Goal: Task Accomplishment & Management: Manage account settings

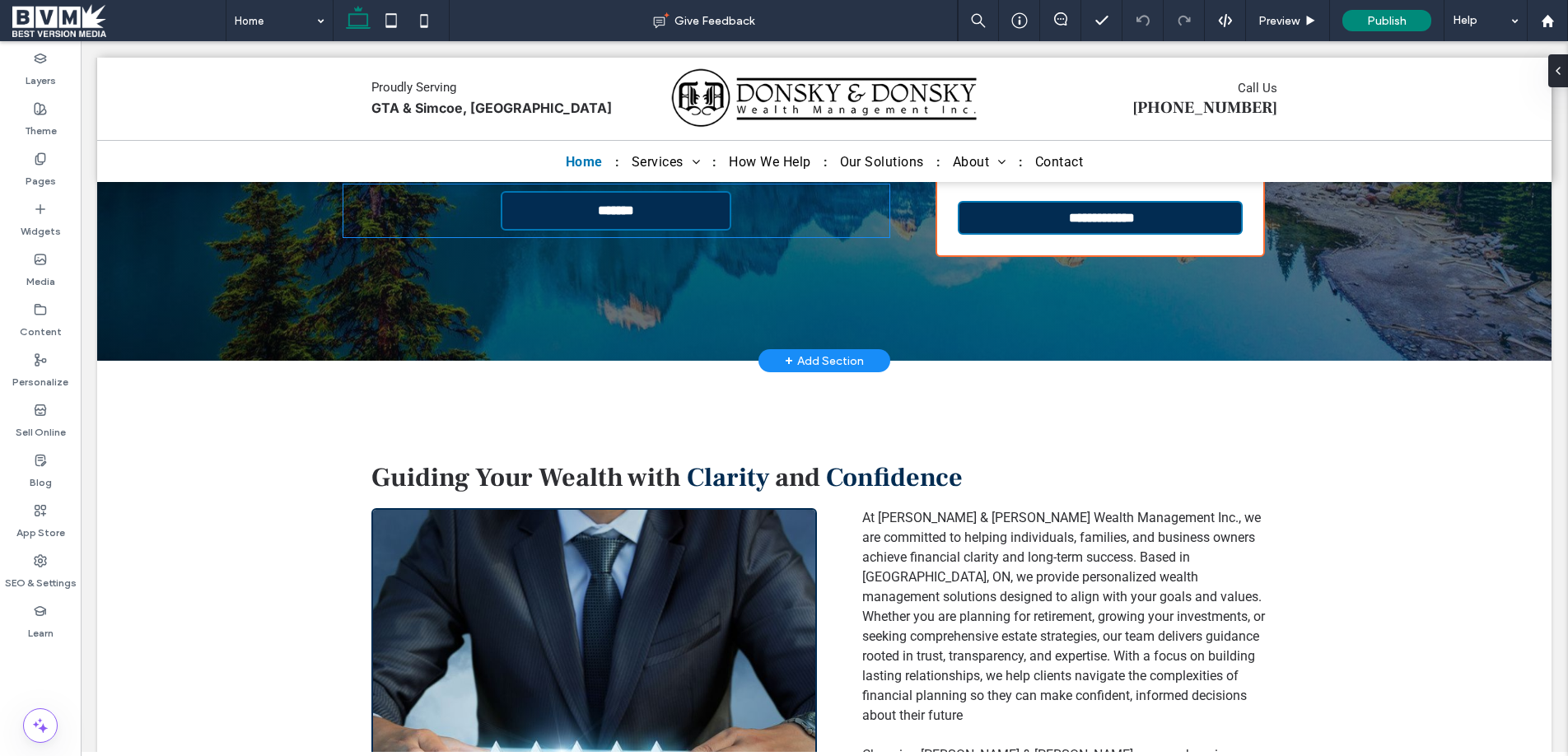
scroll to position [362, 0]
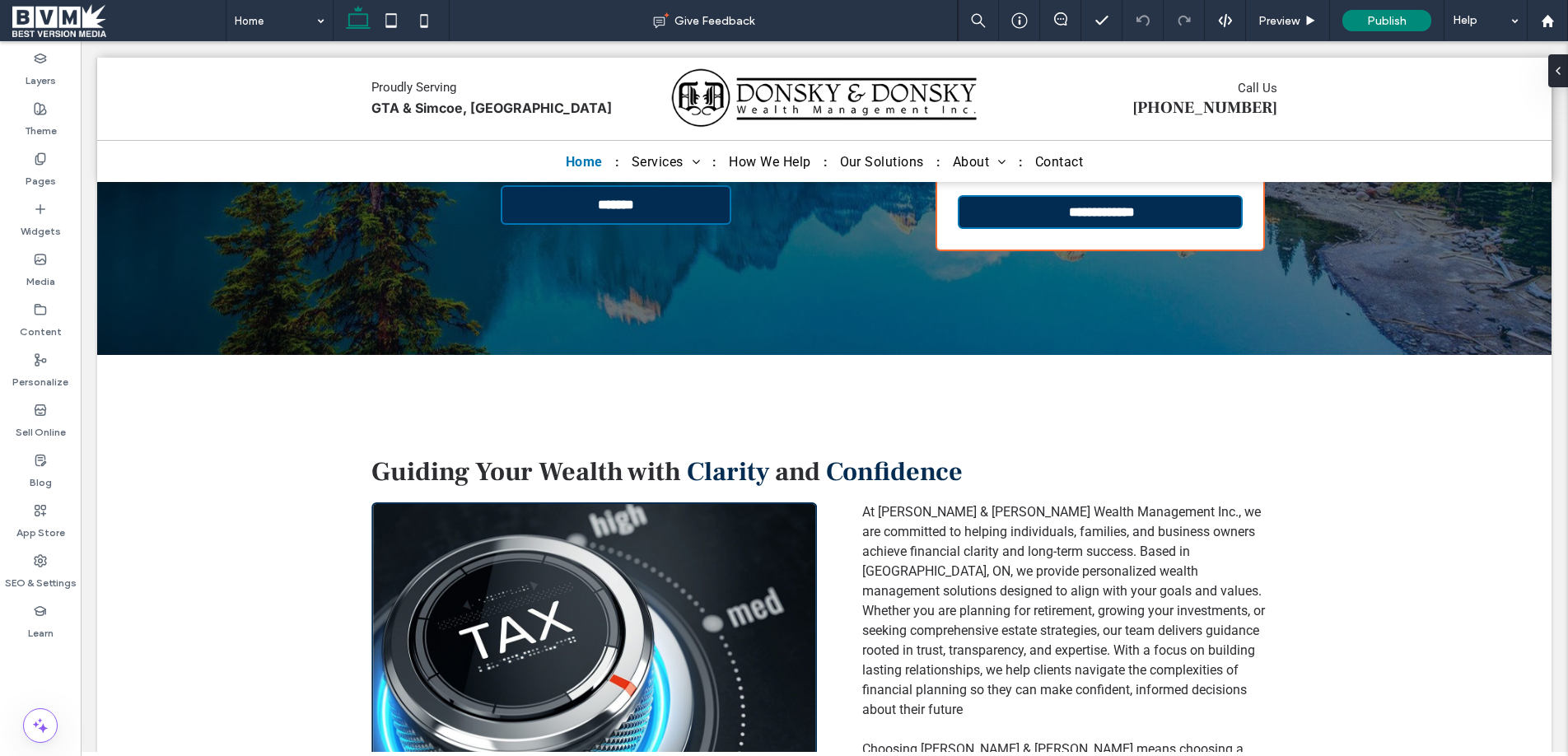
click at [27, 25] on span at bounding box center [119, 20] width 213 height 33
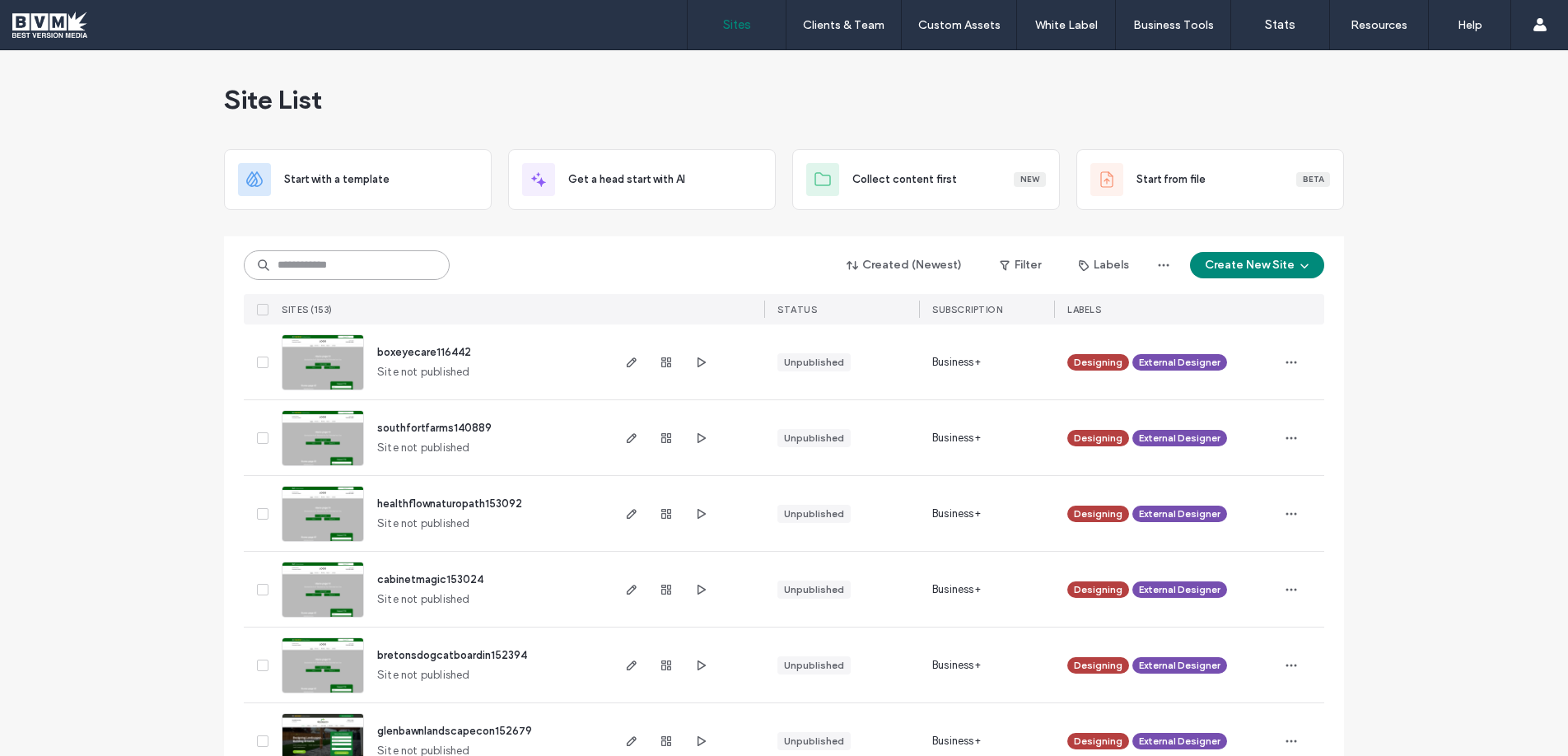
click at [415, 266] on input at bounding box center [347, 265] width 205 height 30
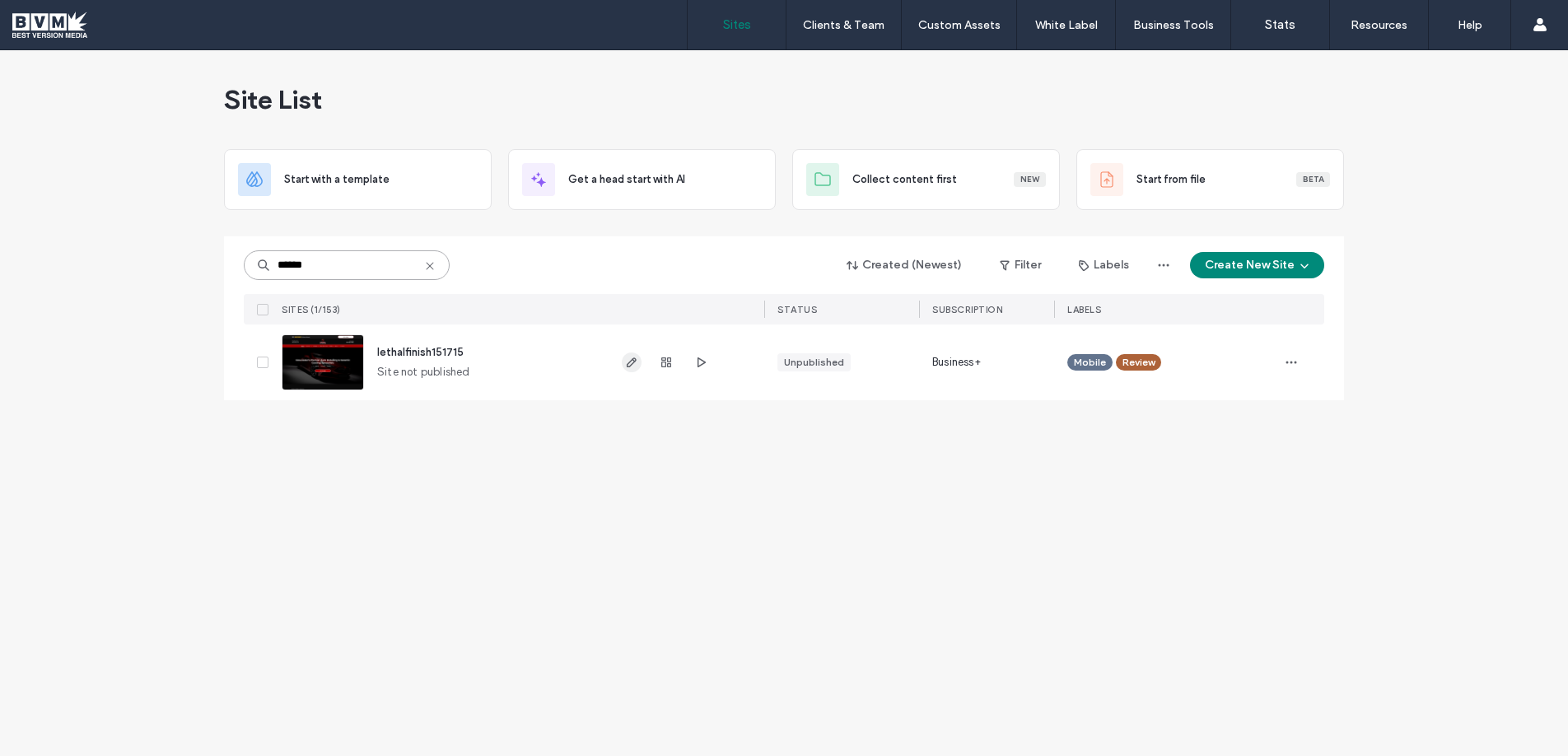
type input "******"
click at [633, 359] on use "button" at bounding box center [632, 362] width 10 height 10
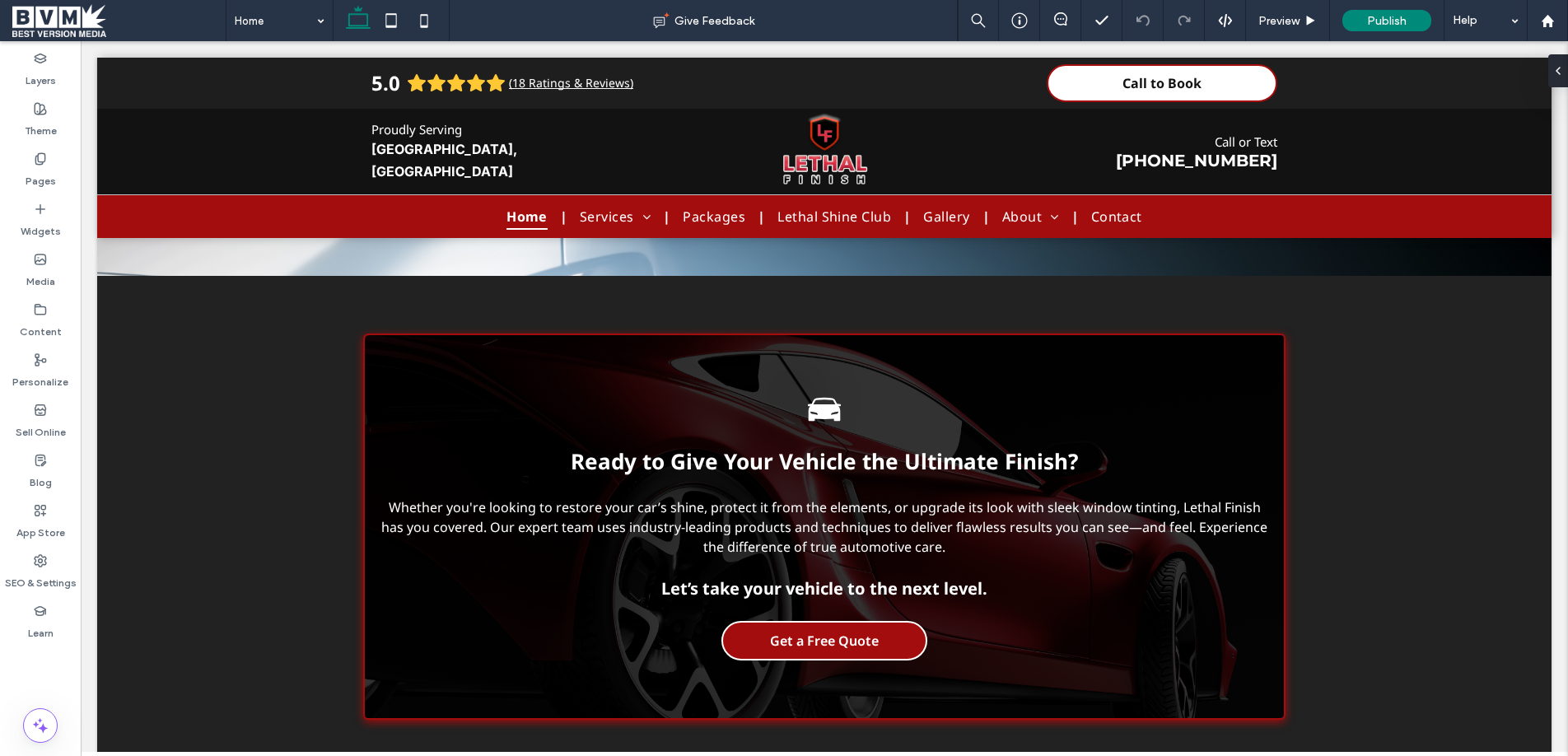
scroll to position [5976, 0]
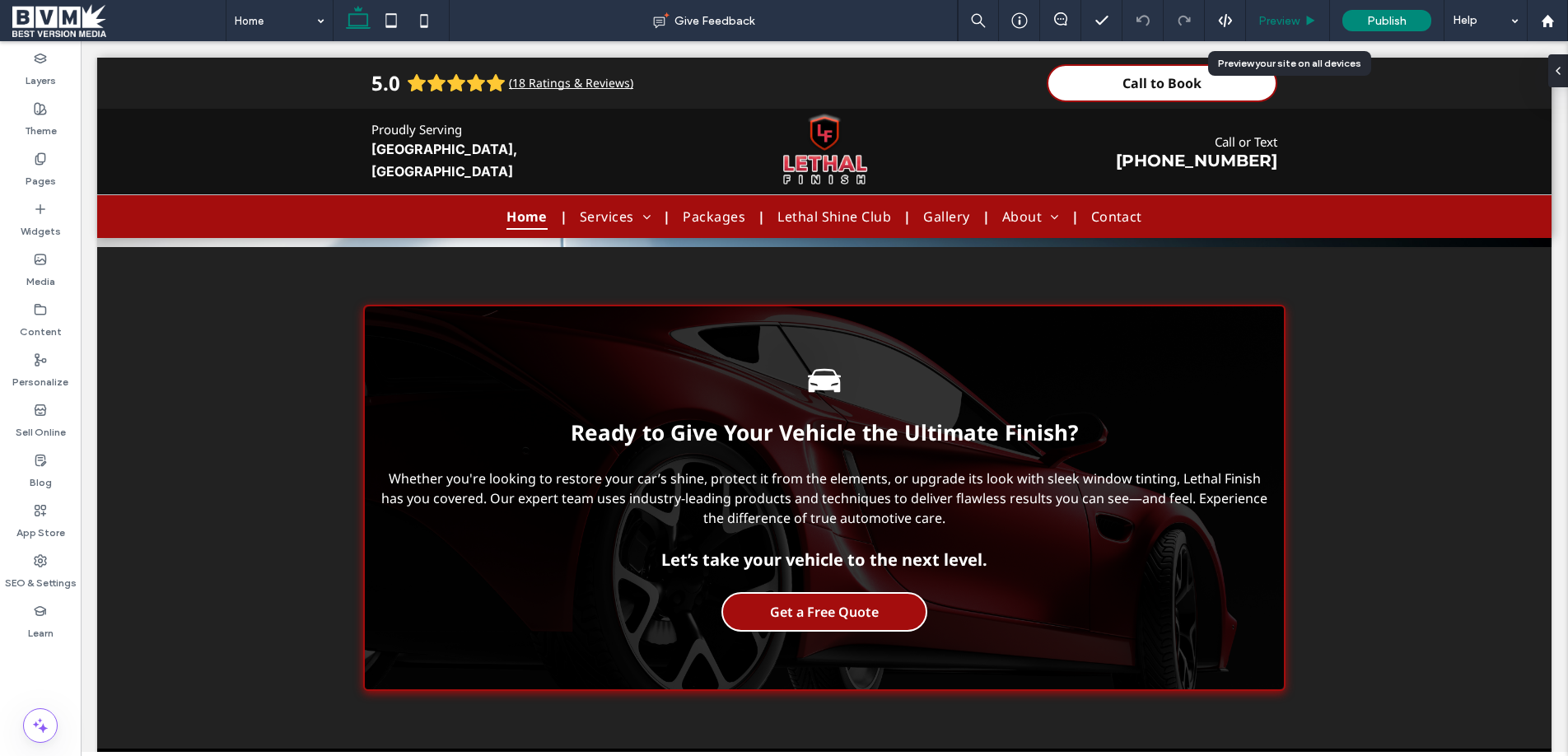
click at [1272, 18] on span "Preview" at bounding box center [1279, 21] width 41 height 14
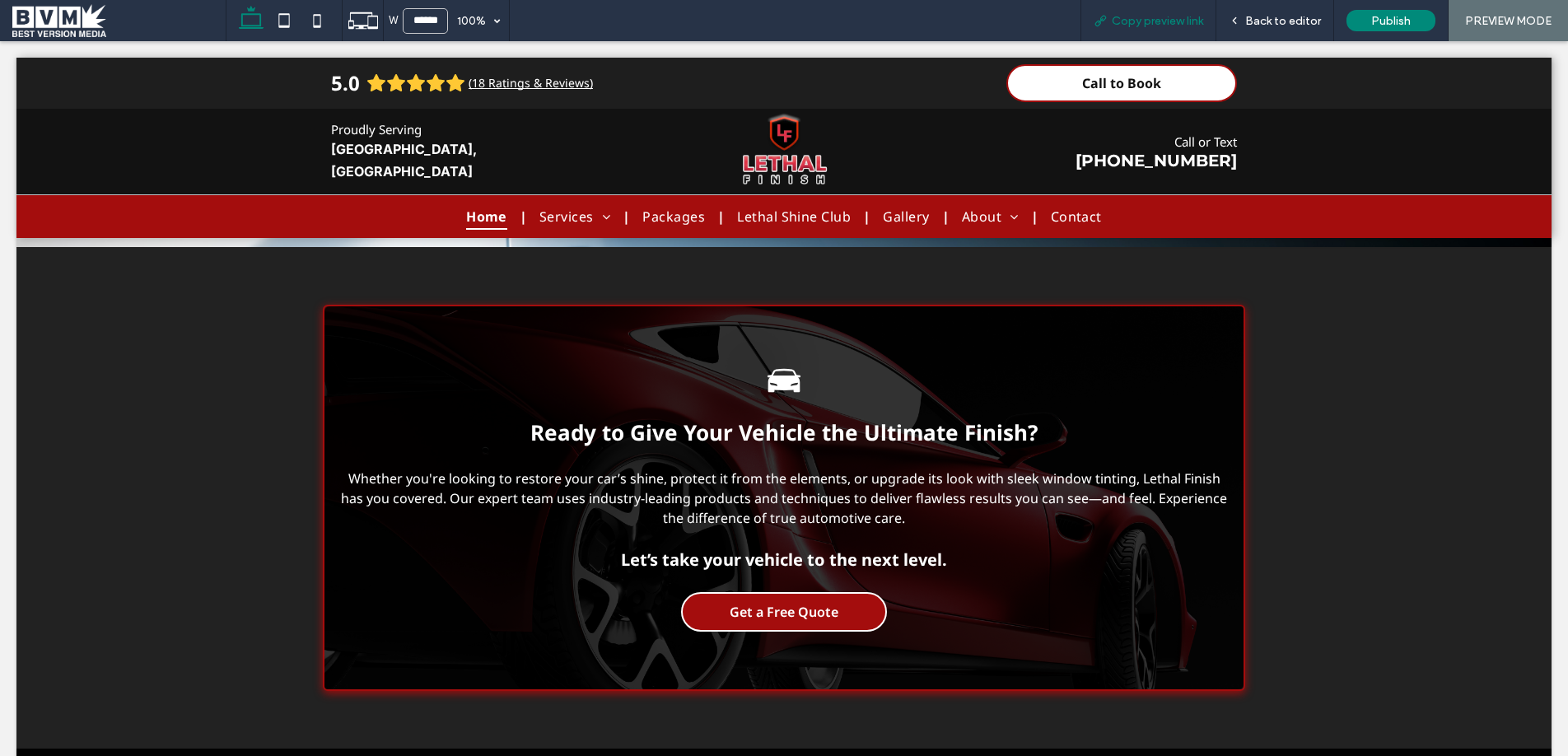
scroll to position [5960, 0]
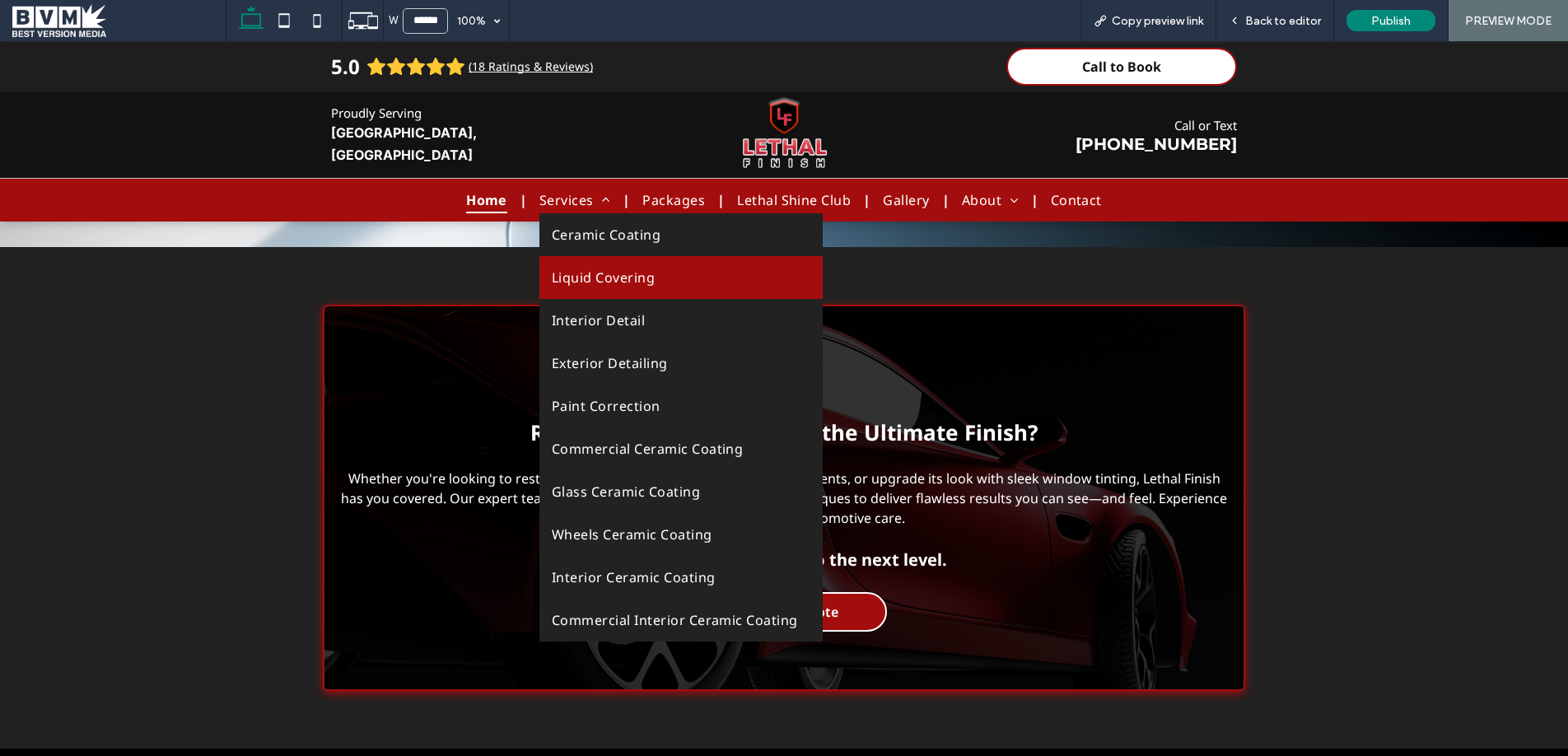
click at [661, 290] on link "Liquid Covering" at bounding box center [680, 276] width 283 height 42
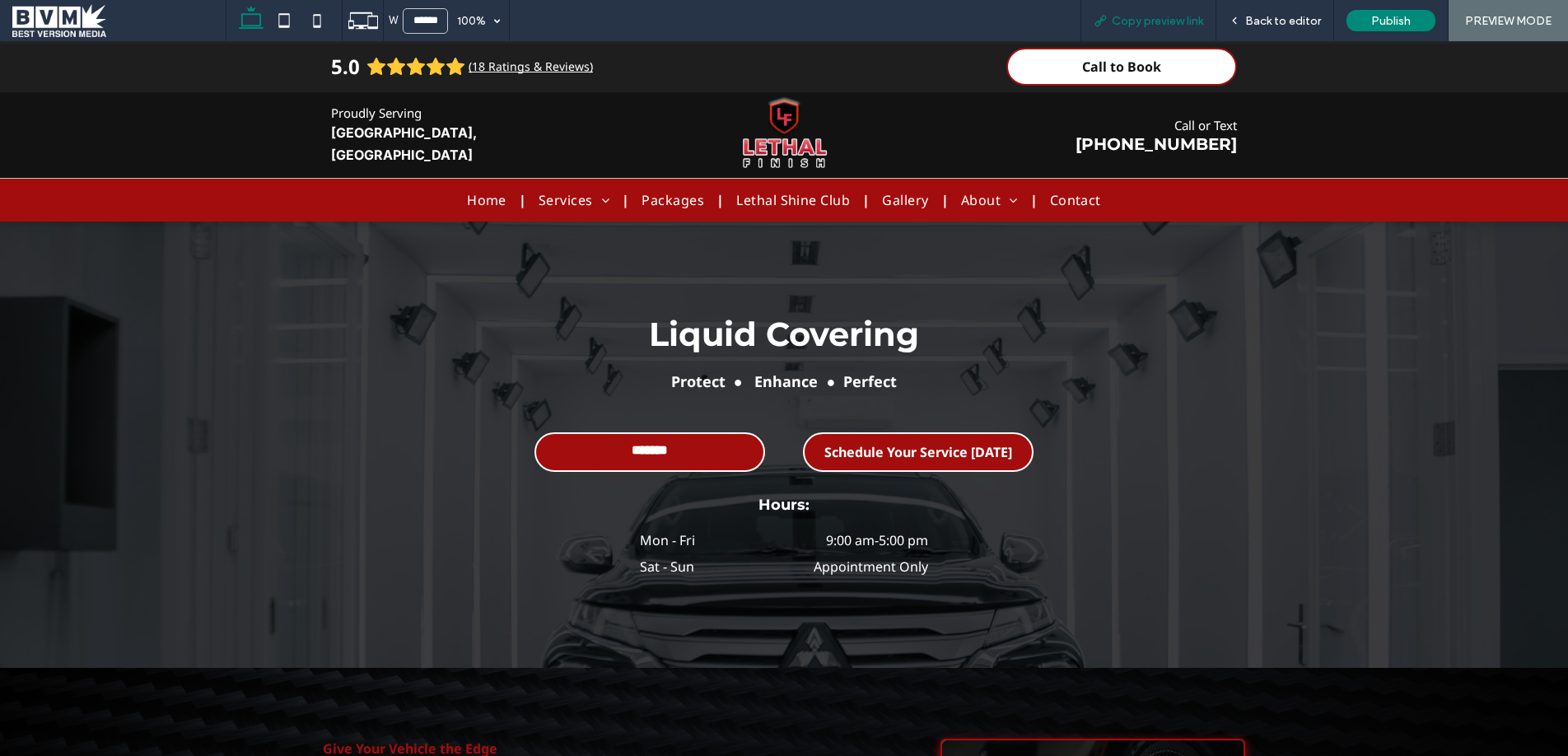
click at [1178, 23] on span "Copy preview link" at bounding box center [1157, 21] width 92 height 14
click at [1280, 26] on span "Back to editor" at bounding box center [1283, 21] width 76 height 14
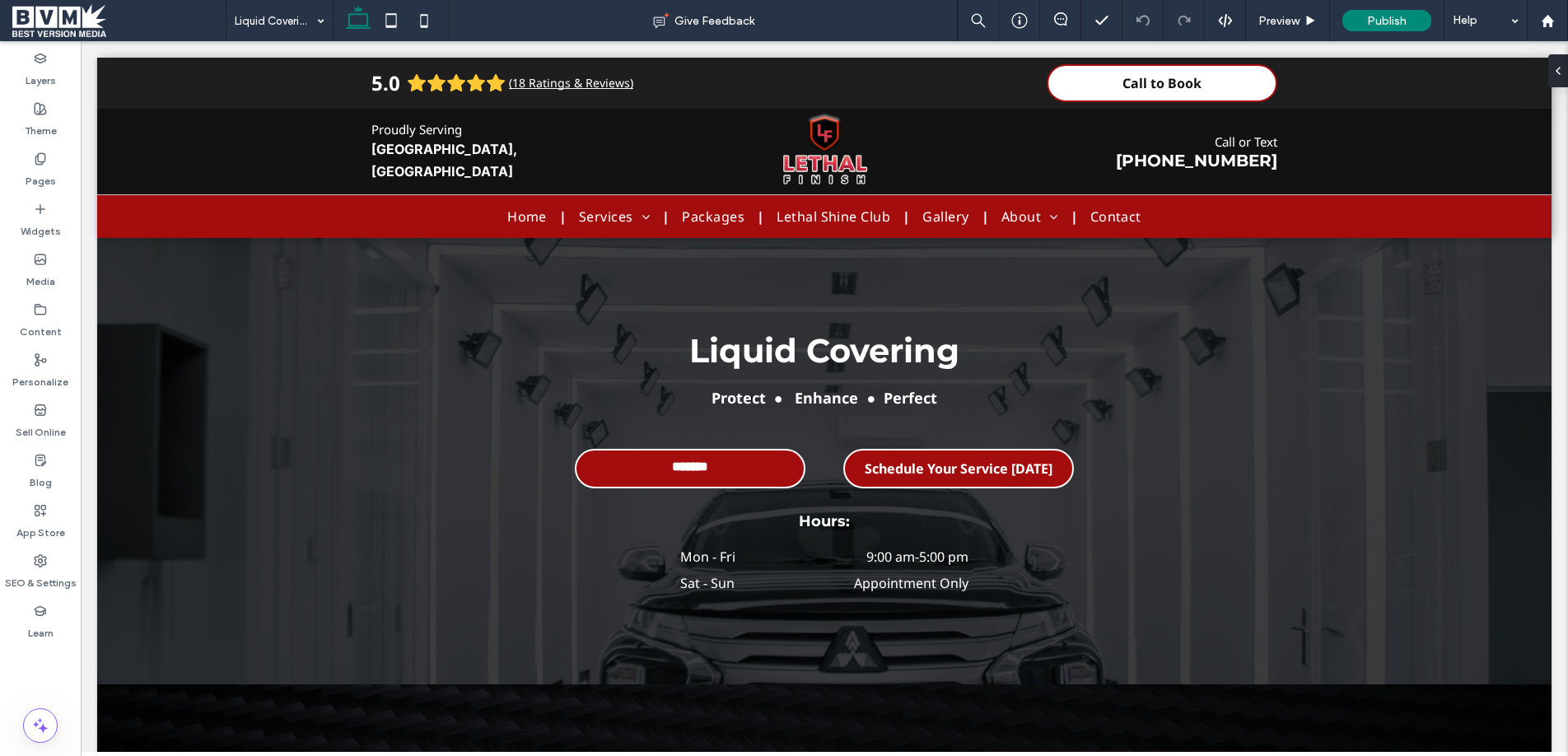
click at [81, 24] on span at bounding box center [119, 20] width 213 height 33
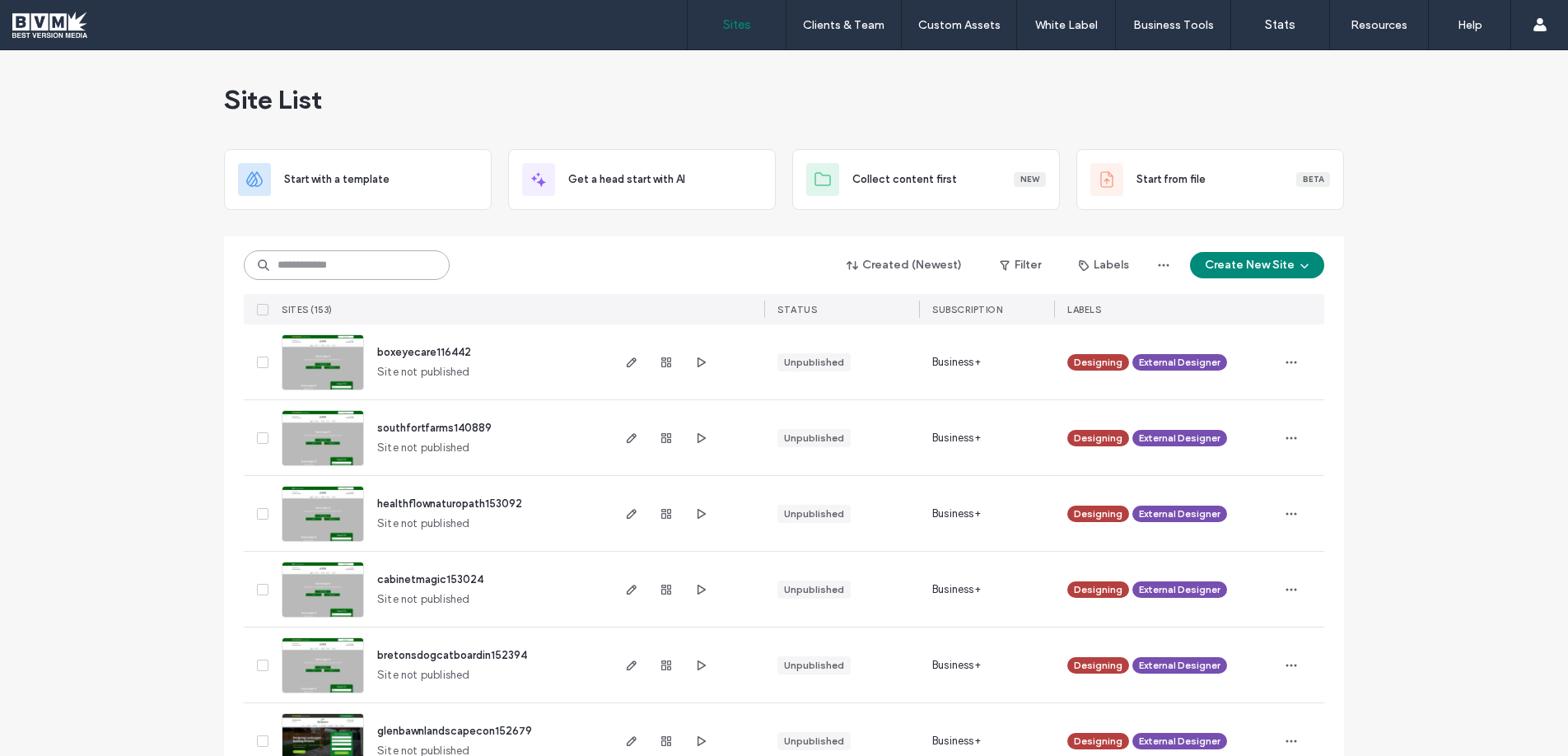
click at [404, 266] on input at bounding box center [347, 265] width 205 height 30
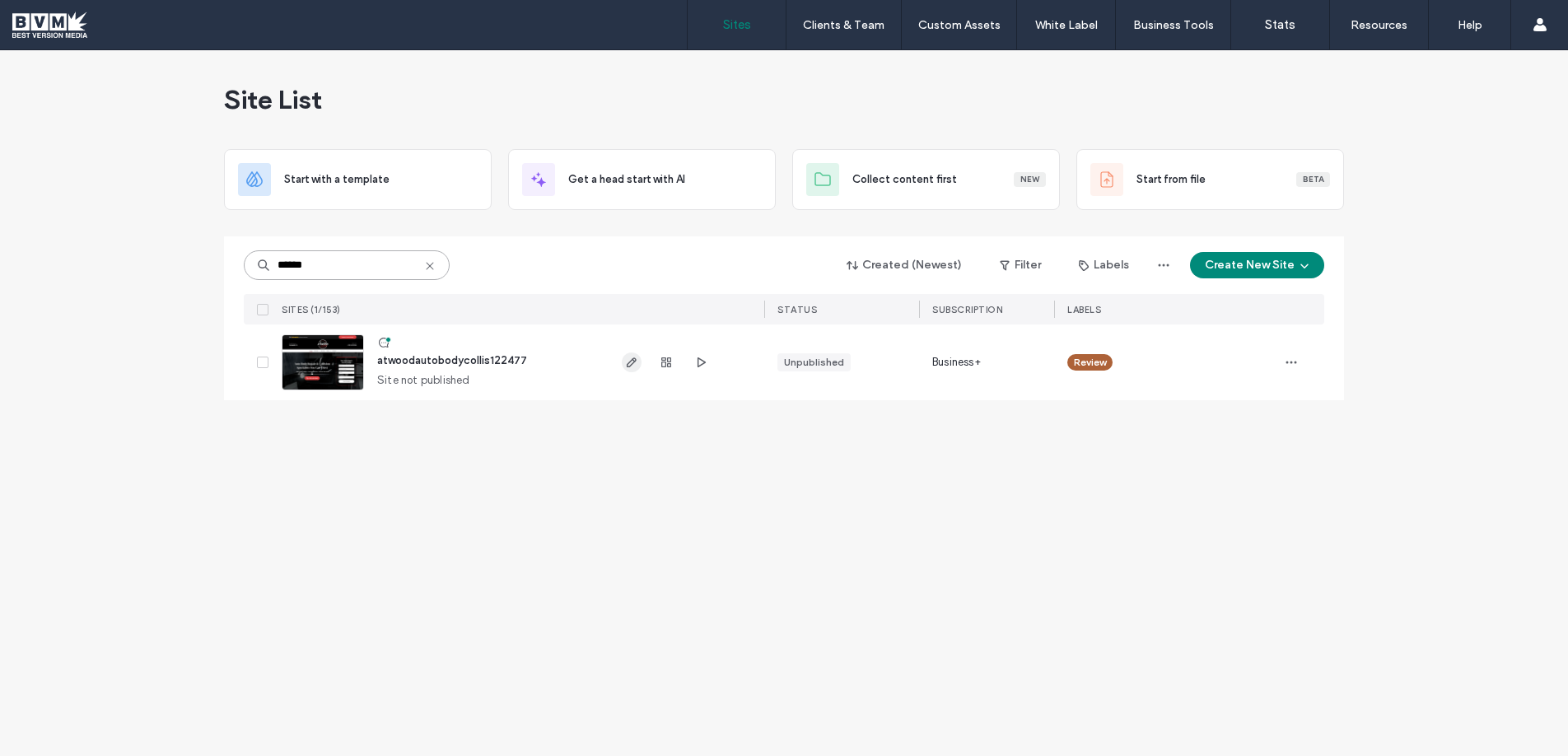
type input "******"
click at [631, 355] on icon "button" at bounding box center [631, 361] width 13 height 13
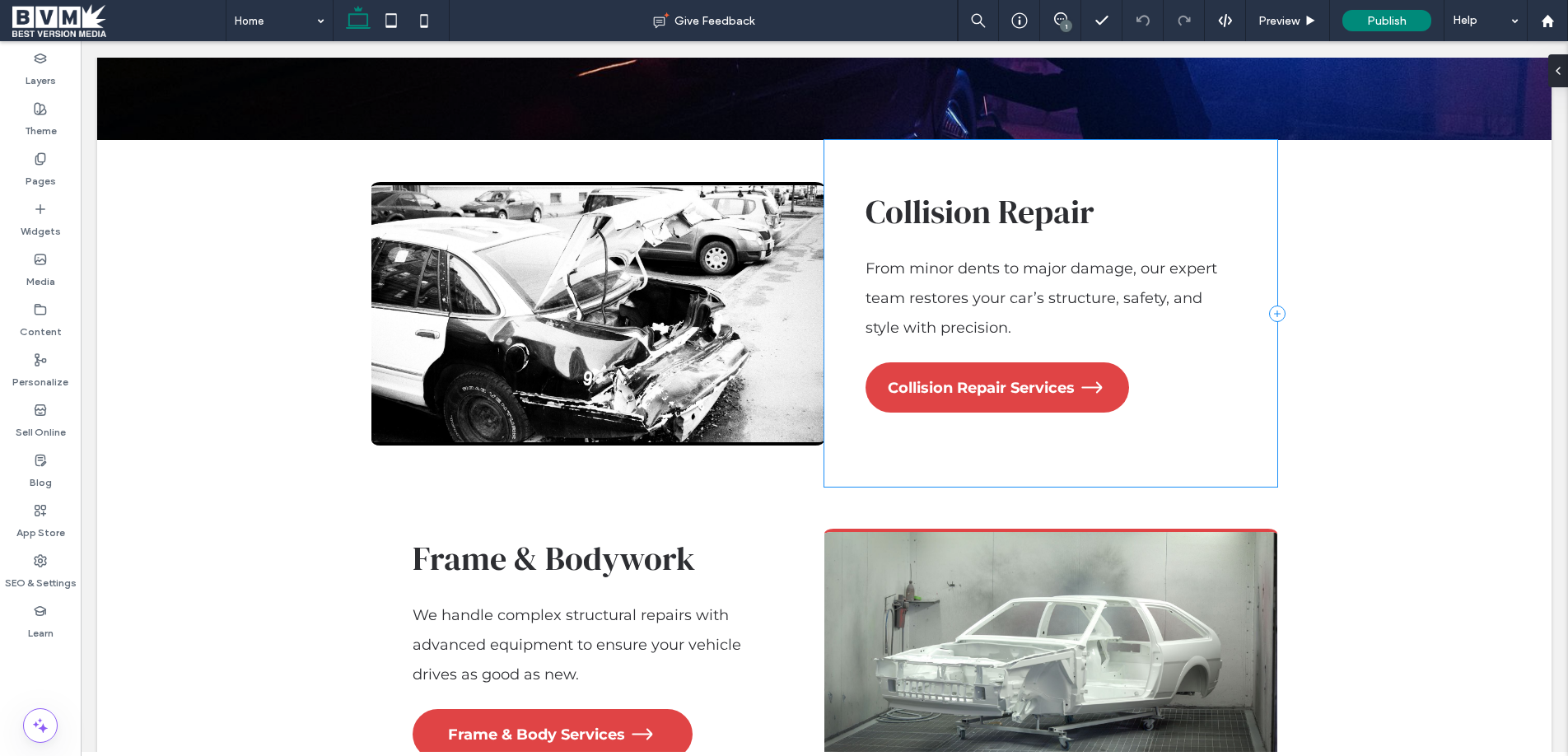
scroll to position [2079, 0]
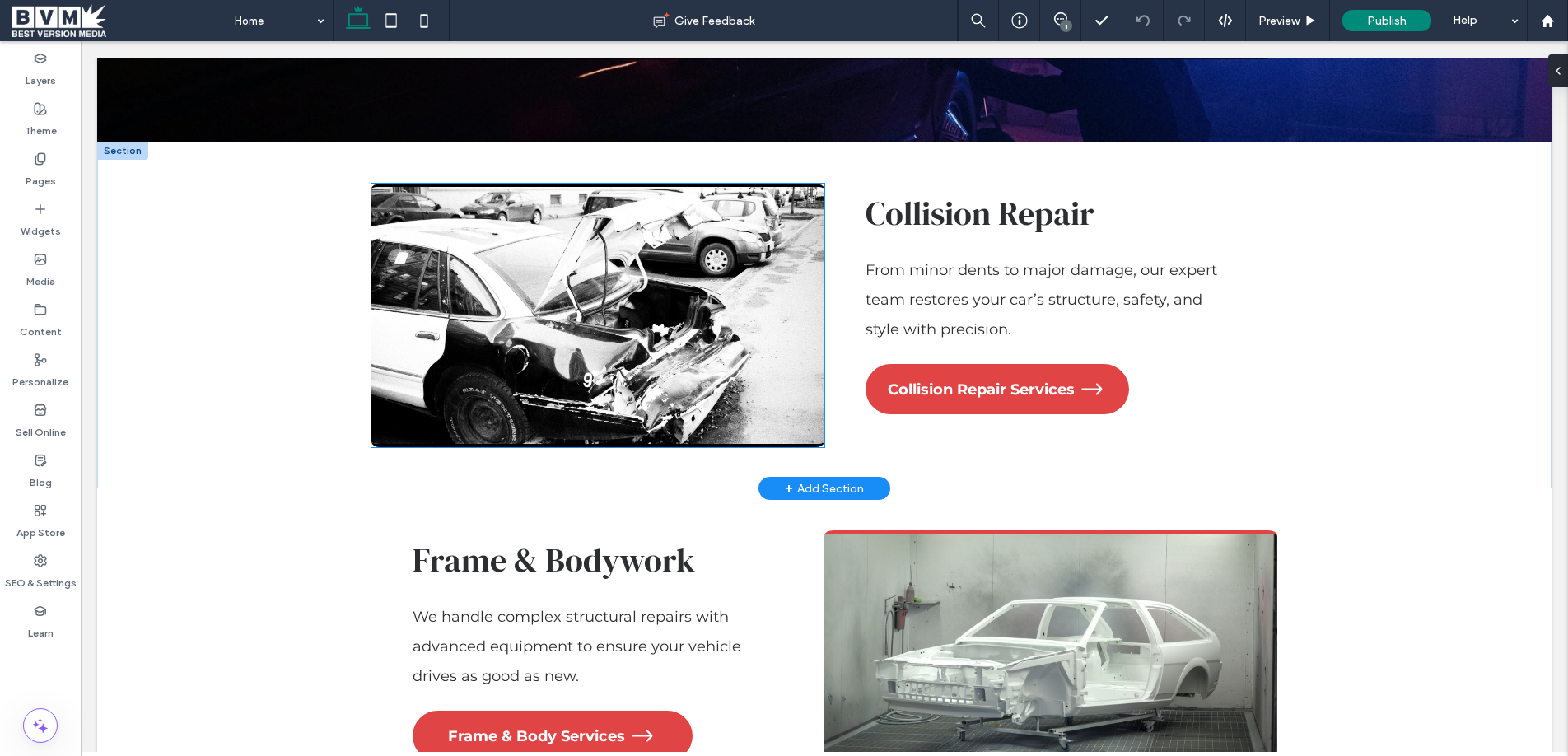
click at [657, 243] on img at bounding box center [597, 315] width 453 height 264
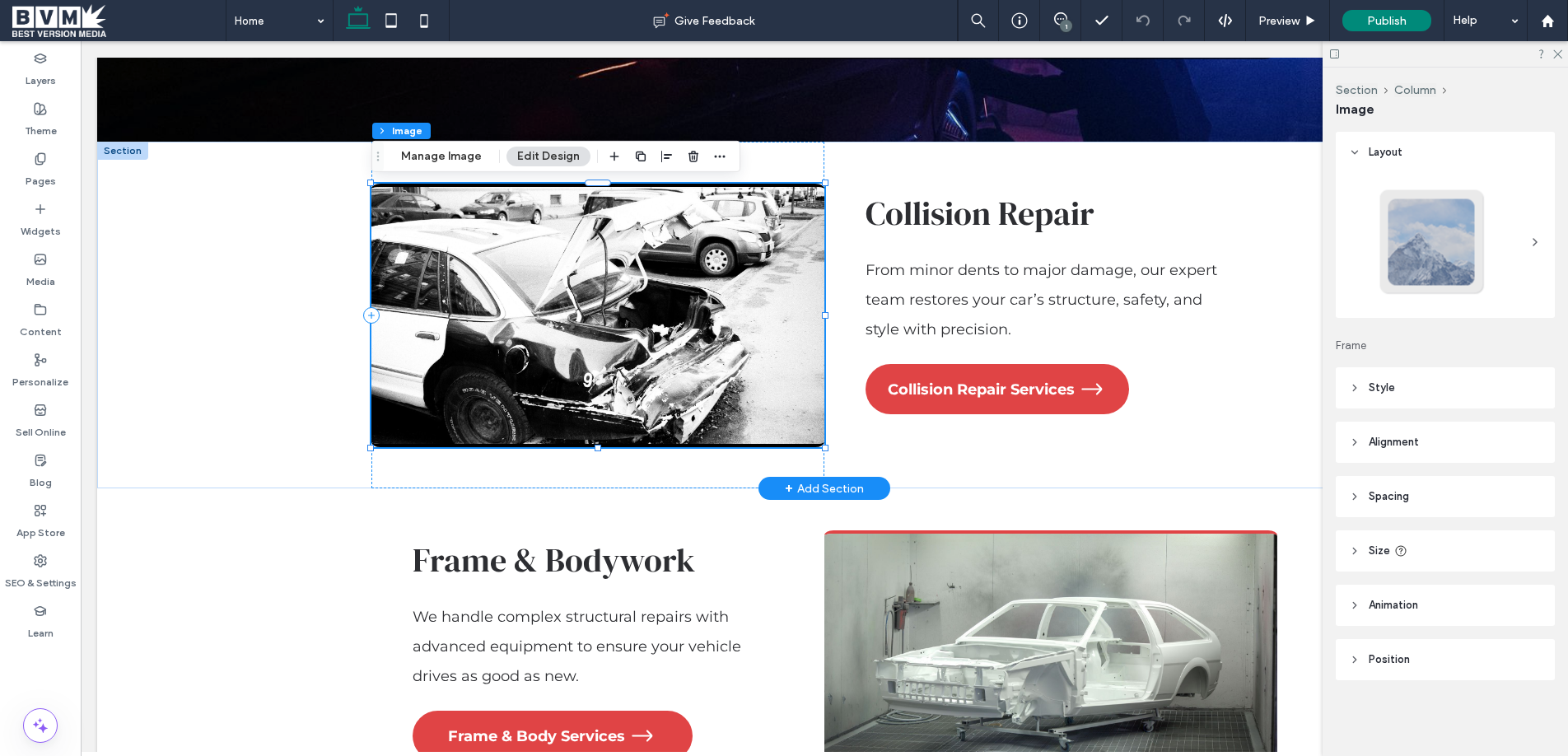
click at [657, 243] on img at bounding box center [597, 315] width 453 height 264
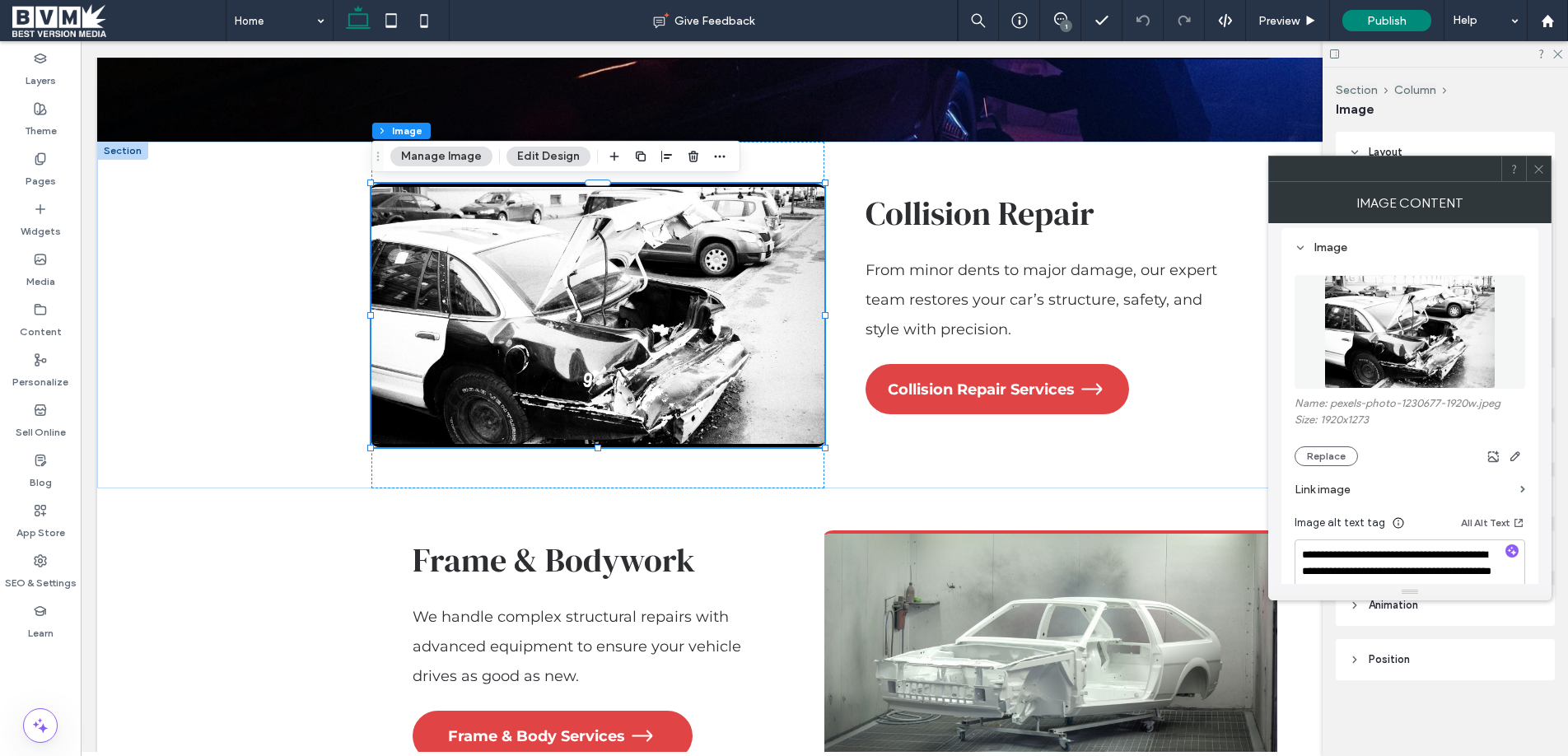
scroll to position [9, 0]
click at [1328, 465] on section "Link image" at bounding box center [1410, 489] width 231 height 47
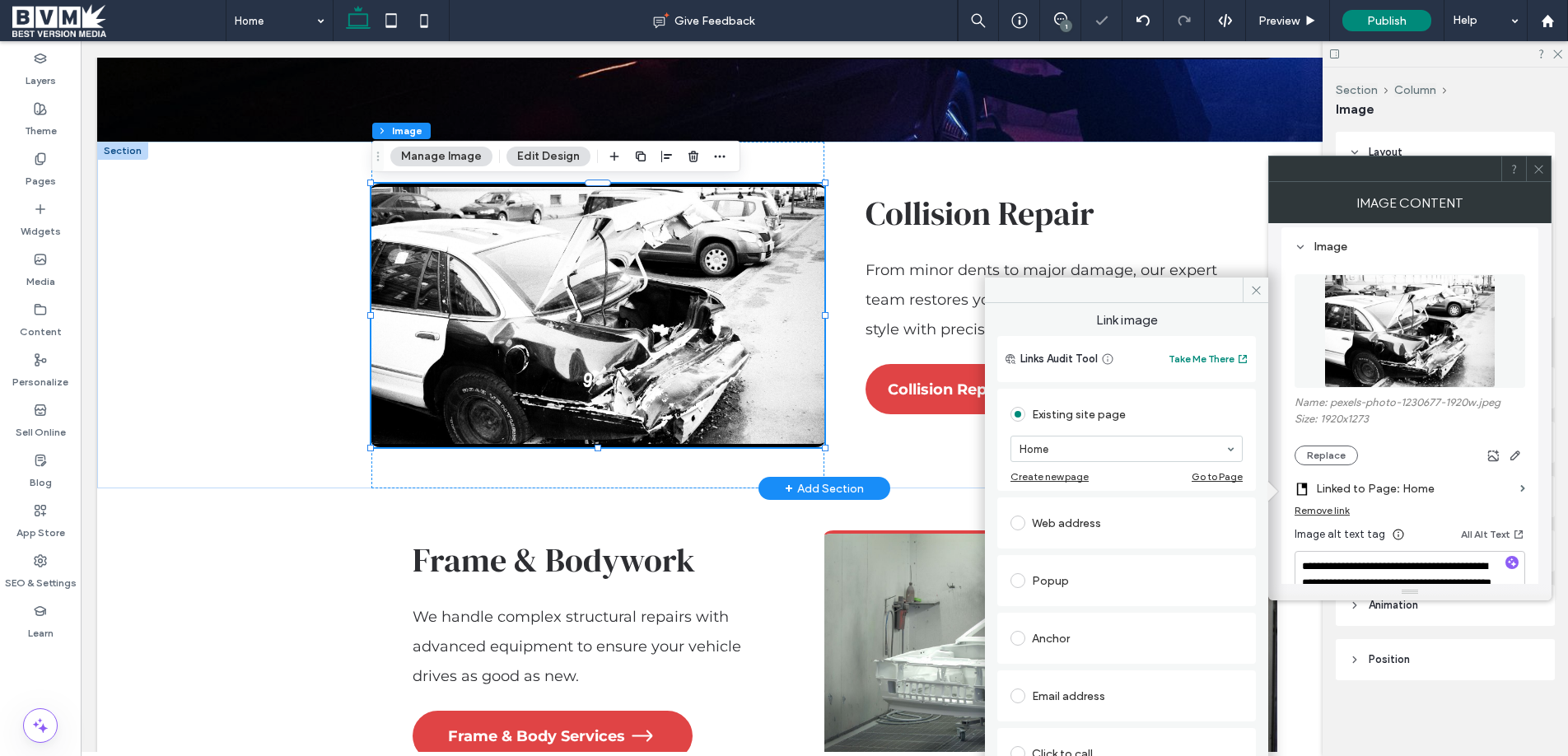
scroll to position [7, 0]
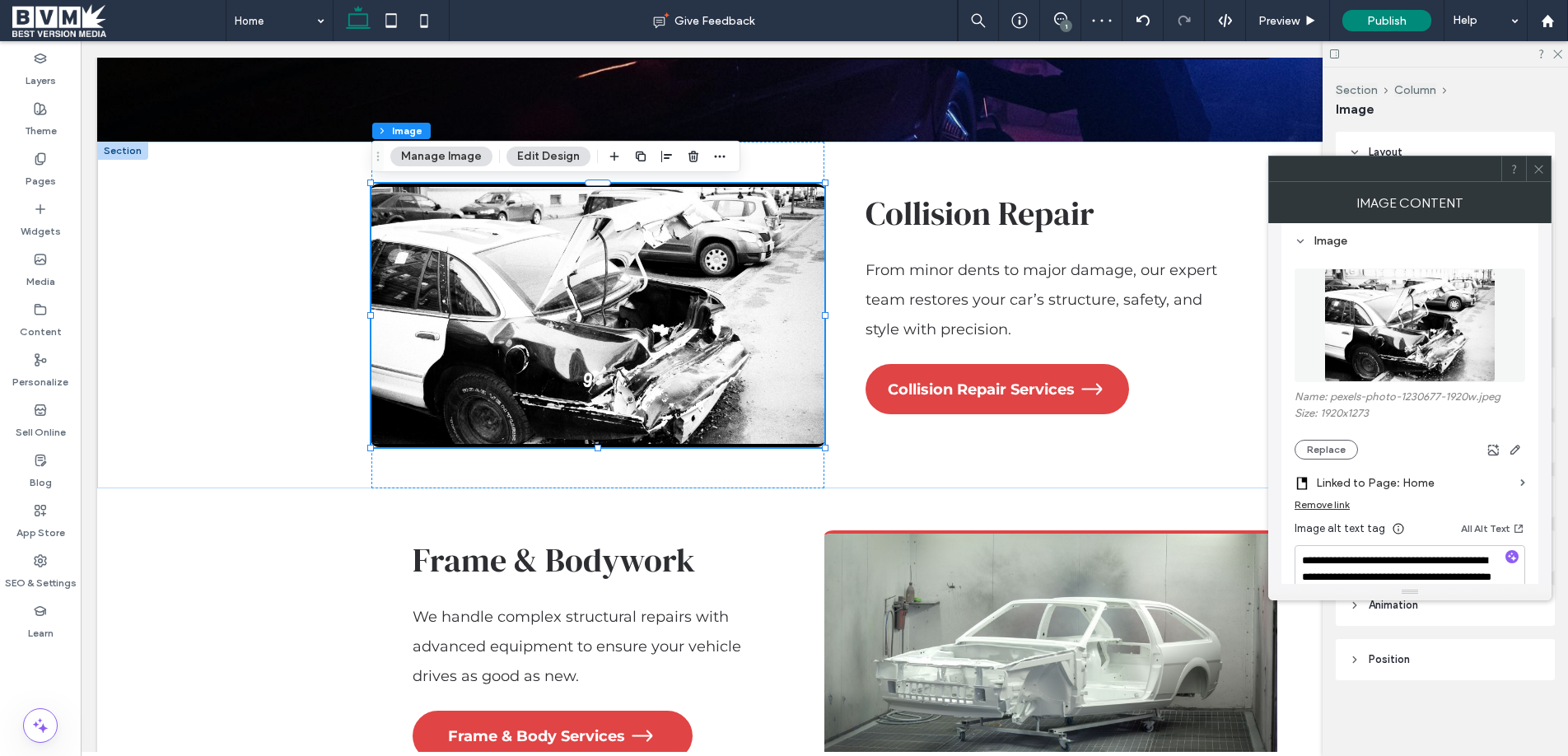
click at [1333, 510] on div "Remove link" at bounding box center [1410, 508] width 231 height 21
click at [1334, 504] on div "Remove link" at bounding box center [1322, 504] width 55 height 13
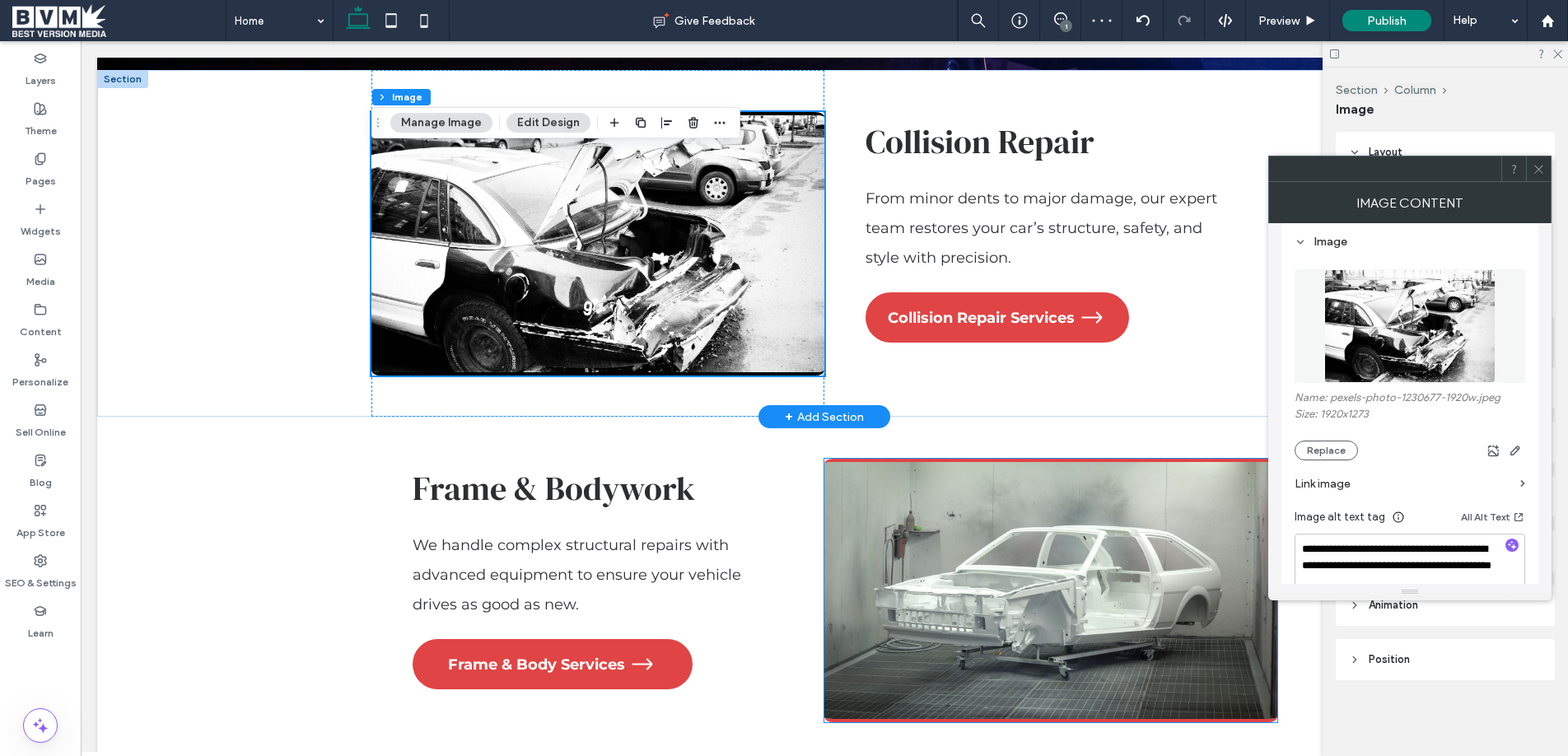
scroll to position [2211, 0]
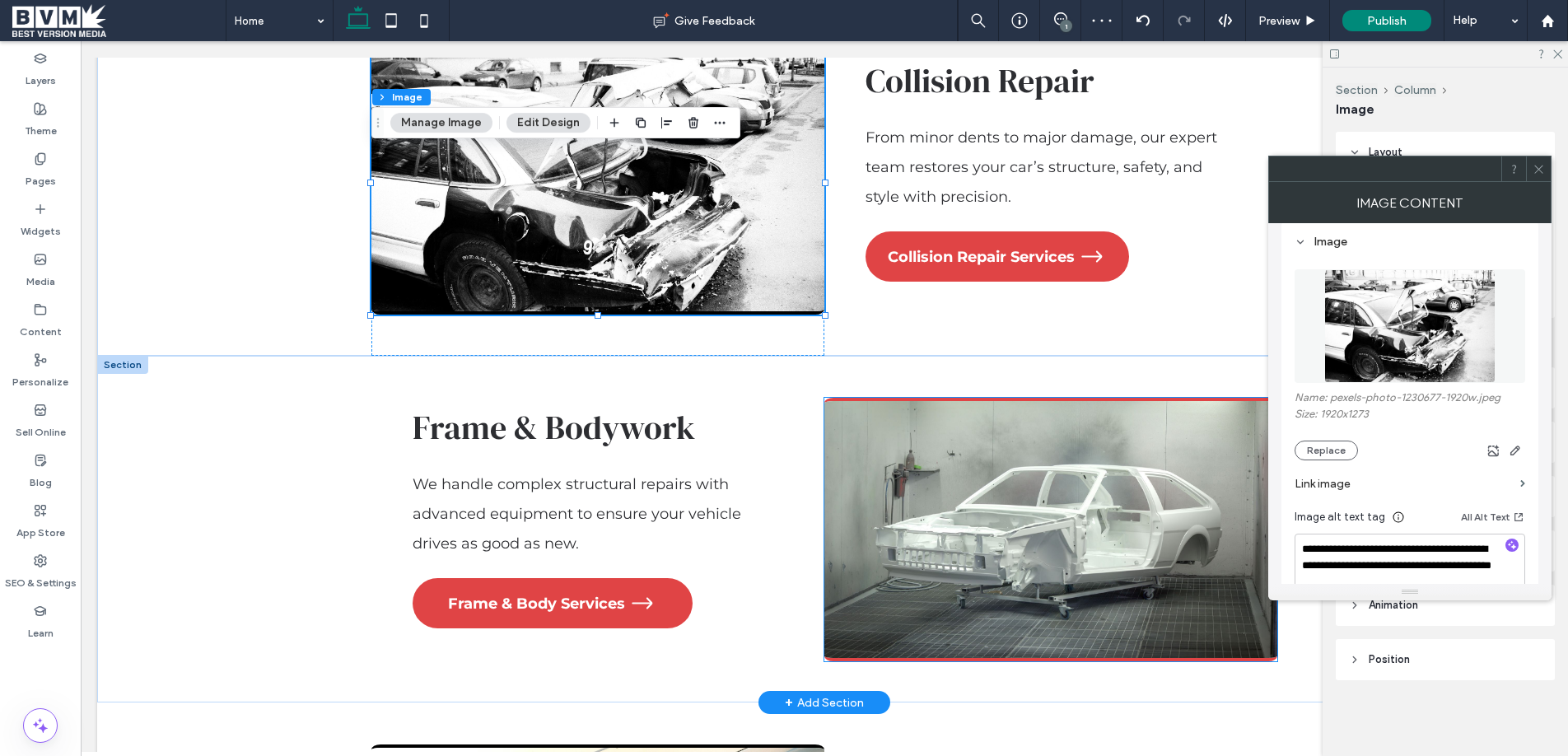
click at [929, 439] on img at bounding box center [1051, 529] width 453 height 264
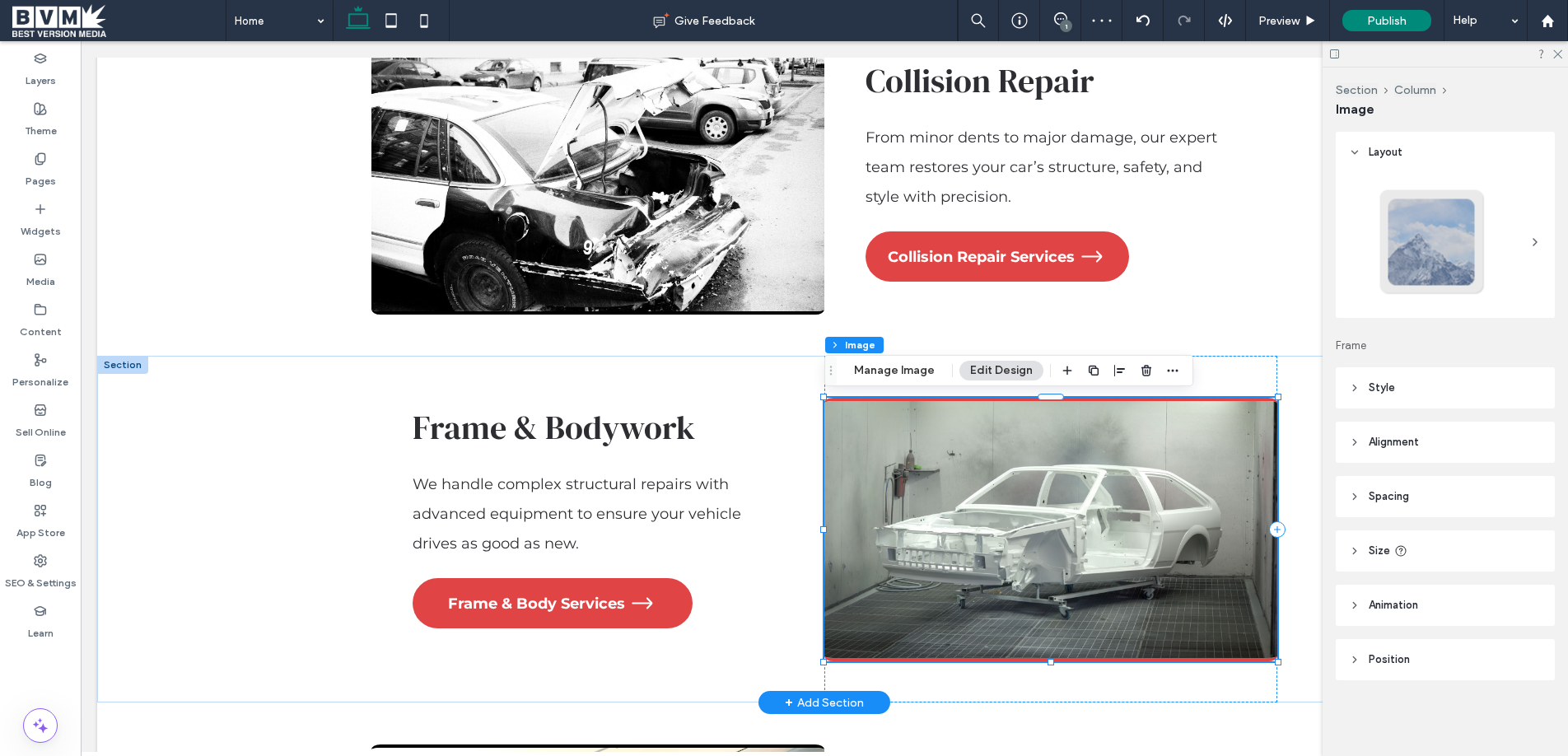
click at [998, 448] on img at bounding box center [1051, 529] width 453 height 264
click at [878, 368] on button "Manage Image" at bounding box center [894, 370] width 102 height 20
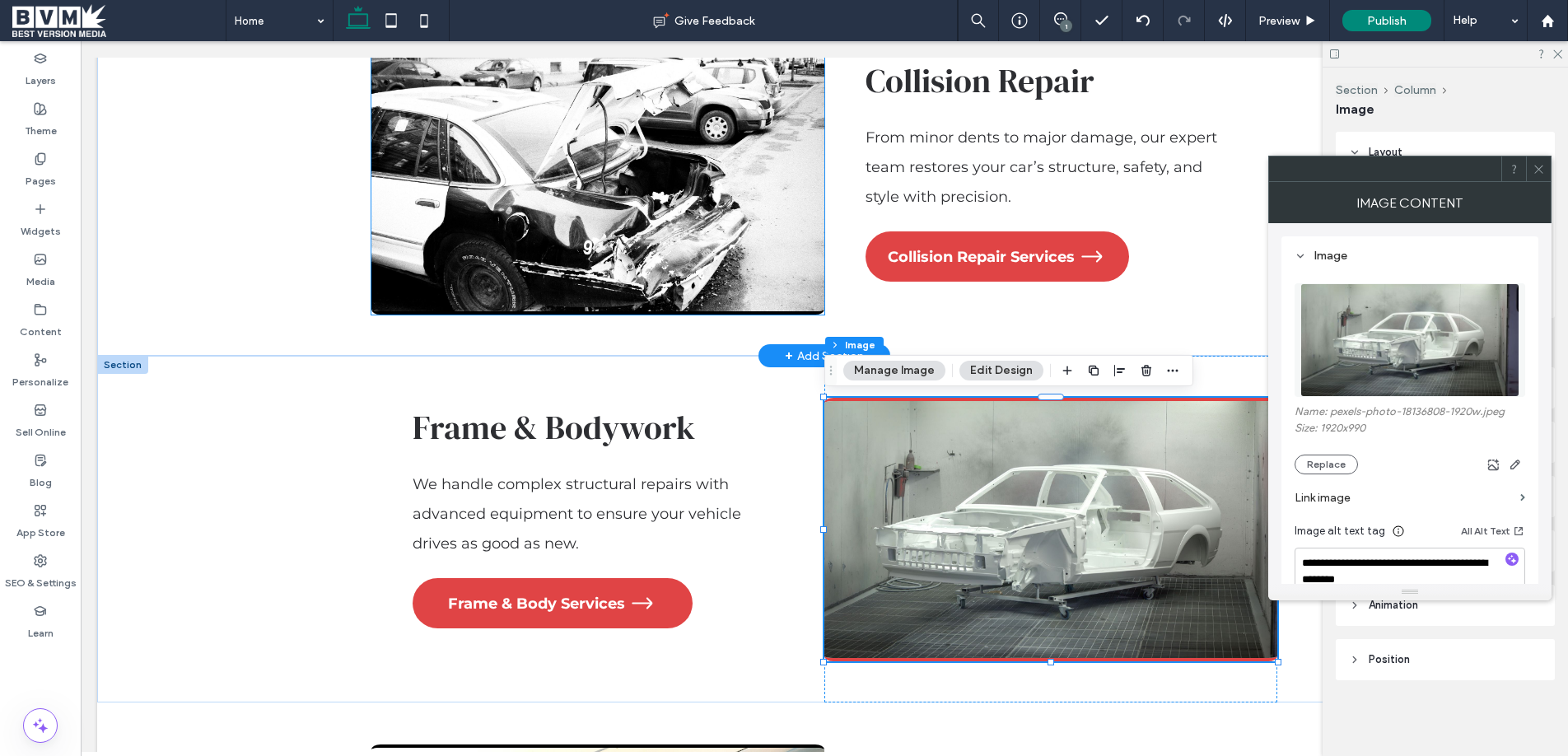
click at [701, 219] on img at bounding box center [597, 183] width 453 height 264
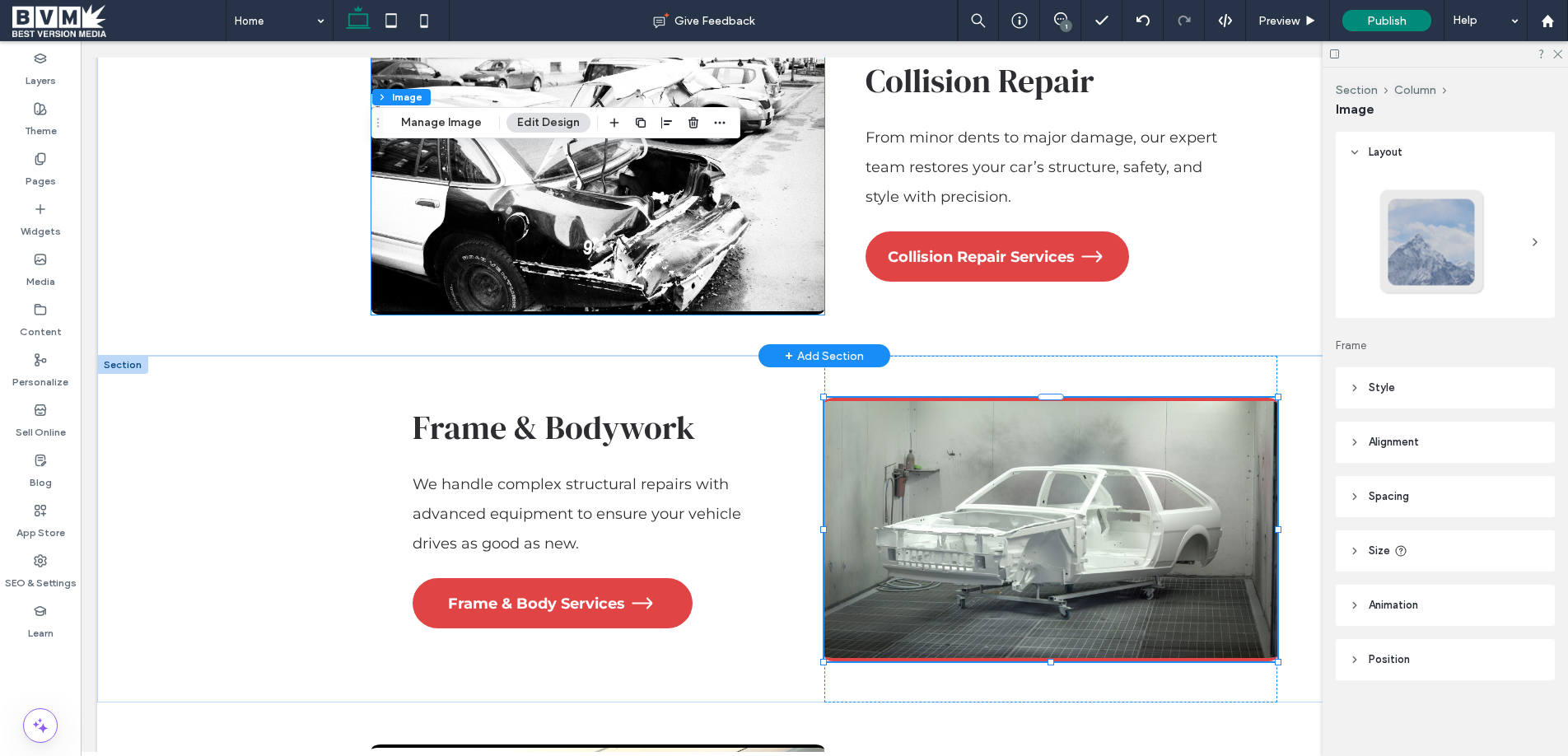
type input "*"
type input "***"
type input "*"
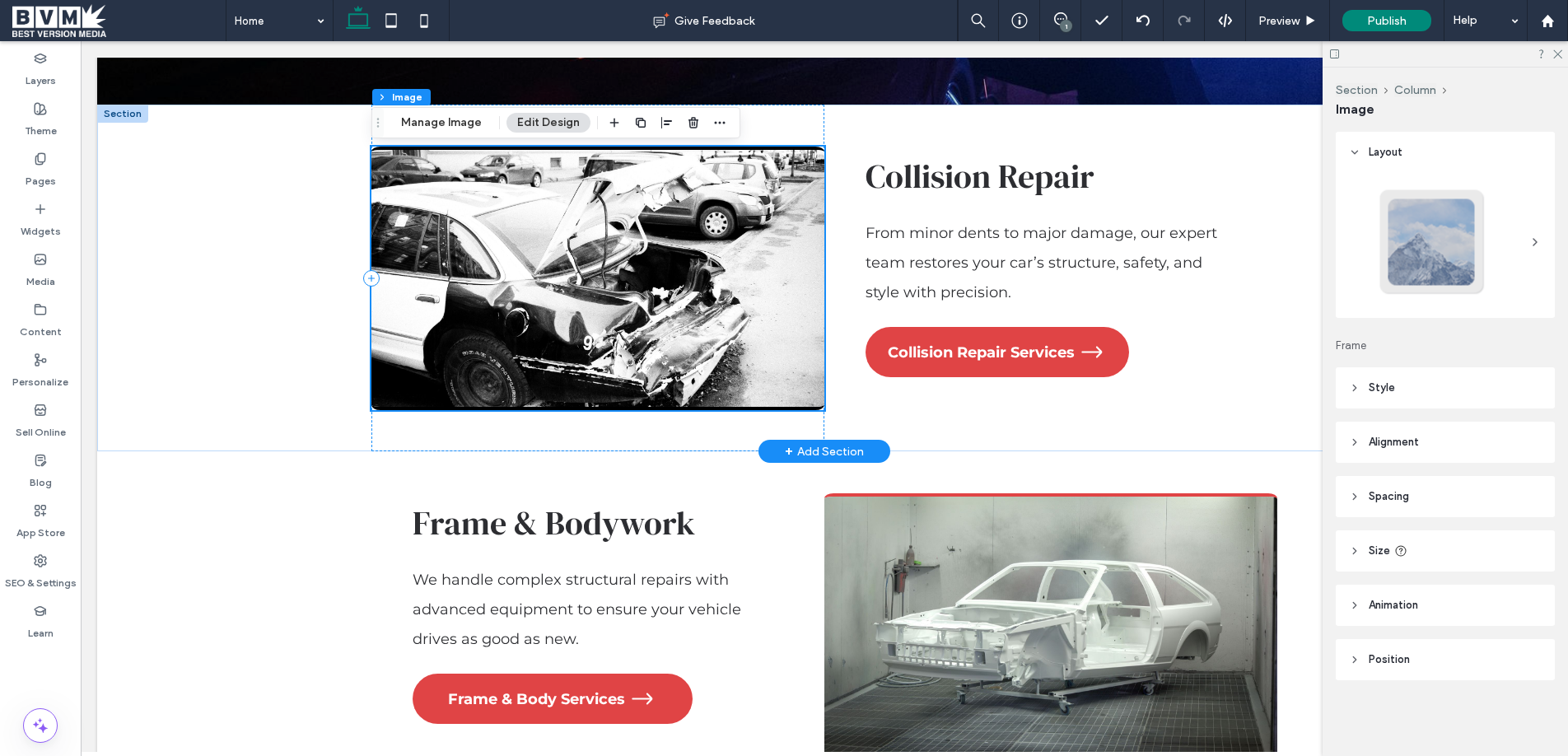
scroll to position [2068, 0]
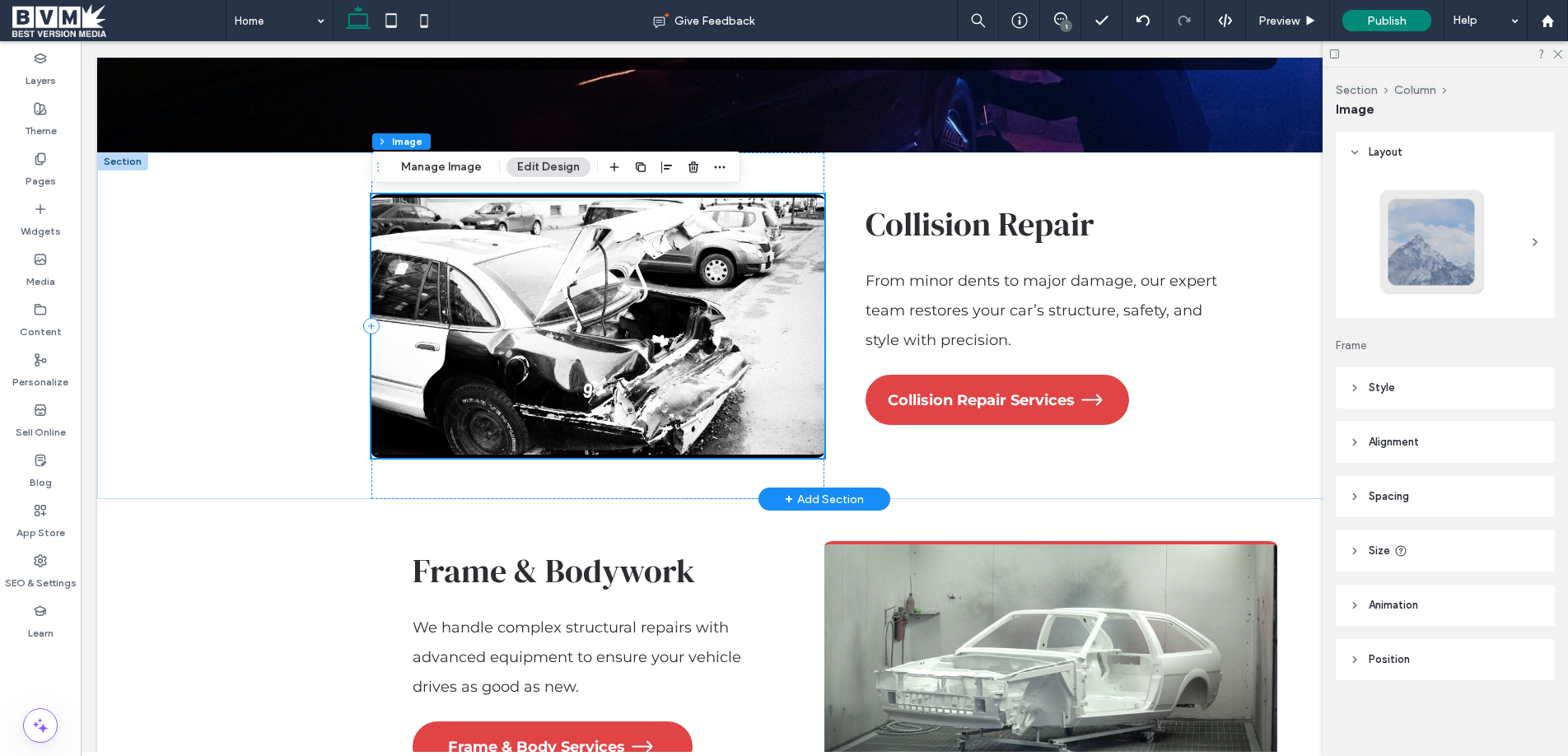
click at [686, 235] on img at bounding box center [597, 326] width 453 height 264
click at [464, 166] on button "Manage Image" at bounding box center [440, 167] width 102 height 20
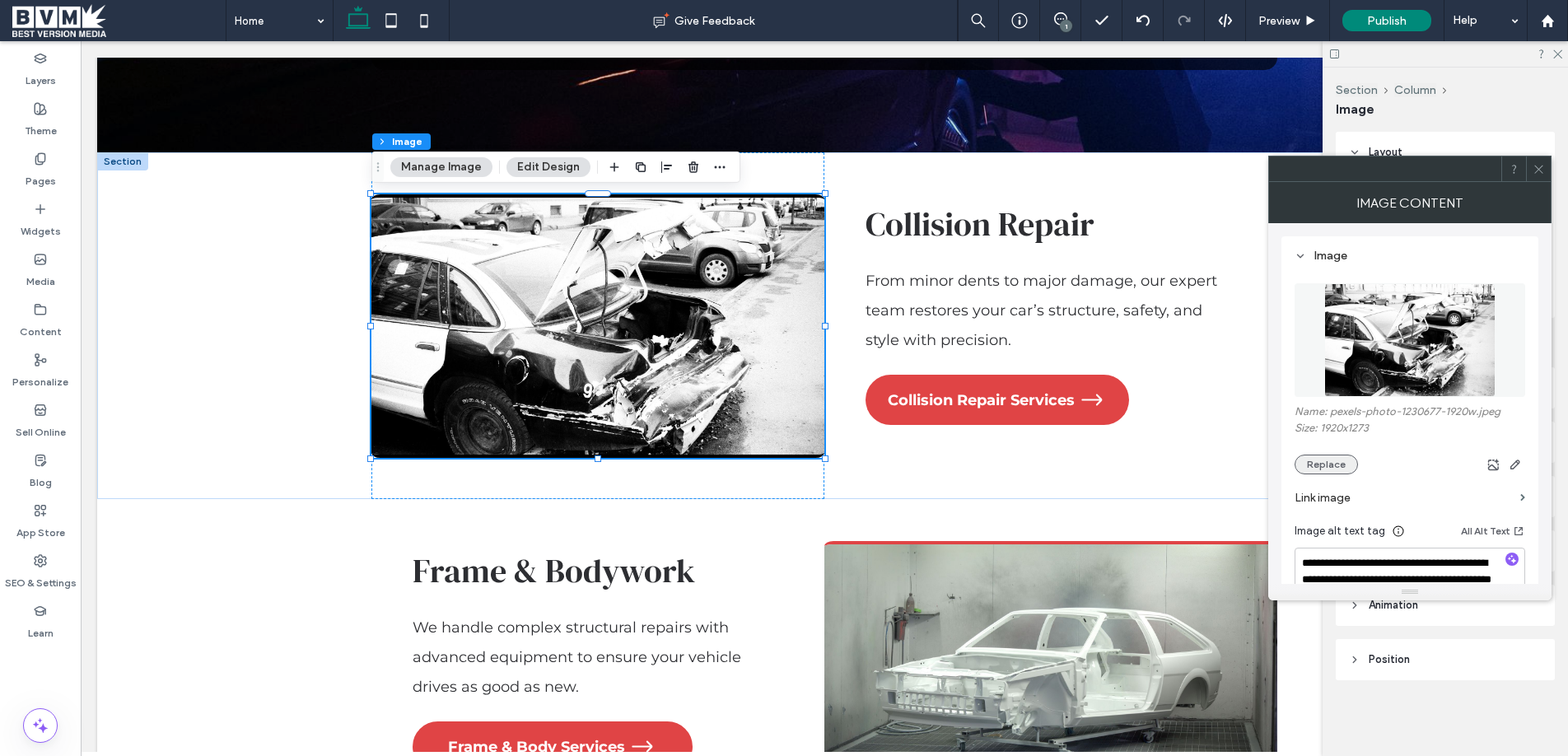
click at [1333, 464] on button "Replace" at bounding box center [1326, 464] width 63 height 20
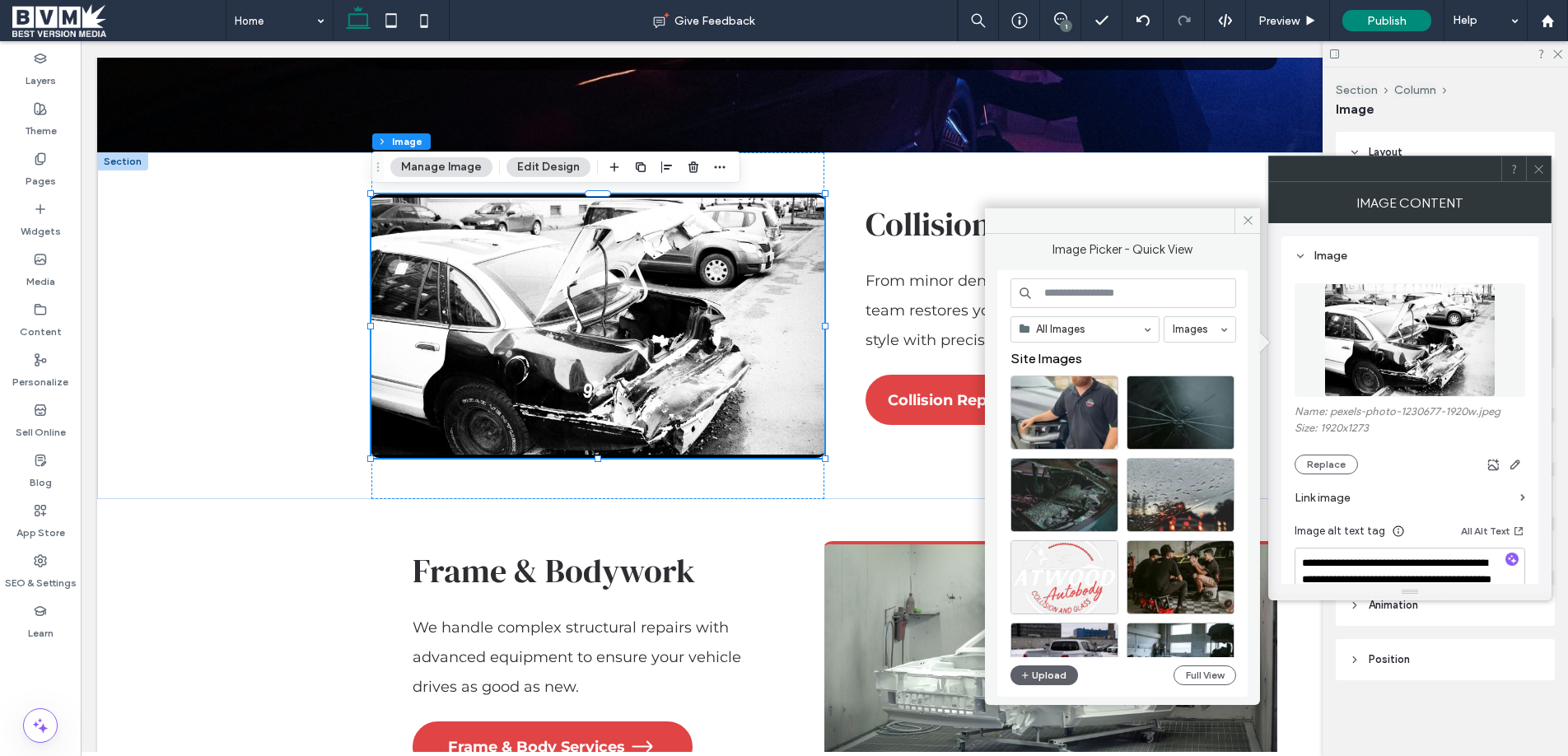
click at [1121, 295] on input at bounding box center [1123, 293] width 225 height 30
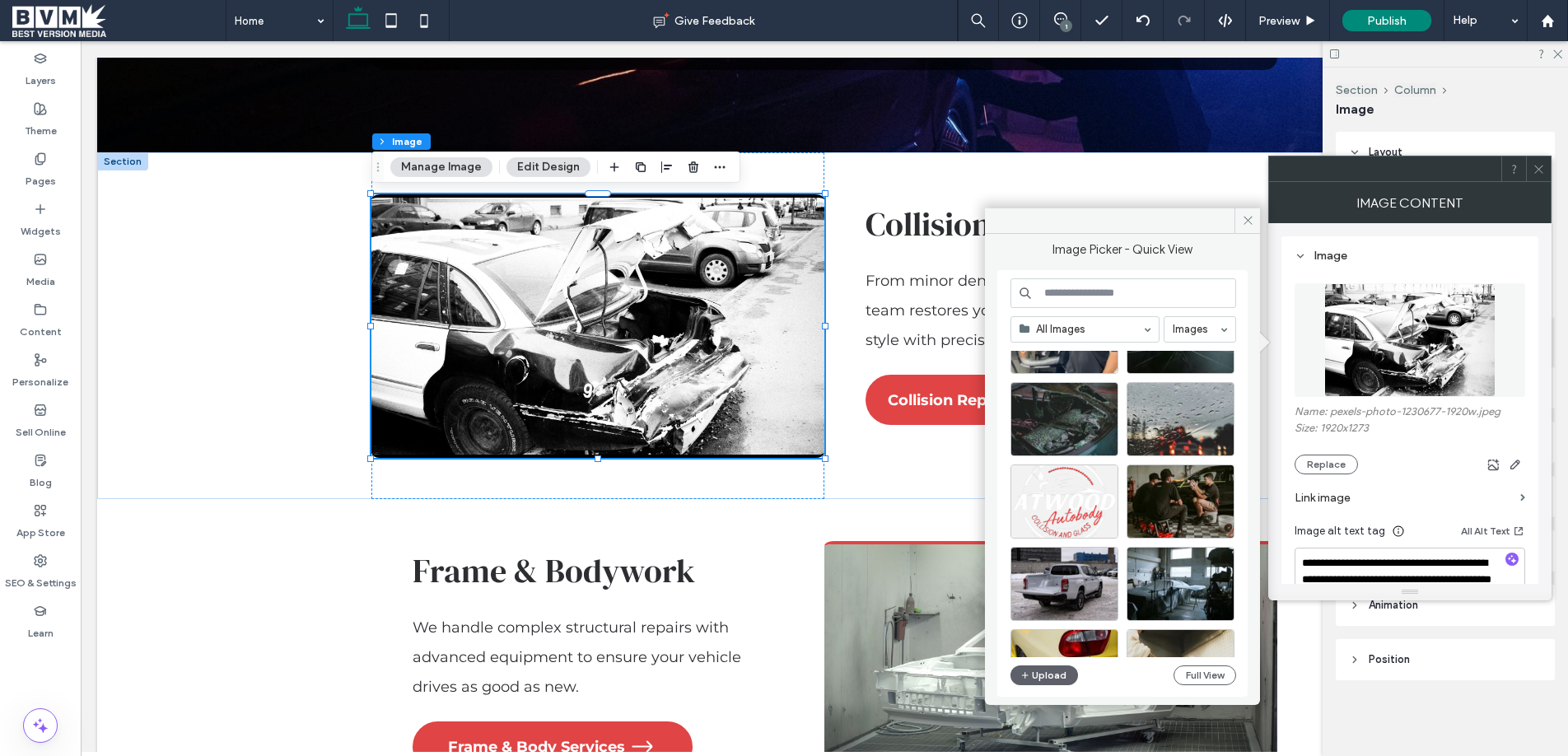
scroll to position [56, 0]
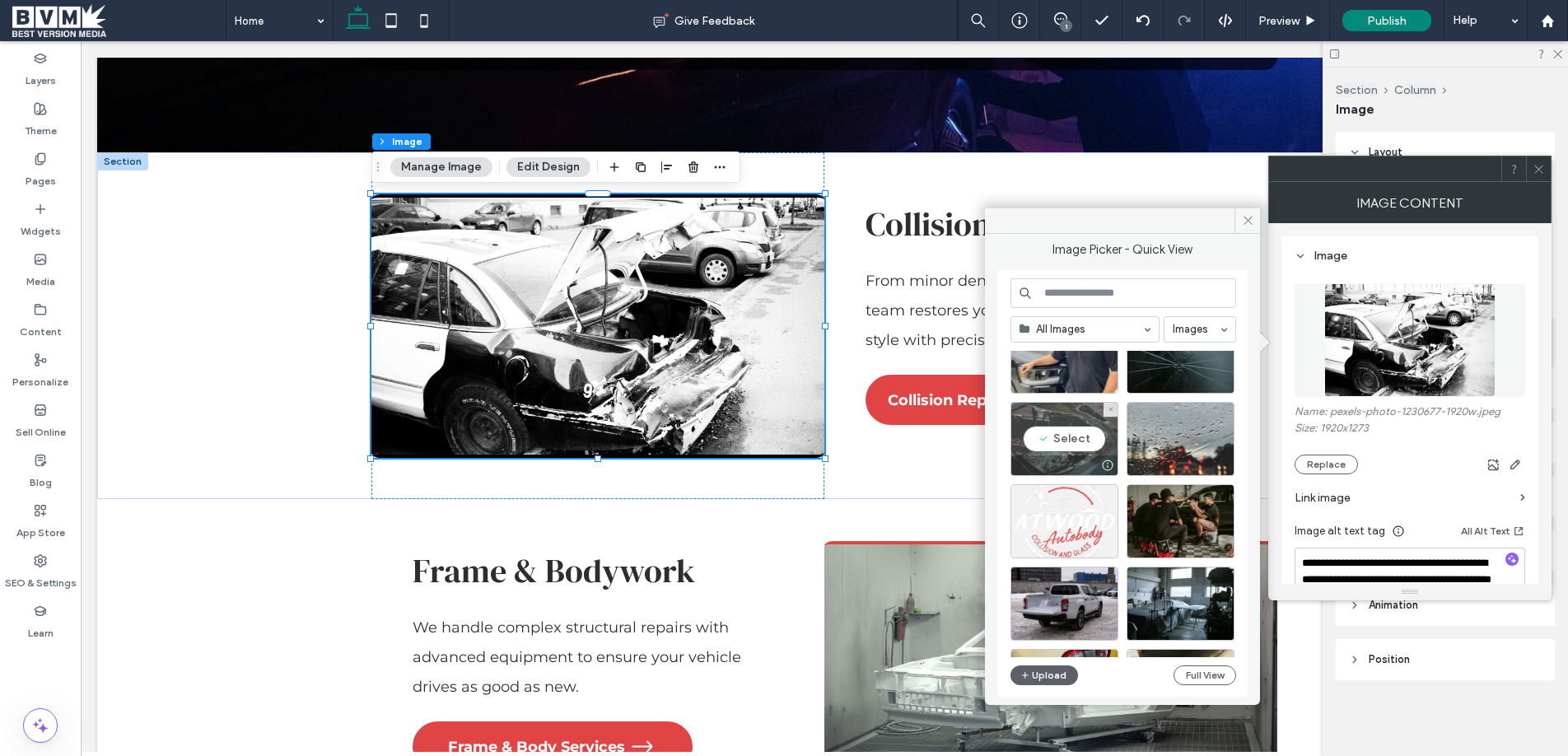
click at [1073, 438] on div "Select" at bounding box center [1063, 438] width 108 height 74
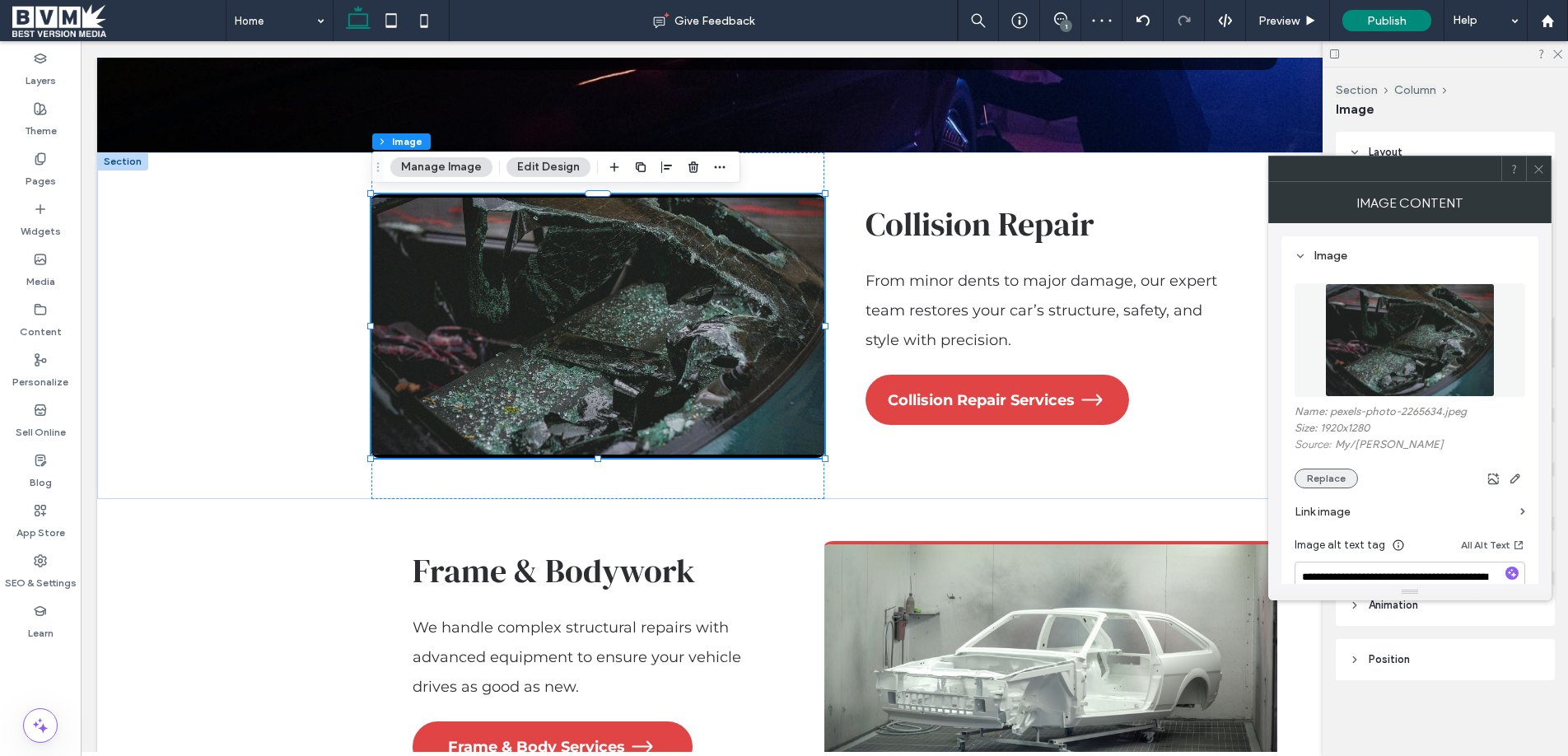
click at [1326, 477] on button "Replace" at bounding box center [1326, 479] width 63 height 20
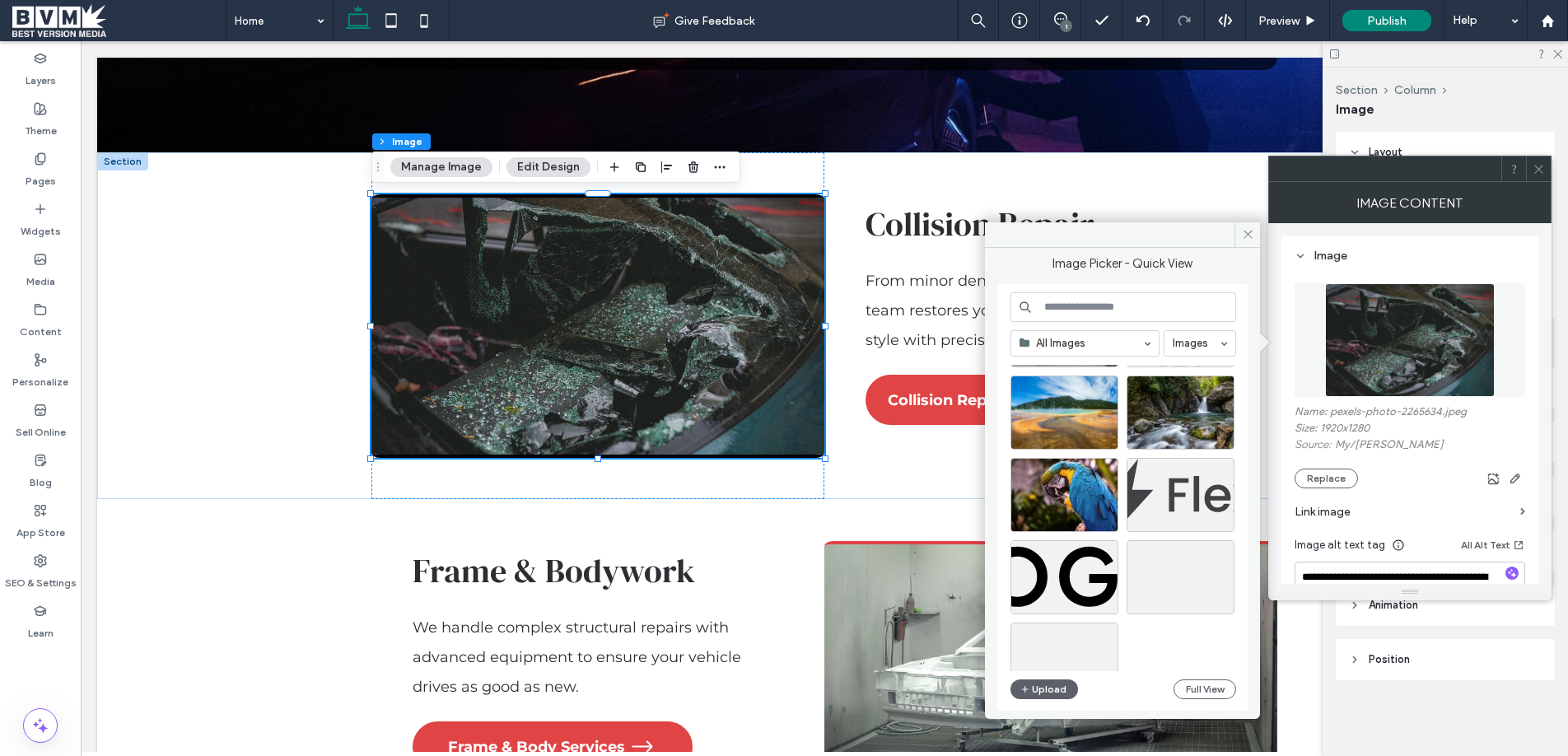
scroll to position [1091, 0]
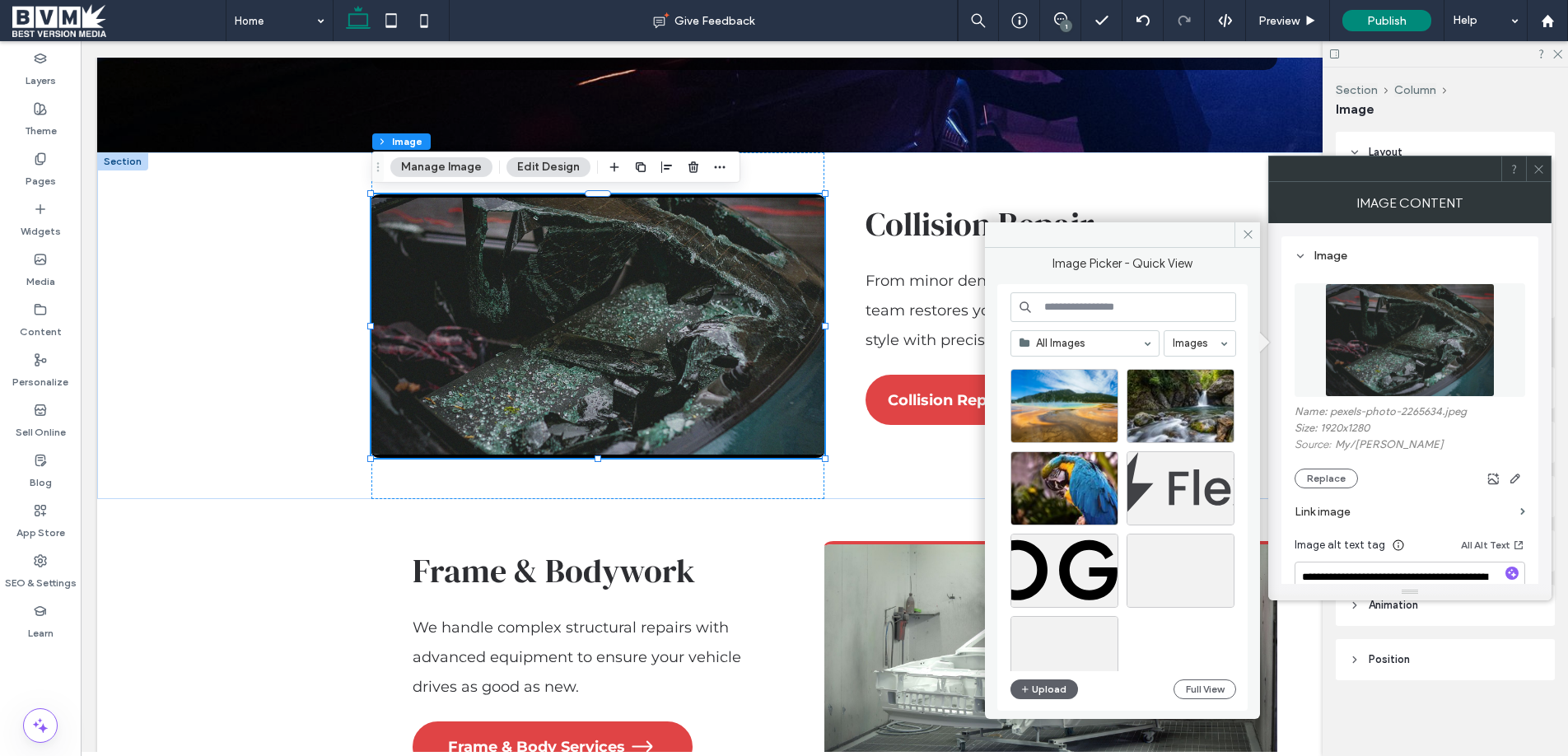
click at [1088, 305] on input at bounding box center [1123, 307] width 225 height 30
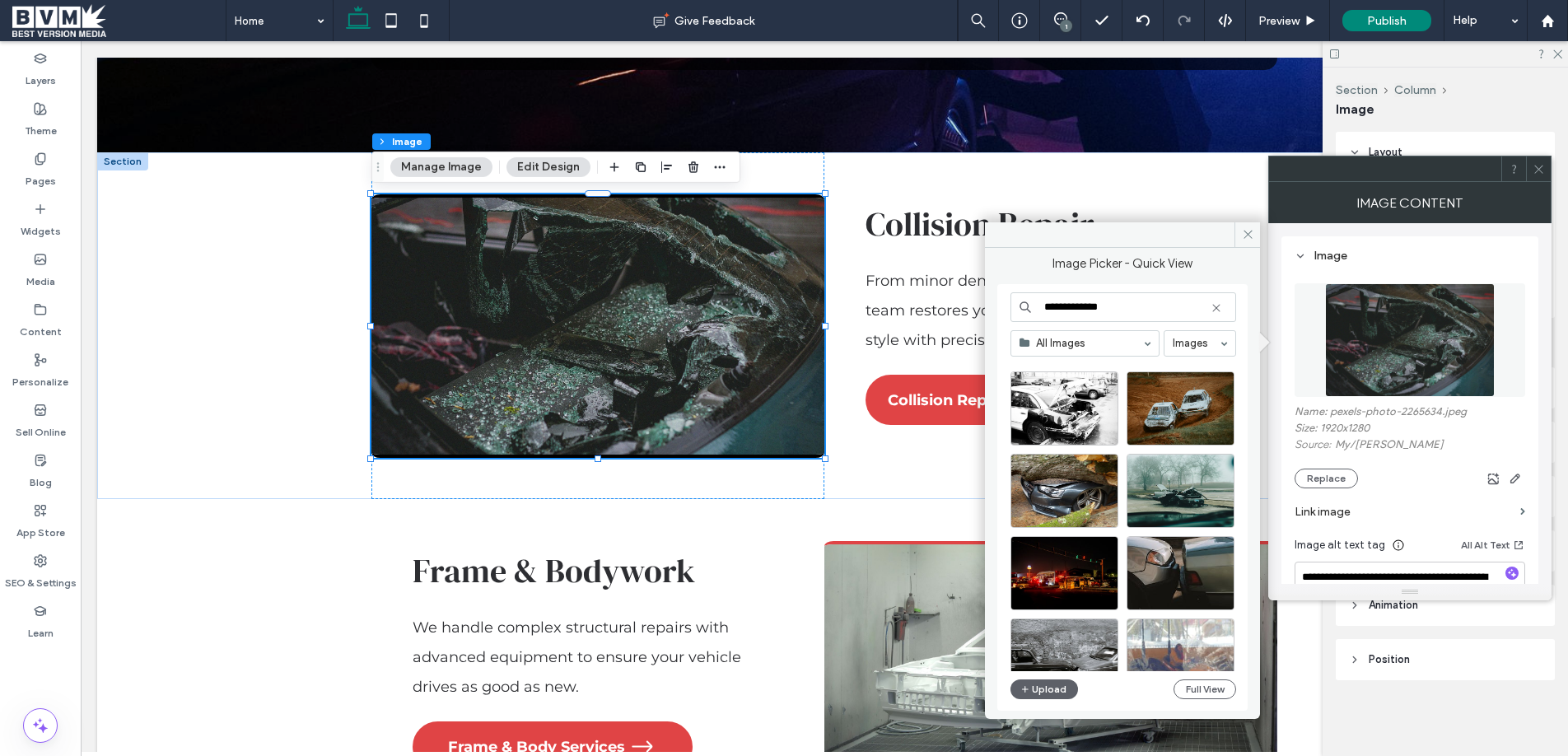
scroll to position [104, 0]
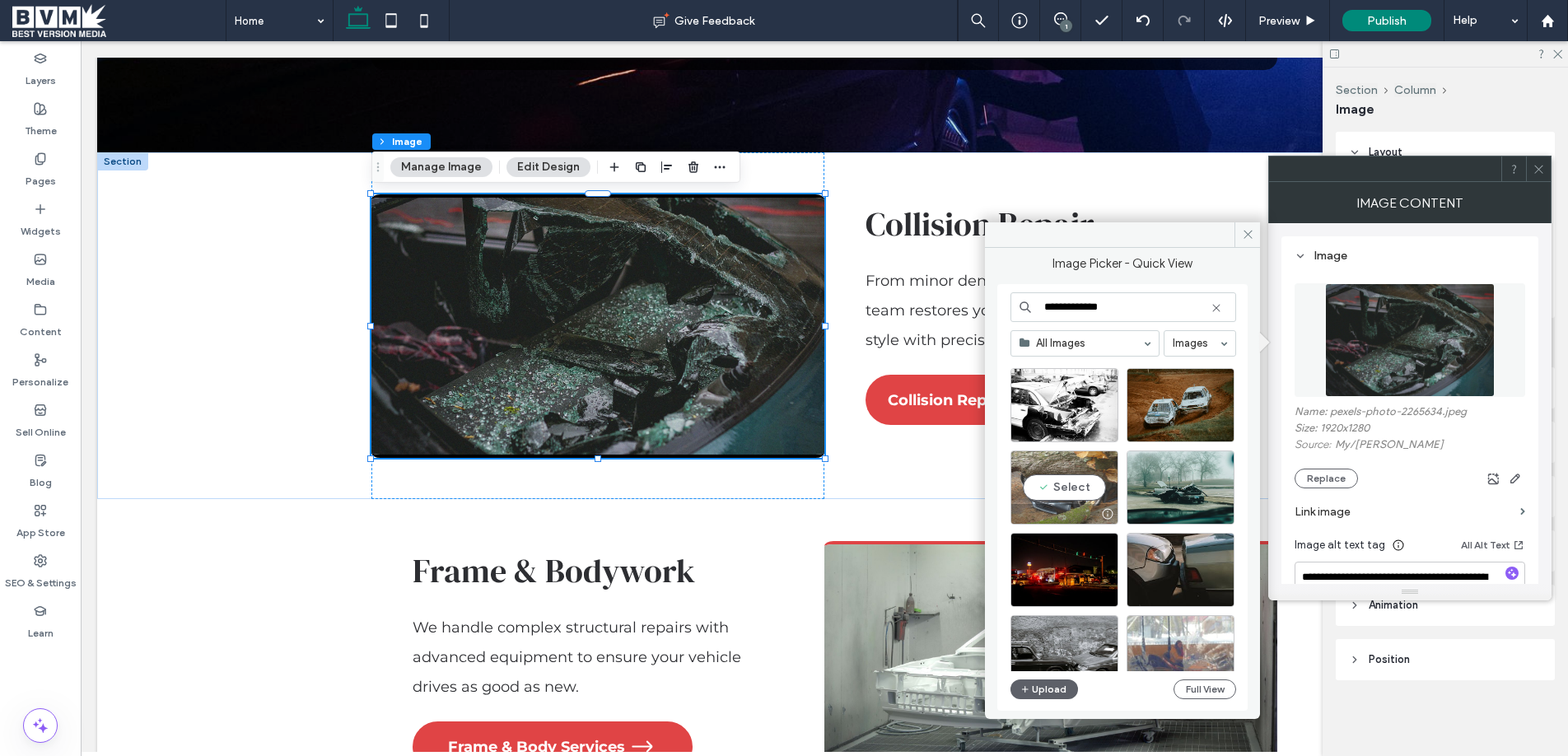
type input "**********"
click at [1050, 485] on div "Select" at bounding box center [1063, 487] width 108 height 74
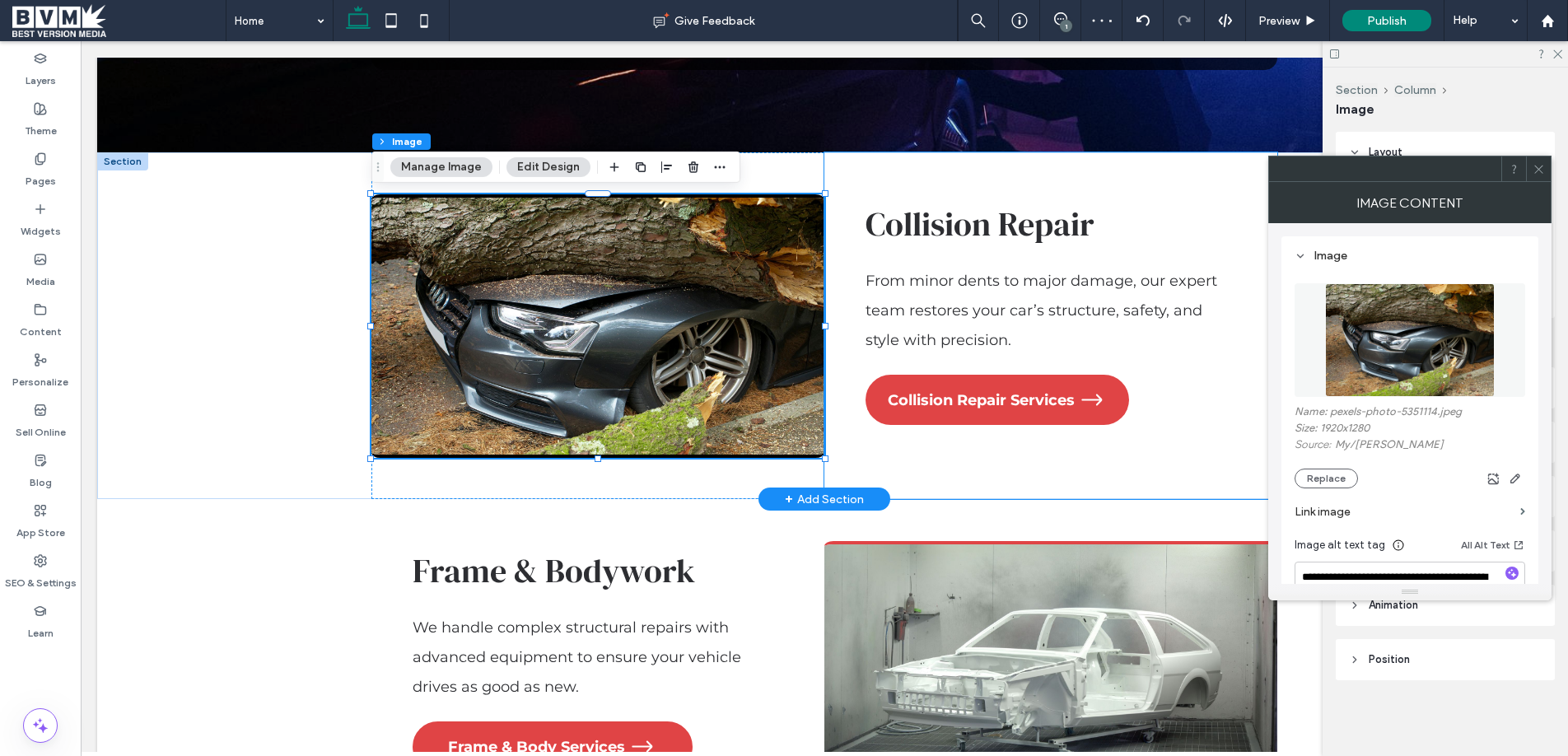
scroll to position [2075, 0]
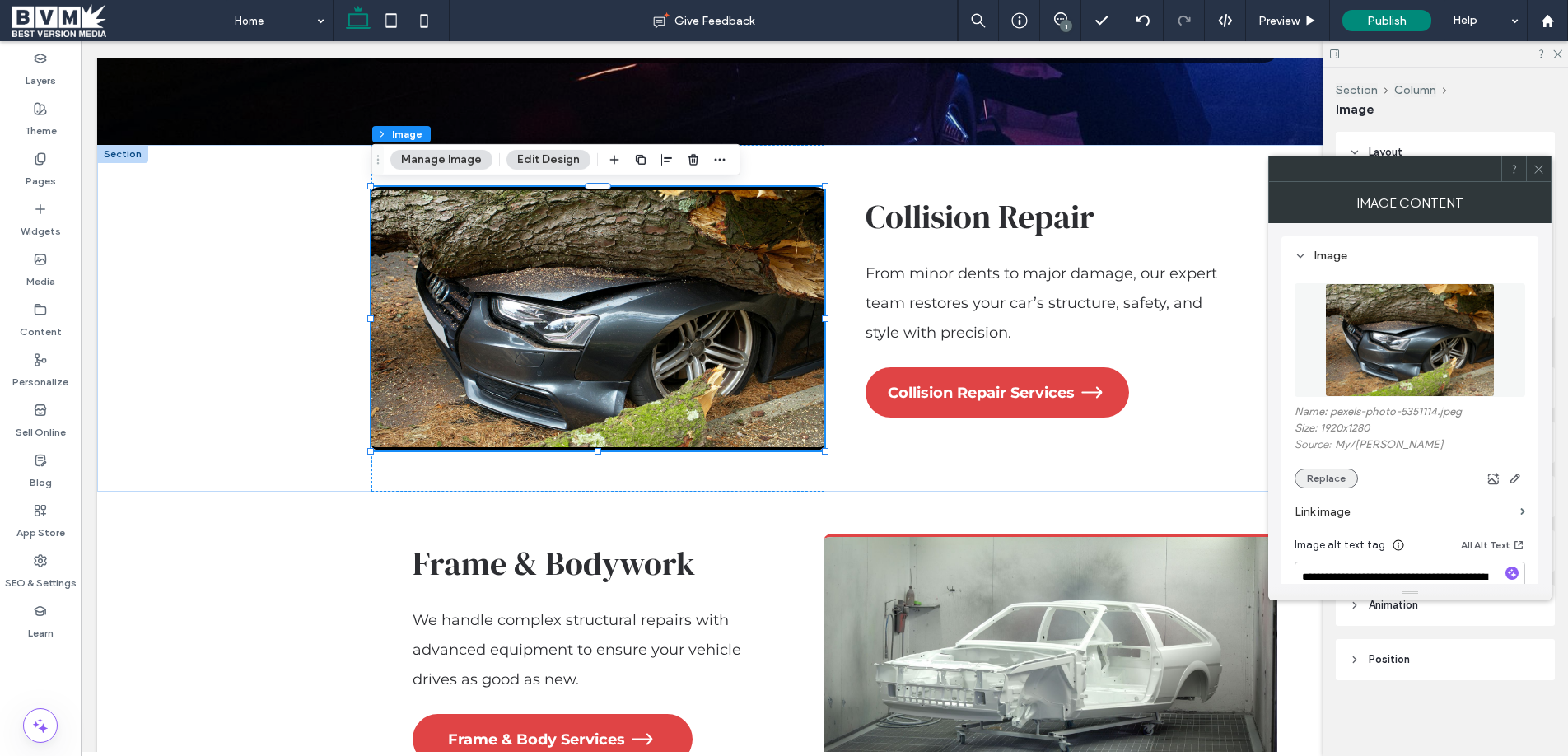
click at [1349, 479] on button "Replace" at bounding box center [1326, 479] width 63 height 20
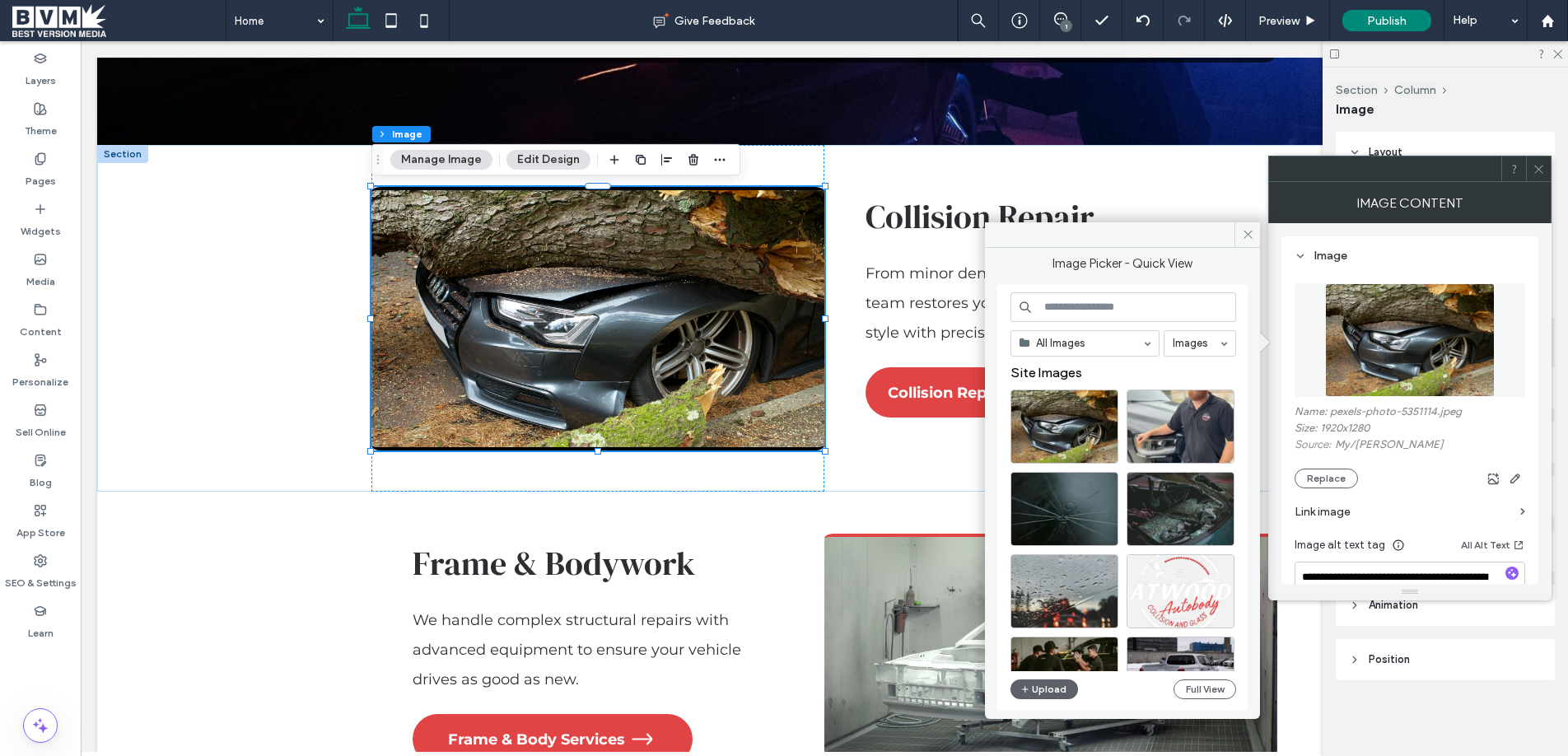
click at [1099, 312] on input at bounding box center [1123, 307] width 225 height 30
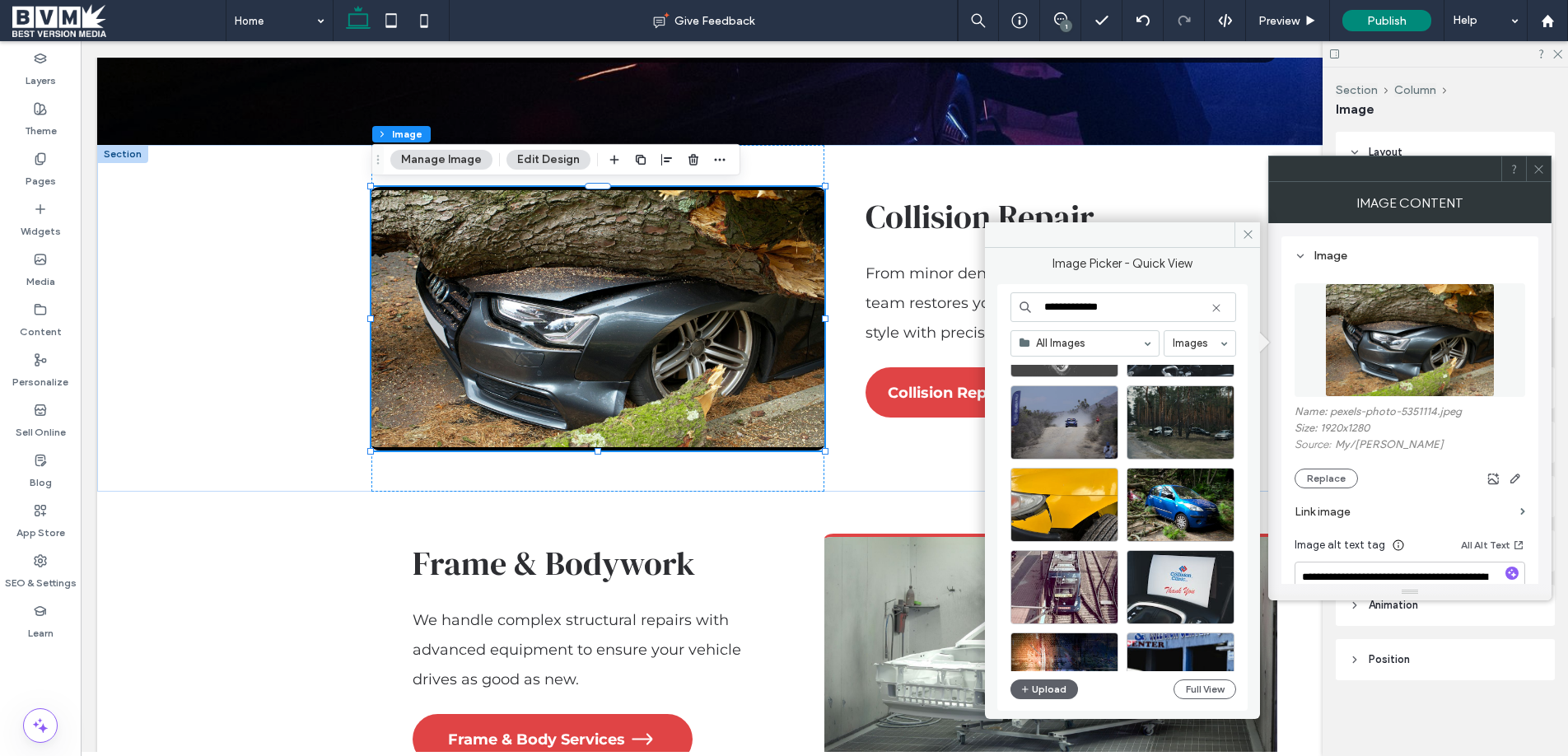
scroll to position [1165, 0]
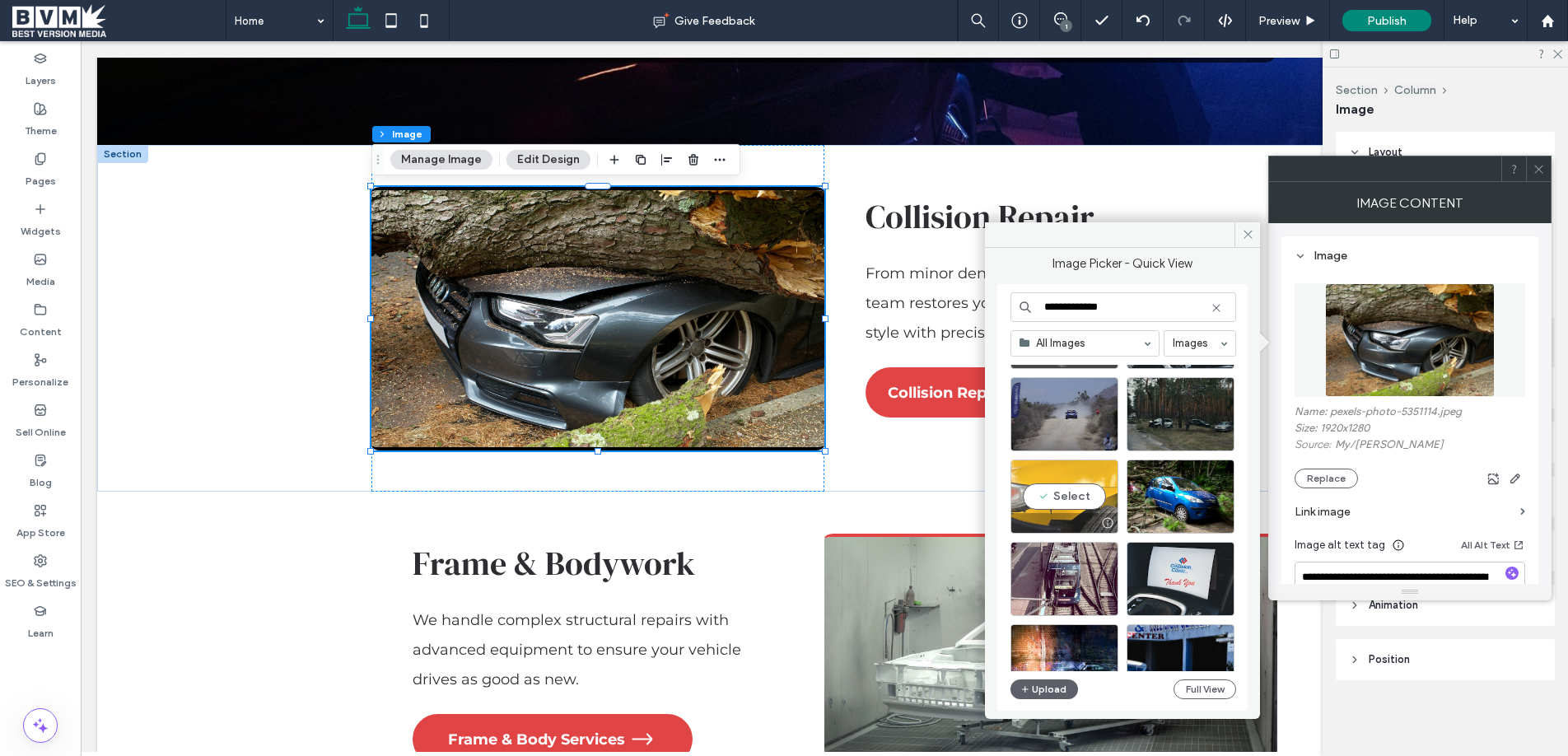
type input "**********"
click at [1086, 498] on div "Select" at bounding box center [1063, 495] width 108 height 74
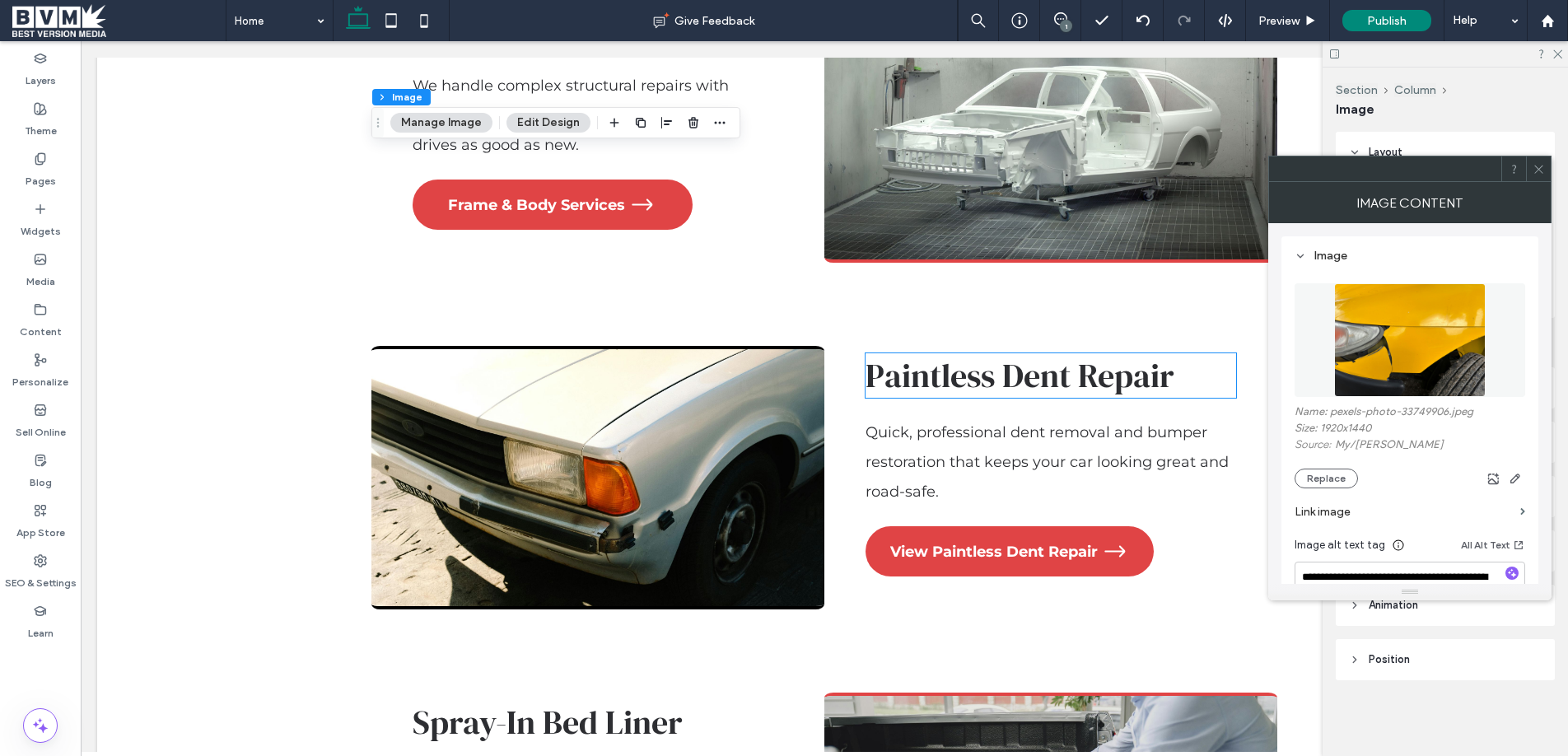
scroll to position [2610, 0]
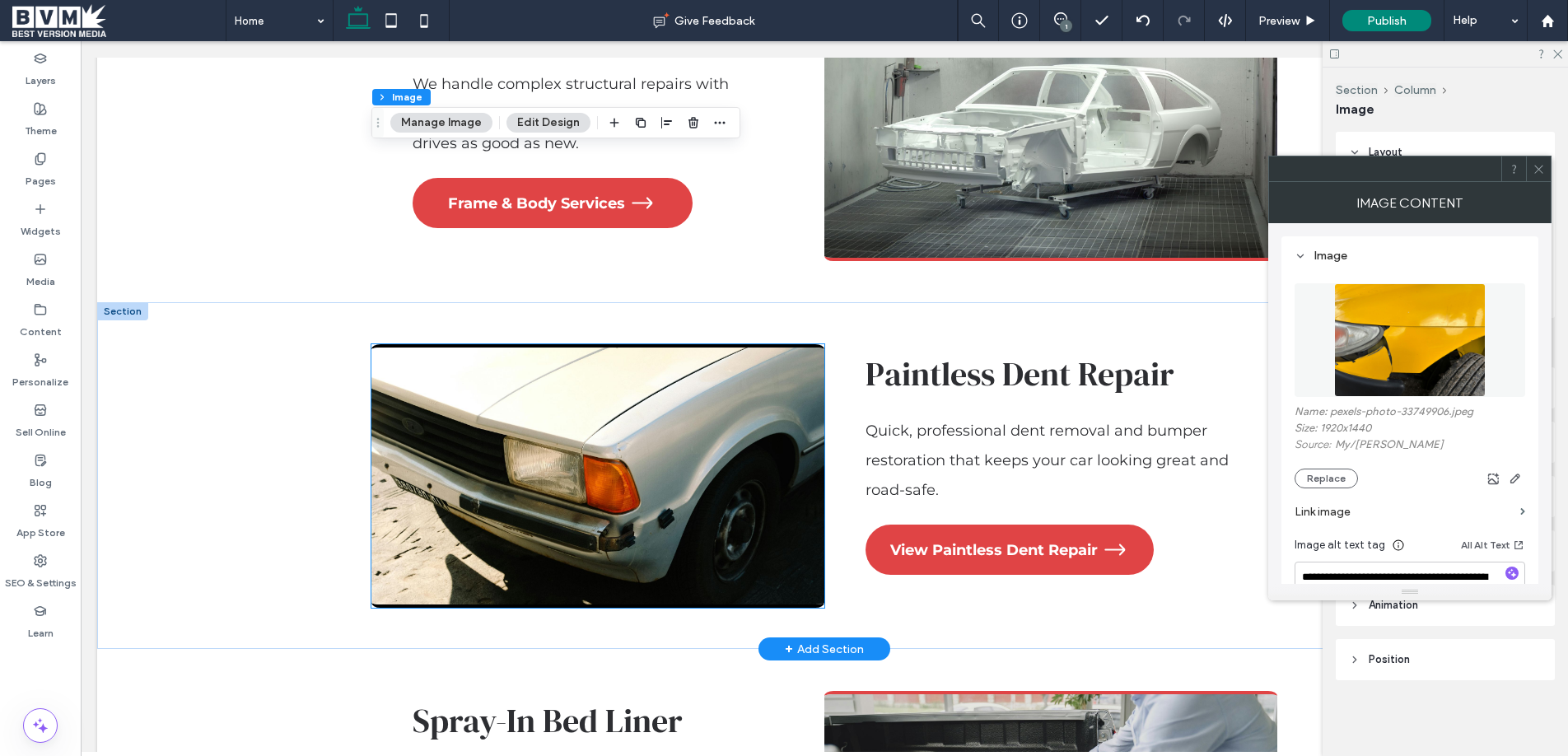
click at [732, 437] on img at bounding box center [597, 476] width 453 height 264
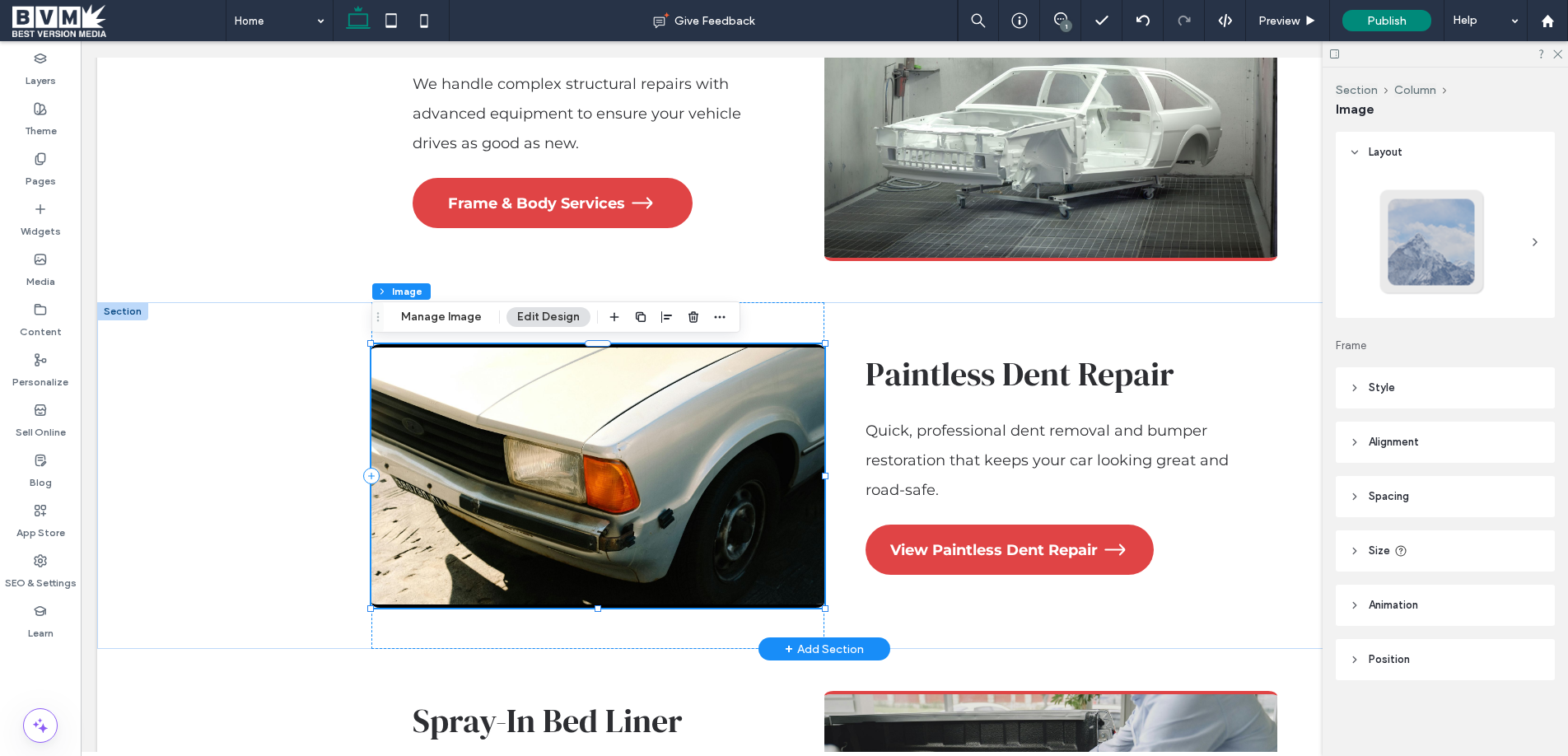
click at [732, 437] on img at bounding box center [597, 476] width 453 height 264
click at [428, 319] on button "Manage Image" at bounding box center [440, 317] width 102 height 20
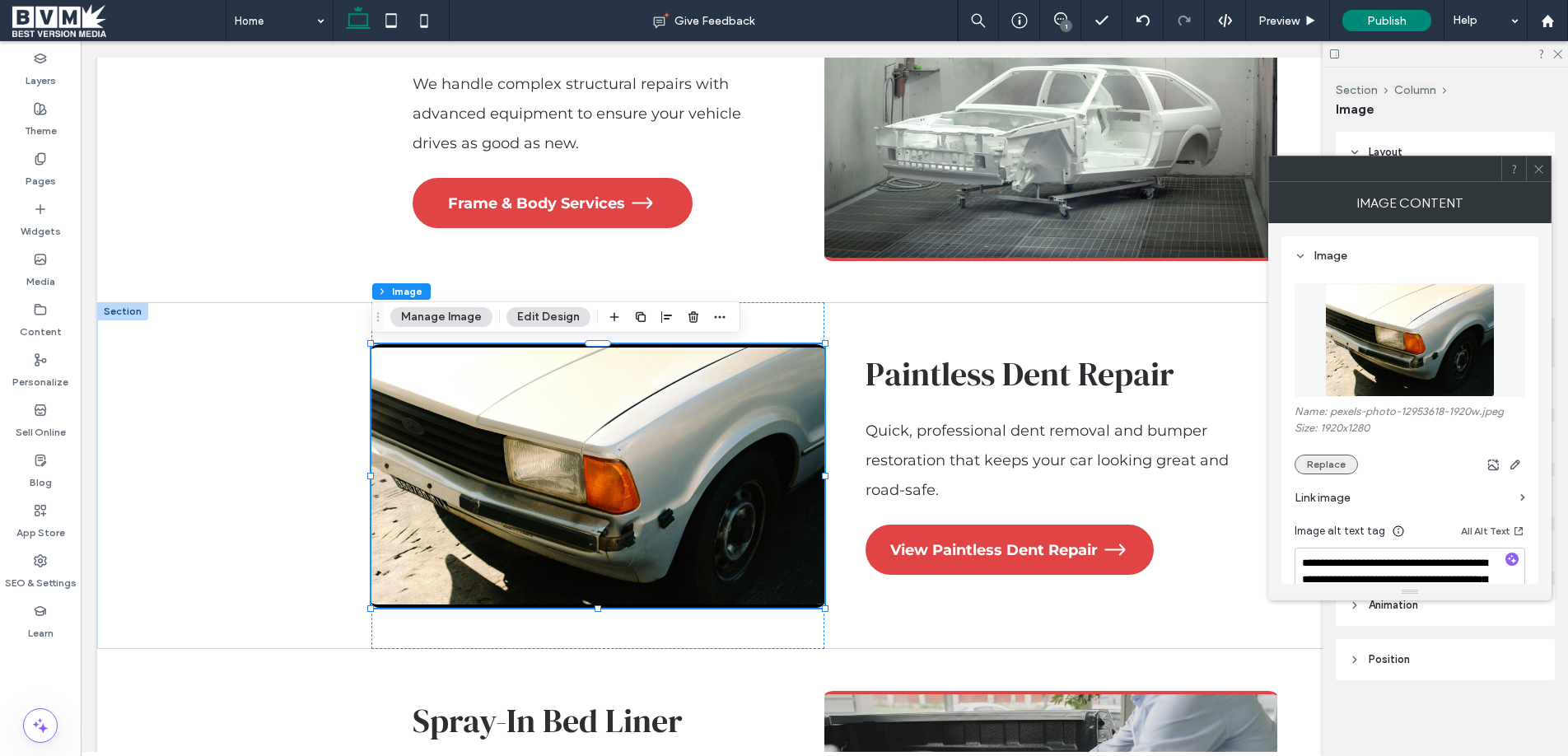
click at [1331, 460] on button "Replace" at bounding box center [1326, 464] width 63 height 20
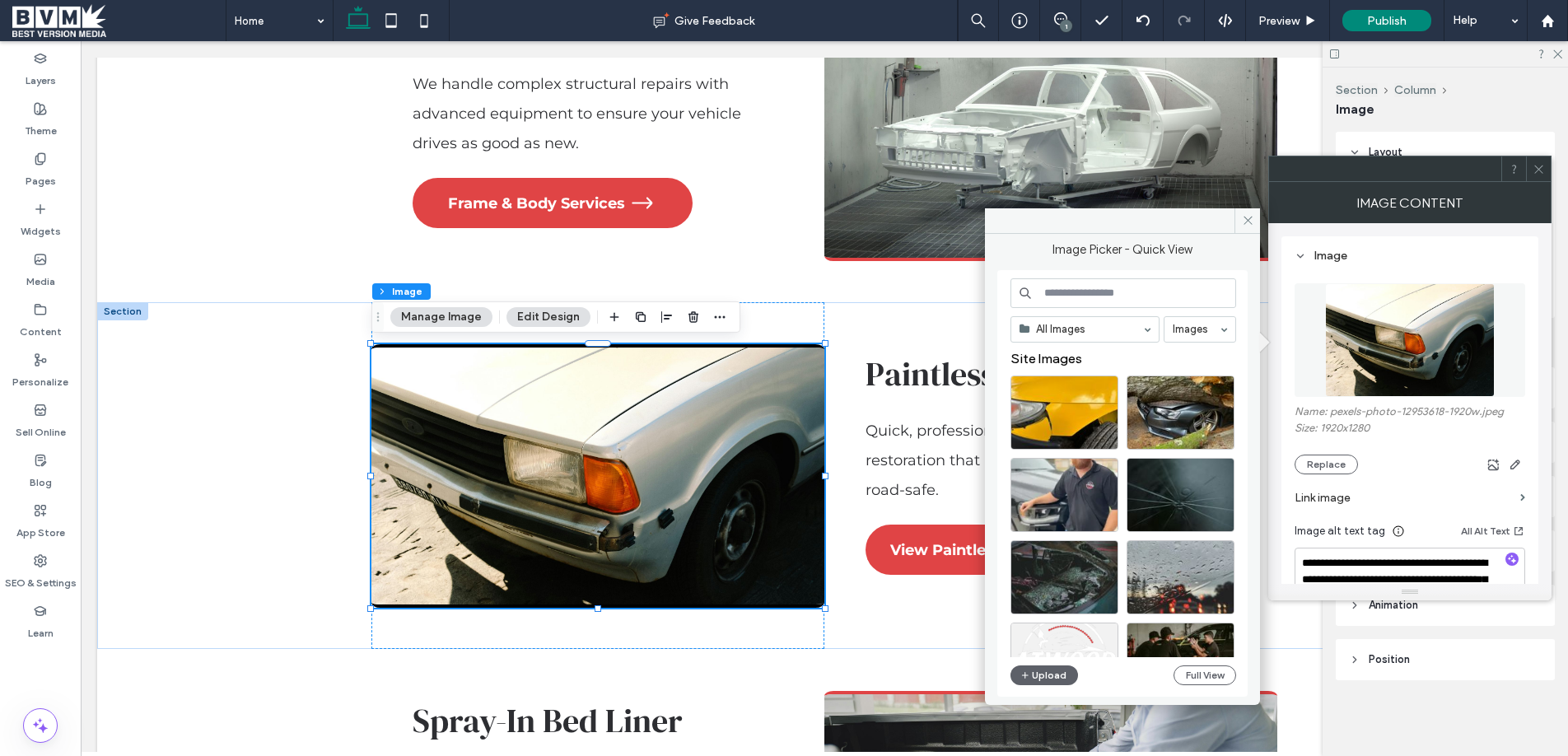
click at [1157, 295] on input at bounding box center [1123, 293] width 225 height 30
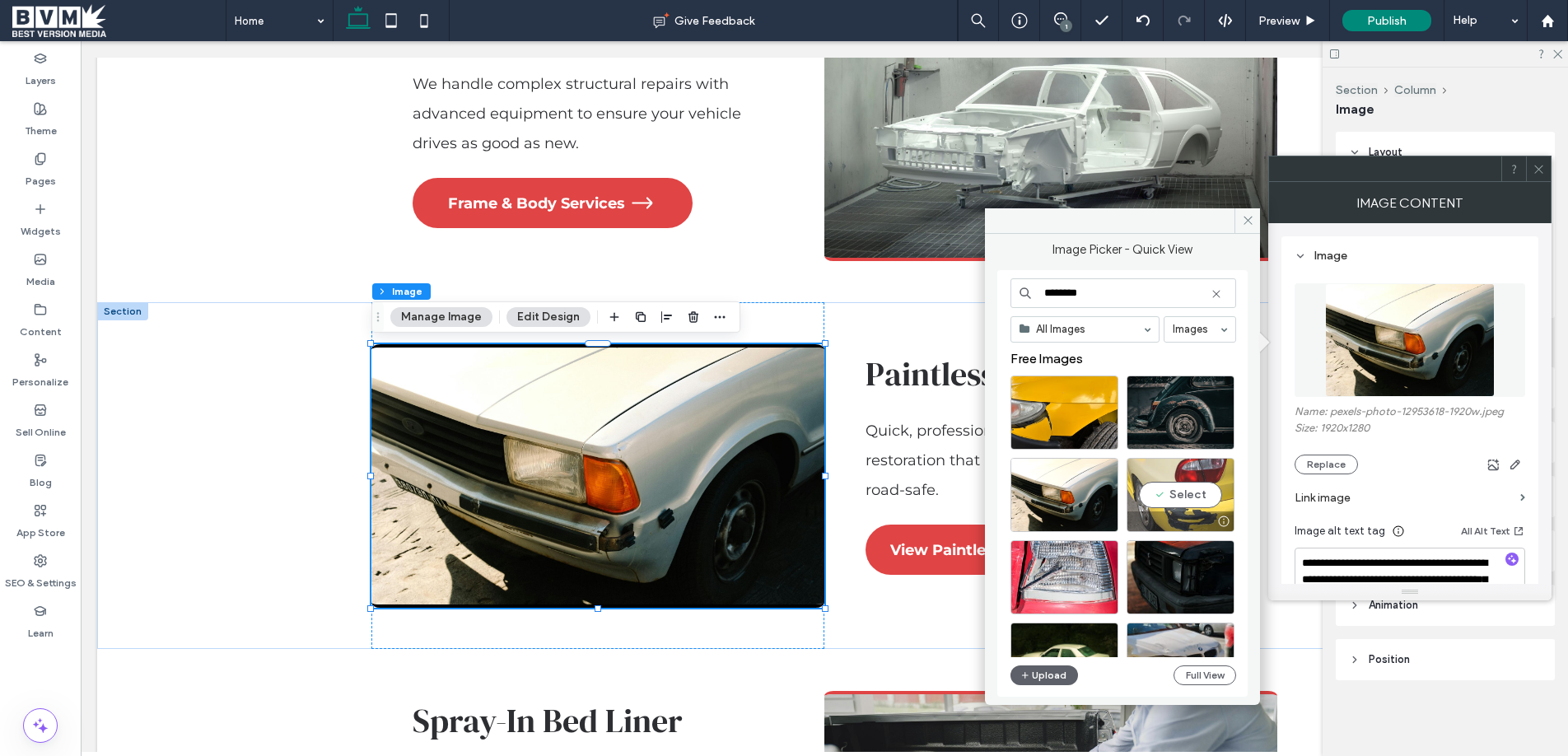
type input "********"
click at [1198, 501] on div "Select" at bounding box center [1180, 494] width 108 height 74
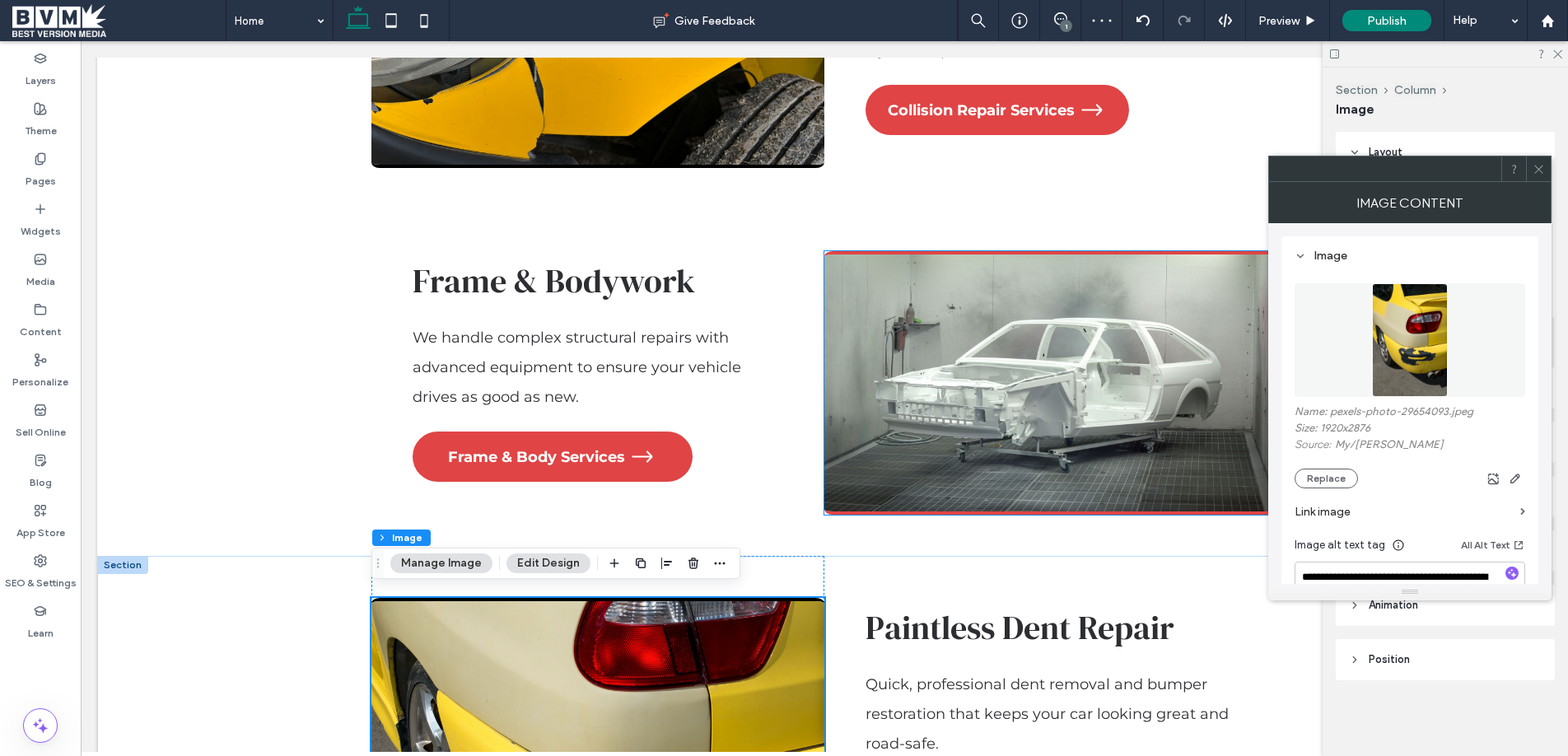
scroll to position [2350, 0]
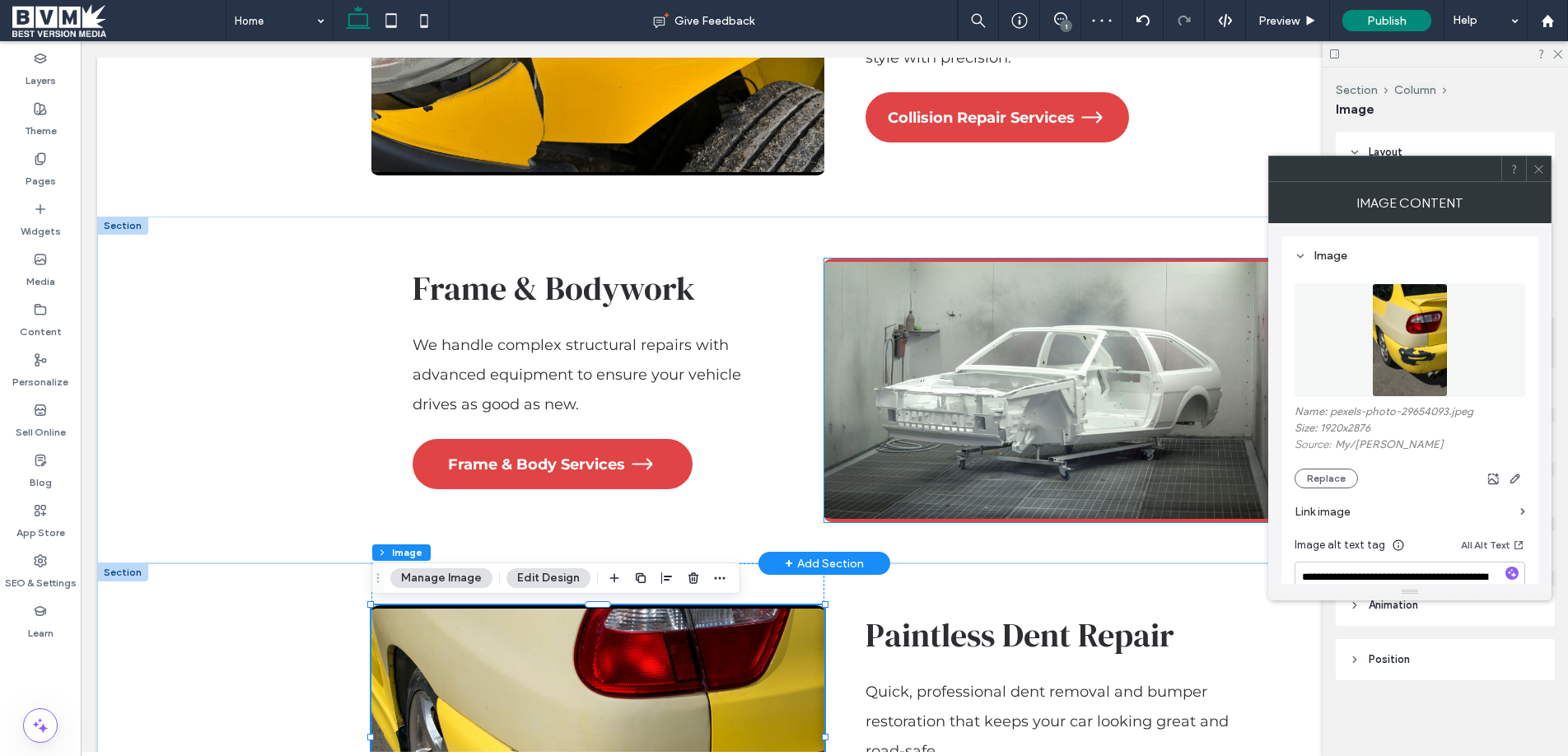
click at [1158, 468] on img at bounding box center [1051, 390] width 453 height 264
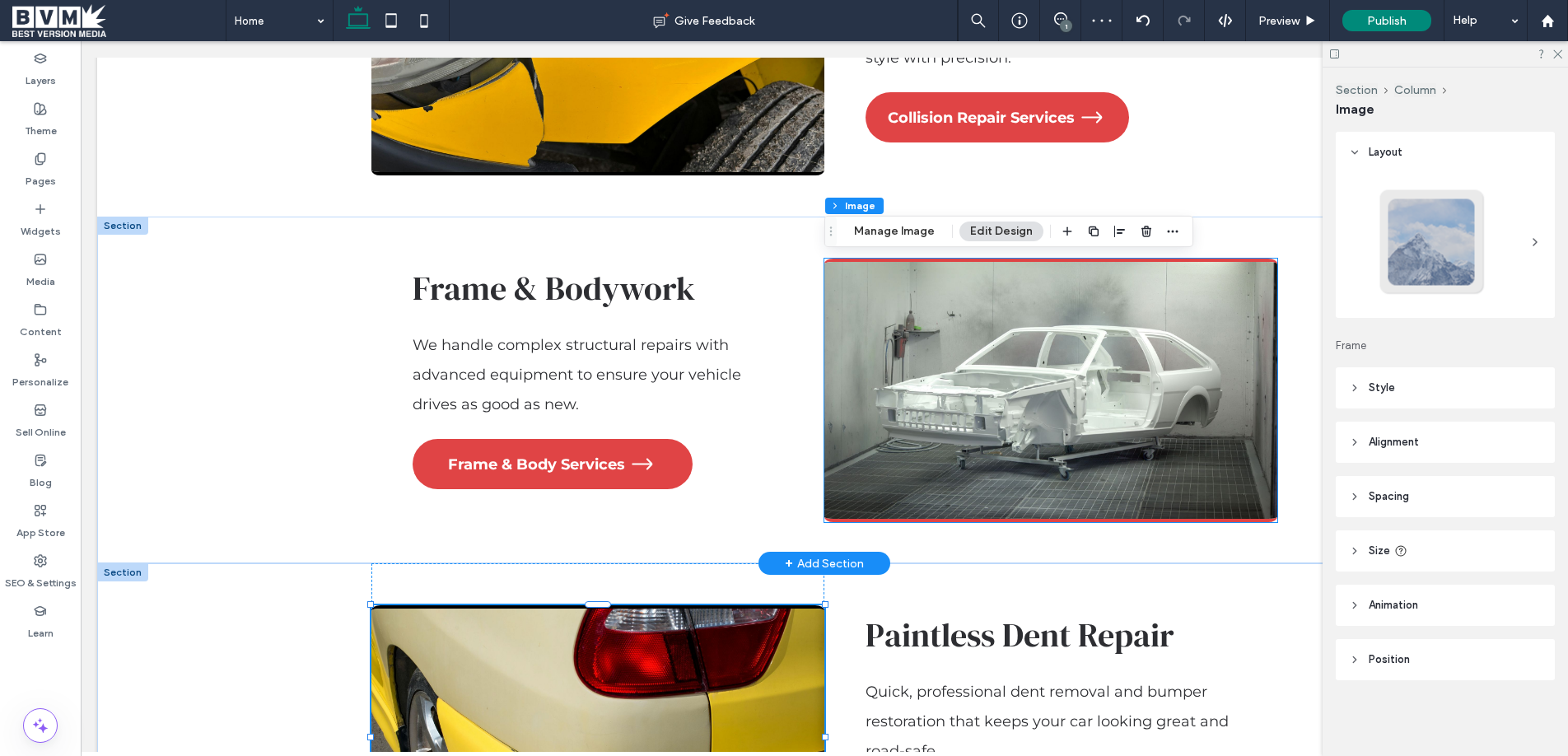
type input "*"
type input "***"
type input "*"
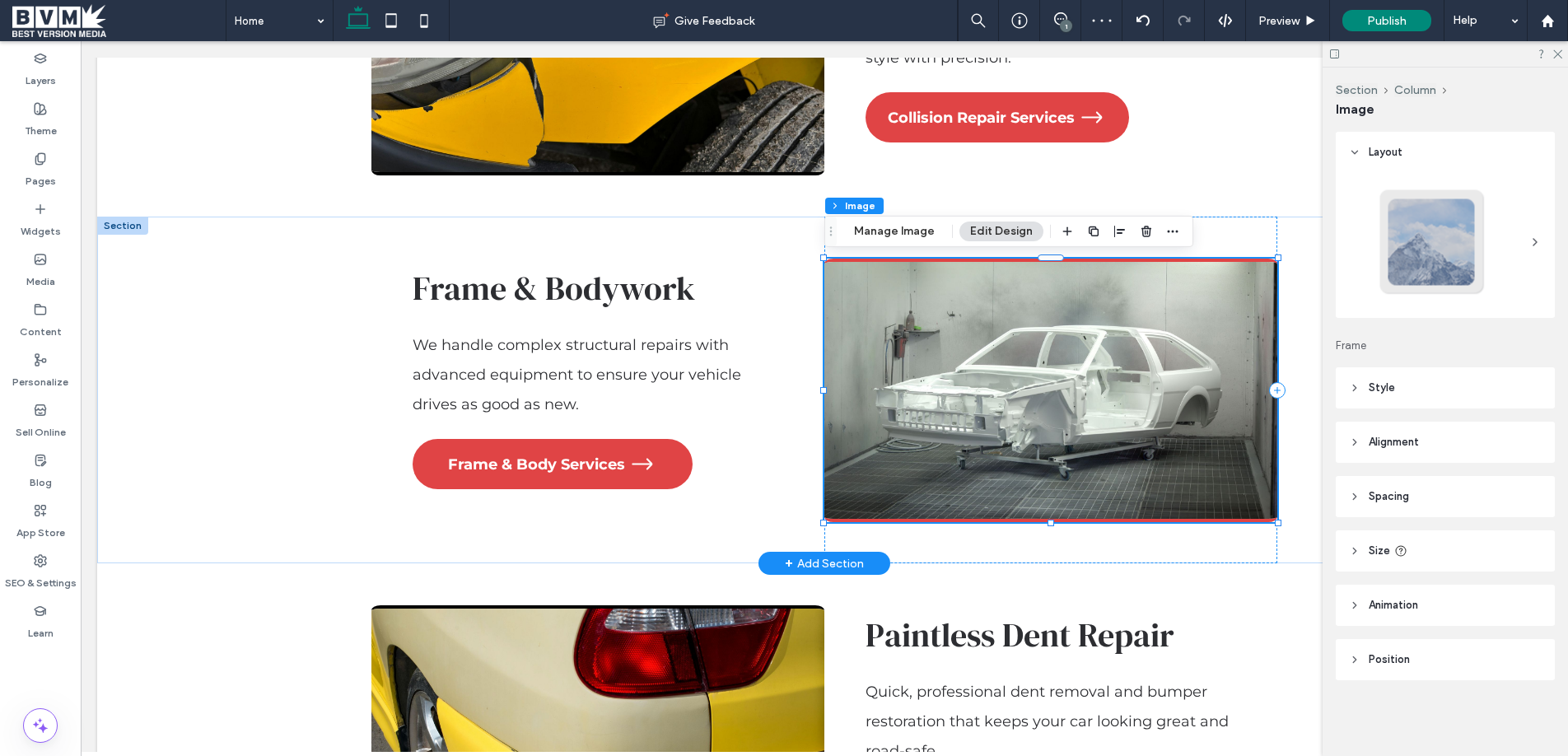
drag, startPoint x: 1158, startPoint y: 468, endPoint x: 1148, endPoint y: 459, distance: 13.5
click at [1158, 468] on img at bounding box center [1051, 390] width 453 height 264
click at [889, 236] on button "Manage Image" at bounding box center [894, 231] width 102 height 20
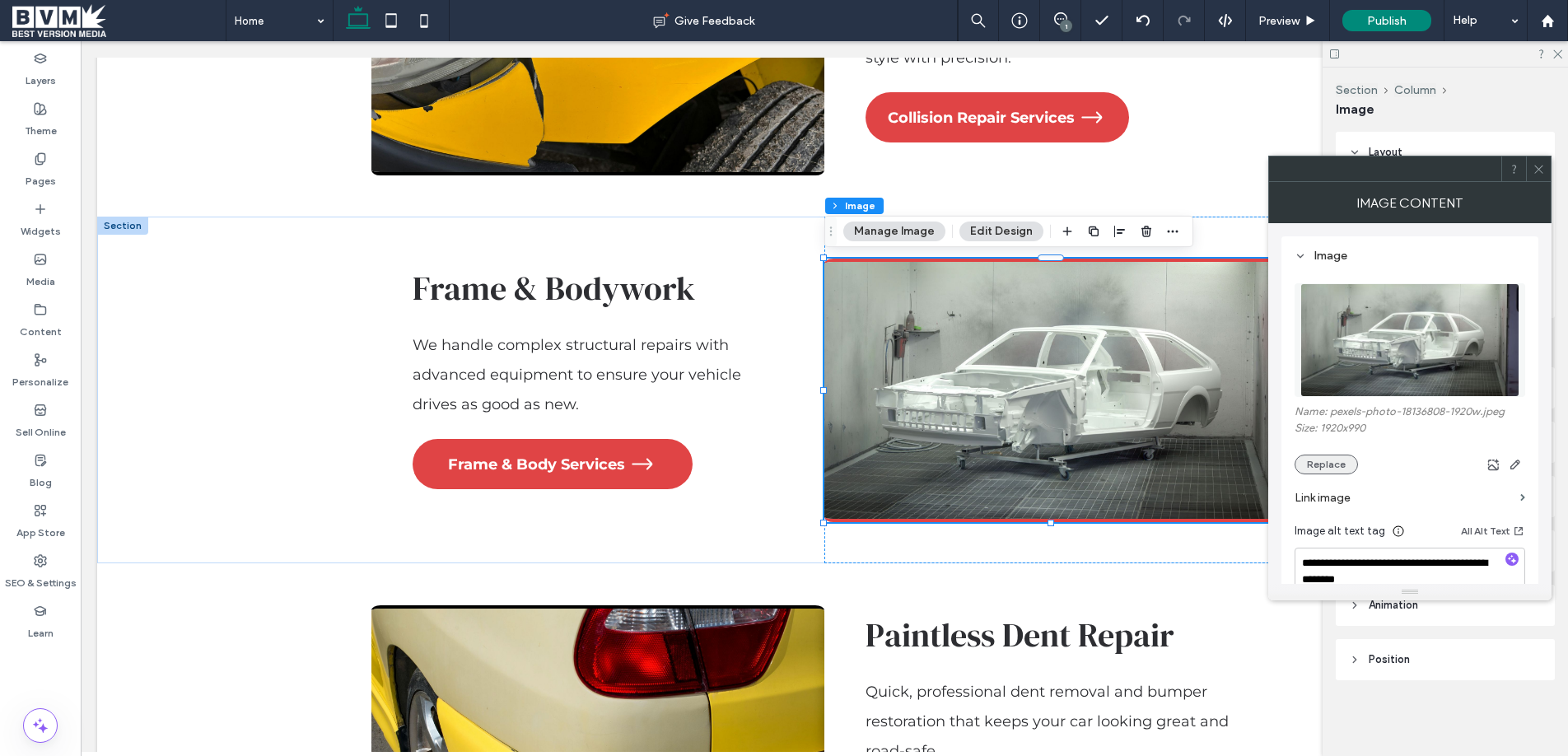
click at [1336, 455] on button "Replace" at bounding box center [1326, 464] width 63 height 20
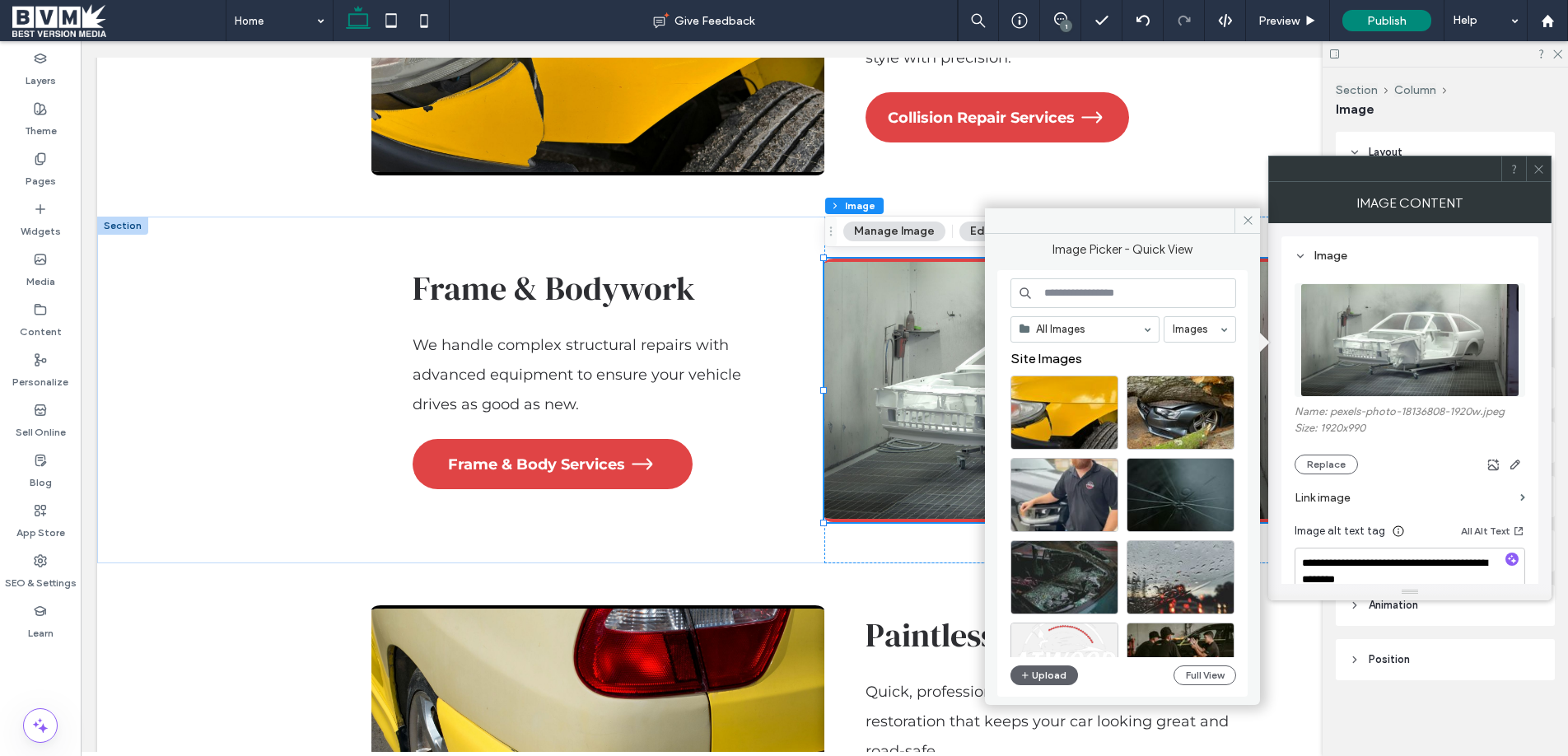
click at [1083, 290] on input at bounding box center [1123, 293] width 225 height 30
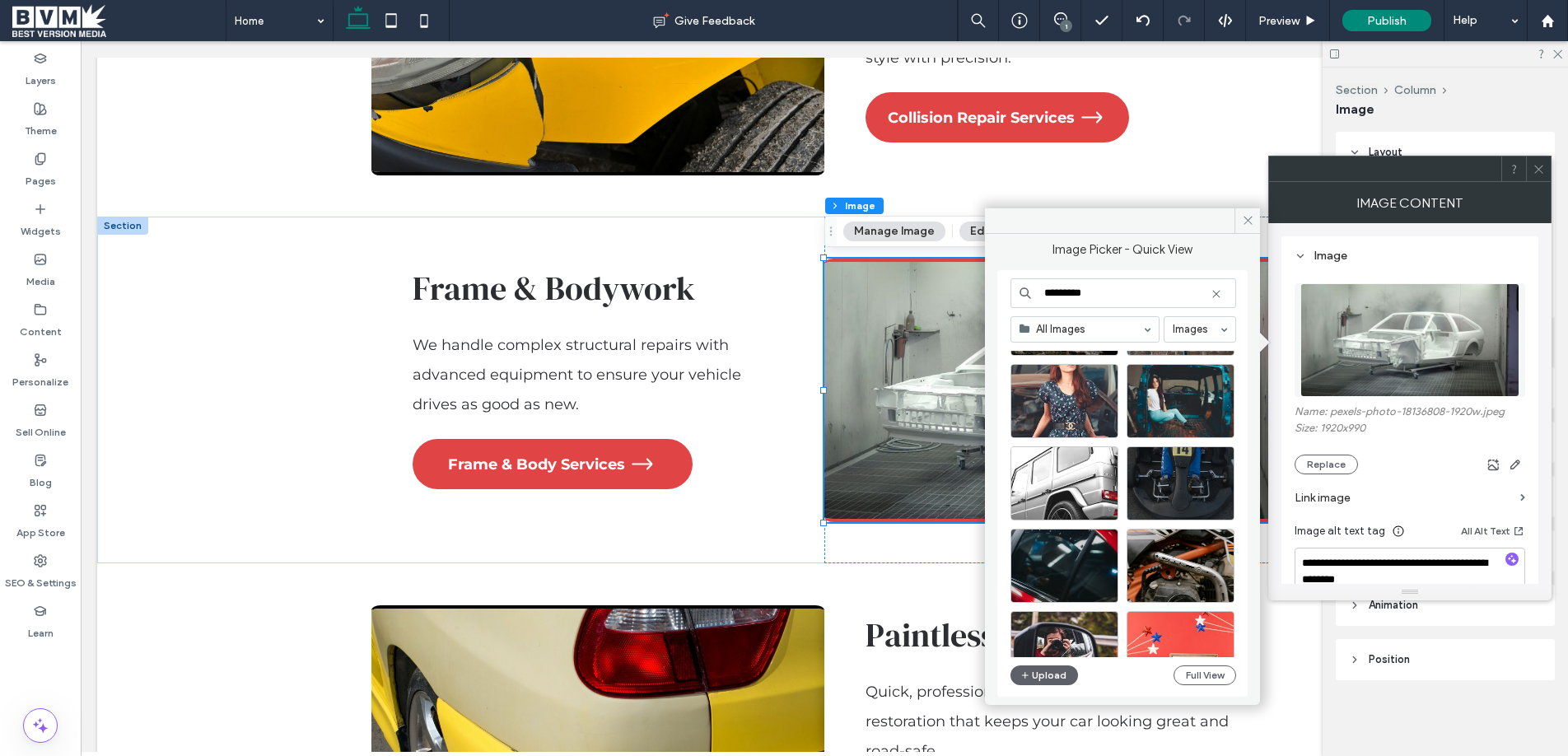
scroll to position [260, 0]
type input "*********"
click at [1071, 474] on div "Select" at bounding box center [1063, 482] width 108 height 74
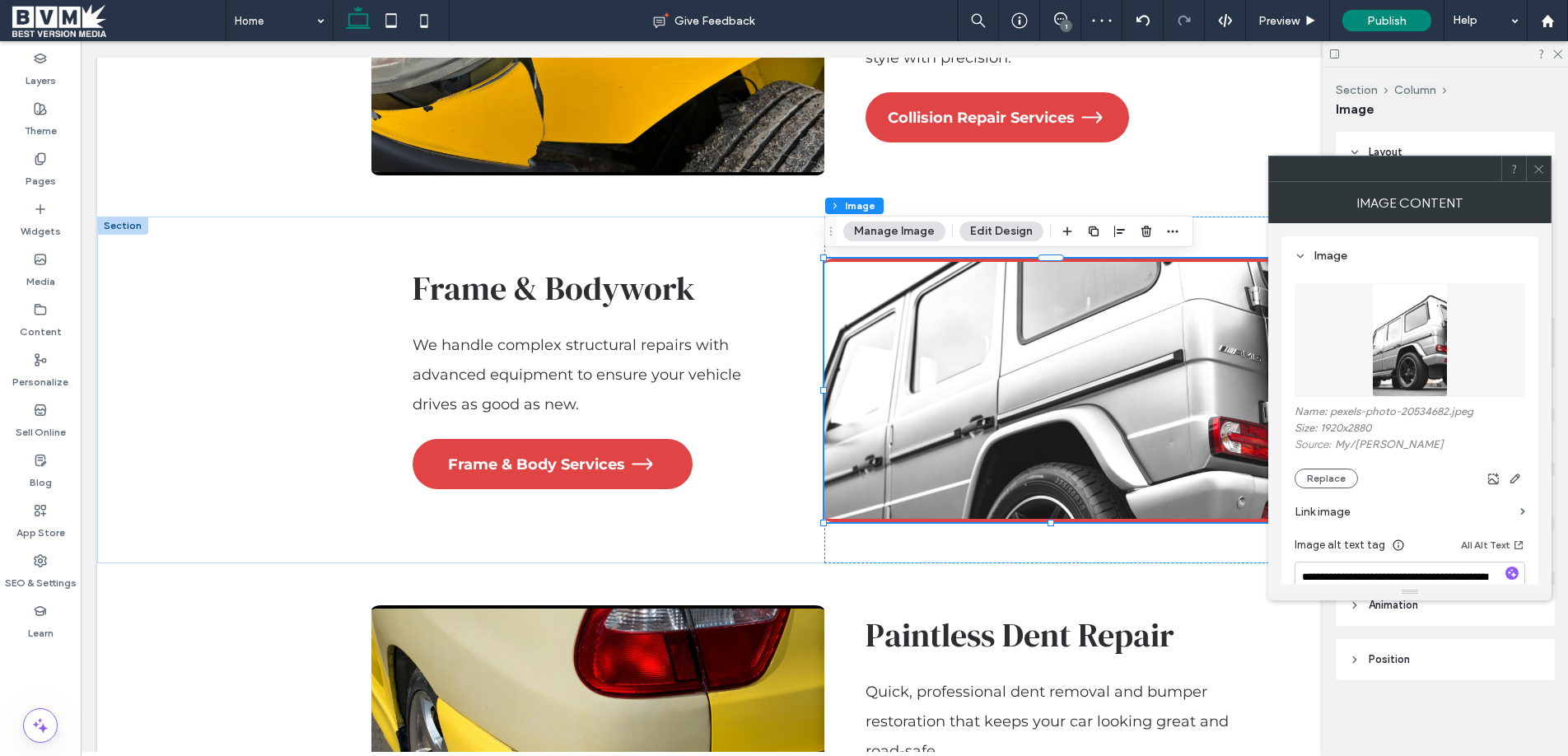
click at [1546, 171] on div at bounding box center [1537, 168] width 25 height 25
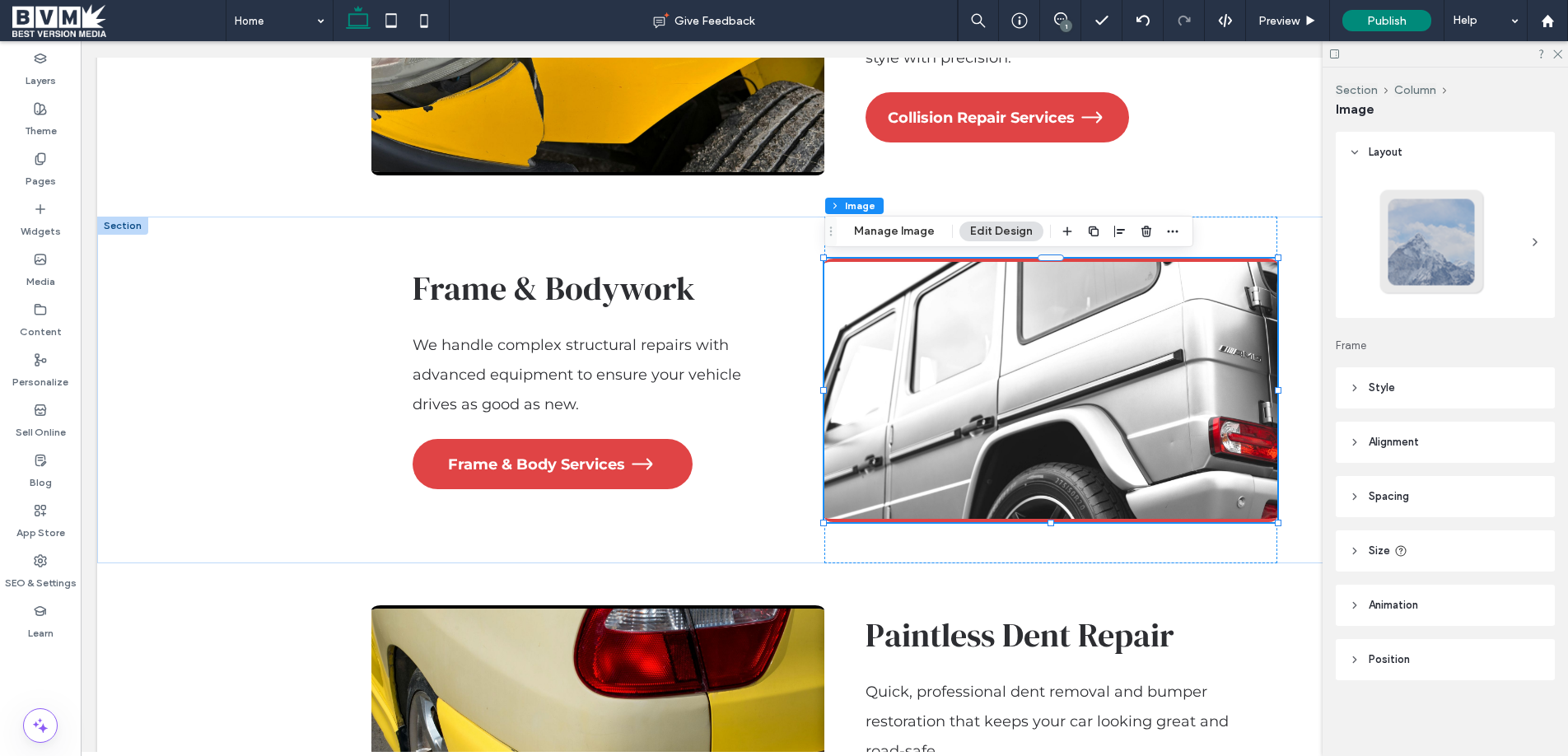
click at [1067, 22] on div "1" at bounding box center [1065, 26] width 13 height 13
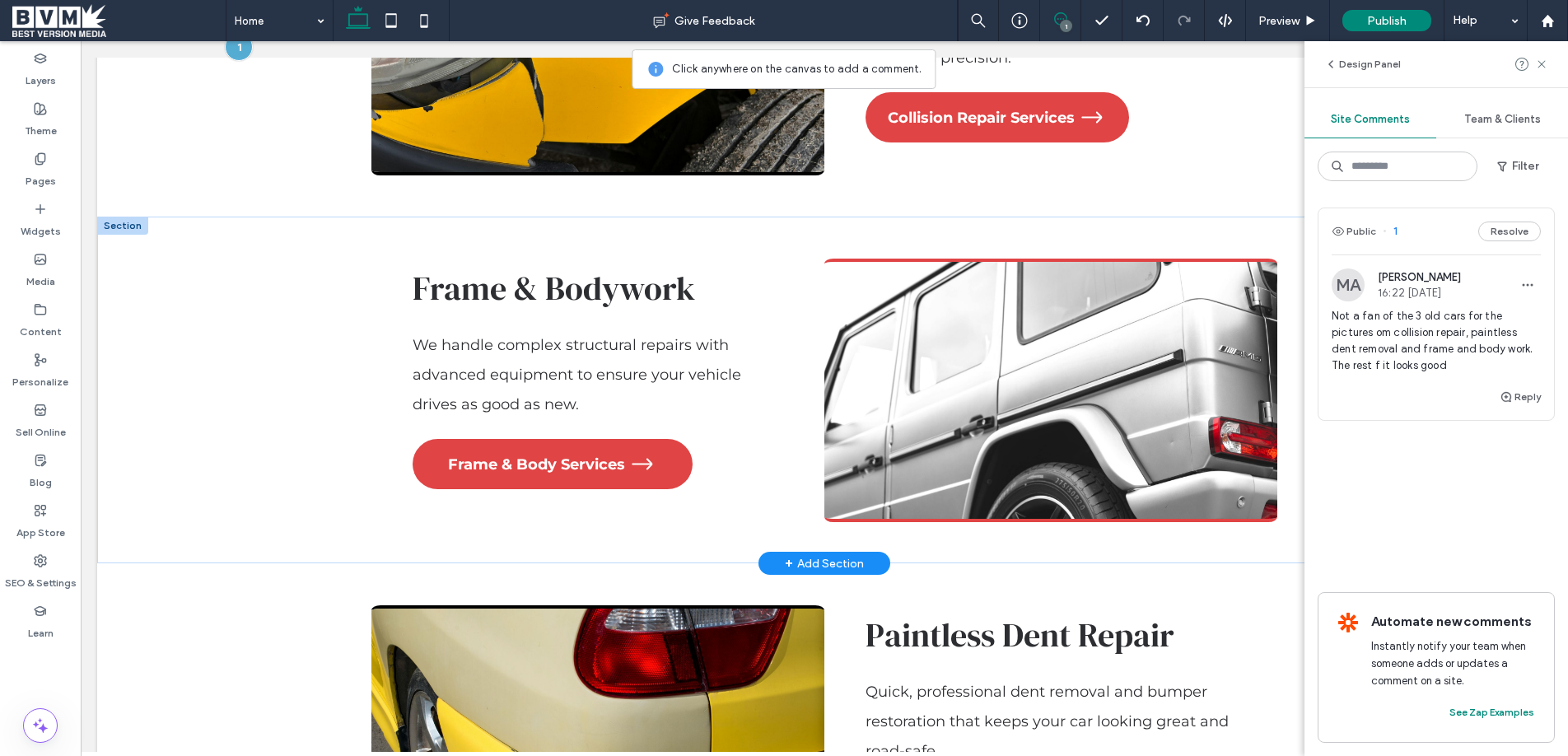
scroll to position [0, 4]
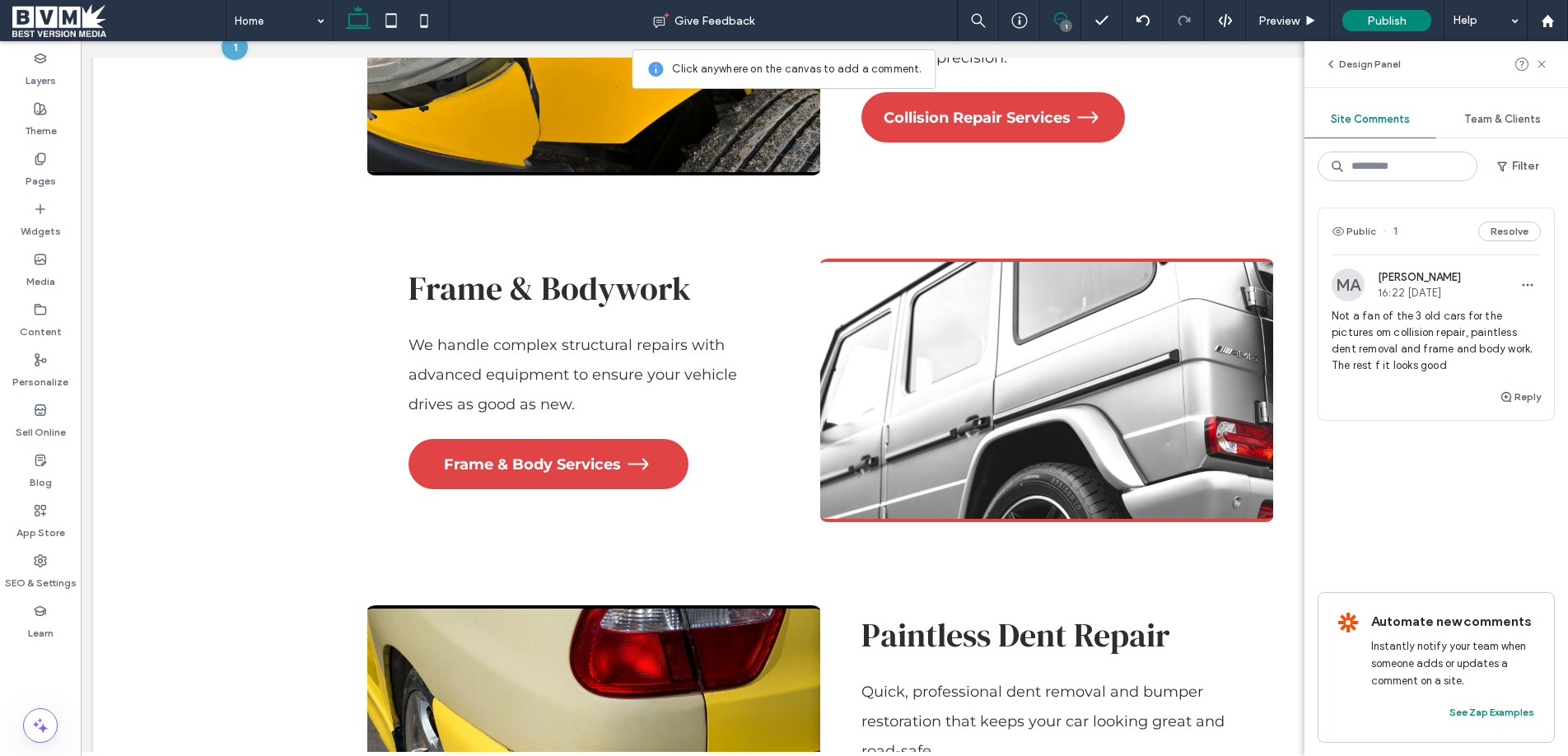
click at [1064, 13] on icon at bounding box center [1059, 19] width 13 height 13
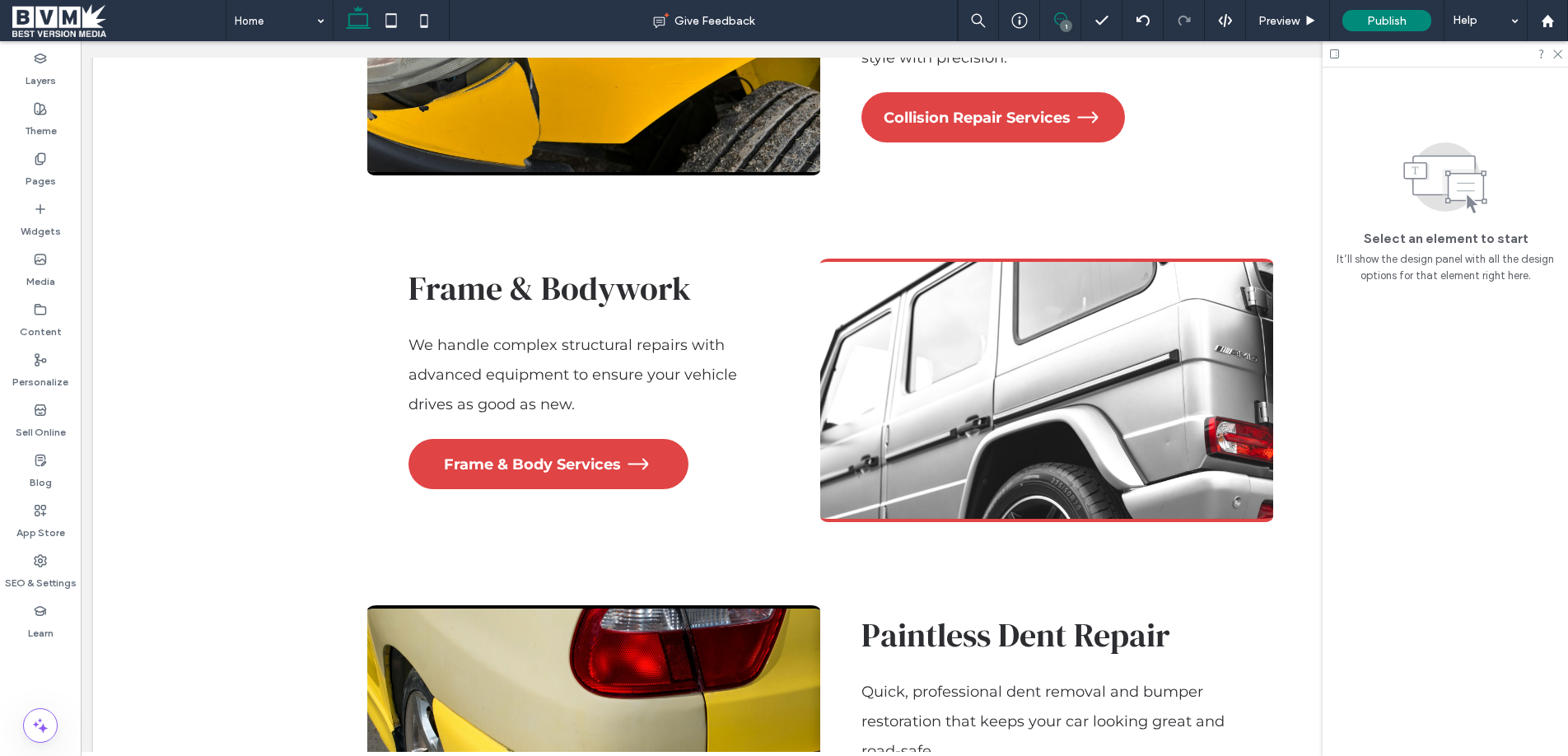
click at [1064, 13] on icon at bounding box center [1059, 19] width 13 height 13
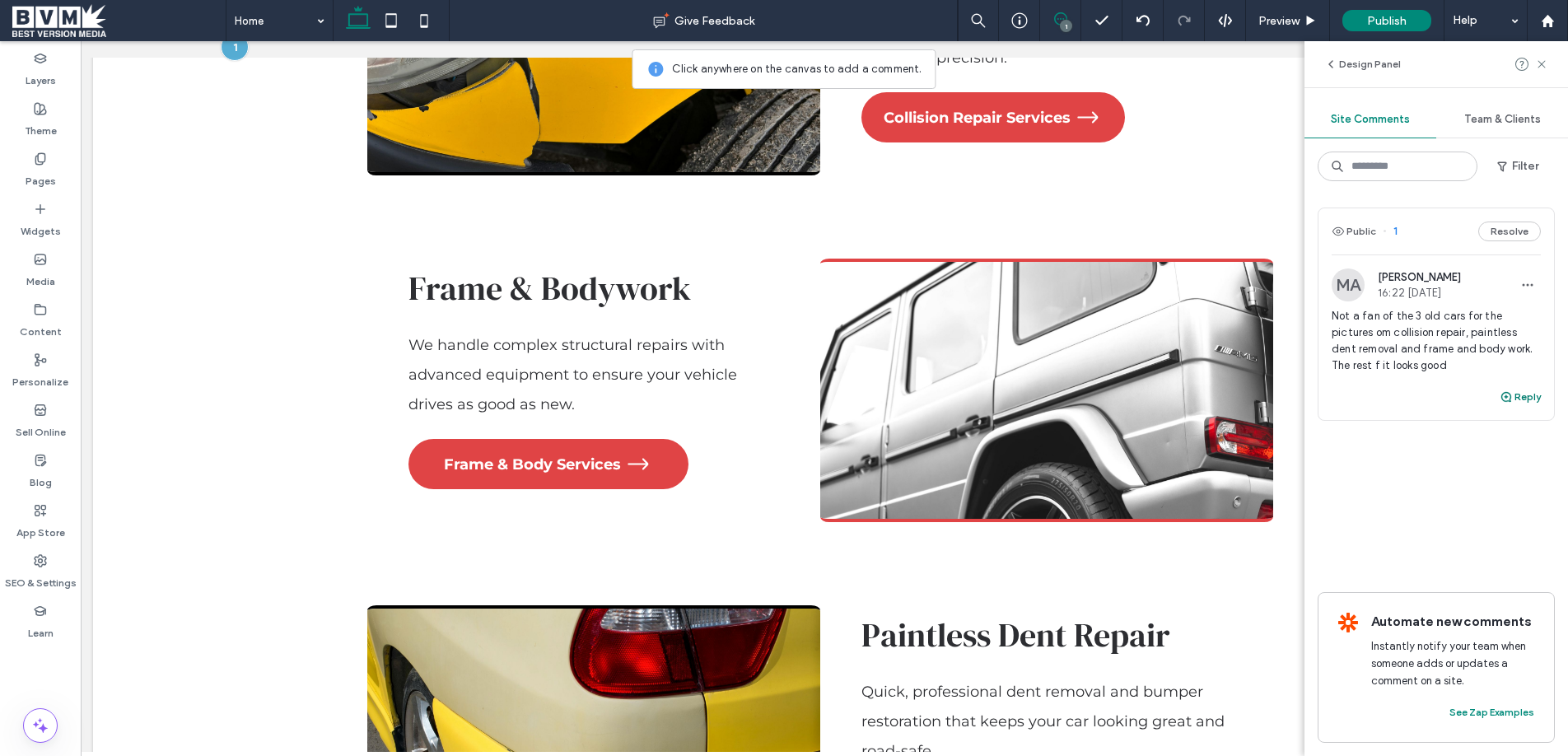
click at [1516, 397] on button "Reply" at bounding box center [1521, 397] width 41 height 20
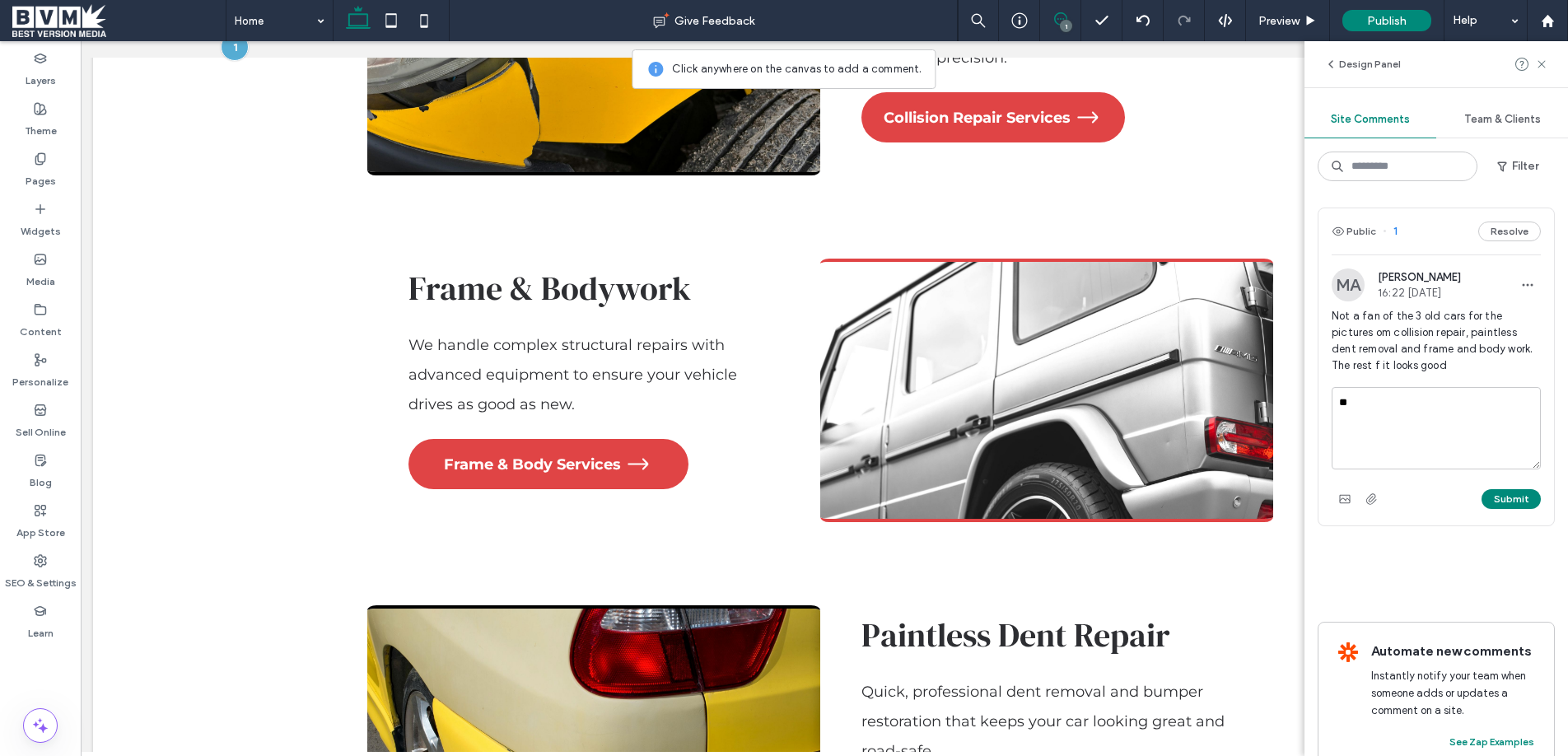
type textarea "*"
type textarea "**********"
click at [1501, 491] on button "Submit" at bounding box center [1511, 498] width 59 height 20
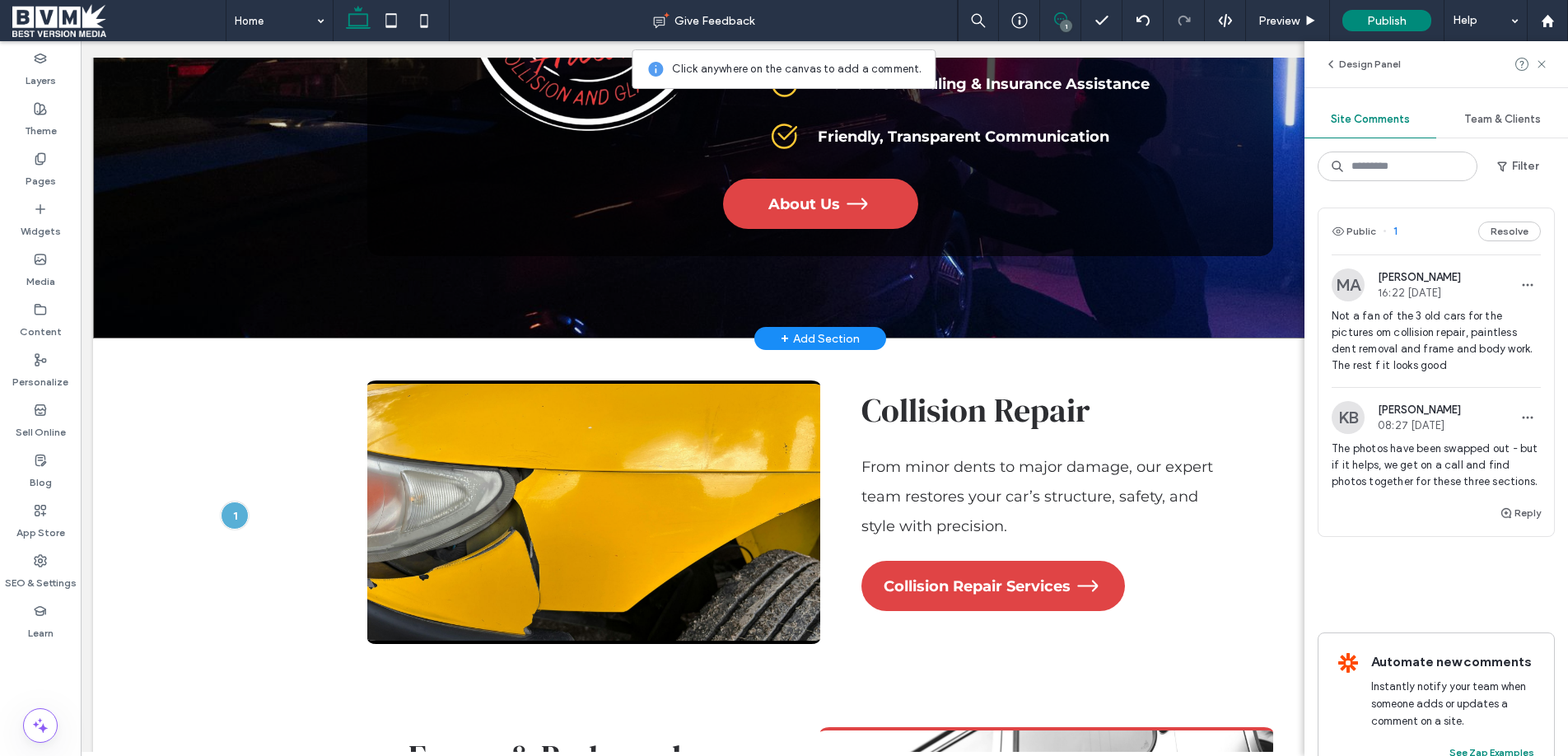
scroll to position [1825, 0]
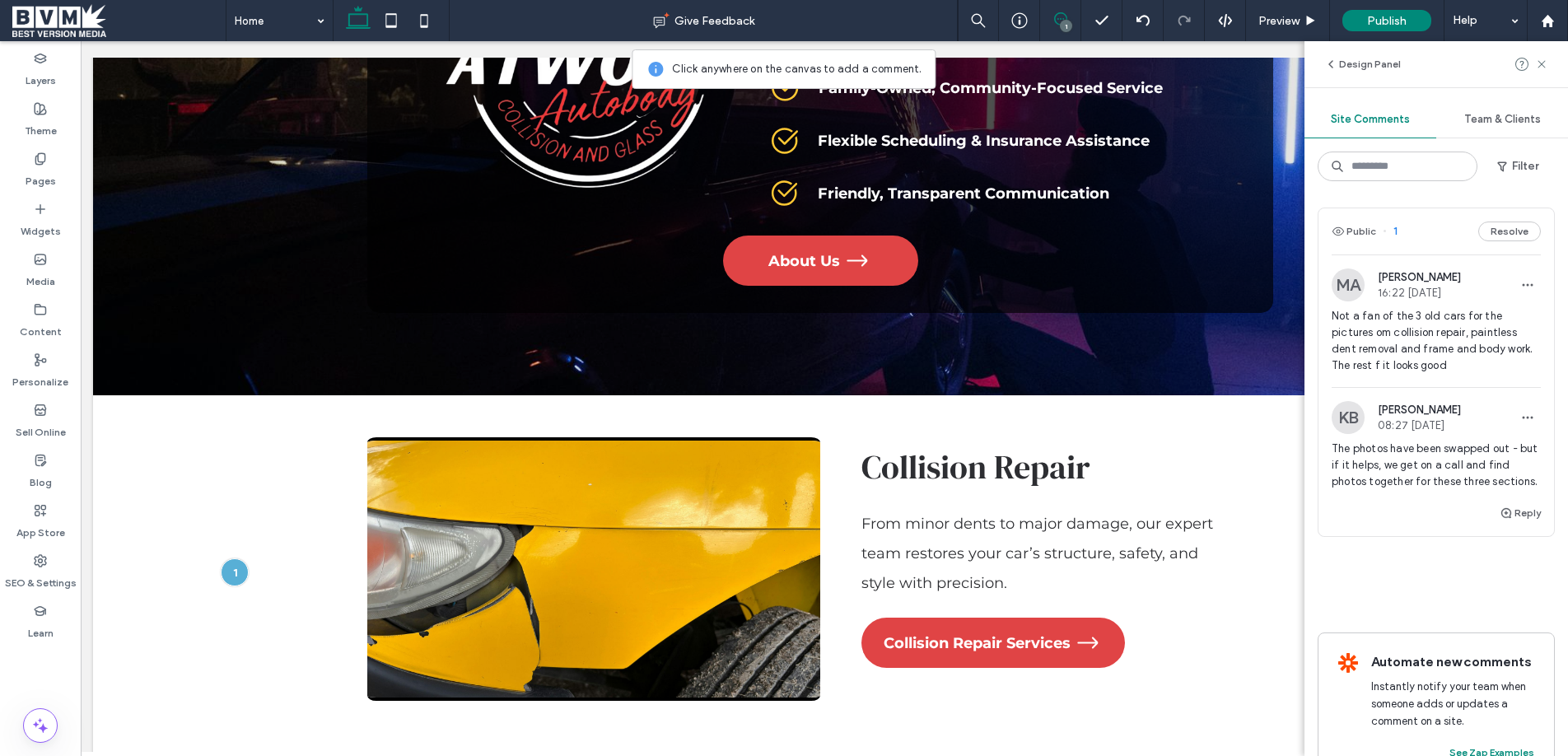
click at [91, 25] on span at bounding box center [119, 20] width 213 height 33
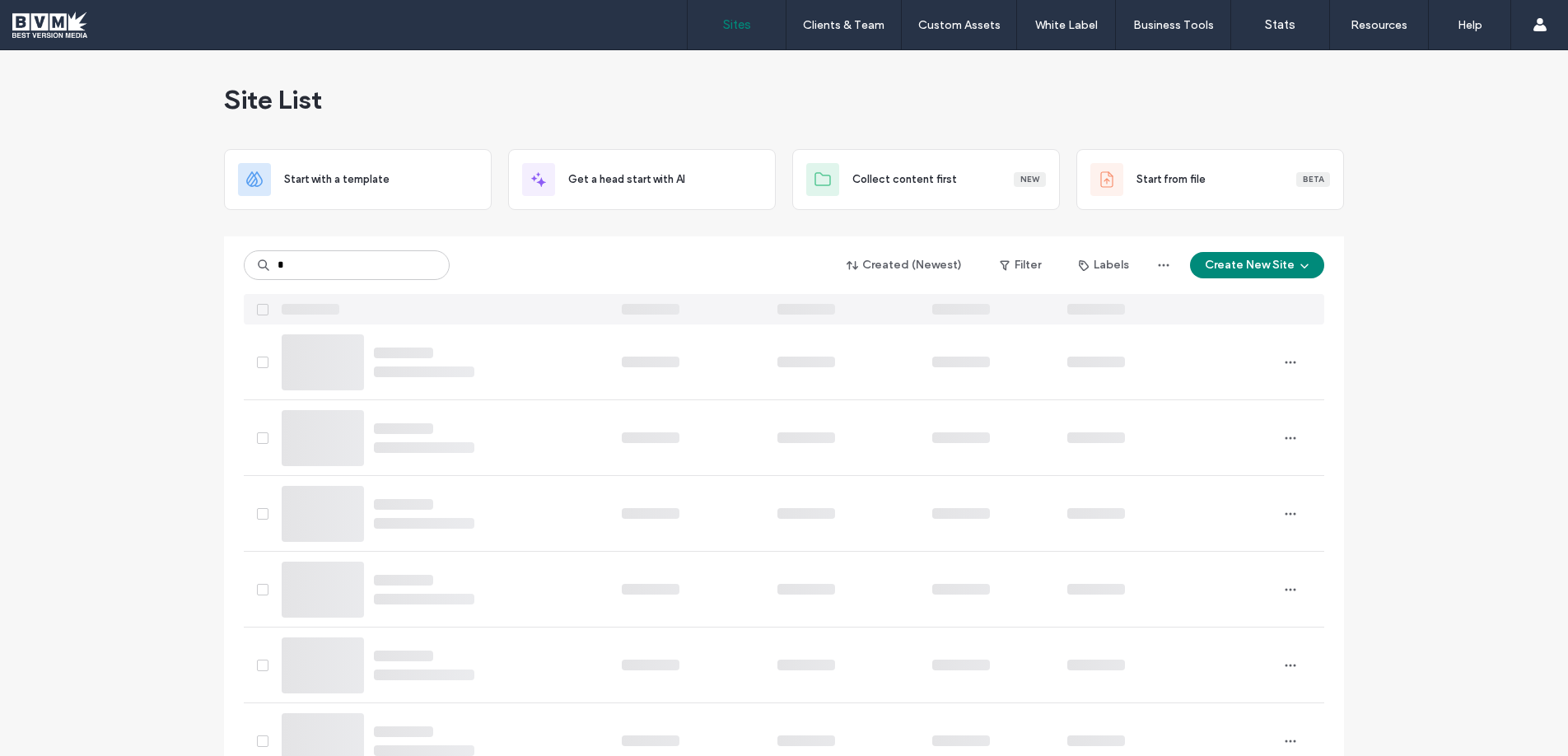
type input "*"
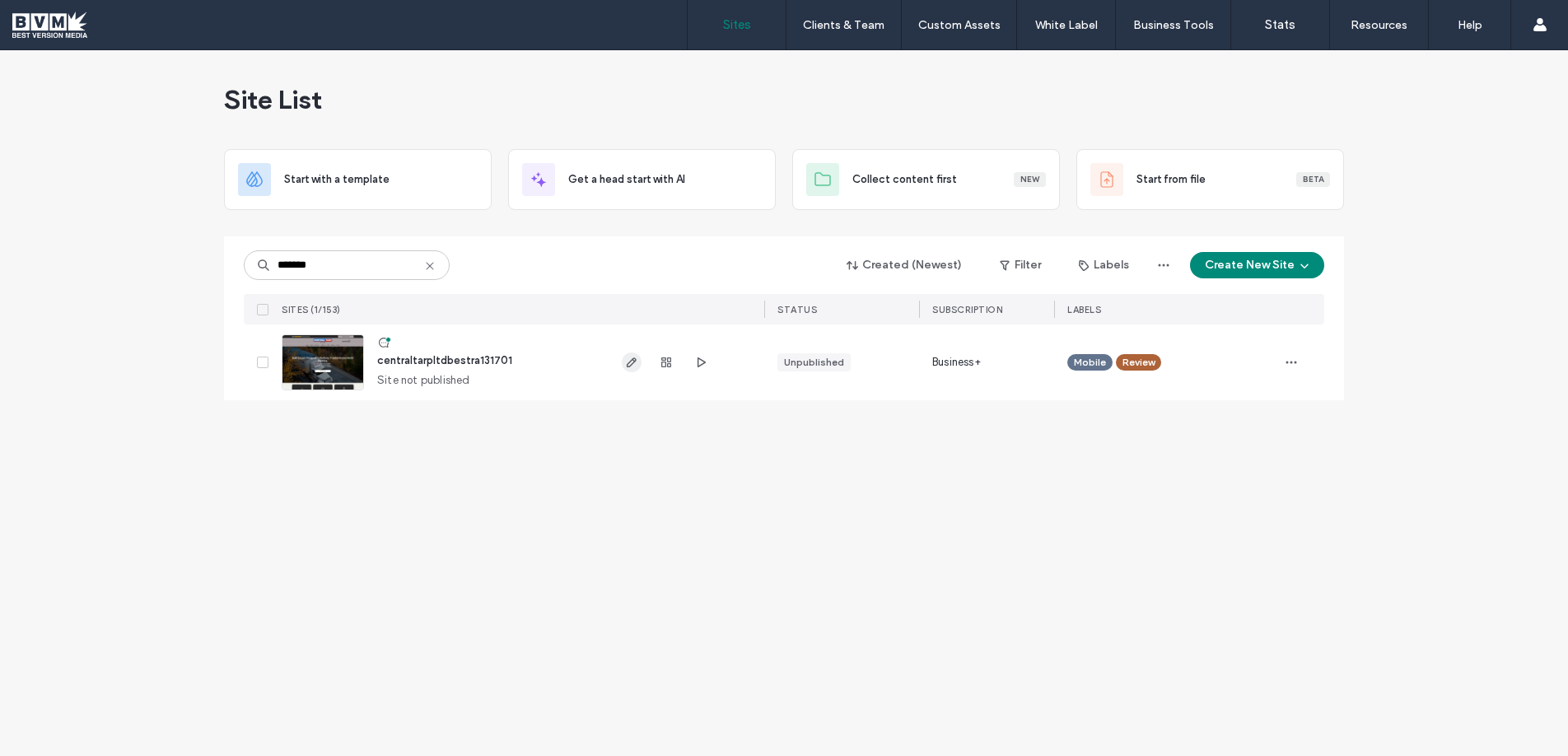
type input "*******"
click at [631, 361] on icon "button" at bounding box center [631, 361] width 13 height 13
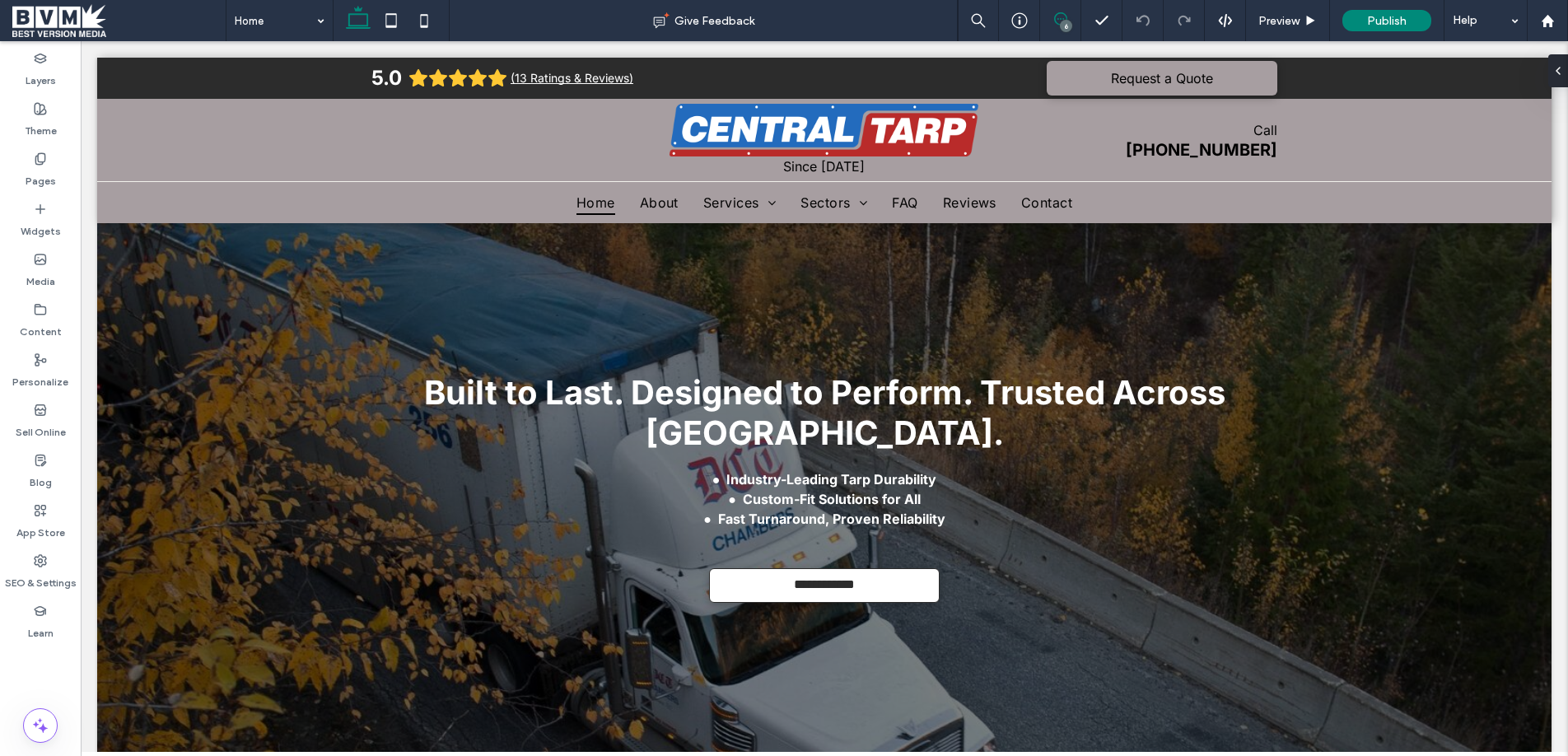
click at [1058, 25] on icon at bounding box center [1059, 19] width 13 height 13
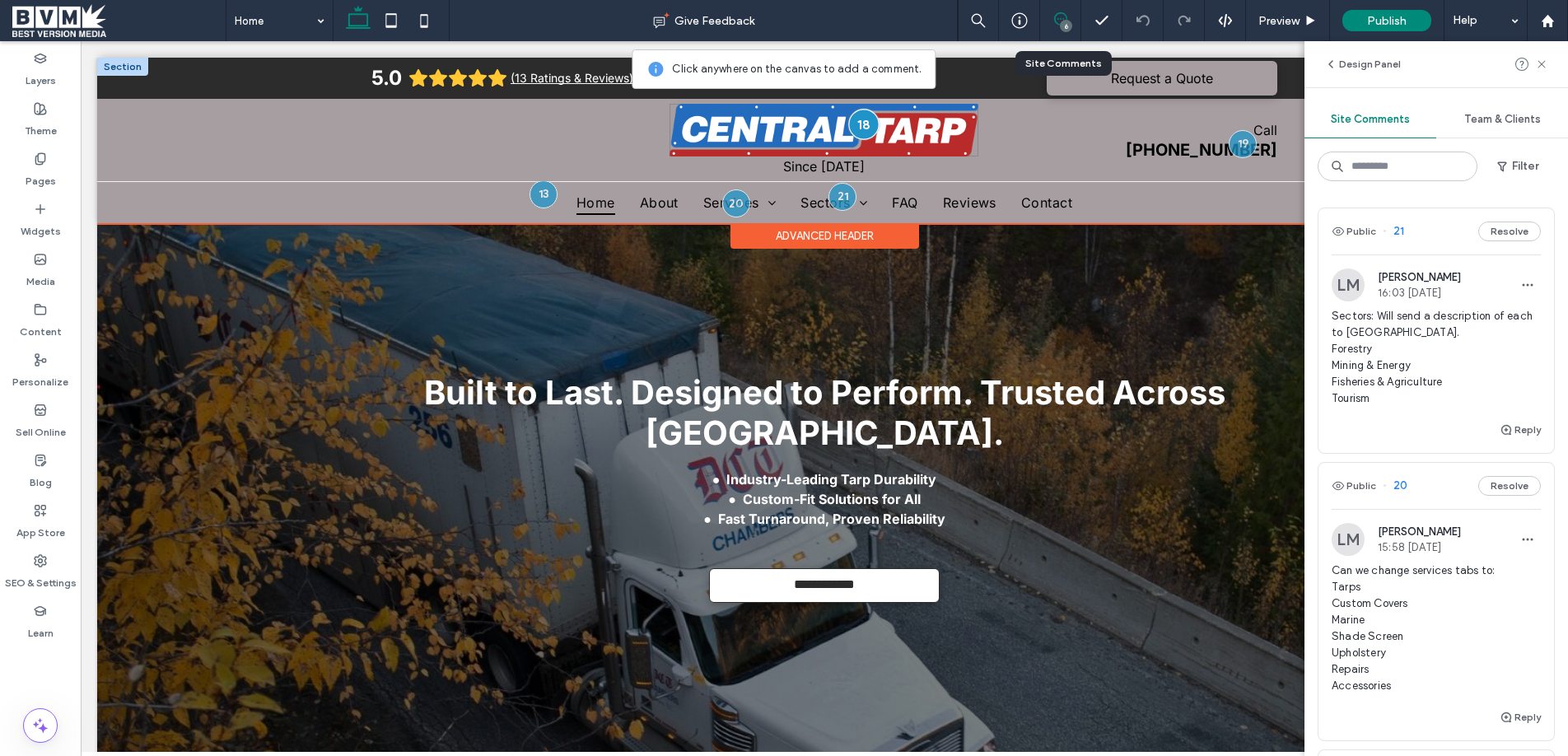
click at [860, 117] on div at bounding box center [863, 123] width 31 height 31
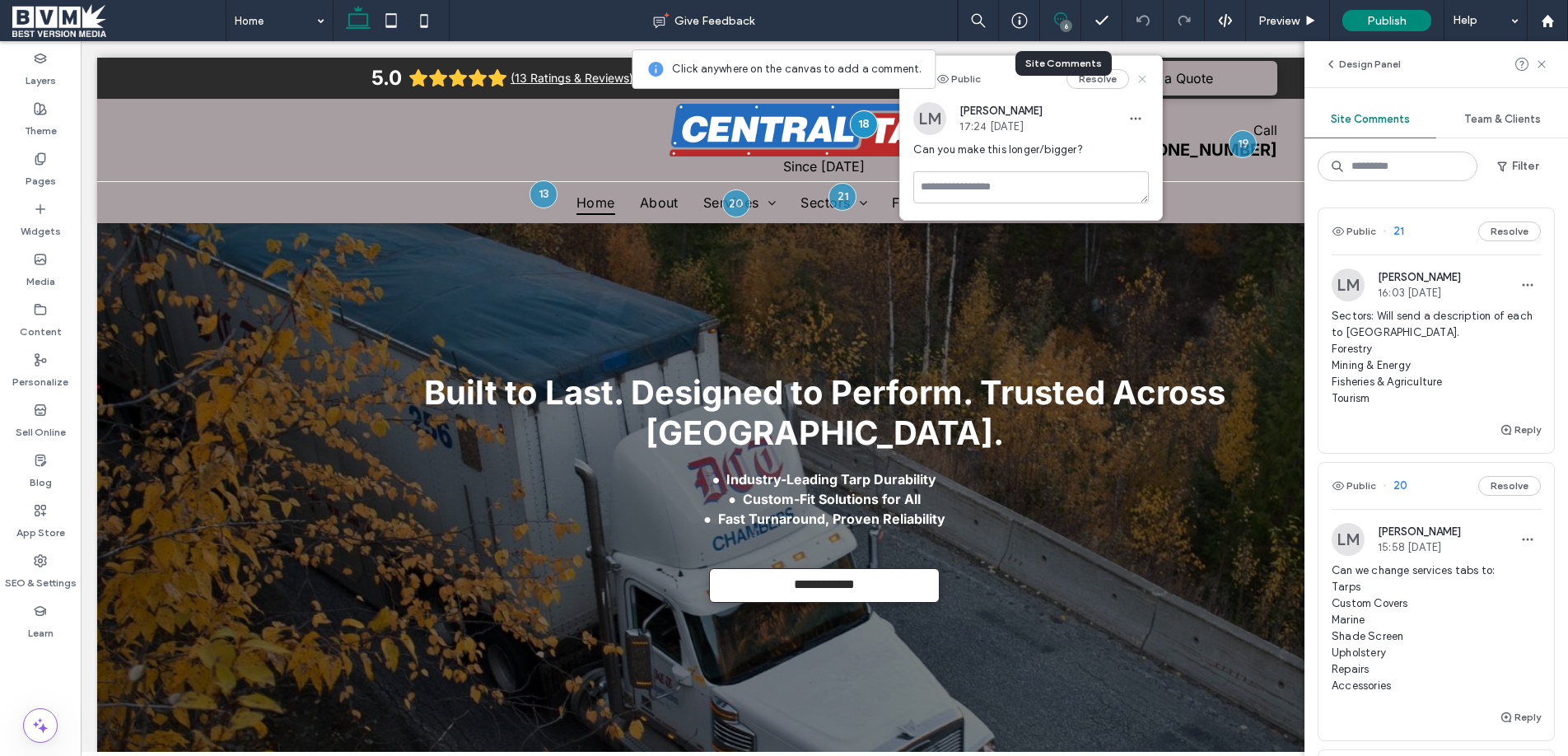
click at [1144, 77] on use at bounding box center [1142, 79] width 8 height 8
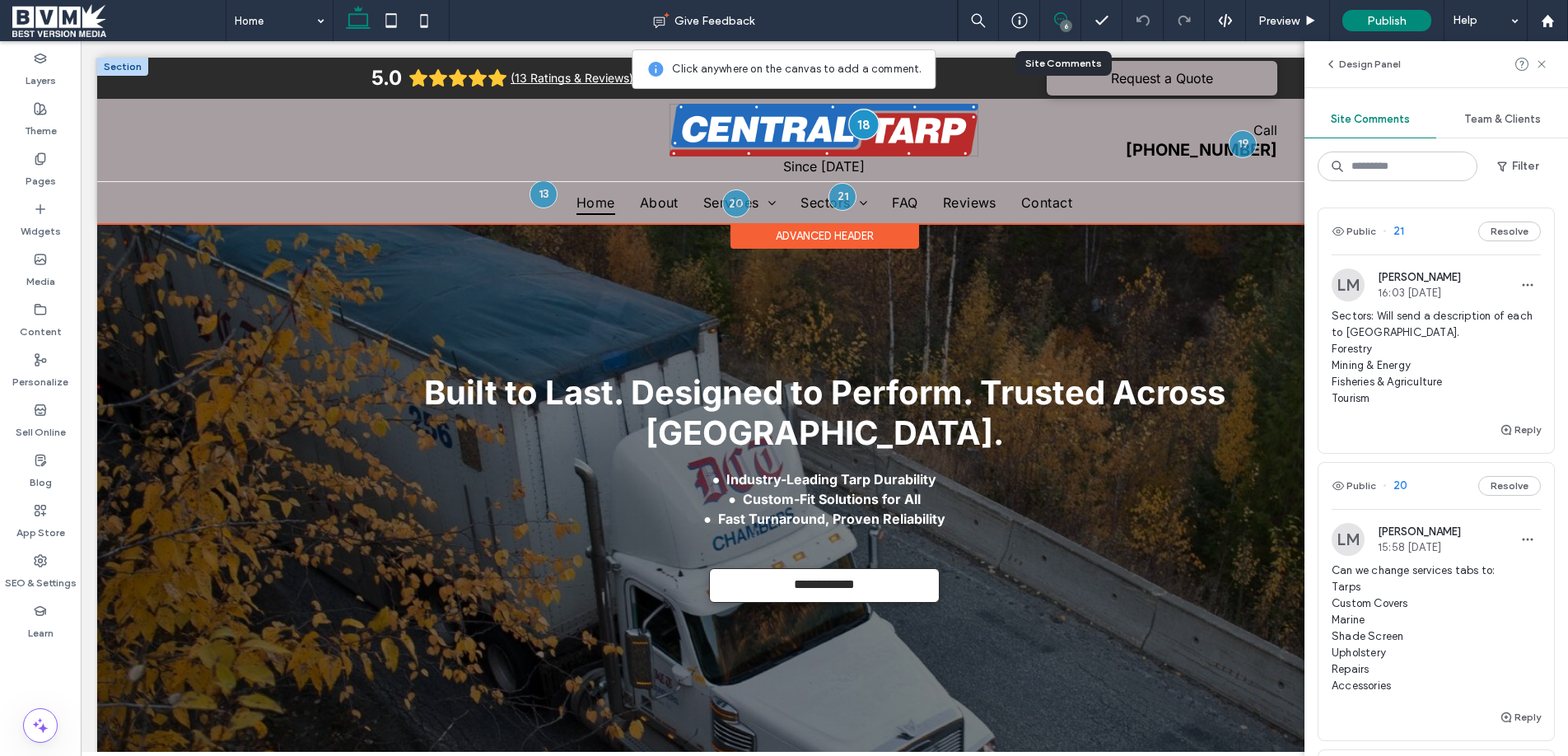
click at [866, 122] on div at bounding box center [863, 123] width 31 height 31
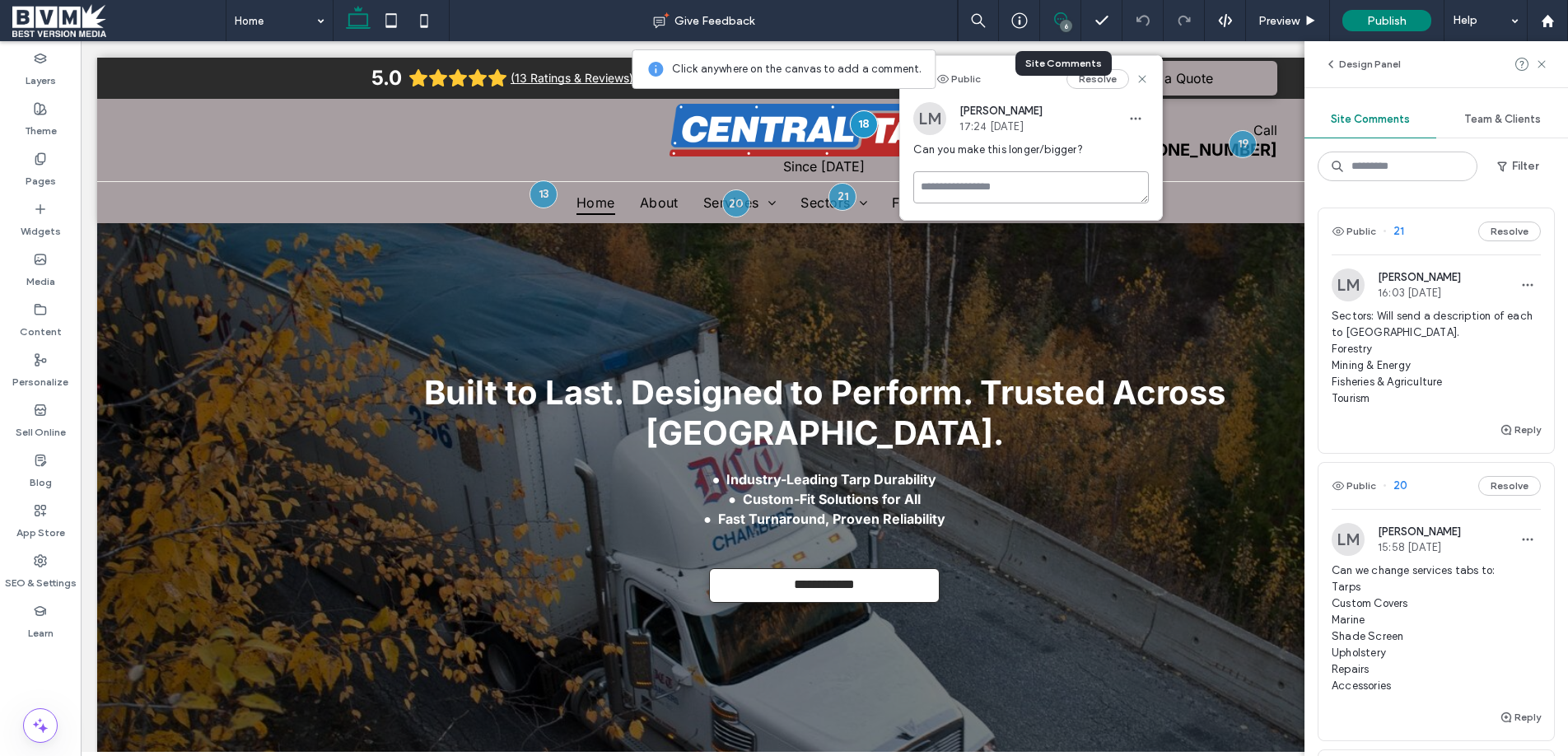
click at [978, 187] on textarea at bounding box center [1031, 187] width 236 height 33
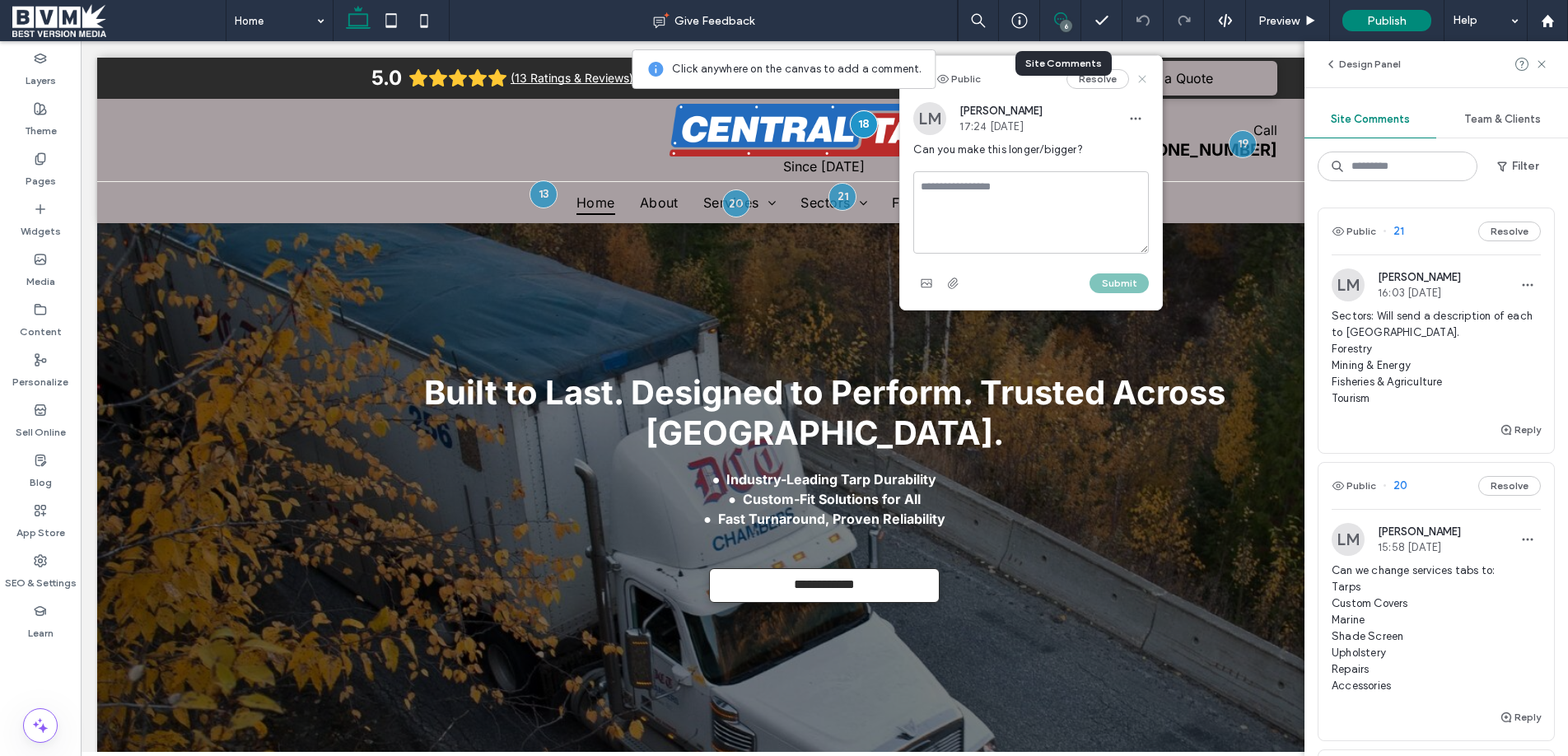
click at [1139, 76] on use at bounding box center [1142, 79] width 8 height 8
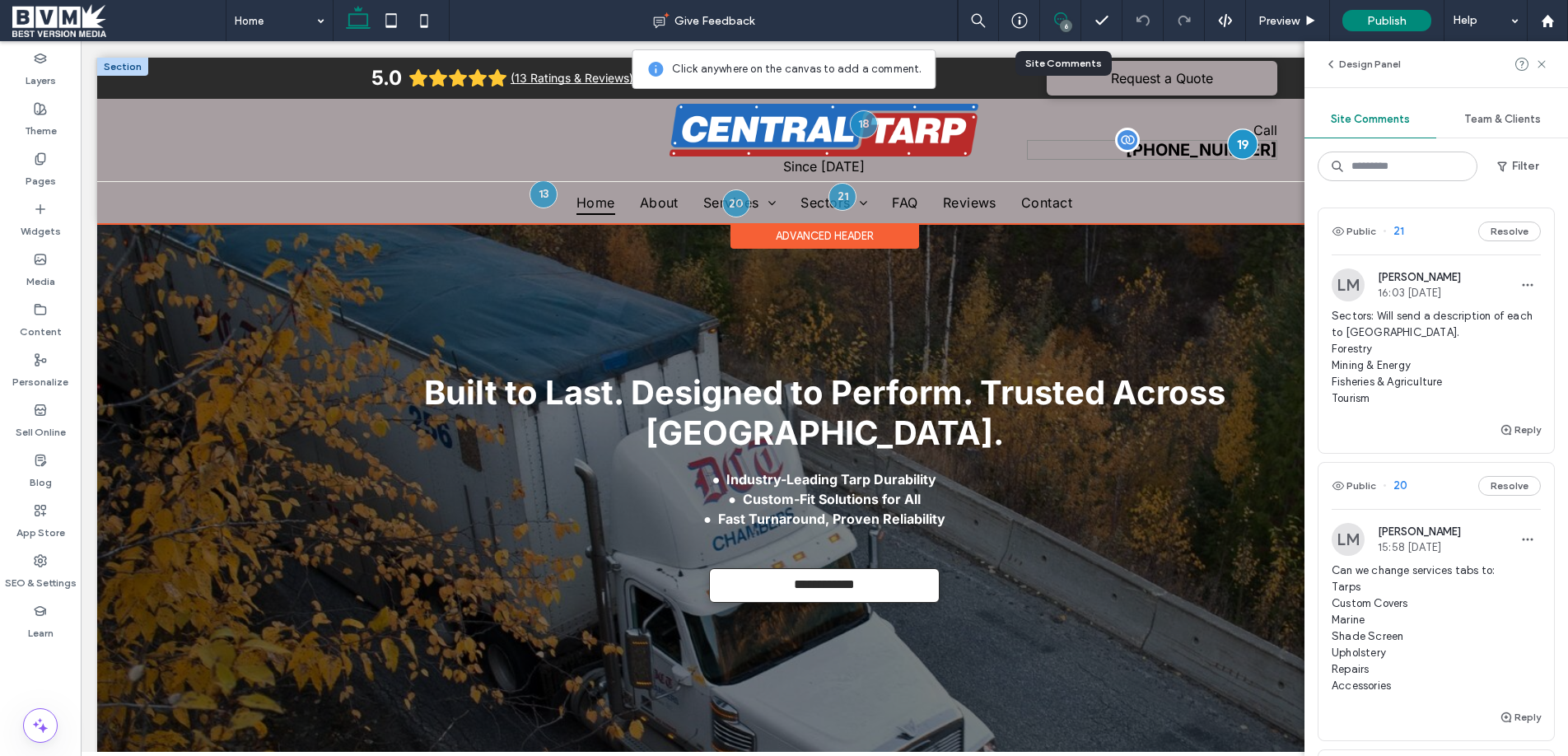
click at [1242, 135] on div at bounding box center [1242, 143] width 31 height 31
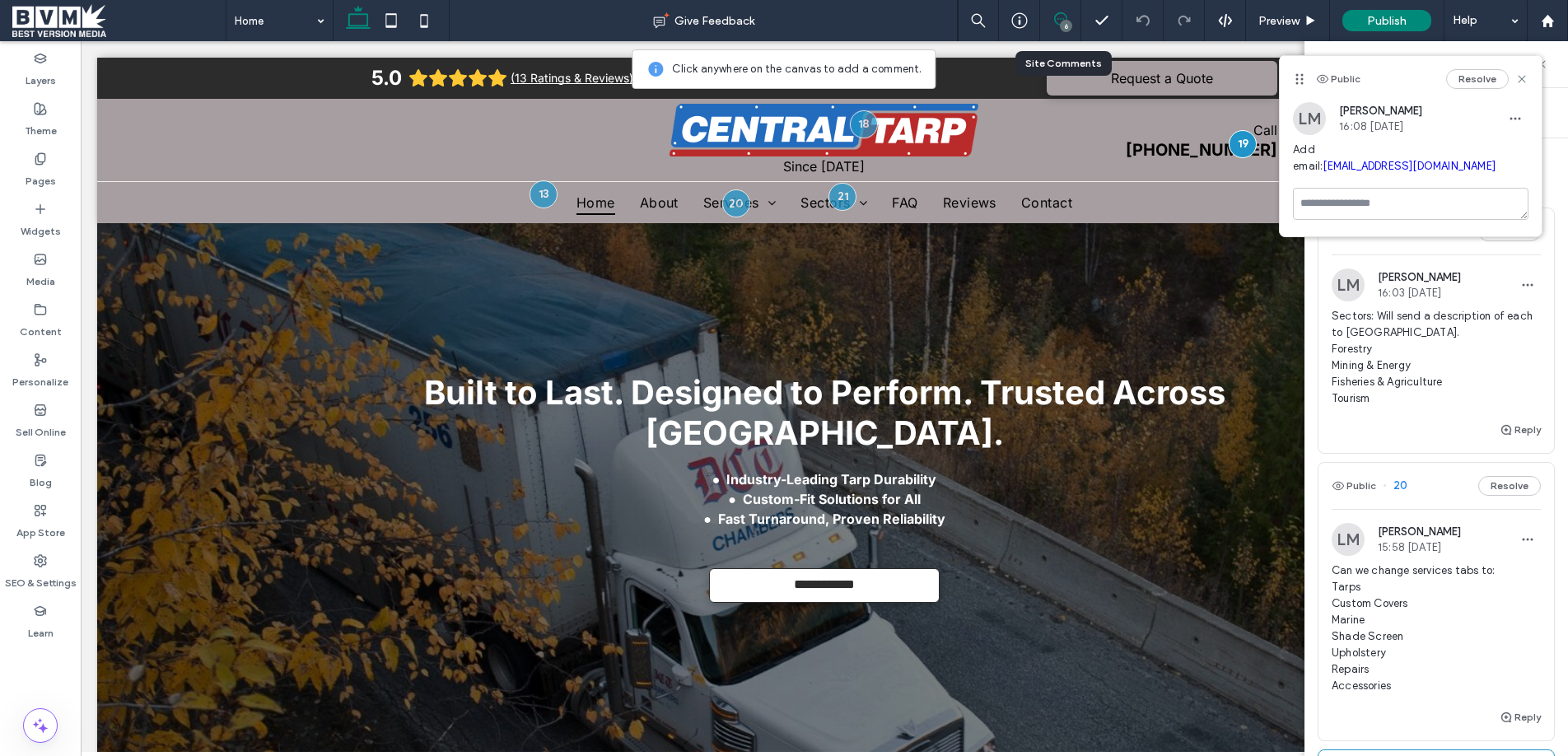
drag, startPoint x: 1529, startPoint y: 75, endPoint x: 1317, endPoint y: 97, distance: 213.1
click at [1525, 75] on icon at bounding box center [1521, 78] width 13 height 13
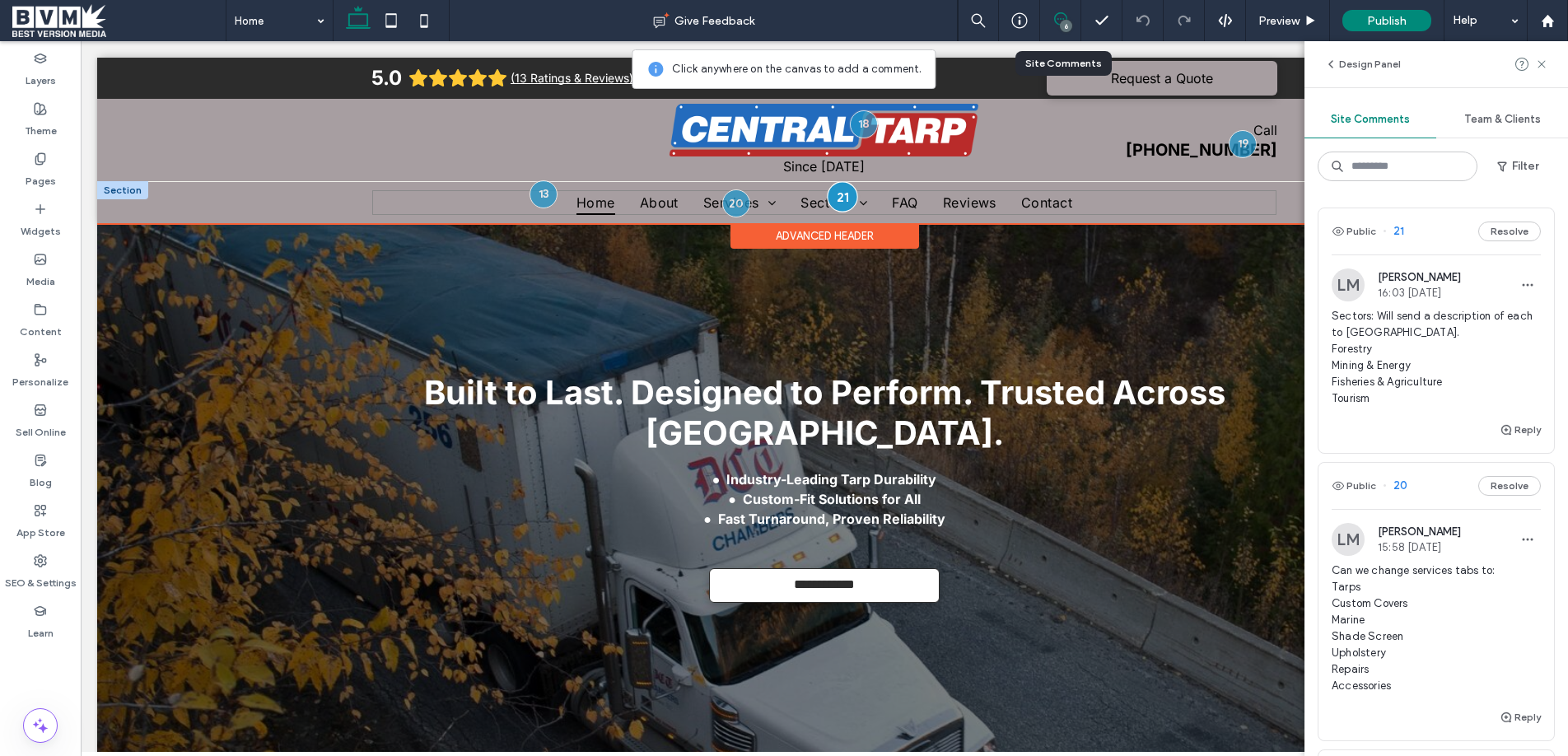
click at [841, 199] on div at bounding box center [841, 195] width 31 height 31
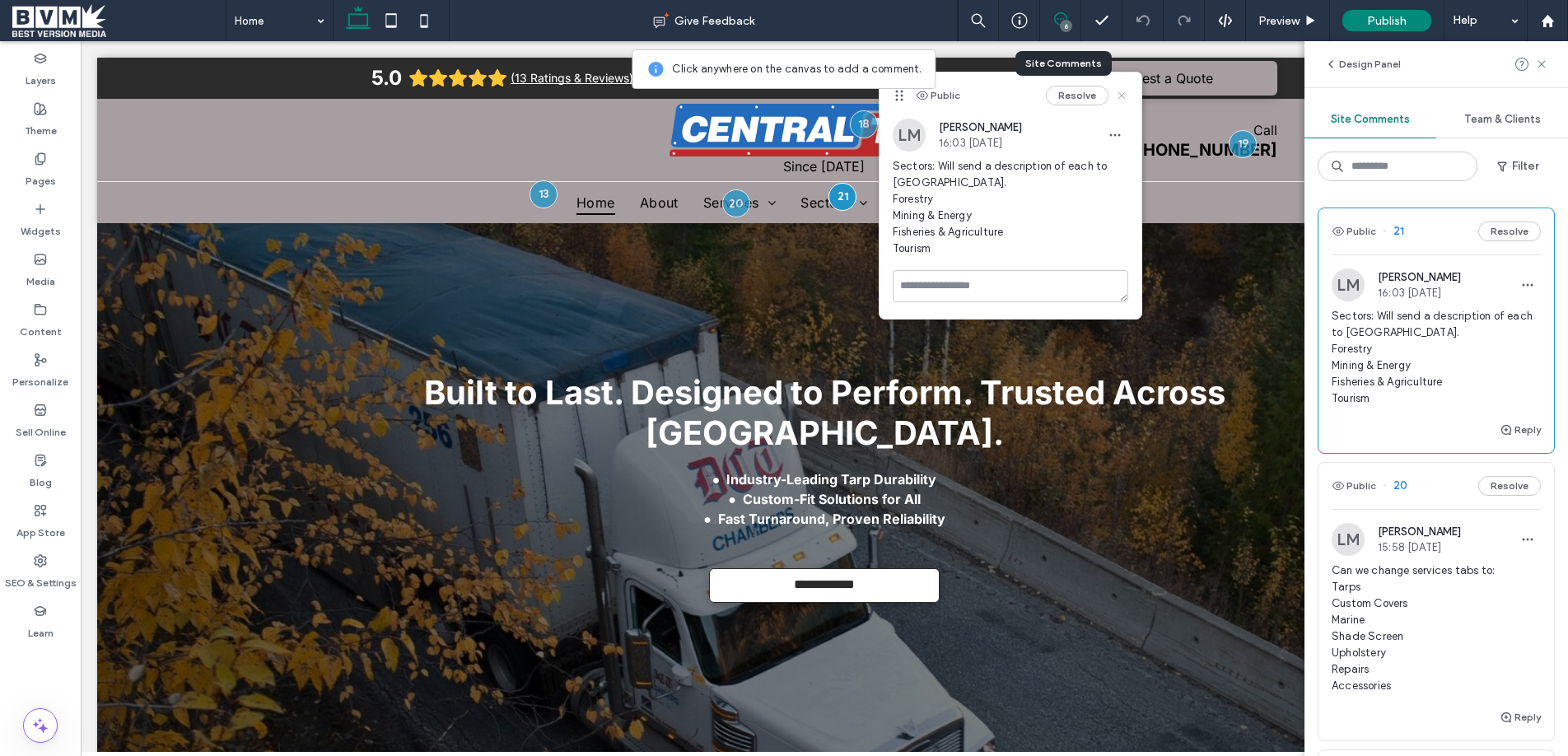
click at [1124, 97] on use at bounding box center [1122, 96] width 8 height 8
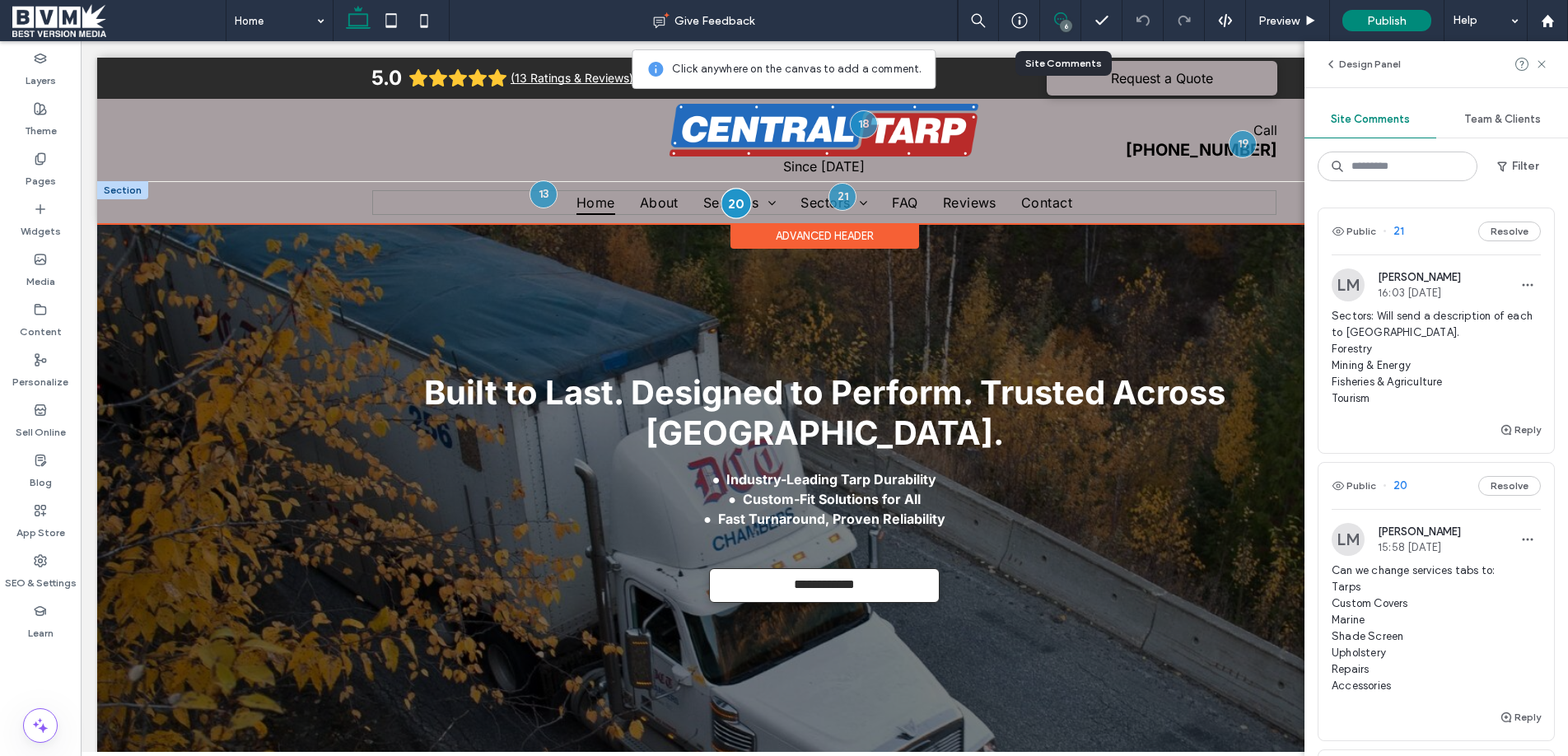
click at [739, 195] on div at bounding box center [737, 202] width 31 height 31
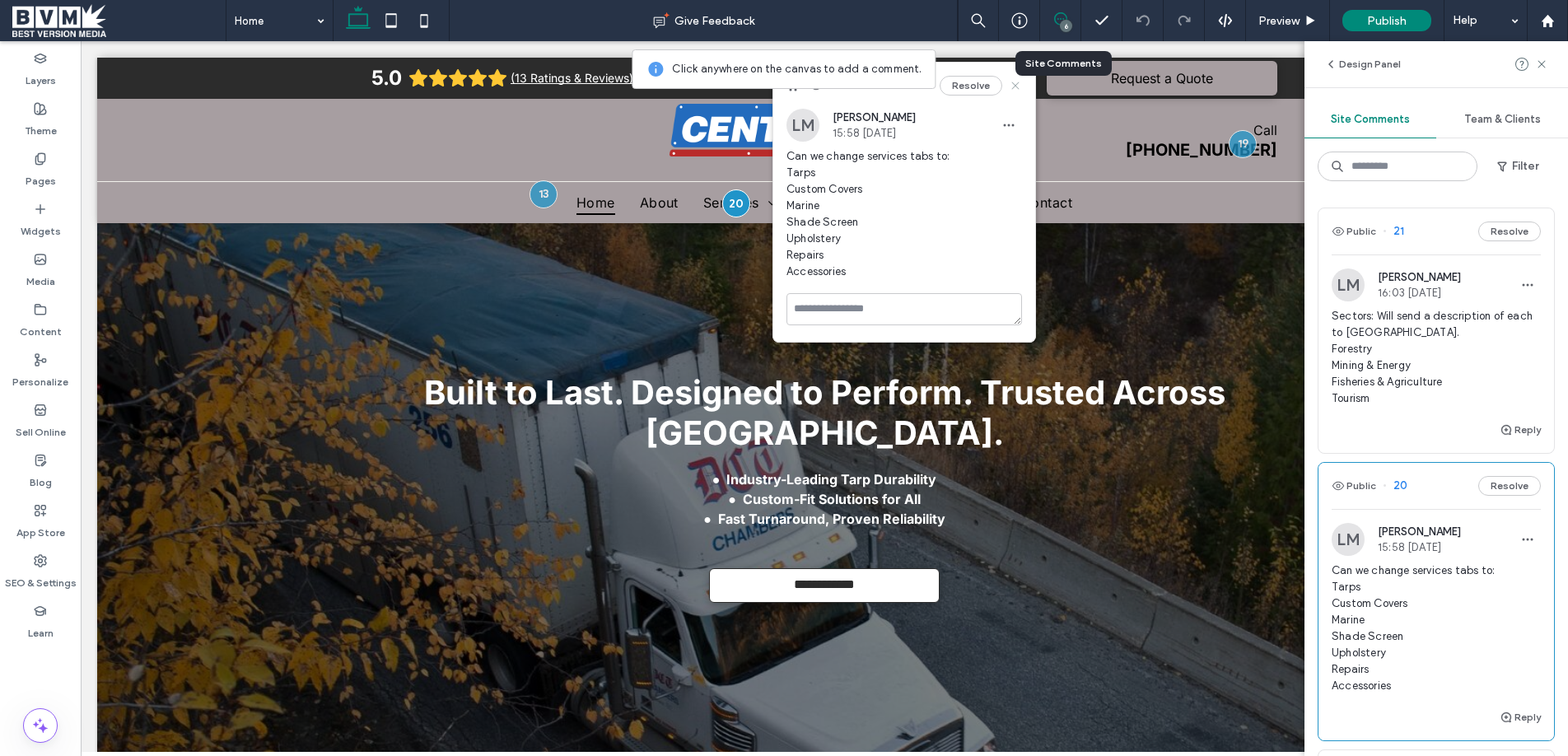
click at [1016, 88] on icon at bounding box center [1015, 85] width 13 height 13
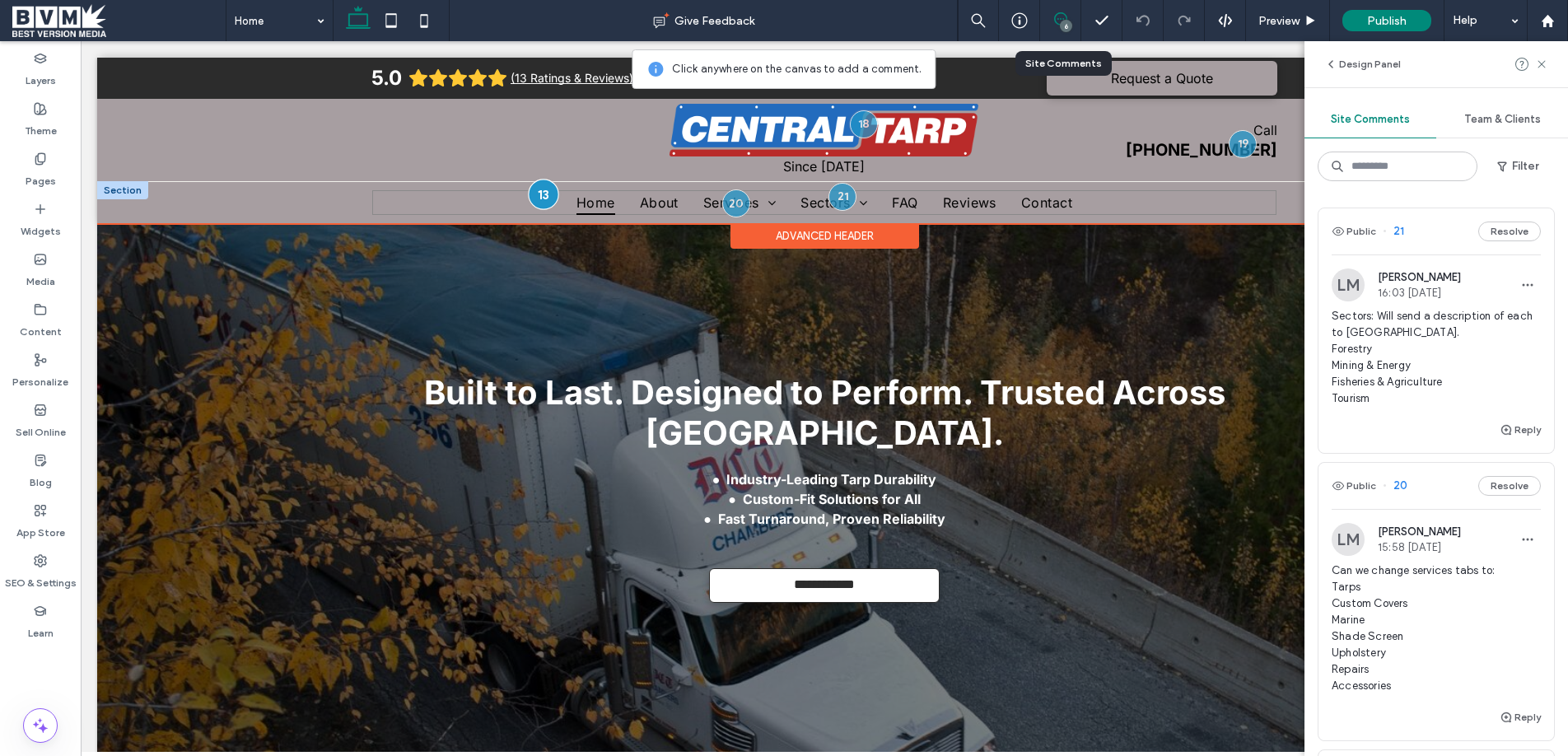
click at [547, 194] on div at bounding box center [543, 193] width 31 height 31
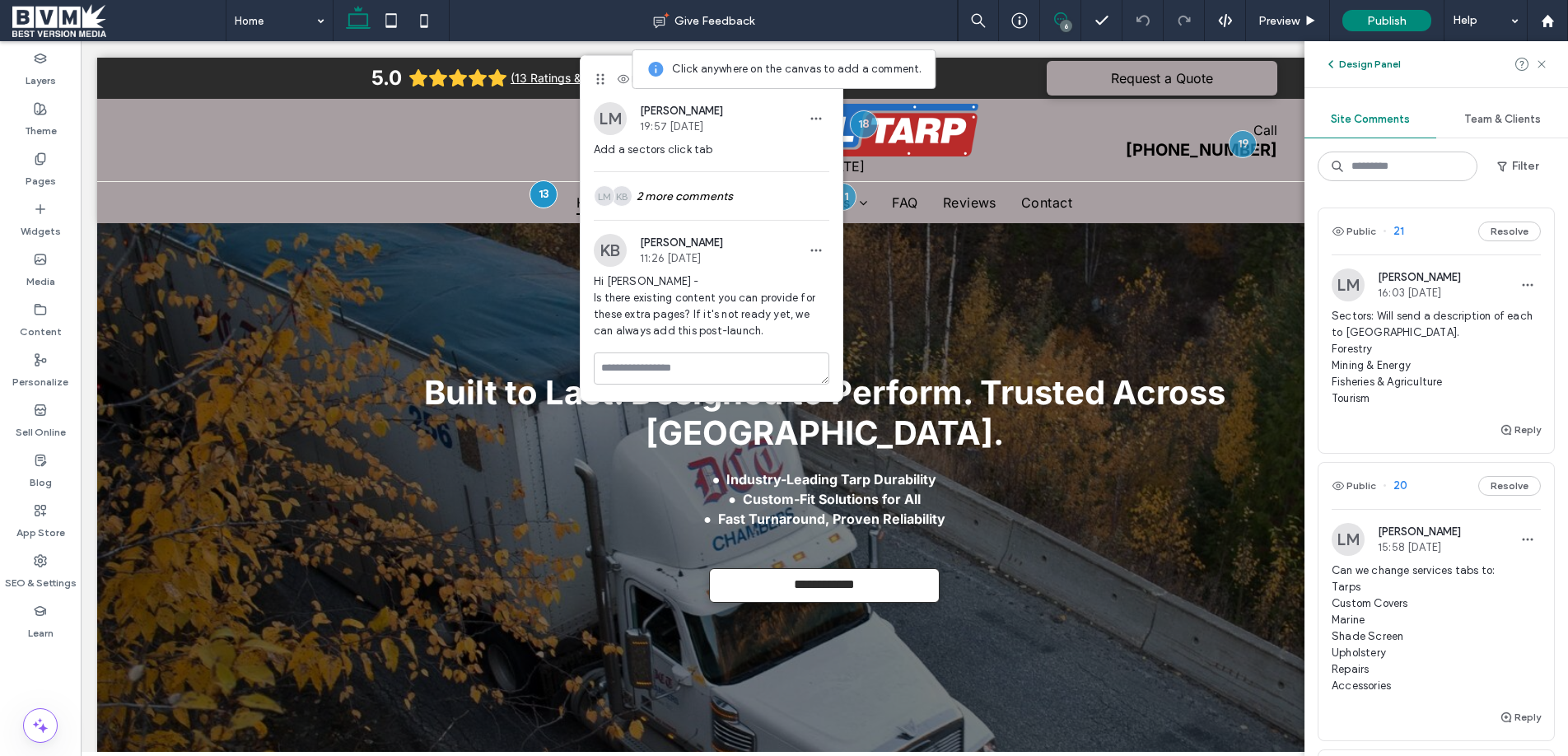
click at [1362, 66] on button "Design Panel" at bounding box center [1363, 64] width 77 height 20
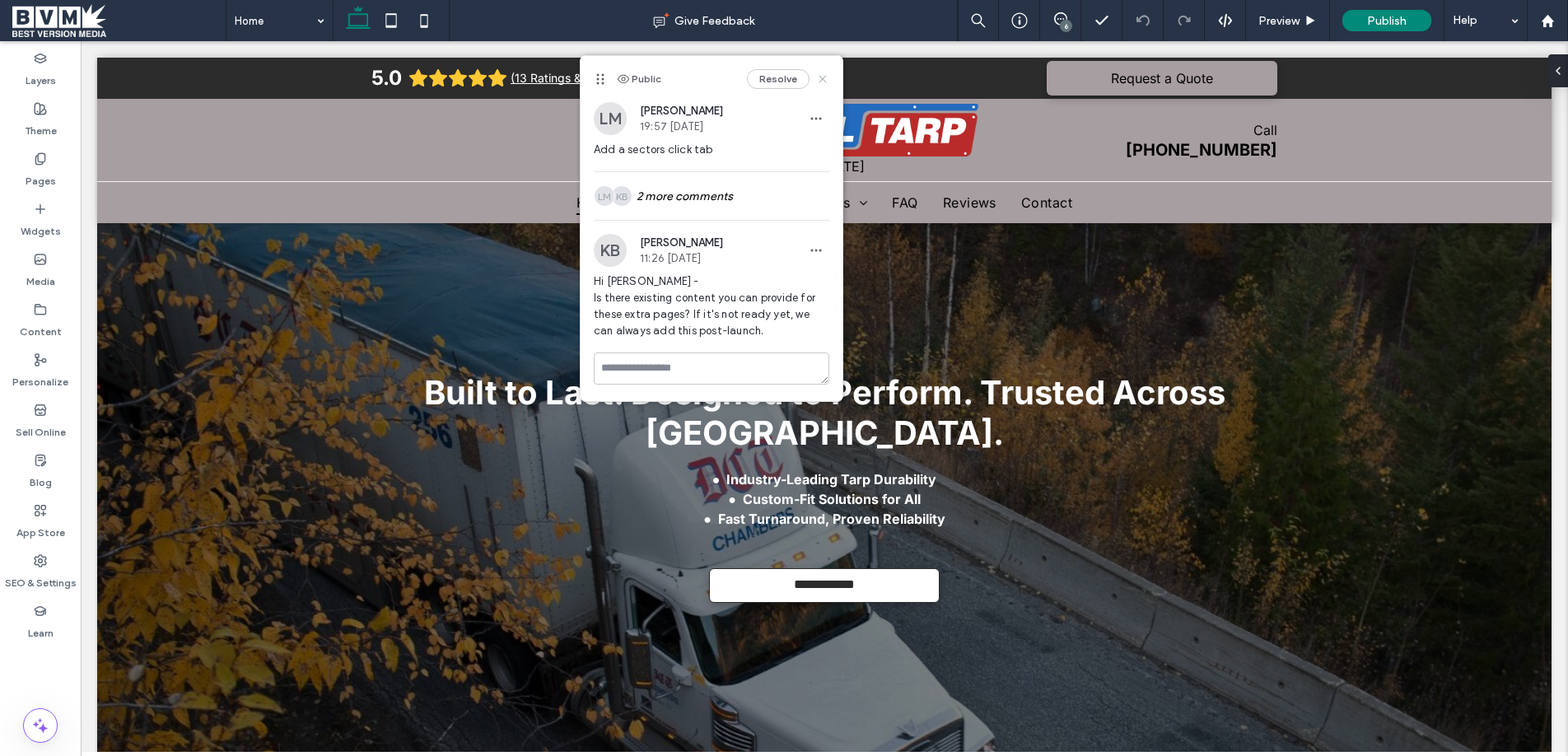
click at [824, 78] on icon at bounding box center [822, 78] width 13 height 13
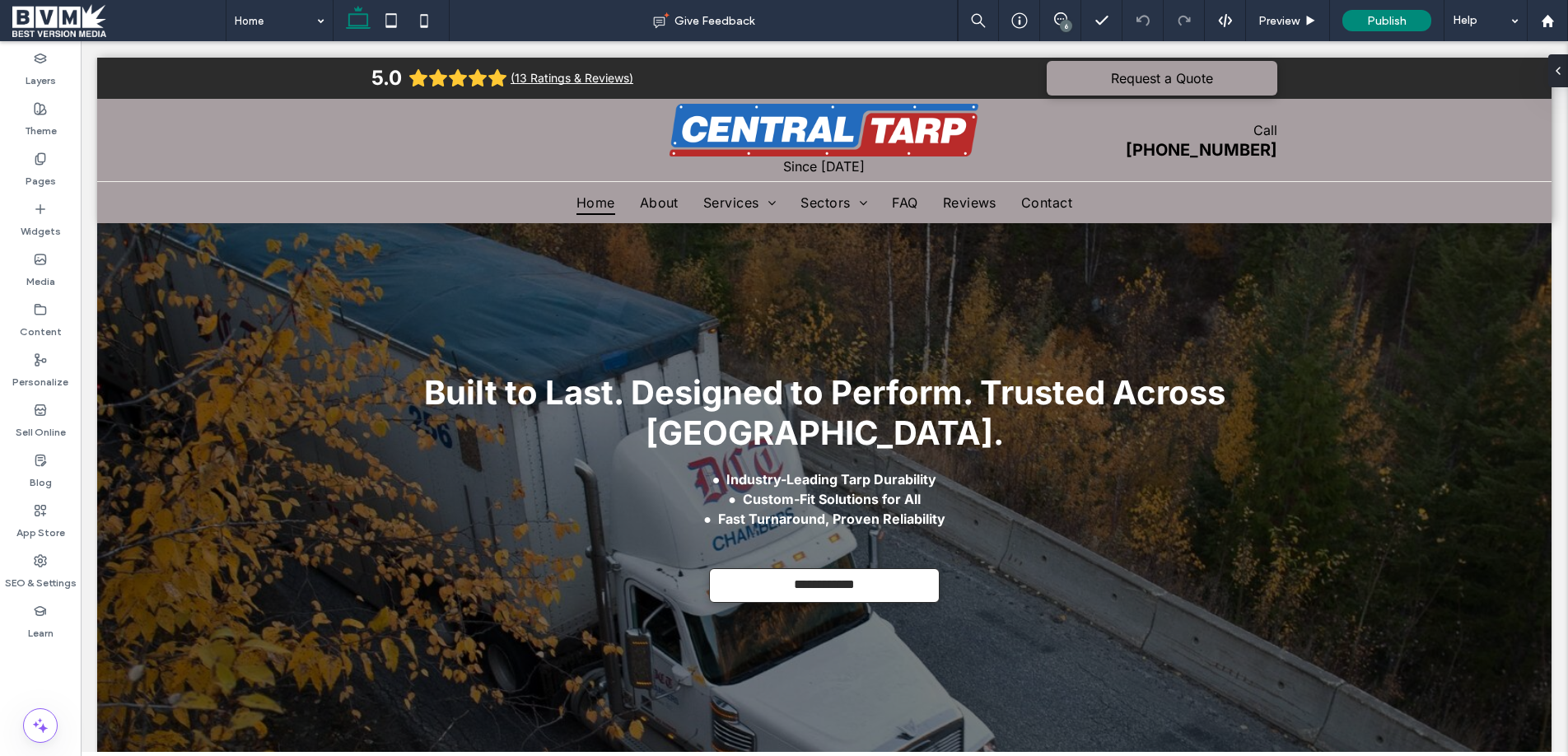
drag, startPoint x: 1554, startPoint y: 67, endPoint x: 1326, endPoint y: 91, distance: 229.3
click at [1554, 67] on icon at bounding box center [1557, 70] width 13 height 13
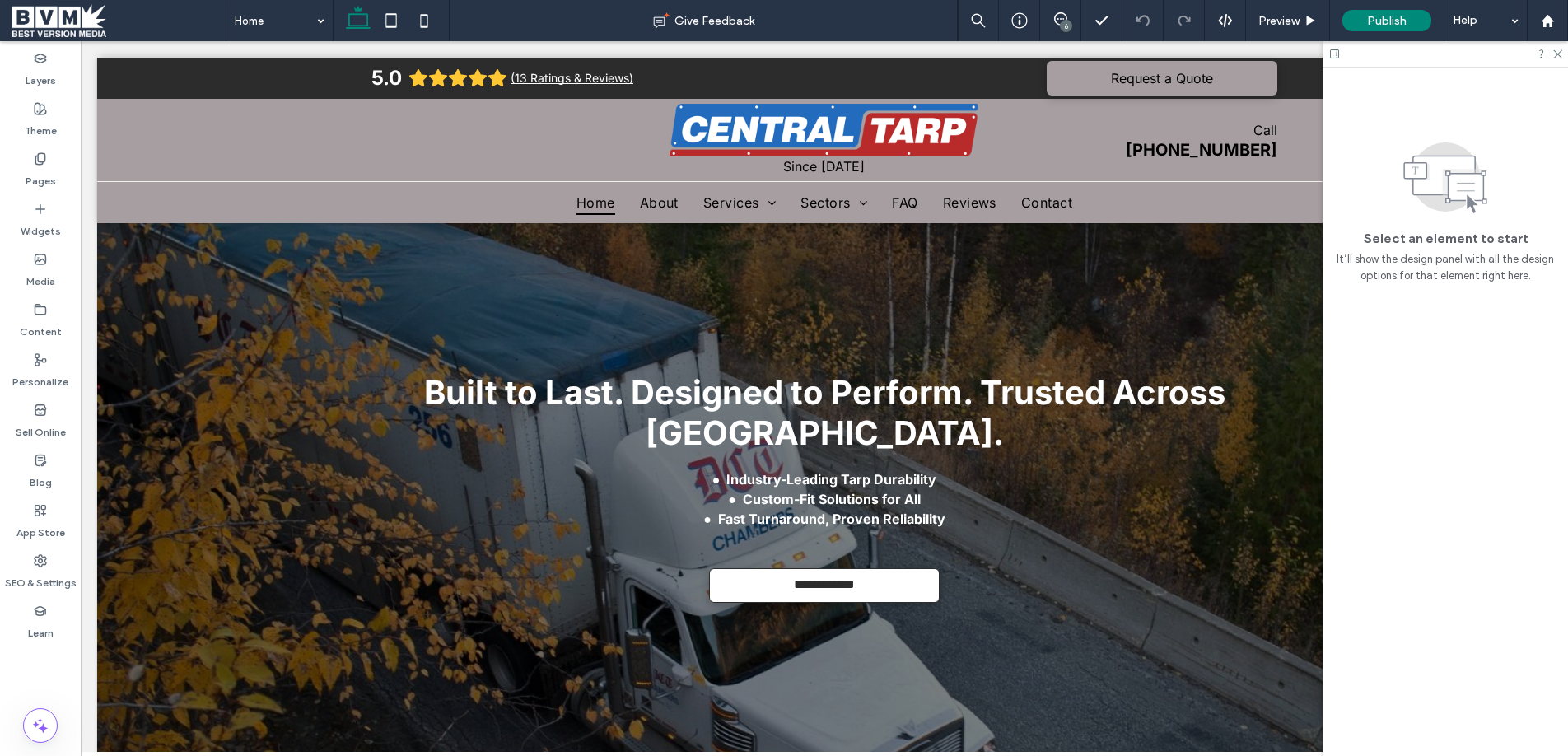
drag, startPoint x: 1336, startPoint y: 53, endPoint x: 1222, endPoint y: 15, distance: 120.2
click at [1336, 53] on icon at bounding box center [1334, 53] width 13 height 13
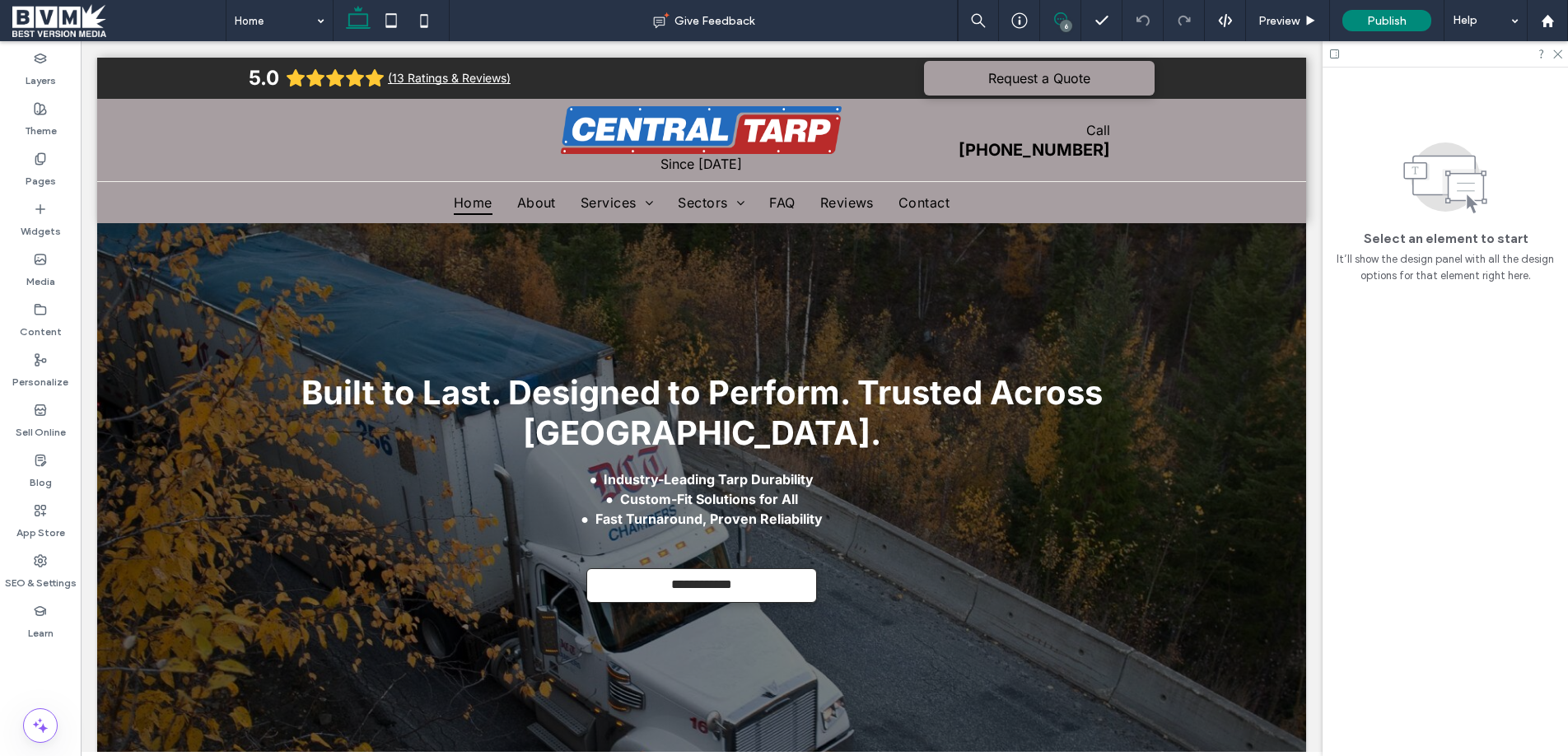
click at [1054, 17] on use at bounding box center [1059, 19] width 13 height 13
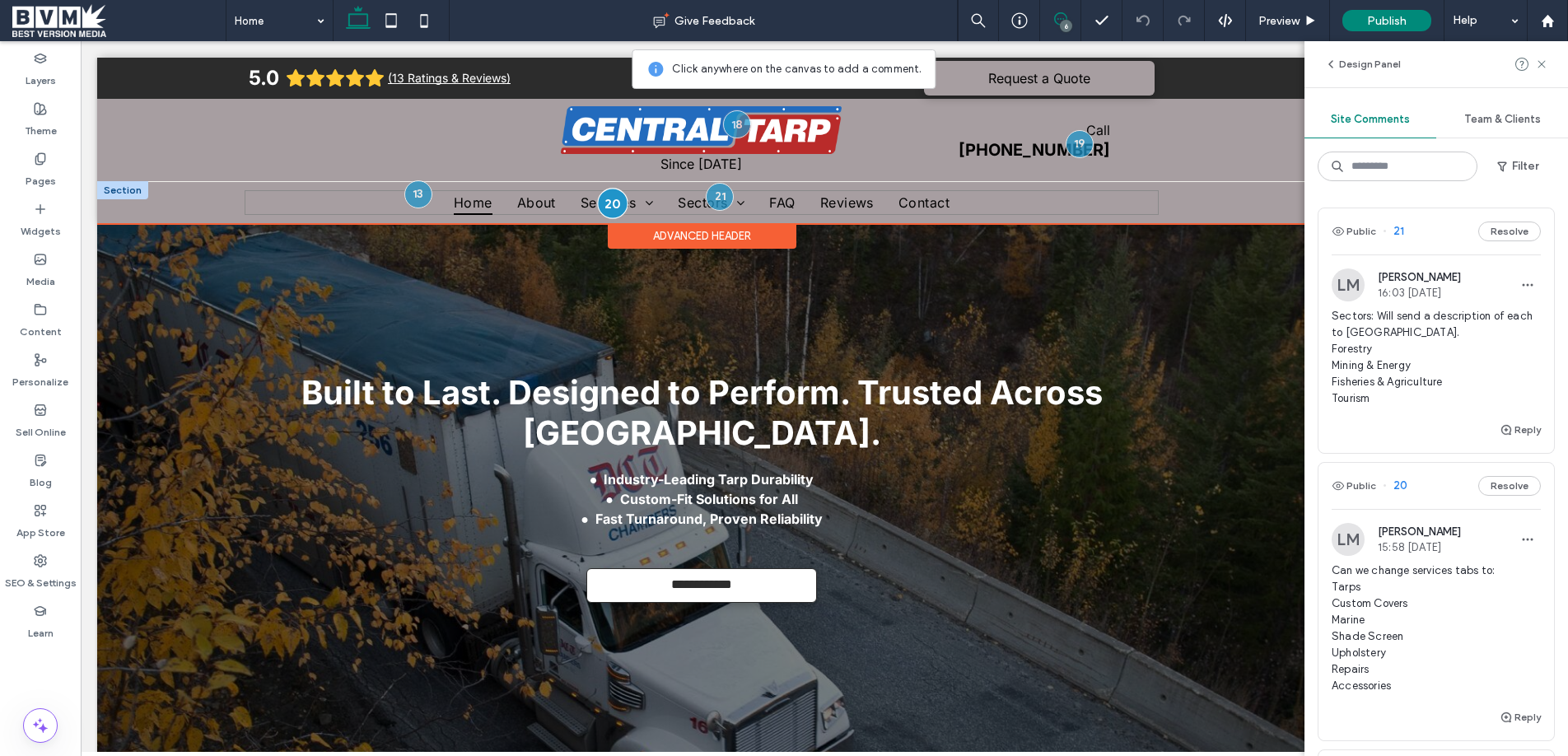
click at [612, 204] on div at bounding box center [612, 202] width 31 height 31
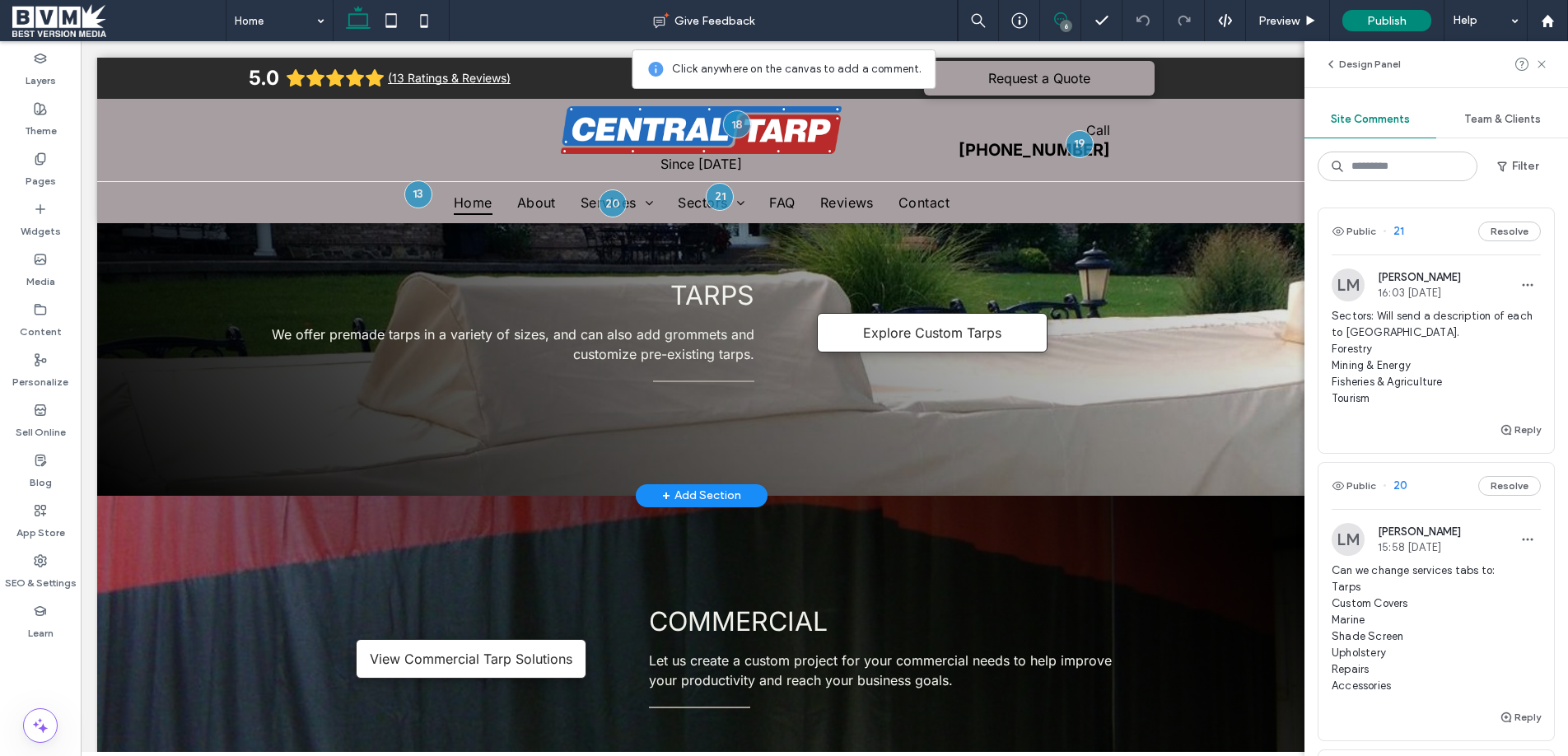
scroll to position [1911, 0]
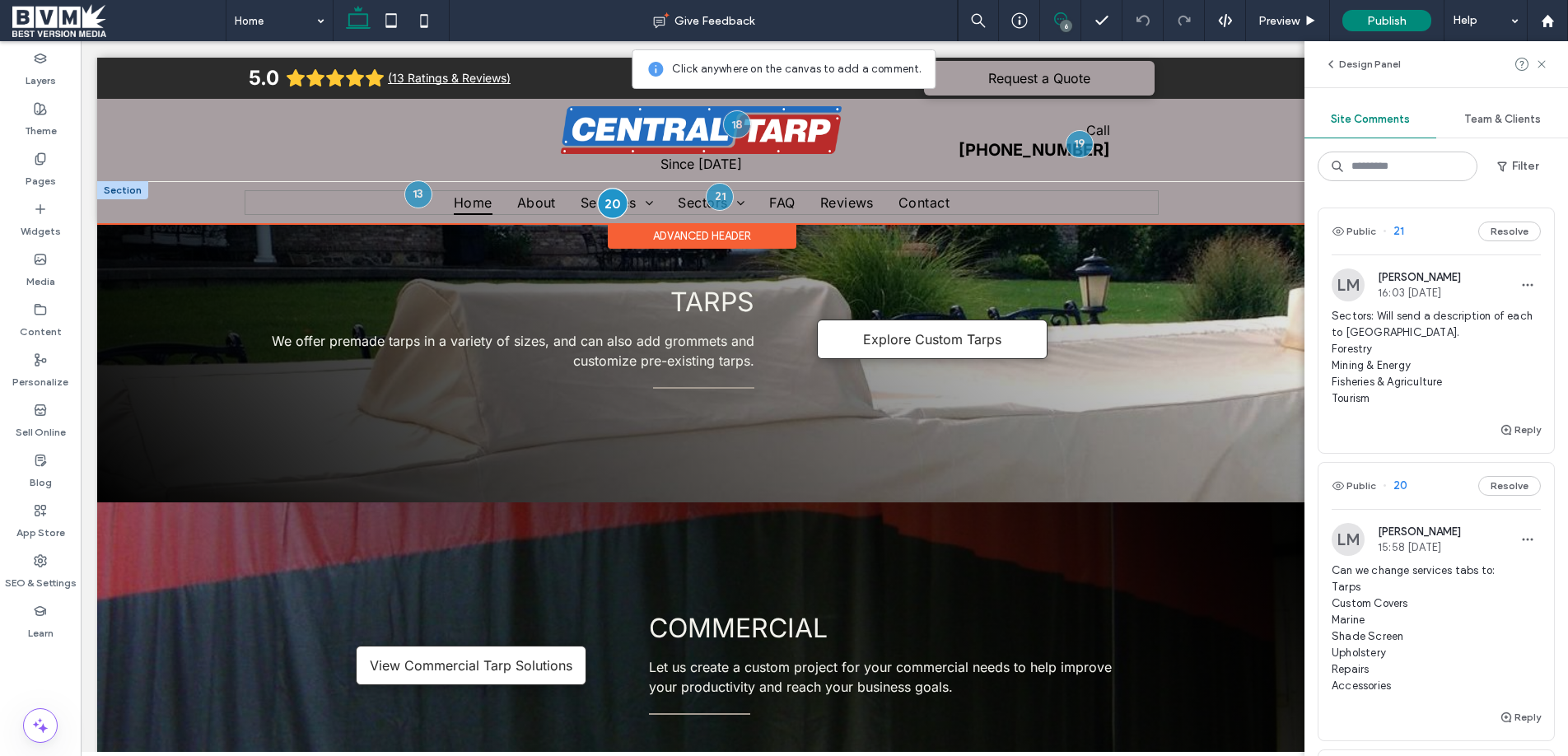
click at [612, 196] on div at bounding box center [612, 202] width 31 height 31
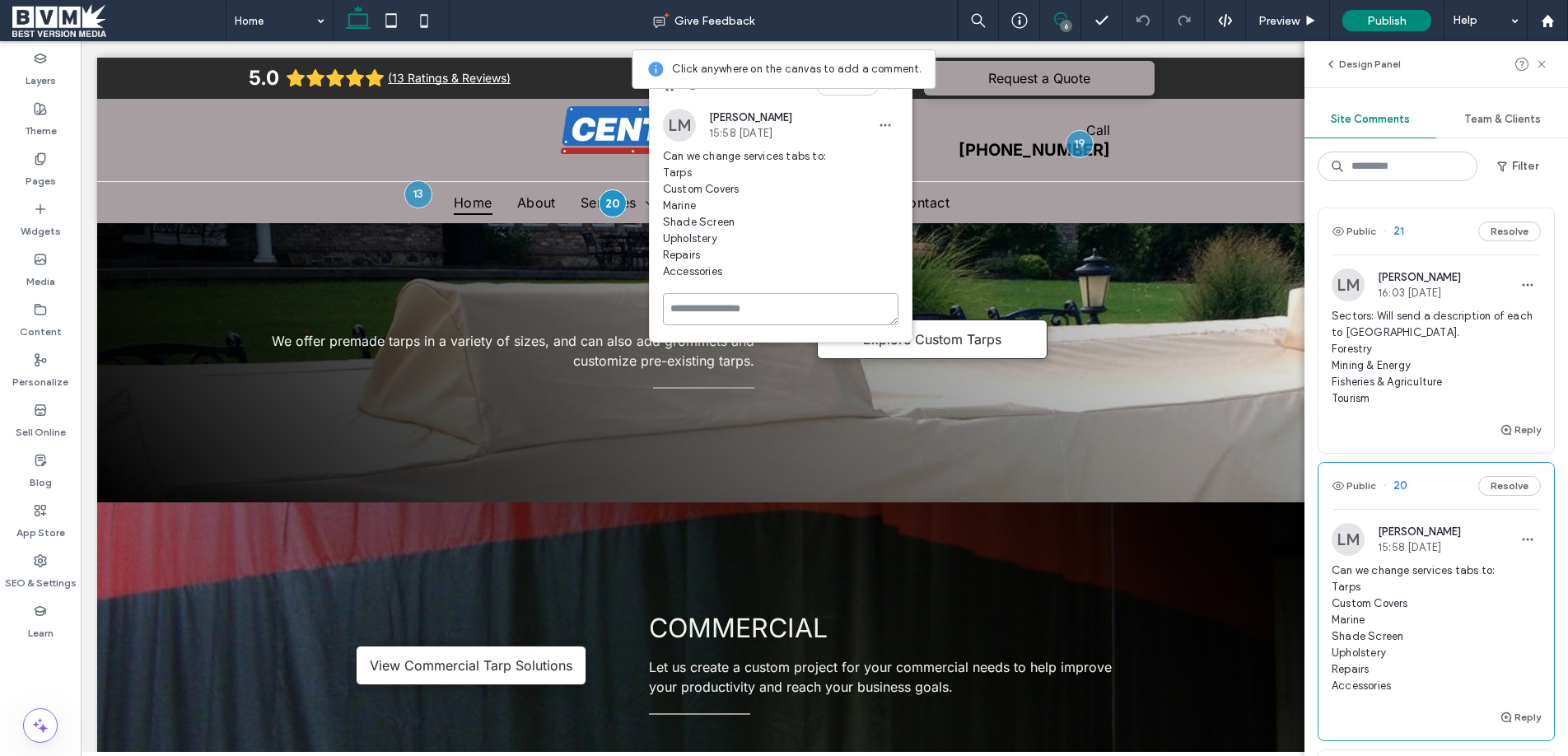
click at [714, 306] on textarea at bounding box center [780, 309] width 236 height 33
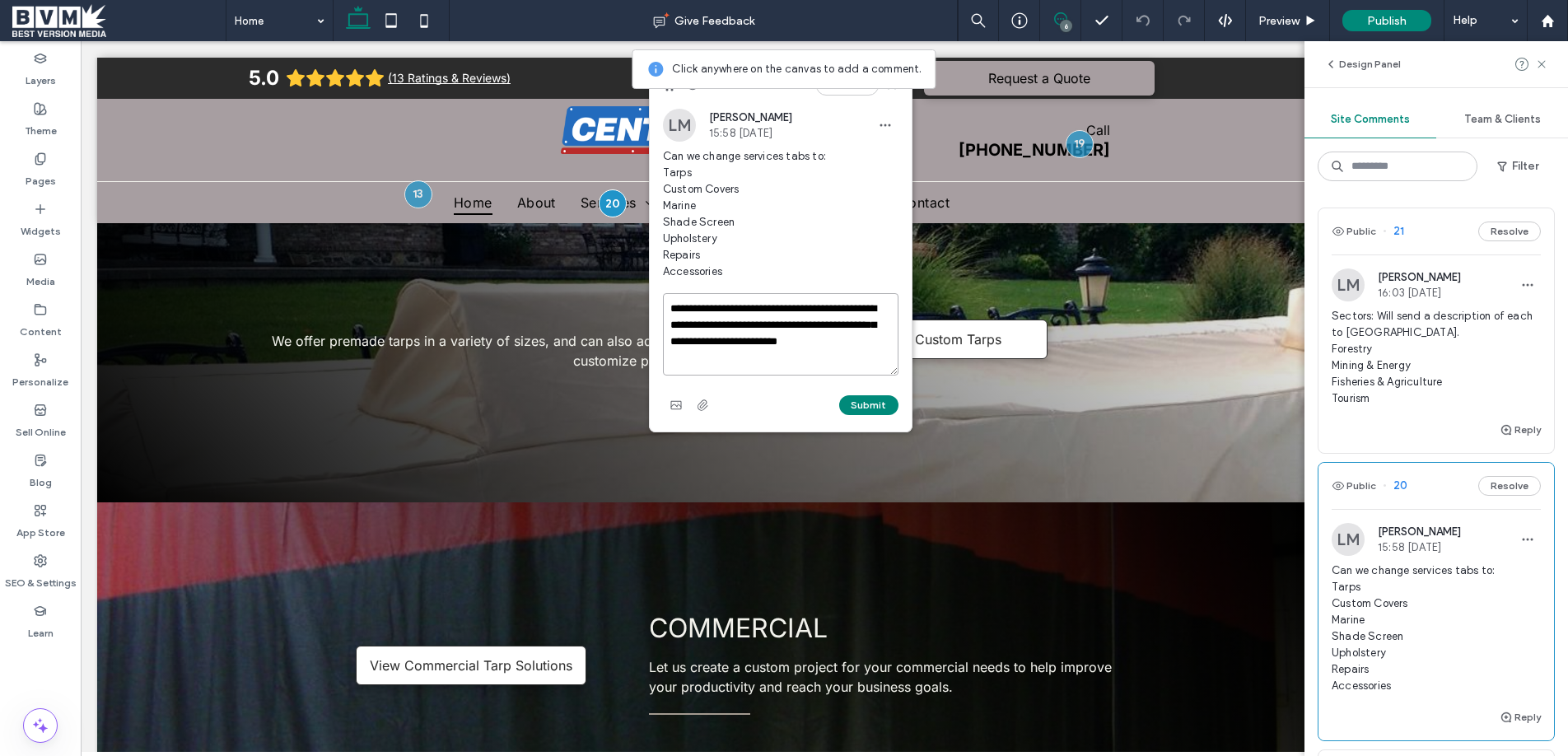
type textarea "**********"
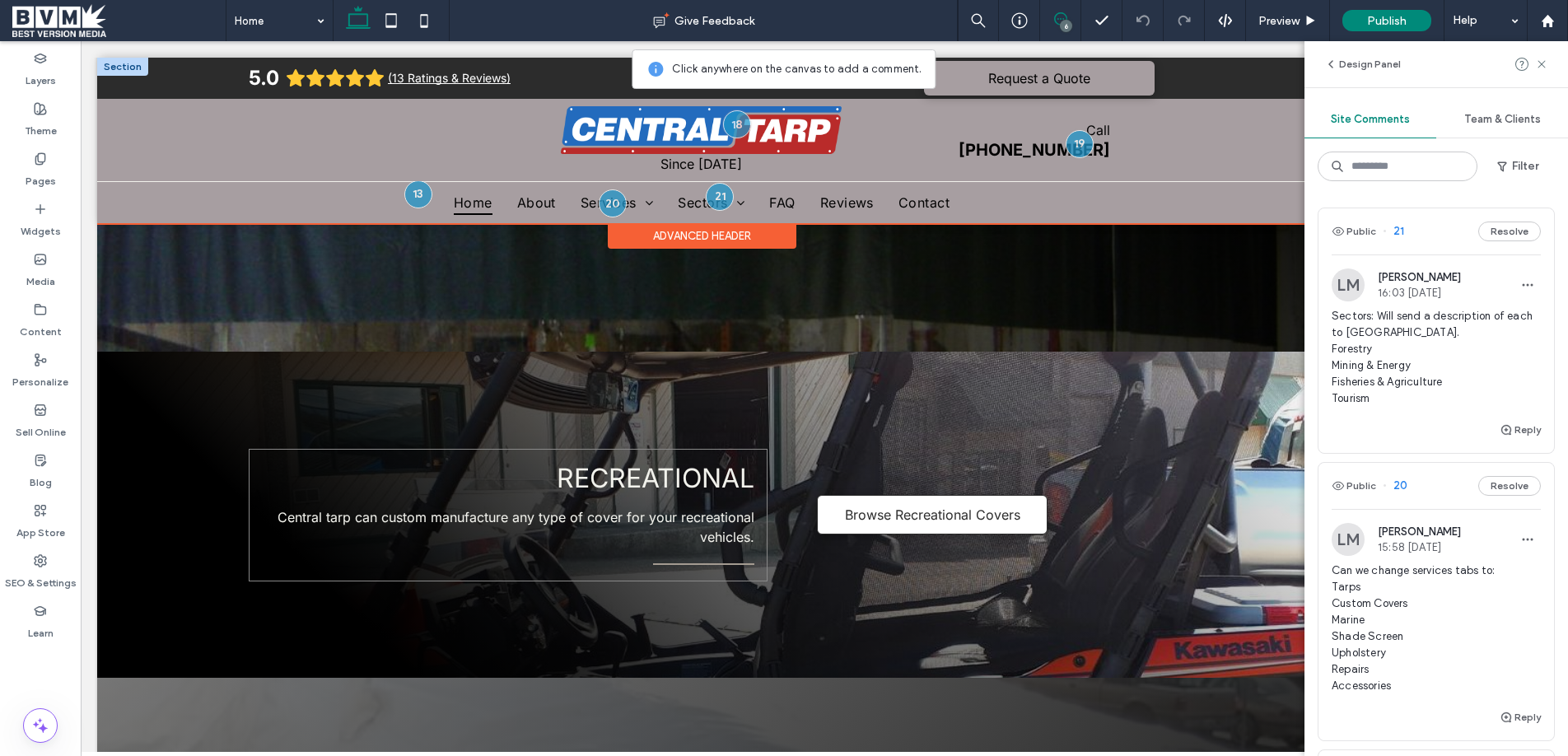
scroll to position [2408, 0]
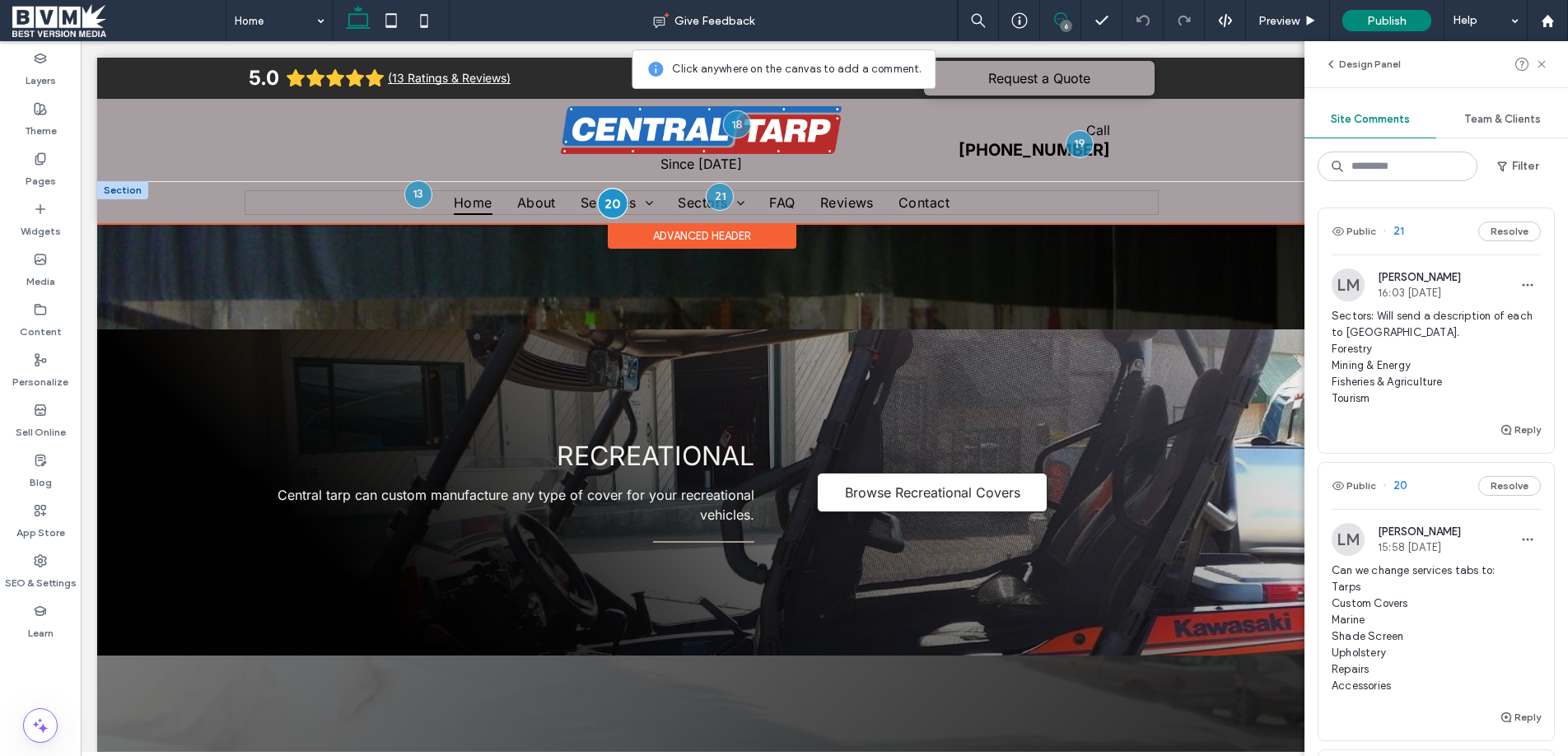
click at [605, 197] on div at bounding box center [612, 202] width 31 height 31
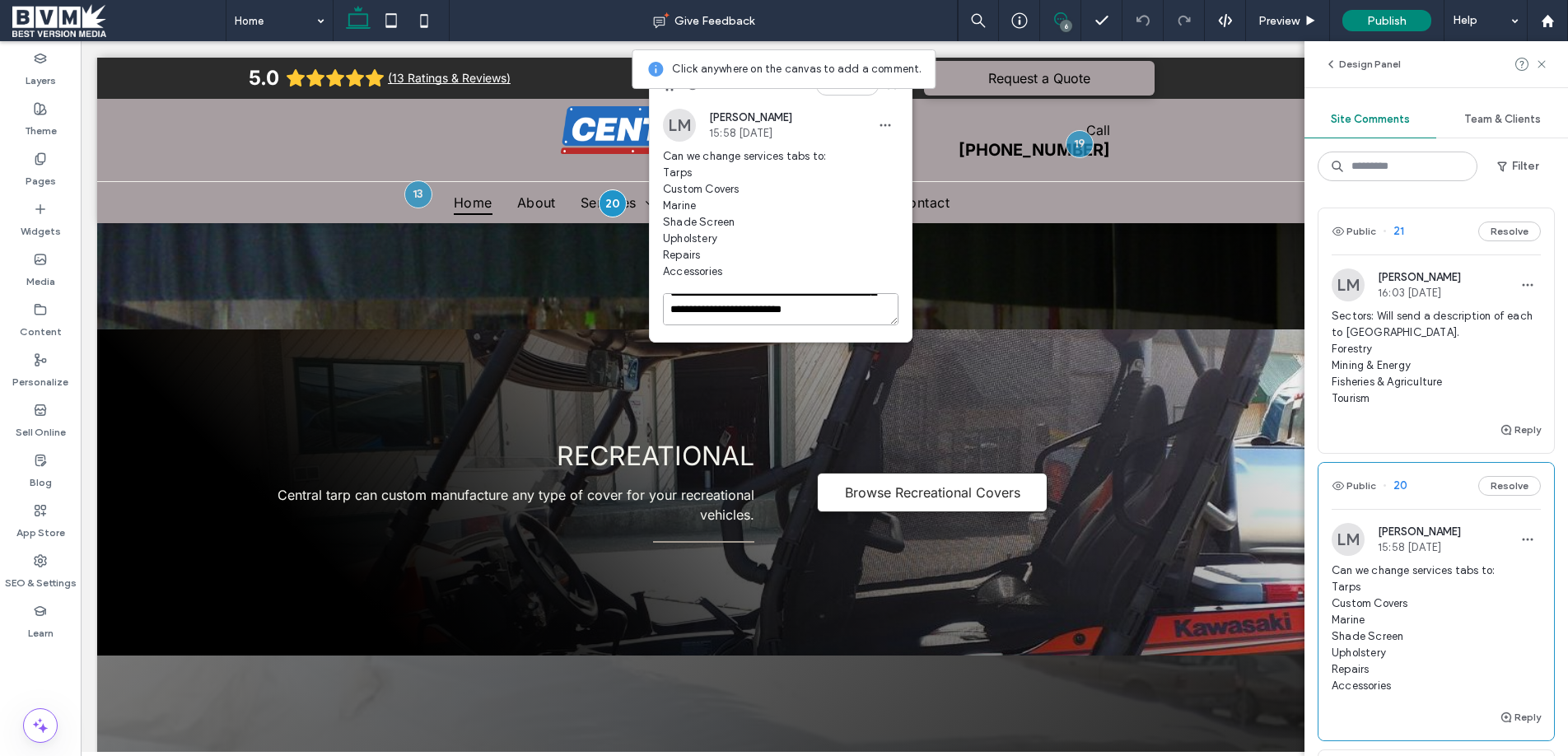
scroll to position [0, 0]
click at [806, 314] on textarea "**********" at bounding box center [780, 309] width 236 height 33
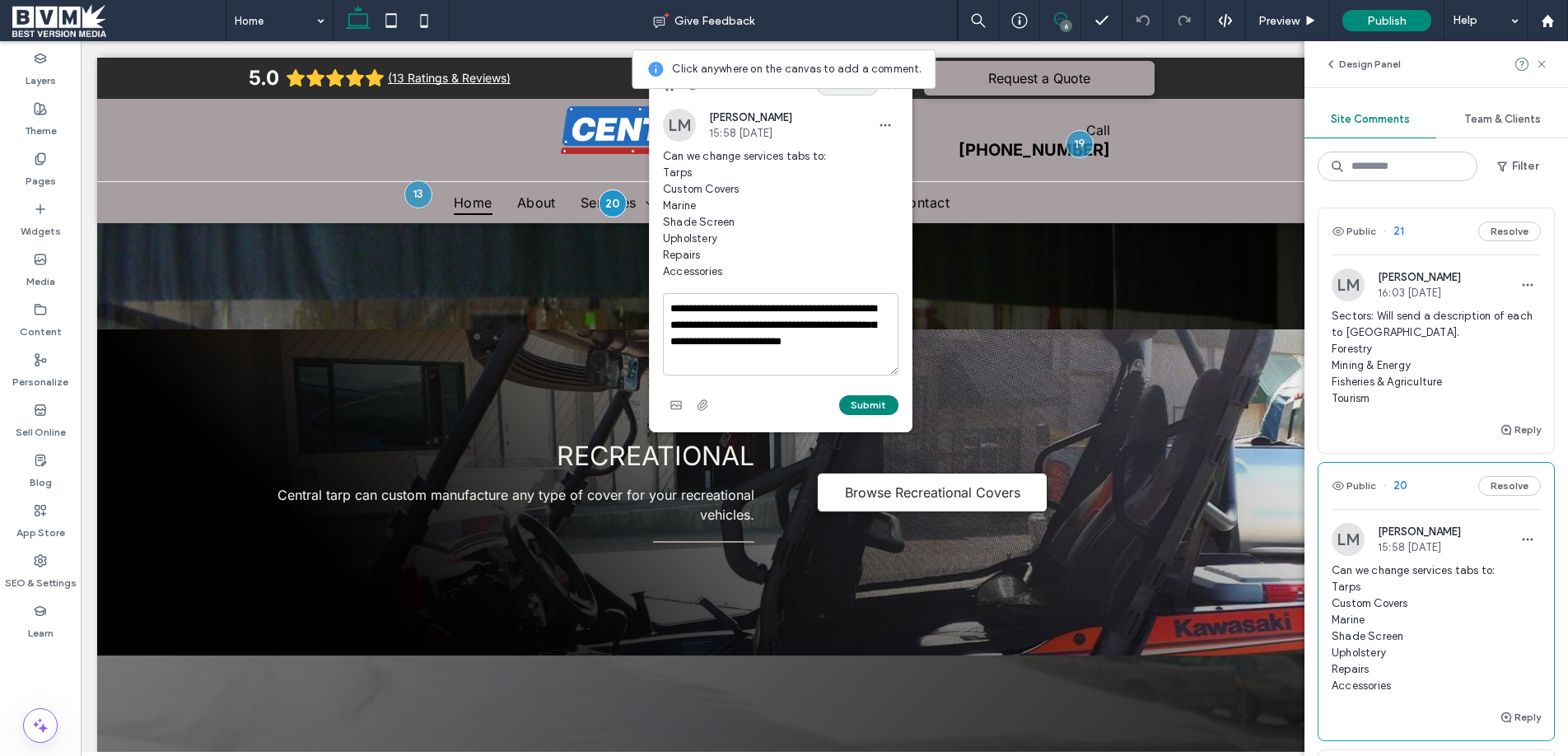
drag, startPoint x: 865, startPoint y: 407, endPoint x: 857, endPoint y: 85, distance: 322.1
click at [866, 406] on button "Submit" at bounding box center [869, 405] width 59 height 20
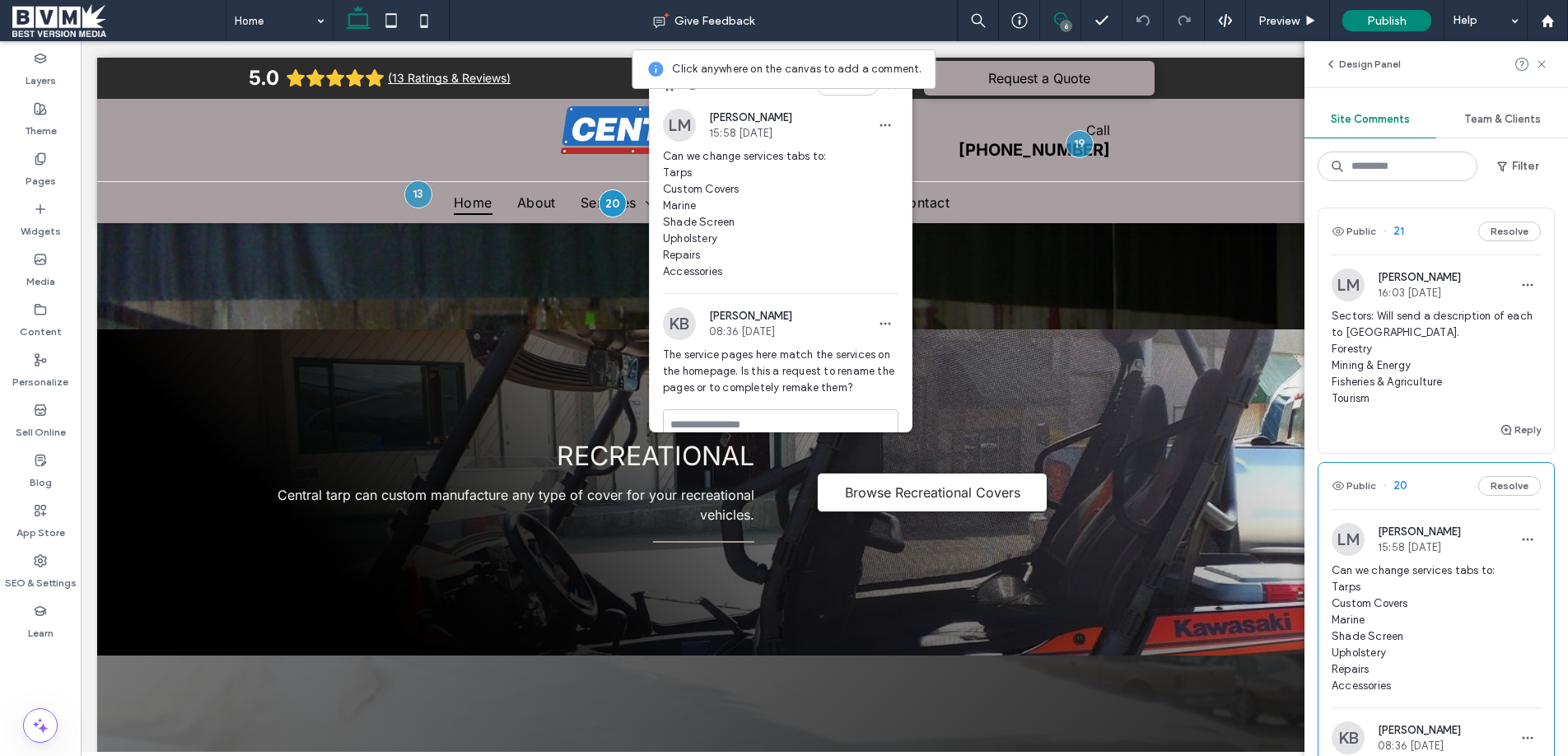
click at [1061, 23] on div "6" at bounding box center [1065, 26] width 13 height 13
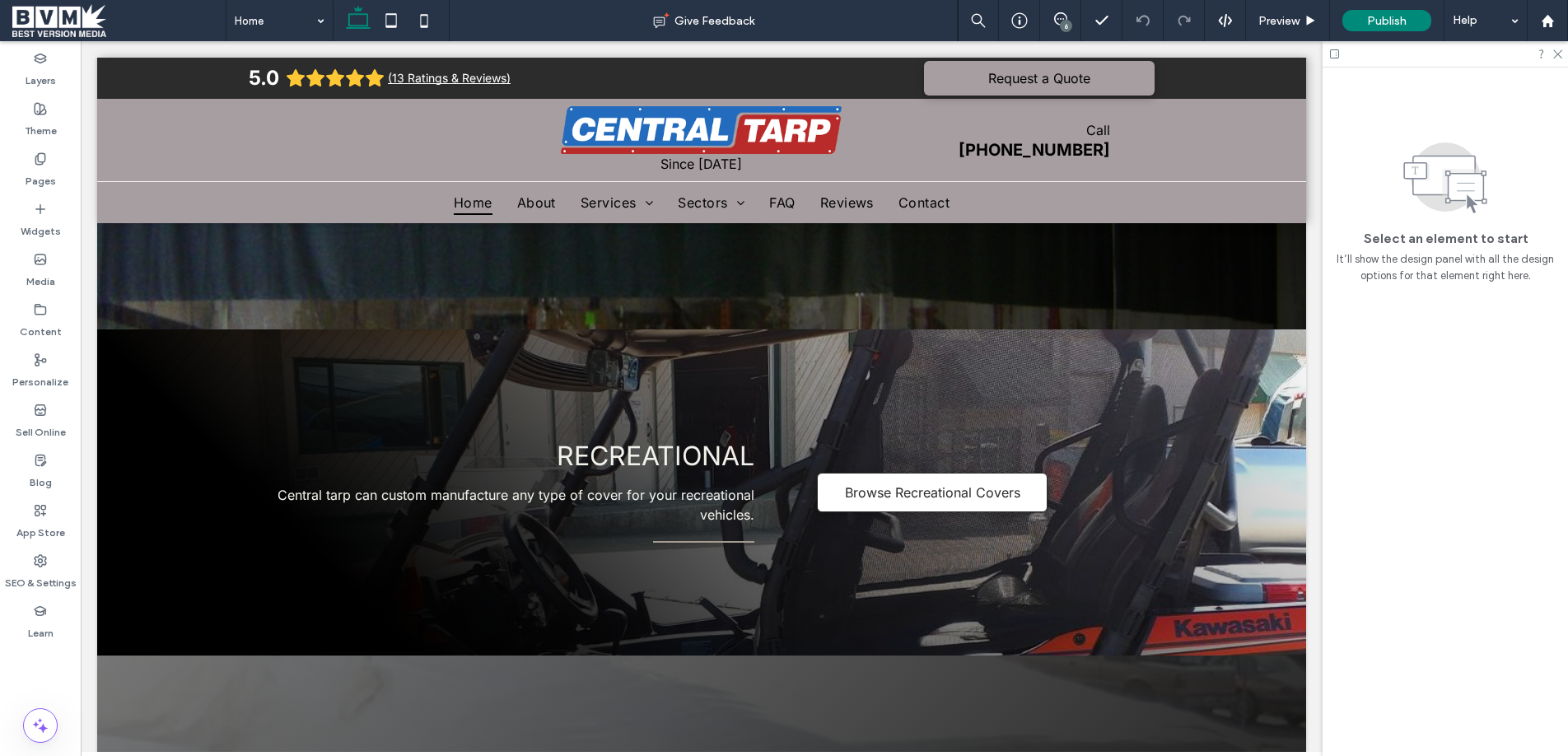
click at [1062, 21] on div "6" at bounding box center [1065, 26] width 13 height 13
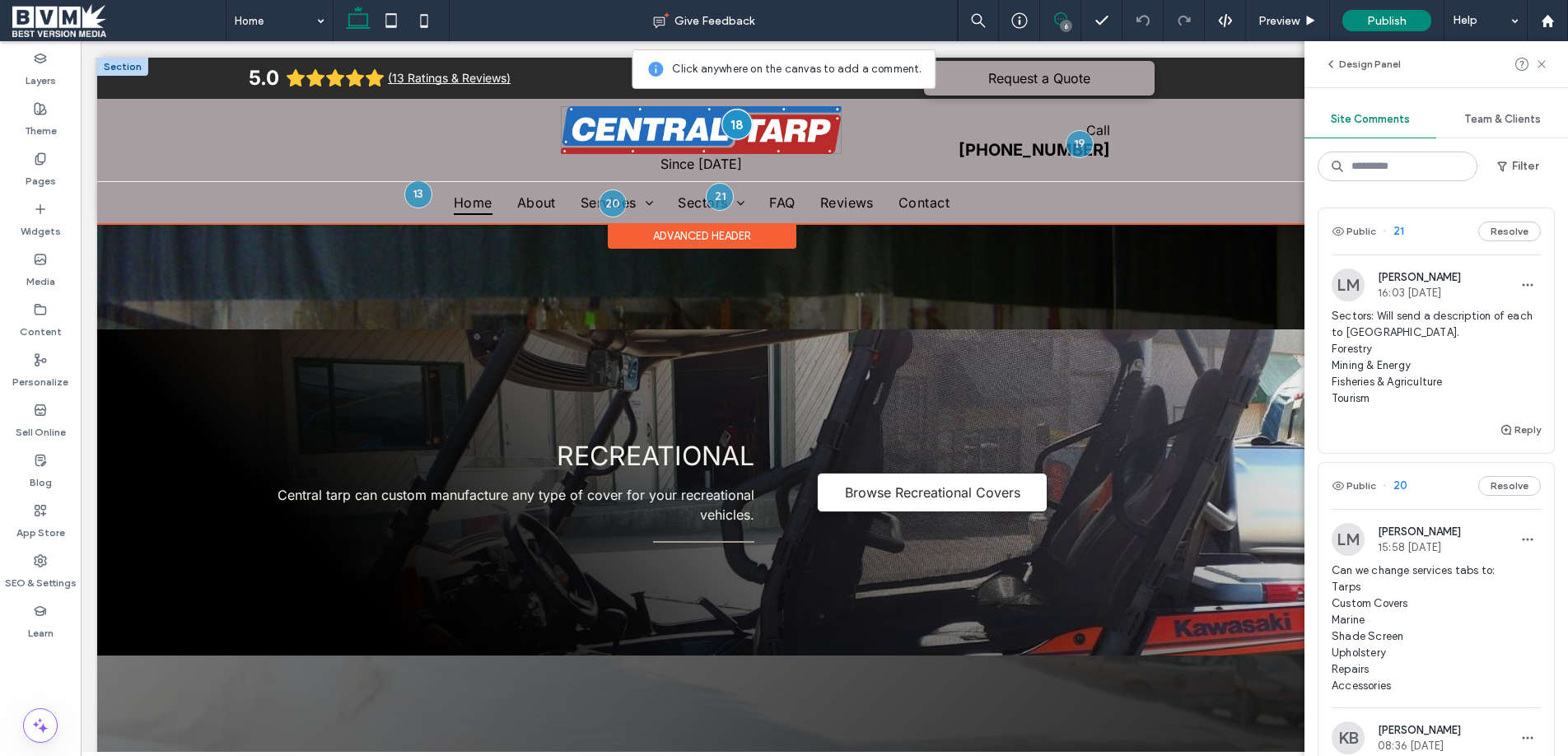
click at [742, 116] on div at bounding box center [737, 124] width 31 height 31
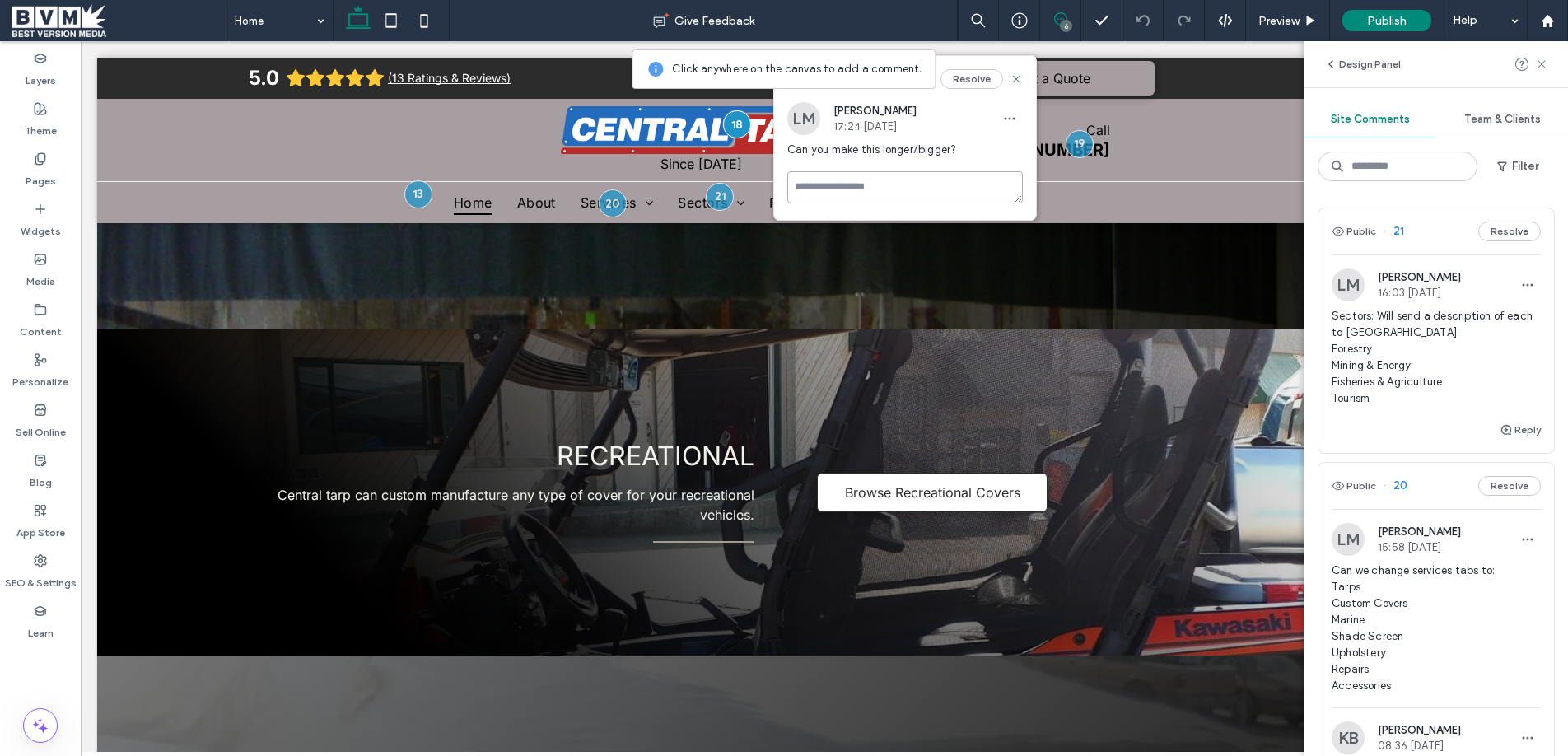
click at [874, 197] on textarea at bounding box center [904, 187] width 236 height 33
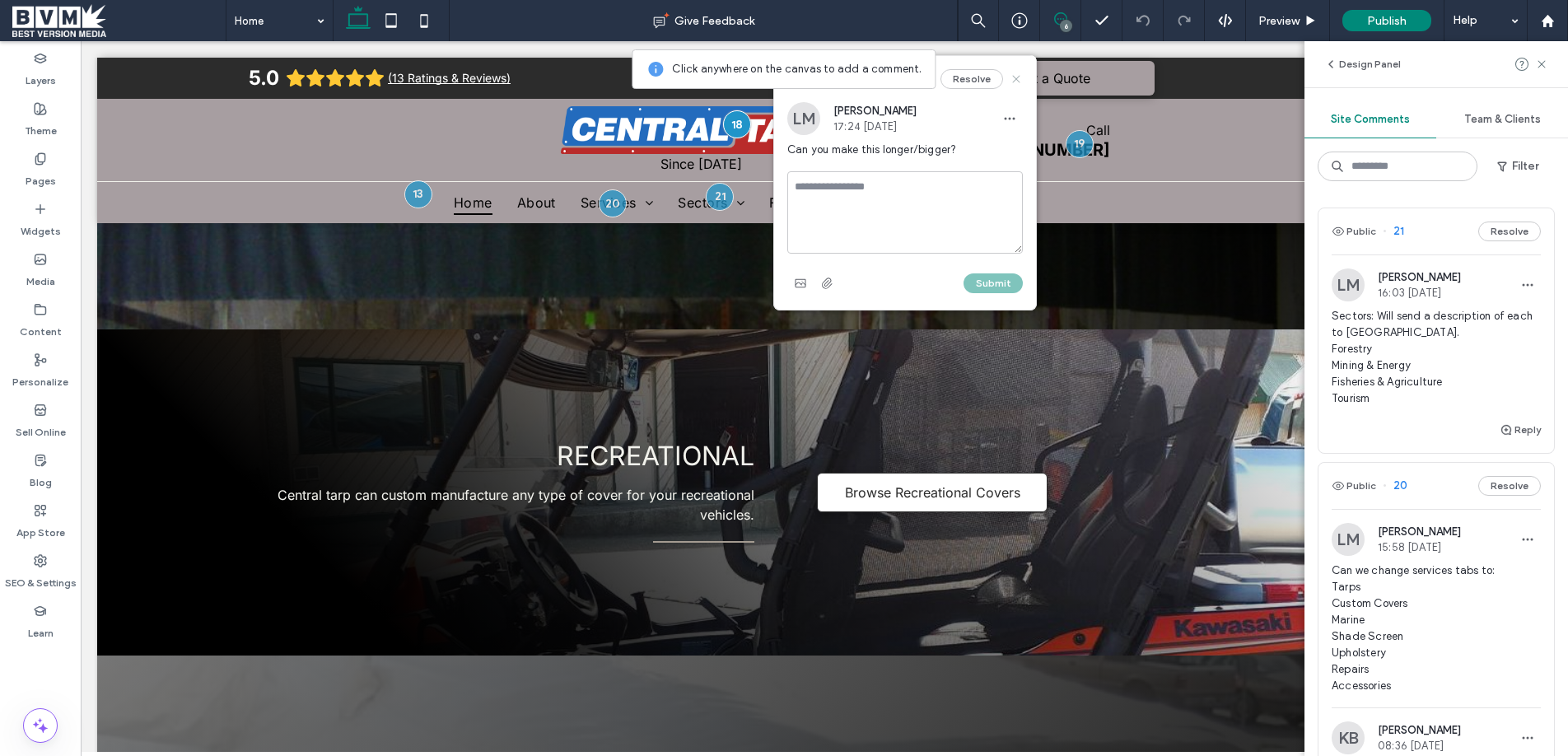
click at [1019, 80] on icon at bounding box center [1015, 78] width 13 height 13
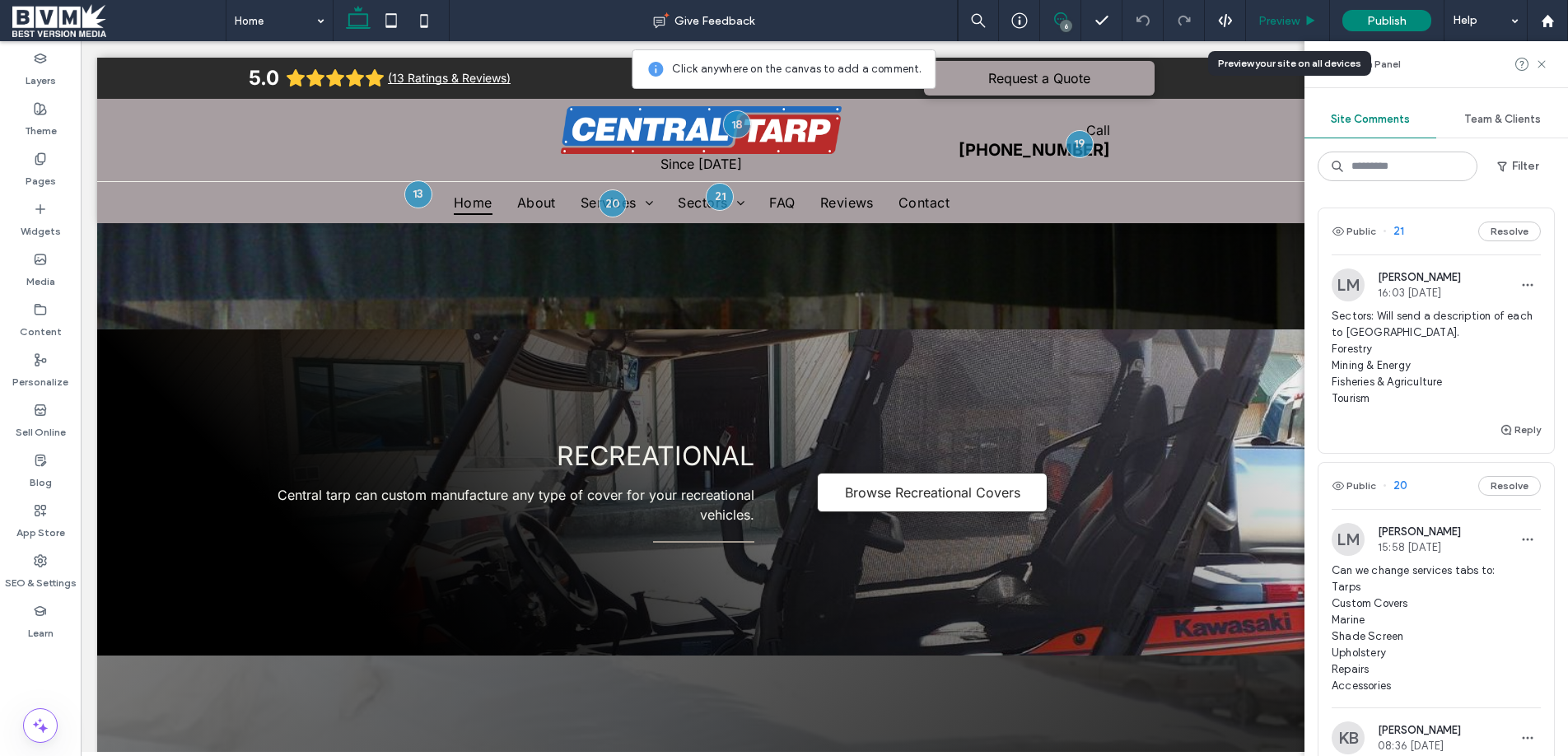
click at [1304, 30] on div "Preview" at bounding box center [1288, 21] width 84 height 41
click at [1375, 65] on button "Design Panel" at bounding box center [1363, 64] width 77 height 20
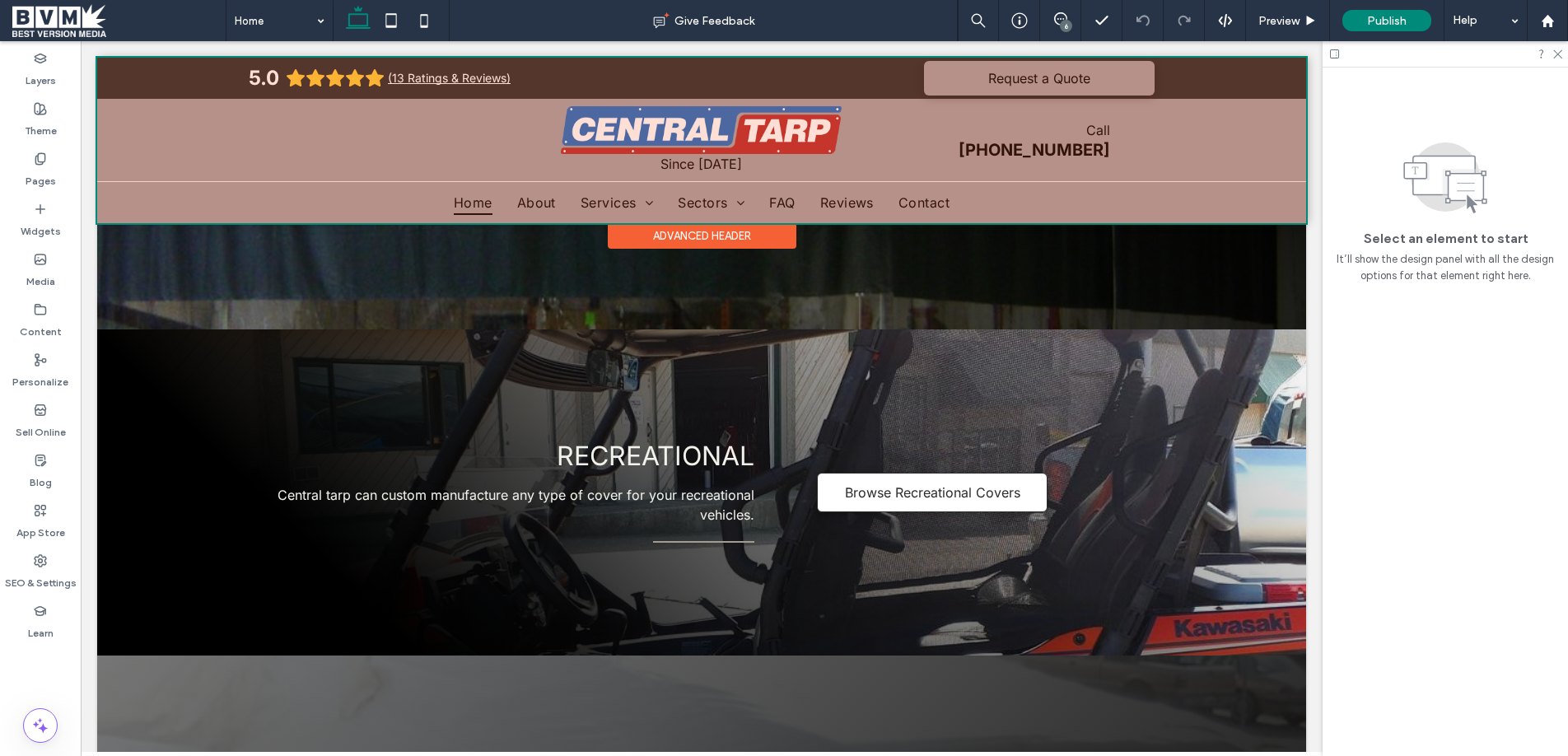
click at [819, 114] on div at bounding box center [701, 140] width 1209 height 166
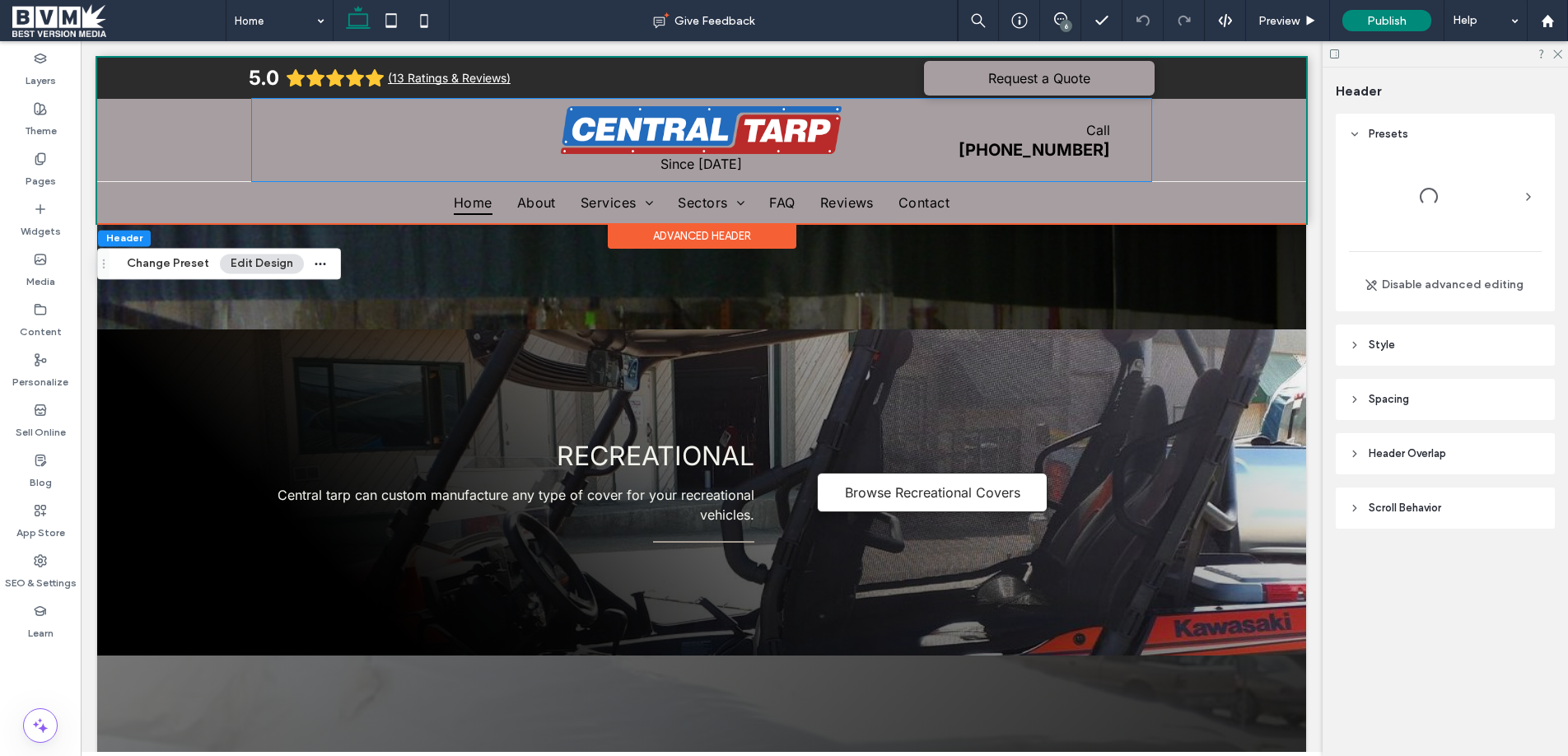
click at [819, 114] on img at bounding box center [701, 130] width 281 height 47
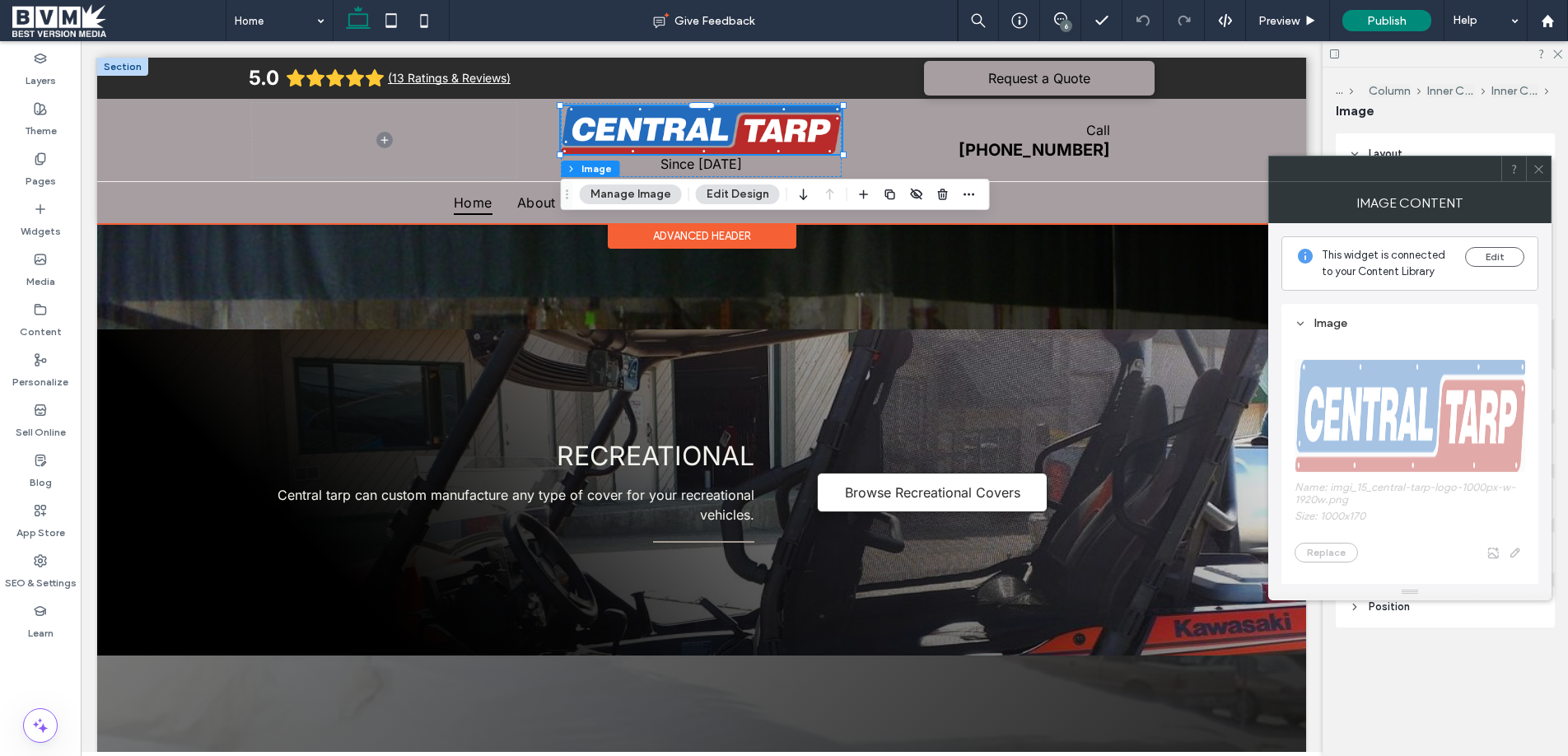
click at [819, 114] on img at bounding box center [701, 130] width 281 height 47
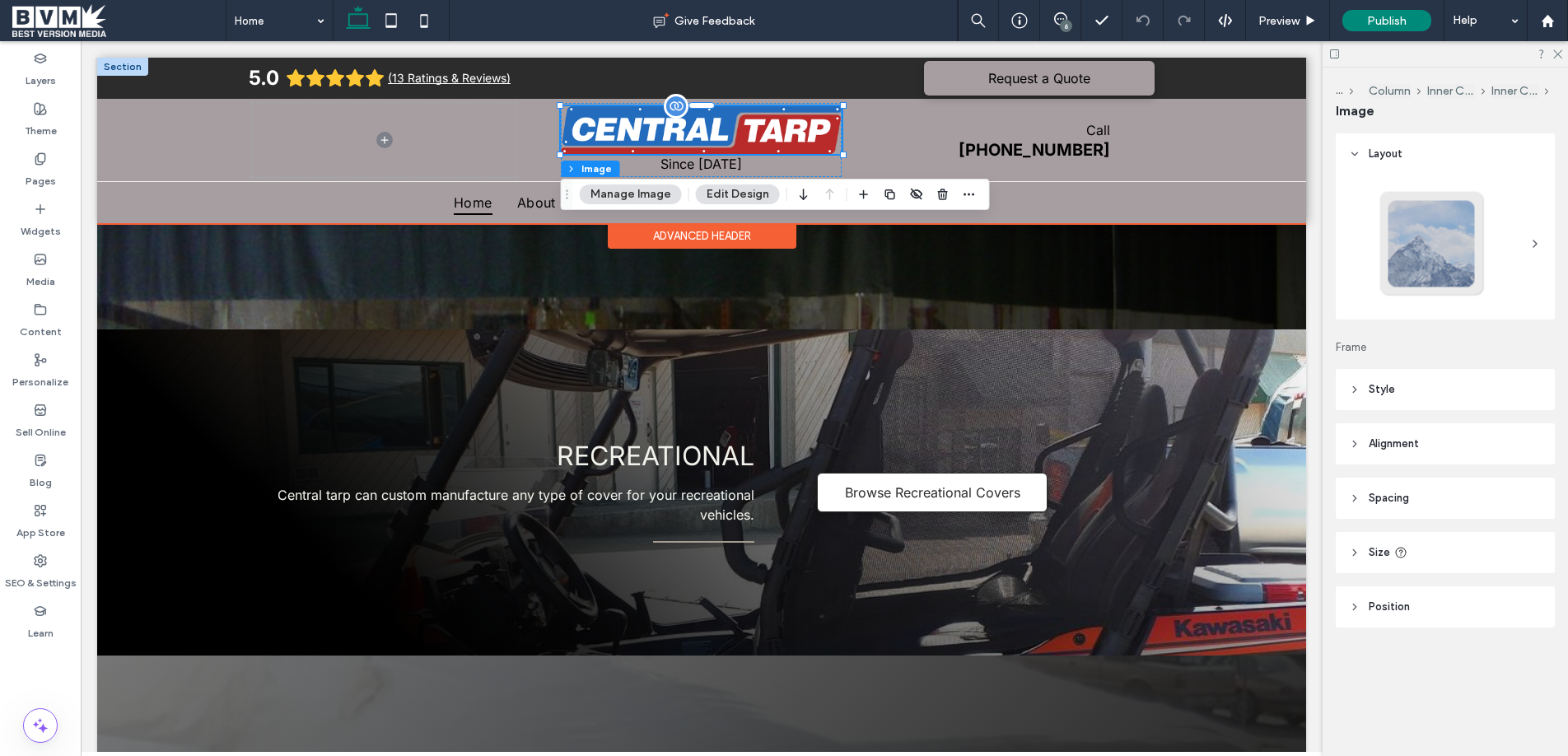
scroll to position [2398, 0]
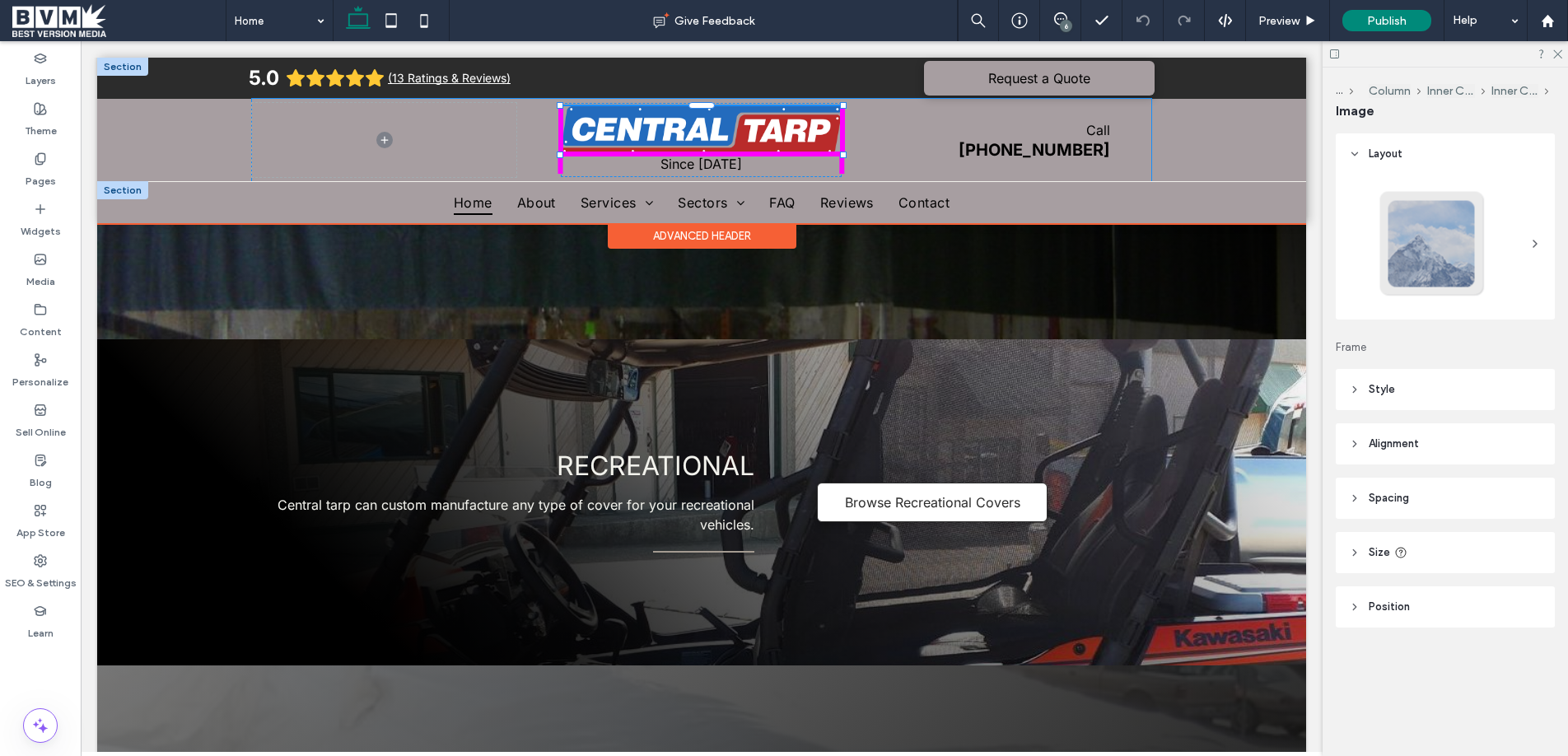
drag, startPoint x: 845, startPoint y: 156, endPoint x: 984, endPoint y: 195, distance: 144.4
click at [984, 195] on div "**********" at bounding box center [701, 140] width 1209 height 166
type input "***"
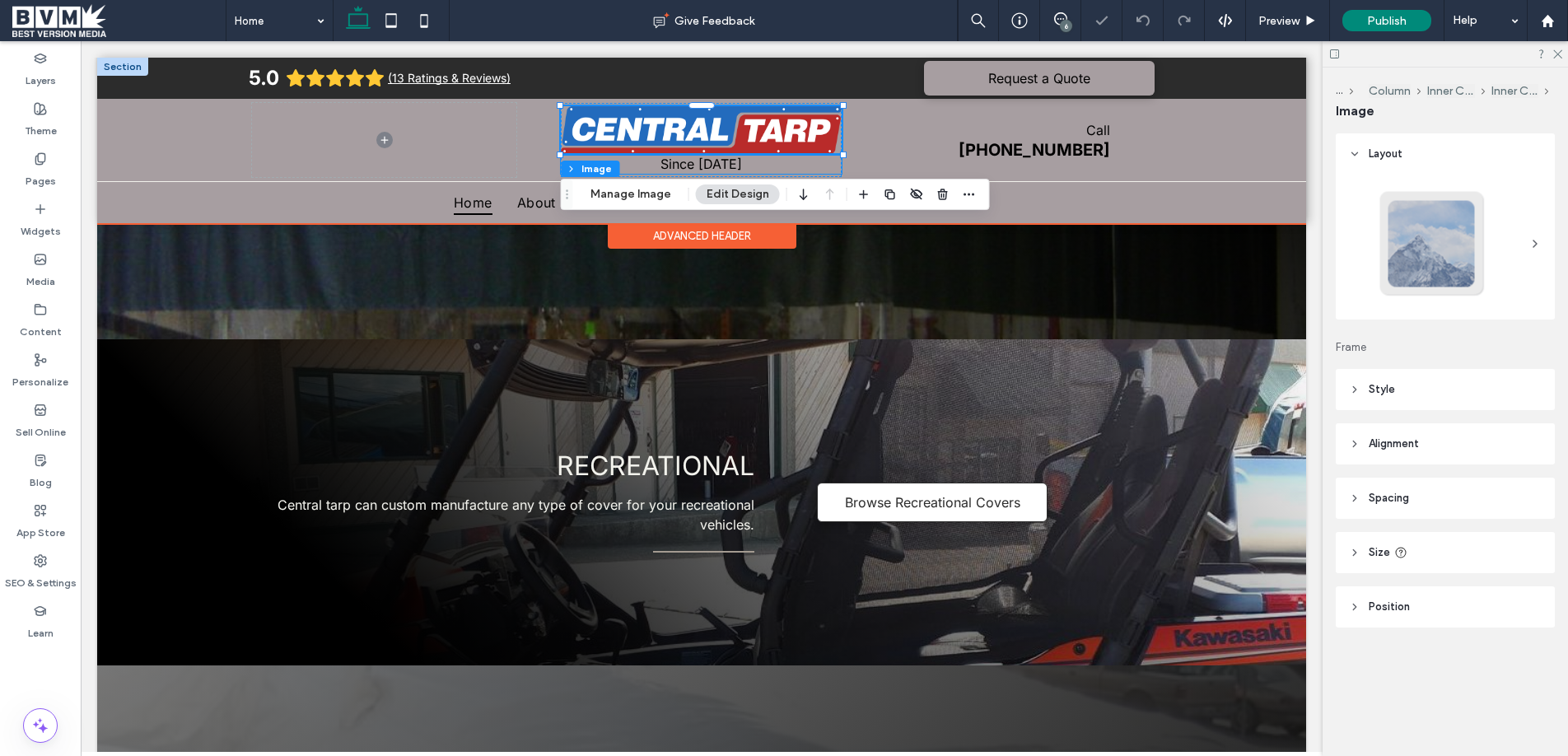
click at [830, 167] on p "Since [DATE]" at bounding box center [701, 164] width 281 height 20
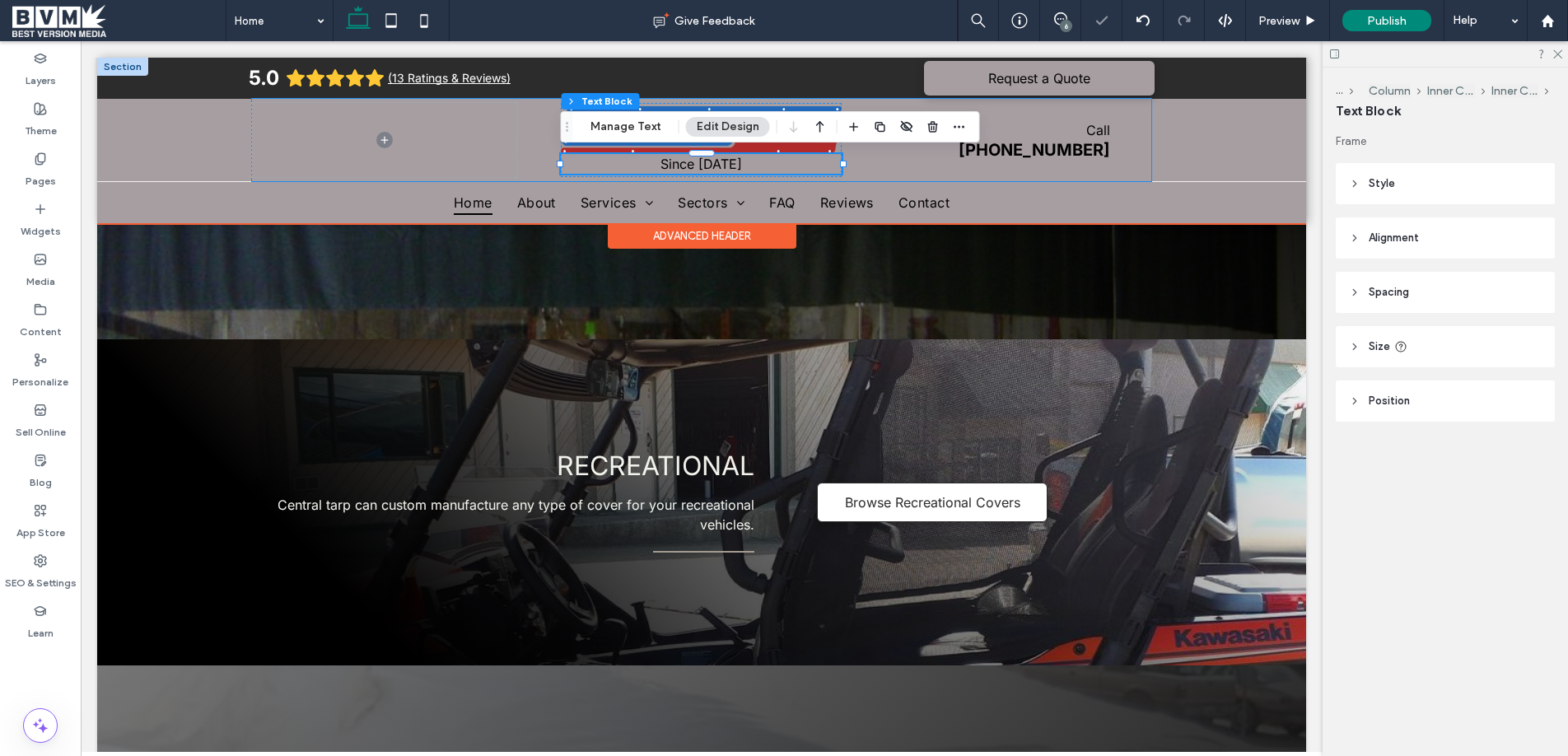
click at [540, 144] on div "Since [DATE] Call [PHONE_NUMBER]" at bounding box center [701, 139] width 900 height 82
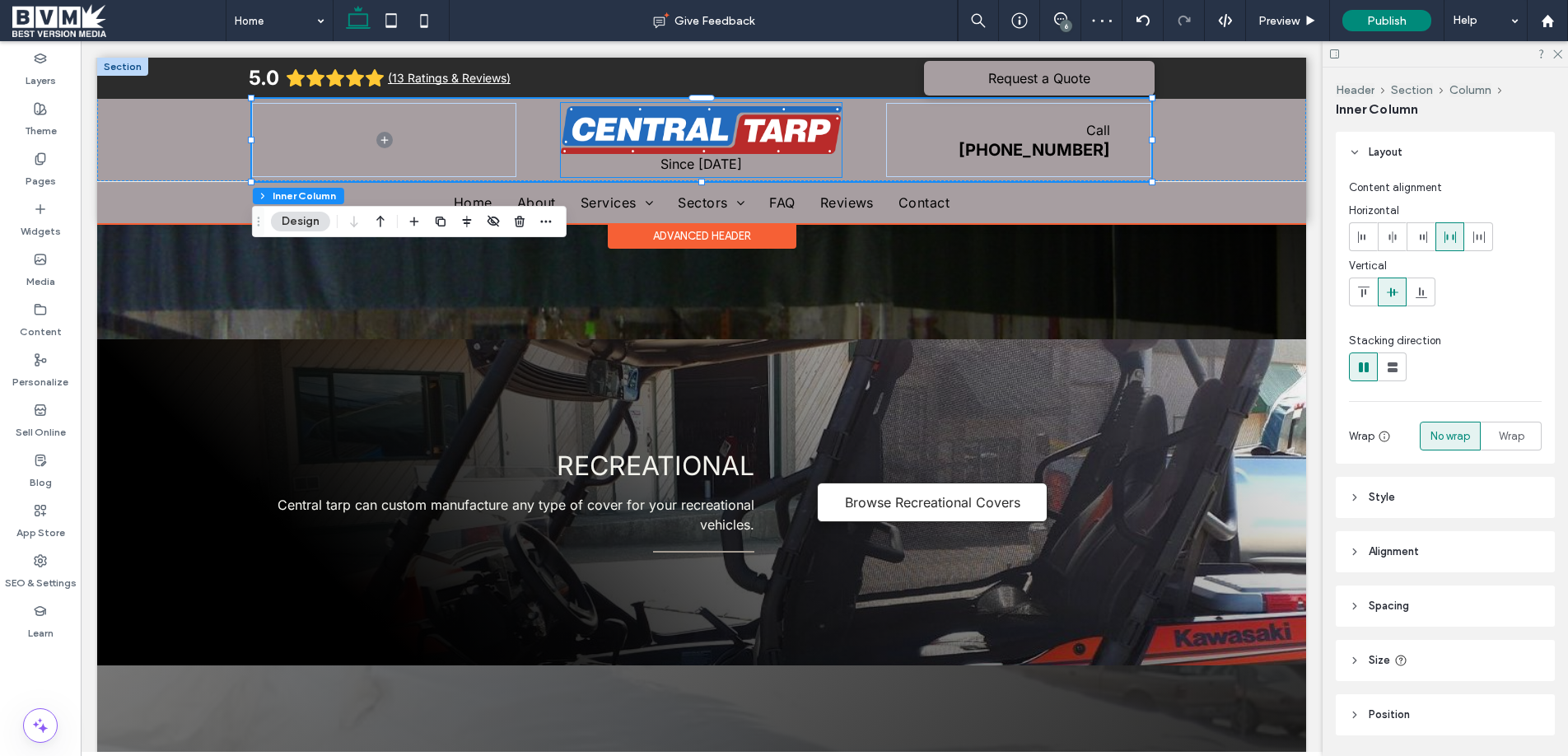
click at [824, 150] on img at bounding box center [701, 130] width 281 height 47
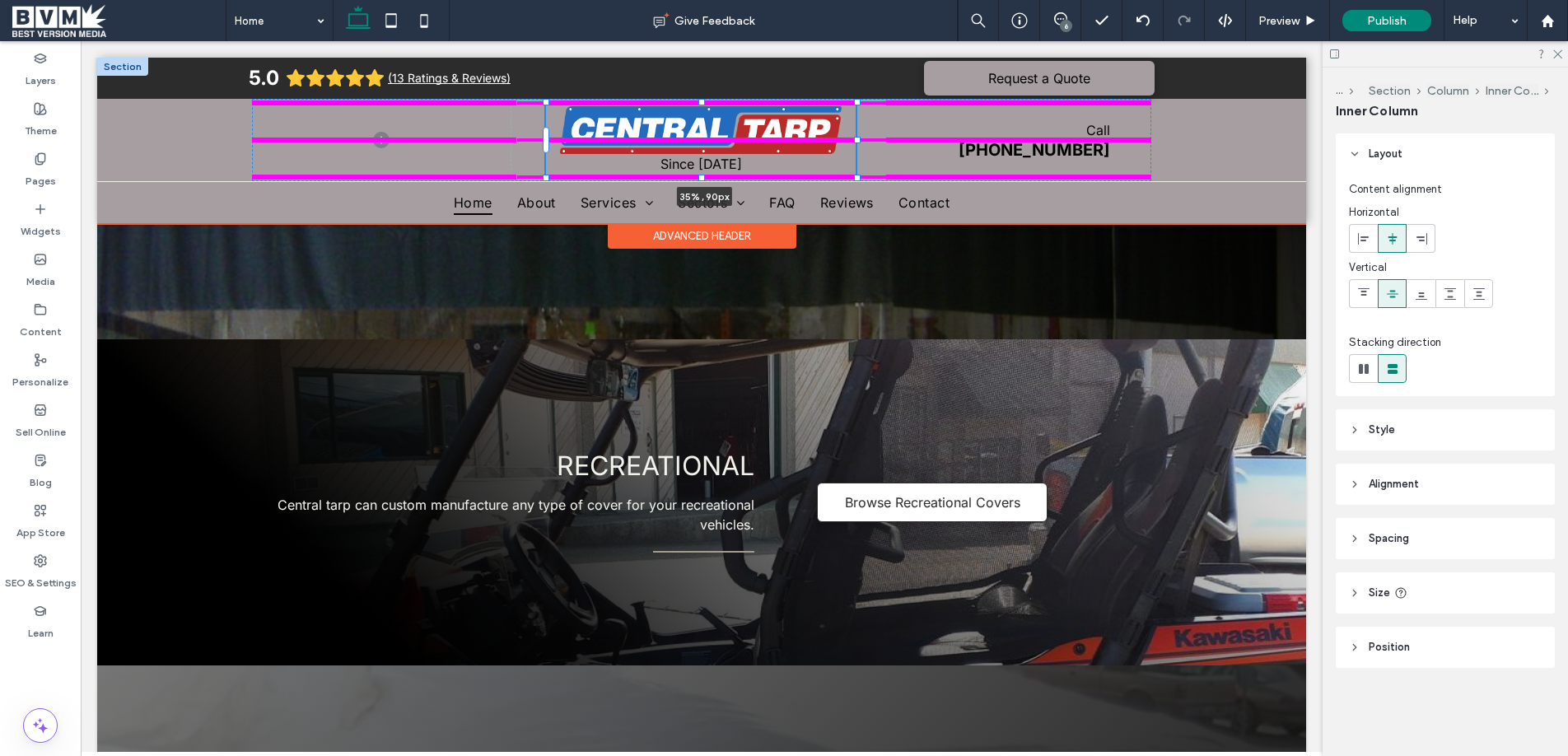
drag, startPoint x: 845, startPoint y: 137, endPoint x: 880, endPoint y: 140, distance: 35.1
click at [880, 140] on div "**********" at bounding box center [701, 118] width 1209 height 123
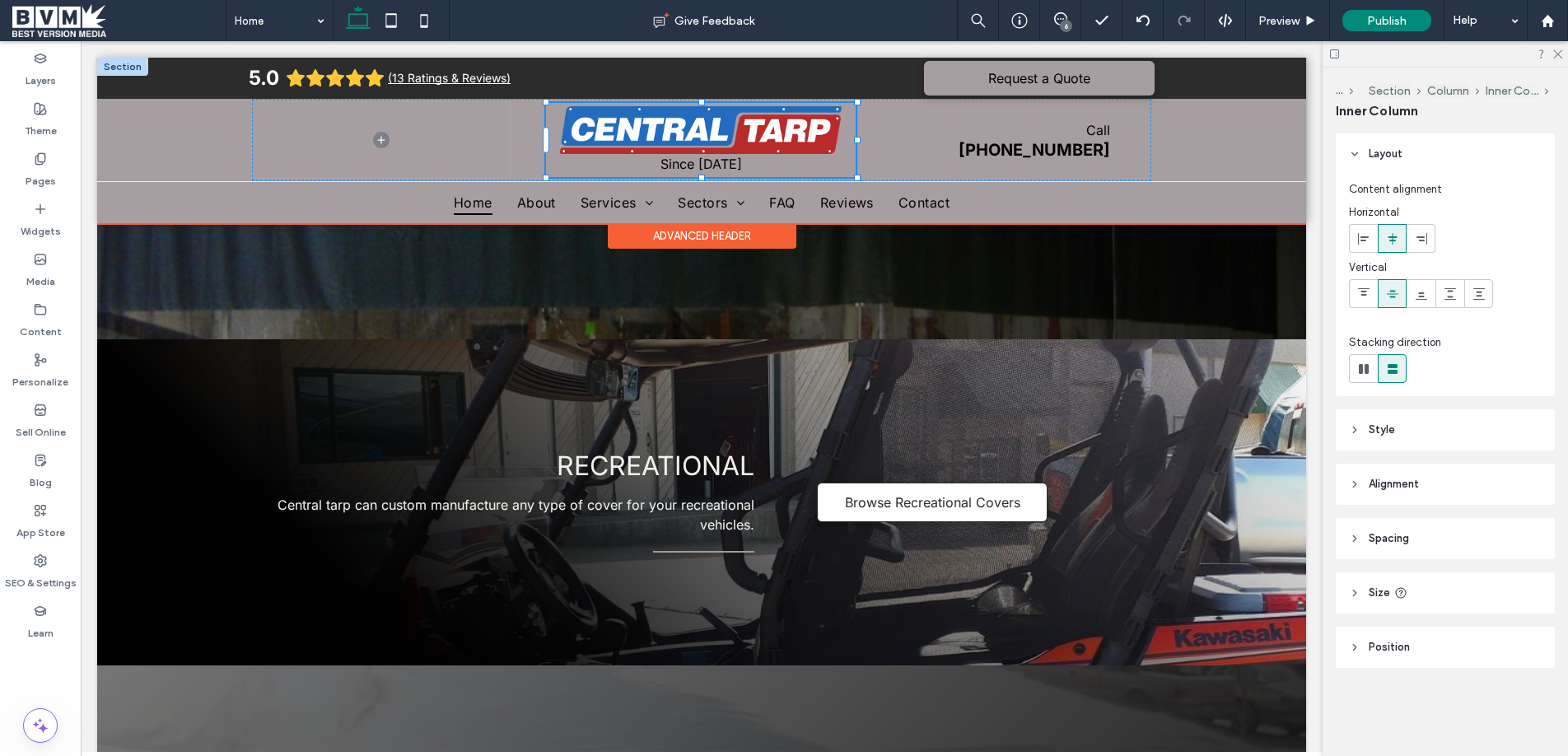
type input "**"
type input "****"
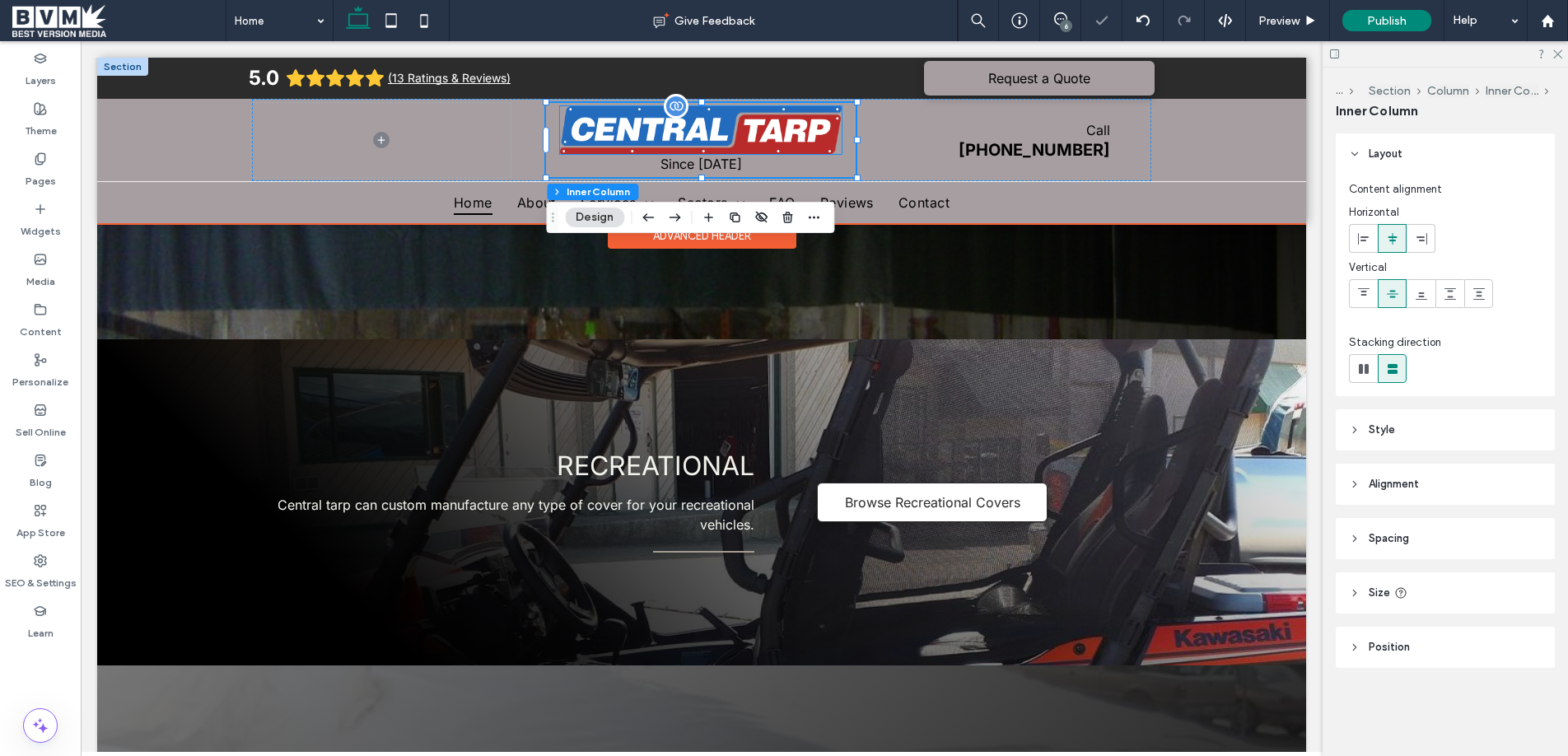
click at [801, 114] on img at bounding box center [700, 130] width 281 height 47
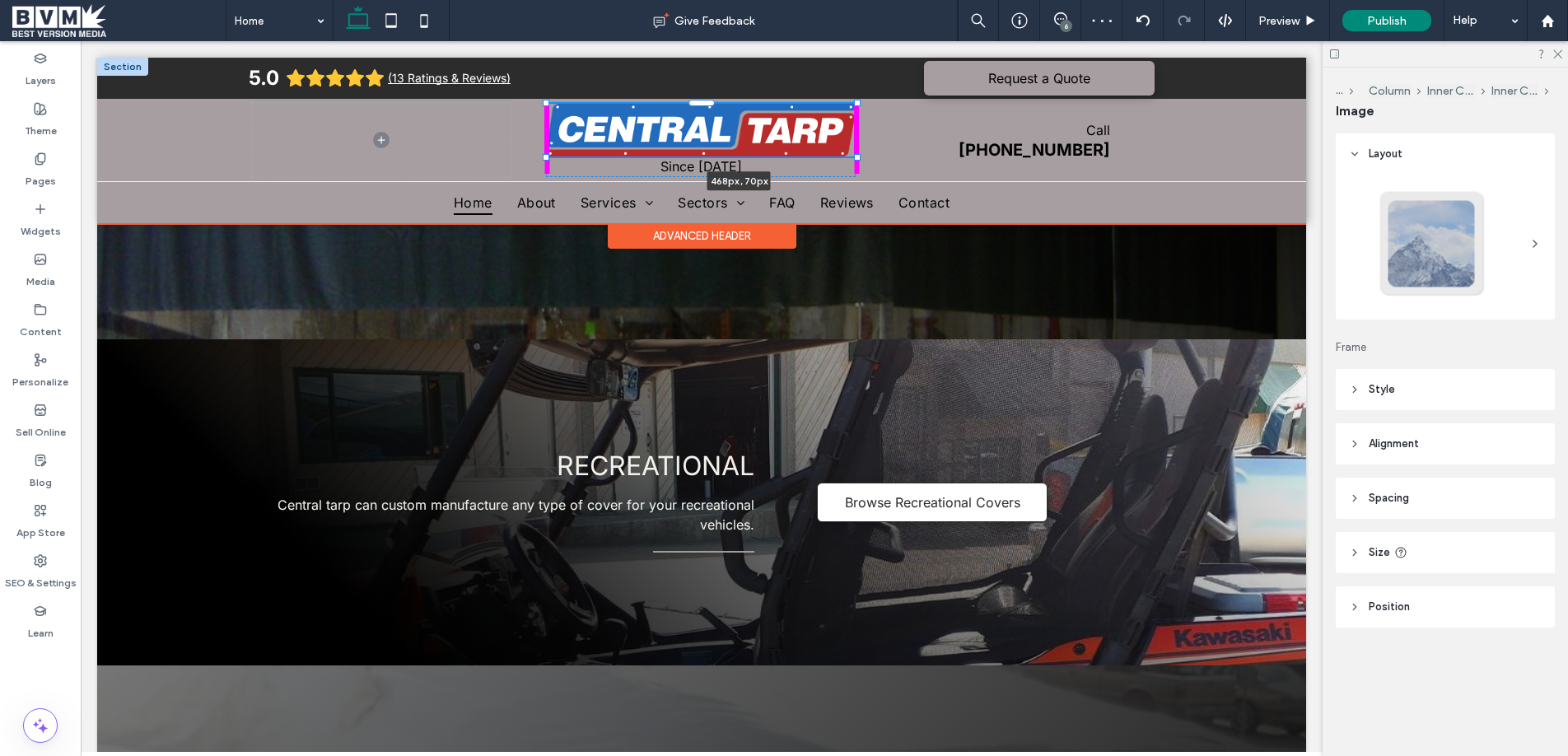
drag, startPoint x: 842, startPoint y: 153, endPoint x: 899, endPoint y: 176, distance: 61.5
click at [898, 175] on div "**********" at bounding box center [701, 118] width 1209 height 123
type input "***"
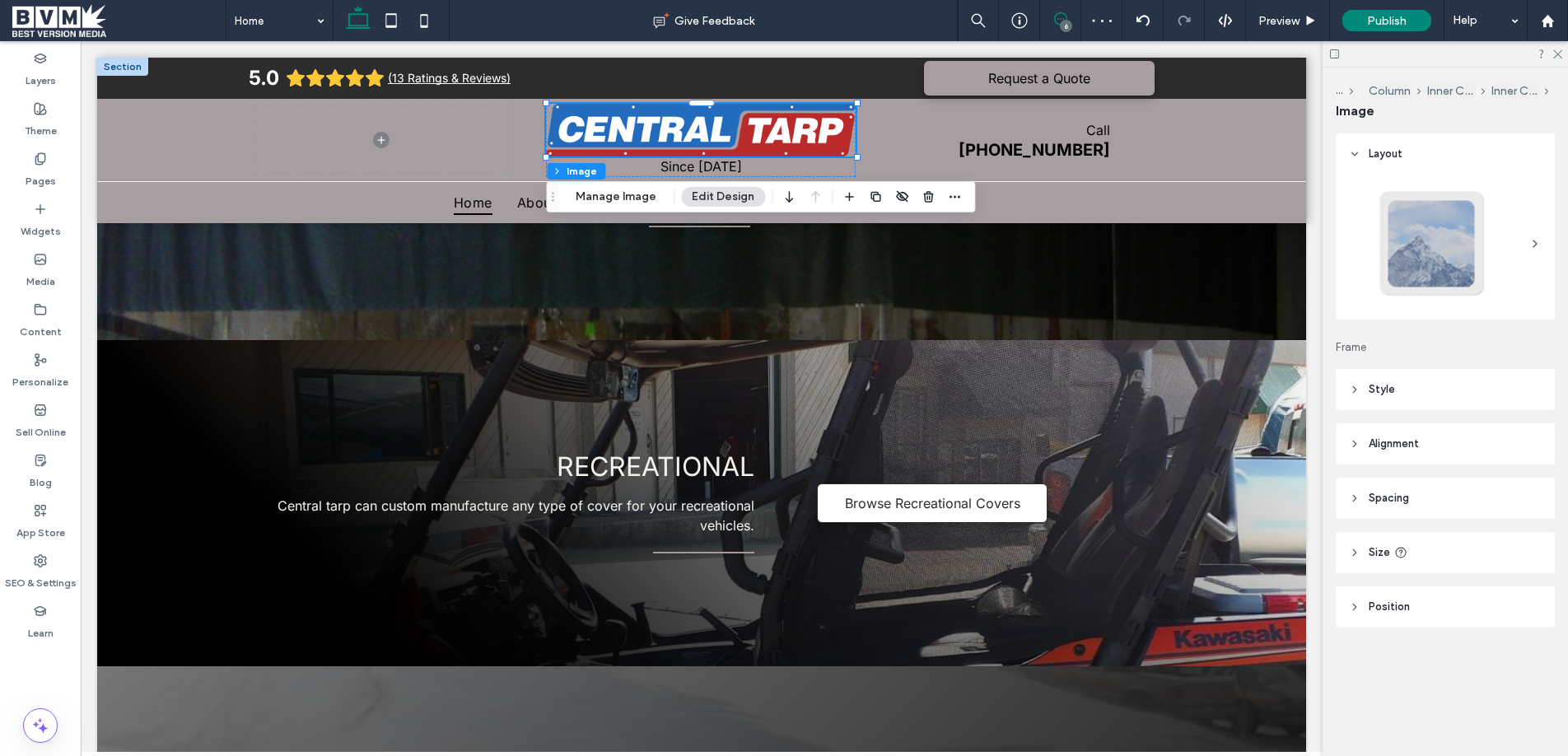
click at [1071, 22] on span at bounding box center [1059, 19] width 40 height 13
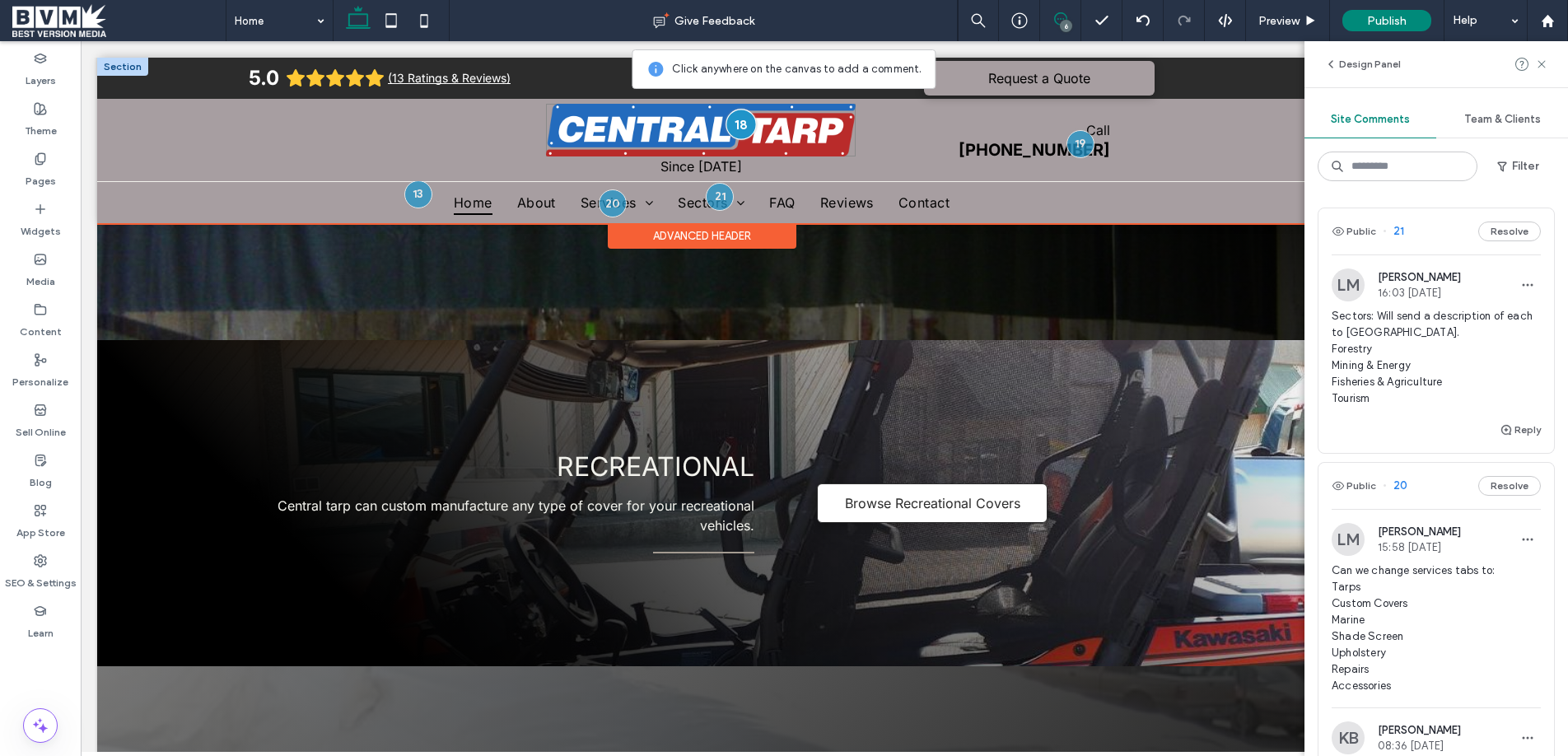
click at [733, 123] on div at bounding box center [741, 123] width 31 height 31
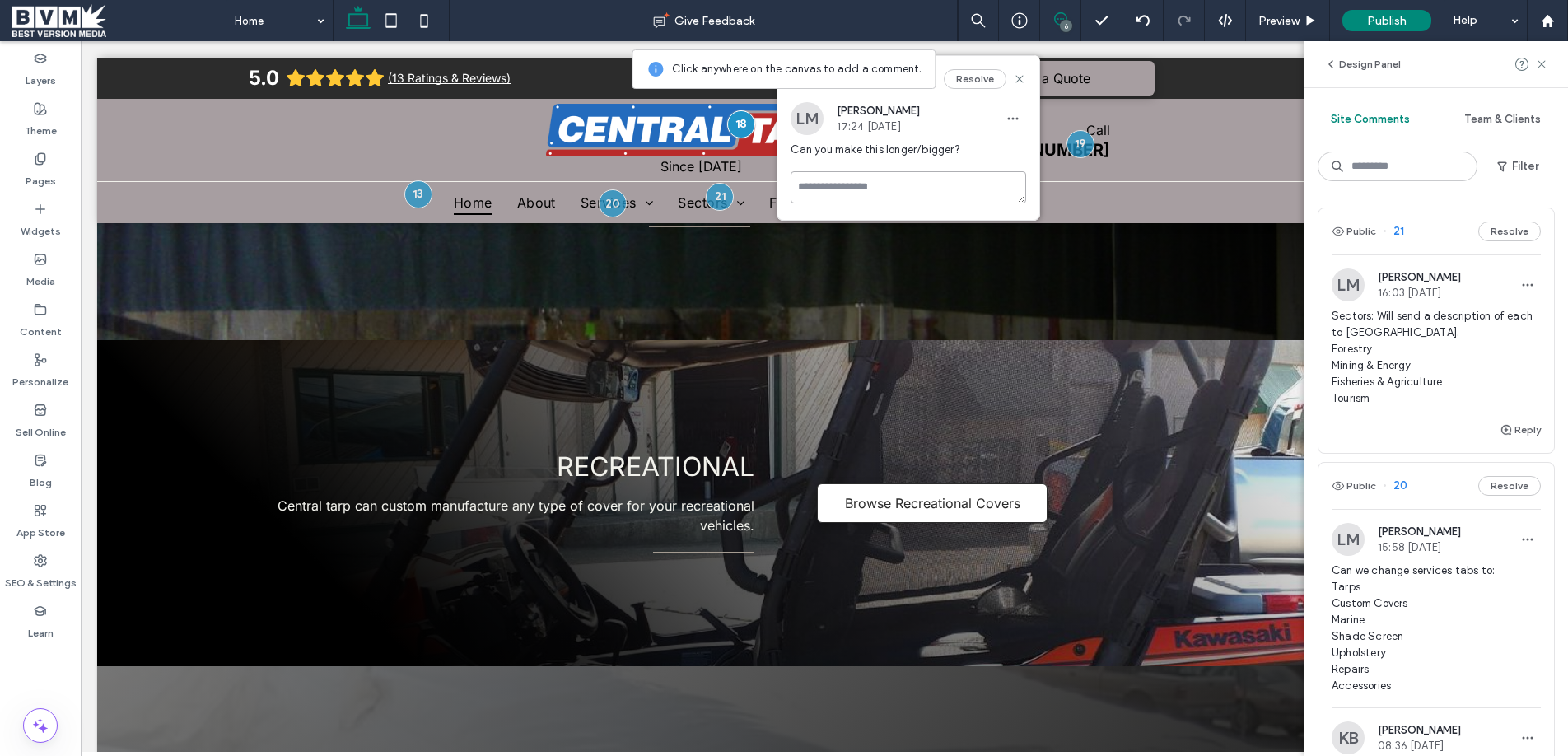
click at [884, 181] on textarea at bounding box center [908, 187] width 236 height 33
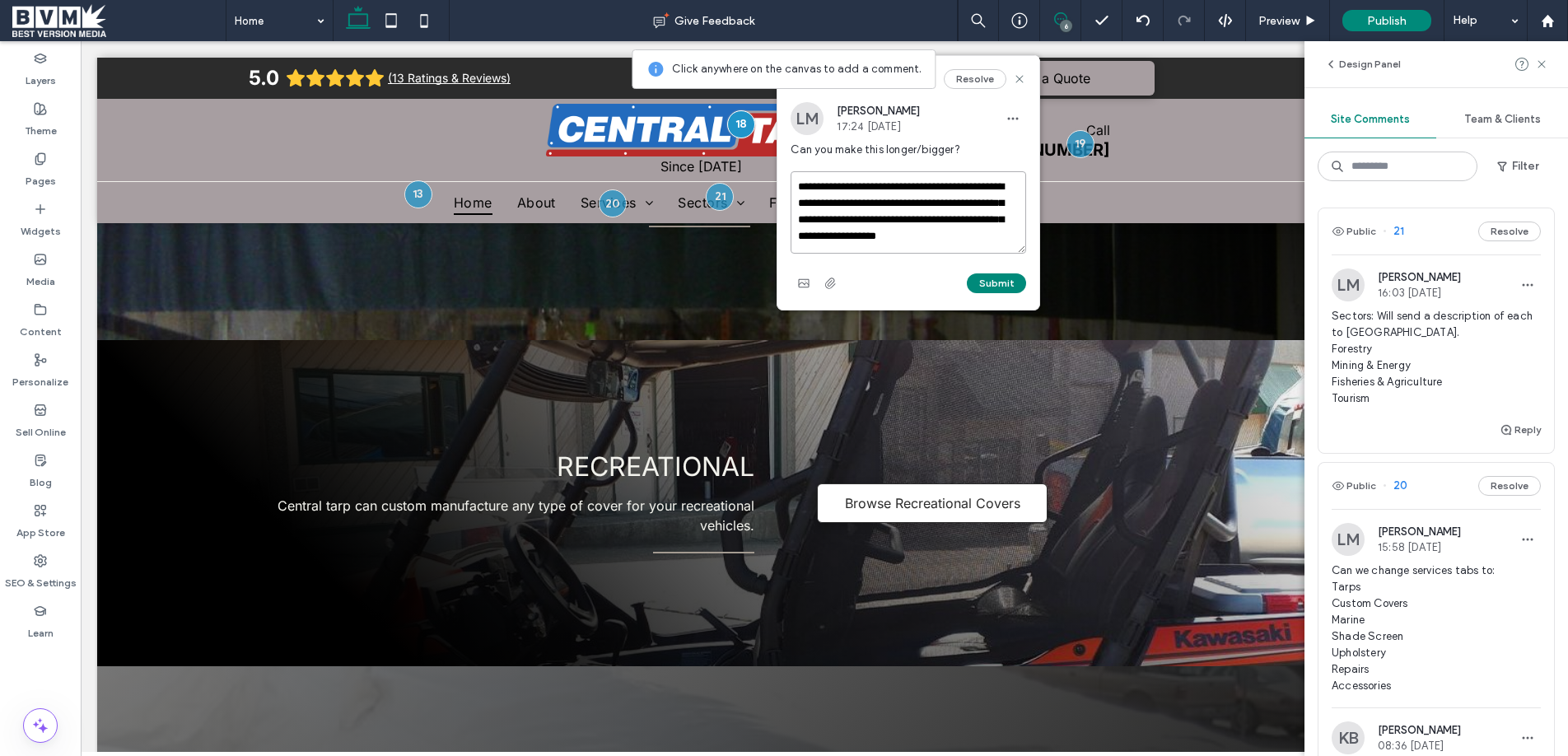
scroll to position [6, 0]
type textarea "**********"
click at [989, 281] on button "Submit" at bounding box center [996, 283] width 59 height 20
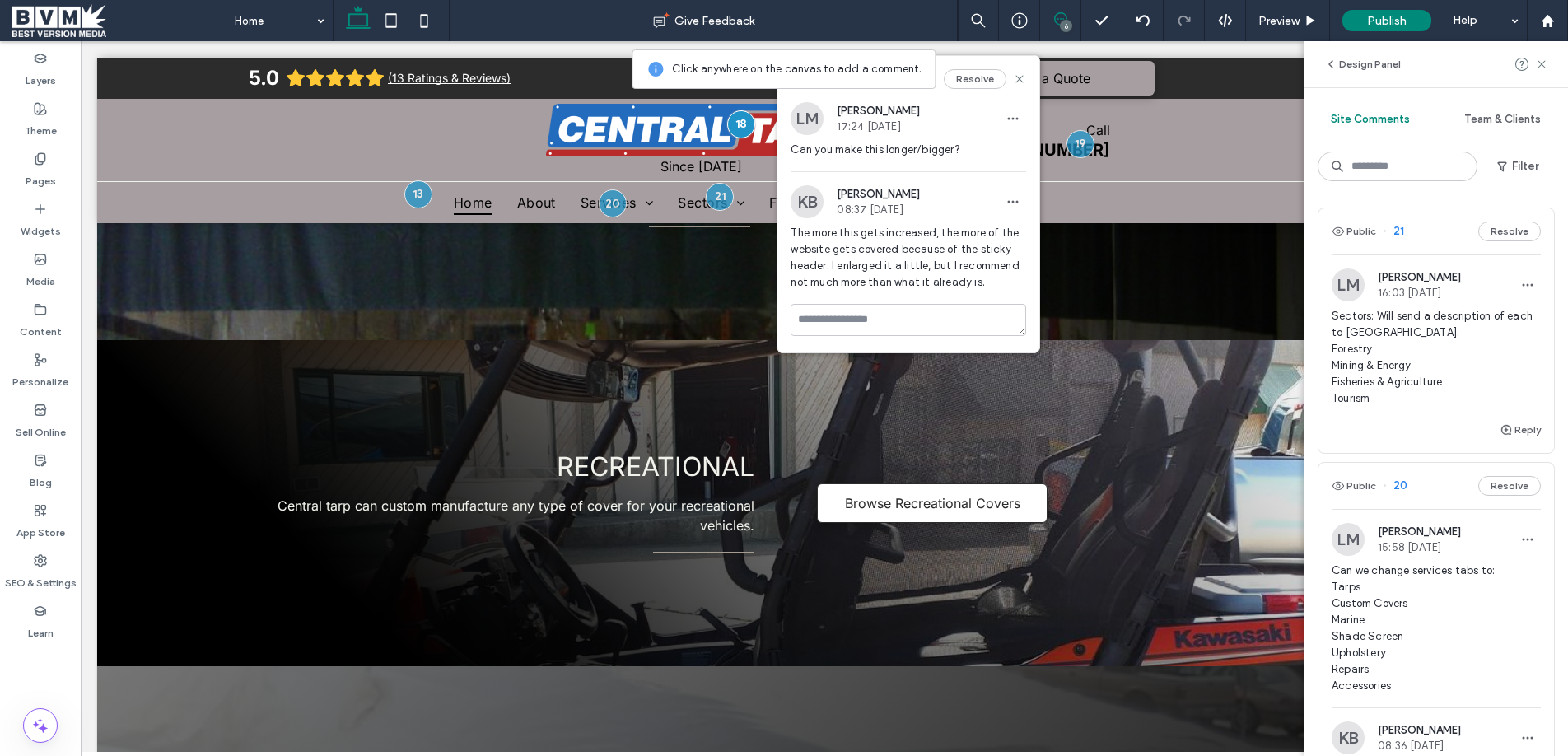
scroll to position [0, 0]
click at [1016, 79] on icon at bounding box center [1019, 78] width 13 height 13
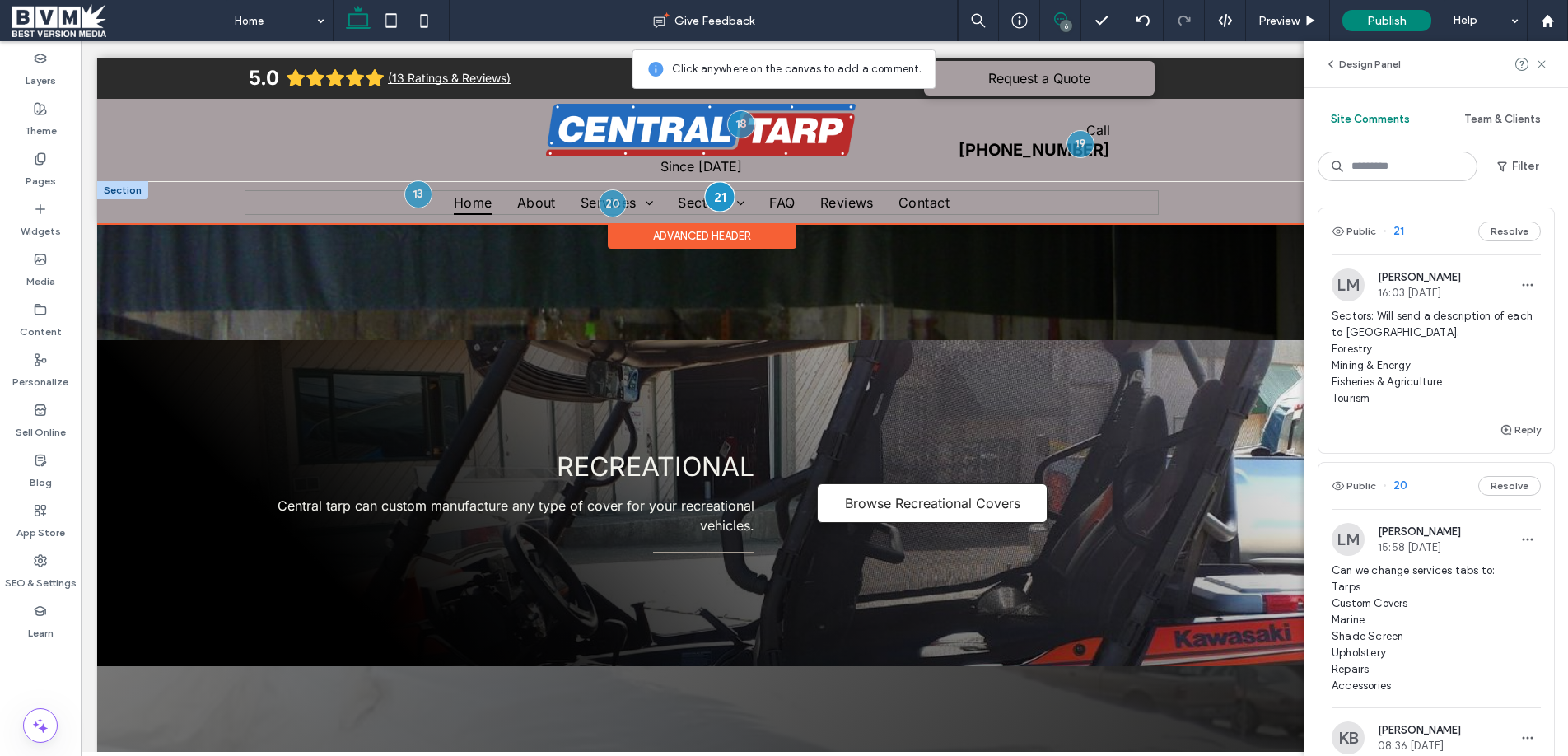
click at [717, 195] on div at bounding box center [720, 195] width 31 height 31
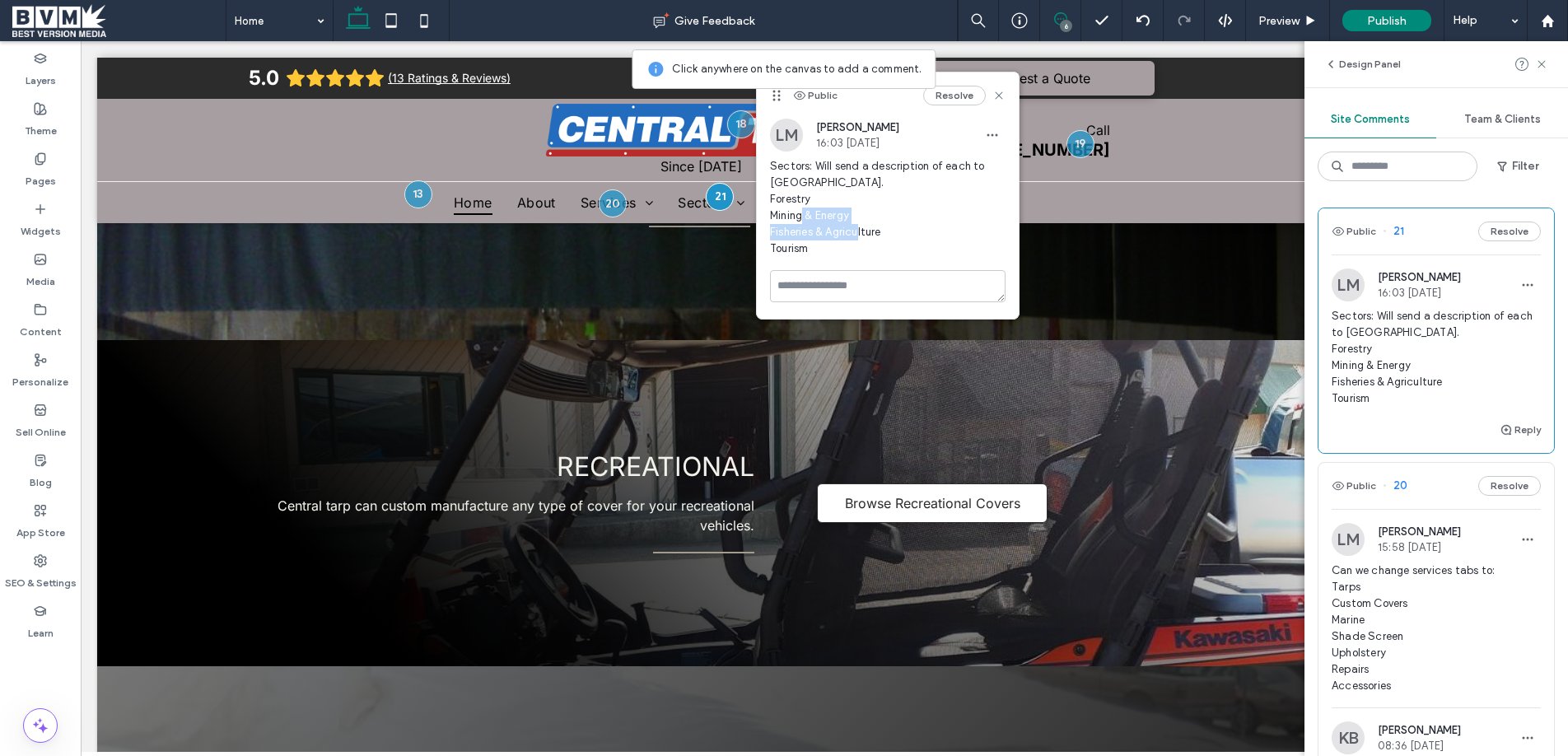
drag, startPoint x: 811, startPoint y: 248, endPoint x: 784, endPoint y: 236, distance: 29.5
click at [784, 236] on span "Sectors: Will send a description of each to Abby. Forestry Mining & Energy Fish…" at bounding box center [888, 207] width 236 height 99
click at [786, 230] on span "Sectors: Will send a description of each to Abby. Forestry Mining & Energy Fish…" at bounding box center [888, 207] width 236 height 99
drag, startPoint x: 860, startPoint y: 221, endPoint x: 760, endPoint y: 212, distance: 100.4
click at [760, 212] on div "LM Lacey Myrfield 16:03 Sep 15 2025 Sectors: Will send a description of each to…" at bounding box center [887, 193] width 262 height 151
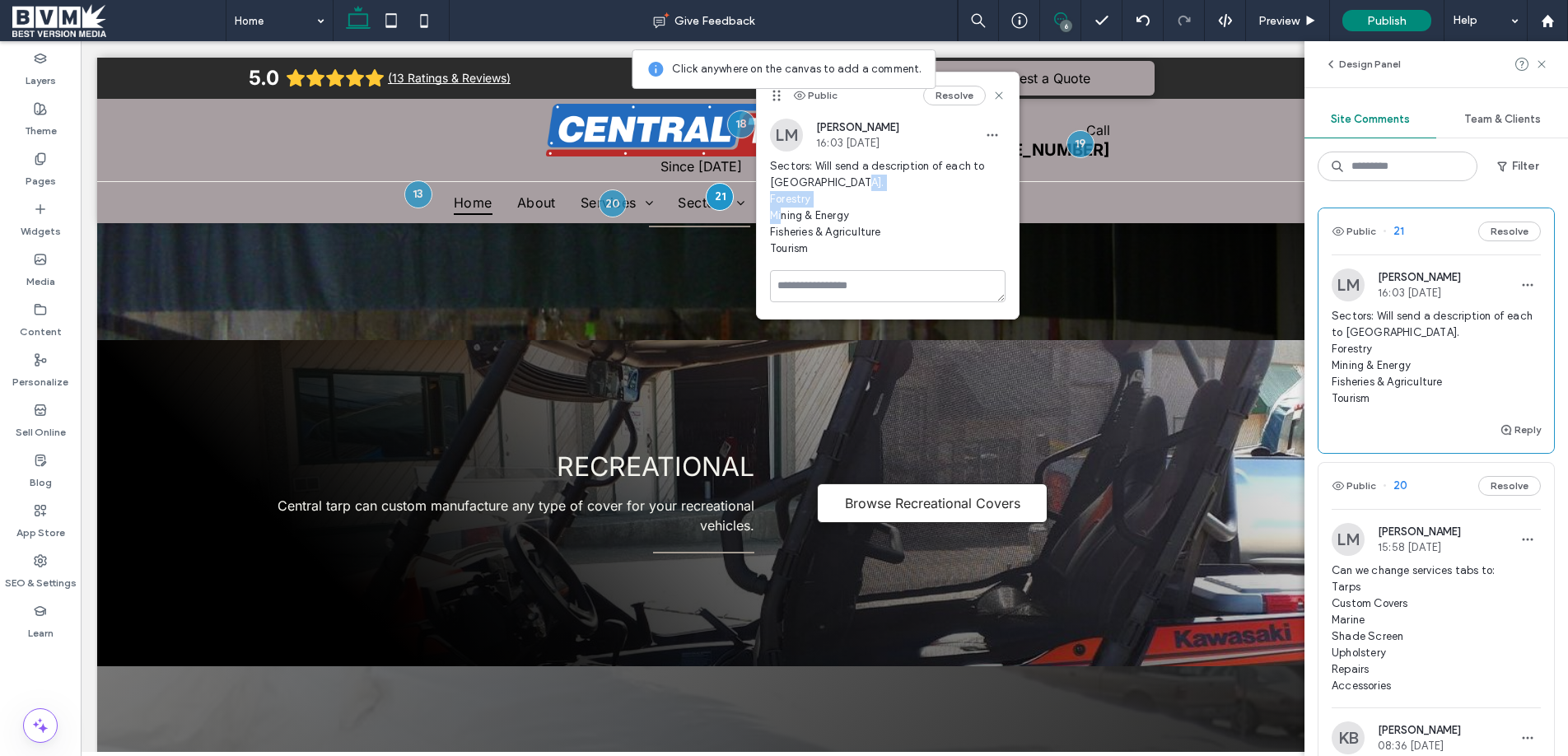
copy span "Mining & Energy"
click at [44, 166] on label "Pages" at bounding box center [40, 177] width 31 height 23
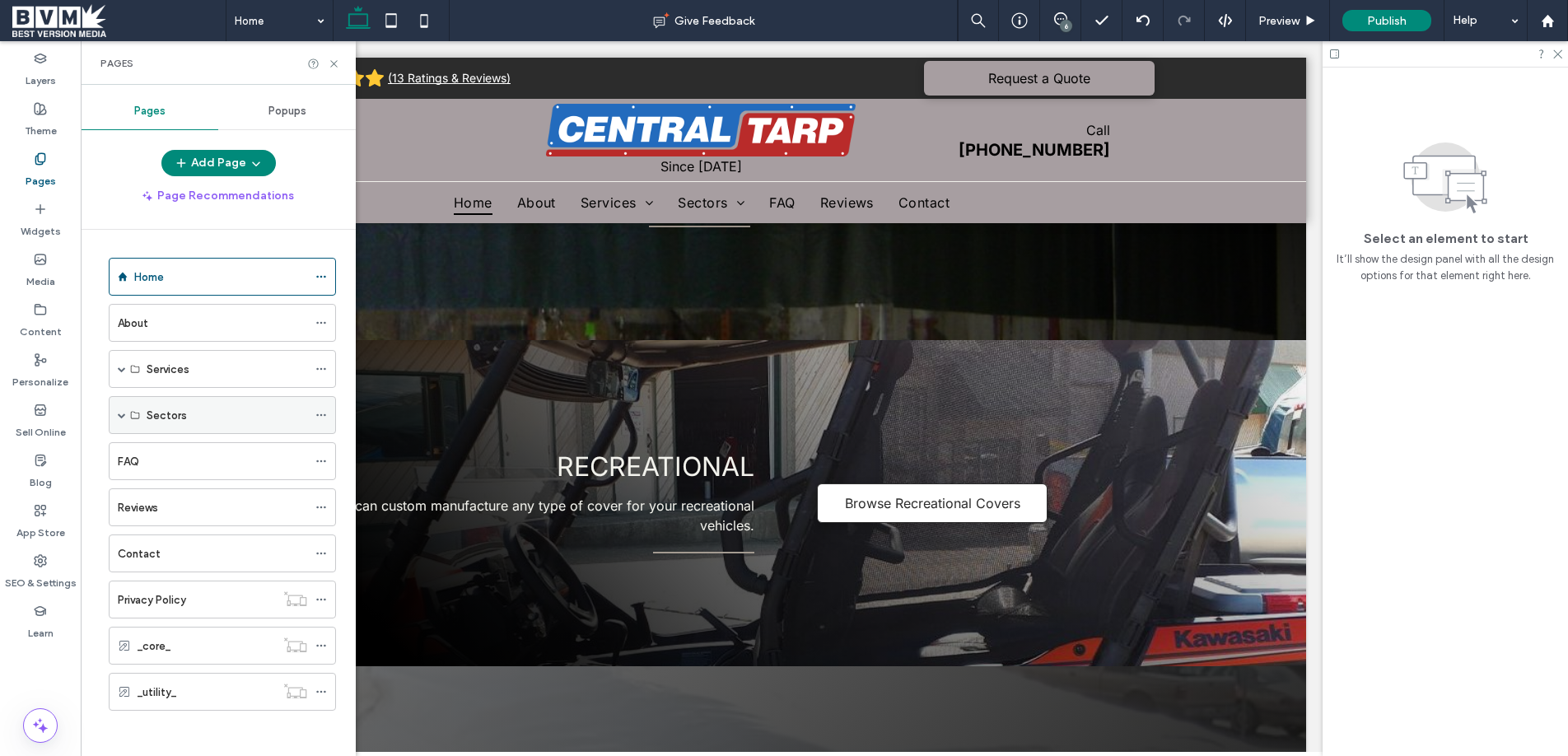
click at [118, 416] on span at bounding box center [121, 415] width 8 height 8
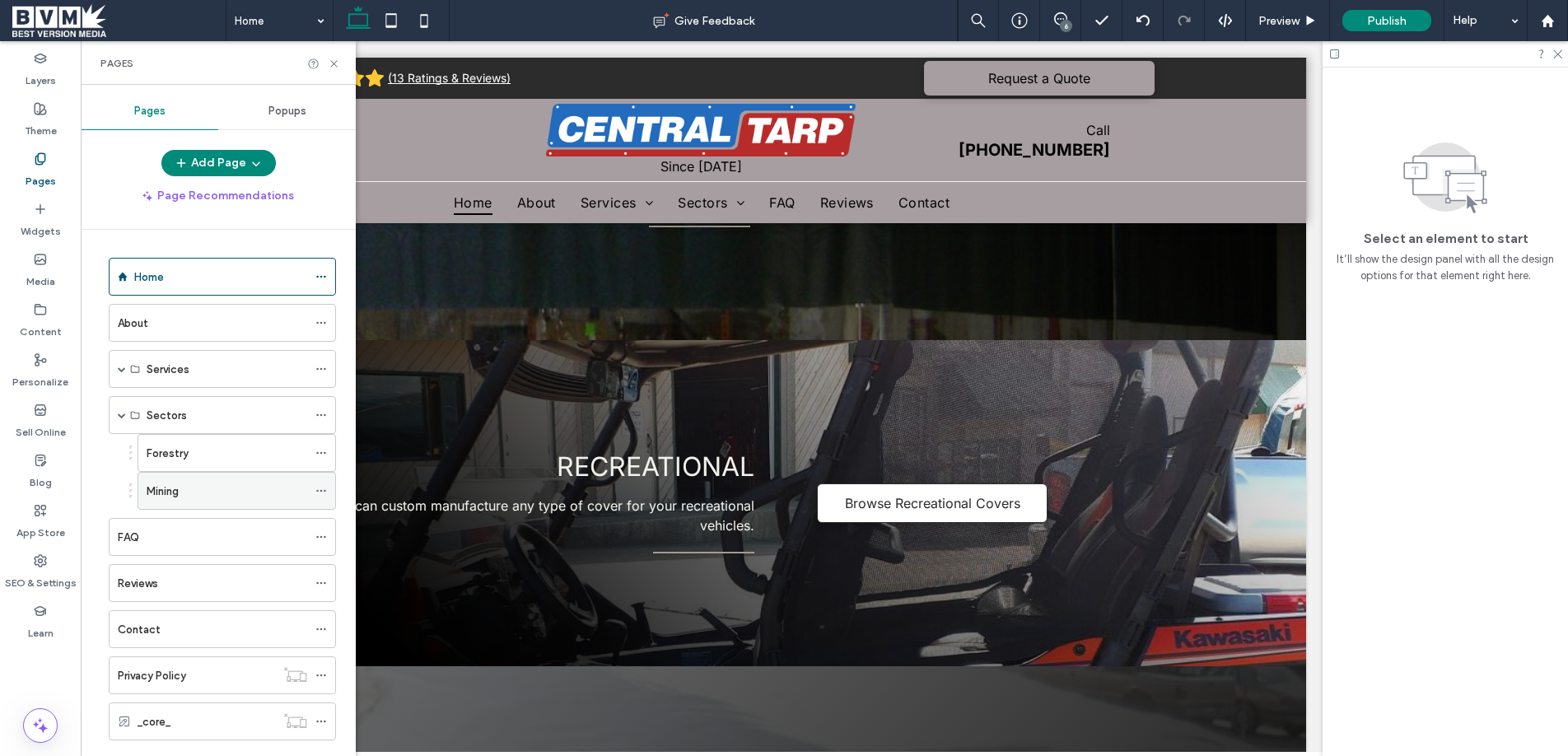
click at [323, 492] on icon at bounding box center [321, 491] width 12 height 12
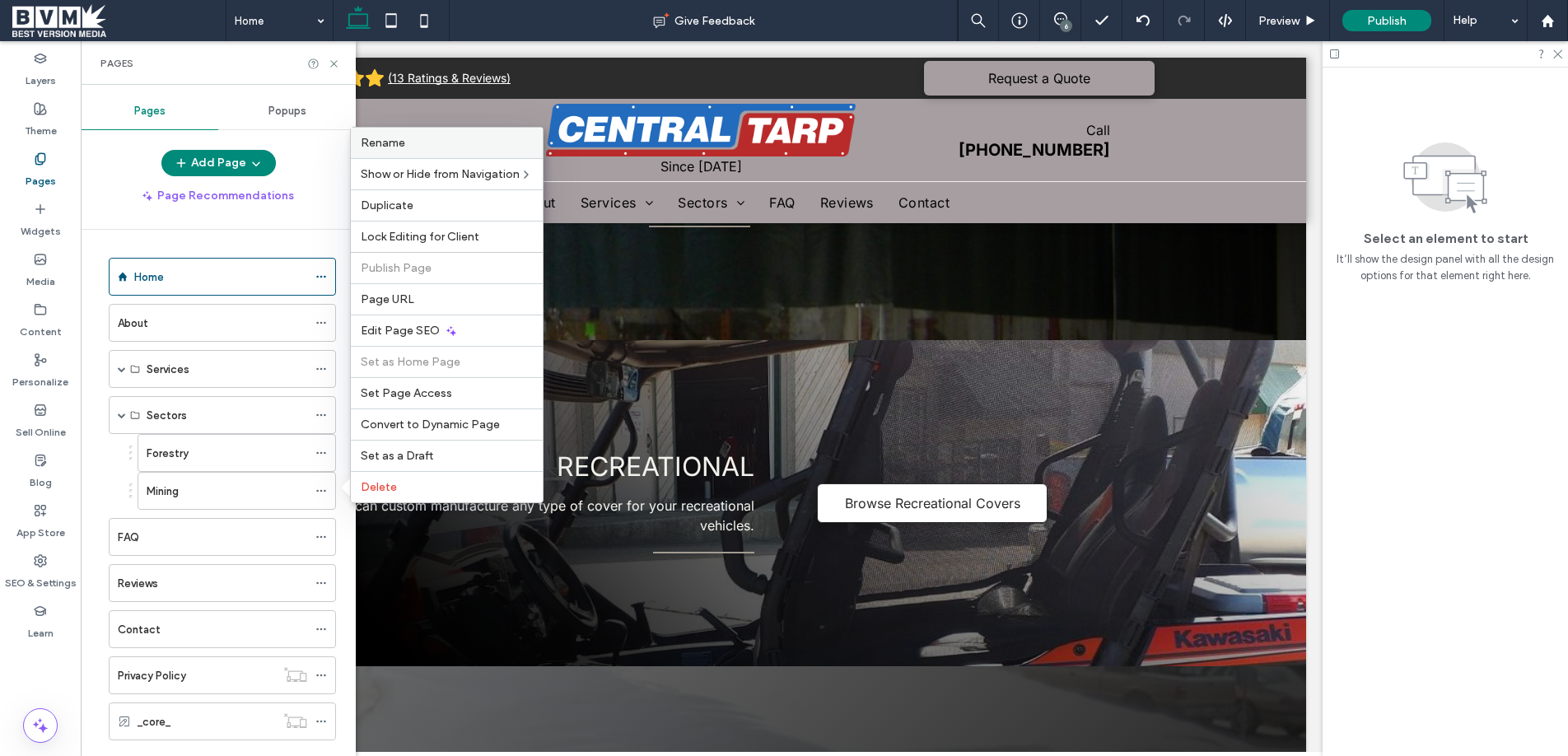
click at [374, 146] on span "Rename" at bounding box center [382, 143] width 44 height 14
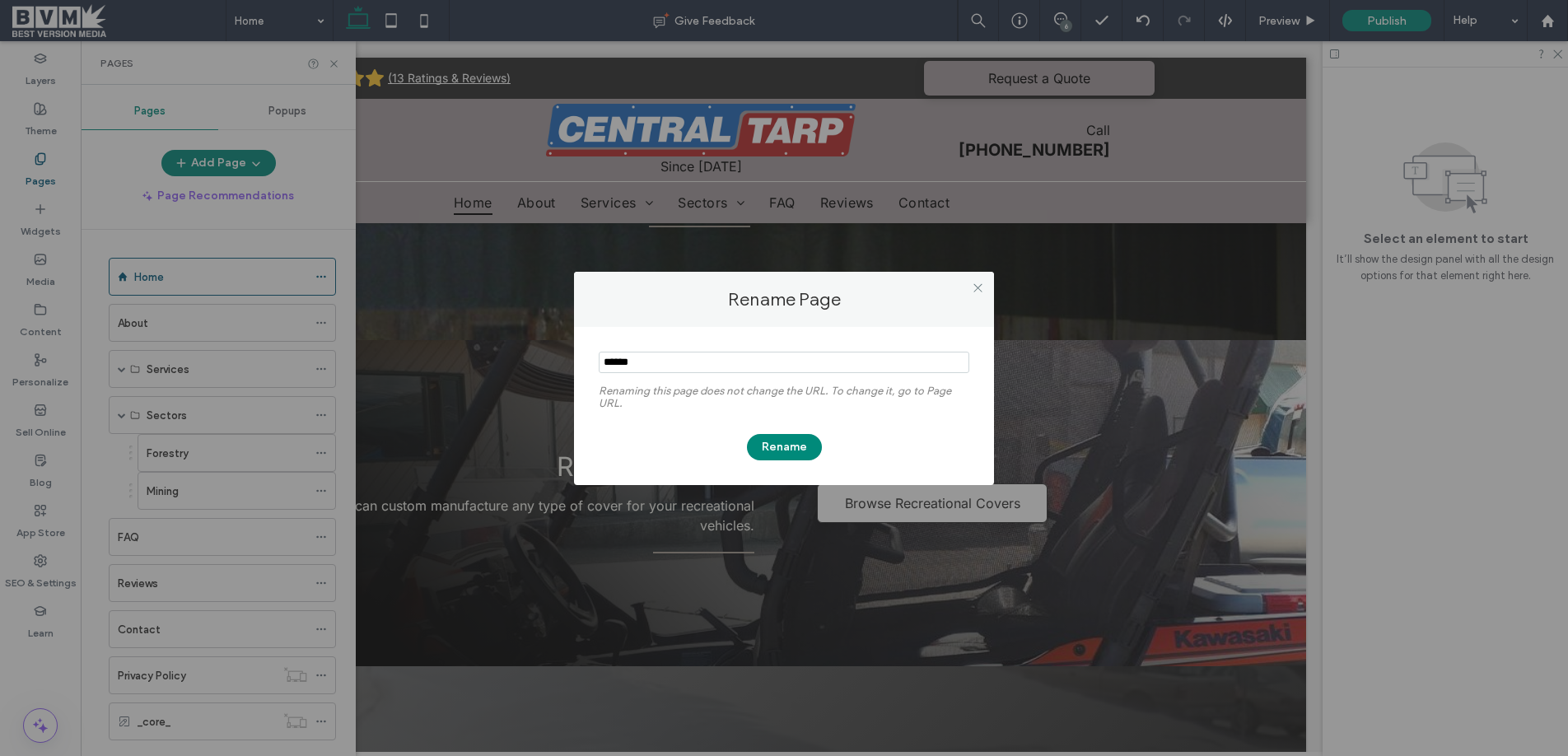
click at [644, 365] on input "notEmpty" at bounding box center [783, 362] width 370 height 22
type input "**********"
click at [784, 452] on button "Rename" at bounding box center [784, 446] width 75 height 27
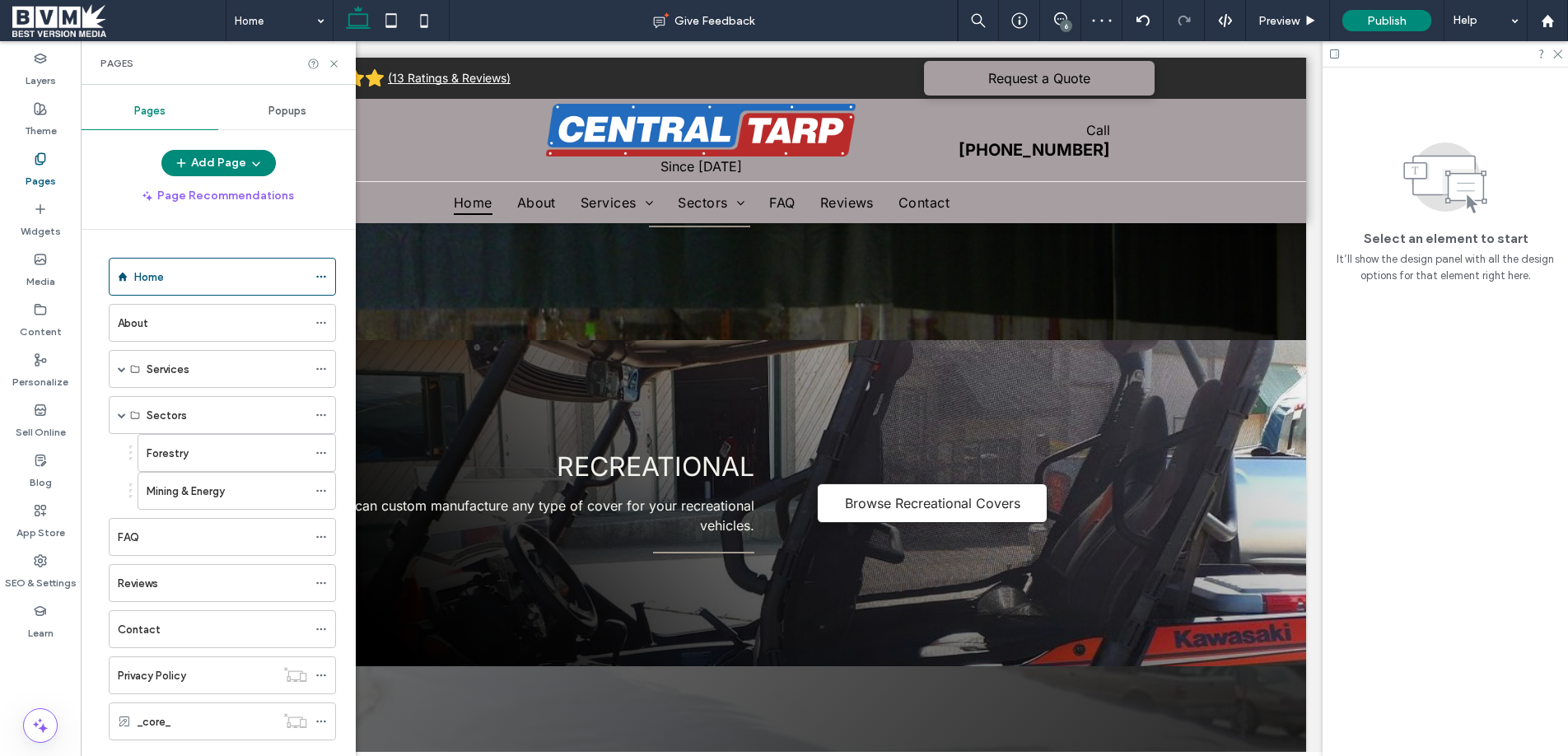
click at [1063, 22] on div "6" at bounding box center [1065, 26] width 13 height 13
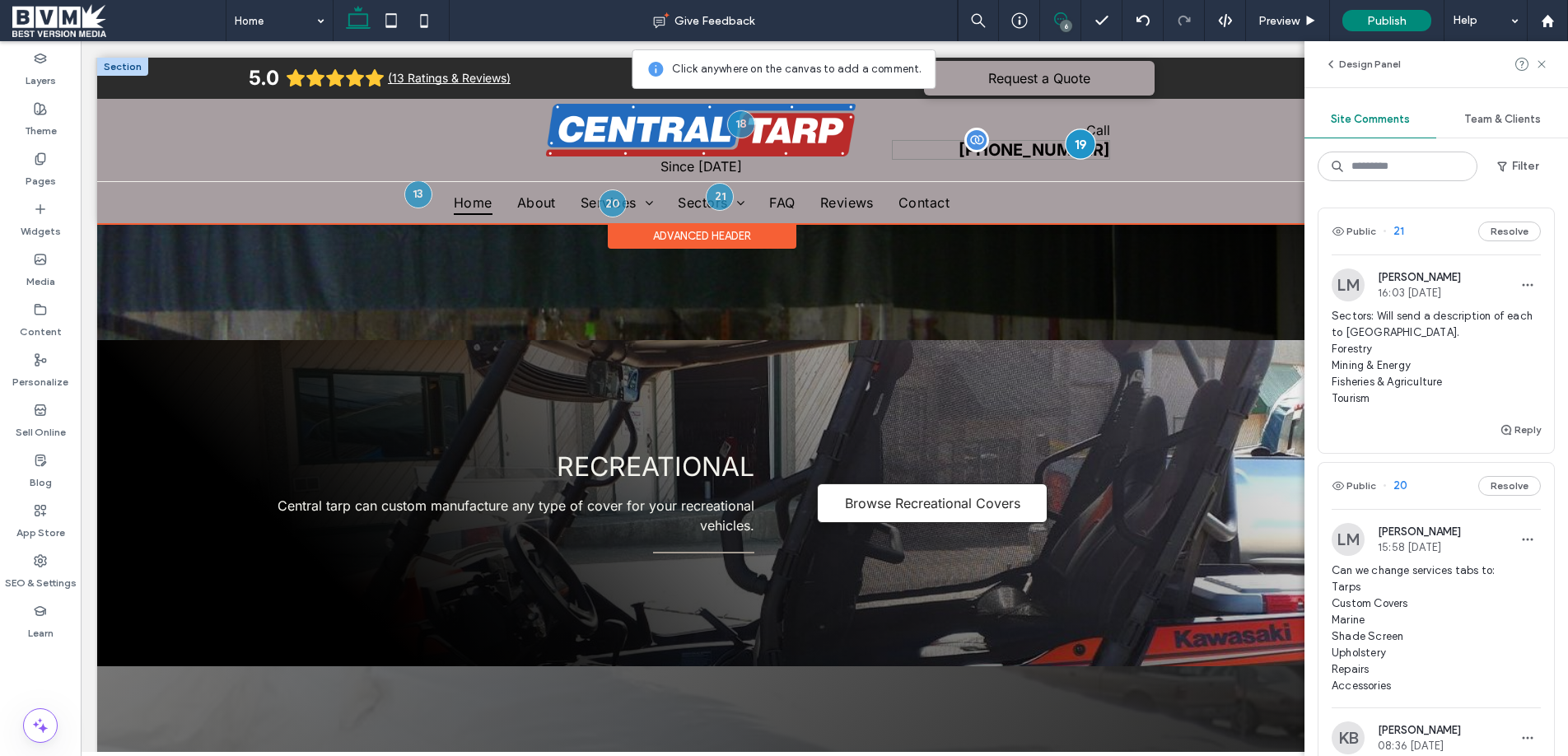
click at [1084, 140] on div at bounding box center [1079, 143] width 31 height 31
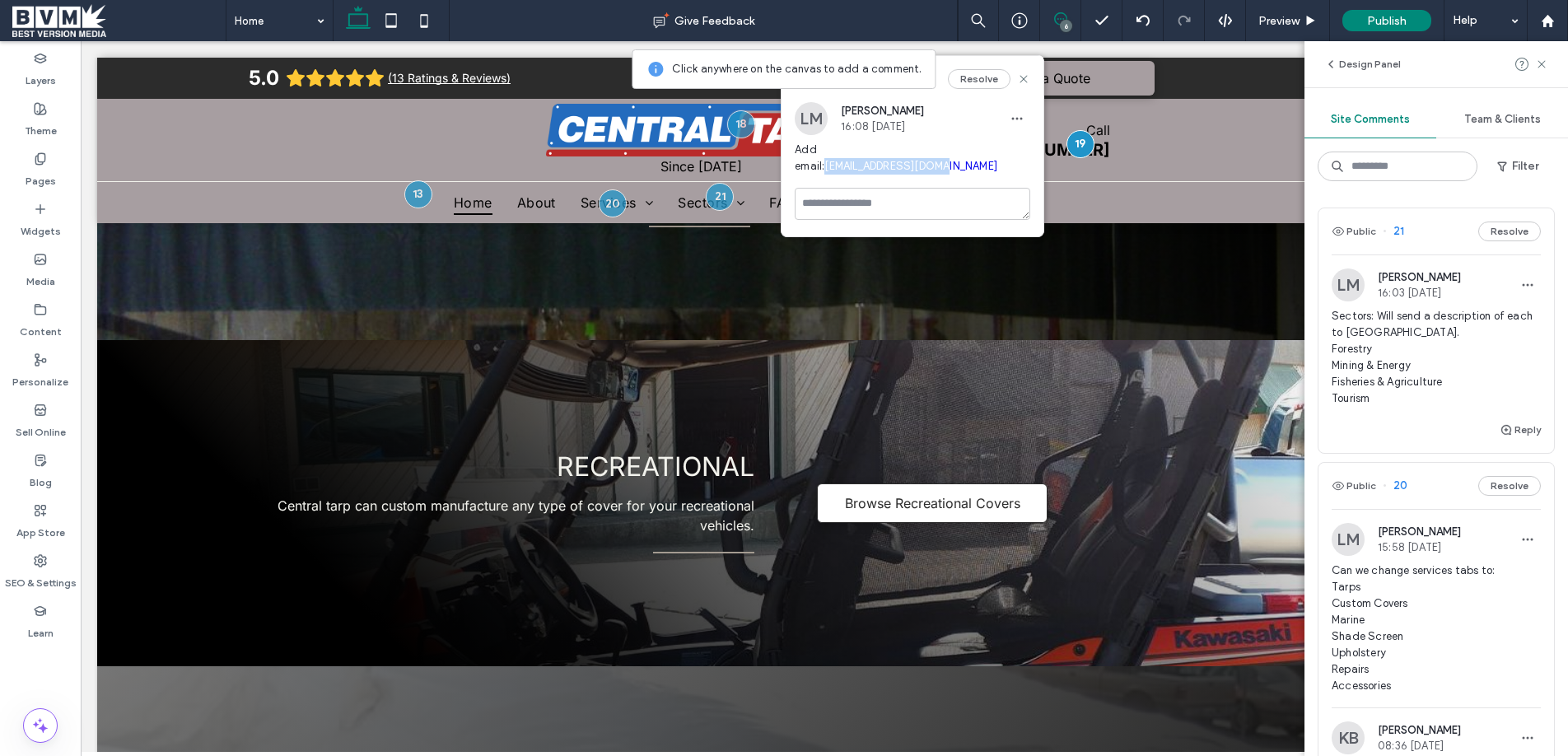
drag, startPoint x: 948, startPoint y: 169, endPoint x: 827, endPoint y: 169, distance: 121.0
click at [827, 169] on span "Add email: sales@centraltarp.ca" at bounding box center [912, 157] width 236 height 33
copy link "sales@centraltarp.ca"
click at [1026, 77] on icon at bounding box center [1023, 78] width 13 height 13
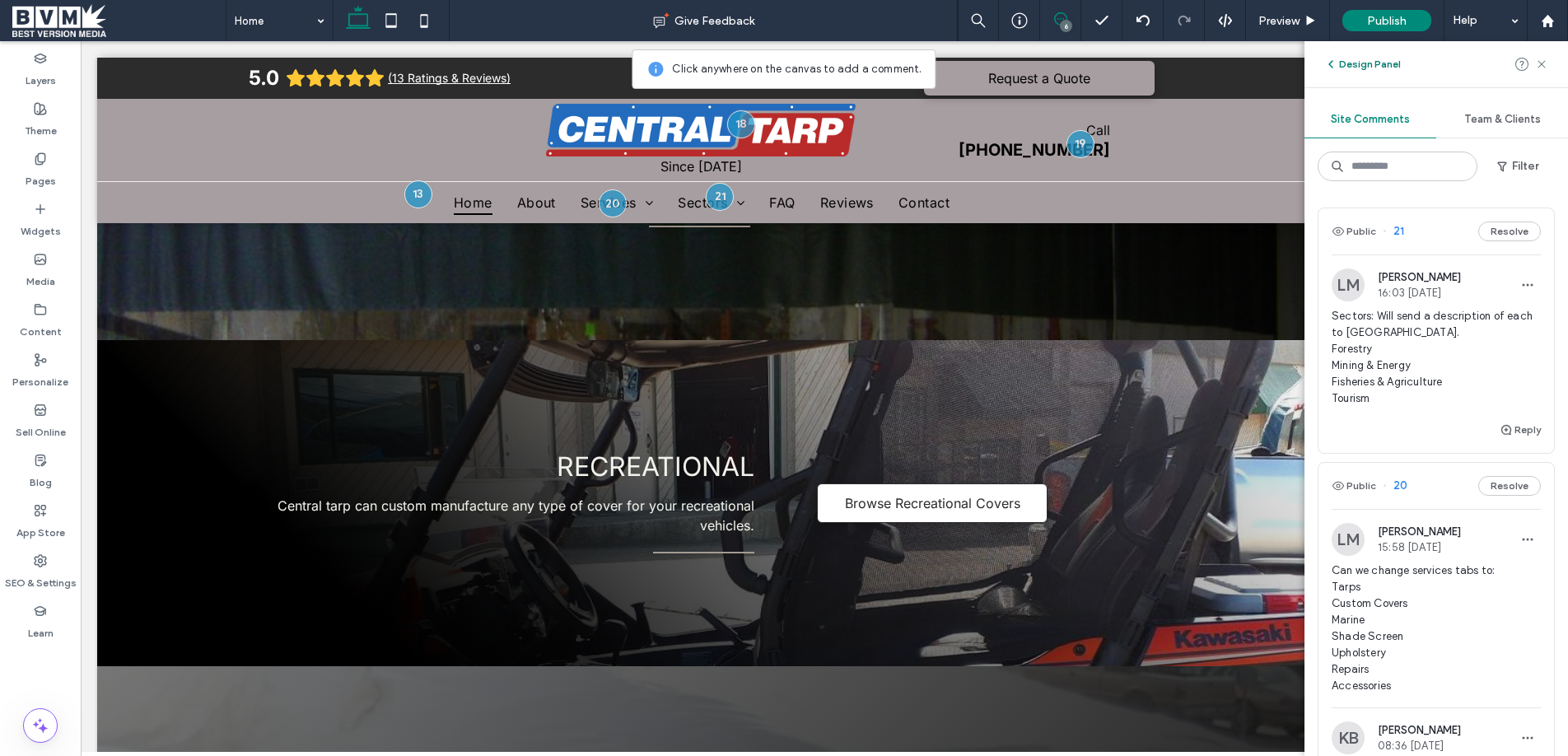
click at [1328, 62] on icon "button" at bounding box center [1330, 63] width 13 height 13
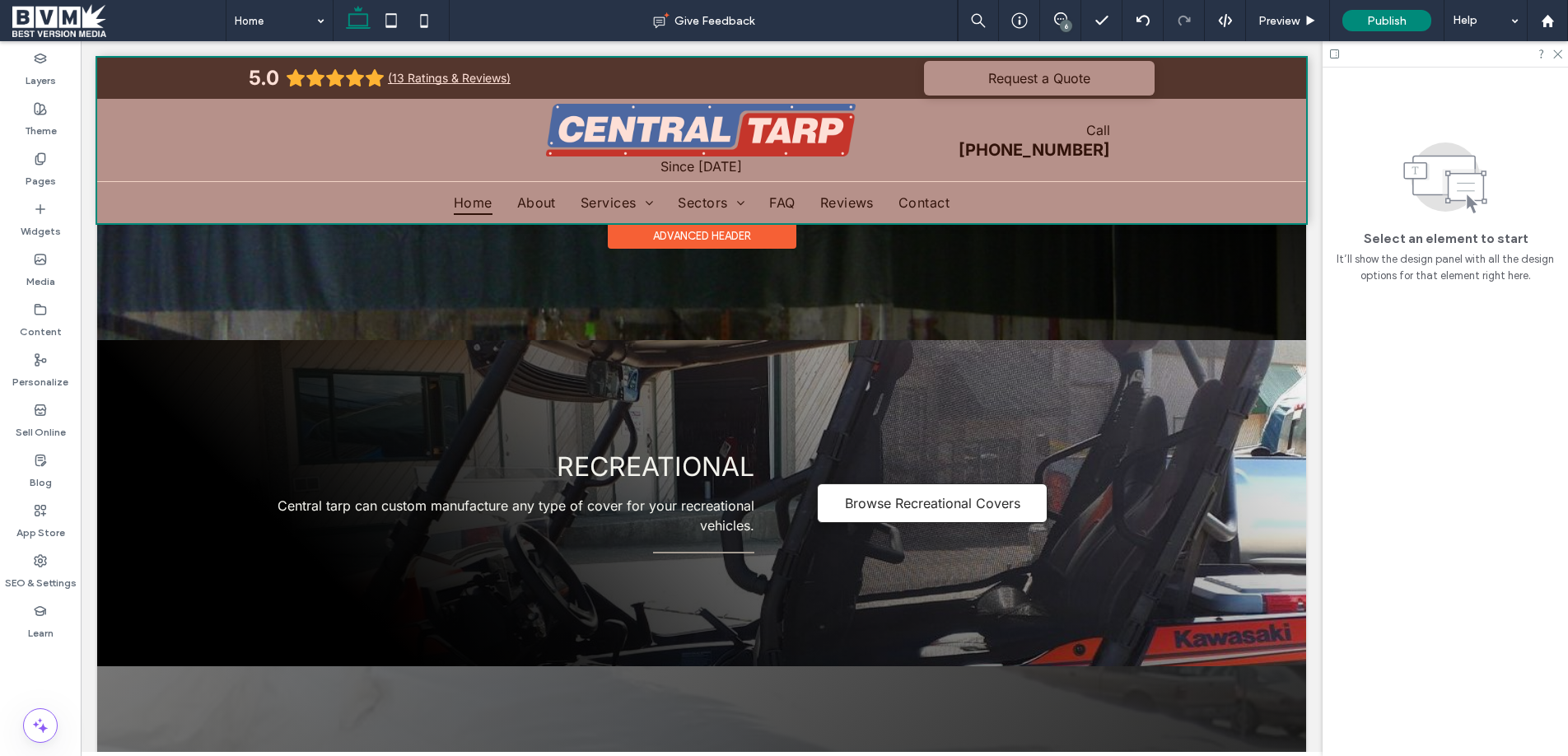
click at [1034, 146] on div at bounding box center [701, 140] width 1209 height 166
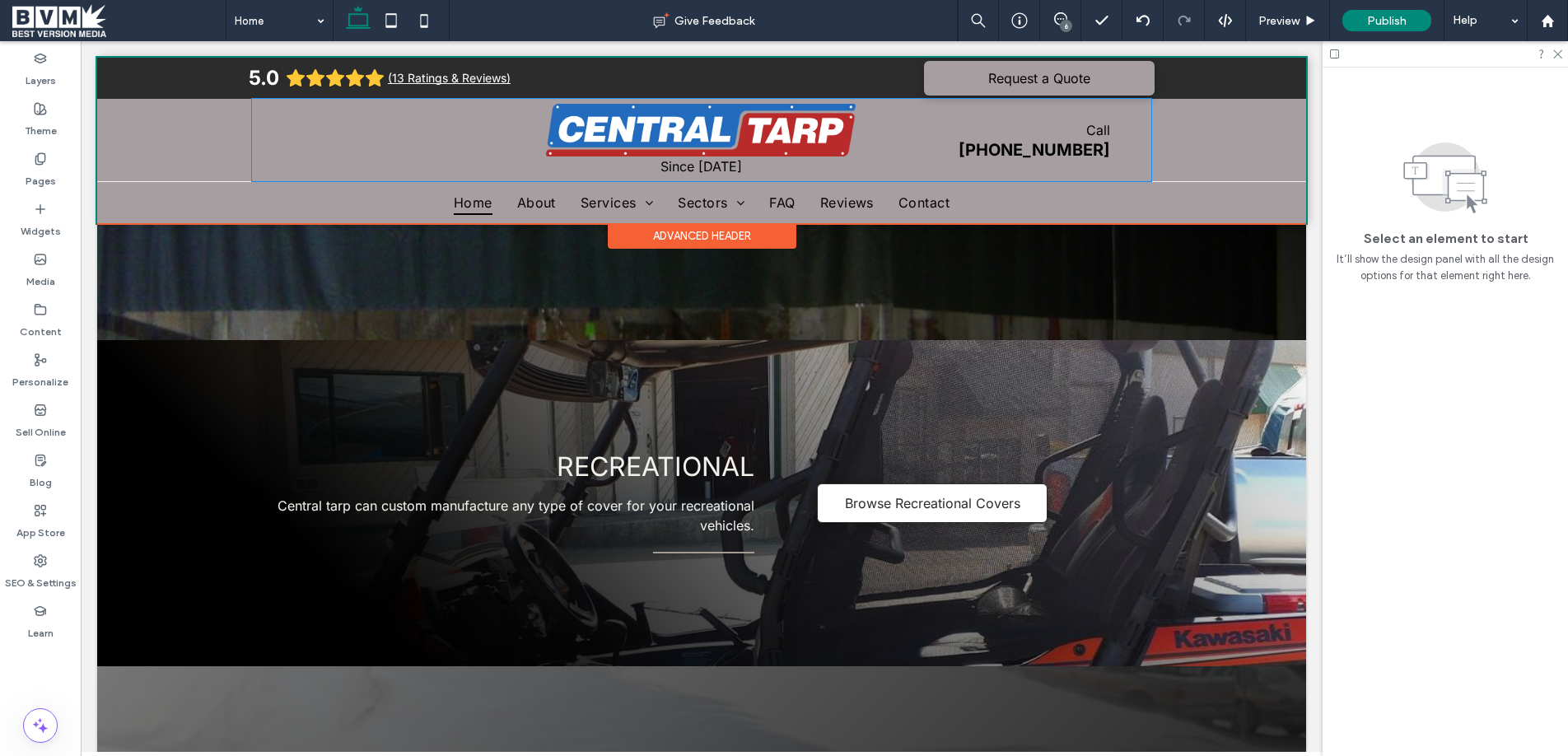
click at [1034, 146] on span "250-549-5251" at bounding box center [1034, 150] width 151 height 20
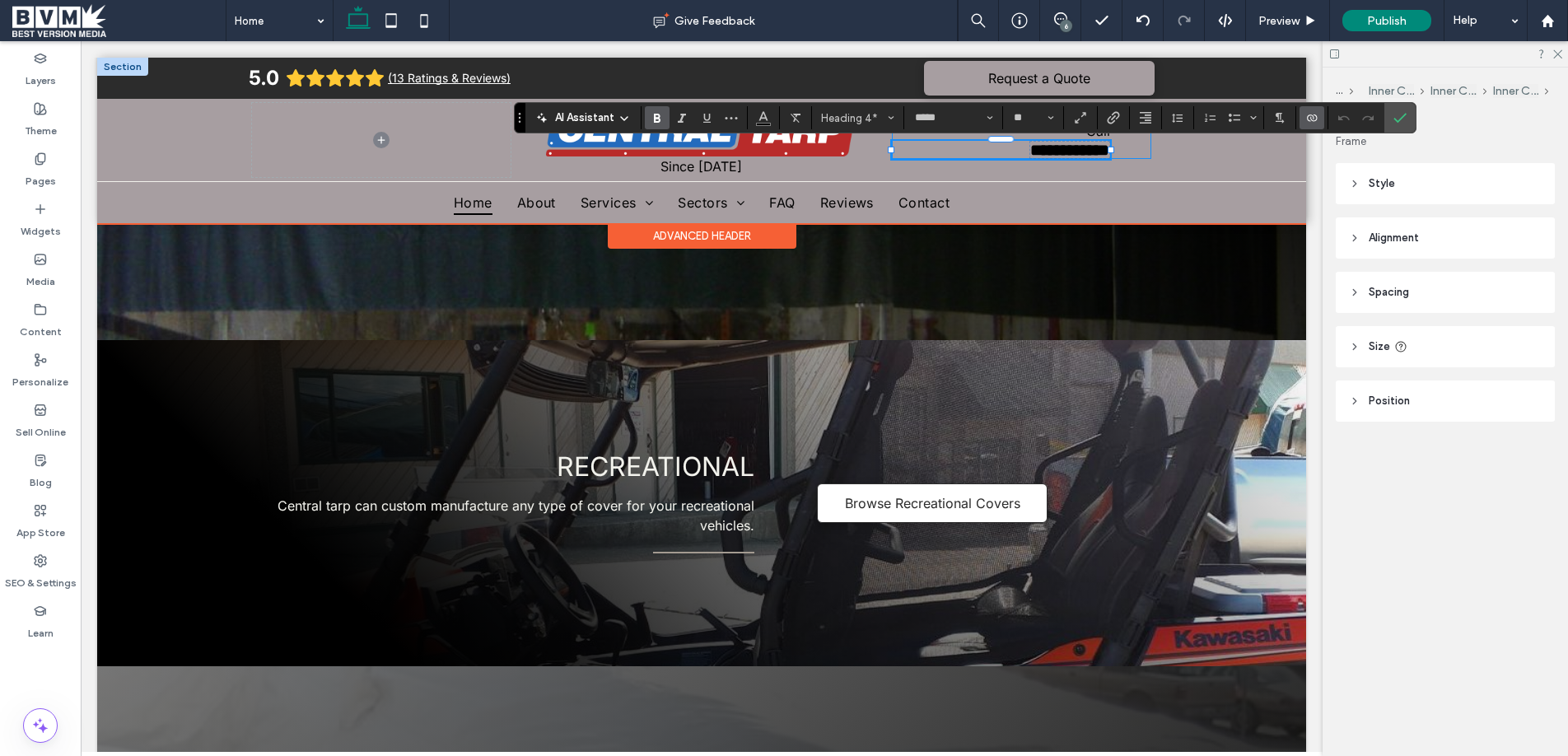
click at [1137, 149] on div "**********" at bounding box center [1021, 140] width 260 height 38
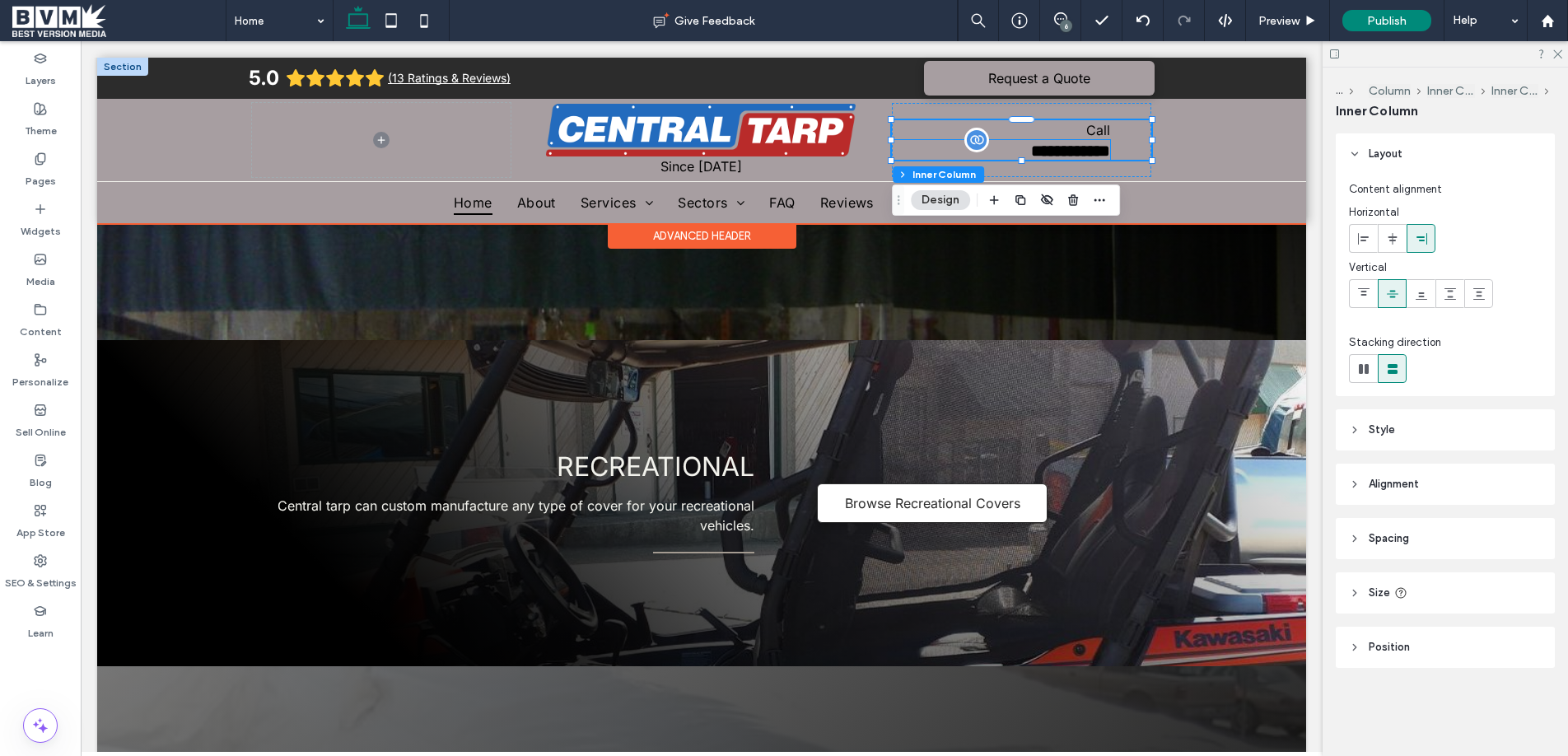
click at [1072, 145] on span "**********" at bounding box center [1070, 150] width 79 height 17
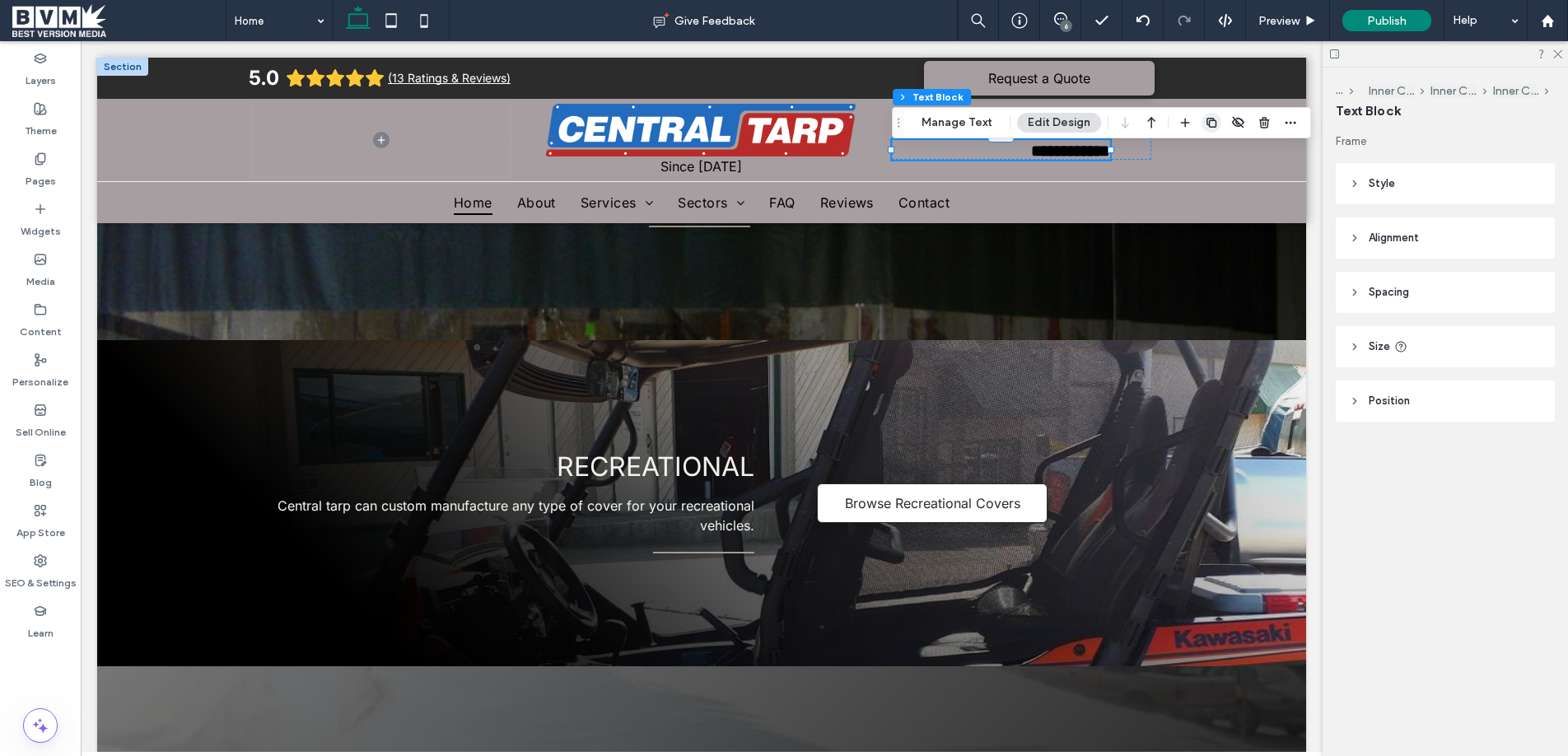
click at [1211, 119] on use "button" at bounding box center [1212, 122] width 10 height 10
click at [1284, 119] on icon "button" at bounding box center [1290, 122] width 13 height 13
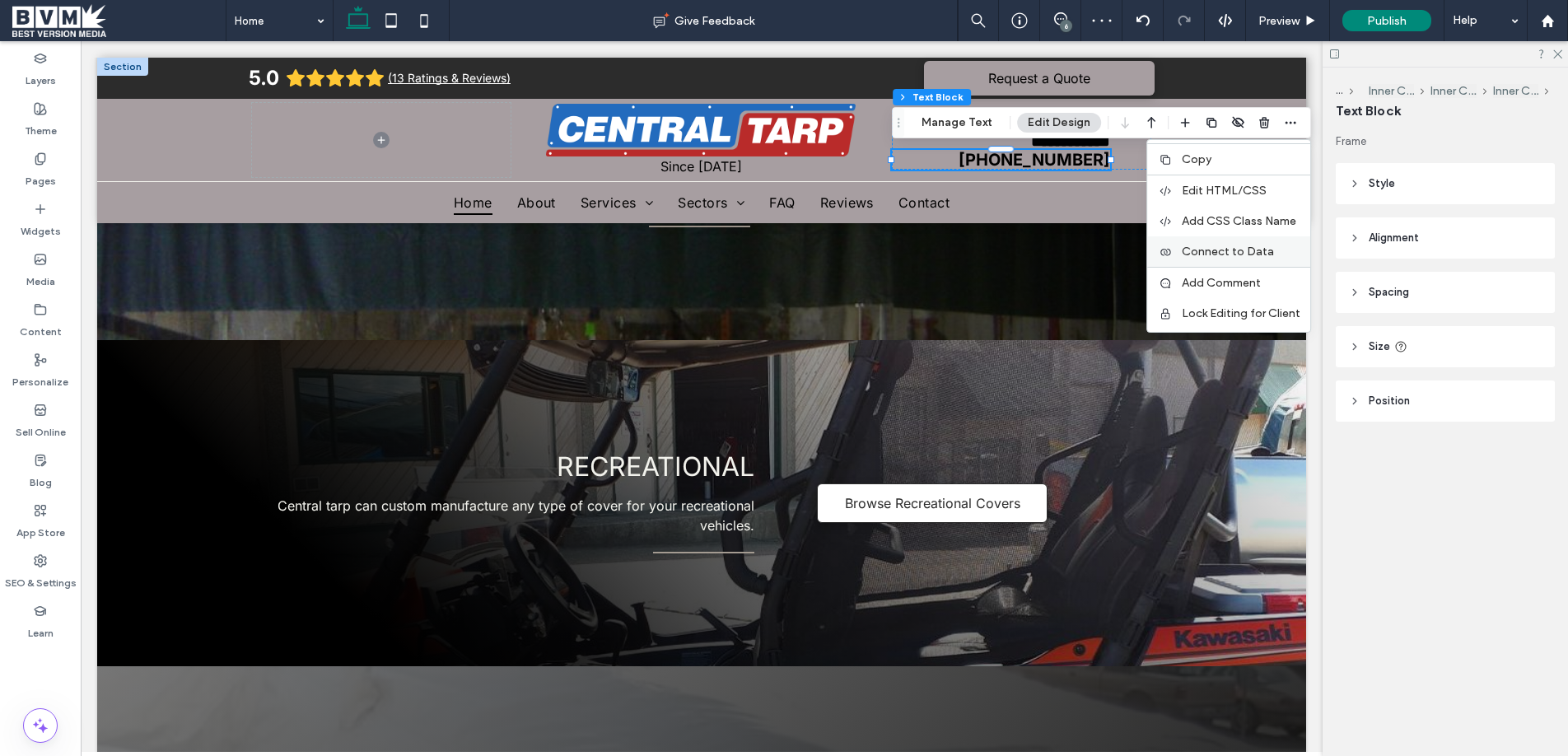
click at [1203, 249] on span "Connect to Data" at bounding box center [1227, 252] width 92 height 14
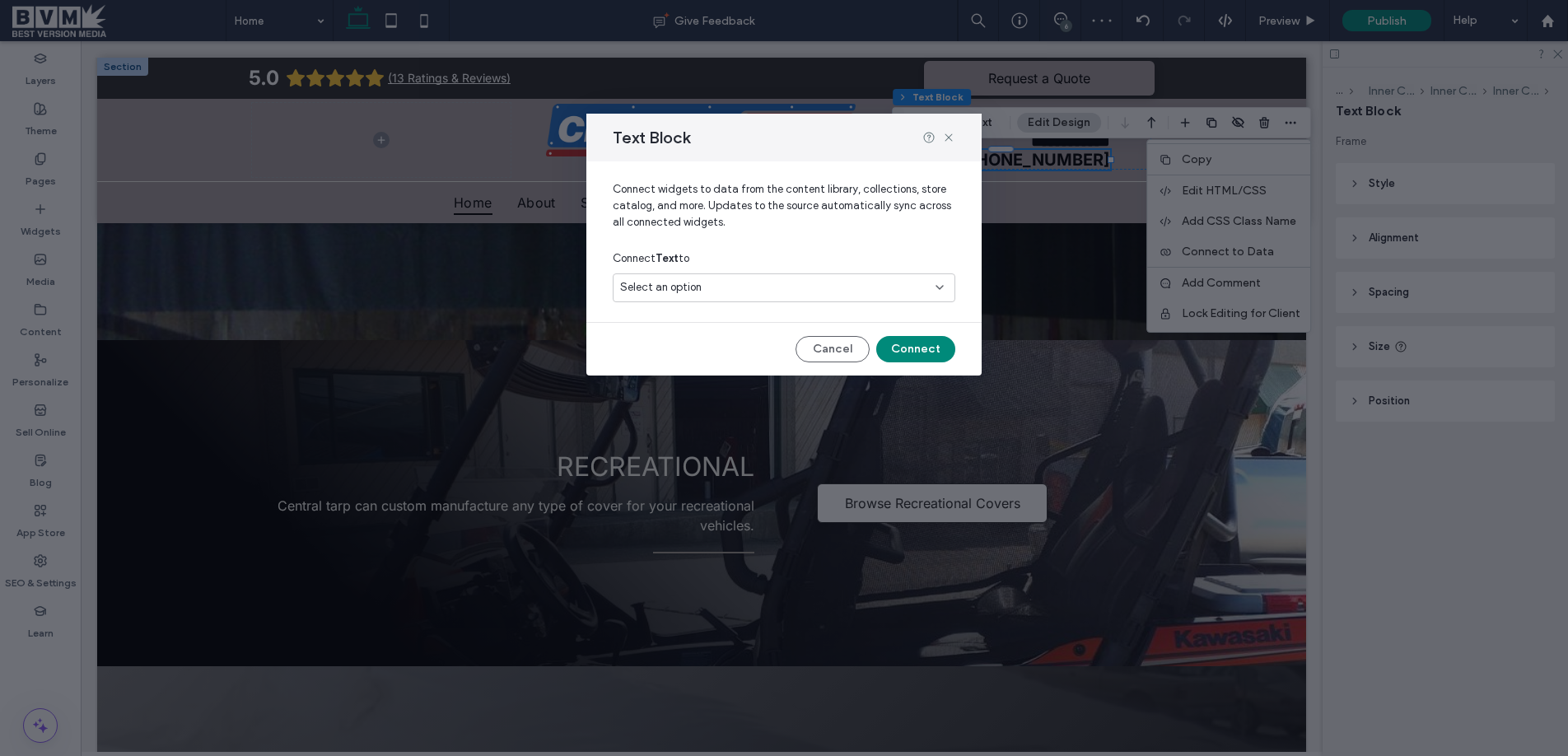
drag, startPoint x: 783, startPoint y: 285, endPoint x: 783, endPoint y: 296, distance: 11.0
click at [784, 285] on div "Select an option" at bounding box center [774, 287] width 308 height 17
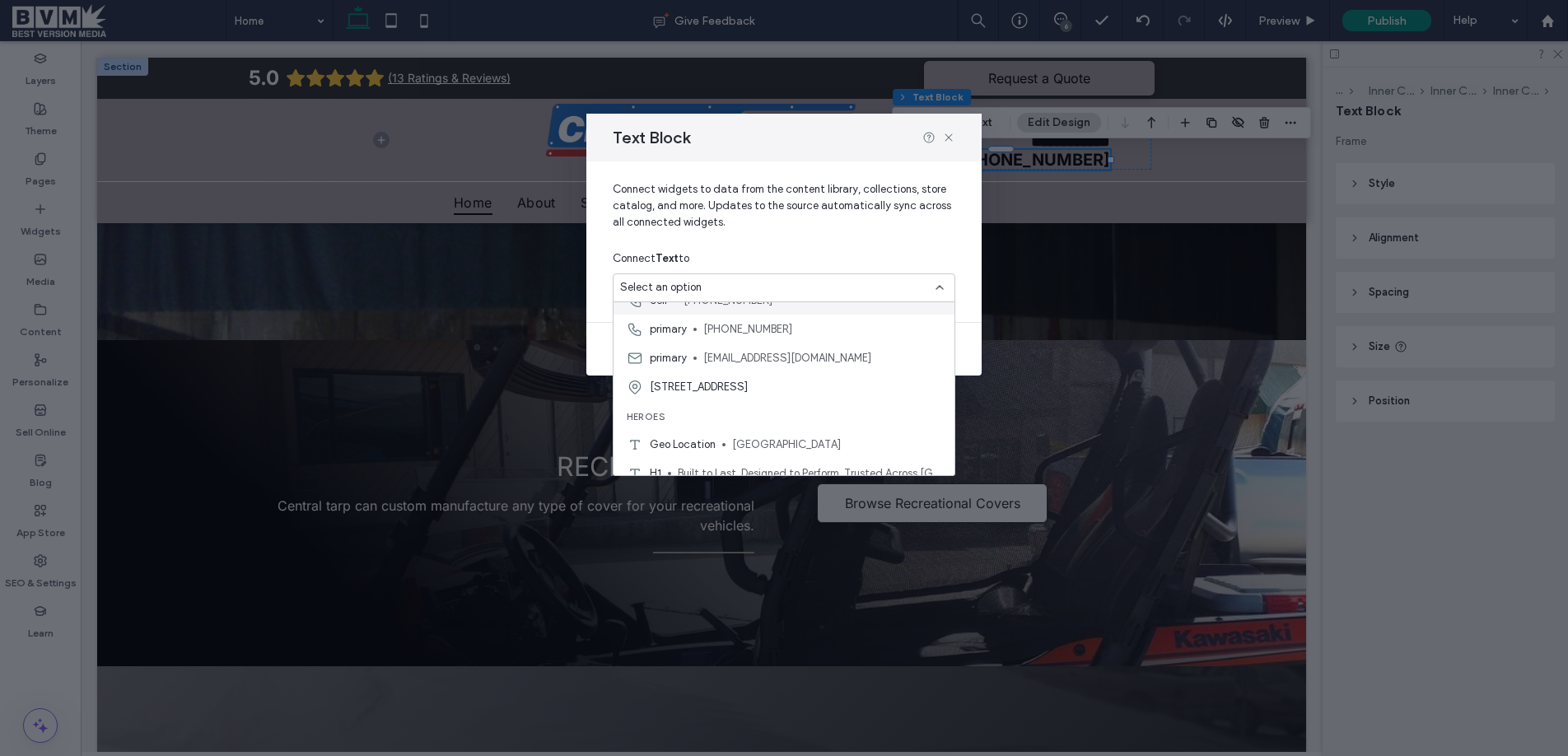
scroll to position [268, 0]
click at [748, 361] on span "sales@centraltarp.ca" at bounding box center [822, 365] width 238 height 17
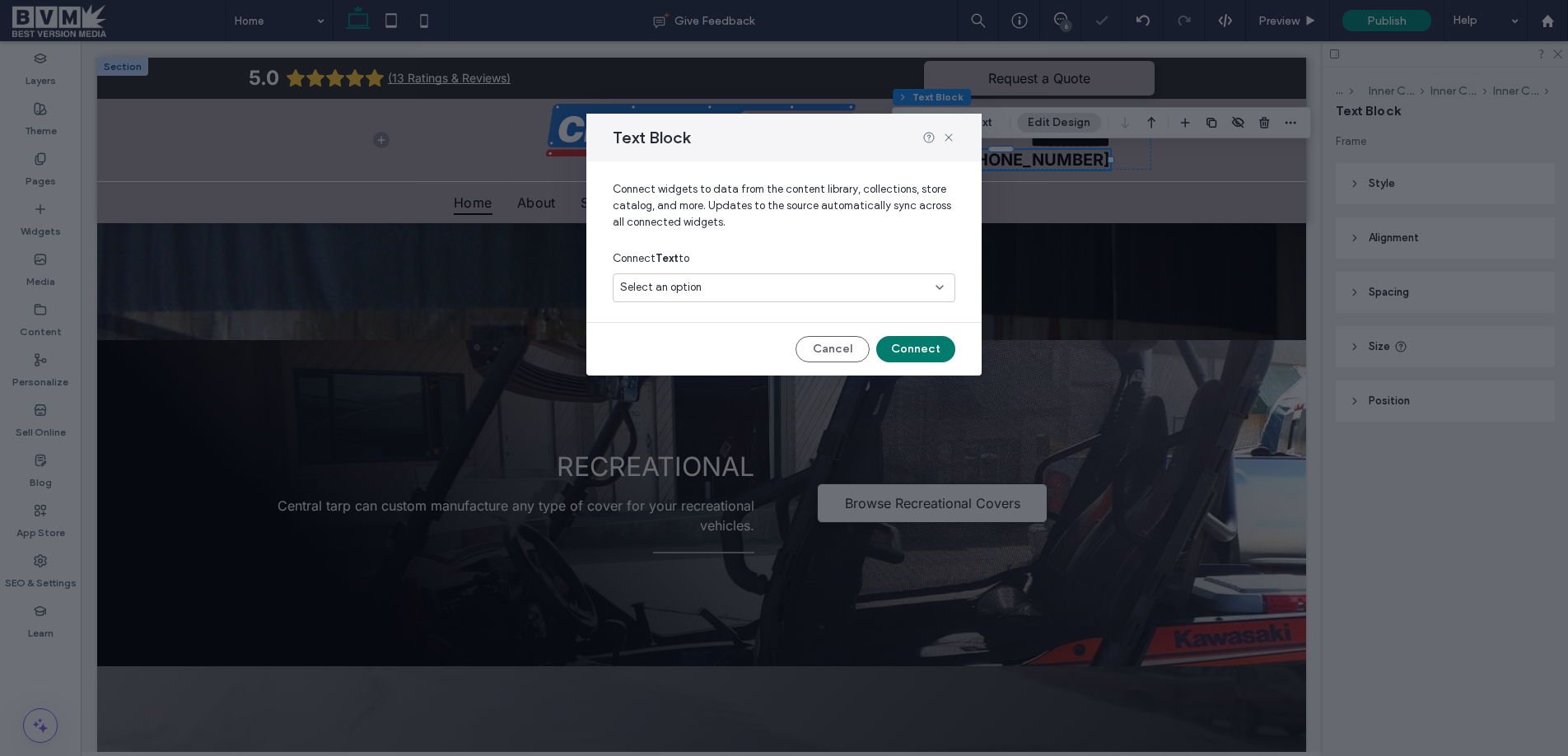
drag, startPoint x: 906, startPoint y: 344, endPoint x: 981, endPoint y: 219, distance: 145.8
click at [906, 344] on button "Connect" at bounding box center [915, 348] width 79 height 27
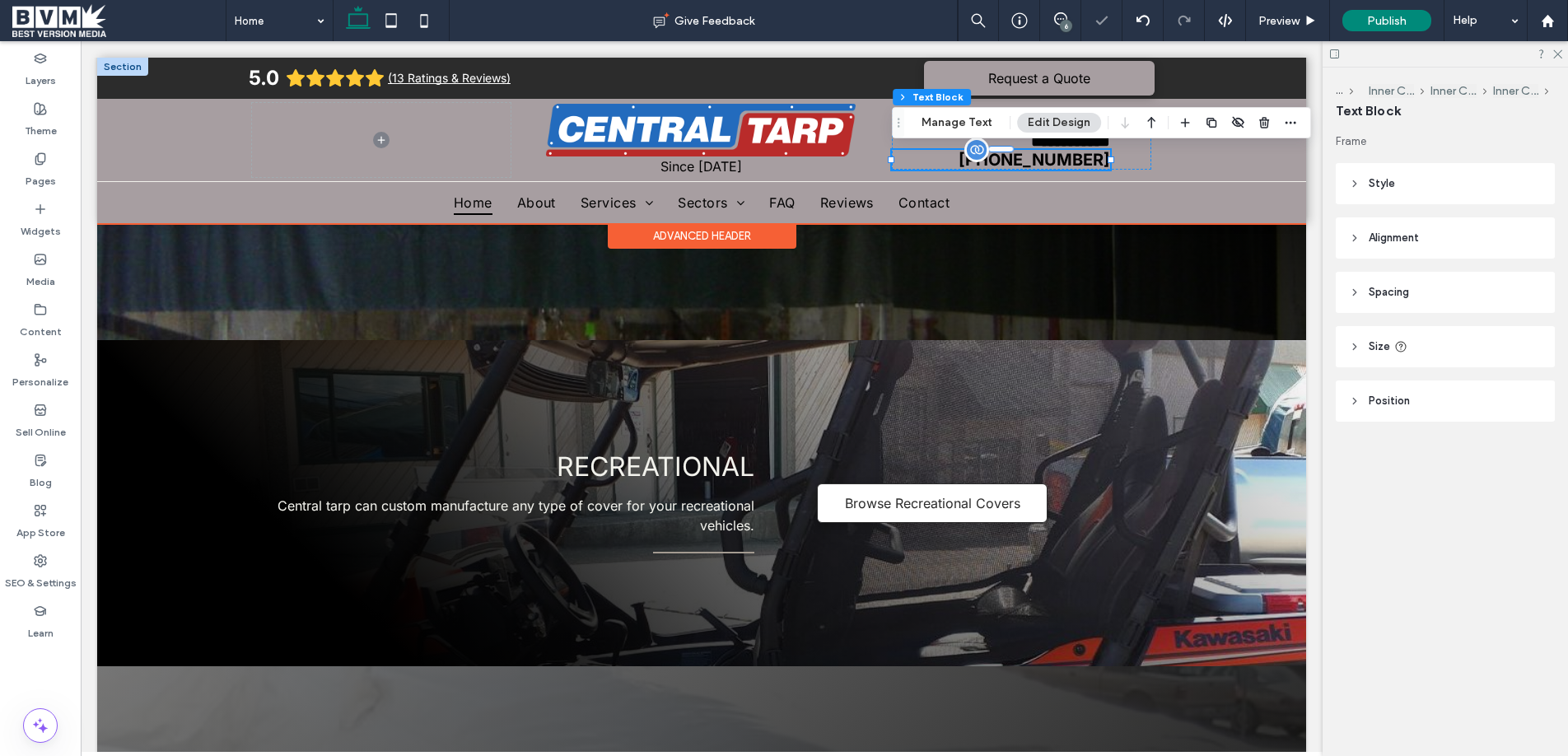
click at [1085, 166] on span "250-549-5251" at bounding box center [1034, 160] width 151 height 20
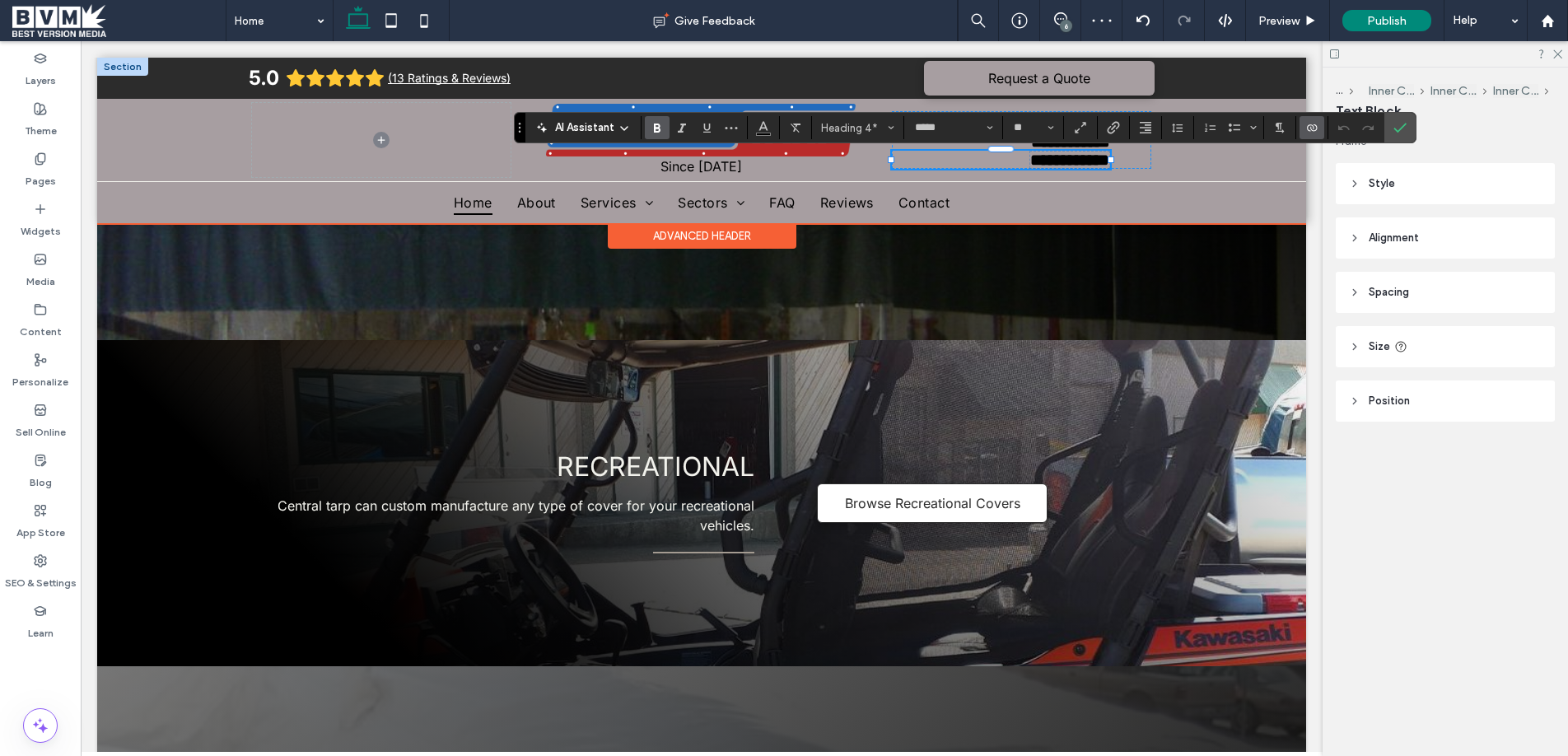
click at [1321, 119] on label "Connect To Data" at bounding box center [1311, 127] width 25 height 23
click at [1349, 23] on span "Change Connection" at bounding box center [1362, 24] width 98 height 17
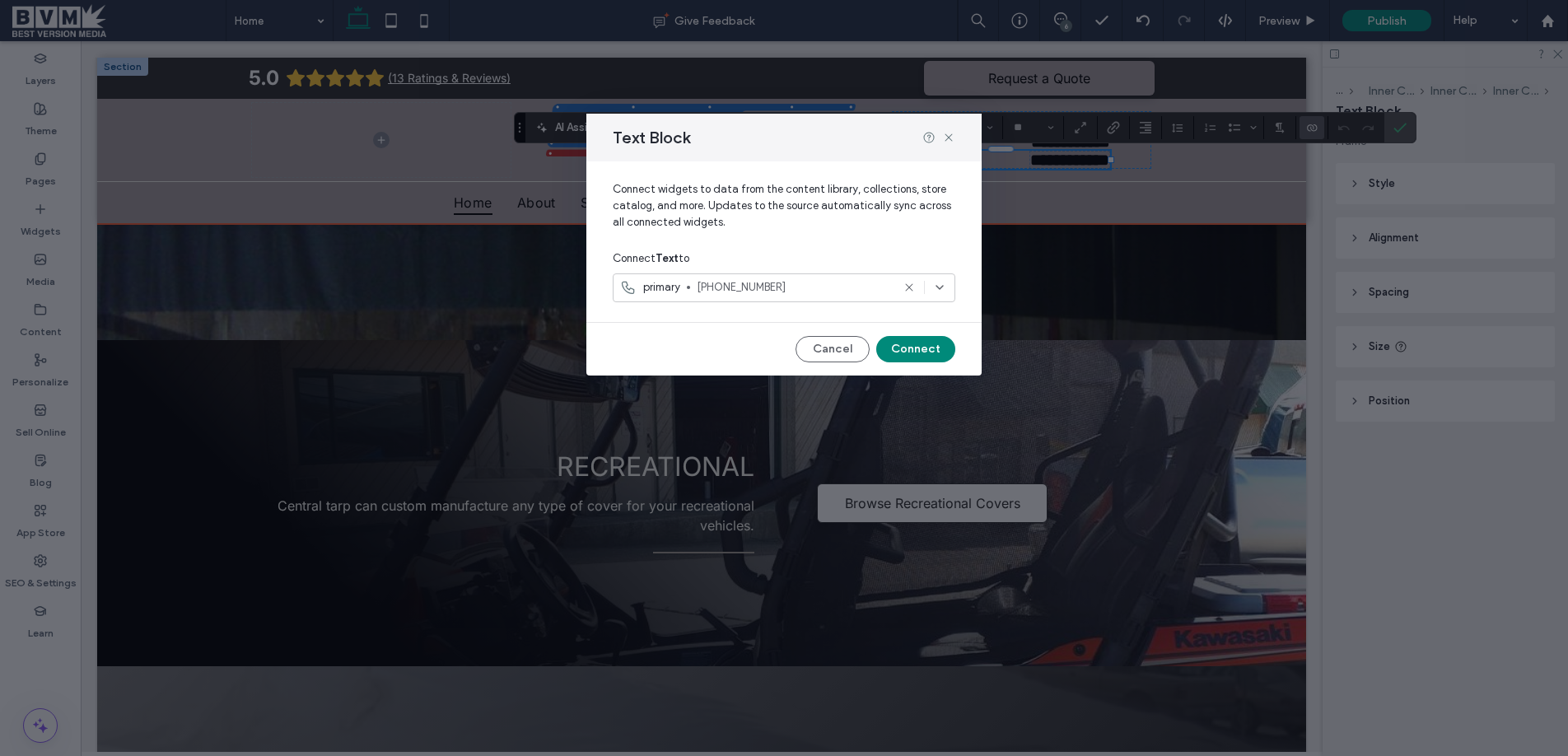
click at [709, 283] on span "250-549-5251" at bounding box center [794, 287] width 195 height 17
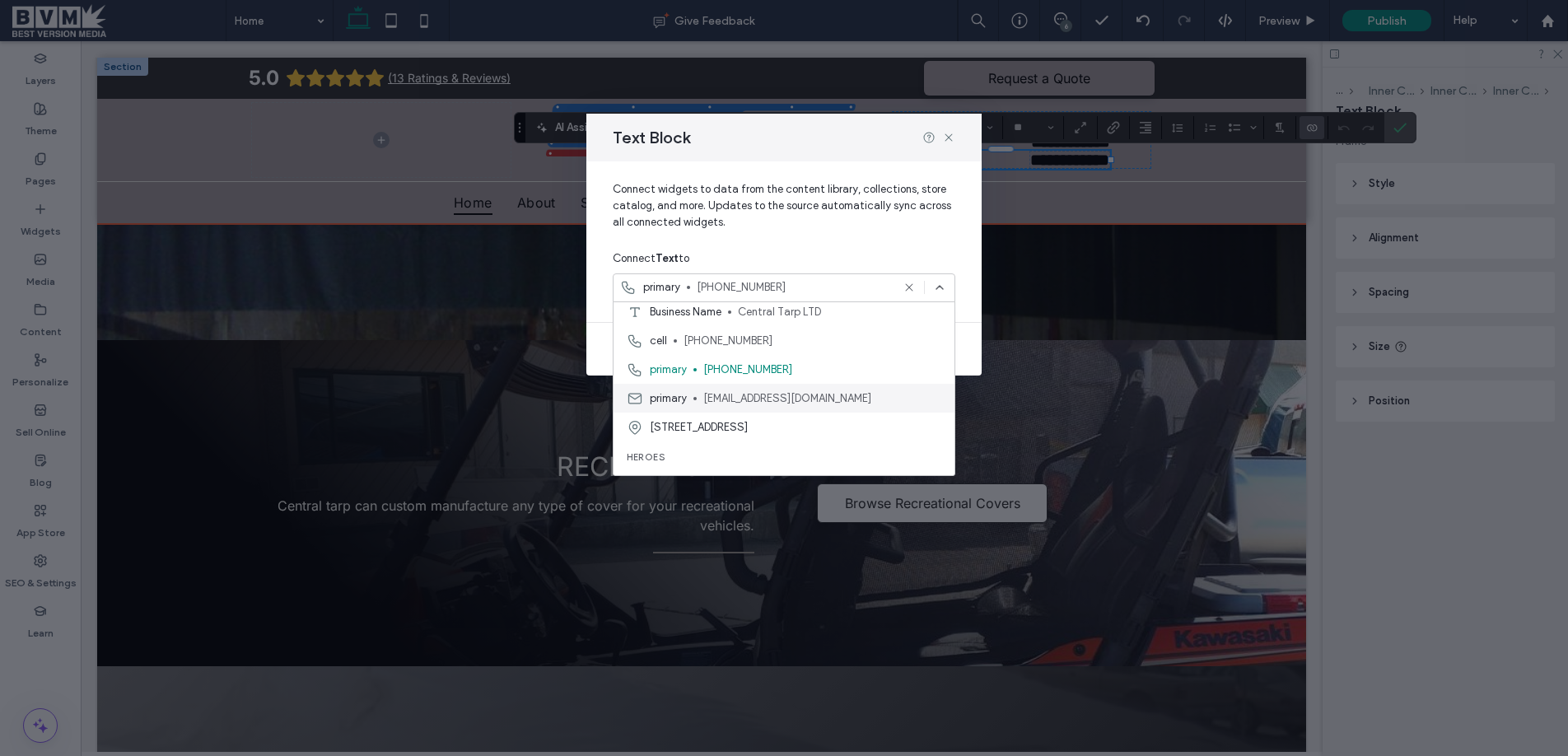
scroll to position [236, 0]
click at [722, 396] on span "sales@centraltarp.ca" at bounding box center [822, 397] width 238 height 17
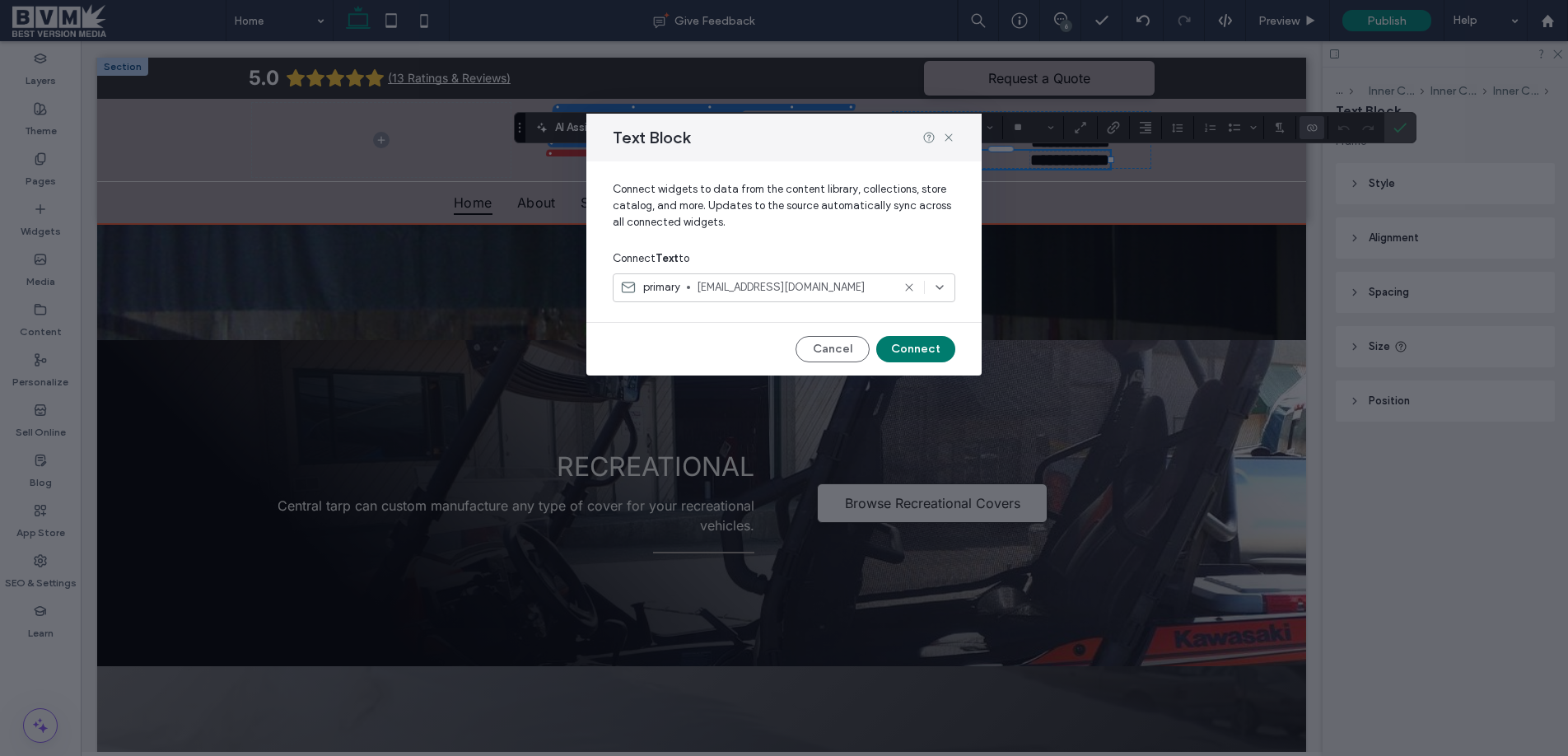
click at [908, 344] on button "Connect" at bounding box center [915, 348] width 79 height 27
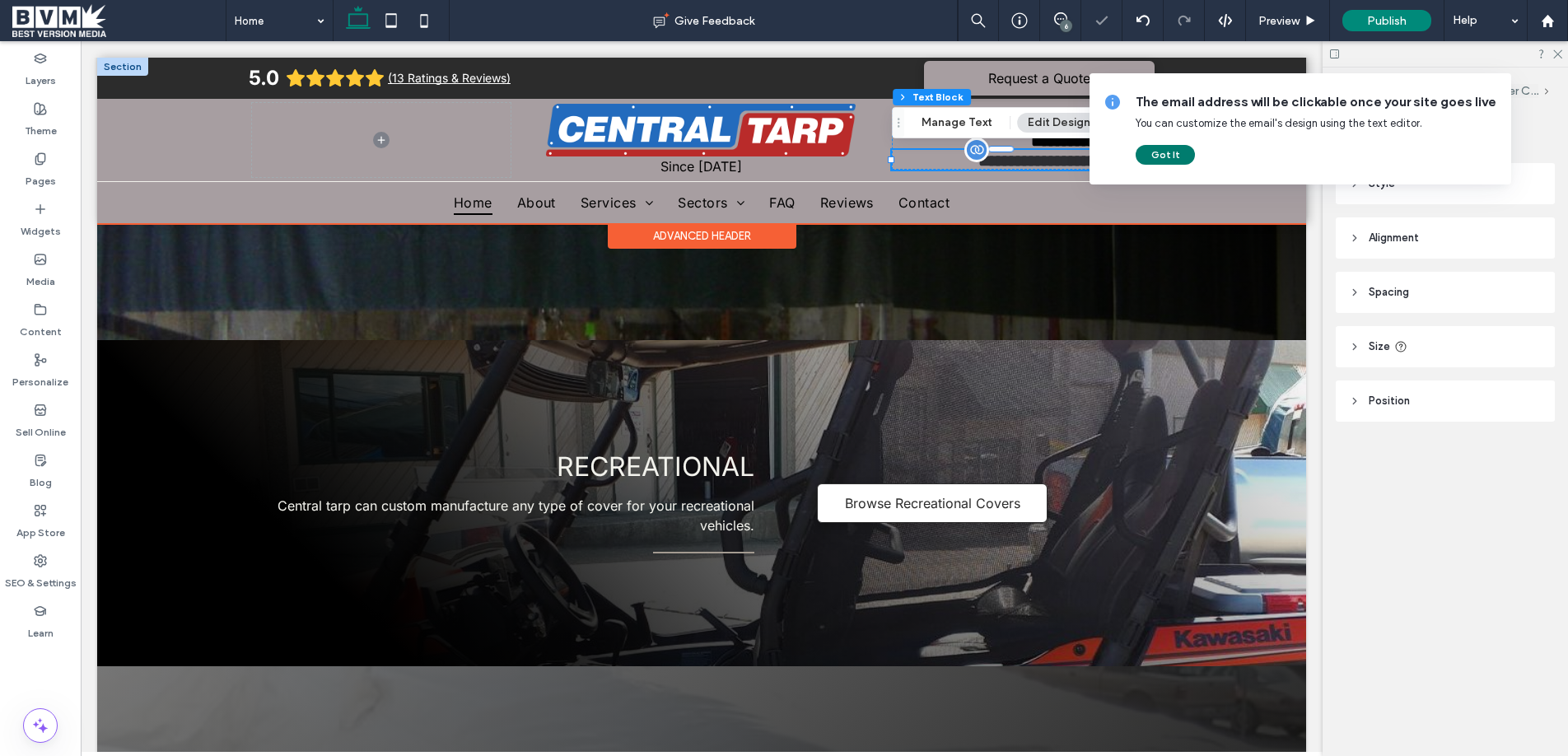
click at [1173, 166] on div "The email address will be clickable once your site goes live You can customize …" at bounding box center [1299, 128] width 422 height 112
click at [1173, 155] on button "Got It" at bounding box center [1165, 155] width 59 height 20
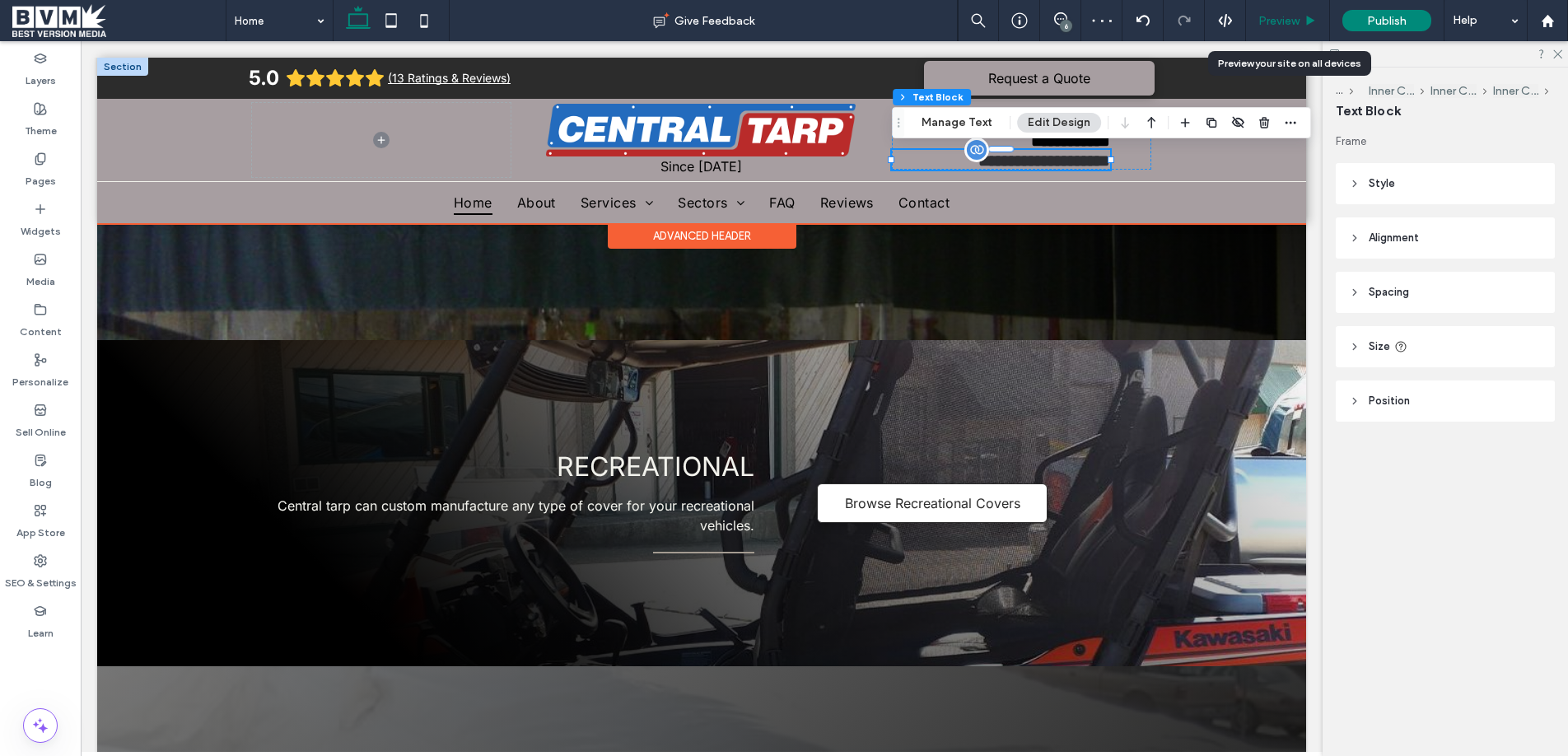
click at [1301, 10] on div "Preview" at bounding box center [1288, 21] width 84 height 41
click at [1293, 22] on span "Preview" at bounding box center [1279, 21] width 41 height 14
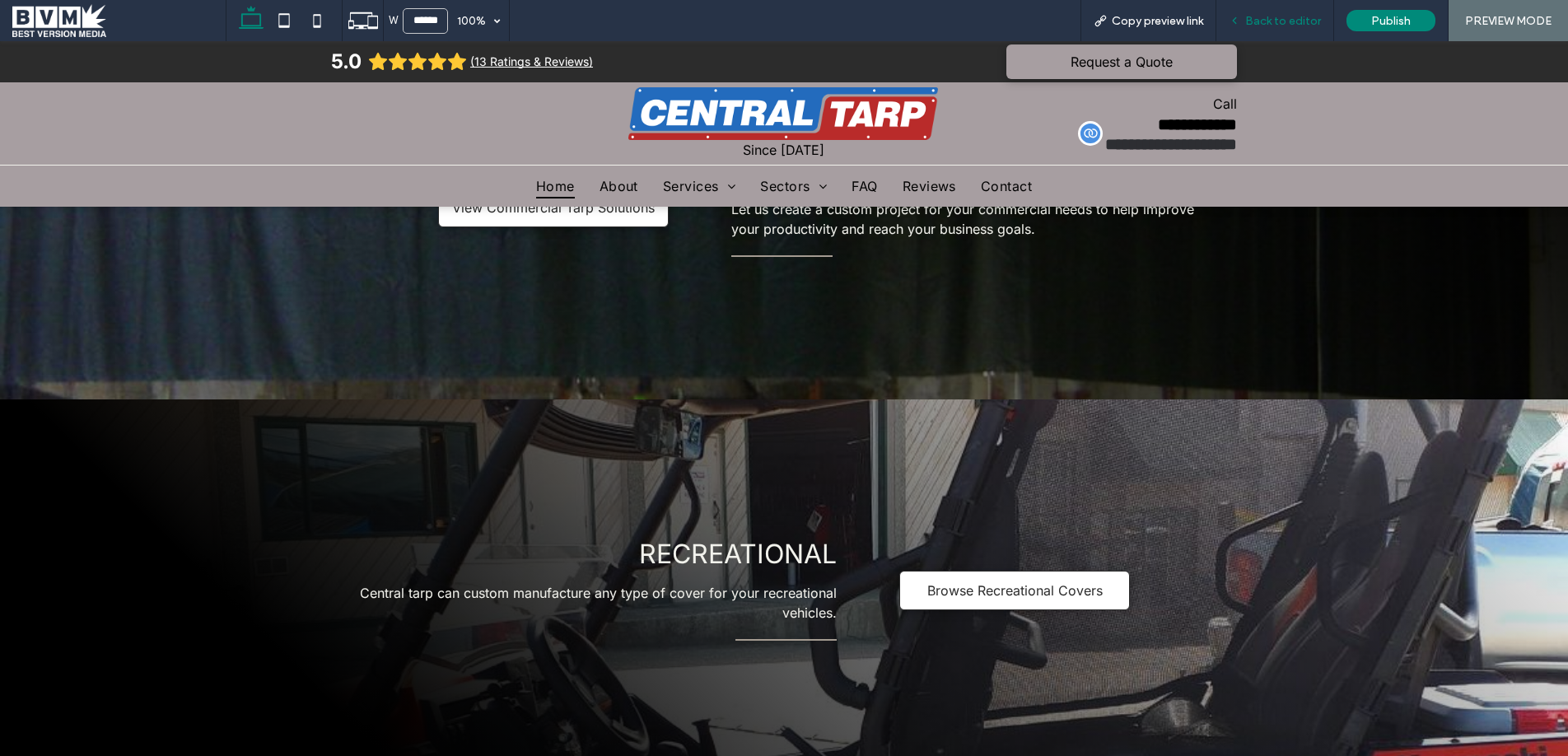
scroll to position [2525, 0]
click at [1283, 26] on span "Back to editor" at bounding box center [1283, 21] width 76 height 14
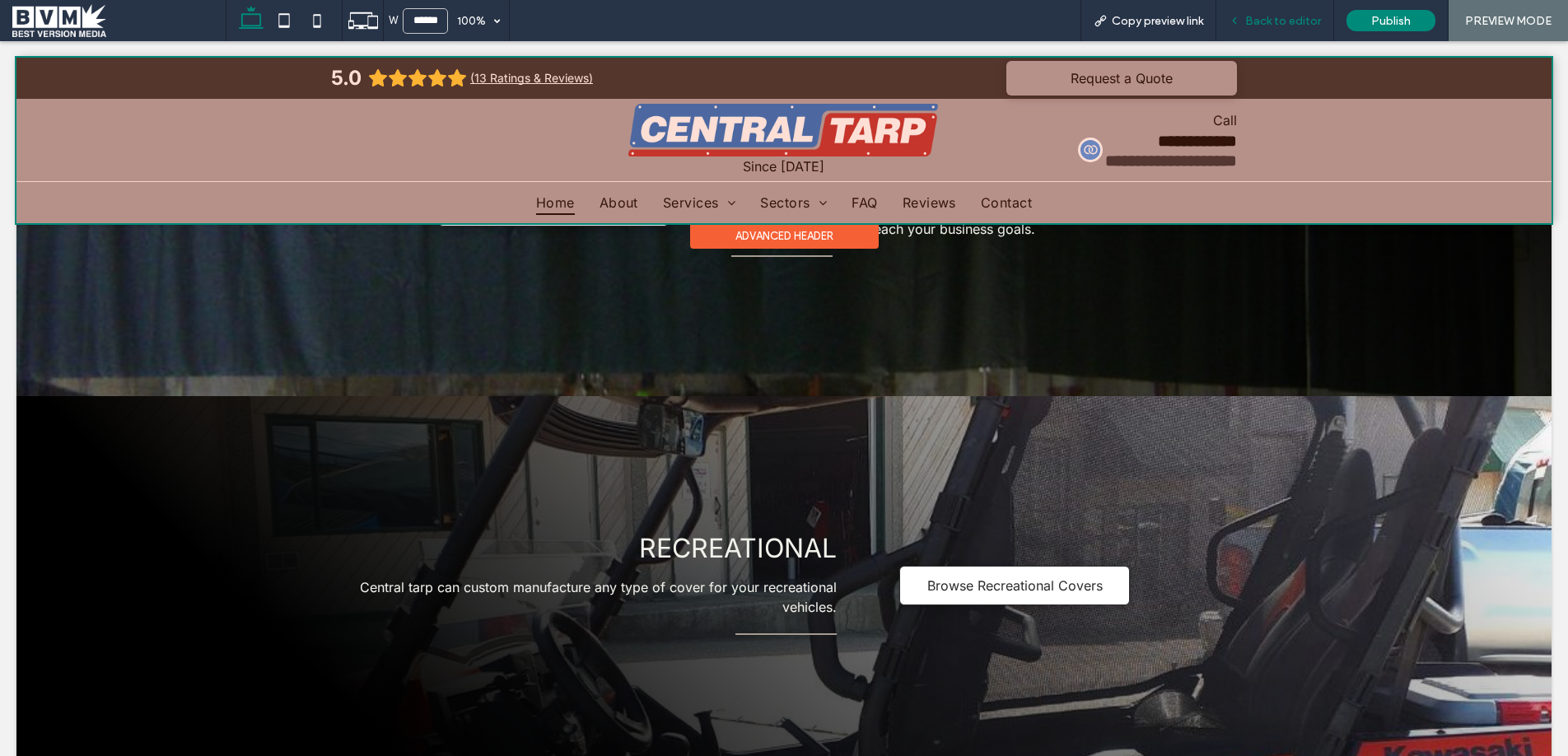
scroll to position [2397, 0]
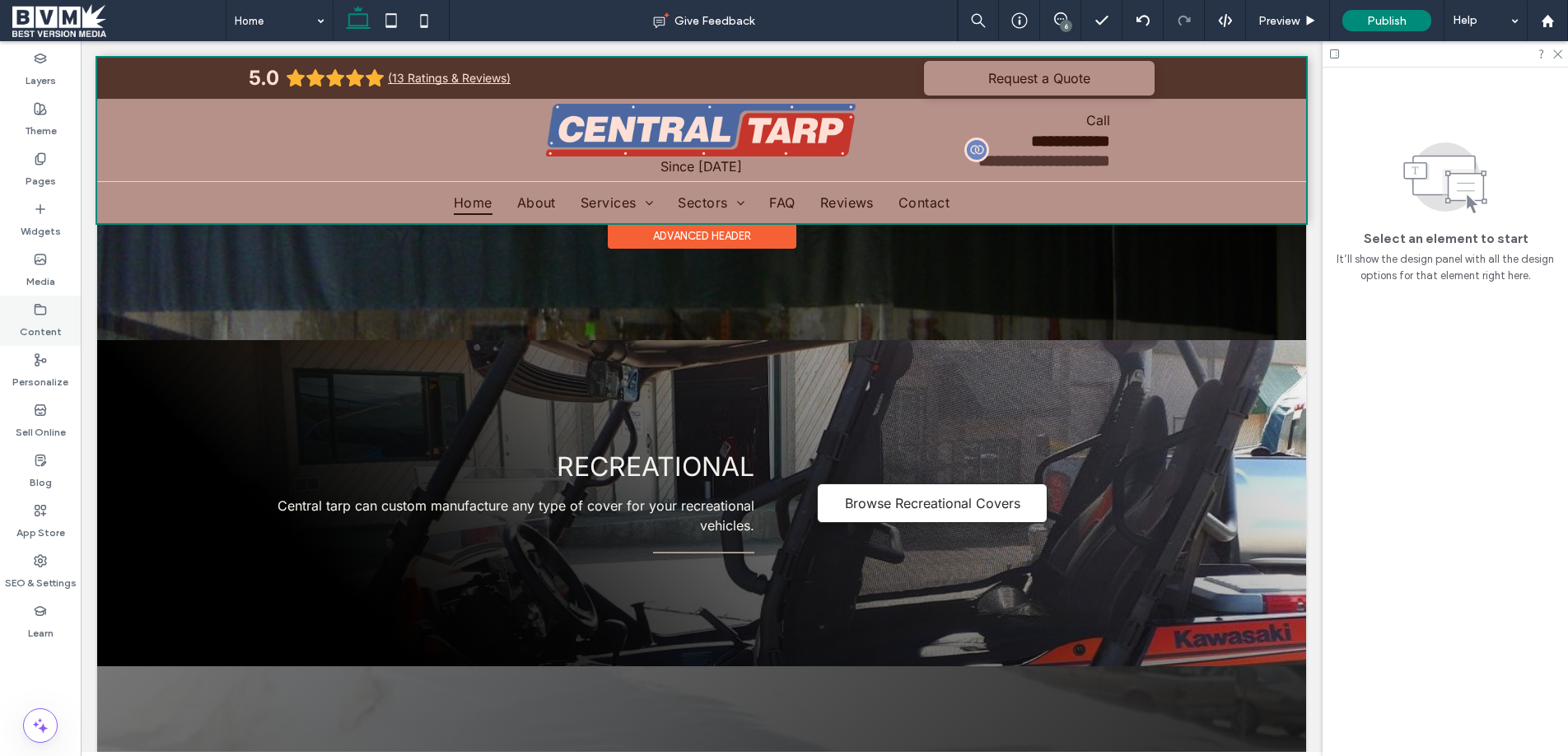
click at [47, 313] on div "Content" at bounding box center [40, 320] width 81 height 50
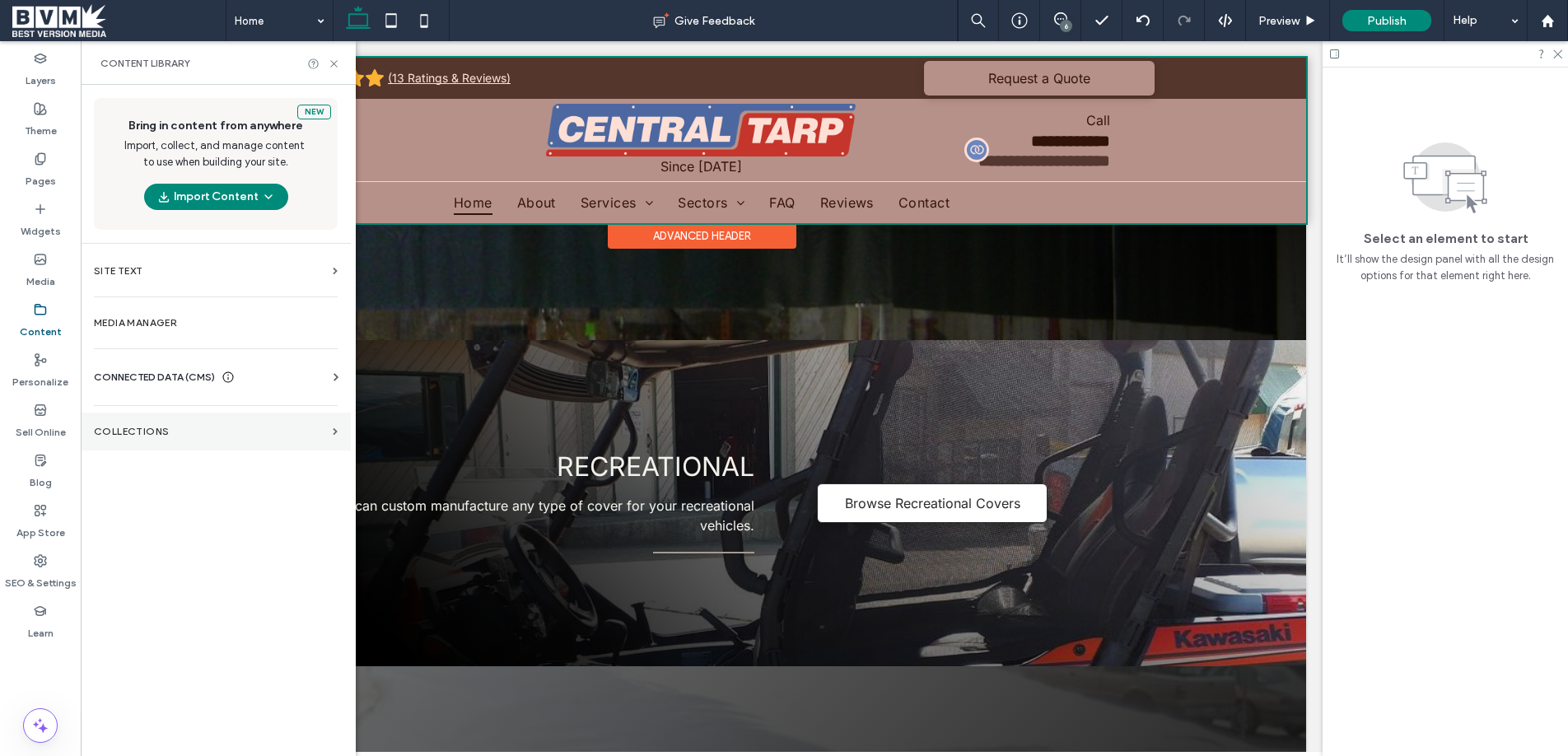
click at [172, 438] on section "Collections" at bounding box center [216, 431] width 271 height 38
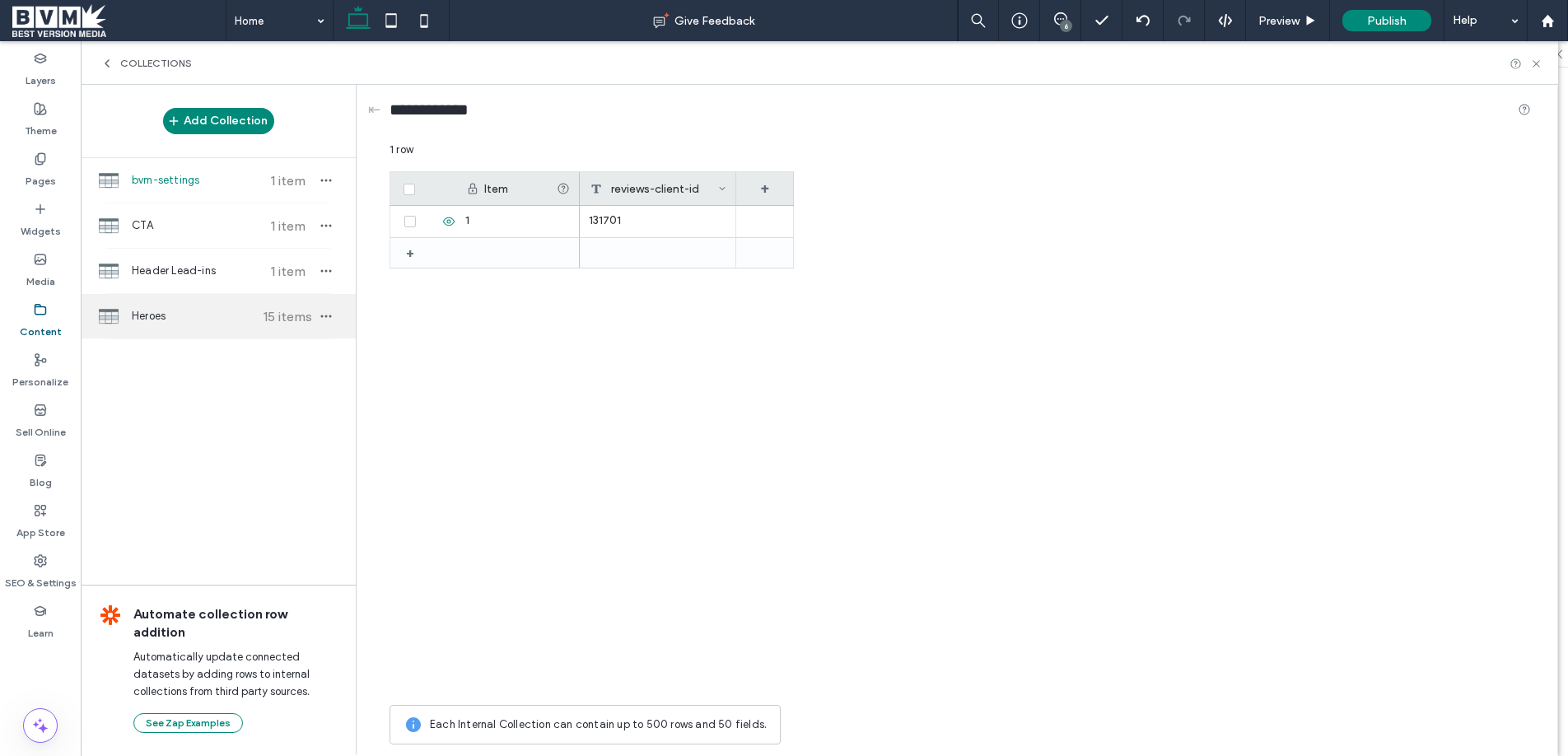
click at [203, 315] on span "Heroes" at bounding box center [193, 316] width 122 height 17
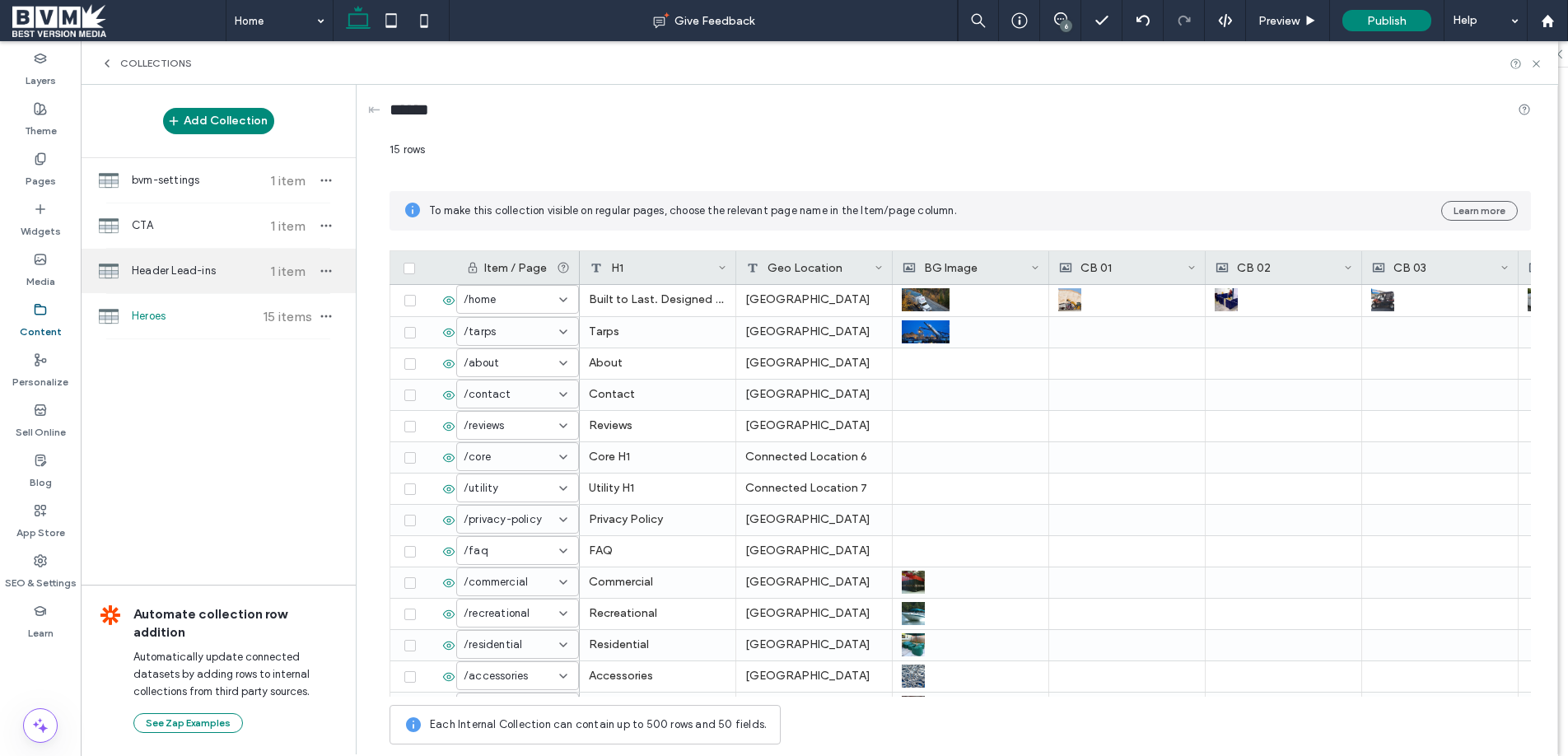
click at [204, 275] on span "Header Lead-ins" at bounding box center [193, 270] width 122 height 17
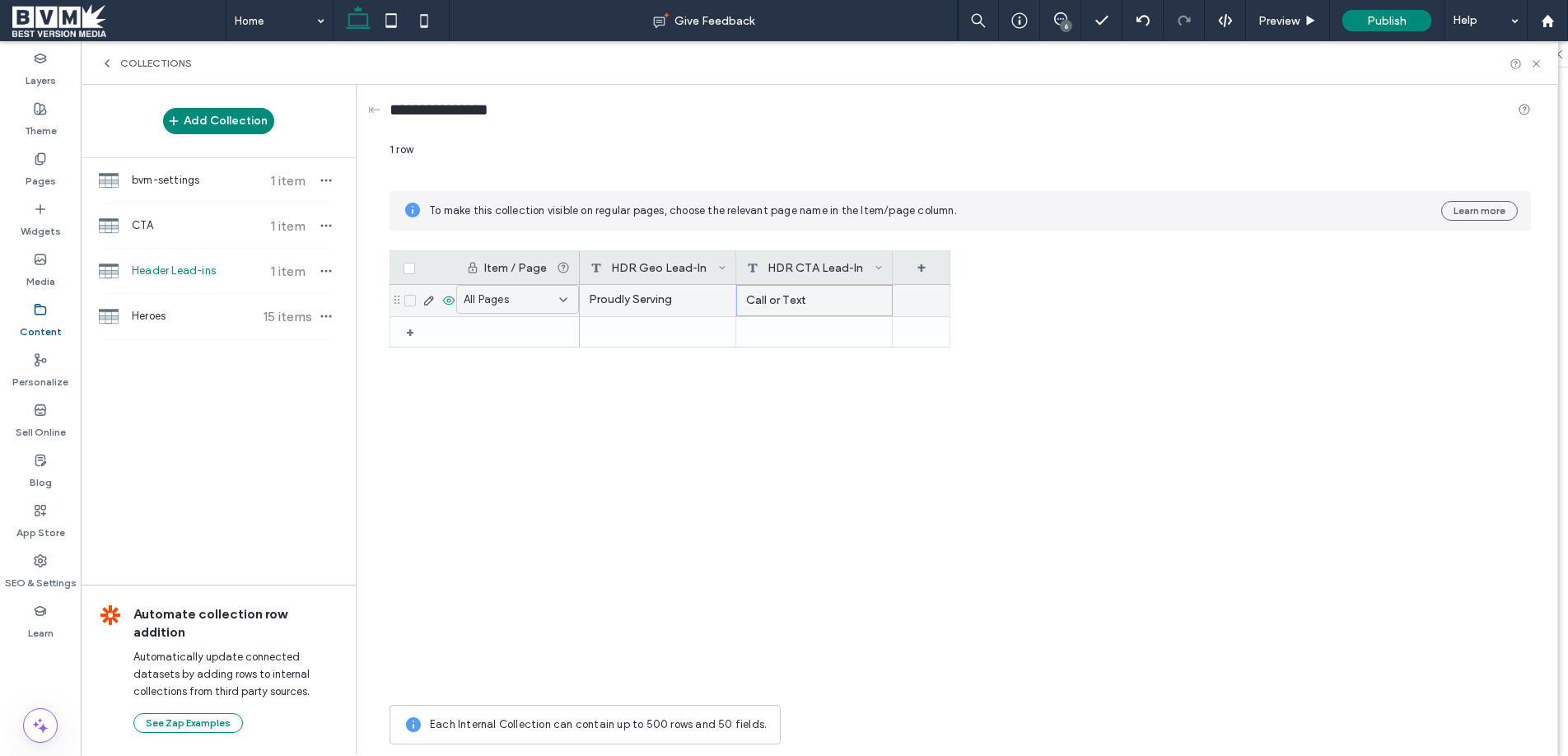
click at [785, 288] on div "Call or Text" at bounding box center [815, 301] width 156 height 32
click at [839, 187] on textarea "**********" at bounding box center [825, 200] width 181 height 49
type textarea "**********"
click at [1534, 62] on use at bounding box center [1535, 63] width 7 height 7
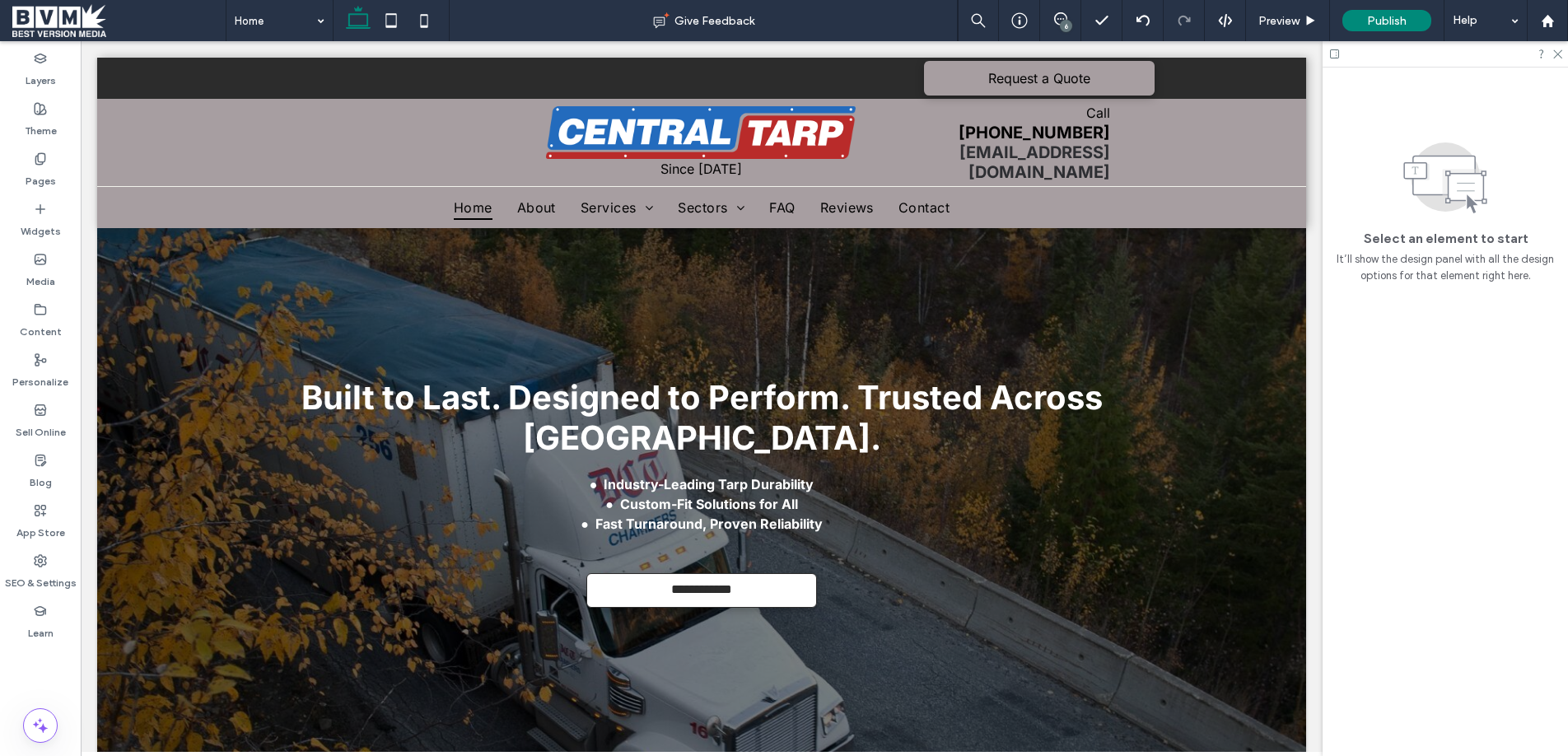
scroll to position [0, 0]
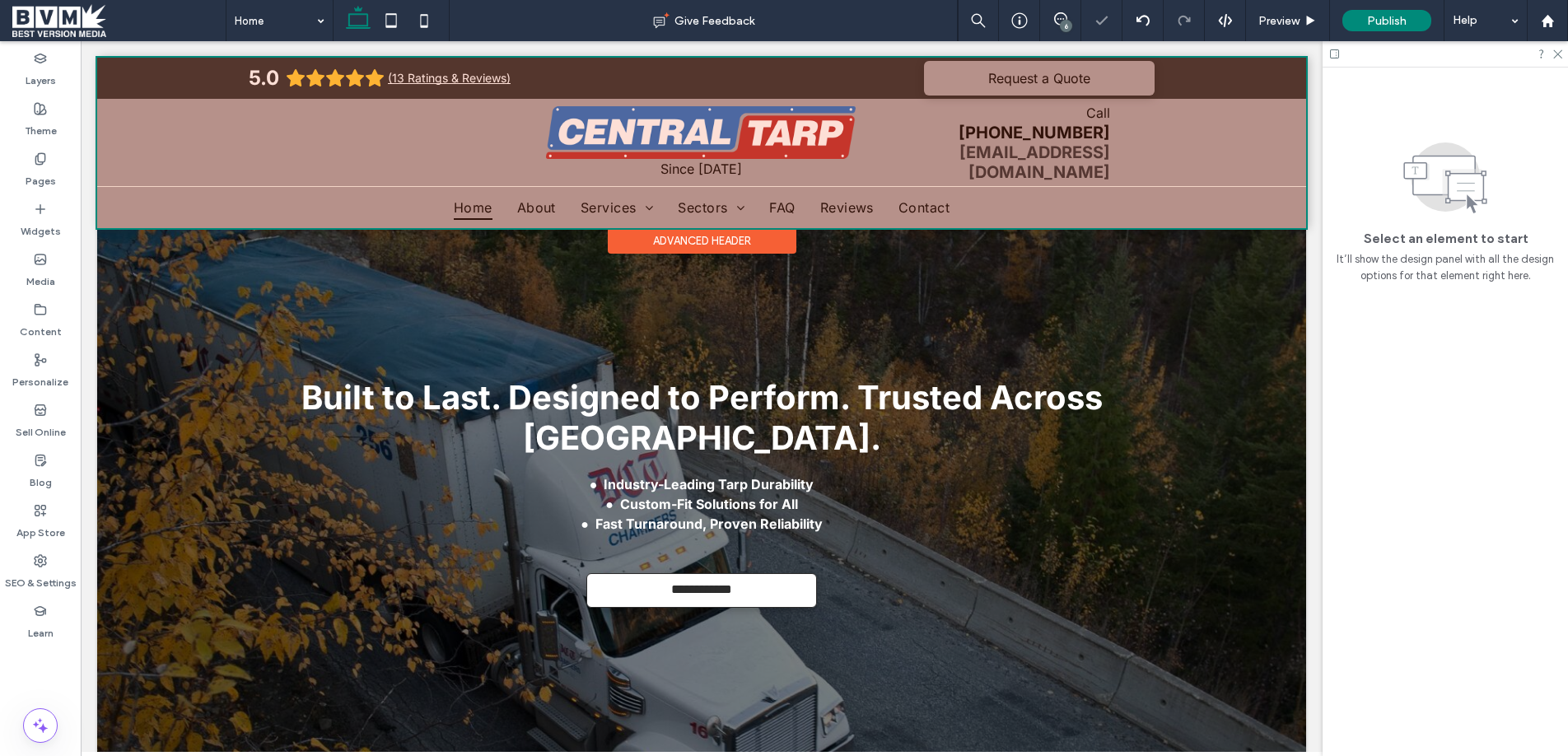
click at [1124, 130] on div at bounding box center [701, 142] width 1209 height 171
click at [1124, 130] on div "Call 250-549-5251 sales@centraltarp.ca" at bounding box center [1021, 142] width 260 height 79
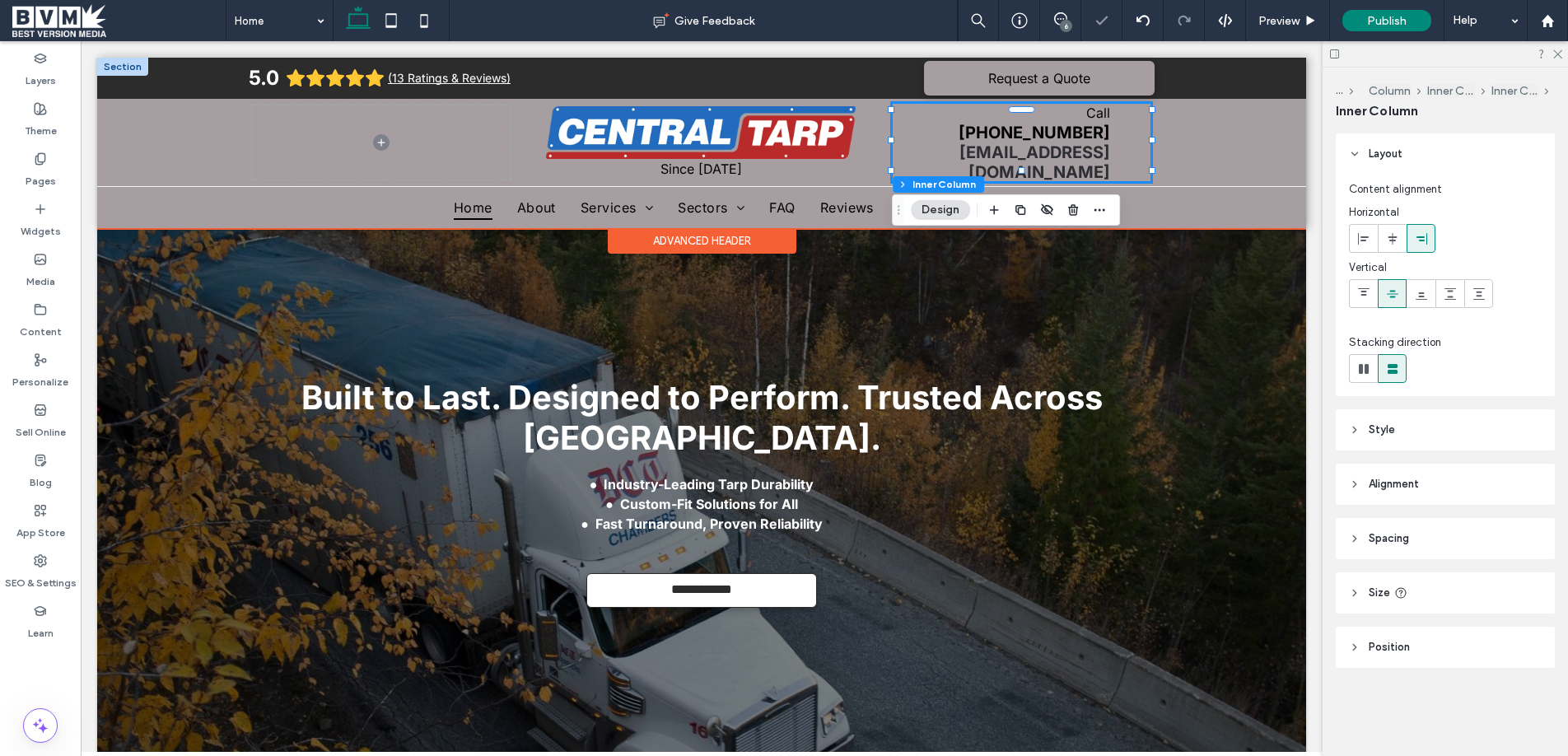
drag, startPoint x: 1083, startPoint y: 107, endPoint x: 1091, endPoint y: 119, distance: 14.4
click at [1083, 107] on div "Call 250-549-5251 sales@centraltarp.ca" at bounding box center [1021, 142] width 260 height 79
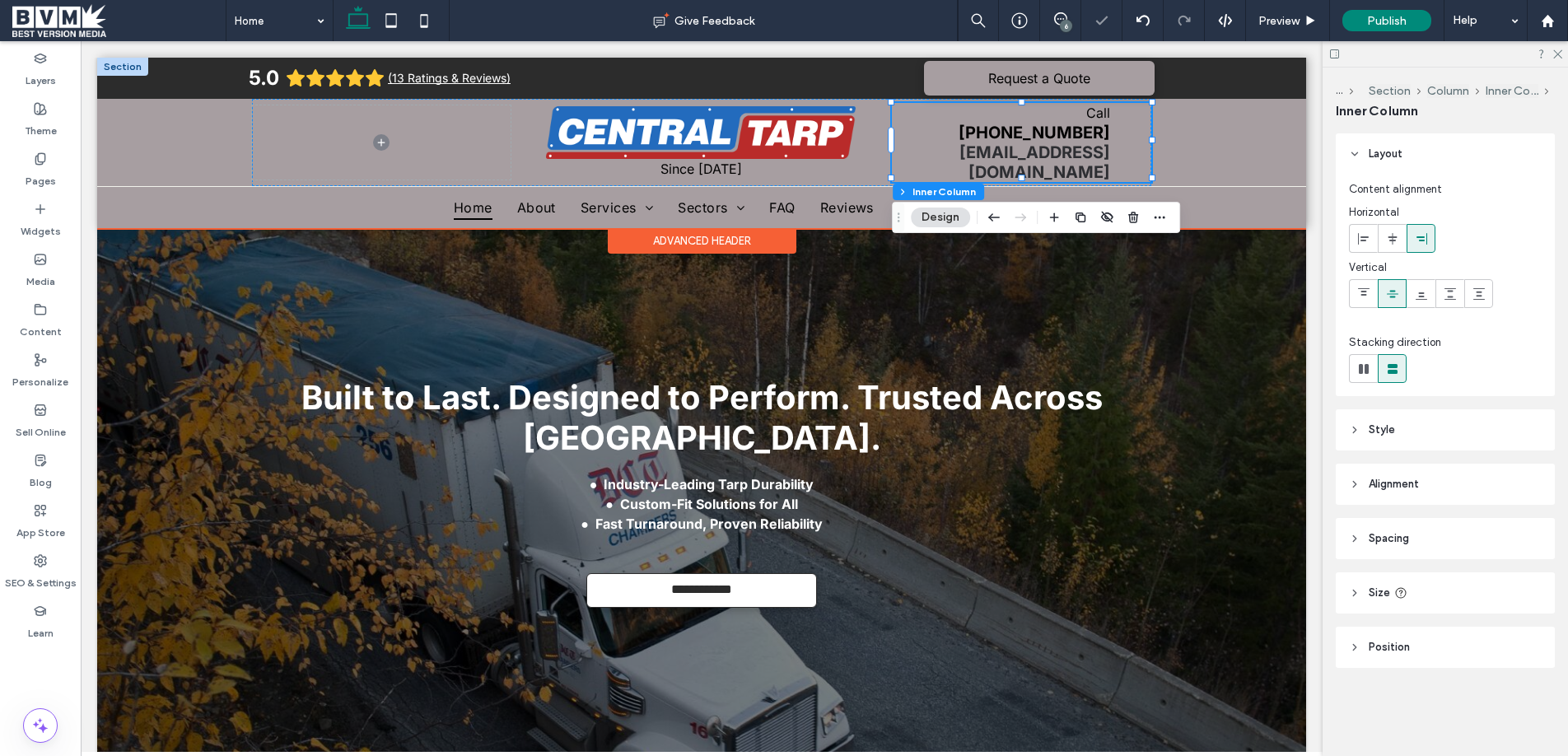
click at [1092, 119] on span "Call" at bounding box center [1098, 113] width 24 height 17
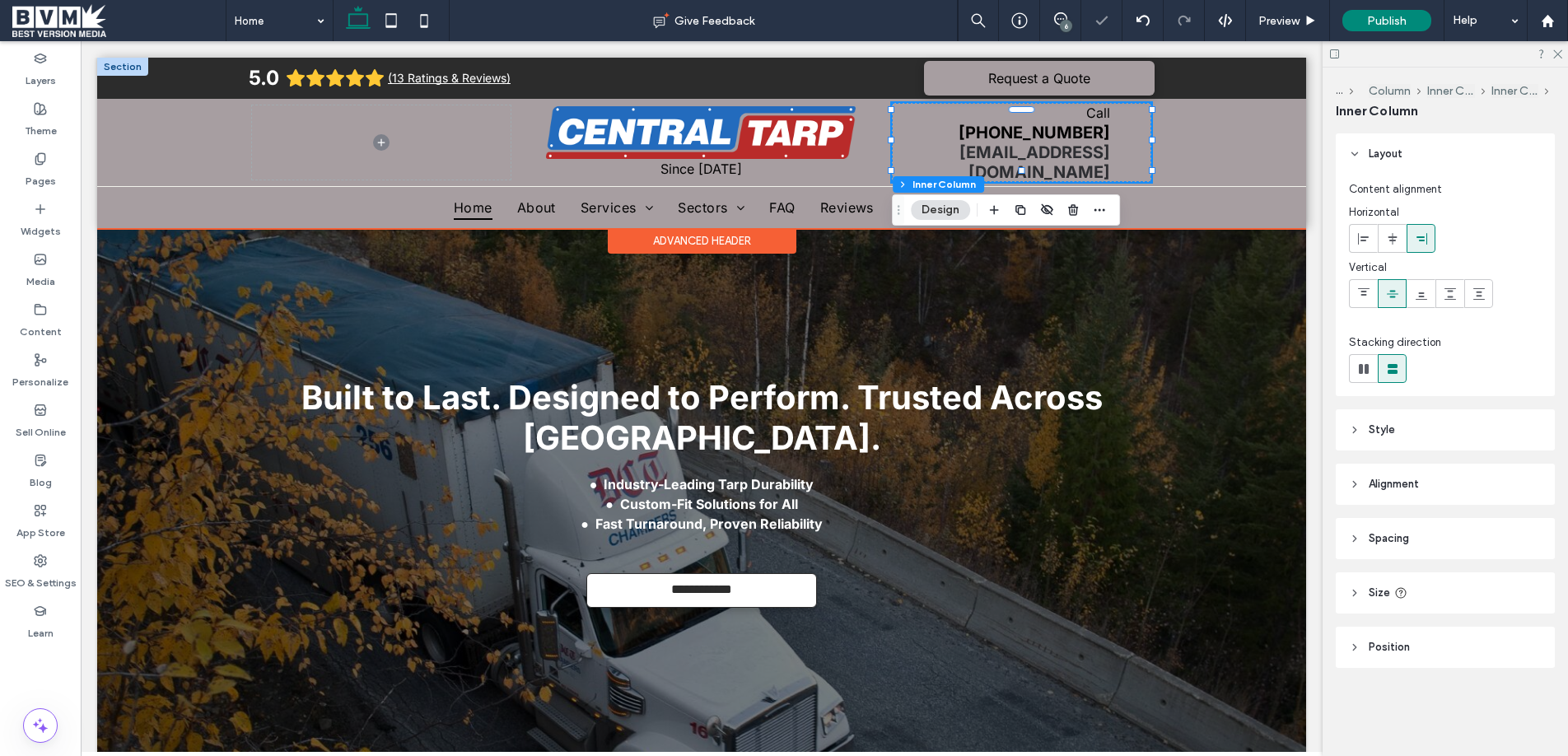
click at [1092, 119] on span "Call" at bounding box center [1098, 113] width 24 height 17
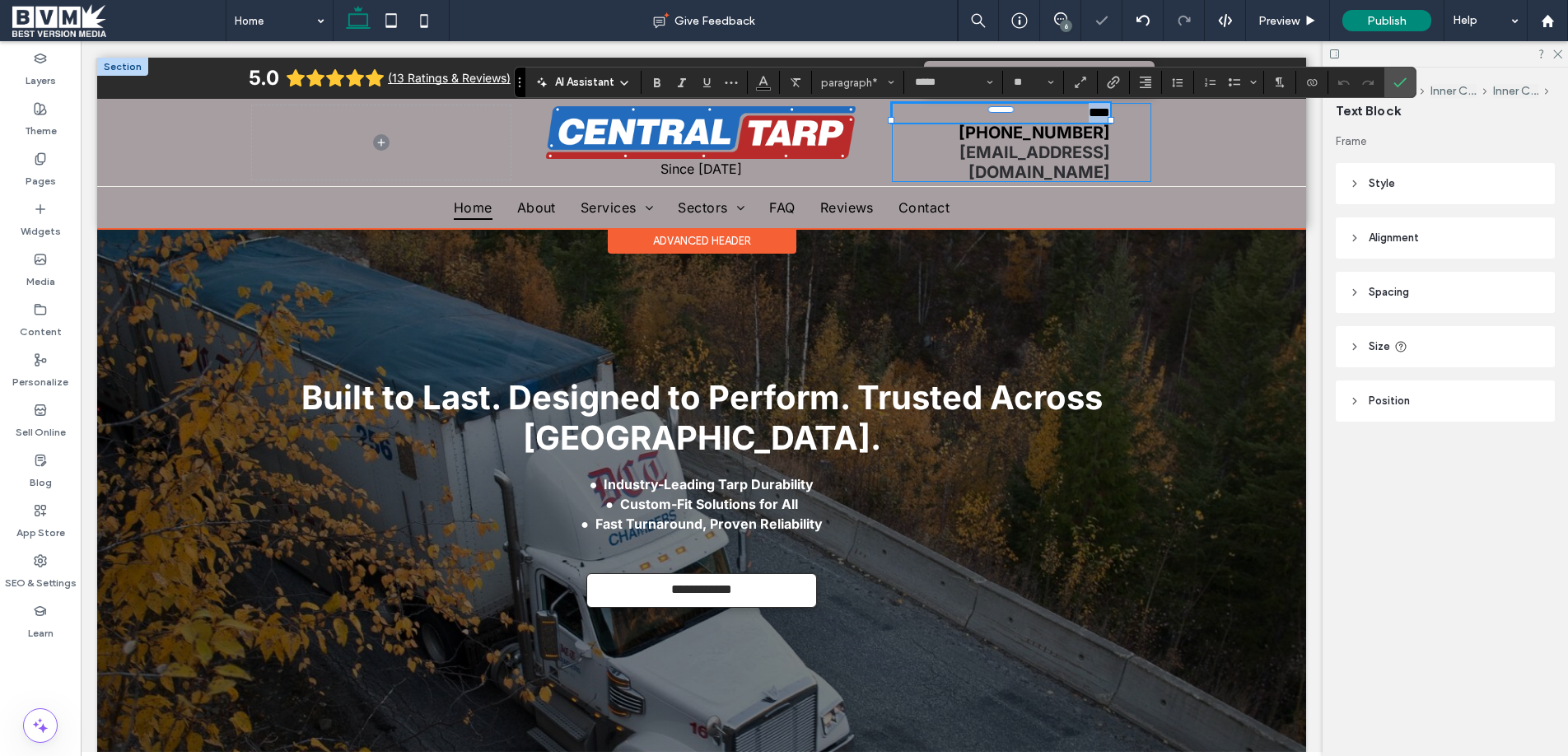
click at [1092, 118] on span "****" at bounding box center [1099, 113] width 22 height 13
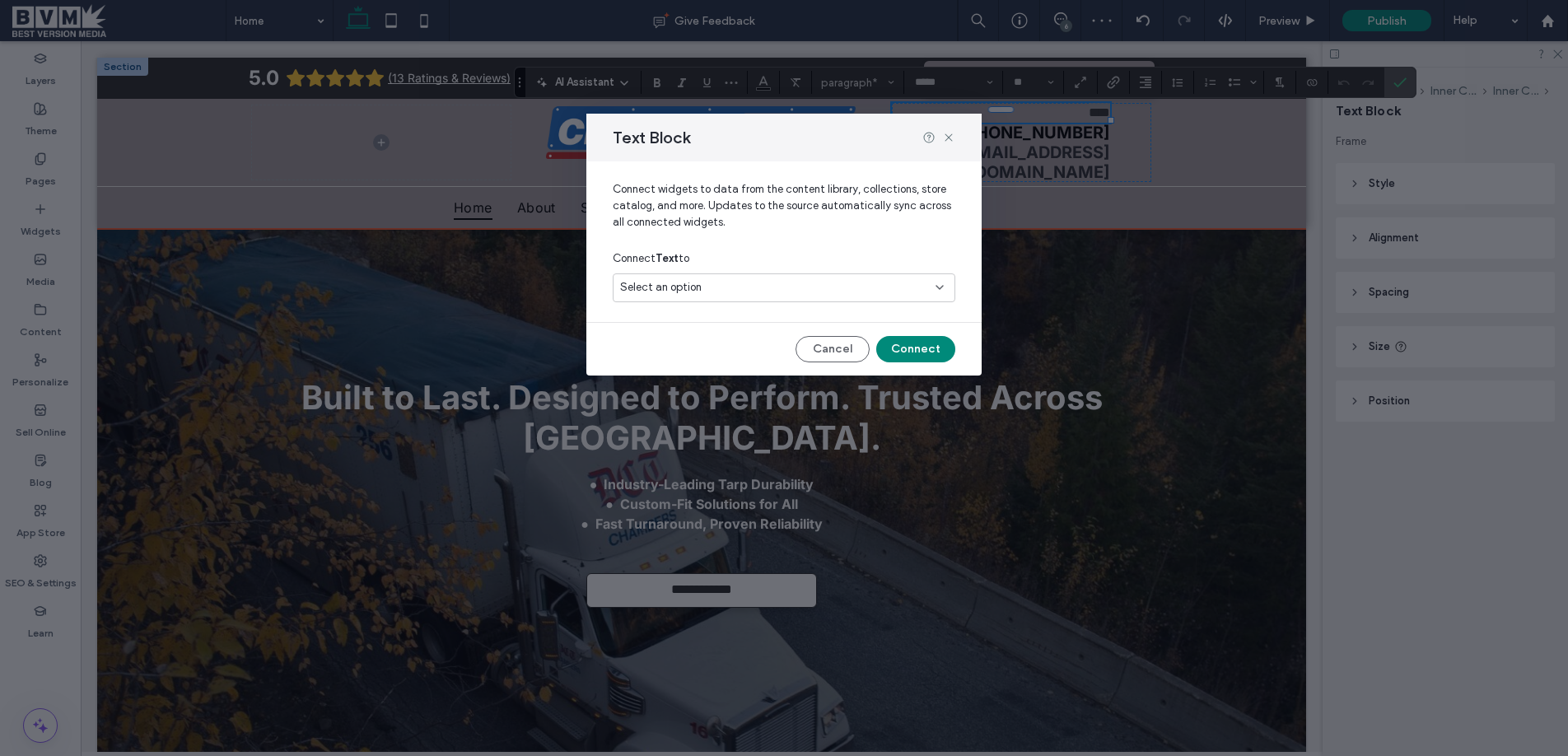
click at [829, 282] on div "Select an option" at bounding box center [774, 287] width 308 height 17
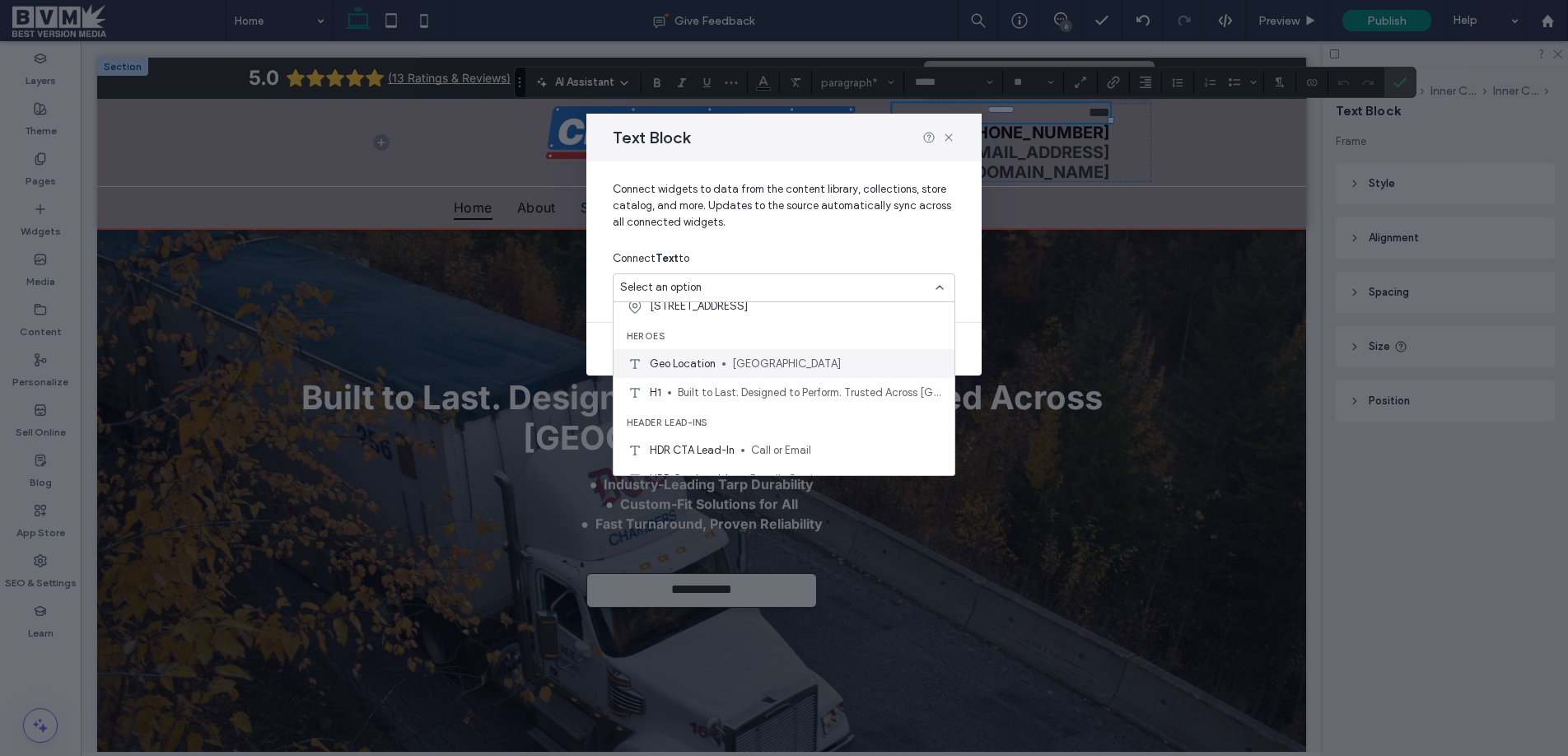
scroll to position [374, 0]
drag, startPoint x: 795, startPoint y: 429, endPoint x: 834, endPoint y: 375, distance: 66.6
click at [796, 429] on span "Call or Email" at bounding box center [846, 431] width 191 height 17
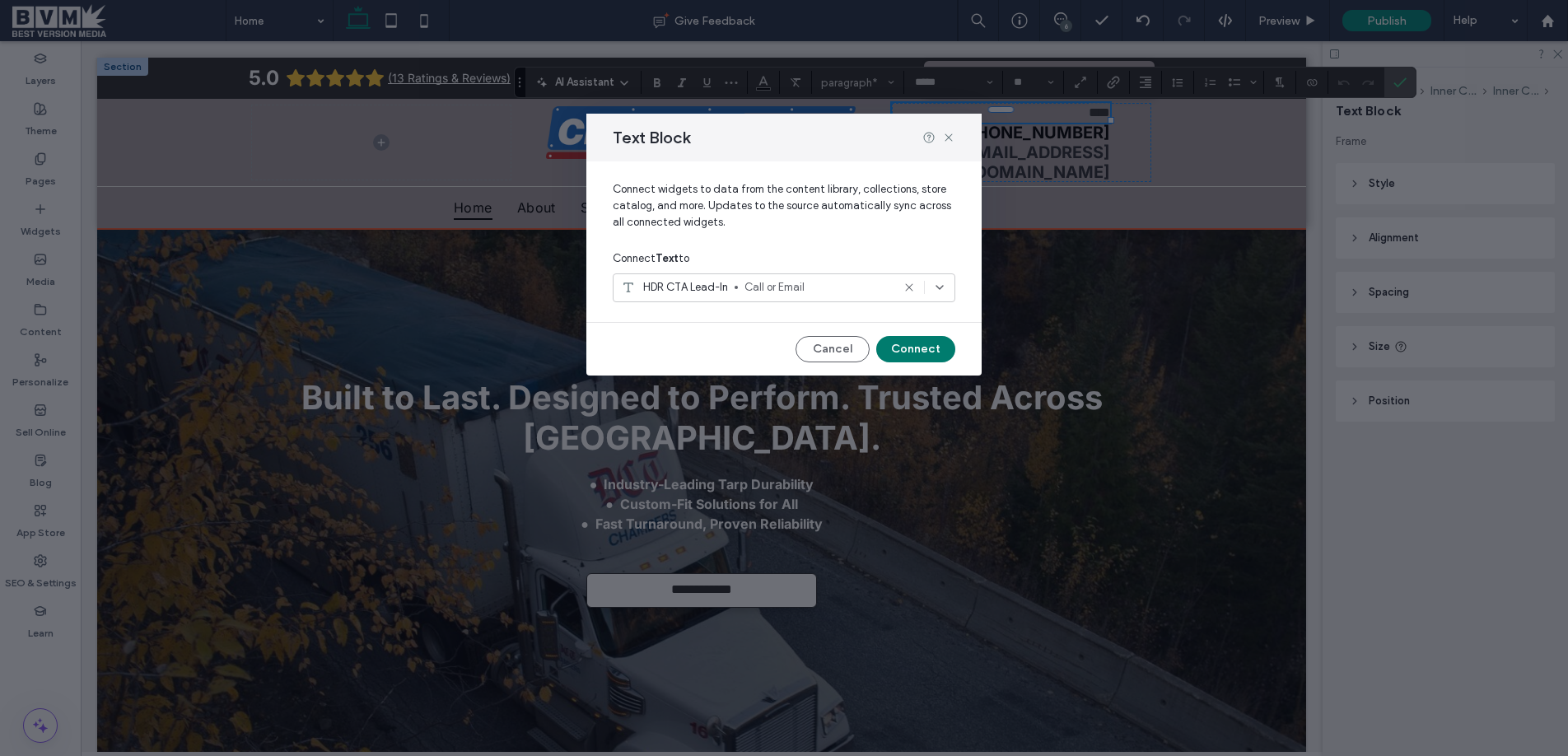
click at [884, 344] on button "Connect" at bounding box center [915, 348] width 79 height 27
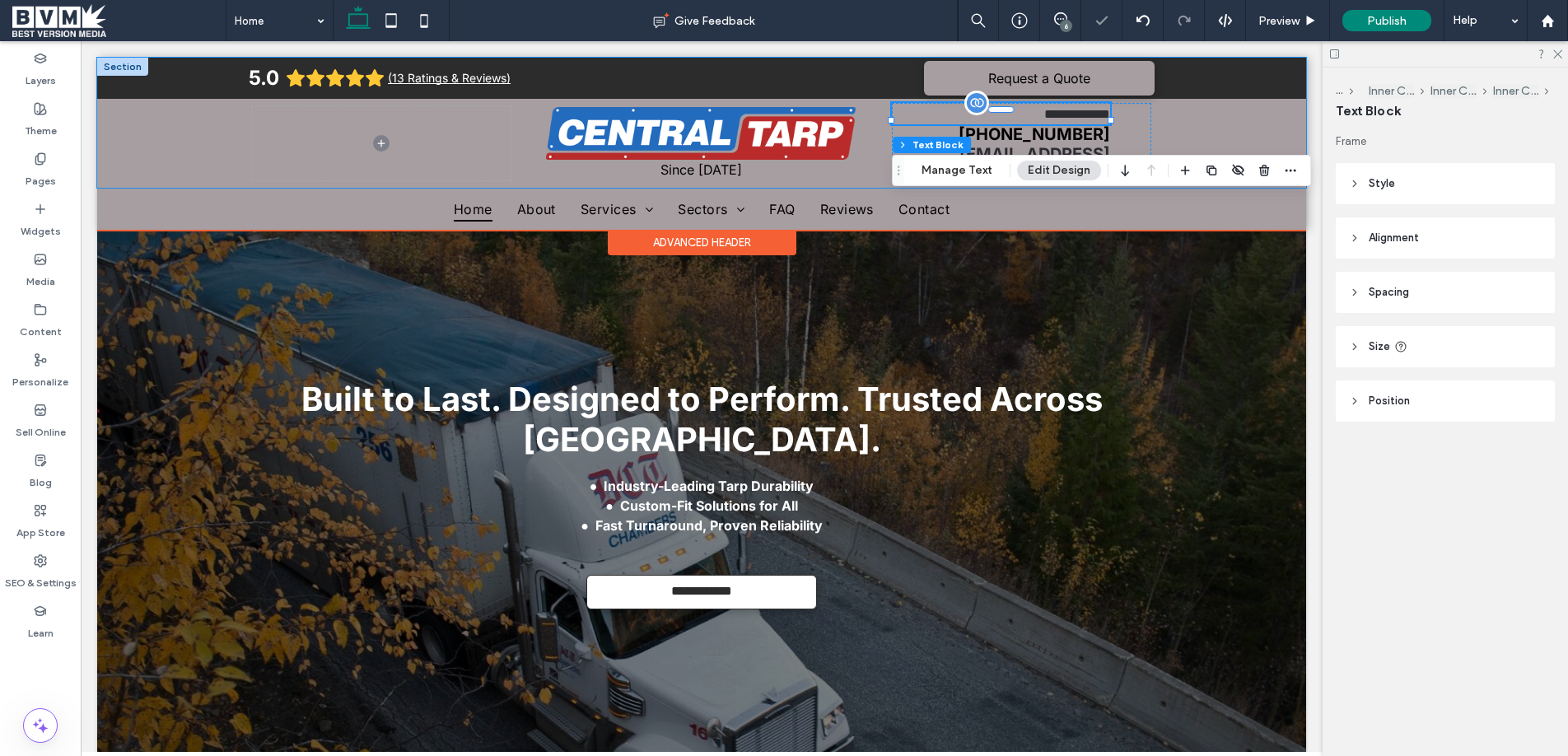
click at [1281, 108] on div "**********" at bounding box center [701, 122] width 1209 height 130
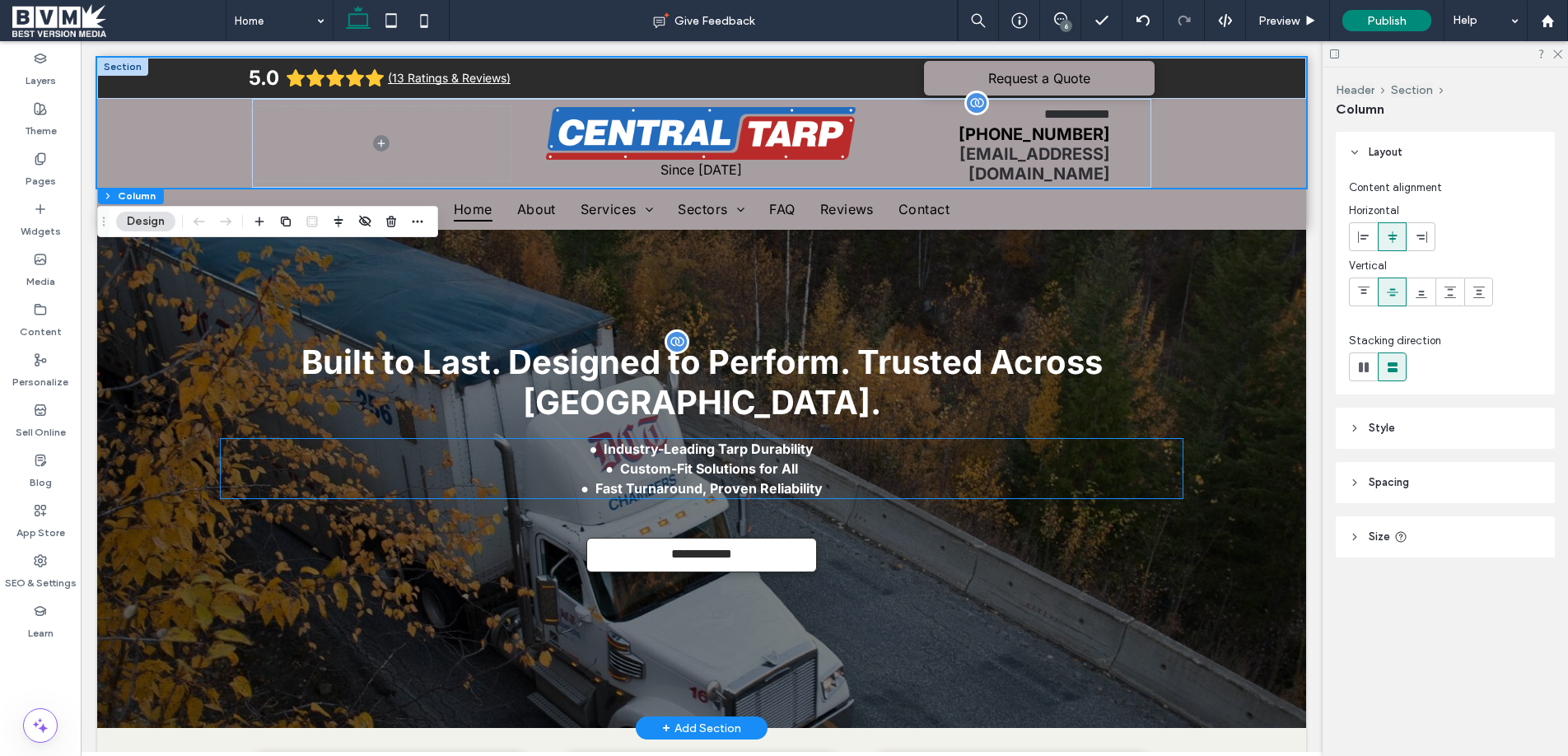
scroll to position [0, 0]
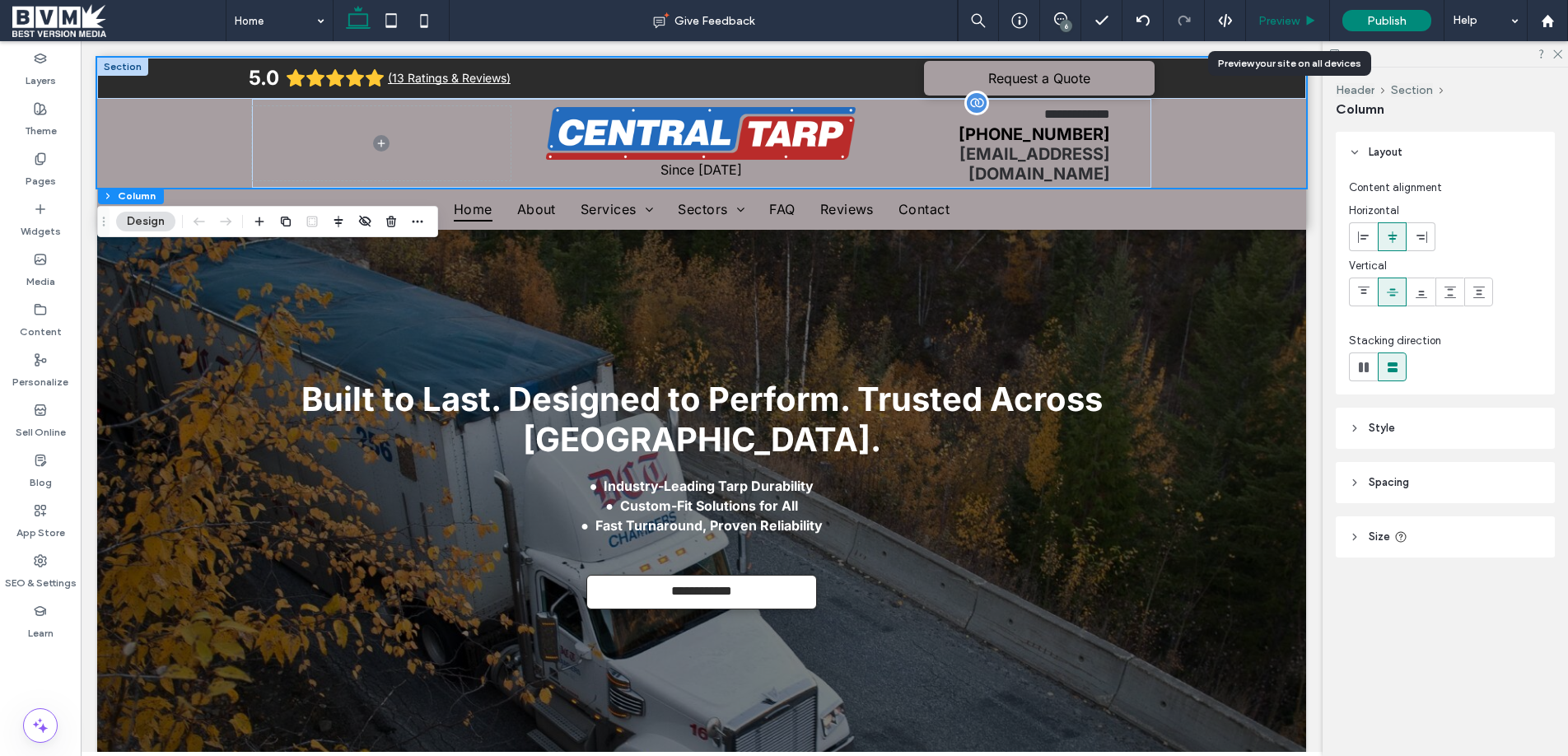
click at [1290, 22] on span "Preview" at bounding box center [1279, 21] width 41 height 14
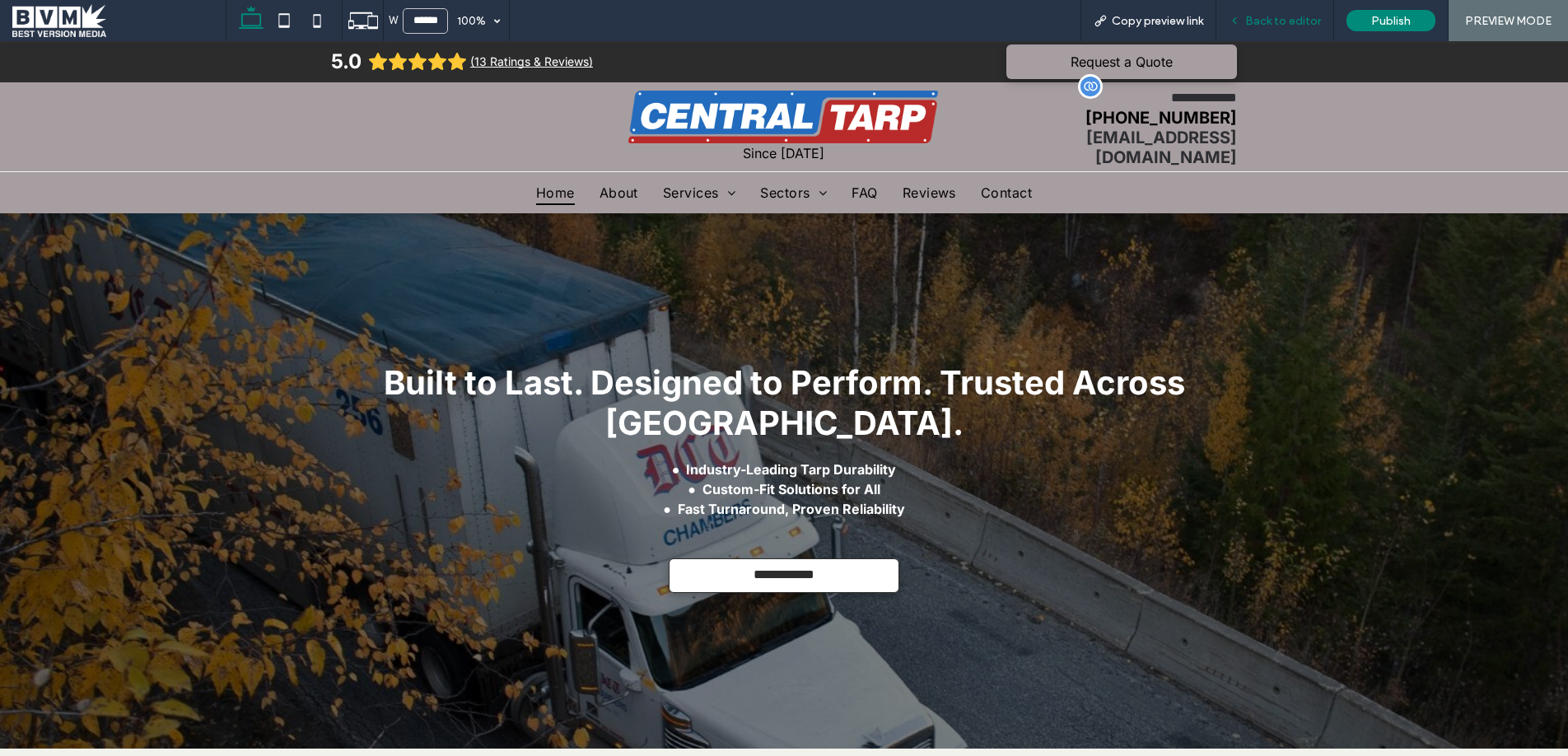
click at [1267, 18] on span "Back to editor" at bounding box center [1283, 21] width 76 height 14
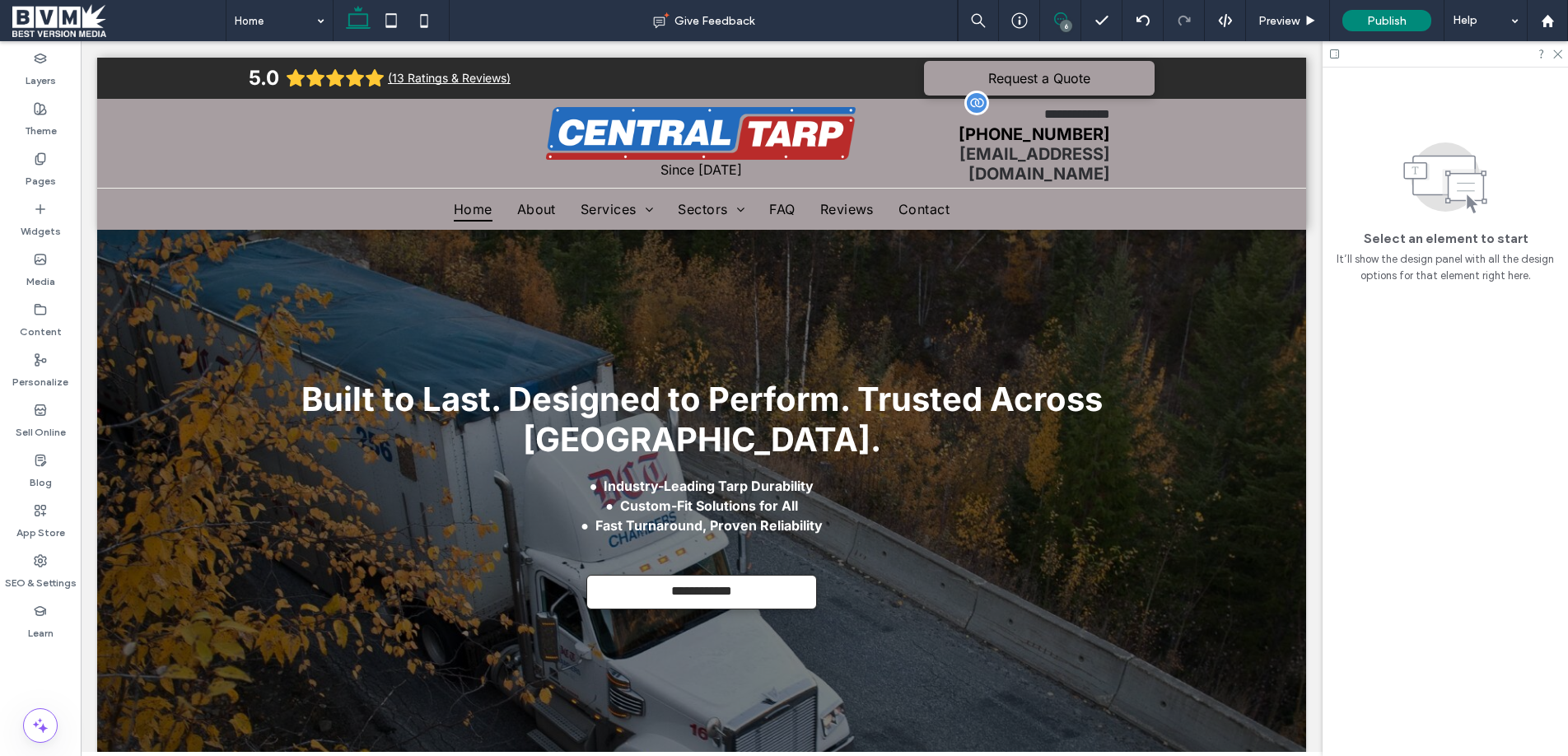
click at [1067, 13] on span at bounding box center [1059, 19] width 40 height 13
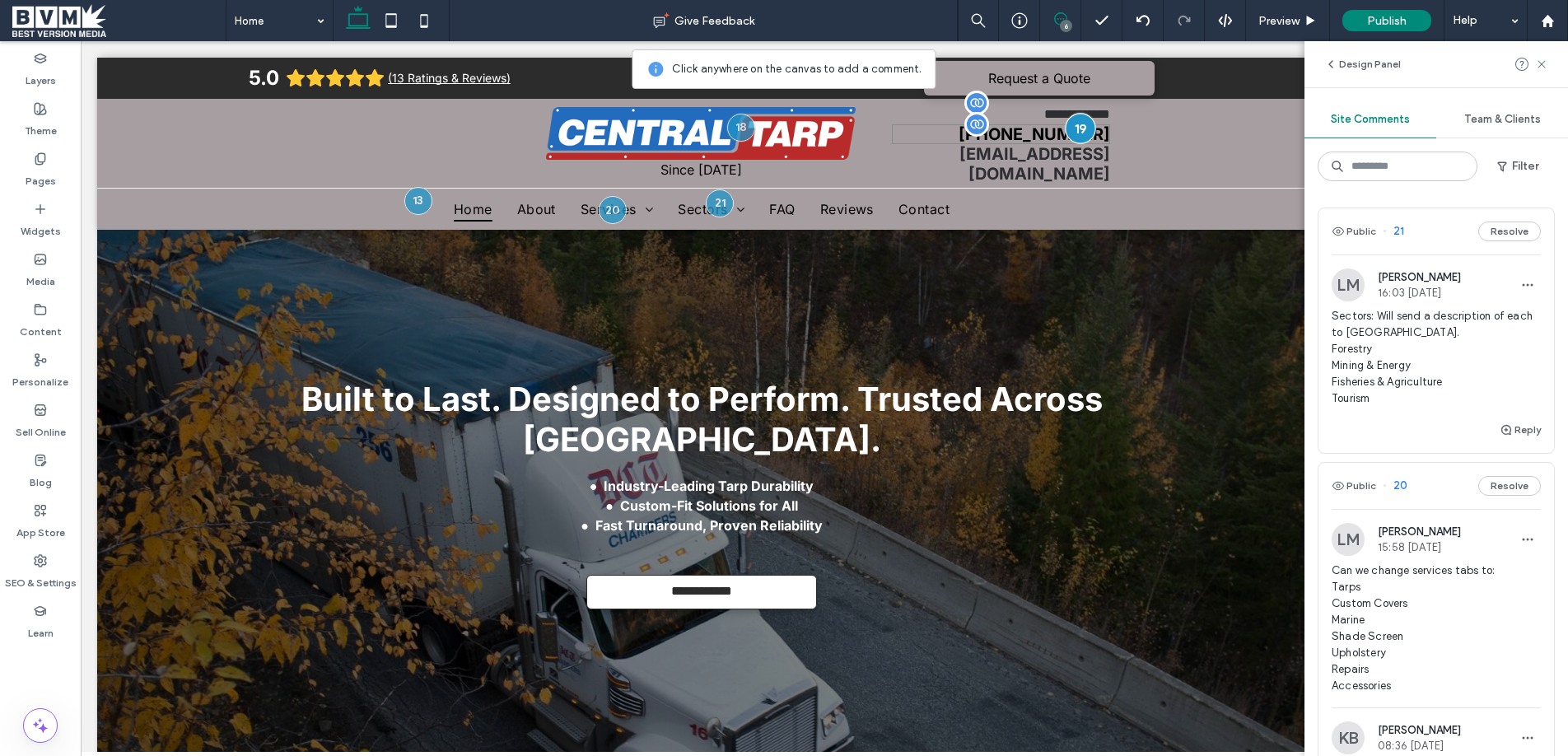
click at [1081, 137] on div at bounding box center [1079, 127] width 31 height 31
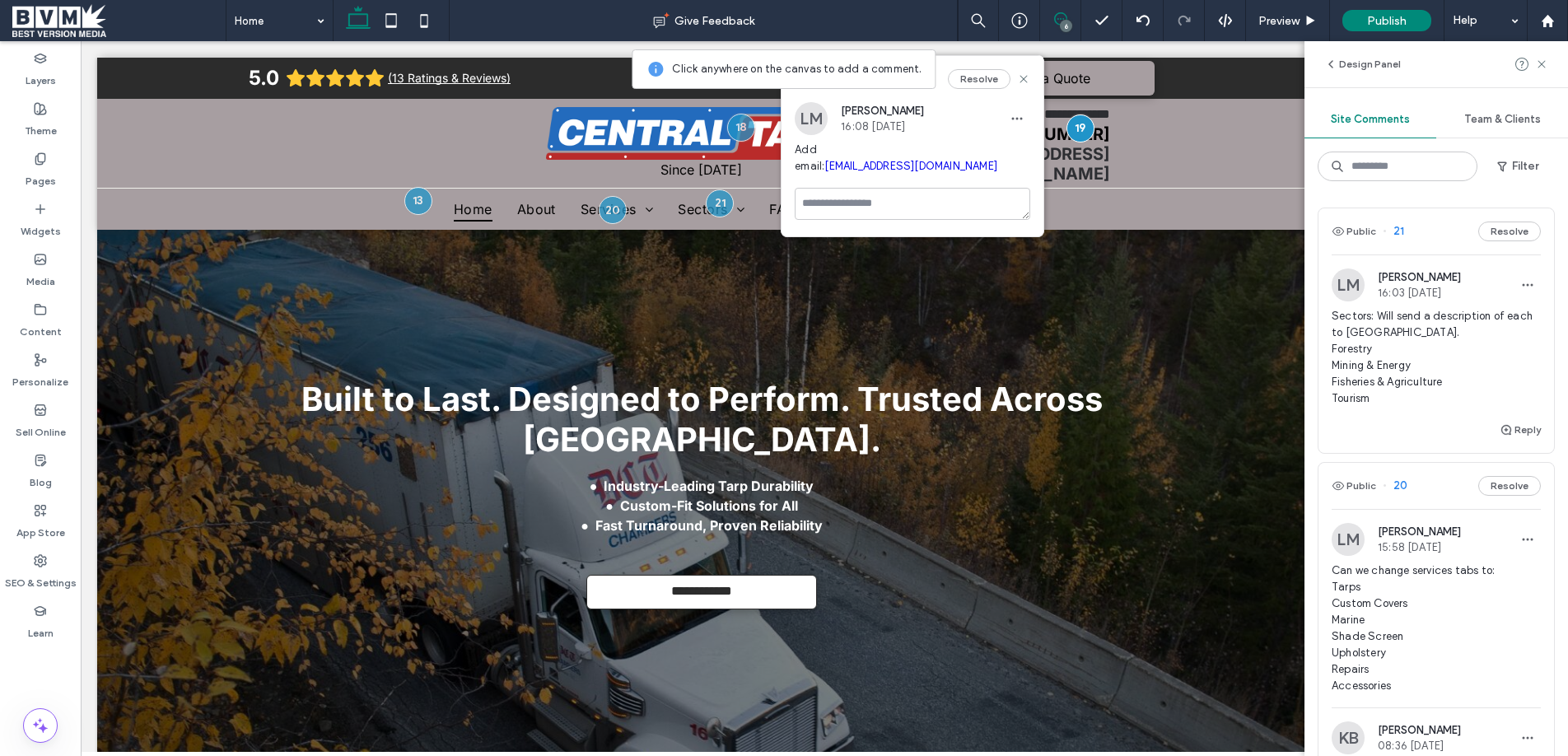
drag, startPoint x: 997, startPoint y: 86, endPoint x: 975, endPoint y: 87, distance: 22.0
click at [995, 86] on button "Resolve" at bounding box center [979, 79] width 62 height 20
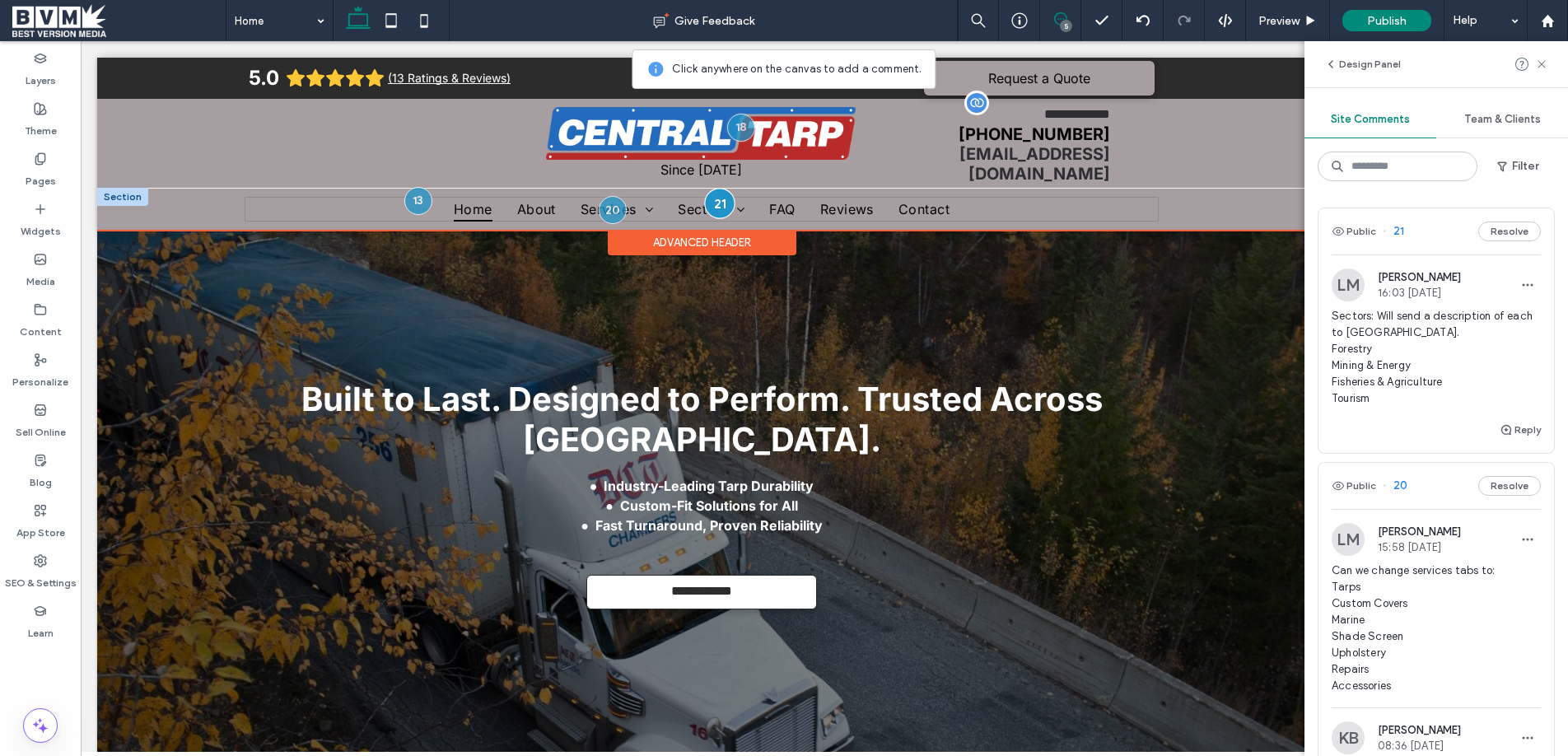
click at [721, 195] on div at bounding box center [720, 202] width 31 height 31
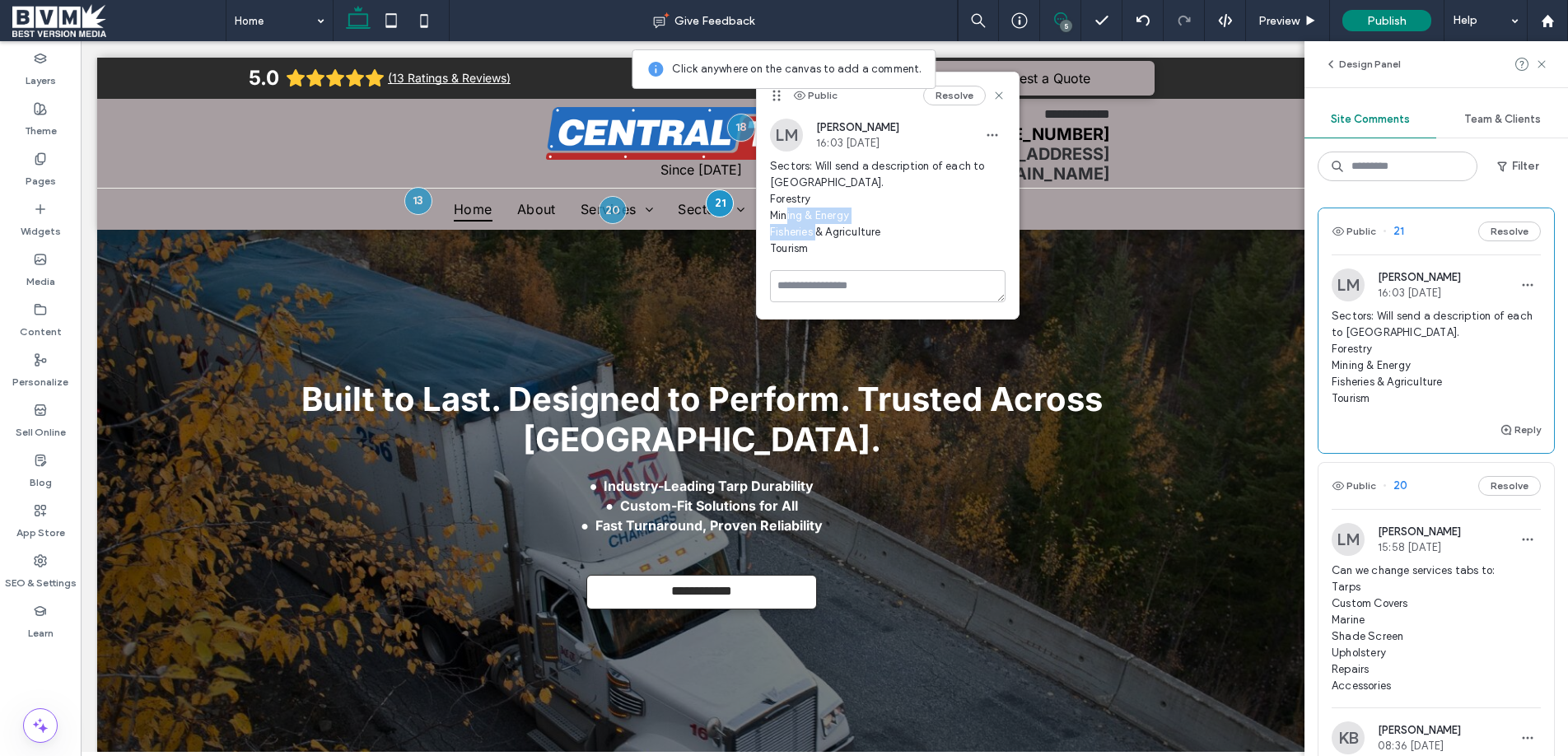
drag, startPoint x: 894, startPoint y: 235, endPoint x: 771, endPoint y: 227, distance: 123.3
click at [771, 227] on span "Sectors: Will send a description of each to Abby. Forestry Mining & Energy Fish…" at bounding box center [888, 207] width 236 height 99
copy span "Fisheries & Agriculture"
drag, startPoint x: 999, startPoint y: 92, endPoint x: 1012, endPoint y: 89, distance: 13.3
click at [1012, 89] on div "Public Resolve" at bounding box center [887, 95] width 262 height 46
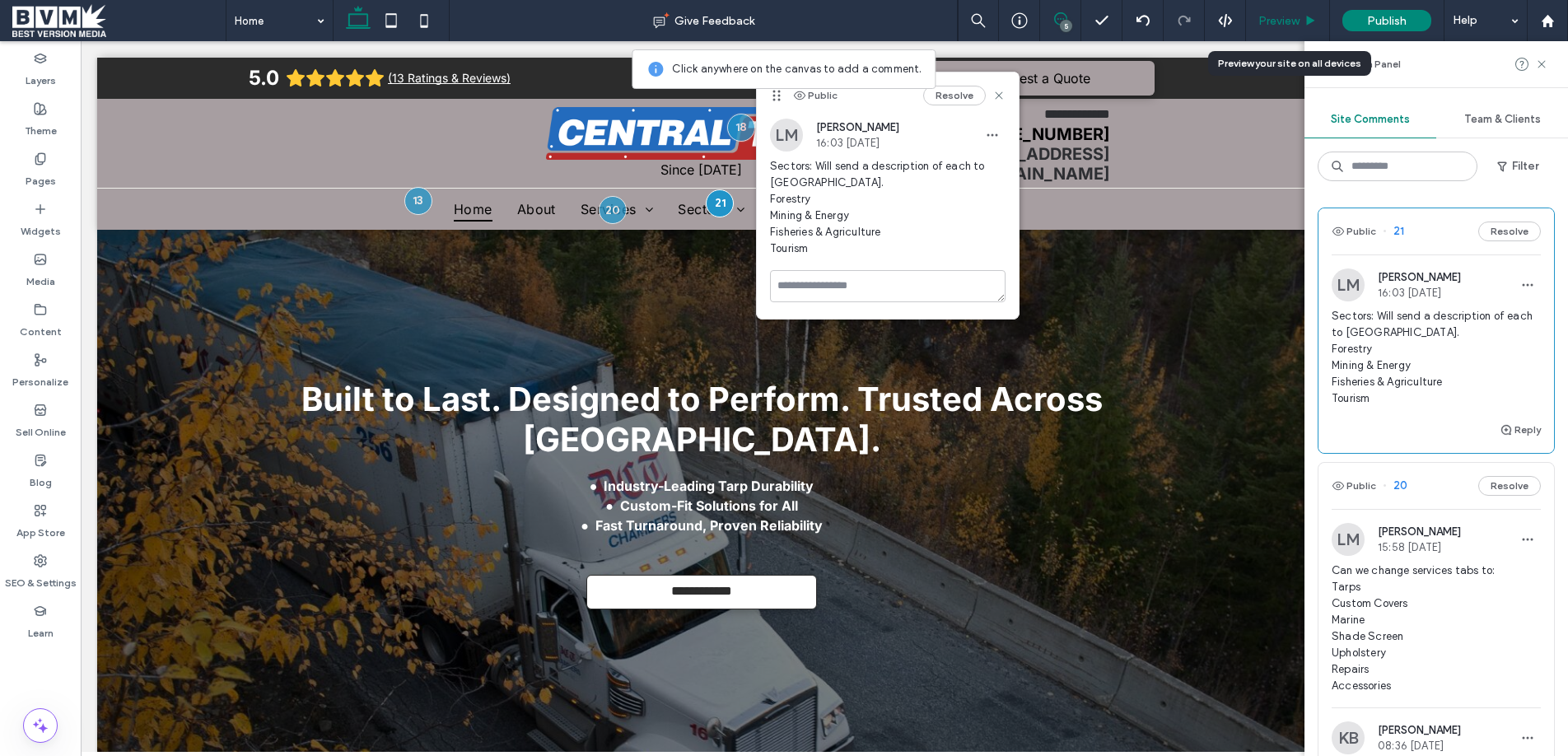
click at [1290, 21] on span "Preview" at bounding box center [1279, 21] width 41 height 14
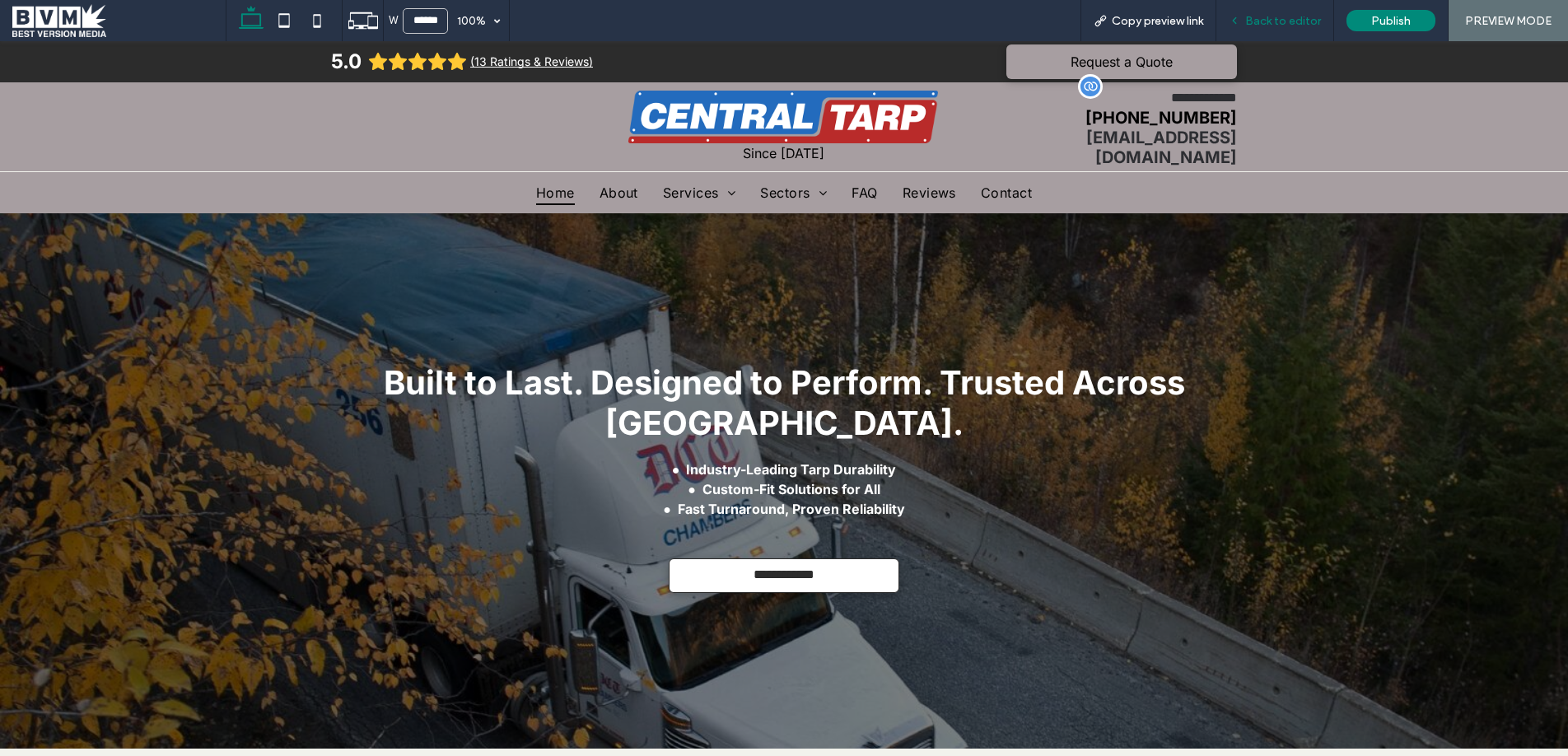
click at [1288, 17] on span "Back to editor" at bounding box center [1283, 21] width 76 height 14
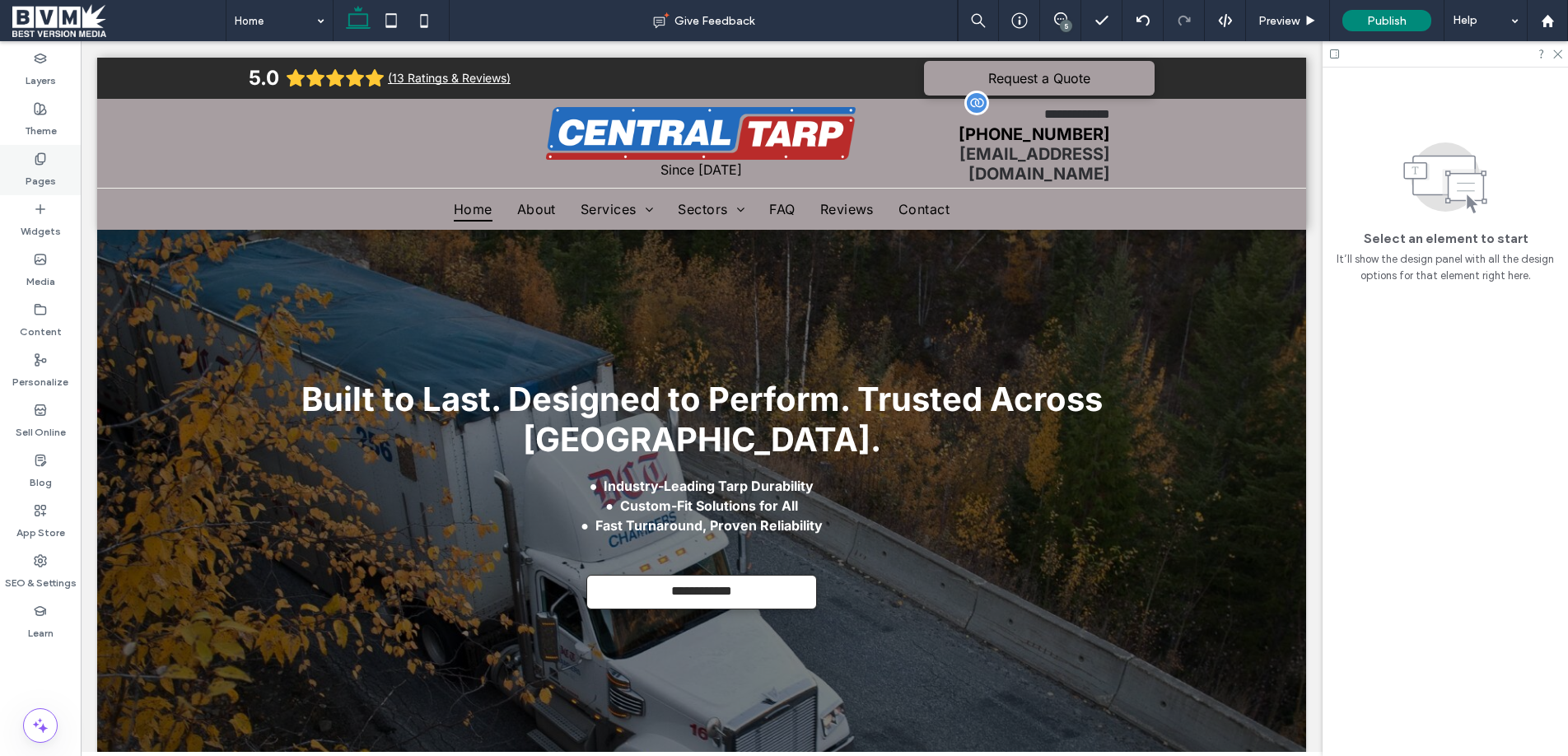
click at [42, 170] on label "Pages" at bounding box center [40, 177] width 31 height 23
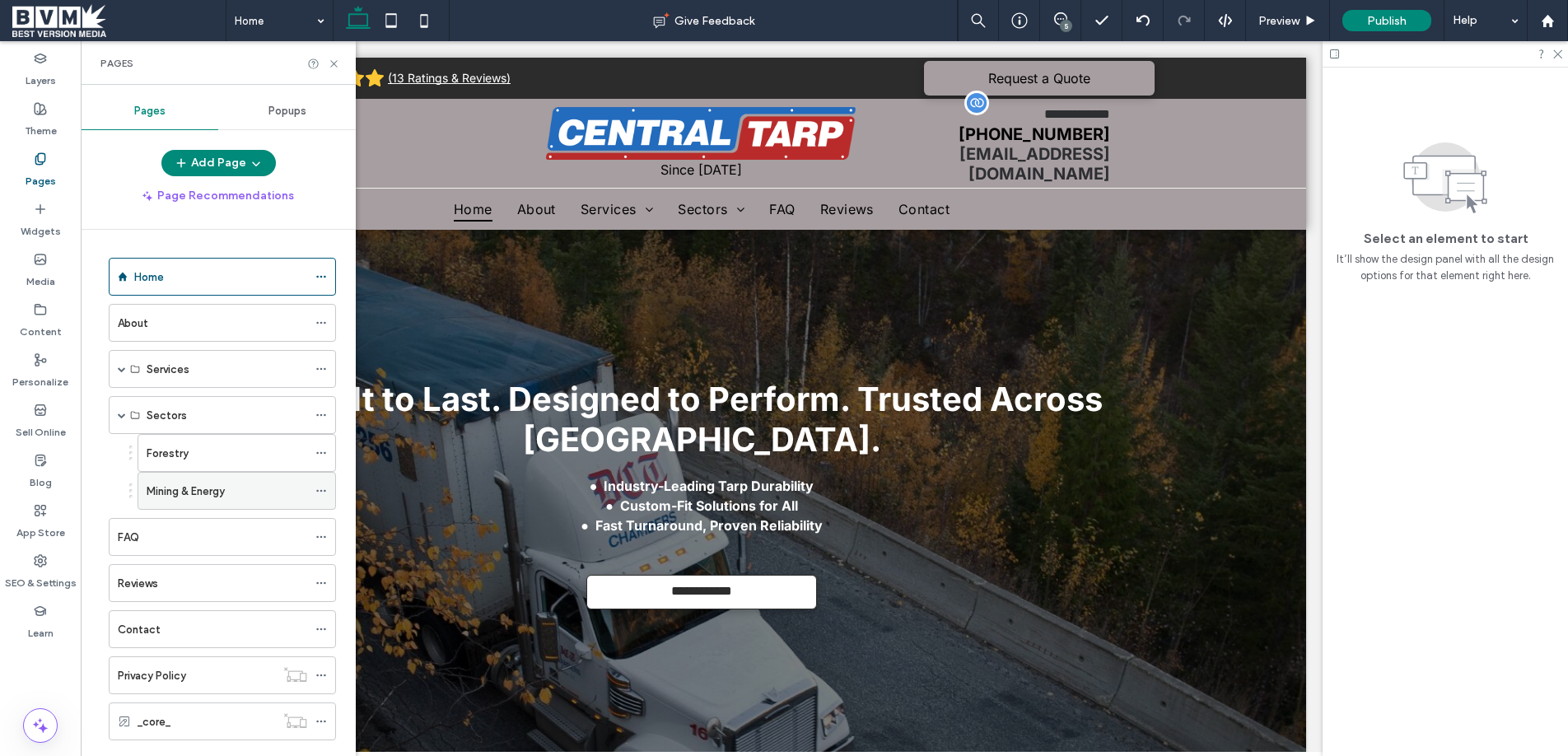
click at [321, 491] on use at bounding box center [320, 491] width 9 height 3
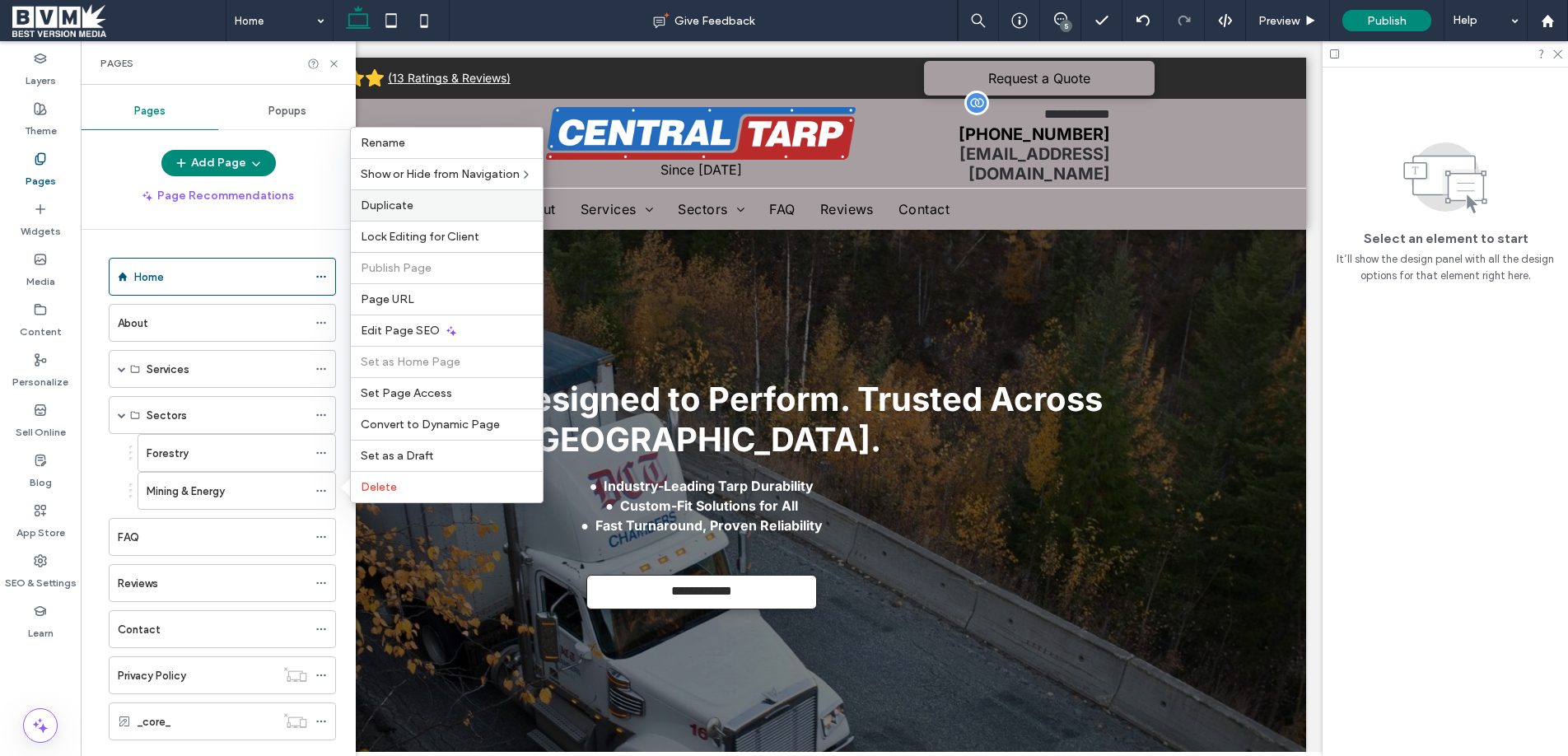
click at [424, 201] on label "Duplicate" at bounding box center [446, 205] width 172 height 14
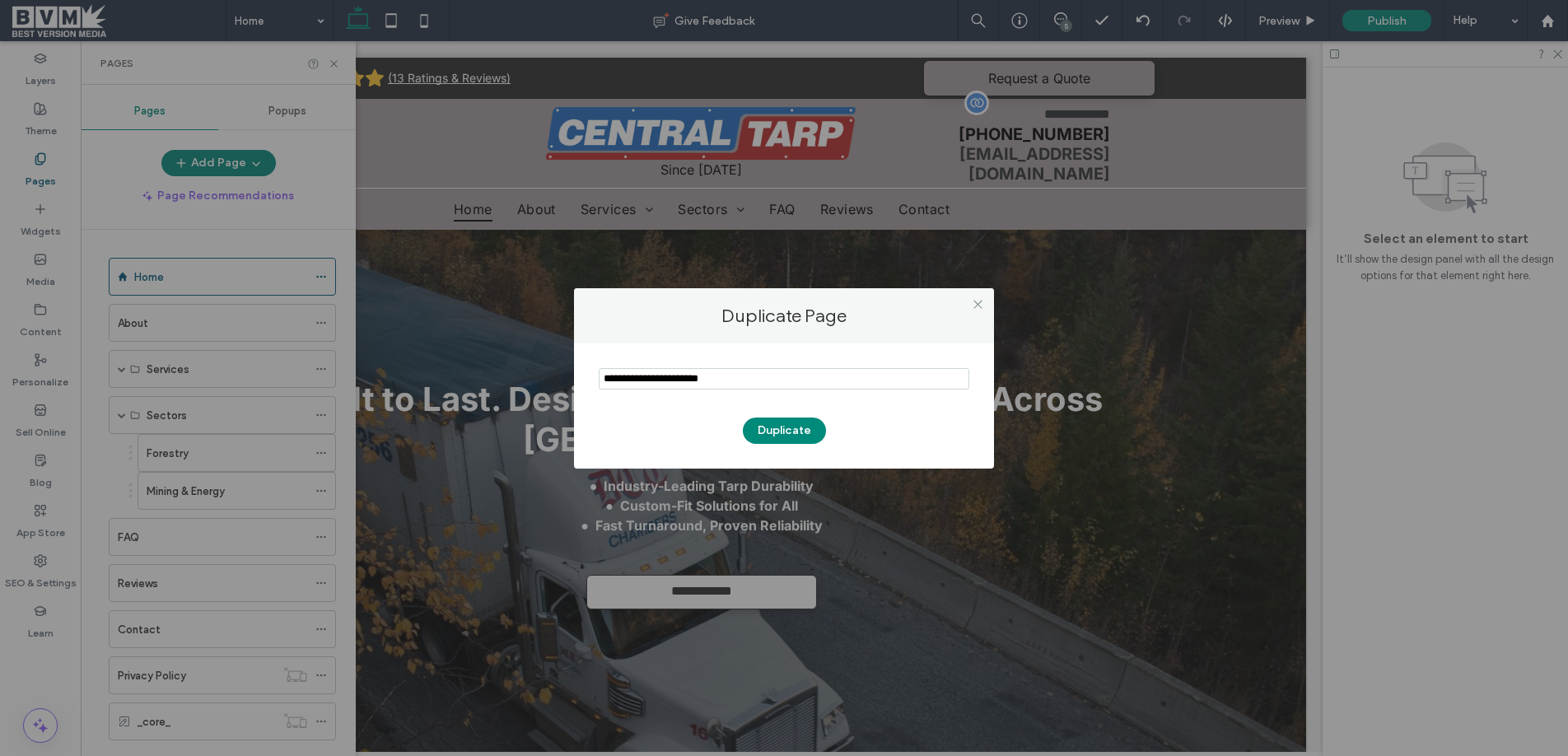
click at [649, 375] on input "notEmpty" at bounding box center [783, 379] width 370 height 22
drag, startPoint x: 649, startPoint y: 375, endPoint x: 707, endPoint y: 395, distance: 61.4
click at [649, 375] on input "notEmpty" at bounding box center [783, 379] width 370 height 22
type input "**********"
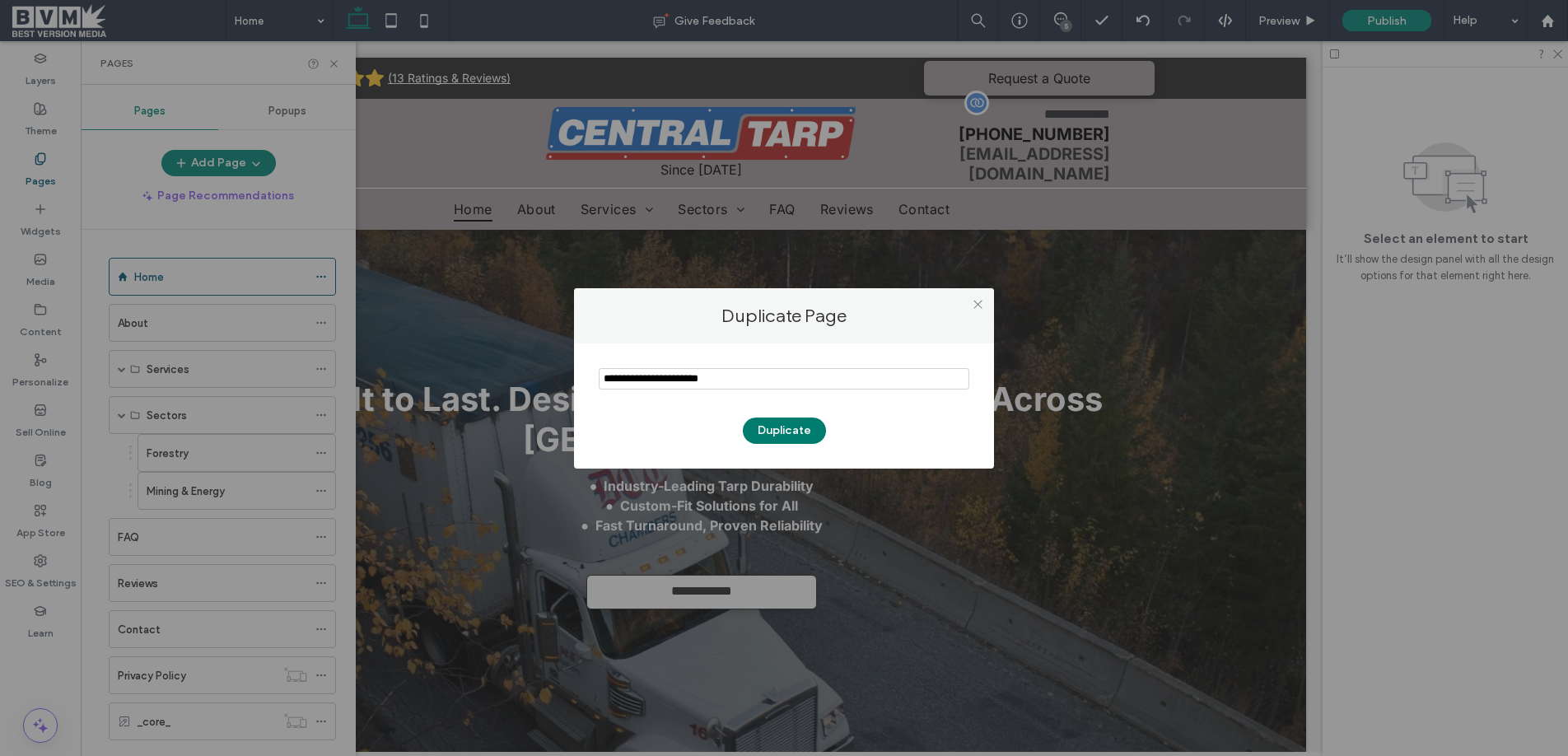
click at [793, 433] on button "Duplicate" at bounding box center [784, 430] width 83 height 27
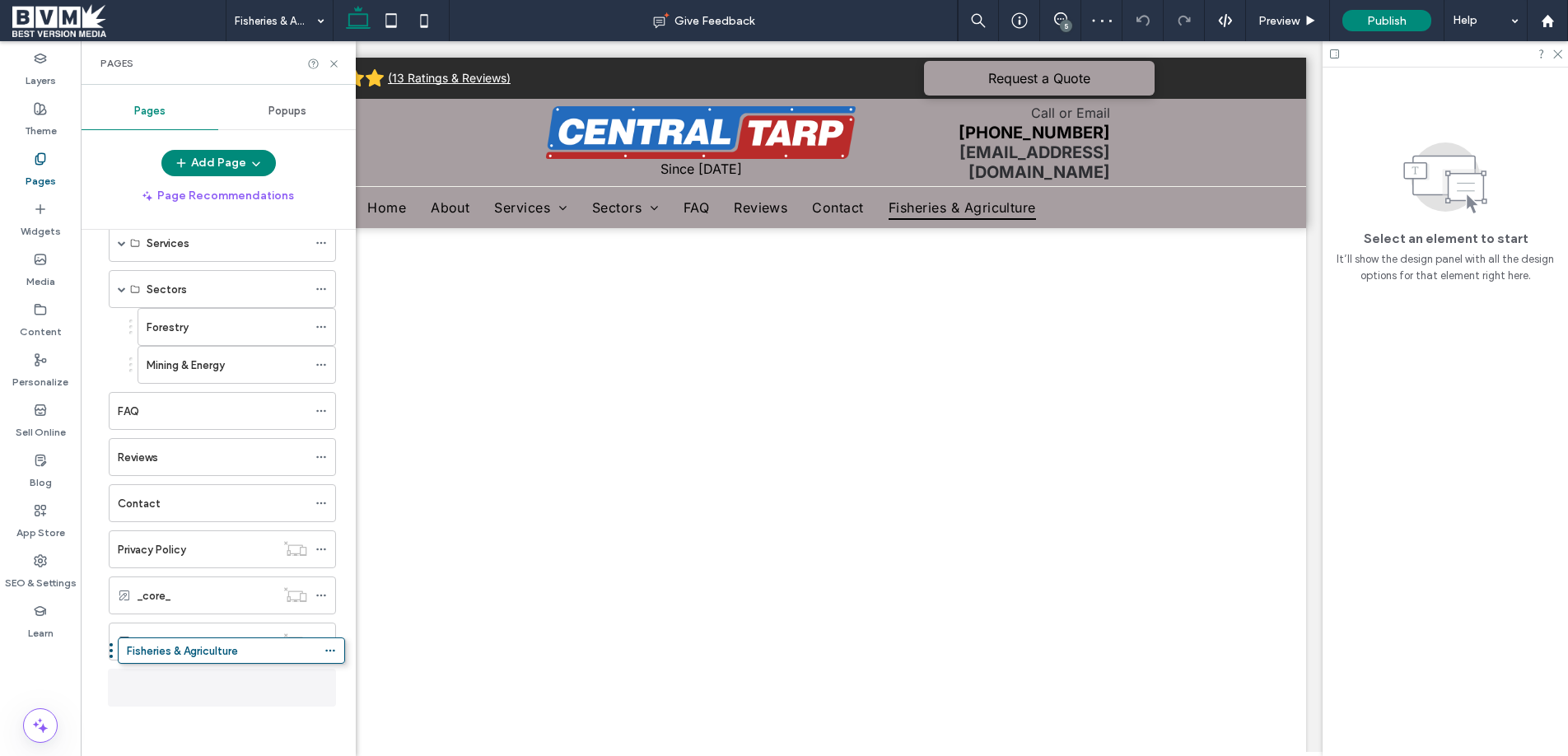
scroll to position [117, 0]
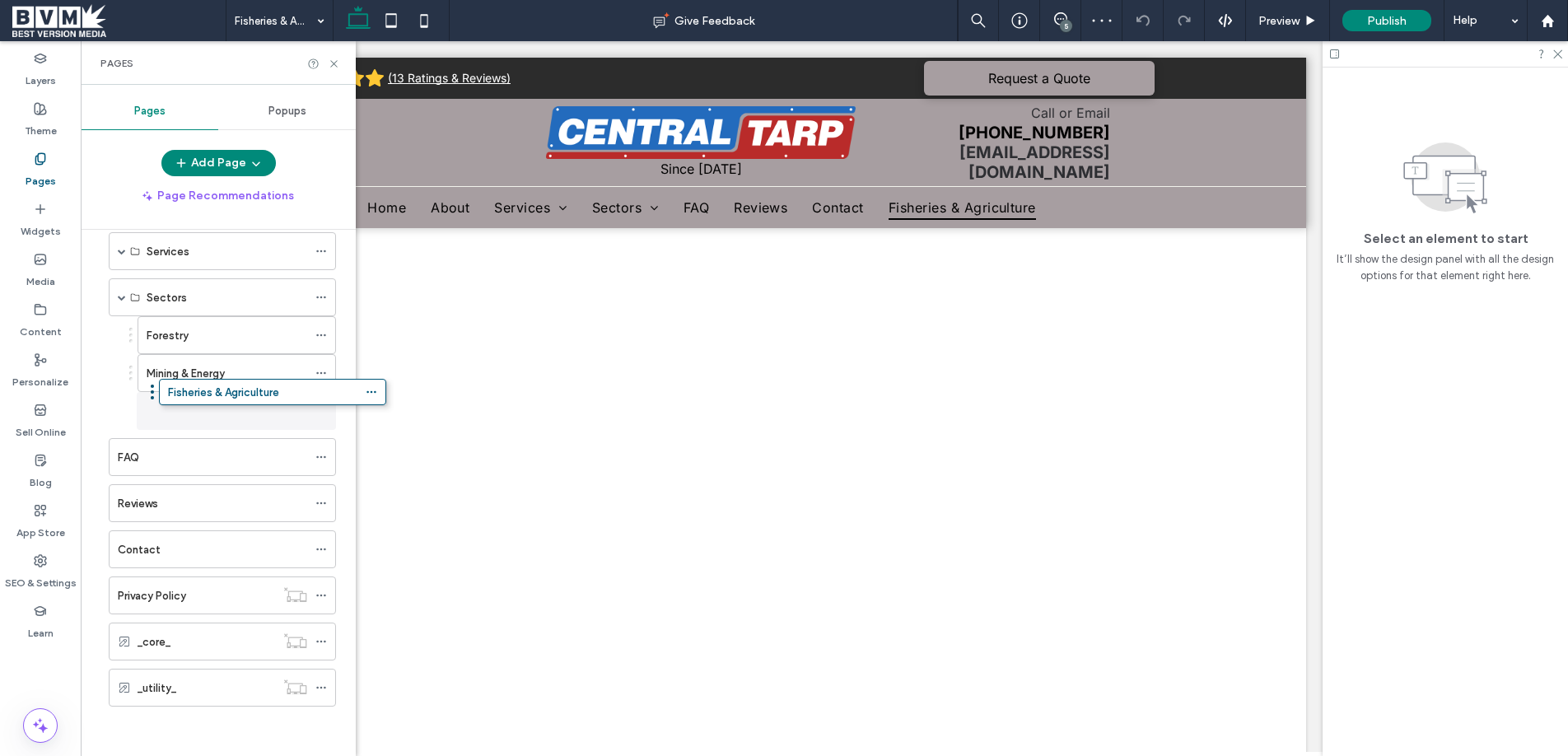
drag, startPoint x: 103, startPoint y: 695, endPoint x: 153, endPoint y: 405, distance: 294.3
click at [1067, 20] on div "5" at bounding box center [1065, 26] width 13 height 13
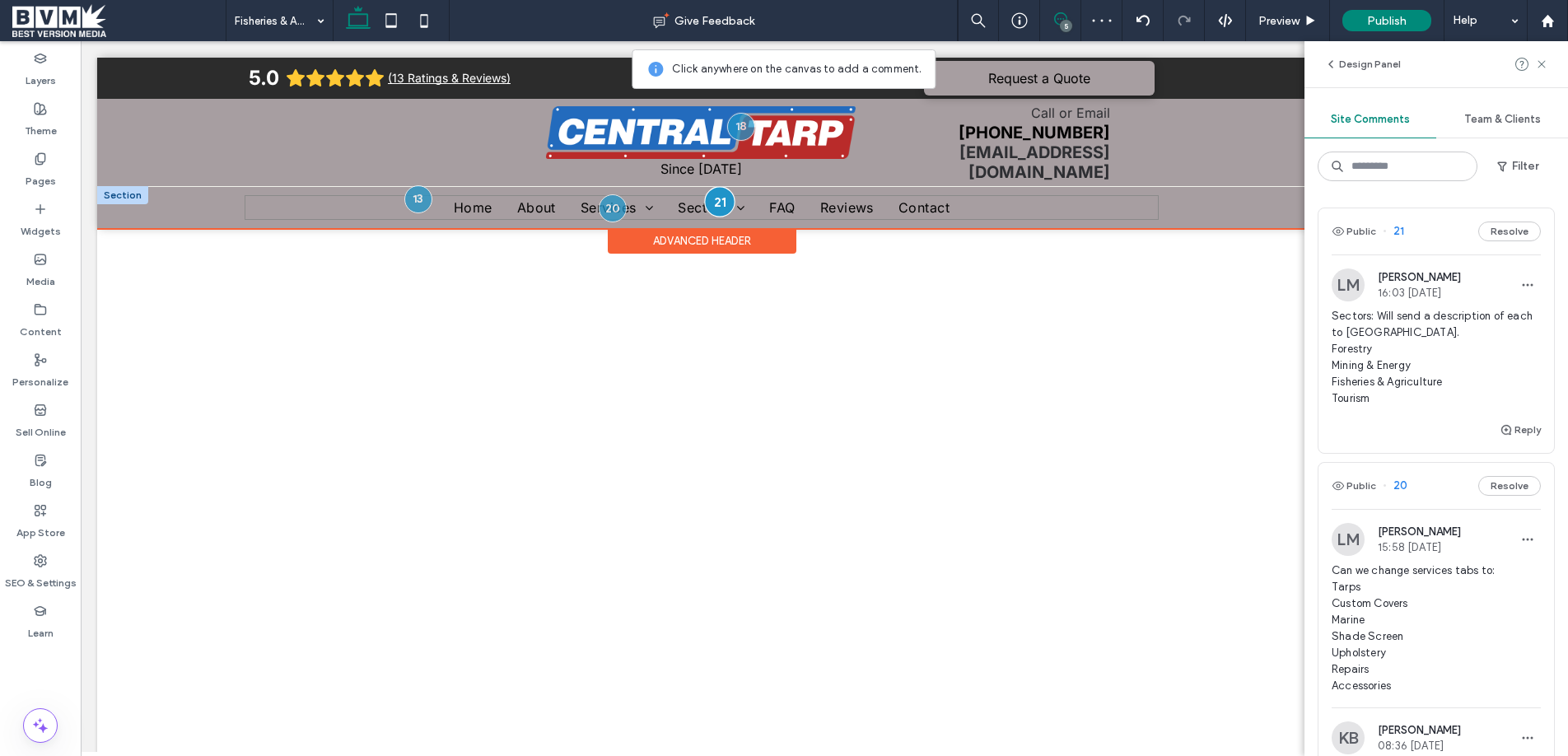
click at [717, 194] on div at bounding box center [720, 200] width 31 height 31
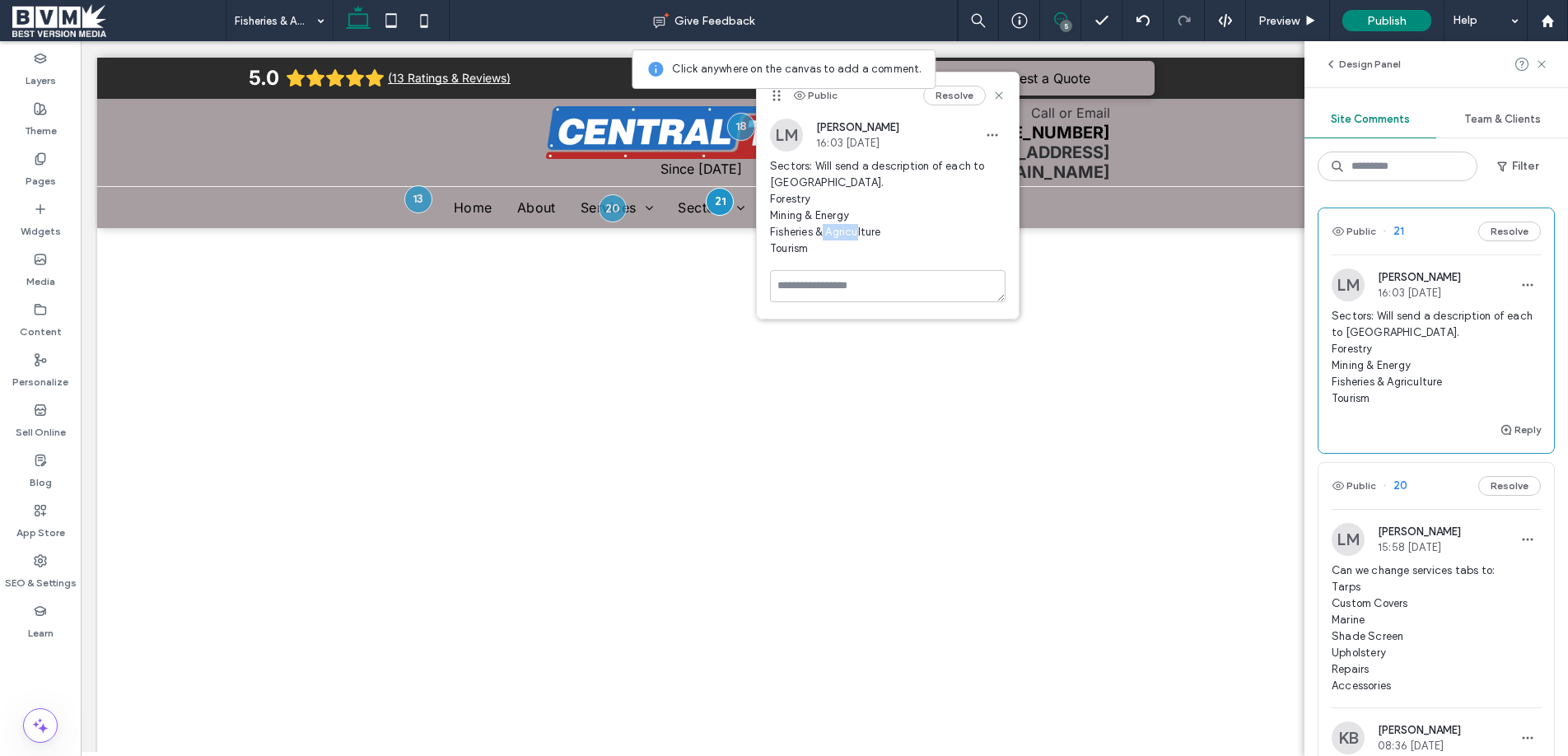
drag, startPoint x: 816, startPoint y: 251, endPoint x: 769, endPoint y: 250, distance: 47.0
click at [770, 250] on span "Sectors: Will send a description of each to Abby. Forestry Mining & Energy Fish…" at bounding box center [888, 207] width 236 height 99
copy span "Tourism"
click at [1004, 97] on icon at bounding box center [998, 95] width 13 height 13
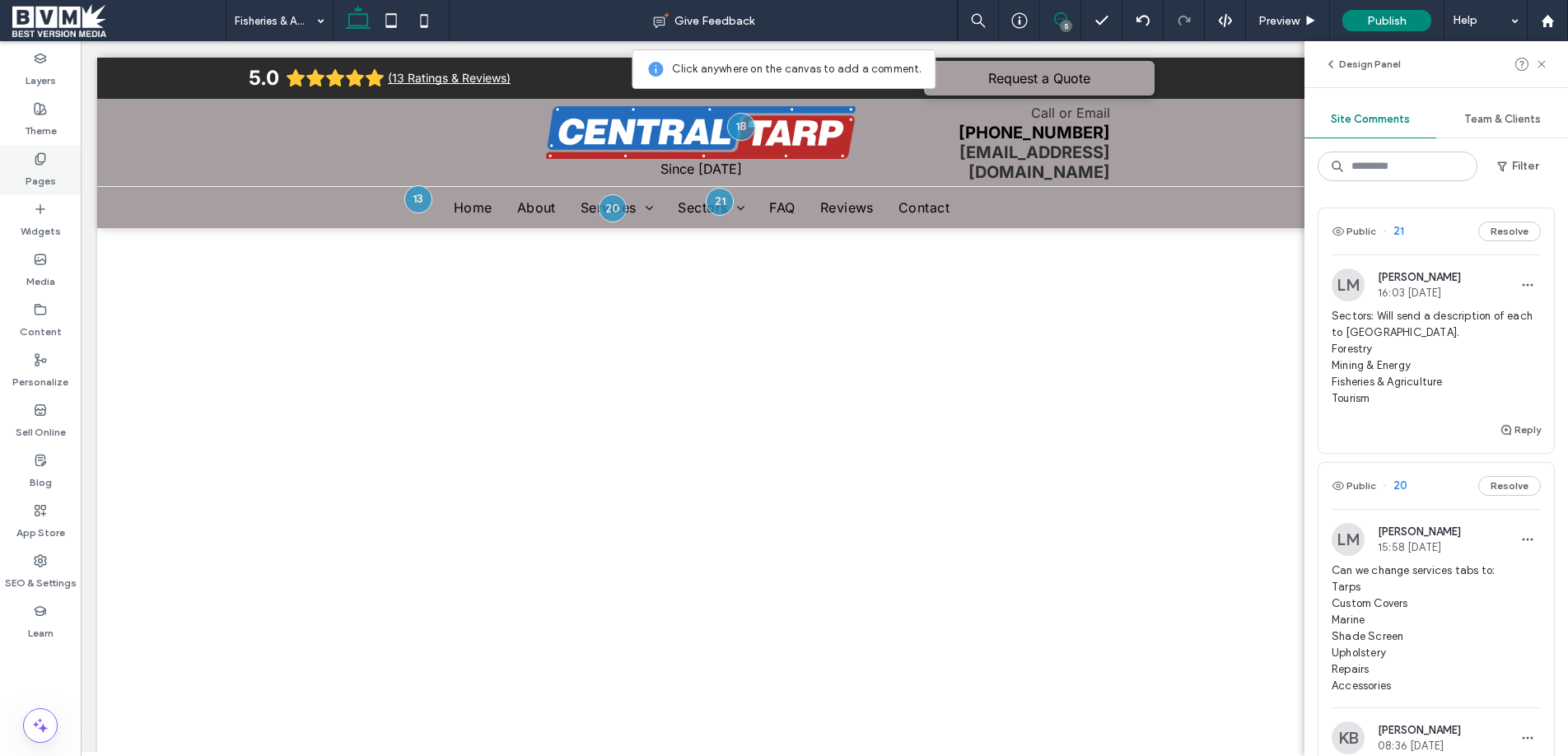
click at [58, 169] on div "Pages" at bounding box center [40, 170] width 81 height 50
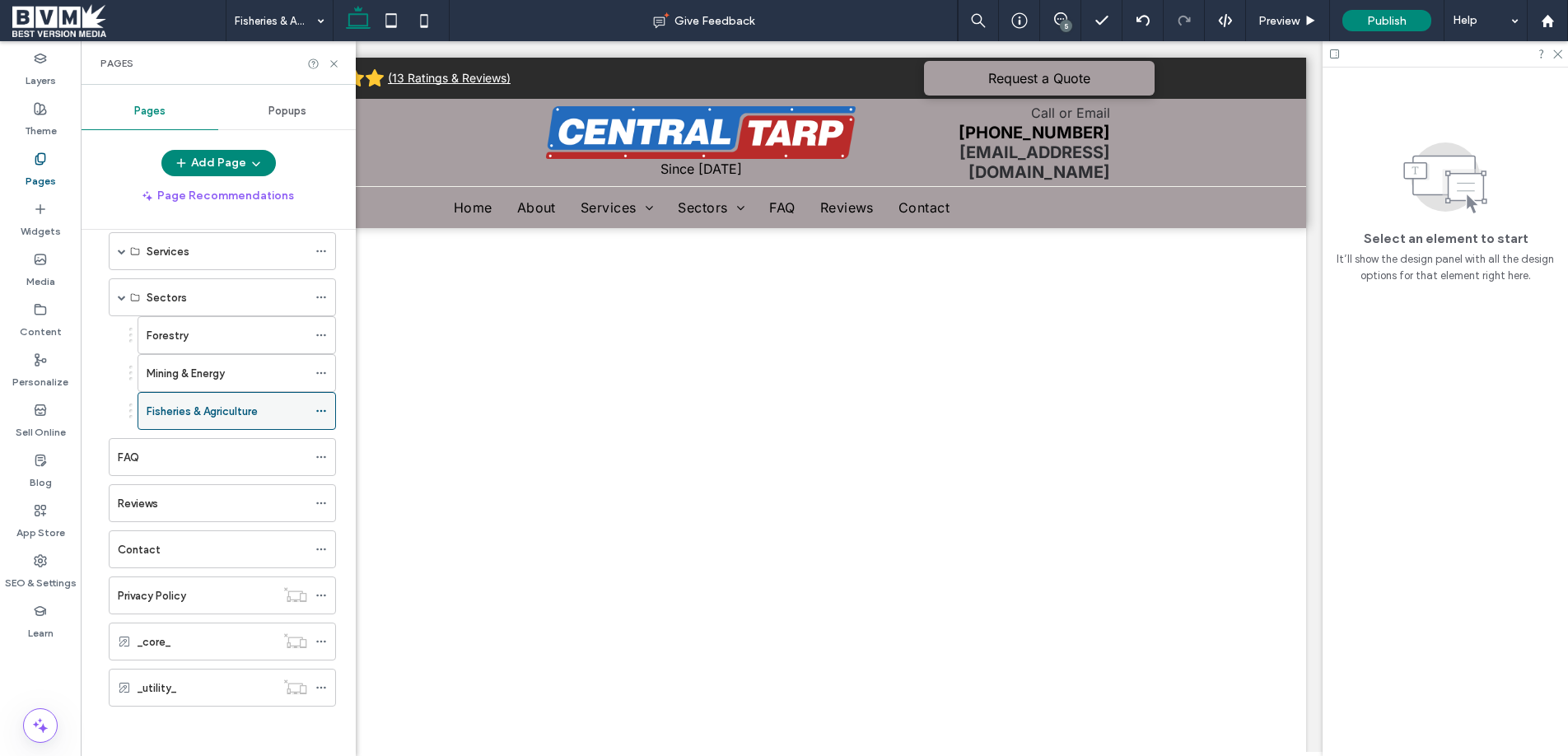
click at [324, 410] on use at bounding box center [320, 411] width 9 height 3
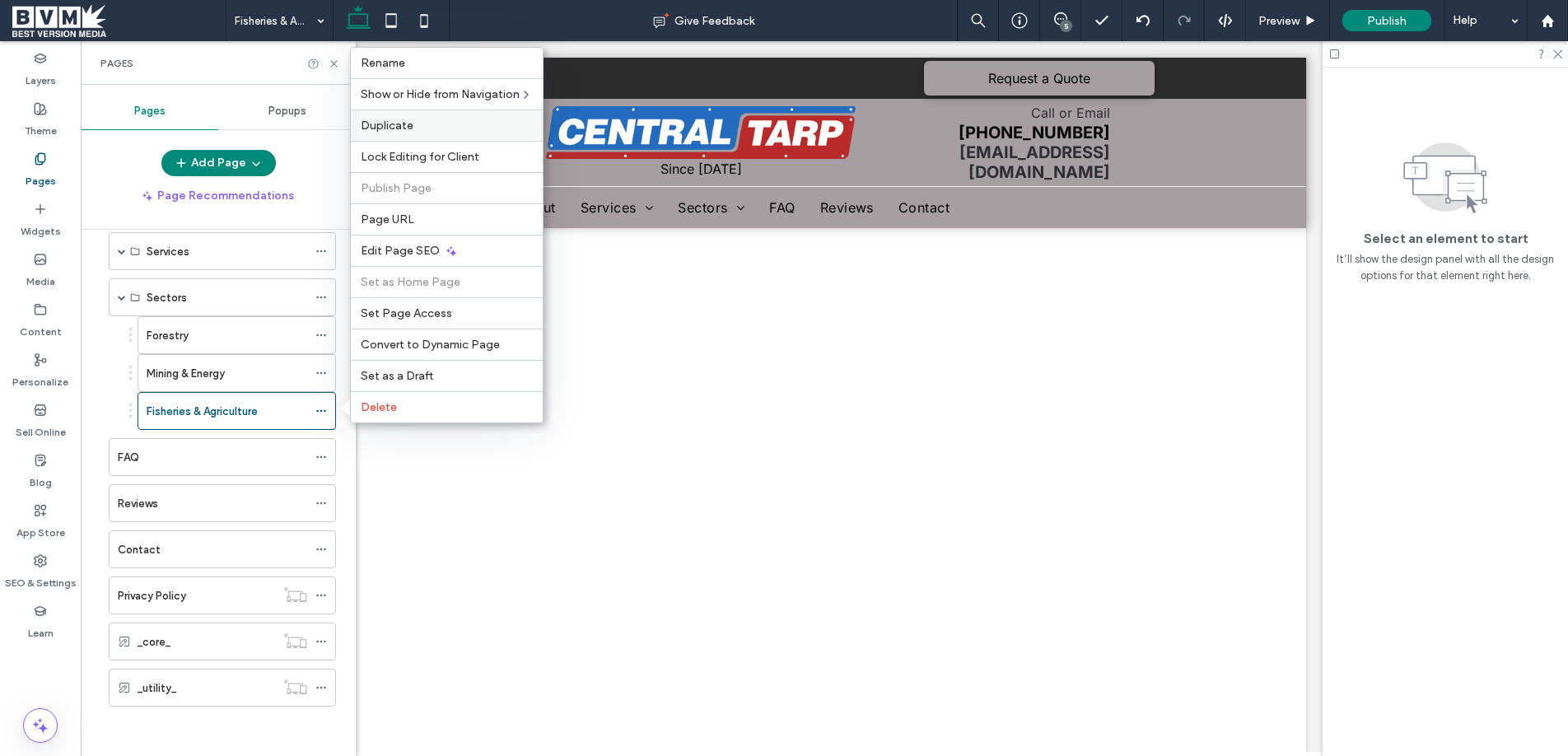
click at [409, 132] on div "Duplicate" at bounding box center [446, 125] width 192 height 32
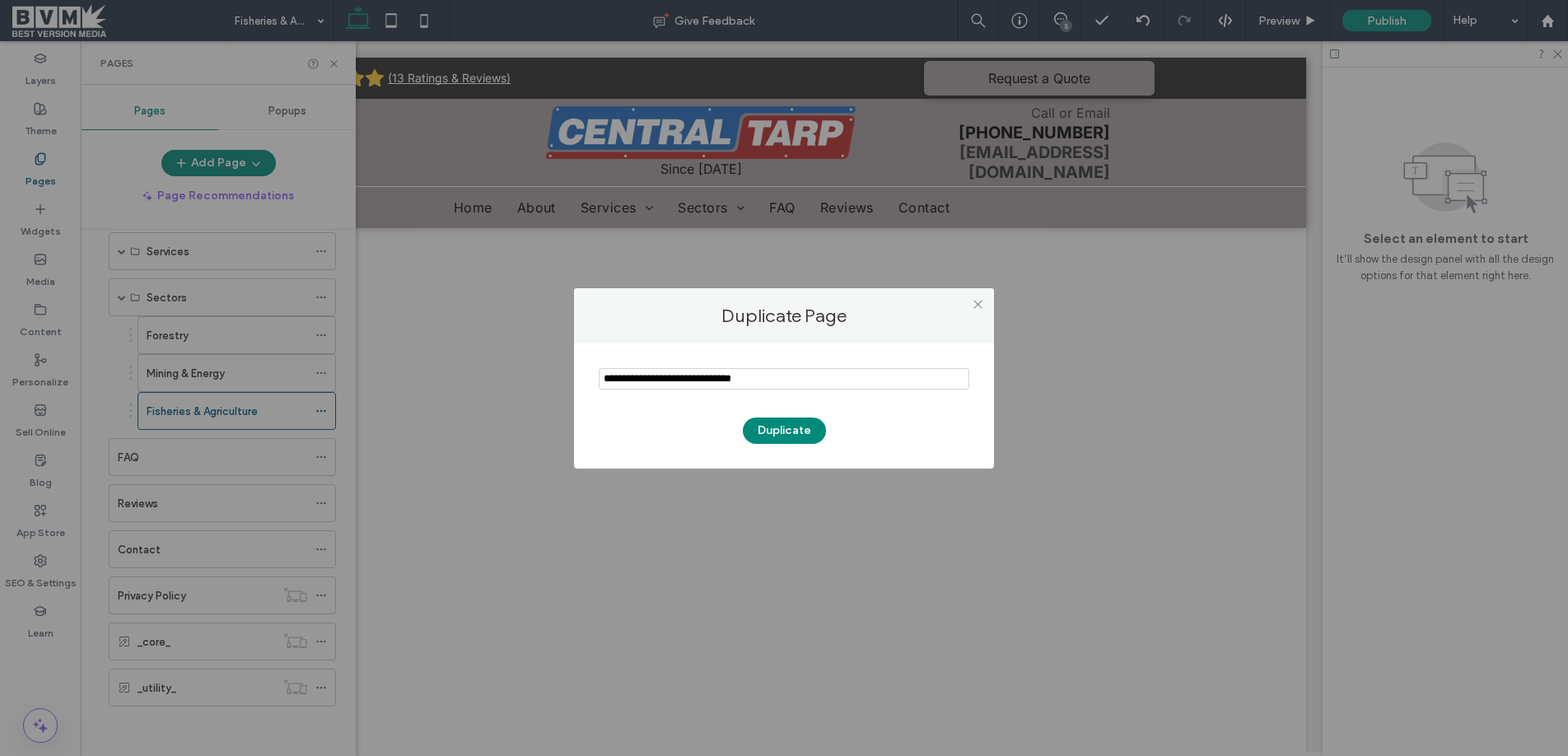
click at [656, 379] on input "notEmpty" at bounding box center [783, 379] width 370 height 22
type input "*******"
drag, startPoint x: 776, startPoint y: 424, endPoint x: 717, endPoint y: 409, distance: 60.9
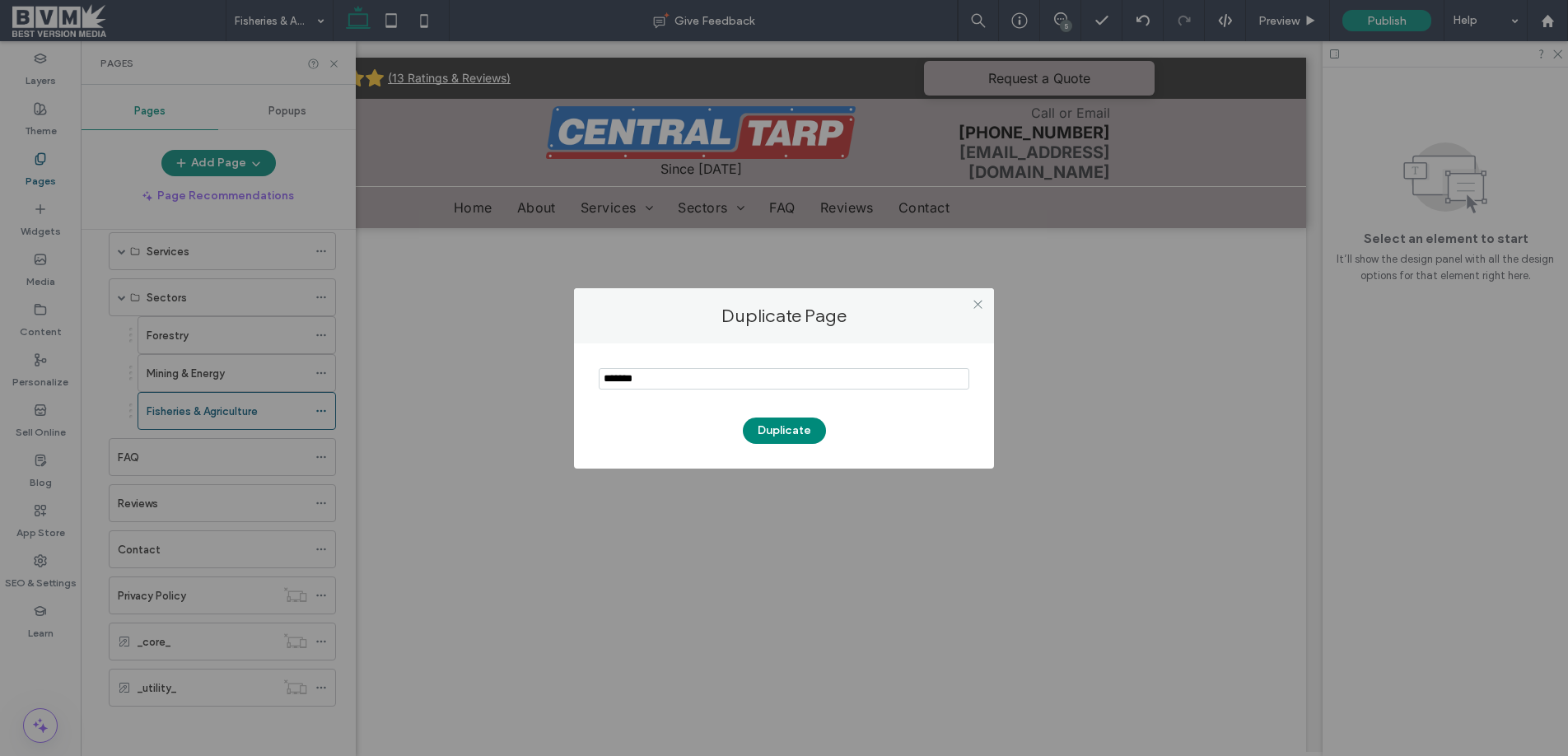
click at [776, 424] on button "Duplicate" at bounding box center [784, 430] width 83 height 27
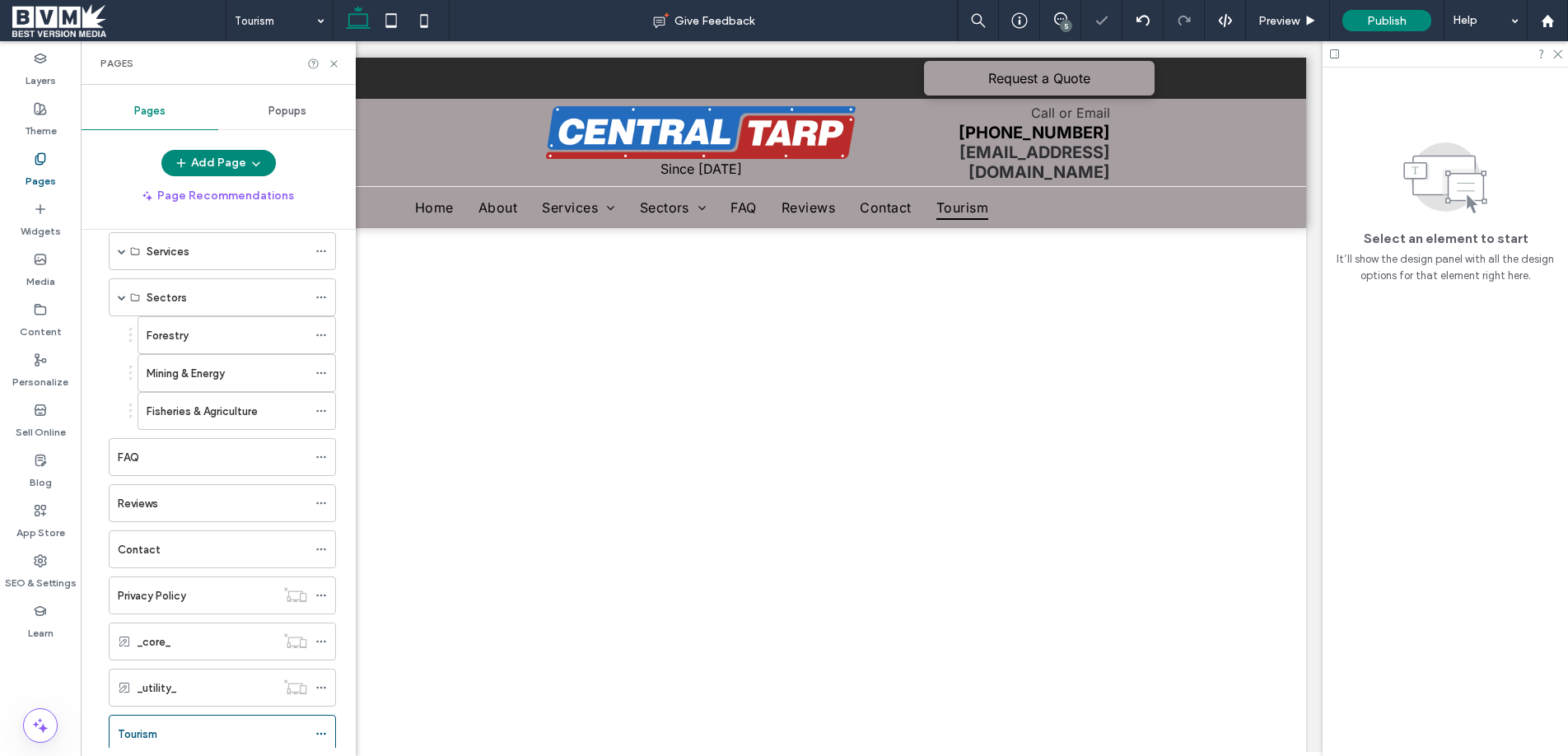
scroll to position [0, 0]
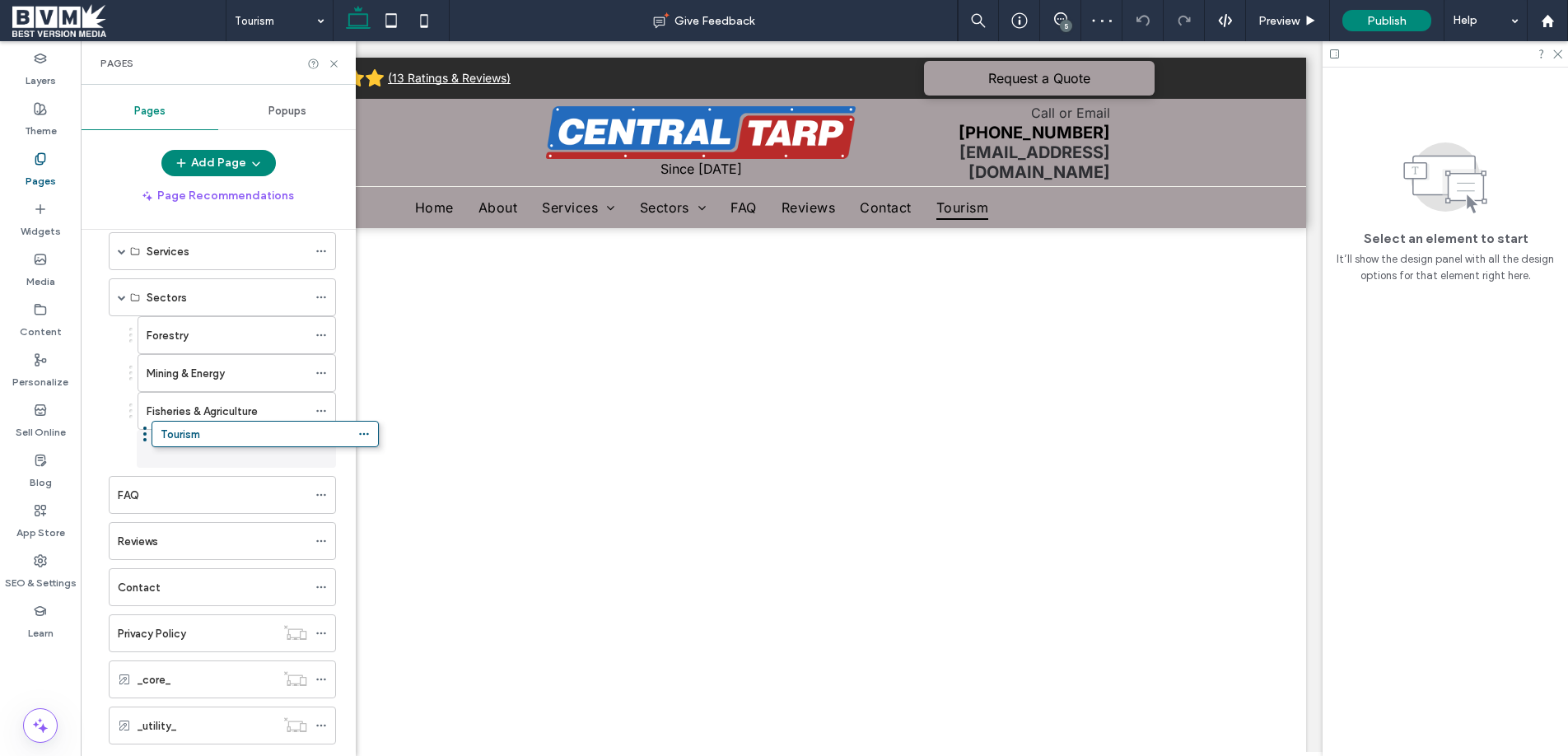
drag, startPoint x: 100, startPoint y: 729, endPoint x: 142, endPoint y: 434, distance: 298.0
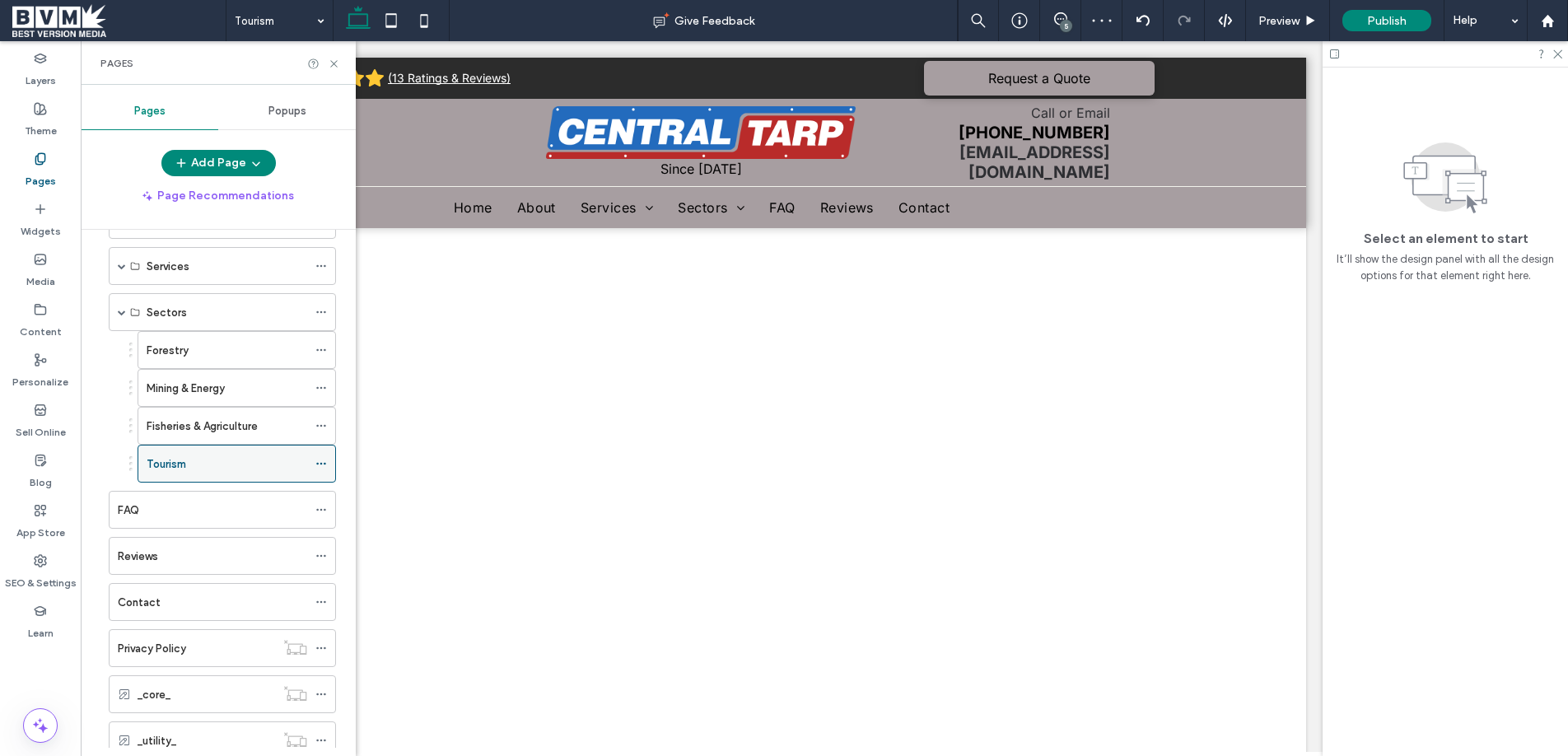
click at [195, 459] on div "Tourism" at bounding box center [226, 464] width 161 height 18
click at [218, 356] on div "Forestry" at bounding box center [226, 343] width 161 height 37
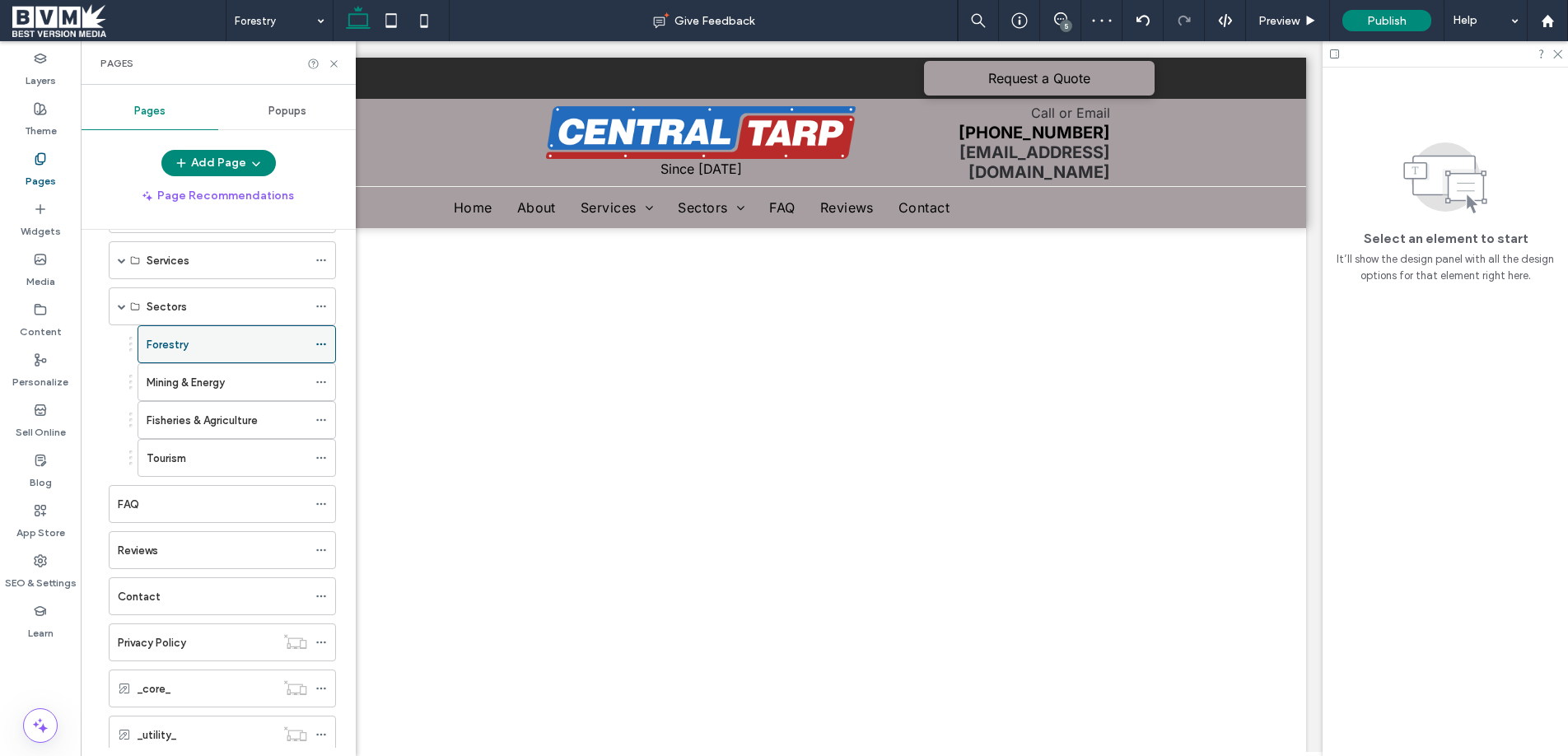
scroll to position [0, 0]
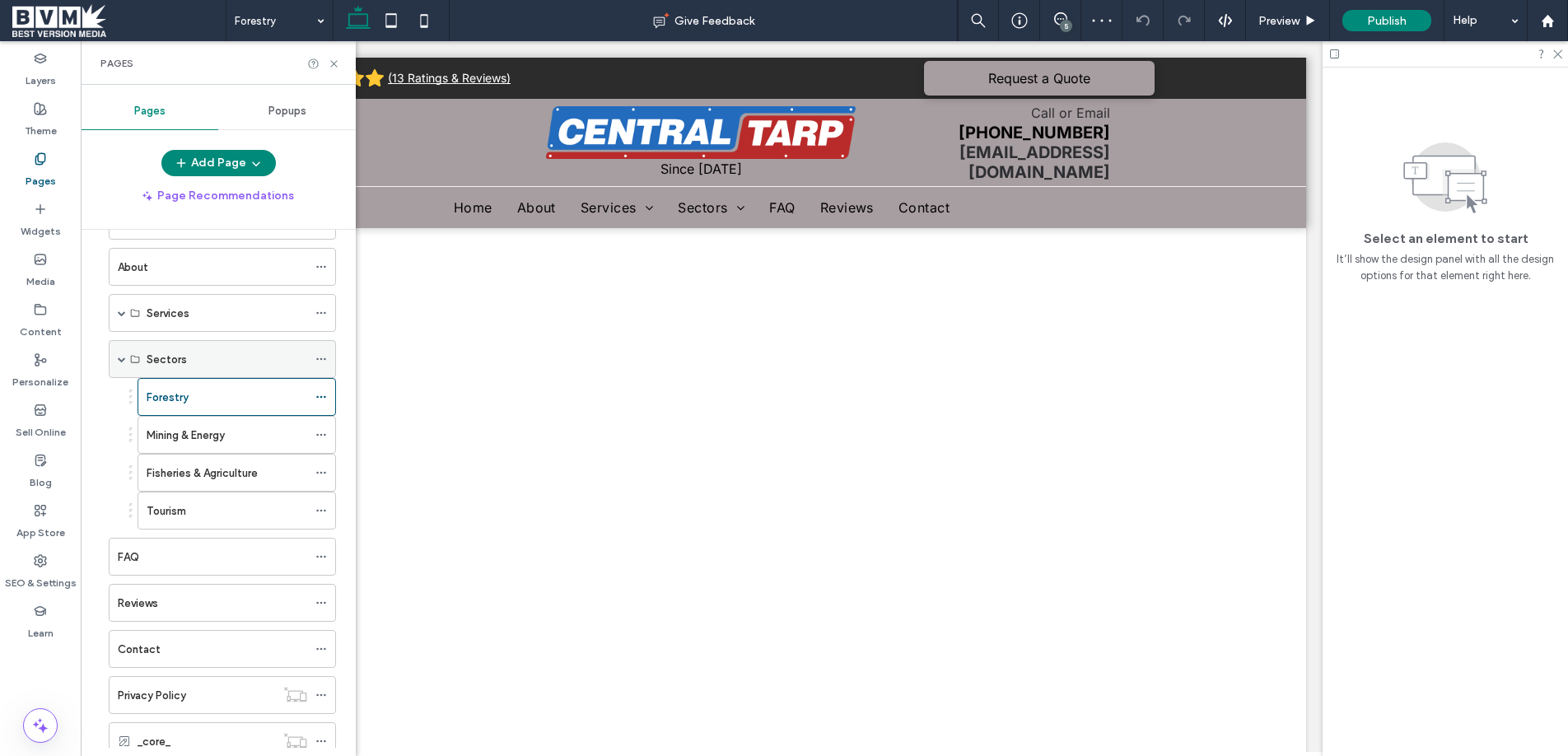
scroll to position [45, 0]
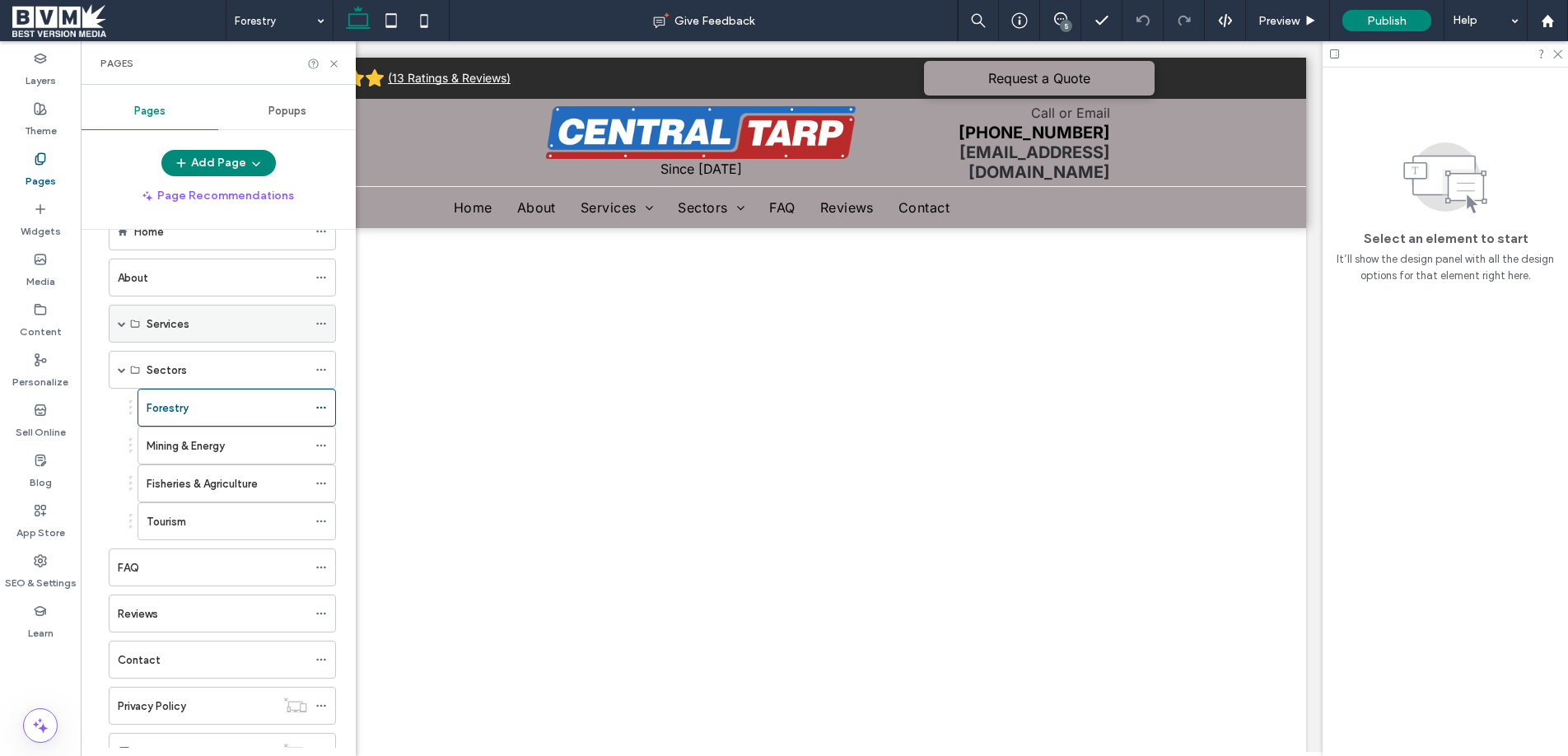
click at [124, 324] on span at bounding box center [121, 324] width 8 height 8
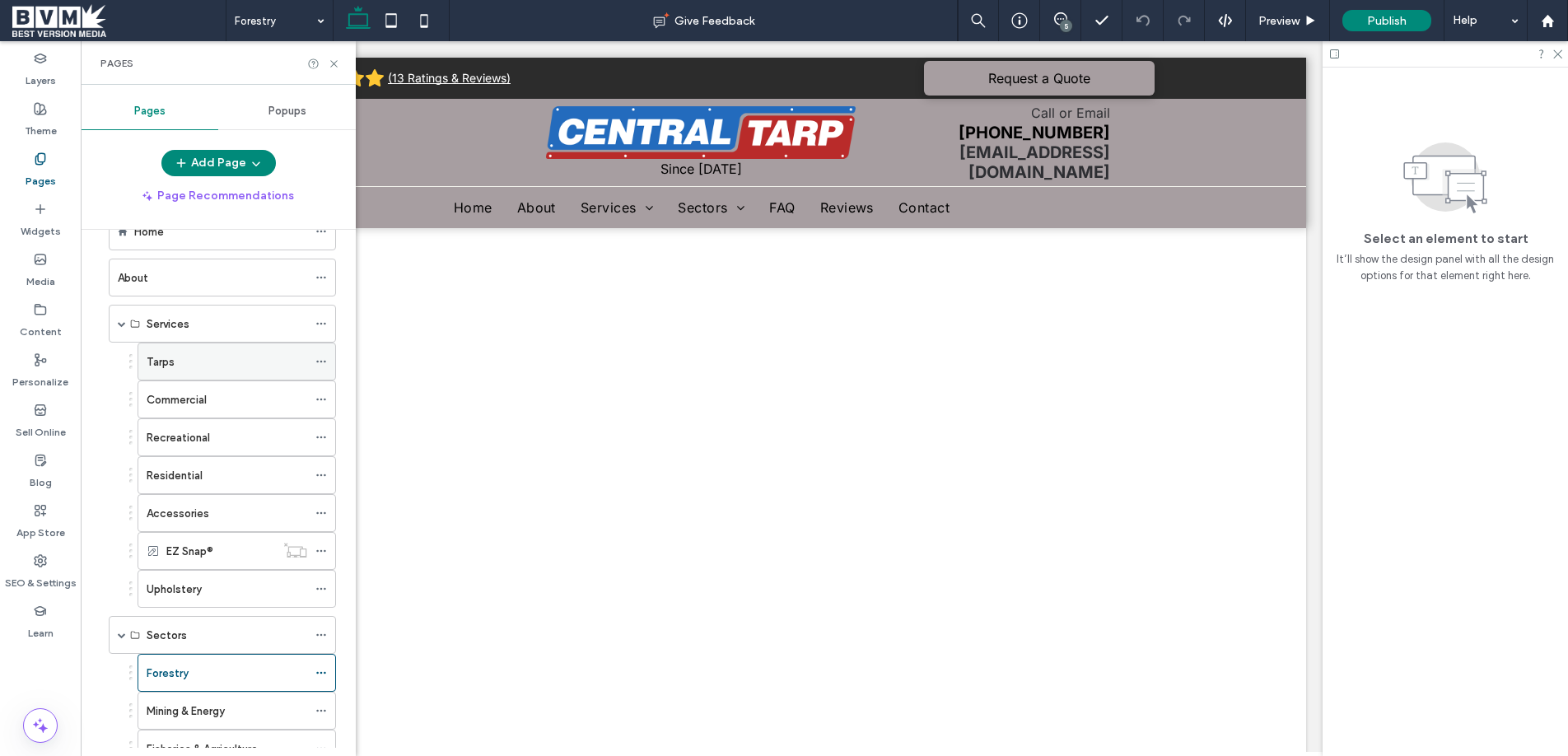
click at [253, 363] on div "Tarps" at bounding box center [226, 362] width 161 height 18
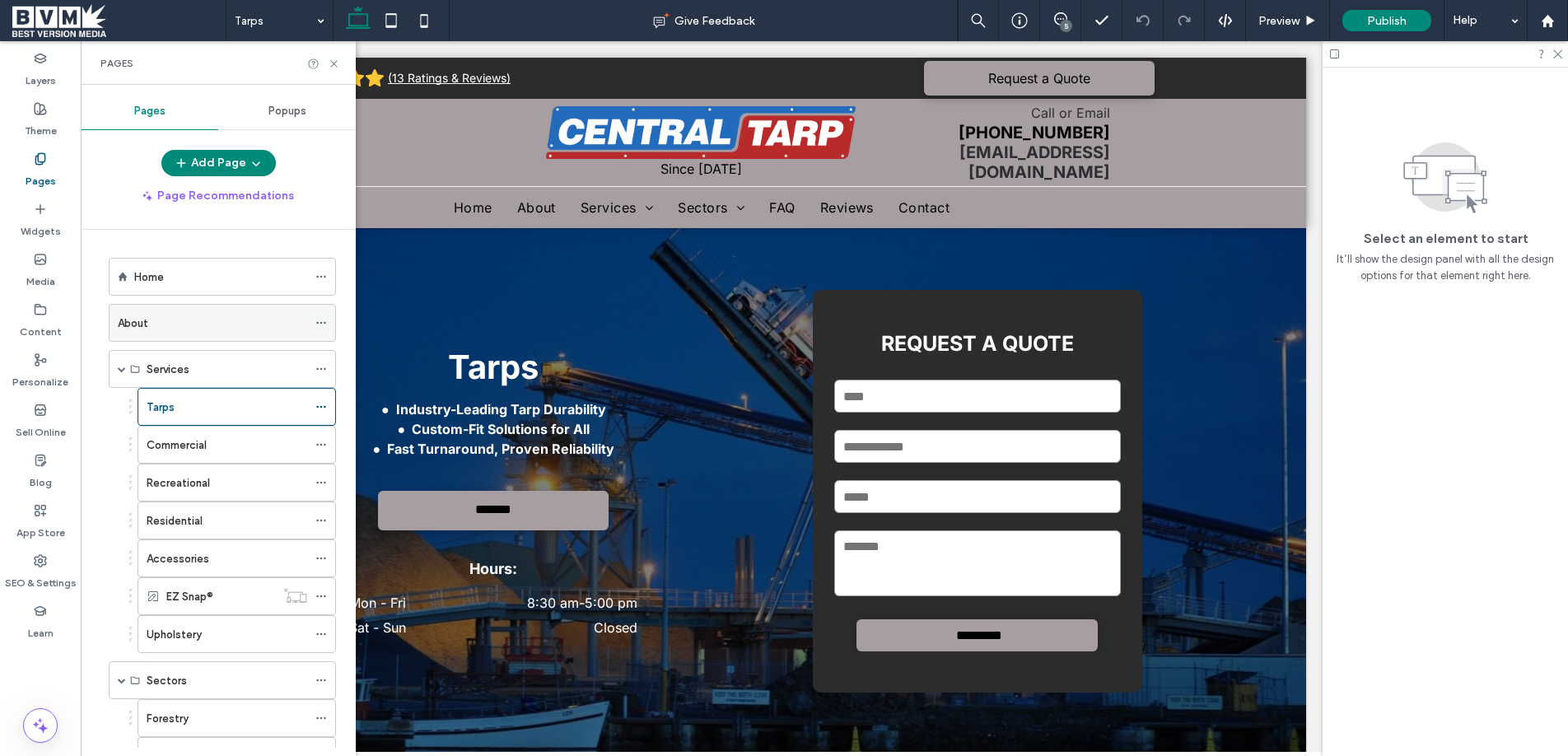
click at [211, 334] on div "About" at bounding box center [212, 323] width 190 height 37
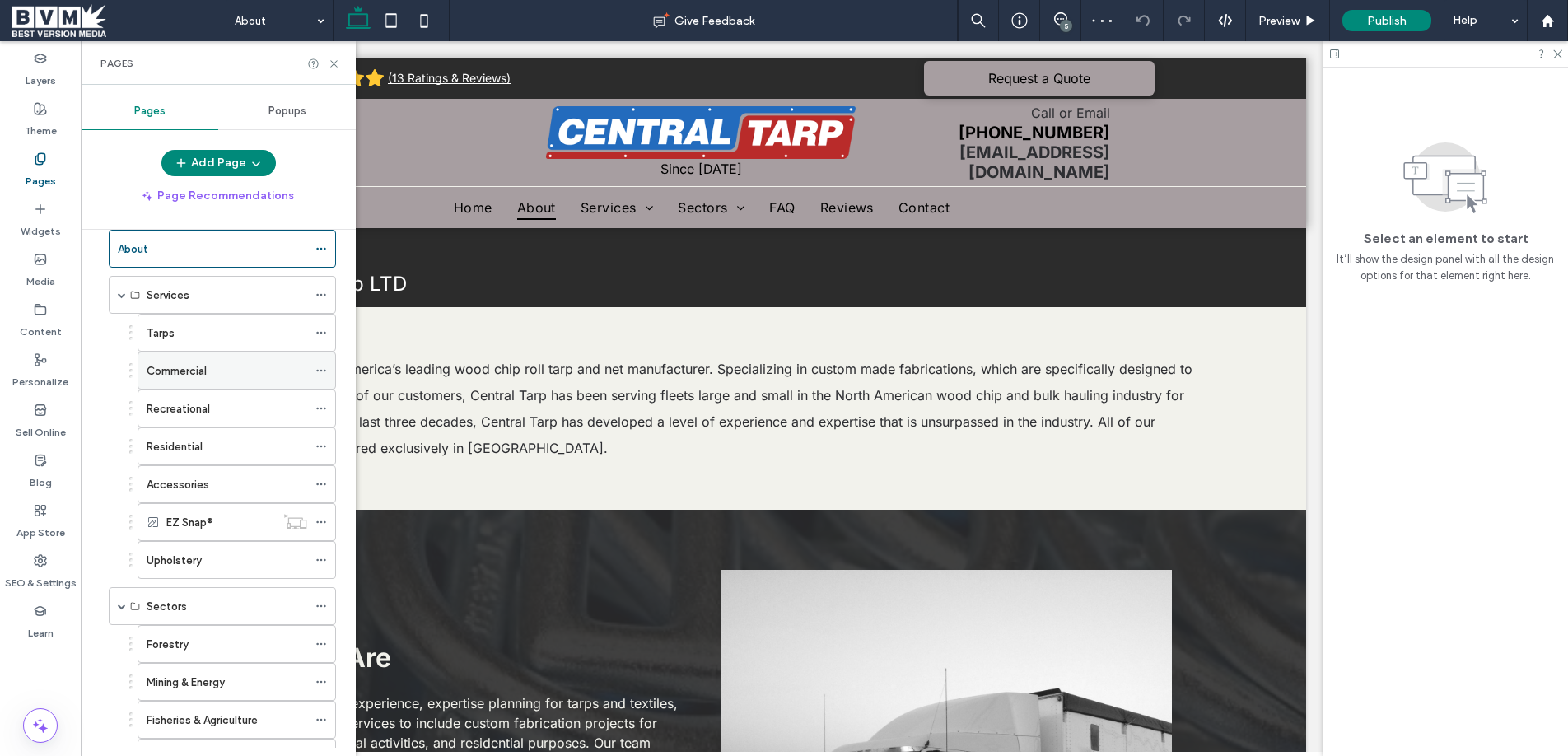
scroll to position [55, 0]
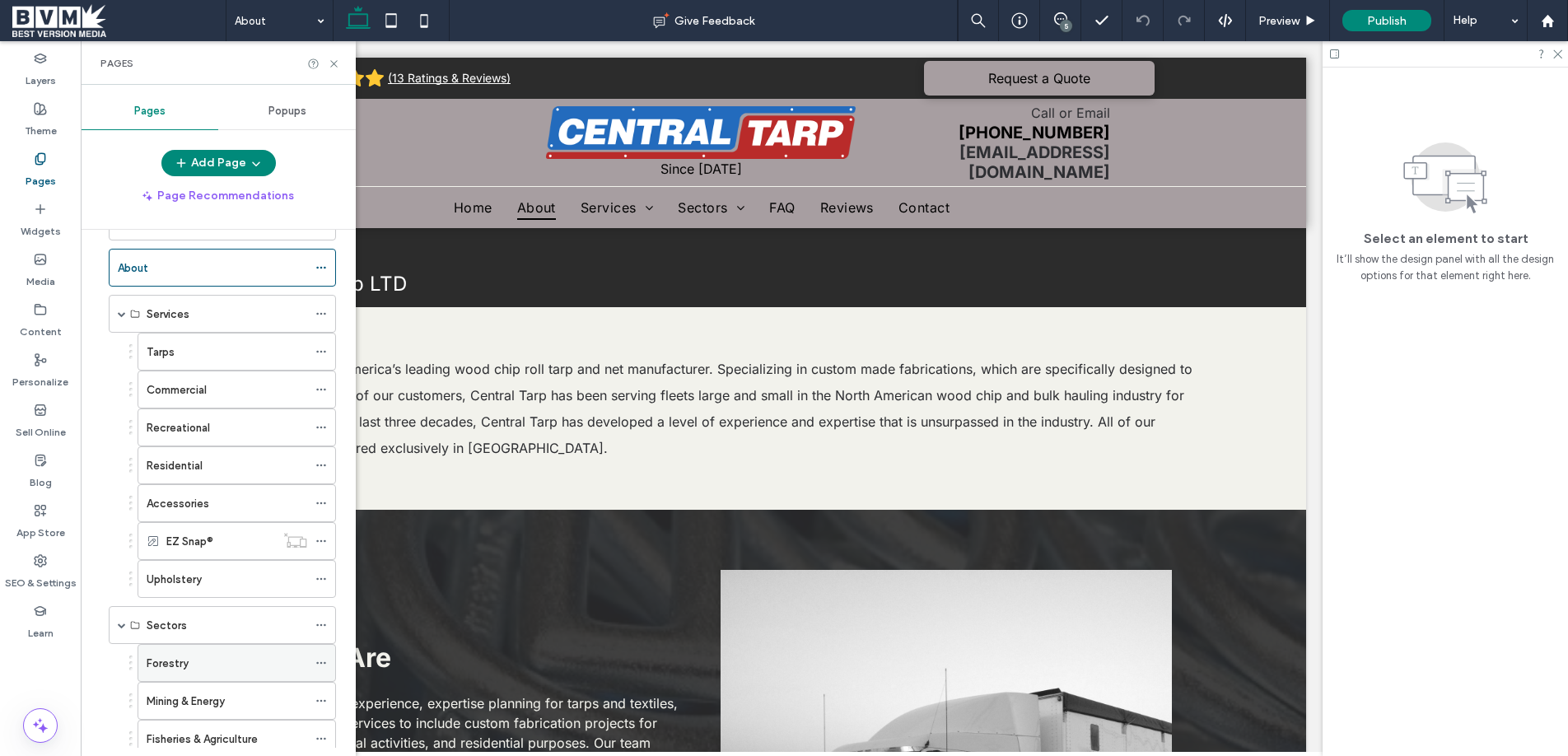
click at [324, 661] on icon at bounding box center [321, 662] width 12 height 12
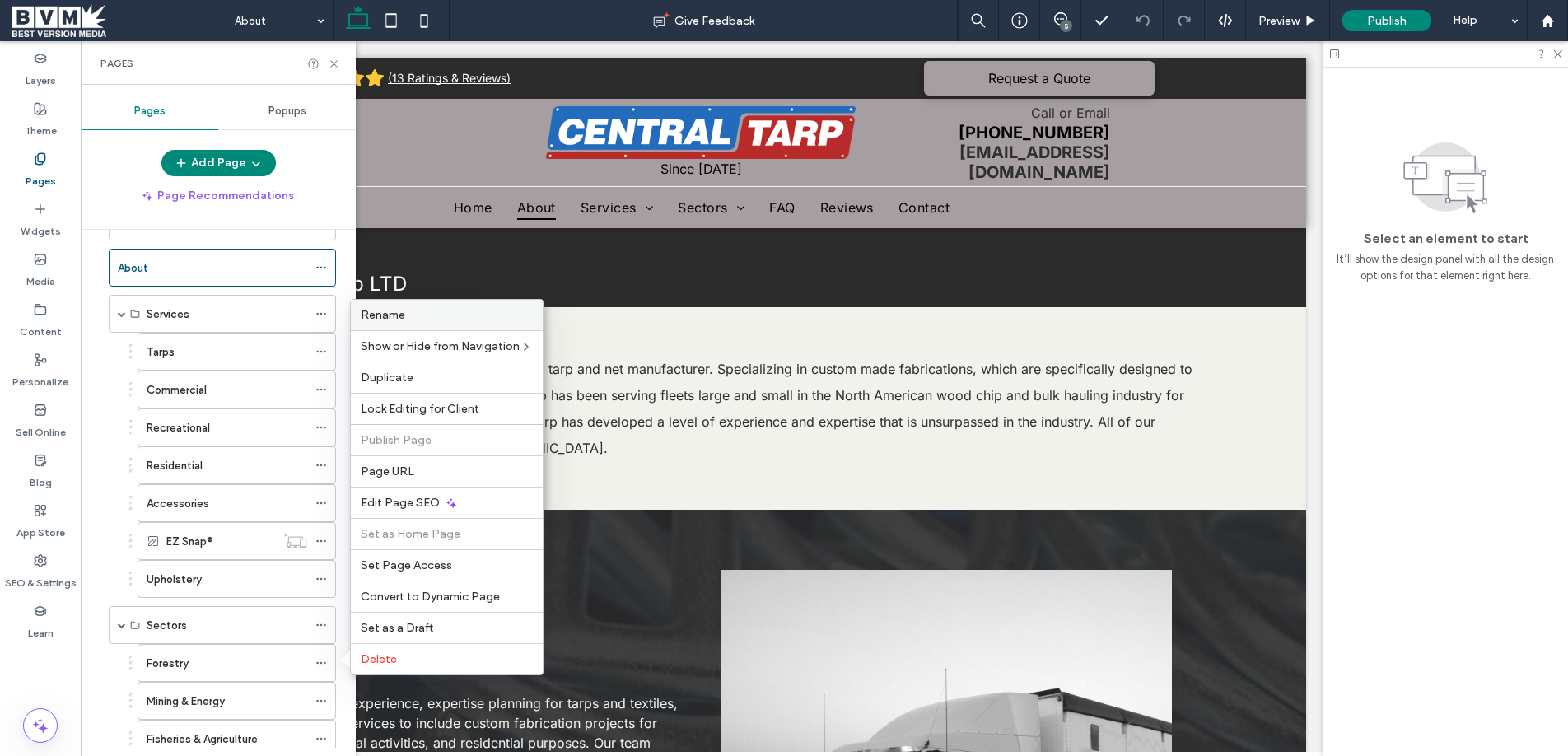
click at [385, 317] on span "Rename" at bounding box center [382, 315] width 44 height 14
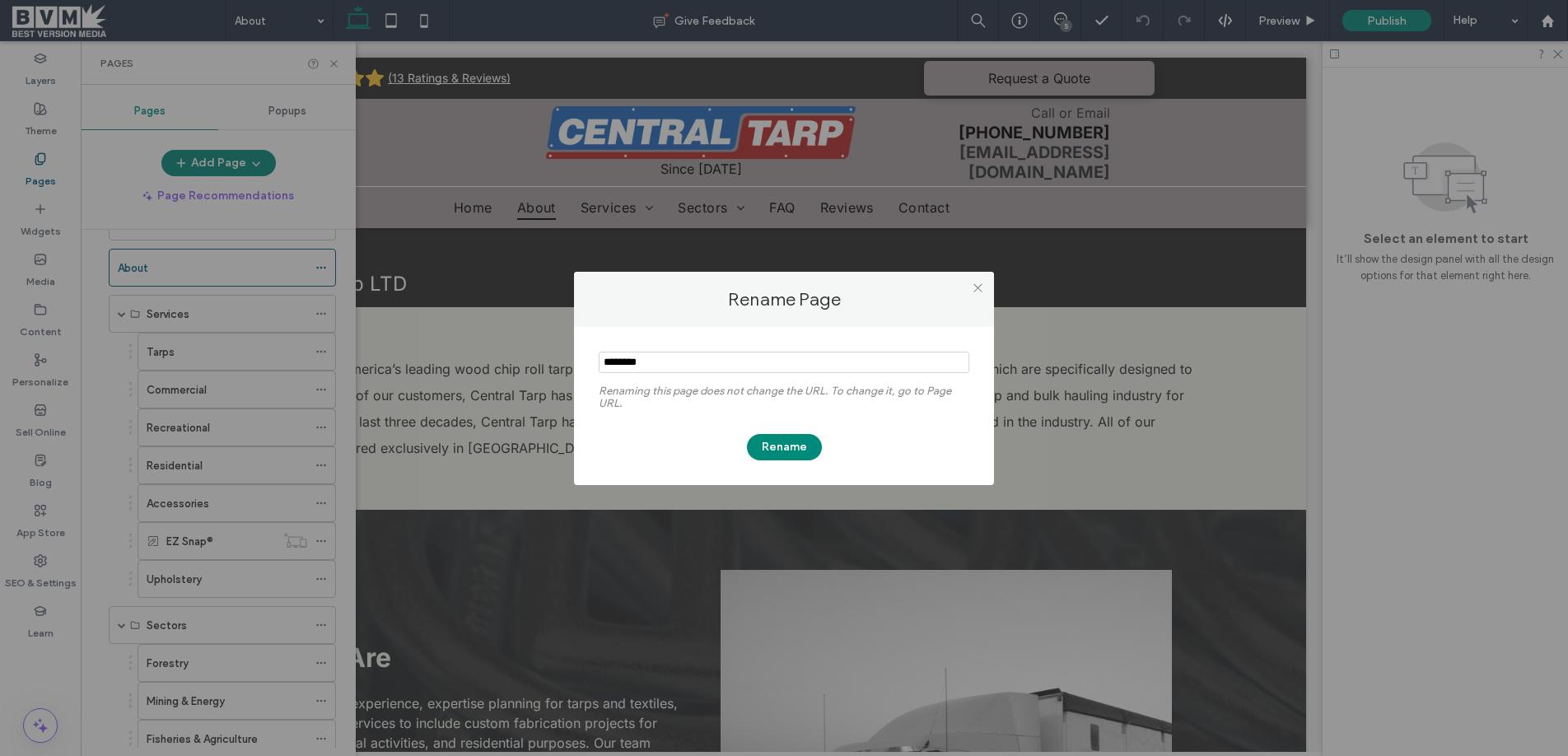
click at [650, 354] on input "notEmpty" at bounding box center [783, 362] width 370 height 22
click at [977, 281] on icon at bounding box center [978, 287] width 13 height 13
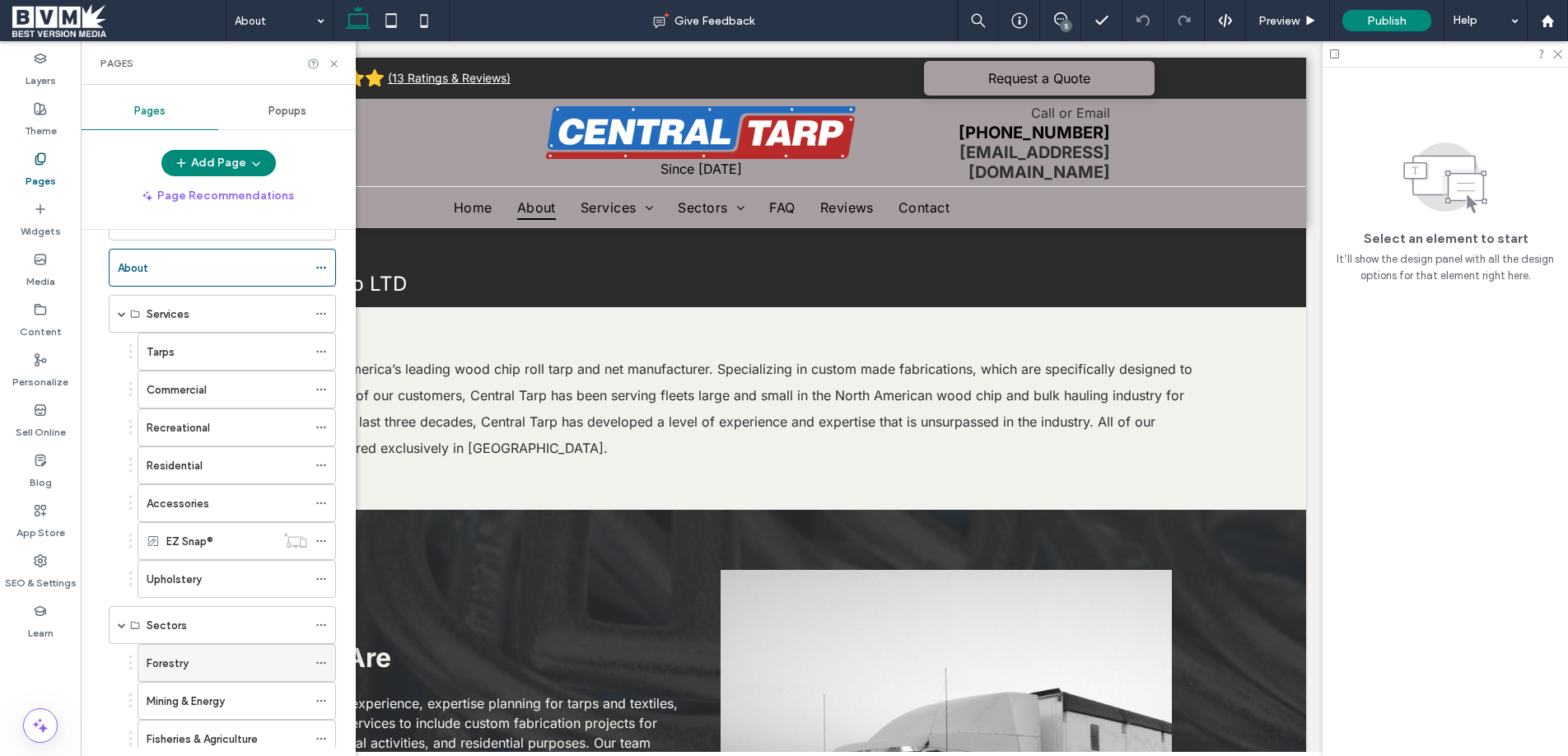
click at [241, 658] on div "Forestry" at bounding box center [226, 663] width 161 height 18
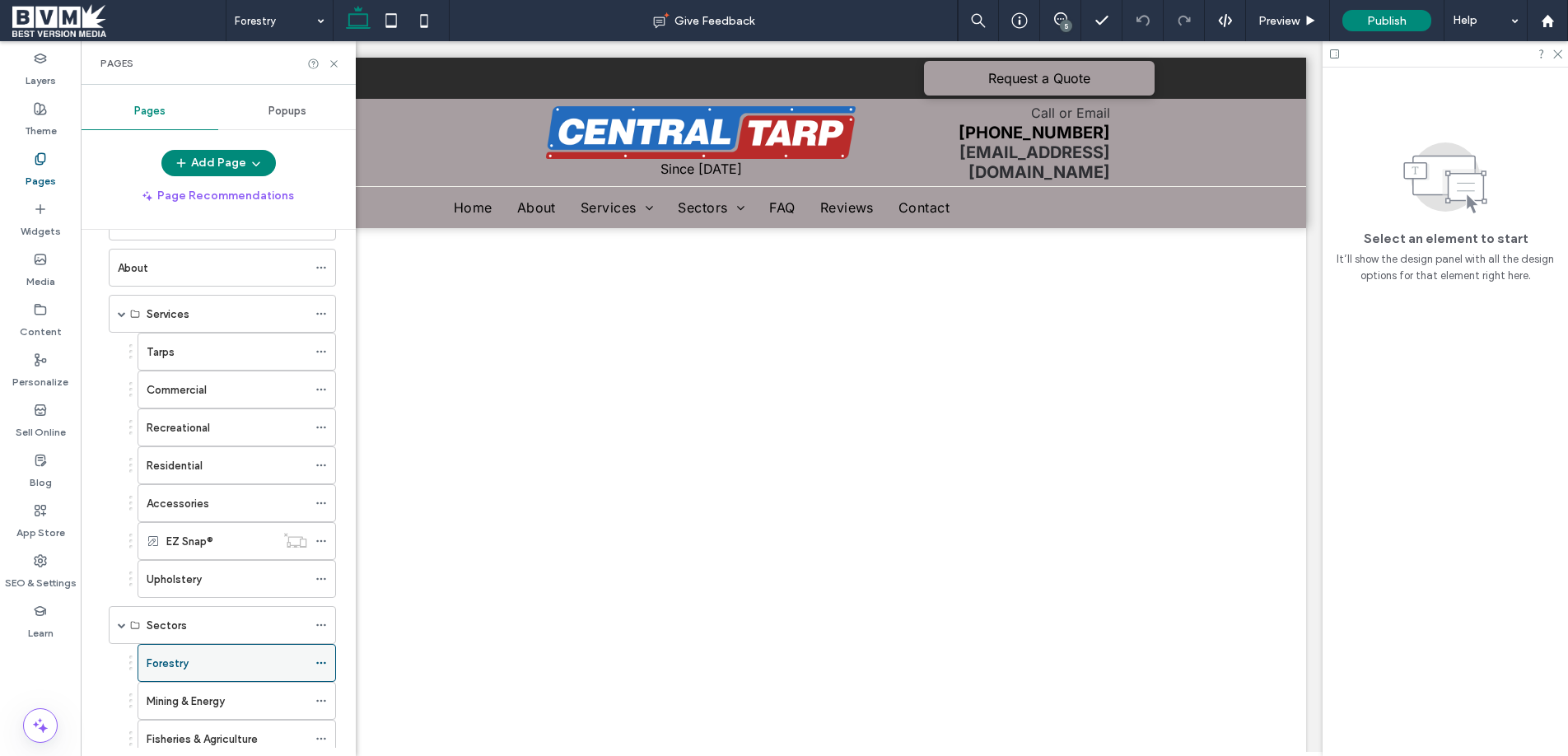
scroll to position [0, 0]
click at [321, 662] on use at bounding box center [320, 662] width 9 height 3
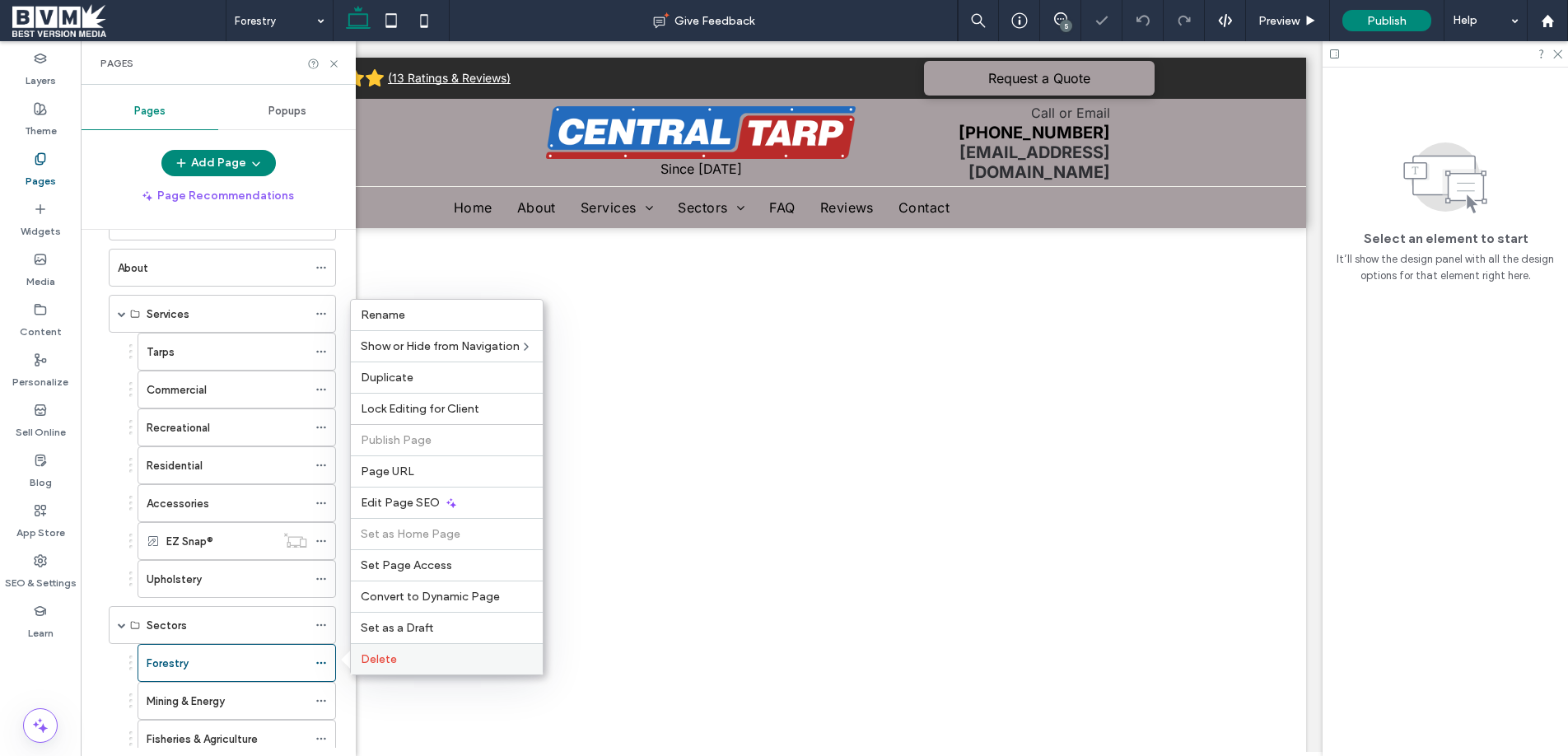
click at [379, 654] on span "Delete" at bounding box center [378, 658] width 37 height 14
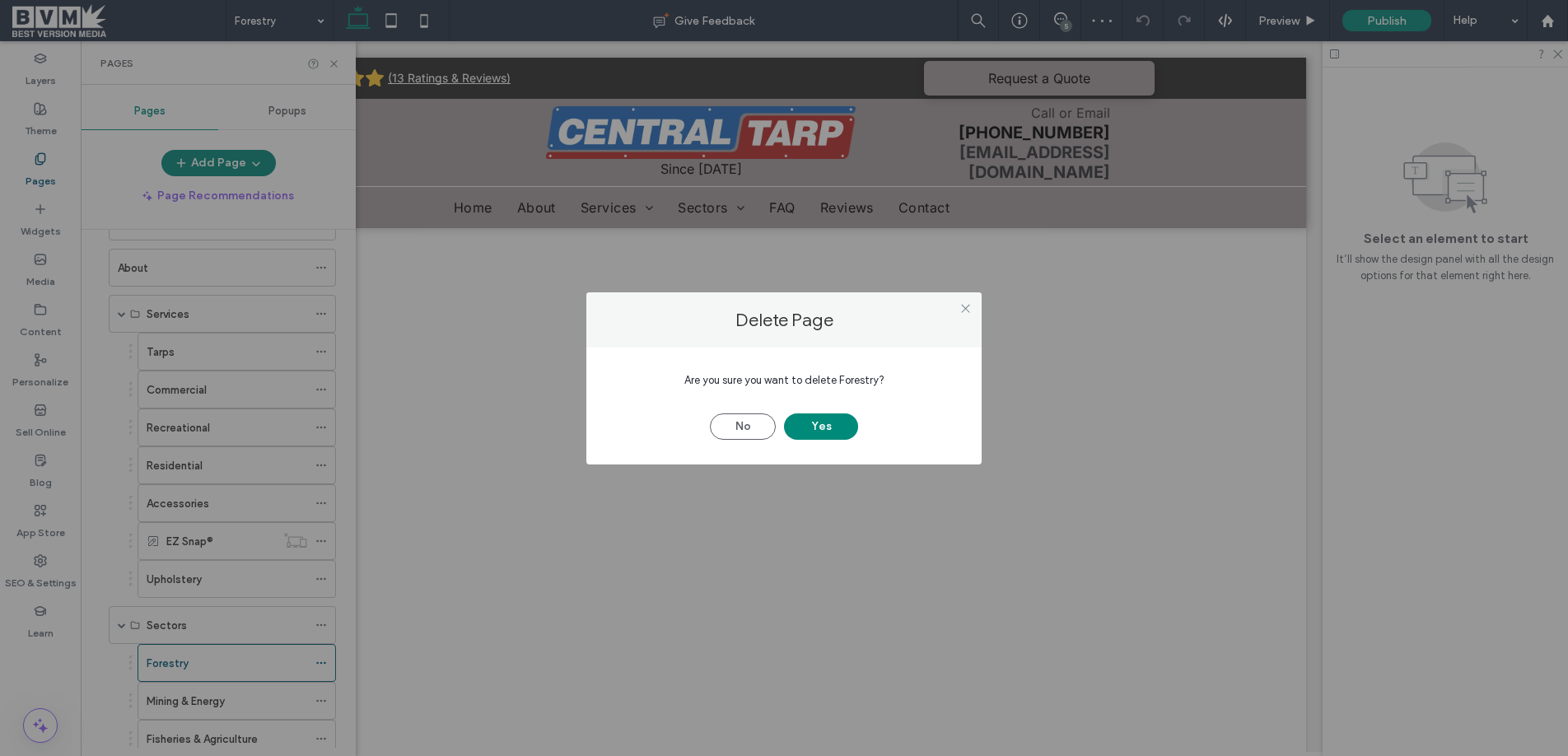
drag, startPoint x: 825, startPoint y: 427, endPoint x: 778, endPoint y: 419, distance: 47.7
click at [821, 427] on button "Yes" at bounding box center [821, 426] width 74 height 27
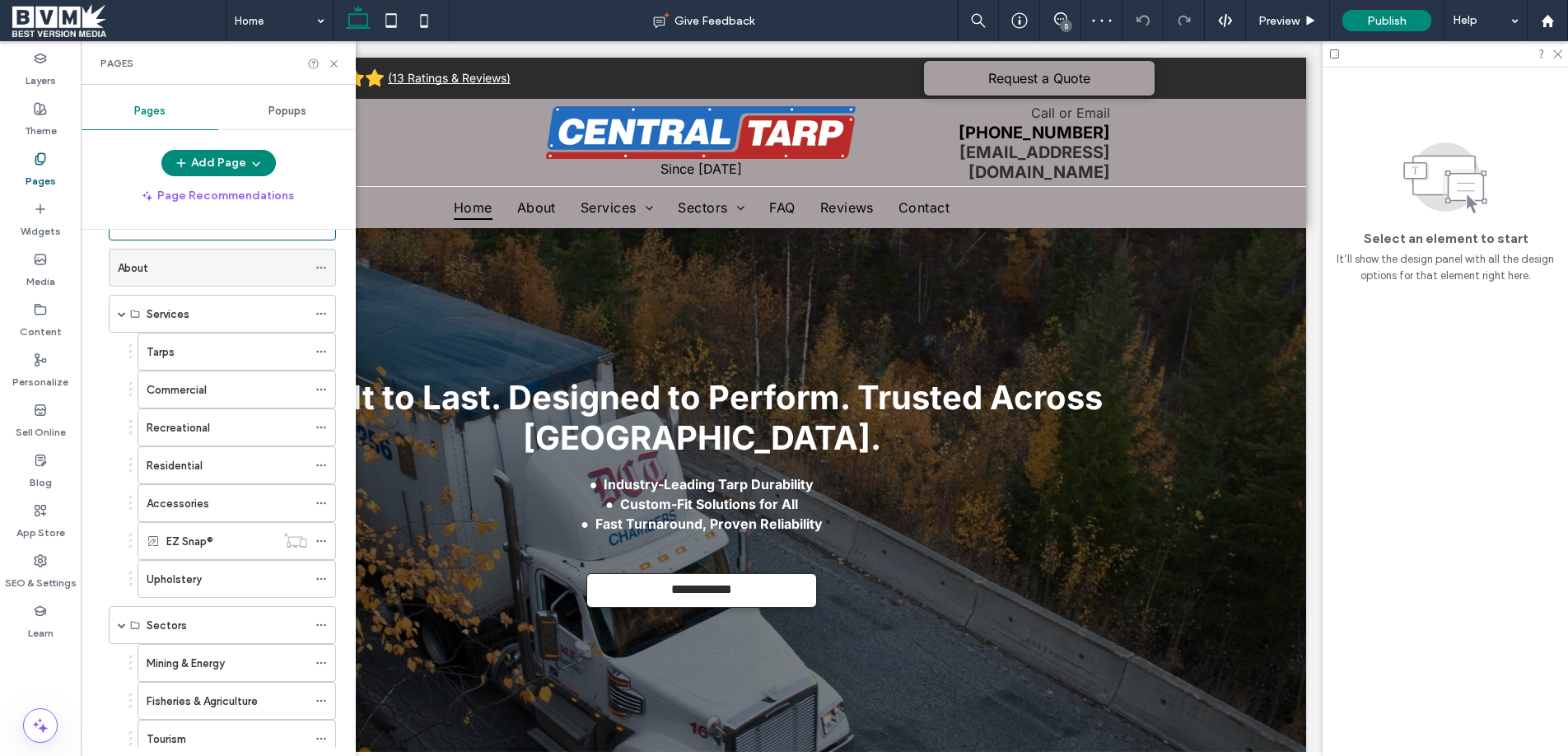
click at [318, 265] on icon at bounding box center [321, 267] width 12 height 12
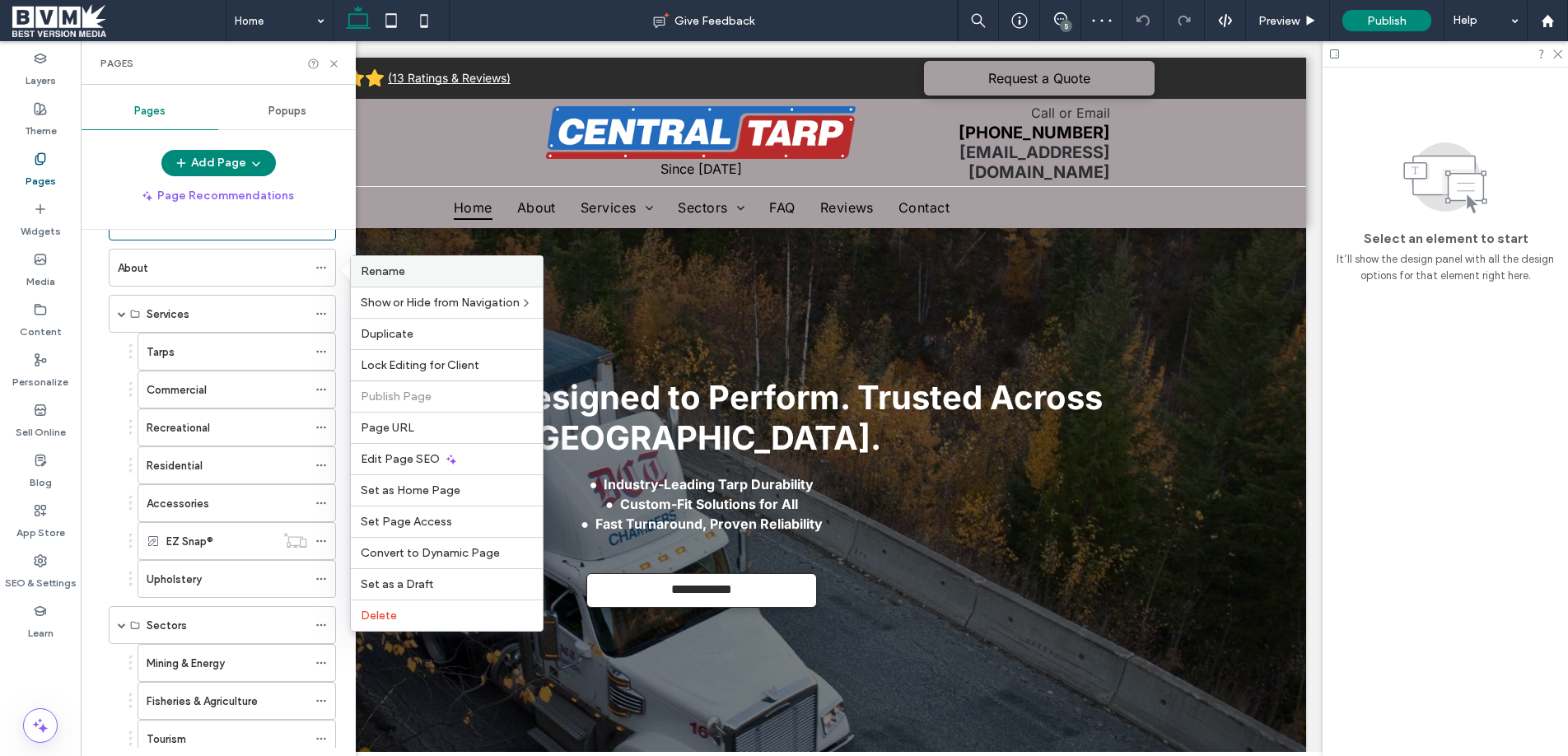
click at [414, 271] on label "Rename" at bounding box center [446, 271] width 172 height 14
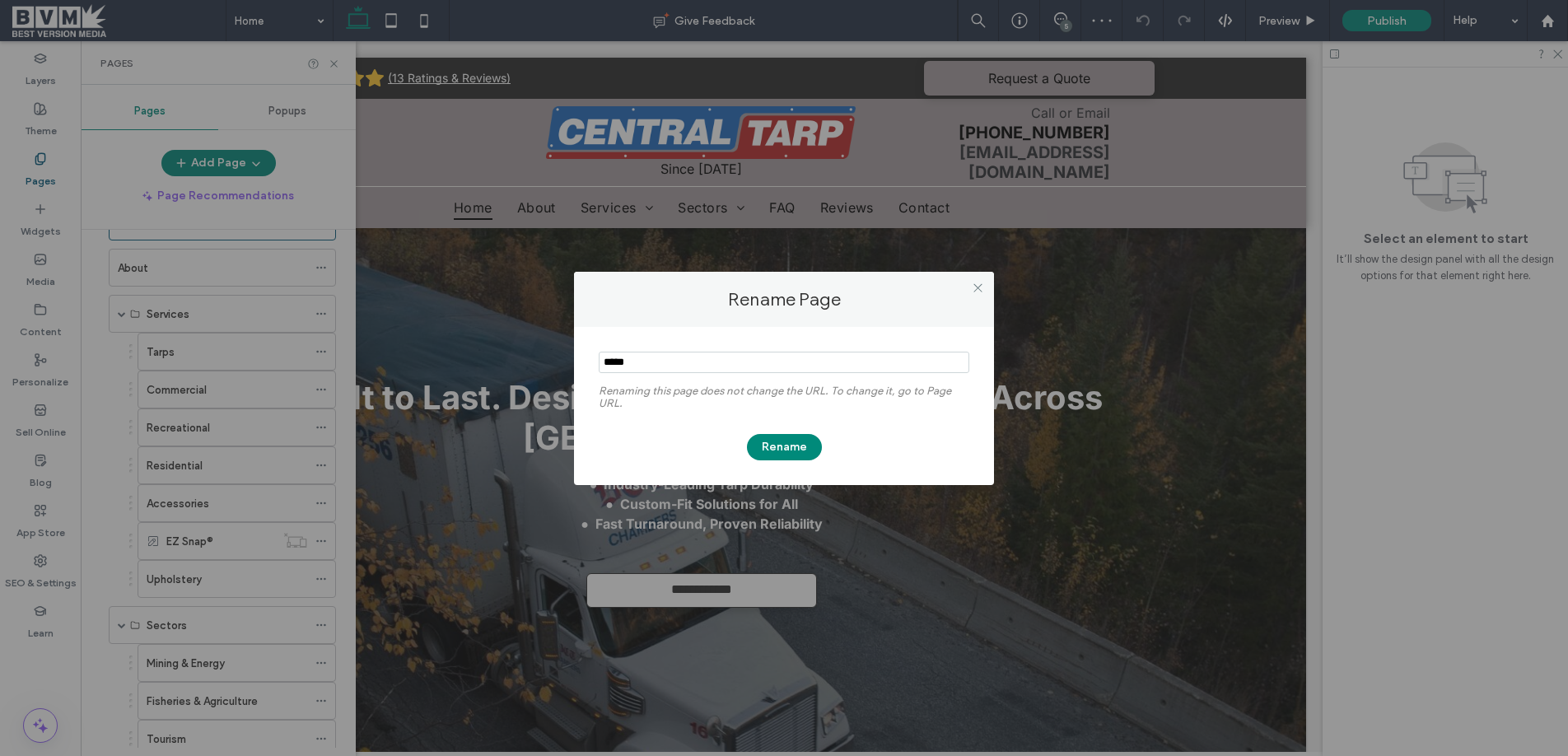
click at [632, 357] on input "notEmpty" at bounding box center [783, 362] width 370 height 22
click at [633, 357] on input "notEmpty" at bounding box center [783, 362] width 370 height 22
type input "********"
drag, startPoint x: 798, startPoint y: 446, endPoint x: 561, endPoint y: 482, distance: 239.7
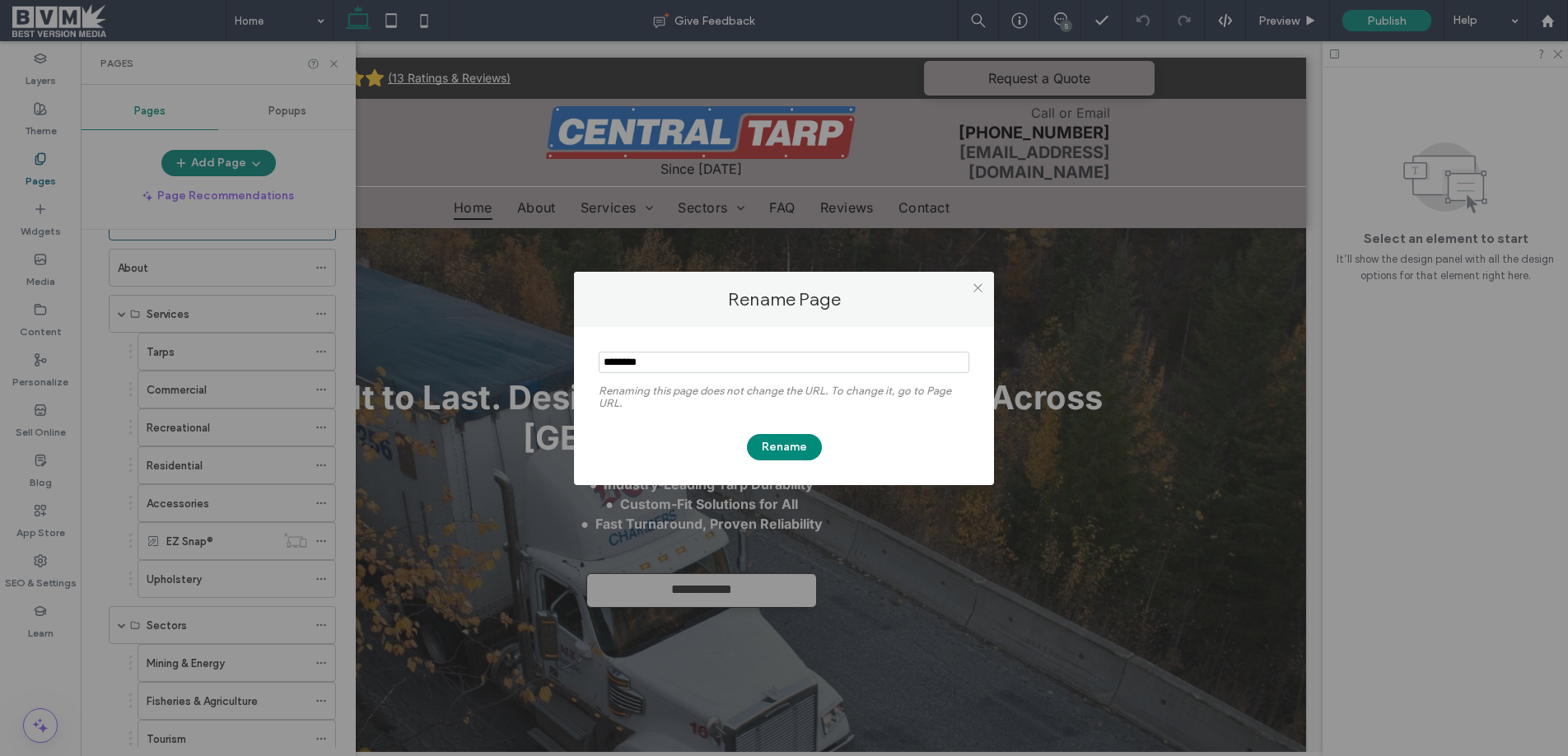
click at [797, 445] on button "Rename" at bounding box center [784, 446] width 75 height 27
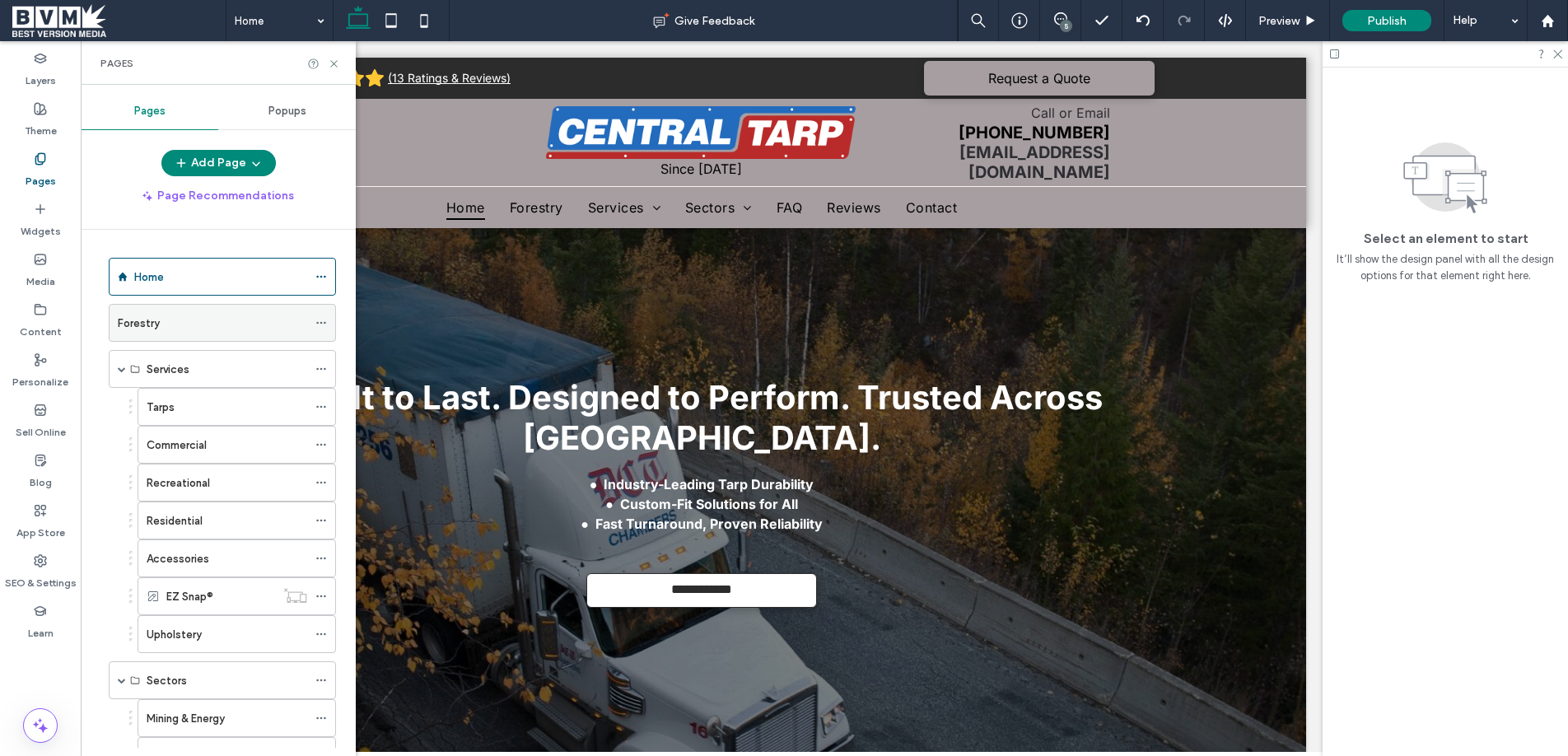
click at [319, 320] on icon at bounding box center [321, 323] width 12 height 12
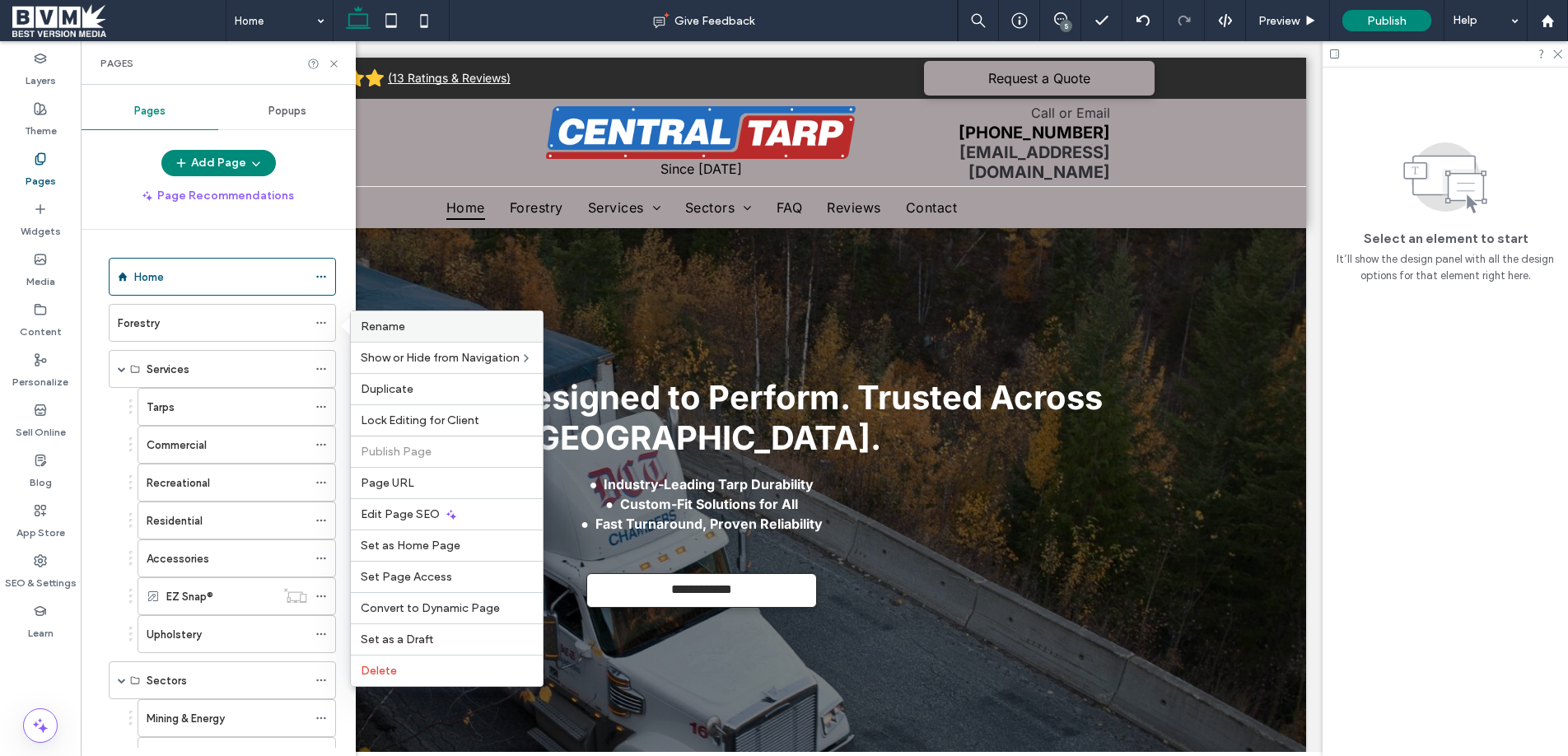
click at [459, 327] on label "Rename" at bounding box center [446, 327] width 172 height 14
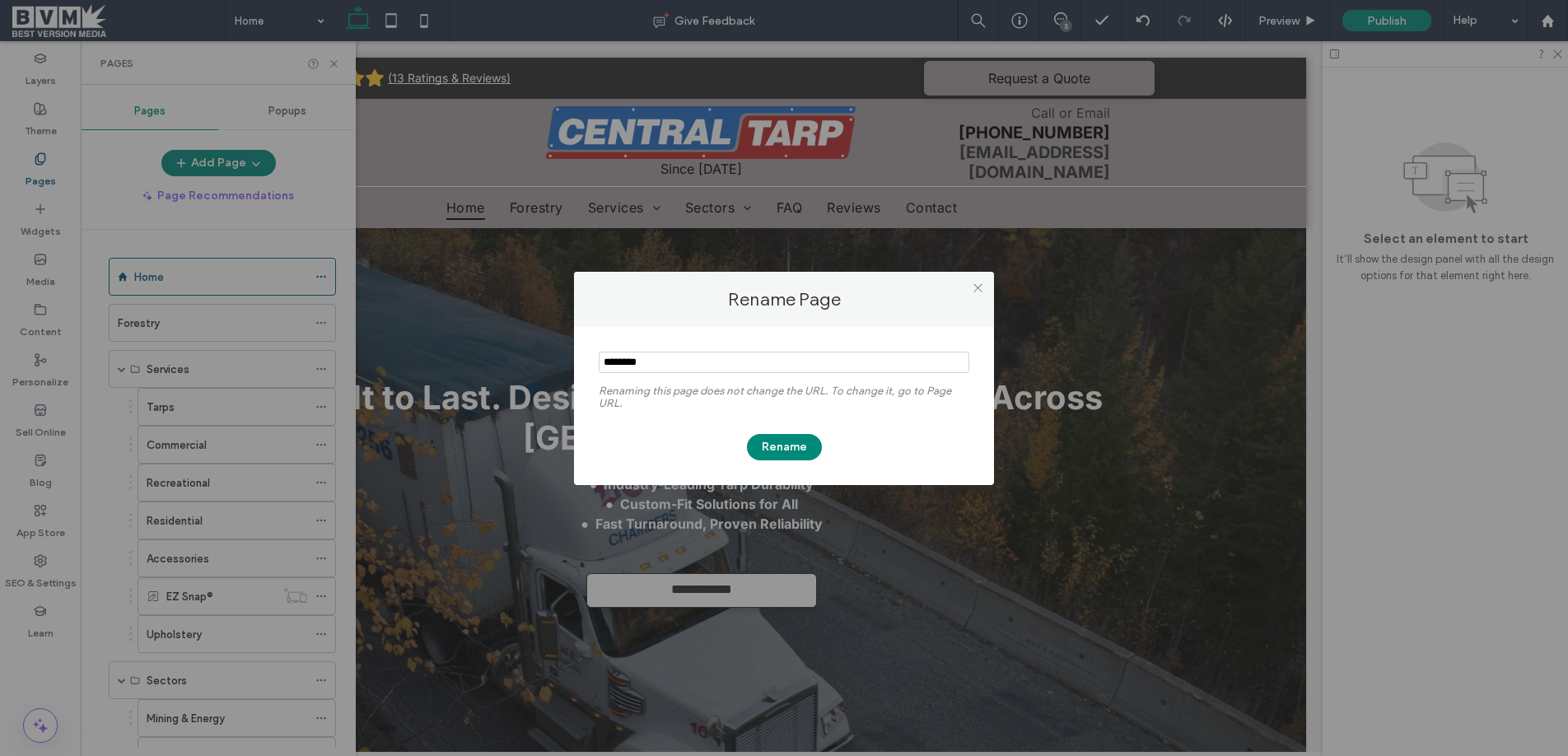
click at [643, 355] on input "notEmpty" at bounding box center [783, 362] width 370 height 22
type input "*****"
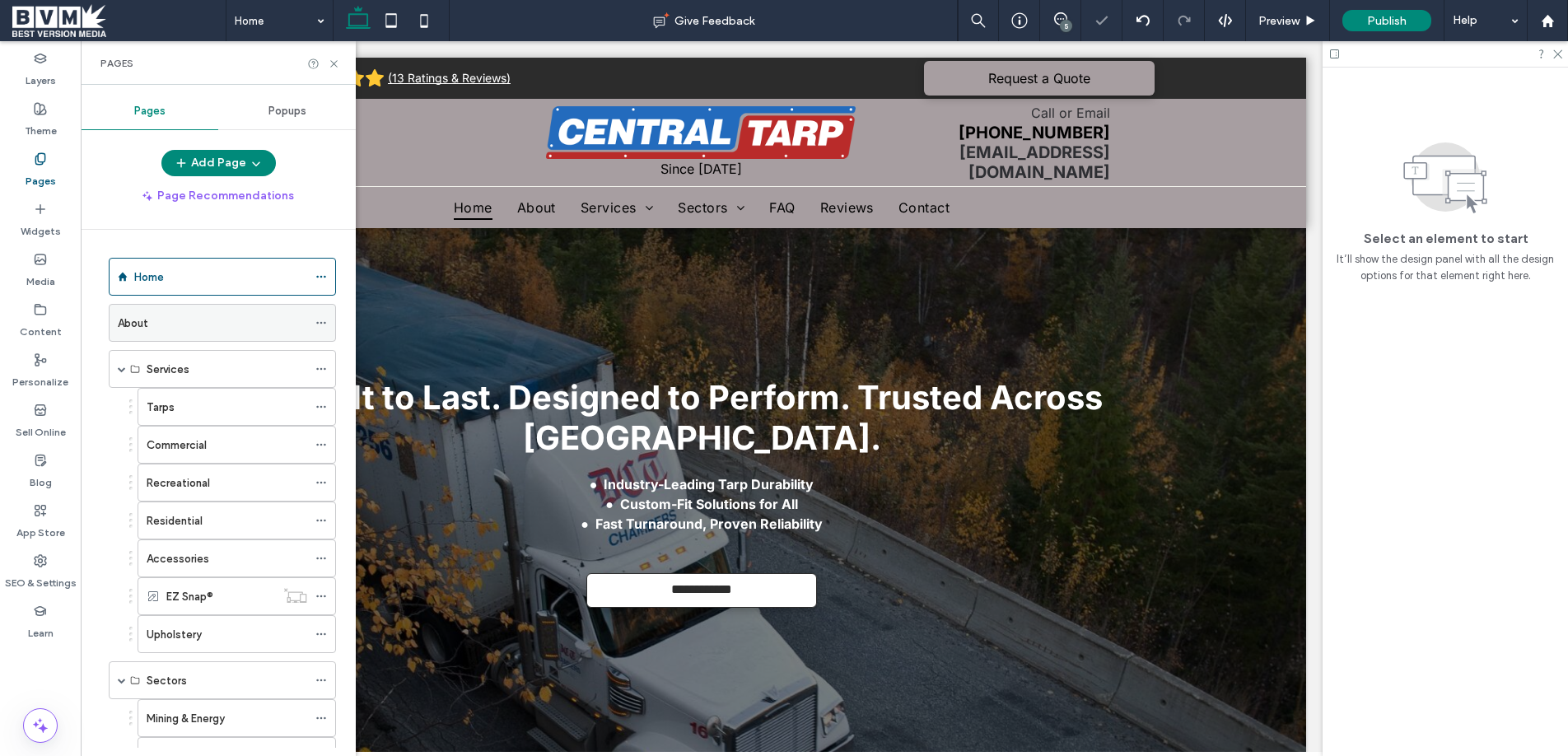
click at [324, 321] on icon at bounding box center [321, 323] width 12 height 12
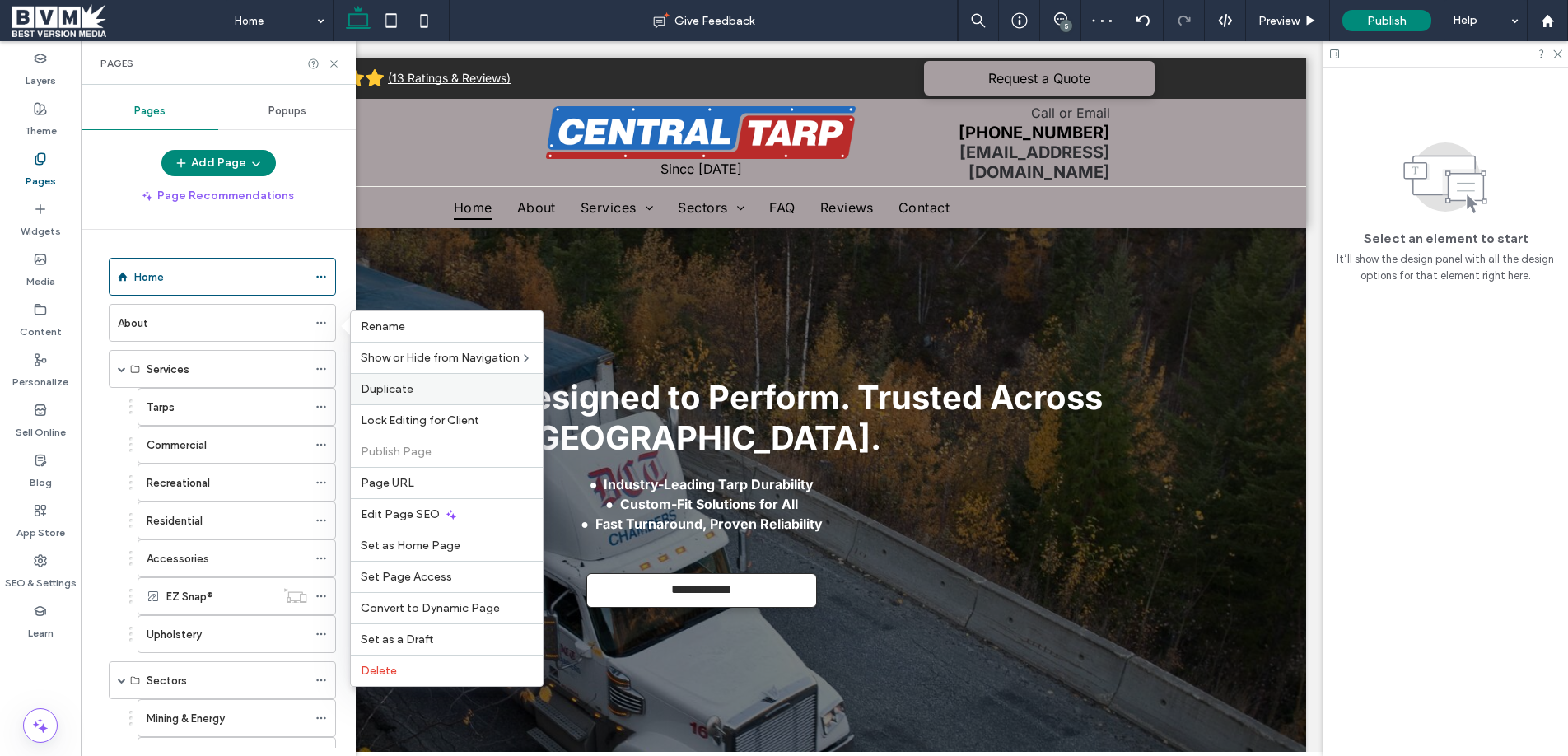
click at [377, 390] on span "Duplicate" at bounding box center [386, 389] width 52 height 14
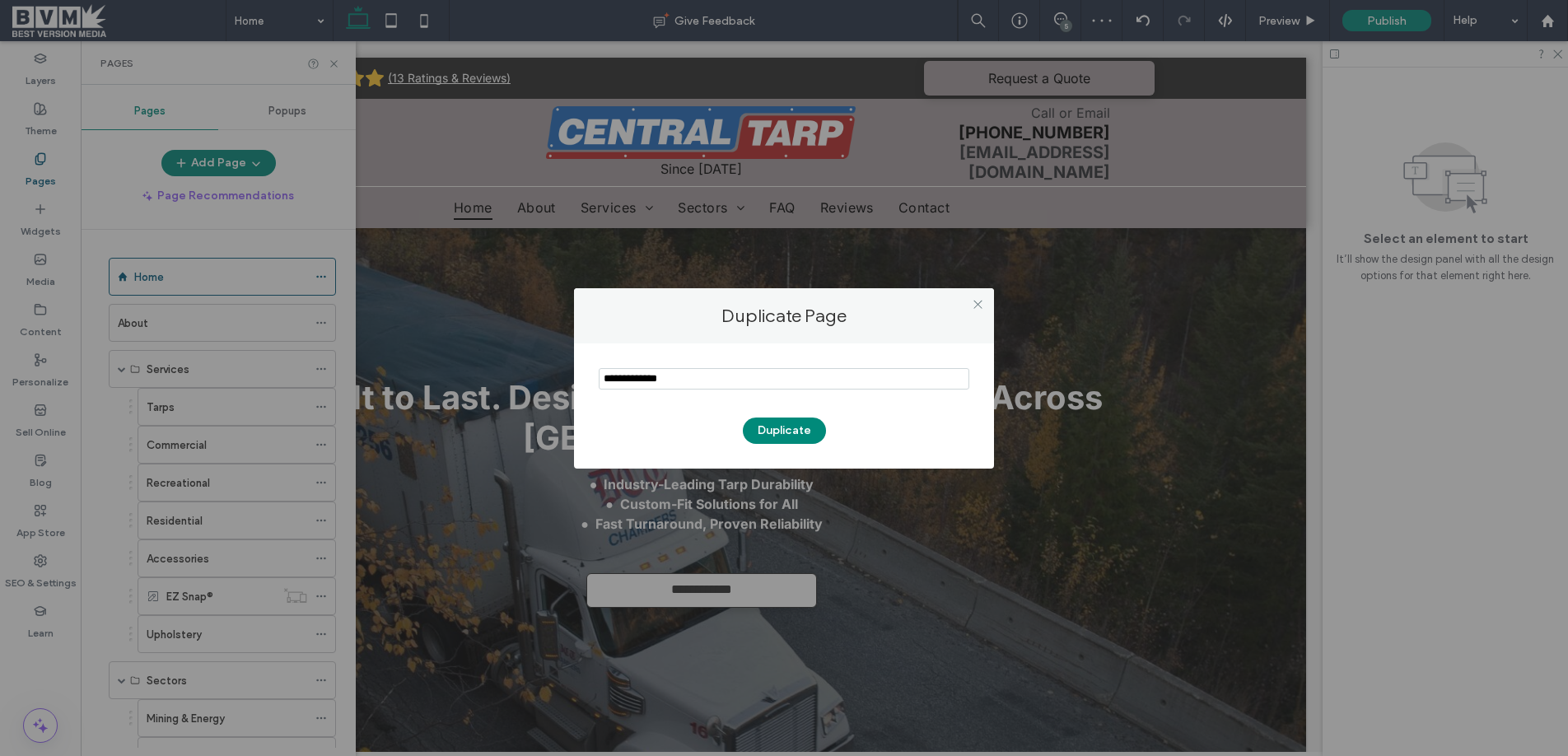
click at [622, 374] on input "notEmpty" at bounding box center [783, 379] width 370 height 22
type input "********"
click at [774, 425] on button "Duplicate" at bounding box center [784, 430] width 83 height 27
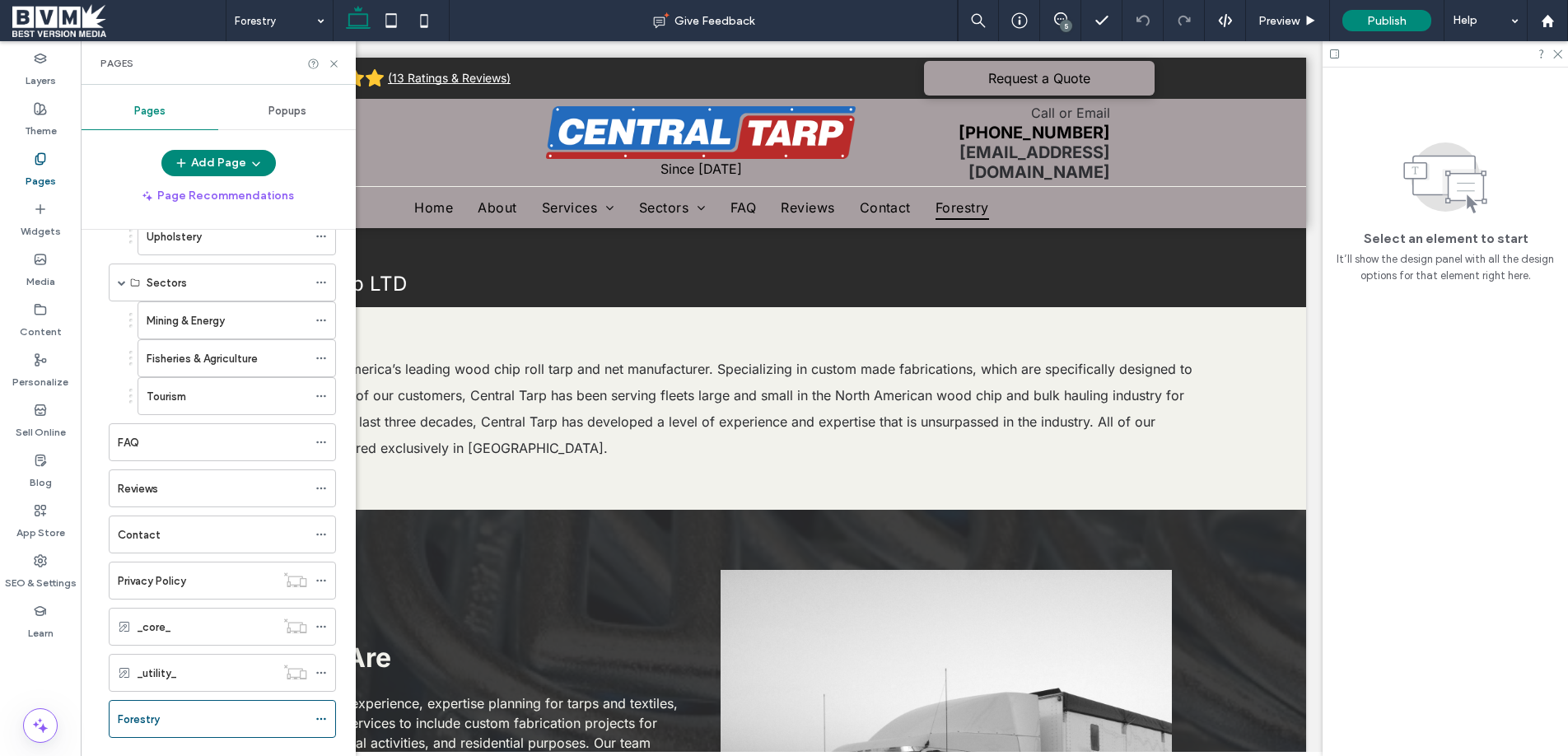
scroll to position [399, 0]
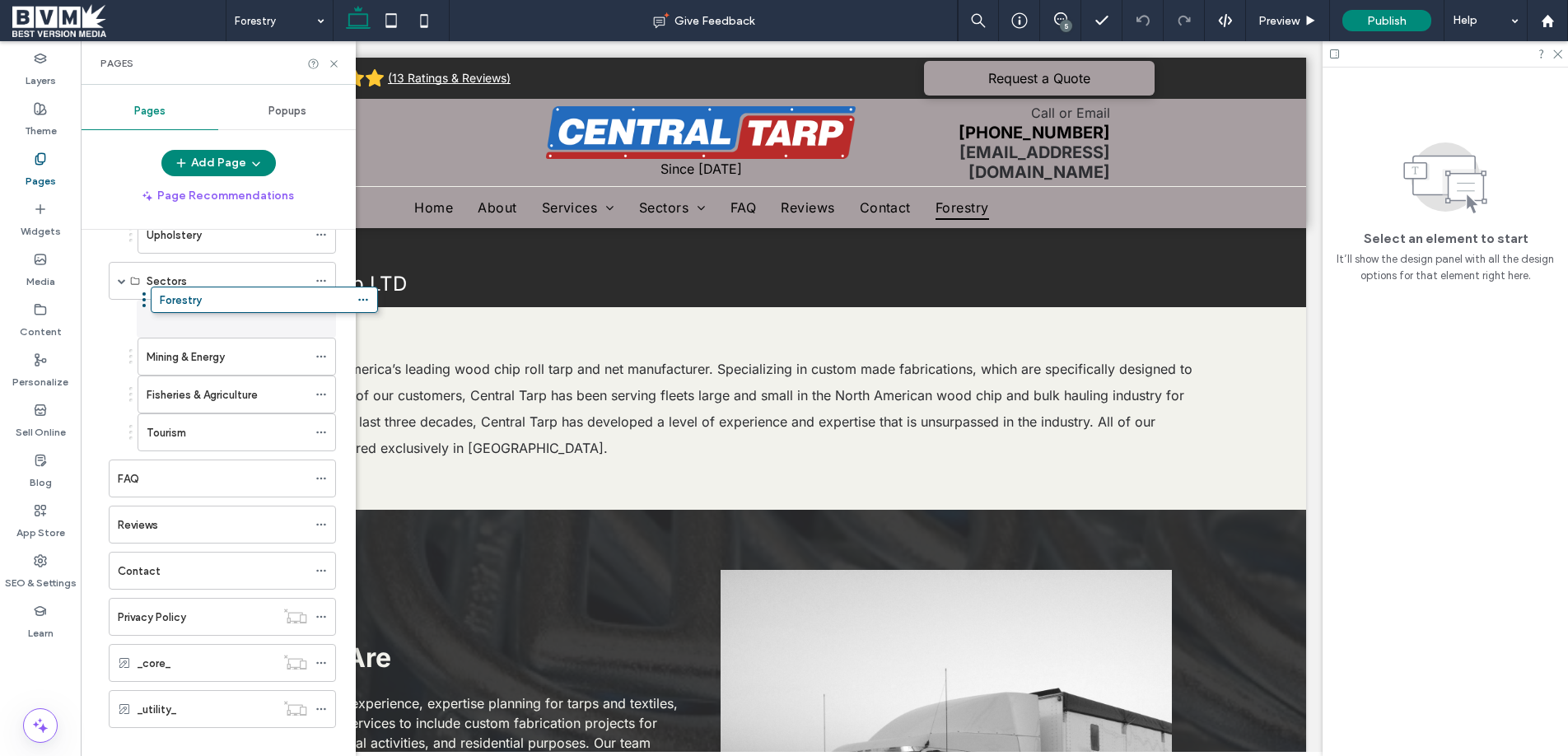
drag, startPoint x: 102, startPoint y: 716, endPoint x: 144, endPoint y: 304, distance: 414.1
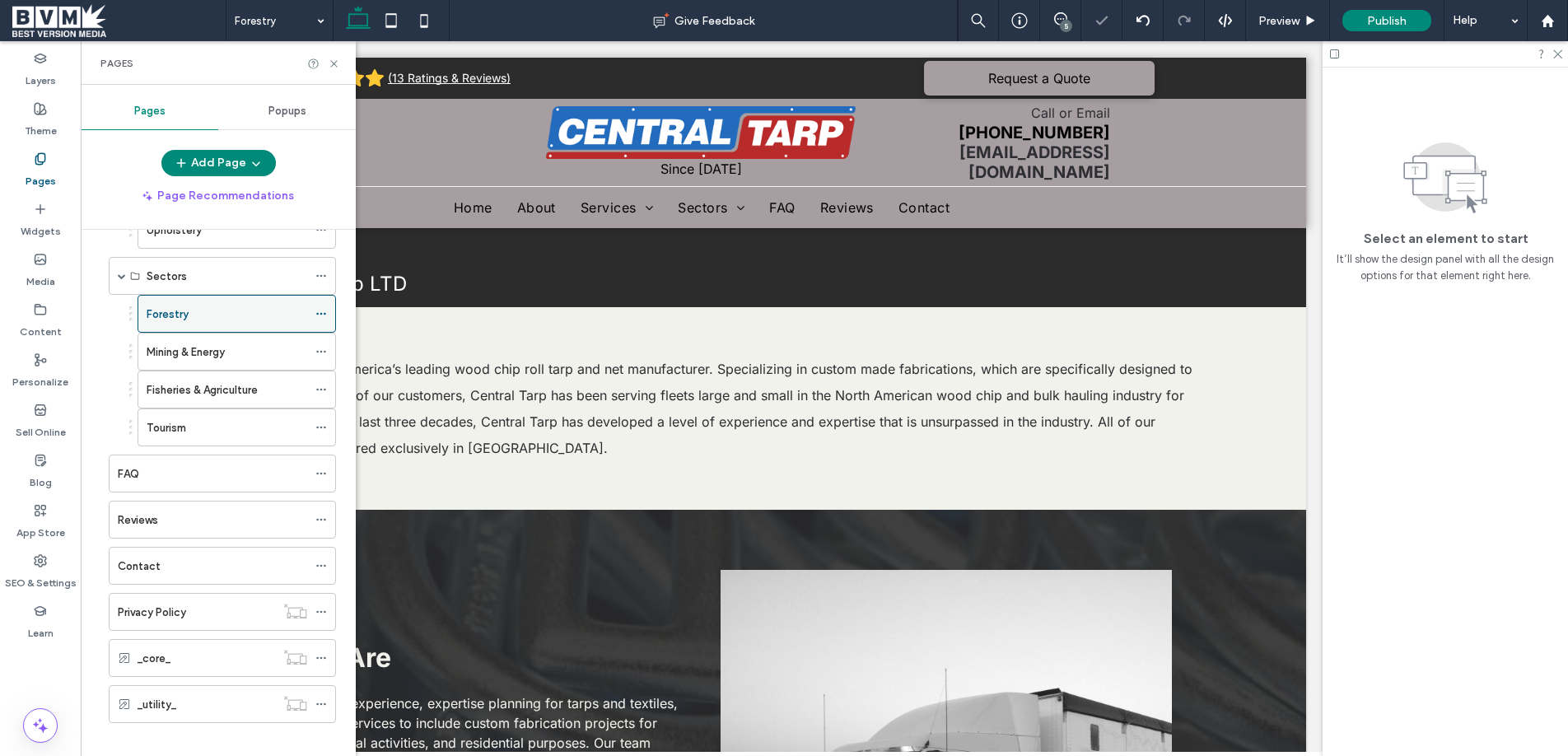
click at [165, 315] on label "Forestry" at bounding box center [167, 314] width 42 height 29
click at [41, 310] on icon at bounding box center [39, 309] width 13 height 13
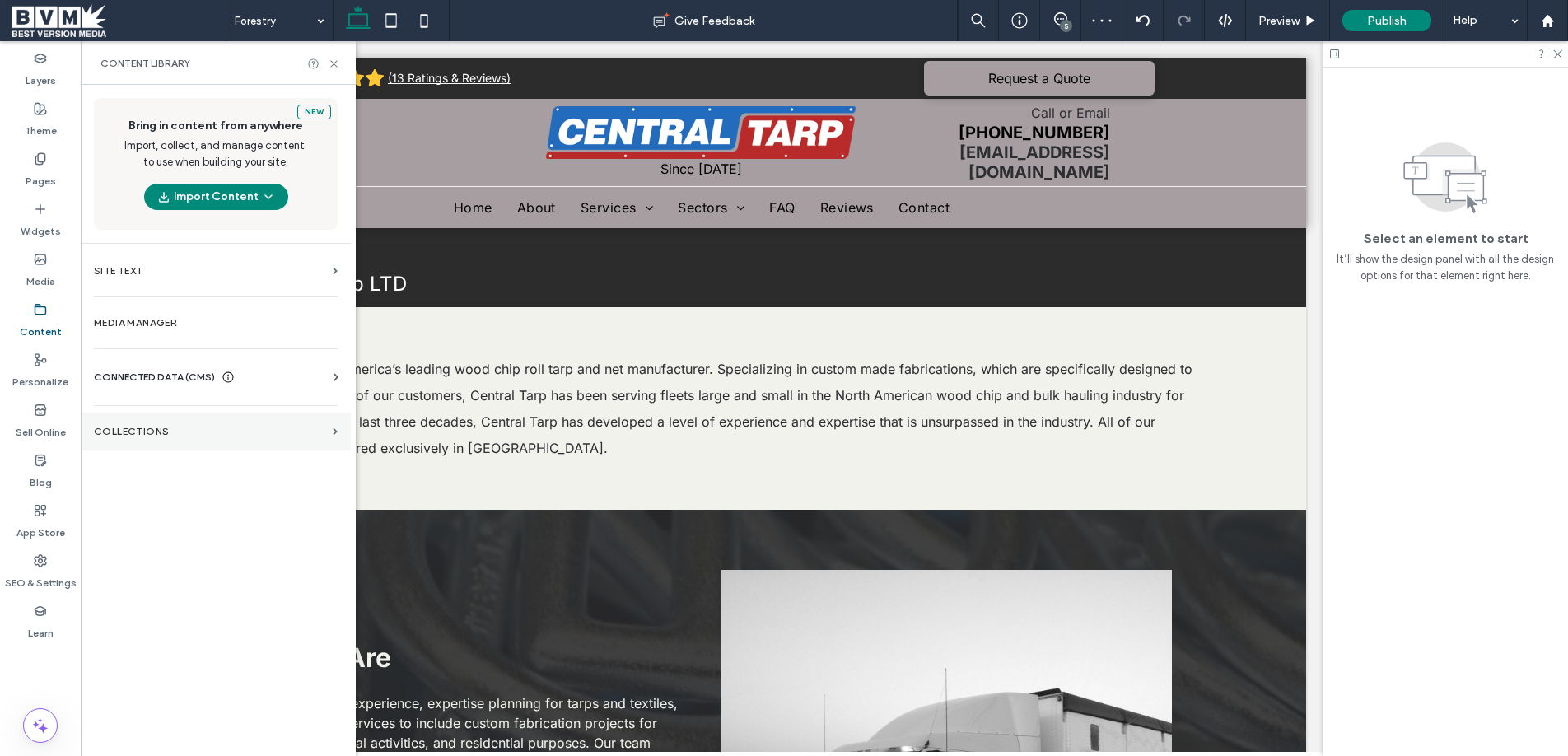
click at [263, 446] on section "Collections" at bounding box center [216, 431] width 271 height 38
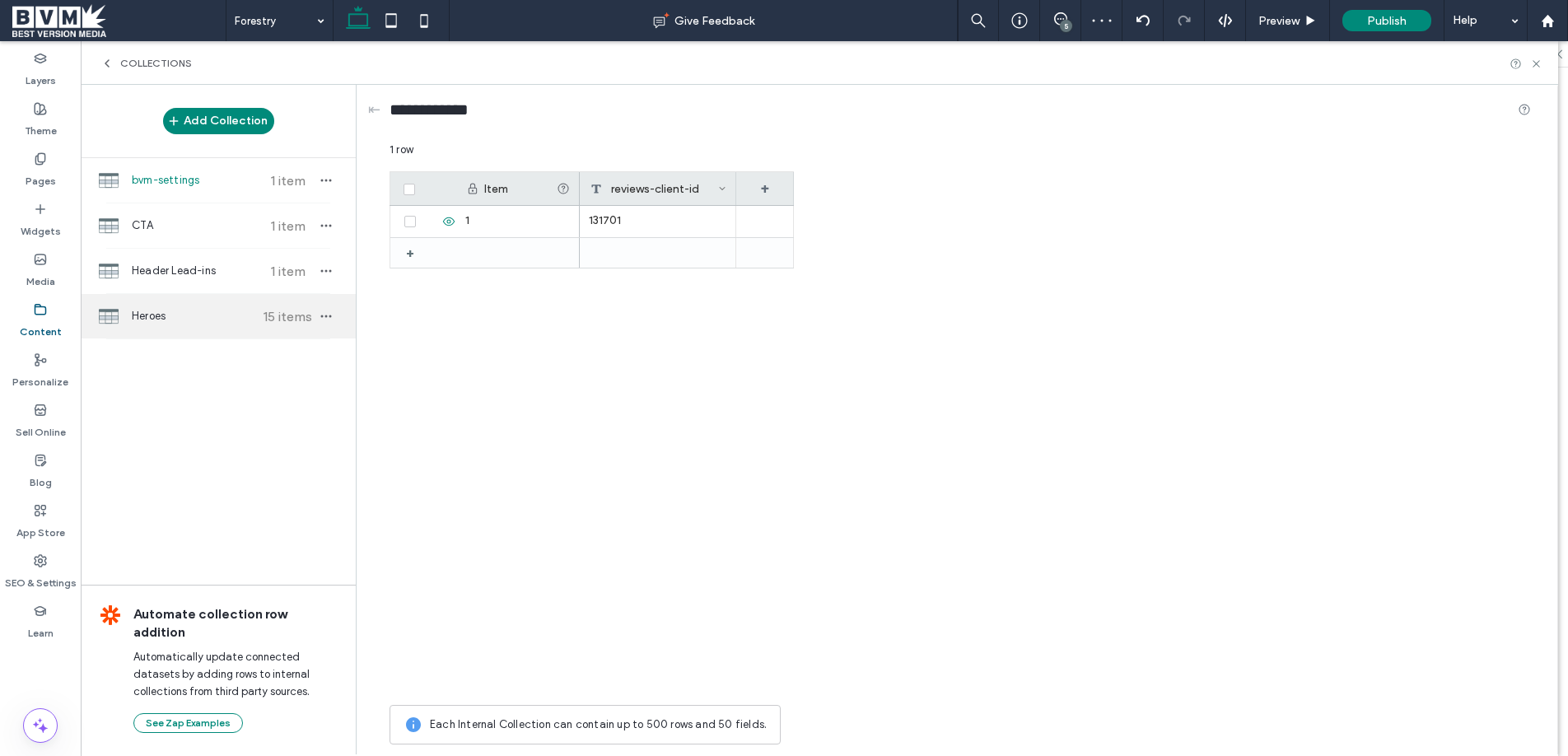
click at [232, 324] on span "Heroes" at bounding box center [193, 316] width 122 height 17
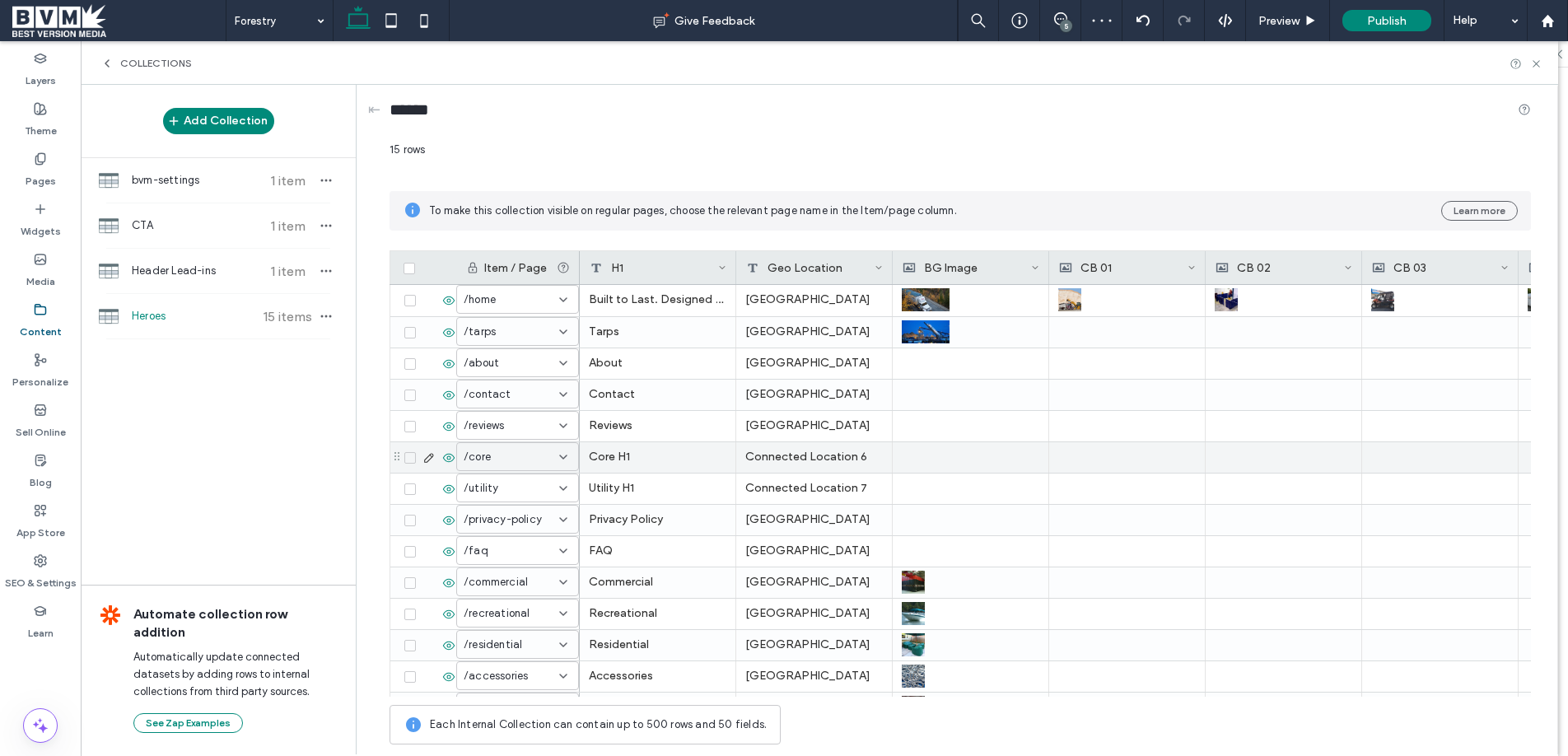
scroll to position [89, 0]
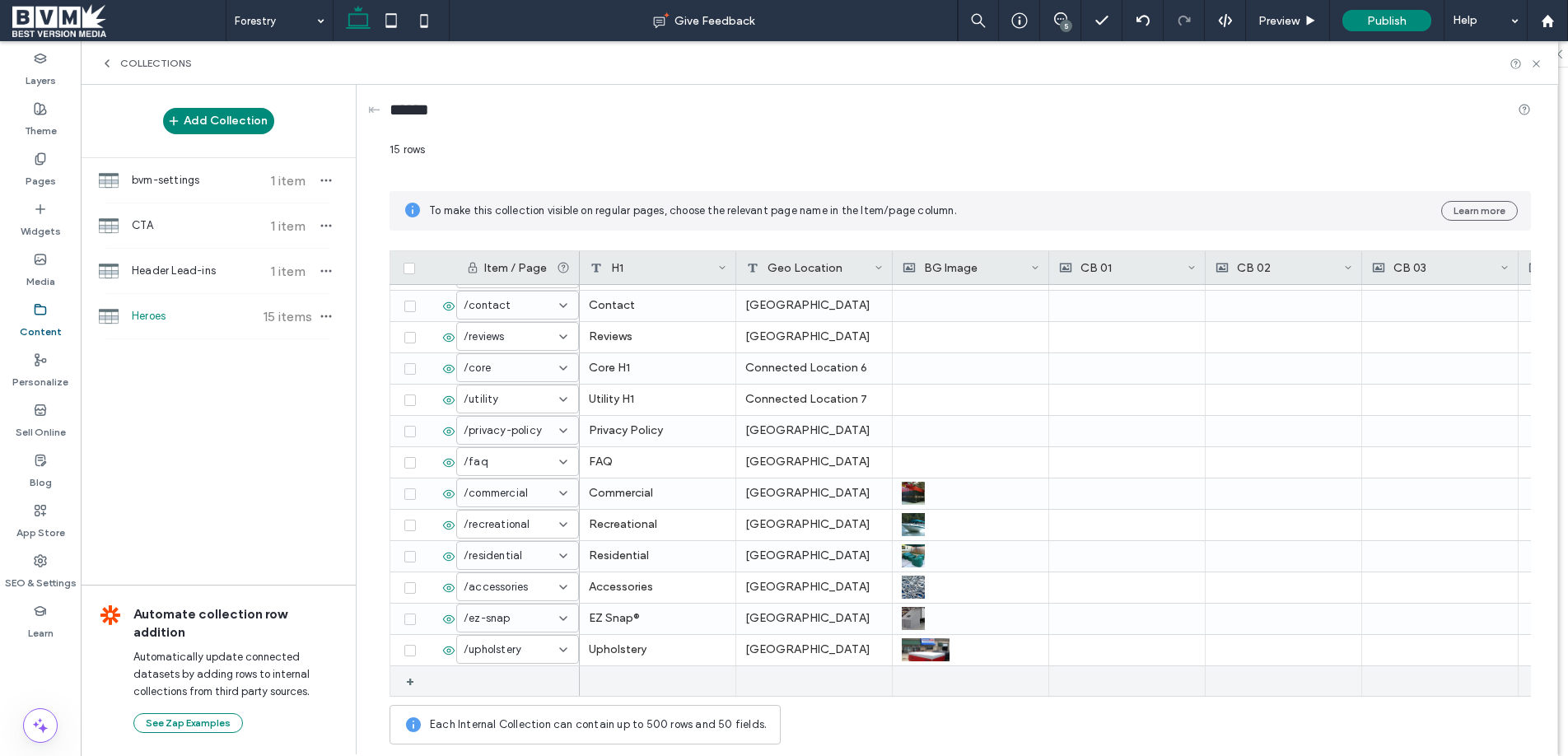
drag, startPoint x: 547, startPoint y: 688, endPoint x: 555, endPoint y: 687, distance: 8.1
click at [548, 687] on div at bounding box center [517, 681] width 123 height 30
click at [555, 687] on div at bounding box center [517, 681] width 123 height 31
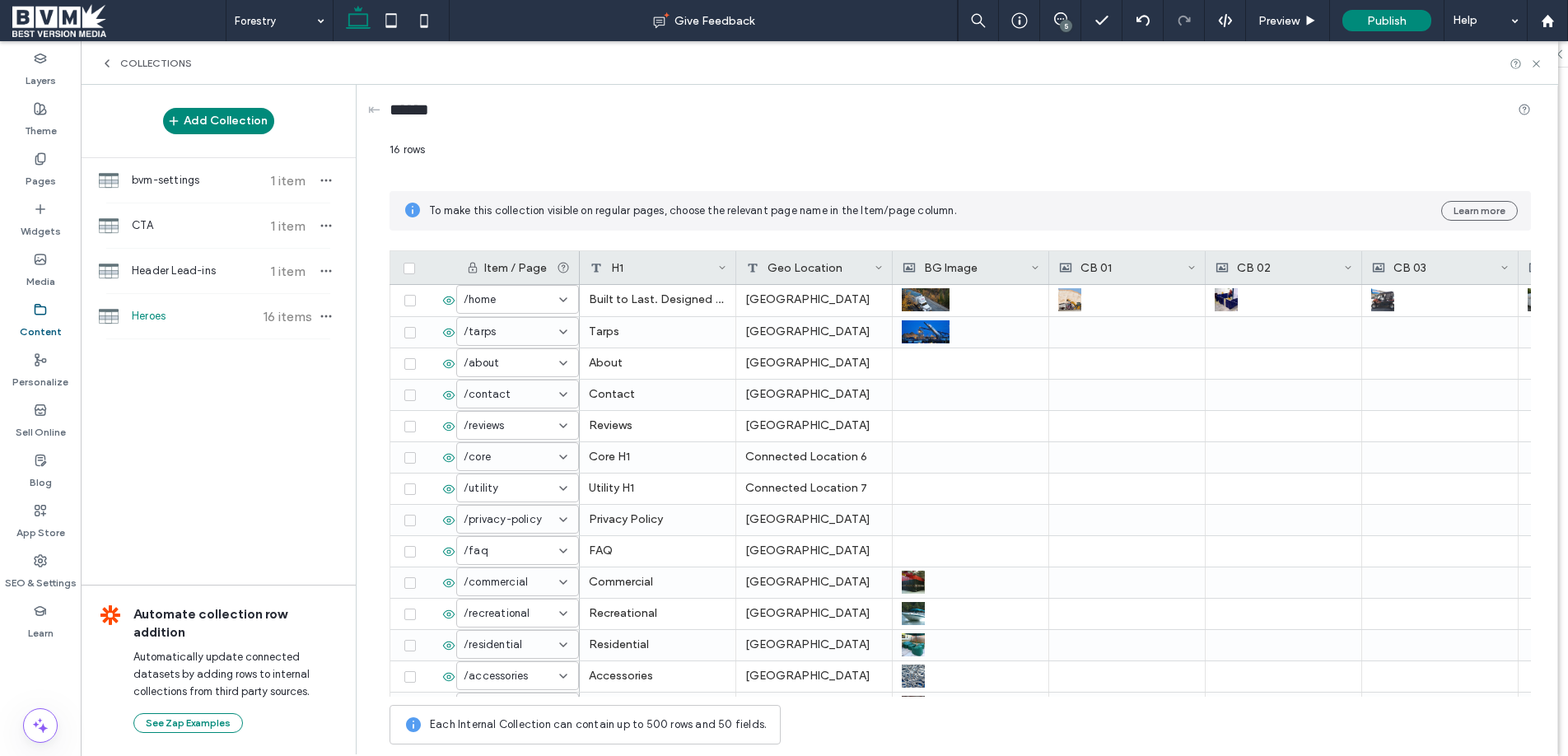
scroll to position [89, 0]
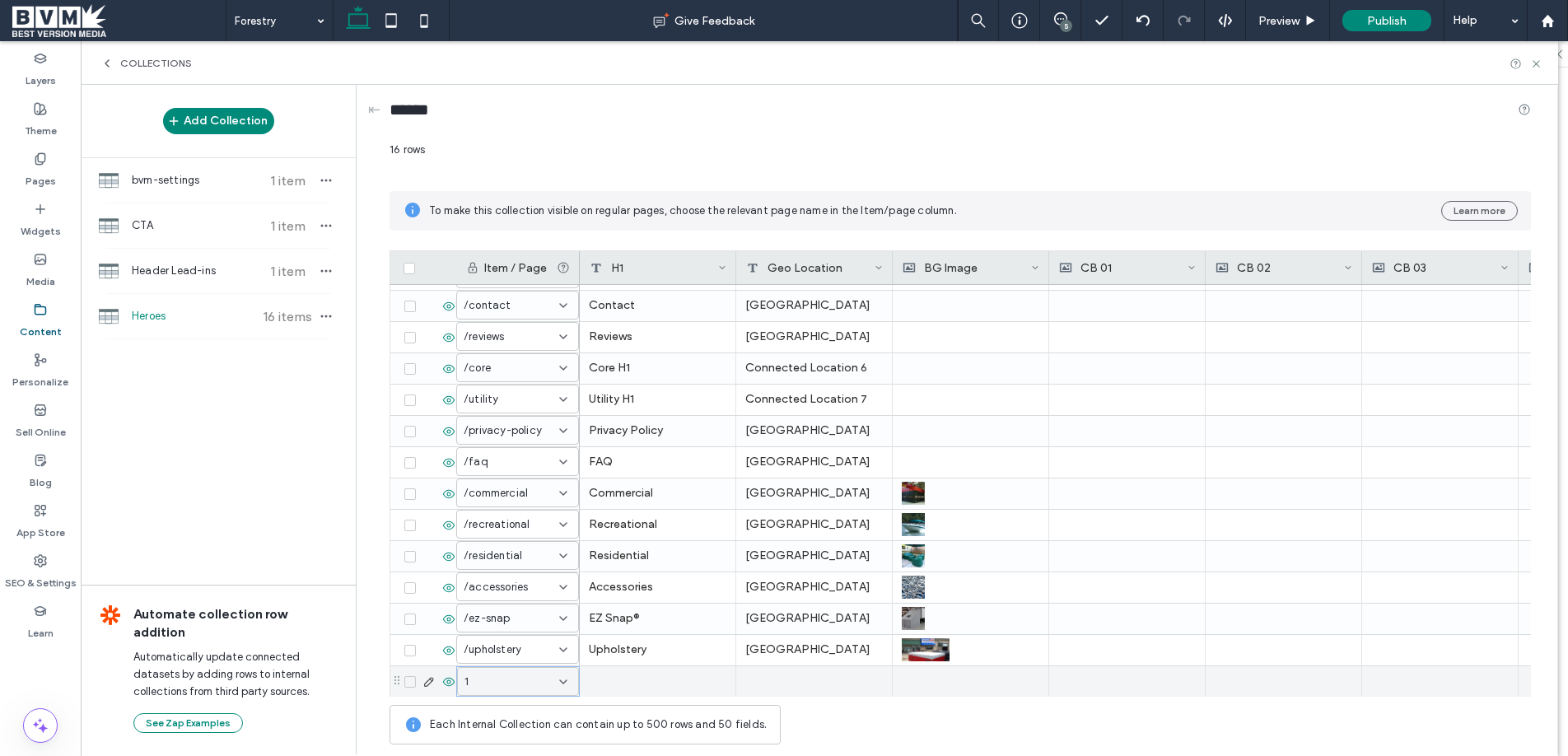
click at [564, 685] on icon at bounding box center [563, 681] width 13 height 13
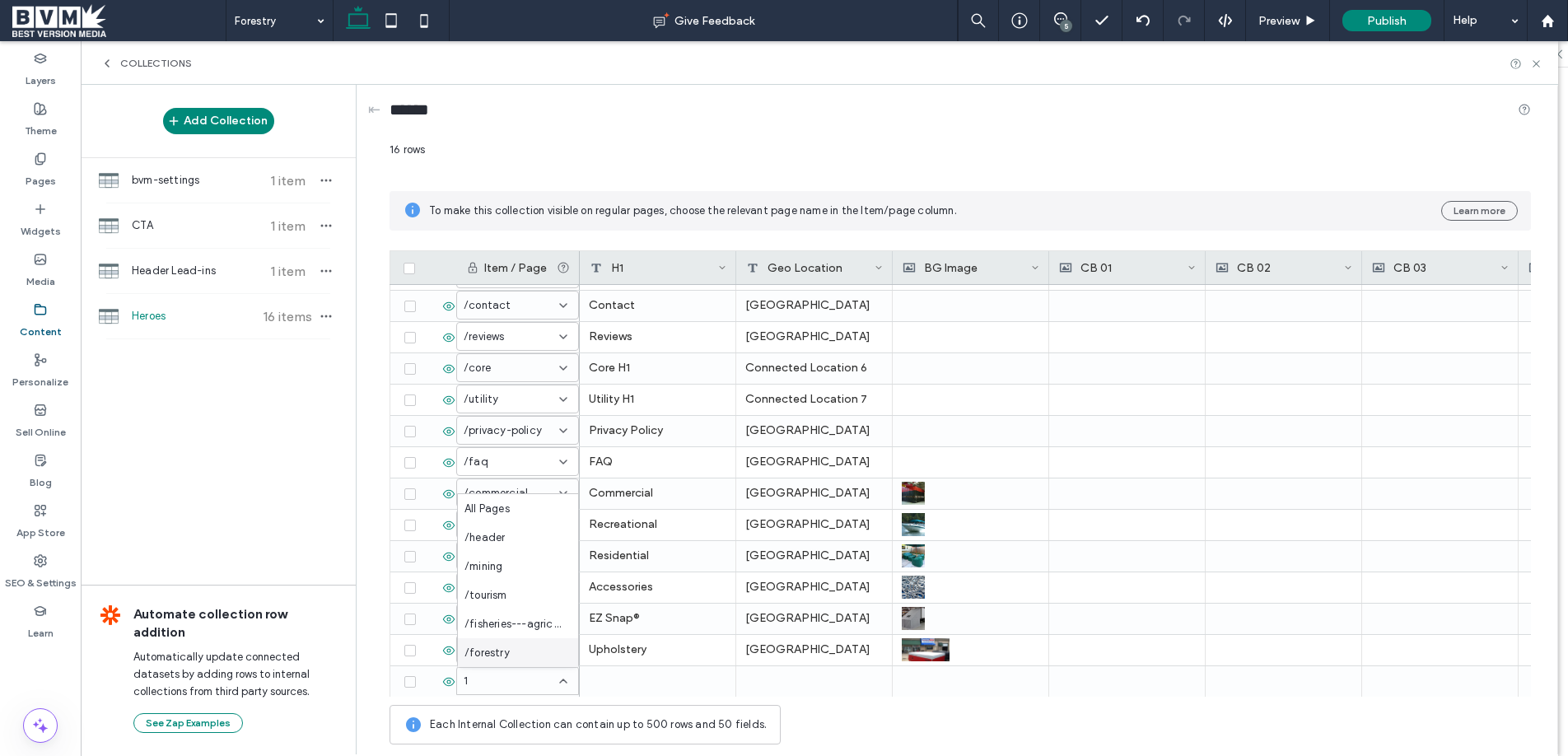
drag, startPoint x: 502, startPoint y: 648, endPoint x: 582, endPoint y: 664, distance: 81.6
click at [502, 648] on span "/forestry" at bounding box center [487, 652] width 45 height 17
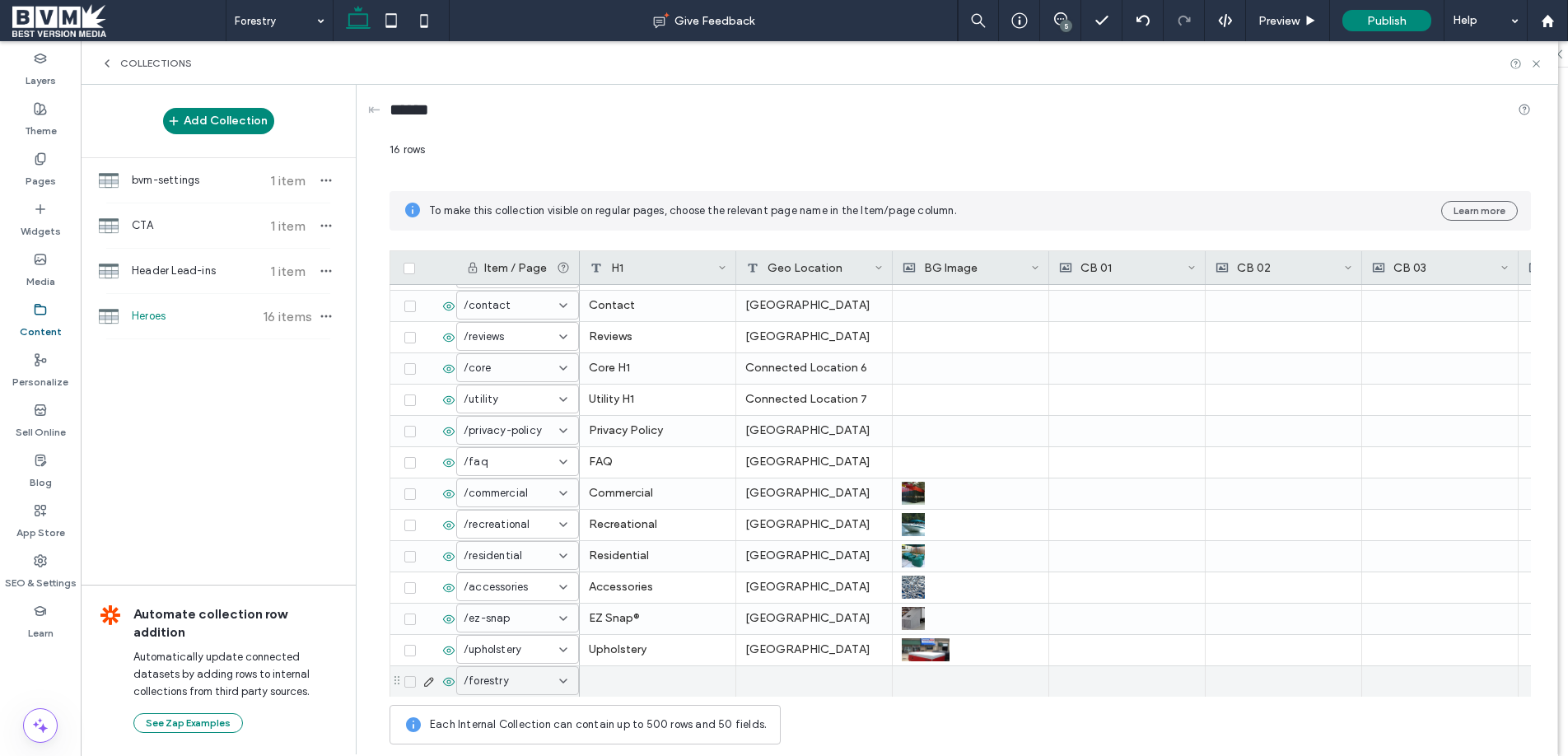
click at [624, 676] on div at bounding box center [658, 681] width 156 height 31
click at [649, 567] on textarea "plain-text-cell" at bounding box center [668, 581] width 181 height 49
type textarea "********"
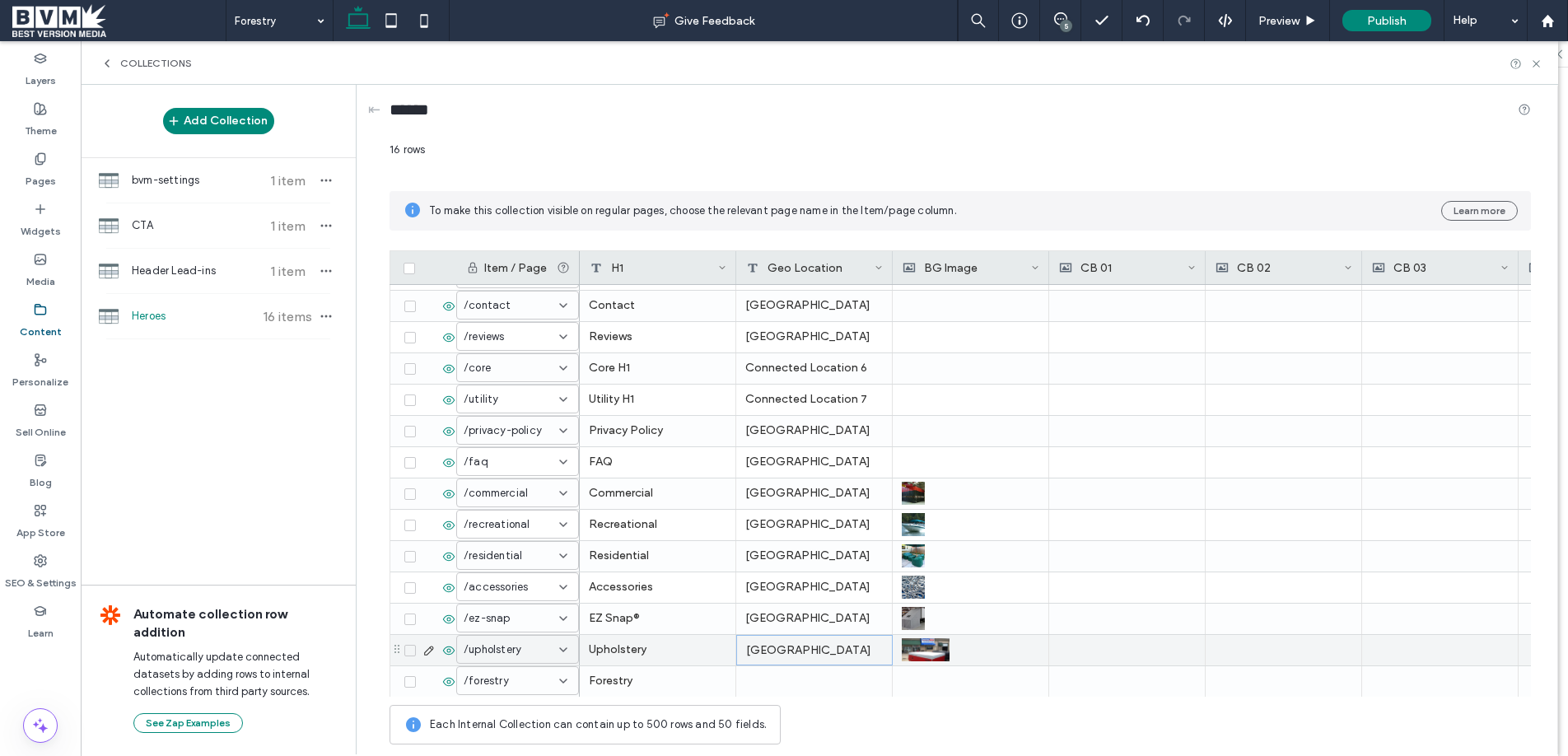
click at [803, 644] on div "[GEOGRAPHIC_DATA]" at bounding box center [815, 649] width 156 height 31
drag, startPoint x: 803, startPoint y: 644, endPoint x: 795, endPoint y: 607, distance: 37.9
click at [803, 644] on div "[GEOGRAPHIC_DATA]" at bounding box center [815, 649] width 156 height 31
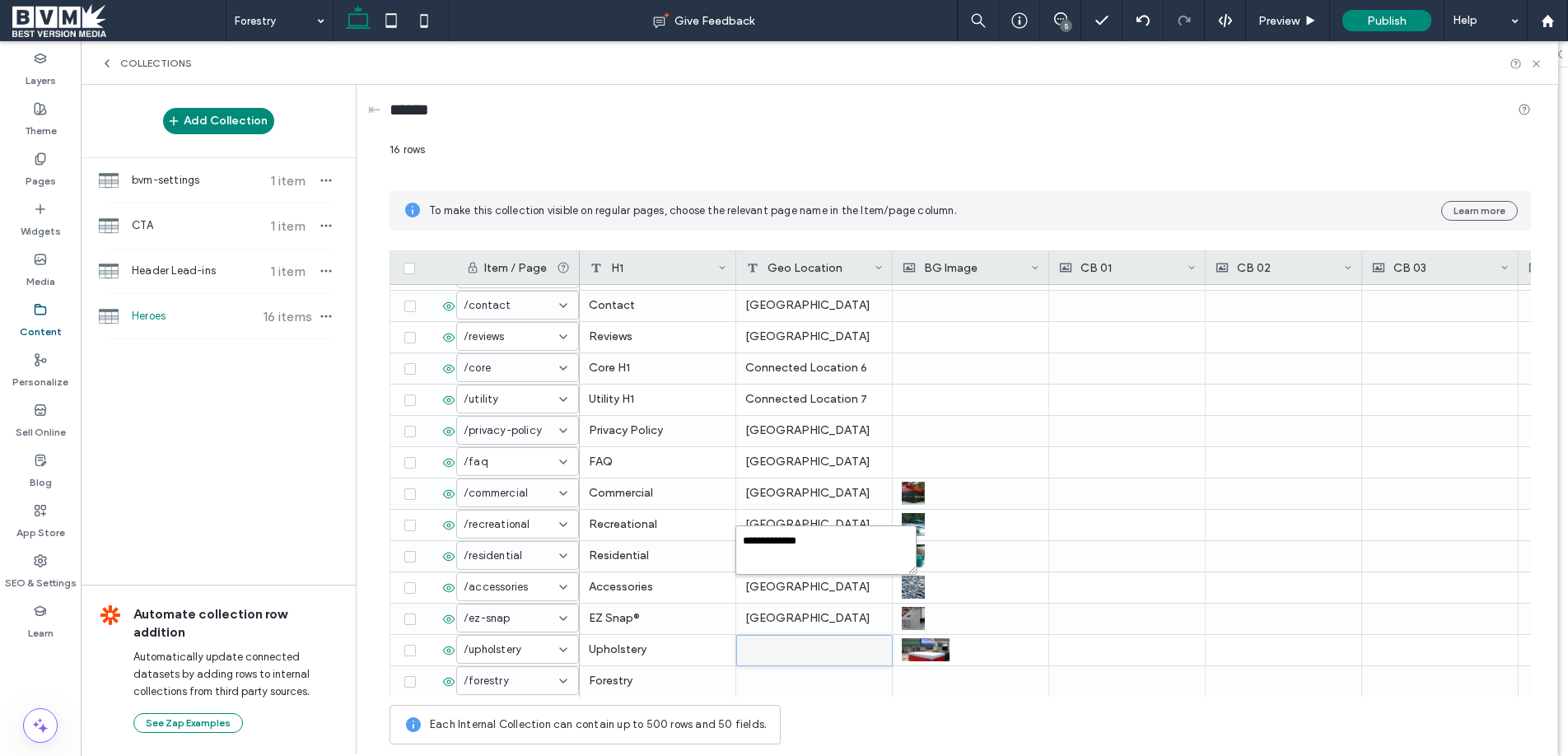
click at [761, 538] on textarea "**********" at bounding box center [825, 550] width 181 height 49
click at [809, 675] on div at bounding box center [815, 681] width 156 height 31
click at [809, 676] on div at bounding box center [815, 681] width 156 height 31
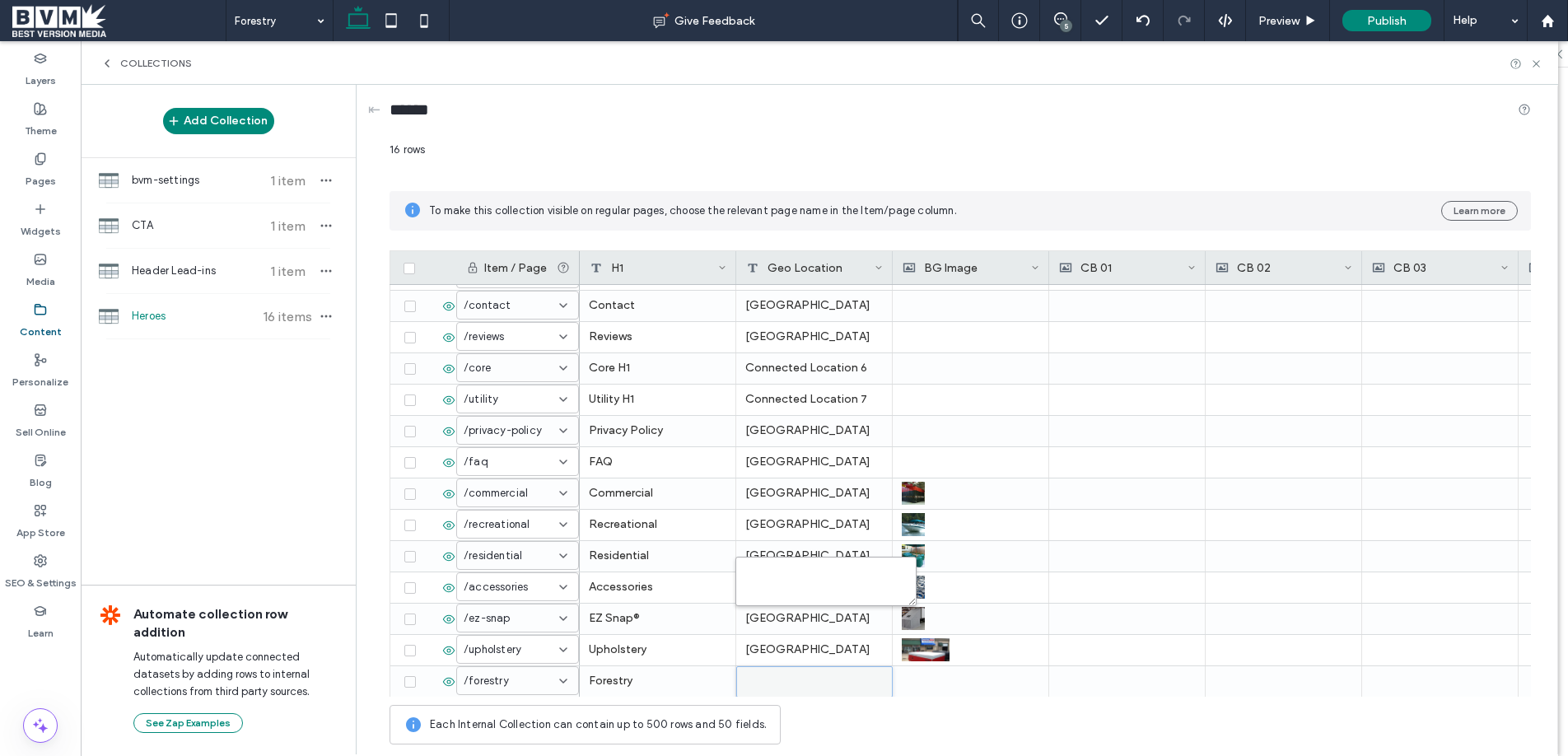
click at [801, 571] on textarea "plain-text-cell" at bounding box center [825, 581] width 181 height 49
paste textarea "**********"
type textarea "**********"
click at [1385, 102] on div "******" at bounding box center [960, 113] width 1141 height 31
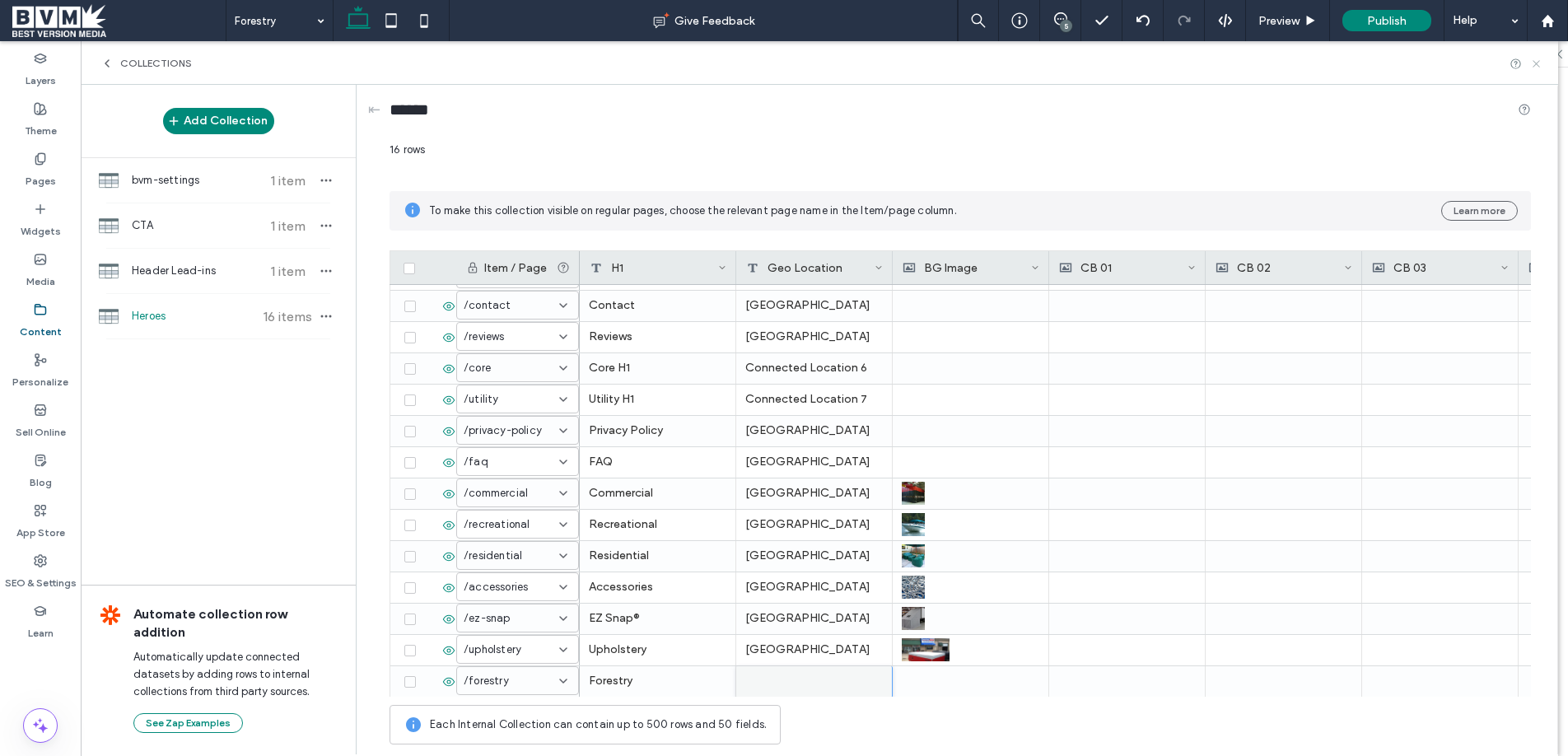
click at [1534, 65] on icon at bounding box center [1535, 63] width 13 height 13
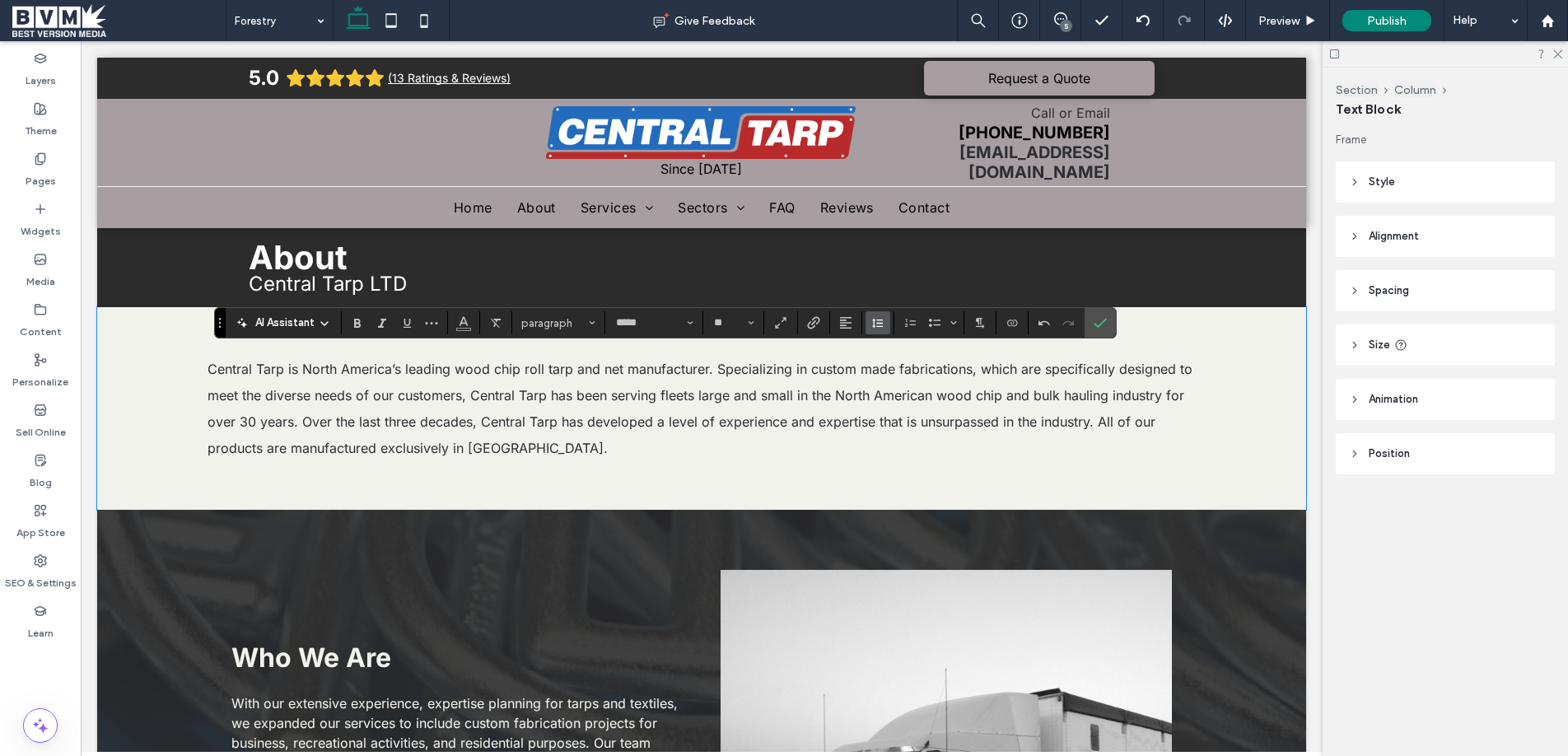
click at [880, 324] on icon "Line Height" at bounding box center [877, 322] width 13 height 13
click at [912, 414] on div "Double" at bounding box center [903, 418] width 40 height 13
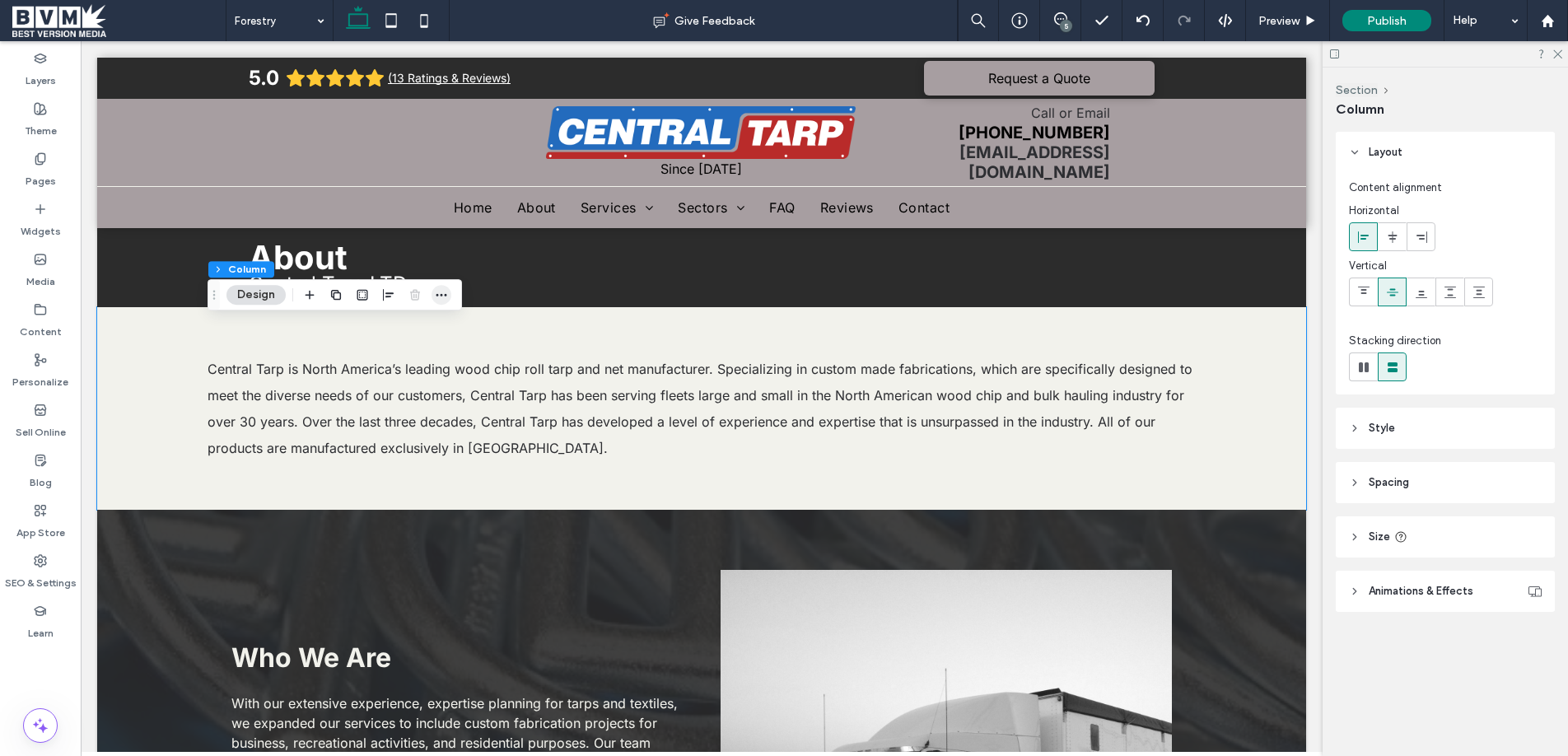
click at [437, 290] on icon "button" at bounding box center [440, 294] width 13 height 13
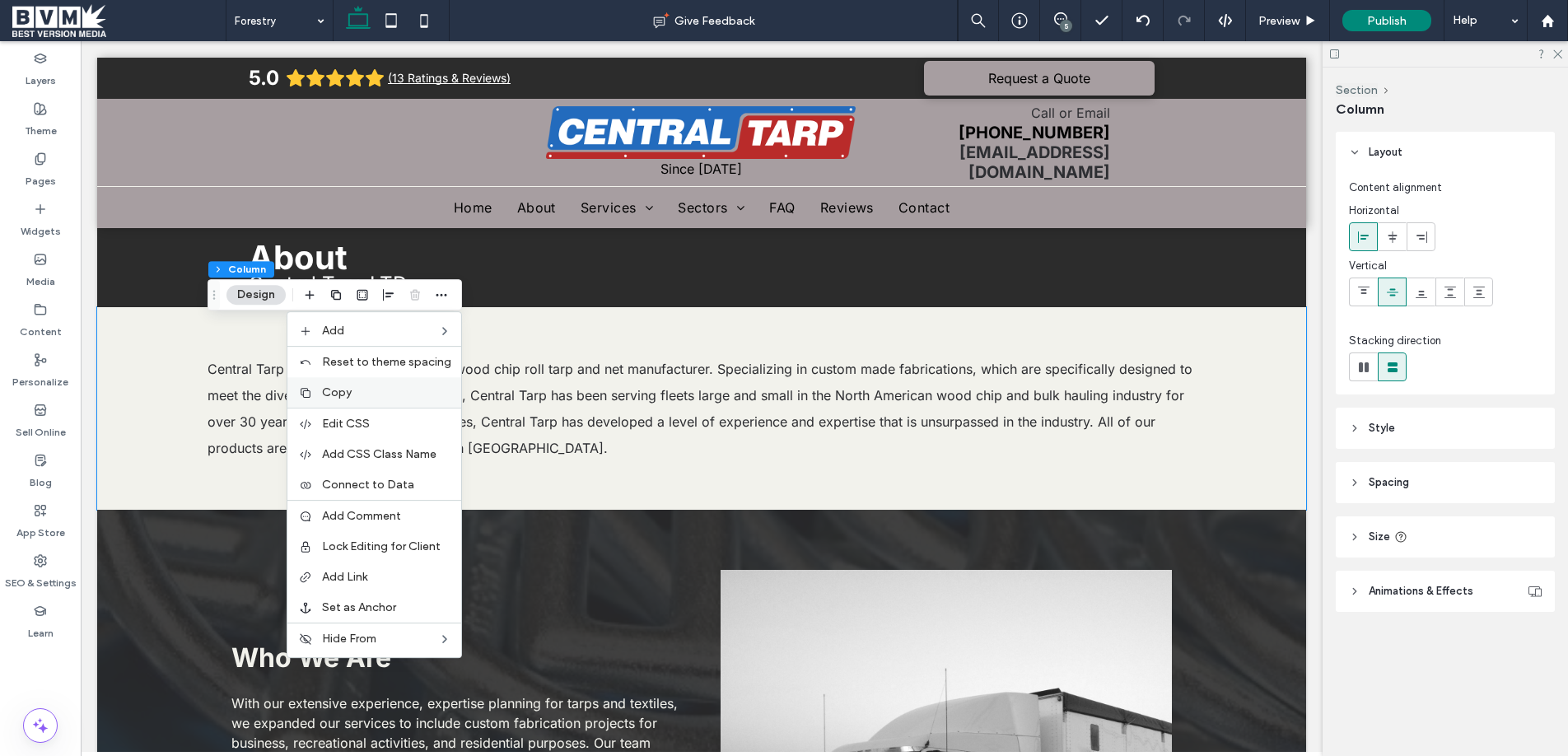
click at [382, 388] on label "Copy" at bounding box center [386, 392] width 129 height 14
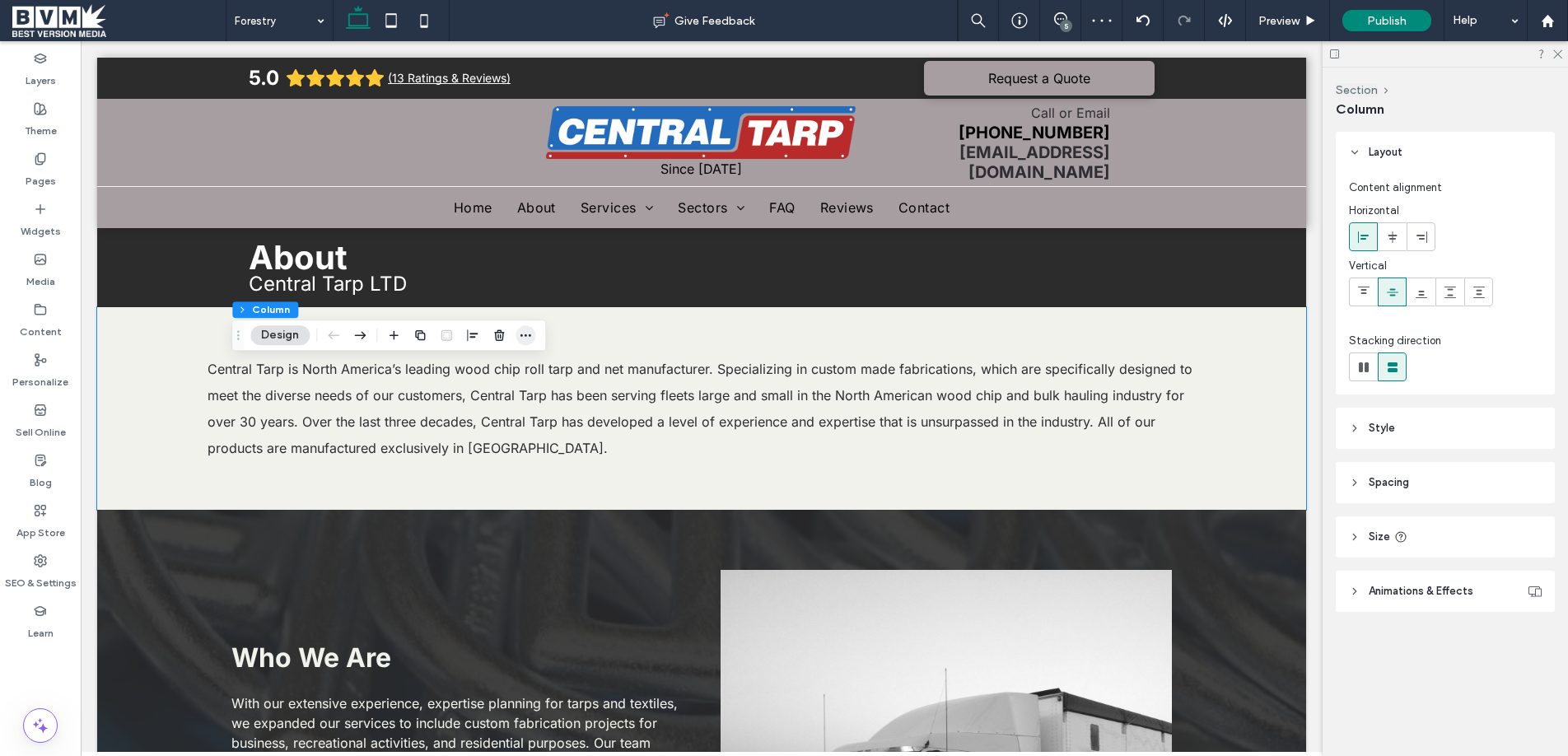
click at [521, 336] on use "button" at bounding box center [525, 336] width 11 height 3
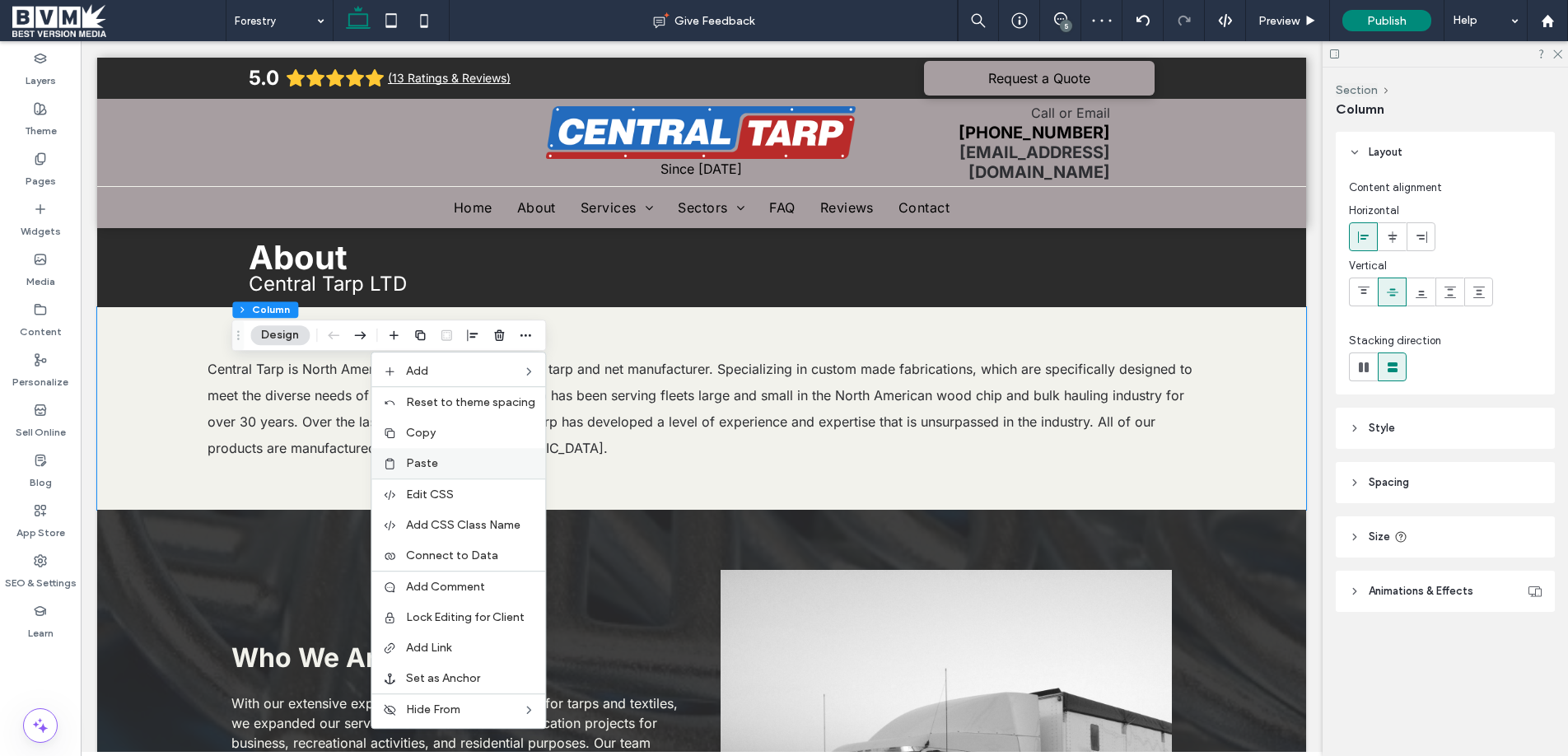
click at [448, 451] on div "Paste" at bounding box center [458, 463] width 174 height 31
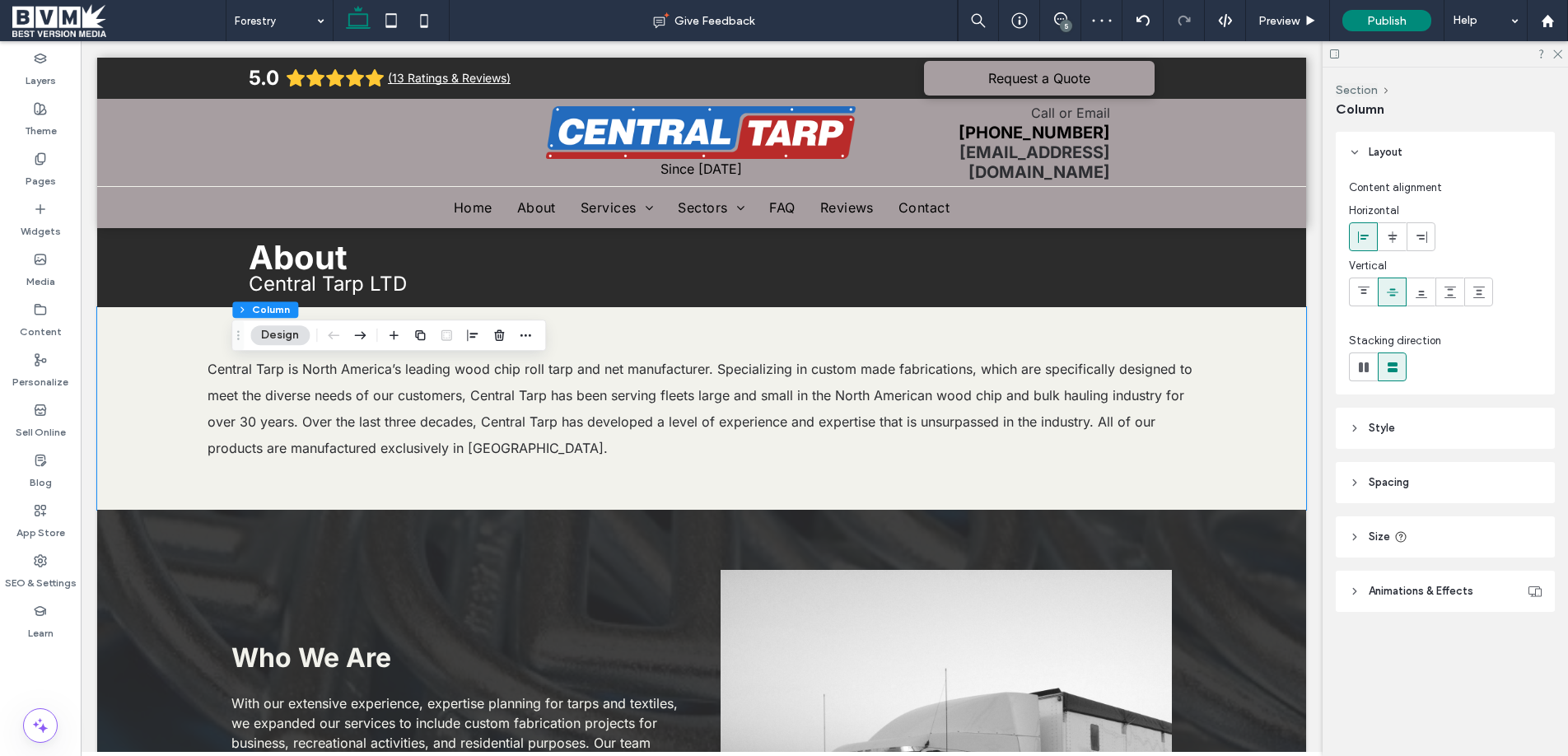
type input "**"
type input "*****"
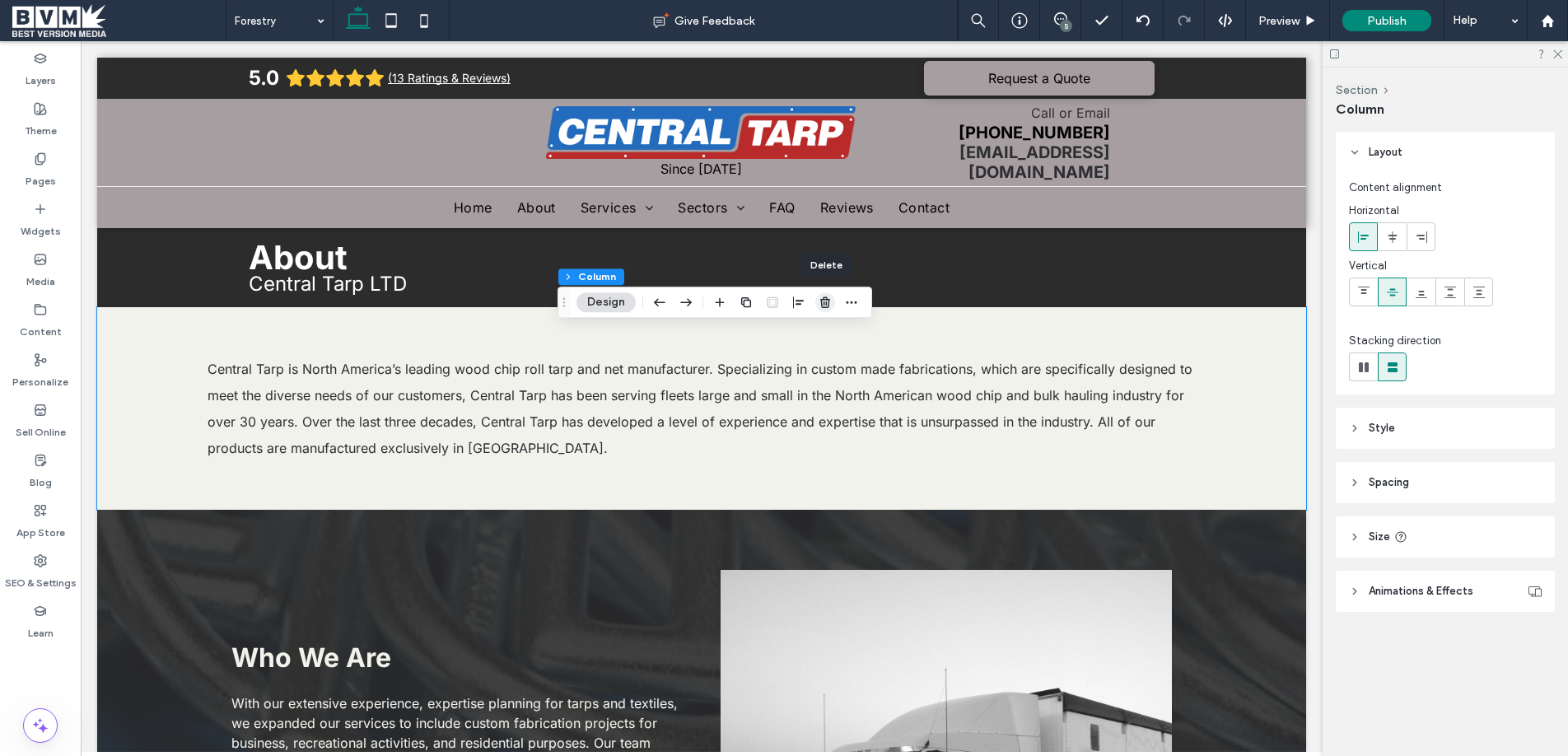
click at [830, 303] on icon "button" at bounding box center [824, 301] width 13 height 13
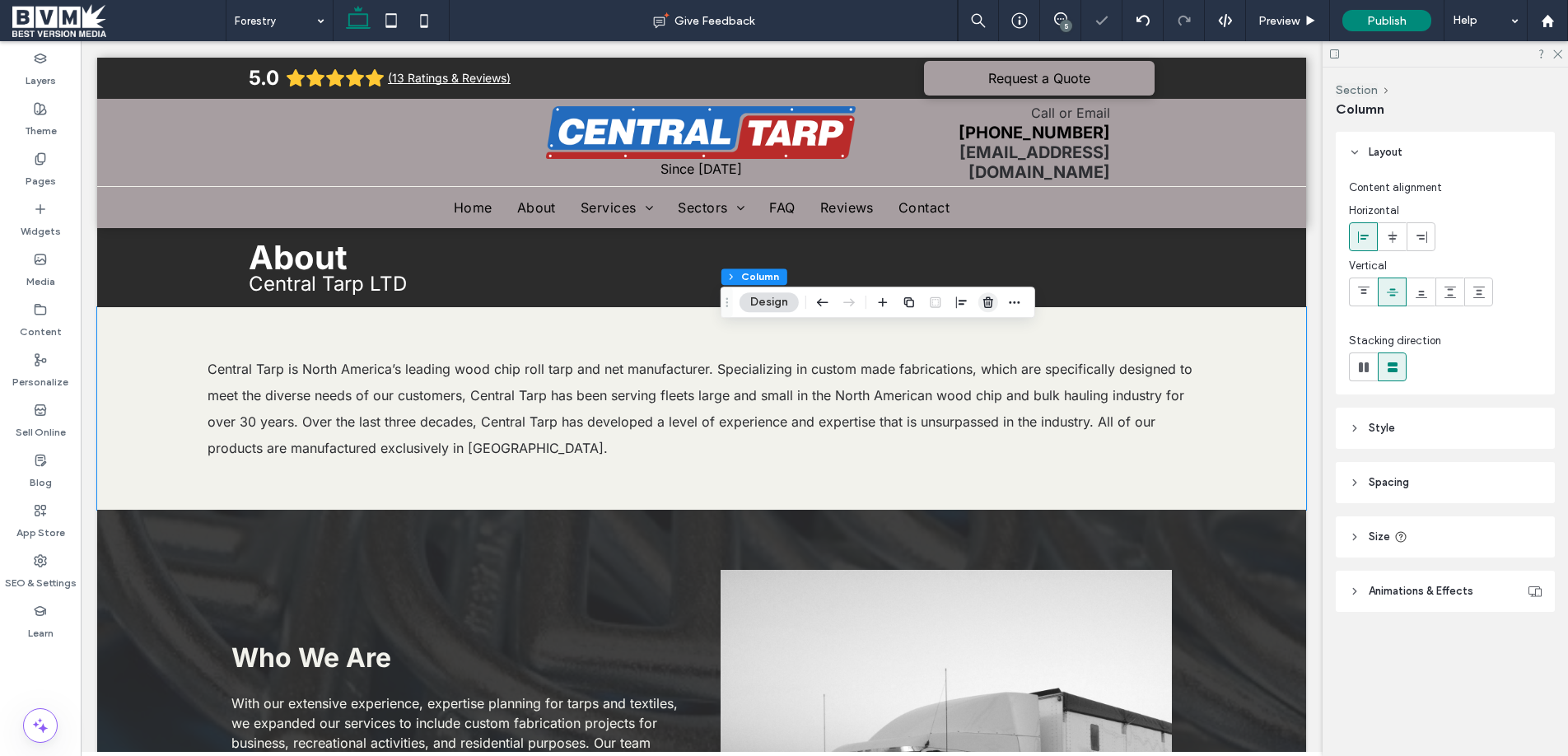
click at [981, 298] on icon "button" at bounding box center [987, 301] width 13 height 13
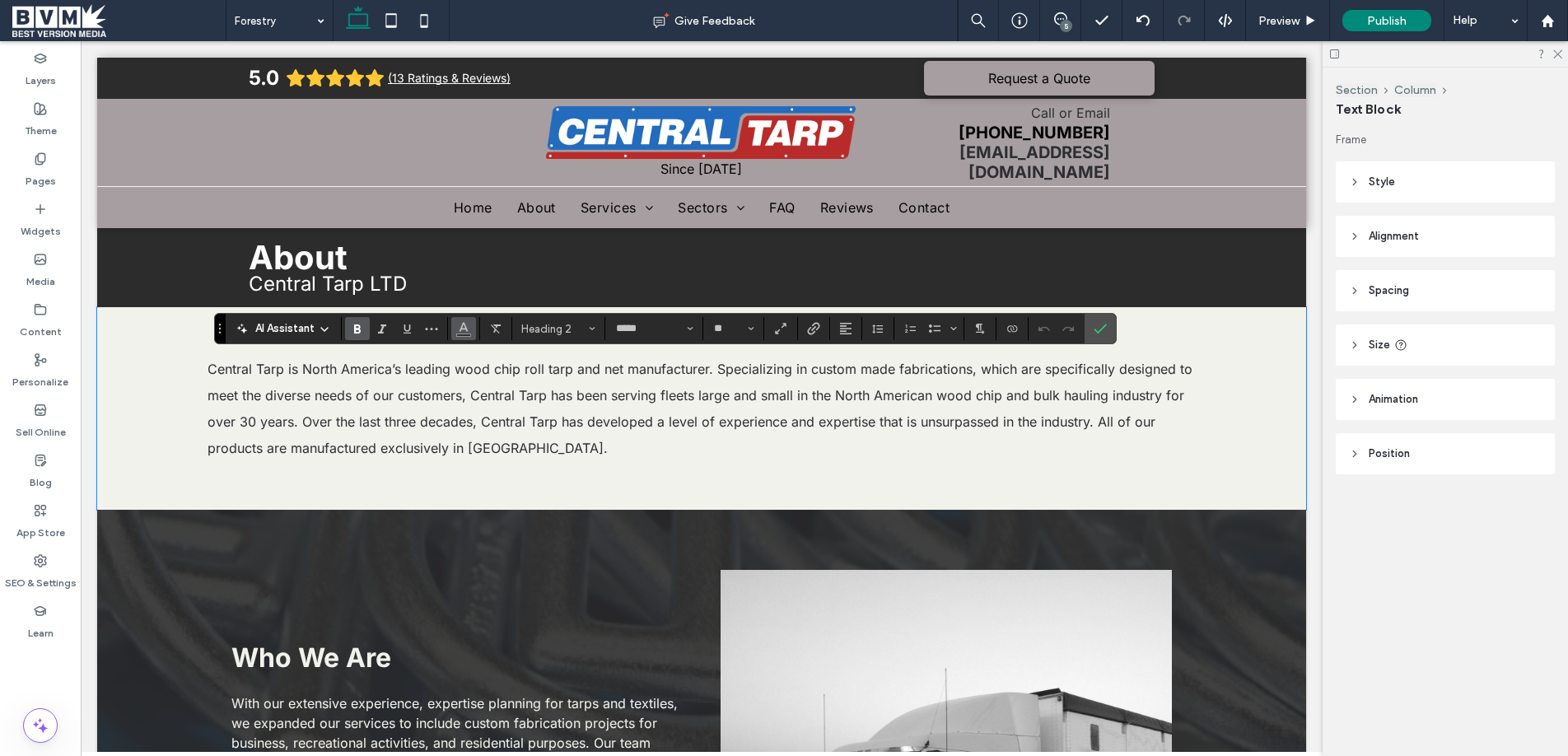
click at [461, 335] on span "Color" at bounding box center [463, 327] width 13 height 22
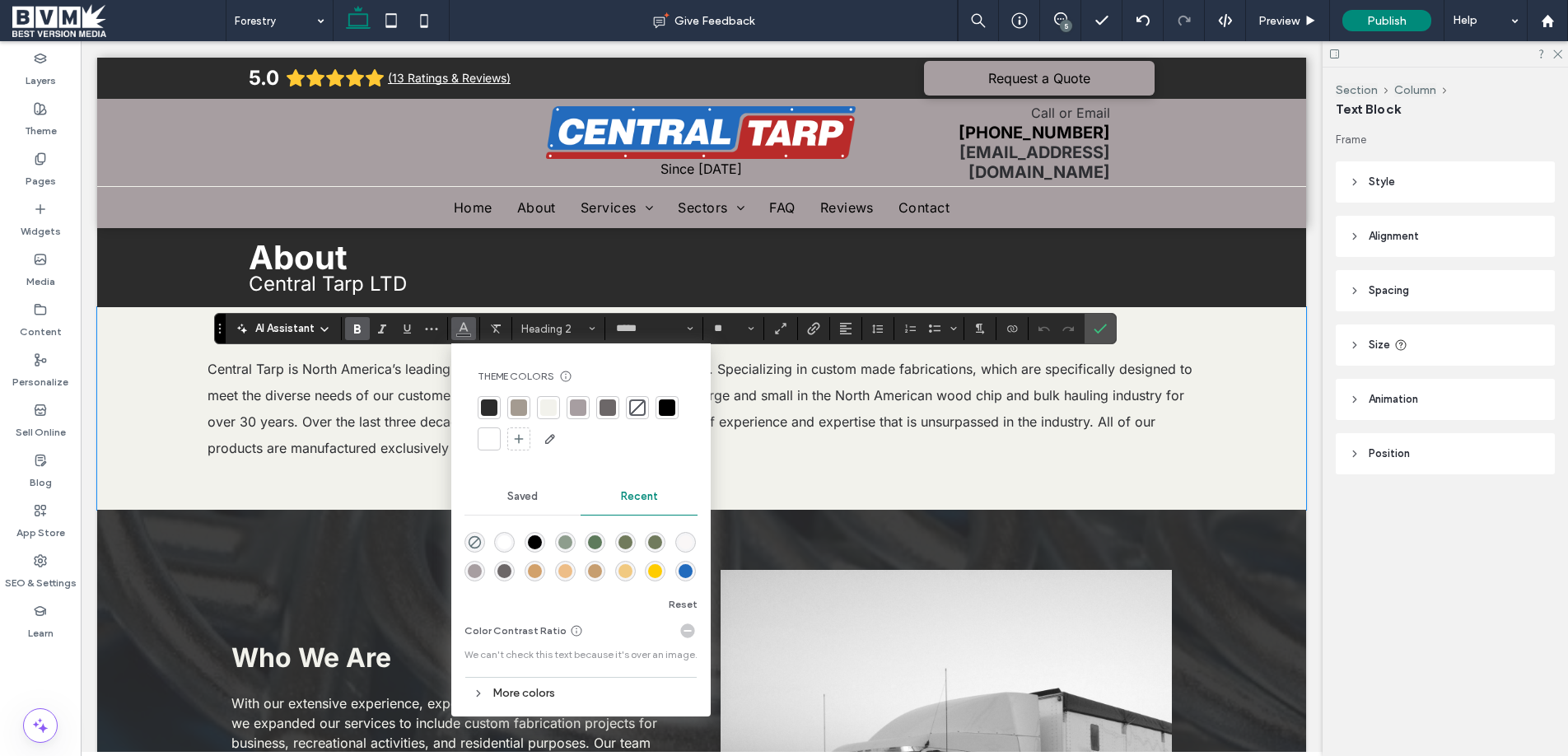
click at [487, 431] on div at bounding box center [489, 438] width 17 height 17
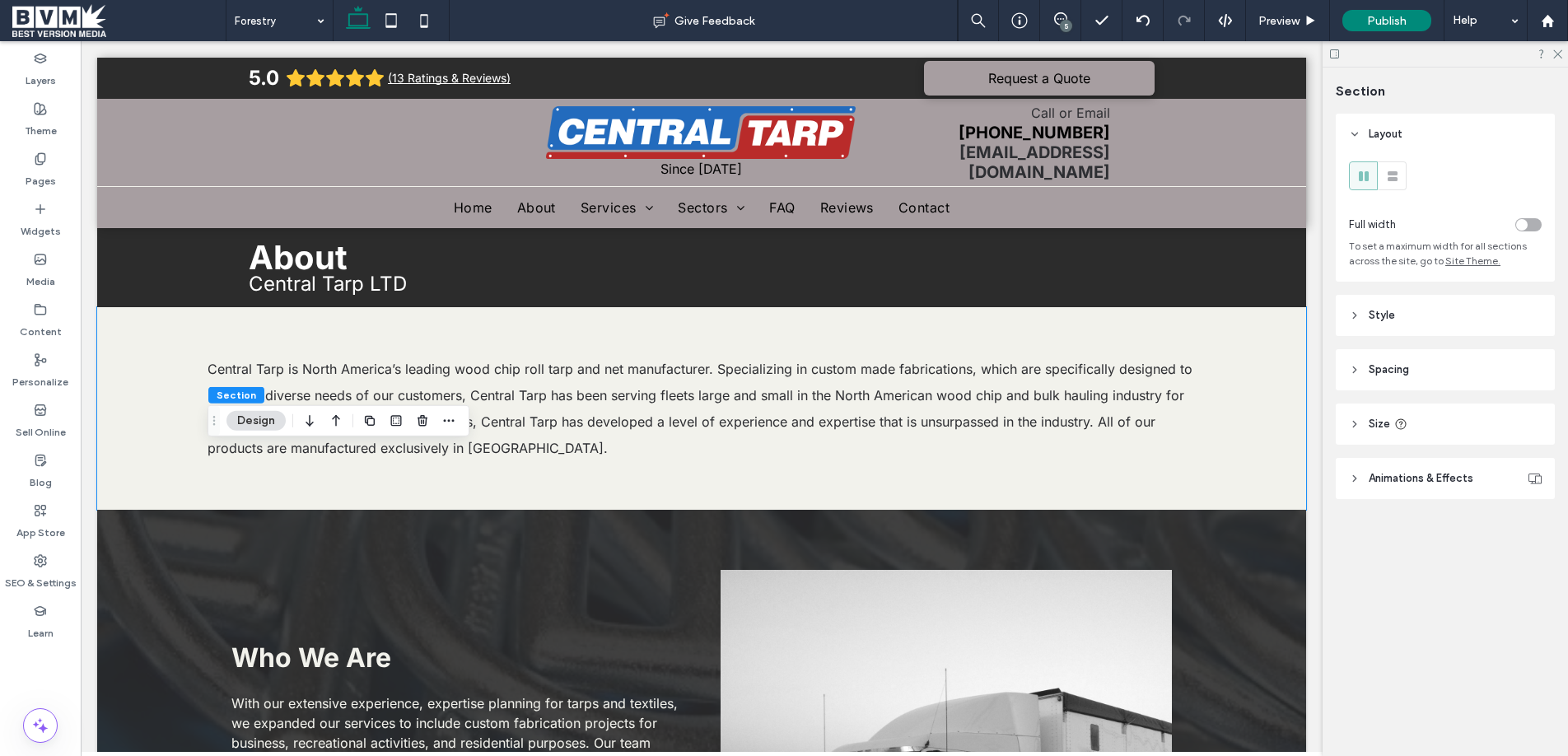
drag, startPoint x: 1368, startPoint y: 310, endPoint x: 1421, endPoint y: 368, distance: 78.6
click at [1369, 310] on span "Style" at bounding box center [1381, 315] width 27 height 17
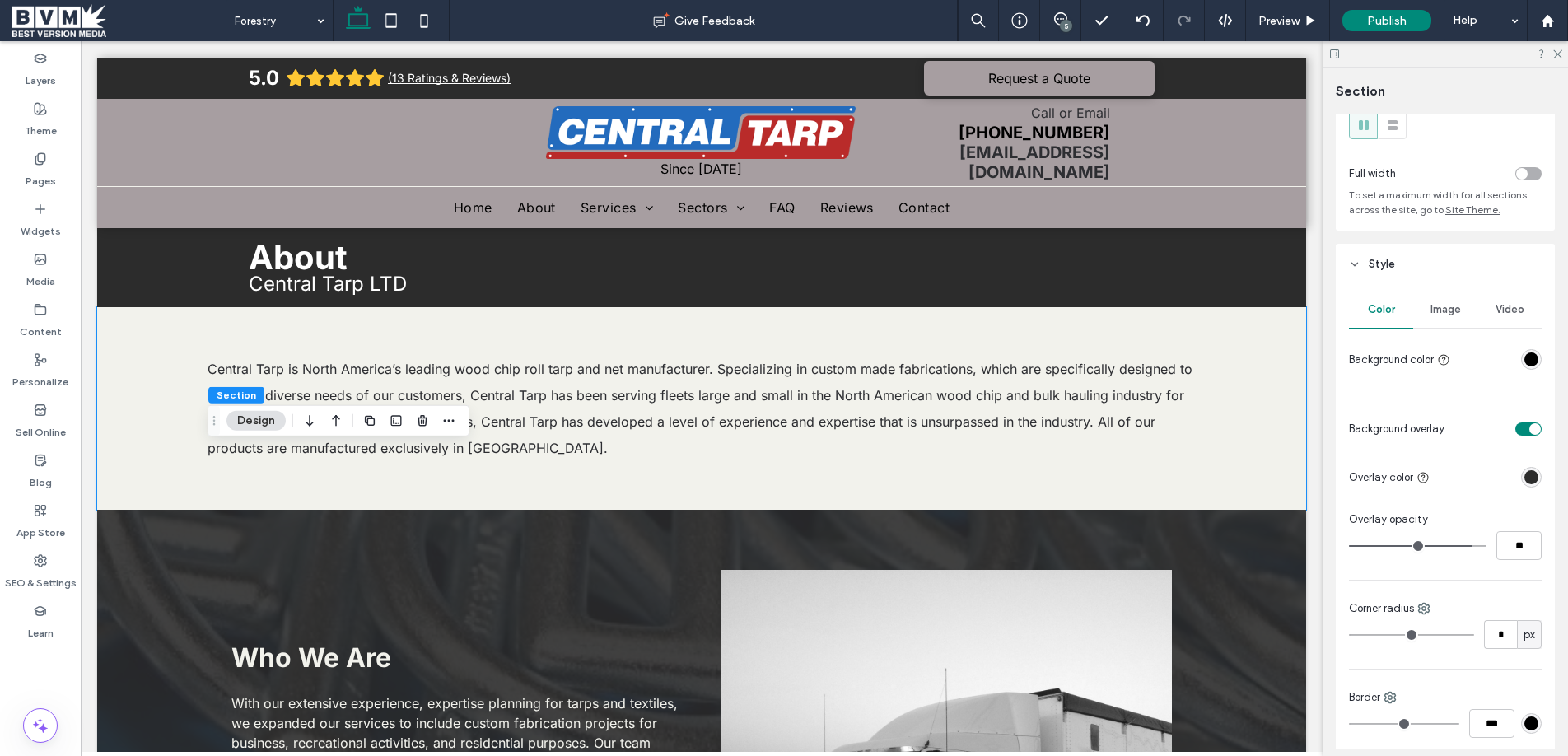
click at [1446, 304] on span "Image" at bounding box center [1446, 309] width 31 height 13
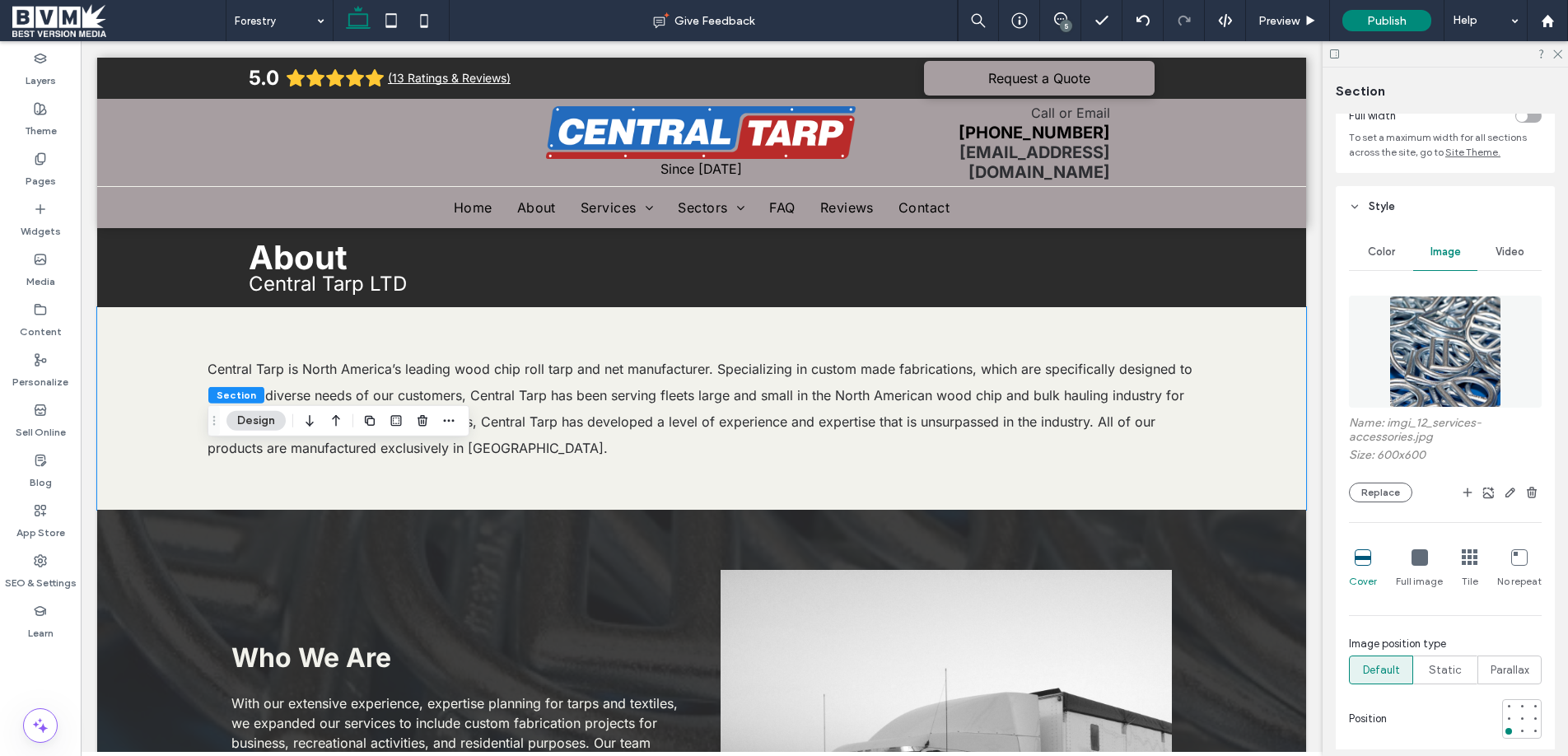
scroll to position [161, 0]
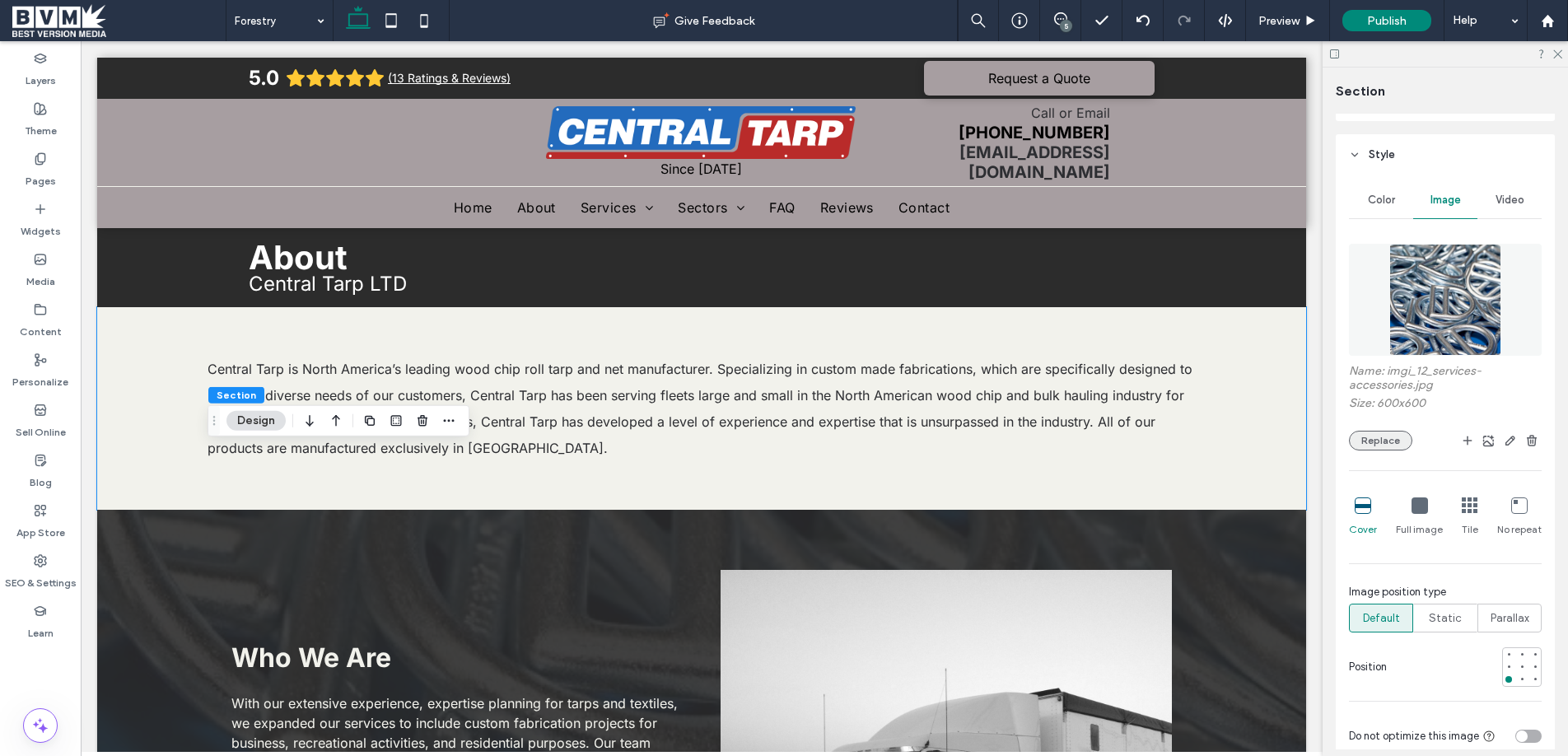
click at [1385, 437] on button "Replace" at bounding box center [1380, 440] width 63 height 20
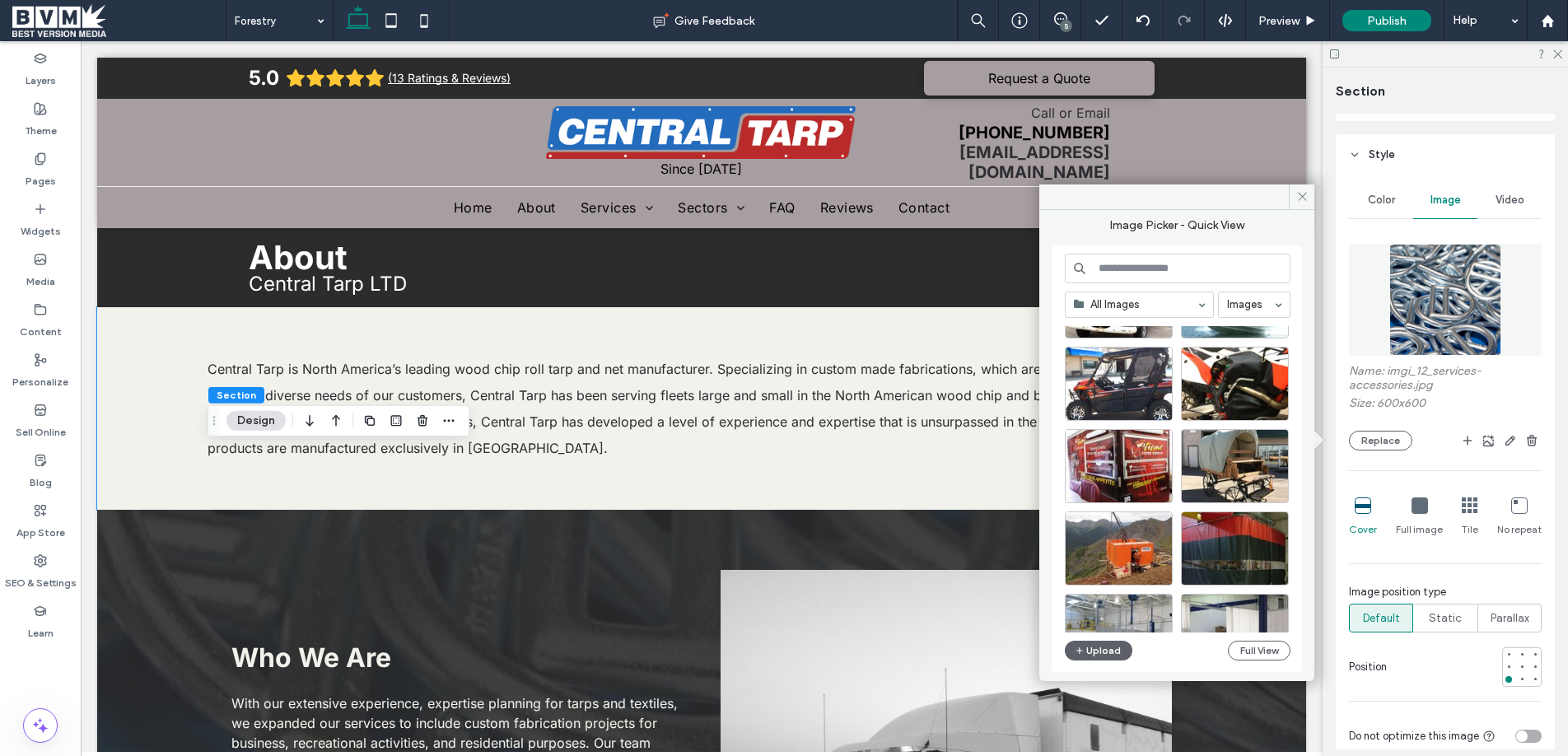
scroll to position [1816, 0]
click at [1140, 270] on input at bounding box center [1177, 268] width 225 height 30
type input "********"
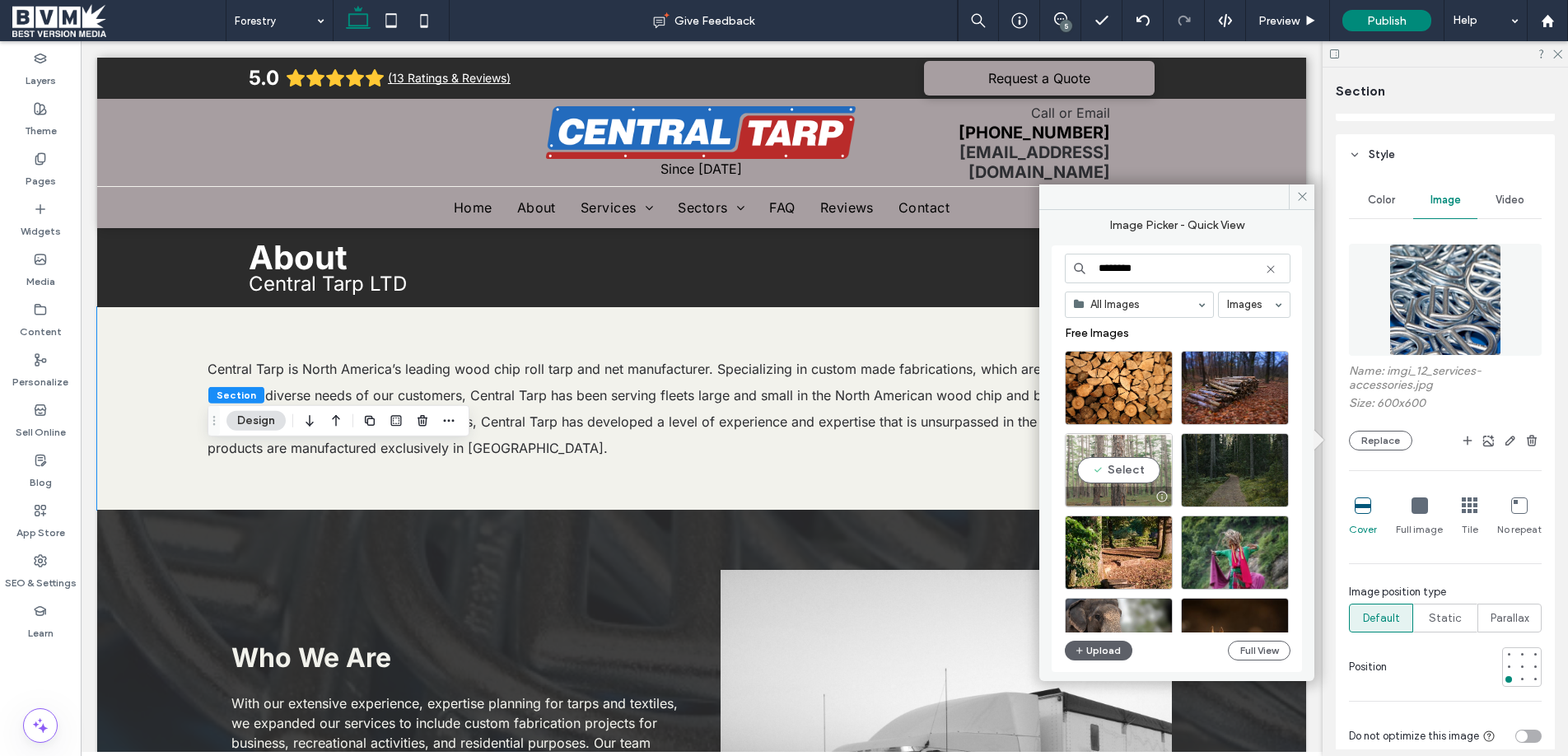
click at [1119, 462] on div "Select" at bounding box center [1118, 470] width 108 height 74
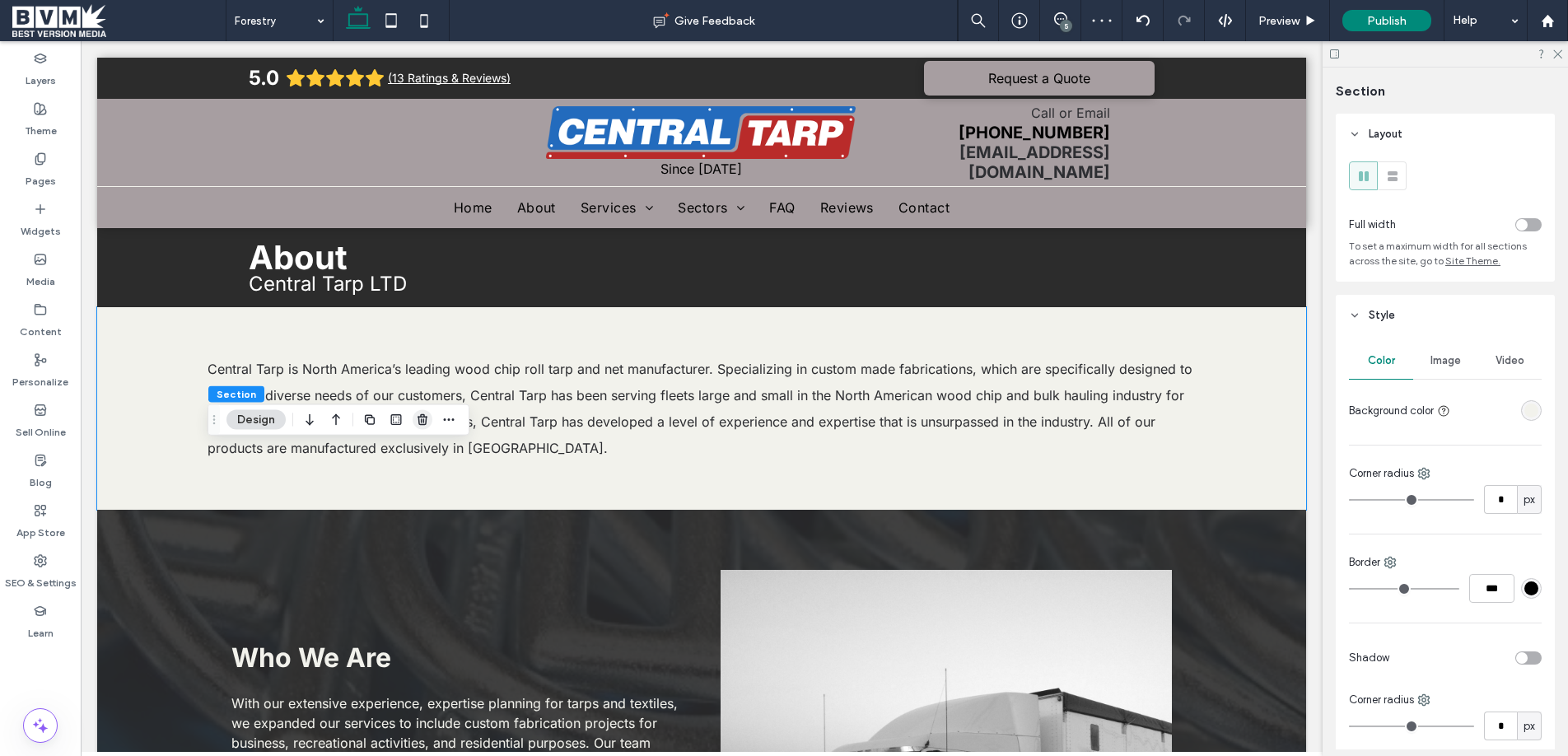
click at [420, 420] on icon "button" at bounding box center [422, 419] width 13 height 13
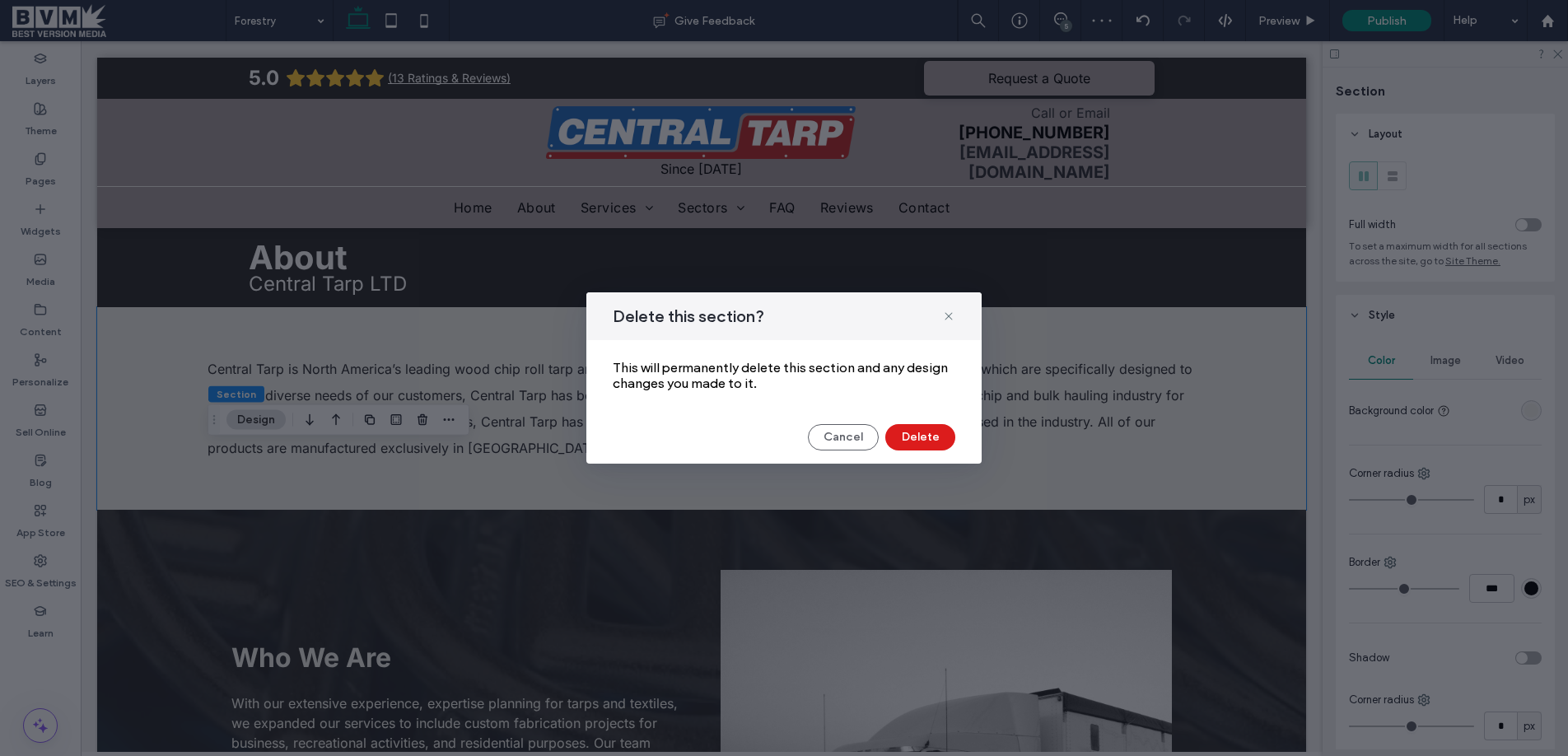
click at [953, 428] on div "Cancel Delete" at bounding box center [783, 436] width 343 height 27
click at [910, 428] on button "Delete" at bounding box center [919, 436] width 70 height 27
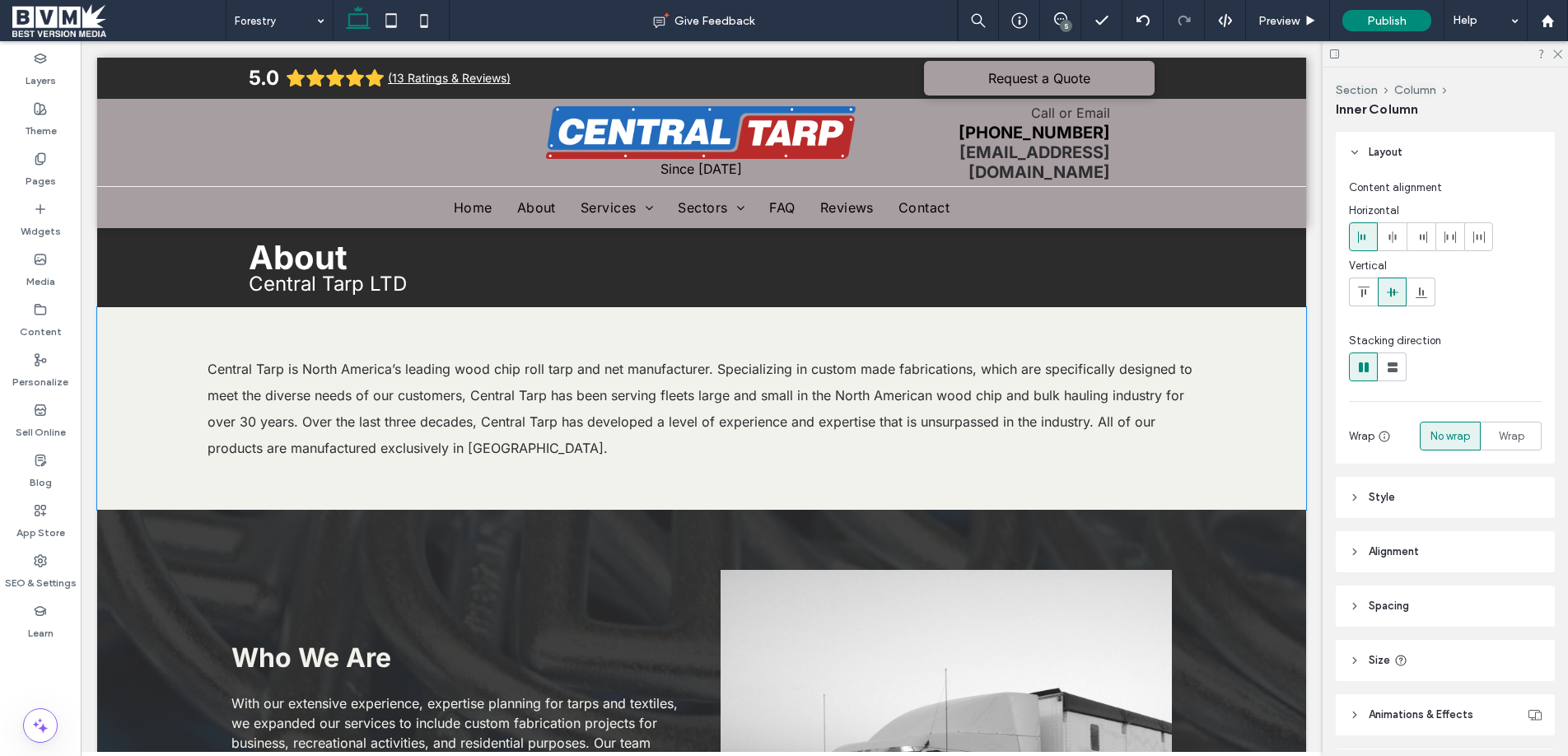
scroll to position [107, 0]
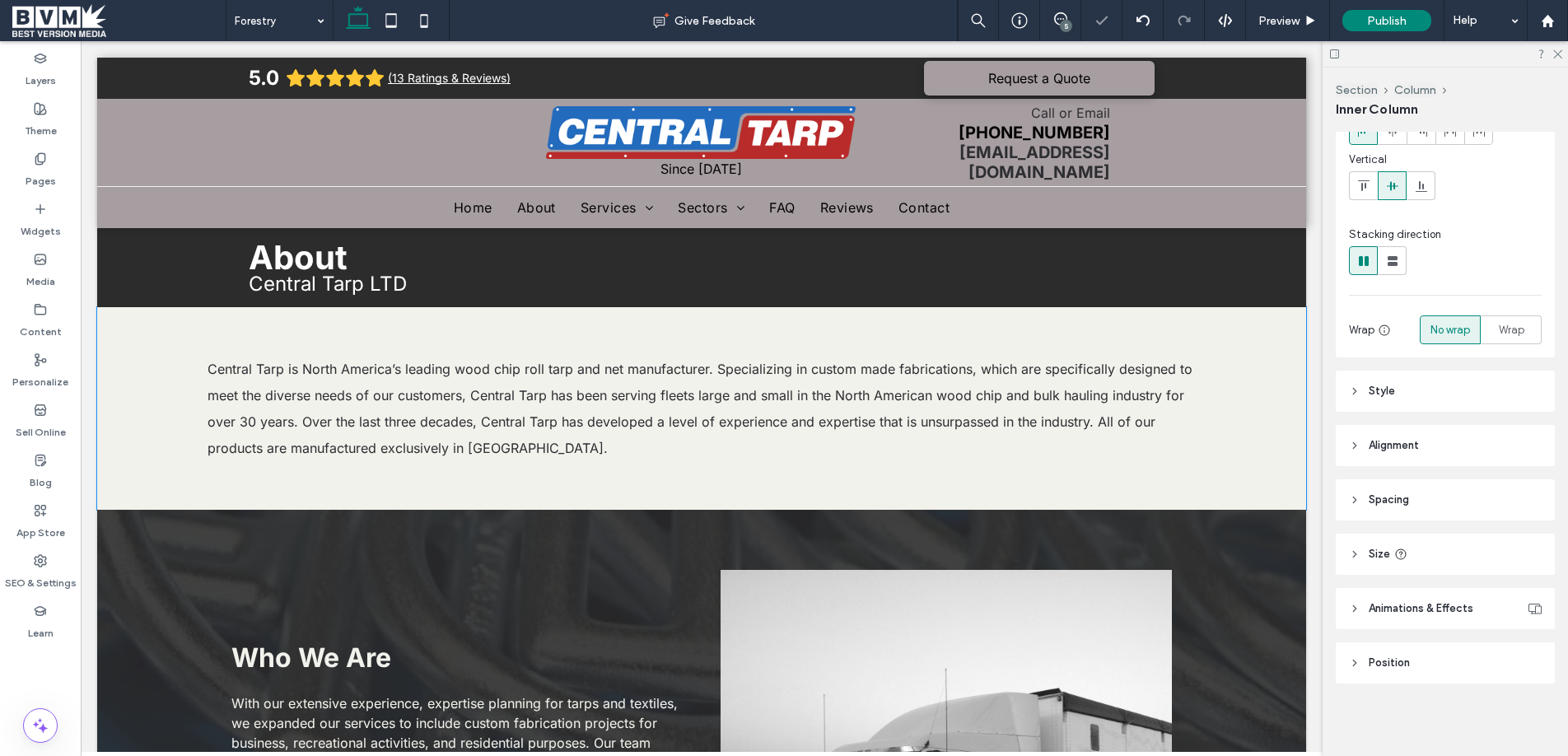
type input "**"
type input "****"
click at [314, 303] on icon "button" at bounding box center [310, 304] width 20 height 30
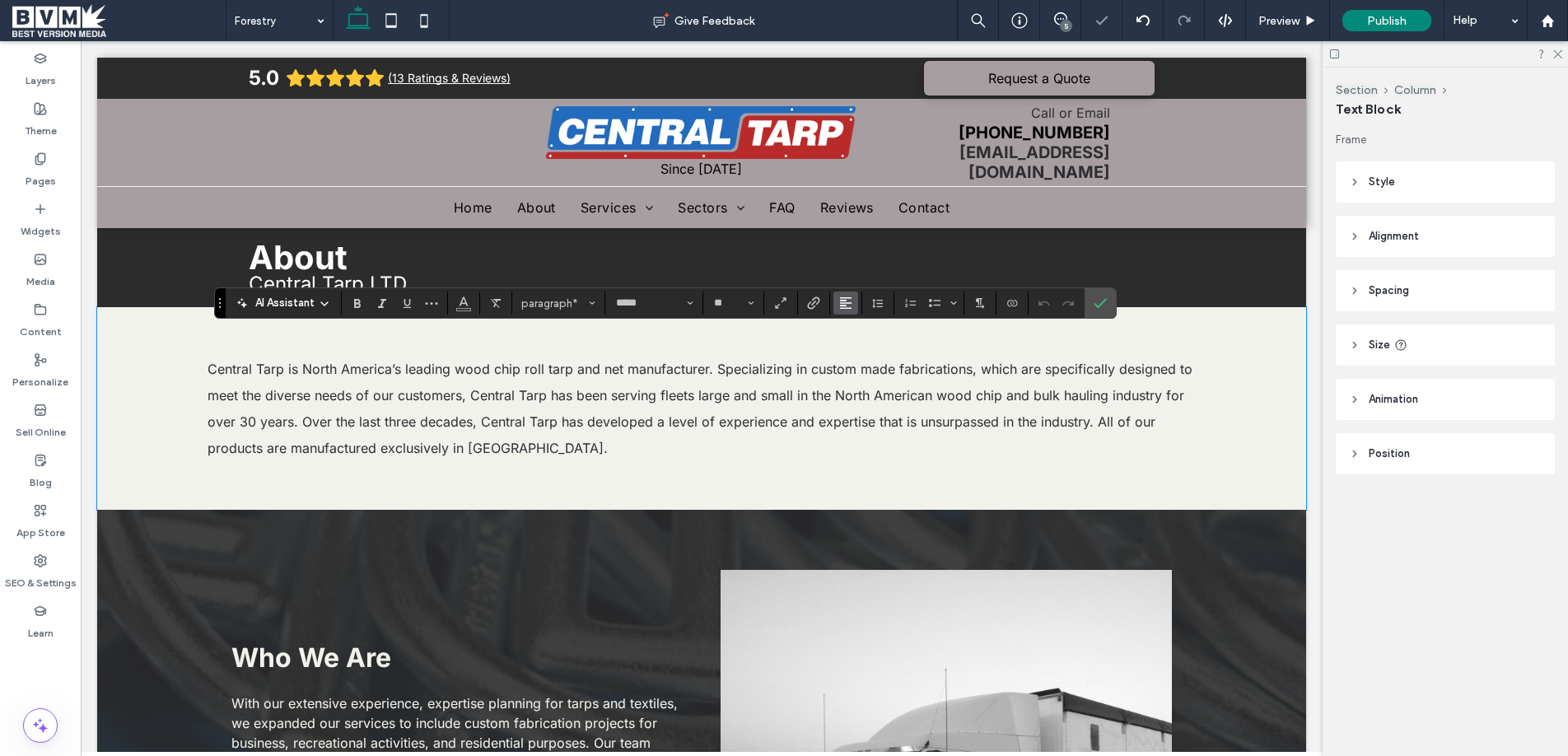
click at [850, 305] on icon "Alignment" at bounding box center [845, 302] width 13 height 13
click at [880, 358] on label "ui.textEditor.alignment.center" at bounding box center [862, 353] width 57 height 24
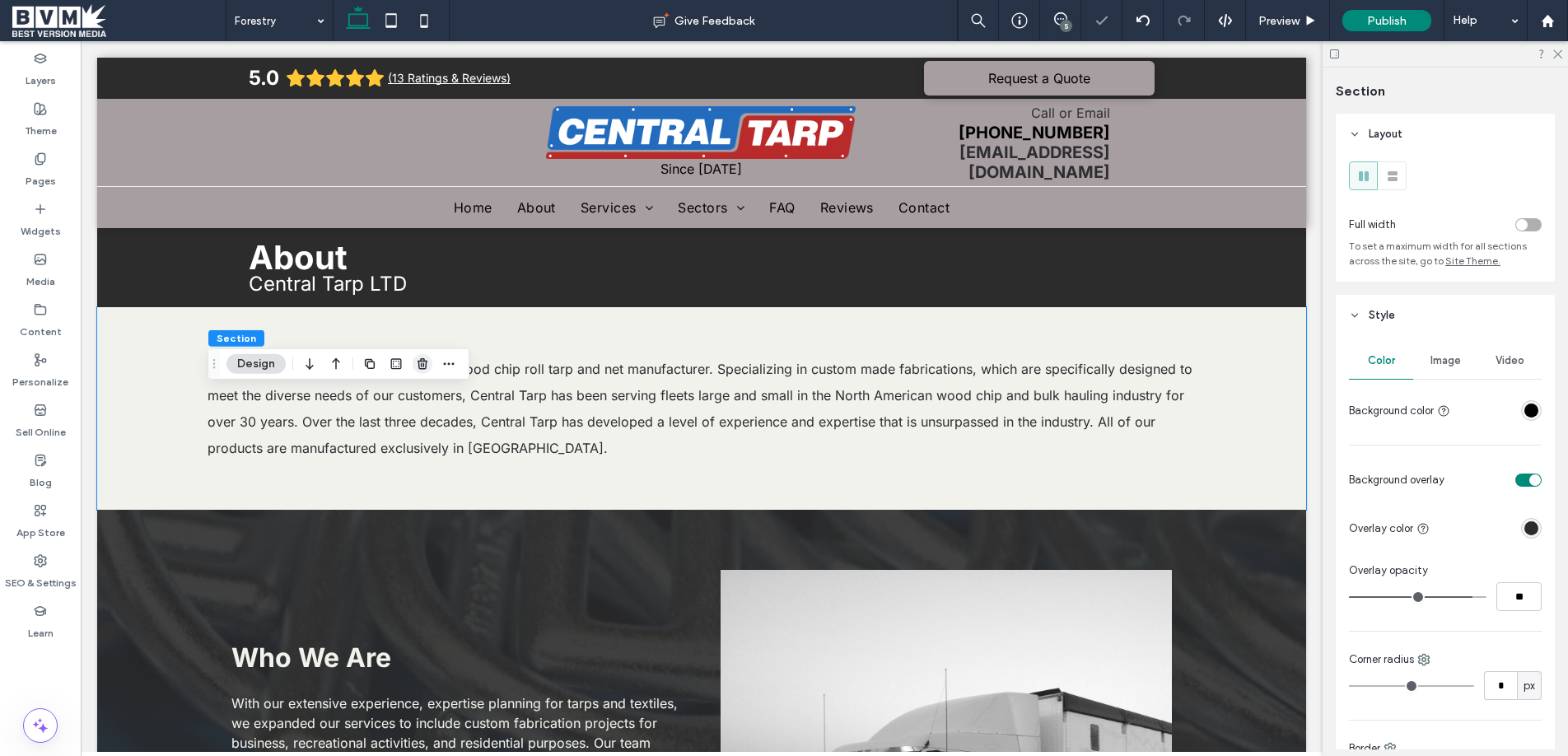
click at [426, 360] on use "button" at bounding box center [423, 363] width 10 height 11
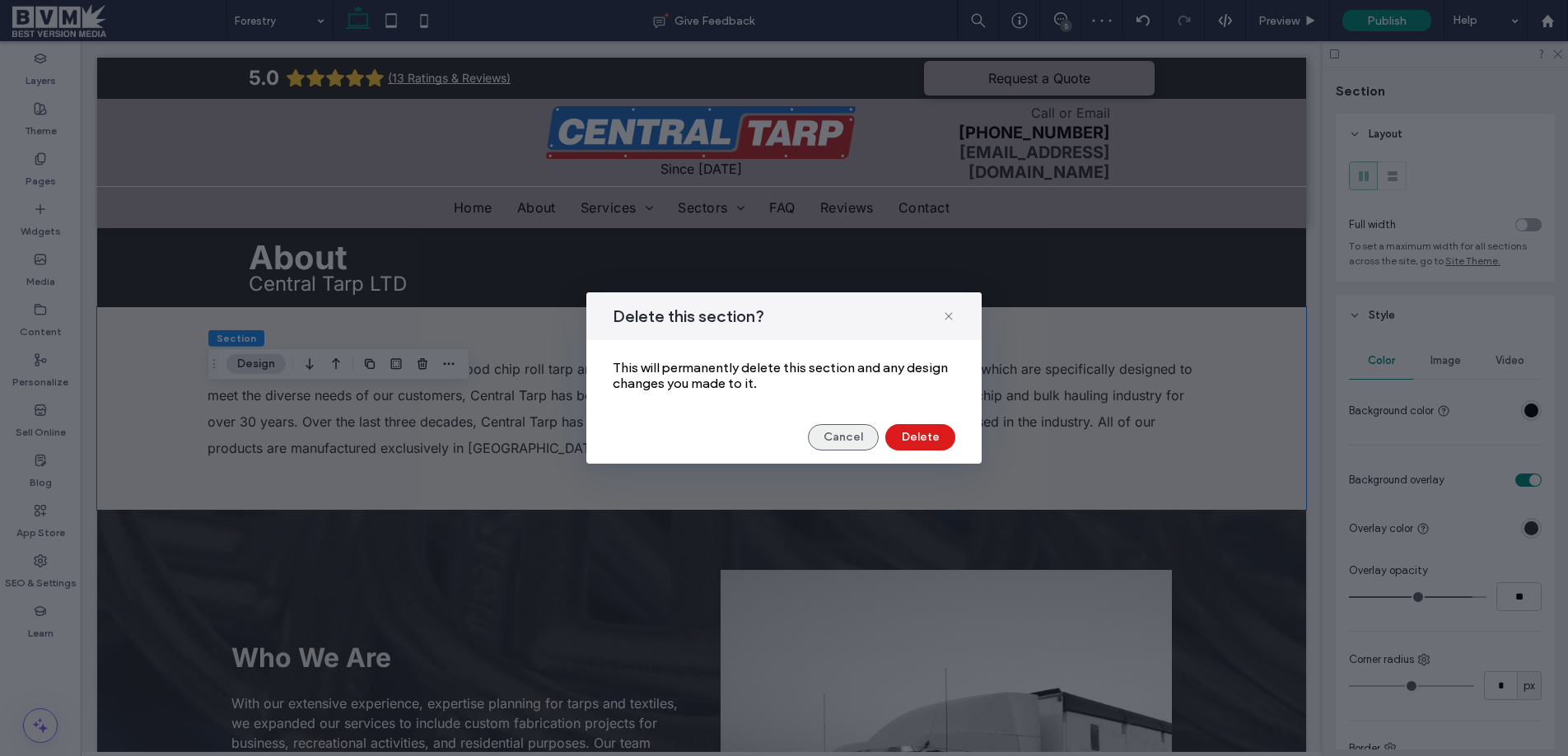
click at [860, 437] on button "Cancel" at bounding box center [843, 436] width 71 height 27
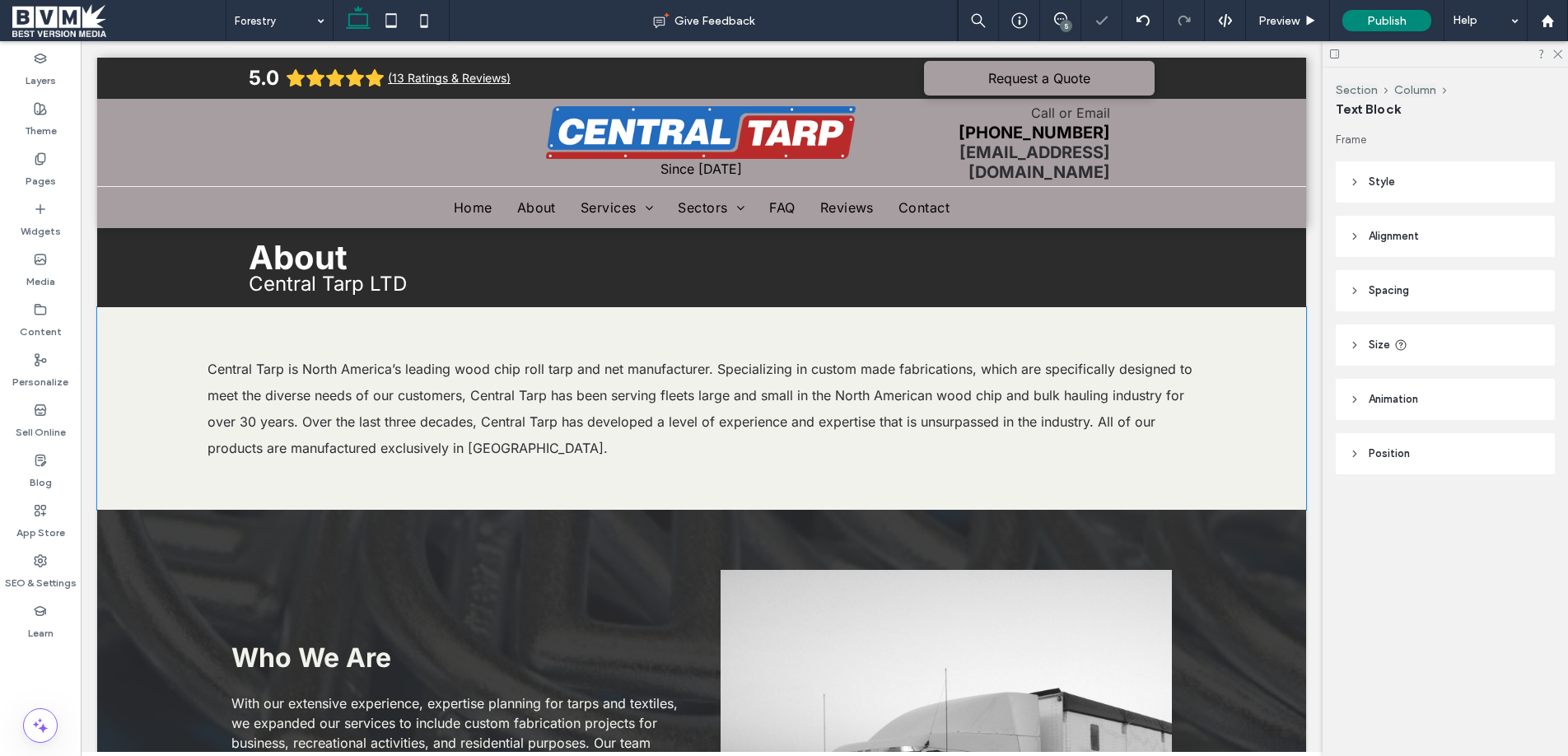
type input "**"
type input "****"
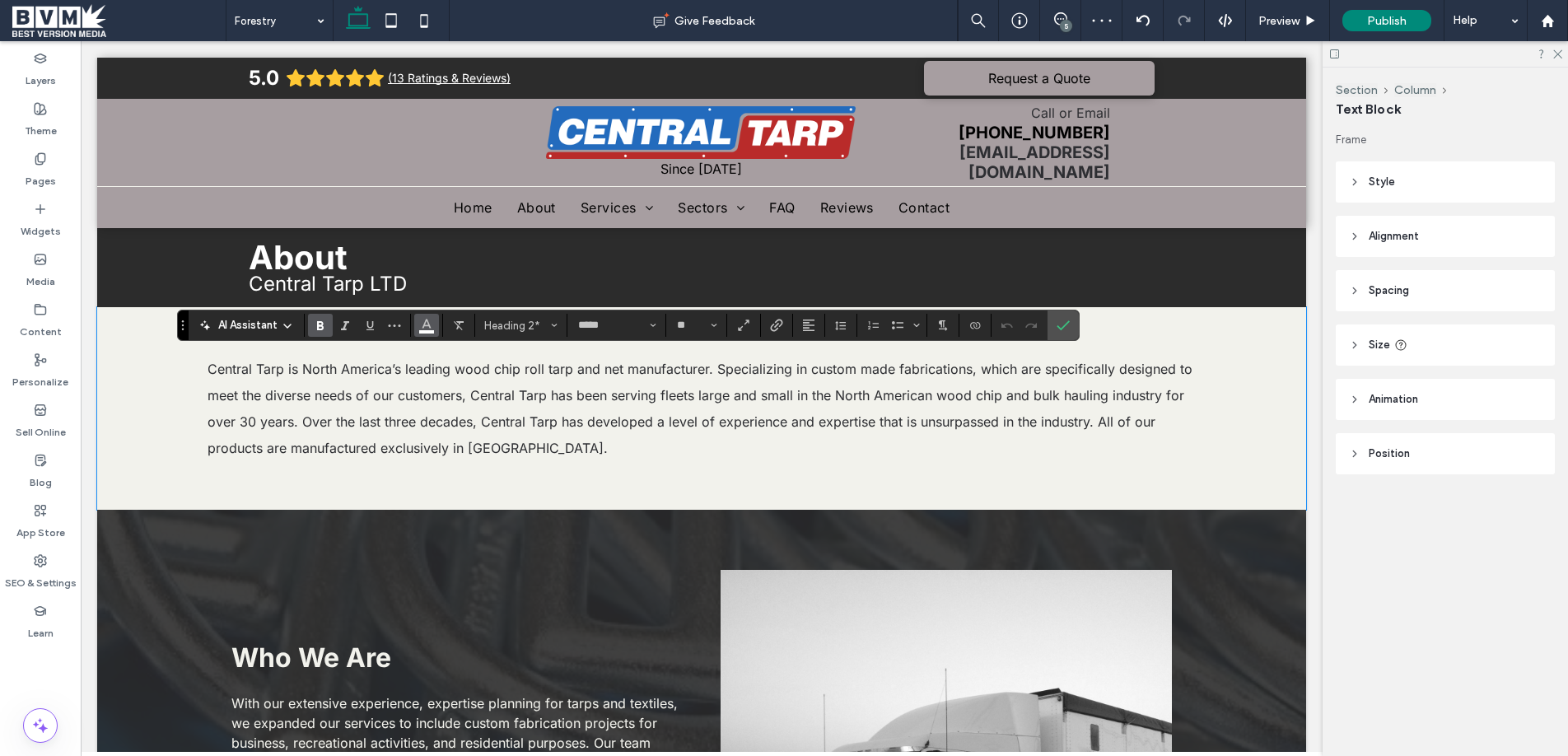
click at [425, 325] on icon "Color" at bounding box center [426, 323] width 13 height 13
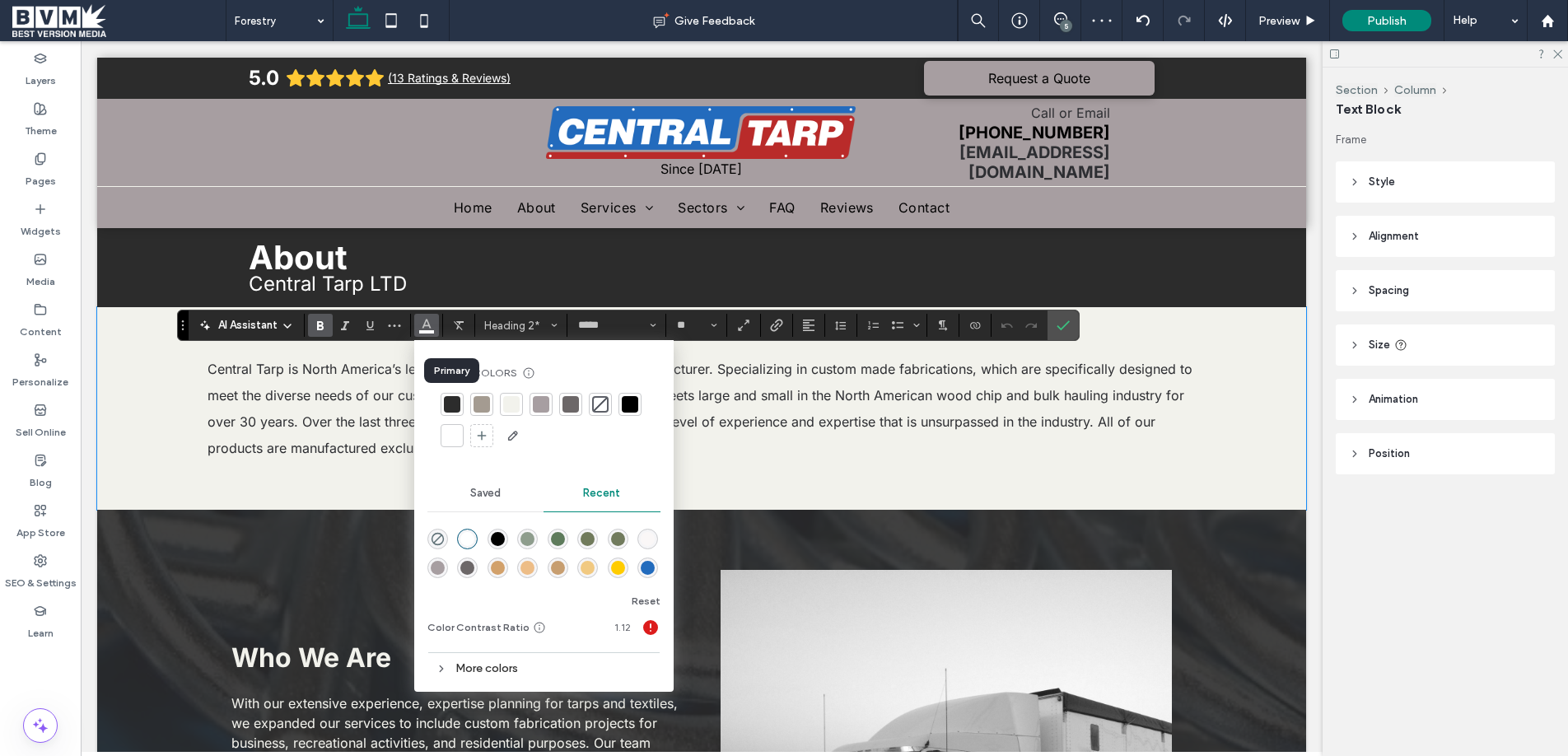
click at [457, 402] on div at bounding box center [451, 404] width 17 height 17
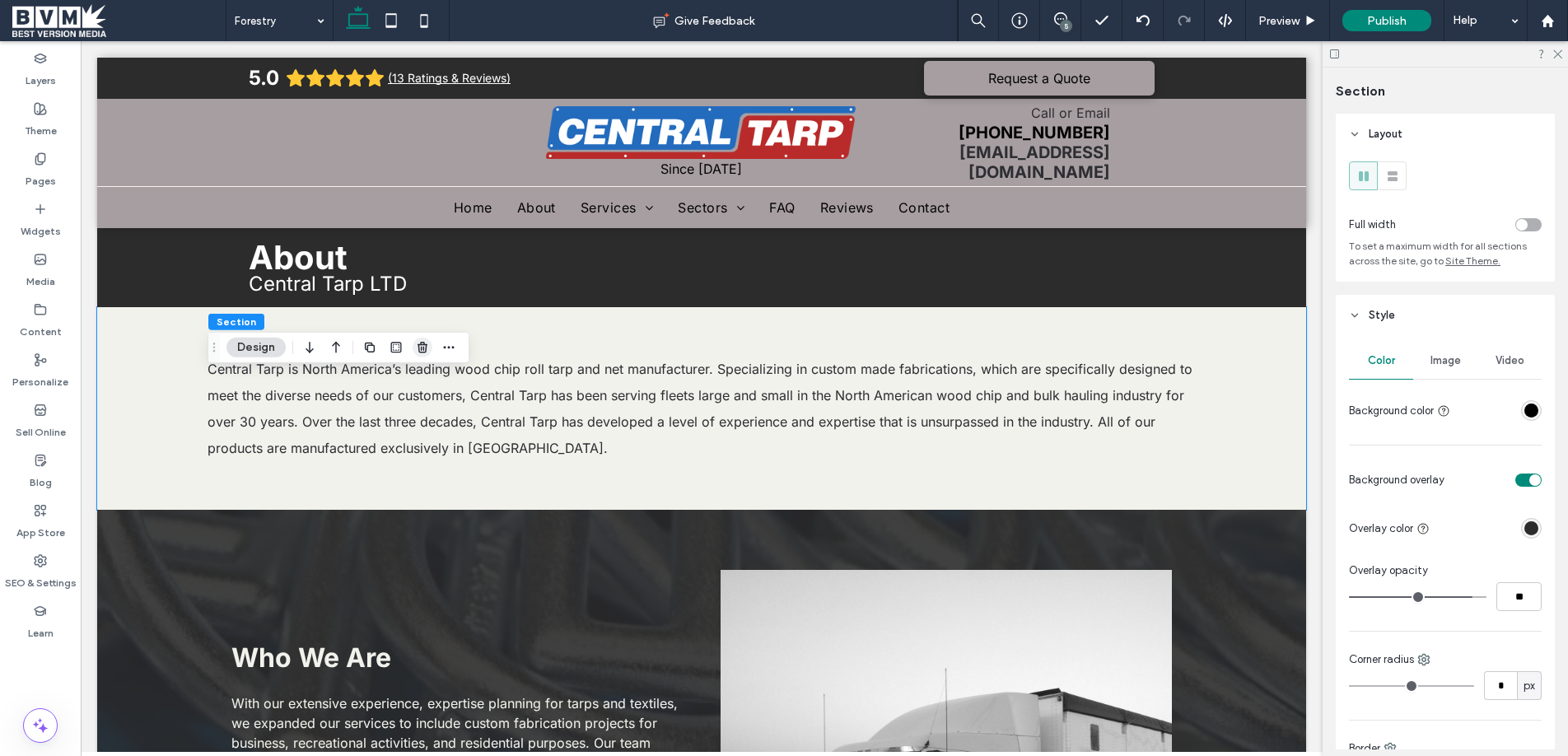
click at [422, 346] on use "button" at bounding box center [423, 346] width 10 height 11
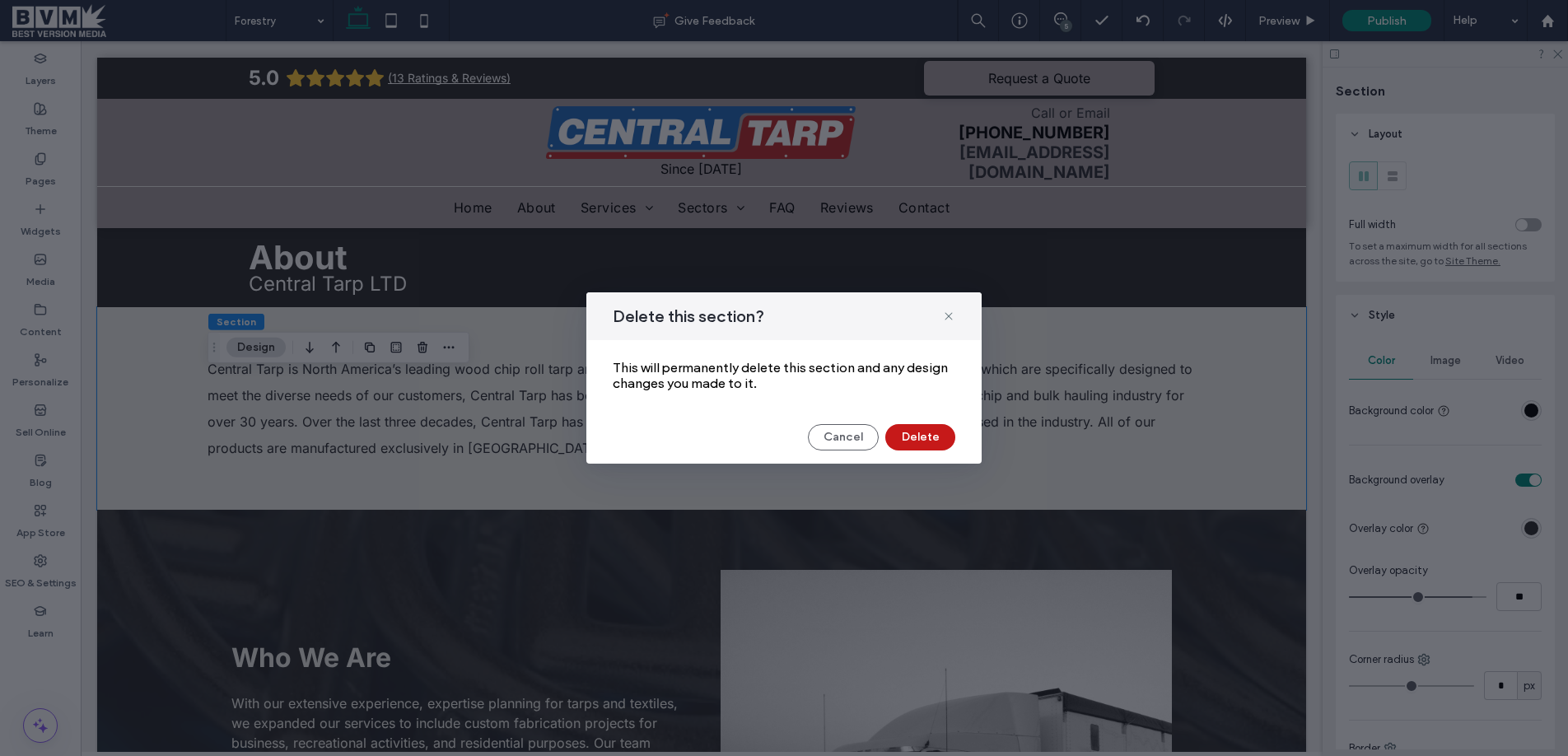
click at [925, 428] on button "Delete" at bounding box center [919, 436] width 70 height 27
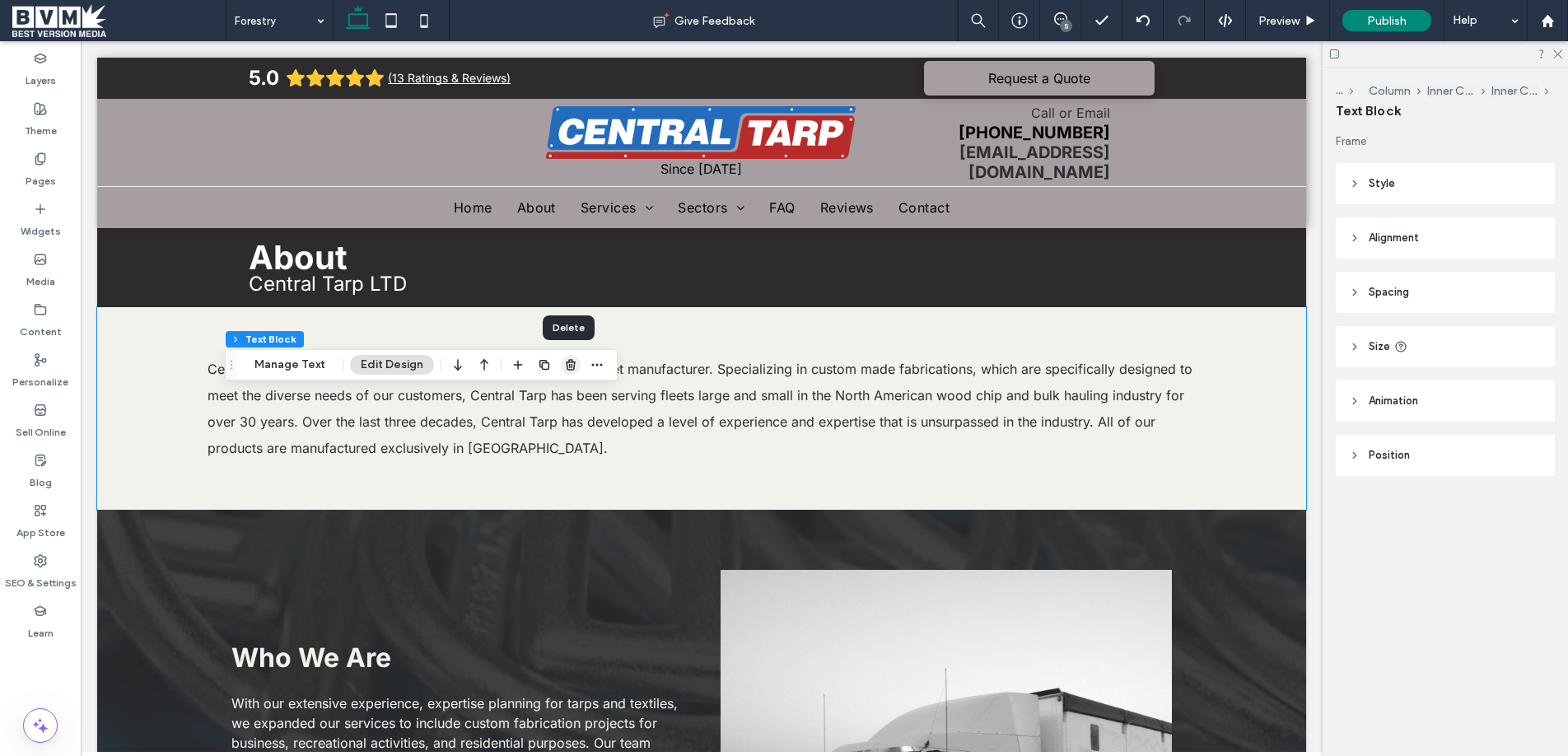
click at [570, 364] on icon "button" at bounding box center [570, 364] width 13 height 13
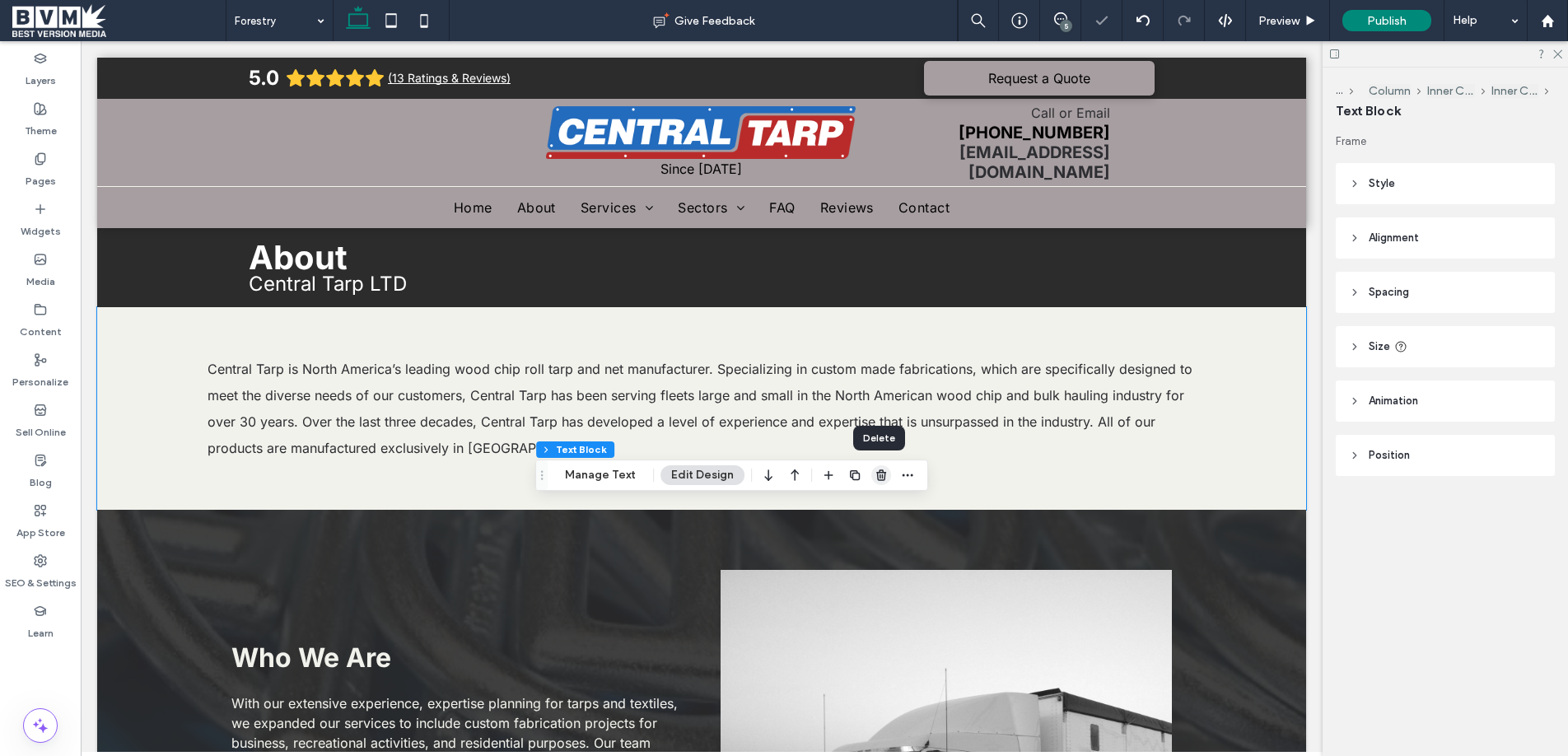
click at [880, 474] on icon "button" at bounding box center [881, 475] width 13 height 13
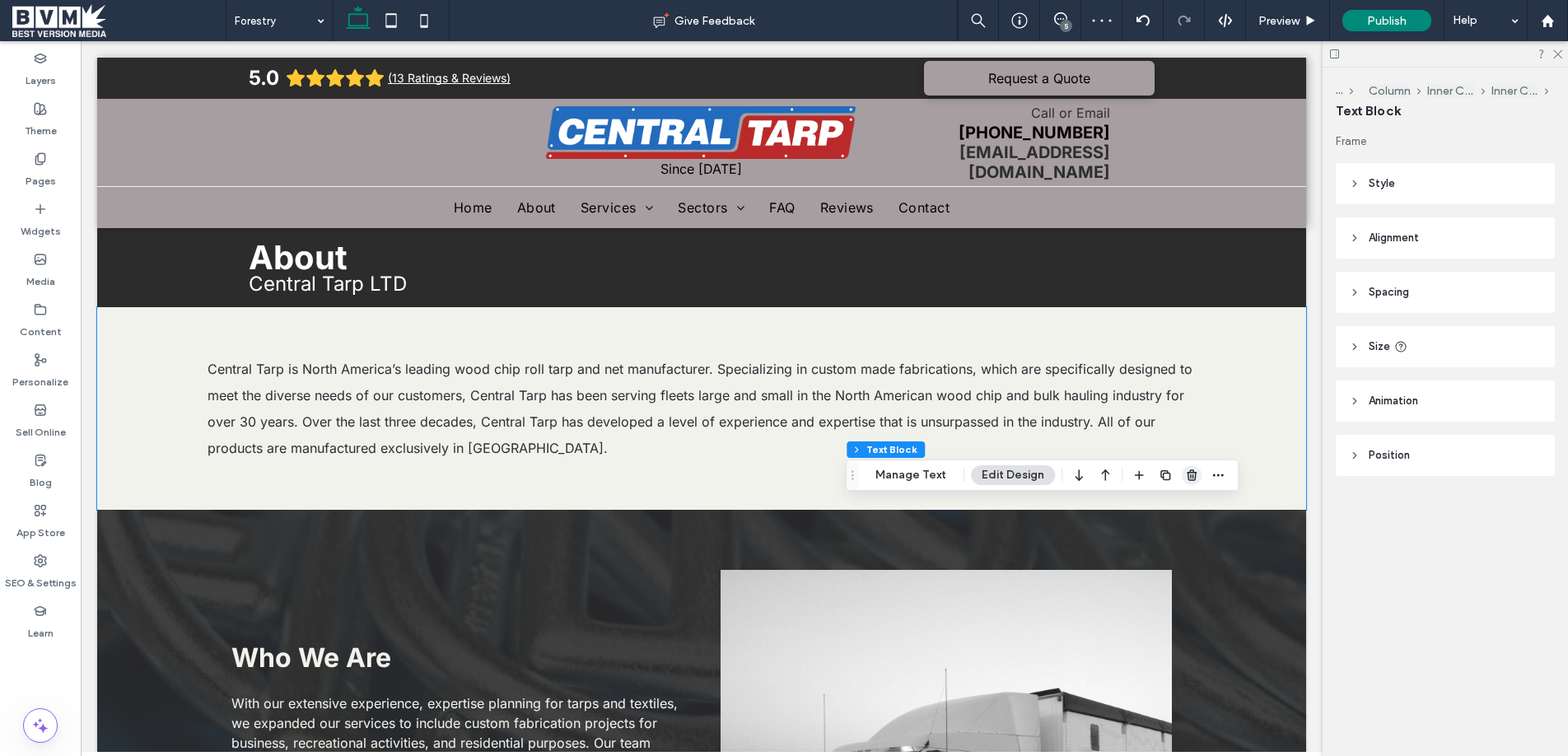
click at [1187, 476] on use "button" at bounding box center [1192, 474] width 10 height 11
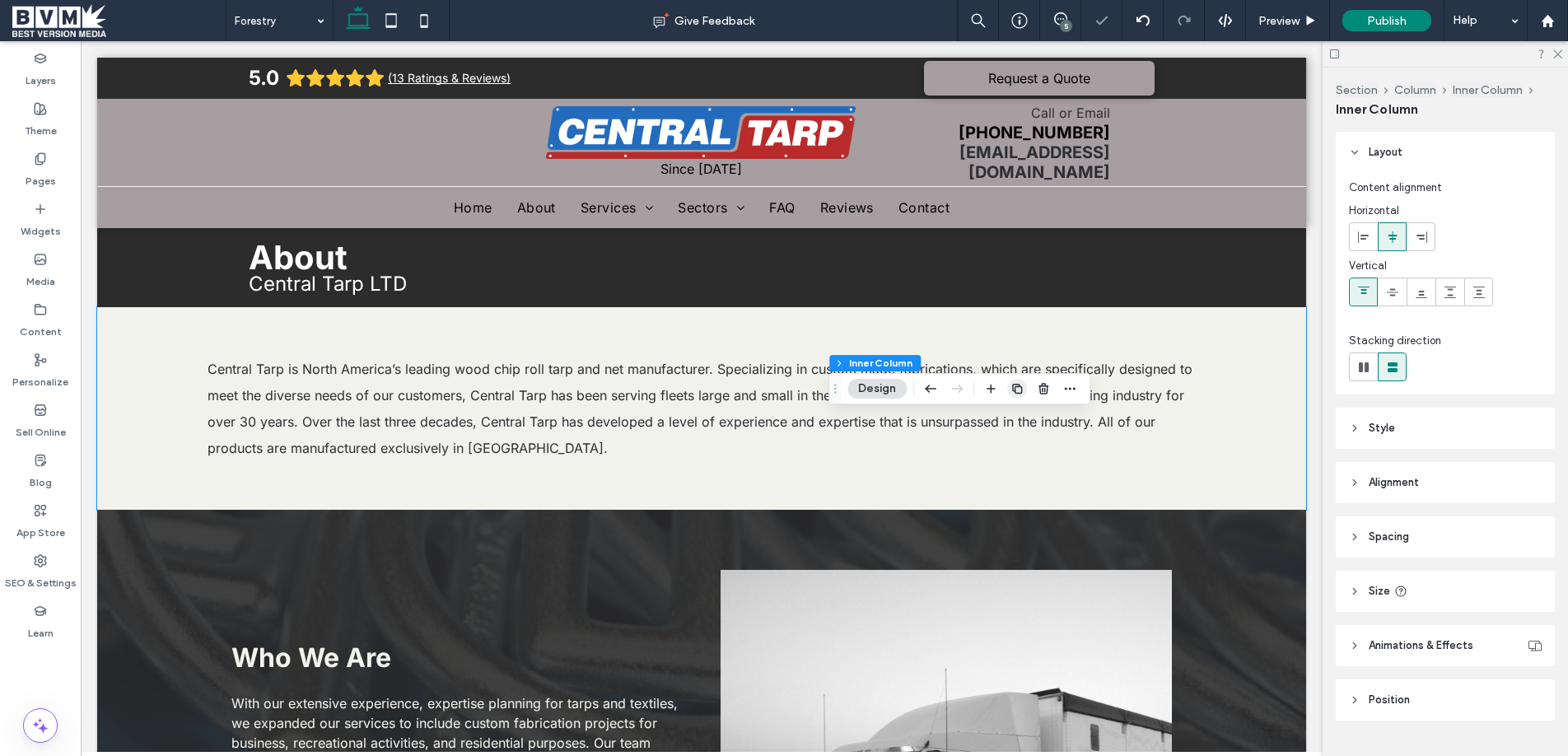
click at [1016, 390] on icon "button" at bounding box center [1016, 388] width 13 height 13
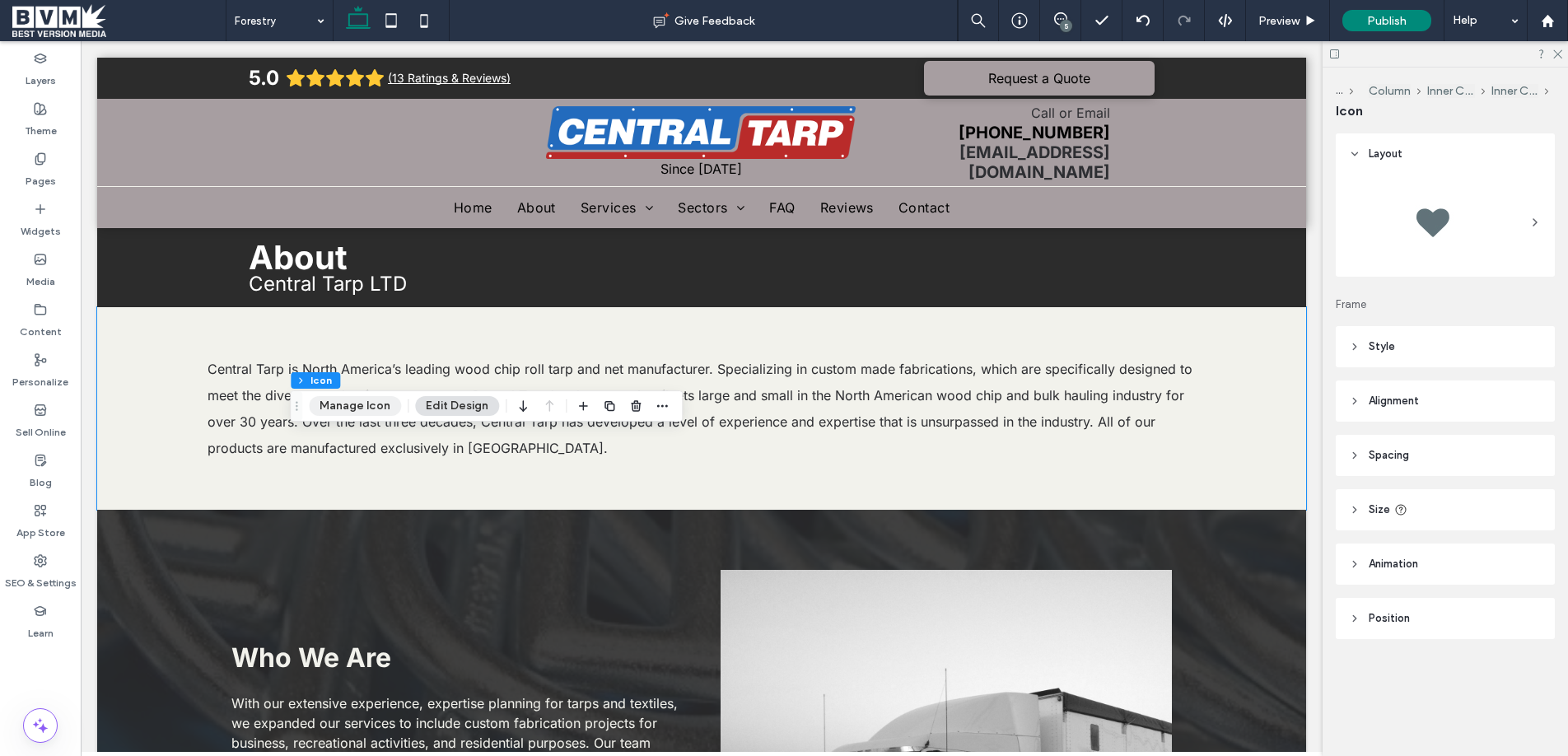
click at [371, 406] on button "Manage Icon" at bounding box center [354, 406] width 92 height 20
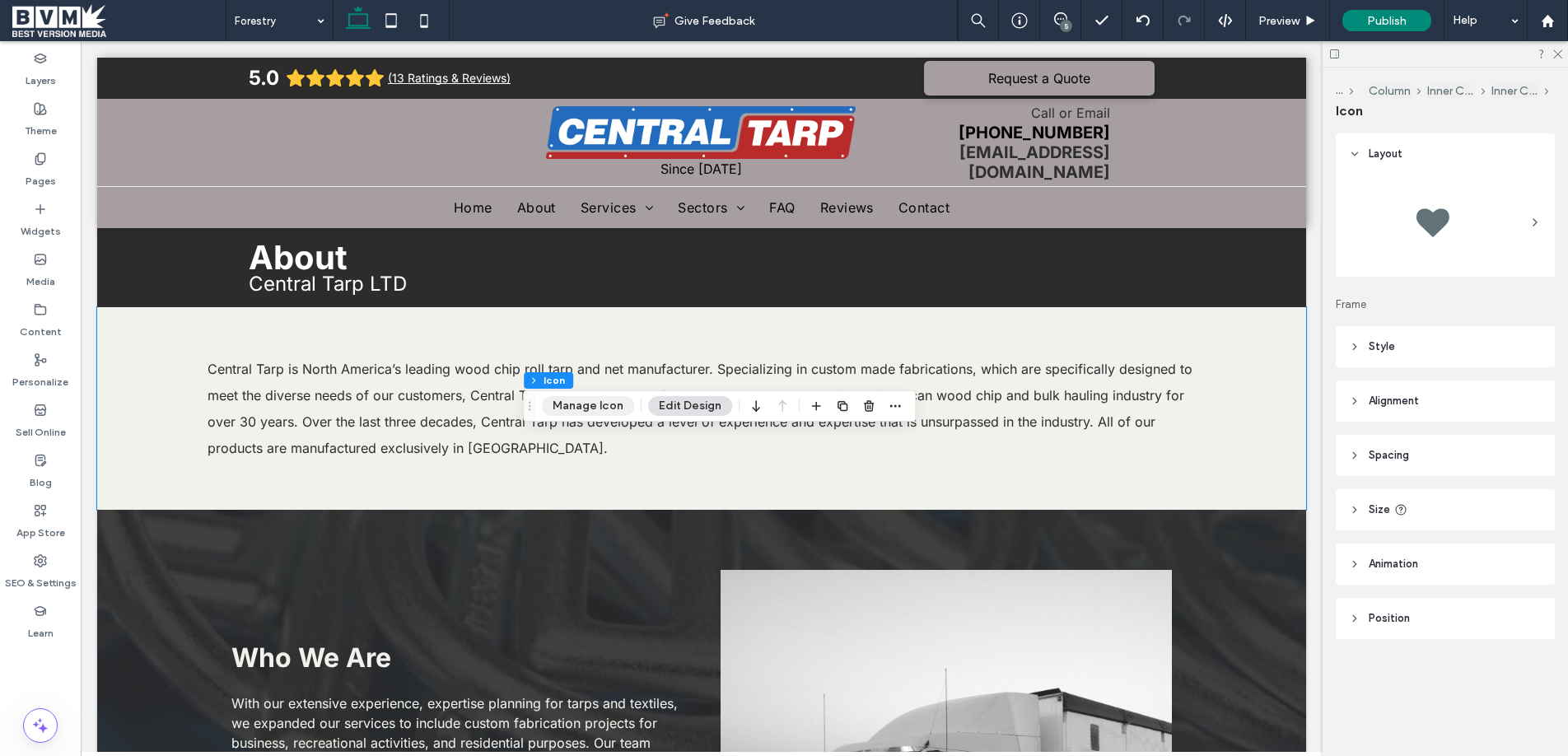
click at [575, 413] on button "Manage Icon" at bounding box center [588, 406] width 92 height 20
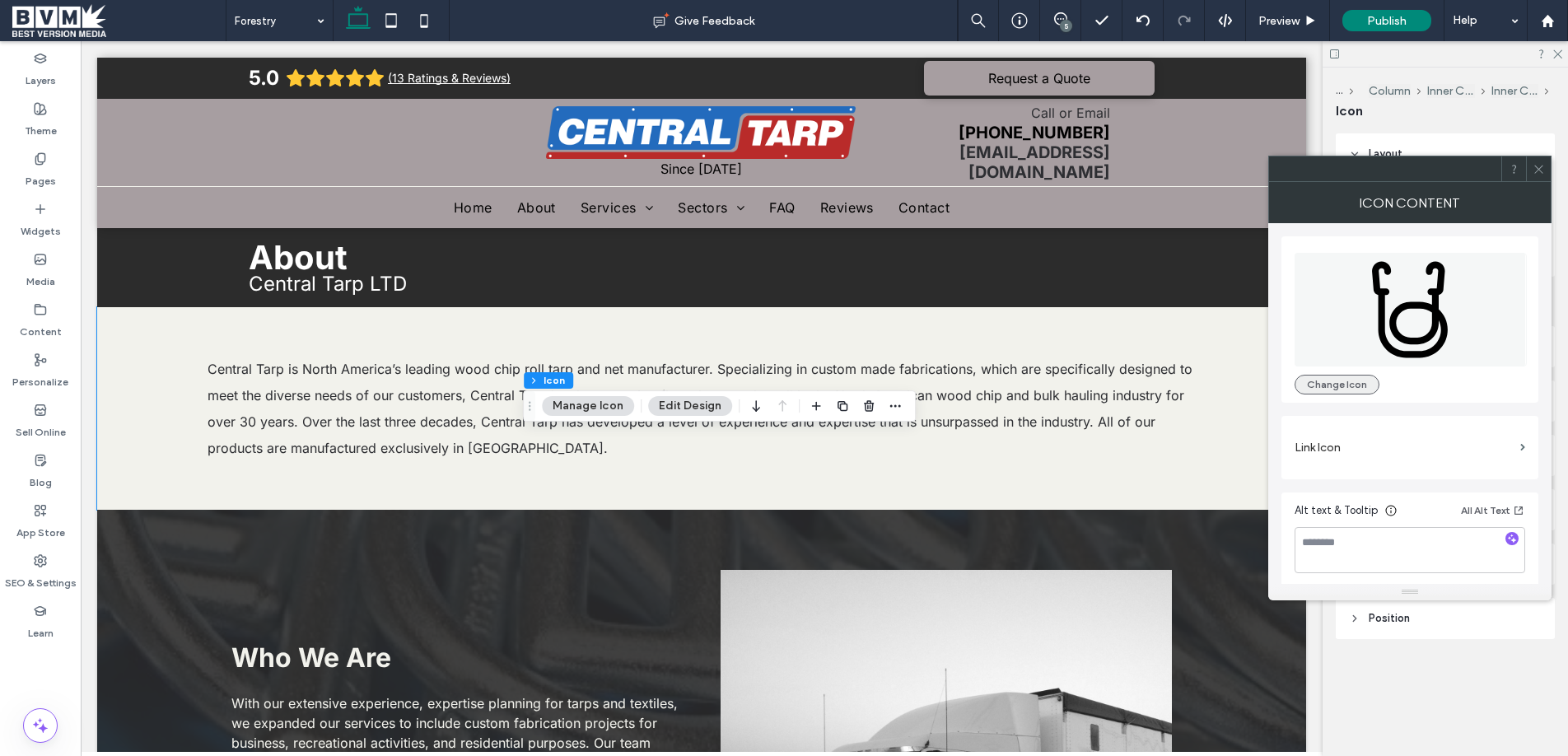
click at [1353, 386] on button "Change Icon" at bounding box center [1337, 384] width 85 height 20
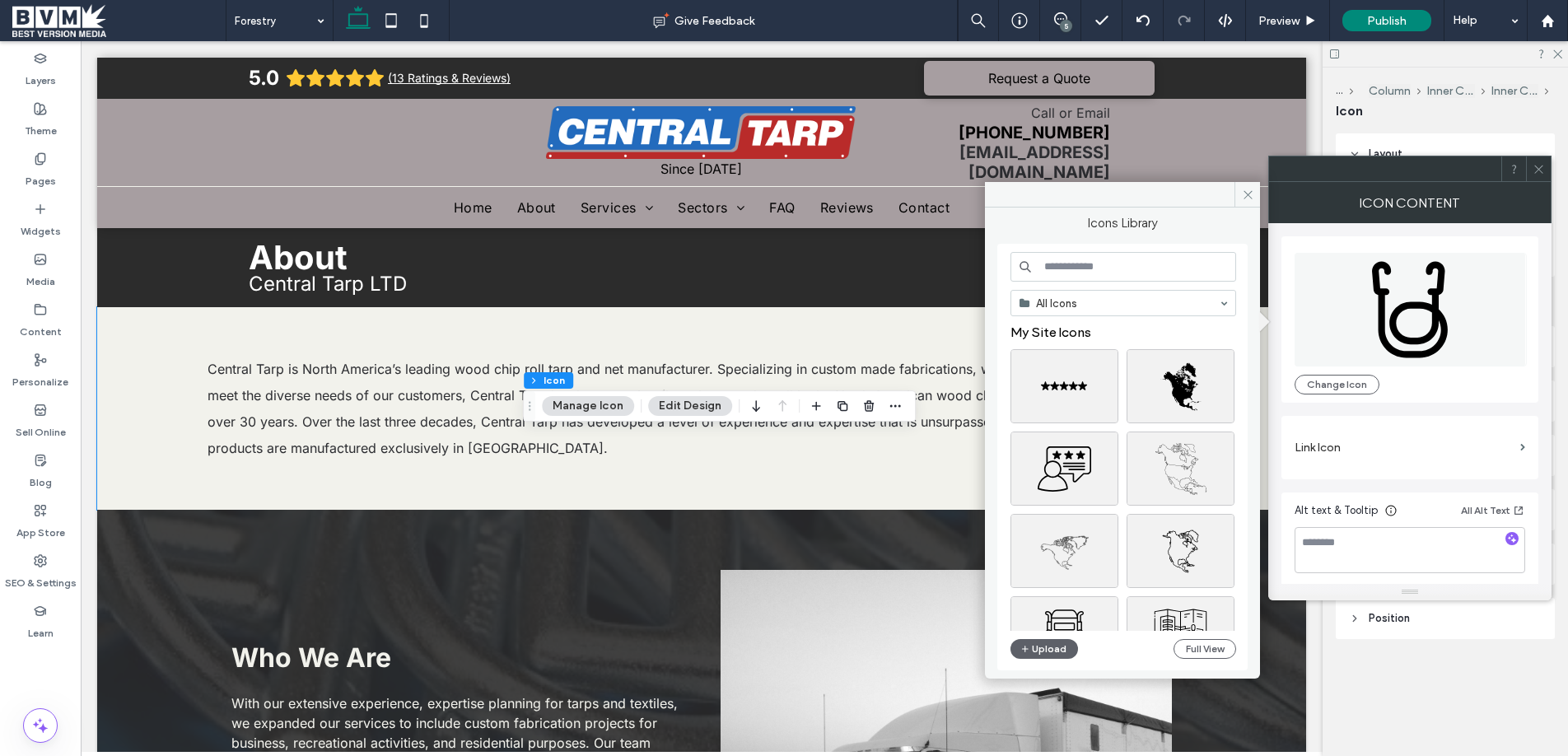
click at [1116, 265] on input at bounding box center [1123, 266] width 225 height 30
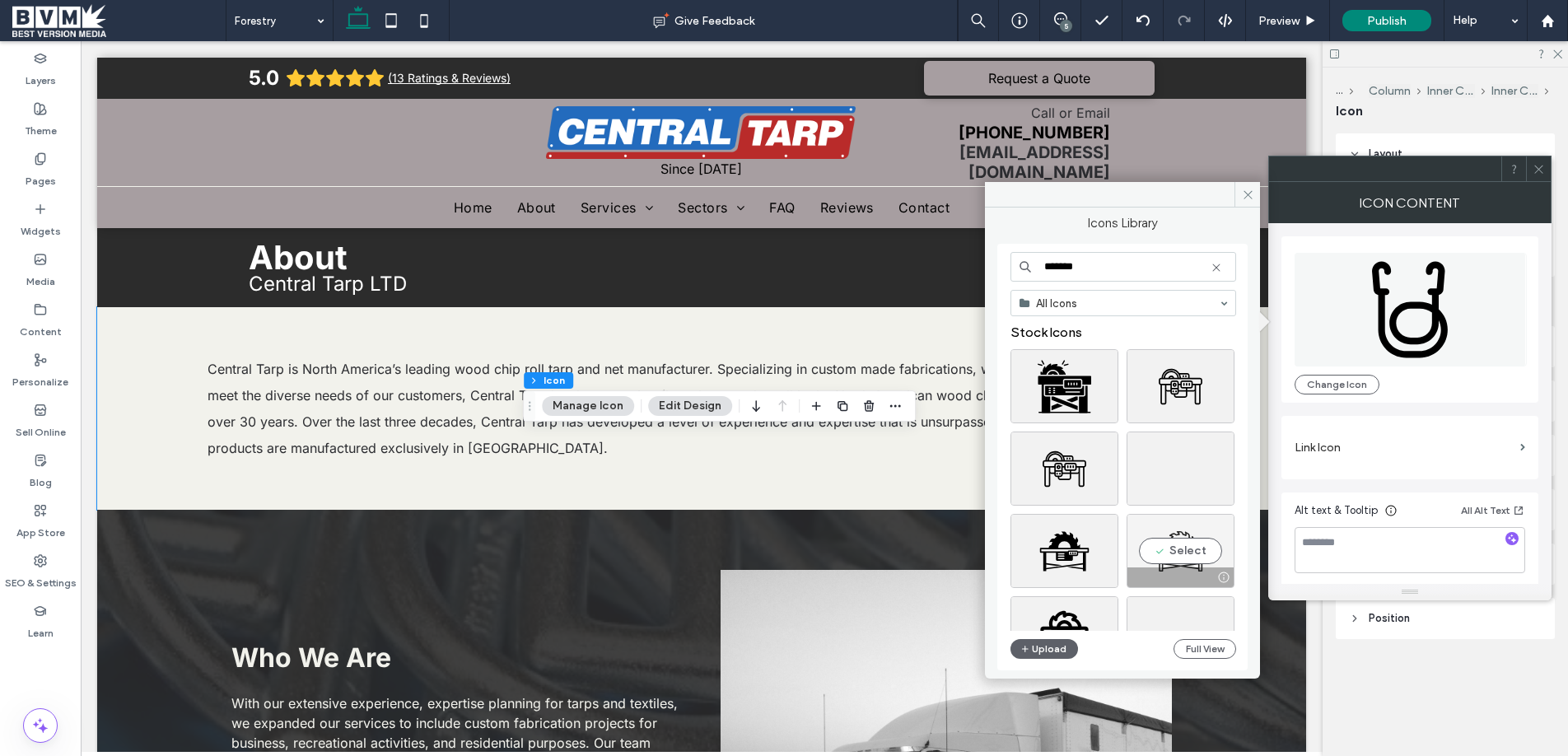
type input "*******"
click at [1178, 545] on div "Select" at bounding box center [1180, 550] width 108 height 74
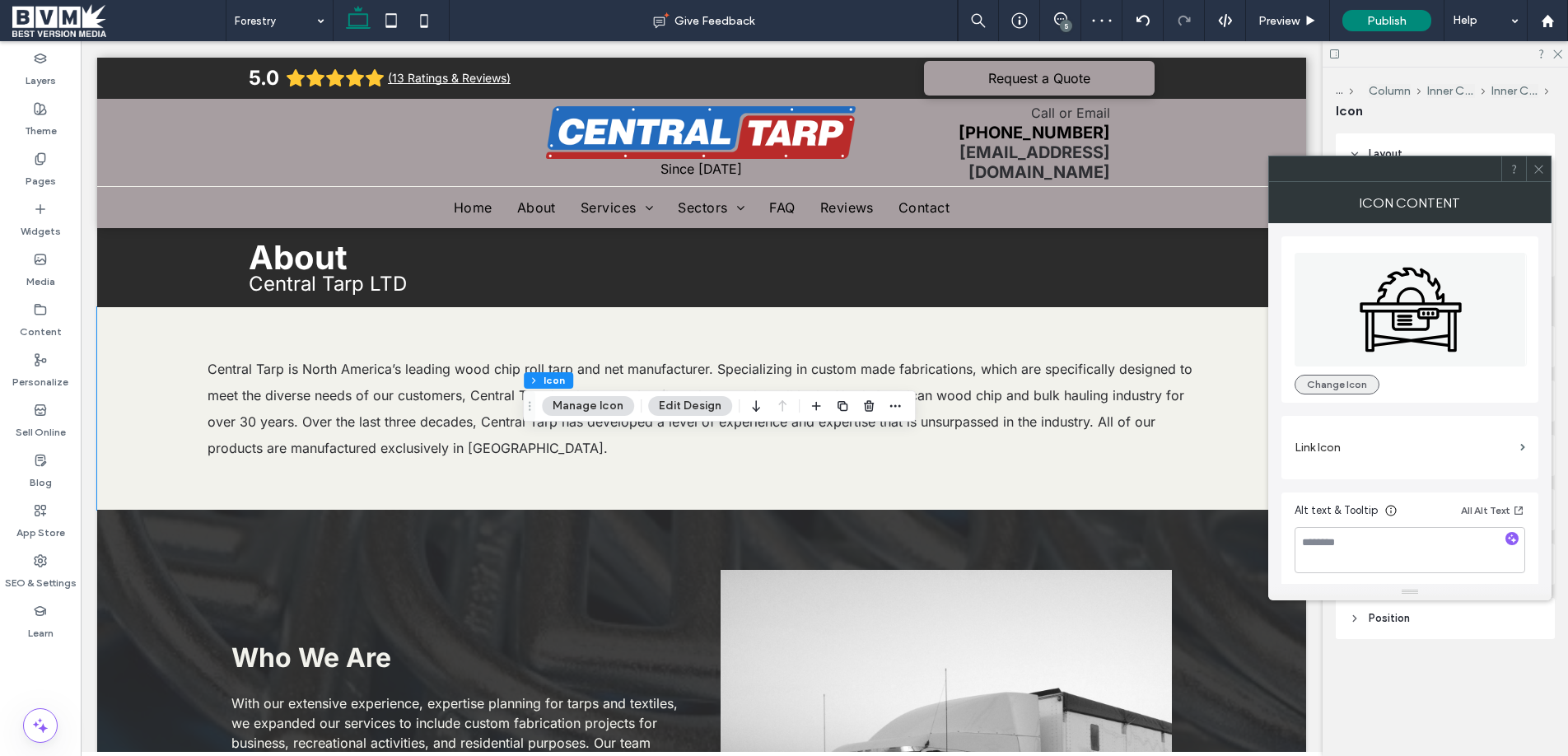
click at [1331, 381] on button "Change Icon" at bounding box center [1337, 384] width 85 height 20
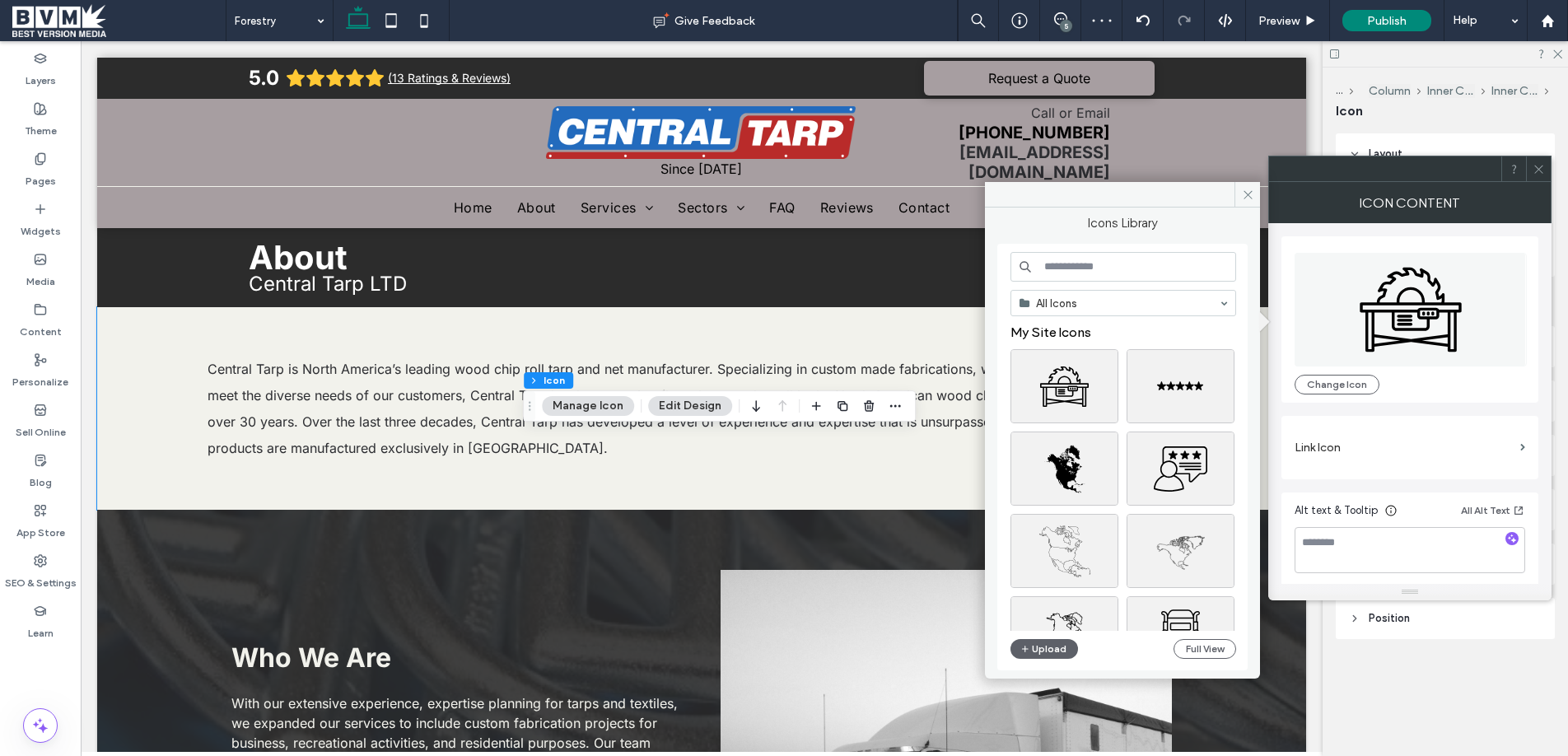
click at [1097, 260] on input at bounding box center [1123, 266] width 225 height 30
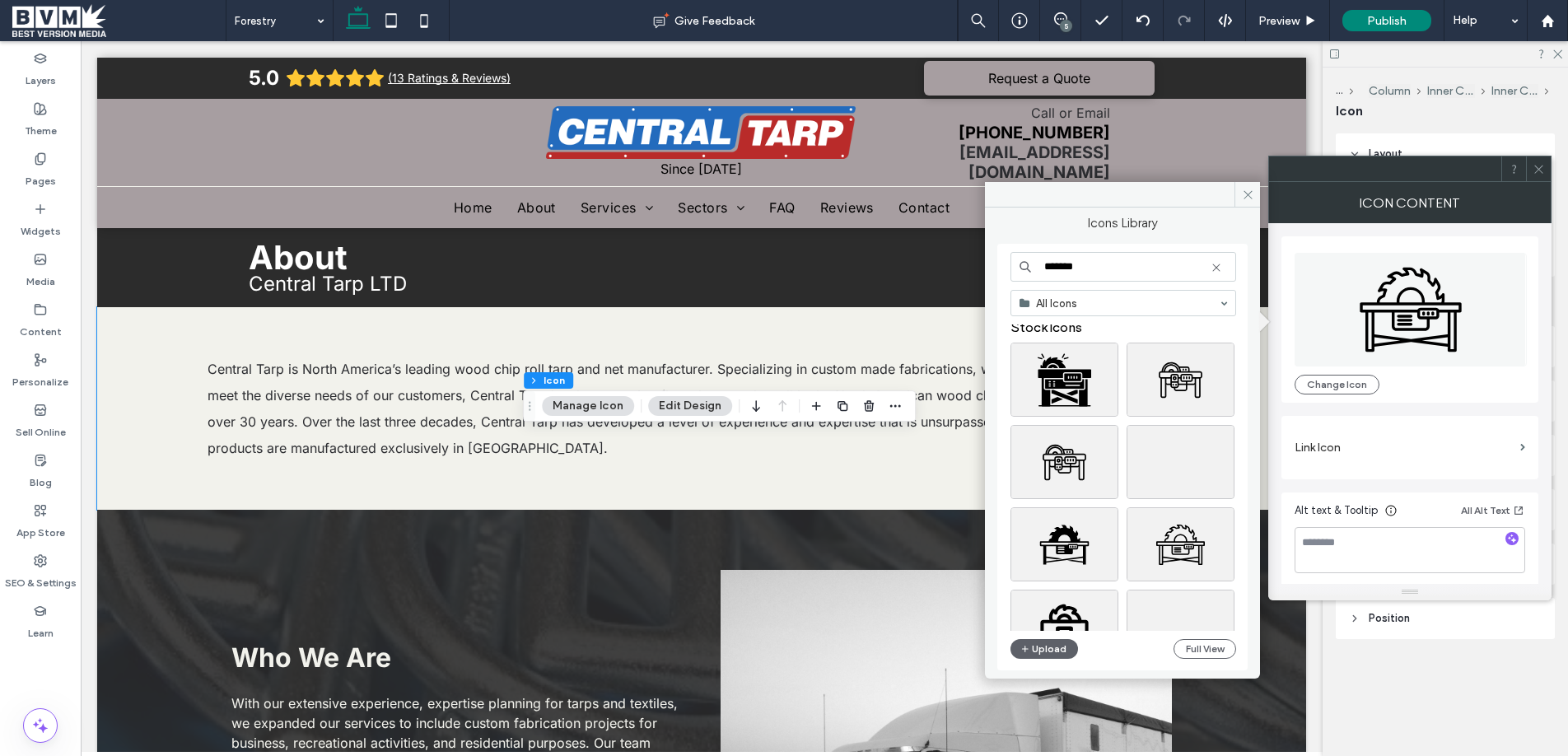
scroll to position [131, 0]
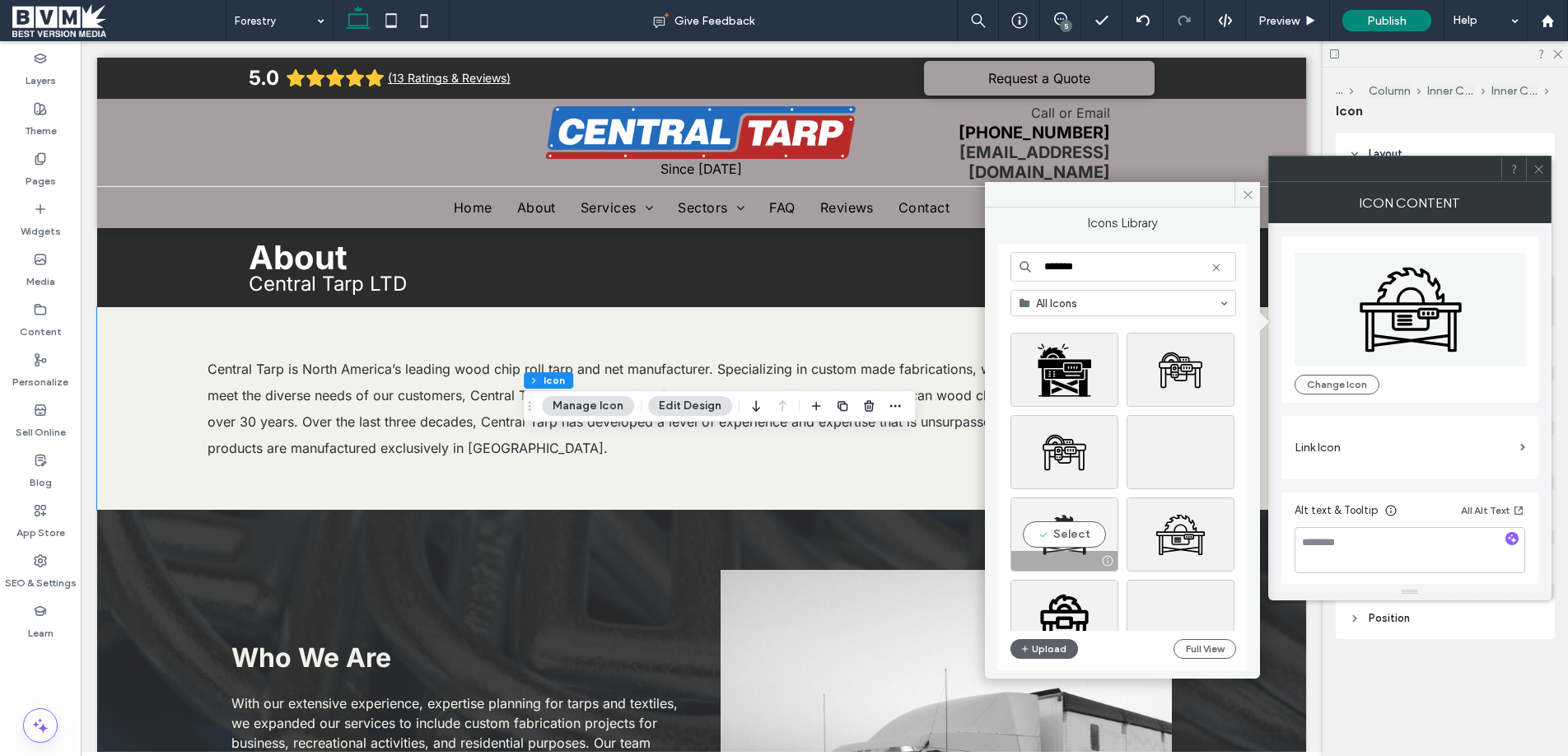
type input "*******"
click at [1054, 539] on div "Select" at bounding box center [1063, 534] width 108 height 74
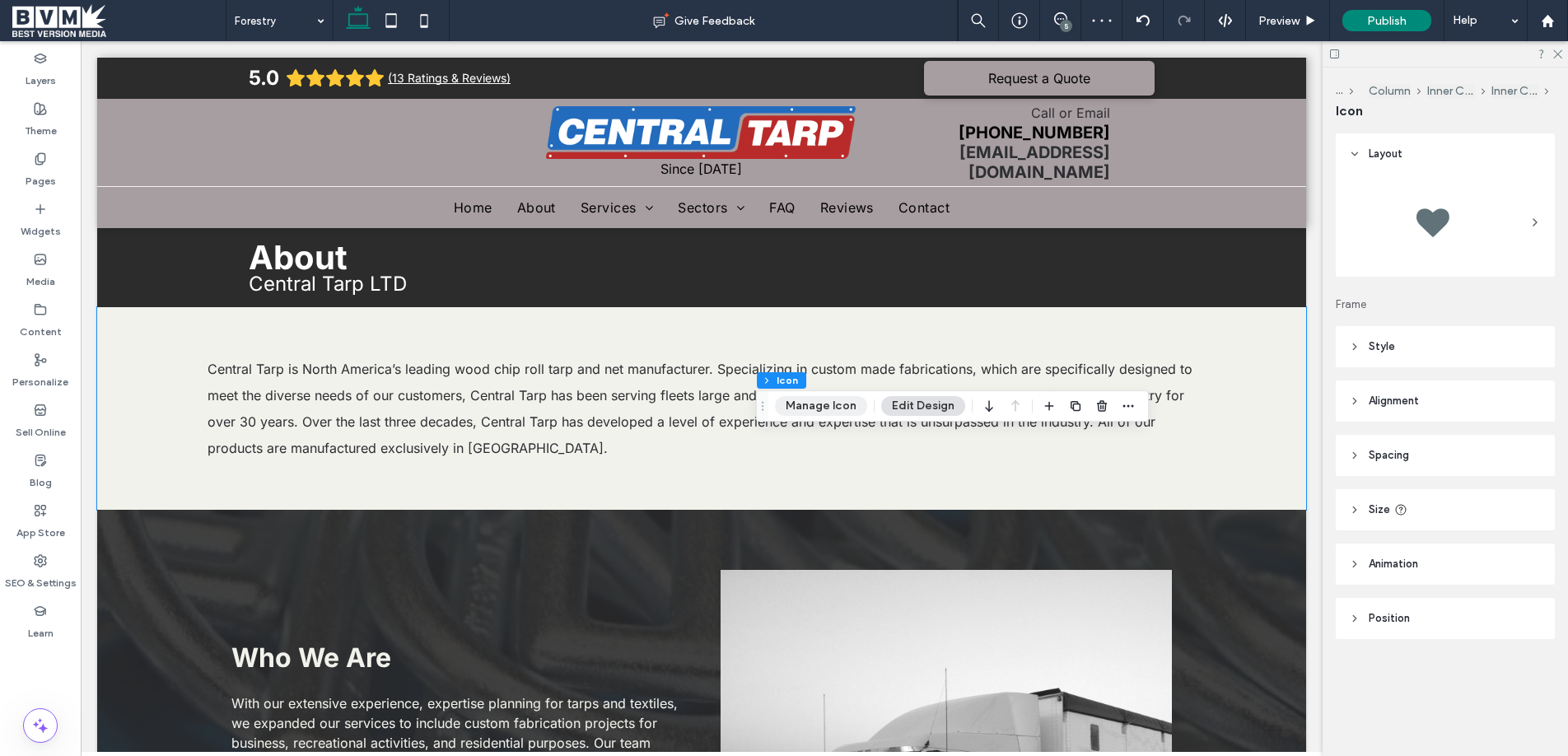
click at [803, 413] on button "Manage Icon" at bounding box center [821, 406] width 92 height 20
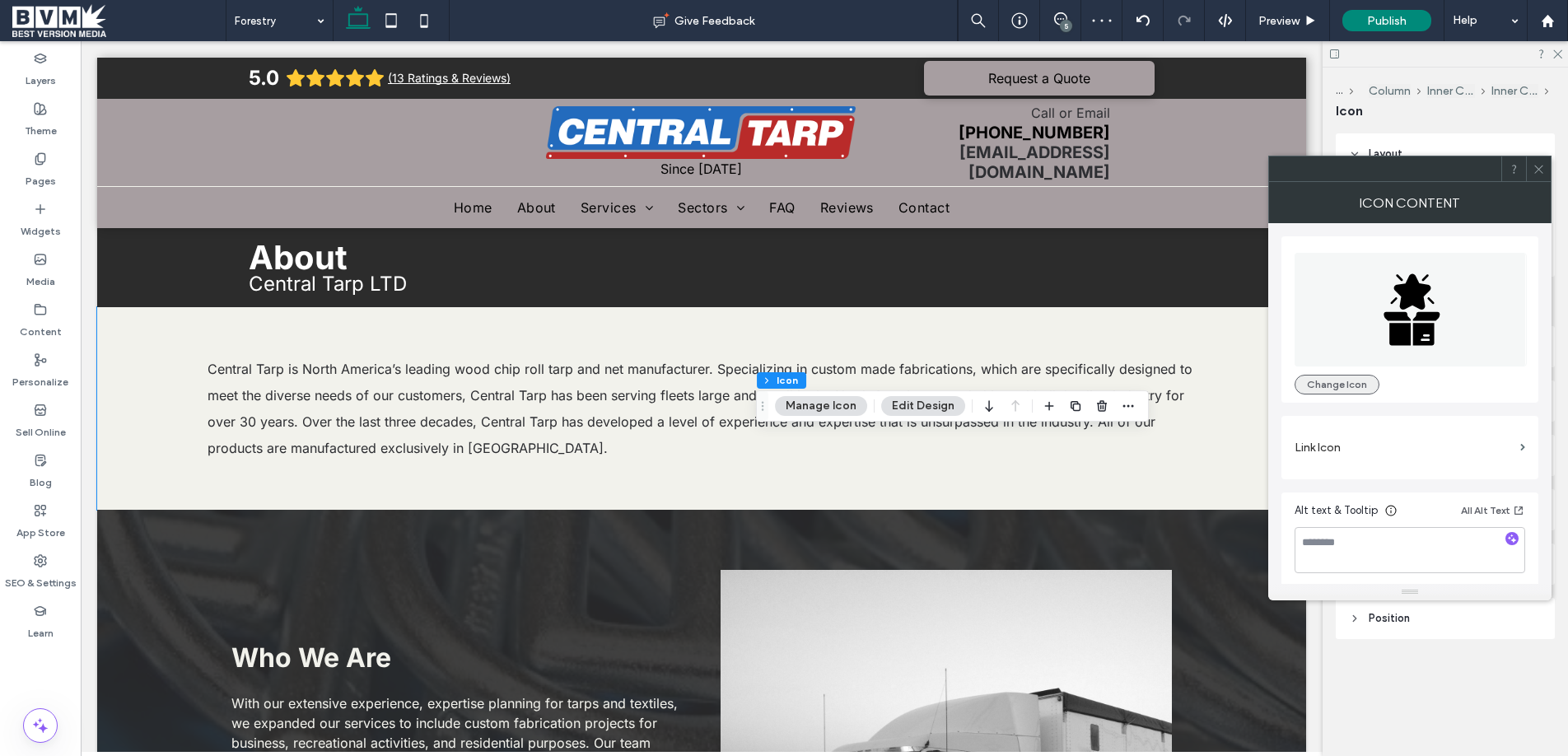
click at [1318, 377] on button "Change Icon" at bounding box center [1337, 384] width 85 height 20
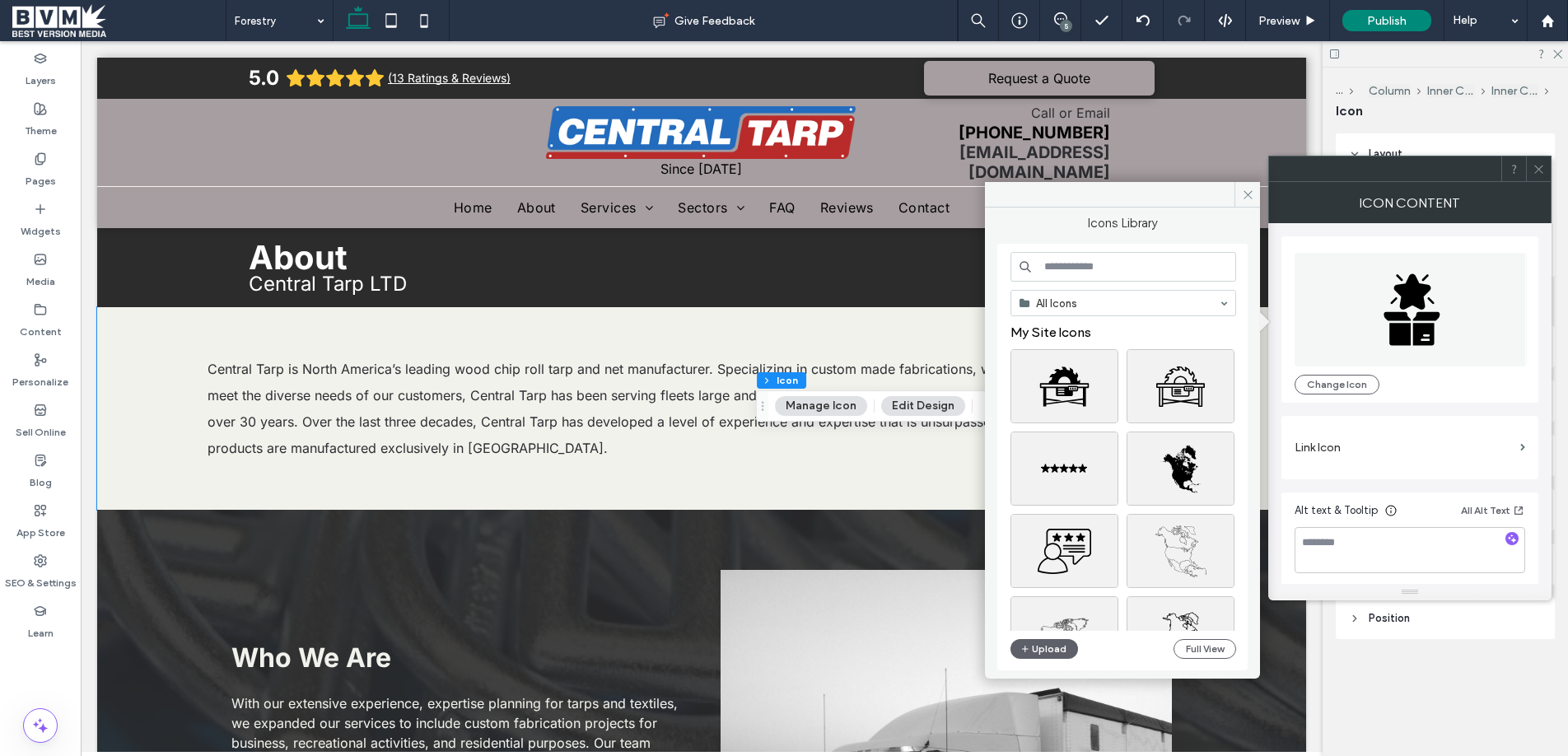
click at [1198, 263] on input at bounding box center [1123, 266] width 225 height 30
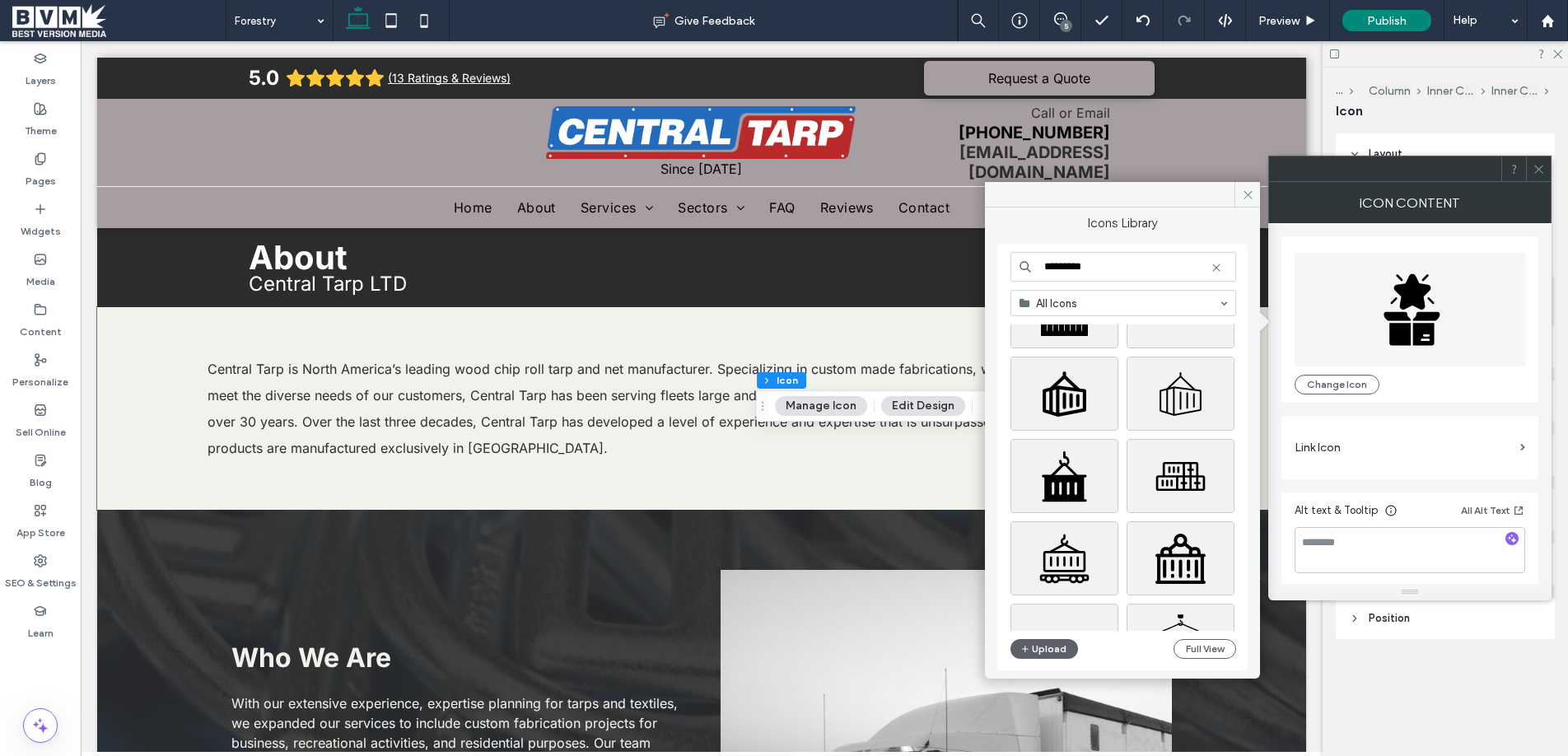
scroll to position [675, 0]
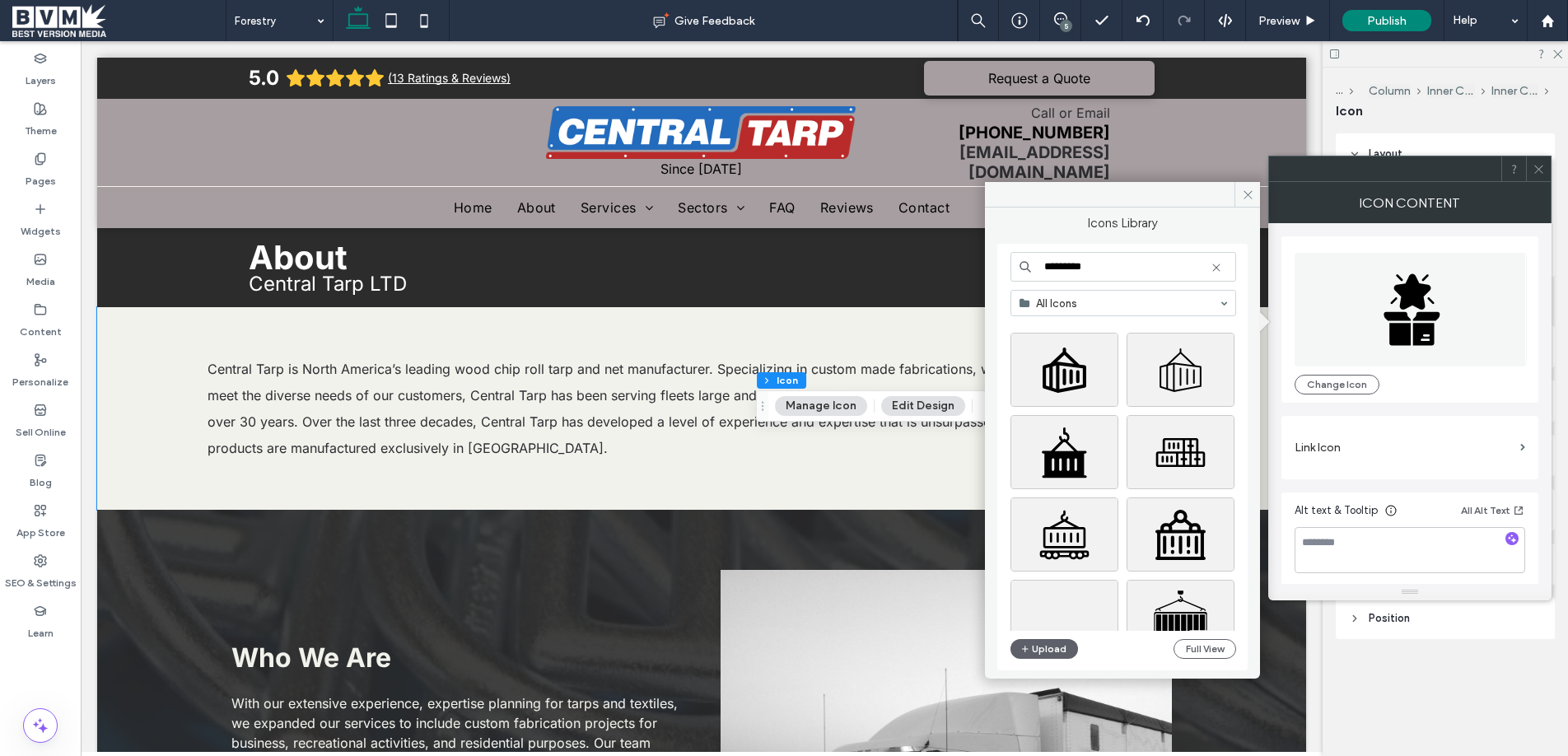
click at [1125, 270] on input "*********" at bounding box center [1123, 266] width 225 height 30
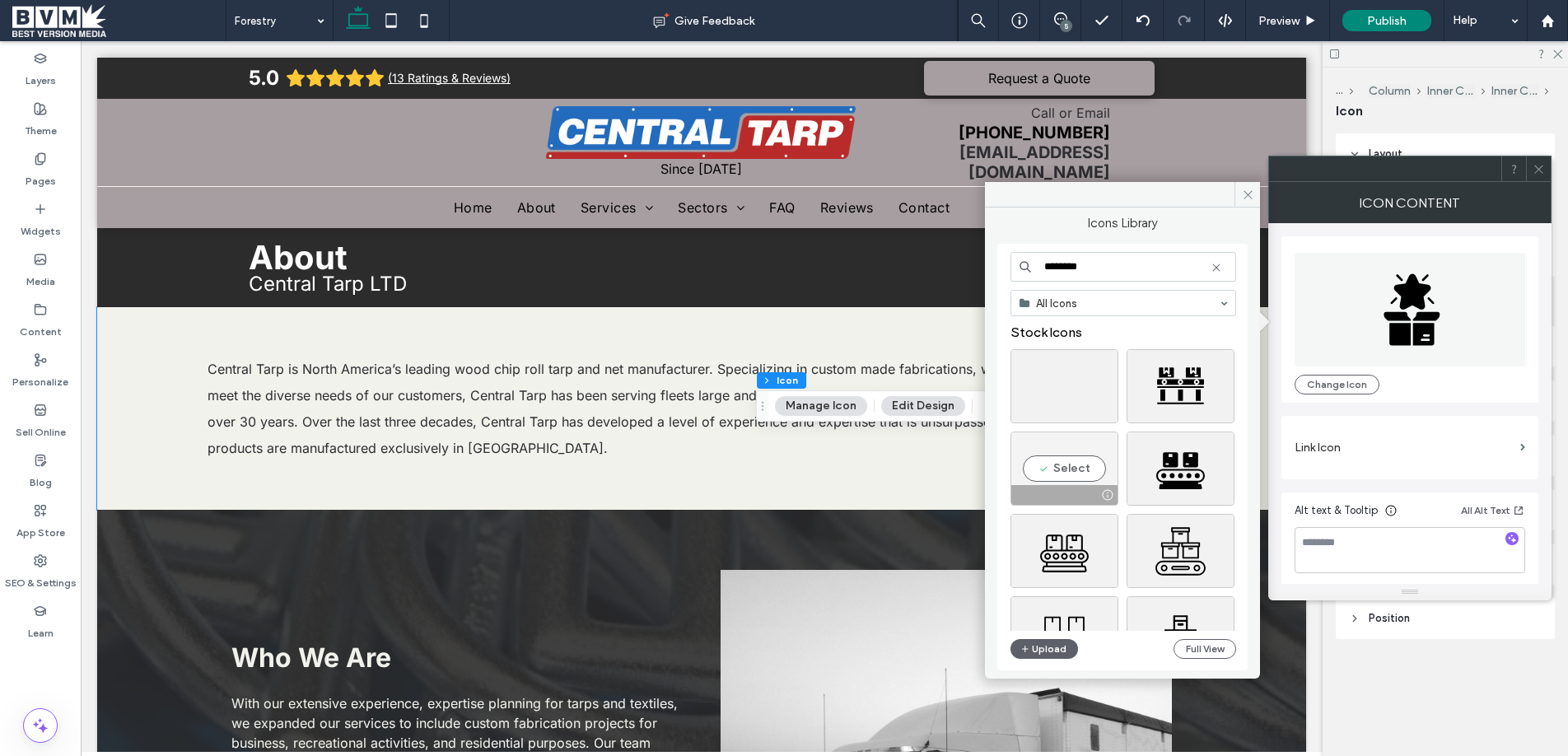
type input "********"
click at [1088, 469] on div "Select" at bounding box center [1063, 468] width 108 height 74
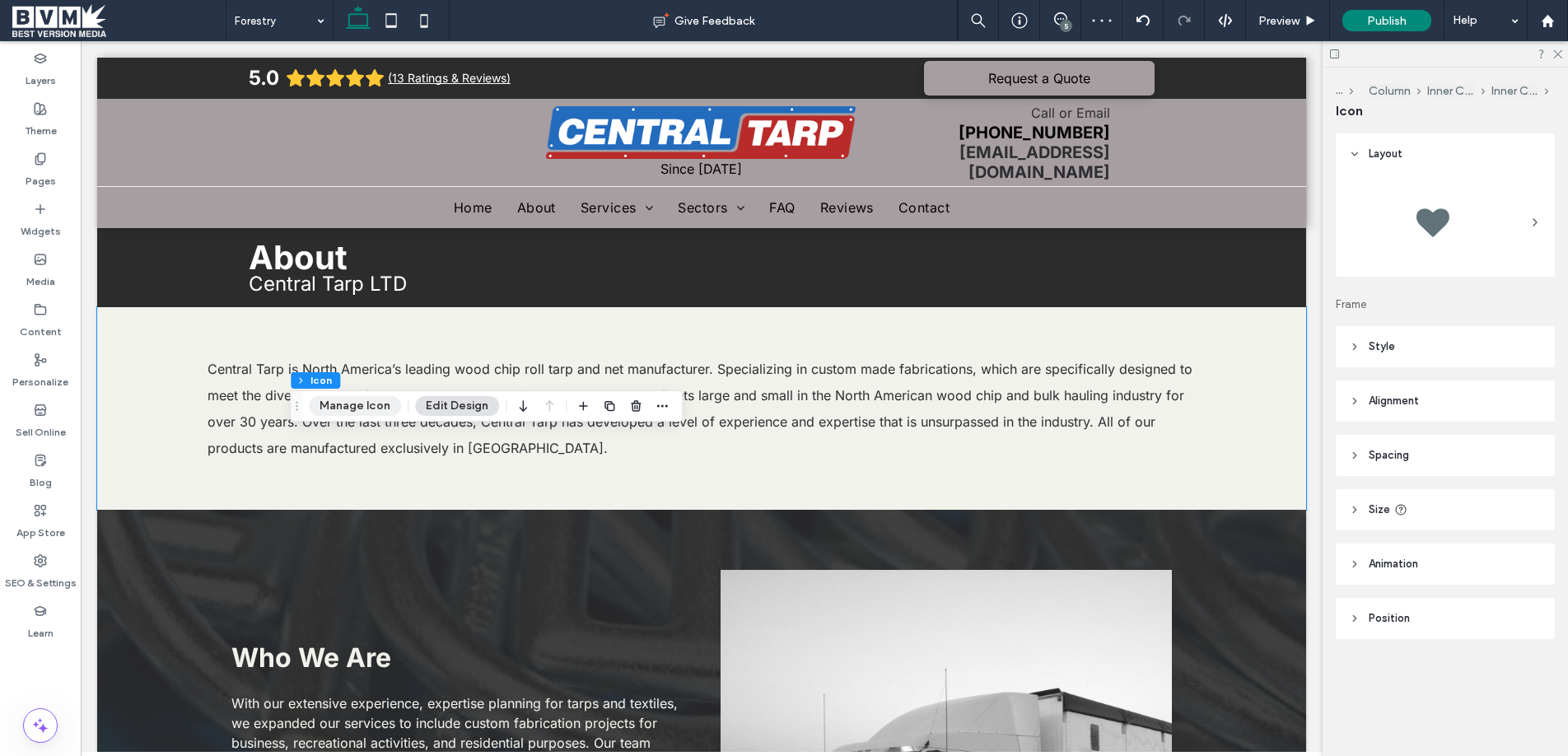
click at [351, 412] on button "Manage Icon" at bounding box center [354, 406] width 92 height 20
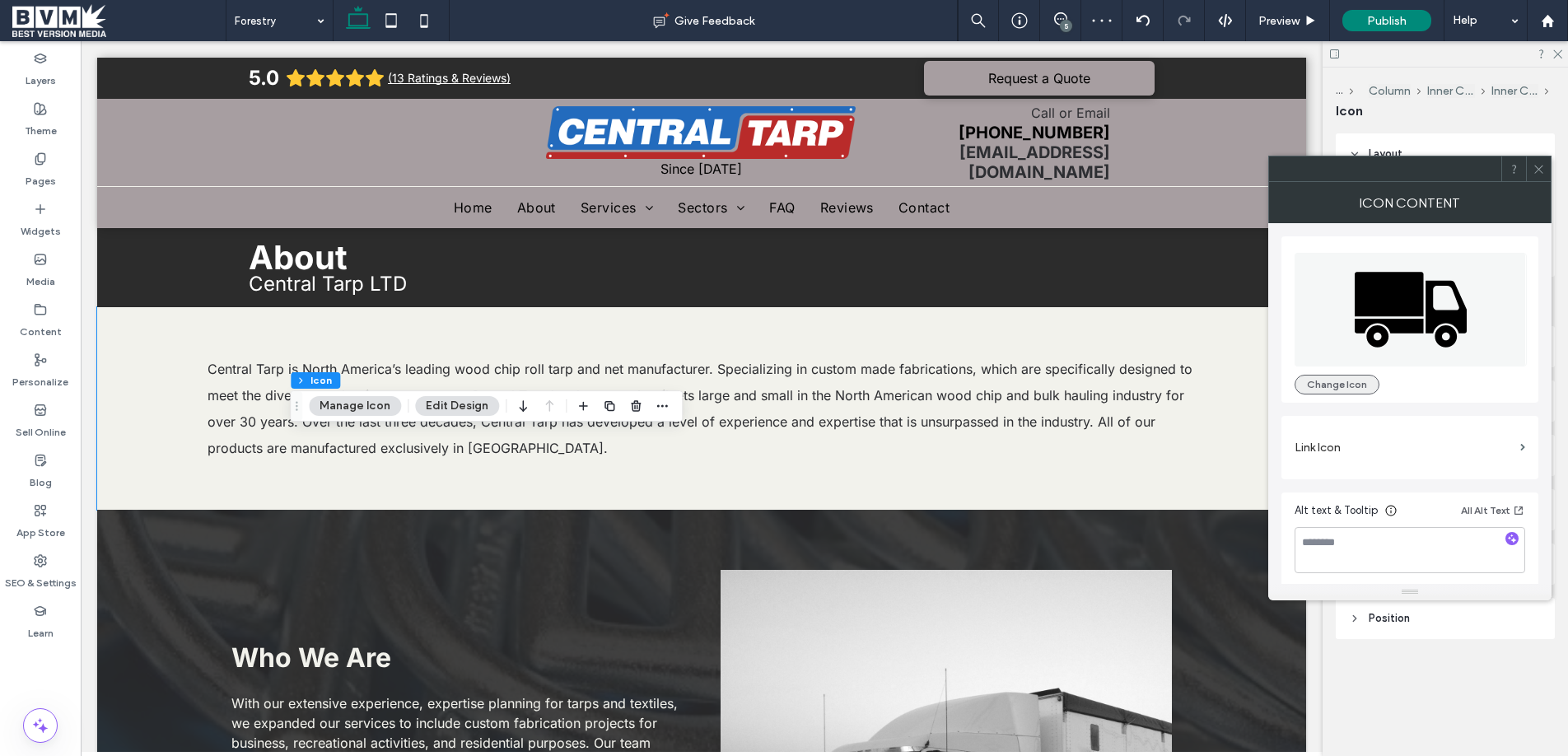
click at [1346, 377] on button "Change Icon" at bounding box center [1337, 384] width 85 height 20
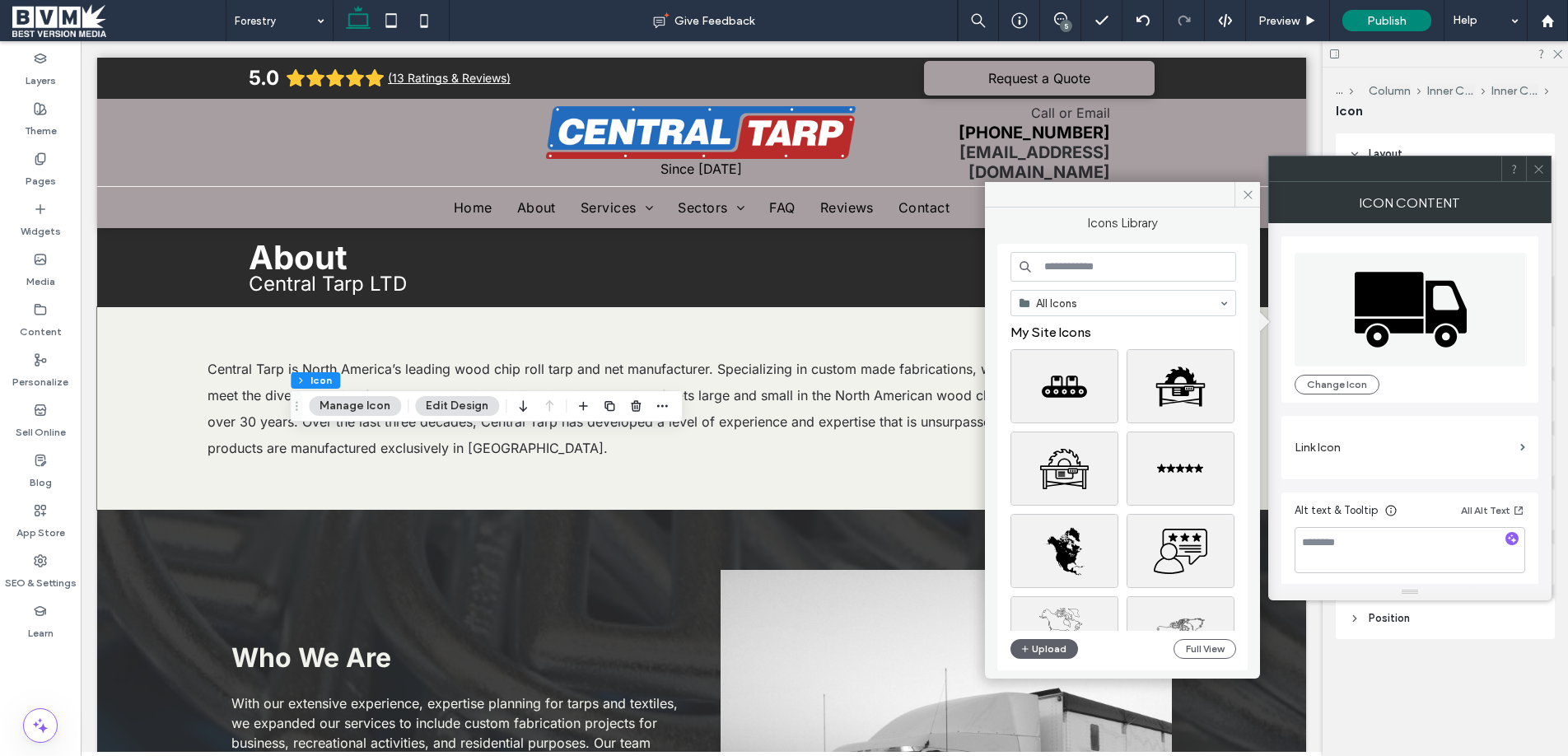
click at [1123, 261] on input at bounding box center [1123, 266] width 225 height 30
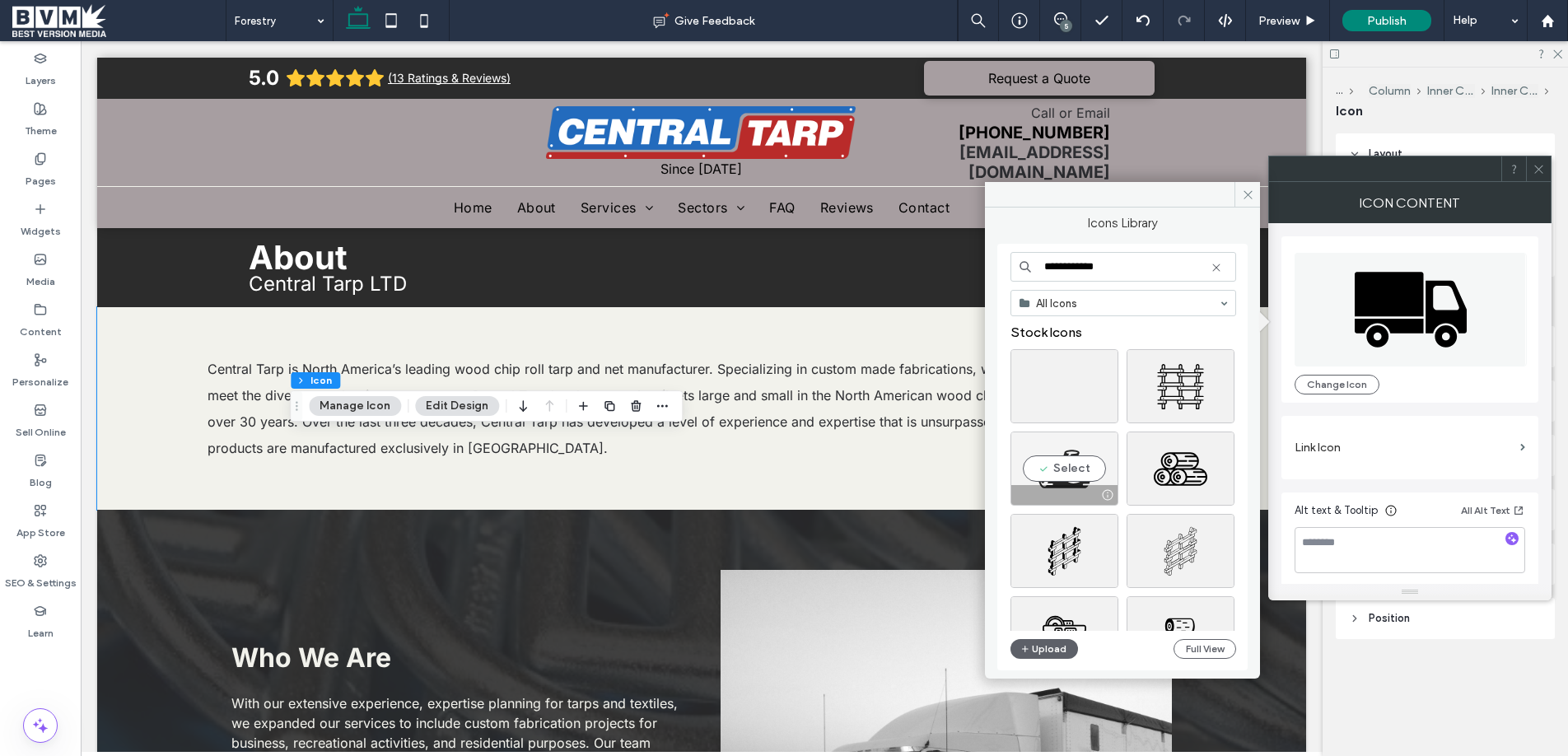
type input "**********"
click at [1083, 458] on div "Select" at bounding box center [1063, 468] width 108 height 74
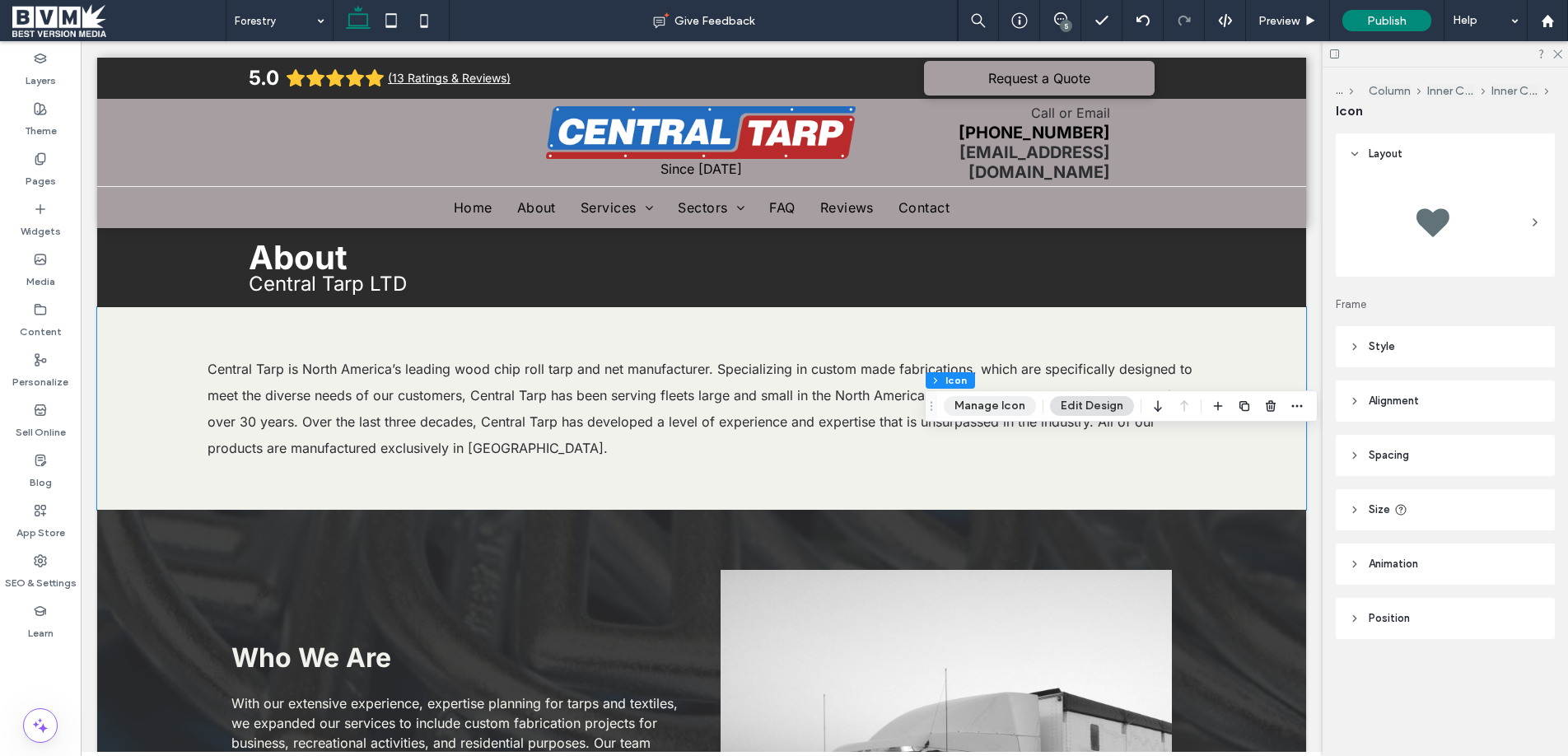
click at [1013, 401] on button "Manage Icon" at bounding box center [989, 406] width 92 height 20
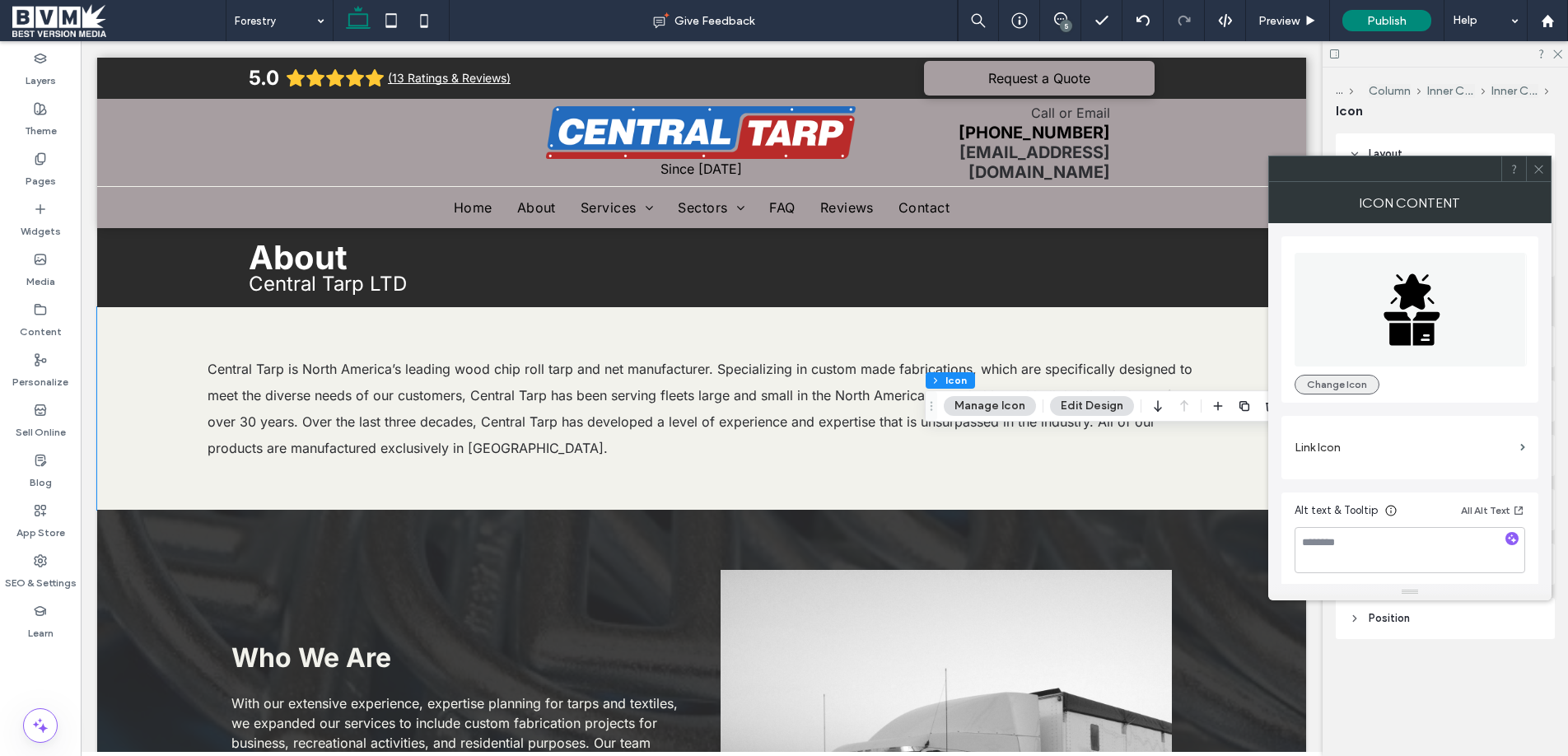
click at [1361, 374] on div "Change Icon" at bounding box center [1410, 320] width 231 height 150
click at [1355, 384] on button "Change Icon" at bounding box center [1337, 384] width 85 height 20
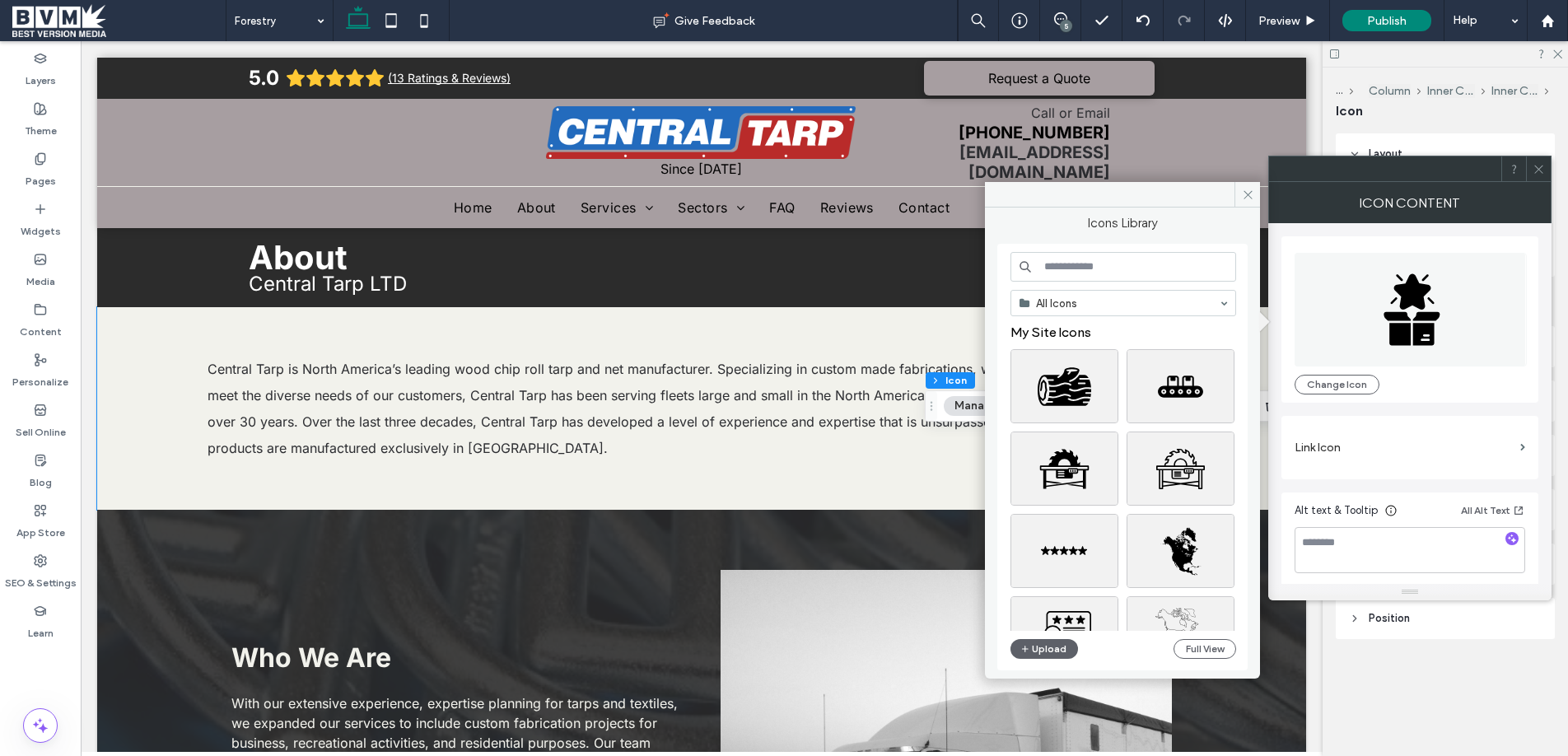
click at [1095, 267] on input at bounding box center [1123, 266] width 225 height 30
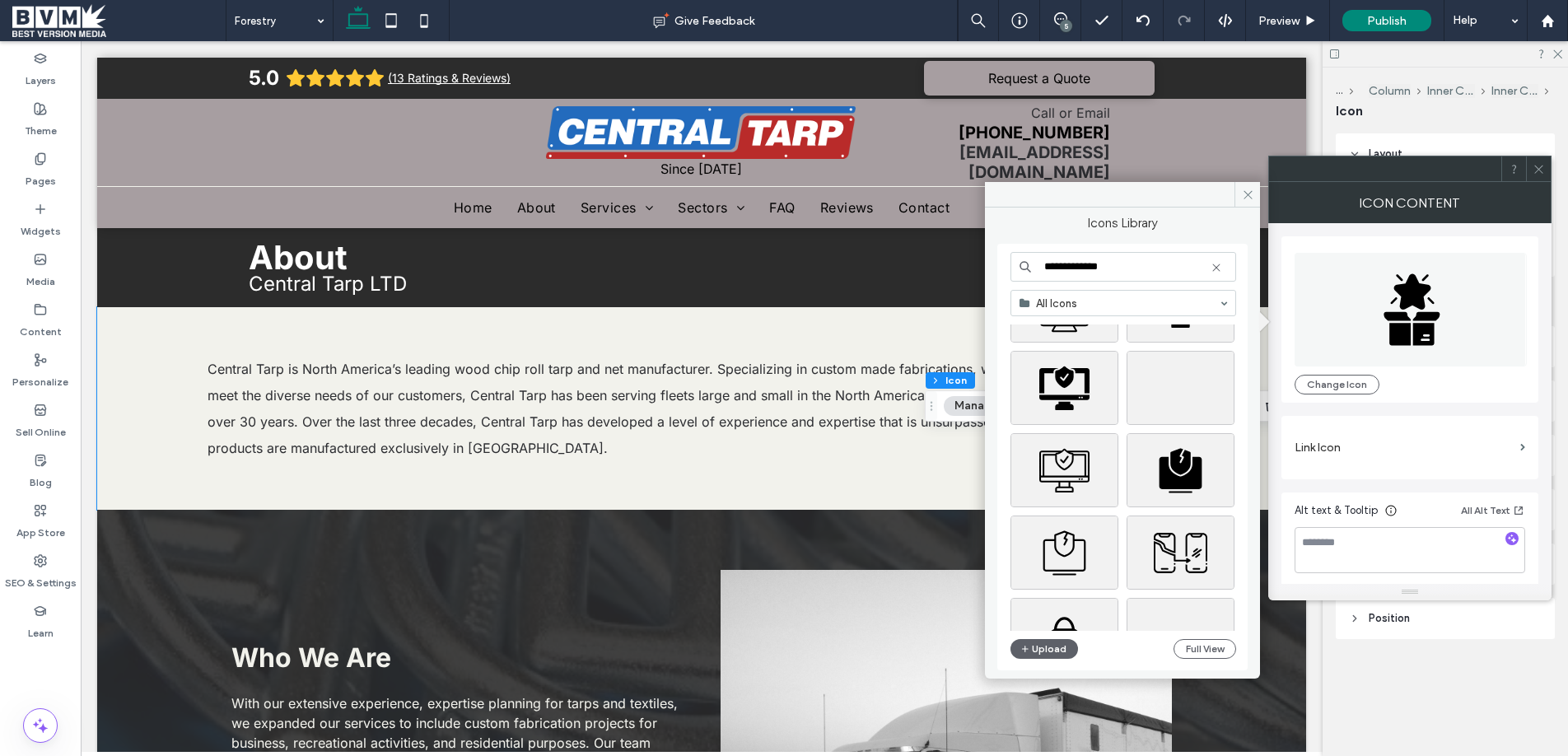
scroll to position [493, 0]
click at [1115, 259] on input "**********" at bounding box center [1123, 266] width 225 height 30
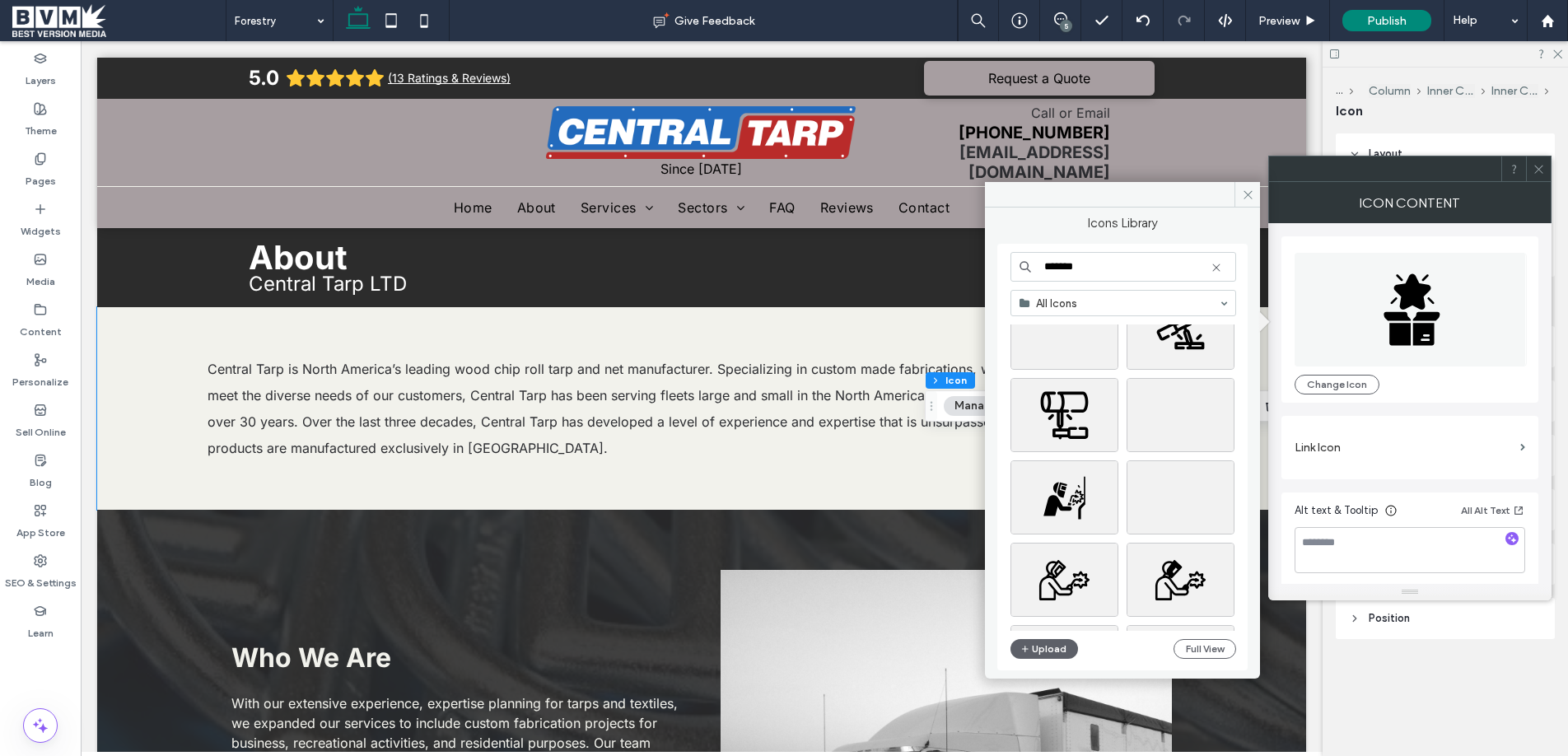
scroll to position [304, 0]
type input "*******"
click at [1092, 489] on div "Select" at bounding box center [1063, 493] width 108 height 74
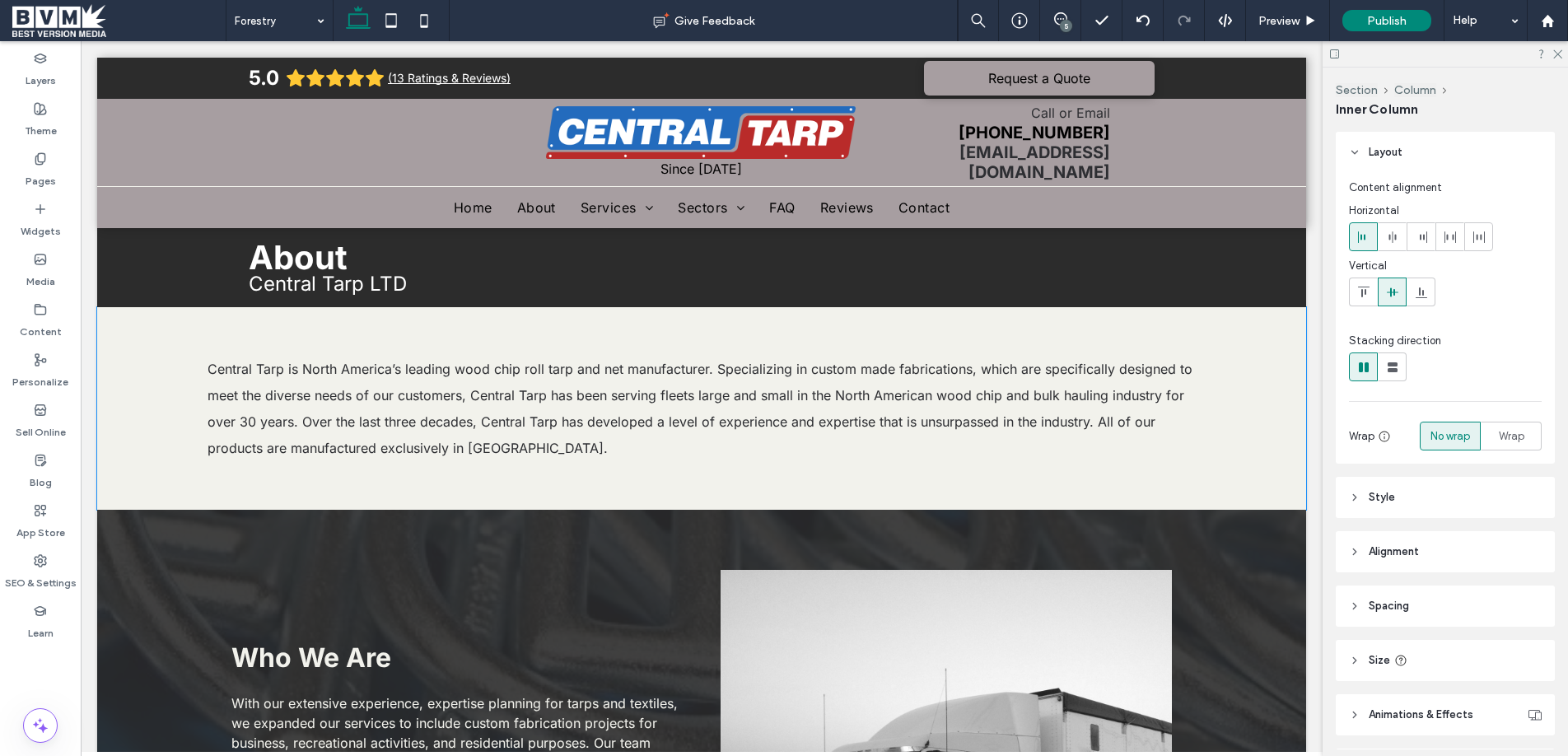
scroll to position [107, 0]
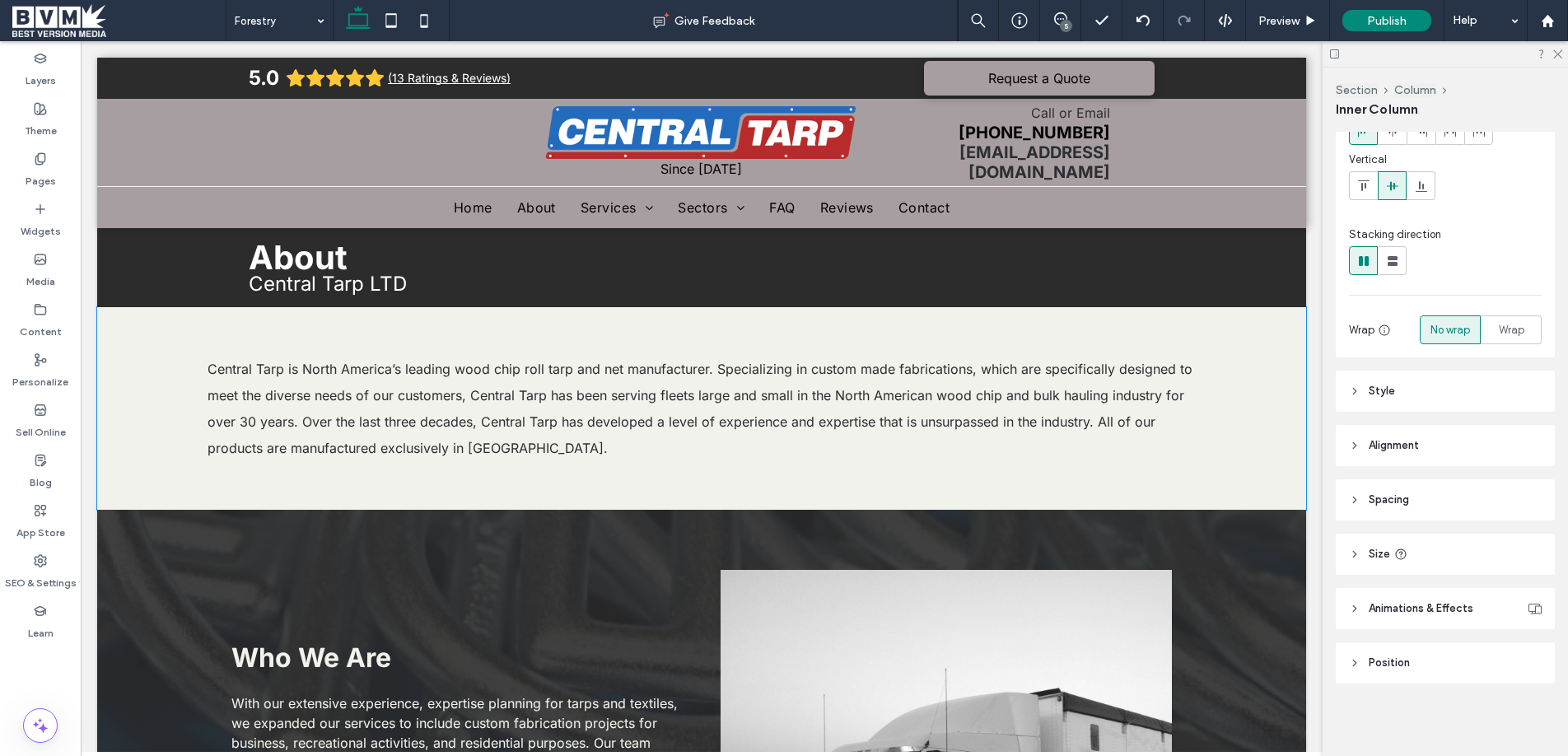
type input "***"
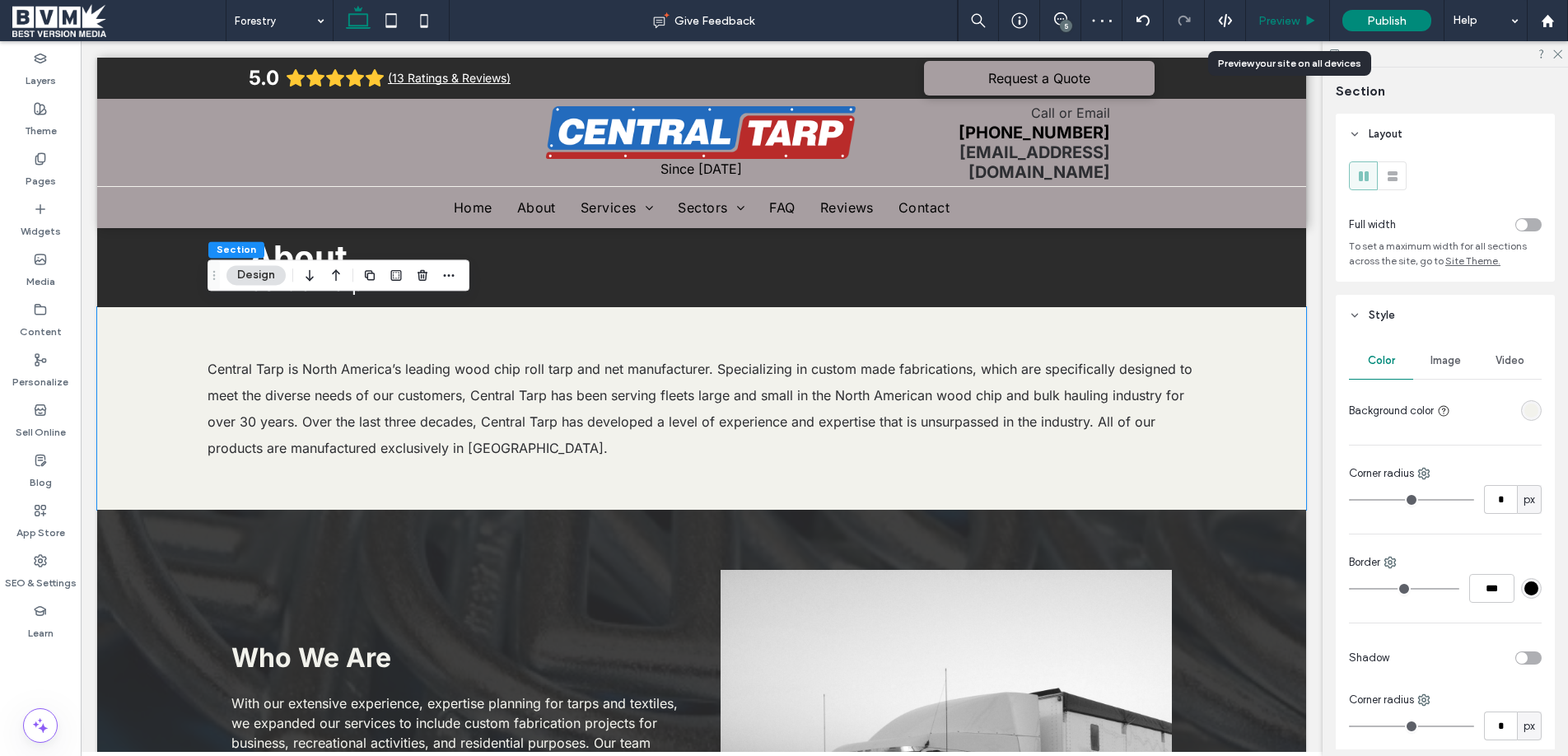
click at [1284, 27] on span "Preview" at bounding box center [1279, 21] width 41 height 14
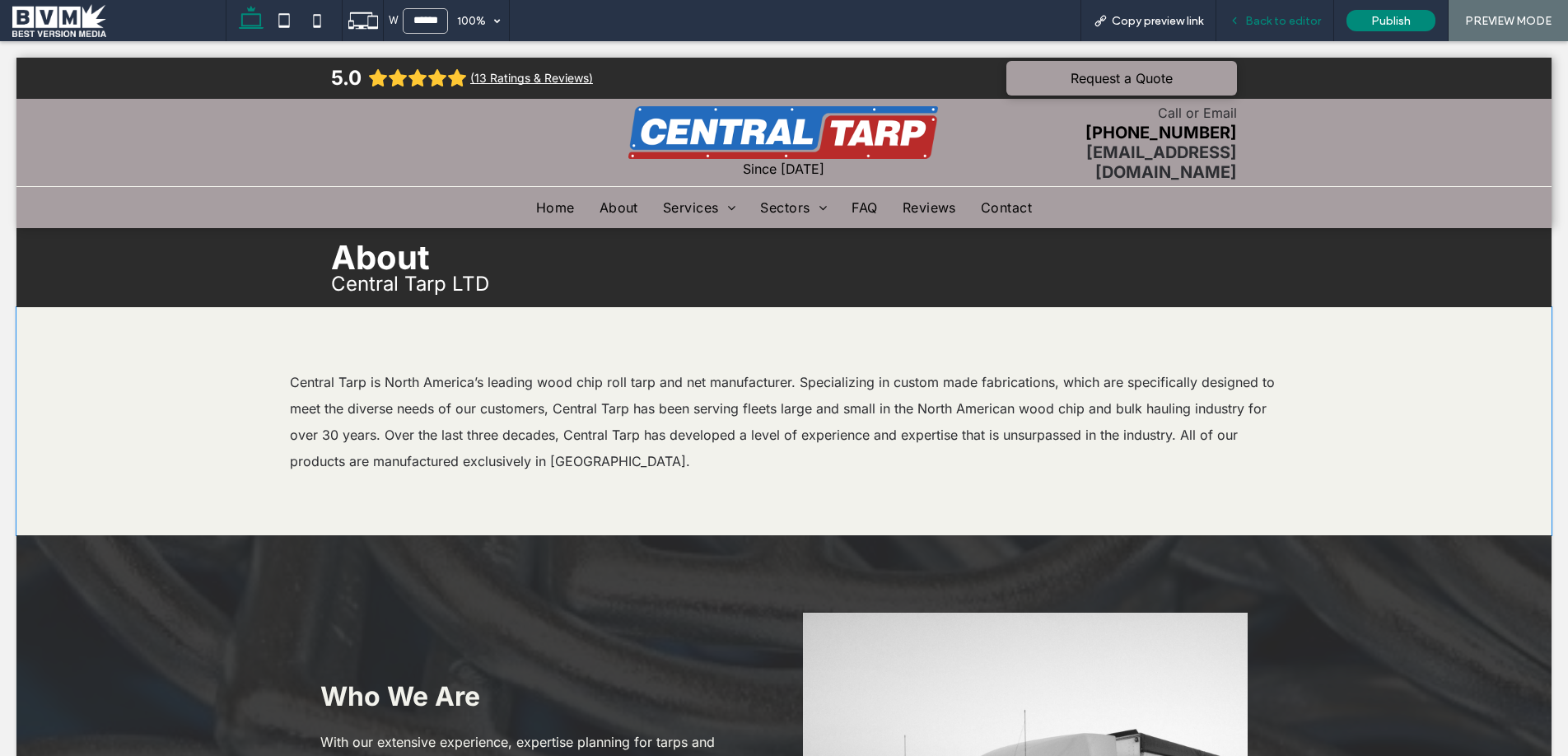
click at [1278, 16] on span "Back to editor" at bounding box center [1283, 21] width 76 height 14
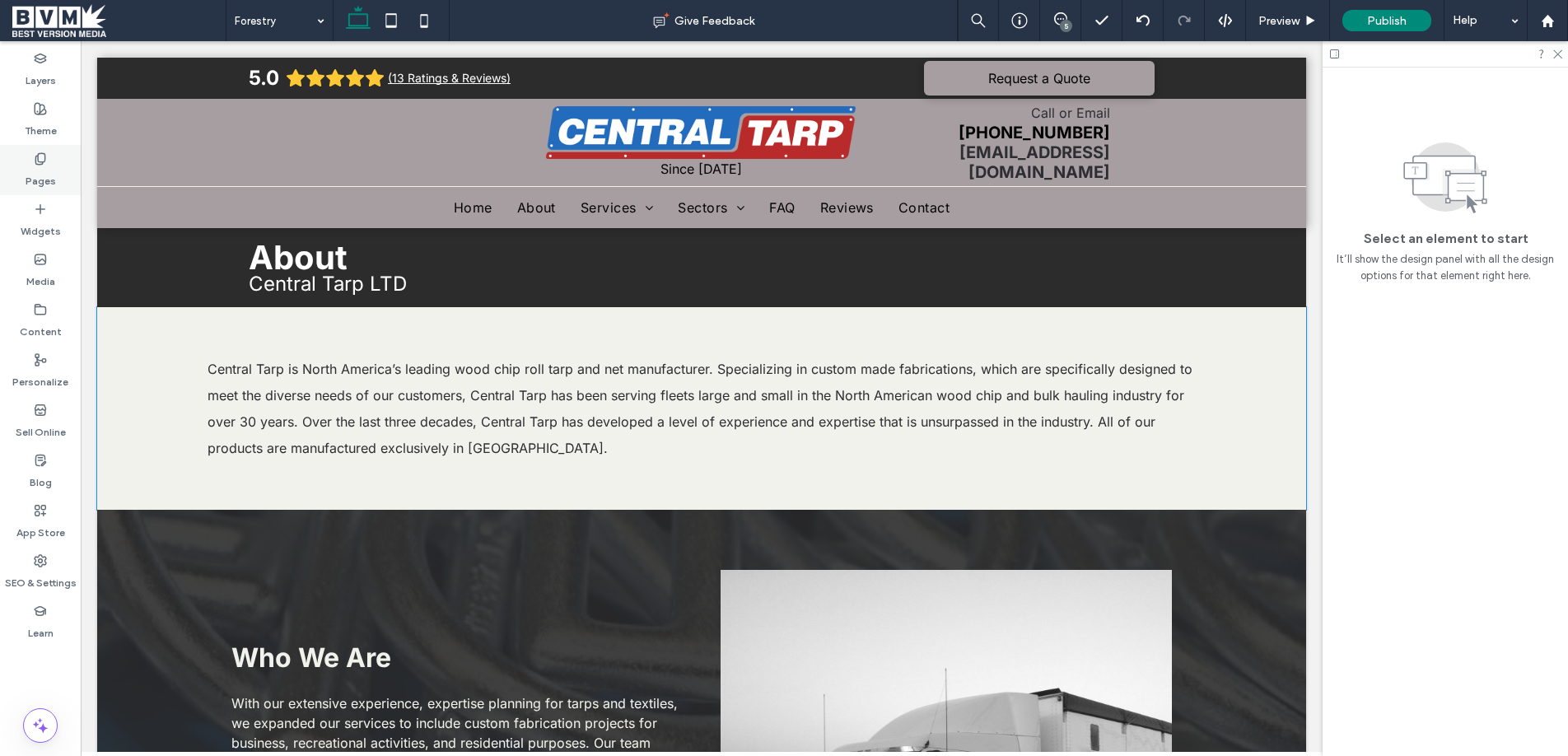
click at [40, 176] on label "Pages" at bounding box center [40, 177] width 31 height 23
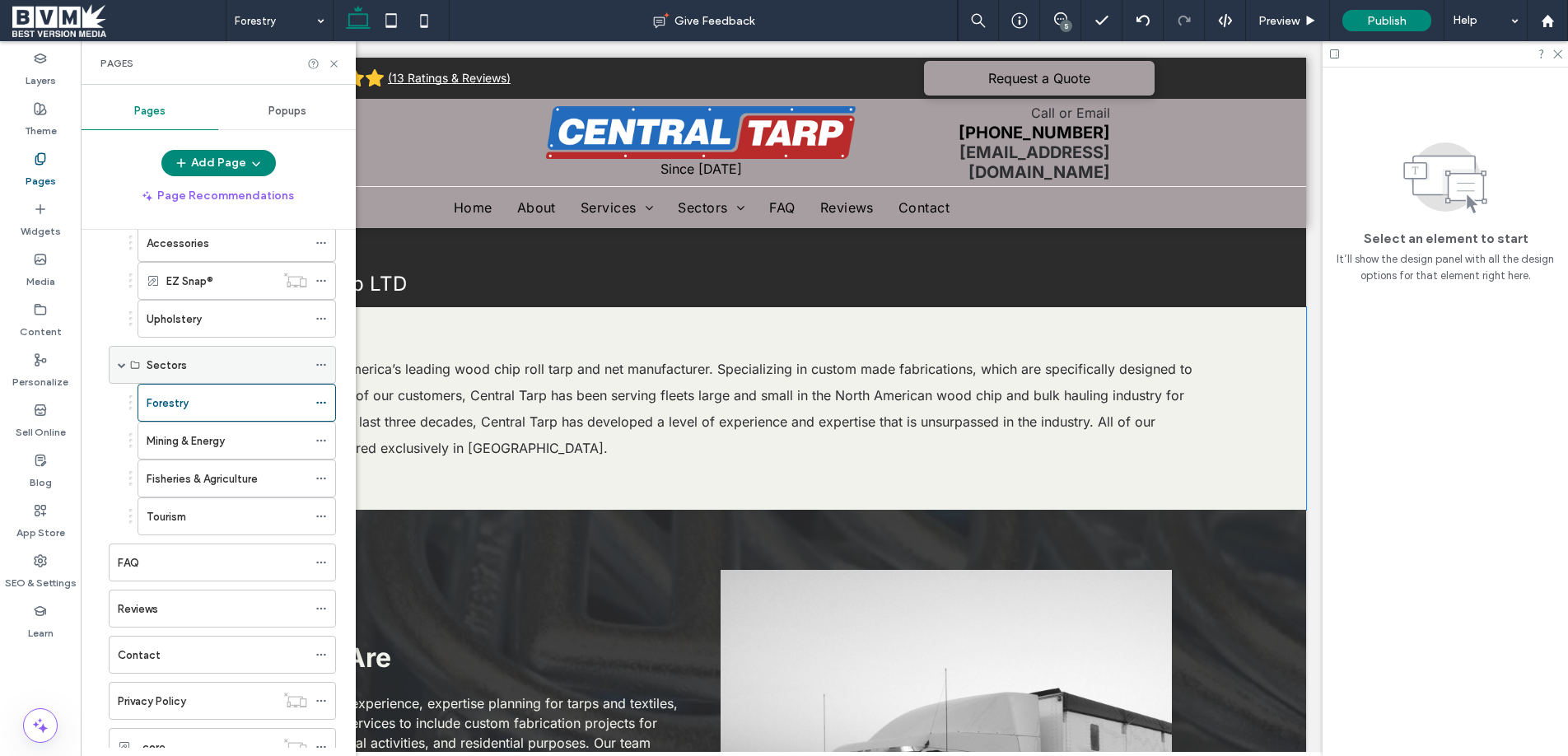
scroll to position [317, 0]
click at [321, 437] on icon at bounding box center [321, 439] width 12 height 12
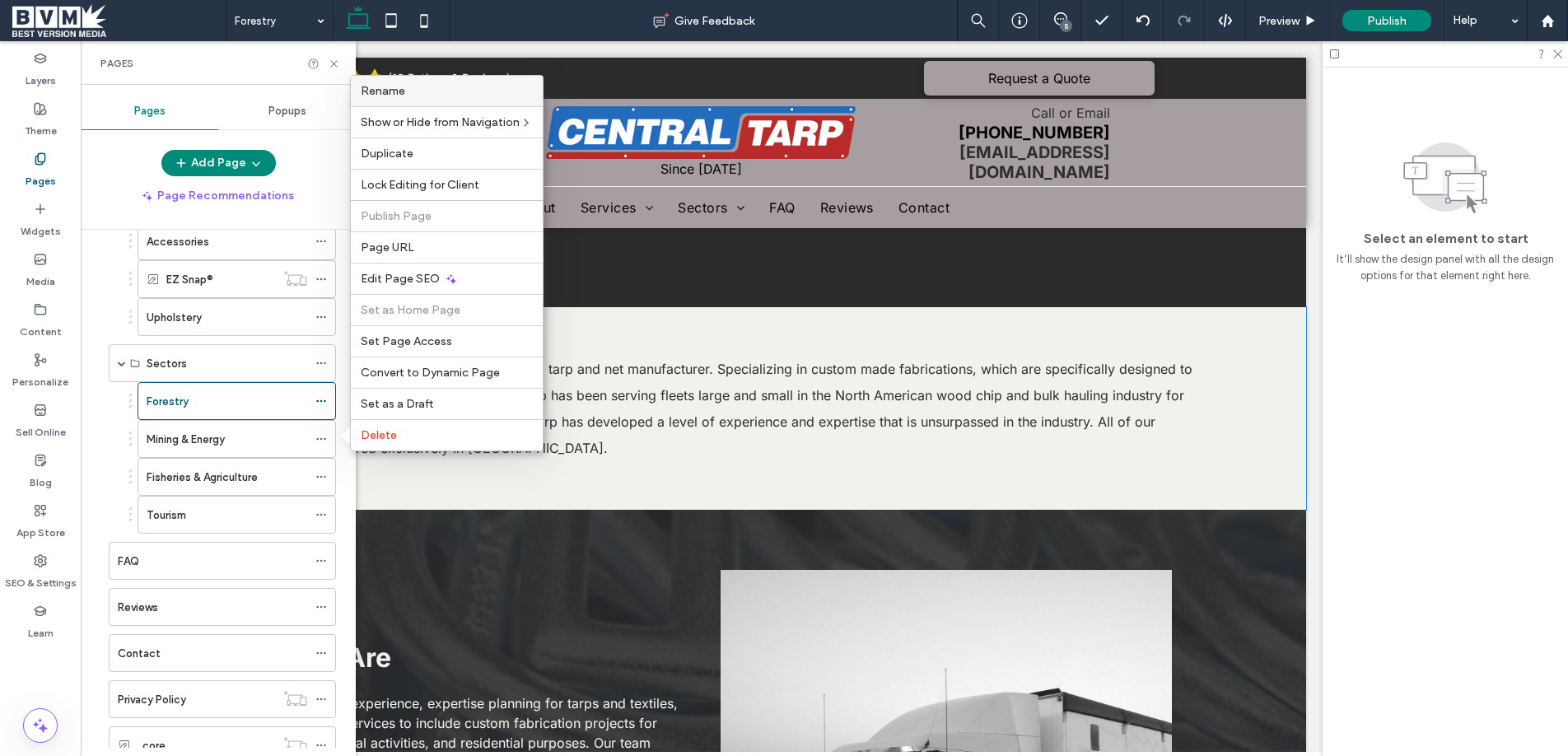
click at [404, 89] on span "Rename" at bounding box center [382, 91] width 44 height 14
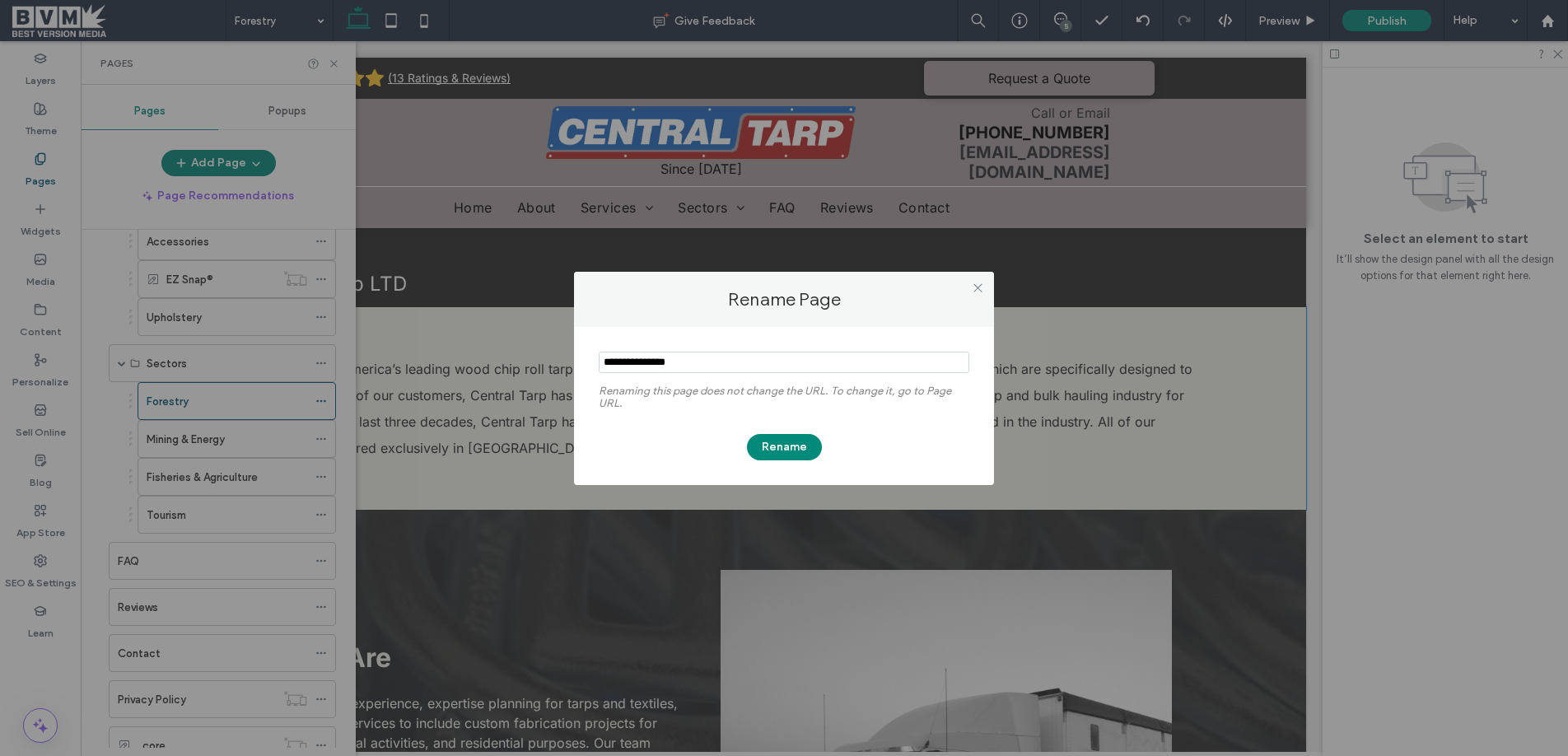
click at [642, 358] on input "notEmpty" at bounding box center [783, 362] width 370 height 22
click at [978, 288] on icon at bounding box center [978, 287] width 13 height 13
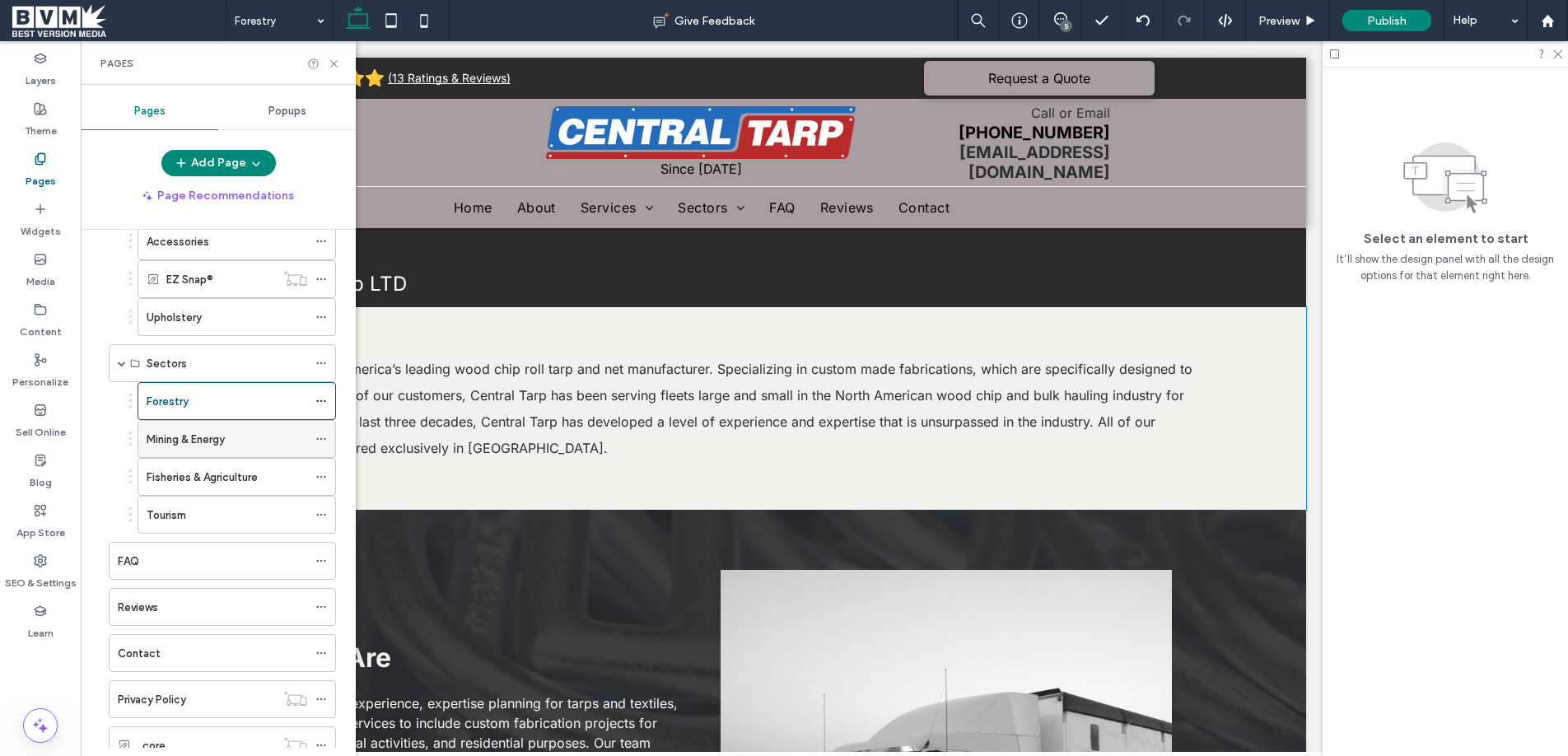
click at [324, 439] on icon at bounding box center [321, 439] width 12 height 12
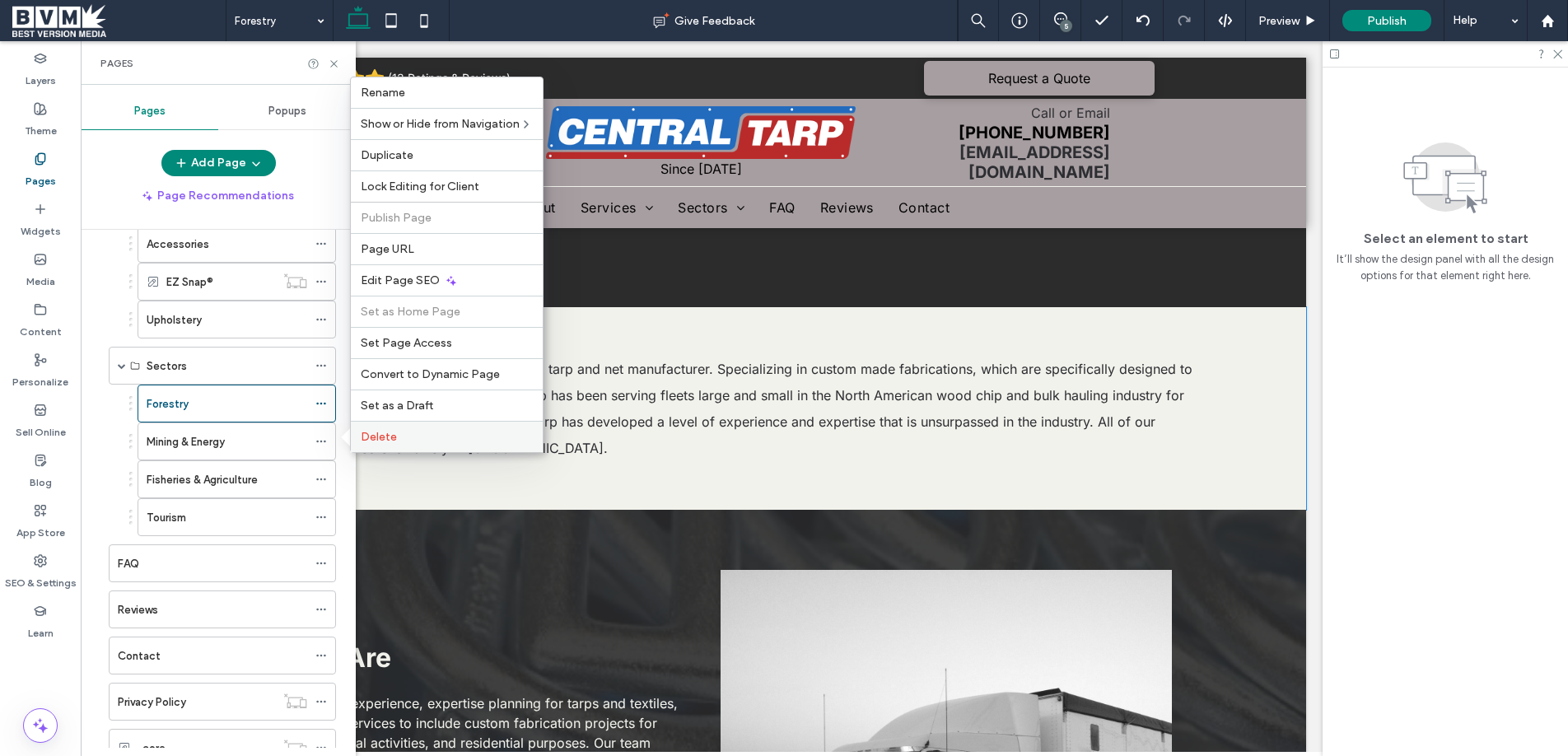
click at [391, 438] on span "Delete" at bounding box center [378, 436] width 37 height 14
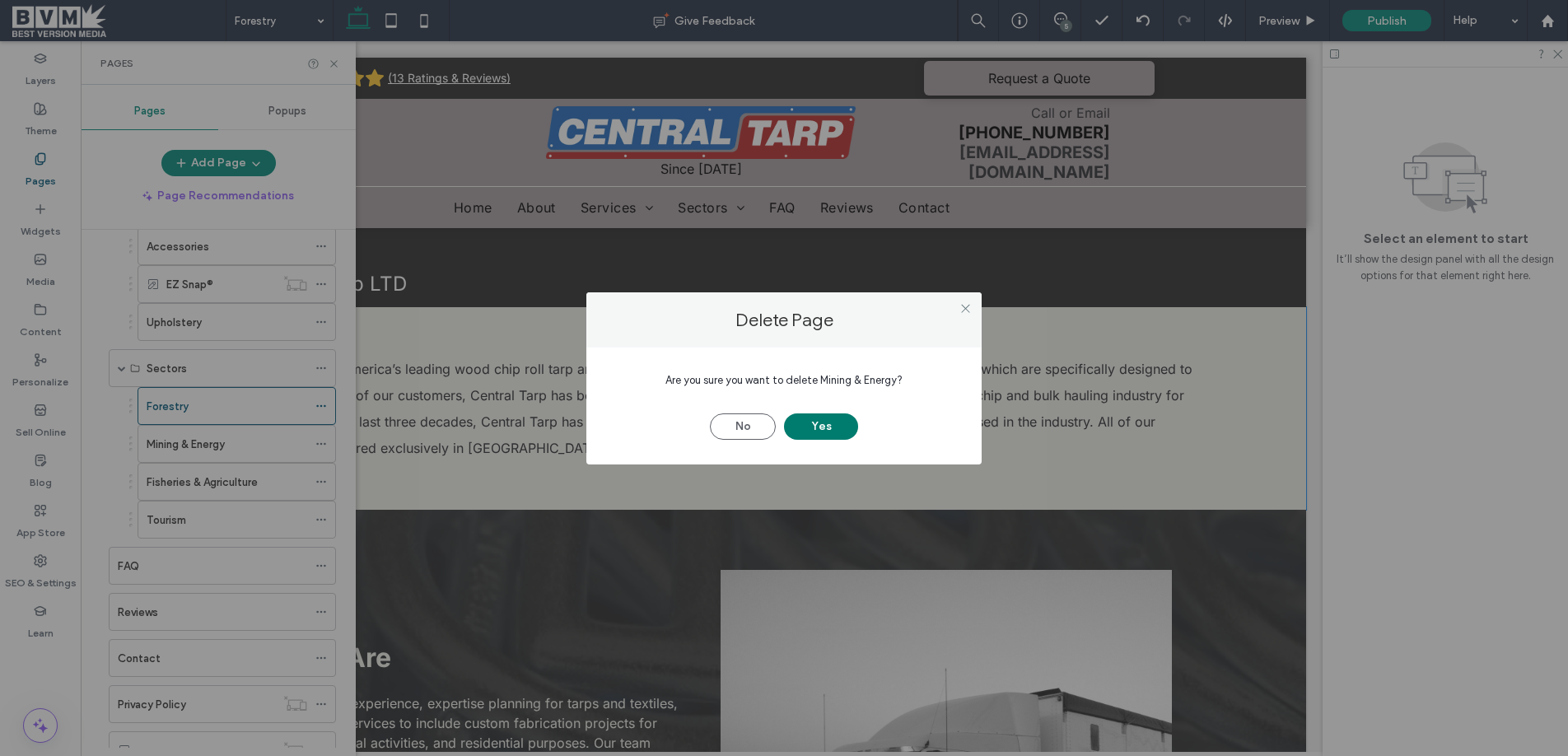
click at [803, 429] on button "Yes" at bounding box center [821, 426] width 74 height 27
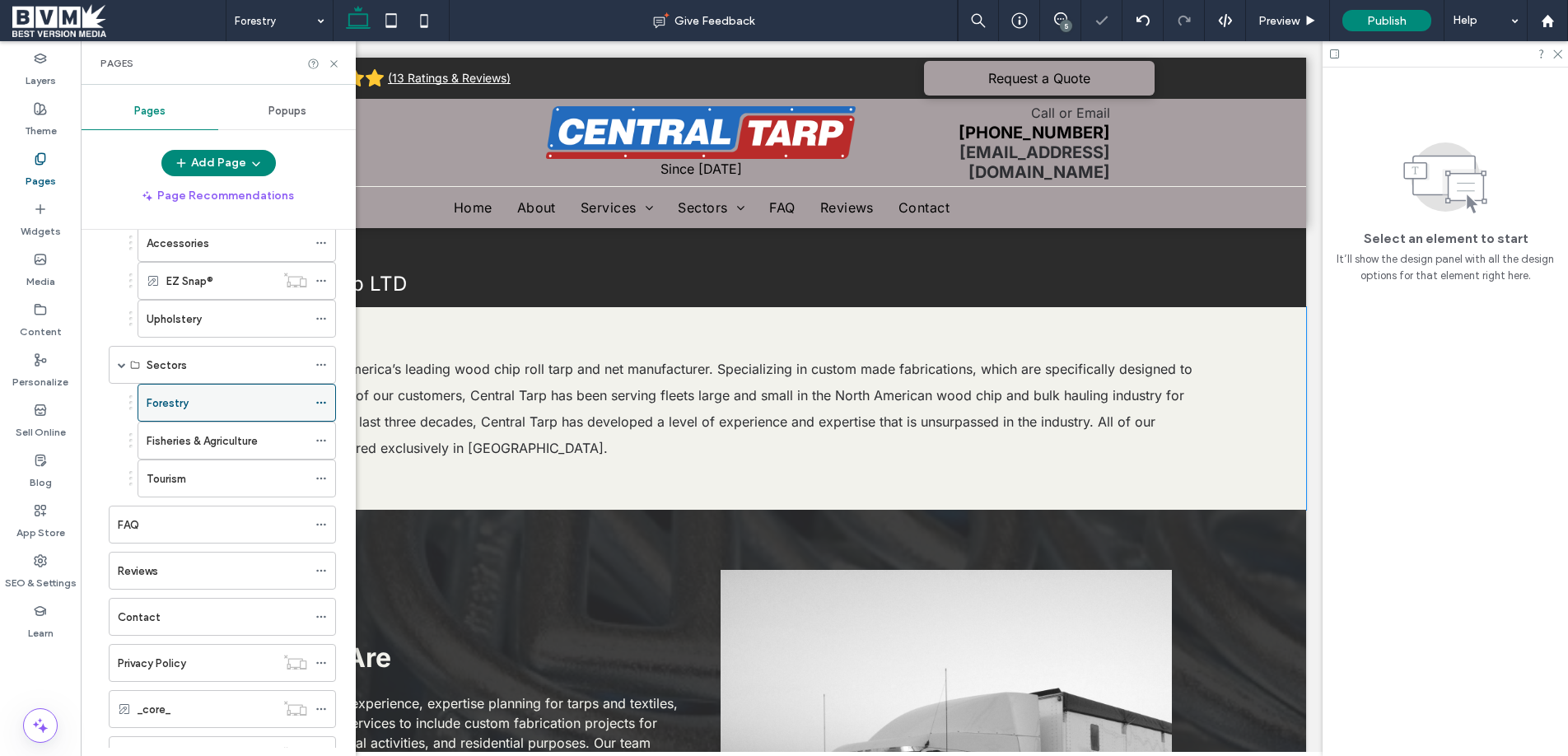
click at [320, 408] on icon at bounding box center [321, 403] width 12 height 12
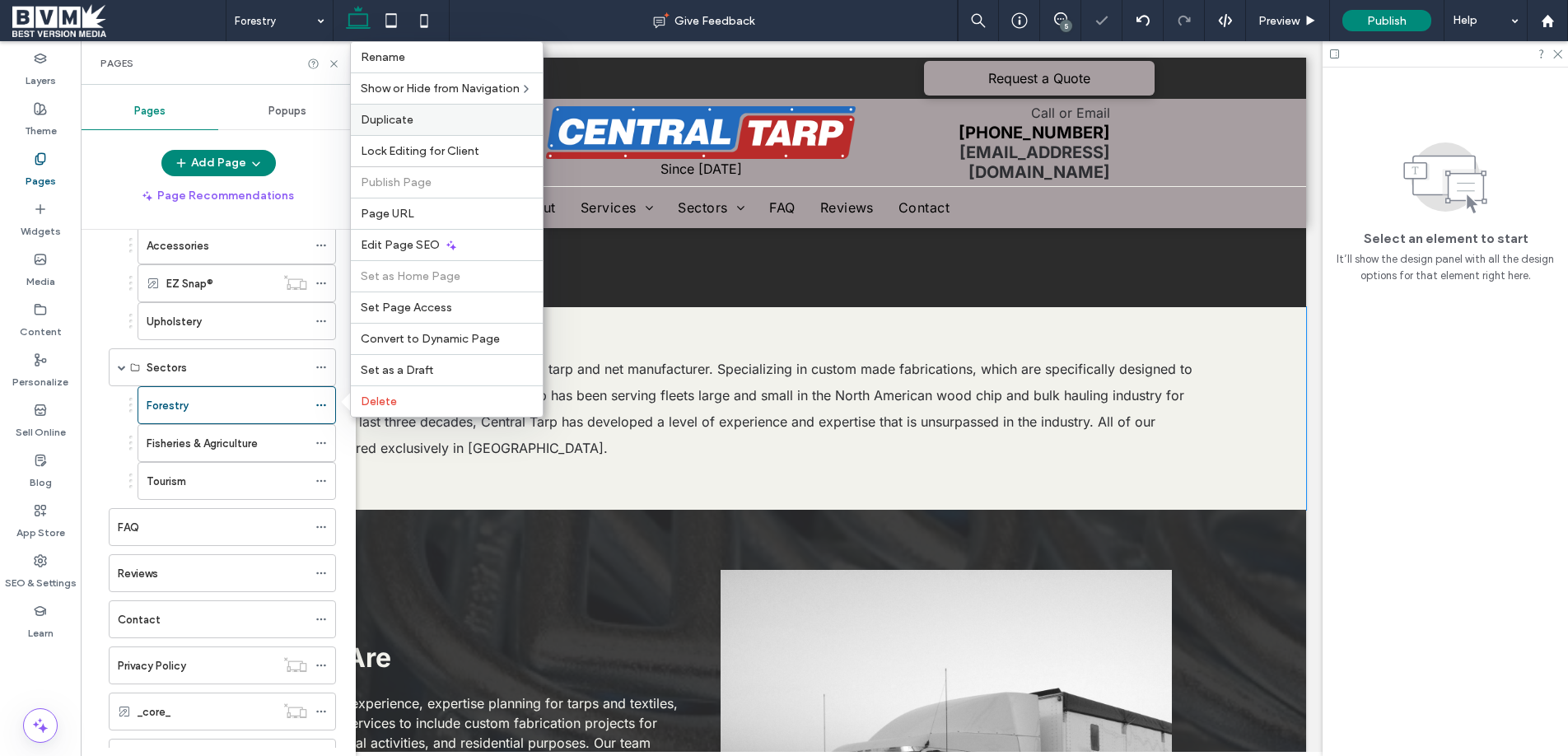
click at [391, 122] on span "Duplicate" at bounding box center [386, 119] width 52 height 14
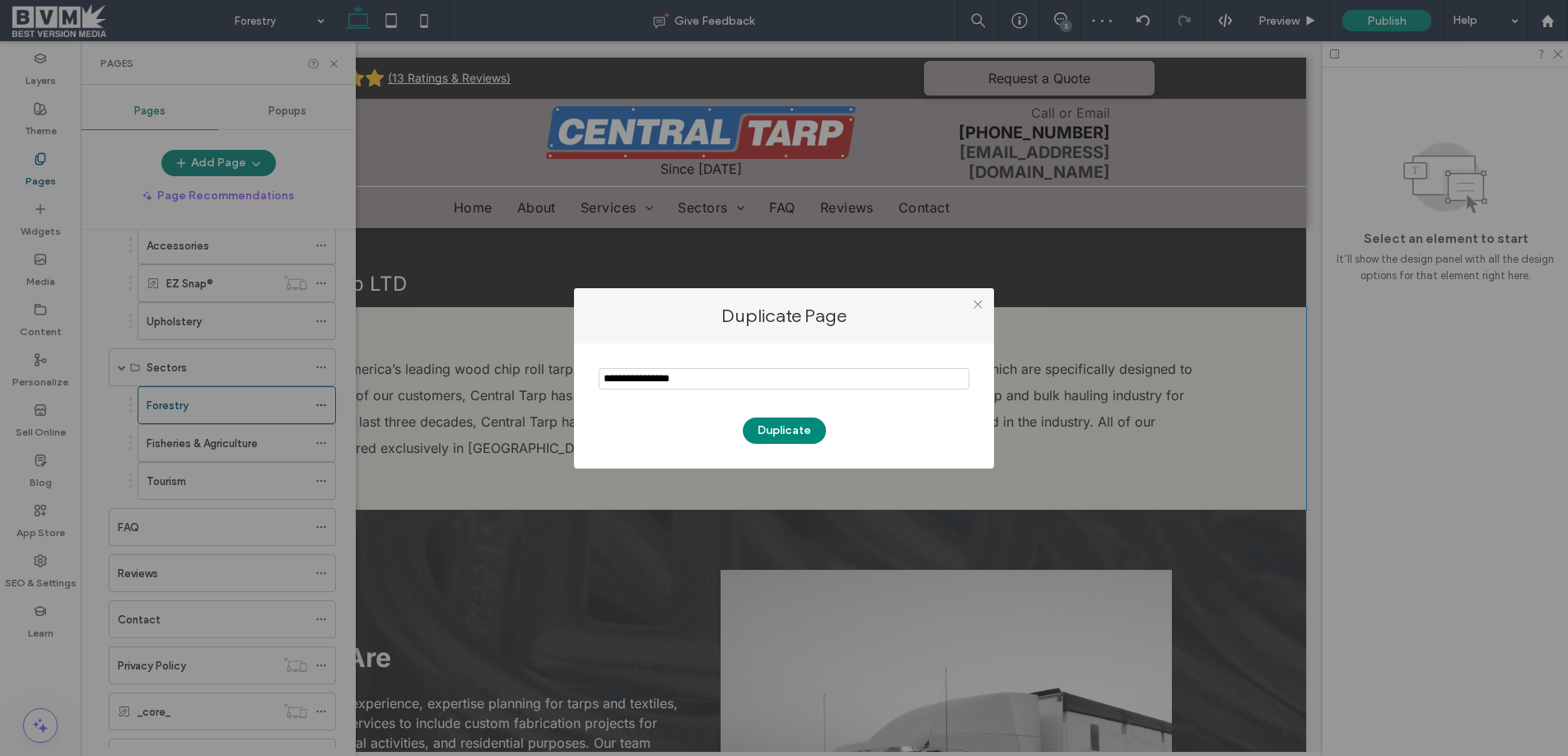
click at [666, 381] on input "notEmpty" at bounding box center [783, 379] width 370 height 22
type input "**********"
drag, startPoint x: 778, startPoint y: 428, endPoint x: 753, endPoint y: 425, distance: 25.2
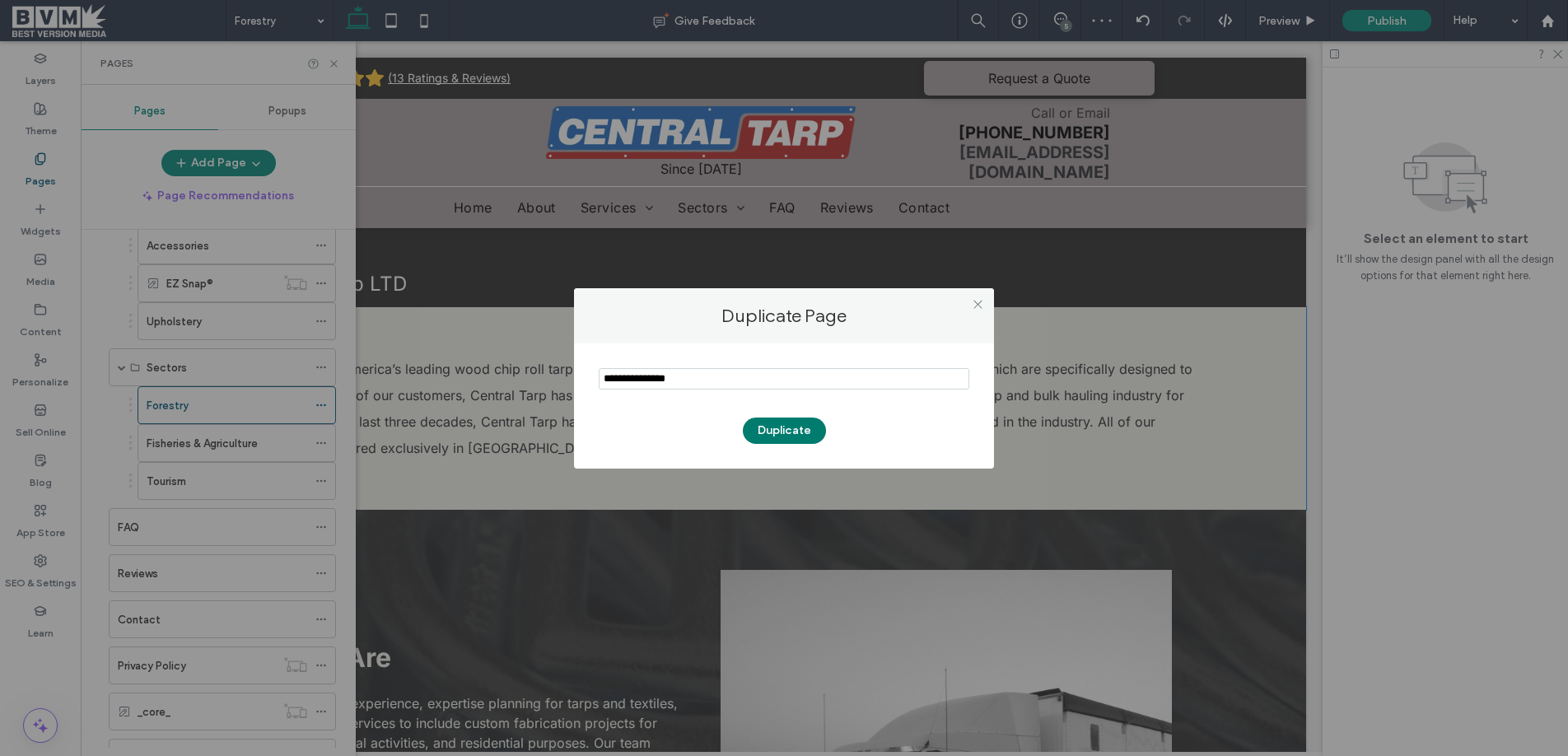
click at [778, 428] on button "Duplicate" at bounding box center [784, 430] width 83 height 27
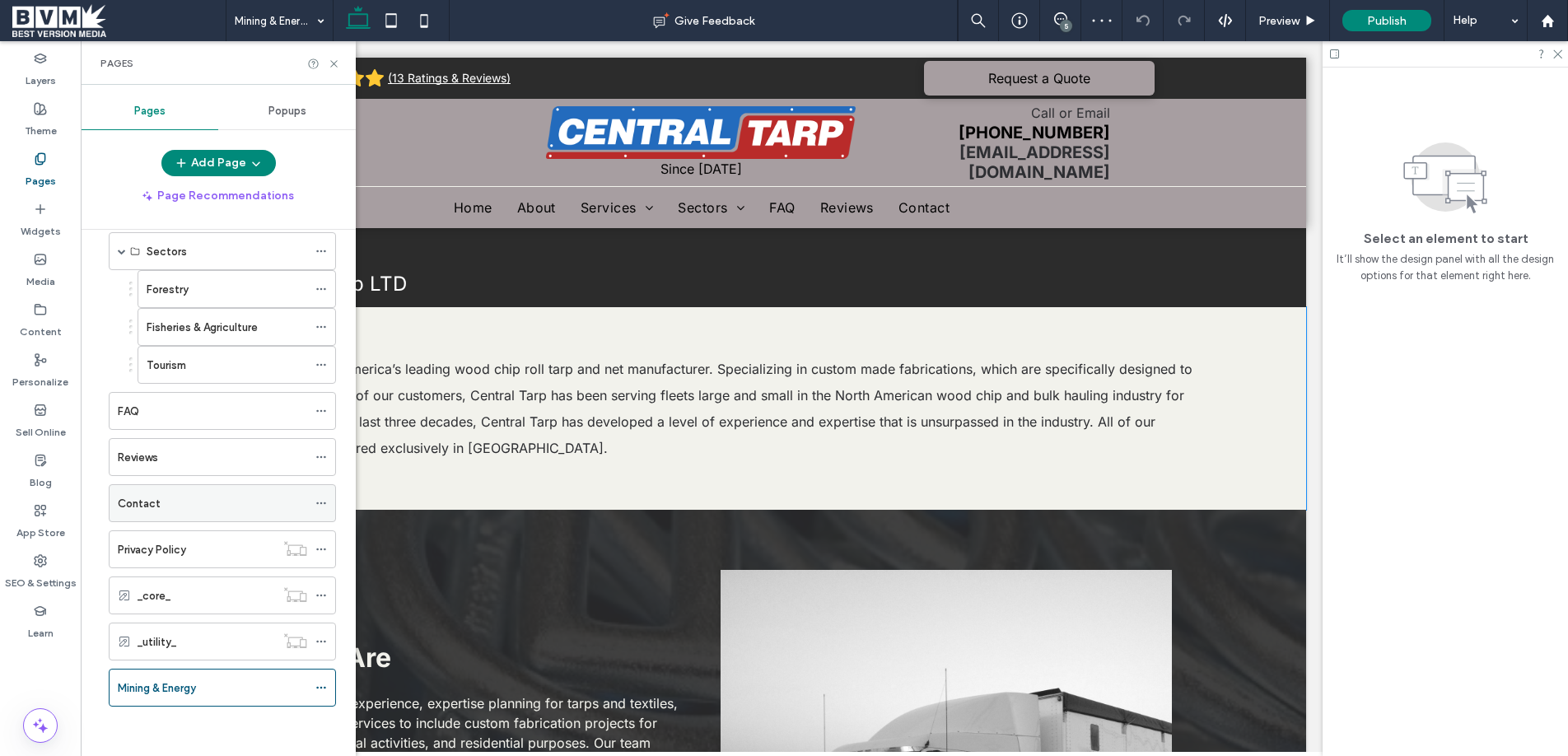
scroll to position [420, 0]
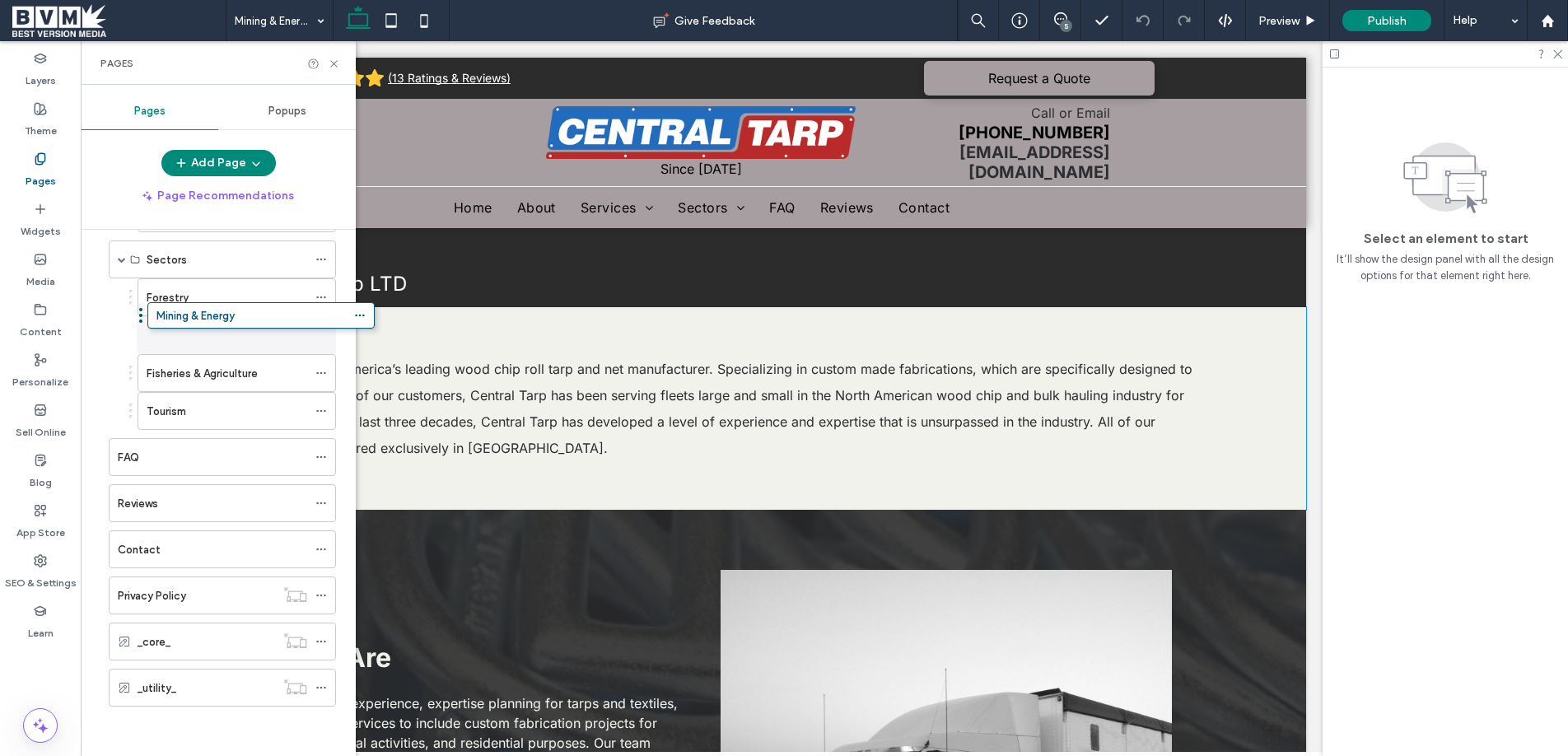
drag, startPoint x: 102, startPoint y: 687, endPoint x: 140, endPoint y: 320, distance: 369.0
click at [249, 335] on div "Mining & Energy" at bounding box center [226, 336] width 161 height 18
click at [330, 57] on icon at bounding box center [334, 63] width 13 height 13
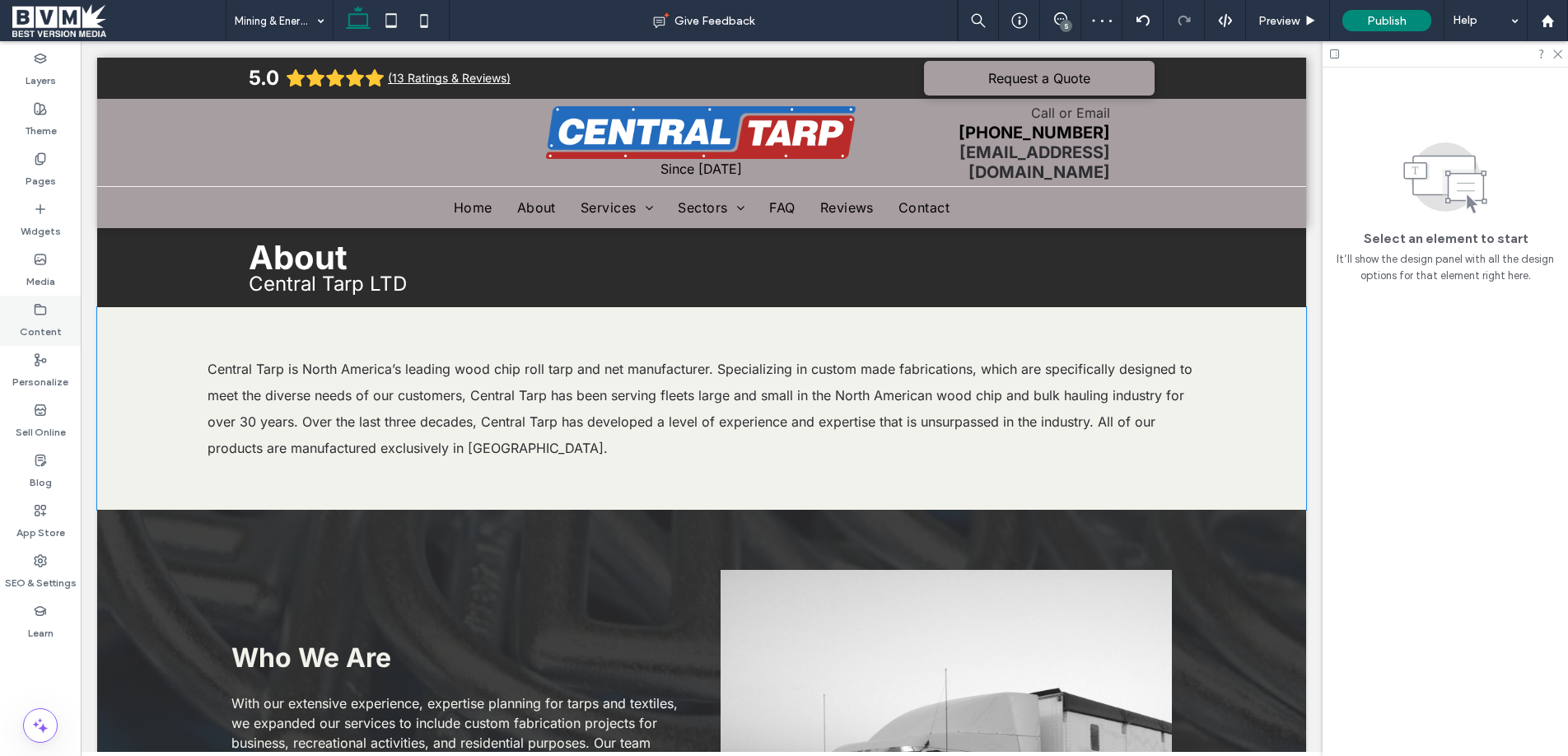
click at [38, 313] on use at bounding box center [40, 309] width 11 height 10
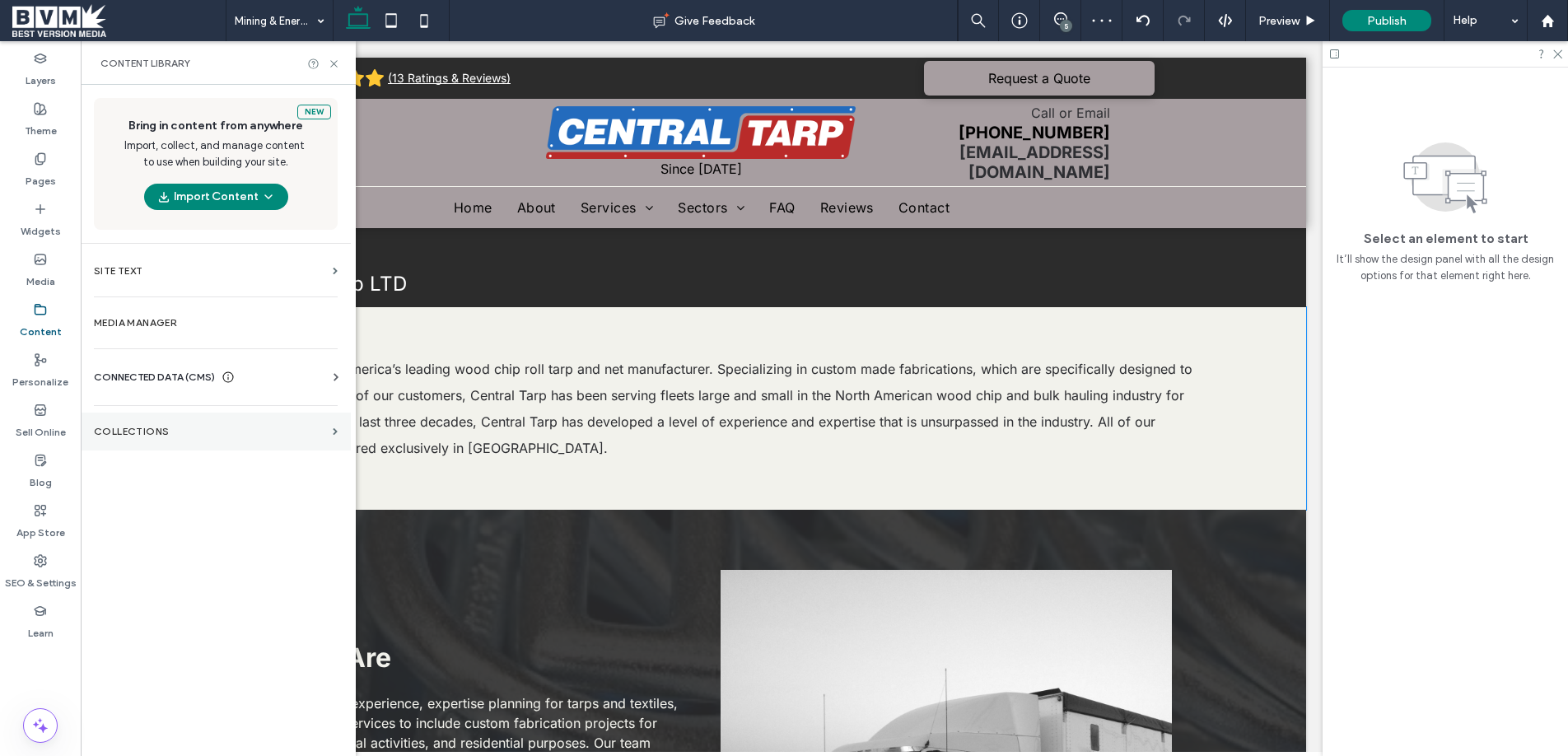
click at [121, 428] on label "Collections" at bounding box center [209, 431] width 232 height 12
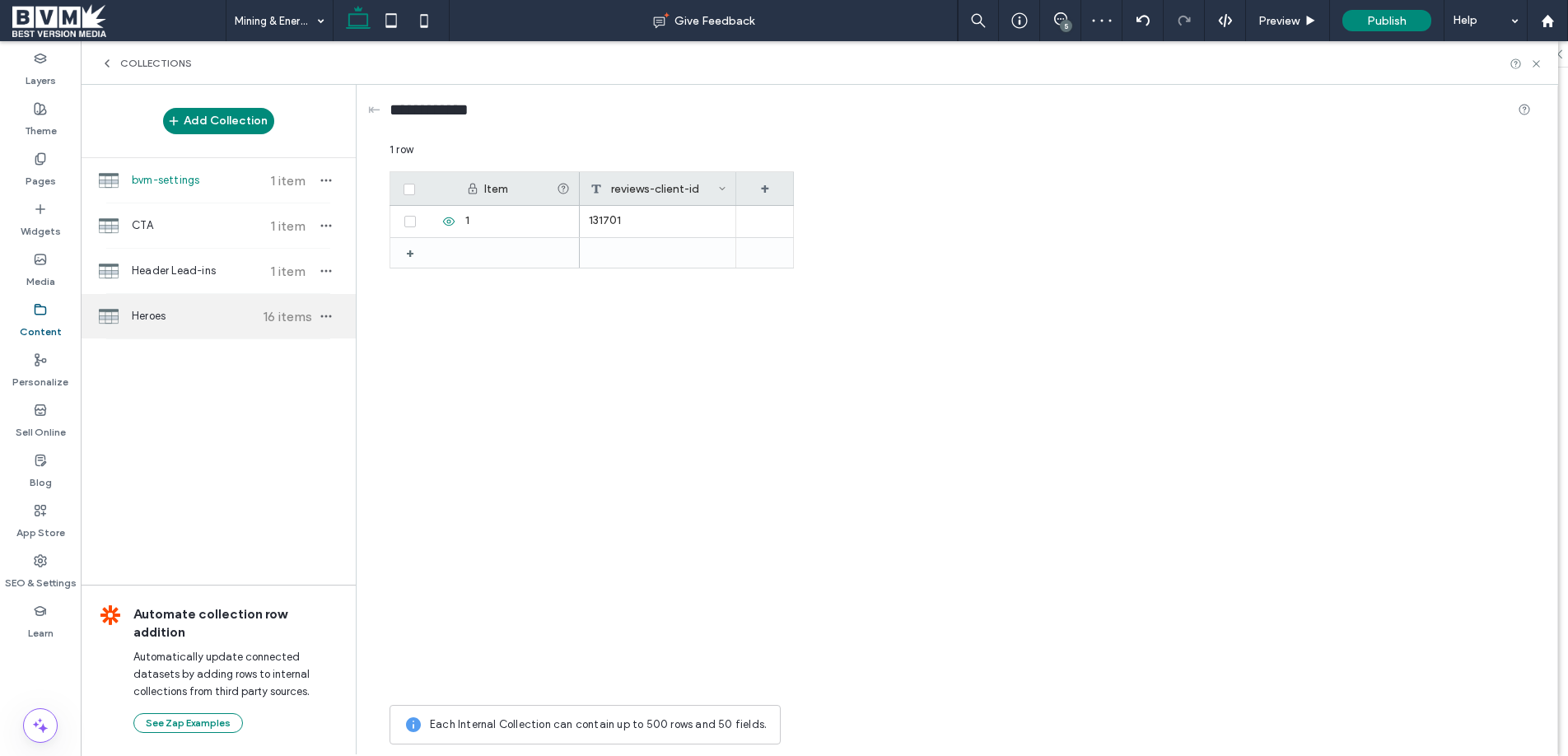
click at [253, 323] on span "Heroes" at bounding box center [193, 316] width 122 height 17
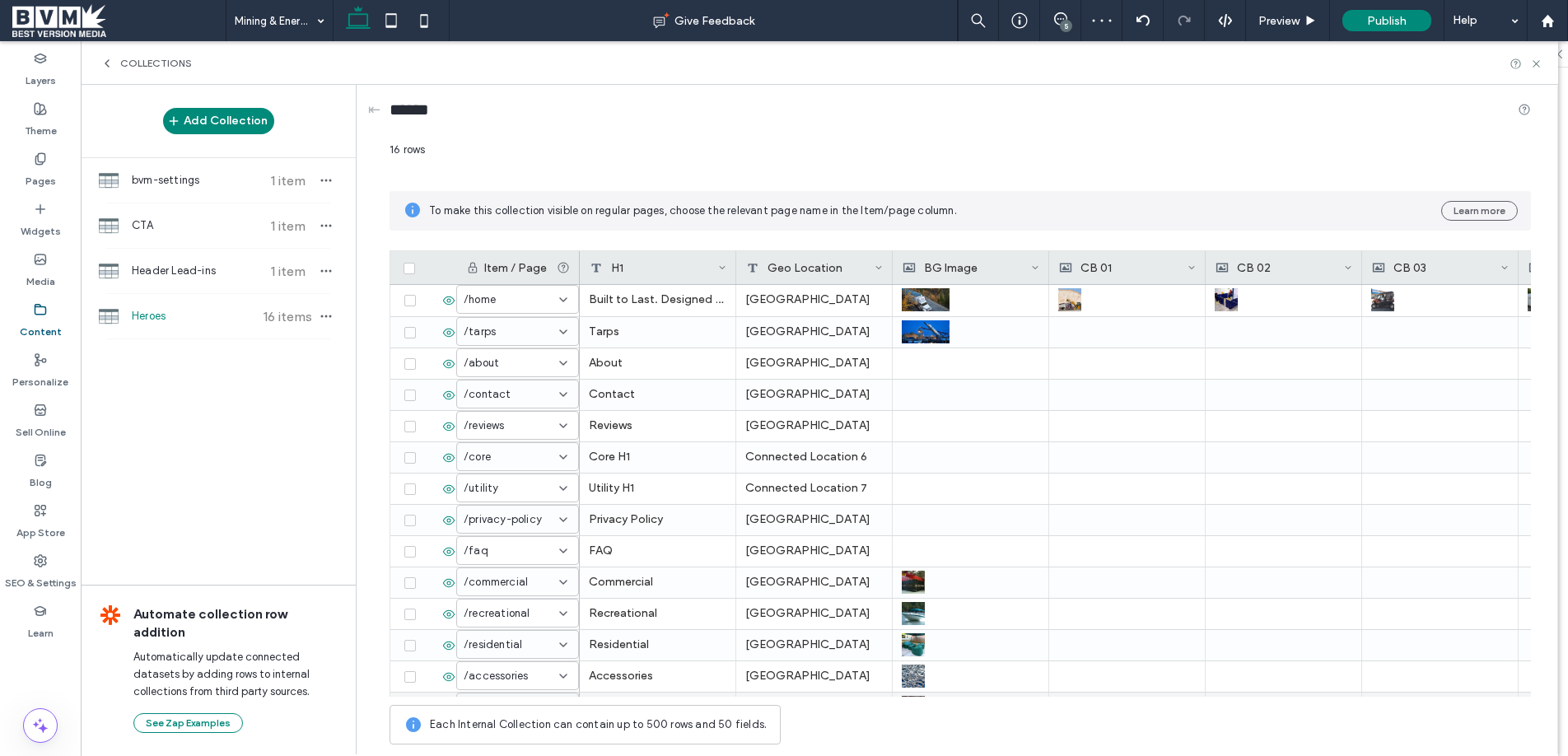
scroll to position [120, 0]
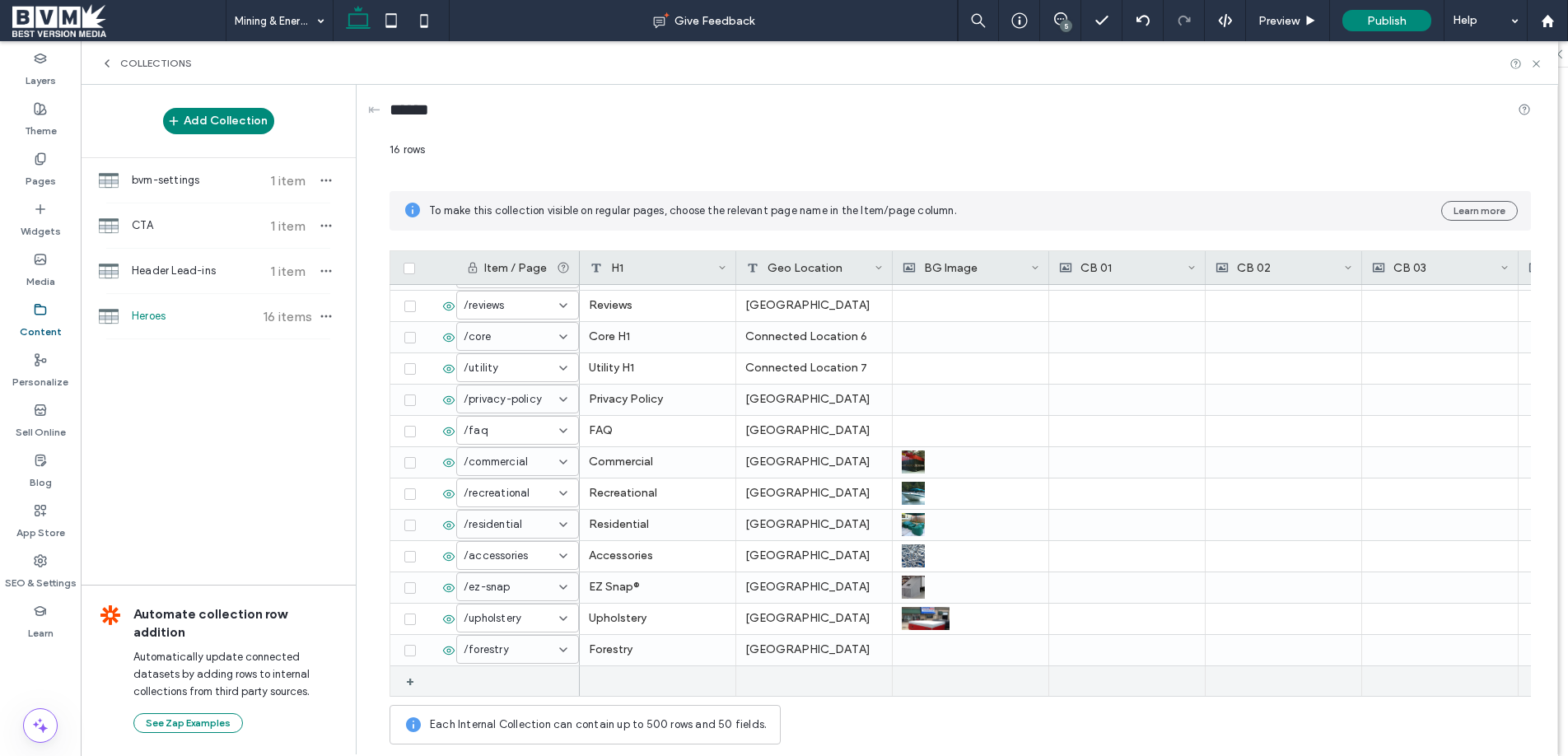
click at [552, 679] on div at bounding box center [517, 681] width 123 height 30
click at [553, 679] on div at bounding box center [517, 681] width 123 height 30
click at [555, 680] on input at bounding box center [511, 681] width 95 height 13
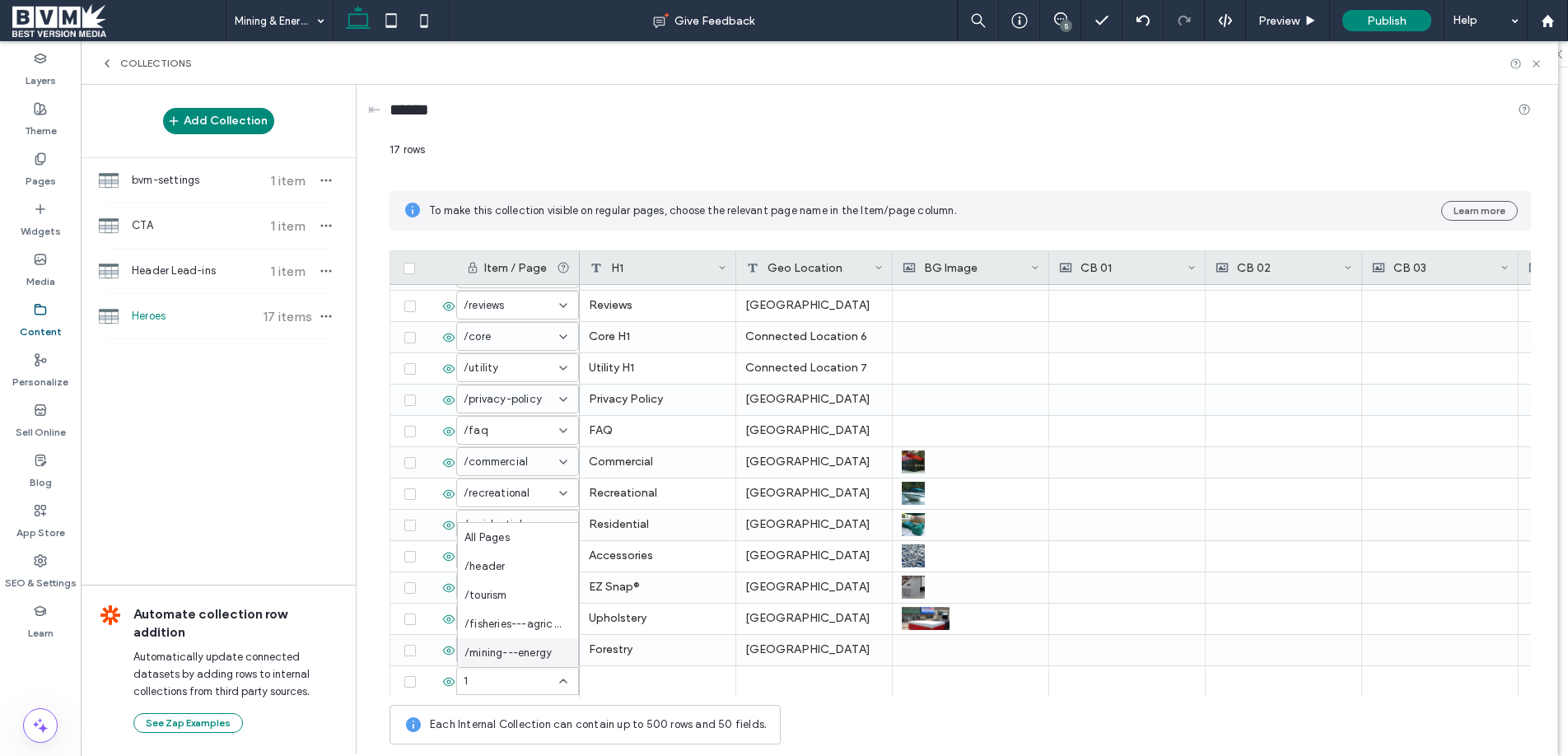
click at [537, 654] on span "/mining---energy" at bounding box center [508, 652] width 87 height 17
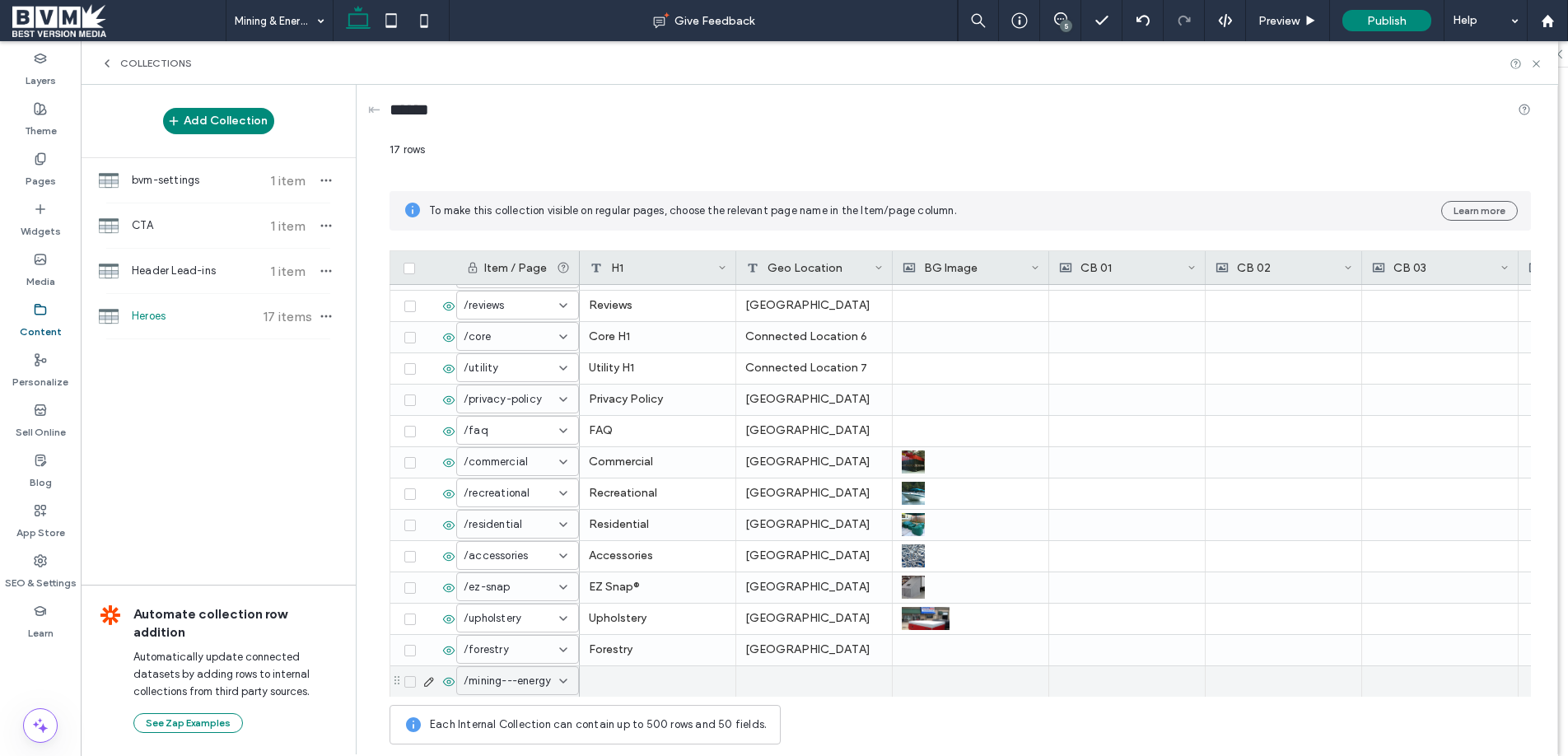
click at [619, 671] on div at bounding box center [658, 681] width 156 height 31
click at [627, 564] on textarea "plain-text-cell" at bounding box center [668, 581] width 181 height 49
type textarea "*"
paste textarea "**********"
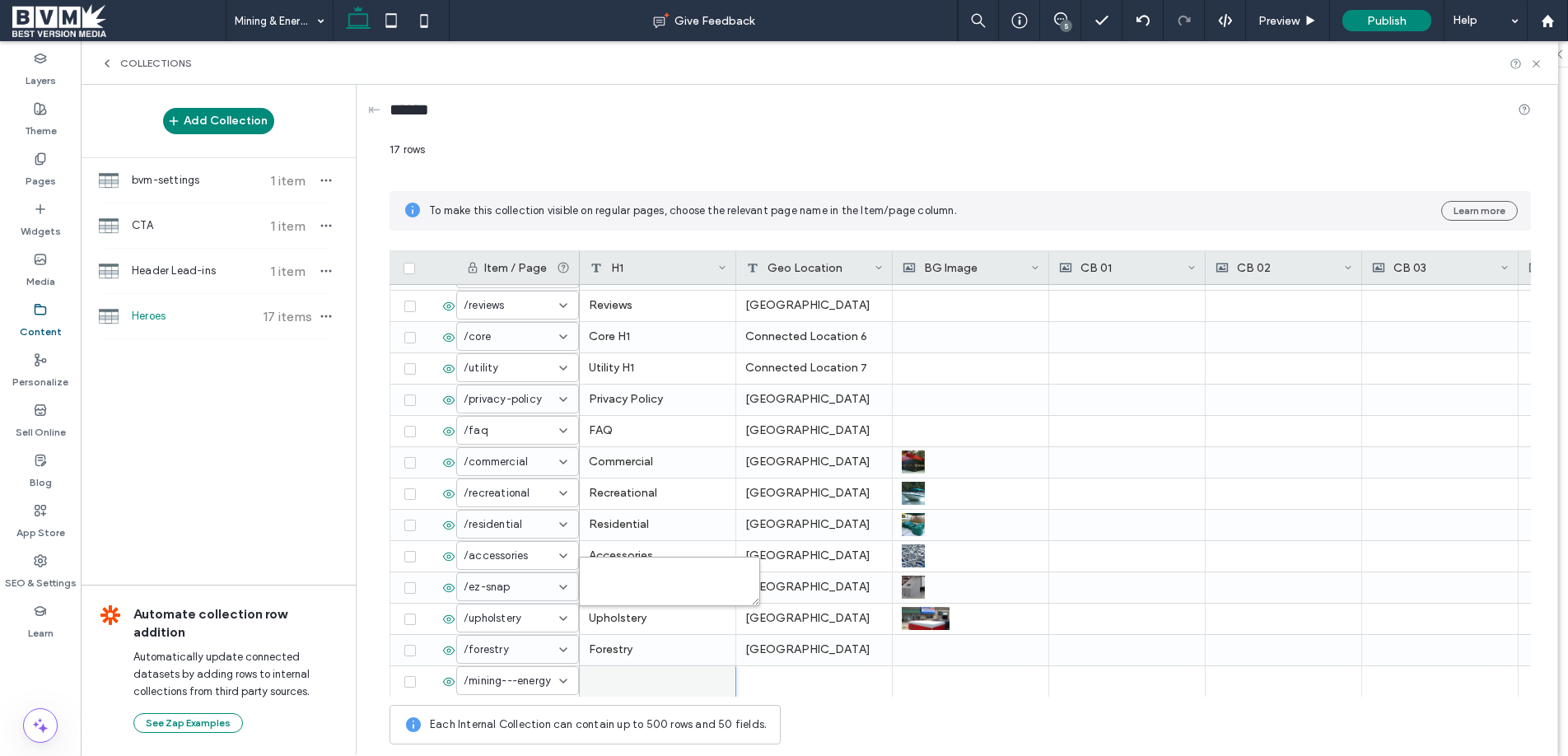
type textarea "**********"
click at [813, 644] on div "North America" at bounding box center [815, 649] width 156 height 31
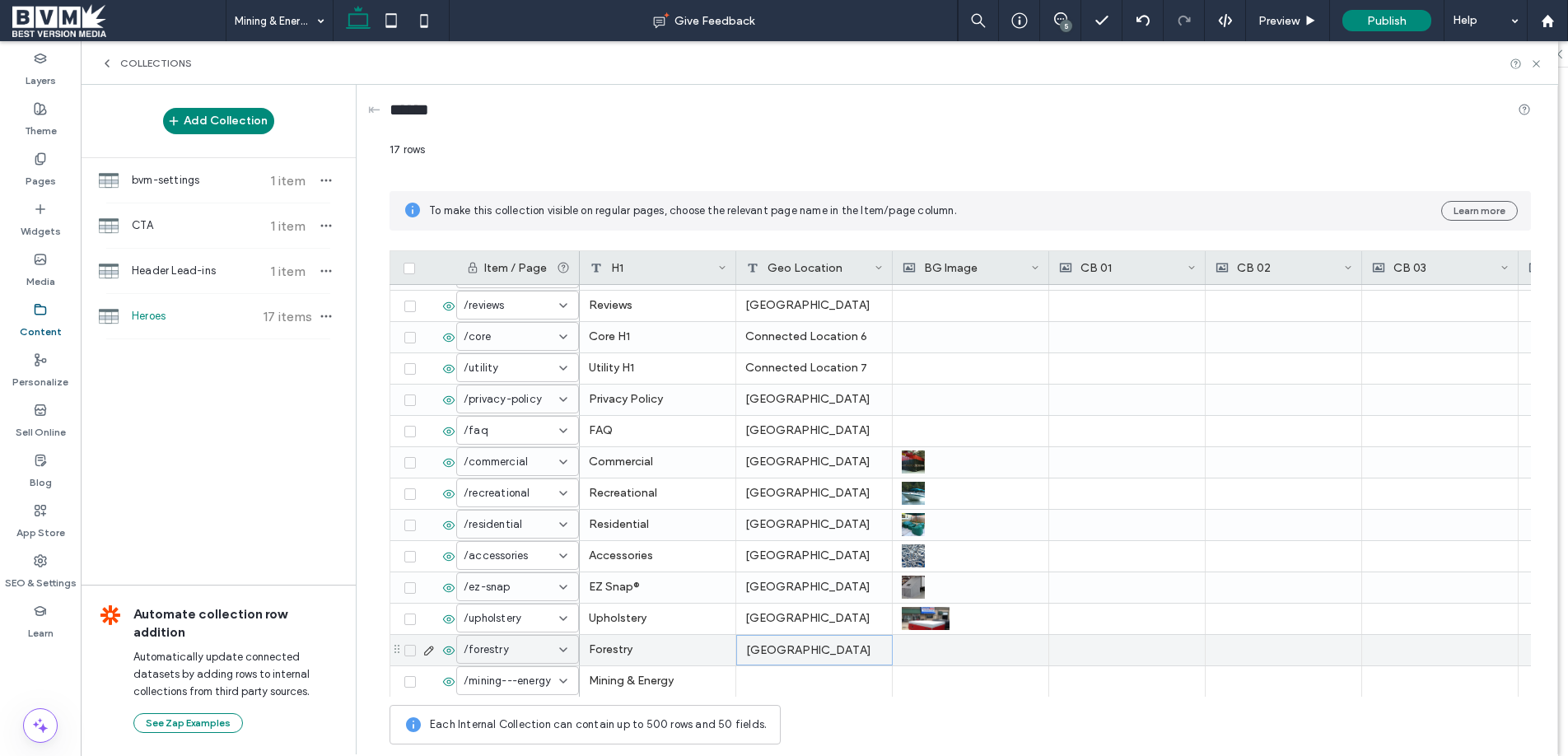
click at [813, 644] on div "North America" at bounding box center [815, 649] width 156 height 31
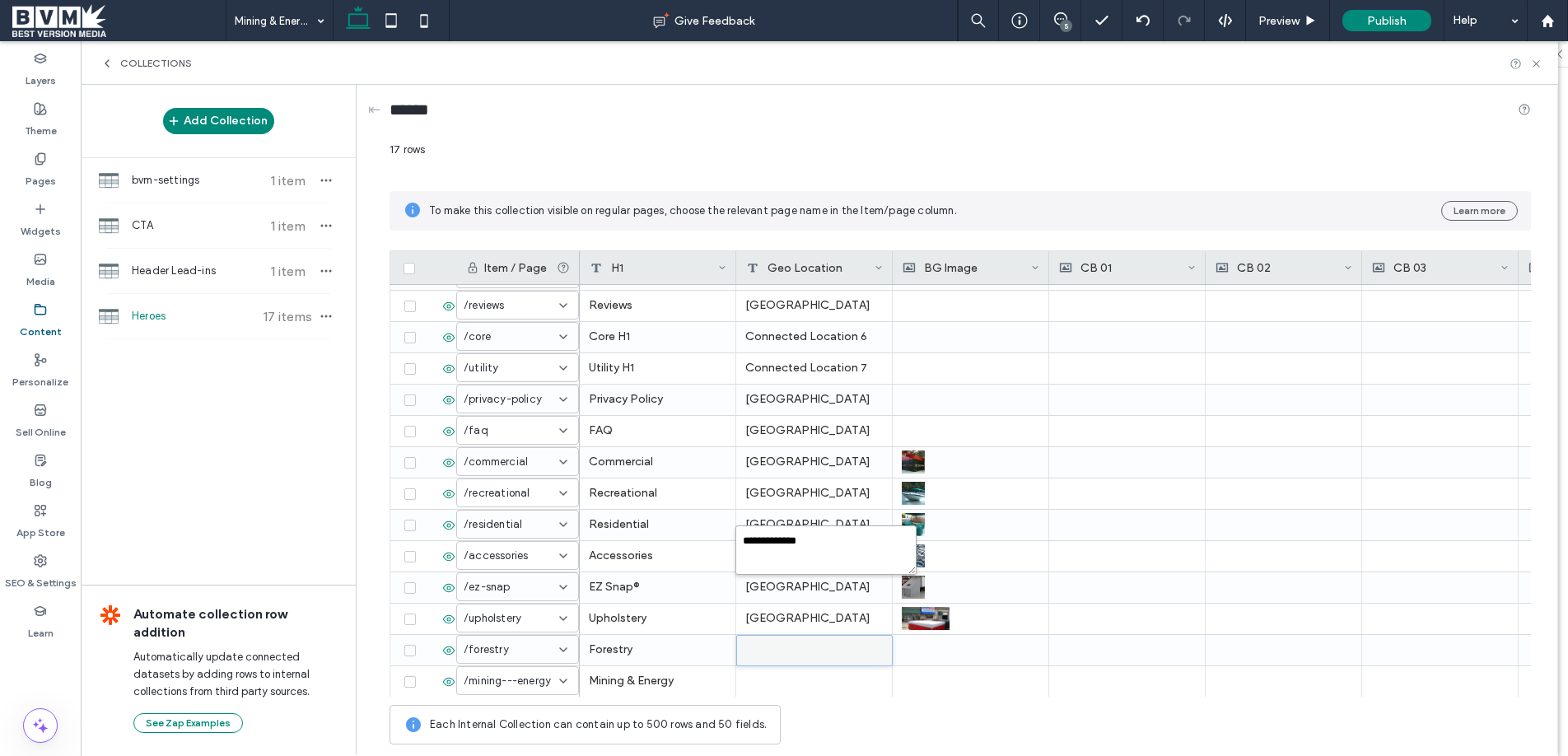
click at [815, 542] on textarea "**********" at bounding box center [825, 550] width 181 height 49
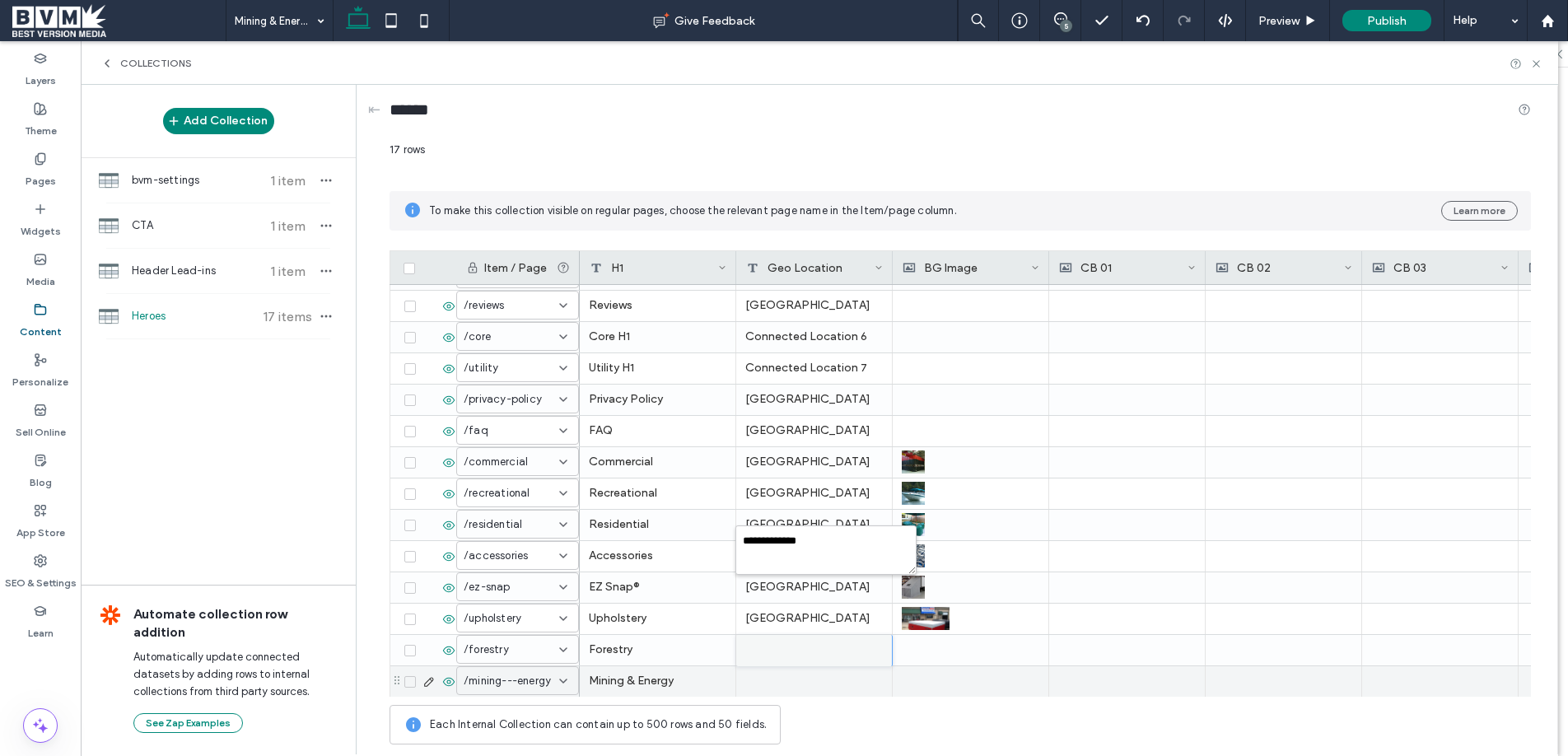
click at [795, 671] on div at bounding box center [815, 681] width 156 height 31
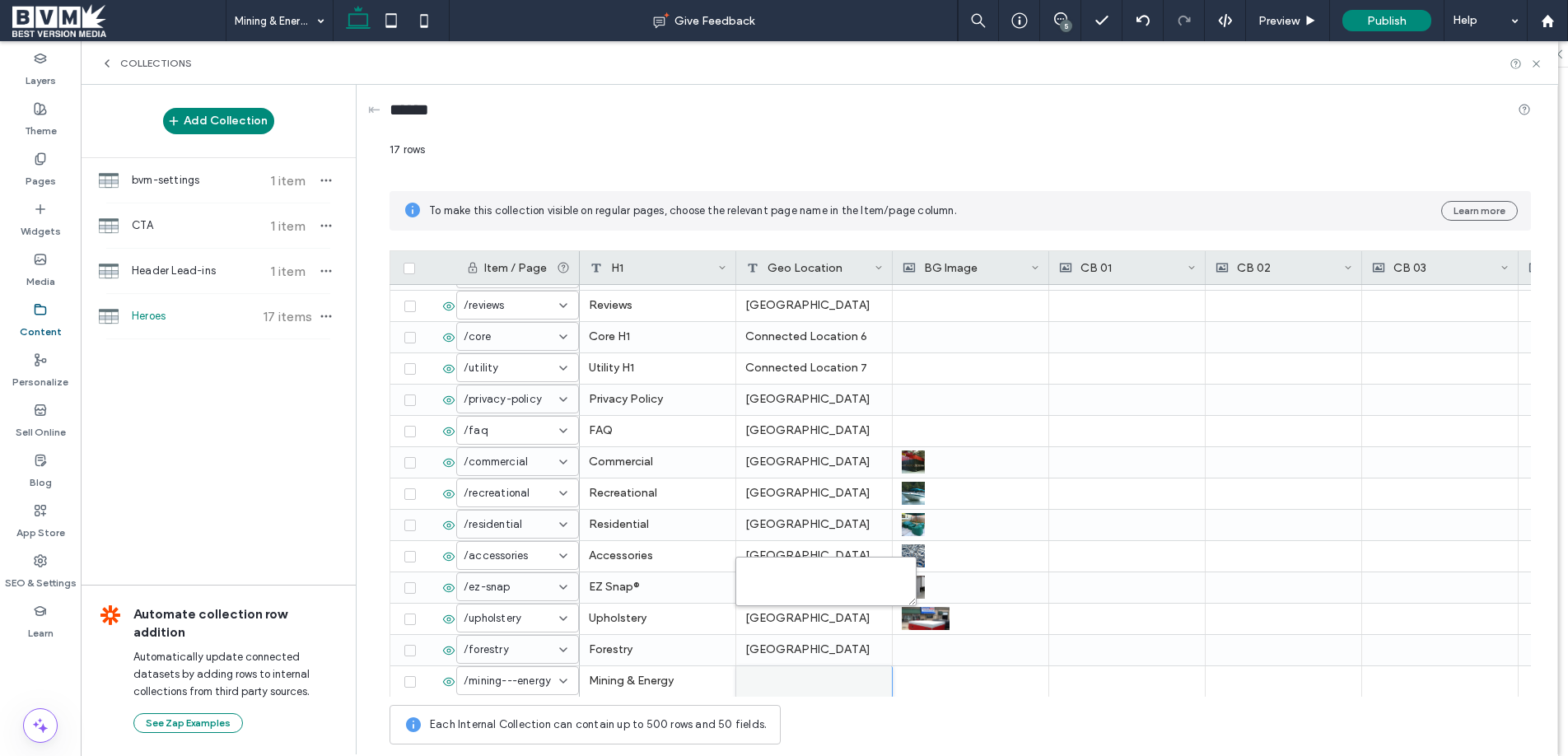
click at [823, 581] on textarea "plain-text-cell" at bounding box center [825, 581] width 181 height 49
paste textarea "**********"
type textarea "**********"
click at [1339, 102] on div "******" at bounding box center [960, 113] width 1141 height 31
drag, startPoint x: 1538, startPoint y: 61, endPoint x: 1465, endPoint y: 78, distance: 75.0
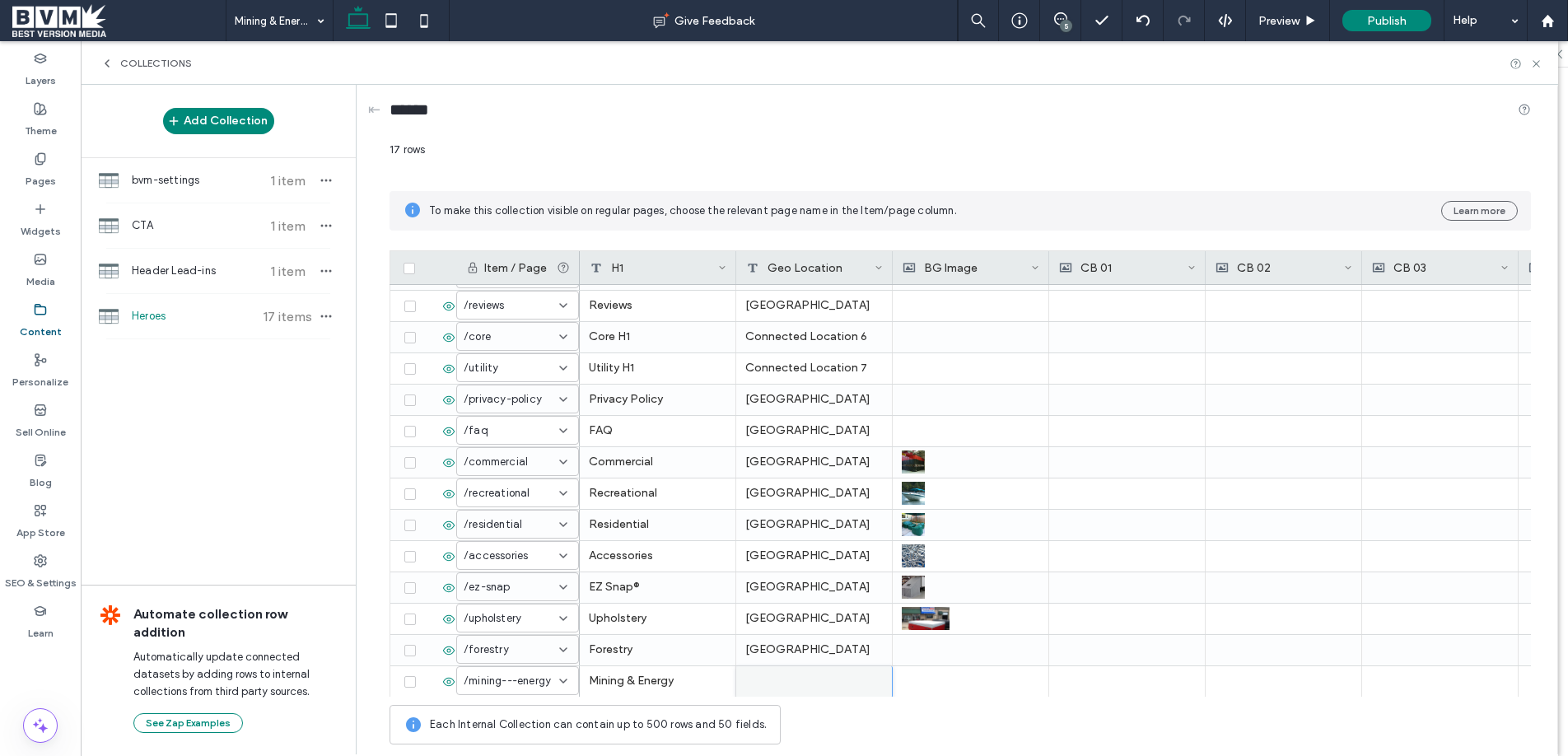
click at [1538, 61] on use at bounding box center [1535, 63] width 7 height 7
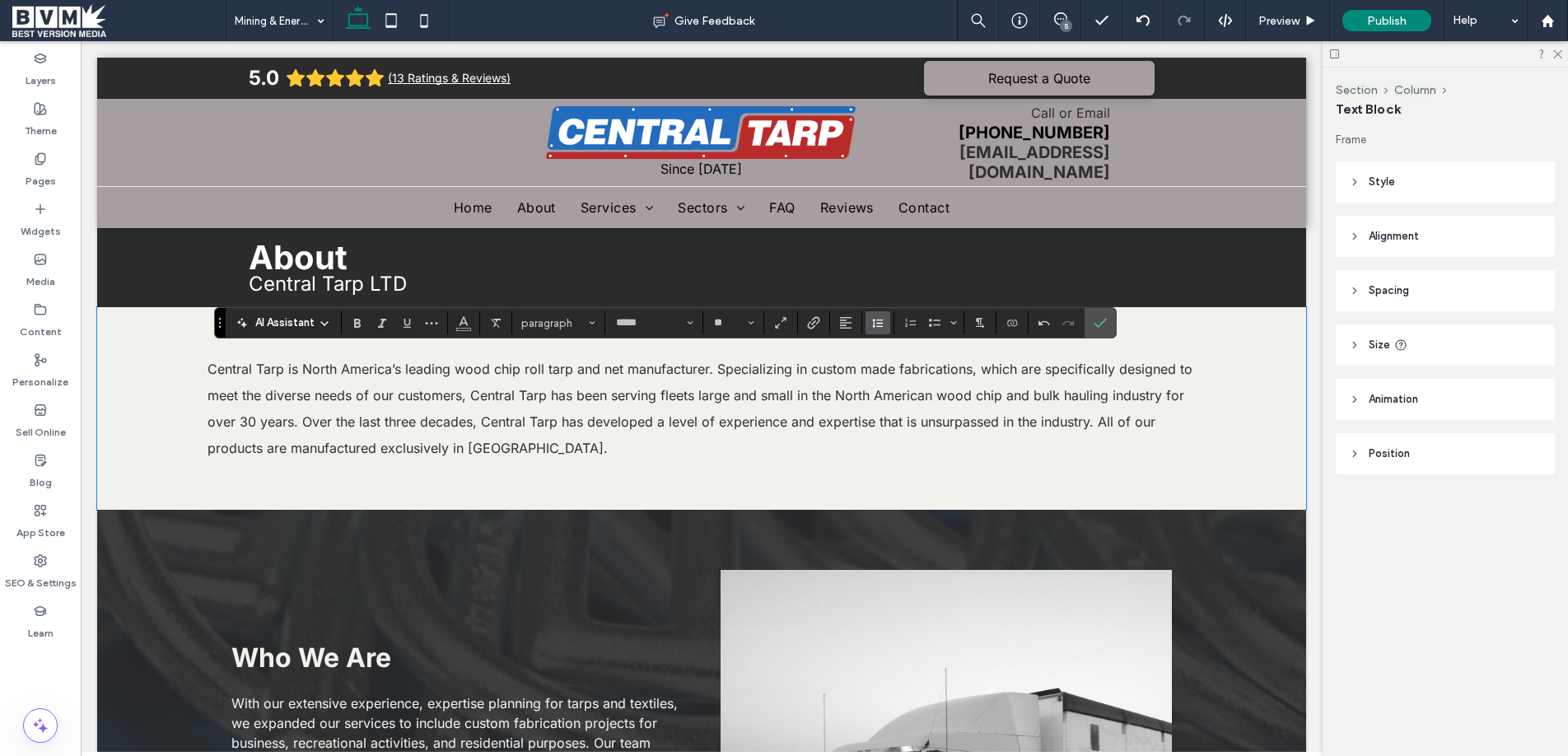
click at [880, 328] on icon "Line Height" at bounding box center [877, 322] width 13 height 13
click at [900, 417] on div "Double" at bounding box center [903, 418] width 40 height 13
click at [841, 320] on use "Alignment" at bounding box center [846, 323] width 12 height 12
click at [883, 382] on label "ui.textEditor.alignment.center" at bounding box center [862, 373] width 57 height 24
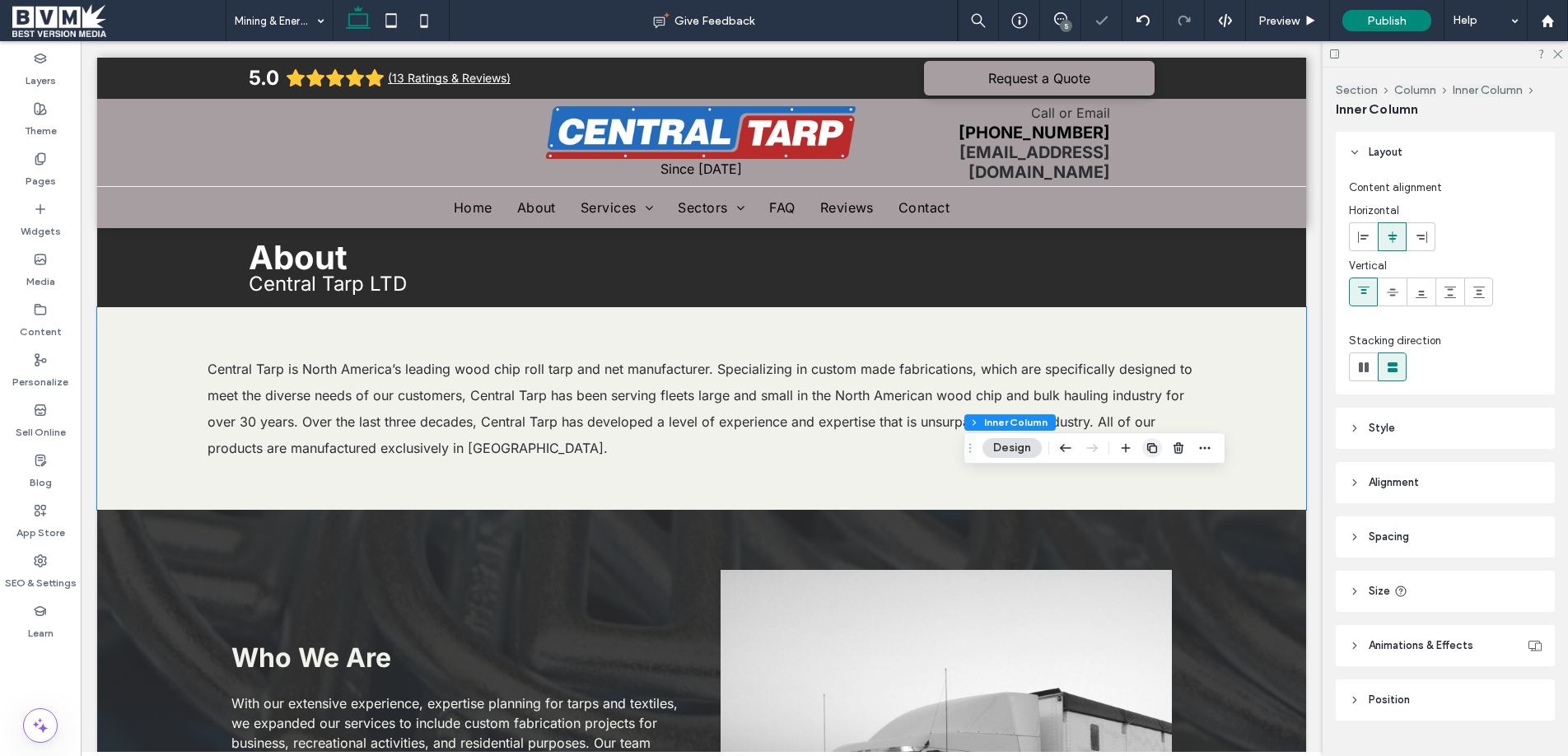
click at [1153, 445] on use "button" at bounding box center [1152, 448] width 10 height 10
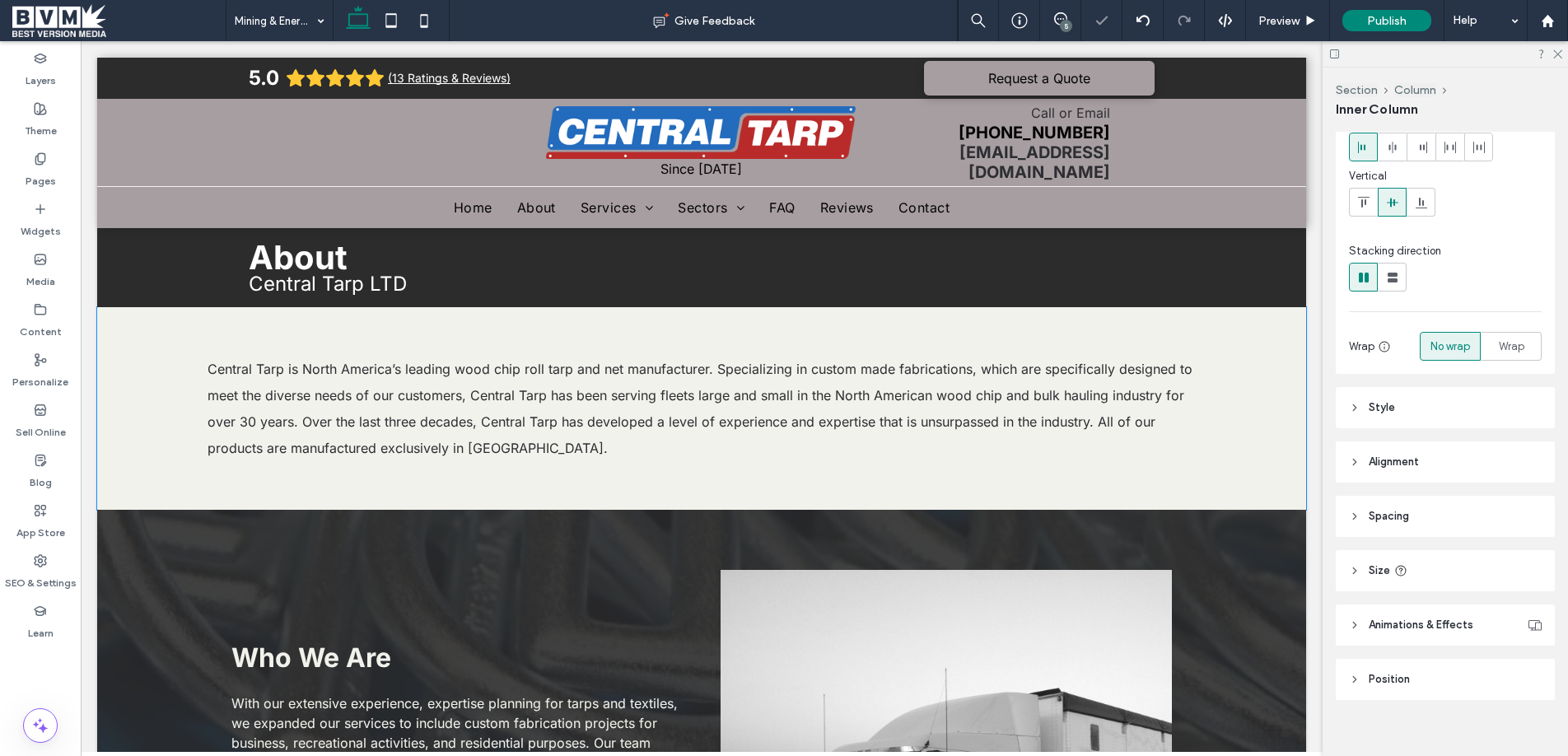
scroll to position [107, 0]
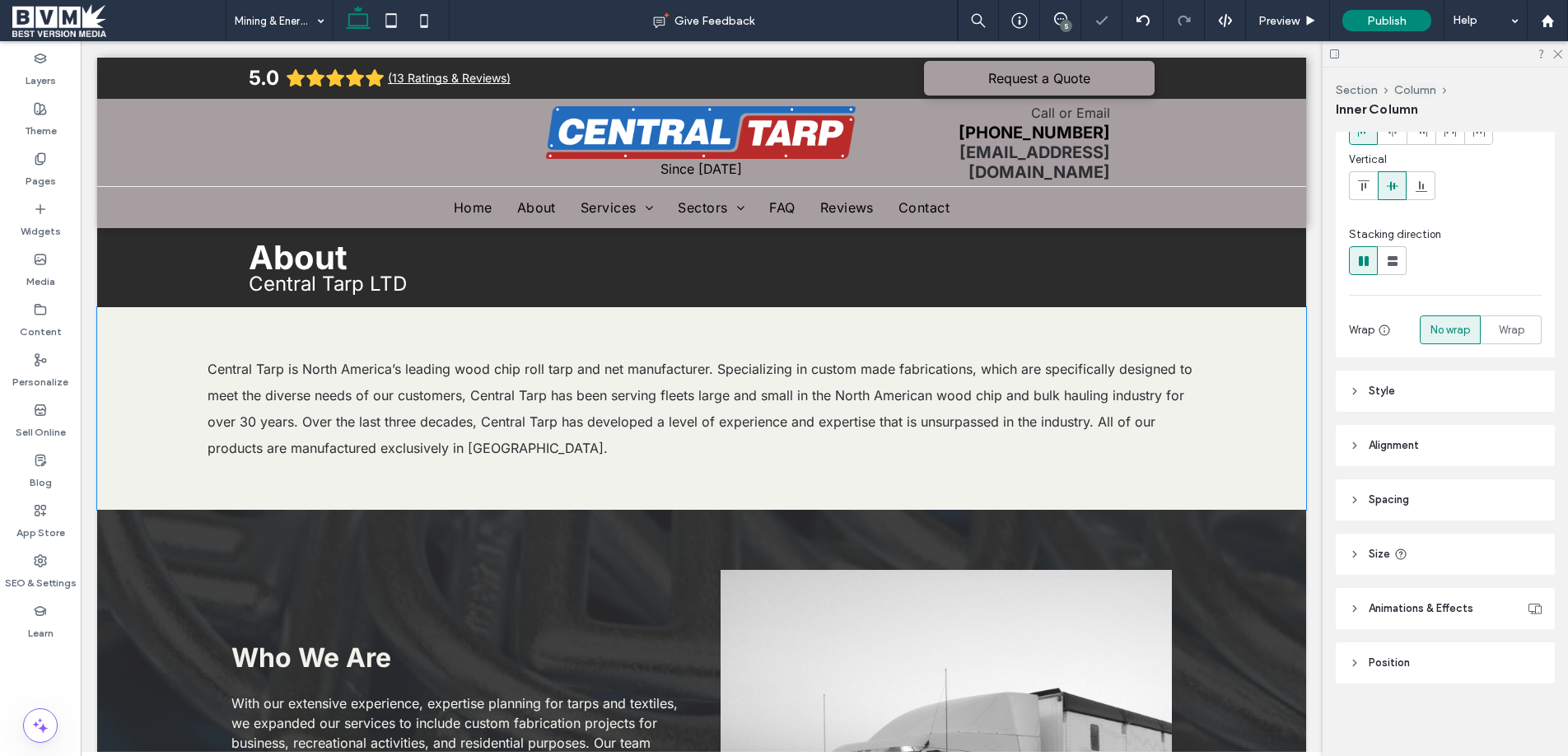
type input "***"
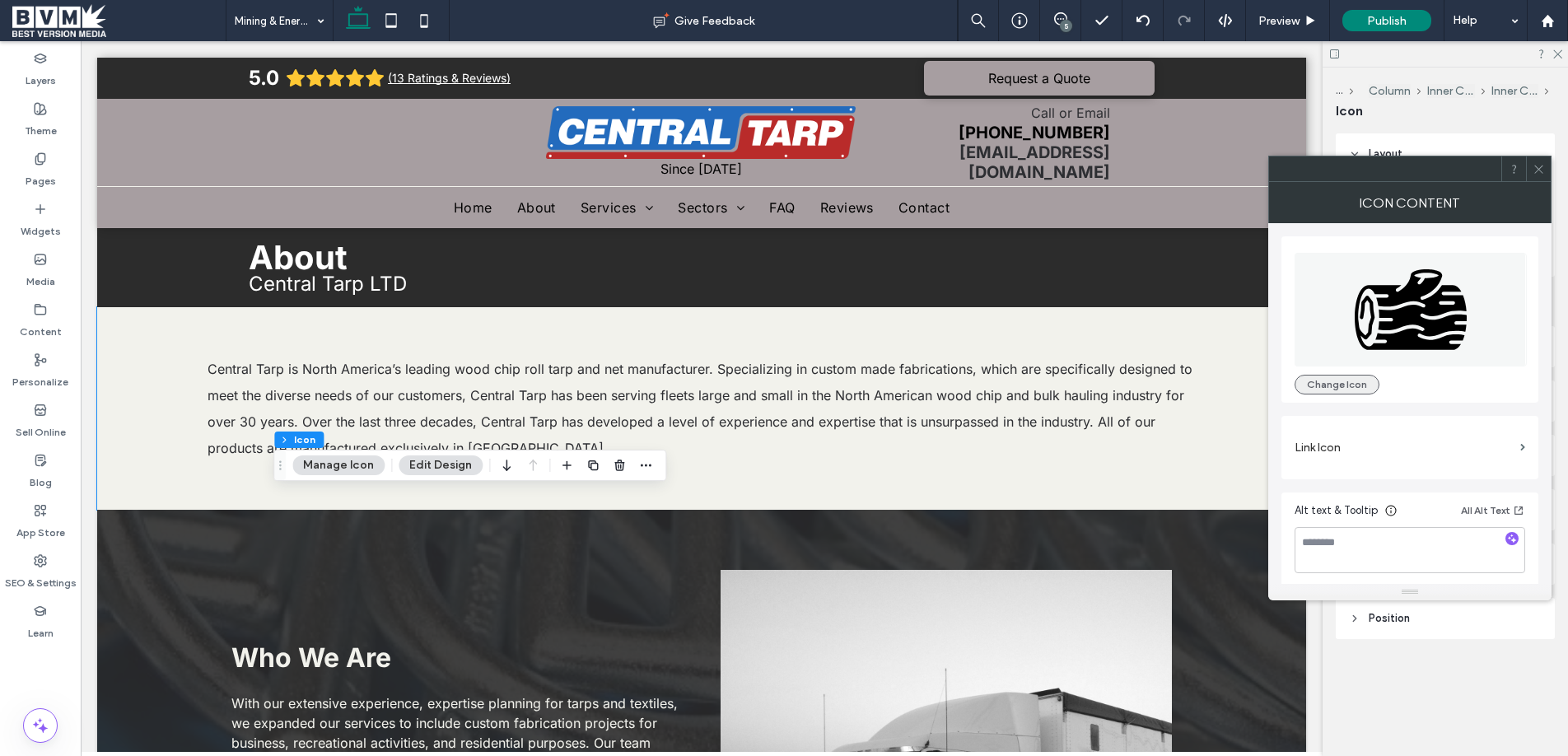
click at [1333, 393] on button "Change Icon" at bounding box center [1337, 384] width 85 height 20
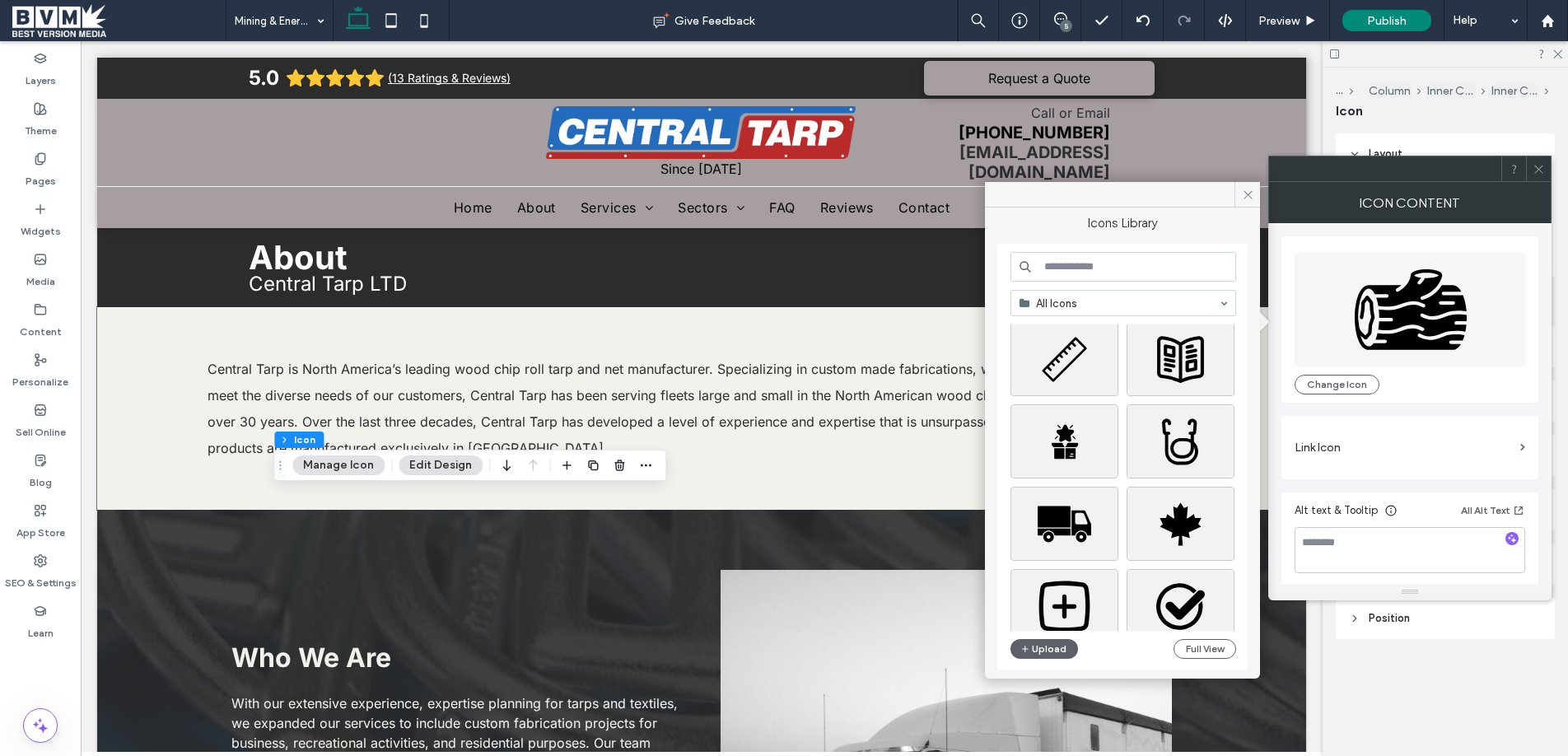
scroll to position [784, 0]
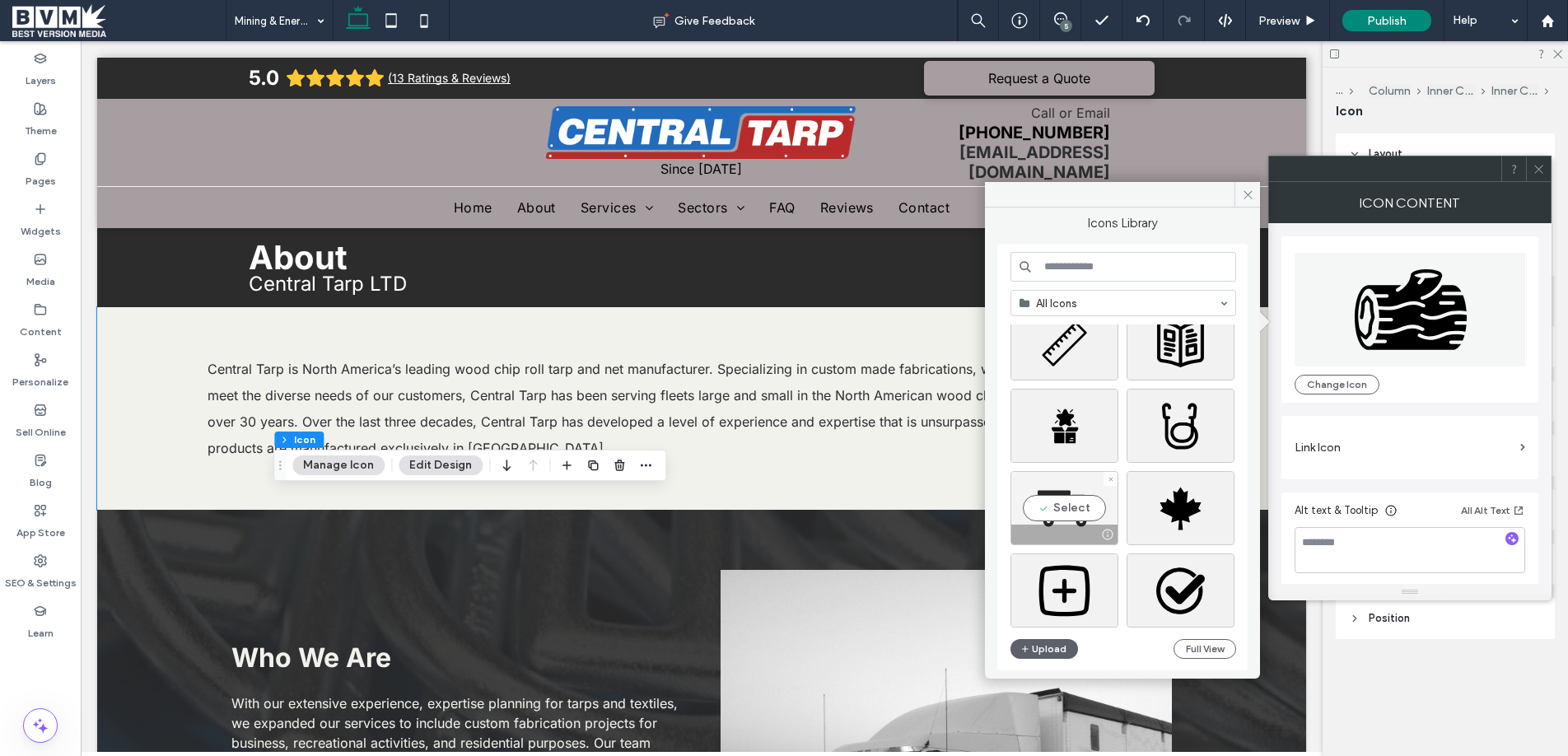
click at [1080, 511] on div "Select" at bounding box center [1063, 507] width 108 height 74
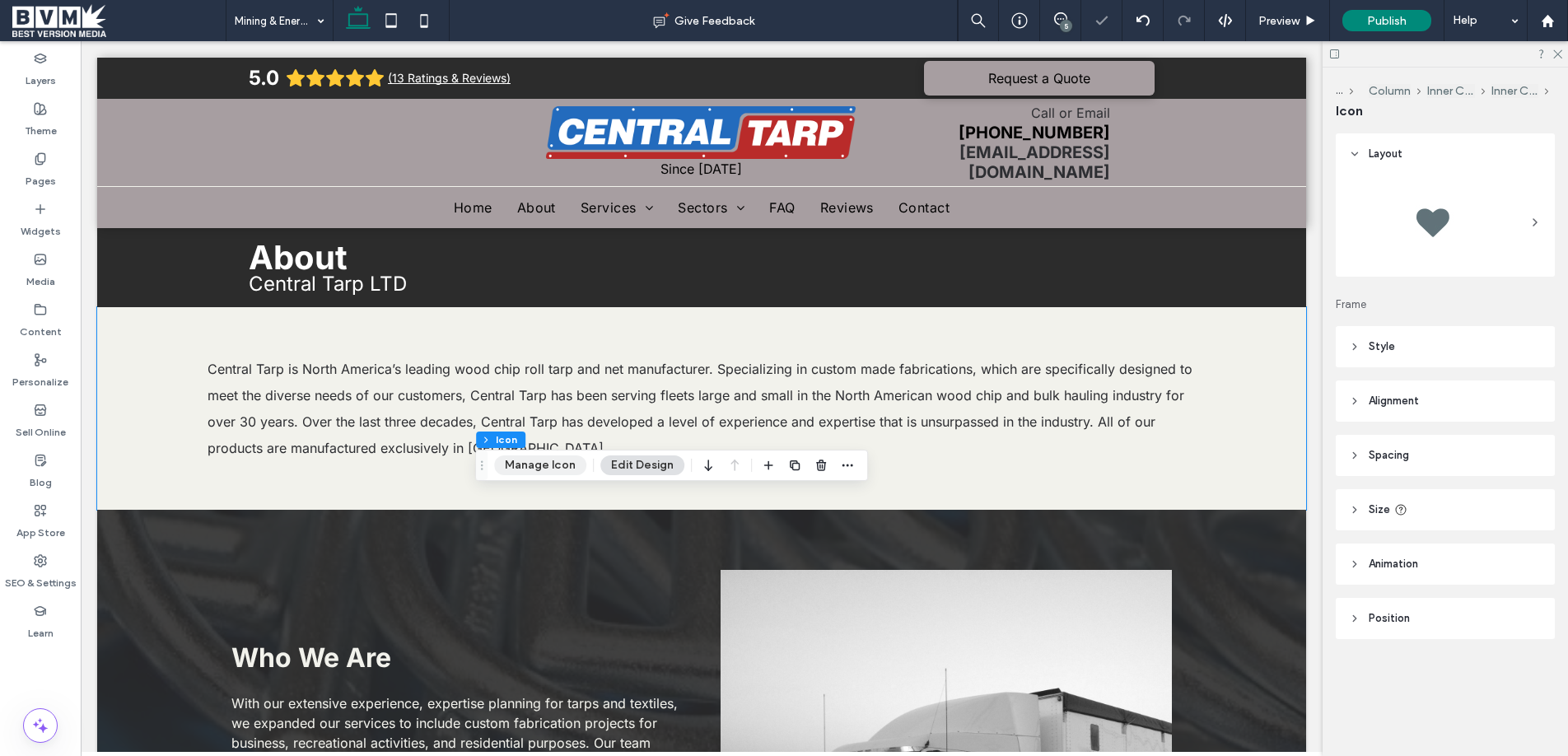
click at [538, 471] on button "Manage Icon" at bounding box center [539, 465] width 92 height 20
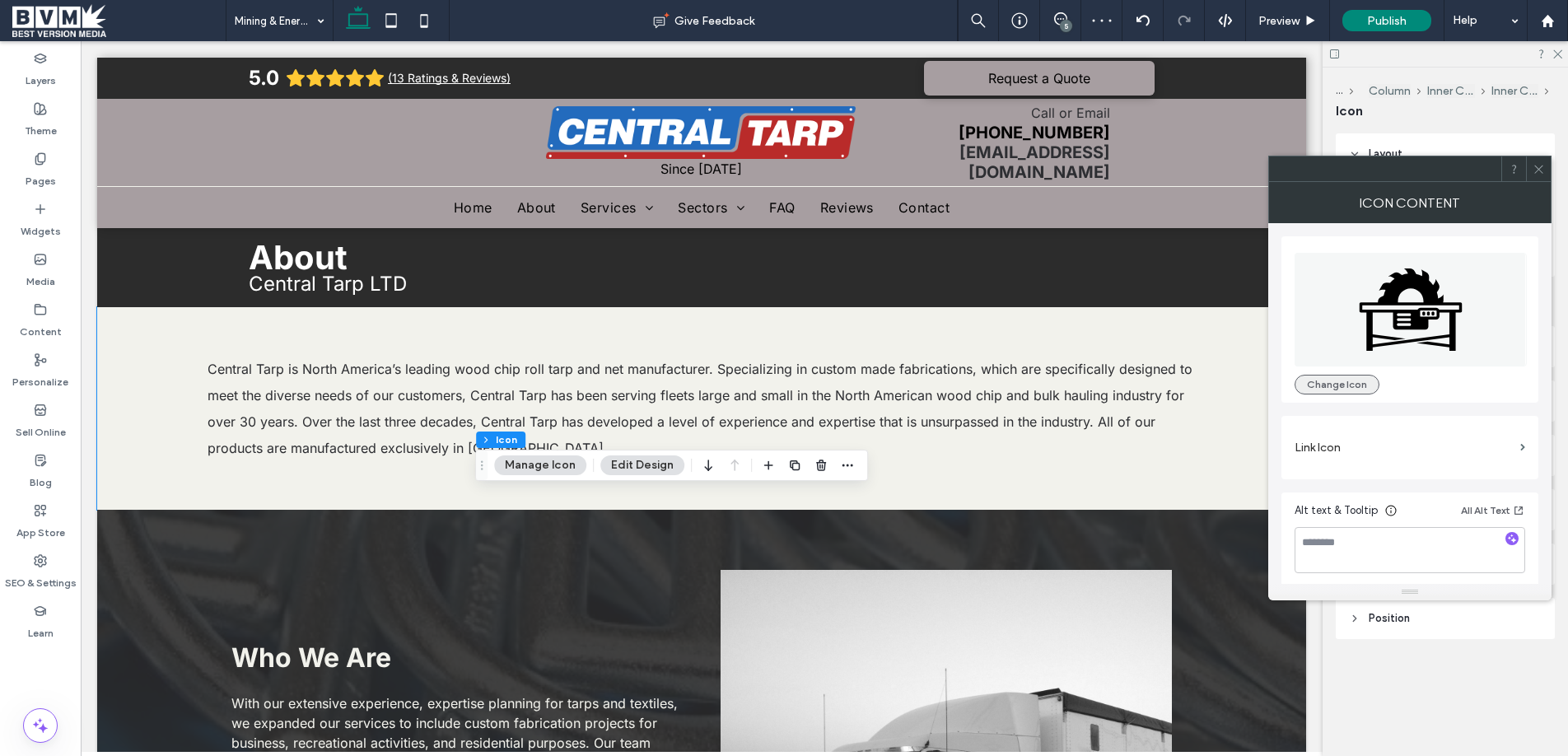
click at [1336, 383] on button "Change Icon" at bounding box center [1337, 384] width 85 height 20
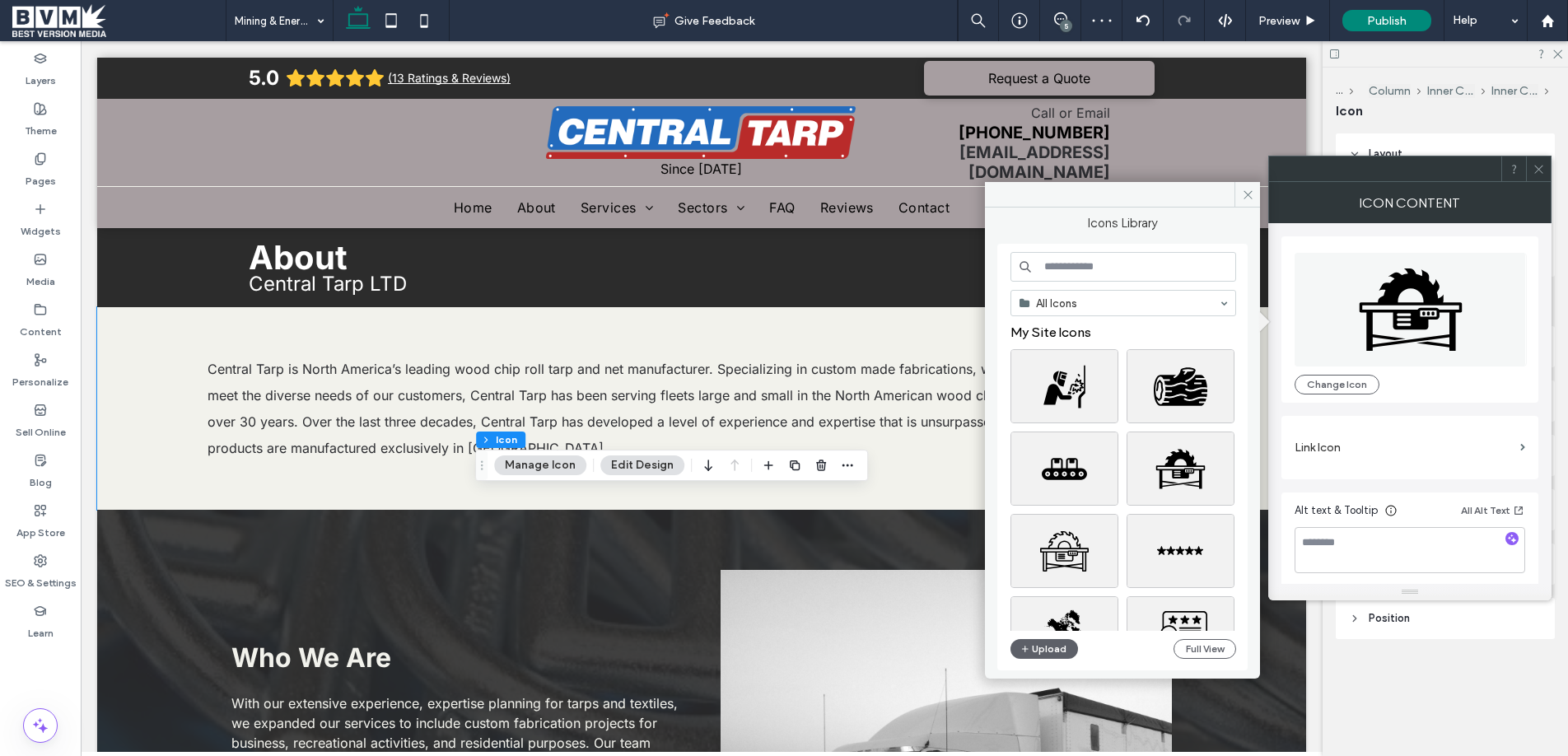
click at [1130, 277] on input at bounding box center [1123, 266] width 225 height 30
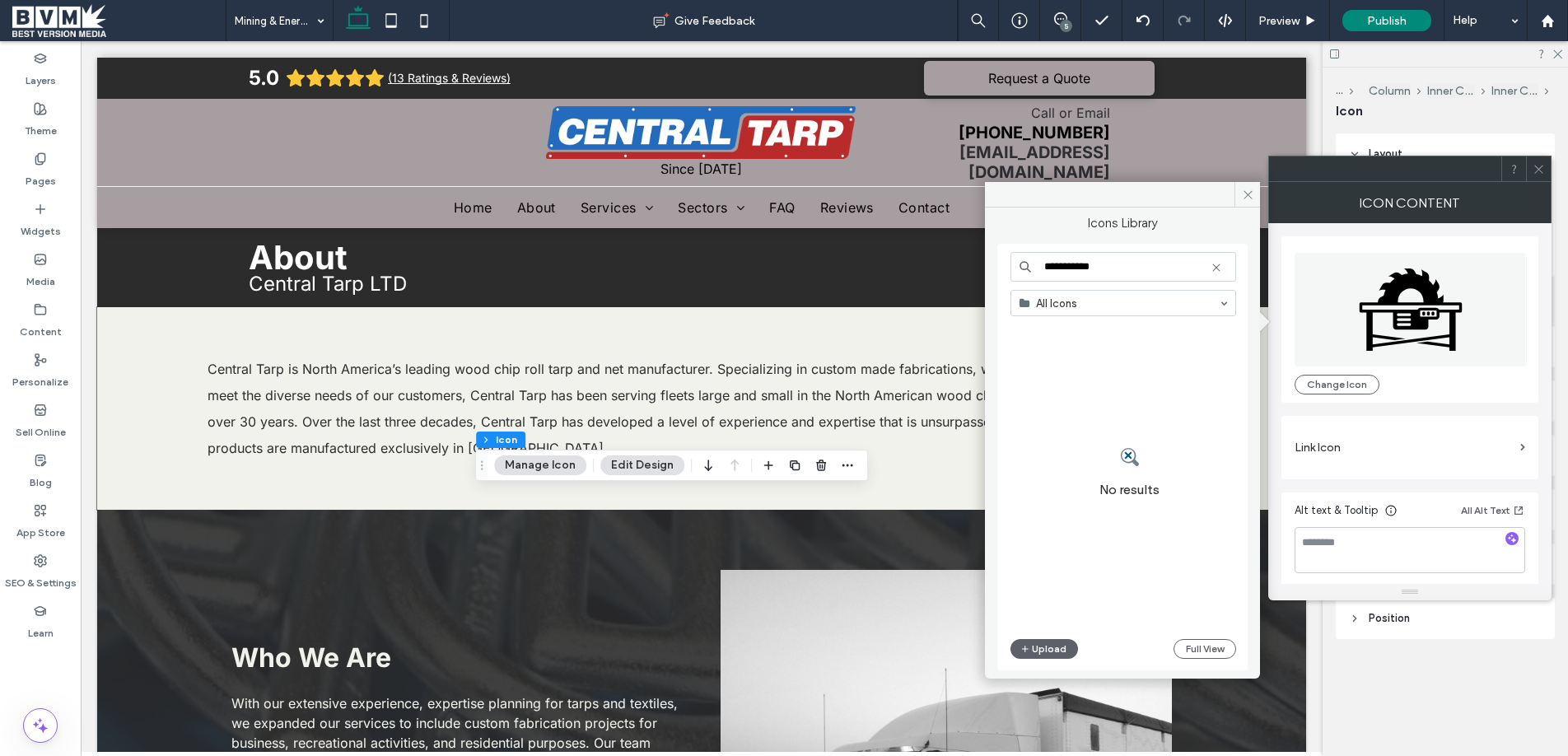
click at [1100, 265] on input "**********" at bounding box center [1123, 266] width 225 height 30
type input "*****"
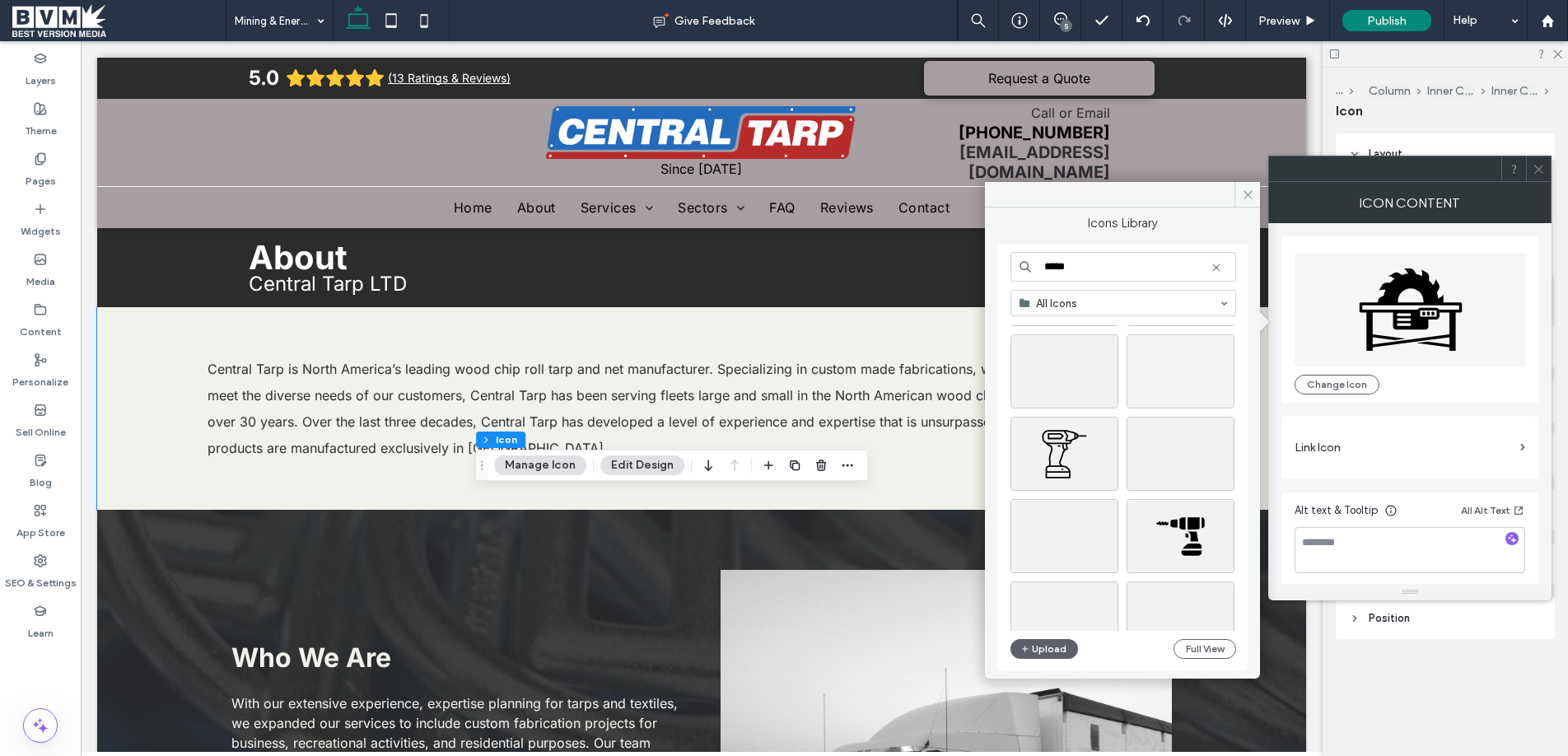
scroll to position [768, 0]
click at [1184, 440] on div "Select" at bounding box center [1180, 440] width 108 height 74
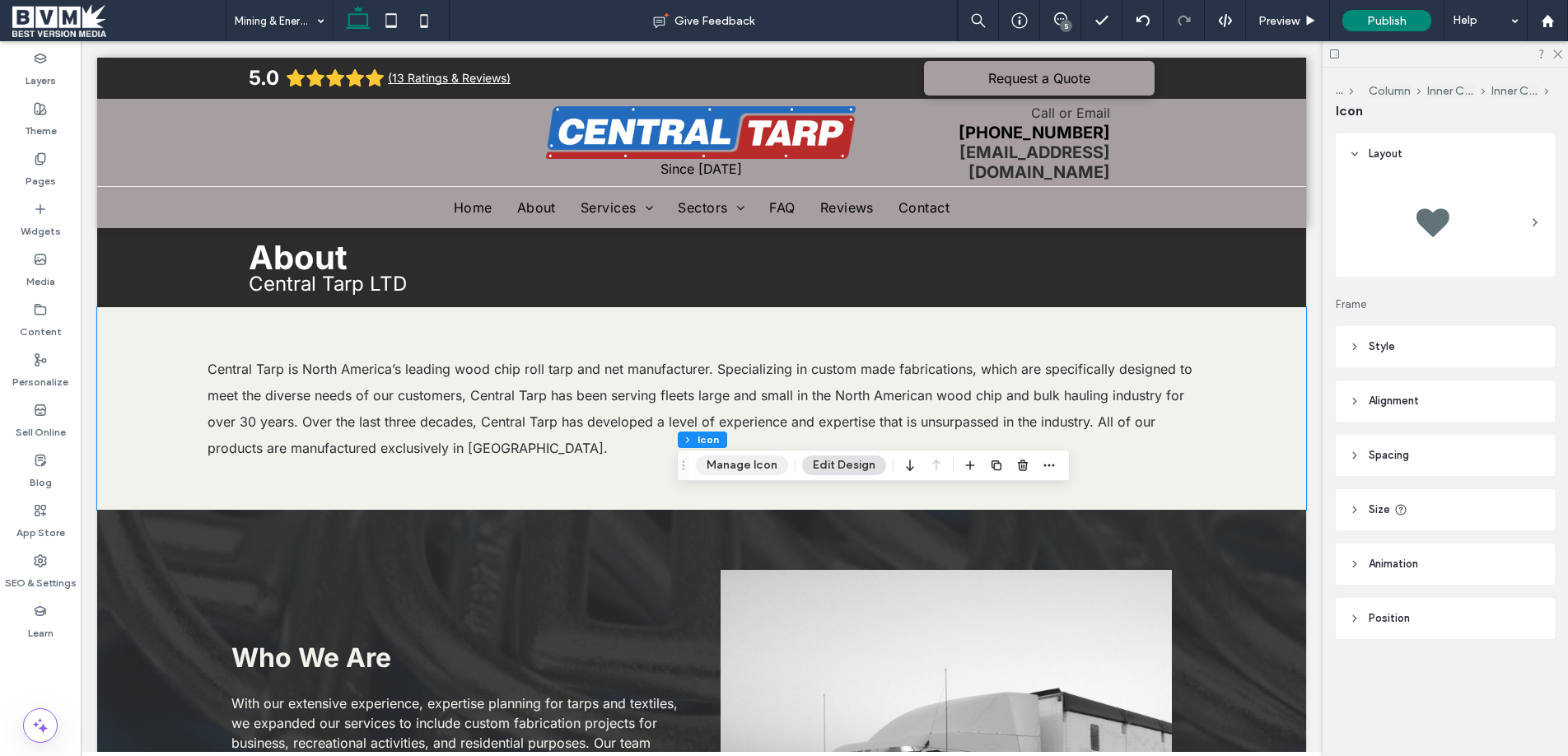
click at [718, 461] on button "Manage Icon" at bounding box center [742, 465] width 92 height 20
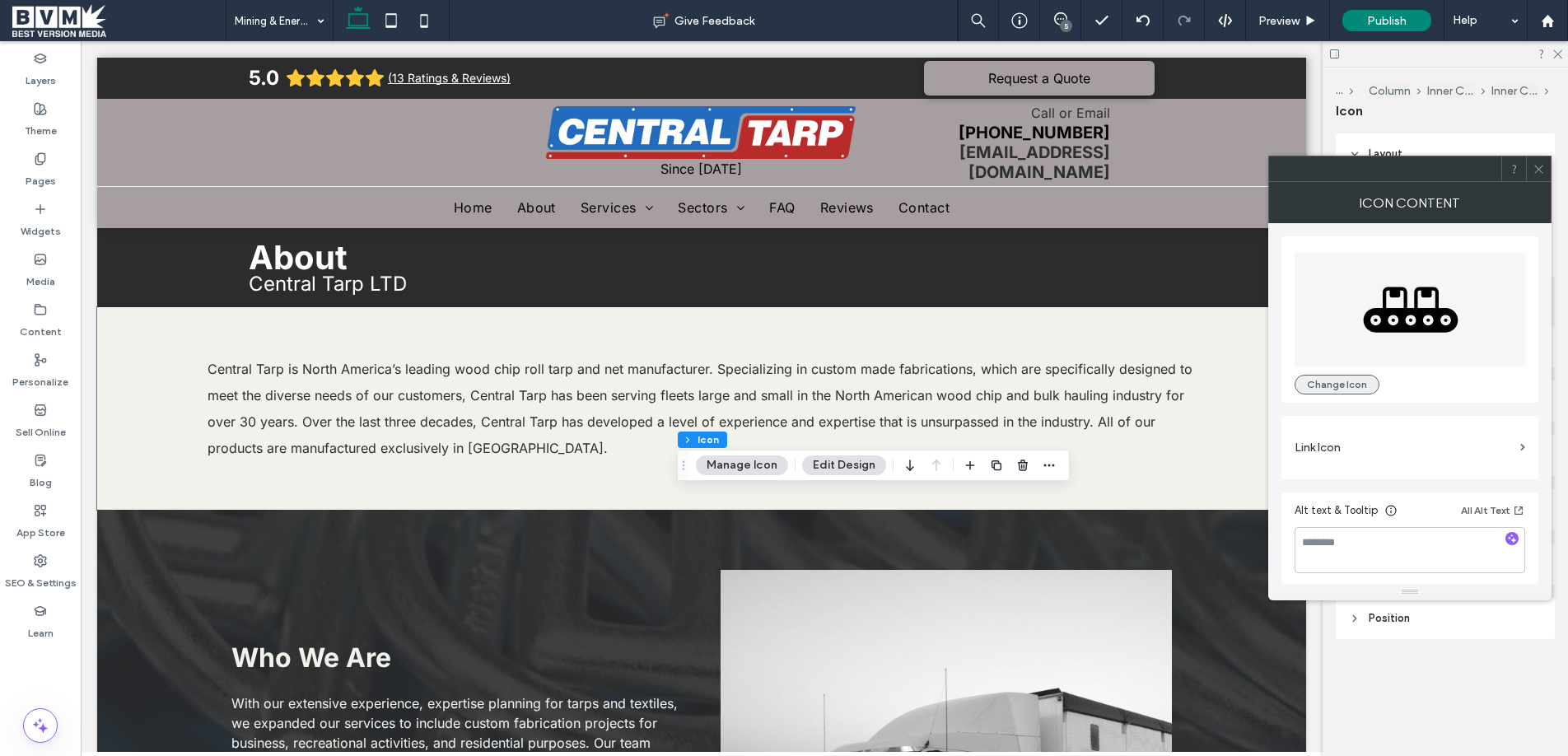
click at [1322, 383] on button "Change Icon" at bounding box center [1337, 384] width 85 height 20
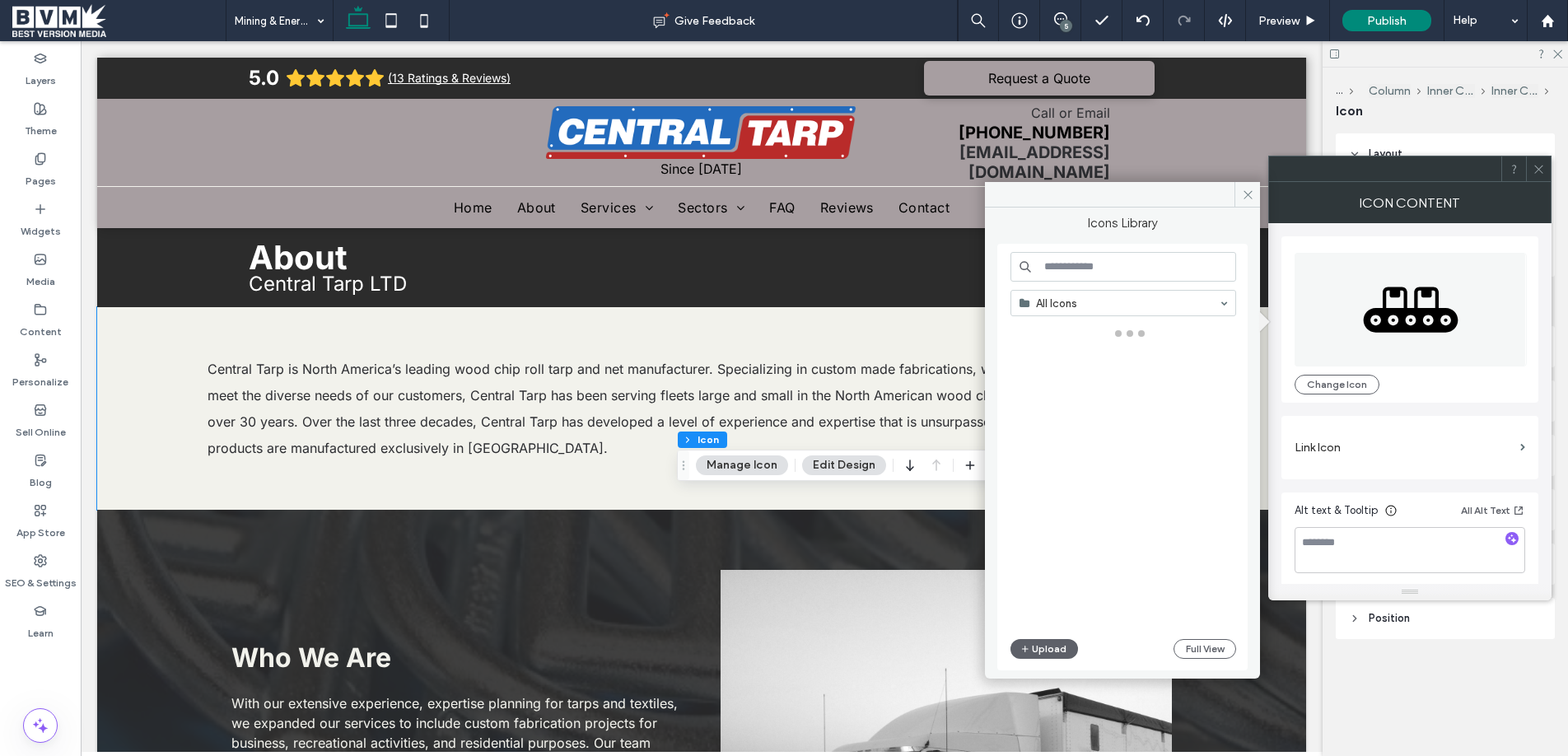
click at [1115, 271] on input at bounding box center [1123, 266] width 225 height 30
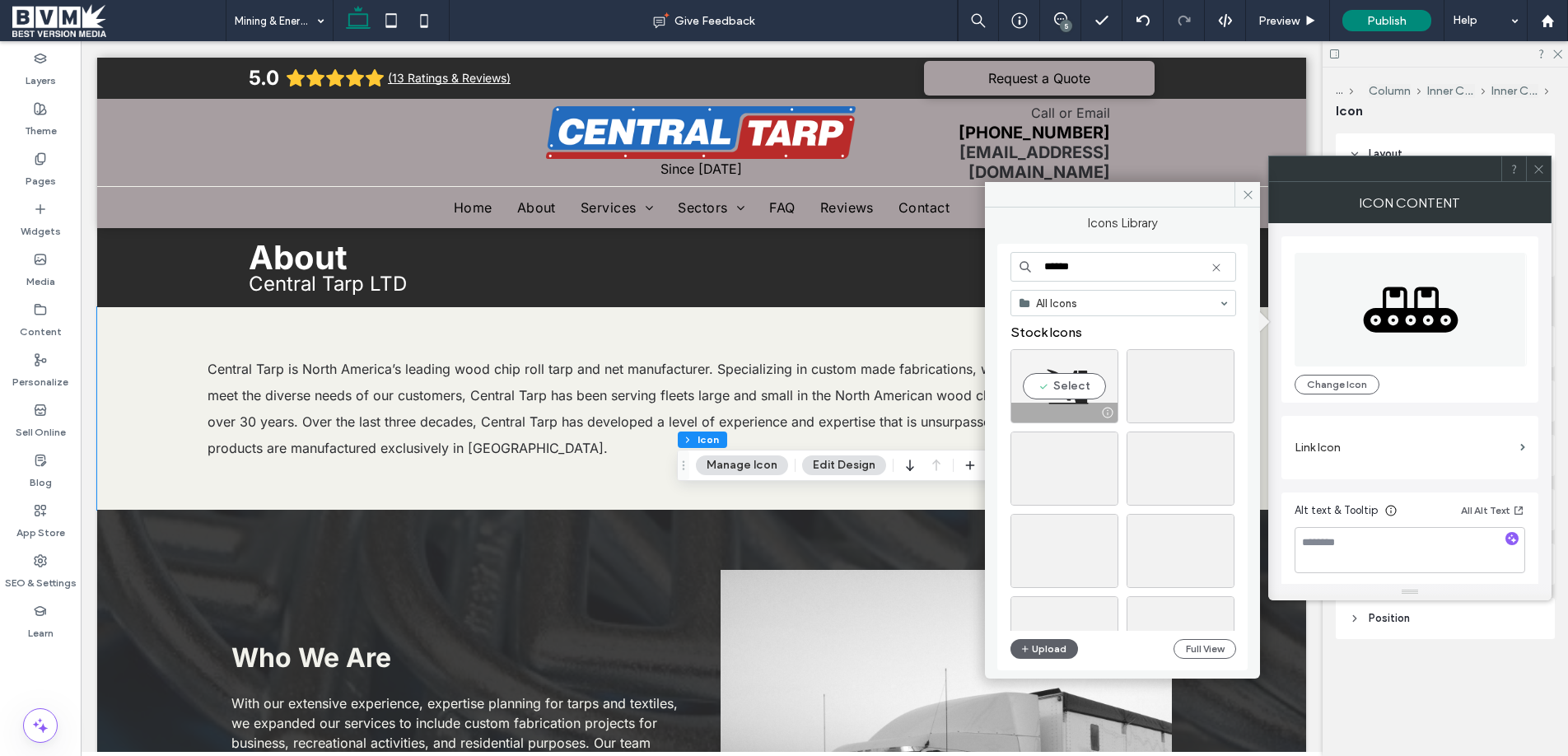
type input "******"
click at [1076, 386] on div "Select" at bounding box center [1063, 386] width 108 height 74
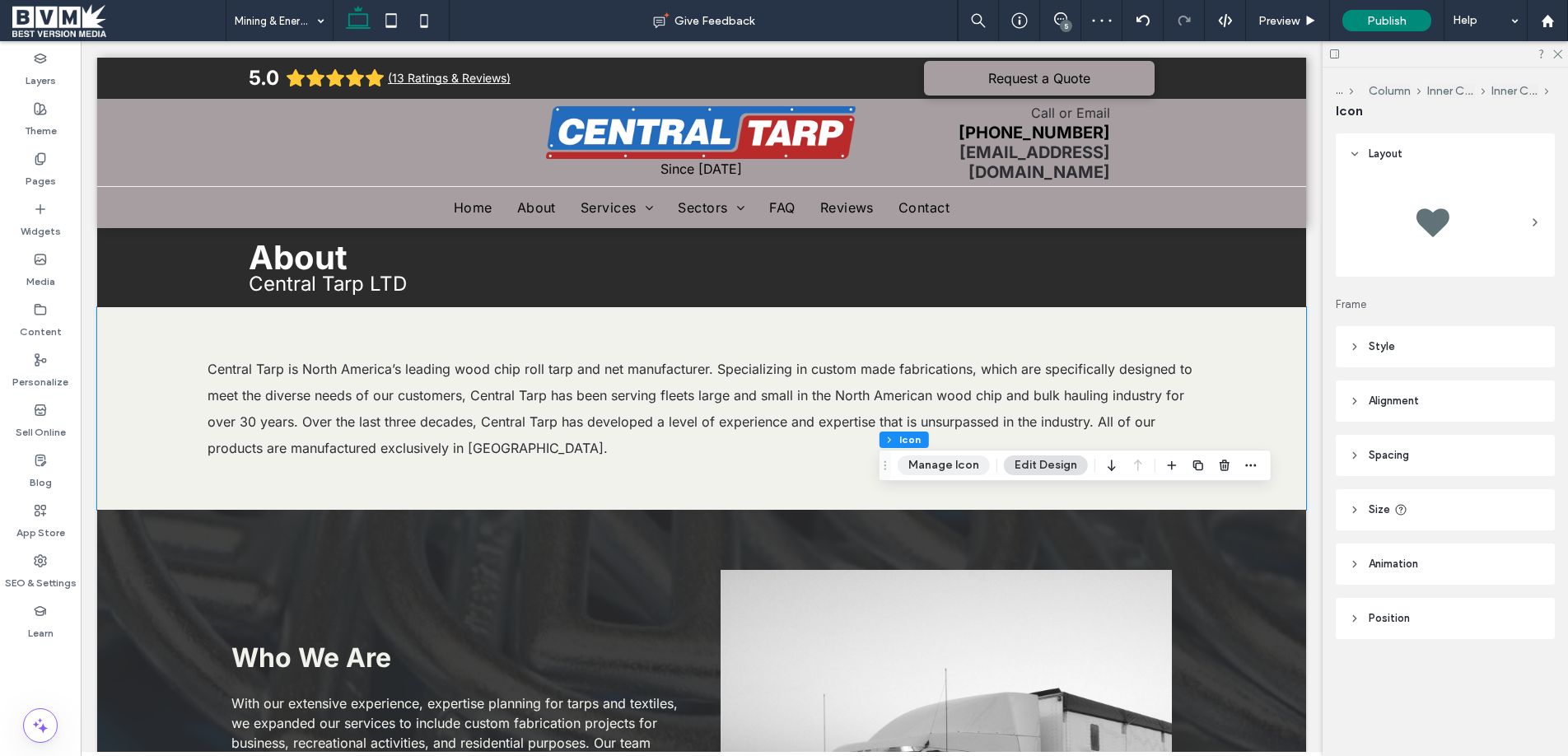
click at [932, 457] on button "Manage Icon" at bounding box center [943, 465] width 92 height 20
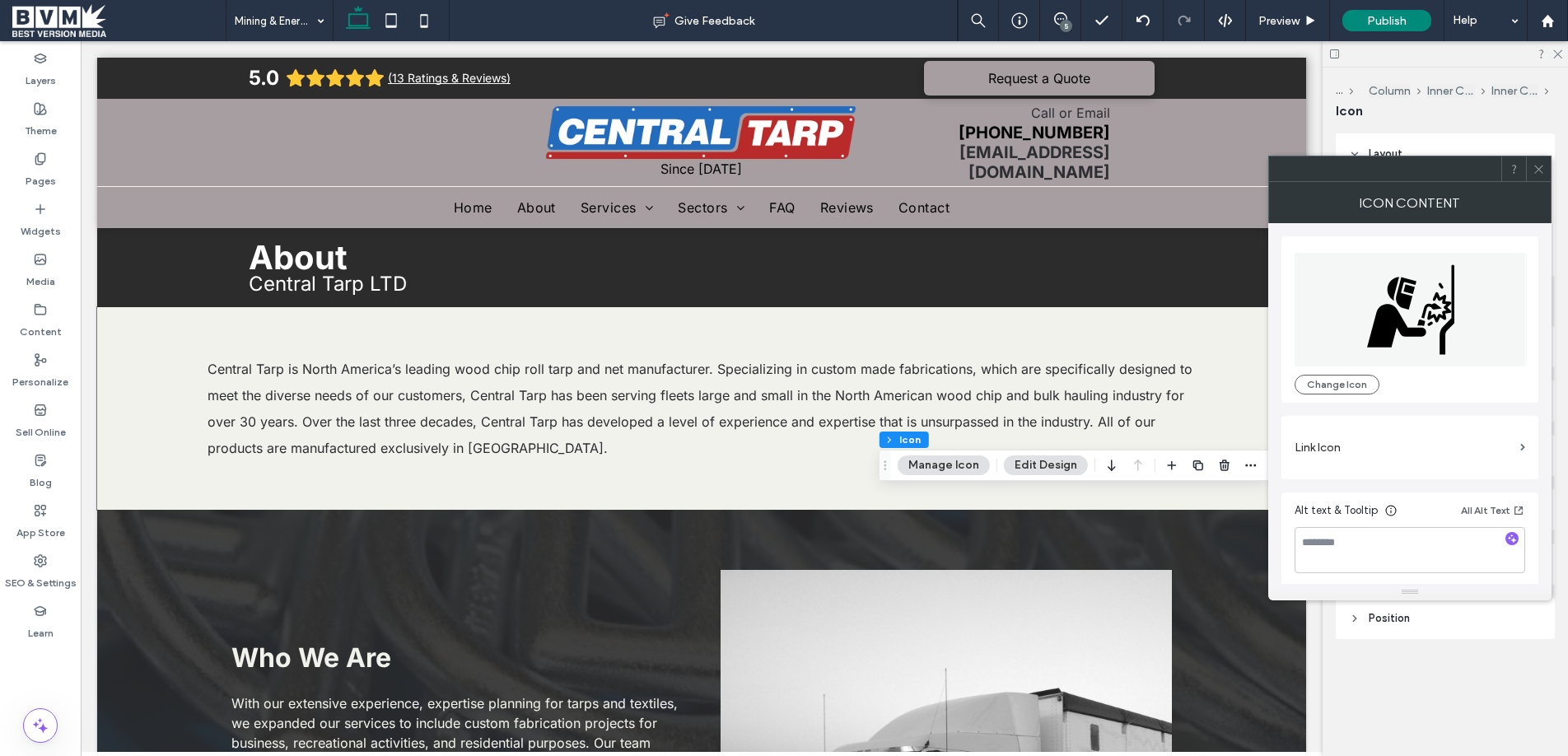
drag, startPoint x: 1353, startPoint y: 388, endPoint x: 1281, endPoint y: 359, distance: 77.6
click at [1352, 387] on button "Change Icon" at bounding box center [1337, 384] width 85 height 20
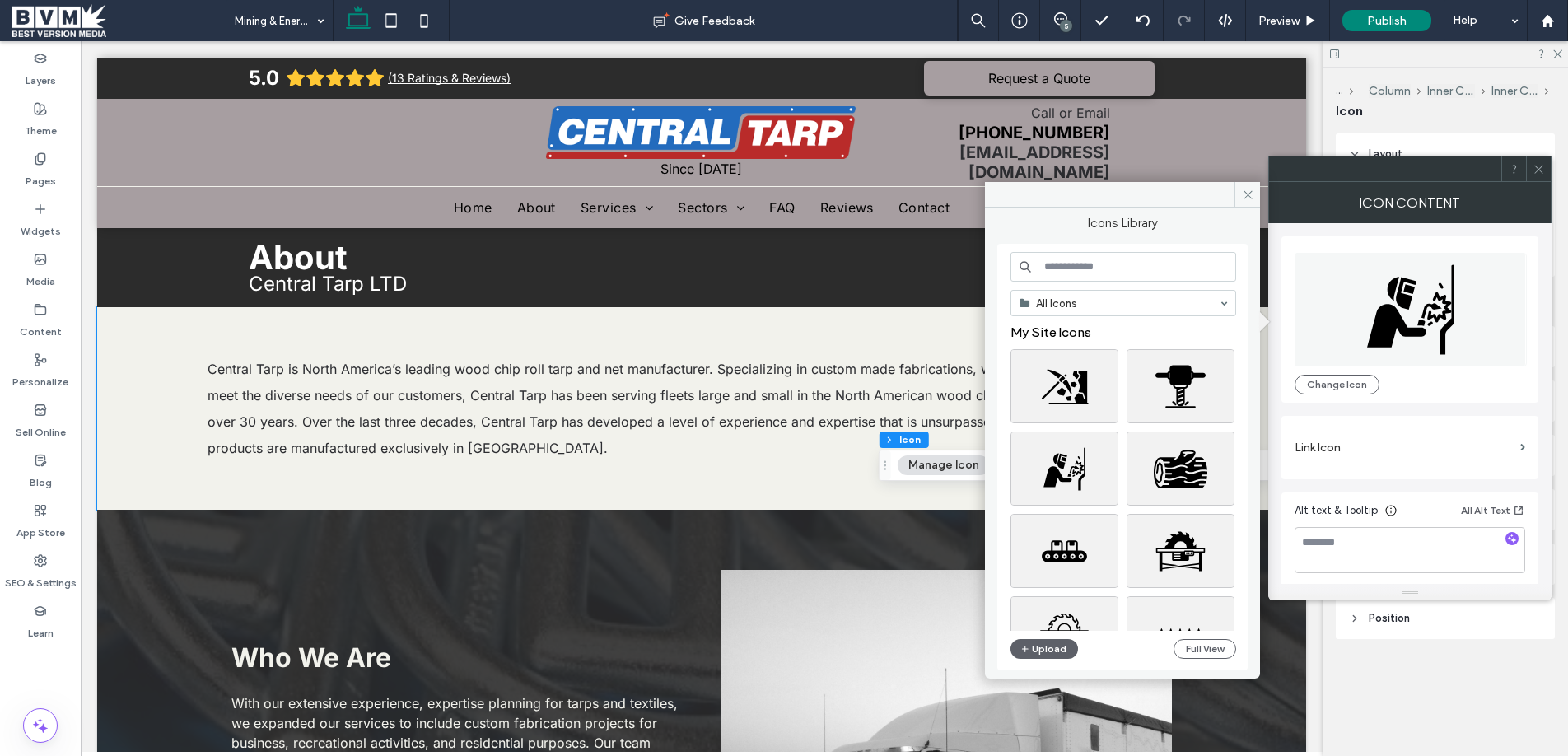
click at [1073, 270] on input at bounding box center [1123, 266] width 225 height 30
type input "*"
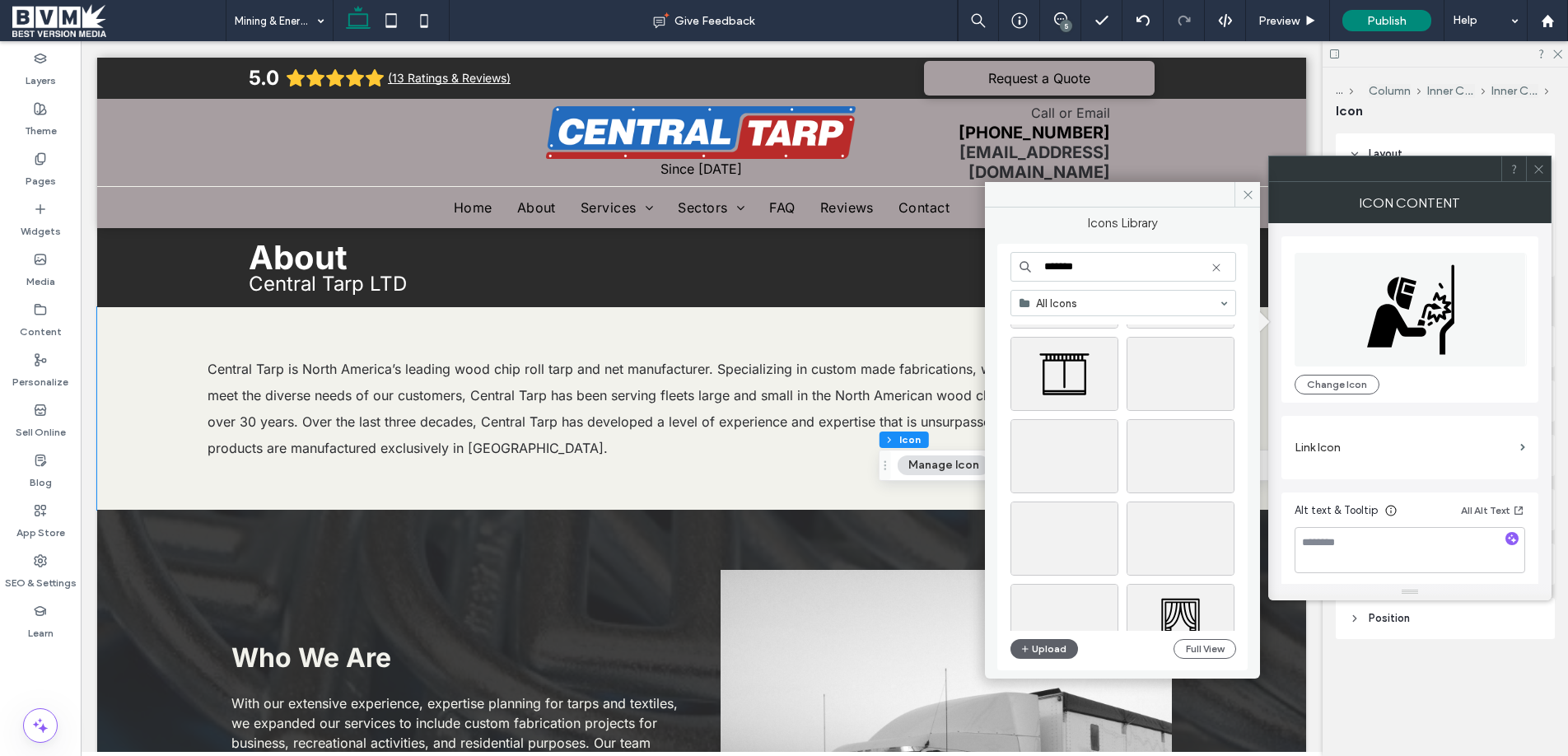
scroll to position [2978, 0]
type input "*******"
click at [1072, 364] on div "Select" at bounding box center [1063, 371] width 108 height 74
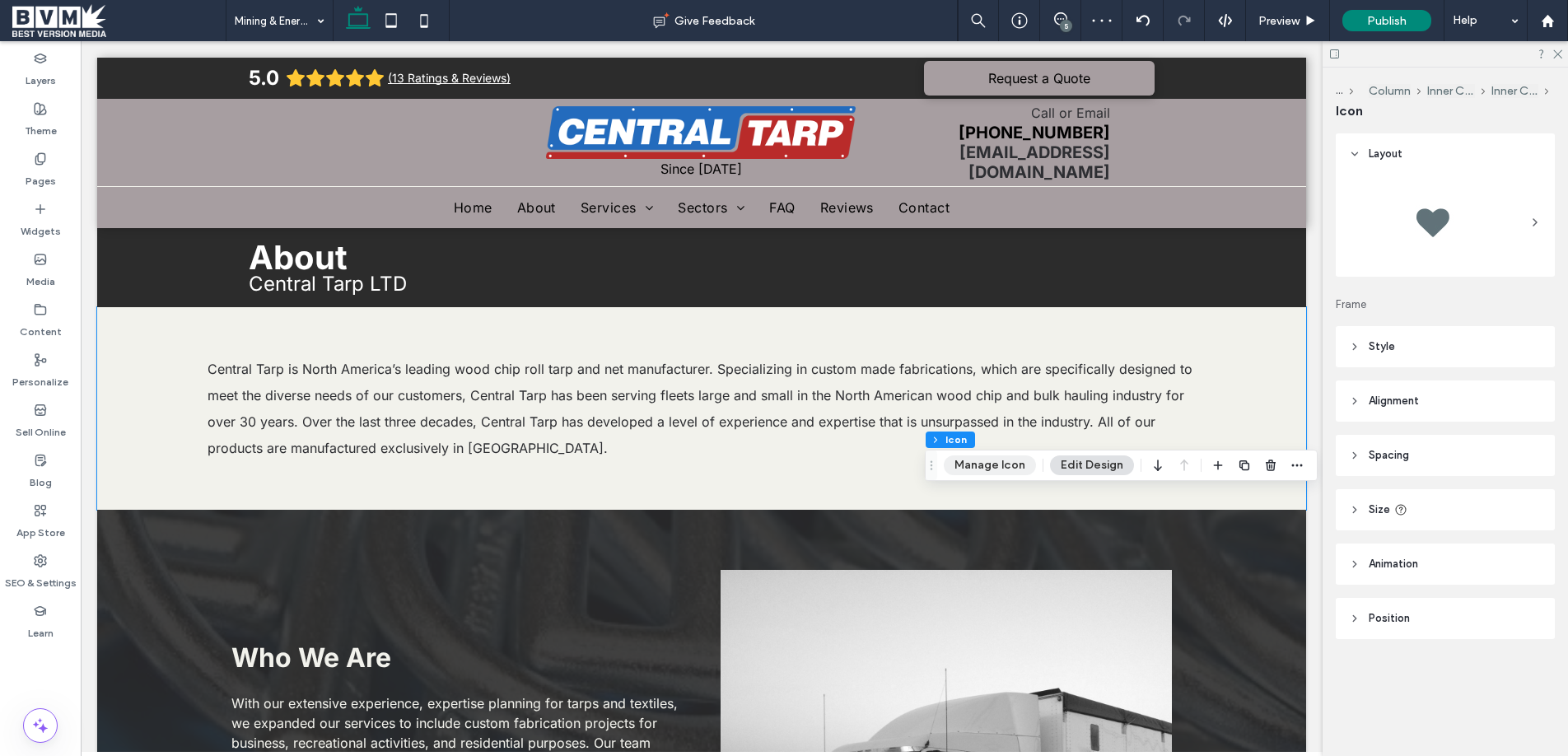
click at [1000, 466] on button "Manage Icon" at bounding box center [989, 465] width 92 height 20
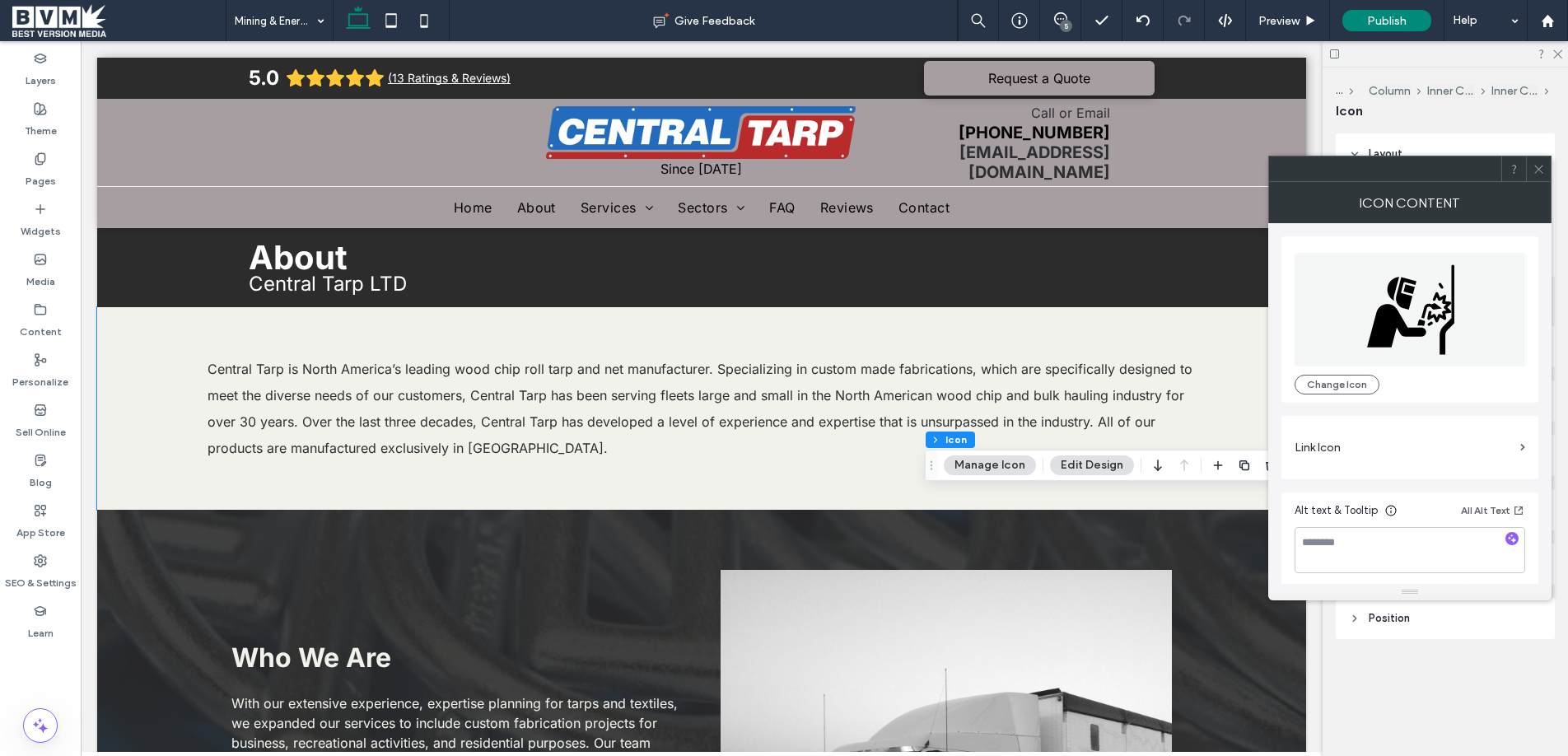
drag, startPoint x: 1364, startPoint y: 380, endPoint x: 1364, endPoint y: 371, distance: 9.0
click at [1364, 380] on button "Change Icon" at bounding box center [1337, 384] width 85 height 20
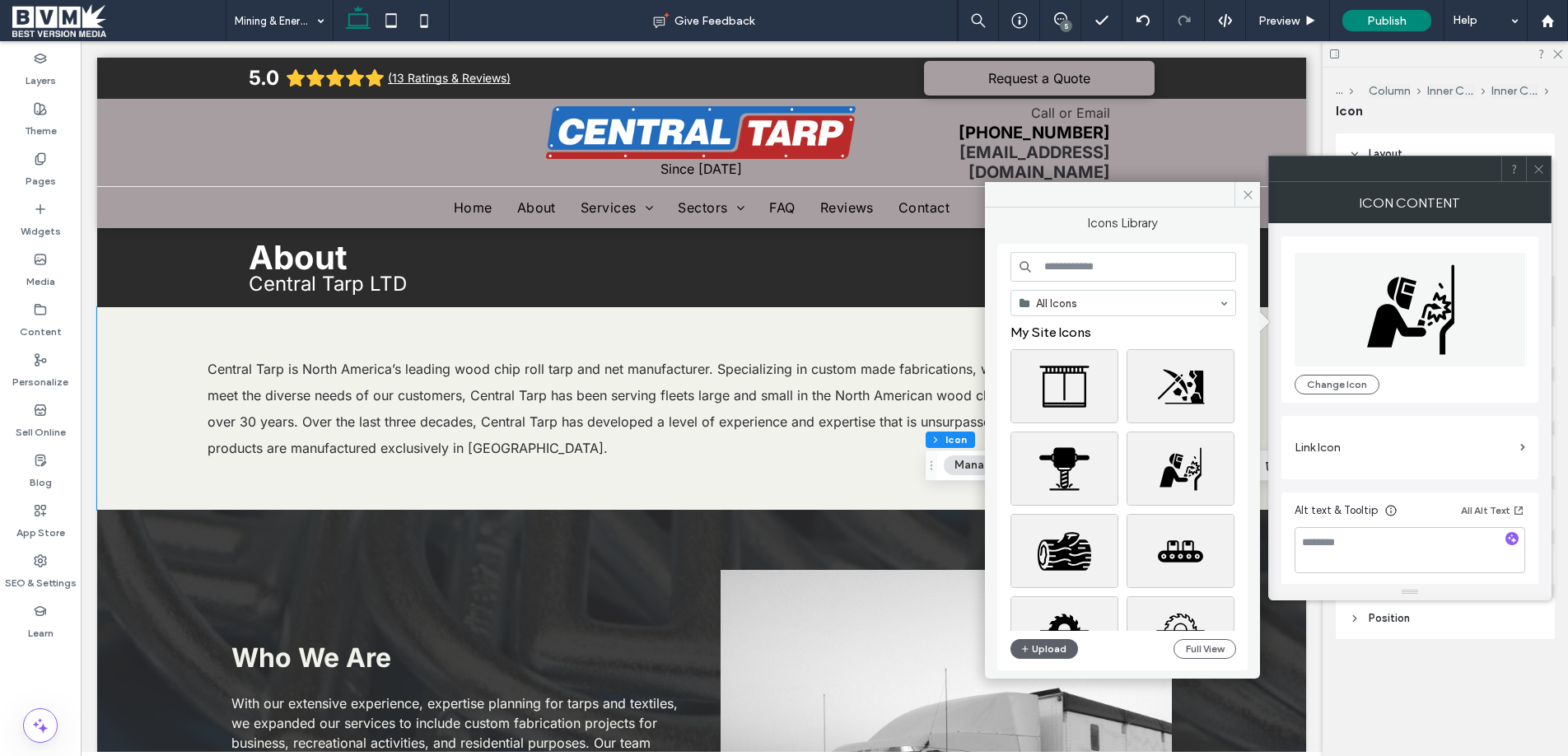
click at [1102, 277] on input at bounding box center [1123, 266] width 225 height 30
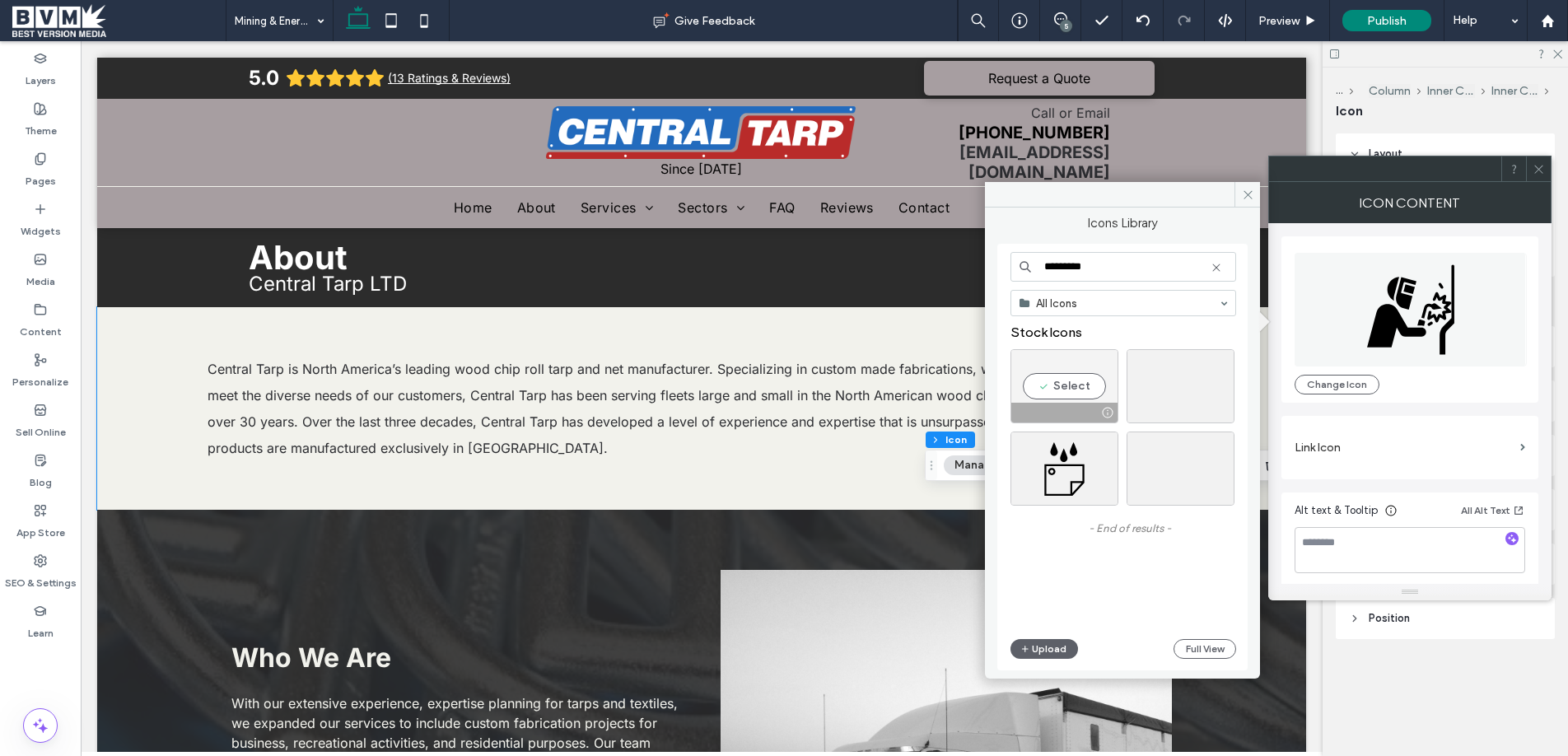
type input "*********"
click at [1092, 390] on div "Select" at bounding box center [1063, 386] width 108 height 74
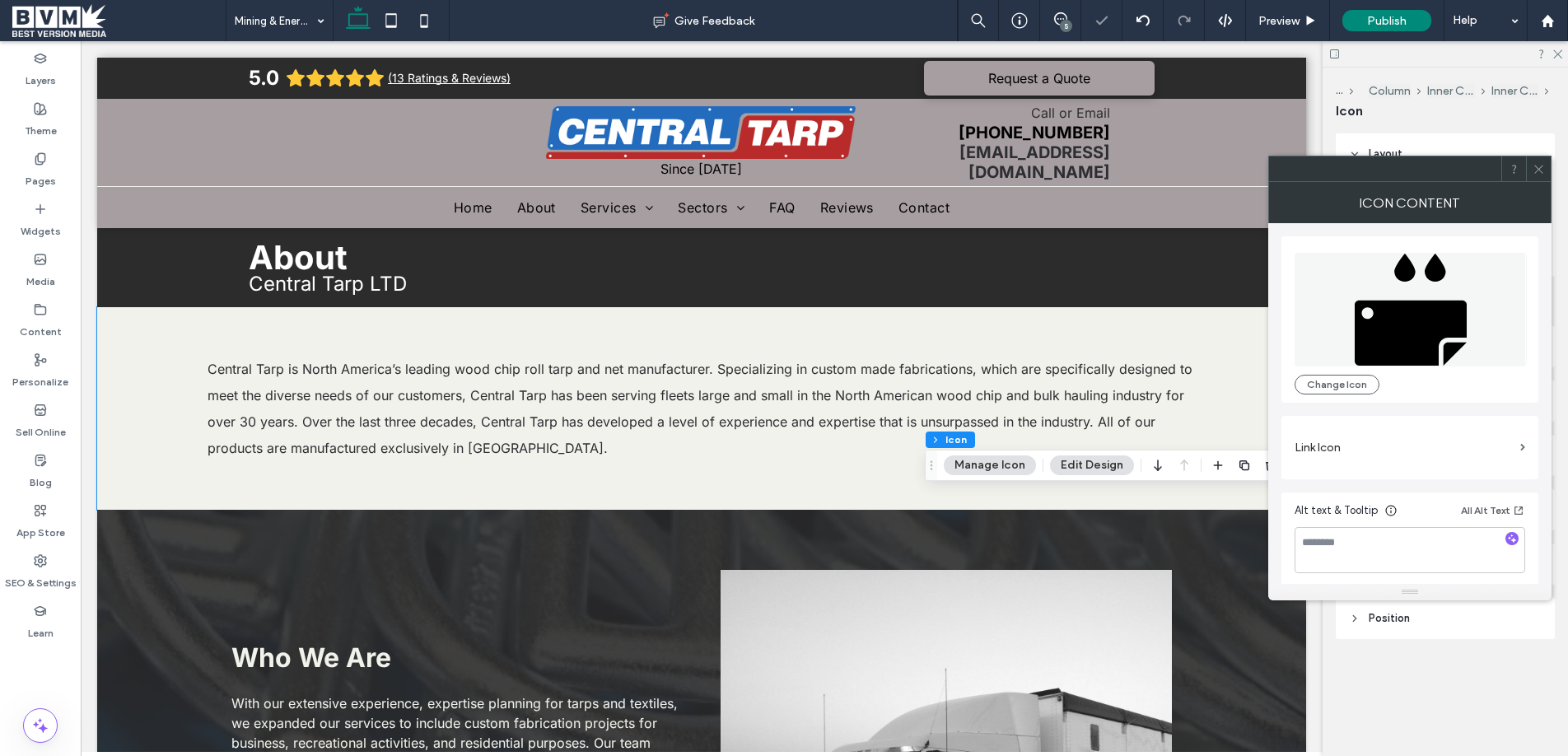
drag, startPoint x: 1539, startPoint y: 167, endPoint x: 1296, endPoint y: 233, distance: 251.8
click at [1539, 167] on icon at bounding box center [1538, 169] width 13 height 13
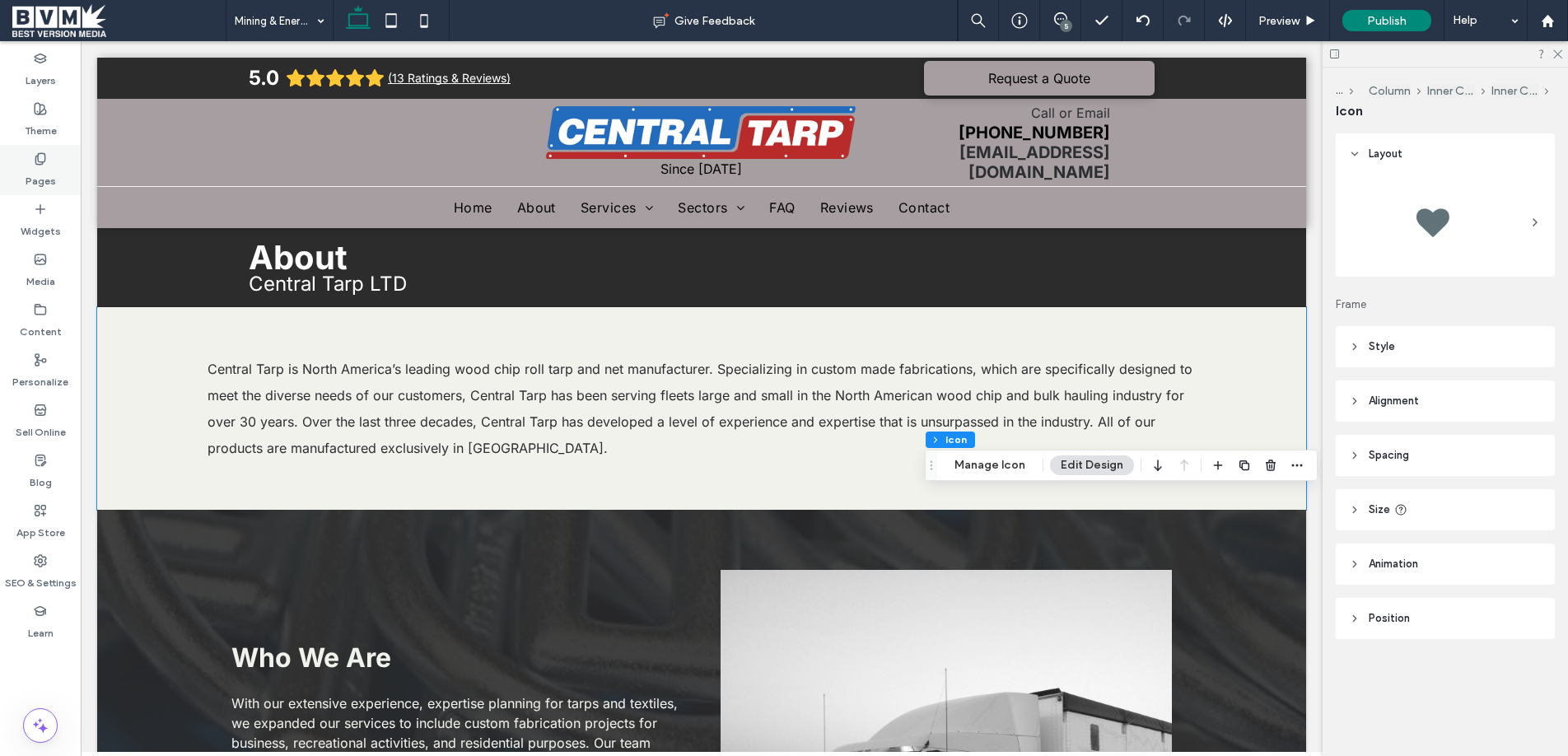
click at [49, 166] on label "Pages" at bounding box center [40, 177] width 31 height 23
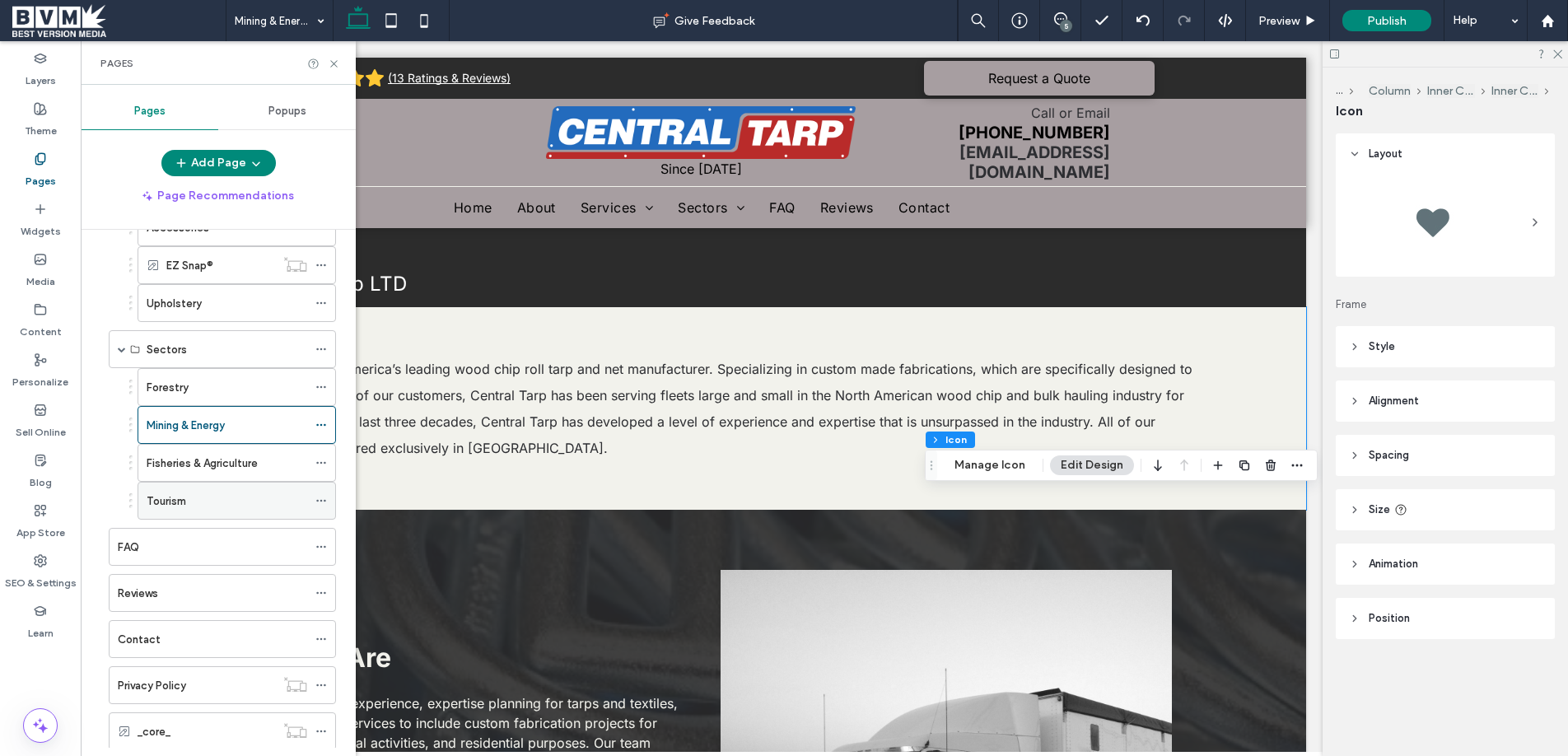
scroll to position [340, 0]
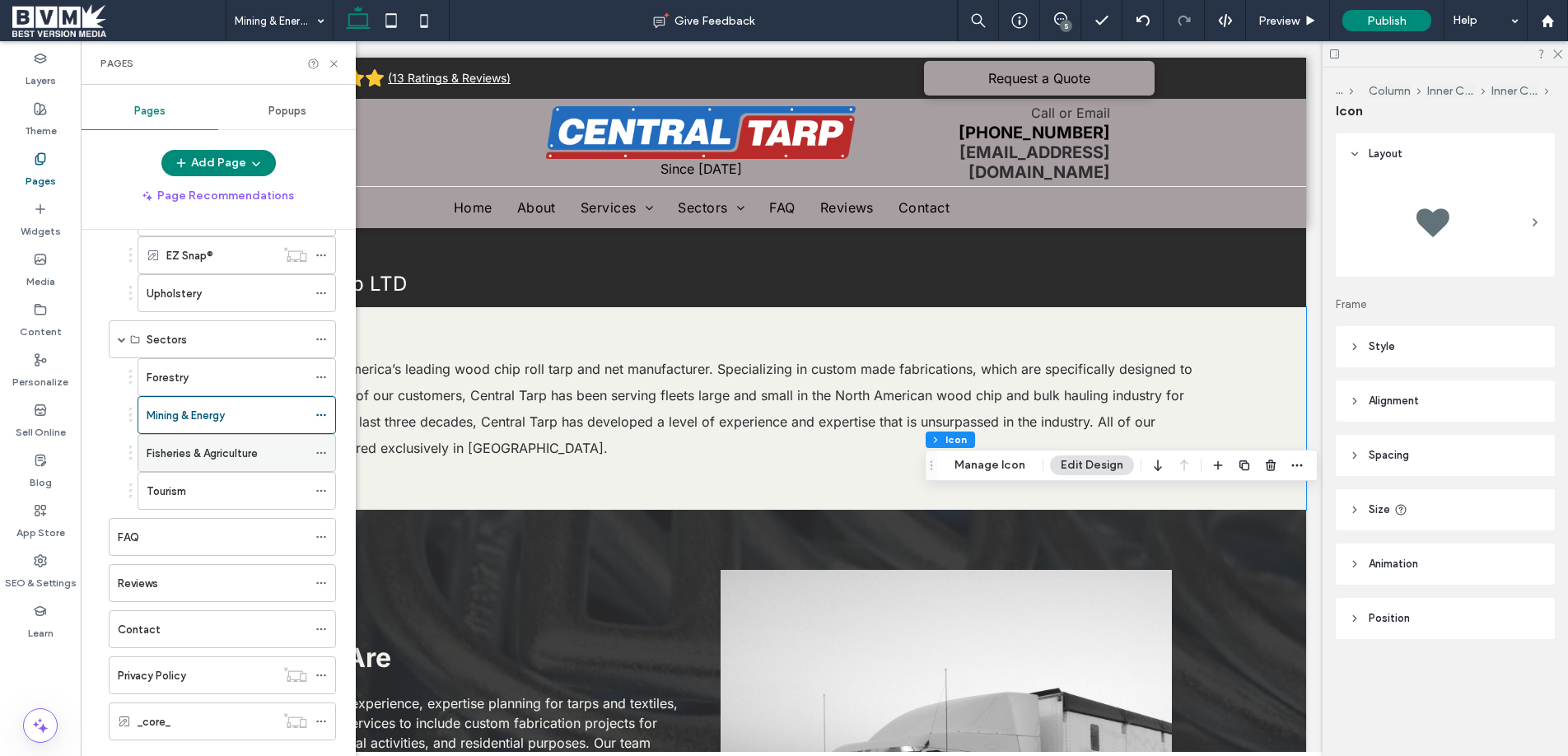
click at [319, 452] on icon at bounding box center [321, 453] width 12 height 12
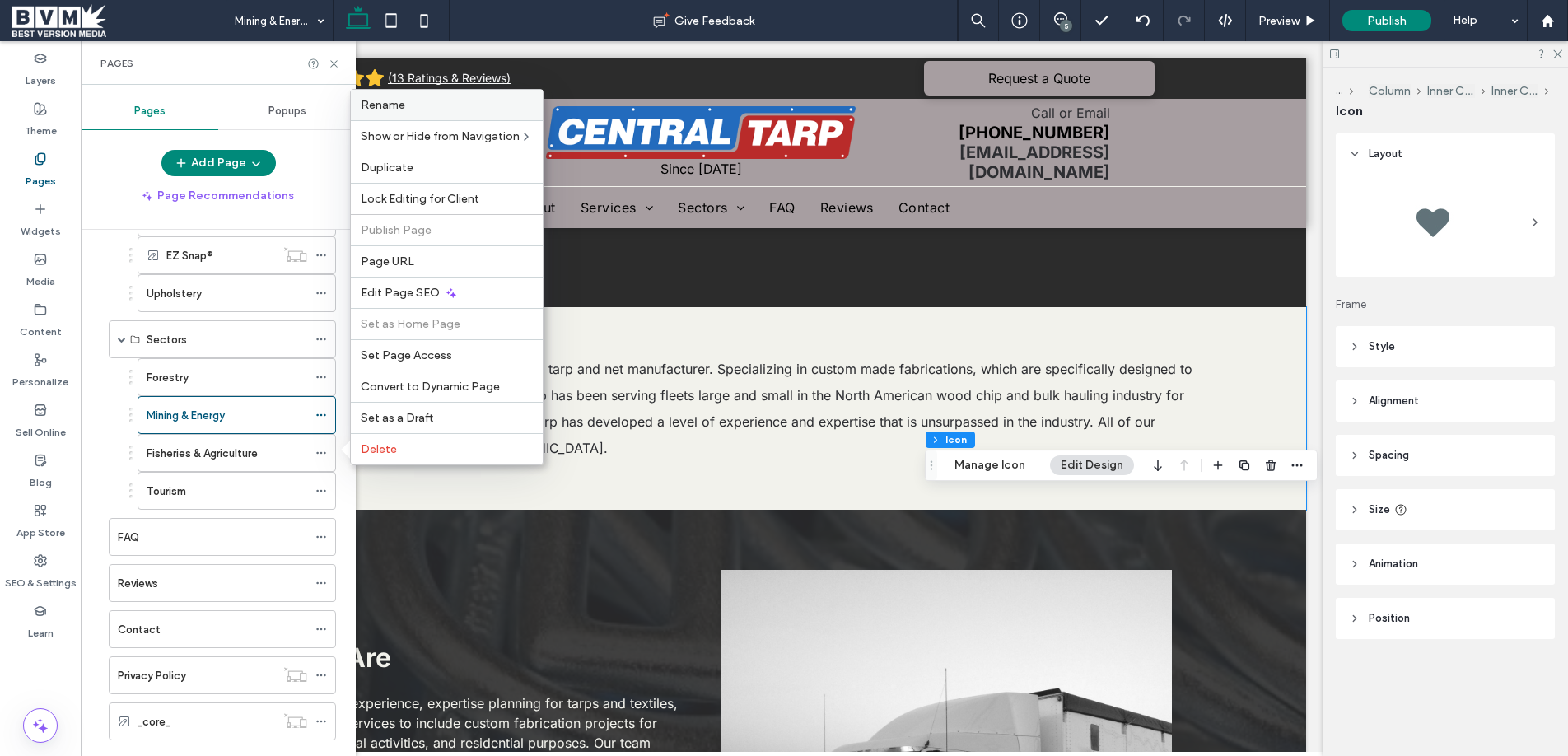
click at [414, 111] on label "Rename" at bounding box center [446, 105] width 172 height 14
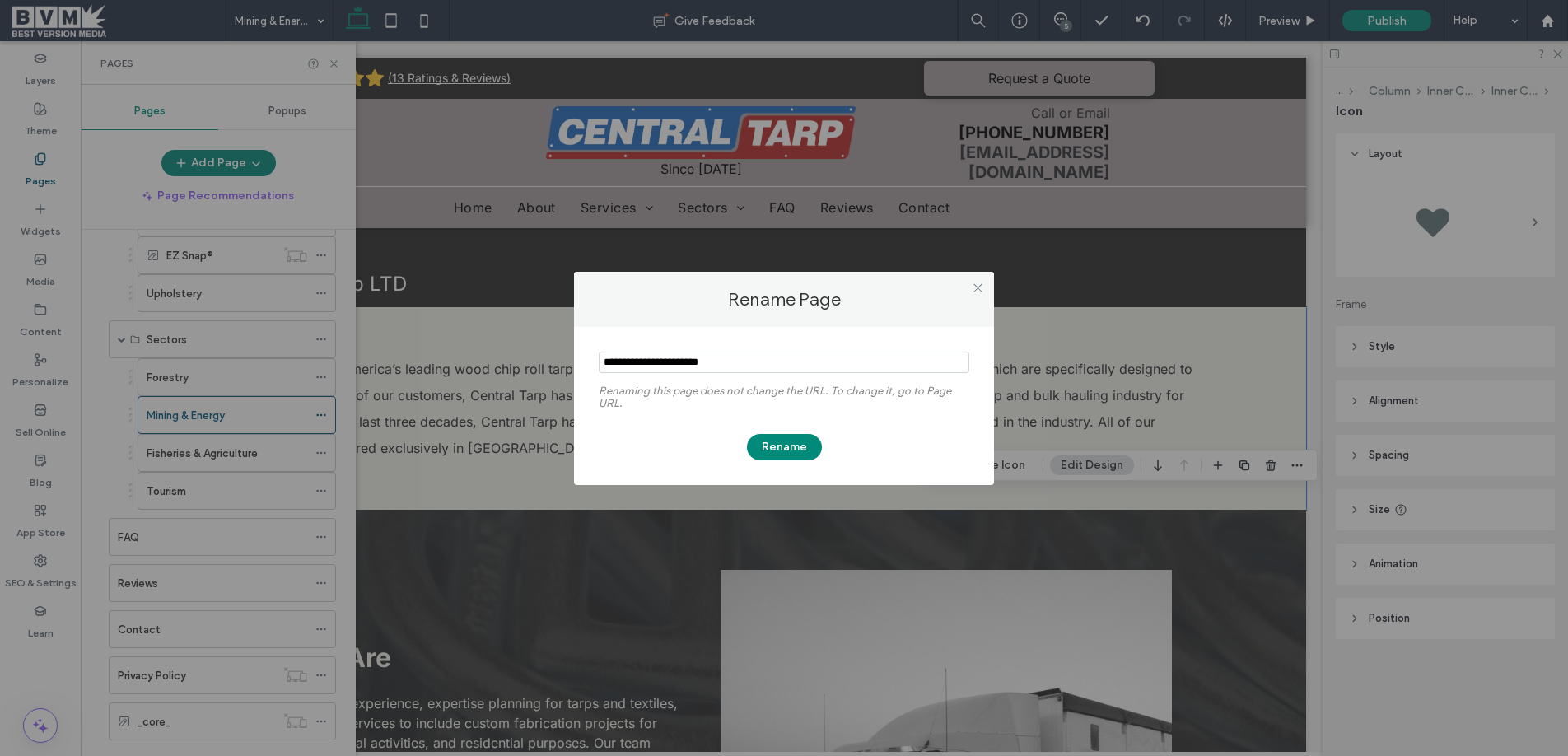
drag, startPoint x: 647, startPoint y: 362, endPoint x: 557, endPoint y: 362, distance: 90.0
click at [557, 362] on div "Rename Page Renaming this page does not change the URL. To change it, go to Pag…" at bounding box center [784, 378] width 1568 height 756
click at [709, 367] on input "notEmpty" at bounding box center [783, 362] width 370 height 22
type input "**********"
click at [975, 285] on icon at bounding box center [978, 287] width 13 height 13
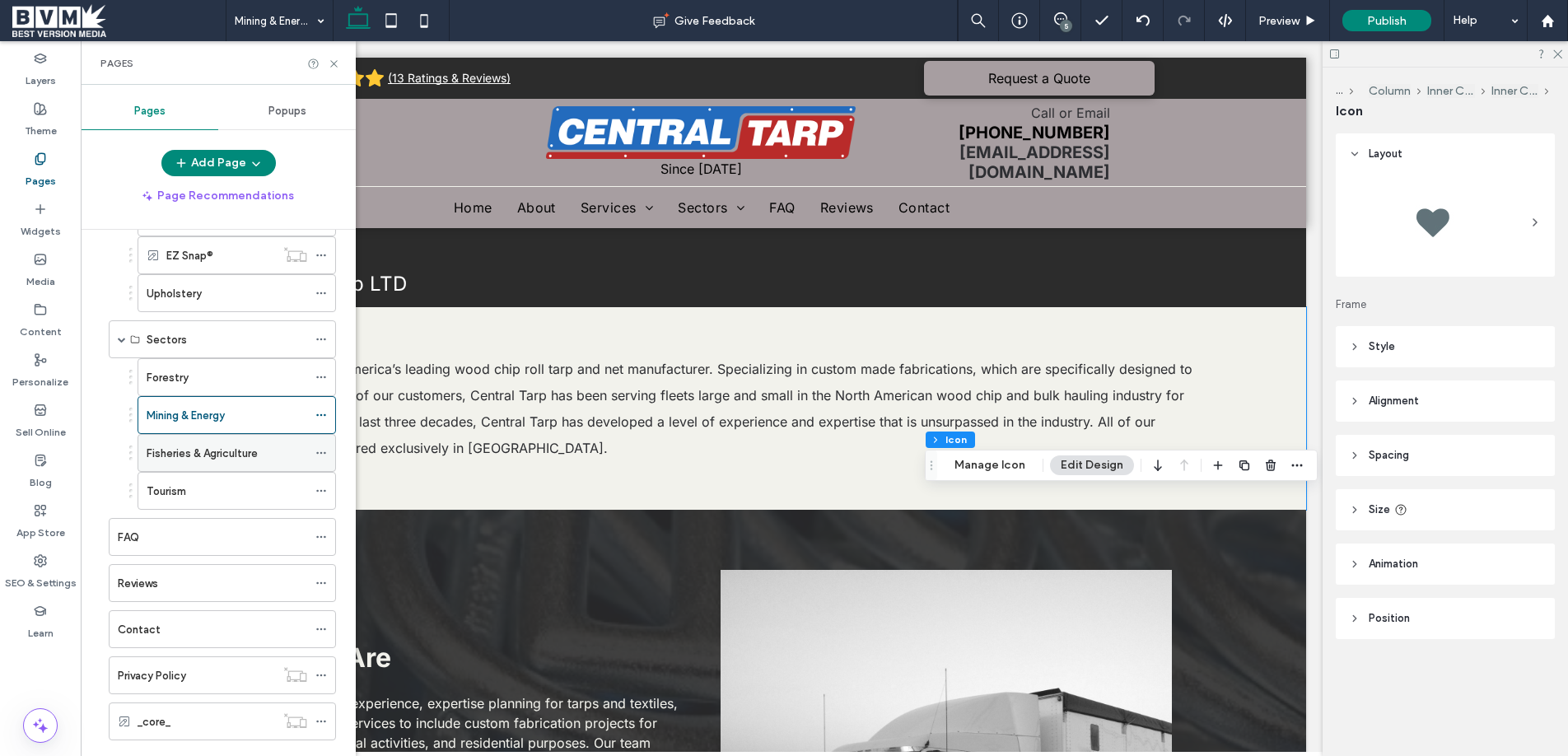
click at [328, 450] on div at bounding box center [325, 452] width 20 height 25
click at [308, 454] on div "Fisheries & Agriculture" at bounding box center [236, 452] width 198 height 38
click at [320, 453] on icon at bounding box center [321, 453] width 12 height 12
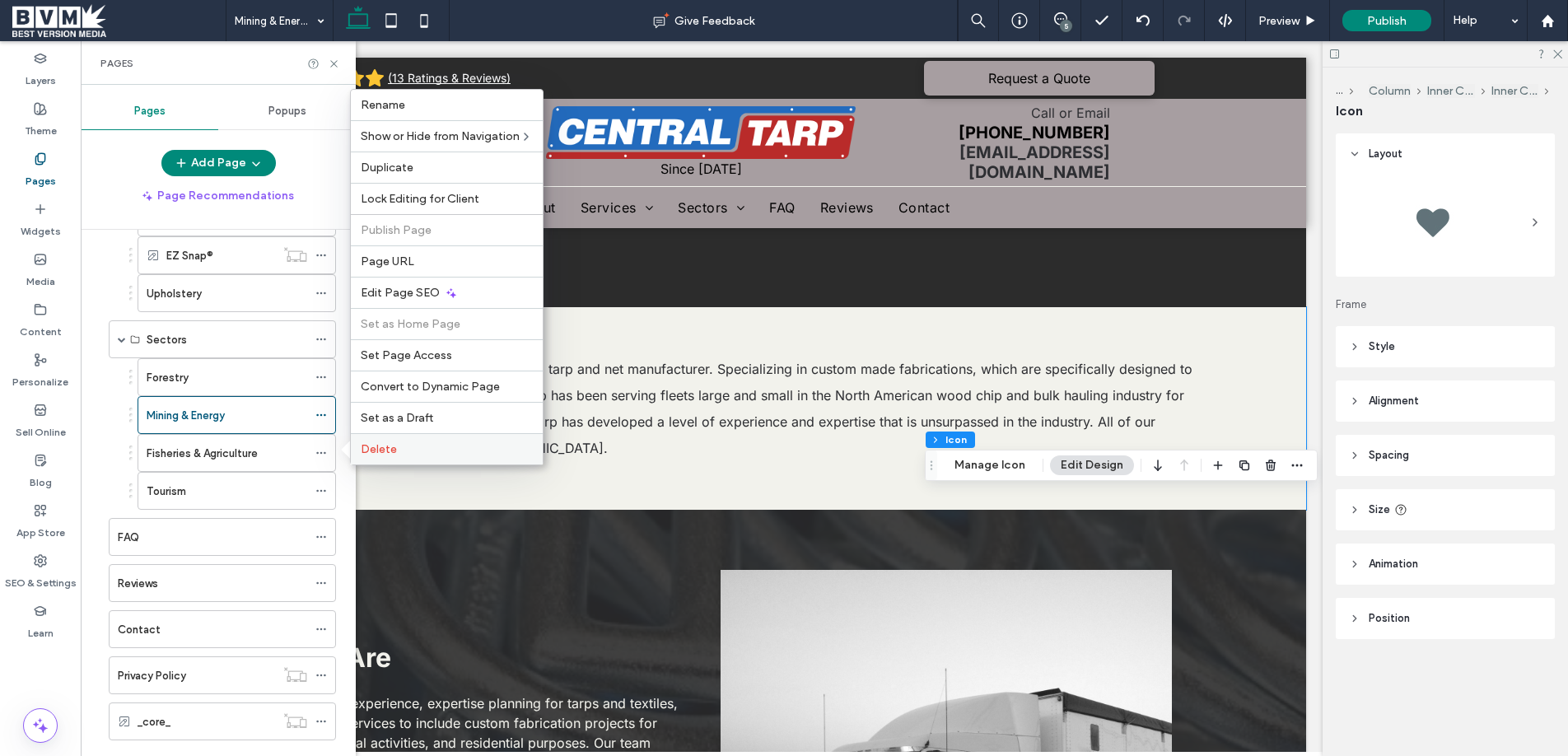
click at [391, 442] on span "Delete" at bounding box center [378, 449] width 37 height 14
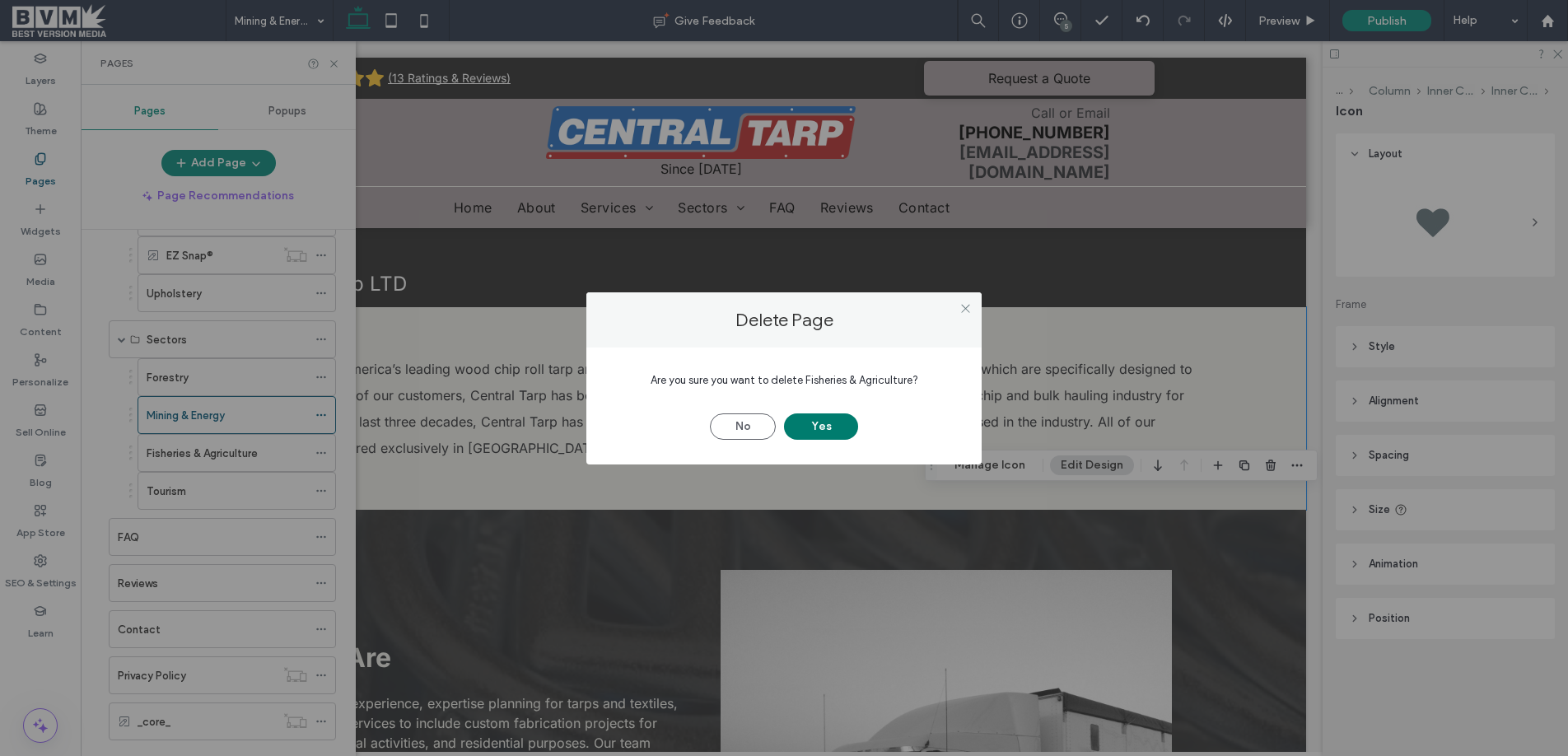
click at [800, 417] on button "Yes" at bounding box center [821, 426] width 74 height 27
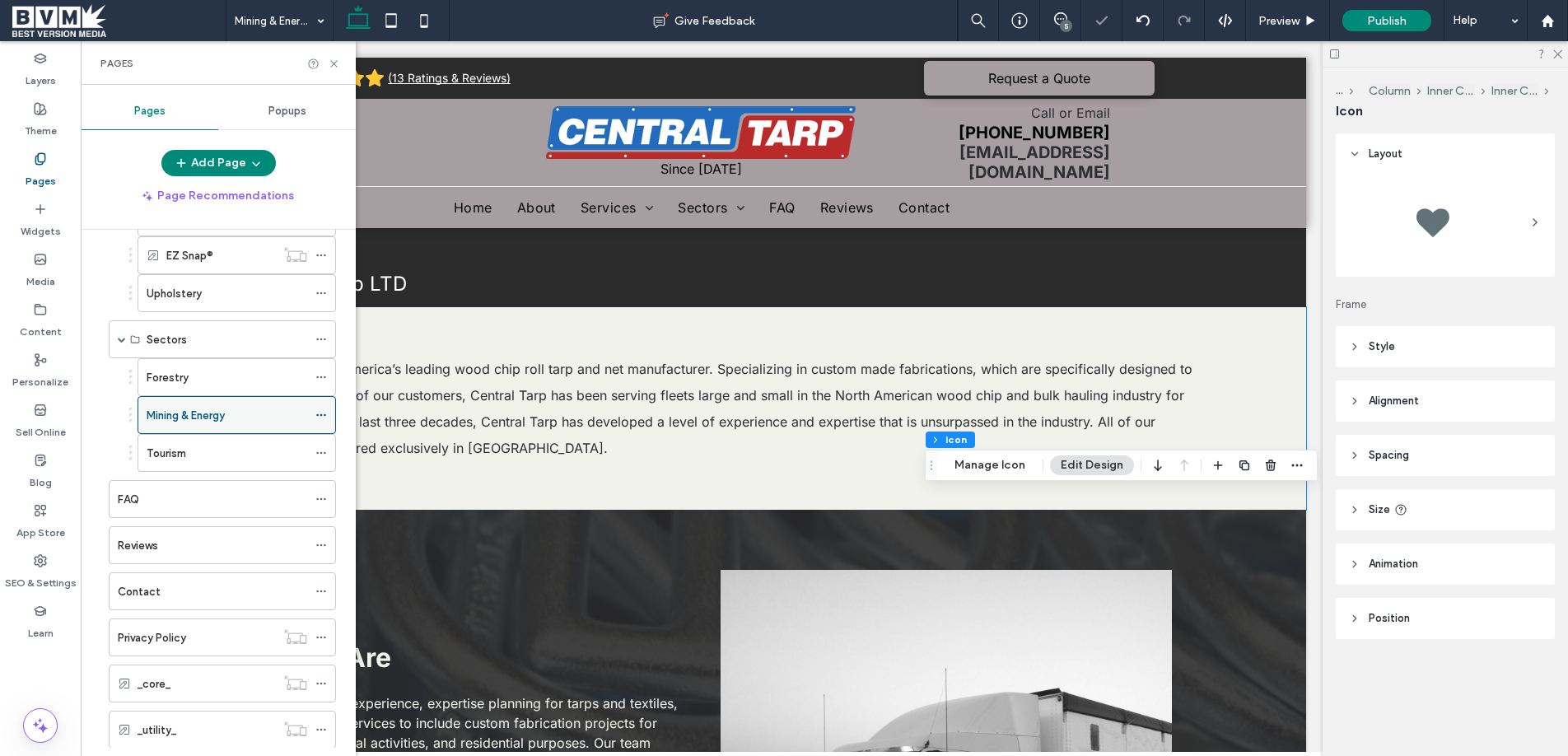
click at [318, 411] on icon at bounding box center [321, 415] width 12 height 12
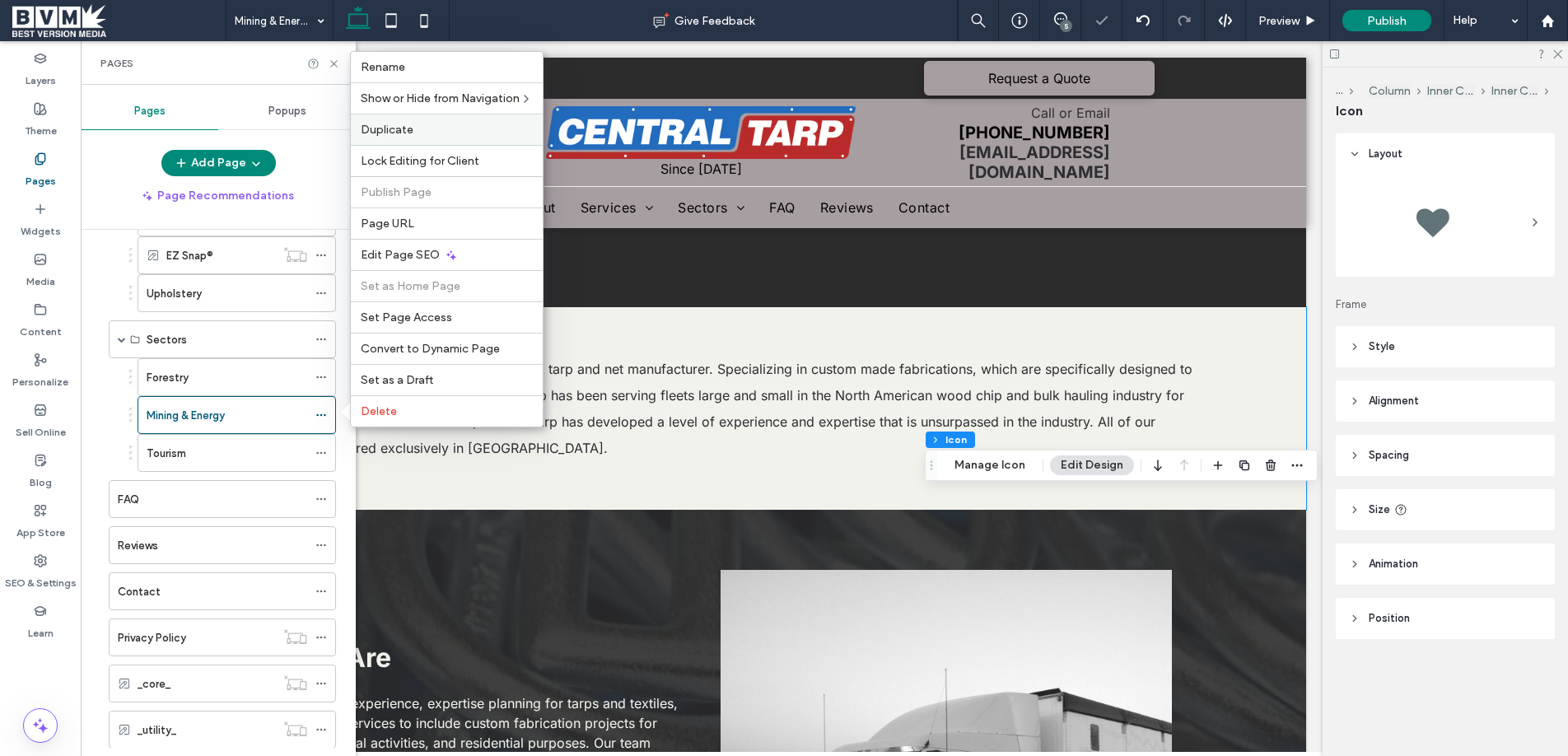
click at [405, 125] on span "Duplicate" at bounding box center [386, 129] width 52 height 14
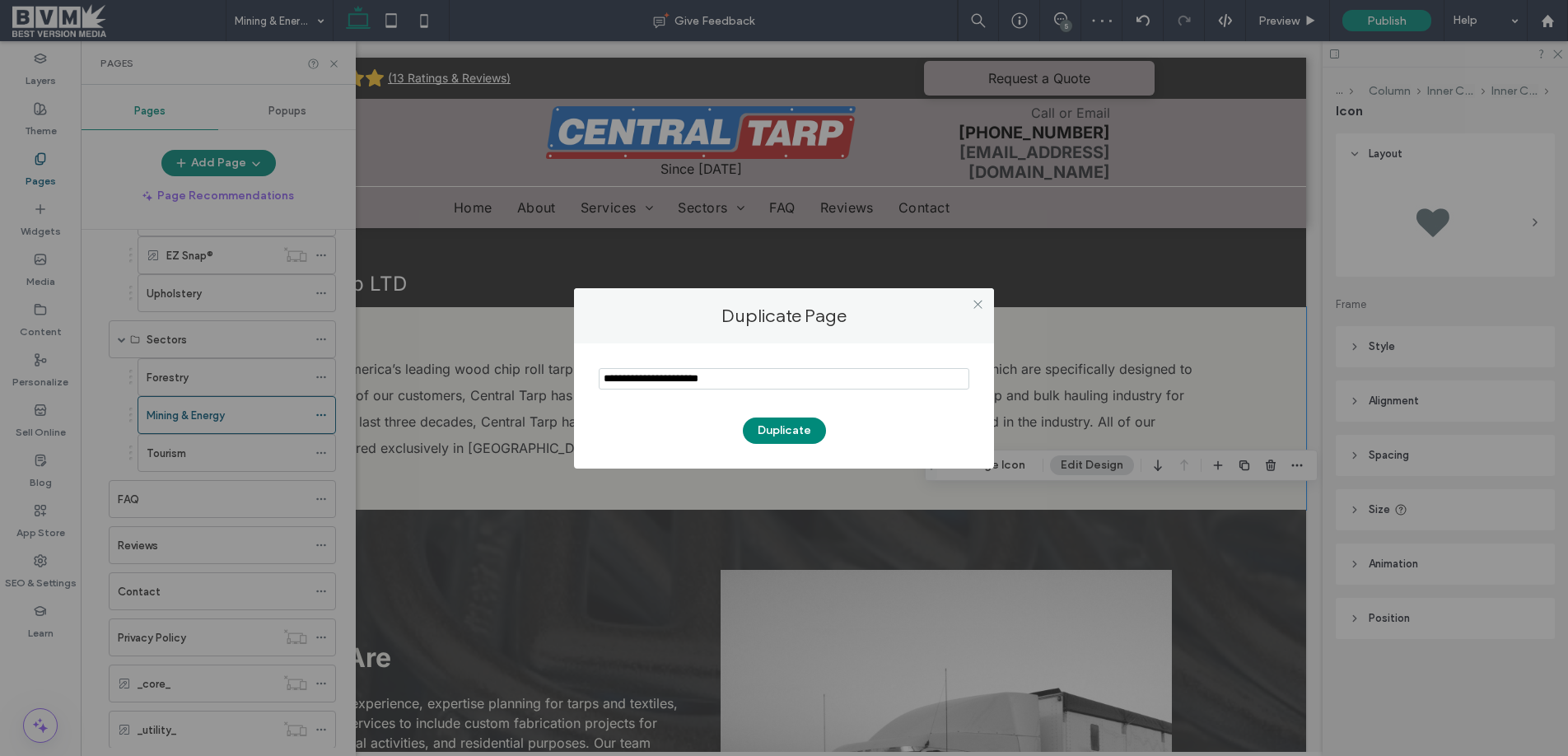
click at [683, 384] on input "notEmpty" at bounding box center [783, 379] width 370 height 22
type input "**********"
click at [760, 425] on button "Duplicate" at bounding box center [784, 430] width 83 height 27
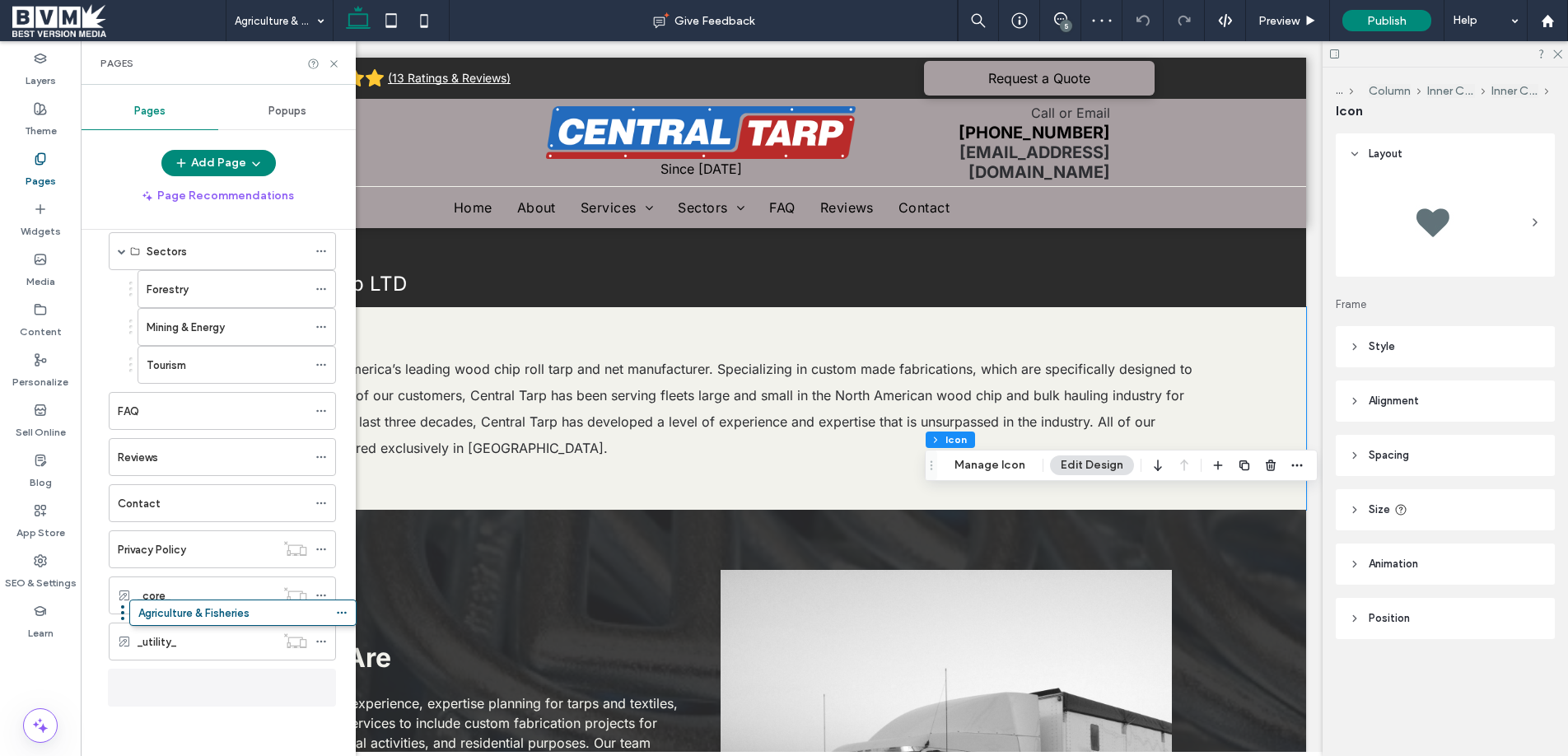
scroll to position [420, 0]
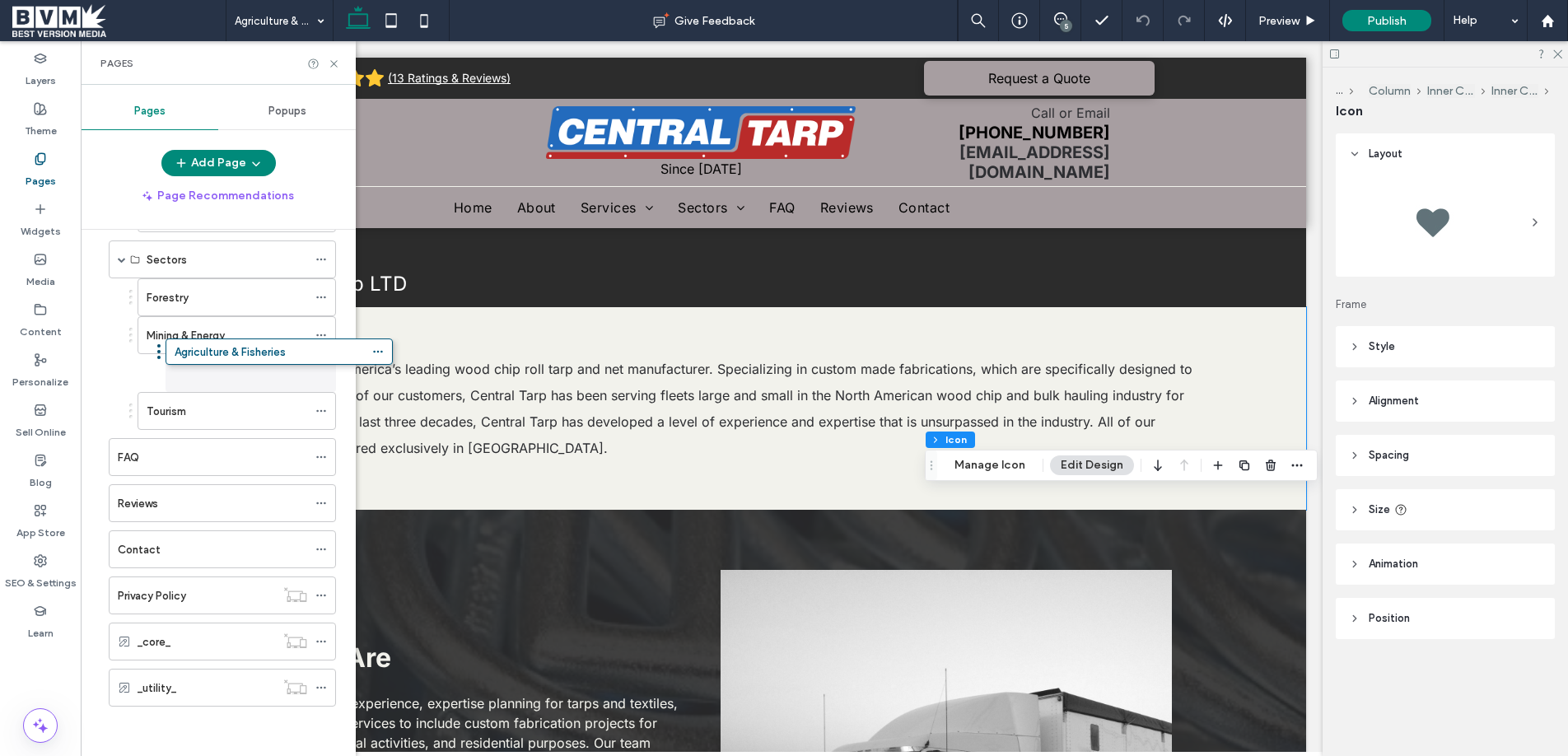
drag, startPoint x: 102, startPoint y: 686, endPoint x: 159, endPoint y: 356, distance: 334.9
click at [159, 356] on div "Agriculture & Fisheries" at bounding box center [247, 373] width 178 height 38
drag, startPoint x: 157, startPoint y: 370, endPoint x: 141, endPoint y: 348, distance: 27.2
click at [284, 370] on div "Agriculture & Fisheries" at bounding box center [224, 373] width 165 height 18
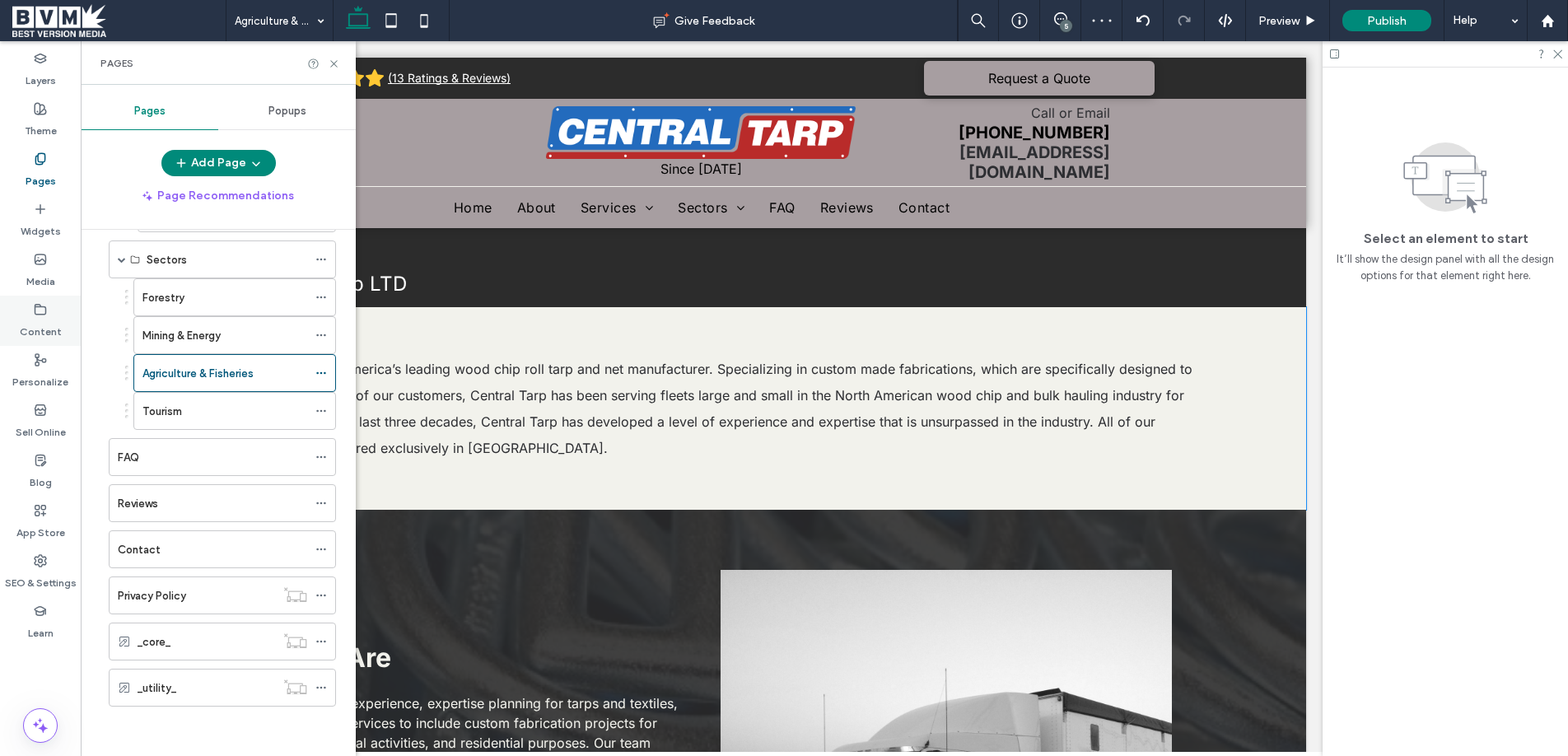
click at [50, 303] on div "Content" at bounding box center [40, 320] width 81 height 50
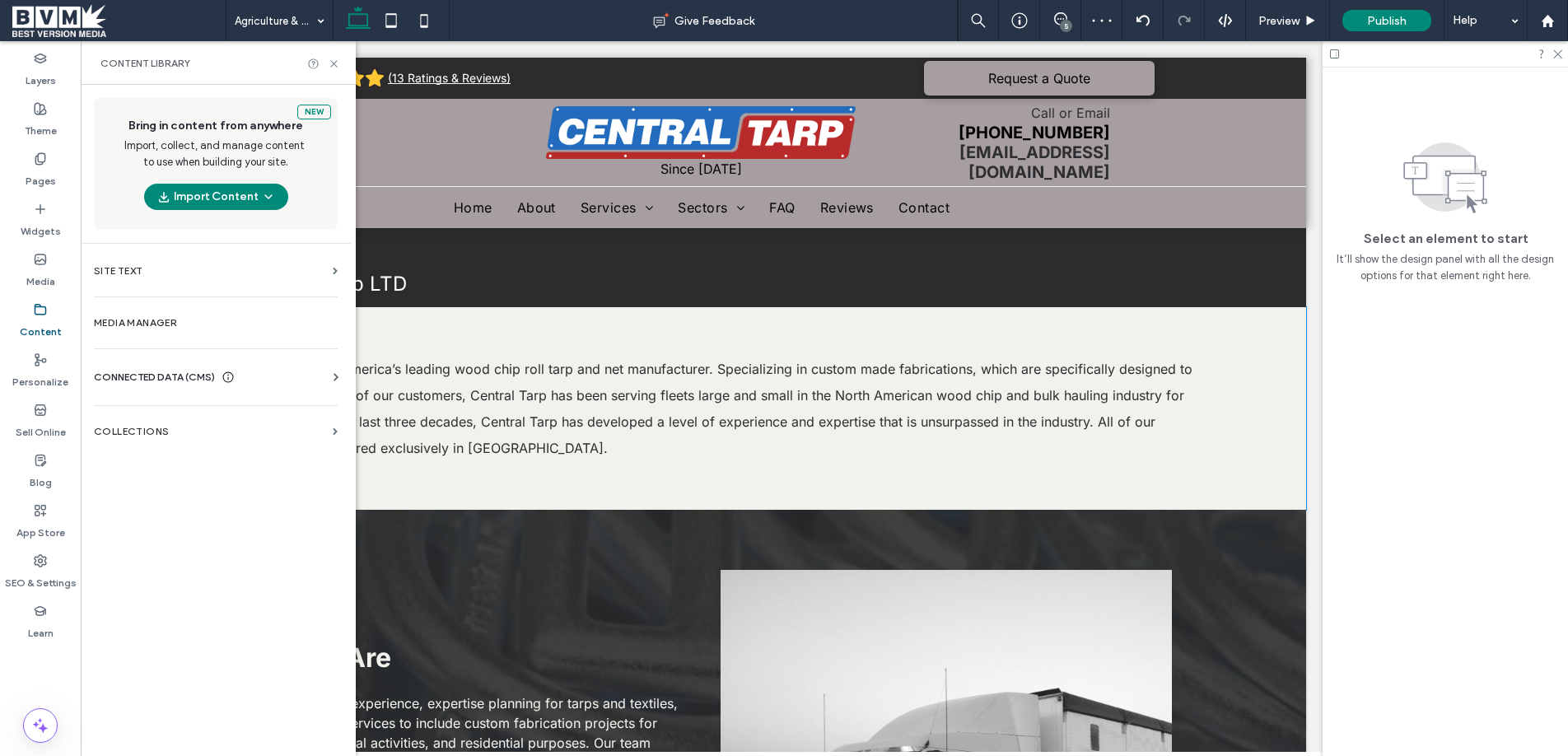
click at [146, 440] on div "FAQ" at bounding box center [212, 456] width 190 height 37
click at [146, 437] on div at bounding box center [784, 378] width 1568 height 756
click at [149, 431] on div "FAQ Give Feedback 5 Preview Publish Help Design Panel Site Comments Team & Clie…" at bounding box center [784, 378] width 1568 height 756
click at [149, 431] on label "Collections" at bounding box center [209, 431] width 232 height 12
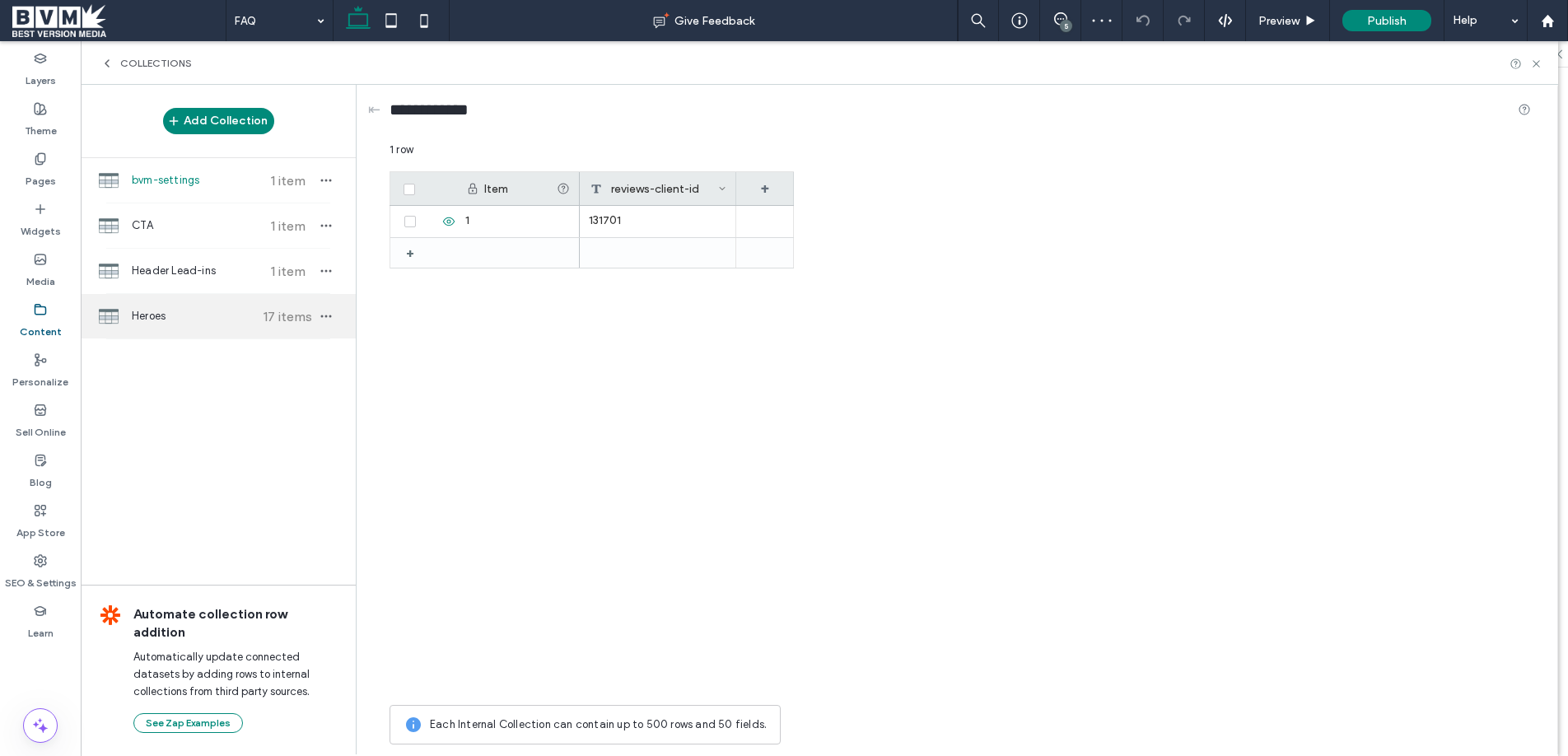
click at [172, 310] on span "Heroes" at bounding box center [193, 316] width 122 height 17
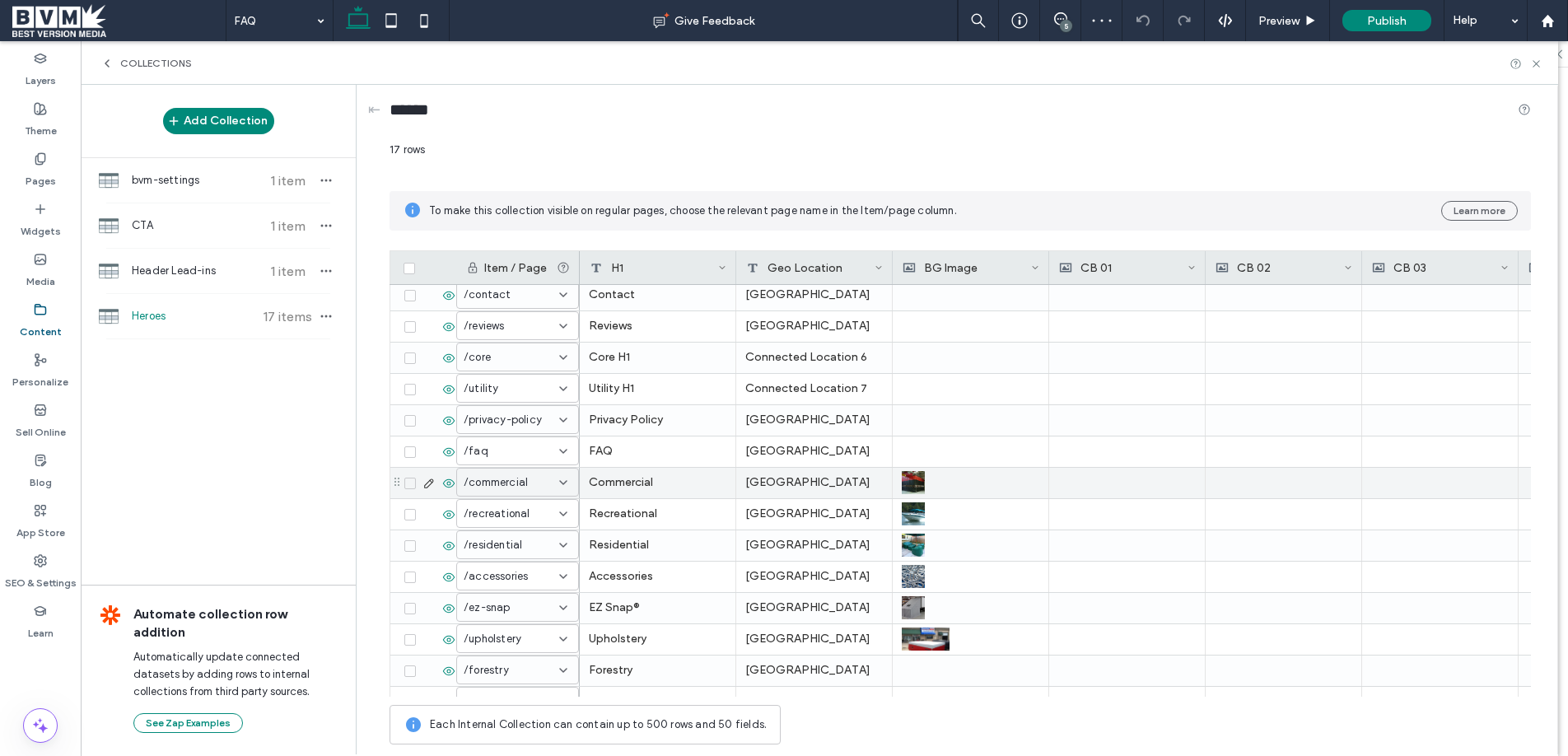
scroll to position [151, 0]
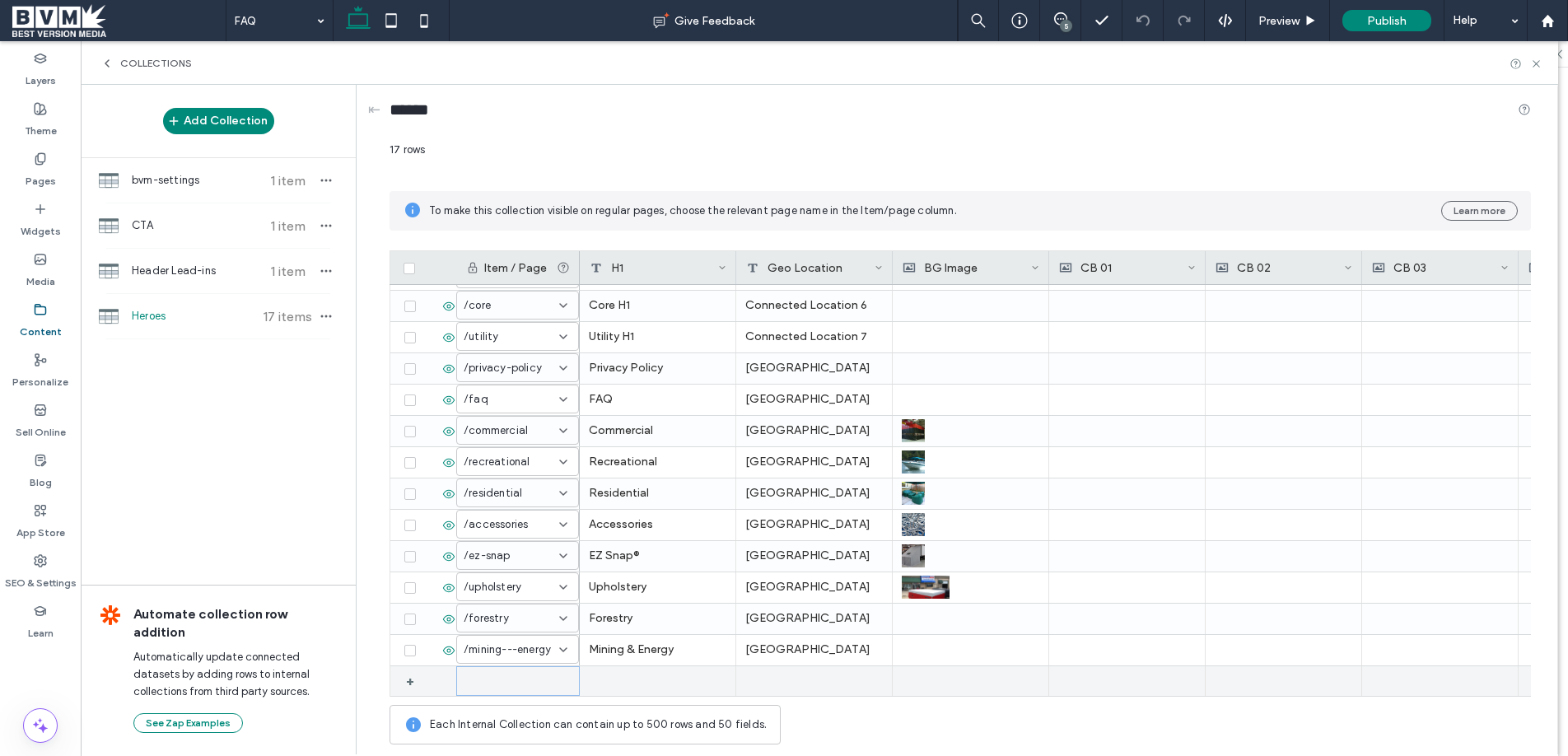
click at [561, 677] on div at bounding box center [517, 681] width 123 height 30
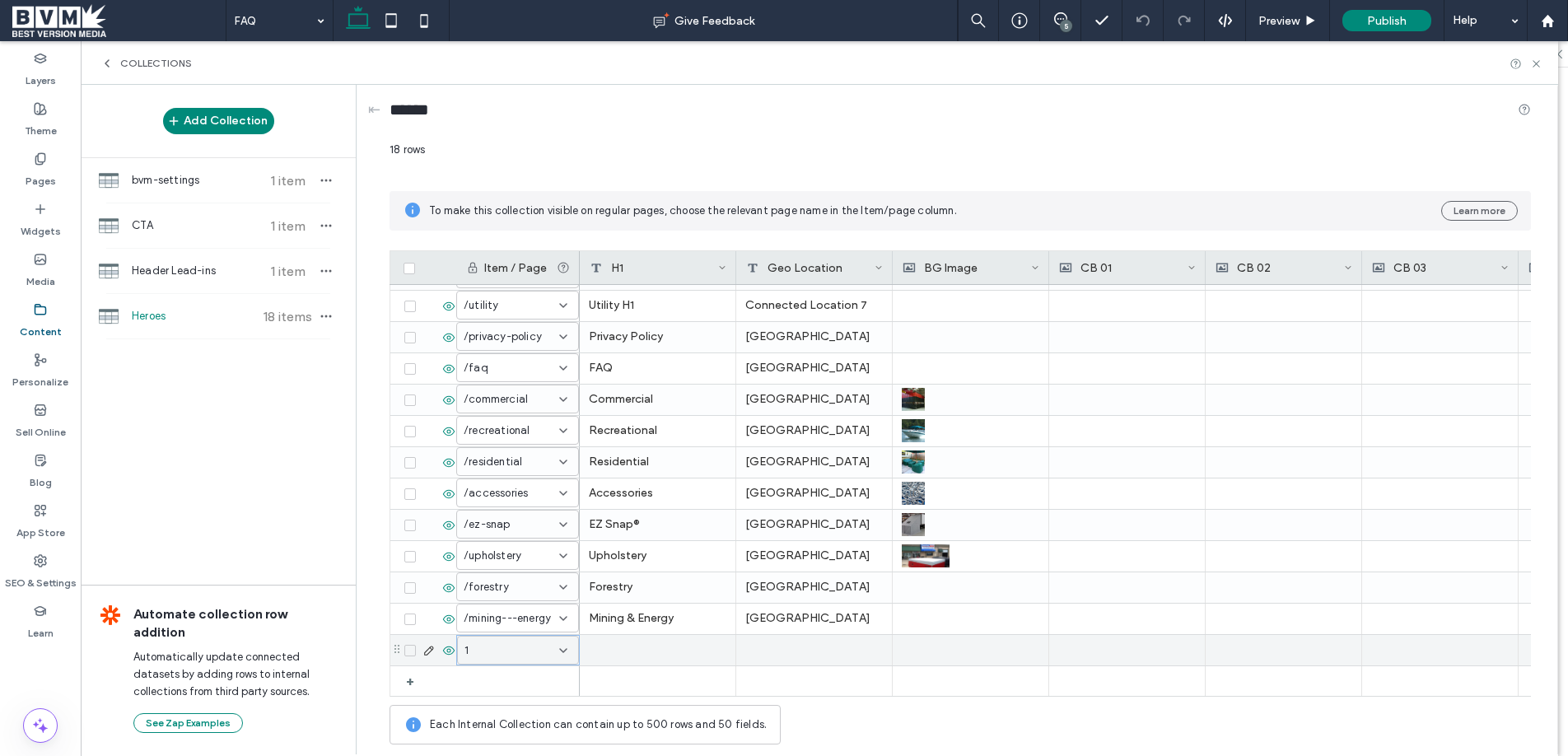
click at [571, 645] on div "1" at bounding box center [517, 649] width 121 height 29
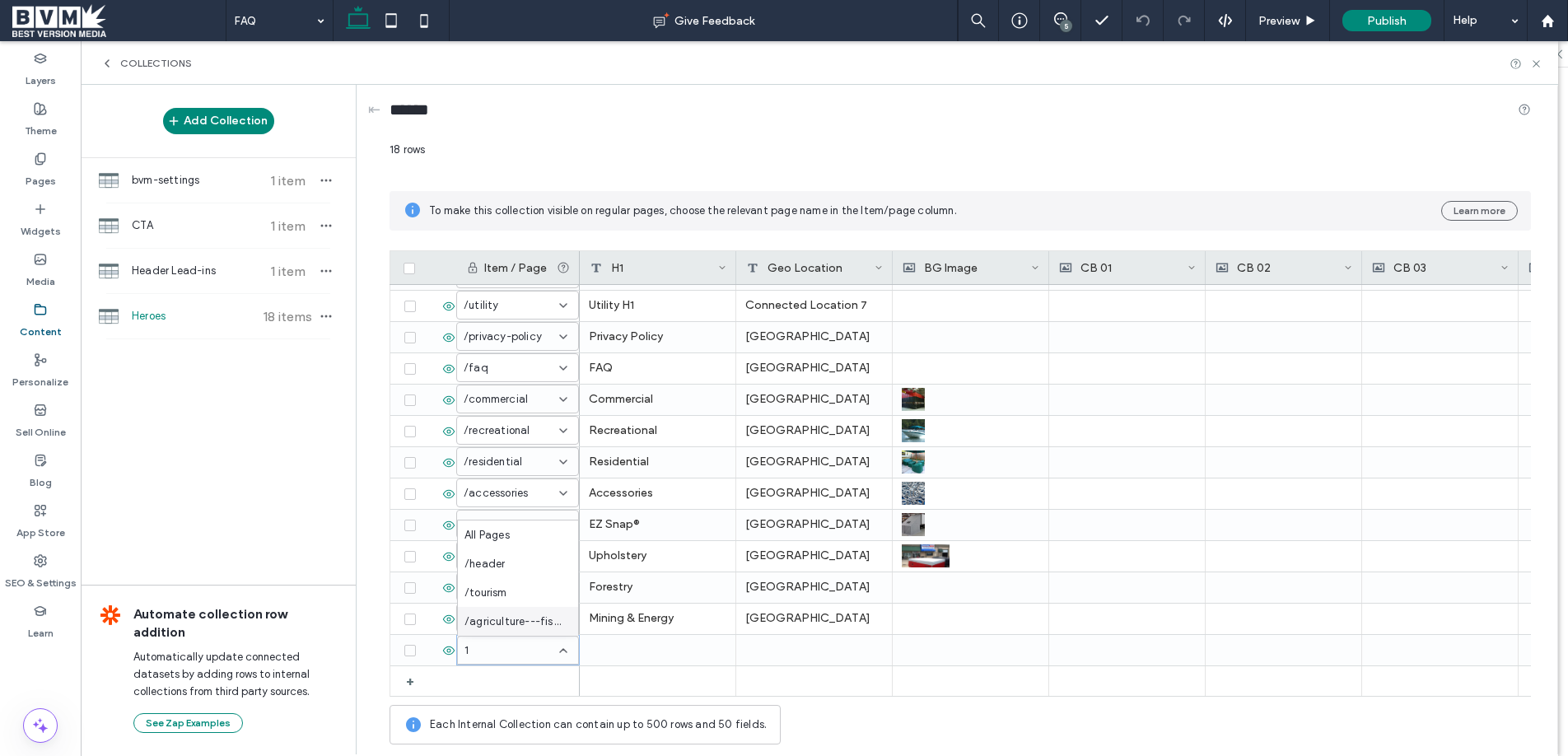
click at [543, 626] on span "/agriculture---fisheries" at bounding box center [514, 621] width 101 height 17
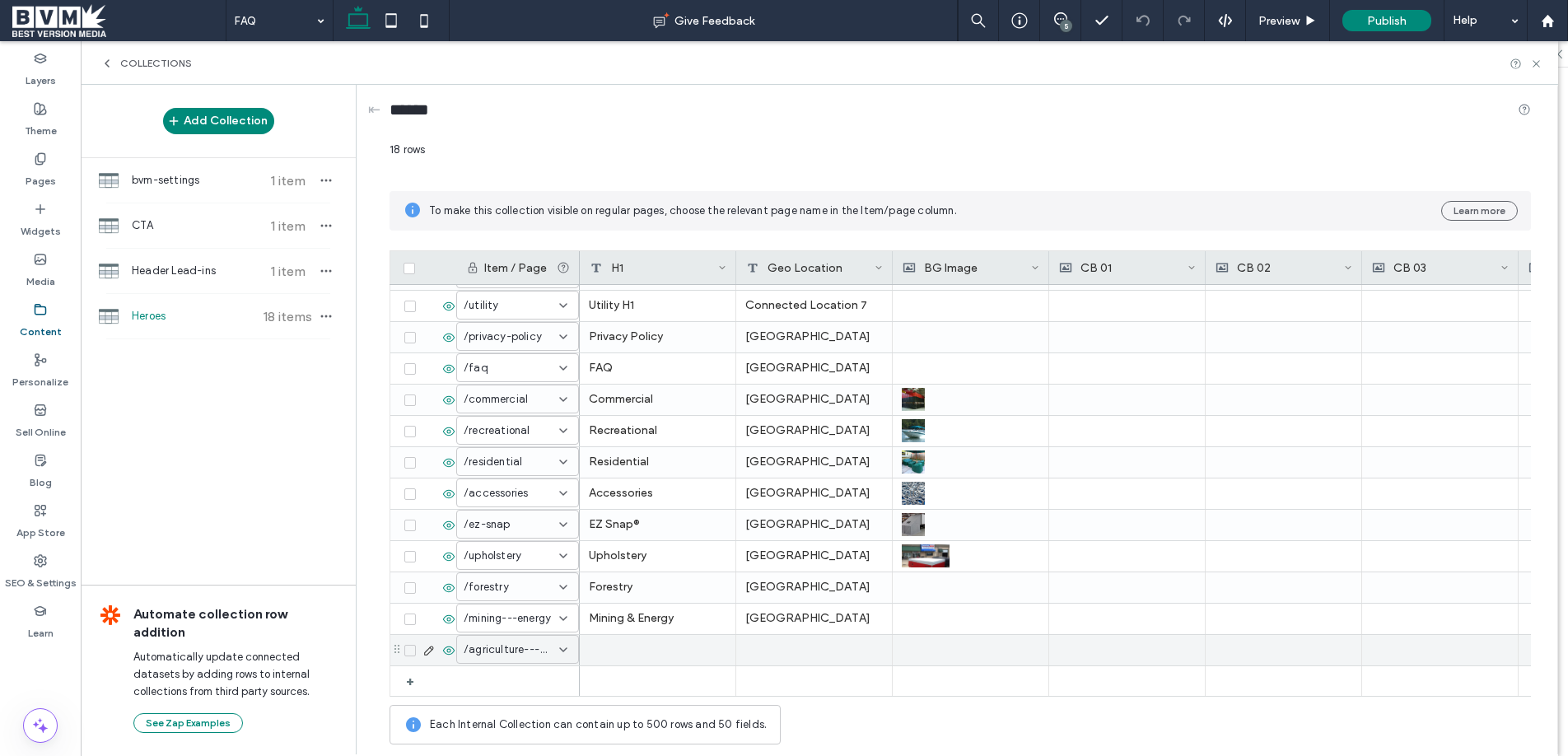
click at [679, 660] on div at bounding box center [658, 649] width 156 height 31
click at [676, 567] on textarea "plain-text-cell" at bounding box center [668, 550] width 181 height 49
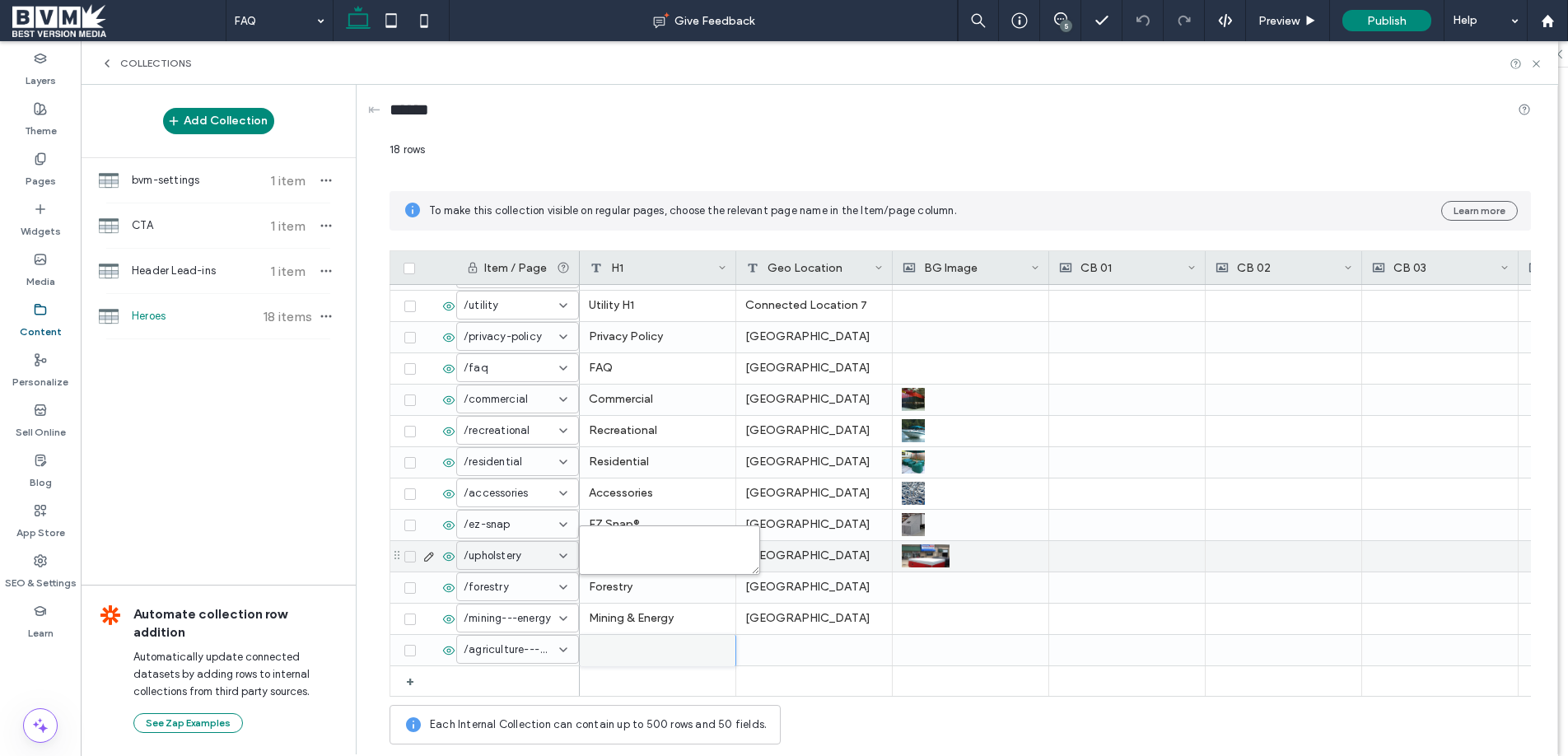
paste textarea "**********"
type textarea "**********"
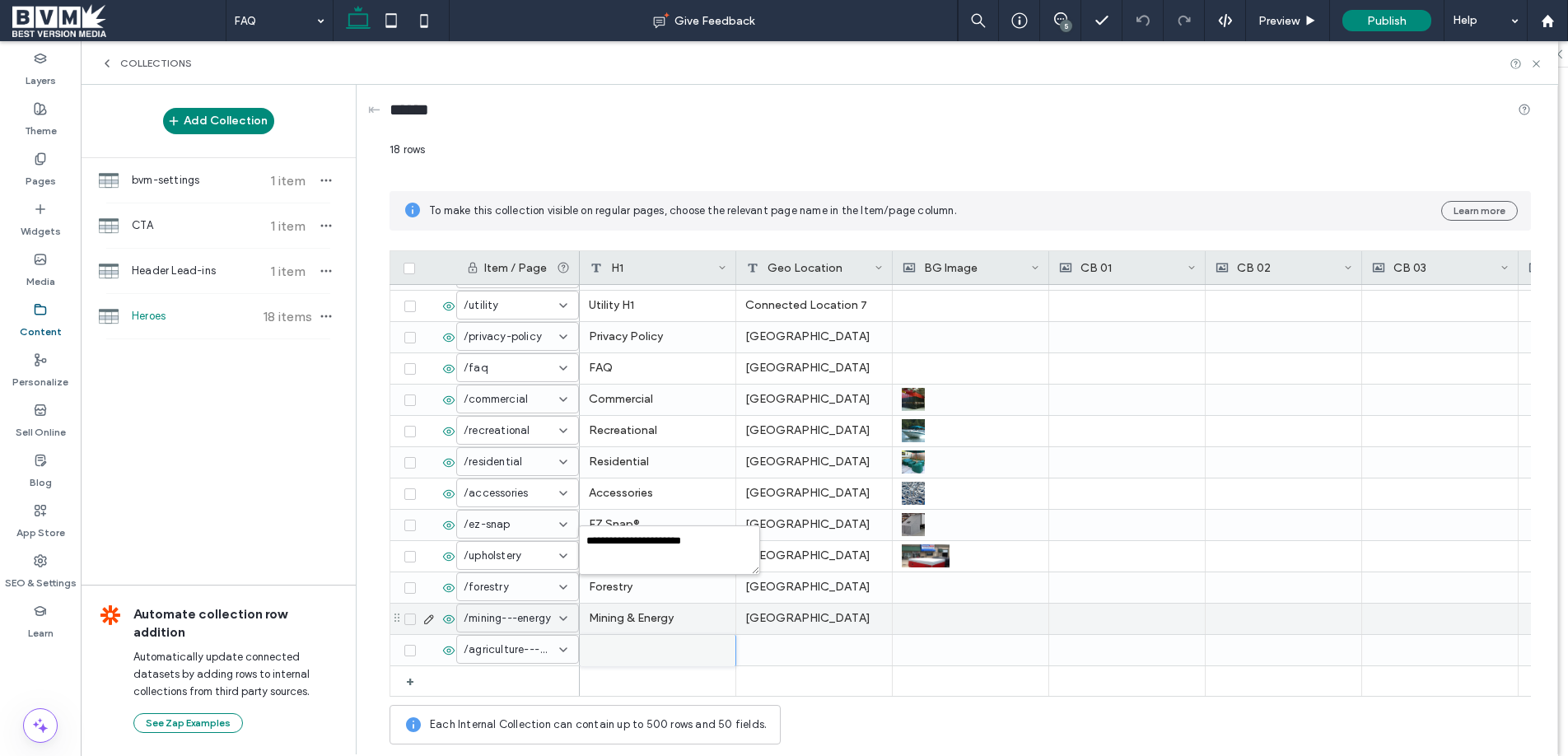
click at [768, 626] on div "North America" at bounding box center [815, 618] width 156 height 31
drag, startPoint x: 768, startPoint y: 626, endPoint x: 776, endPoint y: 573, distance: 53.6
click at [768, 626] on div "North America" at bounding box center [815, 618] width 156 height 31
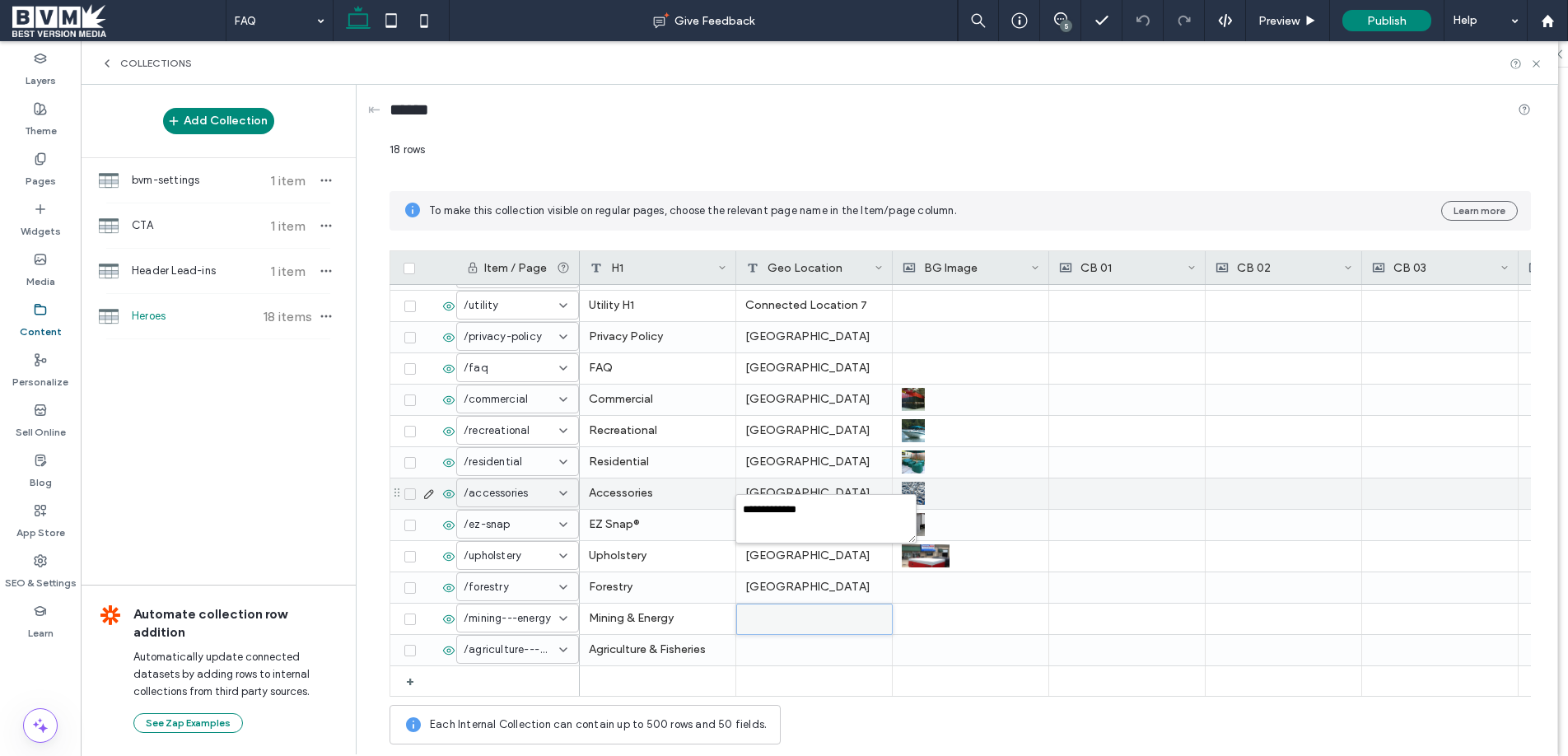
click at [791, 491] on div "North America" at bounding box center [815, 493] width 156 height 31
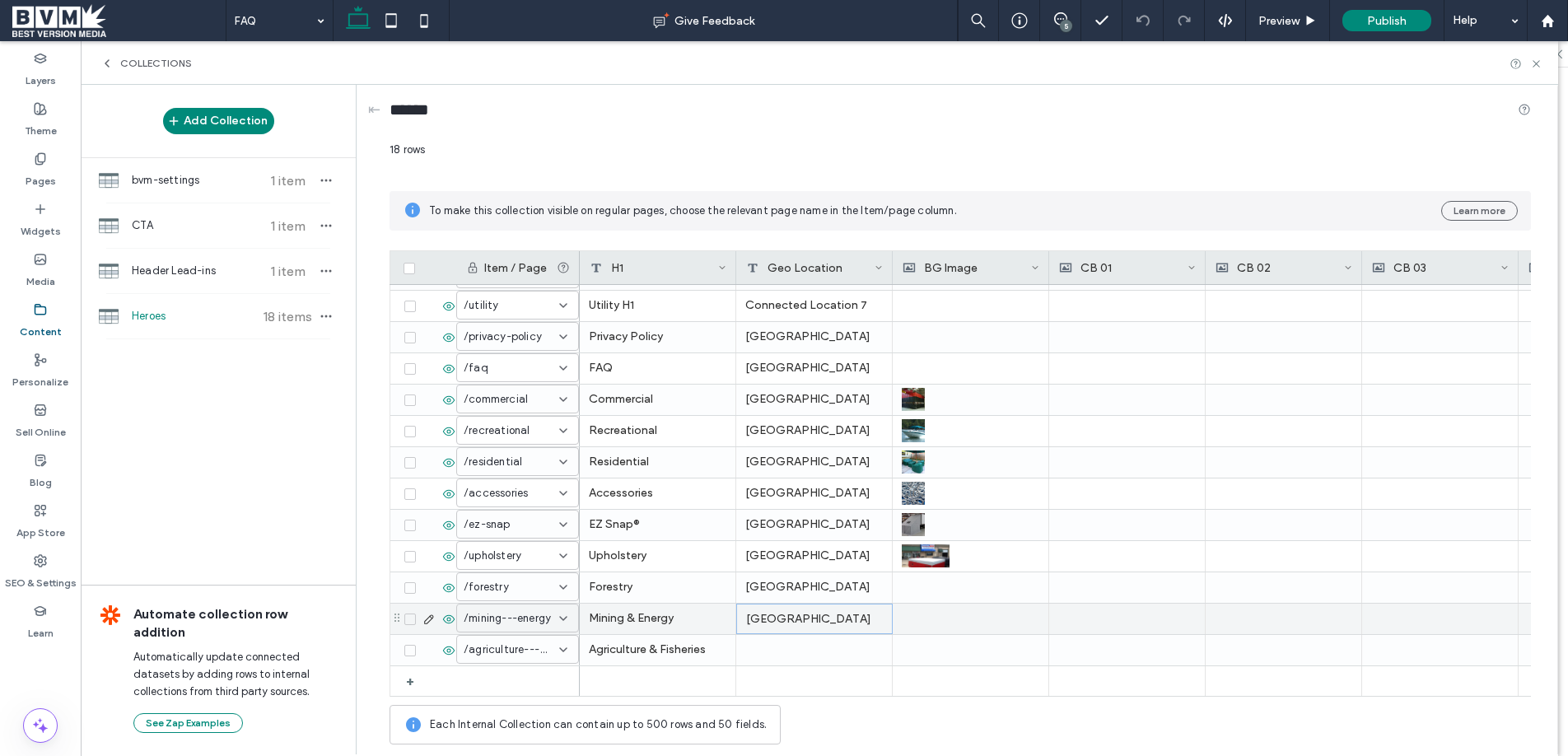
click at [788, 610] on div "North America" at bounding box center [815, 618] width 156 height 31
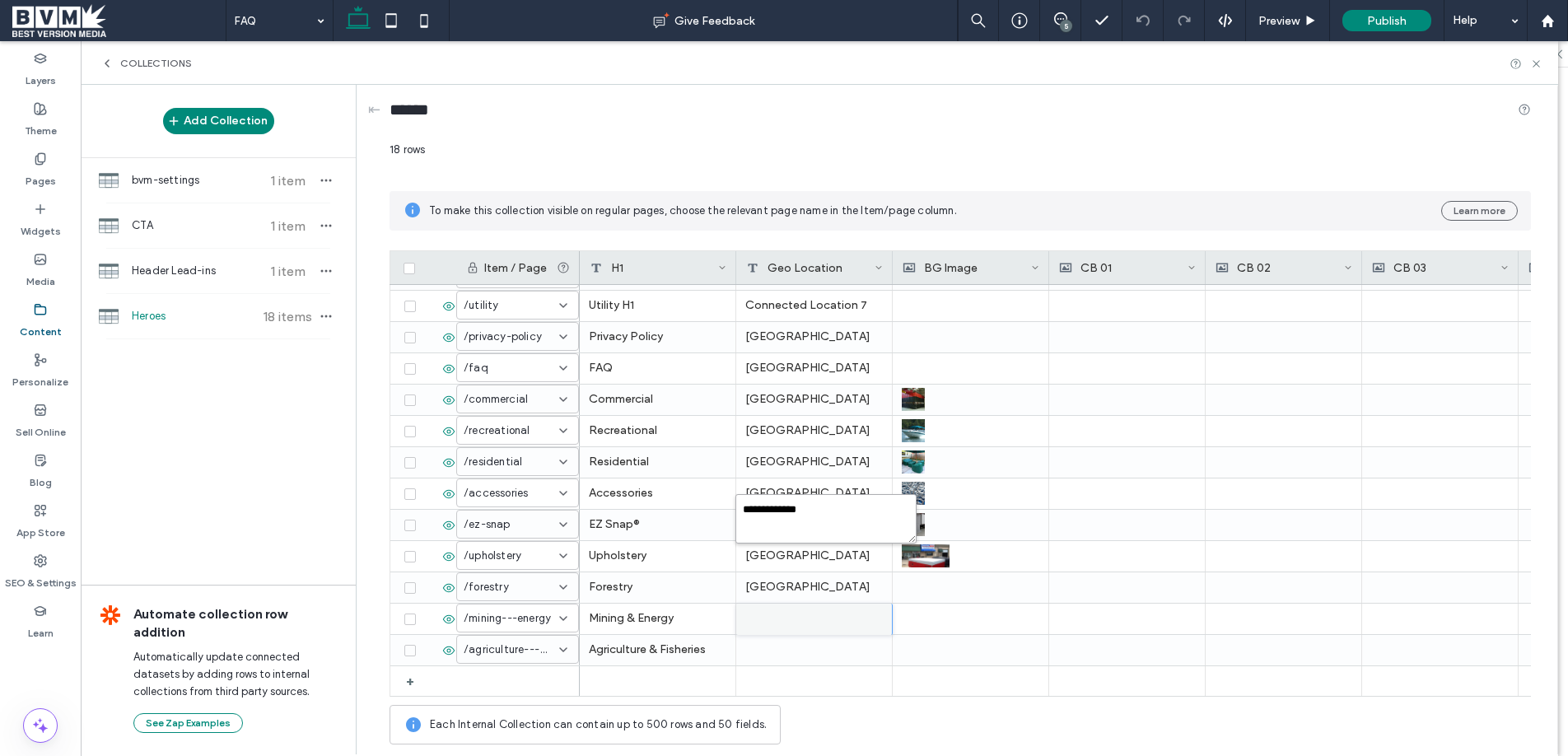
click at [791, 516] on textarea "**********" at bounding box center [825, 518] width 181 height 49
click at [785, 642] on div at bounding box center [815, 649] width 156 height 31
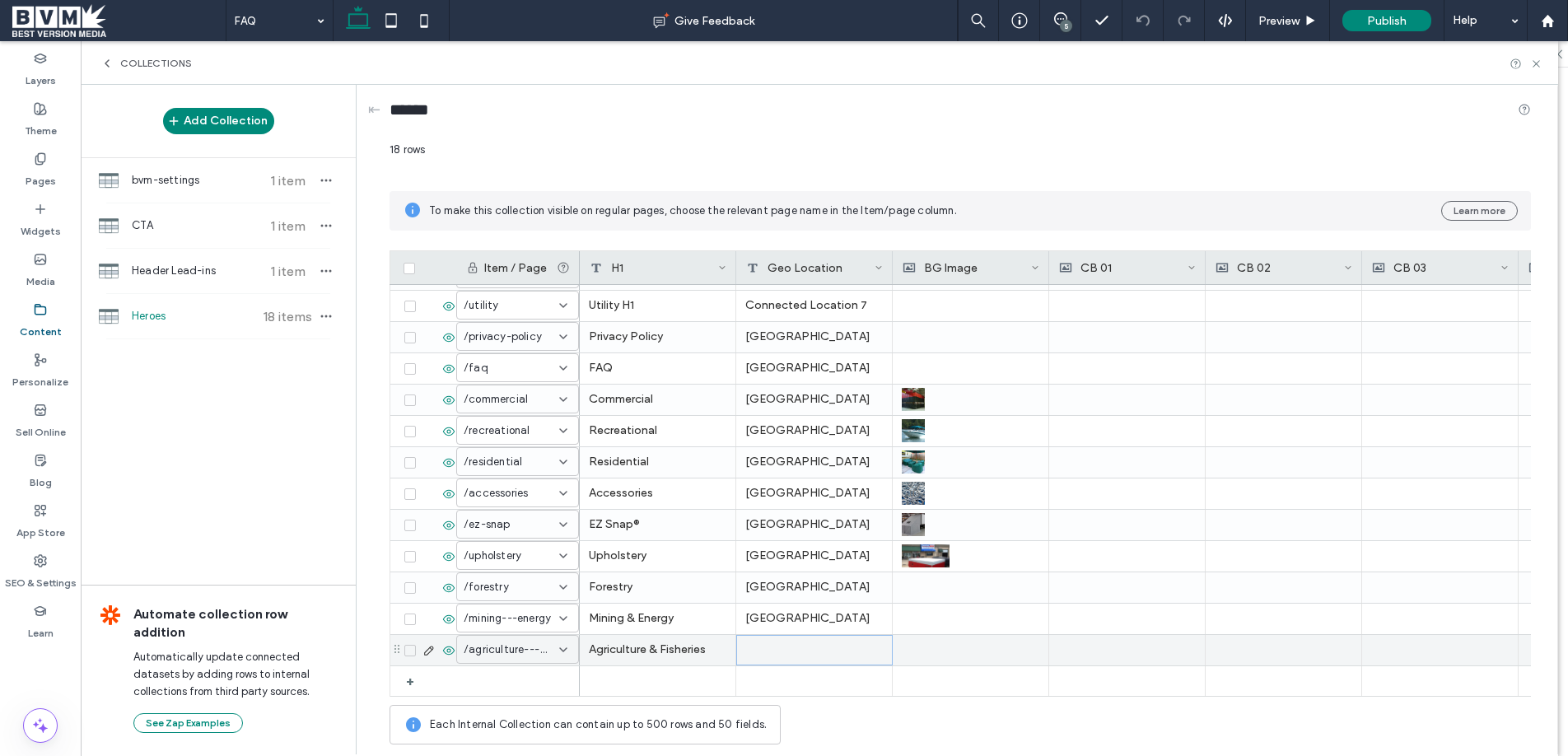
click at [785, 642] on div at bounding box center [815, 649] width 156 height 31
click at [786, 563] on textarea "plain-text-cell" at bounding box center [825, 550] width 181 height 49
paste textarea "**********"
type textarea "**********"
click at [1321, 105] on div "******" at bounding box center [960, 113] width 1141 height 31
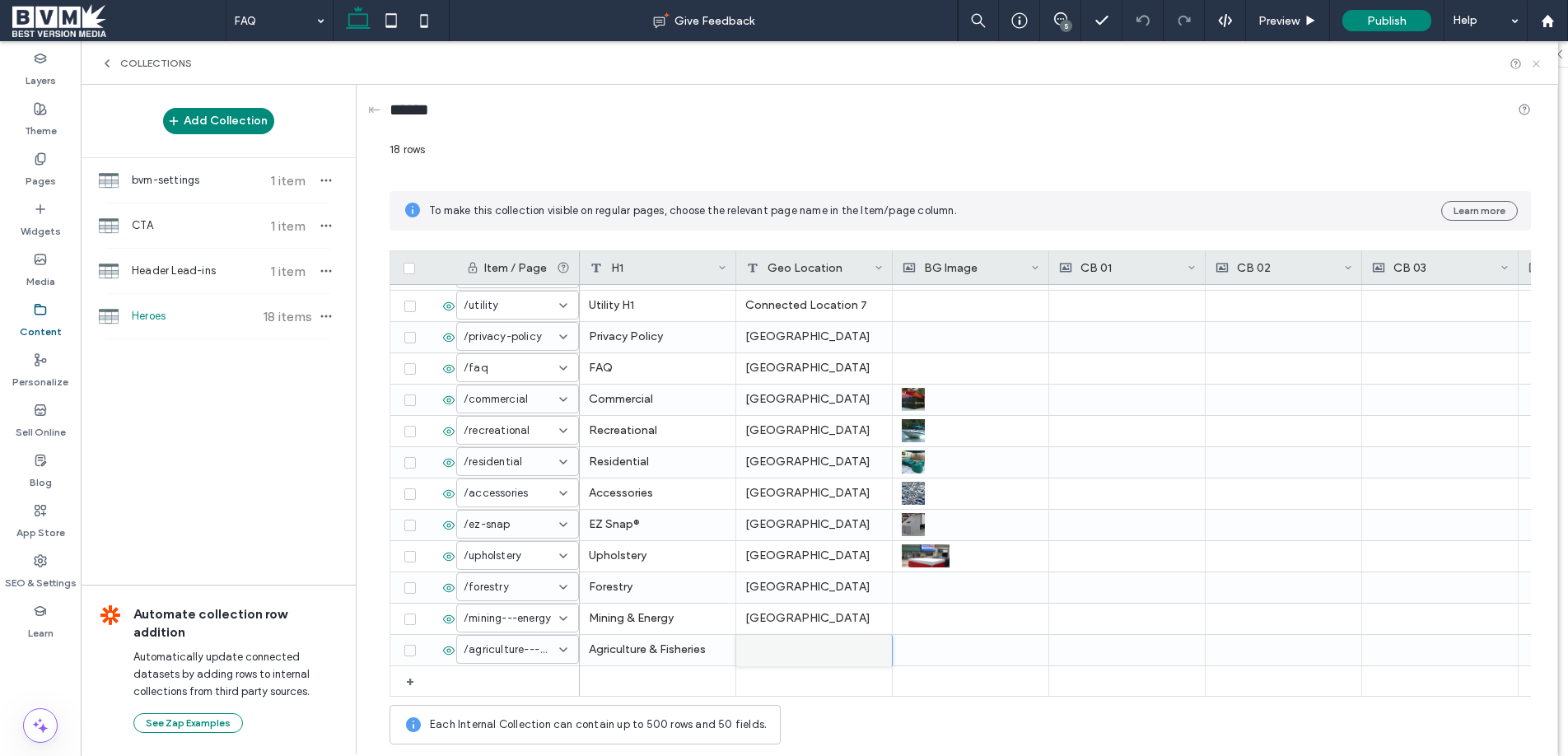
click at [1532, 64] on icon at bounding box center [1535, 63] width 13 height 13
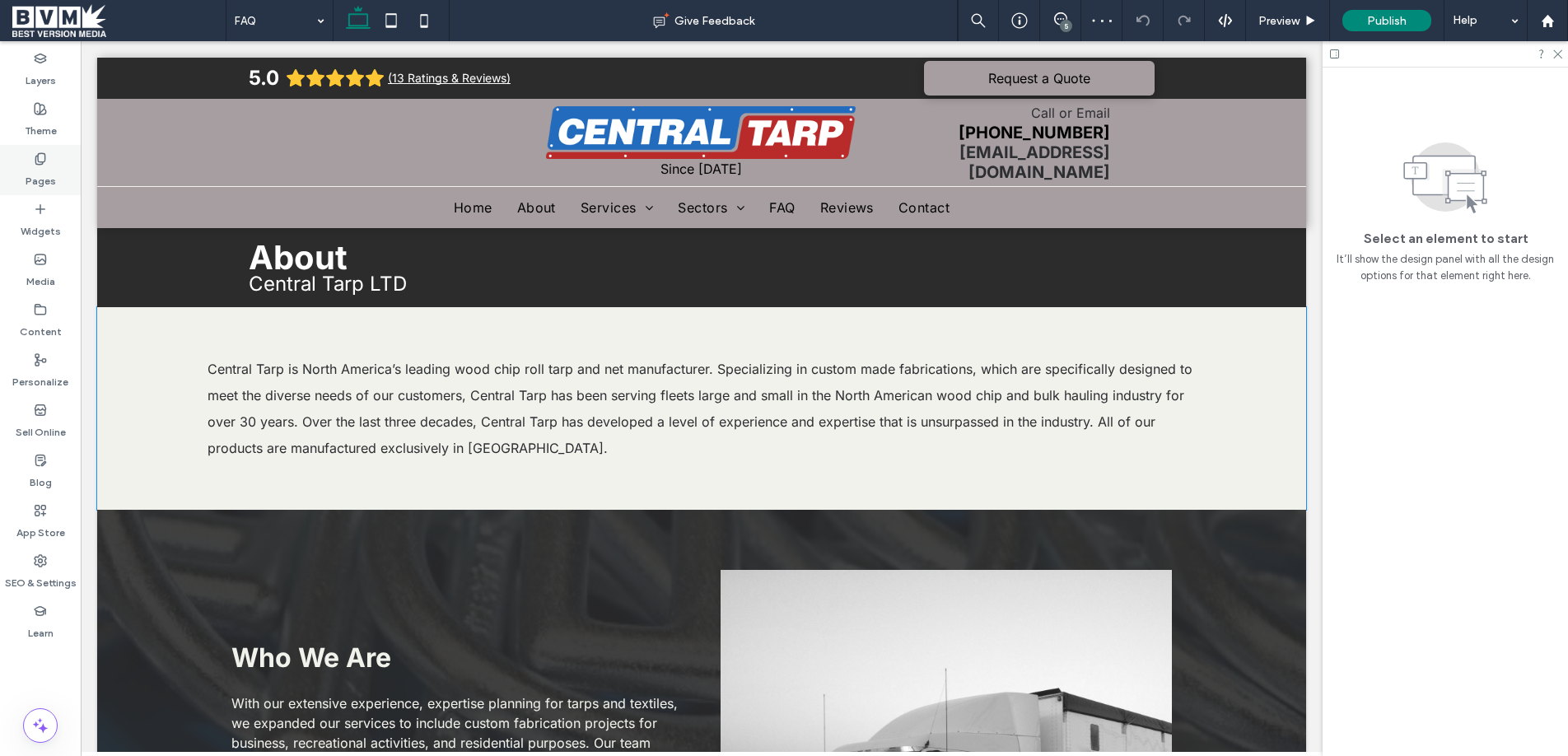
click at [57, 179] on div "Pages" at bounding box center [40, 170] width 81 height 50
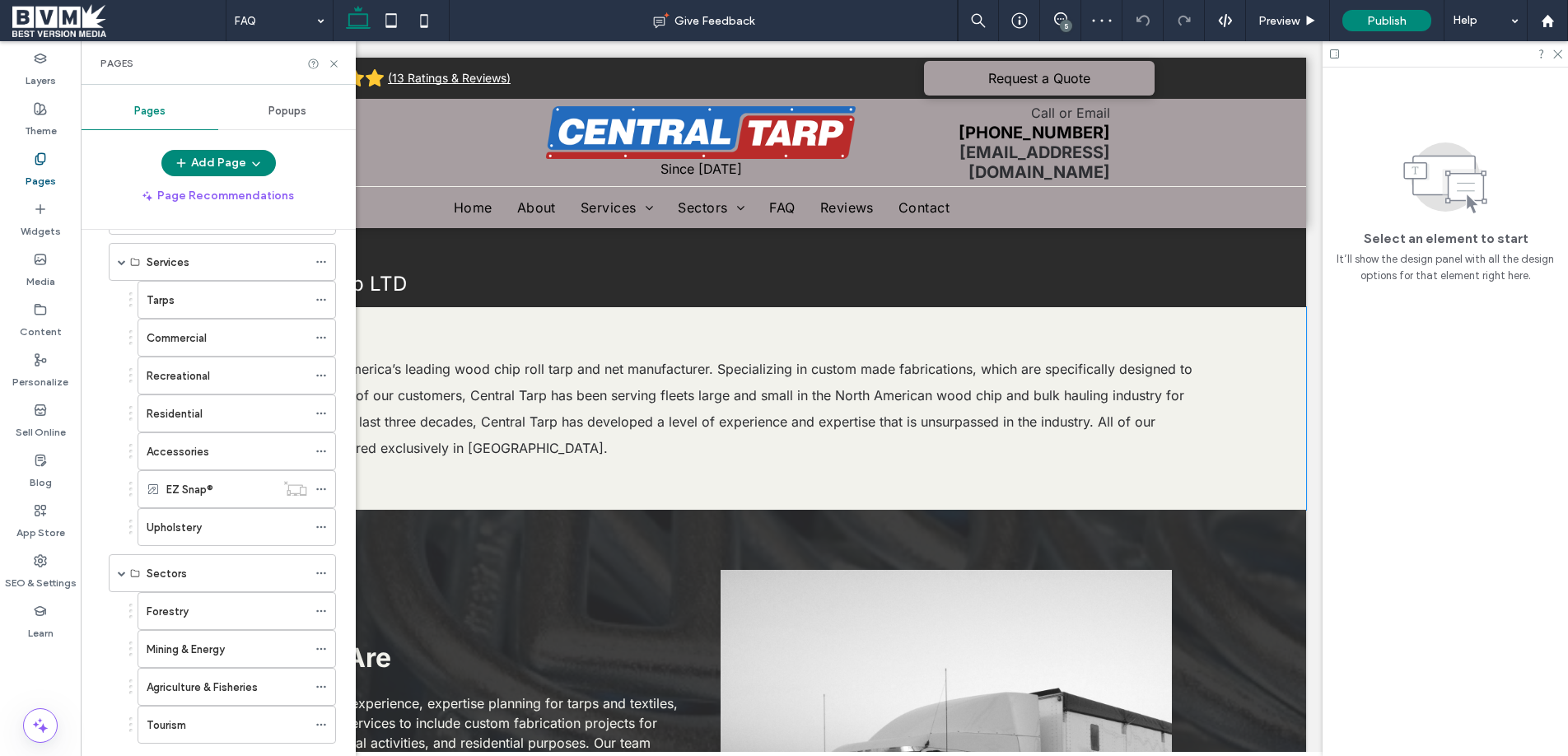
scroll to position [420, 0]
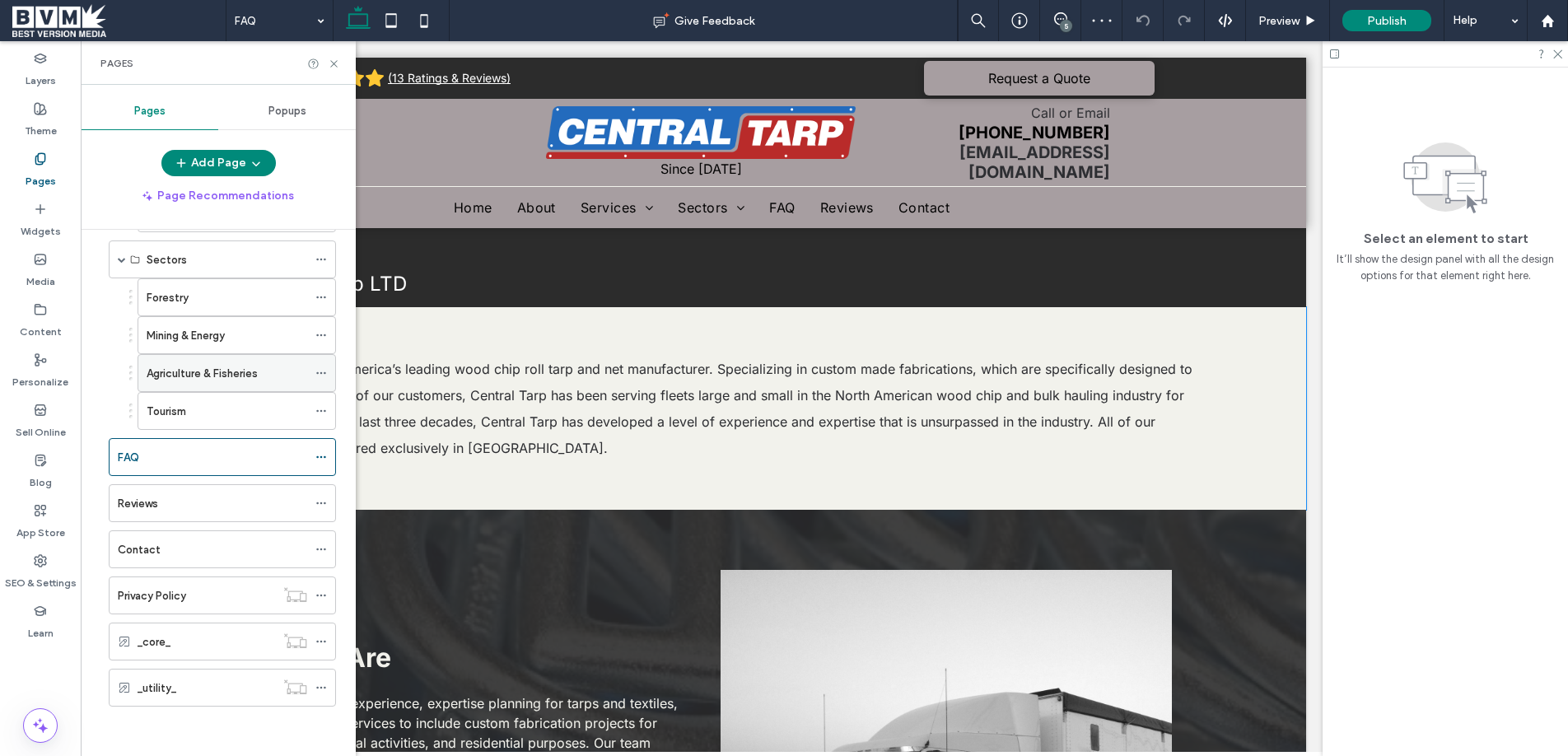
click at [200, 371] on label "Agriculture & Fisheries" at bounding box center [201, 373] width 112 height 29
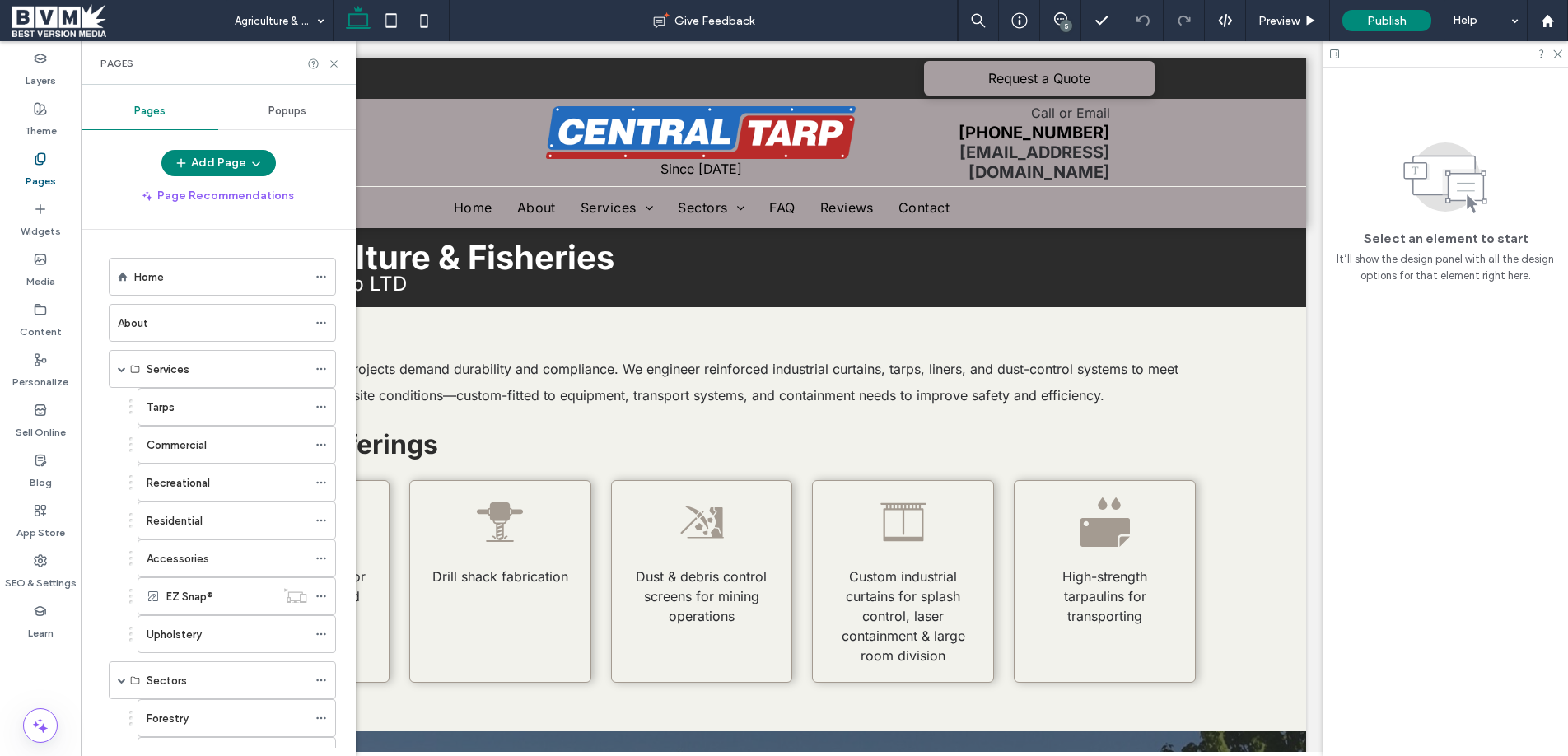
scroll to position [420, 0]
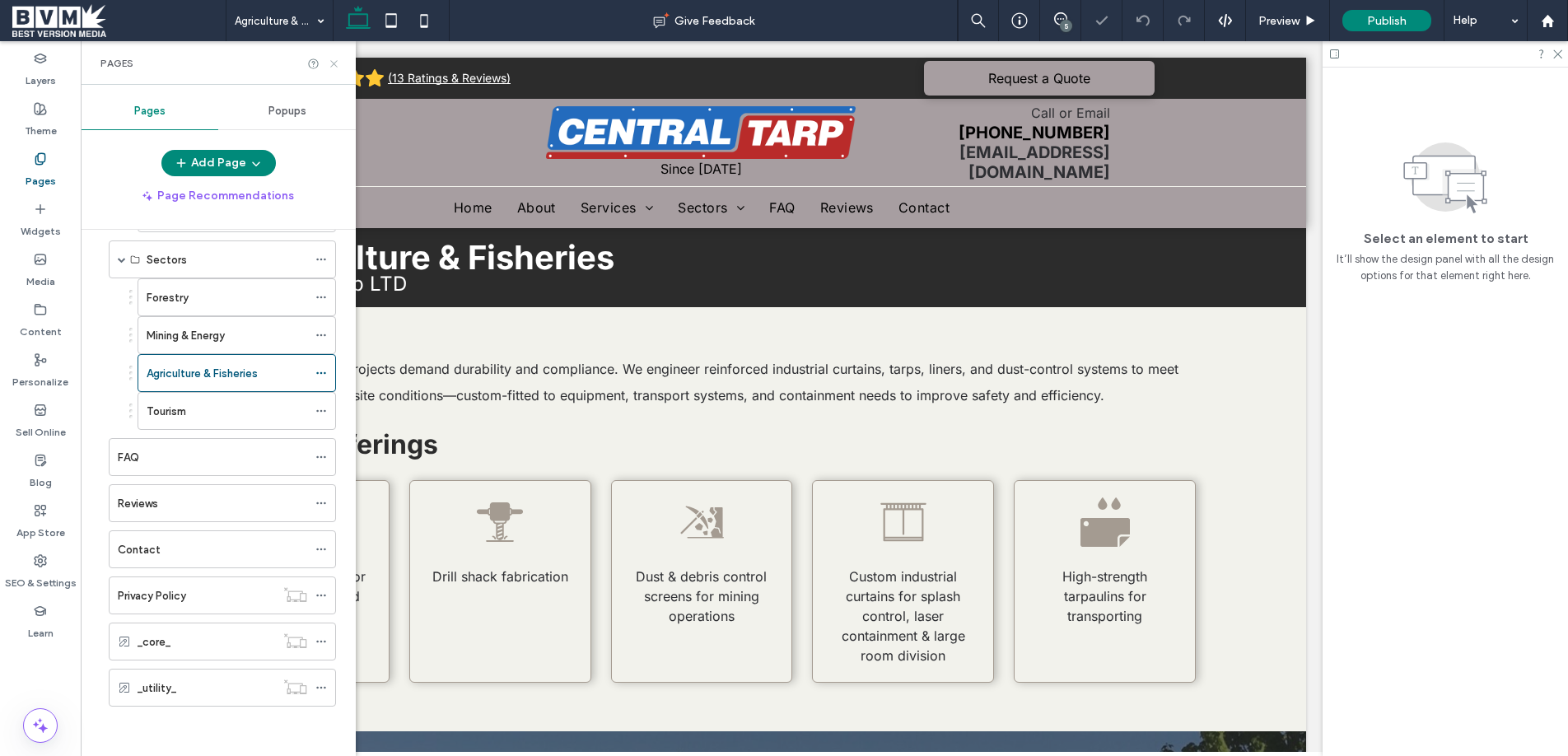
click at [337, 61] on icon at bounding box center [334, 63] width 13 height 13
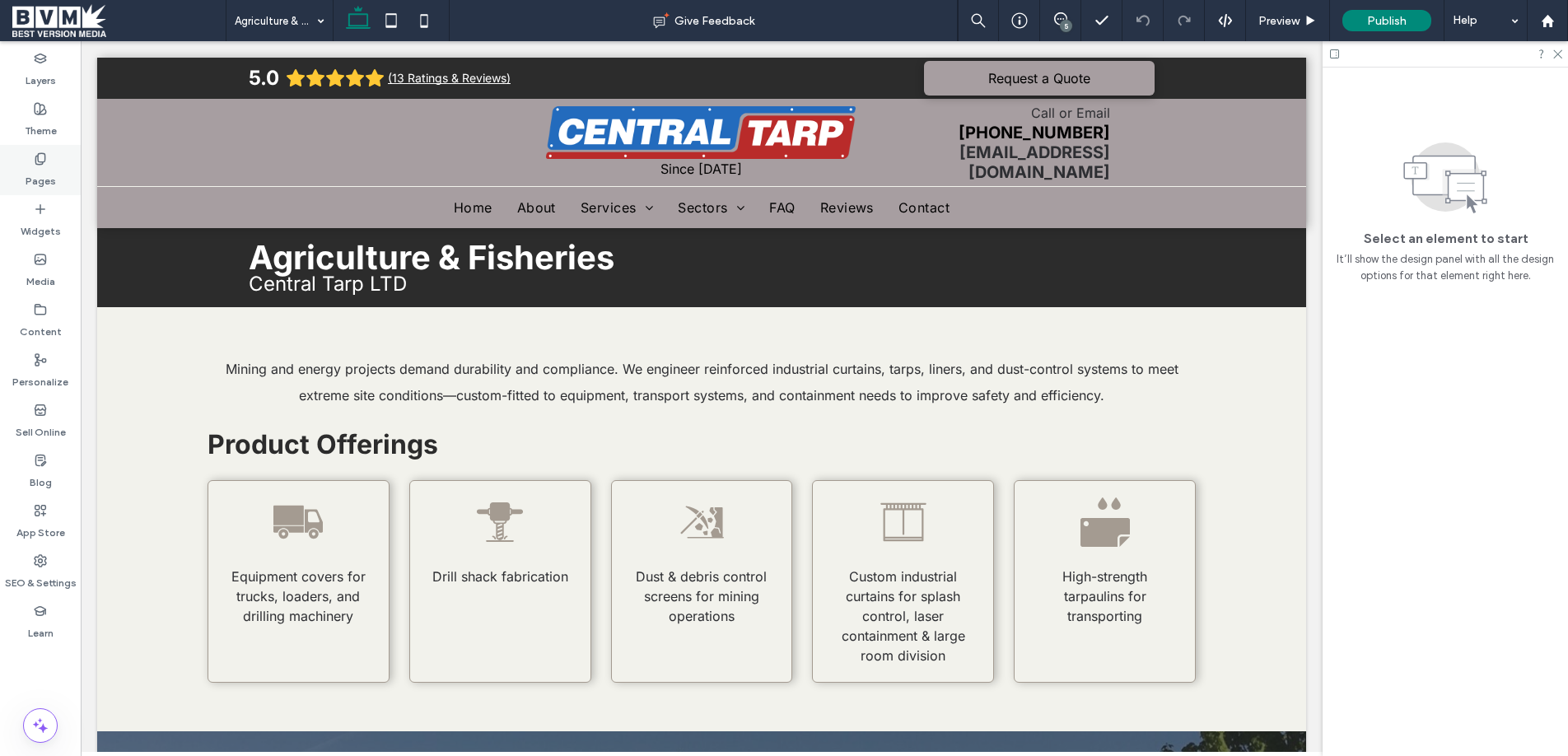
click at [24, 151] on div "Pages" at bounding box center [40, 170] width 81 height 50
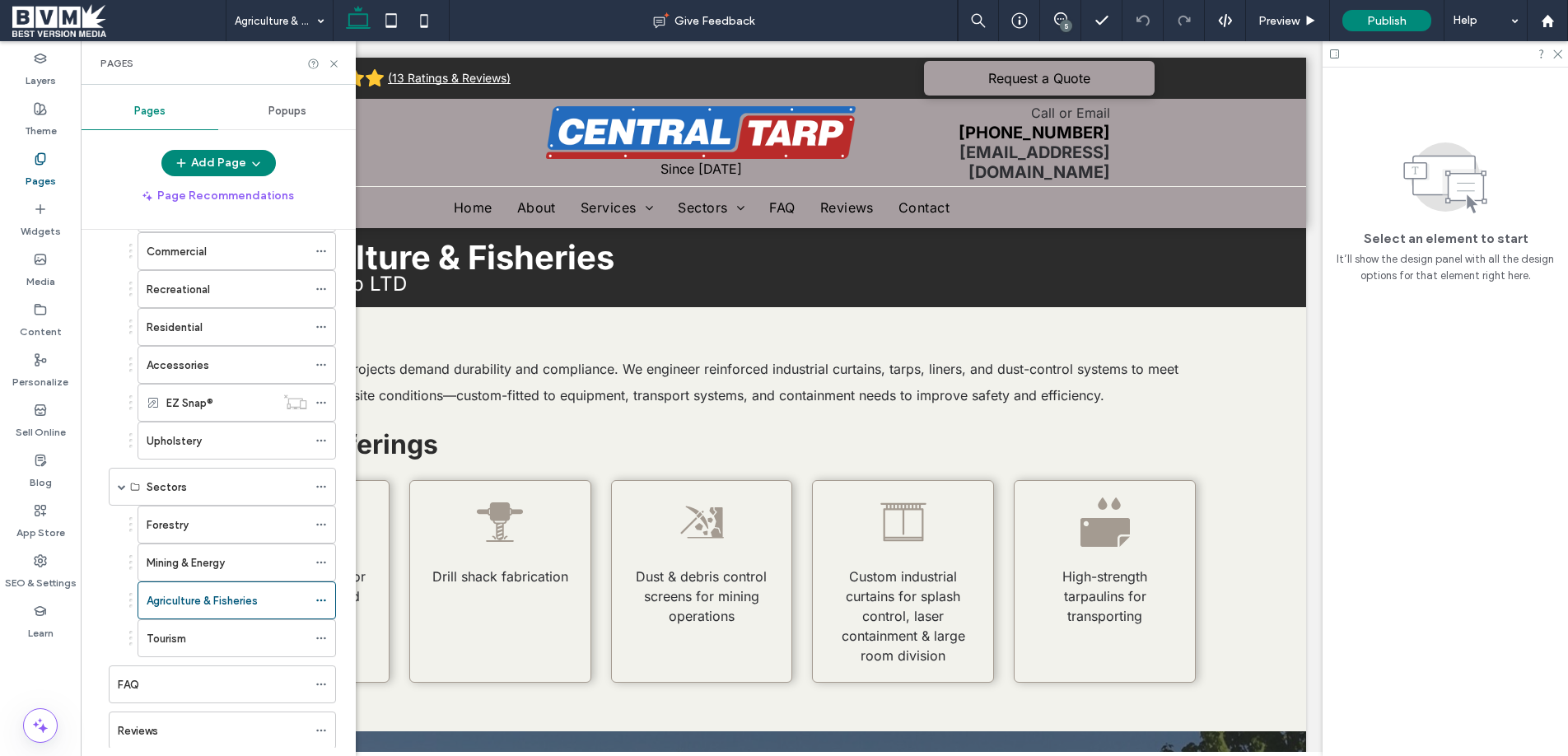
scroll to position [195, 0]
click at [652, 428] on h2 "Product Offerings" at bounding box center [664, 444] width 913 height 33
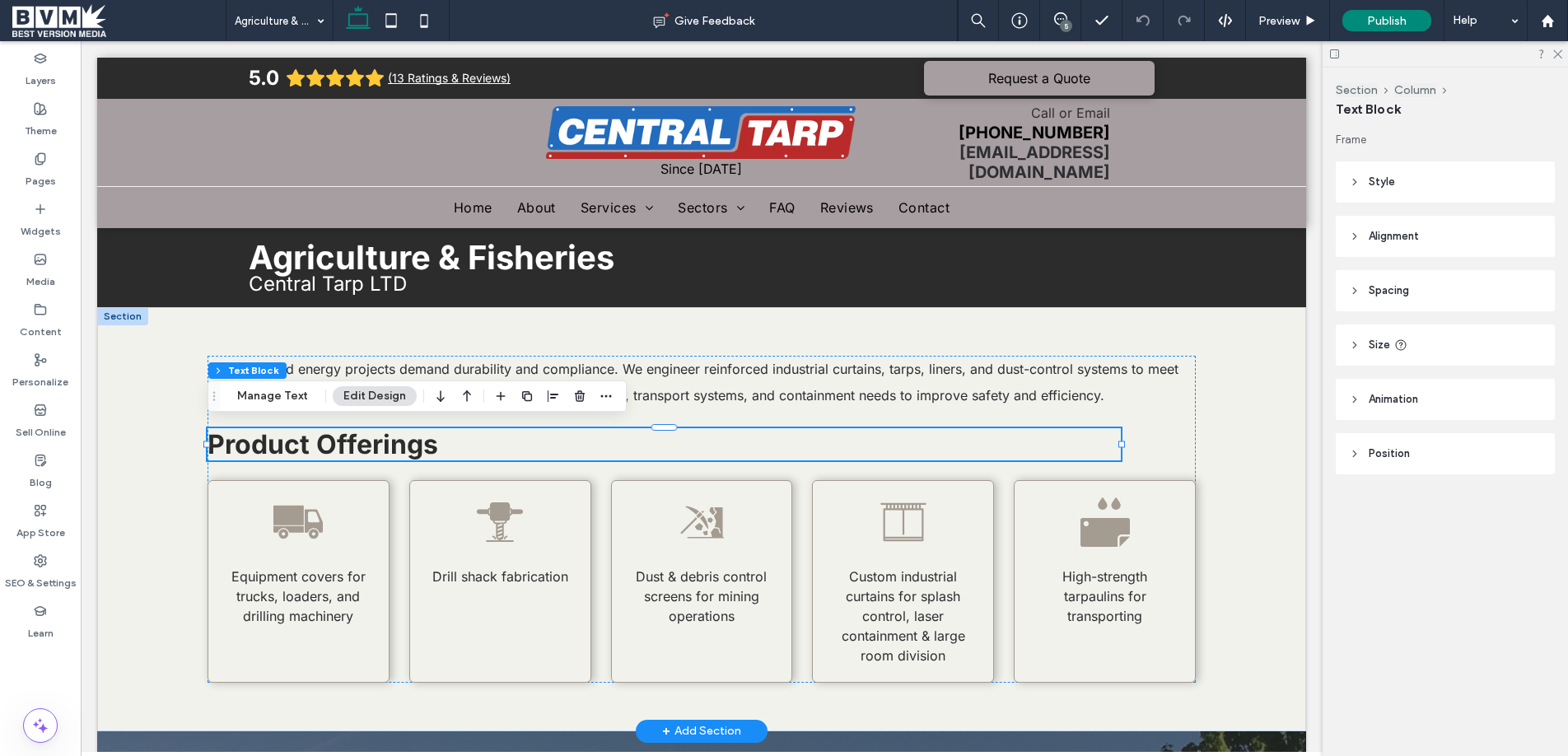
click at [781, 381] on span "Mining and energy projects demand durability and compliance. We engineer reinfo…" at bounding box center [701, 381] width 953 height 42
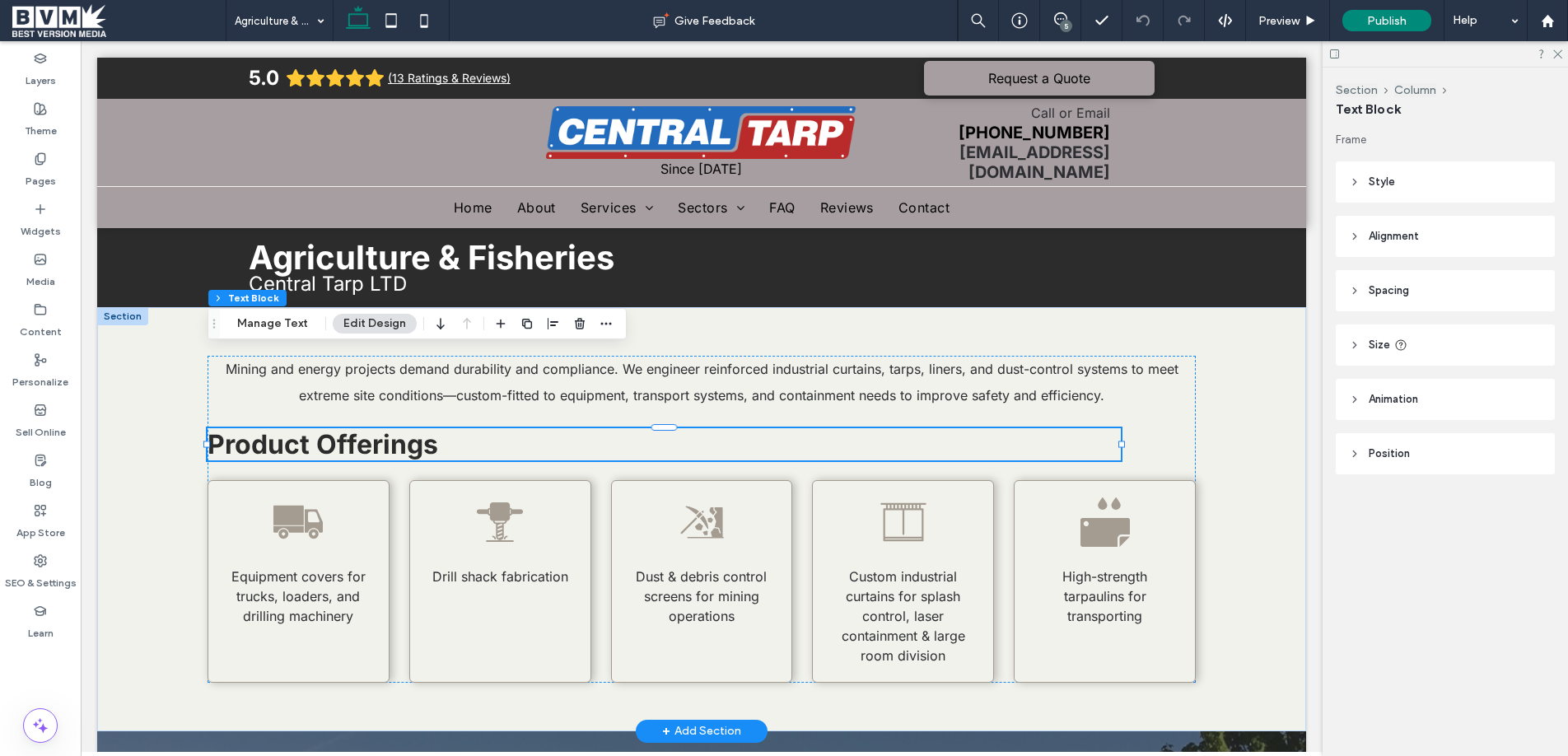
click at [781, 381] on span "Mining and energy projects demand durability and compliance. We engineer reinfo…" at bounding box center [701, 381] width 953 height 42
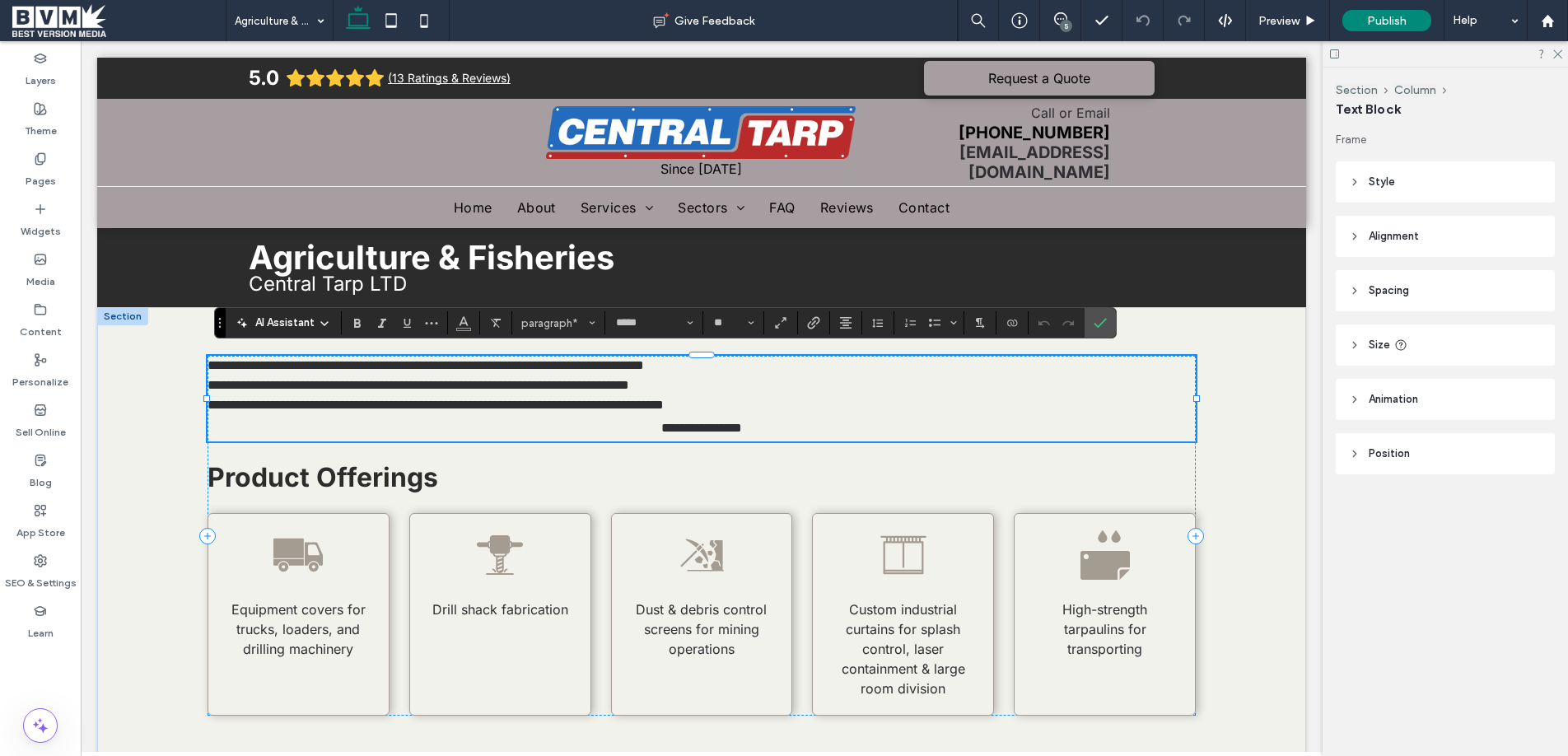
scroll to position [0, 0]
click at [772, 365] on p "**********" at bounding box center [701, 365] width 988 height 20
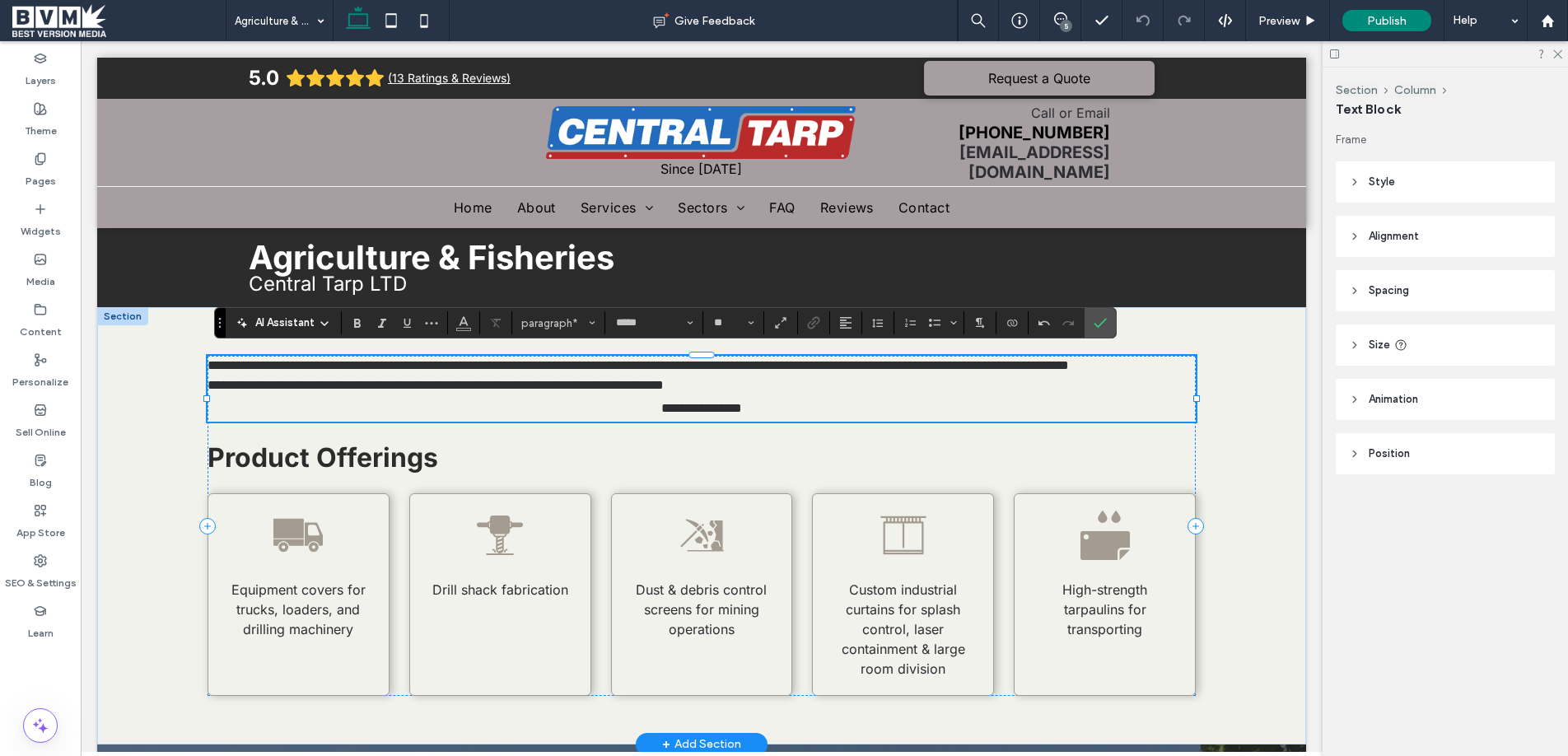
click at [672, 375] on p "**********" at bounding box center [701, 365] width 988 height 20
click at [887, 388] on p "**********" at bounding box center [701, 375] width 988 height 39
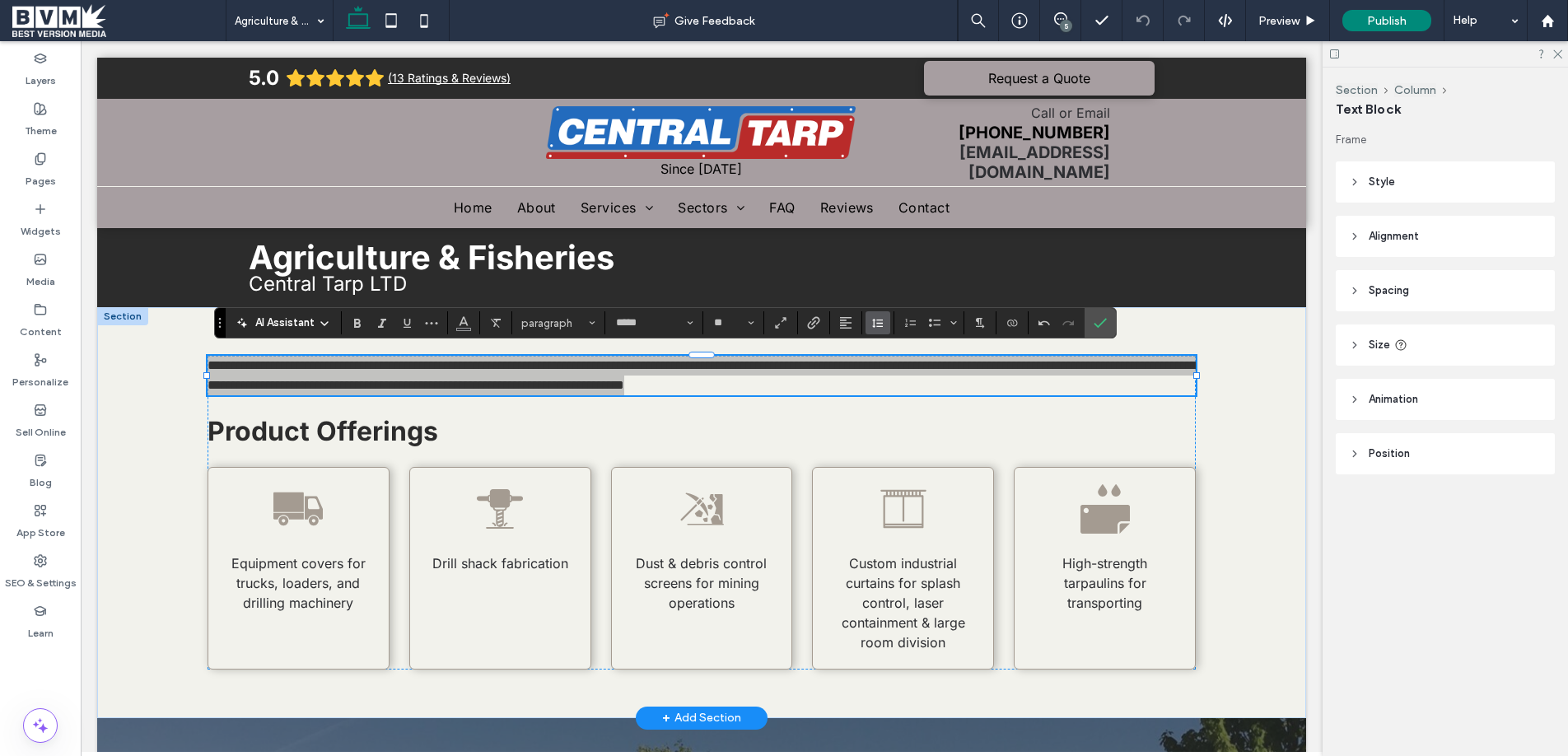
click at [883, 323] on icon "Line Height" at bounding box center [877, 322] width 13 height 13
click at [919, 414] on div "Double" at bounding box center [903, 418] width 40 height 13
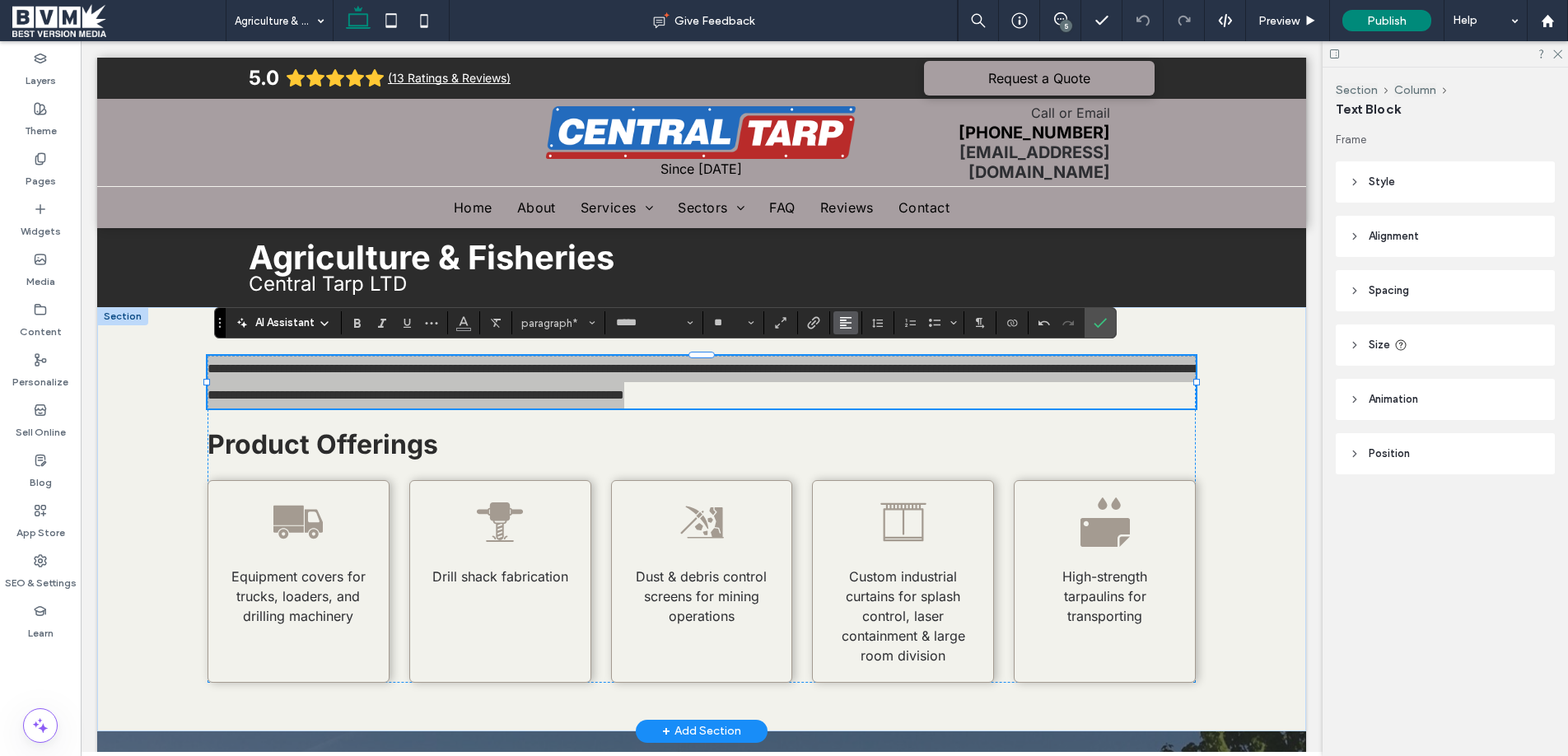
click at [849, 322] on use "Alignment" at bounding box center [846, 323] width 12 height 12
click at [875, 374] on label "ui.textEditor.alignment.center" at bounding box center [862, 373] width 57 height 24
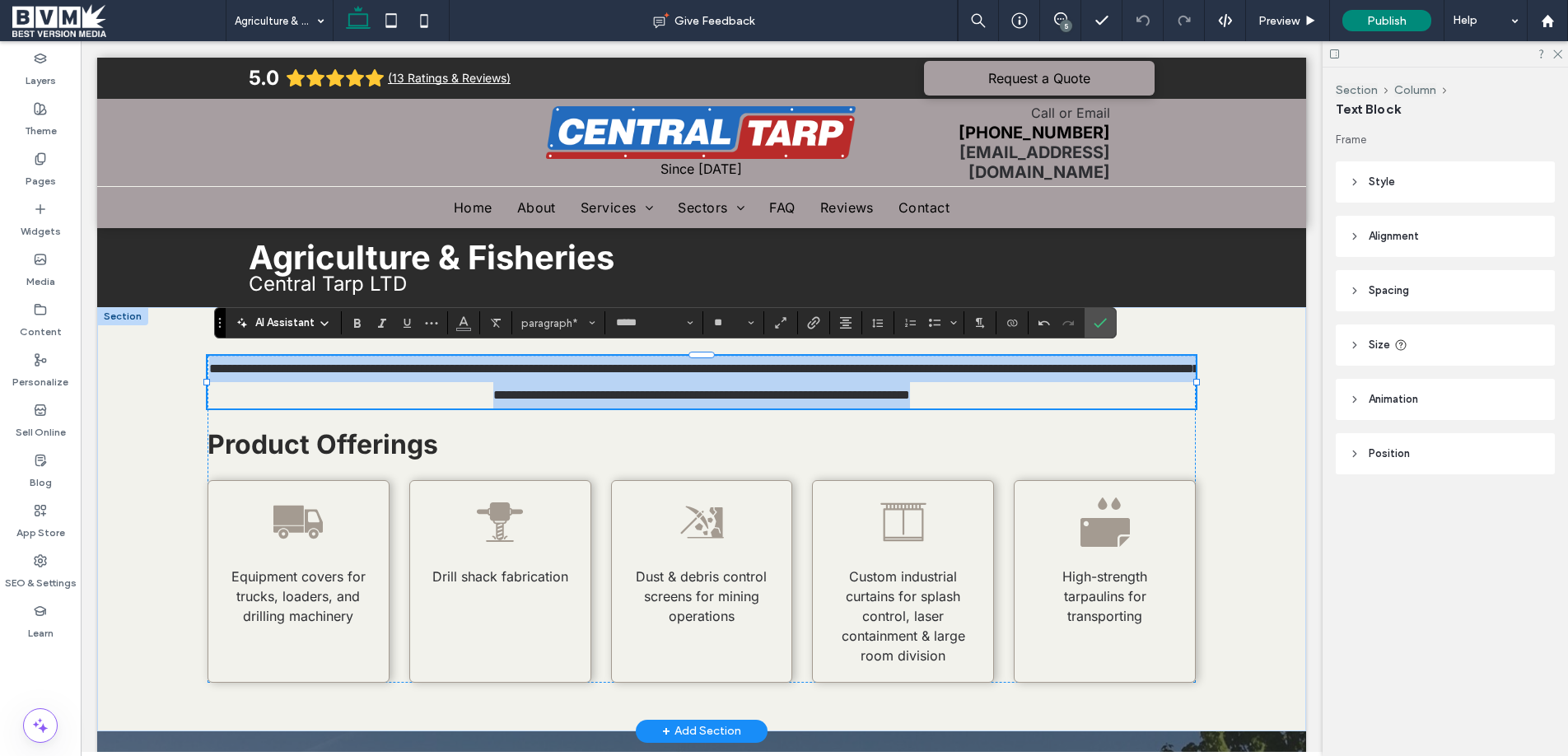
click at [330, 607] on span "Equipment covers for trucks, loaders, and drilling machinery" at bounding box center [298, 595] width 134 height 56
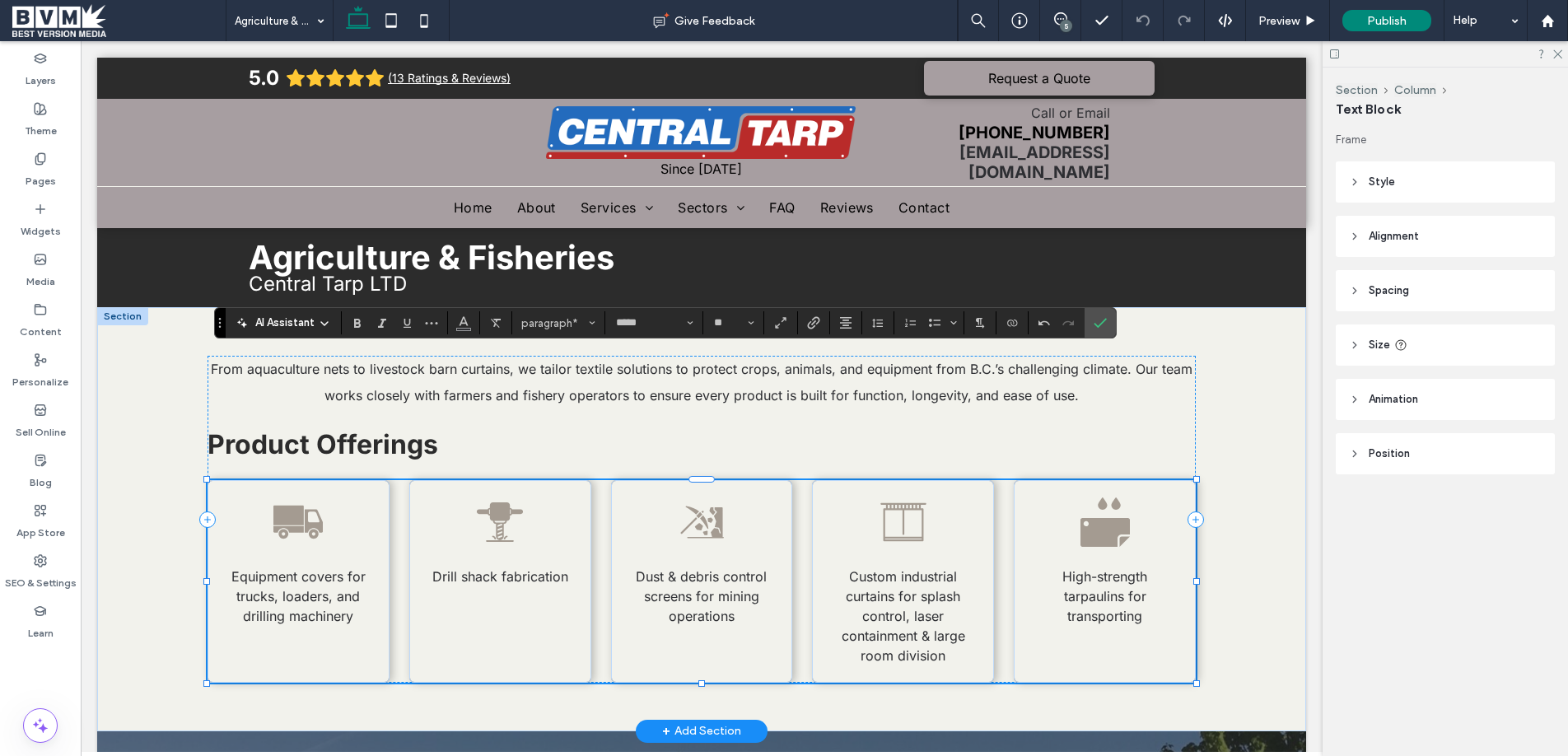
click at [330, 607] on span "Equipment covers for trucks, loaders, and drilling machinery" at bounding box center [298, 595] width 134 height 56
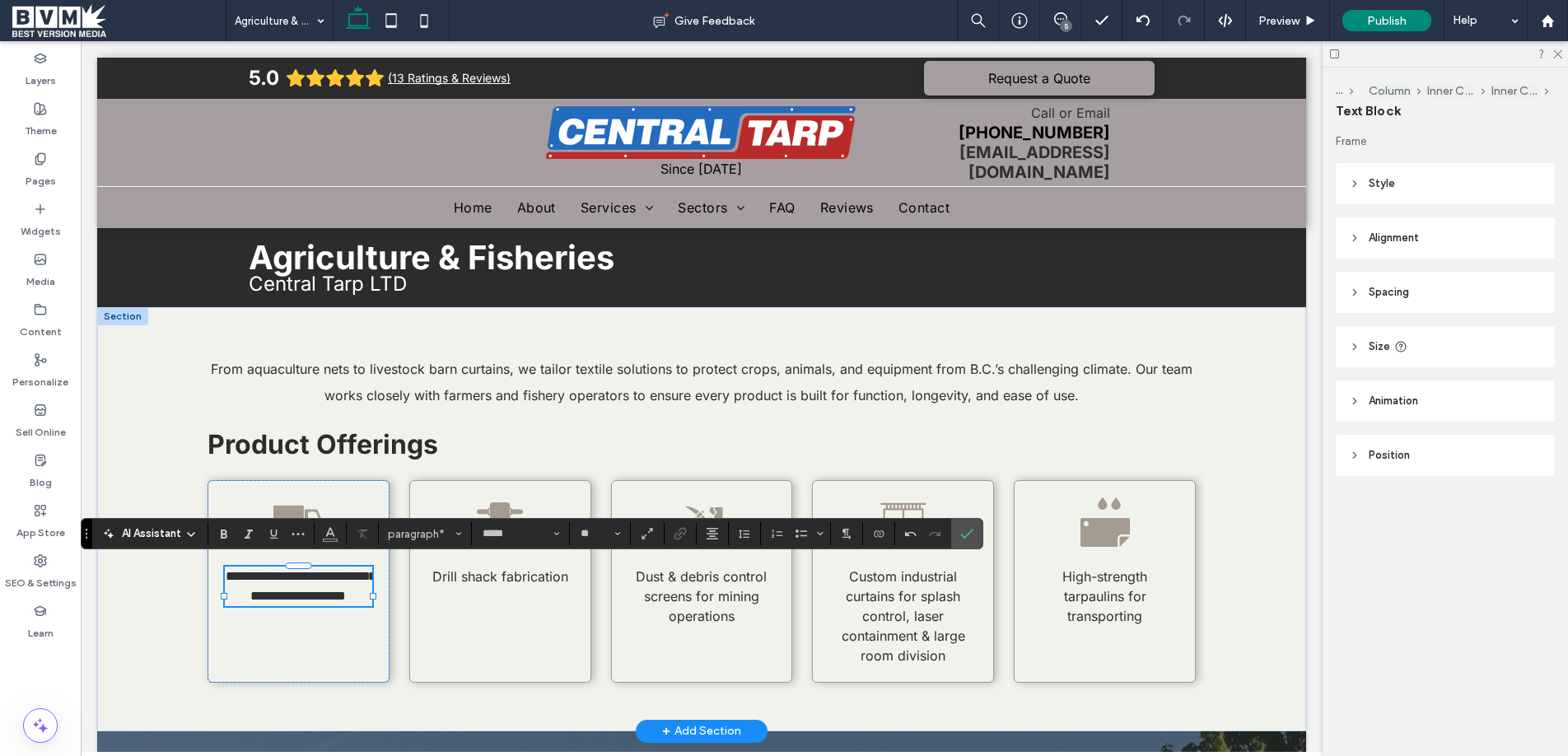
click at [501, 574] on span "Drill shack fabrication" at bounding box center [501, 575] width 136 height 17
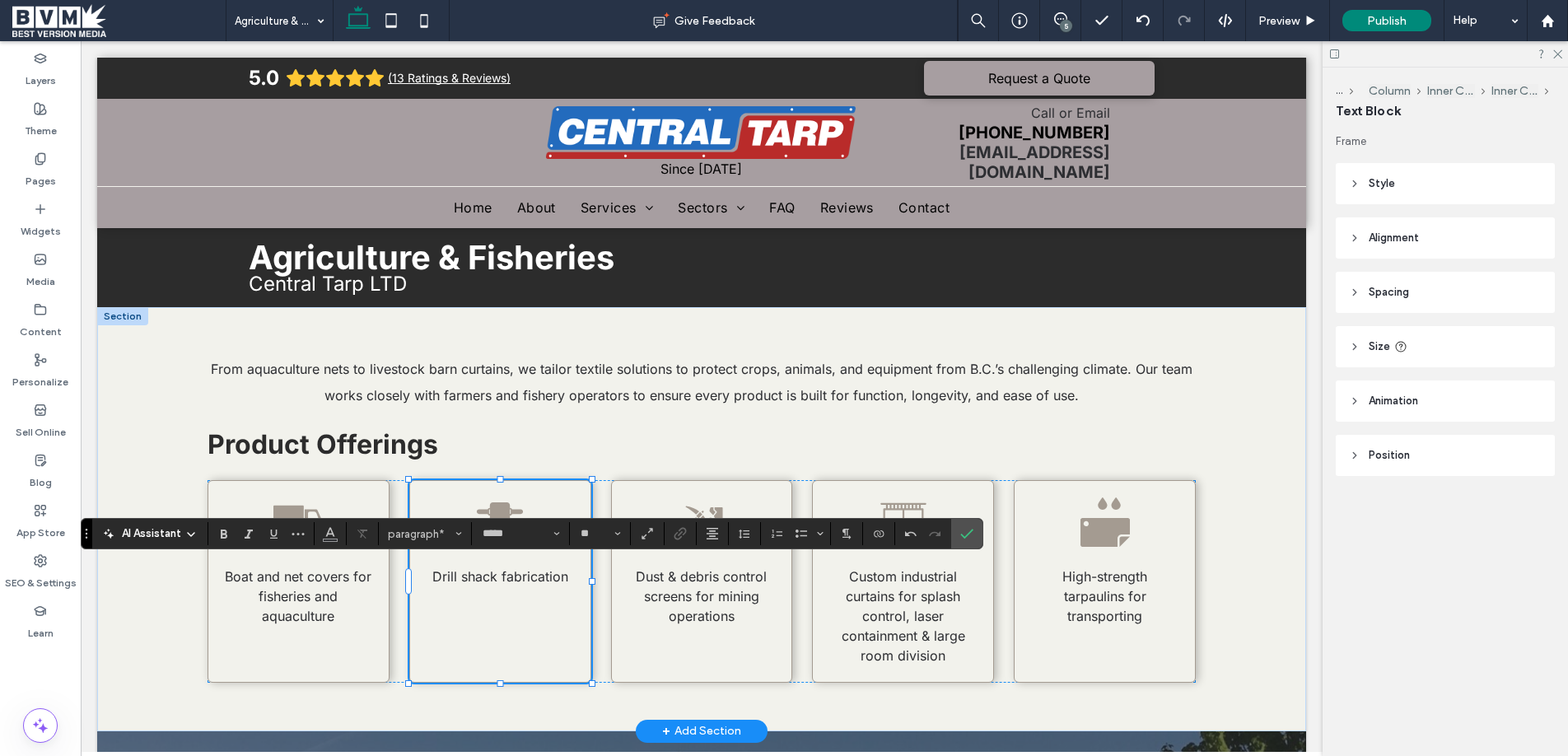
click at [501, 574] on span "Drill shack fabrication" at bounding box center [501, 575] width 136 height 17
click at [712, 585] on span "Dust & debris control screens for mining operations" at bounding box center [701, 595] width 131 height 56
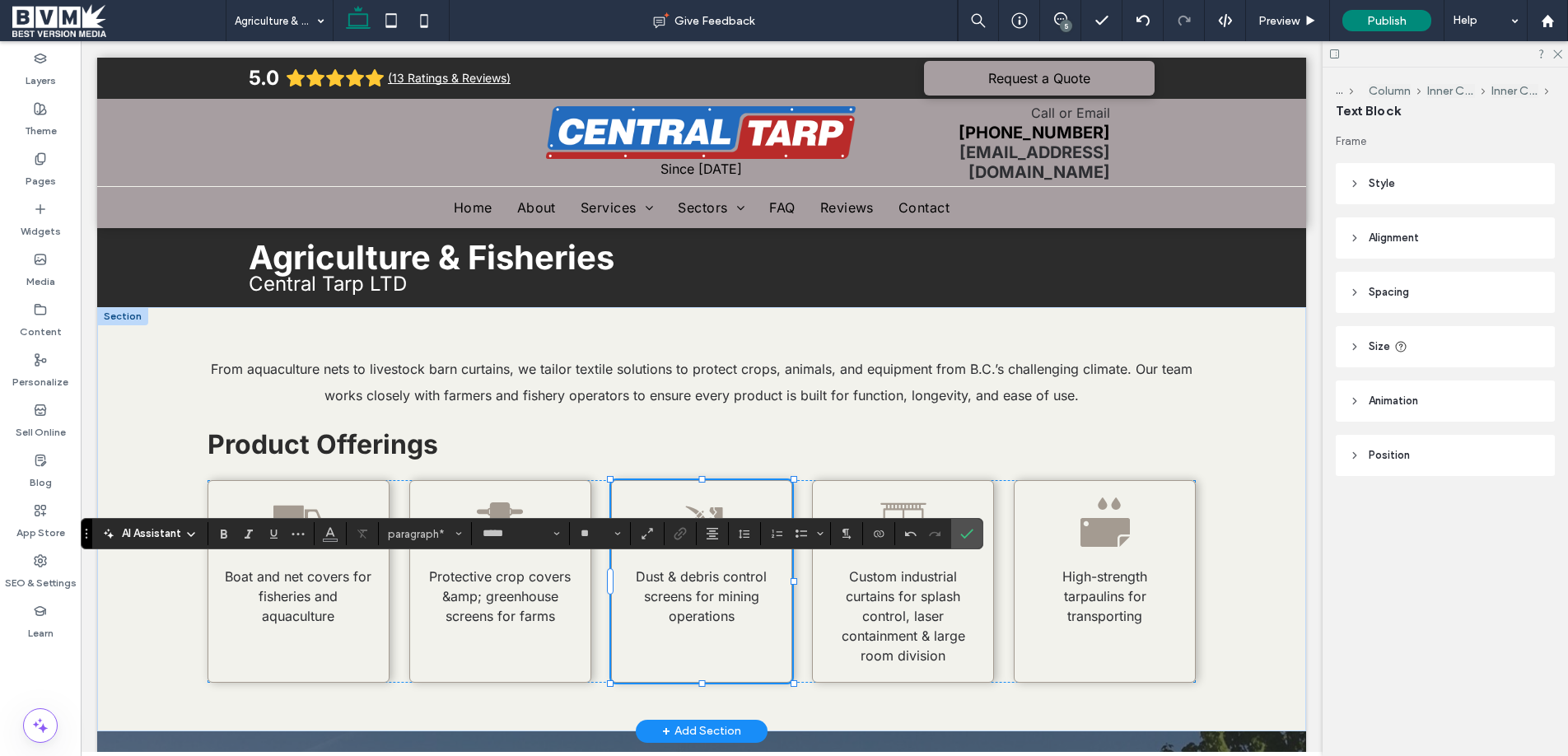
click at [712, 585] on span "Dust & debris control screens for mining operations" at bounding box center [701, 595] width 131 height 56
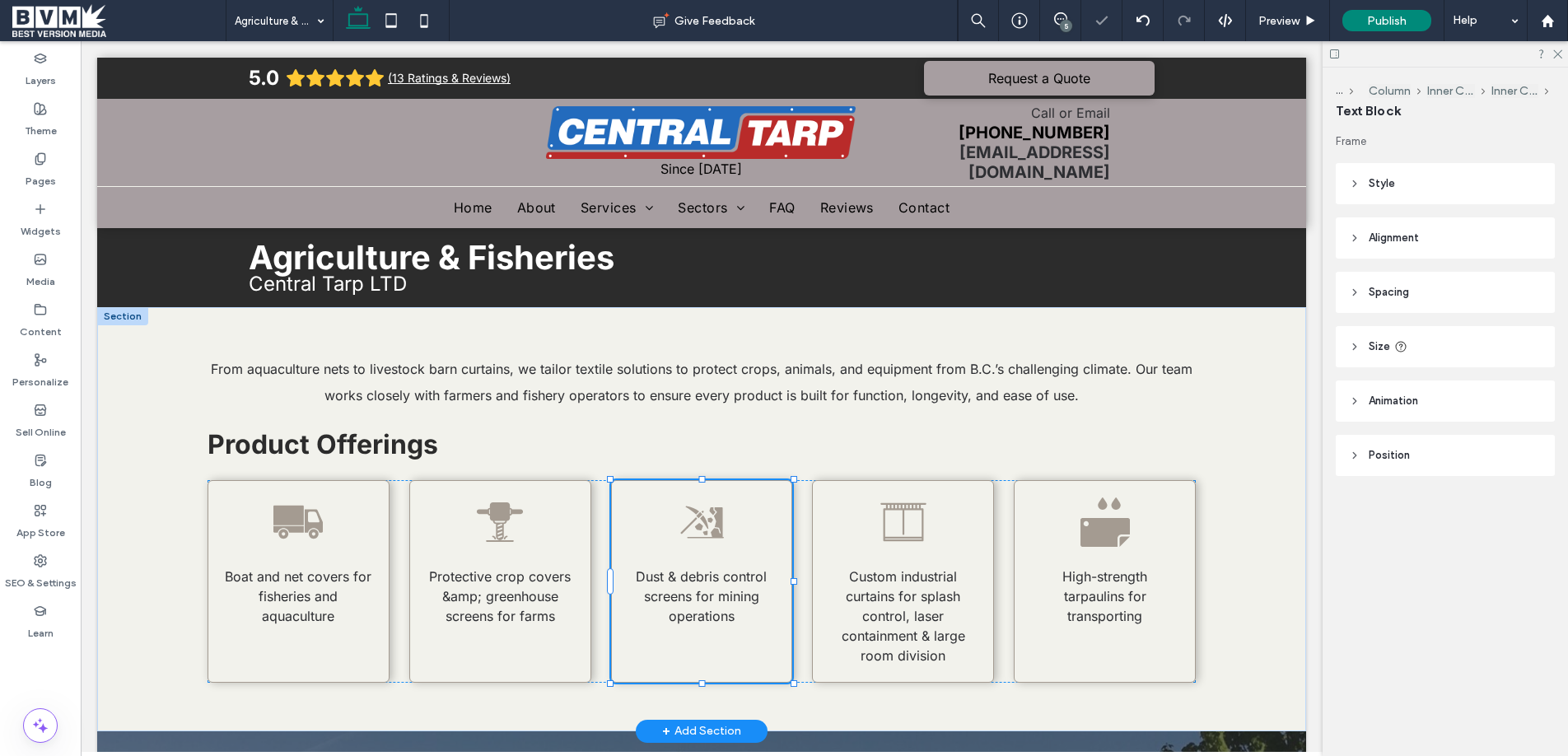
type input "*****"
type input "**"
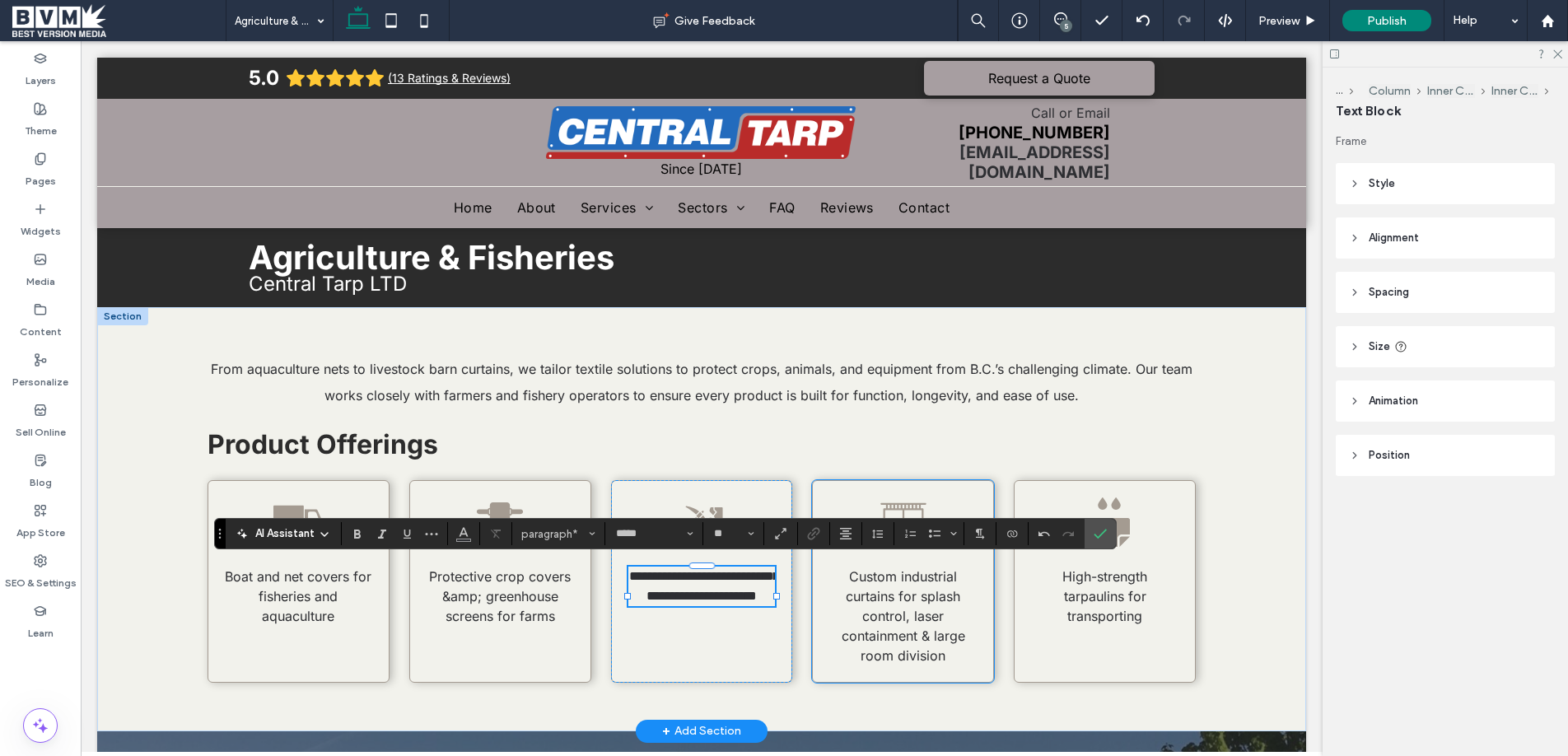
click at [897, 593] on span "Custom industrial curtains for splash control, laser containment & large room d…" at bounding box center [902, 615] width 123 height 96
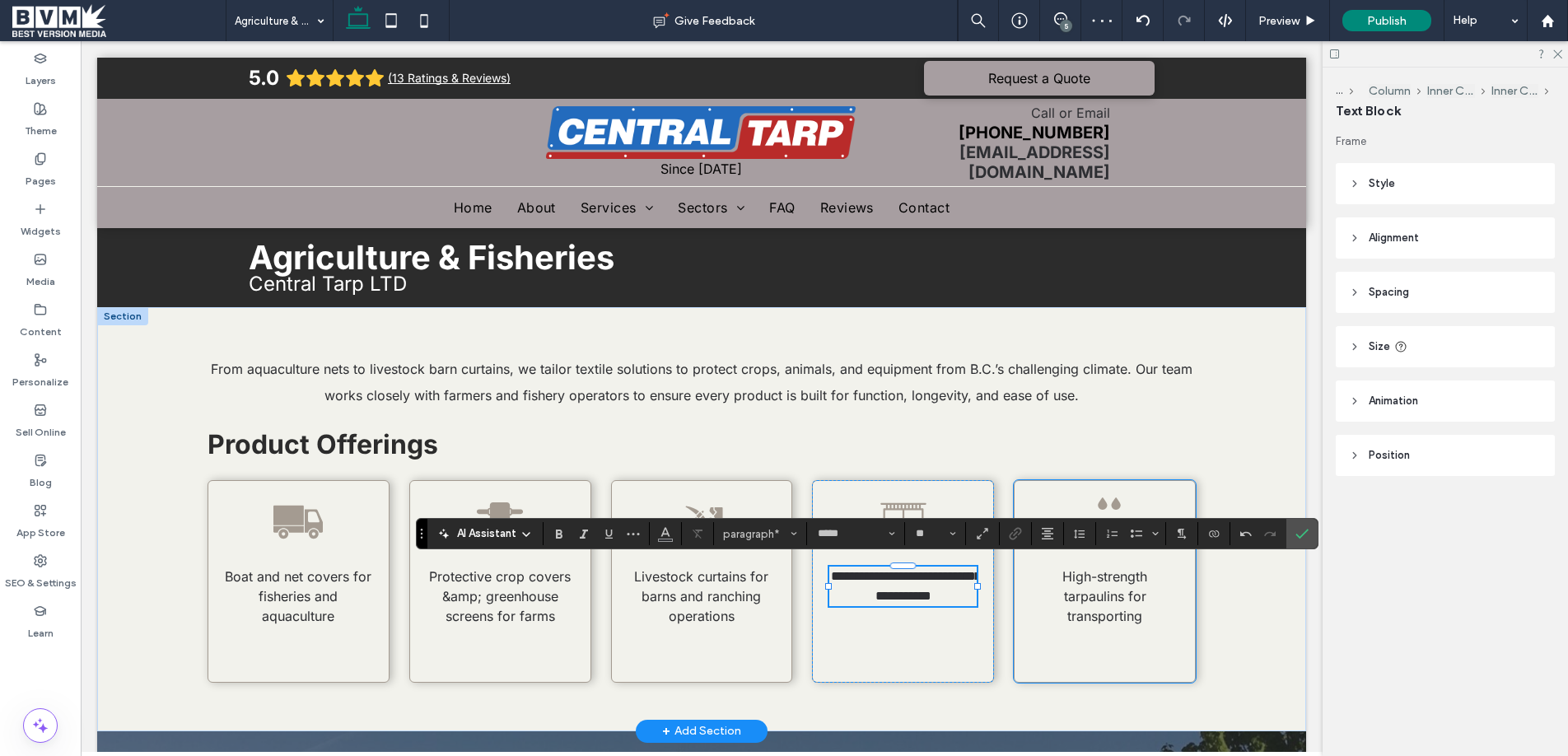
click at [1176, 492] on div "High-strength tarpaulins for transporting" at bounding box center [1105, 580] width 182 height 202
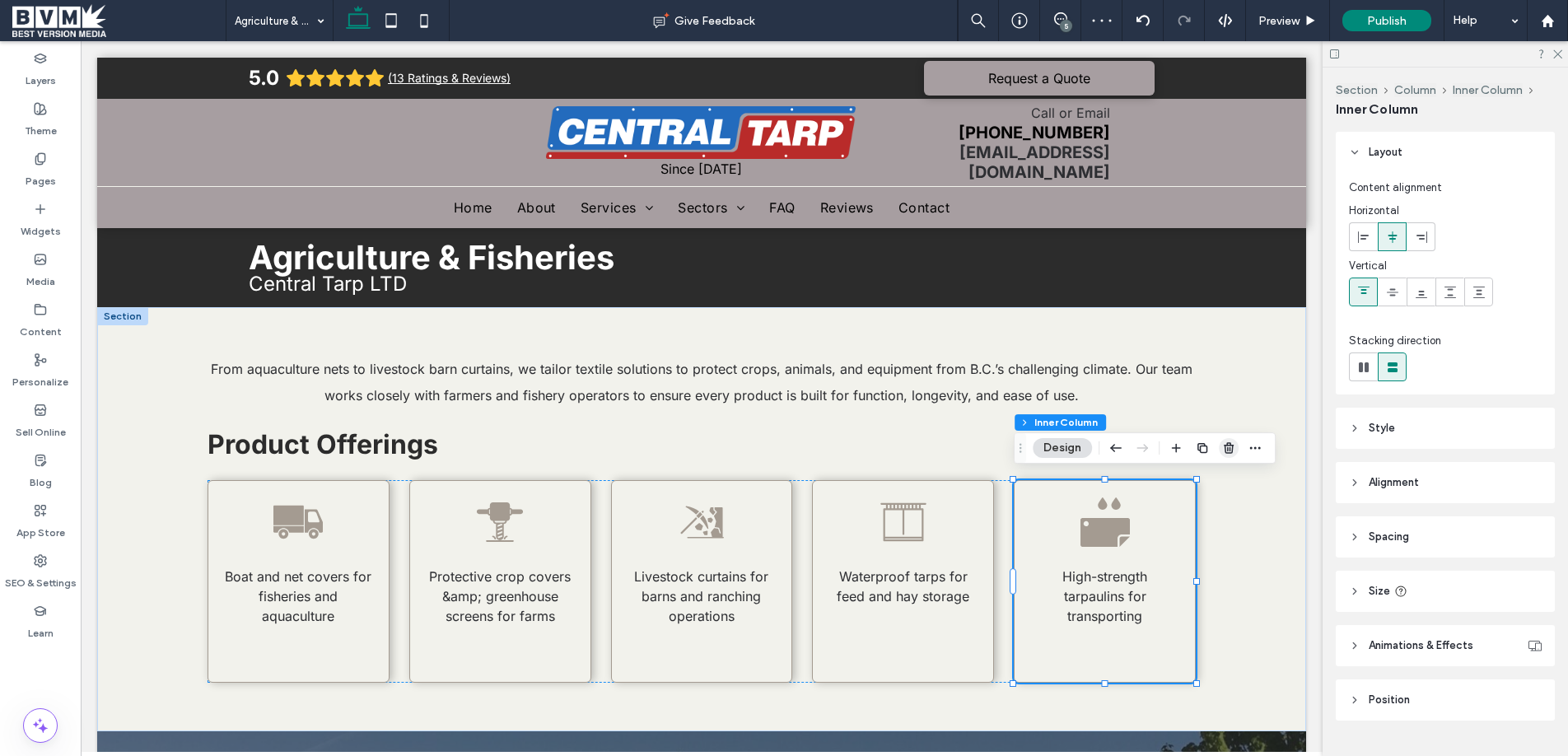
click at [1230, 448] on icon "button" at bounding box center [1228, 447] width 13 height 13
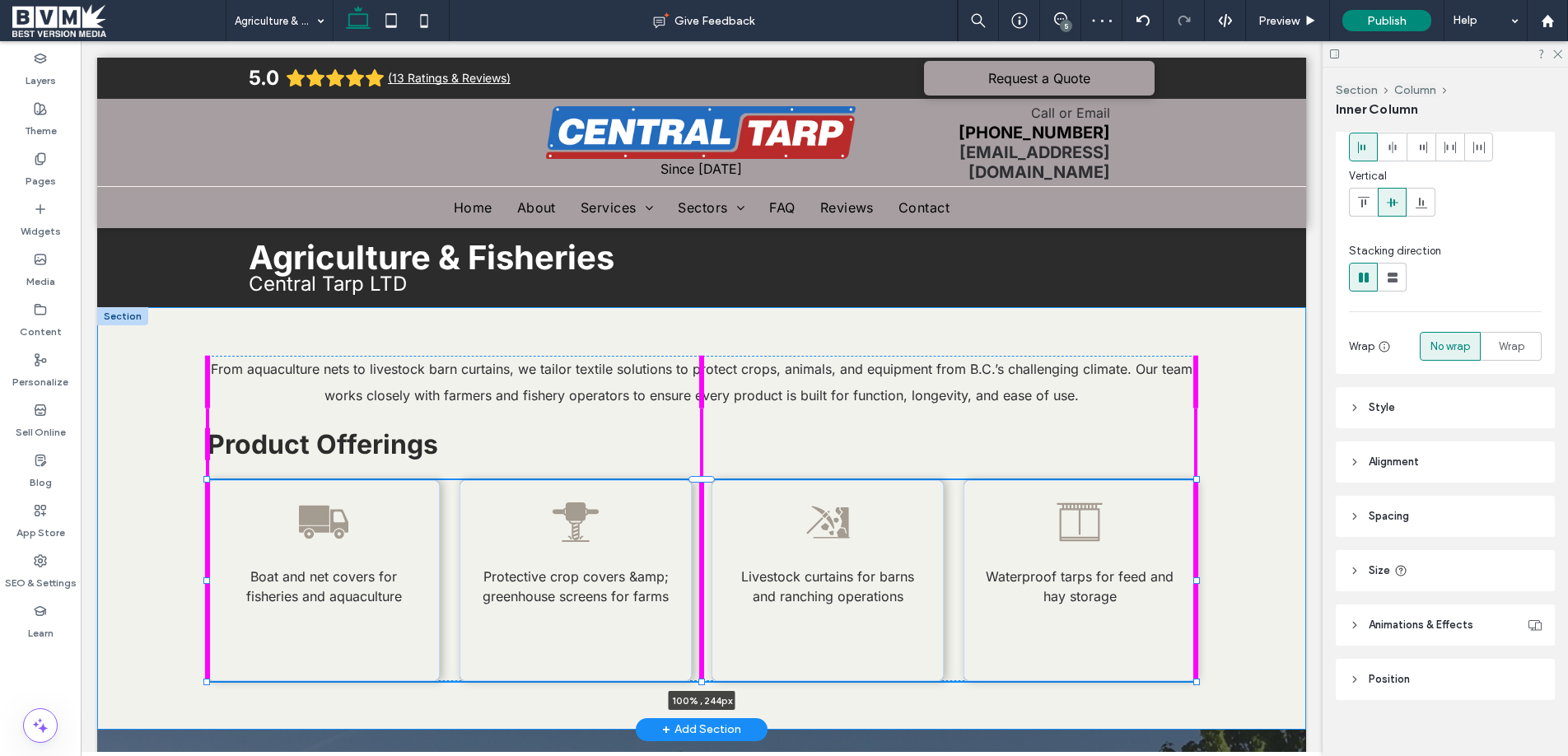
scroll to position [107, 0]
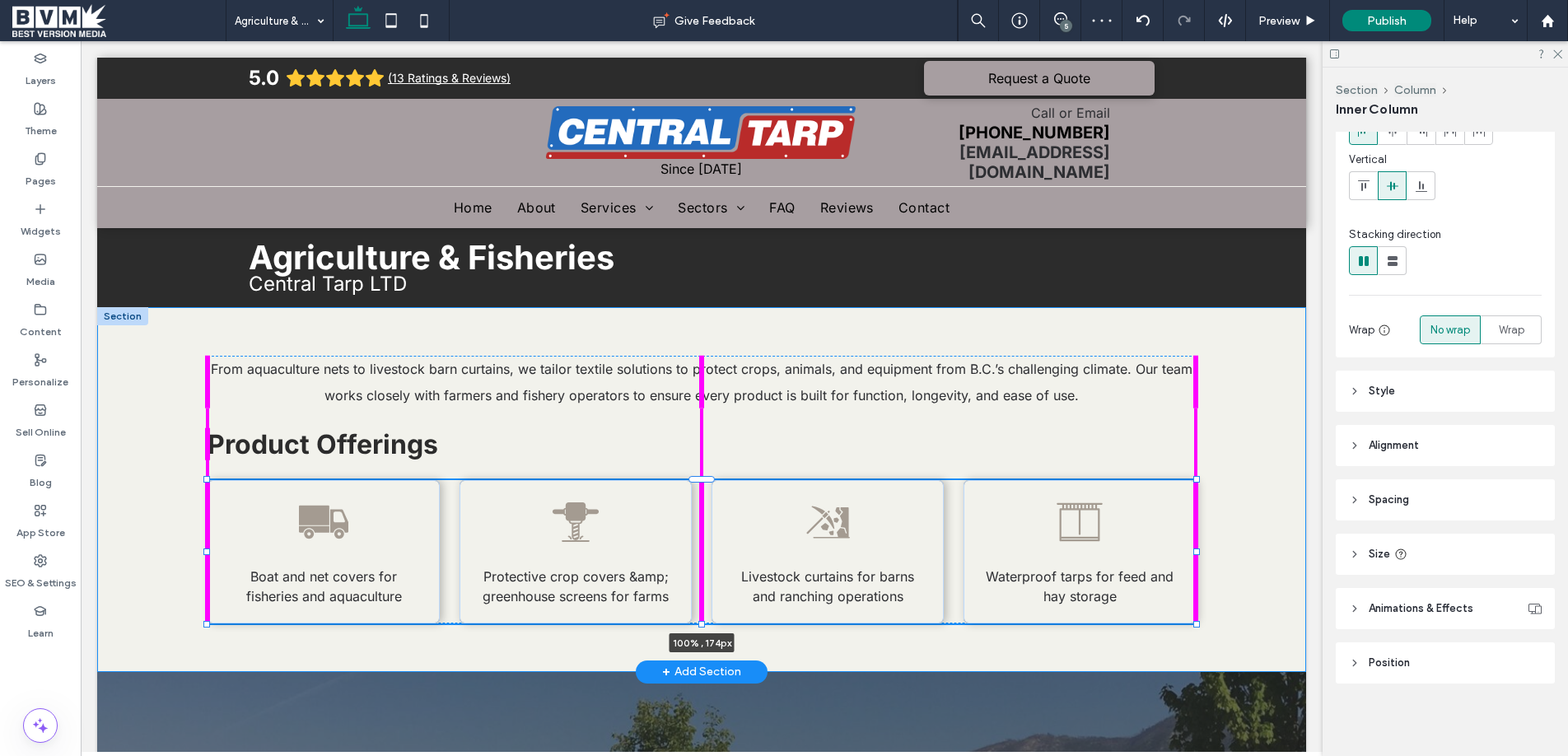
drag, startPoint x: 701, startPoint y: 676, endPoint x: 708, endPoint y: 576, distance: 100.2
click at [708, 576] on div "From aquaculture nets to livestock barn curtains, we tailor textile solutions t…" at bounding box center [701, 489] width 988 height 364
type input "***"
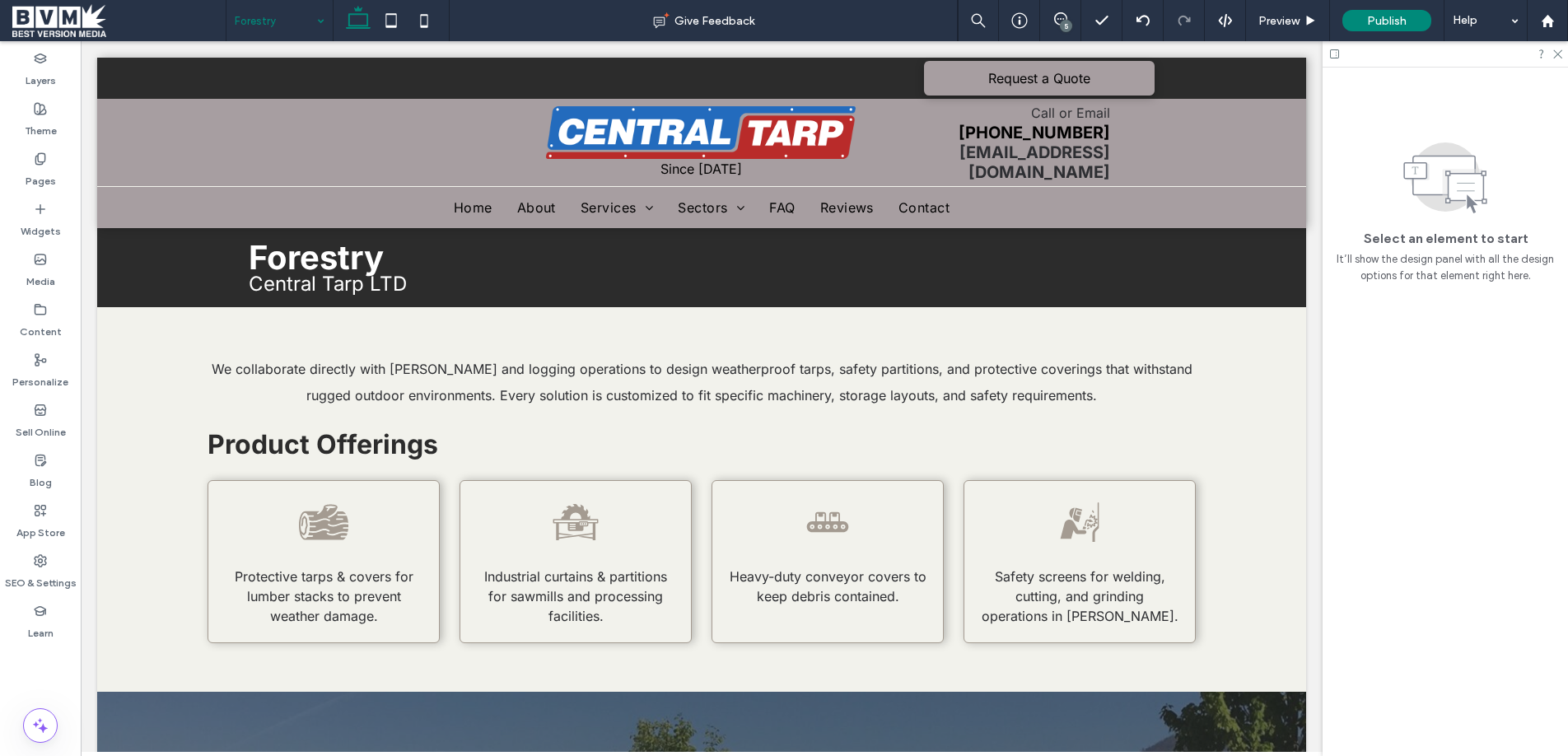
scroll to position [0, 0]
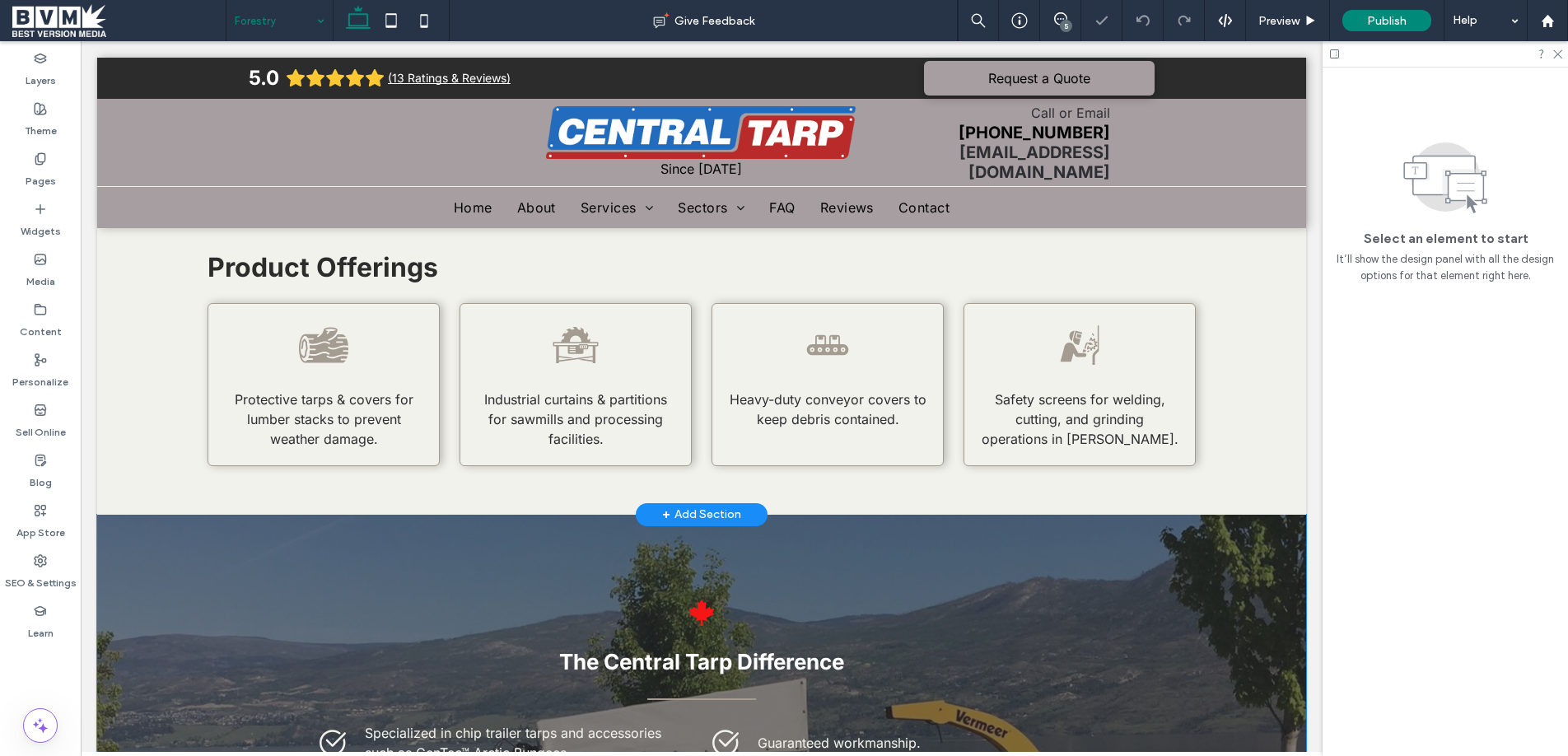
scroll to position [116, 0]
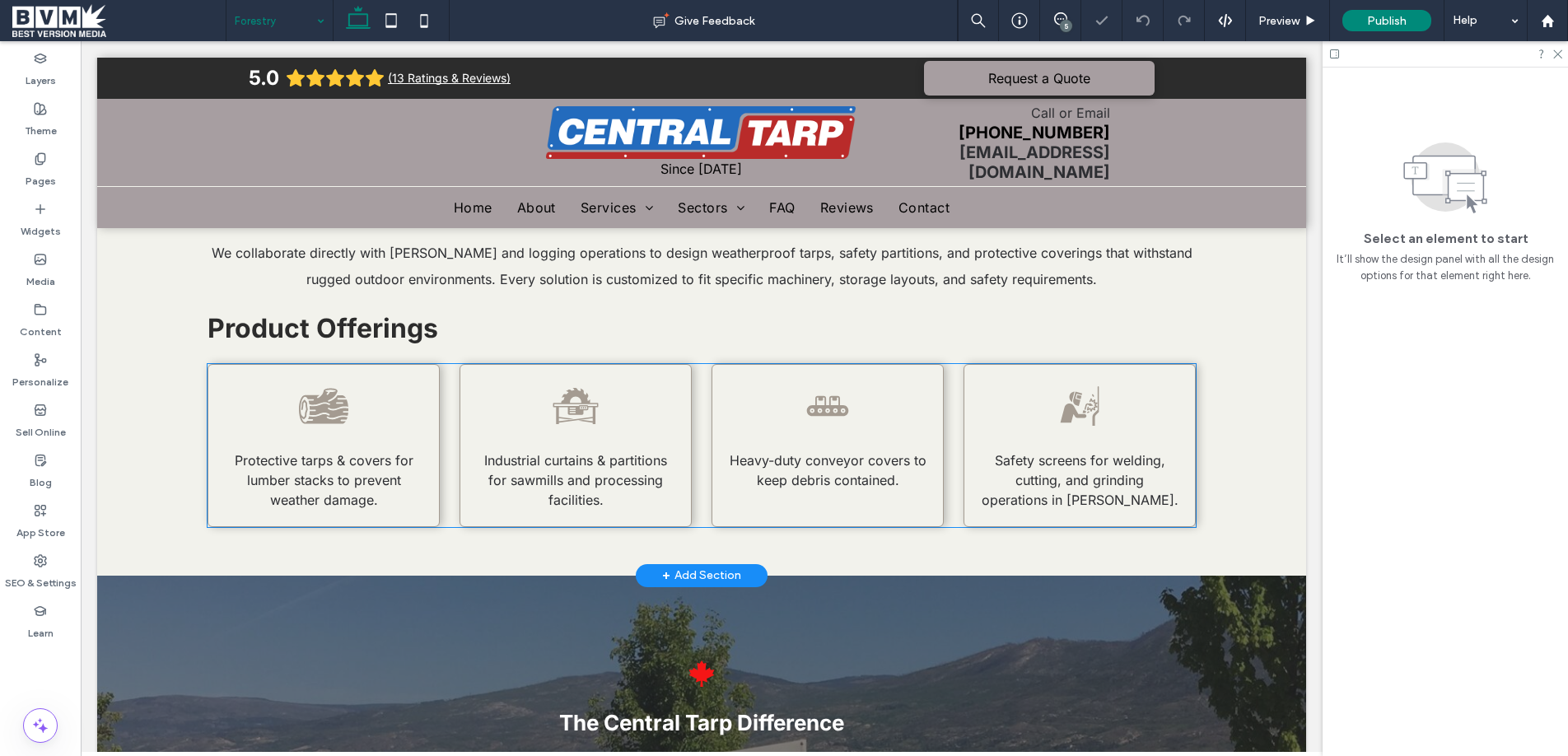
click at [684, 383] on div "Industrial curtains & partitions for sawmills and processing facilities." at bounding box center [575, 445] width 232 height 163
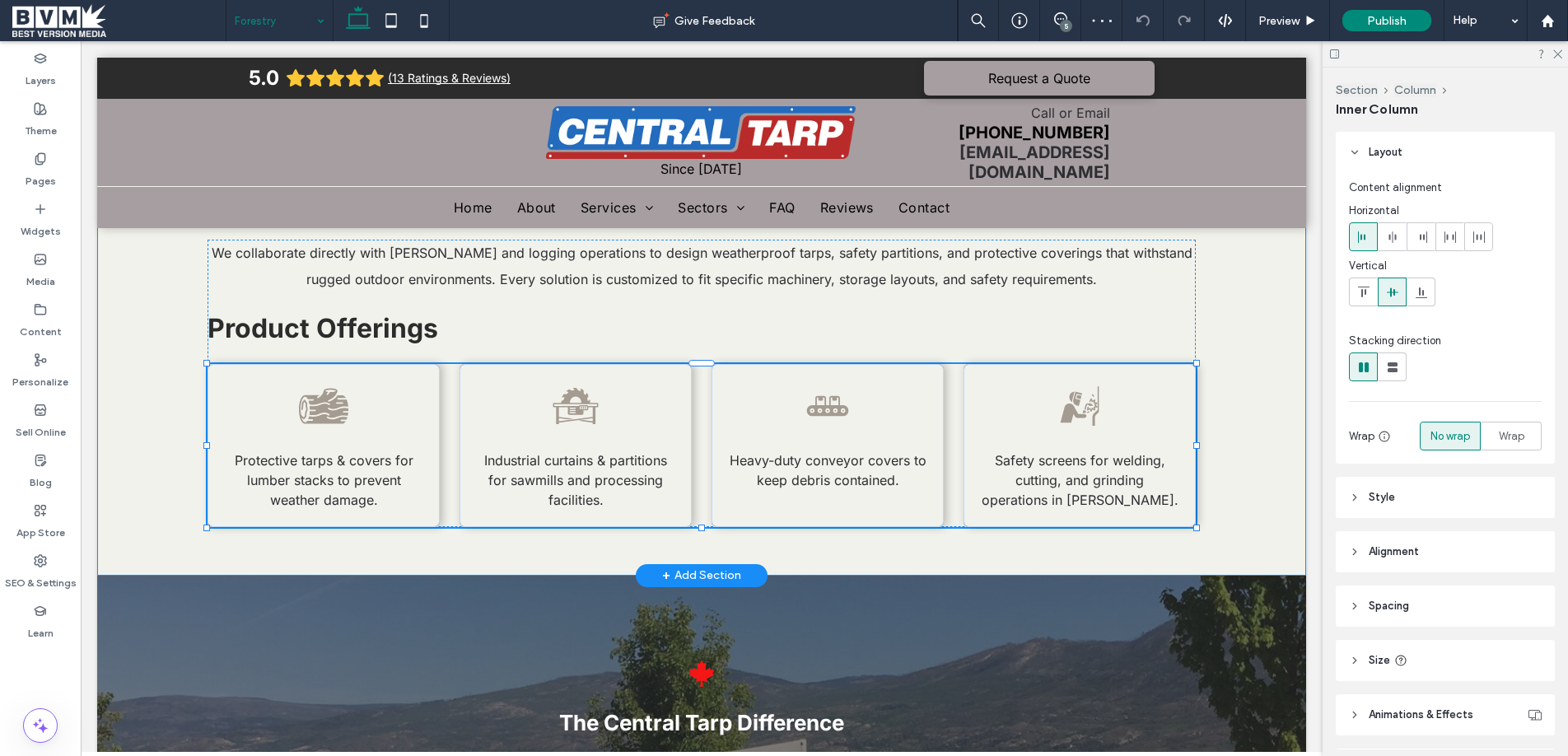
scroll to position [107, 0]
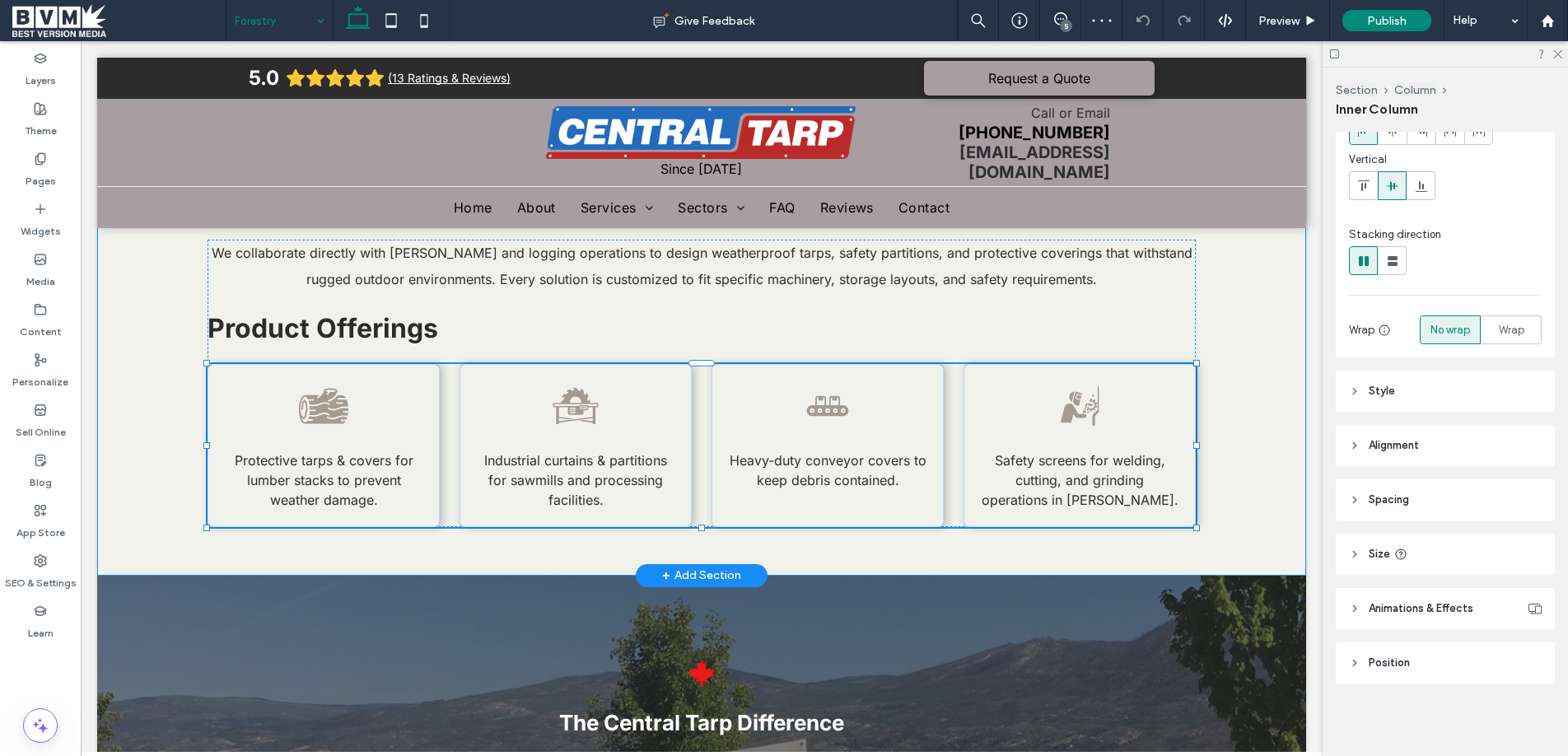
drag, startPoint x: 698, startPoint y: 523, endPoint x: 702, endPoint y: 493, distance: 30.3
click at [702, 494] on div "We collaborate directly with mills and logging operations to design weatherproo…" at bounding box center [701, 382] width 988 height 384
type input "***"
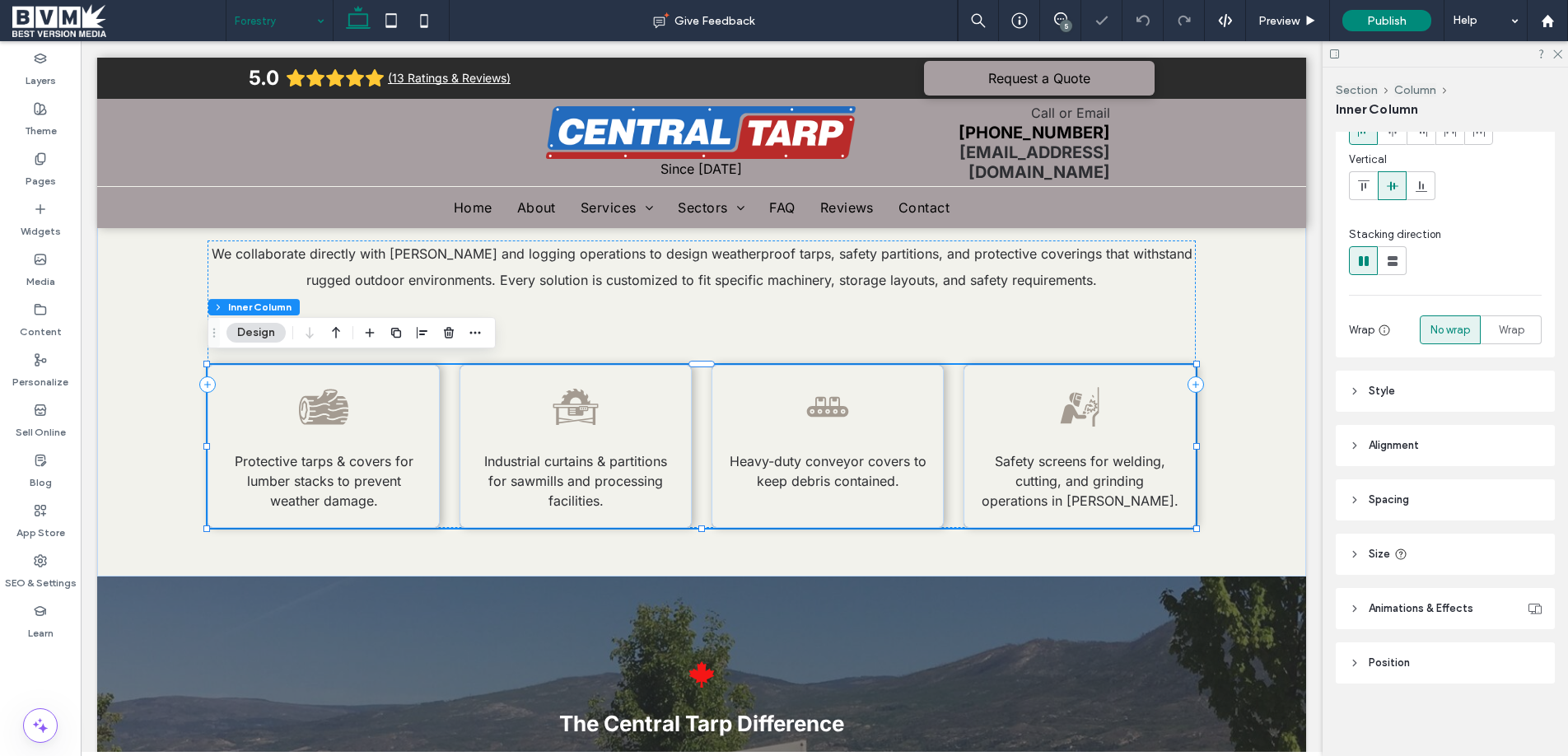
click at [285, 10] on input at bounding box center [275, 21] width 82 height 41
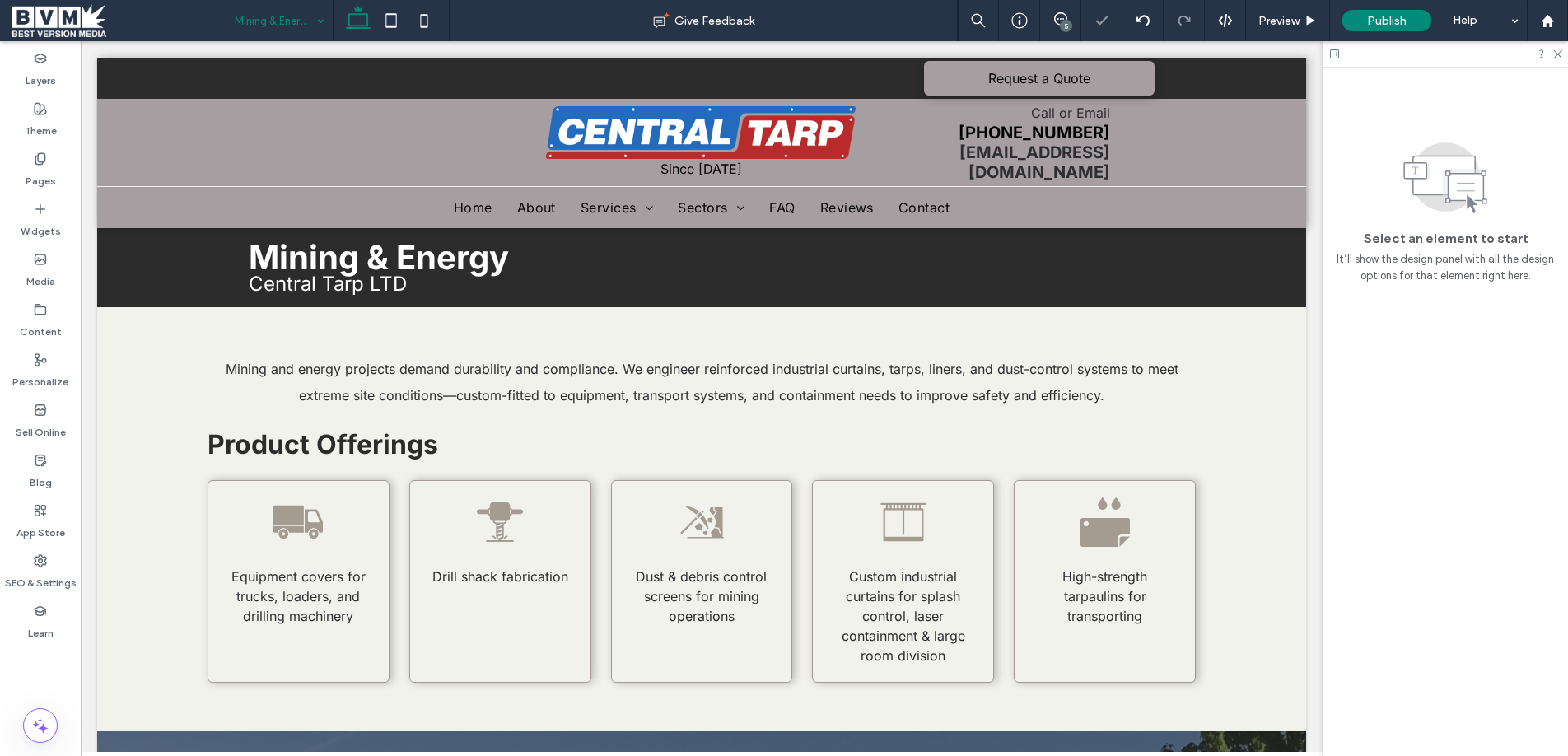
scroll to position [0, 0]
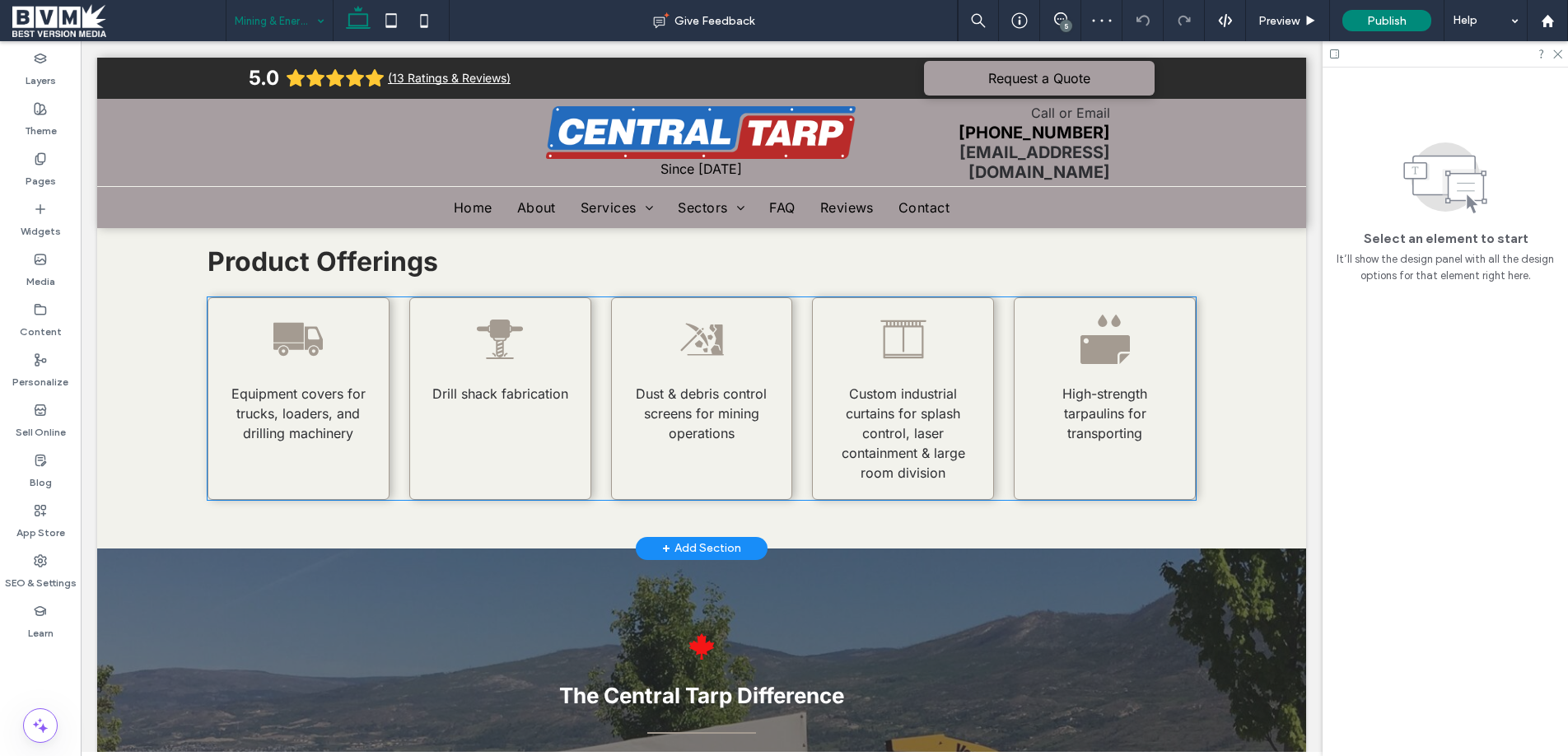
click at [692, 479] on div "Dust & debris control screens for mining operations" at bounding box center [702, 398] width 182 height 202
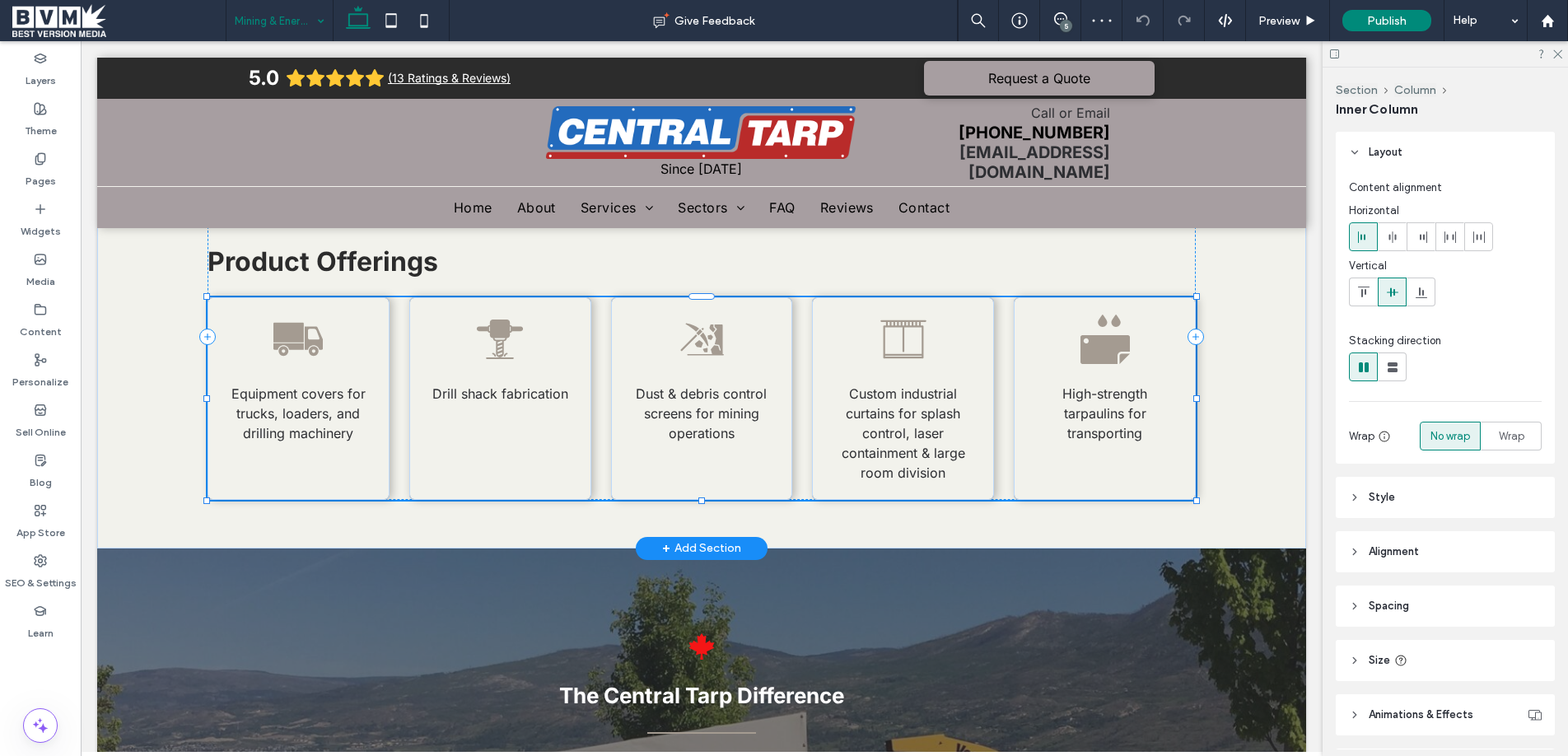
scroll to position [107, 0]
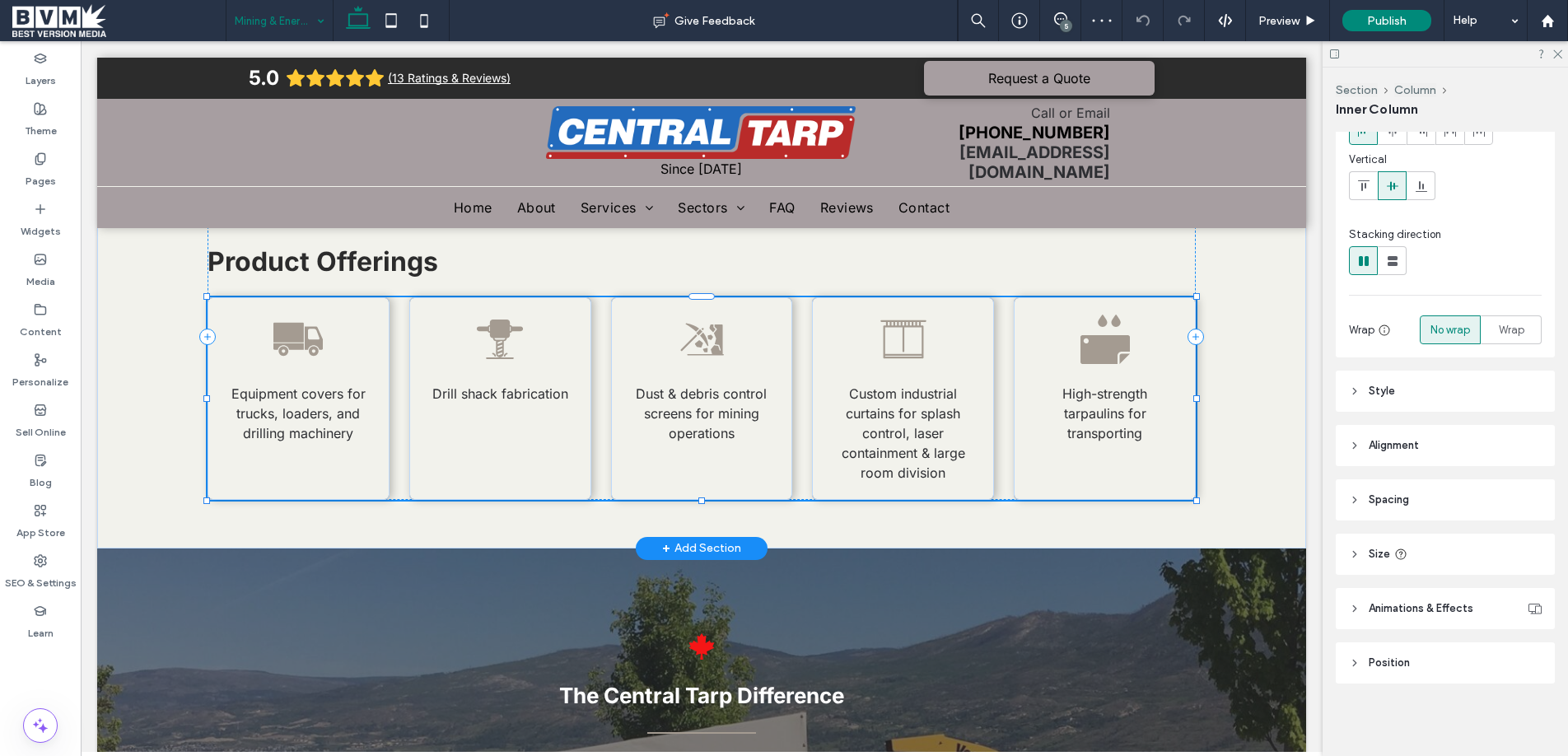
drag, startPoint x: 702, startPoint y: 494, endPoint x: 710, endPoint y: 462, distance: 33.0
click at [710, 462] on div "Mining and energy projects demand durability and compliance. We engineer reinfo…" at bounding box center [701, 336] width 988 height 423
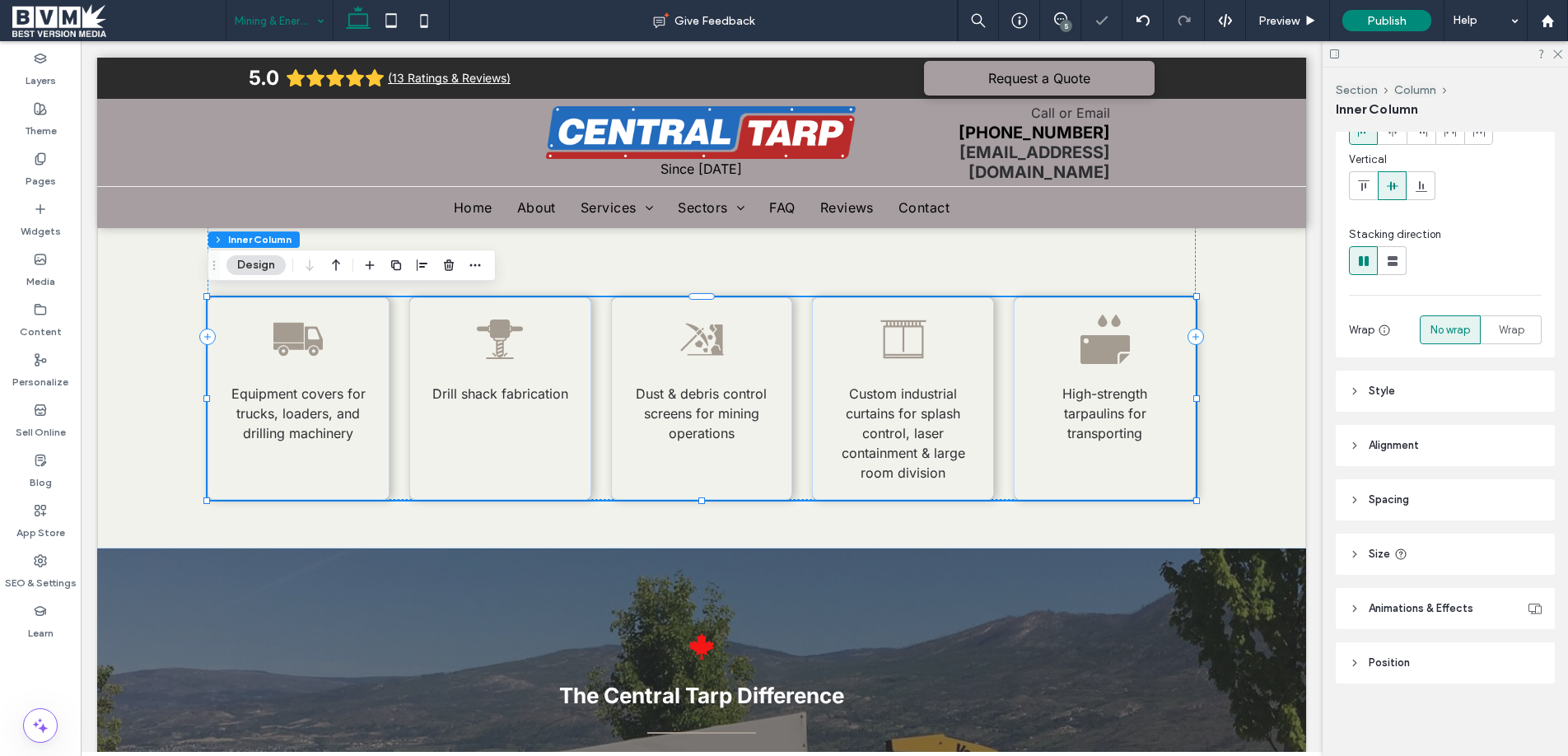
click at [282, 16] on input at bounding box center [275, 21] width 82 height 41
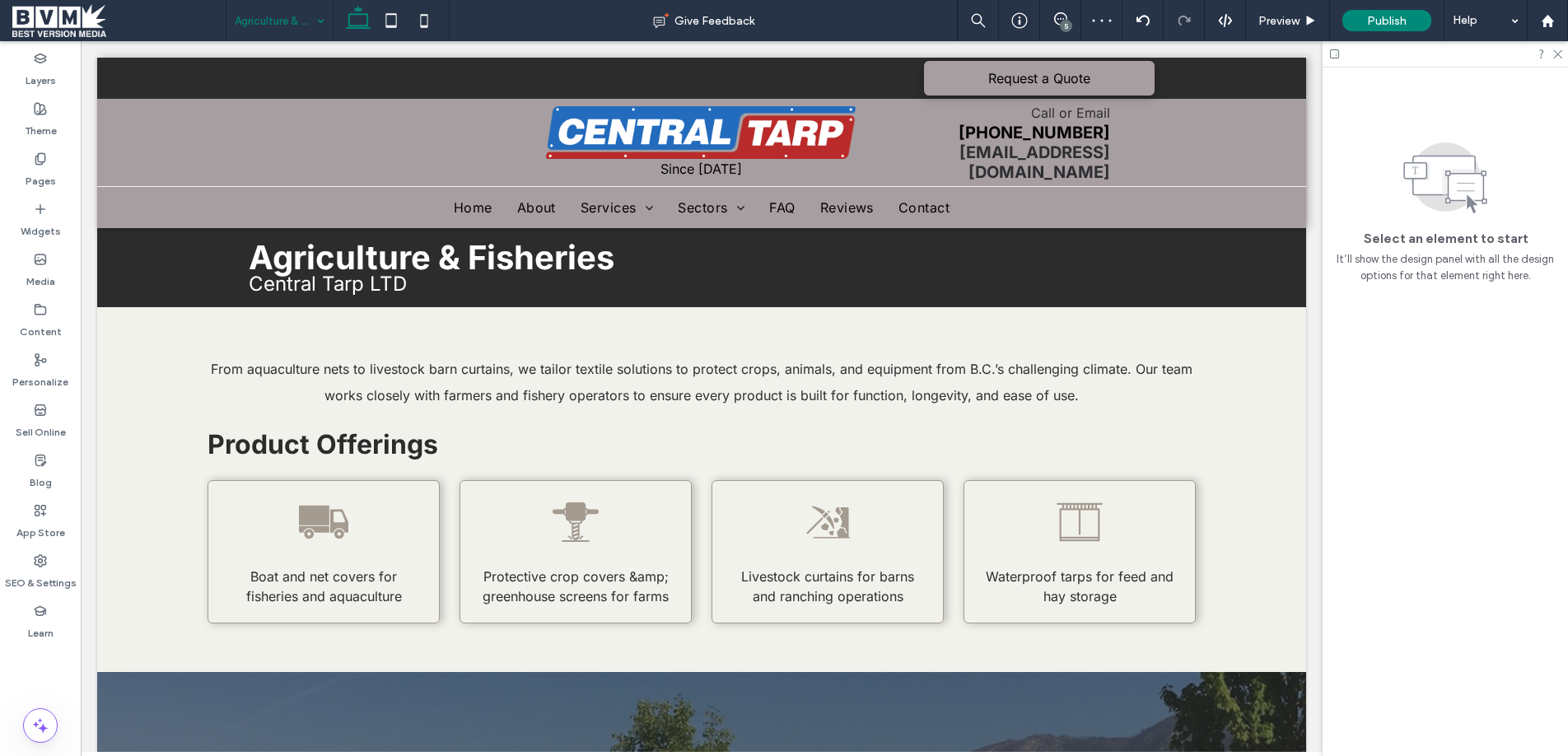
scroll to position [0, 0]
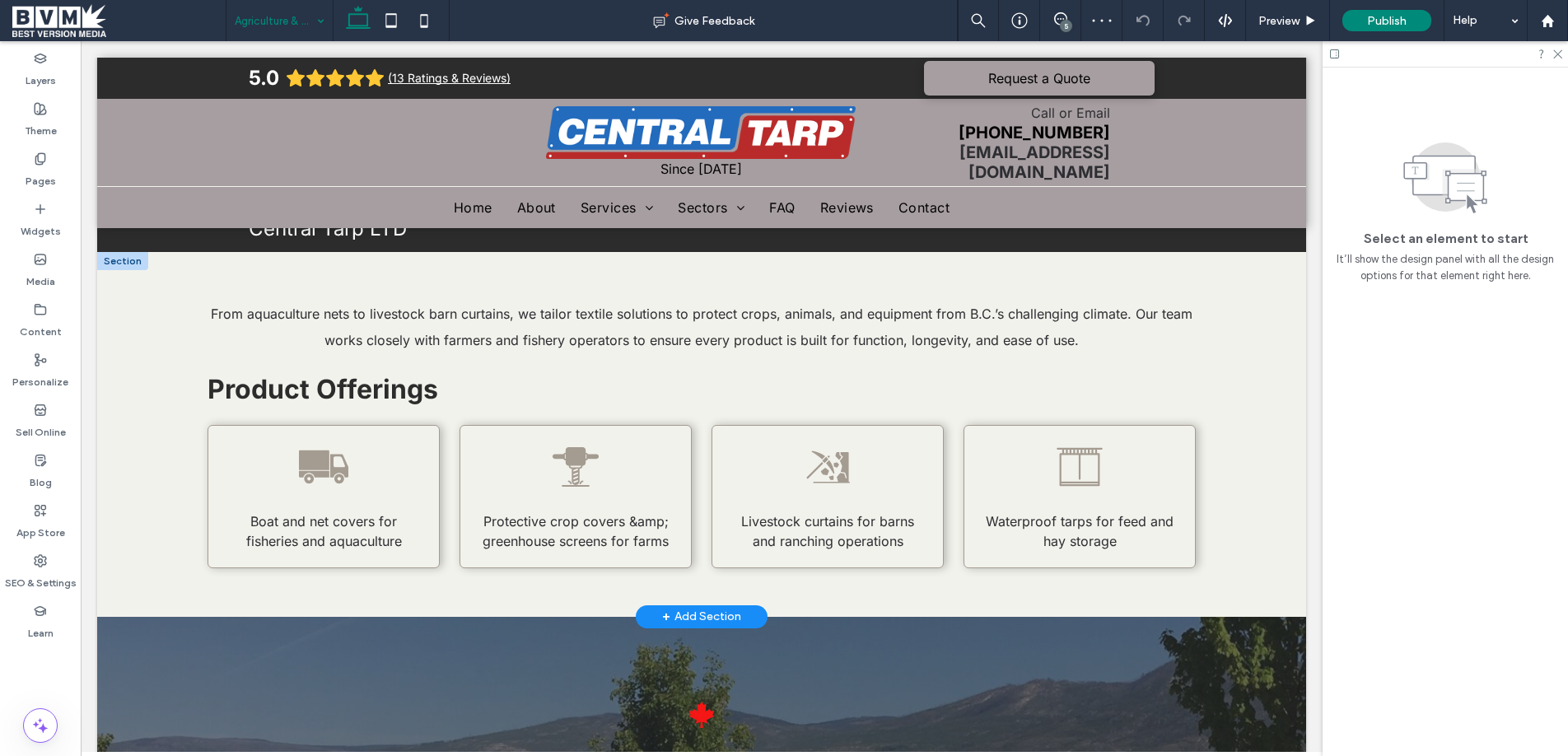
scroll to position [84, 0]
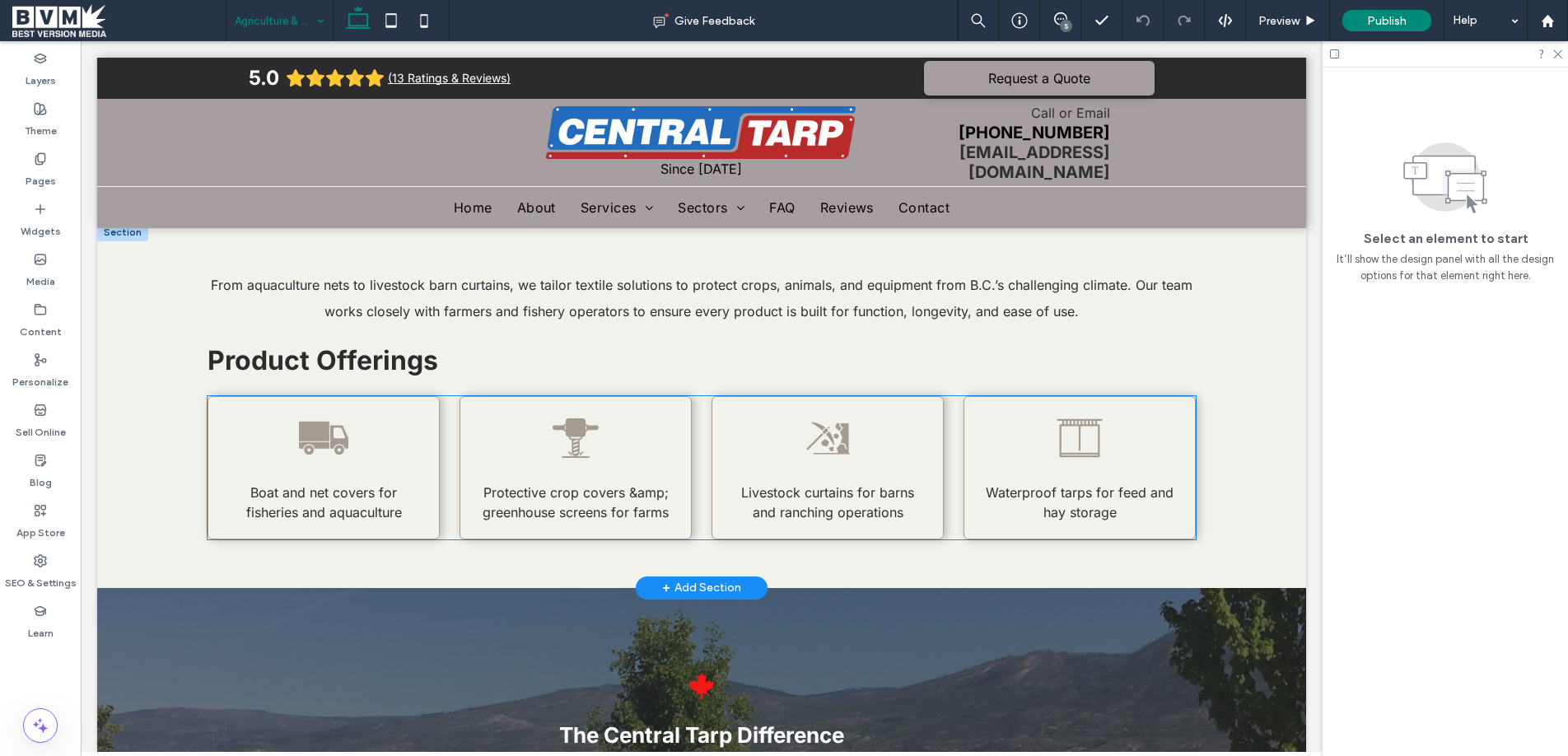
click at [325, 442] on icon at bounding box center [314, 445] width 31 height 7
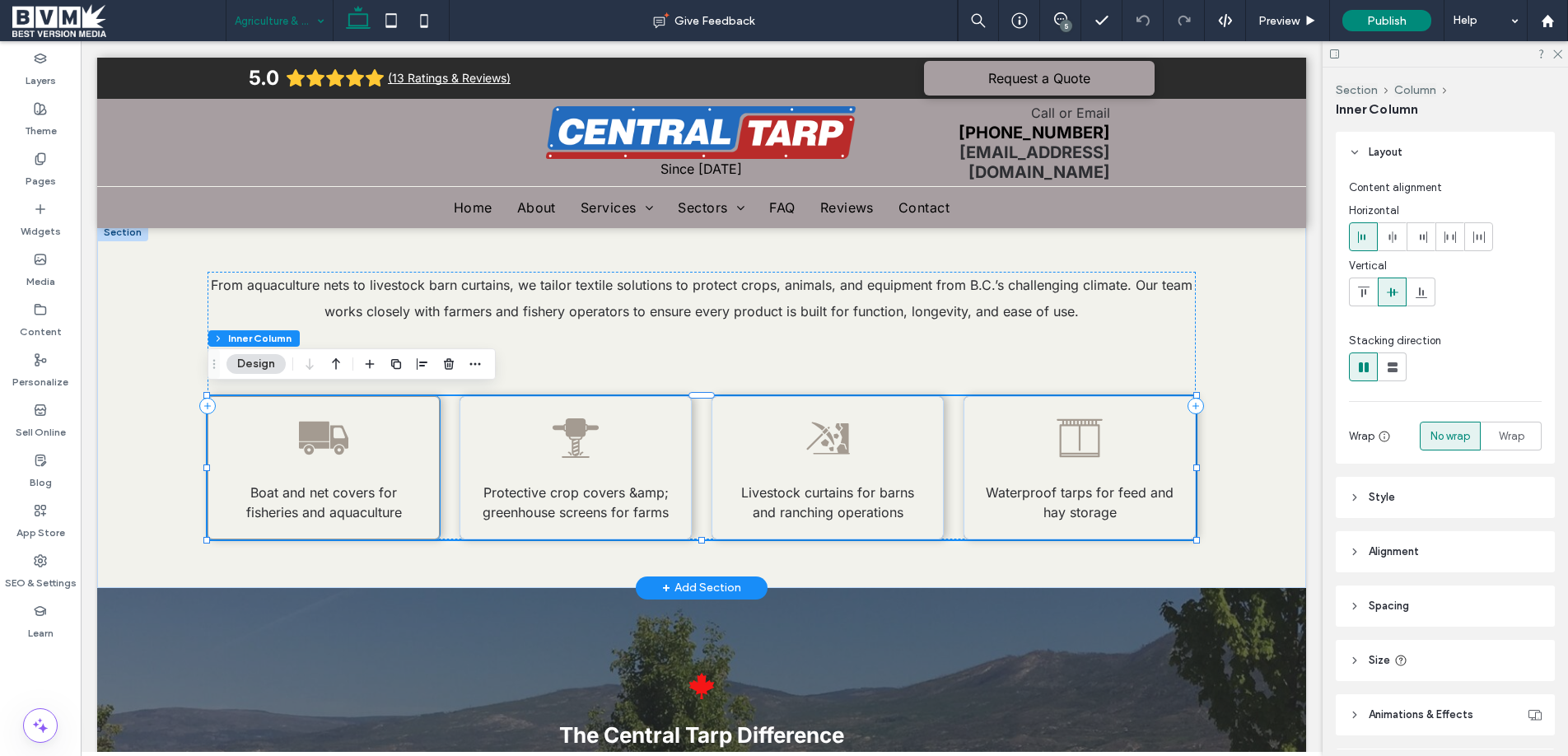
click at [330, 432] on icon at bounding box center [324, 438] width 49 height 49
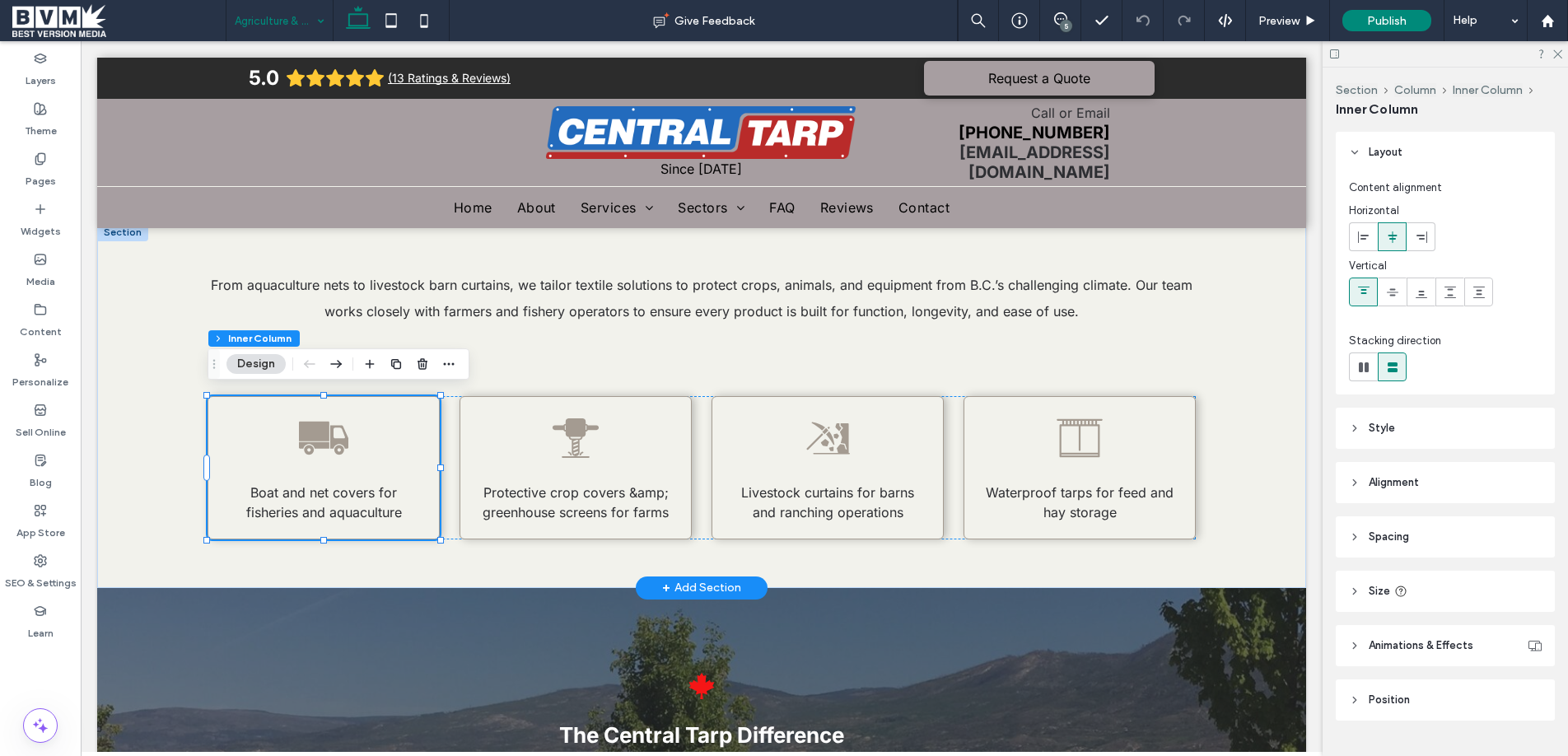
click at [330, 432] on icon at bounding box center [324, 438] width 49 height 49
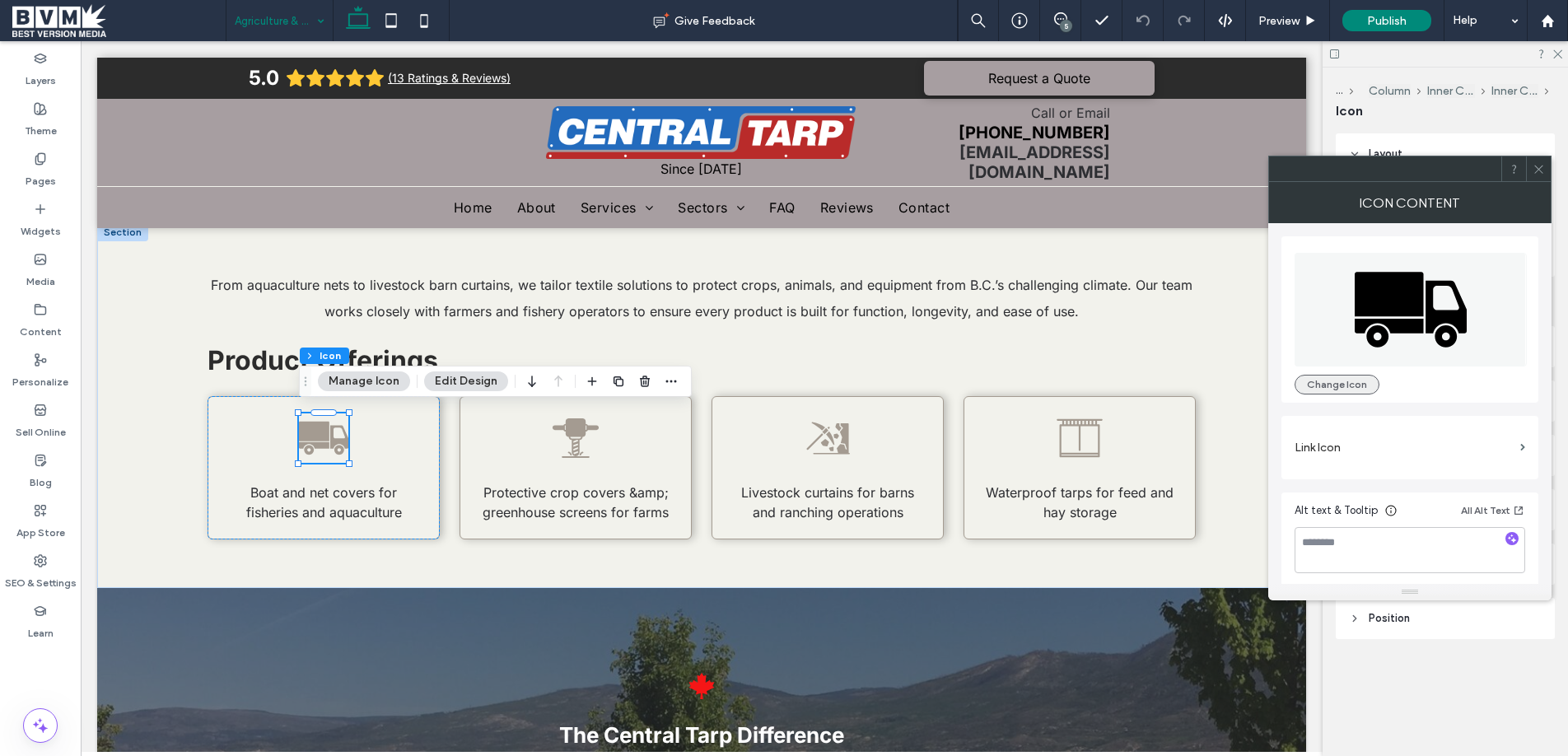
click at [1353, 387] on button "Change Icon" at bounding box center [1337, 384] width 85 height 20
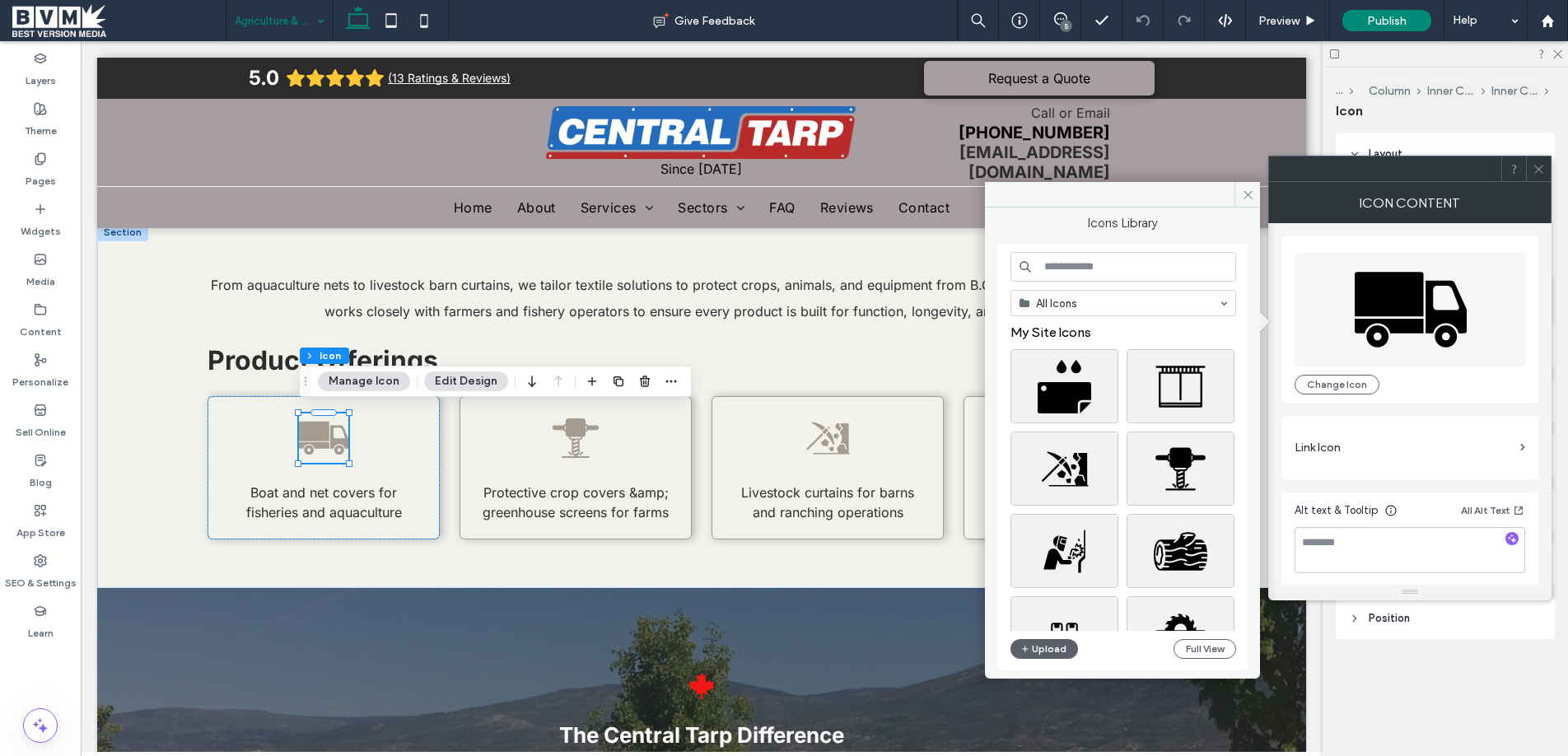
click at [1169, 277] on input at bounding box center [1123, 266] width 225 height 30
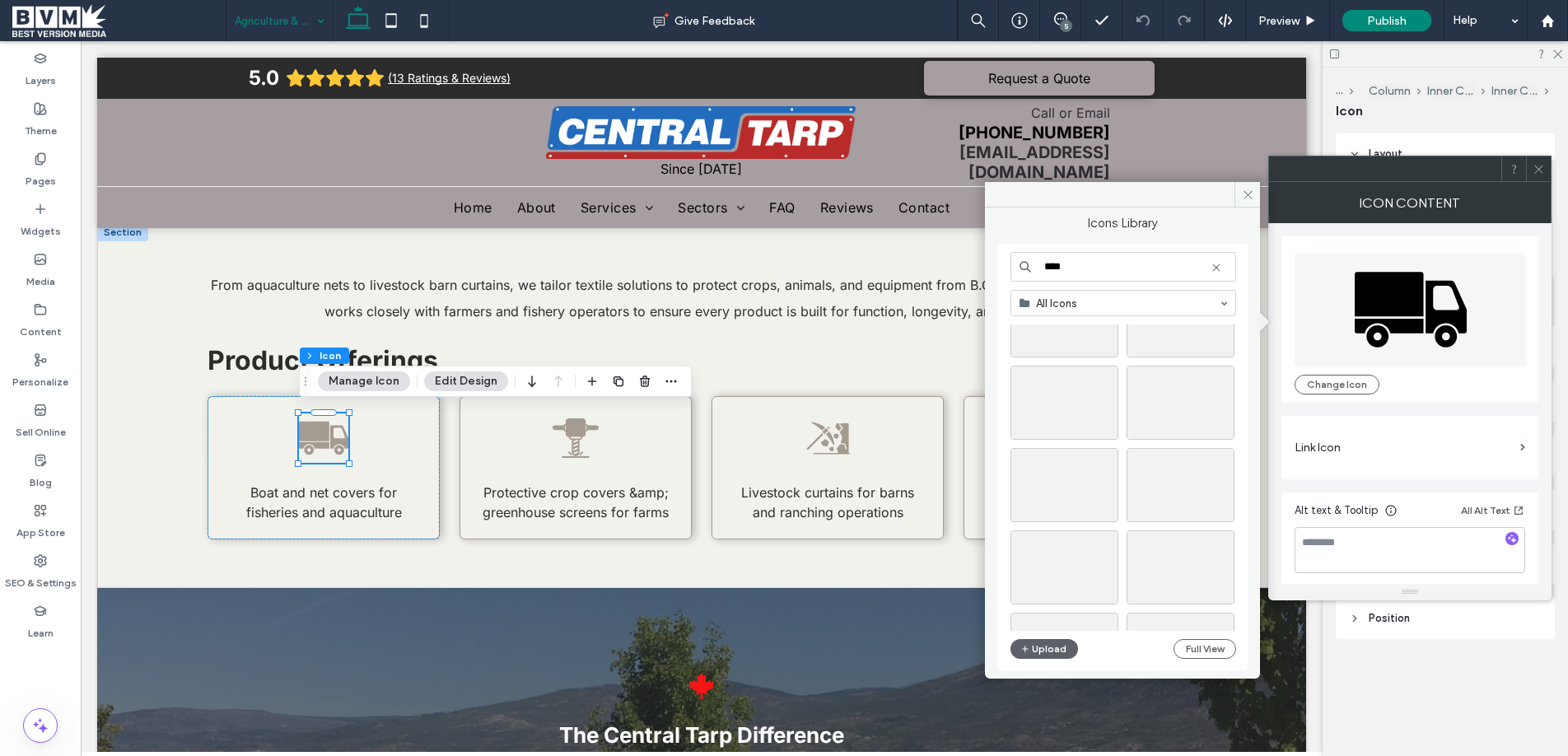
scroll to position [362, 0]
type input "****"
click at [1070, 521] on div "Select" at bounding box center [1063, 517] width 108 height 74
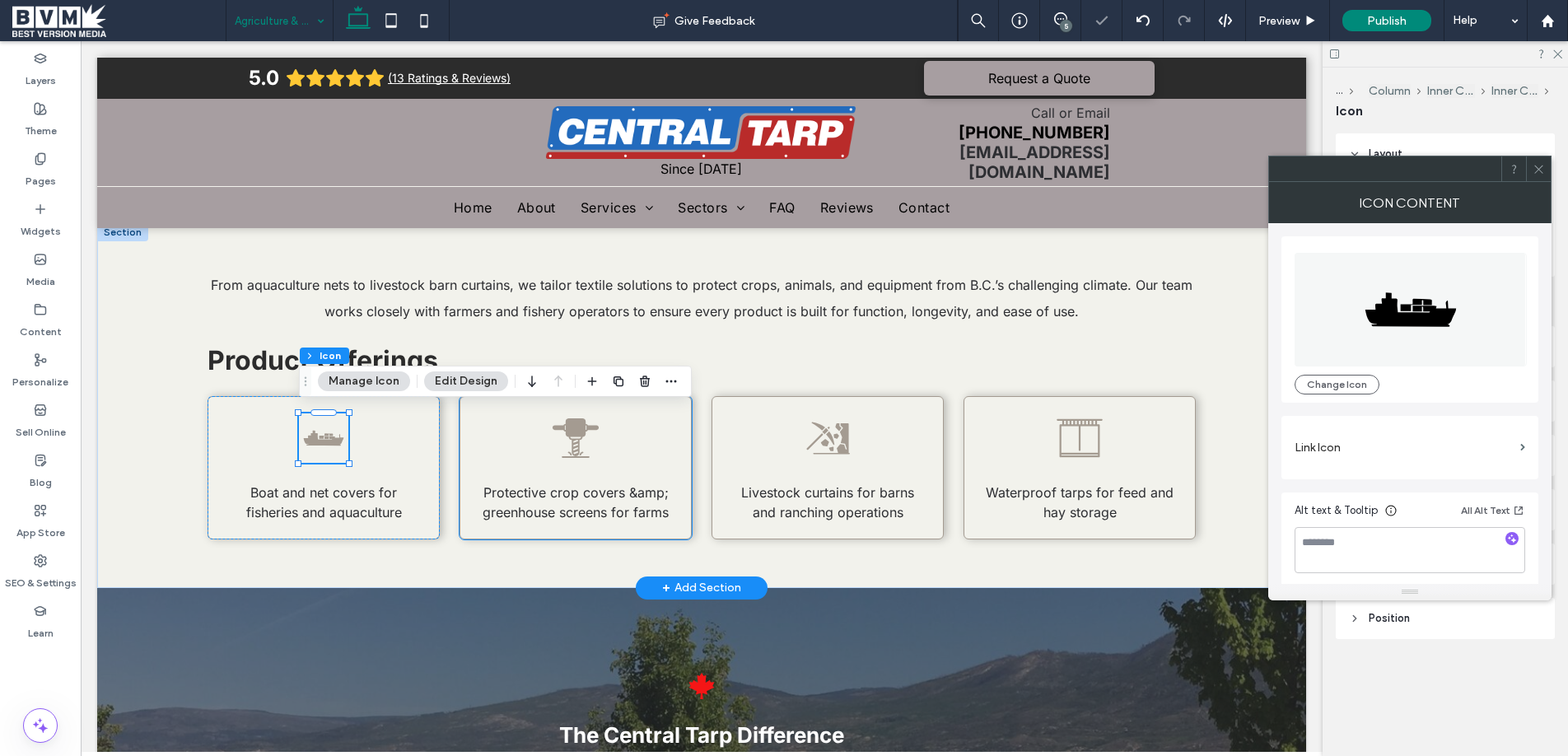
click at [582, 431] on icon at bounding box center [576, 437] width 46 height 38
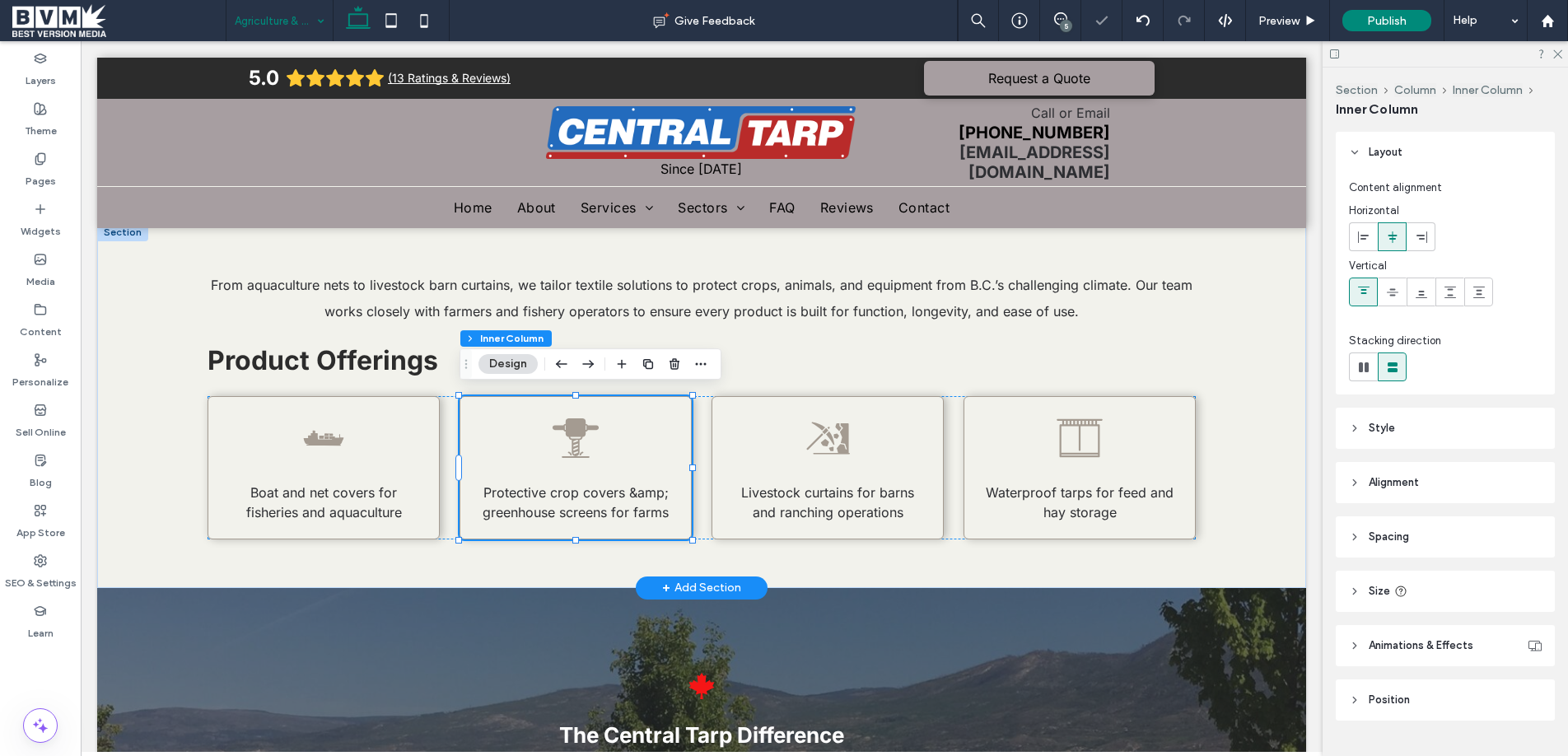
click at [582, 430] on icon at bounding box center [576, 437] width 46 height 38
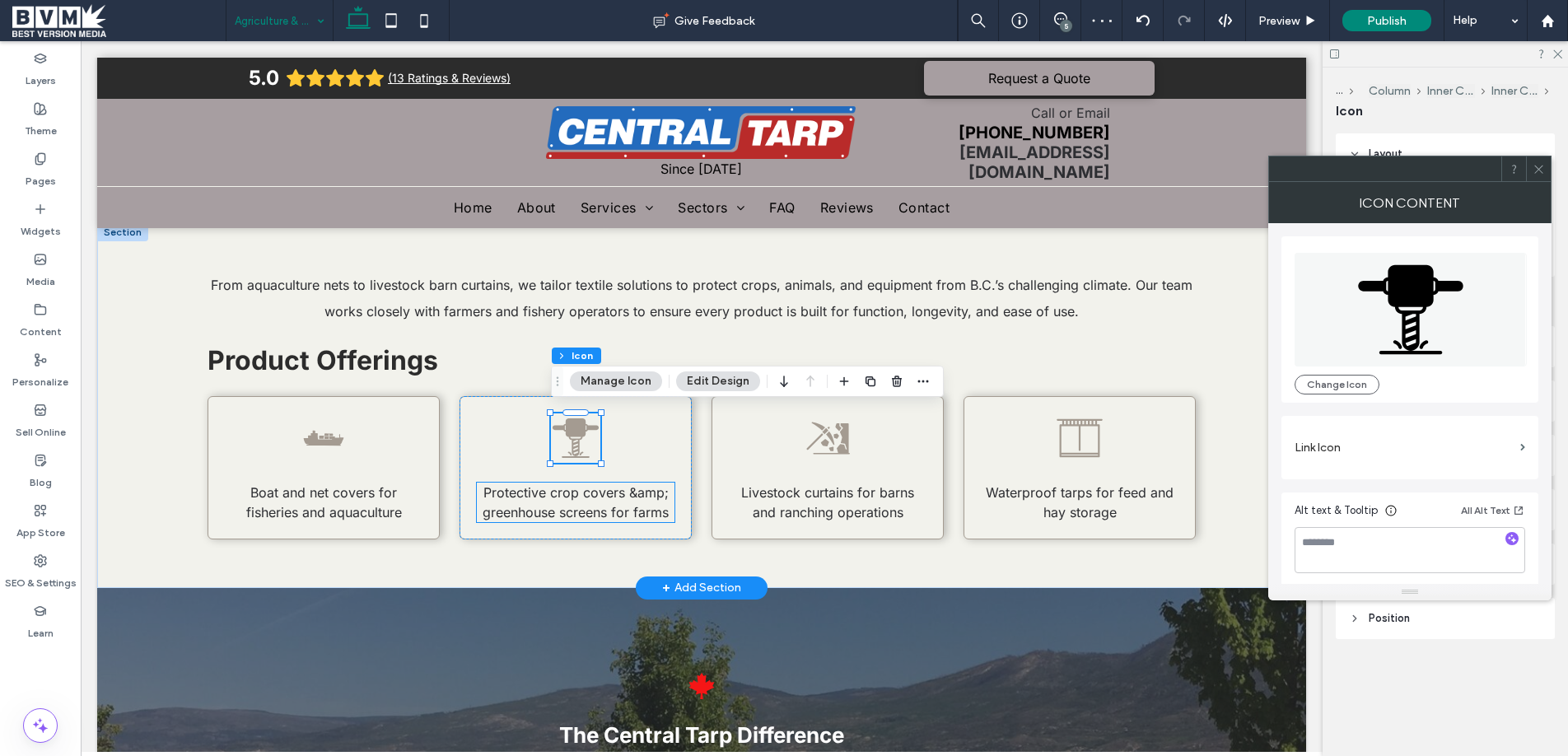
click at [630, 484] on span "Protective crop covers &amp; greenhouse screens for farms" at bounding box center [576, 501] width 186 height 37
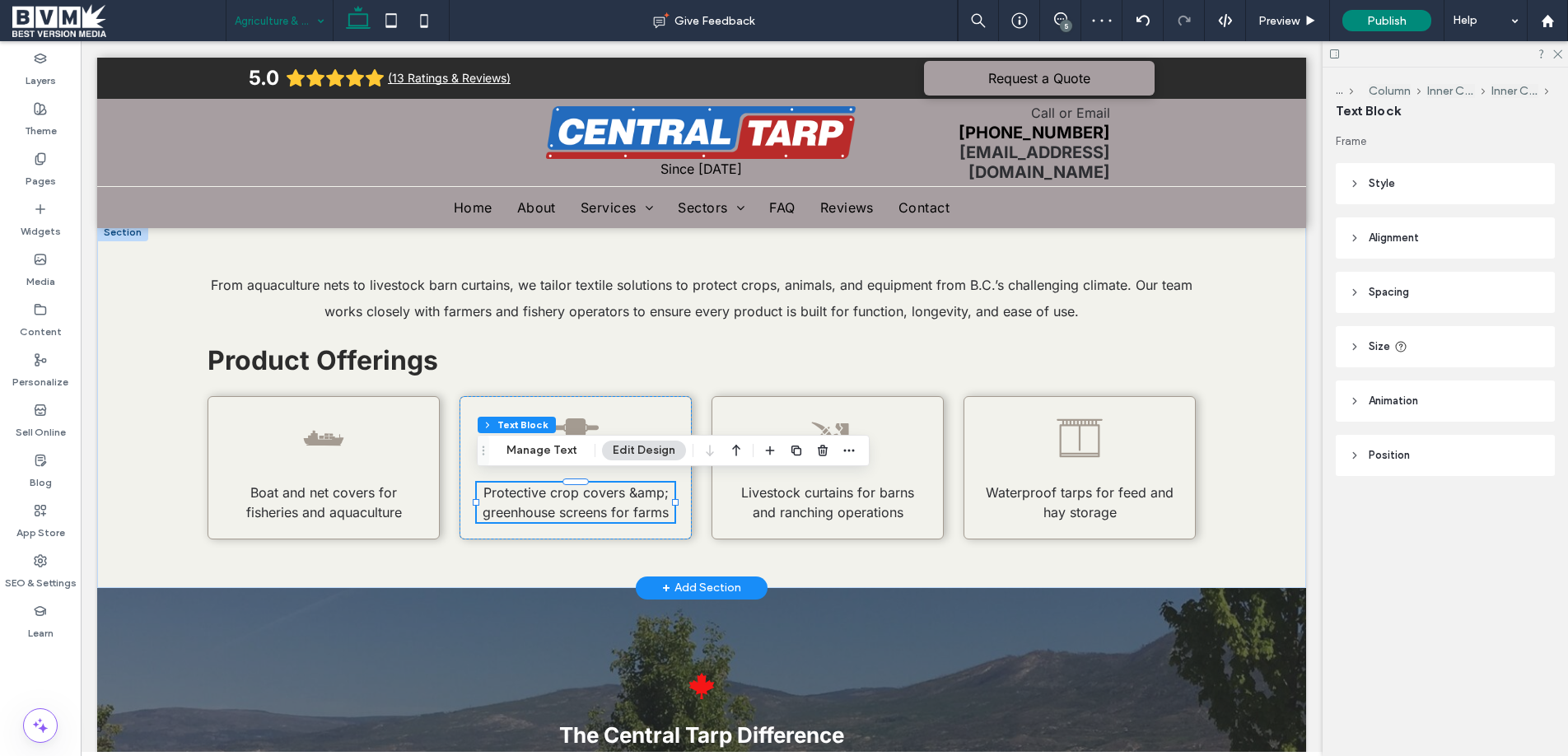
click at [630, 483] on div "Protective crop covers &amp; greenhouse screens for farms" at bounding box center [576, 502] width 197 height 39
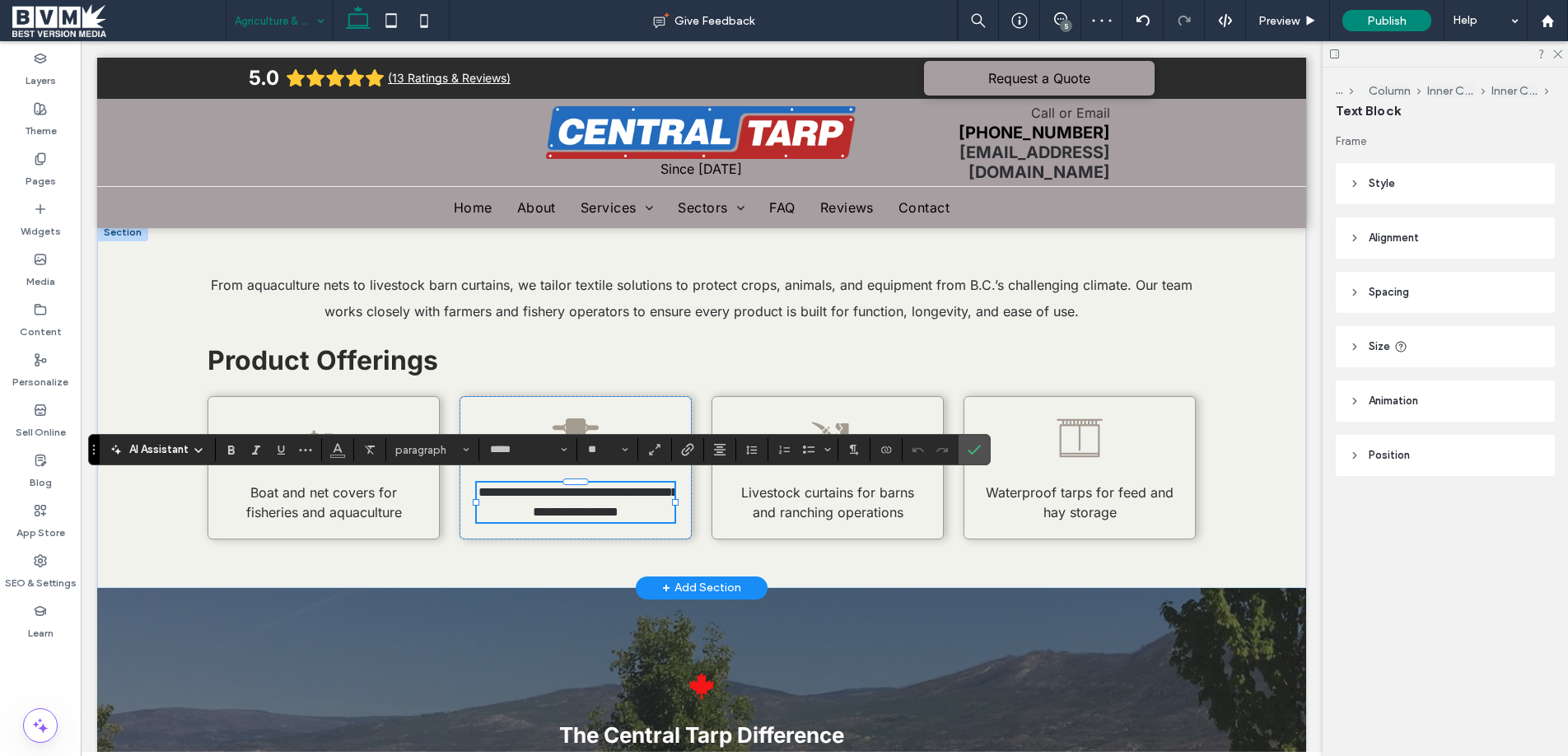
click at [636, 489] on span "**********" at bounding box center [579, 501] width 199 height 33
click at [629, 489] on span "**********" at bounding box center [579, 501] width 199 height 33
click at [588, 424] on icon at bounding box center [576, 438] width 49 height 49
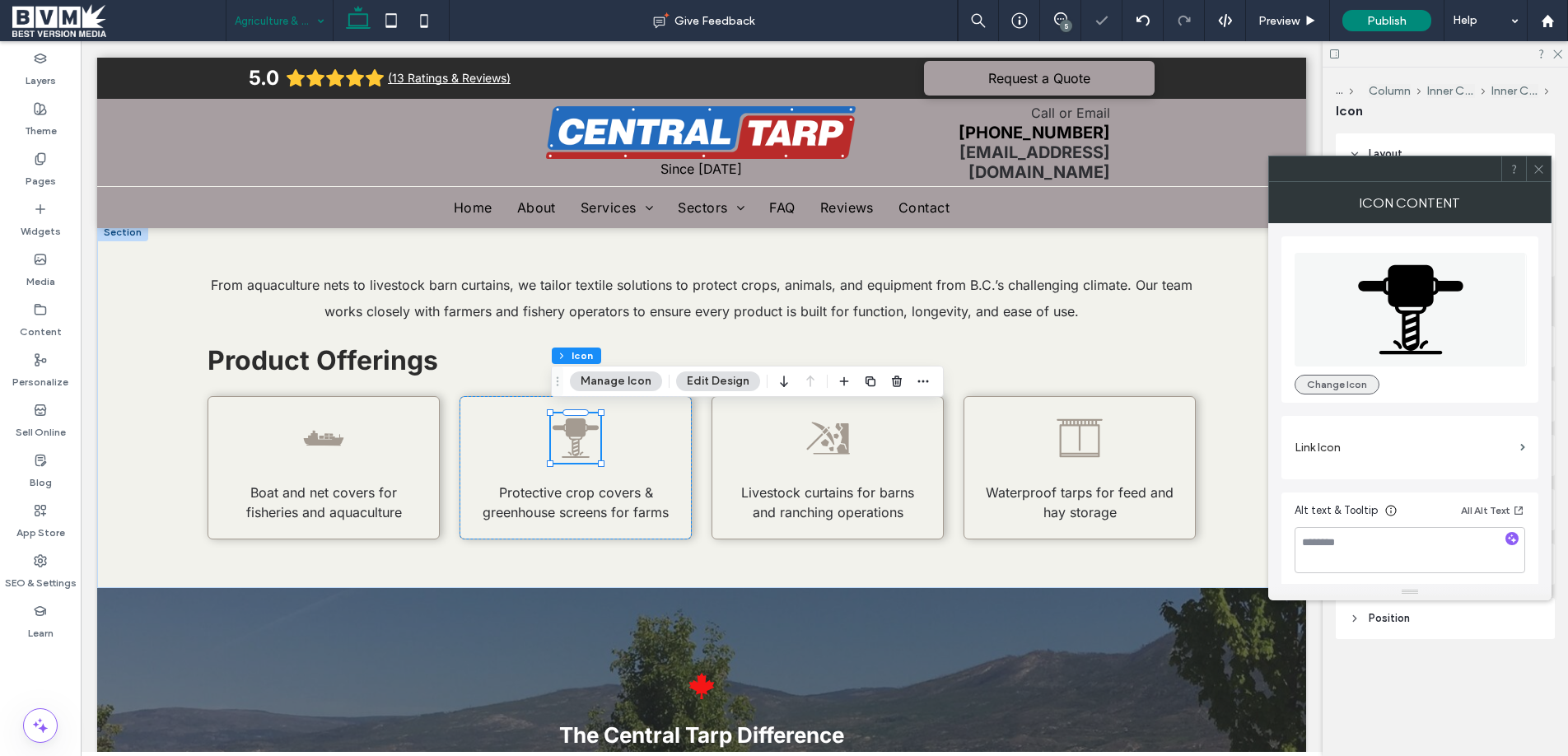
click at [1332, 381] on button "Change Icon" at bounding box center [1337, 384] width 85 height 20
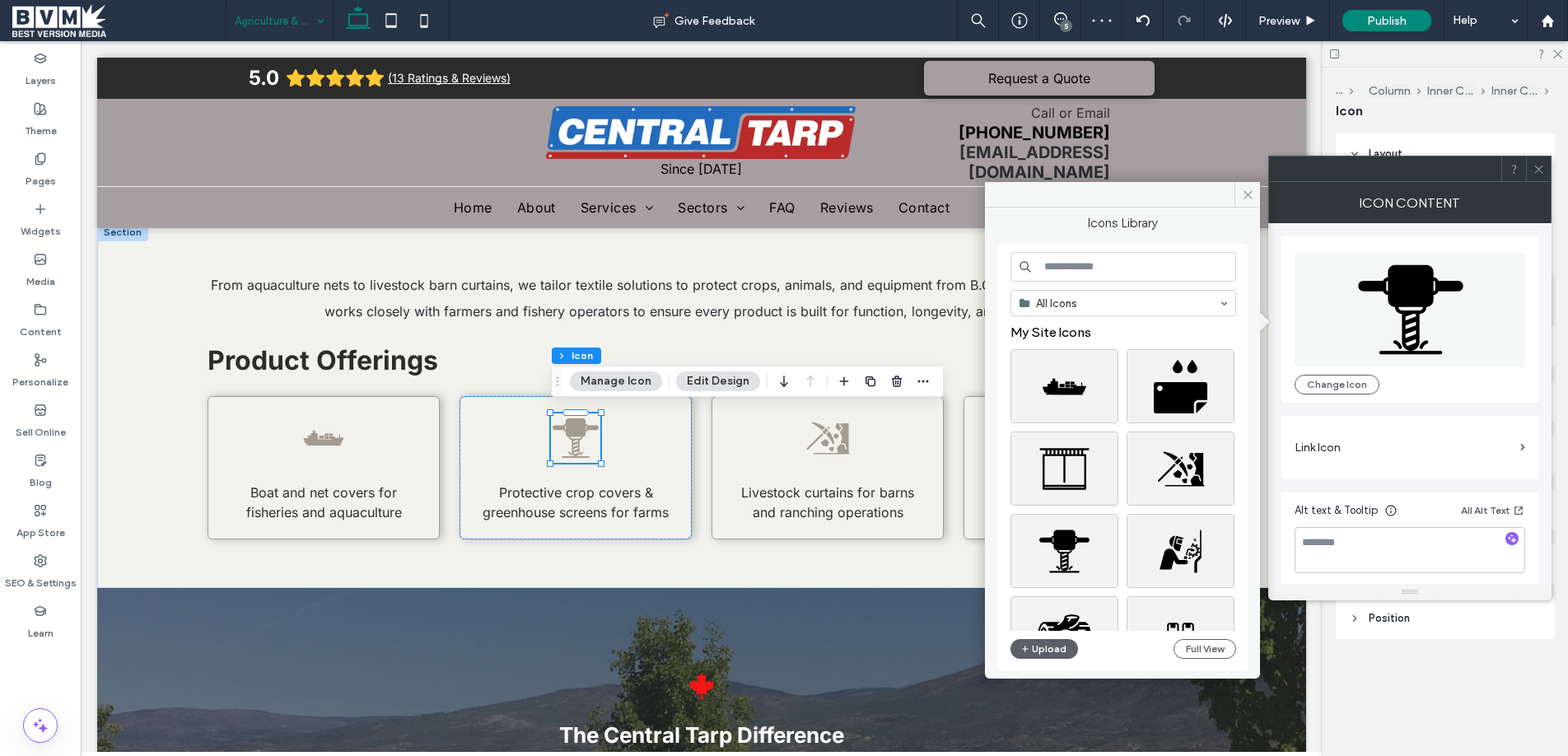
click at [1123, 279] on input at bounding box center [1123, 266] width 225 height 30
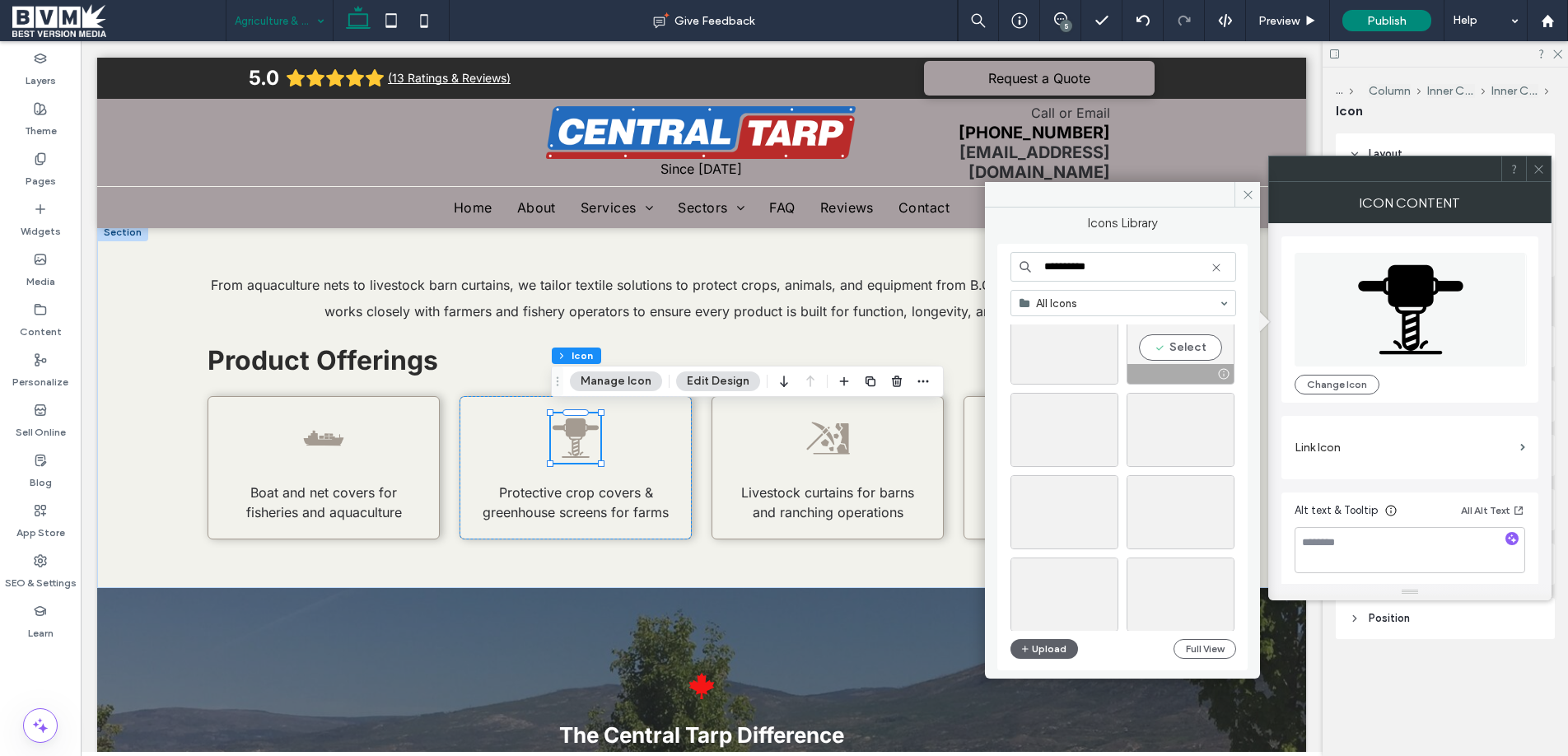
scroll to position [122, 0]
type input "**********"
click at [1193, 419] on div "Select" at bounding box center [1180, 427] width 108 height 74
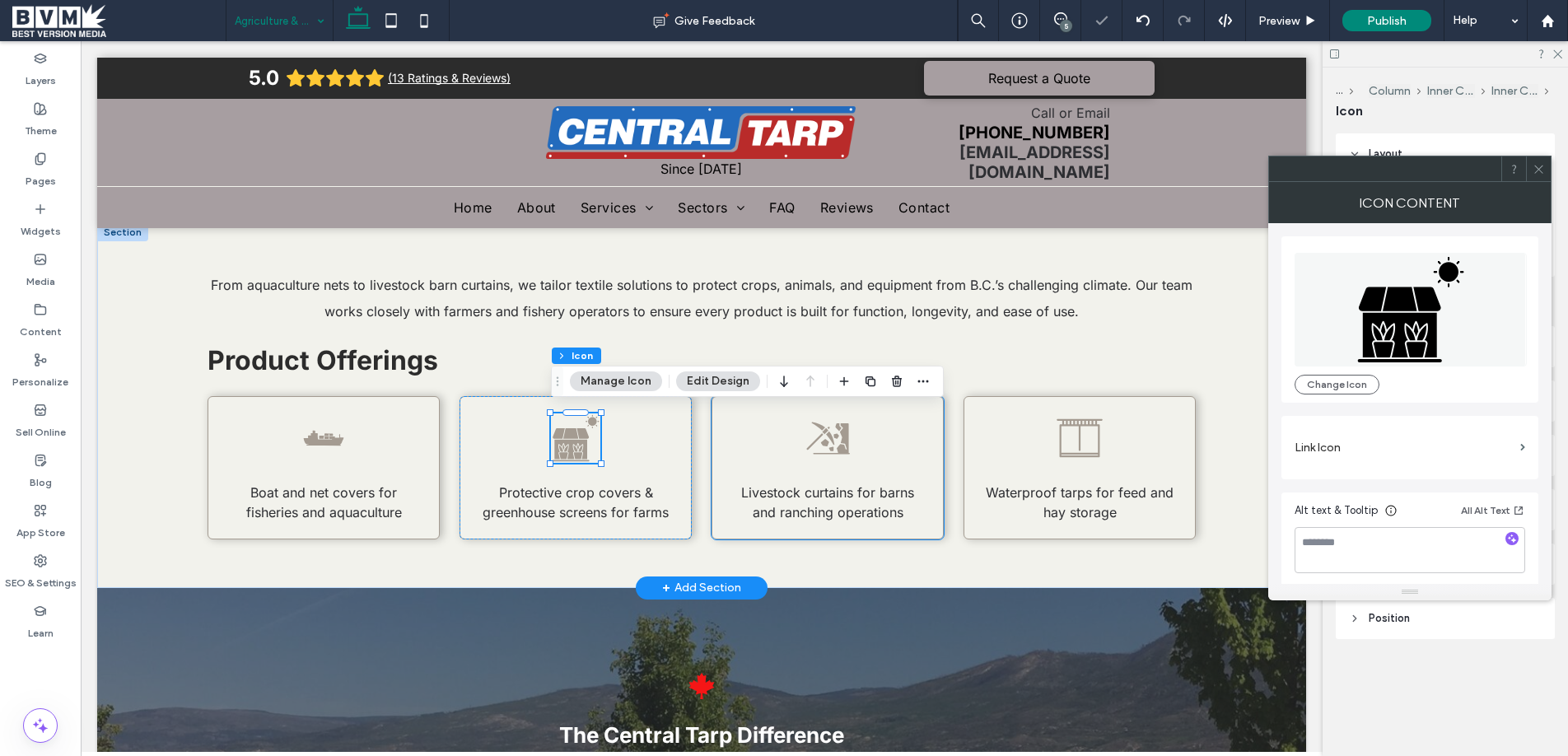
click at [816, 422] on icon at bounding box center [818, 426] width 13 height 8
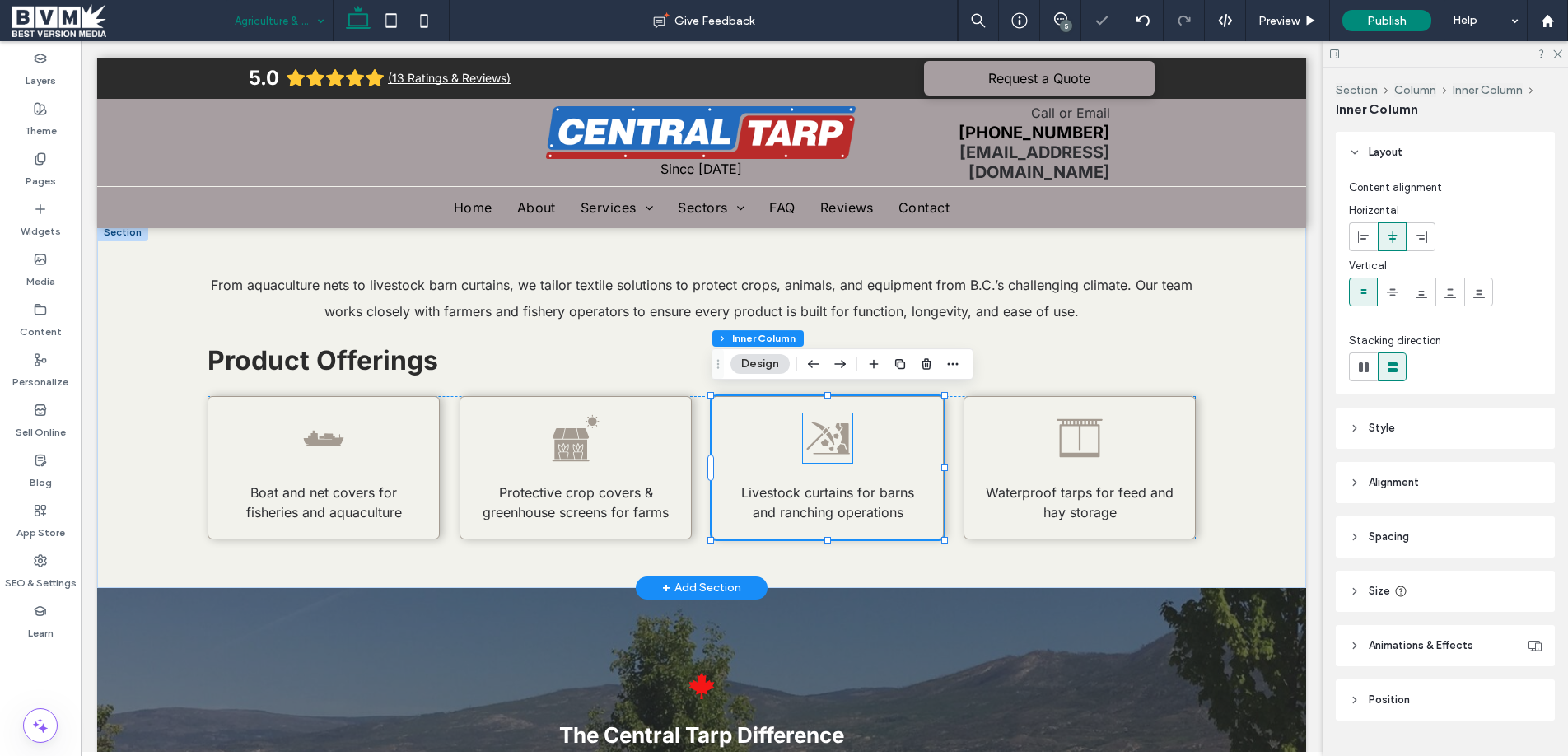
click at [823, 418] on icon at bounding box center [827, 438] width 49 height 49
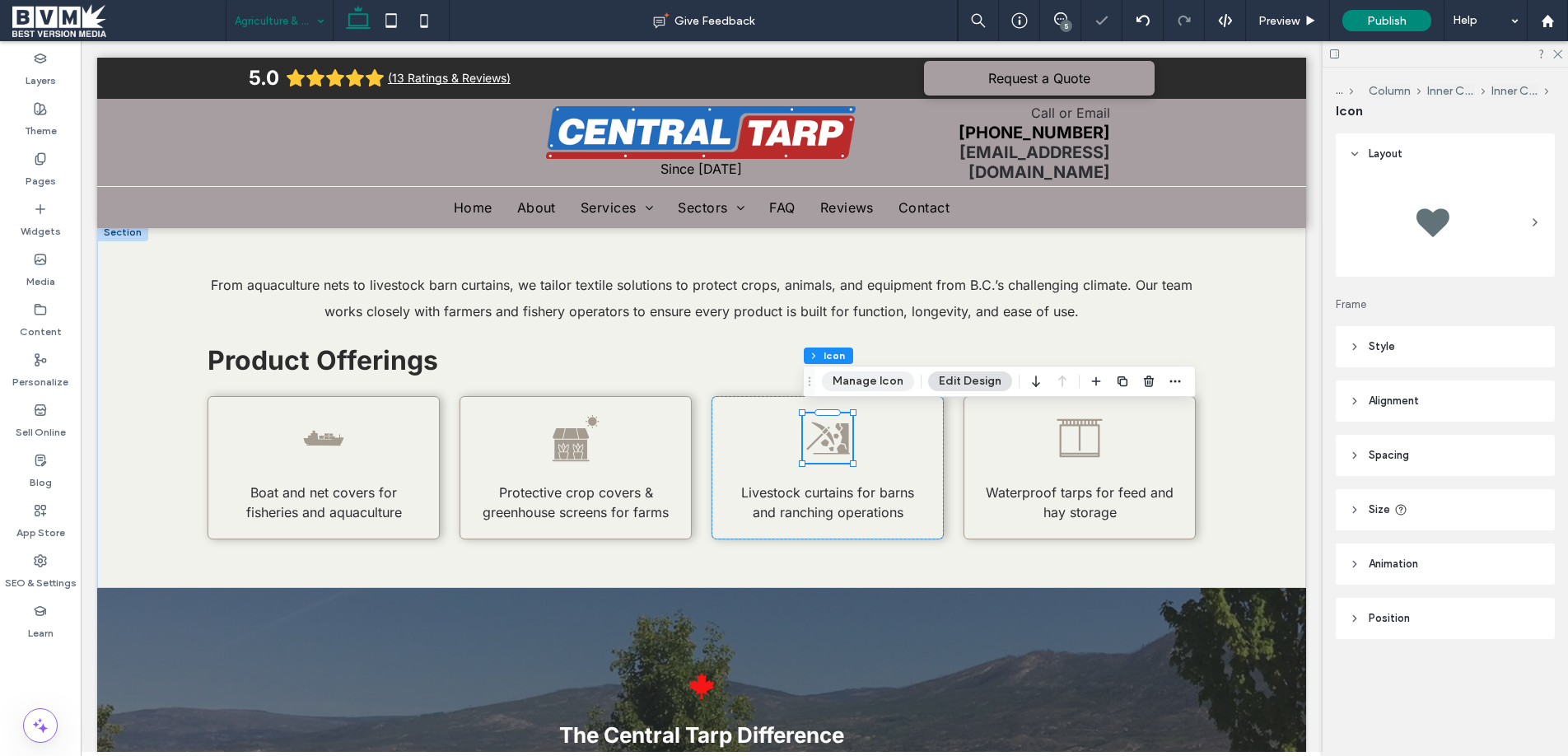
click at [852, 377] on button "Manage Icon" at bounding box center [867, 381] width 92 height 20
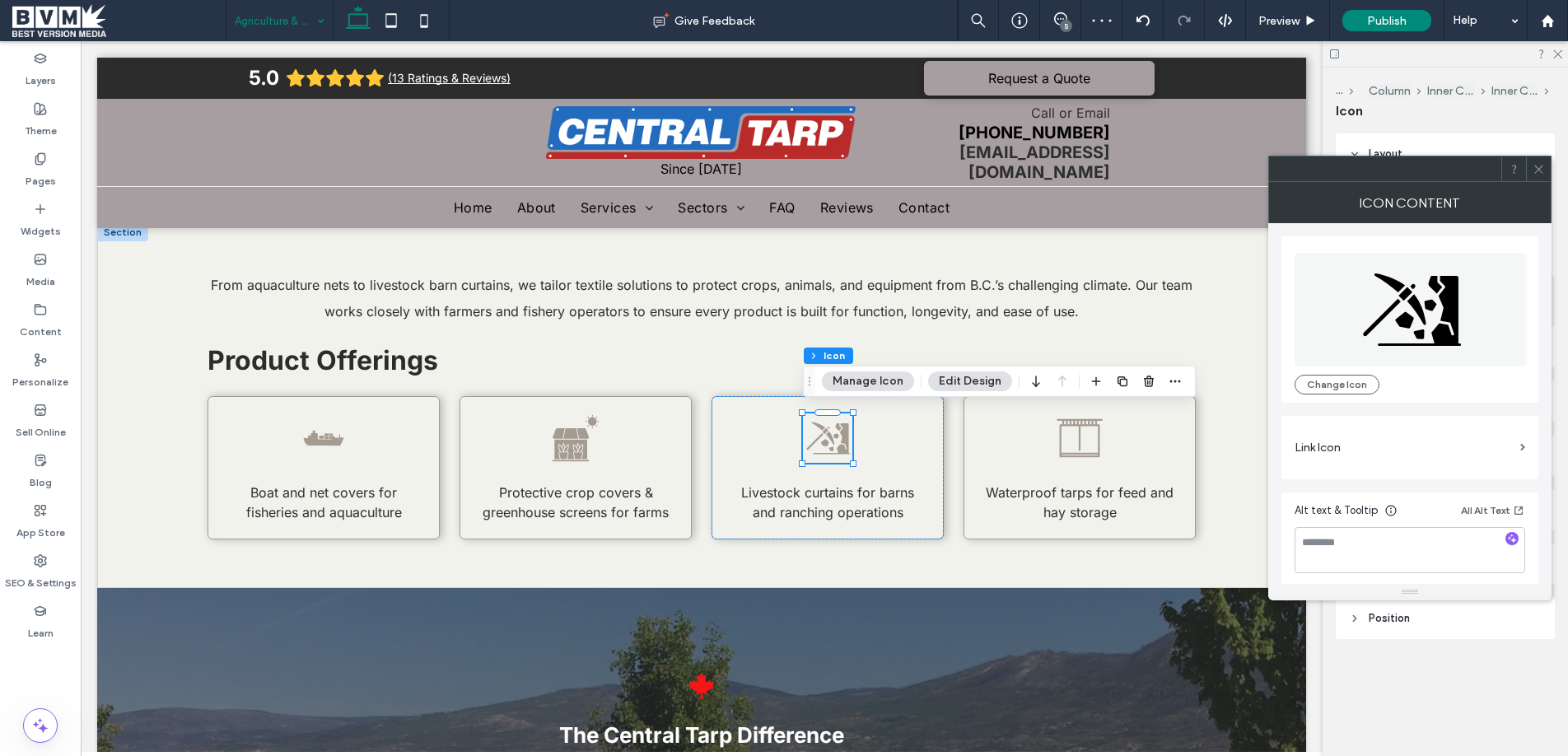
drag, startPoint x: 1367, startPoint y: 384, endPoint x: 1290, endPoint y: 331, distance: 93.5
click at [1367, 384] on button "Change Icon" at bounding box center [1337, 384] width 85 height 20
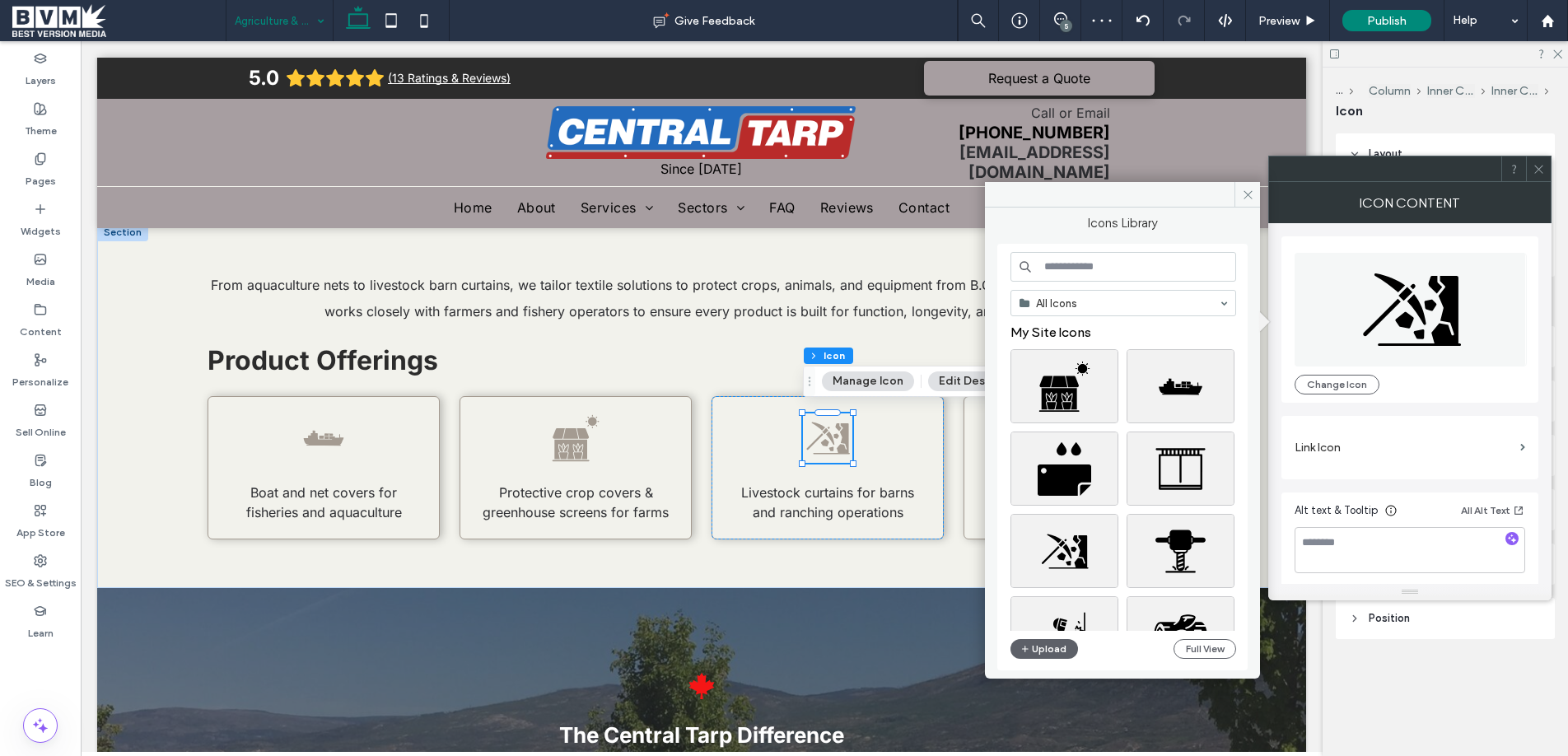
click at [1093, 278] on input at bounding box center [1123, 266] width 225 height 30
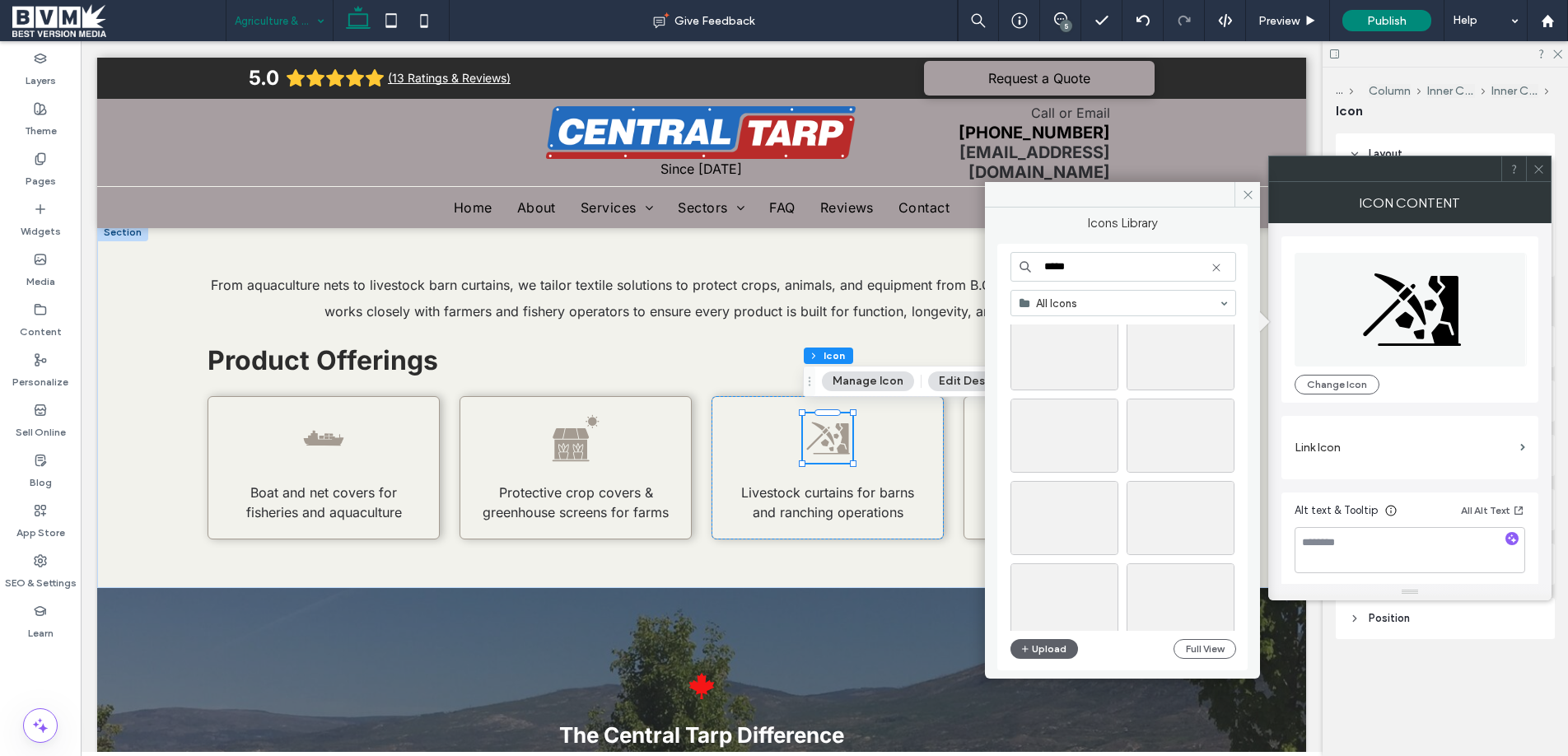
scroll to position [528, 0]
type input "*****"
click at [1190, 431] on div "Select" at bounding box center [1180, 433] width 108 height 74
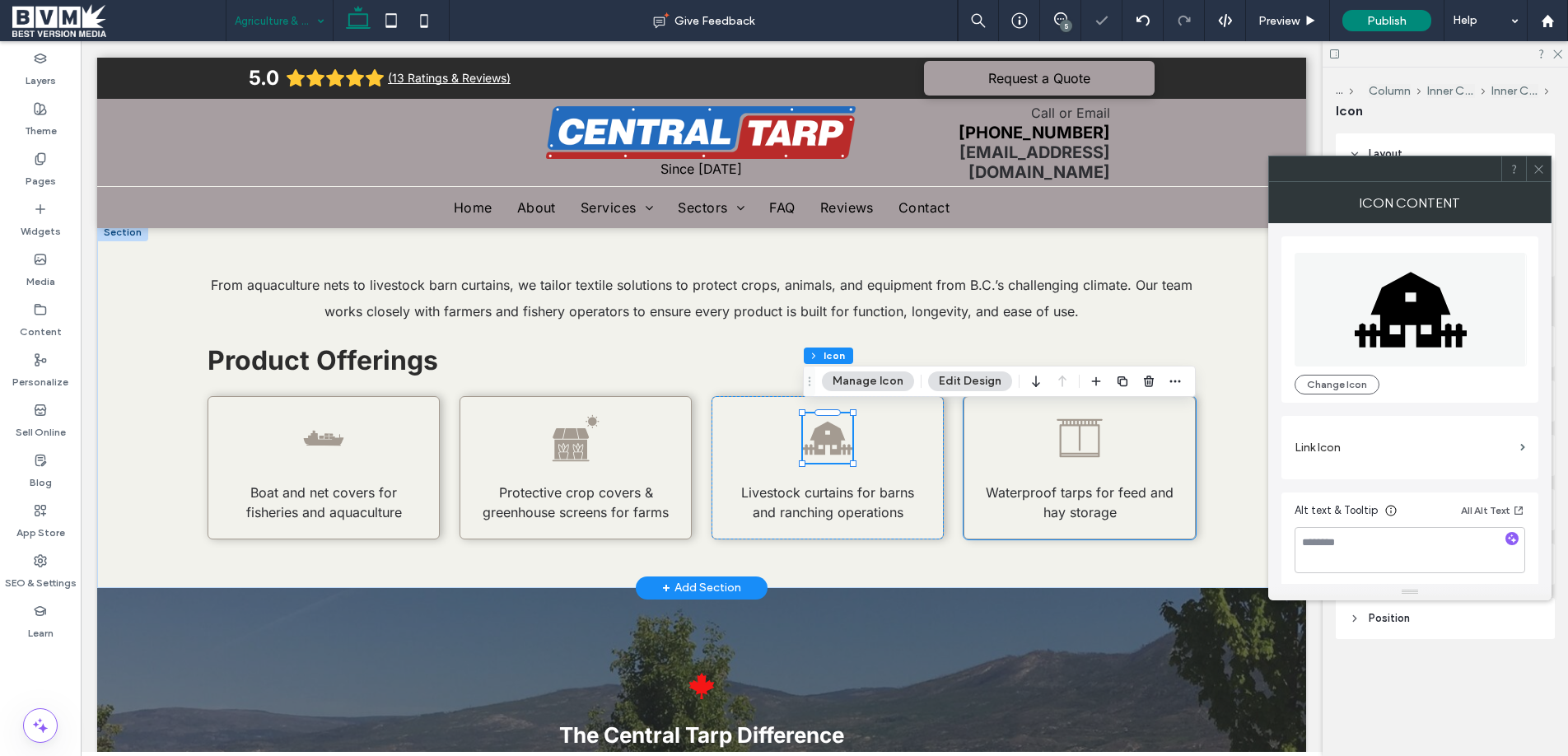
click at [1118, 438] on div "Waterproof tarps for feed and hay storage" at bounding box center [1079, 467] width 232 height 143
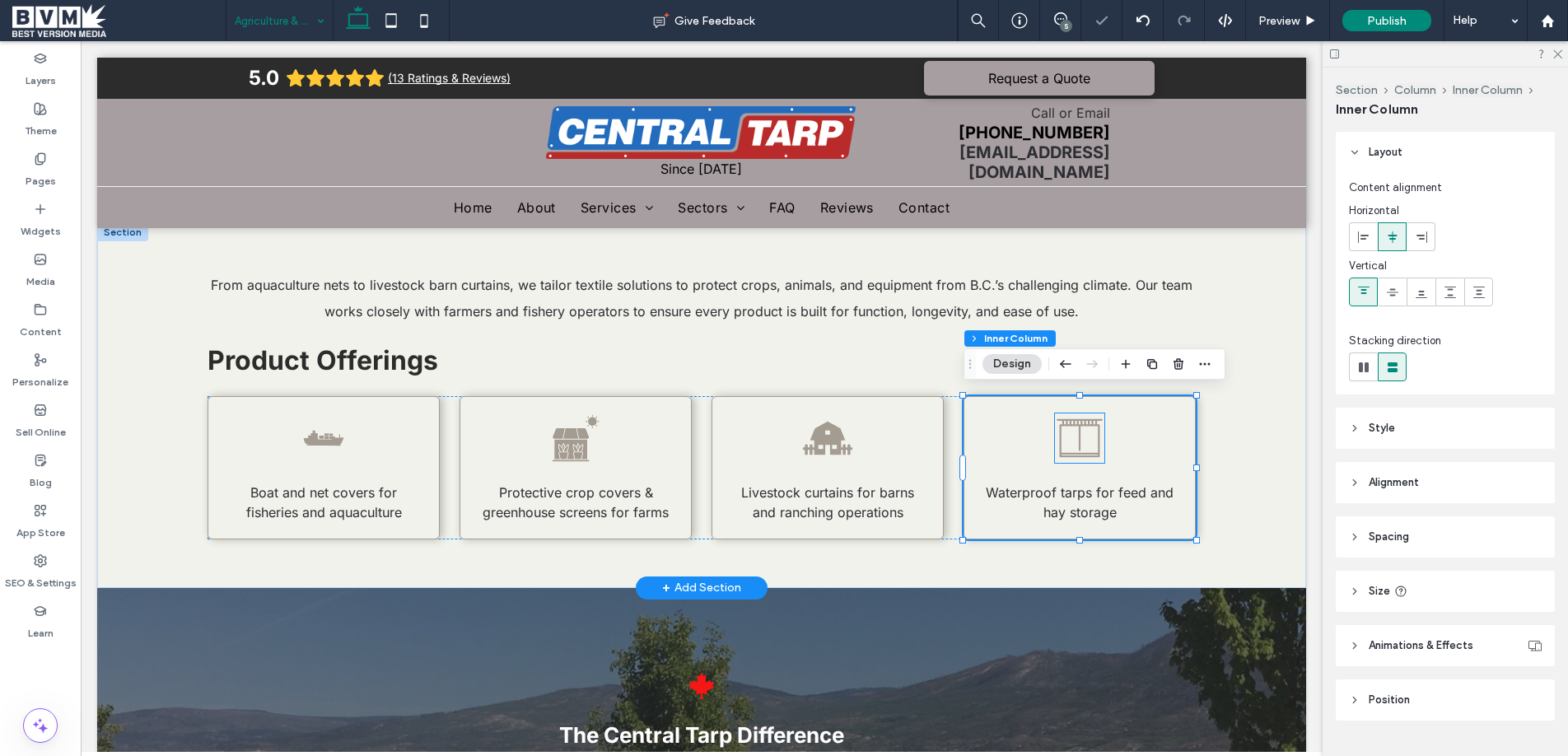
click at [1090, 423] on icon at bounding box center [1079, 438] width 49 height 49
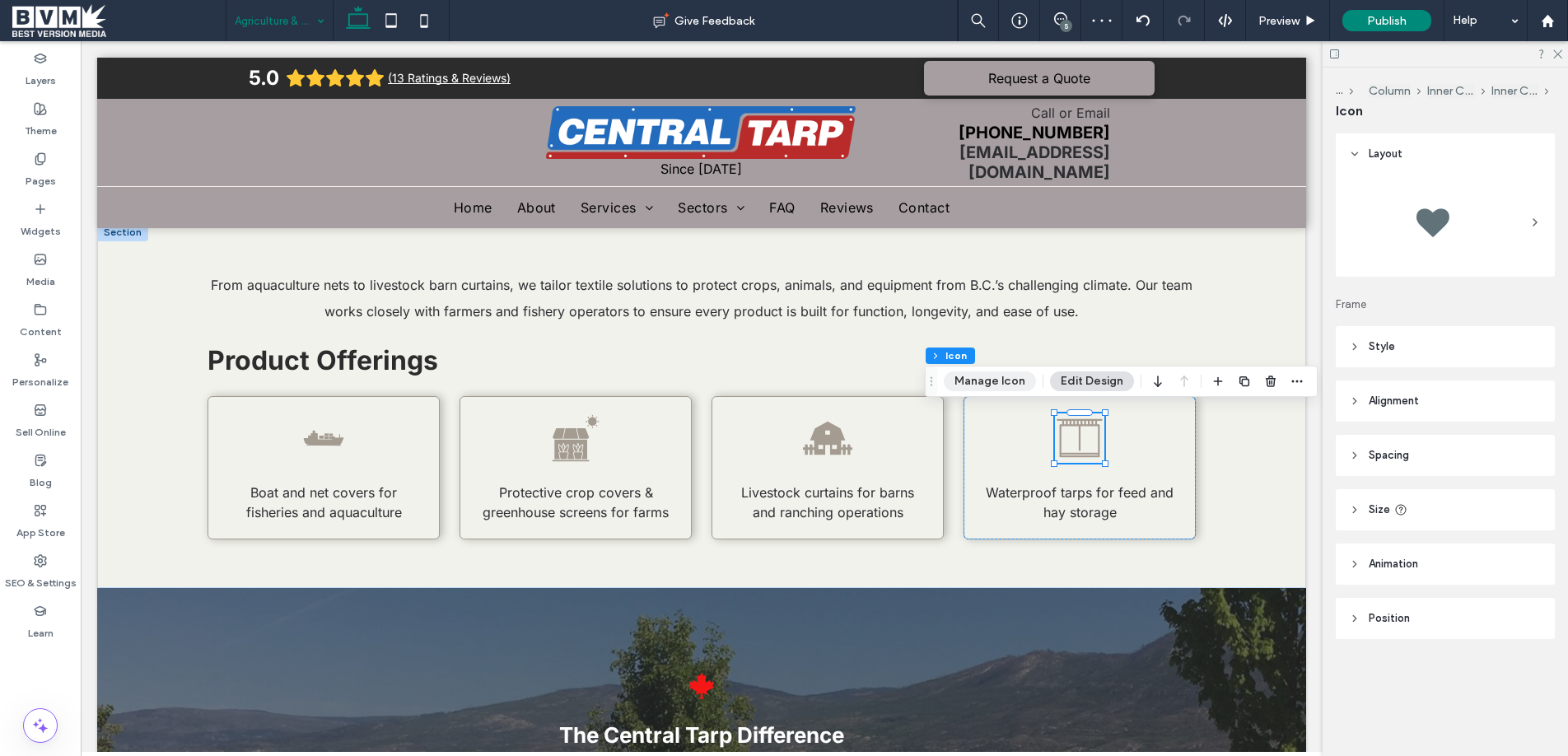
click at [997, 389] on button "Manage Icon" at bounding box center [989, 381] width 92 height 20
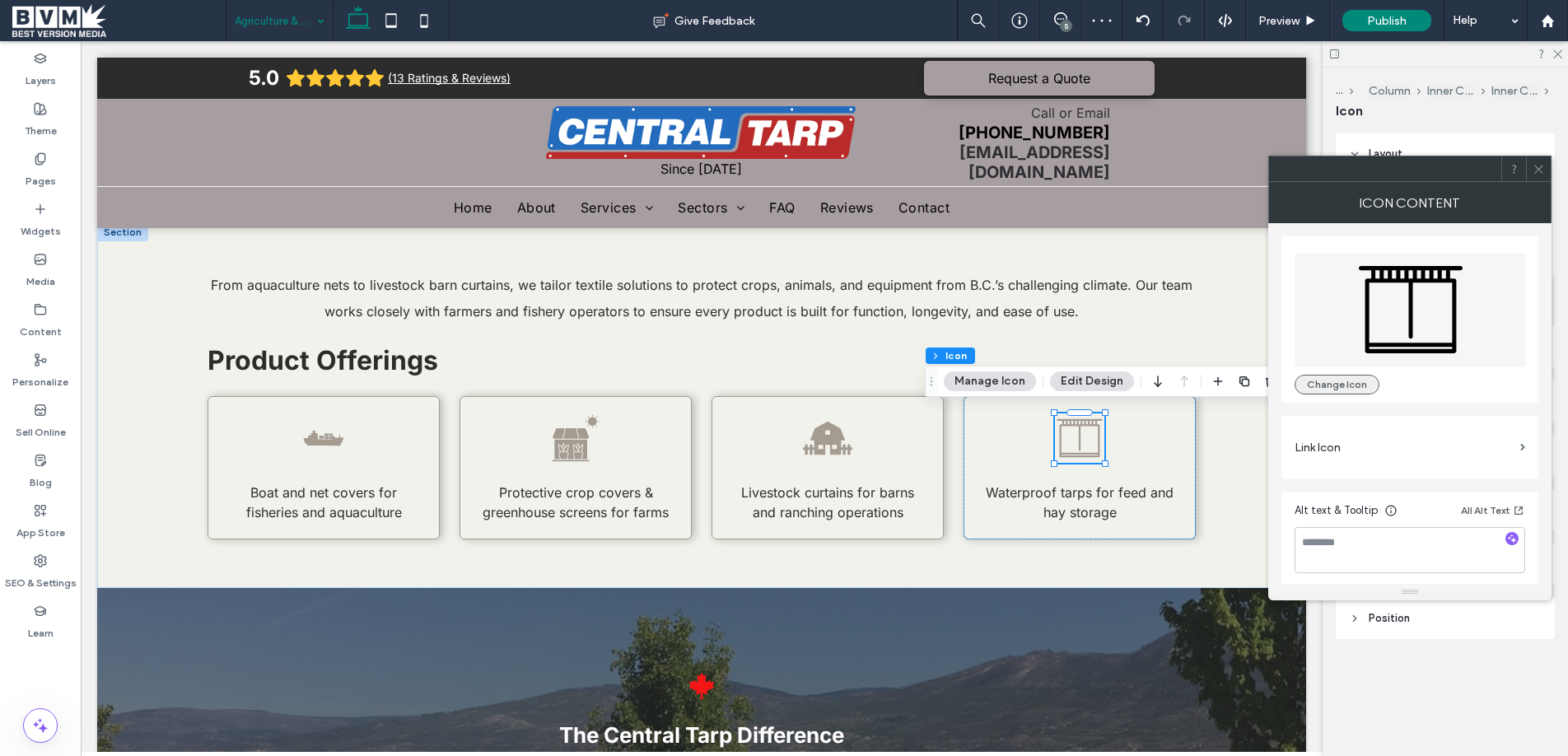
click at [1364, 374] on button "Change Icon" at bounding box center [1337, 384] width 85 height 20
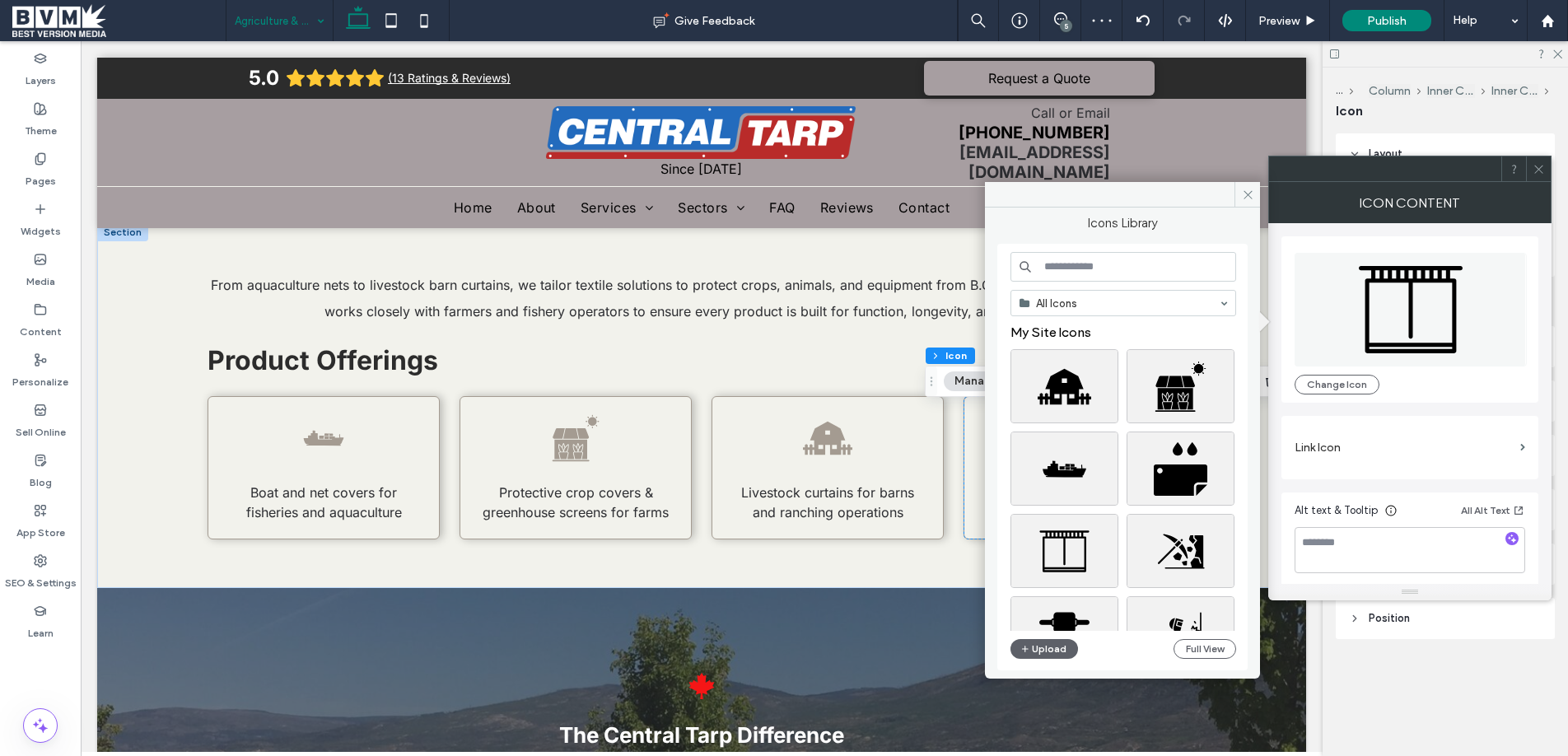
click at [1163, 273] on input at bounding box center [1123, 266] width 225 height 30
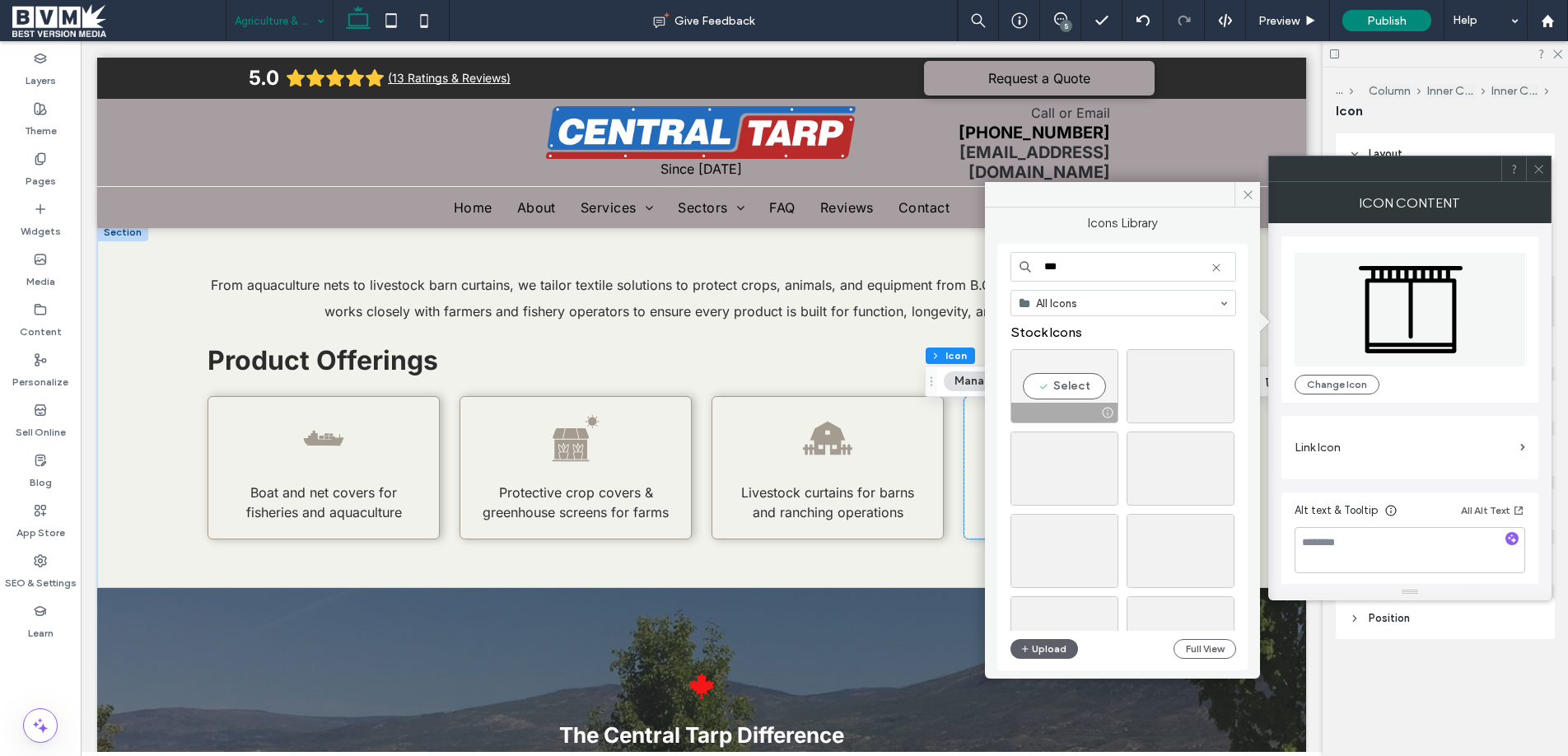
type input "***"
click at [1056, 386] on div "Select" at bounding box center [1063, 386] width 108 height 74
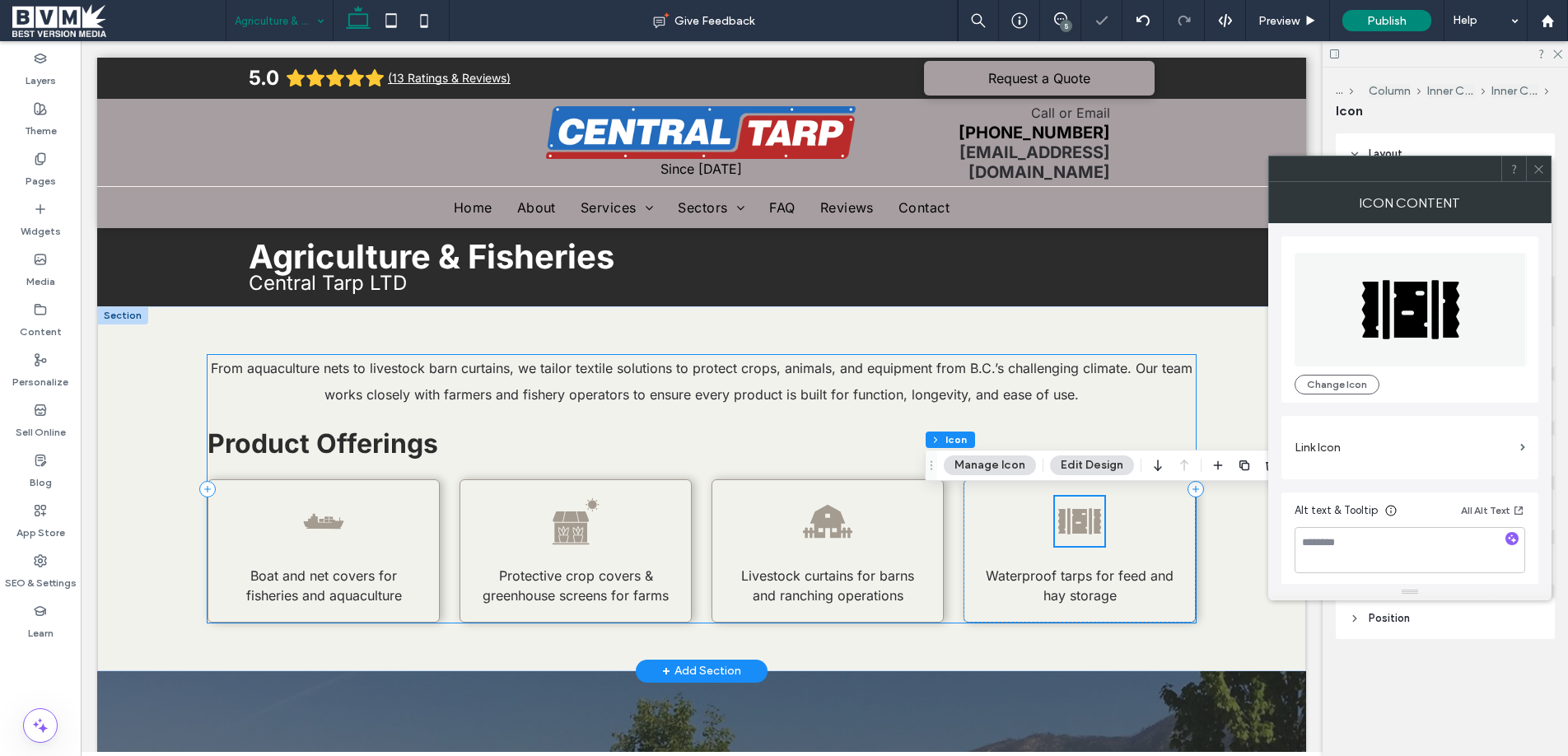
scroll to position [0, 0]
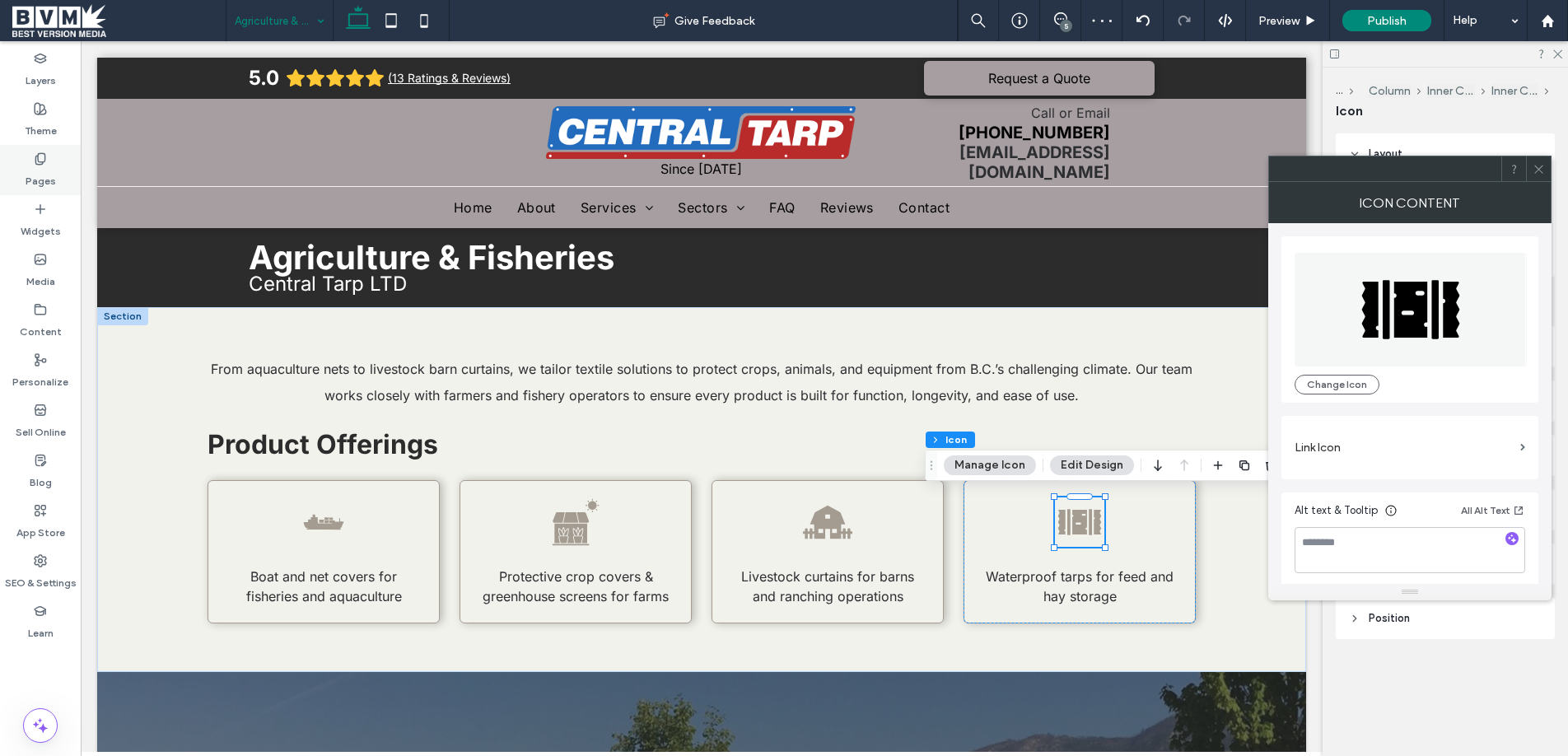
click at [43, 171] on label "Pages" at bounding box center [40, 177] width 31 height 23
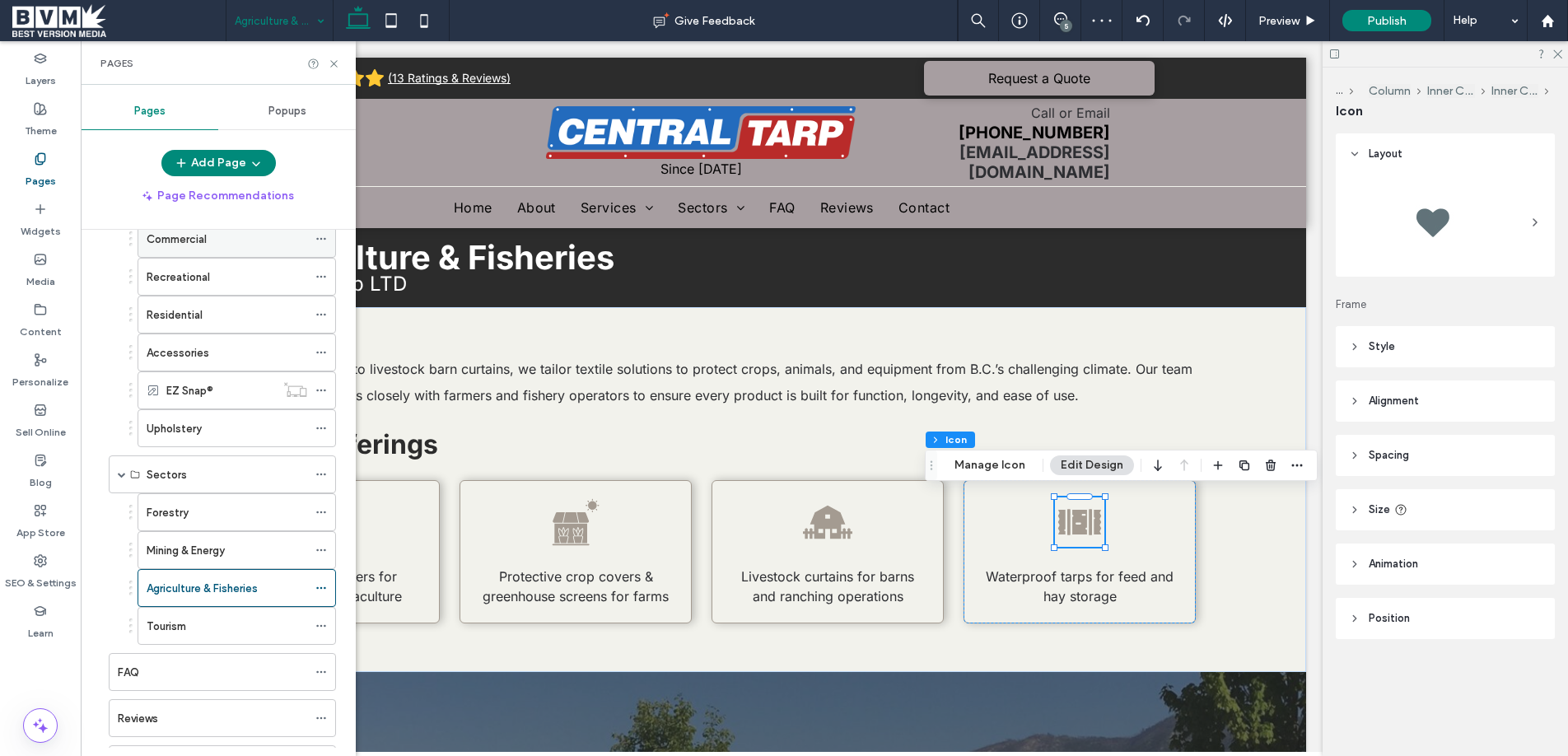
scroll to position [251, 0]
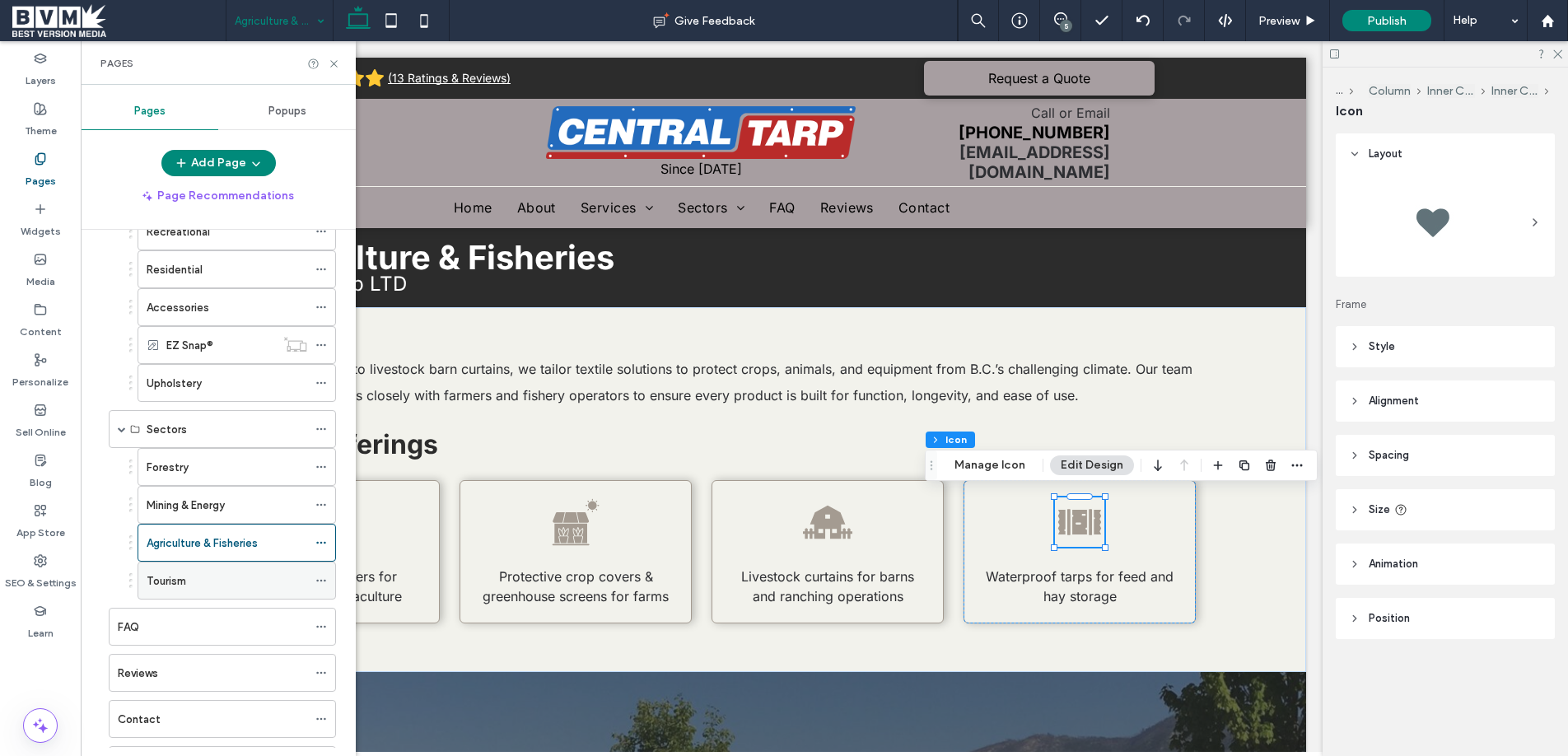
click at [322, 576] on icon at bounding box center [321, 580] width 12 height 12
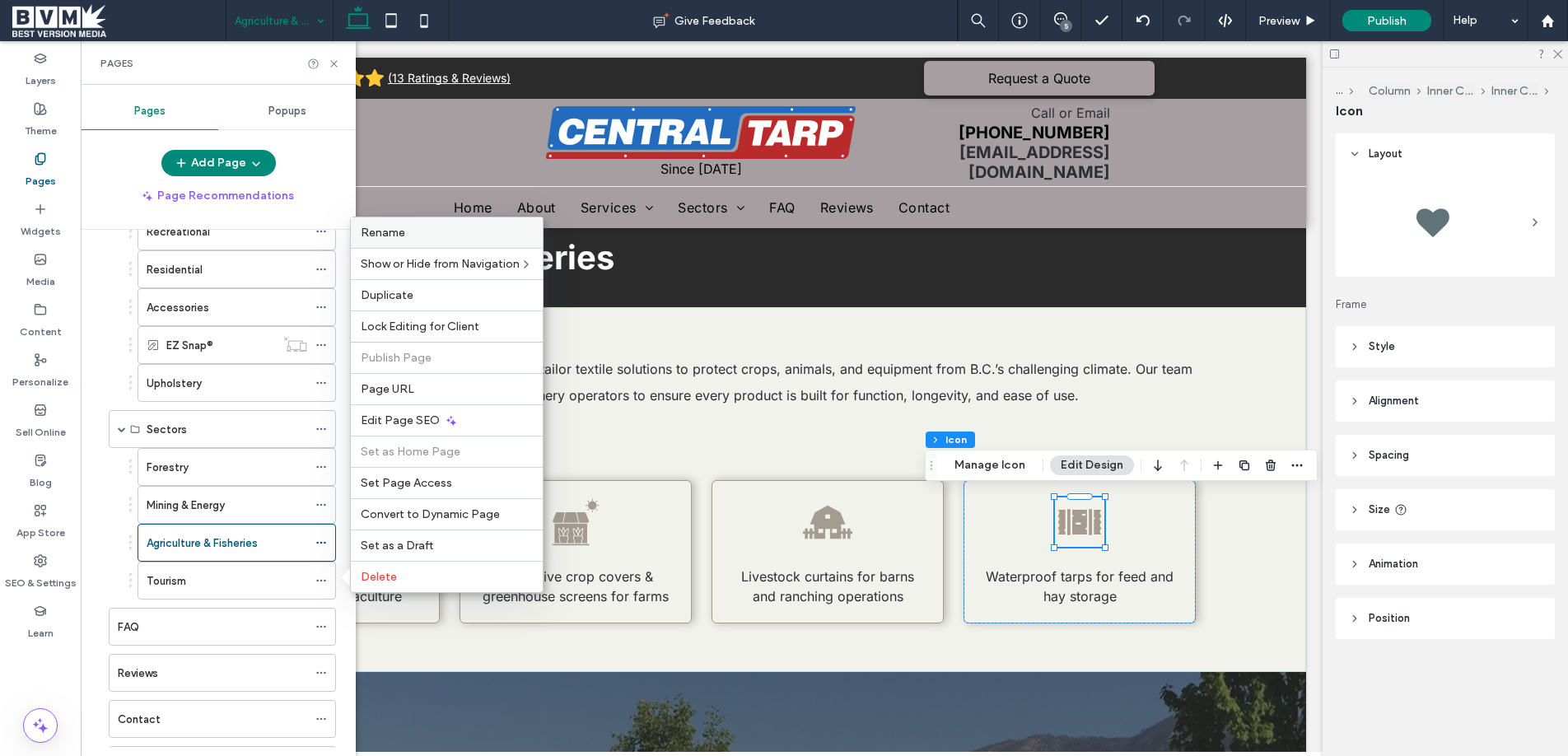
click at [420, 239] on label "Rename" at bounding box center [446, 232] width 172 height 14
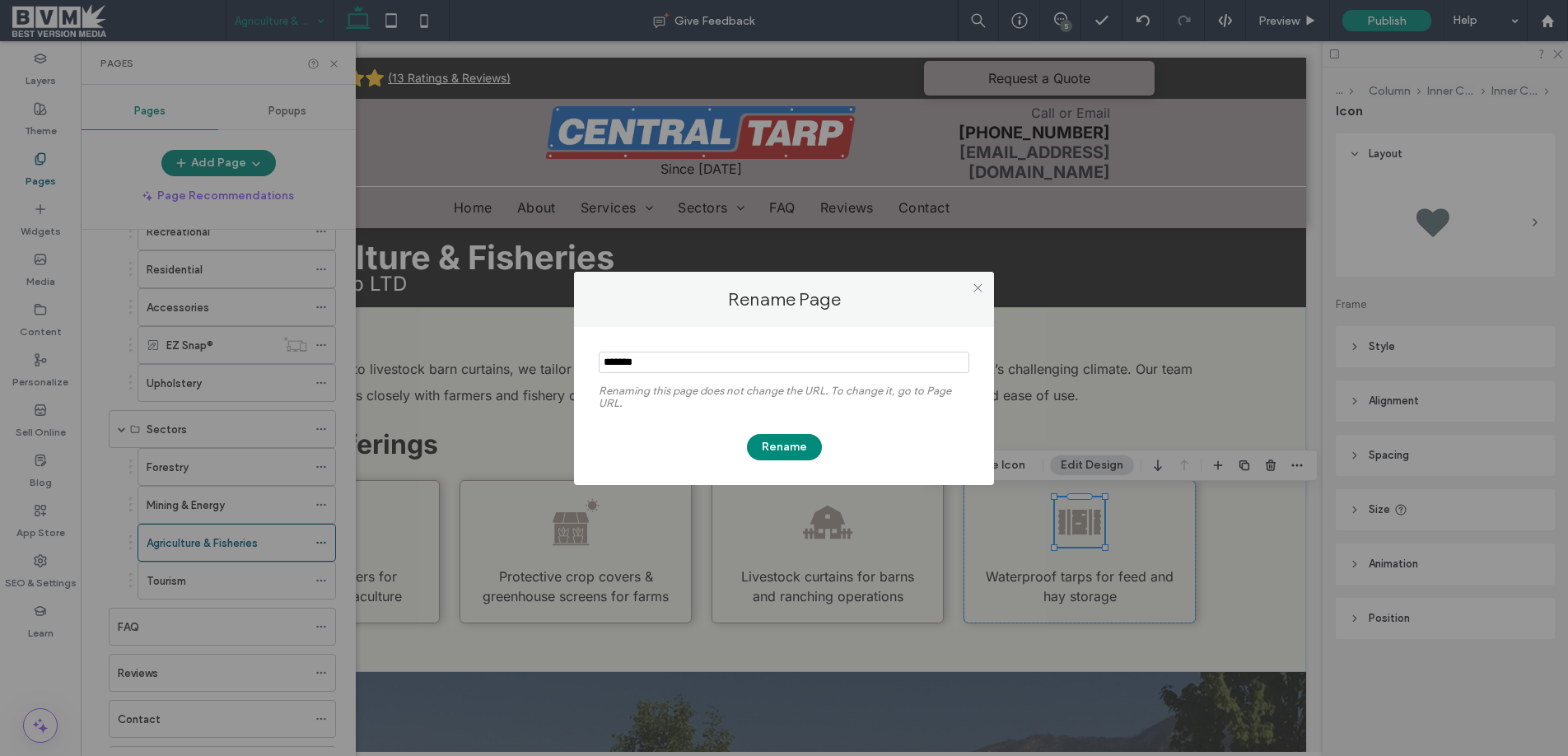
click at [655, 355] on input "notEmpty" at bounding box center [783, 362] width 370 height 22
click at [656, 355] on input "notEmpty" at bounding box center [783, 362] width 370 height 22
click at [655, 355] on input "notEmpty" at bounding box center [783, 362] width 370 height 22
click at [975, 285] on use at bounding box center [978, 288] width 8 height 8
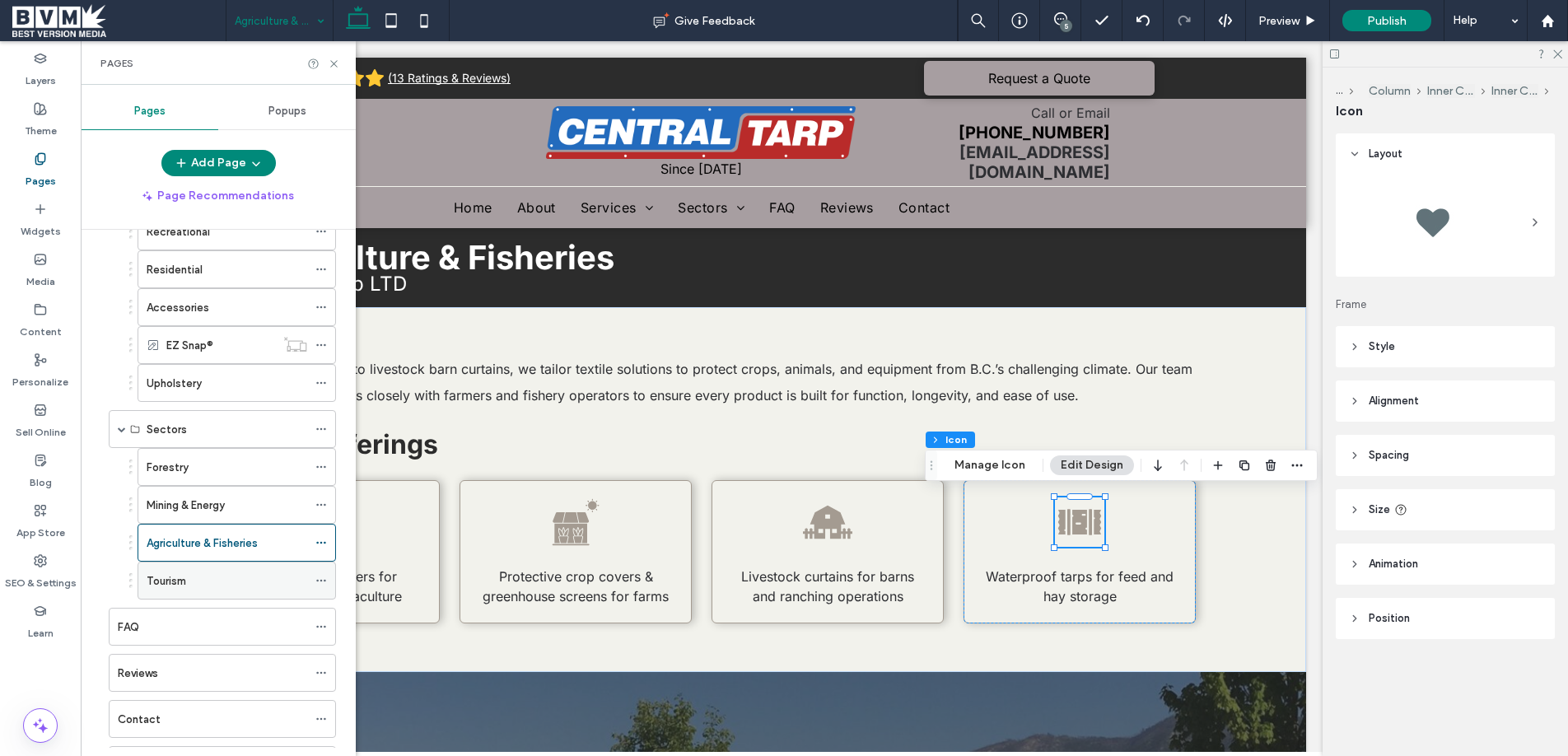
click at [316, 577] on icon at bounding box center [321, 580] width 12 height 12
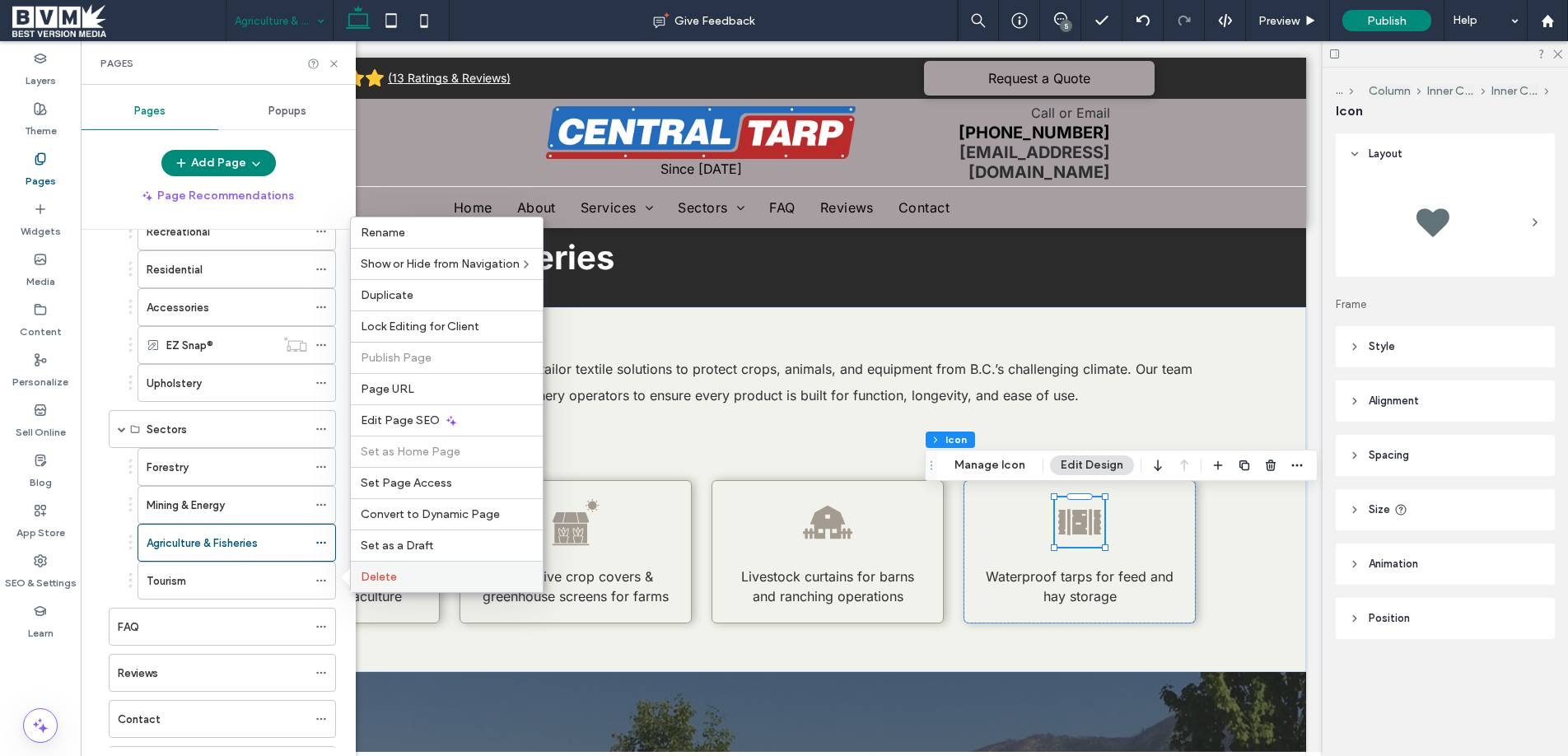
click at [375, 570] on span "Delete" at bounding box center [378, 576] width 37 height 14
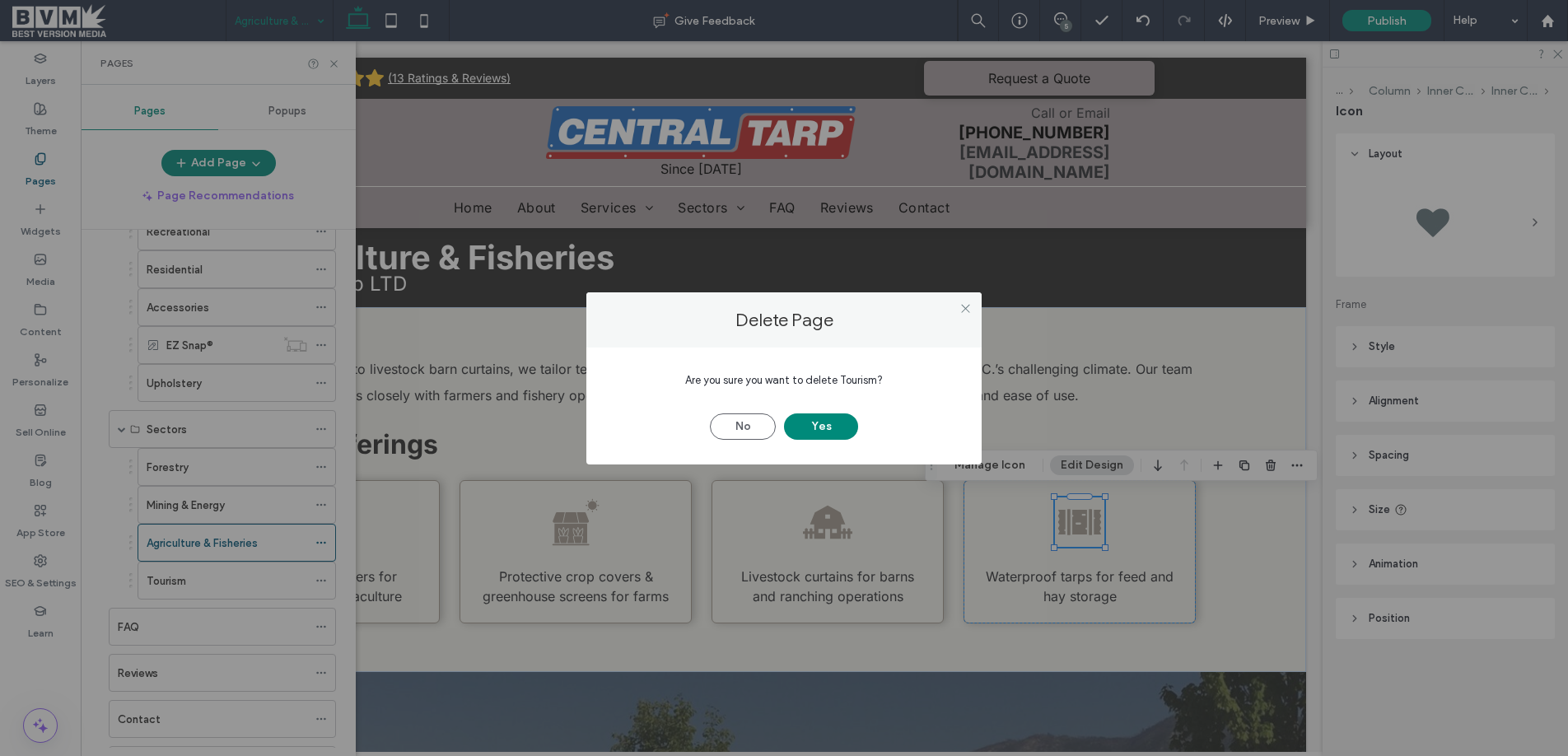
drag, startPoint x: 819, startPoint y: 422, endPoint x: 522, endPoint y: 437, distance: 297.4
click at [811, 423] on button "Yes" at bounding box center [821, 426] width 74 height 27
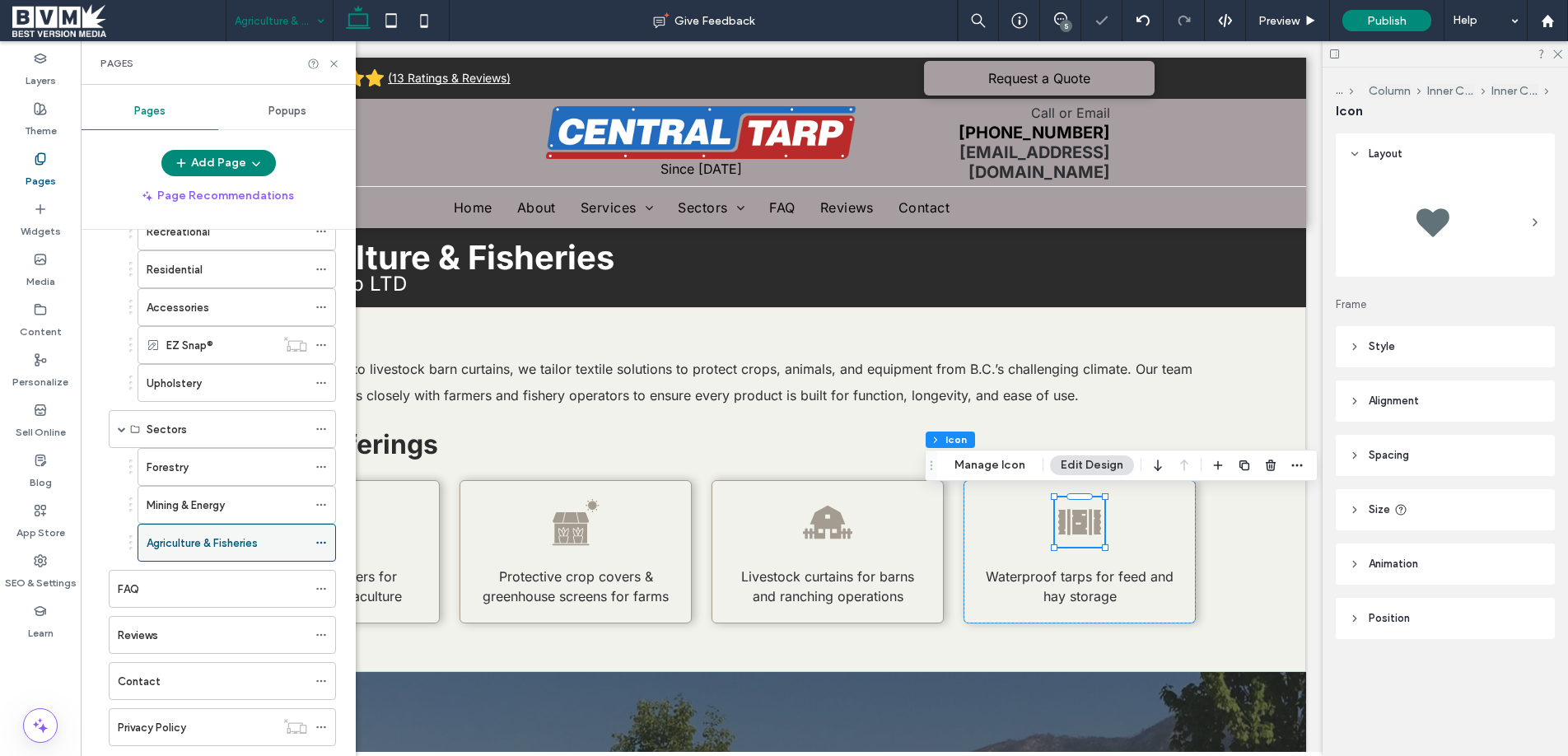
click at [325, 542] on use at bounding box center [320, 543] width 9 height 3
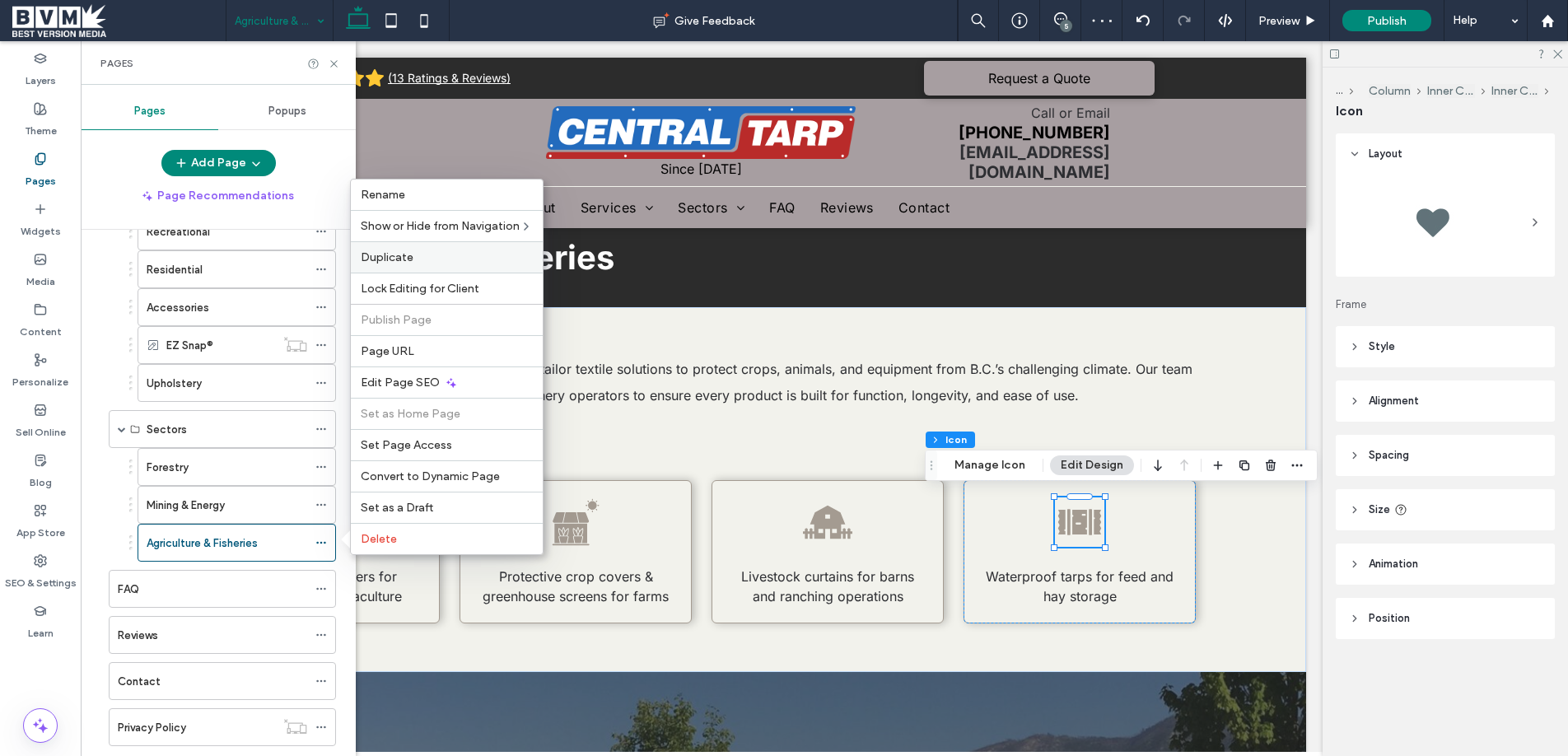
click at [386, 261] on span "Duplicate" at bounding box center [386, 258] width 52 height 14
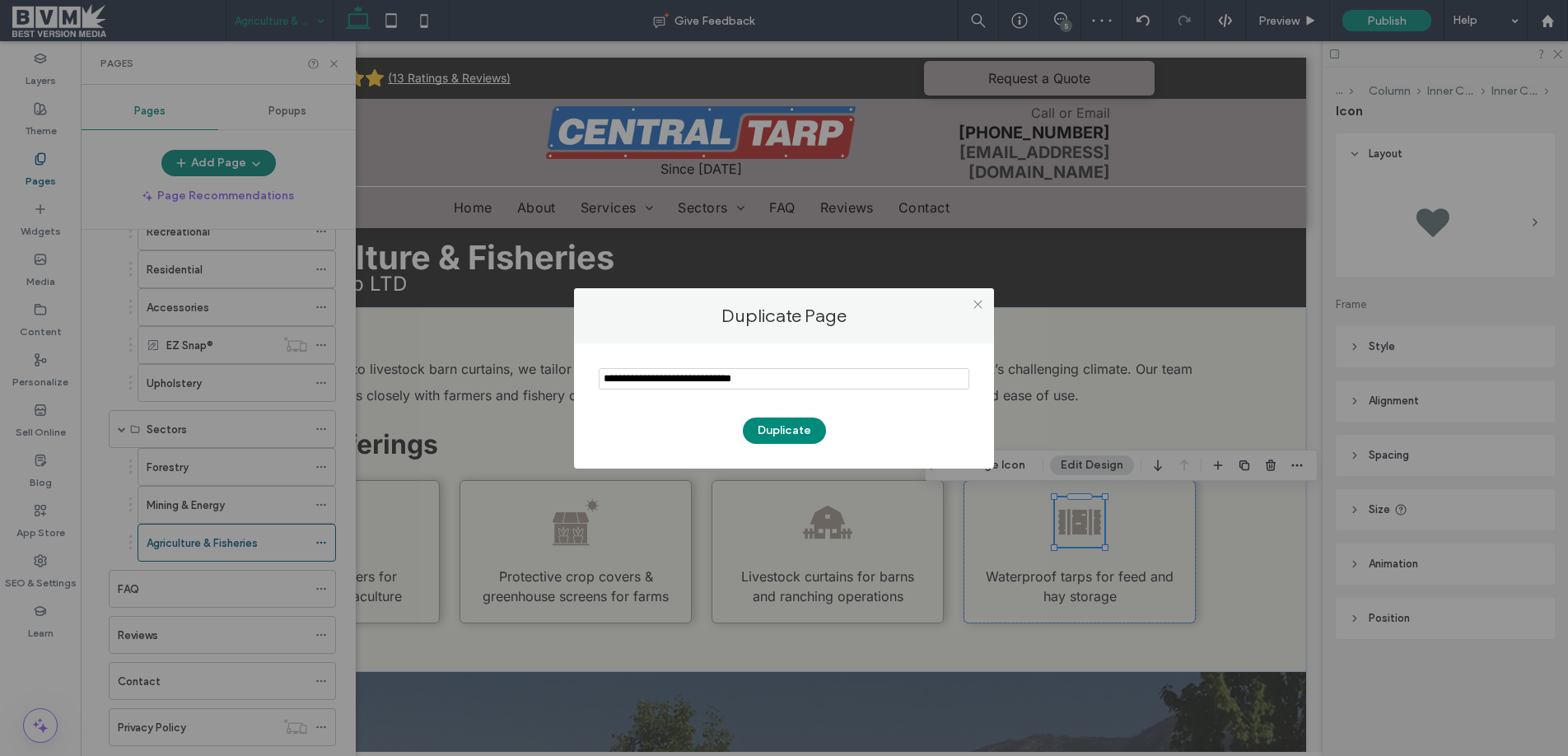
click at [680, 369] on input "notEmpty" at bounding box center [783, 379] width 370 height 22
type input "*******"
click at [781, 432] on button "Duplicate" at bounding box center [784, 430] width 83 height 27
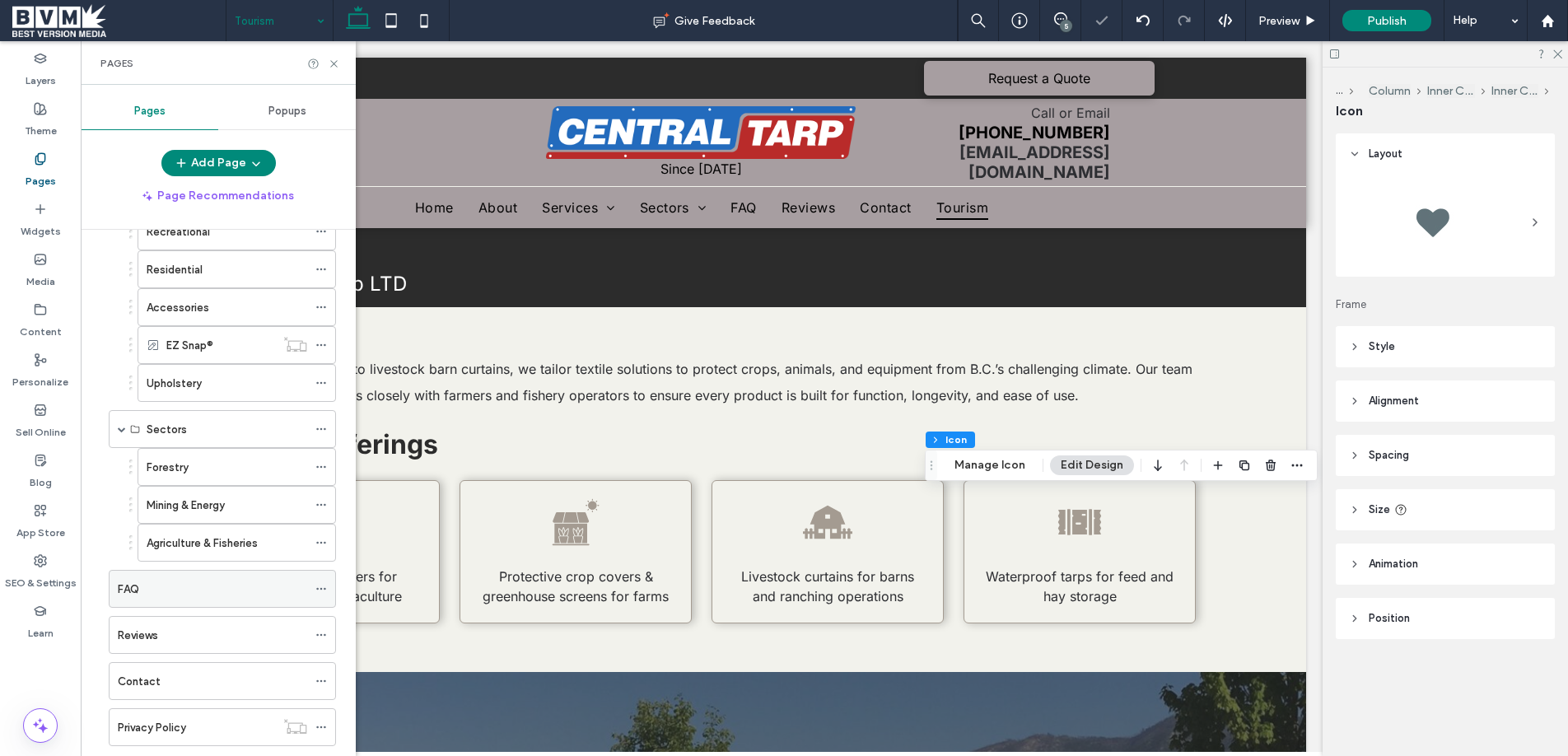
scroll to position [0, 0]
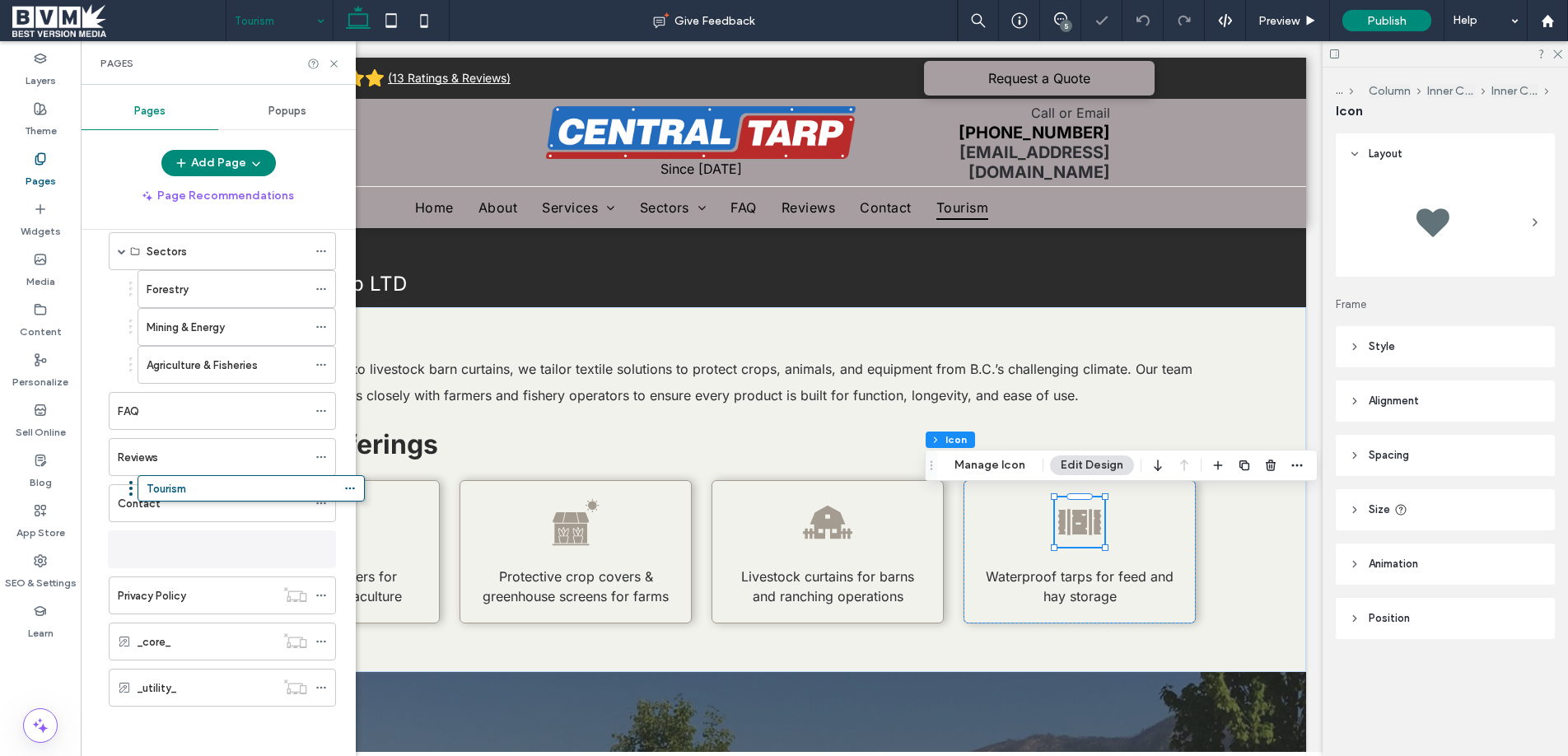
scroll to position [420, 0]
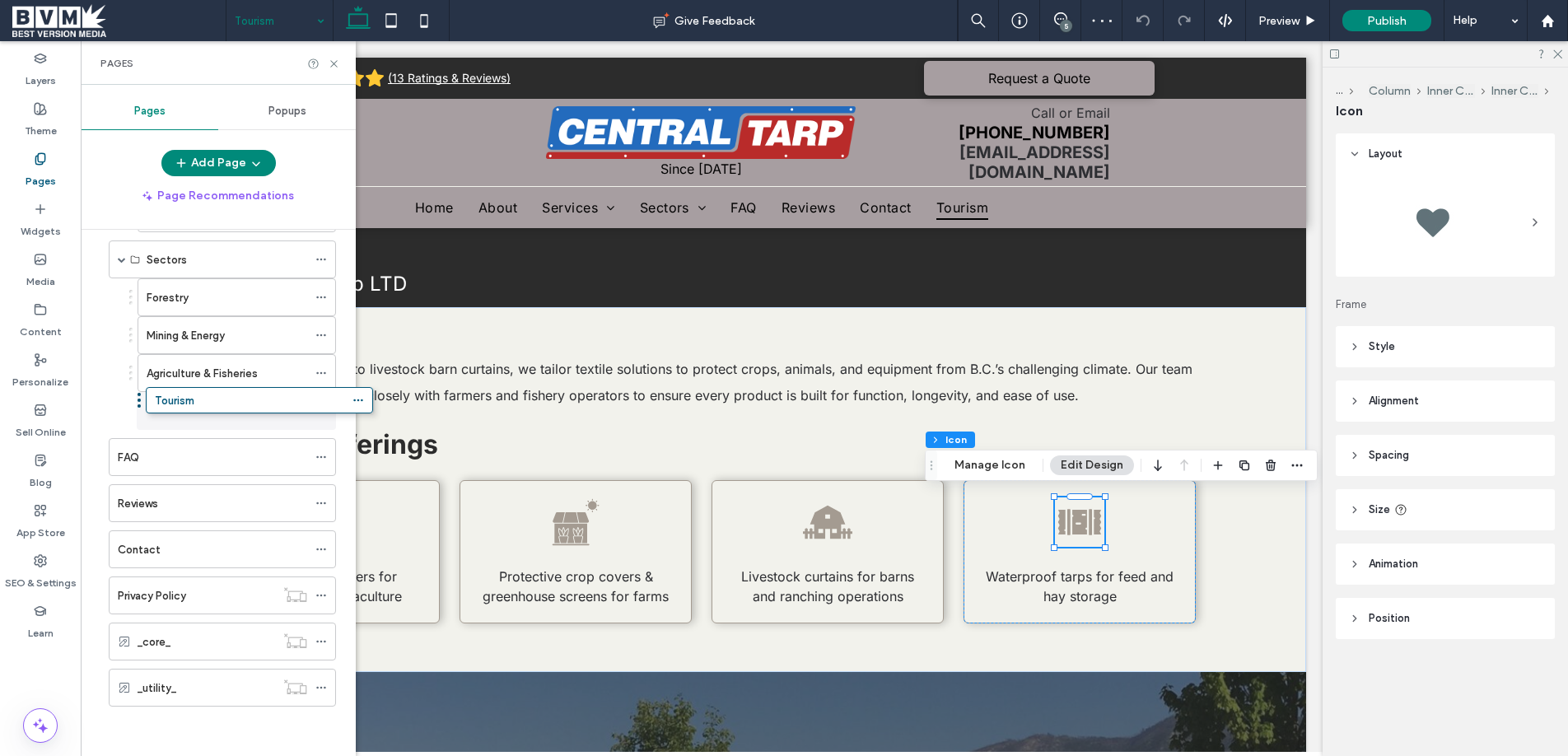
drag, startPoint x: 103, startPoint y: 691, endPoint x: 140, endPoint y: 409, distance: 284.4
click at [207, 409] on div "Tourism" at bounding box center [226, 412] width 161 height 18
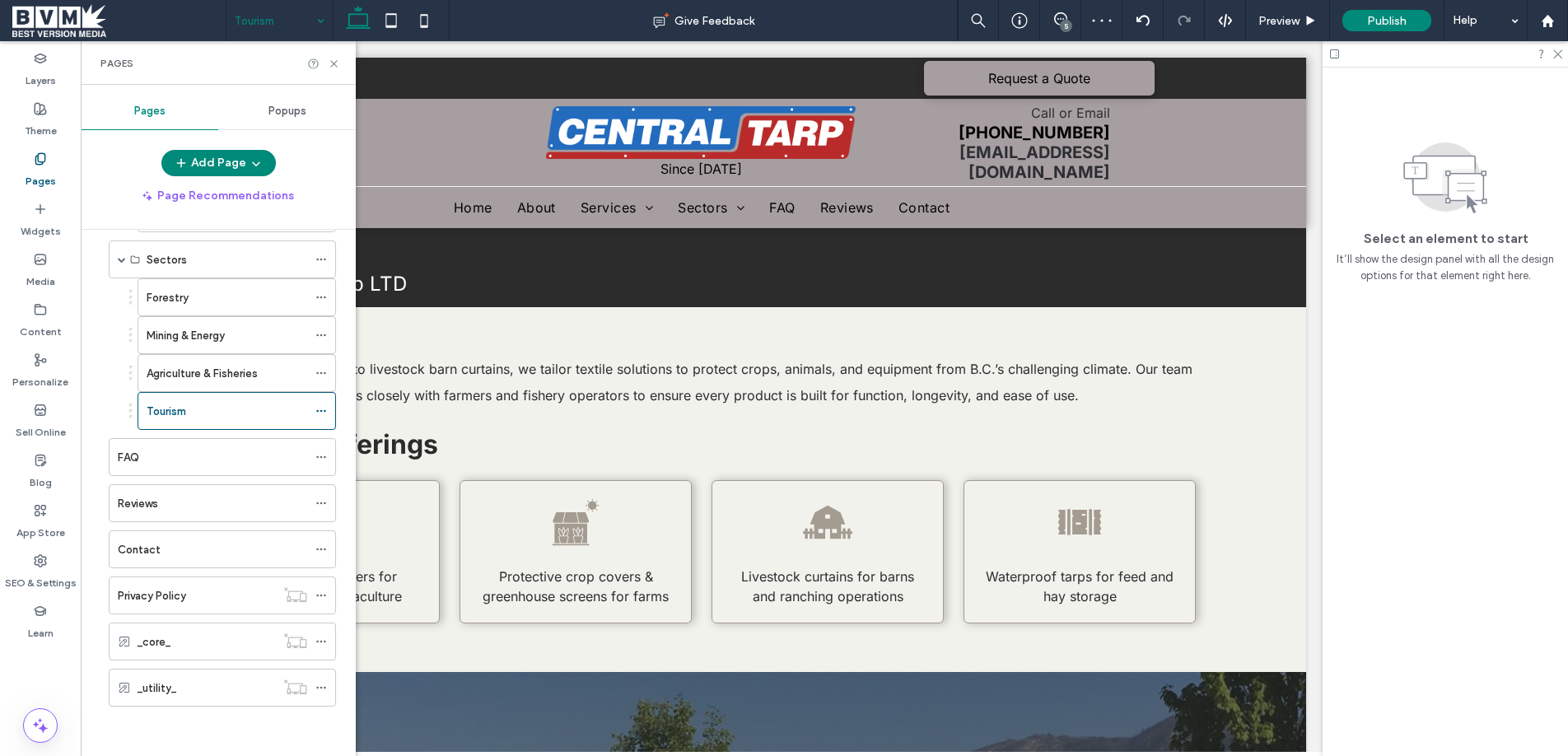
scroll to position [0, 0]
click at [334, 62] on icon at bounding box center [334, 63] width 13 height 13
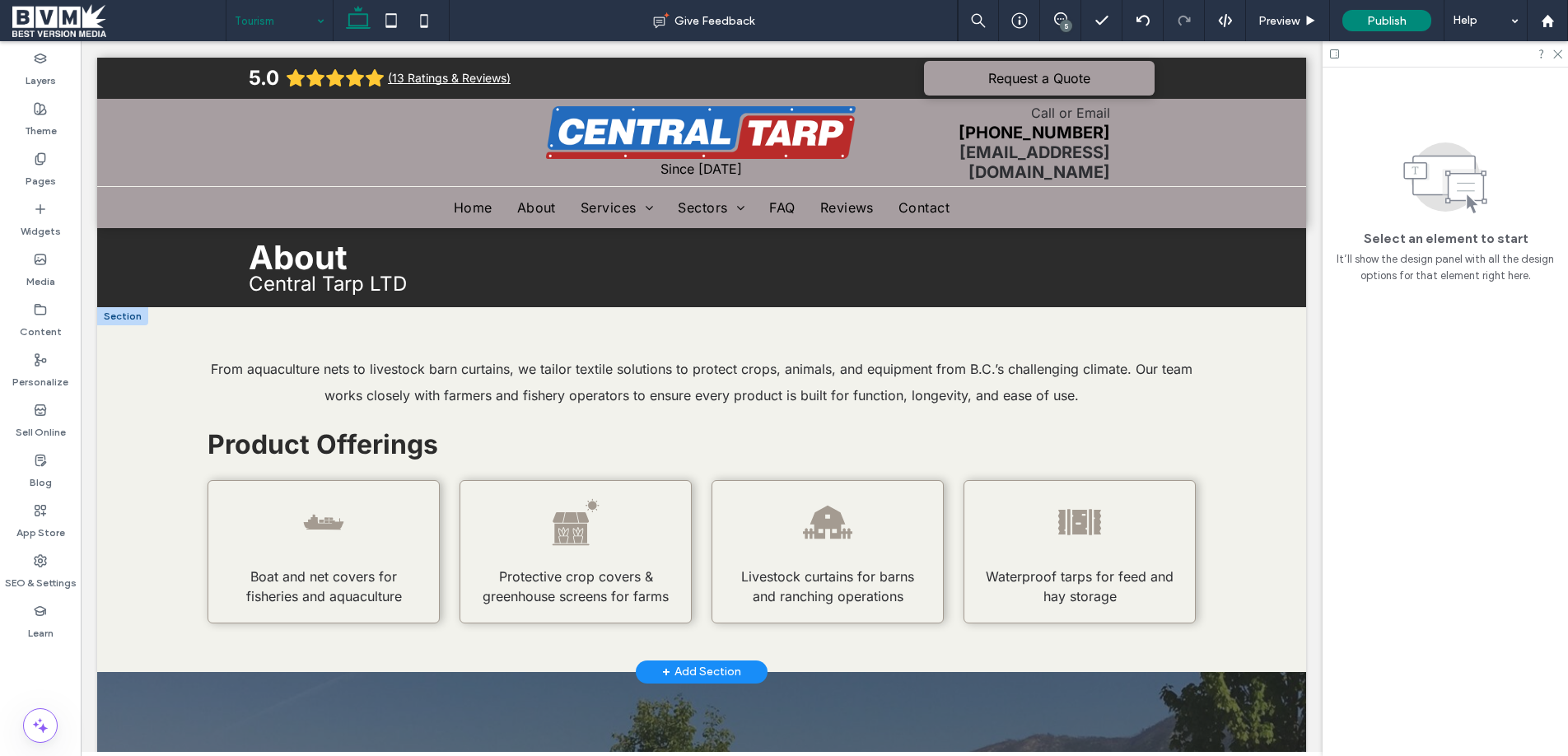
click at [525, 374] on p "From aquaculture nets to livestock barn curtains, we tailor textile solutions t…" at bounding box center [701, 381] width 988 height 52
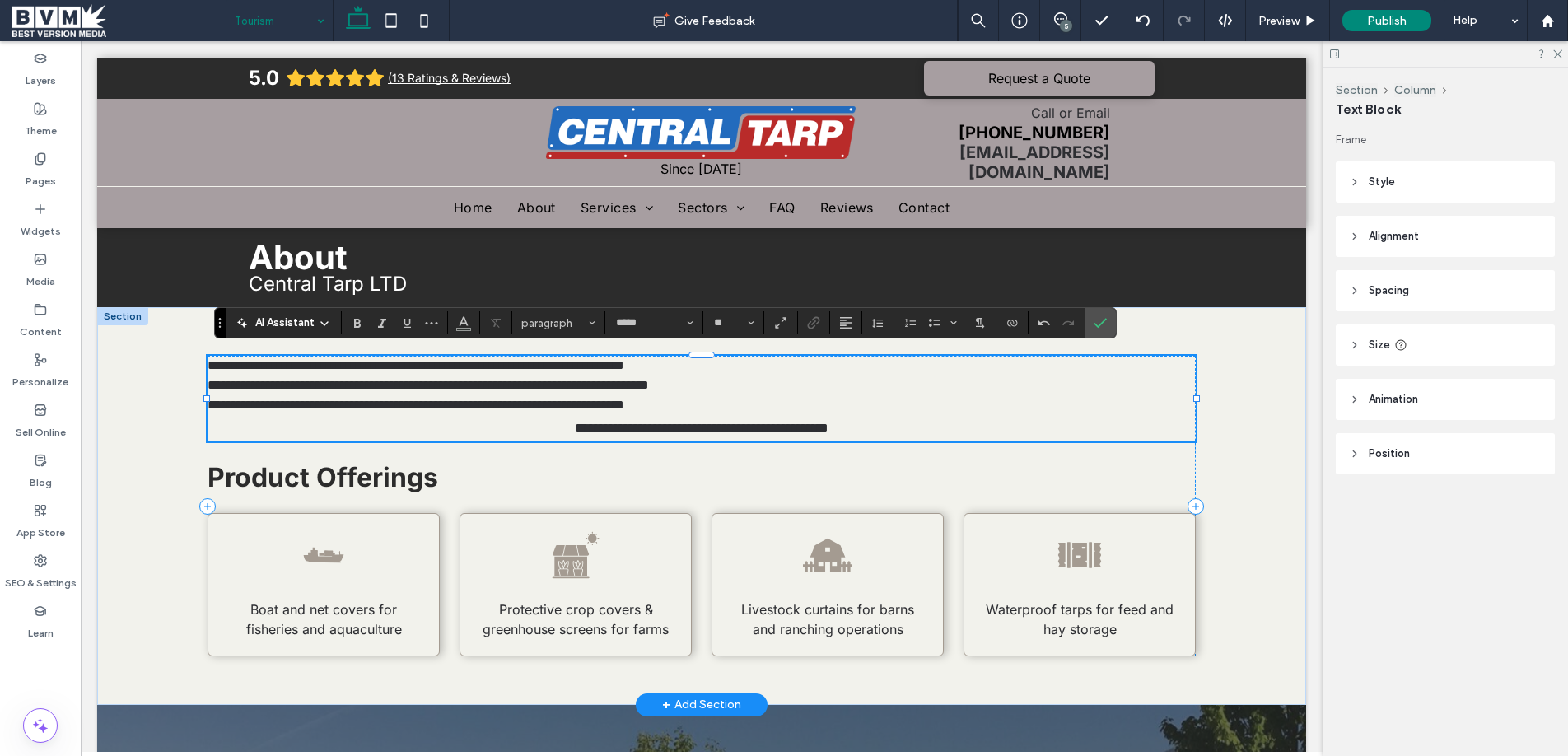
click at [795, 364] on p "**********" at bounding box center [701, 365] width 988 height 20
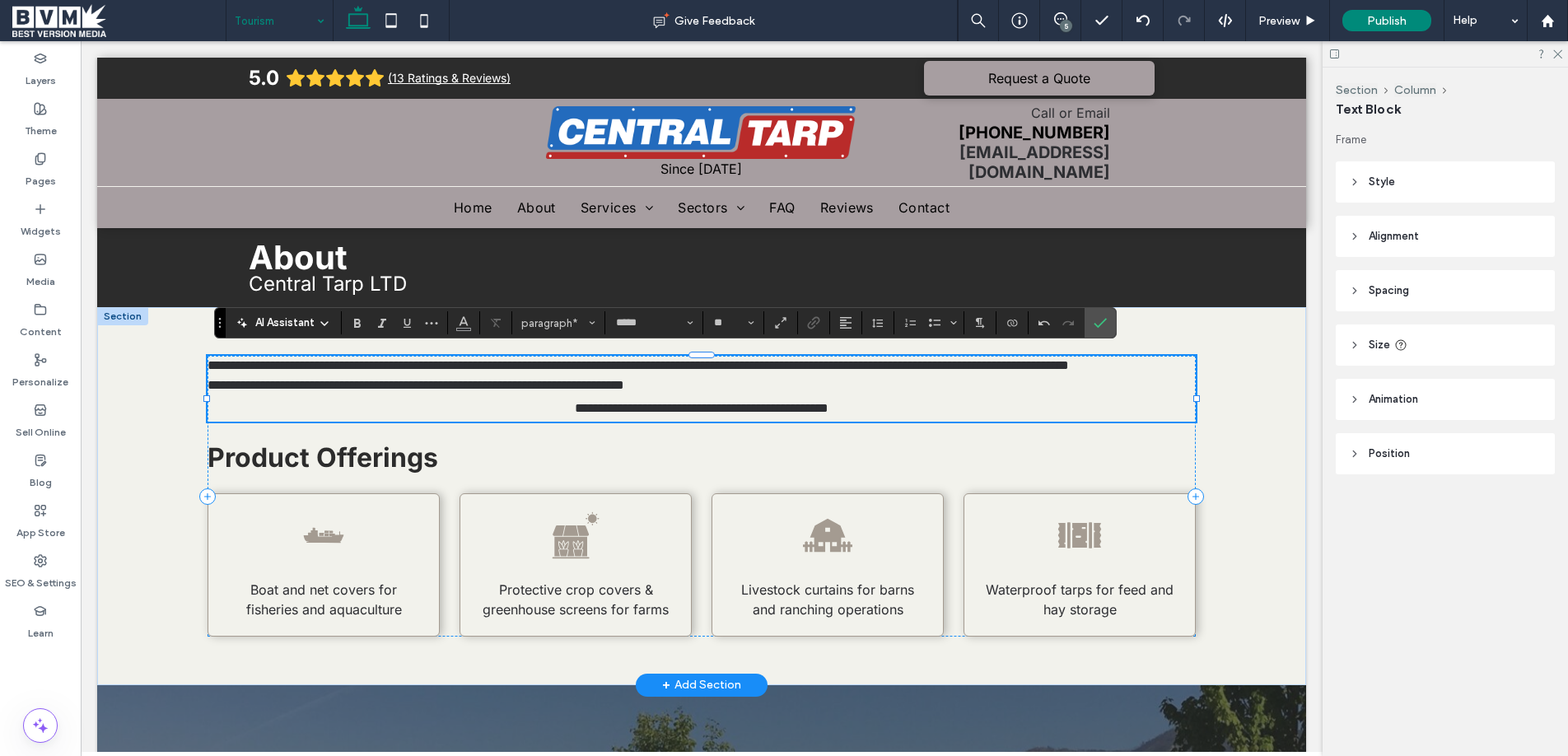
click at [659, 375] on p "**********" at bounding box center [701, 365] width 988 height 20
click at [887, 384] on p "**********" at bounding box center [701, 375] width 988 height 39
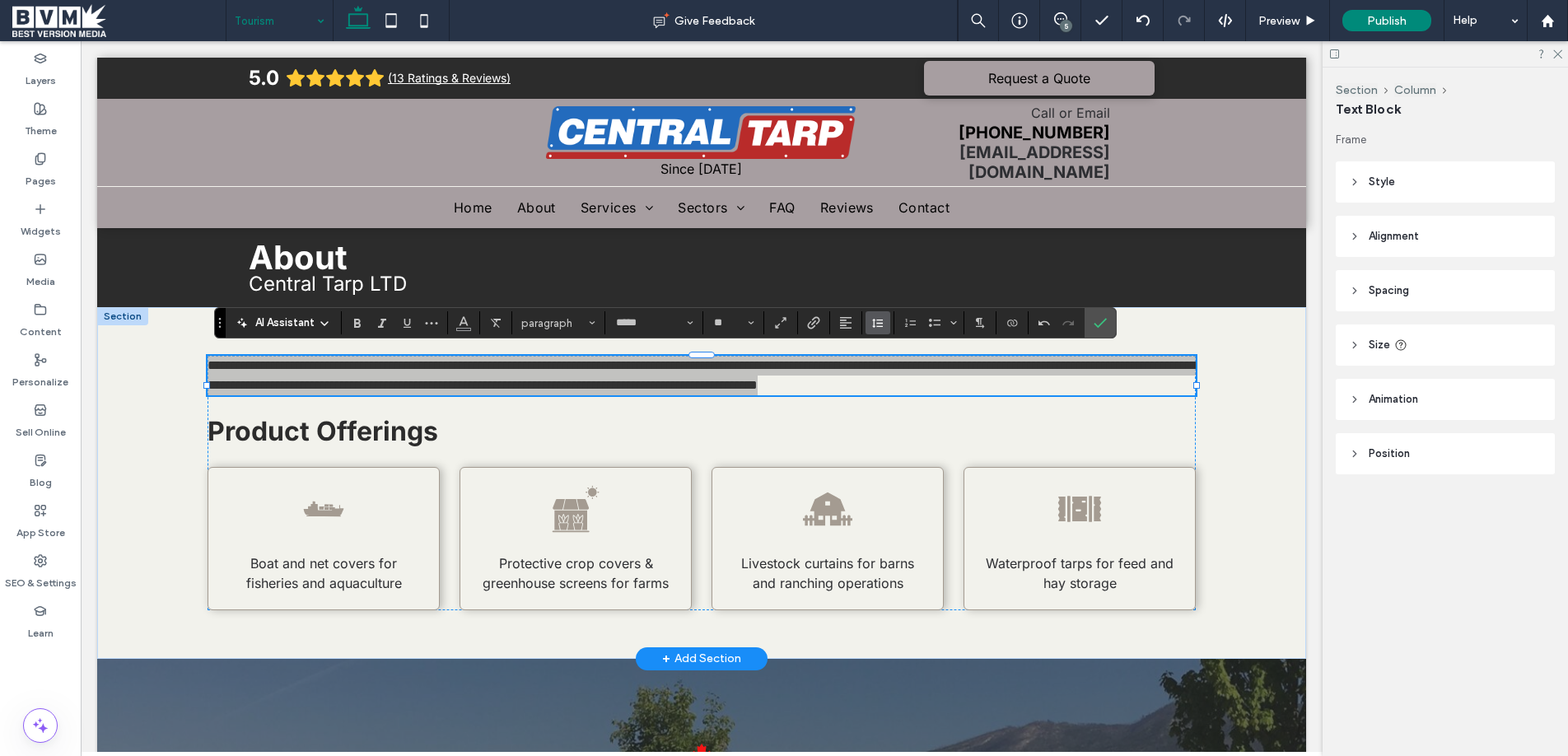
click at [886, 326] on button "Line Height" at bounding box center [877, 322] width 25 height 23
click at [913, 416] on div "Double" at bounding box center [903, 418] width 40 height 13
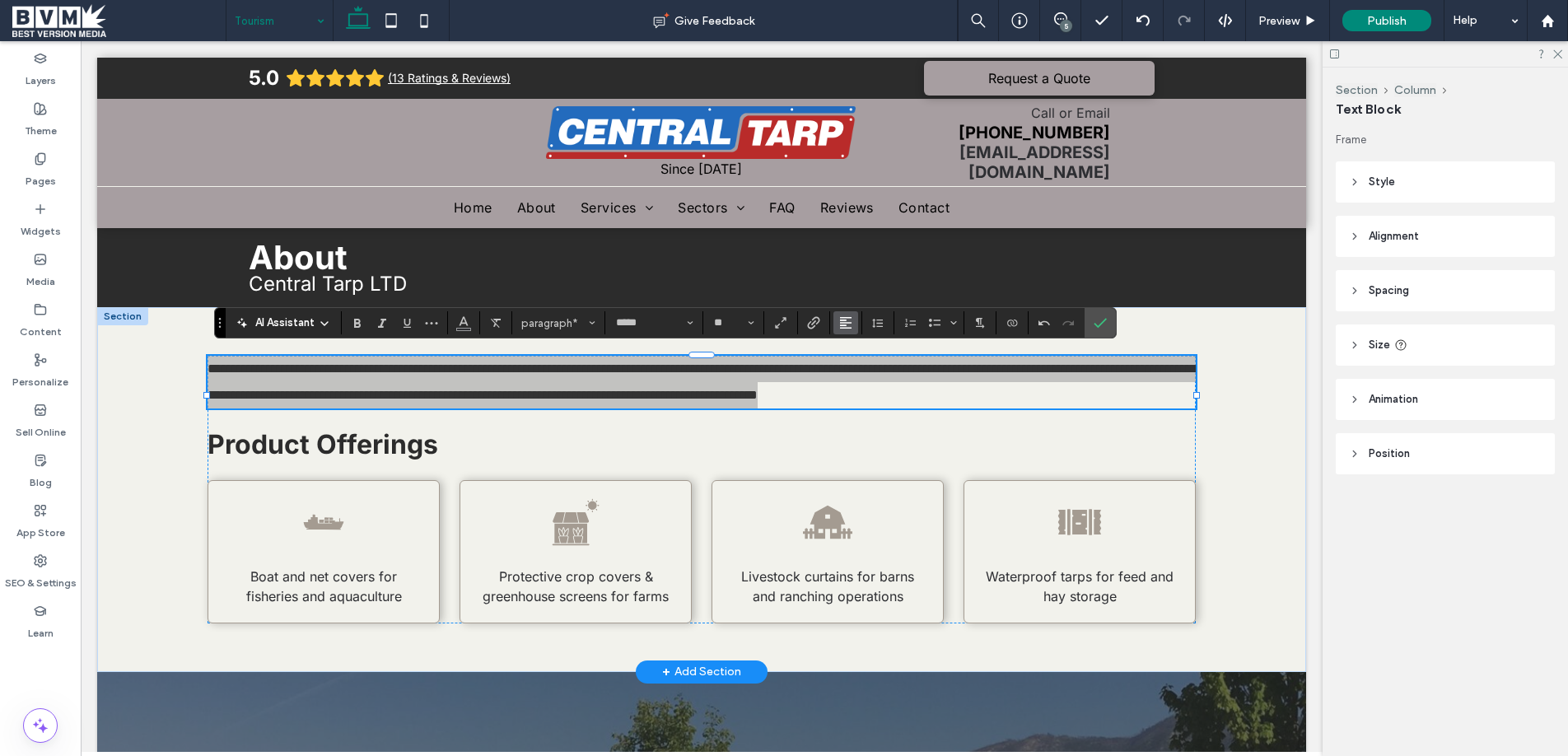
drag, startPoint x: 832, startPoint y: 322, endPoint x: 846, endPoint y: 325, distance: 14.3
click at [833, 322] on button "Alignment" at bounding box center [845, 322] width 25 height 23
drag, startPoint x: 861, startPoint y: 378, endPoint x: 780, endPoint y: 338, distance: 90.3
click at [861, 378] on use "ui.textEditor.alignment.center" at bounding box center [858, 374] width 12 height 12
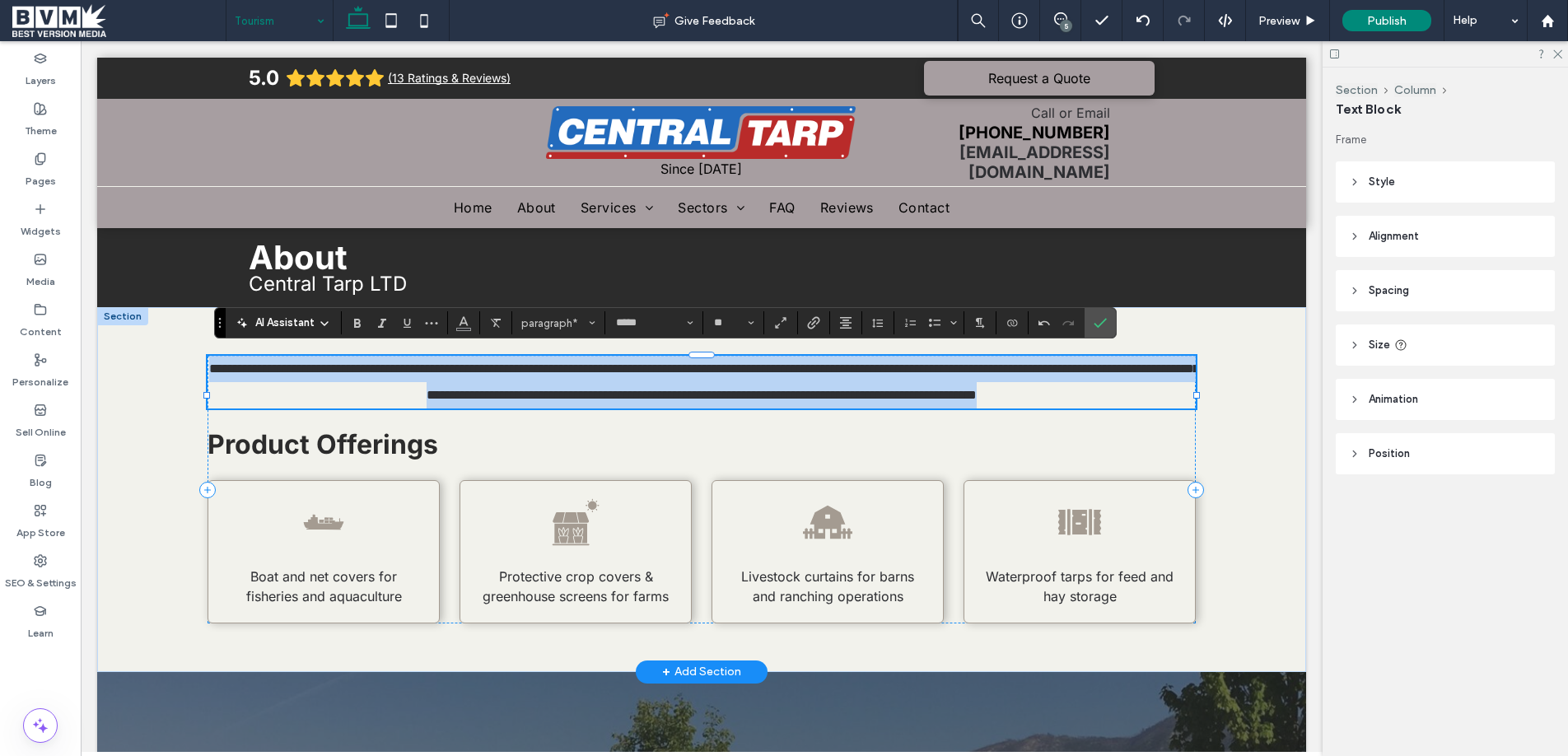
click at [815, 409] on p "**********" at bounding box center [701, 381] width 988 height 52
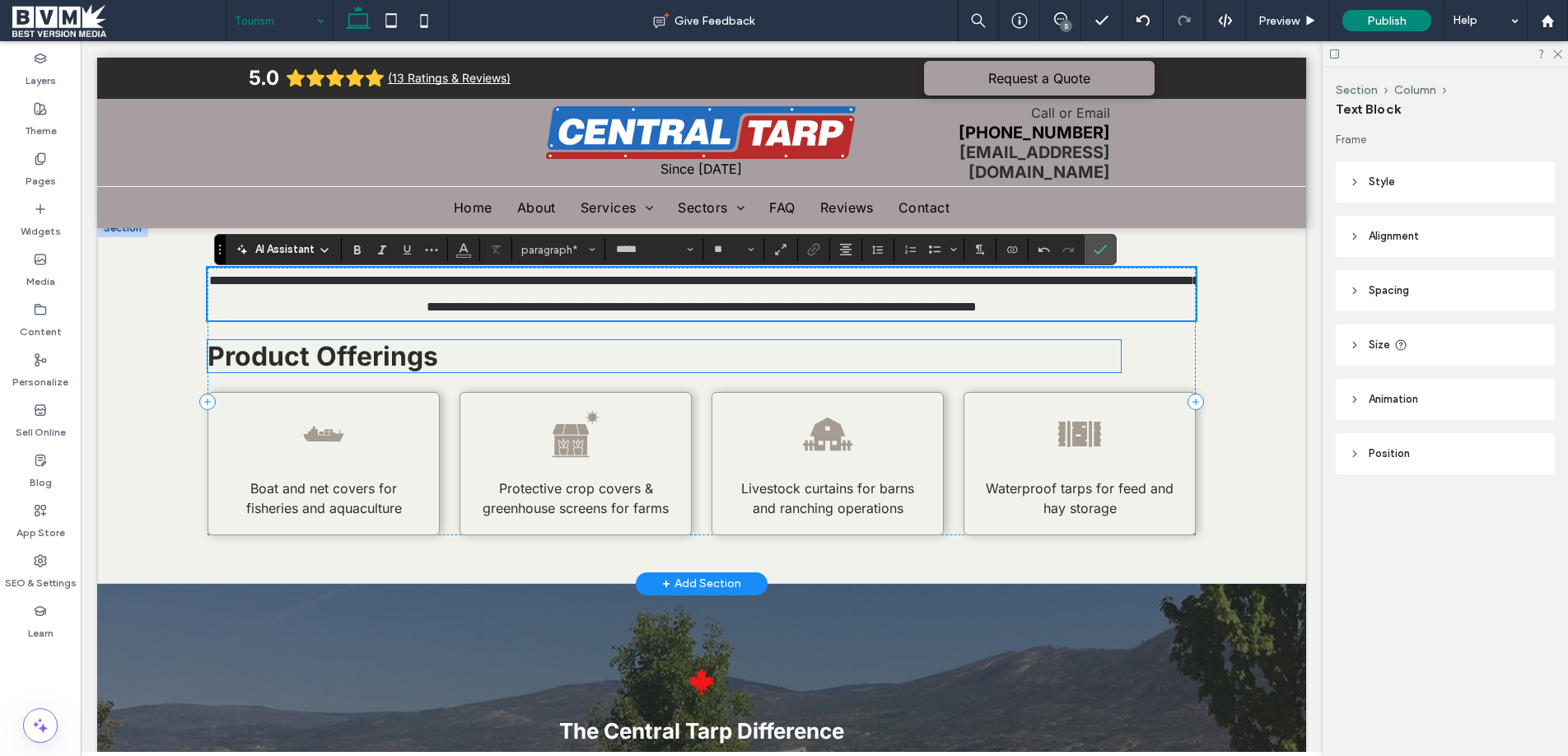
scroll to position [92, 0]
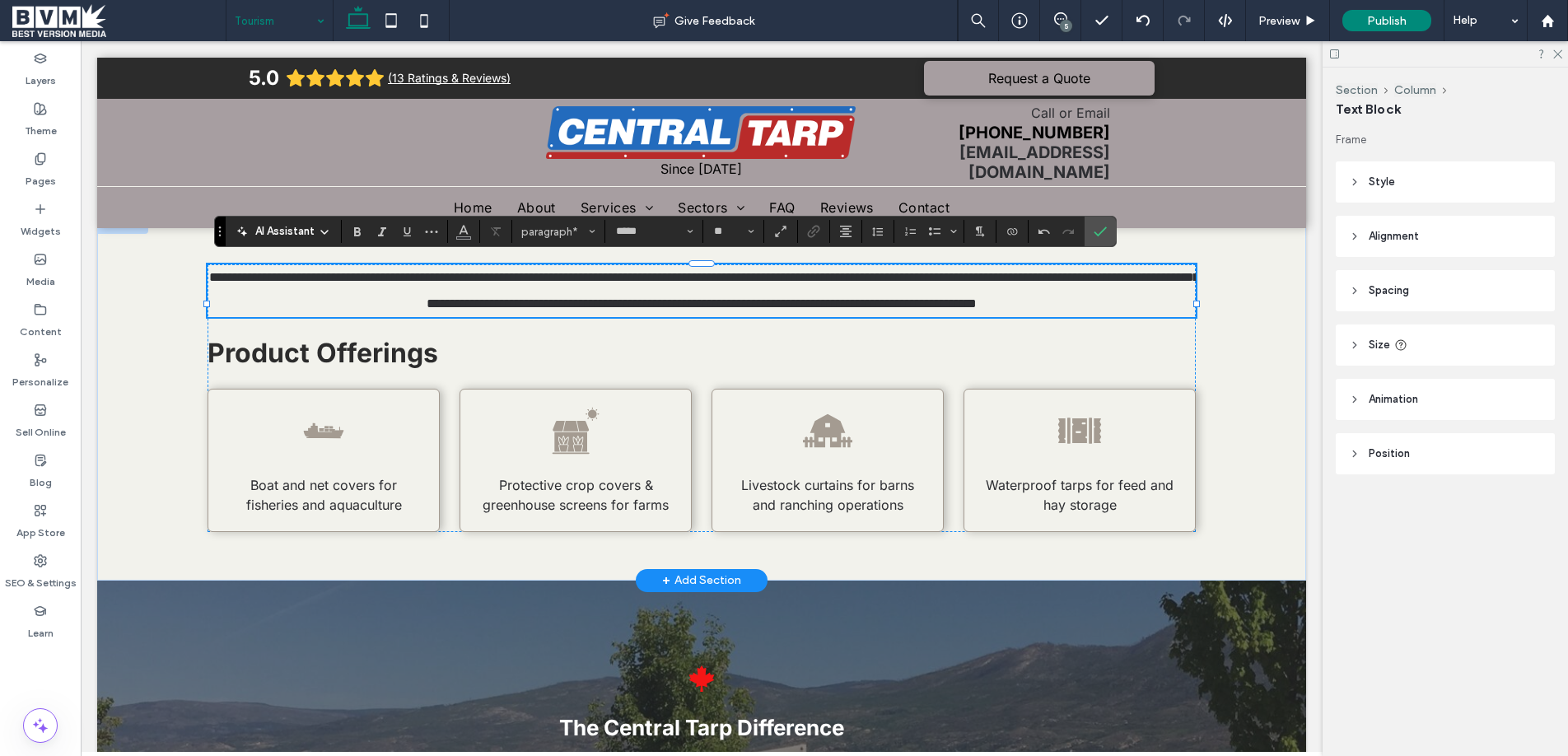
click at [326, 513] on span "Boat and net covers for fisheries and aquaculture" at bounding box center [324, 494] width 156 height 37
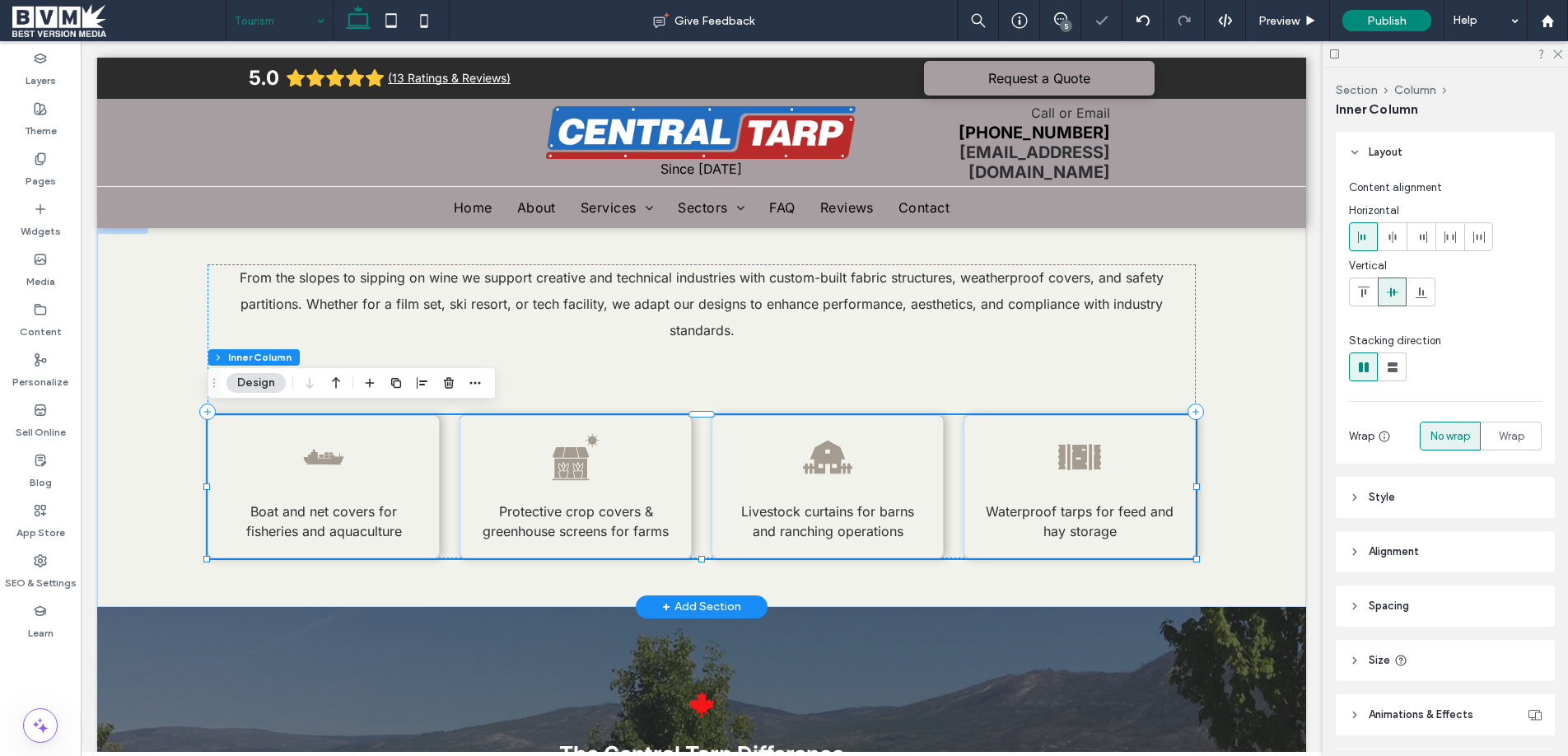
click at [326, 528] on span "Boat and net covers for fisheries and aquaculture" at bounding box center [324, 521] width 156 height 37
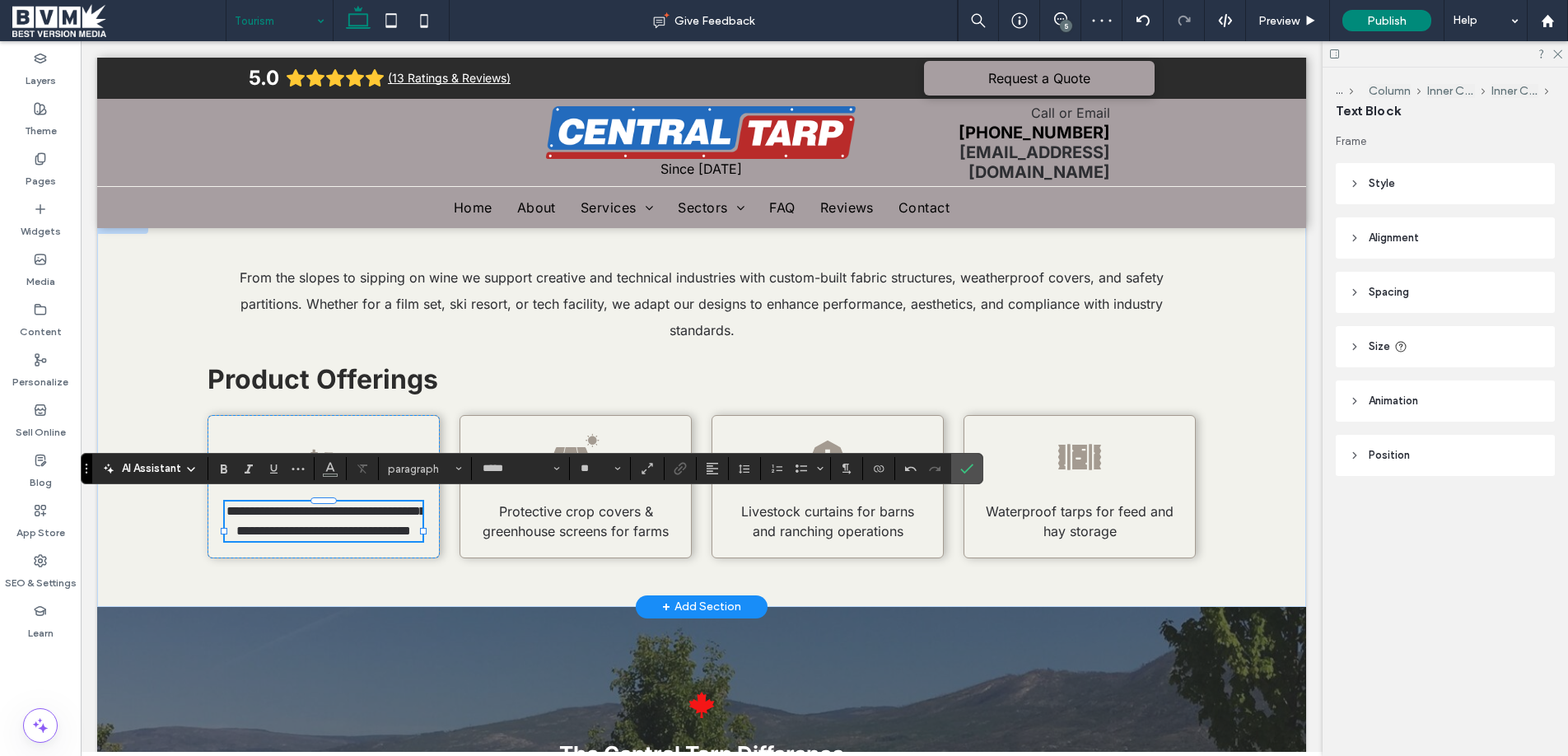
click at [575, 506] on span "Protective crop covers & greenhouse screens for farms" at bounding box center [576, 521] width 186 height 37
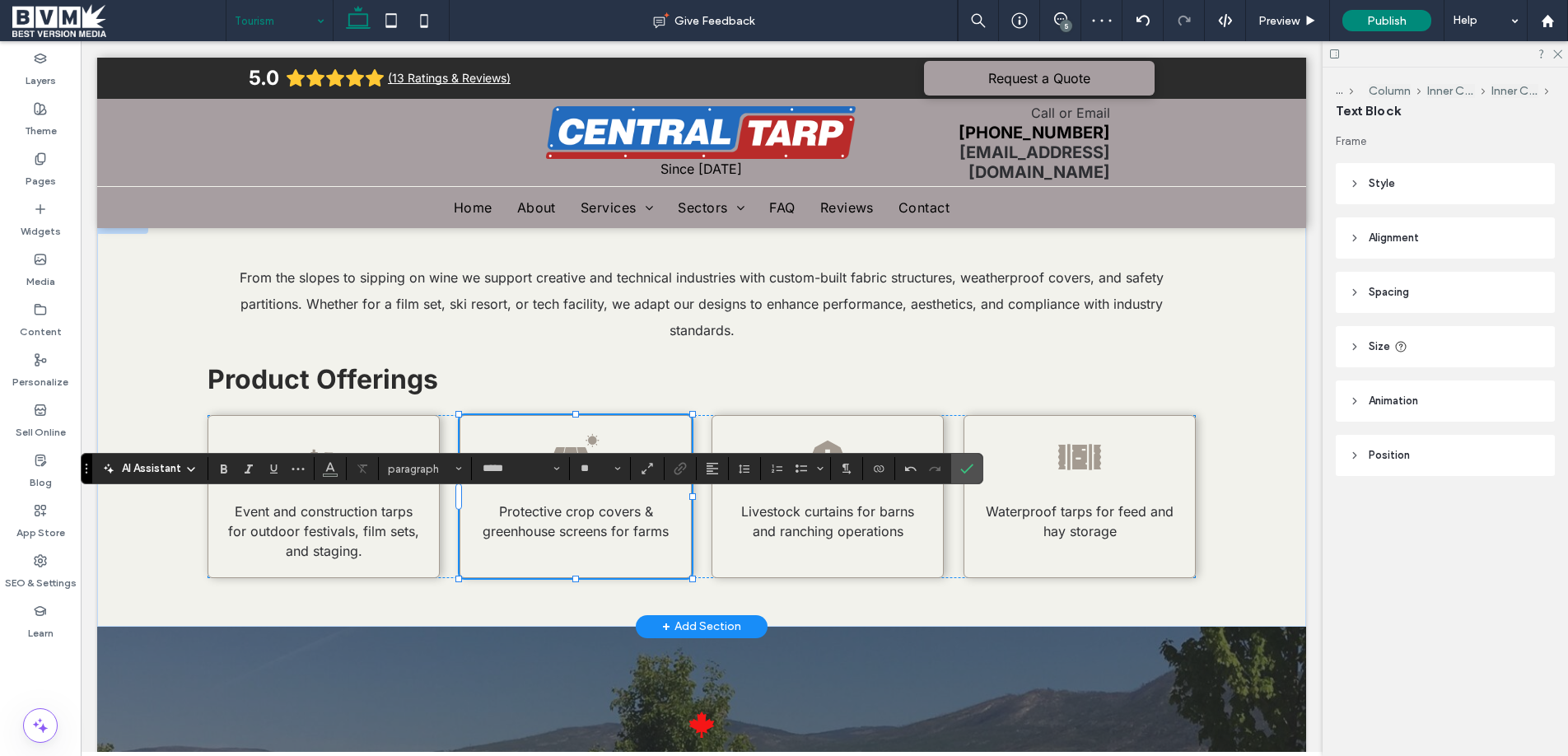
click at [575, 506] on span "Protective crop covers & greenhouse screens for farms" at bounding box center [576, 521] width 186 height 37
type input "*****"
type input "**"
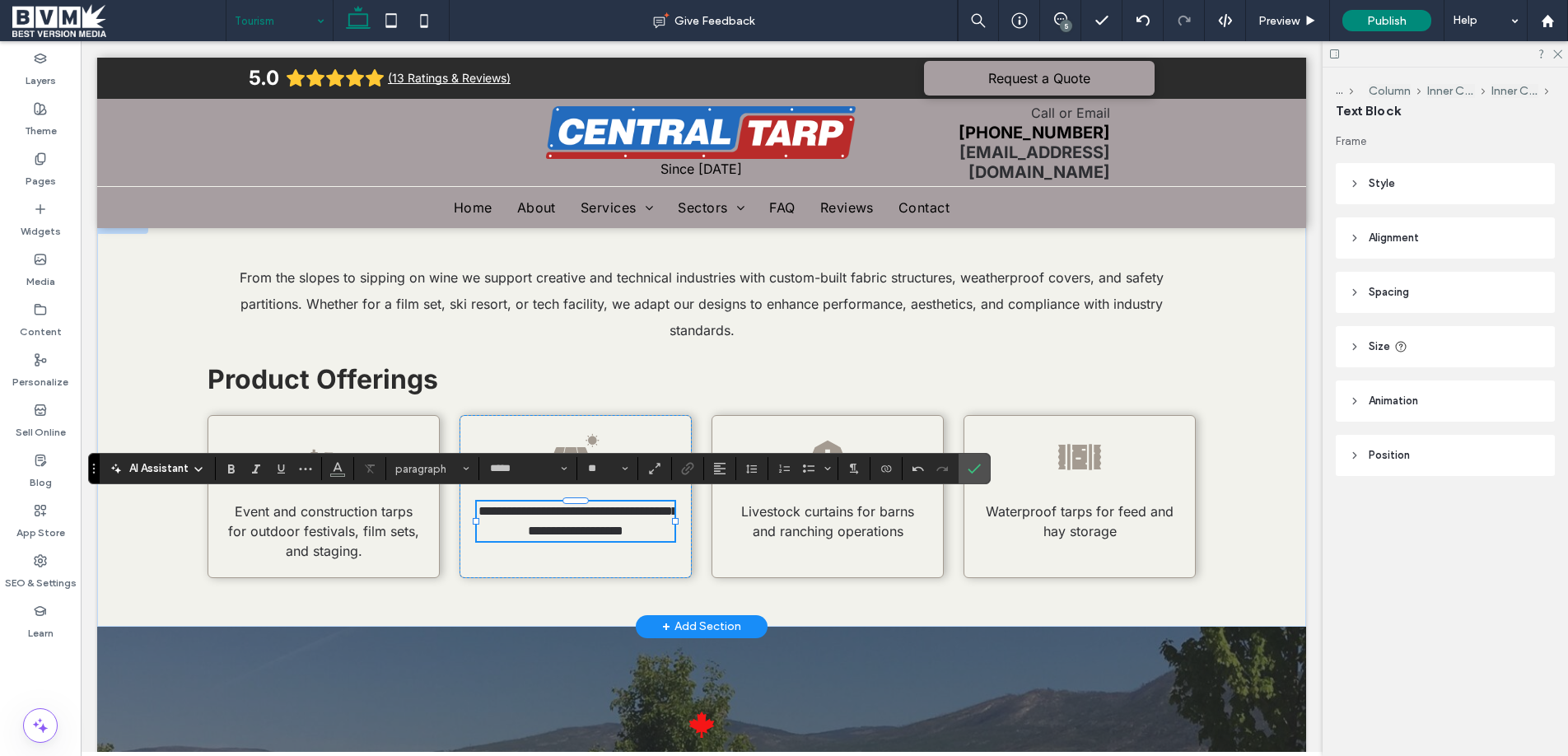
click at [843, 516] on p "Livestock curtains for barns and ranching operations" at bounding box center [827, 521] width 197 height 39
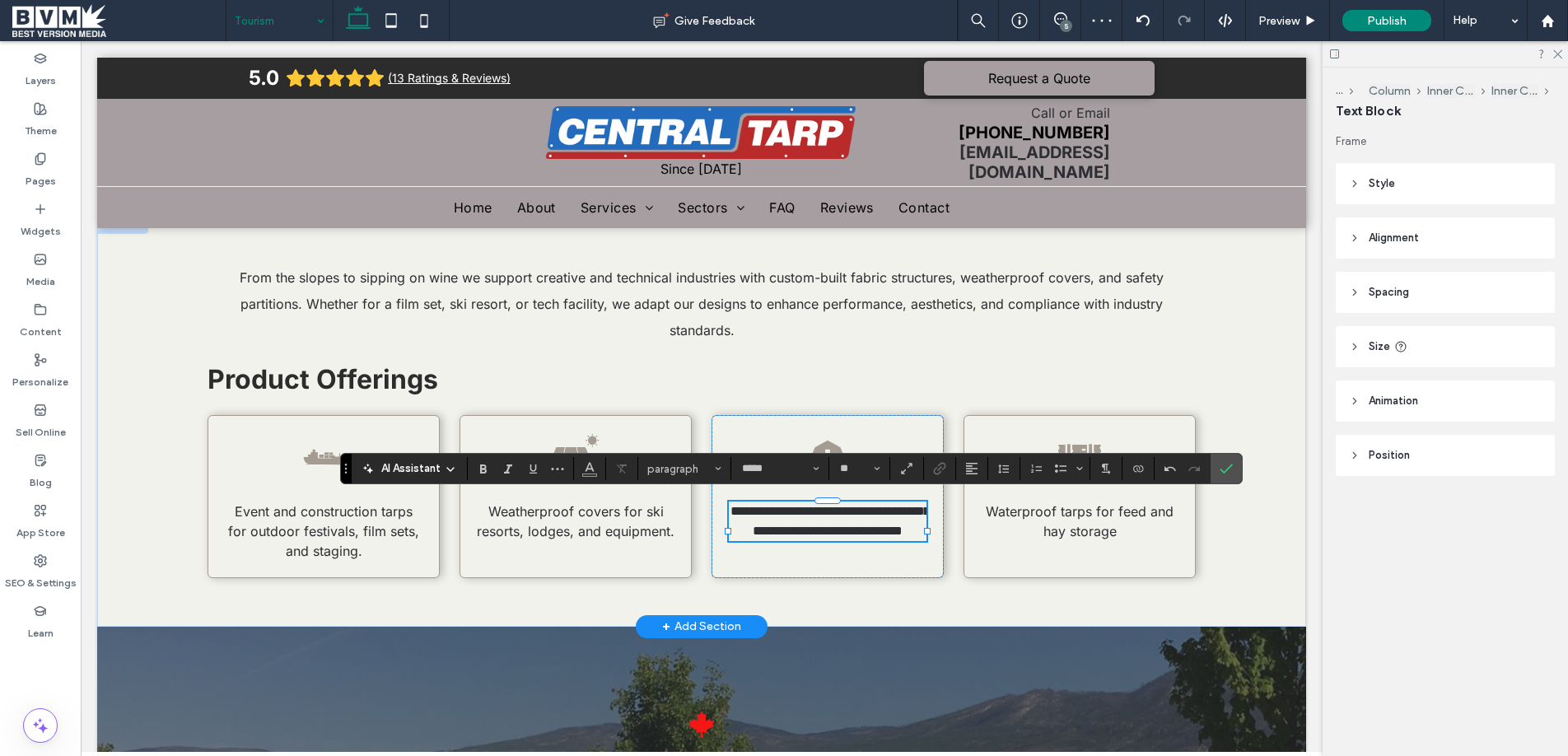
click at [1072, 523] on span "Waterproof tarps for feed and hay storage" at bounding box center [1079, 521] width 188 height 37
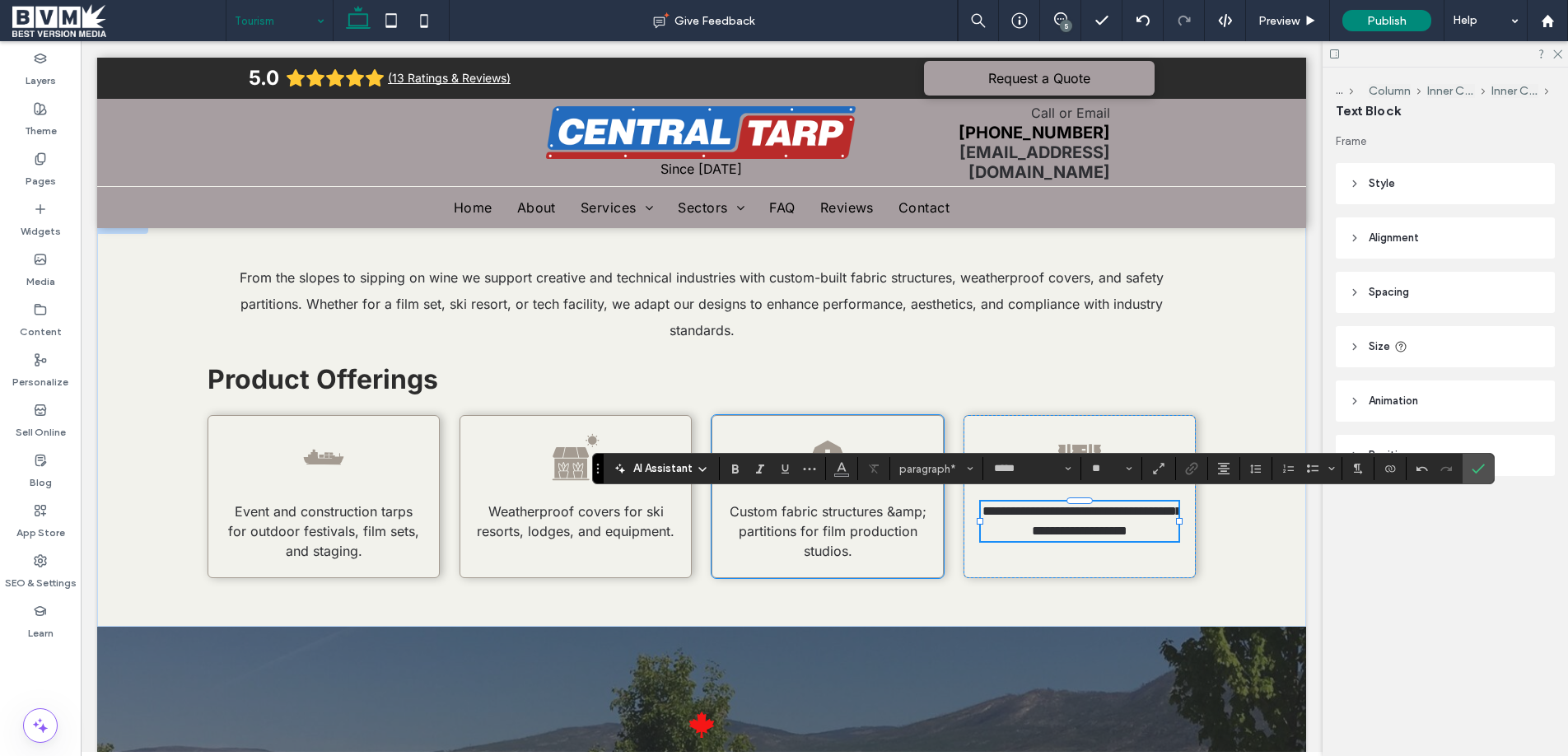
click at [824, 538] on span "Custom fabric structures &amp; partitions for film production studios." at bounding box center [827, 531] width 196 height 56
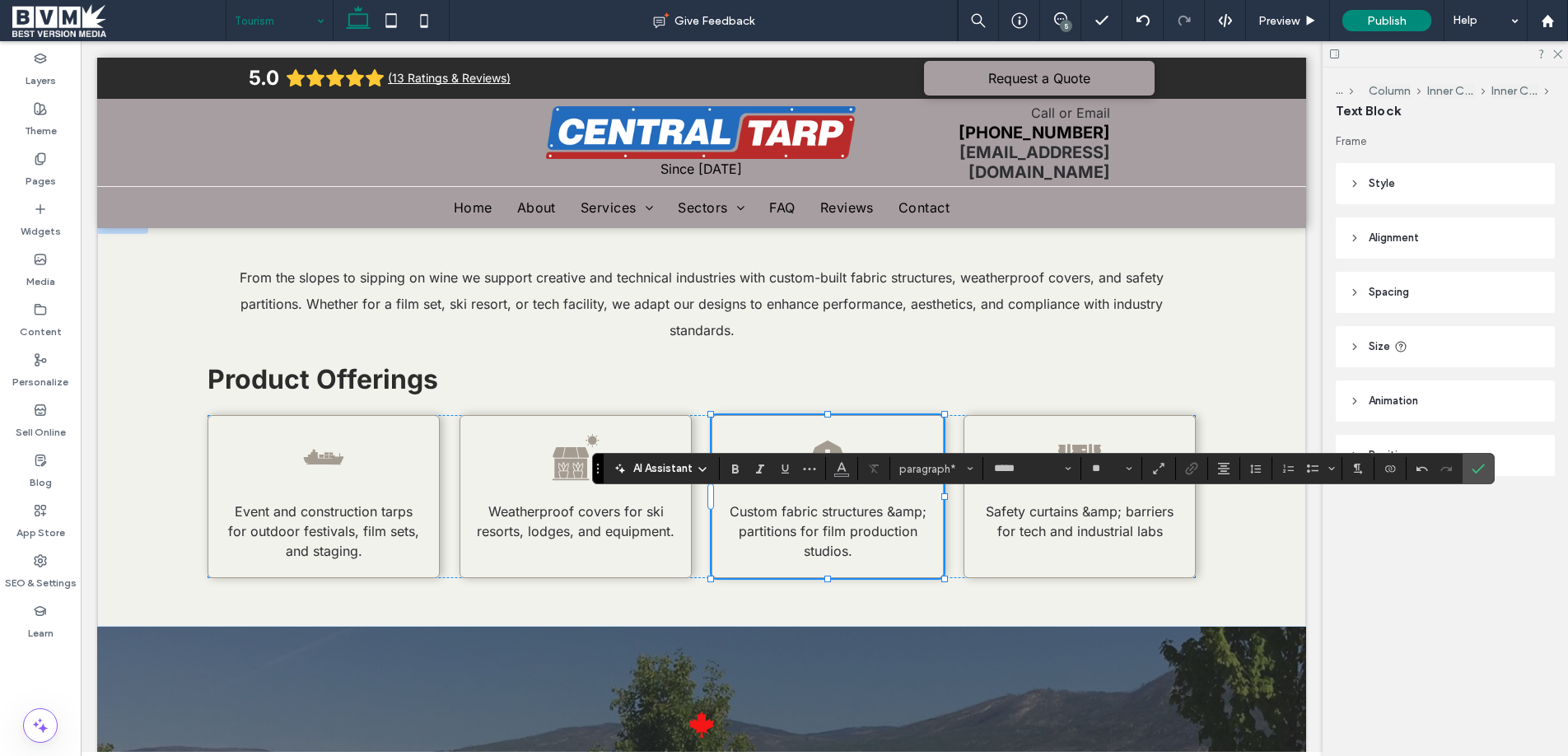
click at [824, 538] on span "Custom fabric structures &amp; partitions for film production studios." at bounding box center [827, 531] width 196 height 56
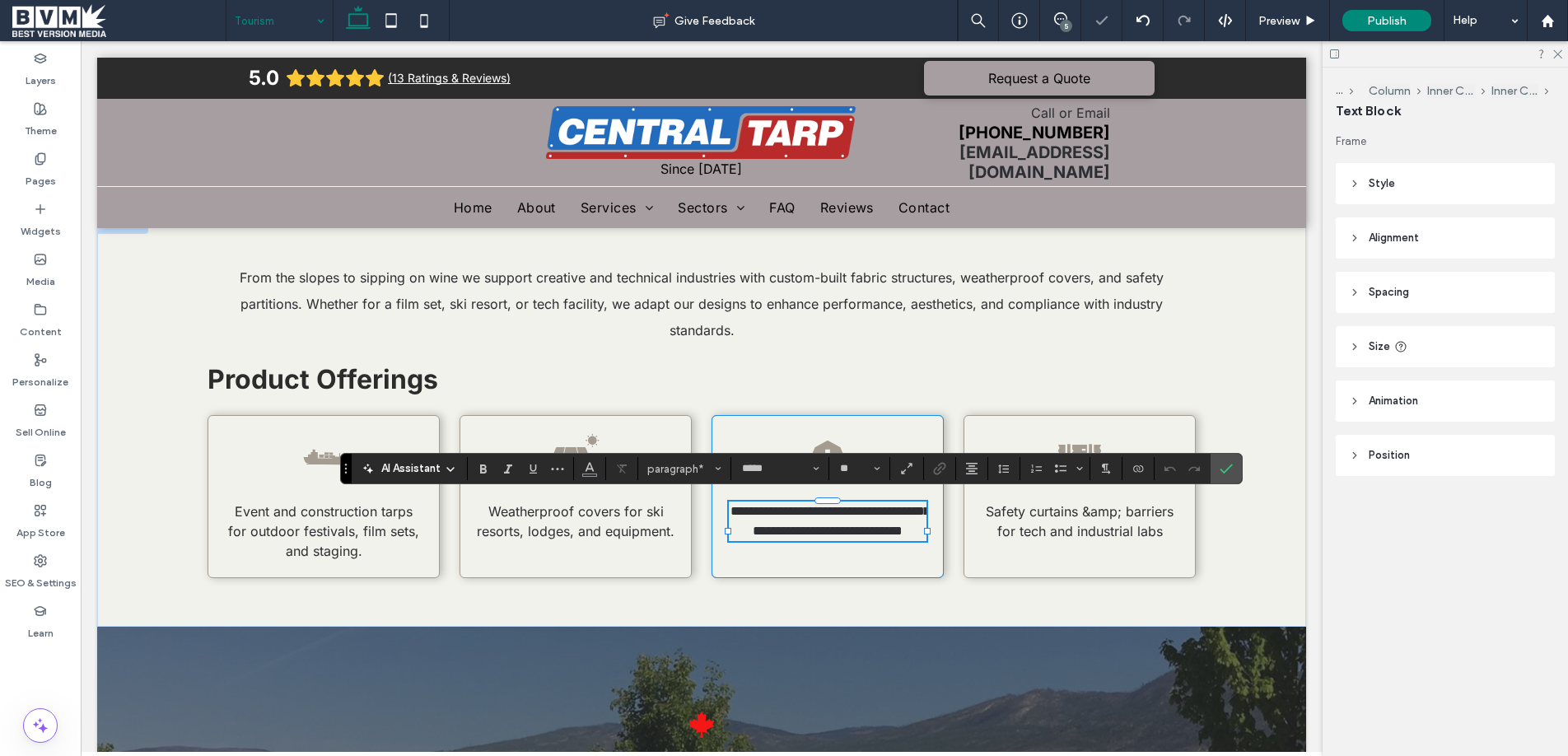
click at [857, 538] on p "**********" at bounding box center [827, 521] width 197 height 39
click at [618, 512] on span "Weatherproof covers for ski resorts, lodges, and equipment." at bounding box center [576, 521] width 197 height 37
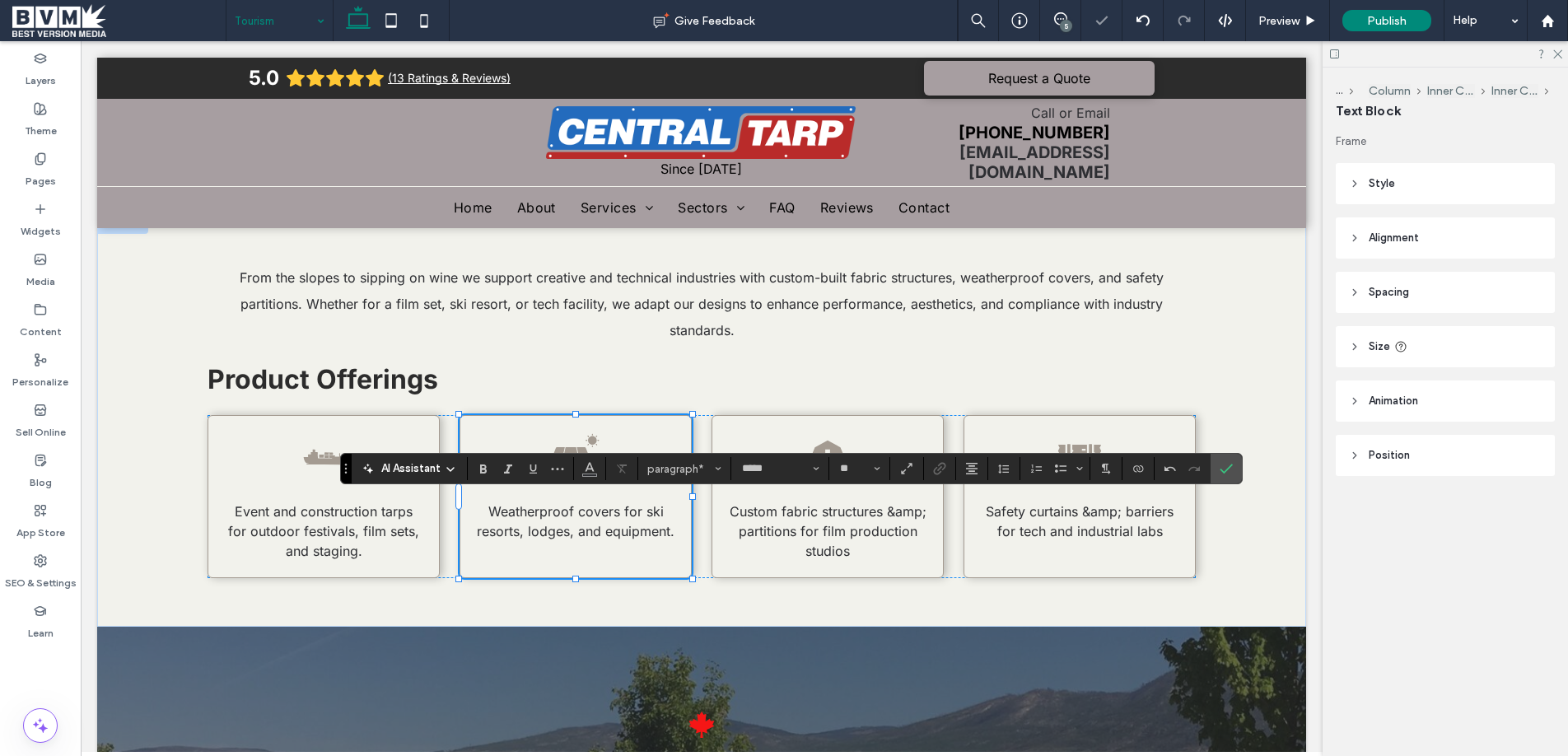
click at [618, 512] on span "Weatherproof covers for ski resorts, lodges, and equipment." at bounding box center [576, 521] width 197 height 37
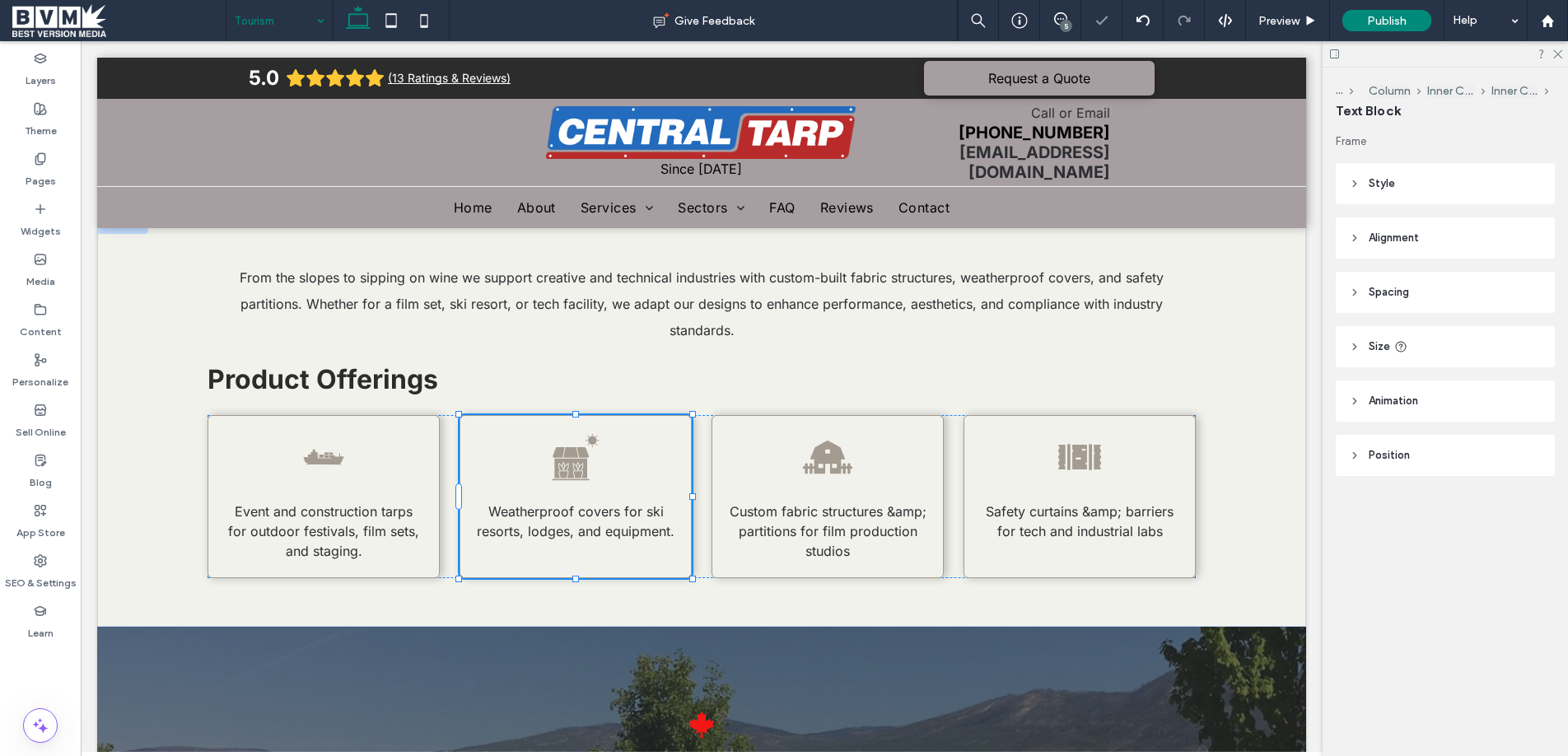
type input "*****"
type input "**"
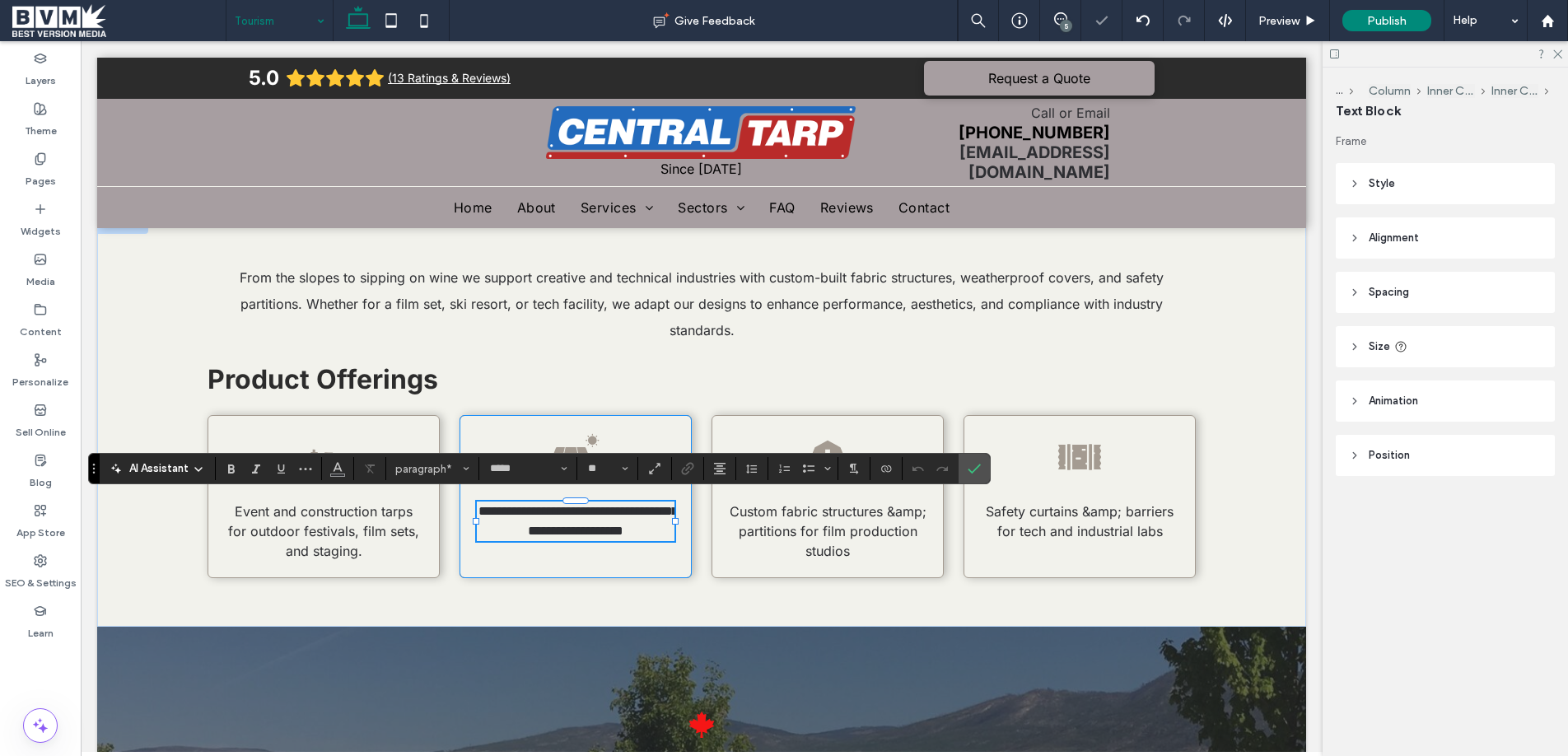
click at [662, 513] on span "**********" at bounding box center [579, 520] width 199 height 33
click at [669, 521] on span "**********" at bounding box center [579, 520] width 199 height 33
click at [376, 530] on span "Event and construction tarps for outdoor festivals, film sets, and staging." at bounding box center [323, 531] width 191 height 56
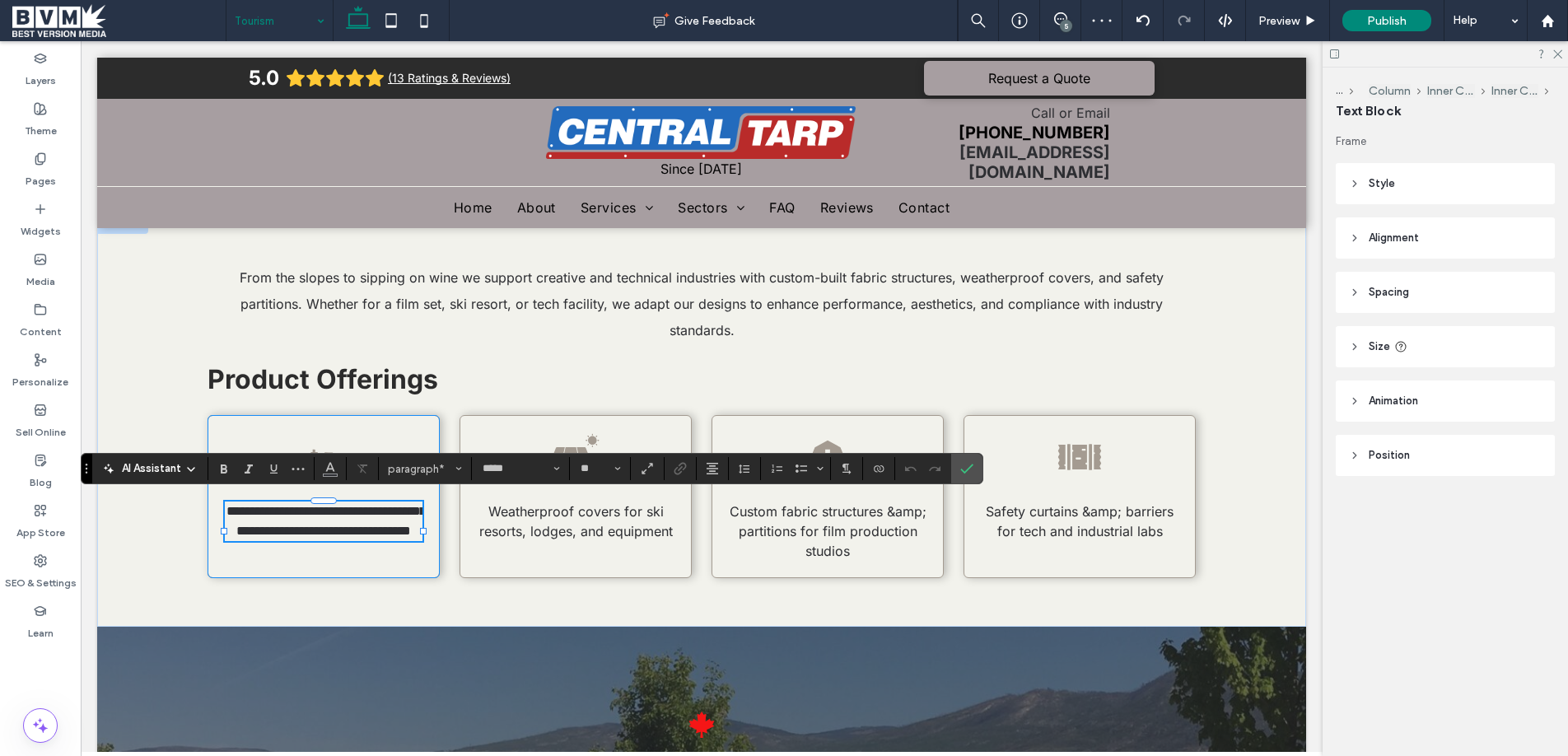
click at [370, 539] on p "**********" at bounding box center [324, 521] width 197 height 39
click at [374, 541] on p "**********" at bounding box center [324, 521] width 197 height 39
click at [726, 384] on h2 "Product Offerings" at bounding box center [664, 379] width 913 height 33
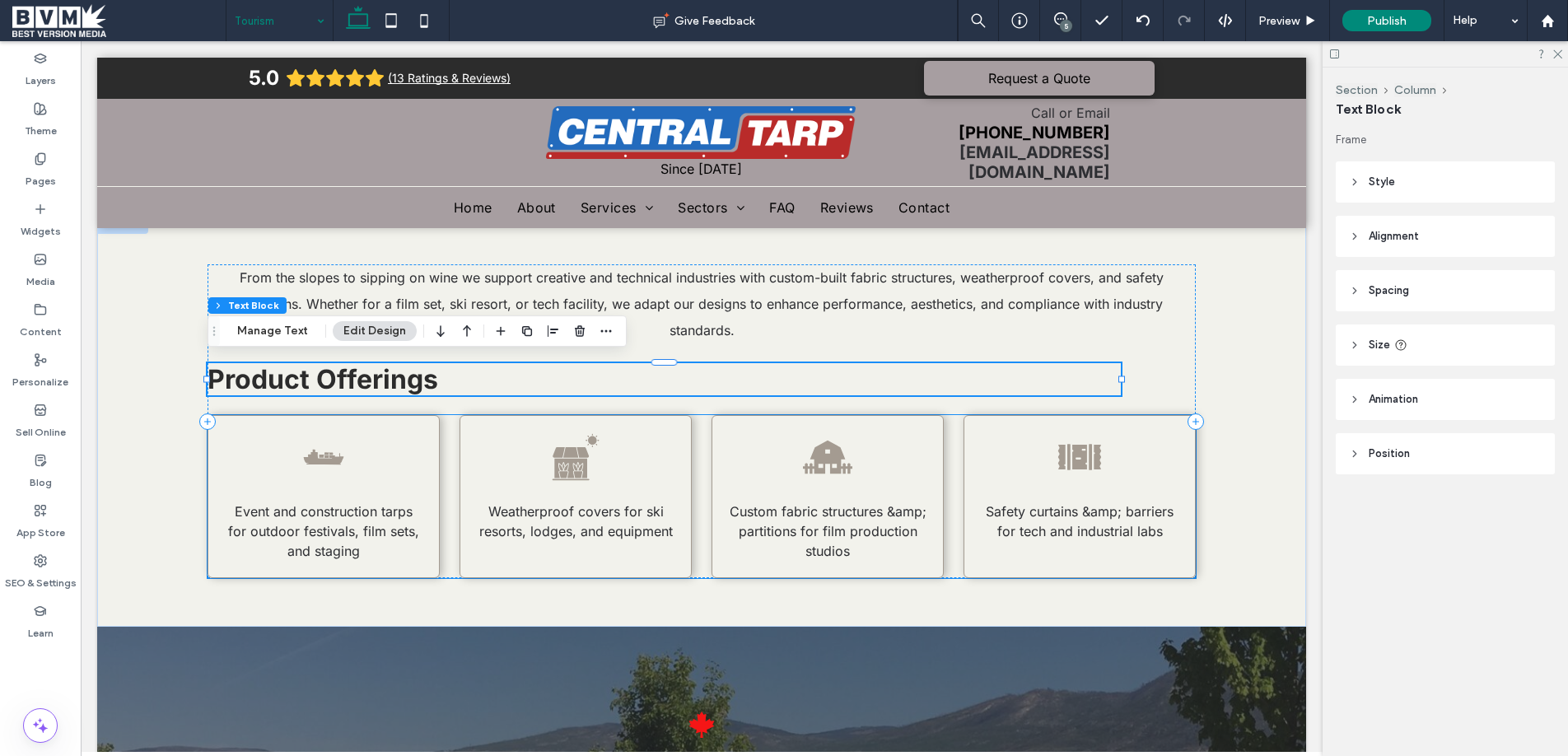
click at [321, 444] on icon at bounding box center [324, 457] width 49 height 49
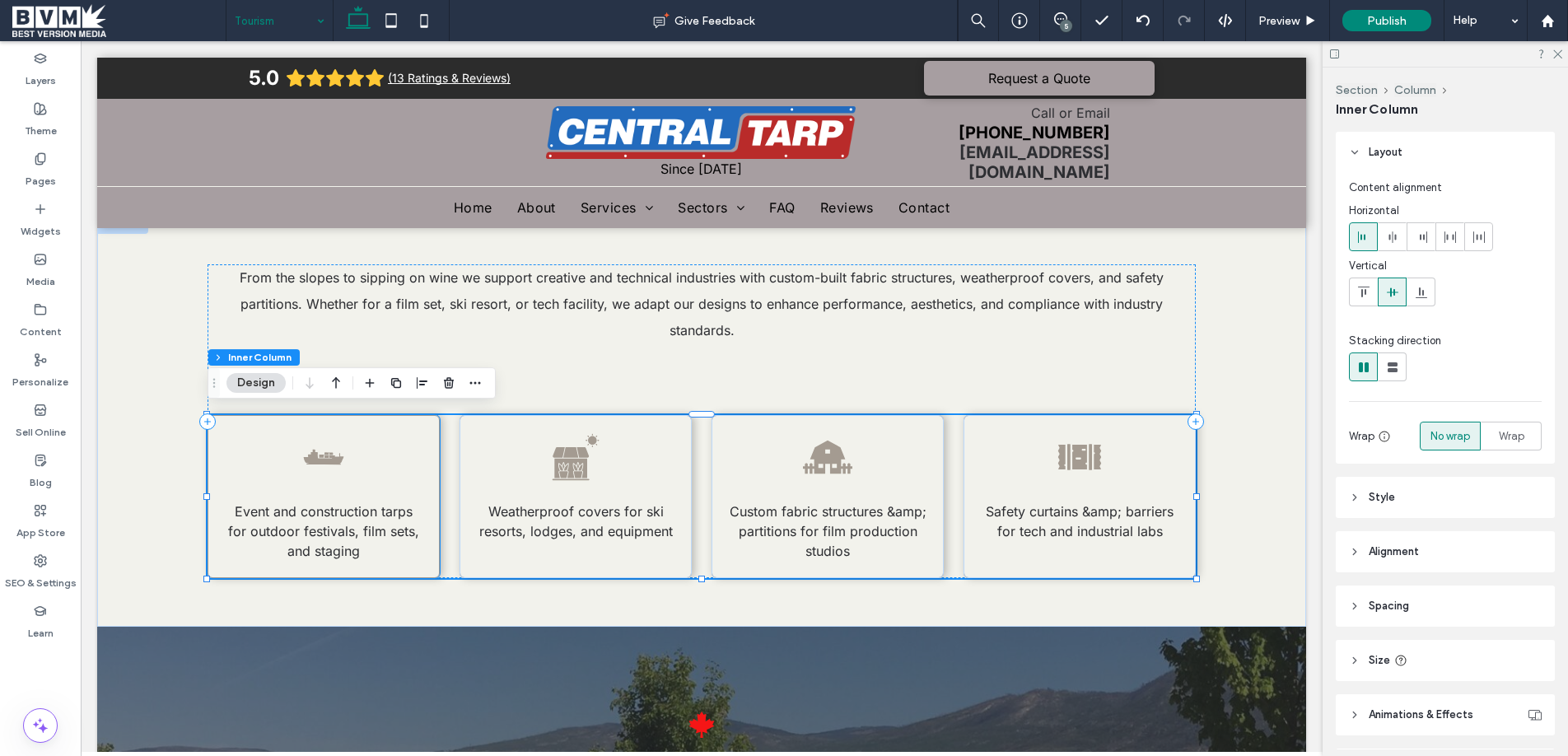
click at [329, 449] on icon at bounding box center [324, 456] width 40 height 15
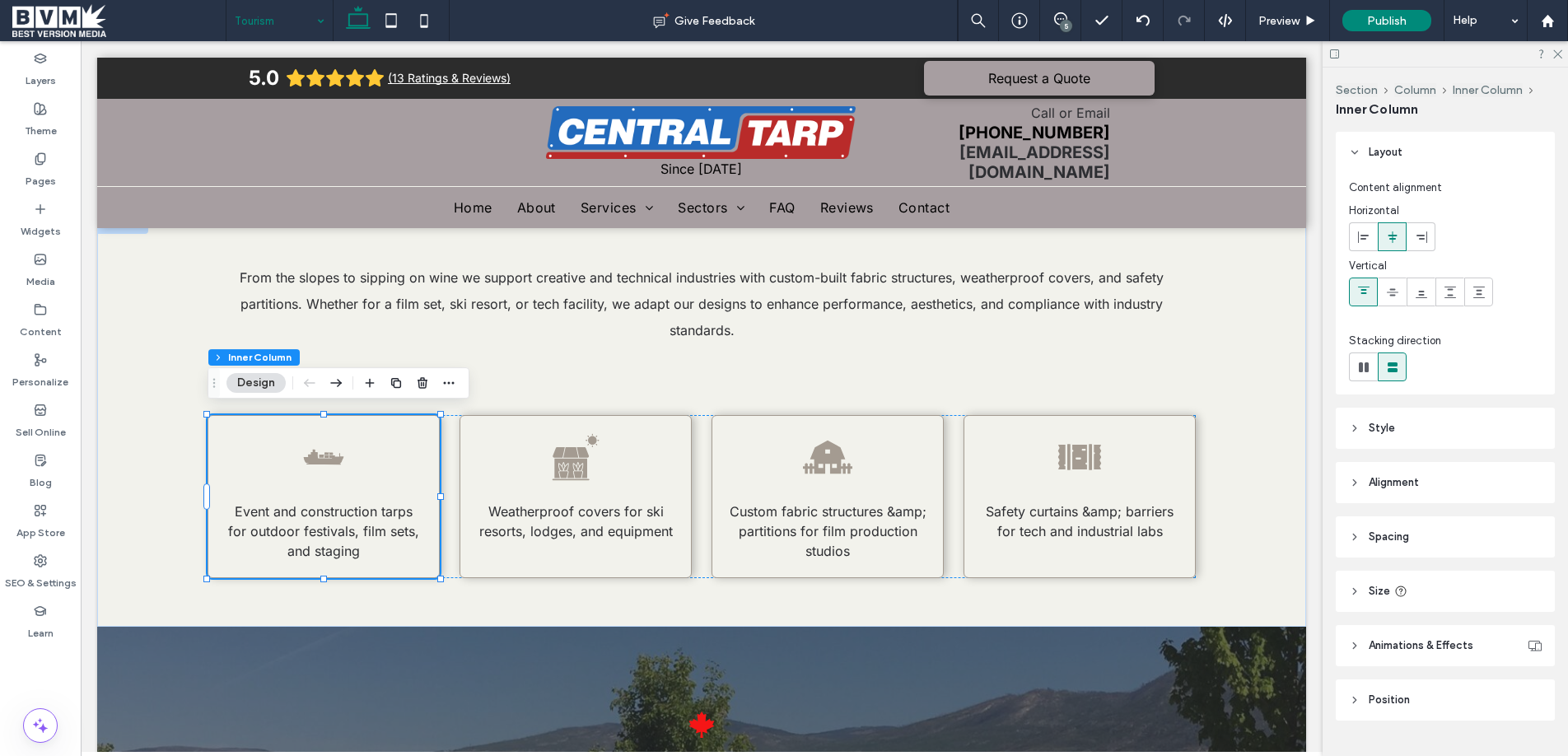
click at [329, 449] on icon at bounding box center [324, 456] width 40 height 15
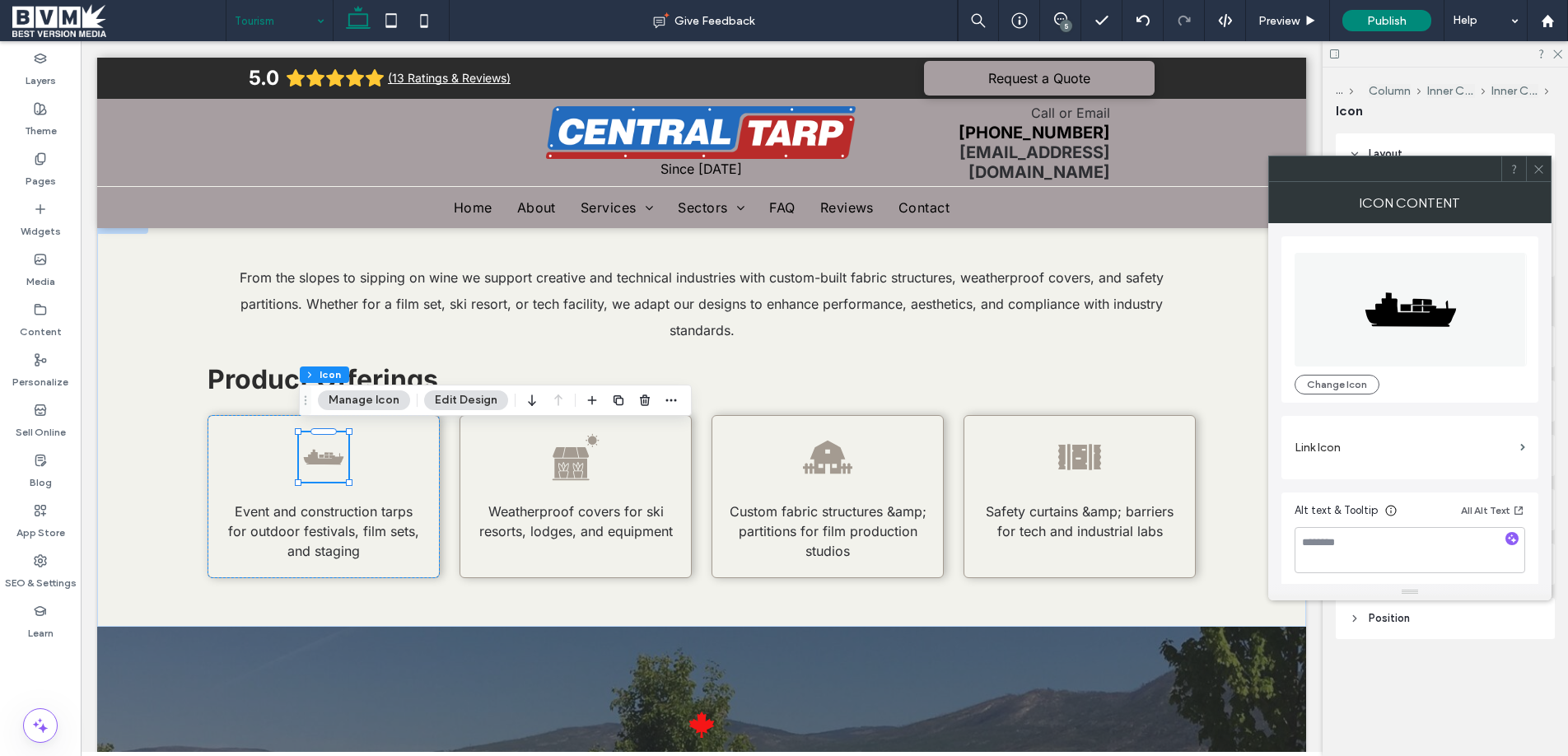
click at [1345, 394] on div "Change Icon" at bounding box center [1410, 319] width 257 height 166
click at [1341, 389] on button "Change Icon" at bounding box center [1337, 384] width 85 height 20
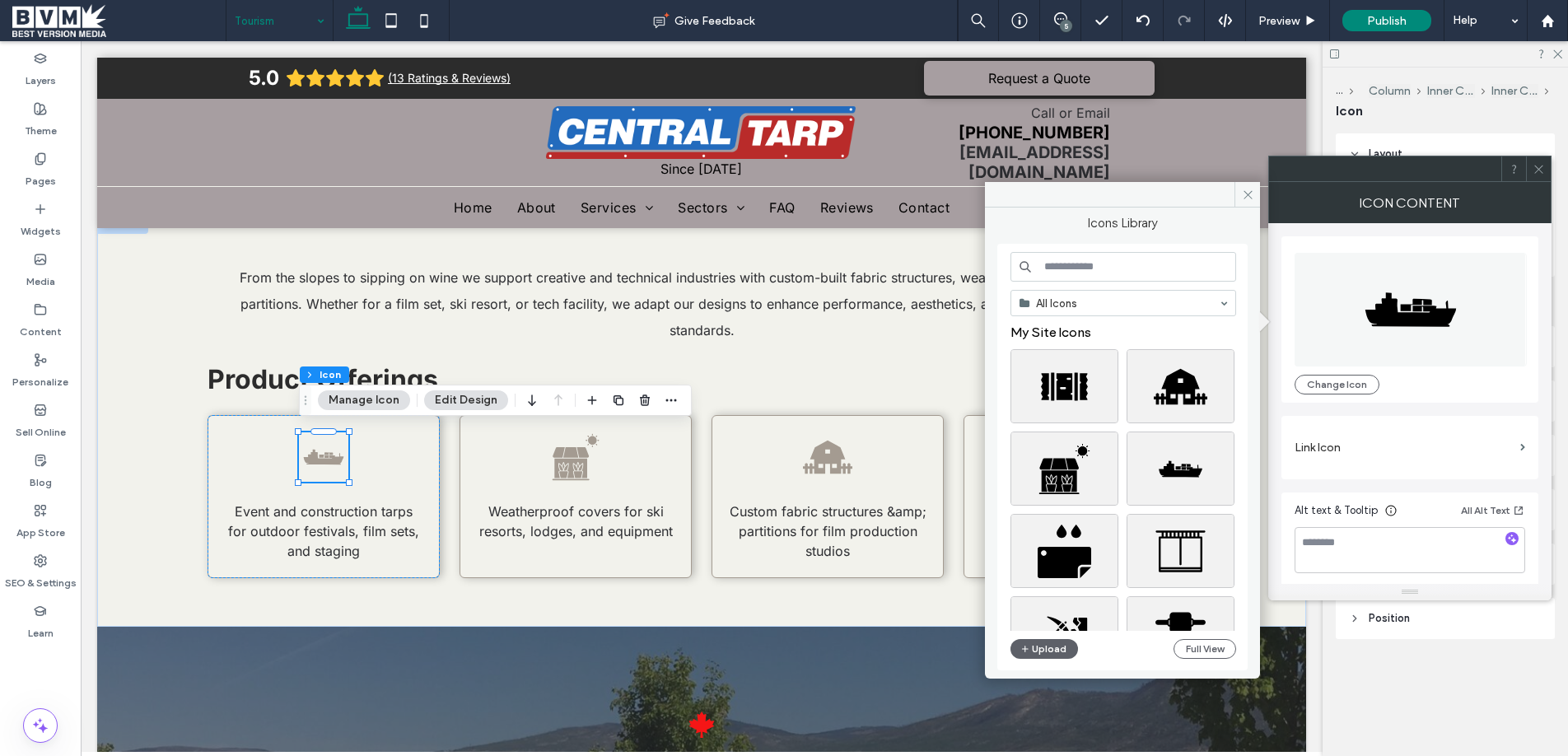
click at [1121, 270] on input at bounding box center [1123, 266] width 225 height 30
type input "*"
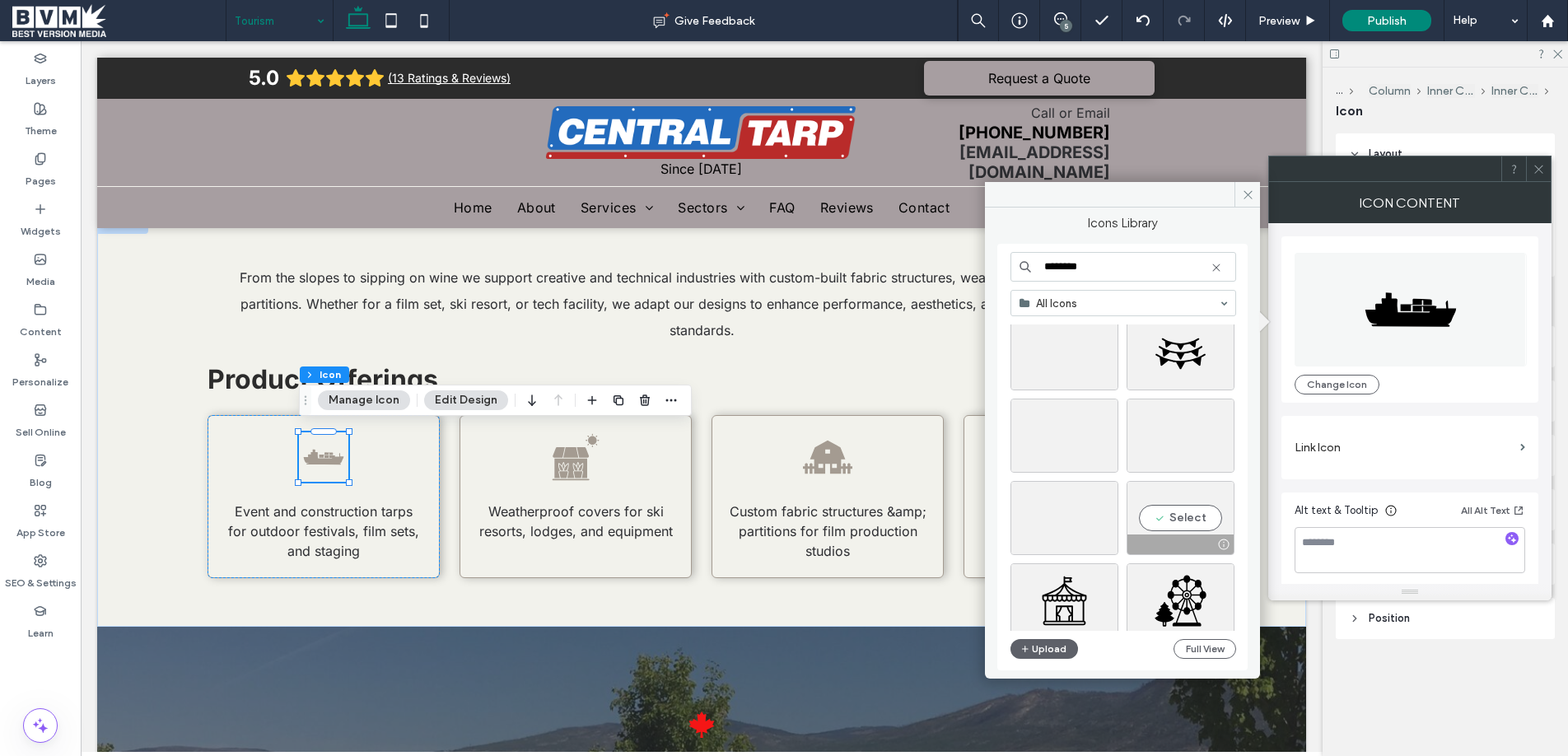
scroll to position [1104, 0]
type input "********"
click at [1198, 523] on div "Select" at bounding box center [1180, 515] width 108 height 74
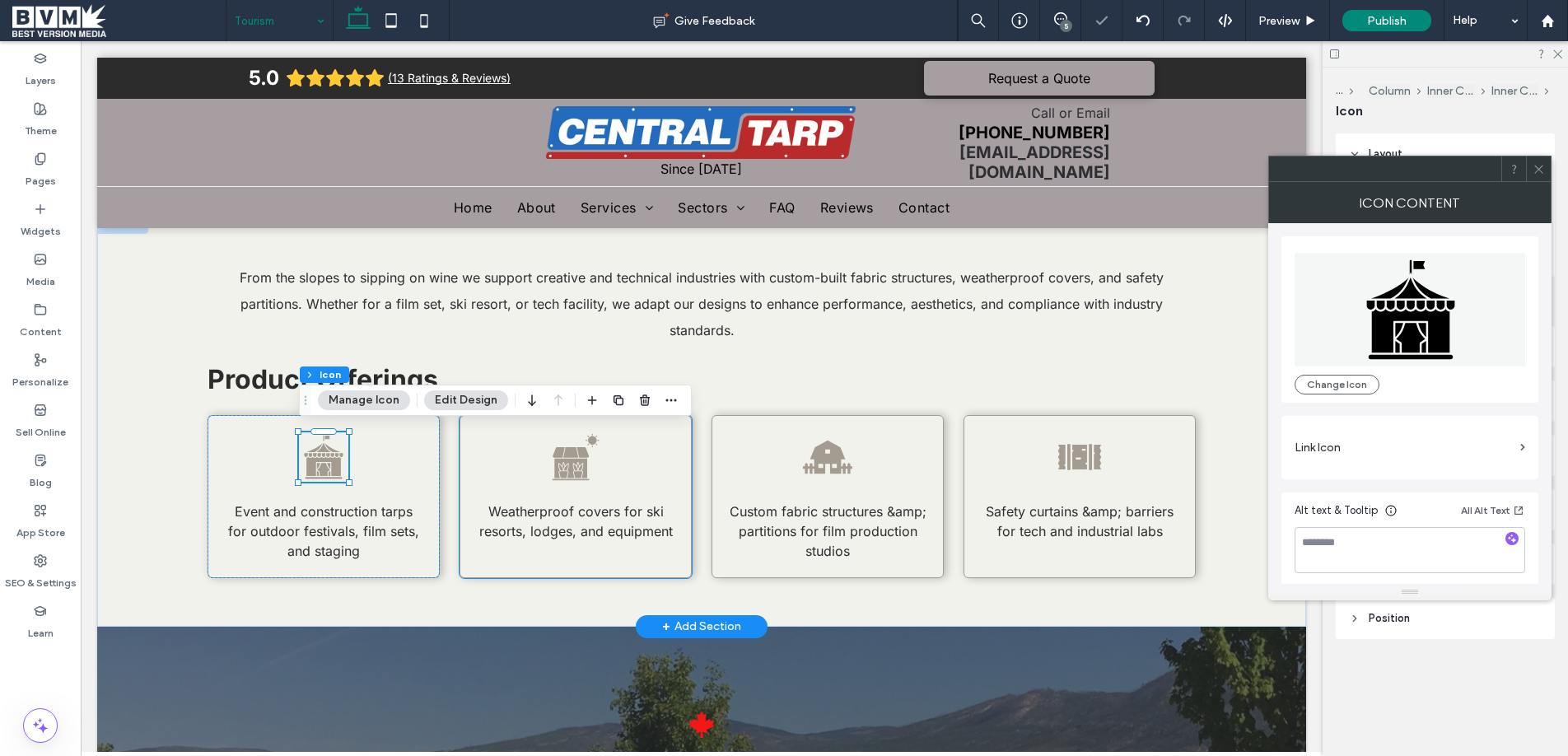
click at [575, 450] on icon at bounding box center [570, 452] width 15 height 11
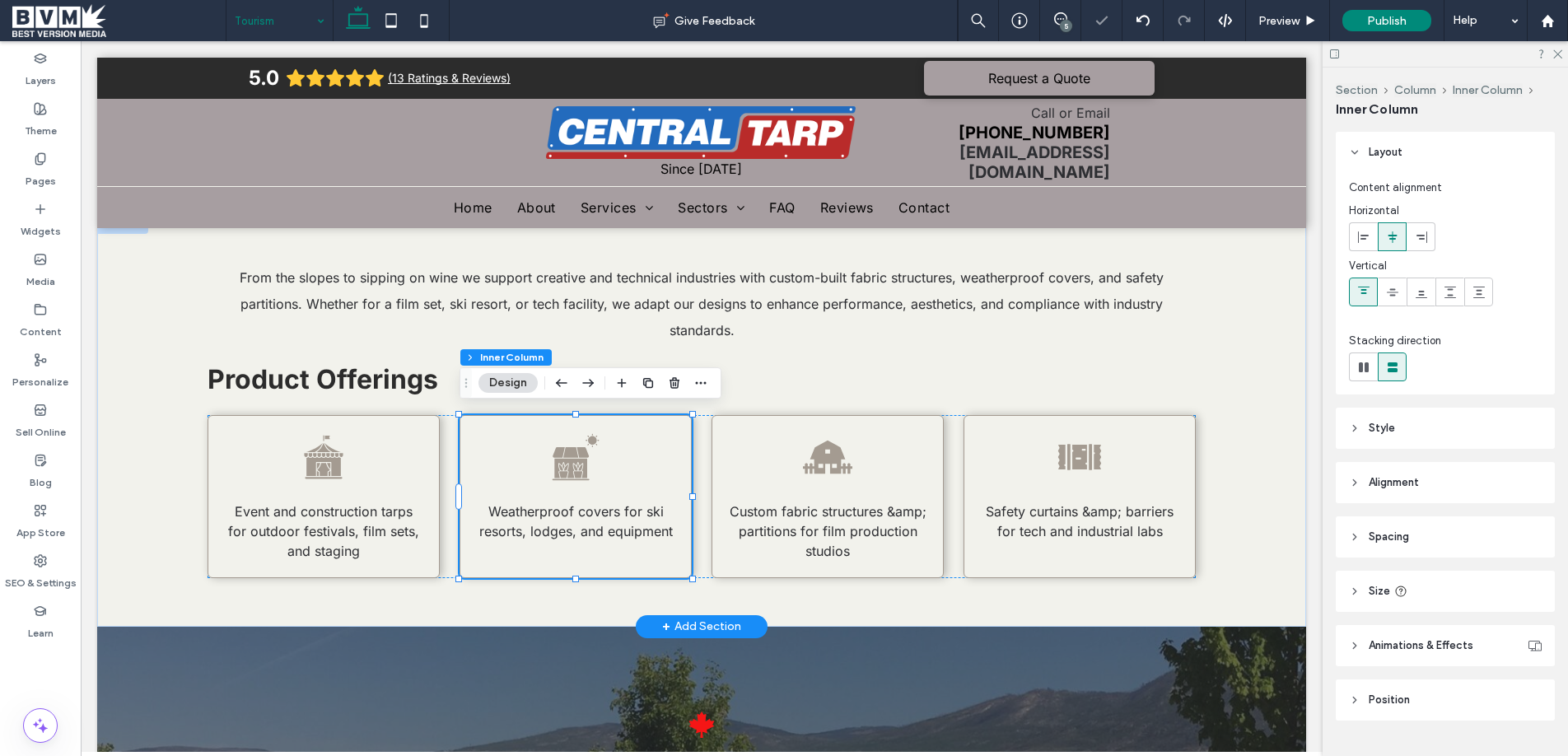
click at [573, 449] on icon at bounding box center [570, 452] width 15 height 11
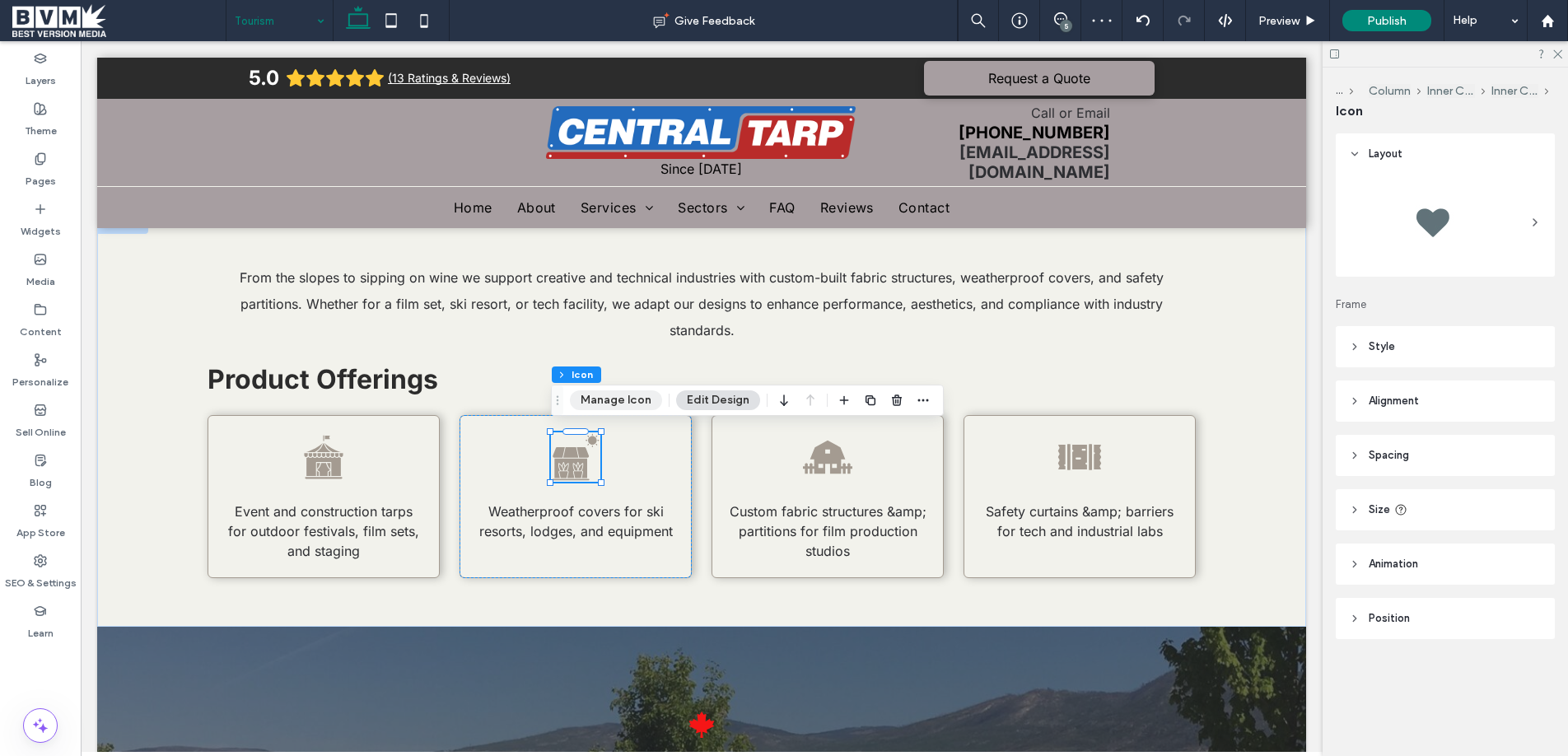
click at [625, 397] on button "Manage Icon" at bounding box center [615, 400] width 92 height 20
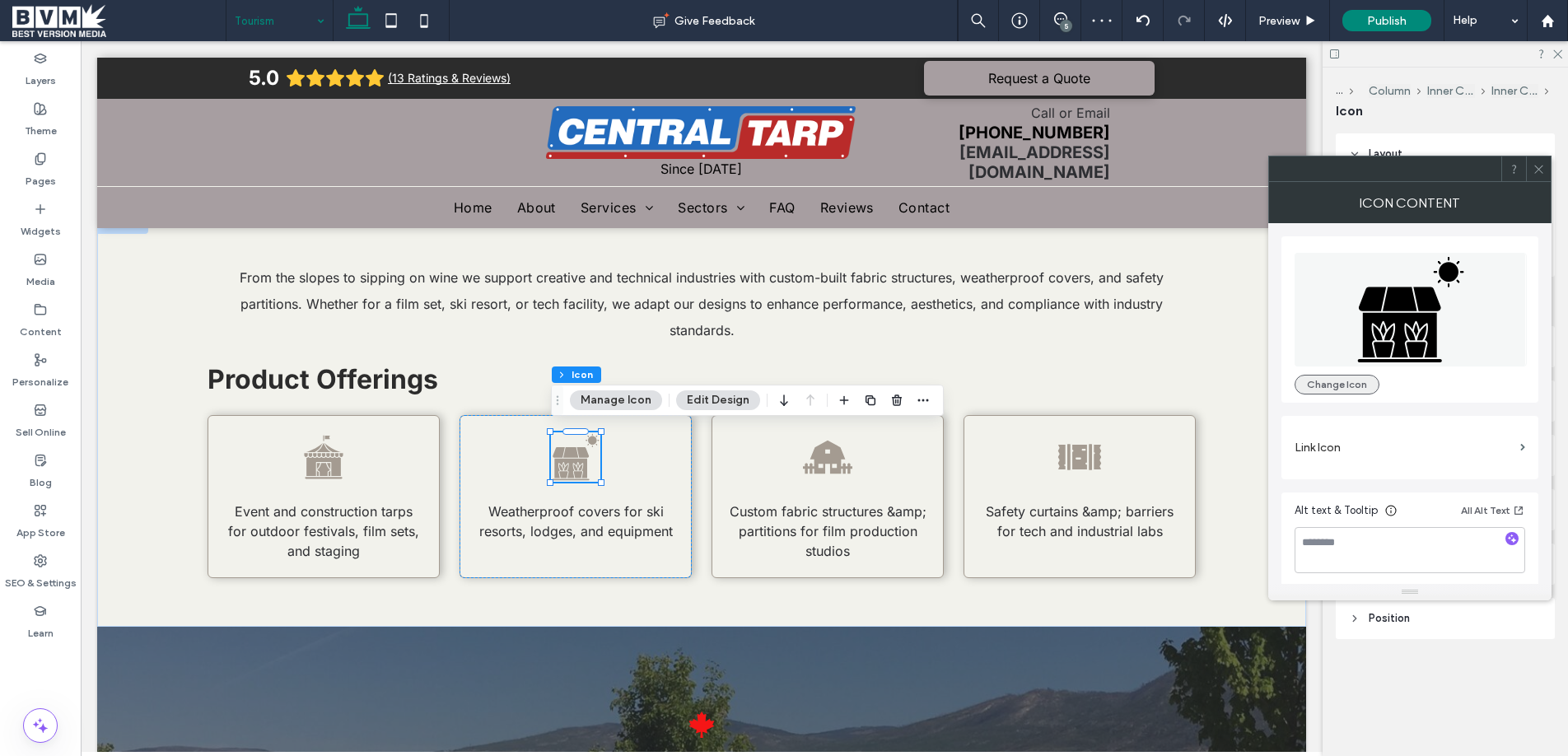
click at [1340, 384] on button "Change Icon" at bounding box center [1337, 384] width 85 height 20
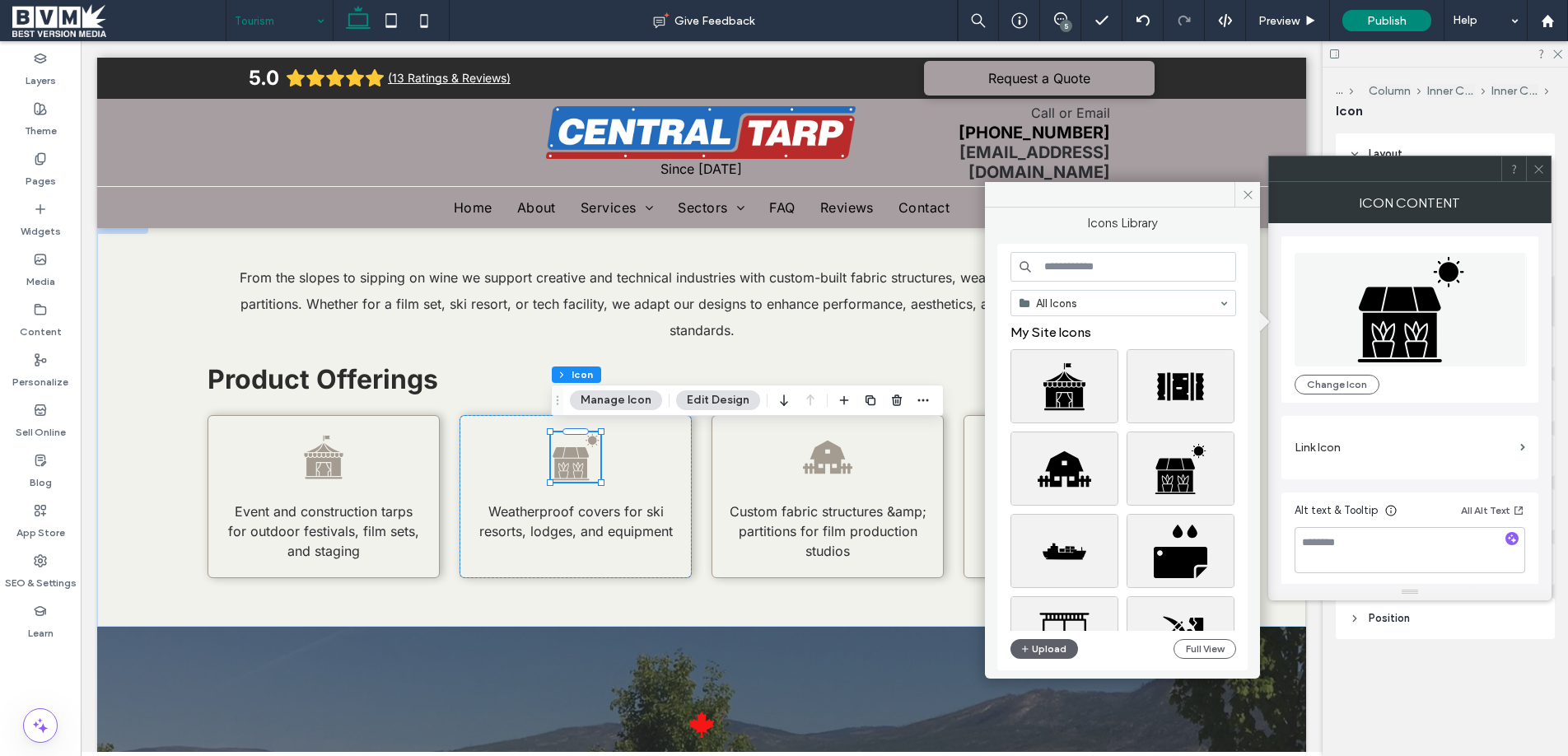
click at [1108, 273] on input at bounding box center [1123, 266] width 225 height 30
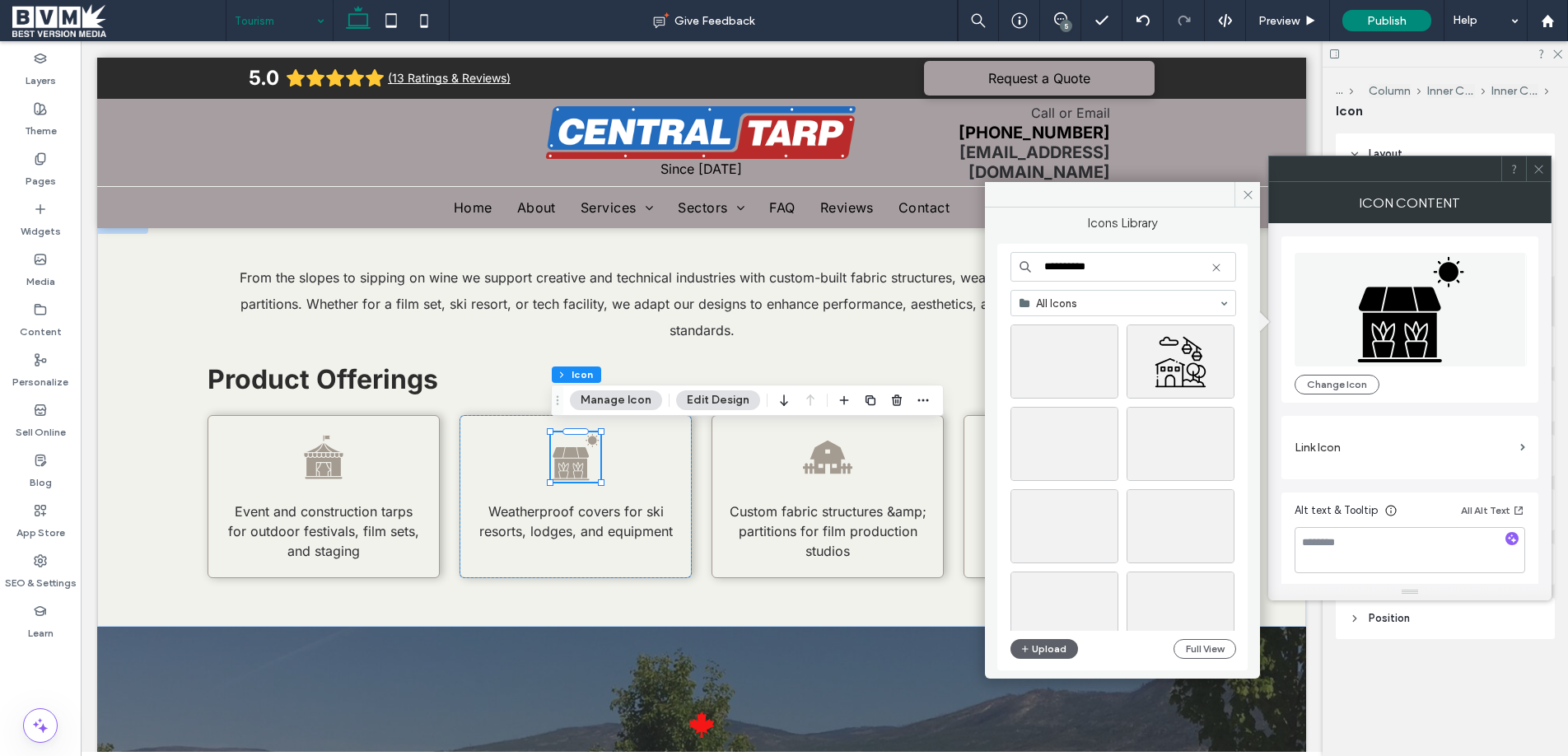
scroll to position [275, 0]
type input "**********"
click at [1088, 438] on div "Select" at bounding box center [1063, 440] width 108 height 74
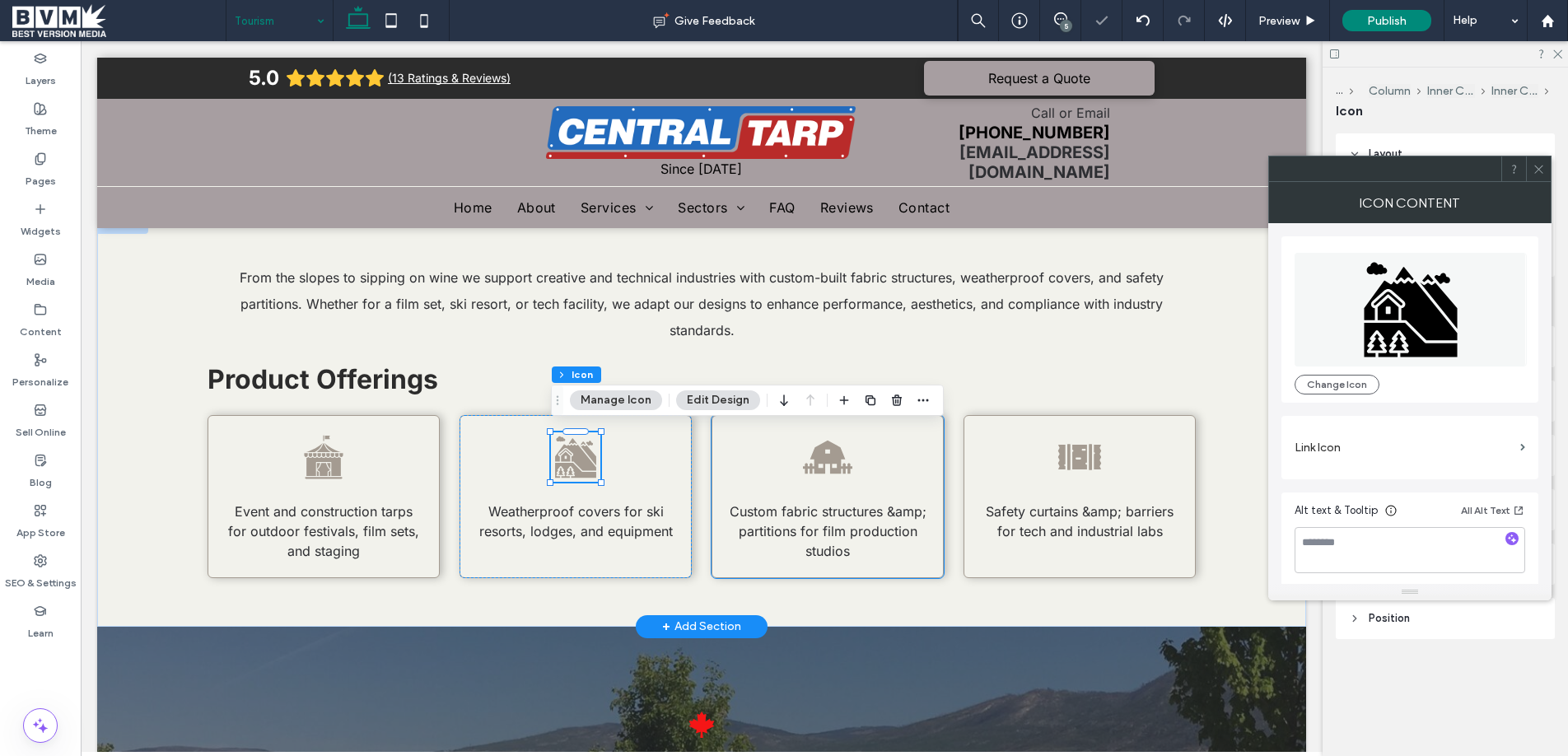
click at [868, 489] on div "Custom fabric structures &amp; partitions for film production studios" at bounding box center [827, 495] width 232 height 163
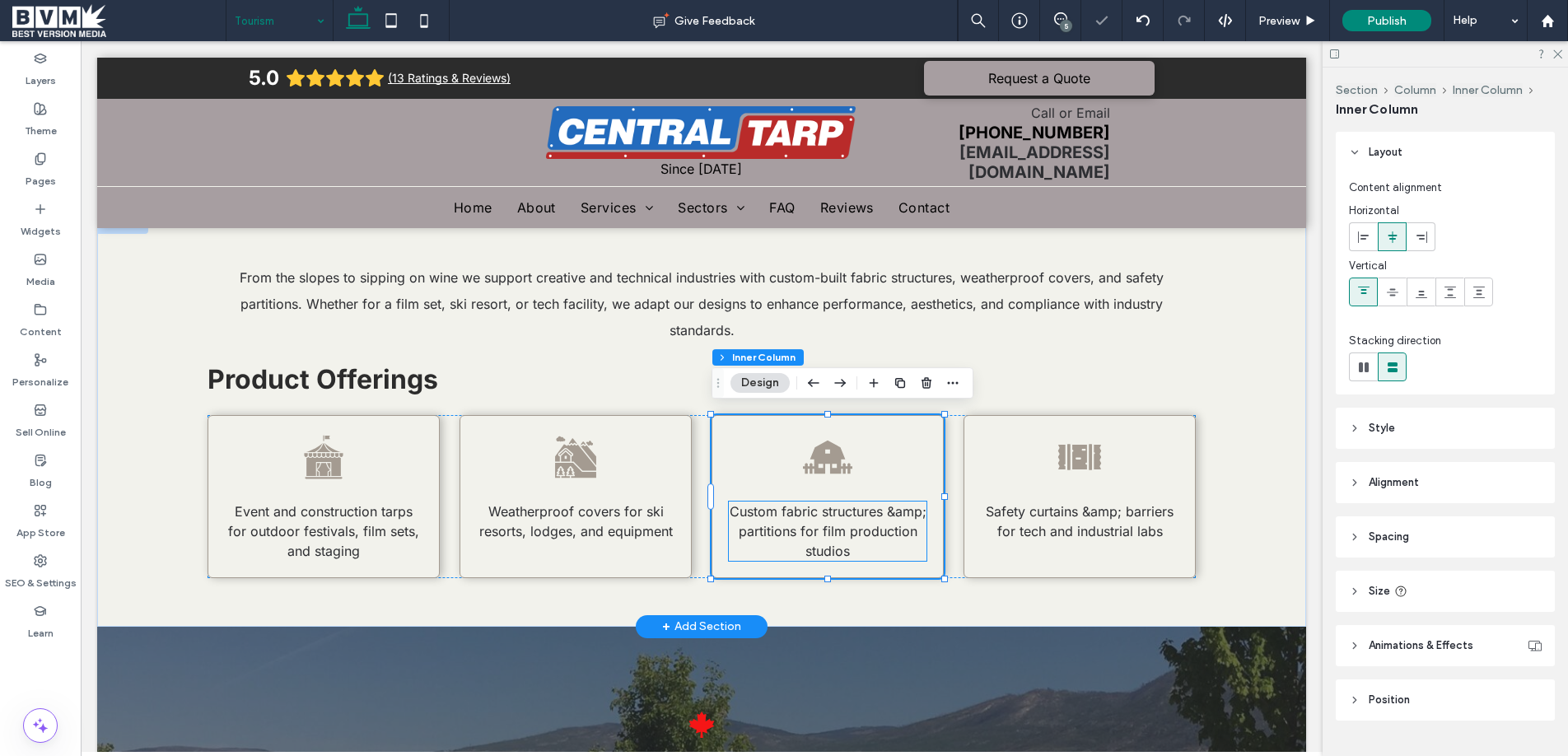
click at [875, 518] on span "Custom fabric structures &amp; partitions for film production studios" at bounding box center [827, 531] width 196 height 56
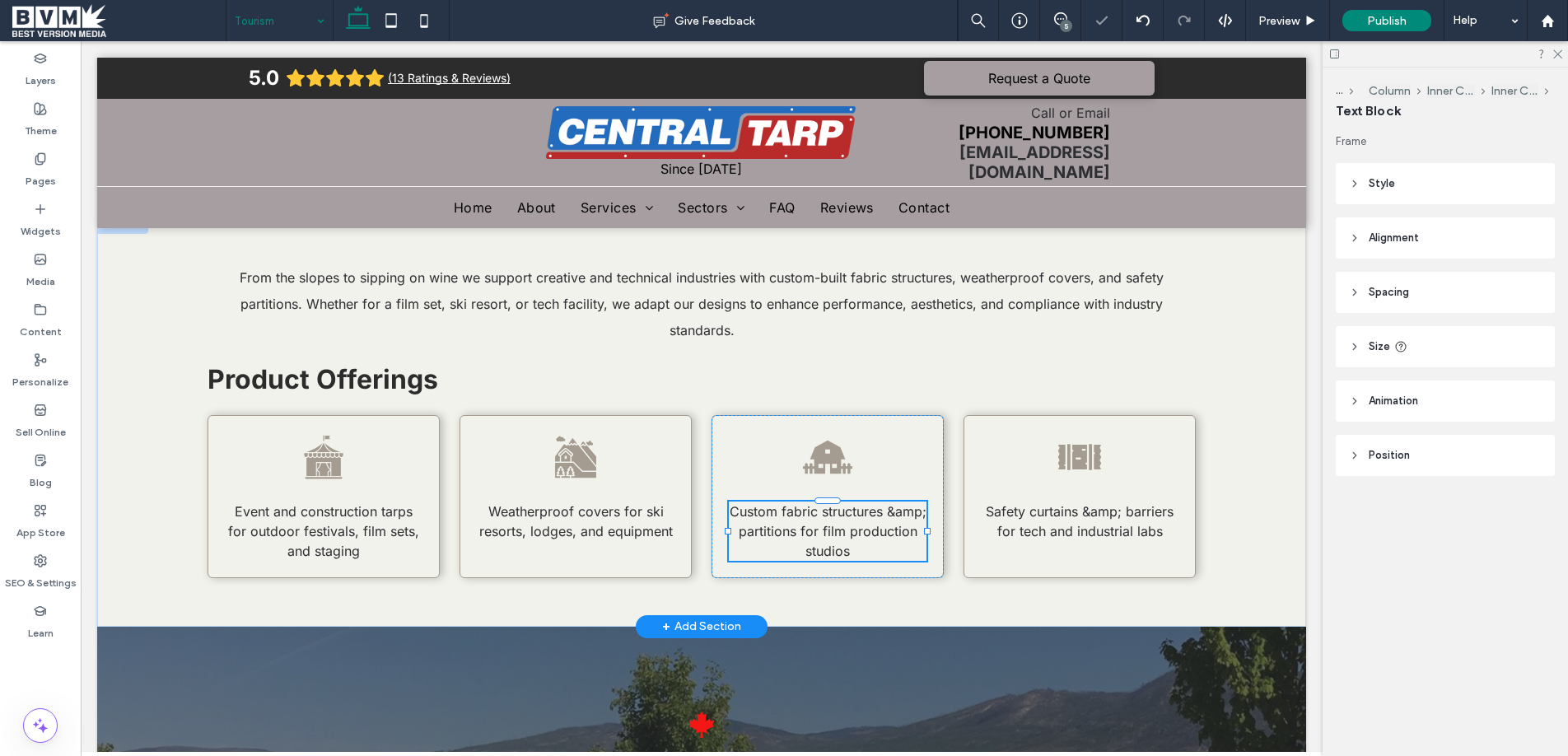
type input "*****"
type input "**"
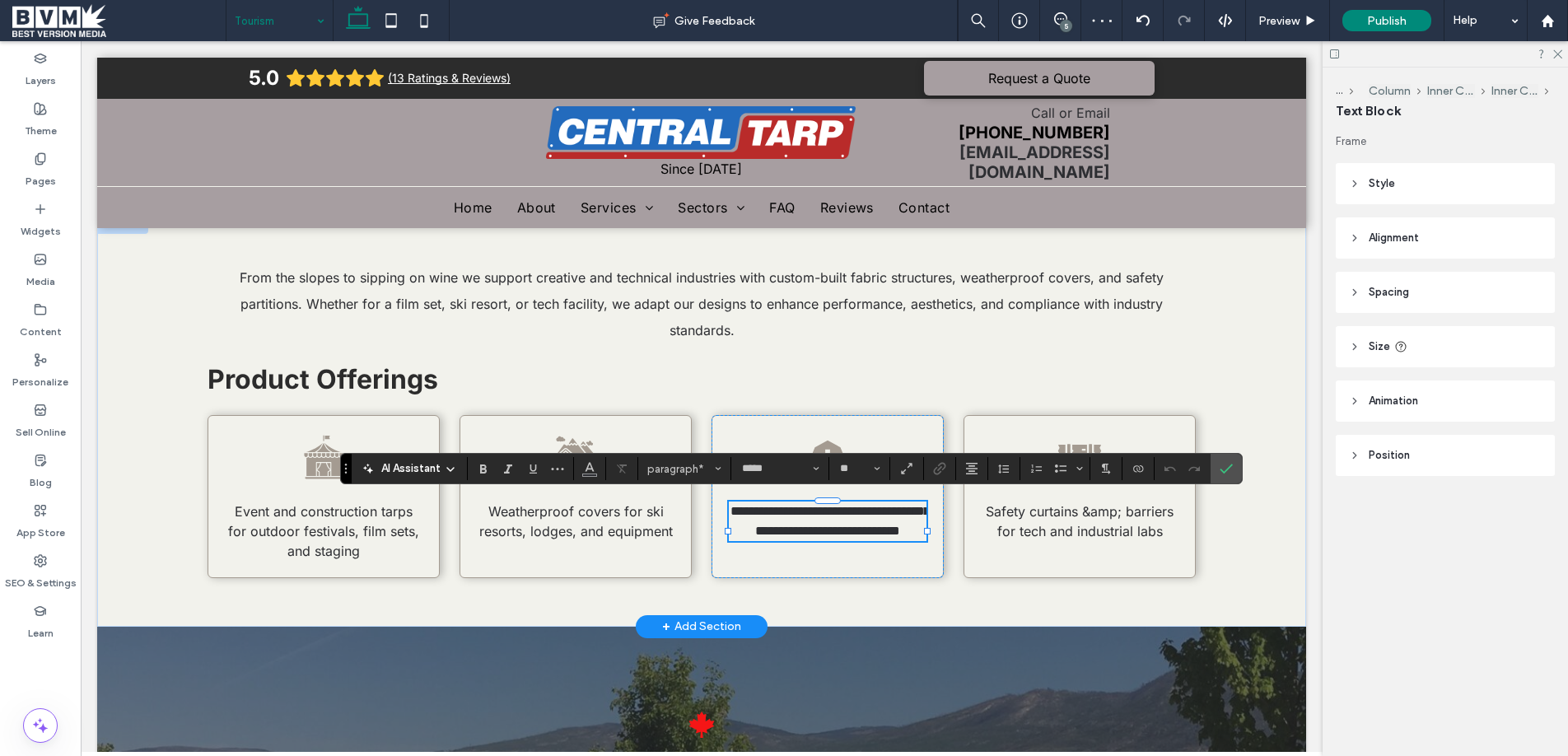
click at [886, 513] on span "**********" at bounding box center [830, 520] width 199 height 33
click at [893, 389] on h2 "Product Offerings" at bounding box center [664, 379] width 913 height 33
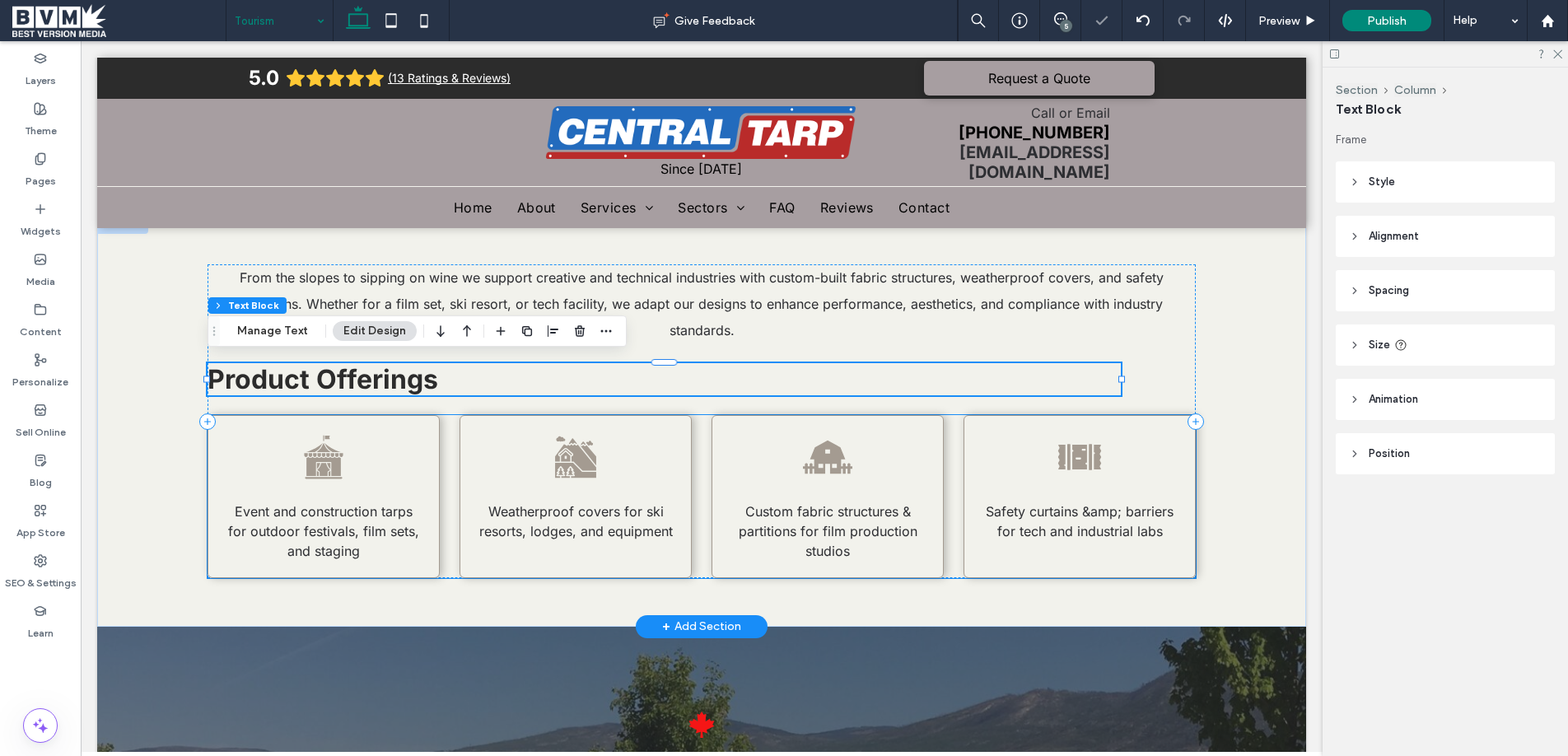
click at [827, 461] on icon at bounding box center [827, 457] width 49 height 49
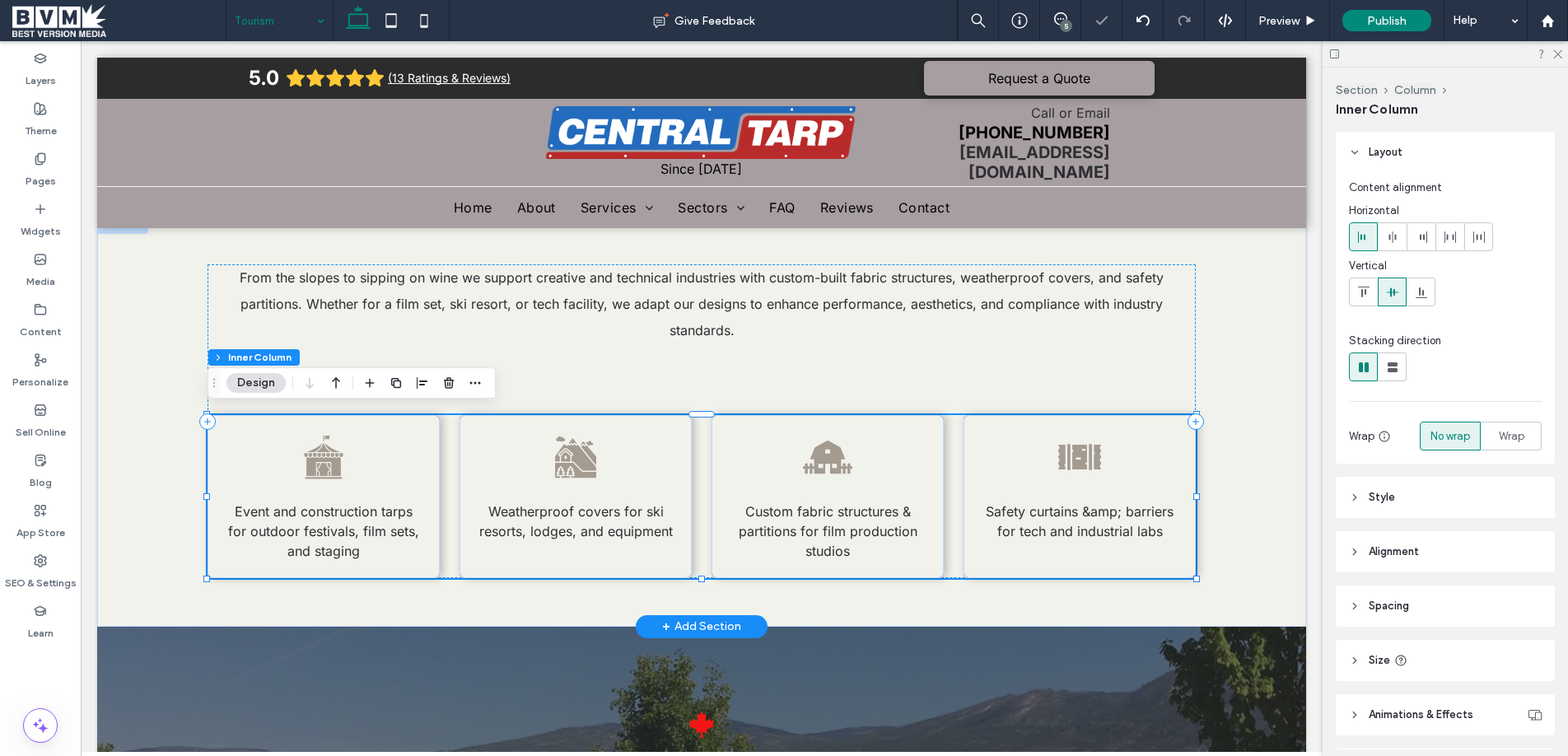
click at [827, 461] on icon at bounding box center [827, 457] width 49 height 49
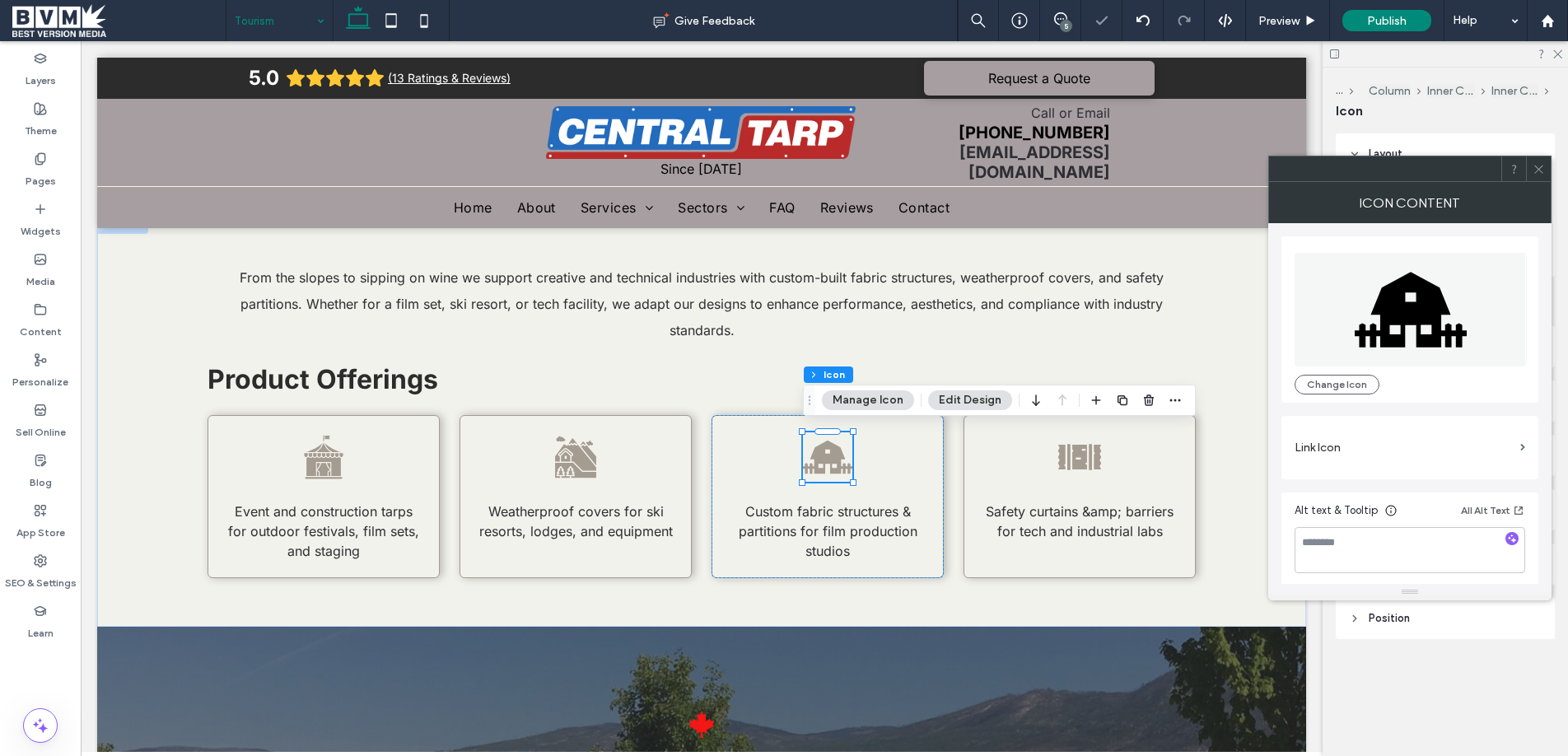
drag, startPoint x: 1318, startPoint y: 379, endPoint x: 1305, endPoint y: 372, distance: 14.8
click at [1318, 379] on button "Change Icon" at bounding box center [1337, 384] width 85 height 20
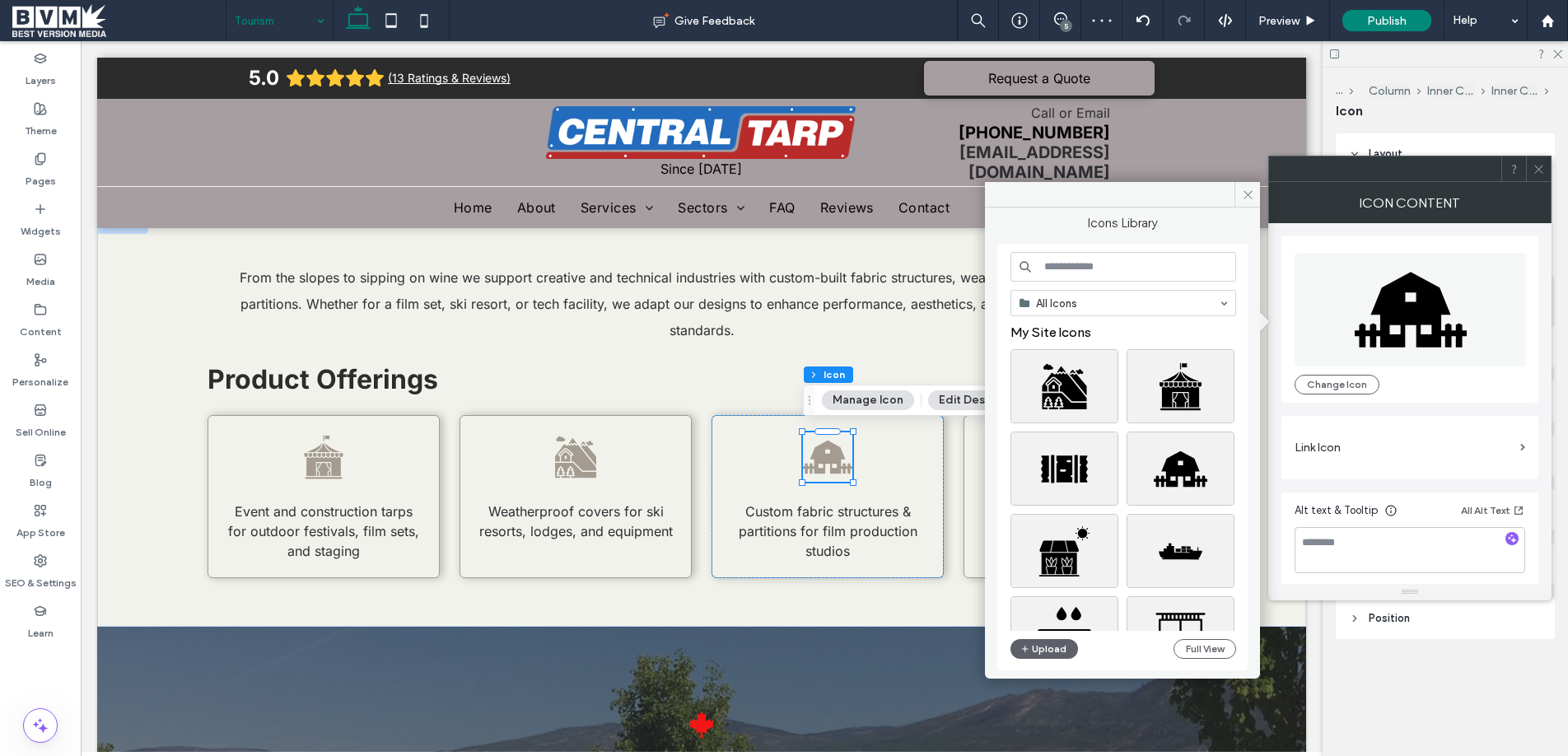
click at [1101, 267] on input at bounding box center [1123, 266] width 225 height 30
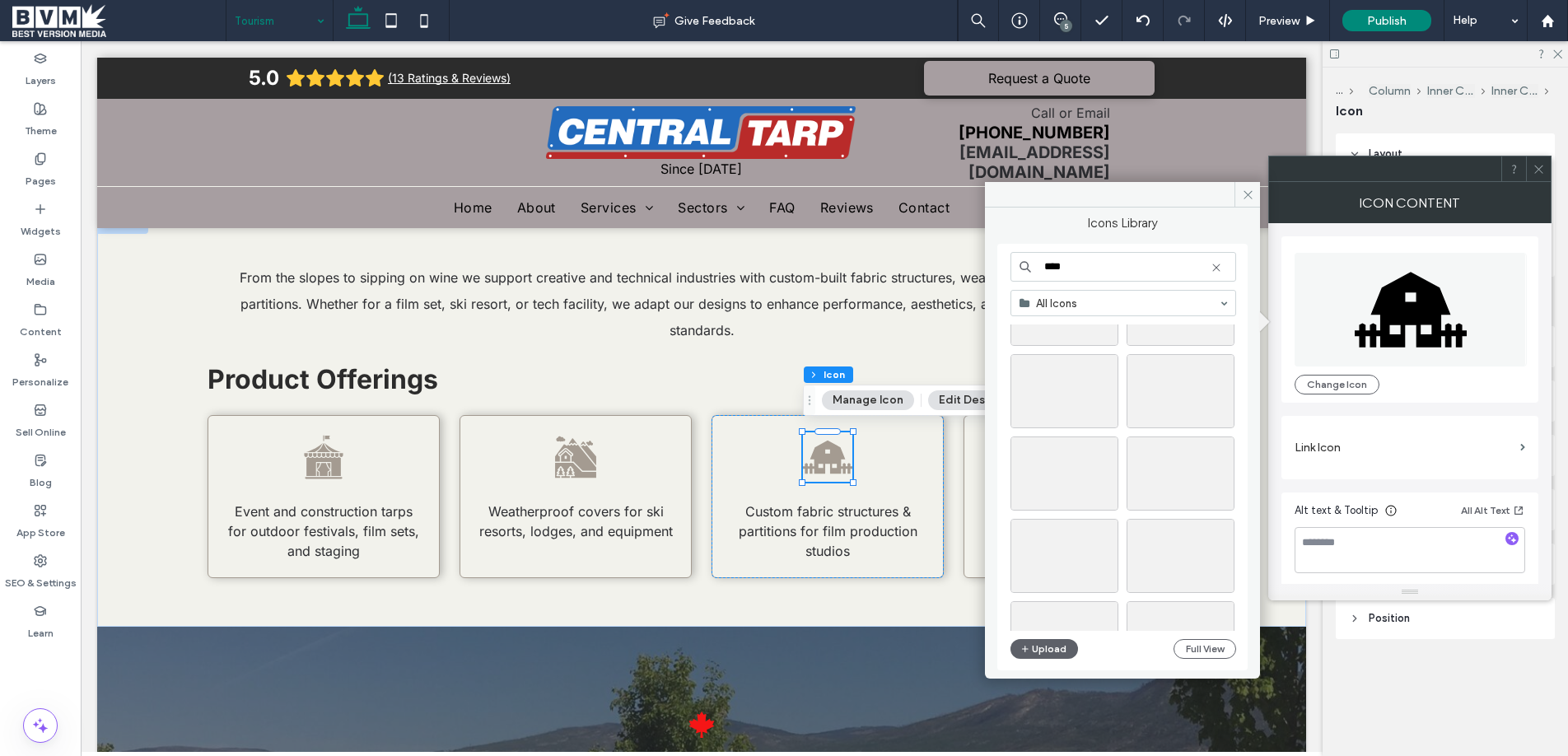
scroll to position [82, 0]
type input "****"
click at [1073, 471] on div "Select" at bounding box center [1063, 469] width 108 height 74
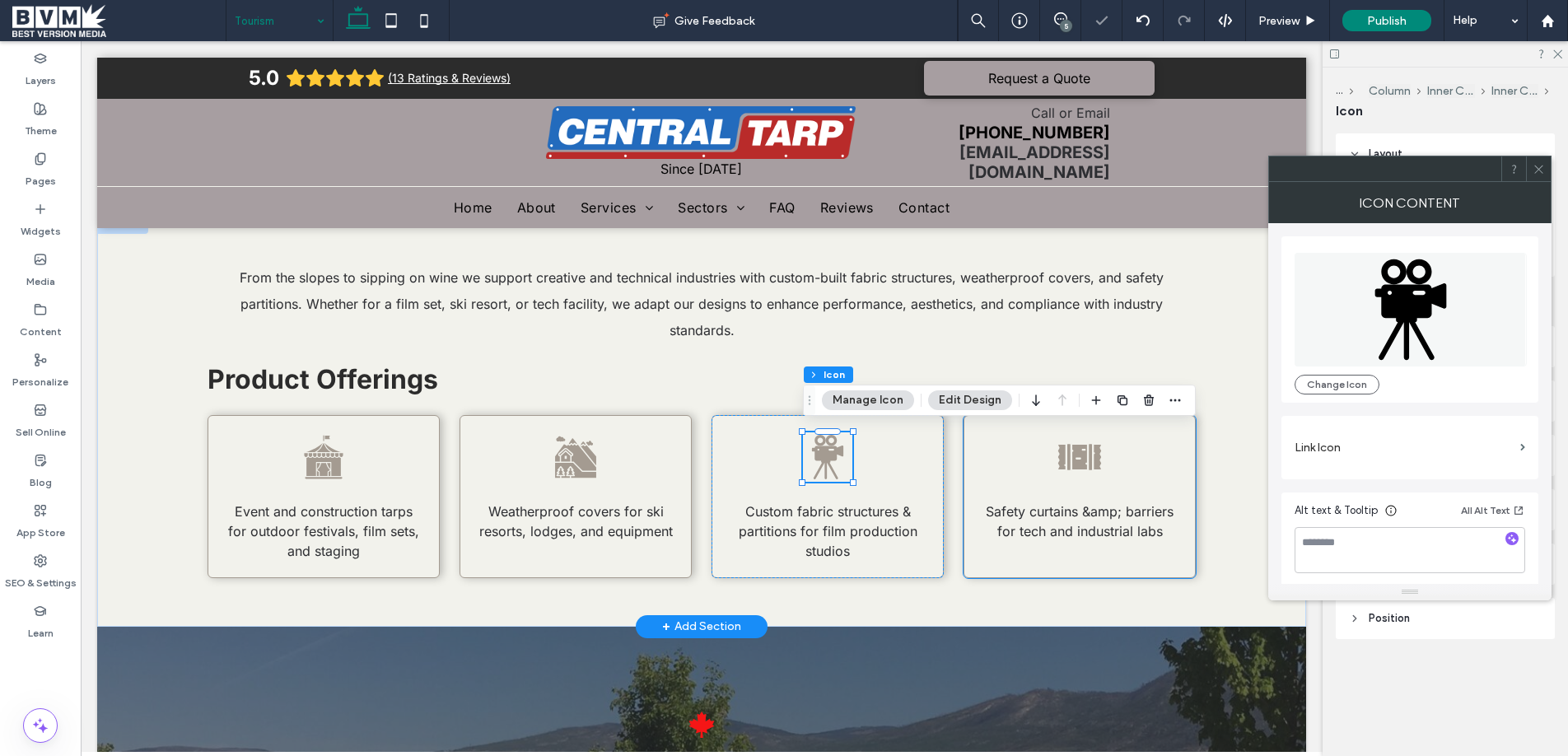
click at [1098, 491] on div "Safety curtains &amp; barriers for tech and industrial labs" at bounding box center [1079, 495] width 232 height 163
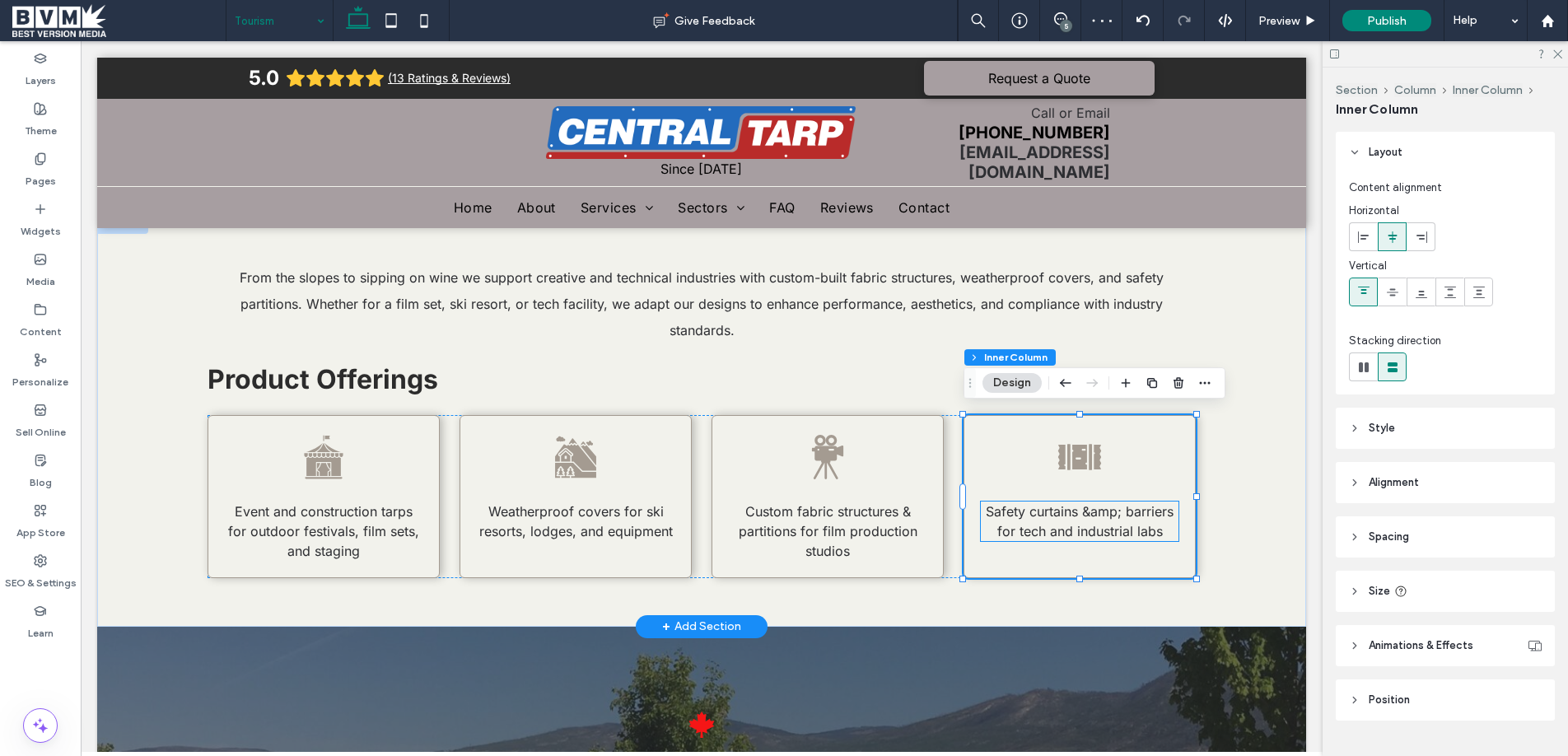
click at [1099, 519] on span "Safety curtains &amp; barriers for tech and industrial labs" at bounding box center [1079, 521] width 188 height 37
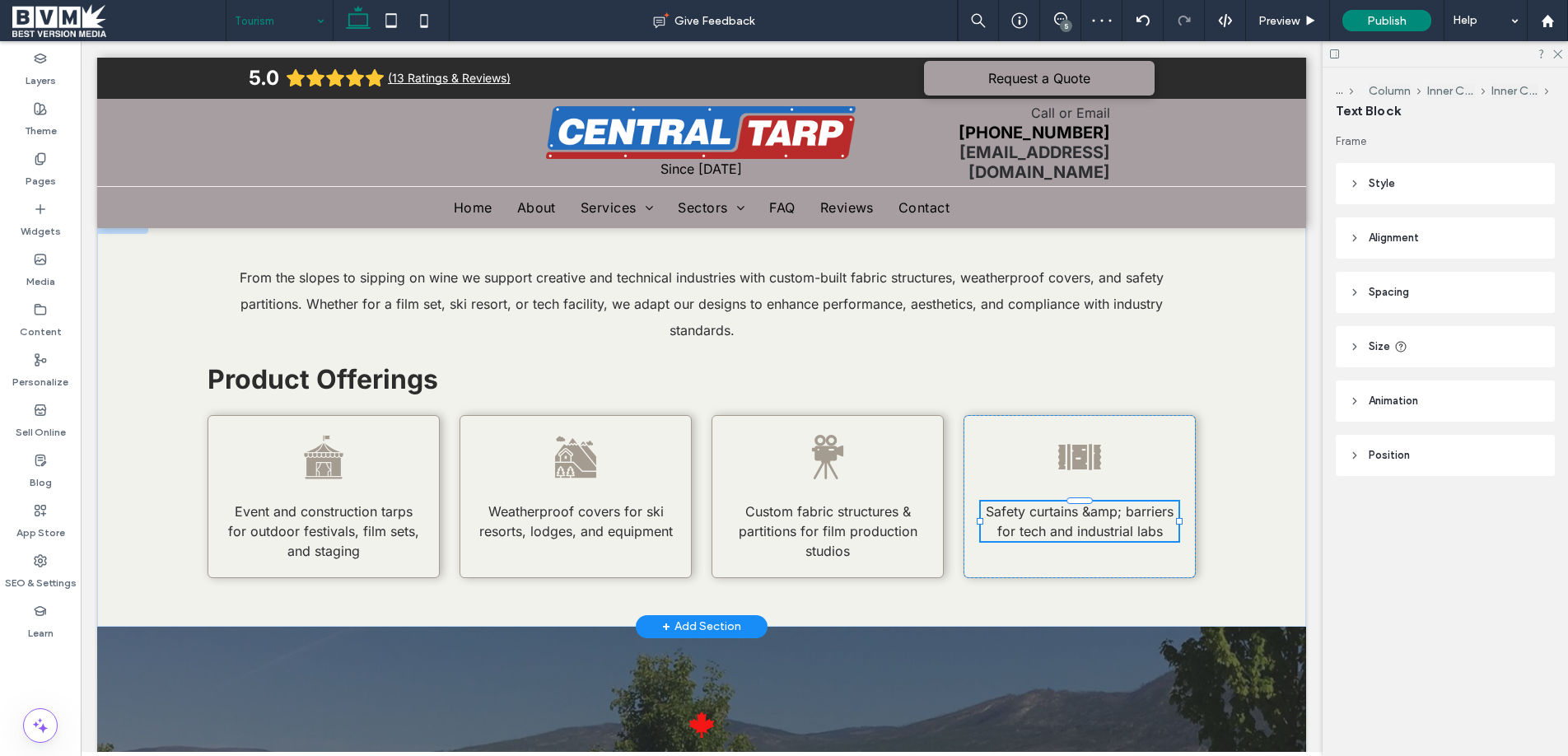
type input "*****"
type input "**"
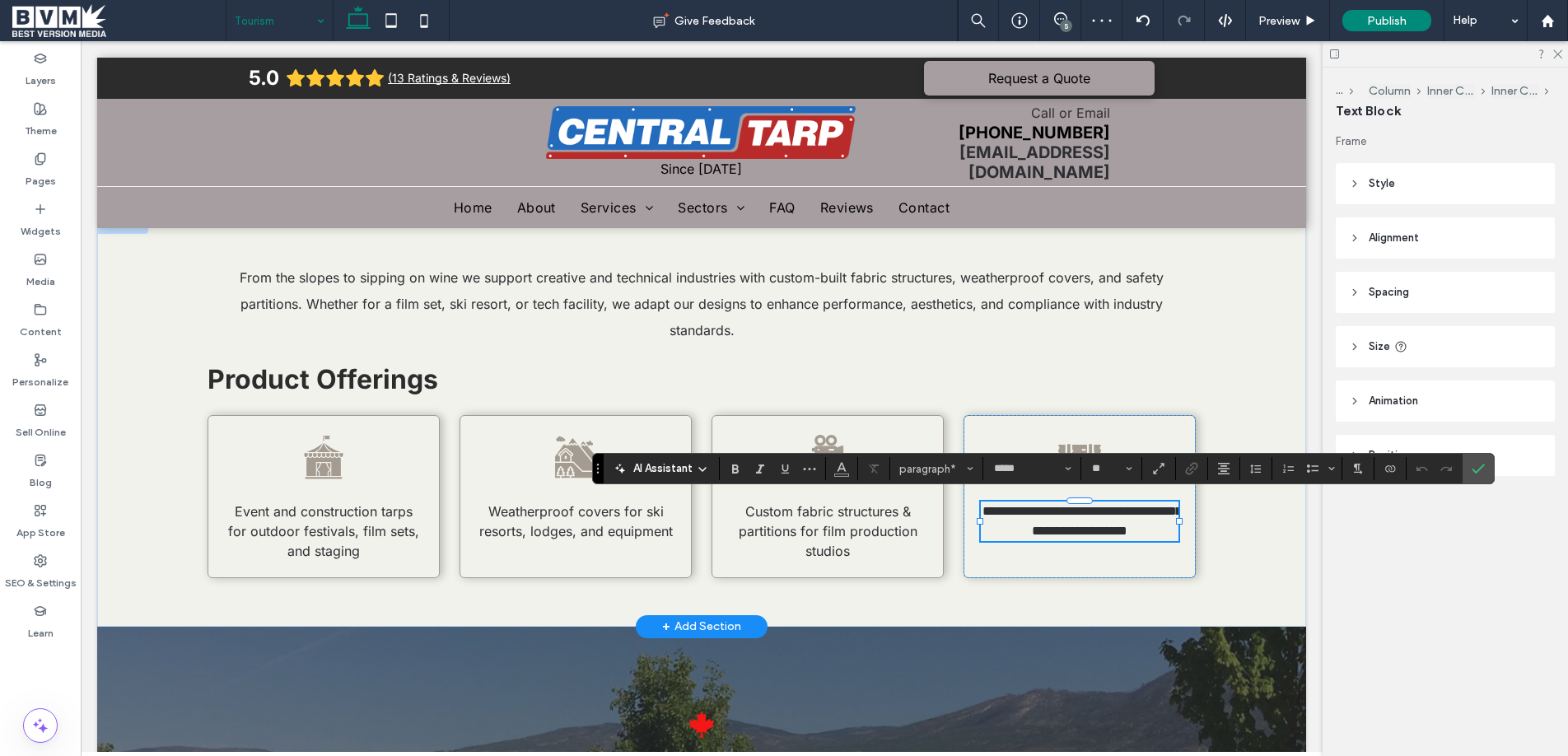
click at [1108, 510] on span "**********" at bounding box center [1082, 520] width 199 height 33
click at [1124, 507] on span "**********" at bounding box center [1082, 520] width 199 height 33
click at [1088, 448] on icon at bounding box center [1079, 457] width 49 height 49
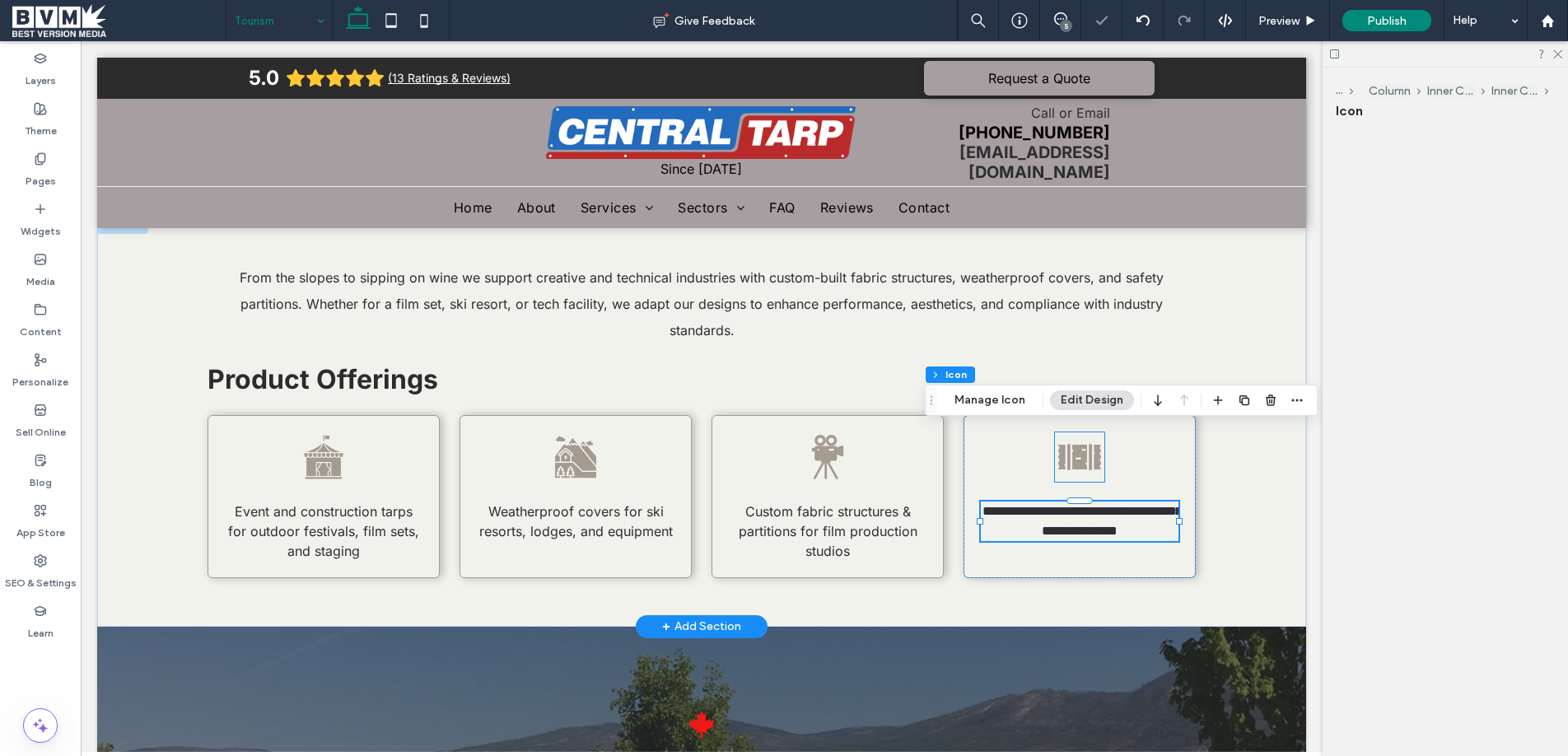
click at [1088, 448] on div at bounding box center [1079, 457] width 49 height 49
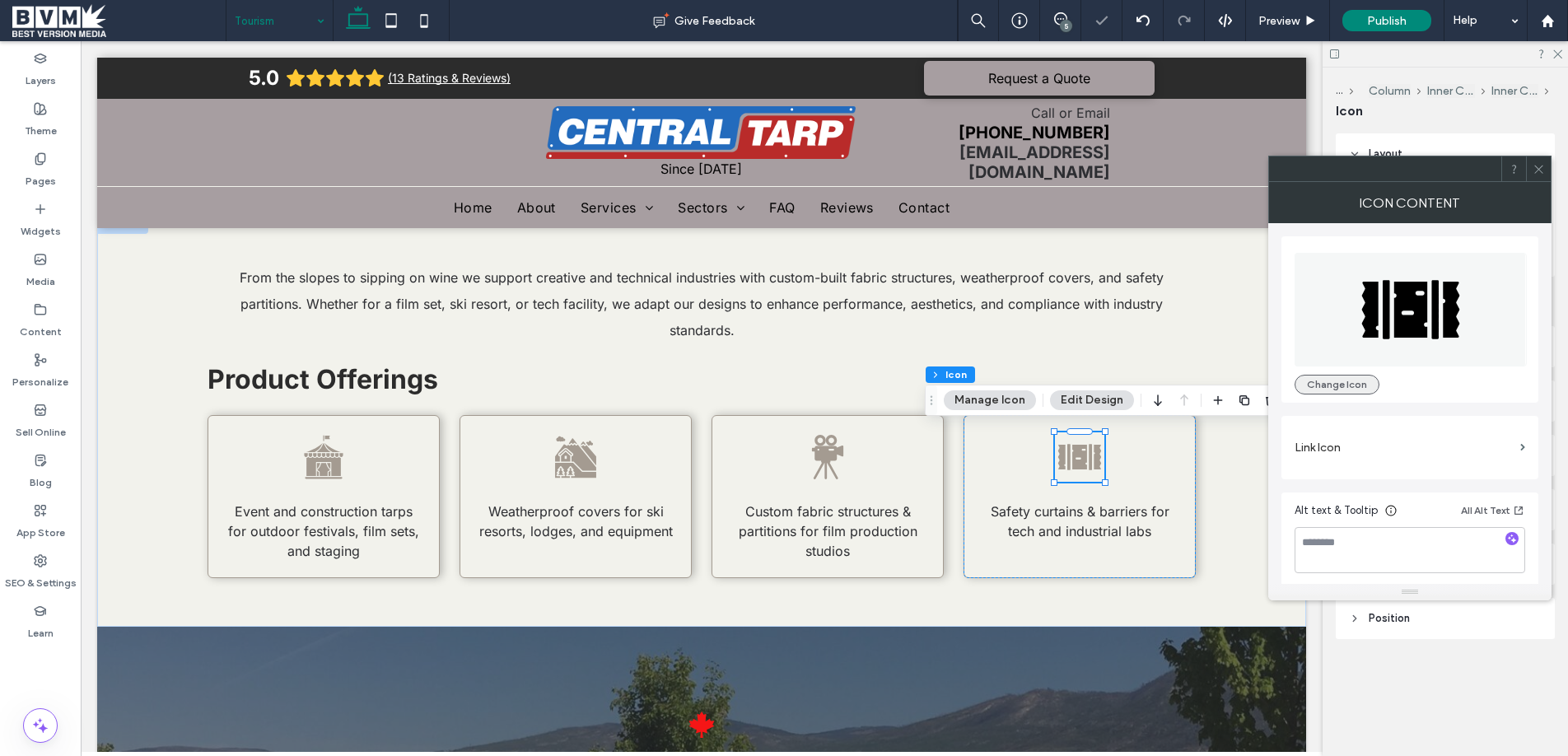
click at [1330, 374] on button "Change Icon" at bounding box center [1337, 384] width 85 height 20
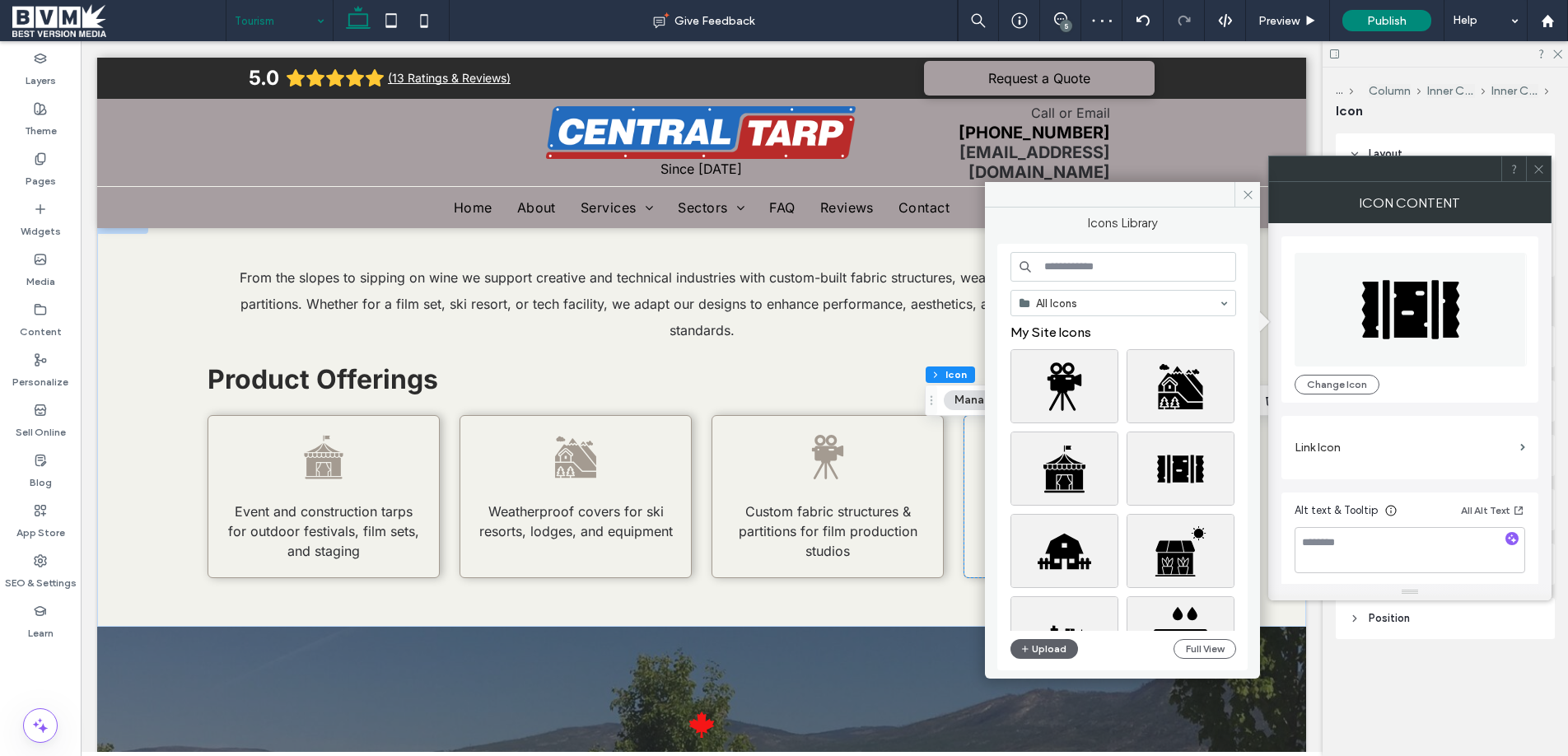
click at [1128, 263] on input at bounding box center [1123, 266] width 225 height 30
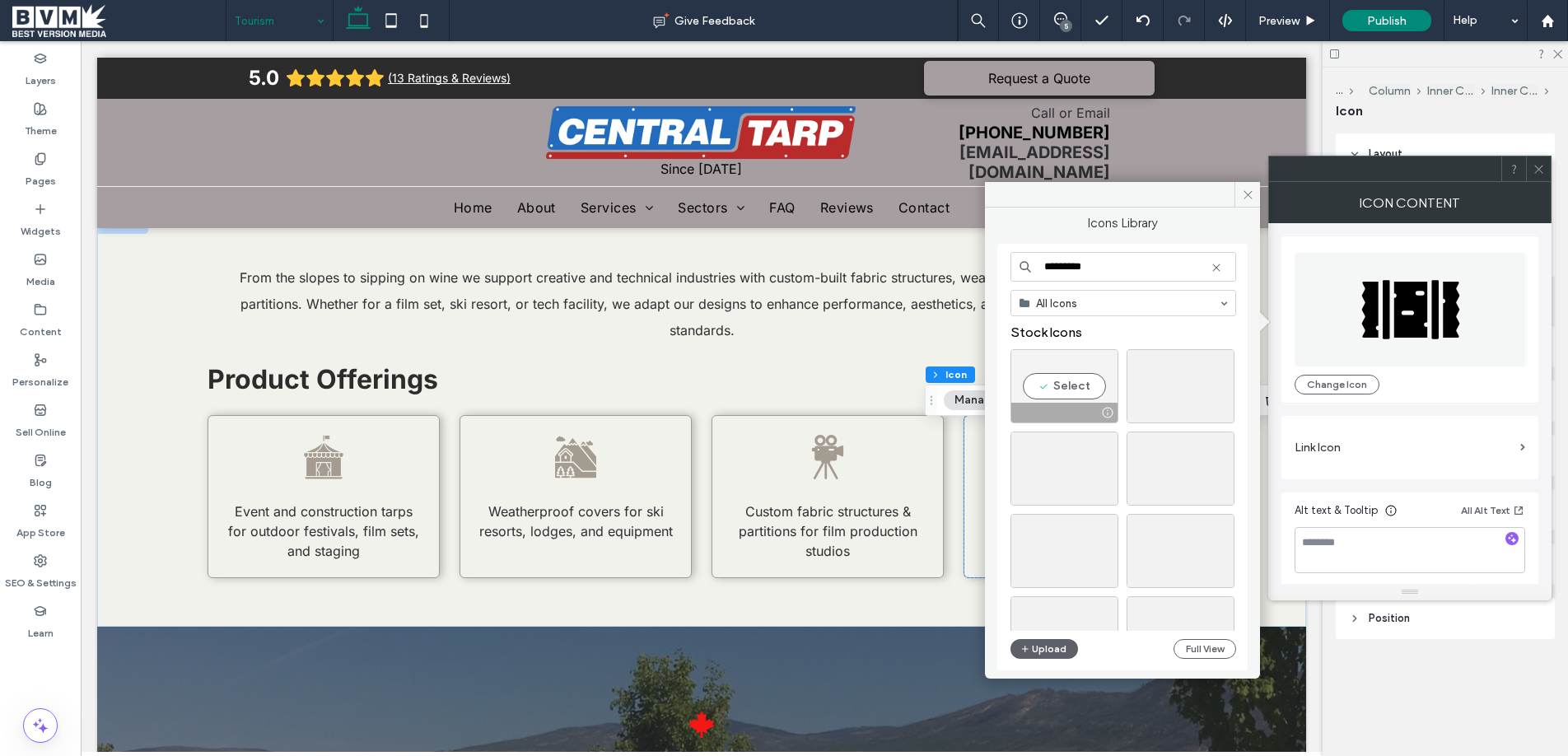
type input "*********"
click at [1068, 383] on div "Select" at bounding box center [1063, 386] width 108 height 74
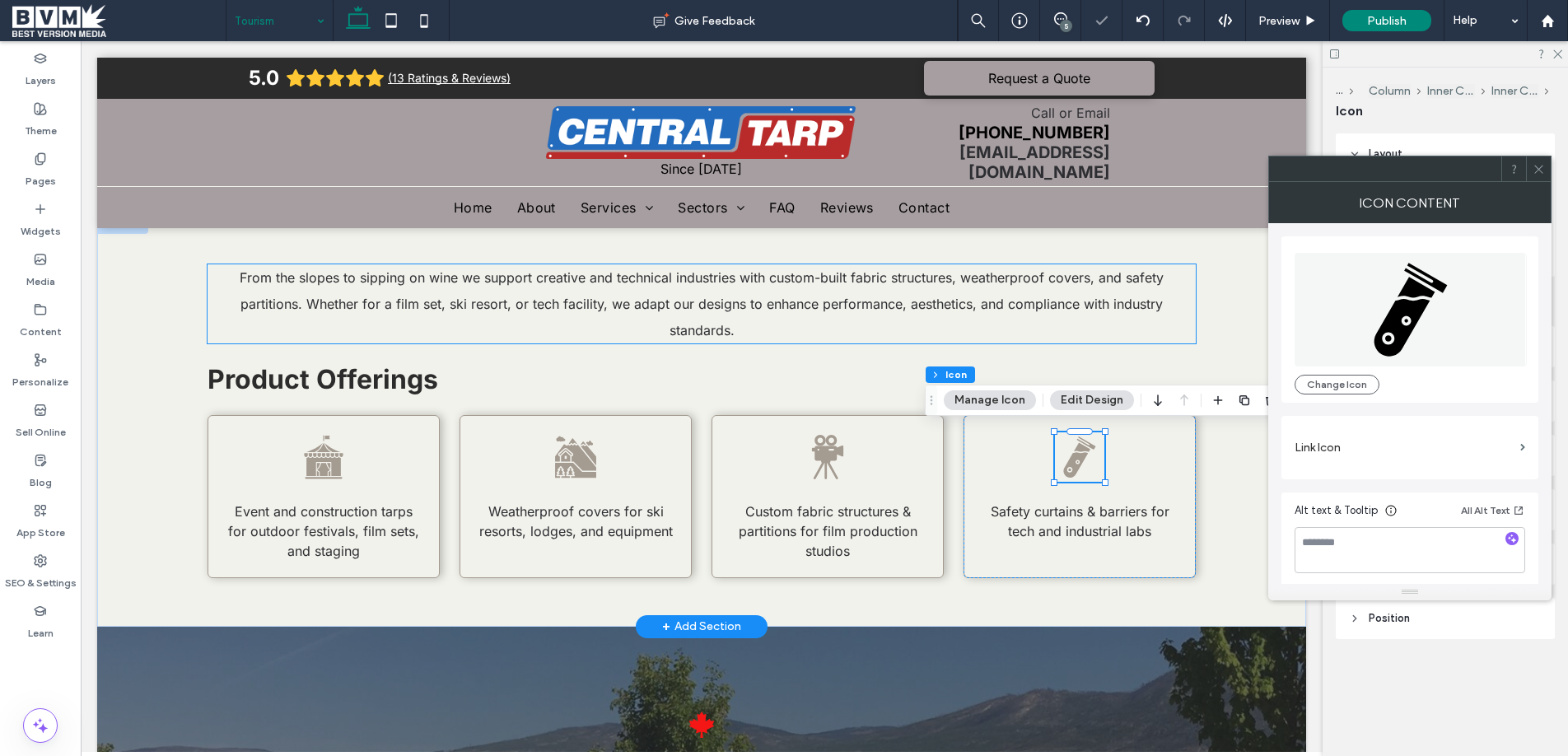
click at [722, 330] on span "From the slopes to sipping on wine we support creative and technical industries…" at bounding box center [702, 304] width 924 height 69
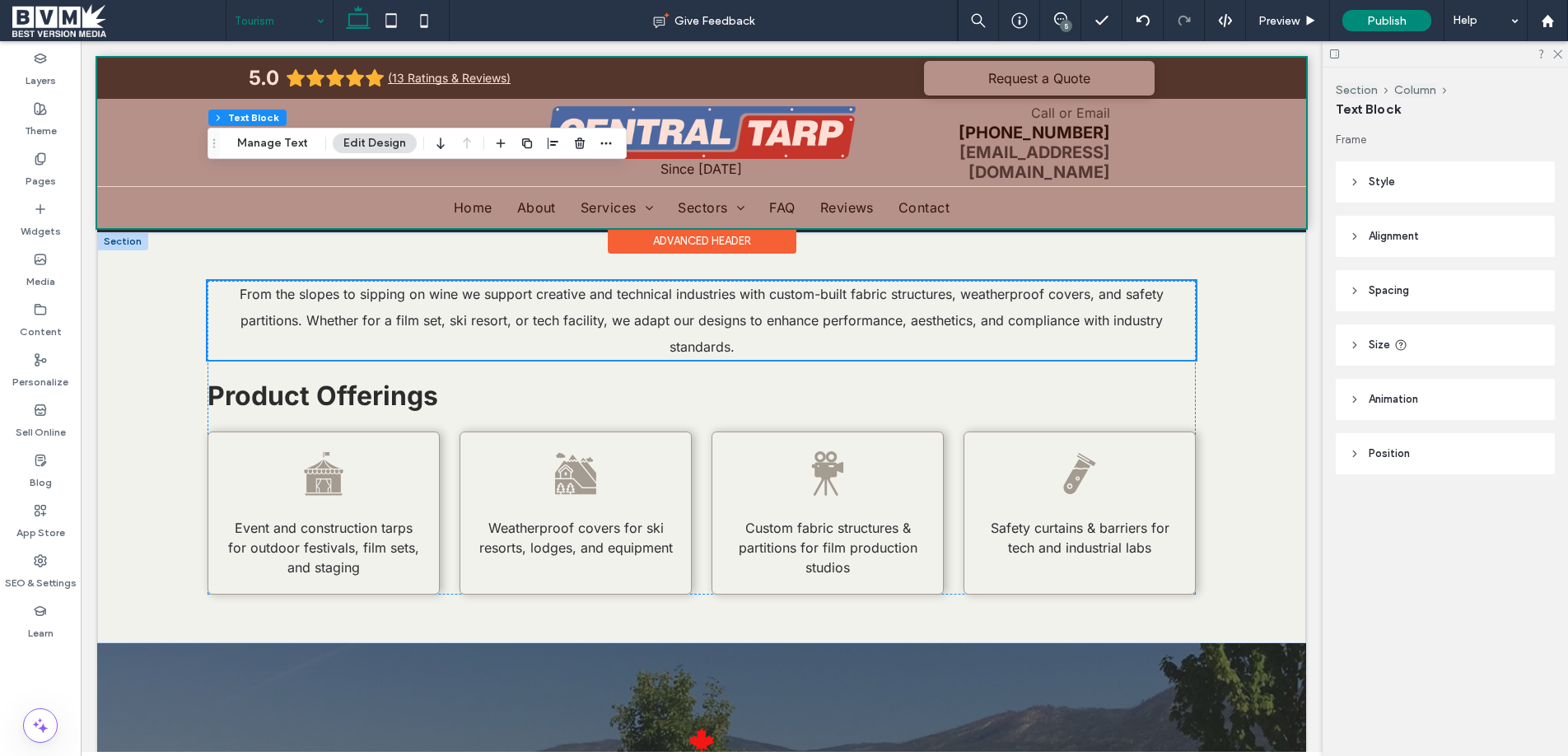
scroll to position [0, 0]
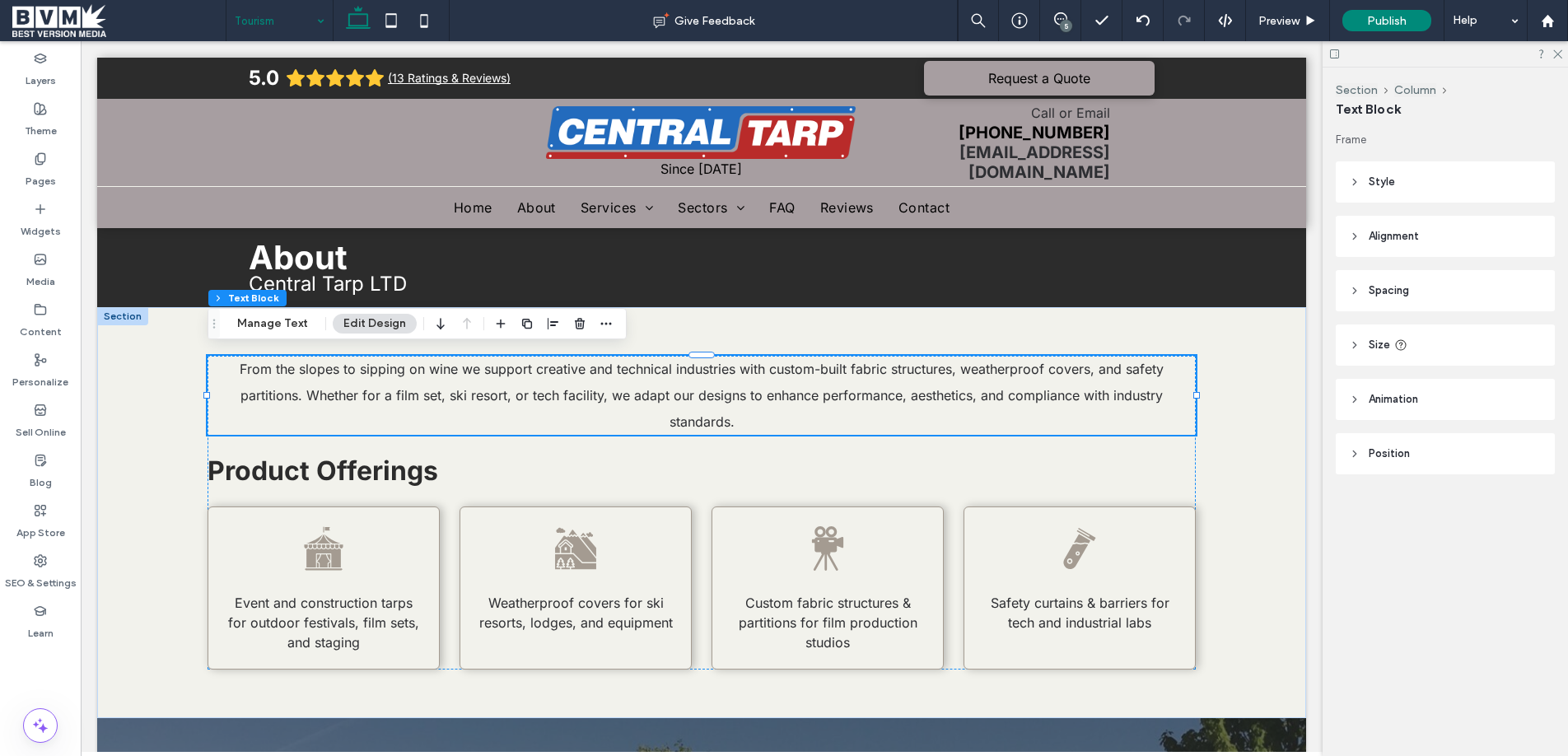
click at [1063, 18] on icon at bounding box center [1059, 19] width 13 height 13
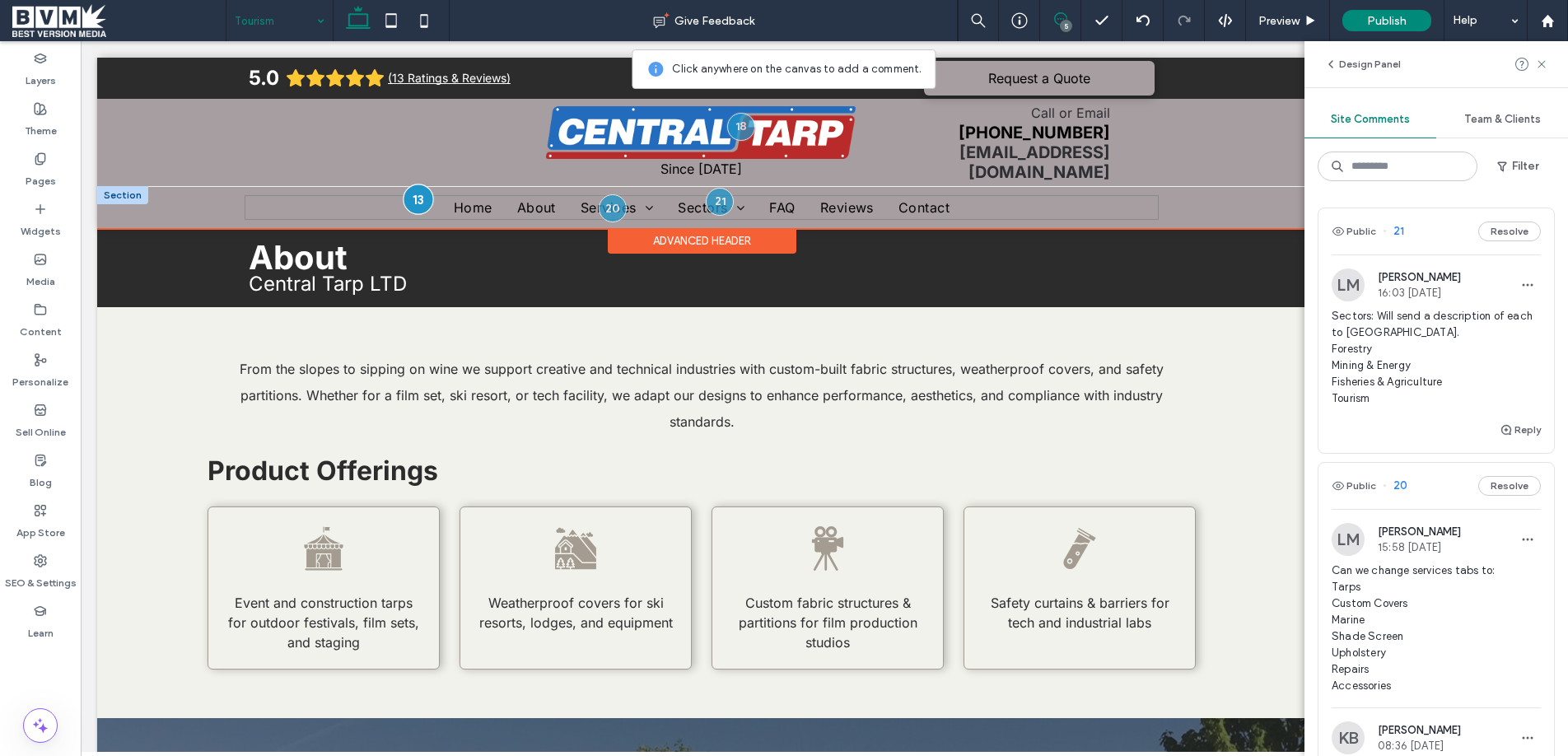
click at [427, 190] on div at bounding box center [418, 198] width 31 height 31
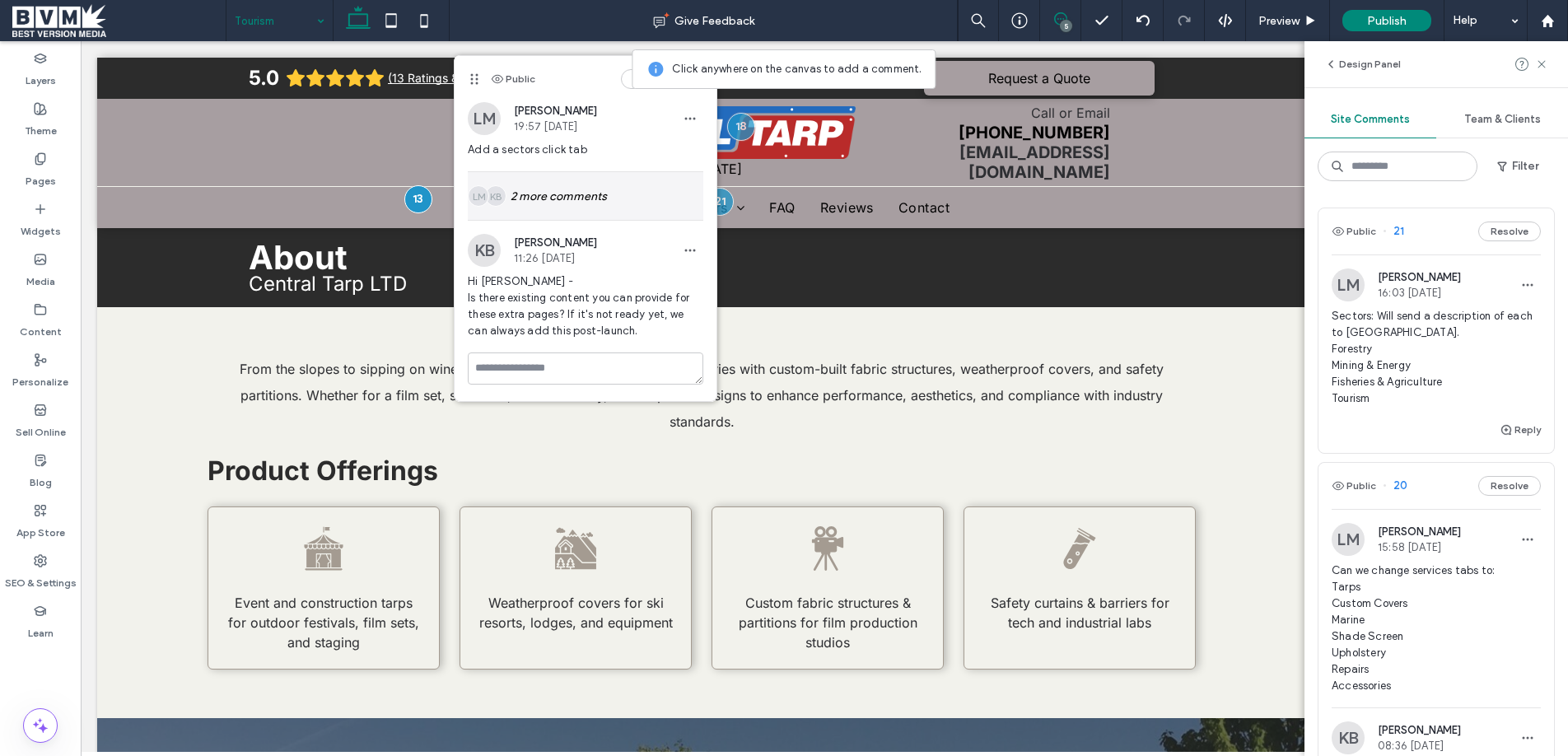
click at [583, 183] on div "KB LM 2 more comments" at bounding box center [586, 195] width 236 height 47
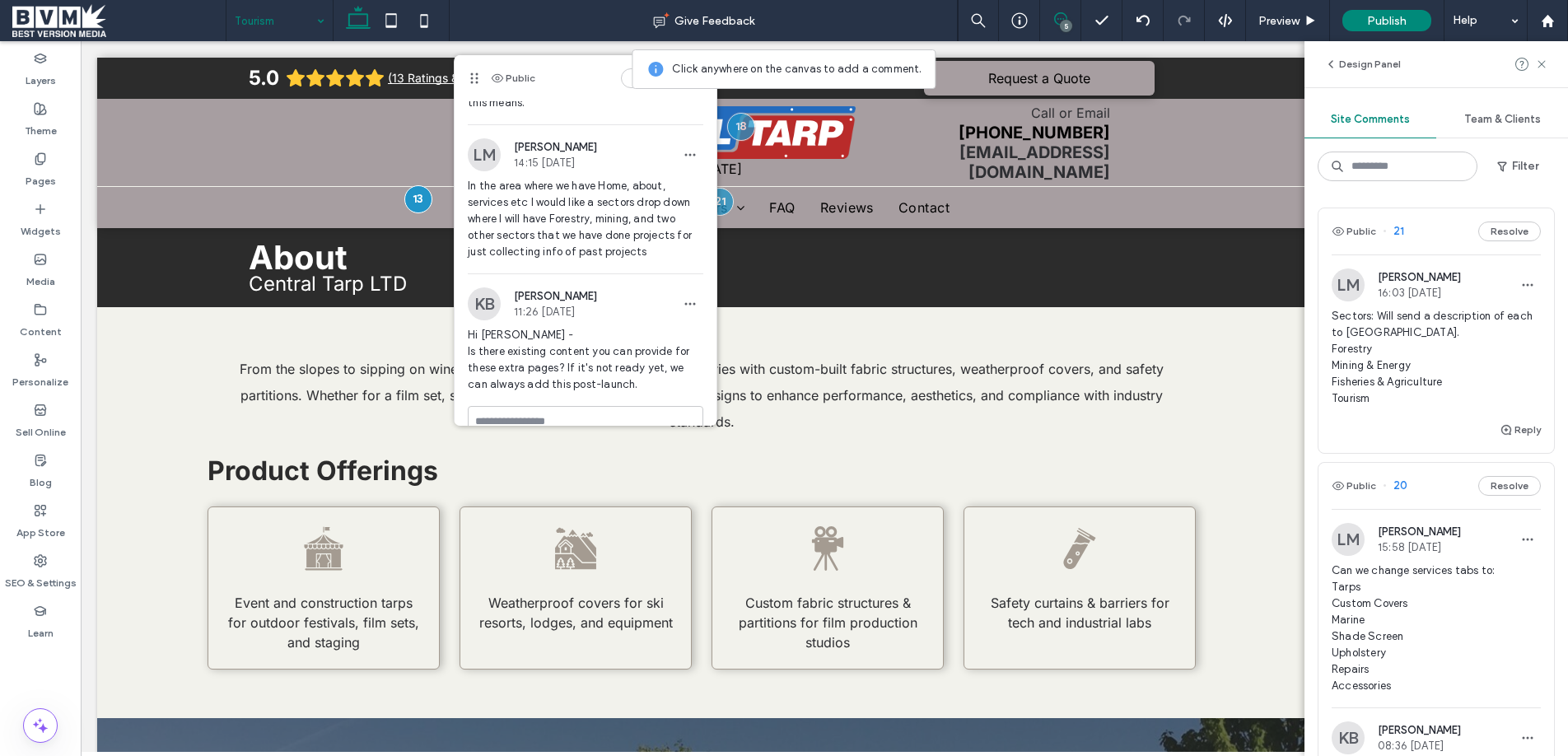
scroll to position [181, 0]
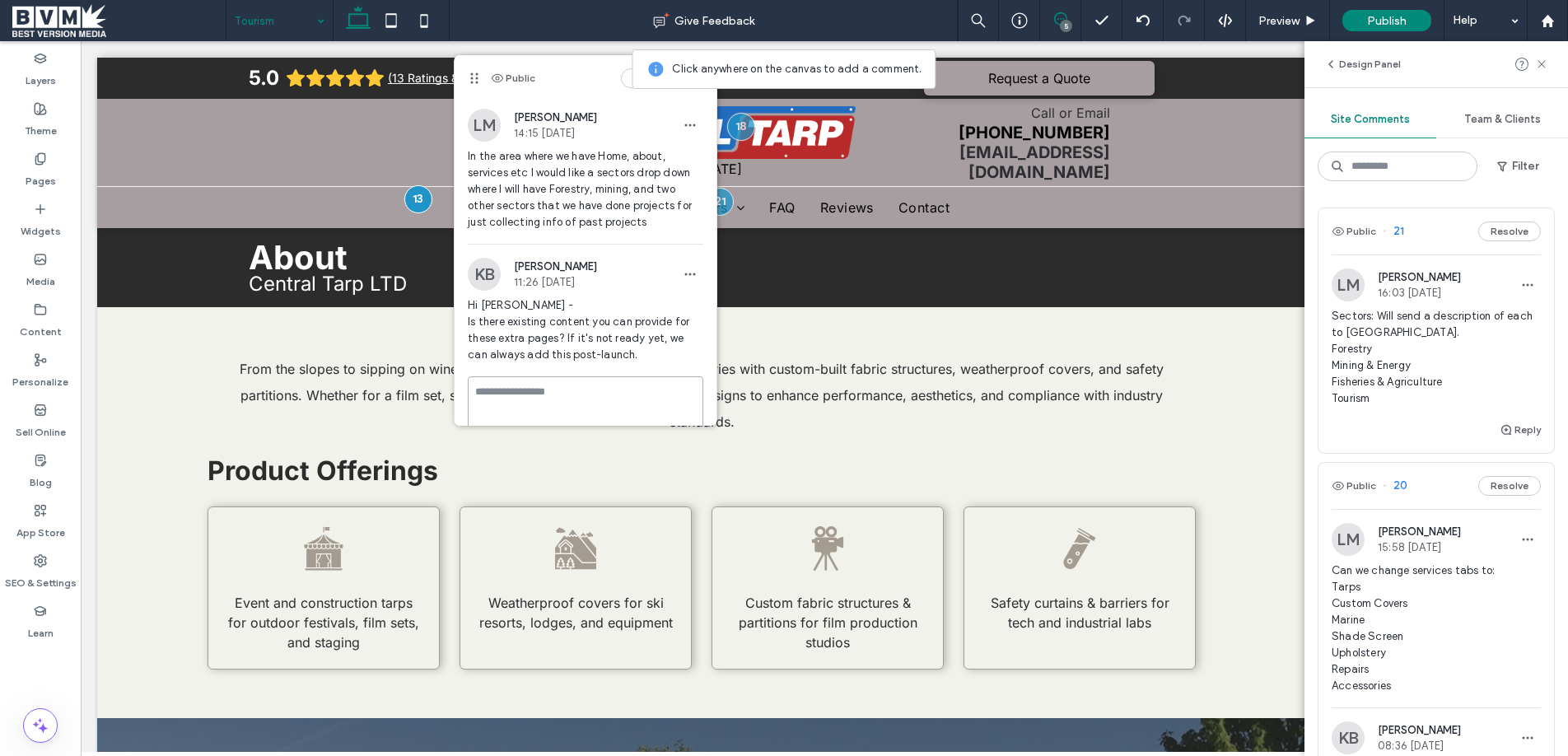
click at [556, 391] on textarea at bounding box center [586, 416] width 236 height 82
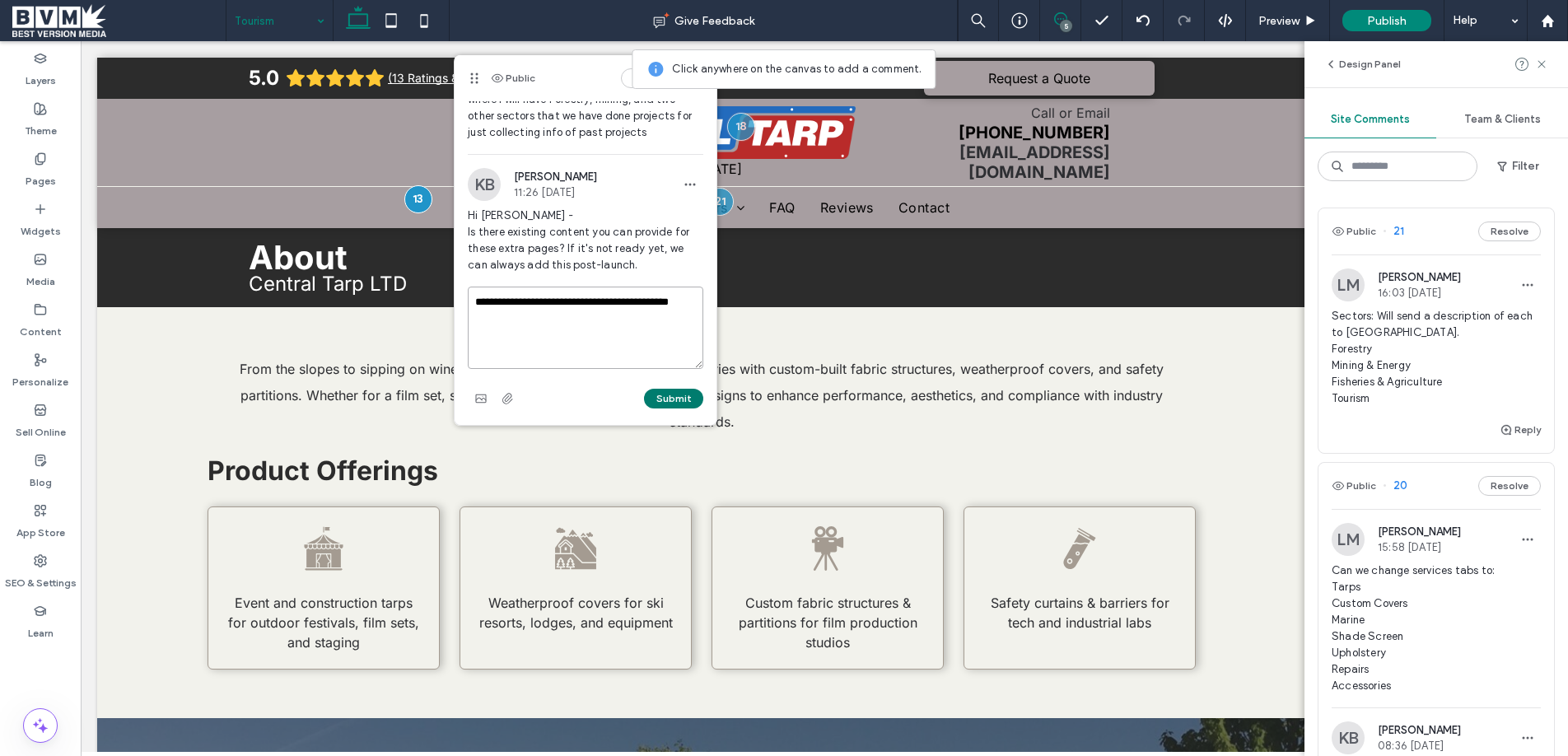
type textarea "**********"
drag, startPoint x: 667, startPoint y: 394, endPoint x: 616, endPoint y: 253, distance: 149.9
click at [667, 394] on button "Submit" at bounding box center [673, 399] width 59 height 20
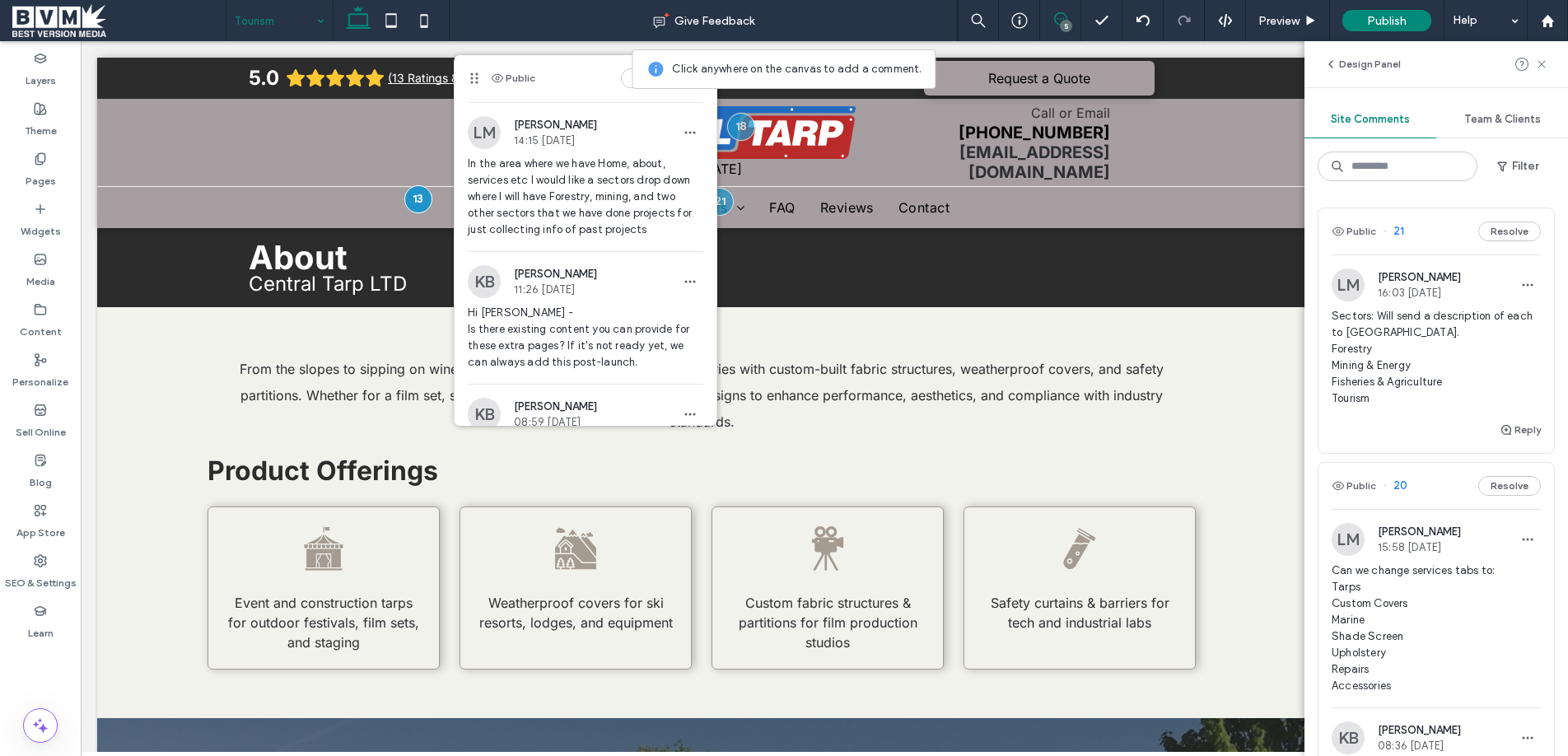
scroll to position [0, 0]
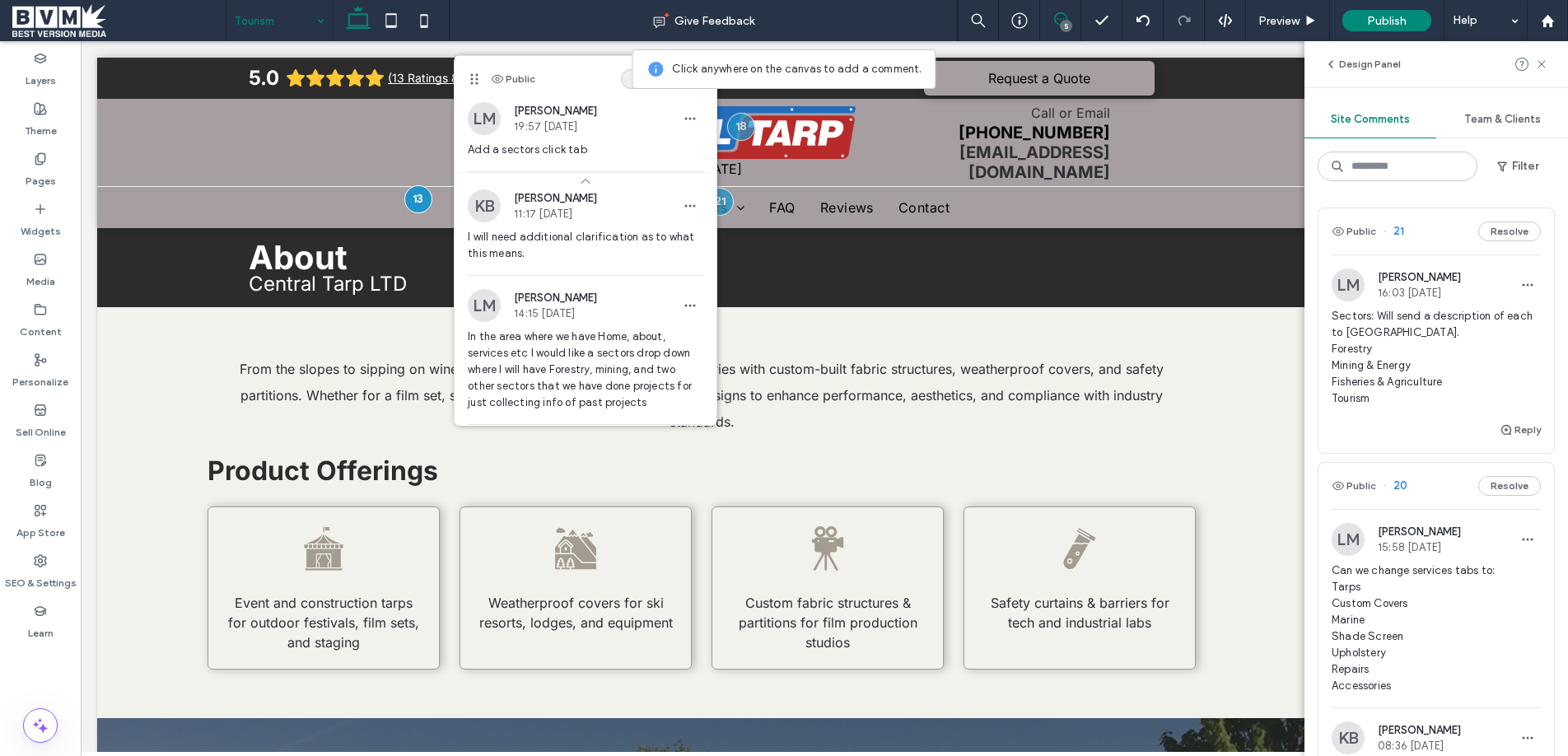
click at [627, 79] on button "Resolve" at bounding box center [652, 79] width 62 height 20
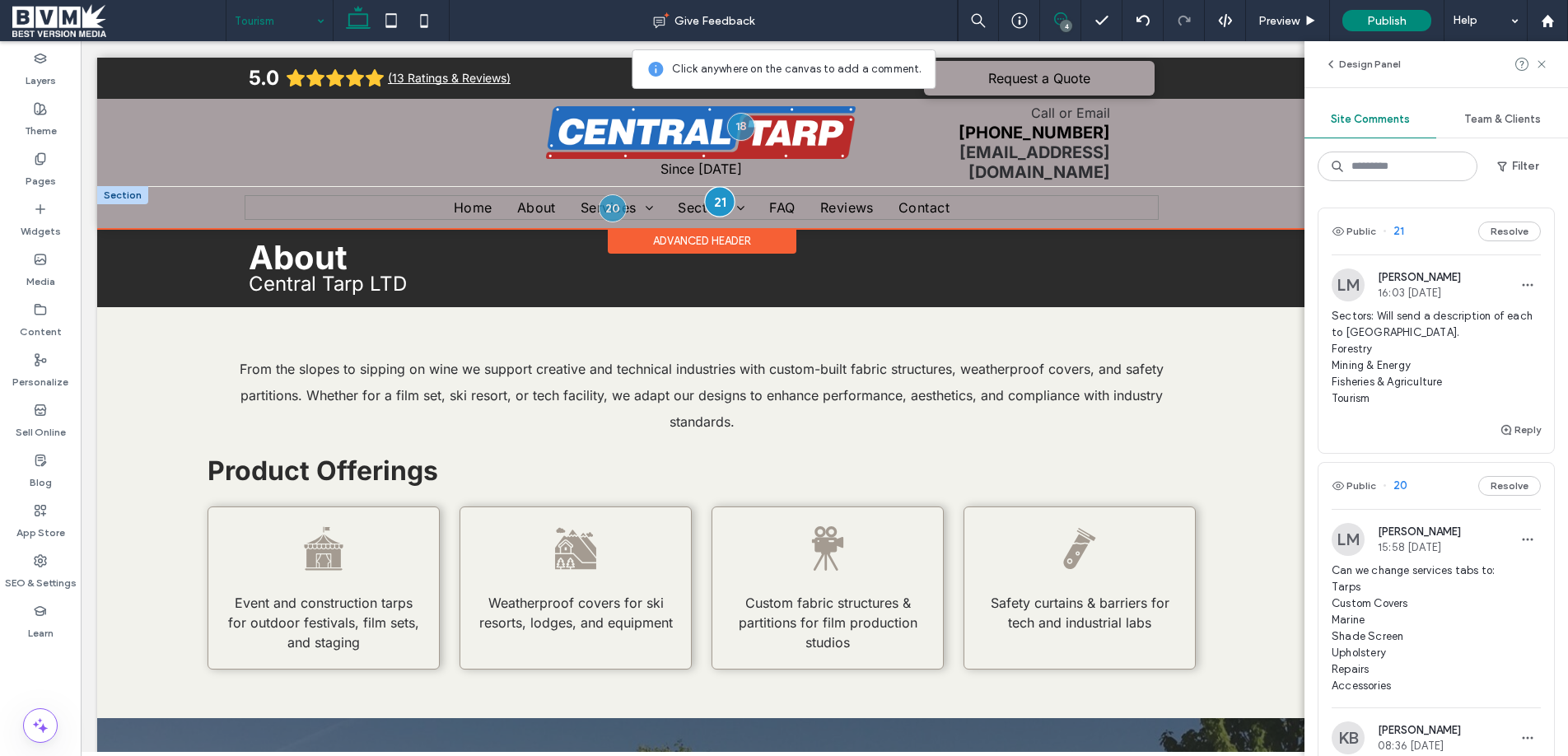
click at [726, 198] on div at bounding box center [720, 200] width 31 height 31
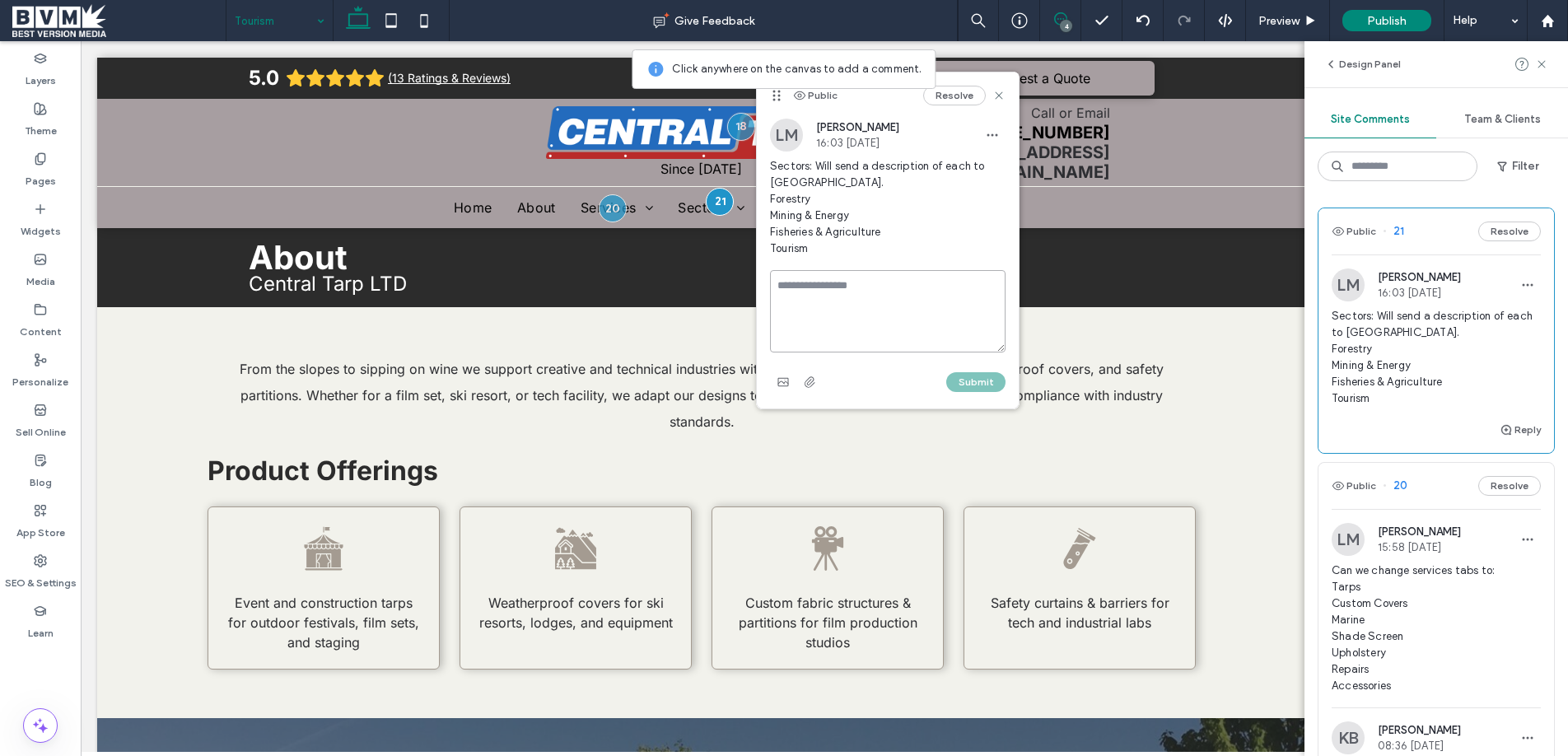
click at [841, 283] on textarea at bounding box center [888, 311] width 236 height 82
type textarea "**********"
click at [971, 382] on button "Submit" at bounding box center [976, 382] width 59 height 20
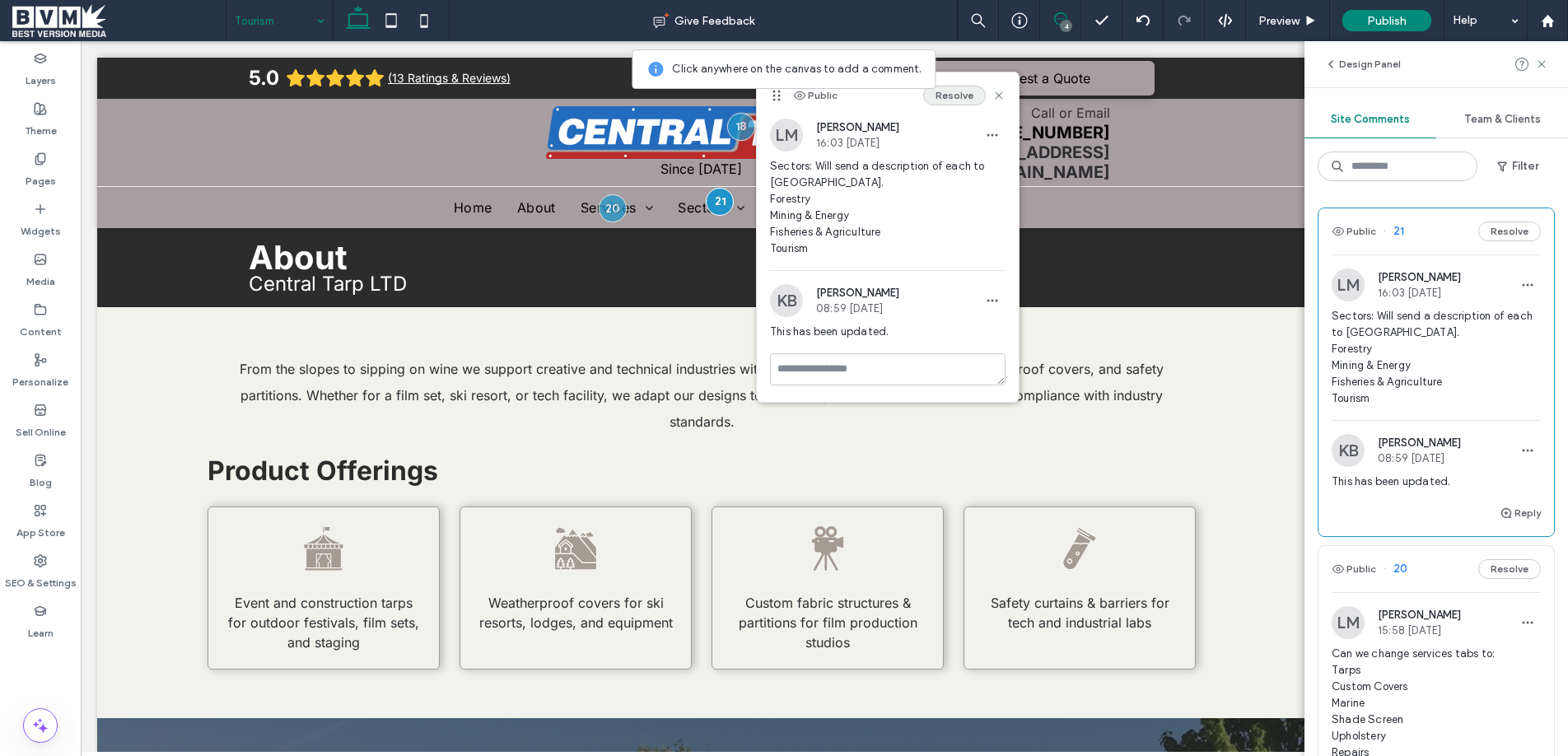
click at [957, 97] on button "Resolve" at bounding box center [954, 96] width 62 height 20
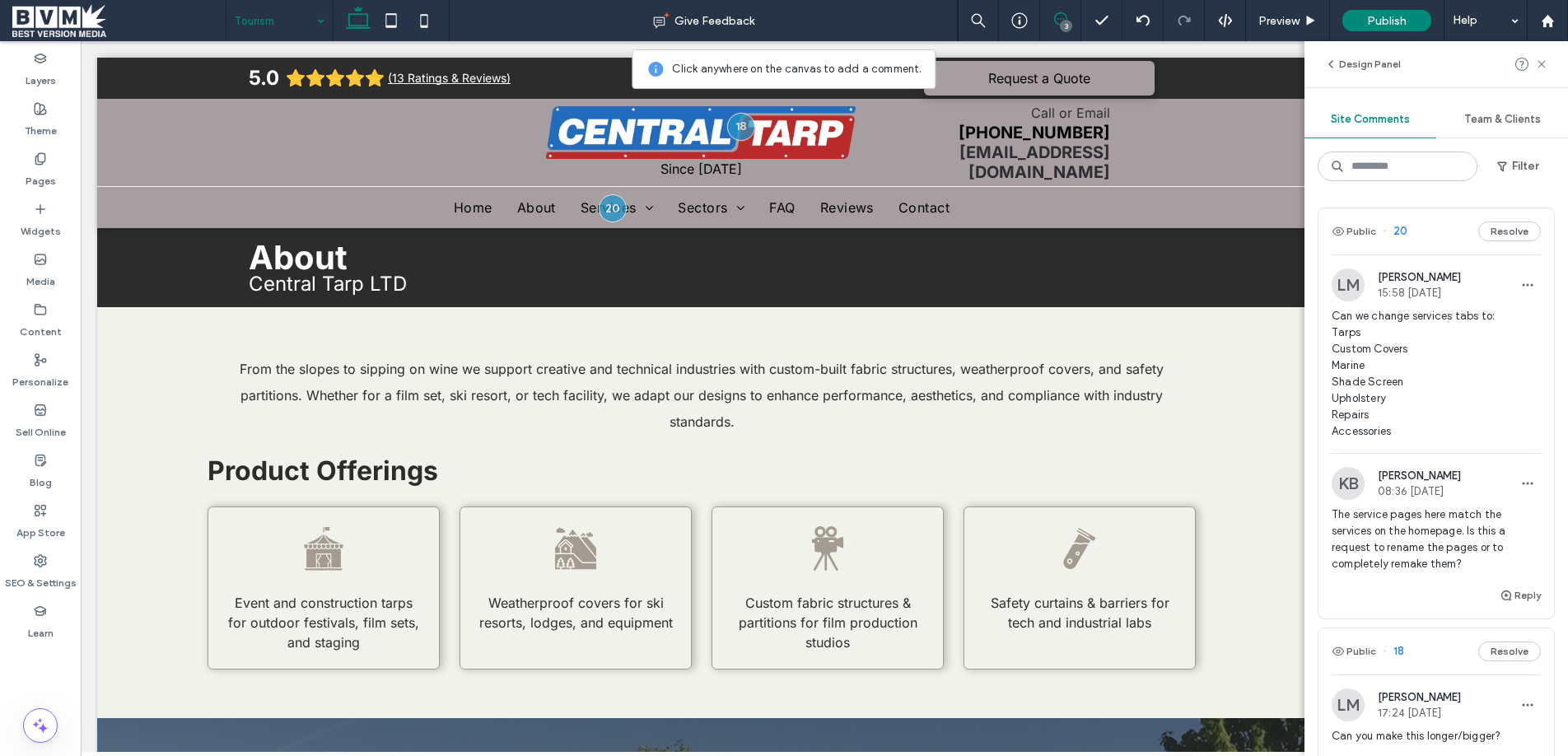
click at [78, 22] on span at bounding box center [119, 20] width 213 height 33
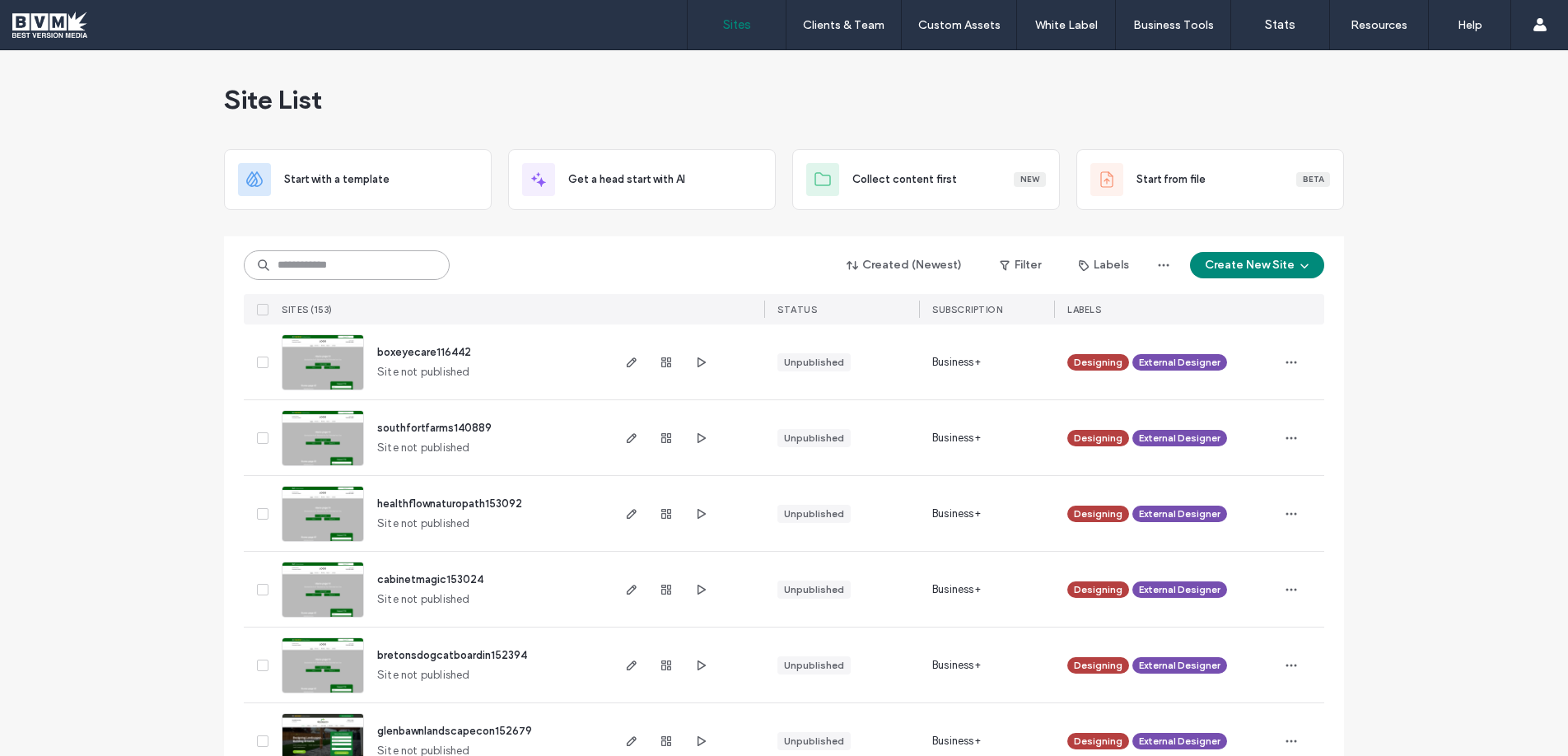
click at [316, 269] on input at bounding box center [347, 265] width 205 height 30
type input "****"
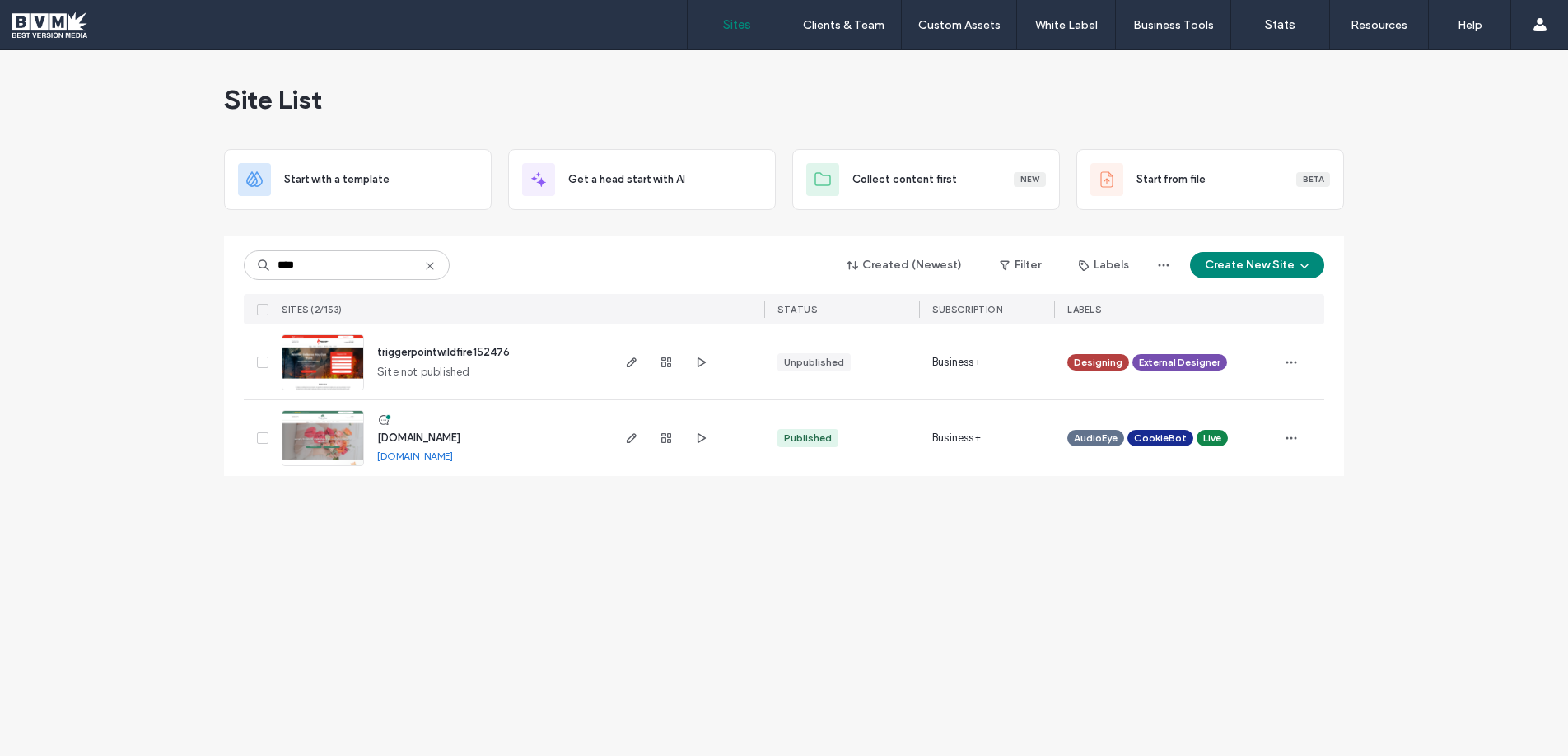
click at [386, 420] on icon at bounding box center [383, 419] width 13 height 13
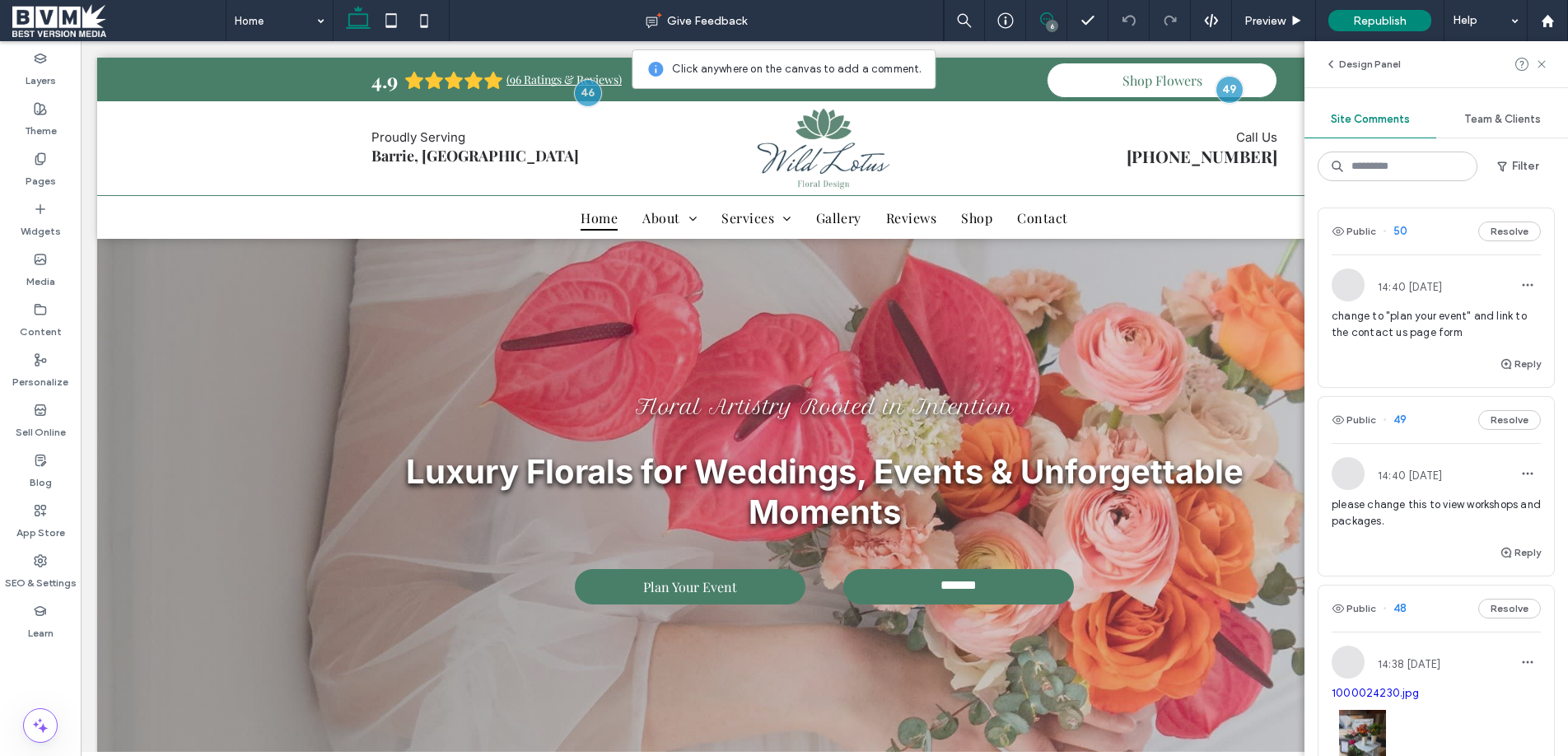
click at [1437, 337] on span "change to "plan your event" and link to the contact us page form" at bounding box center [1436, 324] width 209 height 33
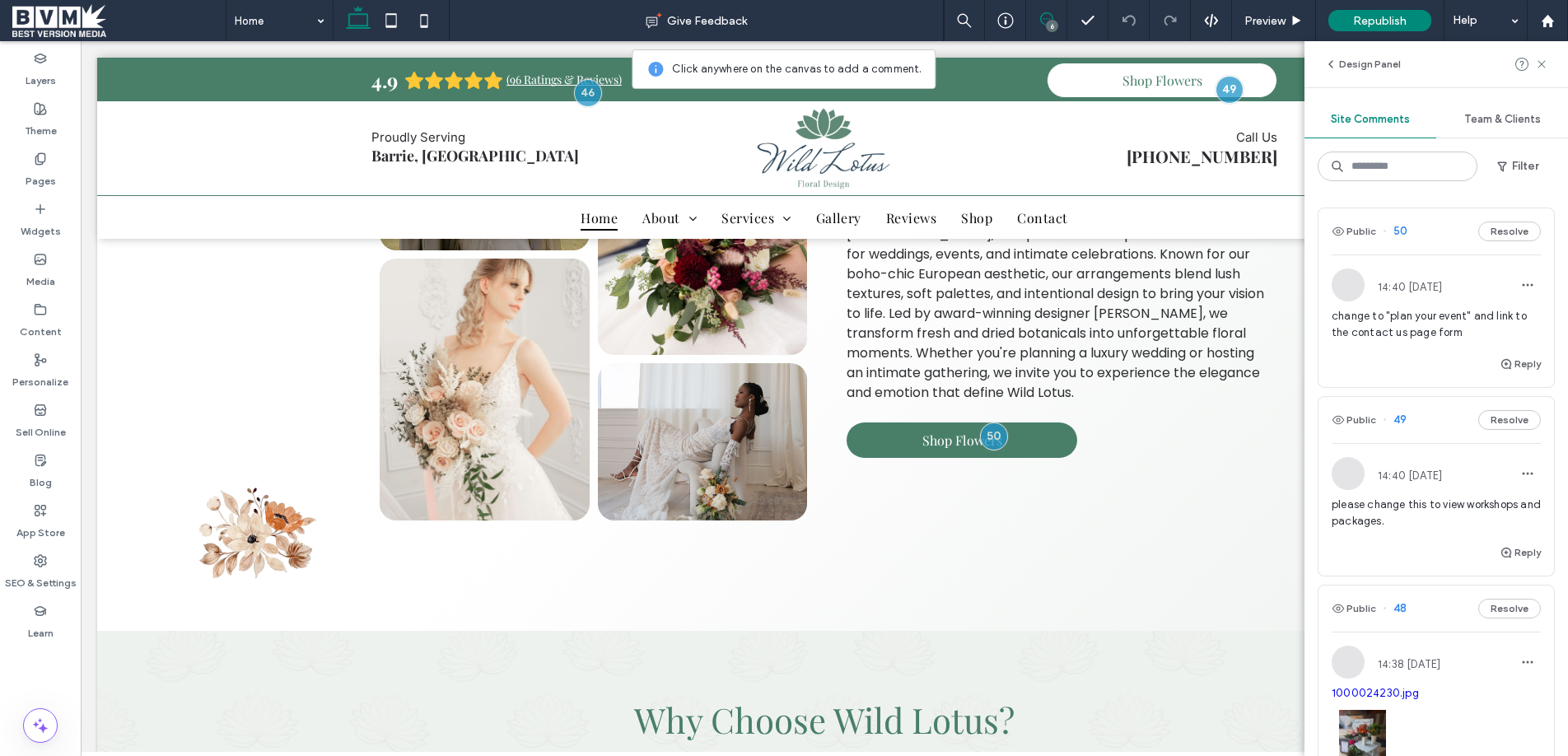
scroll to position [787, 0]
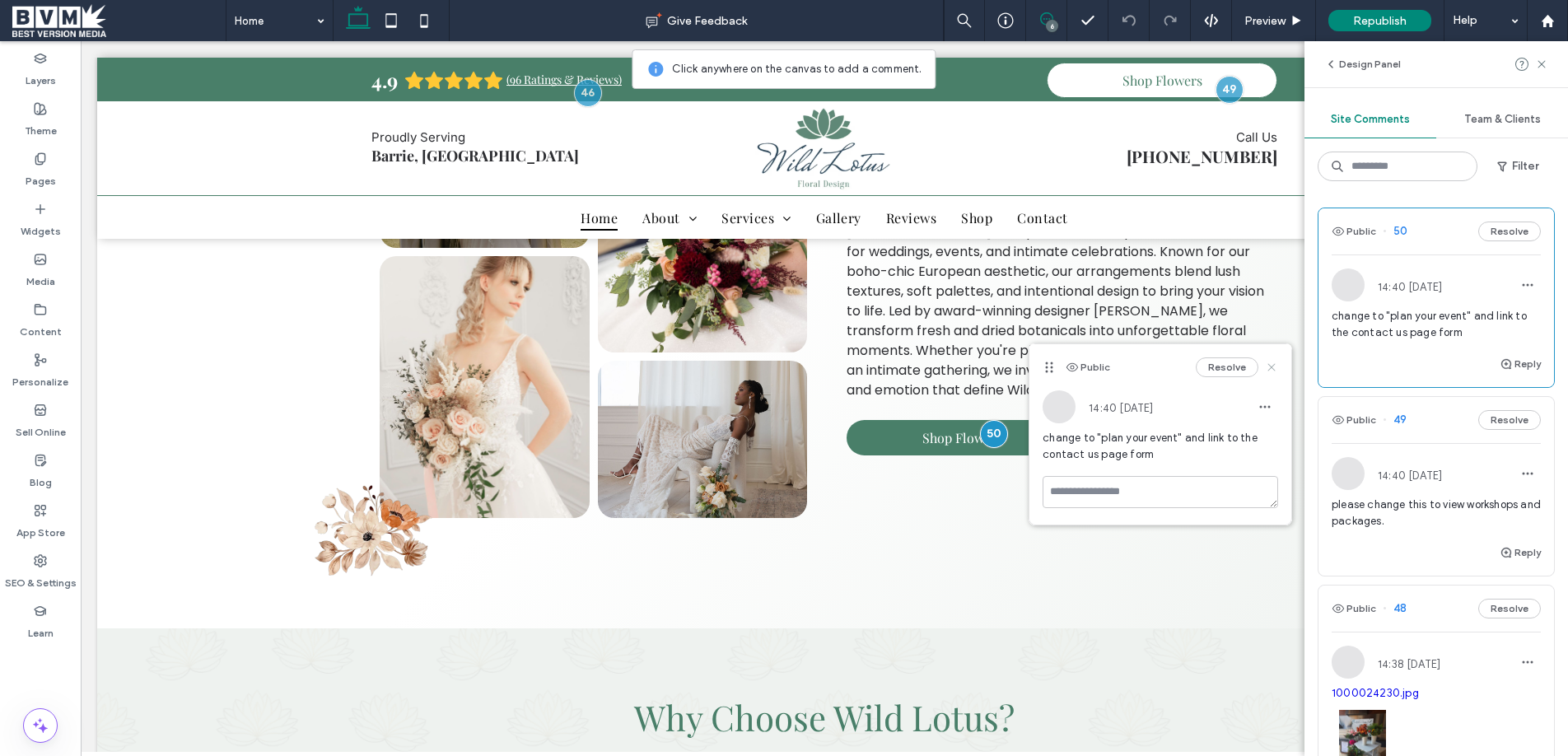
click at [1270, 368] on use at bounding box center [1272, 367] width 8 height 8
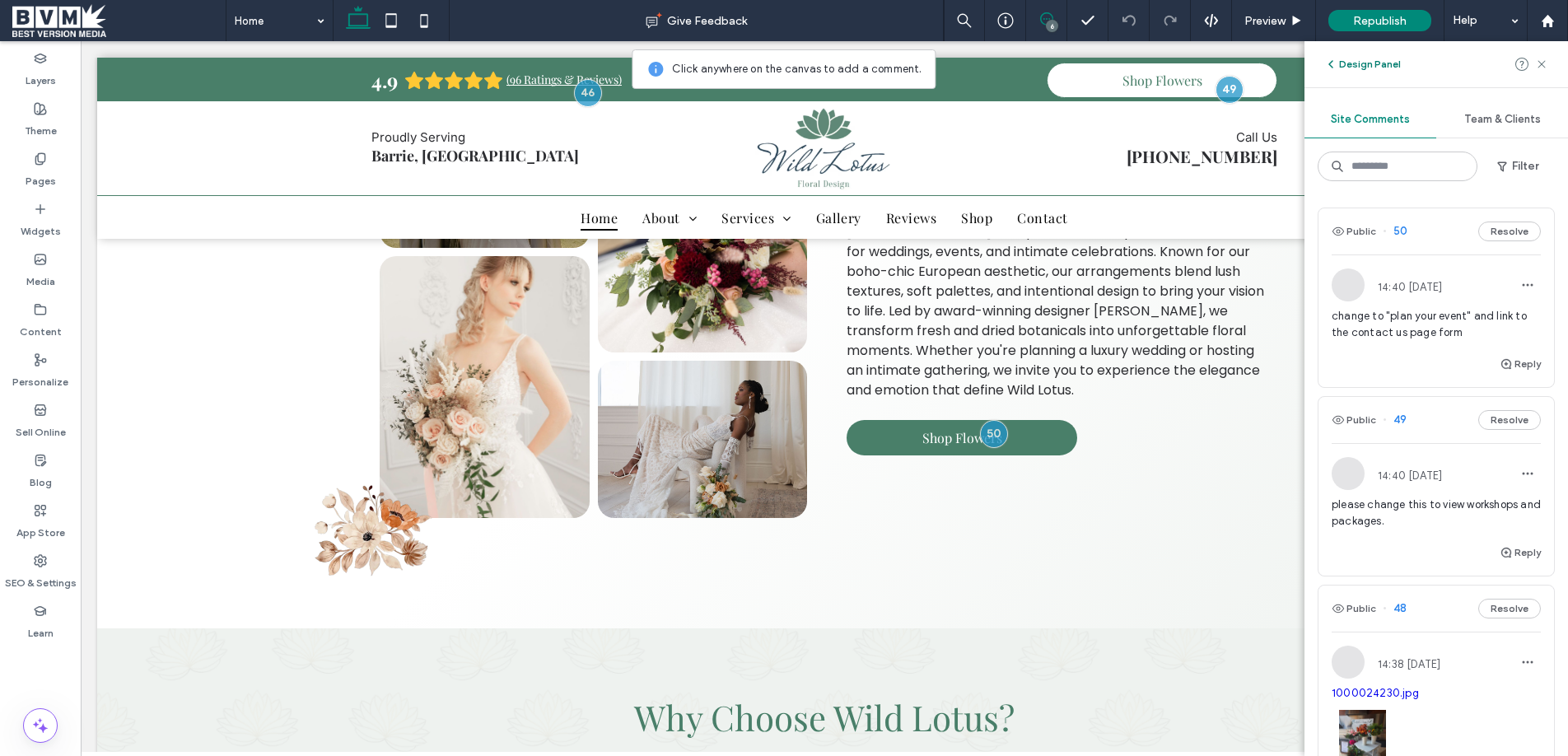
click at [1381, 61] on button "Design Panel" at bounding box center [1363, 64] width 77 height 20
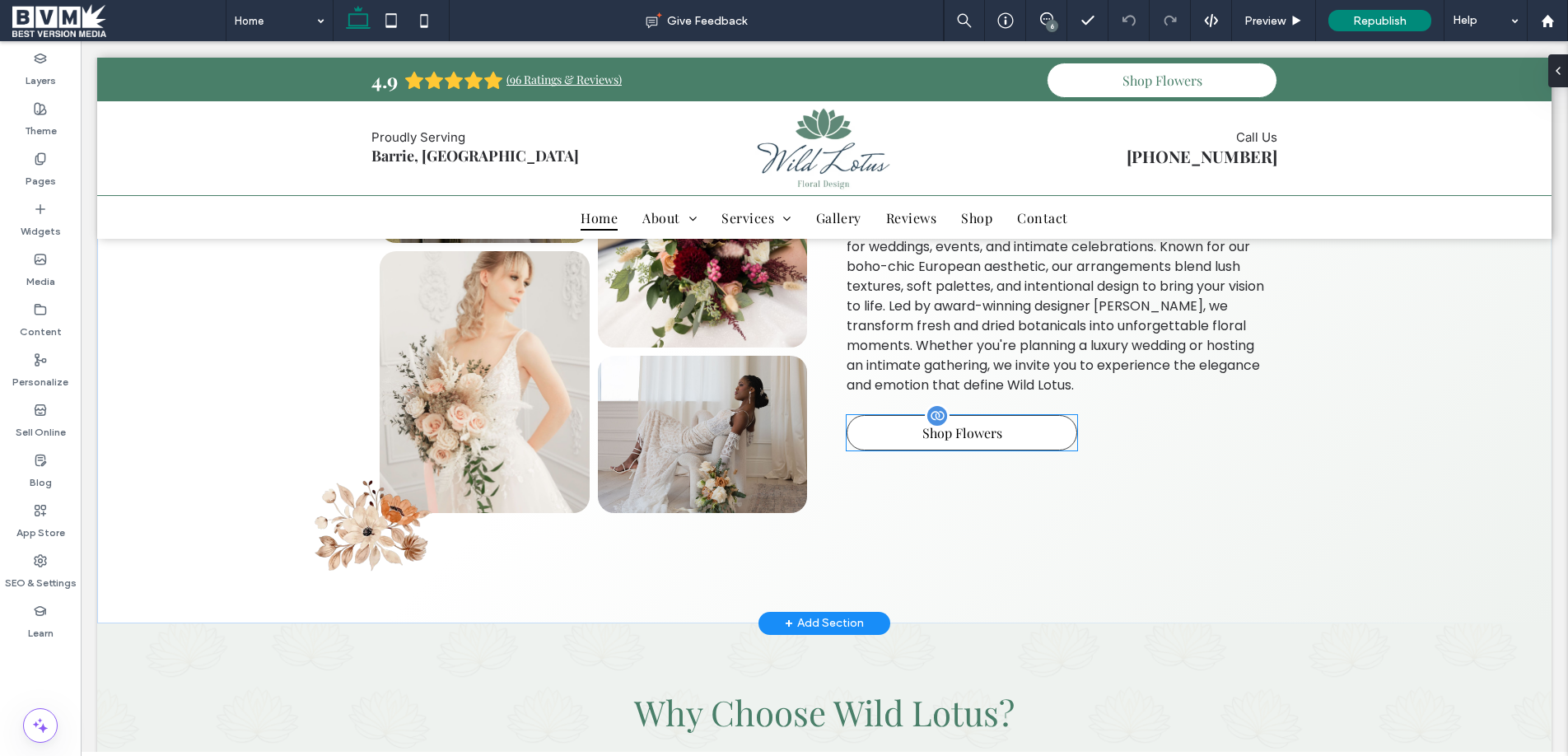
click at [908, 431] on link "Shop Flowers" at bounding box center [962, 432] width 231 height 36
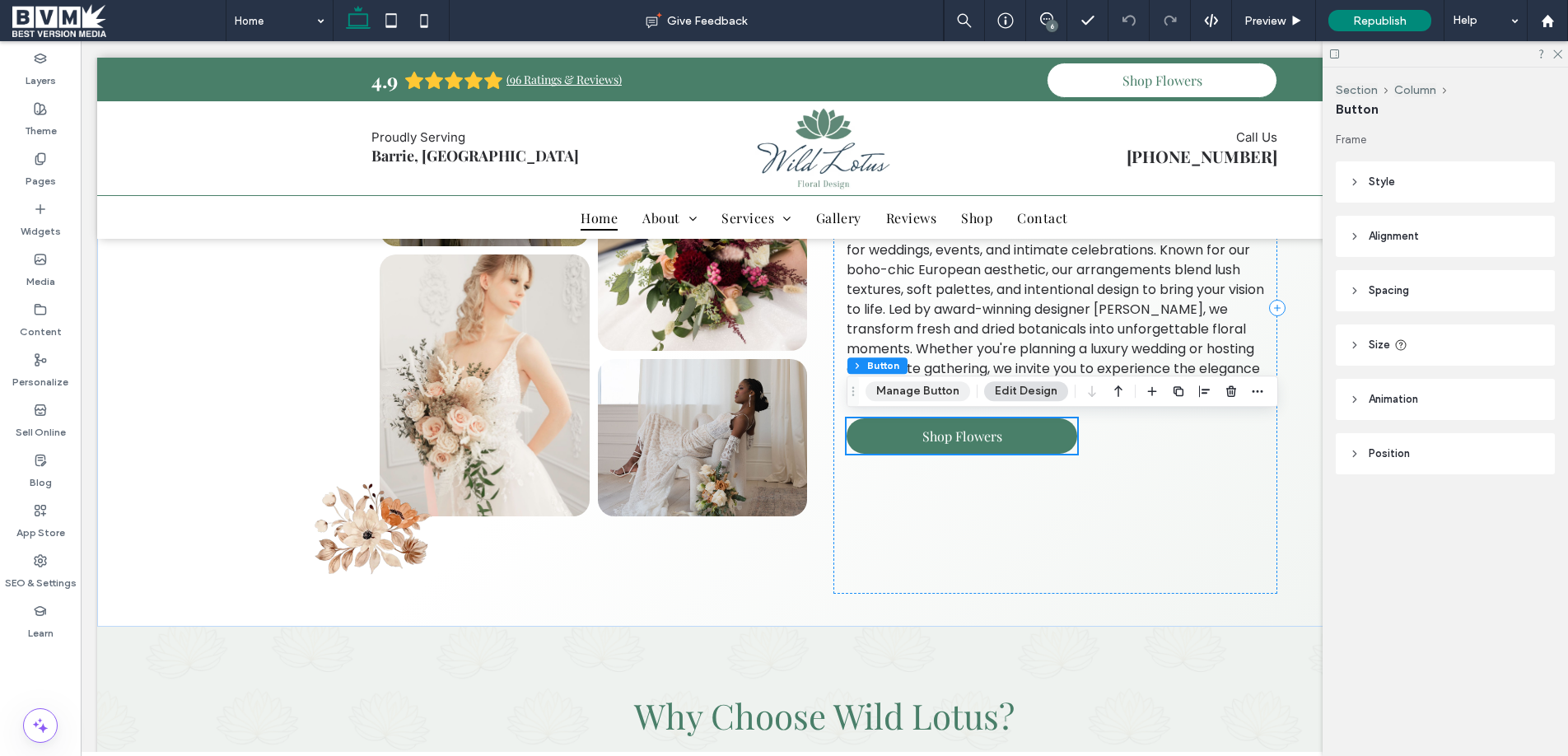
click at [902, 395] on button "Manage Button" at bounding box center [917, 391] width 105 height 20
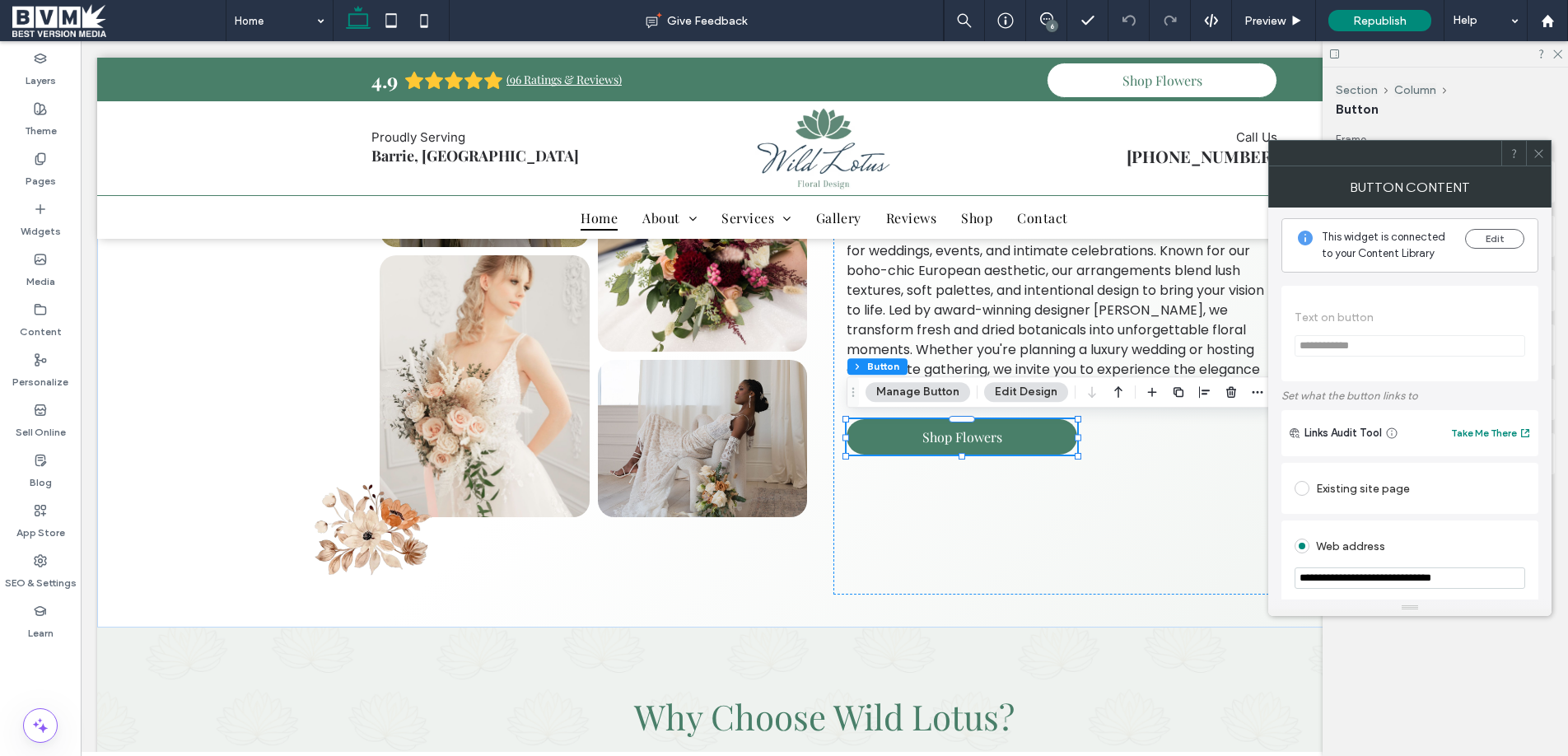
scroll to position [0, 0]
click at [1494, 239] on button "Edit" at bounding box center [1495, 241] width 59 height 20
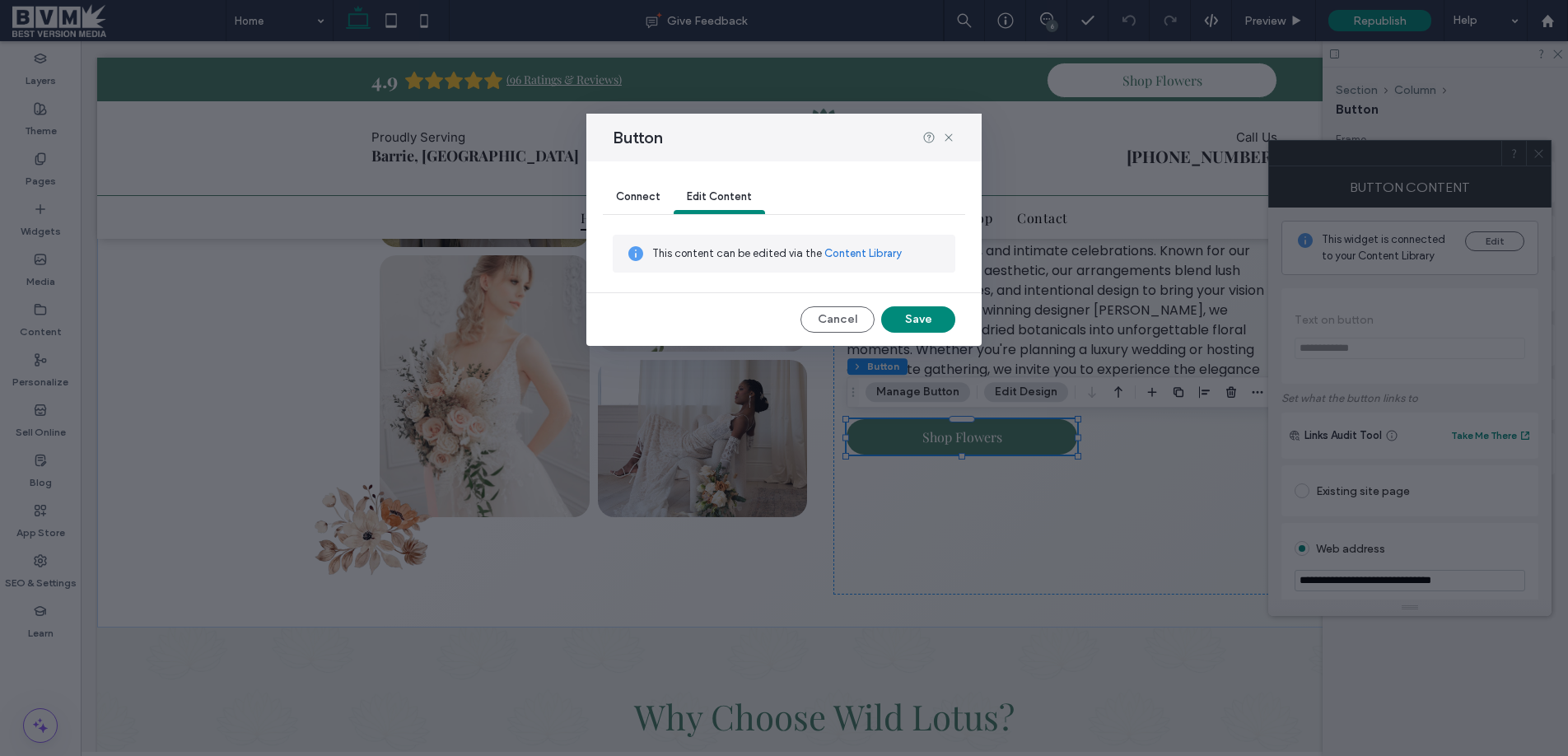
click at [644, 195] on span "Connect" at bounding box center [638, 196] width 44 height 13
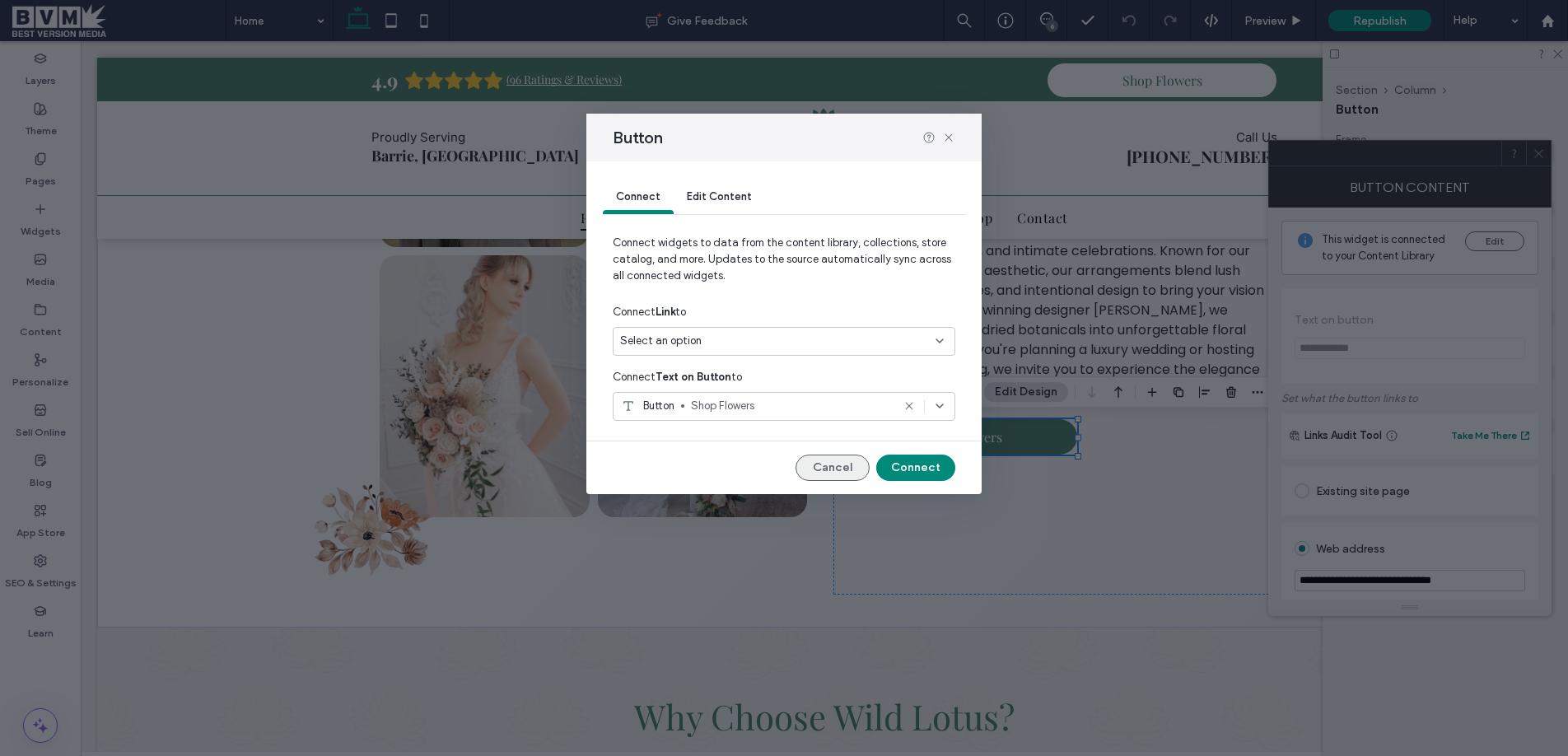
click at [847, 464] on button "Cancel" at bounding box center [832, 467] width 74 height 27
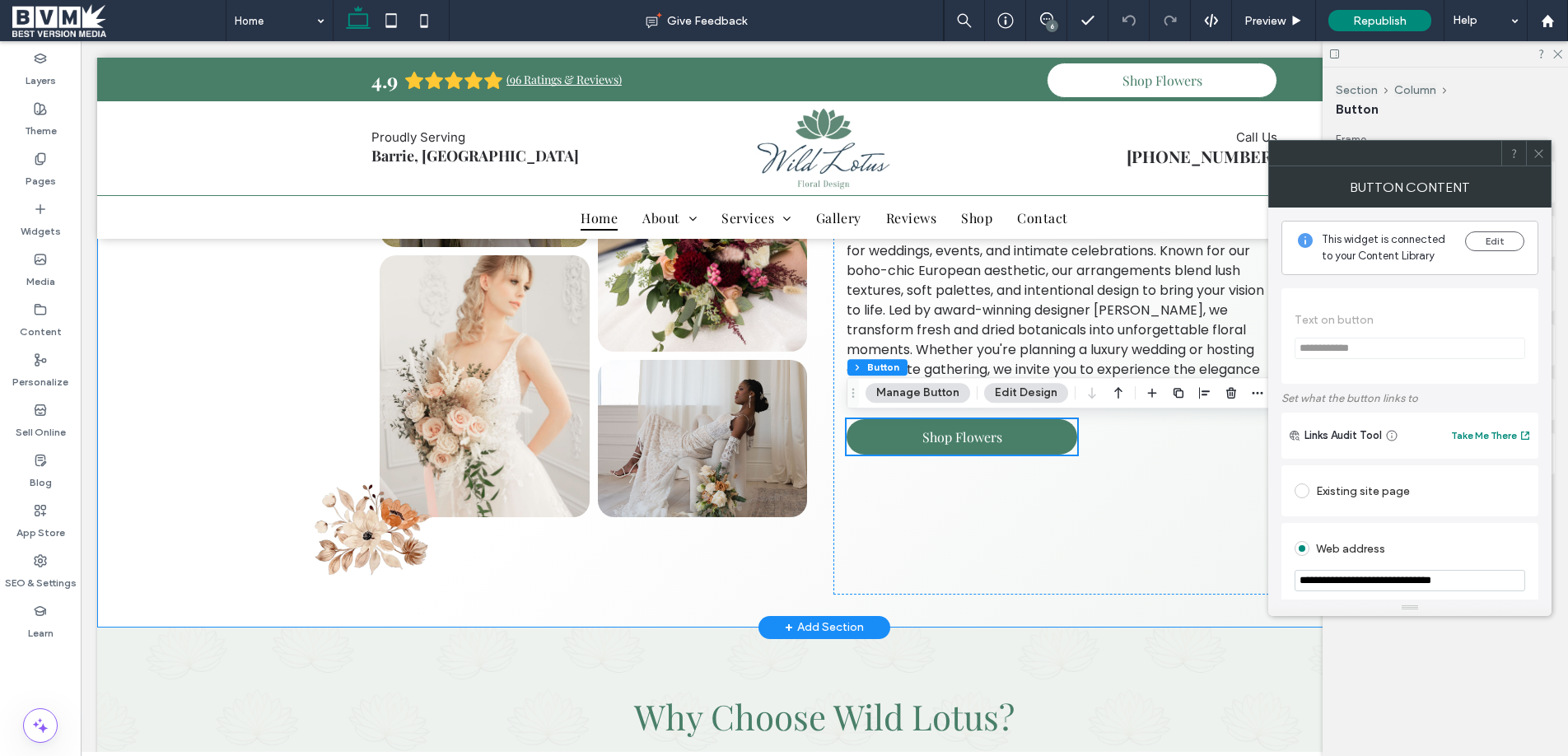
scroll to position [787, 0]
click at [40, 300] on div "Content" at bounding box center [40, 320] width 81 height 50
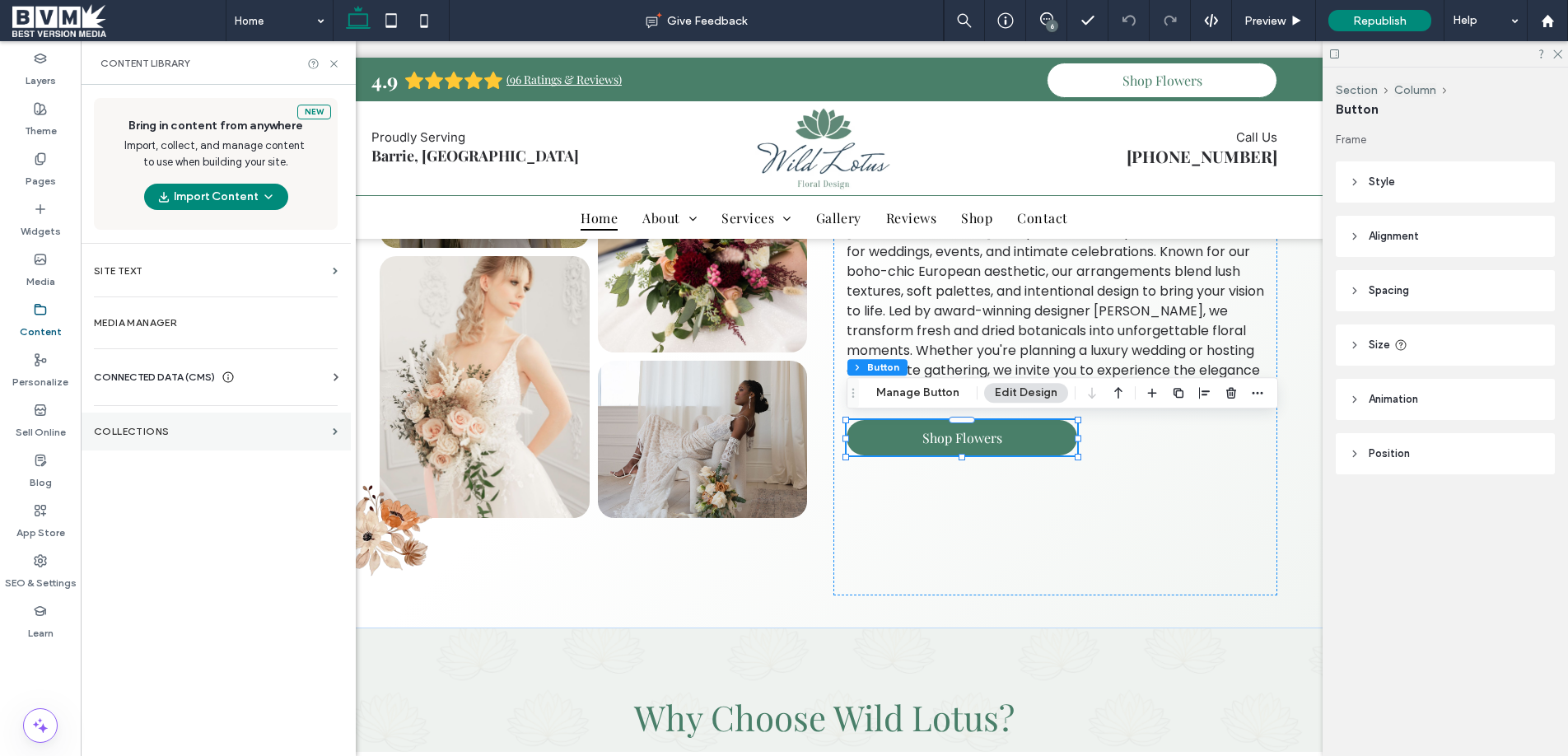
click at [193, 432] on label "Collections" at bounding box center [209, 431] width 232 height 12
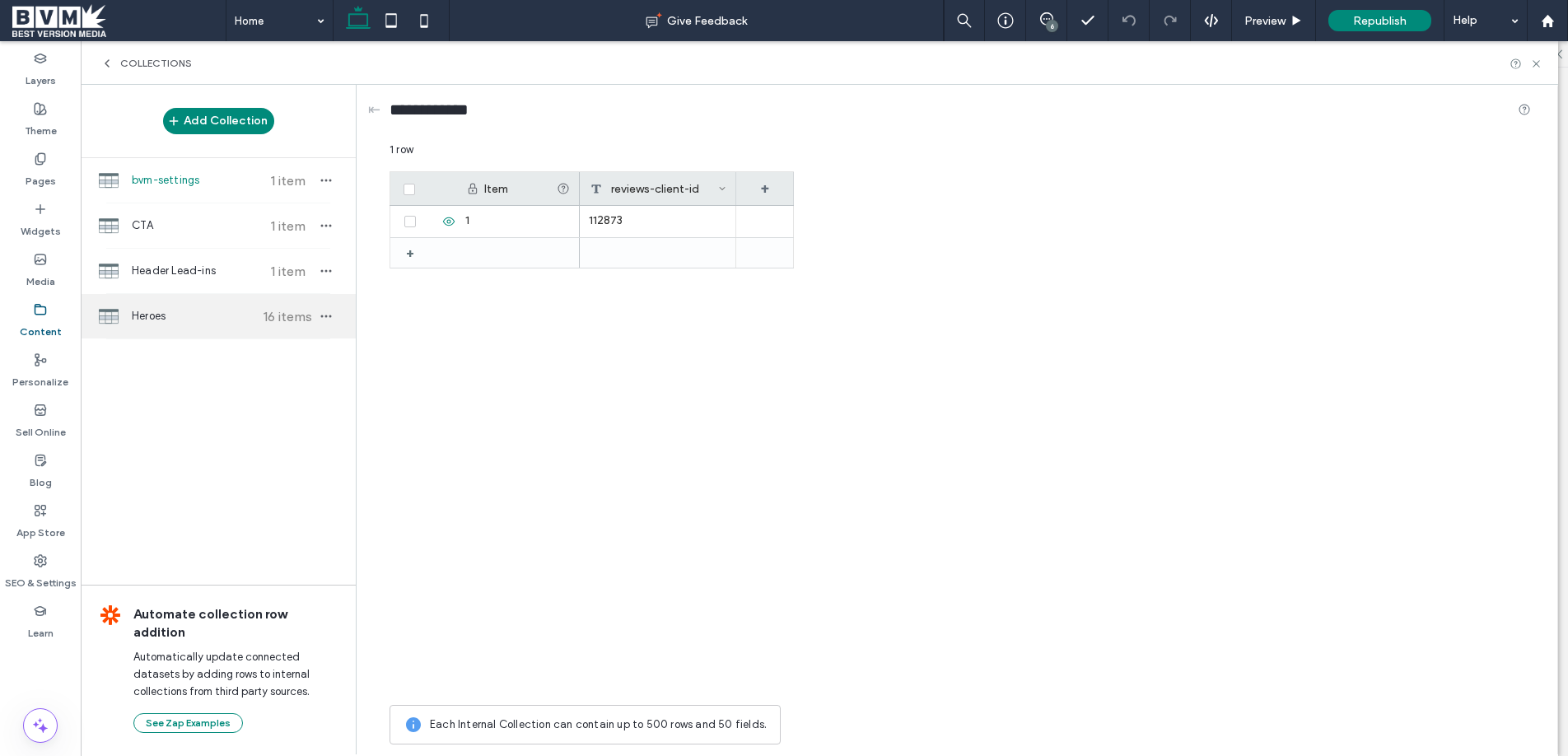
click at [245, 326] on div "Heroes 16 items" at bounding box center [218, 316] width 275 height 44
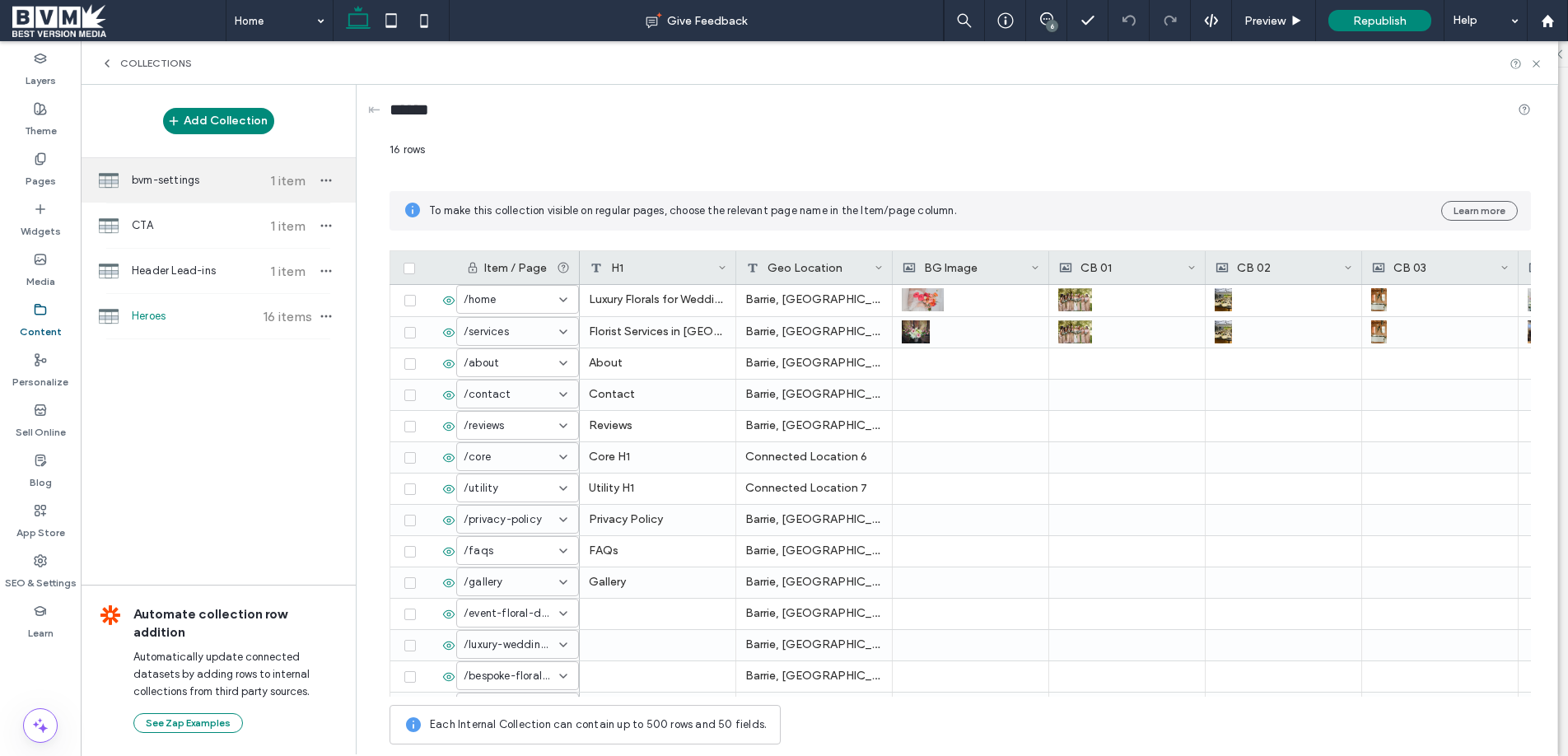
click at [197, 193] on div "bvm-settings 1 item" at bounding box center [218, 180] width 275 height 44
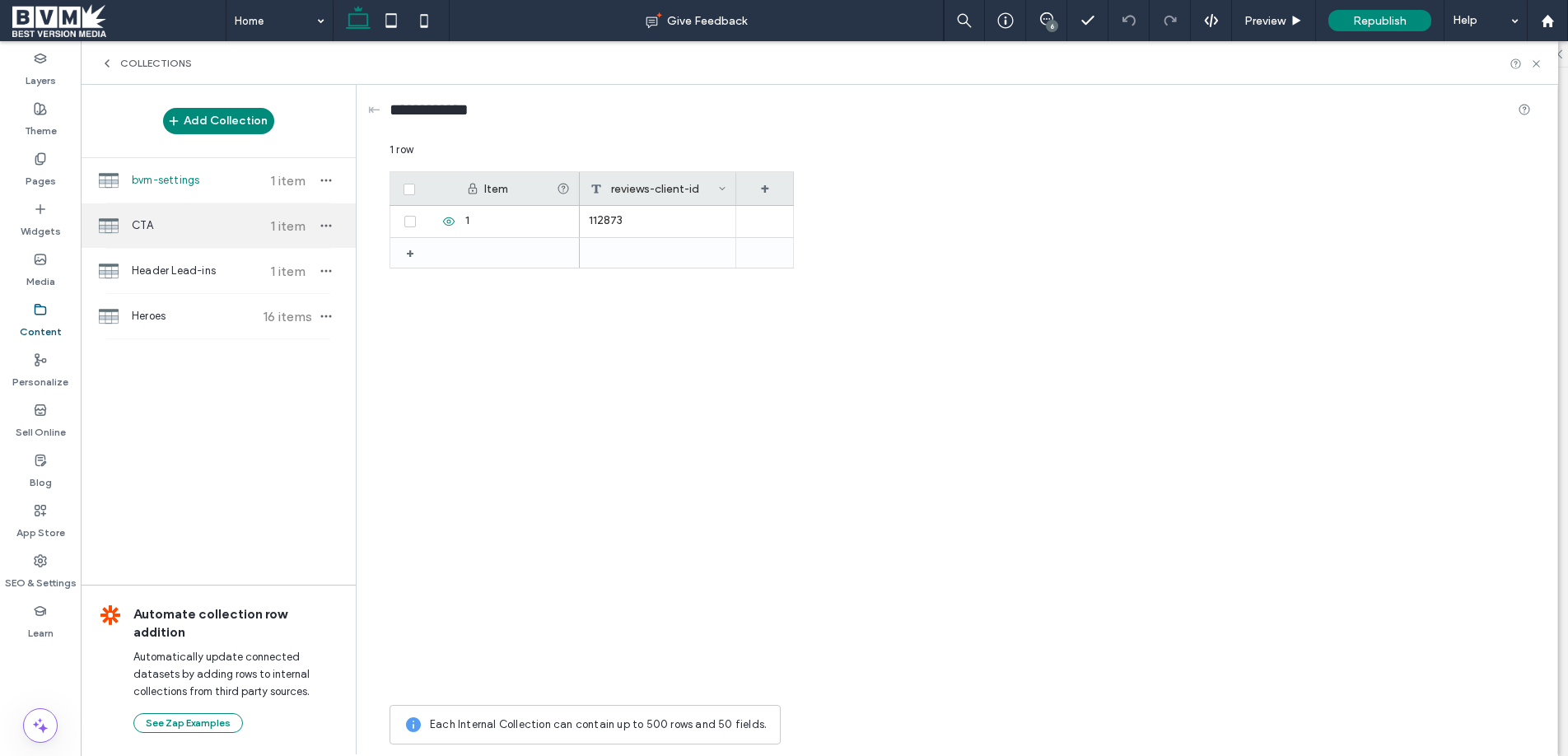
drag, startPoint x: 199, startPoint y: 220, endPoint x: 198, endPoint y: 233, distance: 13.0
click at [199, 220] on span "CTA" at bounding box center [193, 225] width 122 height 17
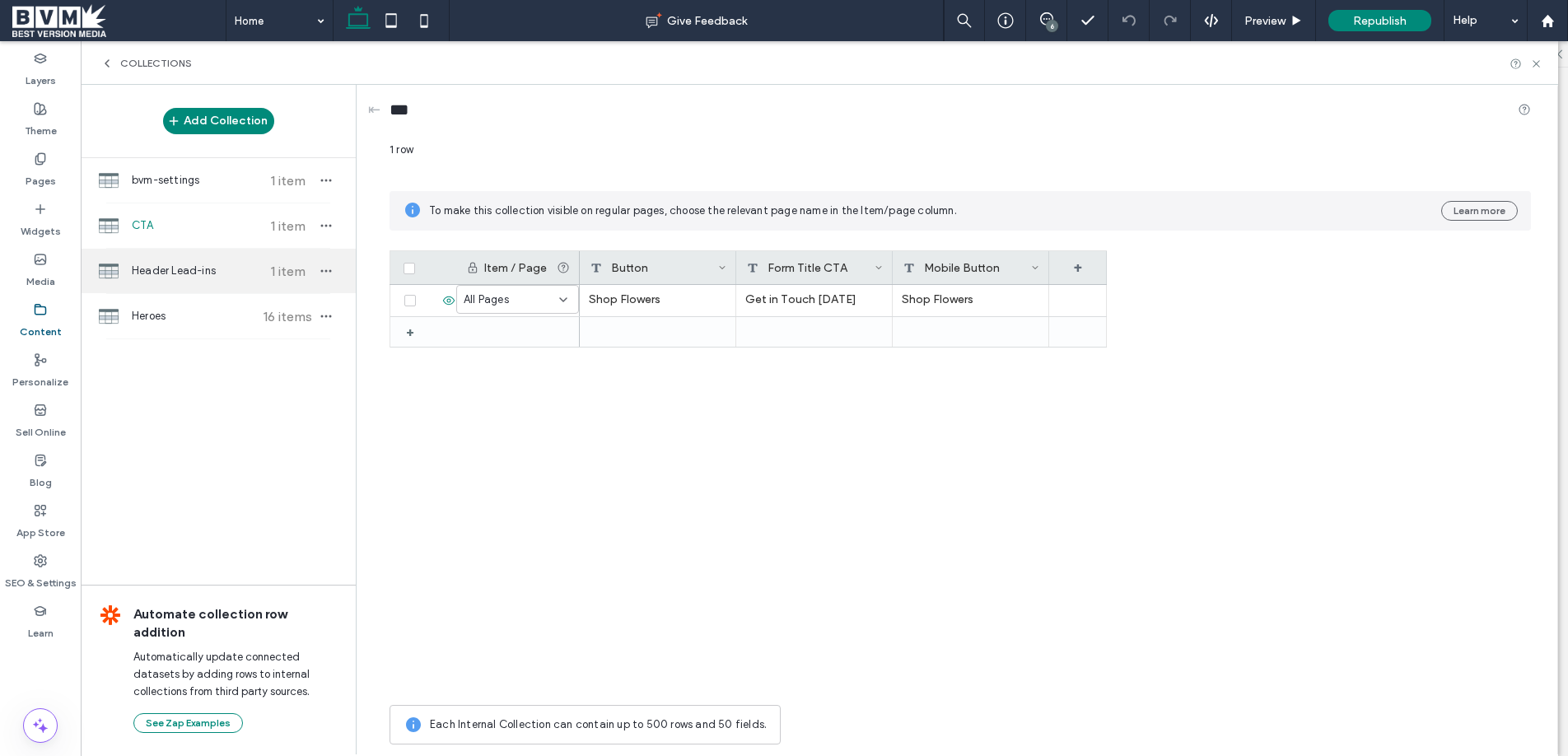
click at [198, 265] on span "Header Lead-ins" at bounding box center [193, 270] width 122 height 17
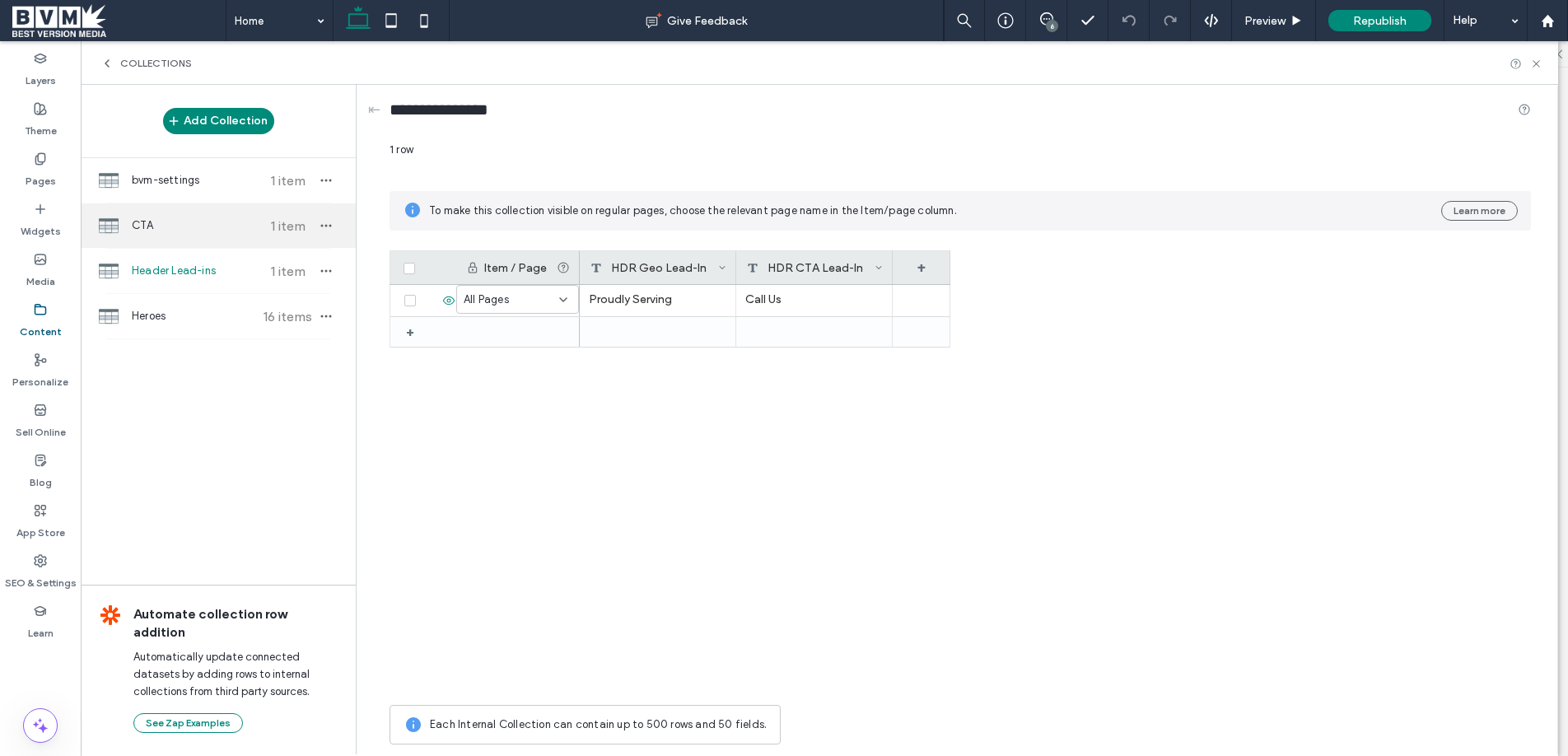
click at [216, 209] on div "CTA 1 item" at bounding box center [218, 225] width 275 height 44
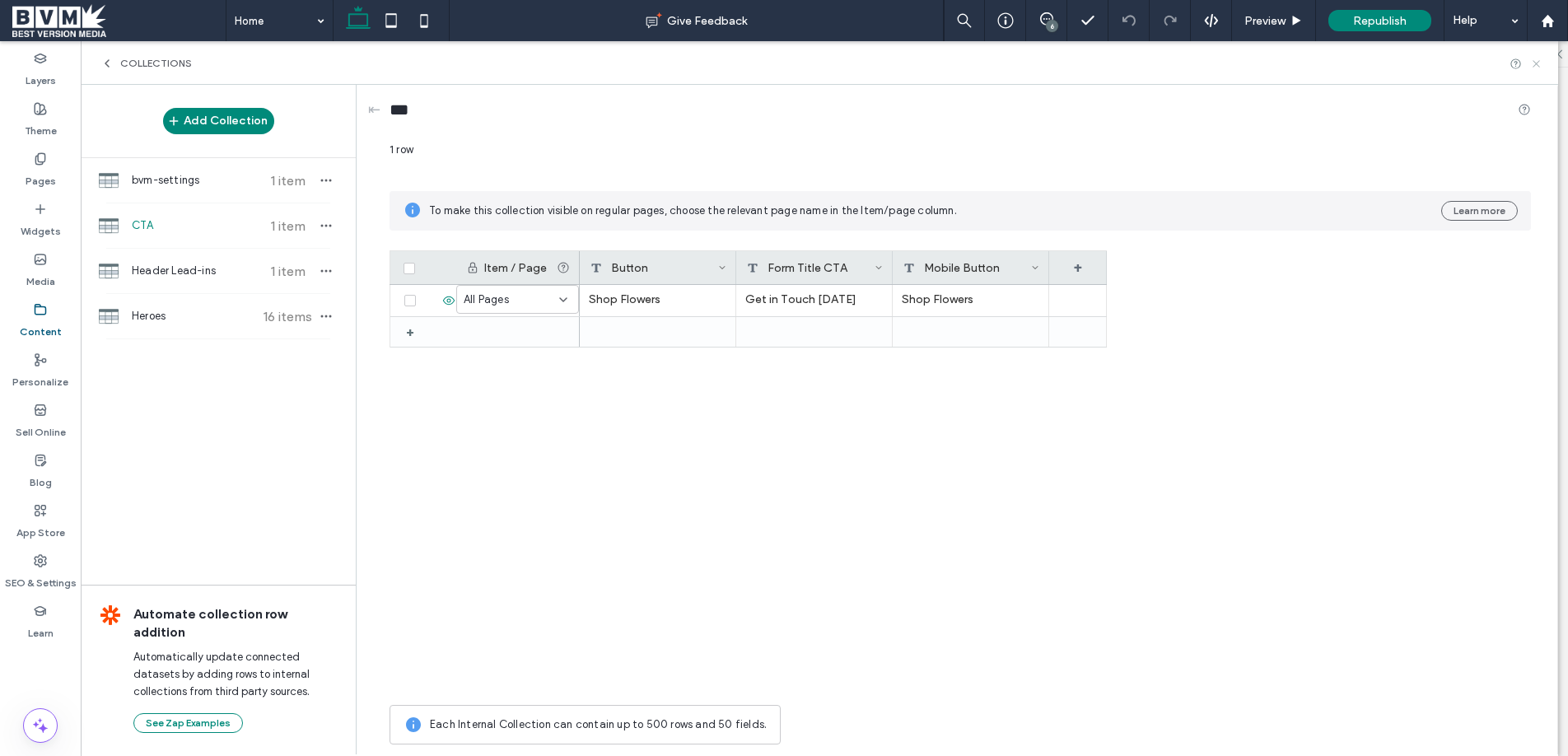
click at [1530, 61] on icon at bounding box center [1535, 63] width 13 height 13
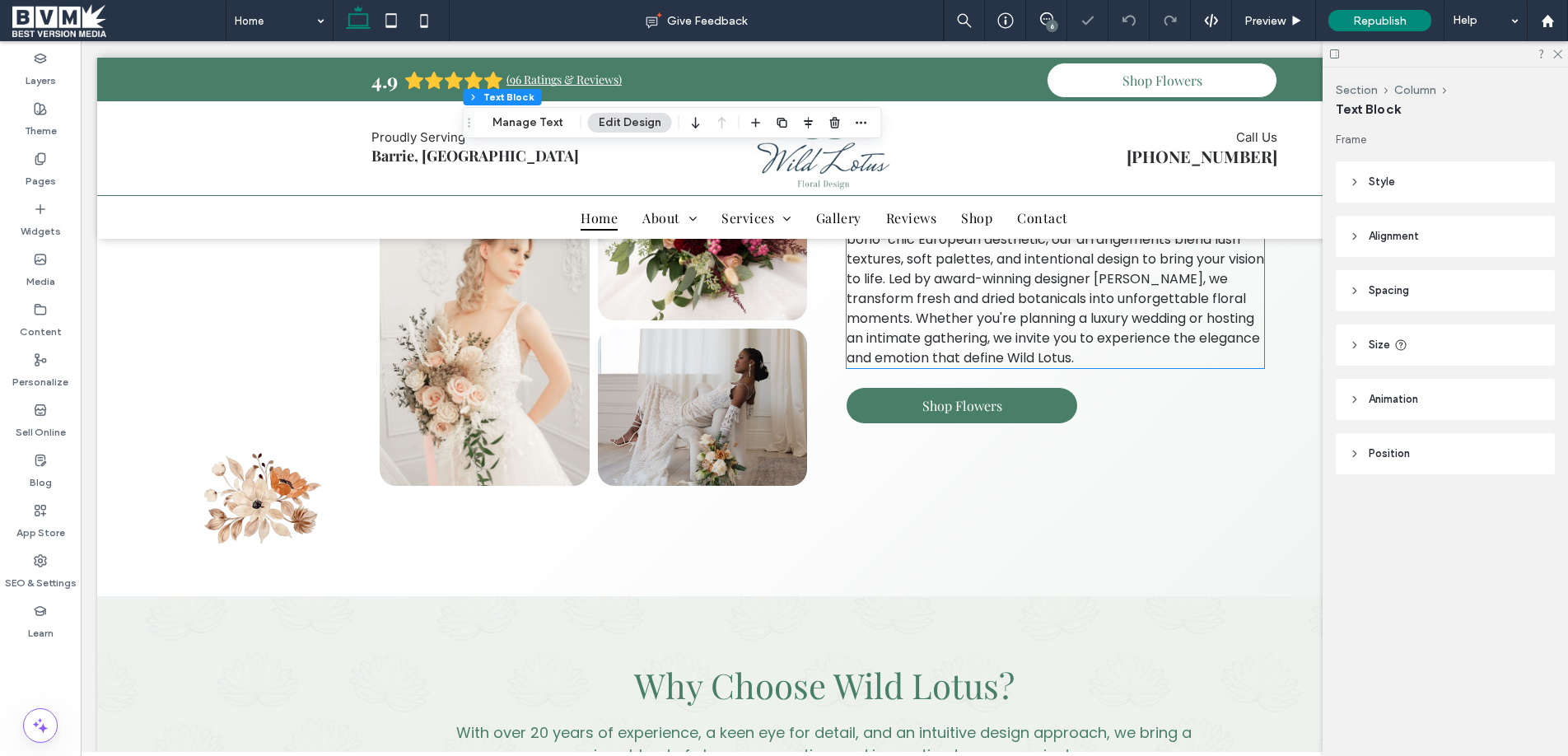
scroll to position [828, 0]
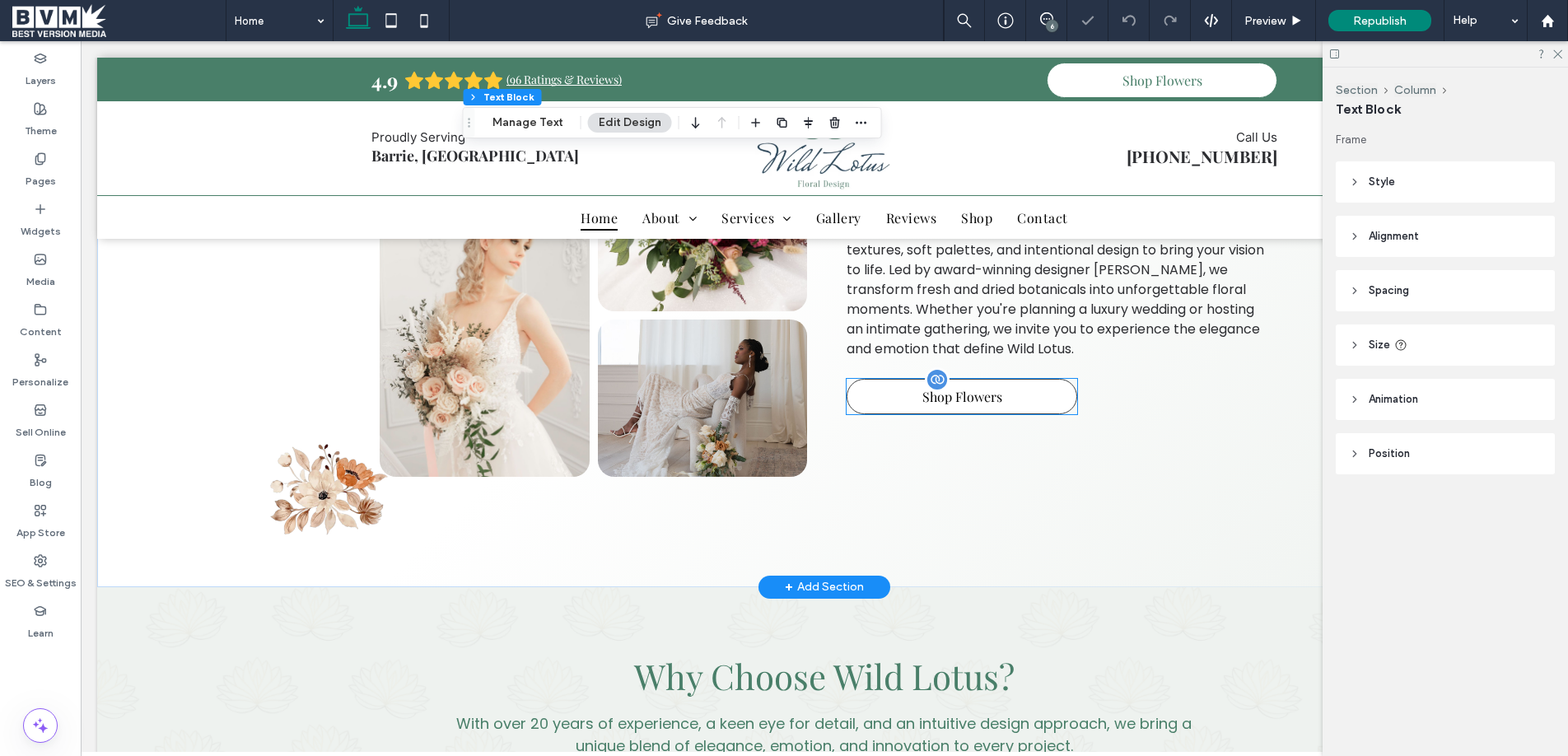
click at [943, 395] on span "Shop Flowers" at bounding box center [962, 397] width 80 height 18
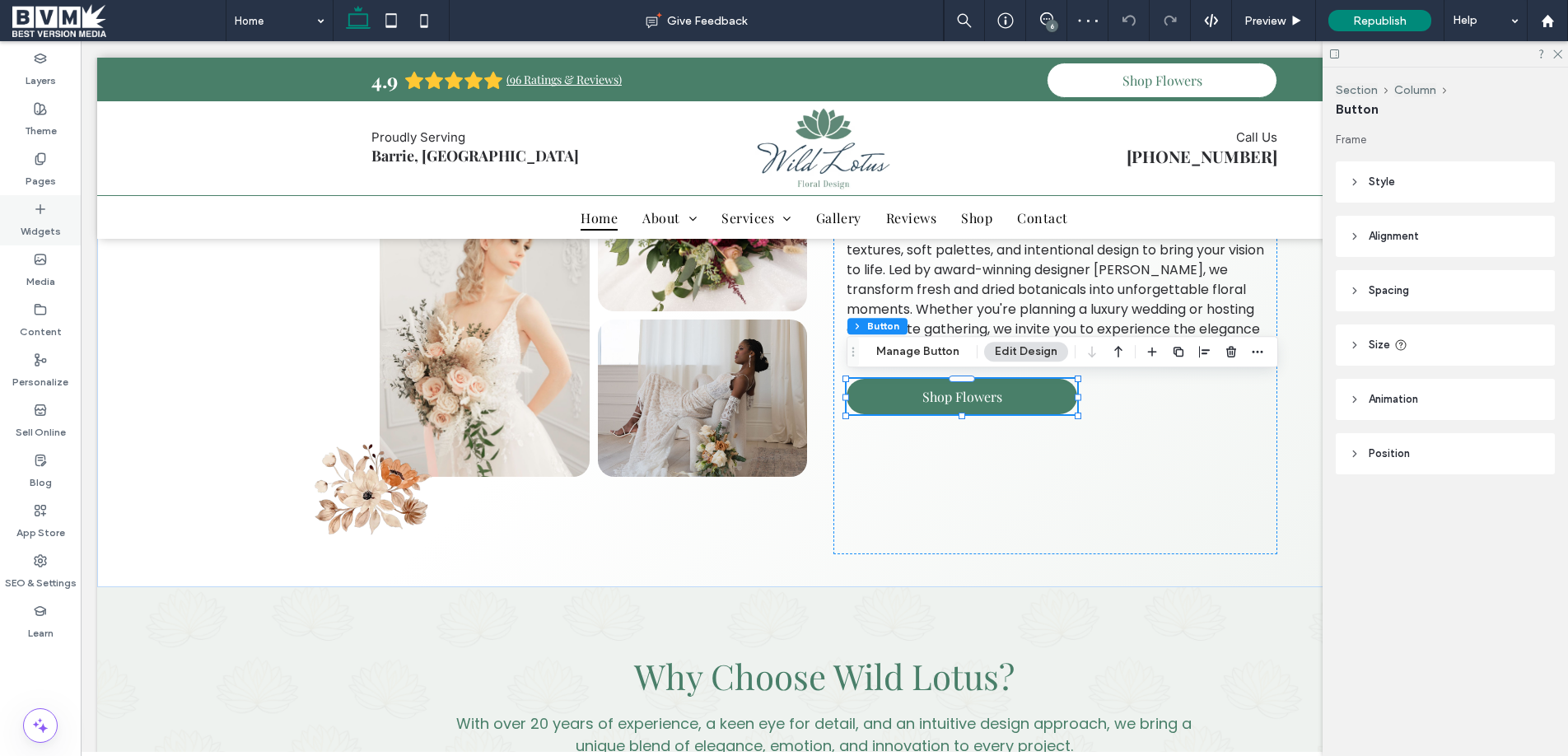
click at [52, 228] on label "Widgets" at bounding box center [40, 226] width 40 height 23
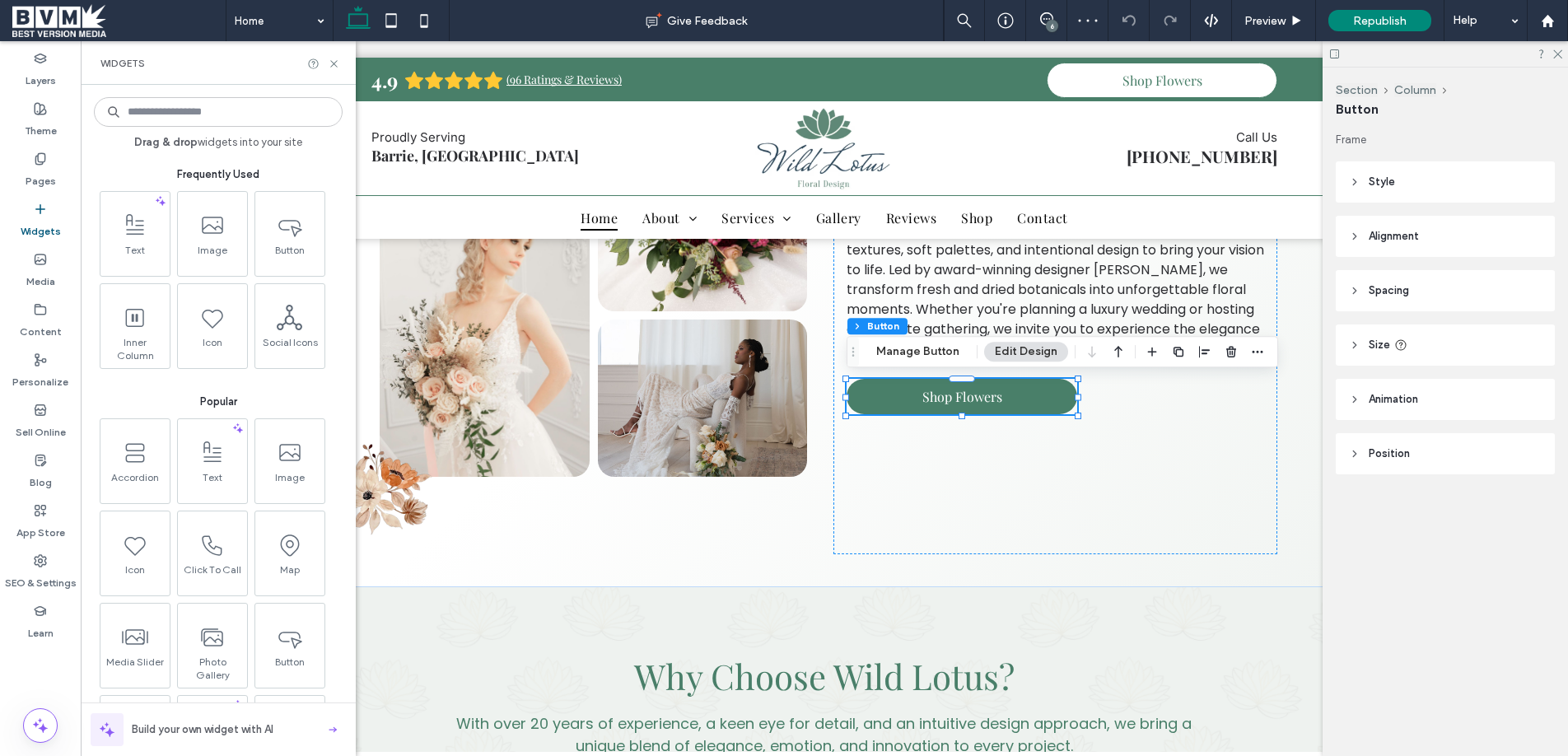
click at [203, 126] on input at bounding box center [218, 112] width 249 height 30
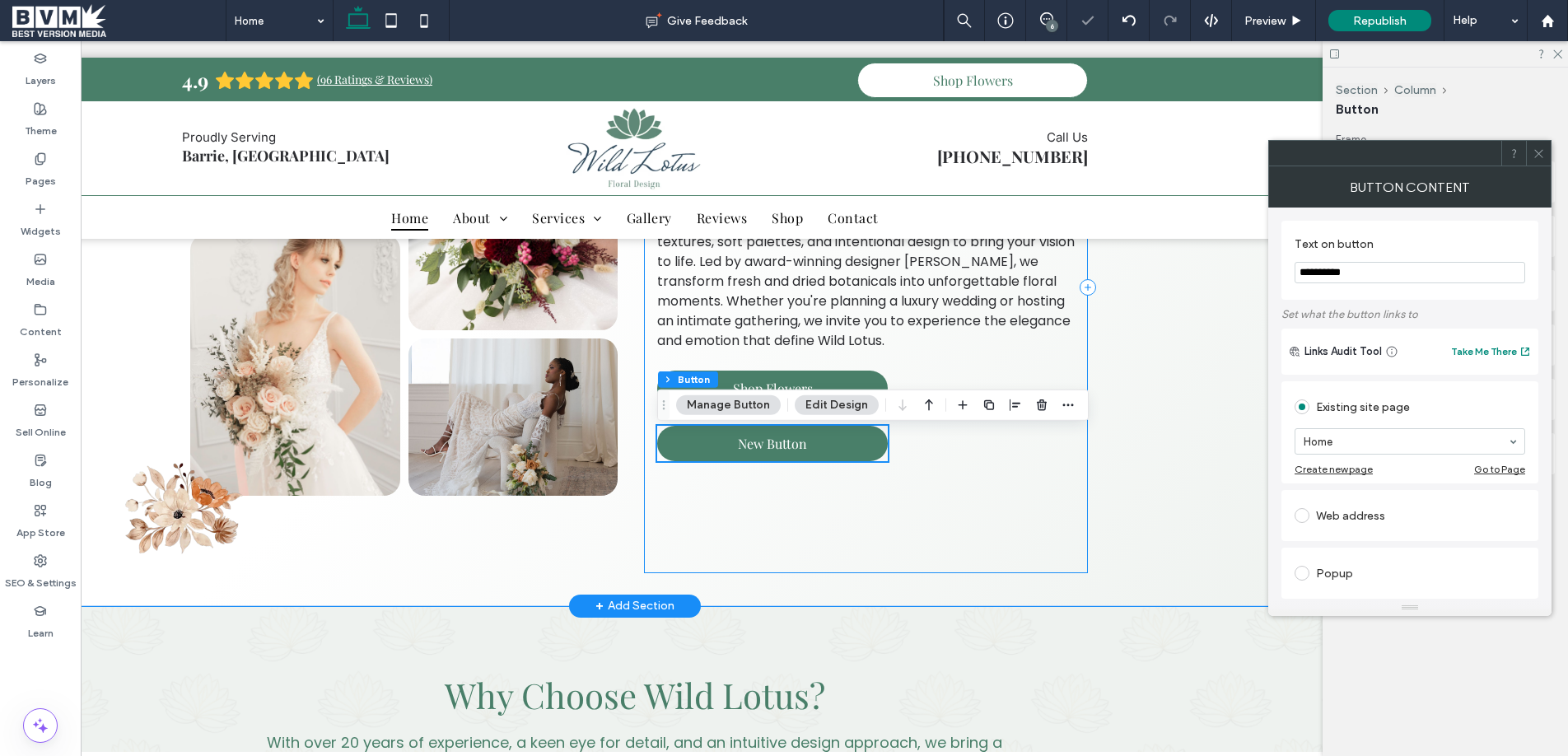
scroll to position [791, 0]
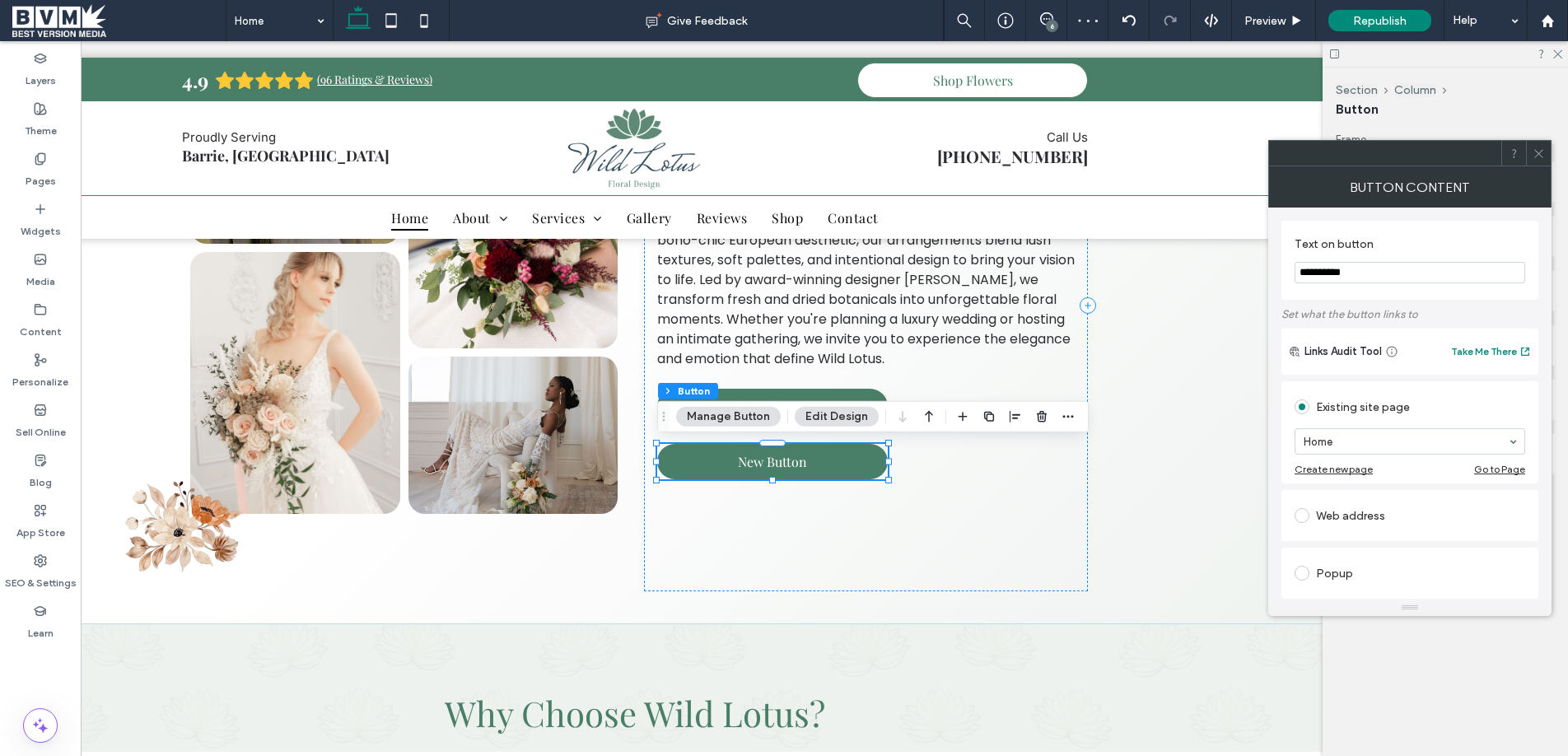
click at [1046, 27] on div "6" at bounding box center [1052, 26] width 13 height 13
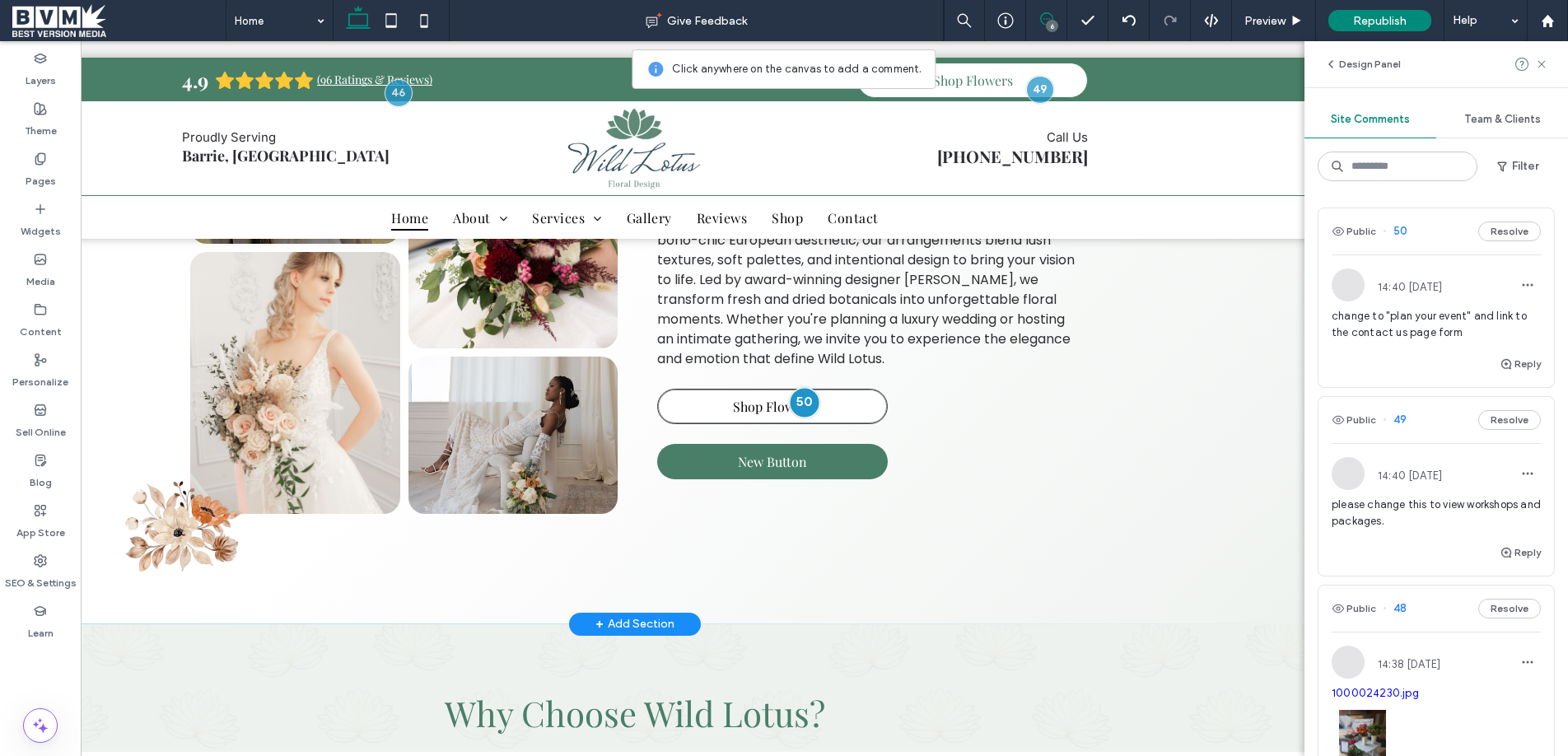
click at [802, 399] on div at bounding box center [805, 402] width 31 height 31
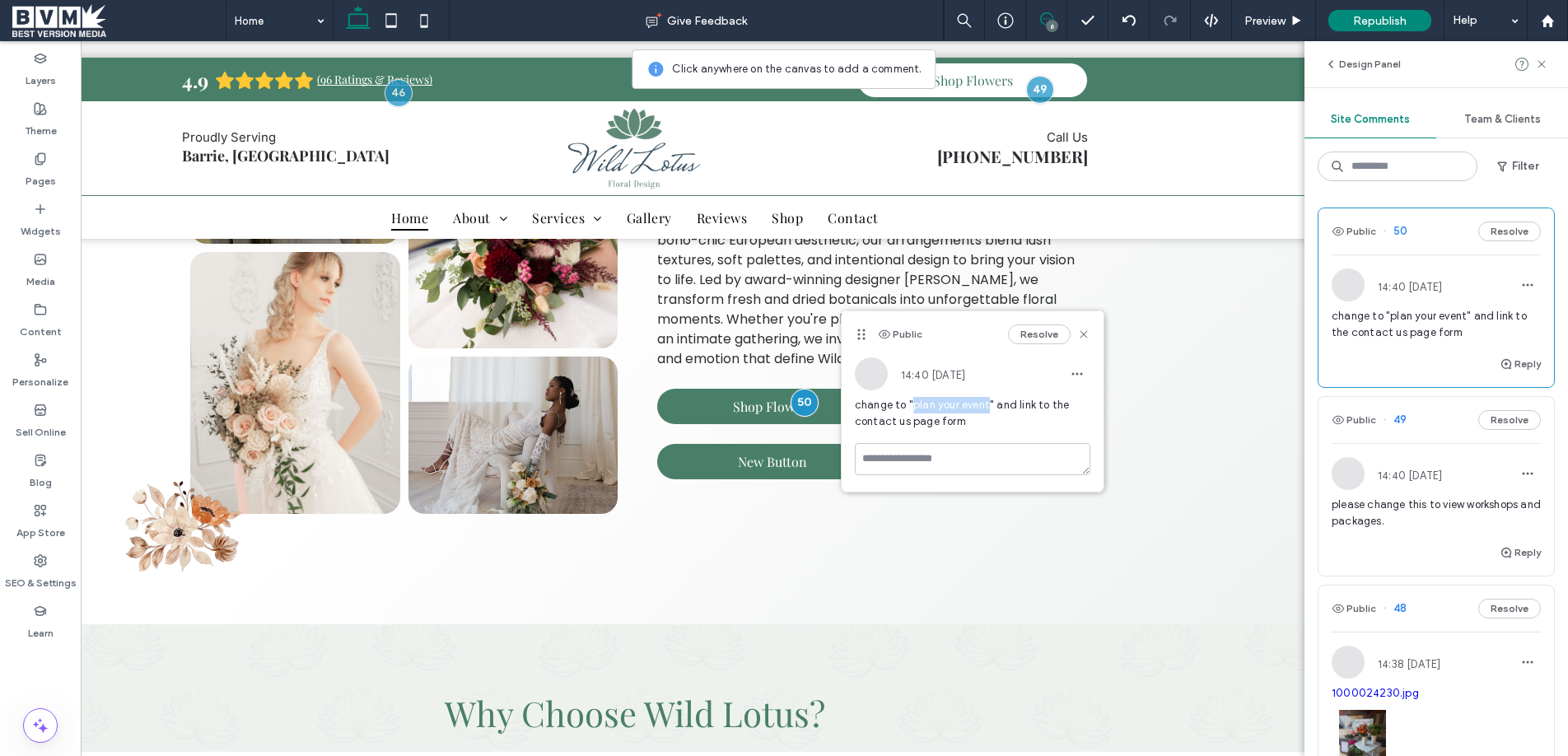
drag, startPoint x: 912, startPoint y: 405, endPoint x: 986, endPoint y: 396, distance: 74.5
click at [986, 397] on span "change to "plan your event" and link to the contact us page form" at bounding box center [973, 413] width 236 height 33
copy span "plan your event"
click at [1085, 334] on icon at bounding box center [1083, 334] width 13 height 13
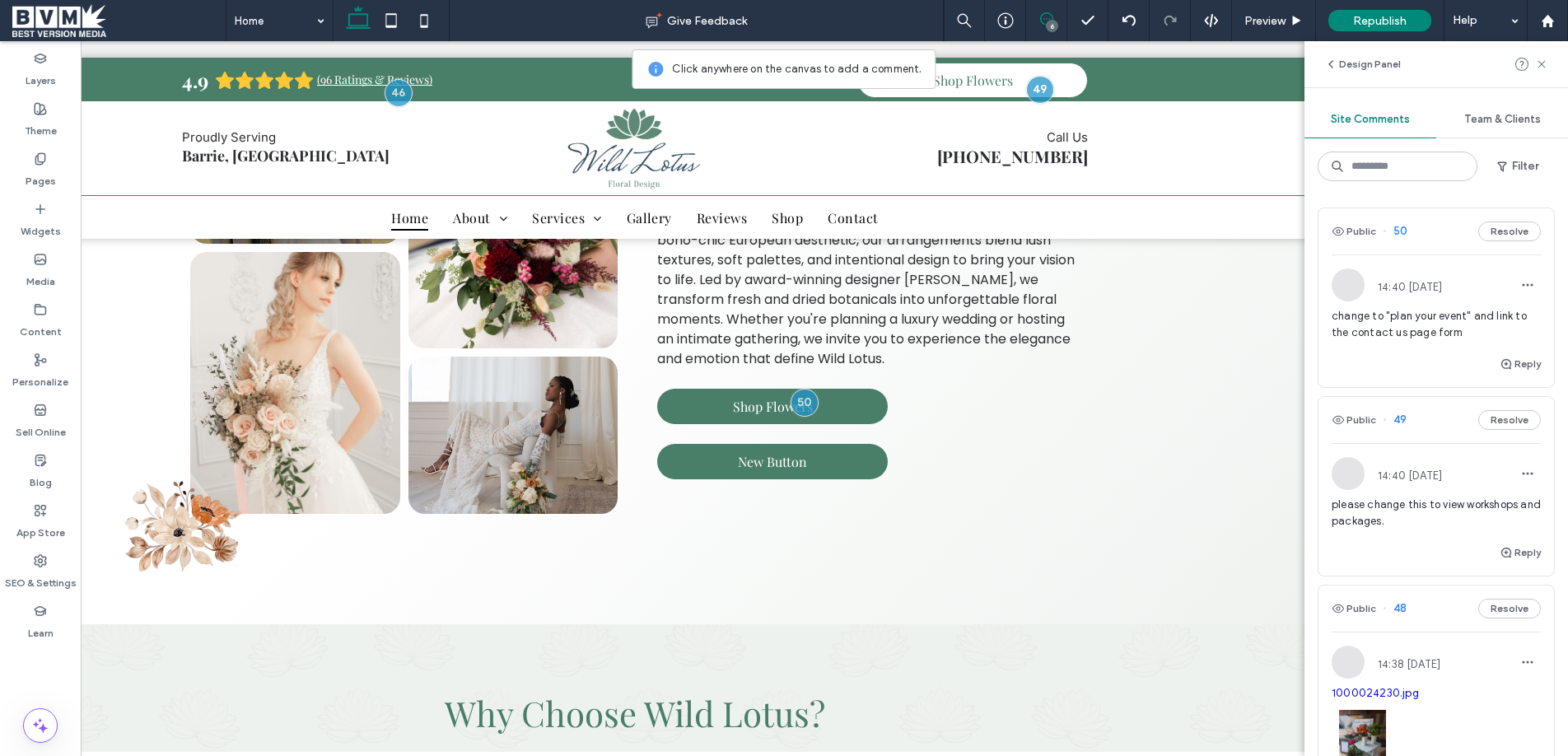
drag, startPoint x: 1365, startPoint y: 69, endPoint x: 1317, endPoint y: 80, distance: 49.2
click at [1364, 69] on button "Design Panel" at bounding box center [1363, 64] width 77 height 20
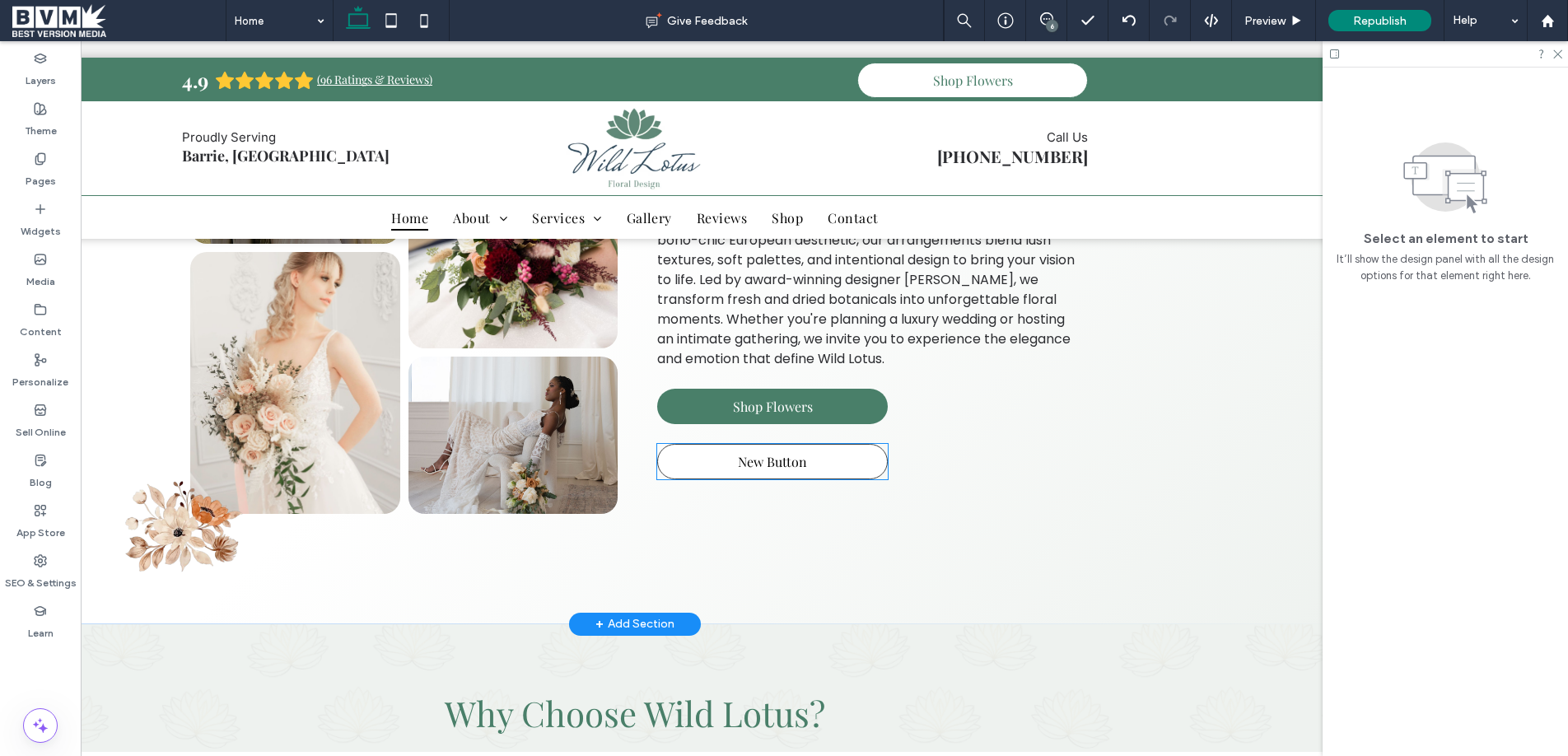
click at [773, 477] on link "New Button" at bounding box center [772, 461] width 231 height 36
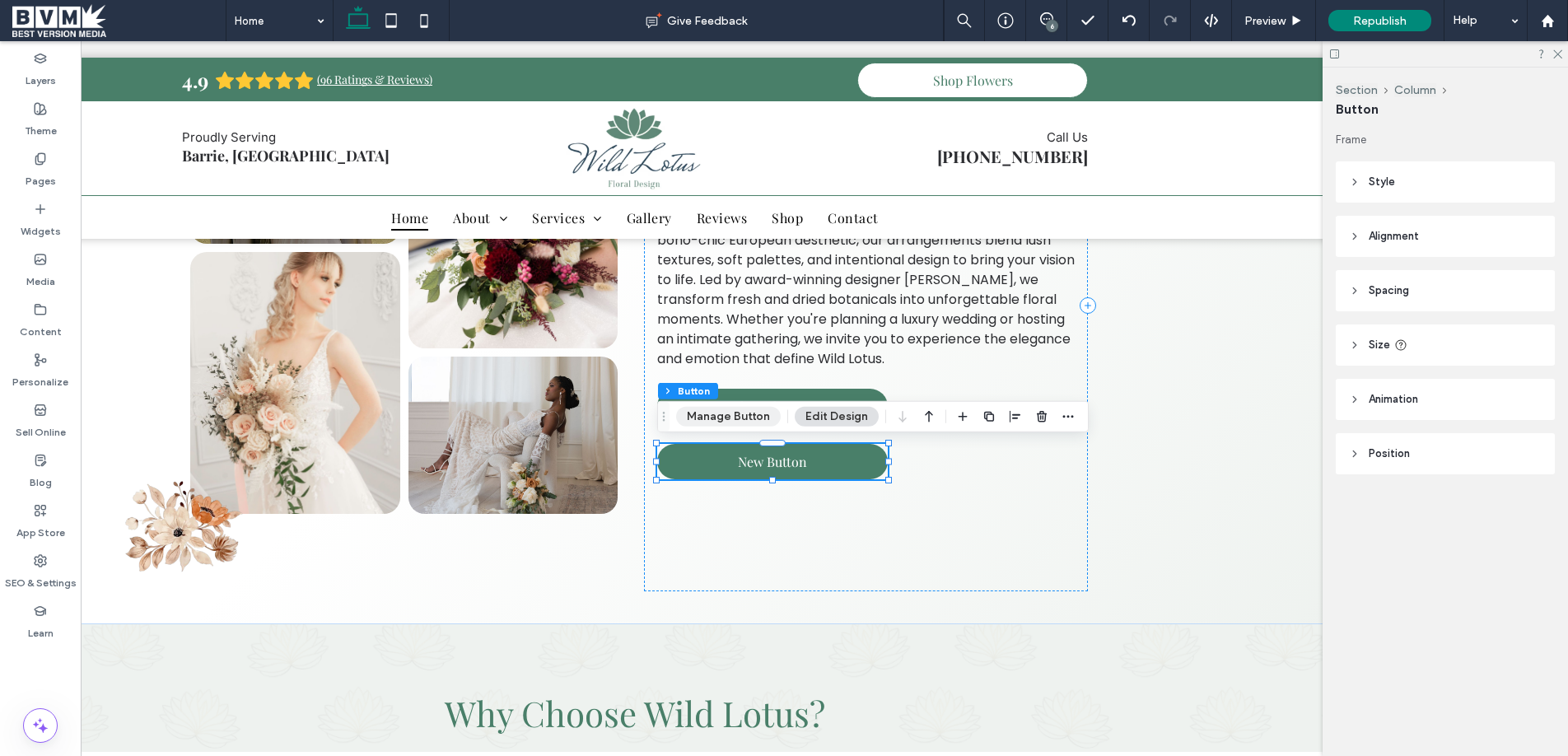
click at [746, 422] on button "Manage Button" at bounding box center [729, 416] width 105 height 20
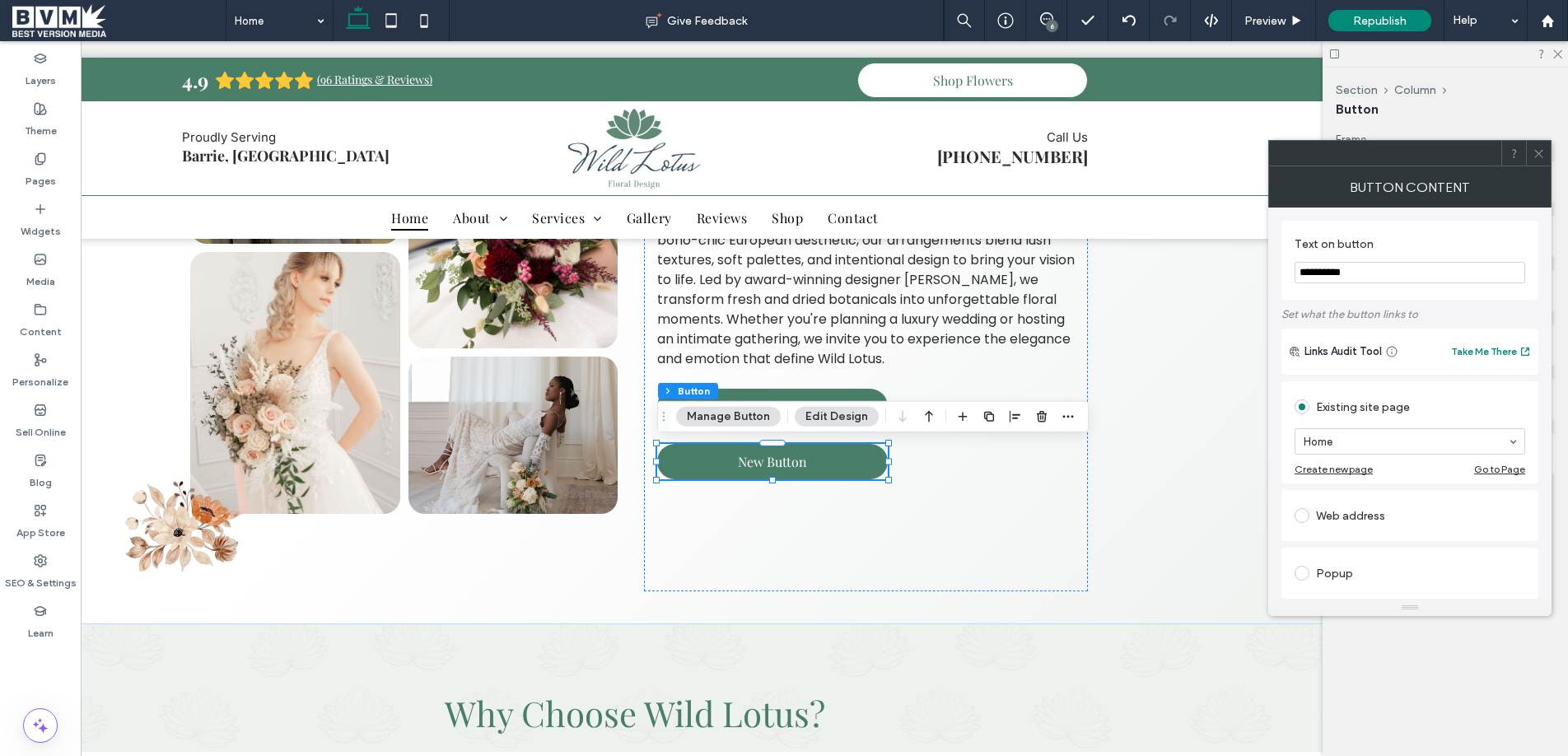
click at [1347, 281] on input "**********" at bounding box center [1410, 272] width 231 height 22
paste input "*****"
click at [1298, 269] on input "**********" at bounding box center [1410, 272] width 231 height 22
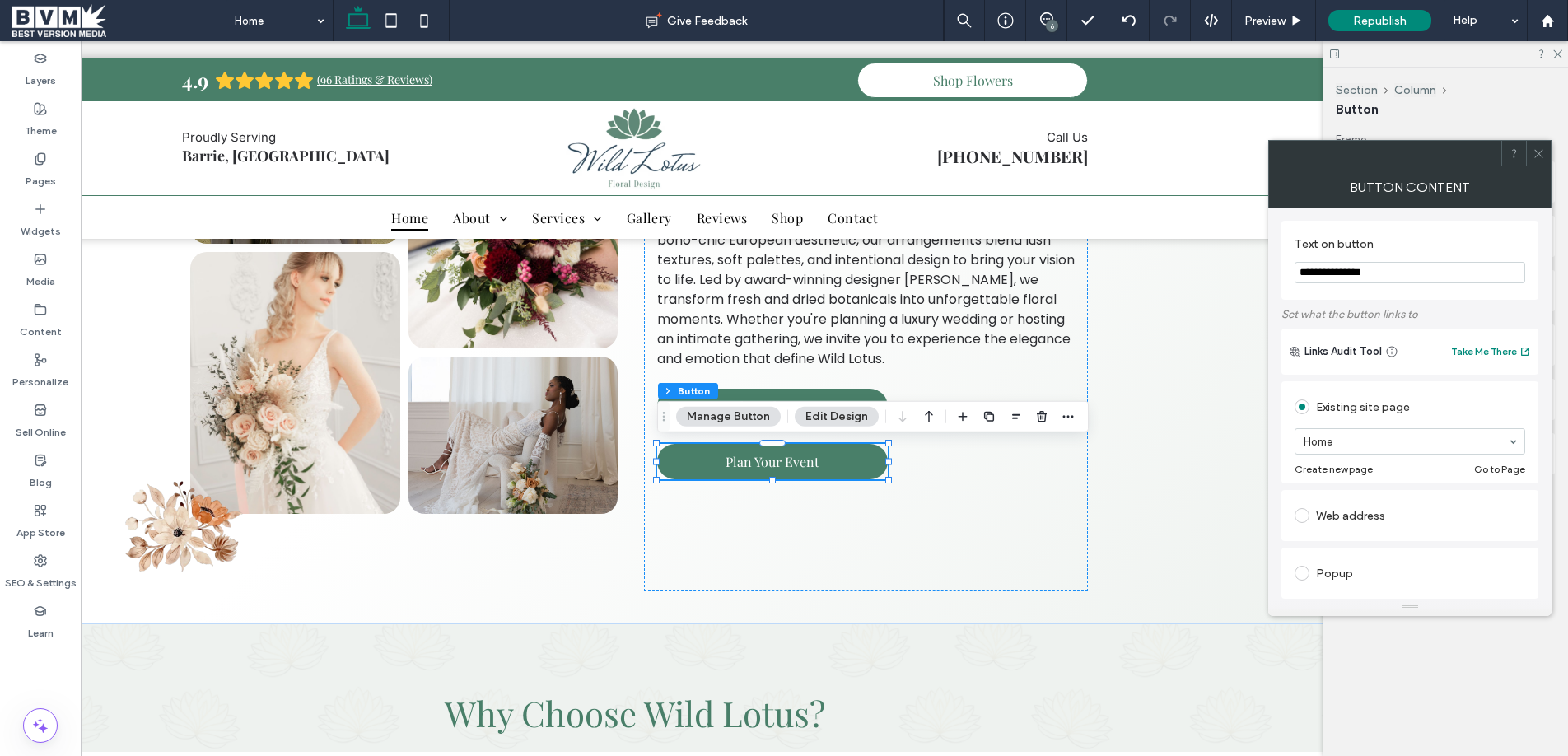
type input "**********"
click at [853, 389] on link "Shop Flowers" at bounding box center [772, 407] width 231 height 36
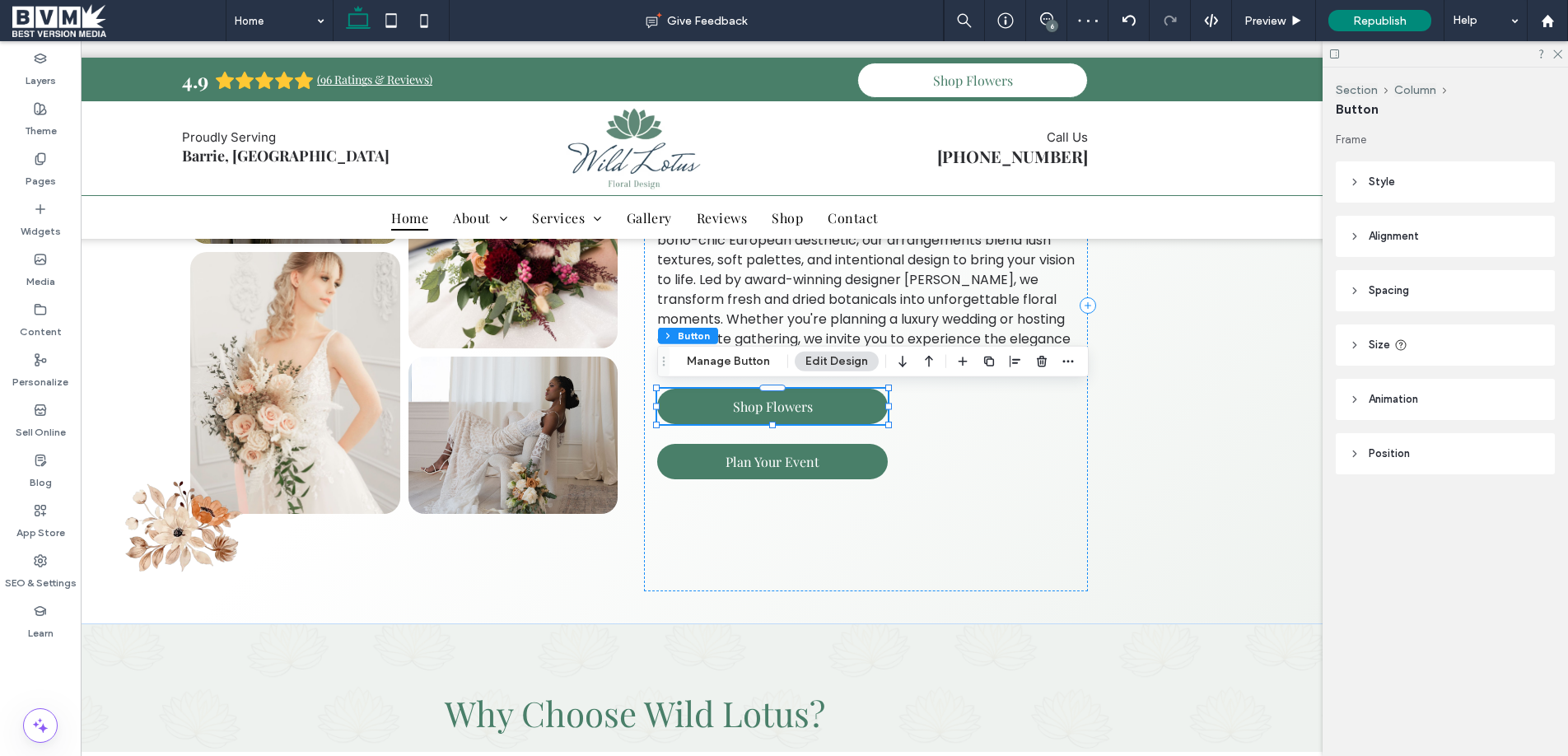
click at [1053, 20] on div "6" at bounding box center [1052, 26] width 13 height 13
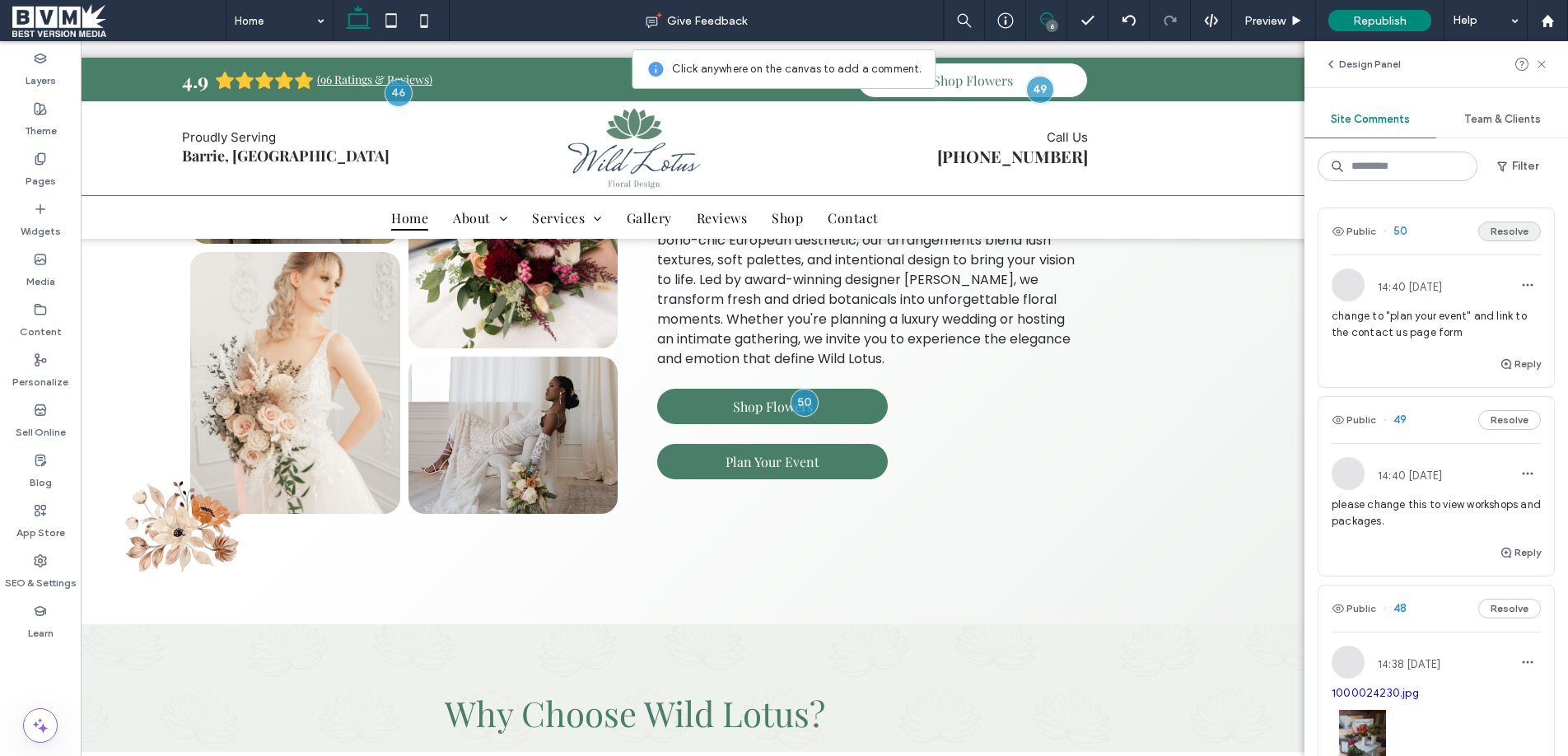
click at [1503, 235] on button "Resolve" at bounding box center [1509, 231] width 62 height 20
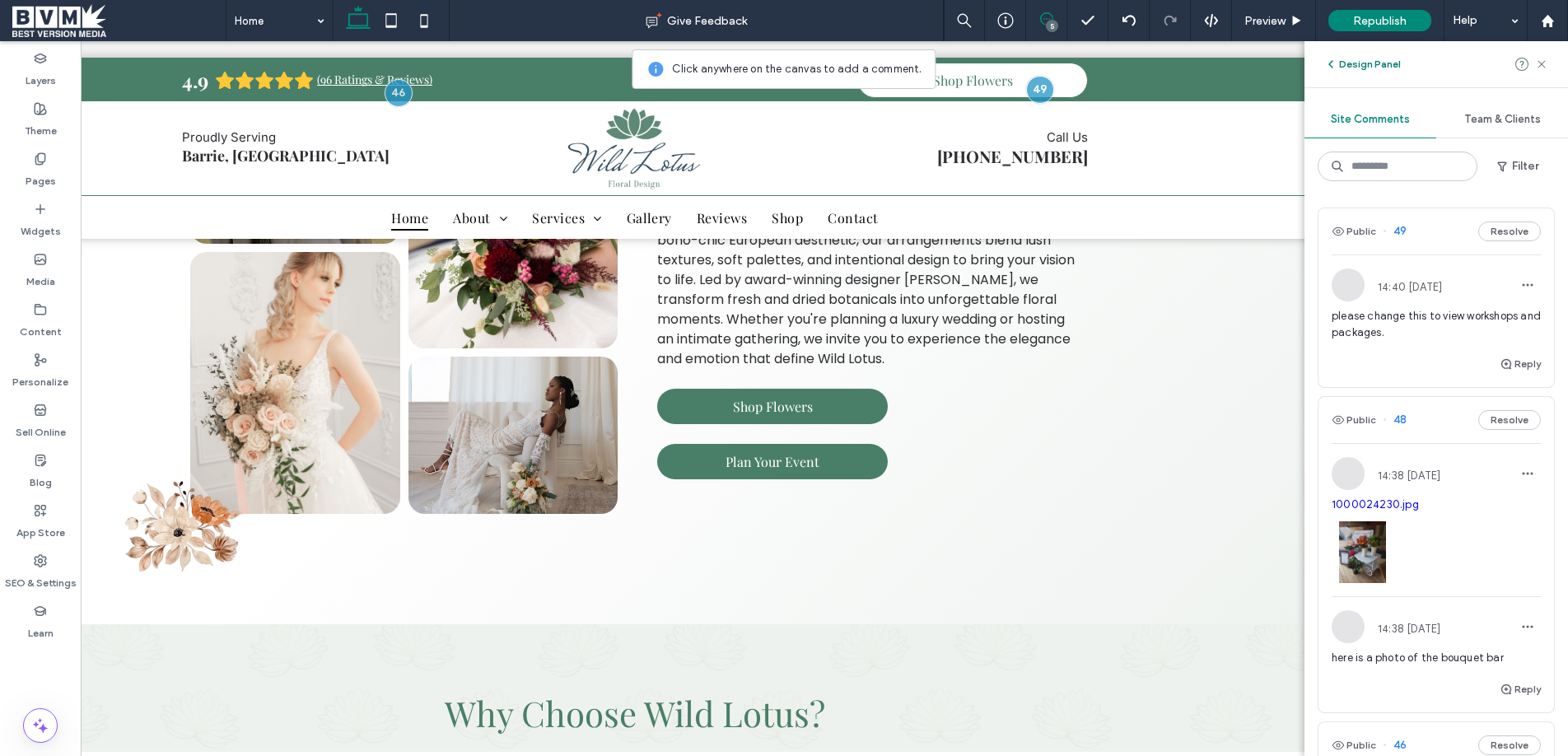
drag, startPoint x: 1350, startPoint y: 67, endPoint x: 1031, endPoint y: 273, distance: 379.7
click at [1350, 67] on button "Design Panel" at bounding box center [1363, 64] width 77 height 20
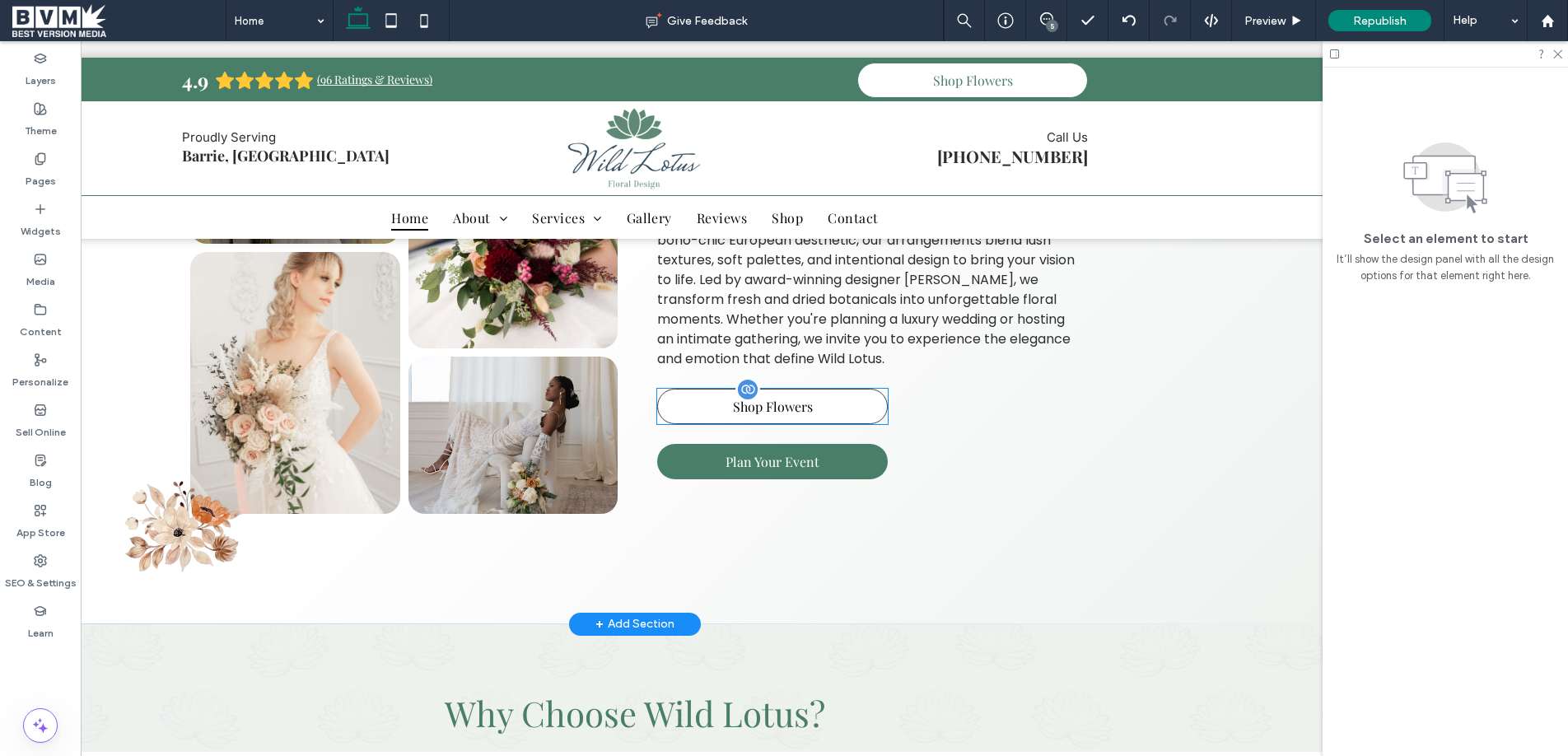
click at [823, 394] on link "Shop Flowers" at bounding box center [772, 407] width 231 height 36
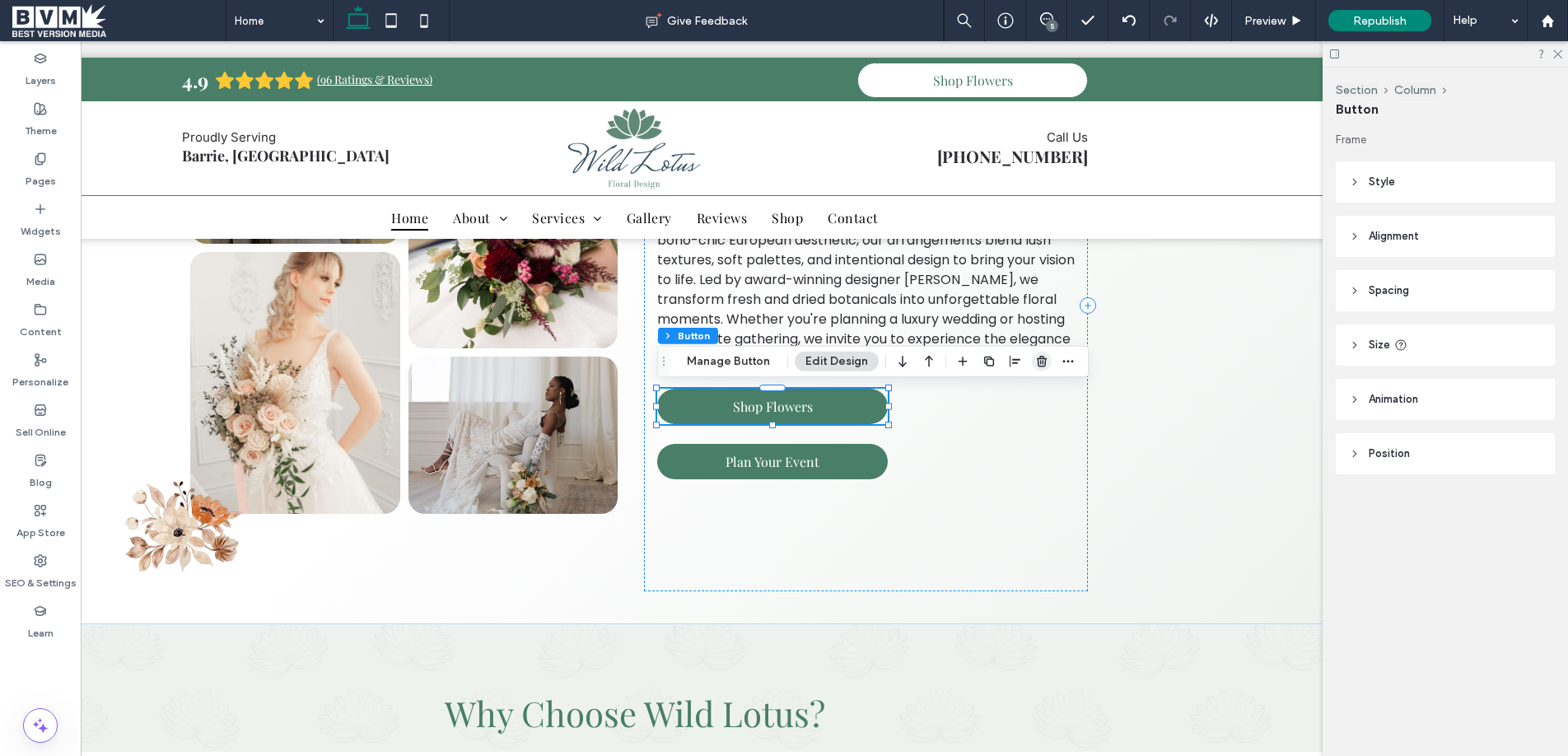
click at [1037, 360] on use "button" at bounding box center [1042, 360] width 10 height 11
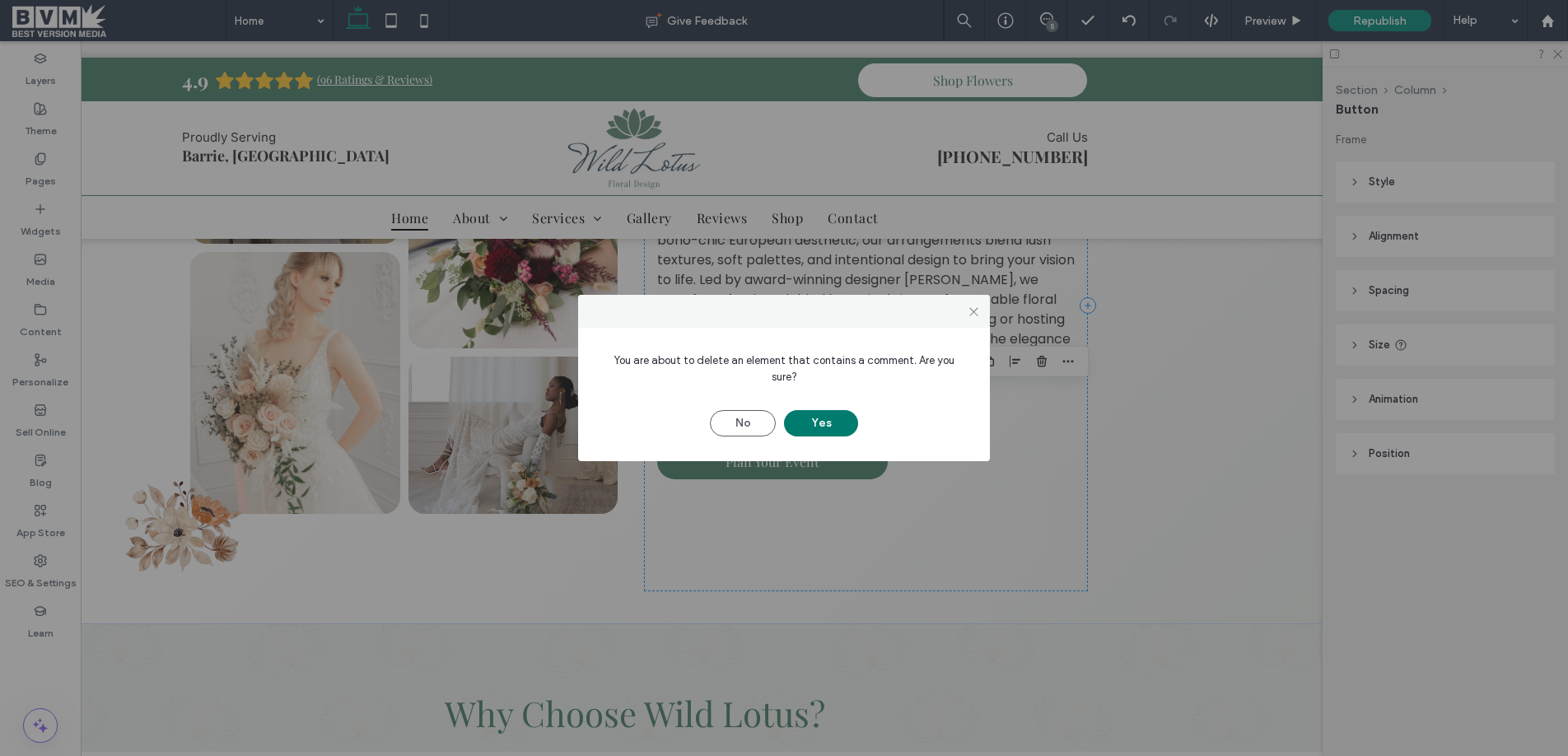
click at [794, 410] on button "Yes" at bounding box center [821, 422] width 74 height 27
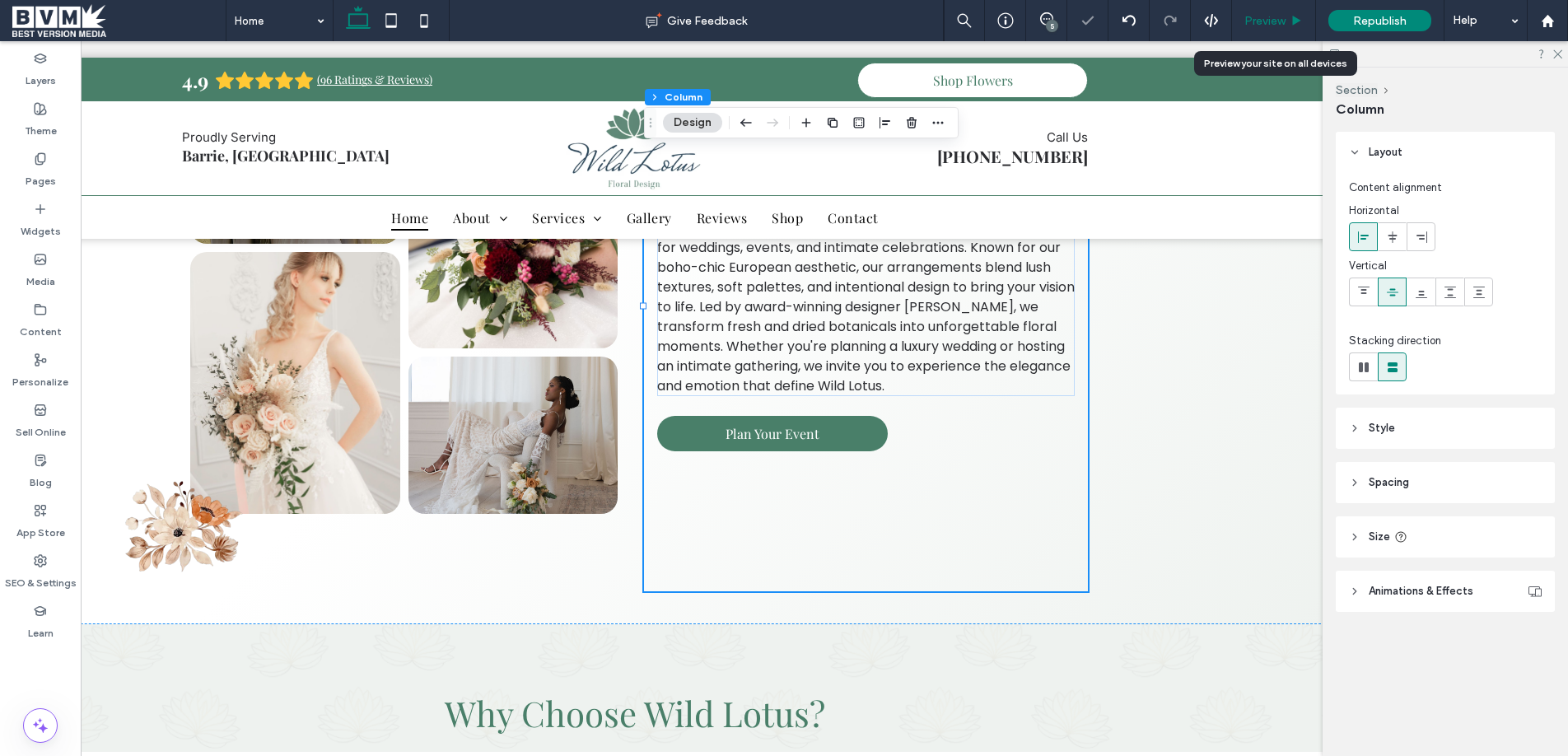
click at [1272, 11] on div "Preview" at bounding box center [1274, 21] width 84 height 41
click at [1270, 18] on span "Preview" at bounding box center [1265, 21] width 41 height 14
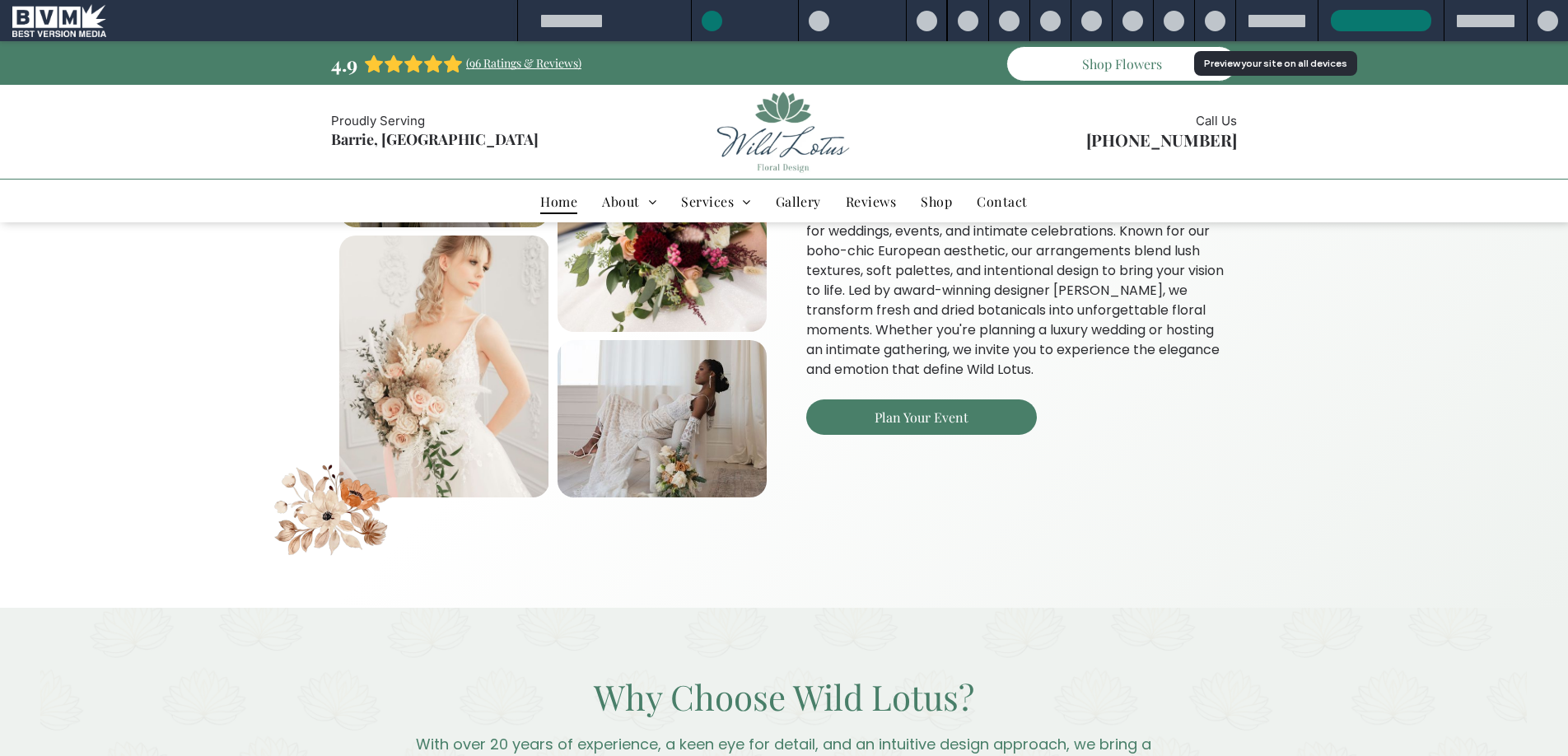
scroll to position [775, 0]
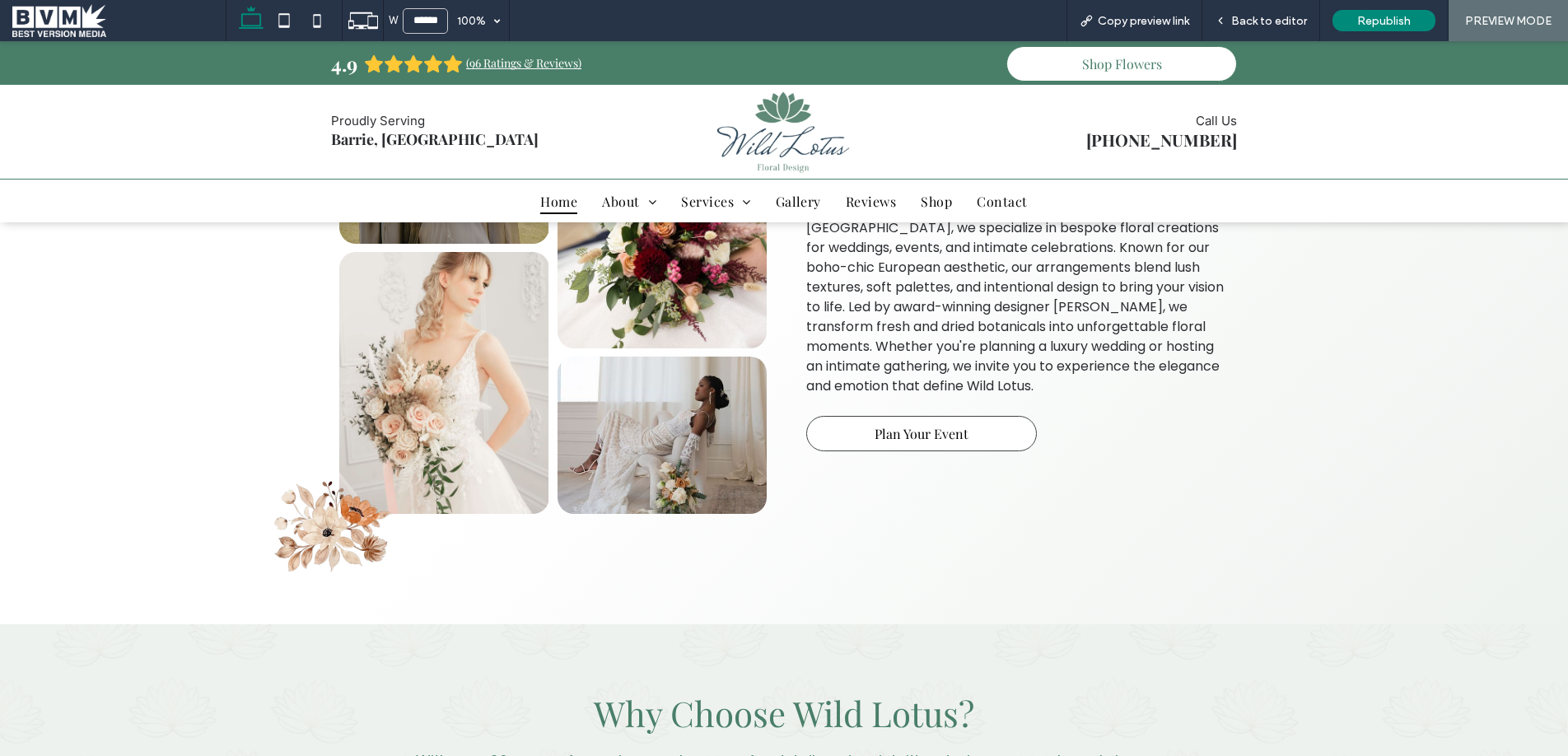
click at [914, 427] on span "Plan Your Event" at bounding box center [921, 433] width 94 height 18
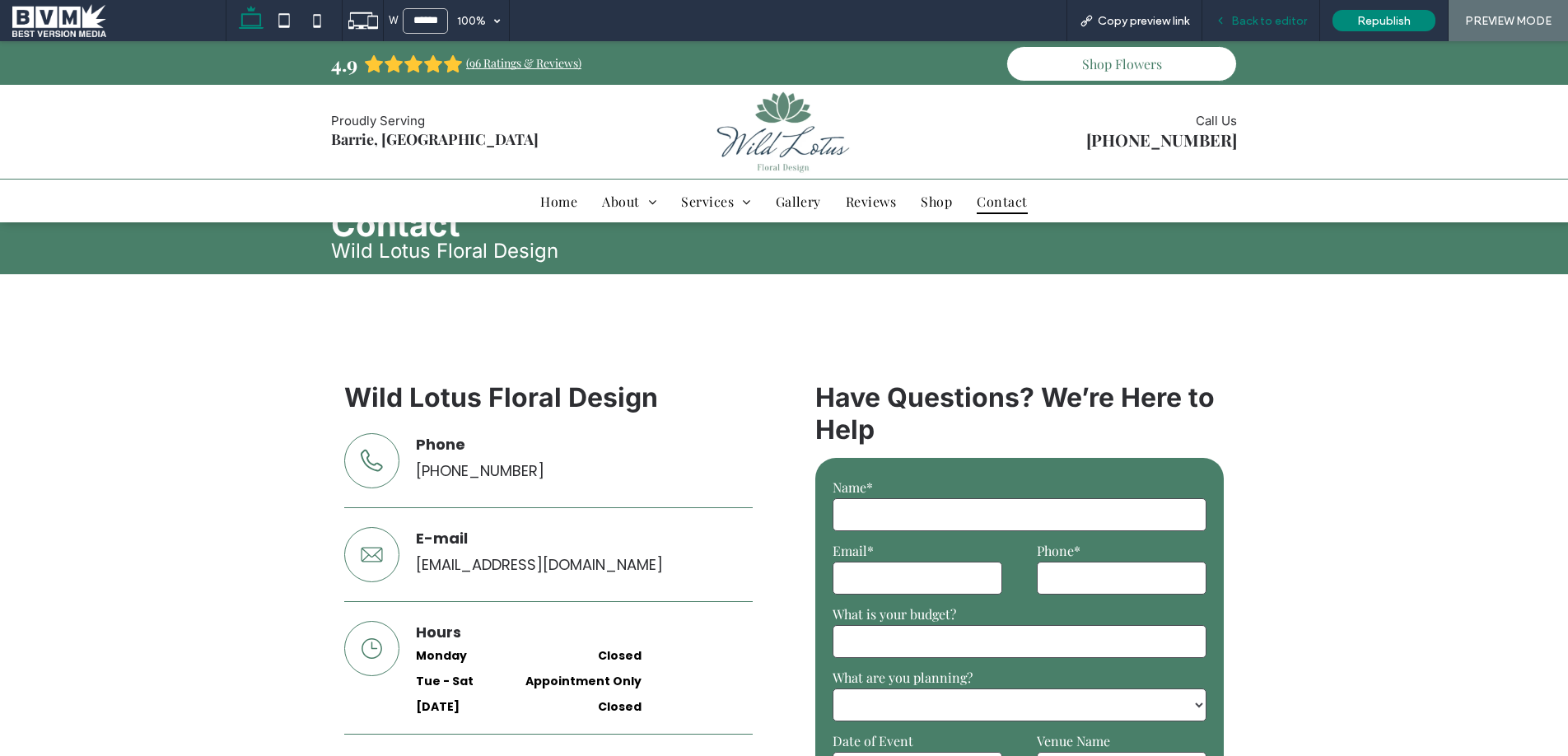
click at [1241, 20] on span "Back to editor" at bounding box center [1269, 21] width 76 height 14
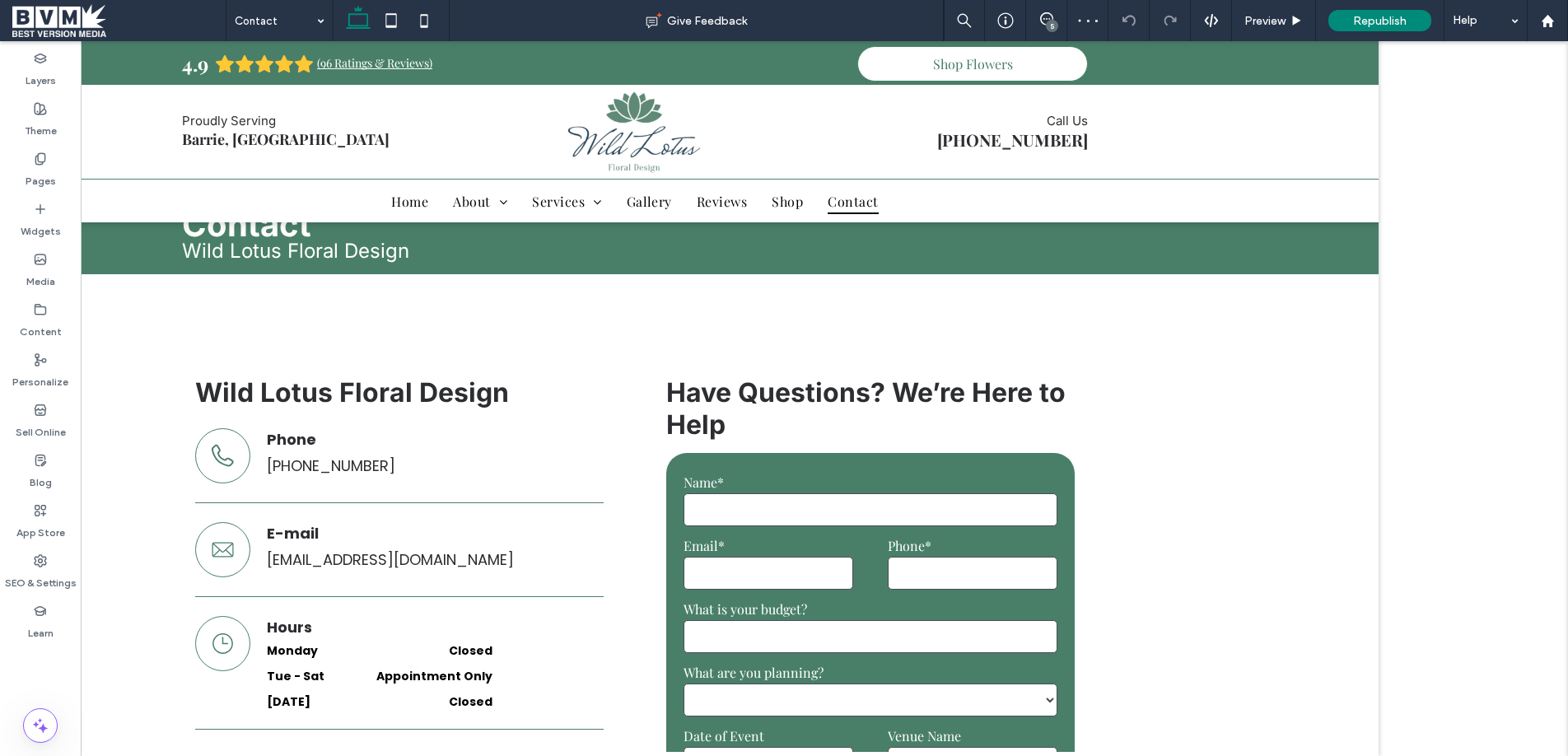
scroll to position [43, 0]
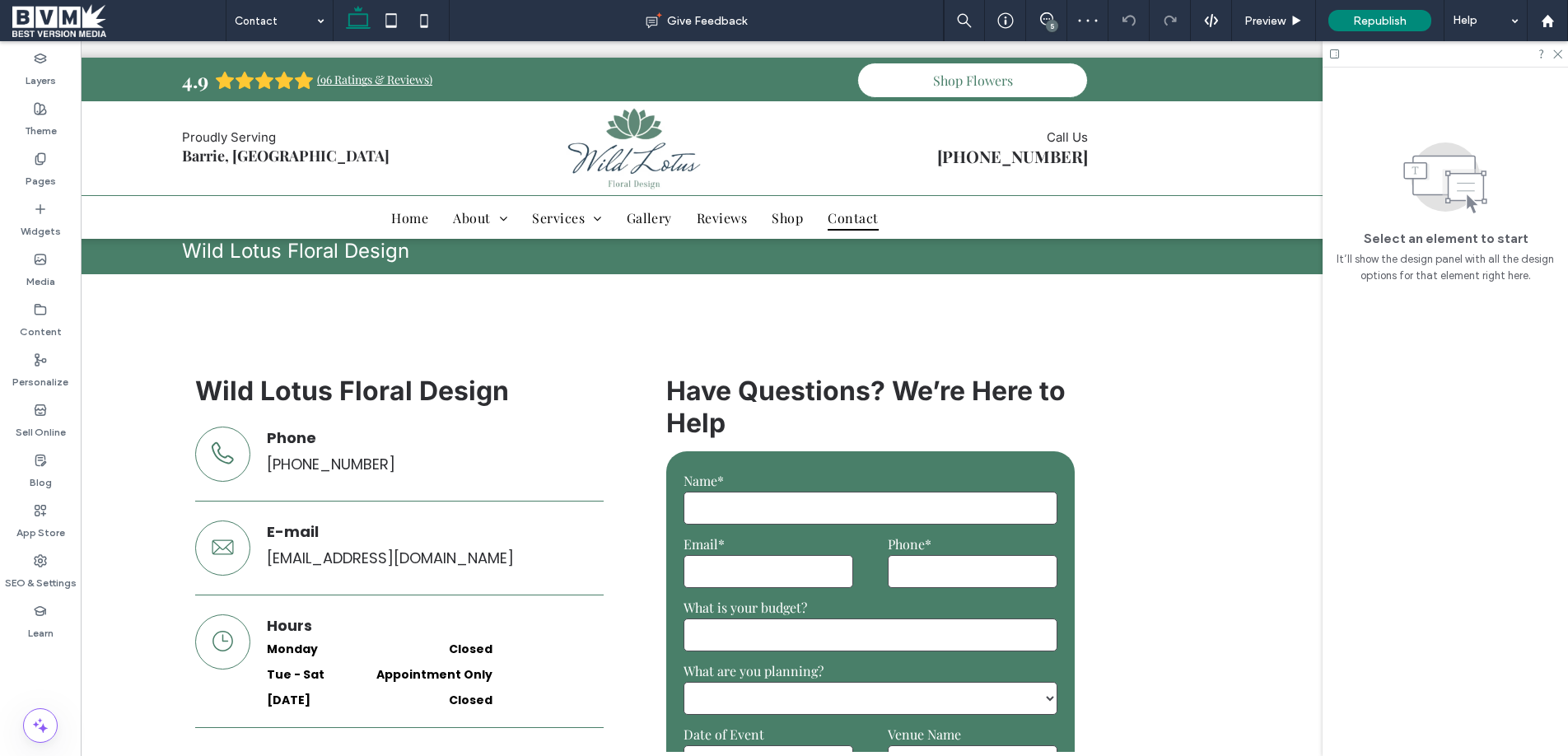
click at [1054, 20] on div "5" at bounding box center [1052, 26] width 13 height 13
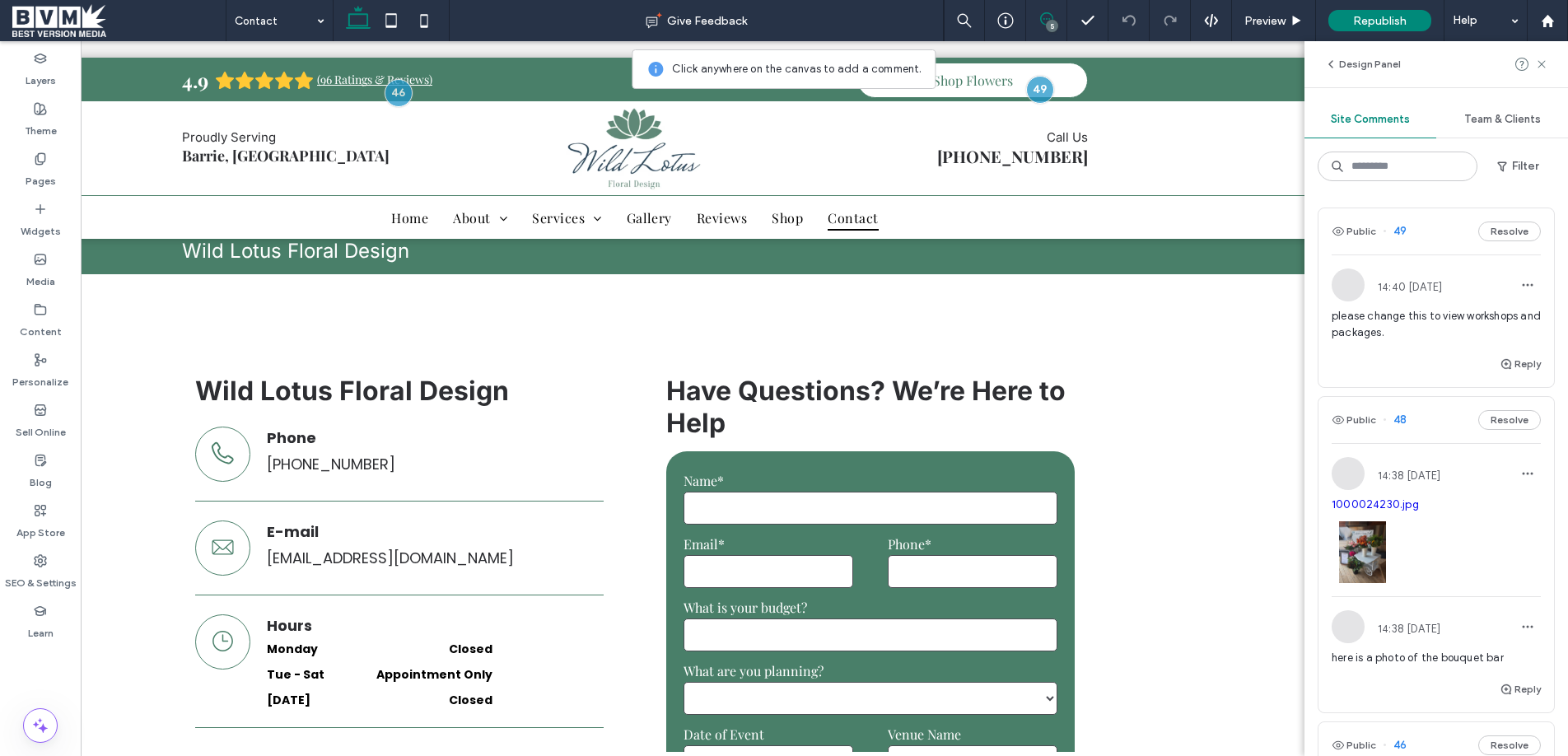
click at [1412, 347] on div "please change this to view workshops and packages." at bounding box center [1436, 331] width 209 height 46
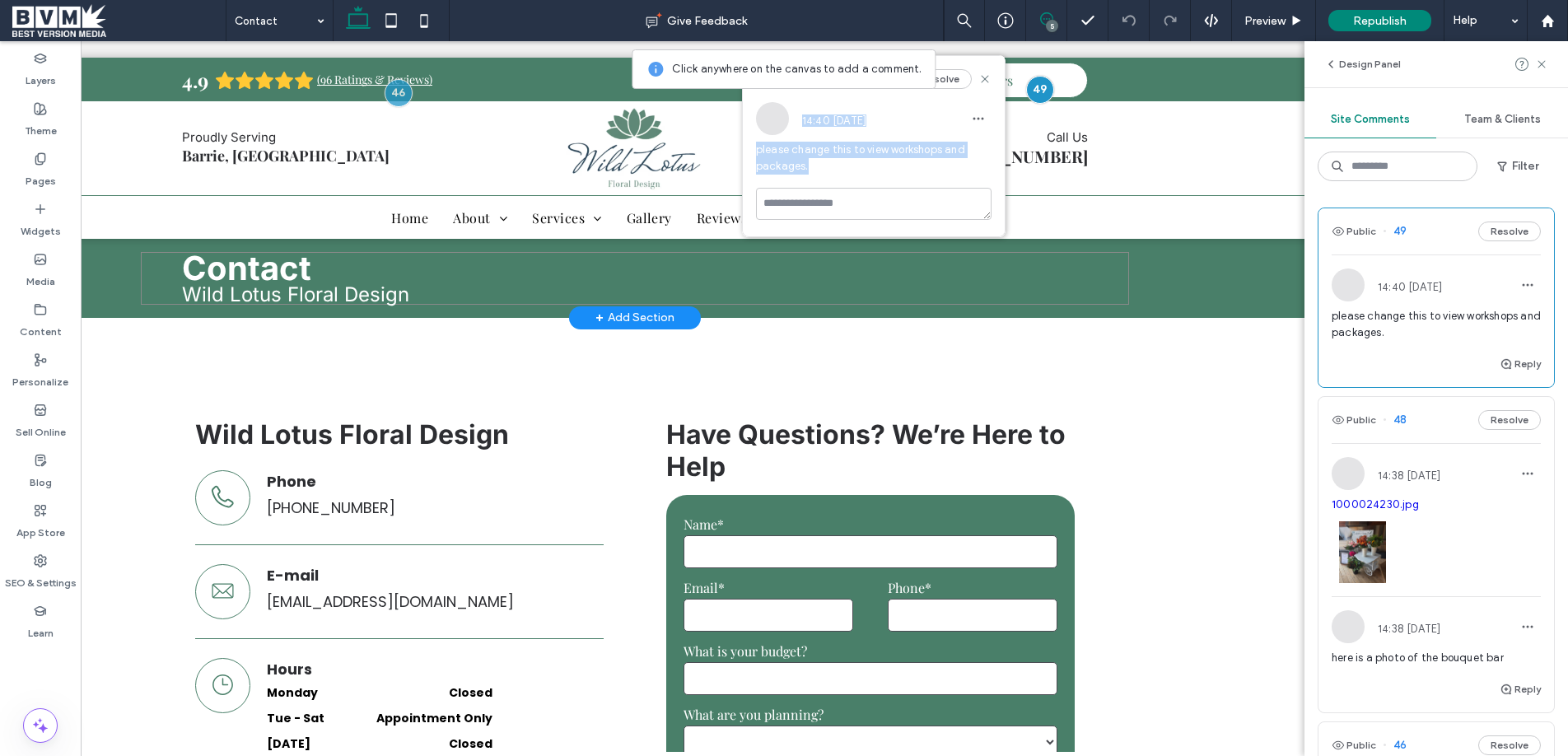
drag, startPoint x: 866, startPoint y: 109, endPoint x: 975, endPoint y: 241, distance: 171.2
click at [904, 183] on div "please change this to view workshops and packages." at bounding box center [874, 164] width 236 height 46
click at [985, 74] on icon at bounding box center [984, 78] width 13 height 13
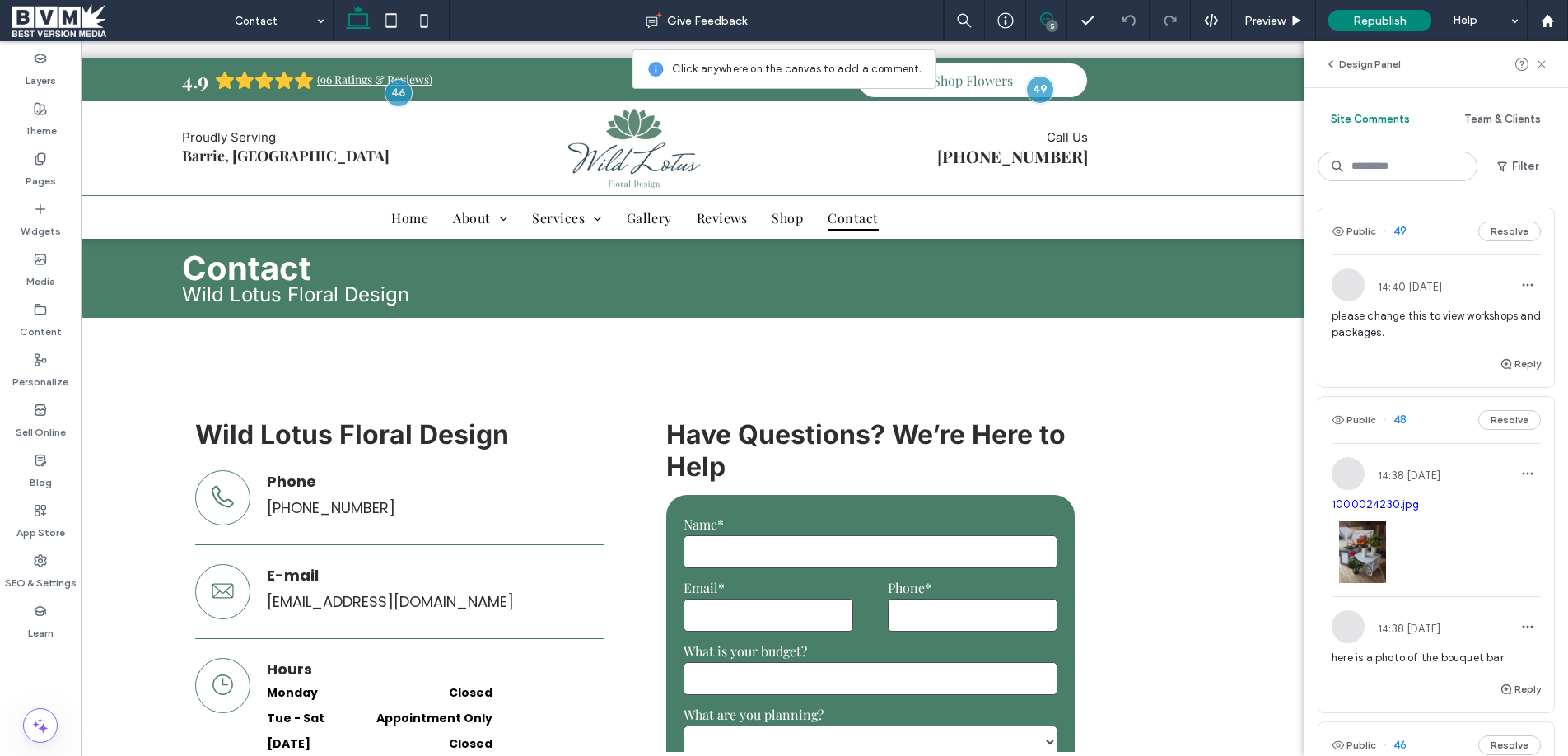
drag, startPoint x: 1480, startPoint y: 314, endPoint x: 1472, endPoint y: 315, distance: 8.1
click at [1480, 314] on span "please change this to view workshops and packages." at bounding box center [1436, 324] width 209 height 33
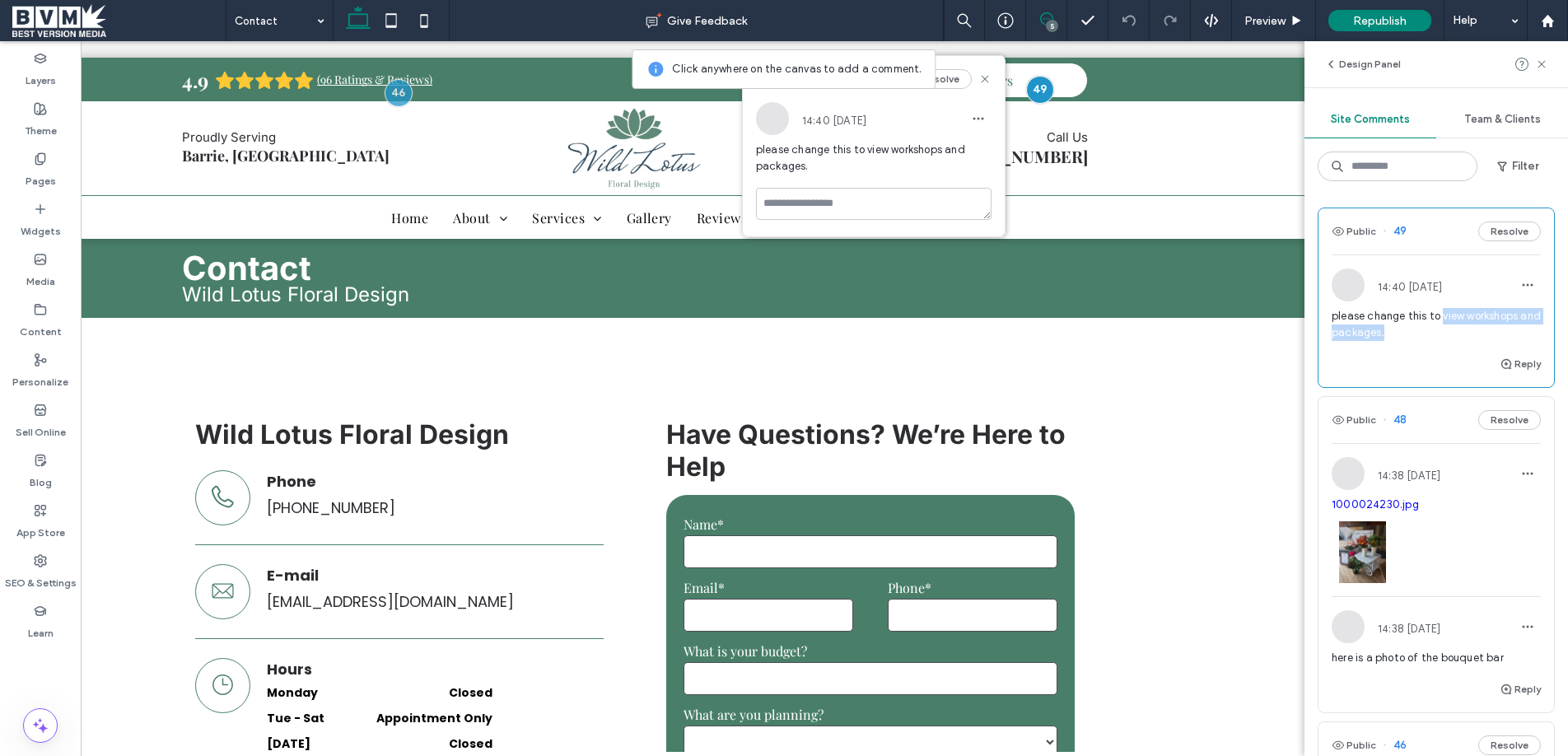
drag, startPoint x: 1441, startPoint y: 315, endPoint x: 1403, endPoint y: 330, distance: 40.9
click at [1403, 330] on span "please change this to view workshops and packages." at bounding box center [1436, 324] width 209 height 33
drag, startPoint x: 865, startPoint y: 150, endPoint x: 806, endPoint y: 166, distance: 61.1
click at [806, 166] on span "please change this to view workshops and packages." at bounding box center [874, 157] width 236 height 33
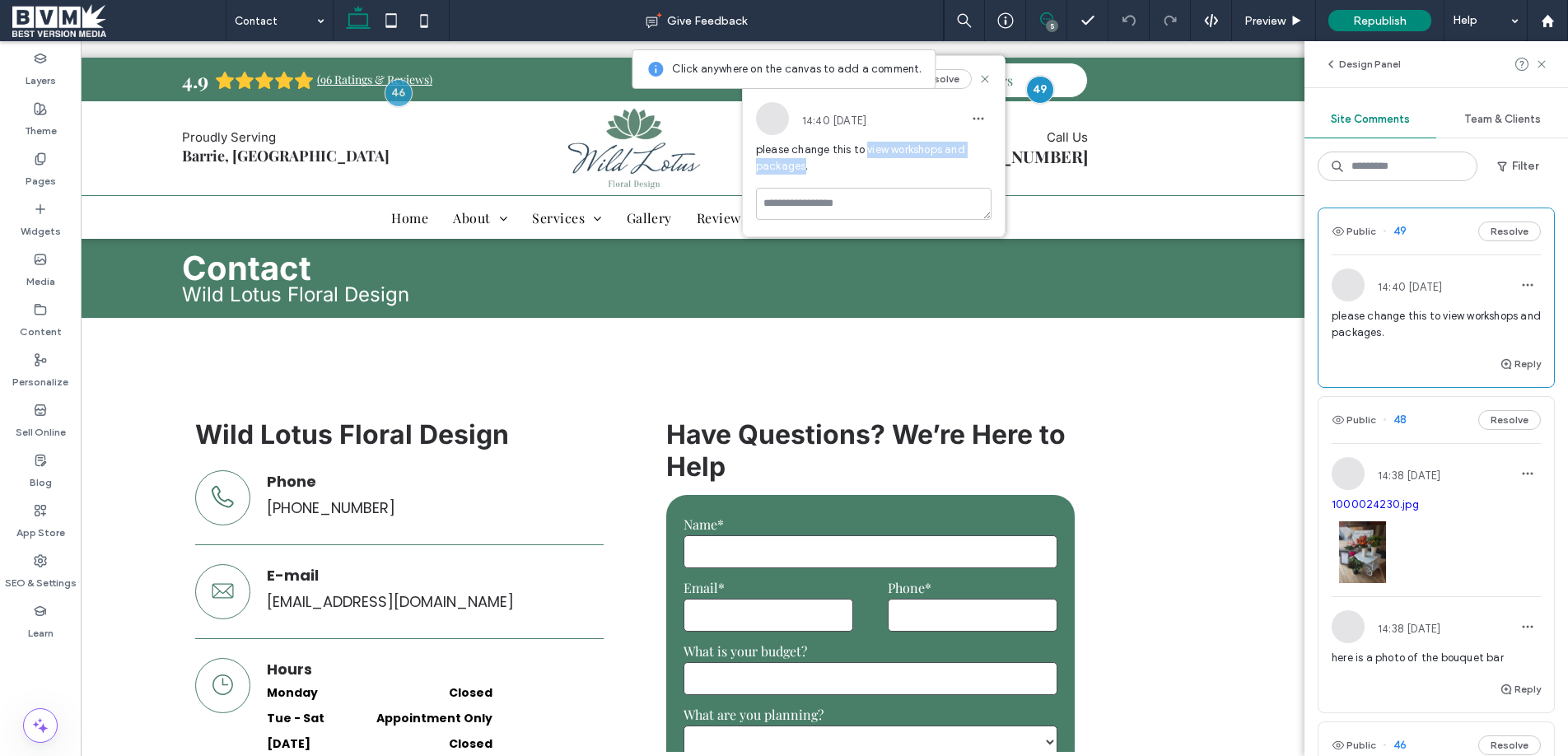
copy span "view workshops and packages"
click at [35, 344] on div "Content" at bounding box center [40, 320] width 81 height 50
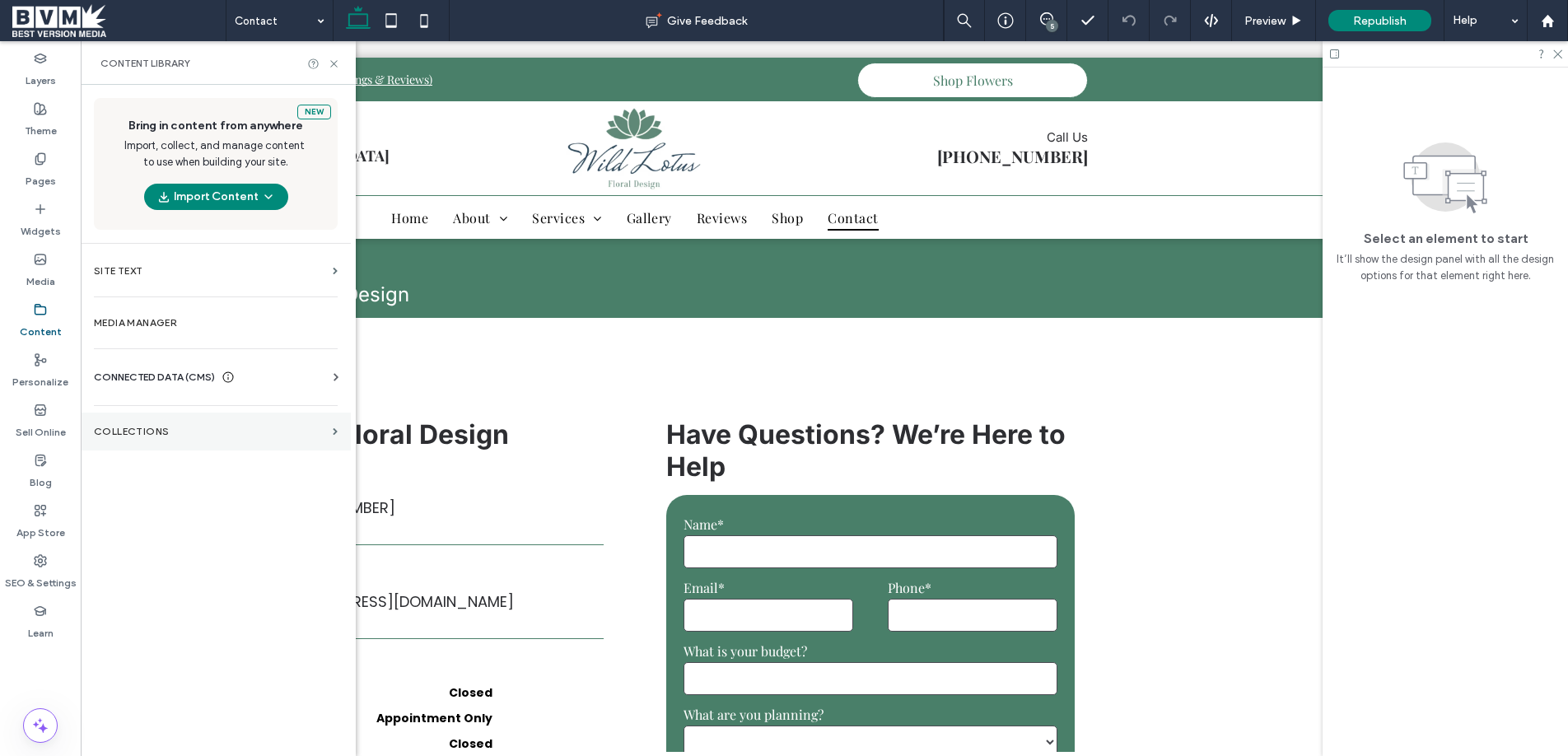
click at [170, 431] on label "Collections" at bounding box center [209, 431] width 232 height 12
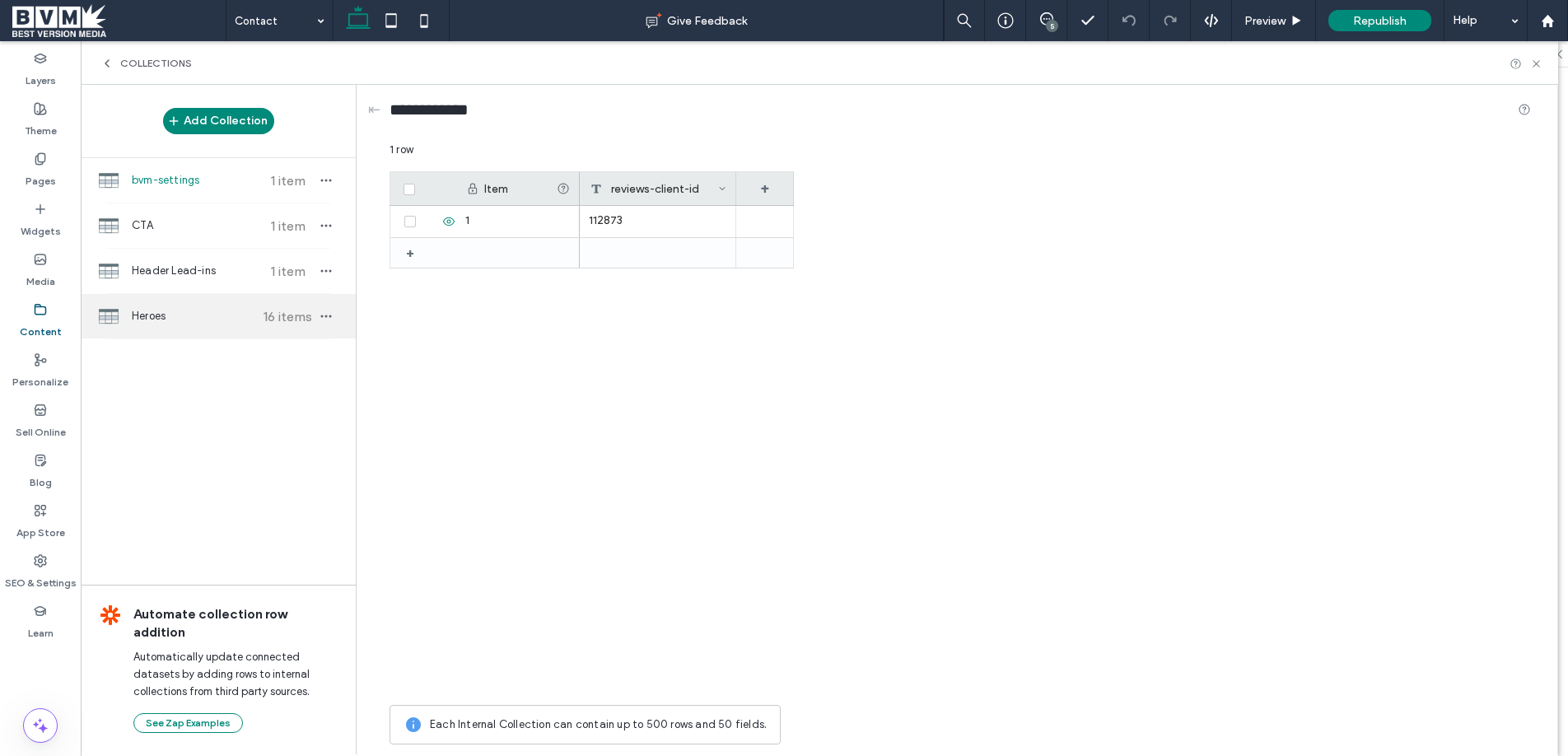
click at [220, 327] on div "Heroes 16 items" at bounding box center [218, 316] width 275 height 44
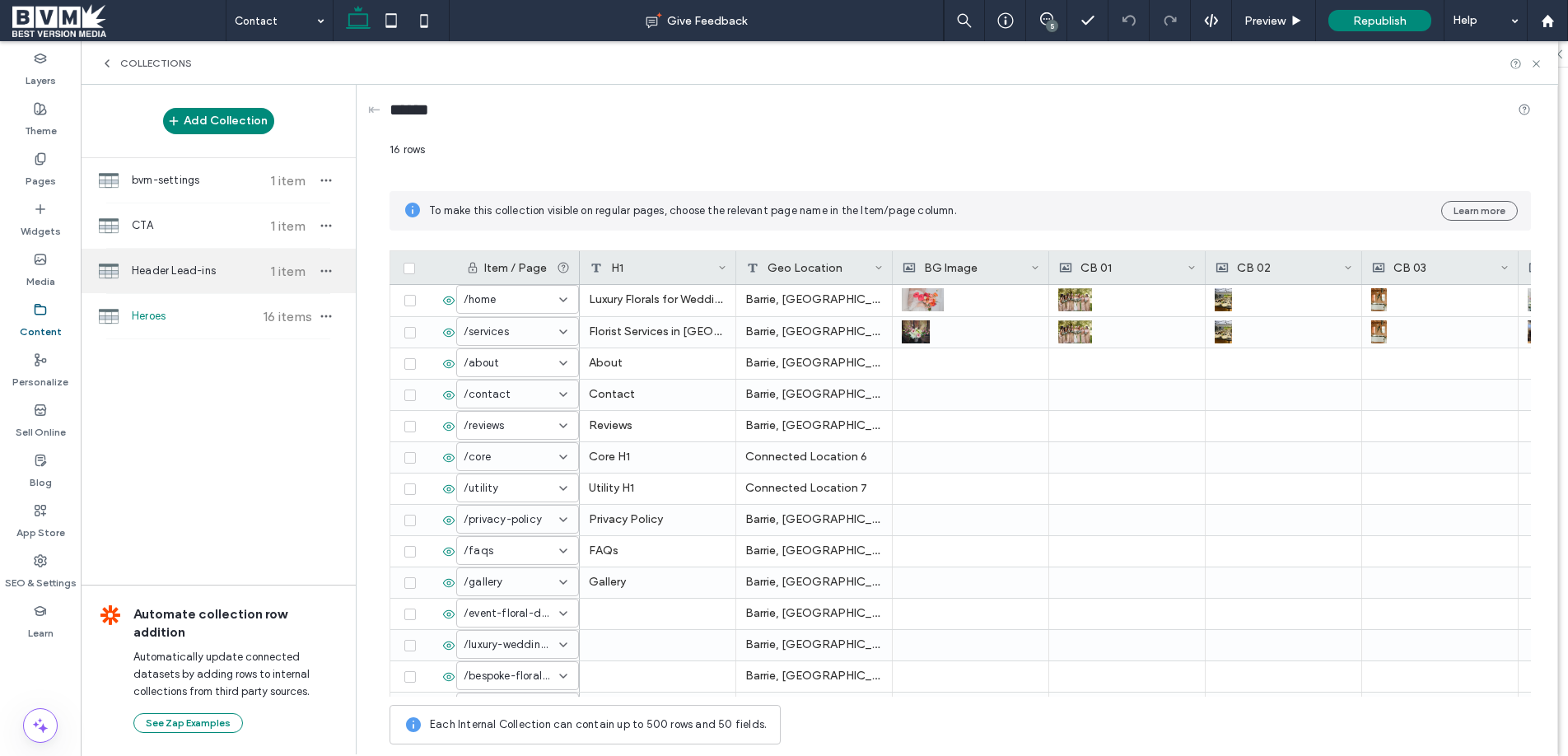
click at [186, 275] on span "Header Lead-ins" at bounding box center [193, 270] width 122 height 17
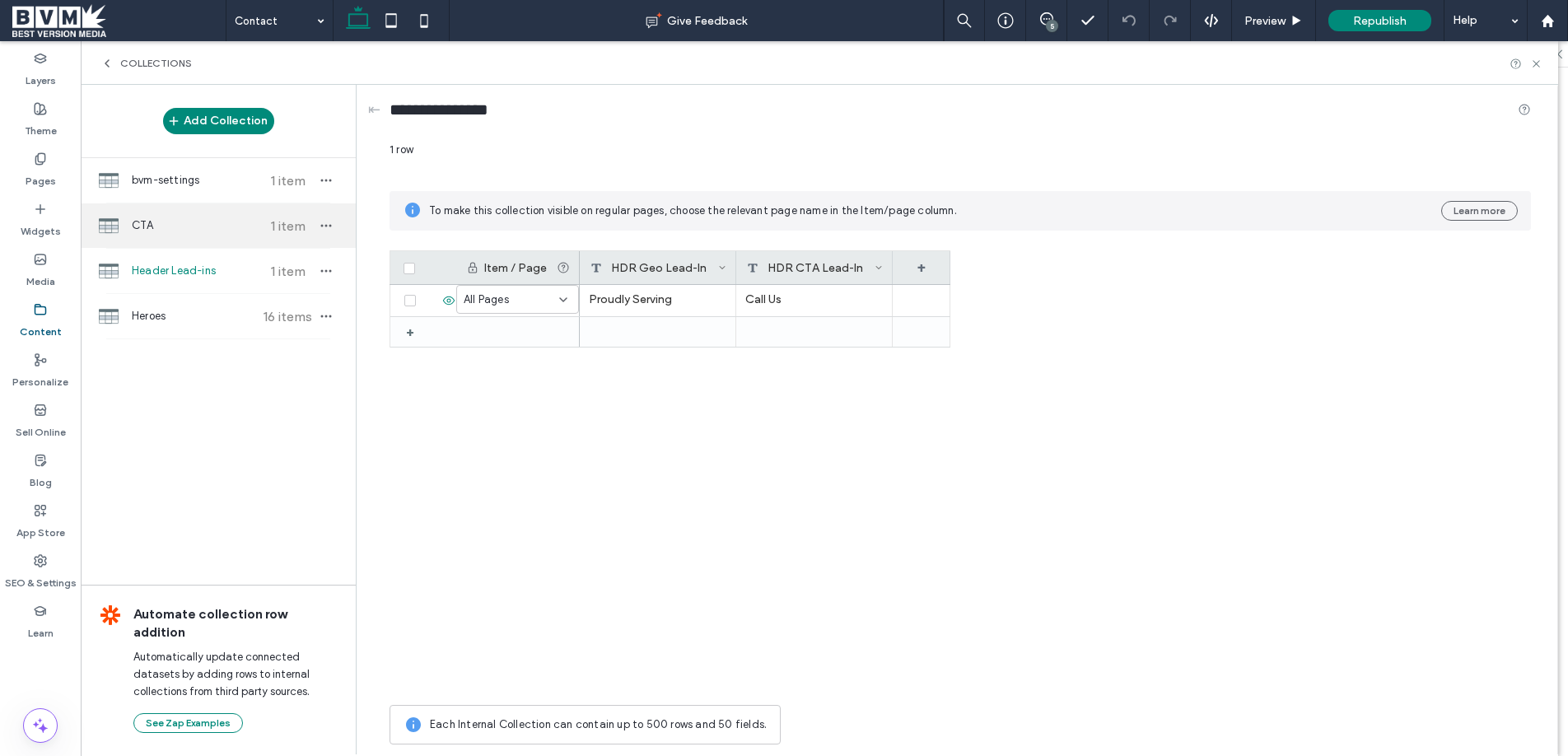
click at [241, 233] on div "CTA 1 item" at bounding box center [218, 225] width 275 height 44
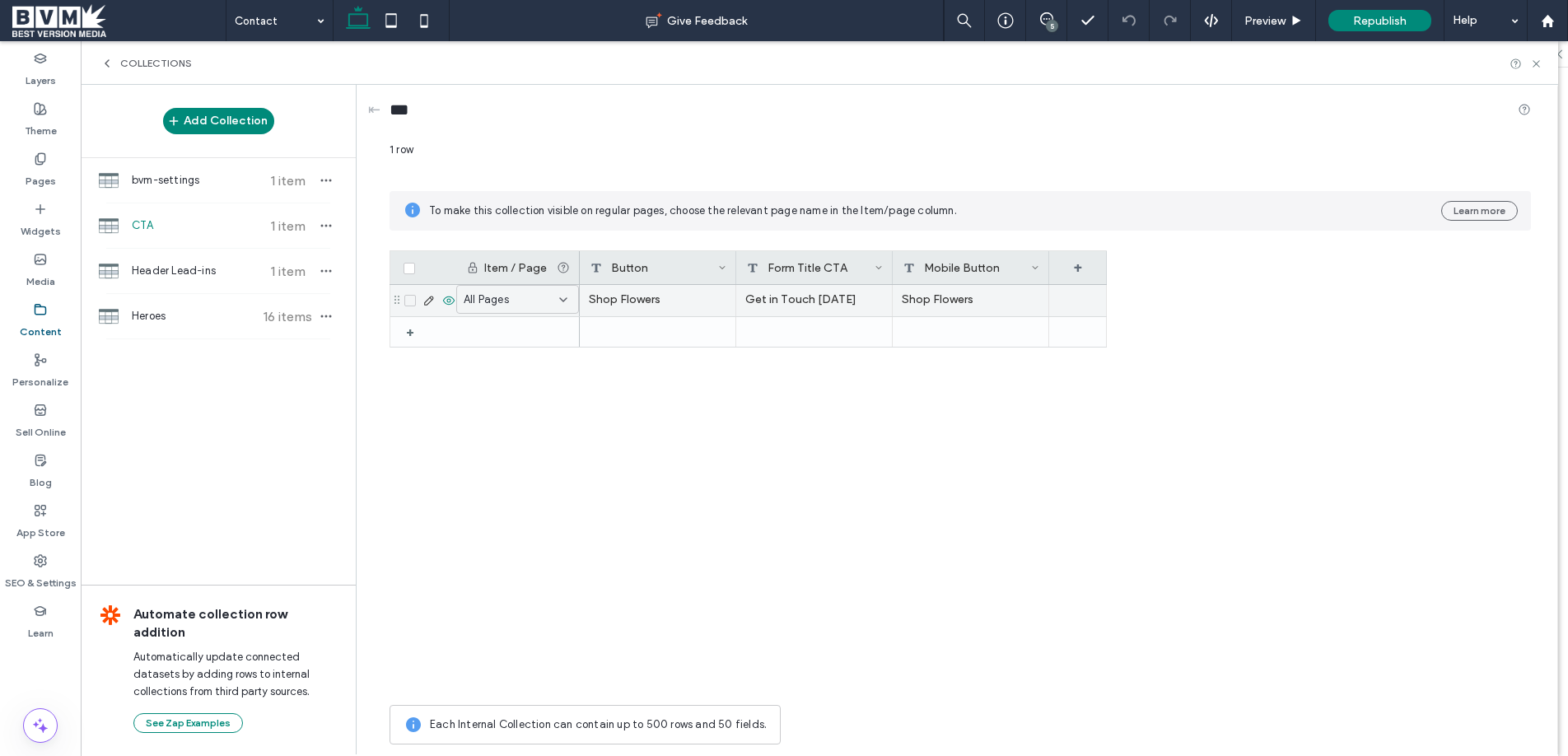
click at [640, 293] on div "Shop Flowers" at bounding box center [658, 301] width 156 height 32
click at [660, 204] on textarea "**********" at bounding box center [668, 200] width 181 height 49
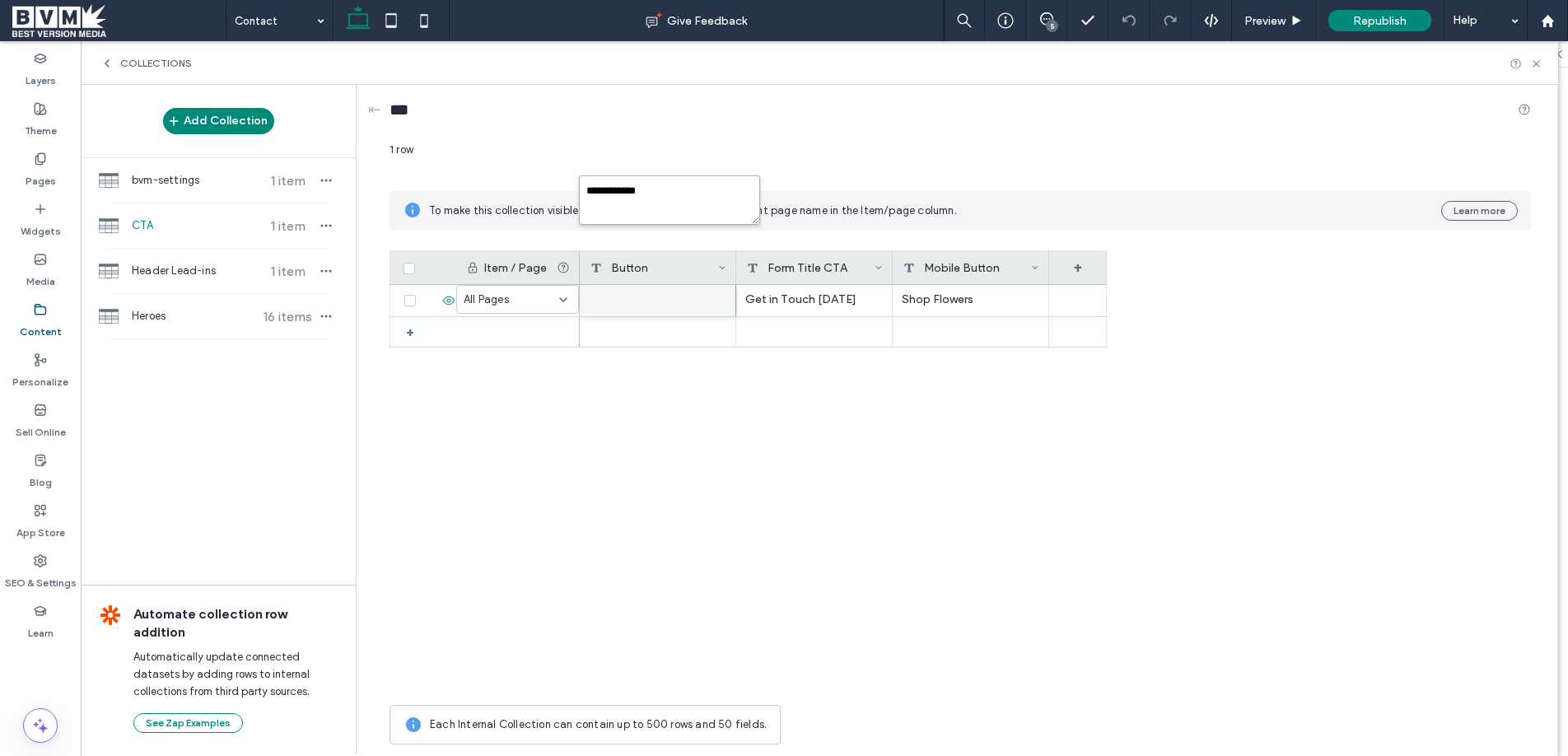
paste textarea "**********"
click at [587, 190] on textarea "**********" at bounding box center [668, 200] width 181 height 49
type textarea "**********"
click at [878, 172] on div "1 row To make this collection visible on regular pages, choose the relevant pag…" at bounding box center [960, 446] width 1141 height 611
click at [1539, 58] on icon at bounding box center [1535, 63] width 13 height 13
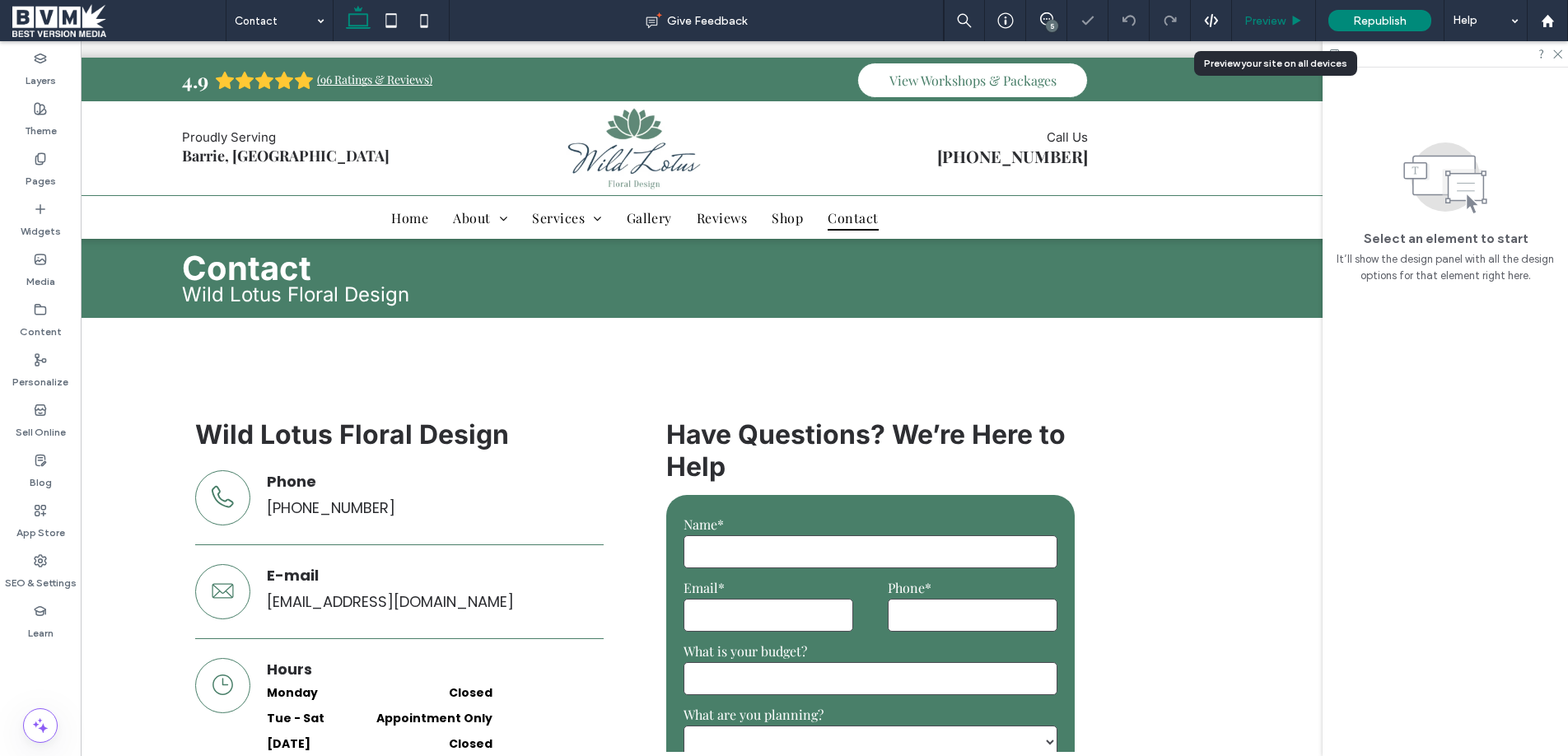
click at [1271, 23] on span "Preview" at bounding box center [1265, 21] width 41 height 14
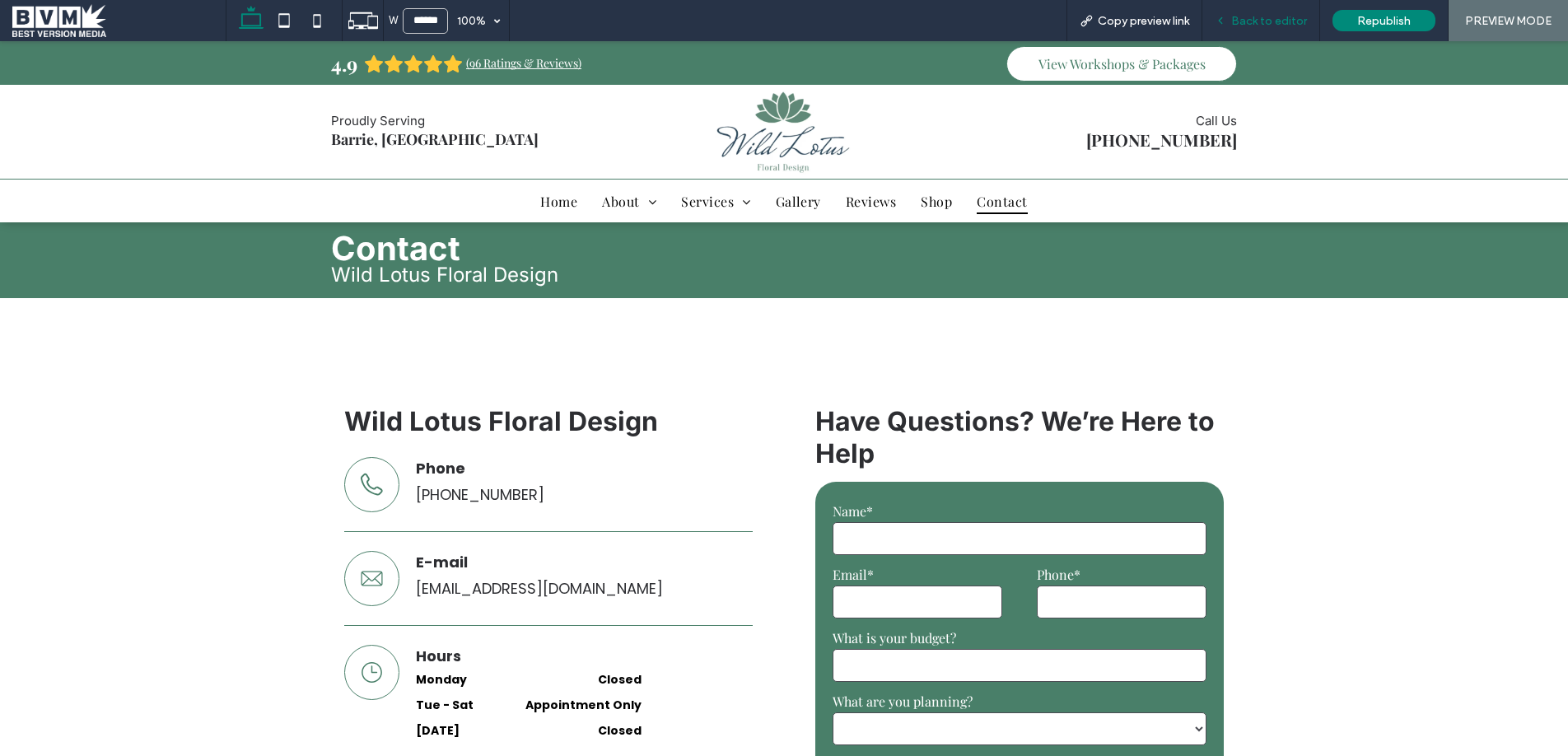
click at [1277, 22] on span "Back to editor" at bounding box center [1269, 21] width 76 height 14
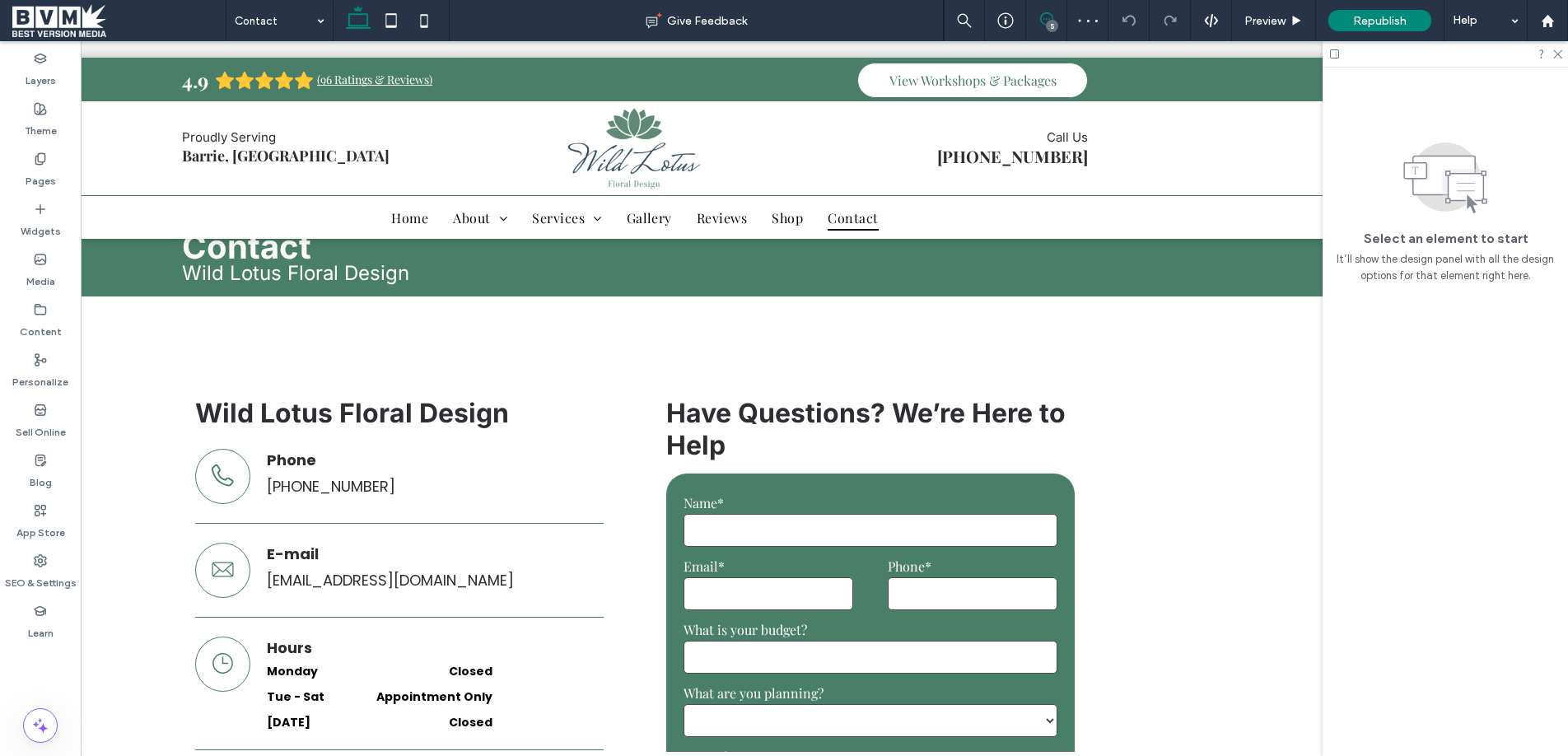
click at [1041, 22] on use at bounding box center [1046, 19] width 13 height 13
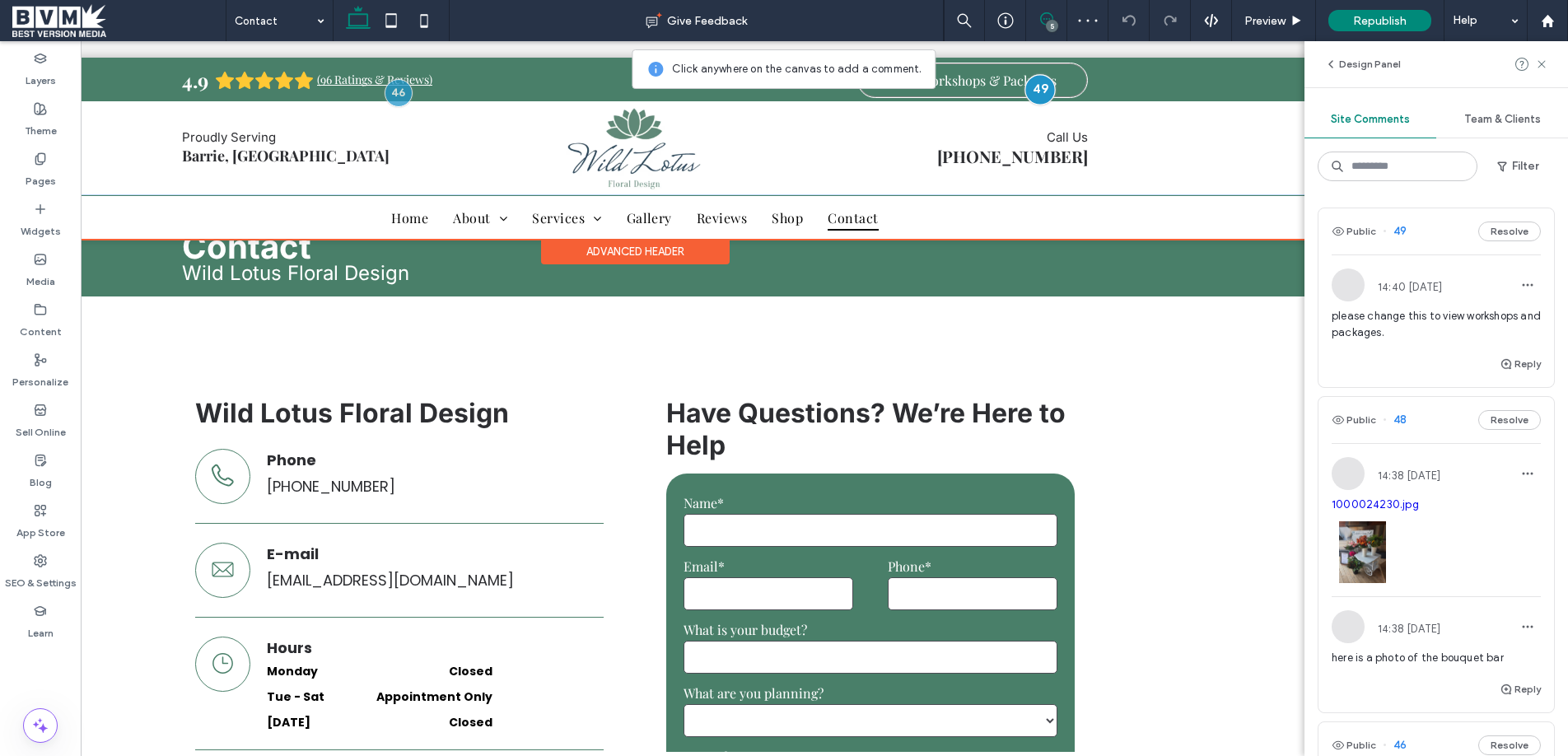
click at [1046, 88] on div at bounding box center [1039, 90] width 31 height 31
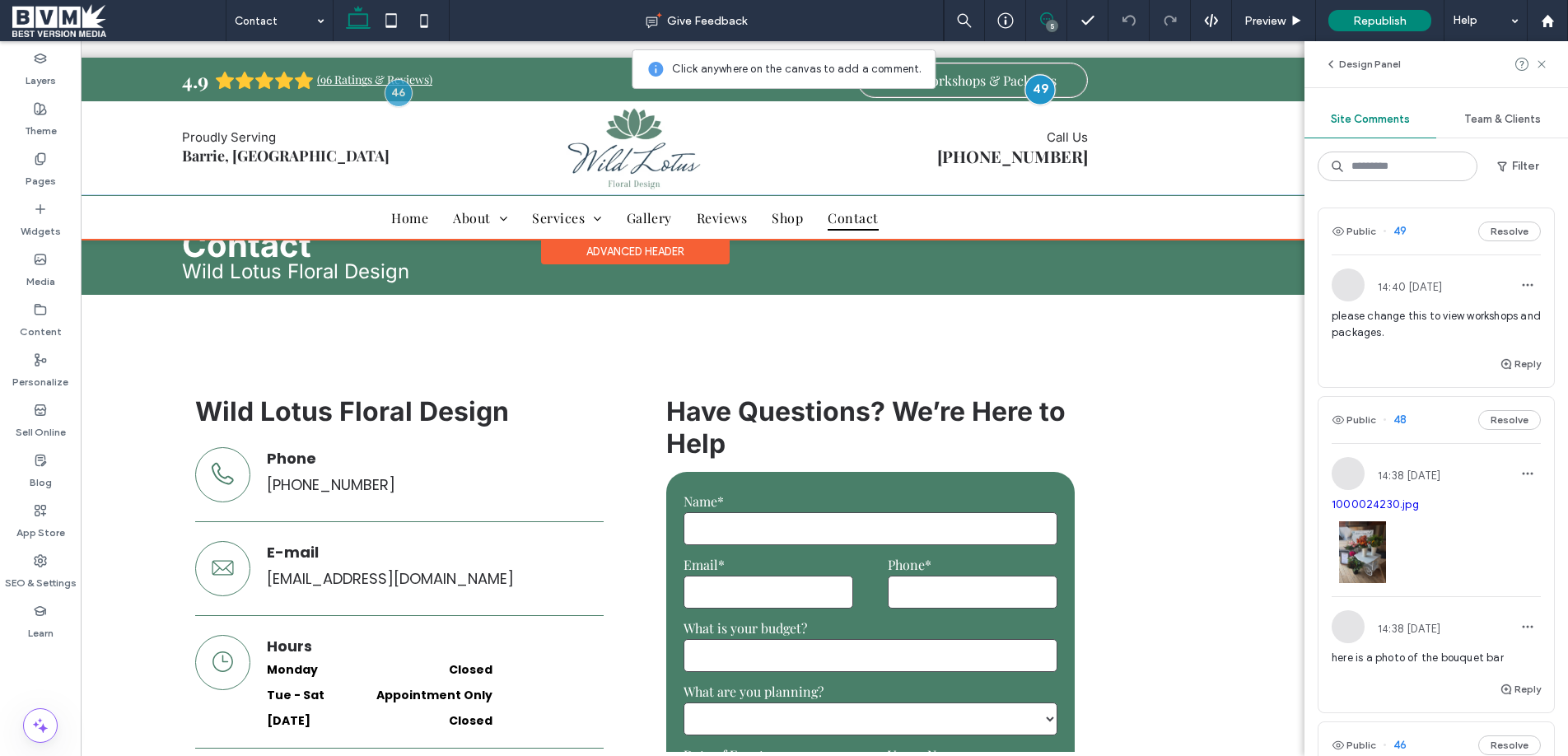
scroll to position [25, 0]
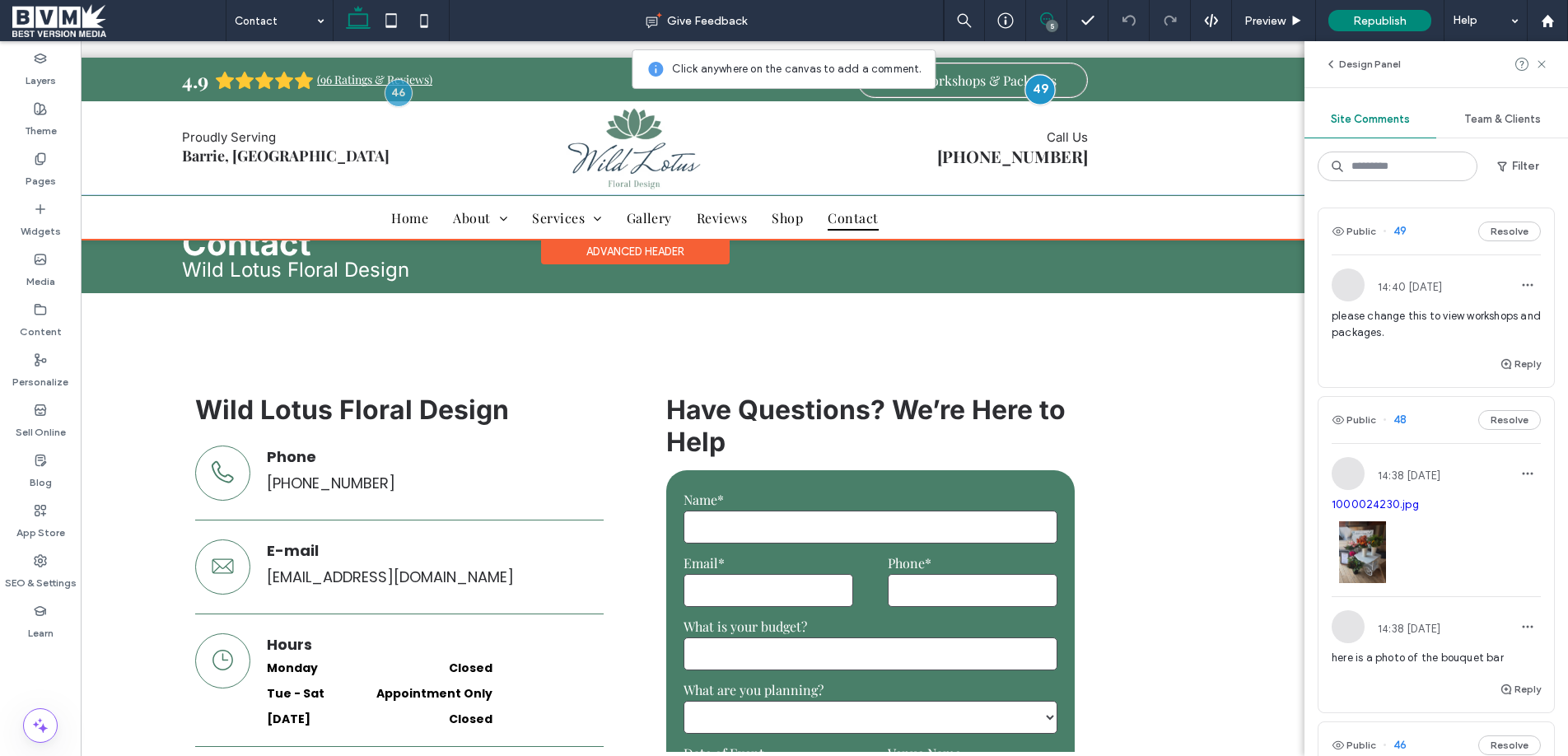
click at [1046, 88] on div at bounding box center [1039, 90] width 31 height 31
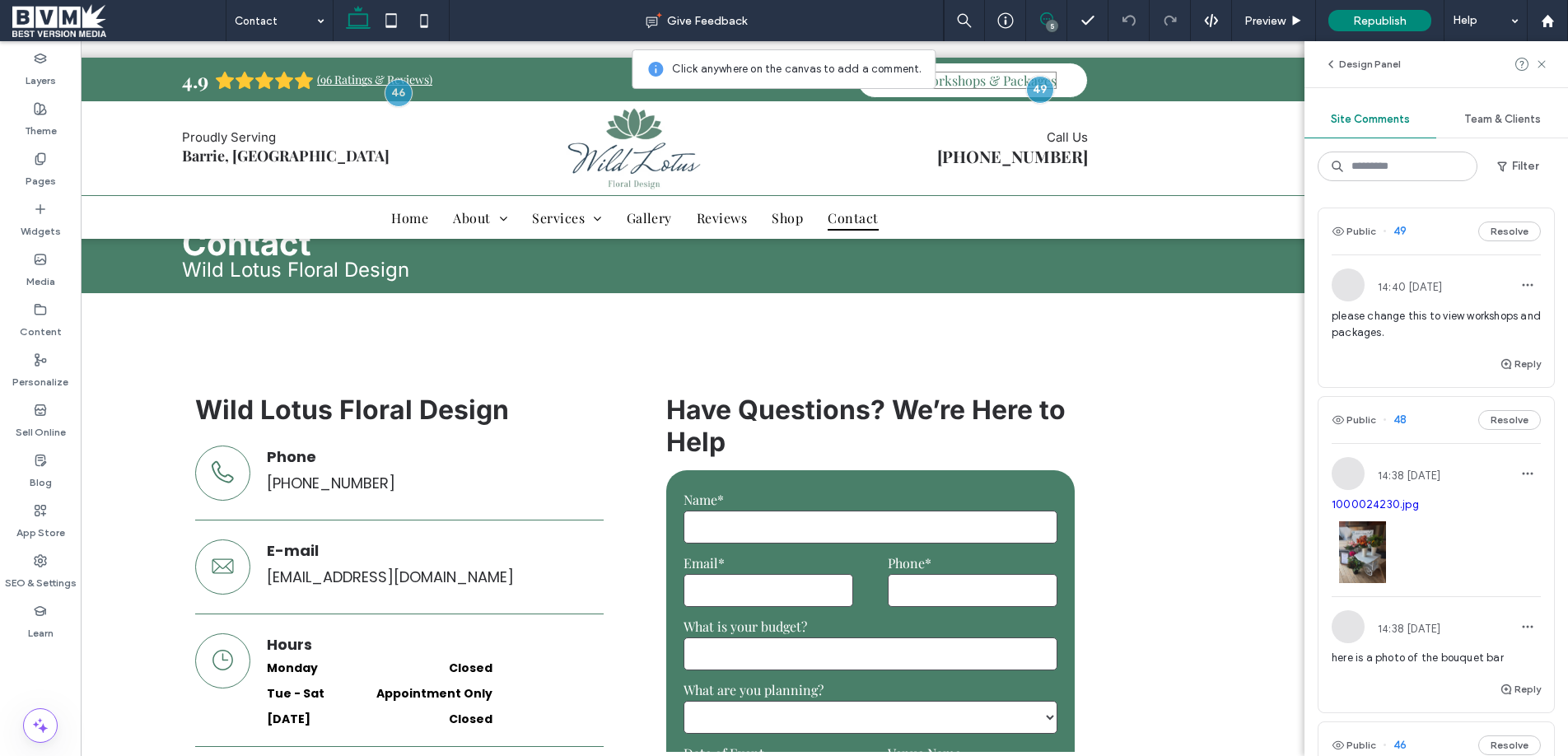
scroll to position [27, 0]
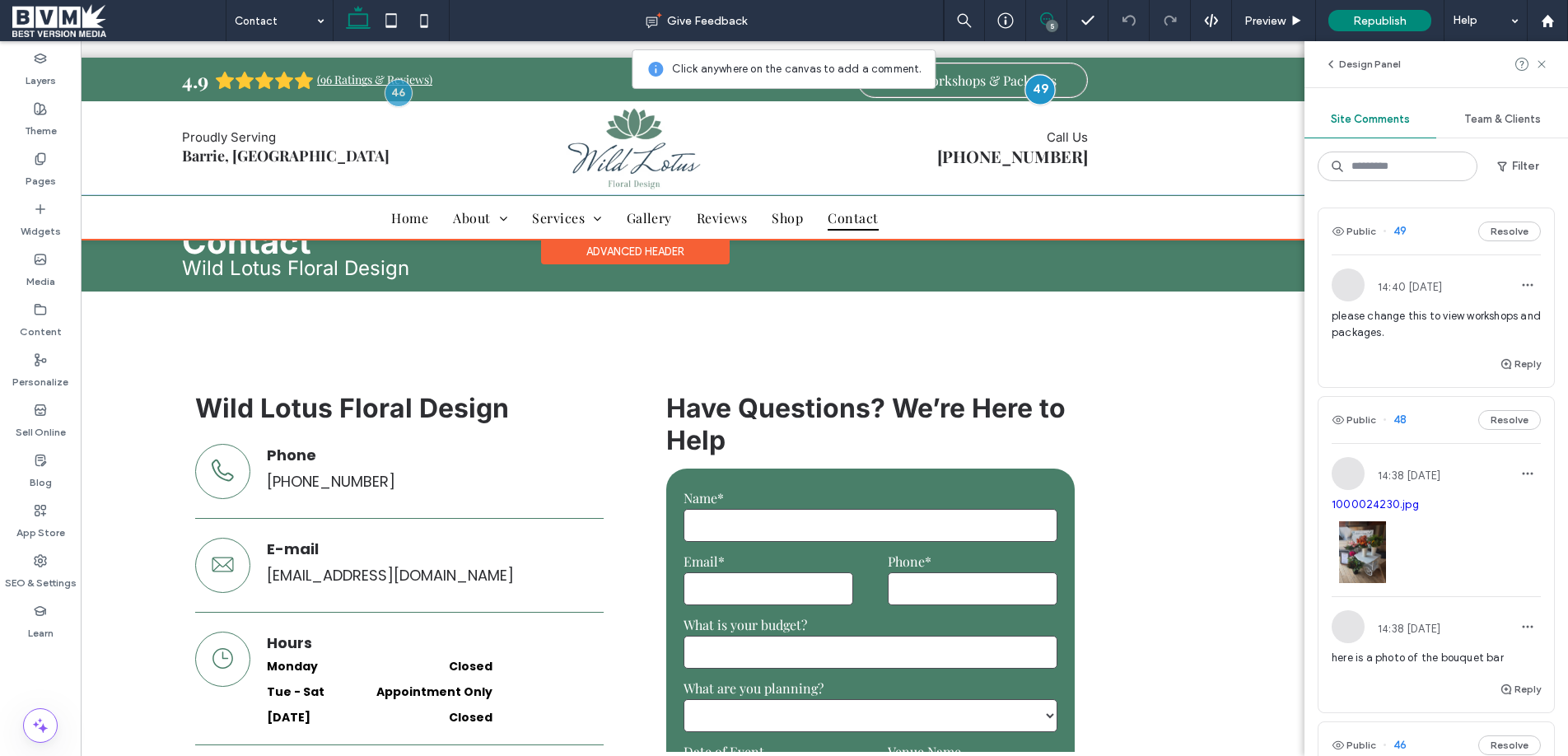
click at [1034, 88] on div at bounding box center [1039, 90] width 31 height 31
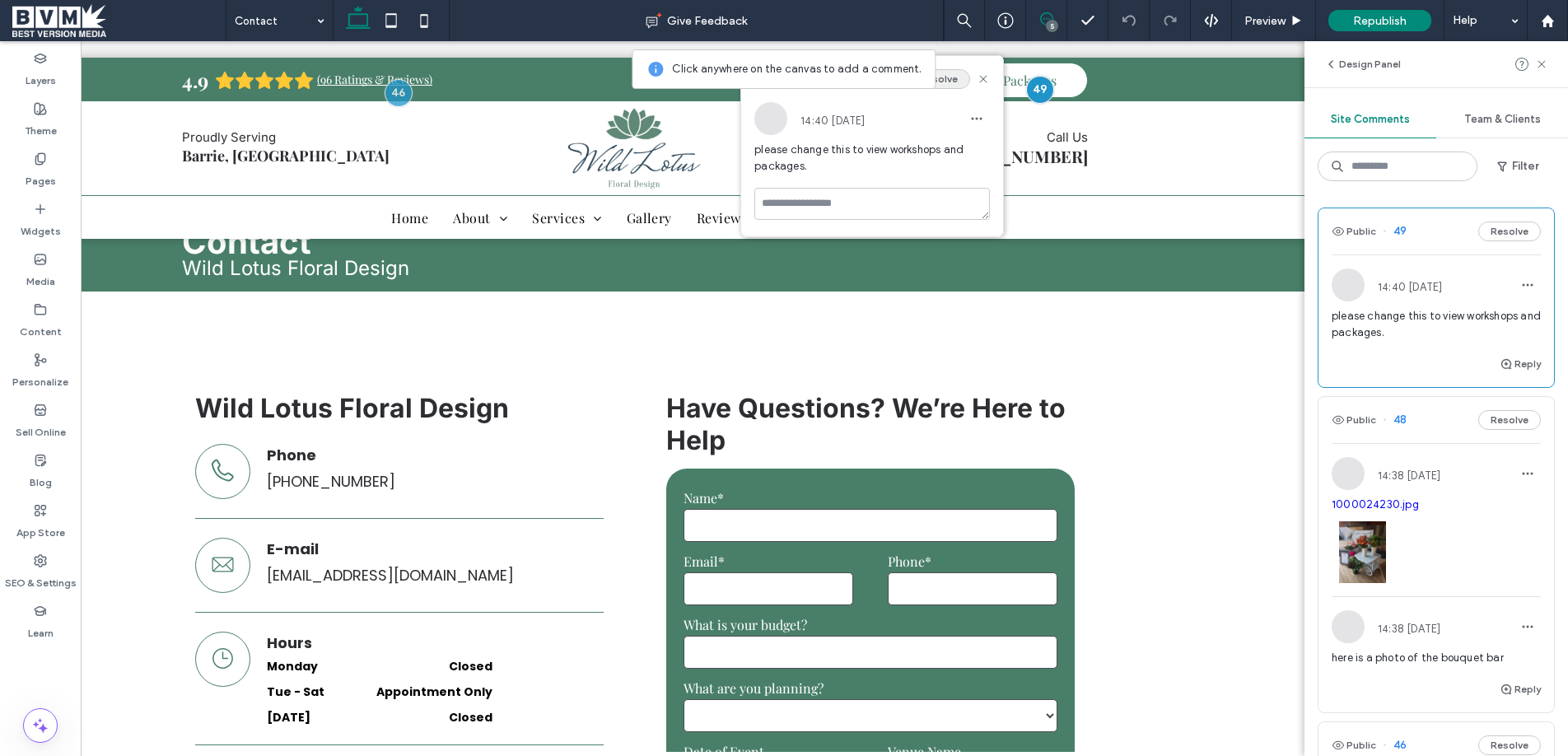
click at [953, 72] on button "Resolve" at bounding box center [938, 79] width 62 height 20
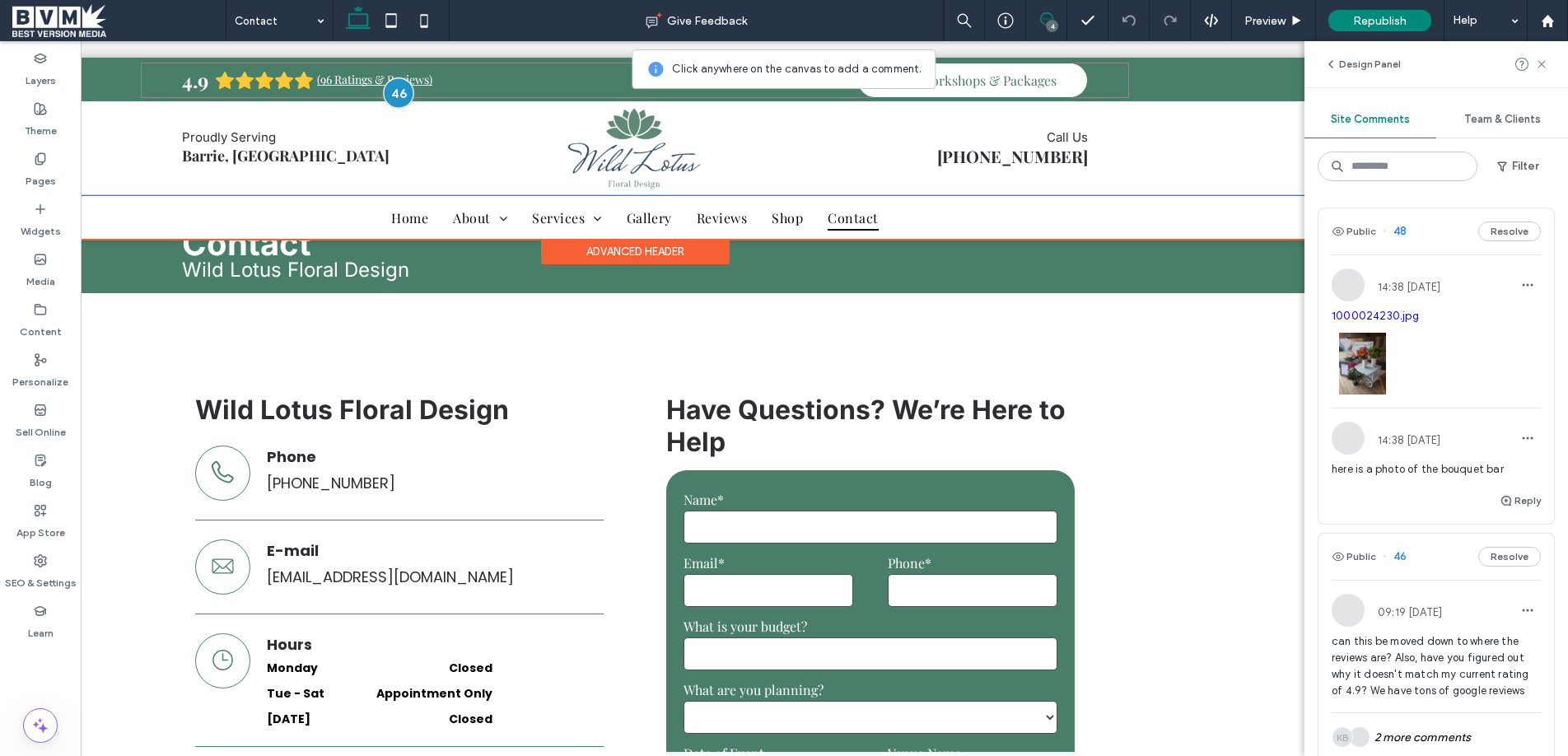
click at [397, 95] on div at bounding box center [398, 92] width 31 height 31
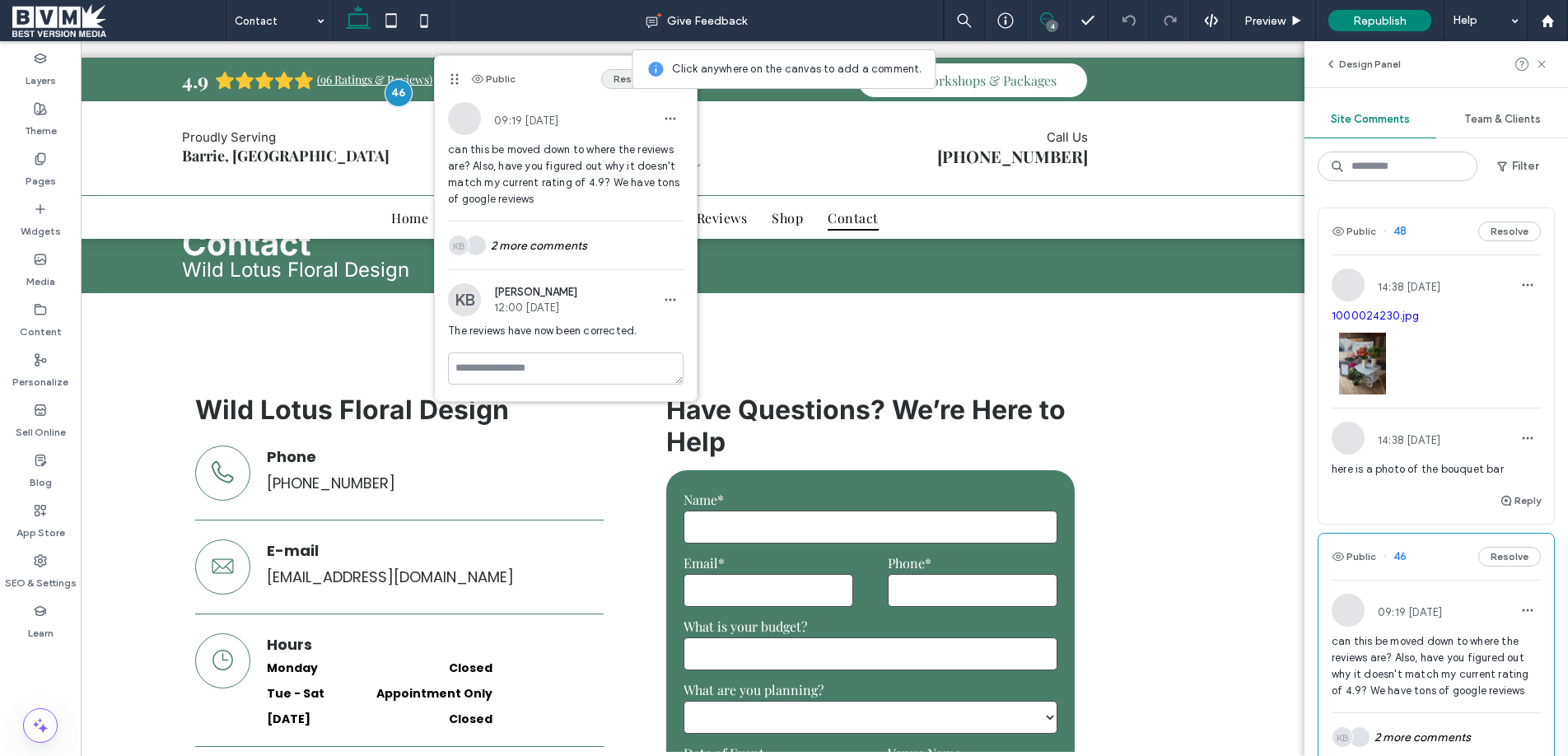
click at [617, 77] on button "Resolve" at bounding box center [632, 79] width 62 height 20
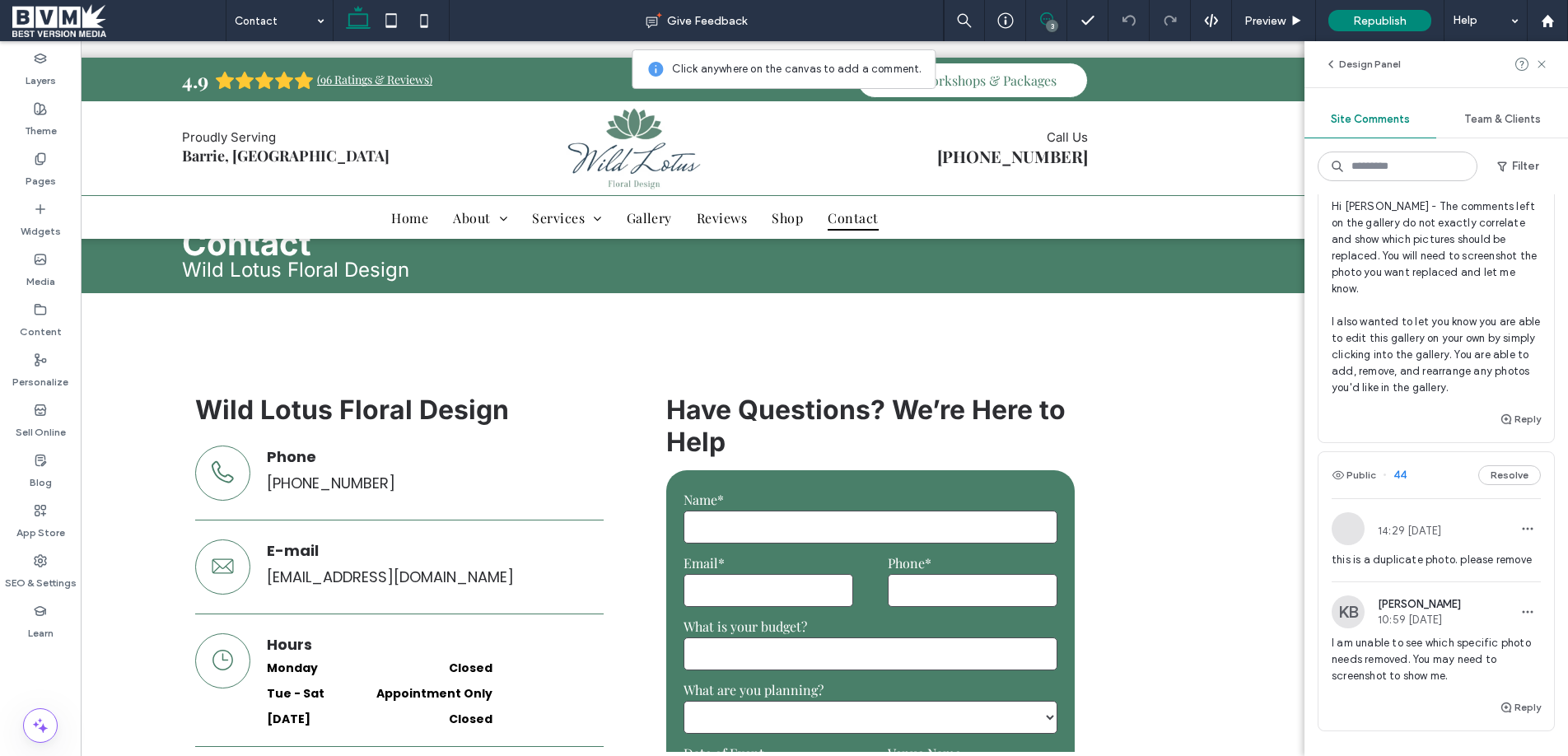
scroll to position [855, 0]
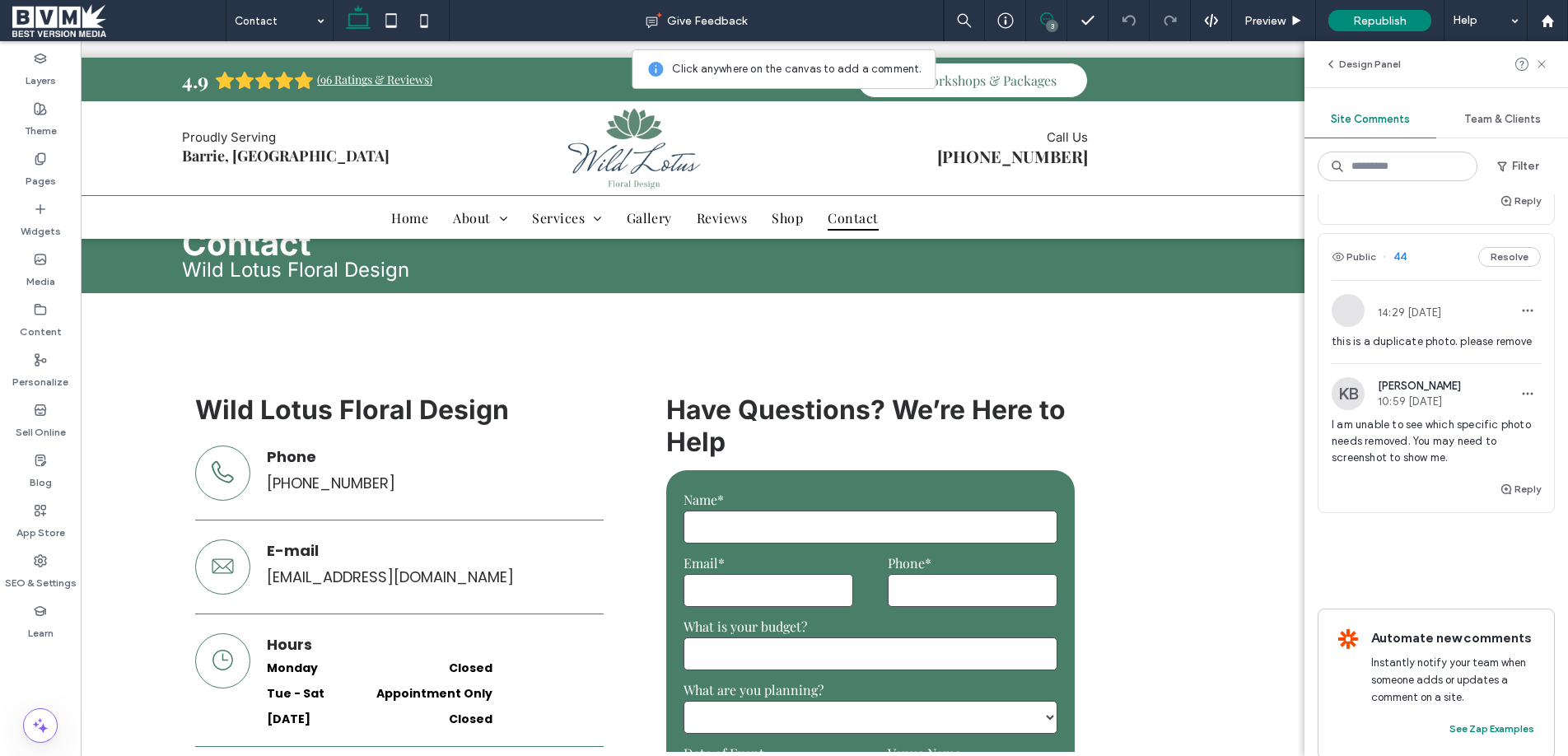
click at [1452, 444] on span "I am unable to see which specific photo needs removed. You may need to screensh…" at bounding box center [1436, 441] width 209 height 49
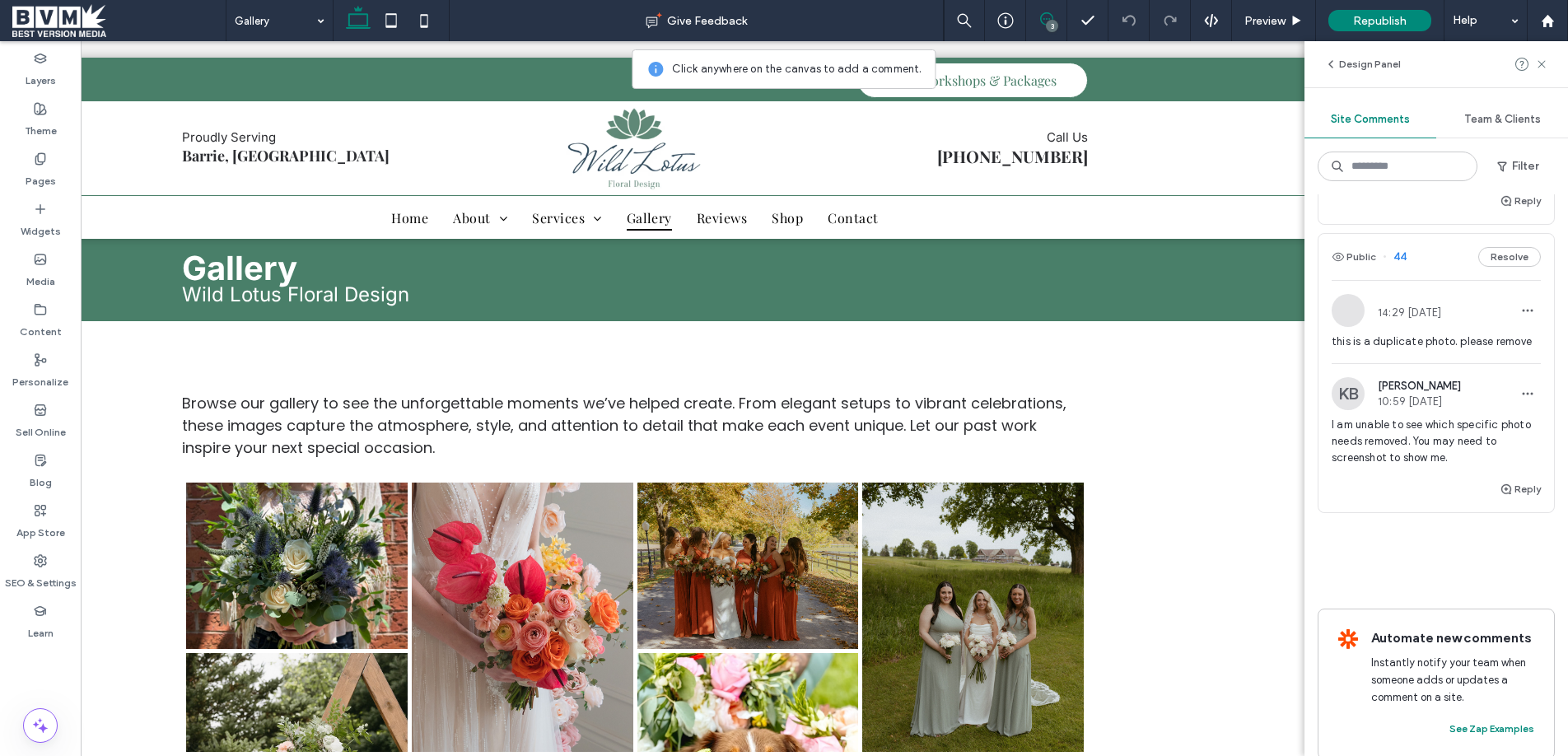
scroll to position [0, 0]
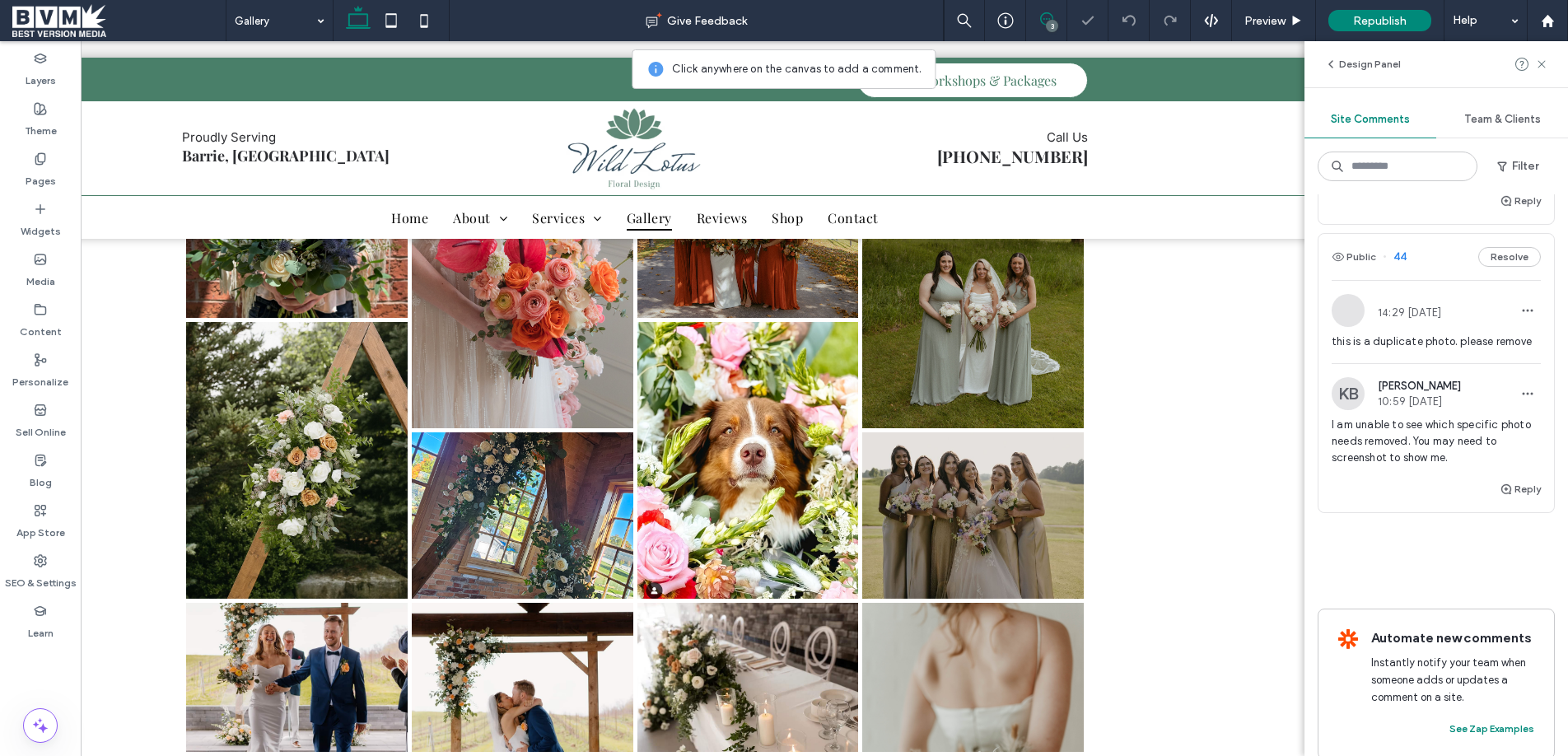
scroll to position [396, 0]
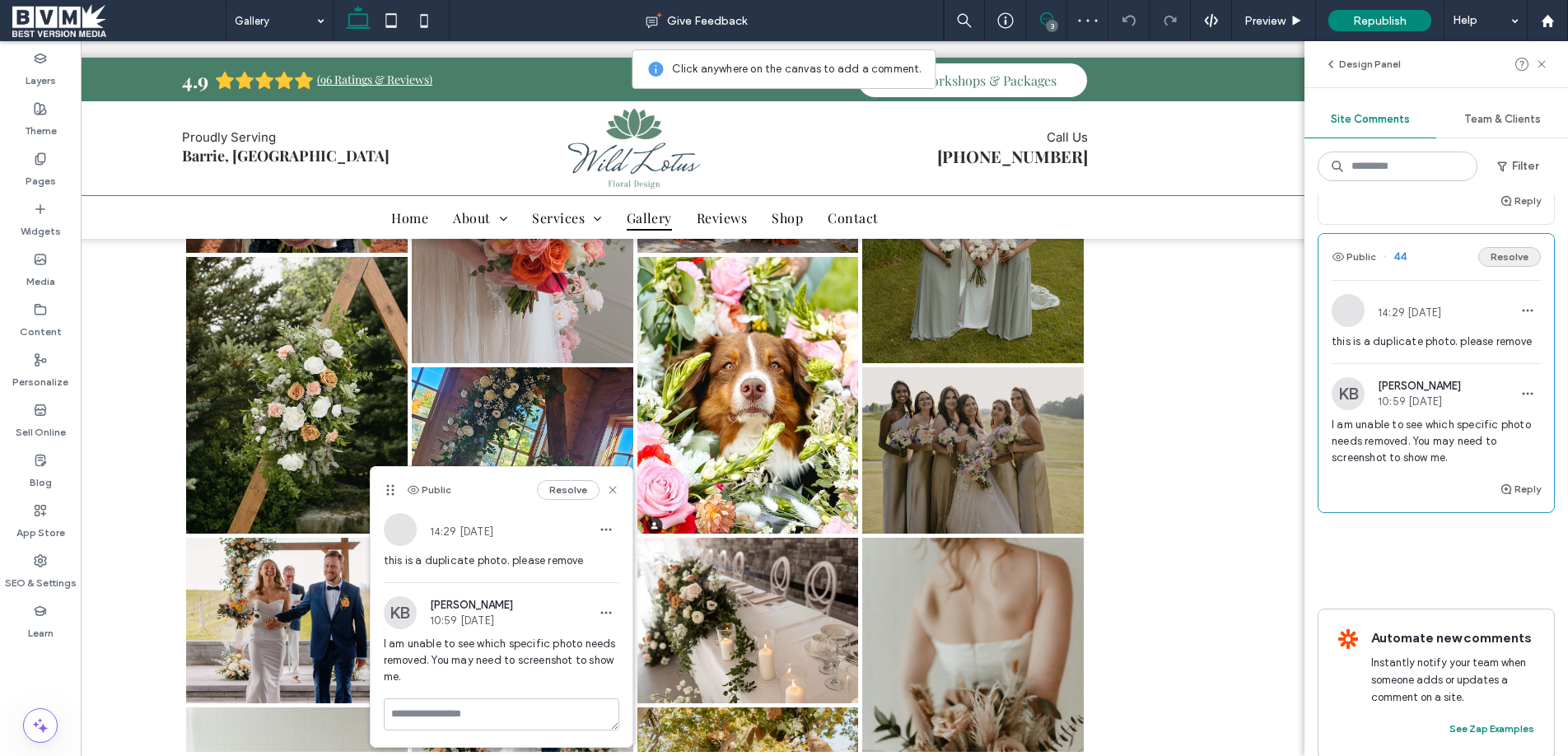
click at [1513, 247] on button "Resolve" at bounding box center [1509, 257] width 62 height 20
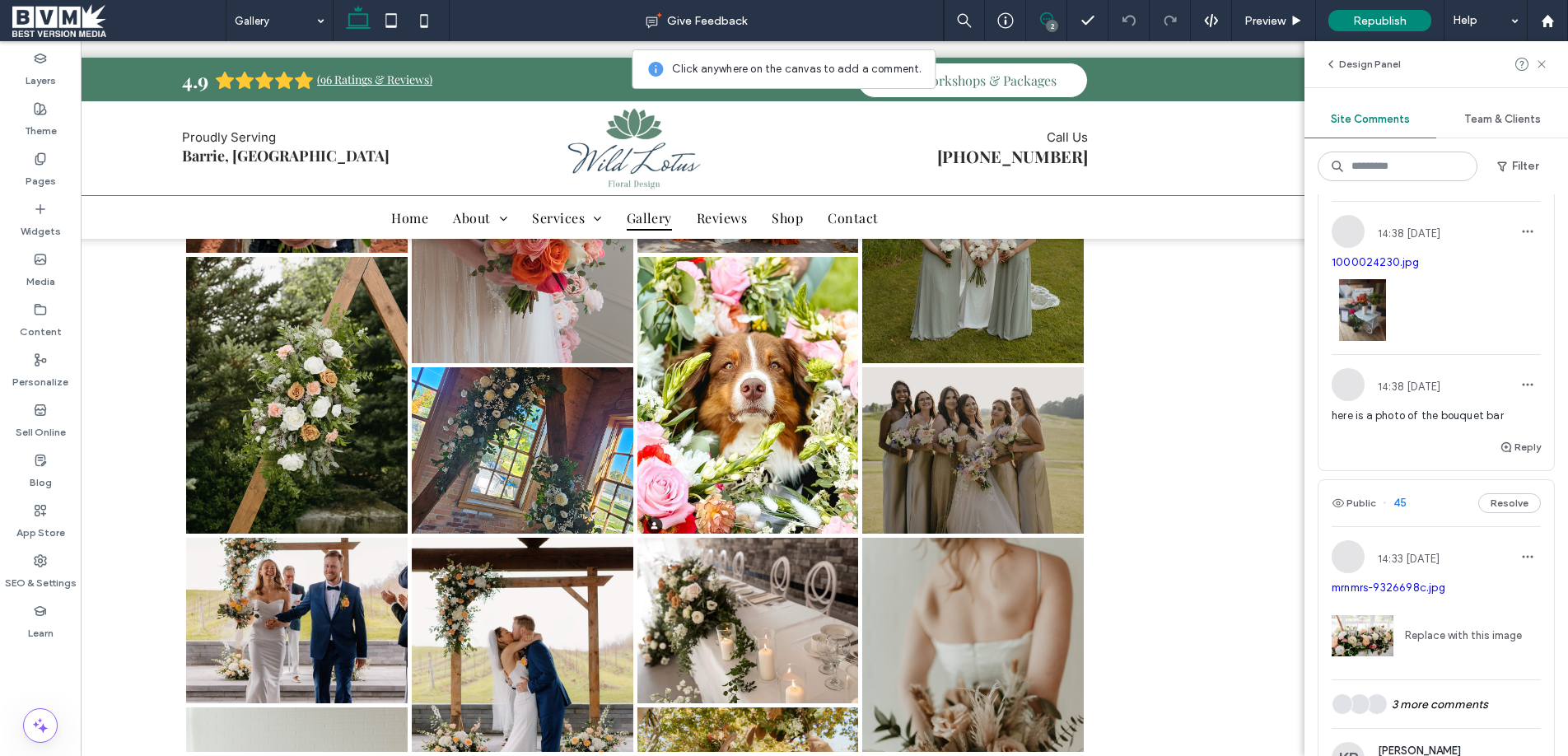
scroll to position [0, 0]
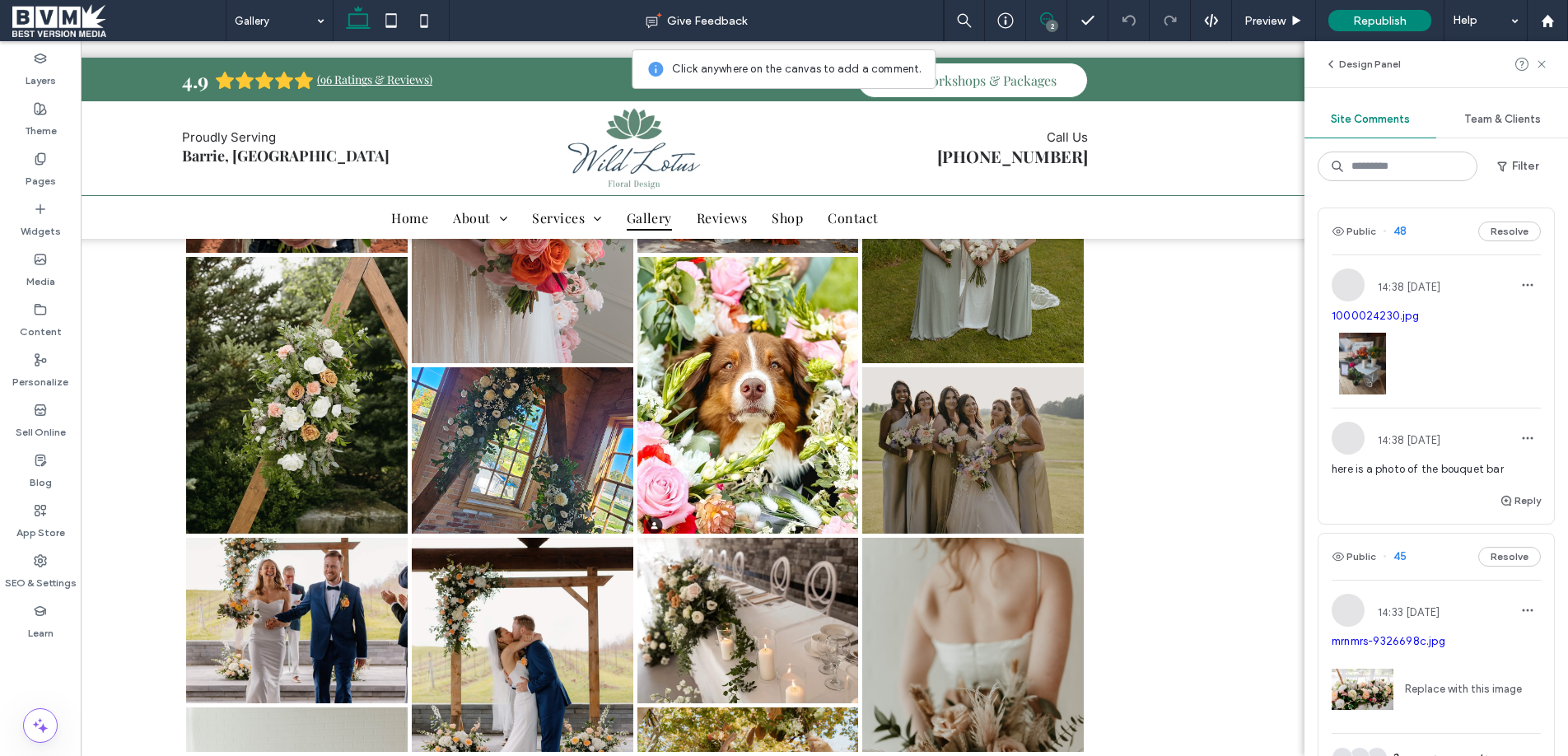
click at [1444, 456] on div "14:38 Sep 13 2025 here is a photo of the bouquet bar" at bounding box center [1436, 456] width 209 height 69
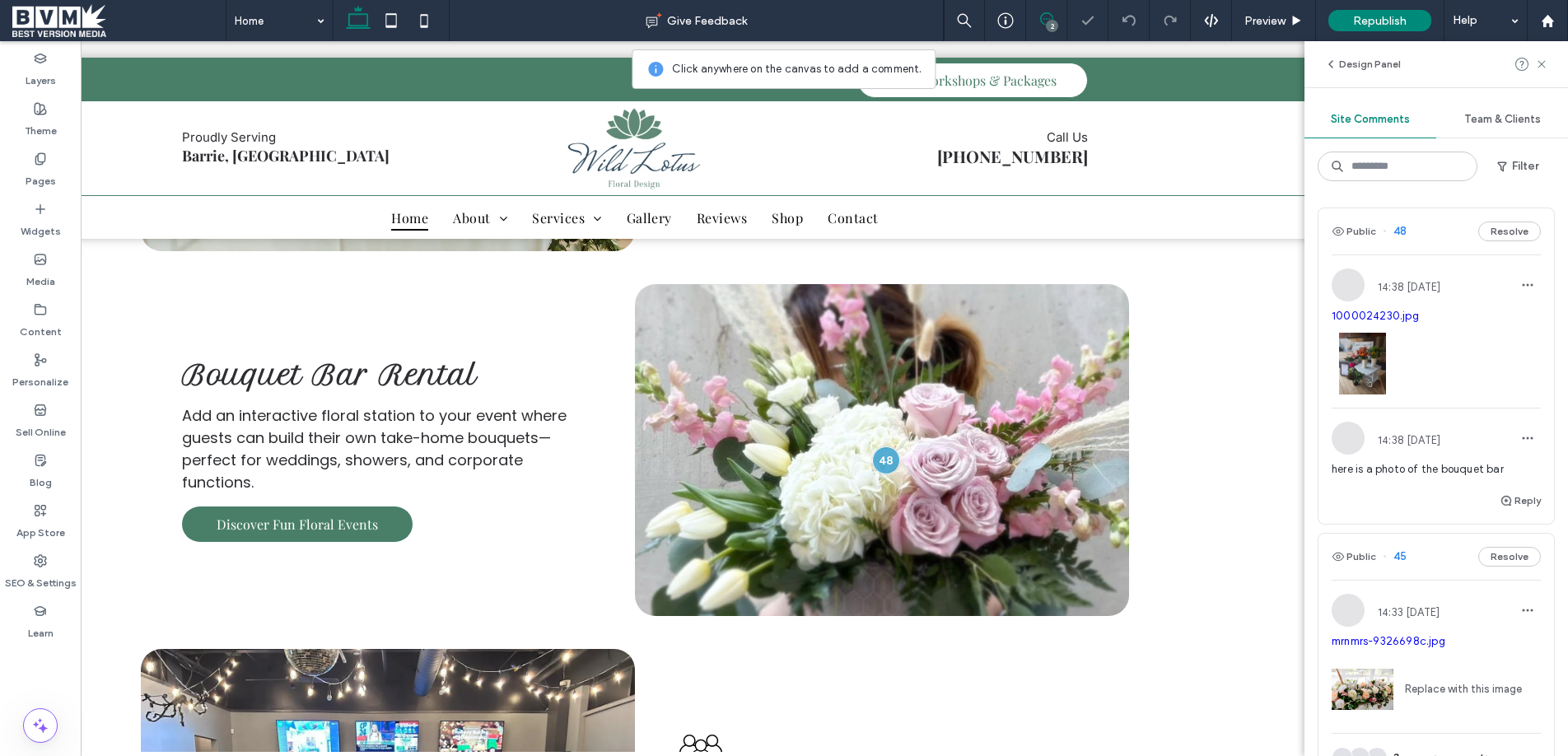
scroll to position [3111, 0]
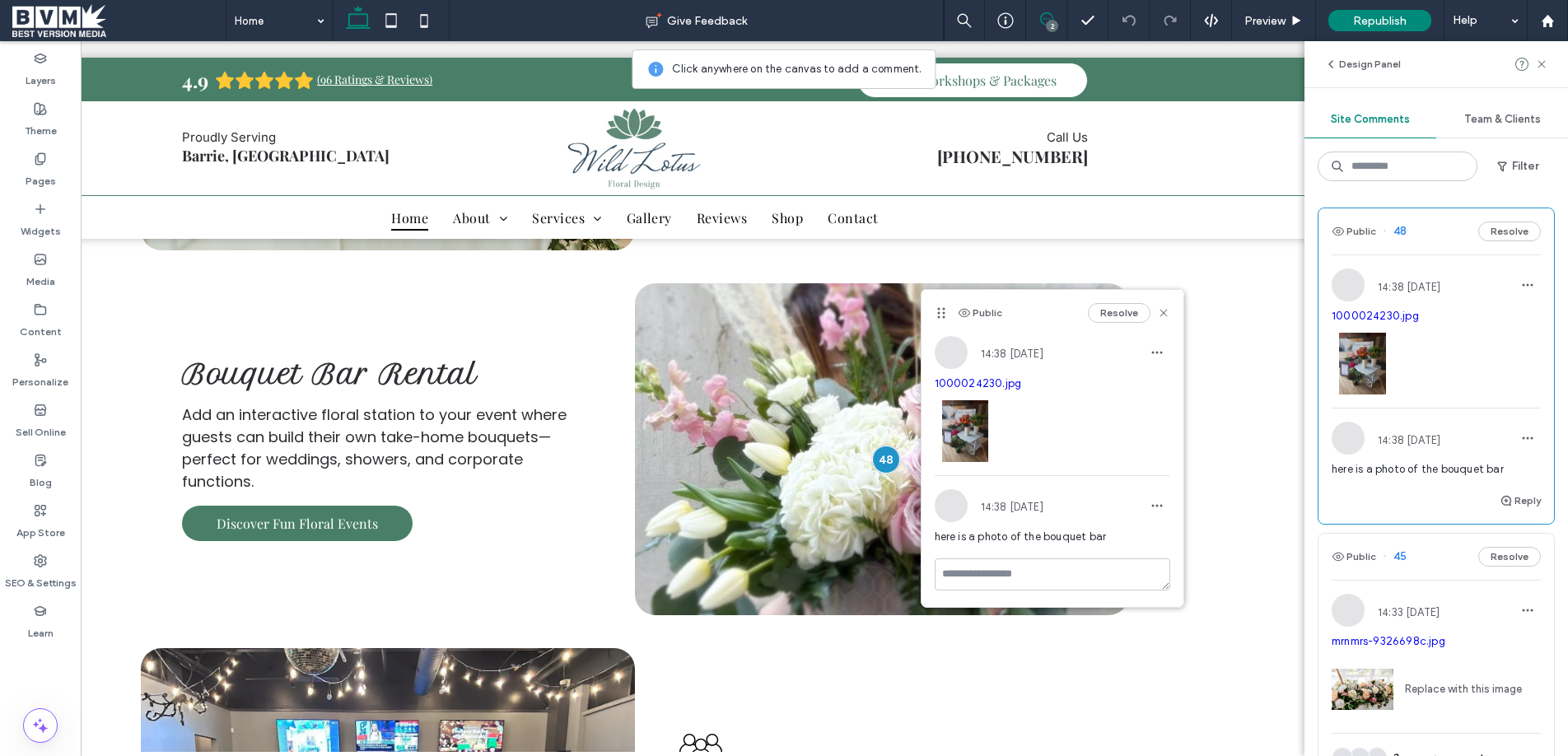
click at [1382, 312] on link "1000024230.jpg" at bounding box center [1374, 316] width 87 height 13
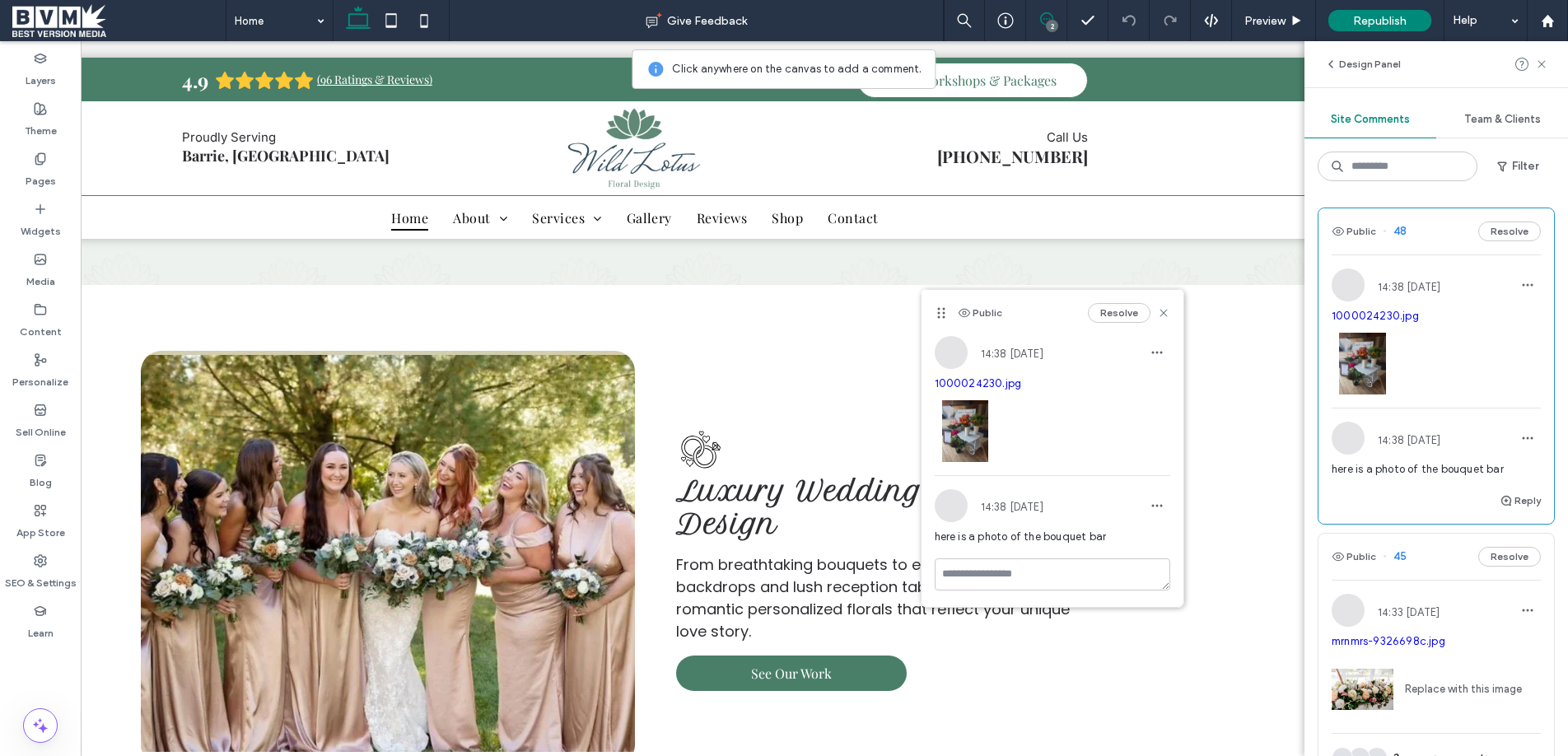
scroll to position [0, 190]
click at [1093, 404] on div at bounding box center [1053, 426] width 236 height 70
click at [1428, 379] on div at bounding box center [1436, 359] width 209 height 70
click at [1435, 357] on div at bounding box center [1436, 359] width 209 height 70
drag, startPoint x: 1435, startPoint y: 357, endPoint x: 1313, endPoint y: 335, distance: 124.0
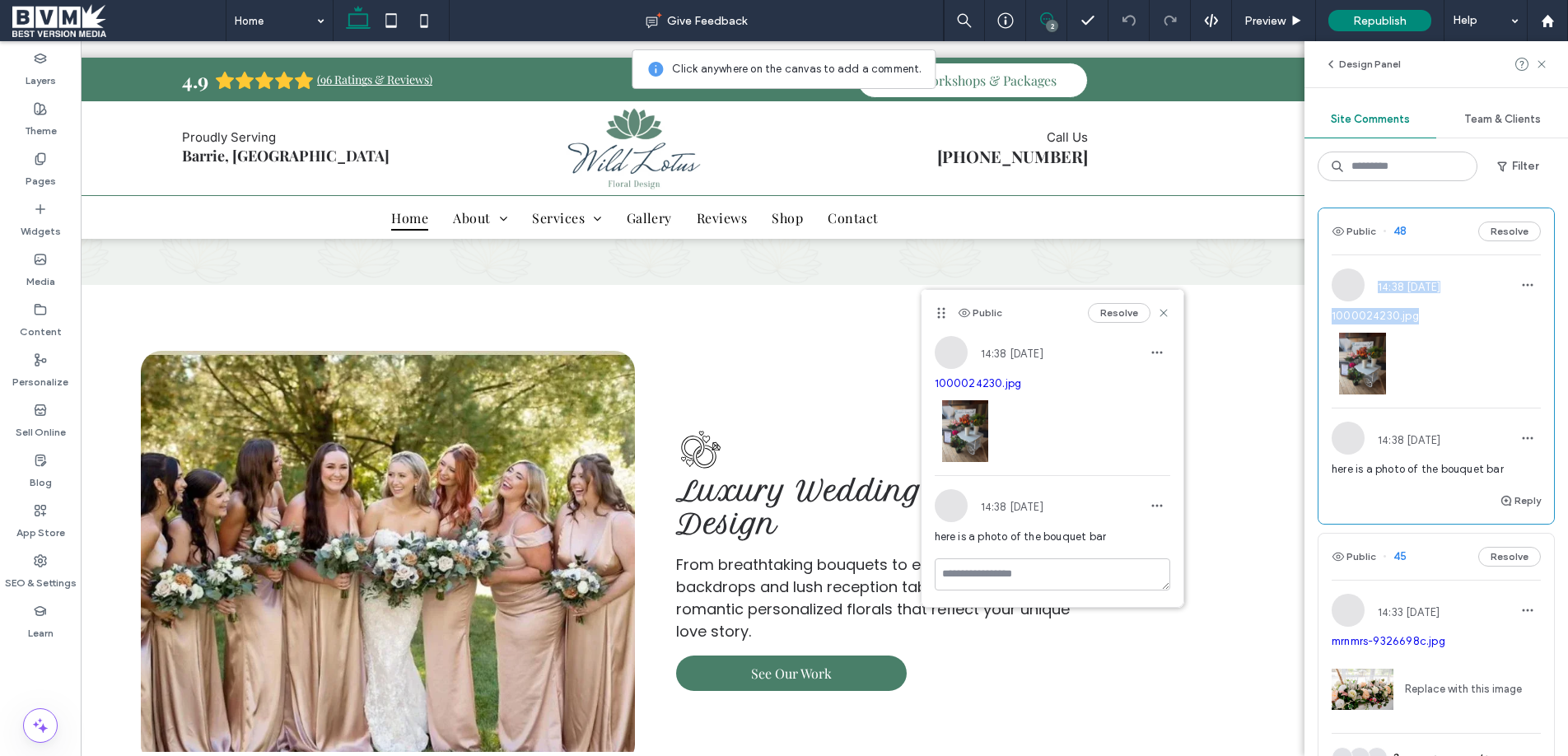
click at [1435, 357] on div at bounding box center [1436, 359] width 209 height 70
click at [1169, 314] on icon at bounding box center [1163, 312] width 13 height 13
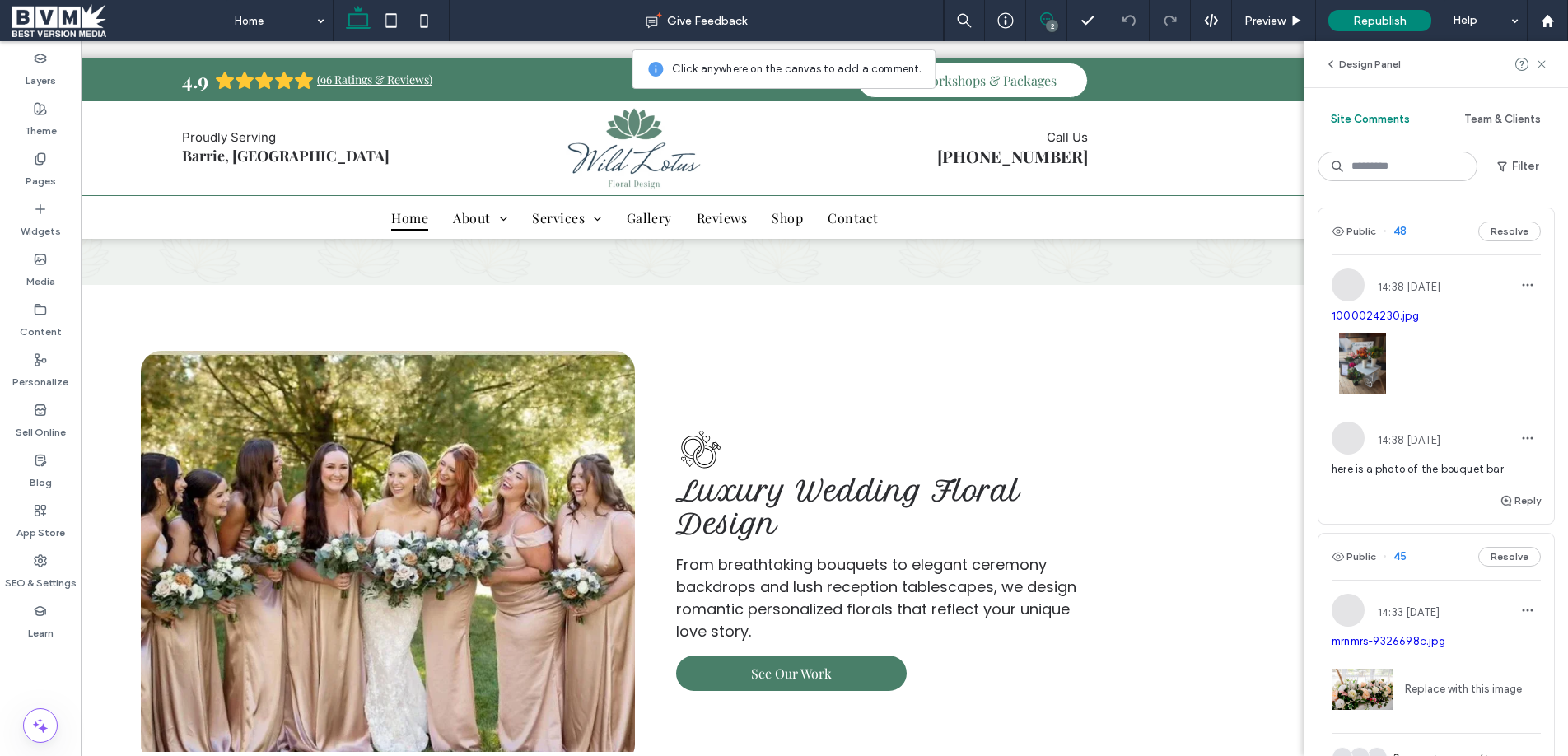
drag, startPoint x: 1517, startPoint y: 302, endPoint x: 1491, endPoint y: 310, distance: 27.2
click at [1517, 302] on div "14:38 Sep 13 2025 1000024230.jpg" at bounding box center [1436, 338] width 209 height 139
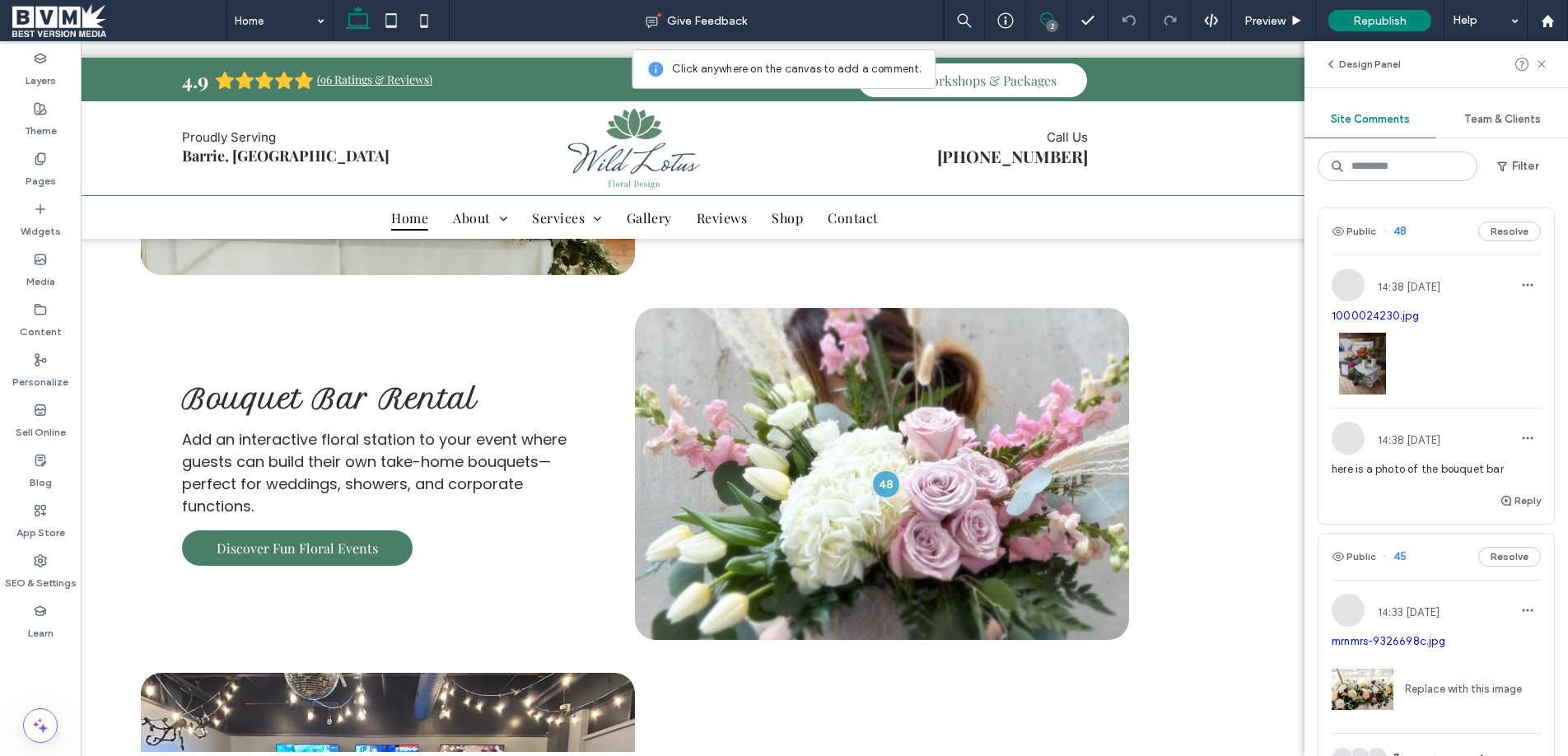
scroll to position [3111, 0]
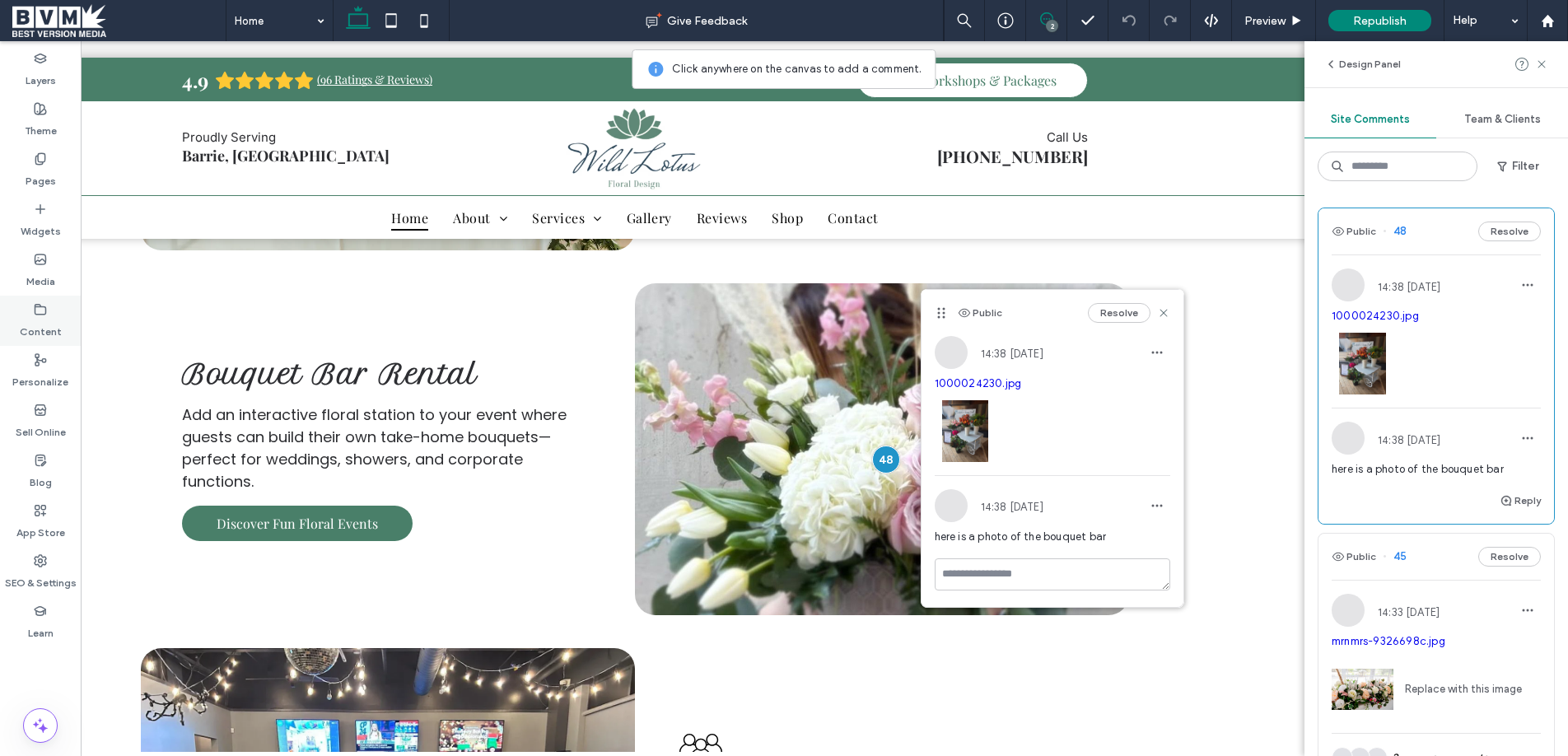
click at [38, 303] on icon at bounding box center [39, 309] width 13 height 13
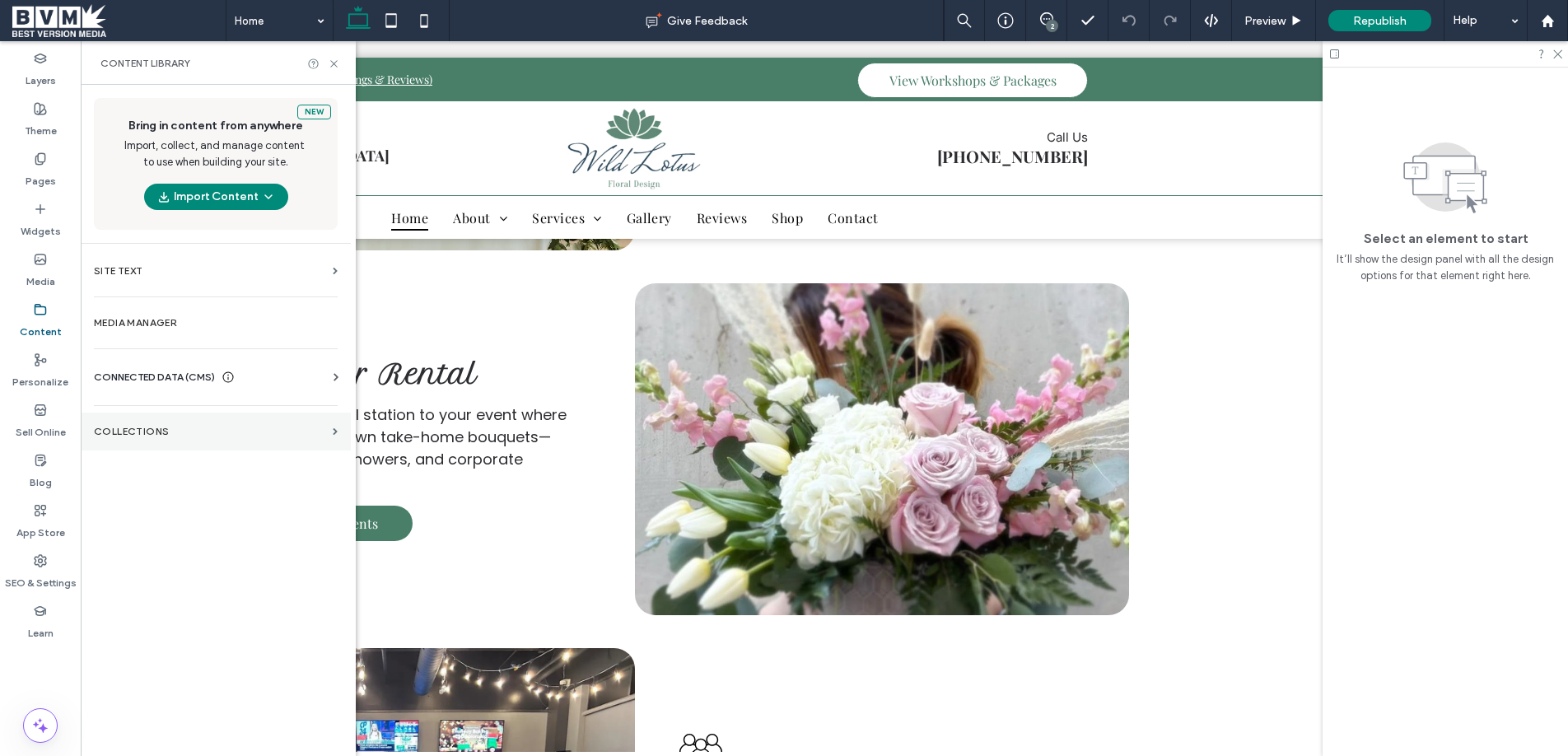
click at [150, 419] on section "Collections" at bounding box center [216, 431] width 271 height 38
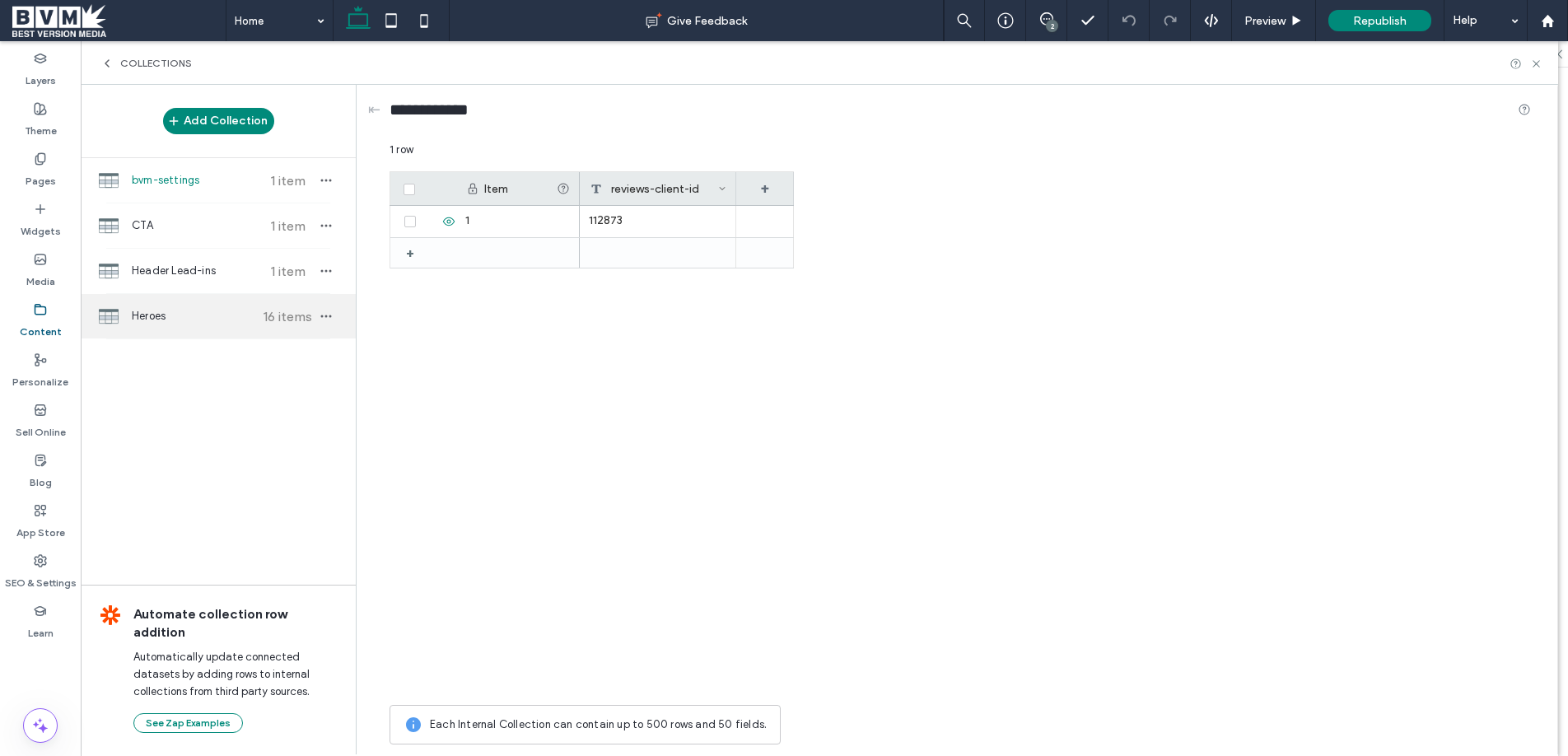
click at [246, 335] on div "Heroes 16 items" at bounding box center [218, 316] width 275 height 44
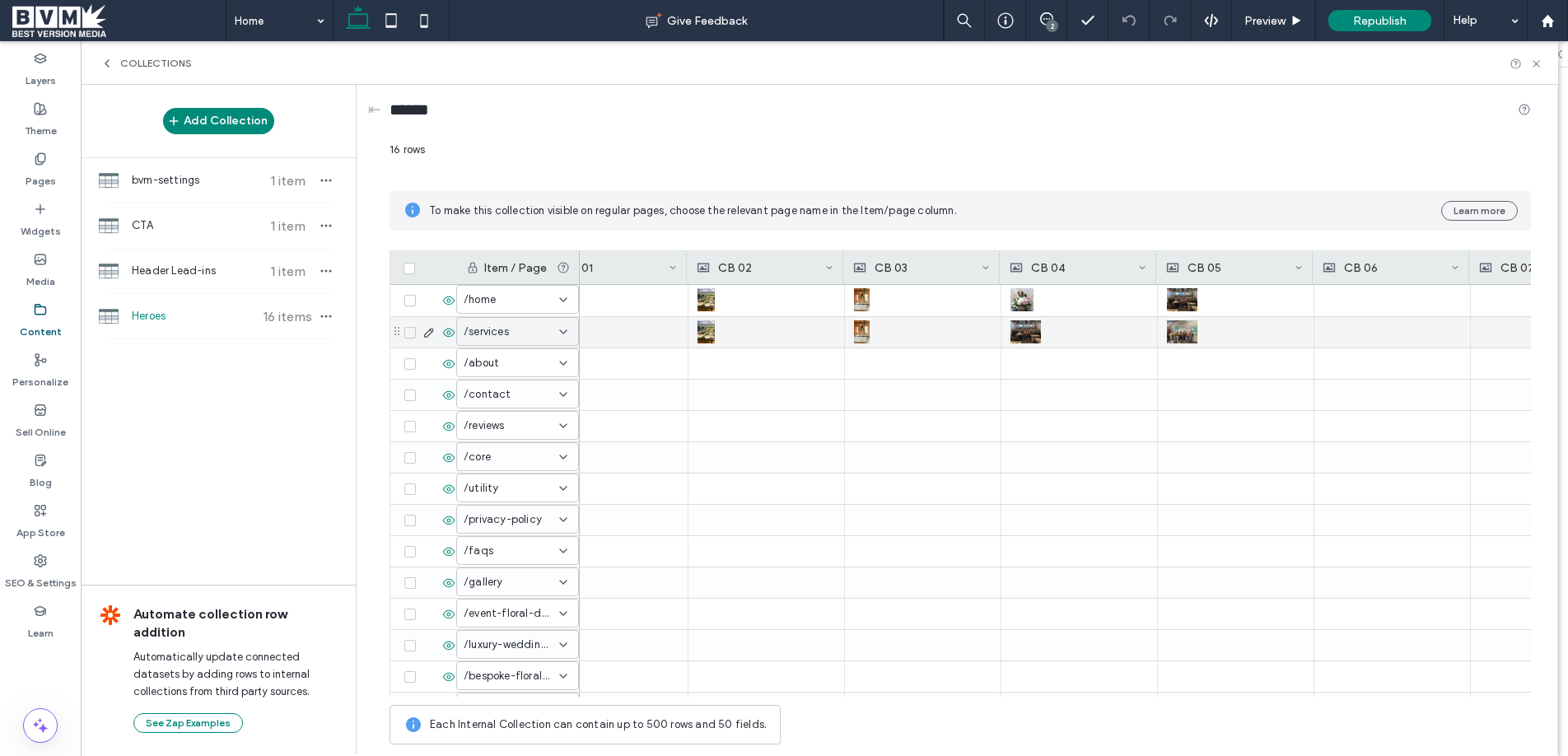
scroll to position [0, 521]
click at [1537, 62] on use at bounding box center [1535, 63] width 7 height 7
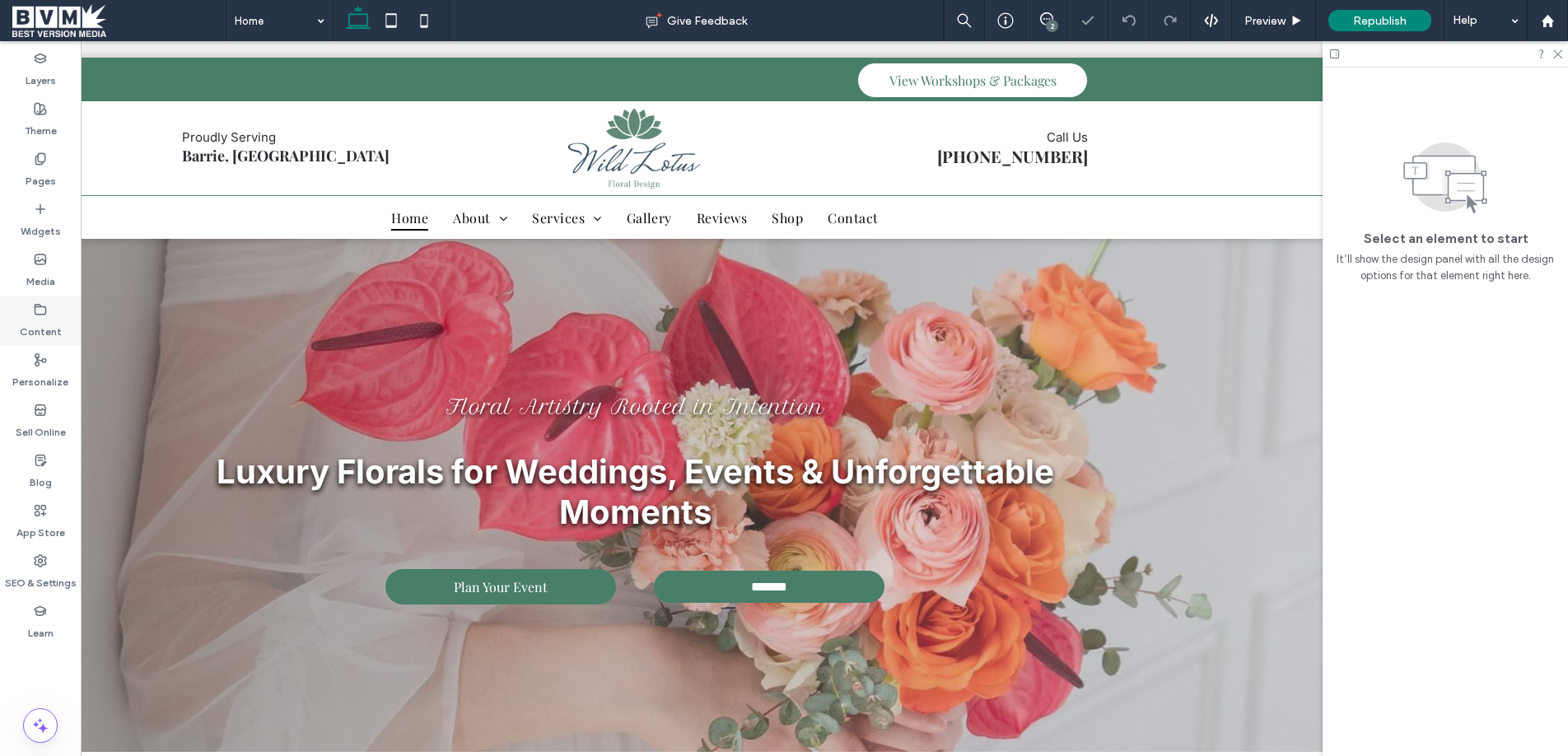
click at [40, 308] on icon at bounding box center [39, 309] width 13 height 13
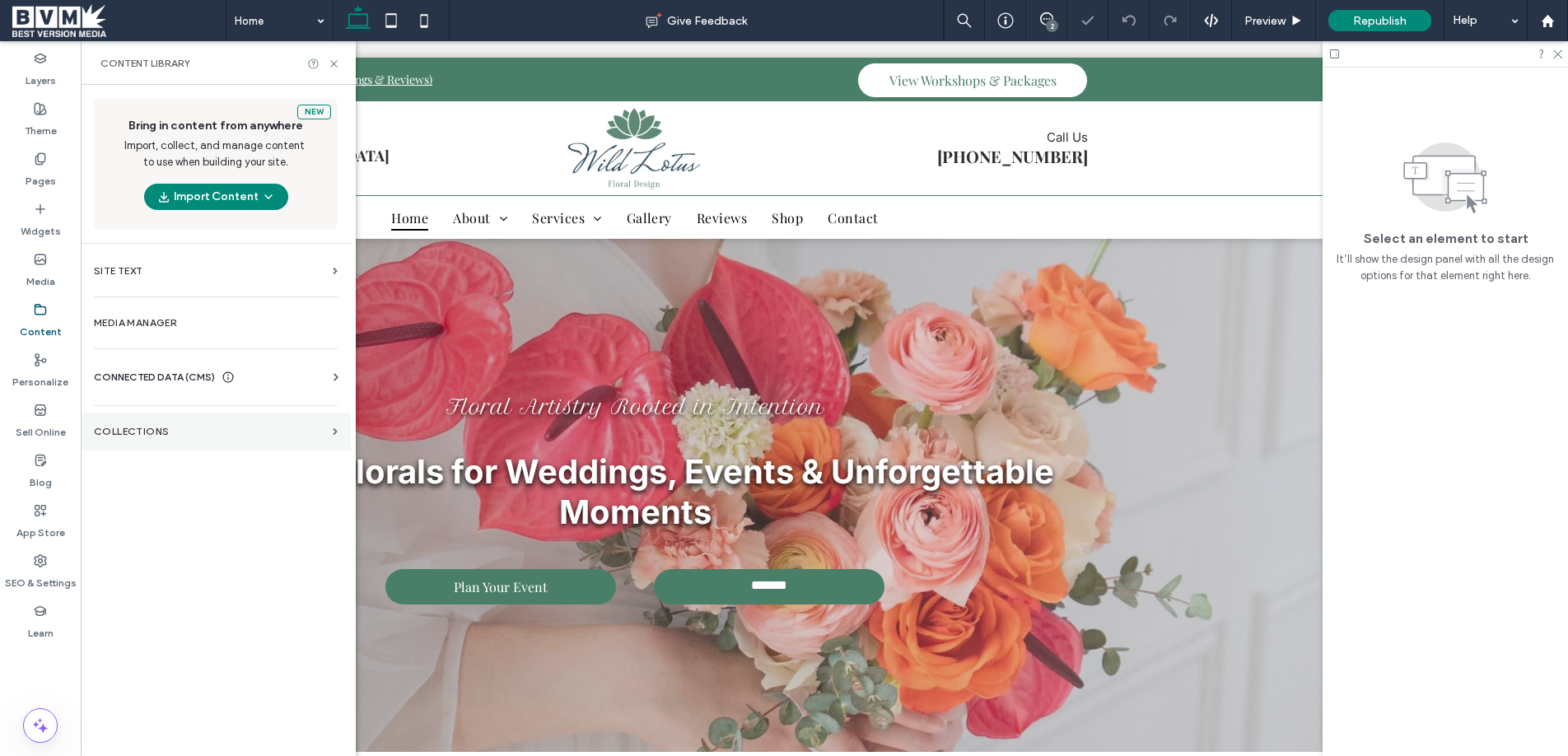
drag, startPoint x: 112, startPoint y: 431, endPoint x: 145, endPoint y: 425, distance: 33.5
click at [112, 431] on label "Collections" at bounding box center [209, 431] width 232 height 12
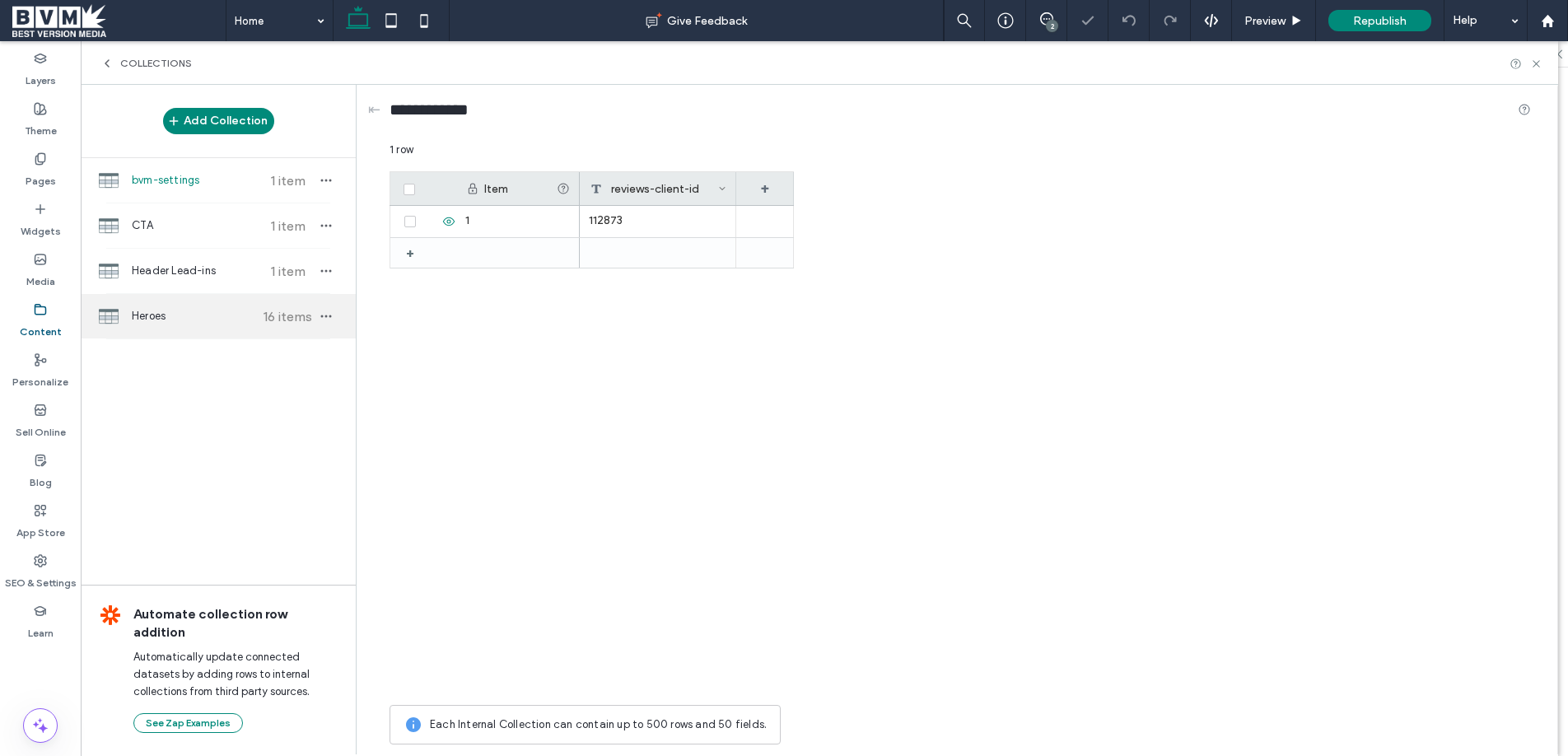
click at [275, 315] on span "16 items" at bounding box center [287, 317] width 57 height 16
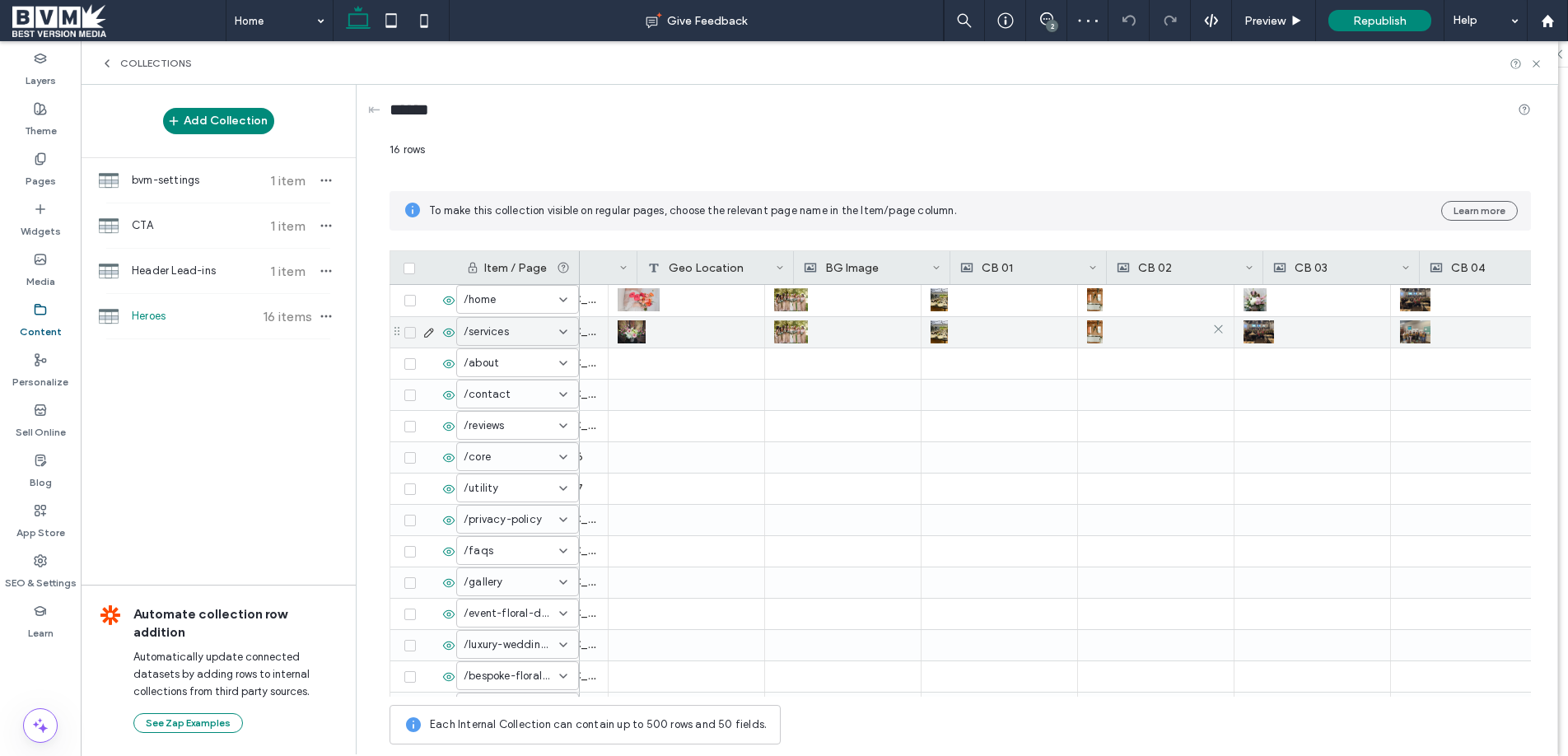
scroll to position [0, 429]
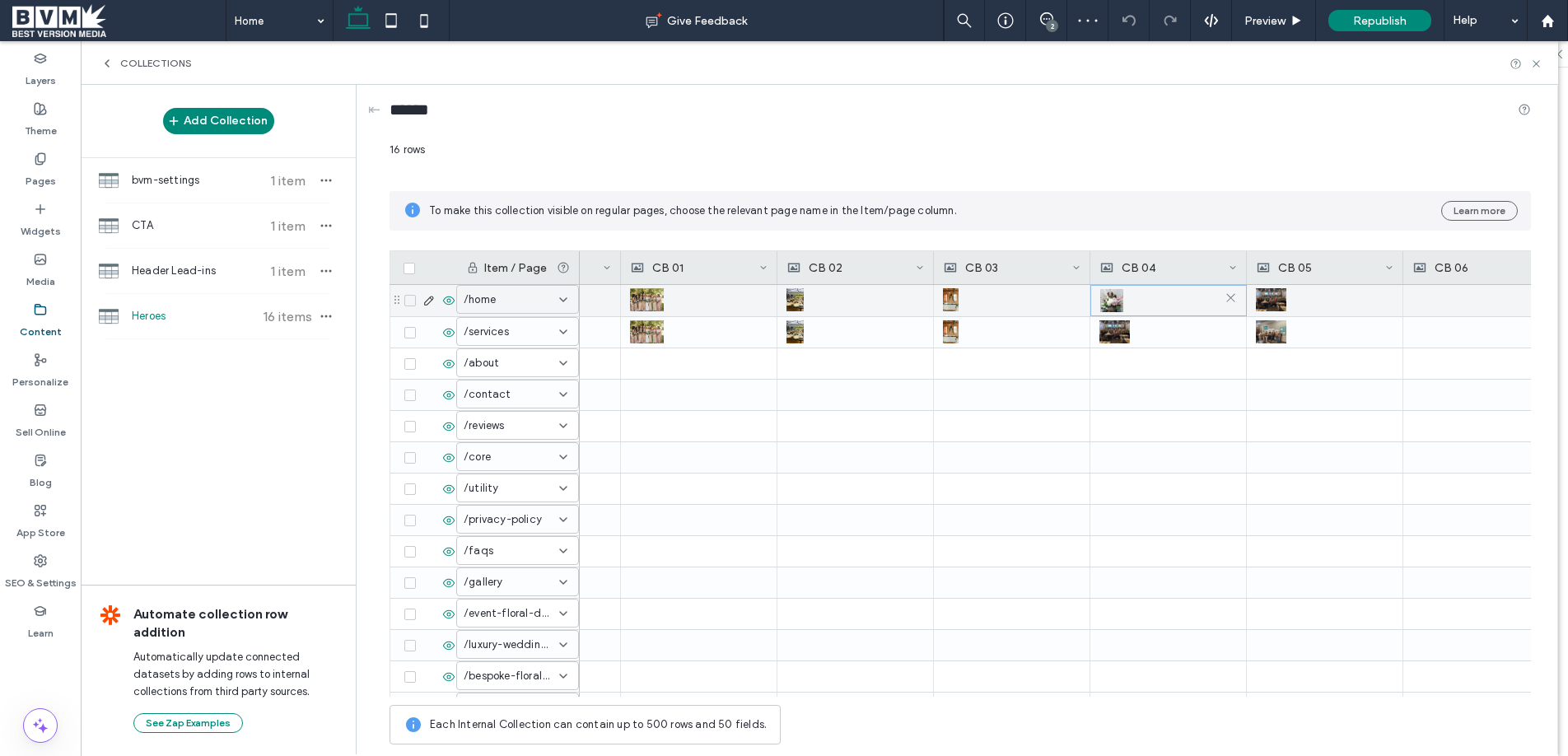
click at [1130, 300] on div at bounding box center [1168, 300] width 136 height 30
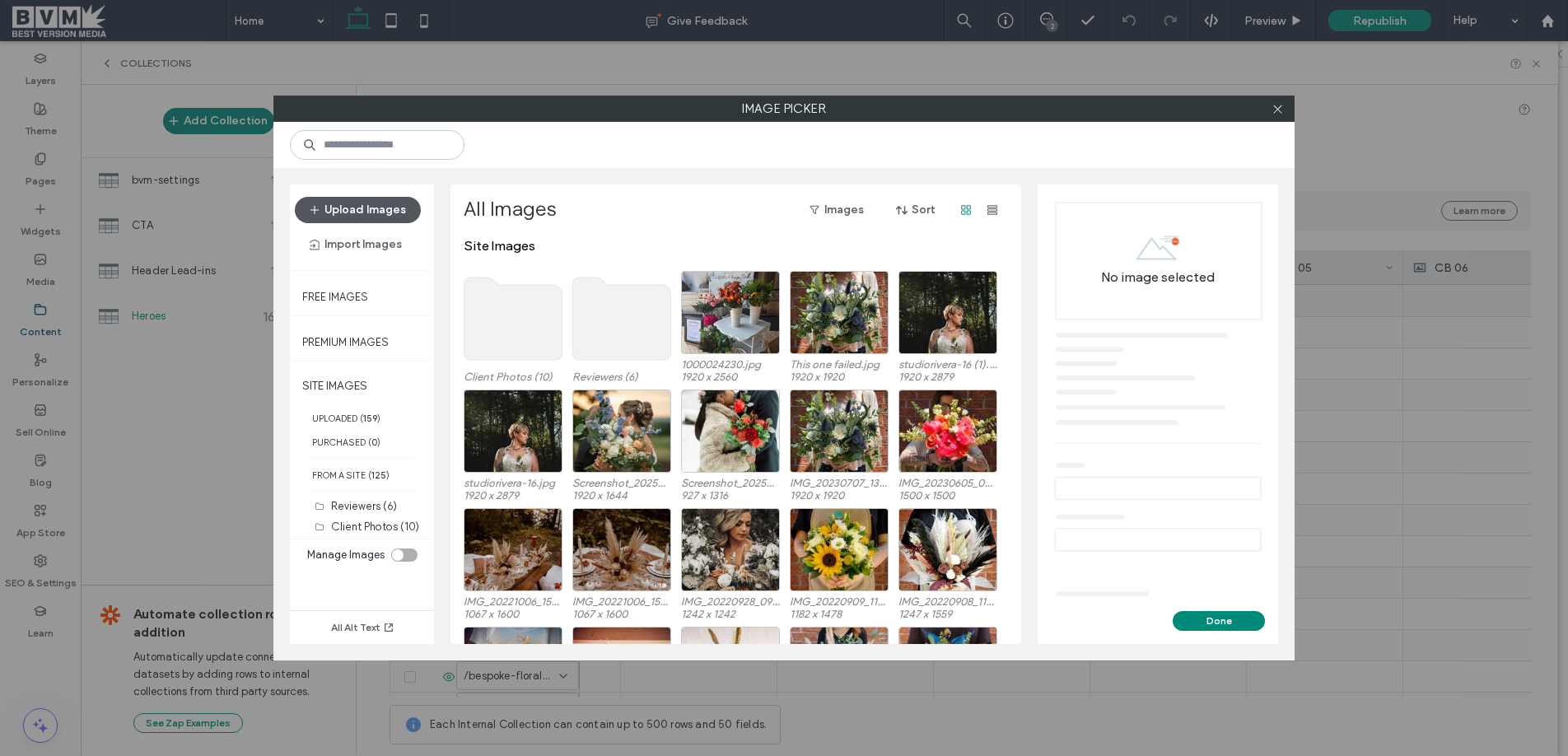
click at [371, 209] on button "Upload Images" at bounding box center [358, 209] width 126 height 27
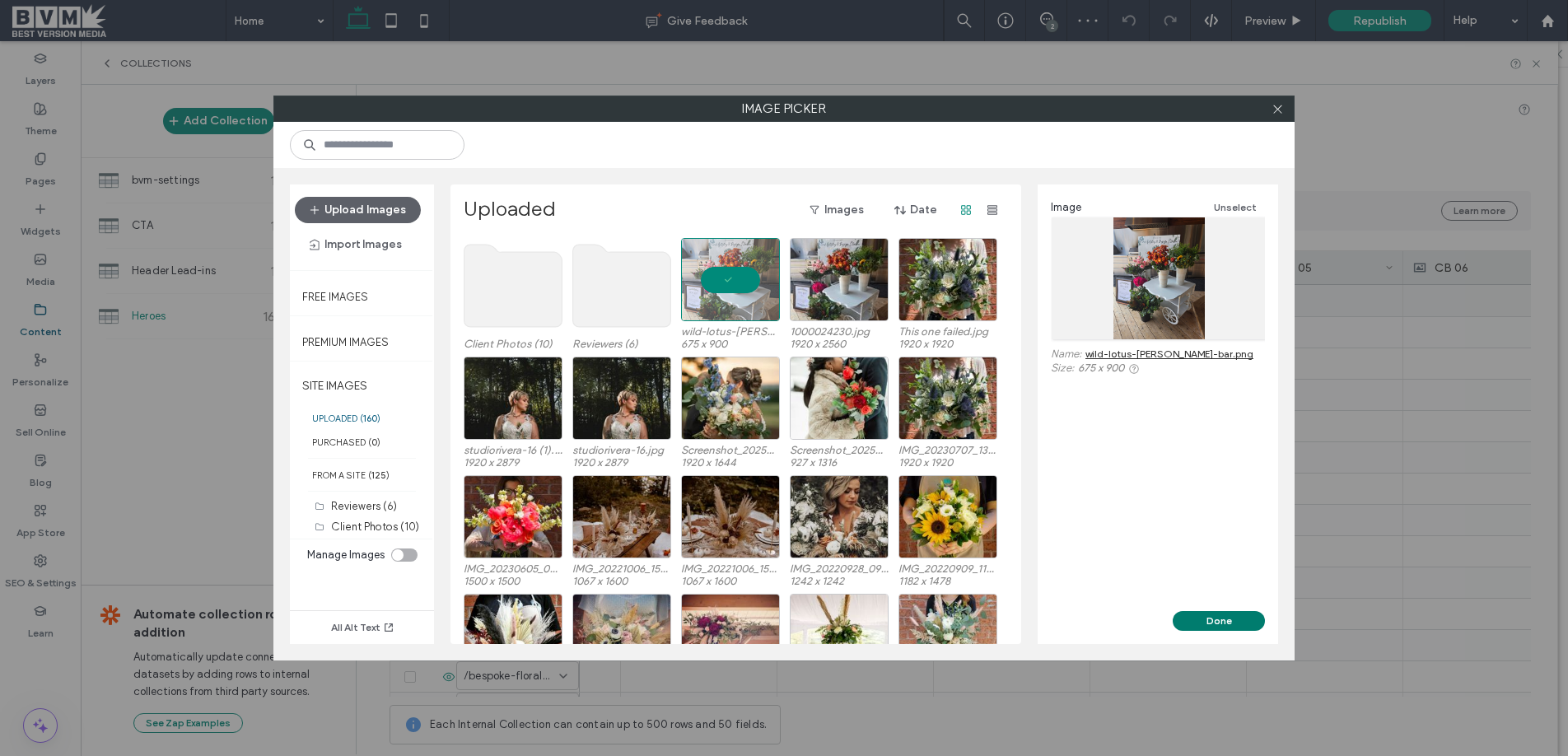
click at [1217, 623] on button "Done" at bounding box center [1218, 621] width 92 height 20
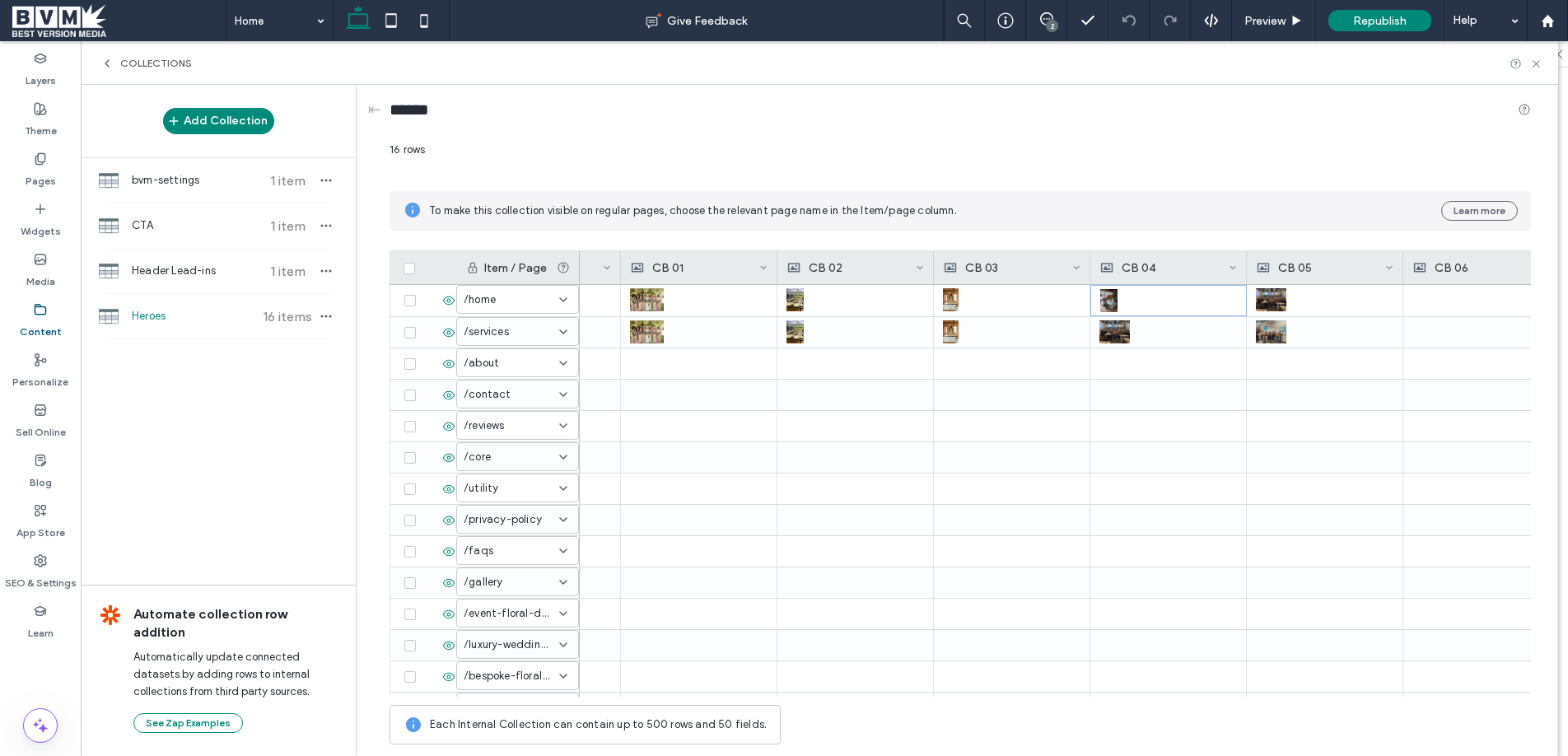
click at [1539, 57] on icon at bounding box center [1535, 63] width 13 height 13
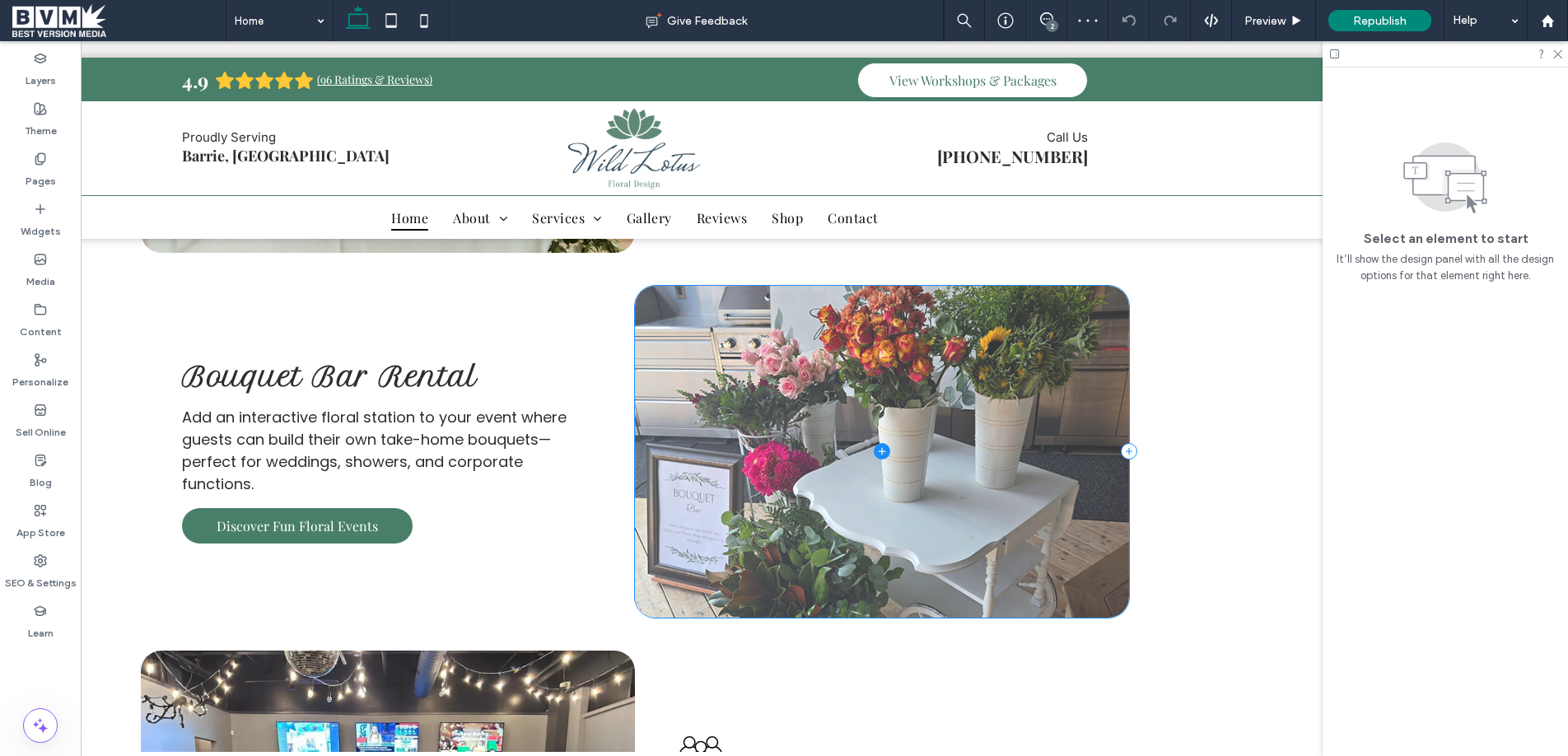
scroll to position [3105, 0]
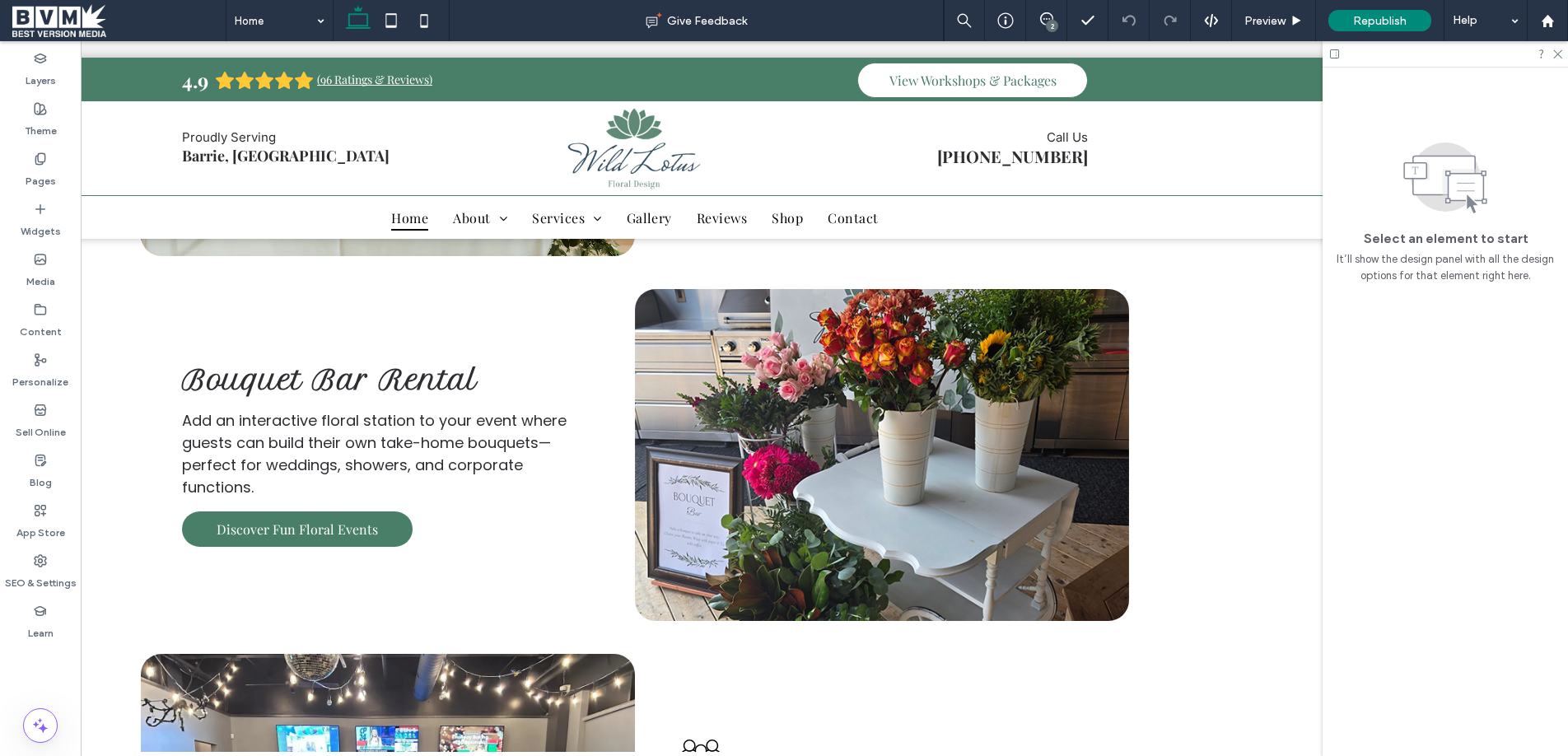
click at [1049, 22] on div "2" at bounding box center [1052, 26] width 13 height 13
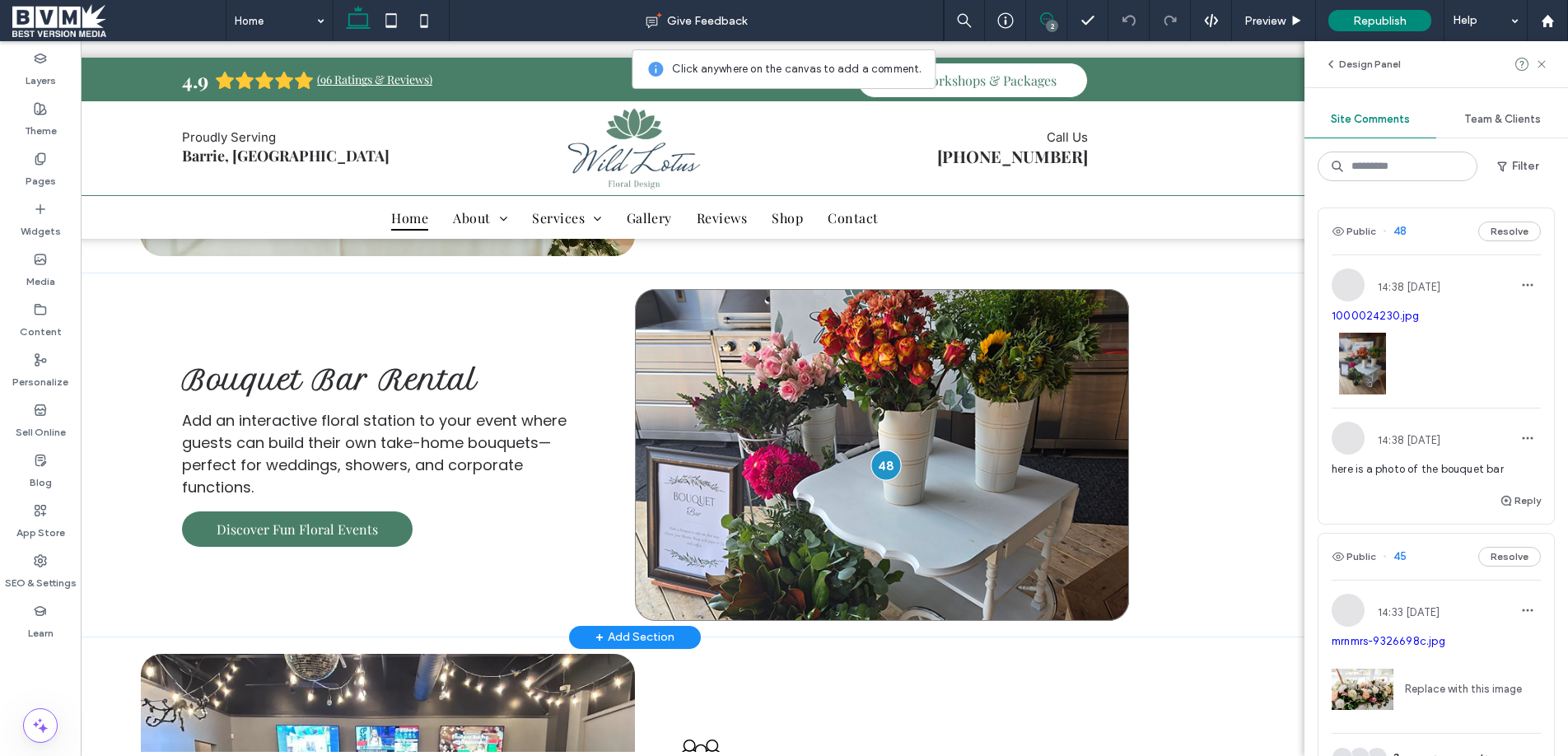
click at [895, 458] on div at bounding box center [885, 465] width 31 height 31
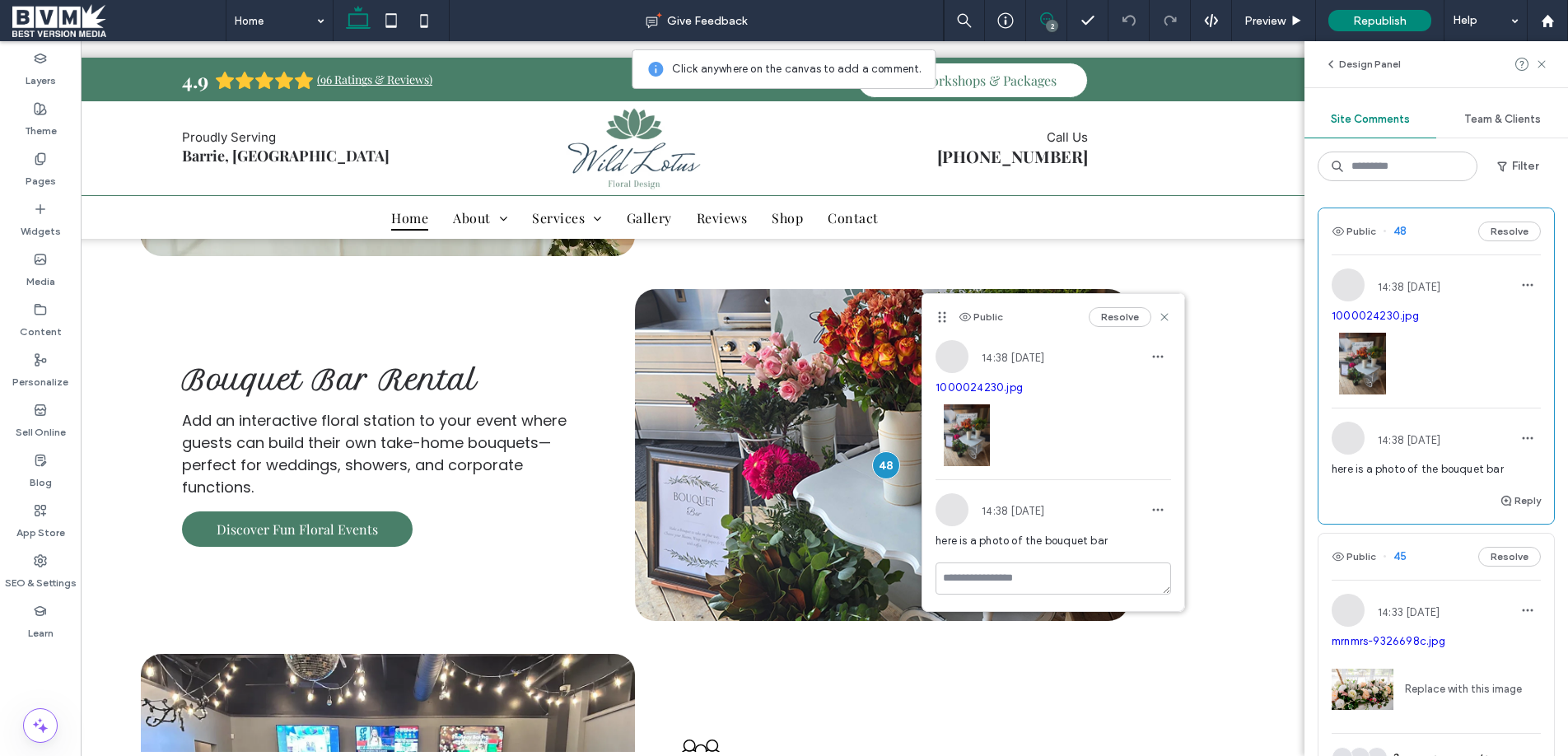
drag, startPoint x: 1136, startPoint y: 315, endPoint x: 1143, endPoint y: 320, distance: 8.6
click at [1135, 315] on button "Resolve" at bounding box center [1119, 317] width 62 height 20
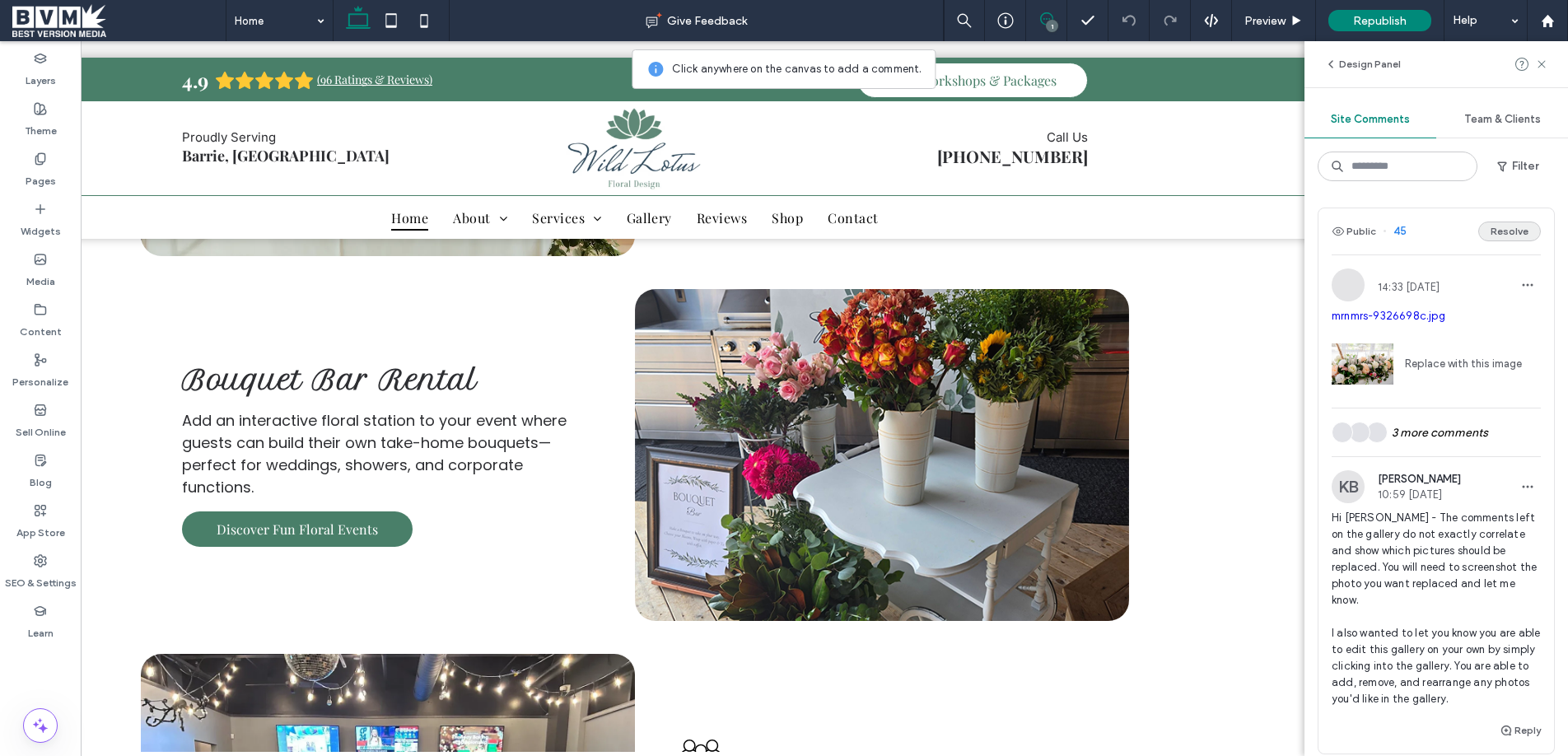
click at [1511, 231] on button "Resolve" at bounding box center [1509, 231] width 62 height 20
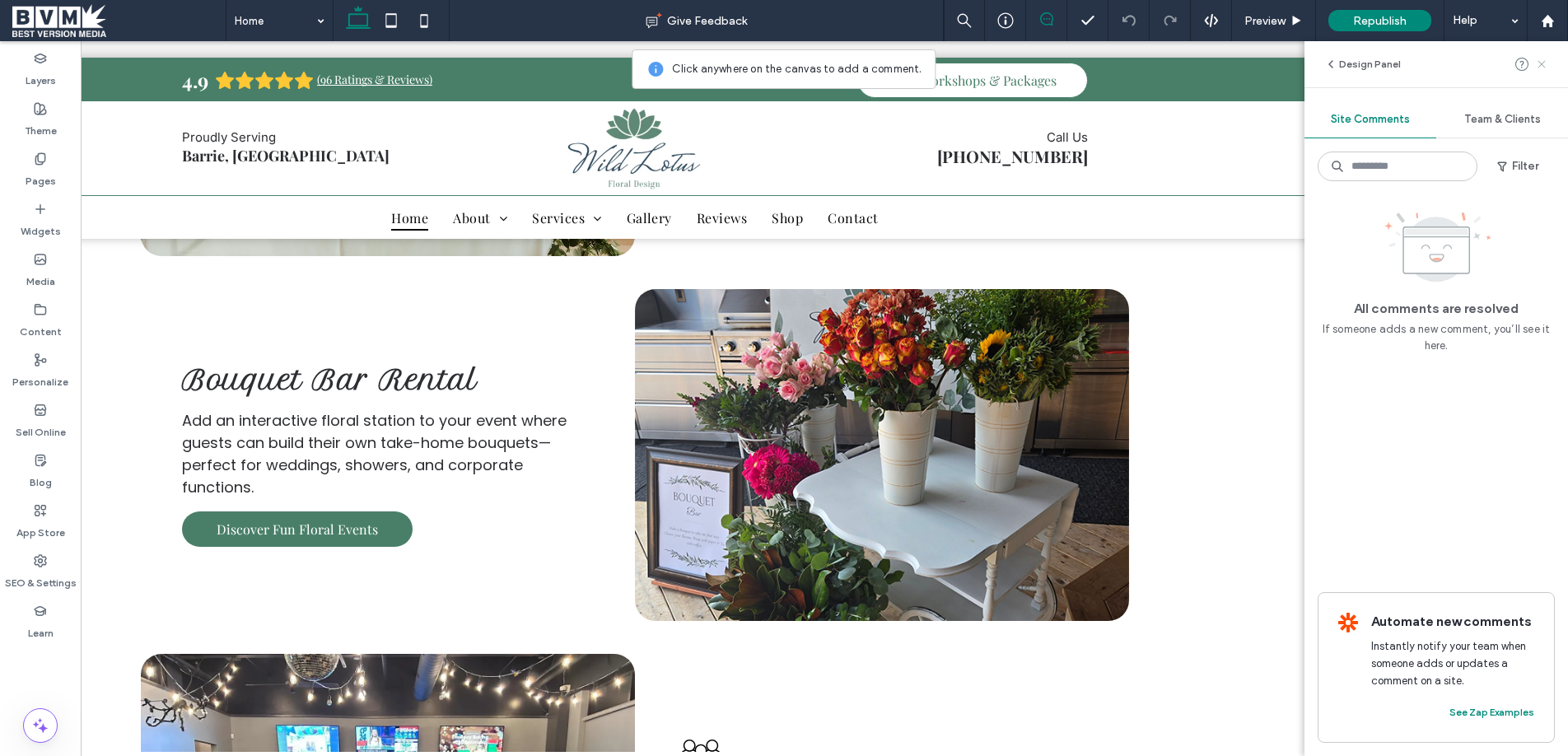
click at [1543, 62] on use at bounding box center [1541, 64] width 8 height 8
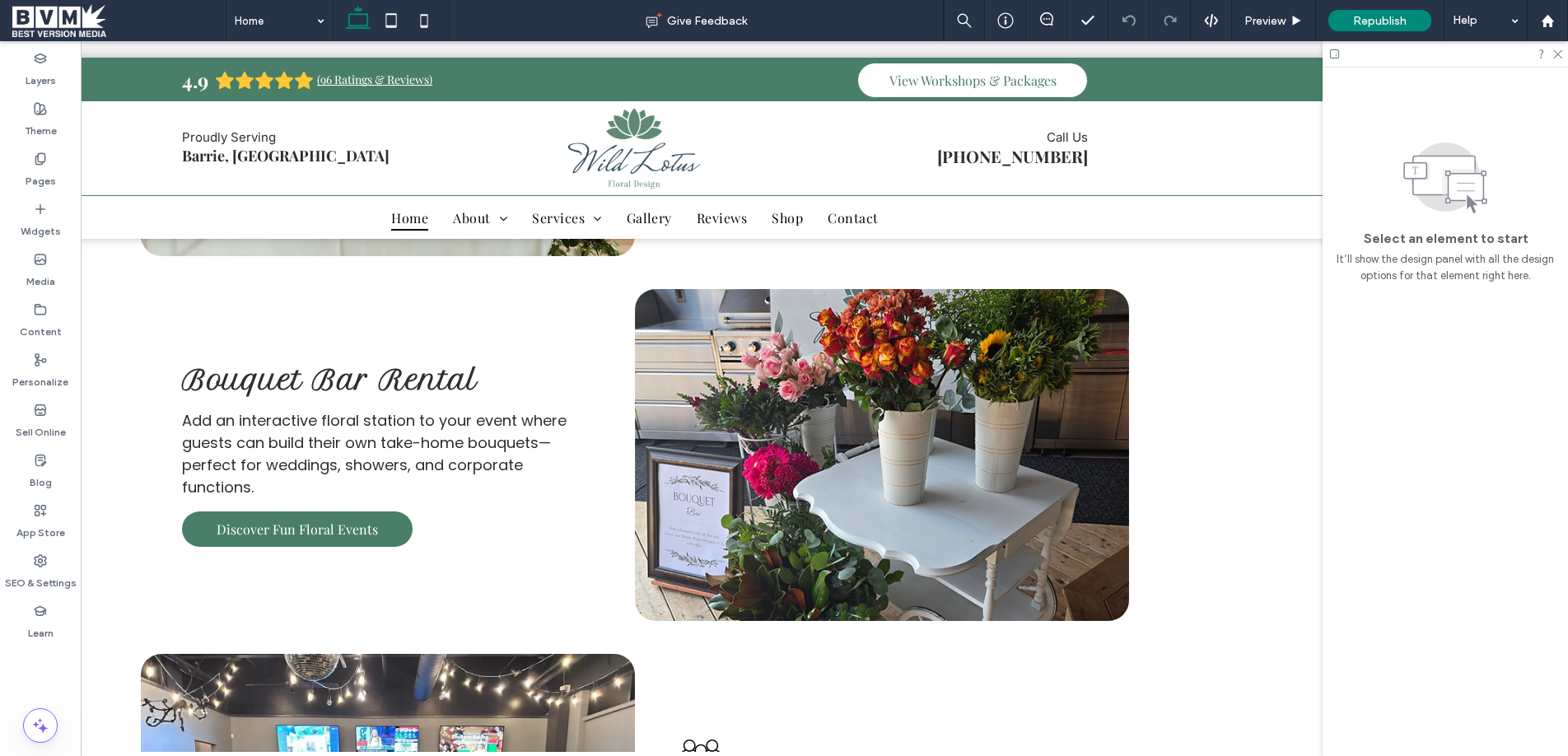
click at [68, 18] on span at bounding box center [119, 20] width 213 height 33
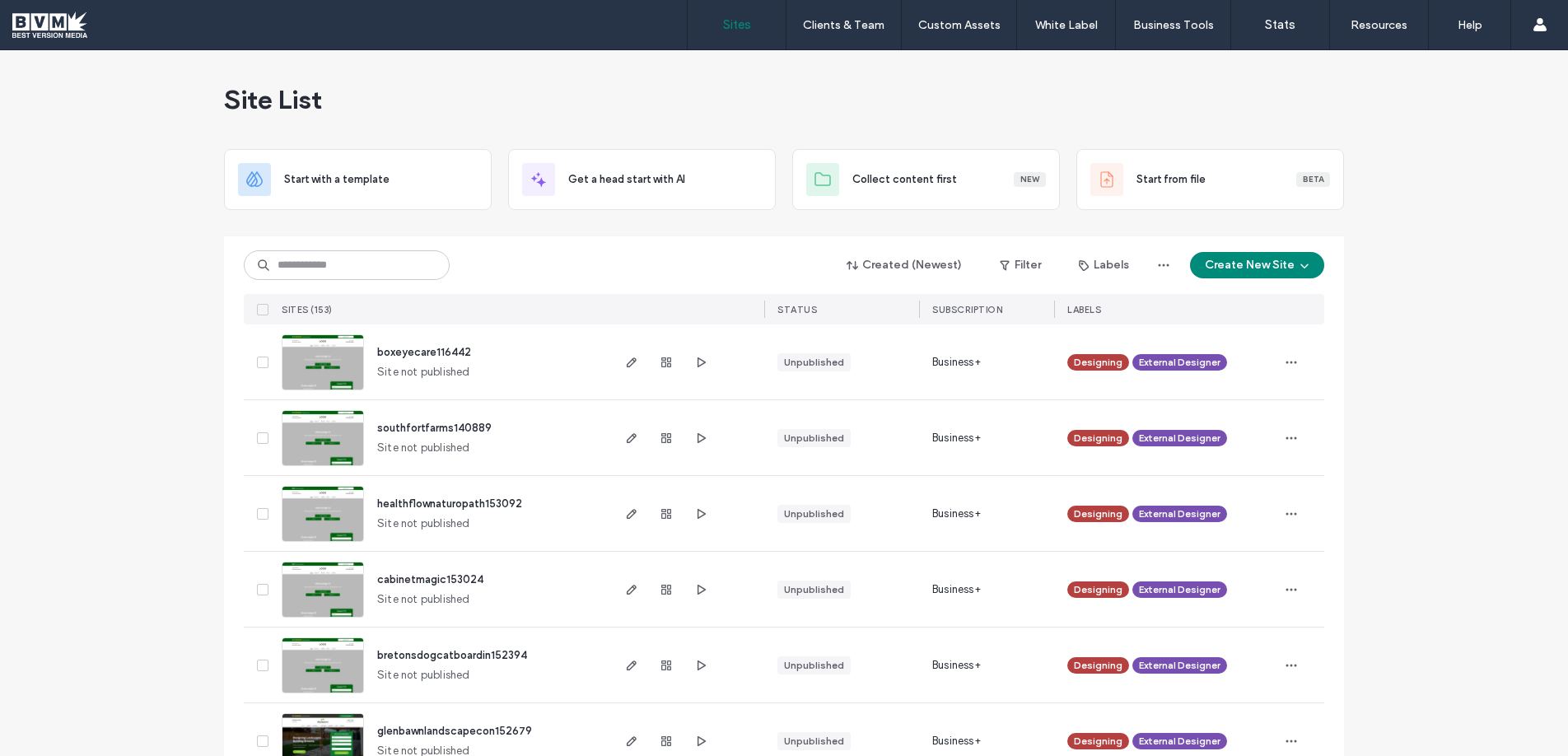
click at [369, 256] on input at bounding box center [347, 265] width 205 height 30
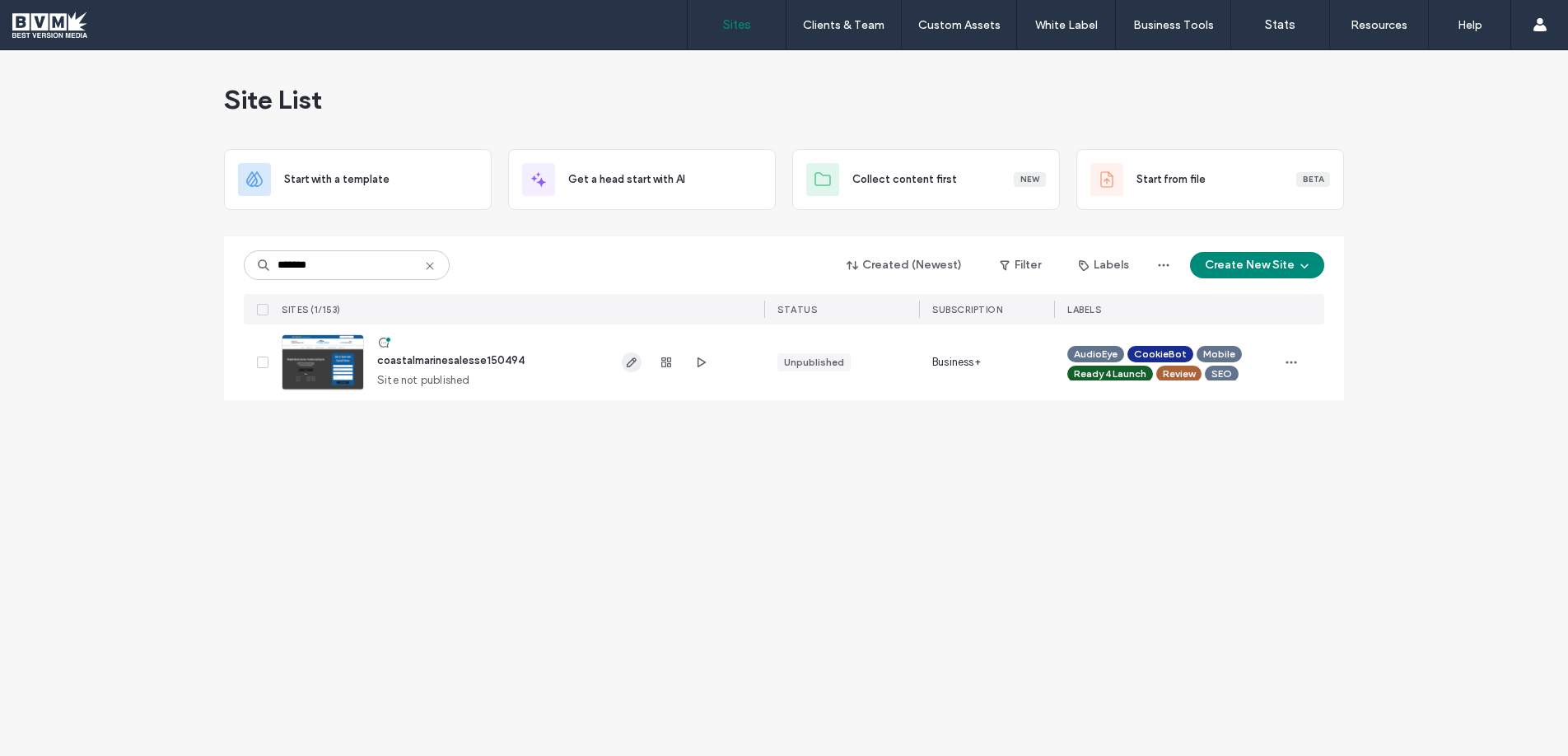
type input "*******"
click at [635, 361] on use "button" at bounding box center [632, 362] width 10 height 10
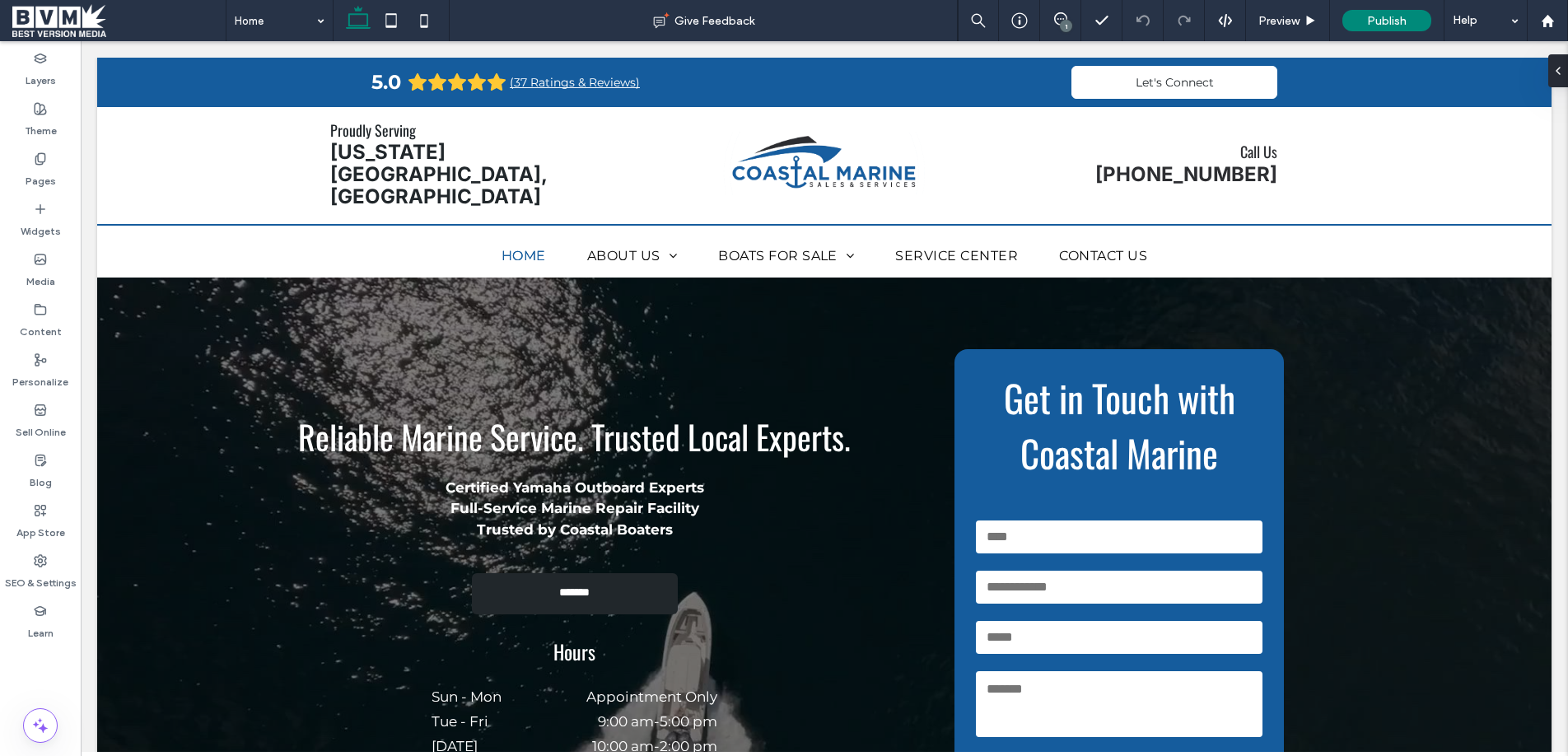
click at [1060, 26] on div "1" at bounding box center [1065, 26] width 13 height 13
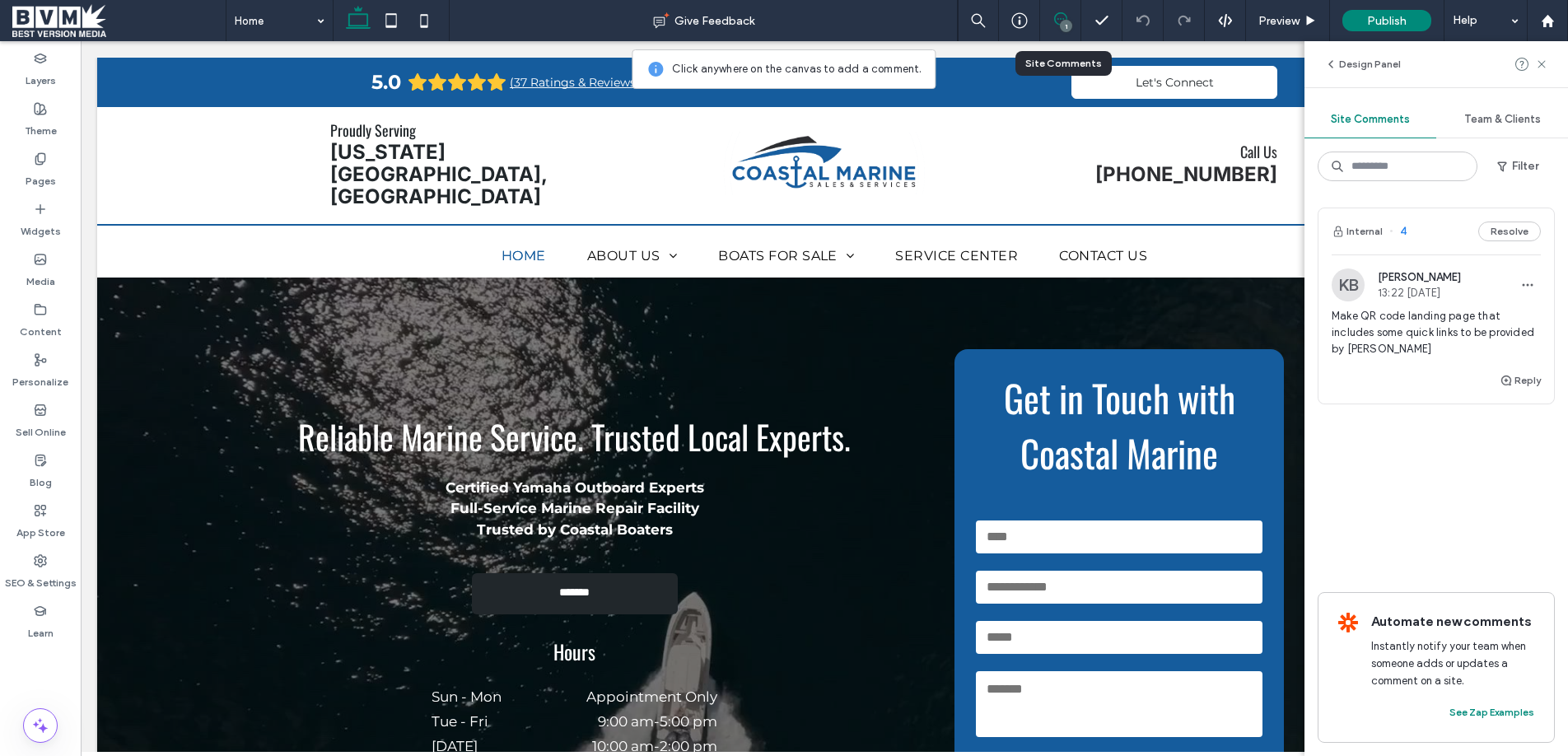
click at [1426, 305] on div "KB [PERSON_NAME] 13:22 [DATE] Make QR code landing page that includes some quic…" at bounding box center [1436, 319] width 209 height 102
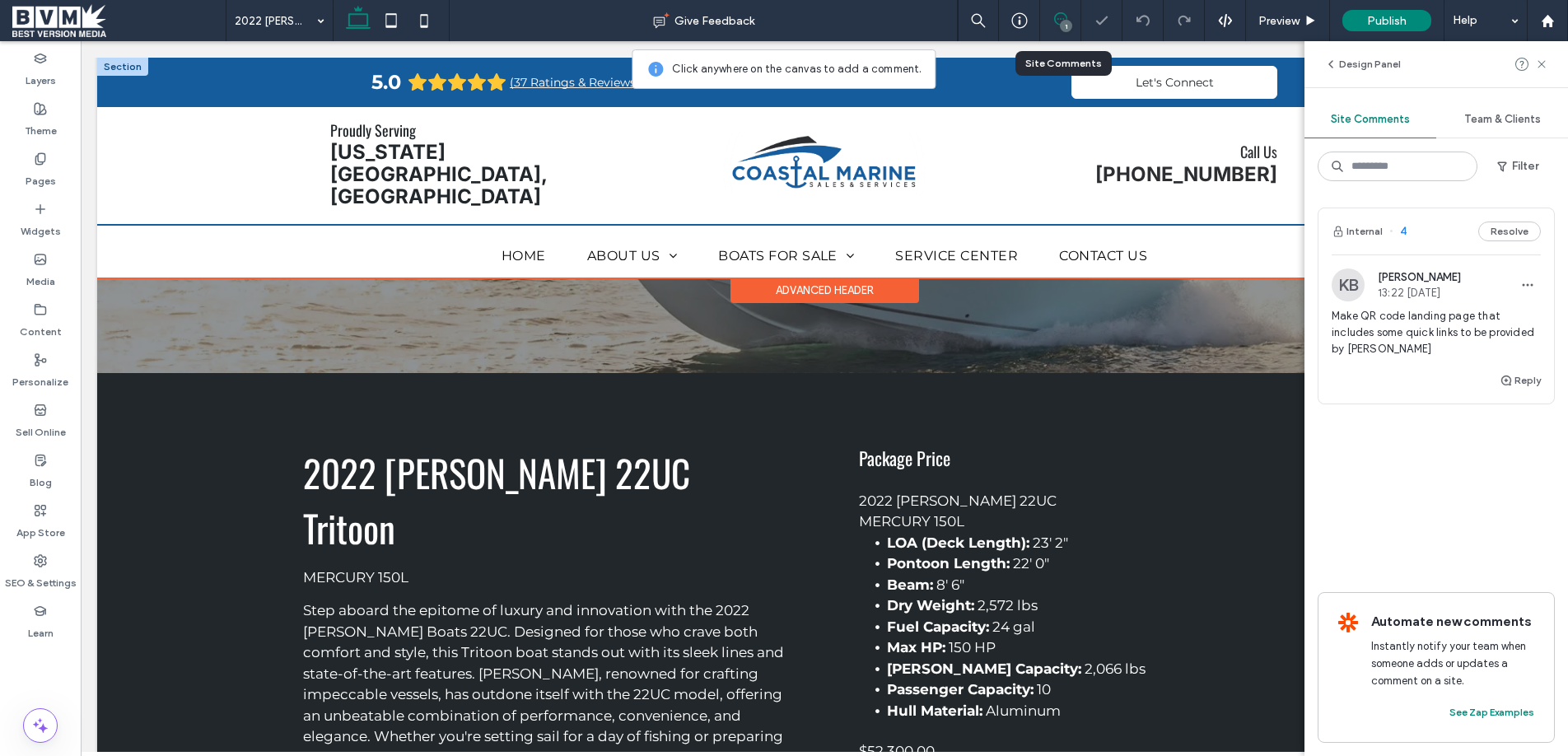
scroll to position [40, 0]
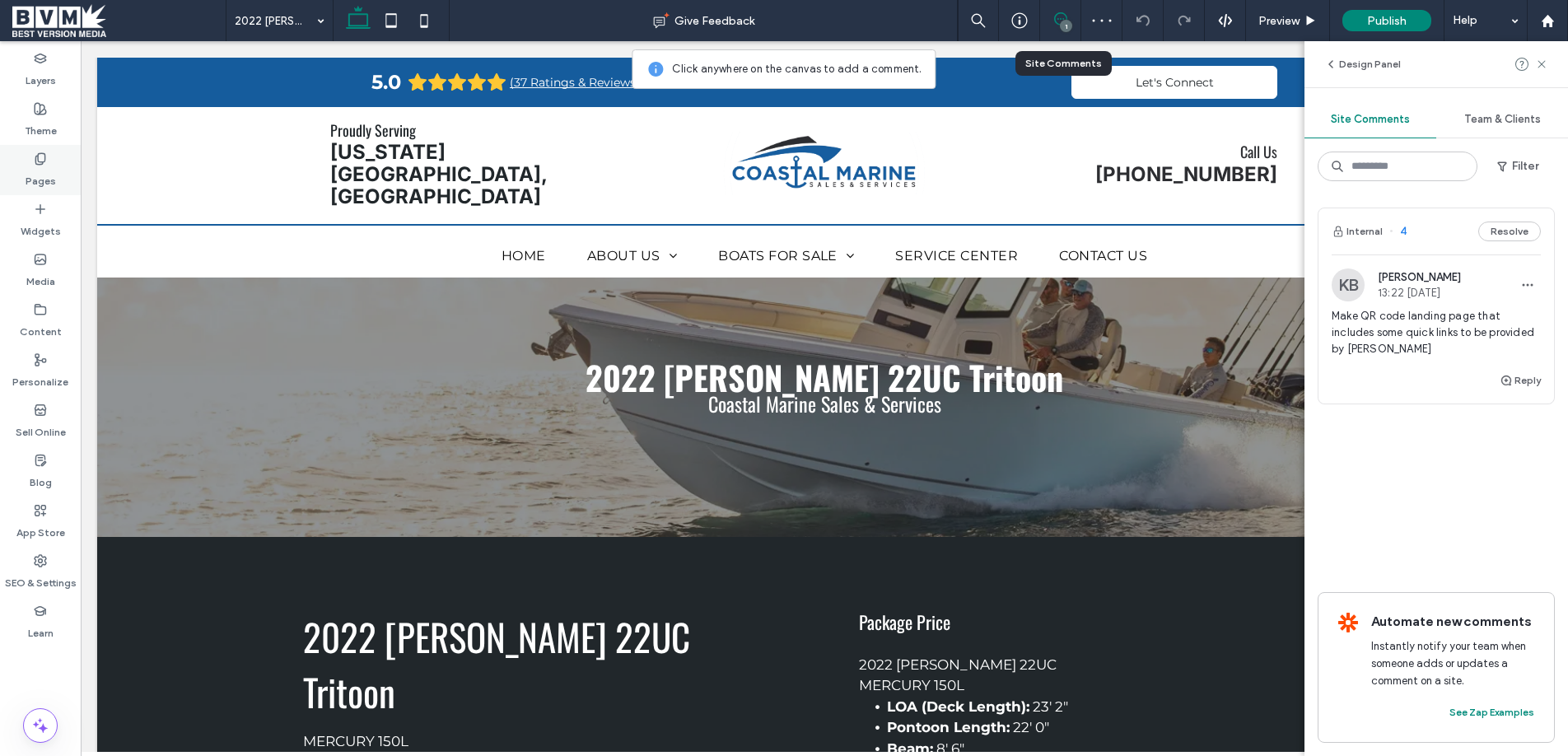
click at [33, 171] on label "Pages" at bounding box center [40, 177] width 31 height 23
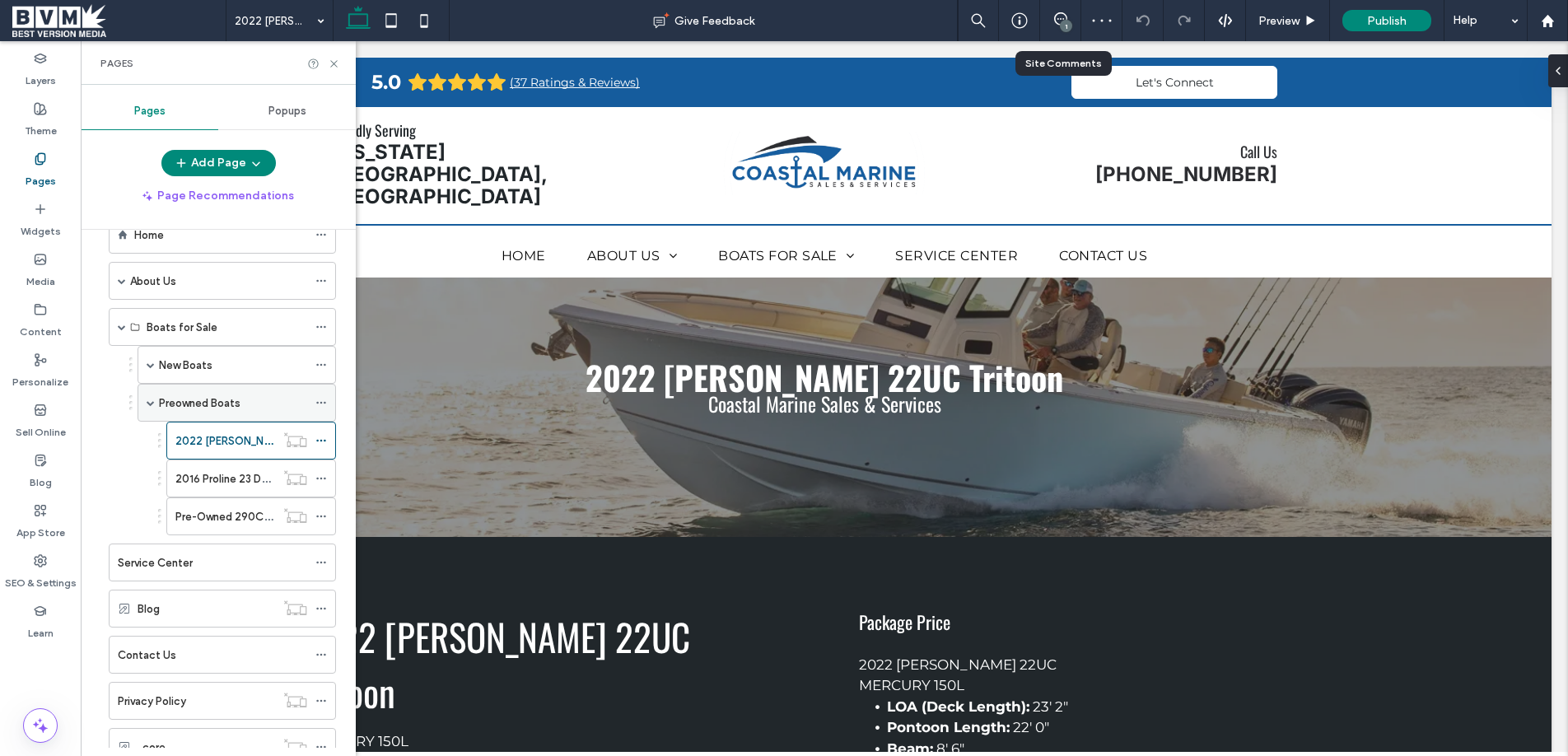
scroll to position [193, 0]
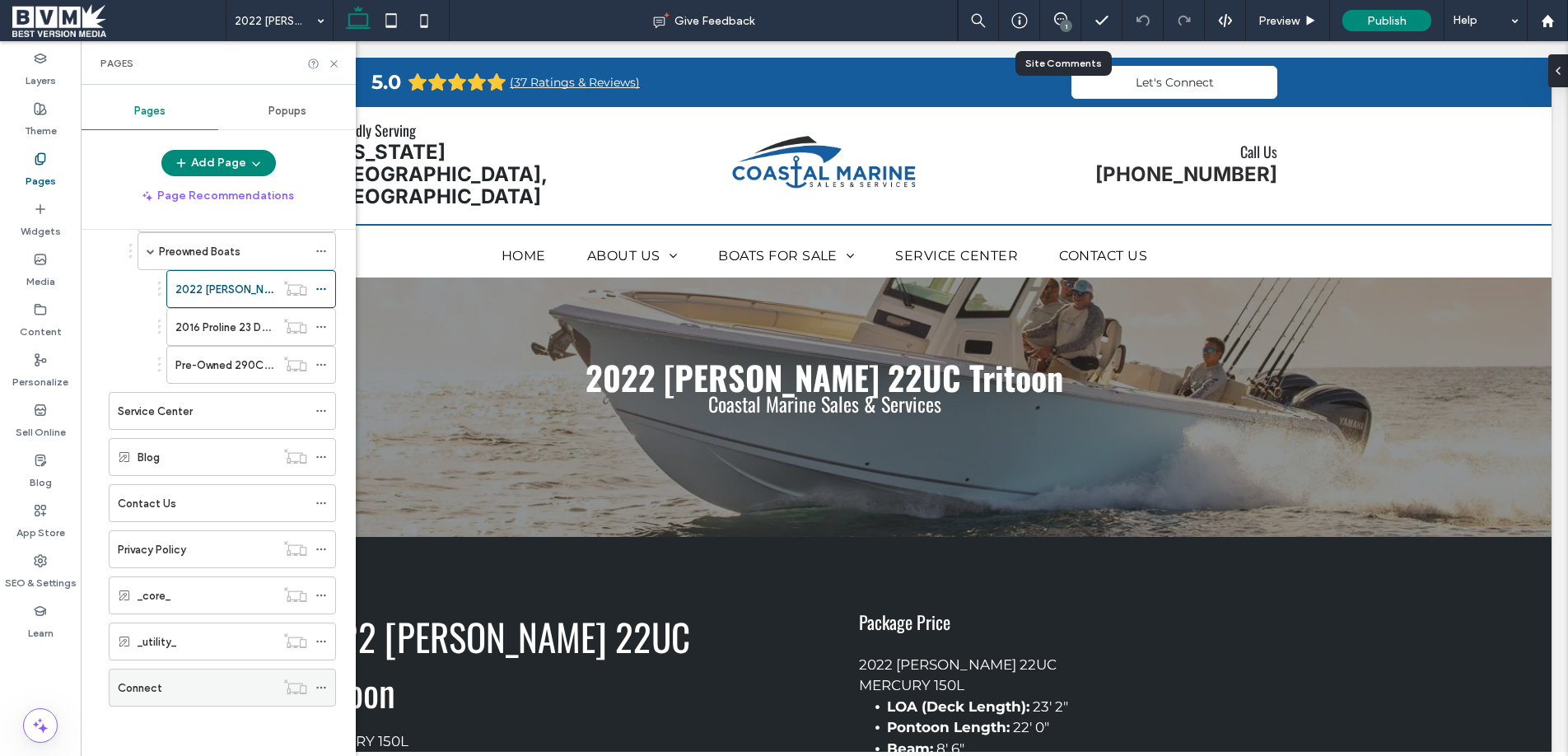
click at [205, 682] on div "Connect" at bounding box center [196, 688] width 157 height 18
click at [335, 57] on icon at bounding box center [334, 63] width 13 height 13
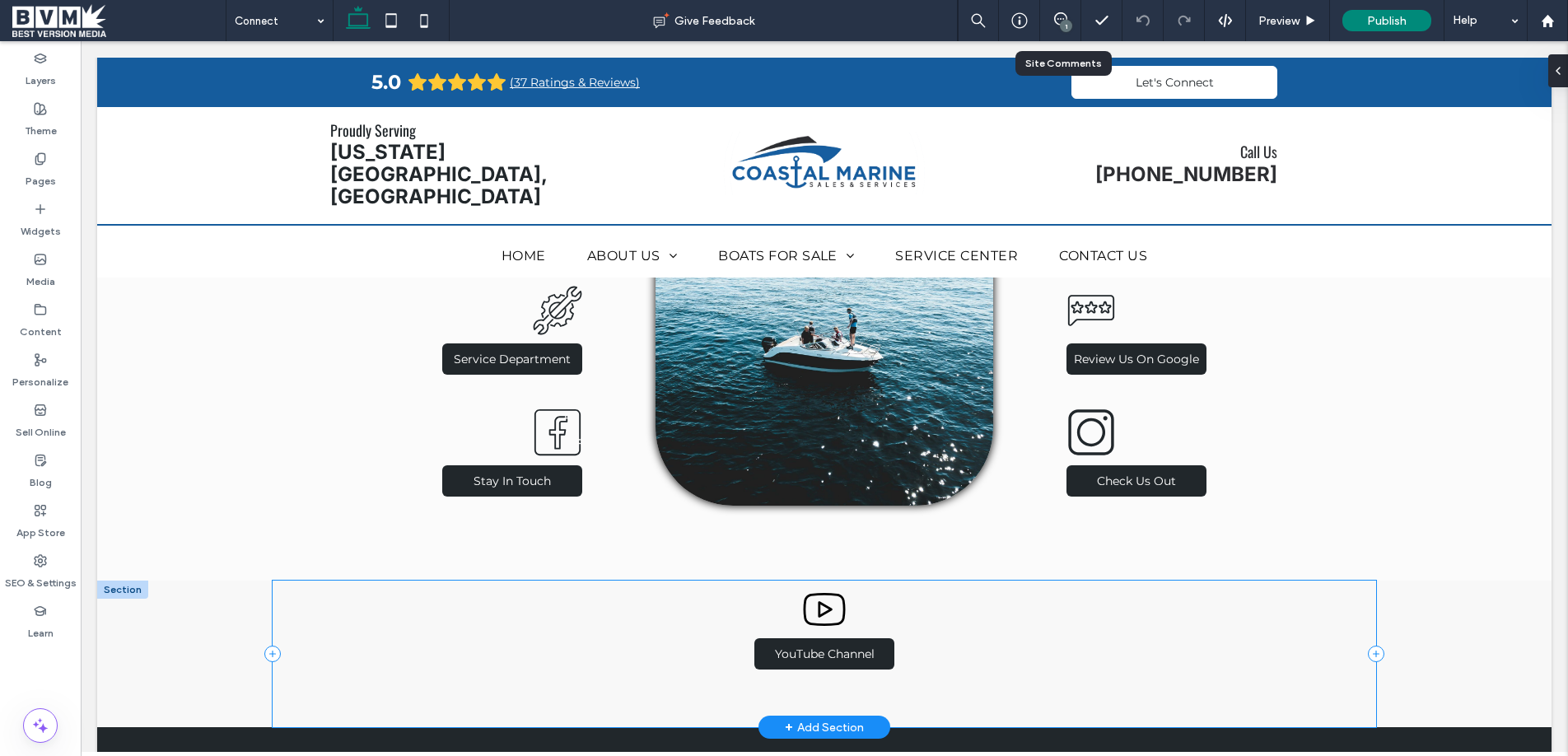
scroll to position [669, 0]
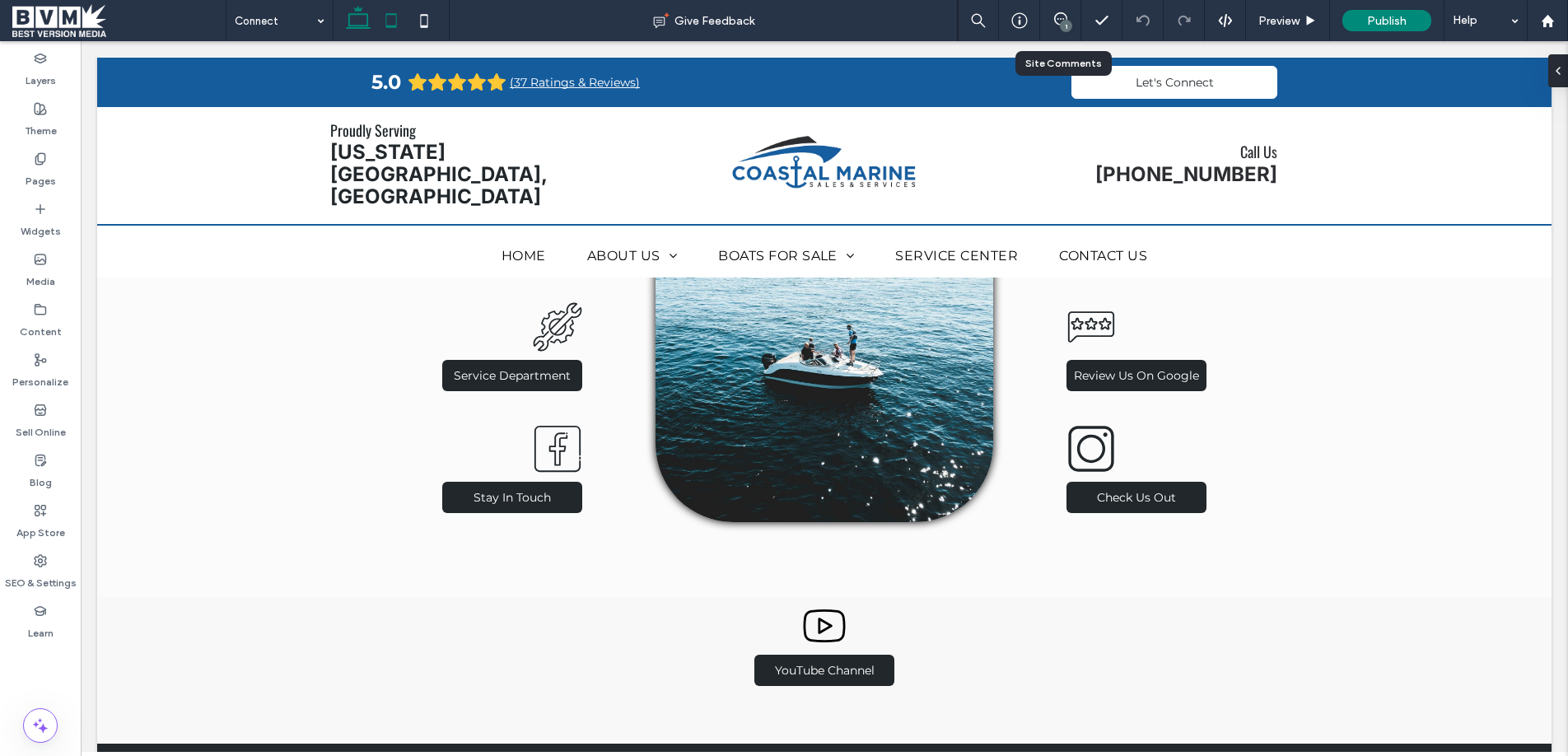
click at [394, 14] on use at bounding box center [390, 20] width 11 height 14
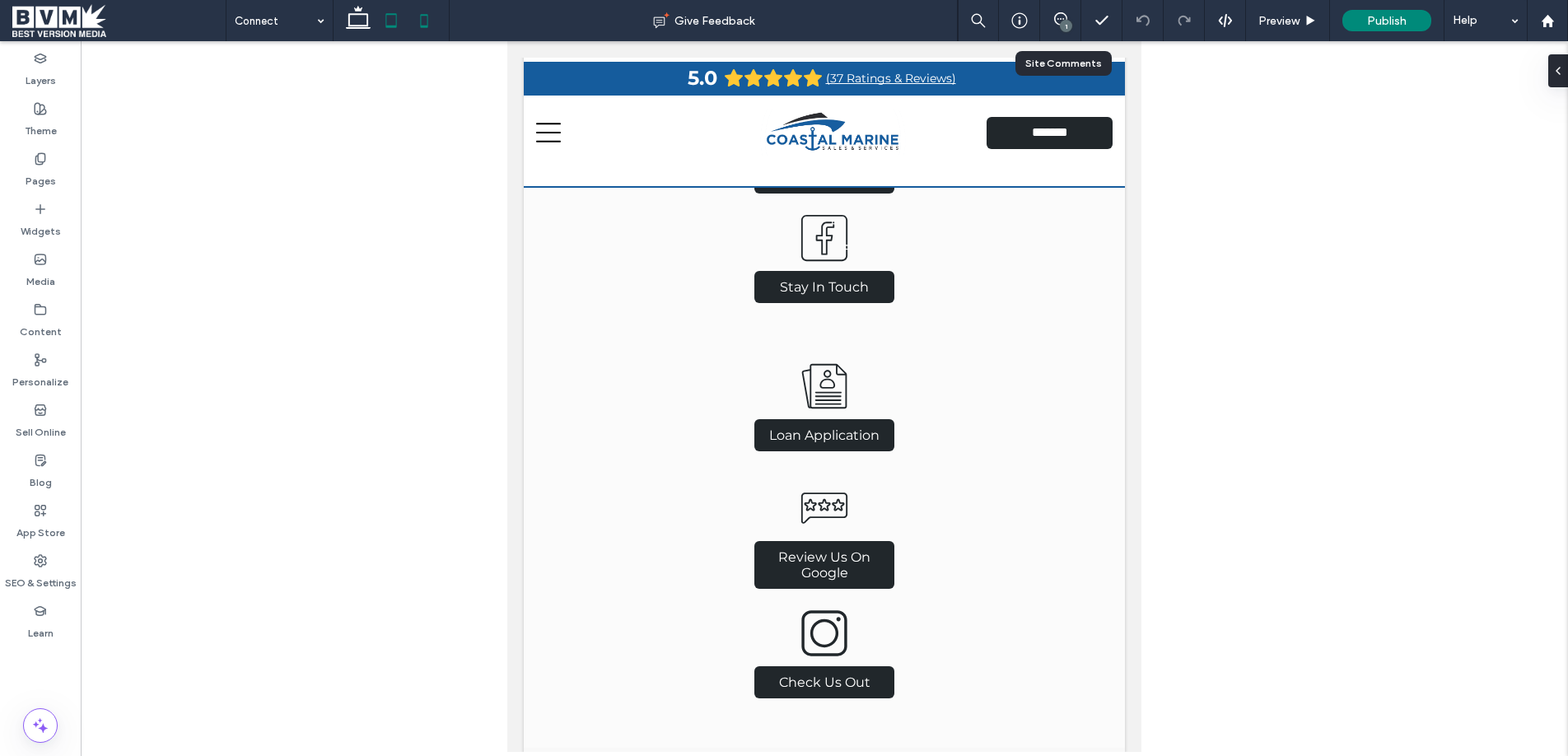
click at [422, 15] on use at bounding box center [425, 20] width 8 height 13
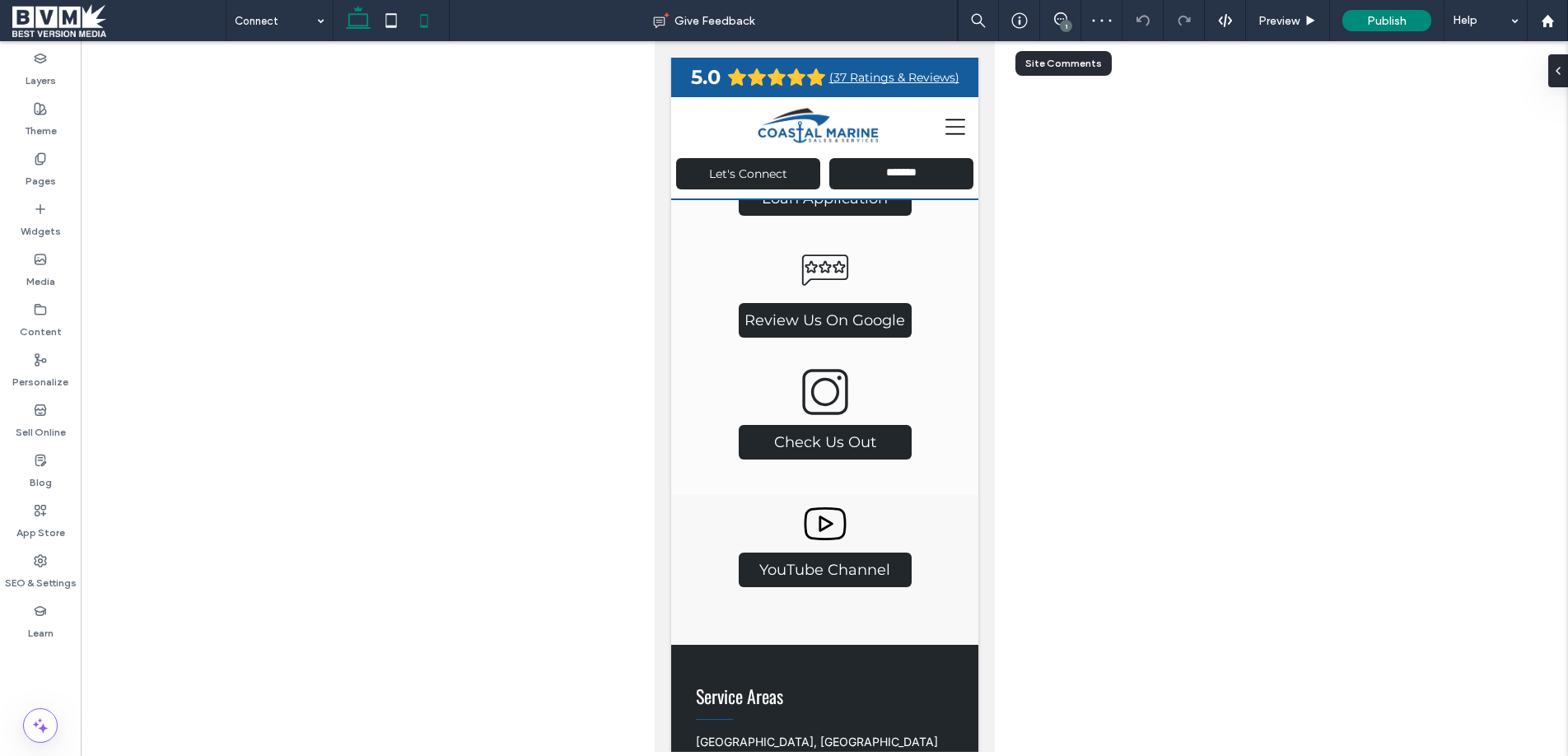
click at [357, 25] on use at bounding box center [357, 17] width 25 height 23
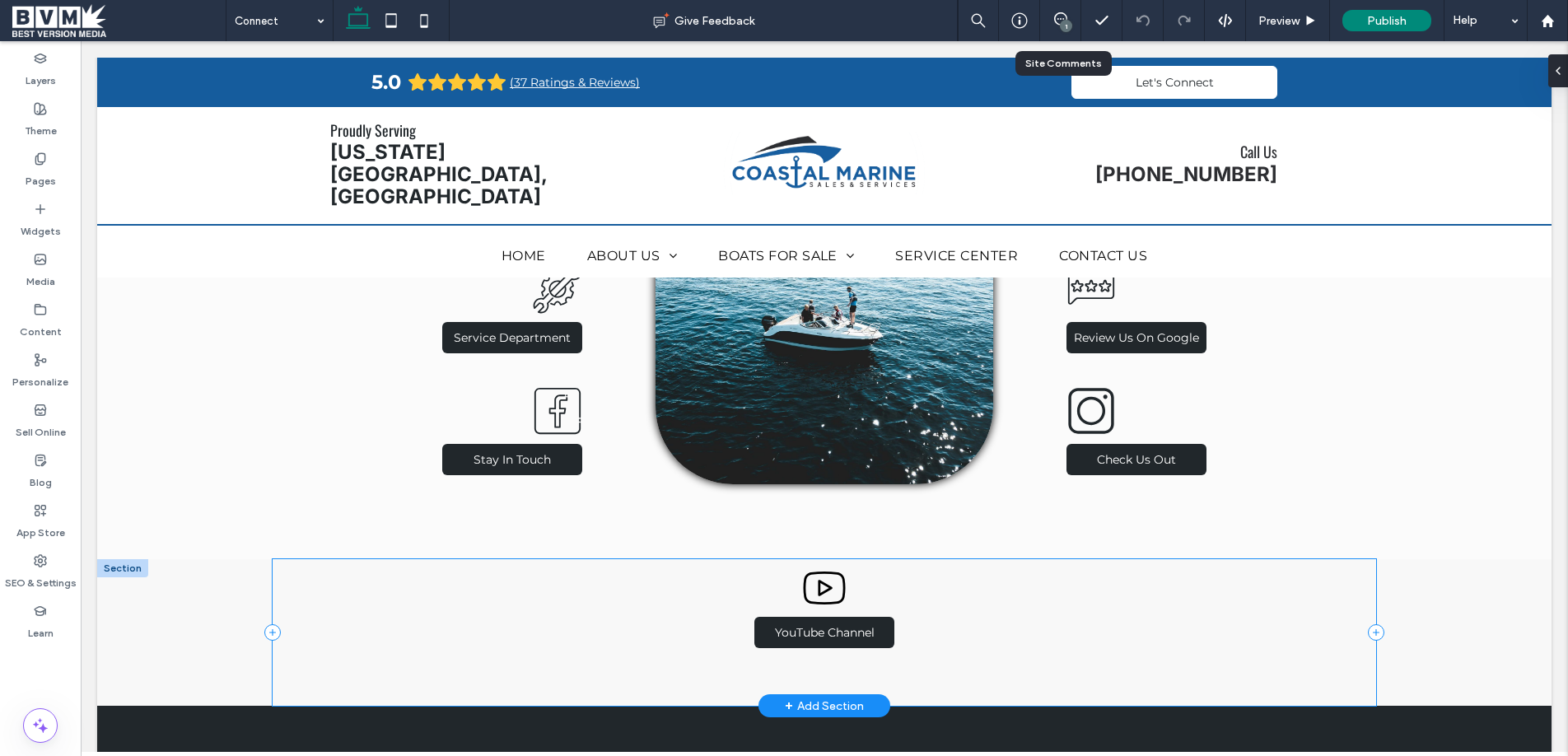
scroll to position [706, 0]
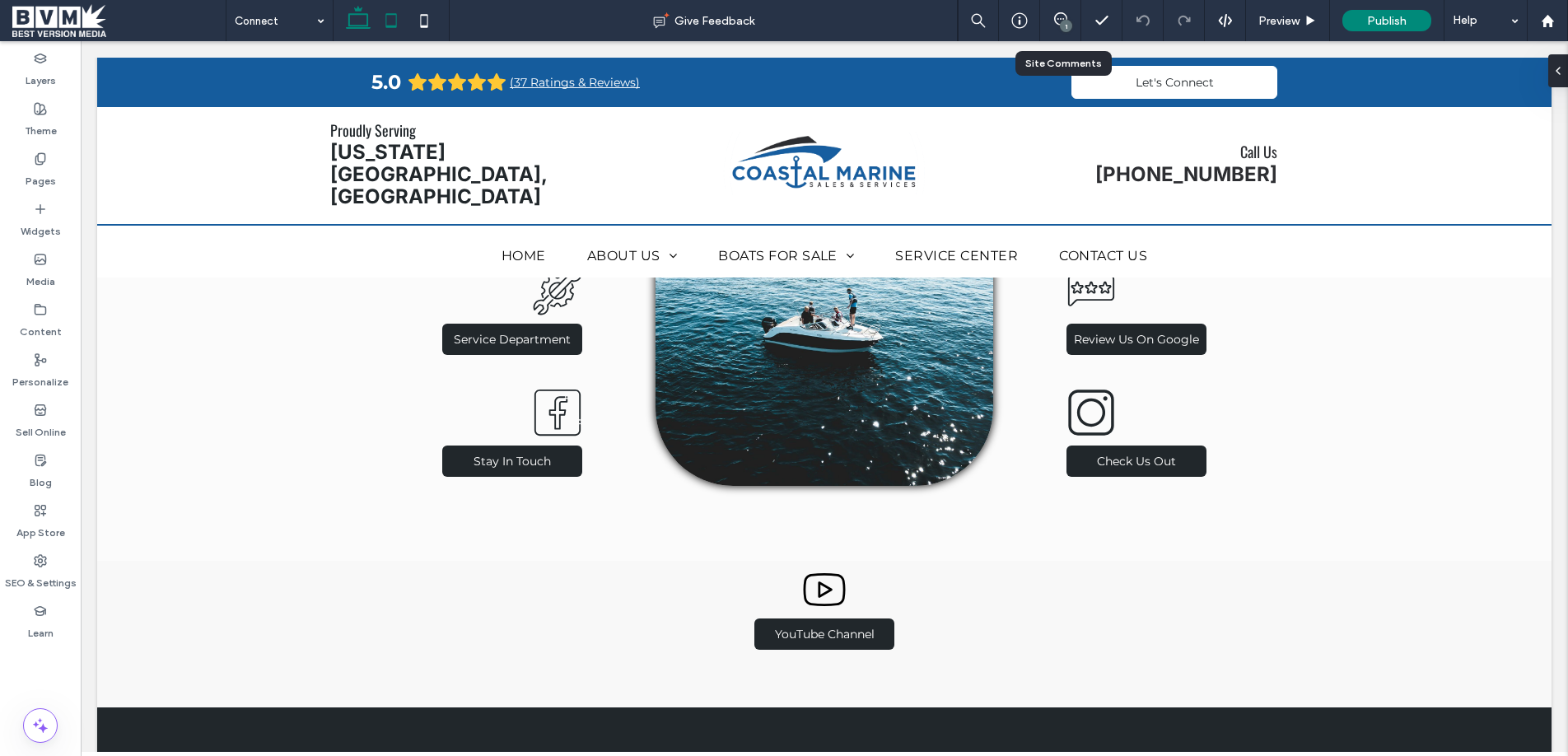
click at [392, 19] on icon at bounding box center [390, 20] width 33 height 33
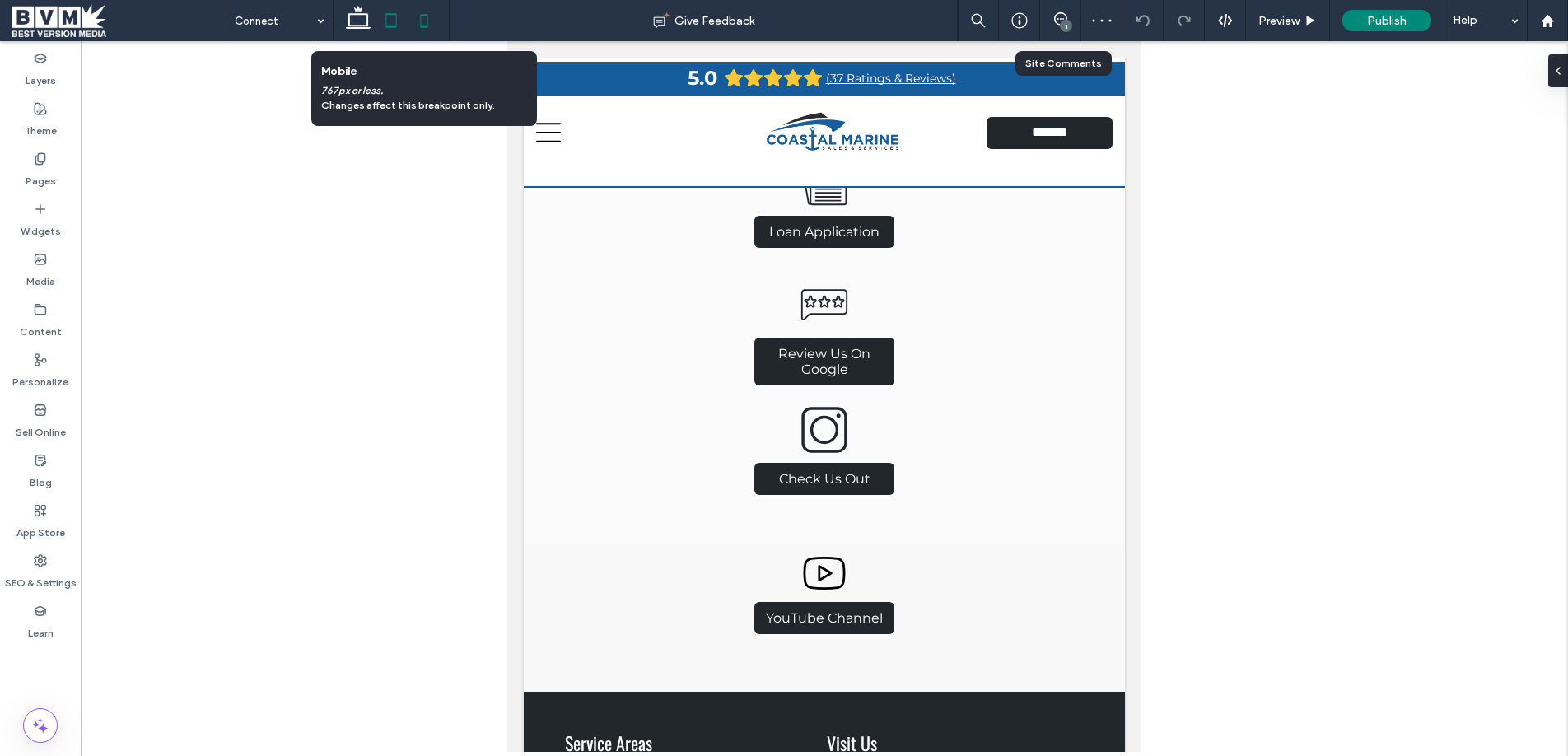
click at [435, 28] on icon at bounding box center [424, 20] width 33 height 33
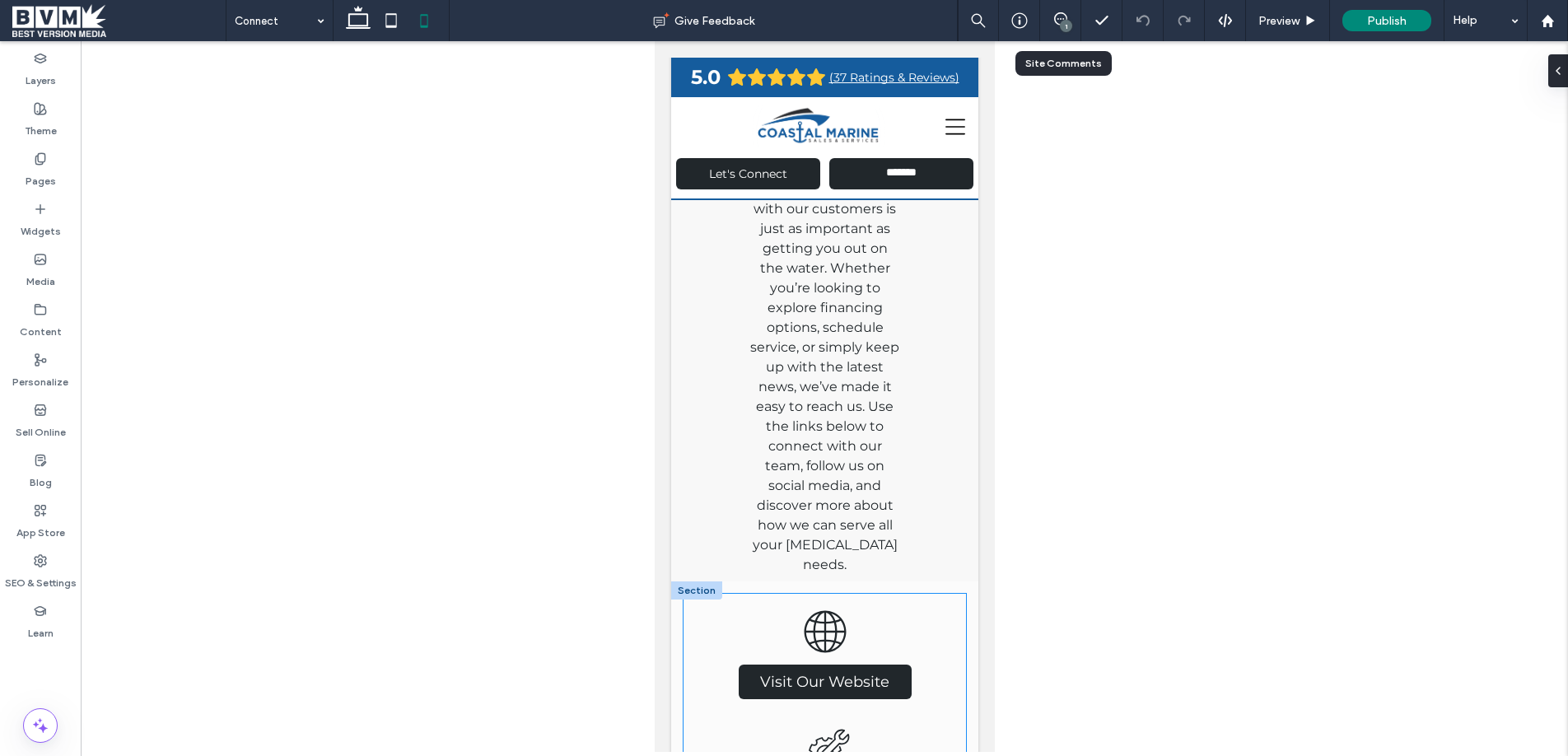
scroll to position [0, 0]
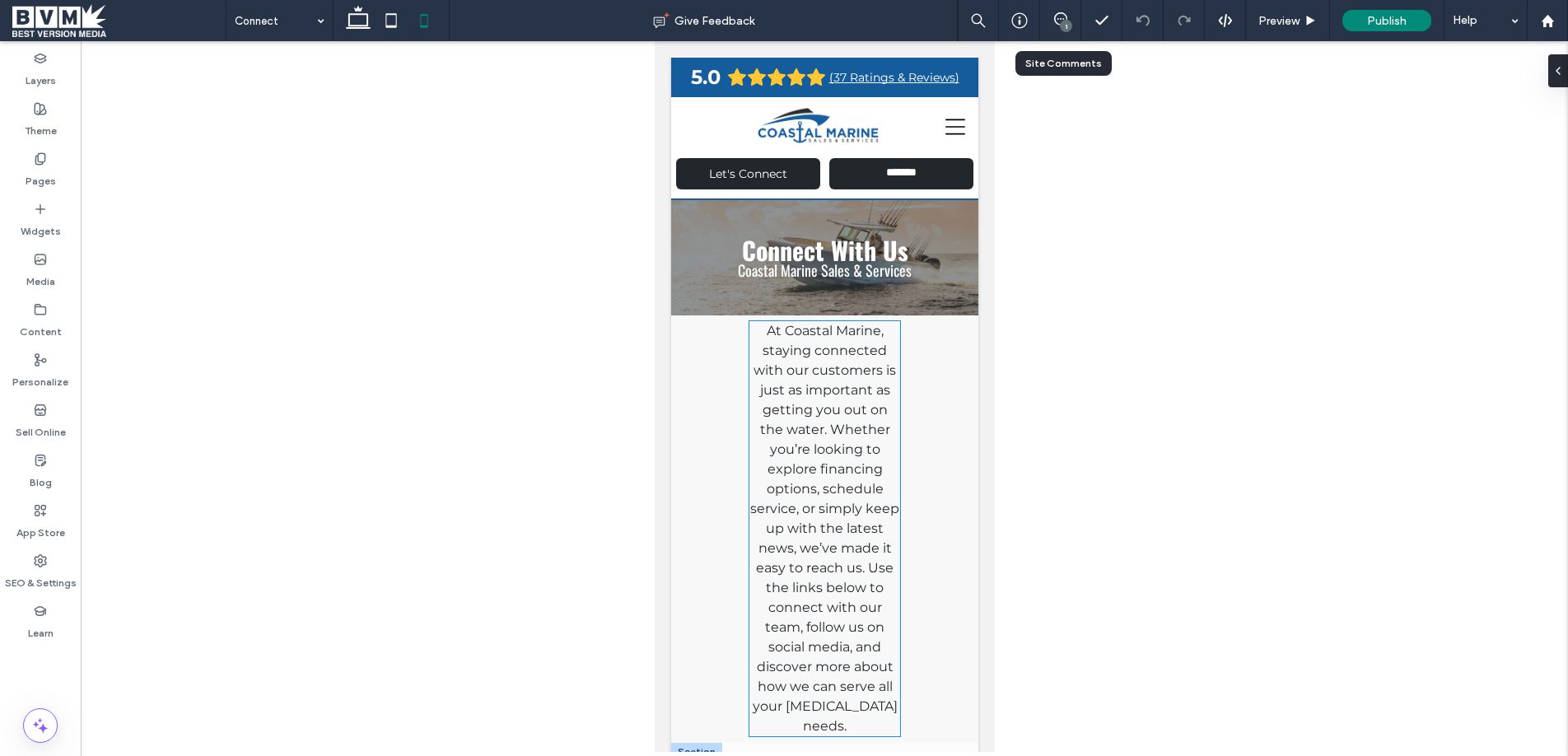
click at [775, 425] on span "At Coastal Marine, staying connected with our customers is just as important as…" at bounding box center [823, 528] width 149 height 411
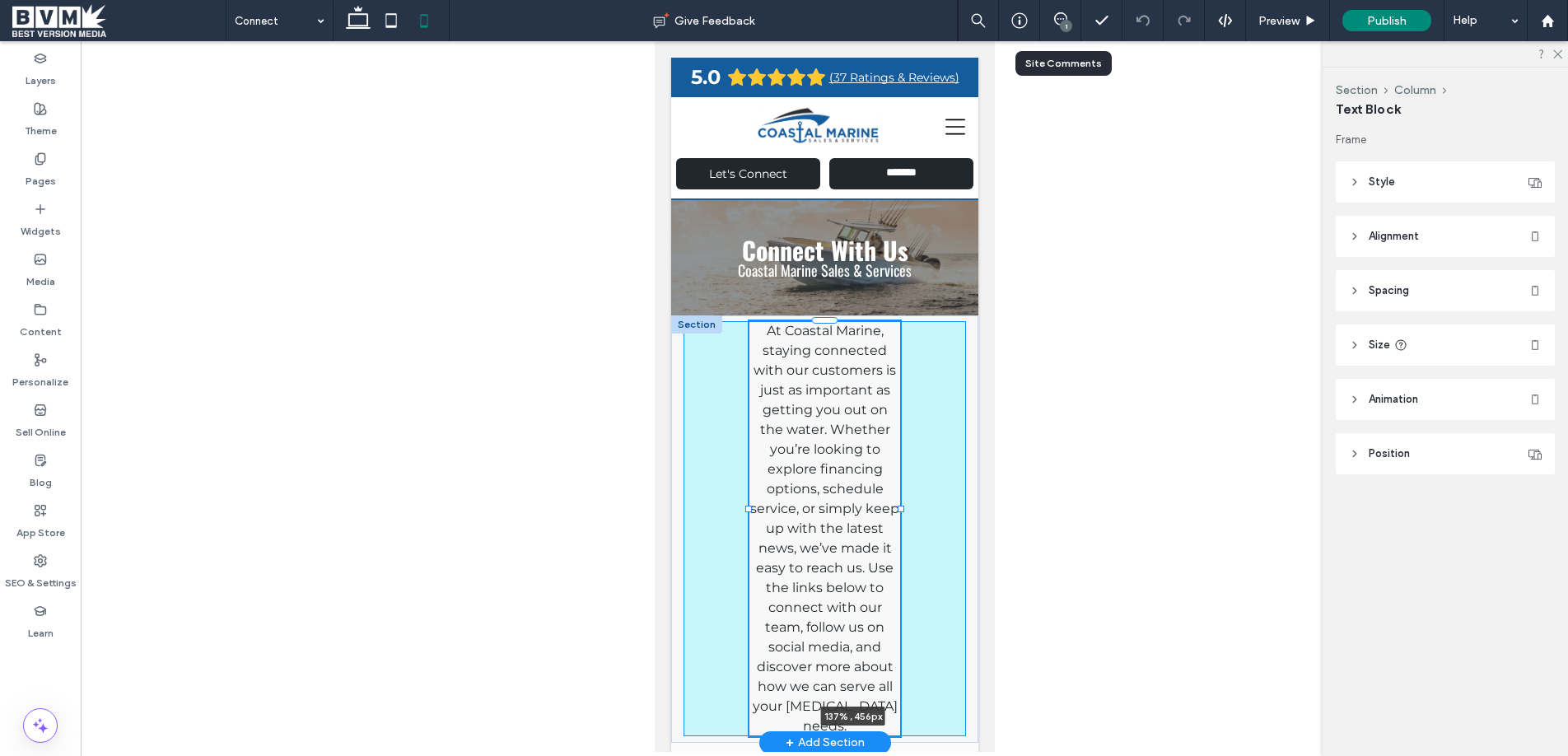
drag, startPoint x: 900, startPoint y: 507, endPoint x: 928, endPoint y: 507, distance: 28.0
click at [928, 507] on div "At Coastal Marine, staying connected with our customers is just as important as…" at bounding box center [823, 528] width 307 height 427
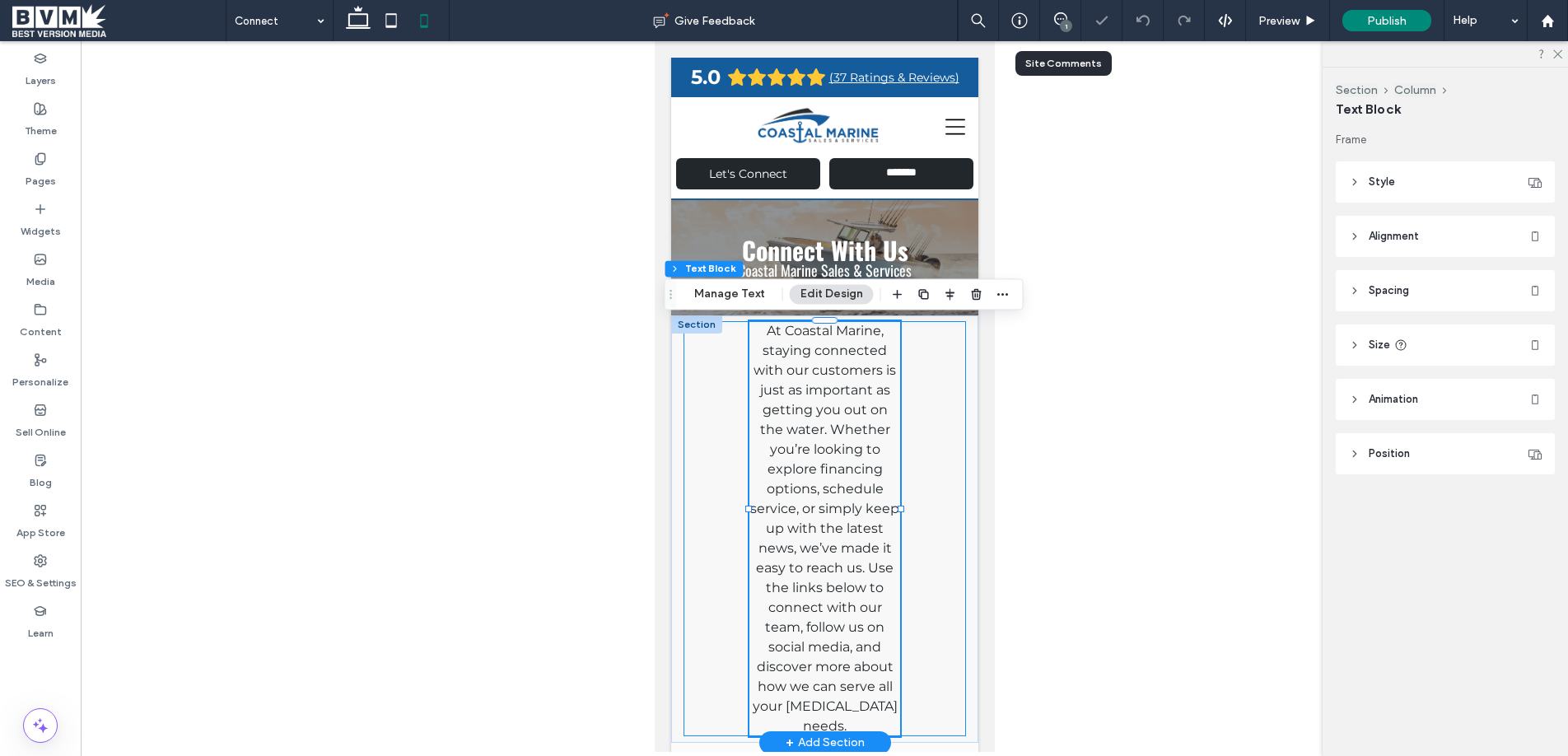
click at [920, 507] on div "At Coastal Marine, staying connected with our customers is just as important as…" at bounding box center [823, 528] width 282 height 415
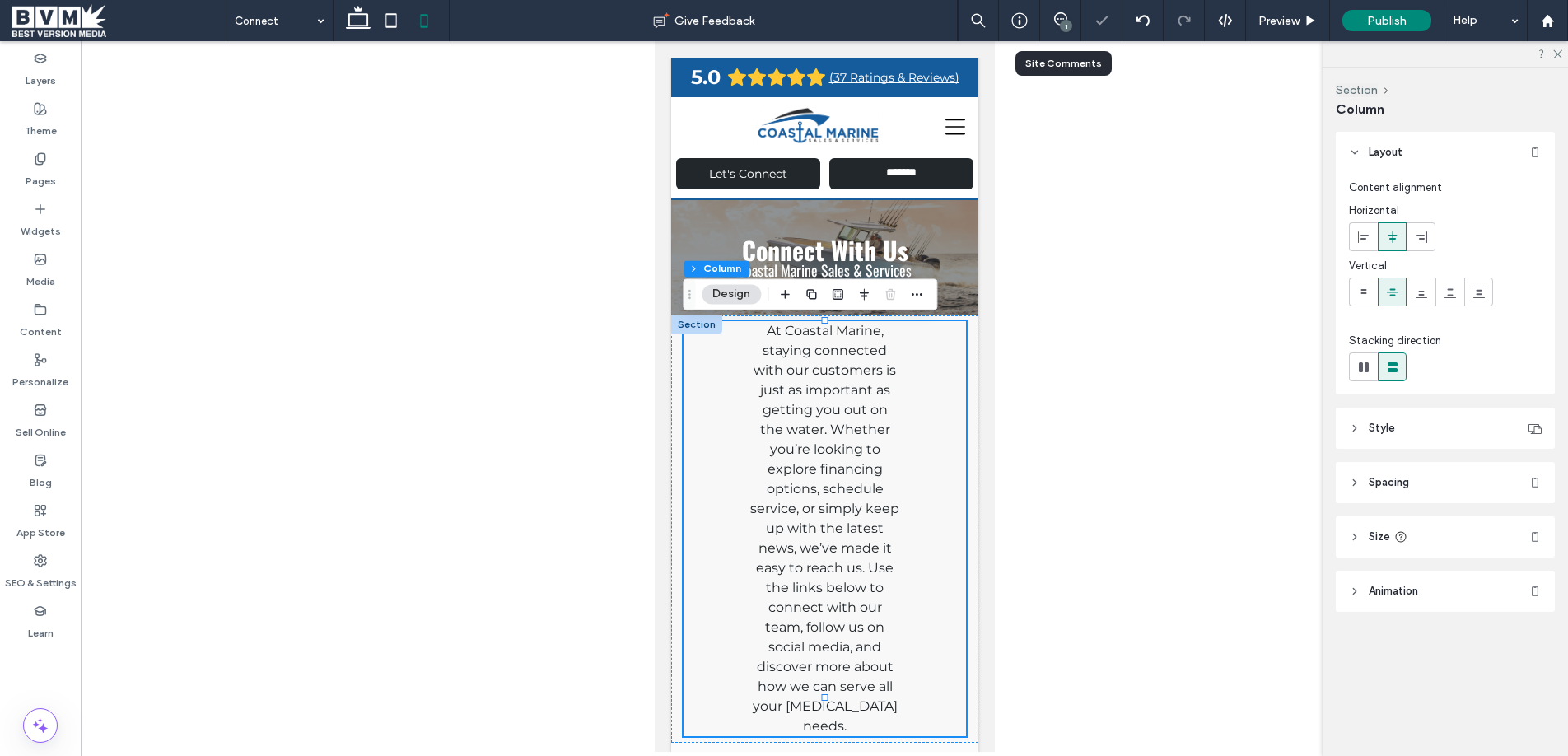
click at [1411, 476] on header "Spacing" at bounding box center [1446, 483] width 219 height 41
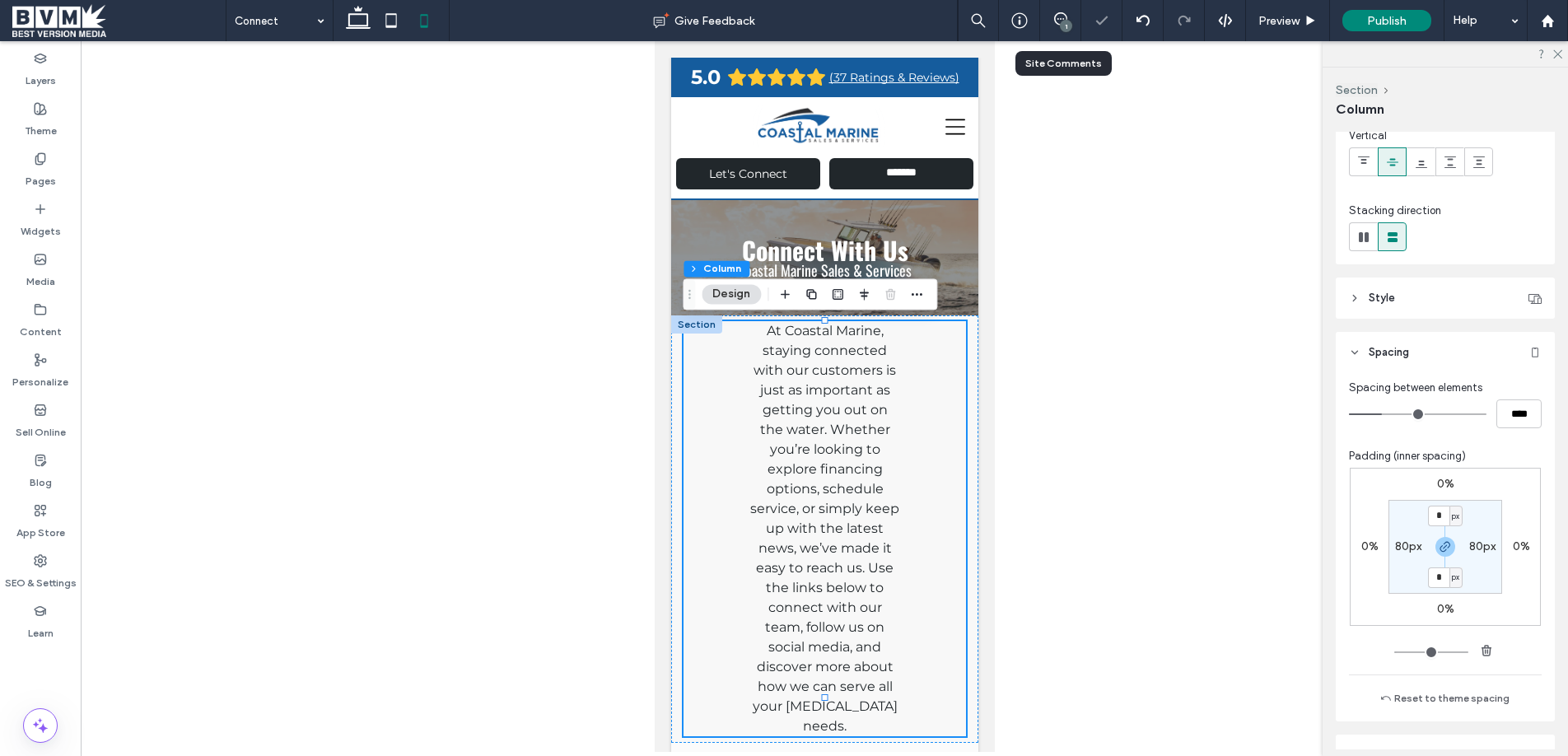
scroll to position [195, 0]
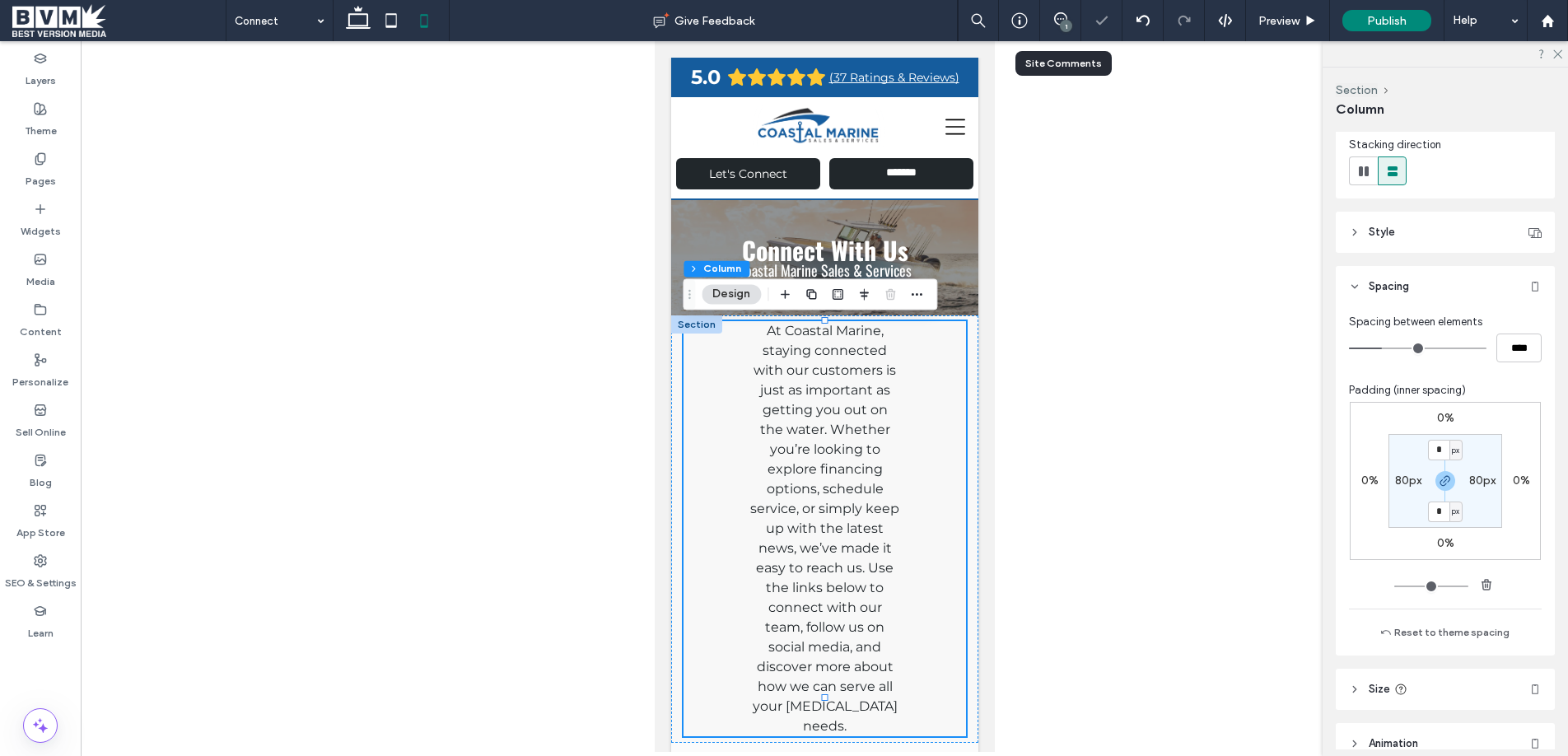
click at [1408, 478] on label "80px" at bounding box center [1408, 481] width 27 height 14
type input "**"
type input "*"
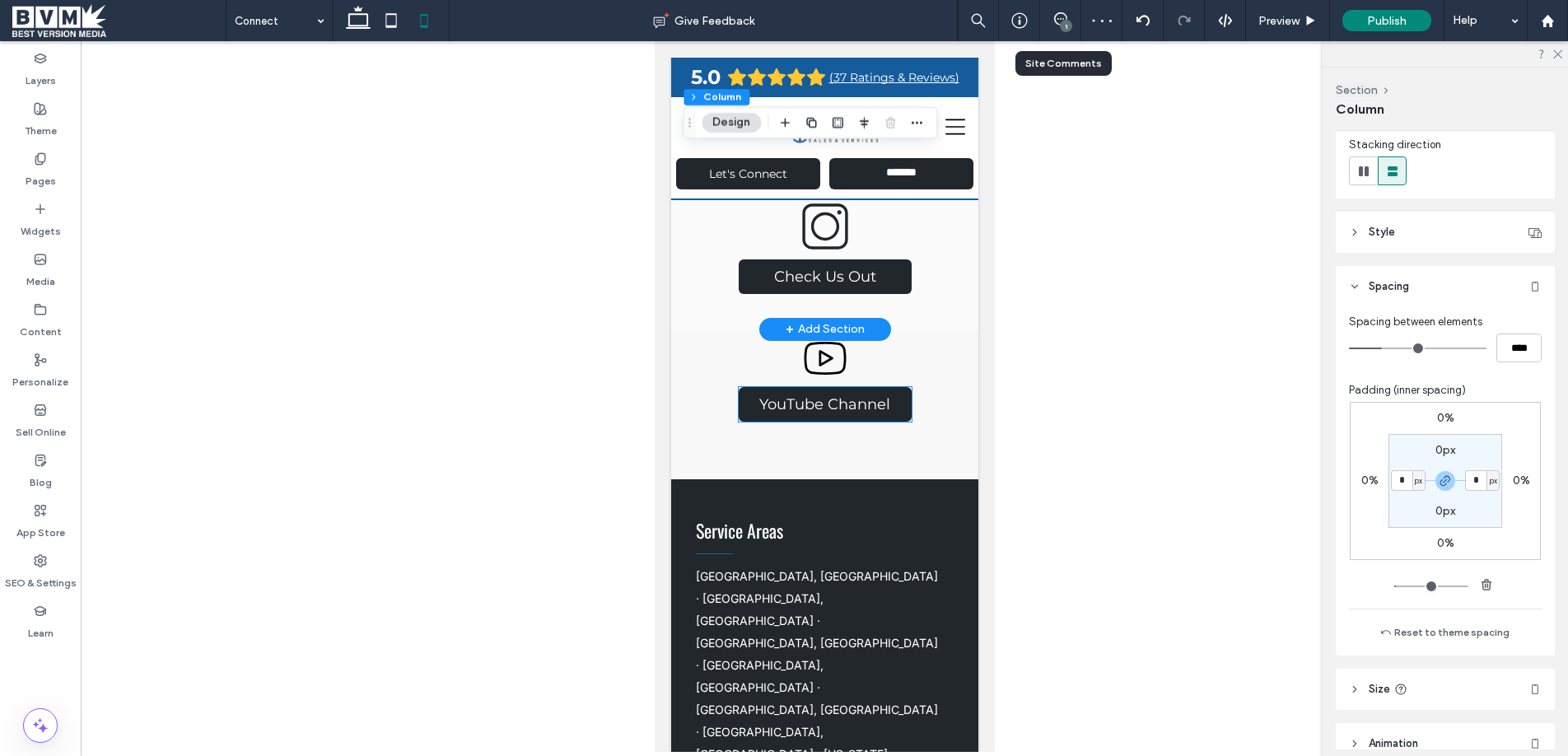
scroll to position [1009, 0]
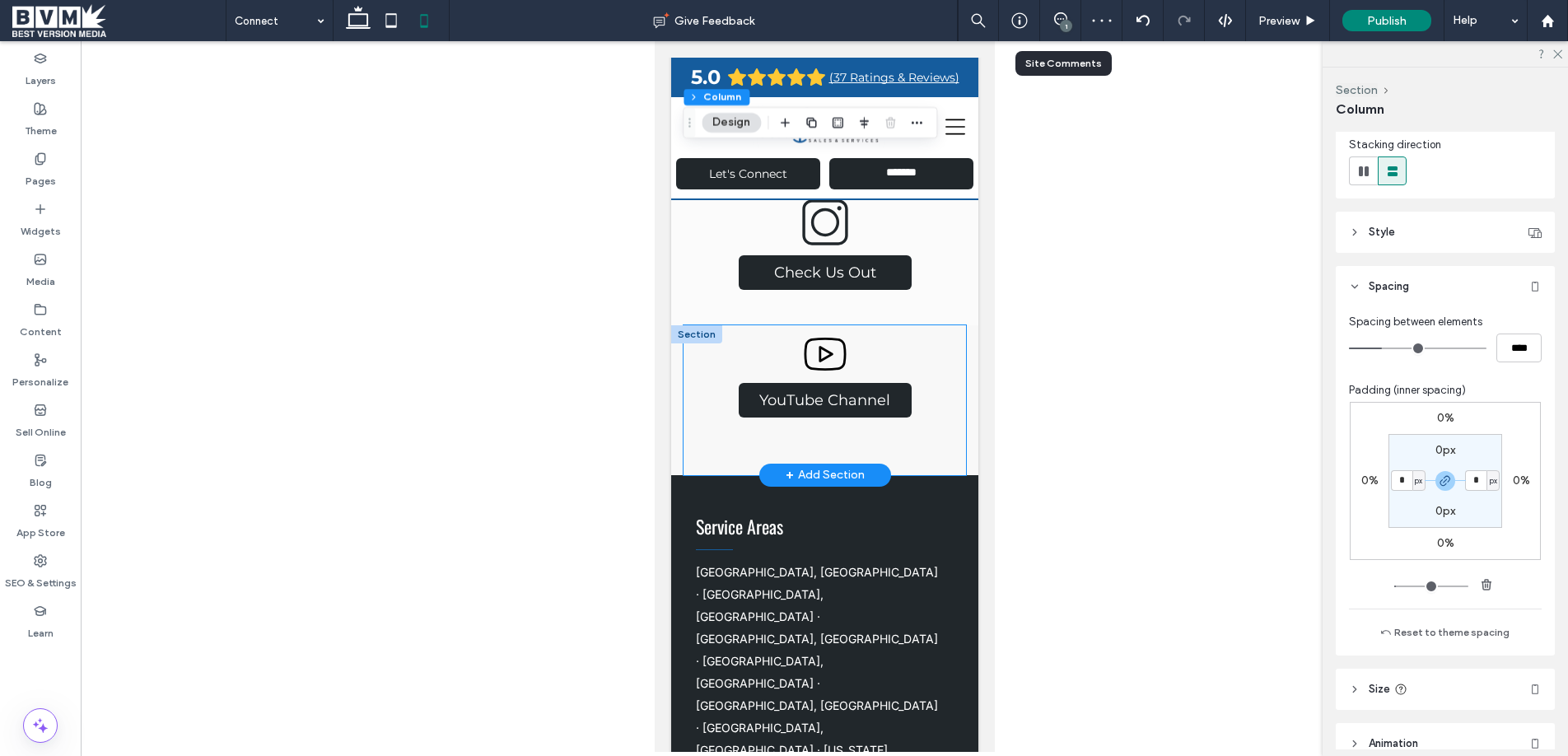
click at [942, 379] on div "YouTube Channel" at bounding box center [823, 400] width 282 height 150
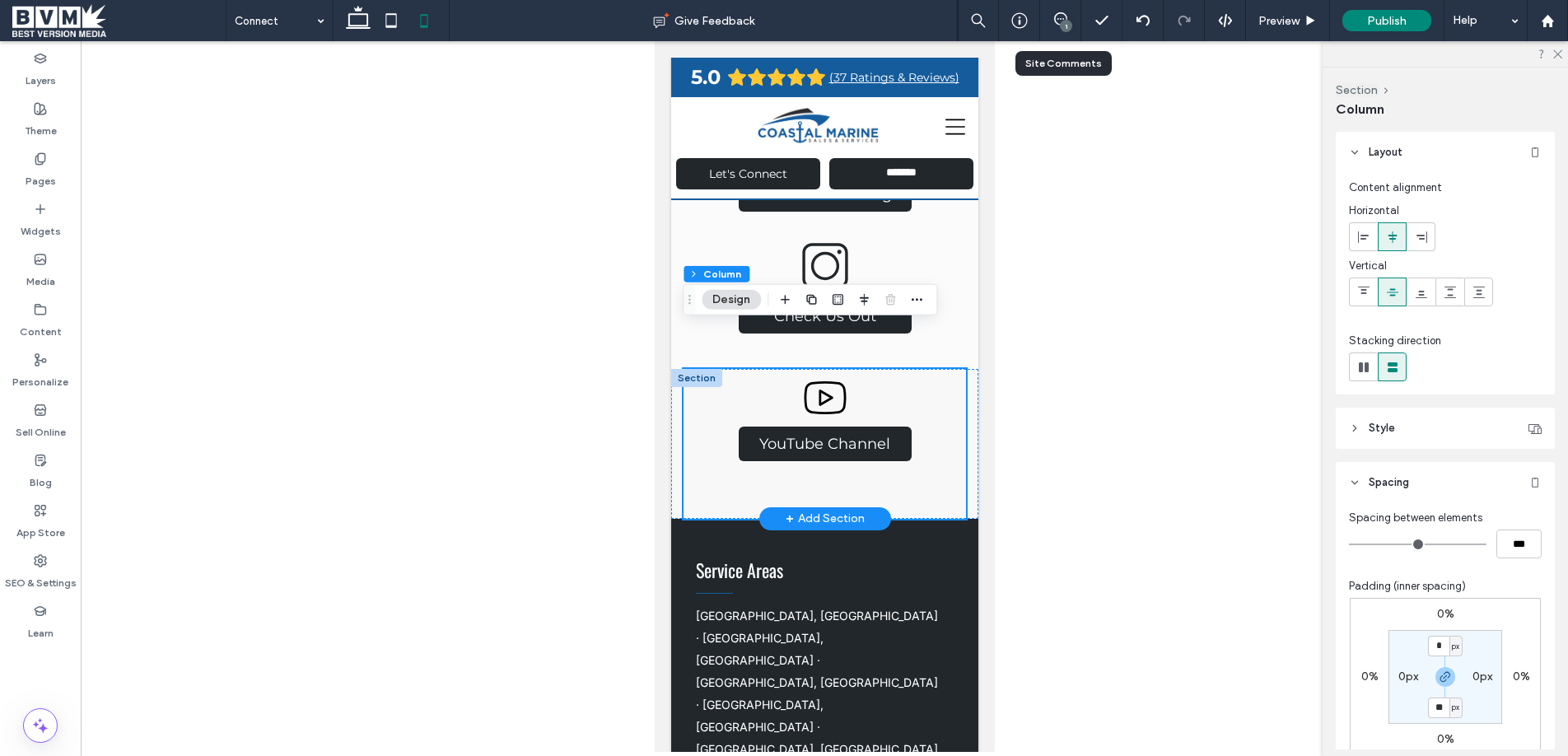
scroll to position [943, 0]
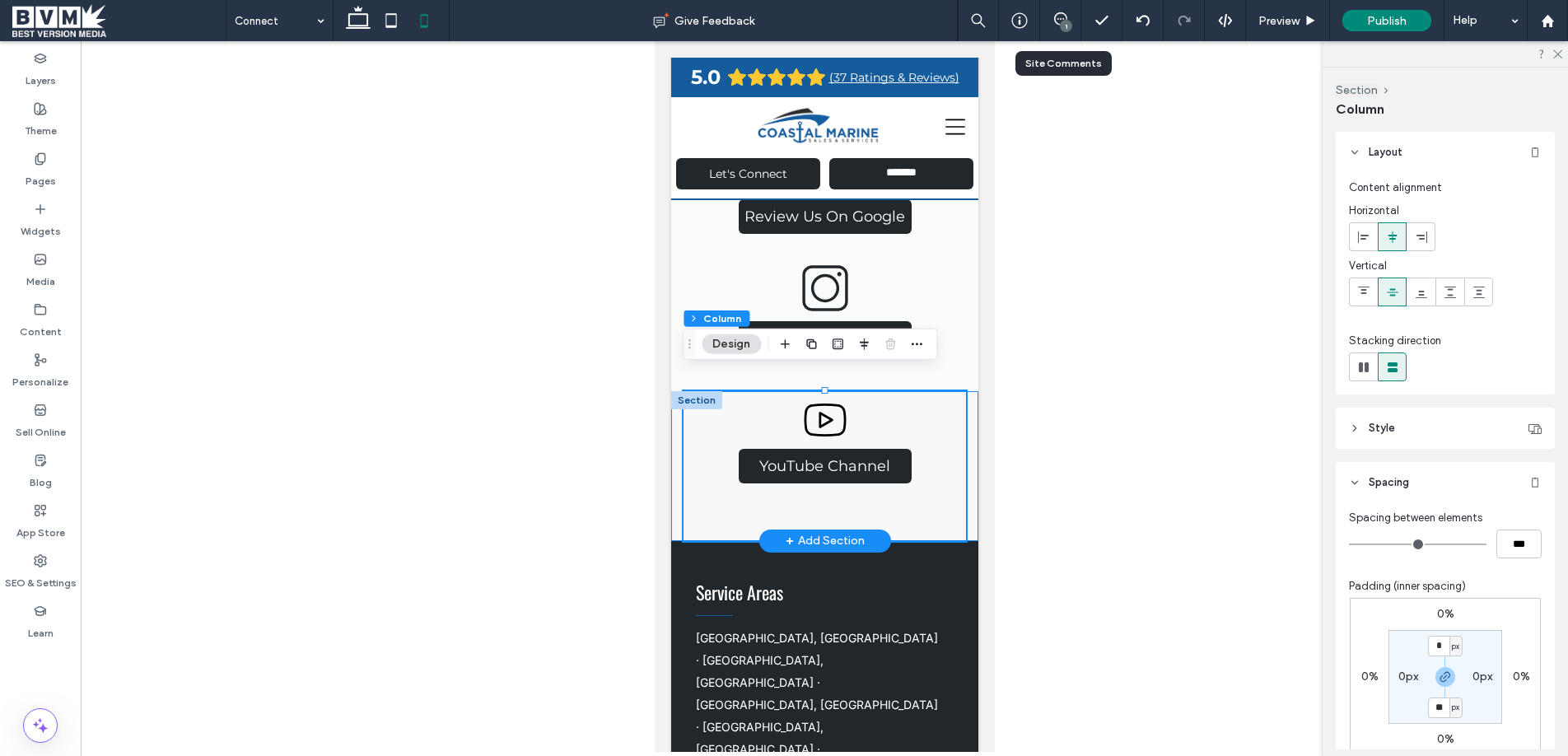
click at [973, 391] on div "YouTube Channel" at bounding box center [823, 466] width 307 height 150
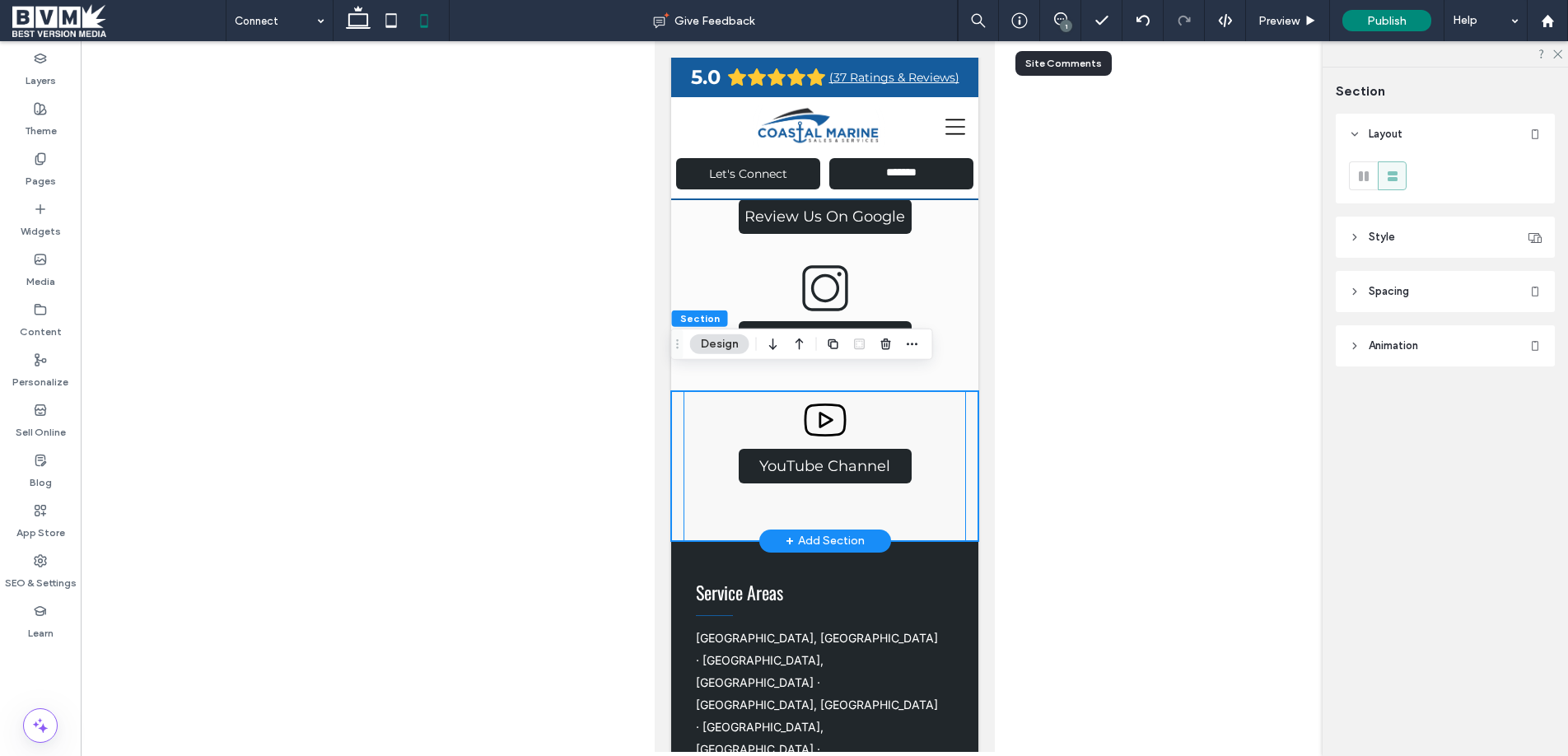
scroll to position [951, 0]
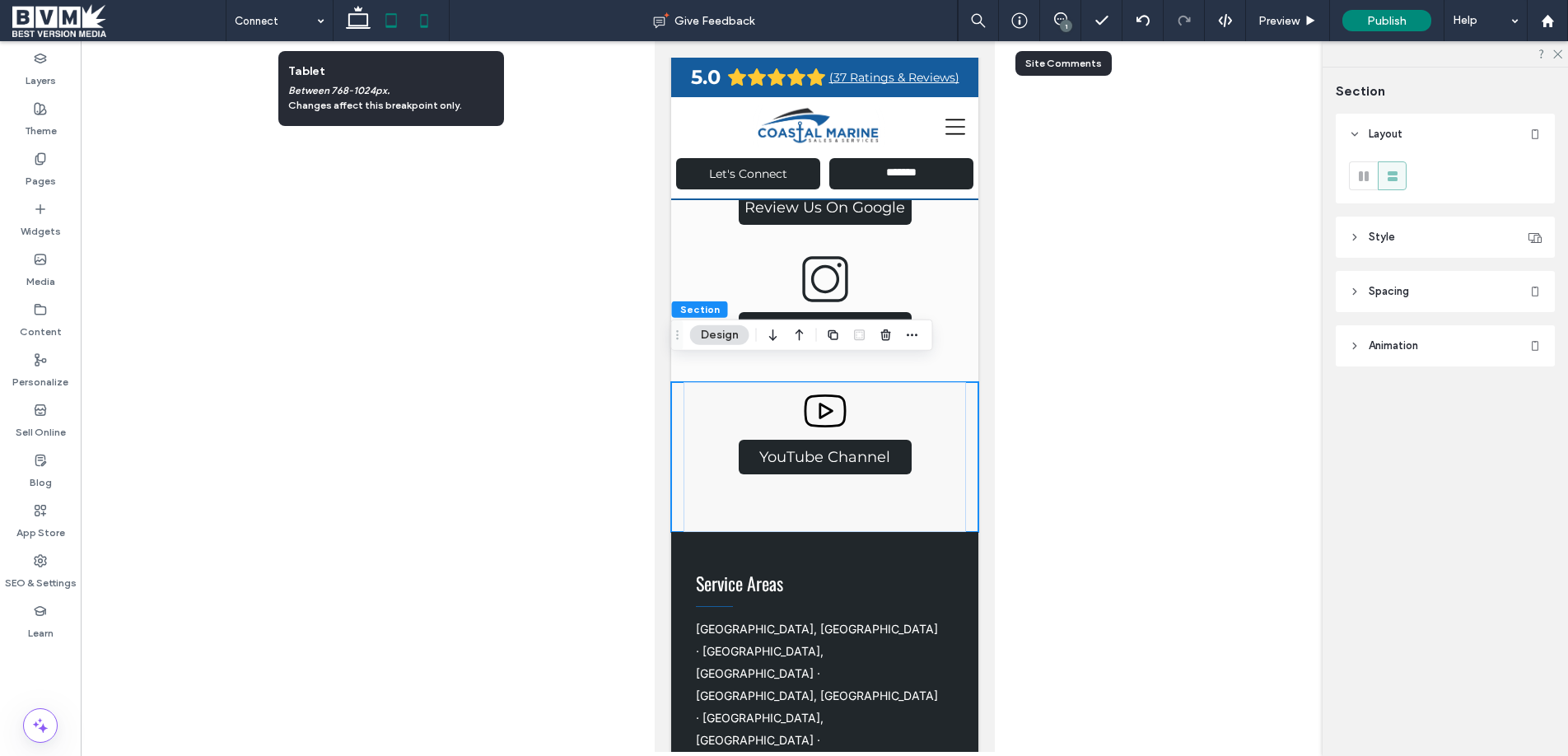
click at [389, 16] on icon at bounding box center [390, 20] width 33 height 33
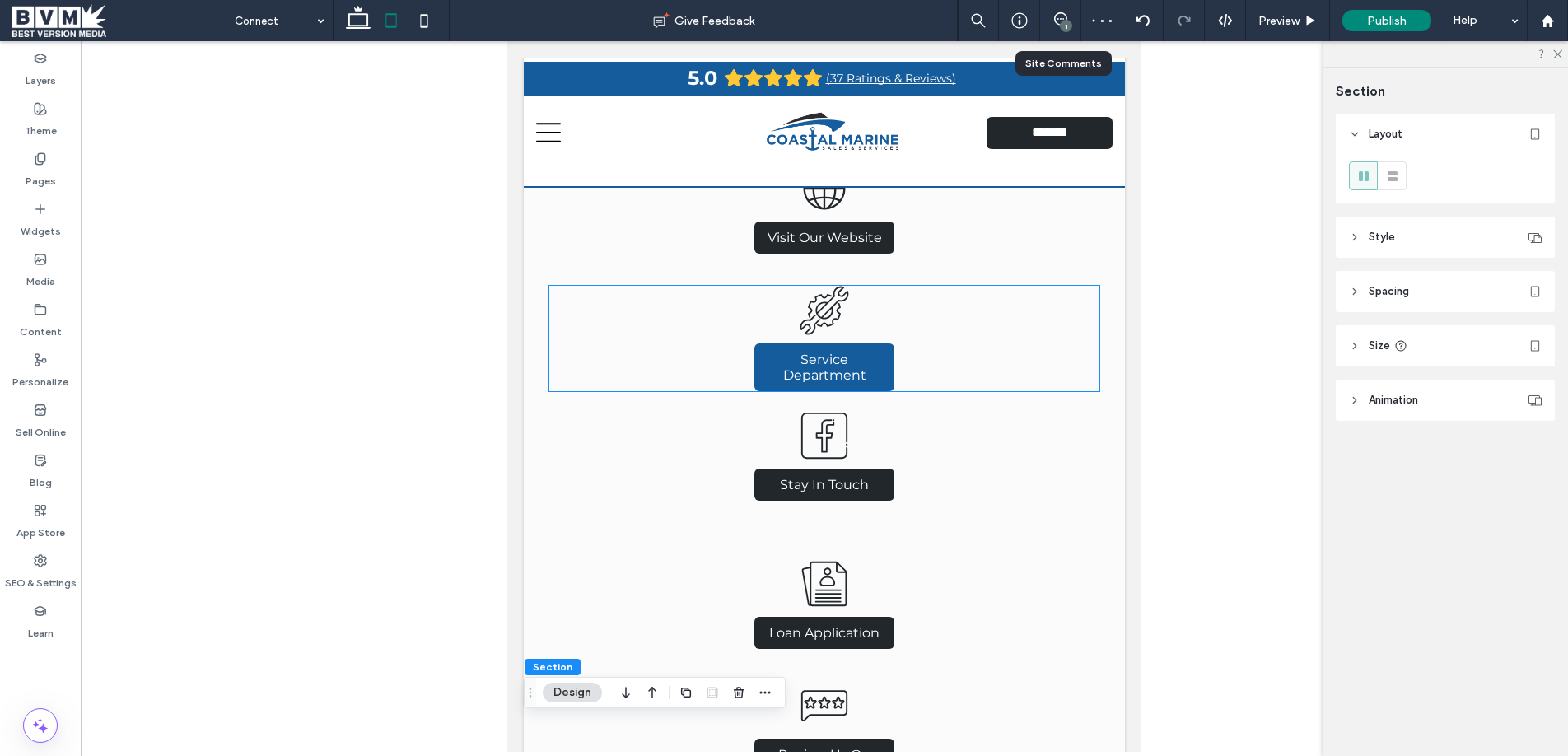
scroll to position [438, 0]
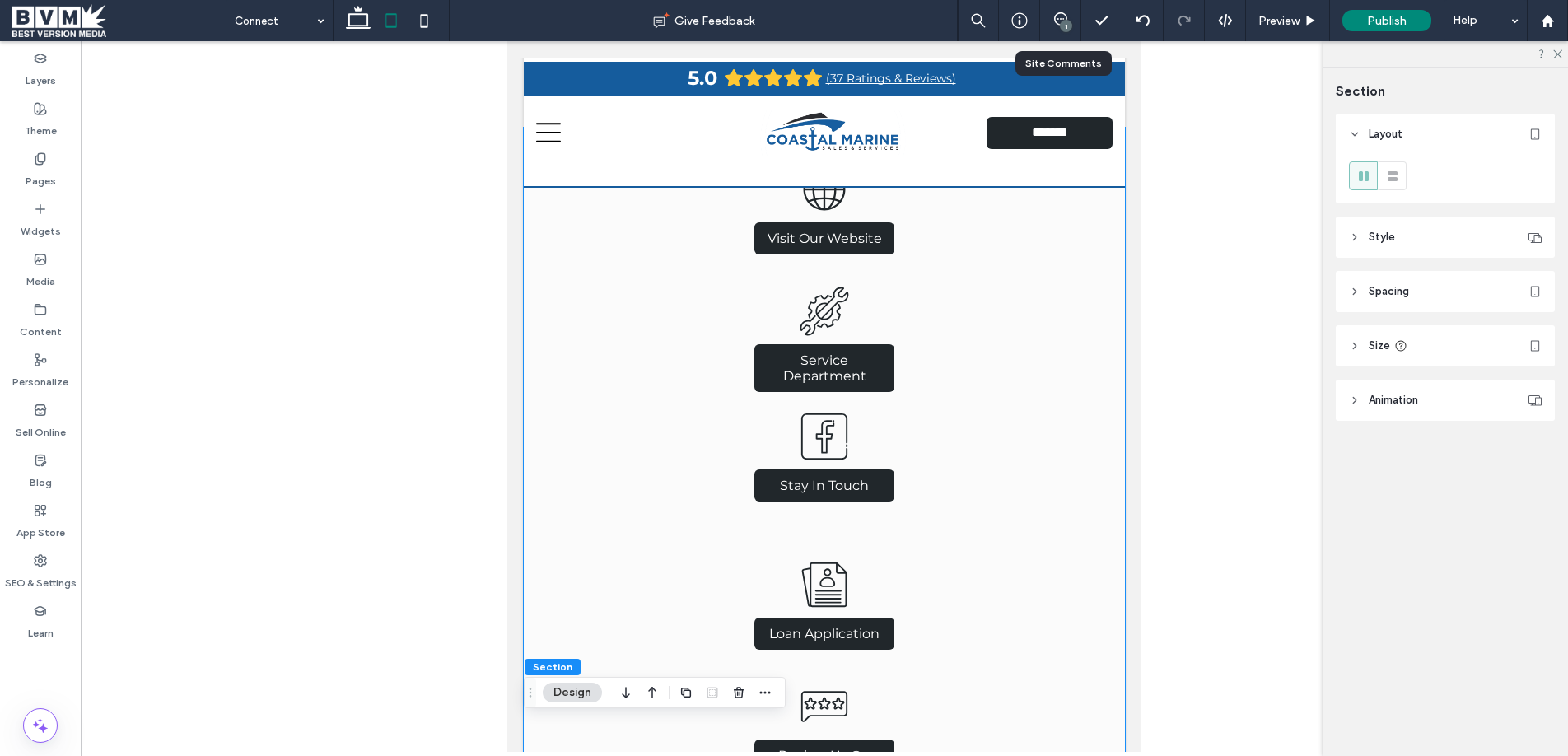
click at [1086, 528] on div "Visit Our Website Service Department Stay In Touch Loan Application Review Us O…" at bounding box center [823, 536] width 601 height 818
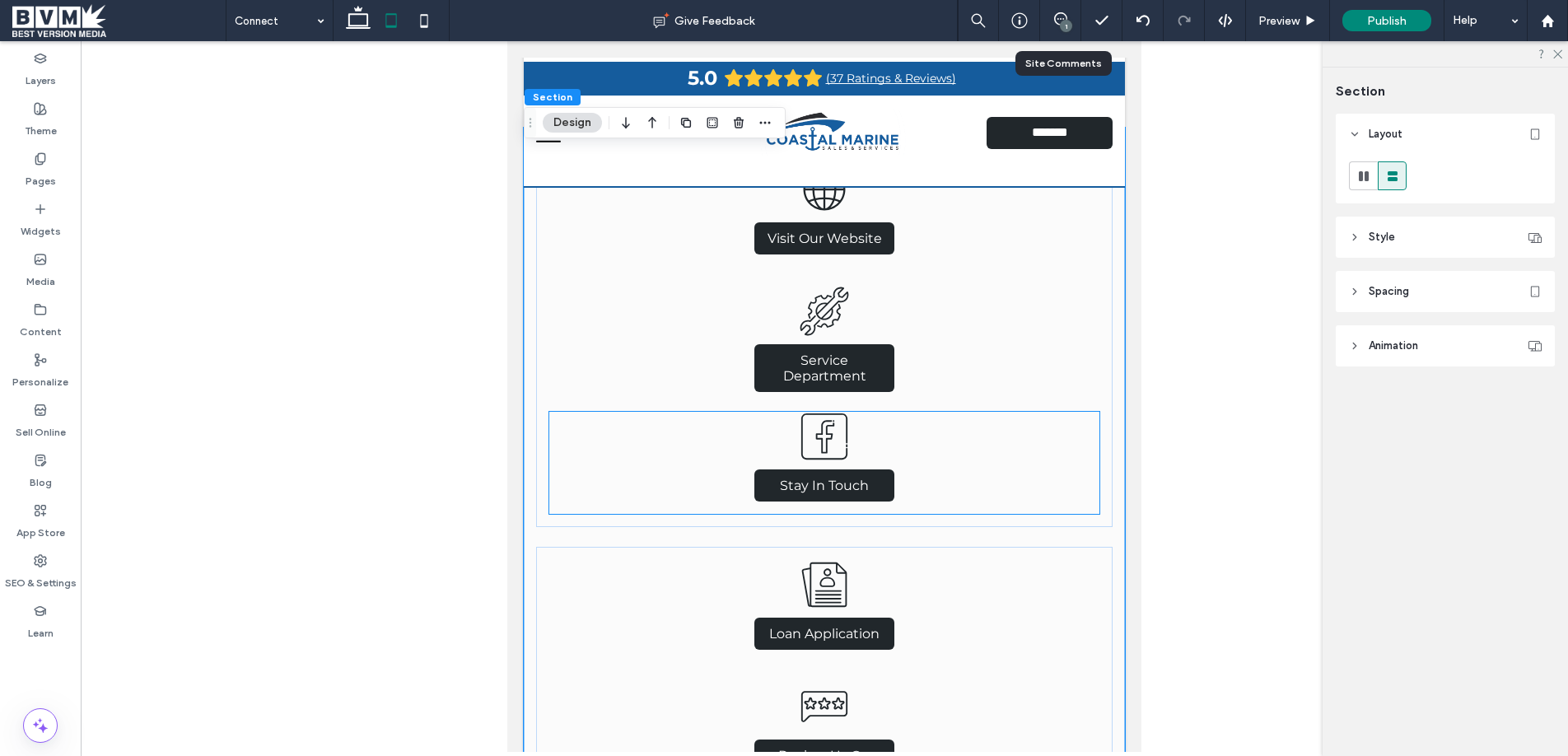
click at [1096, 509] on div "Stay In Touch" at bounding box center [824, 462] width 551 height 102
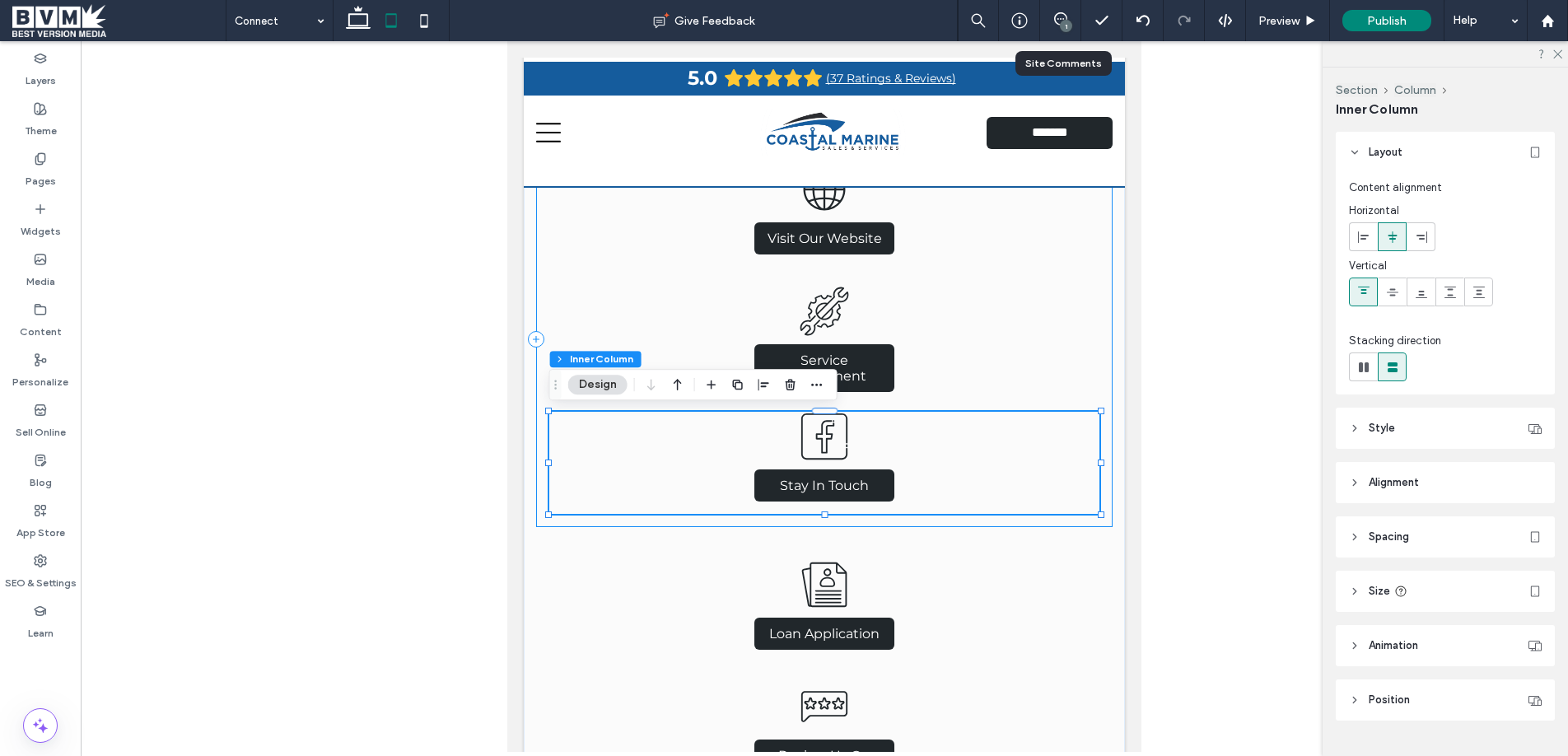
click at [1100, 523] on div "Visit Our Website Service Department Stay In Touch" at bounding box center [824, 339] width 578 height 375
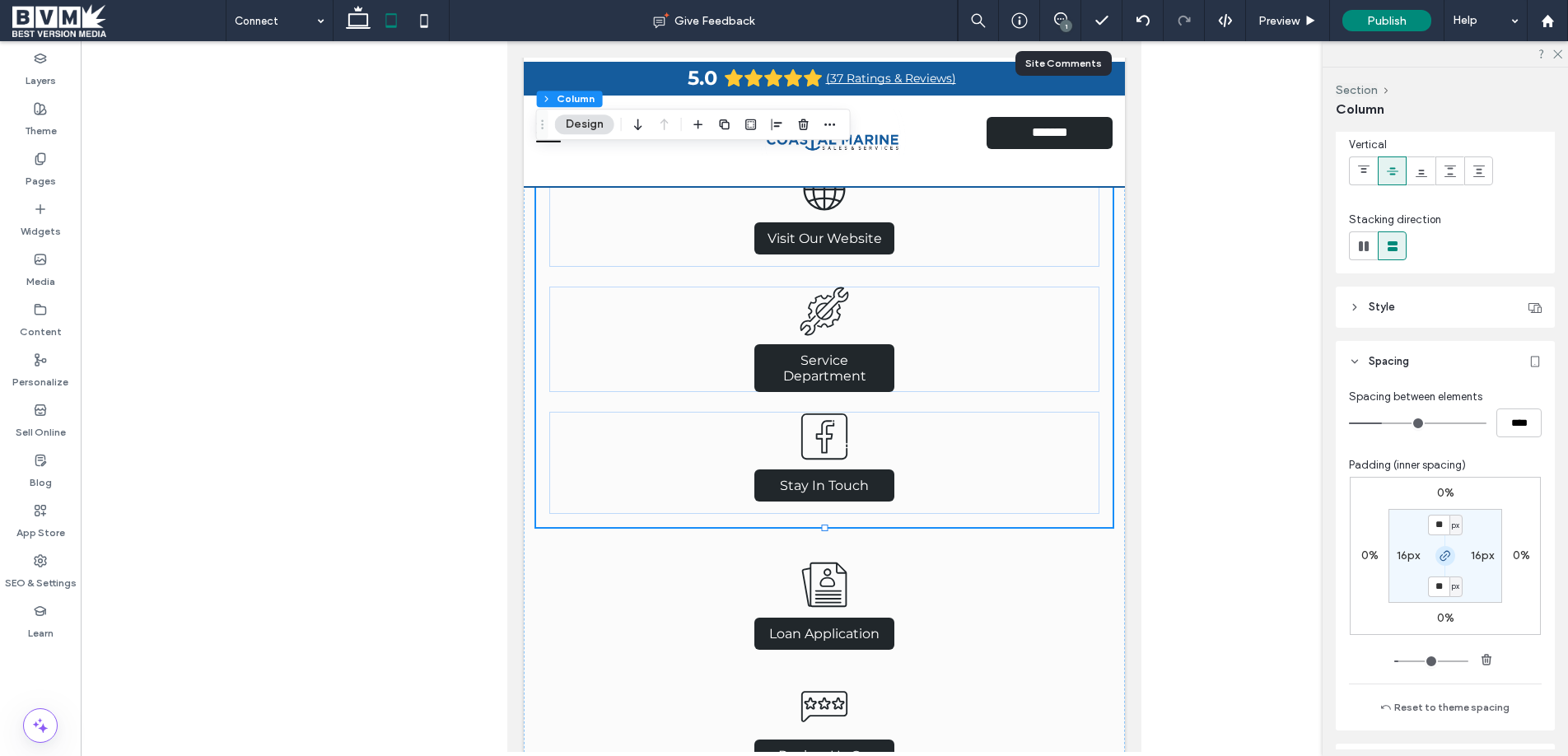
scroll to position [141, 0]
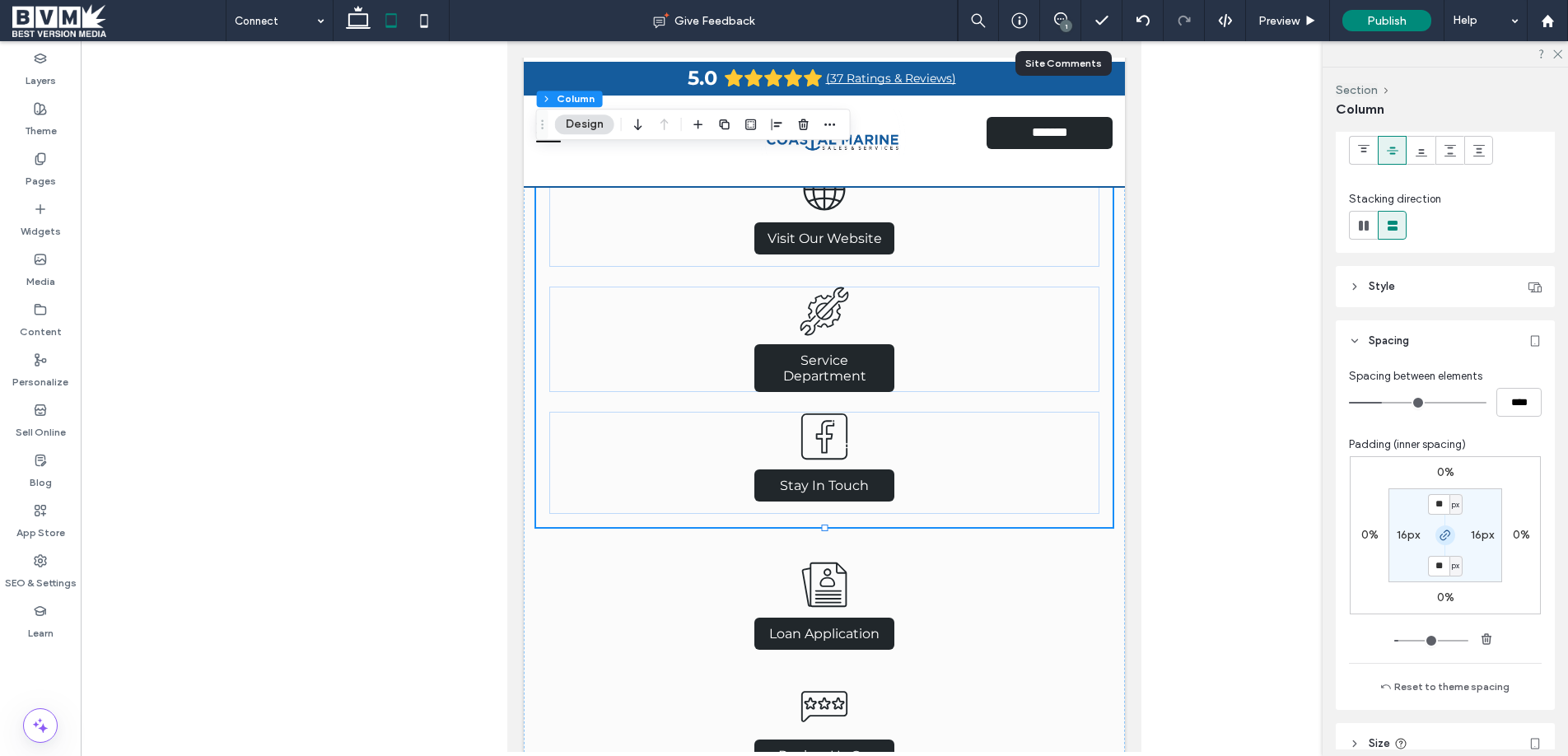
drag, startPoint x: 1447, startPoint y: 538, endPoint x: 1441, endPoint y: 556, distance: 19.0
click at [1447, 539] on icon "button" at bounding box center [1445, 534] width 13 height 13
drag, startPoint x: 1441, startPoint y: 557, endPoint x: 1479, endPoint y: 608, distance: 63.6
click at [1441, 557] on section "** px 16px 16px 16px" at bounding box center [1445, 535] width 114 height 94
drag, startPoint x: 1434, startPoint y: 563, endPoint x: 1518, endPoint y: 614, distance: 98.3
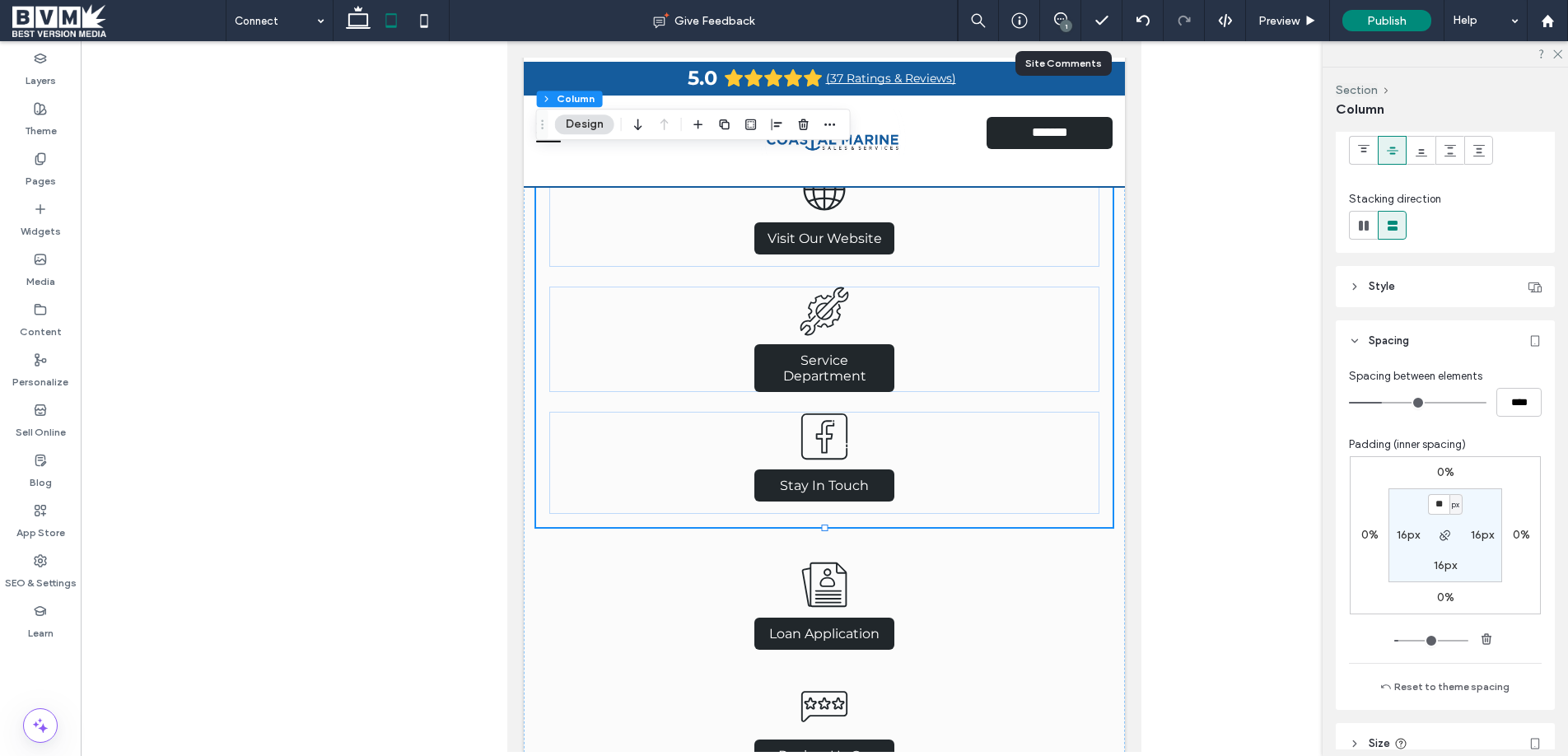
click at [1436, 564] on label "16px" at bounding box center [1445, 565] width 23 height 14
type input "*"
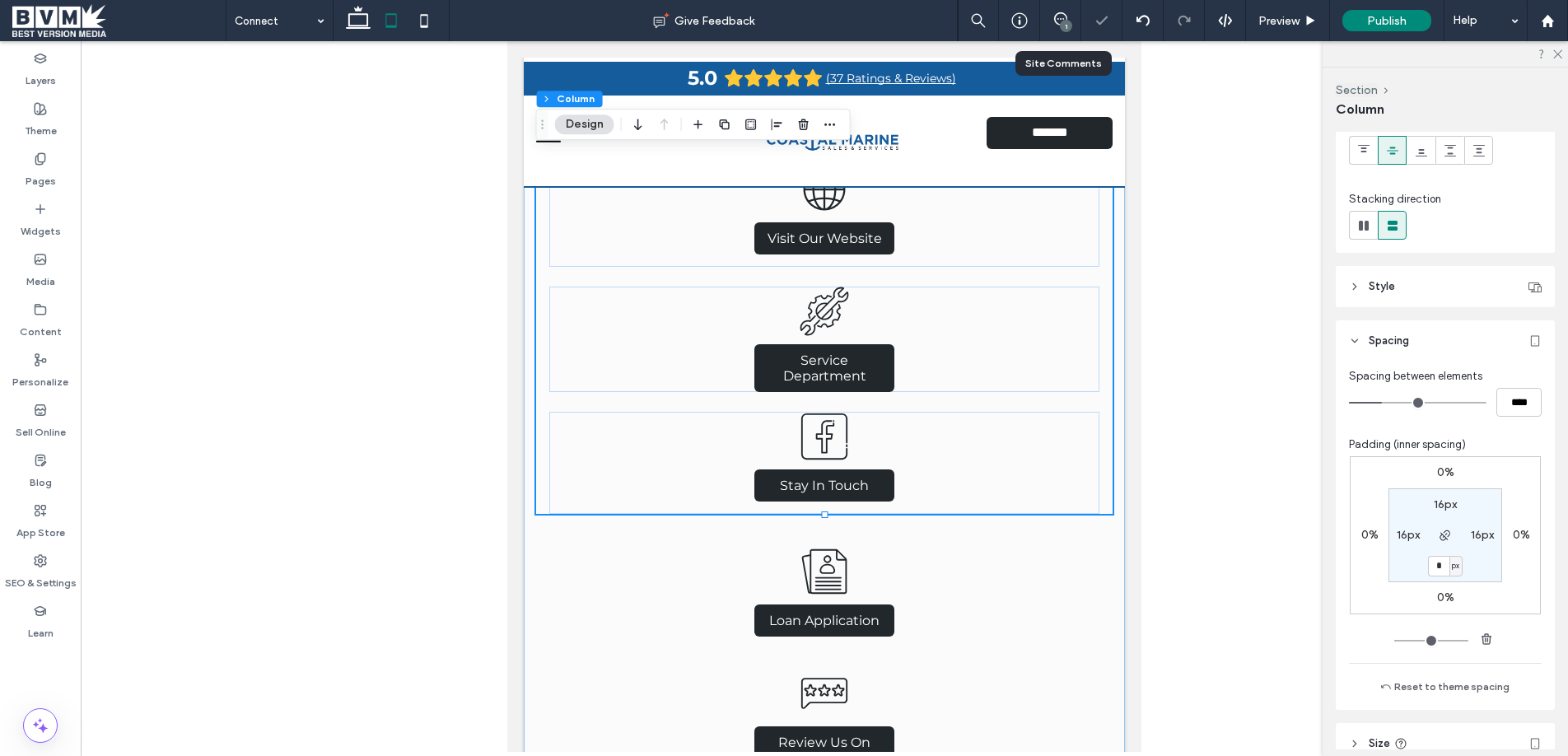
click at [1035, 524] on div "Visit Our Website Service Department Stay In Touch Loan Application Review Us O…" at bounding box center [823, 530] width 601 height 805
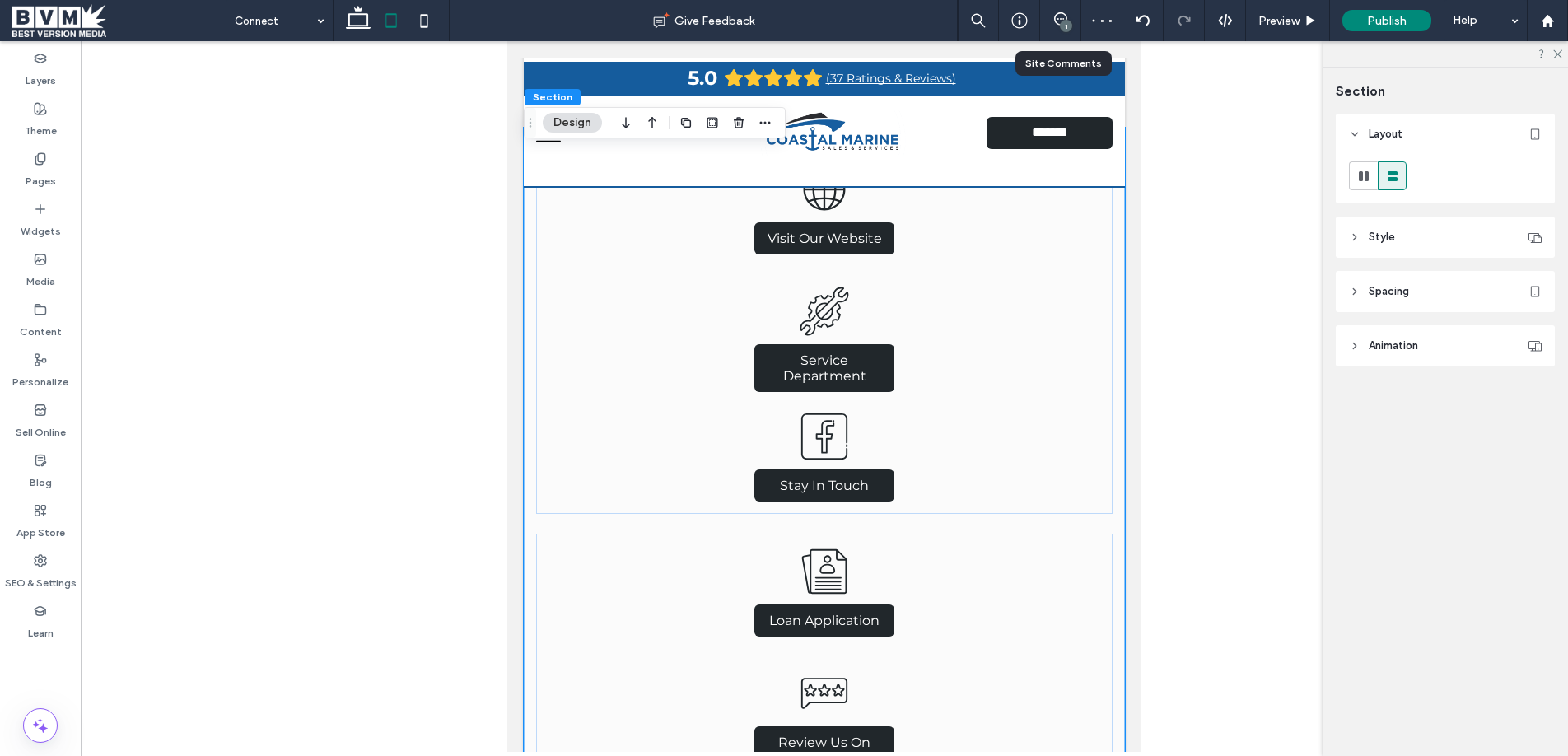
click at [1118, 548] on div "Visit Our Website Service Department Stay In Touch Loan Application Review Us O…" at bounding box center [823, 530] width 601 height 805
click at [1103, 548] on div "Loan Application Review Us On Google Check Us Out" at bounding box center [824, 720] width 578 height 375
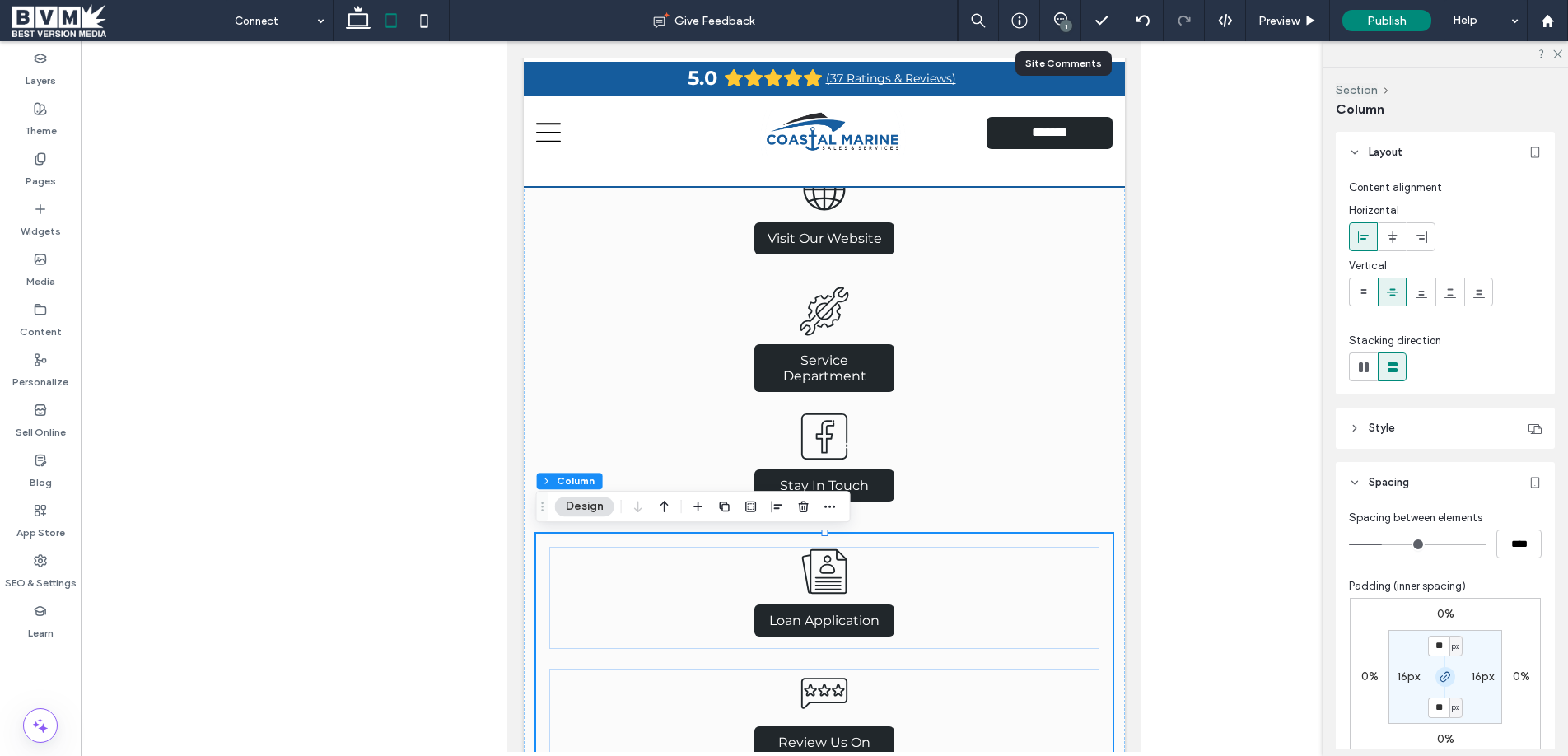
click at [1438, 680] on span "button" at bounding box center [1446, 676] width 20 height 20
click at [1444, 676] on icon "button" at bounding box center [1445, 676] width 13 height 13
click at [1446, 687] on section "** px 16px ** px 16px" at bounding box center [1445, 676] width 114 height 94
click at [1446, 676] on icon "button" at bounding box center [1445, 676] width 13 height 13
drag, startPoint x: 1443, startPoint y: 645, endPoint x: 1490, endPoint y: 666, distance: 51.5
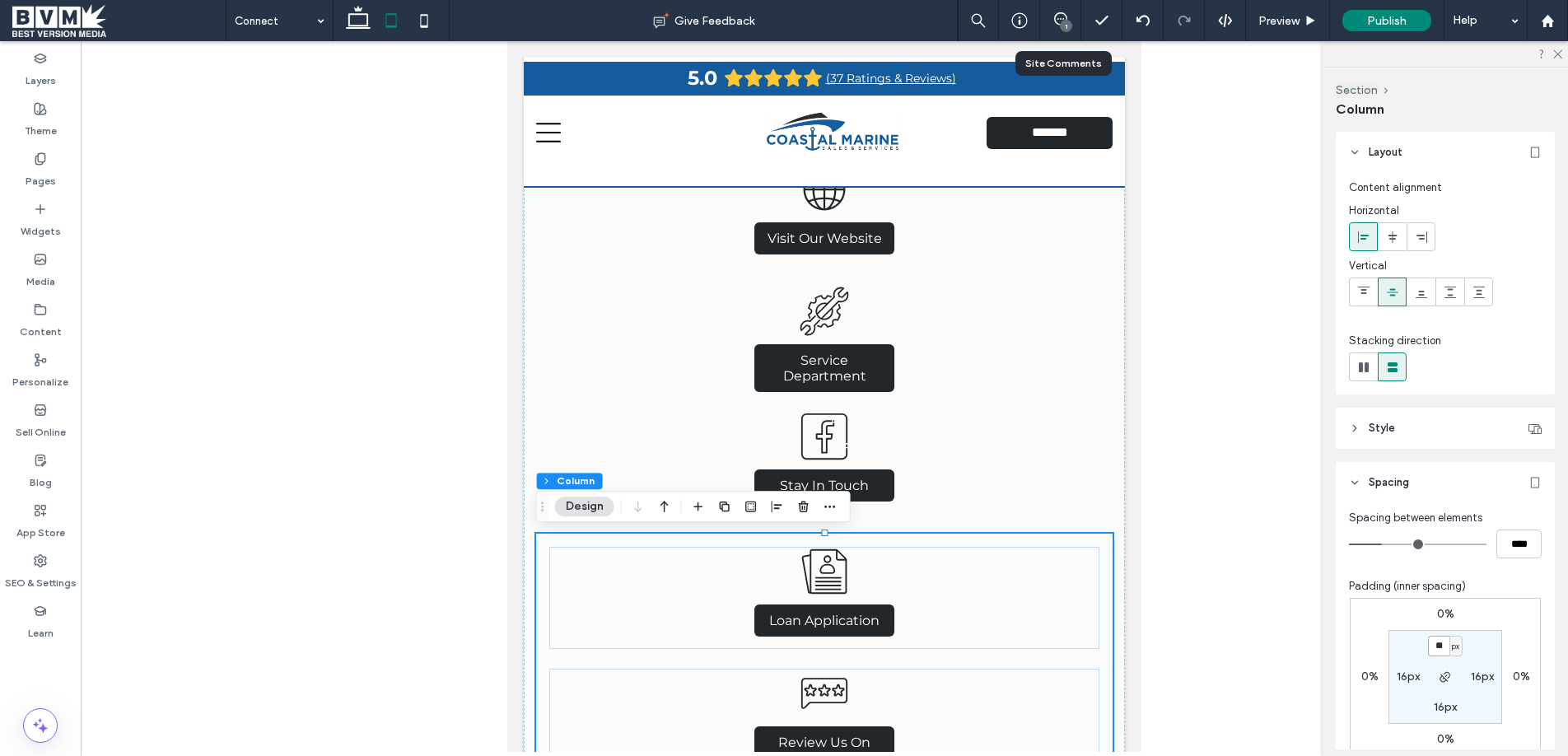
click at [1443, 644] on input "**" at bounding box center [1439, 645] width 22 height 21
type input "*"
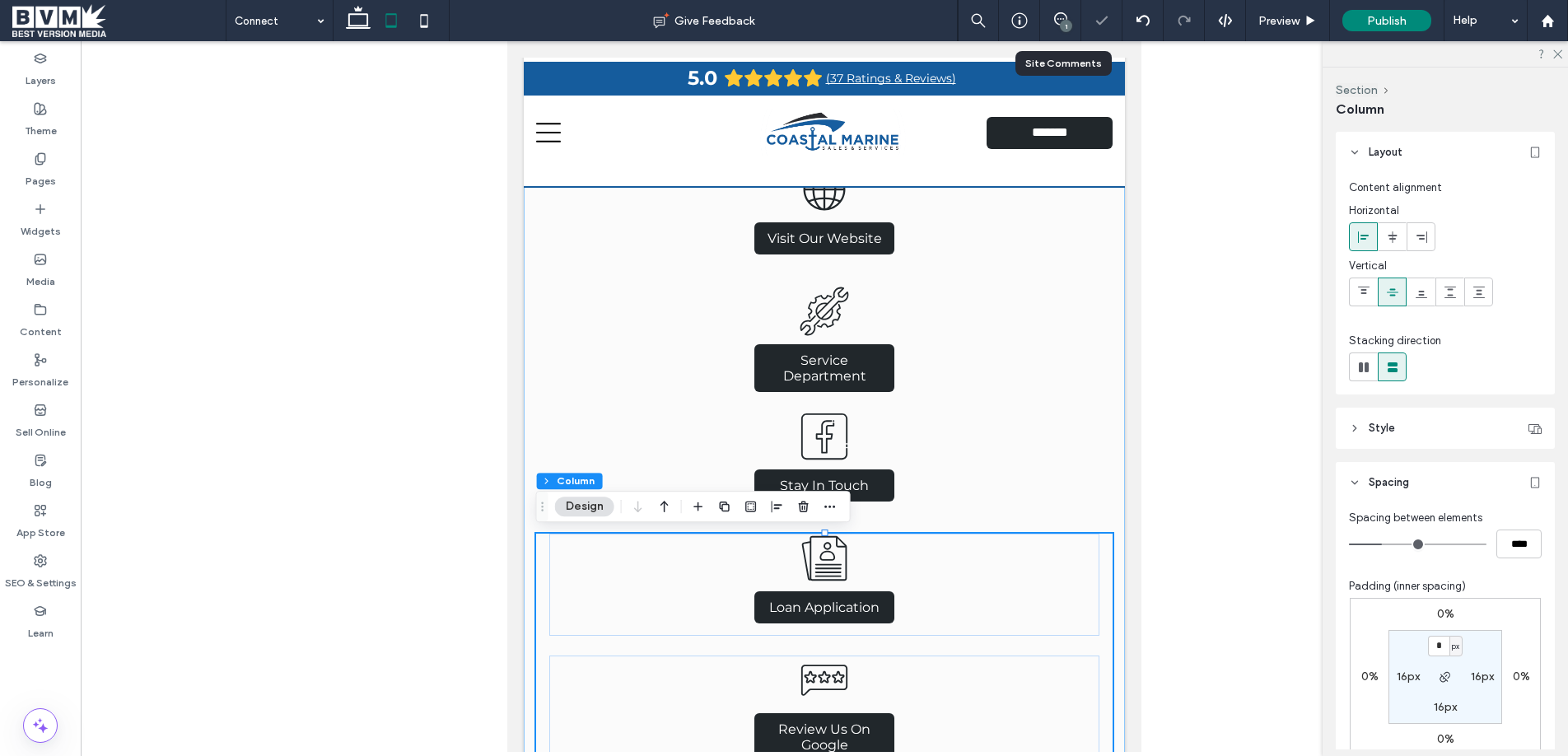
click at [1119, 393] on div "Visit Our Website Service Department Stay In Touch Loan Application Review Us O…" at bounding box center [823, 523] width 601 height 792
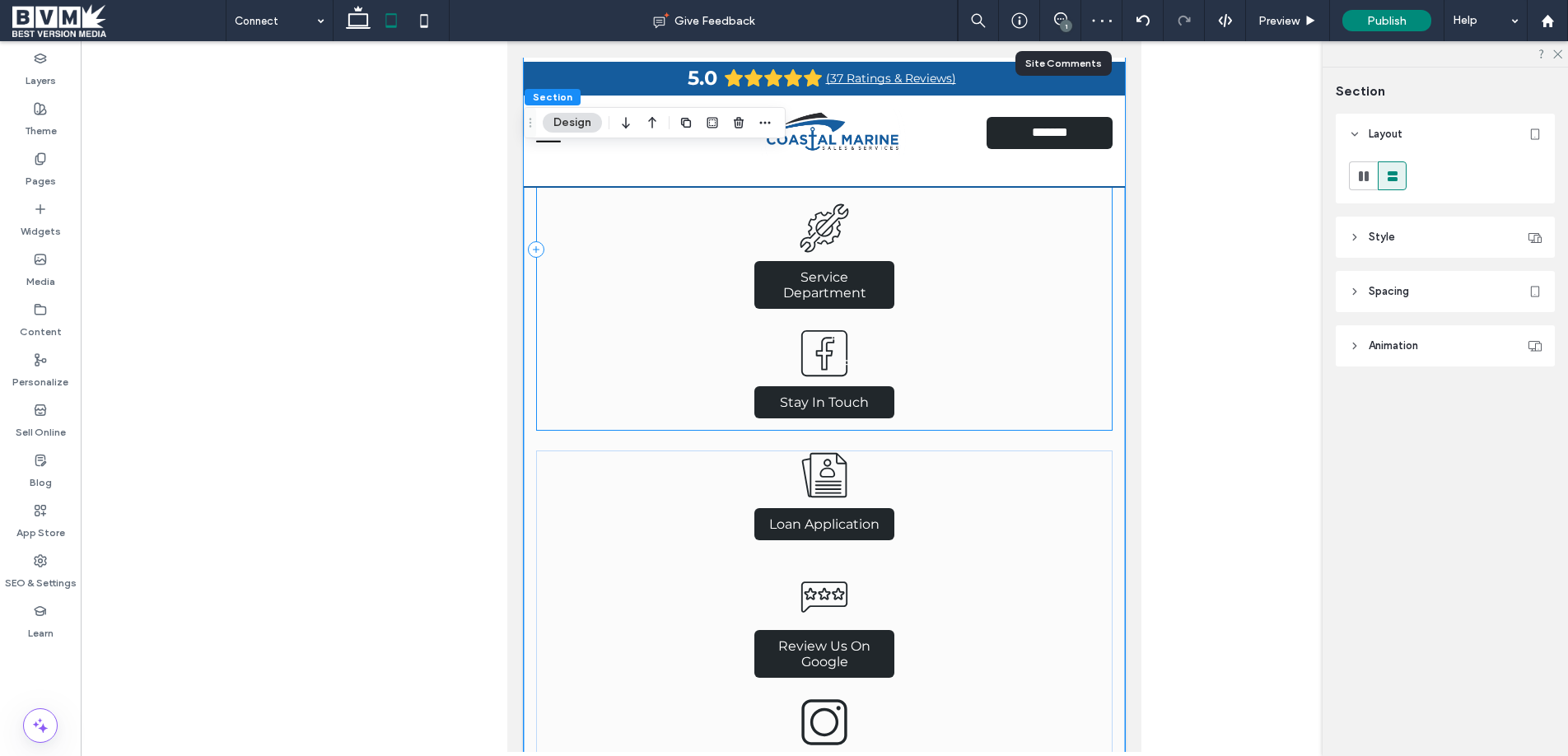
scroll to position [557, 0]
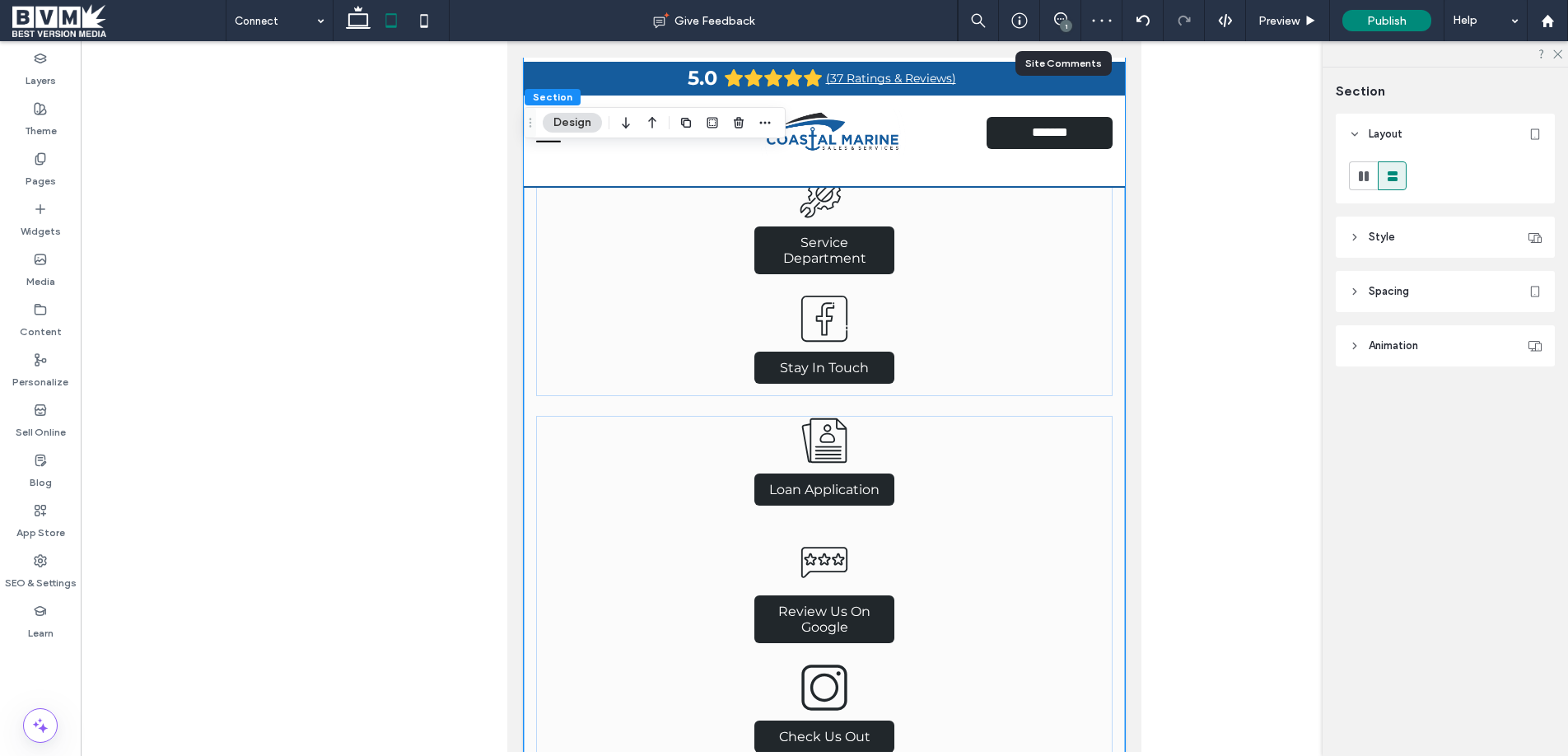
click at [1221, 347] on div at bounding box center [824, 397] width 1487 height 711
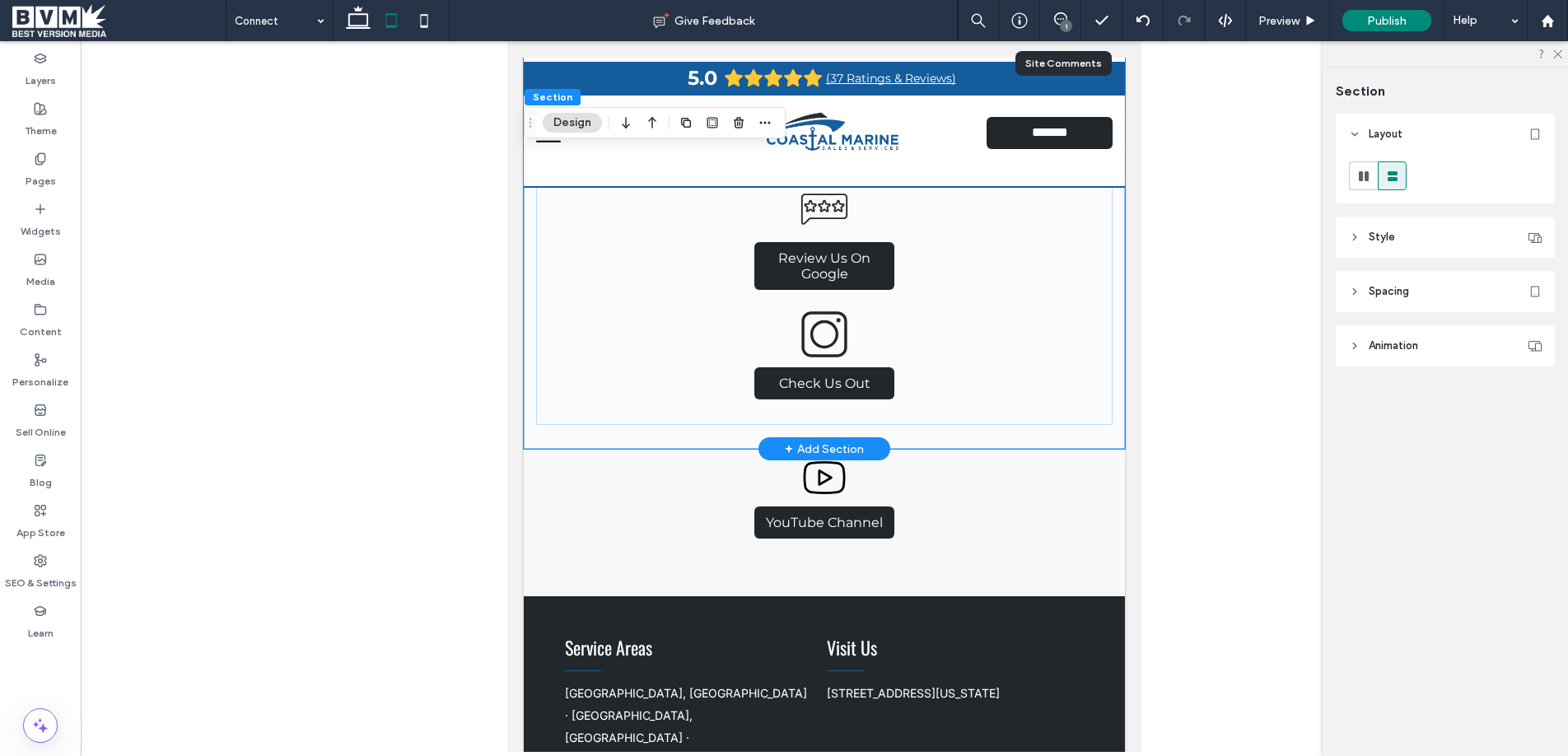
click at [1028, 434] on div "Visit Our Website Service Department Stay In Touch Loan Application Review Us O…" at bounding box center [823, 52] width 601 height 792
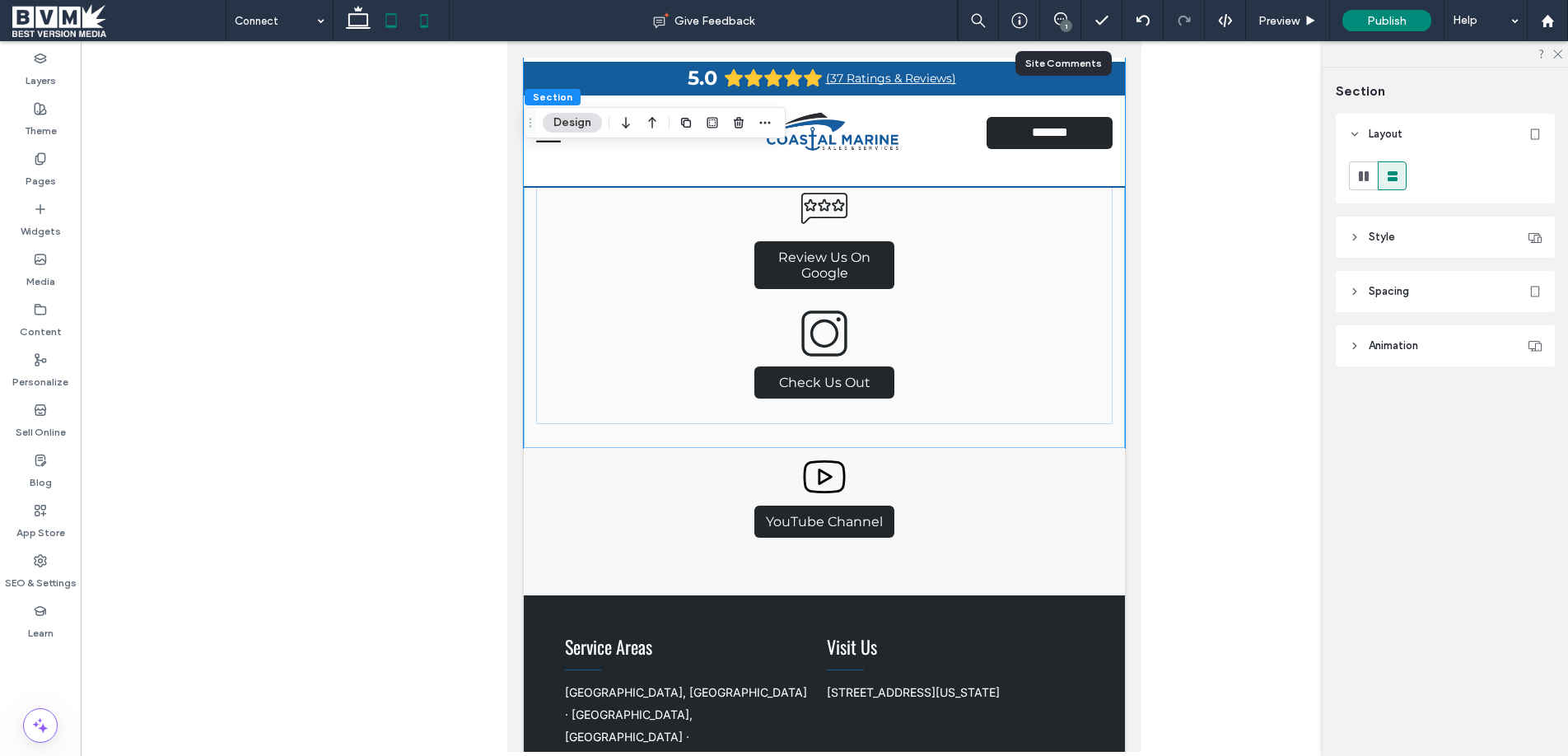
click at [416, 21] on icon at bounding box center [424, 20] width 33 height 33
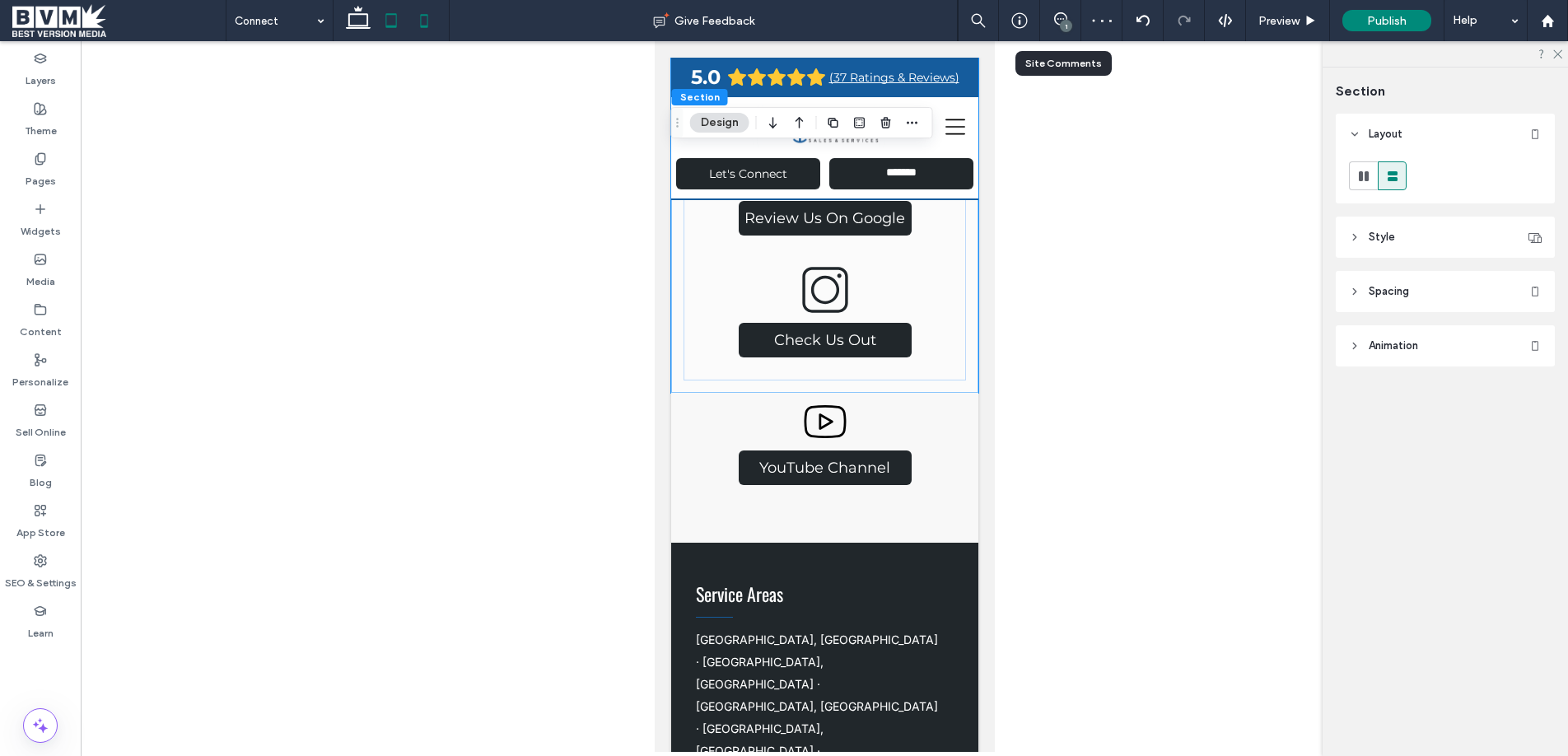
click at [400, 25] on icon at bounding box center [390, 20] width 33 height 33
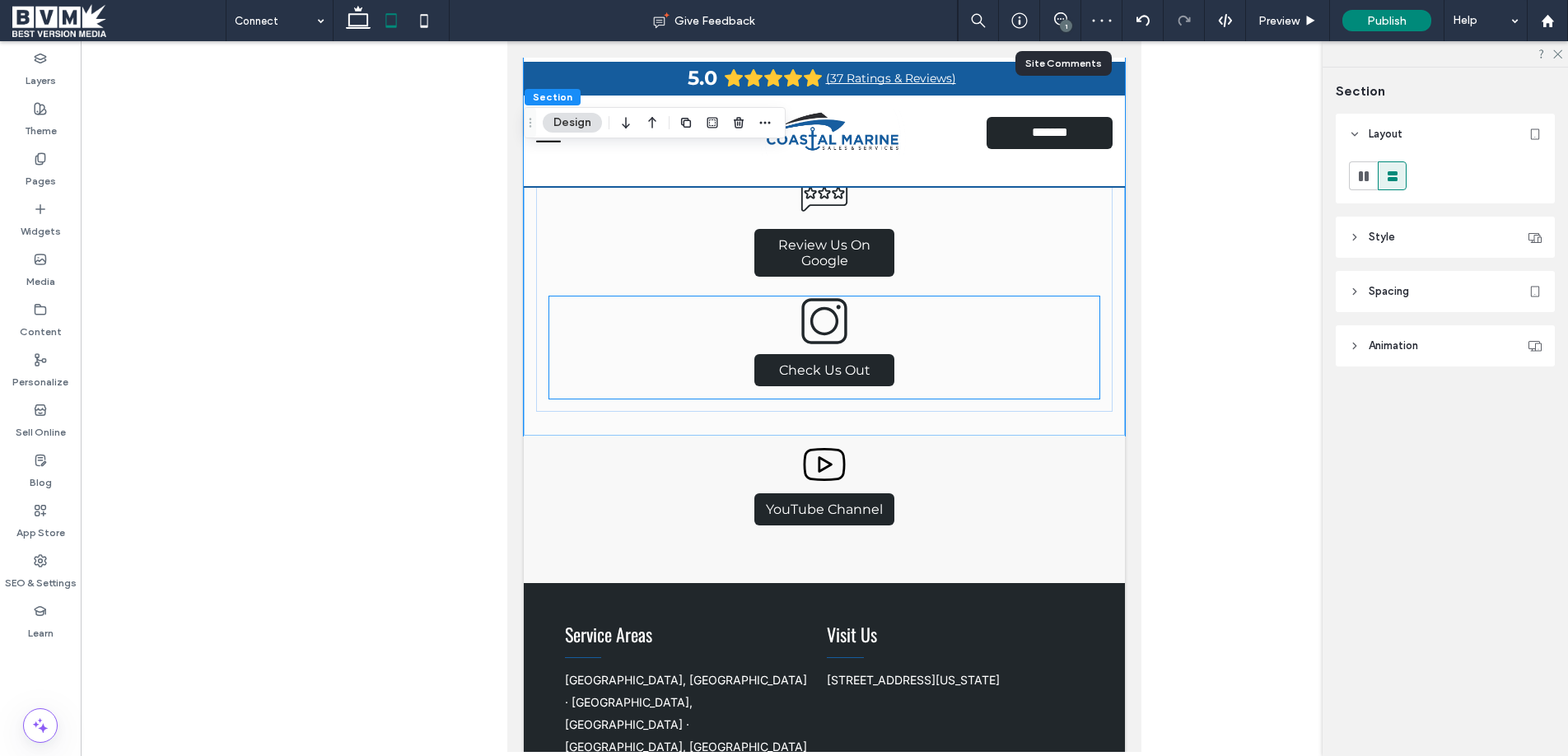
scroll to position [919, 0]
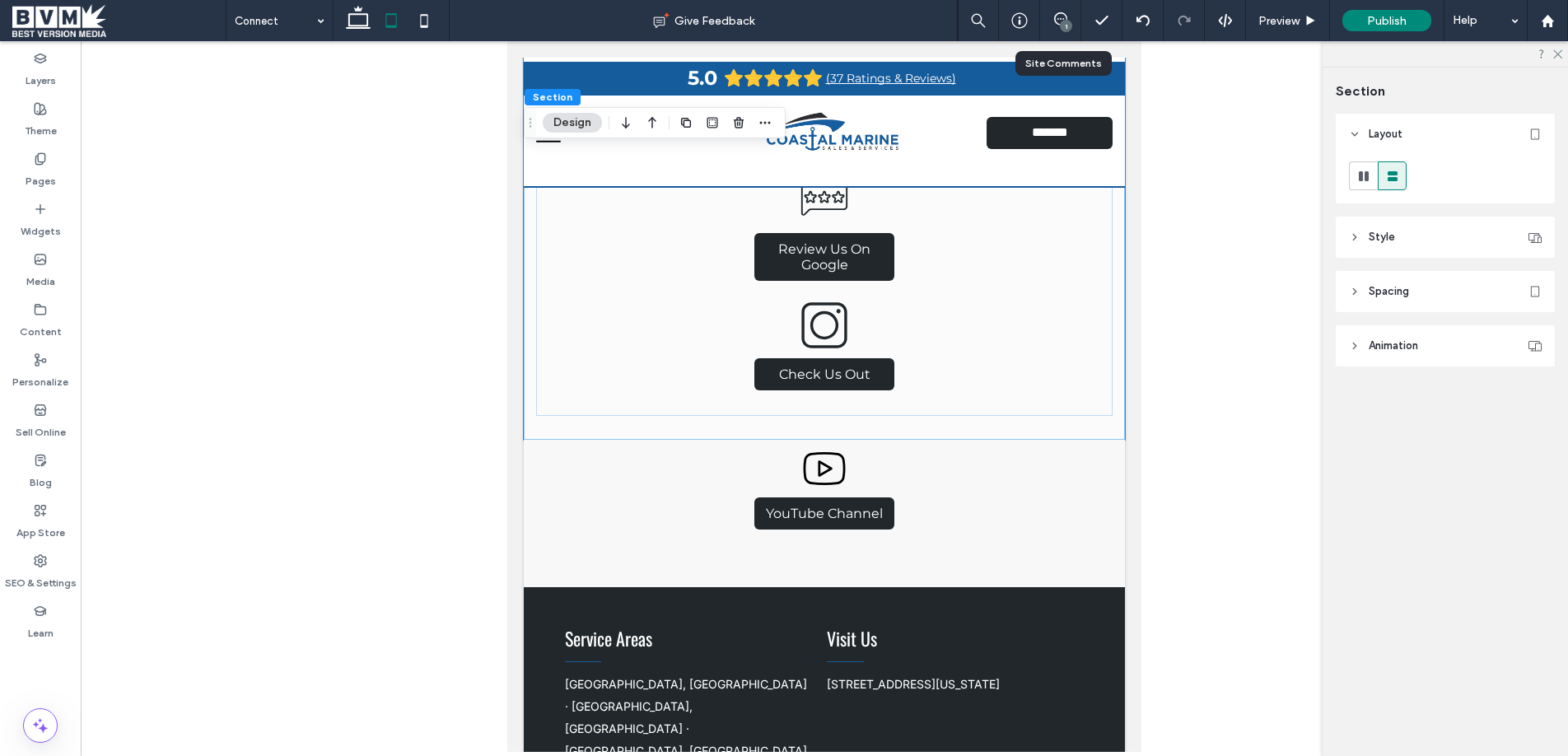
click at [384, 24] on icon at bounding box center [390, 20] width 33 height 33
click at [368, 24] on icon at bounding box center [357, 20] width 33 height 33
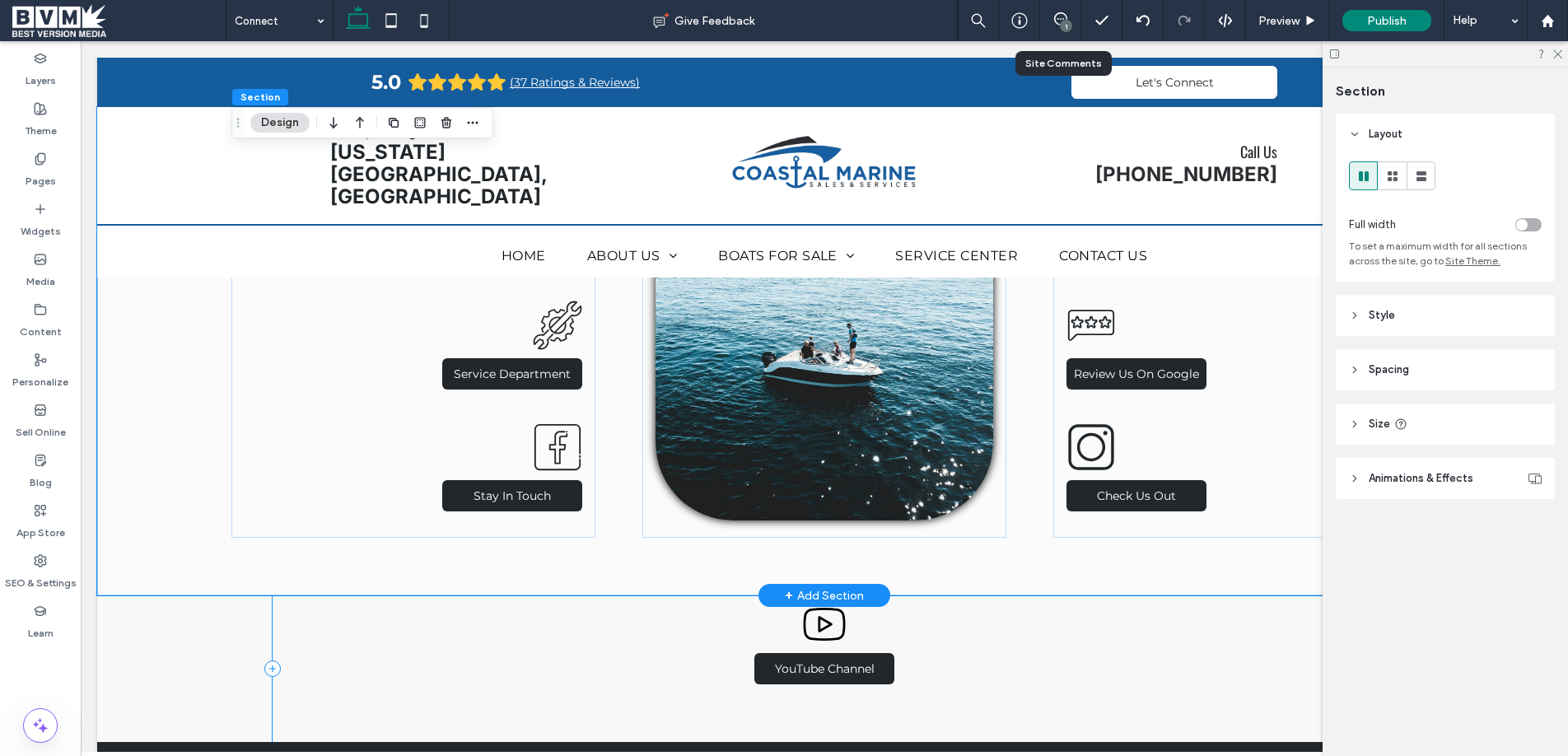
scroll to position [669, 0]
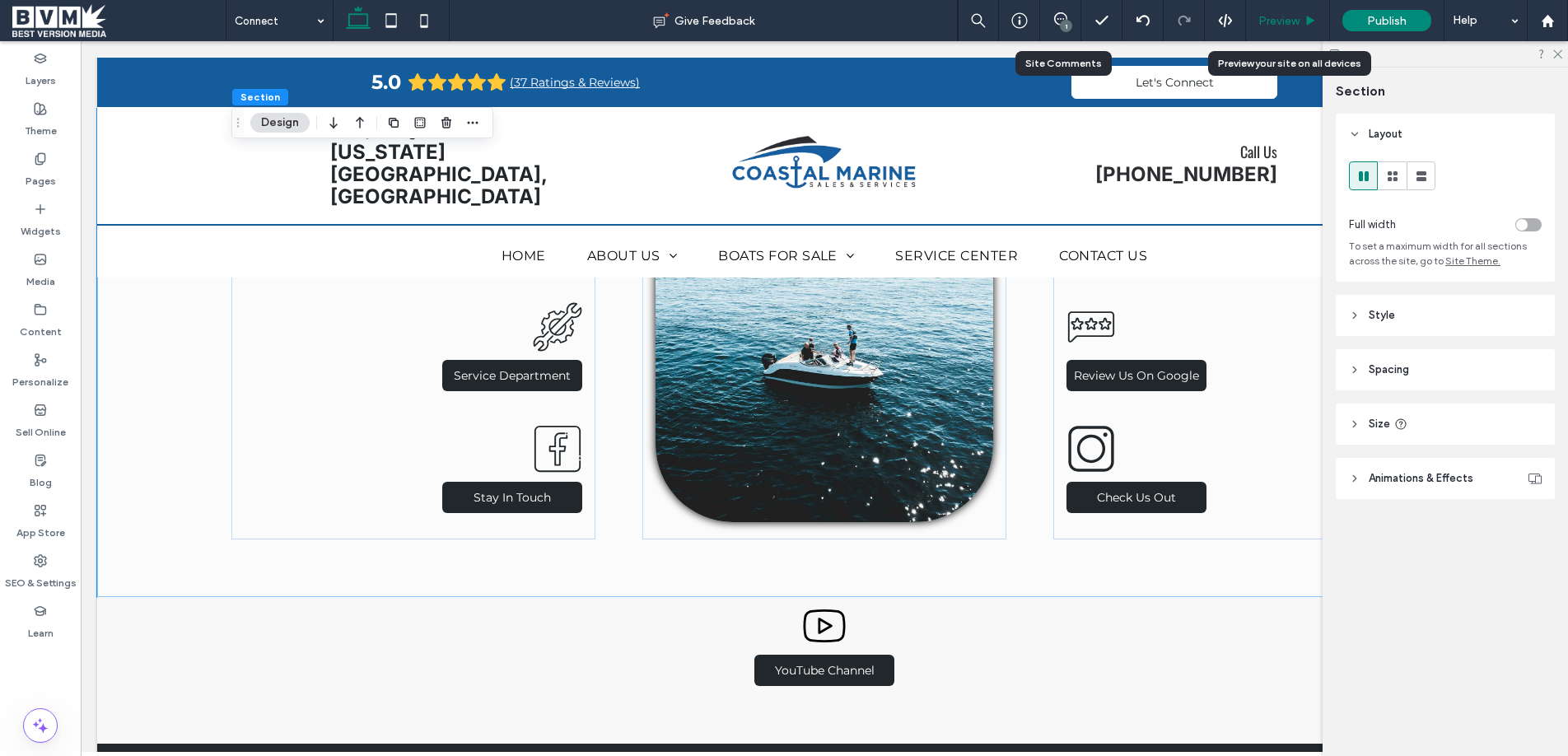
click at [1260, 17] on span "Preview" at bounding box center [1279, 21] width 41 height 14
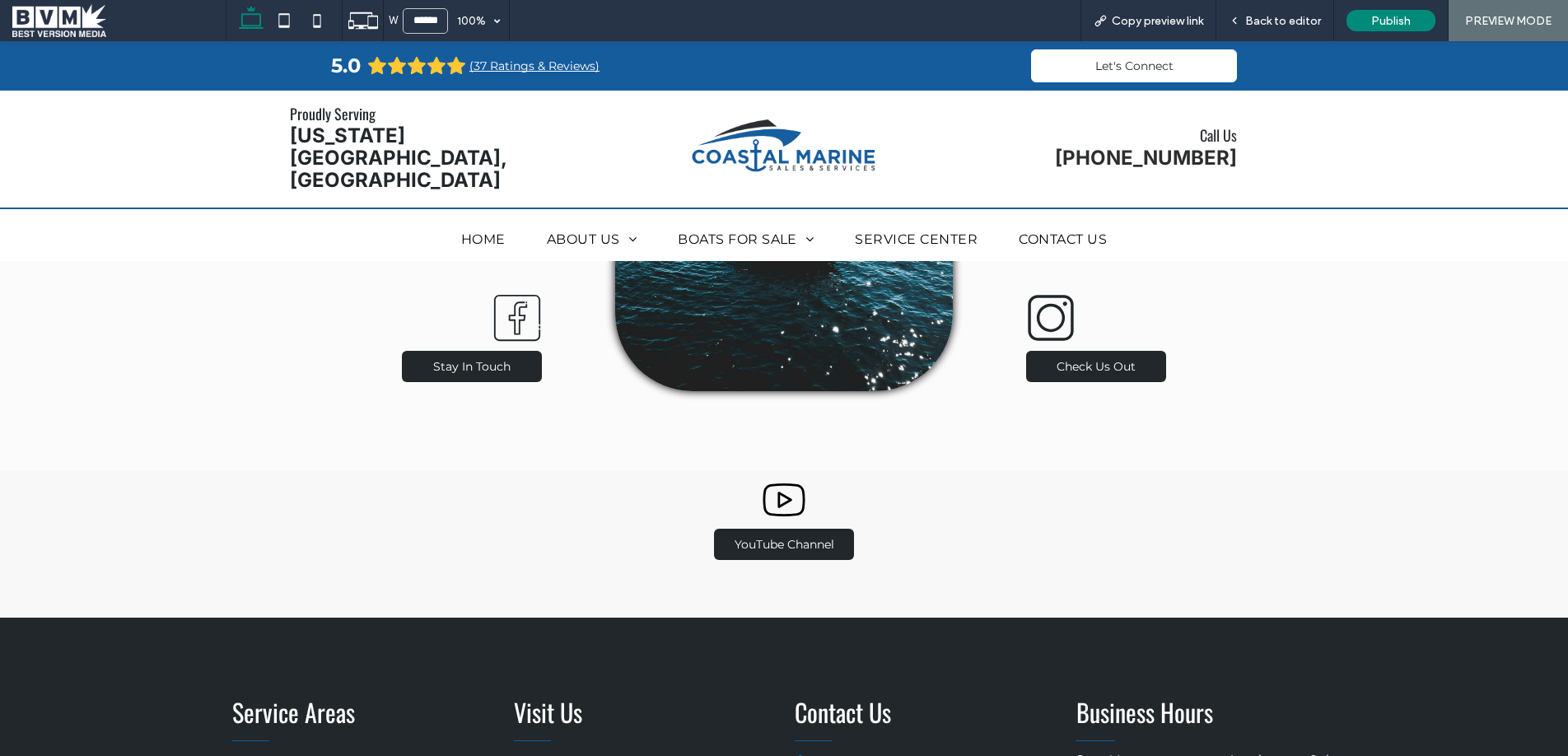
scroll to position [812, 0]
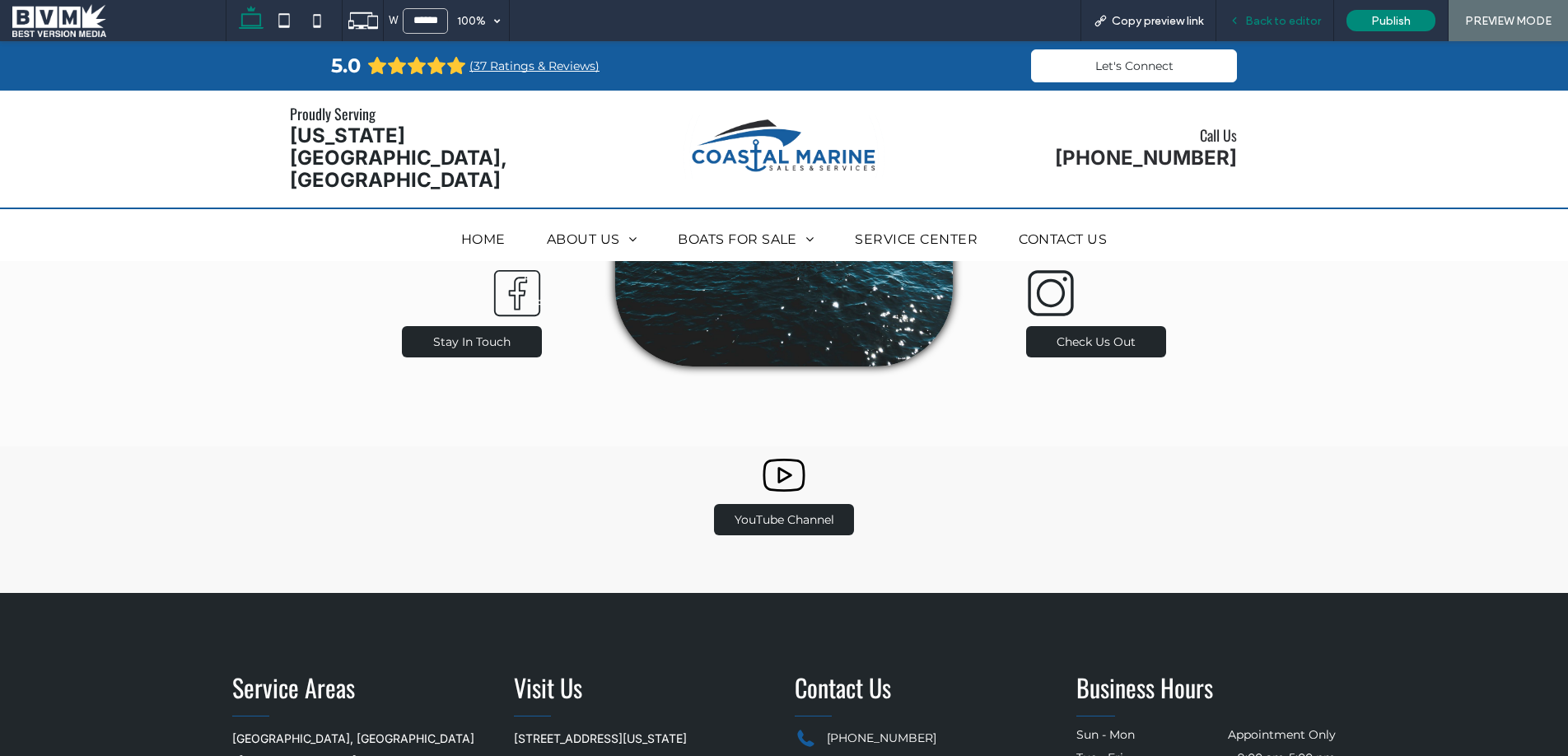
click at [1269, 25] on span "Back to editor" at bounding box center [1283, 21] width 76 height 14
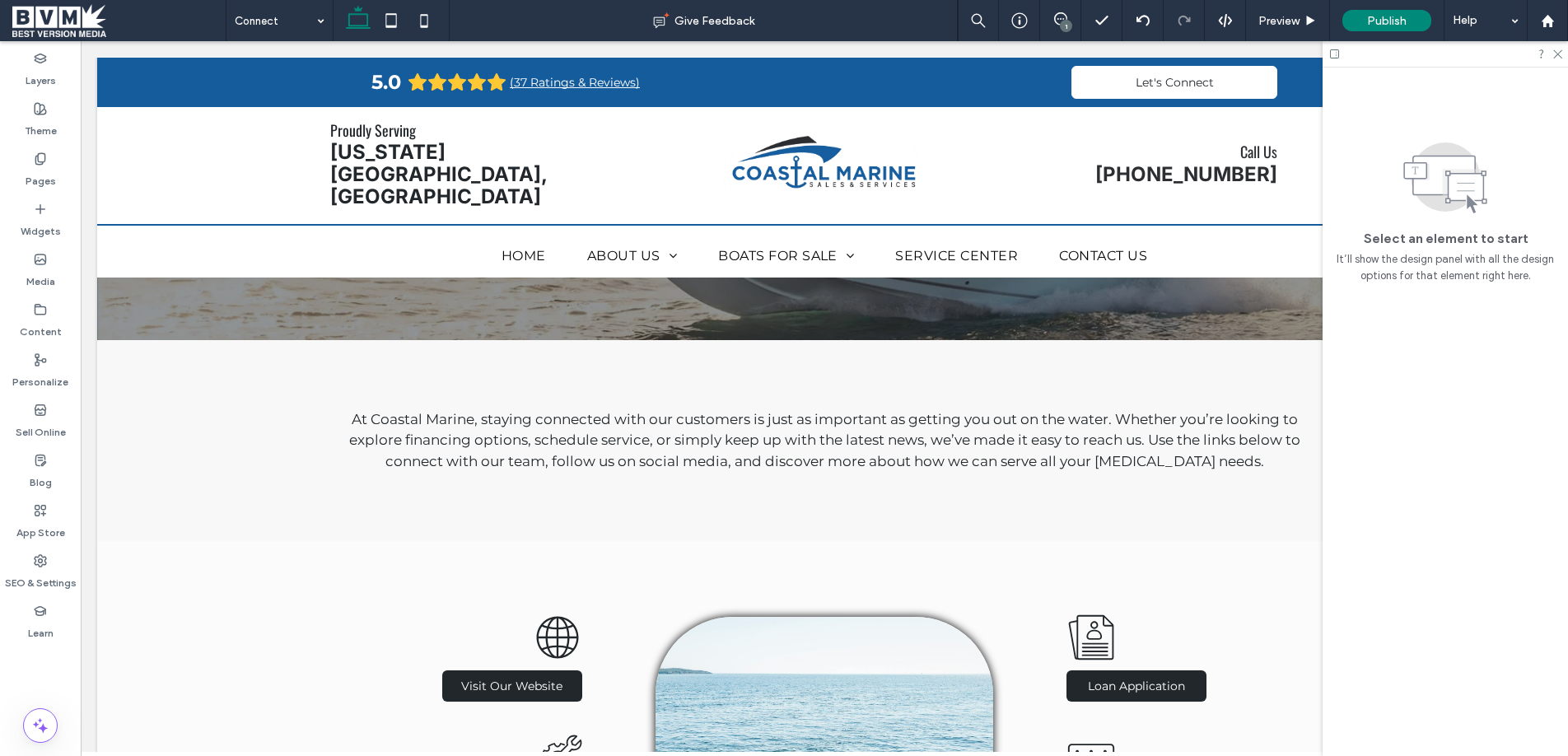
scroll to position [236, 0]
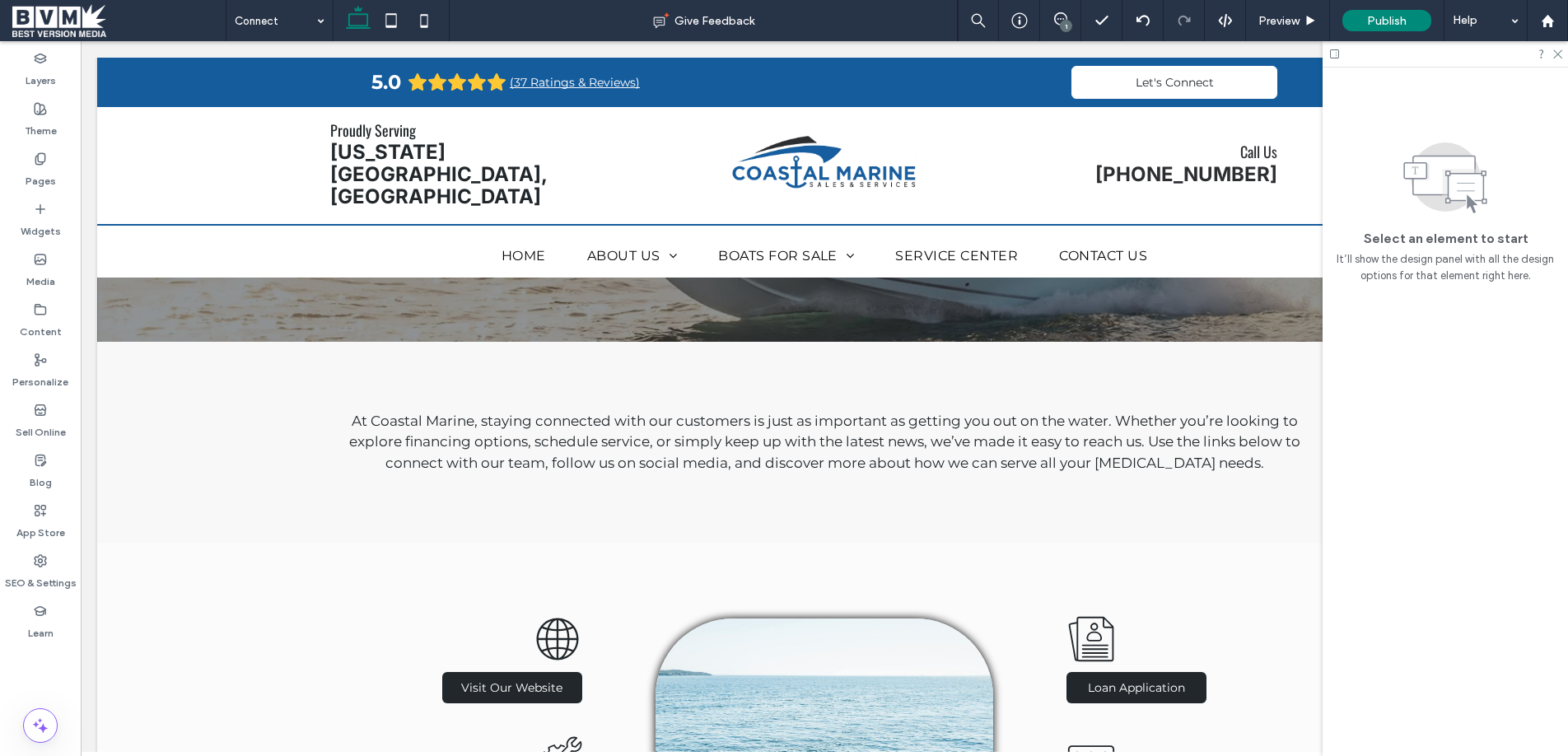
click at [98, 23] on span at bounding box center [119, 20] width 213 height 33
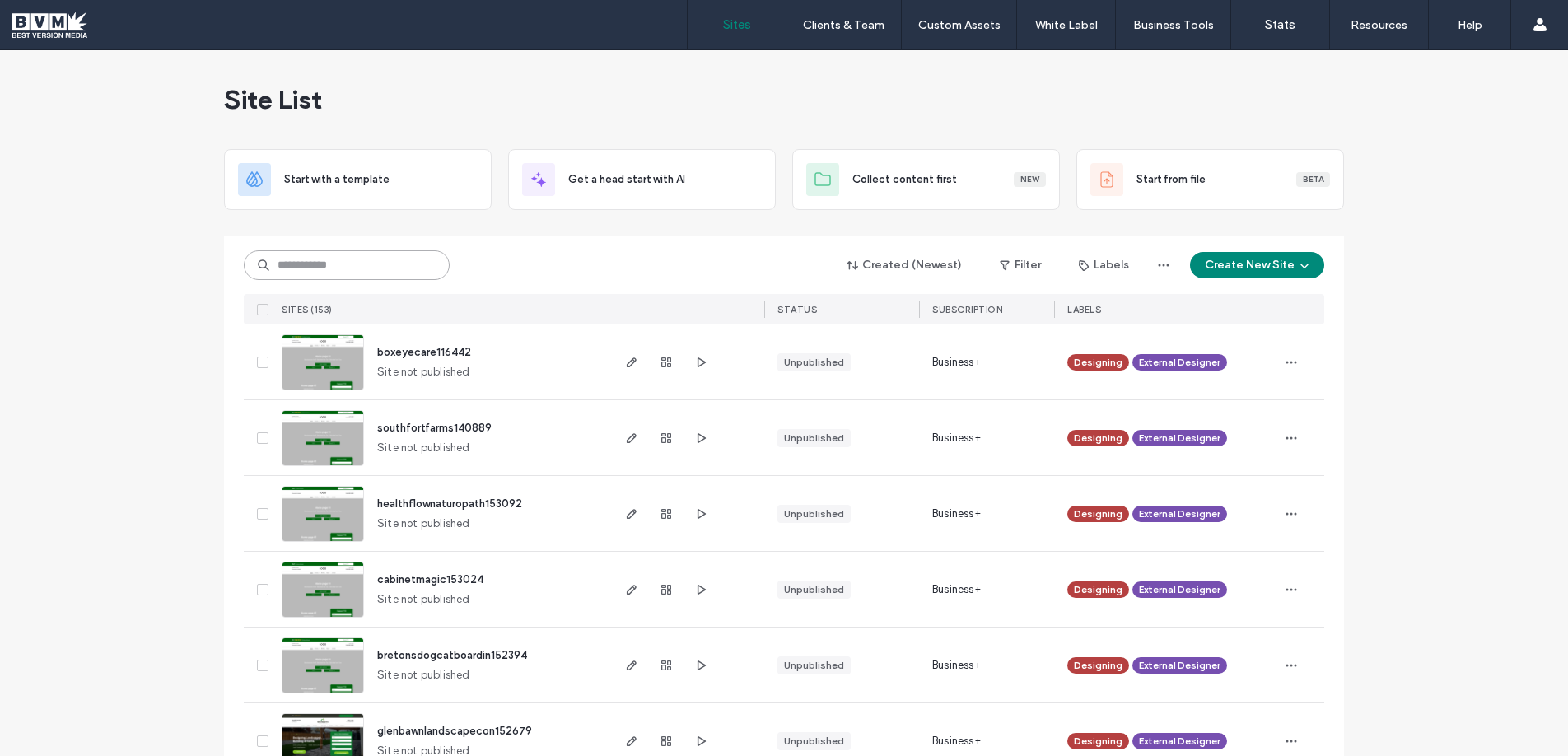
click at [416, 268] on input at bounding box center [347, 265] width 205 height 30
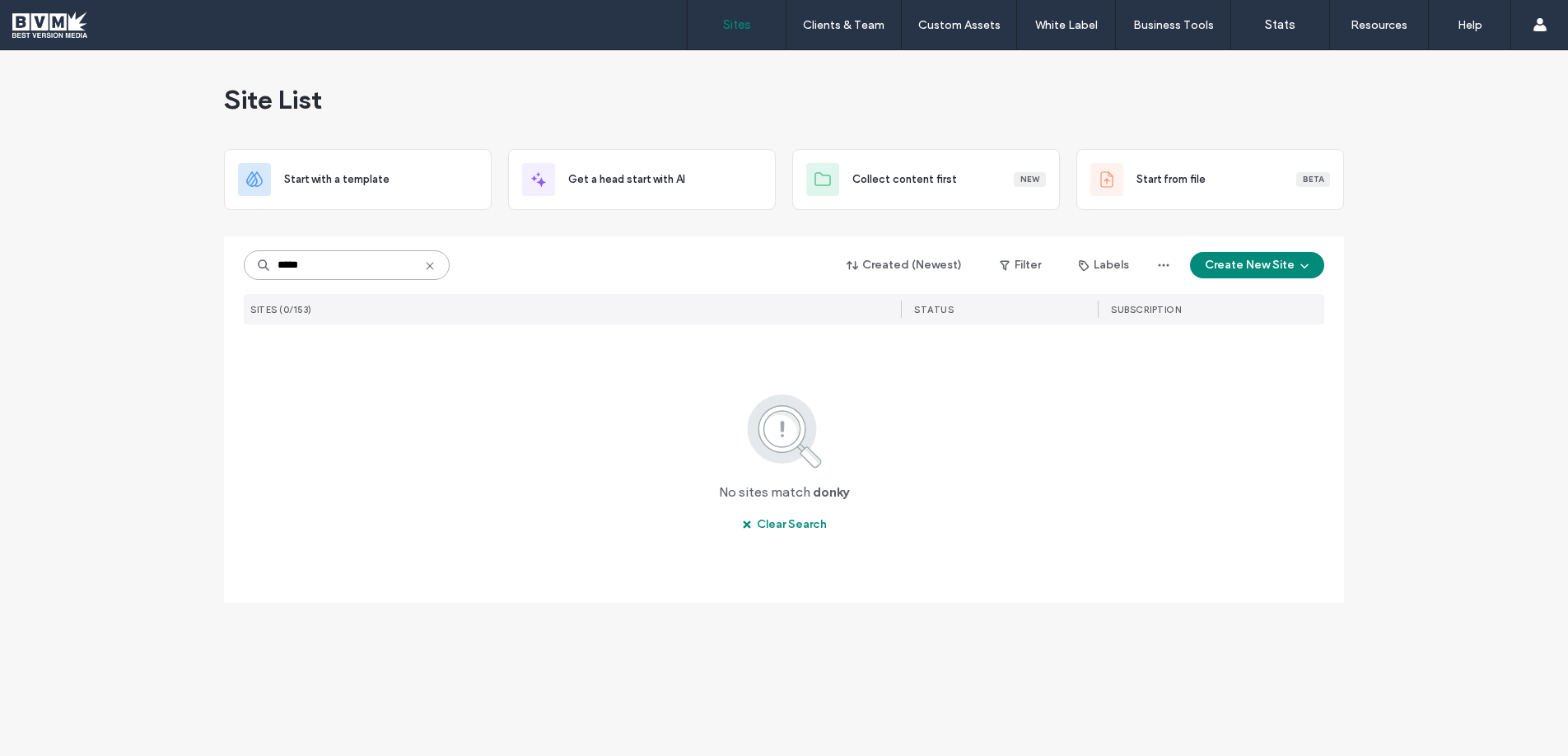
click at [408, 265] on input "*****" at bounding box center [347, 265] width 205 height 30
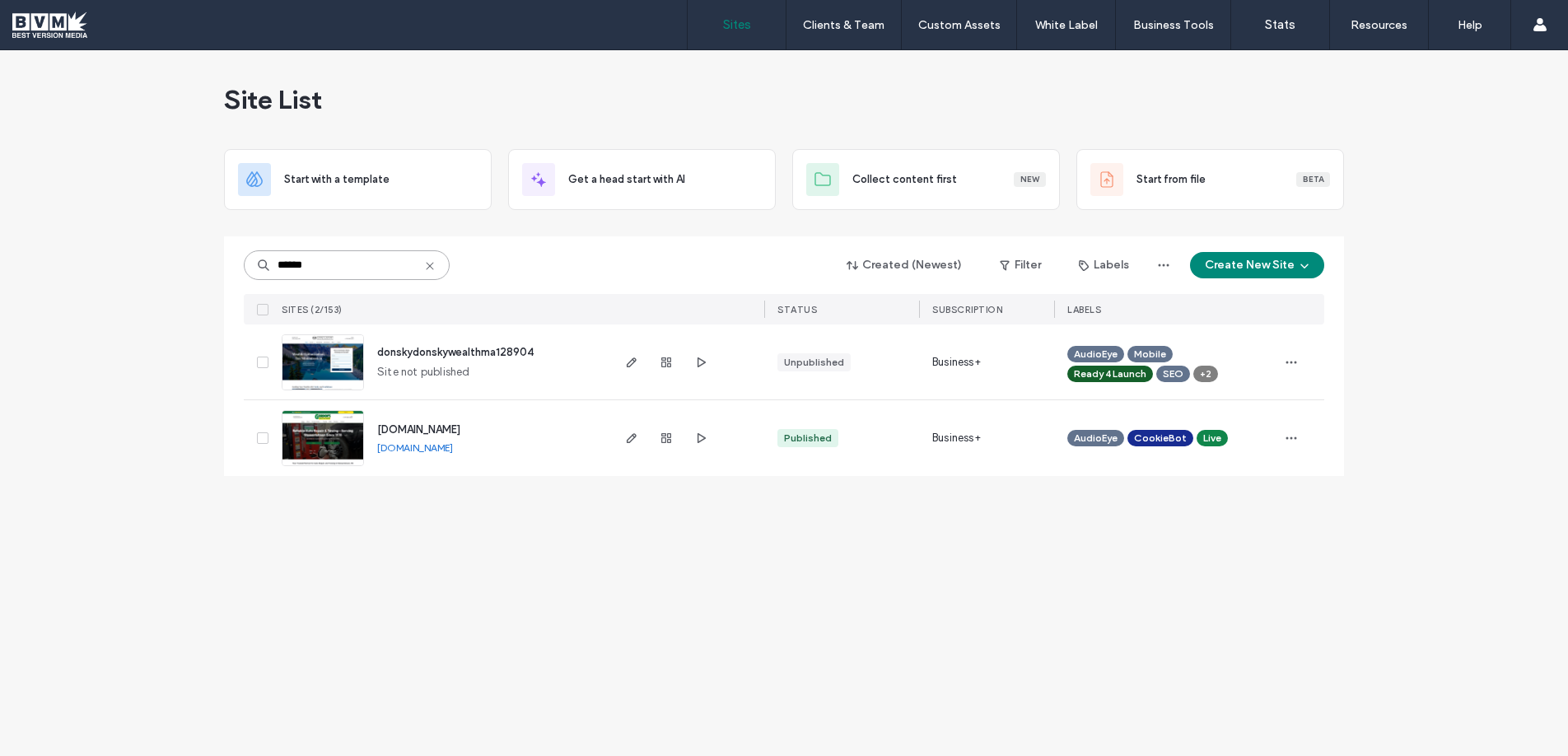
type input "******"
click at [631, 361] on icon "button" at bounding box center [631, 361] width 13 height 13
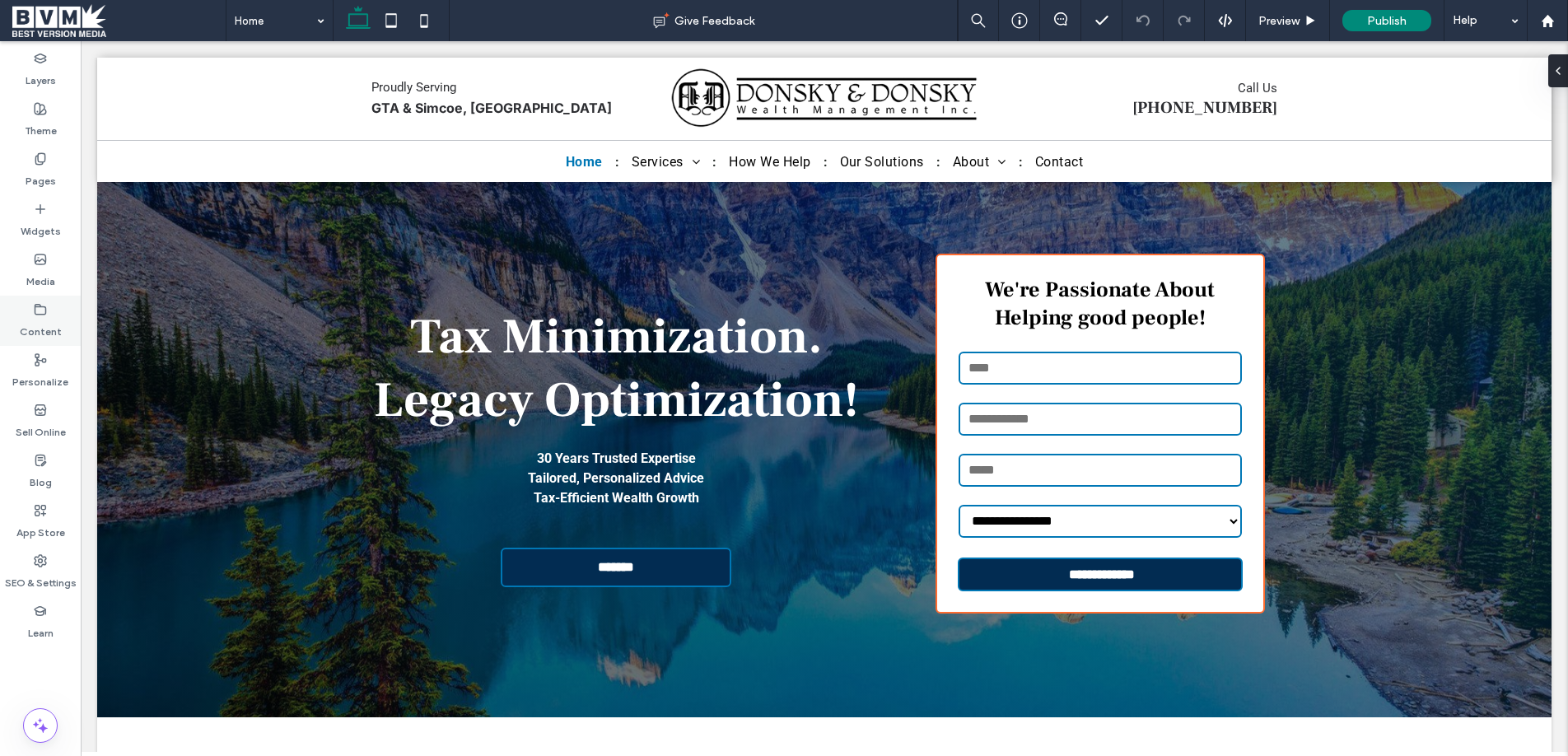
click at [49, 330] on label "Content" at bounding box center [40, 327] width 42 height 23
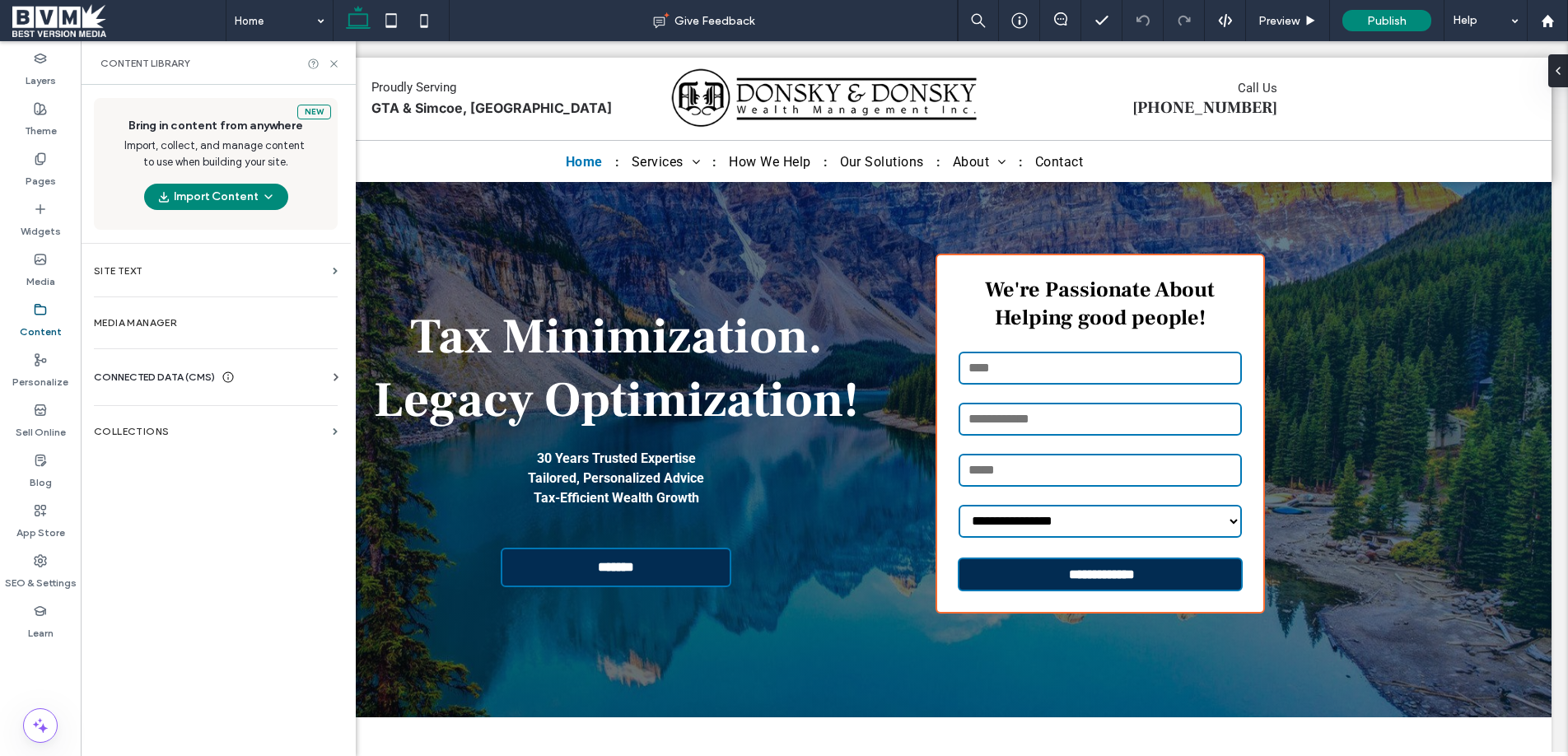
click at [154, 374] on span "CONNECTED DATA (CMS)" at bounding box center [154, 377] width 121 height 17
click at [205, 449] on label "Business Text" at bounding box center [218, 455] width 224 height 12
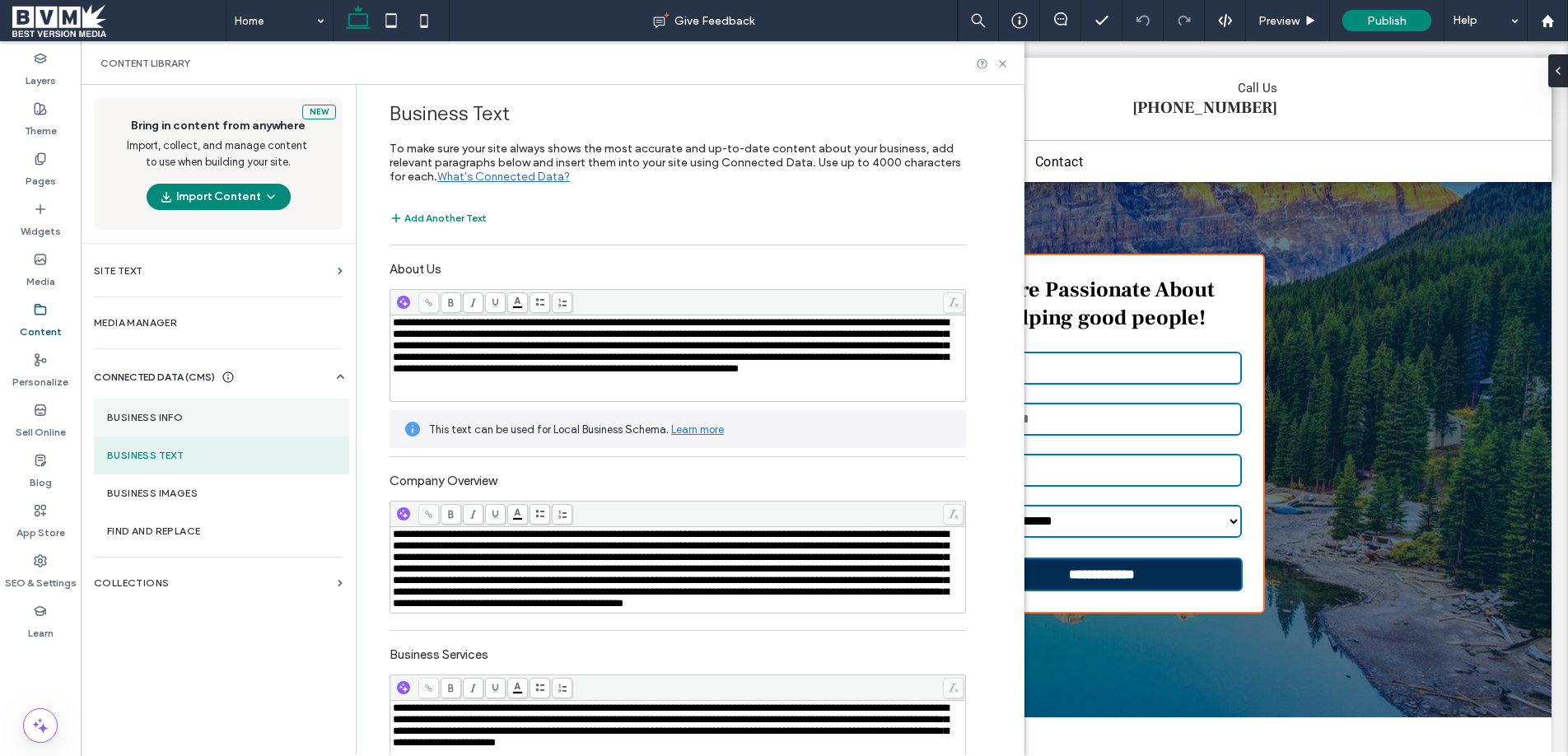
click at [205, 417] on label "Business Info" at bounding box center [221, 417] width 229 height 12
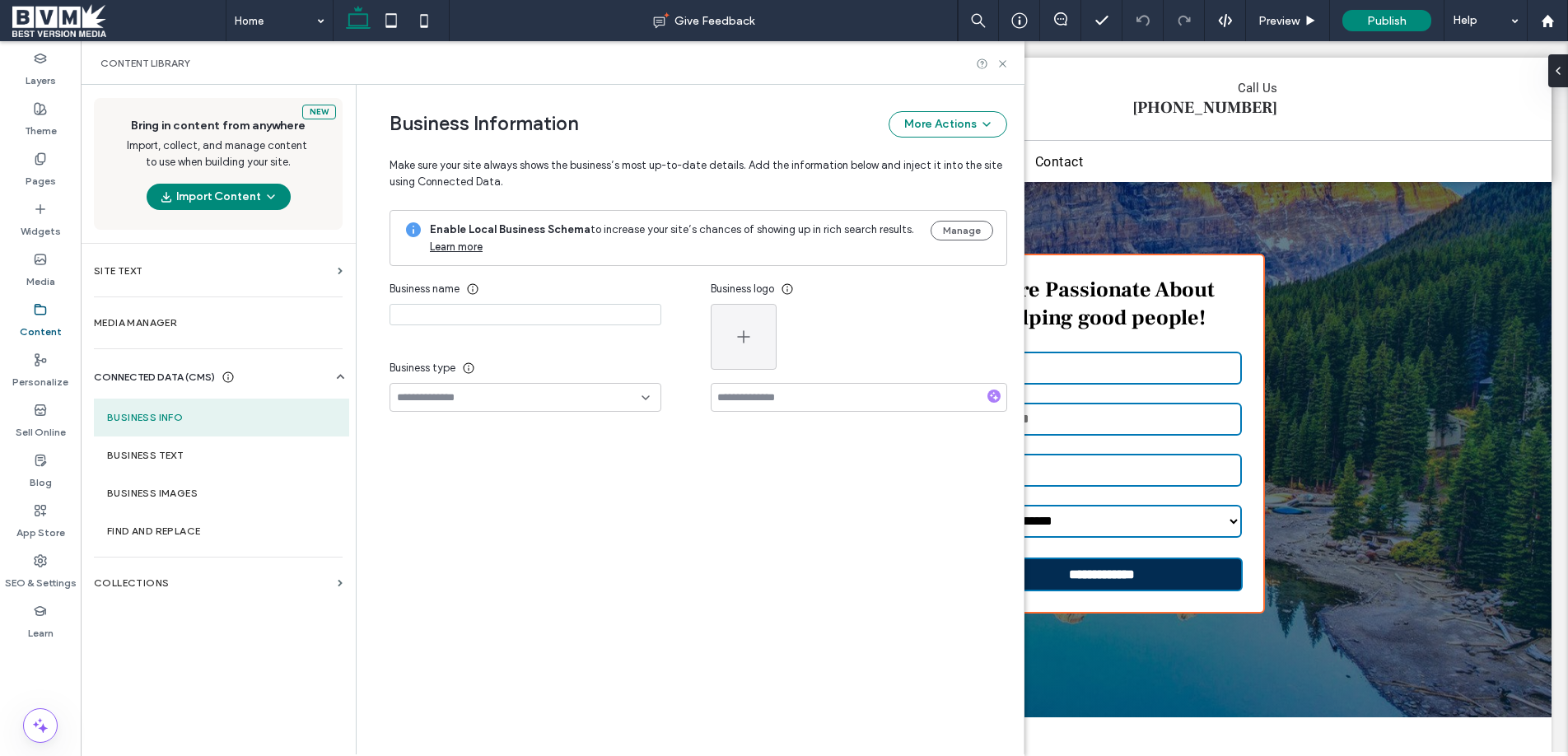
type input "**********"
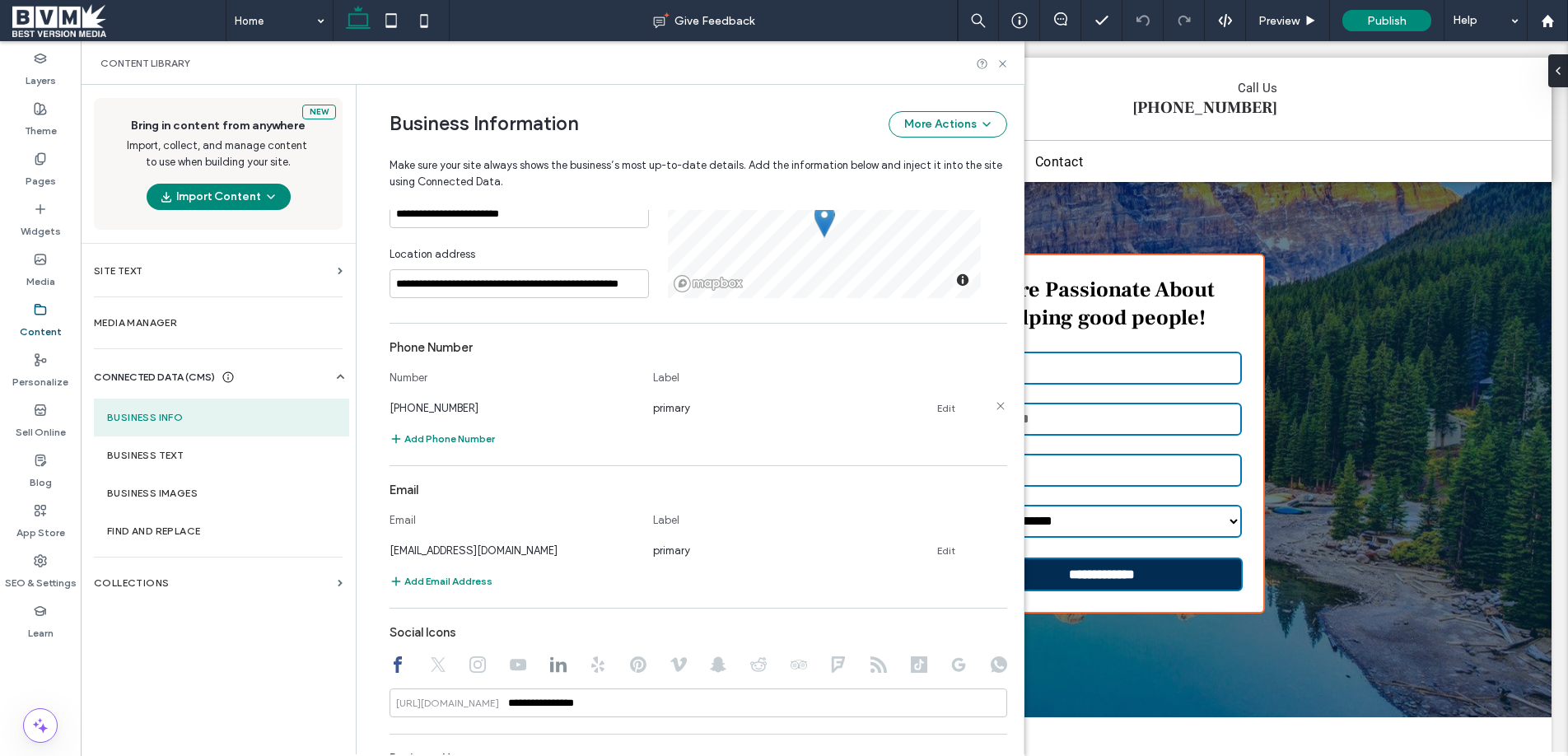
scroll to position [512, 0]
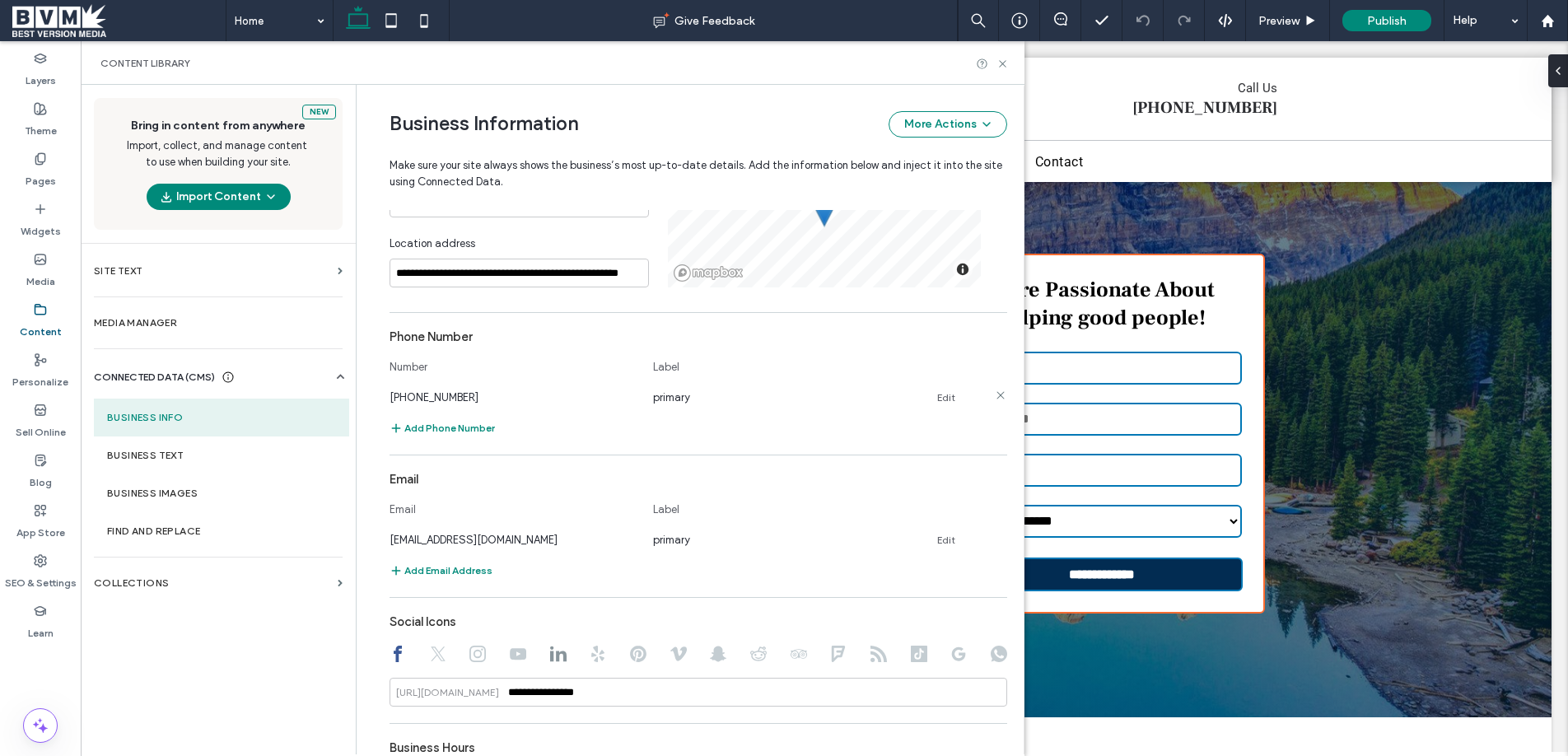
click at [937, 396] on link "Edit" at bounding box center [946, 397] width 18 height 13
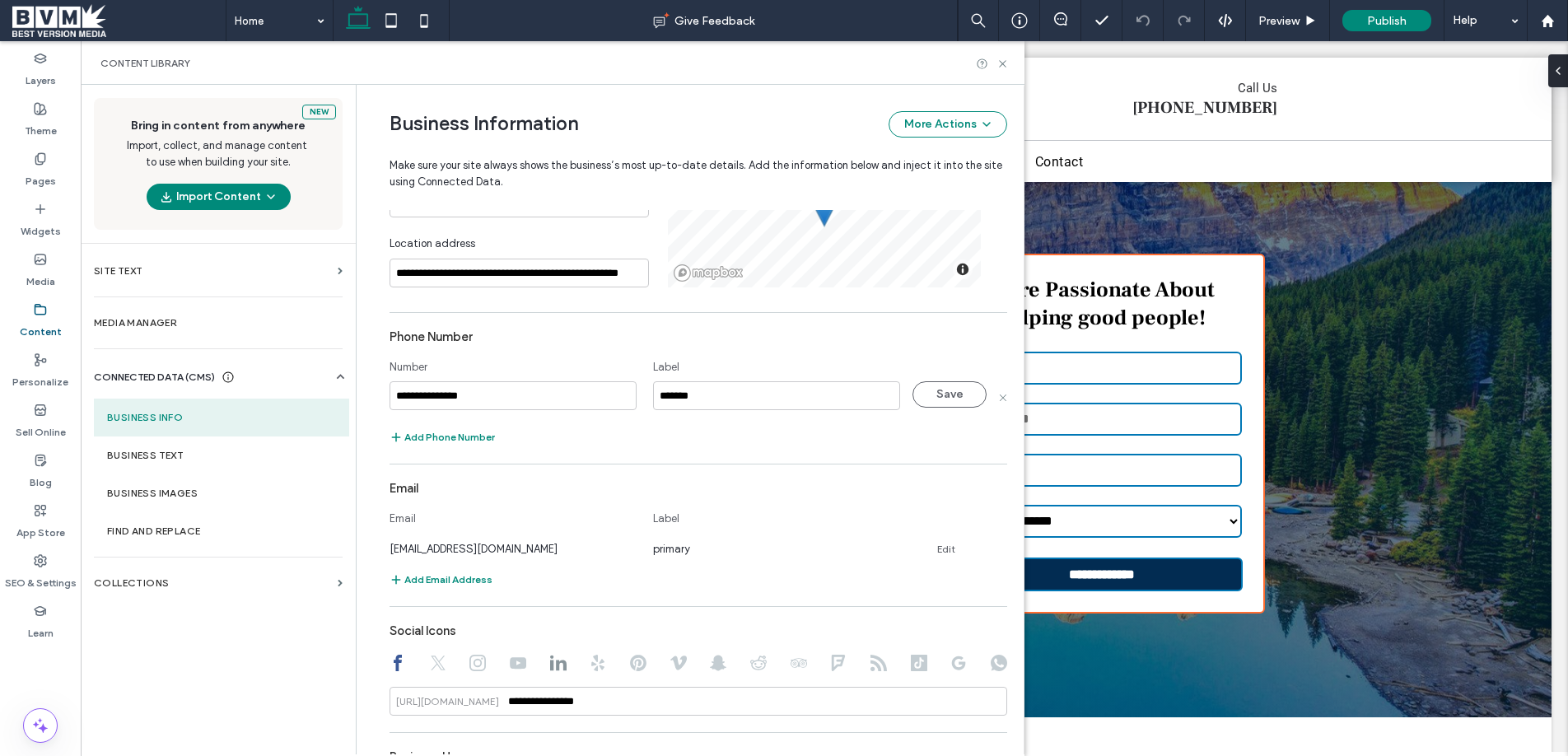
click at [469, 399] on input "**********" at bounding box center [512, 395] width 247 height 29
click at [469, 399] on input "**********" at bounding box center [512, 398] width 247 height 29
type input "**********"
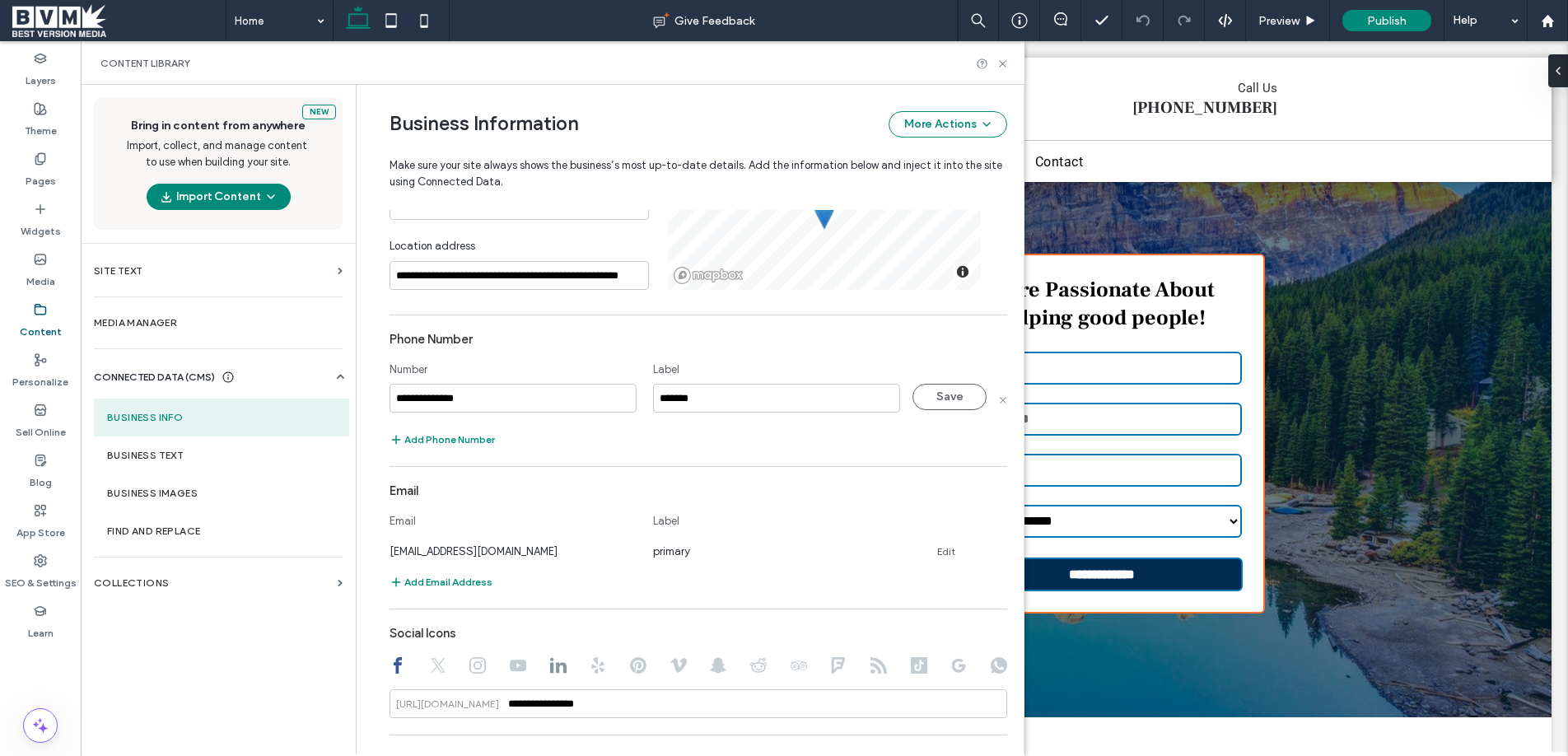
click at [553, 349] on div "Phone Number" at bounding box center [697, 340] width 617 height 32
click at [954, 392] on button "Save" at bounding box center [949, 397] width 74 height 27
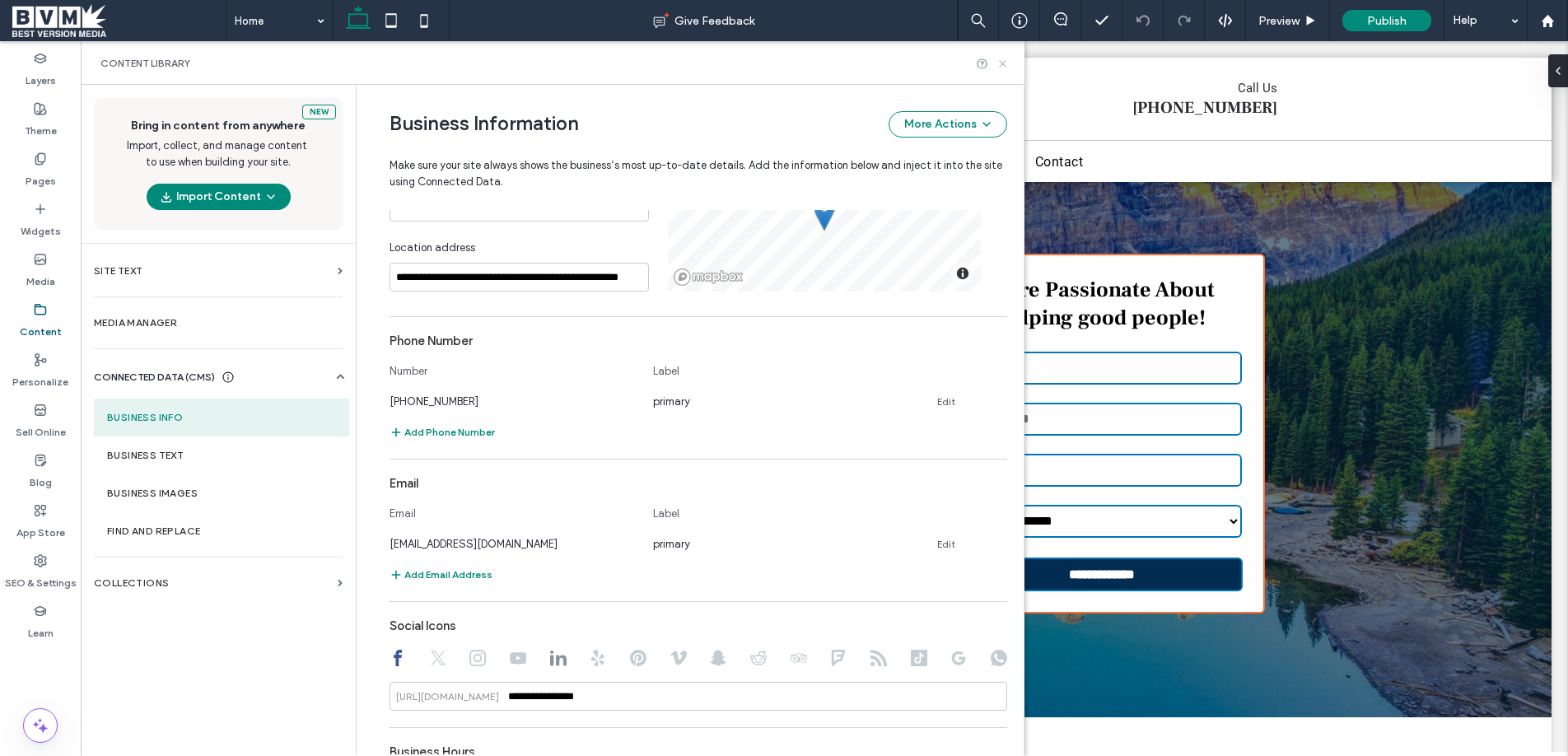
click at [999, 63] on icon at bounding box center [1002, 63] width 13 height 13
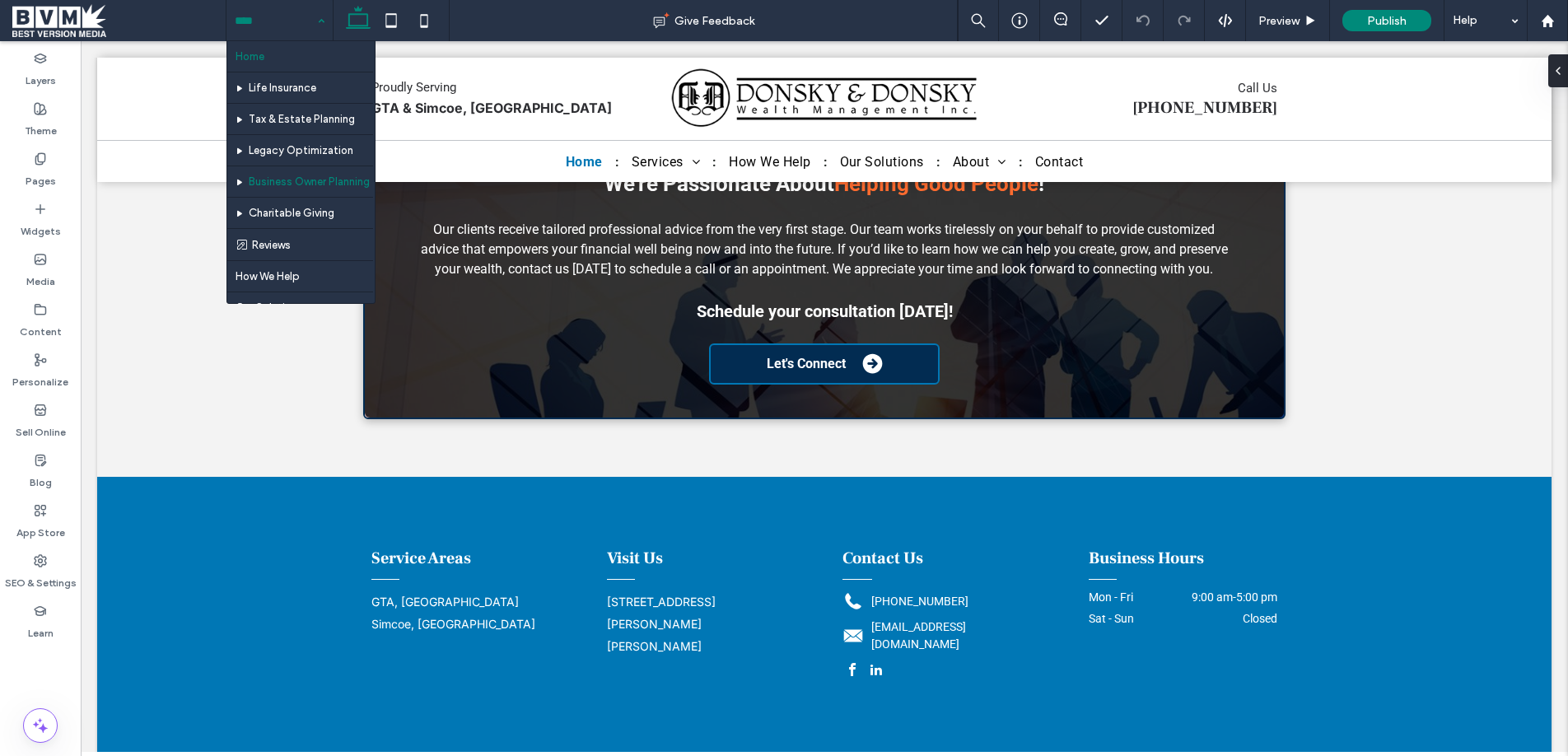
scroll to position [240, 0]
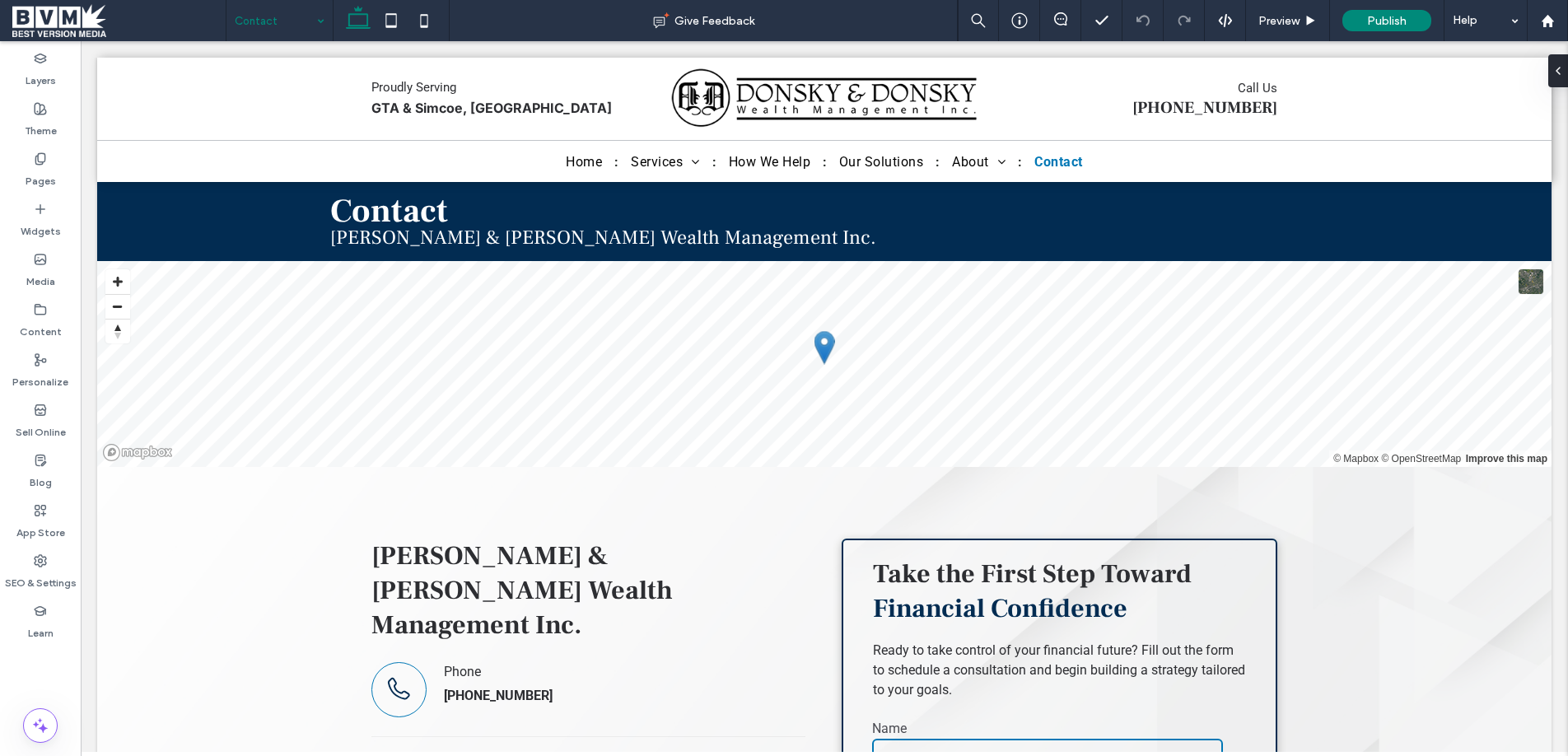
click at [87, 23] on span at bounding box center [119, 20] width 213 height 33
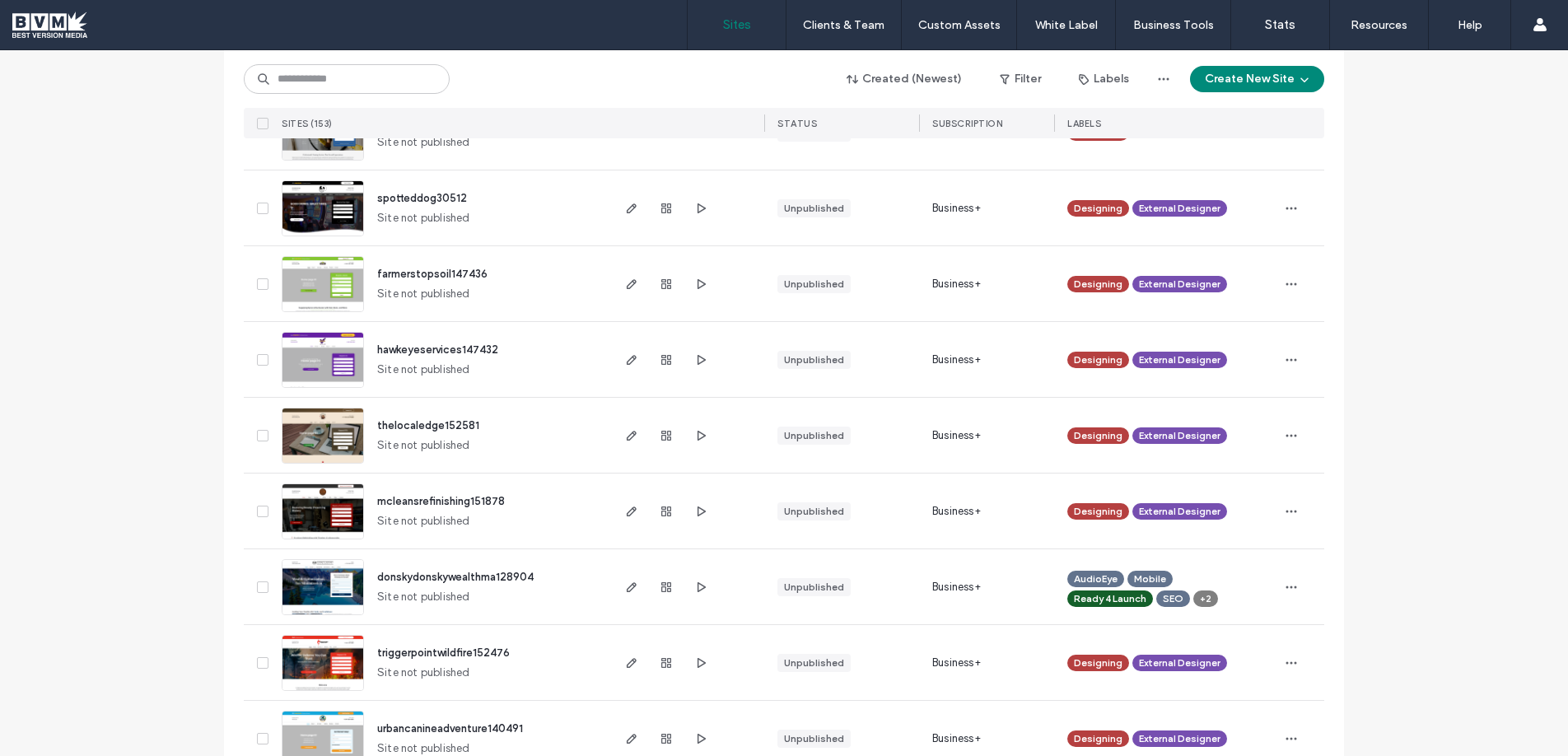
scroll to position [1518, 0]
click at [339, 77] on input at bounding box center [347, 79] width 205 height 30
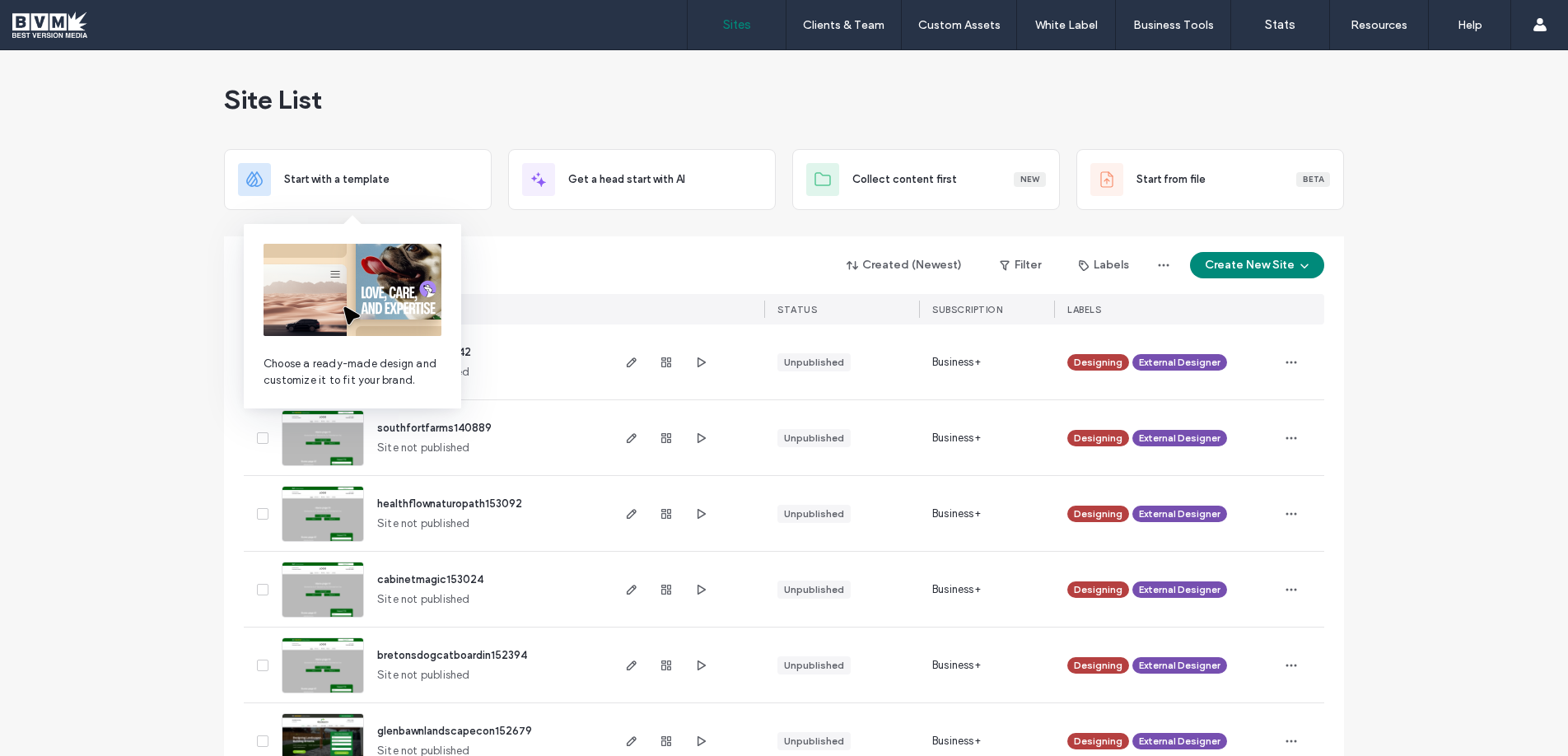
scroll to position [1, 0]
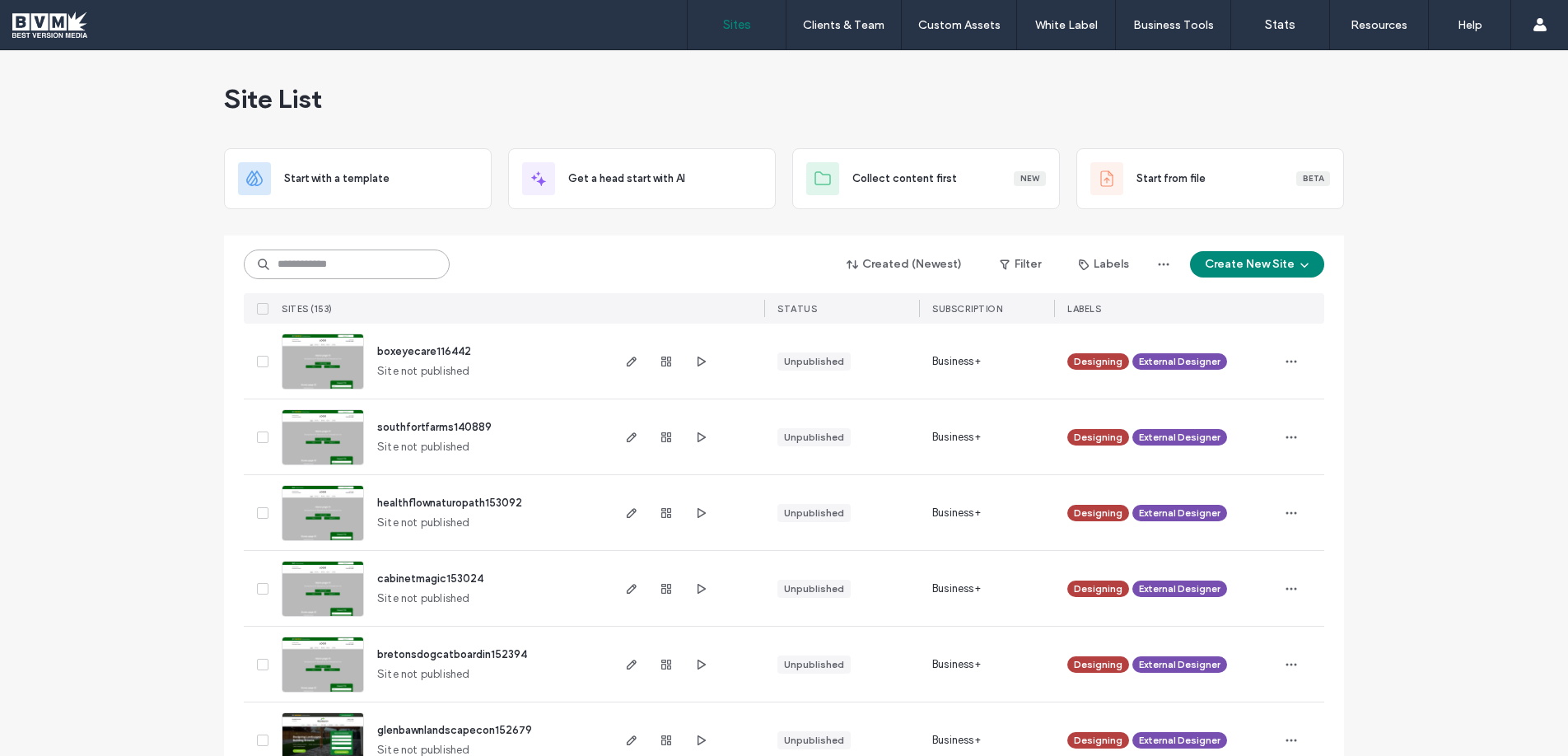
click at [385, 266] on input at bounding box center [347, 265] width 205 height 30
type input "****"
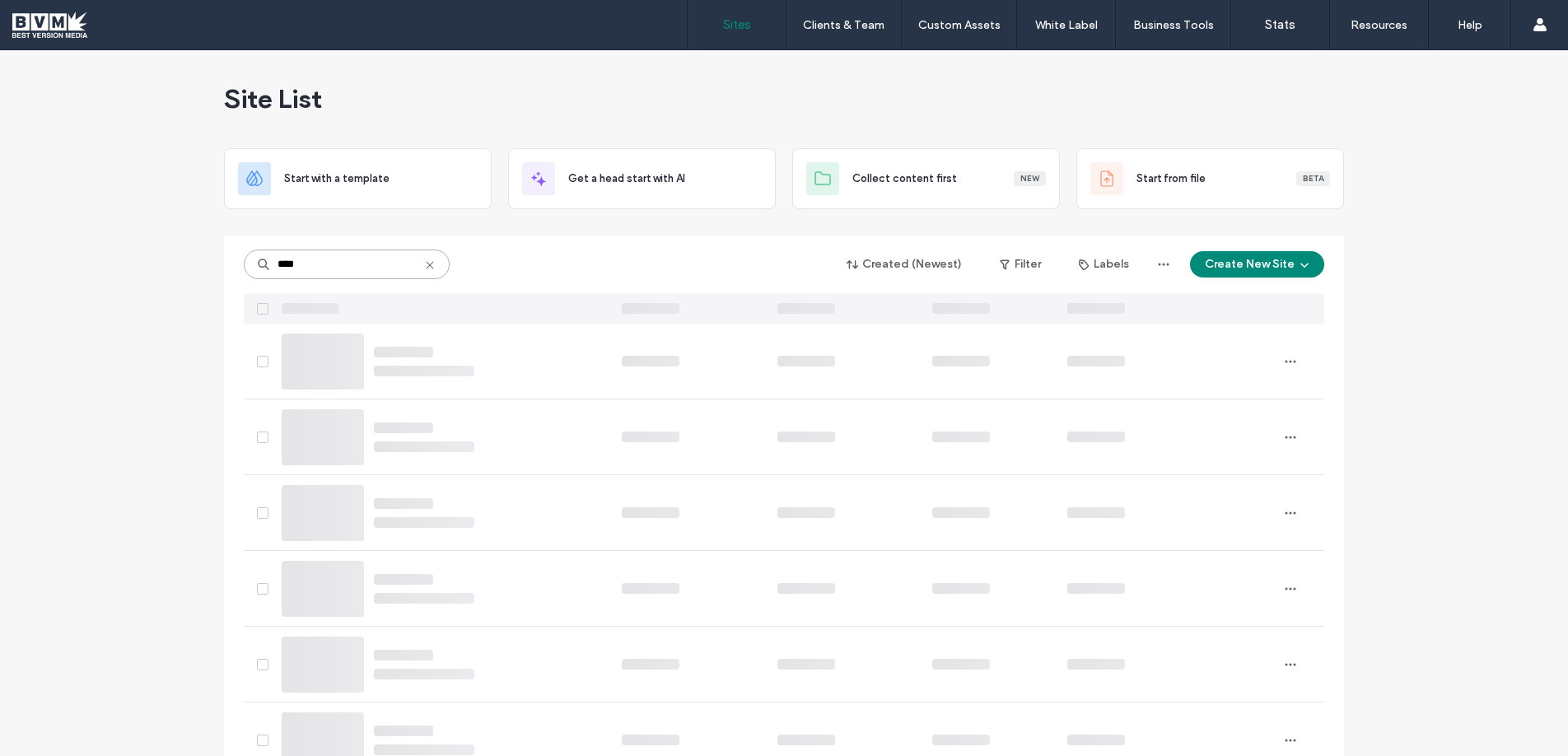
scroll to position [0, 0]
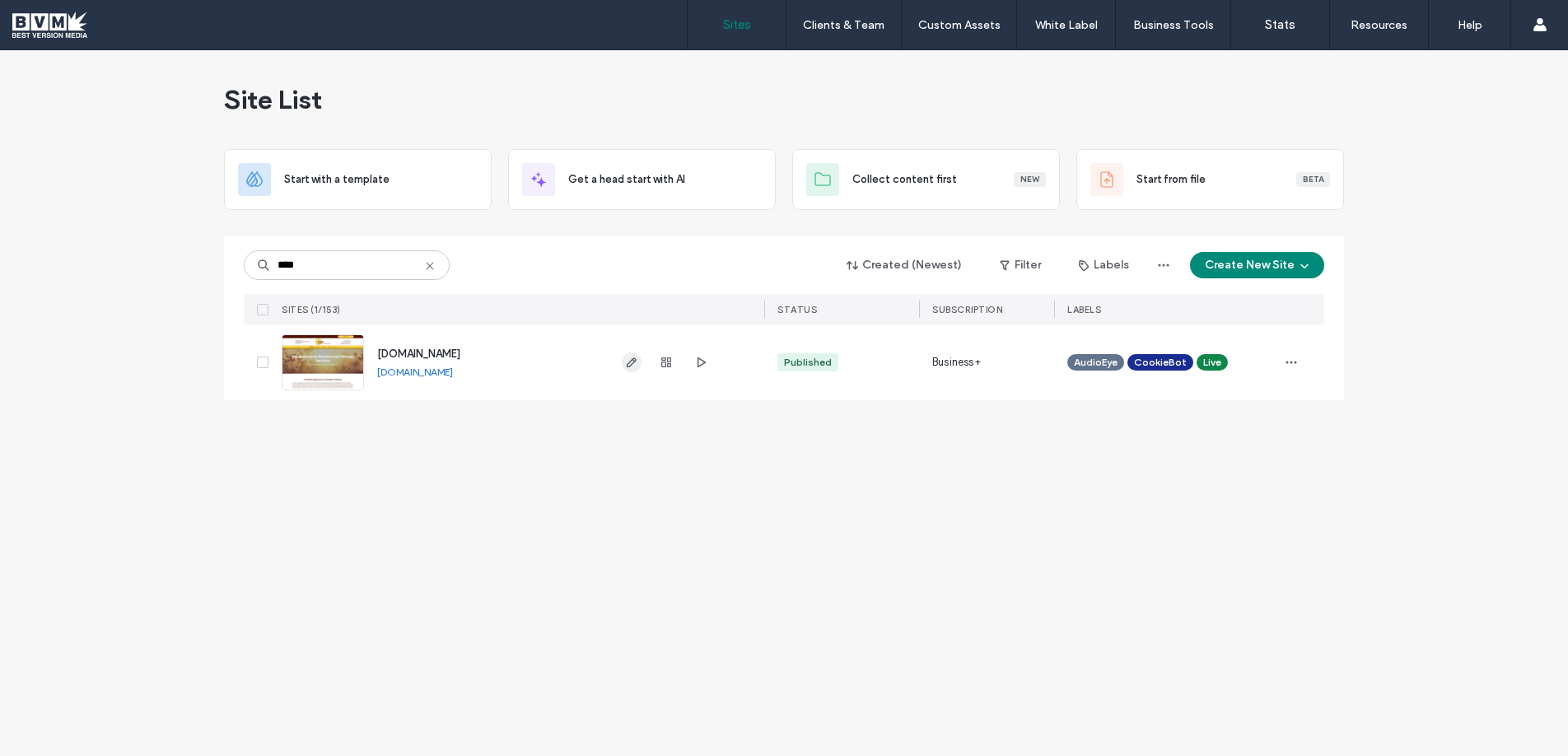
click at [632, 363] on use "button" at bounding box center [632, 362] width 10 height 10
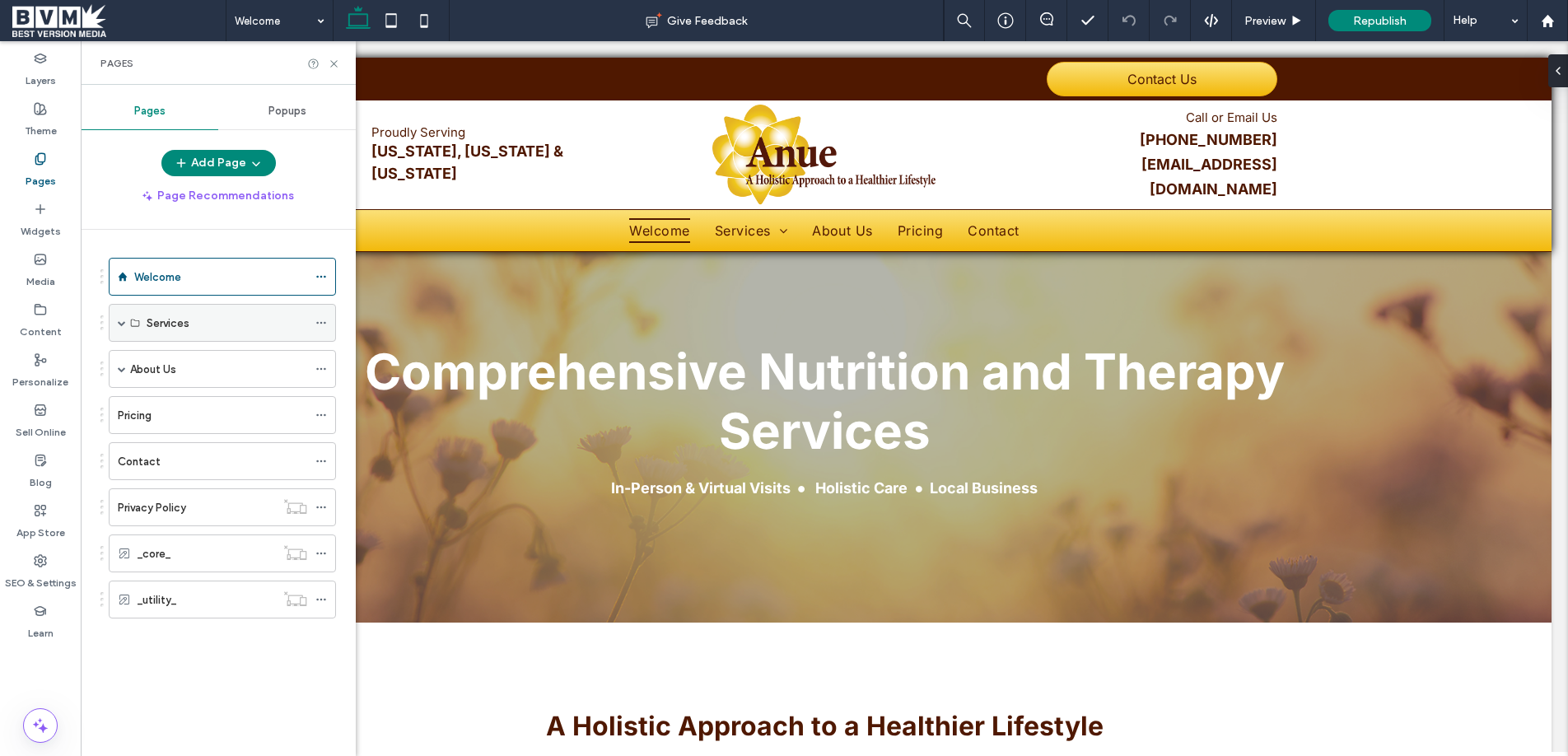
click at [128, 319] on div "Services" at bounding box center [222, 323] width 227 height 38
click at [120, 324] on span at bounding box center [121, 323] width 8 height 8
click at [120, 323] on span at bounding box center [121, 323] width 8 height 8
click at [194, 370] on div "About Us" at bounding box center [218, 369] width 177 height 18
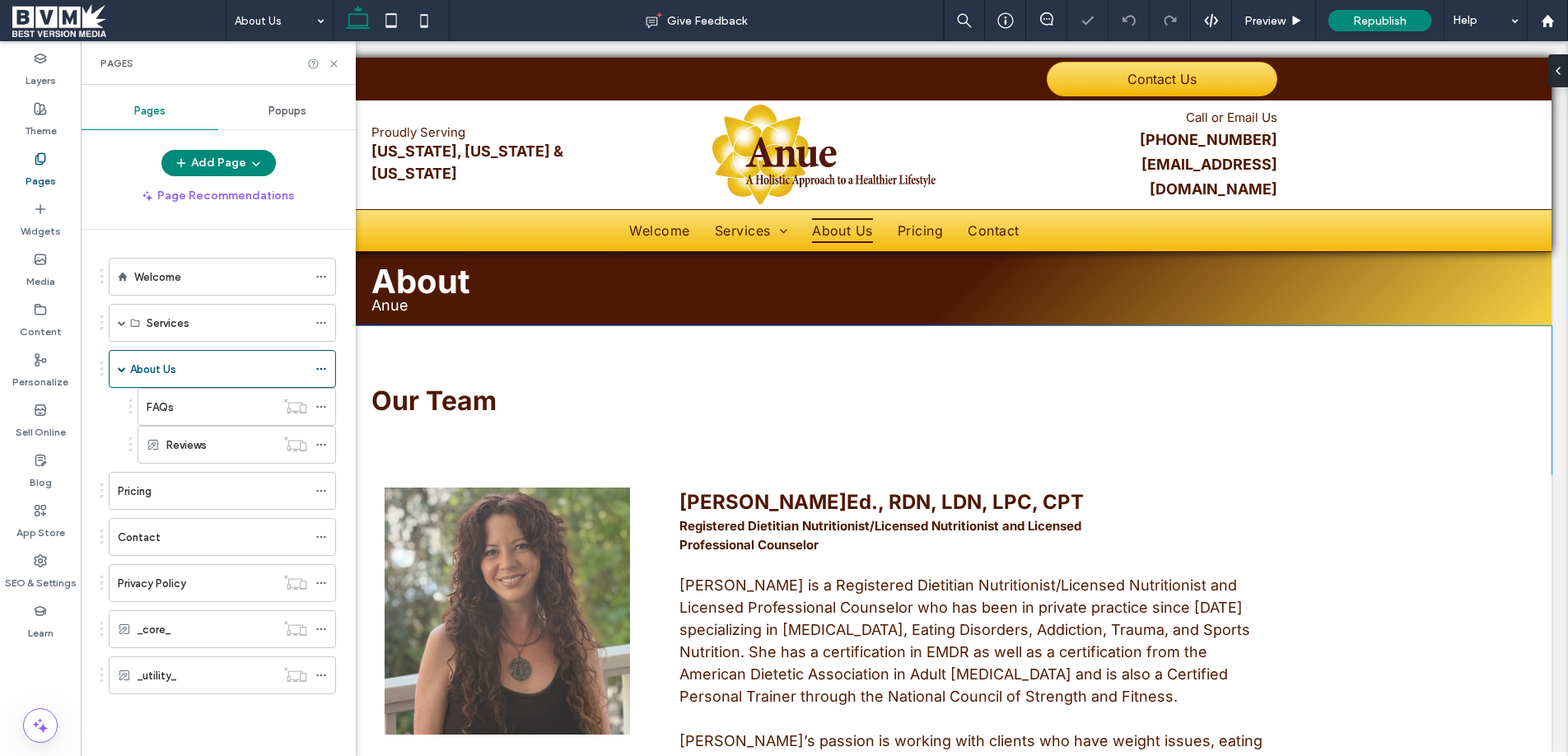
scroll to position [18, 0]
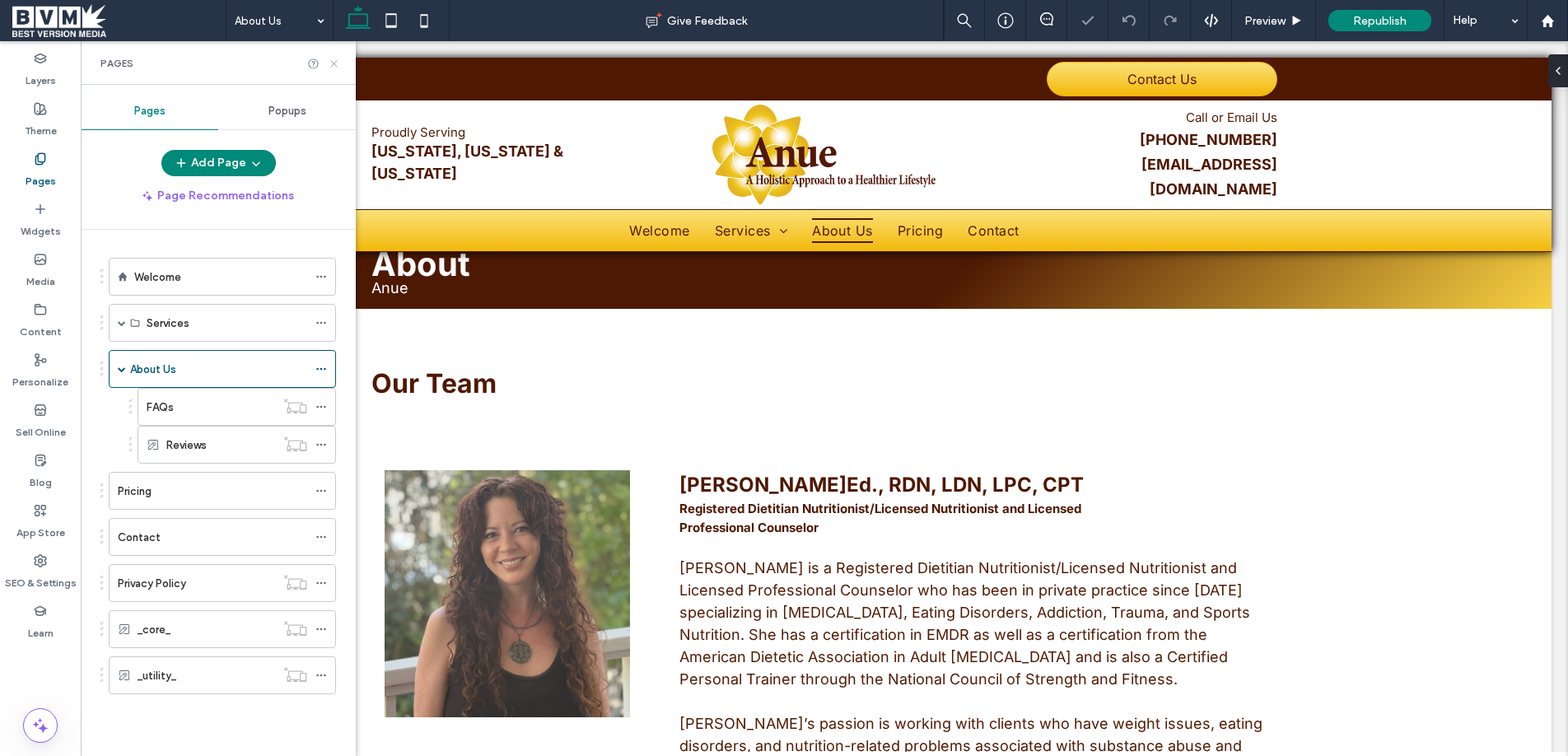
click at [332, 64] on use at bounding box center [333, 63] width 7 height 7
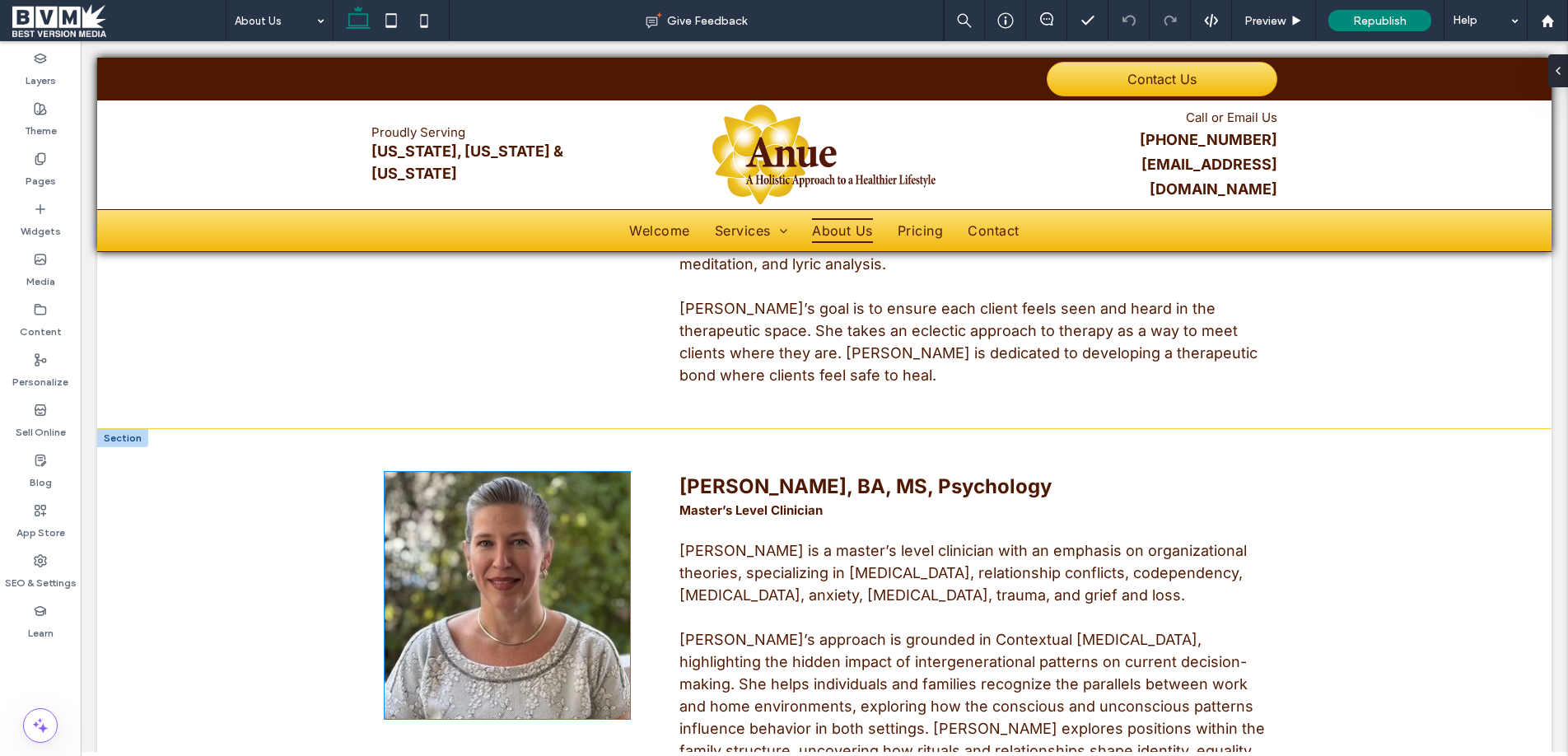
scroll to position [3896, 0]
click at [538, 470] on img at bounding box center [507, 593] width 246 height 247
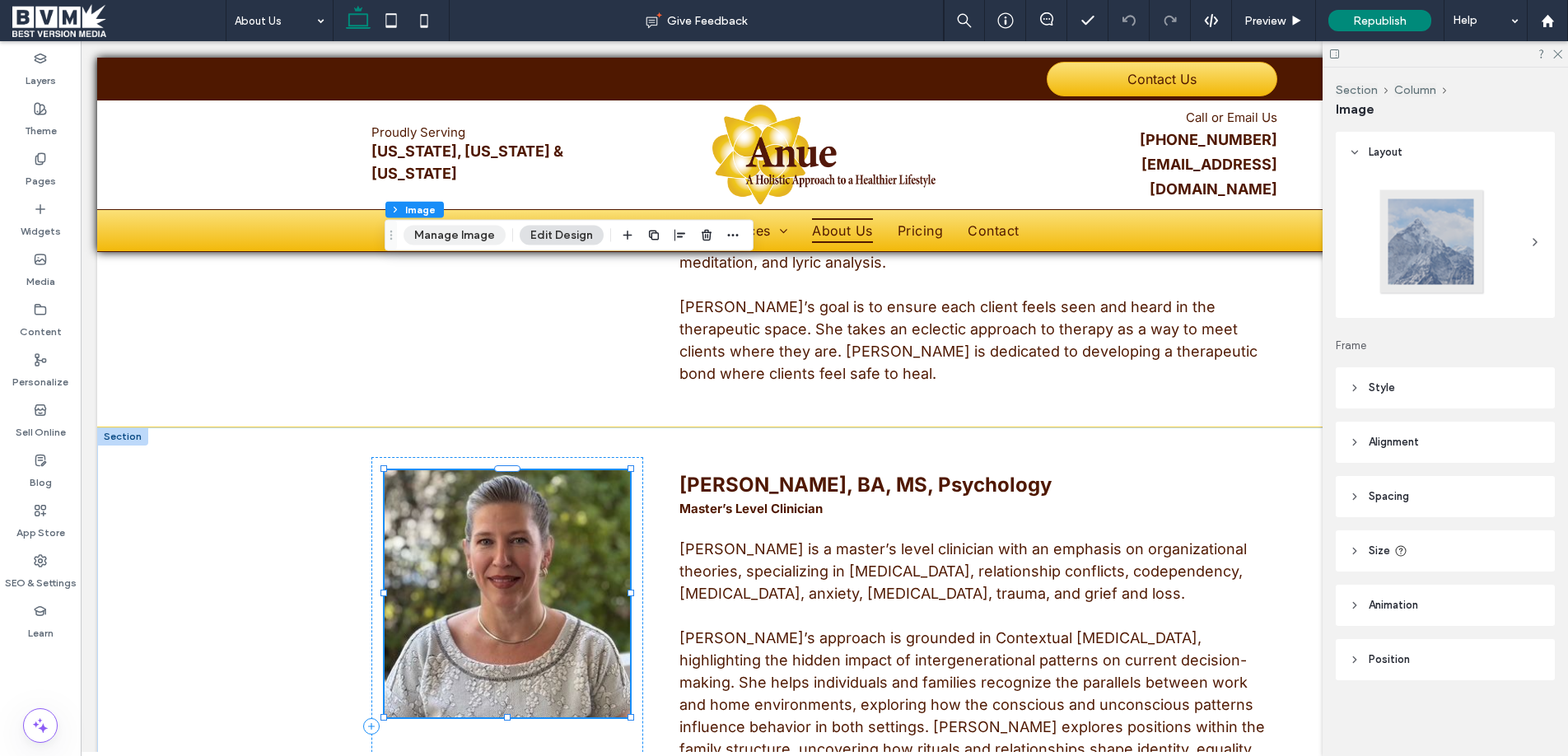
click at [474, 234] on button "Manage Image" at bounding box center [454, 235] width 102 height 20
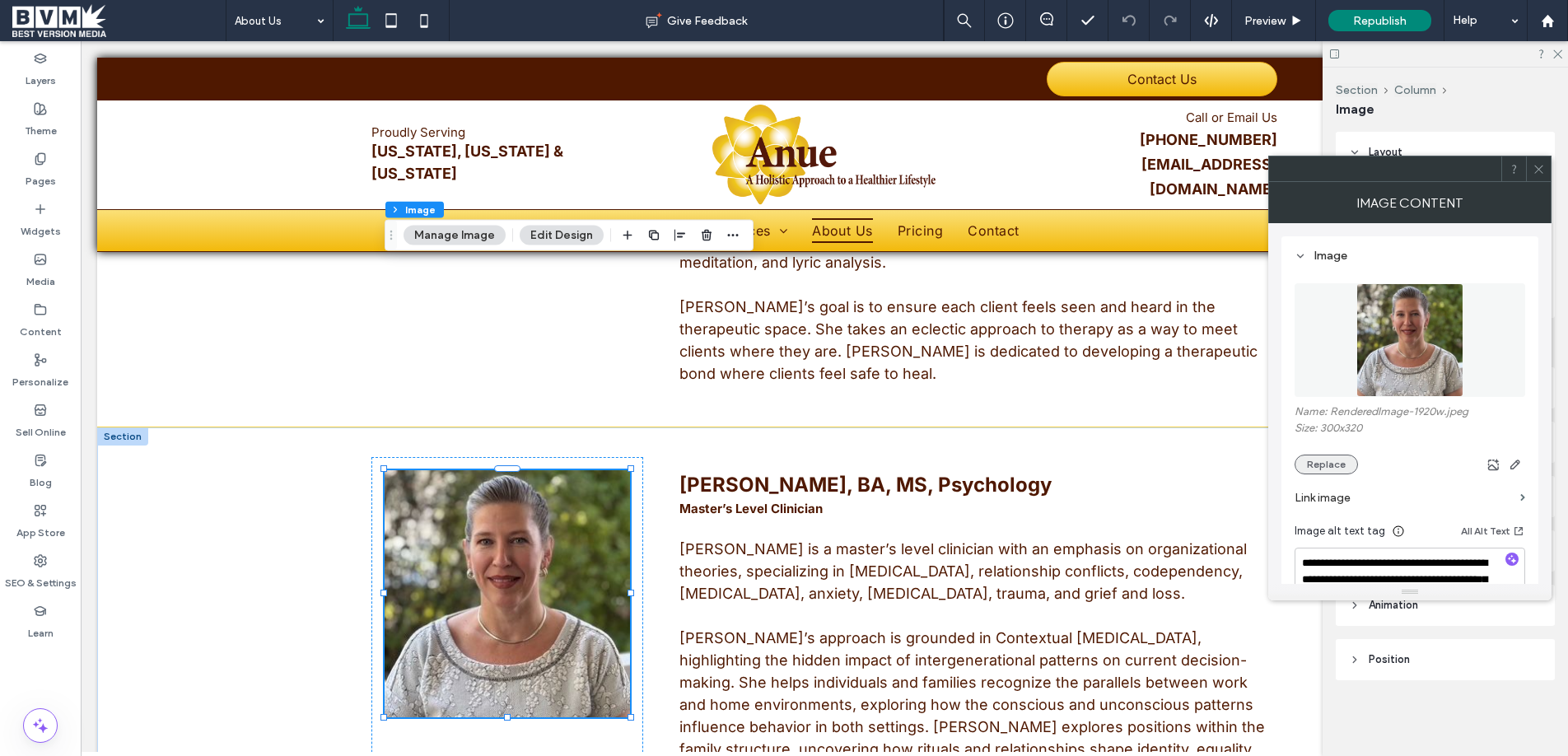
click at [1336, 466] on button "Replace" at bounding box center [1326, 464] width 63 height 20
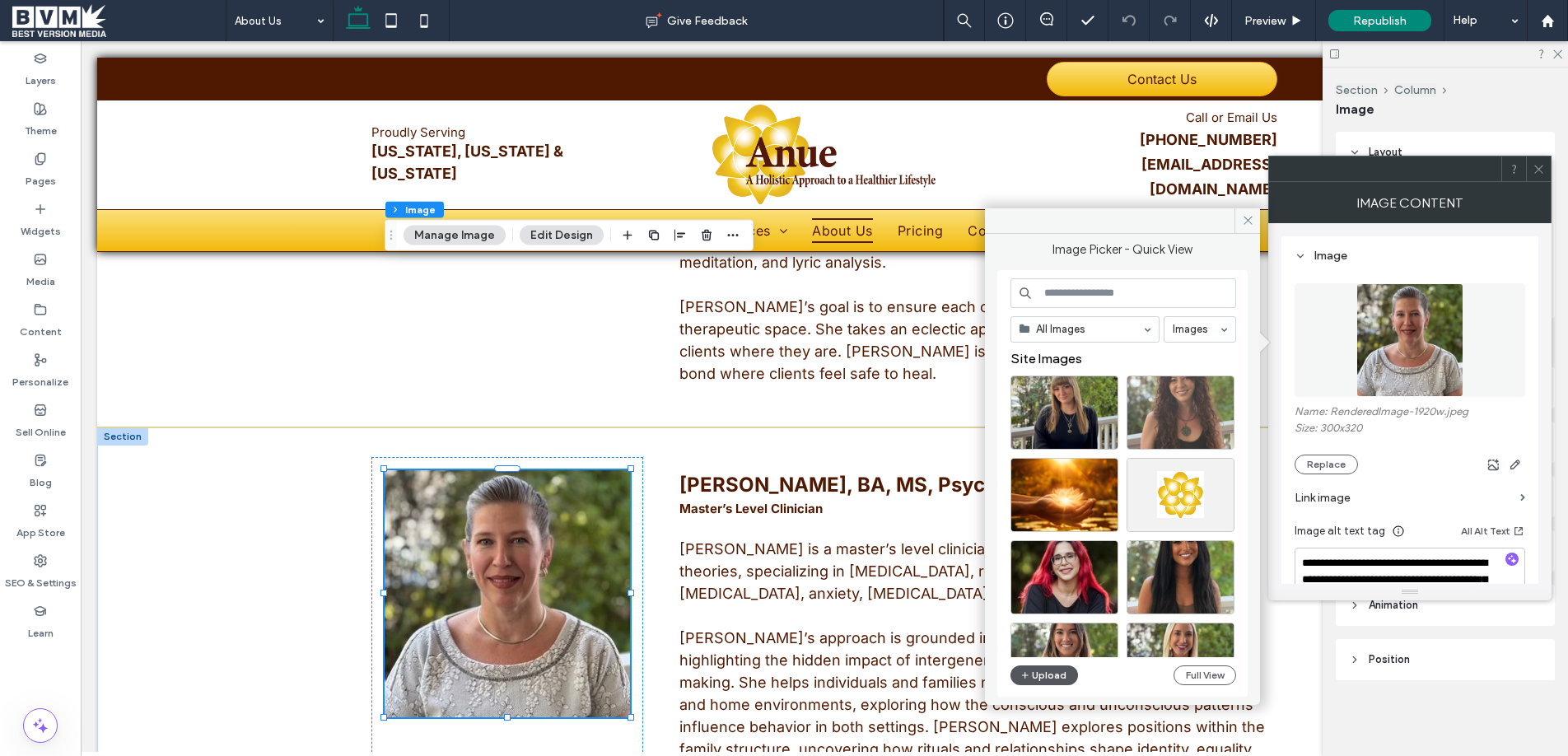
click at [1052, 676] on button "Upload" at bounding box center [1044, 675] width 67 height 20
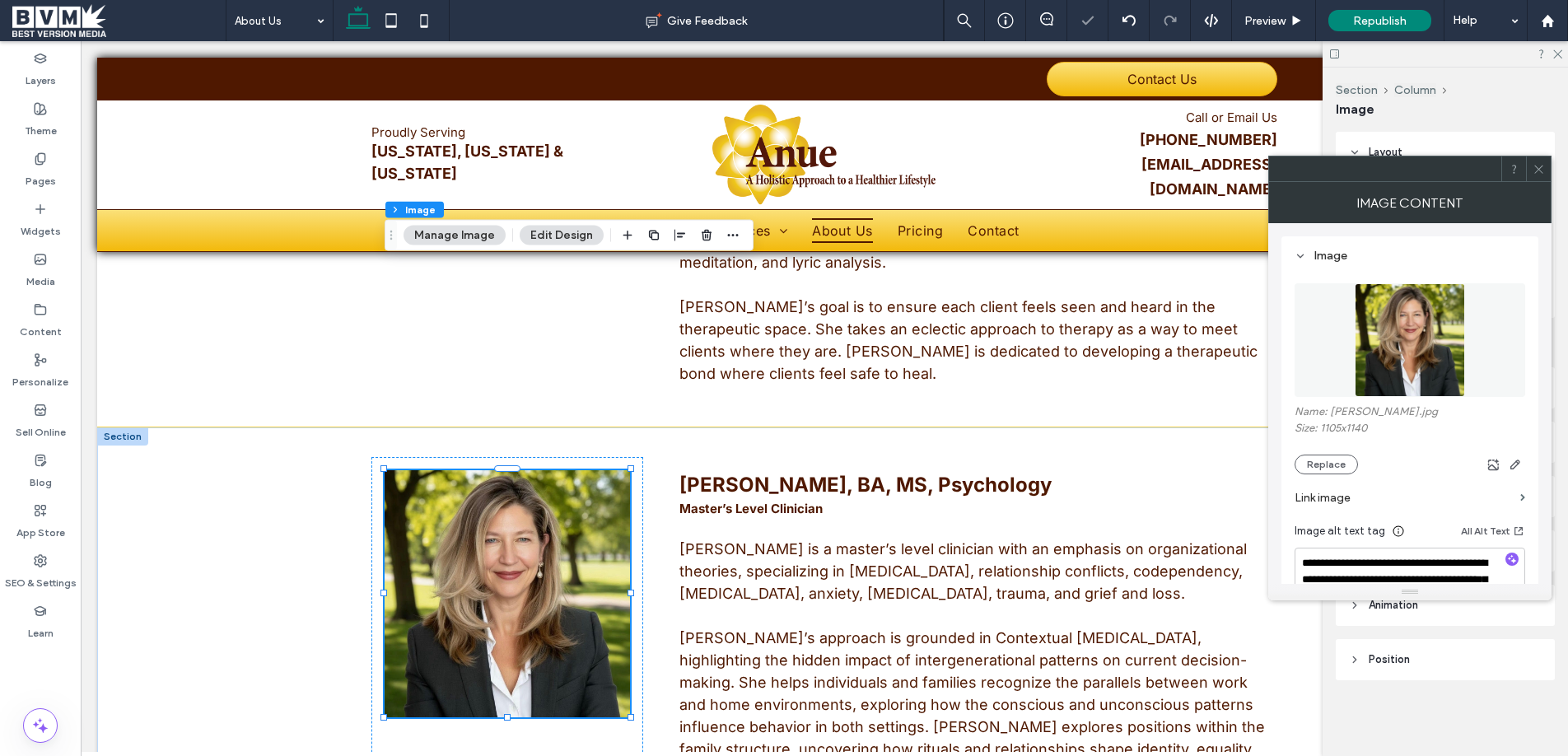
drag, startPoint x: 1544, startPoint y: 171, endPoint x: 1496, endPoint y: 121, distance: 69.3
click at [1537, 164] on div at bounding box center [1537, 168] width 25 height 25
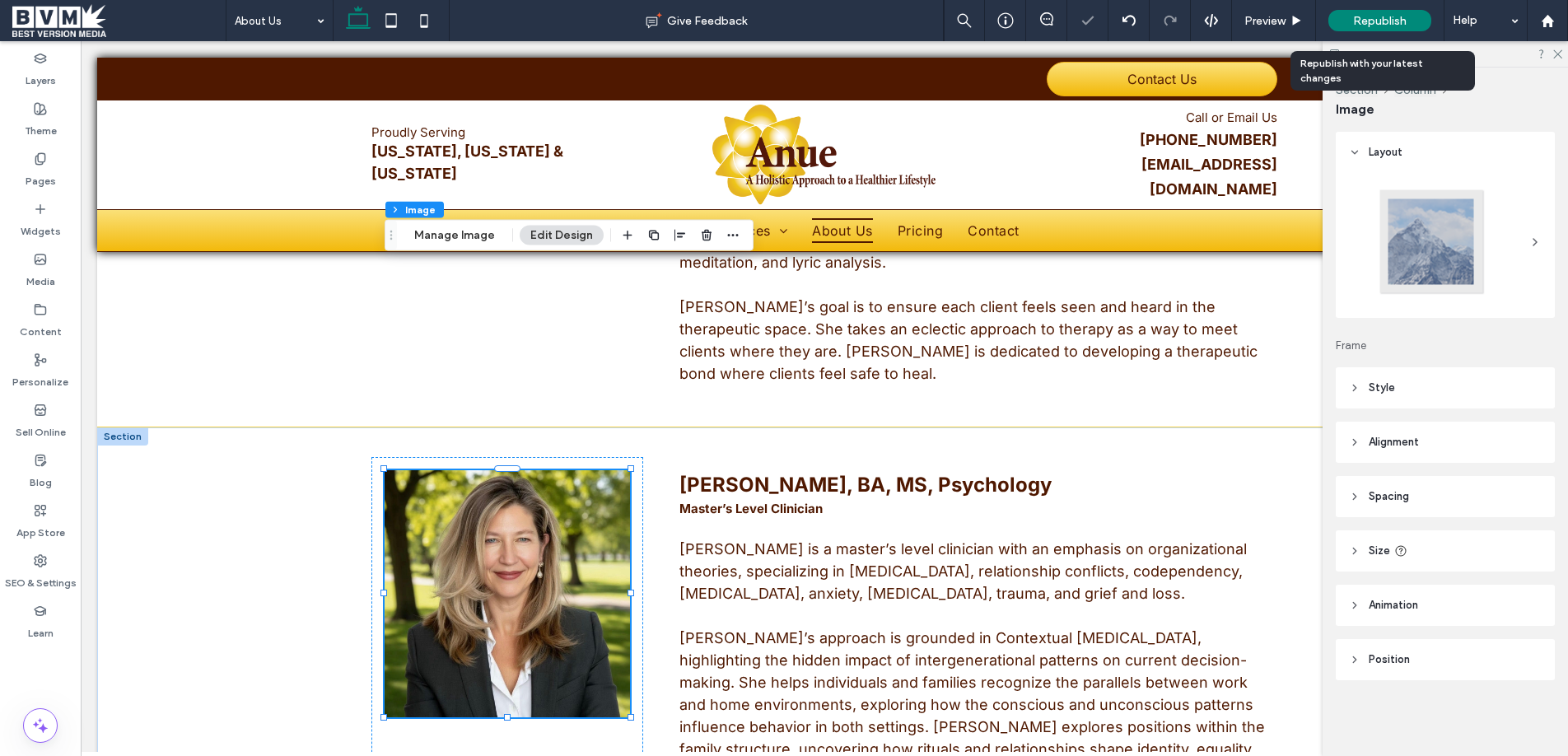
click at [1388, 23] on span "Republish" at bounding box center [1379, 21] width 53 height 14
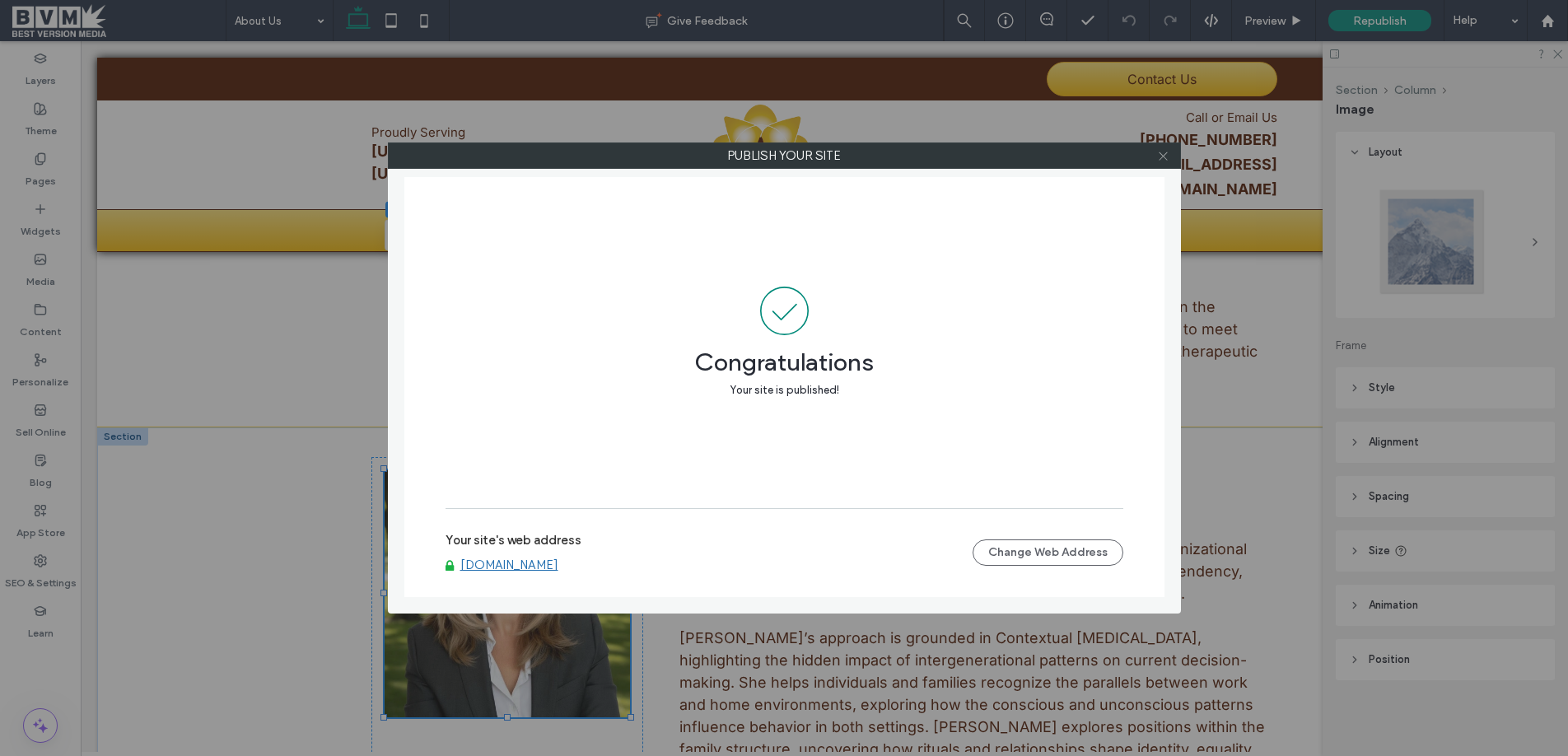
click at [1161, 157] on use at bounding box center [1162, 155] width 8 height 8
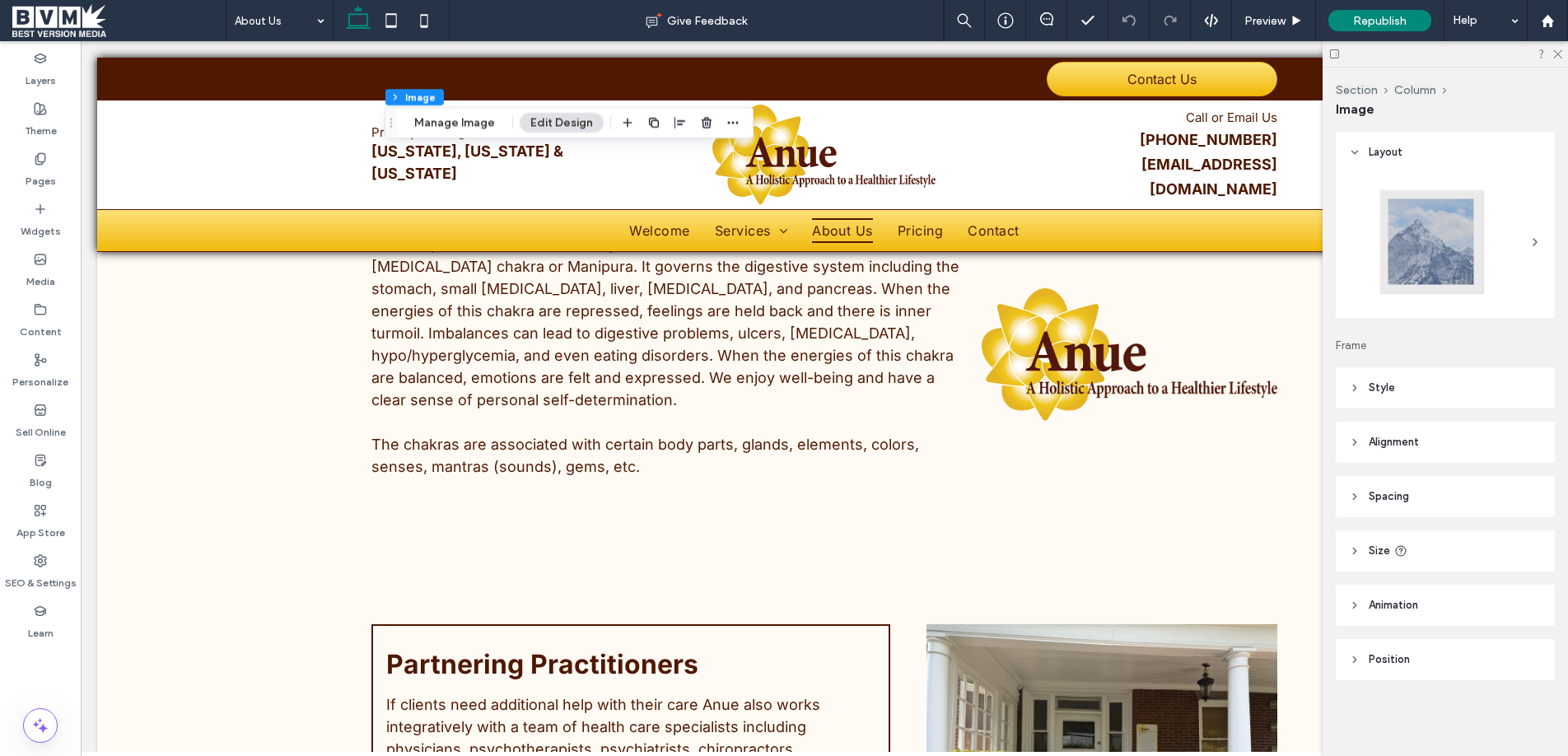
scroll to position [5645, 0]
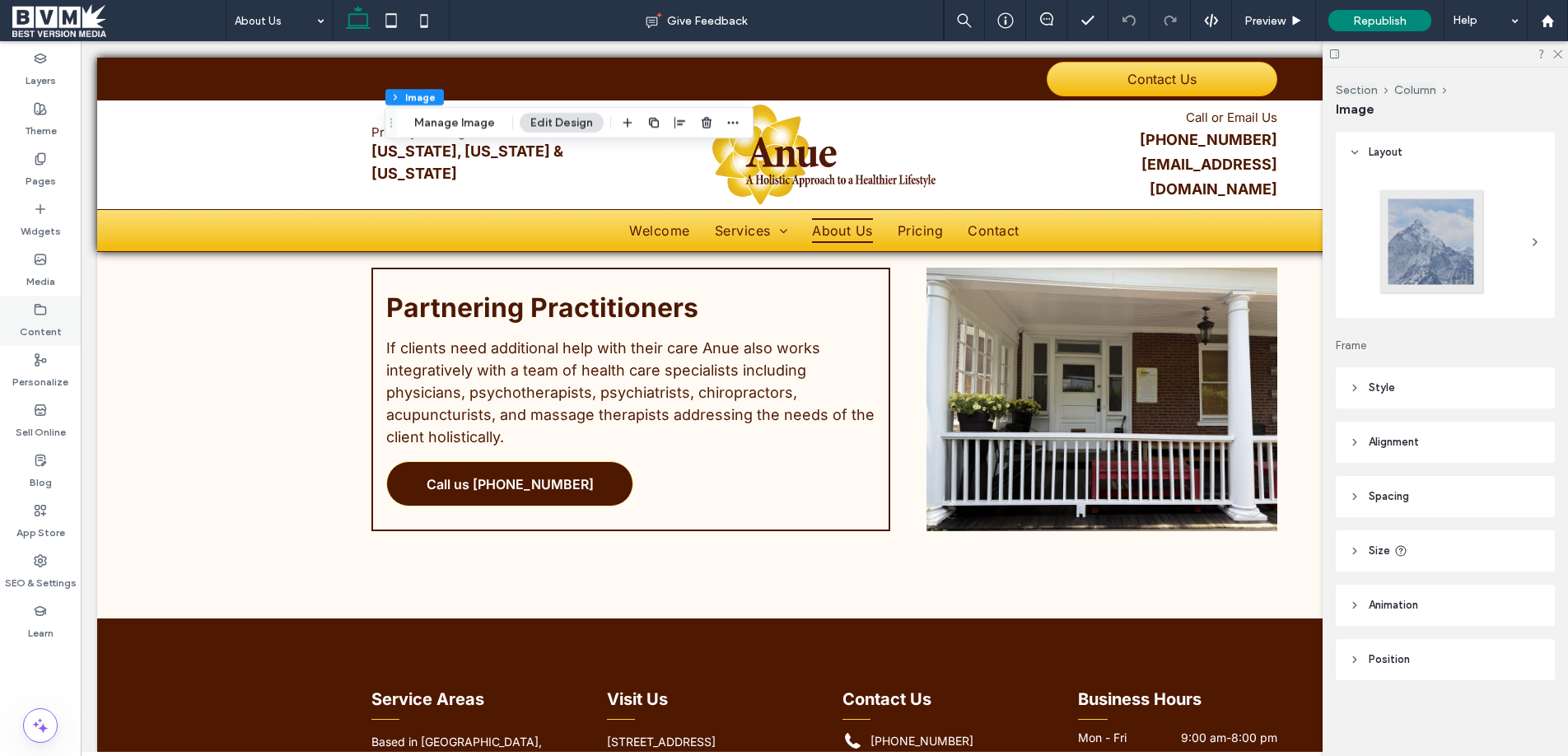
click at [43, 314] on use at bounding box center [40, 309] width 11 height 10
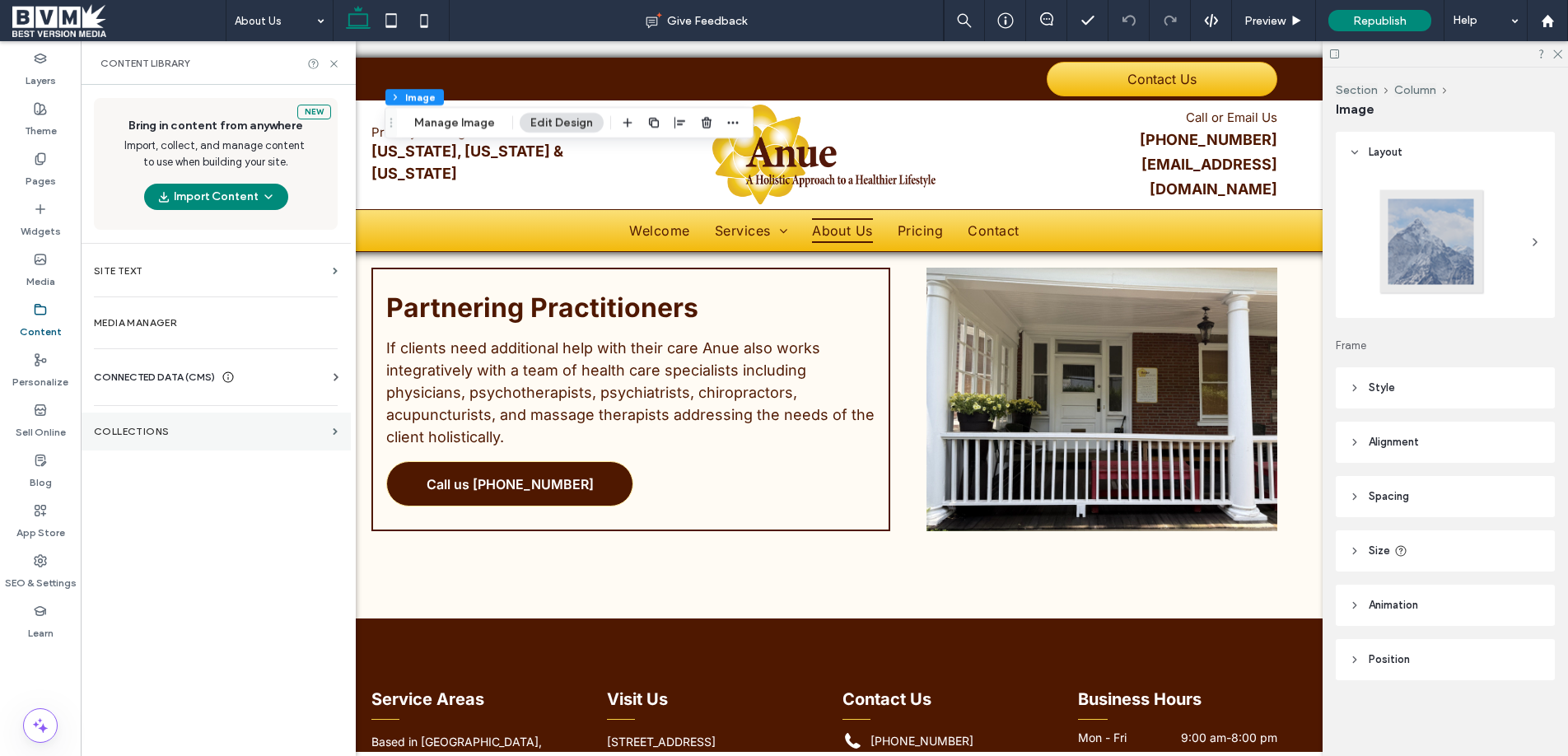
drag, startPoint x: 129, startPoint y: 422, endPoint x: 148, endPoint y: 422, distance: 19.0
click at [129, 422] on section "Collections" at bounding box center [216, 431] width 271 height 38
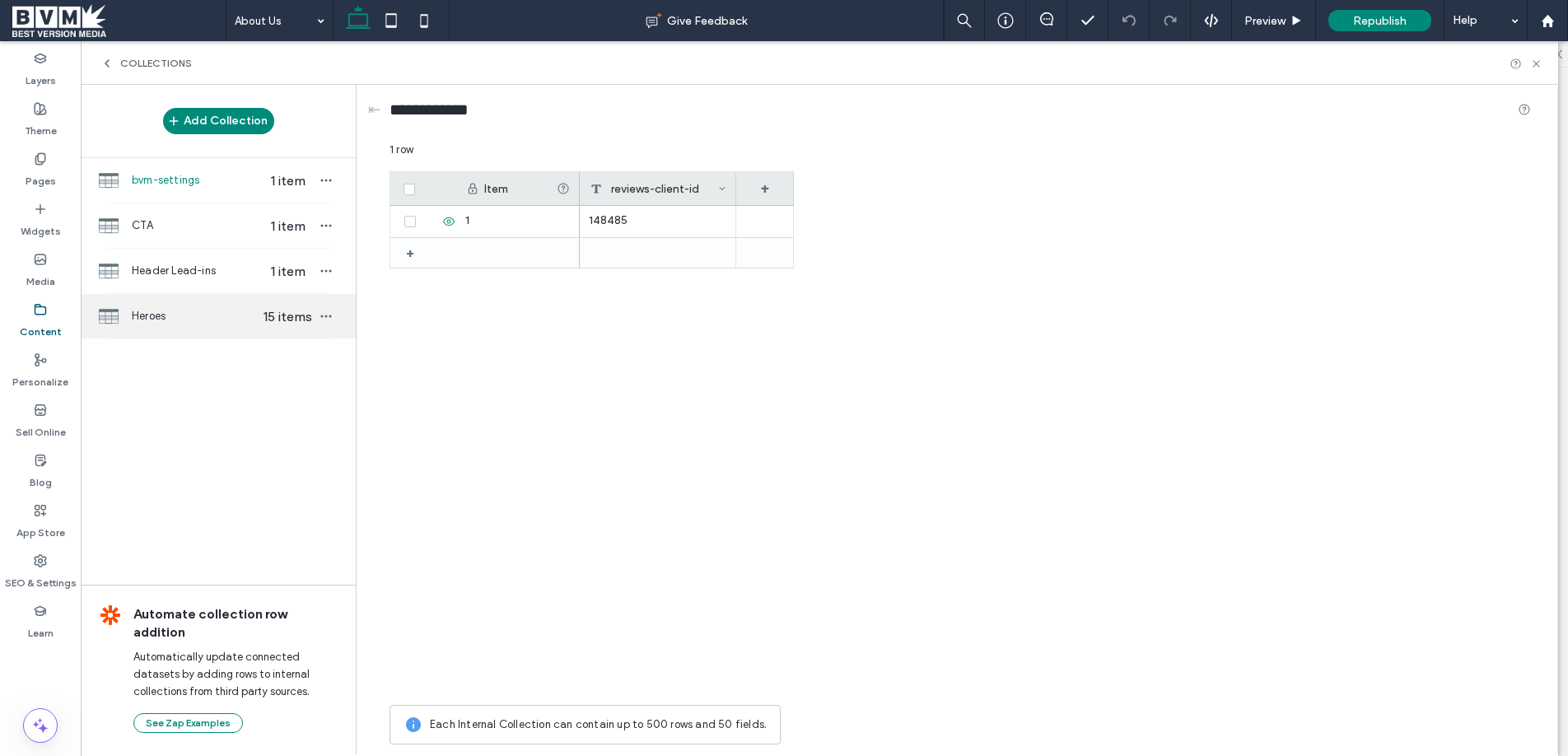
click at [203, 321] on span "Heroes" at bounding box center [195, 316] width 126 height 17
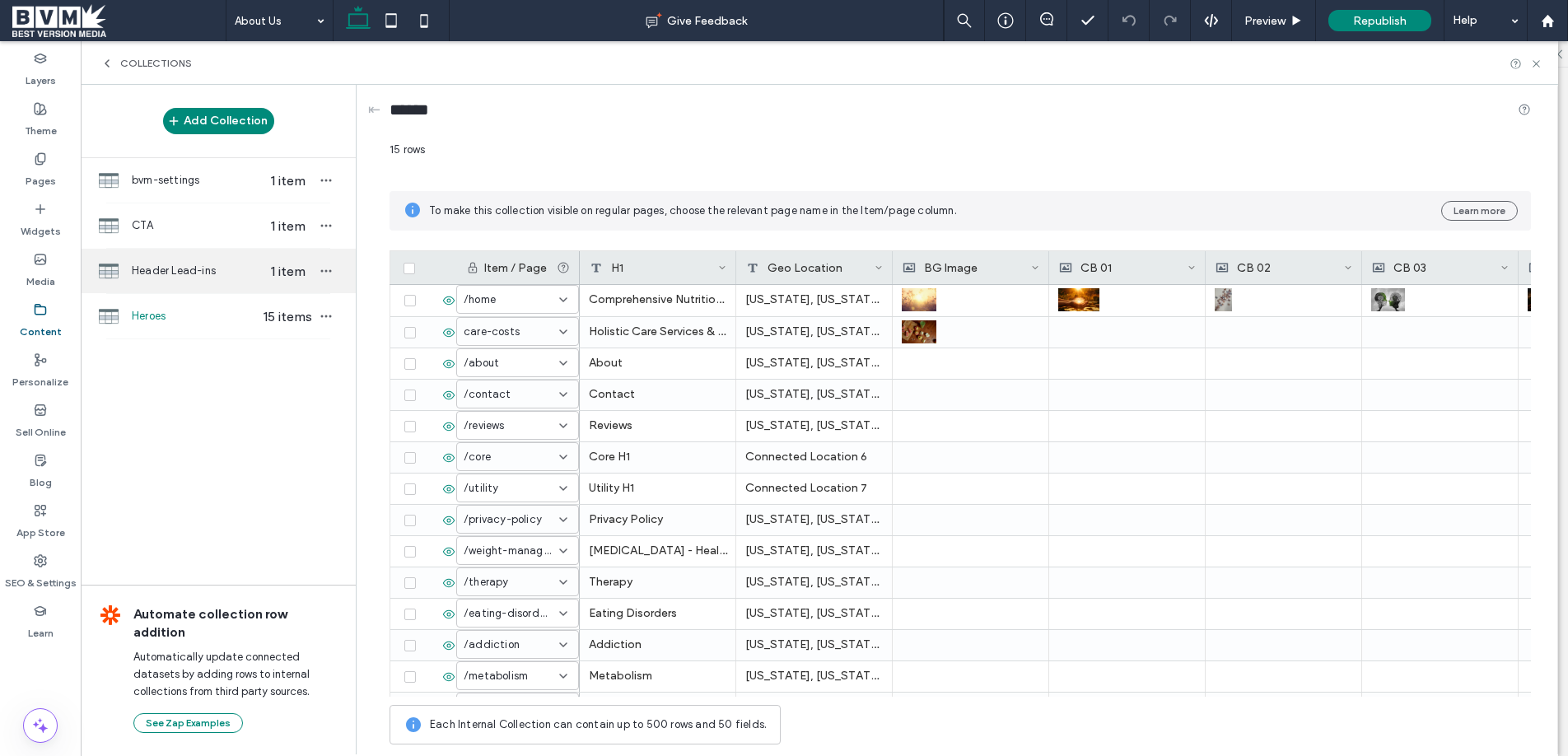
click at [220, 253] on div "Header Lead-ins 1 item" at bounding box center [218, 270] width 275 height 44
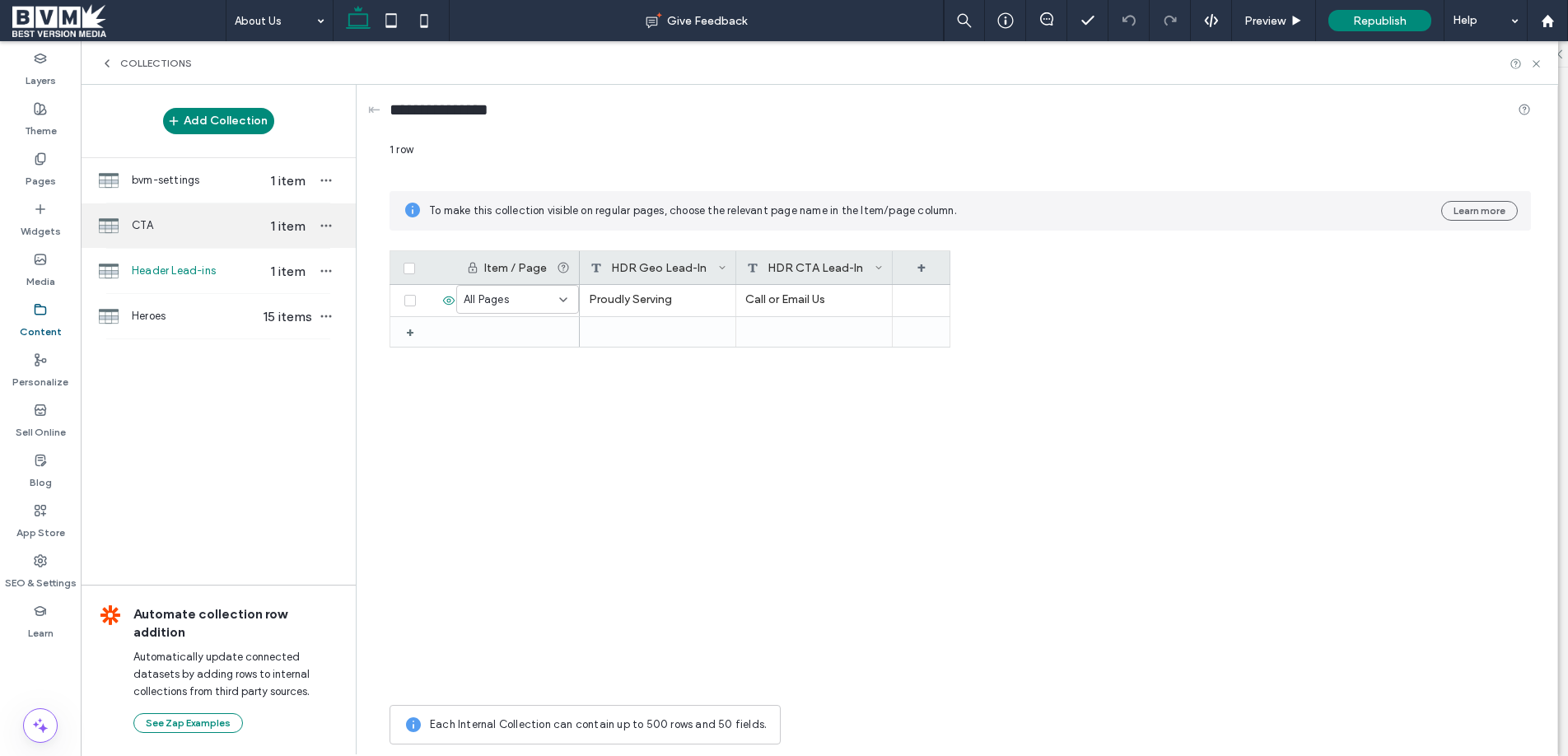
click at [203, 225] on span "CTA" at bounding box center [195, 225] width 126 height 17
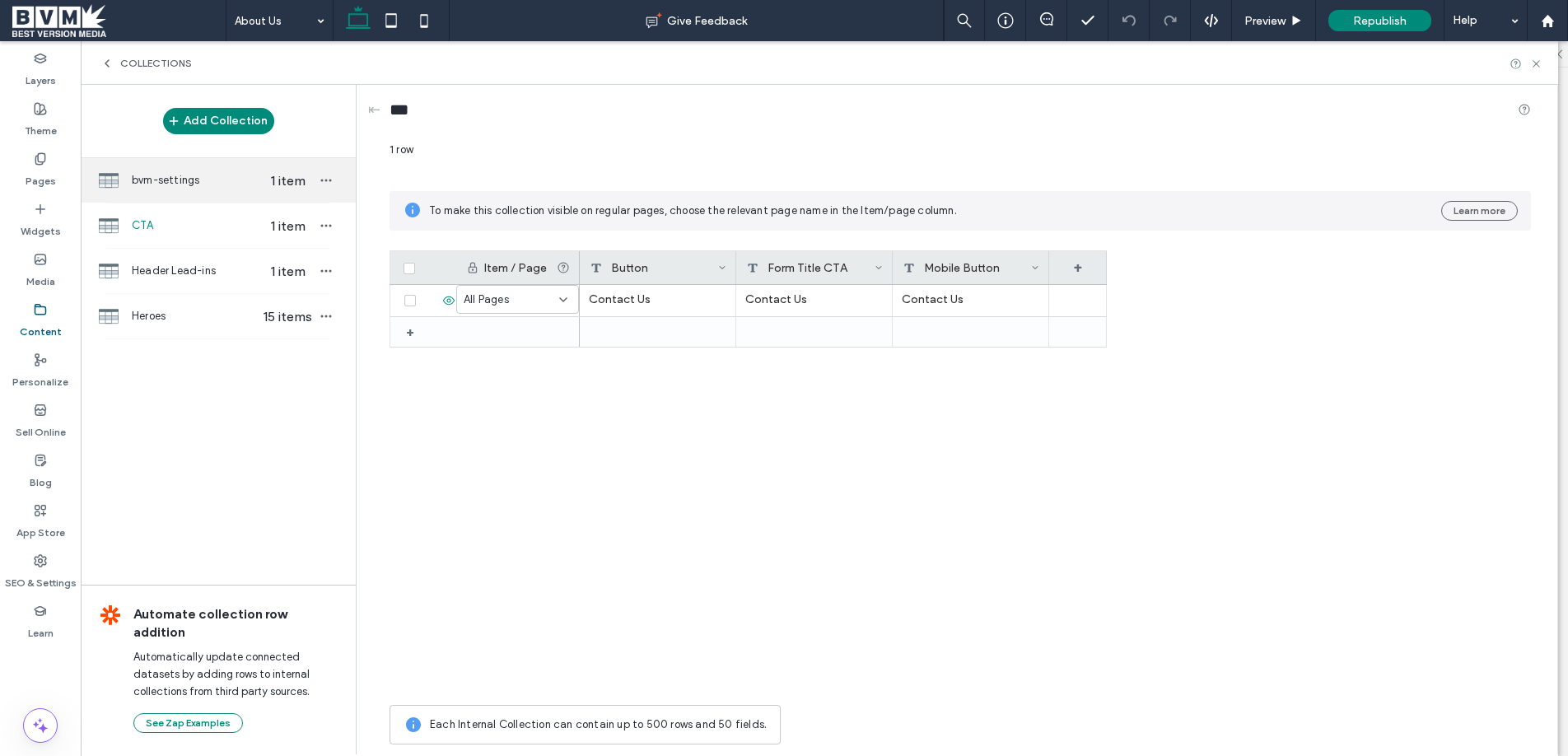
click at [210, 181] on span "bvm-settings" at bounding box center [195, 180] width 126 height 17
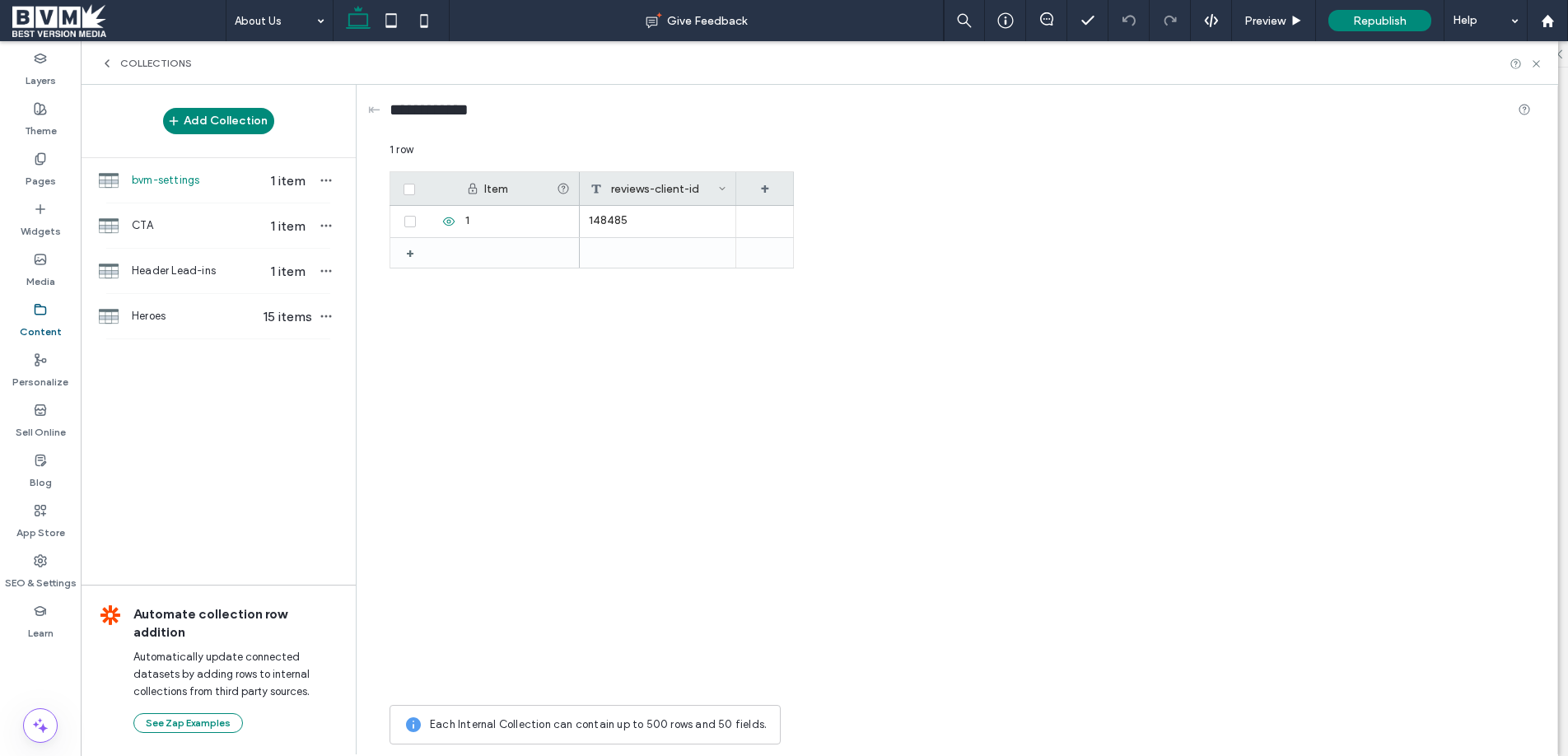
click at [103, 63] on icon at bounding box center [107, 63] width 13 height 13
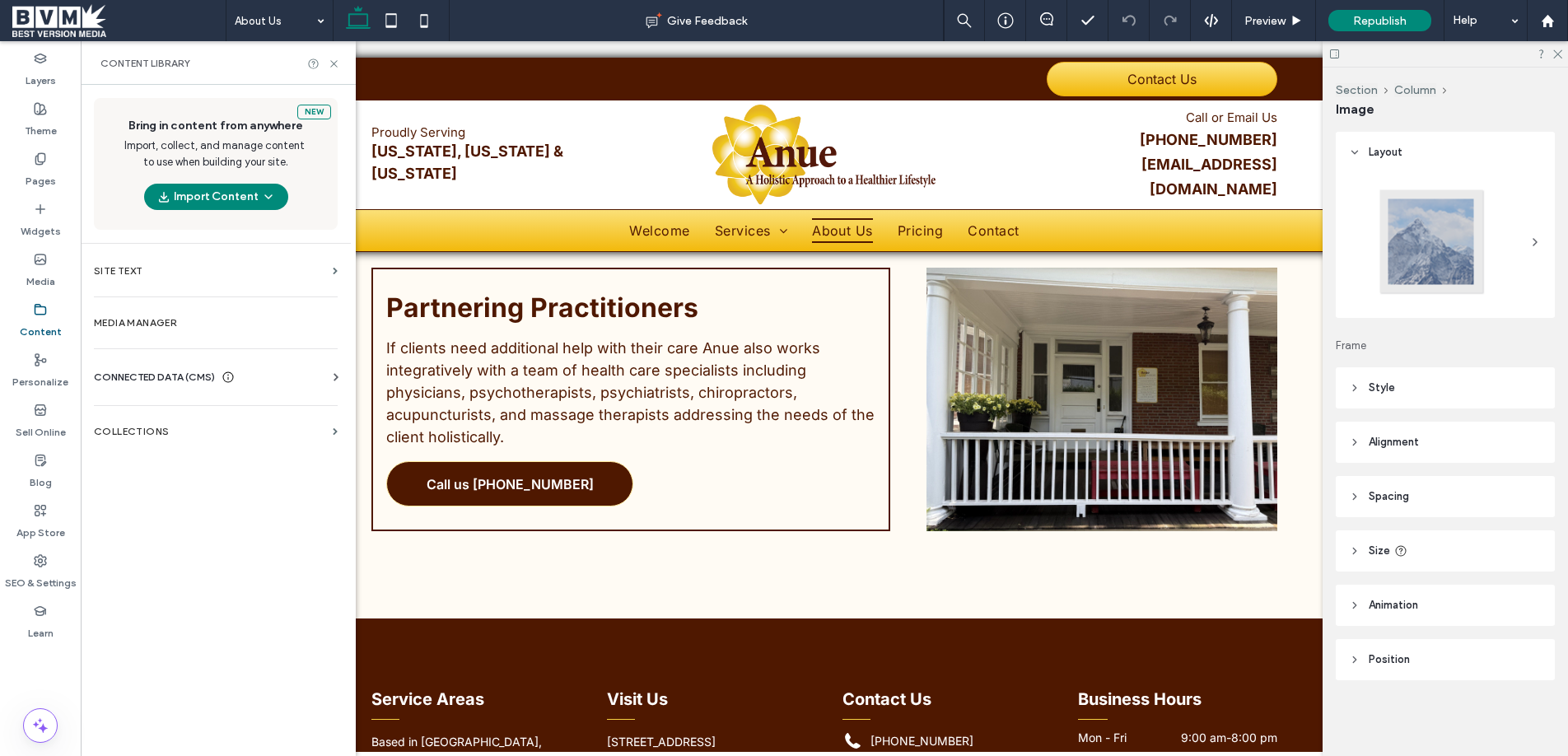
click at [174, 385] on div "Business Info Business Text Business Images Find and Replace" at bounding box center [219, 391] width 251 height 13
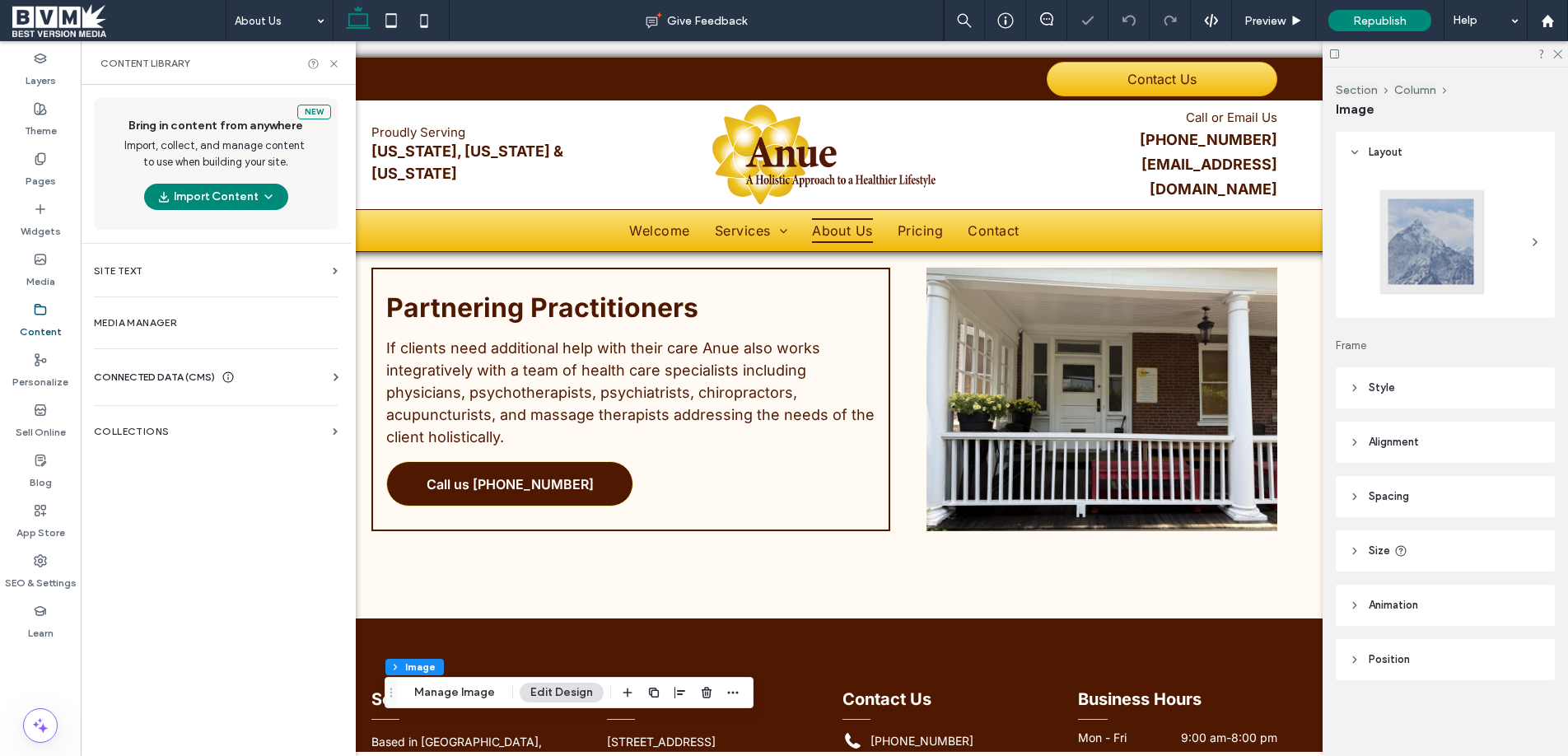
click at [173, 378] on span "CONNECTED DATA (CMS)" at bounding box center [154, 377] width 121 height 17
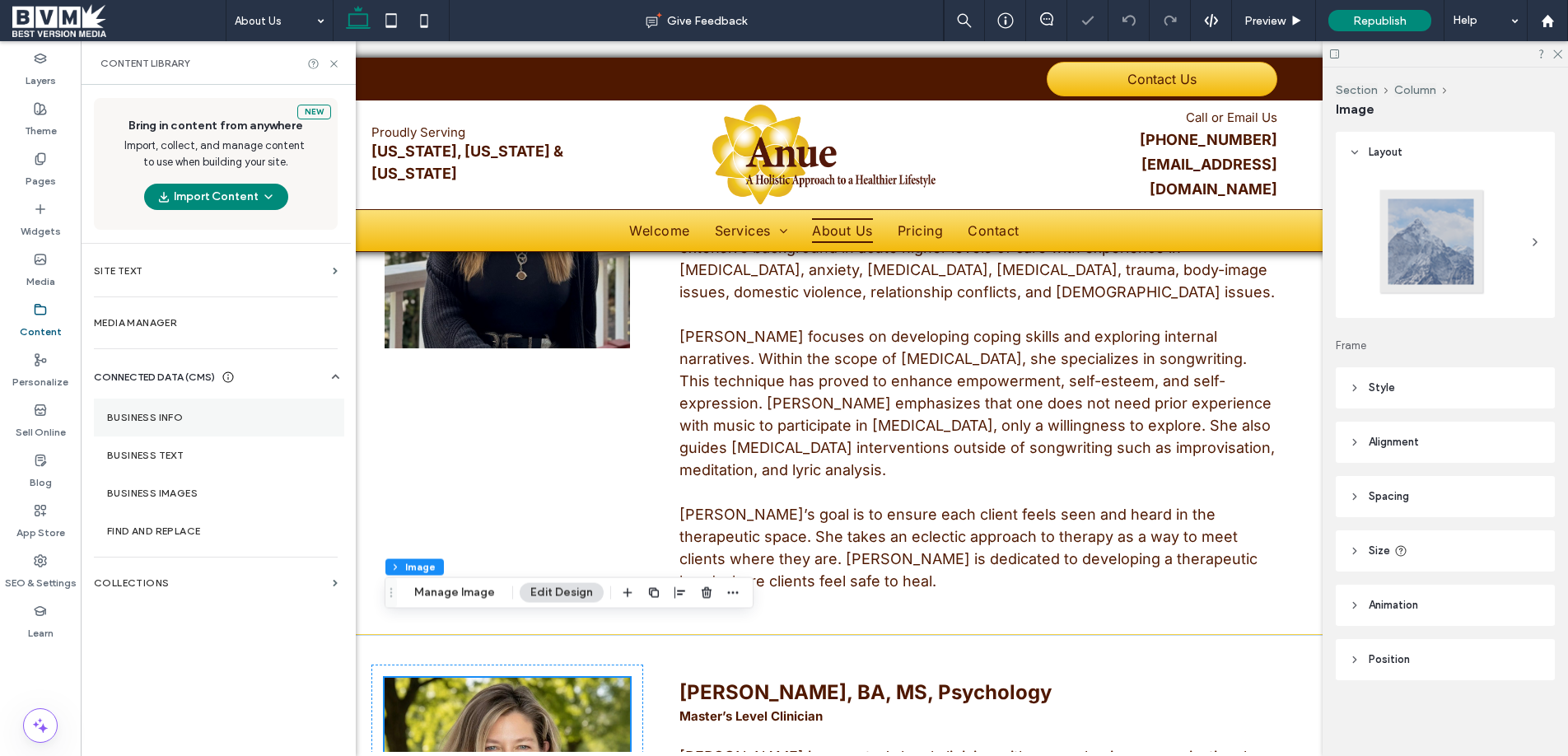
scroll to position [3809, 0]
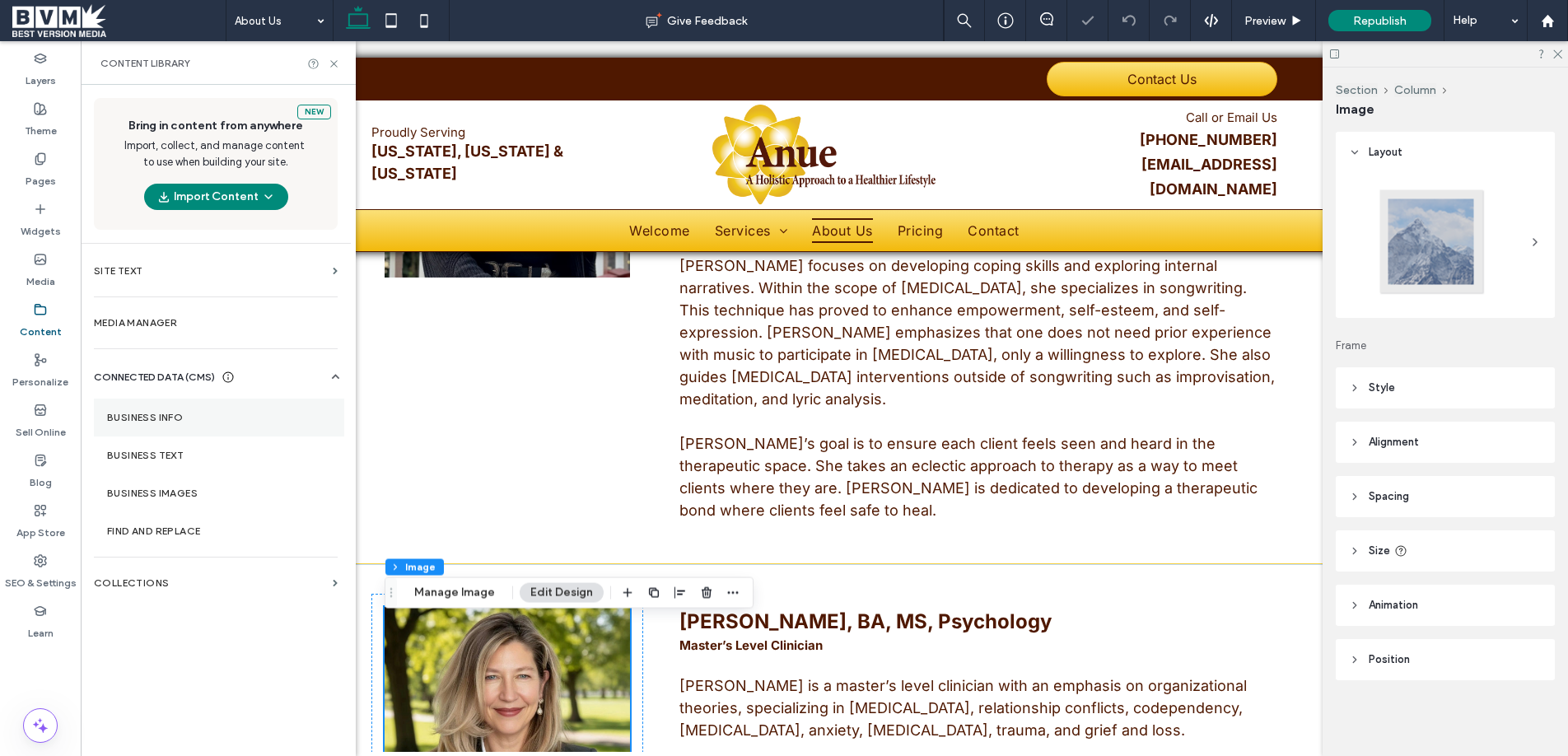
click at [160, 414] on label "Business Info" at bounding box center [218, 417] width 224 height 12
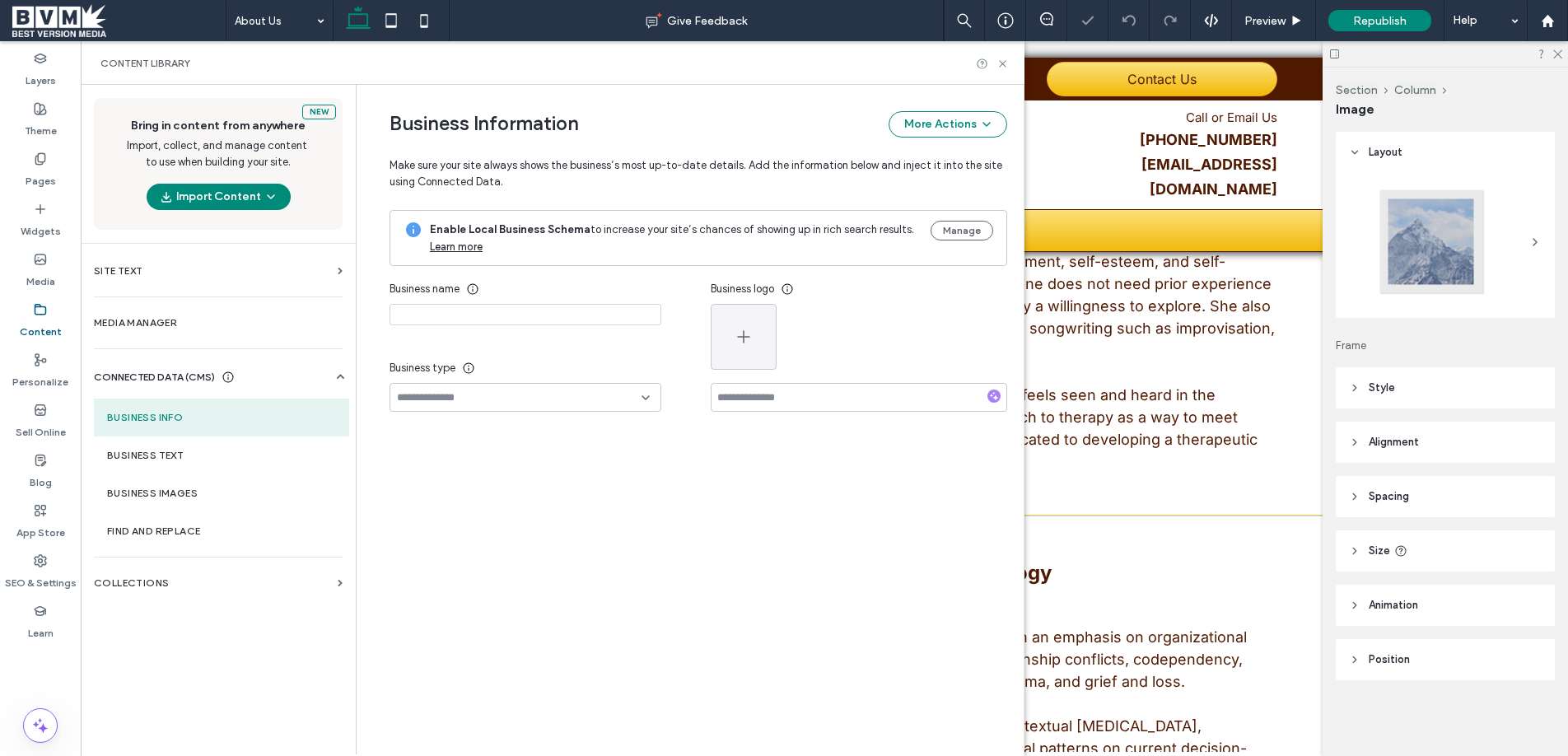
type input "****"
type input "**********"
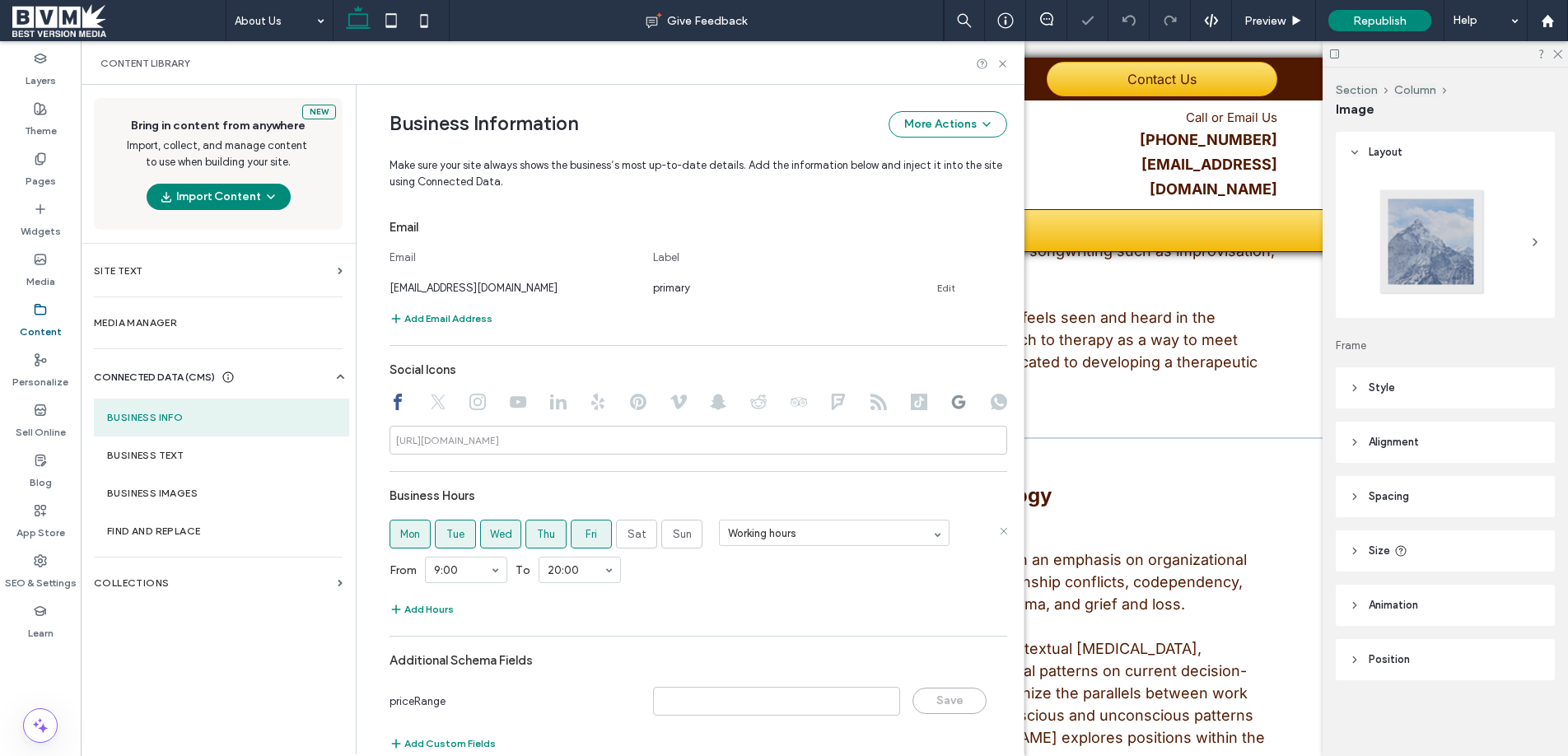
scroll to position [828, 0]
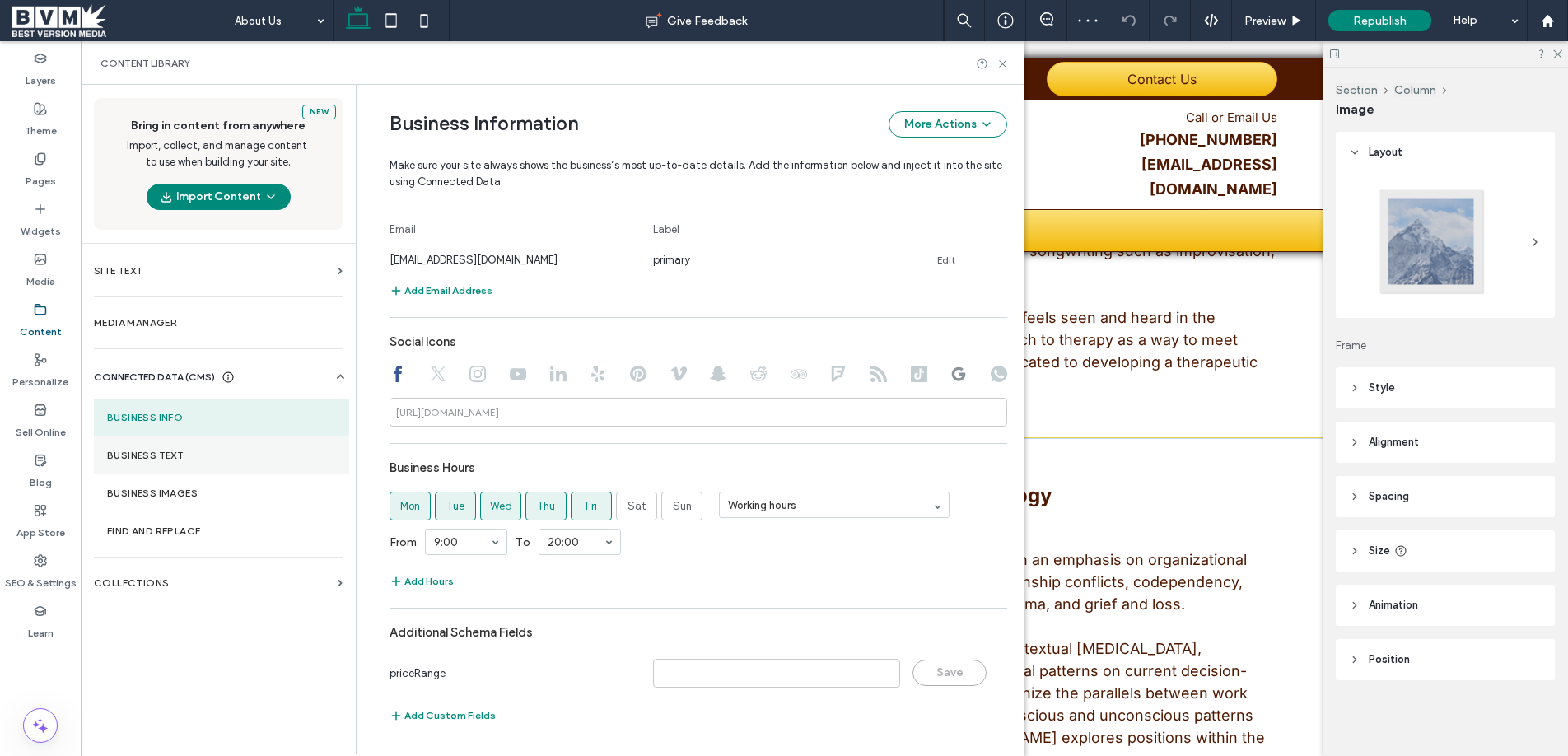
click at [112, 438] on section "Business Text" at bounding box center [221, 455] width 256 height 38
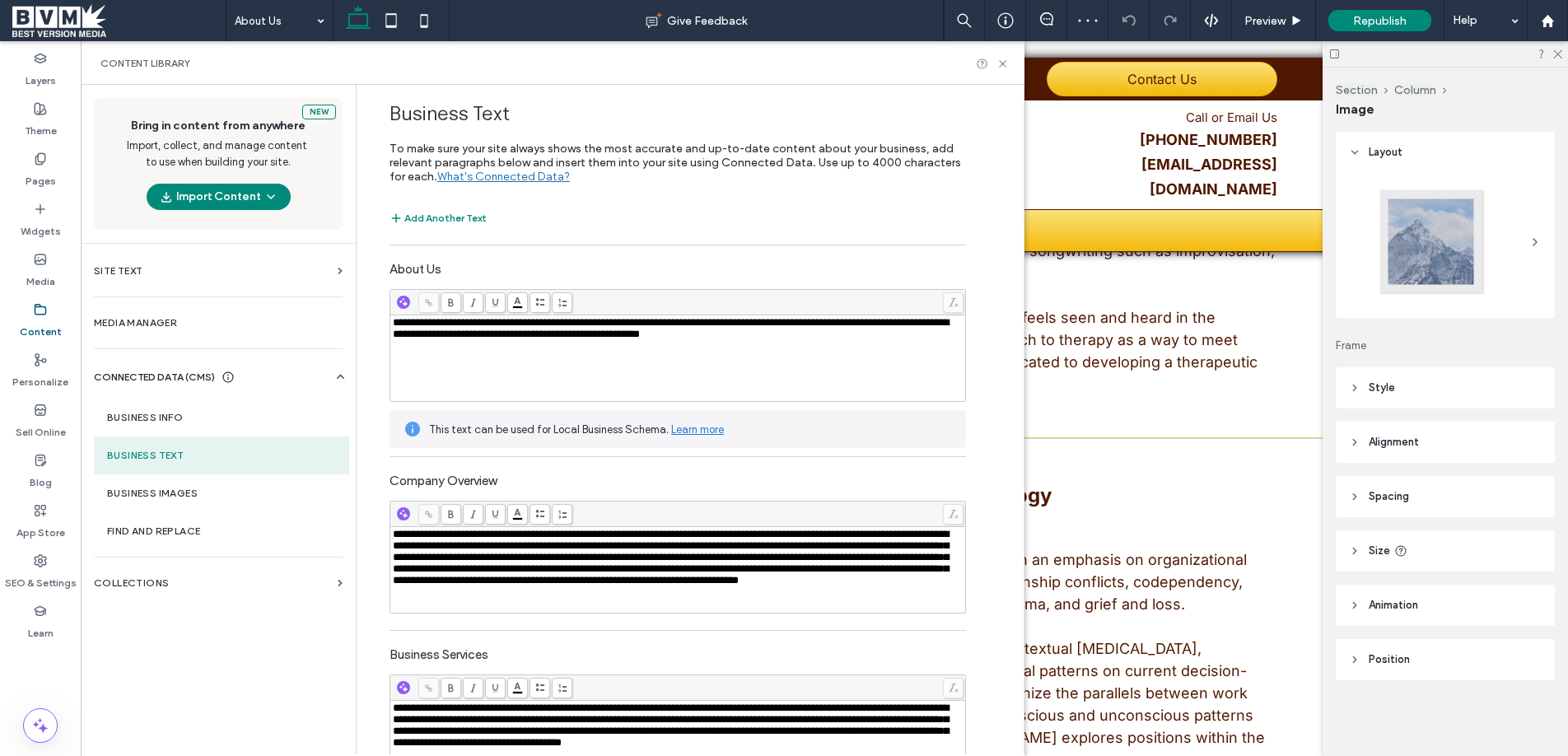
scroll to position [676, 0]
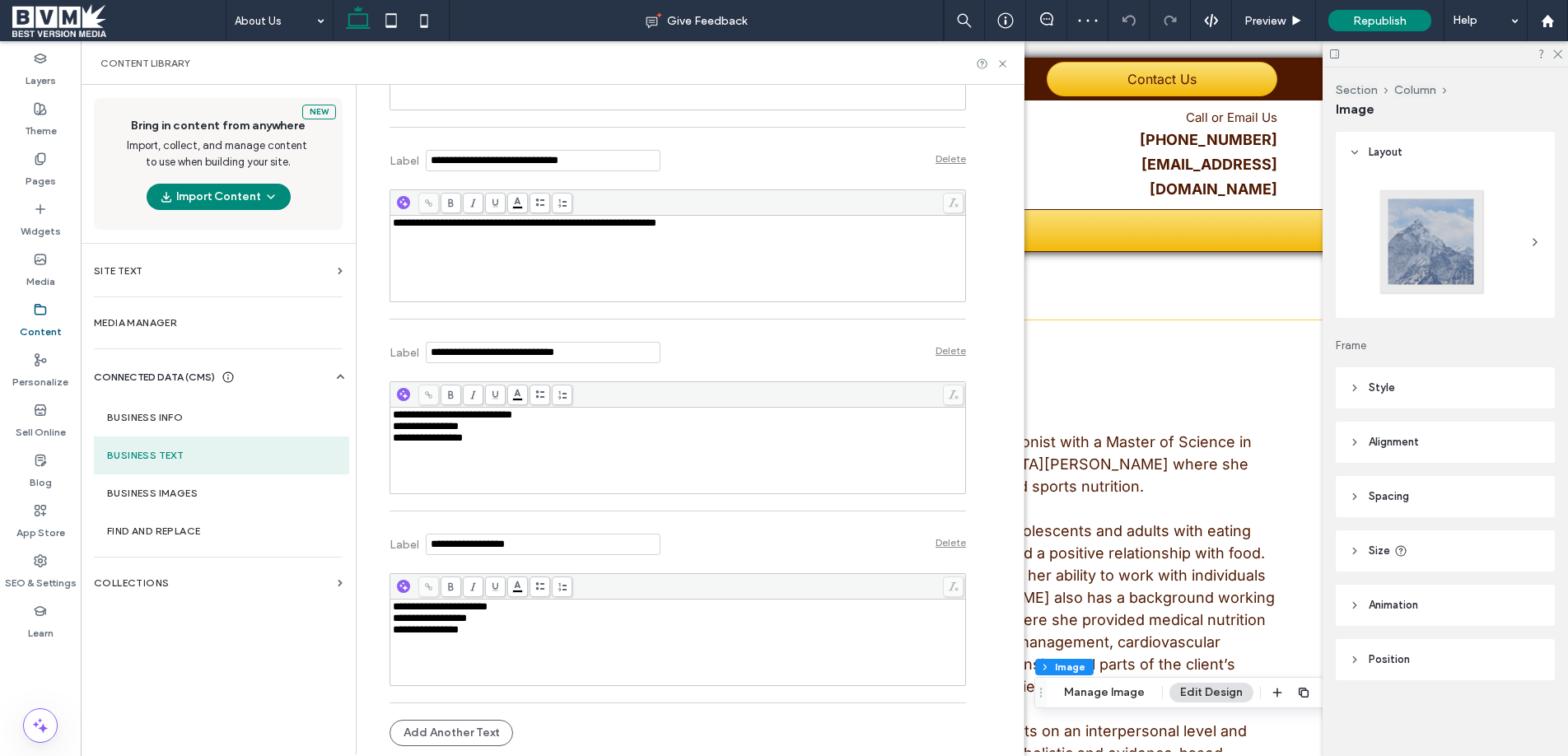
click at [503, 635] on div "**********" at bounding box center [678, 630] width 571 height 12
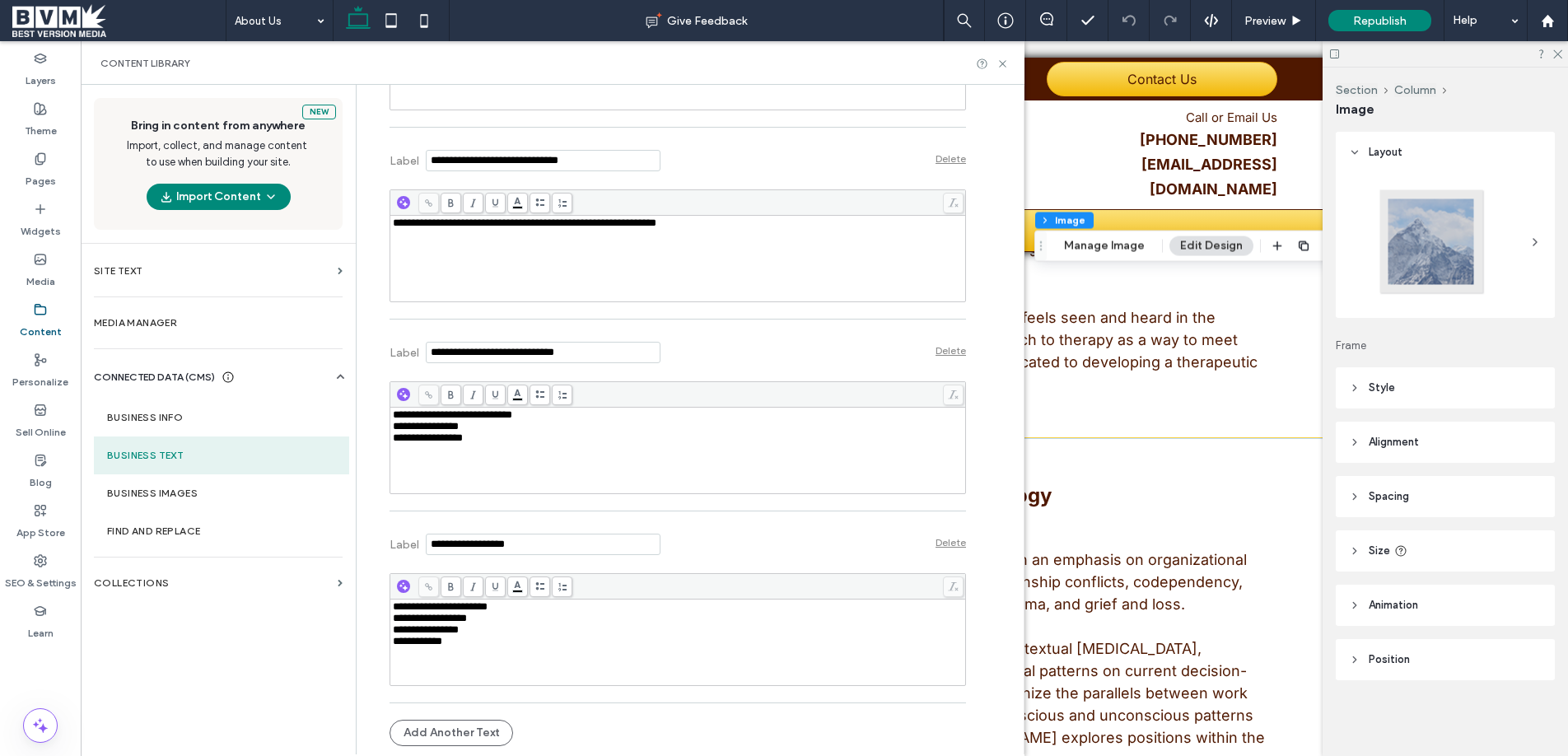
scroll to position [672, 0]
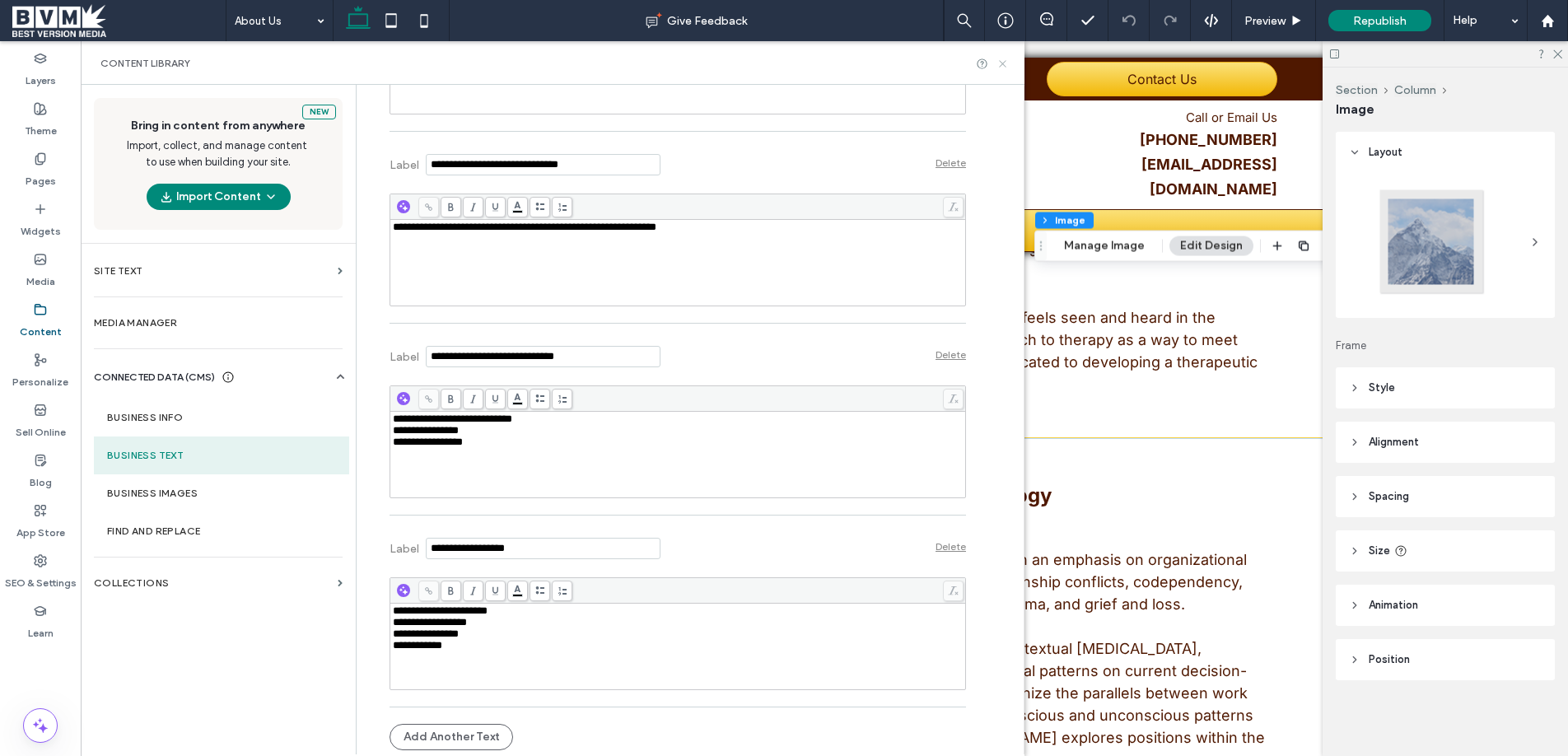
click at [1007, 64] on icon at bounding box center [1002, 63] width 13 height 13
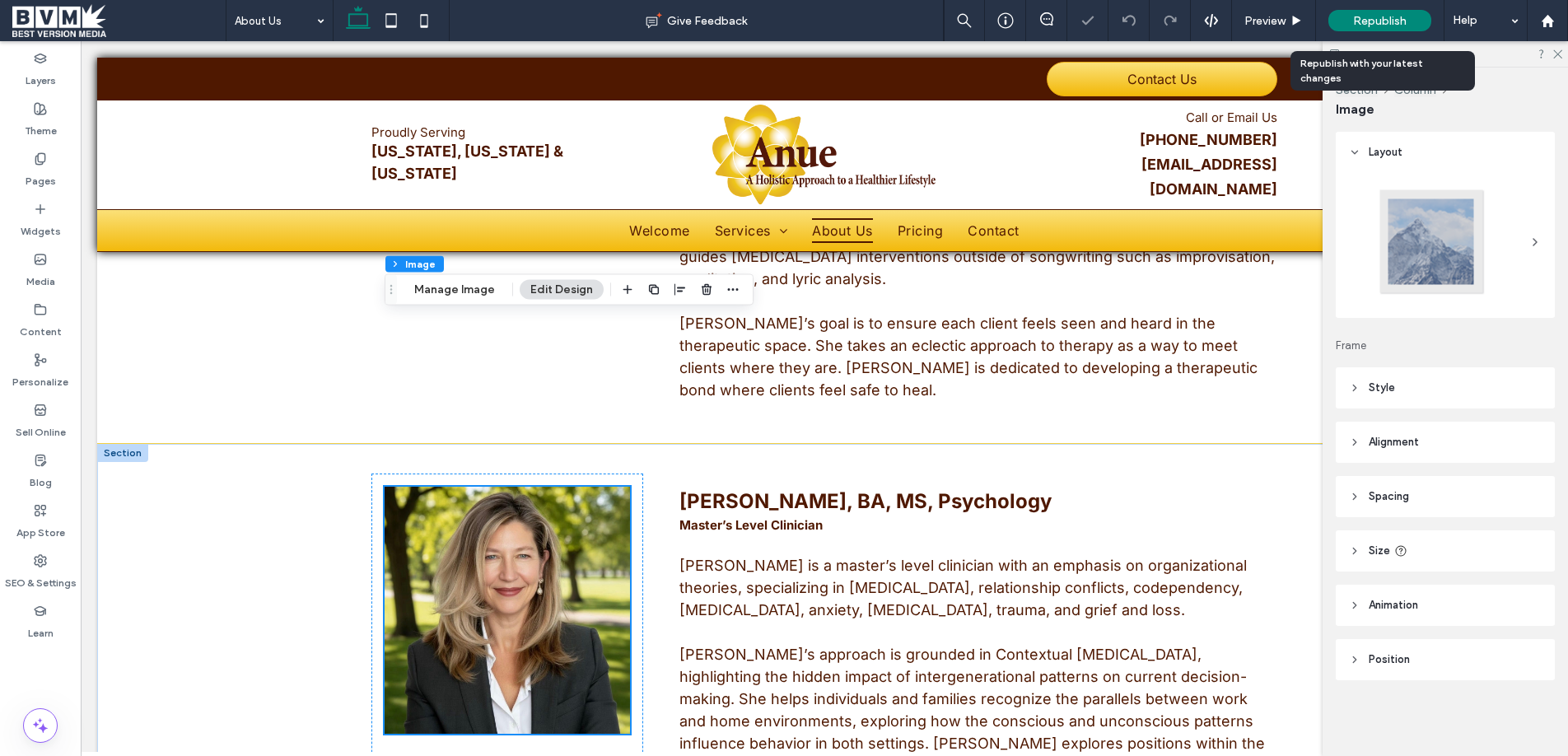
scroll to position [3886, 0]
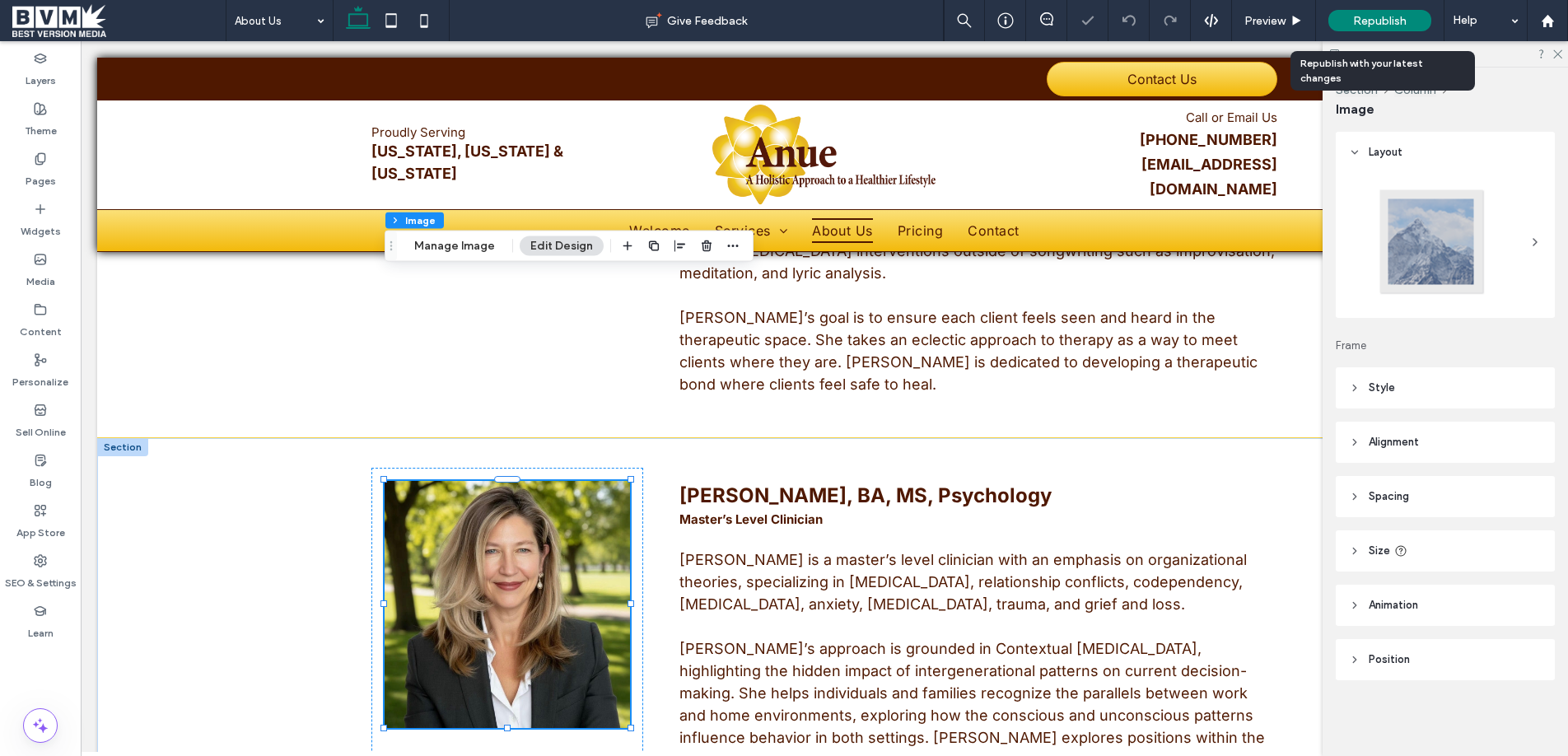
click at [1373, 24] on span "Republish" at bounding box center [1379, 21] width 53 height 14
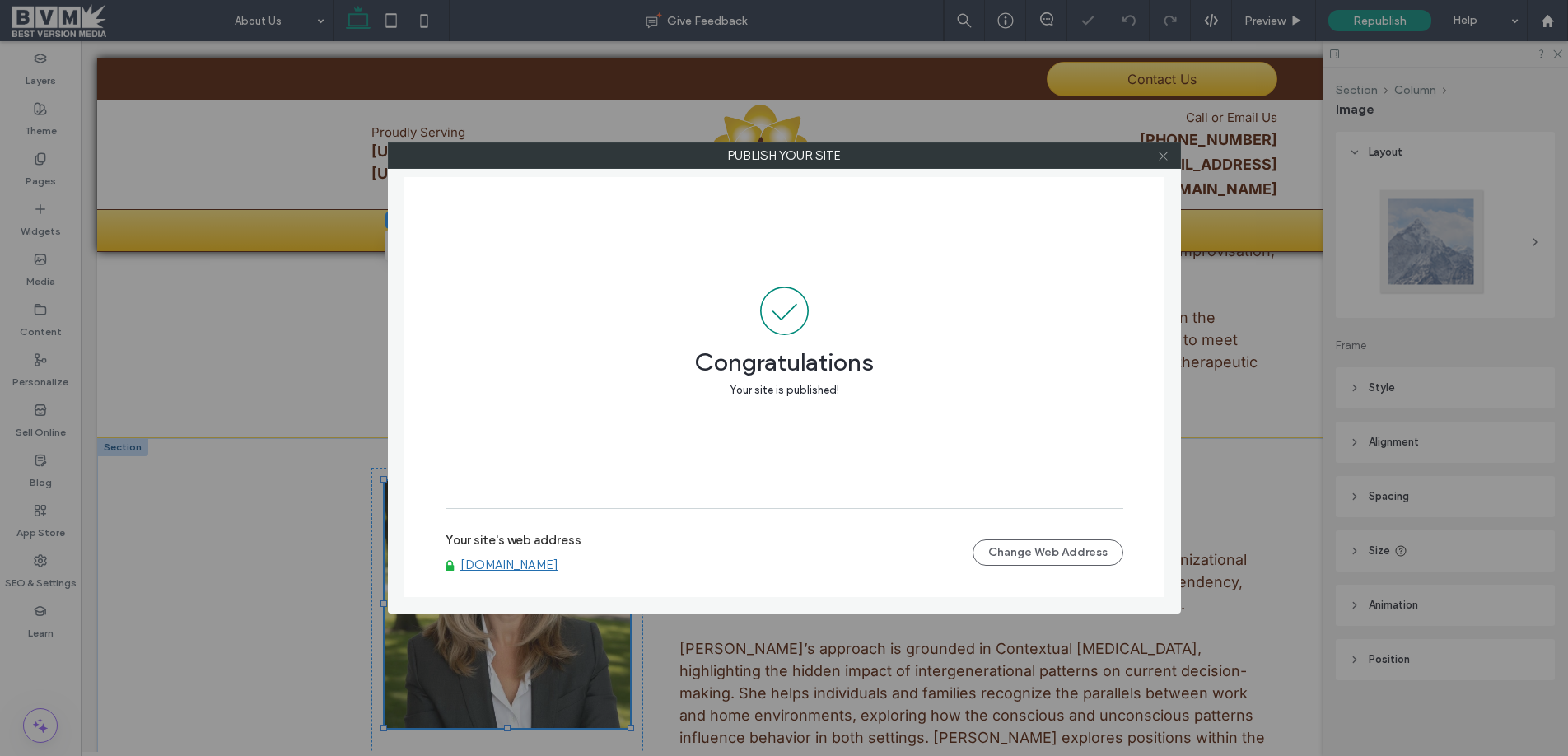
click at [1158, 154] on icon at bounding box center [1163, 156] width 13 height 13
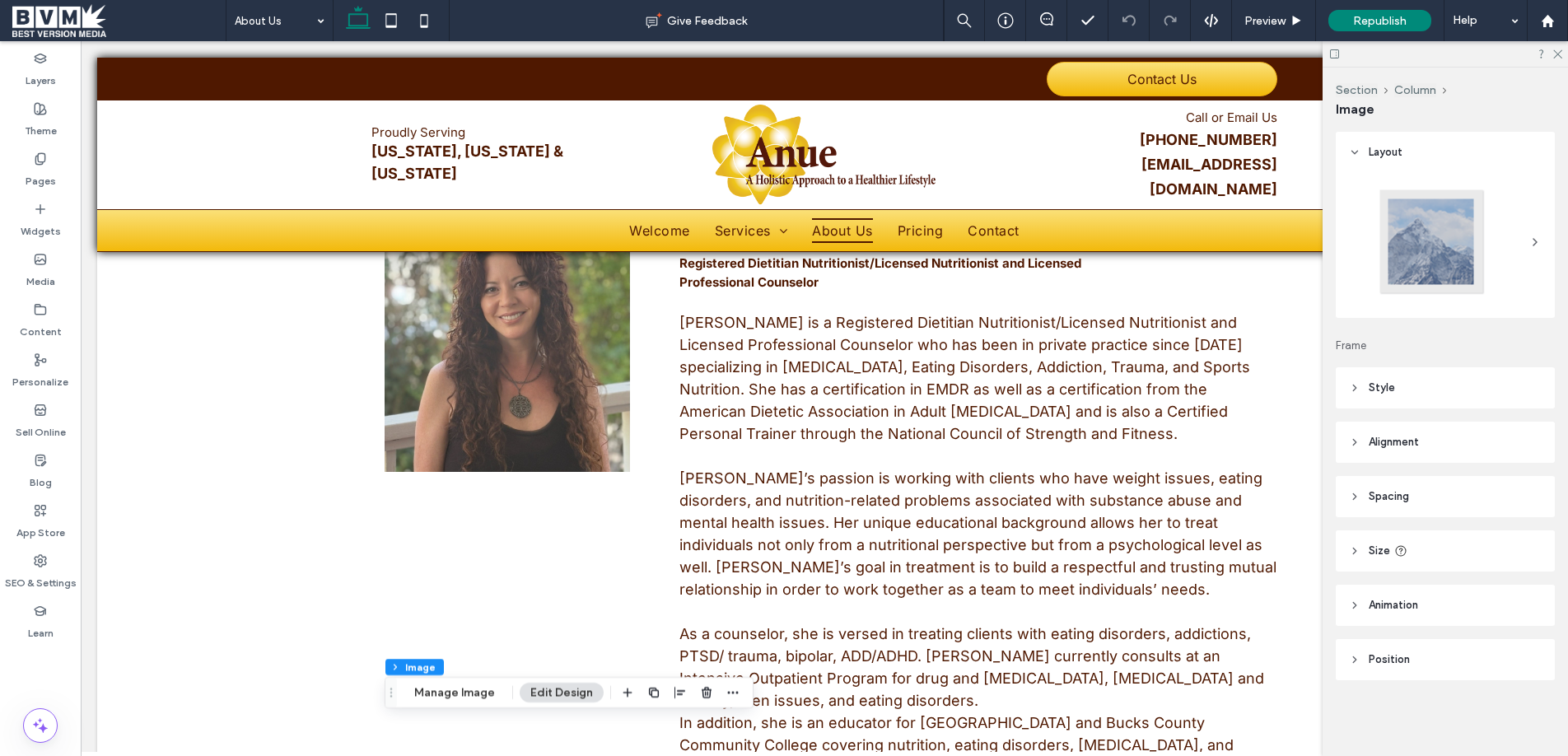
scroll to position [0, 8]
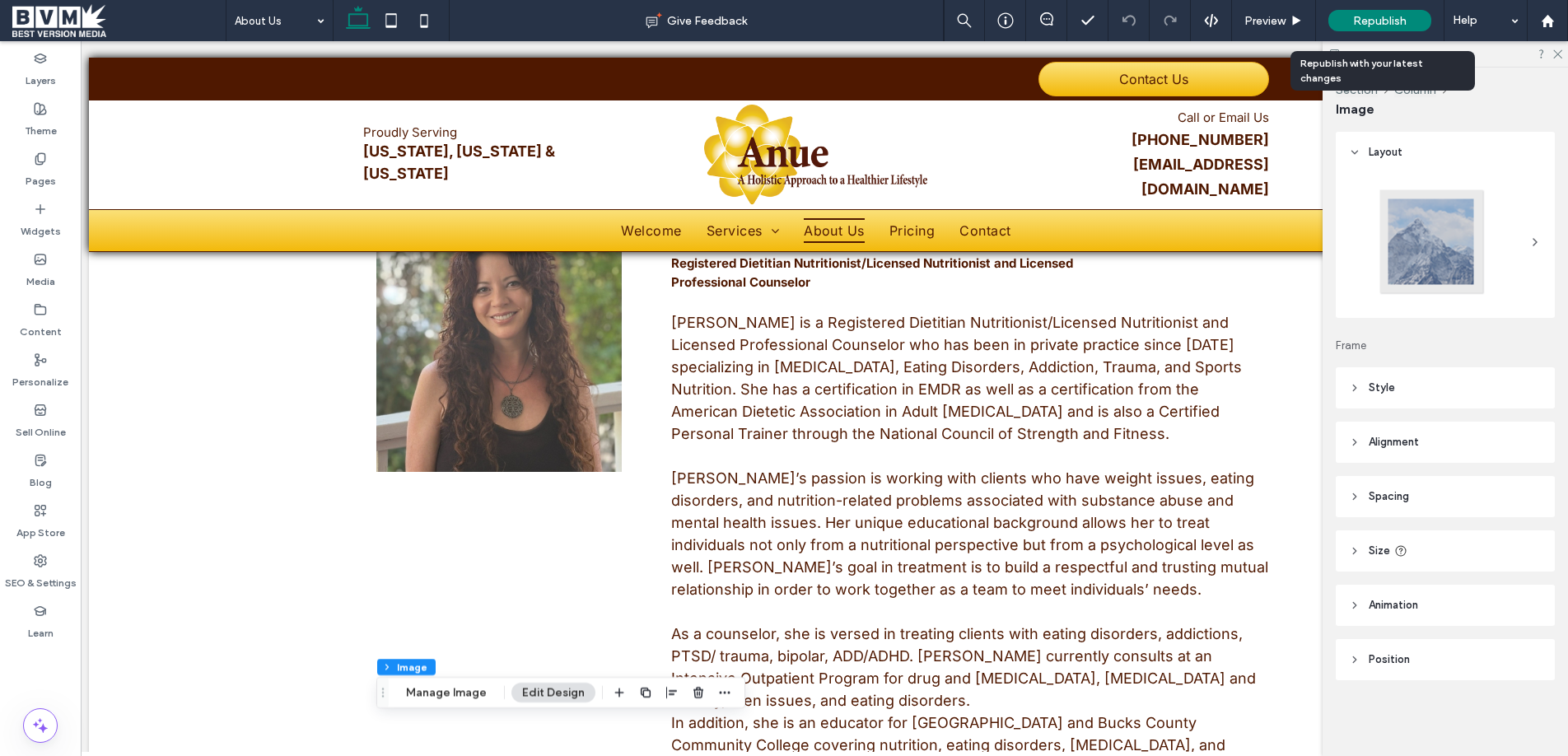
click at [1368, 22] on span "Republish" at bounding box center [1379, 21] width 53 height 14
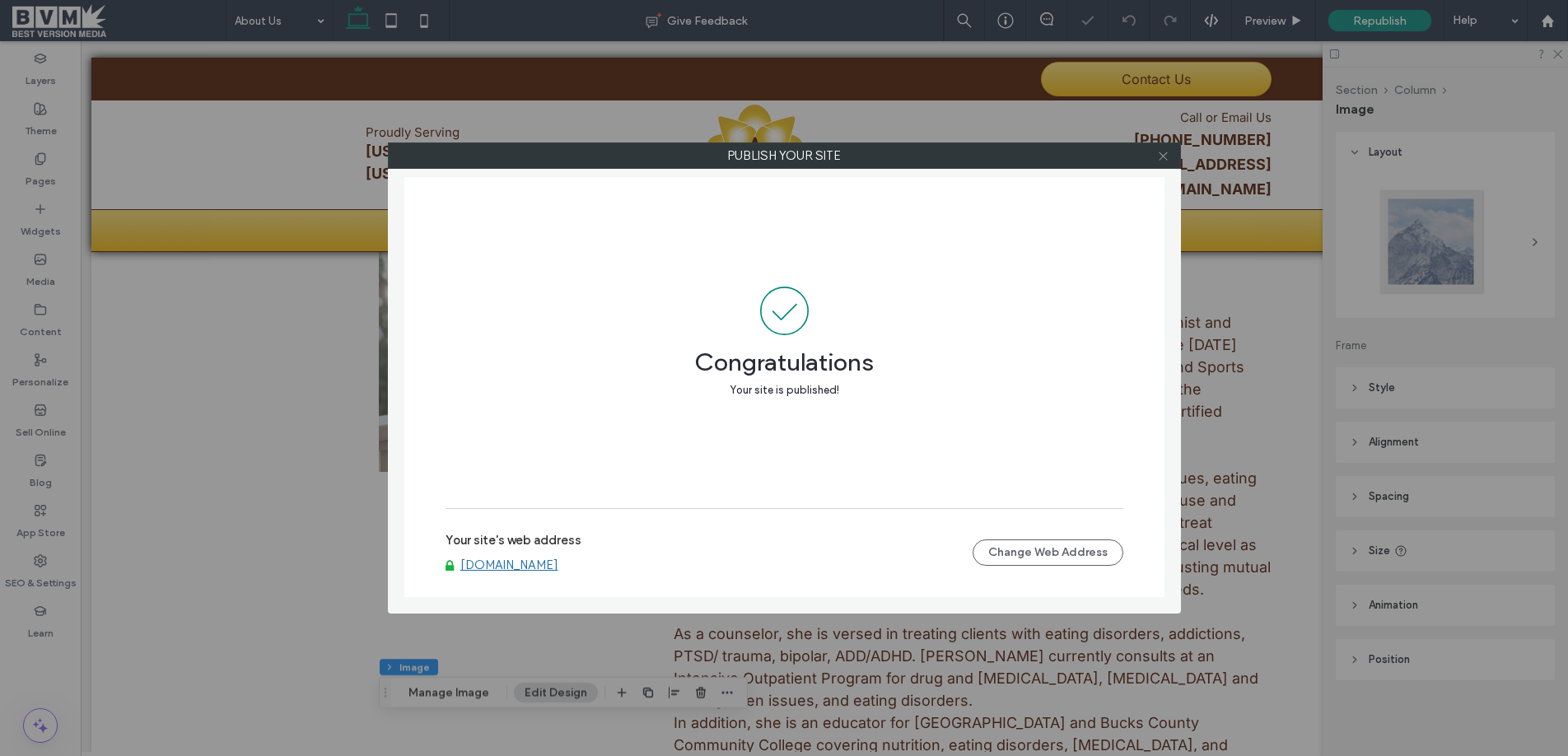
click at [1166, 156] on icon at bounding box center [1163, 156] width 13 height 13
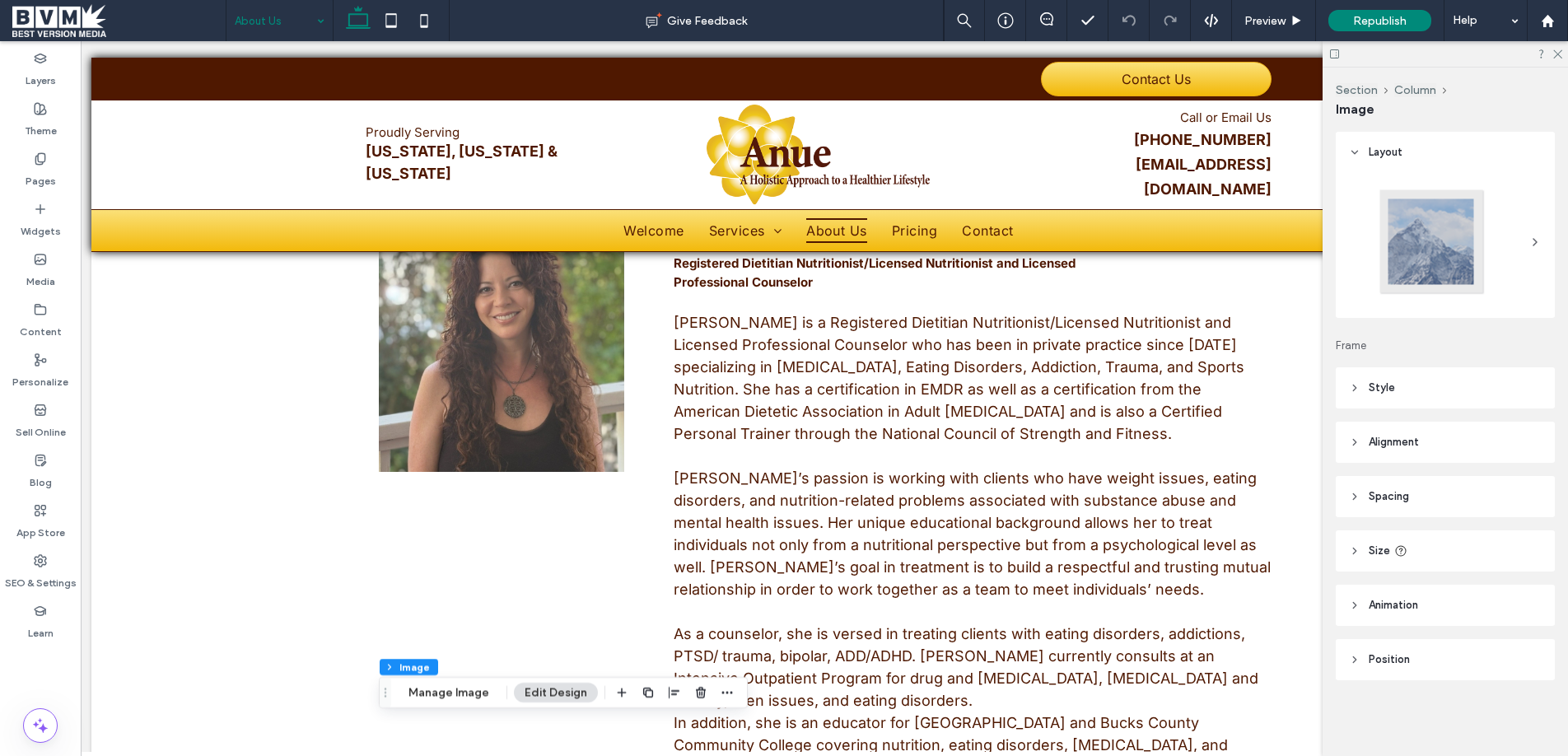
click at [65, 30] on span at bounding box center [119, 20] width 213 height 33
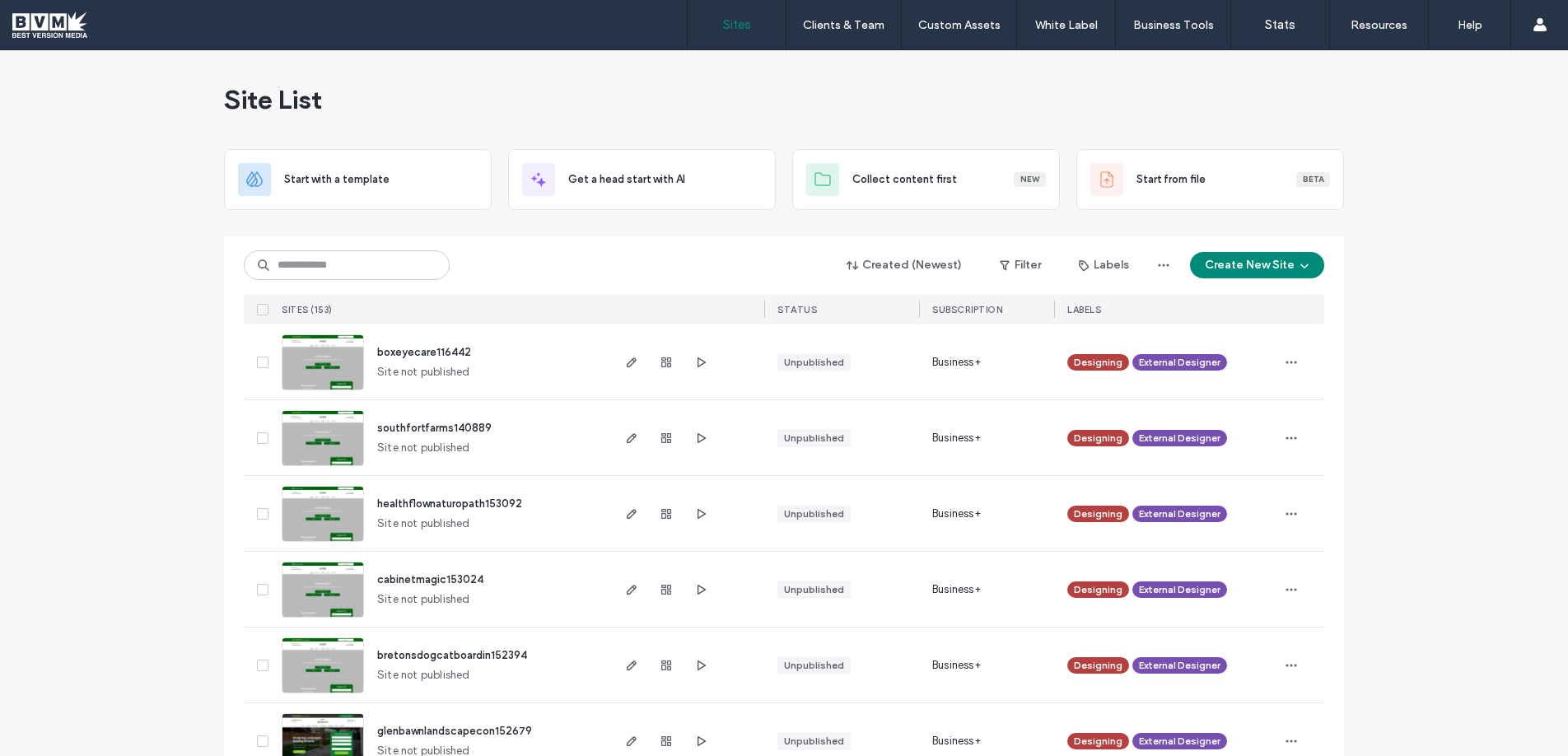
scroll to position [25, 0]
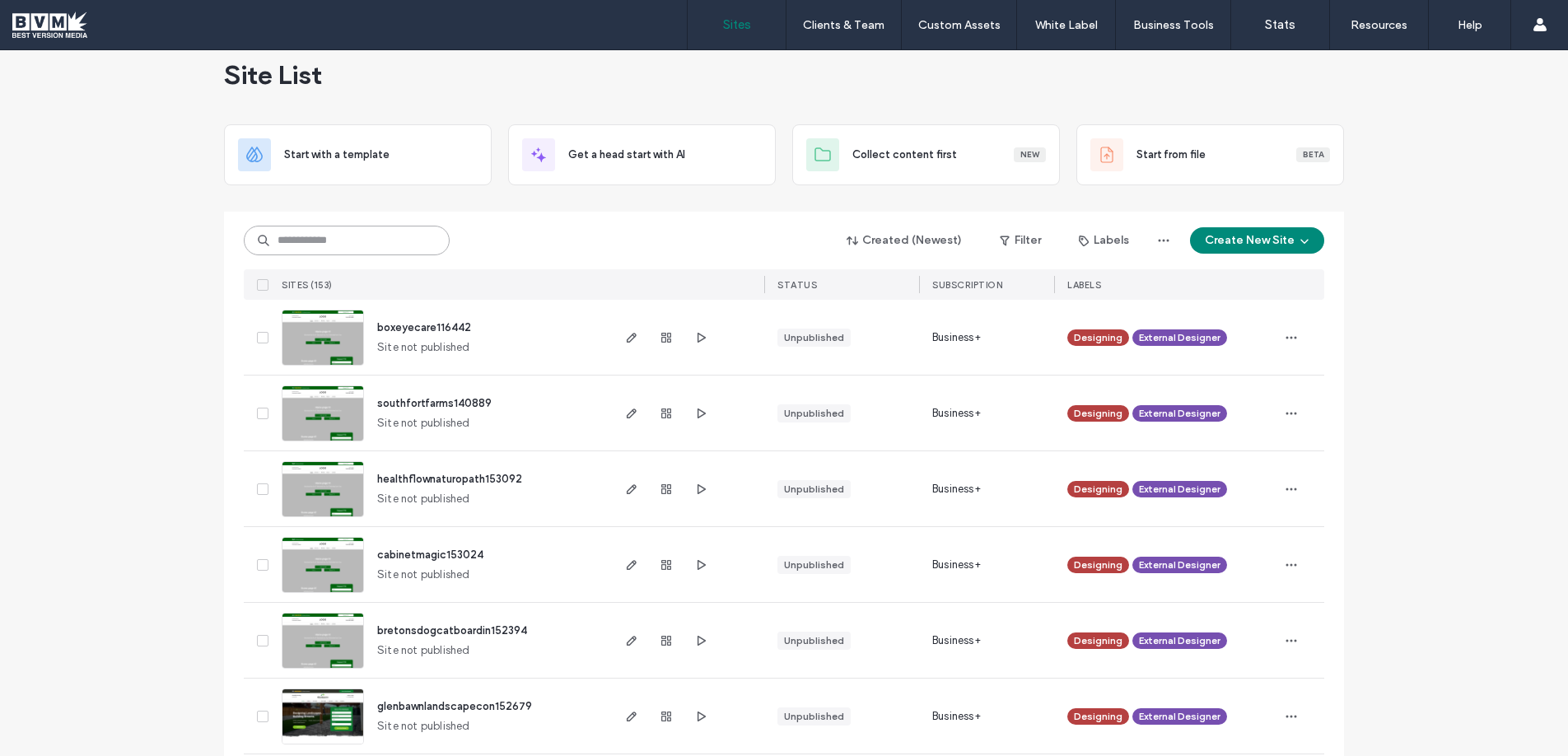
click at [399, 234] on input at bounding box center [347, 240] width 205 height 30
click at [419, 241] on input at bounding box center [347, 240] width 205 height 30
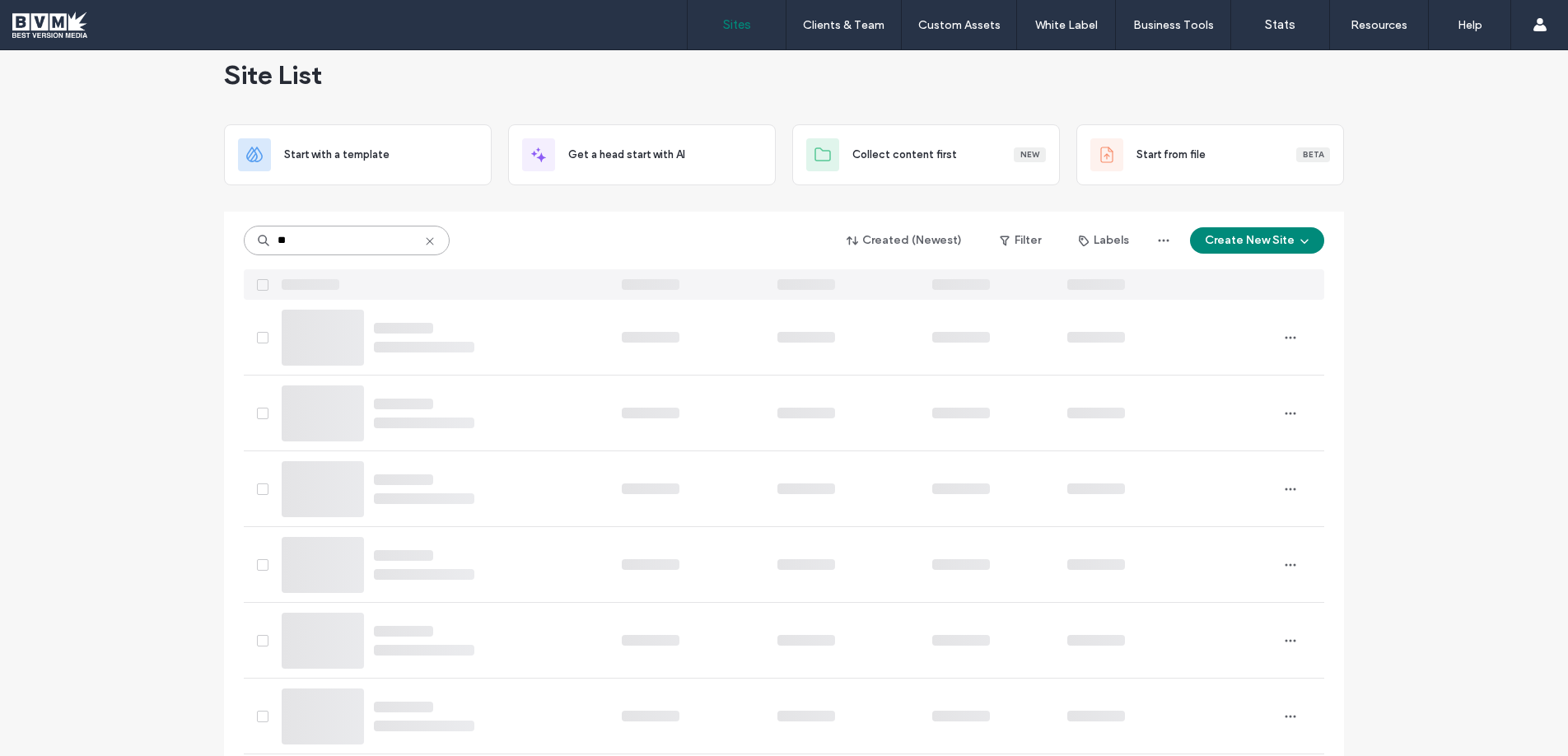
scroll to position [0, 0]
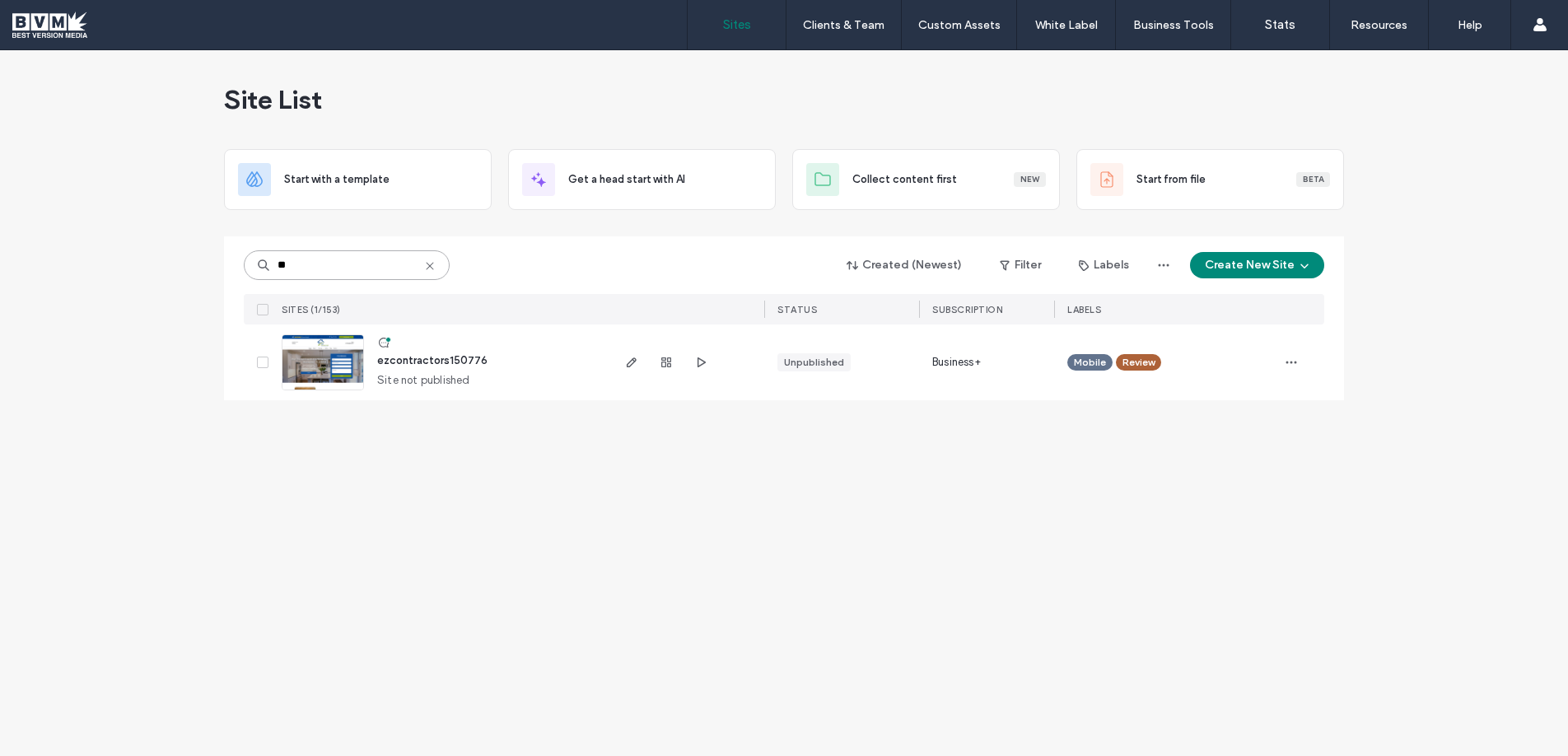
type input "**"
click at [452, 360] on span "ezcontractors150776" at bounding box center [432, 360] width 111 height 13
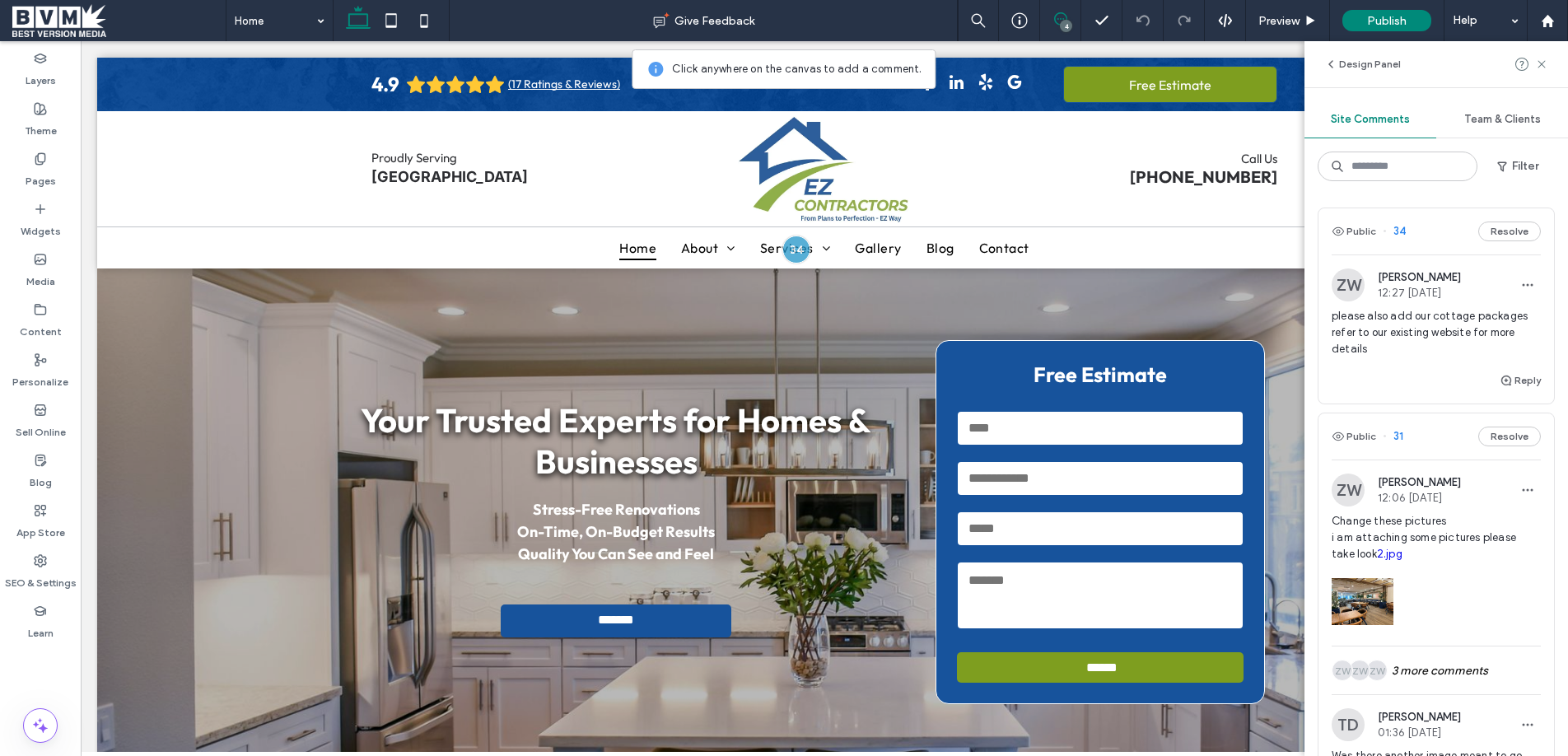
click at [1399, 330] on span "please also add our cottage packages refer to our existing website for more det…" at bounding box center [1436, 333] width 209 height 49
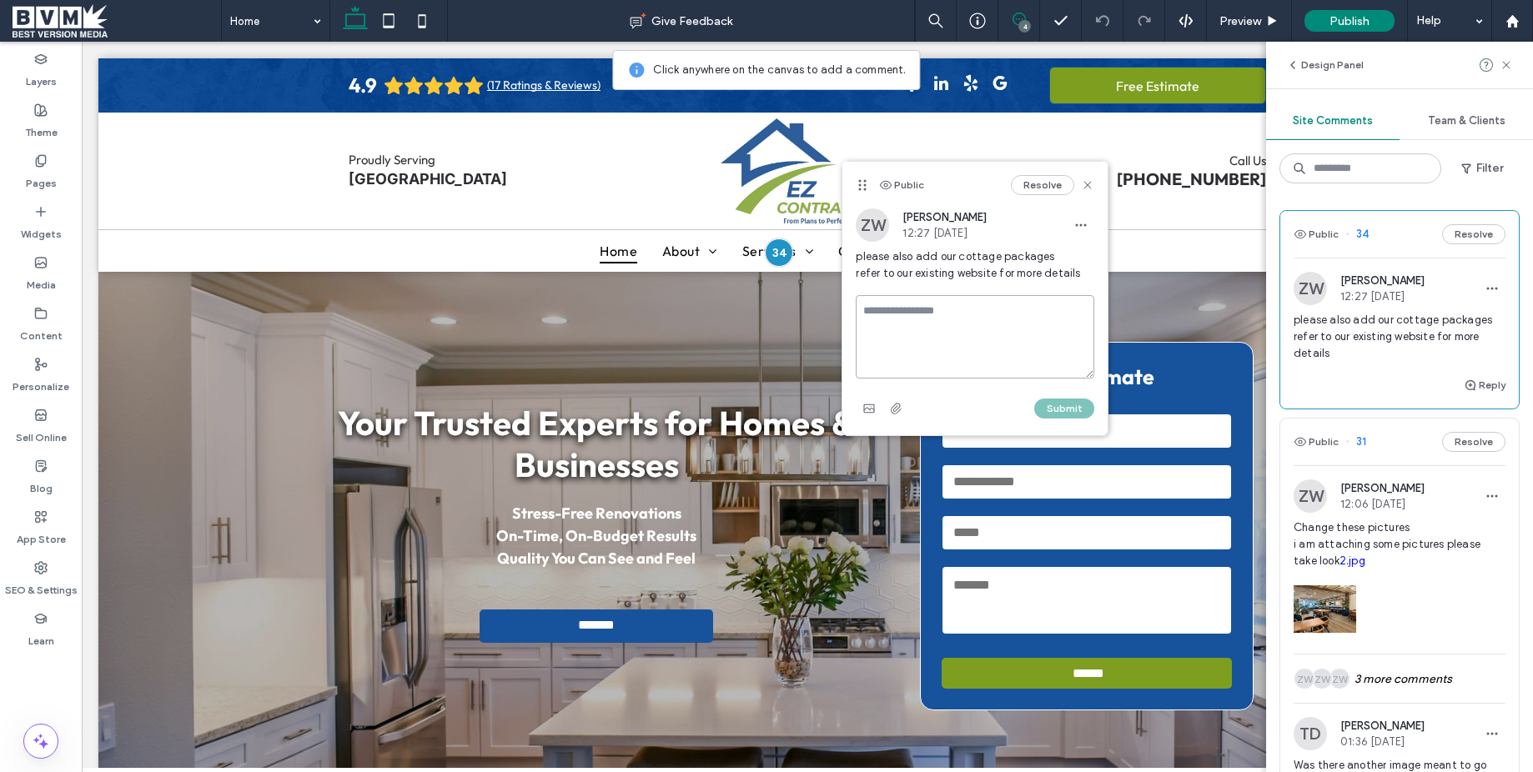
click at [940, 314] on textarea at bounding box center [975, 336] width 239 height 83
click at [950, 361] on textarea "**********" at bounding box center [975, 336] width 239 height 83
drag, startPoint x: 939, startPoint y: 304, endPoint x: 871, endPoint y: 302, distance: 68.4
click at [871, 301] on textarea "**********" at bounding box center [975, 336] width 239 height 83
type textarea "**********"
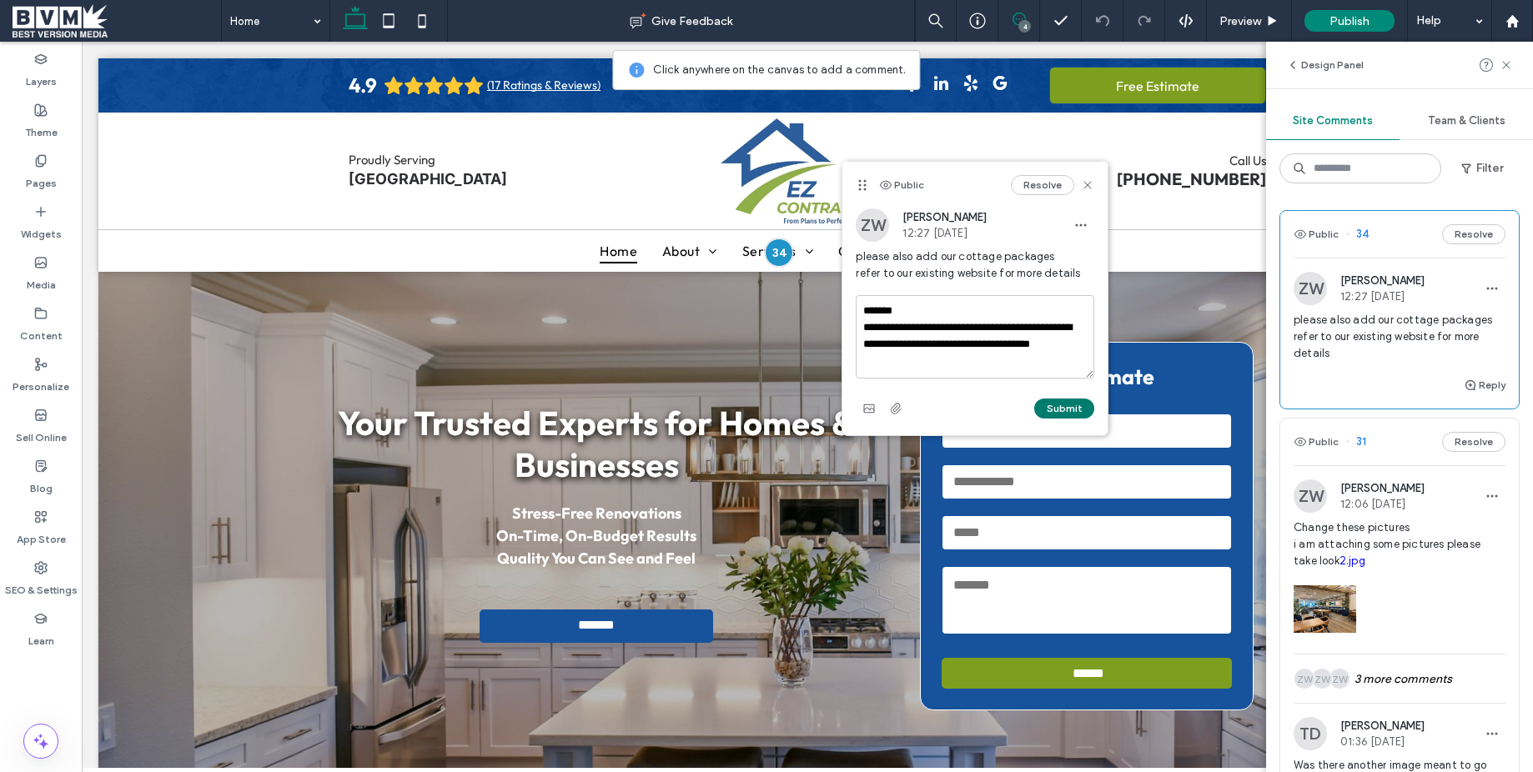
click at [1057, 409] on button "Submit" at bounding box center [1064, 409] width 60 height 20
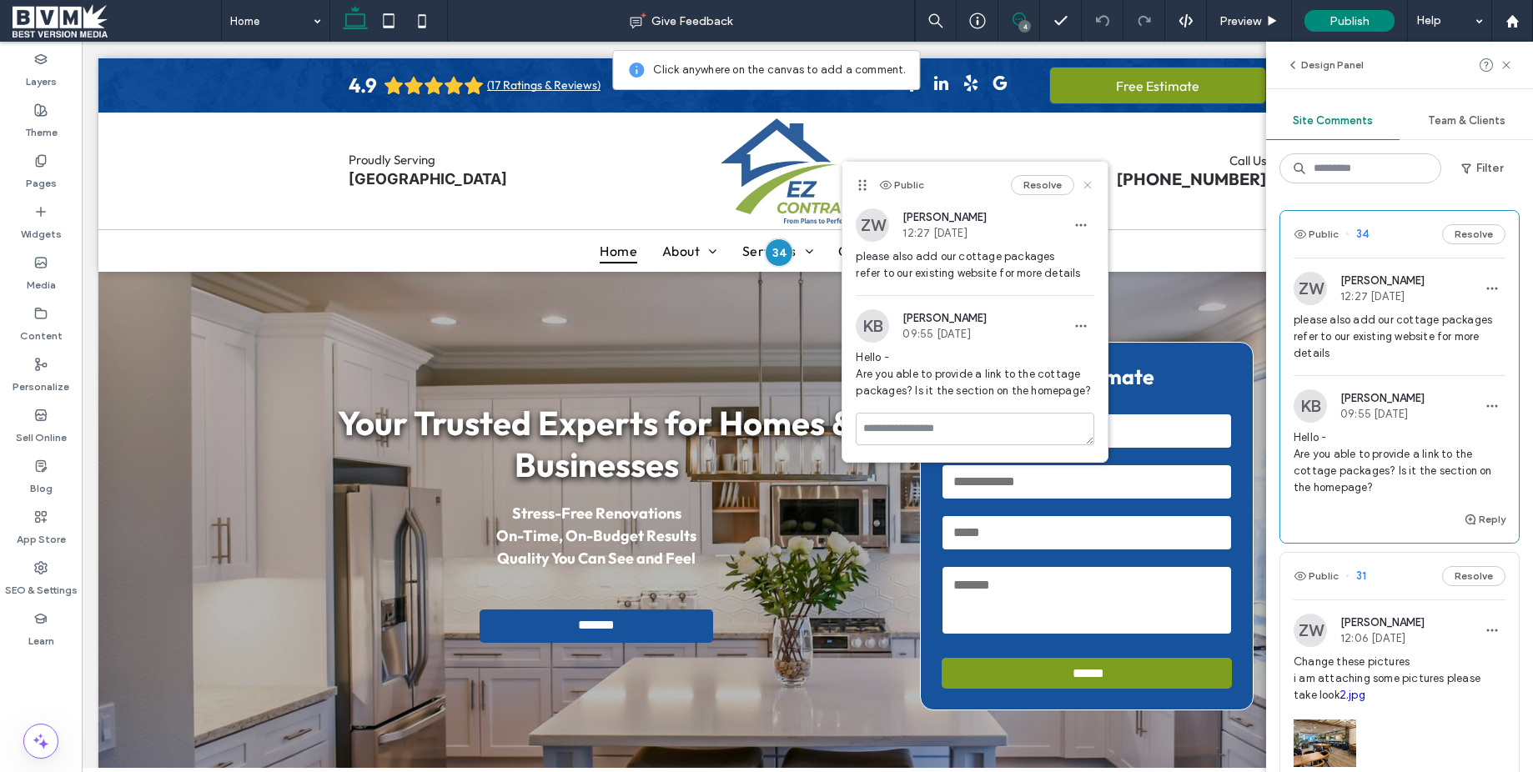
click at [1081, 182] on icon at bounding box center [1087, 184] width 13 height 13
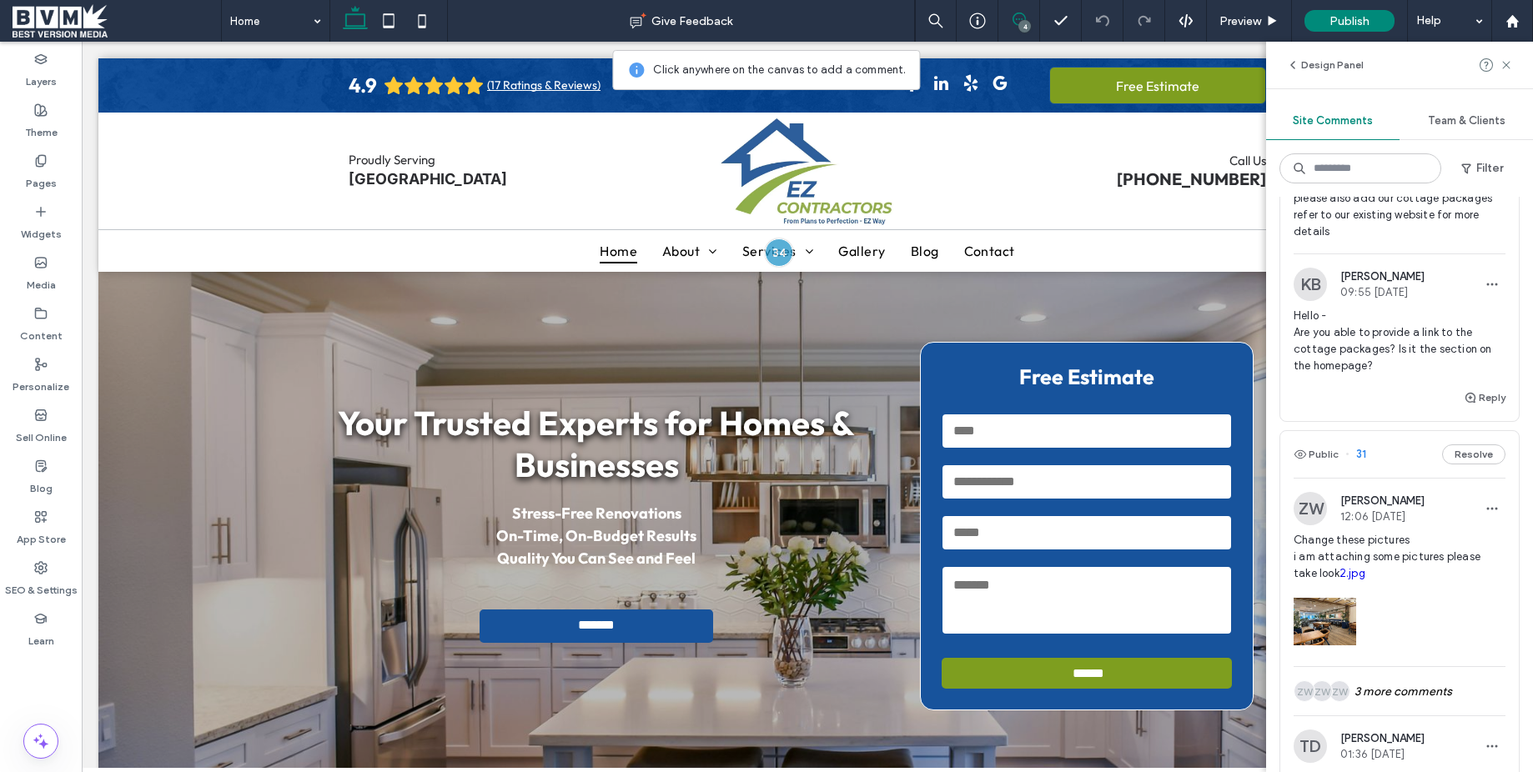
scroll to position [168, 0]
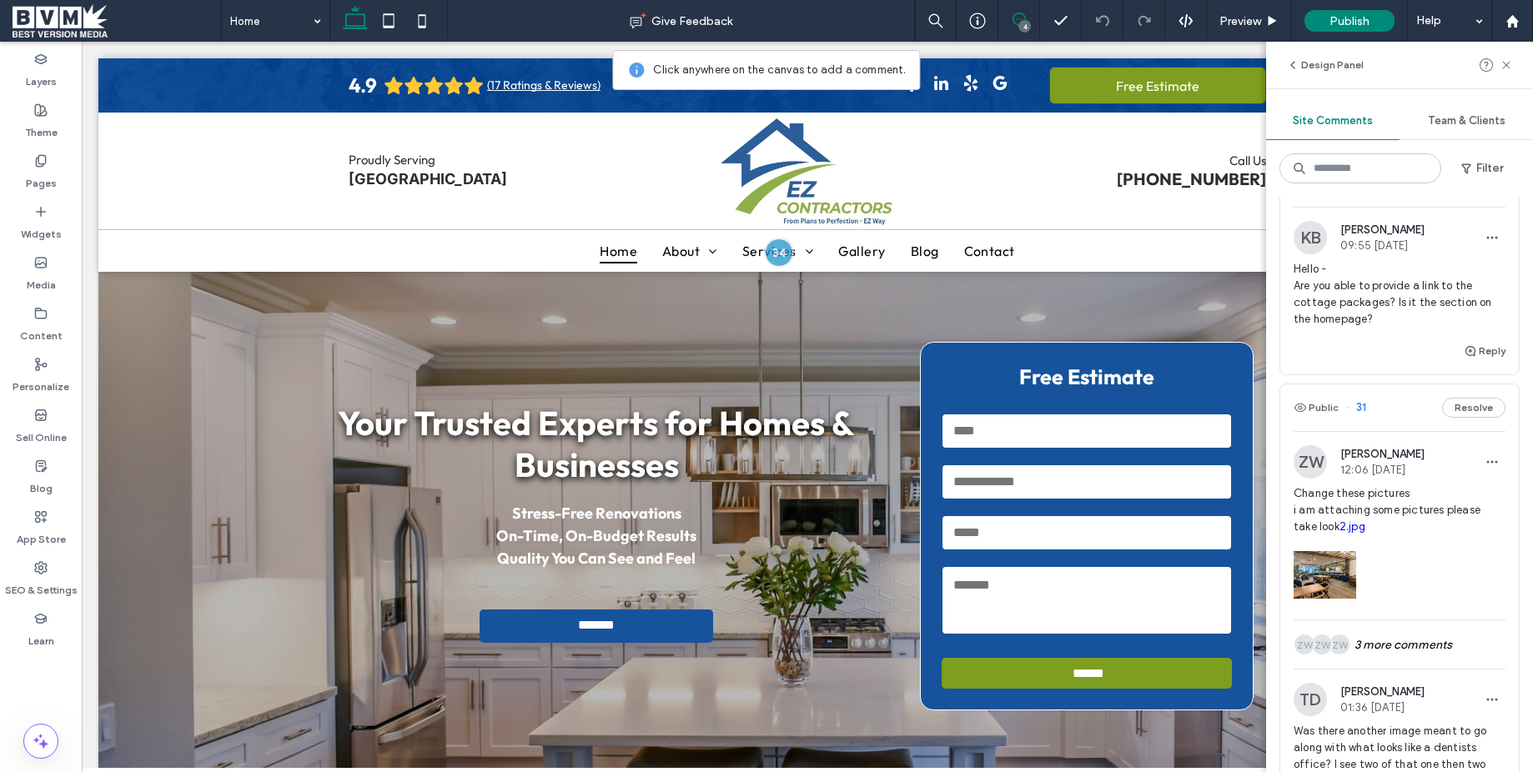
click at [1447, 500] on span "Change these pictures i am attaching some pictures please take look 2.jpg" at bounding box center [1399, 510] width 212 height 50
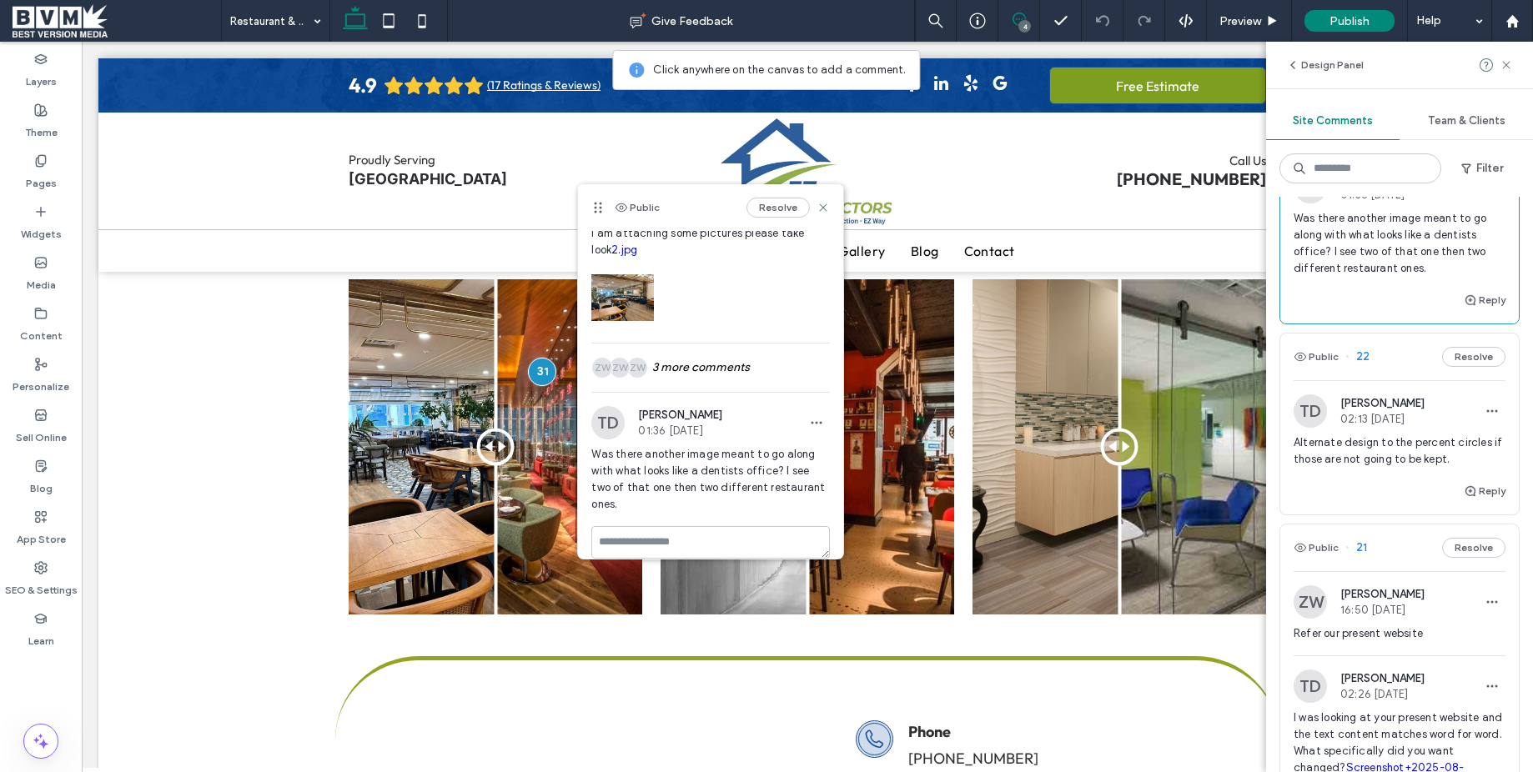
scroll to position [691, 0]
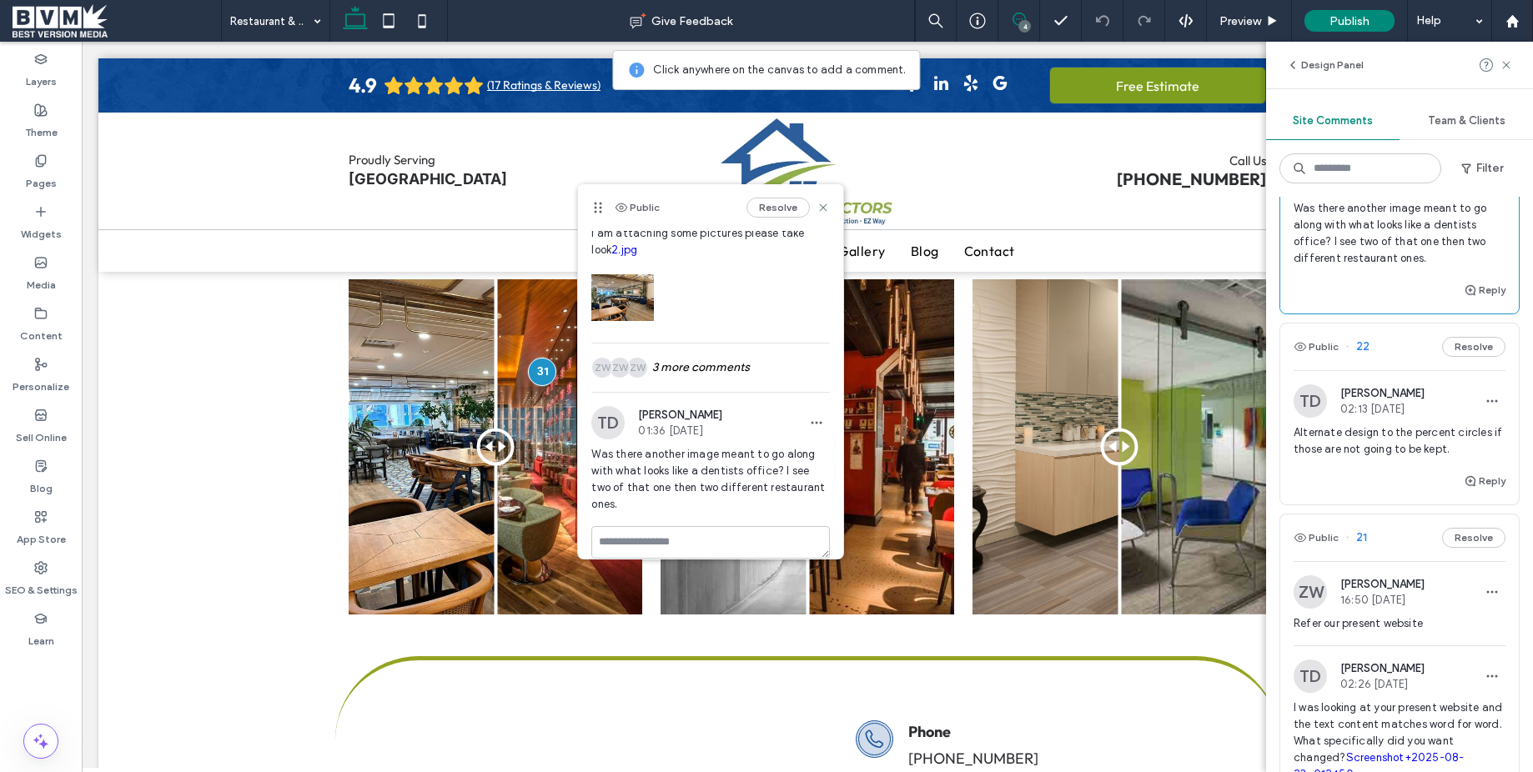
click at [1376, 460] on div "Alternate design to the percent circles if those are not going to be kept." at bounding box center [1399, 447] width 212 height 47
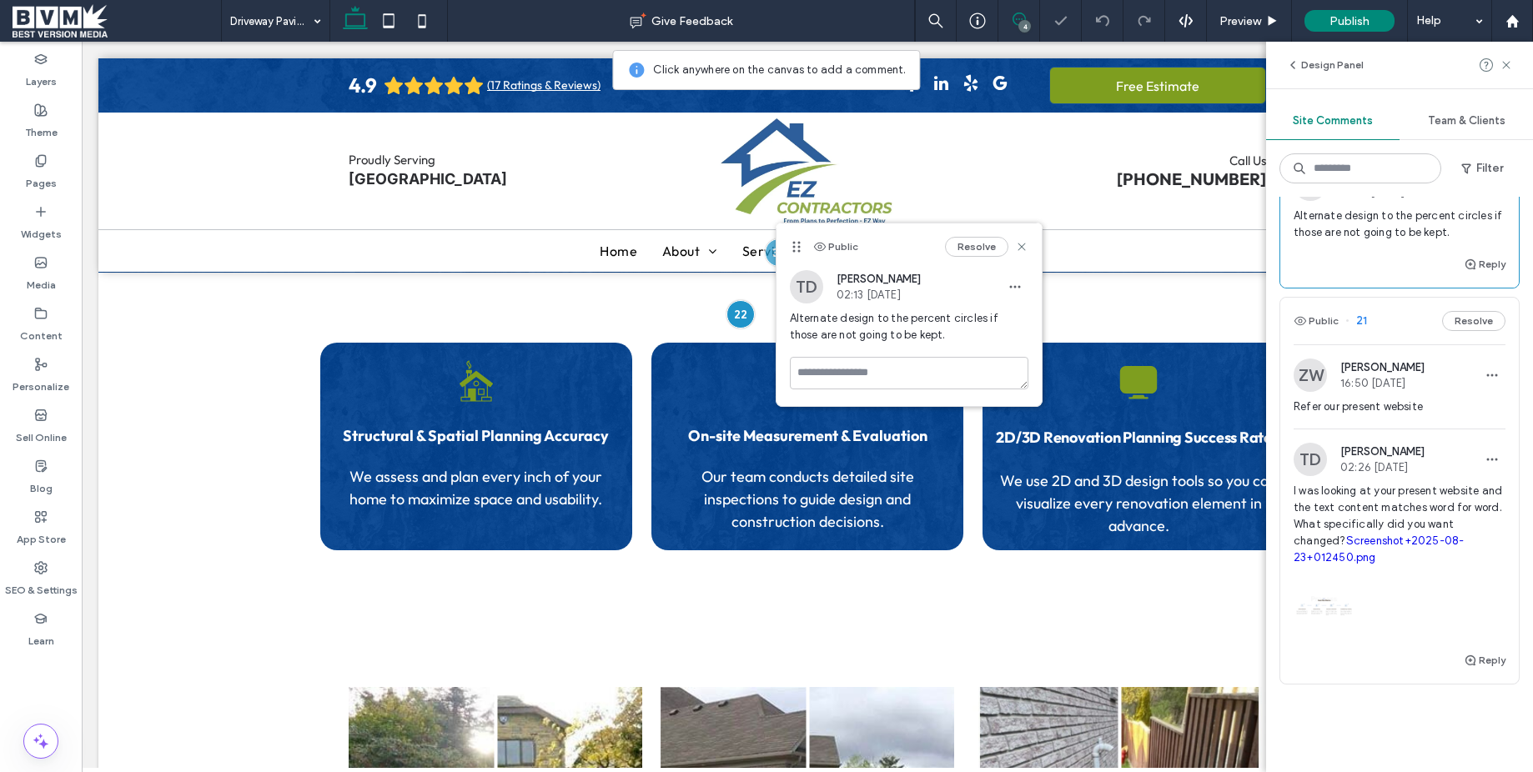
scroll to position [912, 0]
click at [1416, 415] on div "Refer our present website" at bounding box center [1399, 409] width 212 height 30
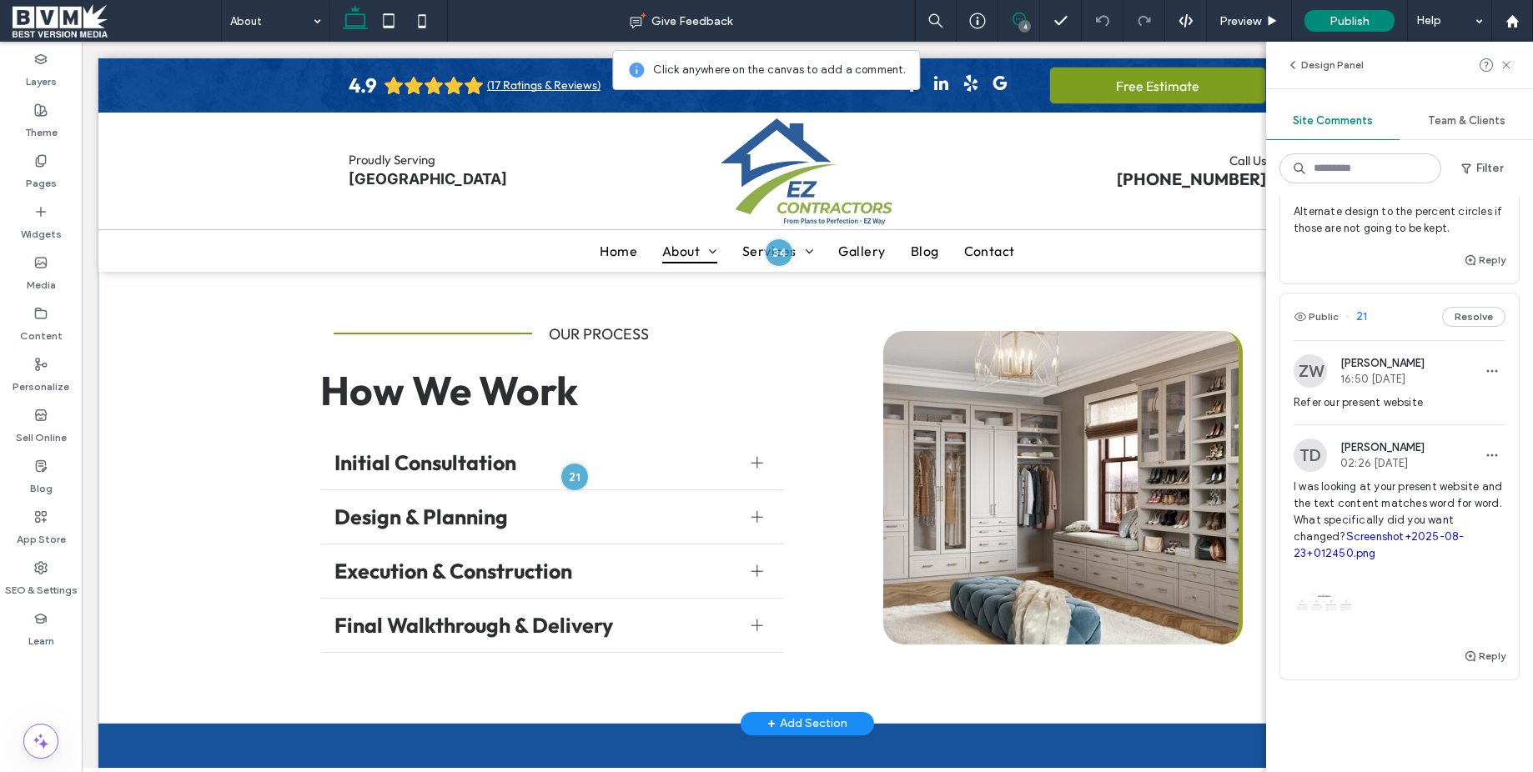
scroll to position [813, 0]
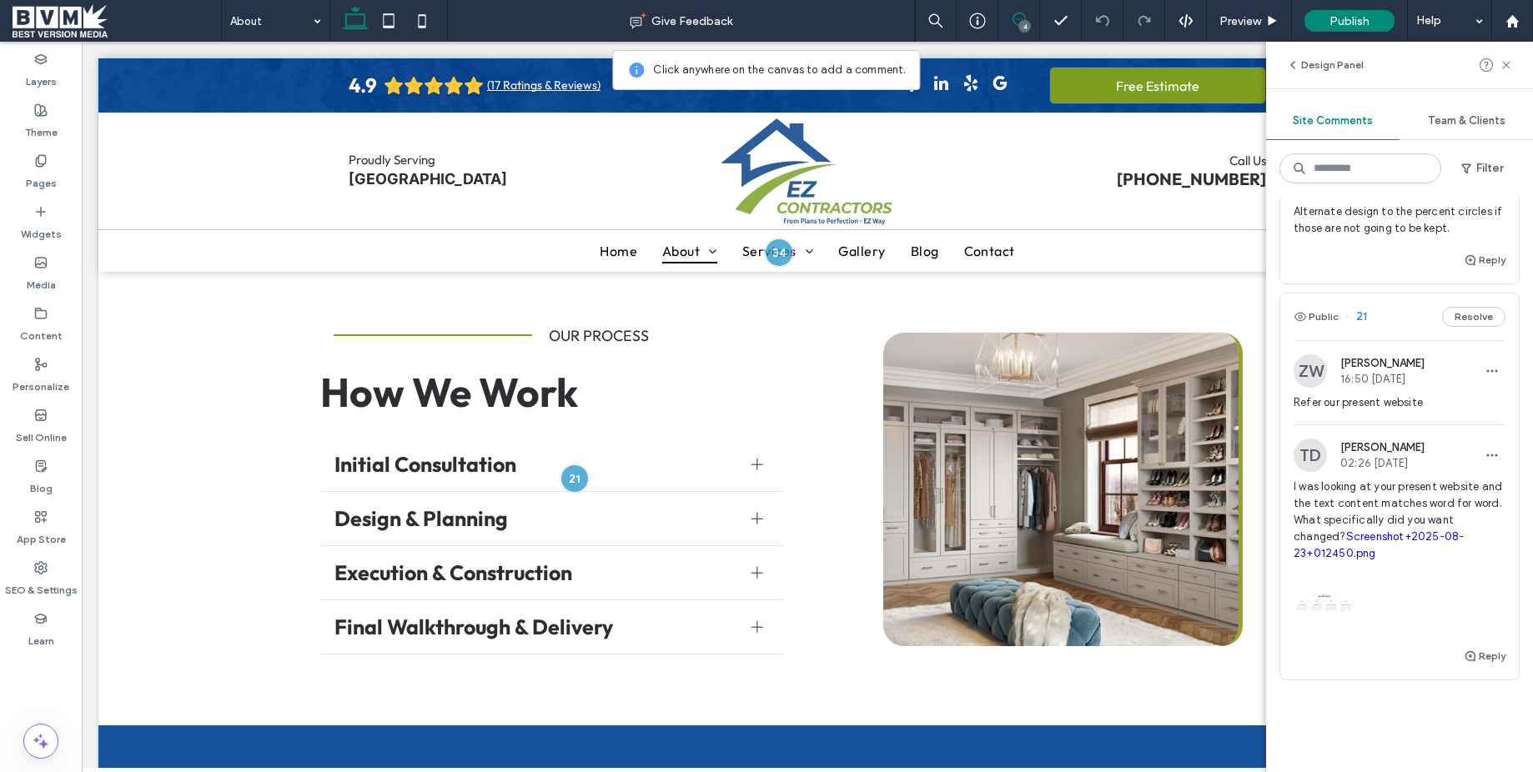
click at [36, 11] on span at bounding box center [117, 20] width 208 height 33
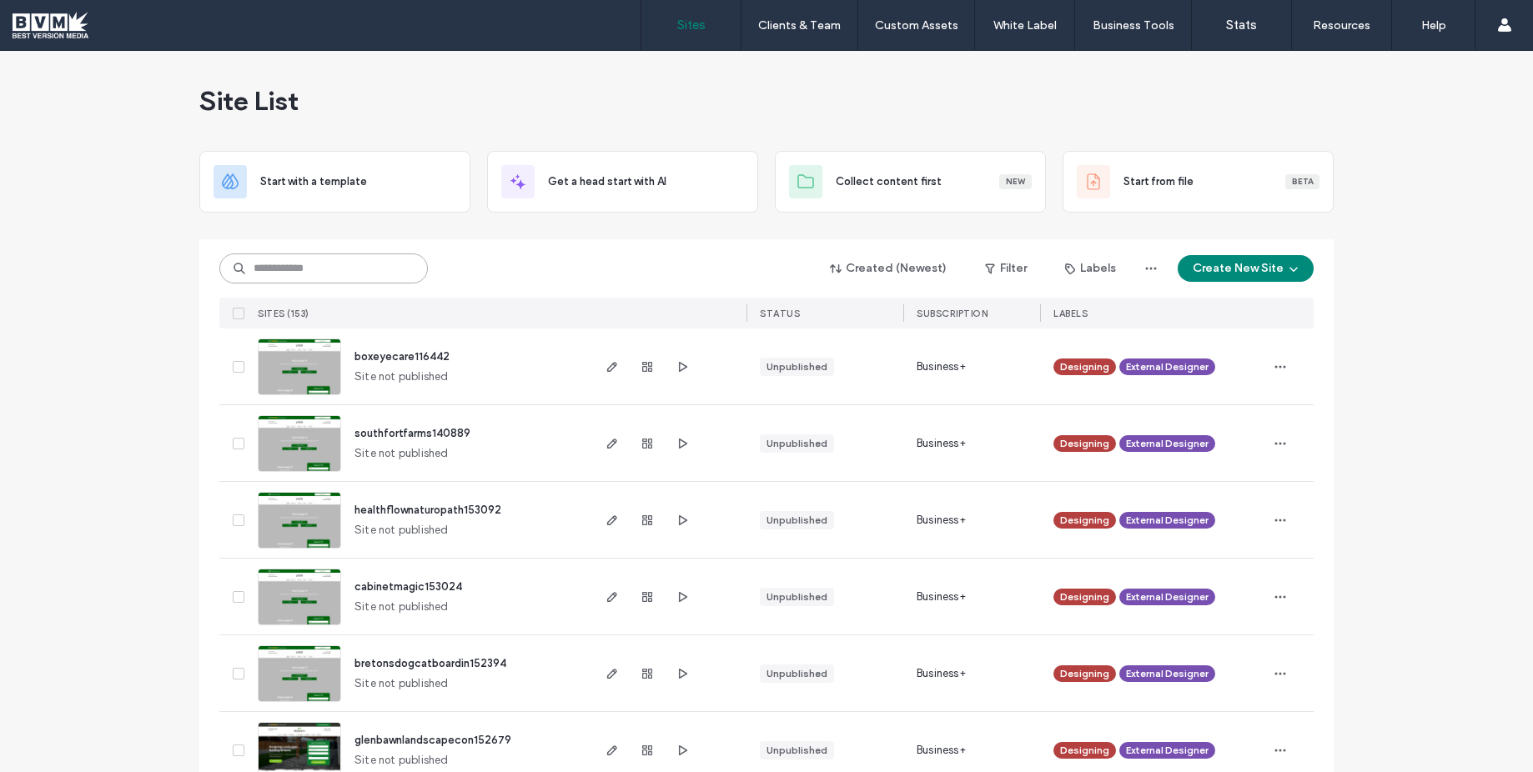
click at [380, 274] on input at bounding box center [323, 269] width 208 height 30
click at [320, 265] on input at bounding box center [323, 269] width 208 height 30
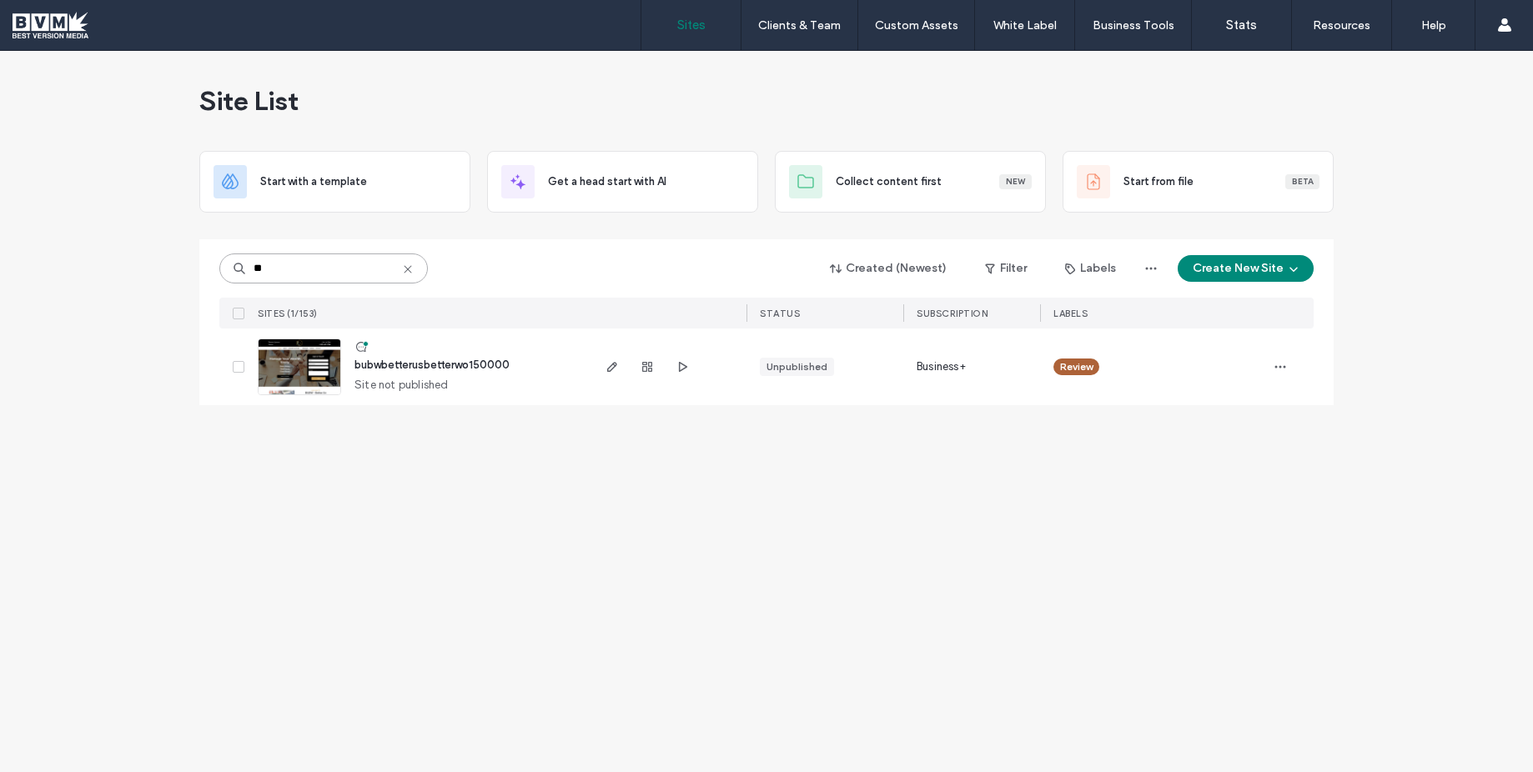
type input "**"
click at [423, 365] on span "bubwbetterusbetterwo150000" at bounding box center [431, 365] width 155 height 13
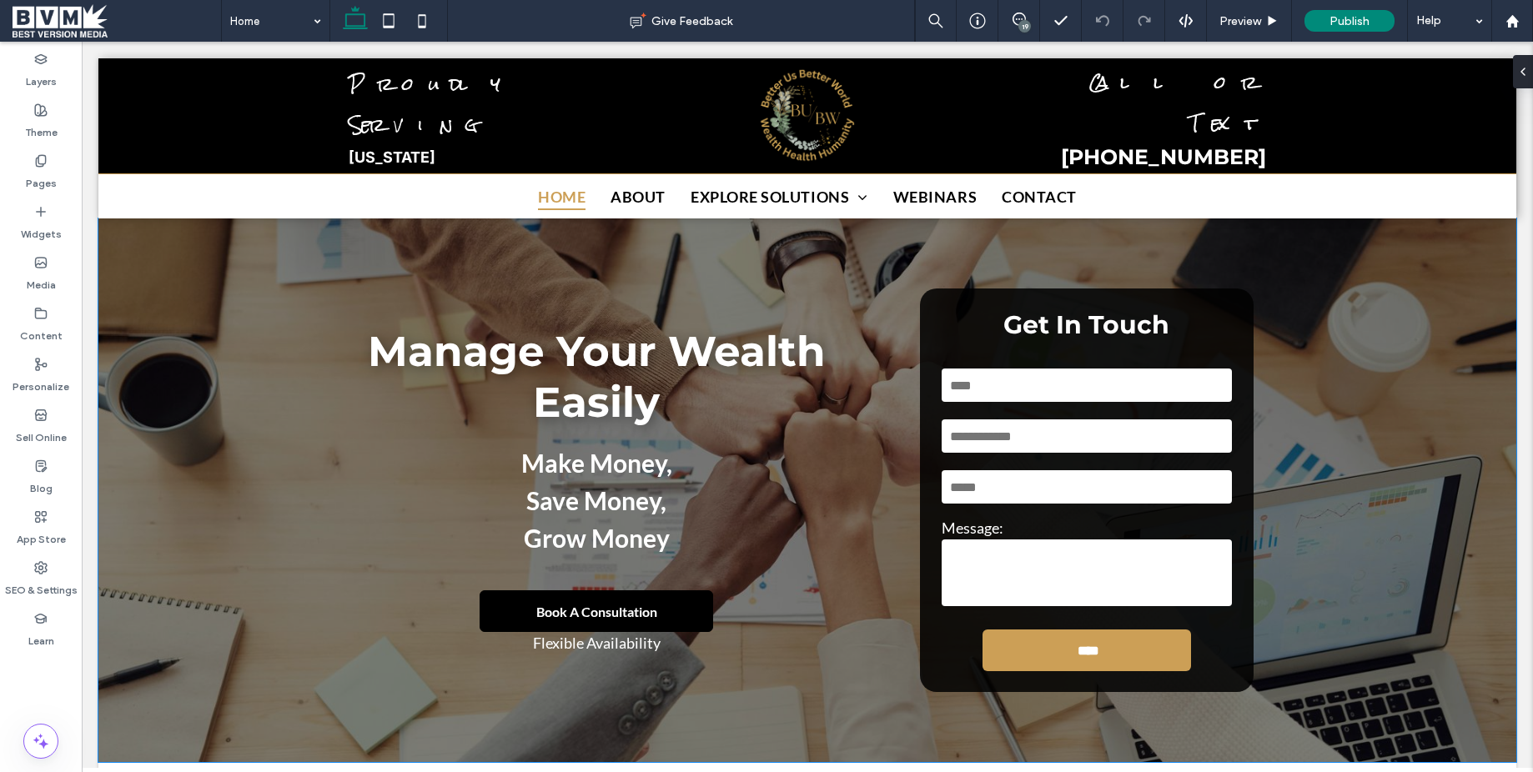
click at [244, 237] on div "Manage Your Wealth Easily Make Money, Save Money, Grow Money Book A Consultatio…" at bounding box center [807, 490] width 1418 height 544
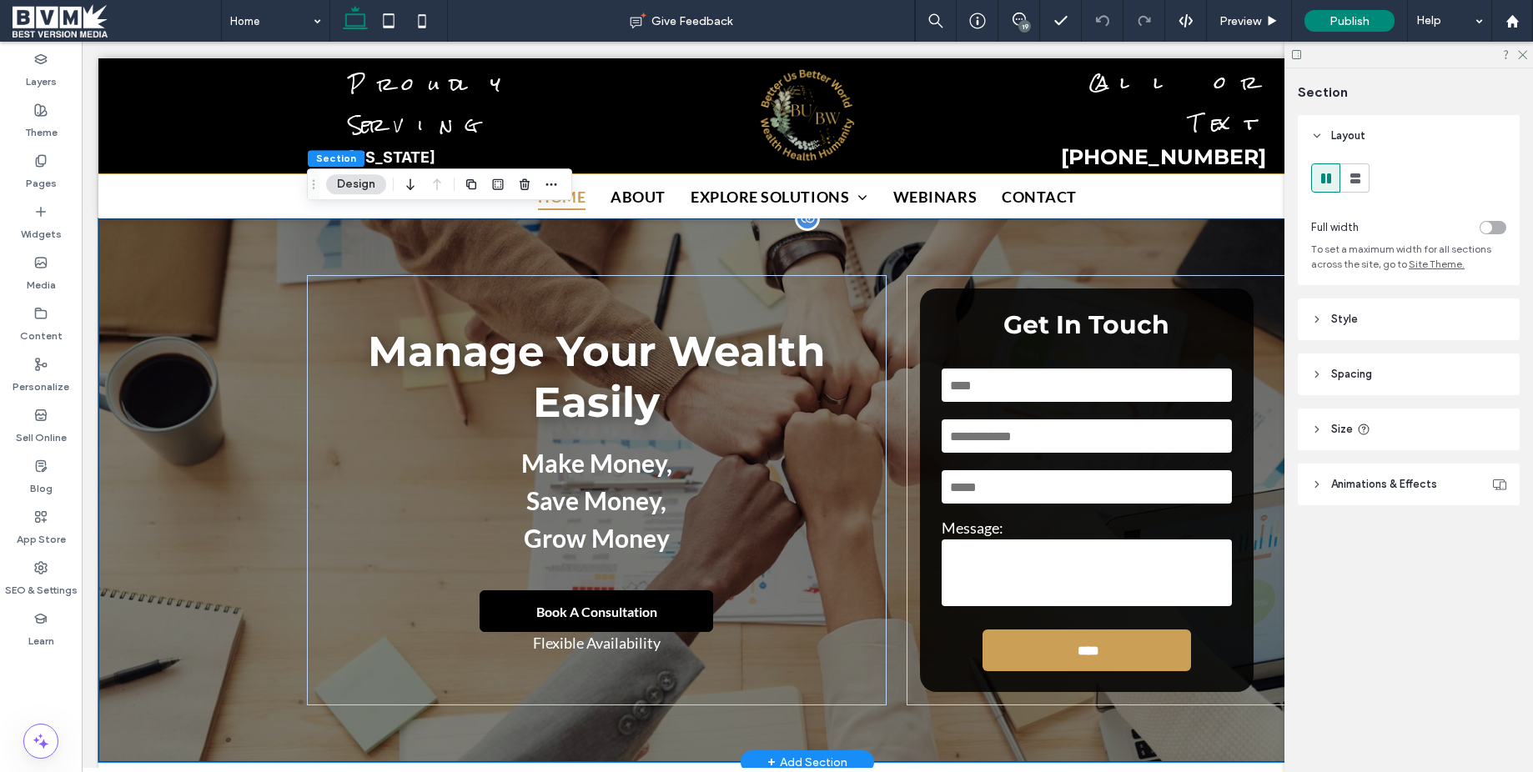
click at [244, 237] on div "Manage Your Wealth Easily Make Money, Save Money, Grow Money Book A Consultatio…" at bounding box center [807, 490] width 1418 height 544
click at [1365, 336] on header "Style" at bounding box center [1409, 320] width 222 height 42
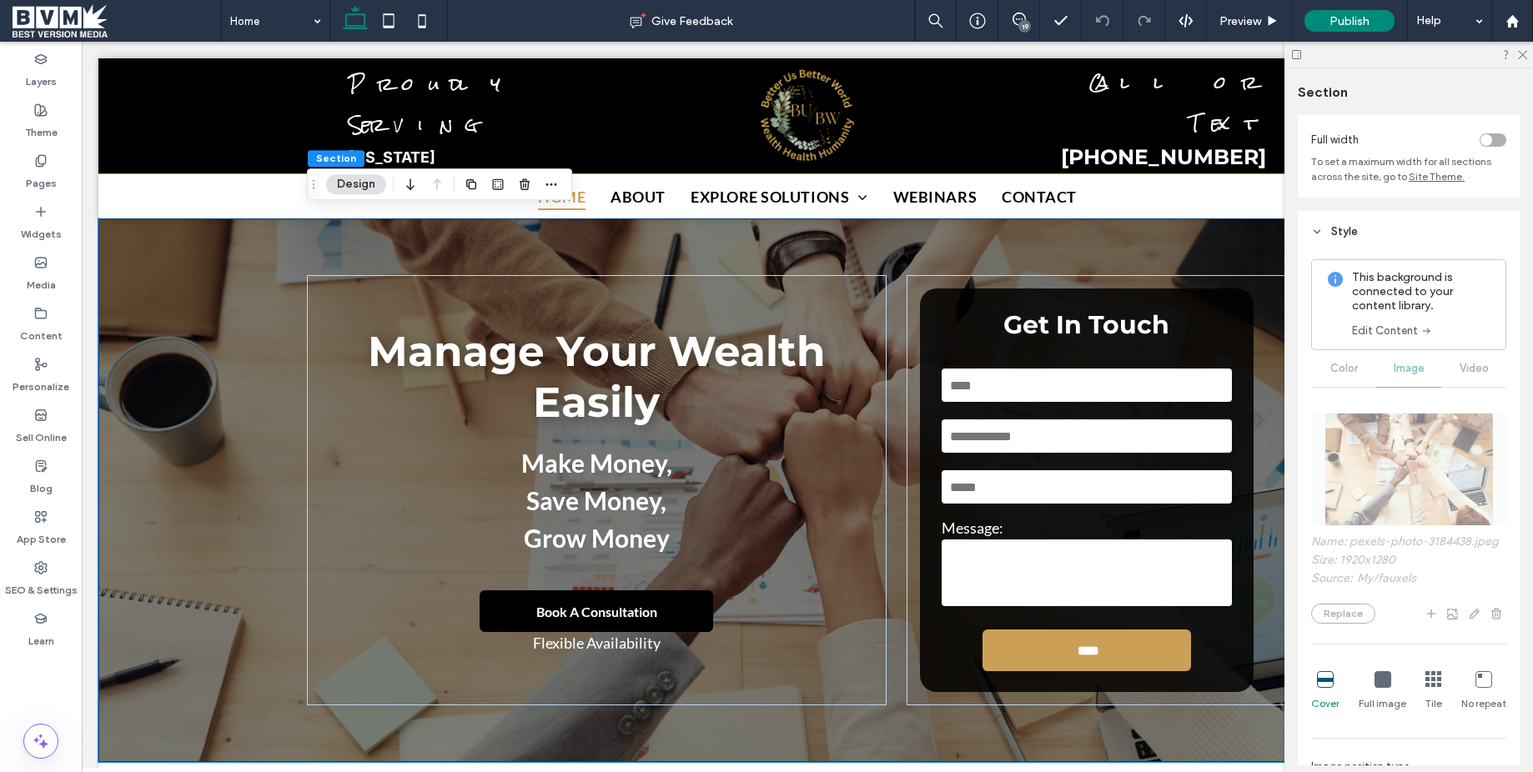
scroll to position [91, 0]
click at [41, 324] on label "Content" at bounding box center [41, 331] width 43 height 23
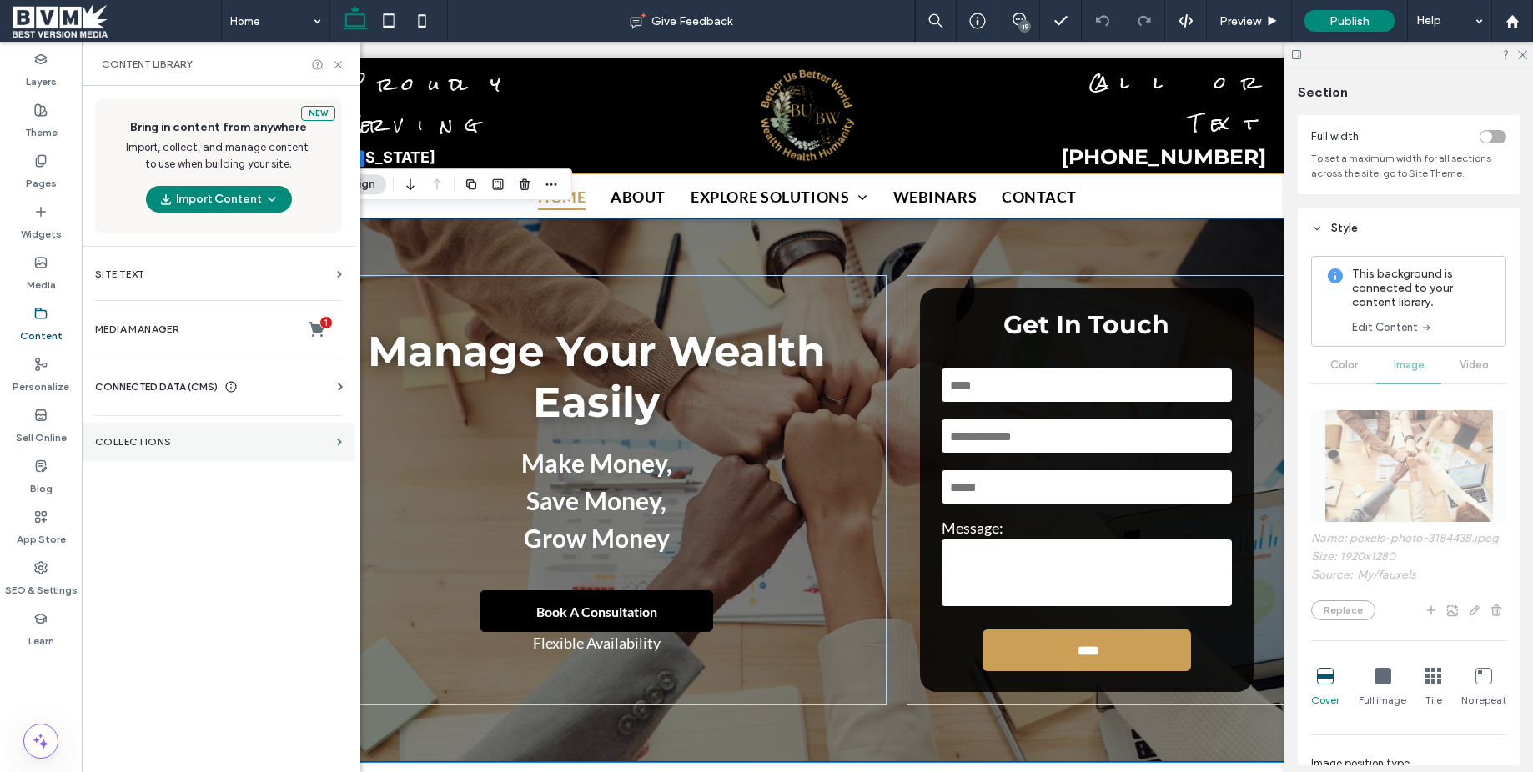
click at [136, 439] on label "Collections" at bounding box center [212, 442] width 235 height 12
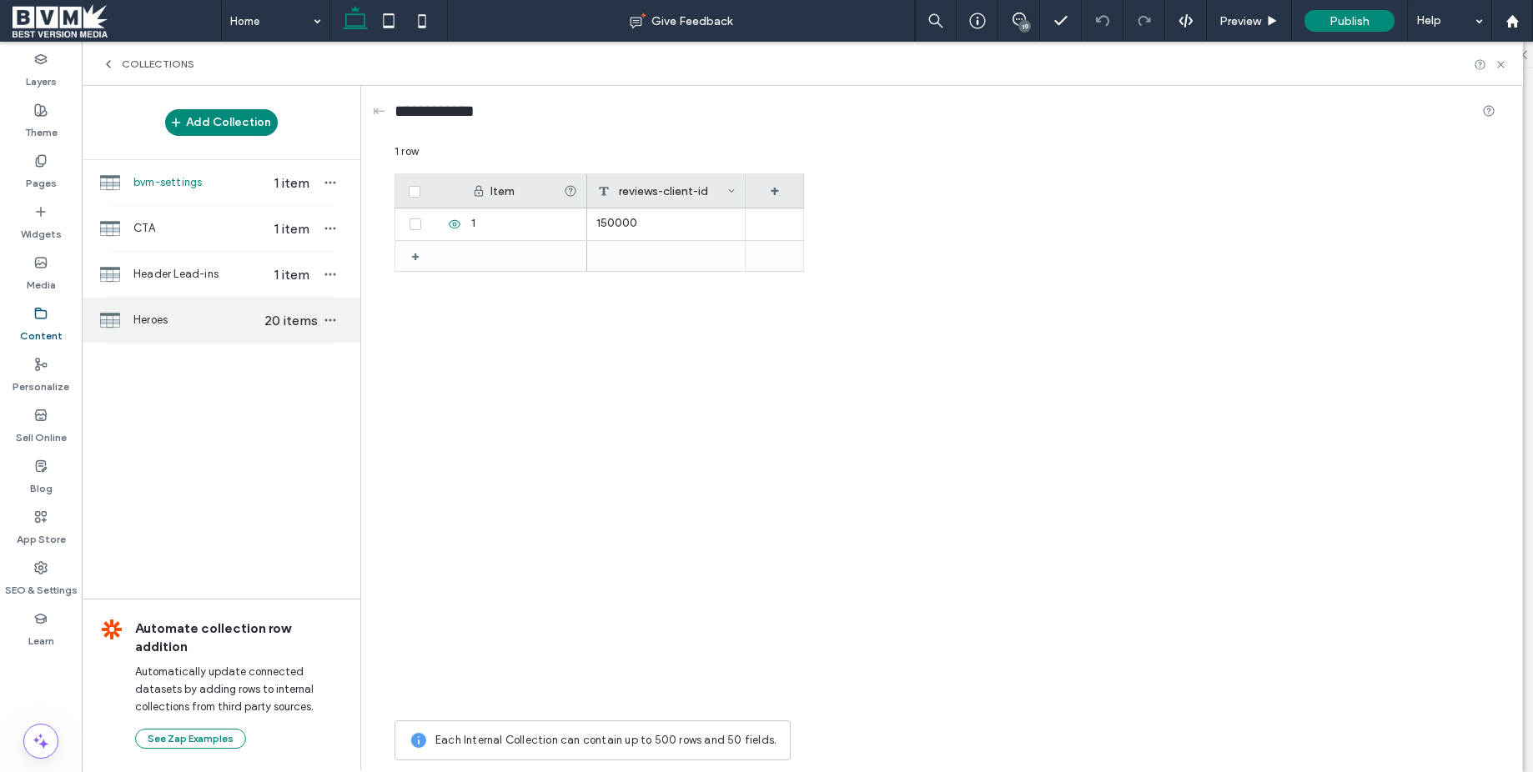
click at [200, 314] on span "Heroes" at bounding box center [197, 320] width 128 height 17
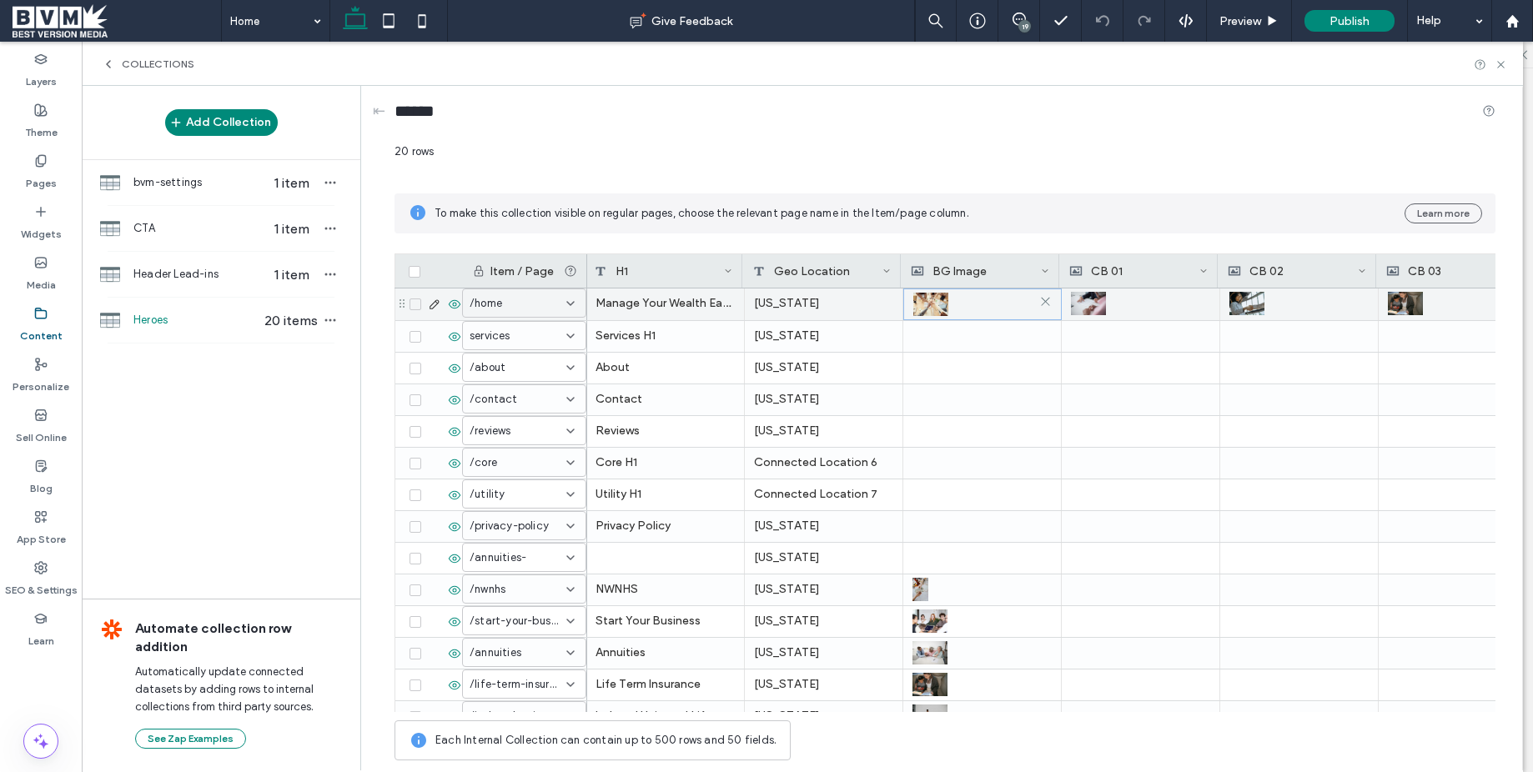
scroll to position [0, 3]
click at [935, 300] on img at bounding box center [928, 304] width 35 height 23
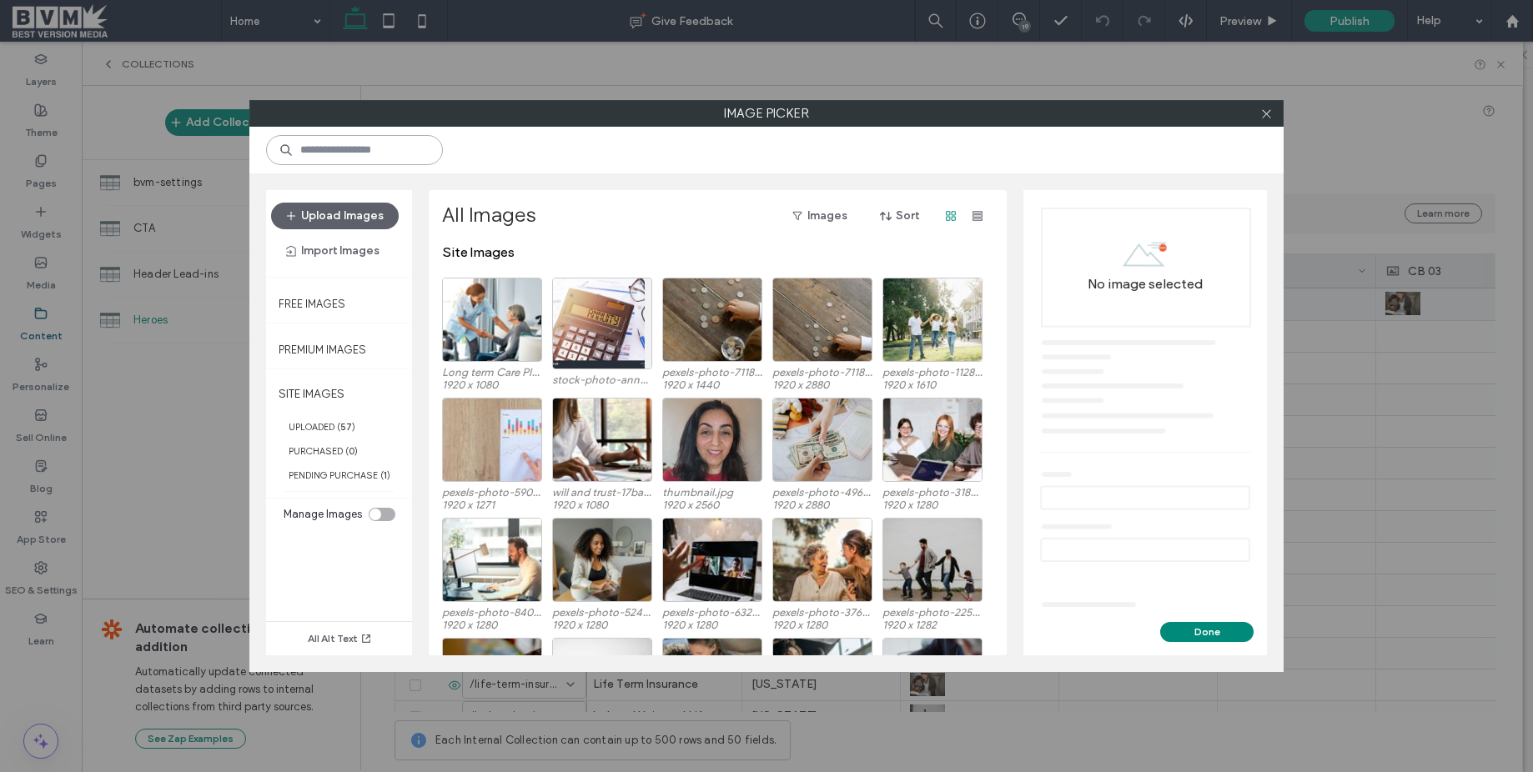
click at [375, 146] on input at bounding box center [354, 150] width 177 height 30
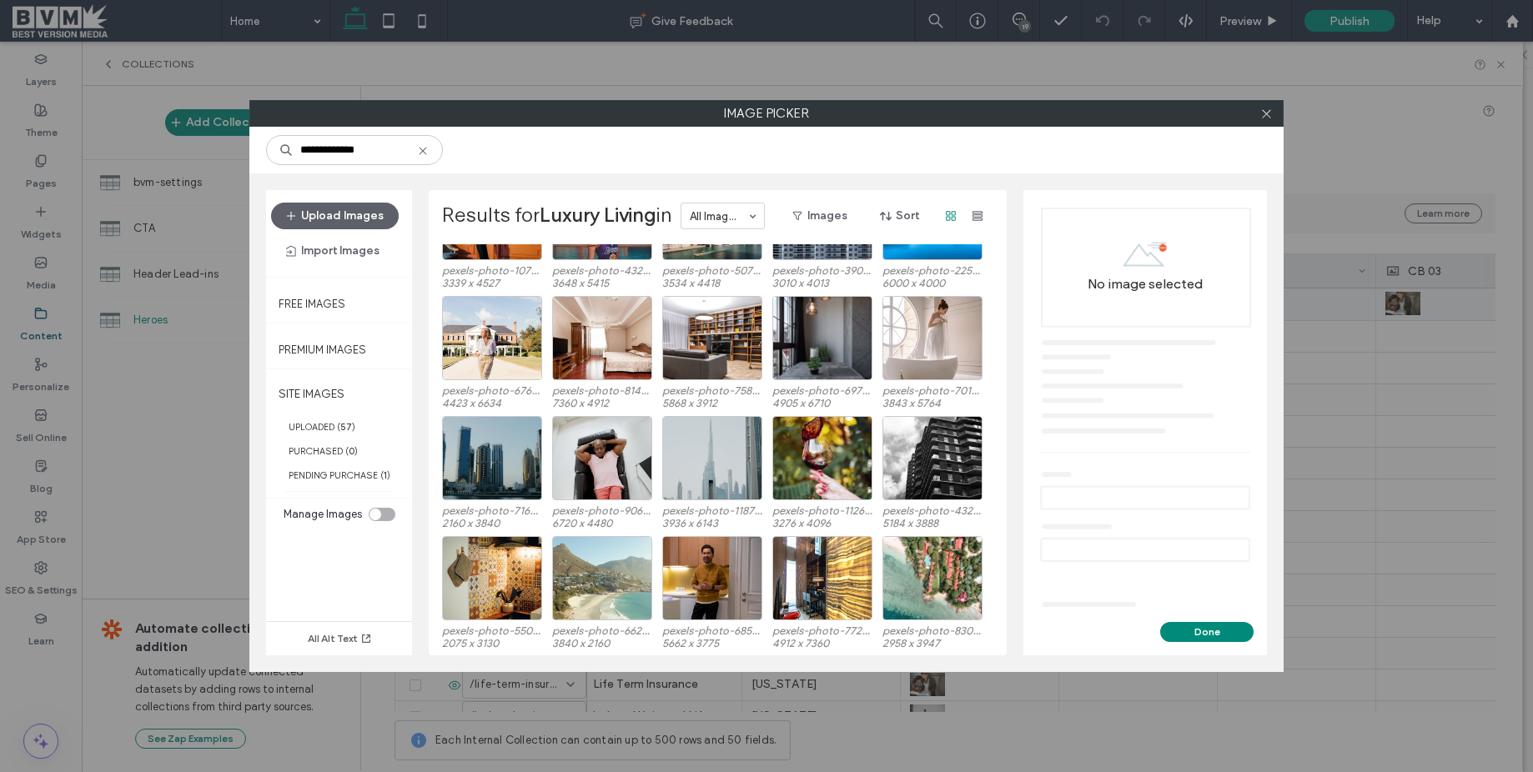
scroll to position [2948, 0]
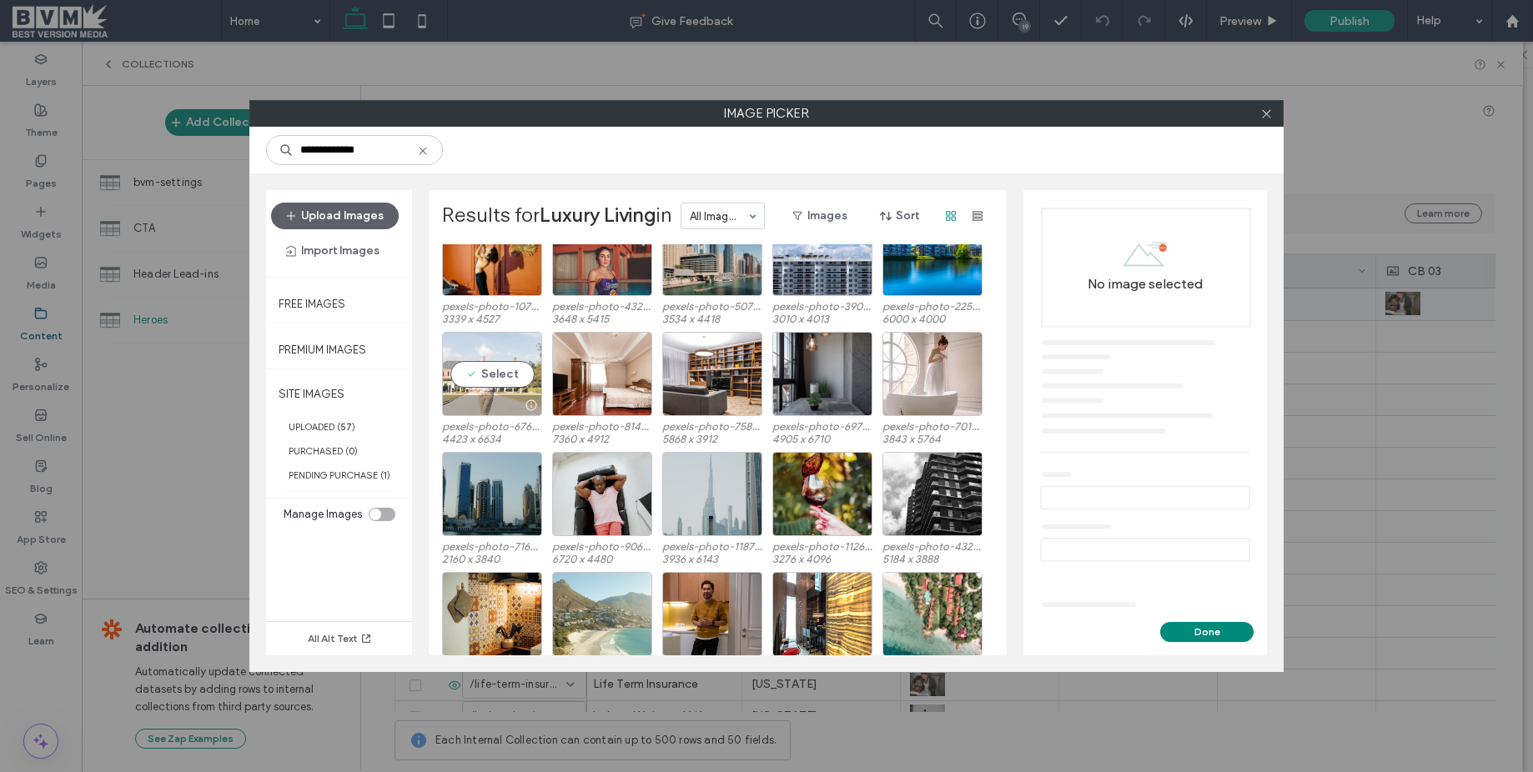
click at [495, 367] on div "Select" at bounding box center [492, 374] width 100 height 84
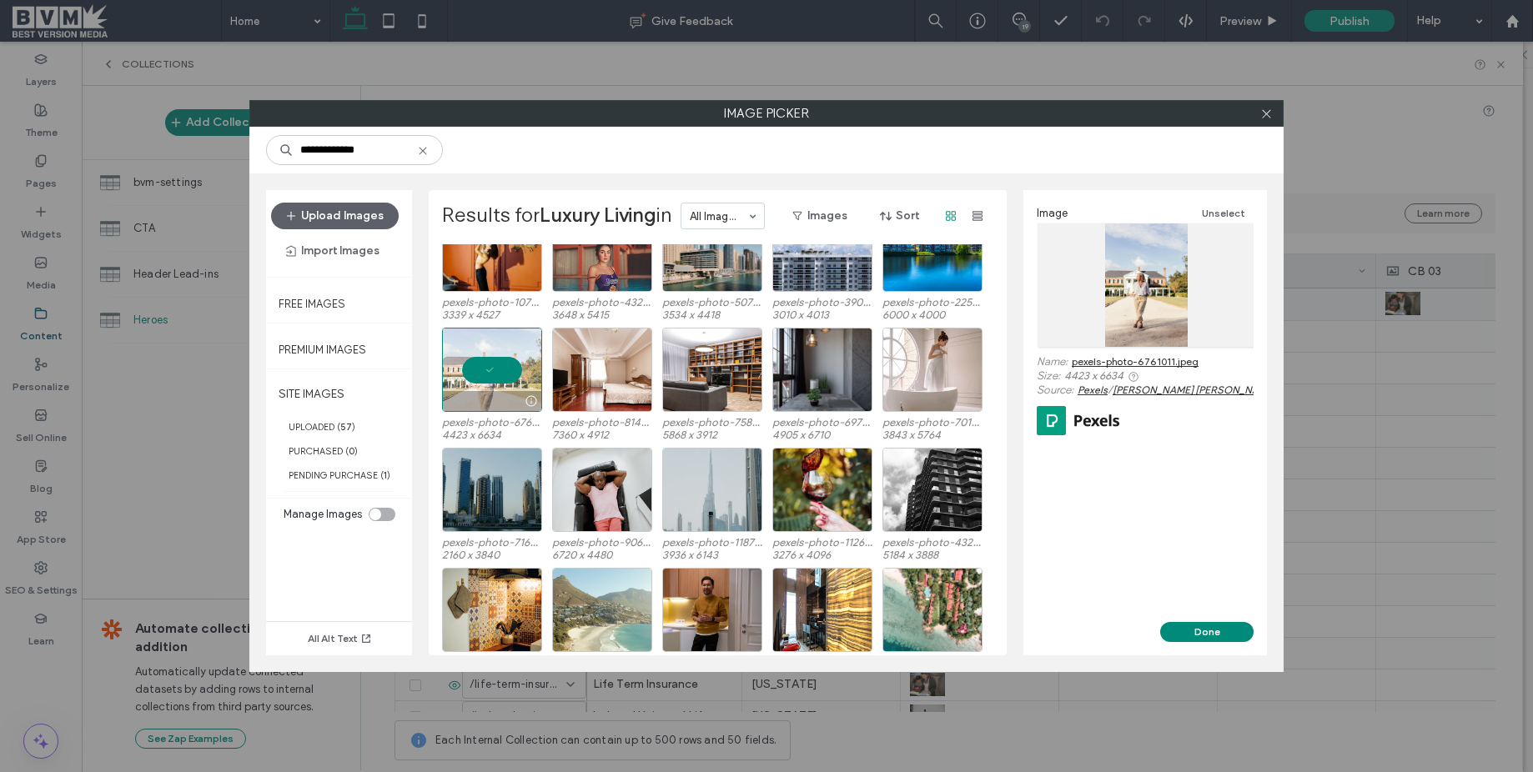
click at [479, 388] on div "pexels-photo-4471209.jpeg 6000 x 4000 pexels-photo-2347102.jpeg 2465 x 3697 pex…" at bounding box center [722, 449] width 560 height 411
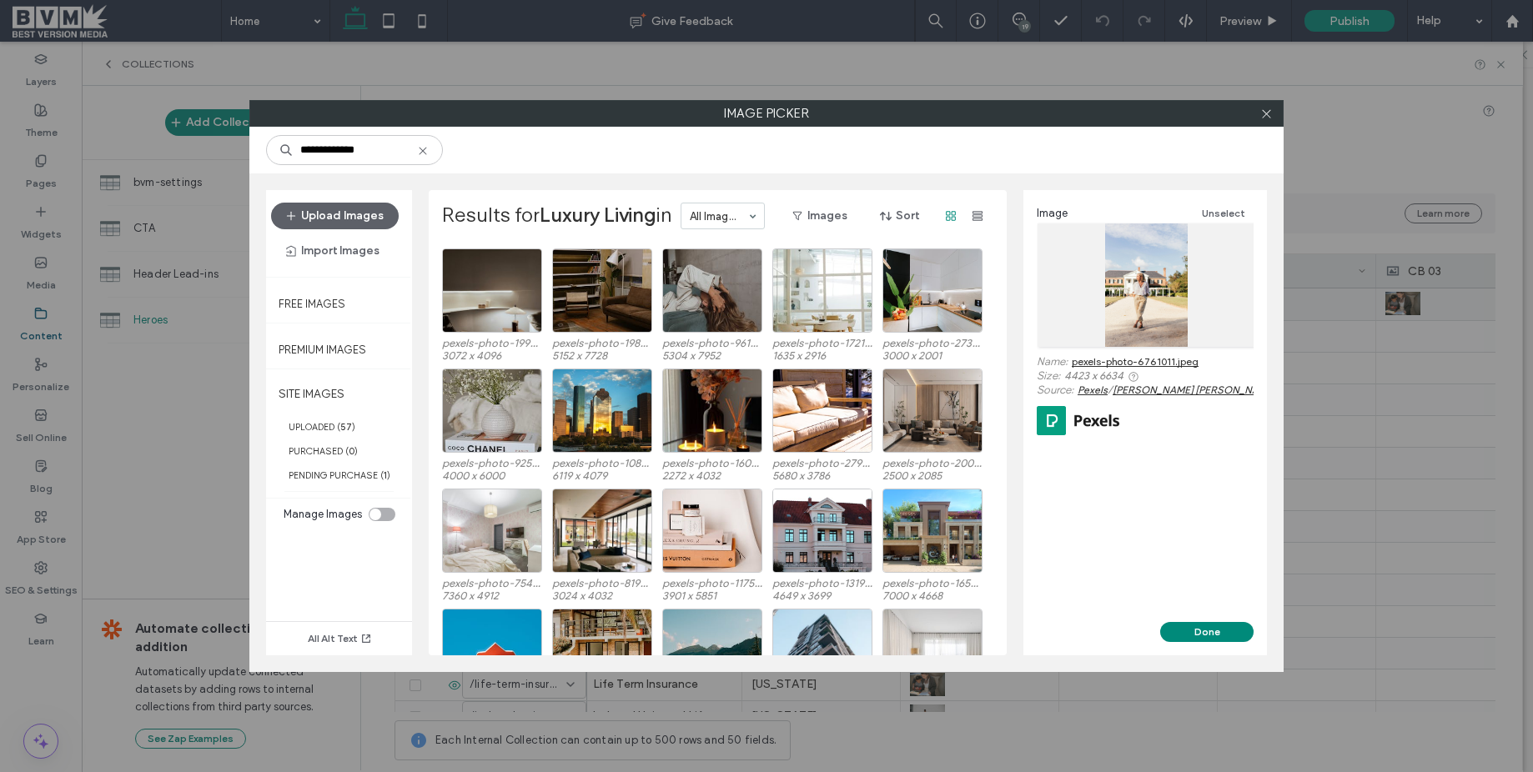
scroll to position [4052, 0]
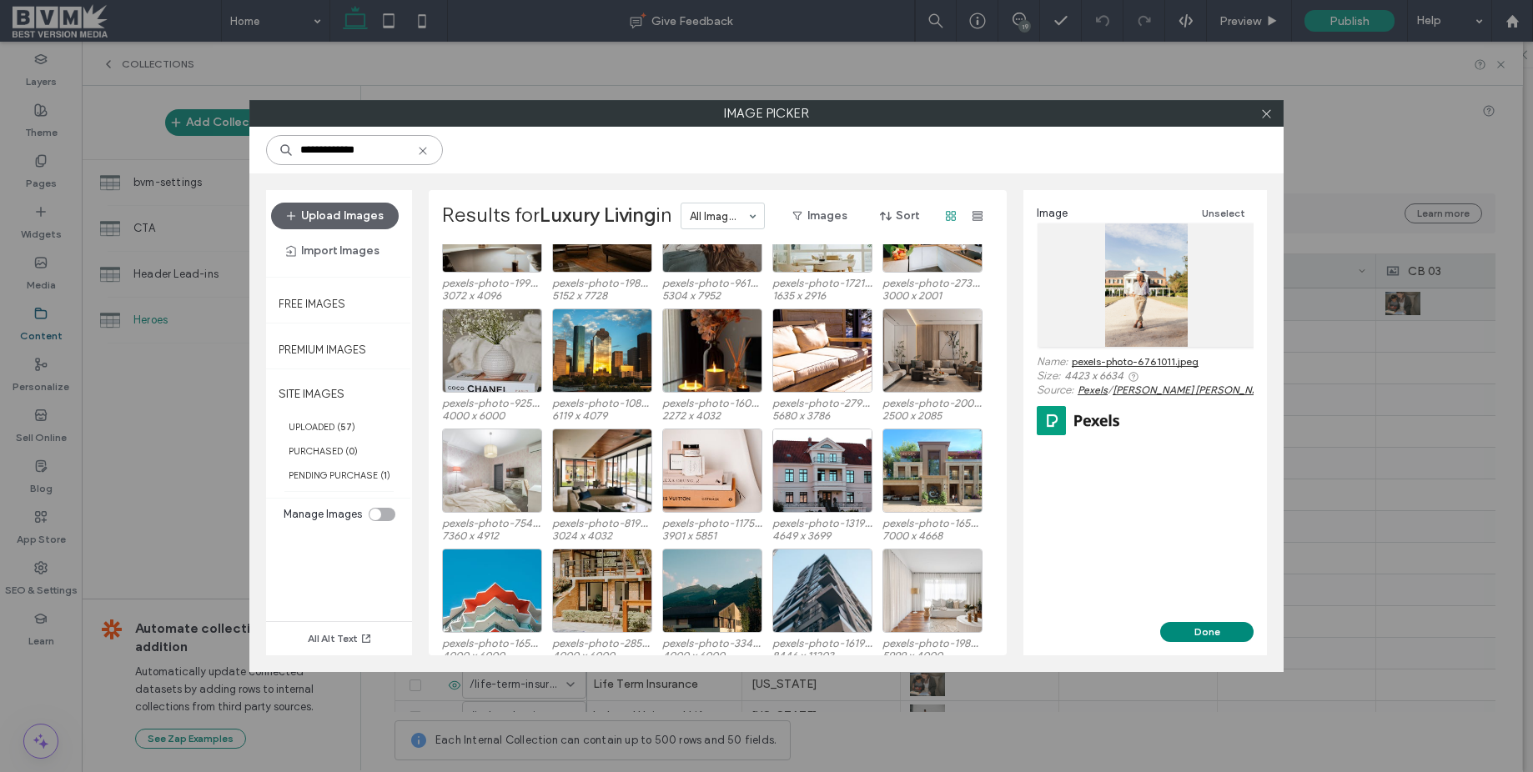
click at [389, 159] on input "**********" at bounding box center [354, 150] width 177 height 30
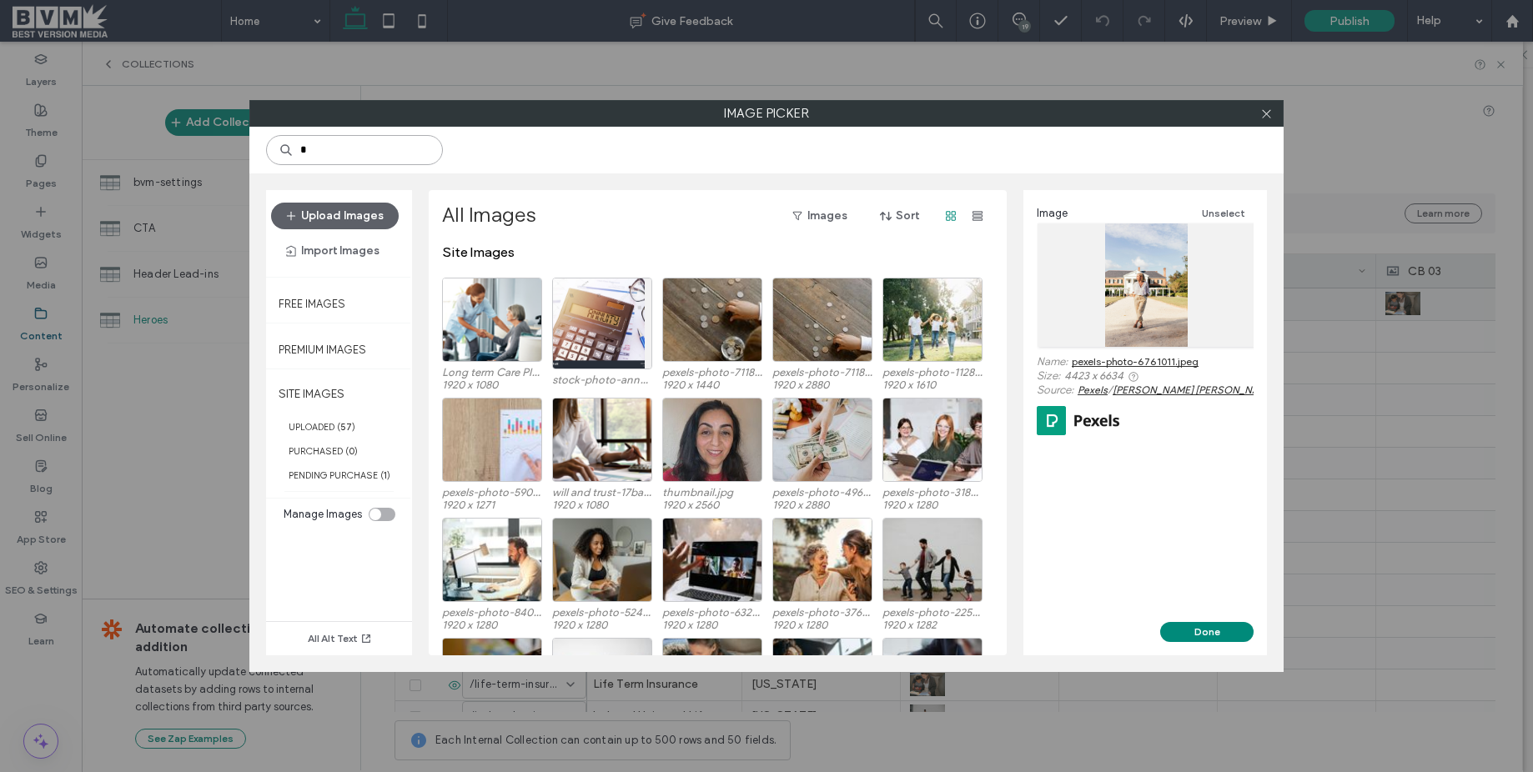
type input "*"
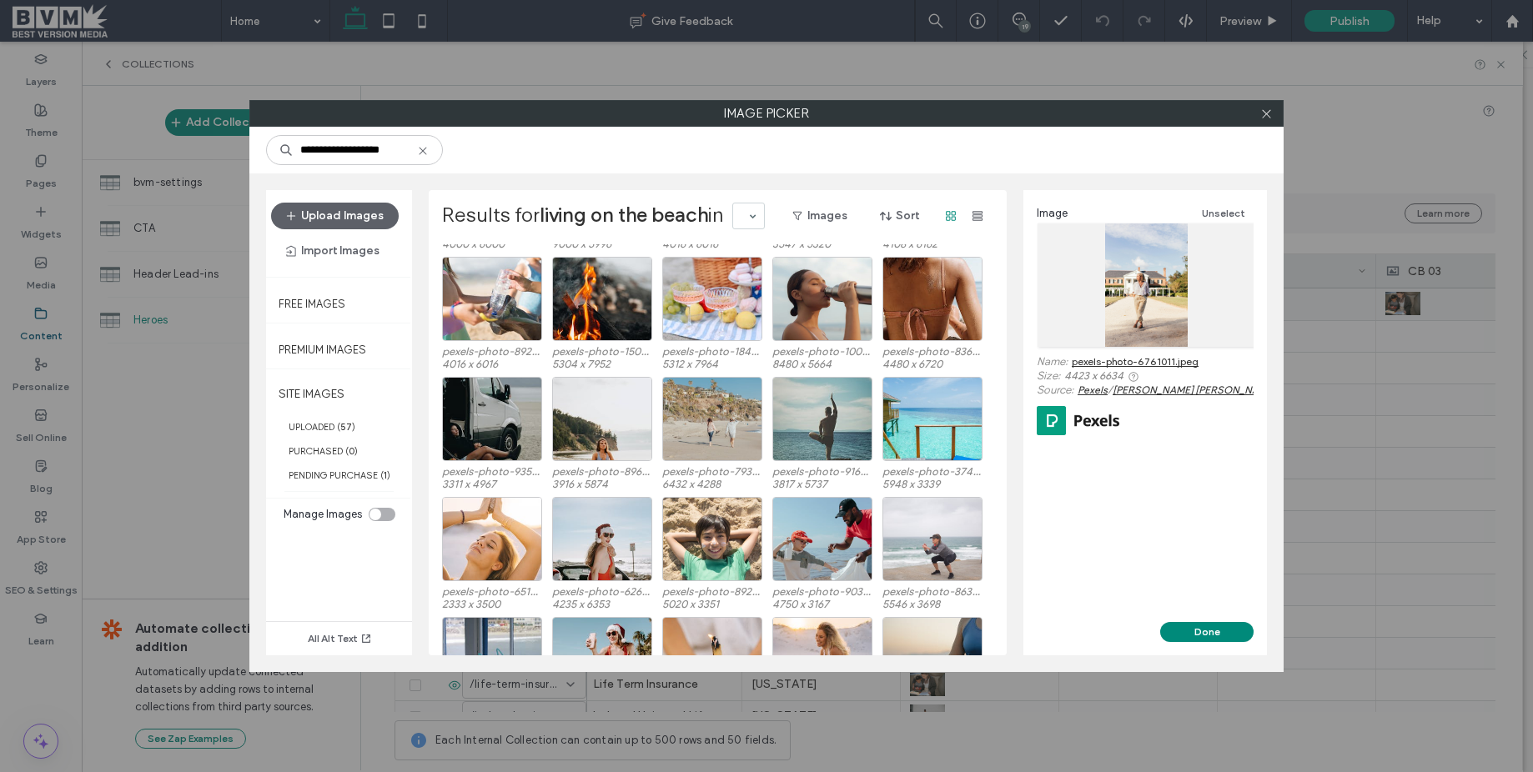
scroll to position [2064, 0]
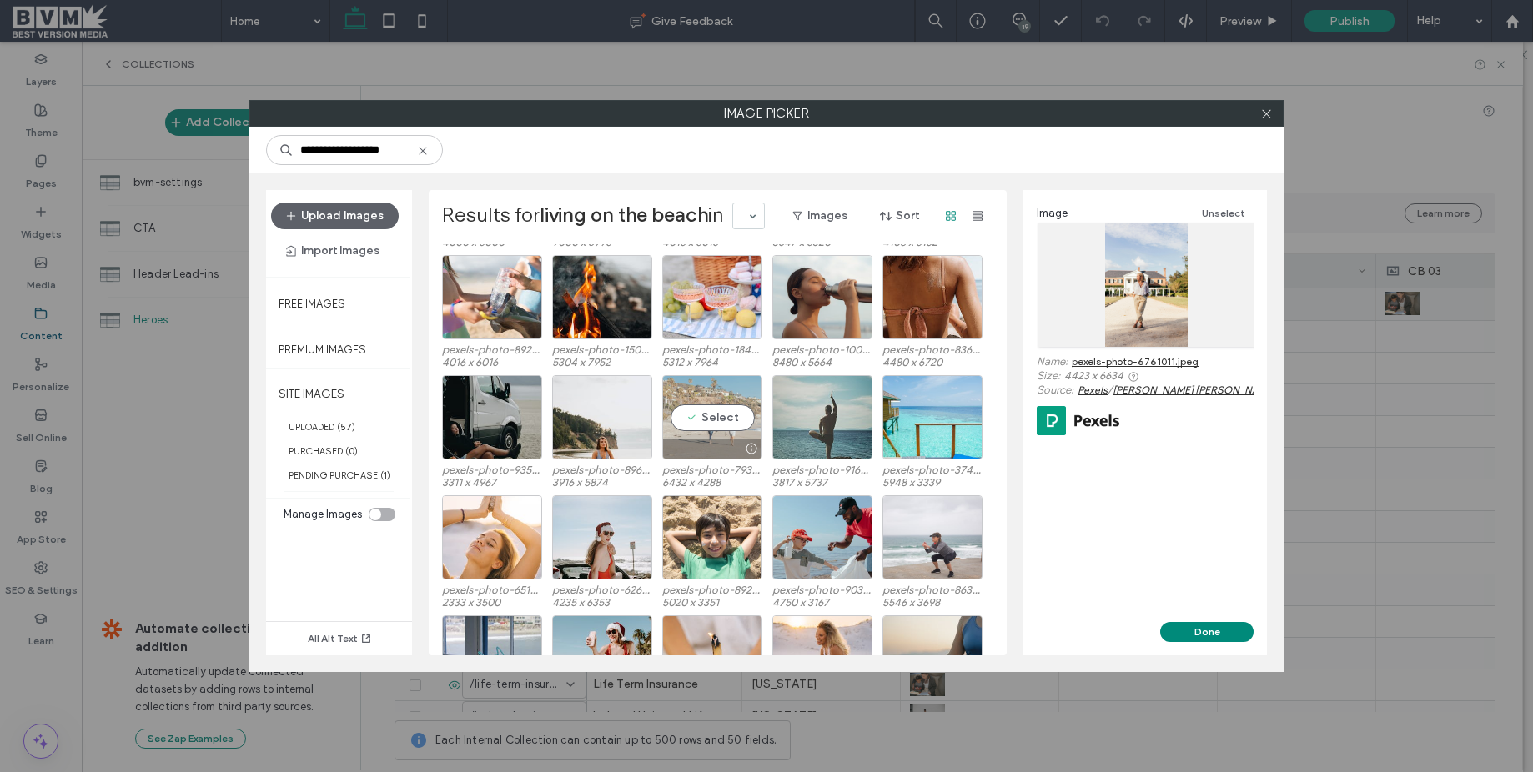
click at [715, 436] on div "Select" at bounding box center [712, 417] width 100 height 84
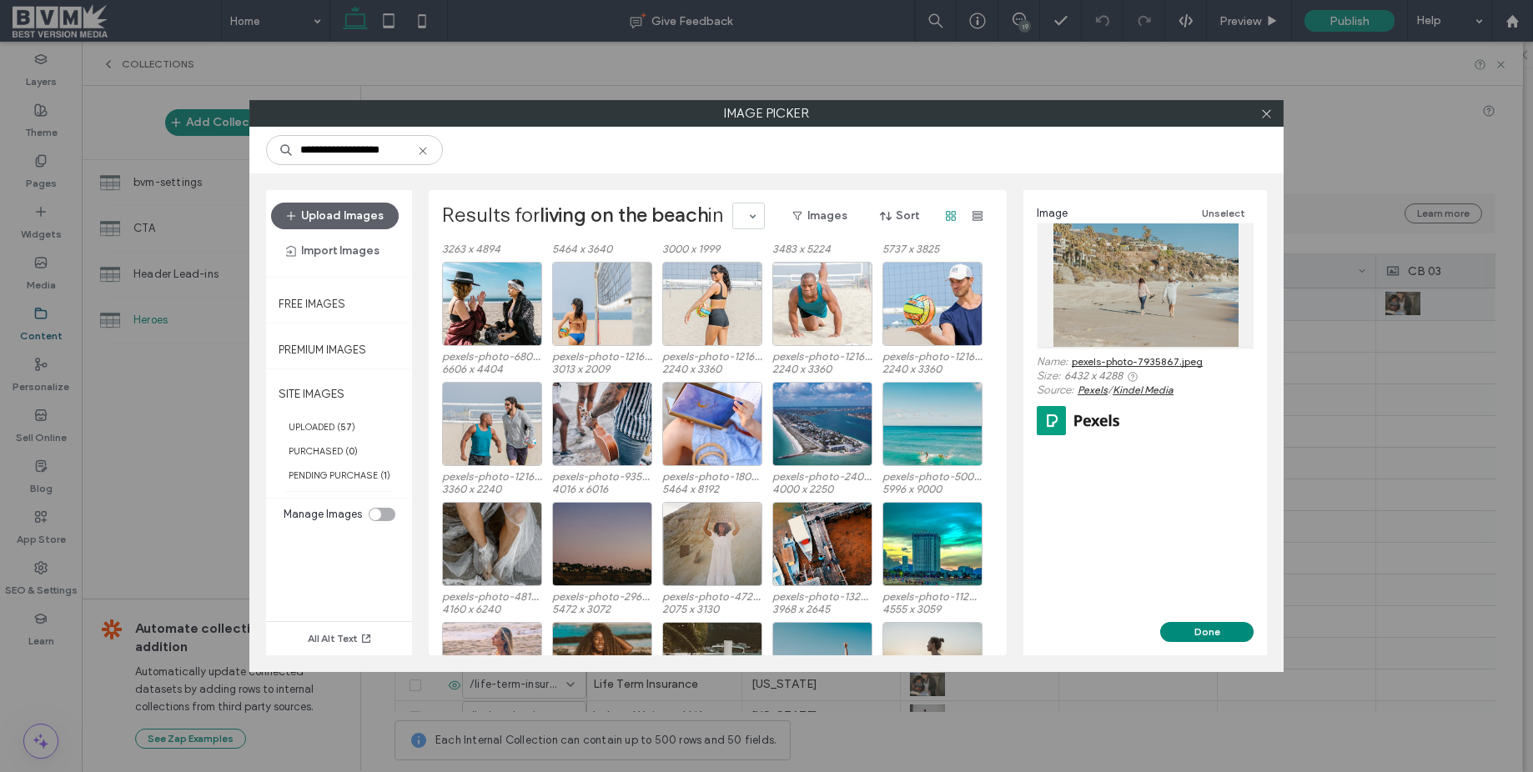
scroll to position [6506, 0]
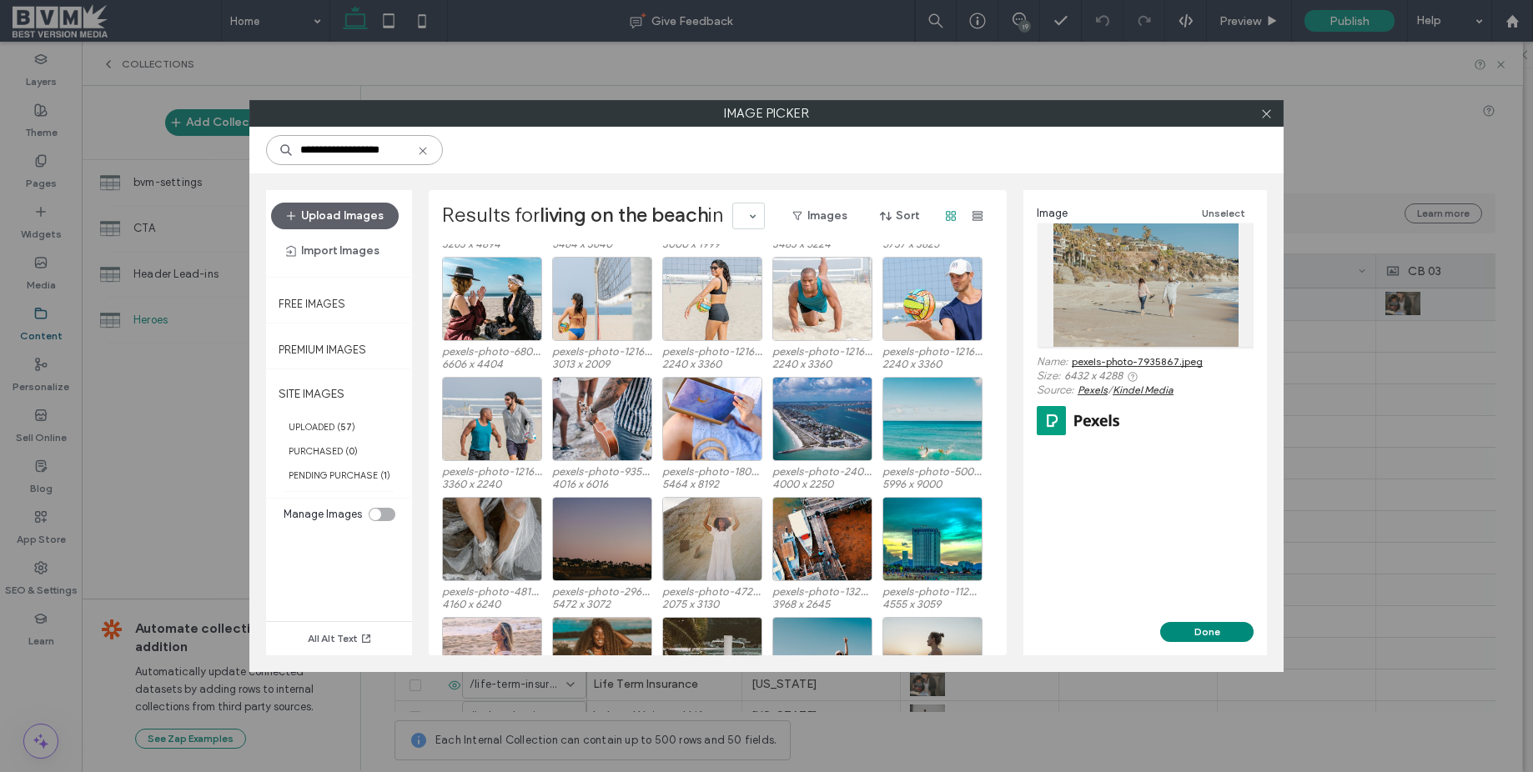
click input "**********"
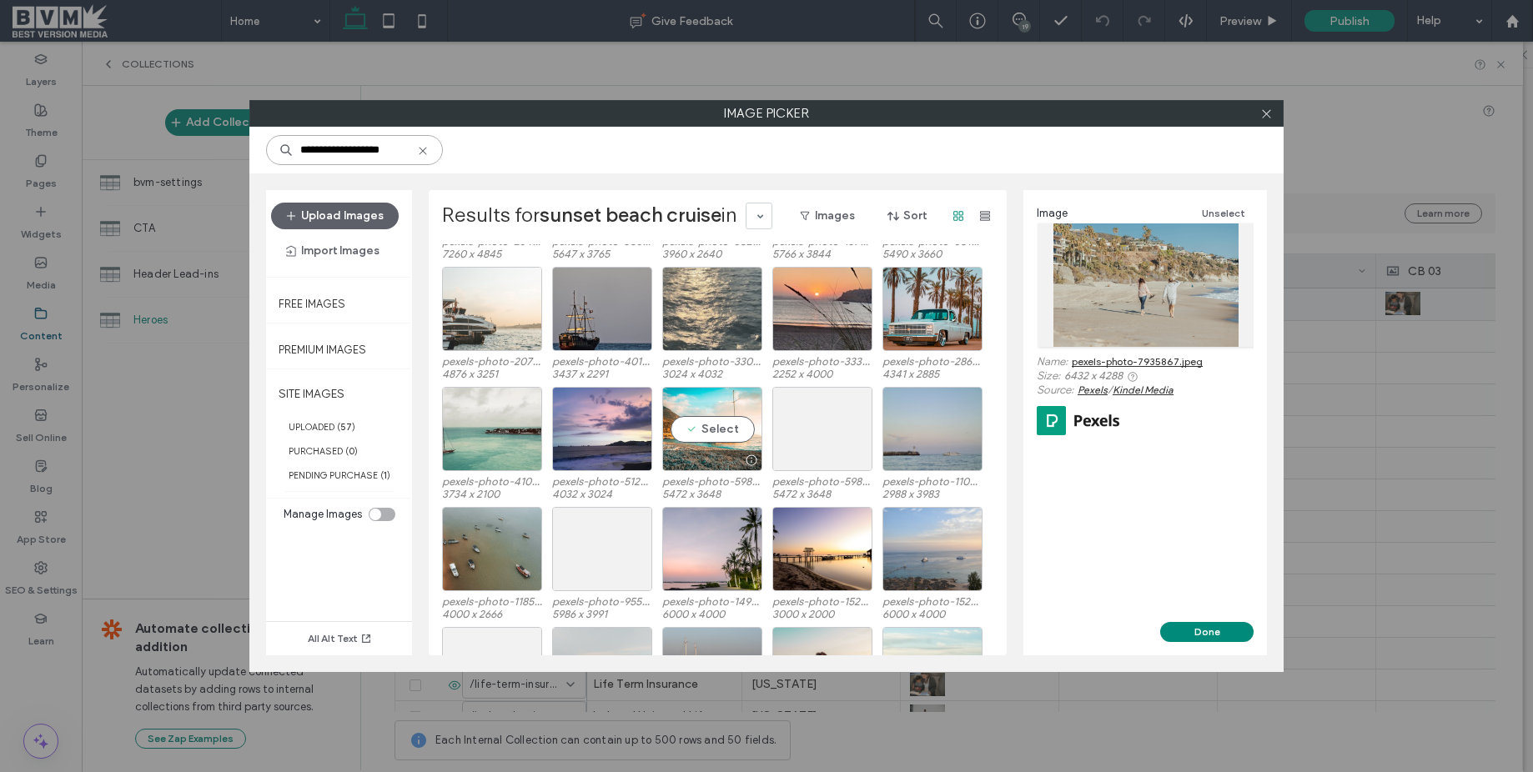
scroll to position [132, 0]
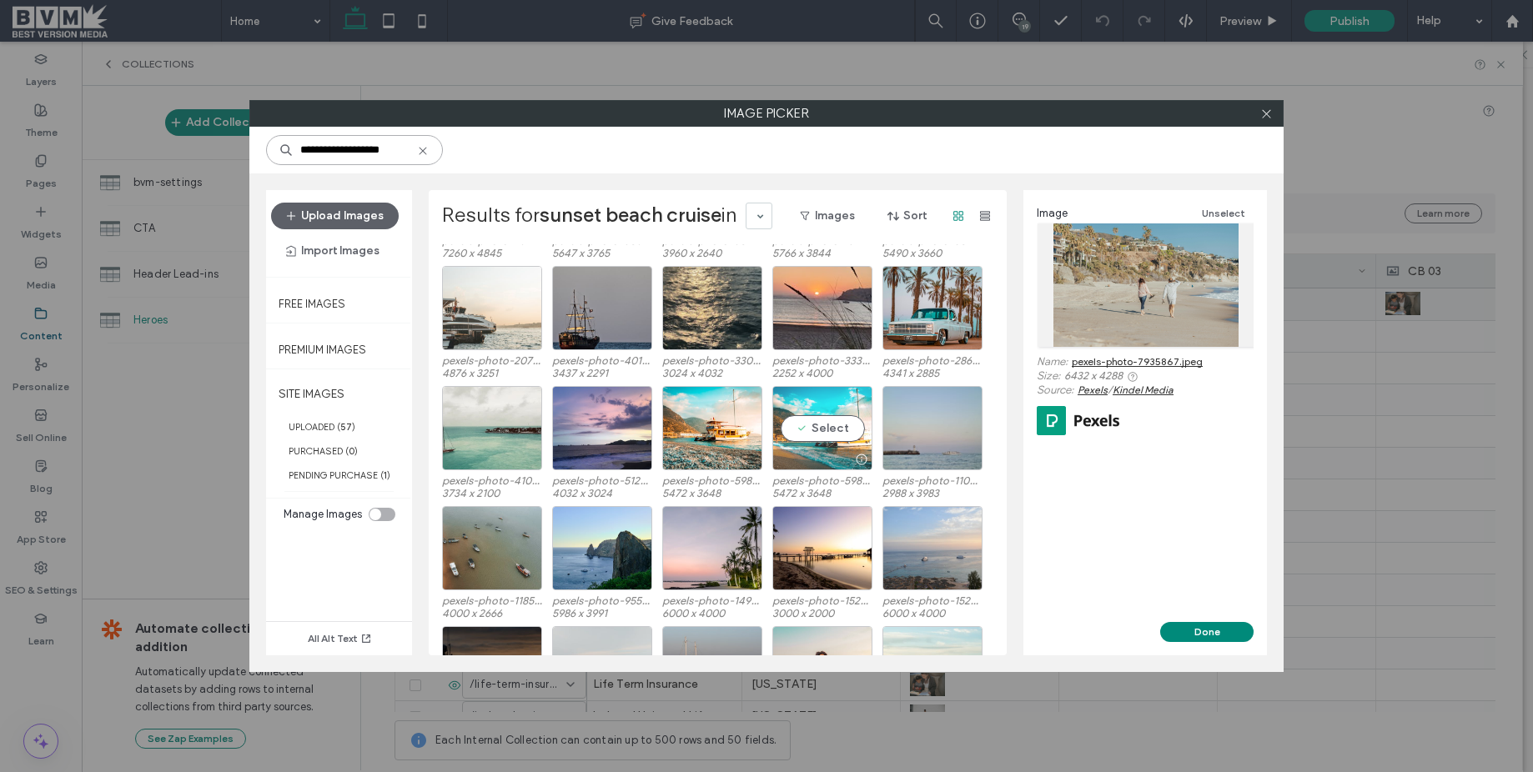
type input "**********"
click div
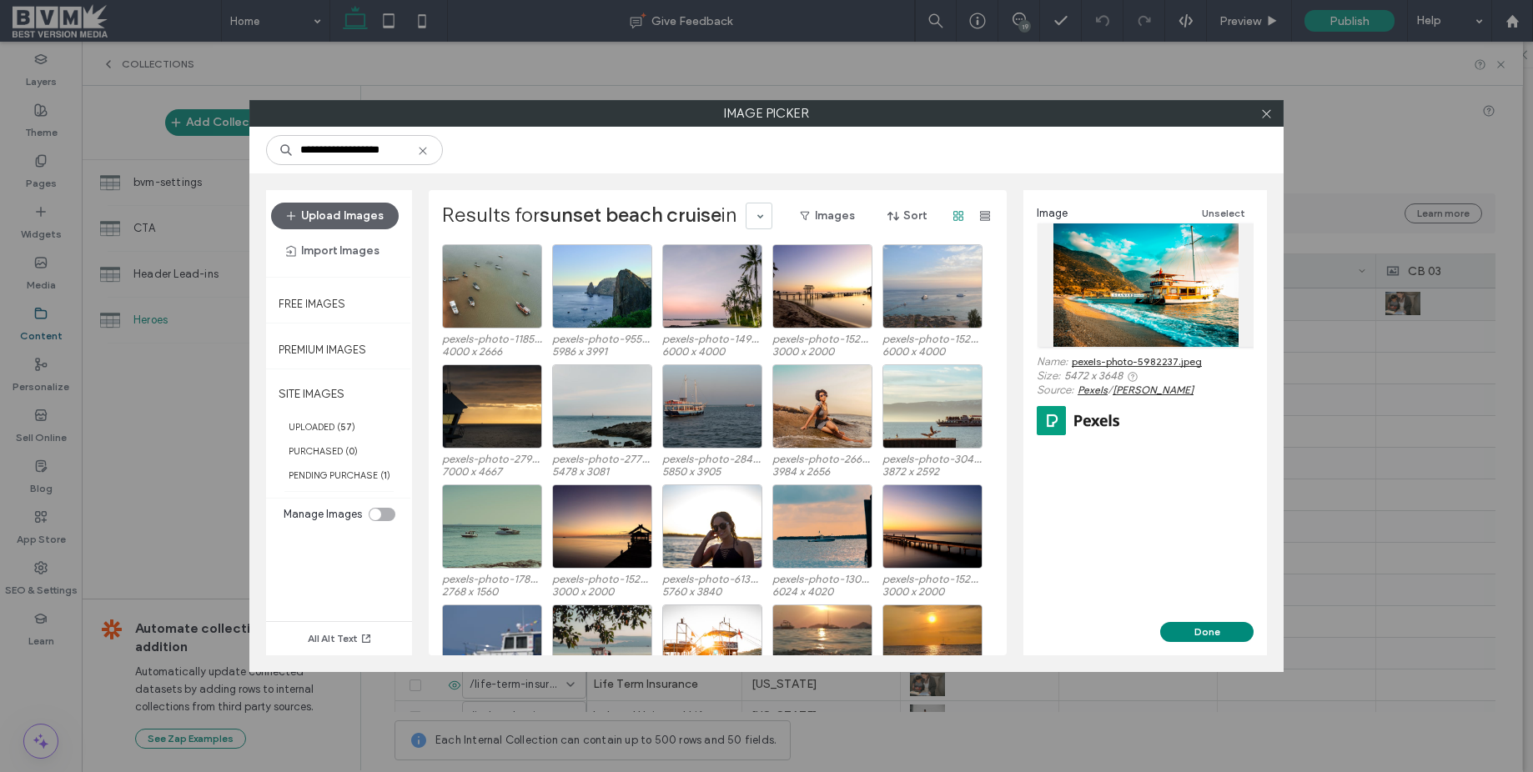
scroll to position [395, 0]
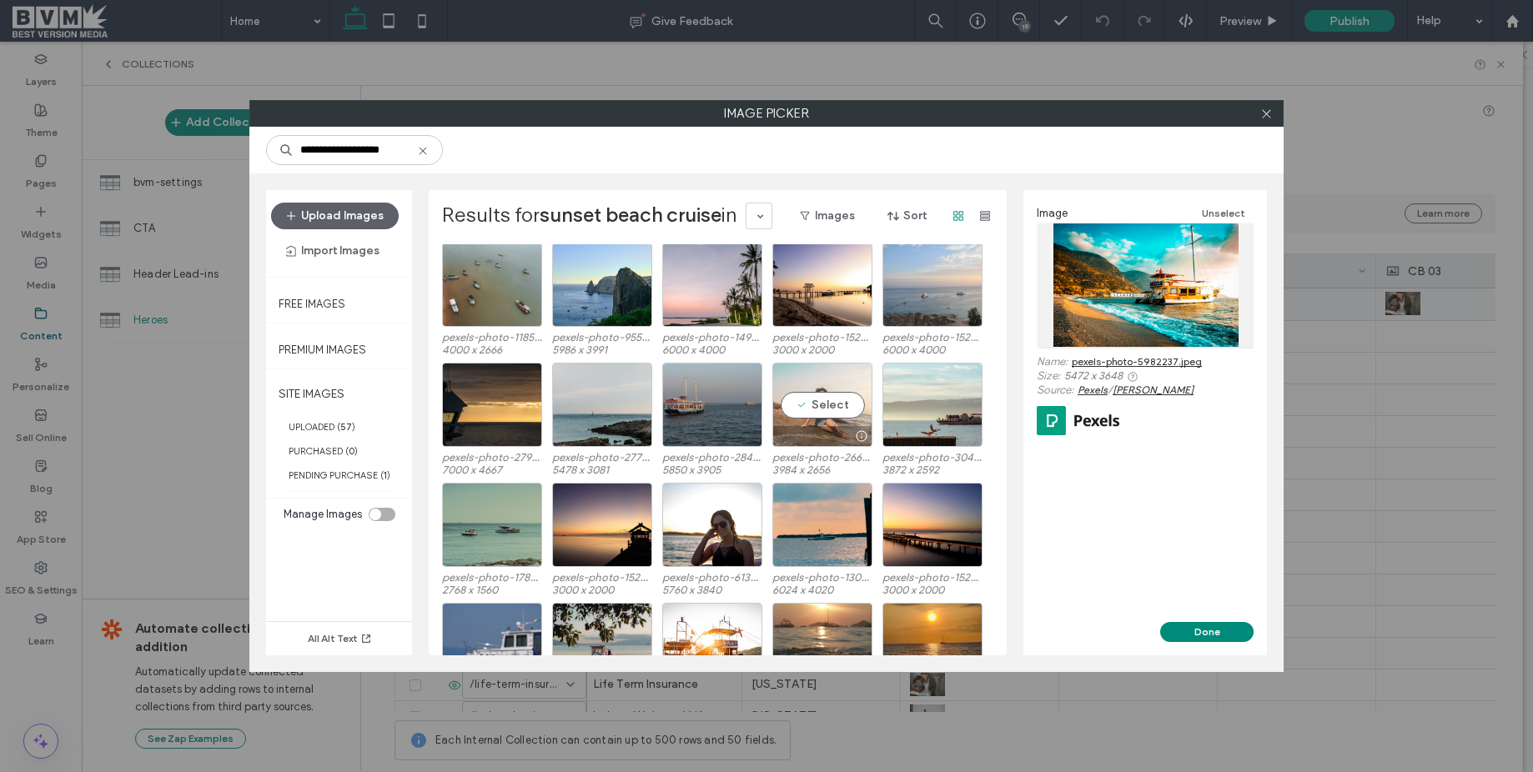
click div "Select"
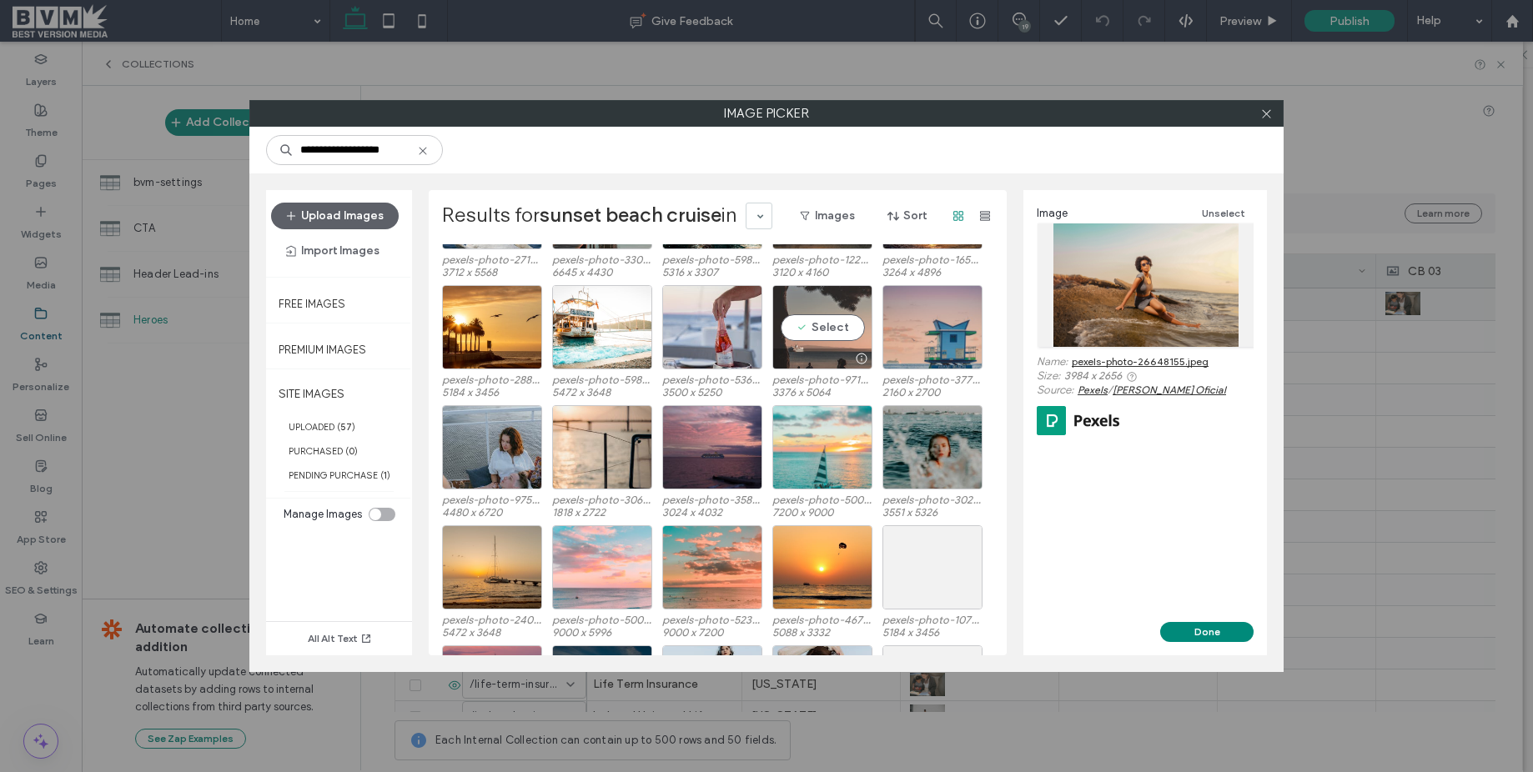
scroll to position [842, 0]
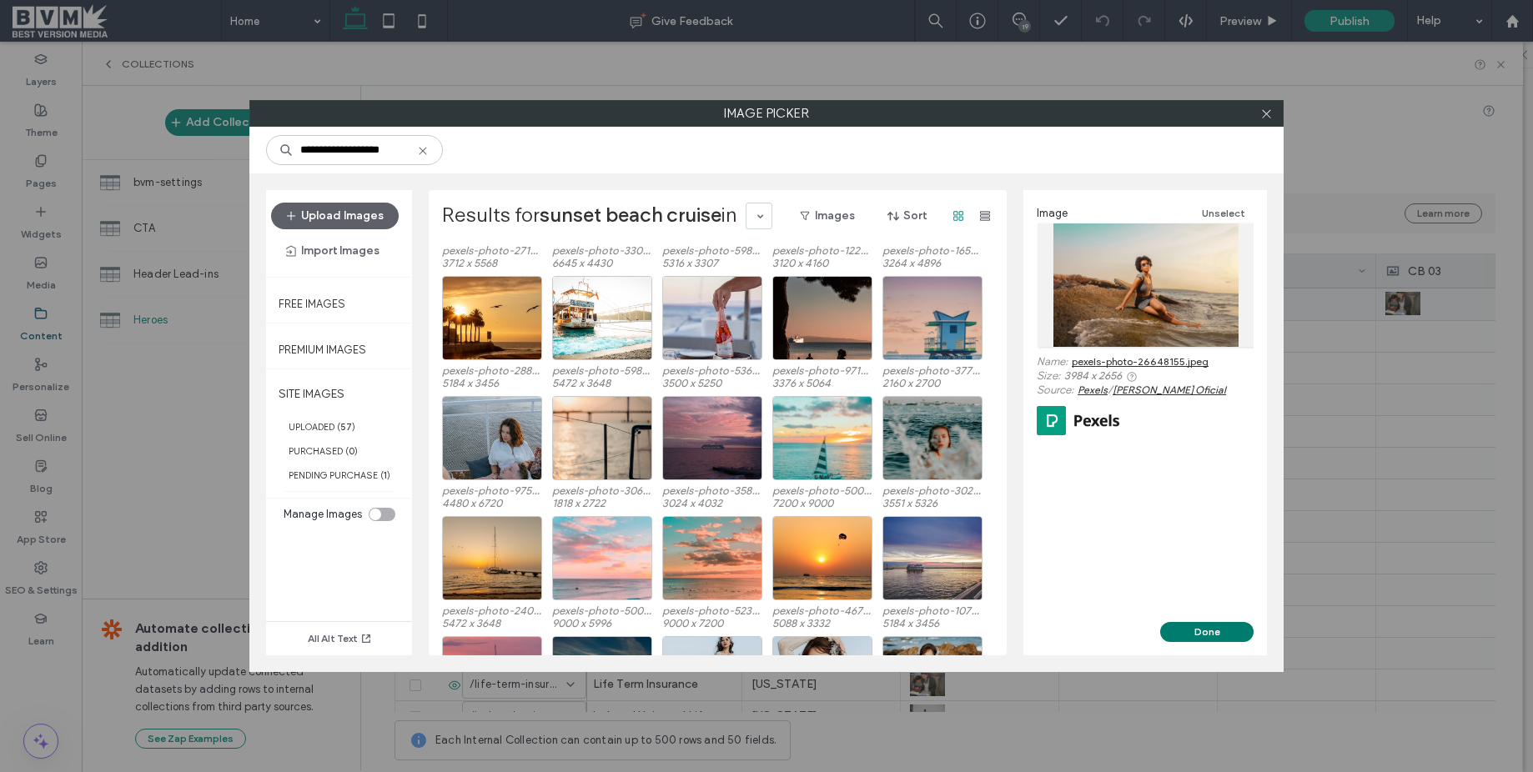
click button "Done"
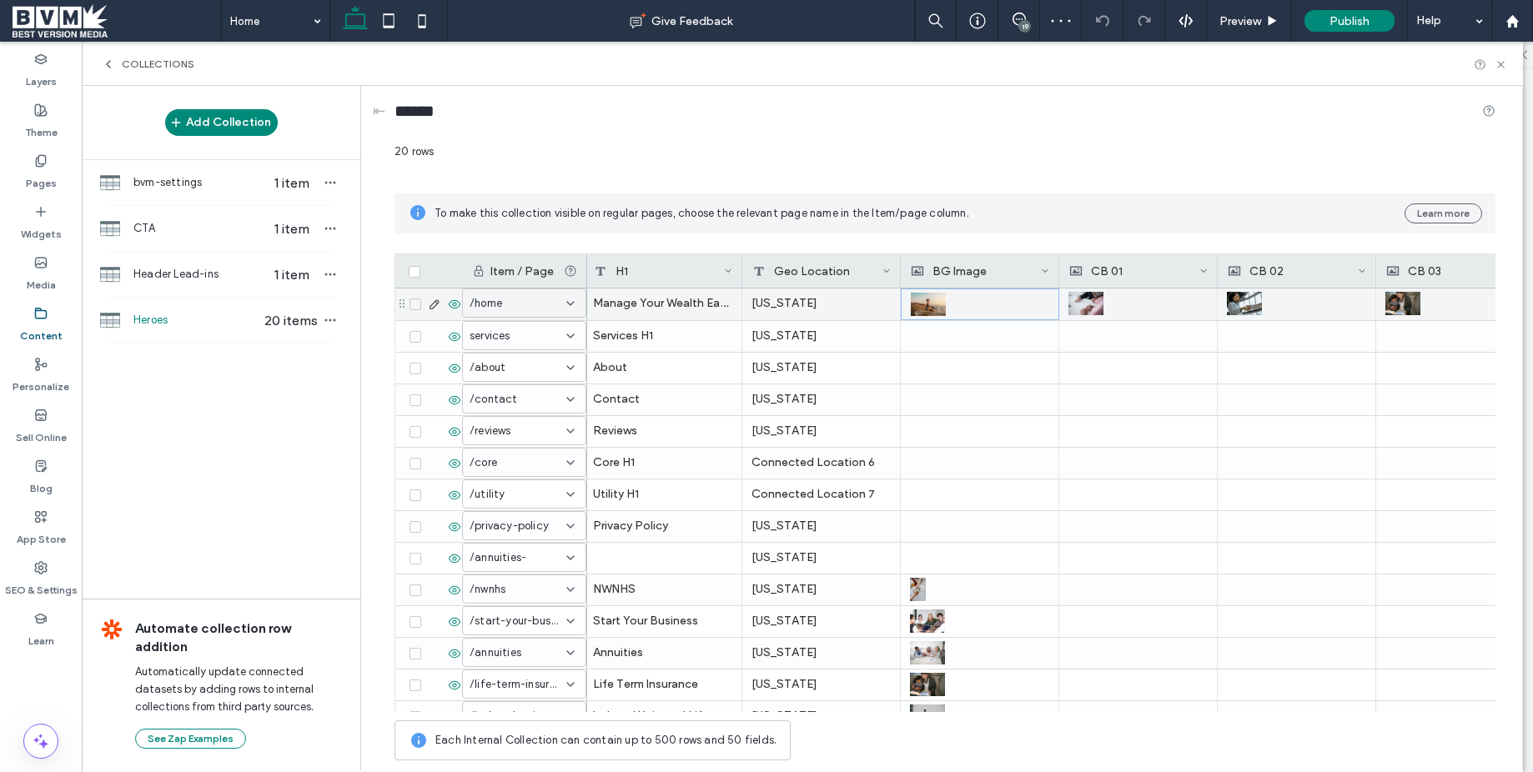
click span
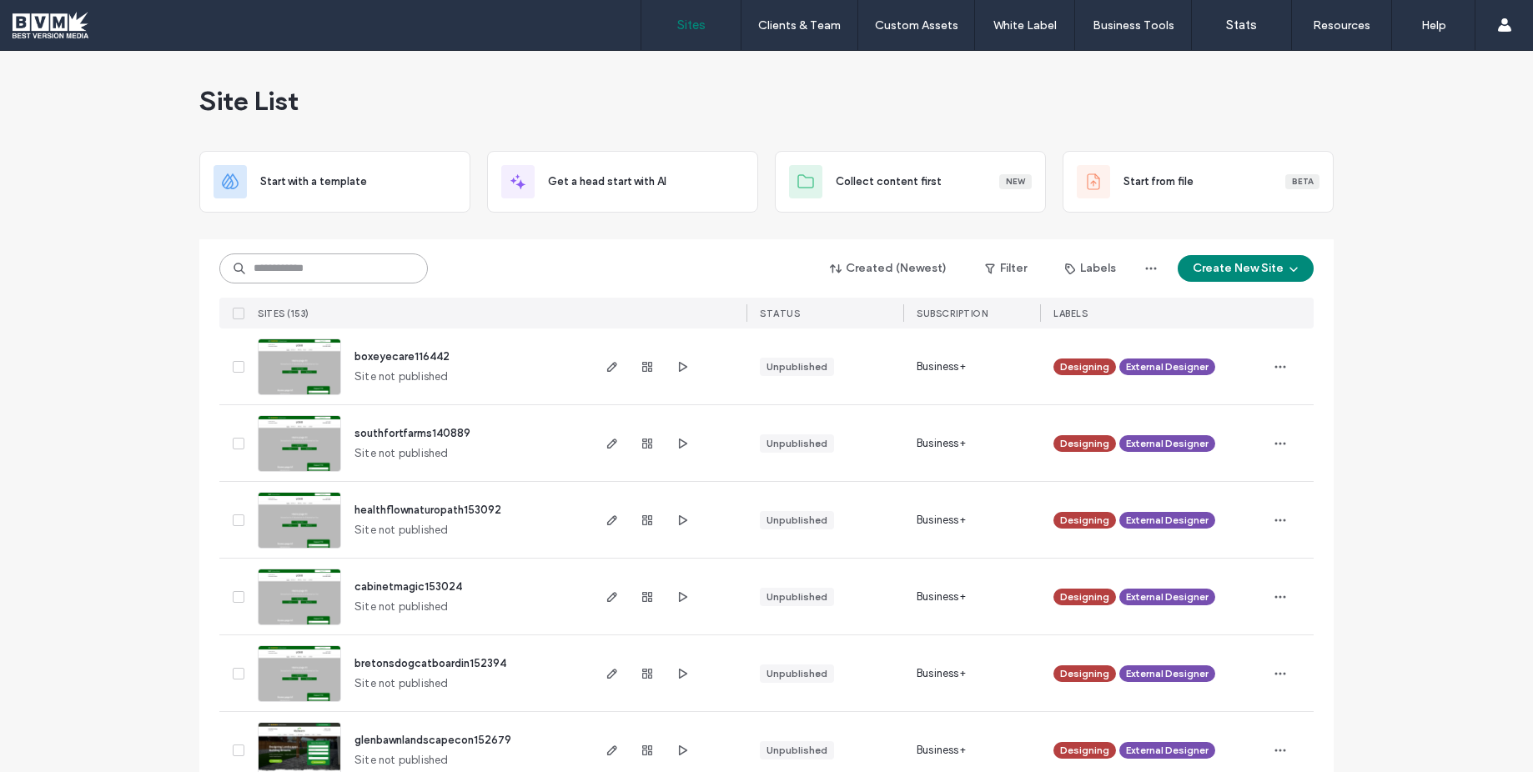
click at [304, 275] on input at bounding box center [323, 269] width 208 height 30
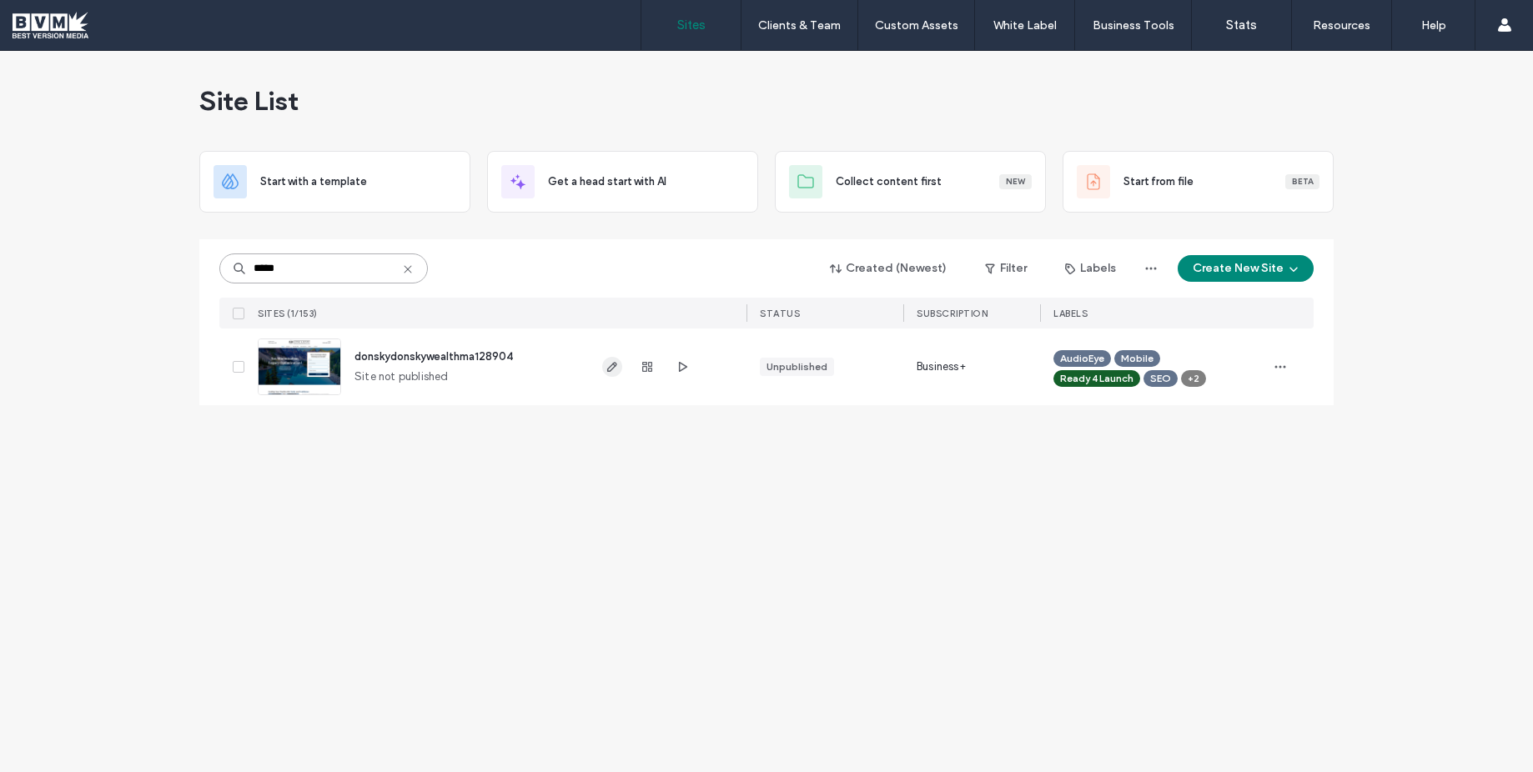
type input "*****"
click at [608, 367] on icon "button" at bounding box center [611, 366] width 13 height 13
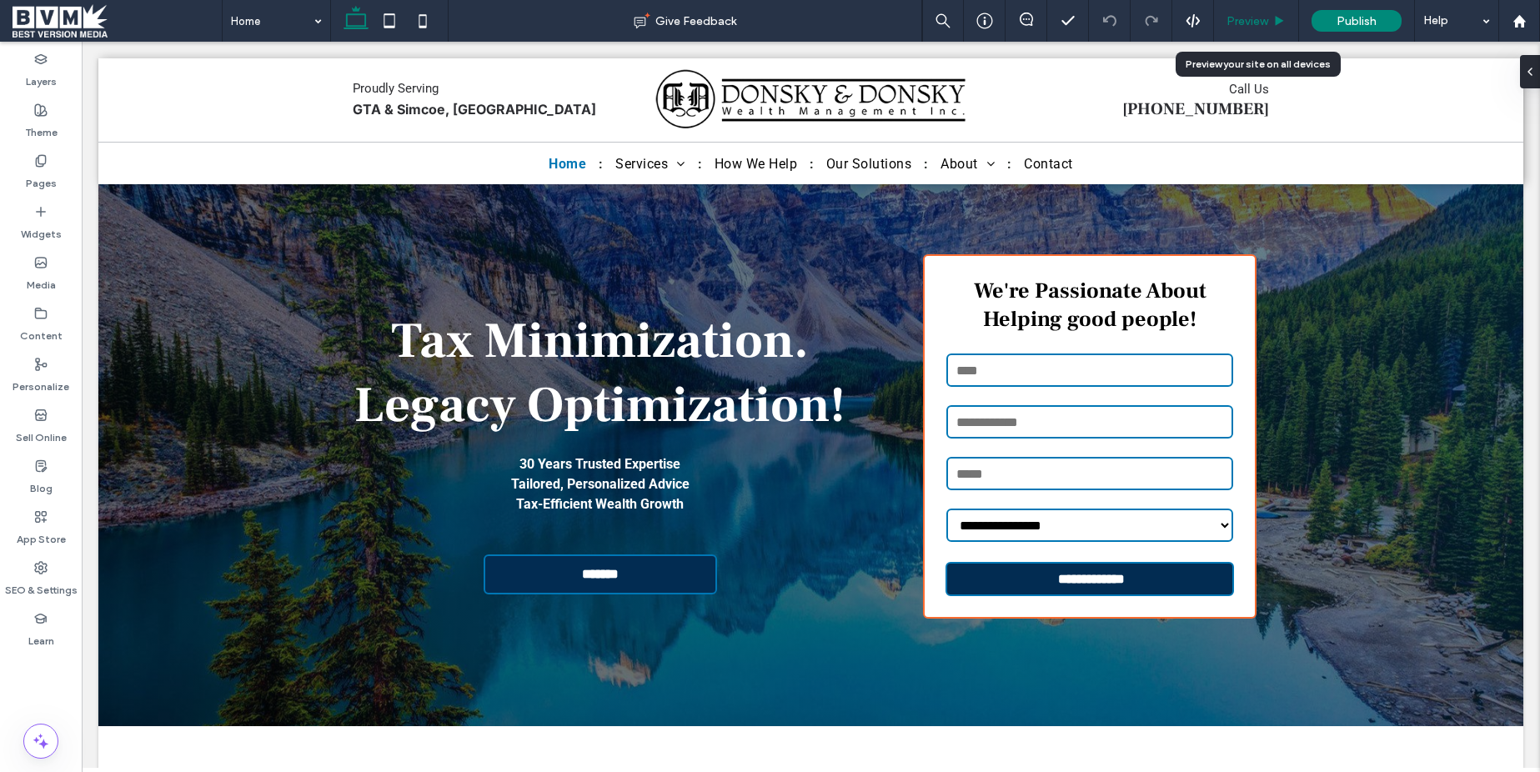
click at [1250, 21] on span "Preview" at bounding box center [1248, 21] width 42 height 14
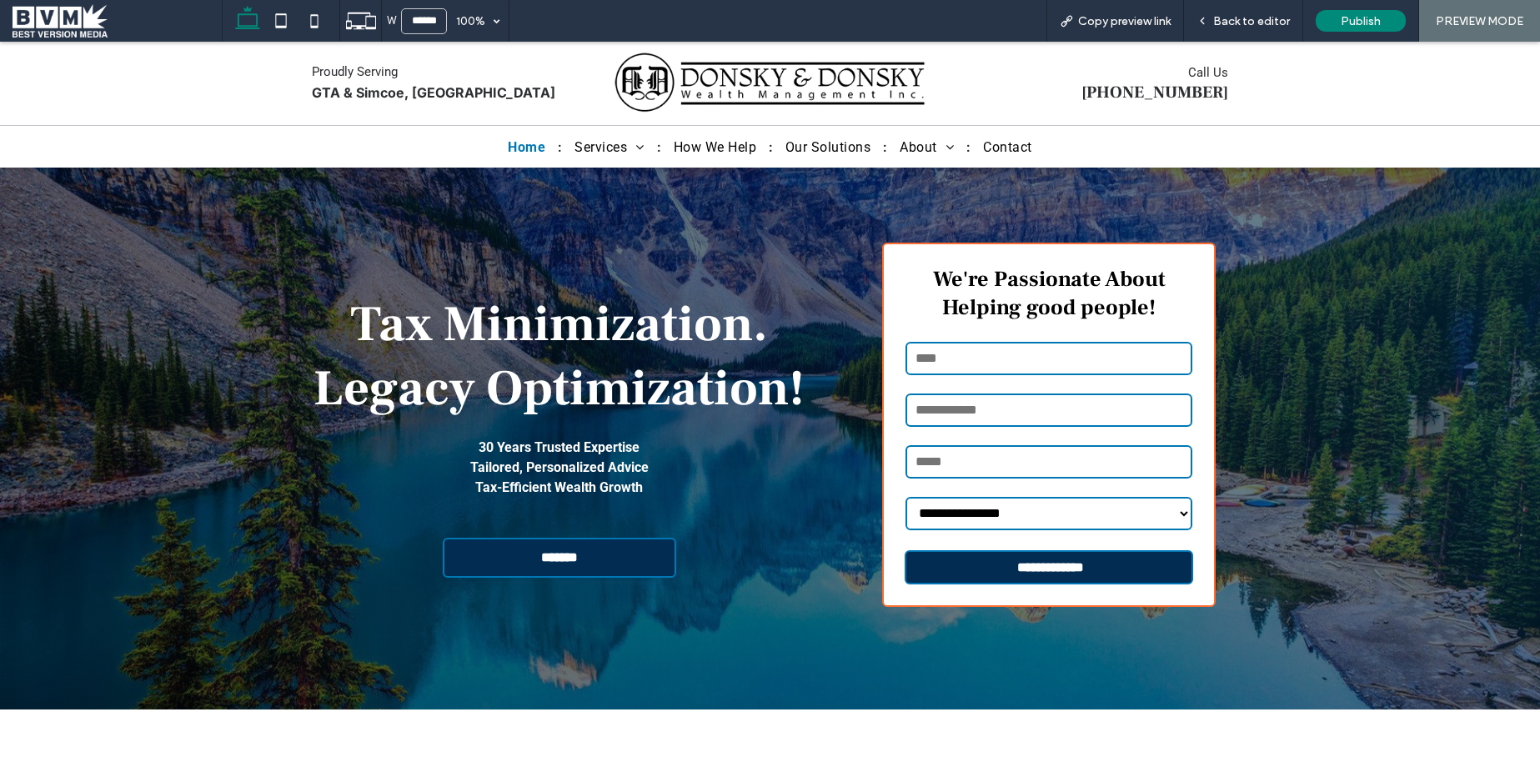
click at [1250, 21] on span "Back to editor" at bounding box center [1251, 21] width 77 height 14
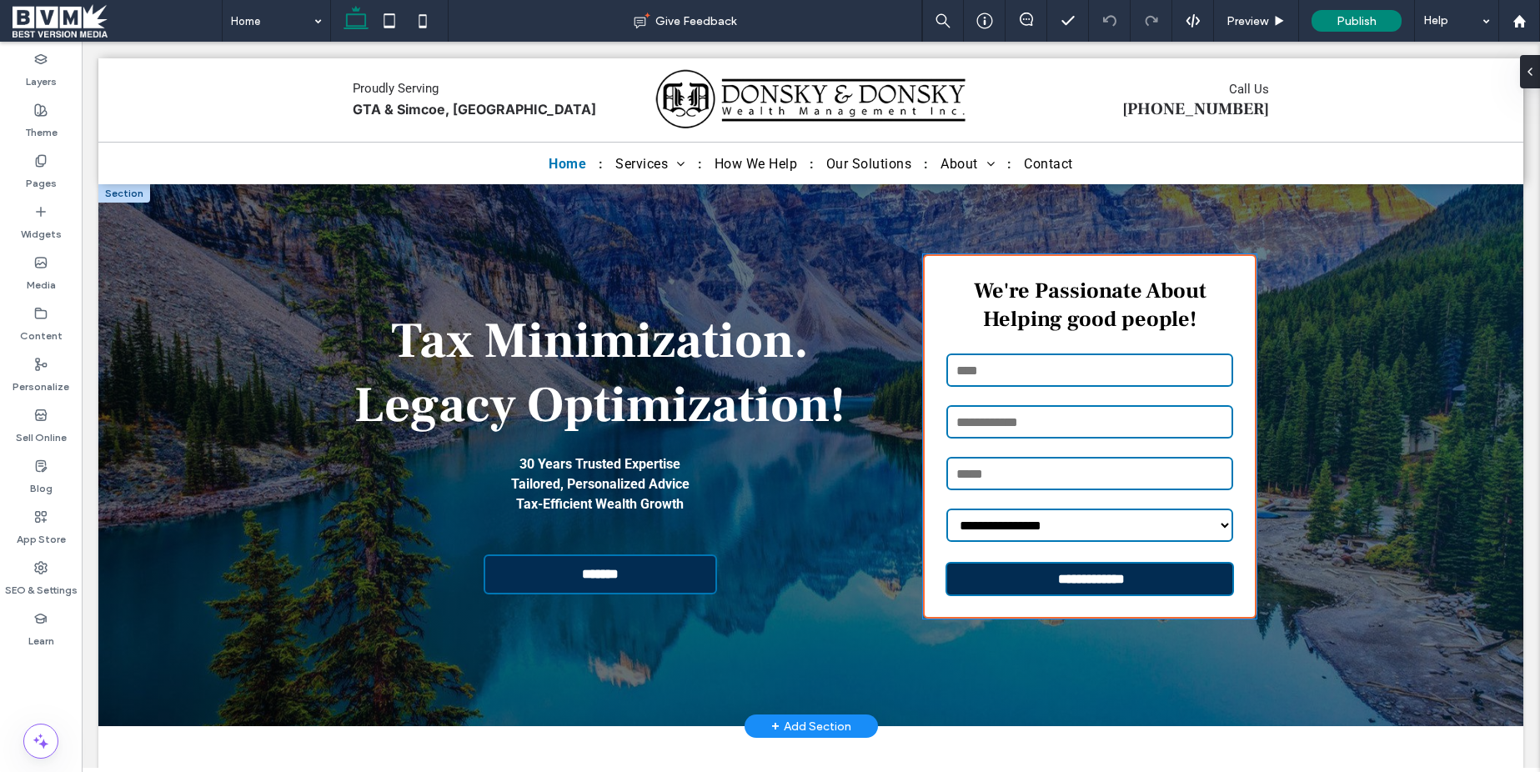
scroll to position [3, 0]
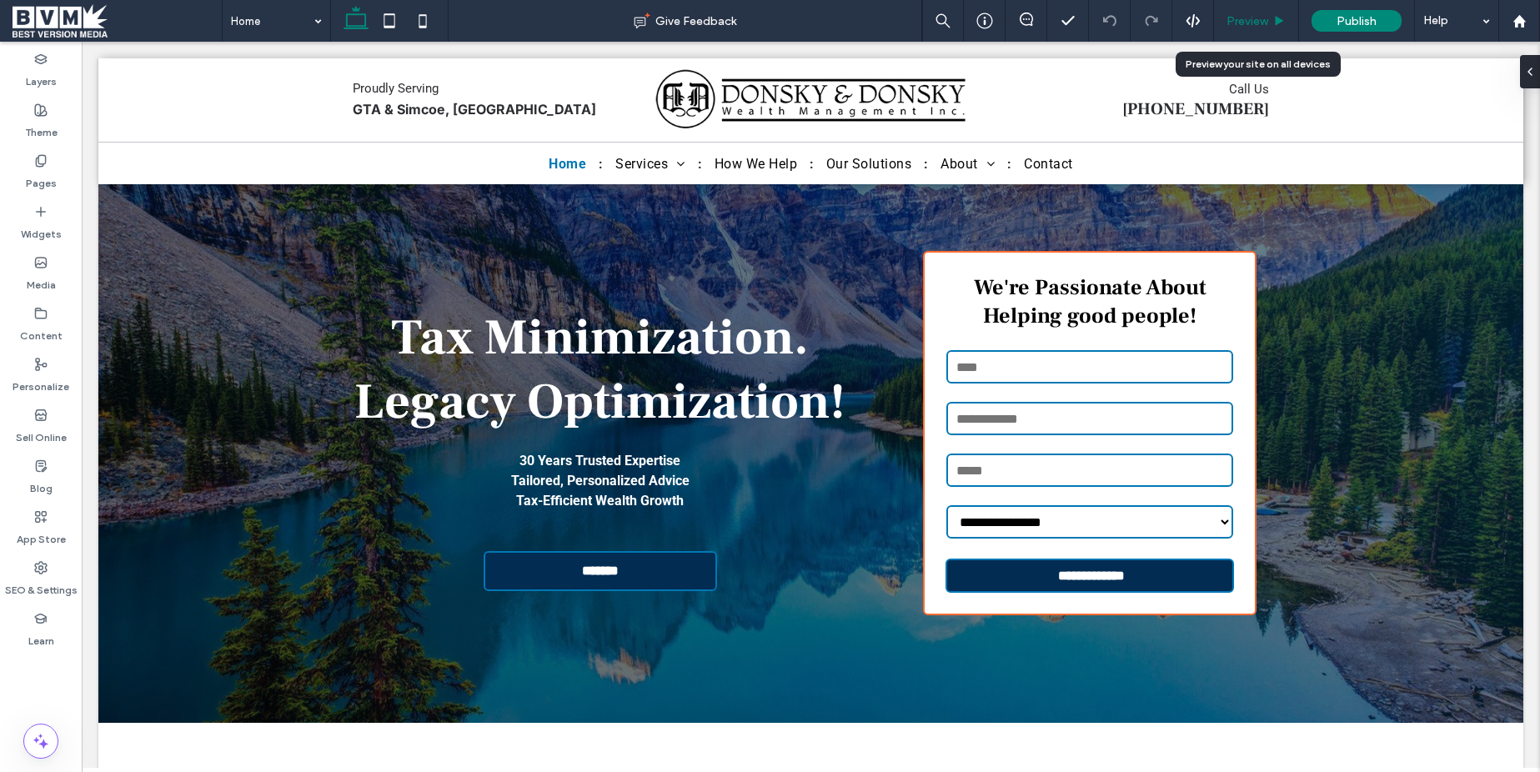
click at [1253, 23] on span "Preview" at bounding box center [1248, 21] width 42 height 14
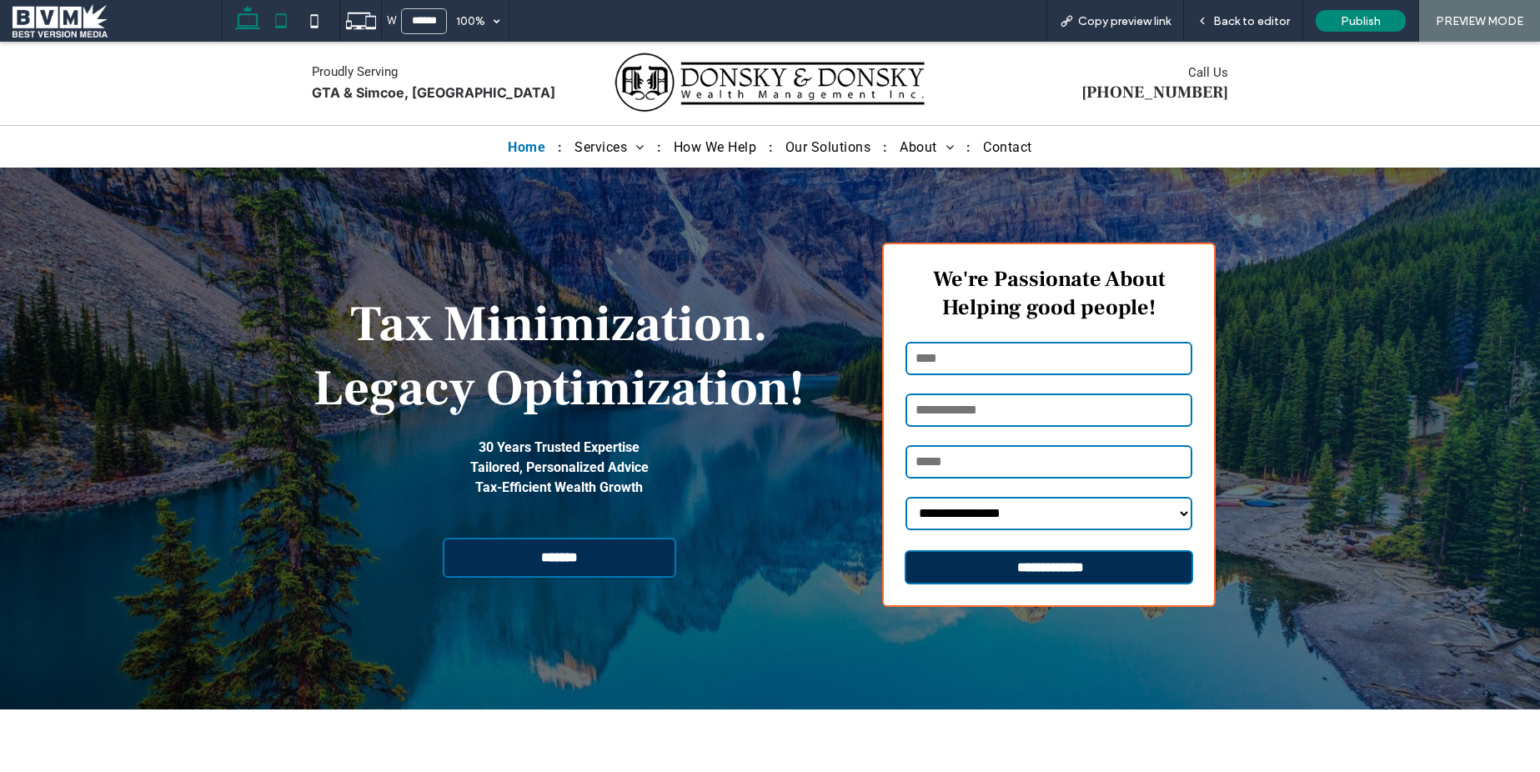
click at [266, 13] on icon at bounding box center [280, 20] width 33 height 33
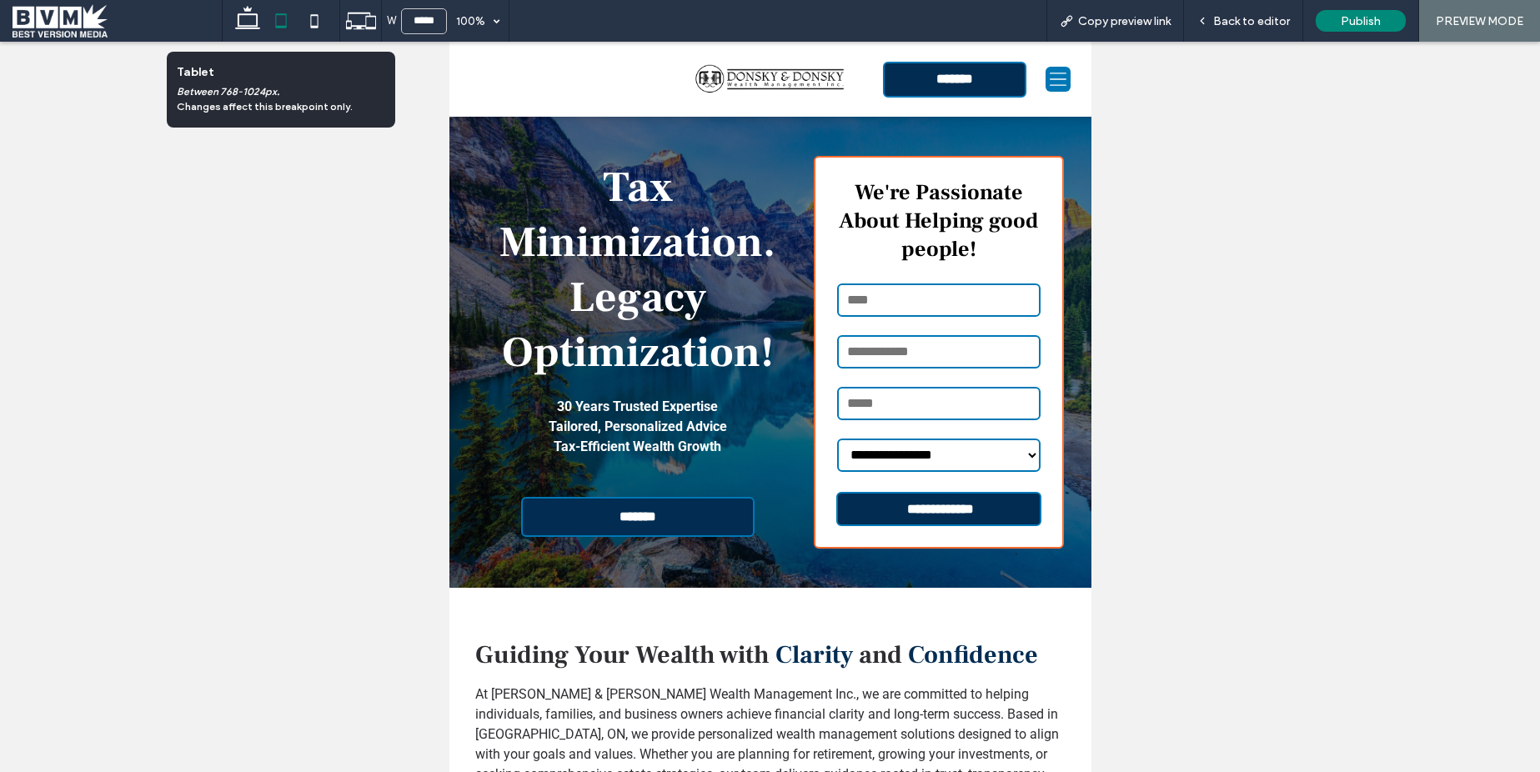
click at [280, 13] on icon at bounding box center [280, 20] width 33 height 33
drag, startPoint x: 293, startPoint y: 13, endPoint x: 301, endPoint y: 16, distance: 8.7
click at [293, 13] on icon at bounding box center [280, 20] width 33 height 33
click at [302, 16] on icon at bounding box center [314, 20] width 33 height 33
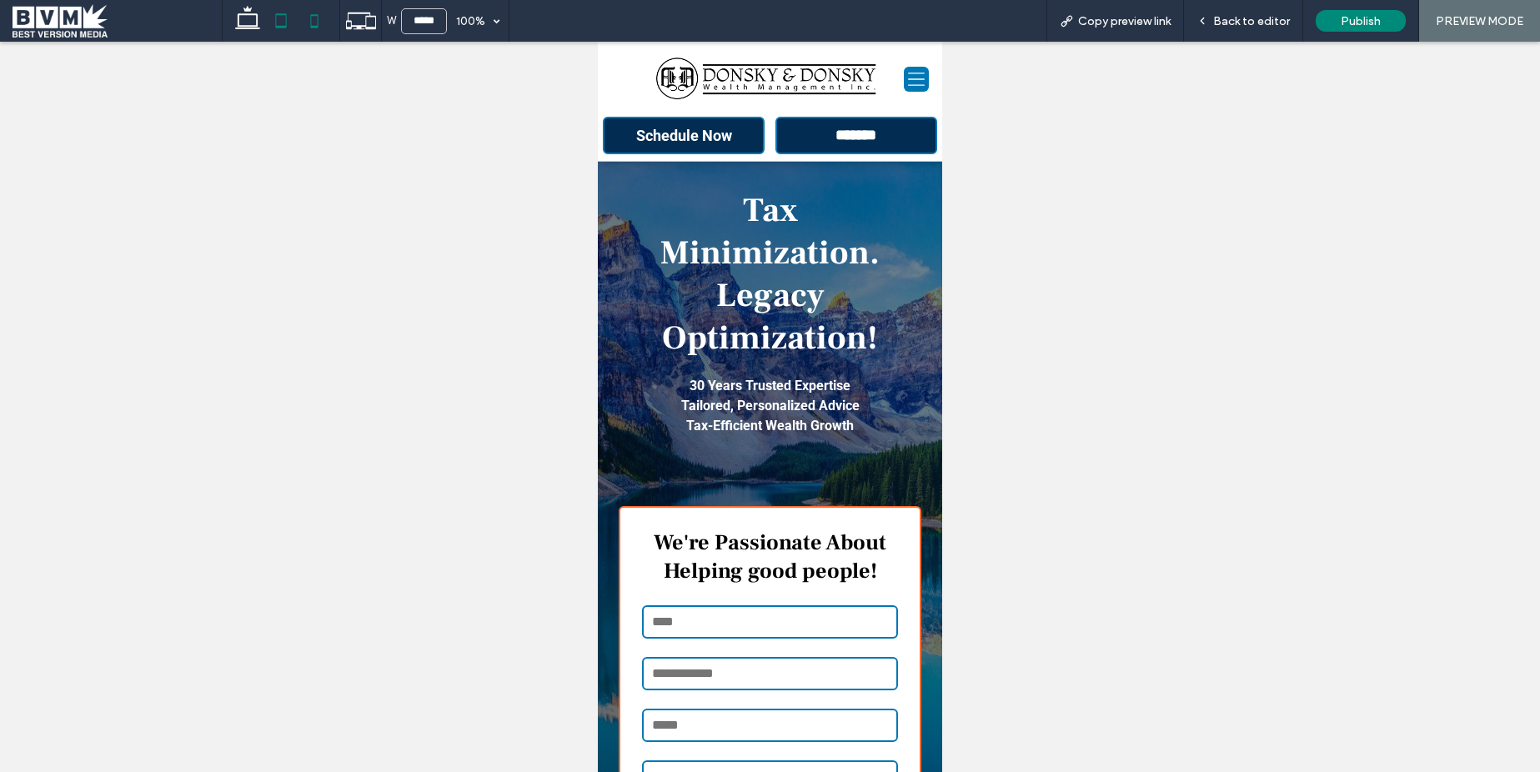
click at [269, 15] on icon at bounding box center [280, 20] width 33 height 33
type input "*****"
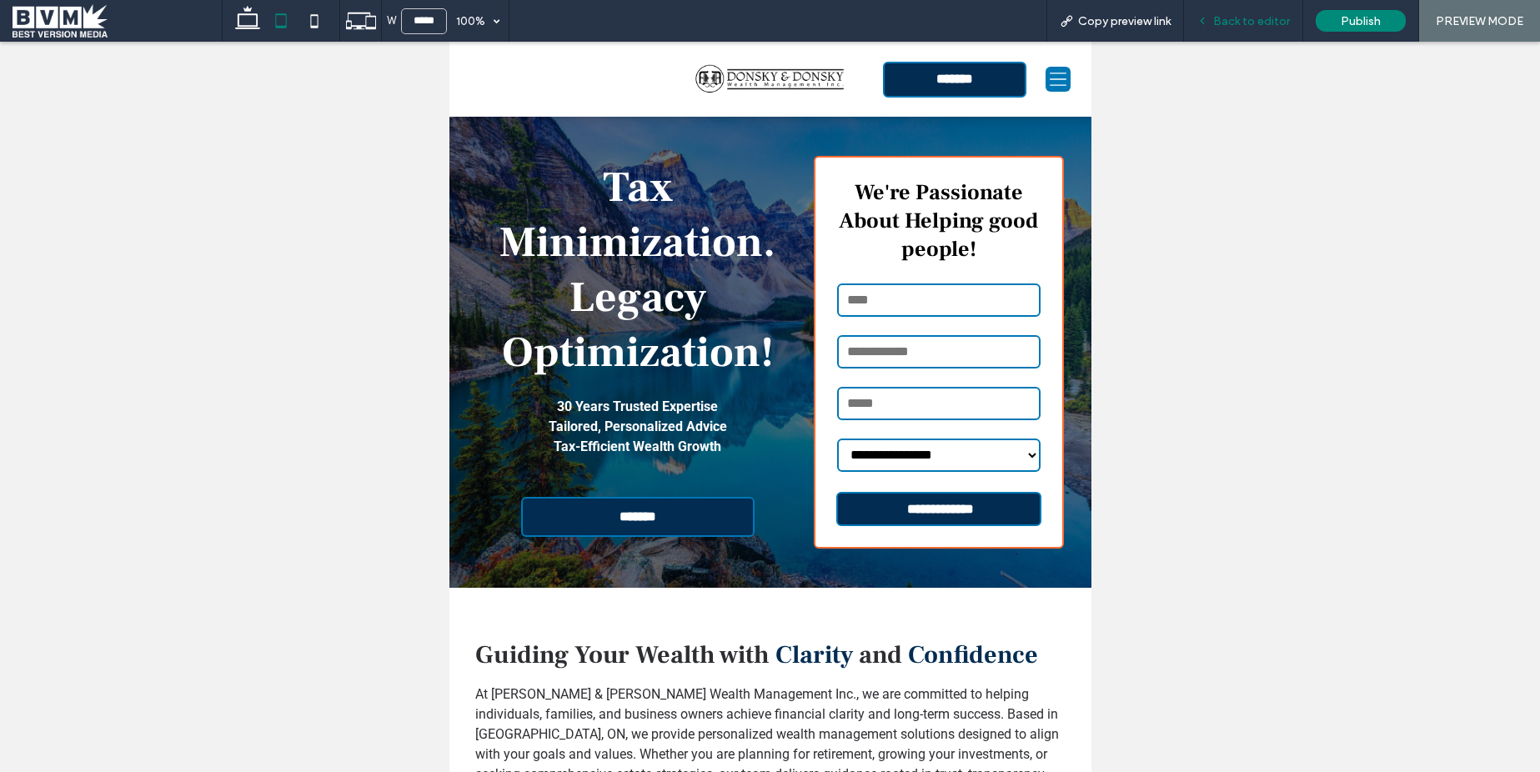
click at [1263, 22] on span "Back to editor" at bounding box center [1251, 21] width 77 height 14
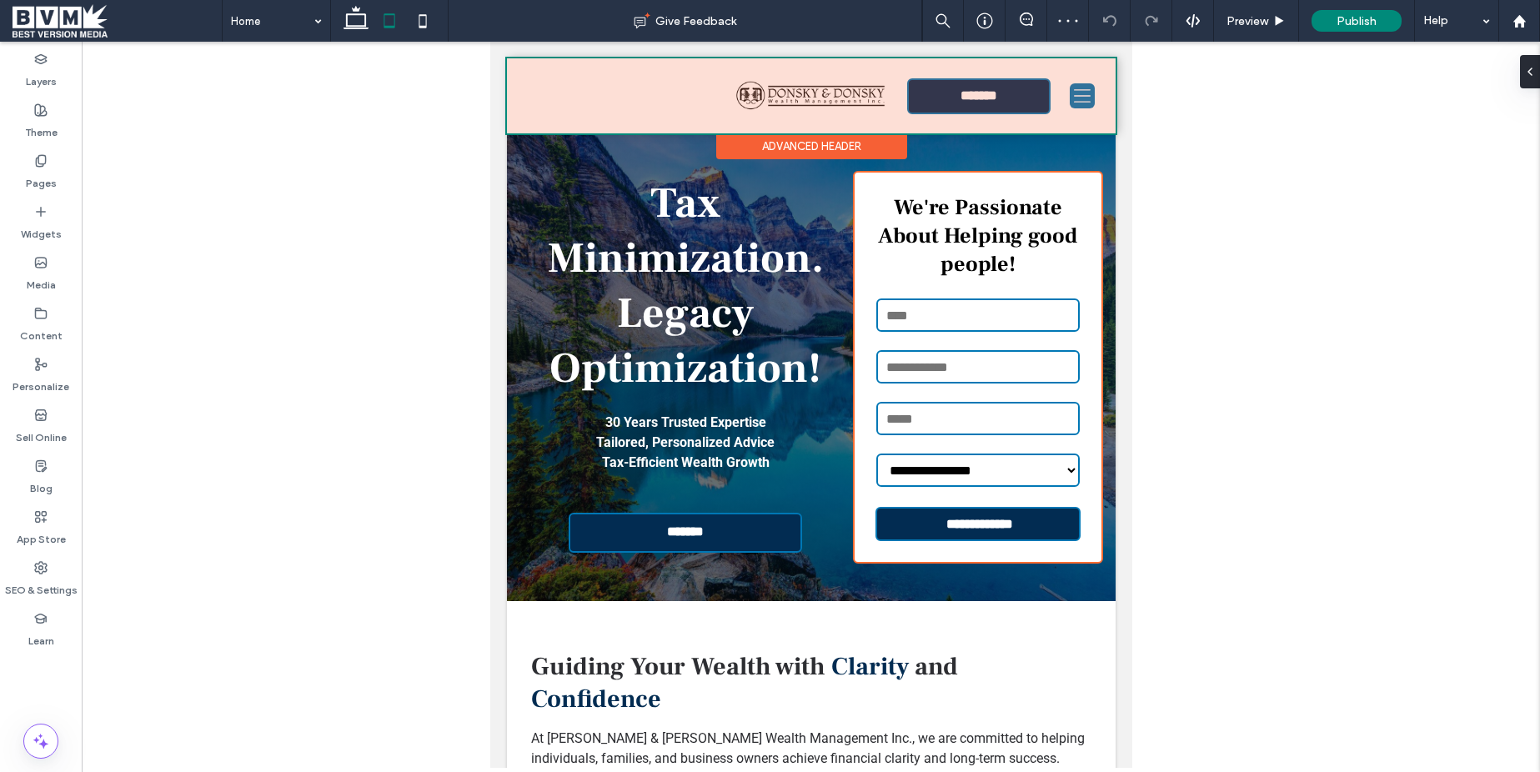
click at [869, 87] on div at bounding box center [810, 95] width 609 height 75
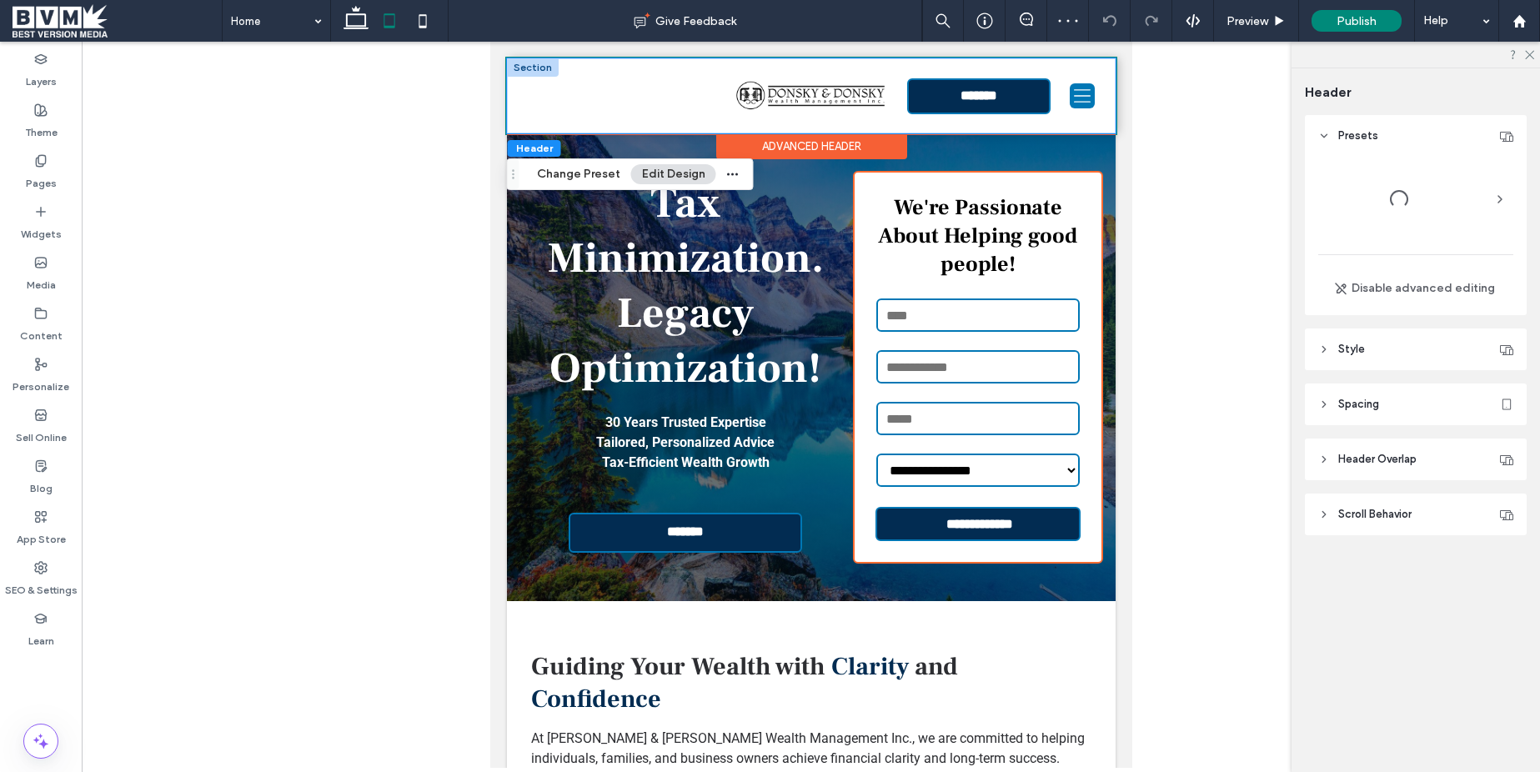
click at [867, 87] on img at bounding box center [810, 96] width 150 height 31
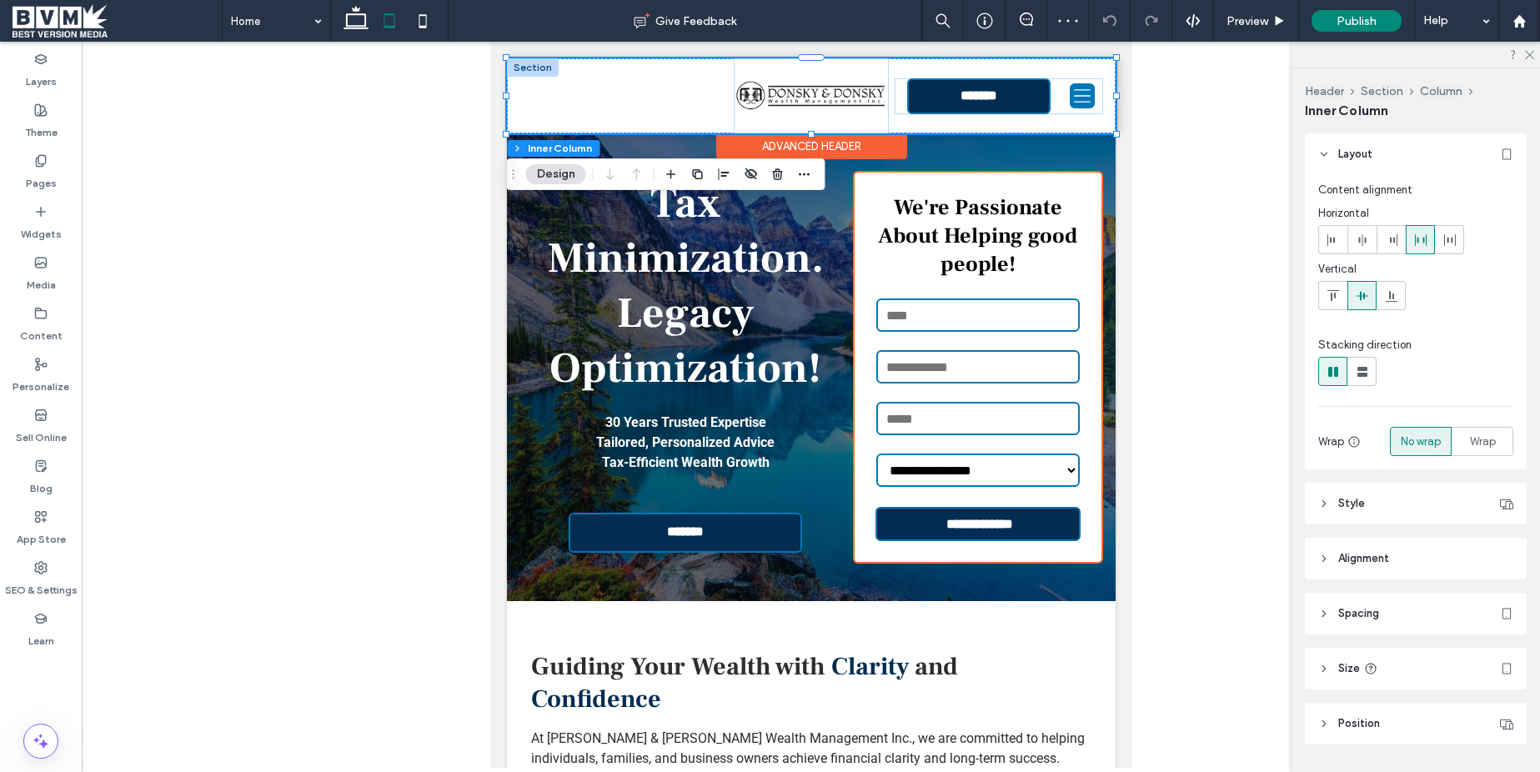
click at [841, 89] on img at bounding box center [810, 96] width 150 height 31
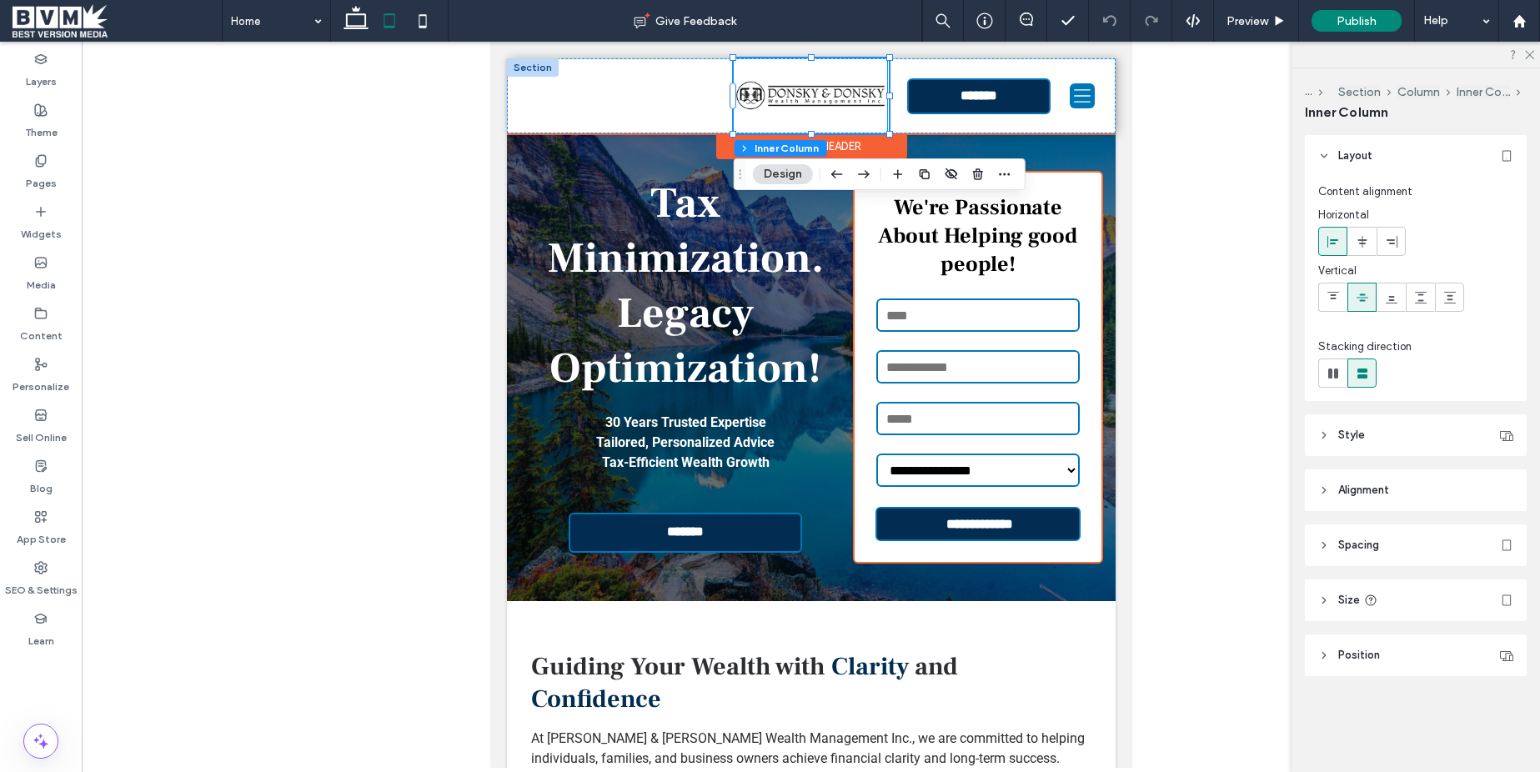
click at [816, 92] on div at bounding box center [810, 96] width 150 height 31
click at [780, 96] on img at bounding box center [810, 96] width 150 height 31
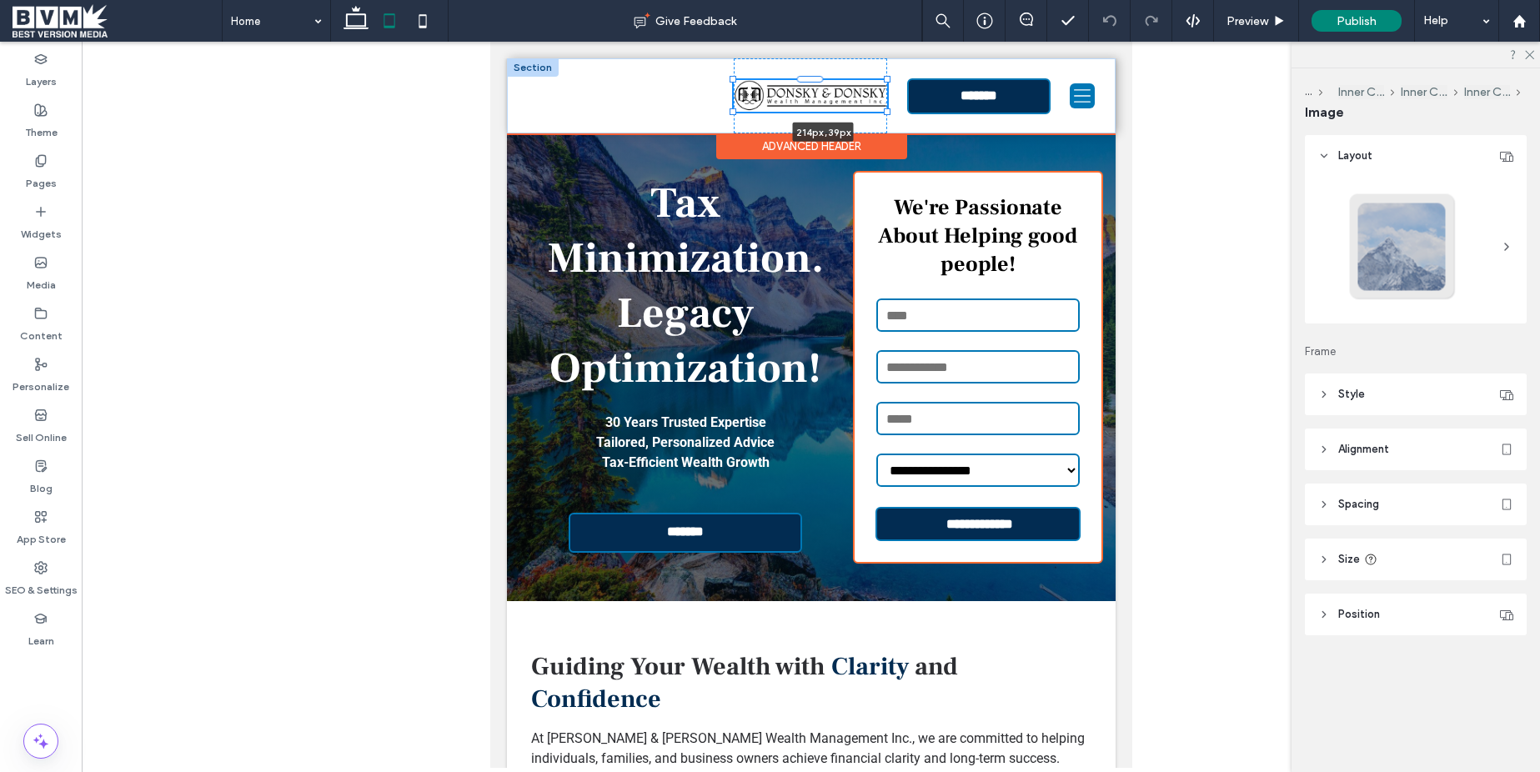
drag, startPoint x: 735, startPoint y: 111, endPoint x: 728, endPoint y: 125, distance: 15.7
click at [728, 125] on div "**********" at bounding box center [810, 95] width 609 height 75
type input "***"
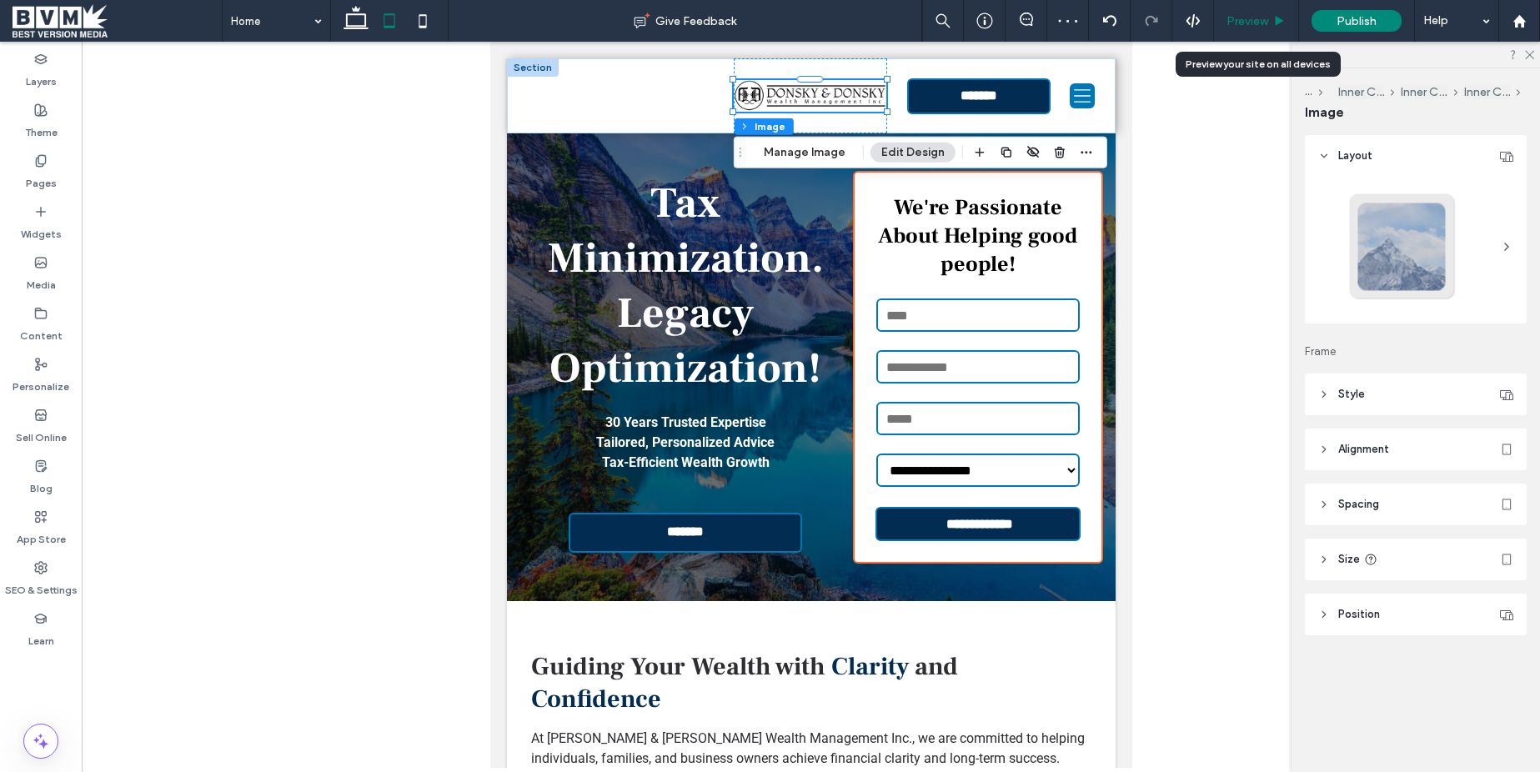
click at [1245, 26] on span "Preview" at bounding box center [1248, 21] width 42 height 14
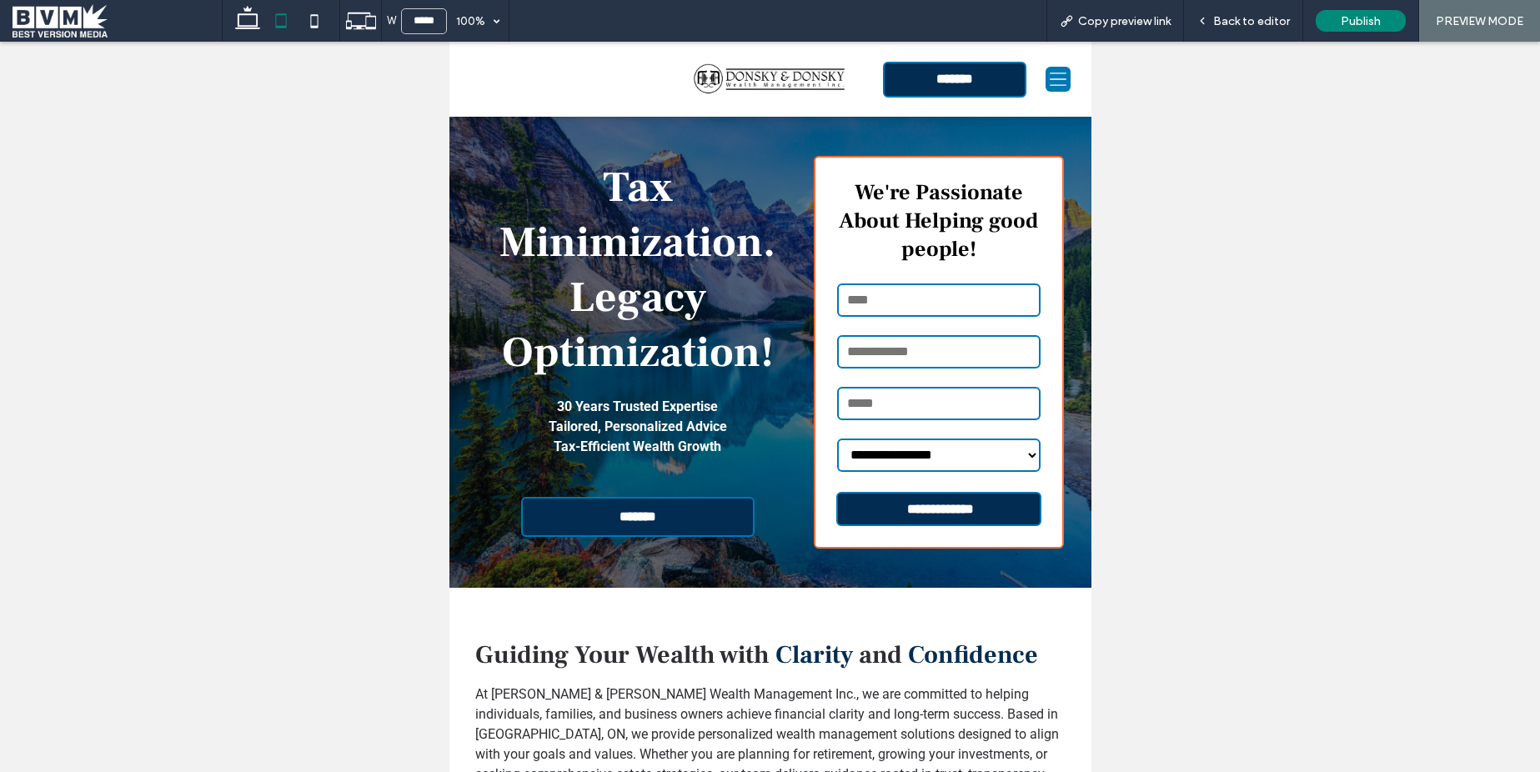
click at [1245, 26] on span "Back to editor" at bounding box center [1251, 21] width 77 height 14
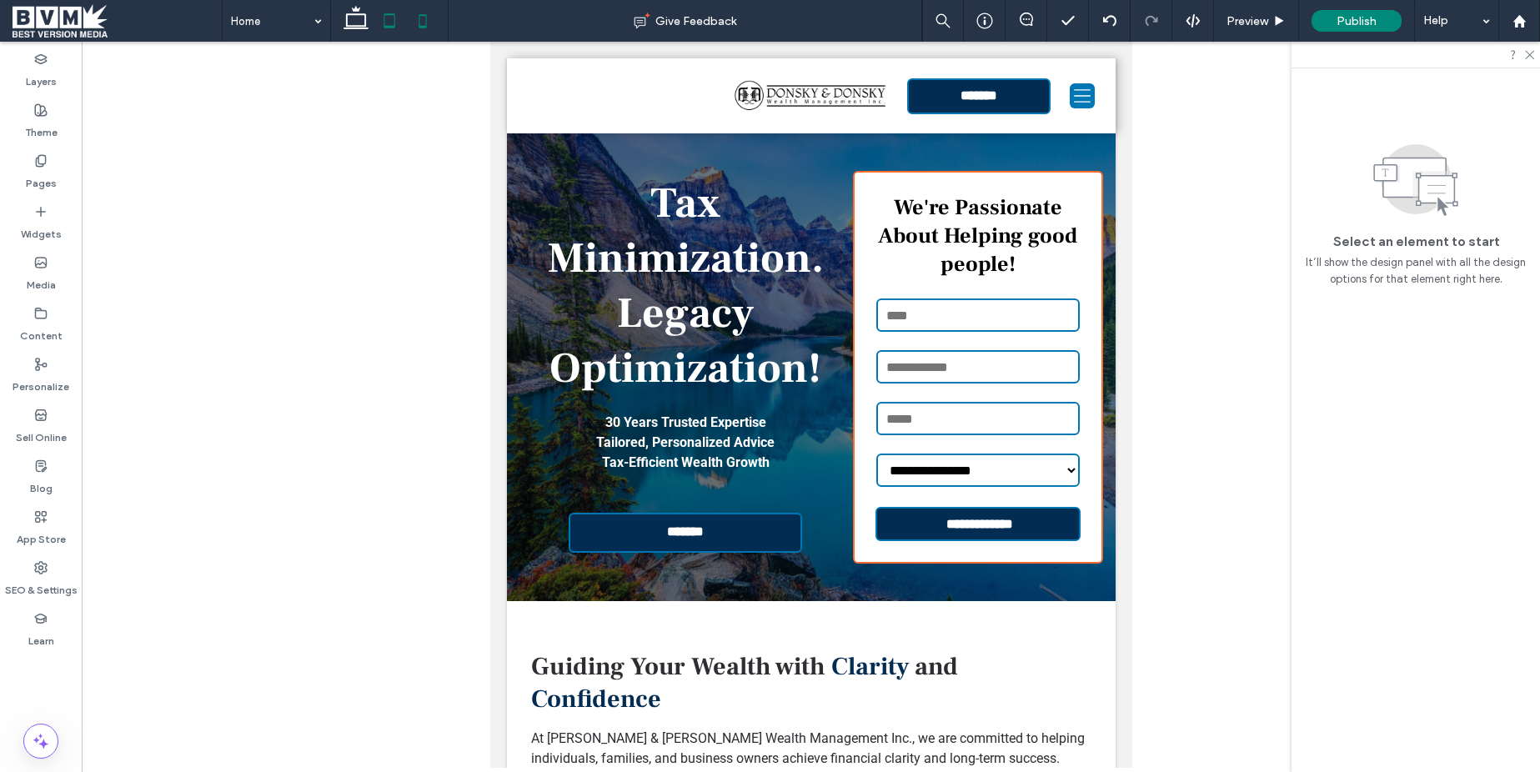
click at [429, 25] on icon at bounding box center [422, 20] width 33 height 33
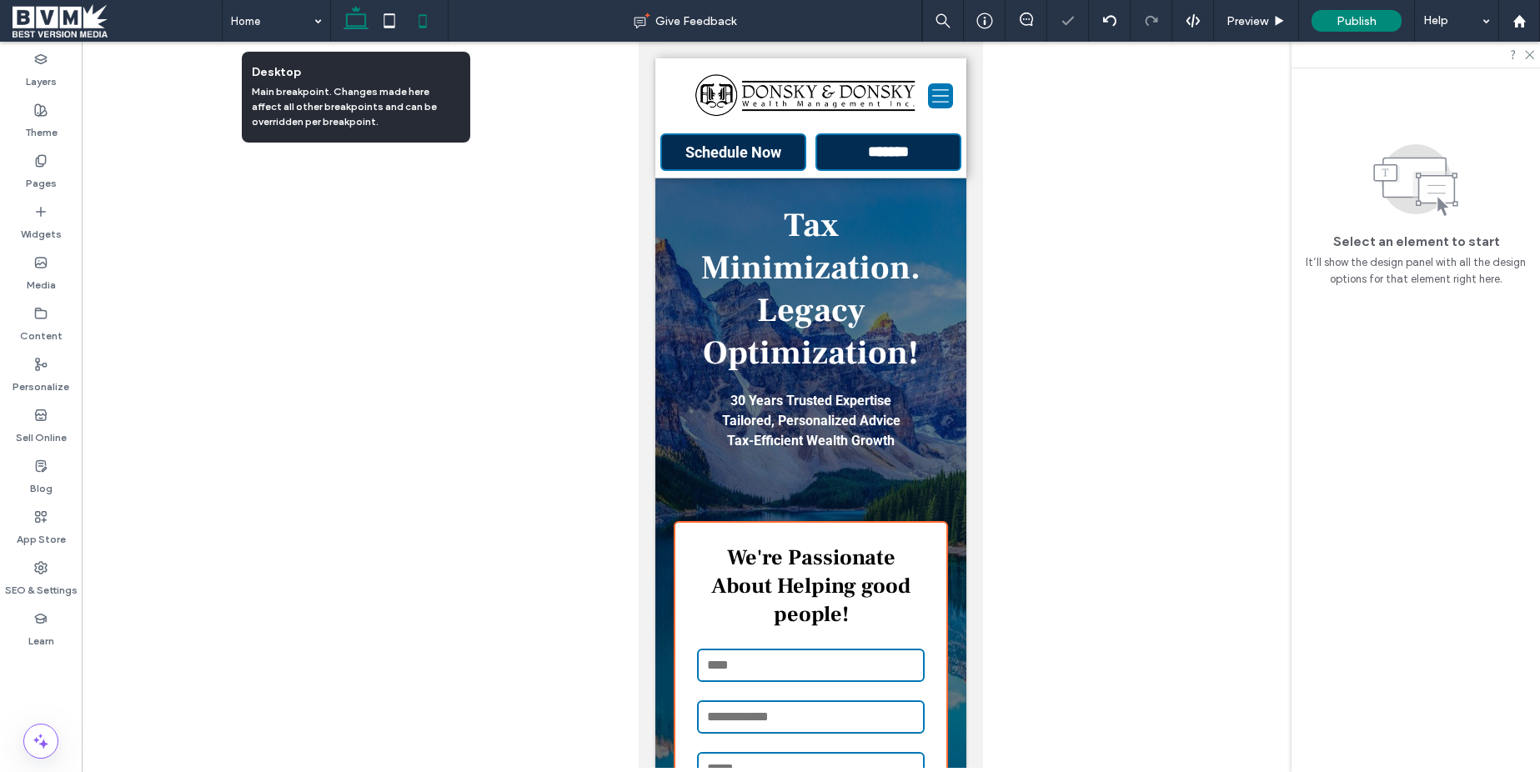
click at [360, 23] on icon at bounding box center [355, 20] width 33 height 33
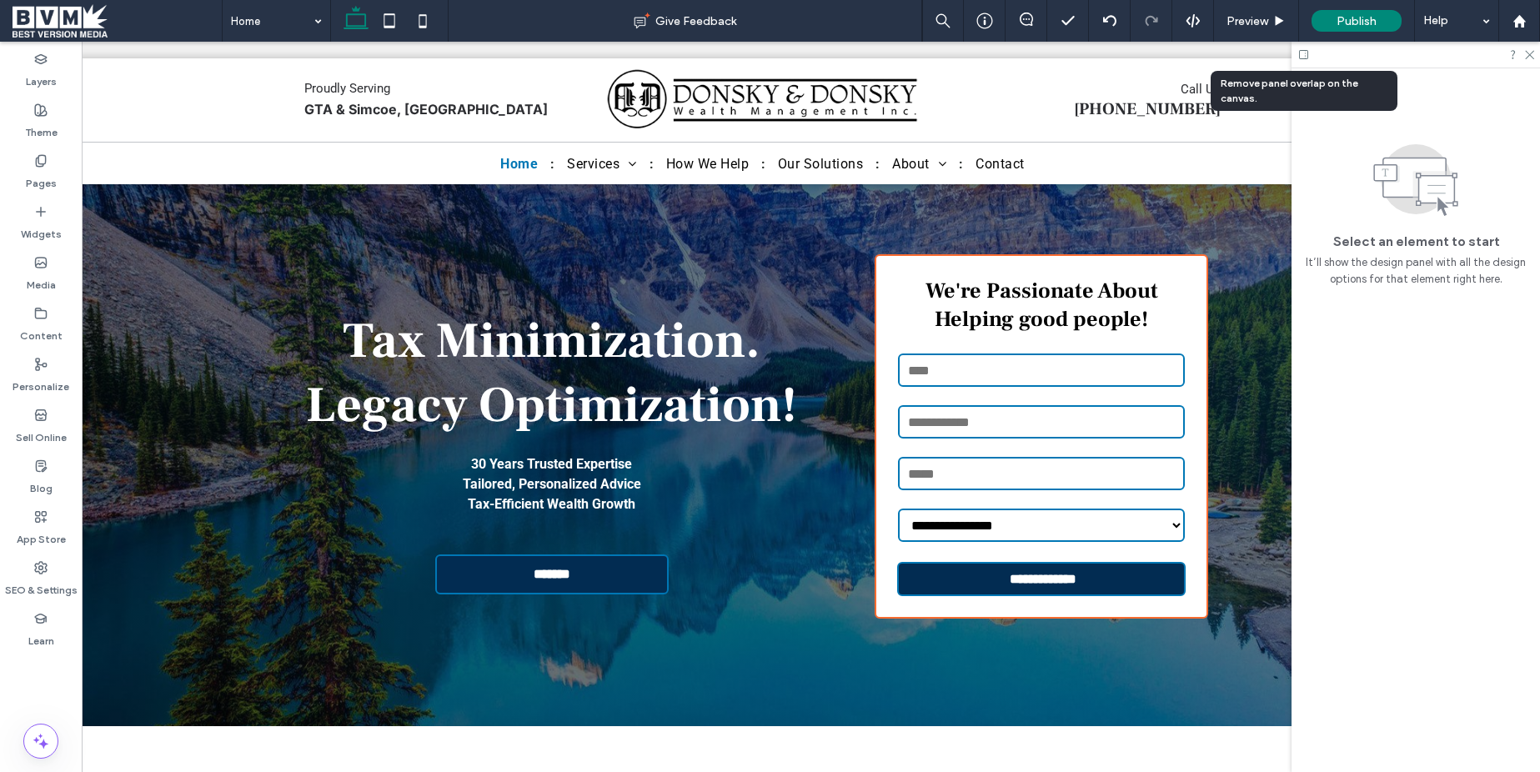
click at [1298, 53] on icon at bounding box center [1304, 54] width 13 height 13
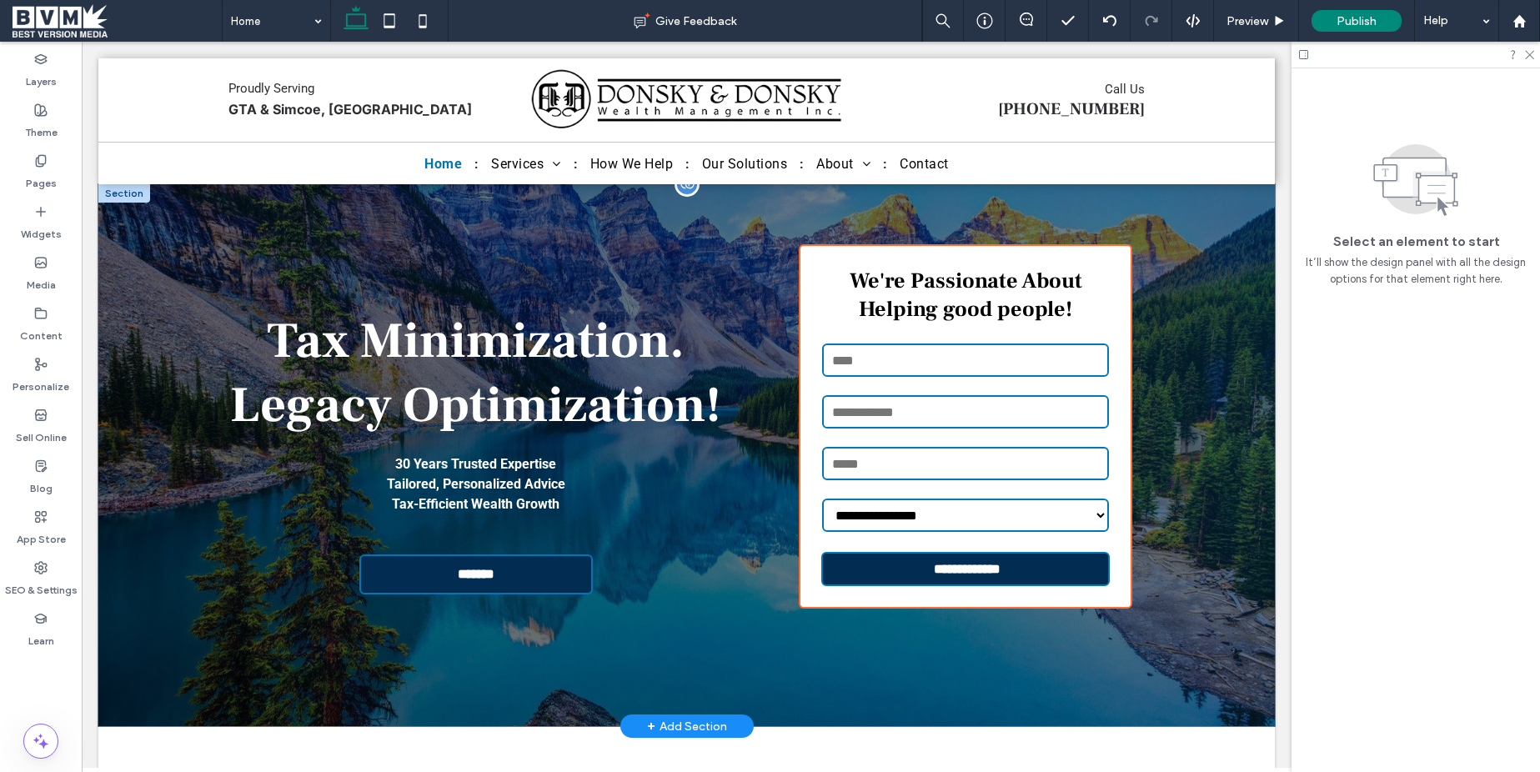
click at [1154, 210] on div "**********" at bounding box center [687, 455] width 1001 height 542
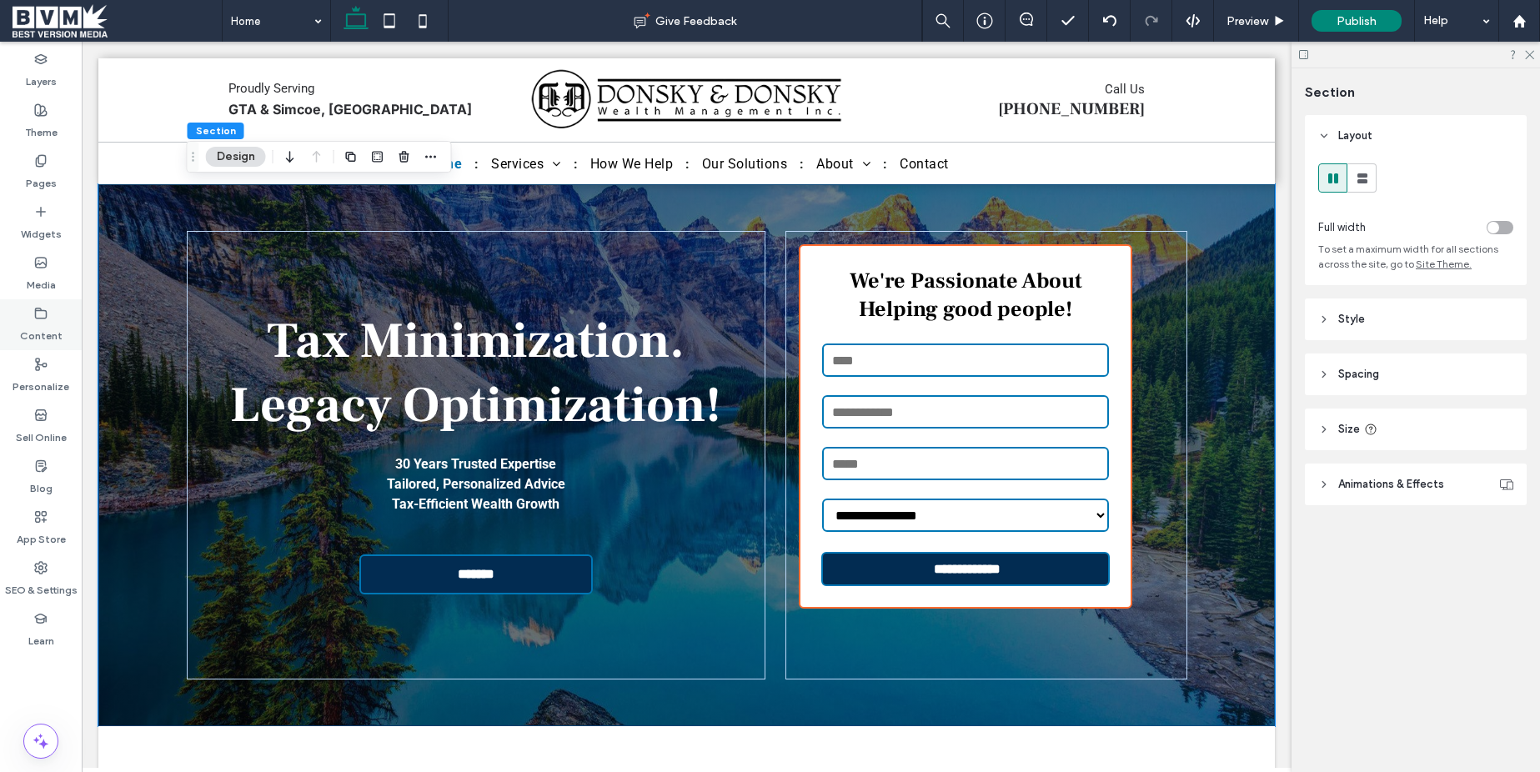
click at [38, 331] on label "Content" at bounding box center [41, 331] width 43 height 23
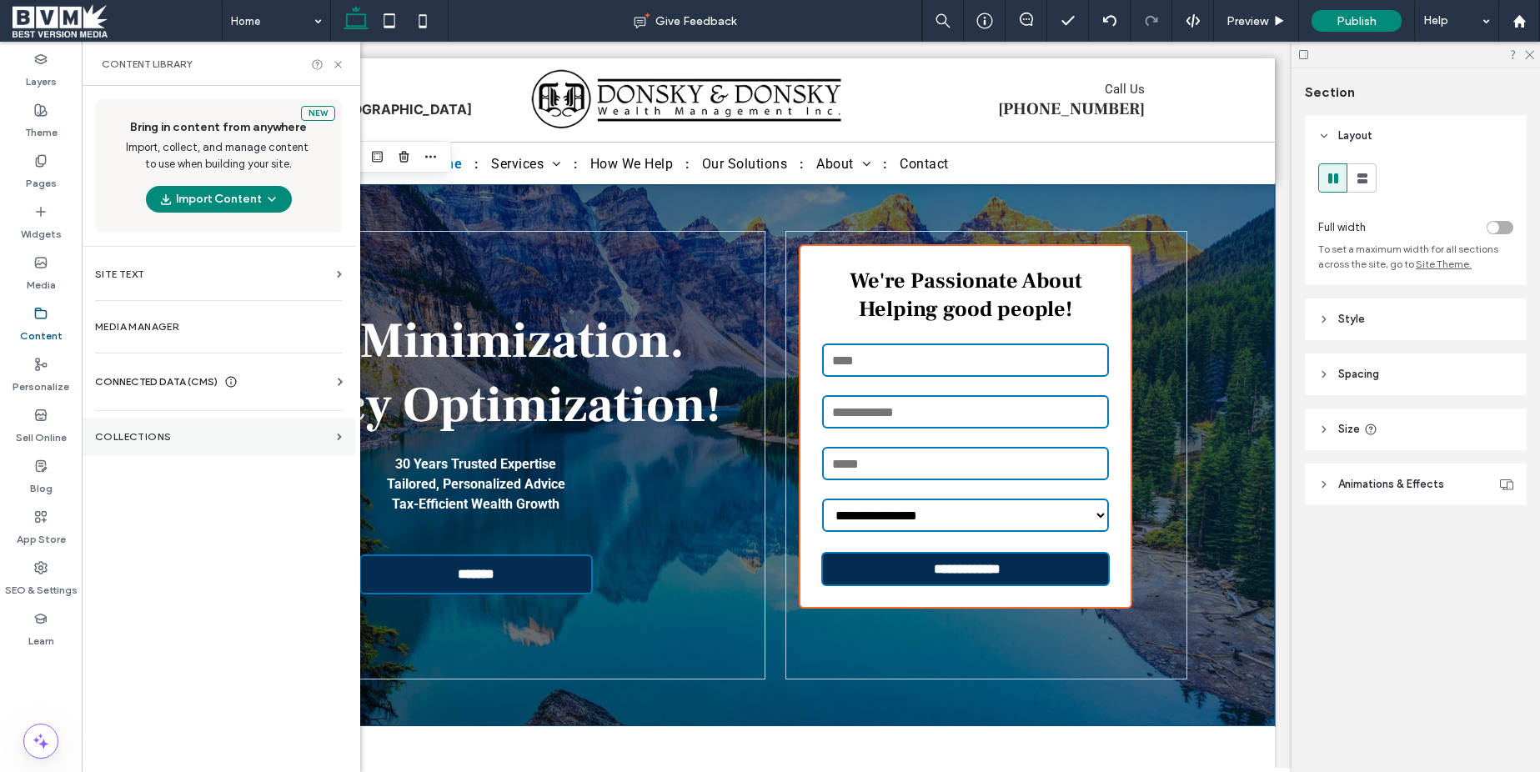
click at [170, 437] on label "Collections" at bounding box center [212, 437] width 235 height 12
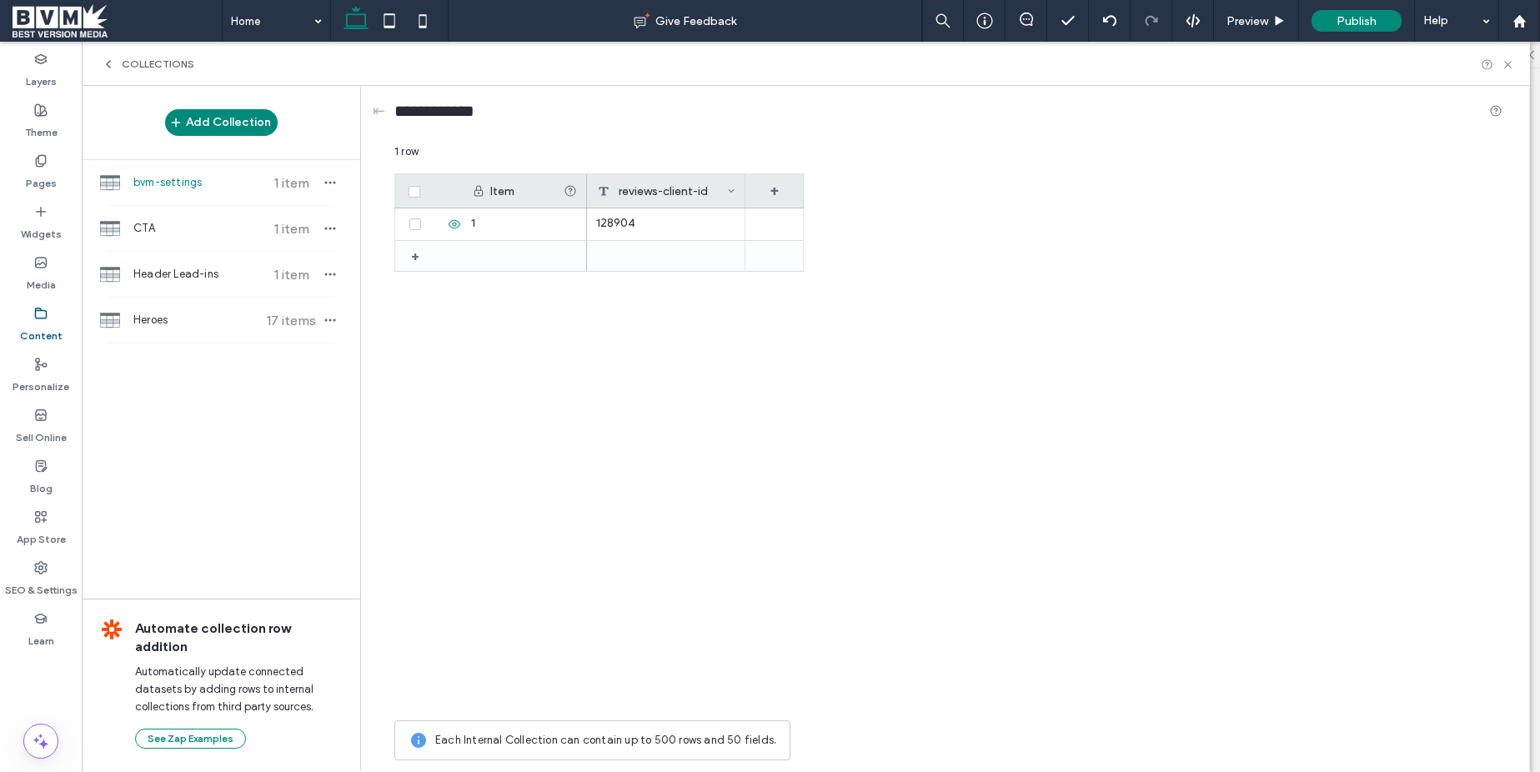
click at [120, 70] on div "Collections" at bounding box center [148, 64] width 93 height 13
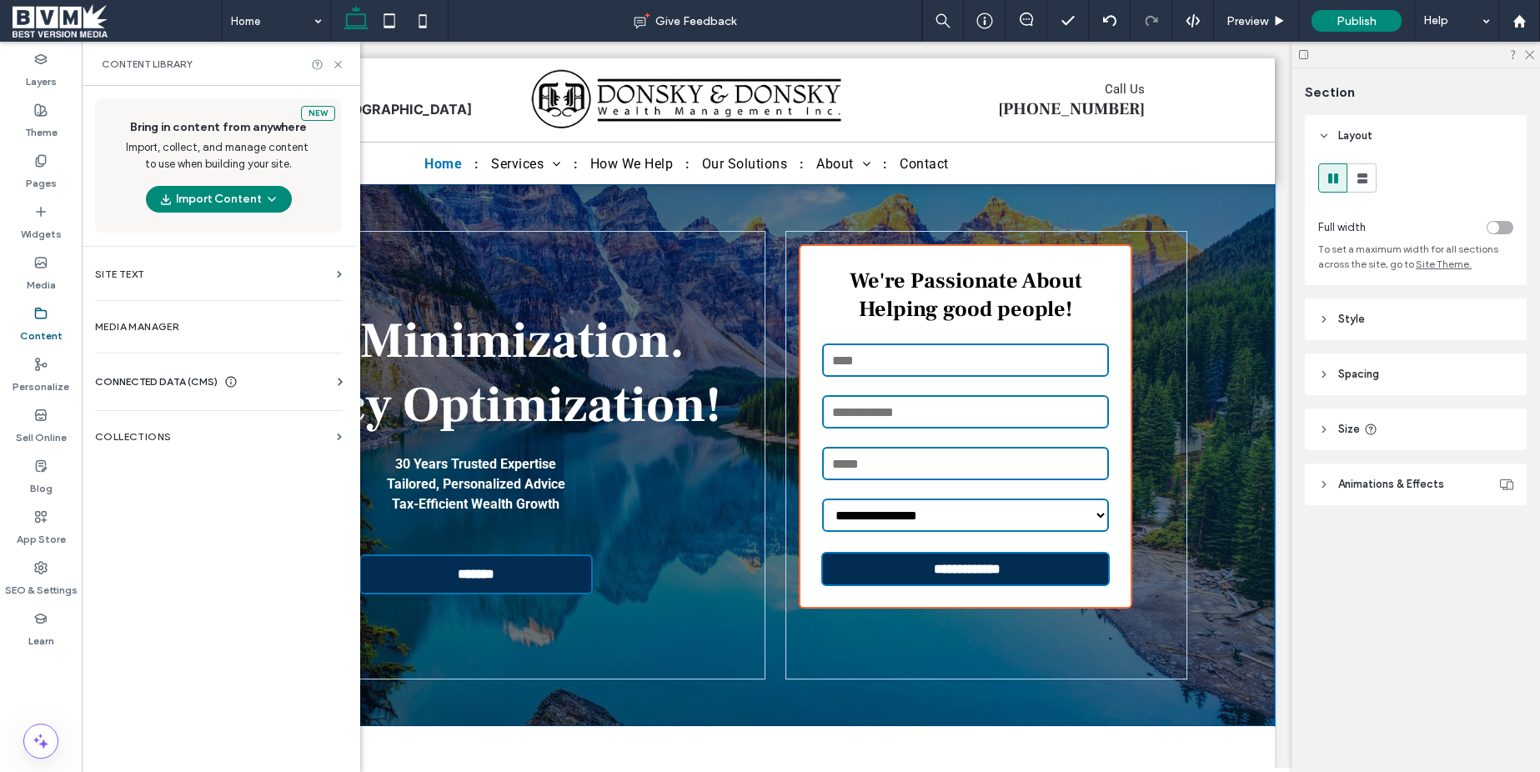
click at [197, 384] on span "CONNECTED DATA (CMS)" at bounding box center [156, 382] width 123 height 17
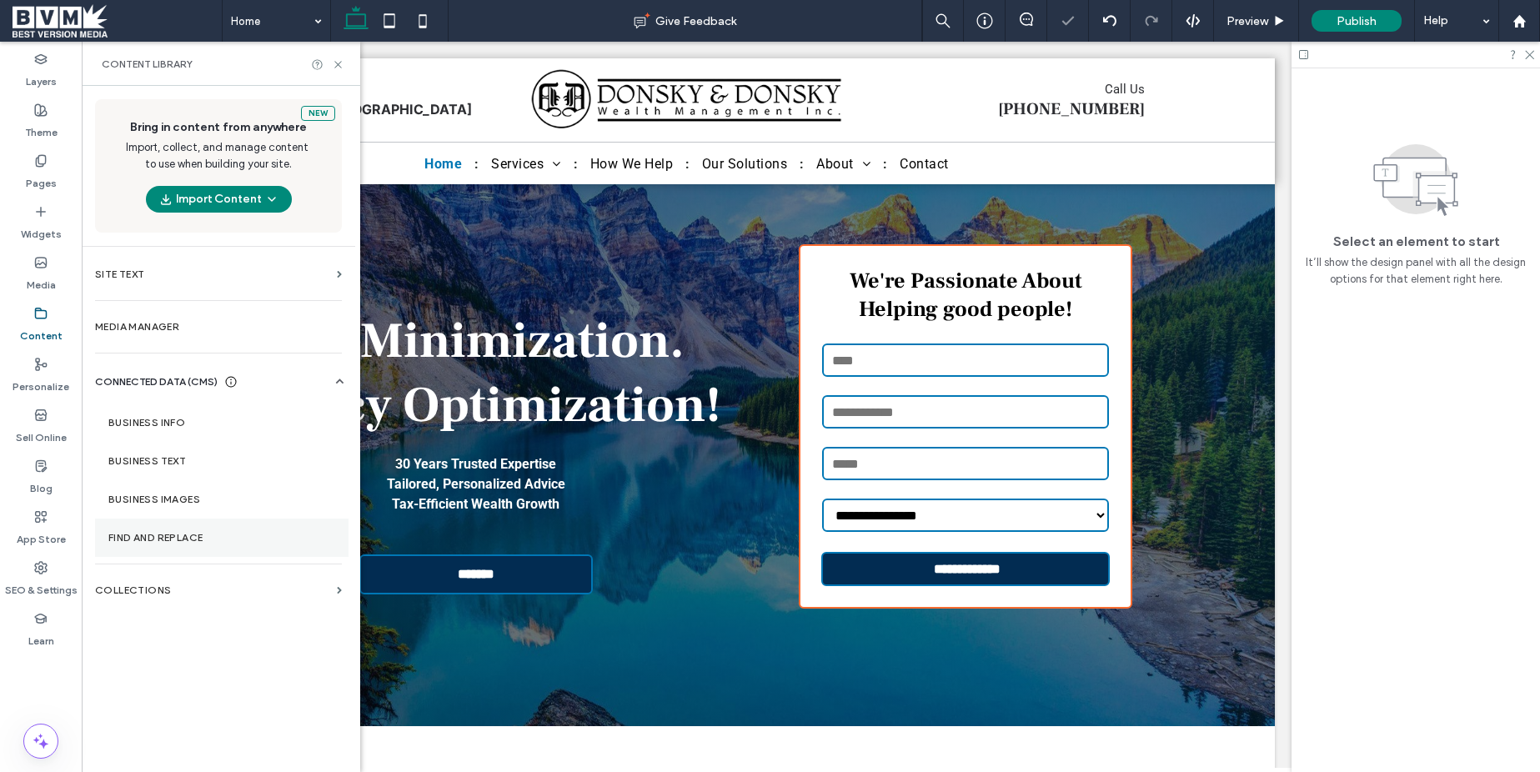
click at [182, 541] on label "Find and Replace" at bounding box center [221, 538] width 227 height 12
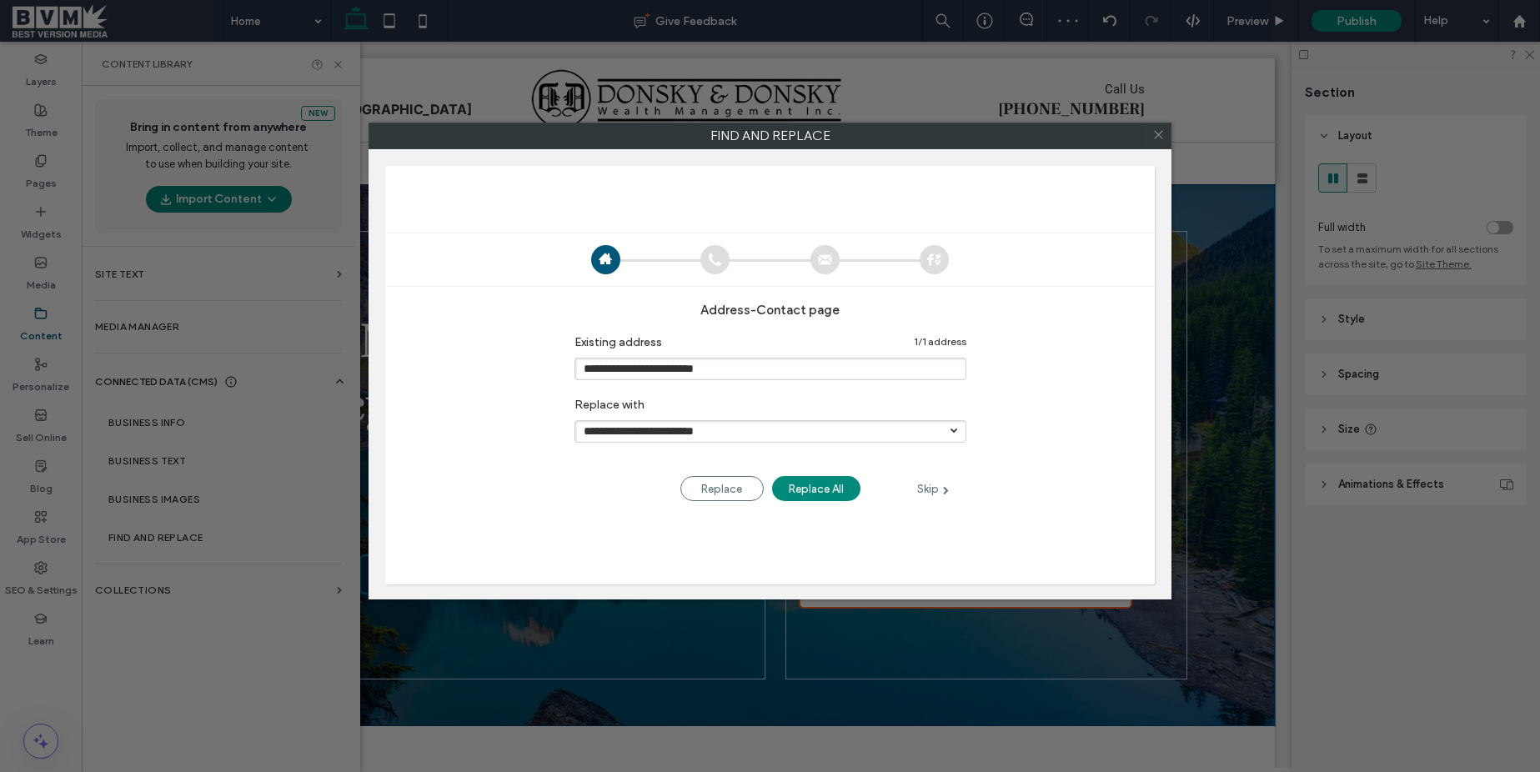
drag, startPoint x: 930, startPoint y: 485, endPoint x: 959, endPoint y: 453, distance: 43.7
click at [936, 483] on div "Skip" at bounding box center [933, 489] width 67 height 19
type input "**********"
click at [1160, 136] on use at bounding box center [1158, 135] width 8 height 8
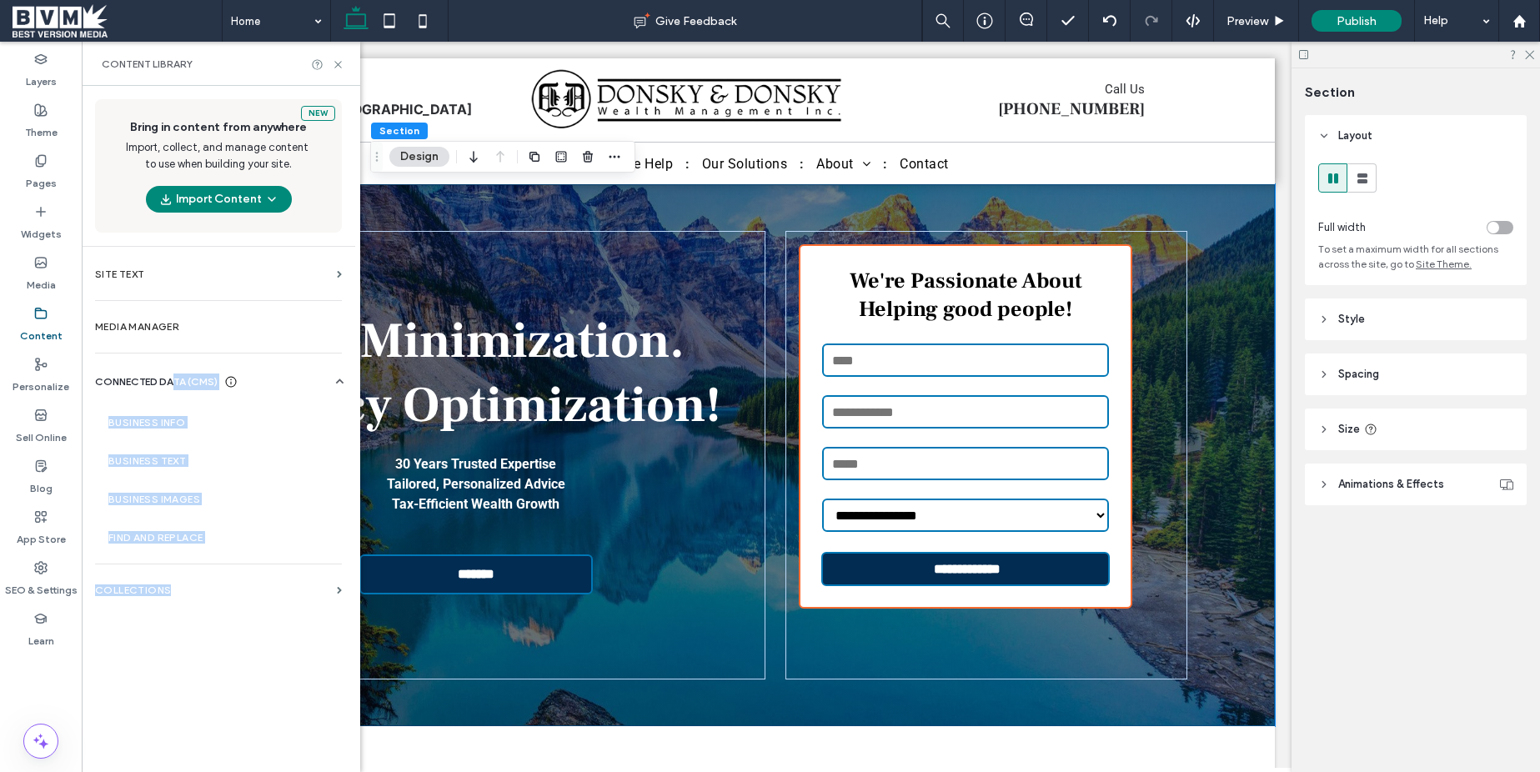
drag, startPoint x: 183, startPoint y: 593, endPoint x: 177, endPoint y: 386, distance: 206.9
click at [177, 386] on div "New Bring in content from anywhere Import, collect, and manage content to use w…" at bounding box center [219, 427] width 274 height 683
click at [163, 424] on label "Business Info" at bounding box center [221, 423] width 227 height 12
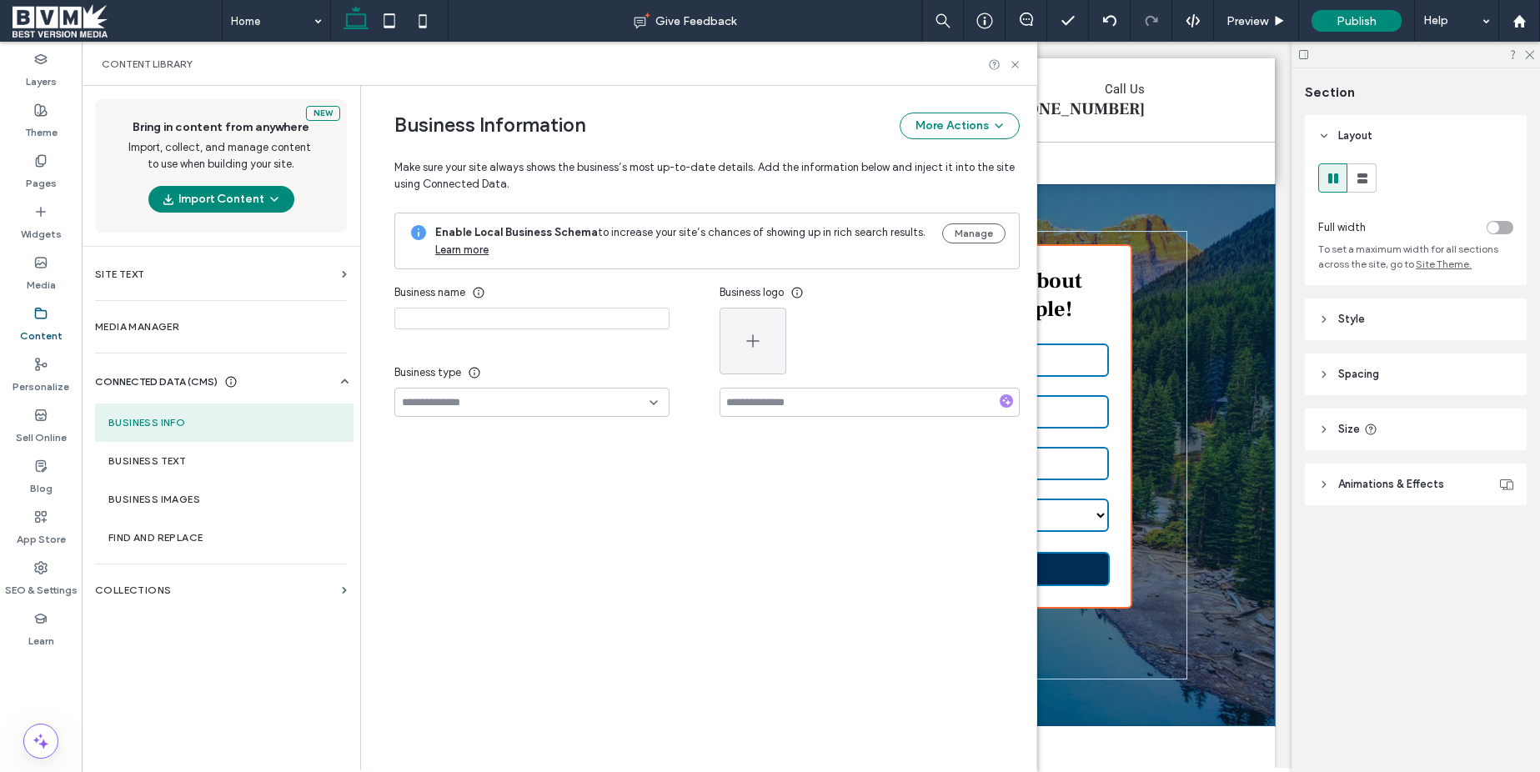
type input "**********"
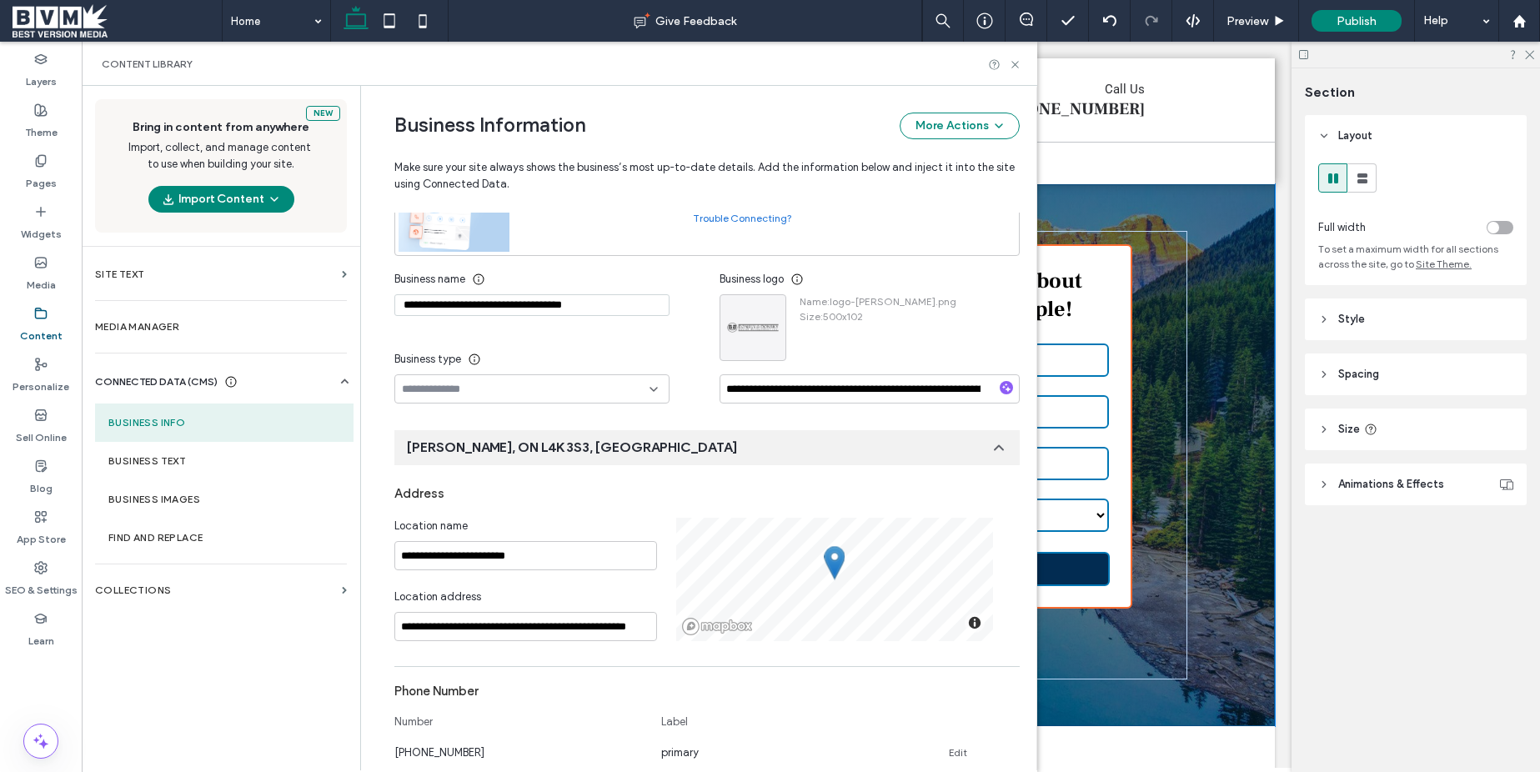
scroll to position [170, 0]
drag, startPoint x: 181, startPoint y: 454, endPoint x: 194, endPoint y: 454, distance: 13.3
click at [181, 455] on label "Business Text" at bounding box center [224, 461] width 232 height 12
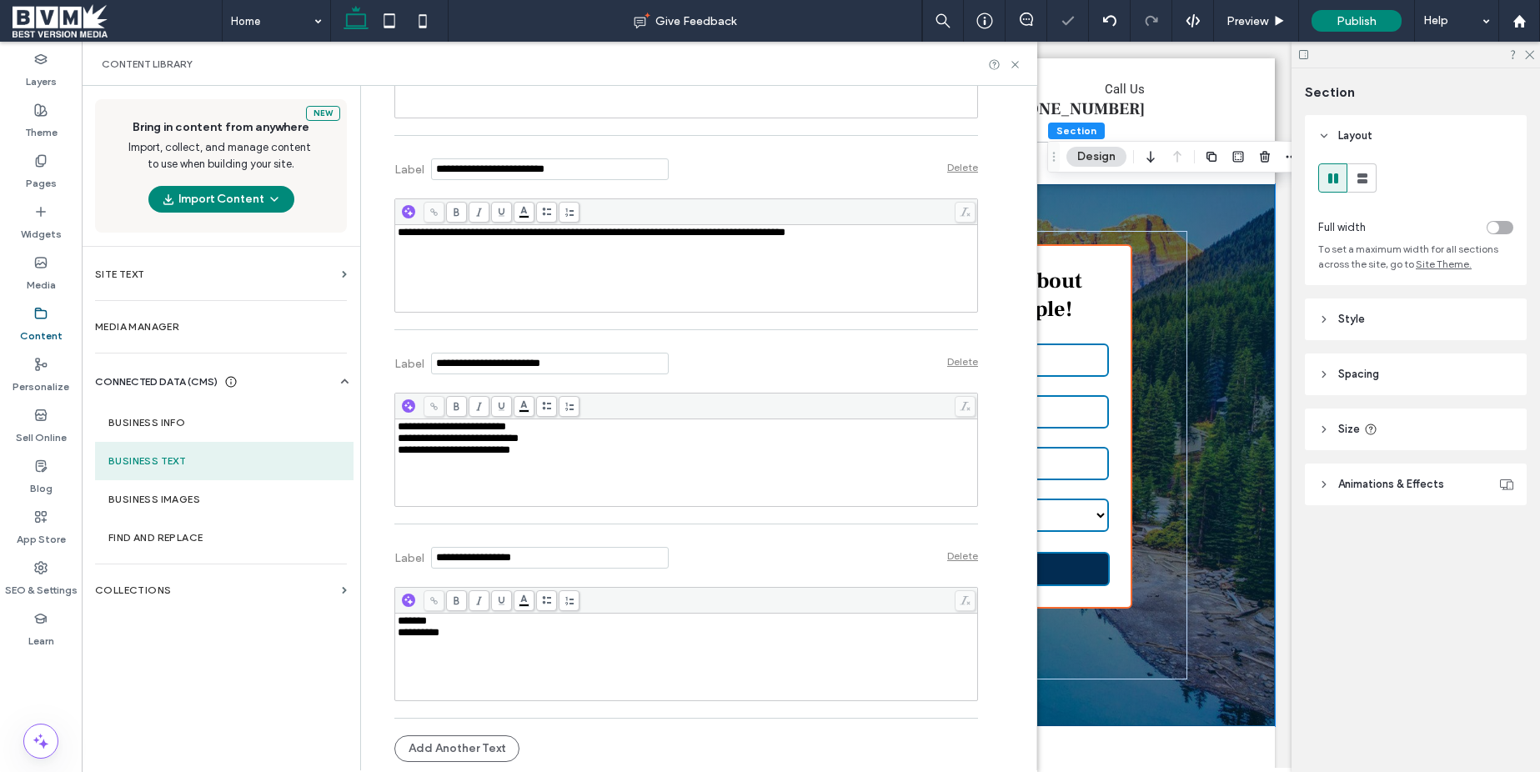
scroll to position [0, 0]
drag, startPoint x: 540, startPoint y: 452, endPoint x: 500, endPoint y: 451, distance: 40.0
click at [500, 451] on div "**********" at bounding box center [687, 450] width 578 height 12
drag, startPoint x: 534, startPoint y: 451, endPoint x: 496, endPoint y: 451, distance: 37.5
click at [496, 451] on div "**********" at bounding box center [687, 450] width 578 height 12
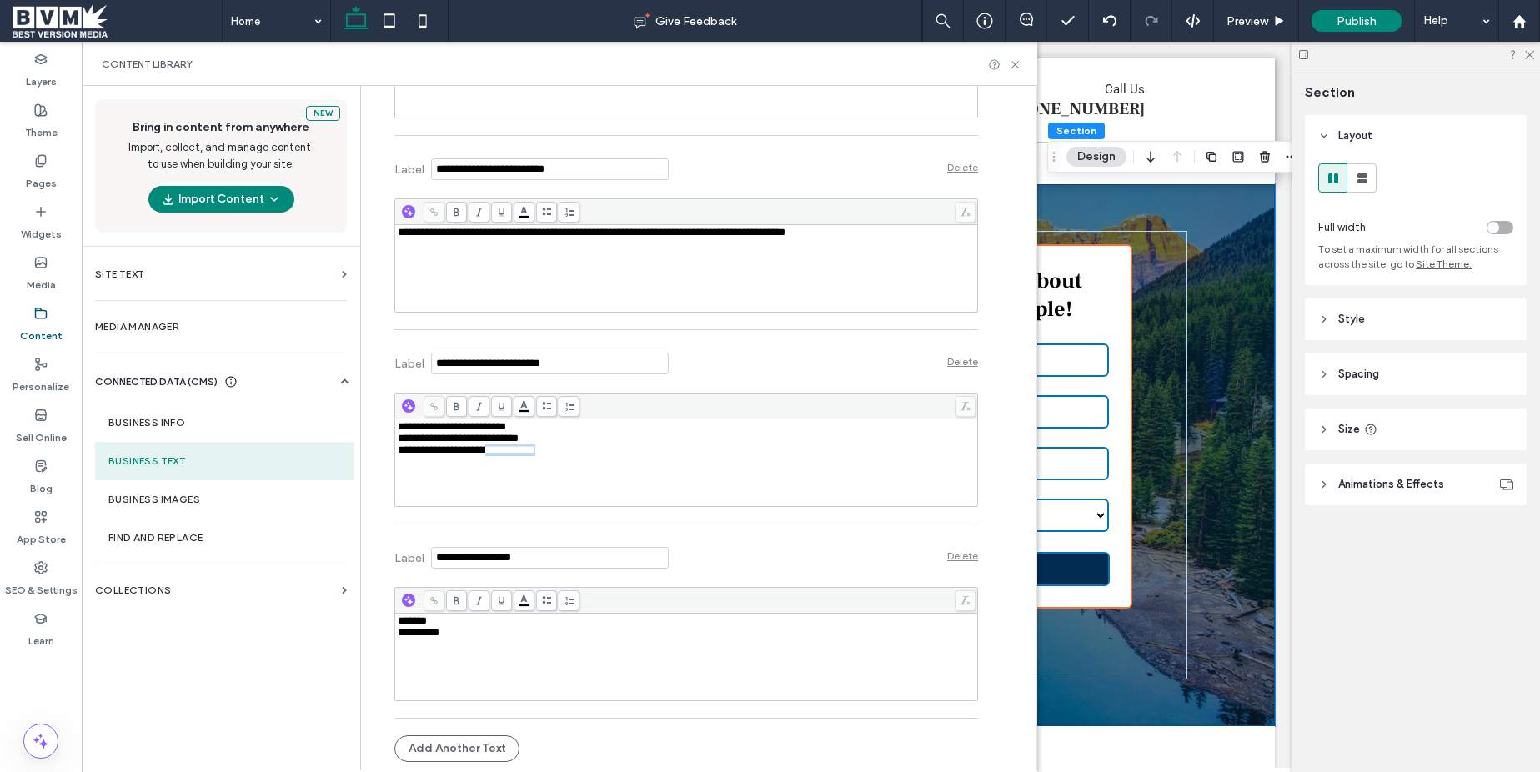
drag, startPoint x: 582, startPoint y: 460, endPoint x: 495, endPoint y: 454, distance: 87.0
click at [495, 454] on div "**********" at bounding box center [687, 462] width 578 height 83
copy span "**********"
drag, startPoint x: 846, startPoint y: 230, endPoint x: 807, endPoint y: 231, distance: 38.4
click at [807, 231] on div "**********" at bounding box center [687, 233] width 578 height 12
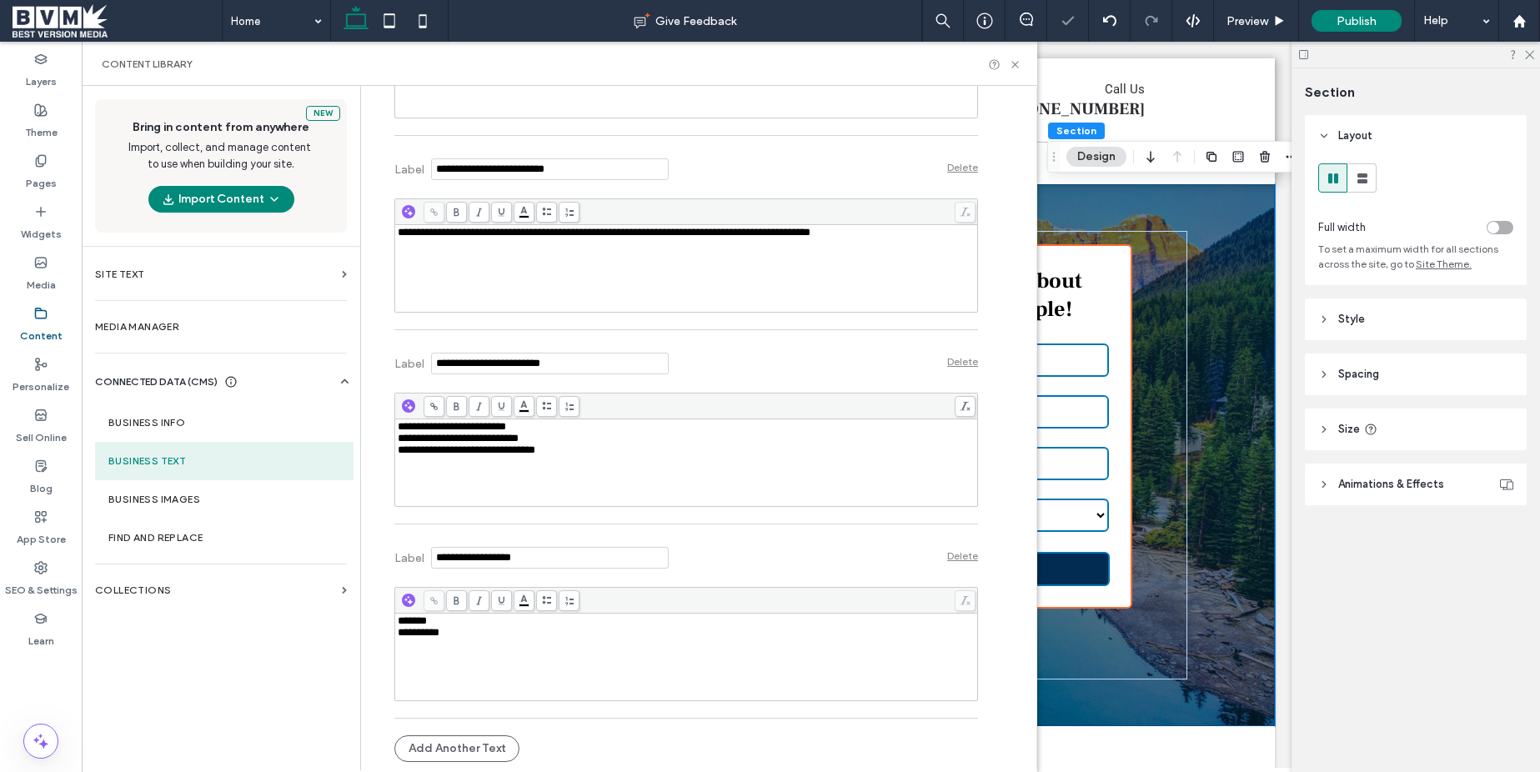
click at [872, 255] on div "**********" at bounding box center [687, 268] width 578 height 83
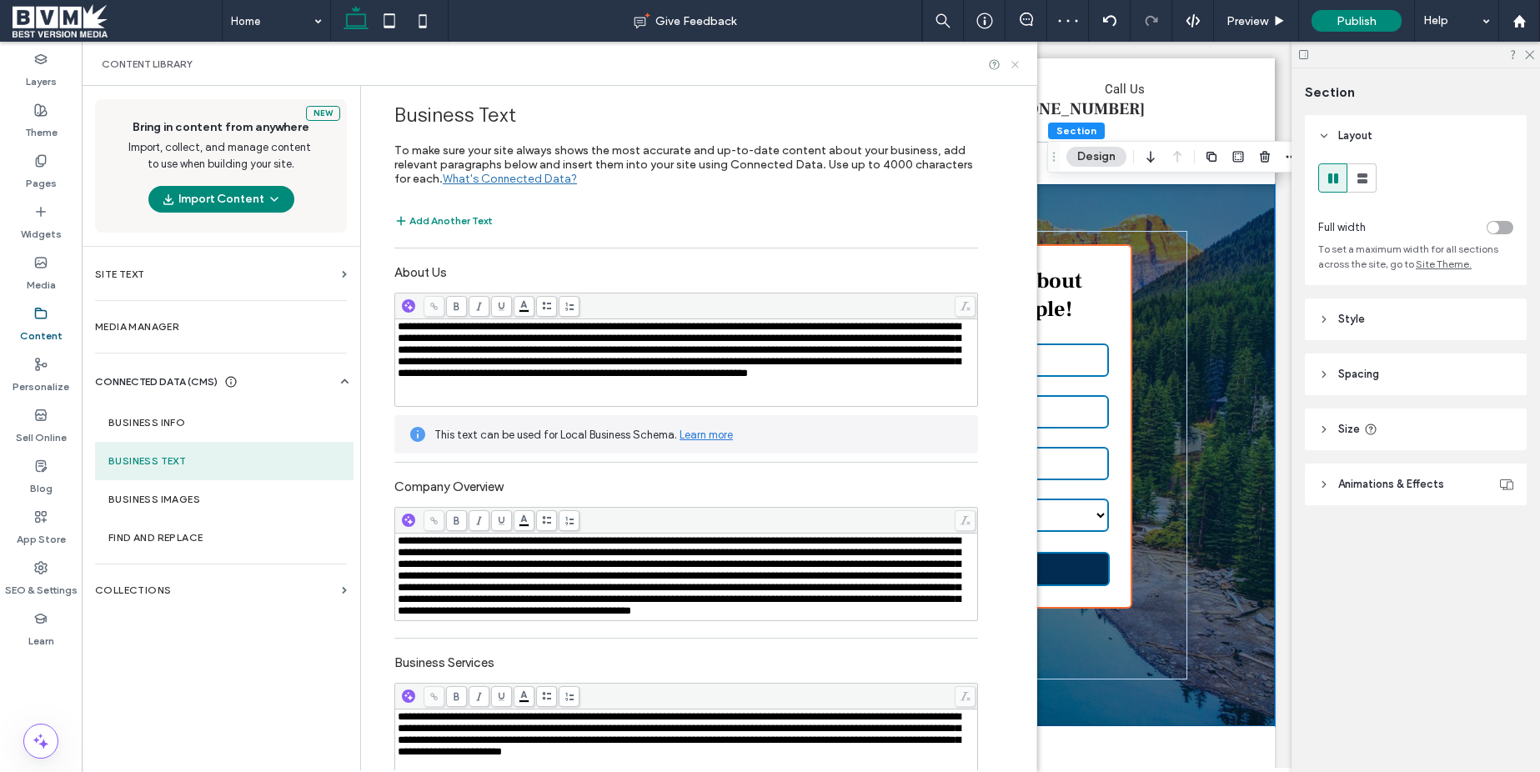
click at [1017, 63] on icon at bounding box center [1015, 64] width 13 height 13
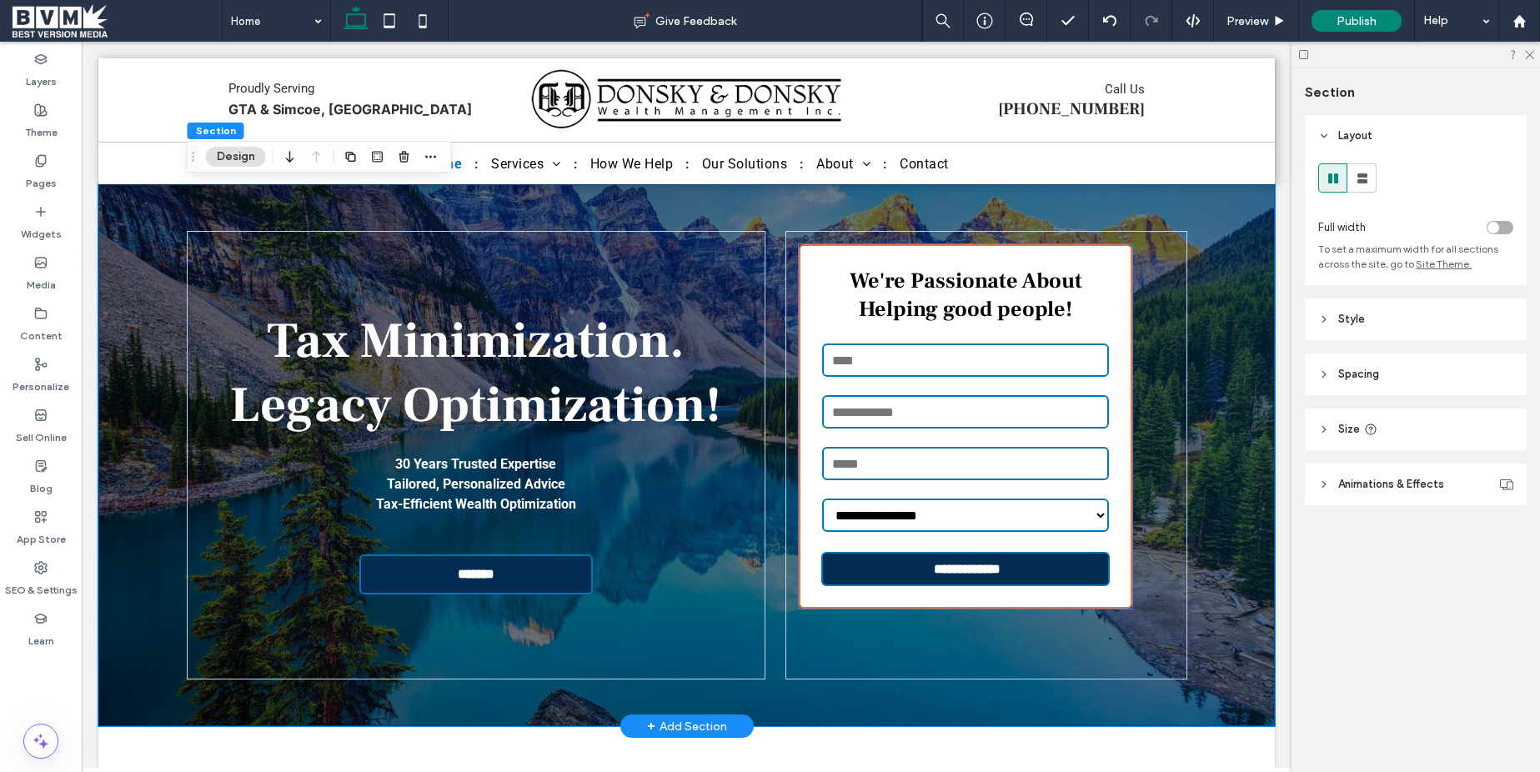
click at [1012, 303] on div "We're Passionate About Helping good people!" at bounding box center [965, 303] width 289 height 73
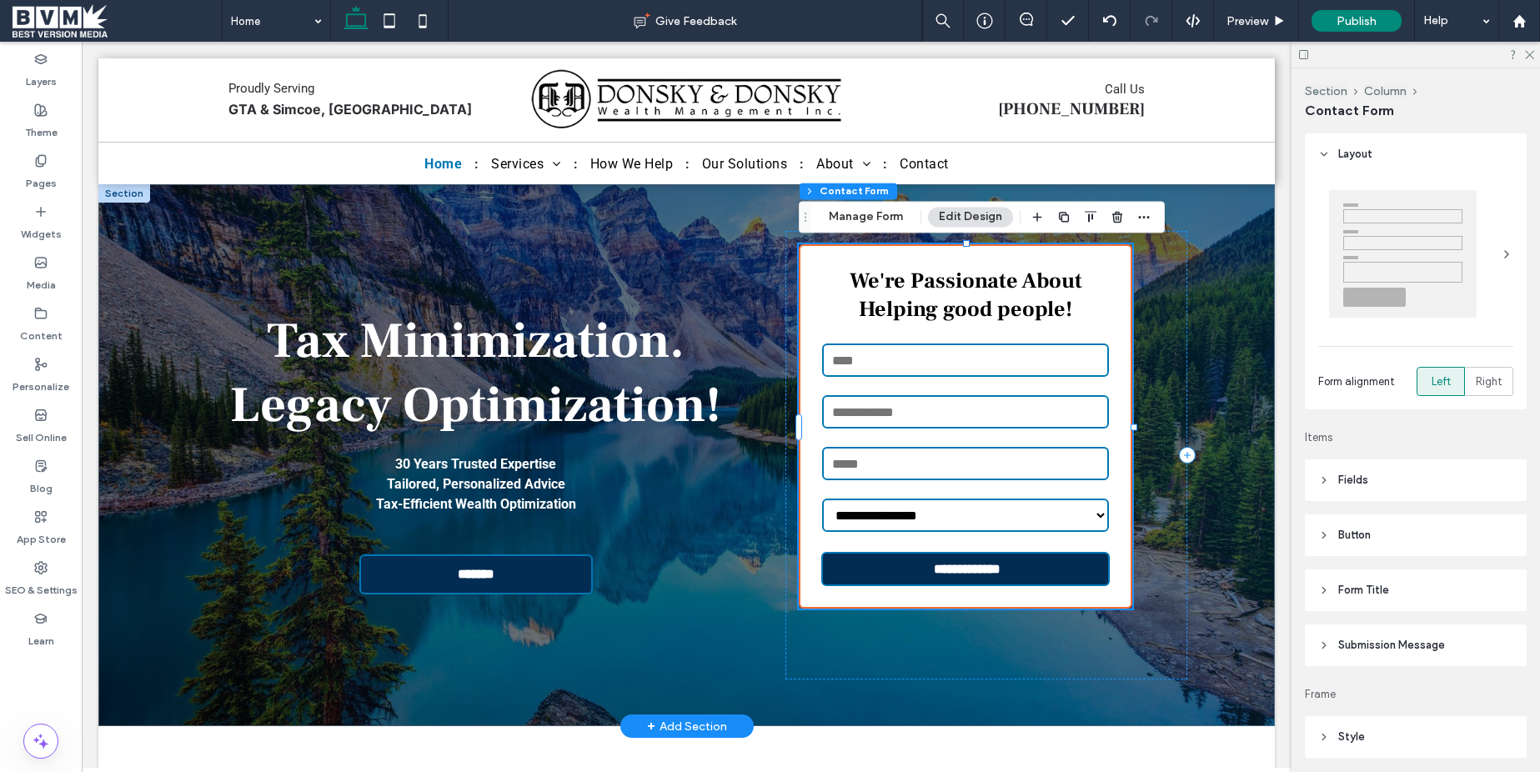
click at [1012, 303] on div "**********" at bounding box center [966, 426] width 334 height 364
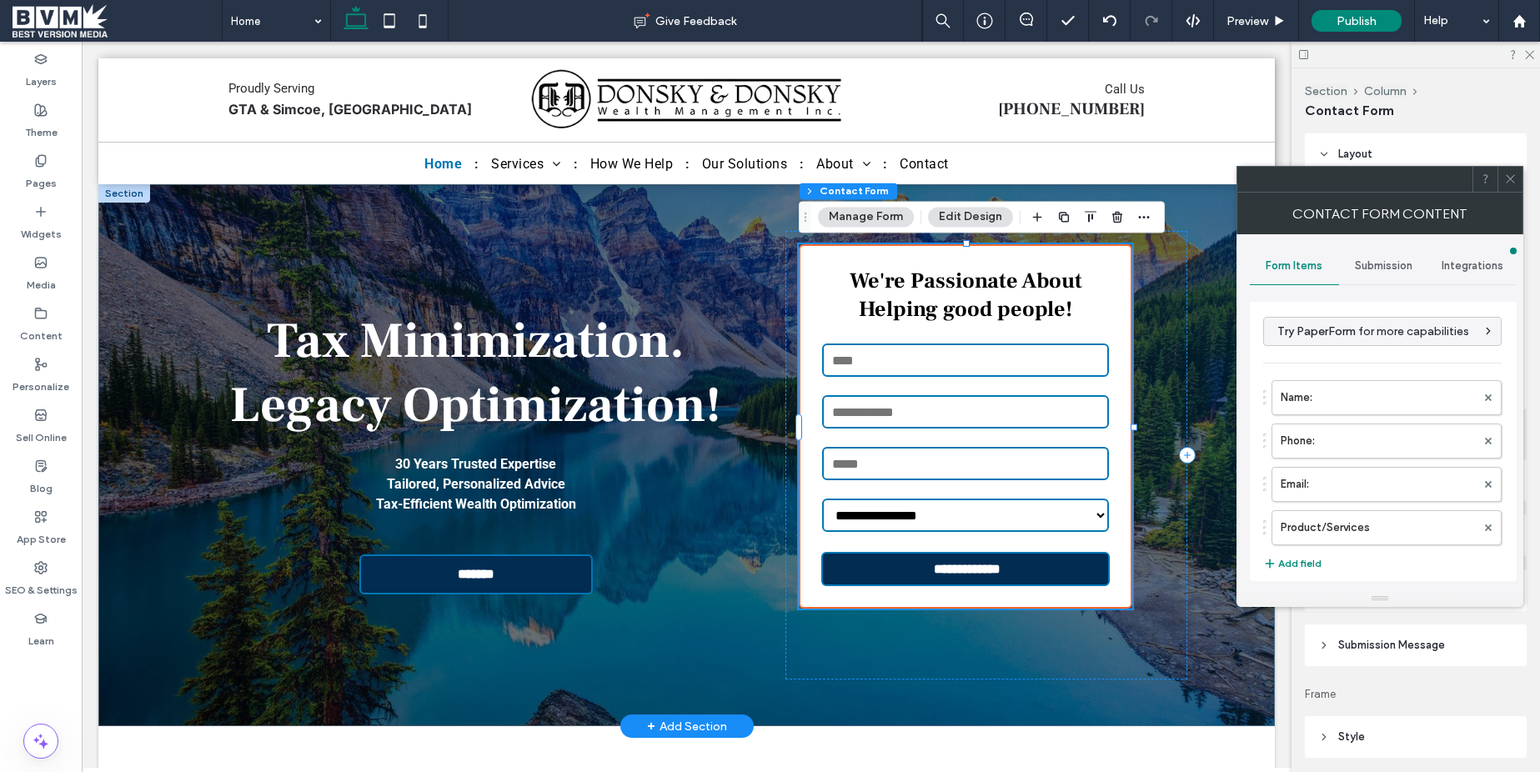
click at [1011, 306] on div "We're Passionate About Helping good people!" at bounding box center [965, 303] width 289 height 73
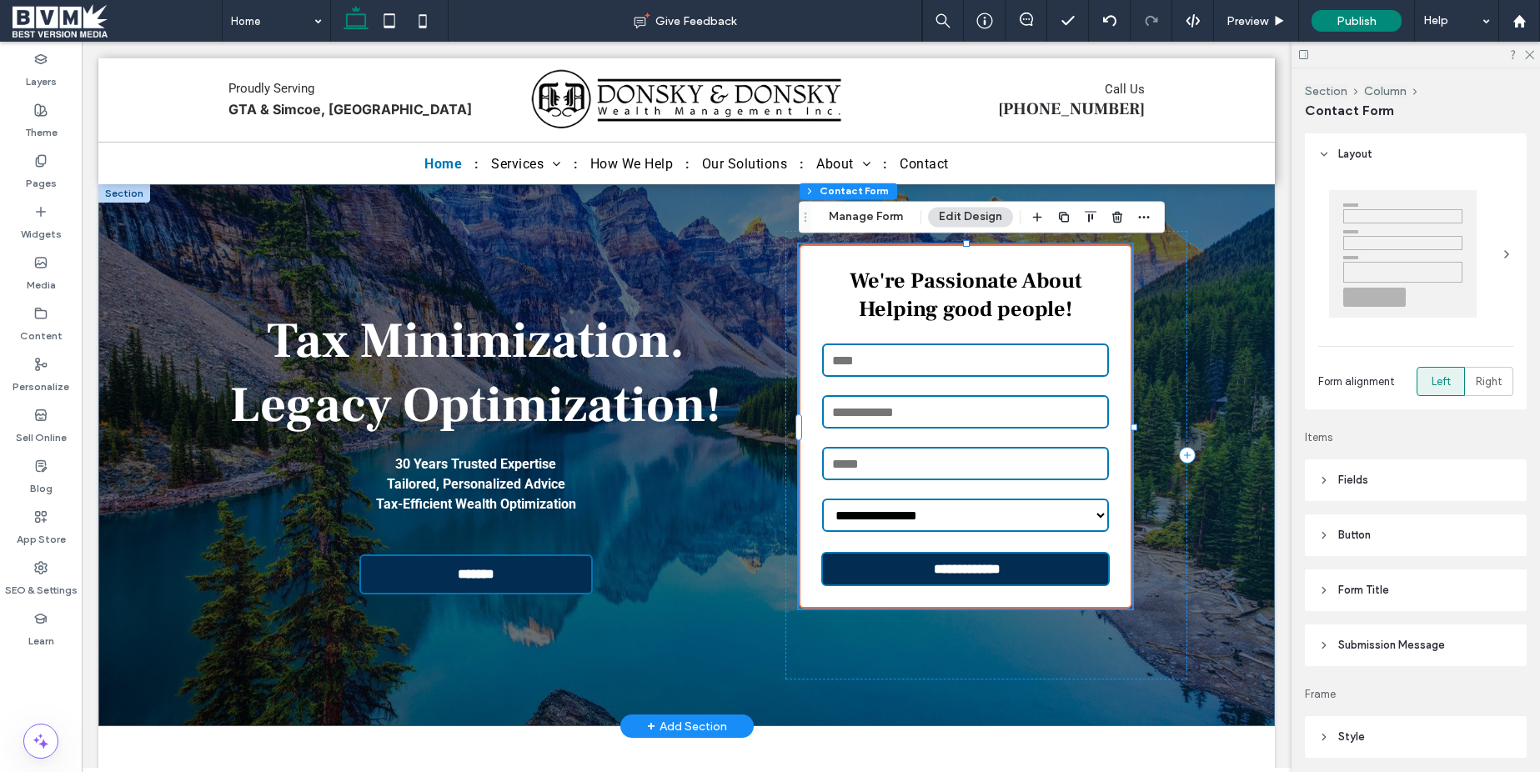
click at [1044, 308] on div "We're Passionate About Helping good people!" at bounding box center [965, 303] width 289 height 73
click at [851, 210] on button "Manage Form" at bounding box center [866, 217] width 96 height 20
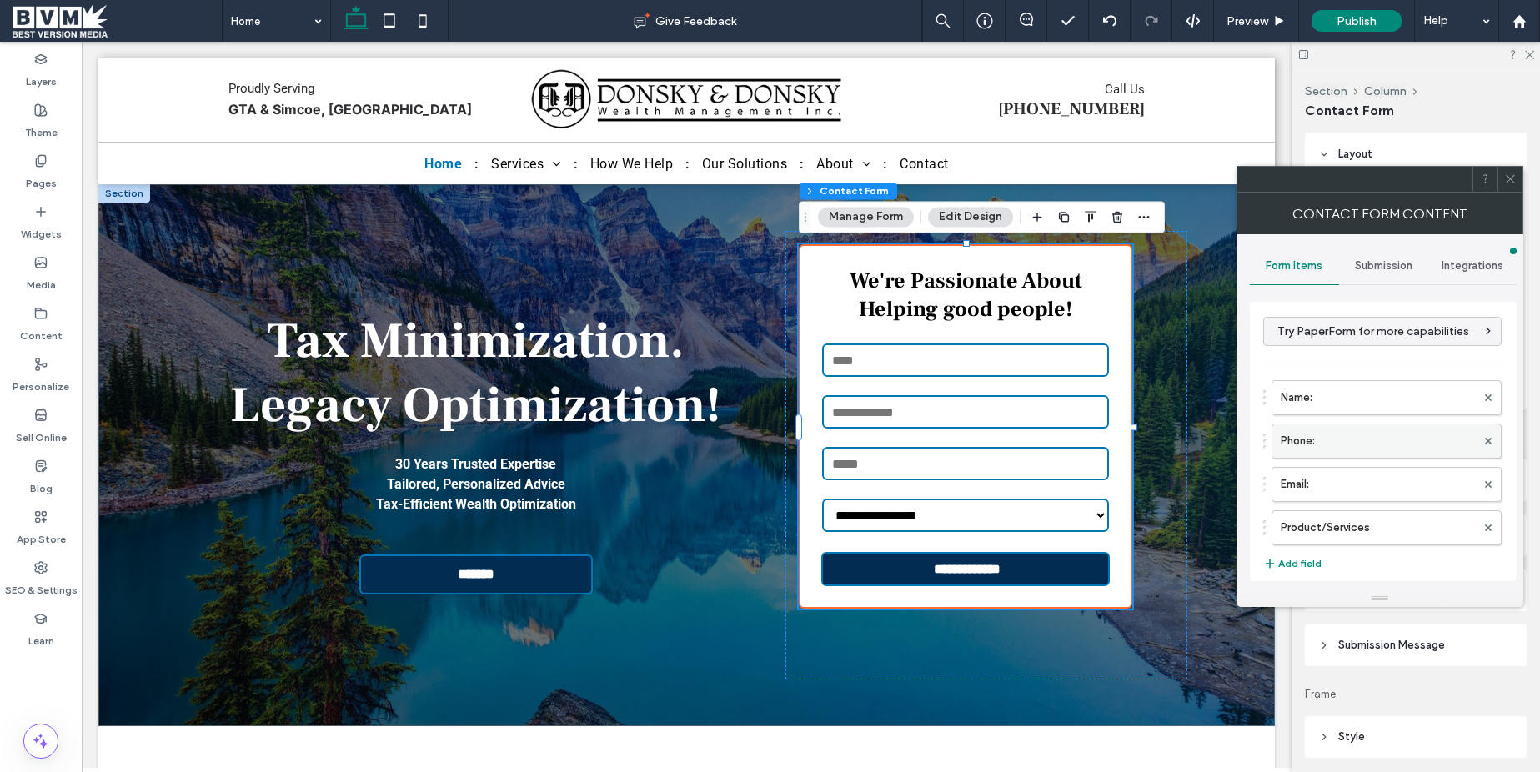
scroll to position [347, 0]
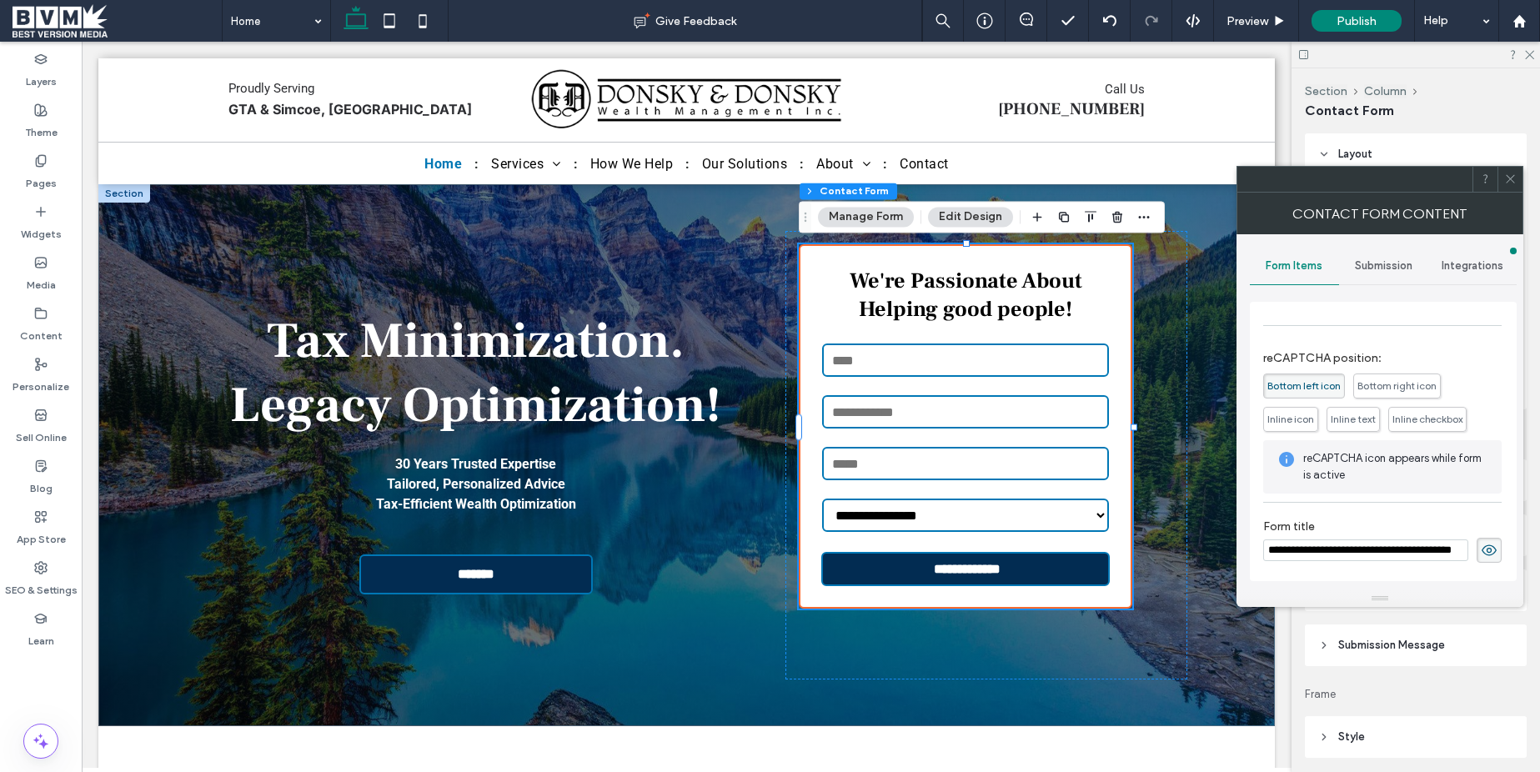
click at [1434, 552] on input "**********" at bounding box center [1365, 551] width 205 height 22
type input "**********"
click at [1360, 520] on label "Form title" at bounding box center [1382, 529] width 239 height 18
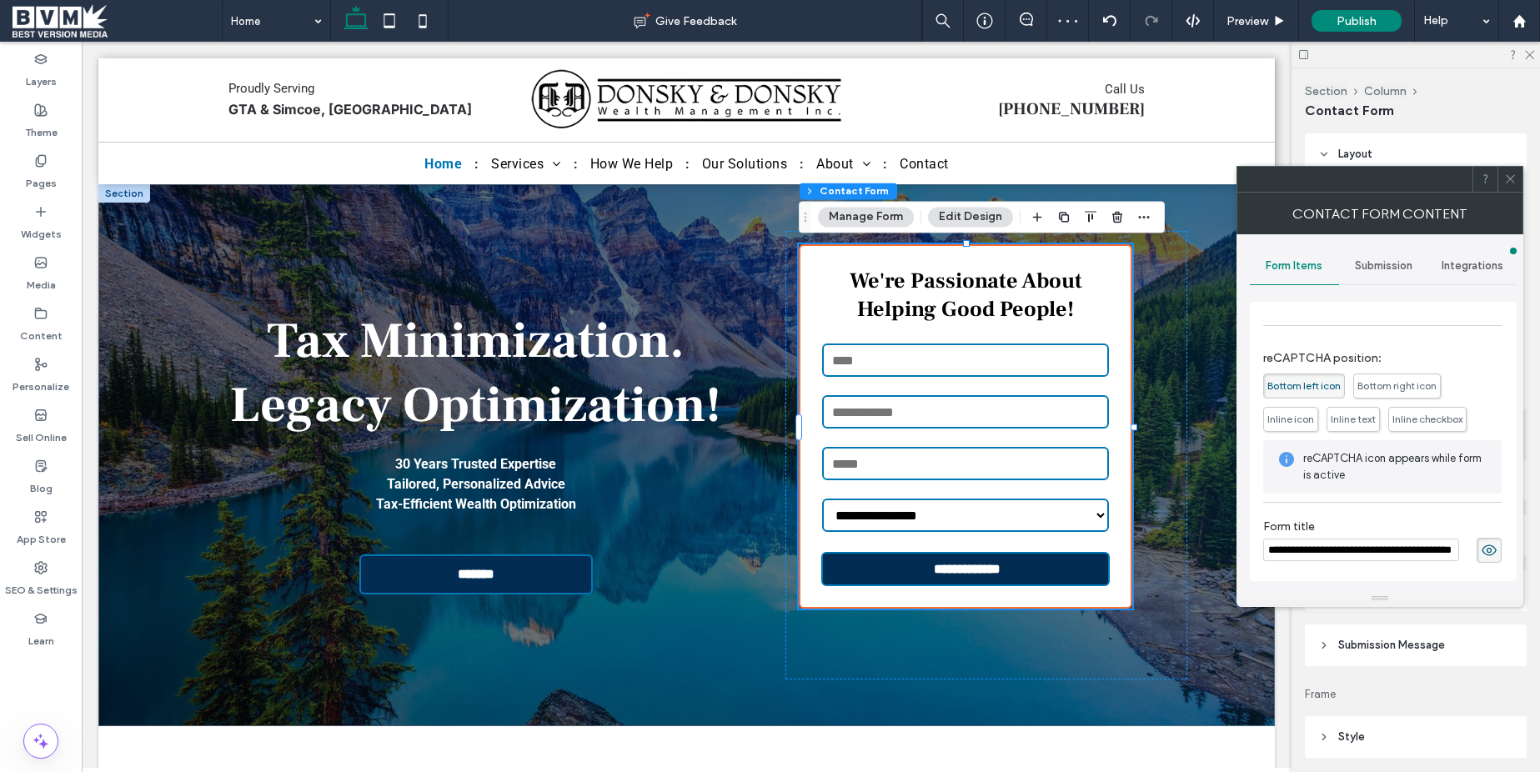
click at [1513, 179] on icon at bounding box center [1510, 179] width 13 height 13
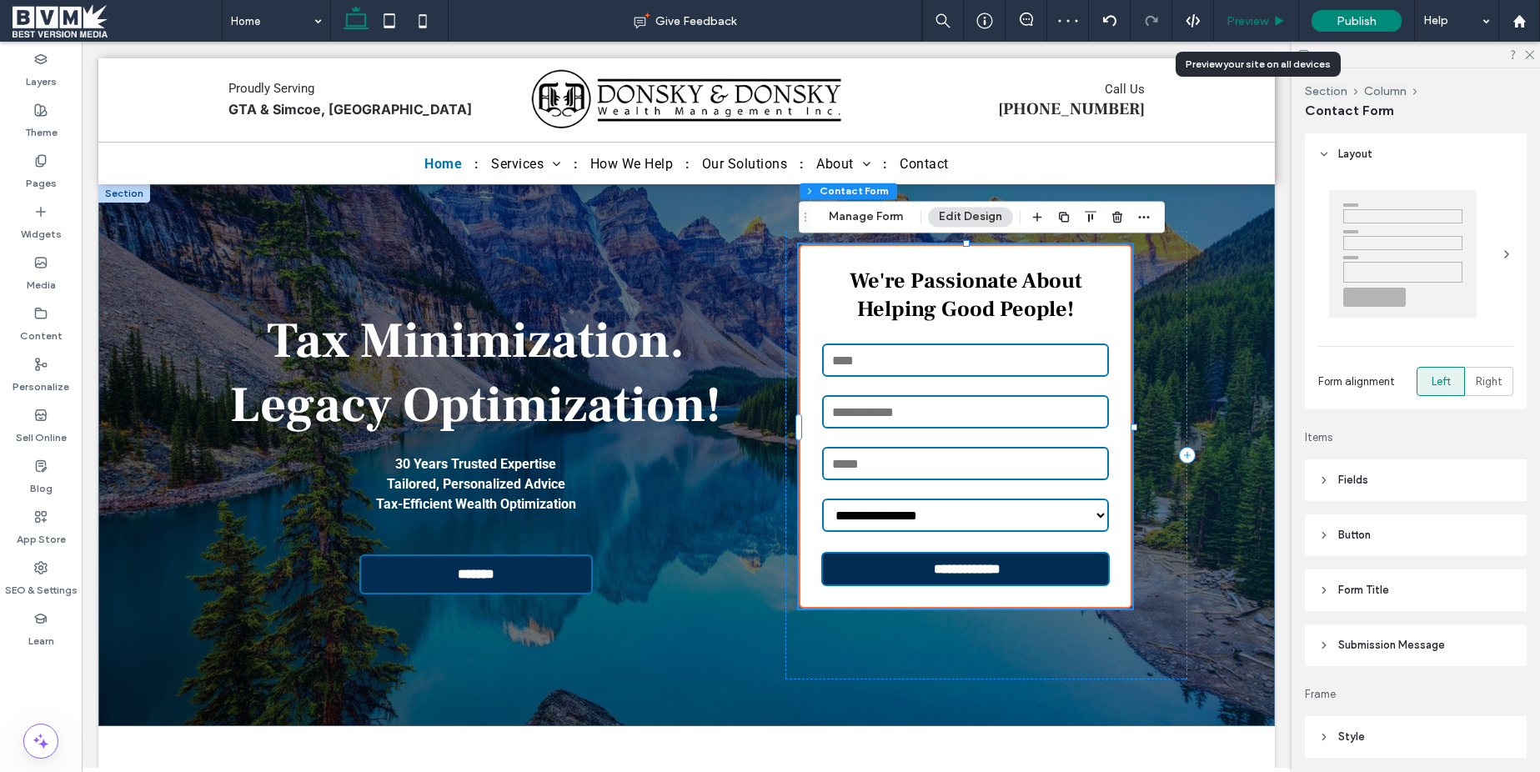
click at [1257, 18] on span "Preview" at bounding box center [1248, 21] width 42 height 14
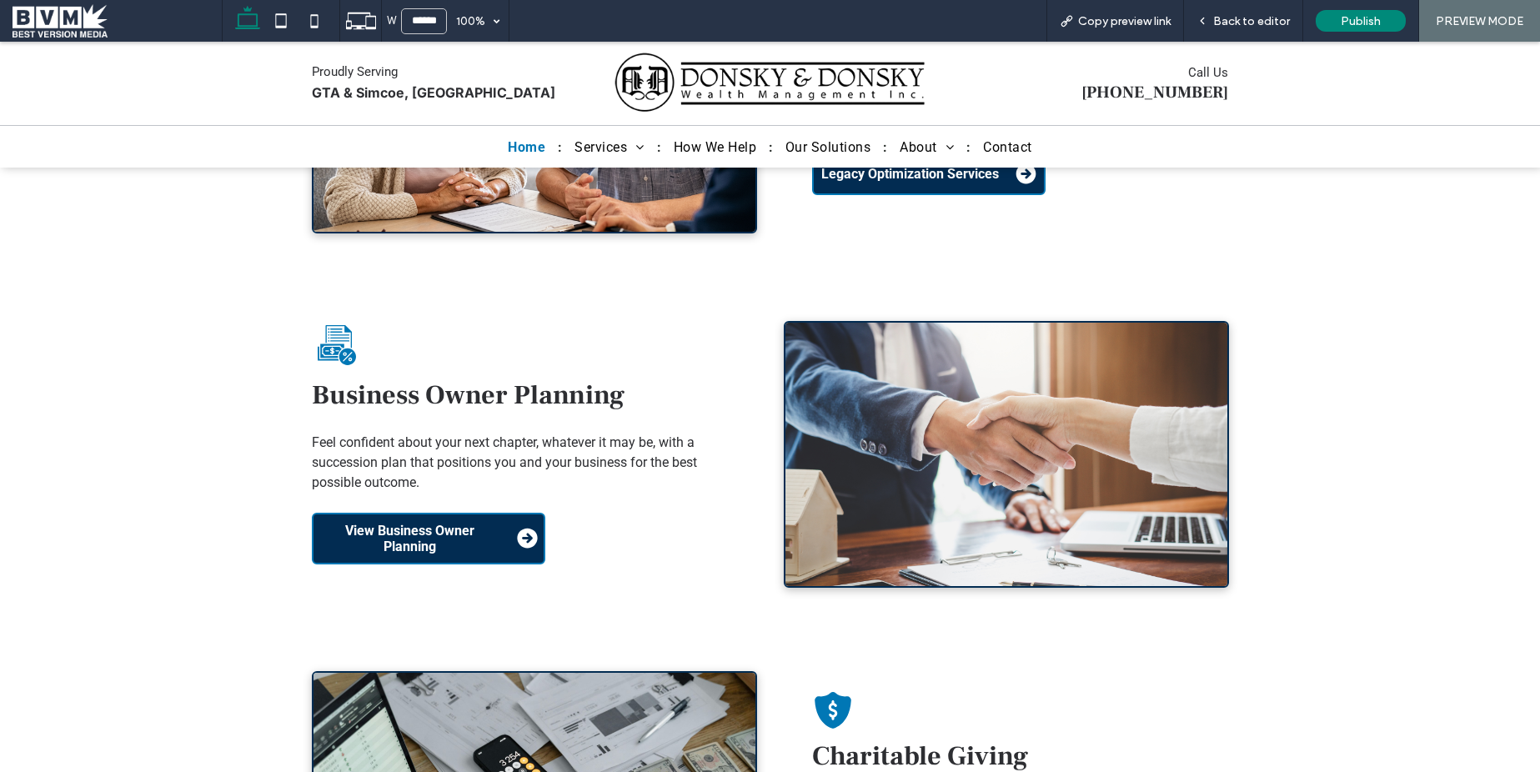
scroll to position [3035, 0]
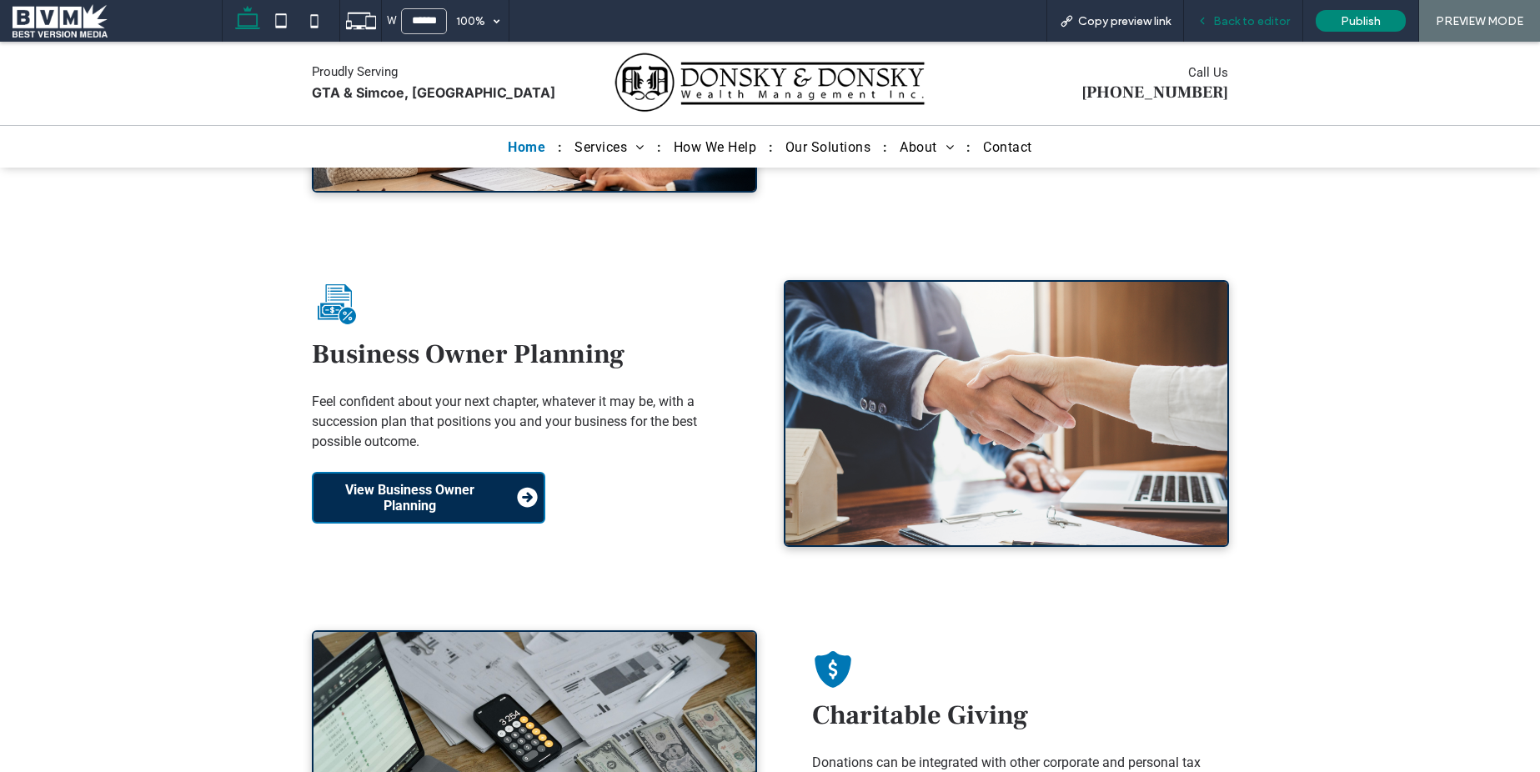
drag, startPoint x: 1246, startPoint y: 19, endPoint x: 554, endPoint y: 342, distance: 763.7
click at [1246, 19] on span "Back to editor" at bounding box center [1251, 21] width 77 height 14
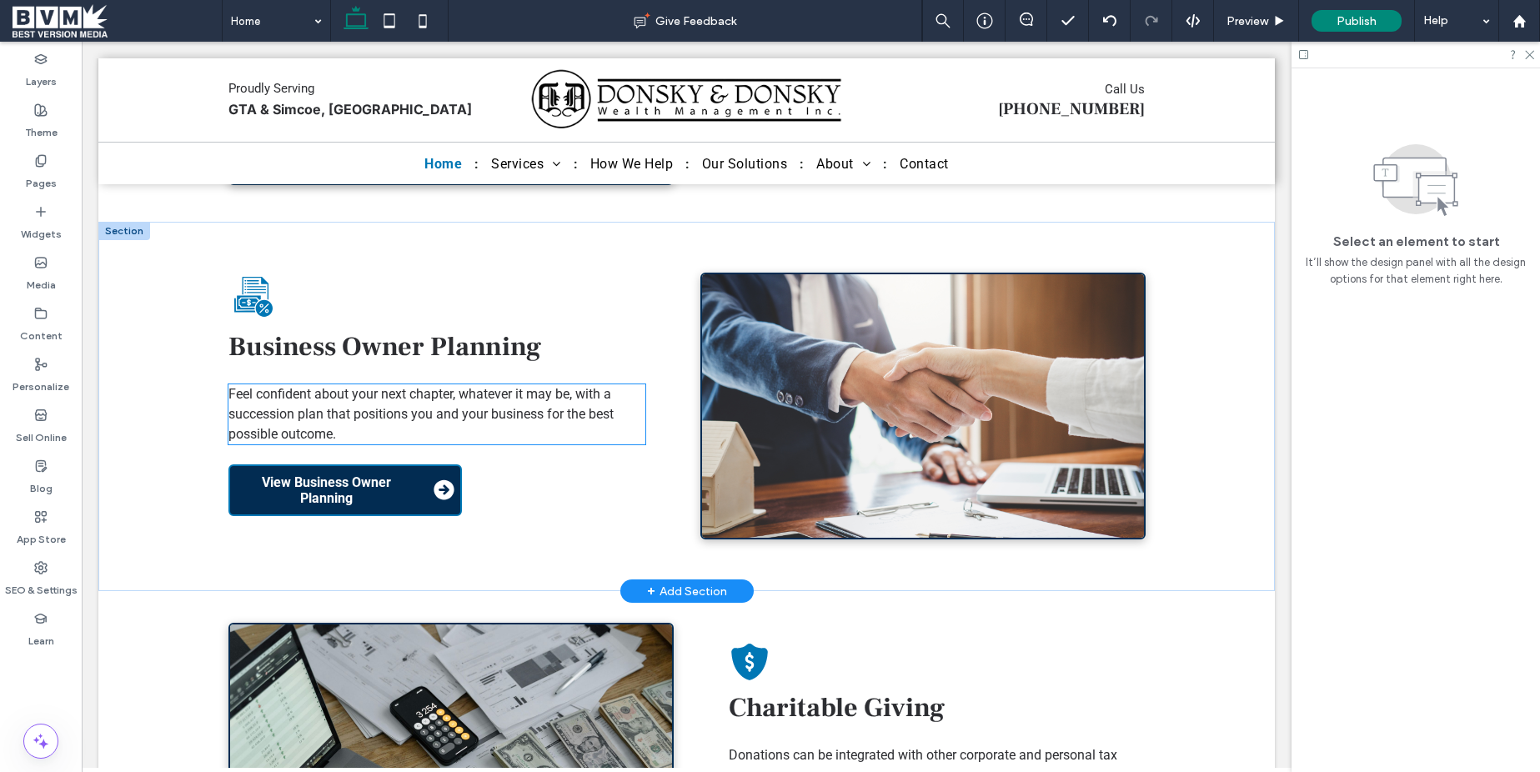
scroll to position [3001, 0]
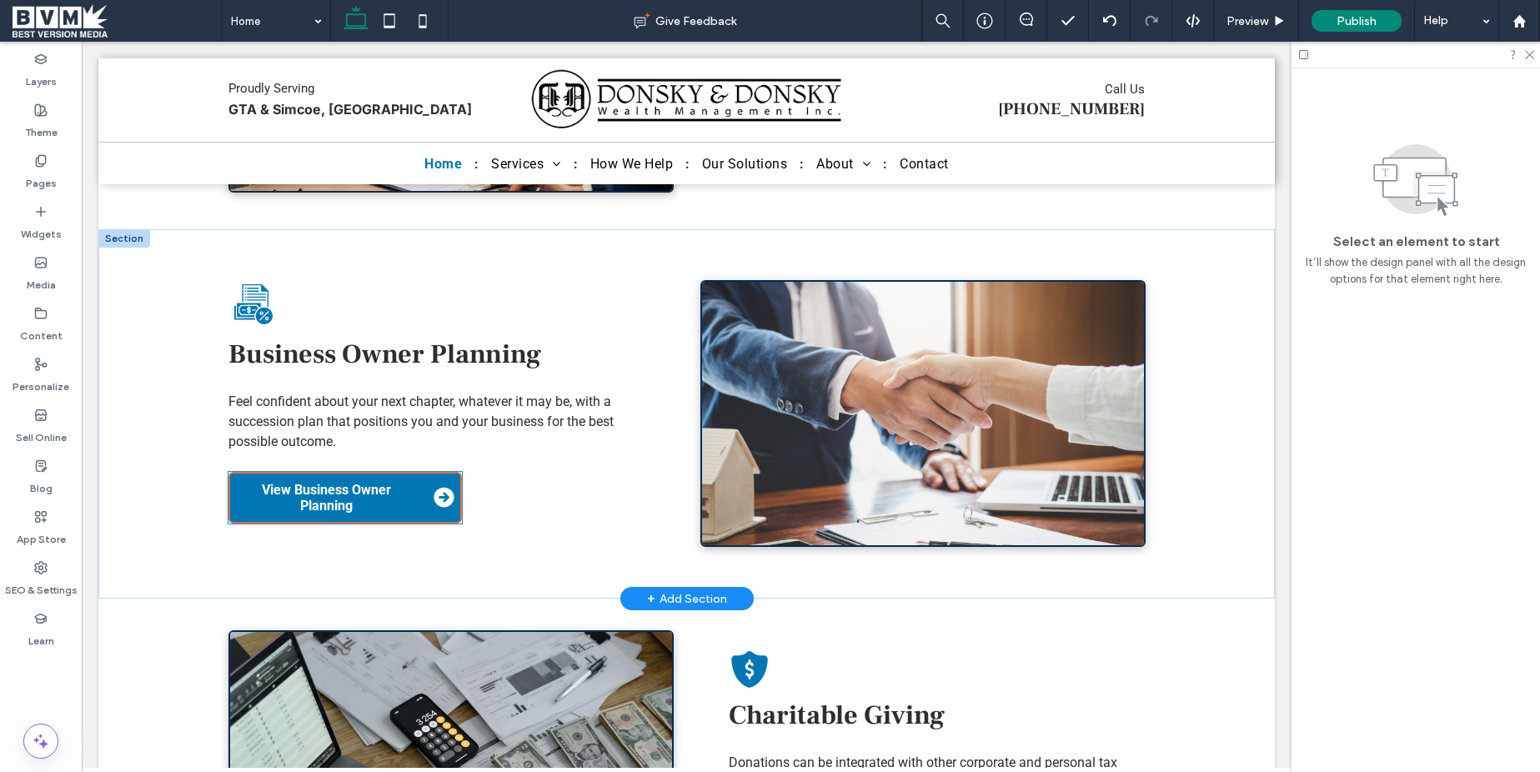
click at [408, 482] on span "View Business Owner Planning" at bounding box center [327, 498] width 182 height 32
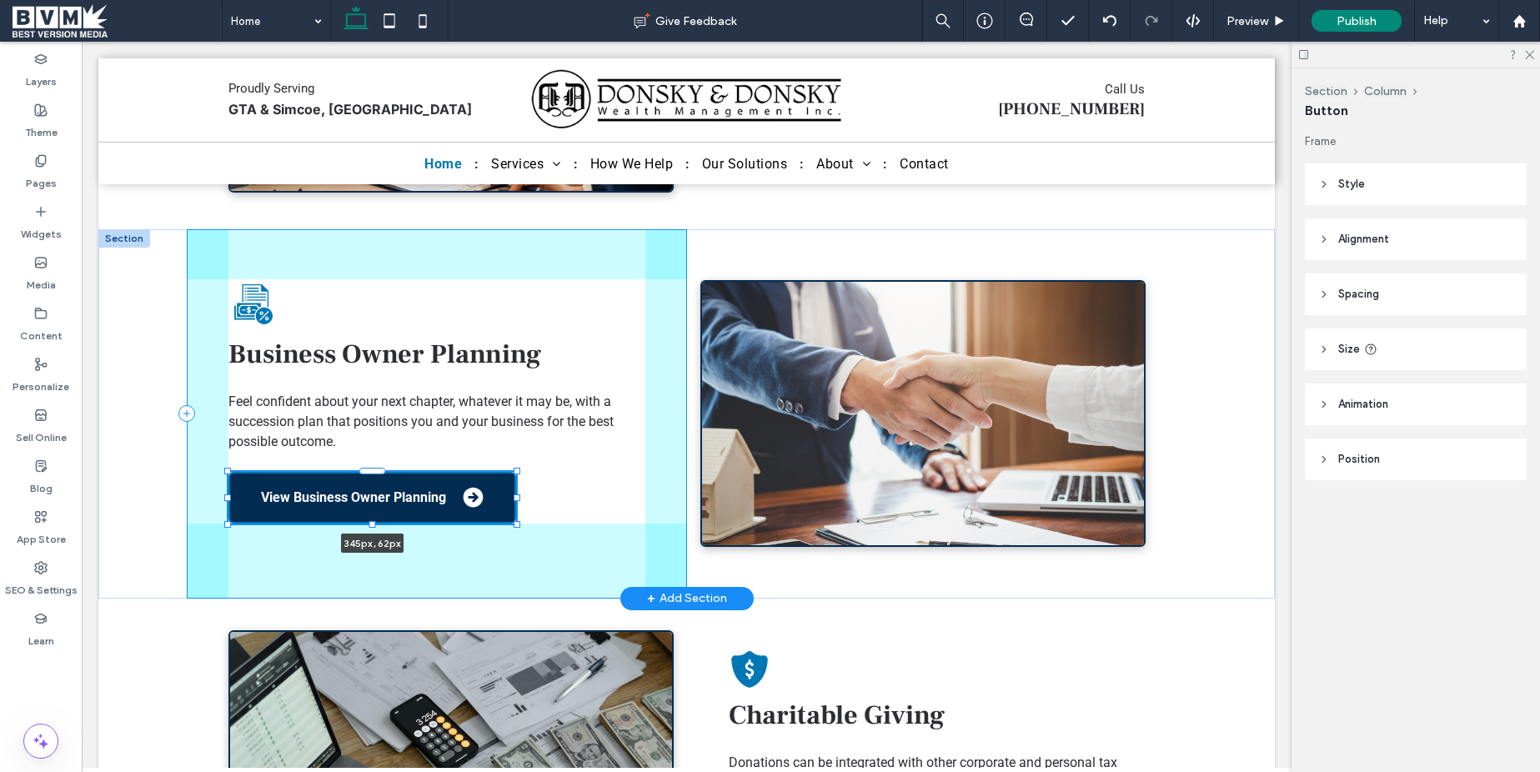
drag, startPoint x: 463, startPoint y: 464, endPoint x: 517, endPoint y: 462, distance: 54.2
click at [517, 495] on div at bounding box center [517, 498] width 7 height 7
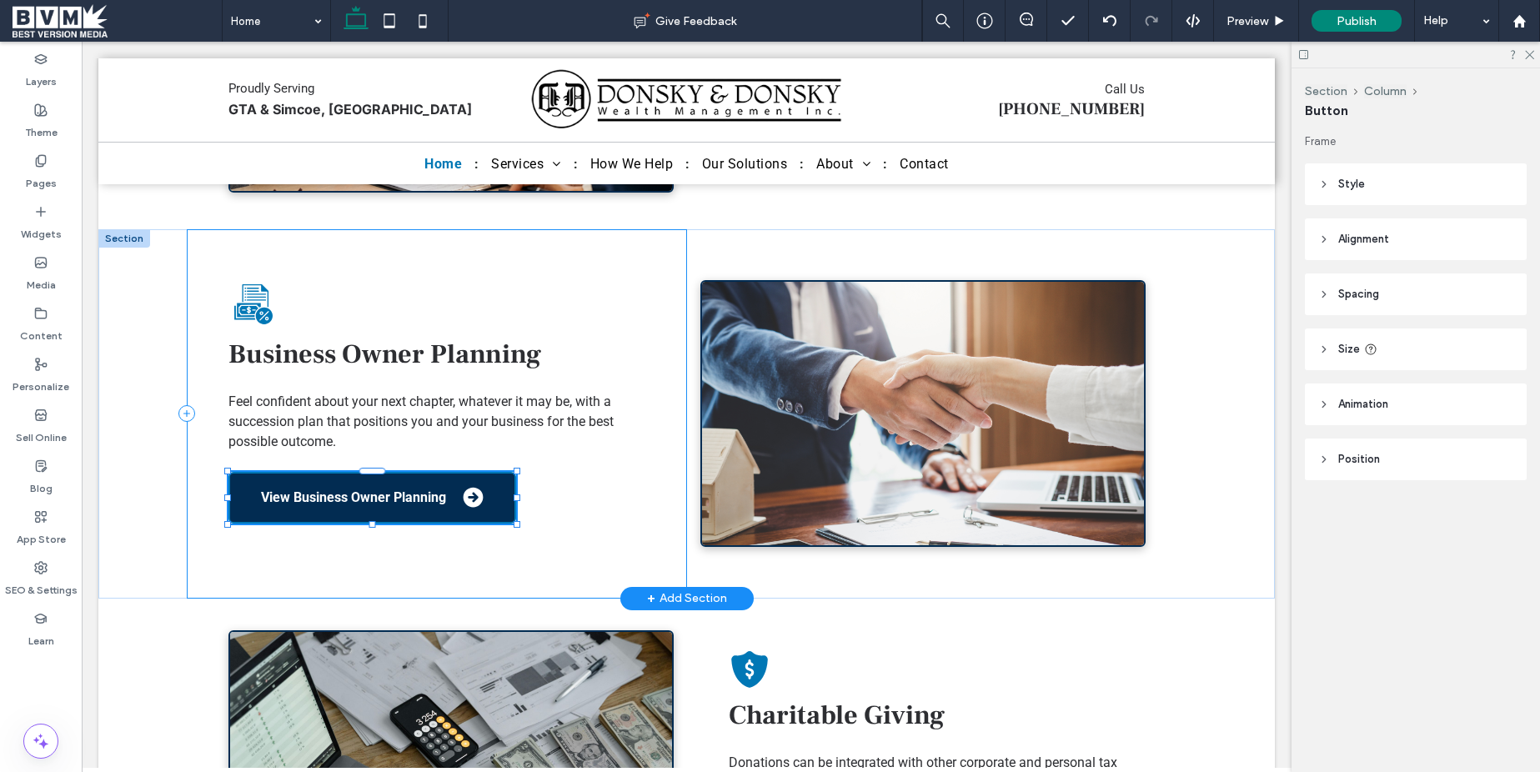
type input "***"
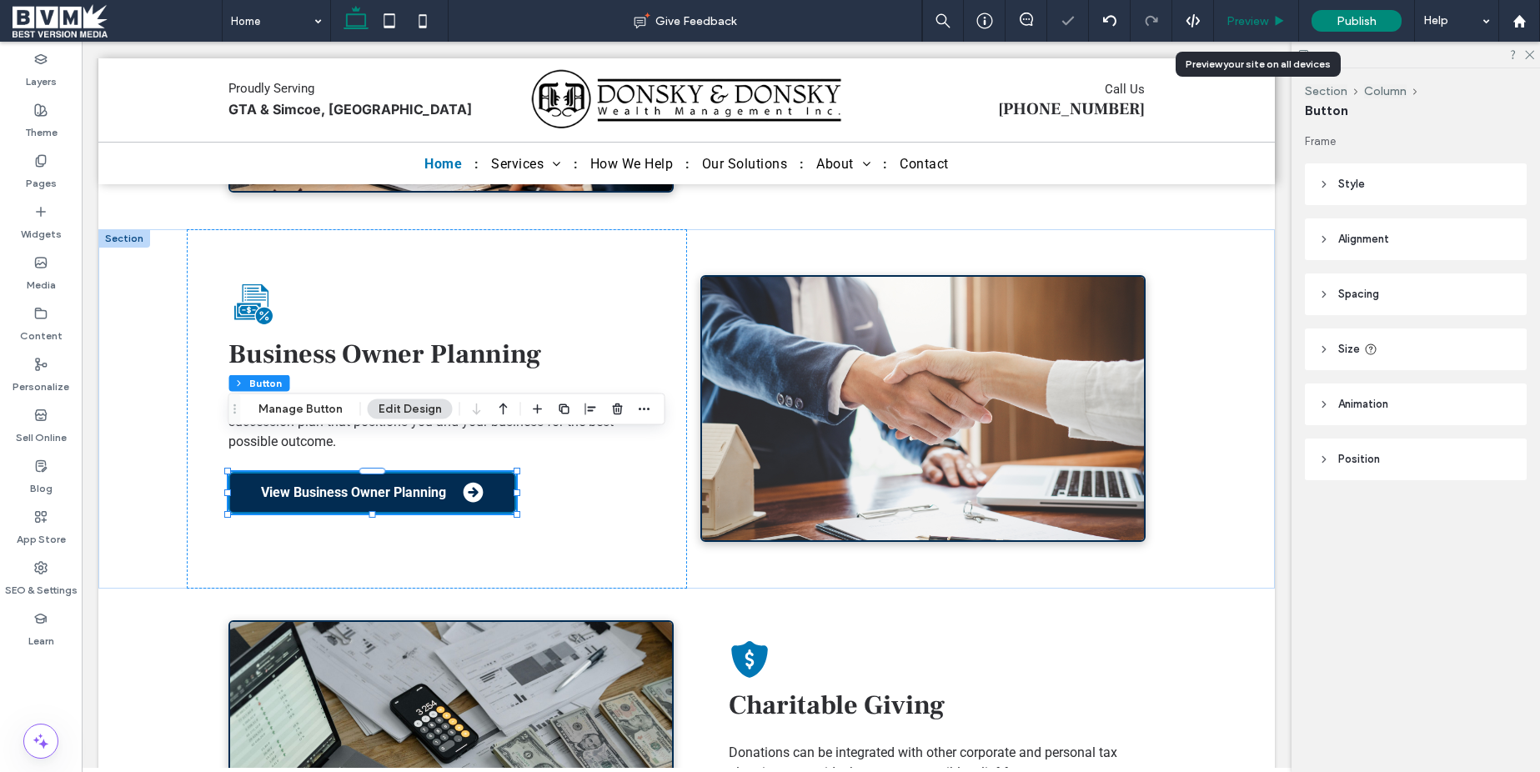
click at [1254, 25] on span "Preview" at bounding box center [1248, 21] width 42 height 14
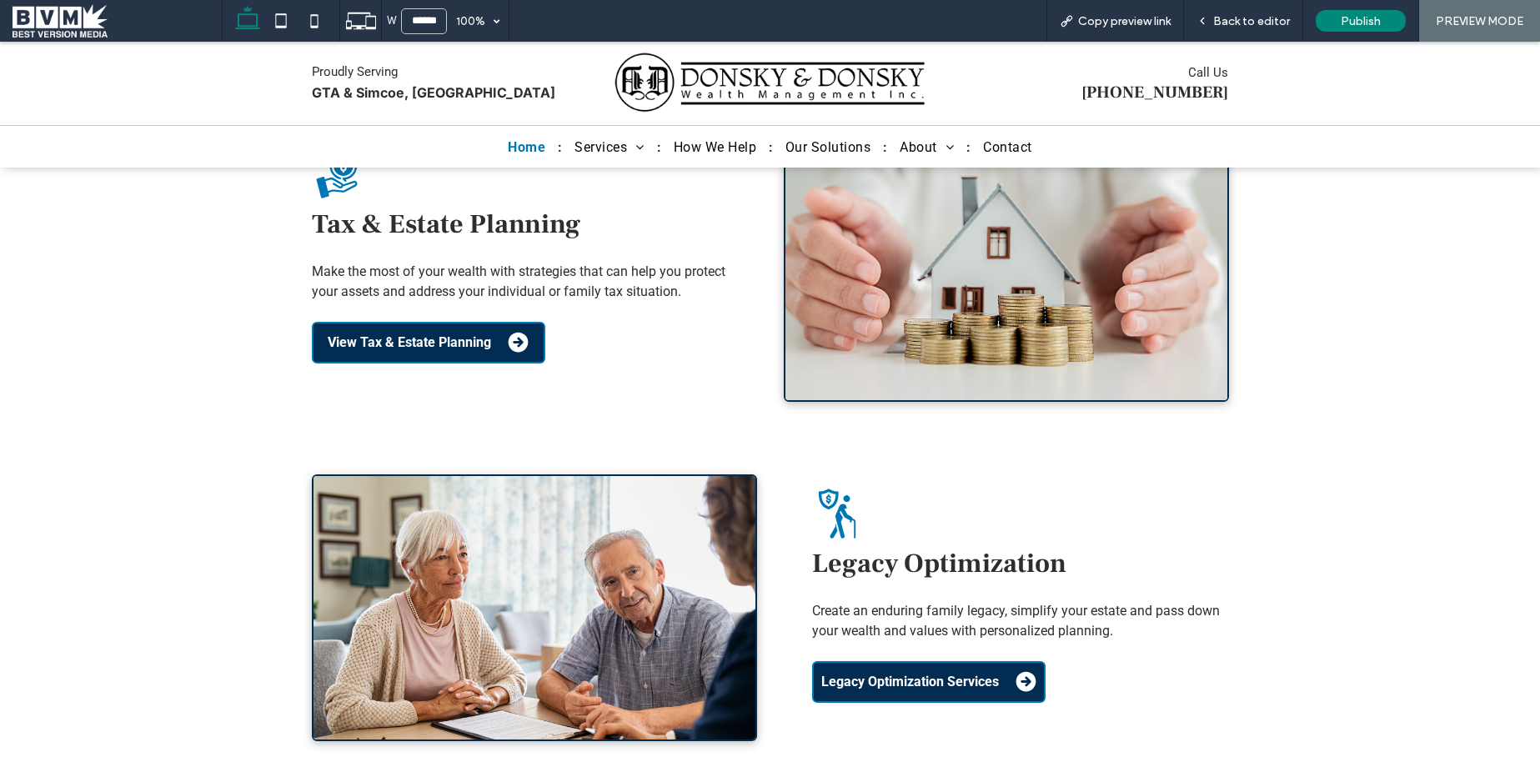
scroll to position [2422, 0]
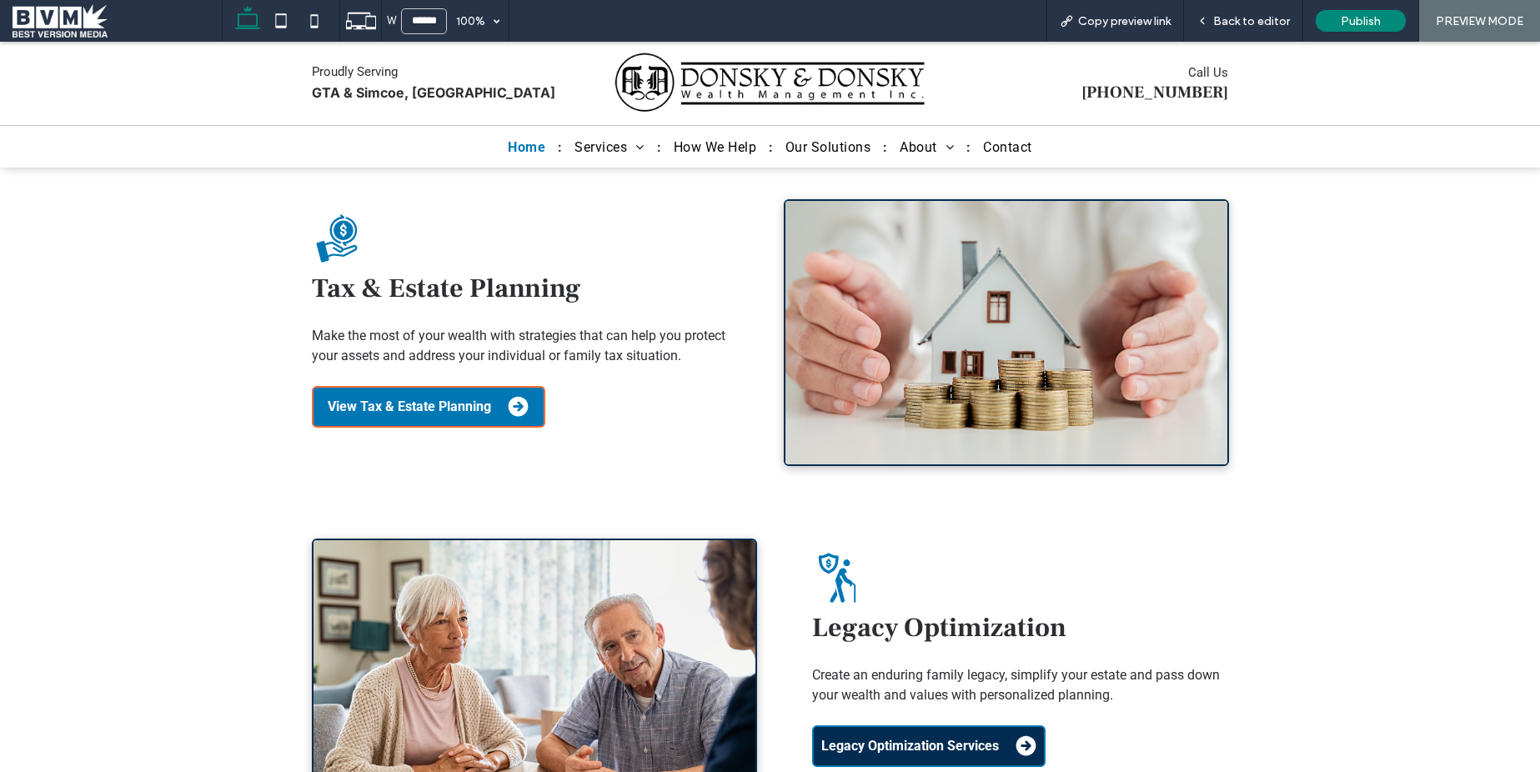
click at [462, 399] on span "View Tax & Estate Planning" at bounding box center [409, 407] width 163 height 16
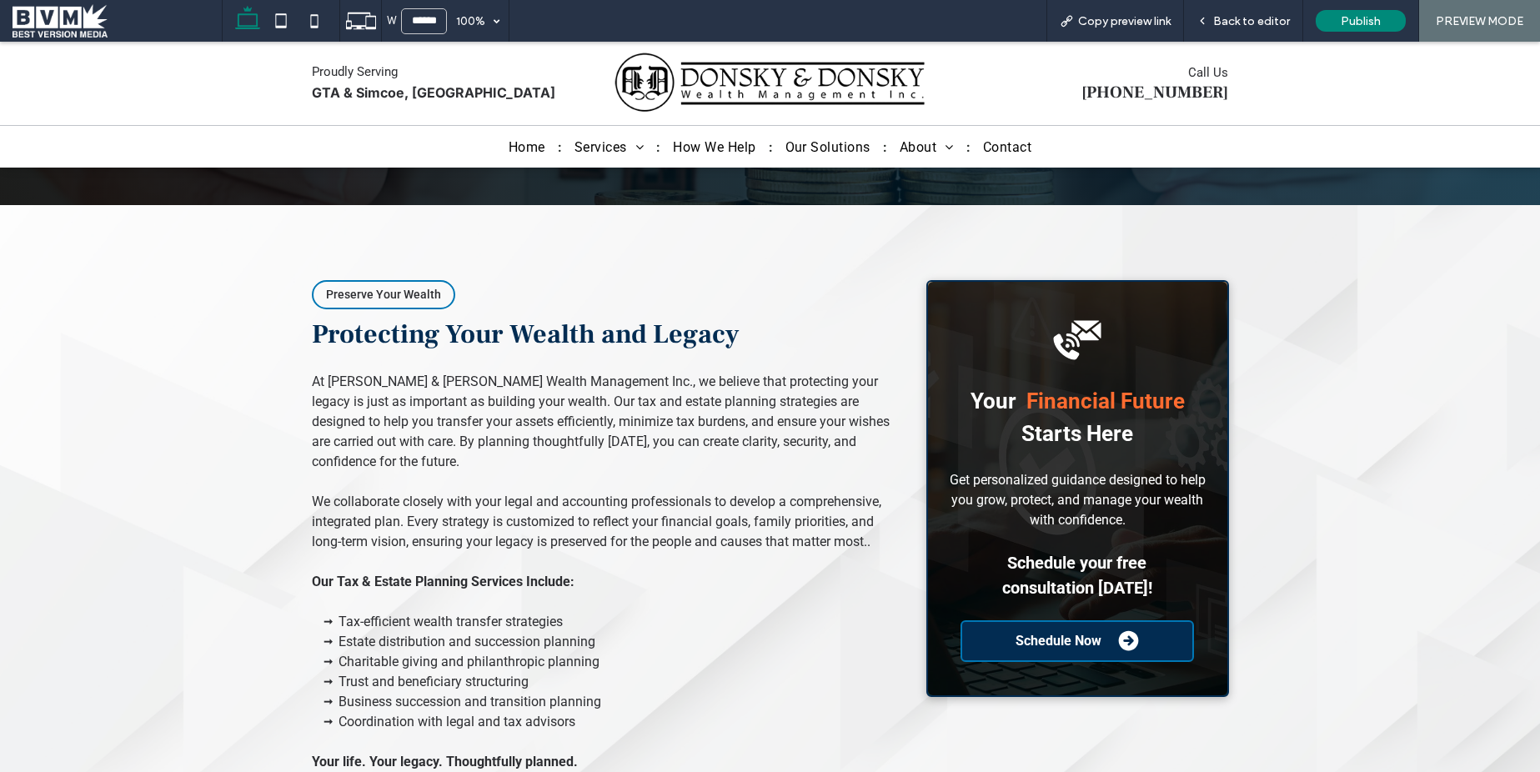
scroll to position [227, 0]
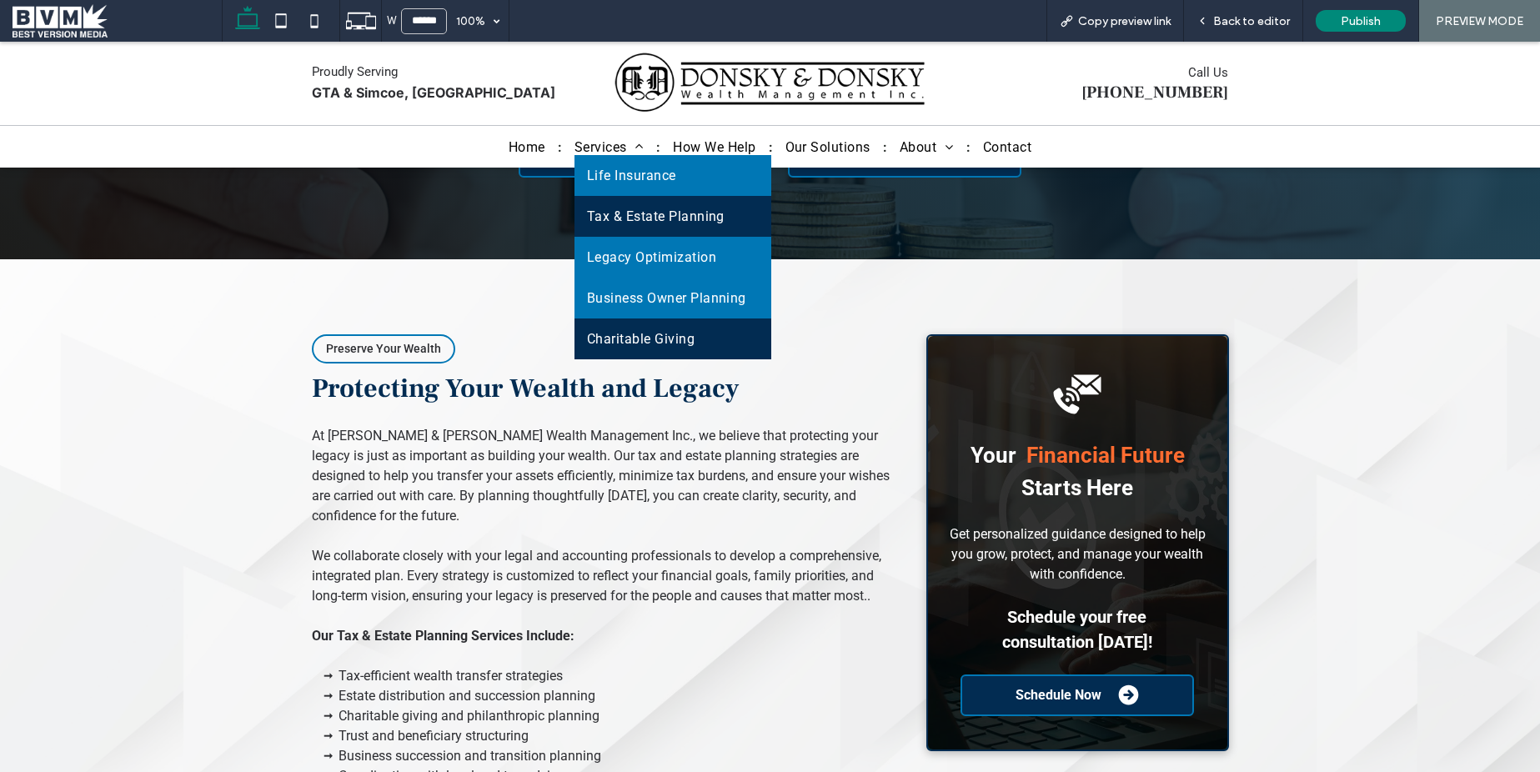
click at [647, 327] on link "Charitable Giving" at bounding box center [673, 339] width 197 height 41
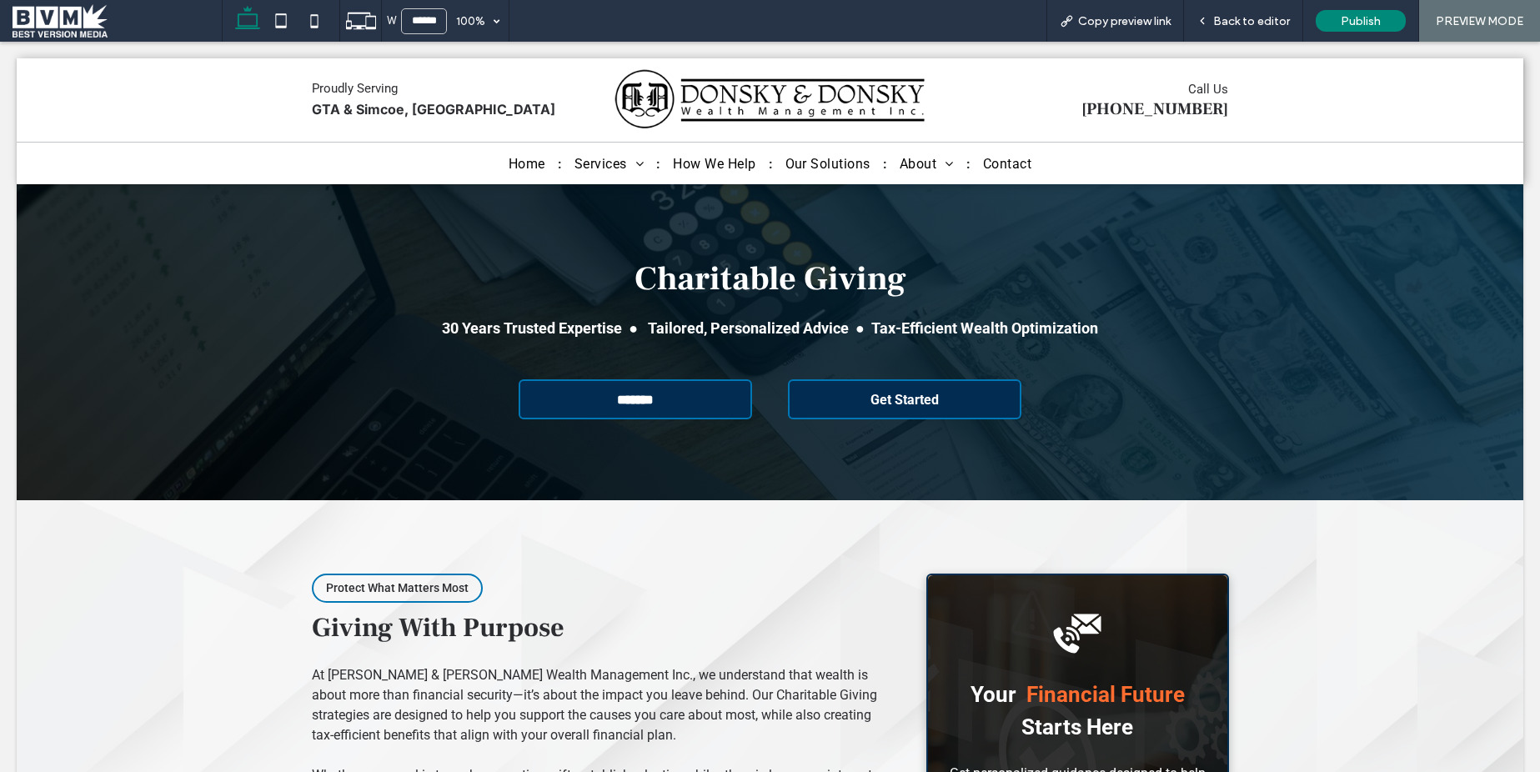
scroll to position [0, 0]
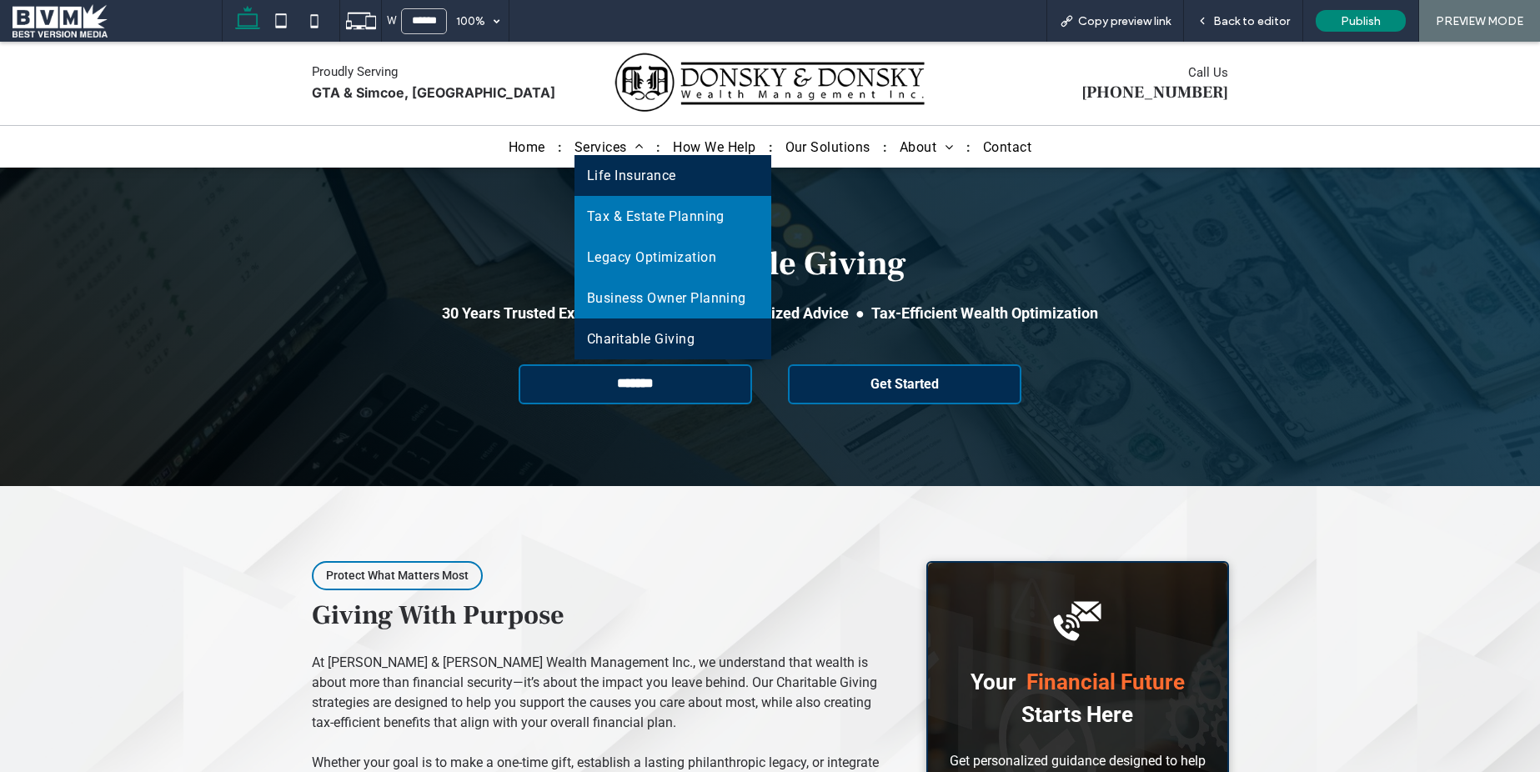
click at [642, 177] on span "Life Insurance" at bounding box center [631, 176] width 89 height 16
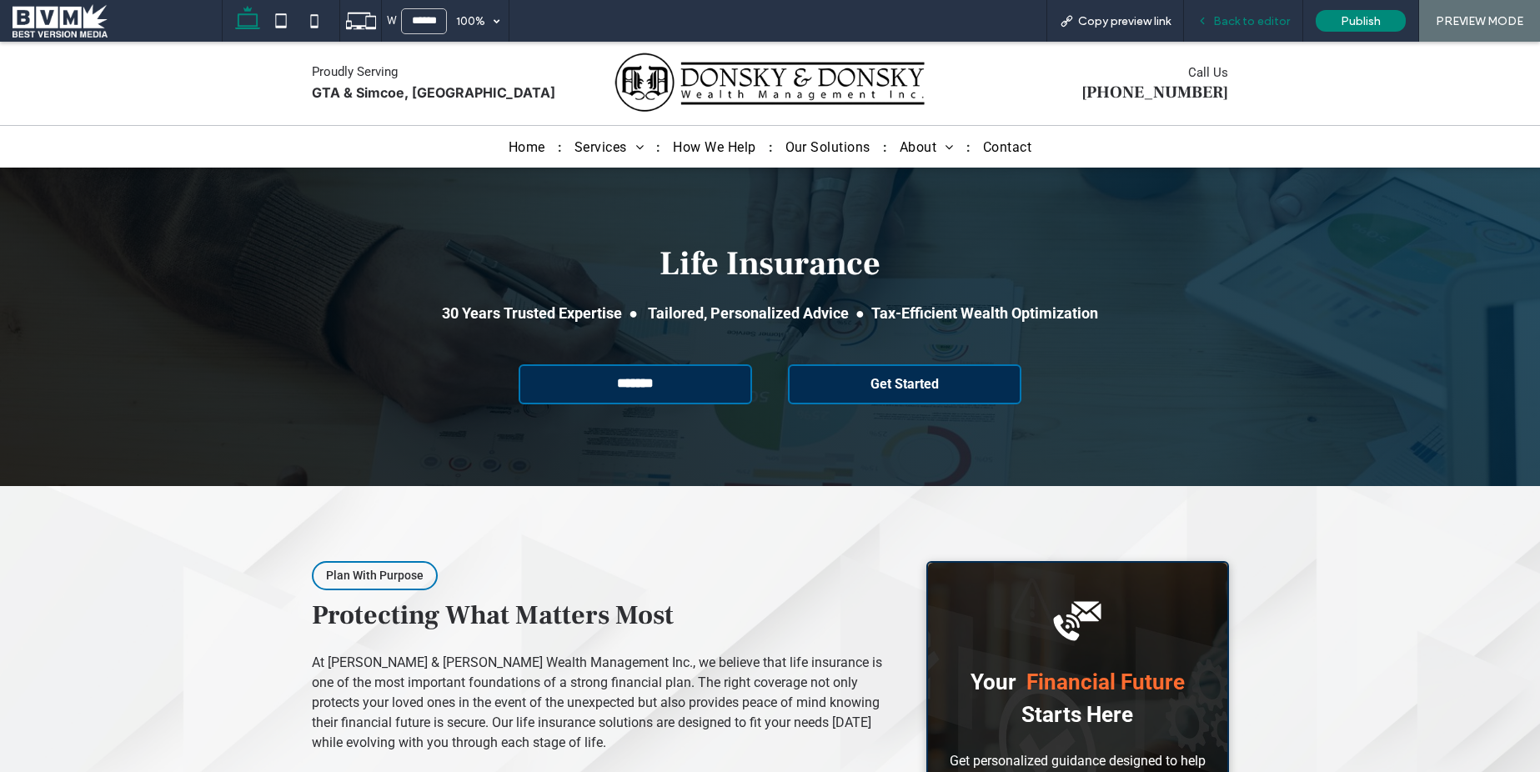
click at [1236, 19] on span "Back to editor" at bounding box center [1251, 21] width 77 height 14
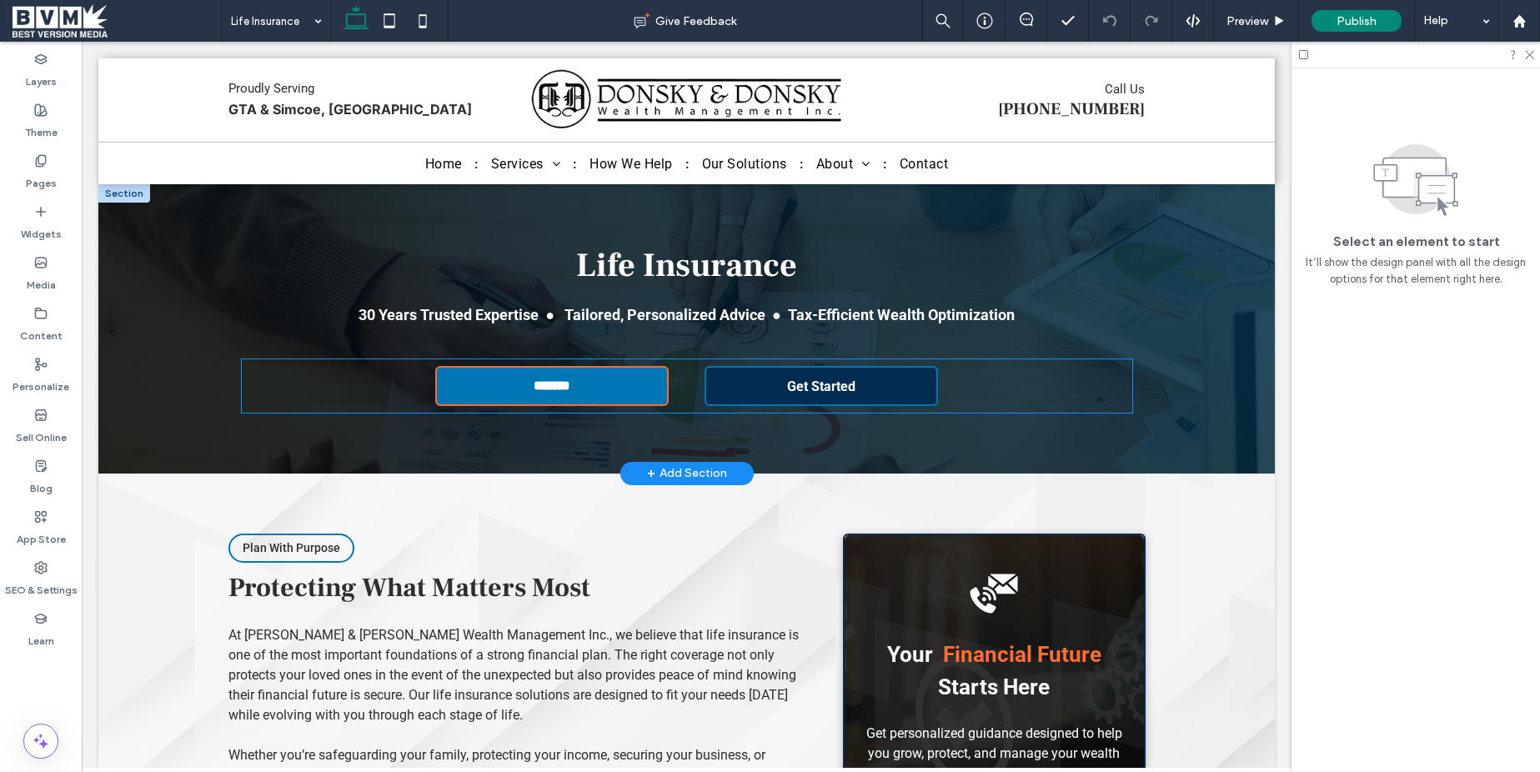
click at [563, 389] on span "*******" at bounding box center [552, 387] width 42 height 16
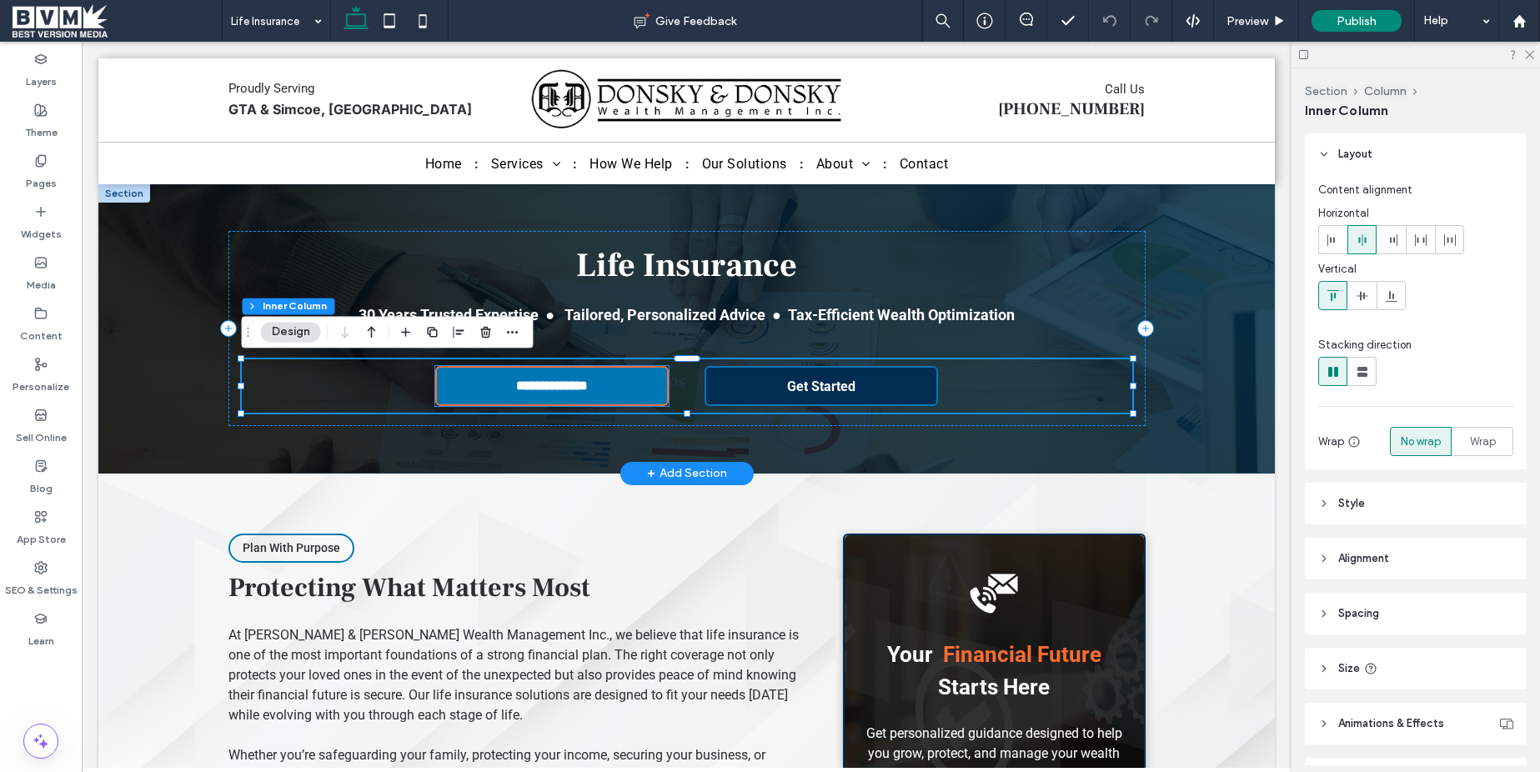
click at [576, 384] on span "**********" at bounding box center [552, 387] width 100 height 16
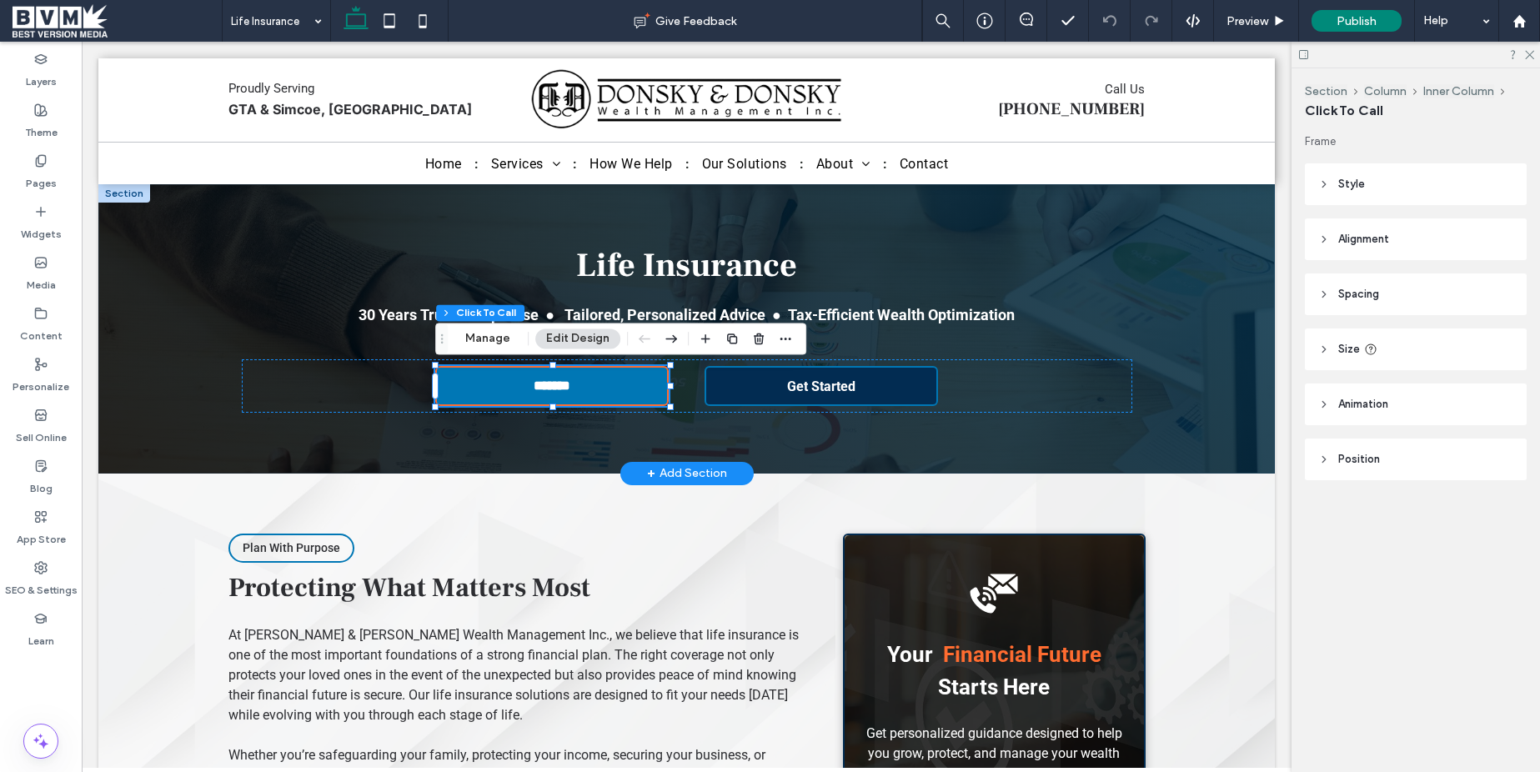
click at [547, 398] on link "**********" at bounding box center [552, 386] width 234 height 40
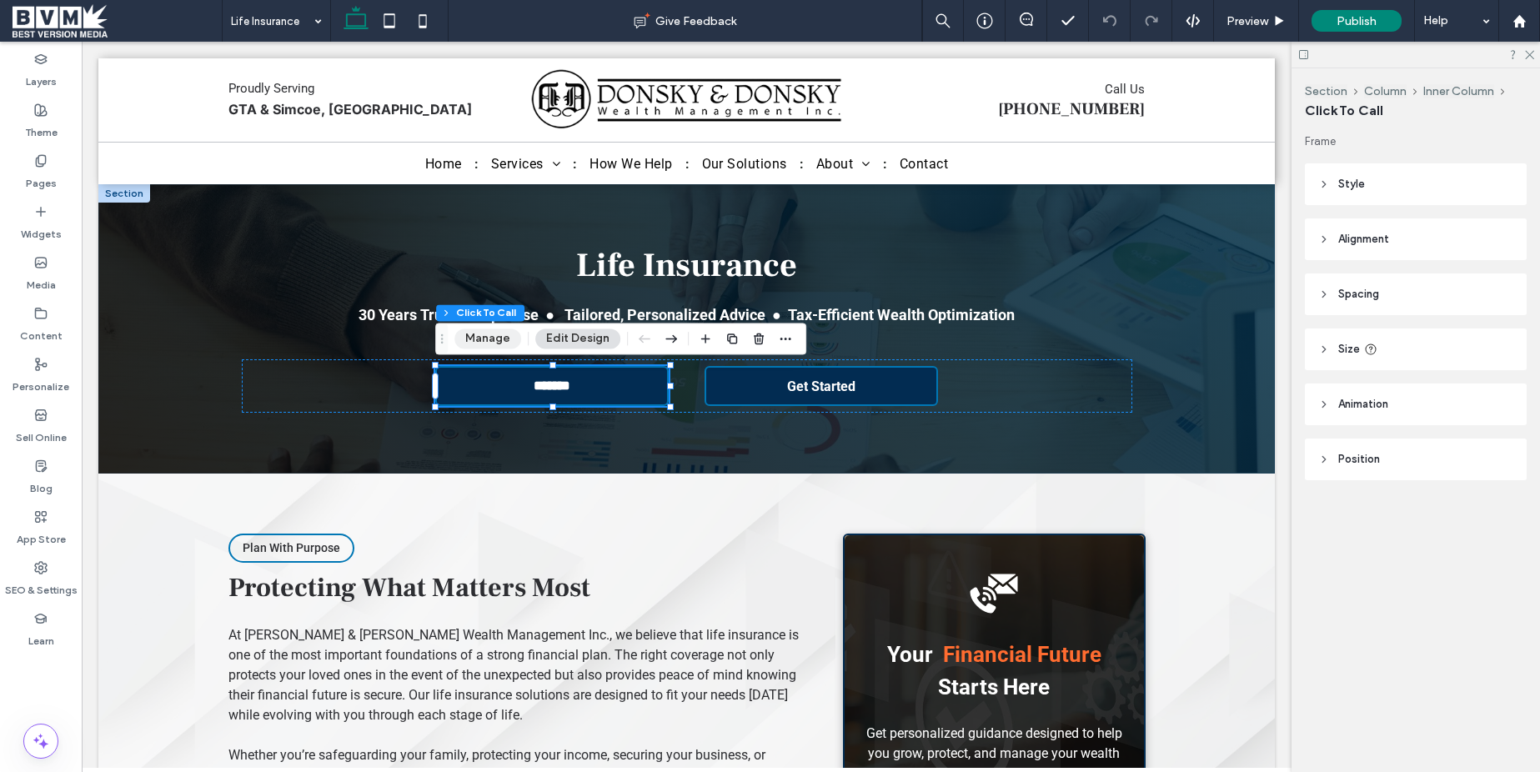
click at [515, 339] on button "Manage" at bounding box center [487, 339] width 67 height 20
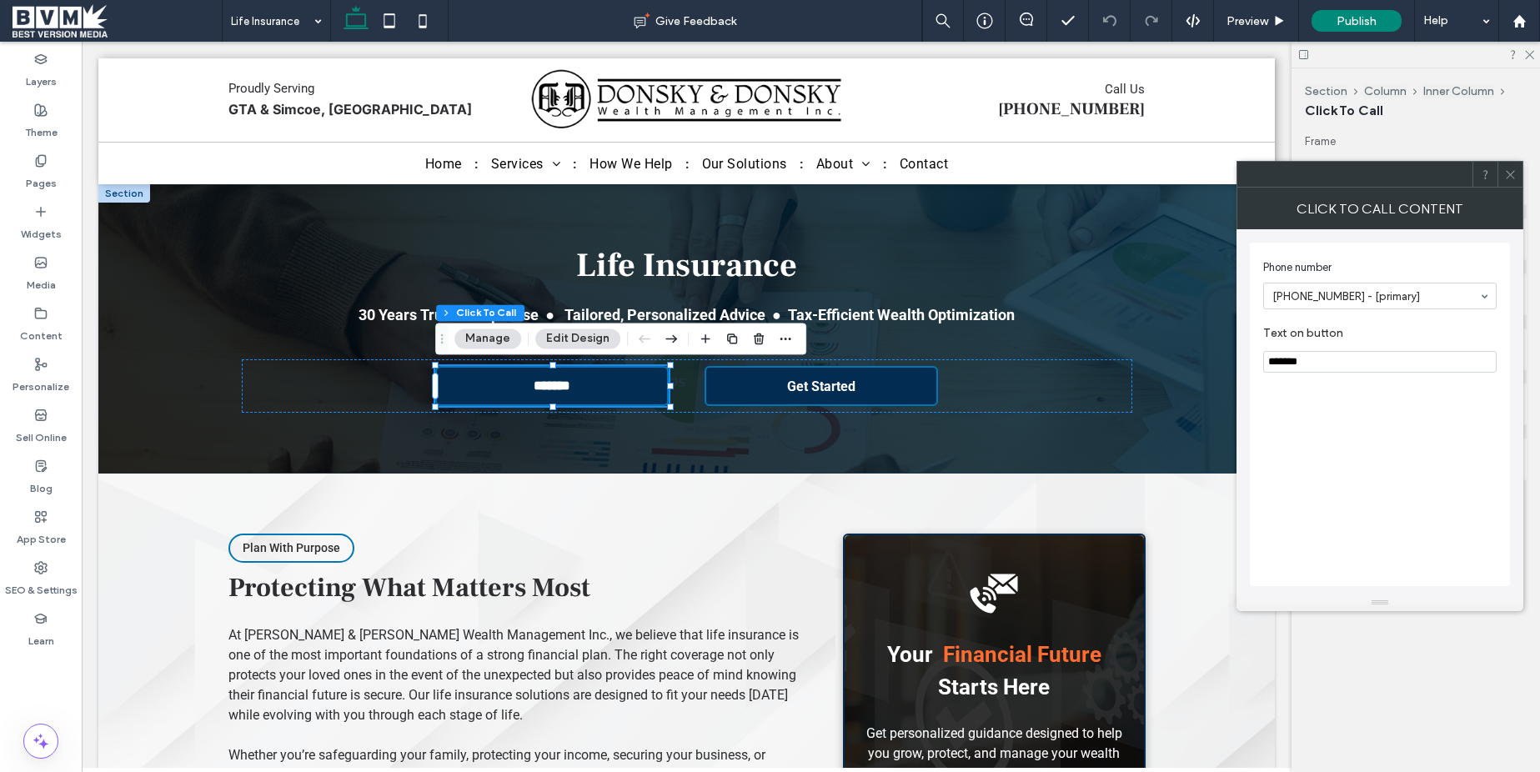
drag, startPoint x: 1511, startPoint y: 172, endPoint x: 1331, endPoint y: 38, distance: 224.7
click at [1509, 170] on icon at bounding box center [1510, 174] width 13 height 13
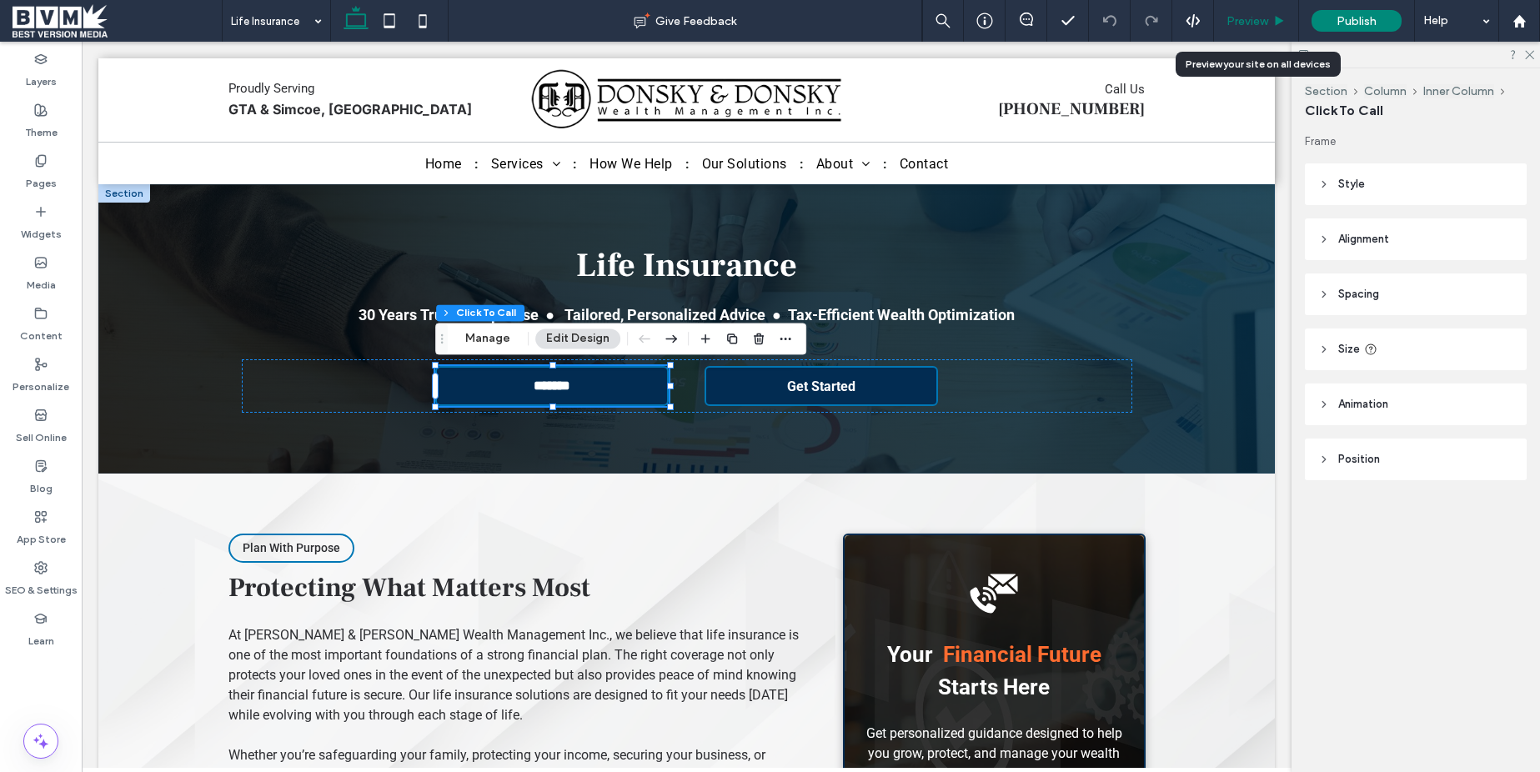
click at [1254, 24] on span "Preview" at bounding box center [1248, 21] width 42 height 14
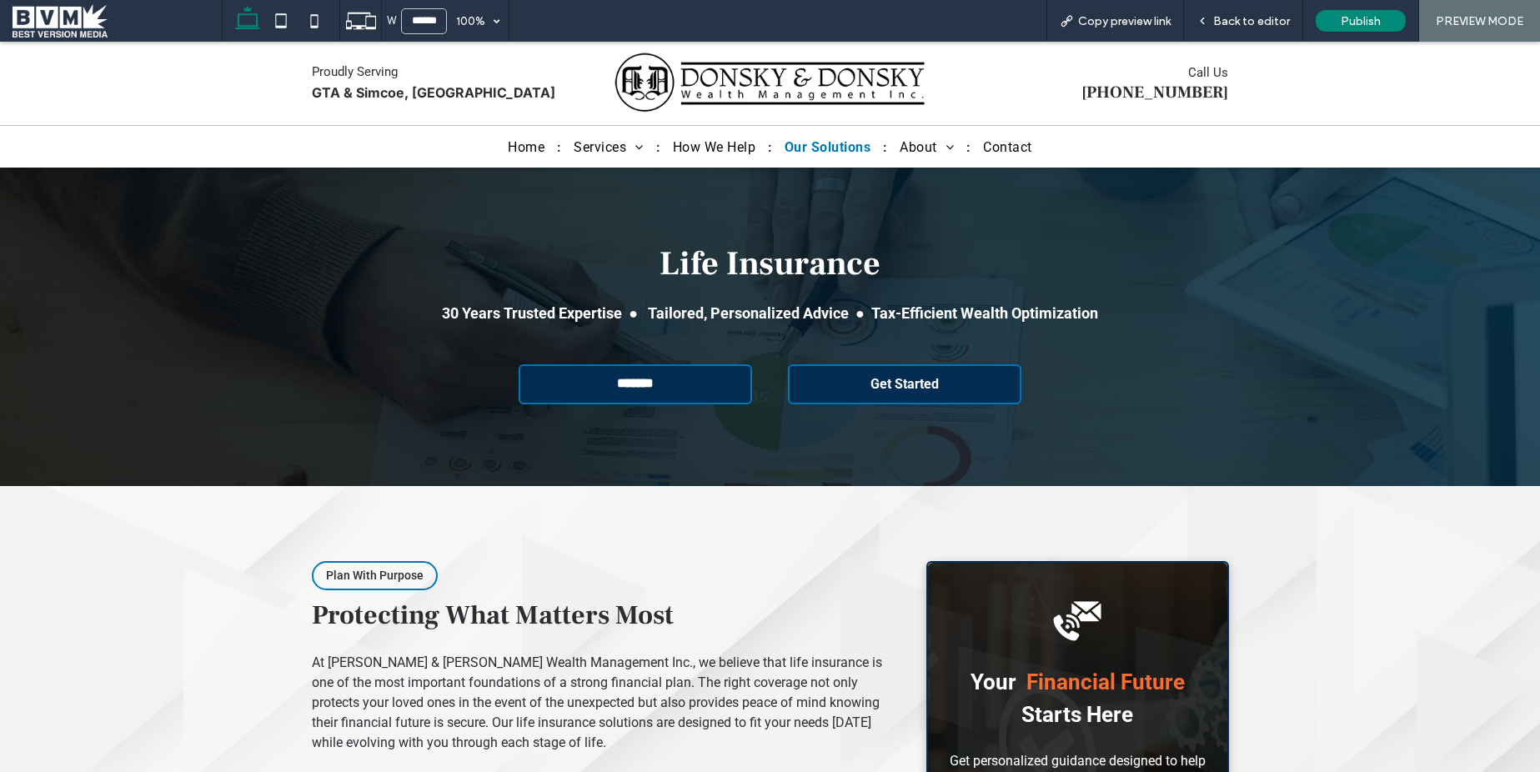
click at [817, 145] on span "Our Solutions" at bounding box center [828, 147] width 86 height 16
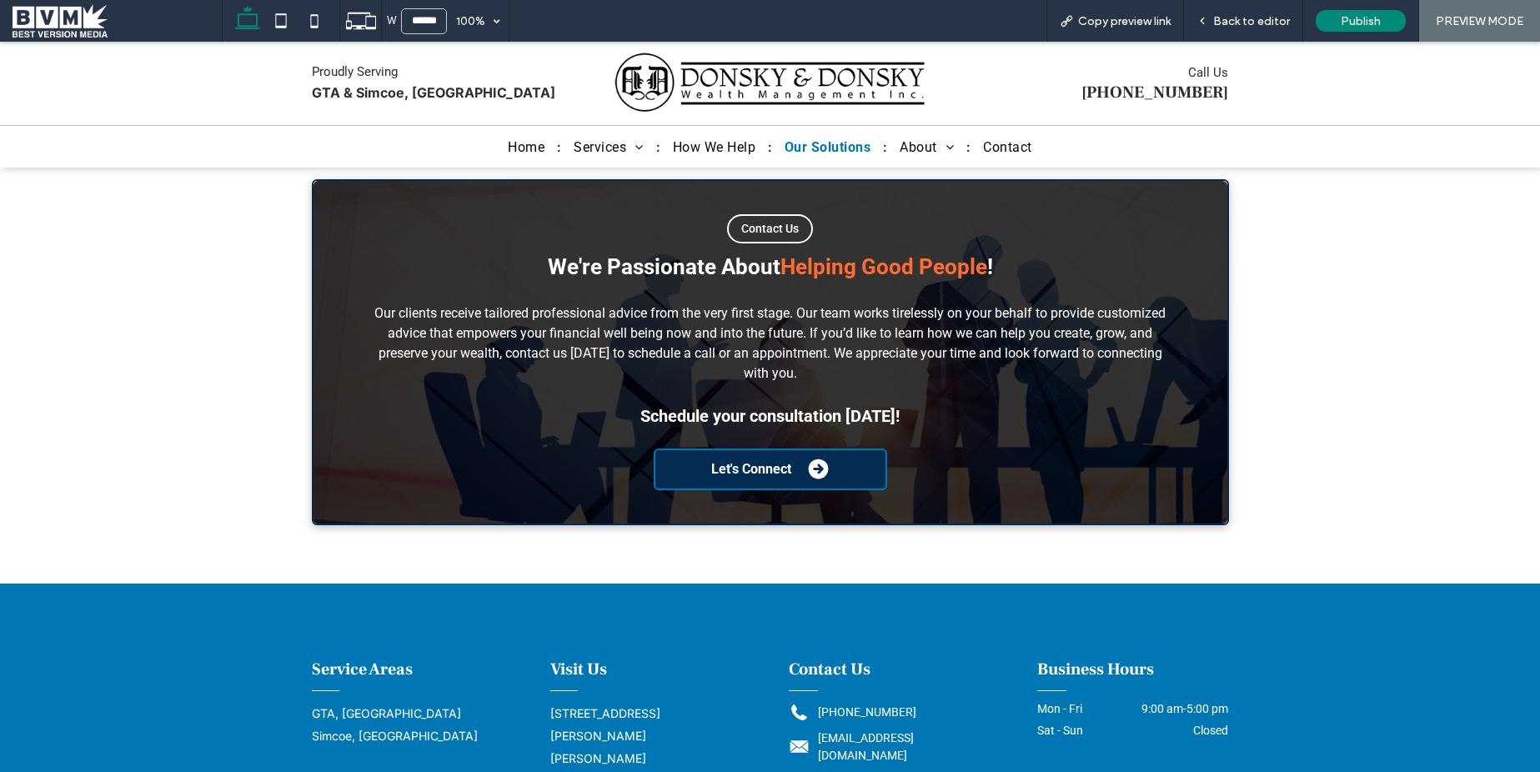
scroll to position [1997, 0]
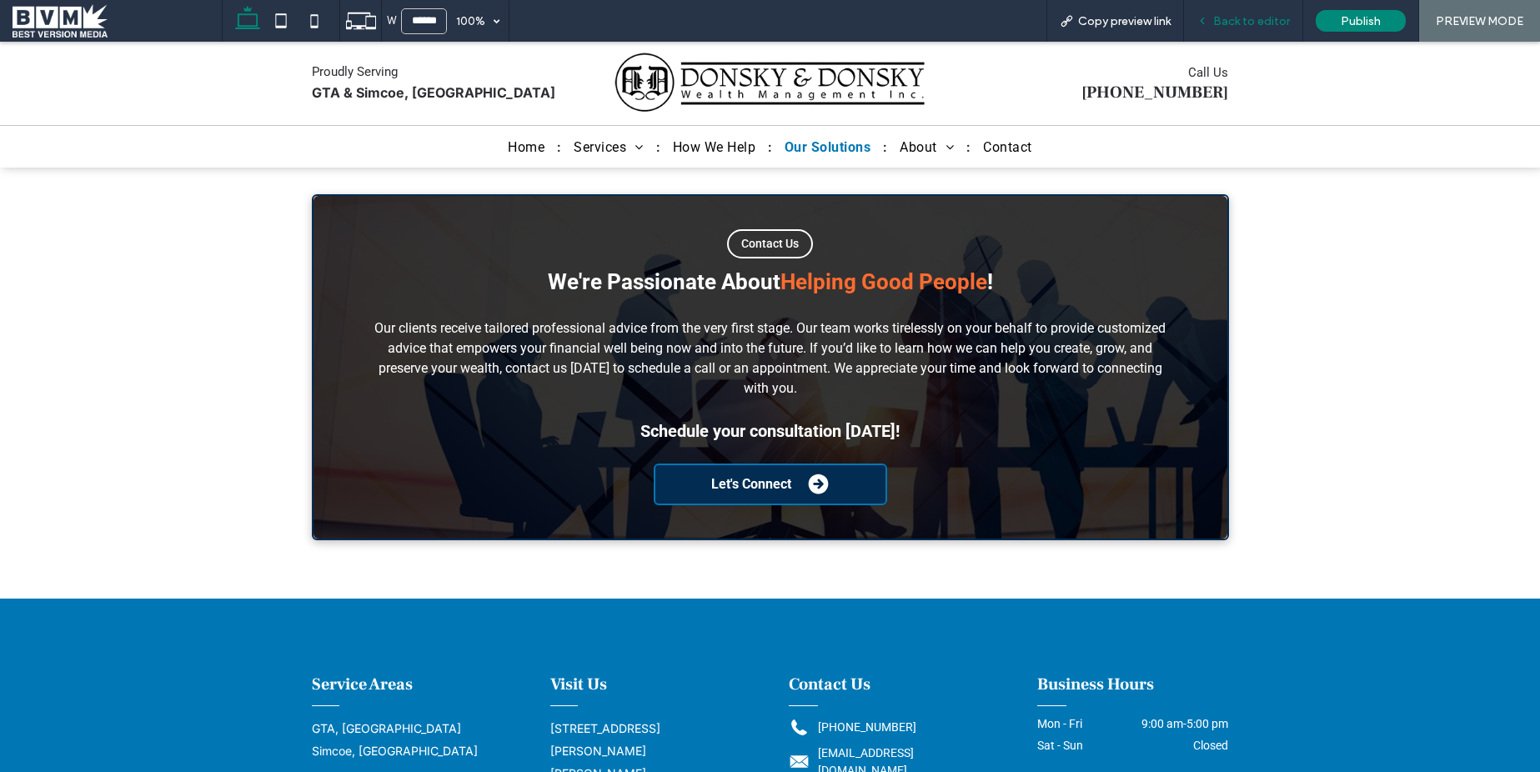
click at [1248, 23] on span "Back to editor" at bounding box center [1251, 21] width 77 height 14
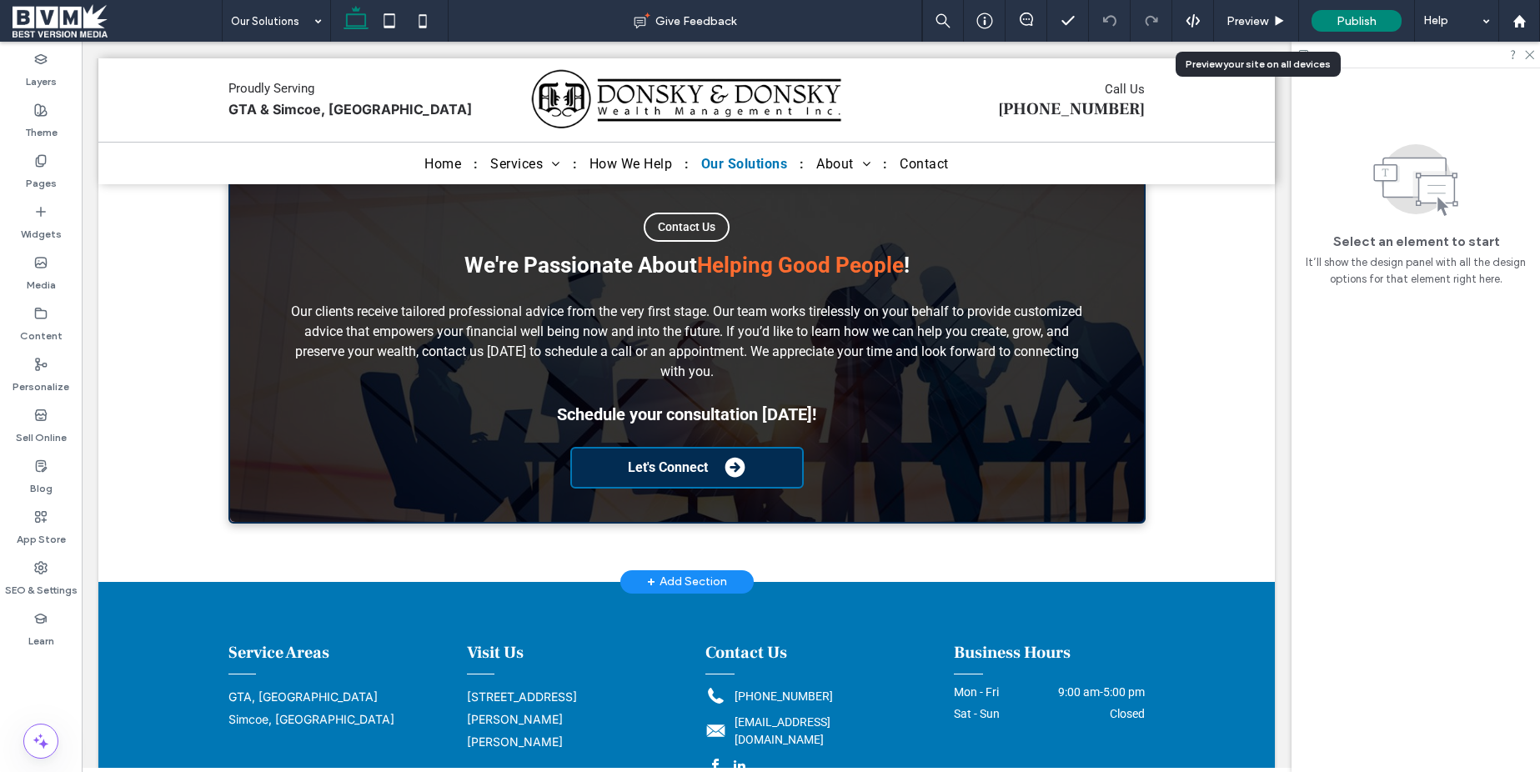
scroll to position [1999, 0]
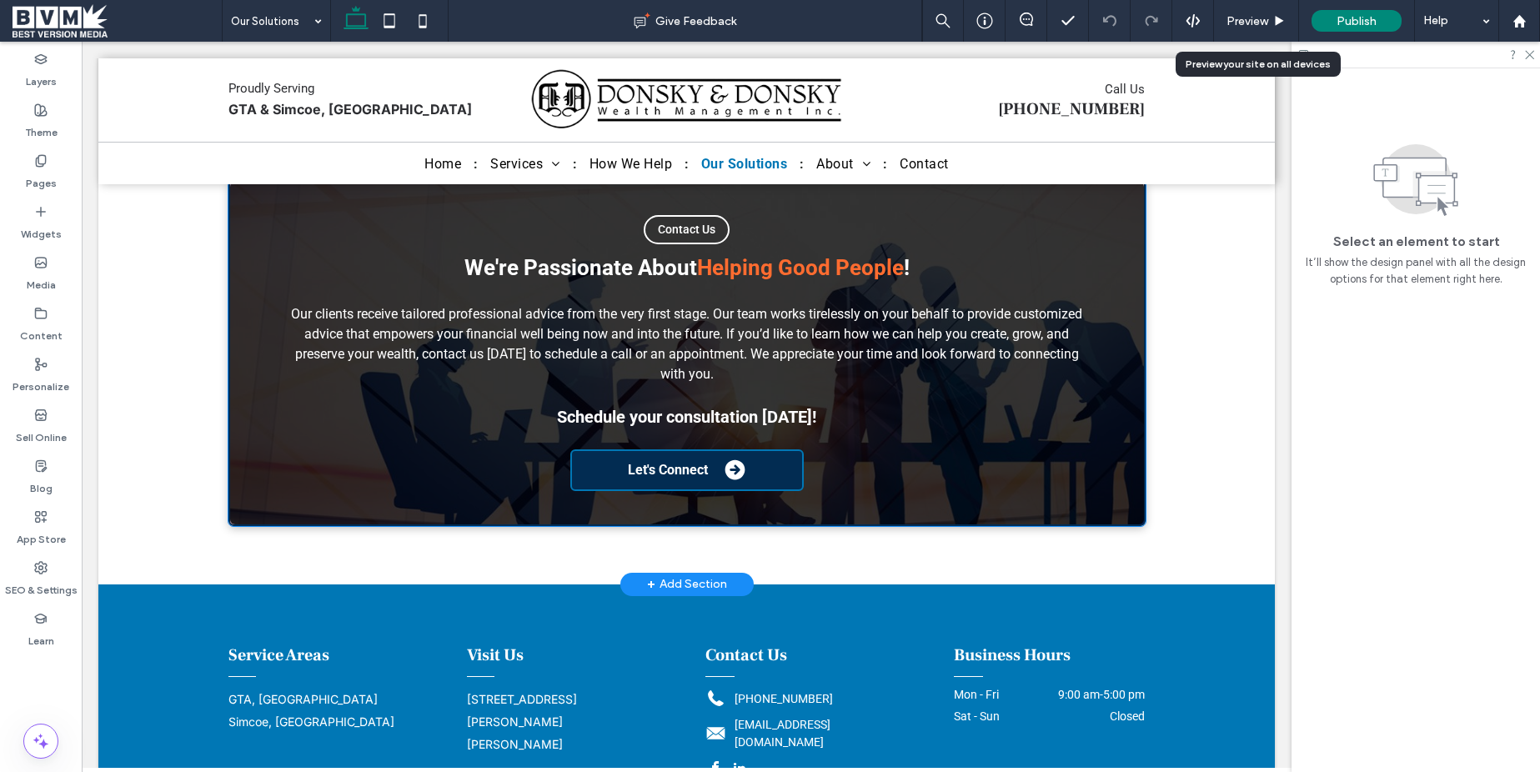
click at [789, 249] on div "Contact Us We're Passionate About Helping Good People ! Our clients receive tai…" at bounding box center [686, 353] width 917 height 346
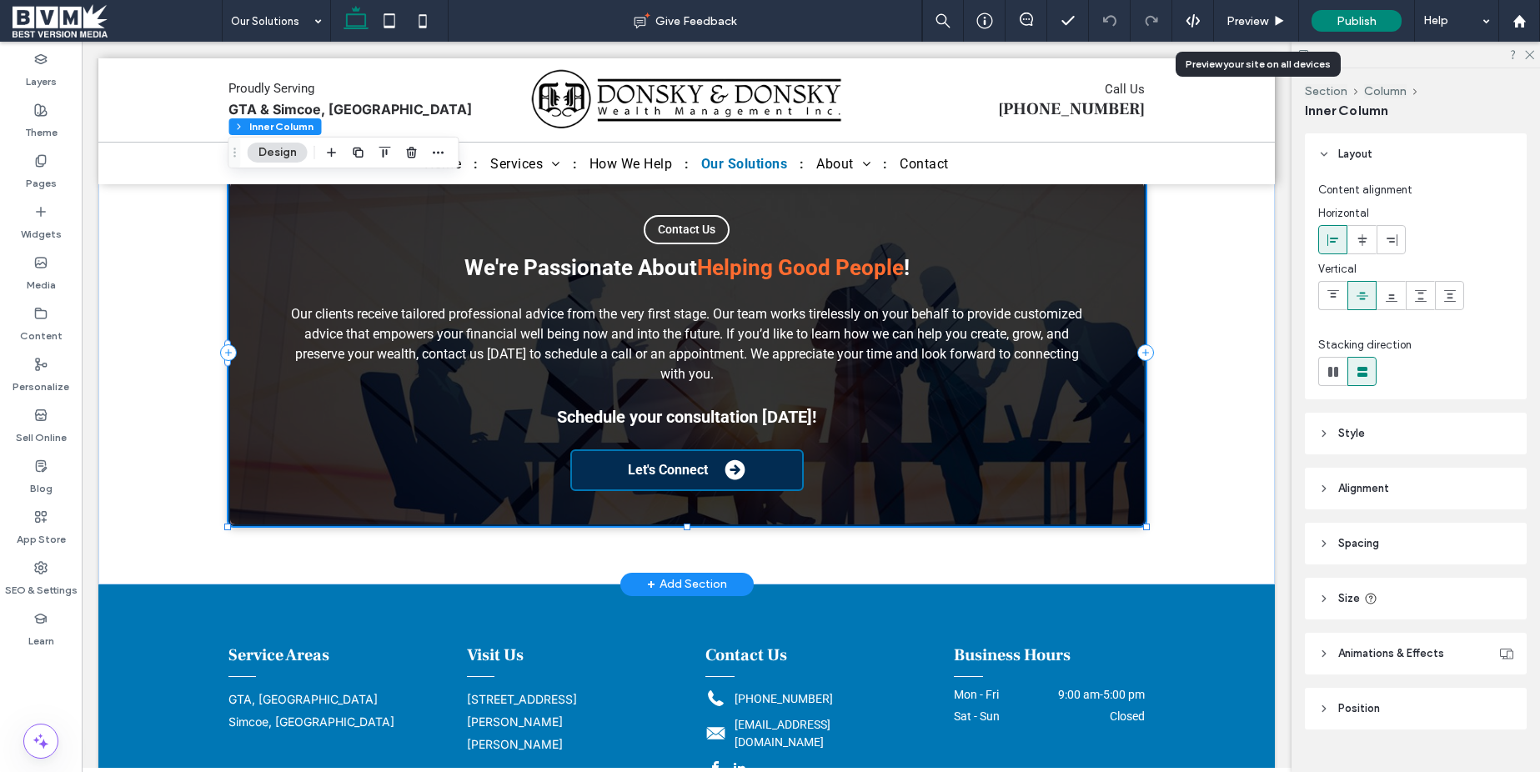
click at [789, 249] on div "Contact Us We're Passionate About Helping Good People ! Our clients receive tai…" at bounding box center [686, 353] width 917 height 346
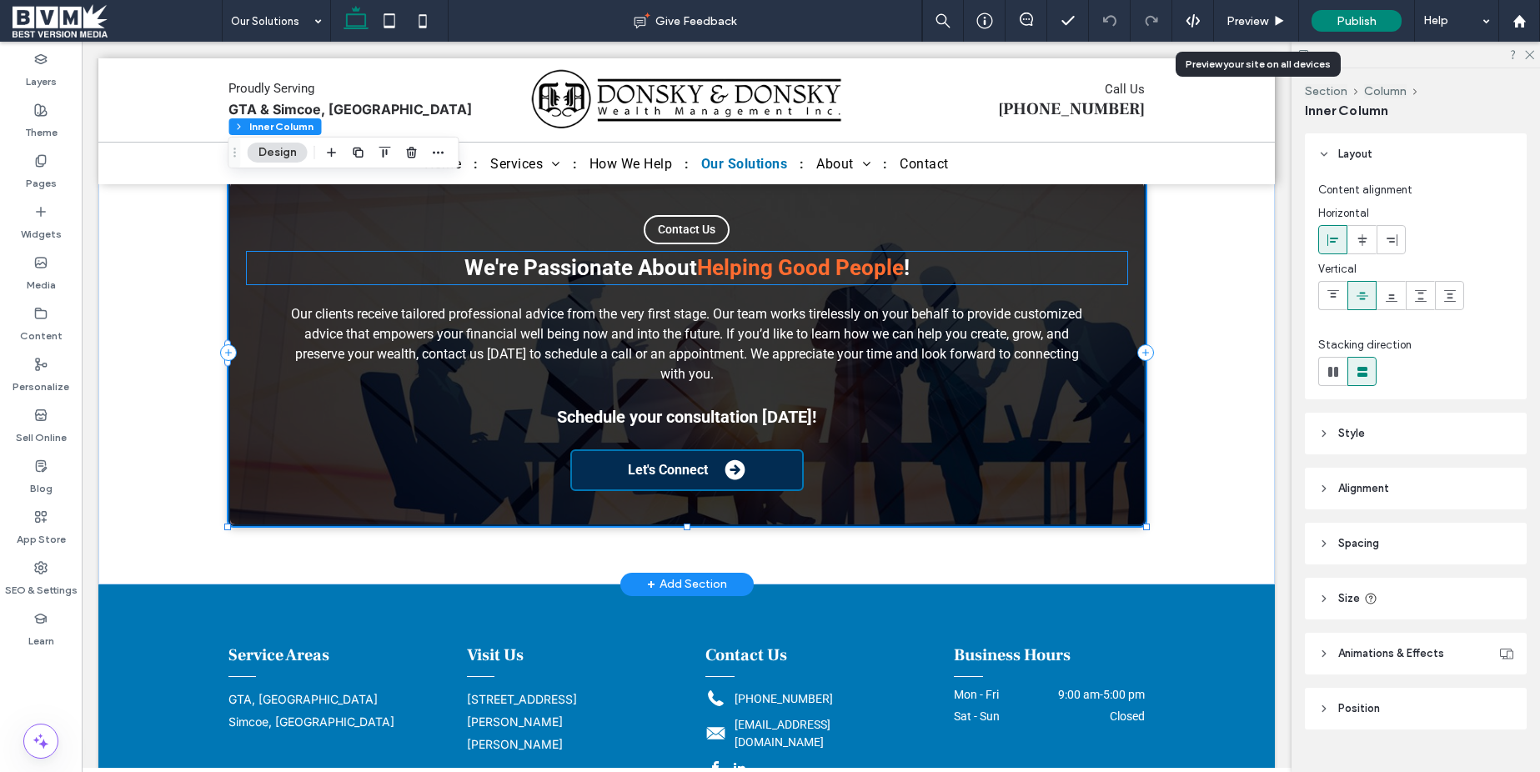
click at [785, 261] on strong "Helping Good People" at bounding box center [800, 267] width 207 height 25
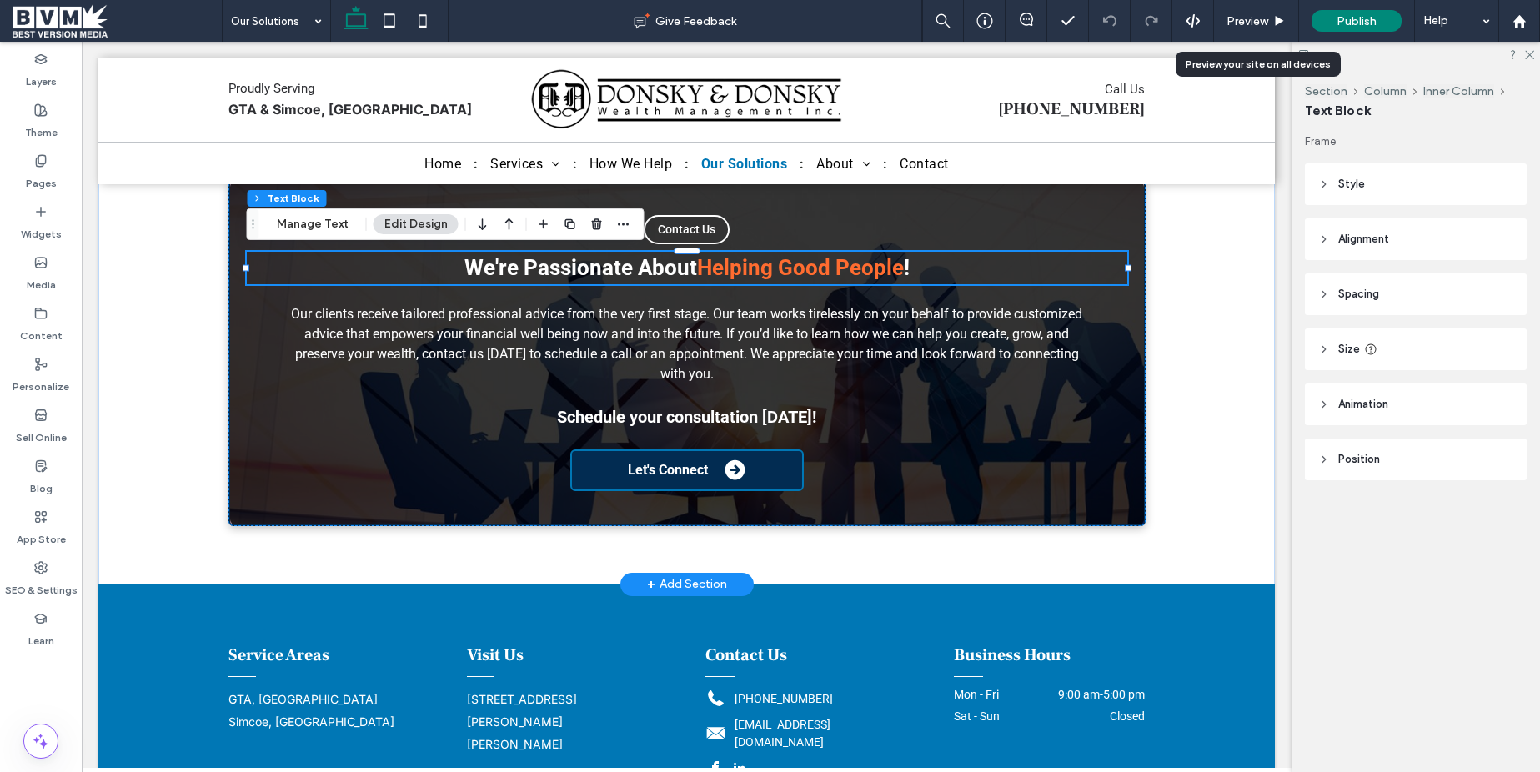
click at [785, 261] on strong "Helping Good People" at bounding box center [800, 267] width 207 height 25
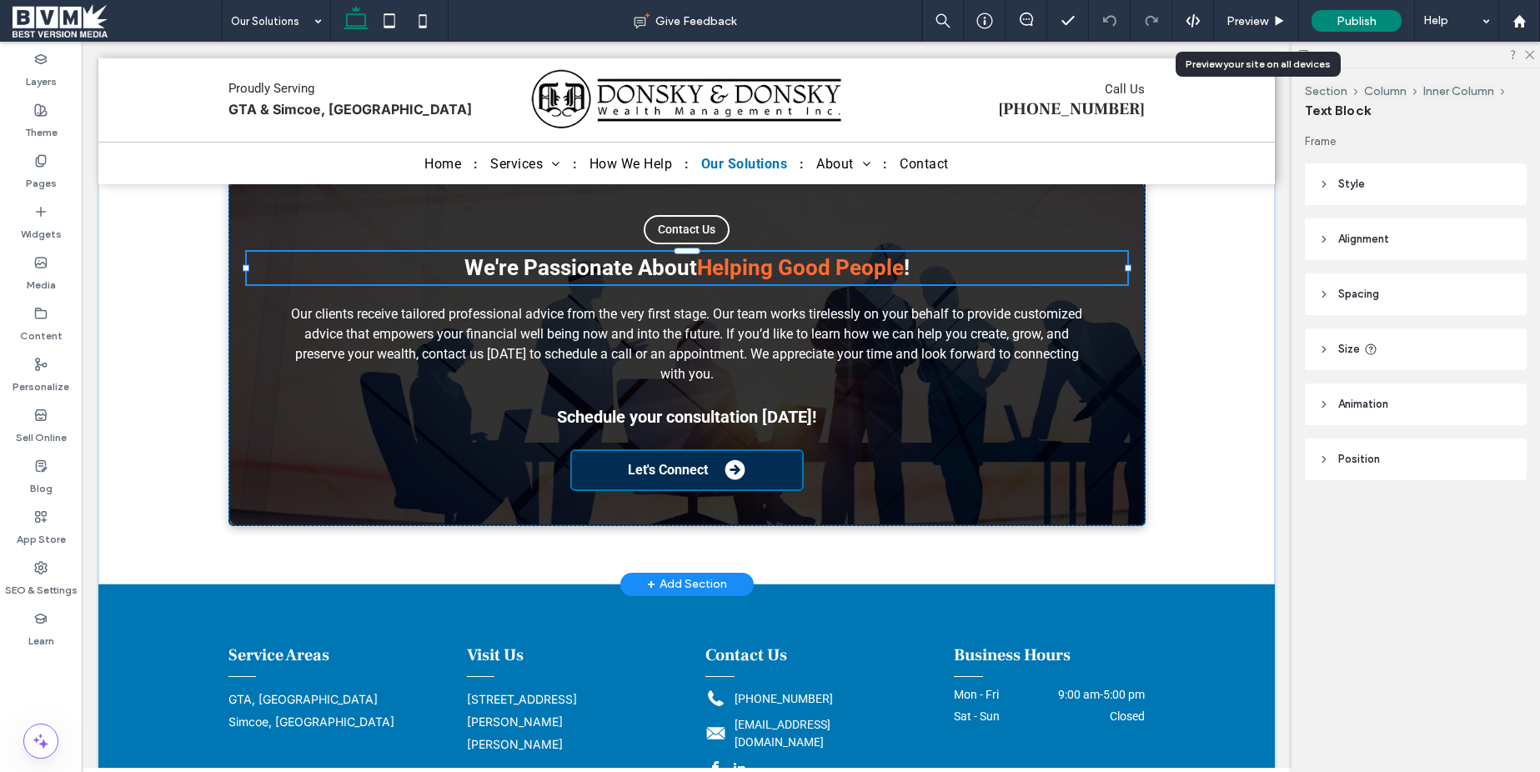
click at [780, 264] on strong "Helping Good People" at bounding box center [800, 267] width 207 height 25
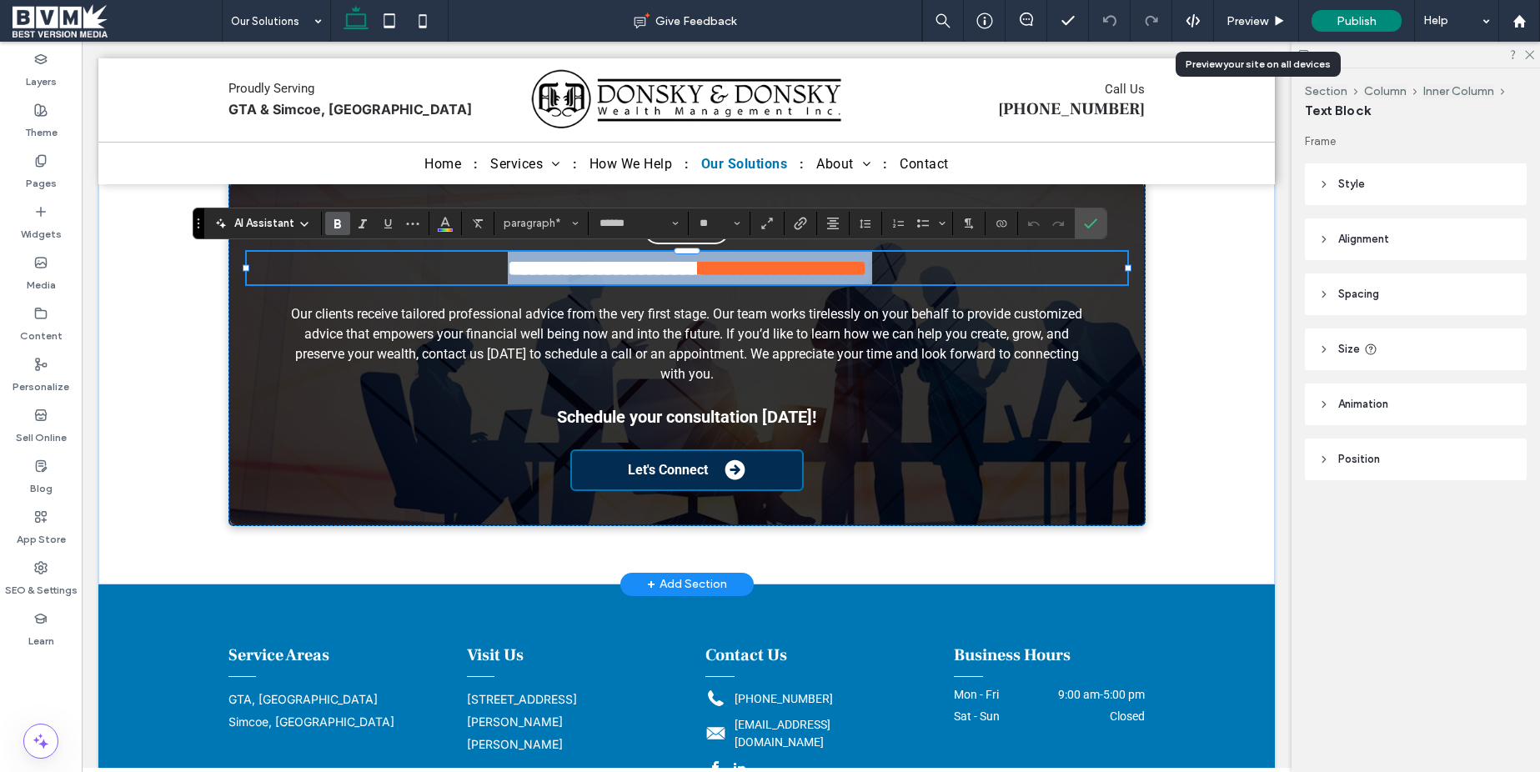
click at [773, 268] on strong "**********" at bounding box center [783, 268] width 167 height 21
drag, startPoint x: 785, startPoint y: 269, endPoint x: 822, endPoint y: 271, distance: 37.6
click at [823, 271] on strong "**********" at bounding box center [783, 268] width 167 height 21
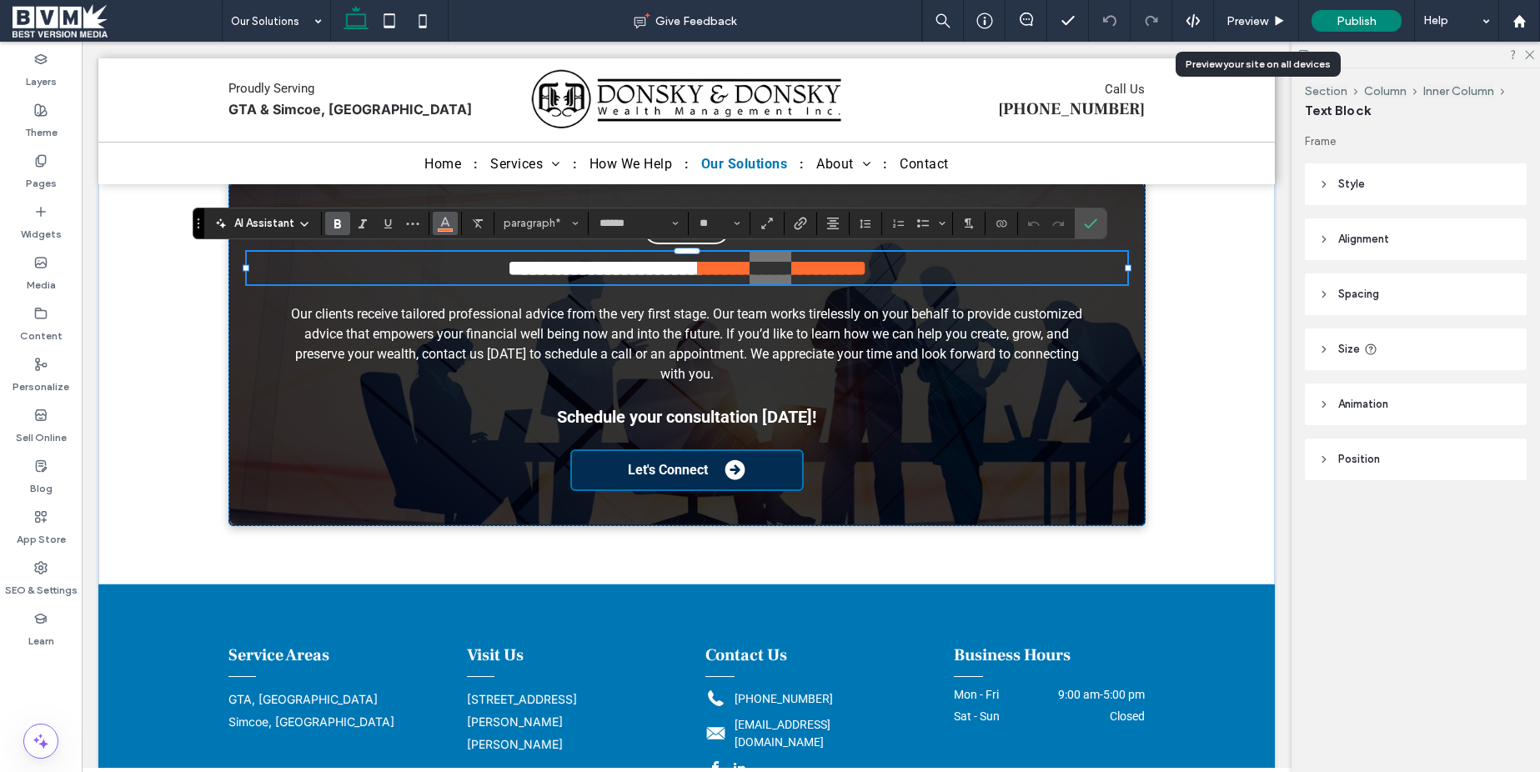
click at [439, 221] on icon "Color" at bounding box center [445, 221] width 13 height 13
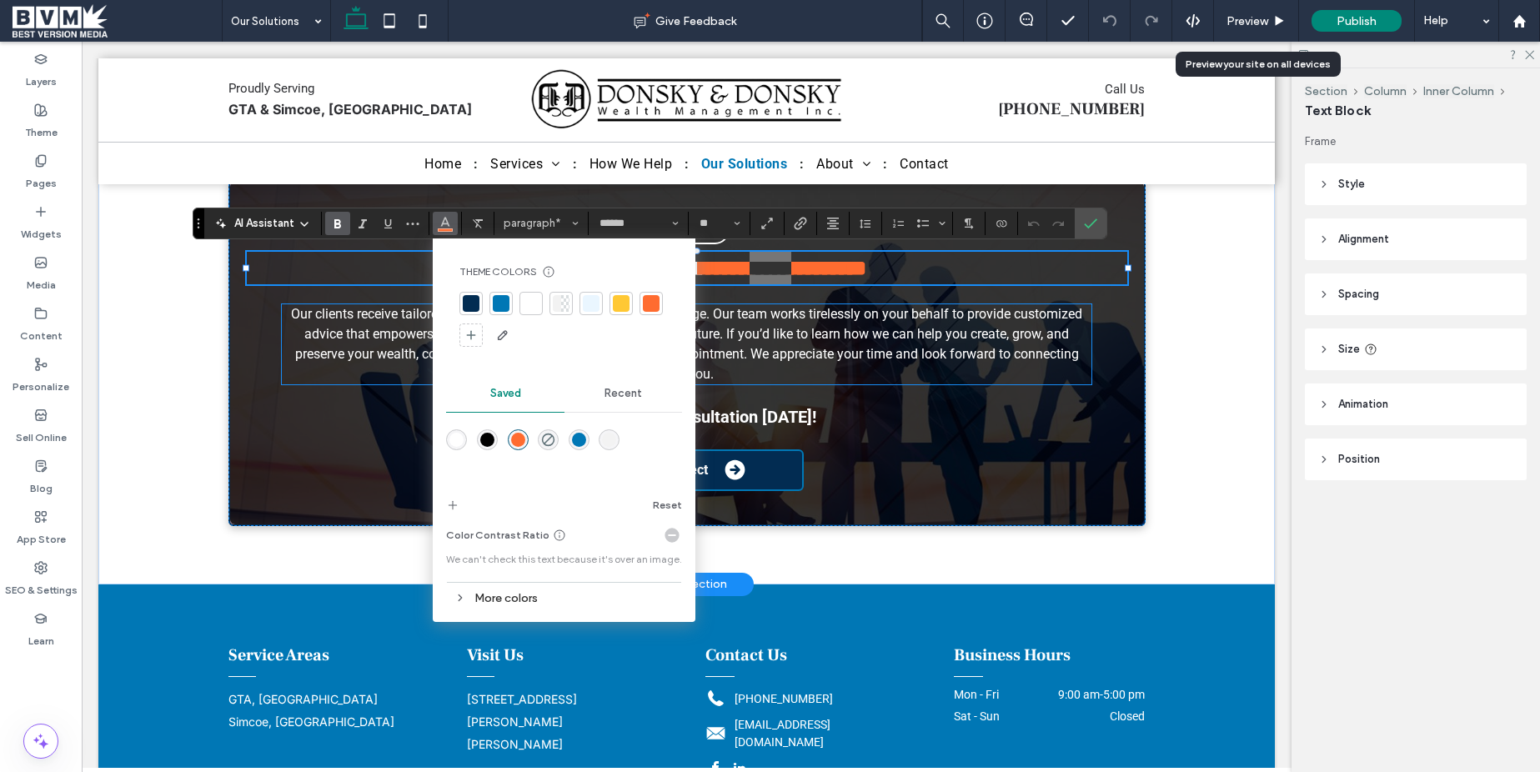
click at [1091, 333] on p "Our clients receive tailored professional advice from the very first stage. Our…" at bounding box center [687, 344] width 811 height 80
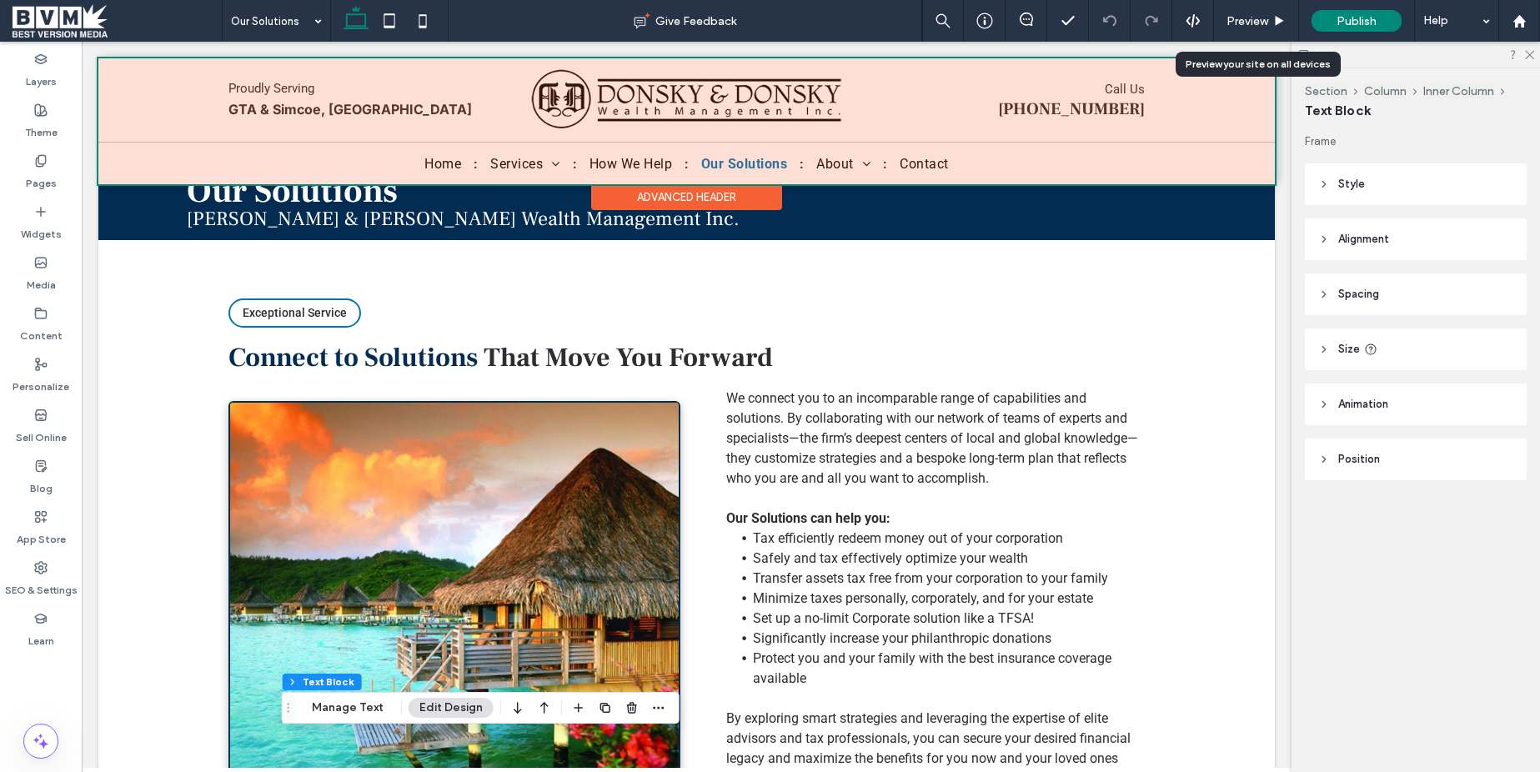
scroll to position [18, 0]
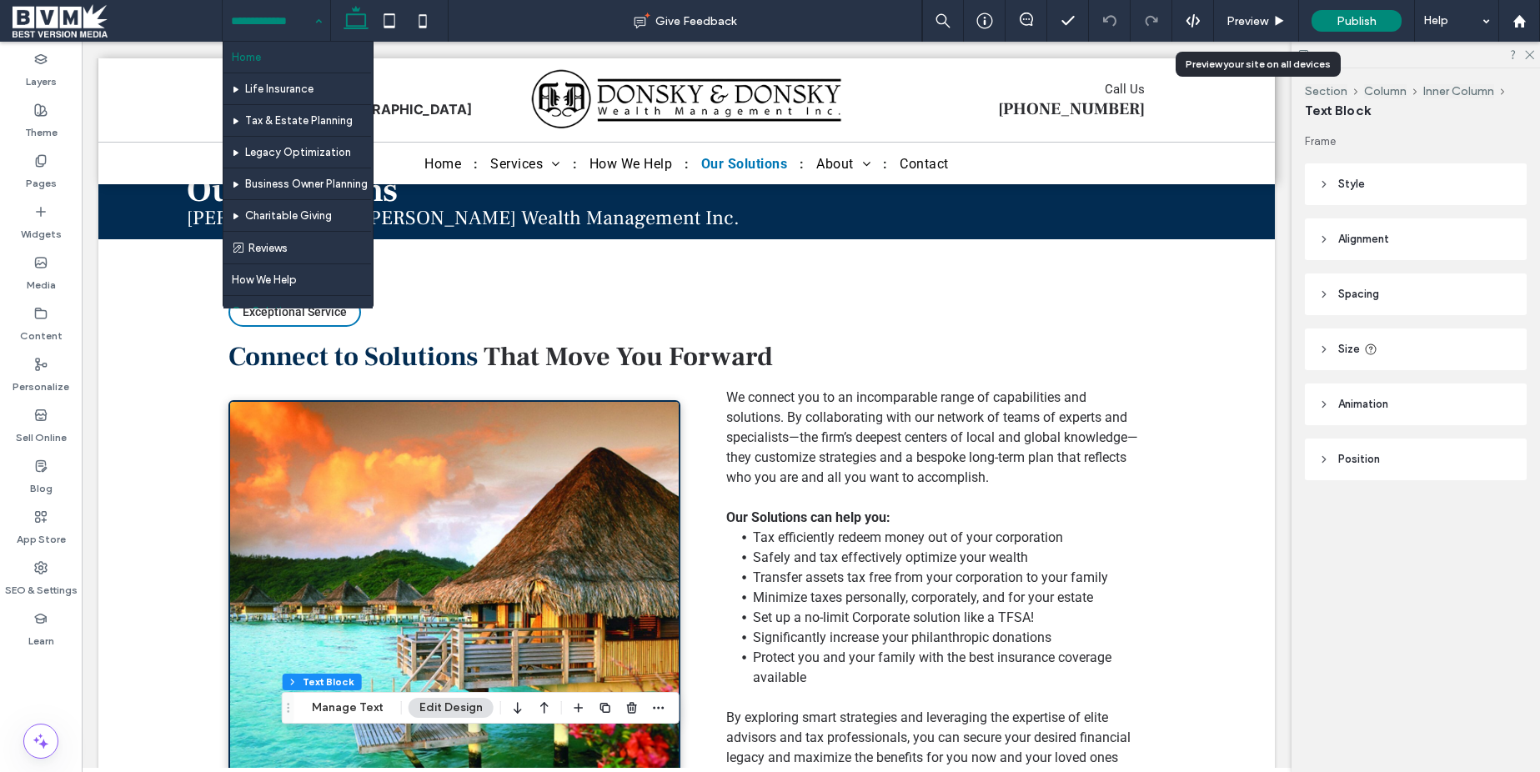
drag, startPoint x: 272, startPoint y: 20, endPoint x: 287, endPoint y: 43, distance: 27.8
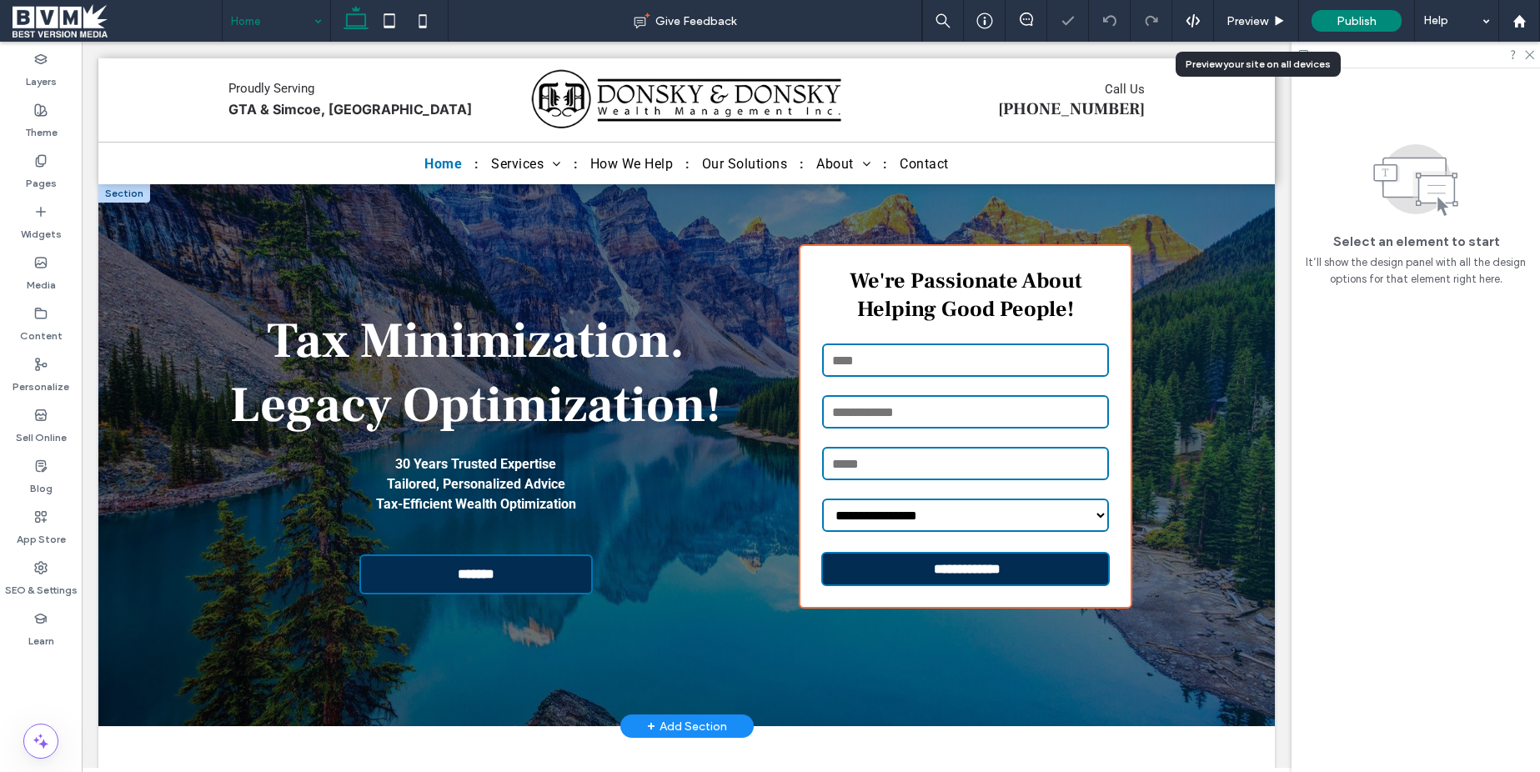
click at [435, 234] on div "**********" at bounding box center [477, 455] width 580 height 448
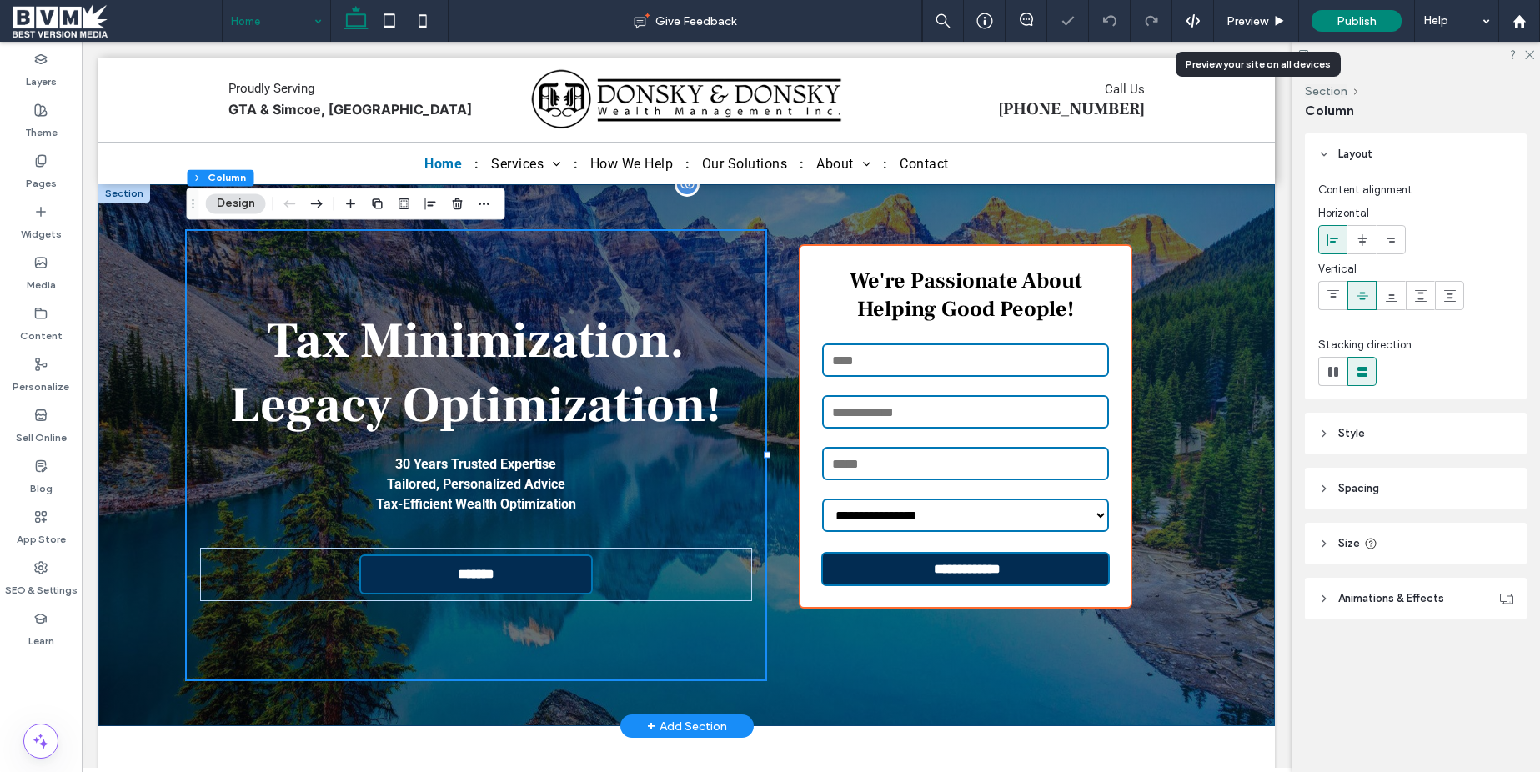
click at [643, 223] on div "**********" at bounding box center [687, 455] width 1001 height 542
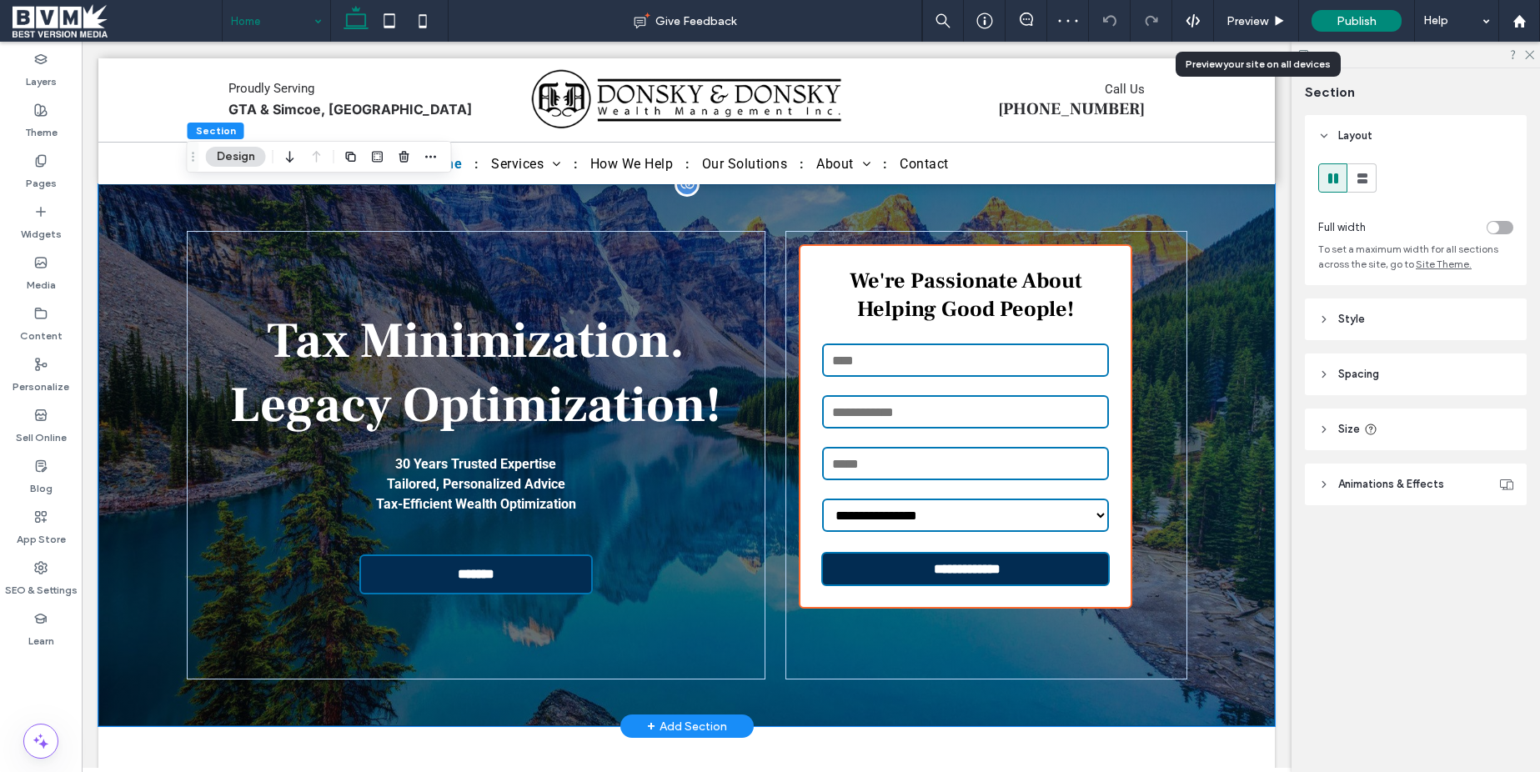
click at [1203, 234] on div "**********" at bounding box center [686, 455] width 1177 height 542
click at [1391, 313] on header "Style" at bounding box center [1416, 320] width 222 height 42
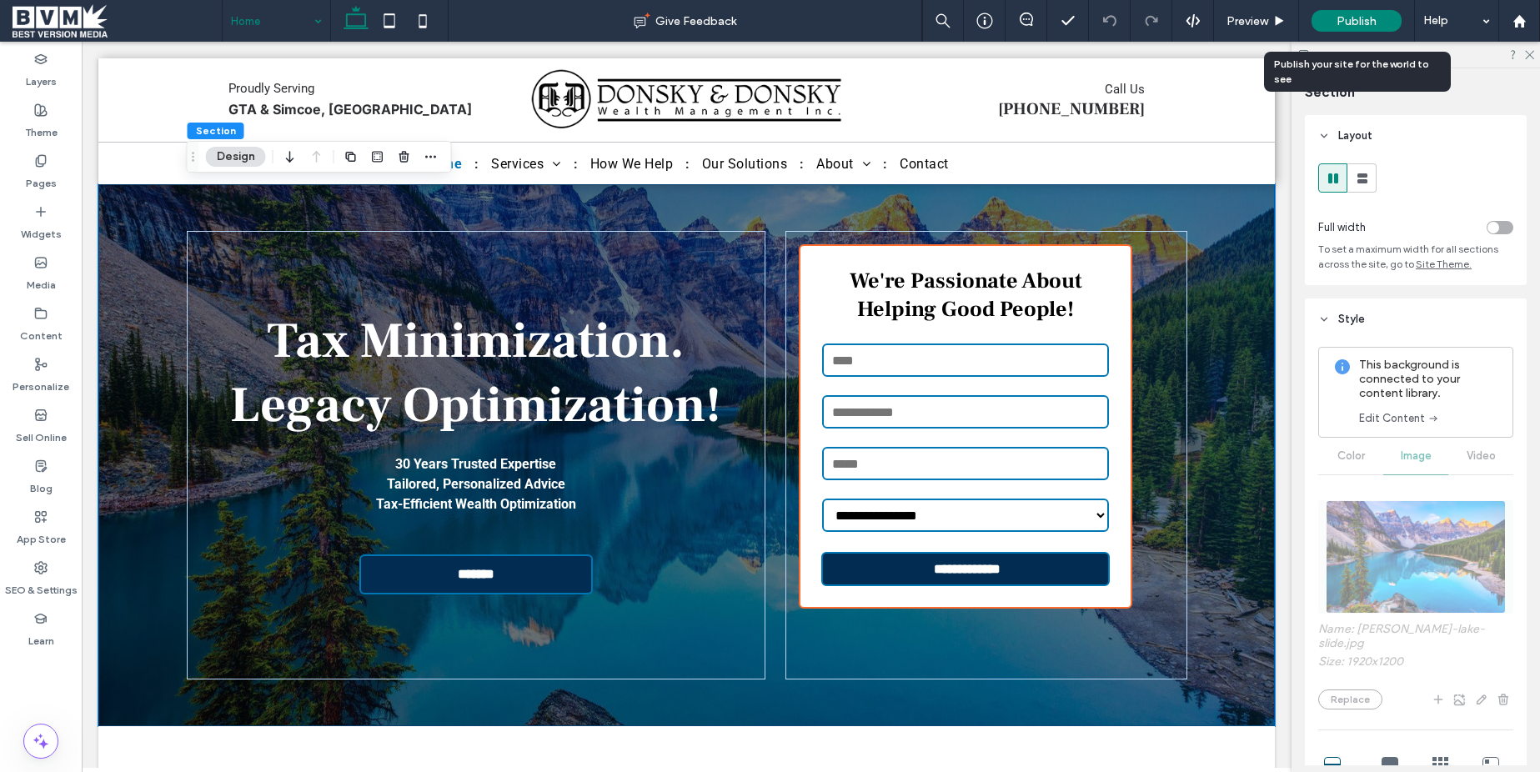
click at [1344, 15] on span "Publish" at bounding box center [1357, 21] width 40 height 14
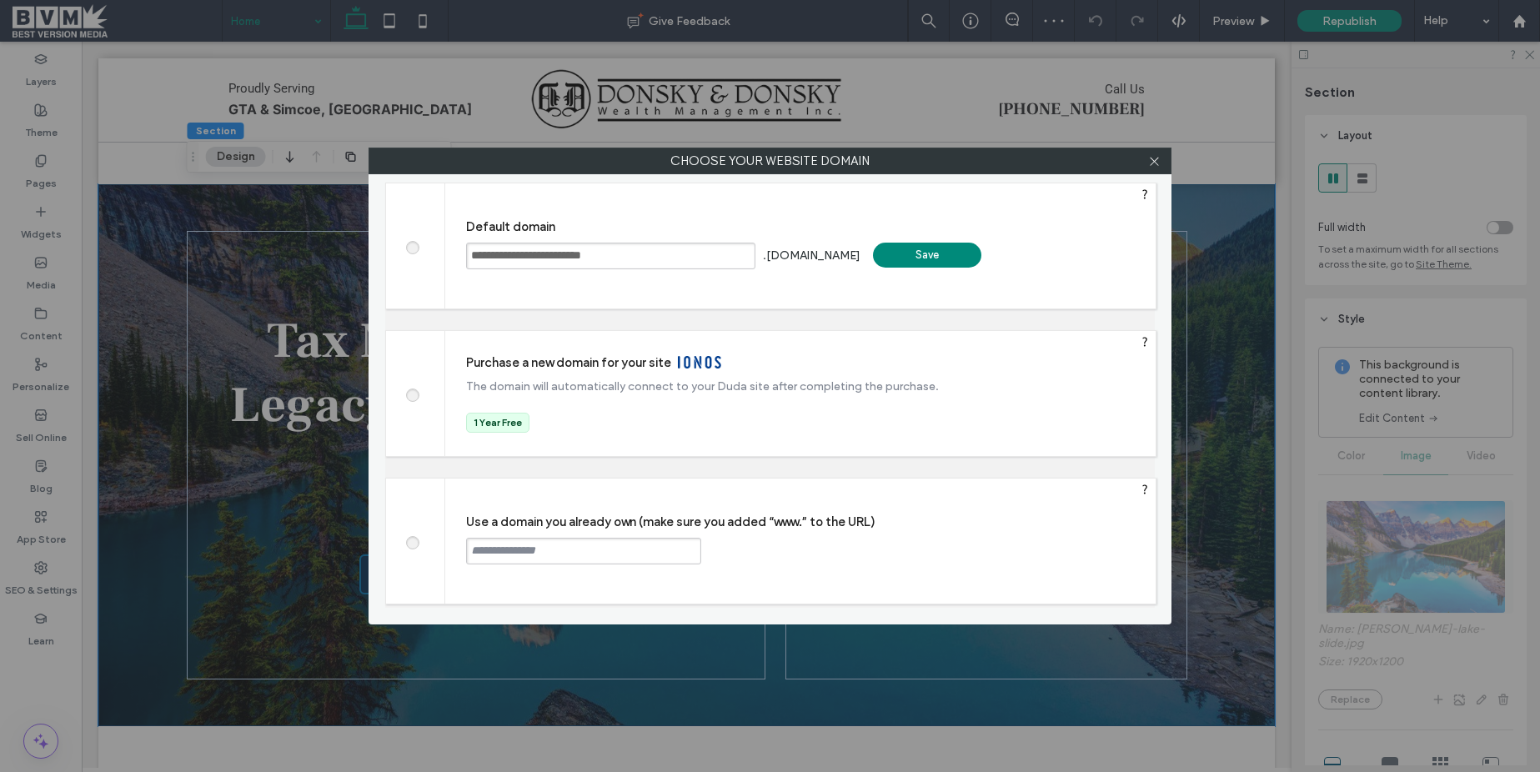
drag, startPoint x: 418, startPoint y: 530, endPoint x: 417, endPoint y: 540, distance: 10.0
click at [418, 531] on div at bounding box center [415, 541] width 59 height 125
drag, startPoint x: 416, startPoint y: 541, endPoint x: 434, endPoint y: 545, distance: 18.6
click at [412, 541] on span at bounding box center [412, 541] width 0 height 13
click at [581, 560] on input "text" at bounding box center [583, 551] width 235 height 27
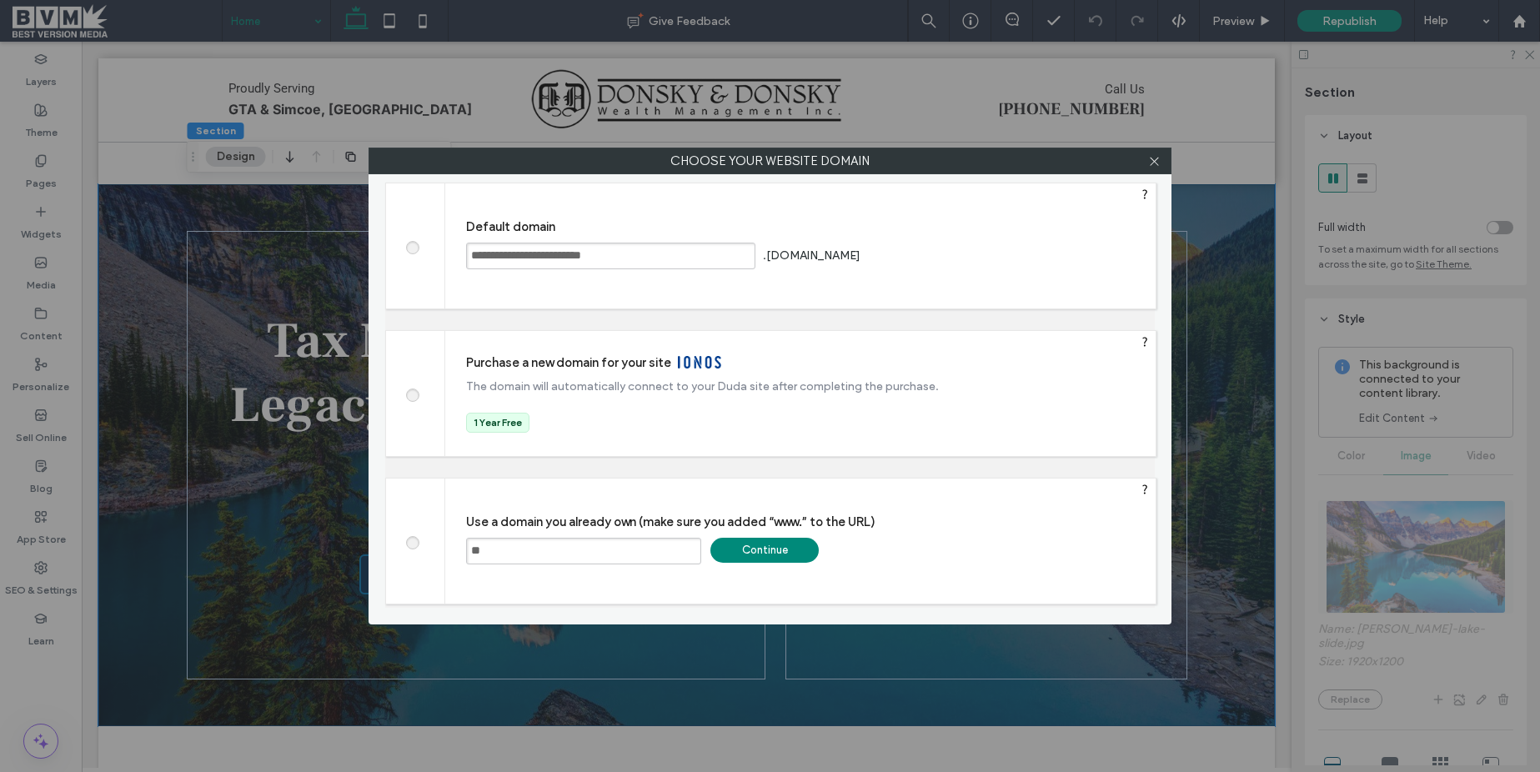
type input "*"
paste input "**********"
drag, startPoint x: 509, startPoint y: 548, endPoint x: 438, endPoint y: 546, distance: 70.9
click at [438, 546] on div "**********" at bounding box center [770, 541] width 771 height 127
type input "**********"
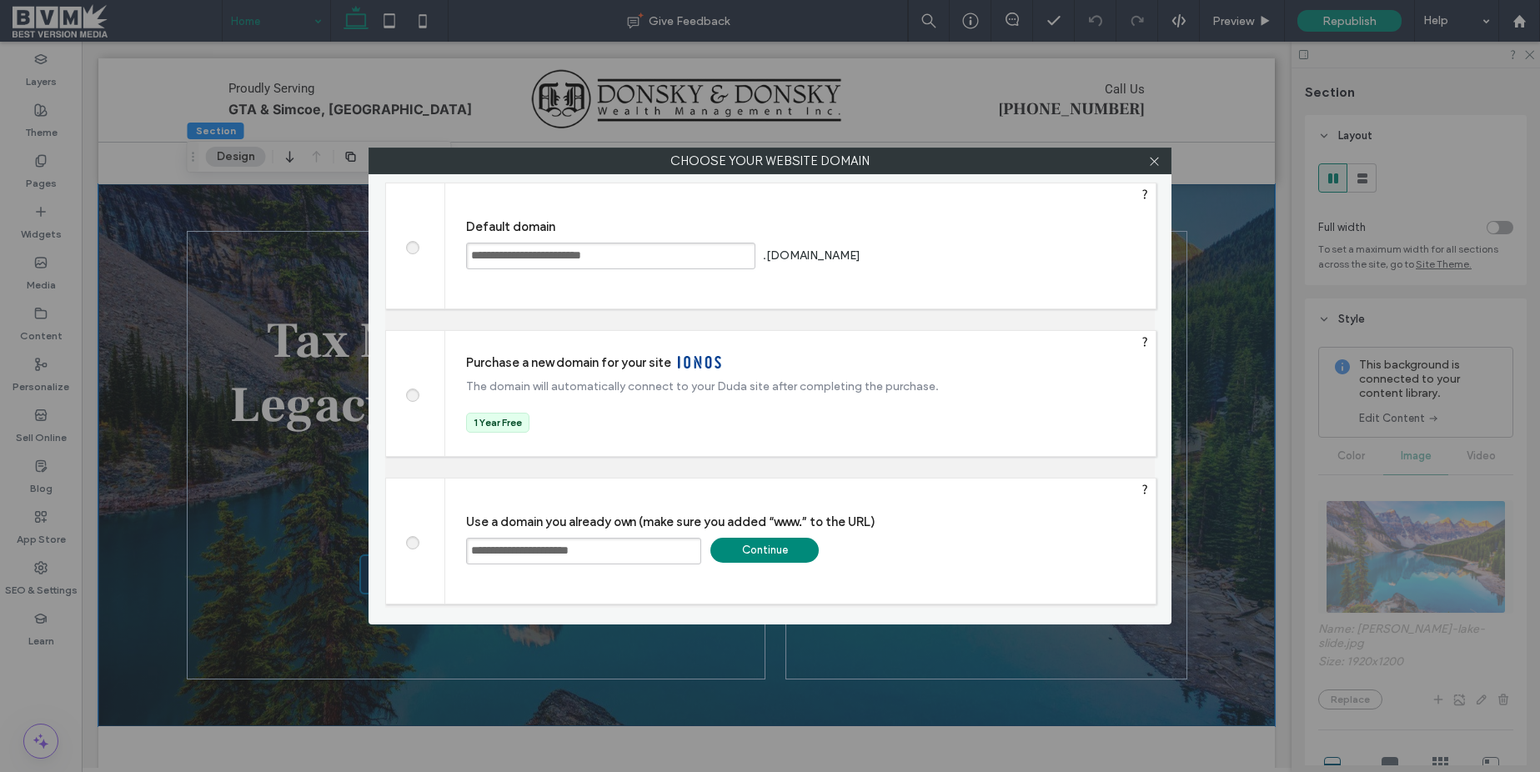
click at [754, 550] on div "Continue" at bounding box center [765, 550] width 108 height 25
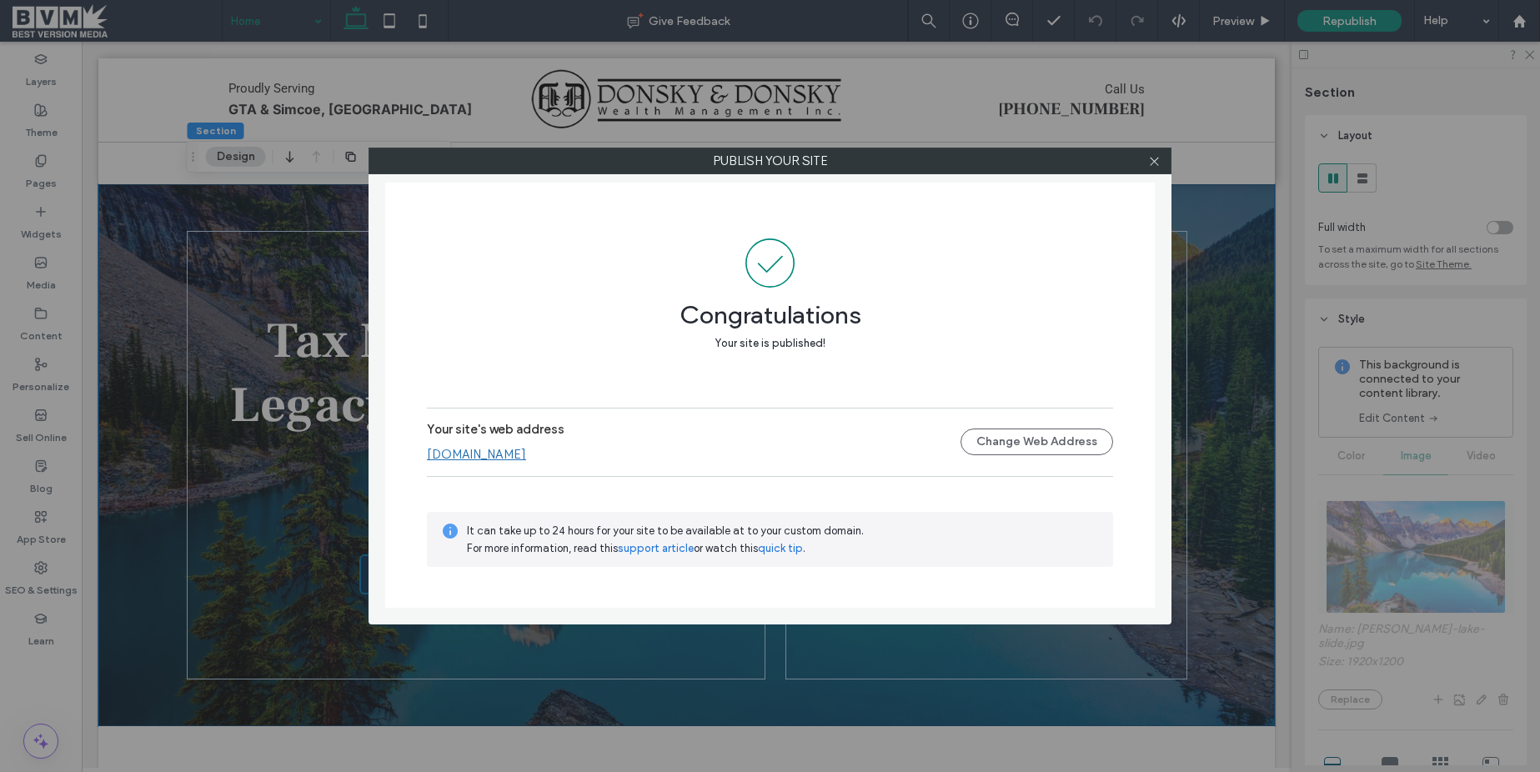
click at [526, 458] on link "www.donskywealthmgmt.ca" at bounding box center [476, 454] width 99 height 15
click at [1152, 160] on icon at bounding box center [1154, 161] width 13 height 13
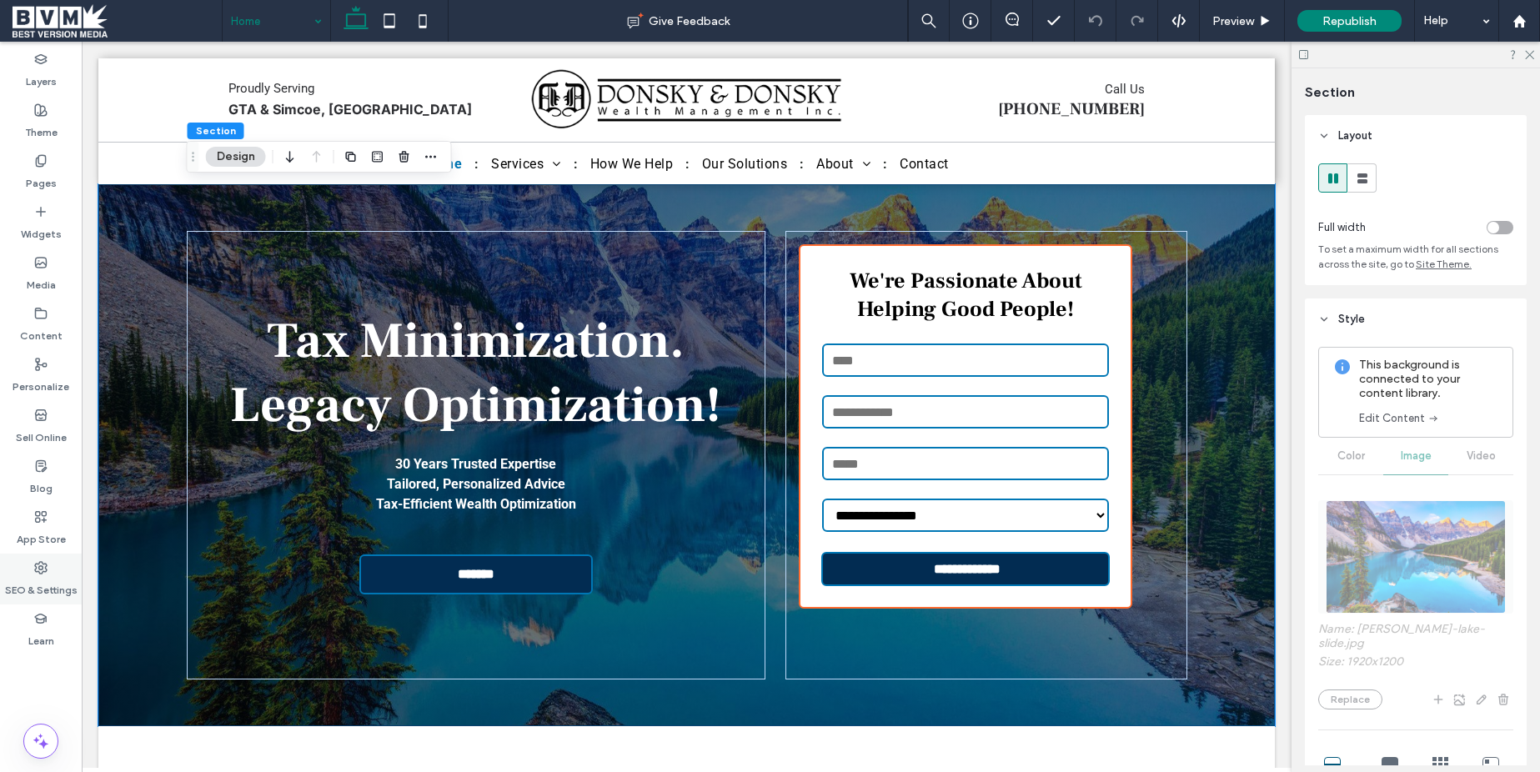
click at [40, 571] on icon at bounding box center [40, 567] width 13 height 13
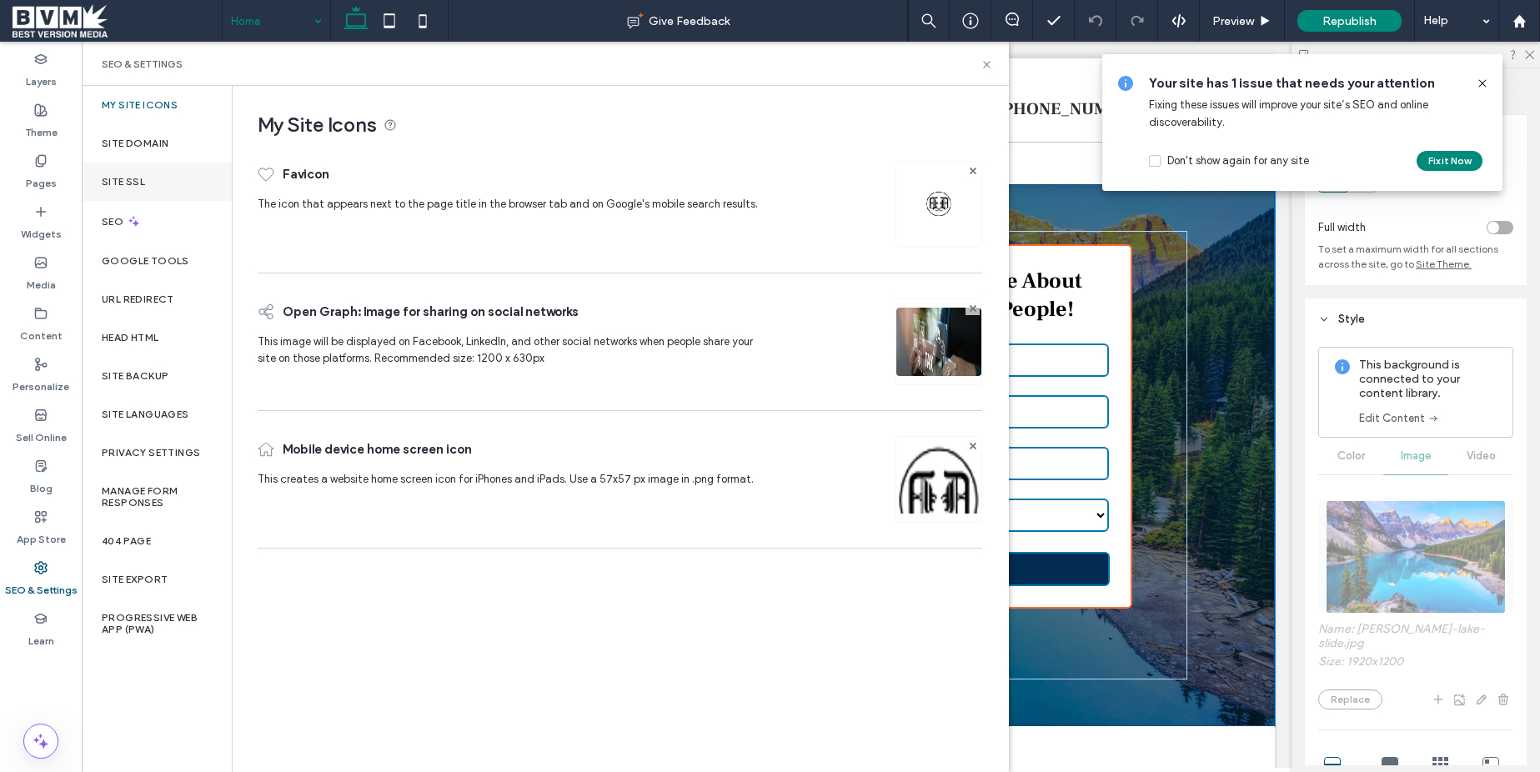
click at [137, 178] on label "Site SSL" at bounding box center [123, 182] width 43 height 12
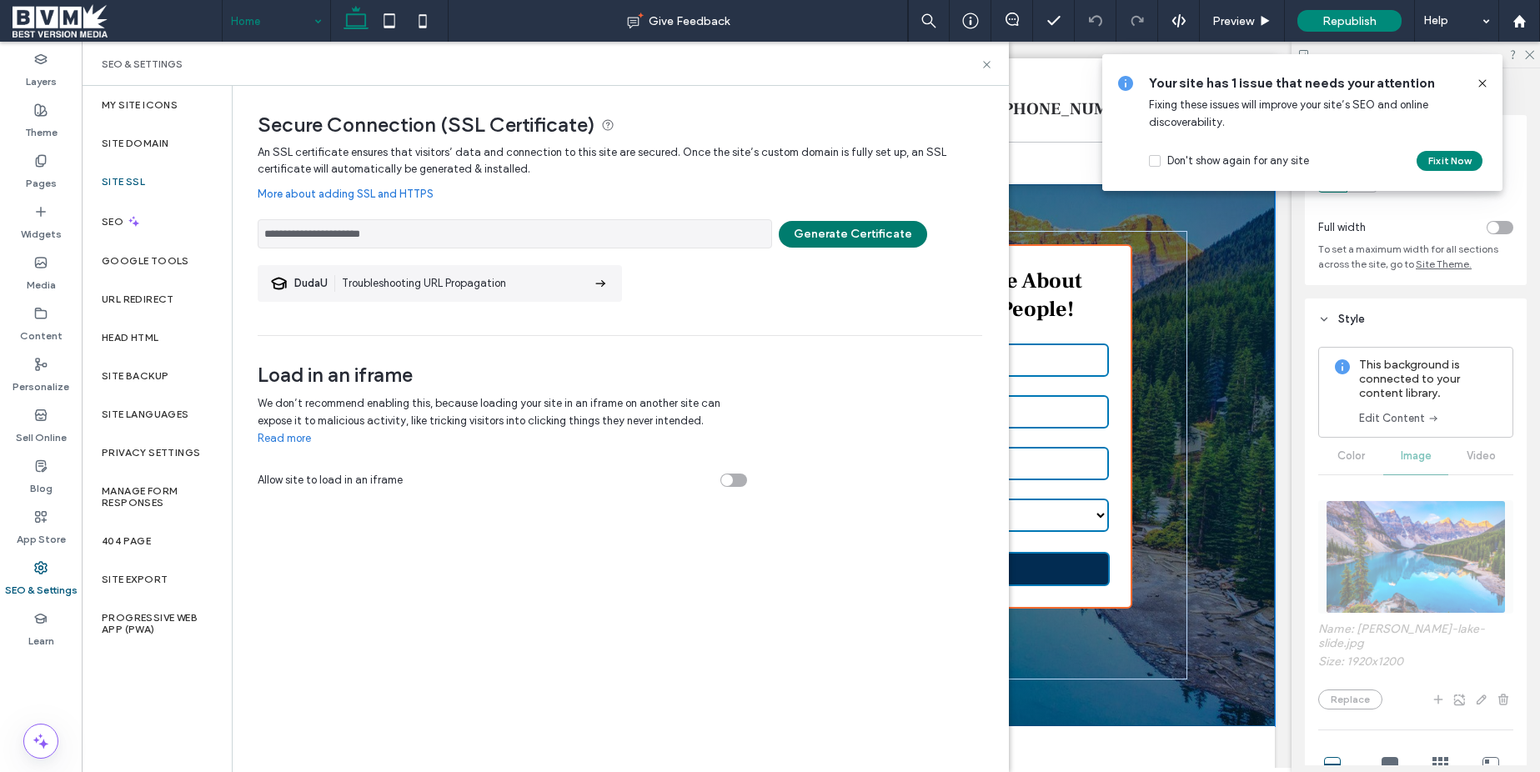
click at [857, 230] on button "Generate Certificate" at bounding box center [853, 234] width 148 height 27
click at [1484, 82] on div at bounding box center [770, 386] width 1540 height 772
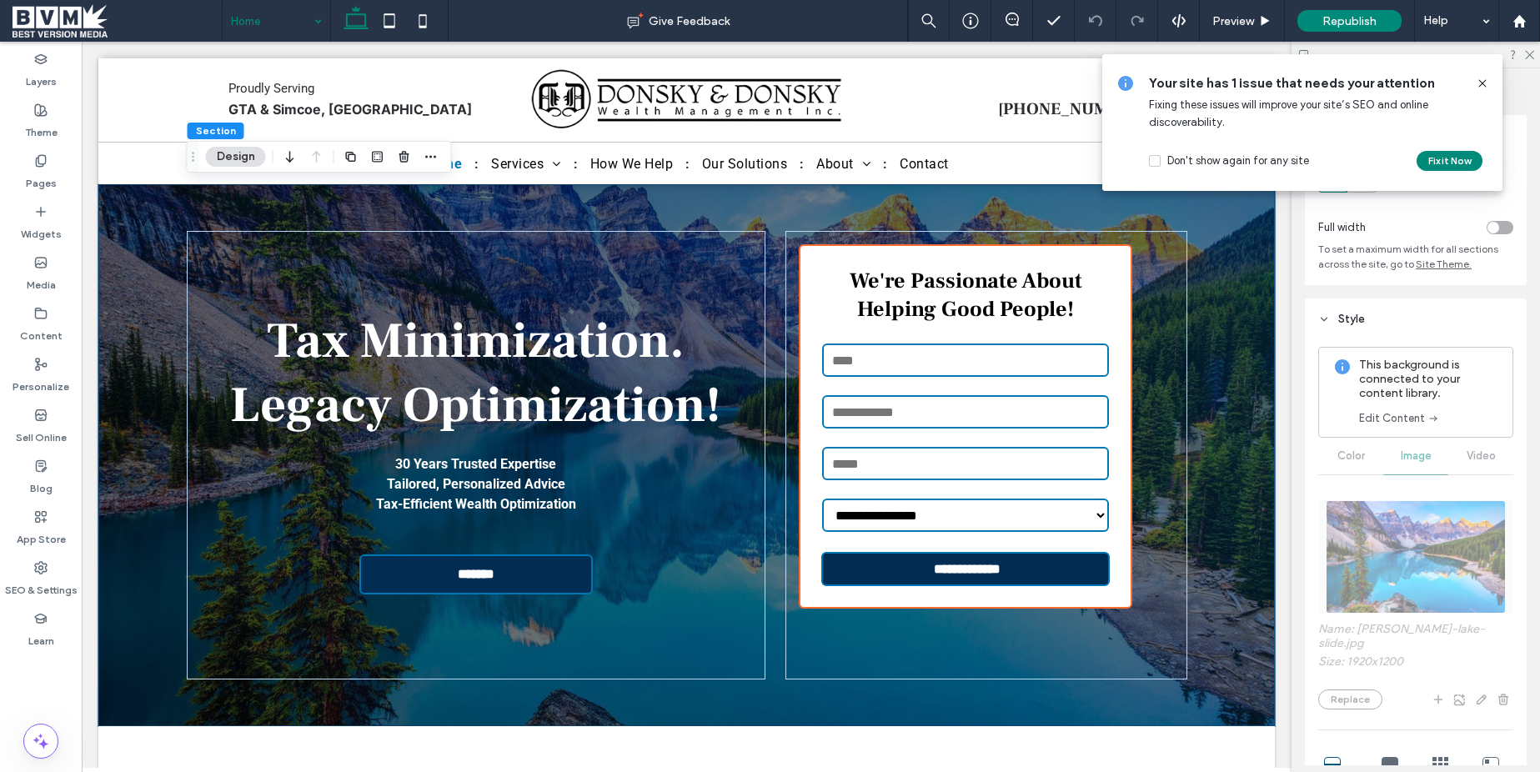
click at [53, 23] on span at bounding box center [117, 20] width 209 height 33
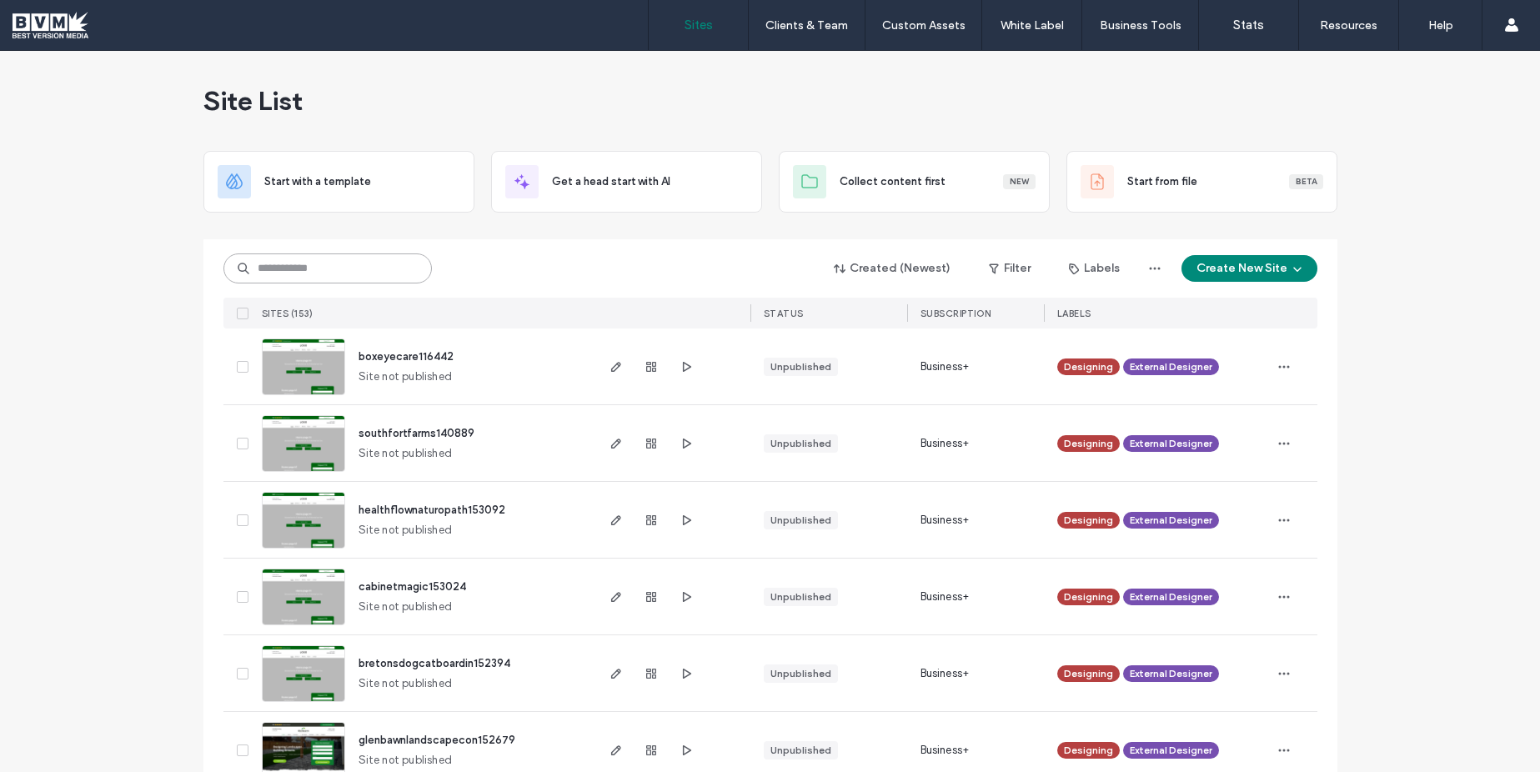
click at [355, 265] on input at bounding box center [327, 269] width 208 height 30
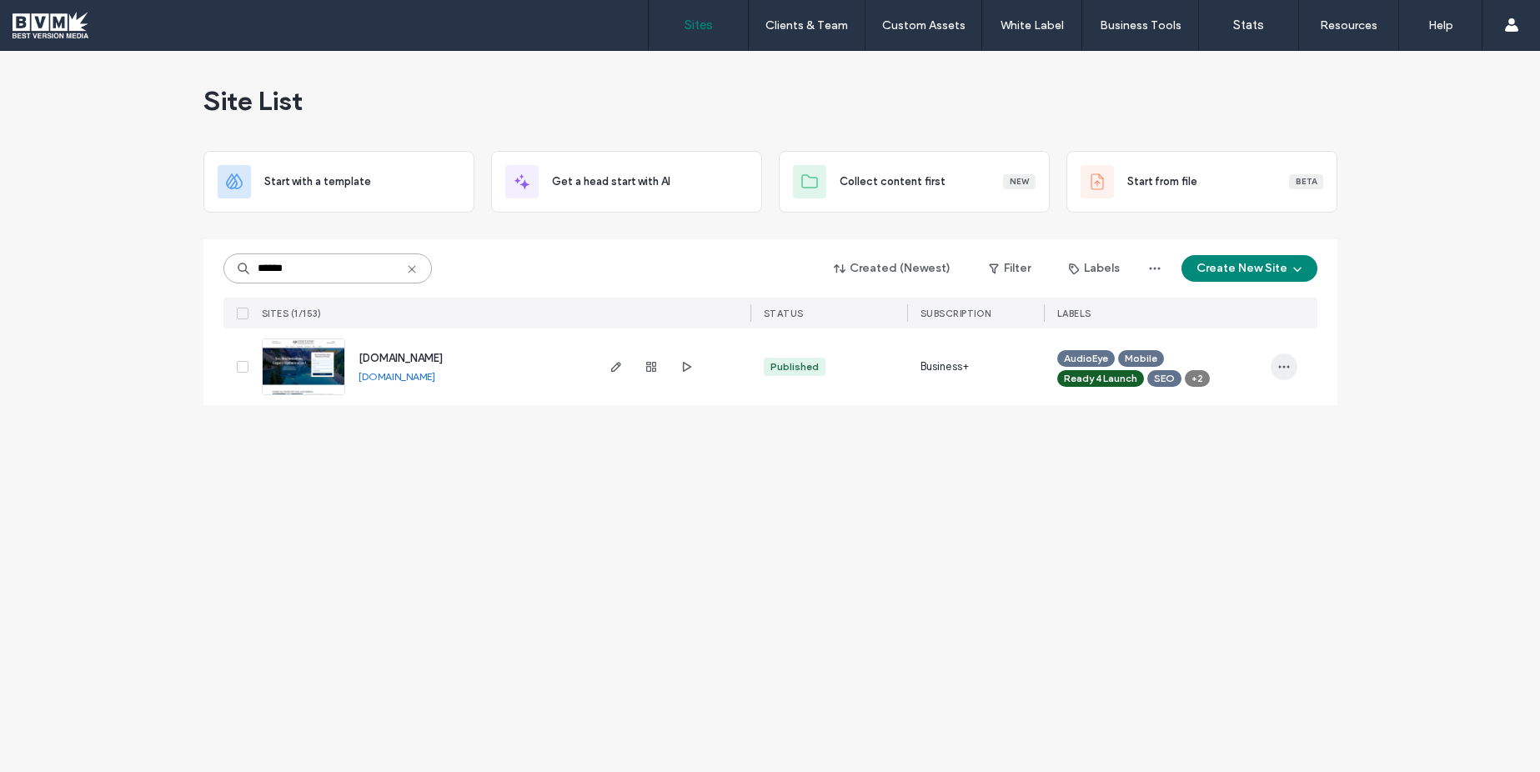
type input "******"
click at [1281, 367] on icon "button" at bounding box center [1284, 366] width 13 height 13
click at [1222, 497] on span "Unassign Label" at bounding box center [1217, 505] width 74 height 17
click at [1152, 372] on icon at bounding box center [1154, 375] width 8 height 8
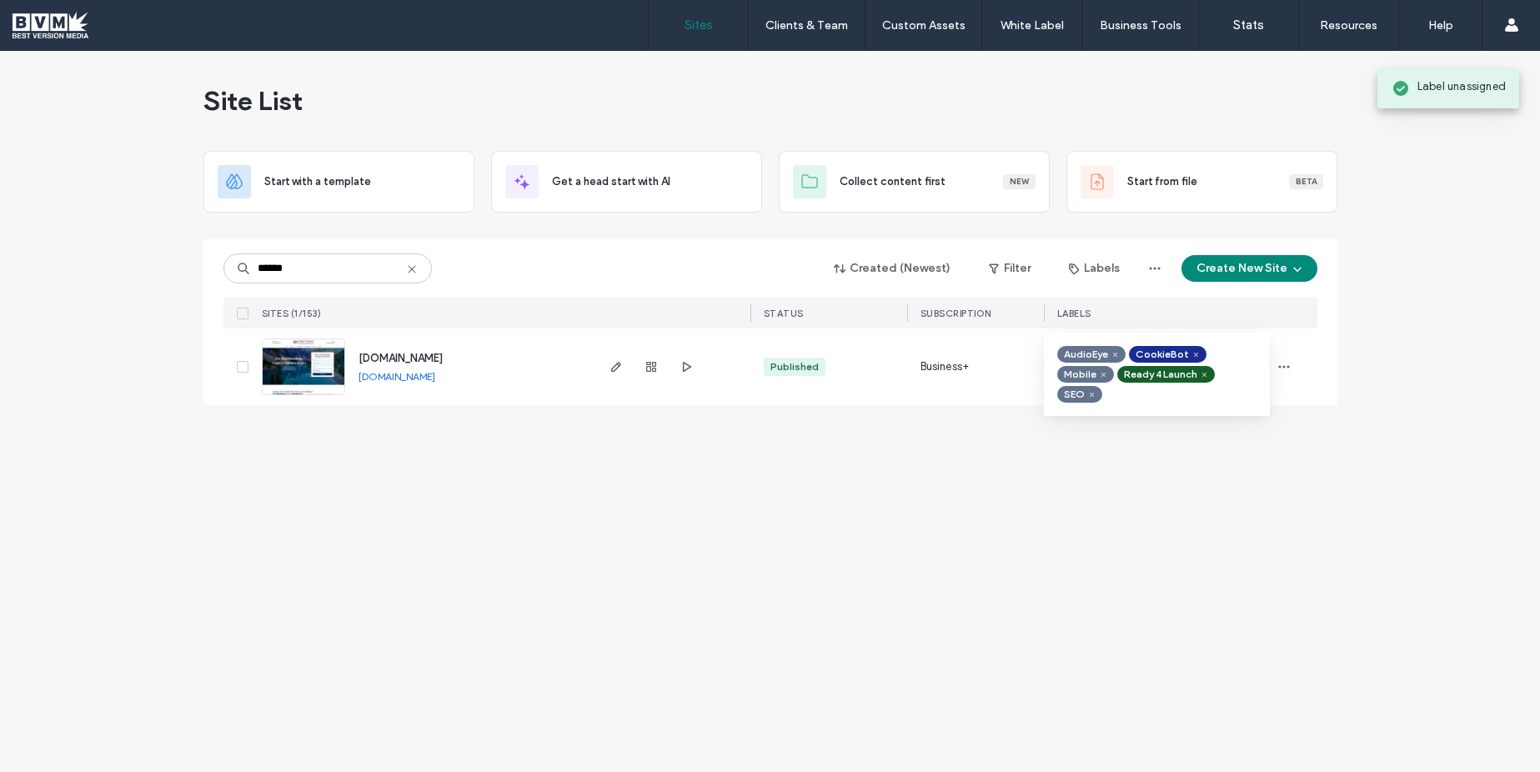
click at [1102, 375] on icon at bounding box center [1104, 375] width 8 height 8
click at [1149, 374] on span at bounding box center [1144, 375] width 13 height 13
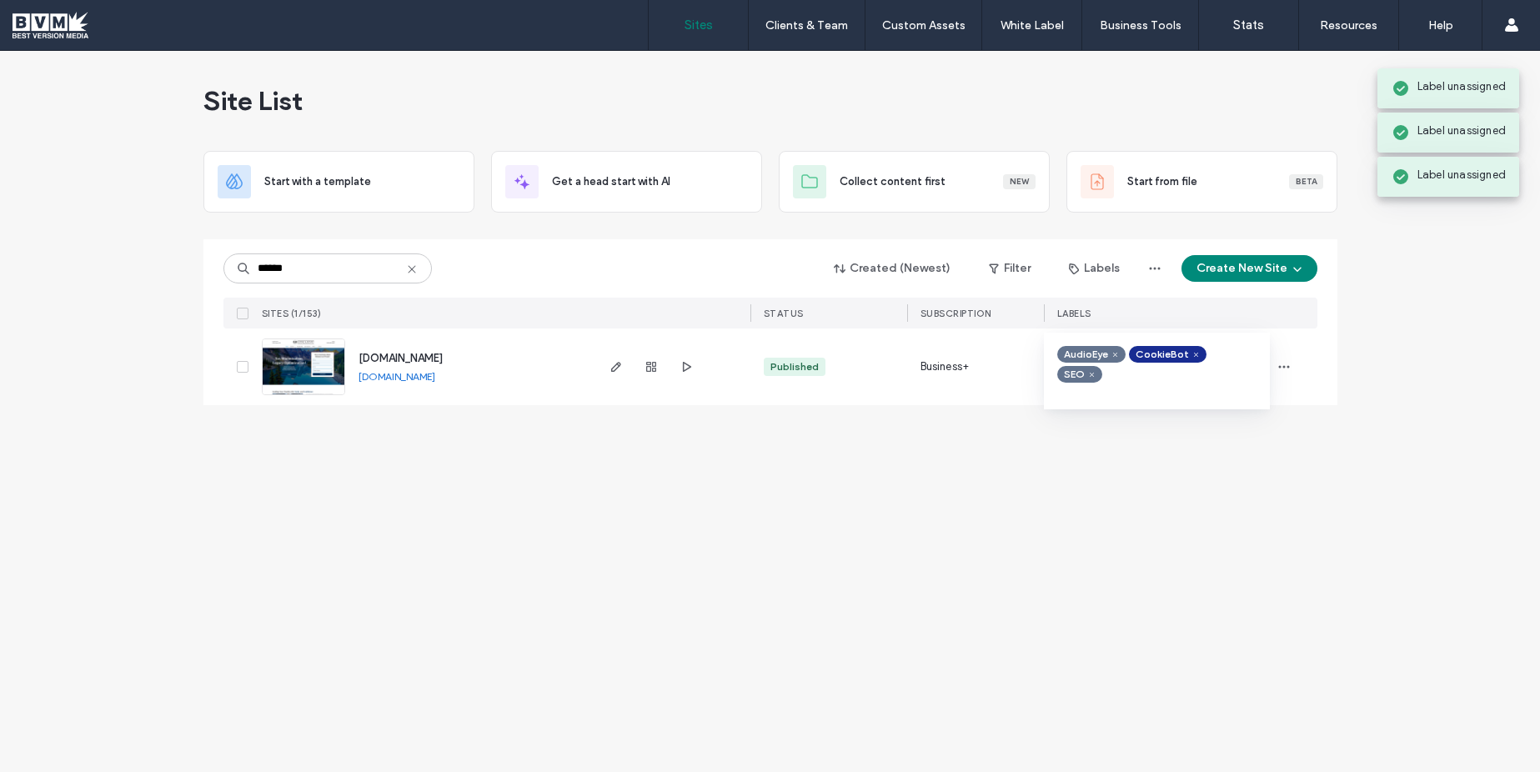
click at [1096, 371] on icon at bounding box center [1092, 375] width 8 height 8
click at [1288, 366] on use "button" at bounding box center [1283, 367] width 11 height 3
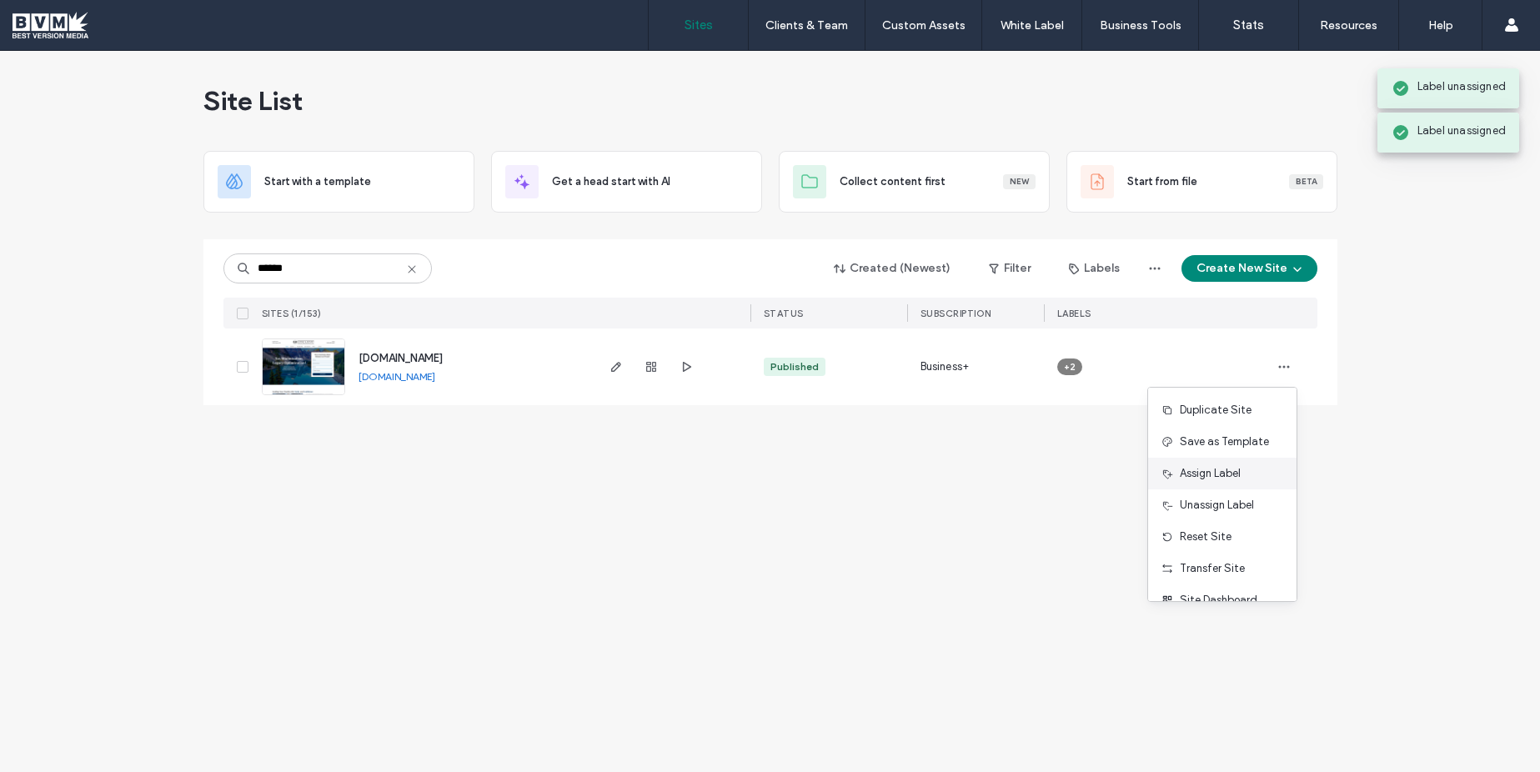
click at [1225, 482] on div "Assign Label" at bounding box center [1222, 474] width 148 height 32
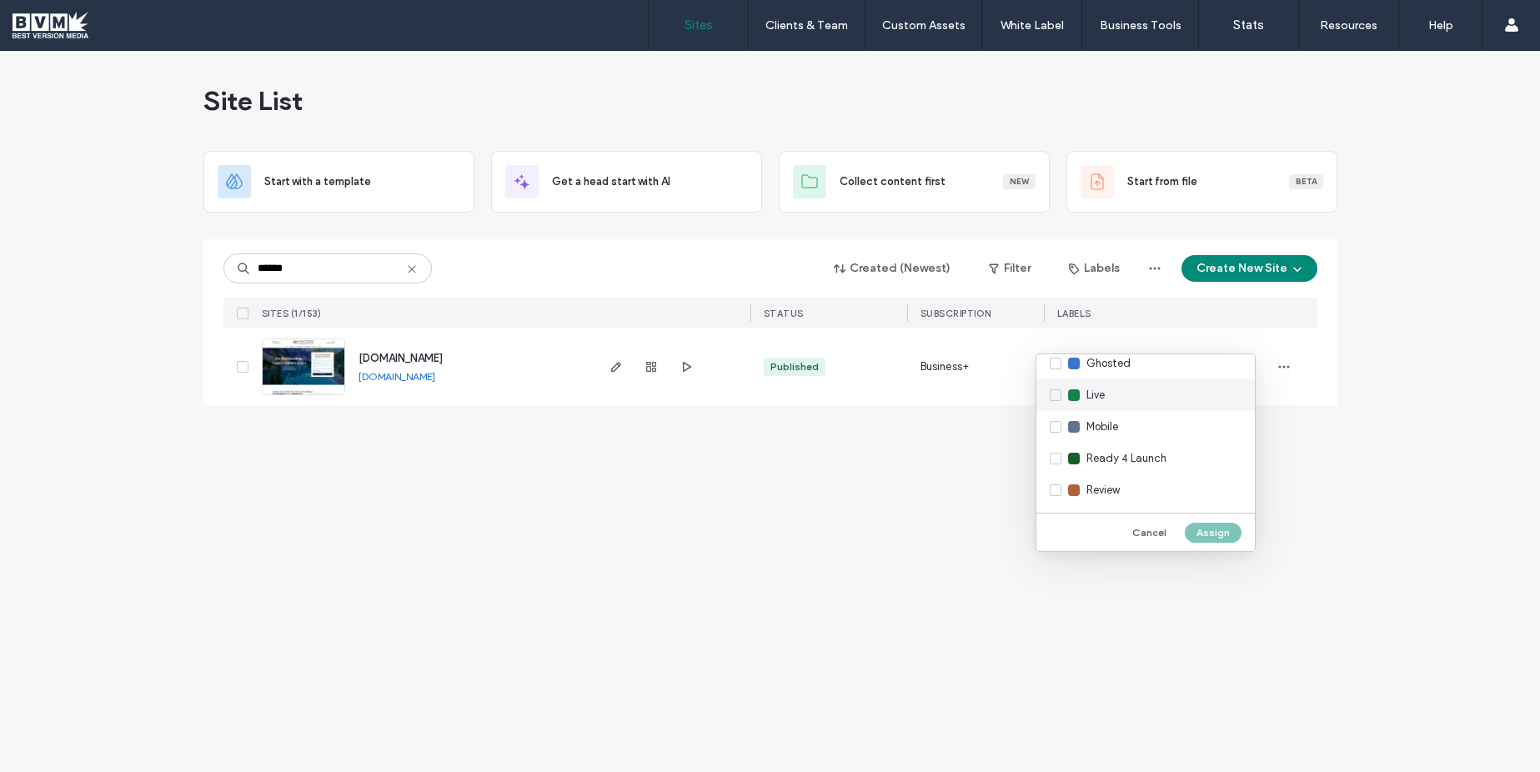
scroll to position [294, 0]
drag, startPoint x: 1052, startPoint y: 362, endPoint x: 1124, endPoint y: 399, distance: 81.7
click at [1054, 363] on div "Live" at bounding box center [1146, 368] width 218 height 32
click at [1222, 531] on button "Assign" at bounding box center [1213, 533] width 57 height 20
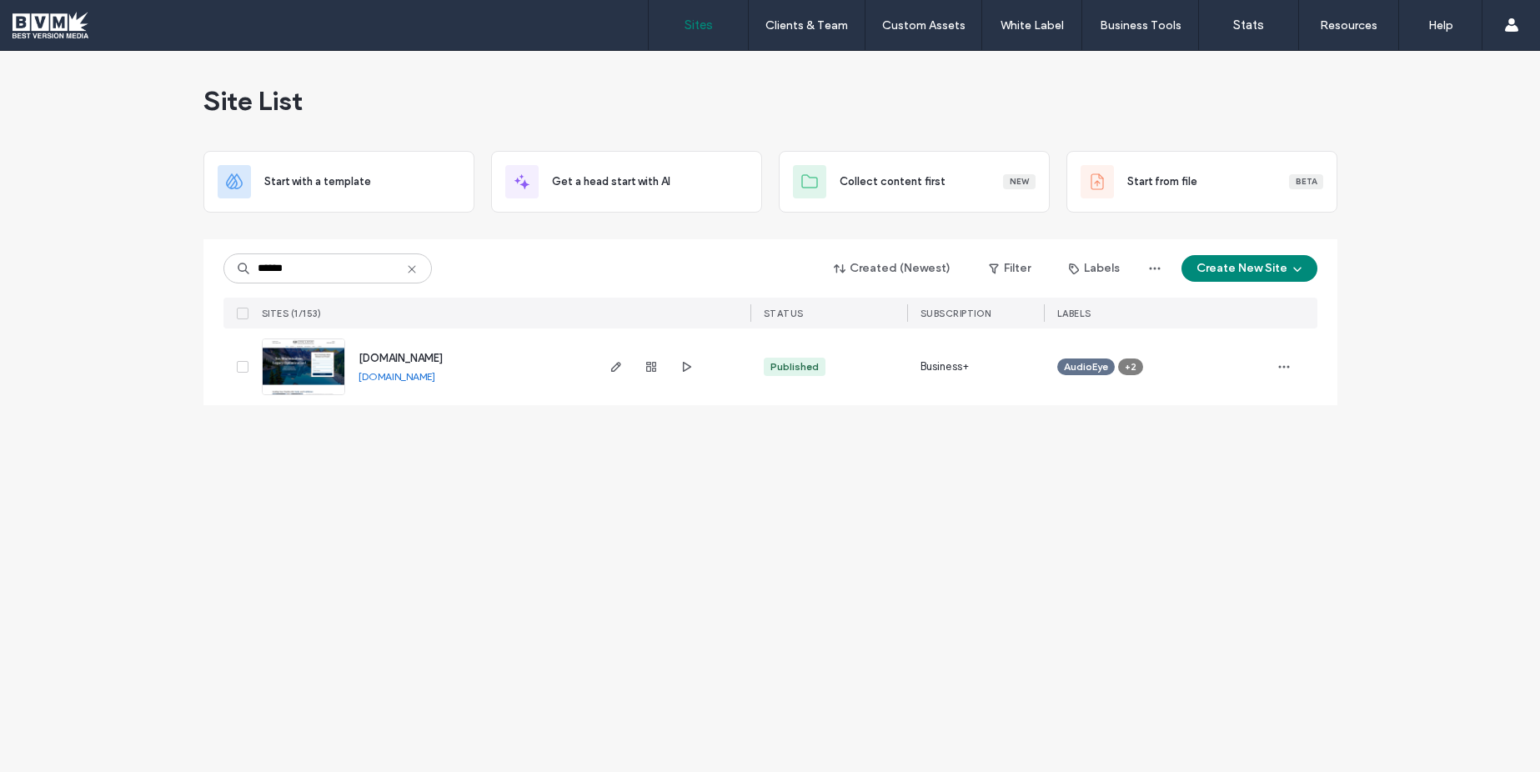
drag, startPoint x: 410, startPoint y: 267, endPoint x: 324, endPoint y: 272, distance: 86.9
click at [410, 267] on icon at bounding box center [411, 269] width 13 height 13
click at [324, 272] on input at bounding box center [327, 269] width 208 height 30
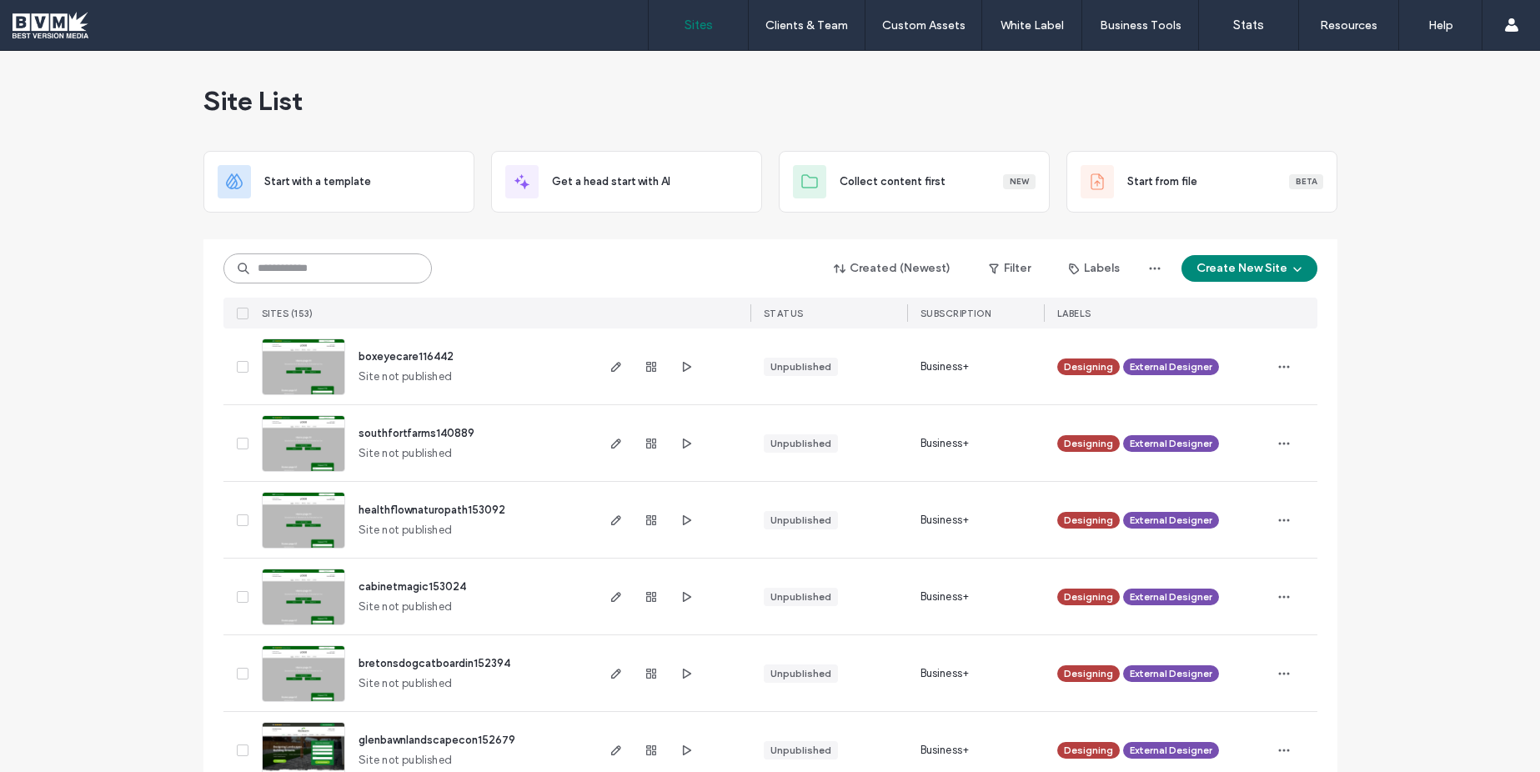
click at [358, 275] on input at bounding box center [327, 269] width 208 height 30
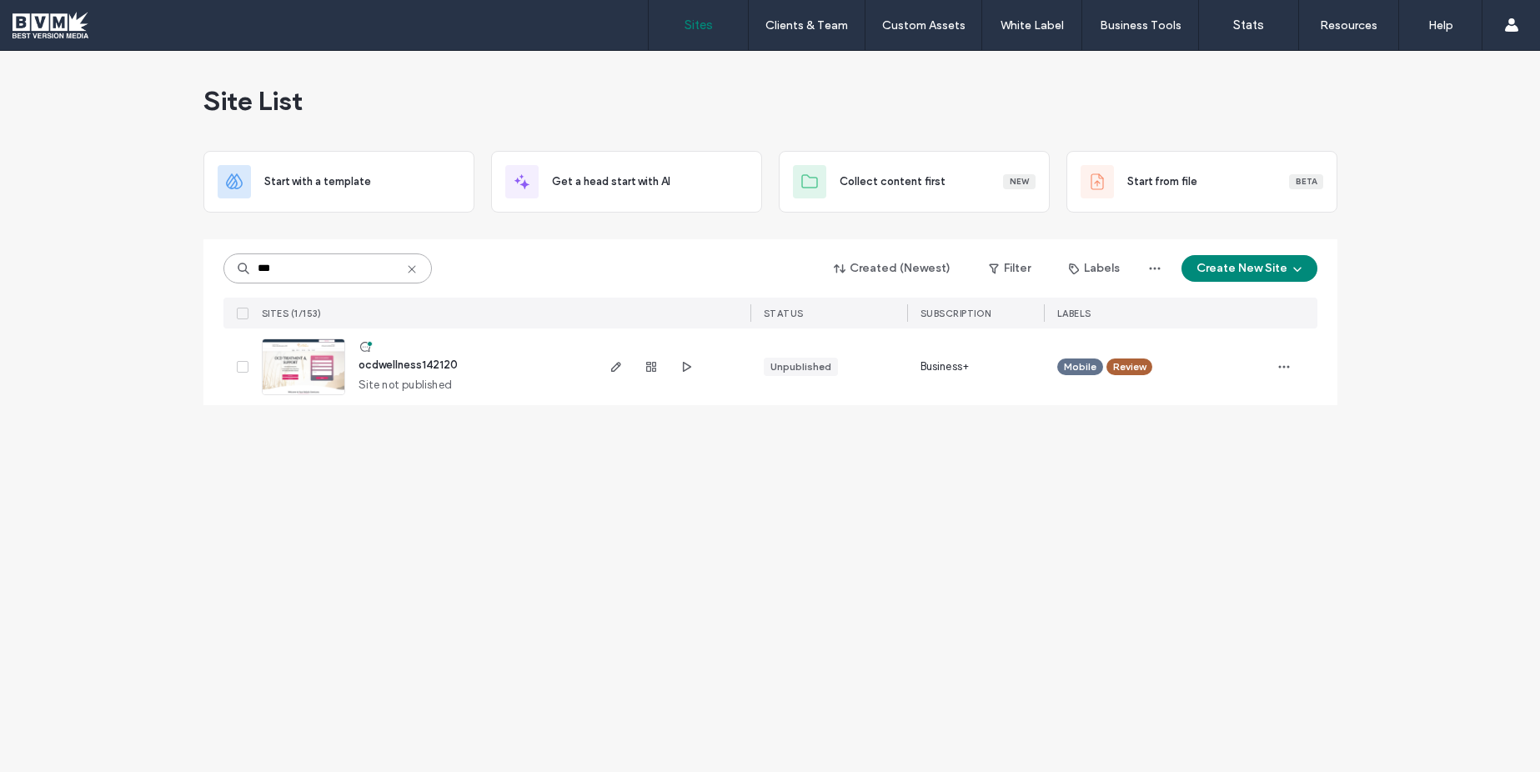
type input "***"
click at [435, 365] on span "ocdwellness142120" at bounding box center [408, 365] width 99 height 13
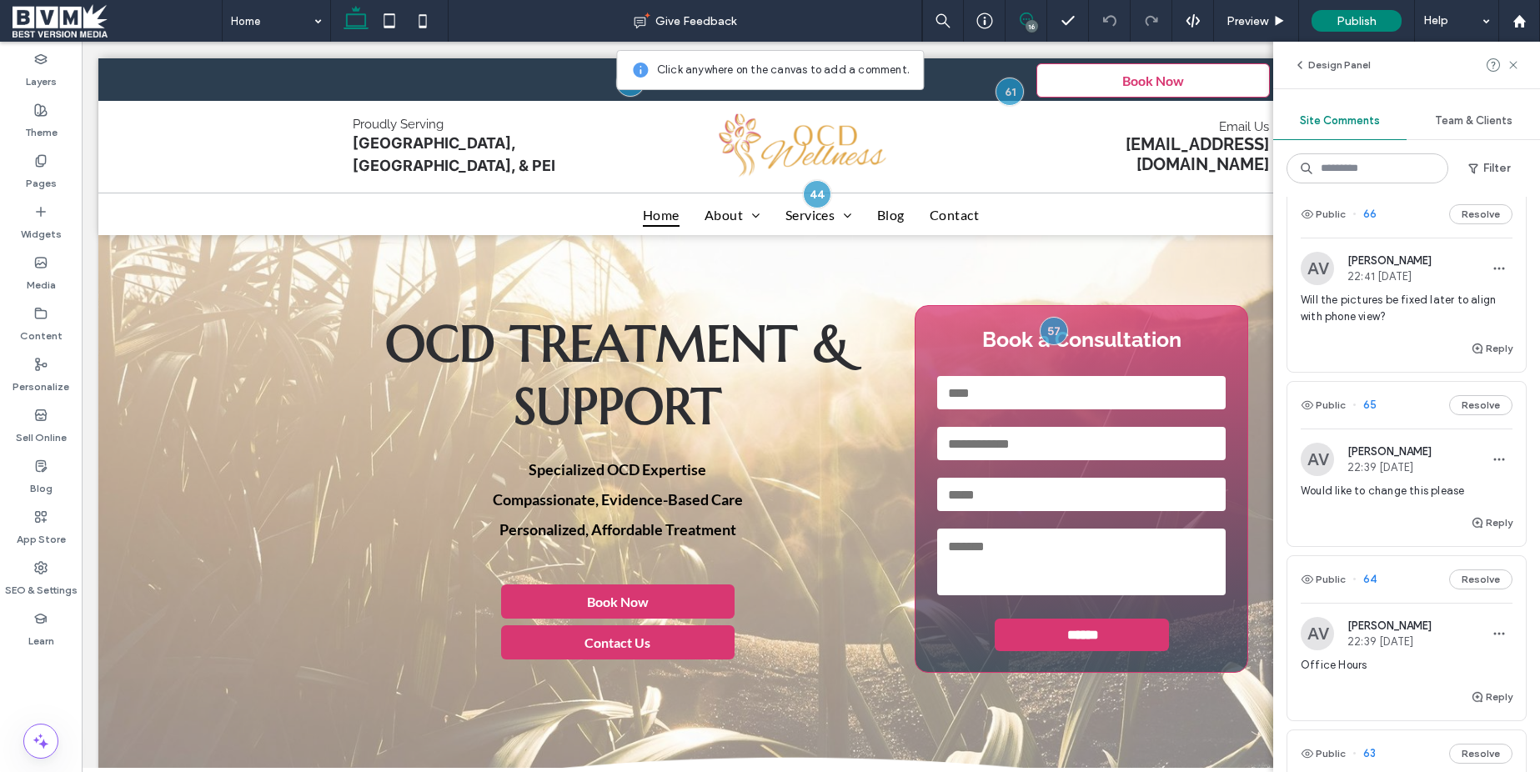
scroll to position [46, 0]
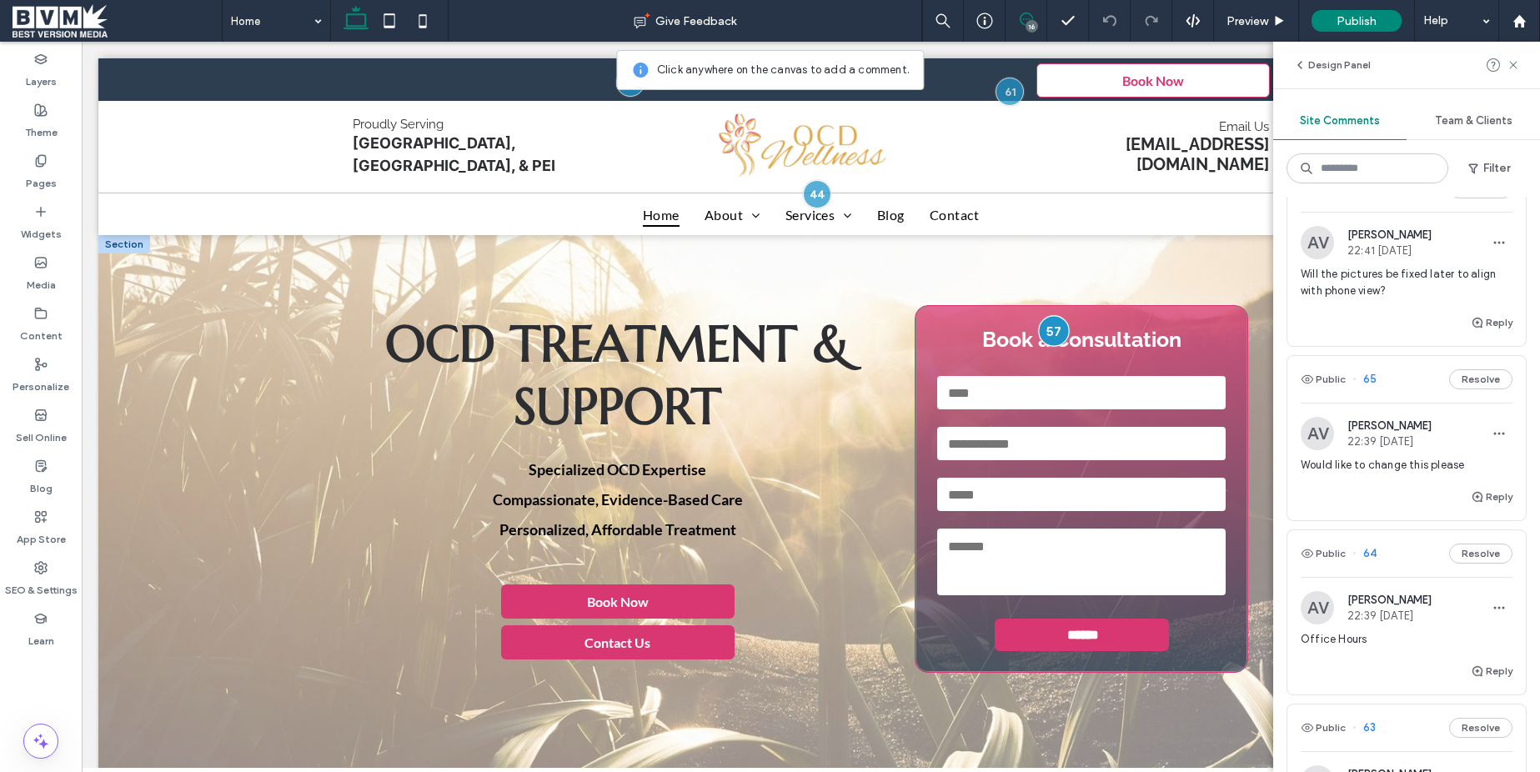
click at [1045, 328] on div at bounding box center [1053, 331] width 31 height 31
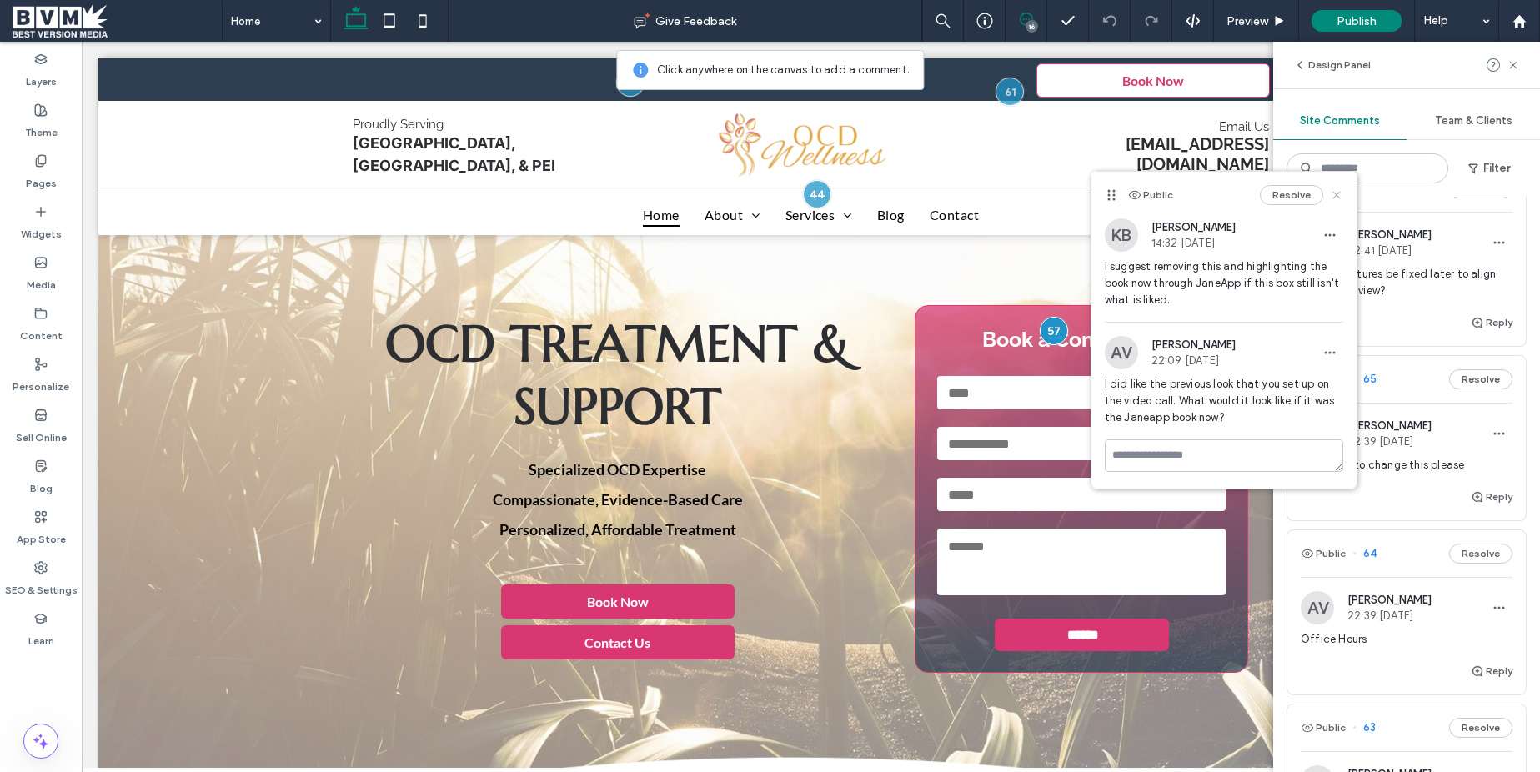
click at [1342, 193] on icon at bounding box center [1336, 194] width 13 height 13
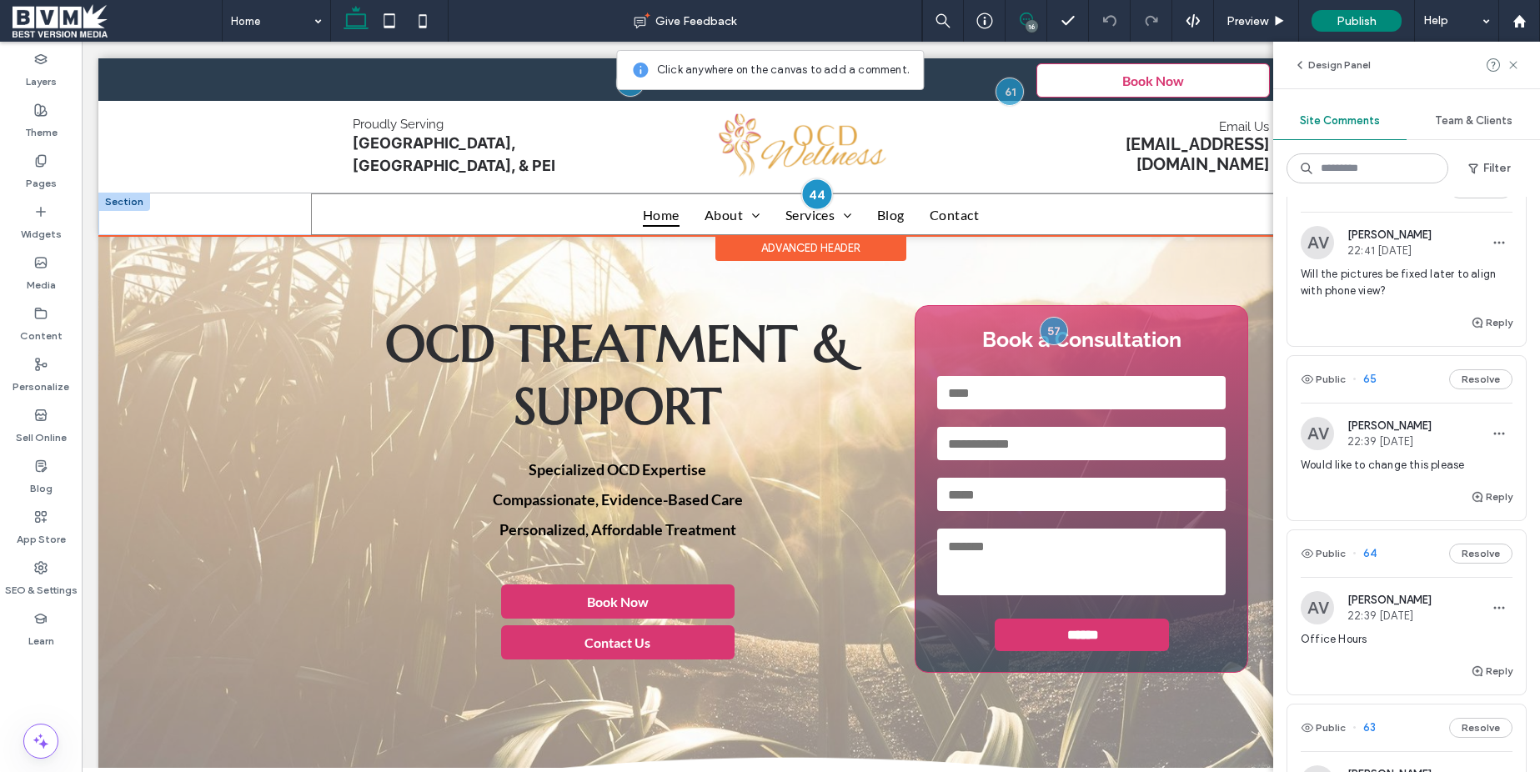
click at [814, 188] on div at bounding box center [816, 194] width 31 height 31
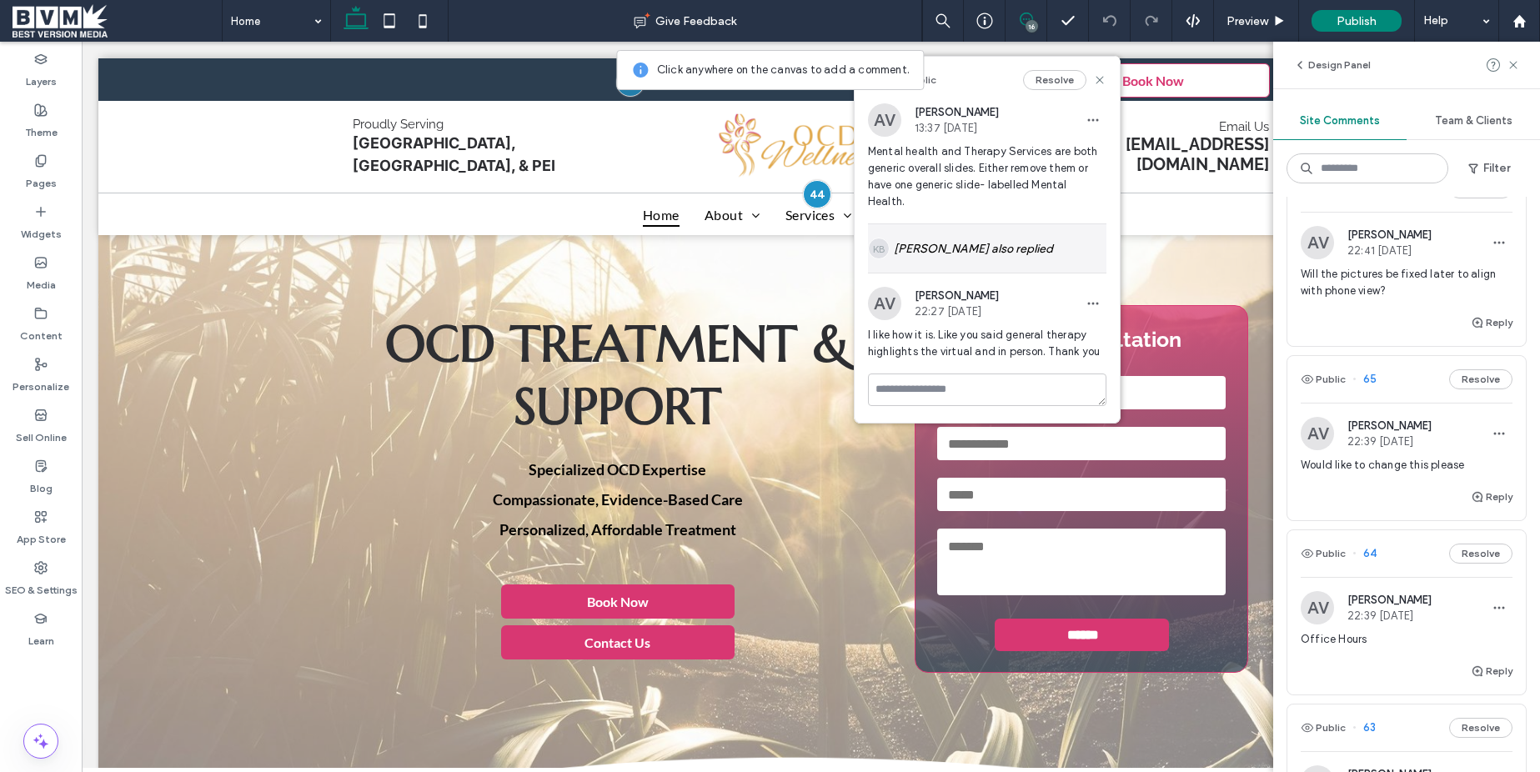
click at [904, 224] on div "KB [PERSON_NAME] also replied" at bounding box center [987, 248] width 239 height 48
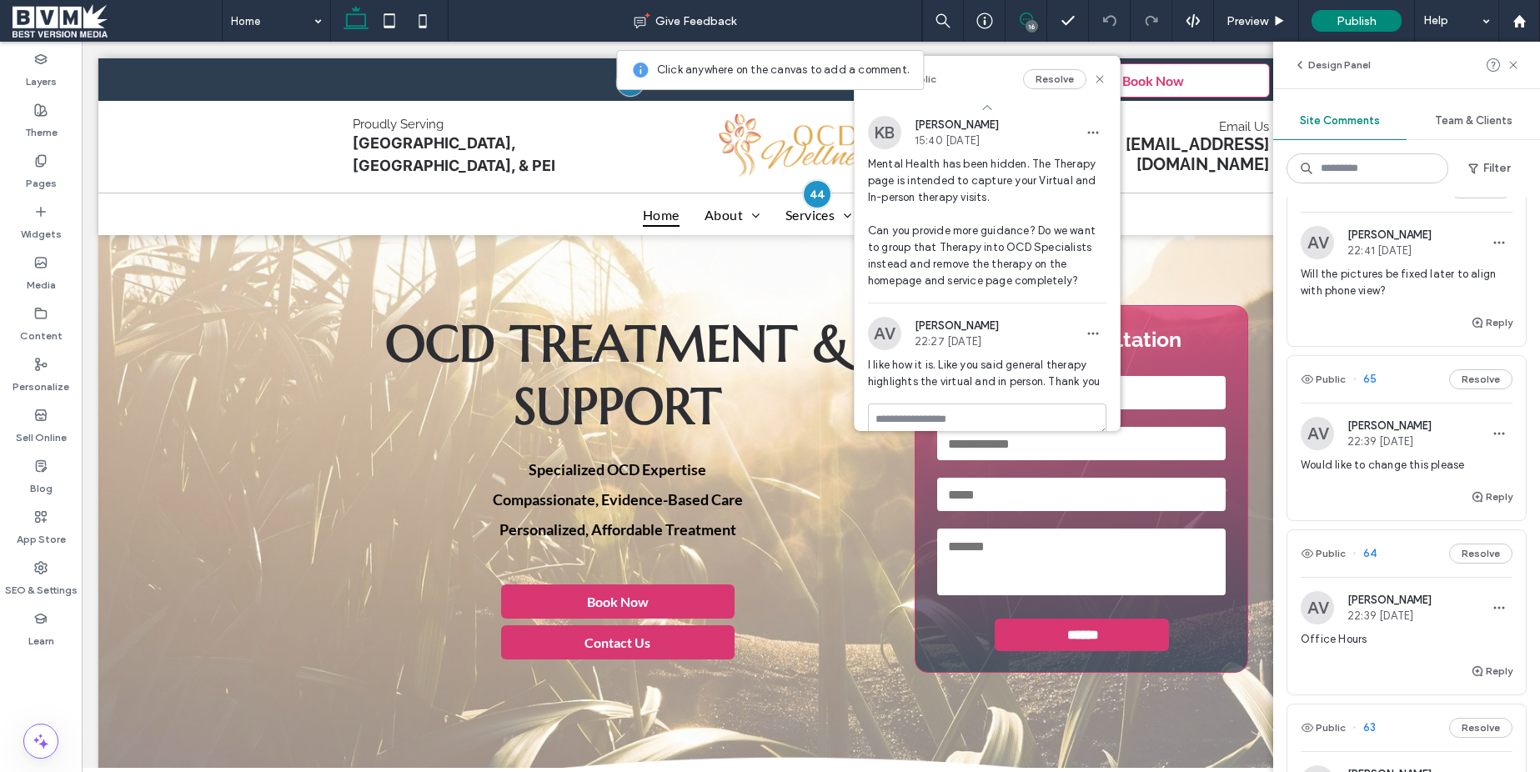
scroll to position [132, 0]
click at [1104, 81] on icon at bounding box center [1099, 79] width 13 height 13
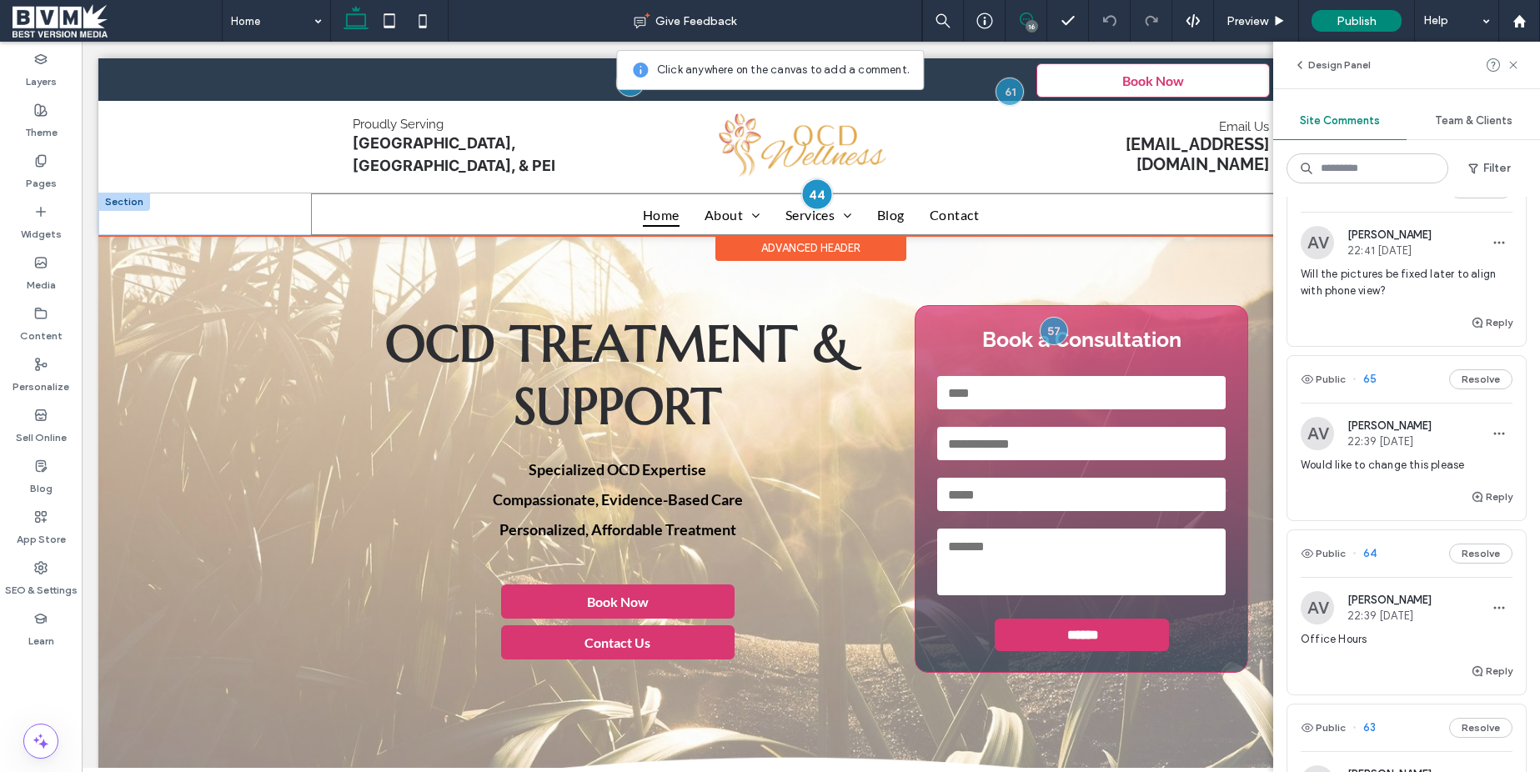
click at [816, 194] on div at bounding box center [816, 194] width 31 height 31
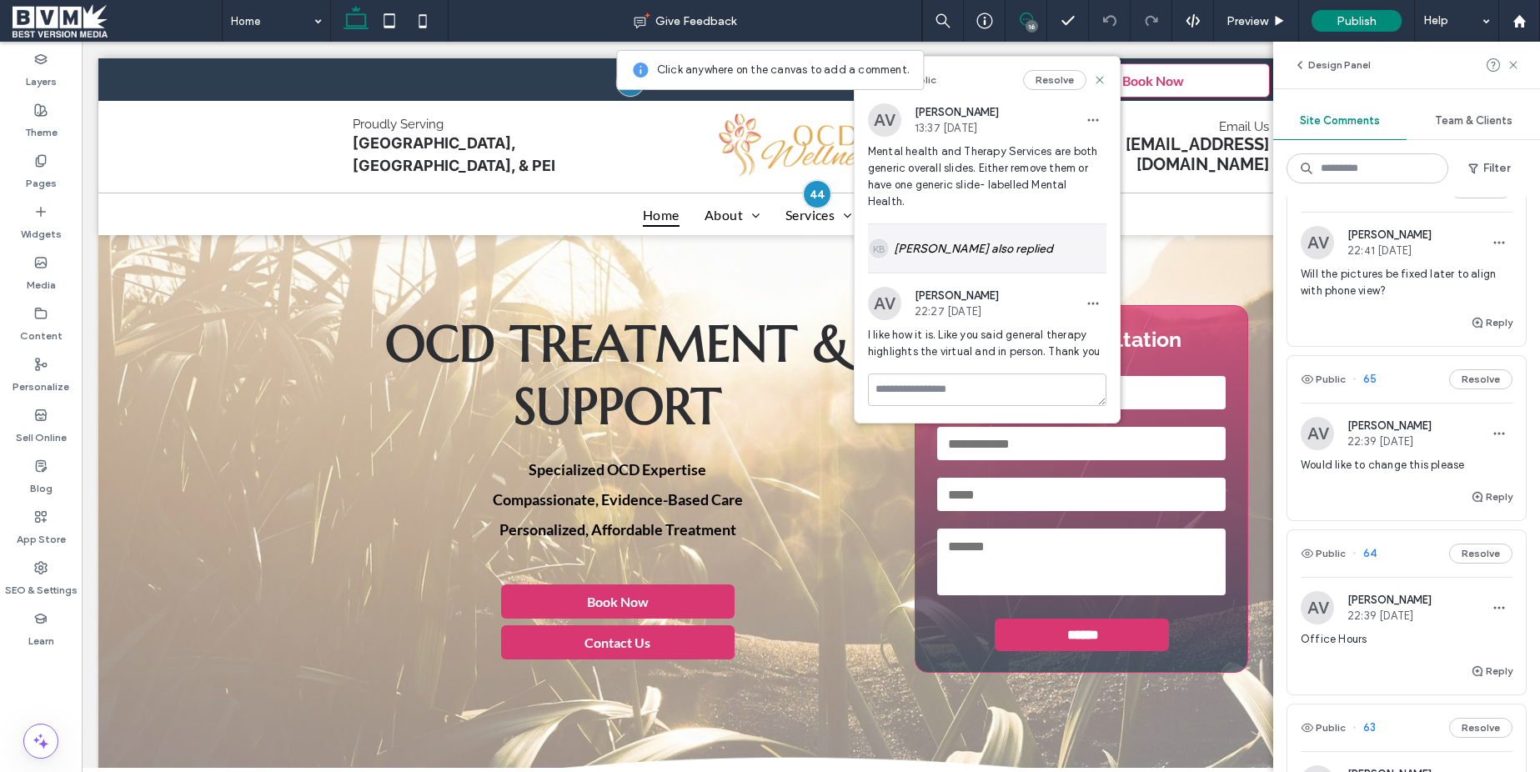
click at [958, 240] on div "KB [PERSON_NAME] also replied" at bounding box center [987, 248] width 239 height 48
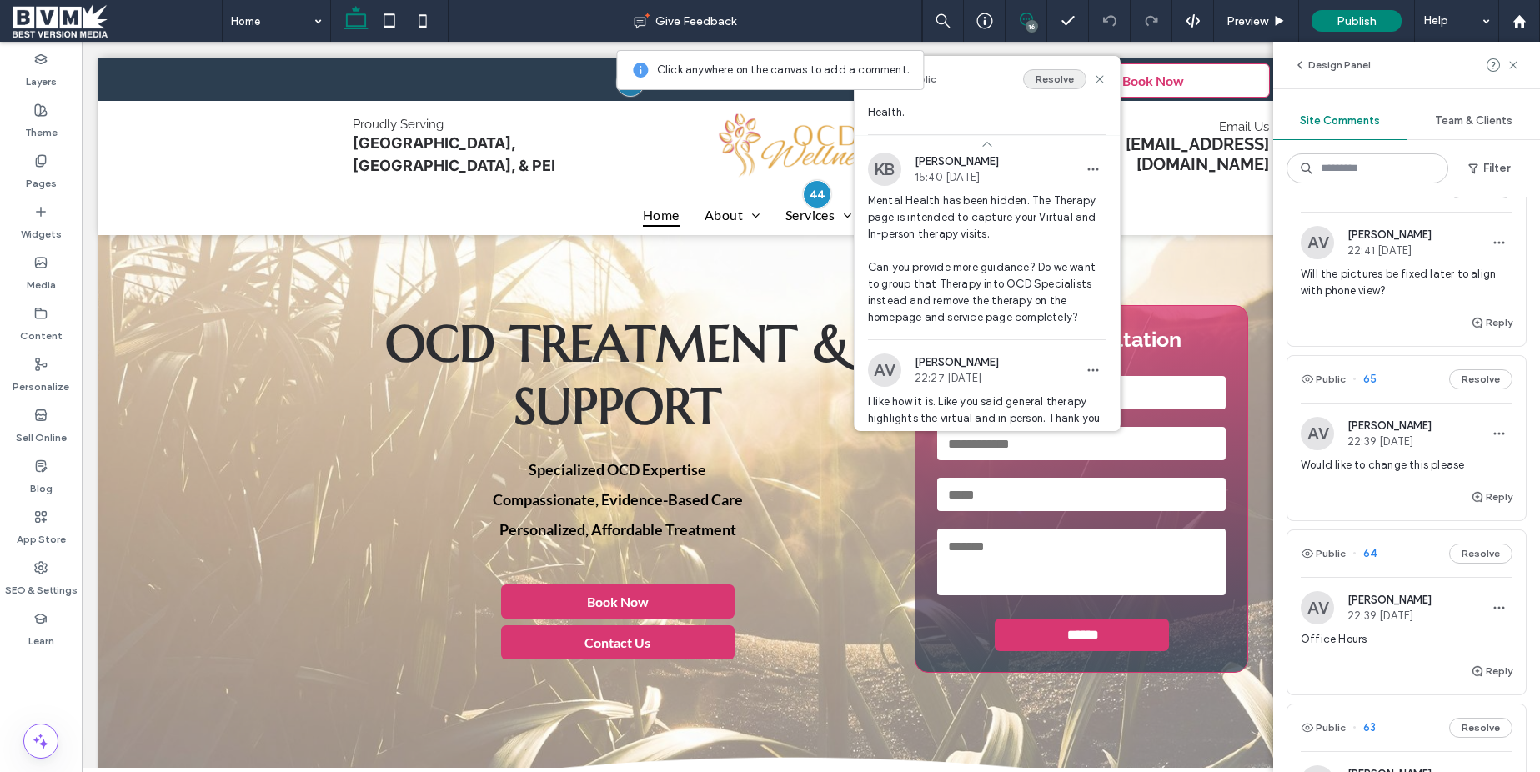
scroll to position [97, 0]
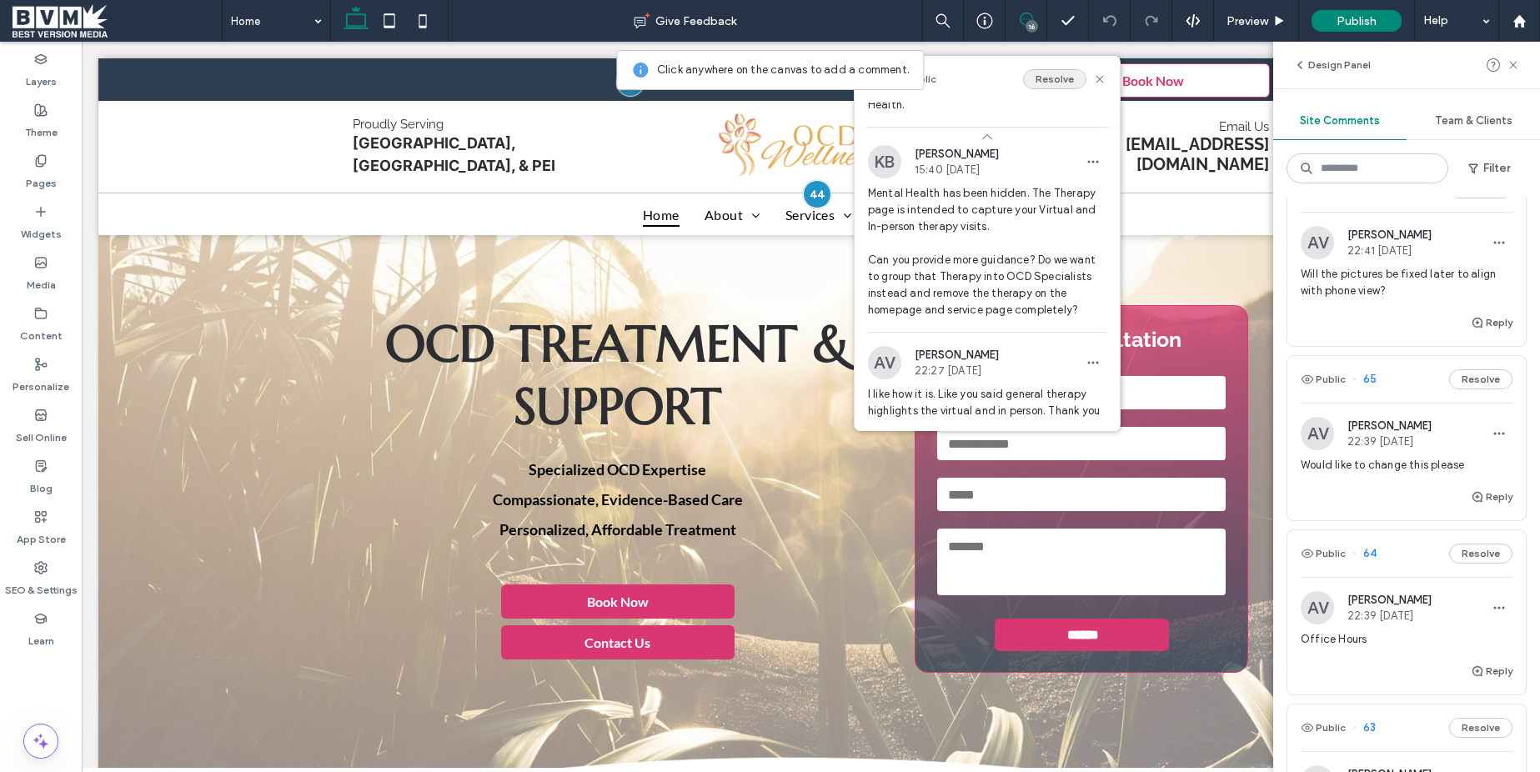
click at [1052, 79] on button "Resolve" at bounding box center [1054, 79] width 63 height 20
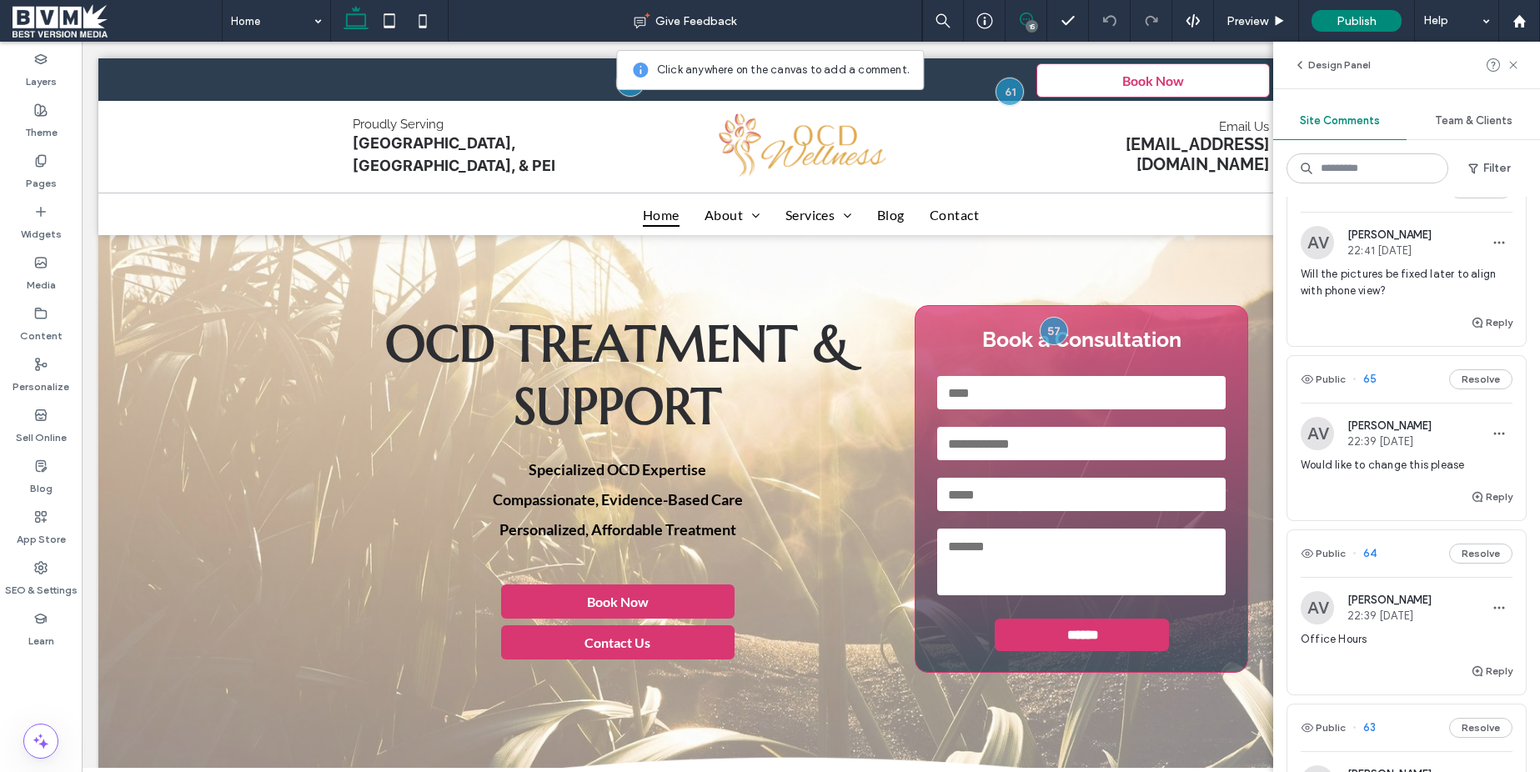
click at [1412, 289] on span "Will the pictures be fixed later to align with phone view?" at bounding box center [1407, 282] width 212 height 33
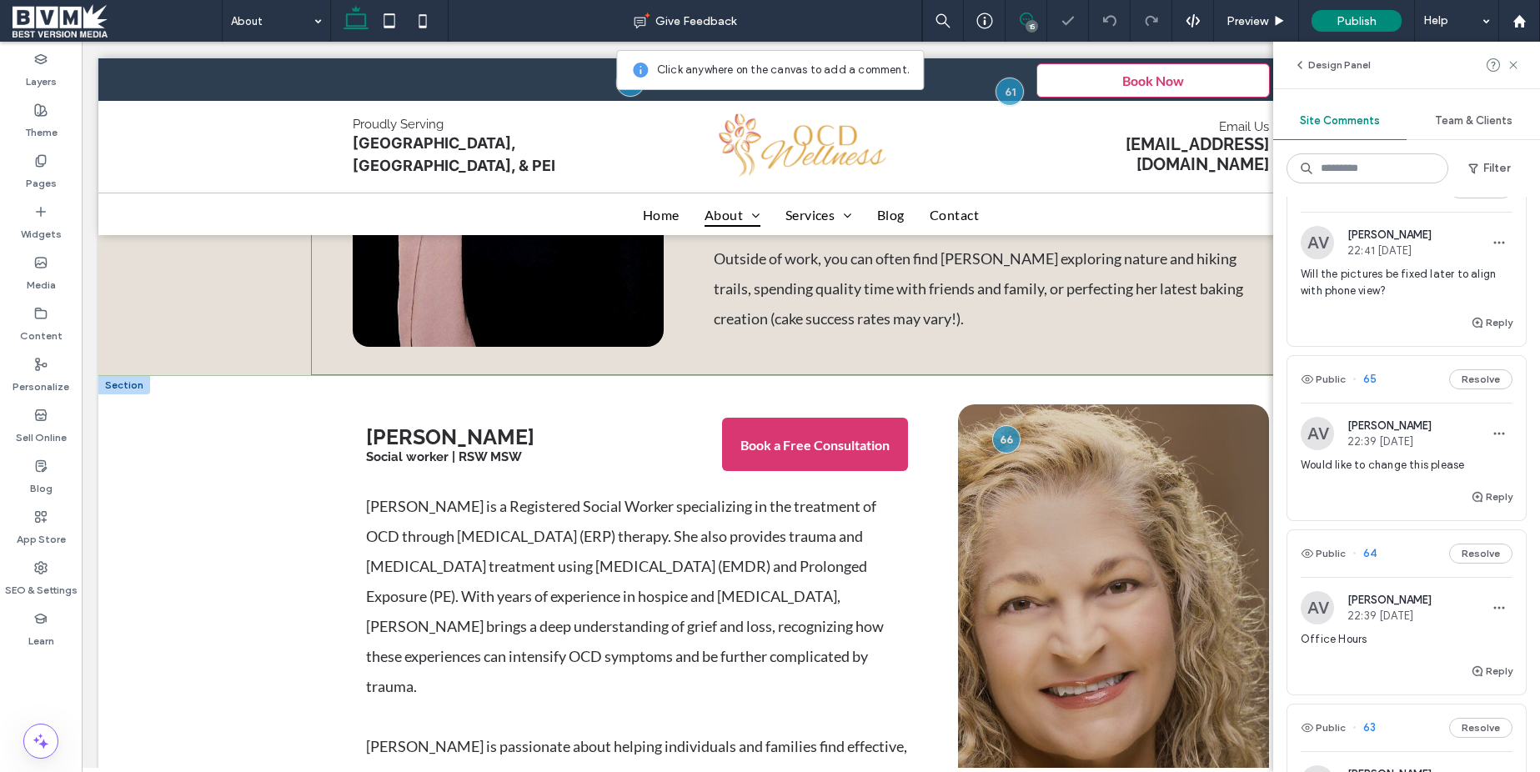
scroll to position [3171, 0]
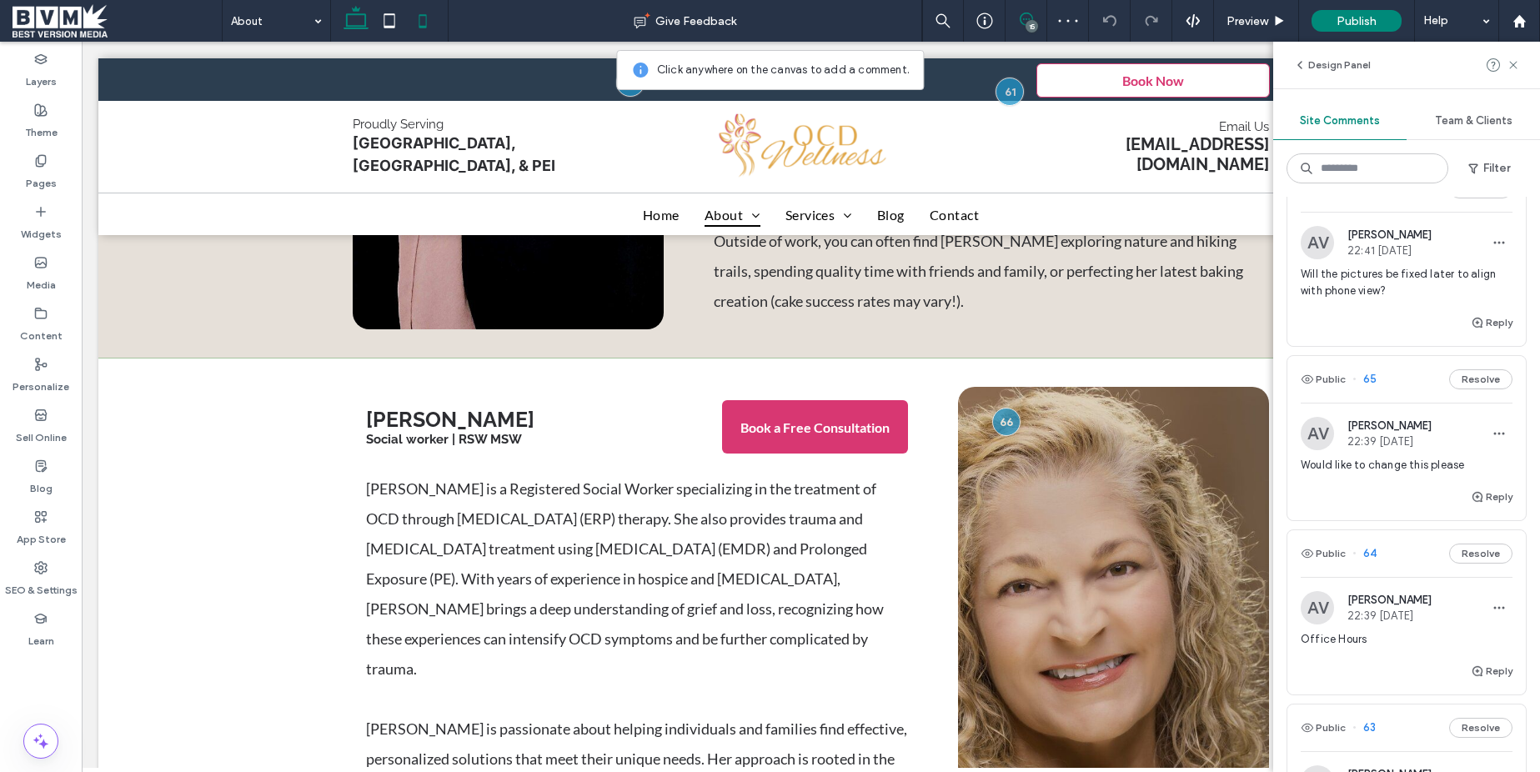
click at [399, 16] on icon at bounding box center [389, 20] width 33 height 33
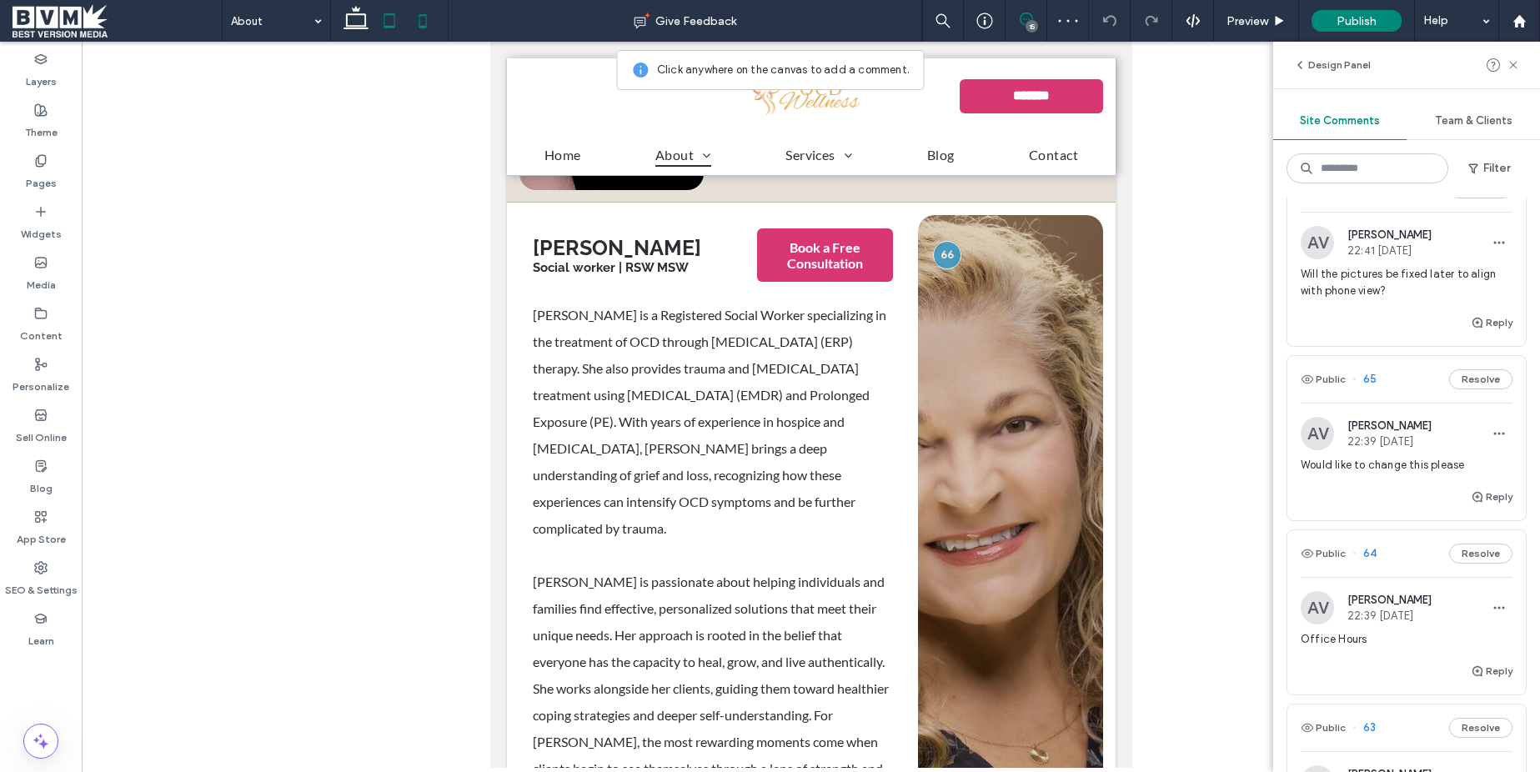
click at [414, 18] on icon at bounding box center [422, 20] width 33 height 33
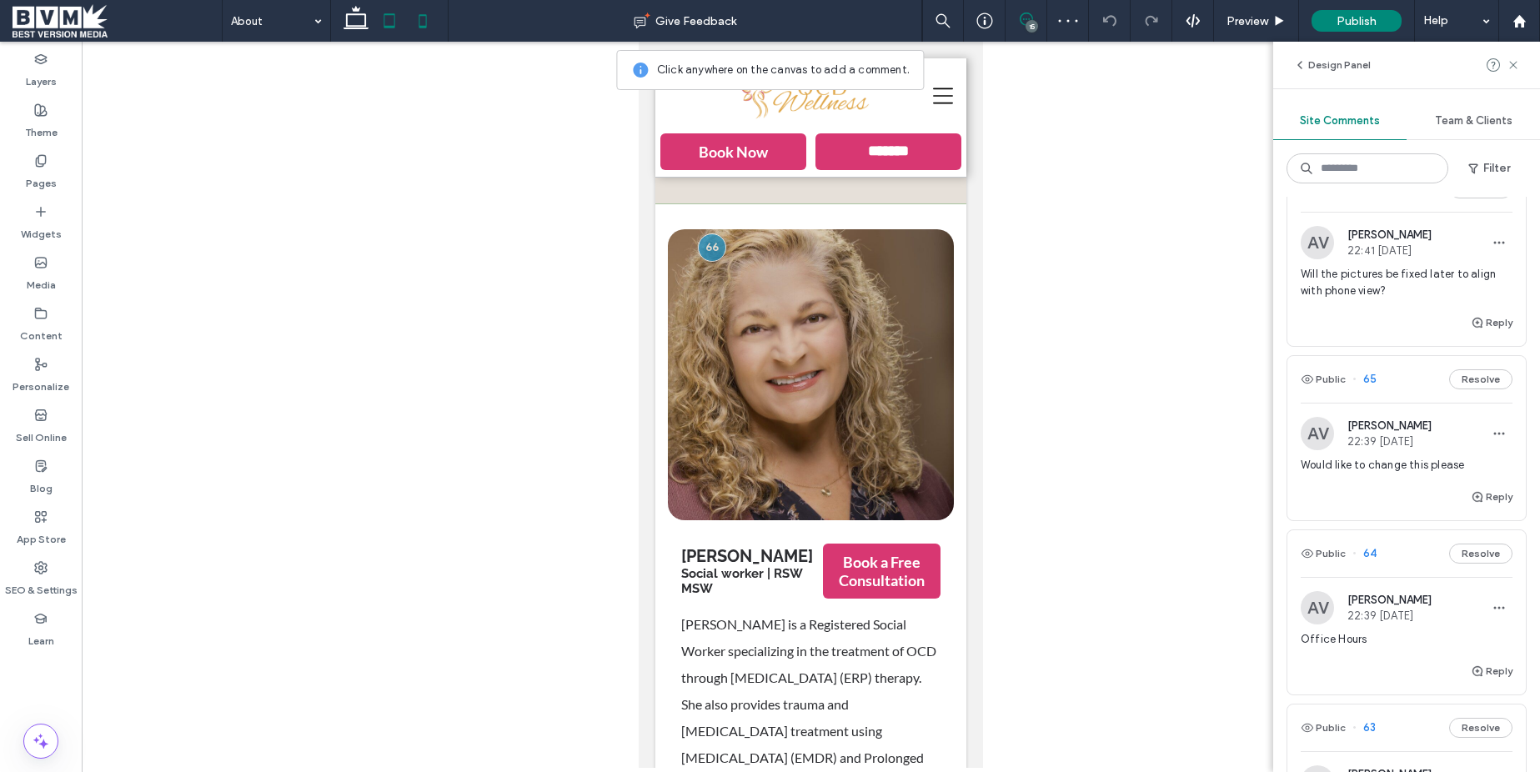
click at [394, 20] on use at bounding box center [389, 20] width 11 height 14
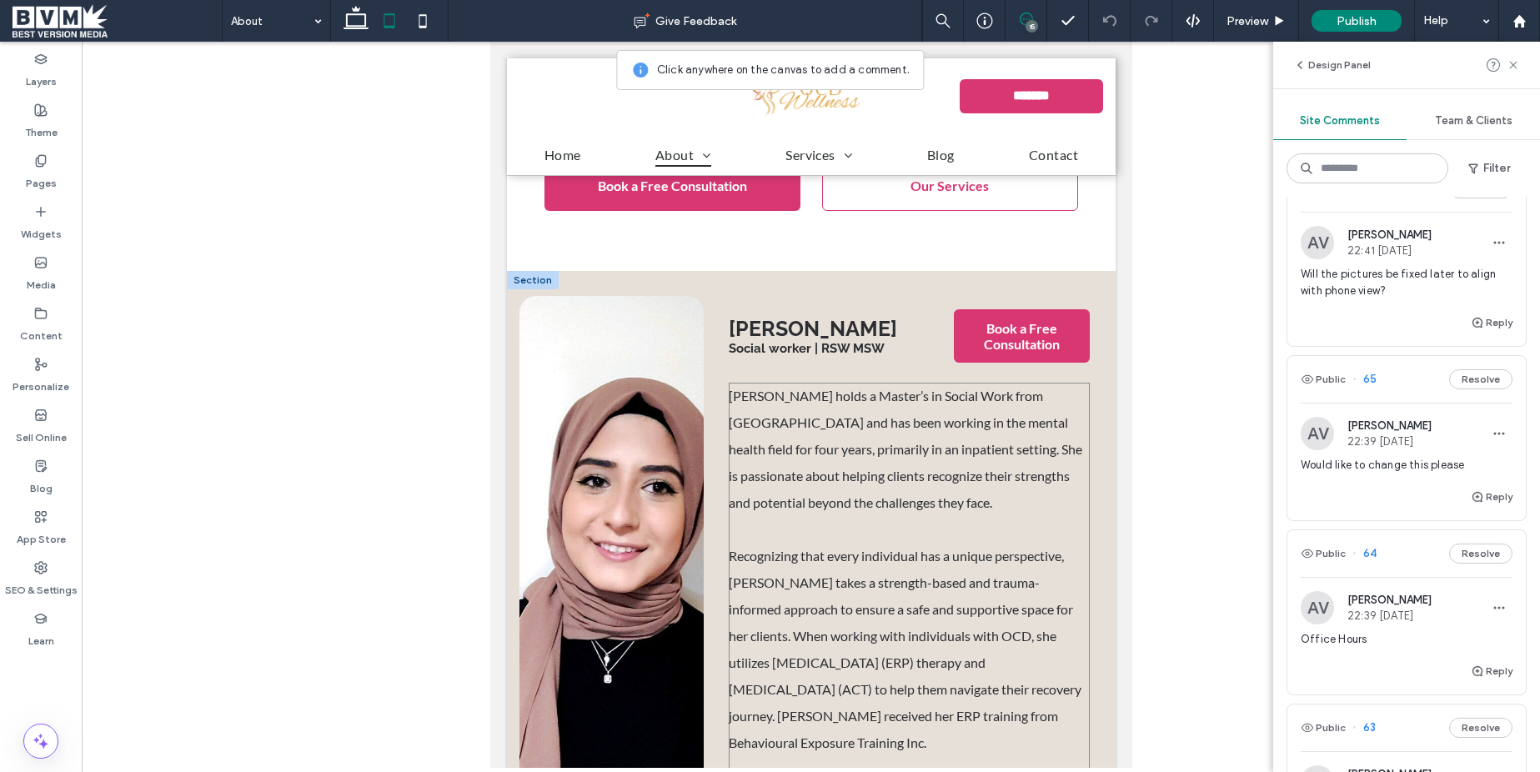
scroll to position [2442, 0]
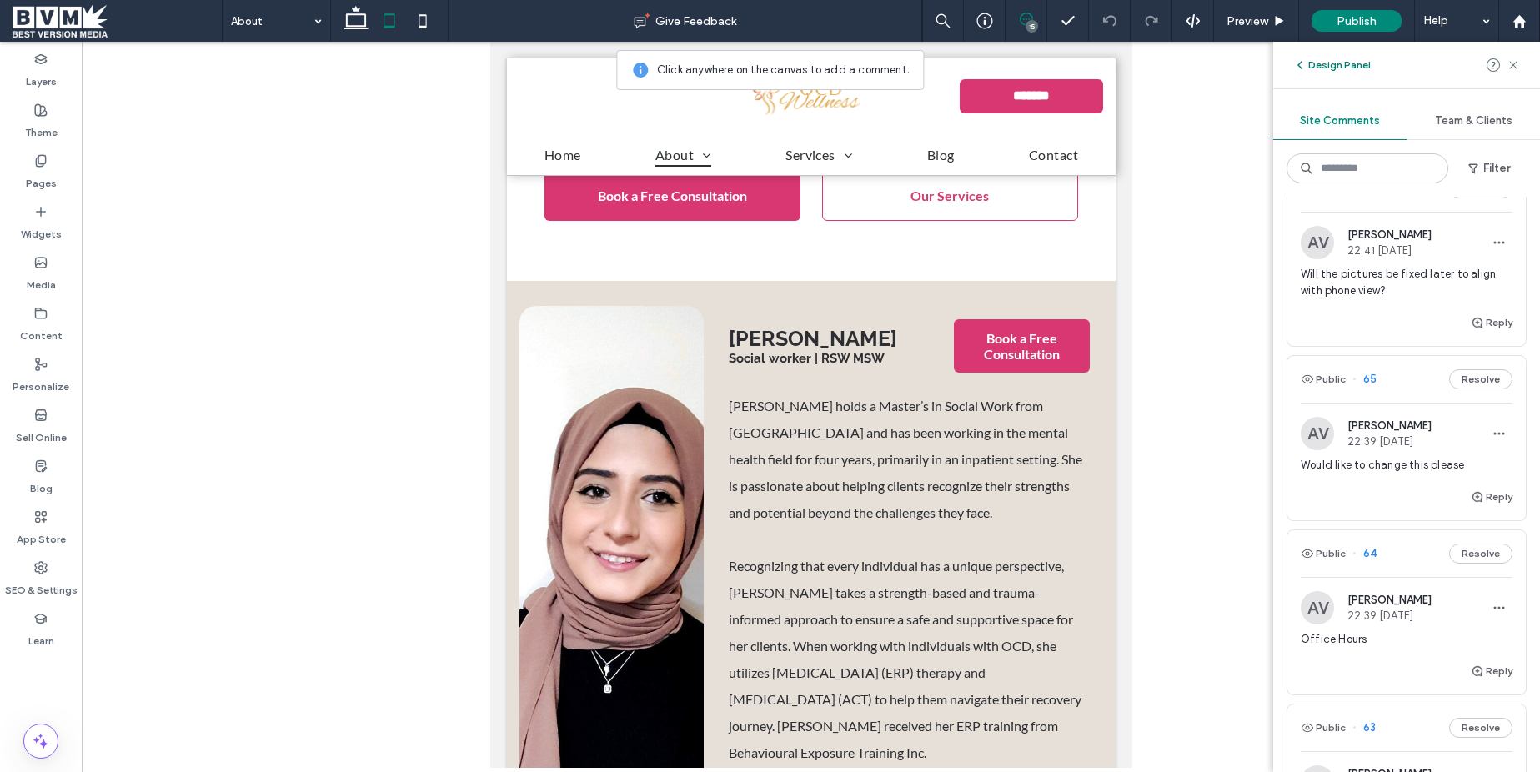
click at [1340, 60] on button "Design Panel" at bounding box center [1332, 65] width 78 height 20
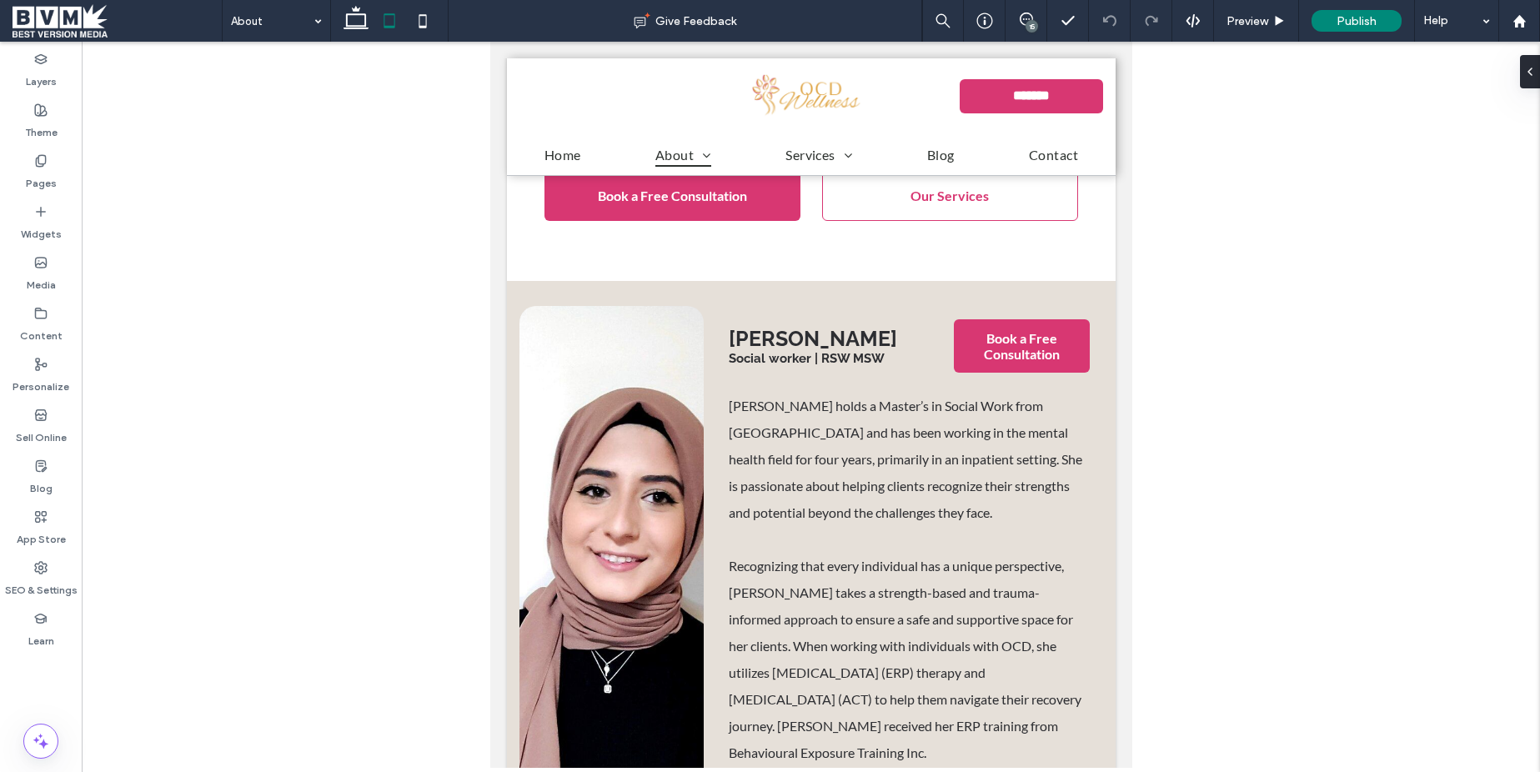
scroll to position [0, 0]
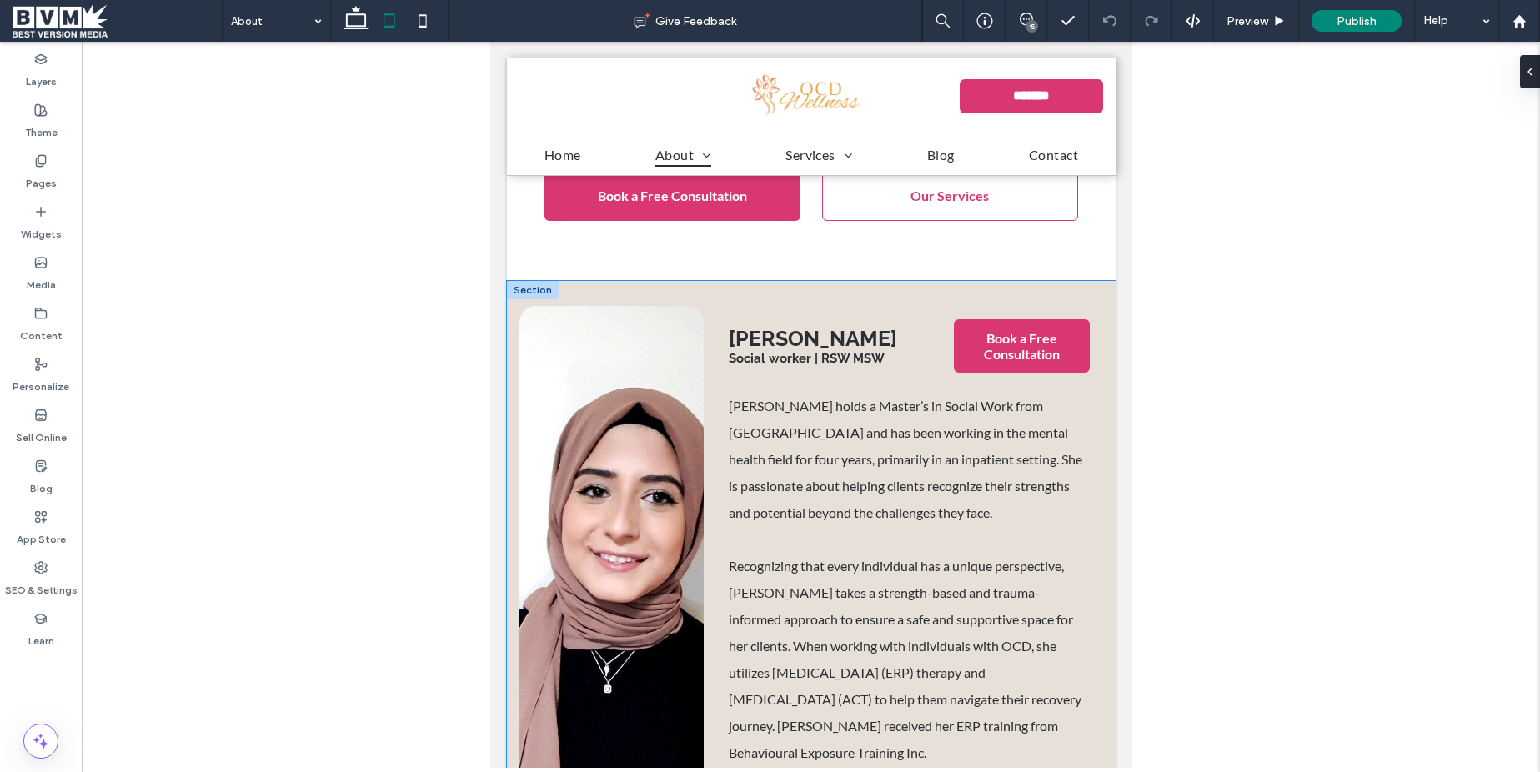
click at [709, 281] on div "[PERSON_NAME] Social worker | RSW MSW Book a Free Consultation [PERSON_NAME] ho…" at bounding box center [810, 603] width 609 height 644
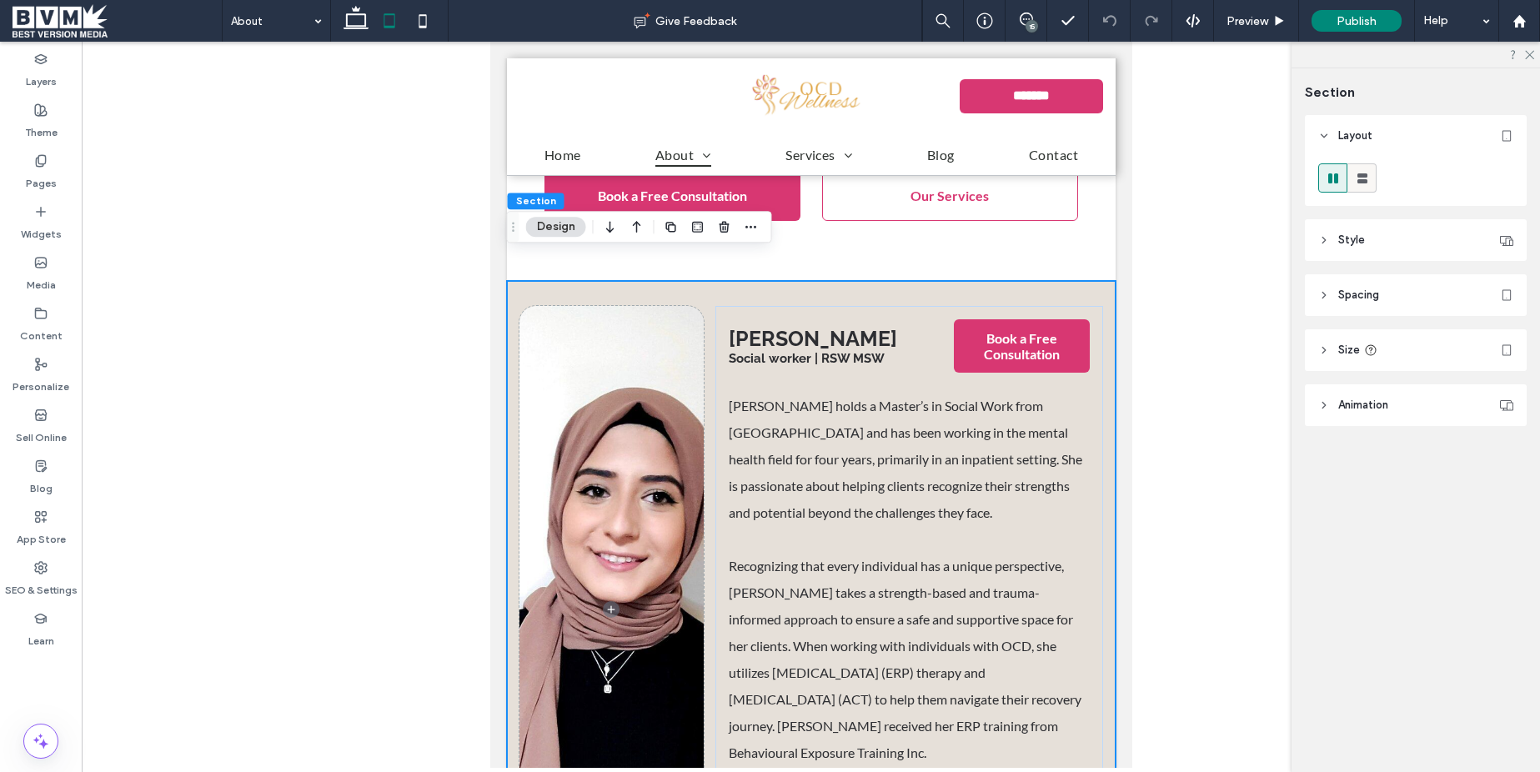
click at [1363, 173] on icon at bounding box center [1362, 178] width 17 height 17
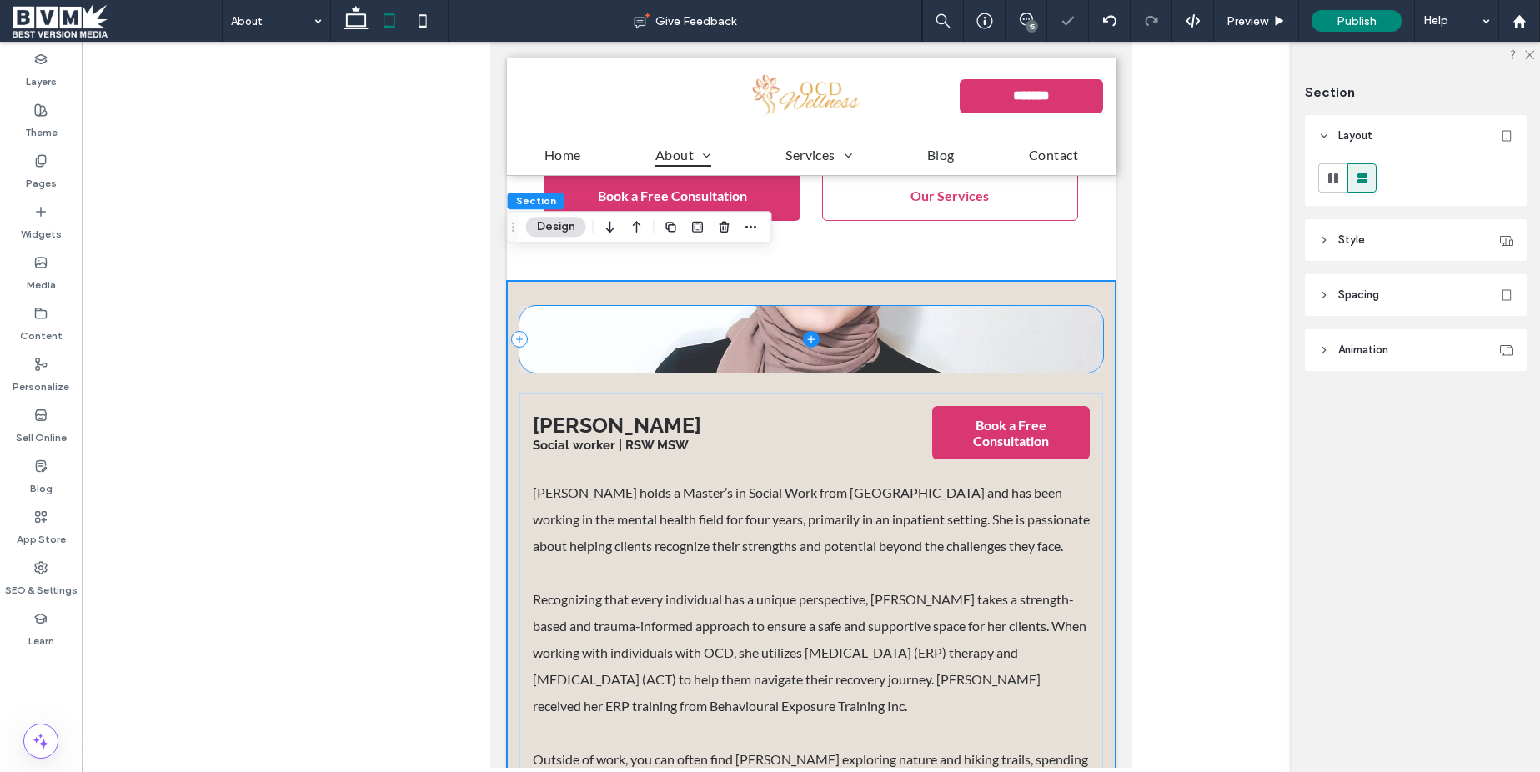
drag, startPoint x: 905, startPoint y: 314, endPoint x: 821, endPoint y: 346, distance: 90.0
click at [904, 314] on span at bounding box center [811, 339] width 585 height 67
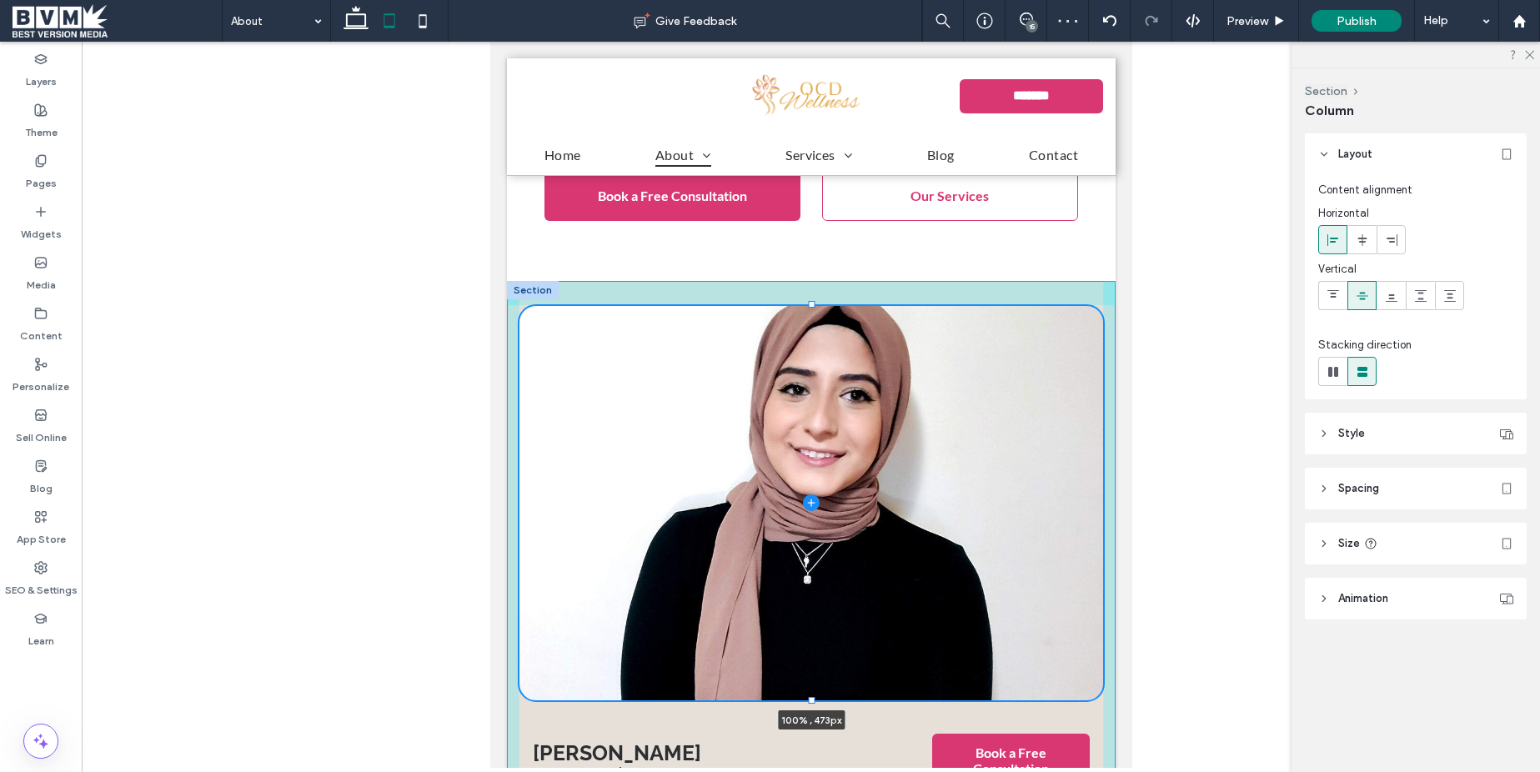
drag, startPoint x: 812, startPoint y: 345, endPoint x: 884, endPoint y: 536, distance: 204.0
click at [820, 670] on div "100% , 473px Fatema Social worker | RSW MSW Book a Free Consultation Fatema hol…" at bounding box center [810, 730] width 609 height 898
type input "***"
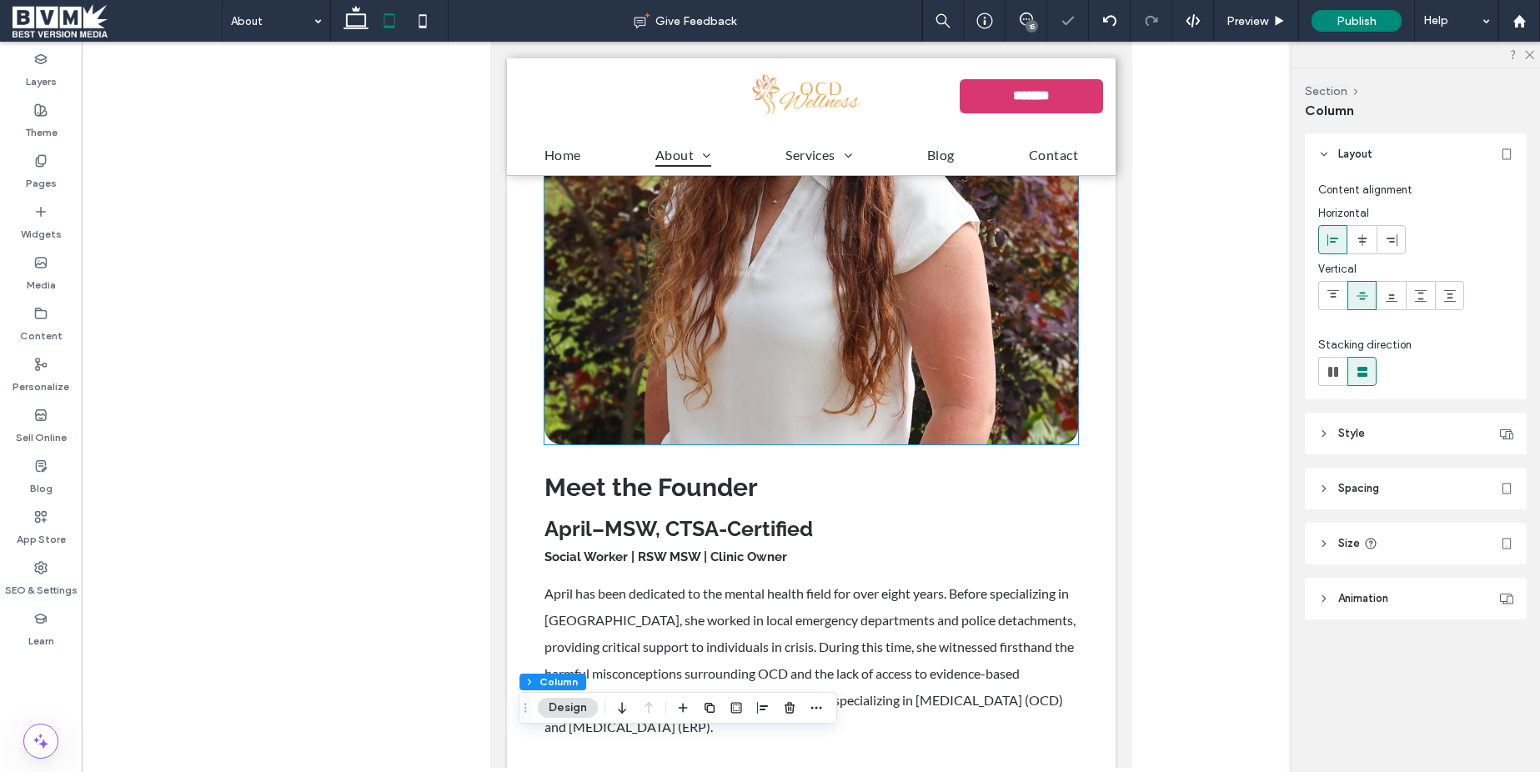
scroll to position [1534, 0]
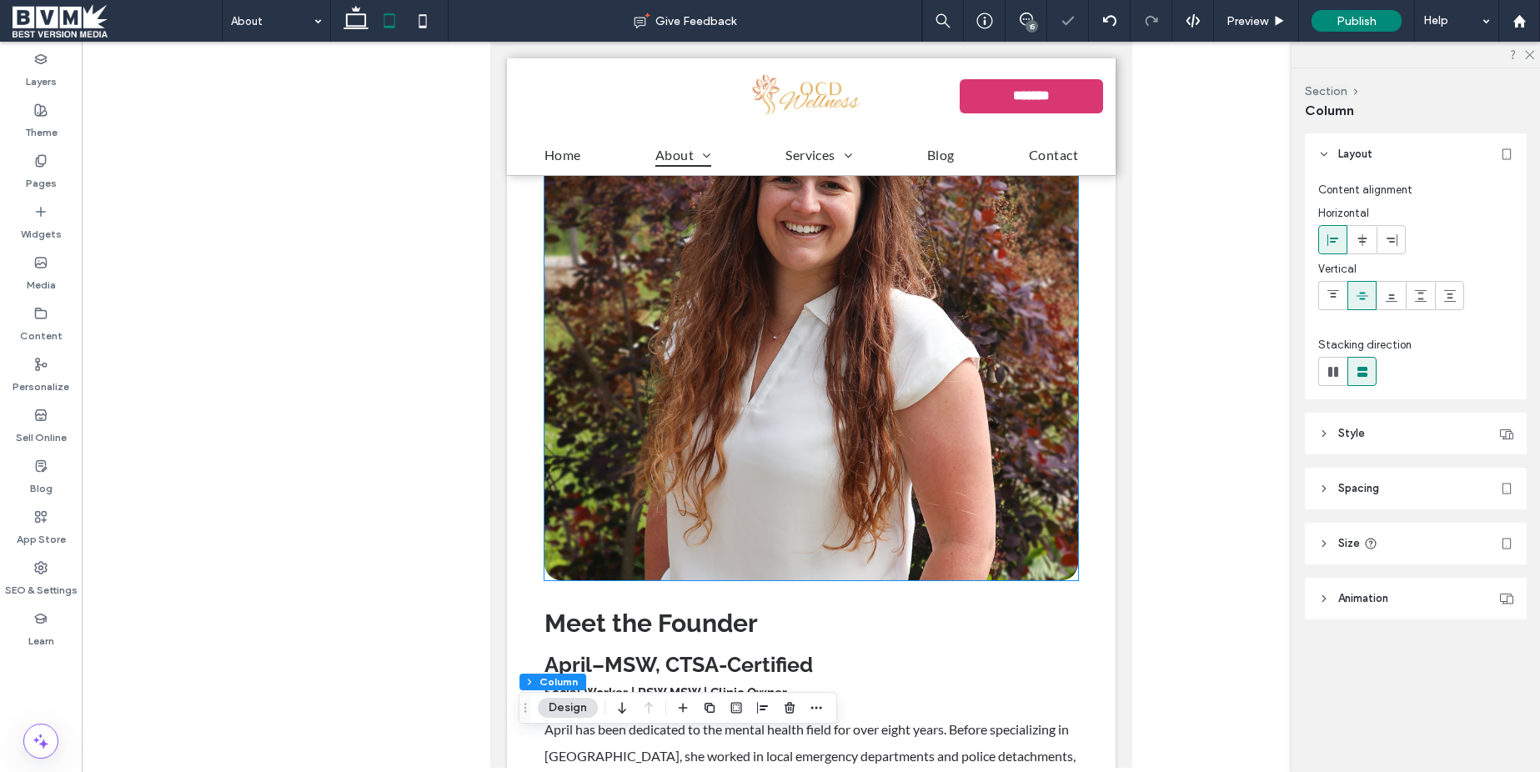
click at [902, 383] on img at bounding box center [811, 334] width 534 height 492
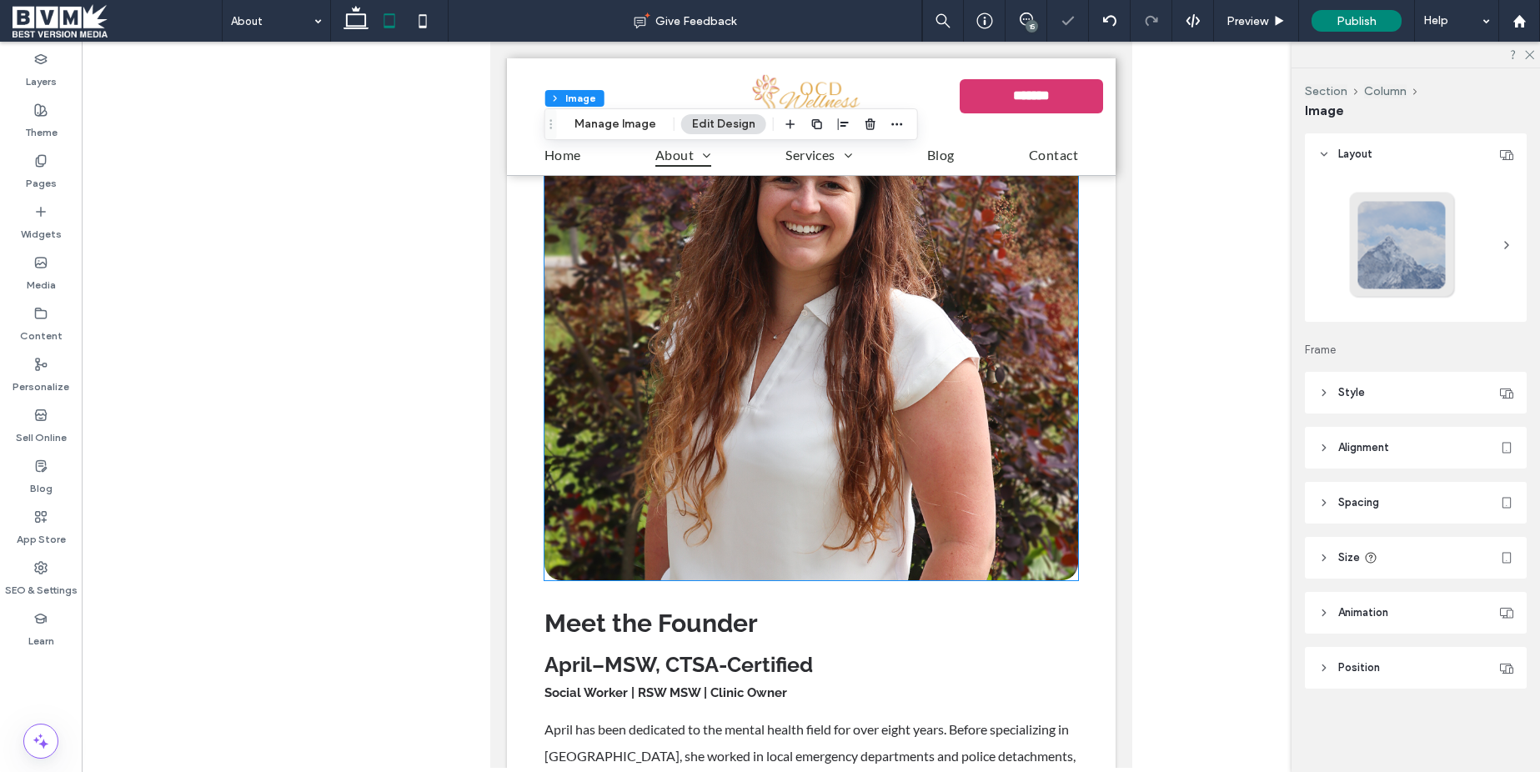
type input "**"
click at [1380, 551] on header "Size" at bounding box center [1416, 558] width 222 height 42
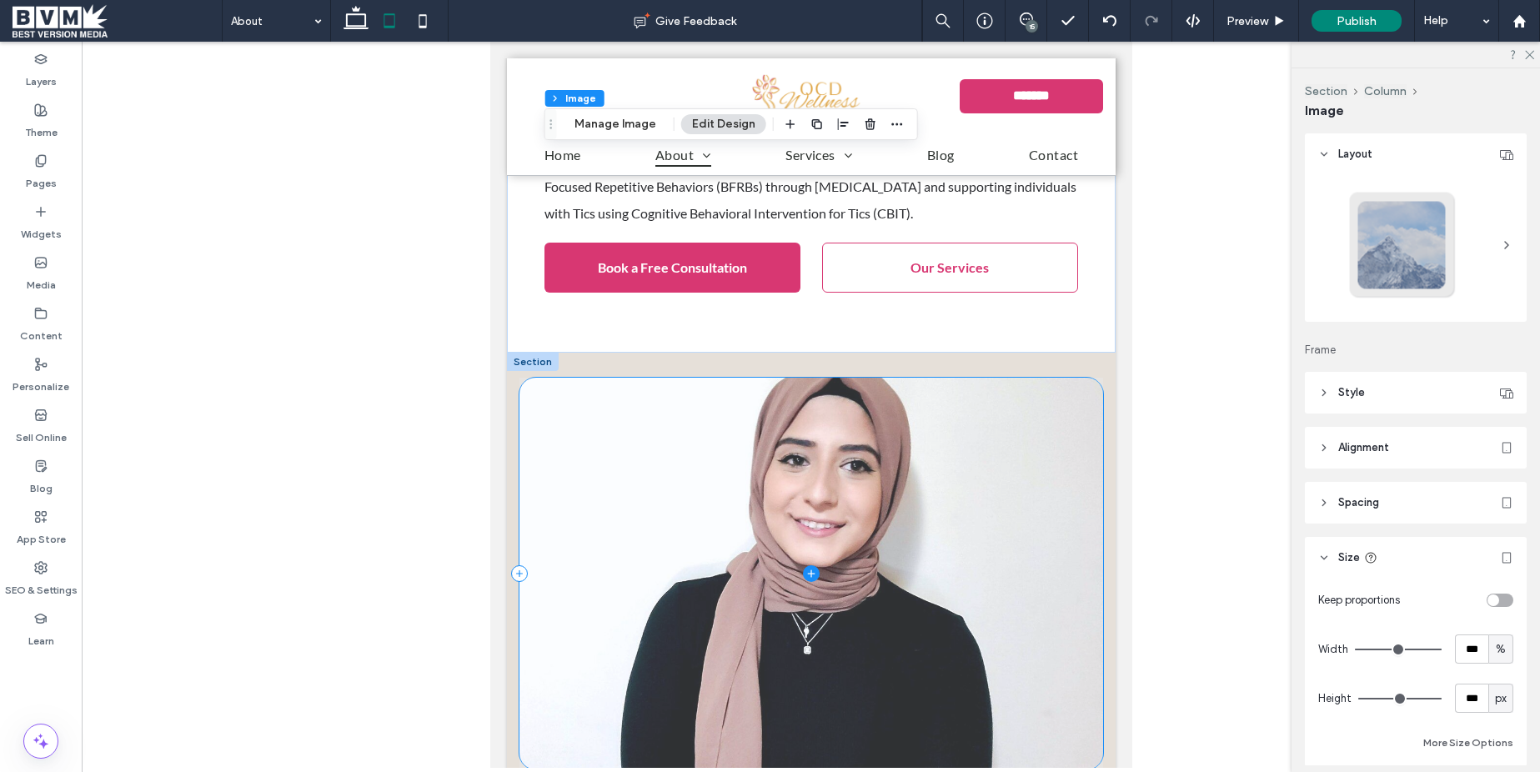
scroll to position [2397, 0]
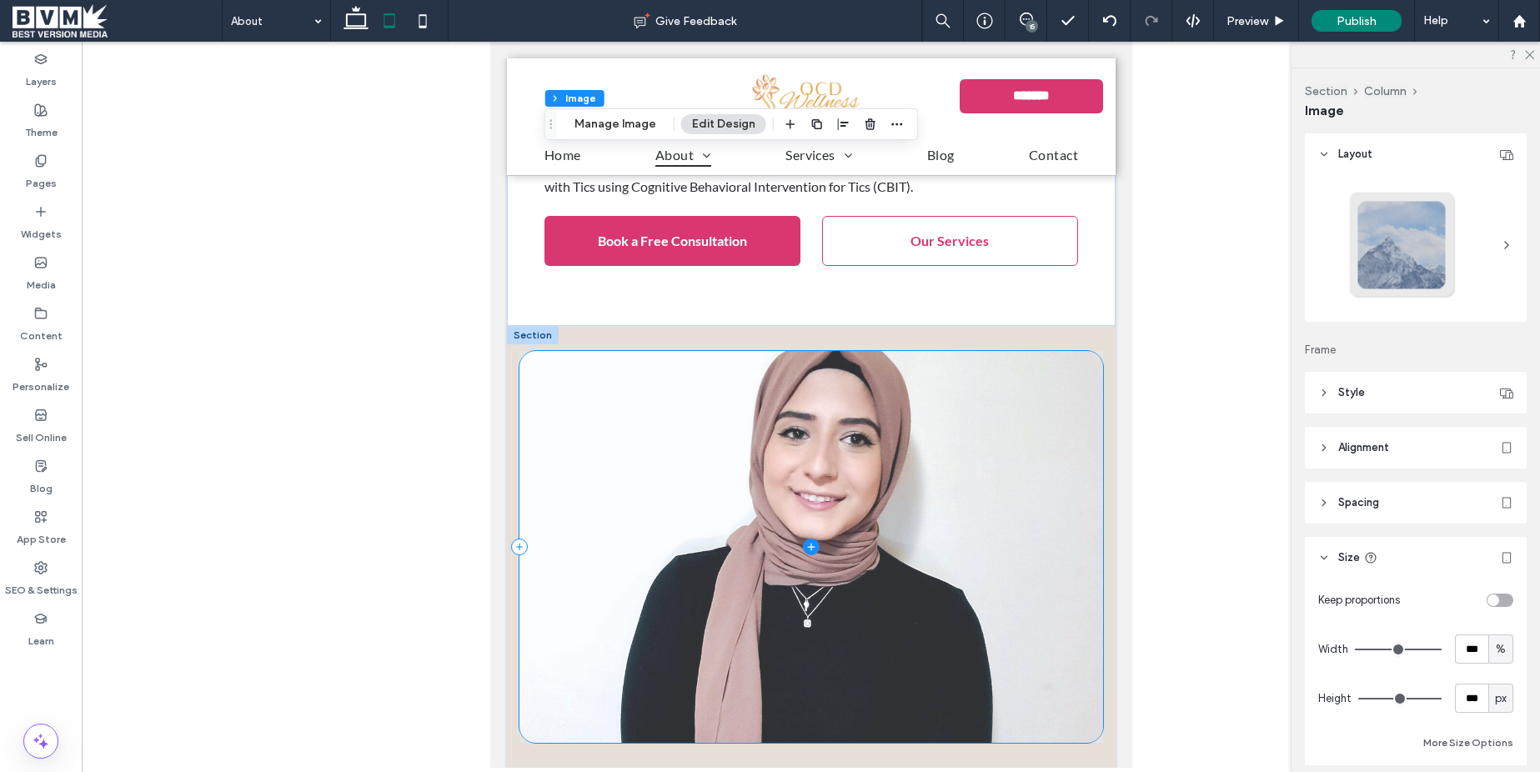
click at [950, 420] on span at bounding box center [811, 547] width 585 height 392
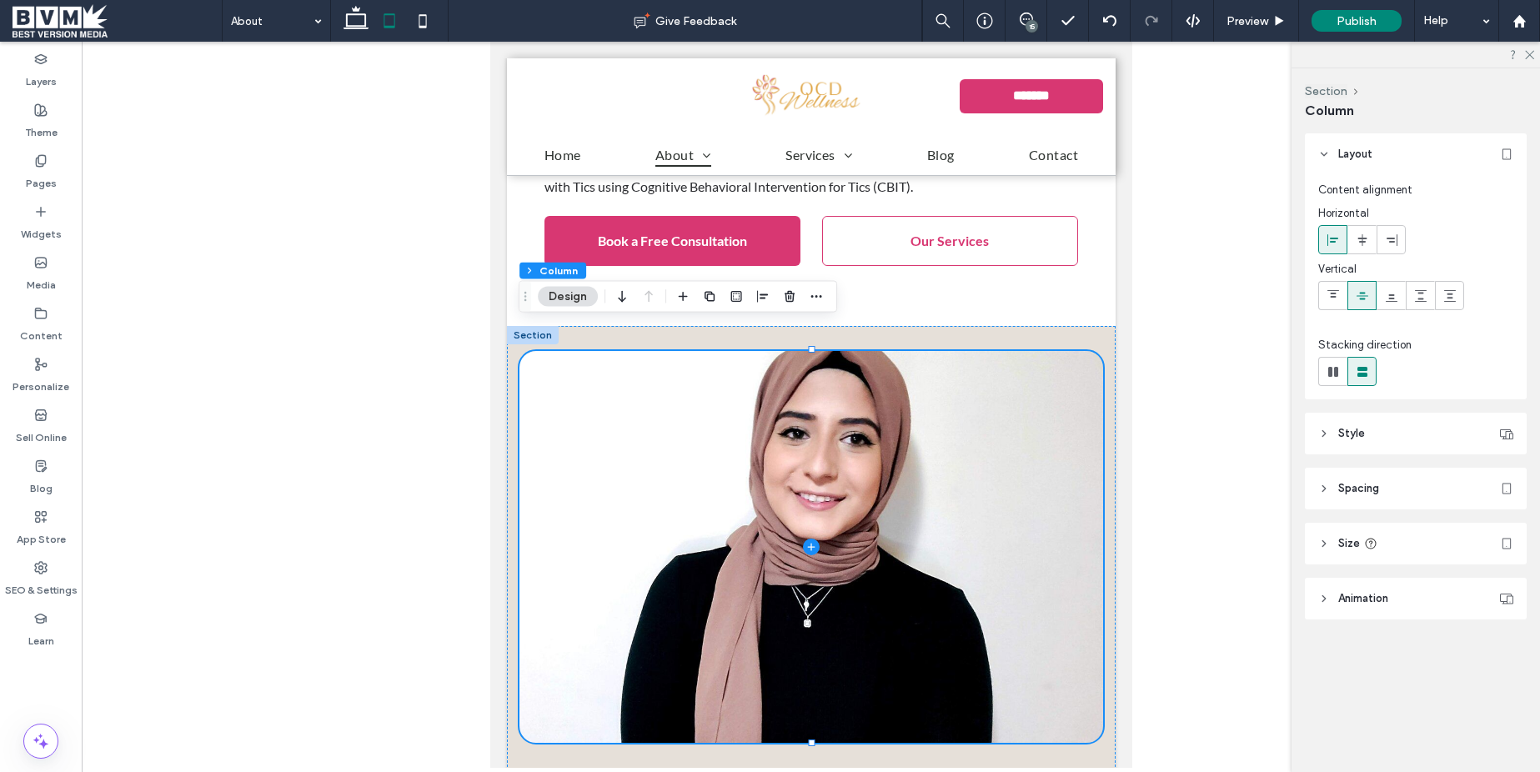
click at [1439, 540] on header "Size" at bounding box center [1416, 544] width 222 height 42
click at [1478, 587] on input "***" at bounding box center [1471, 585] width 33 height 29
type input "*"
type input "***"
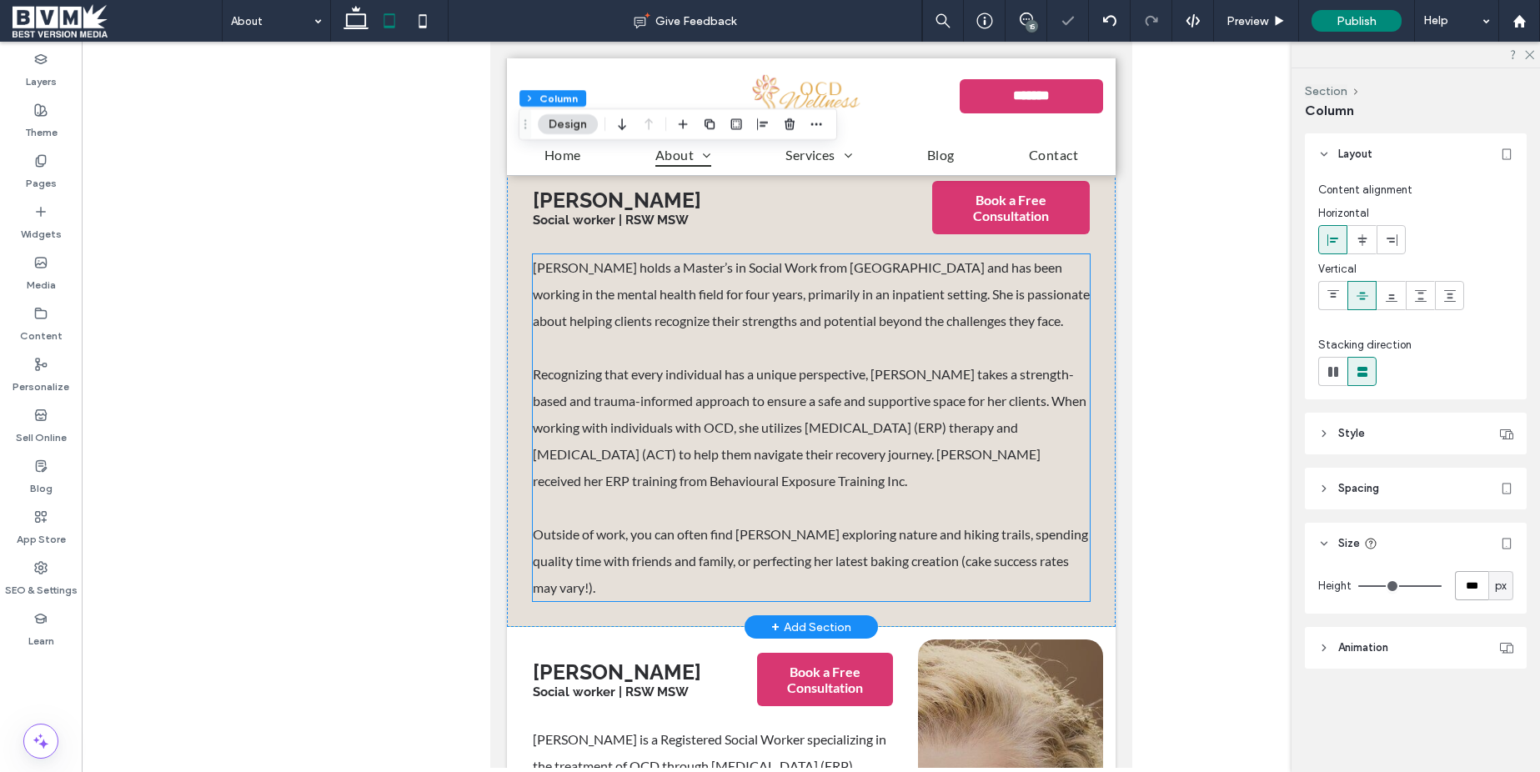
scroll to position [3339, 0]
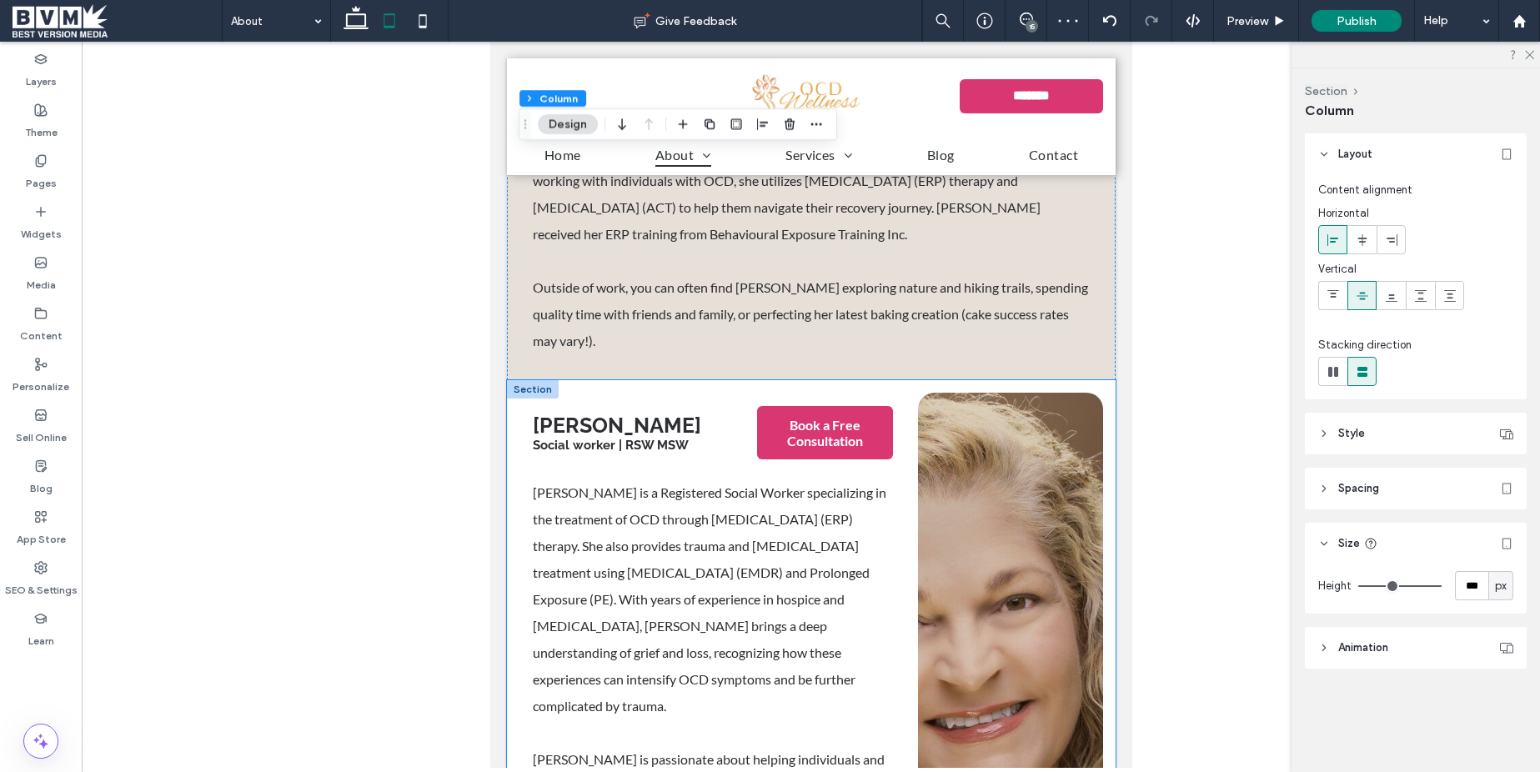
click at [914, 380] on div "Teresa Social worker | RSW MSW Book a Free Consultation Teresa is a Registered …" at bounding box center [810, 709] width 609 height 658
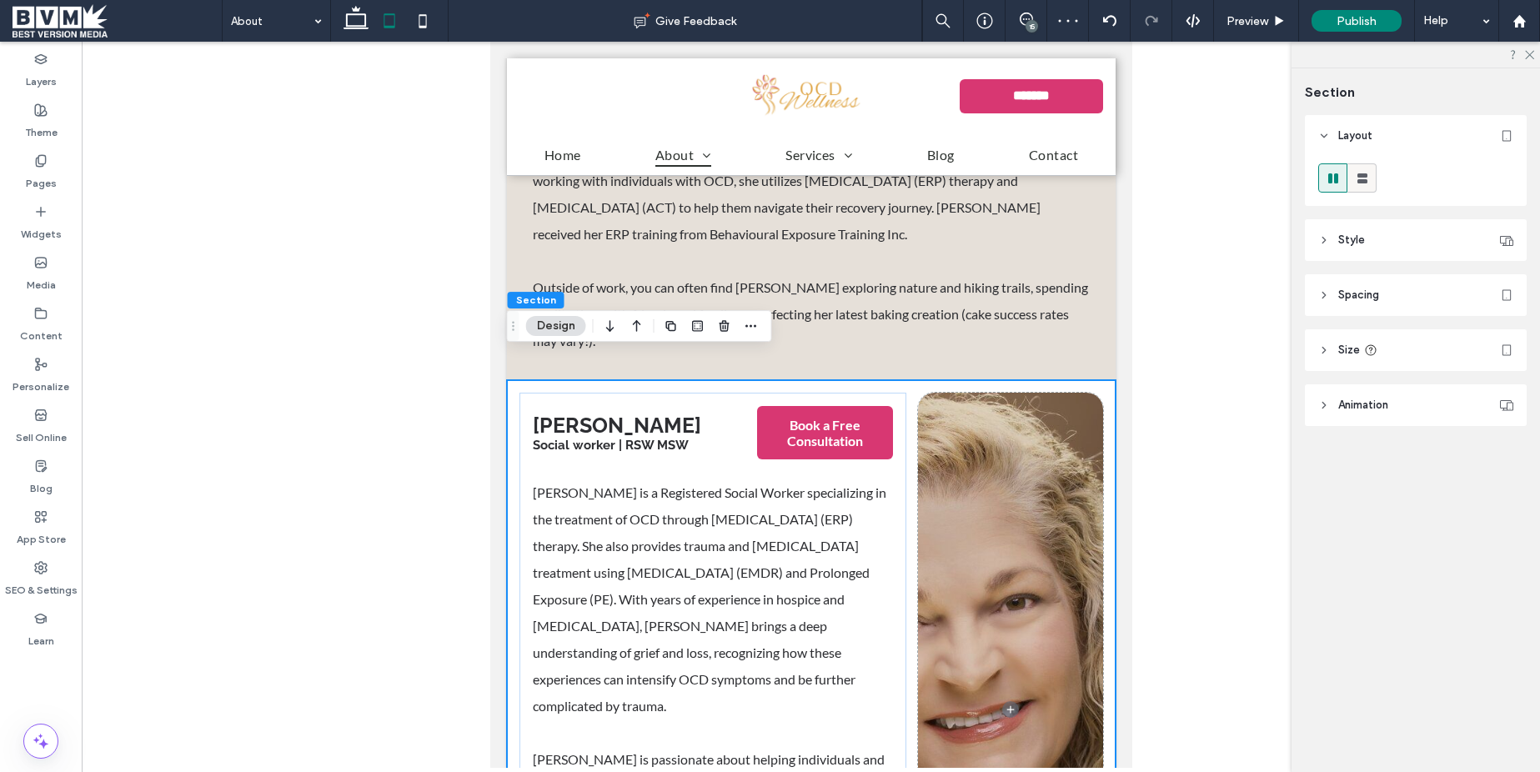
click at [1358, 176] on use at bounding box center [1363, 178] width 10 height 10
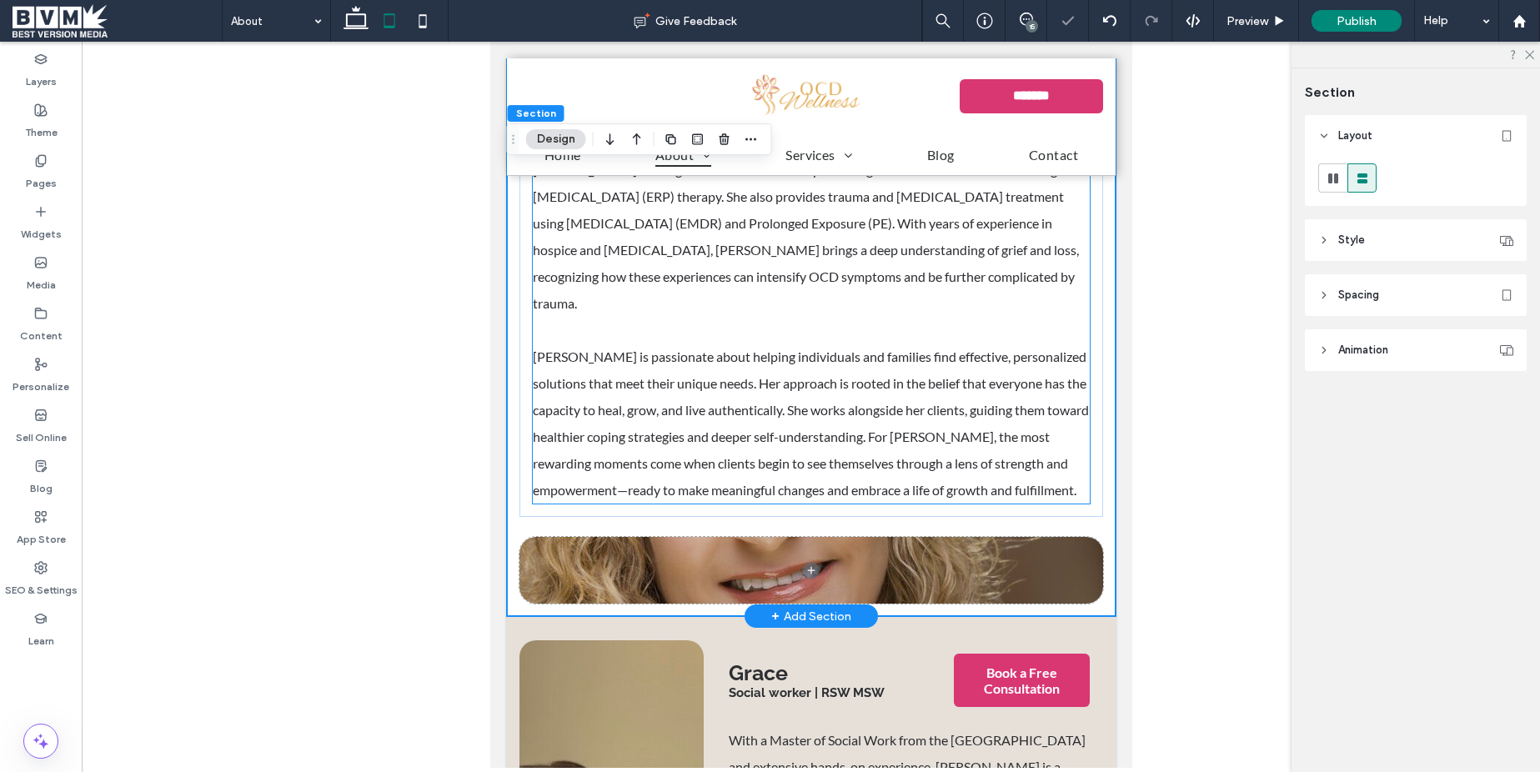
scroll to position [3683, 0]
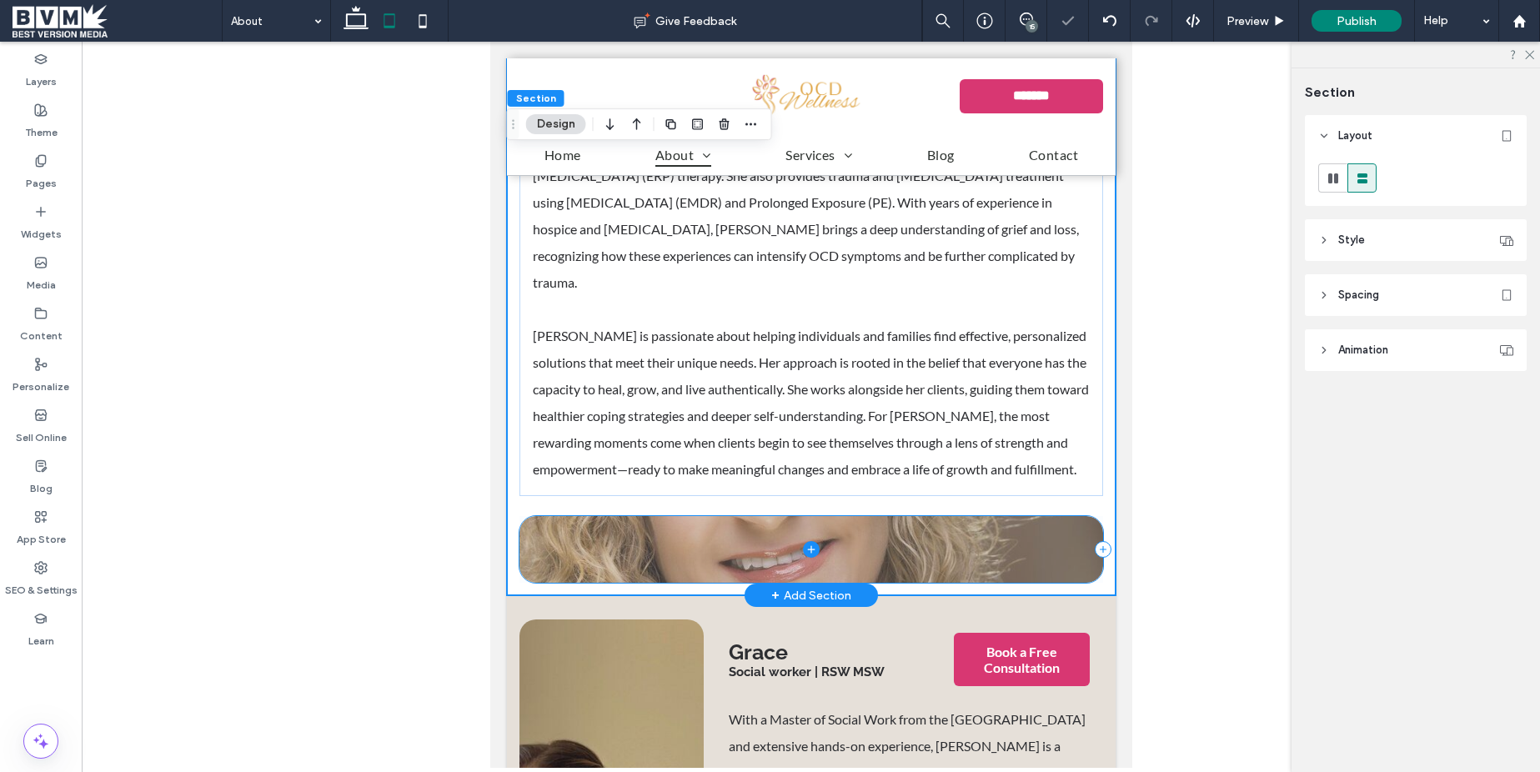
click at [626, 516] on span at bounding box center [811, 549] width 585 height 67
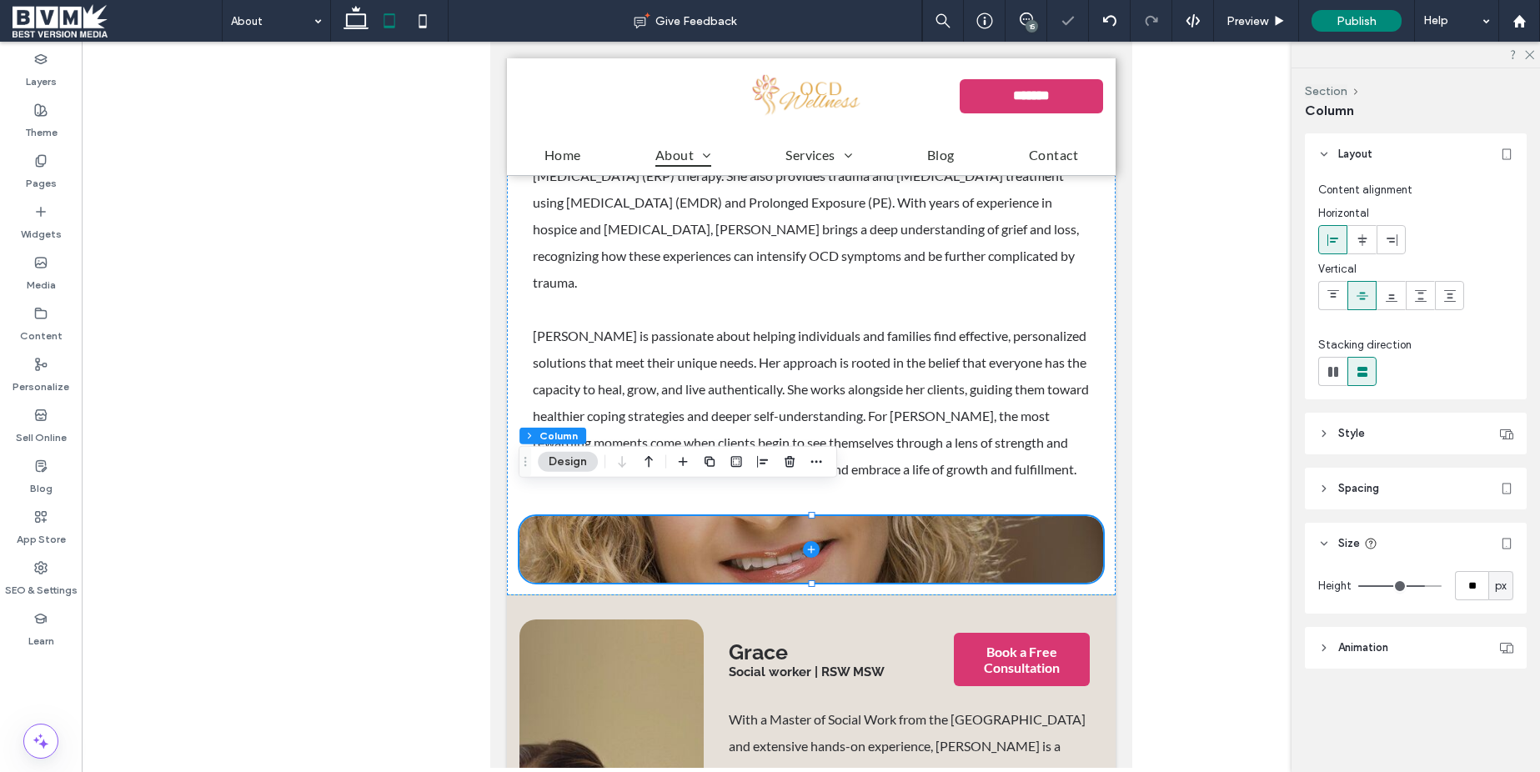
click at [660, 459] on div "Section Column Design" at bounding box center [678, 462] width 319 height 32
click at [653, 461] on icon "button" at bounding box center [649, 462] width 20 height 30
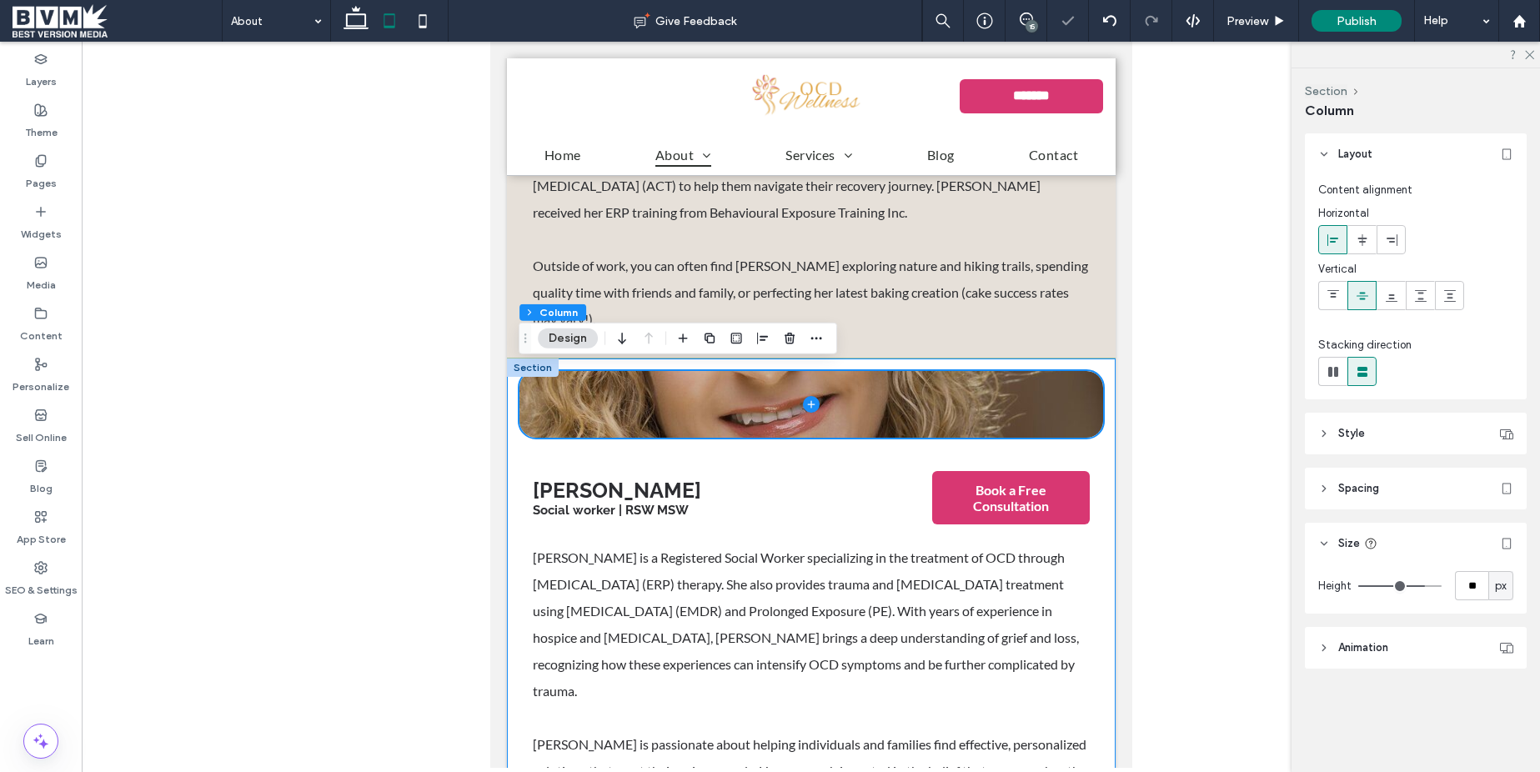
scroll to position [3333, 0]
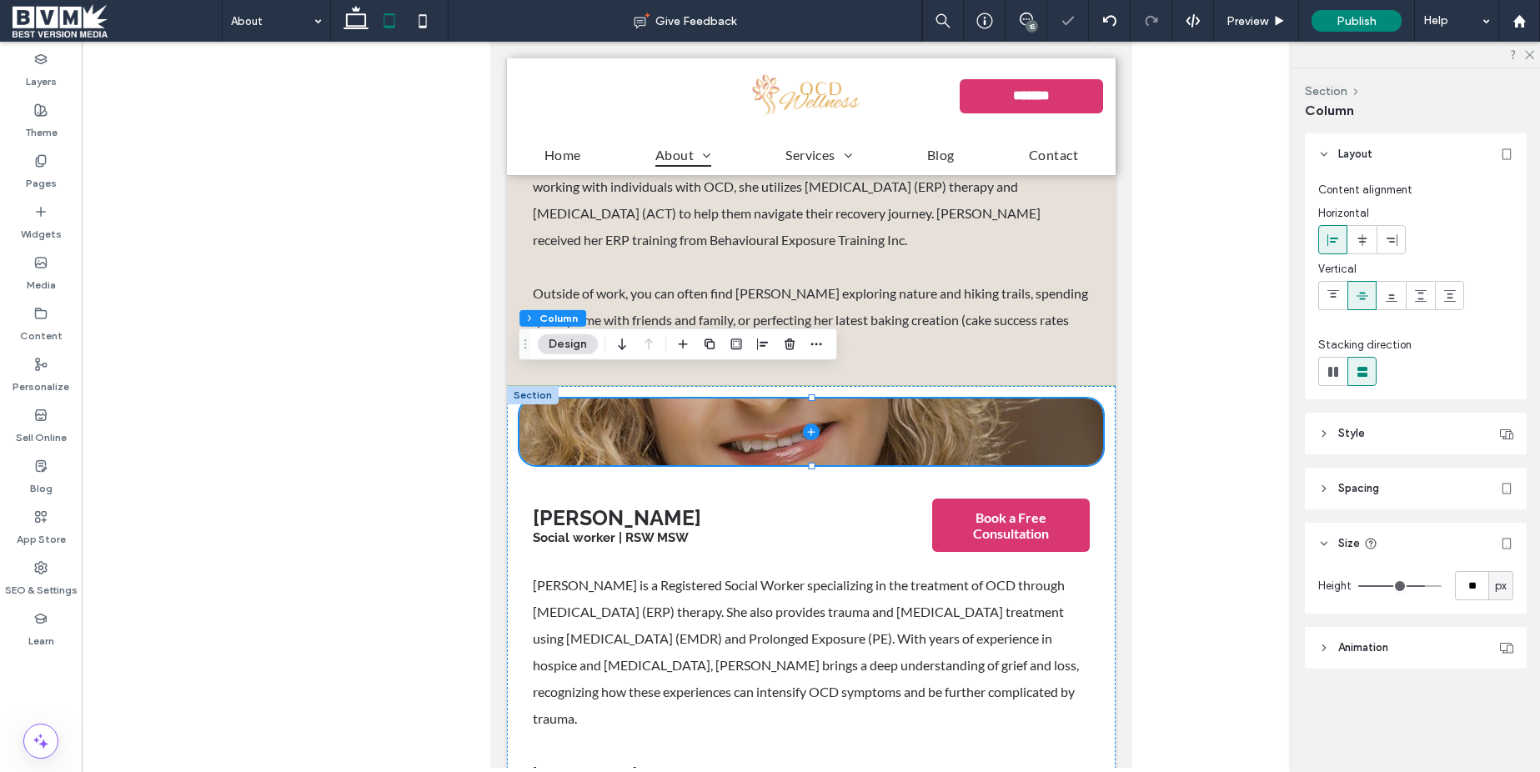
drag, startPoint x: 1452, startPoint y: 591, endPoint x: 1460, endPoint y: 586, distance: 9.7
click at [1453, 591] on div "Height ** px" at bounding box center [1415, 585] width 195 height 29
click at [1469, 580] on input "**" at bounding box center [1471, 585] width 33 height 29
type input "***"
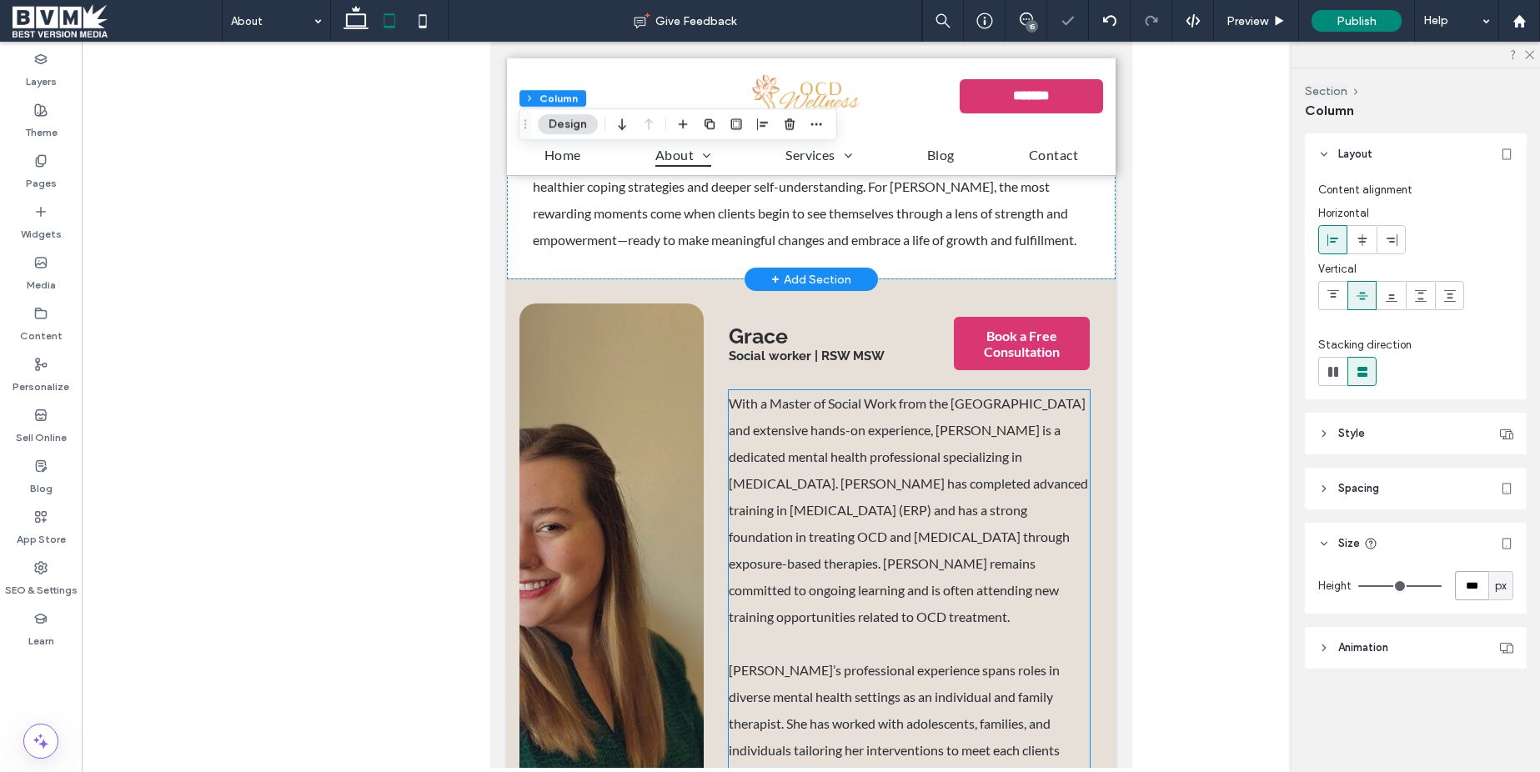
scroll to position [4454, 0]
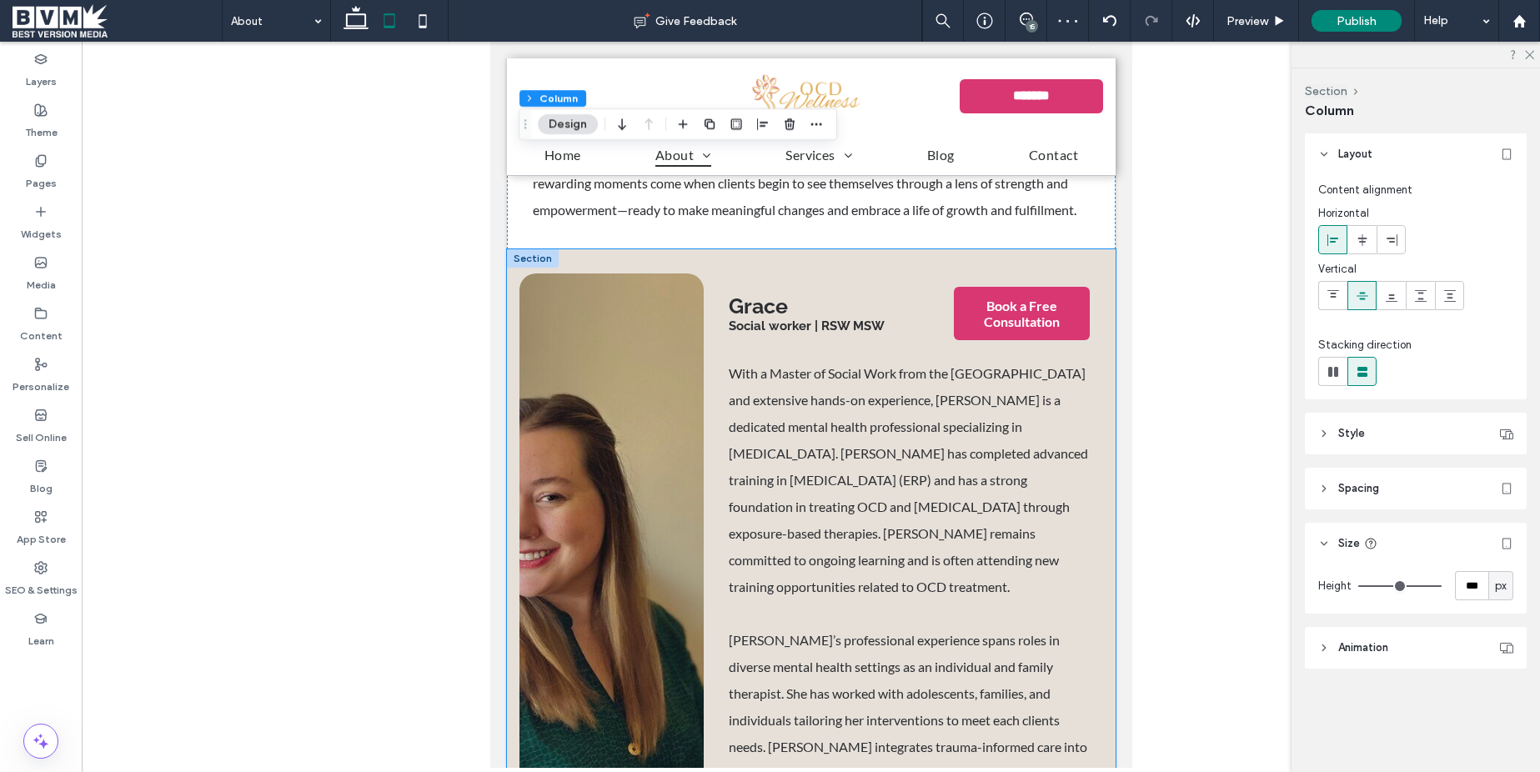
click at [711, 249] on div "Grace Social worker | RSW MSW Book a Free Consultation With a Master of Social …" at bounding box center [810, 611] width 609 height 724
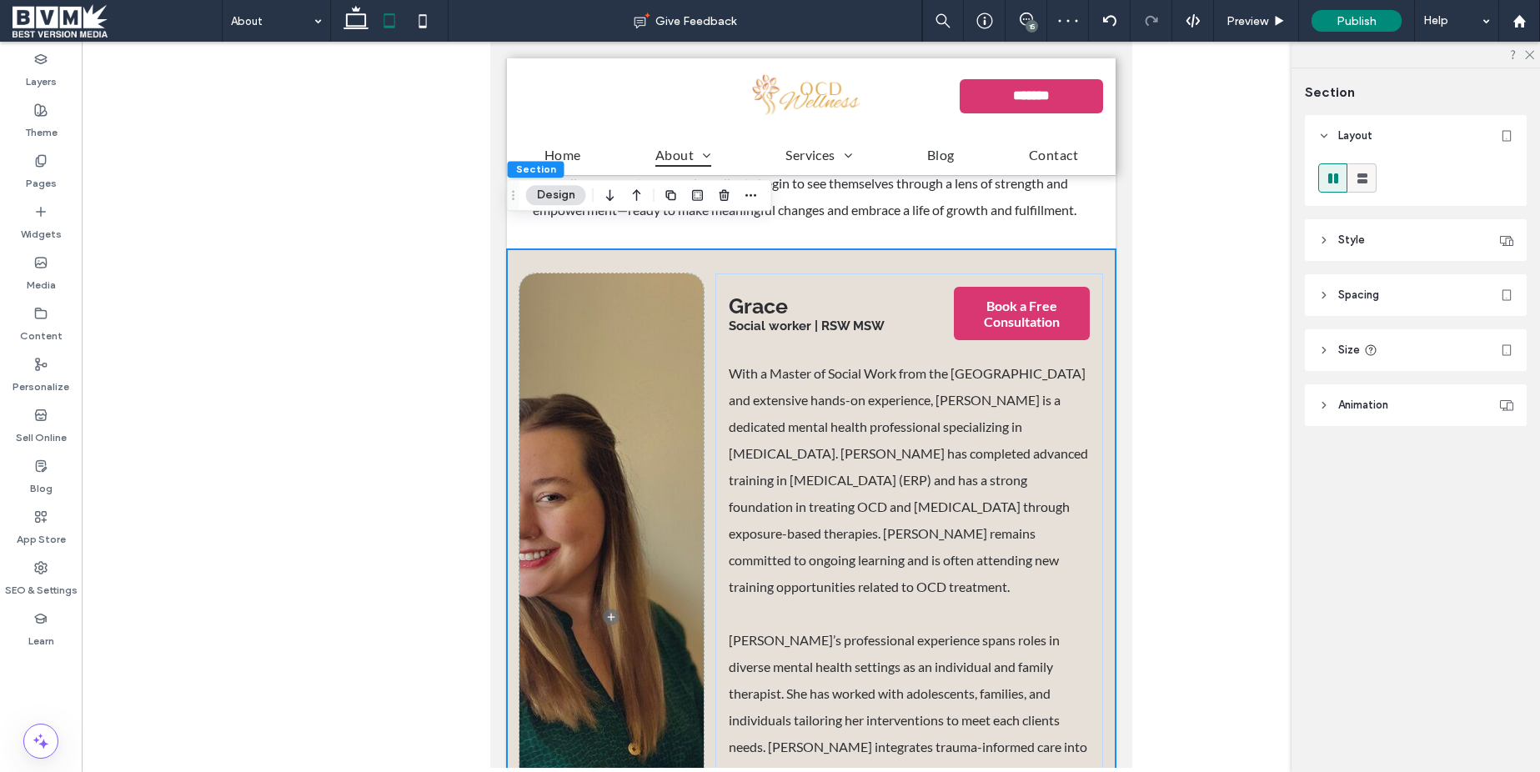
click at [1360, 178] on use at bounding box center [1363, 178] width 10 height 10
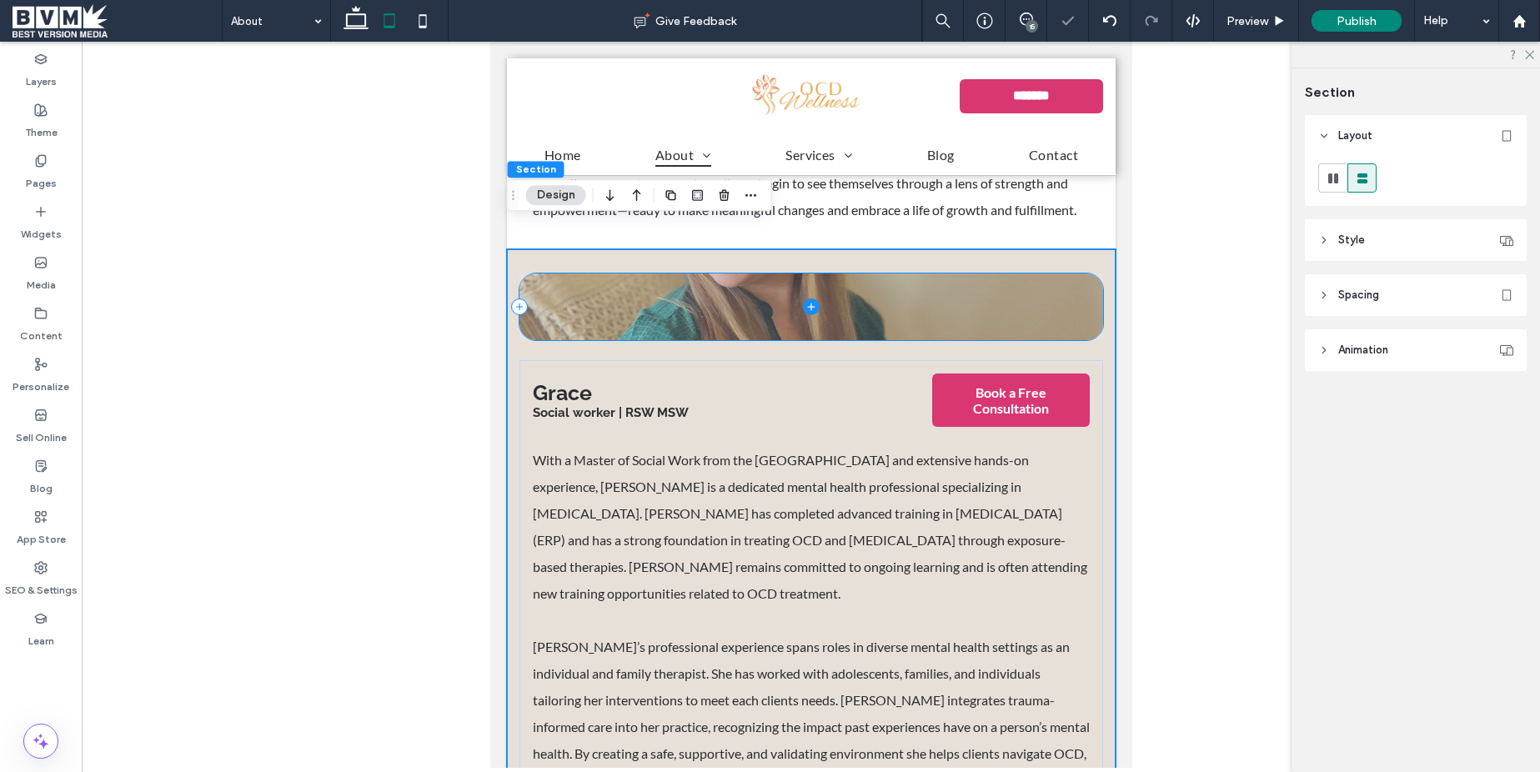
click at [842, 276] on span at bounding box center [811, 307] width 585 height 67
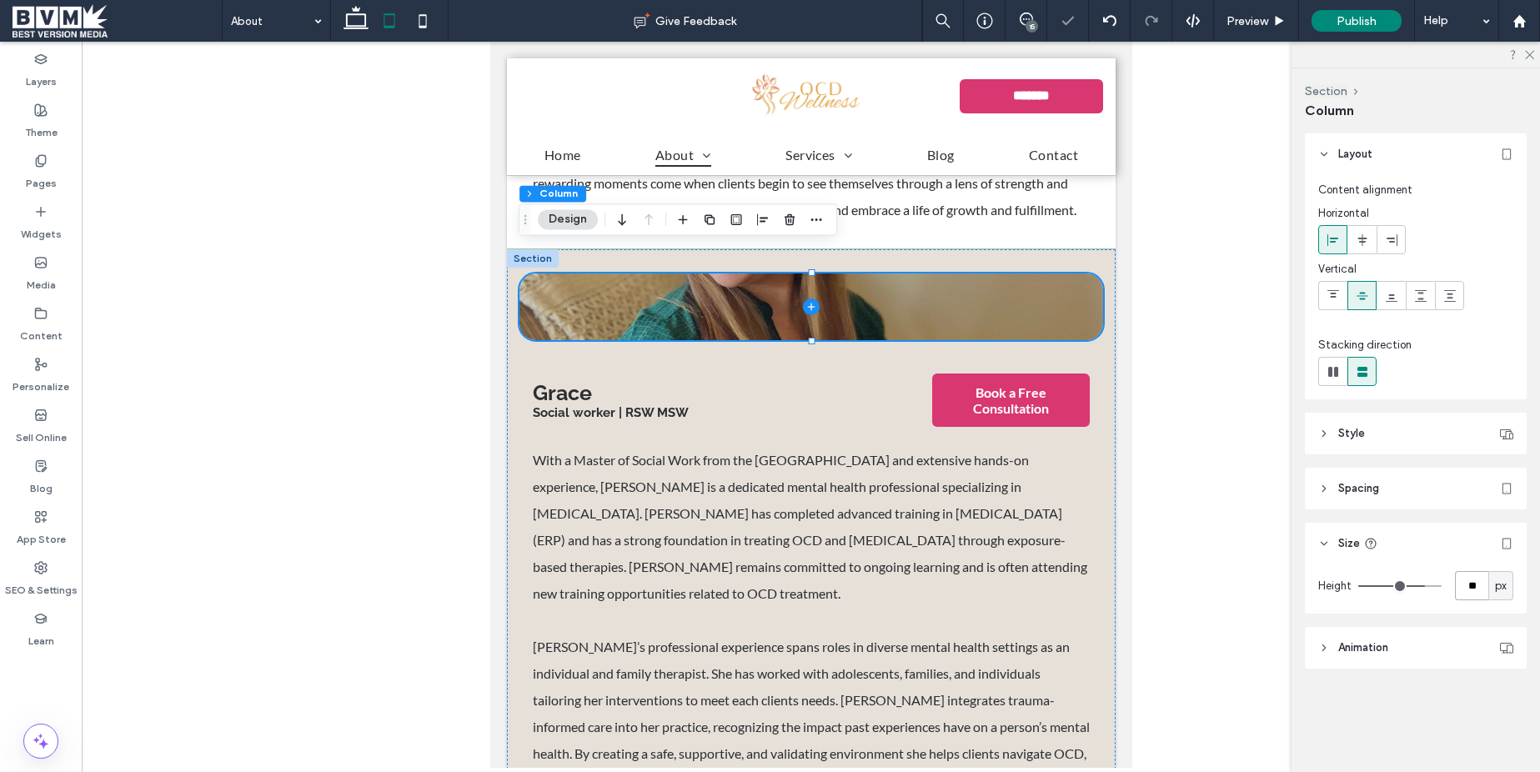
click at [1462, 590] on input "**" at bounding box center [1471, 585] width 33 height 29
type input "***"
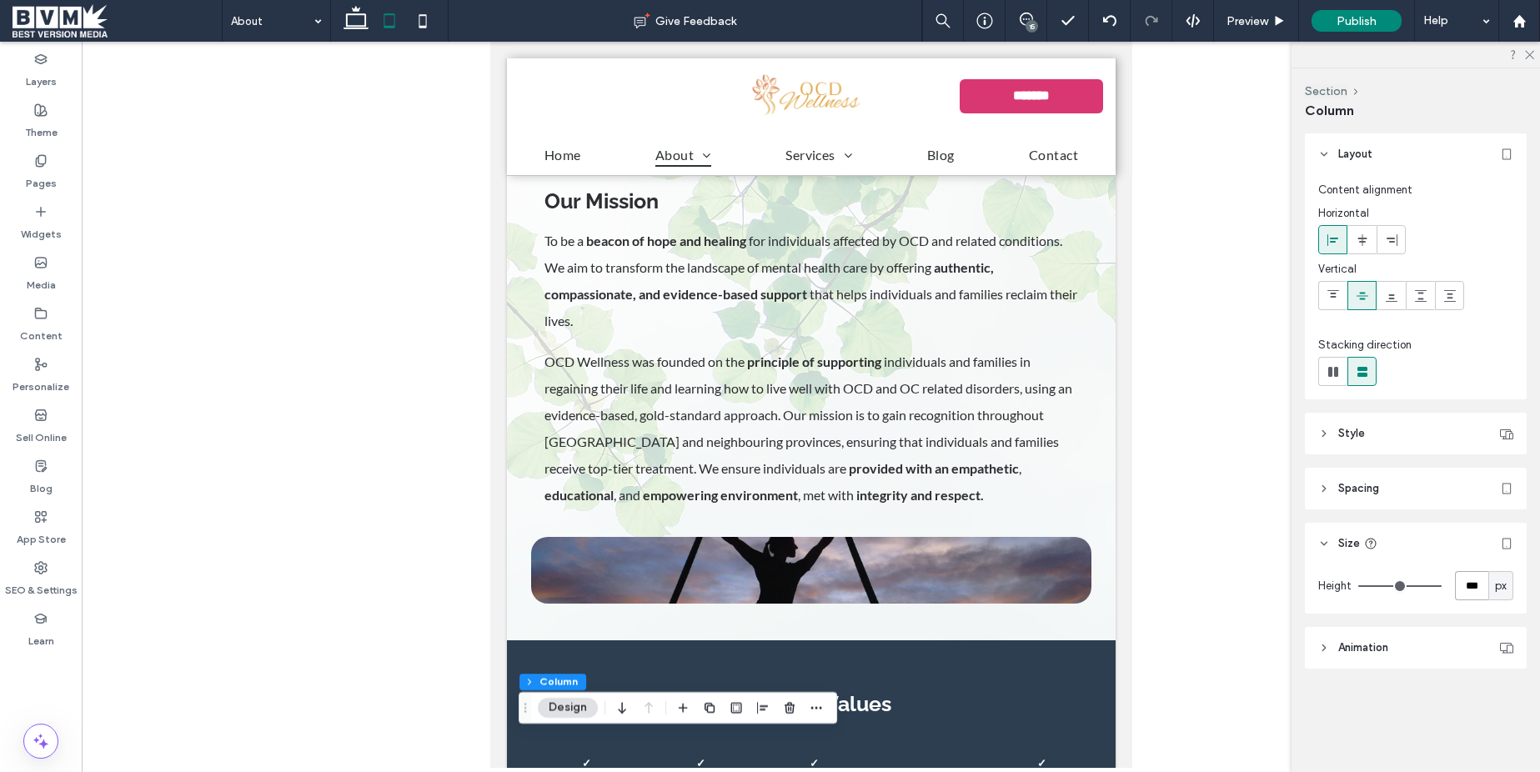
scroll to position [736, 0]
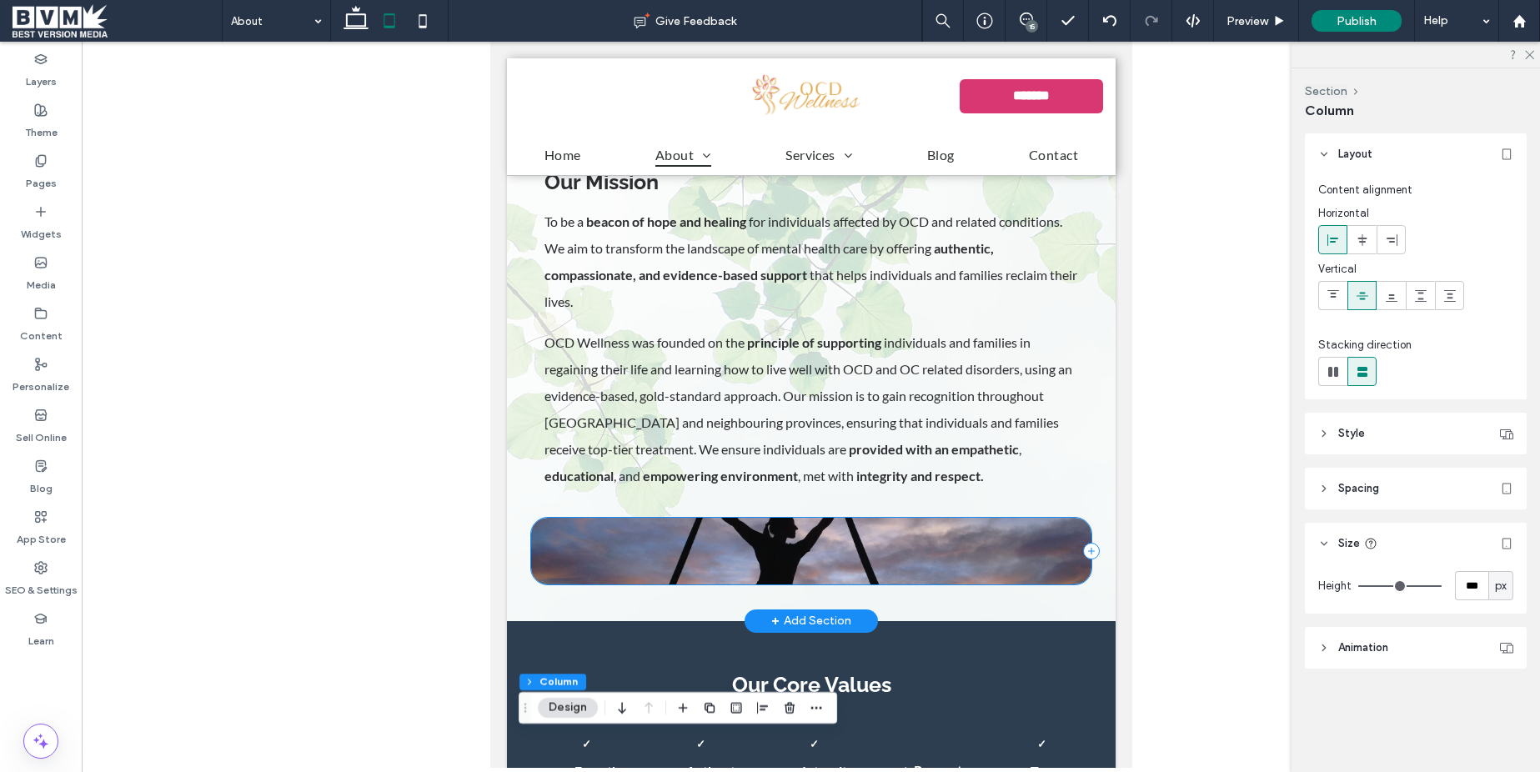
drag, startPoint x: 913, startPoint y: 537, endPoint x: 832, endPoint y: 565, distance: 85.4
click at [913, 537] on div at bounding box center [810, 551] width 560 height 67
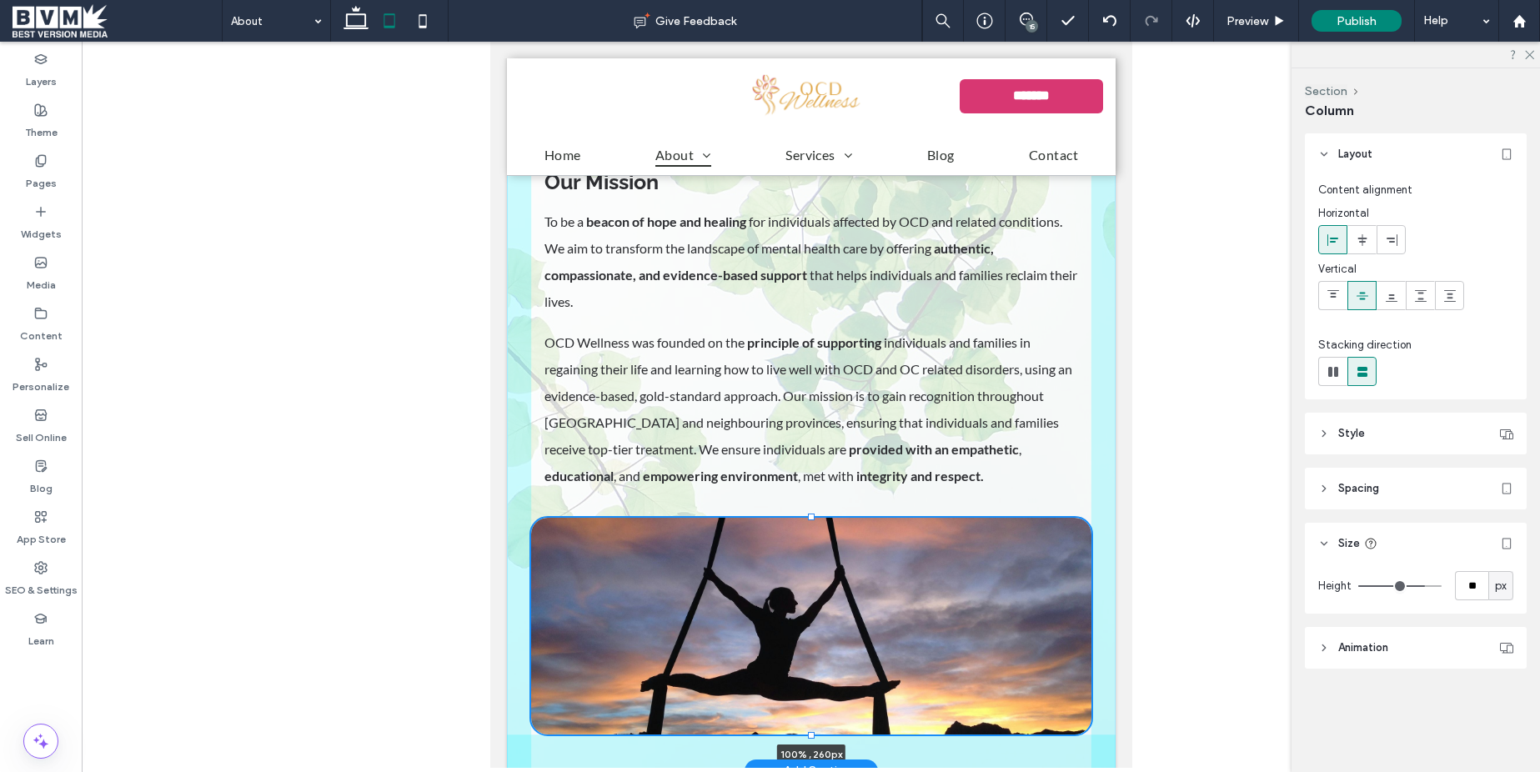
drag, startPoint x: 811, startPoint y: 560, endPoint x: 825, endPoint y: 709, distance: 149.1
click at [825, 709] on div "Our Philosophy & Mission Our Vision To be a beacon of hope and healing for indi…" at bounding box center [810, 399] width 609 height 743
type input "***"
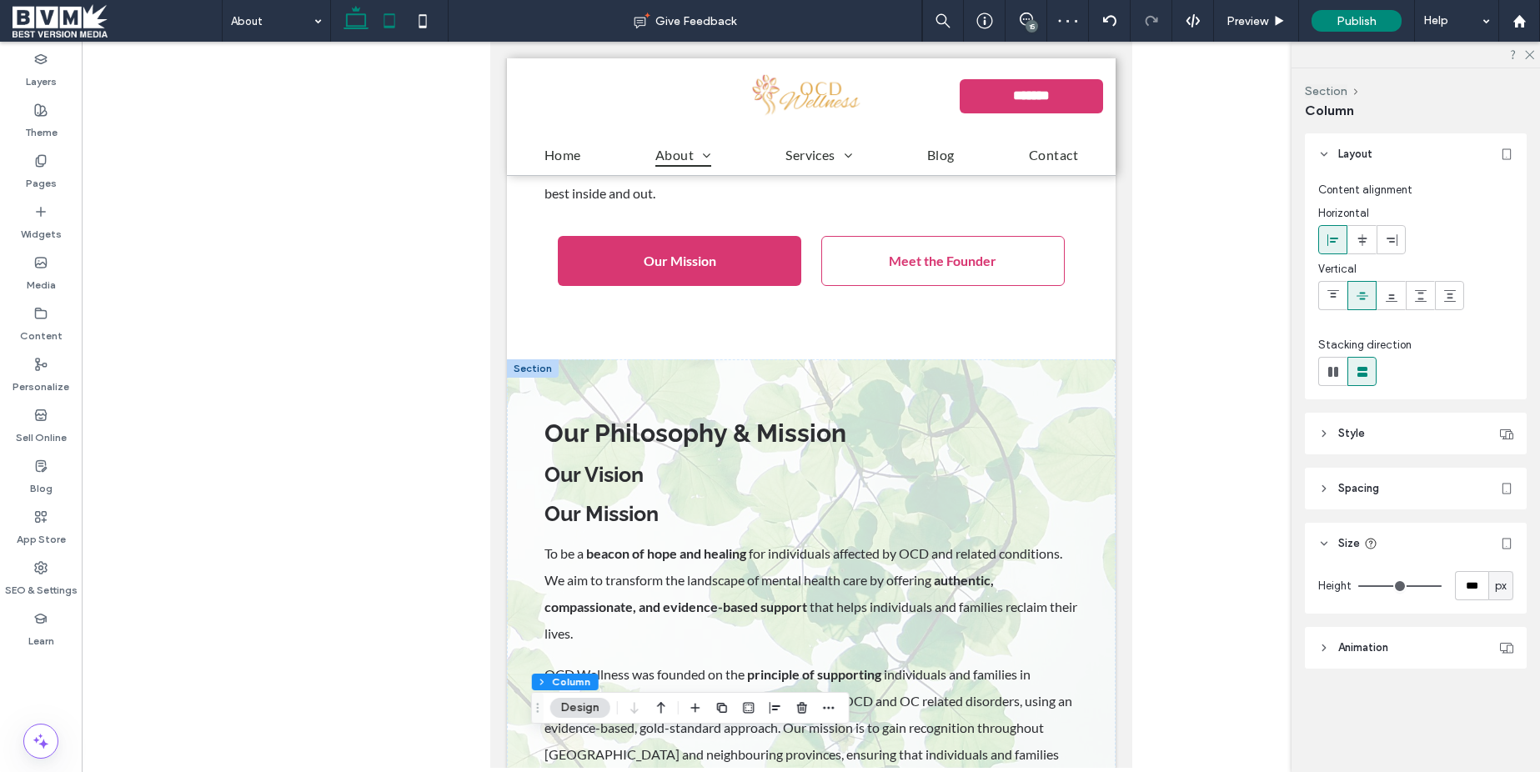
click at [339, 22] on icon at bounding box center [355, 20] width 33 height 33
type input "**"
type input "*****"
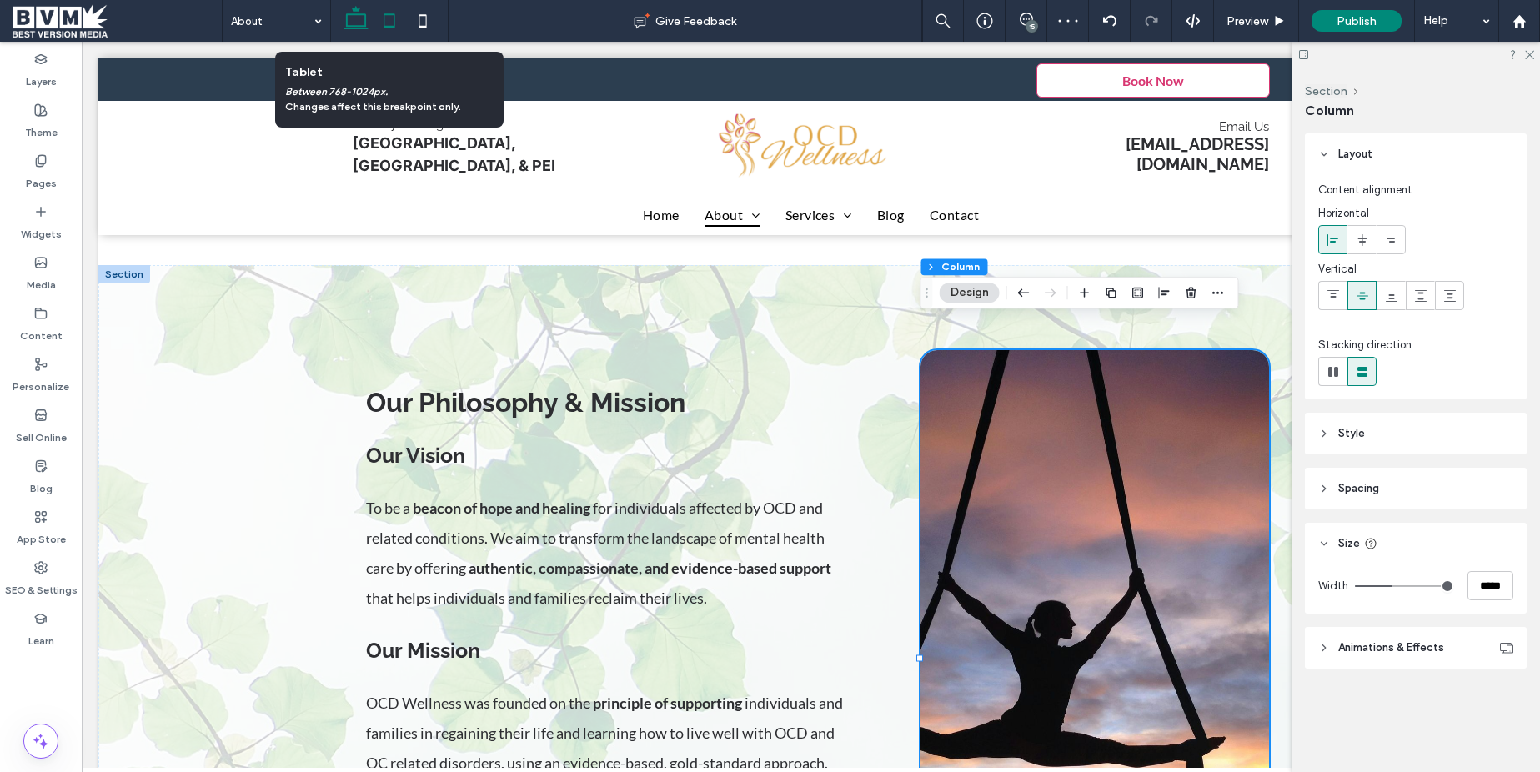
click at [389, 17] on icon at bounding box center [389, 20] width 33 height 33
type input "***"
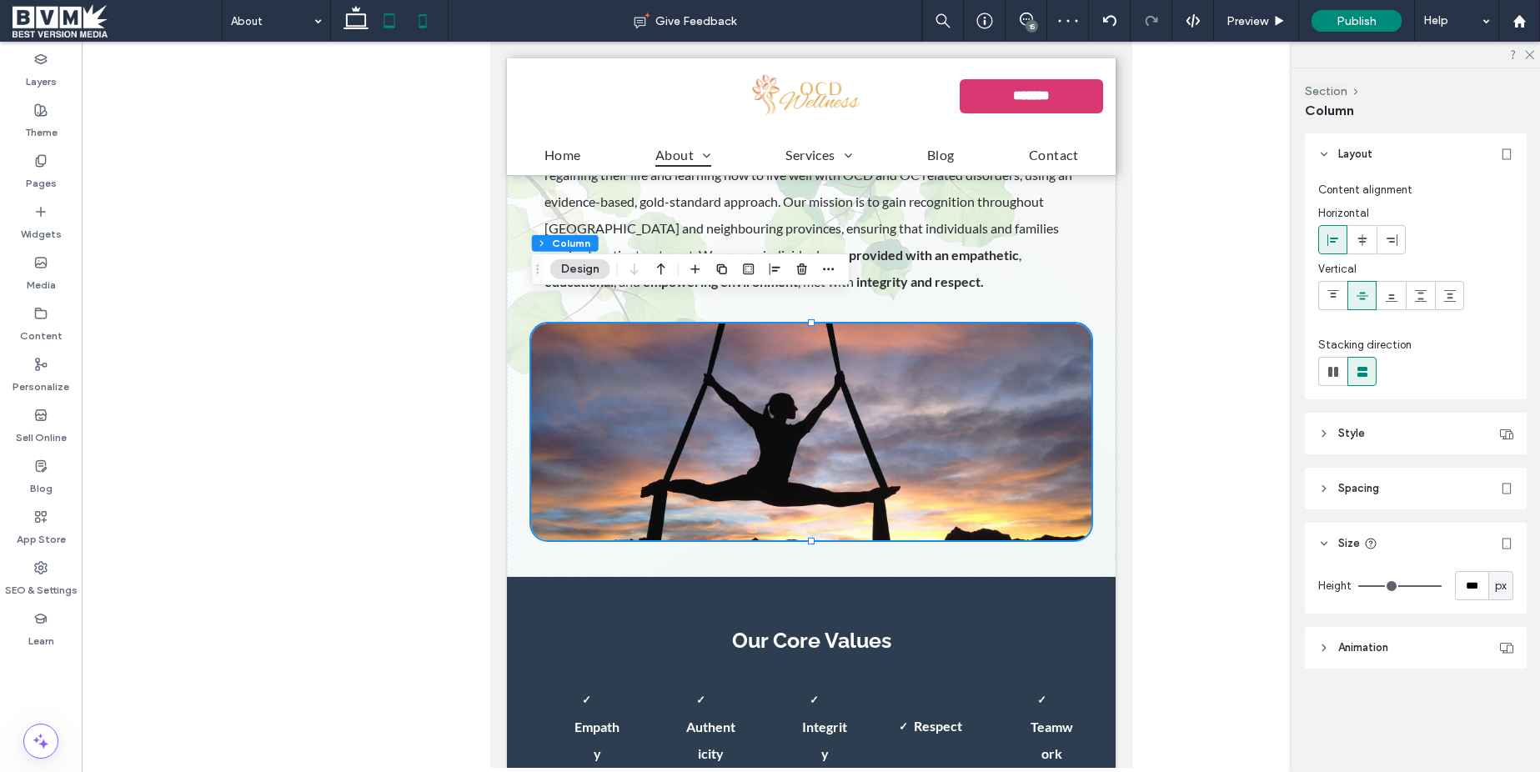
click at [434, 22] on icon at bounding box center [422, 20] width 33 height 33
type input "**"
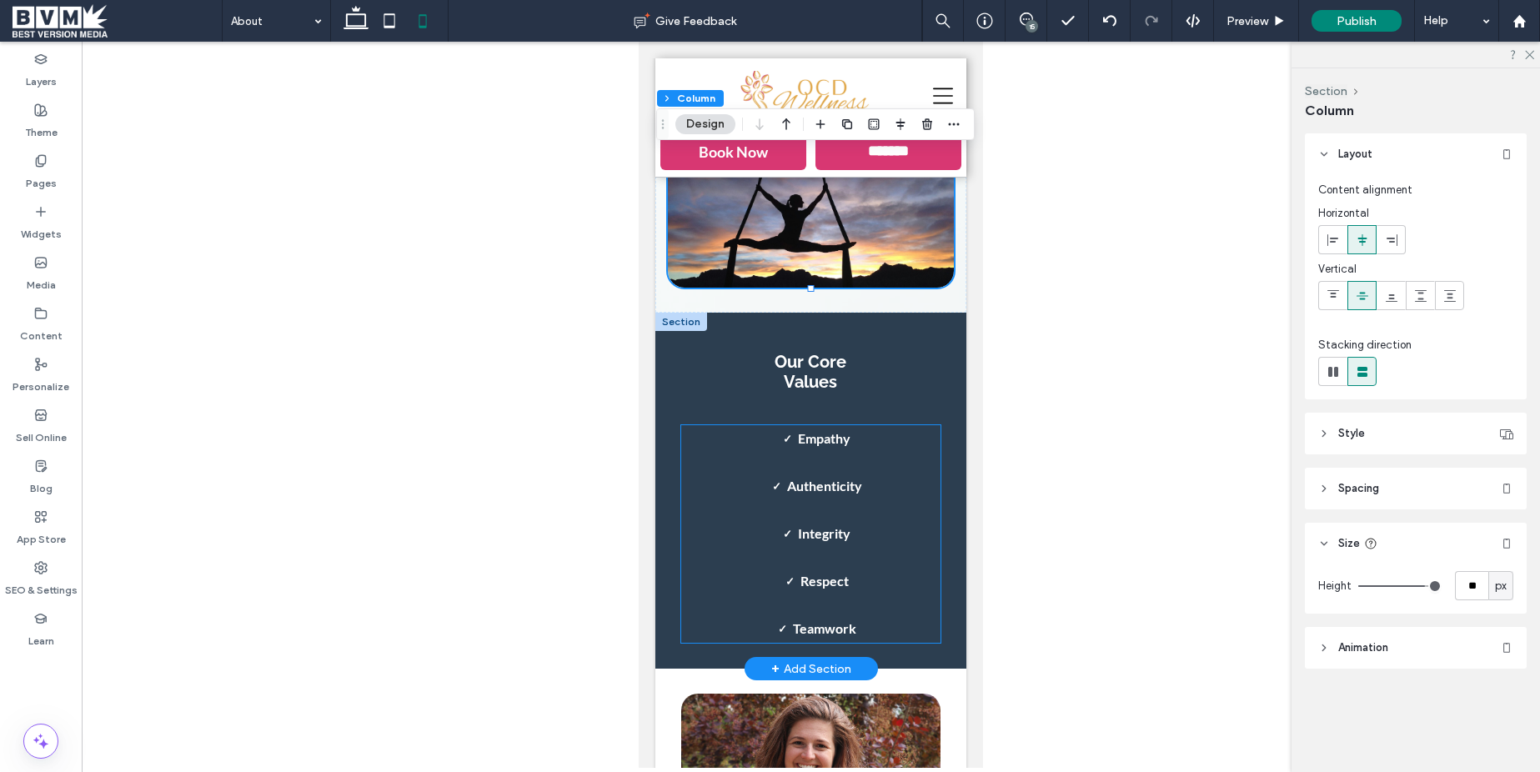
scroll to position [1655, 0]
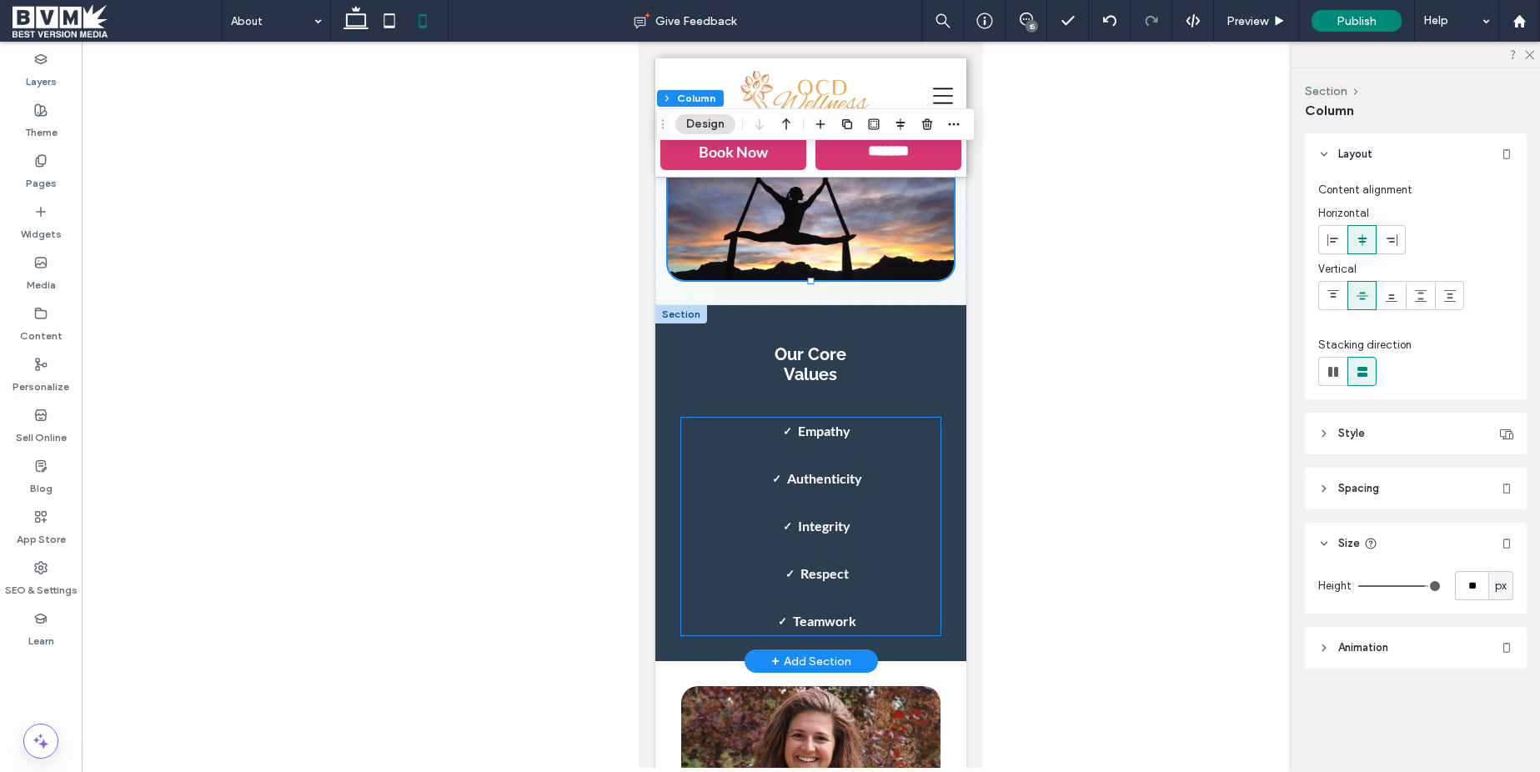
click at [859, 418] on li "Empathy" at bounding box center [824, 432] width 206 height 28
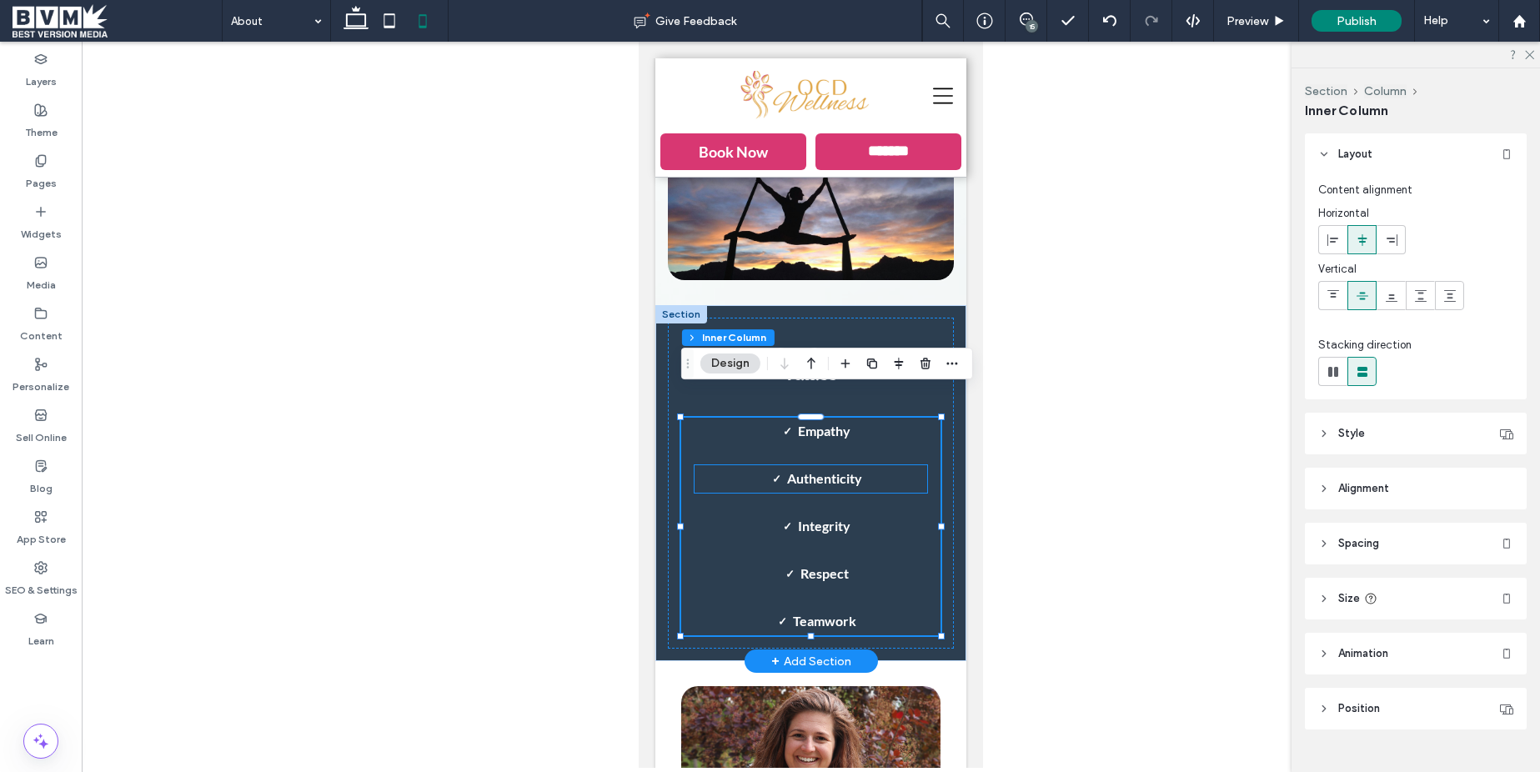
click at [882, 465] on li "Authenticity" at bounding box center [824, 479] width 206 height 28
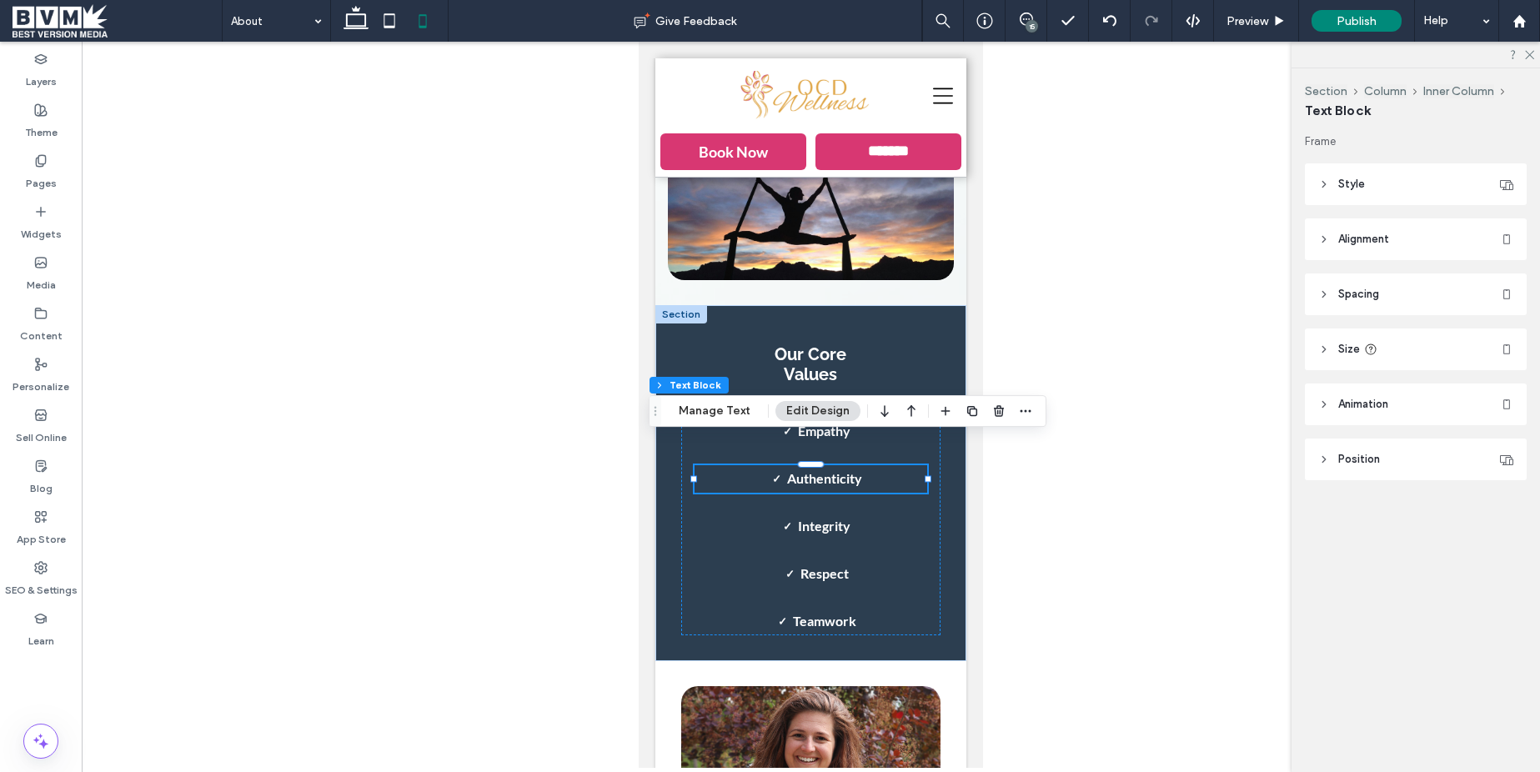
click at [1007, 534] on div at bounding box center [811, 405] width 1459 height 726
click at [923, 338] on div "Our Core Values" at bounding box center [810, 364] width 259 height 67
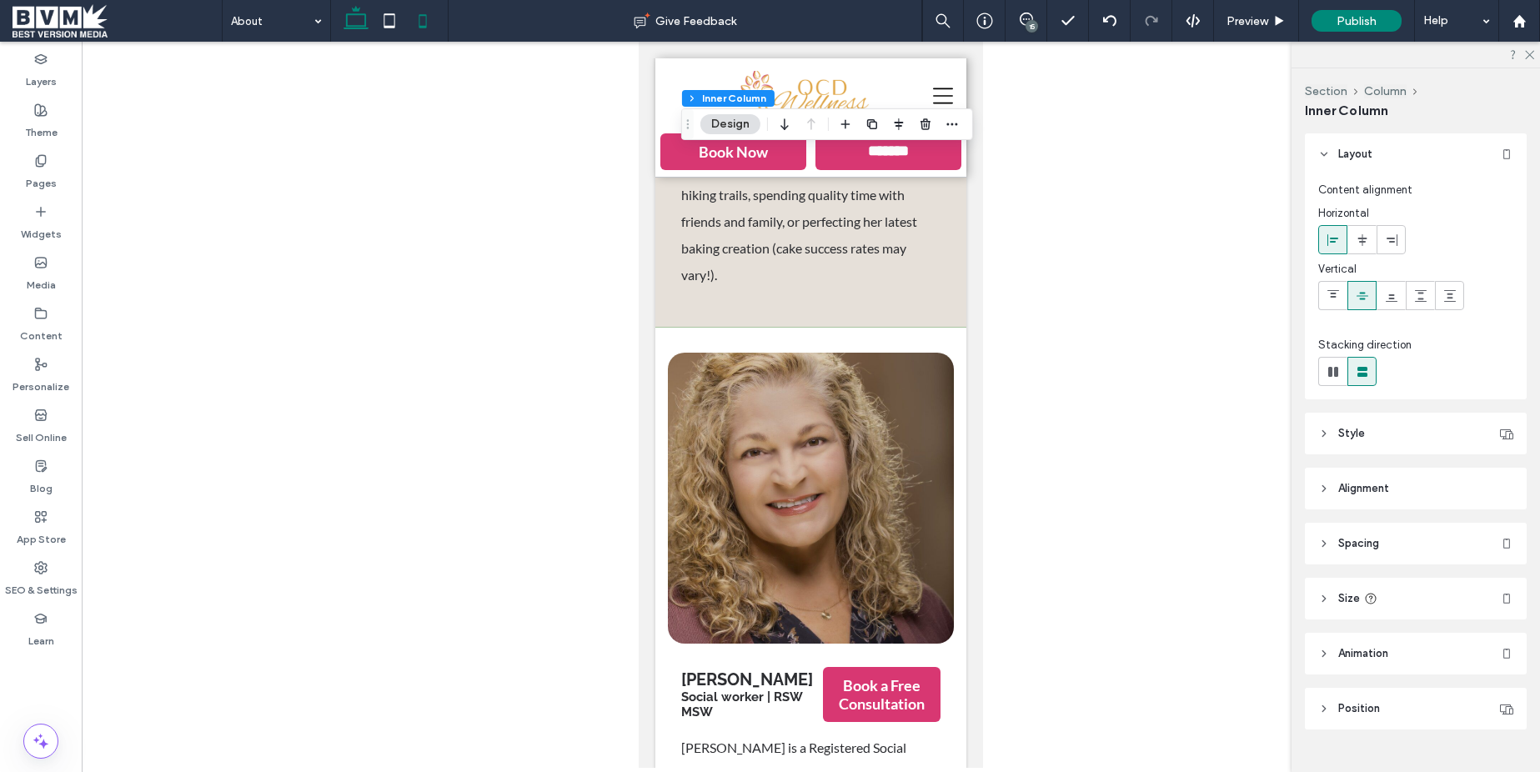
click at [361, 22] on icon at bounding box center [355, 20] width 33 height 33
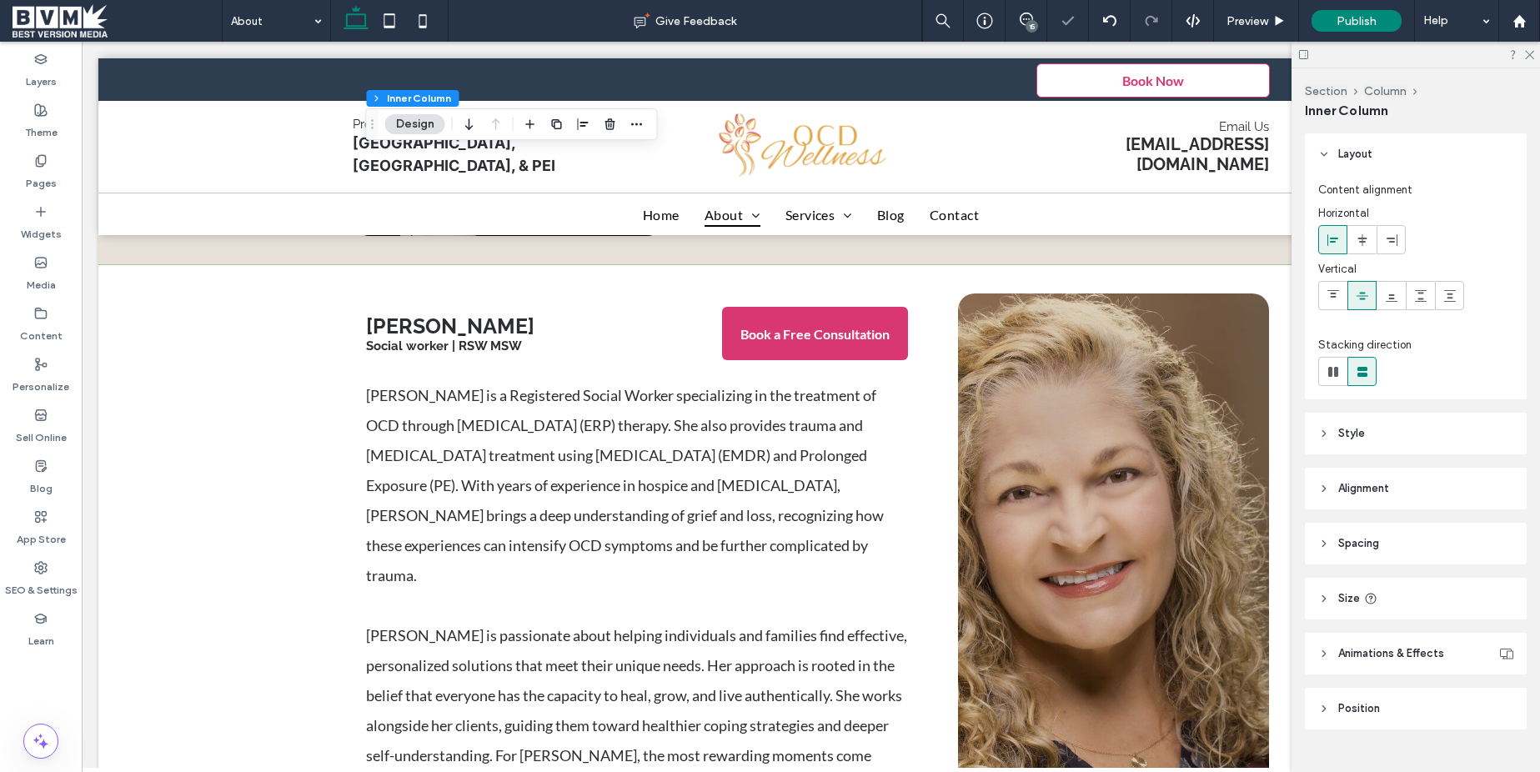
click at [1026, 22] on div "15" at bounding box center [1032, 26] width 13 height 13
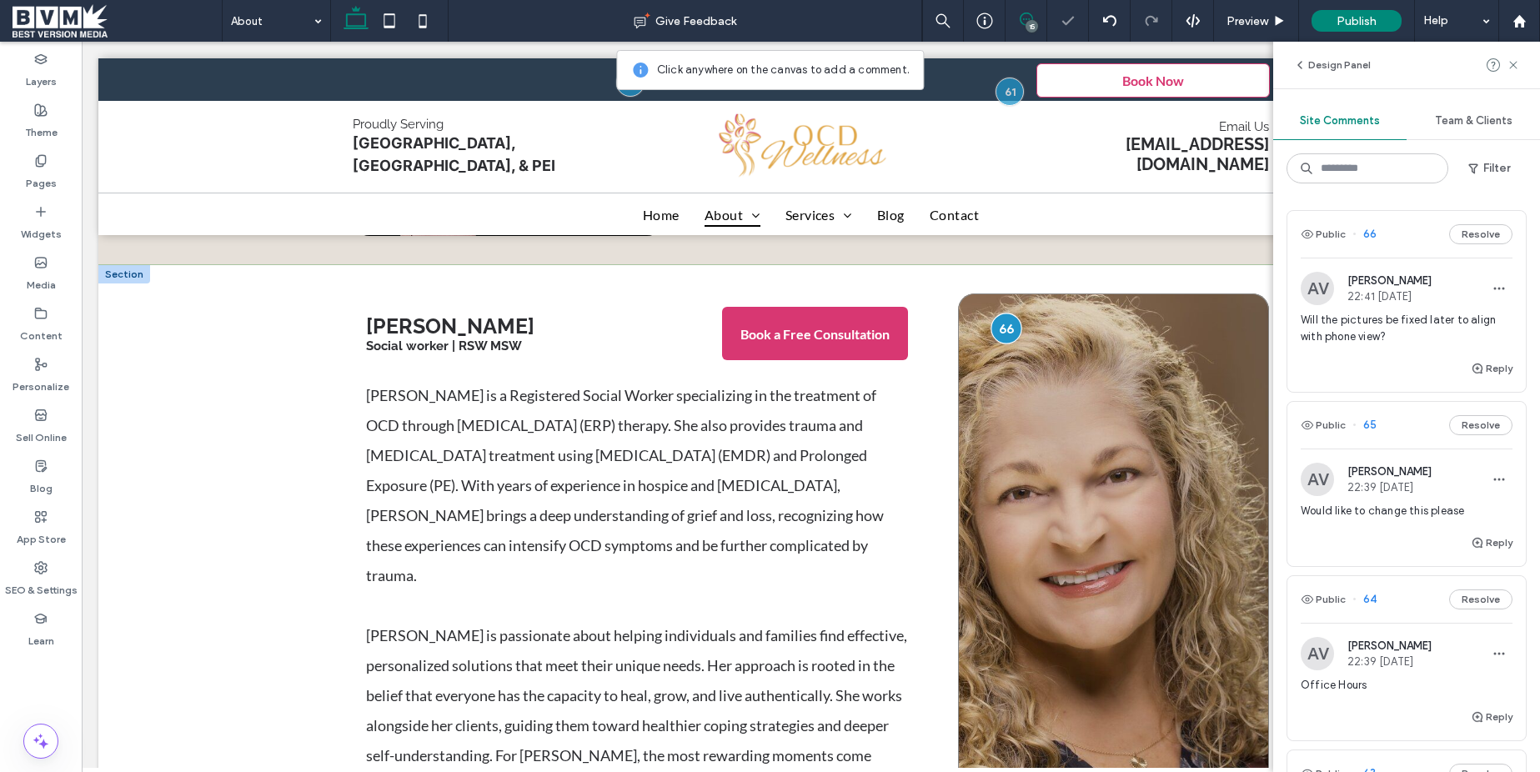
click at [992, 313] on div at bounding box center [1006, 328] width 31 height 31
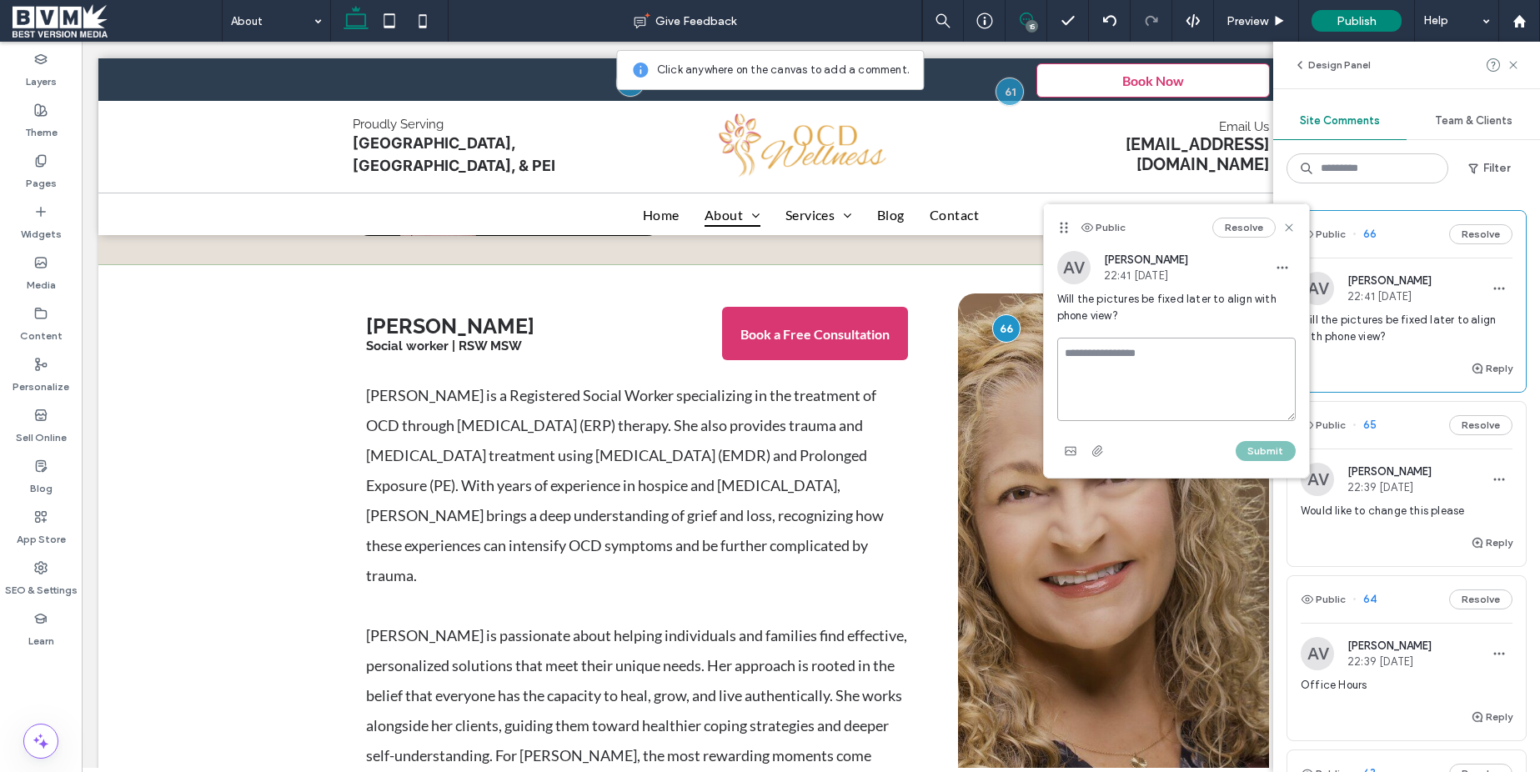
click at [1168, 338] on textarea at bounding box center [1176, 379] width 239 height 83
click at [1161, 360] on textarea at bounding box center [1176, 379] width 239 height 83
click at [1065, 351] on textarea "**********" at bounding box center [1176, 379] width 239 height 83
click at [1143, 374] on textarea "**********" at bounding box center [1176, 379] width 239 height 83
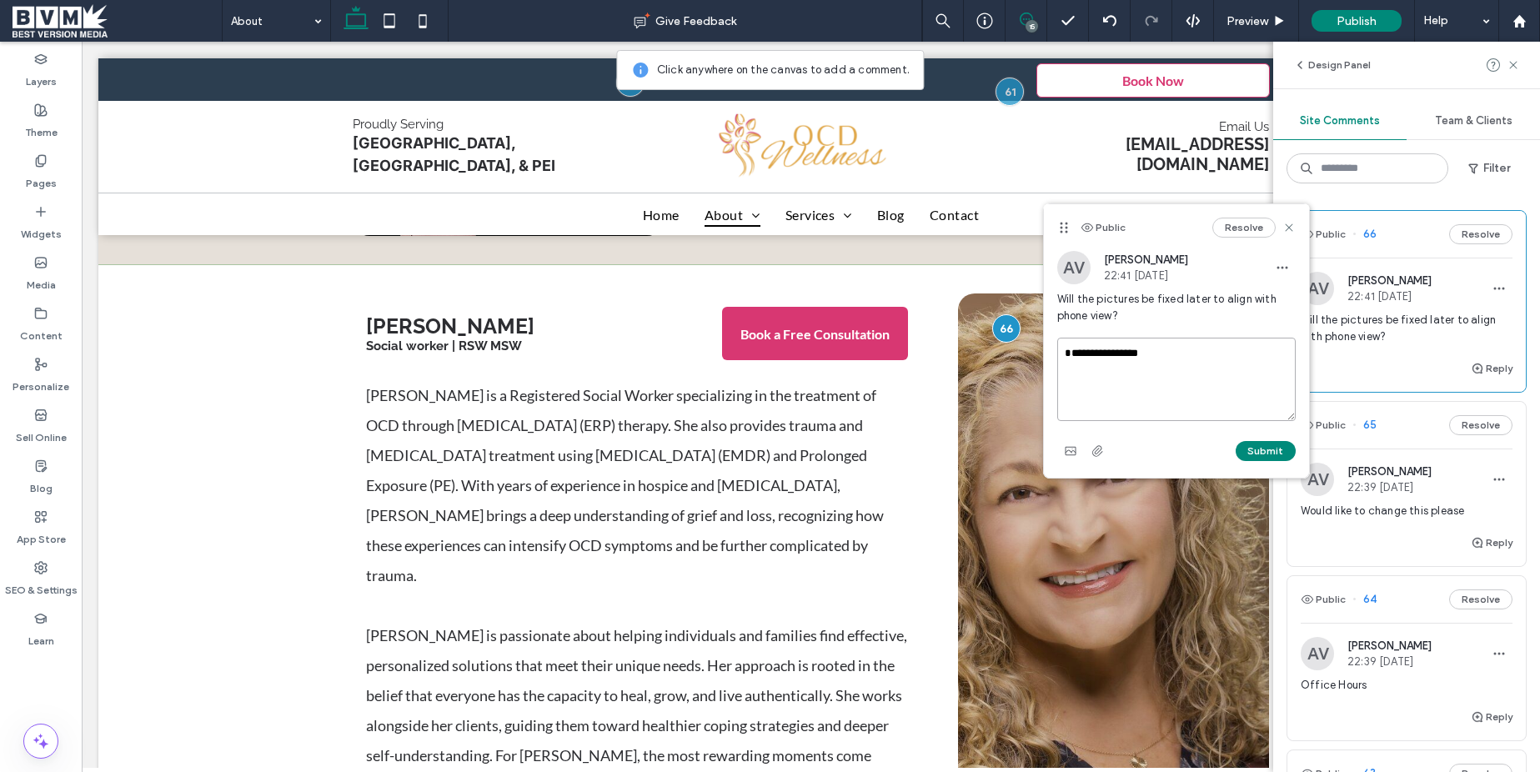
click at [1142, 375] on textarea "**********" at bounding box center [1176, 379] width 239 height 83
type textarea "**********"
click at [1269, 445] on button "Submit" at bounding box center [1266, 451] width 60 height 20
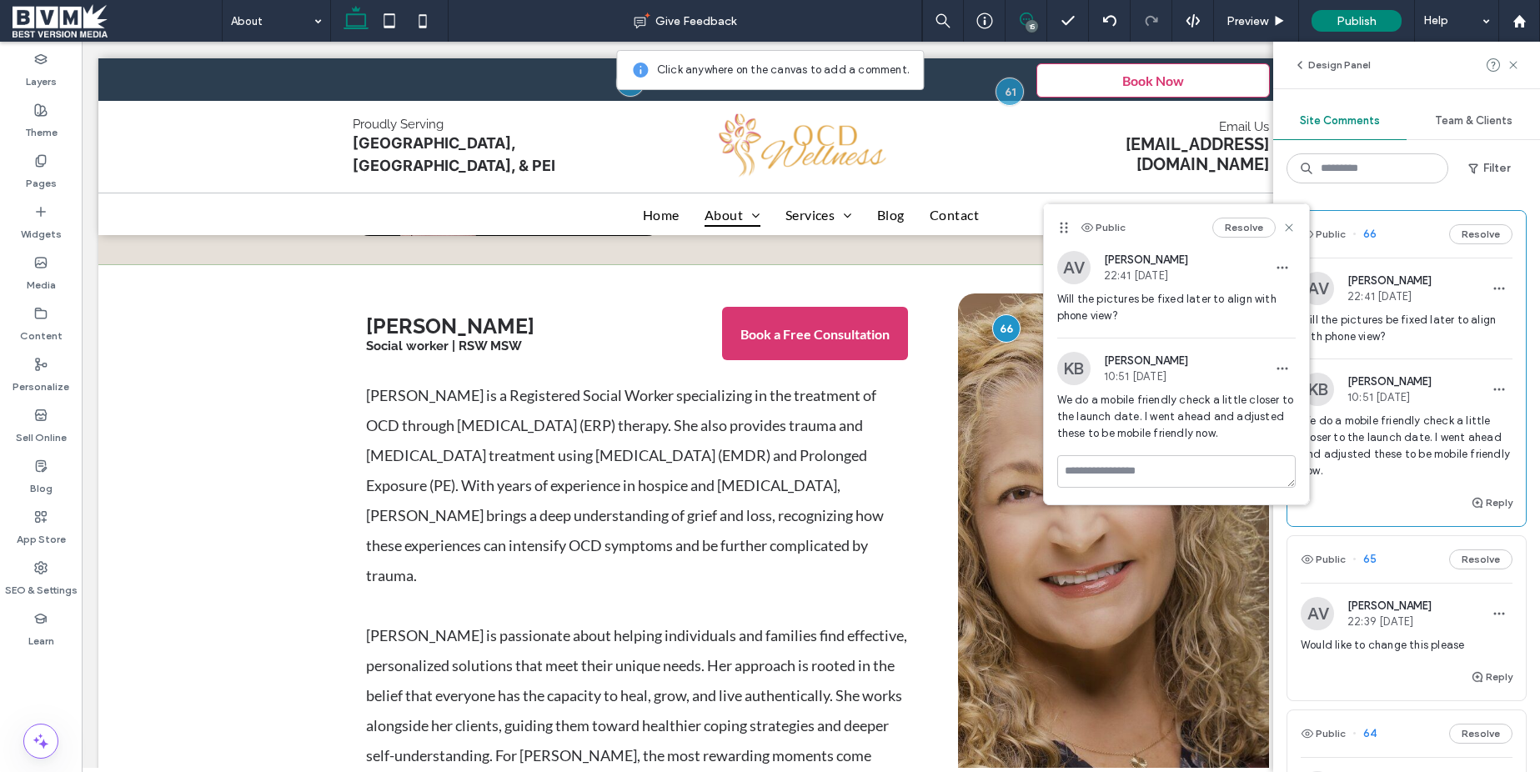
click at [1242, 230] on button "Resolve" at bounding box center [1244, 228] width 63 height 20
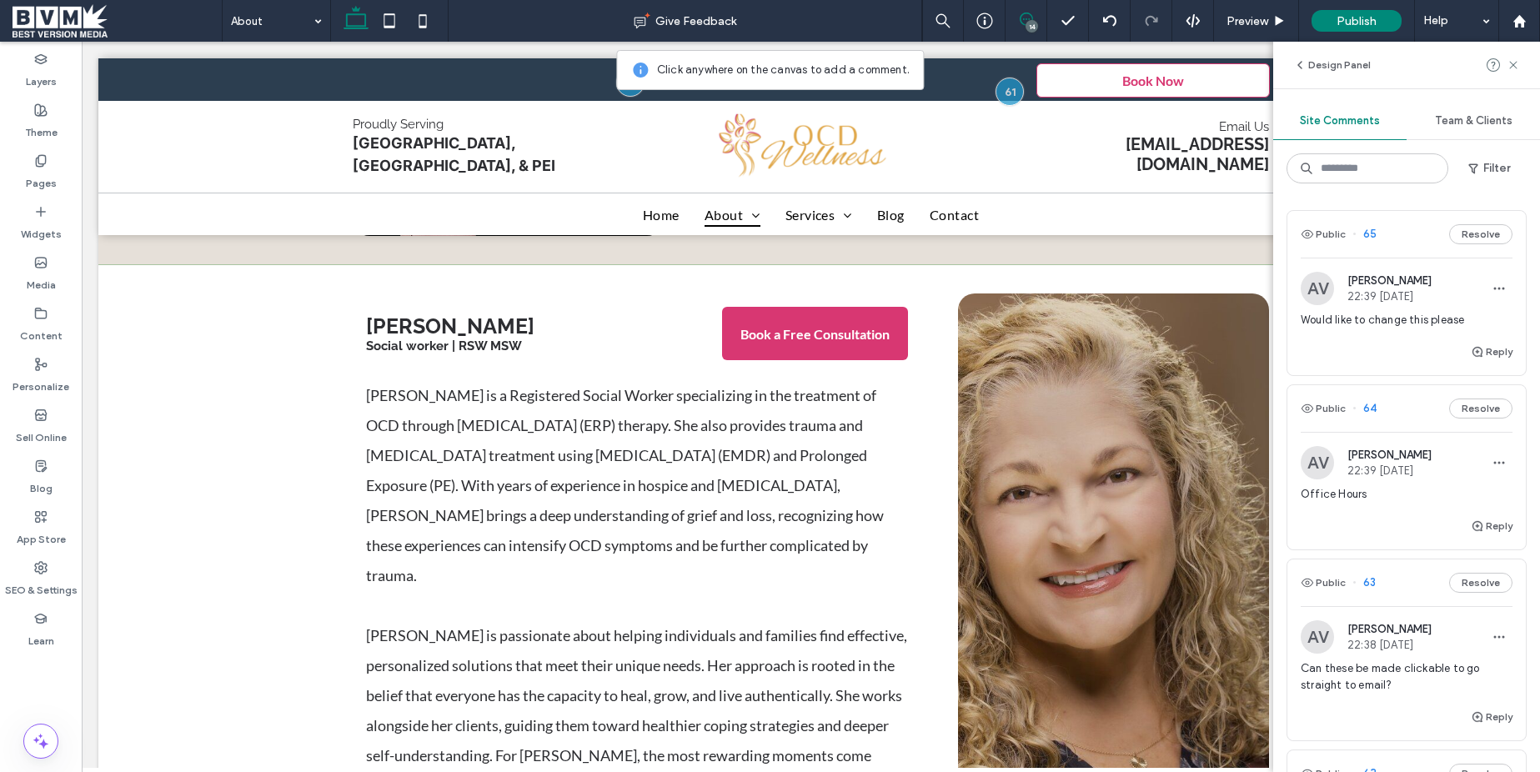
click at [1428, 303] on div "AV April Vass 22:39 Sep 4 2025" at bounding box center [1366, 288] width 131 height 33
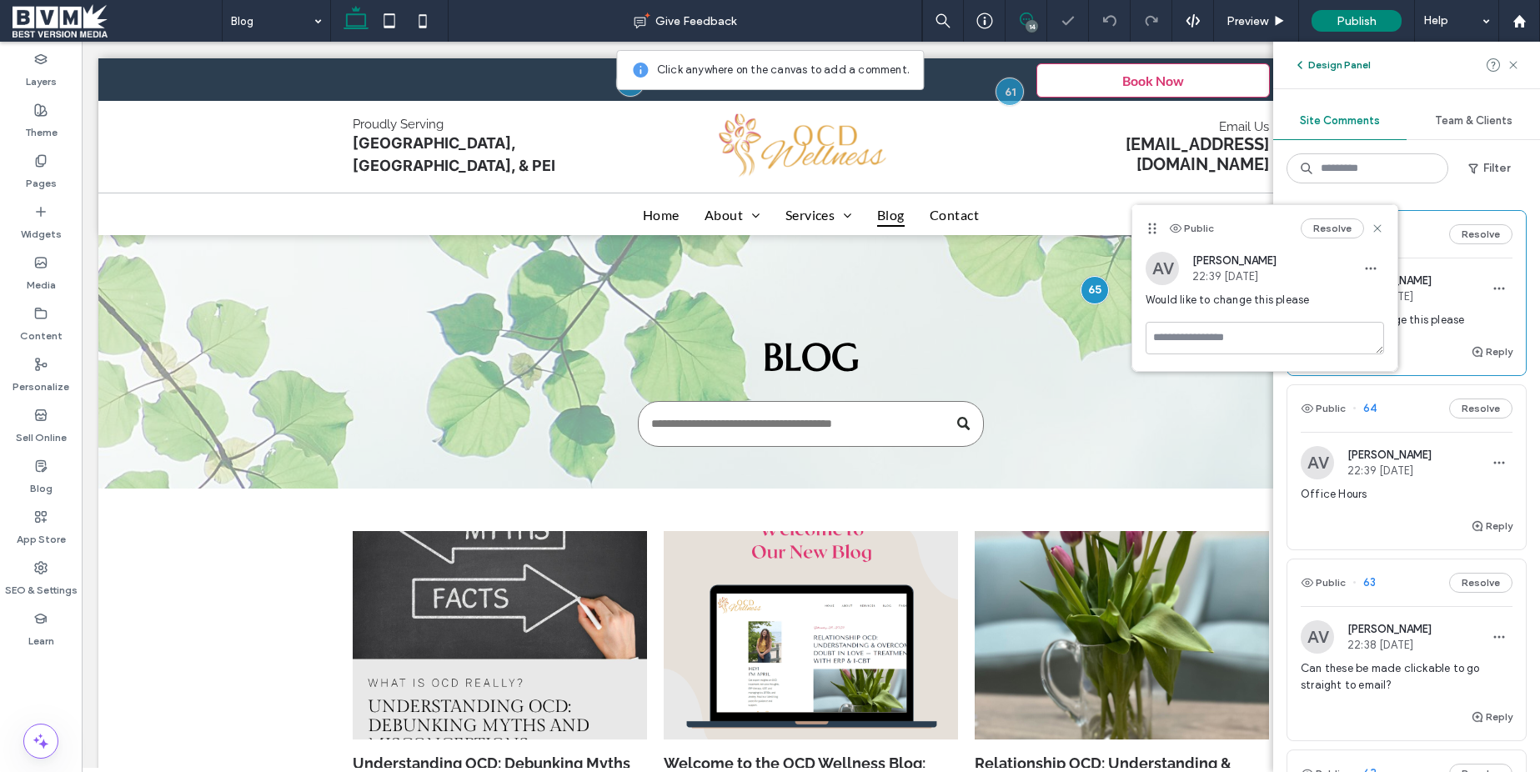
drag, startPoint x: 1376, startPoint y: 228, endPoint x: 1326, endPoint y: 72, distance: 163.8
click at [1376, 227] on use at bounding box center [1378, 229] width 8 height 8
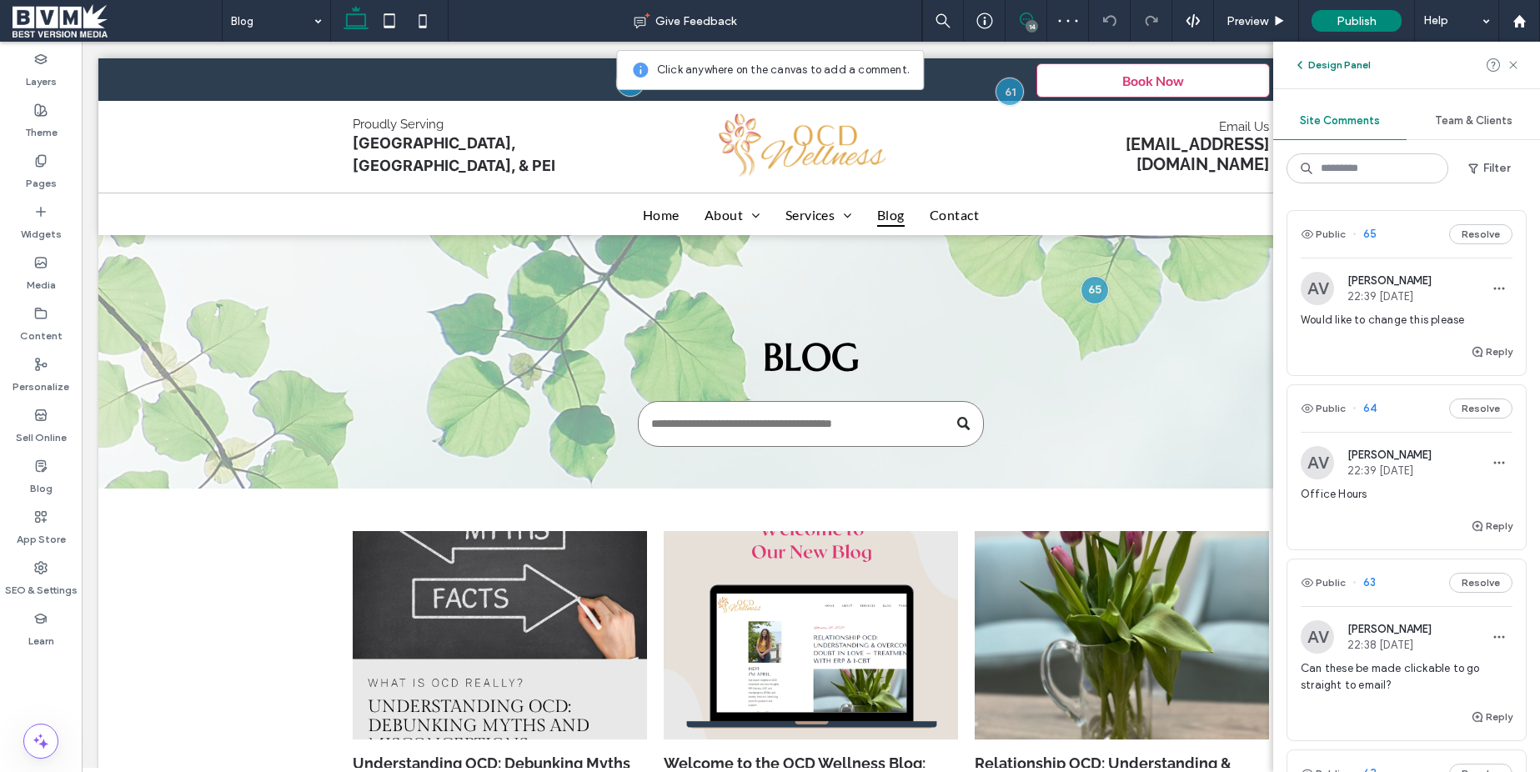
click at [1317, 69] on button "Design Panel" at bounding box center [1332, 65] width 78 height 20
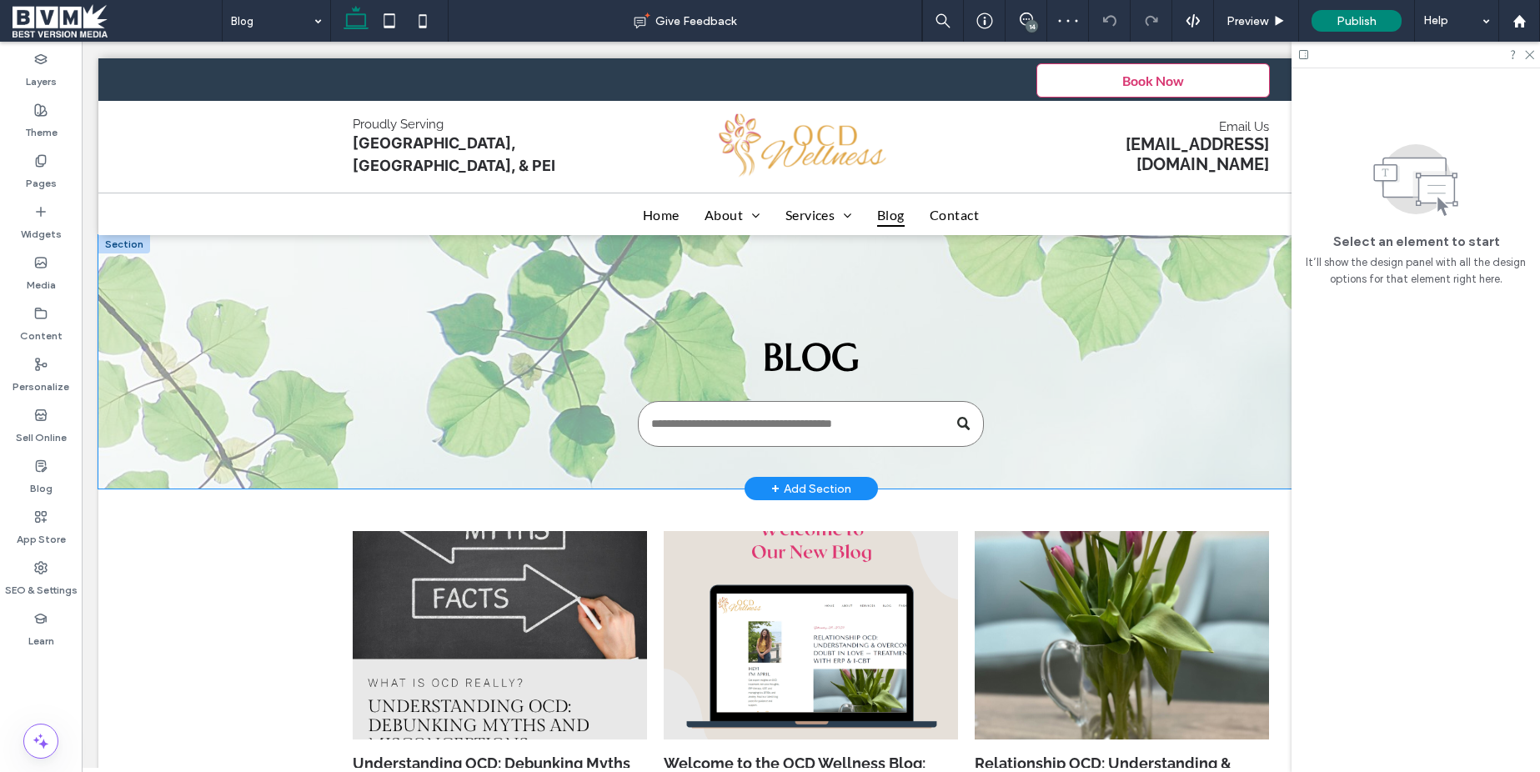
click at [377, 274] on div "Blog" at bounding box center [811, 362] width 1001 height 254
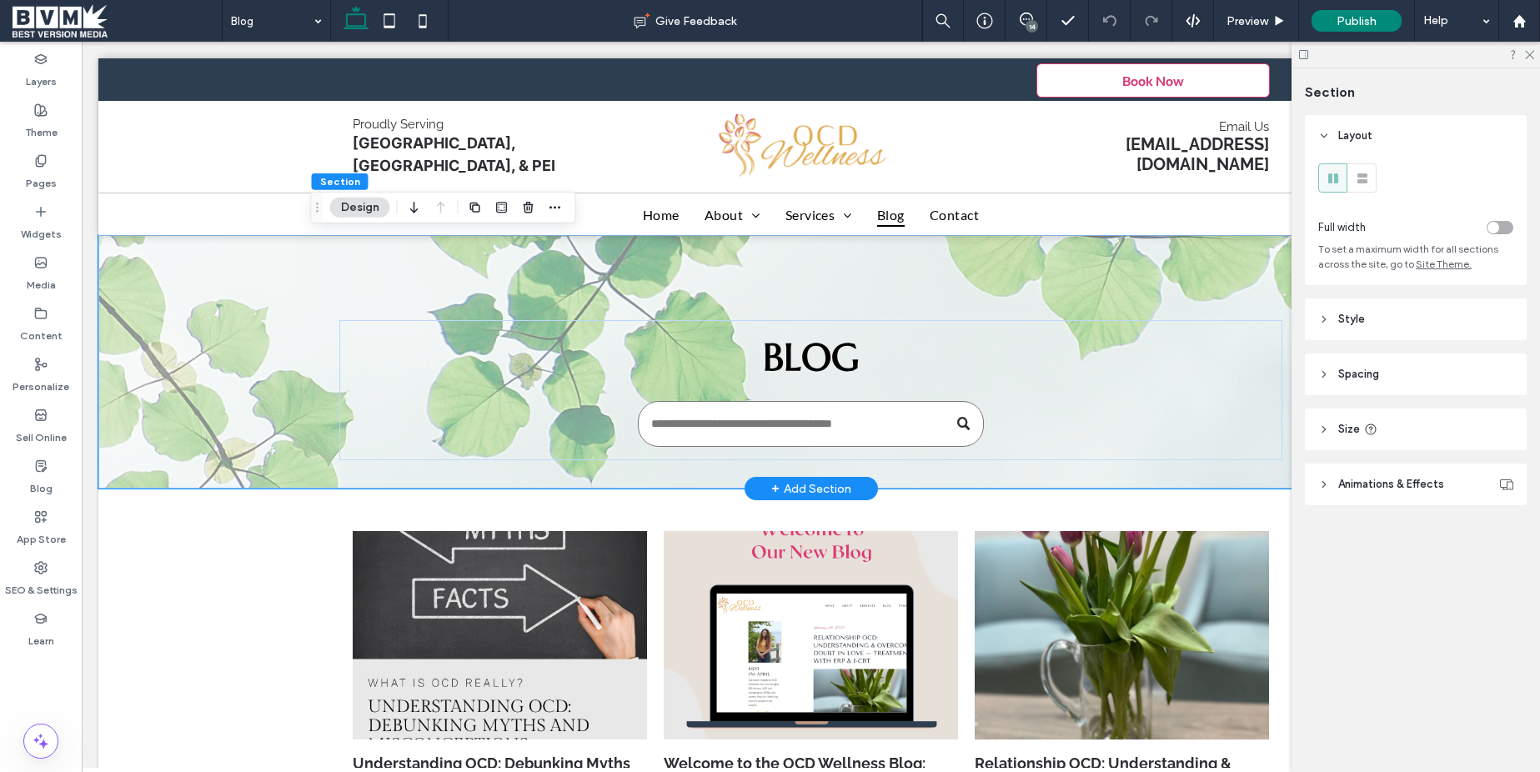
click at [199, 304] on div "Blog" at bounding box center [810, 362] width 1425 height 254
click at [176, 266] on div "Blog" at bounding box center [810, 362] width 1425 height 254
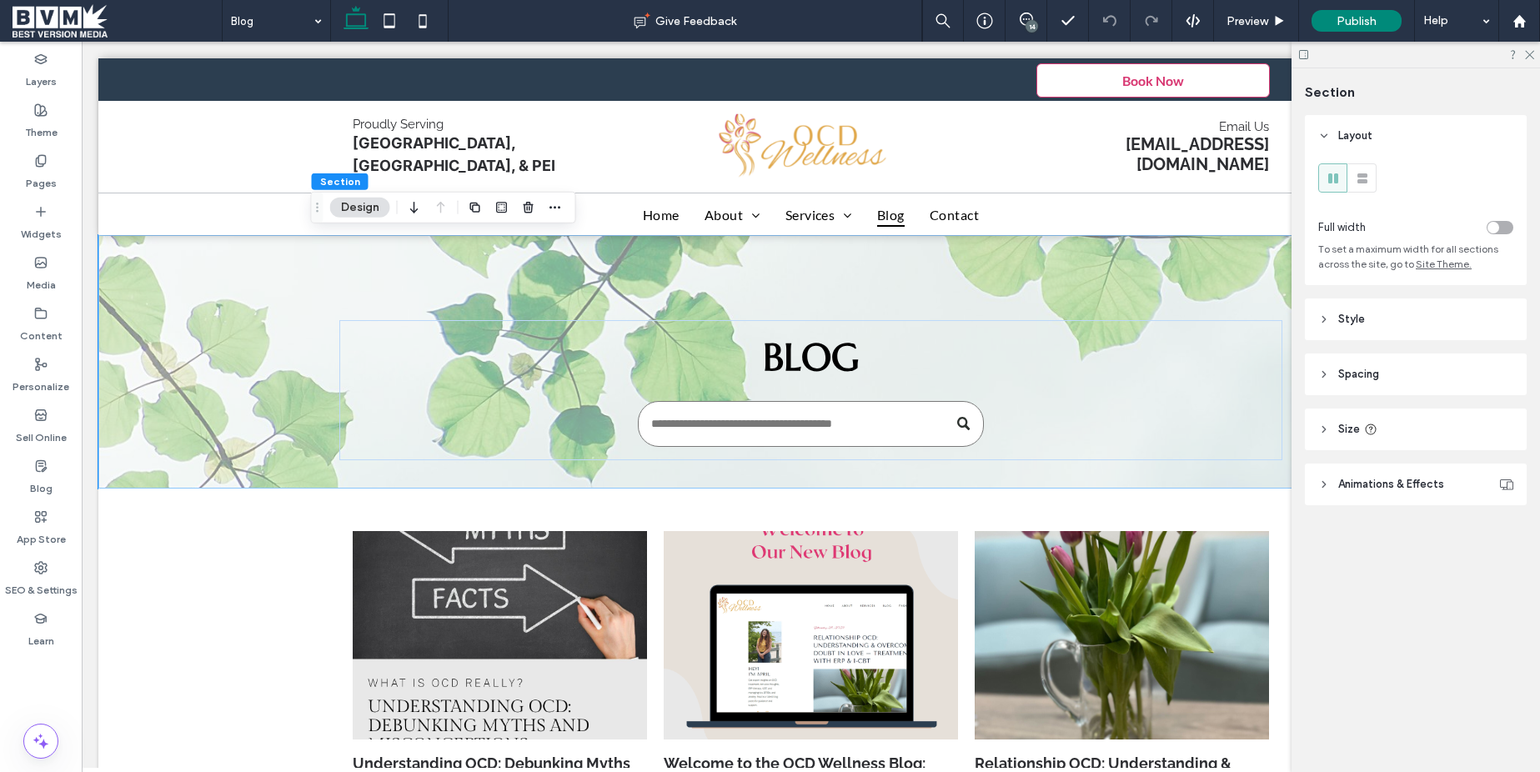
click at [1313, 326] on header "Style" at bounding box center [1416, 320] width 222 height 42
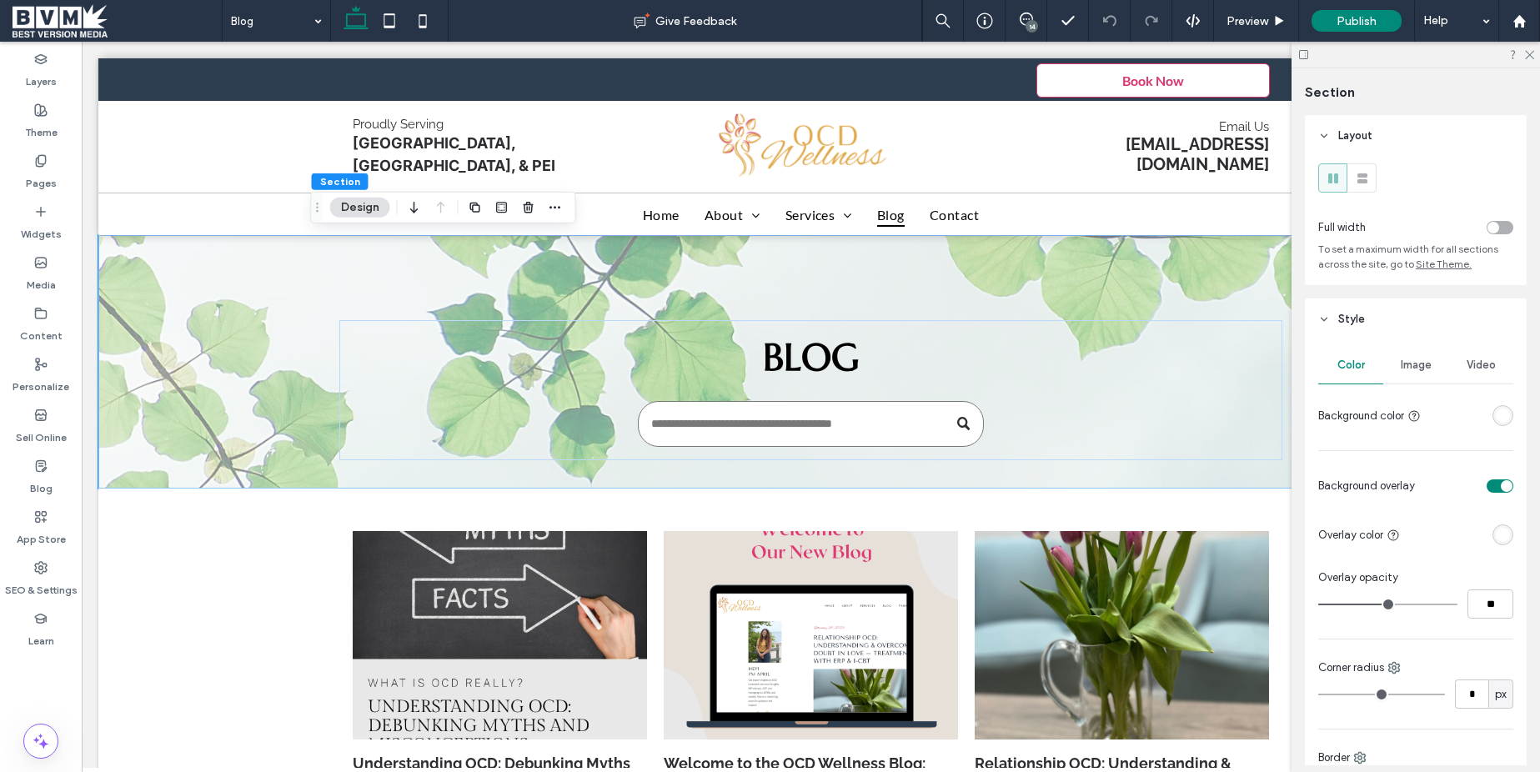
click at [1417, 375] on div "Image" at bounding box center [1416, 365] width 65 height 37
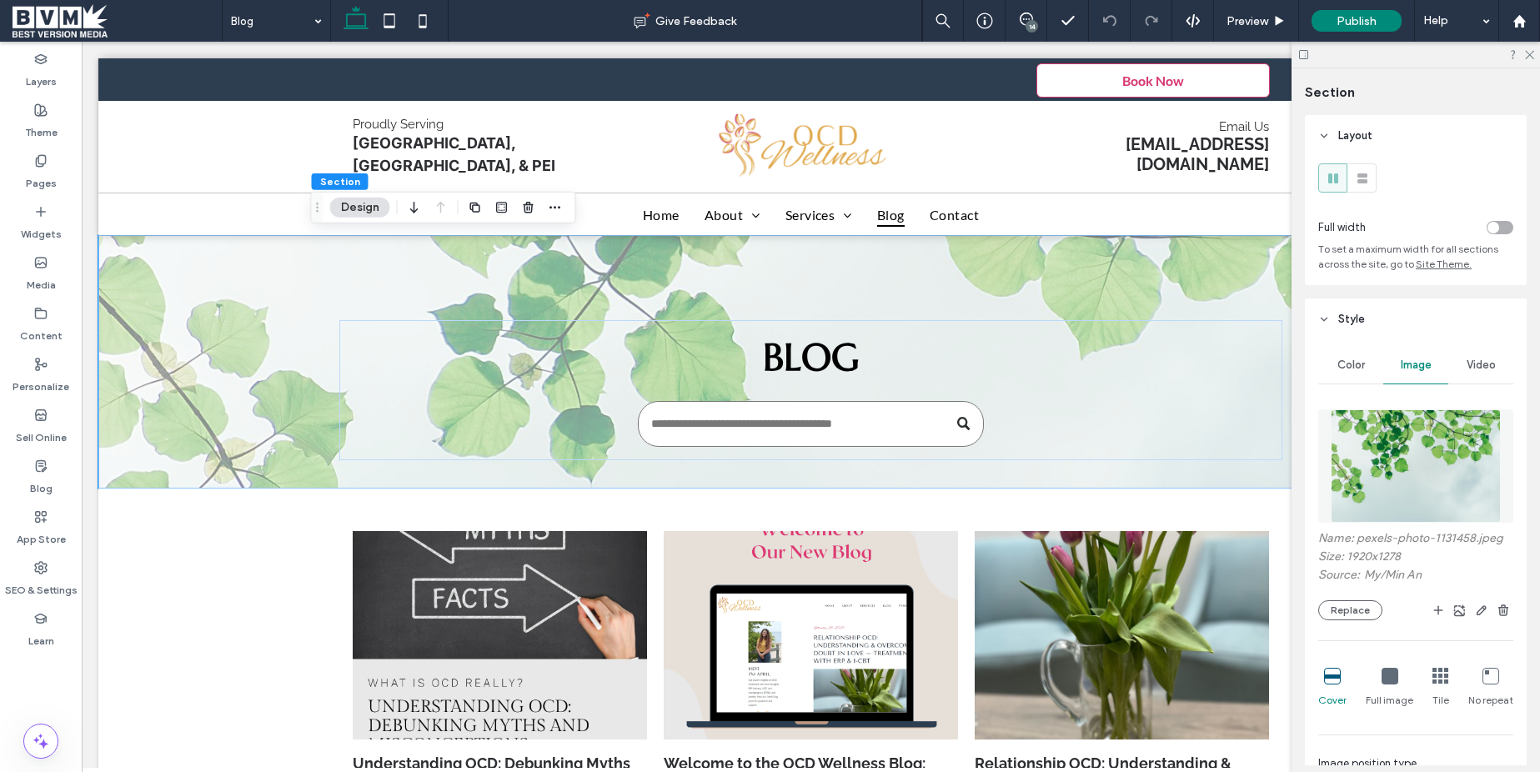
scroll to position [123, 0]
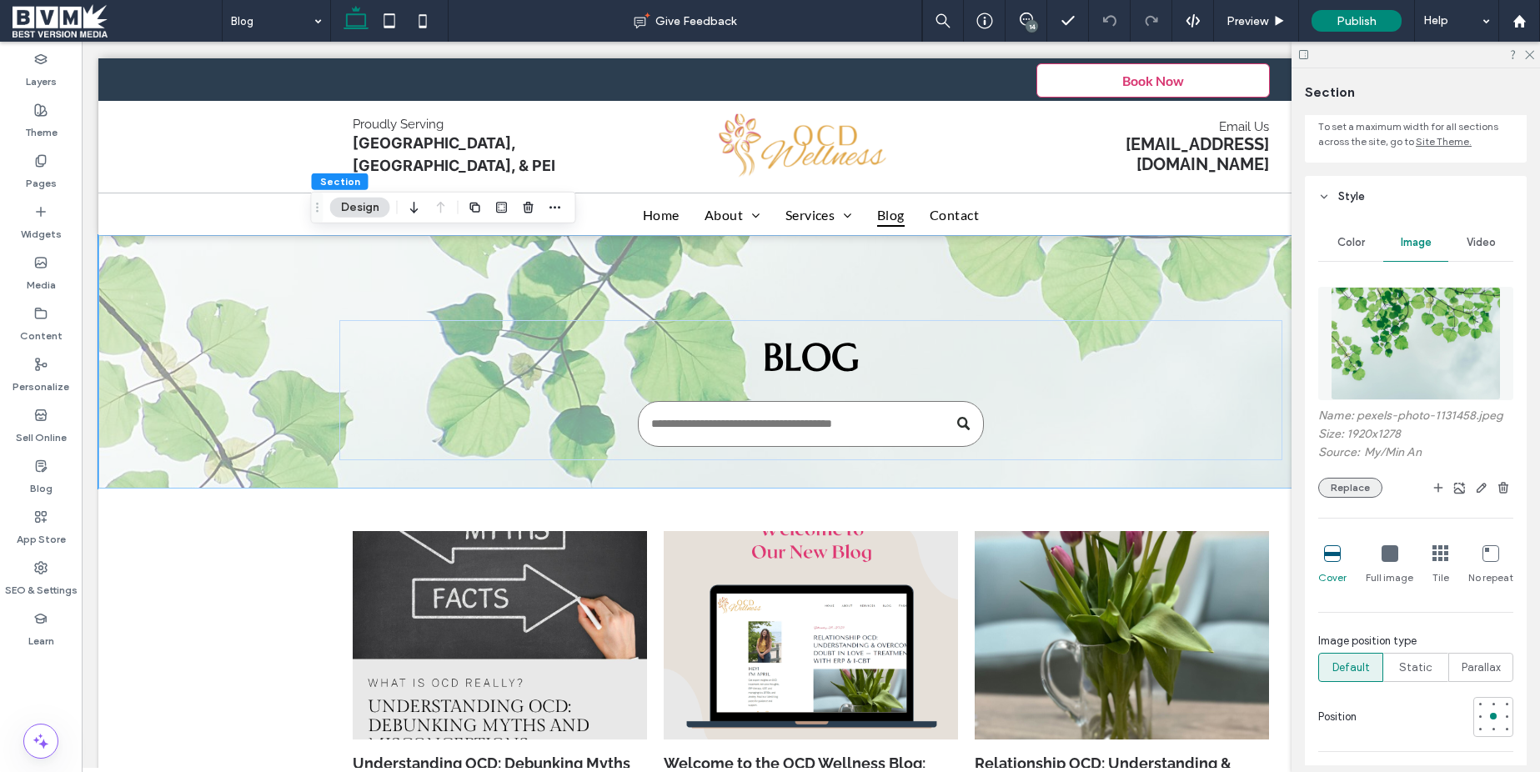
click at [1364, 490] on button "Replace" at bounding box center [1350, 488] width 64 height 20
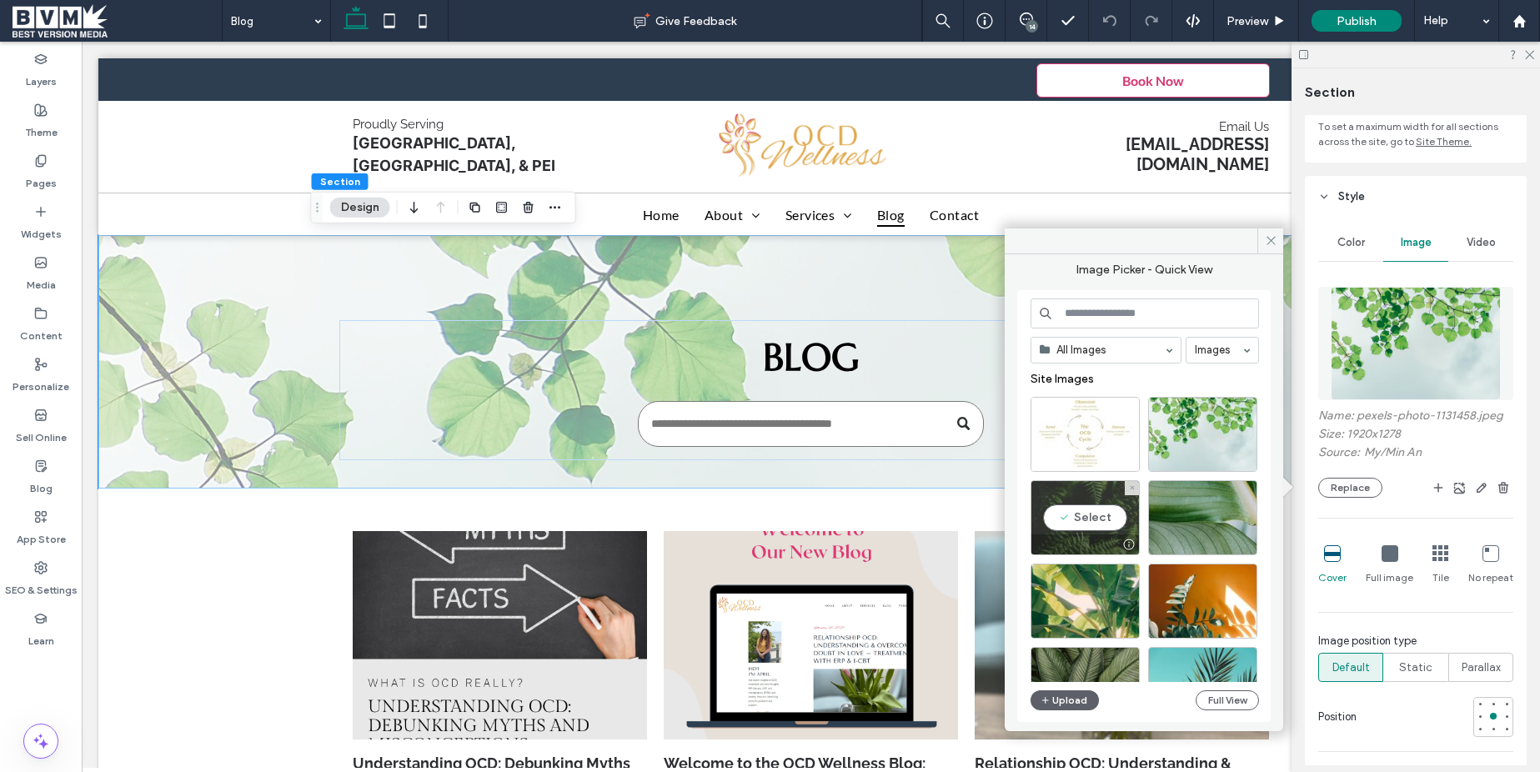
click at [1079, 519] on div "Select" at bounding box center [1085, 517] width 109 height 75
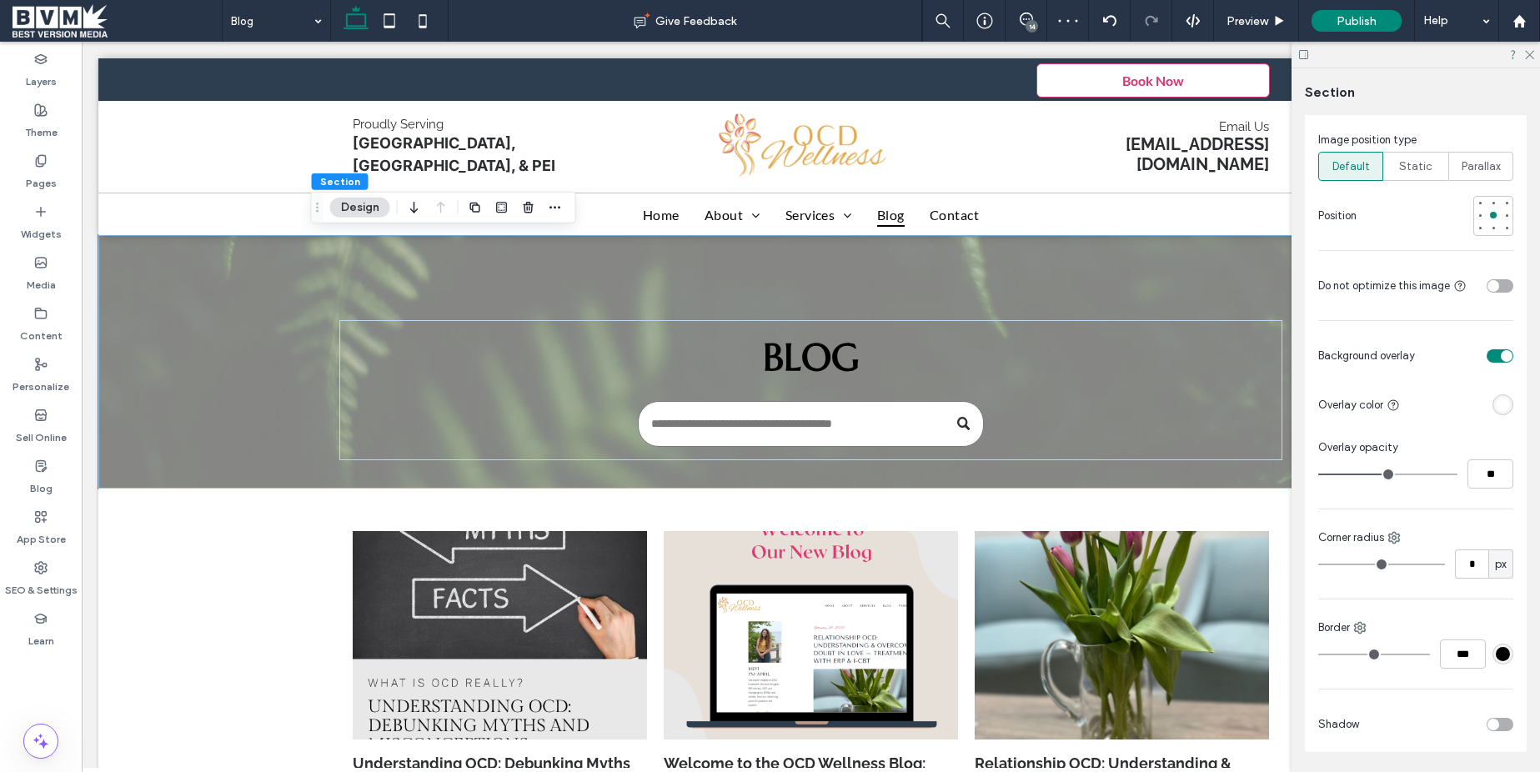
scroll to position [632, 0]
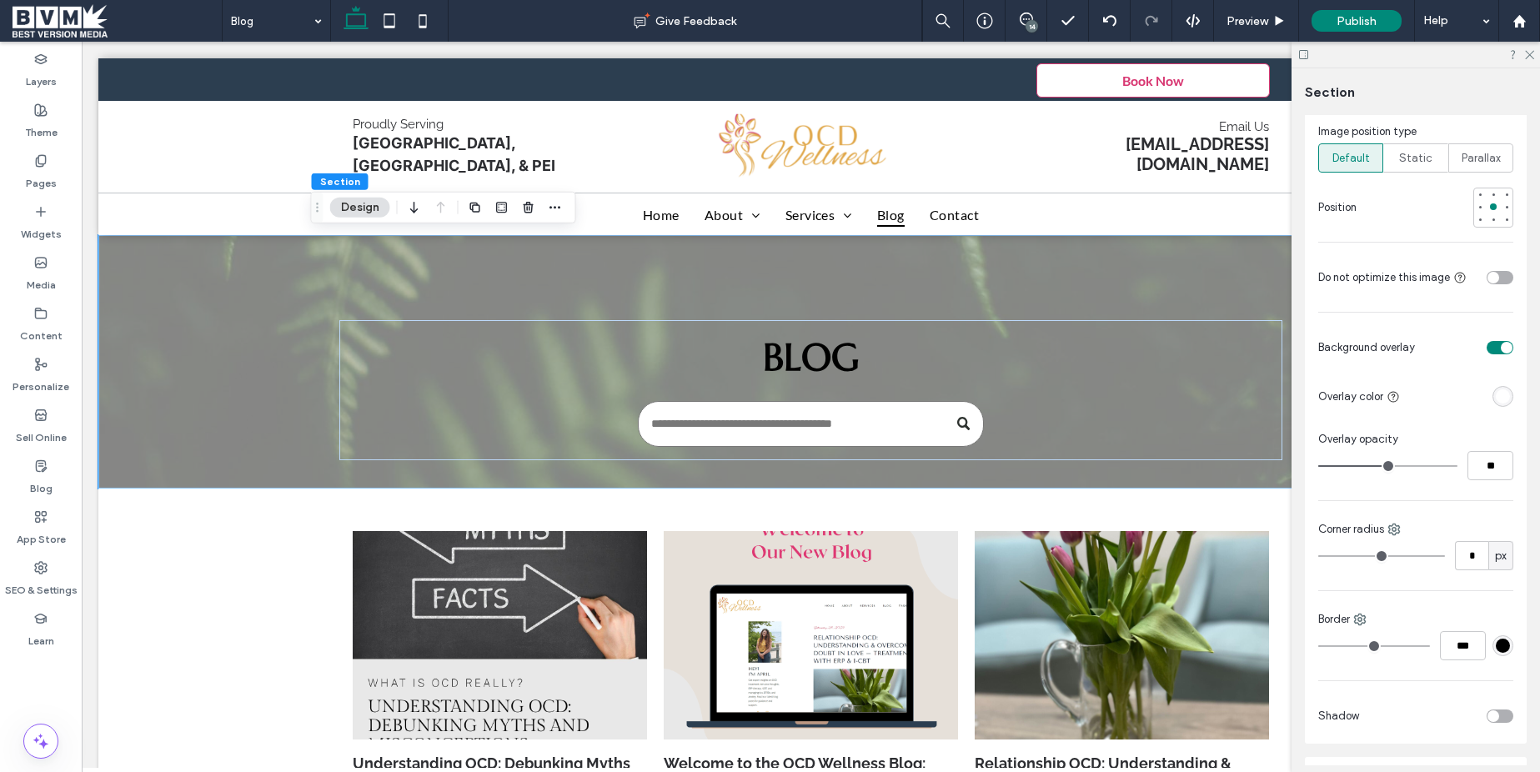
click at [1509, 355] on div at bounding box center [1468, 347] width 92 height 29
click at [1505, 354] on div at bounding box center [1468, 347] width 92 height 29
click at [1505, 349] on div "toggle" at bounding box center [1507, 348] width 12 height 12
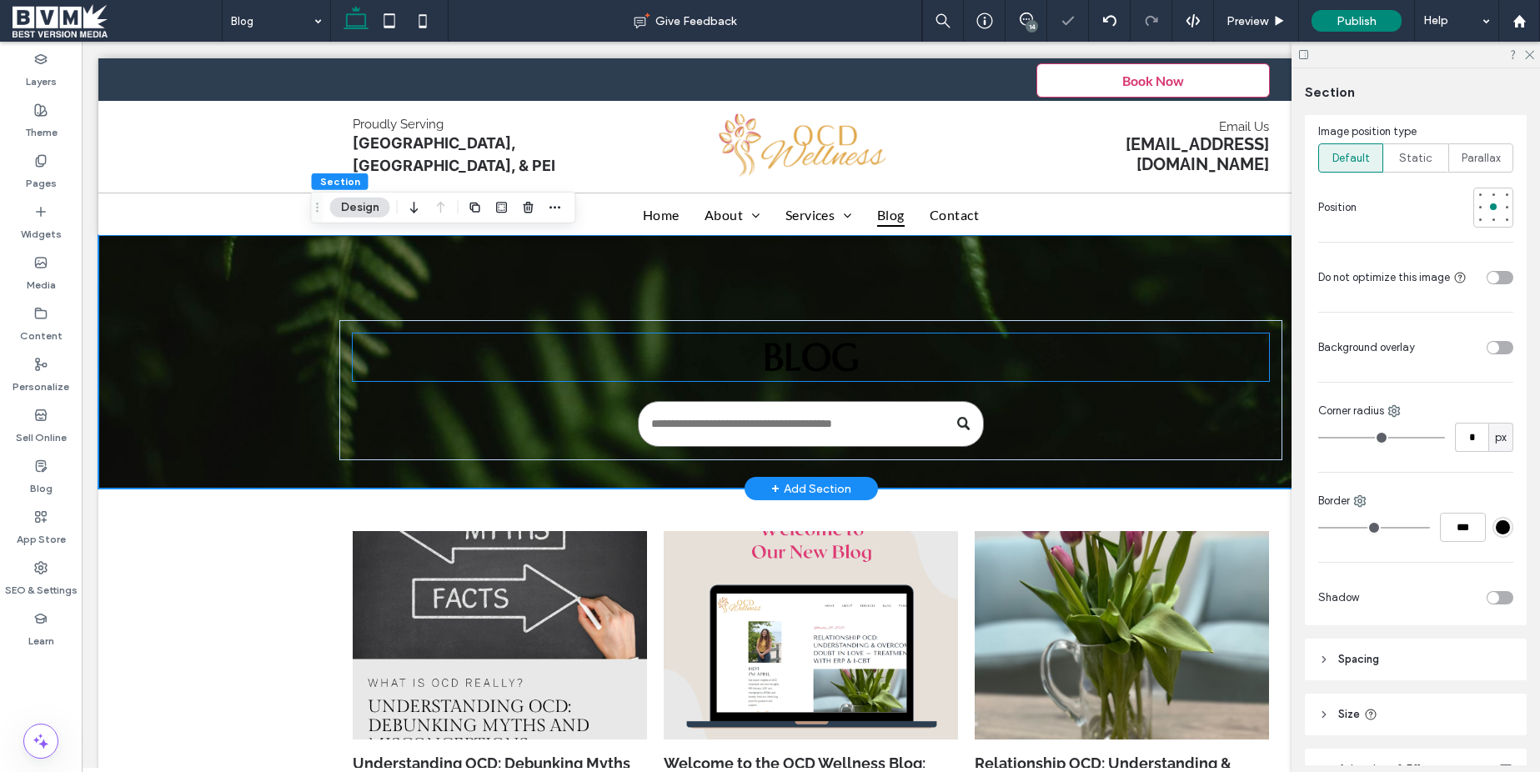
click at [882, 354] on h1 "Blog" at bounding box center [811, 358] width 917 height 48
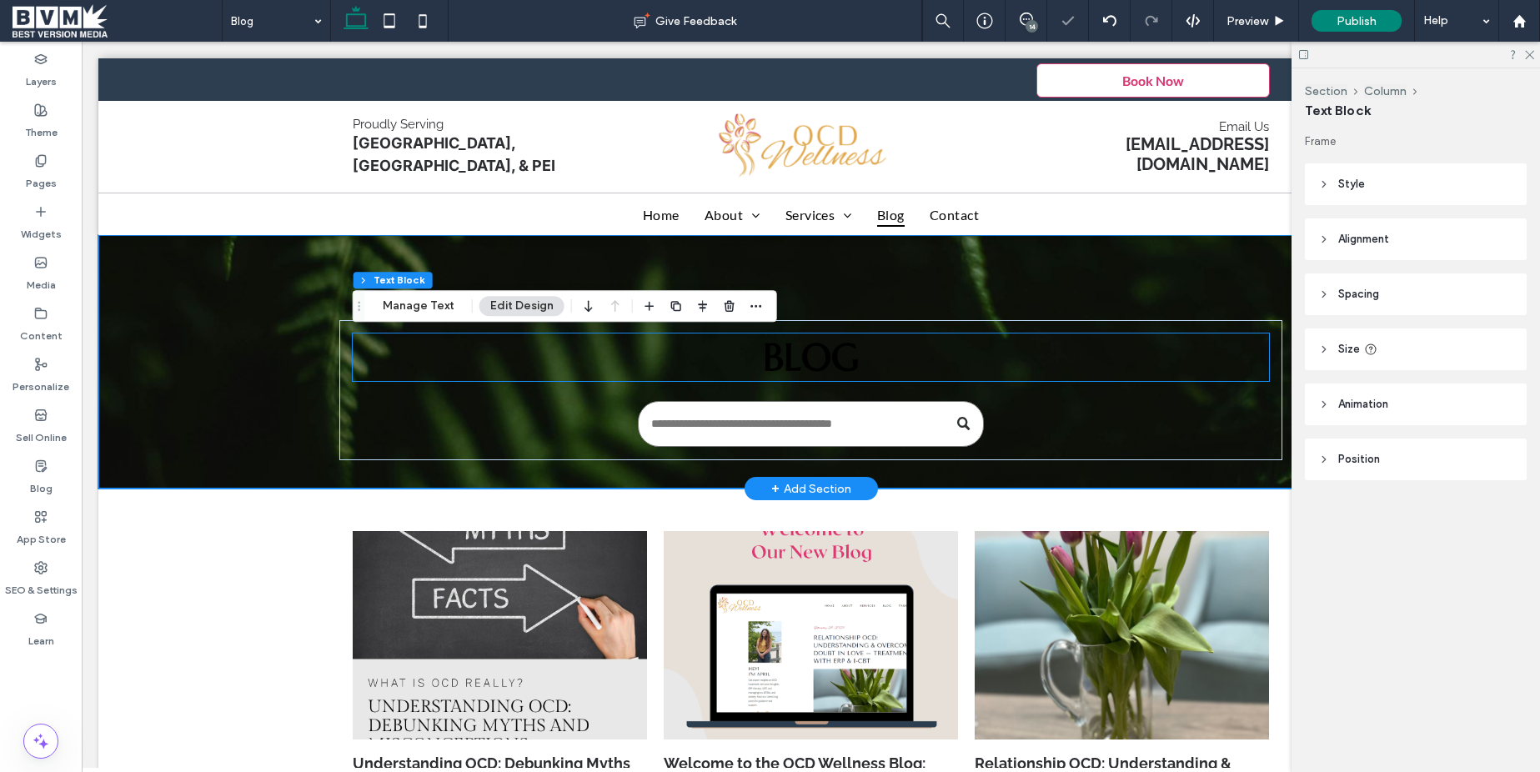
click at [882, 354] on h1 "Blog" at bounding box center [811, 358] width 917 height 48
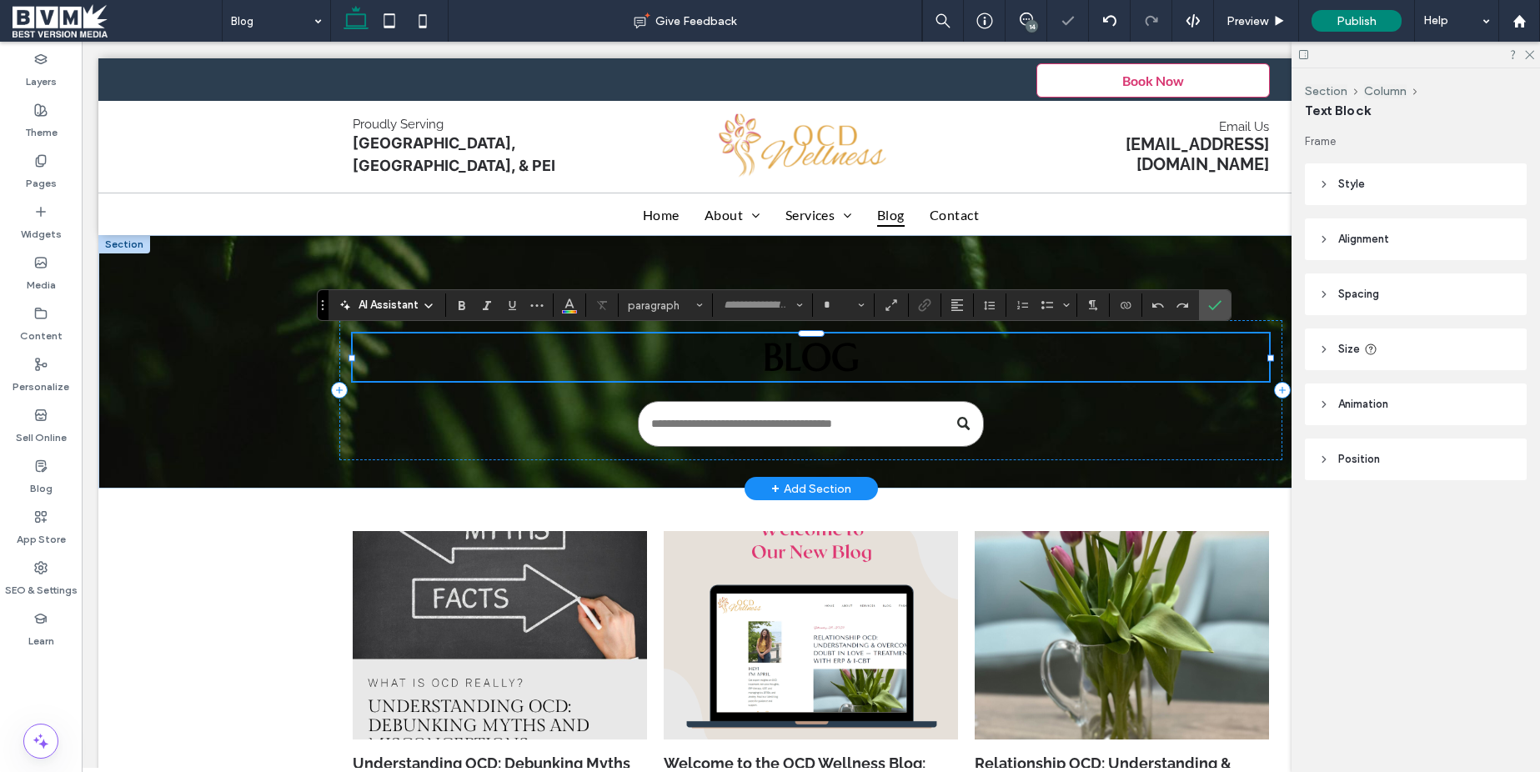
type input "*********"
type input "**"
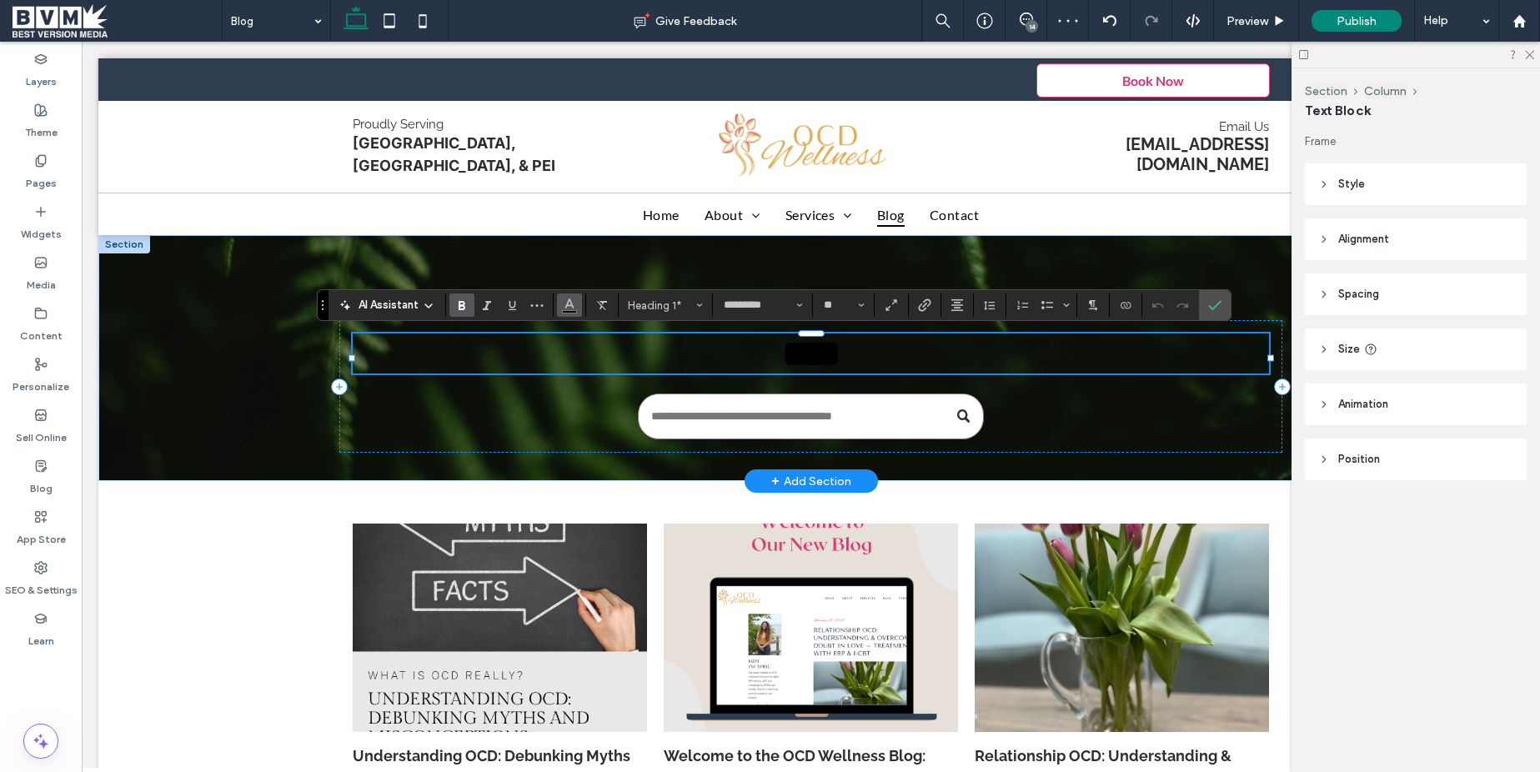
click at [569, 305] on use "Color" at bounding box center [569, 303] width 9 height 9
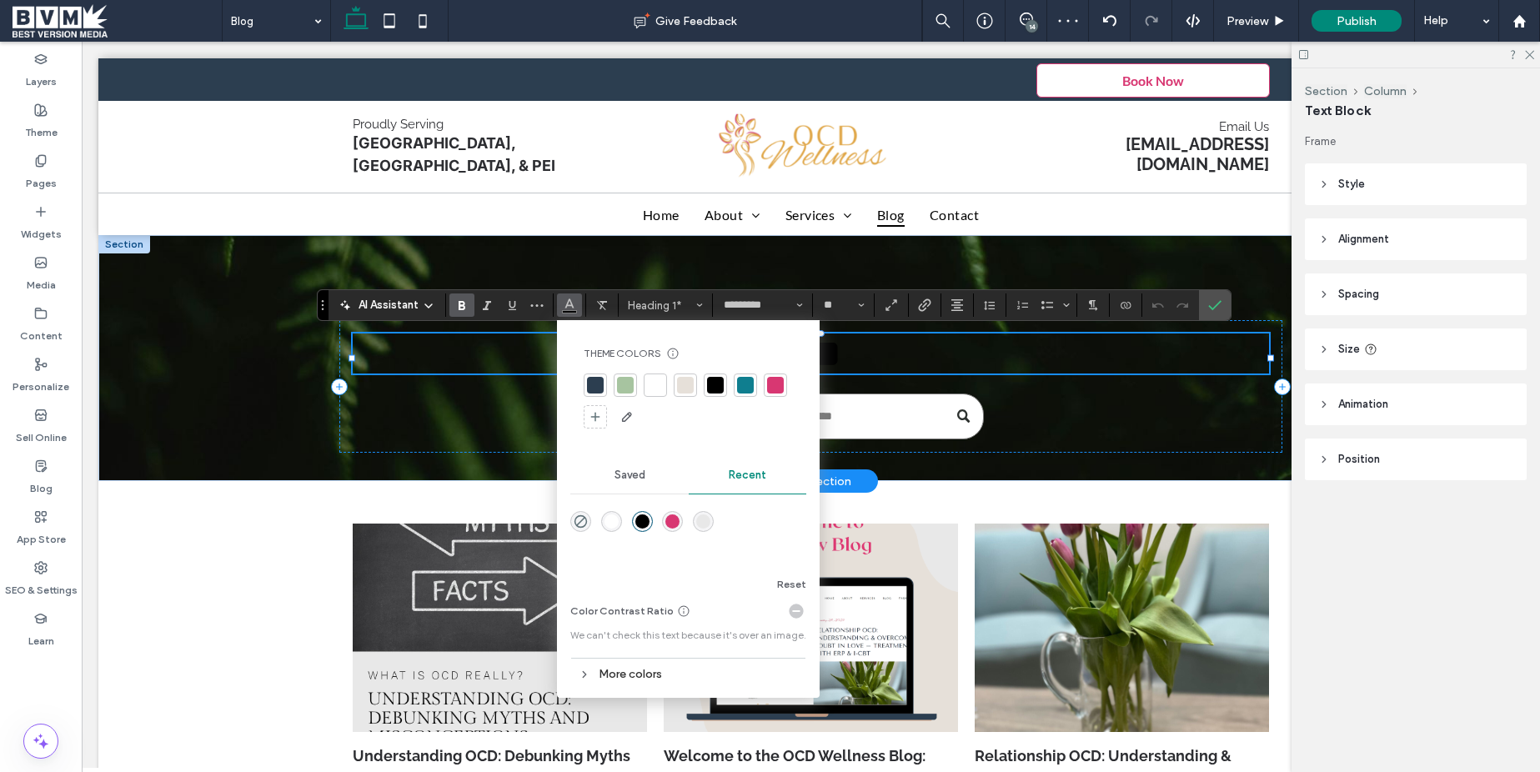
click at [659, 379] on div at bounding box center [655, 385] width 17 height 17
click at [142, 334] on div "****" at bounding box center [810, 358] width 1425 height 247
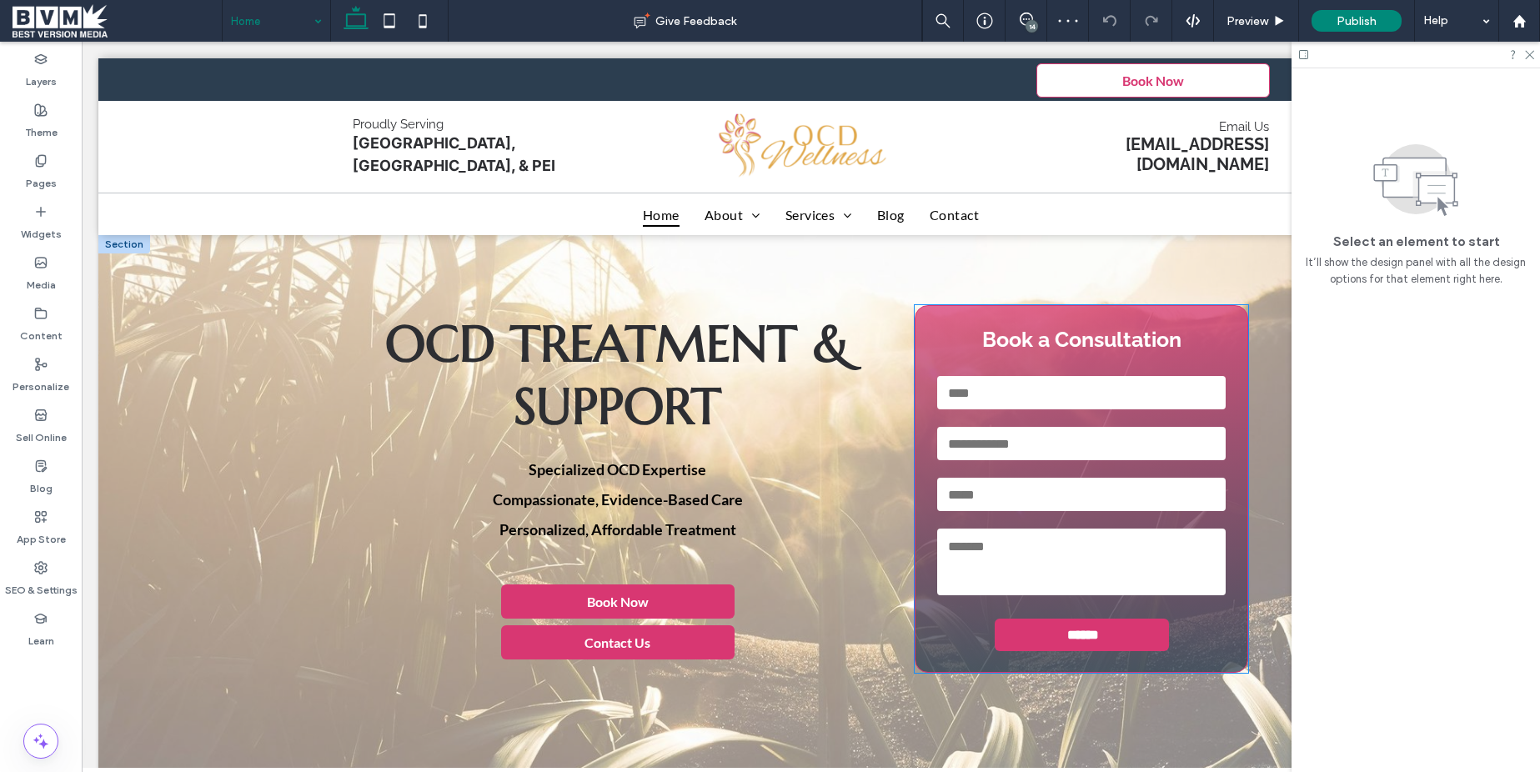
click at [1035, 323] on div "Book a Consultation Name: Phone: Email: Message: ****** Thank you for contactin…" at bounding box center [1082, 489] width 334 height 368
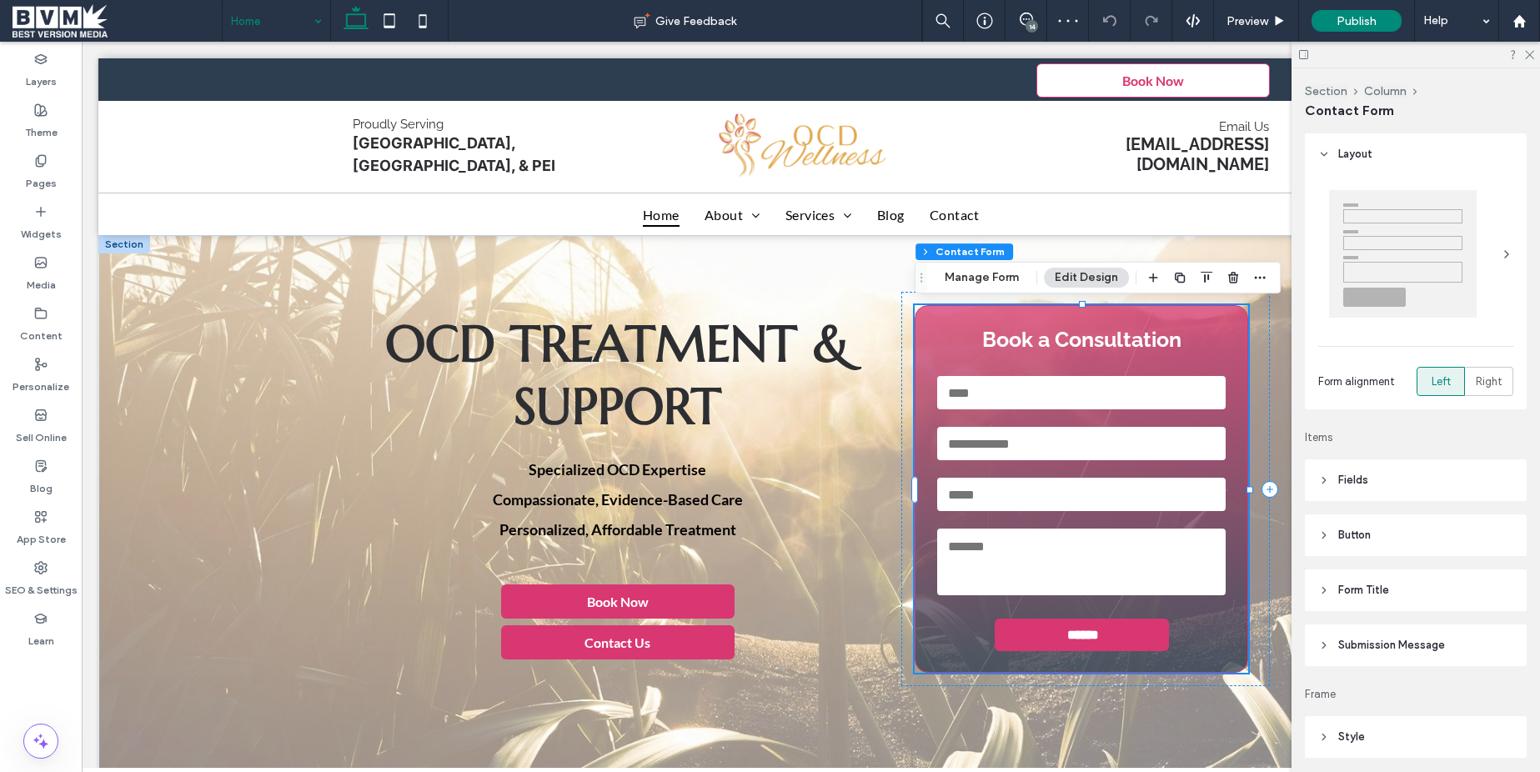
click at [1035, 323] on div "Book a Consultation Name: Phone: Email: Message: ****** Thank you for contactin…" at bounding box center [1082, 489] width 334 height 368
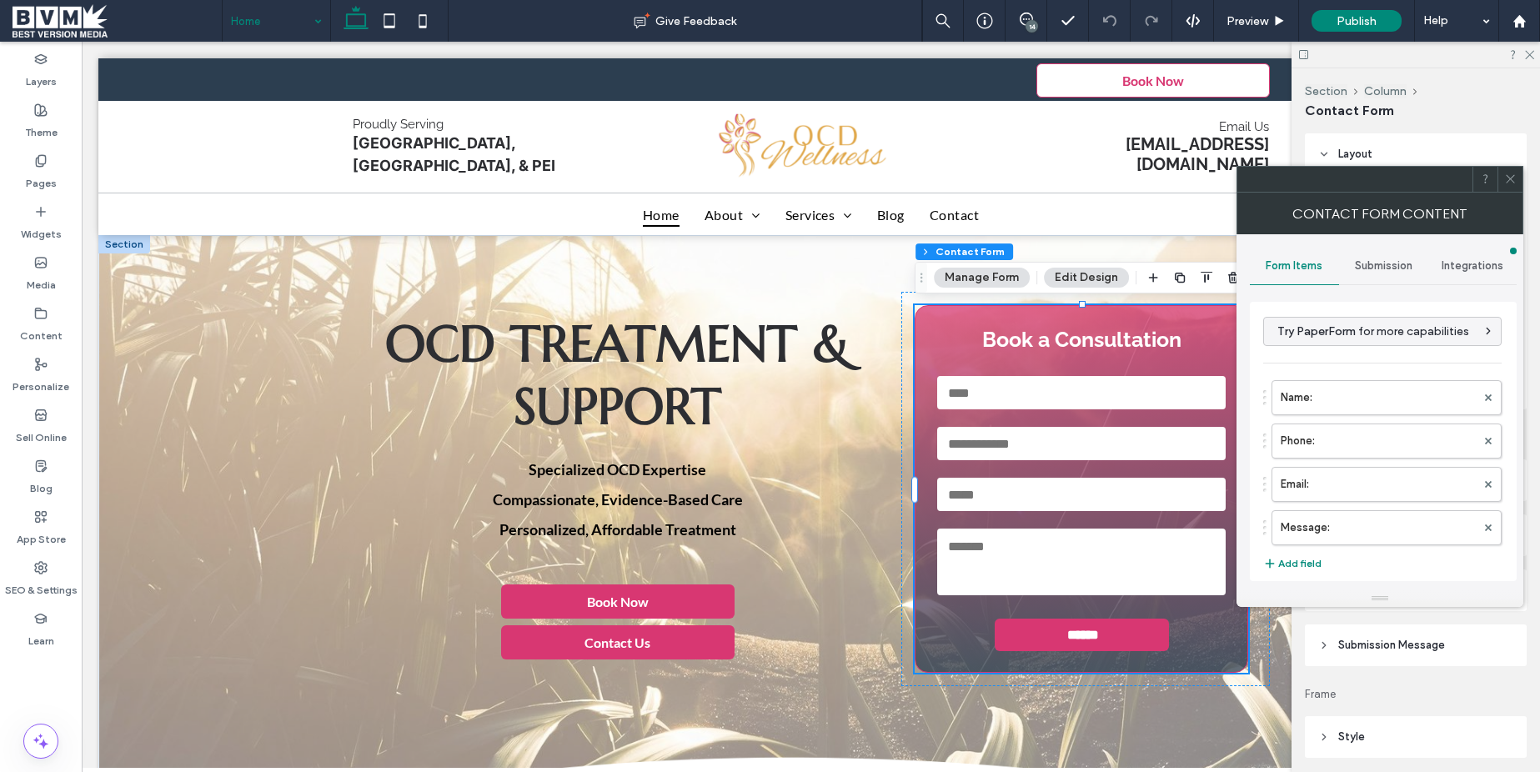
drag, startPoint x: 1517, startPoint y: 186, endPoint x: 1498, endPoint y: 188, distance: 19.3
click at [1516, 186] on div at bounding box center [1510, 179] width 25 height 25
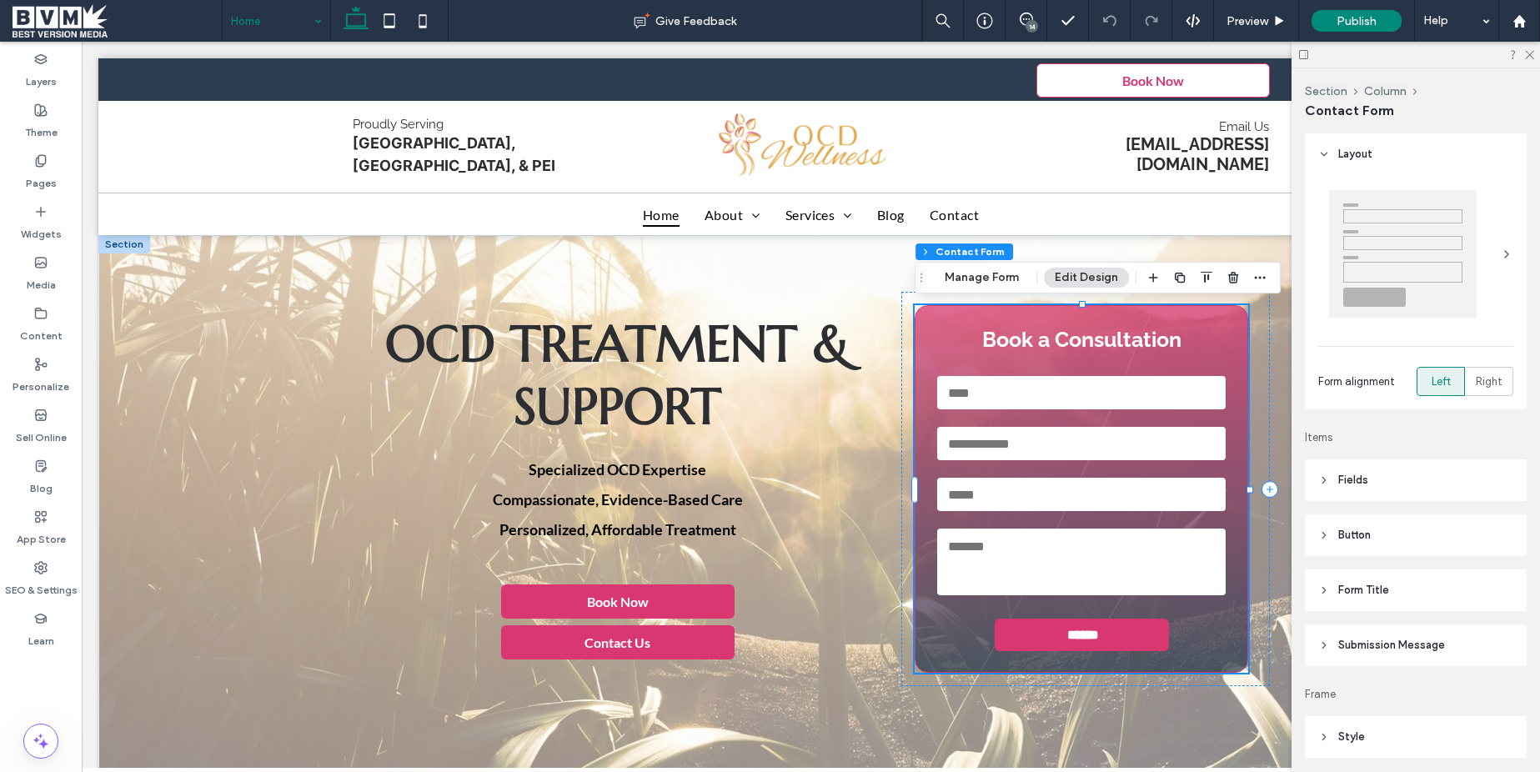
click at [1030, 306] on div "Book a Consultation Name: Phone: Email: Message: ****** Thank you for contactin…" at bounding box center [1082, 489] width 334 height 368
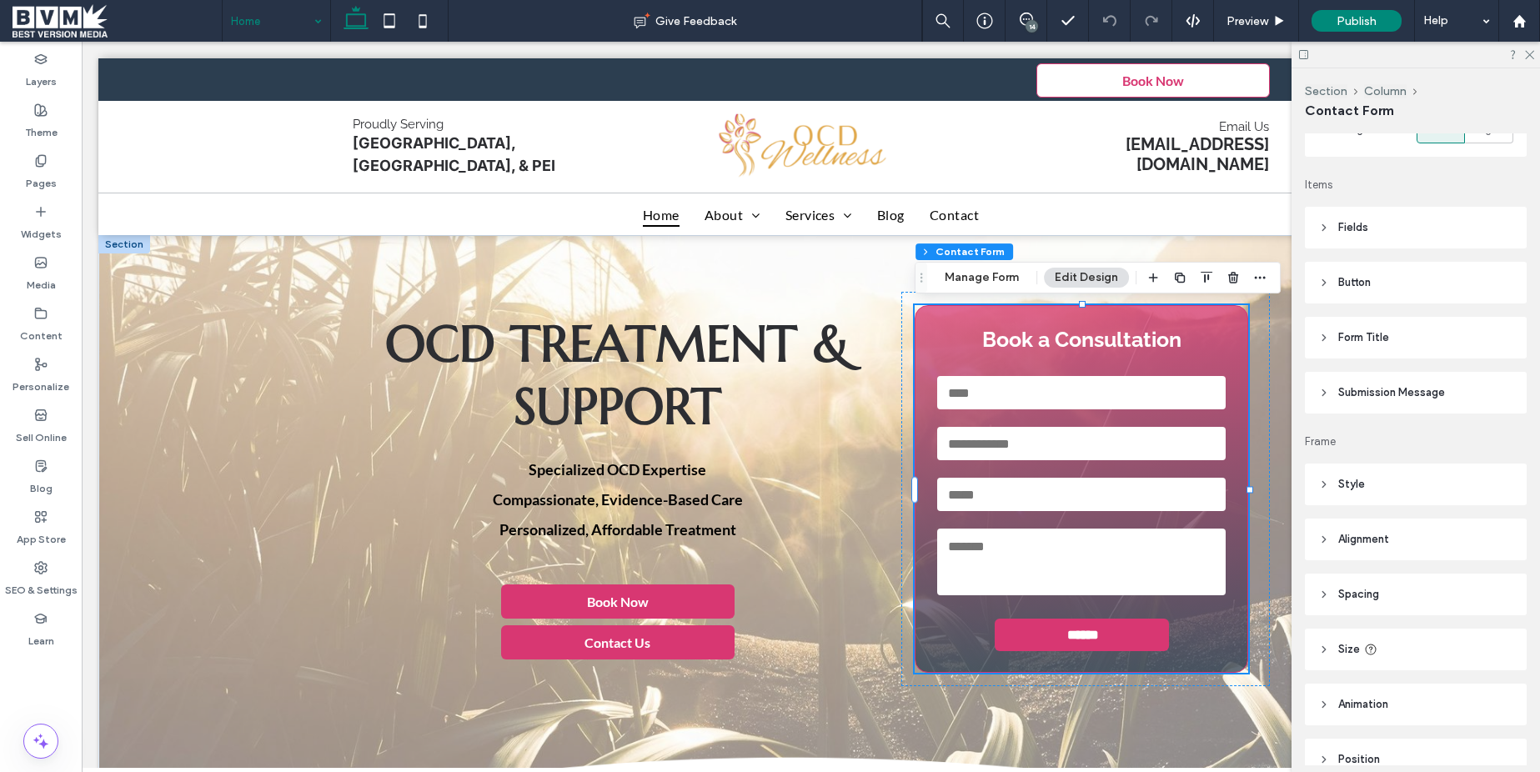
scroll to position [334, 0]
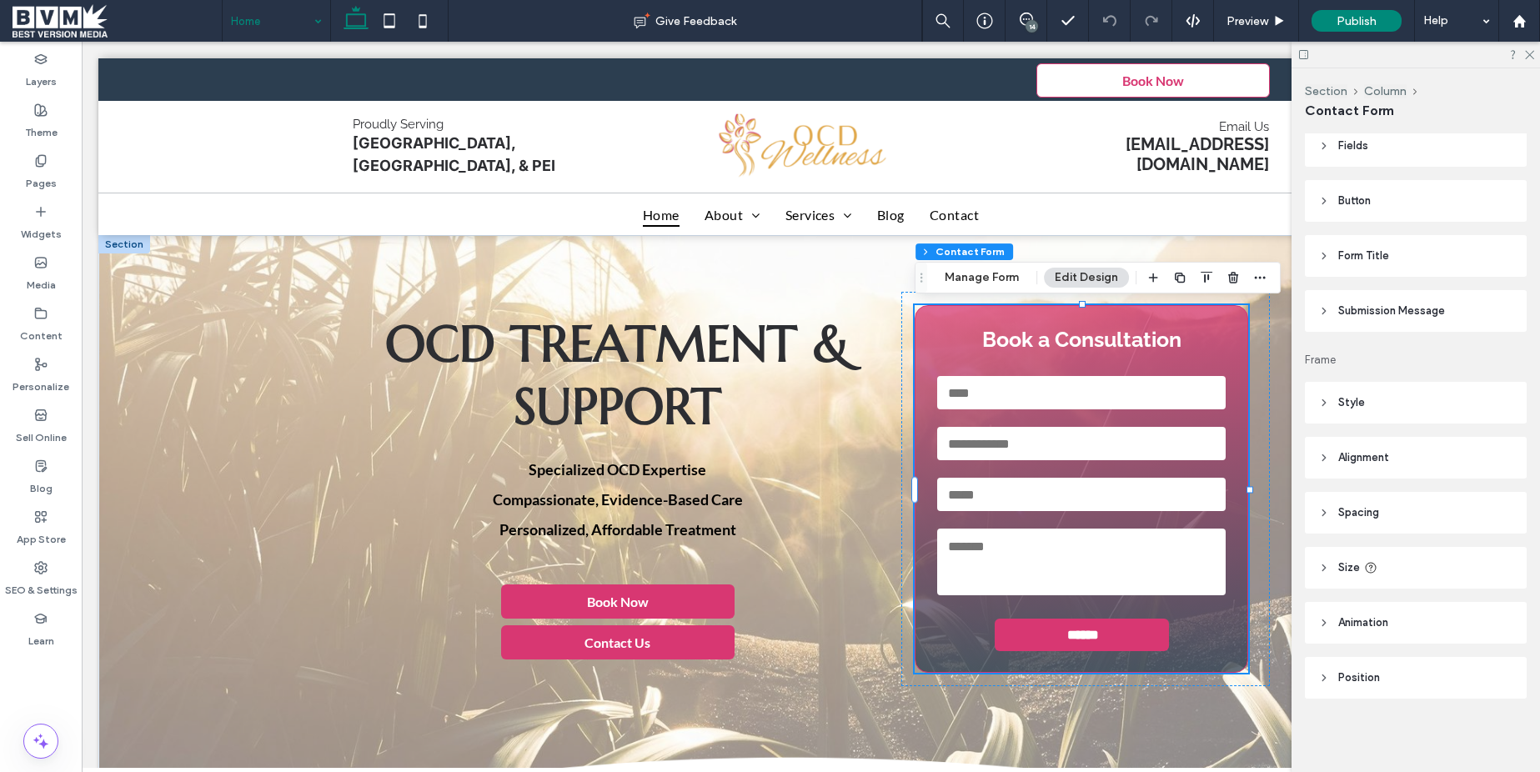
click at [1371, 402] on header "Style" at bounding box center [1416, 403] width 222 height 42
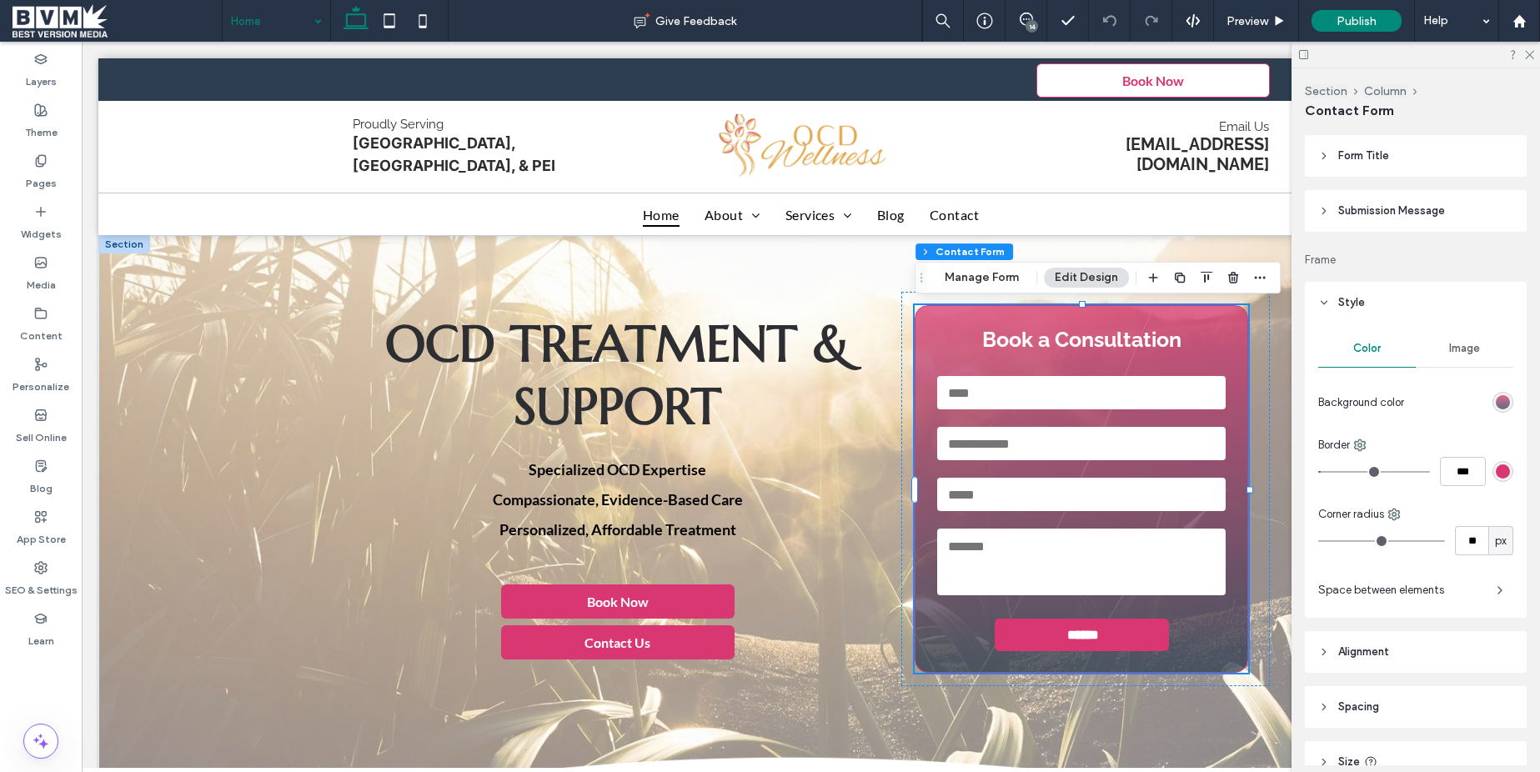
click at [1499, 406] on div "linear-gradient(rgba(216, 55, 114, 0.75) 0%, rgba(44, 62, 80, 0.75) 100%)" at bounding box center [1503, 402] width 21 height 21
click at [1500, 390] on div "linear-gradient(rgba(216, 55, 114, 0.75) 0%, rgba(44, 62, 80, 0.75) 100%)" at bounding box center [1503, 397] width 14 height 14
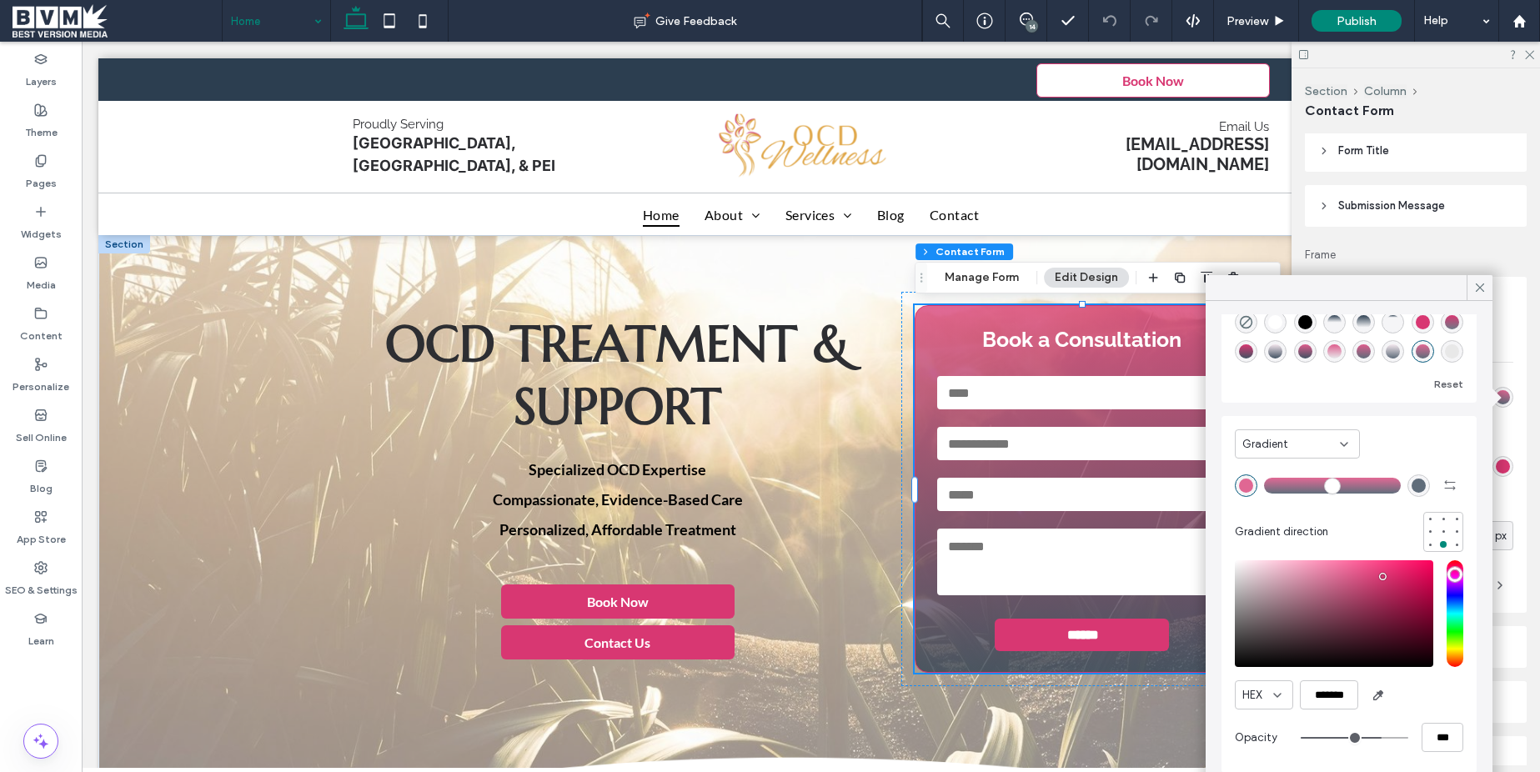
scroll to position [0, 0]
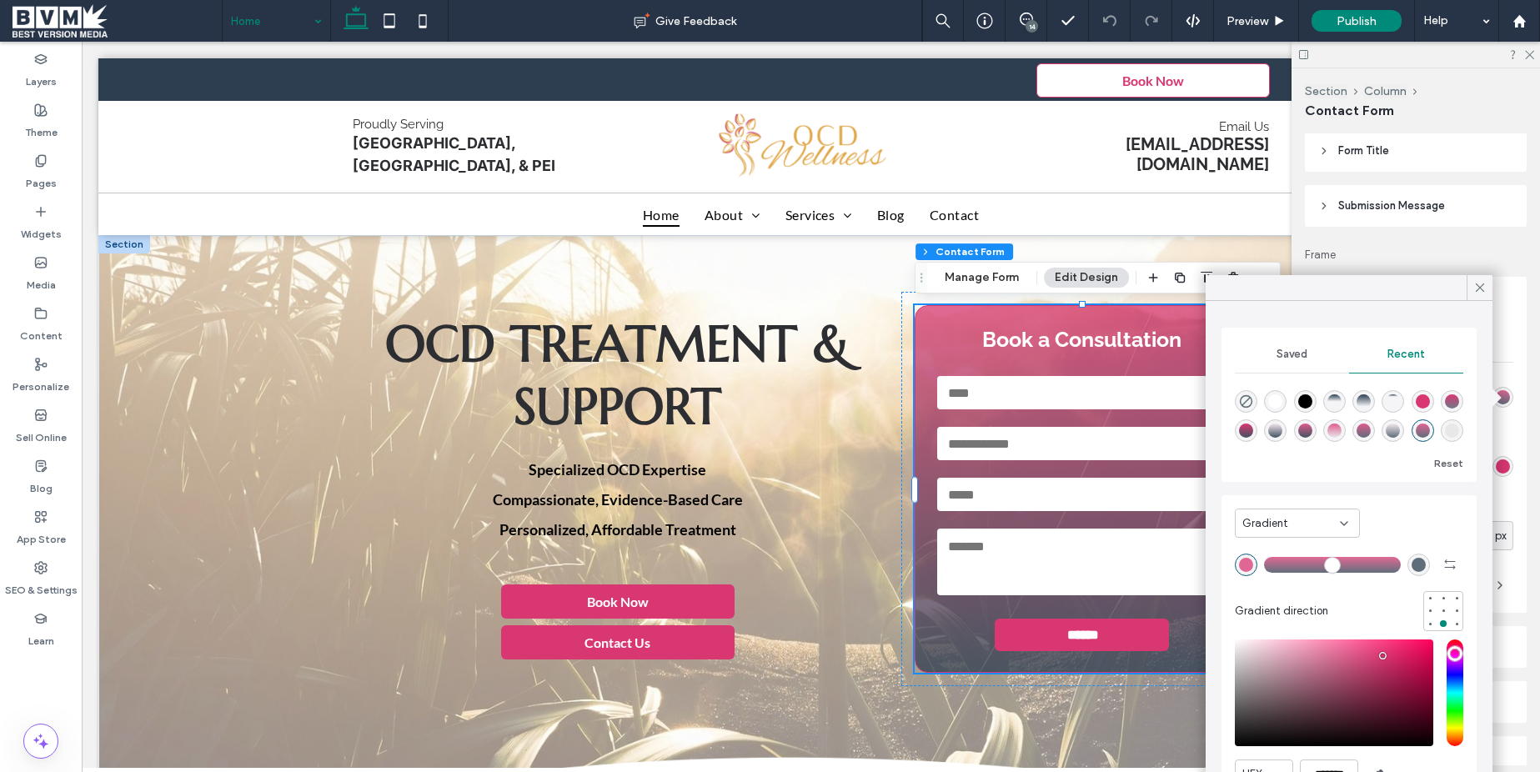
click at [1285, 520] on span "Gradient" at bounding box center [1266, 523] width 46 height 17
click at [1288, 552] on div "Color" at bounding box center [1297, 552] width 123 height 29
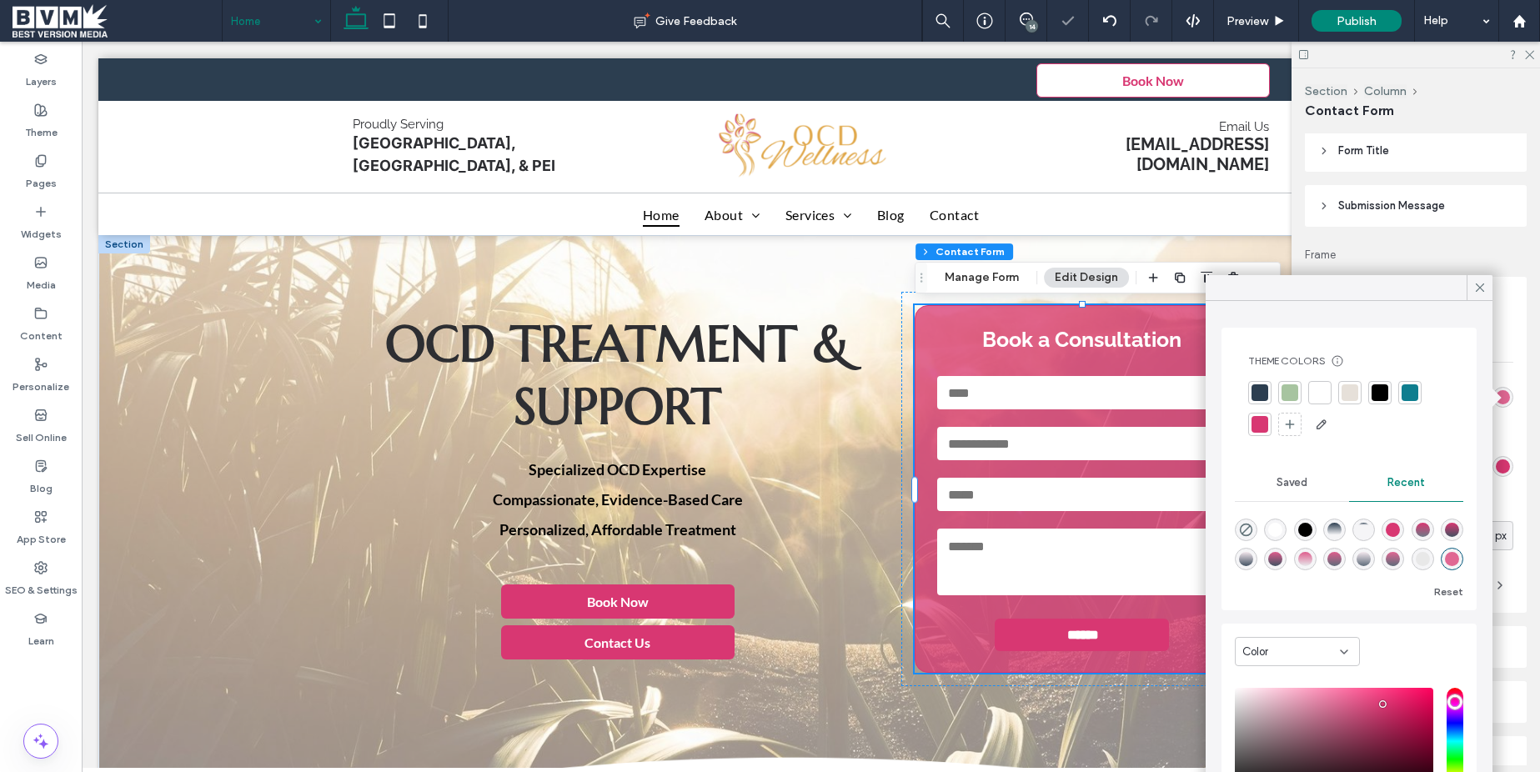
click at [1258, 384] on div at bounding box center [1260, 392] width 17 height 17
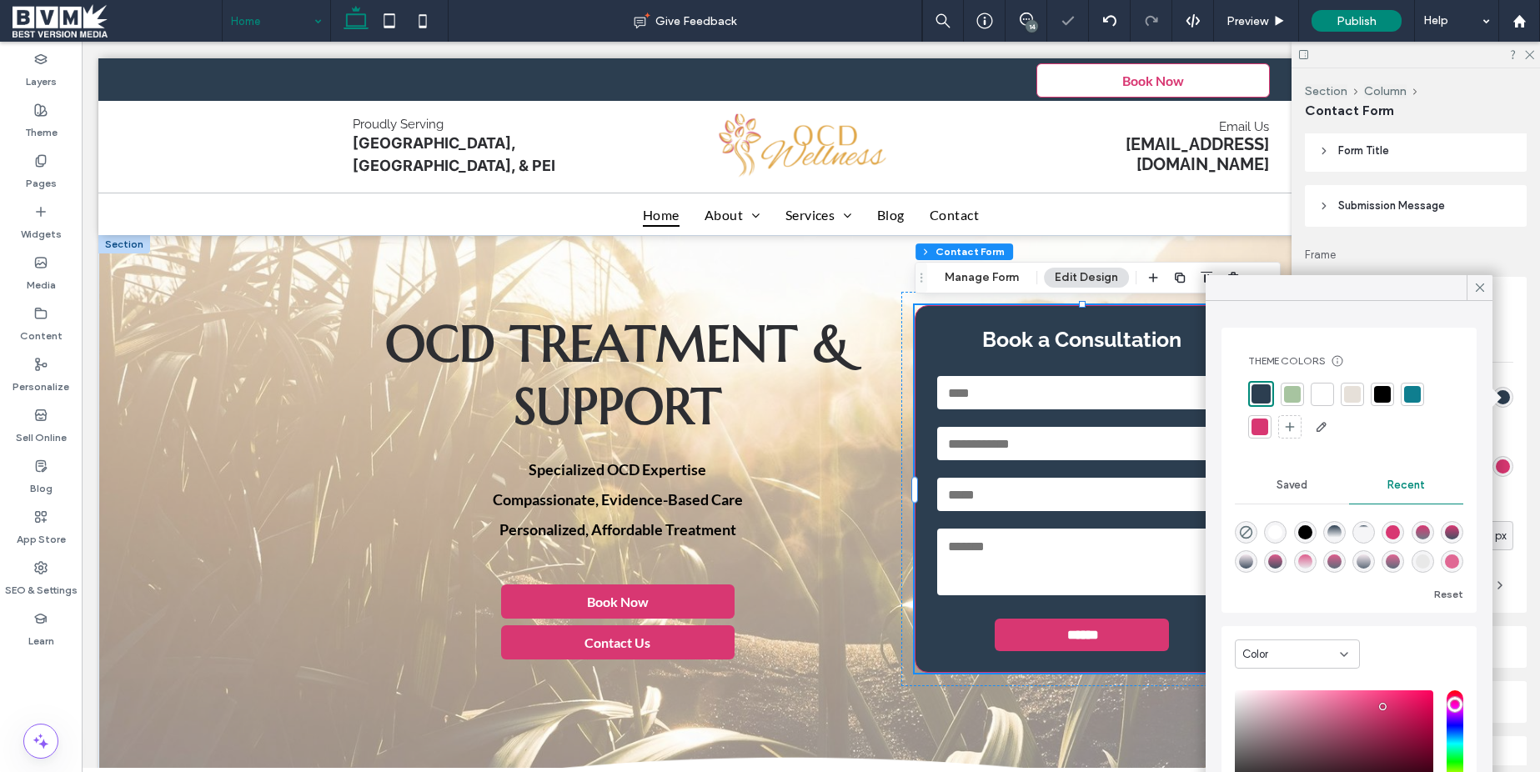
scroll to position [130, 0]
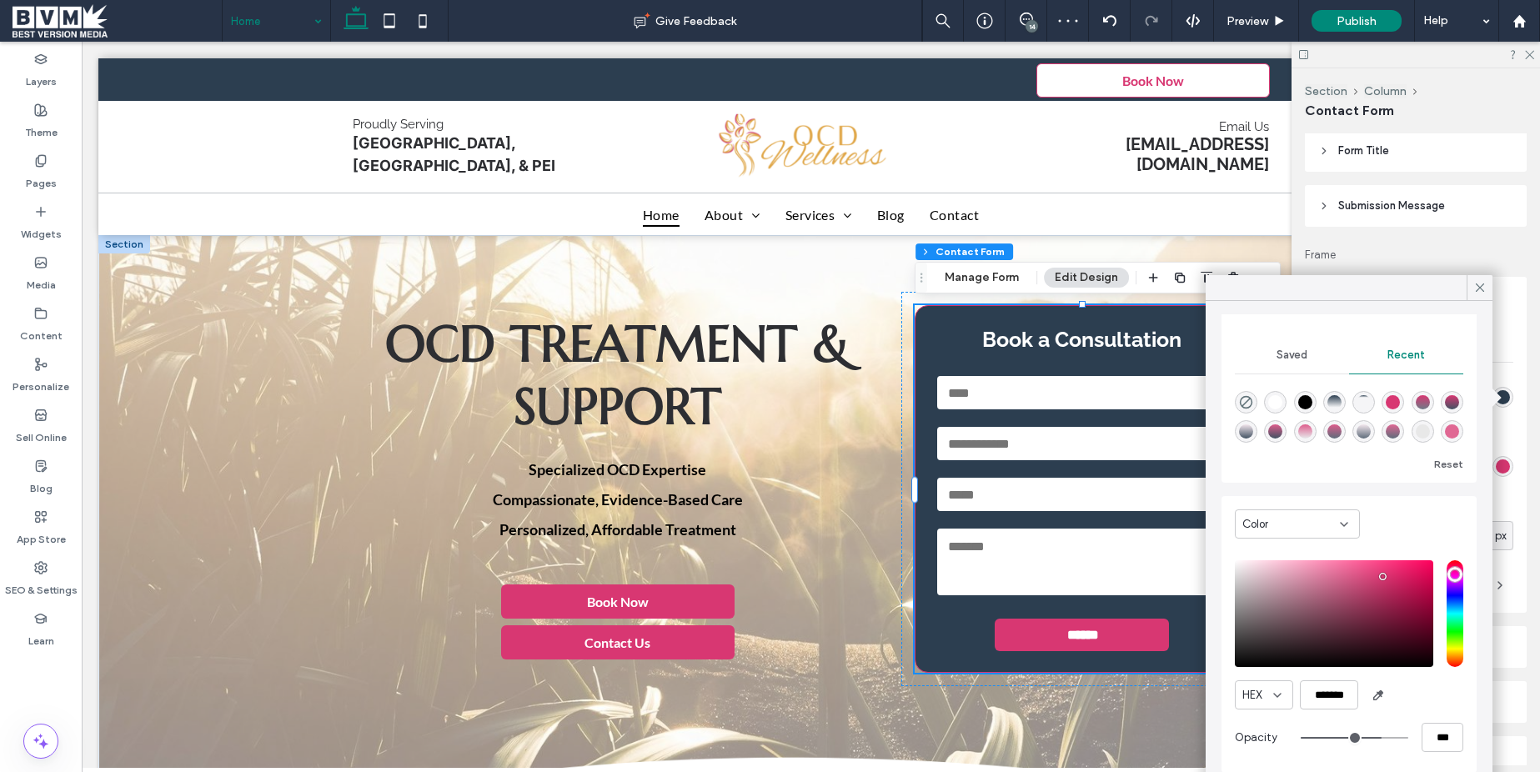
type input "**"
type input "***"
type input "**"
type input "***"
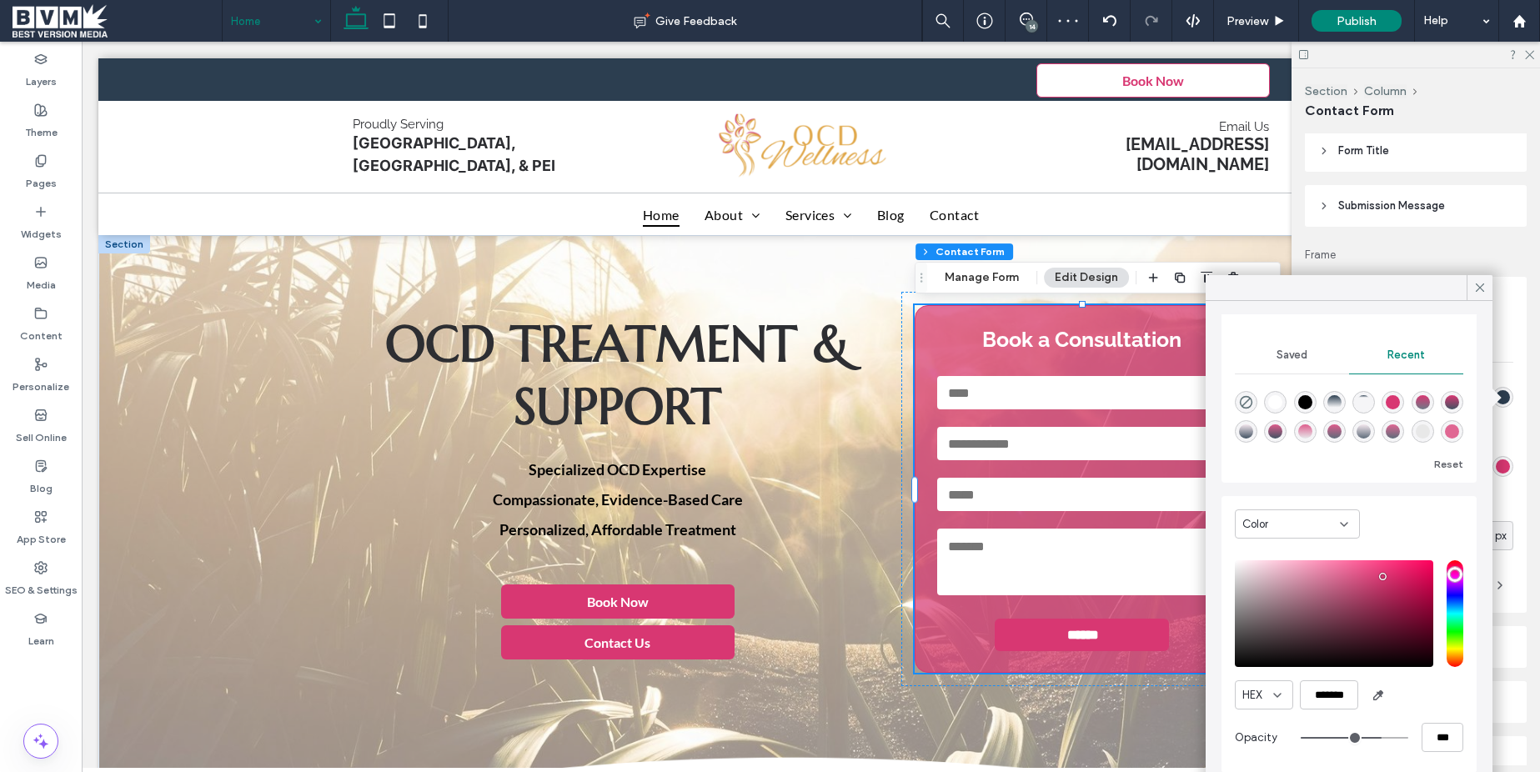
type input "**"
type input "***"
type input "**"
type input "***"
type input "**"
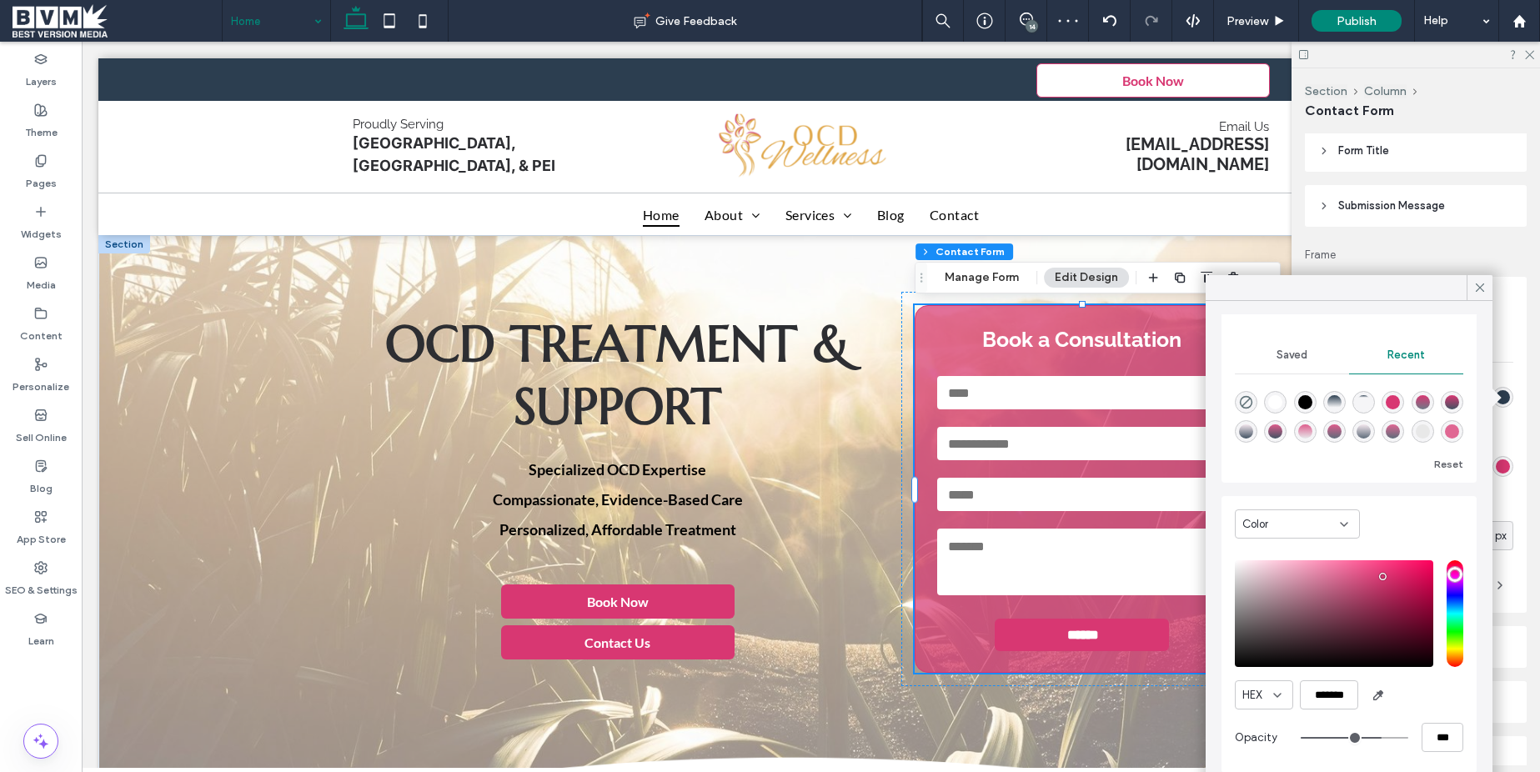
type input "***"
type input "**"
type input "***"
type input "**"
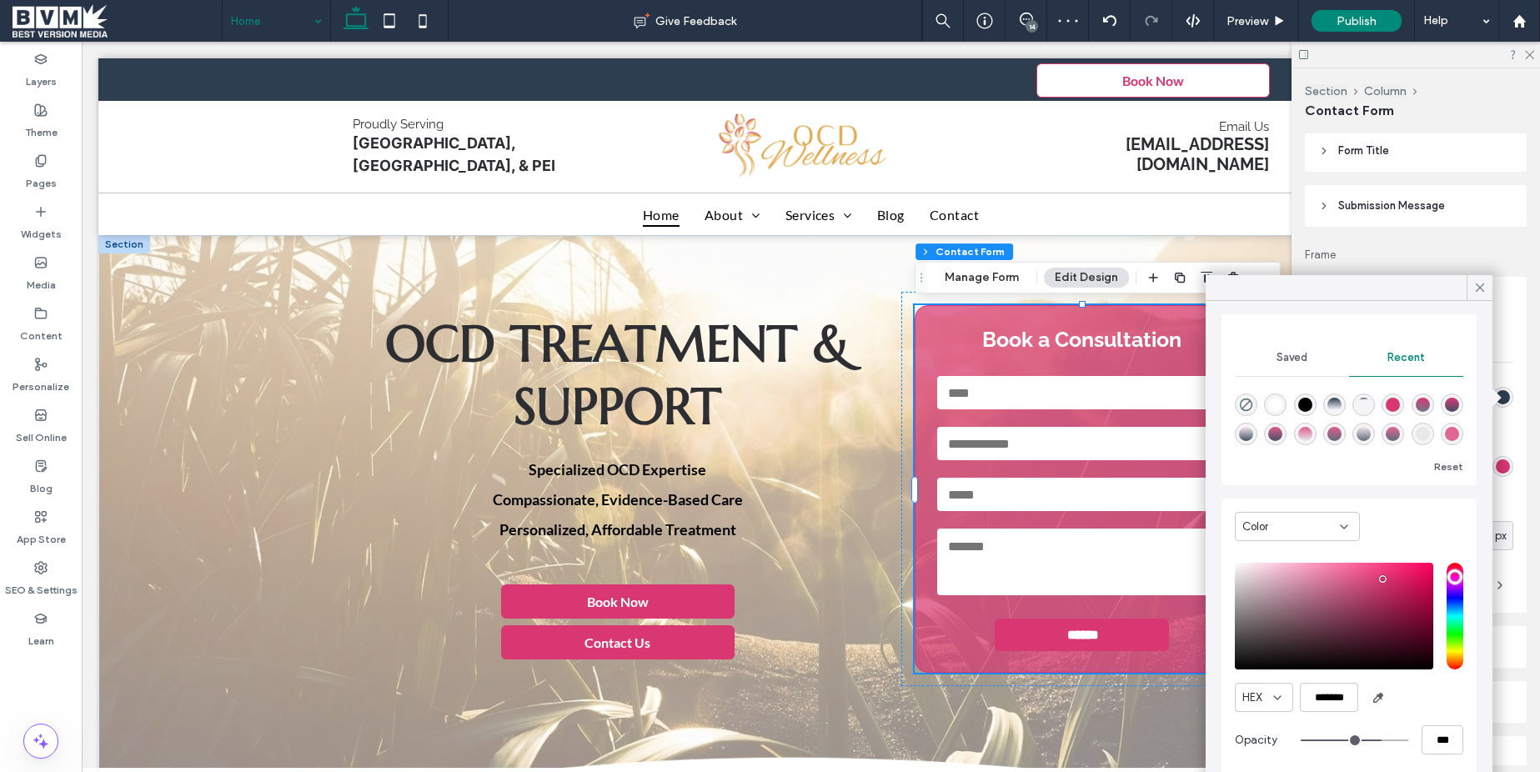
type input "***"
type input "**"
type input "***"
type input "**"
type input "***"
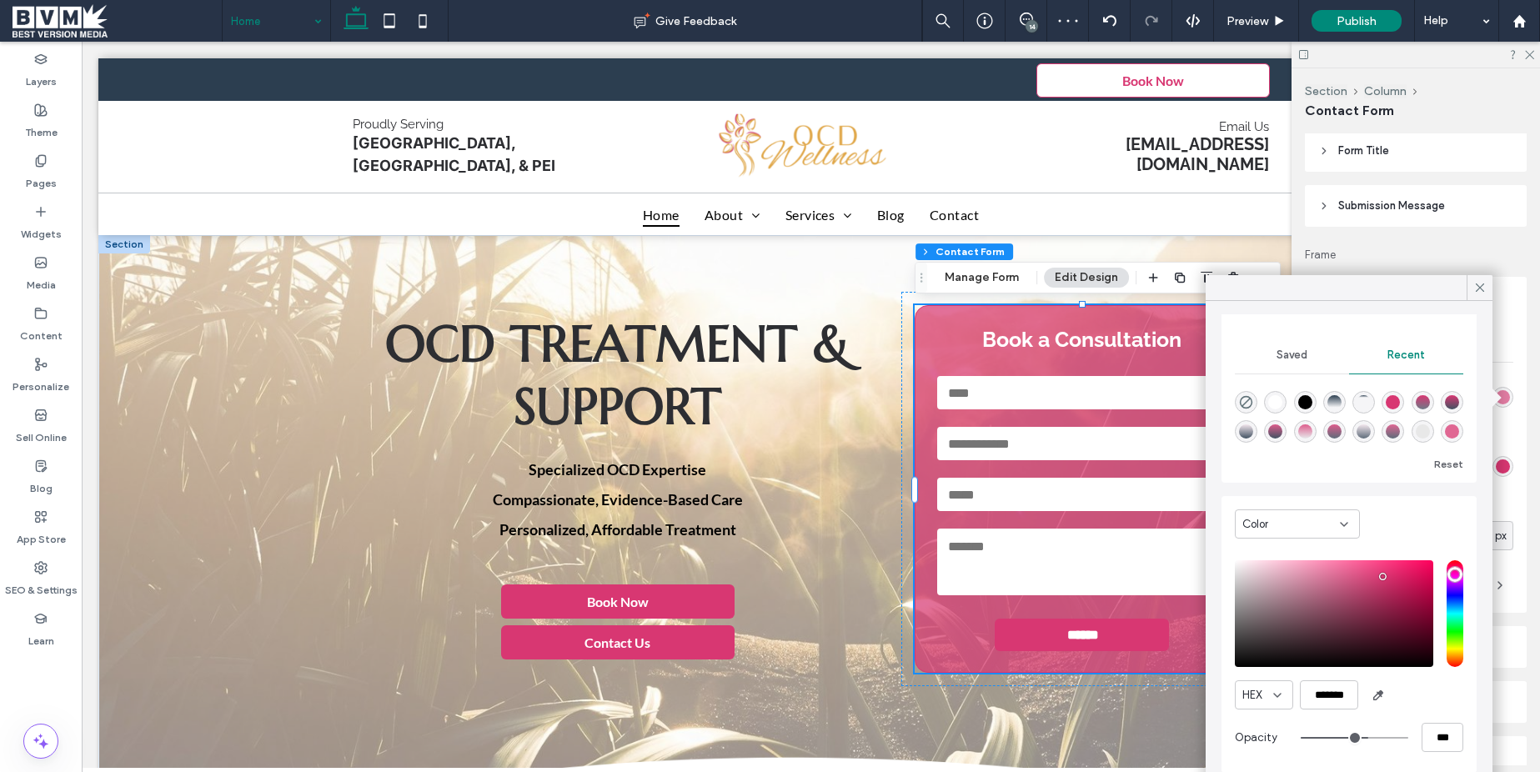
type input "**"
type input "***"
drag, startPoint x: 1374, startPoint y: 733, endPoint x: 1365, endPoint y: 733, distance: 9.2
click at [1365, 737] on input "range" at bounding box center [1355, 738] width 108 height 2
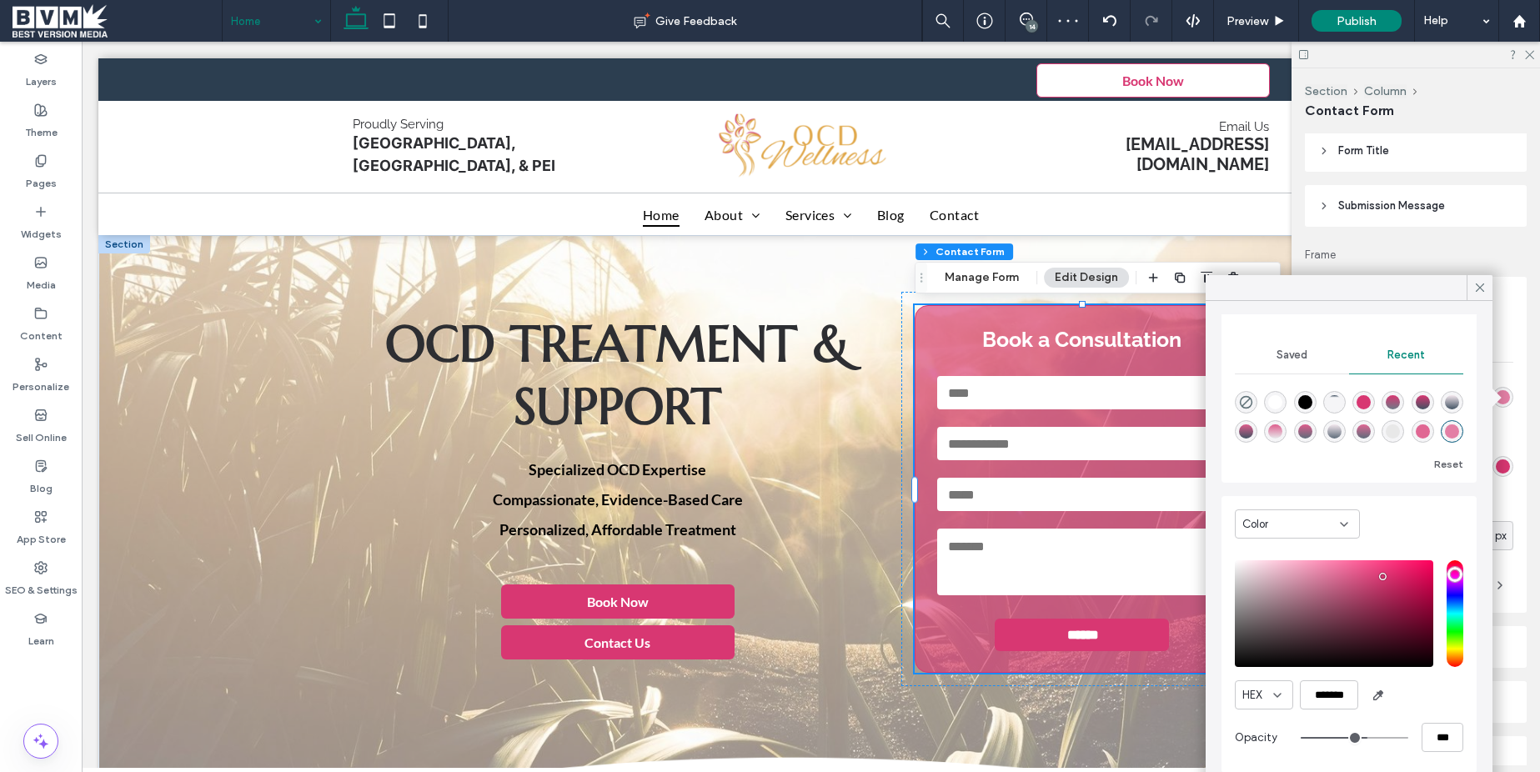
type input "**"
type input "***"
type input "**"
type input "***"
type input "**"
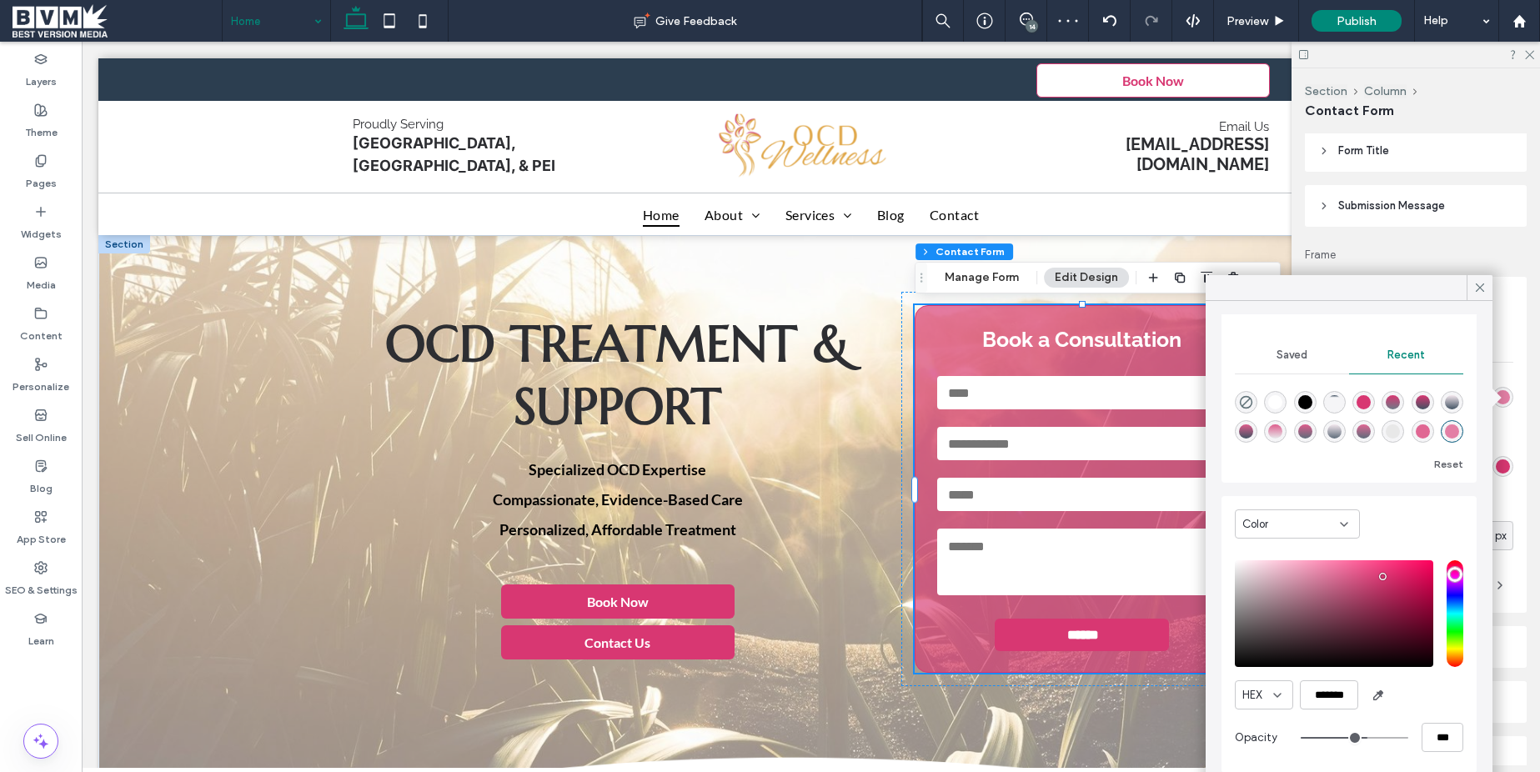
type input "***"
type input "**"
type input "***"
type input "**"
type input "***"
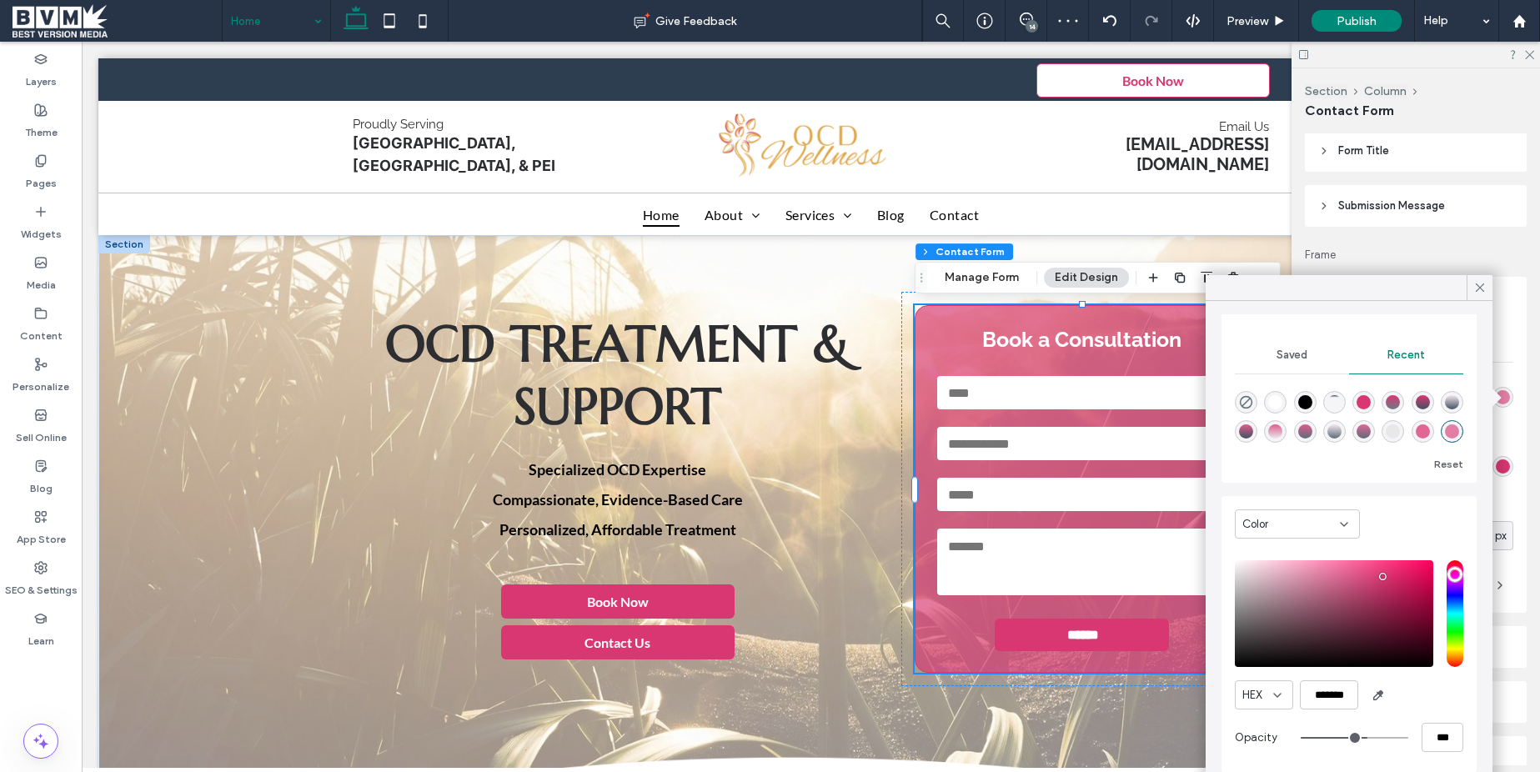
type input "**"
type input "***"
type input "**"
type input "***"
click at [1379, 737] on input "range" at bounding box center [1355, 738] width 108 height 2
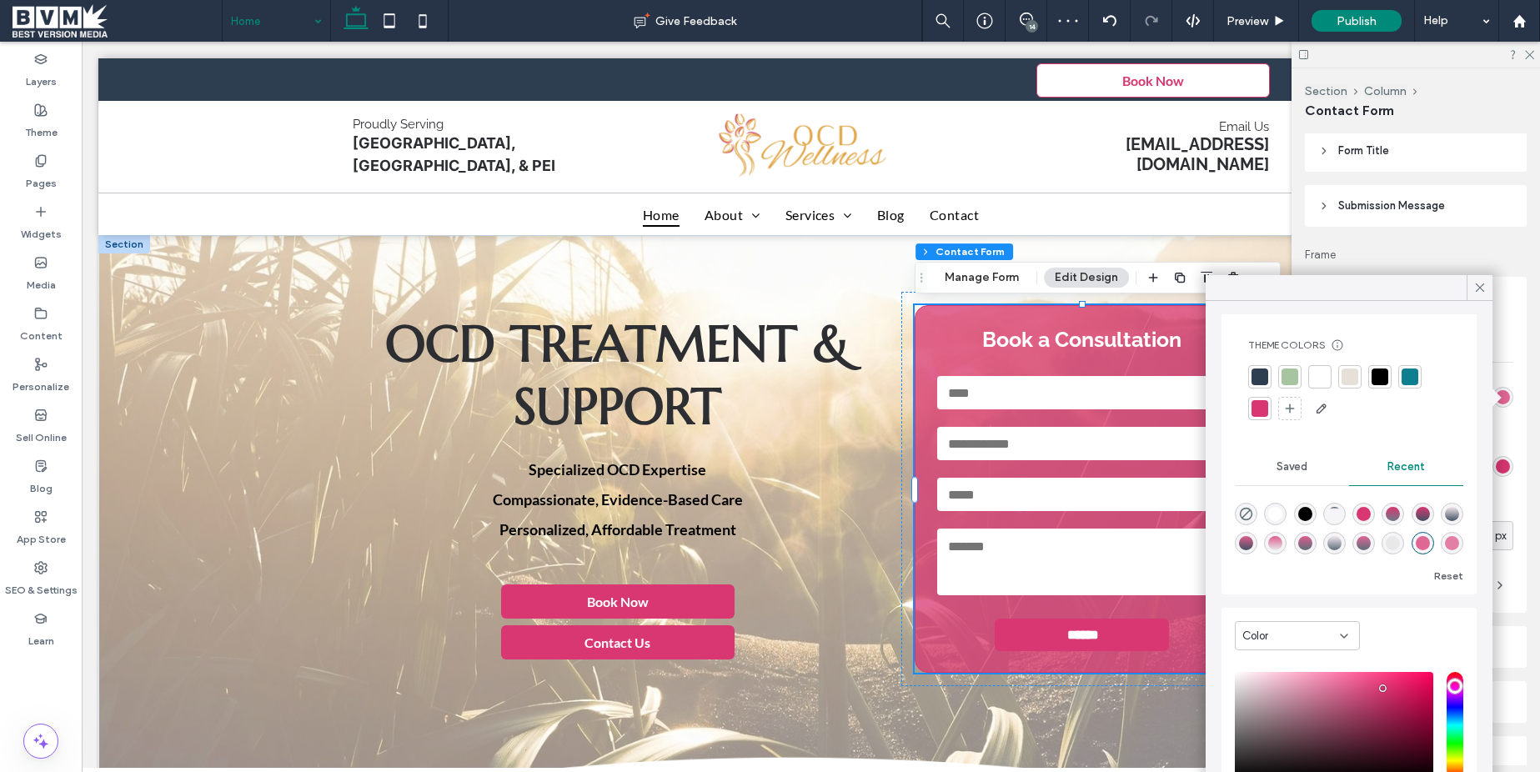
scroll to position [0, 0]
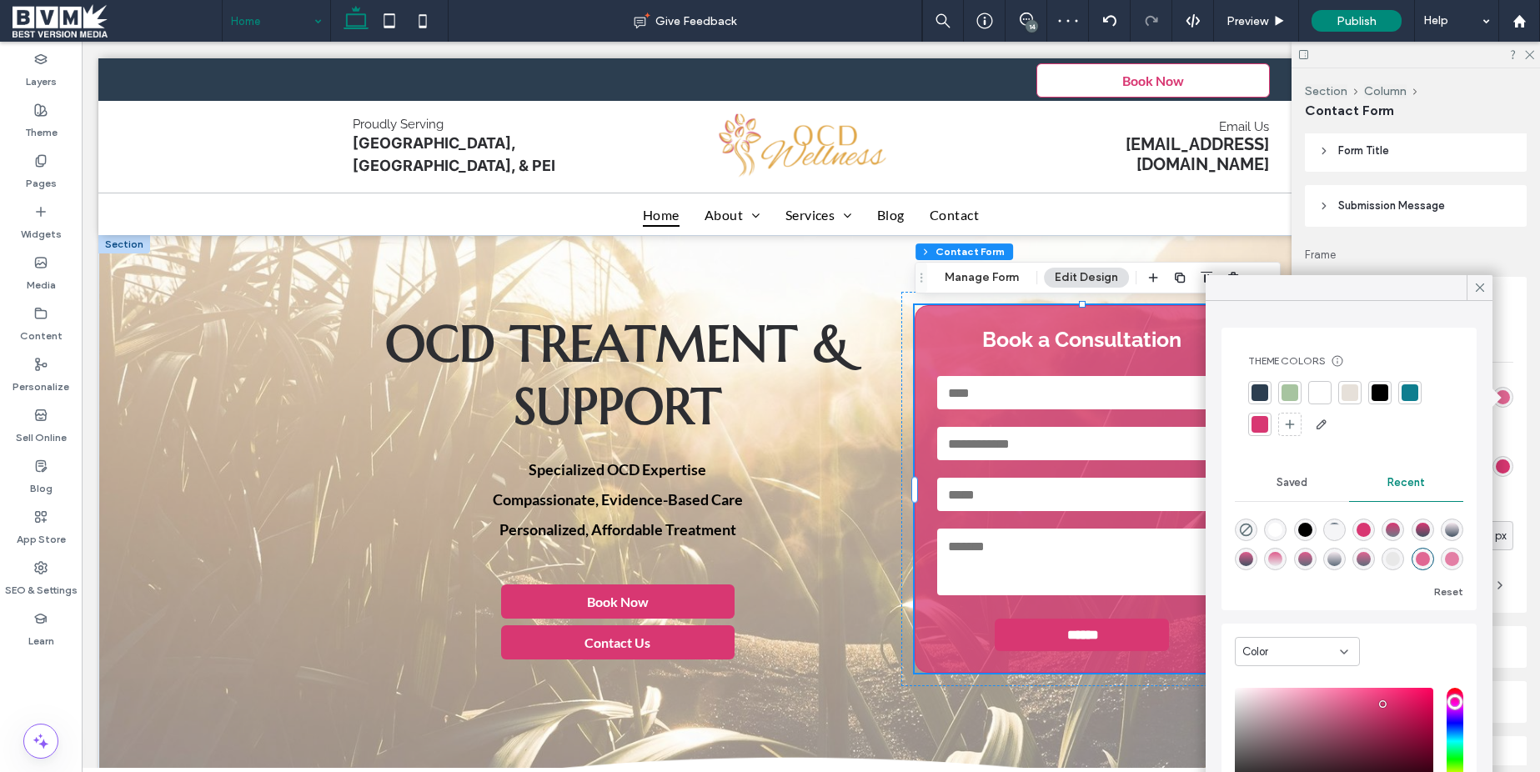
click at [1263, 386] on div at bounding box center [1260, 392] width 17 height 17
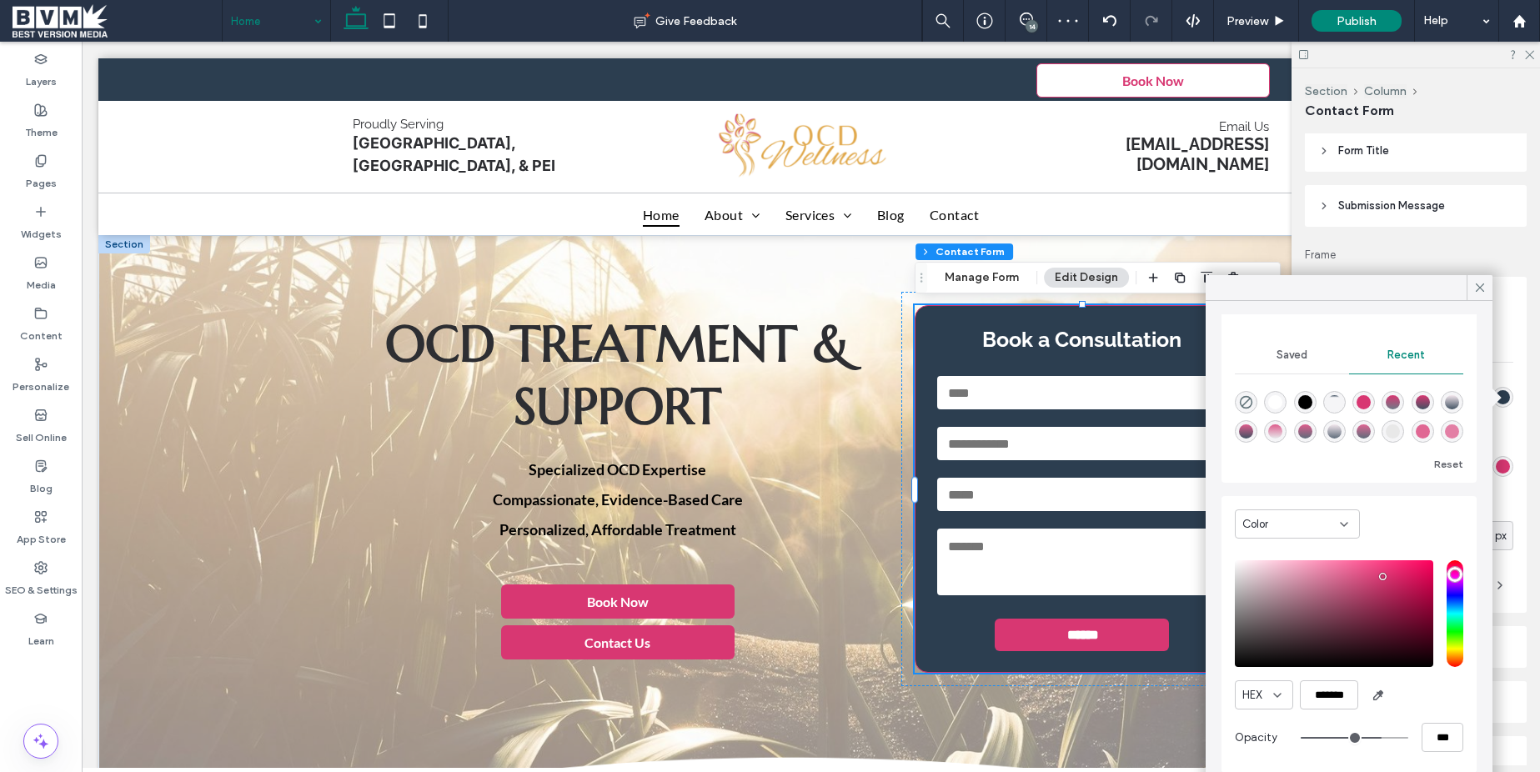
type input "**"
type input "***"
type input "**"
type input "***"
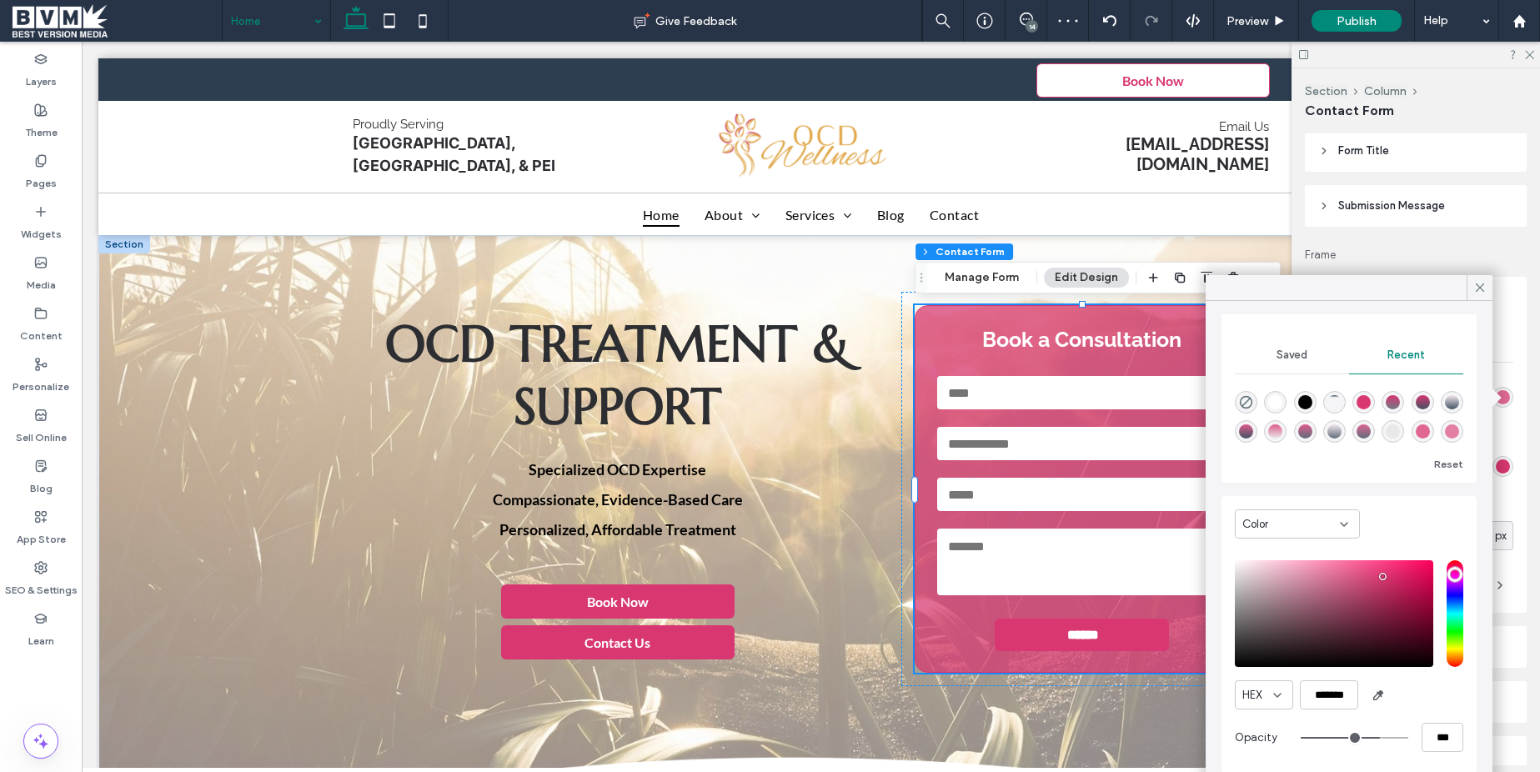
type input "**"
click at [1376, 737] on input "range" at bounding box center [1355, 738] width 108 height 2
drag, startPoint x: 1377, startPoint y: 700, endPoint x: 1373, endPoint y: 660, distance: 39.4
click at [1377, 699] on icon "button" at bounding box center [1378, 695] width 13 height 13
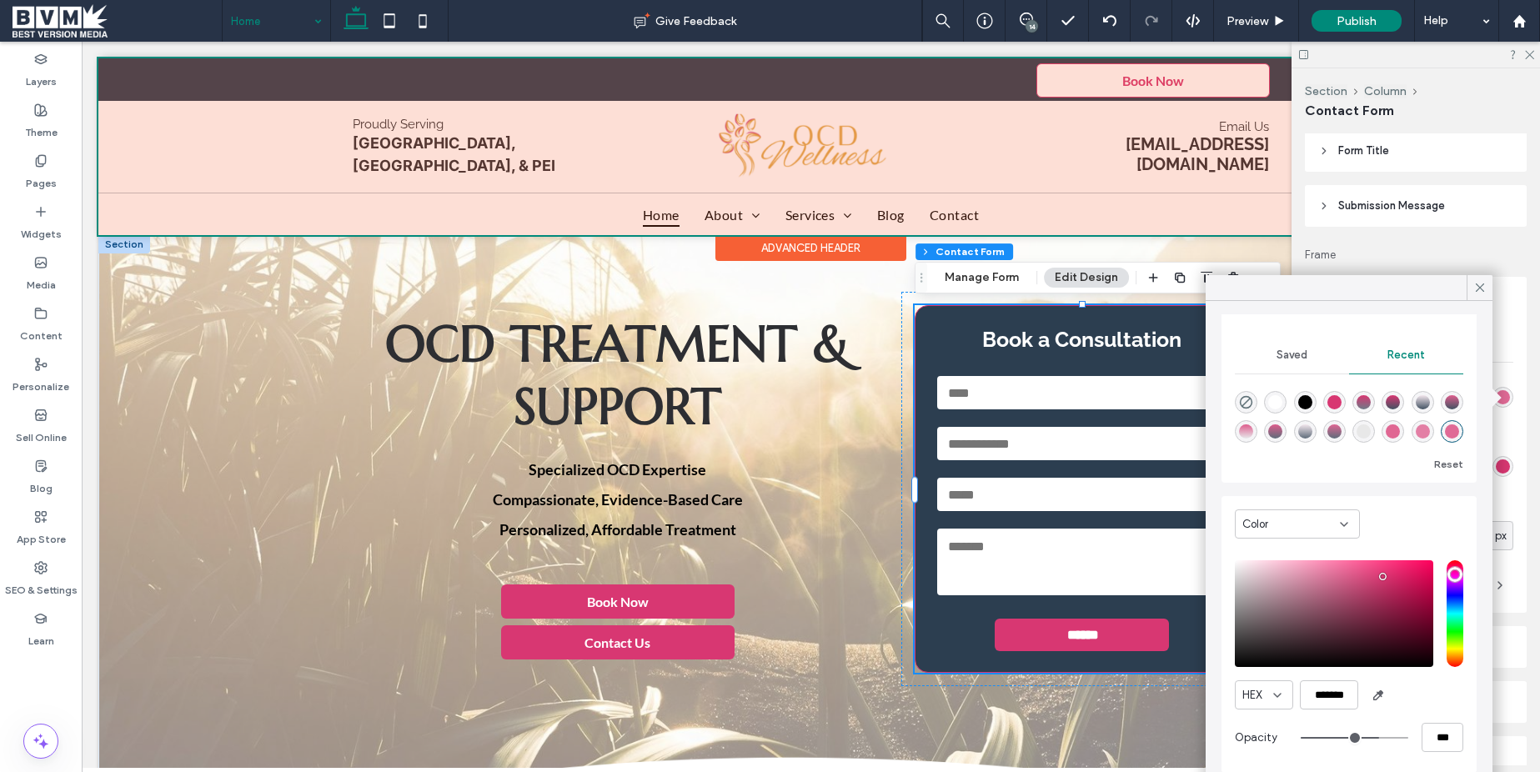
type input "*******"
type input "***"
type input "****"
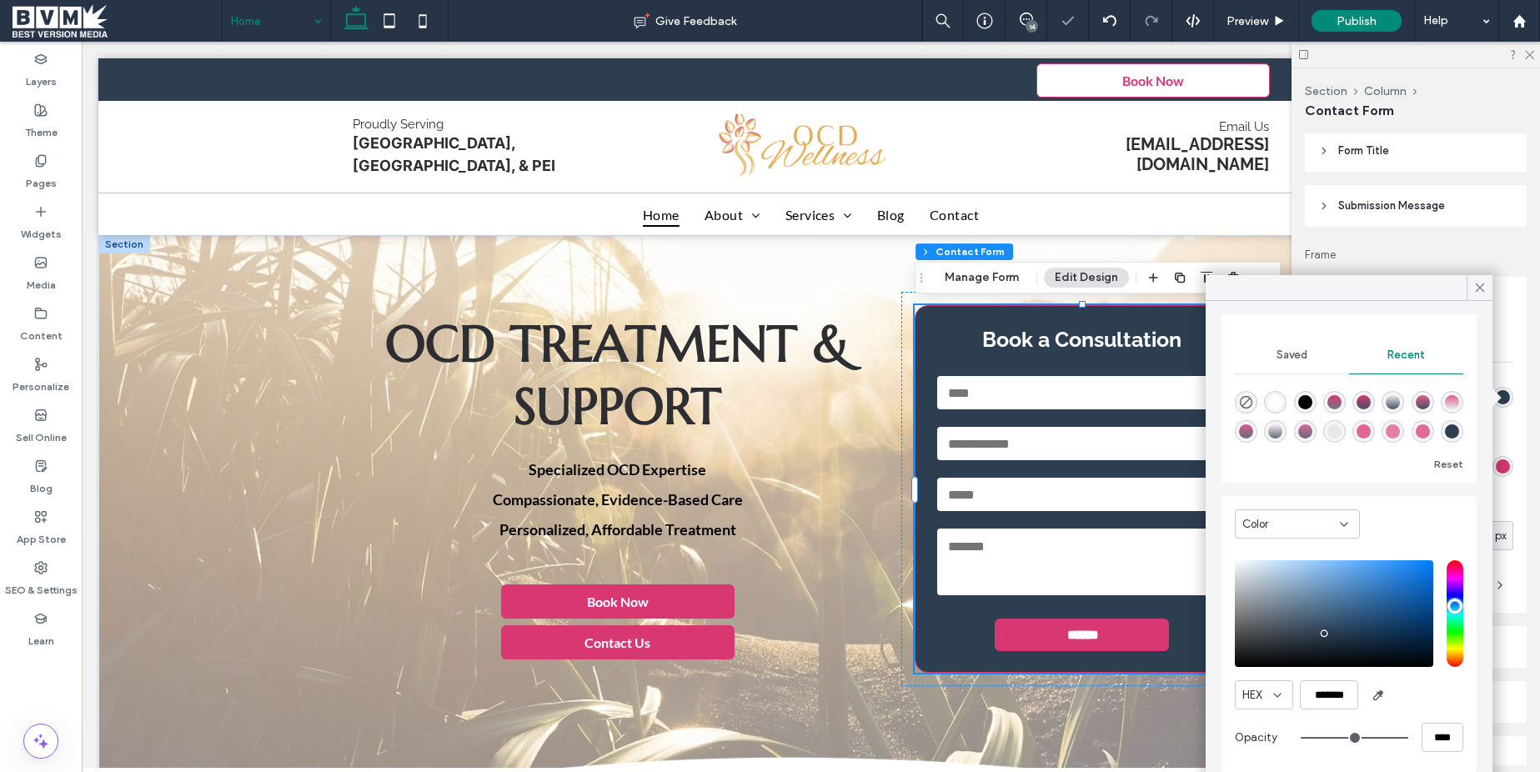
type input "**"
type input "***"
type input "**"
type input "***"
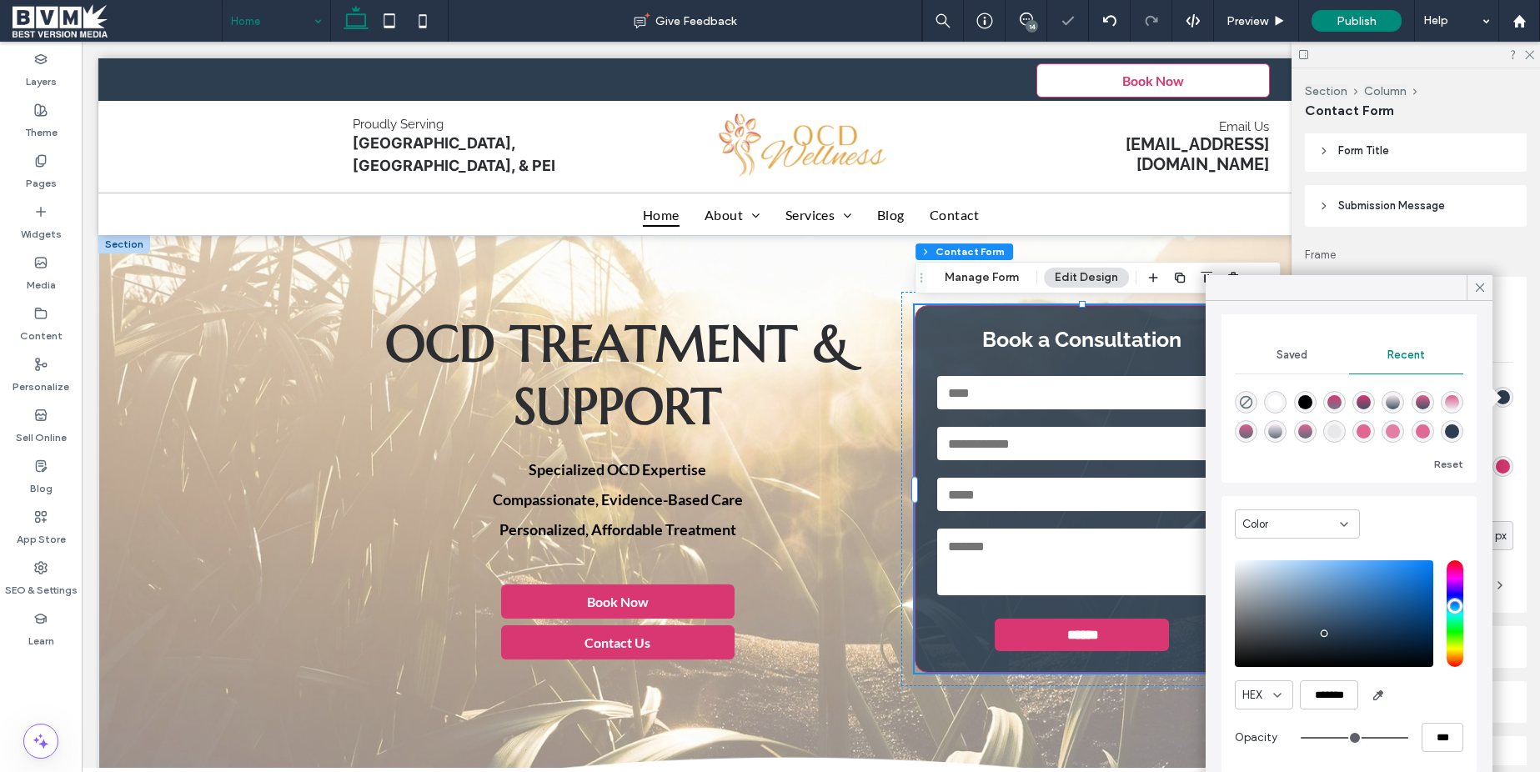
type input "**"
type input "***"
type input "**"
type input "***"
type input "**"
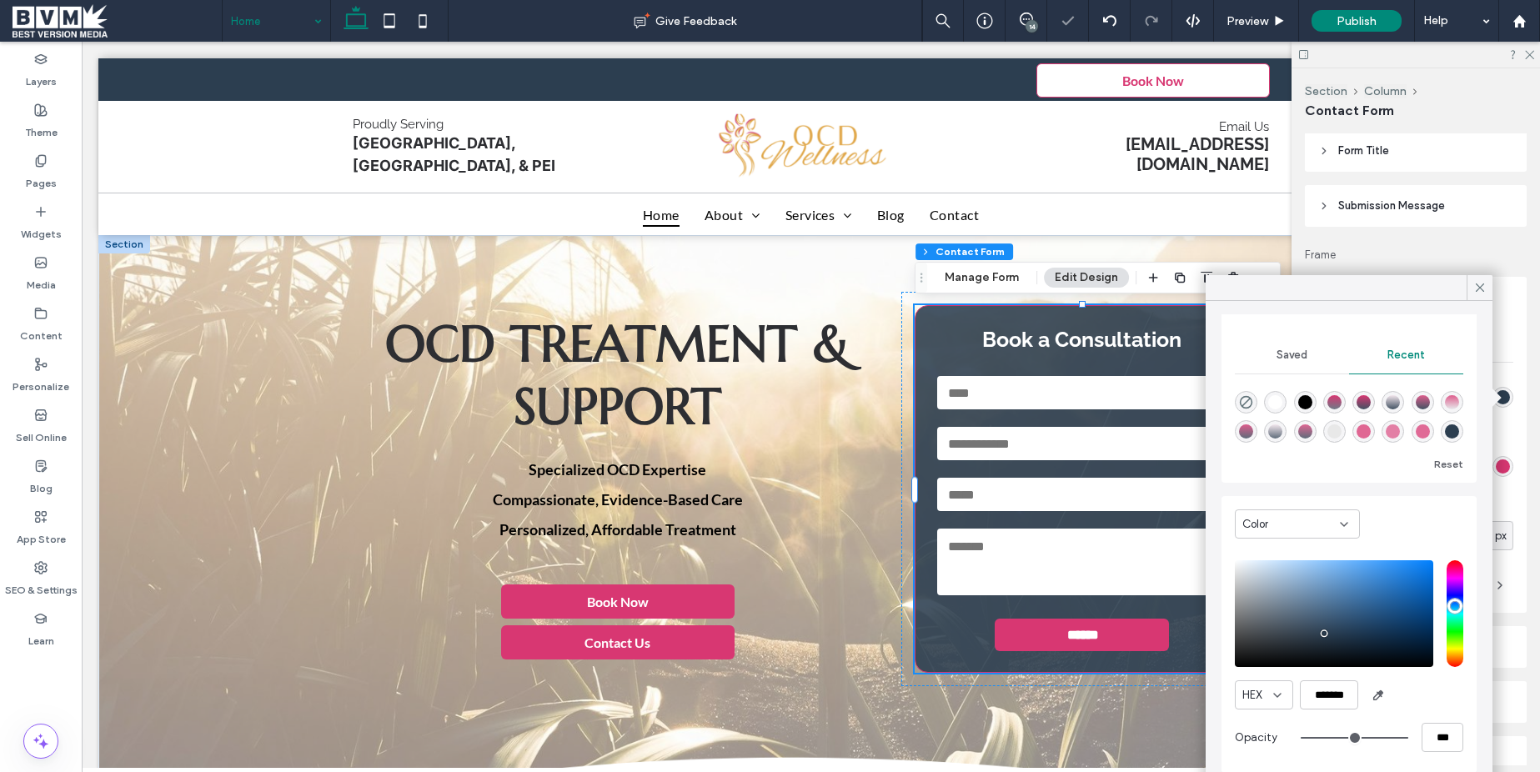
type input "***"
type input "**"
type input "***"
type input "**"
type input "***"
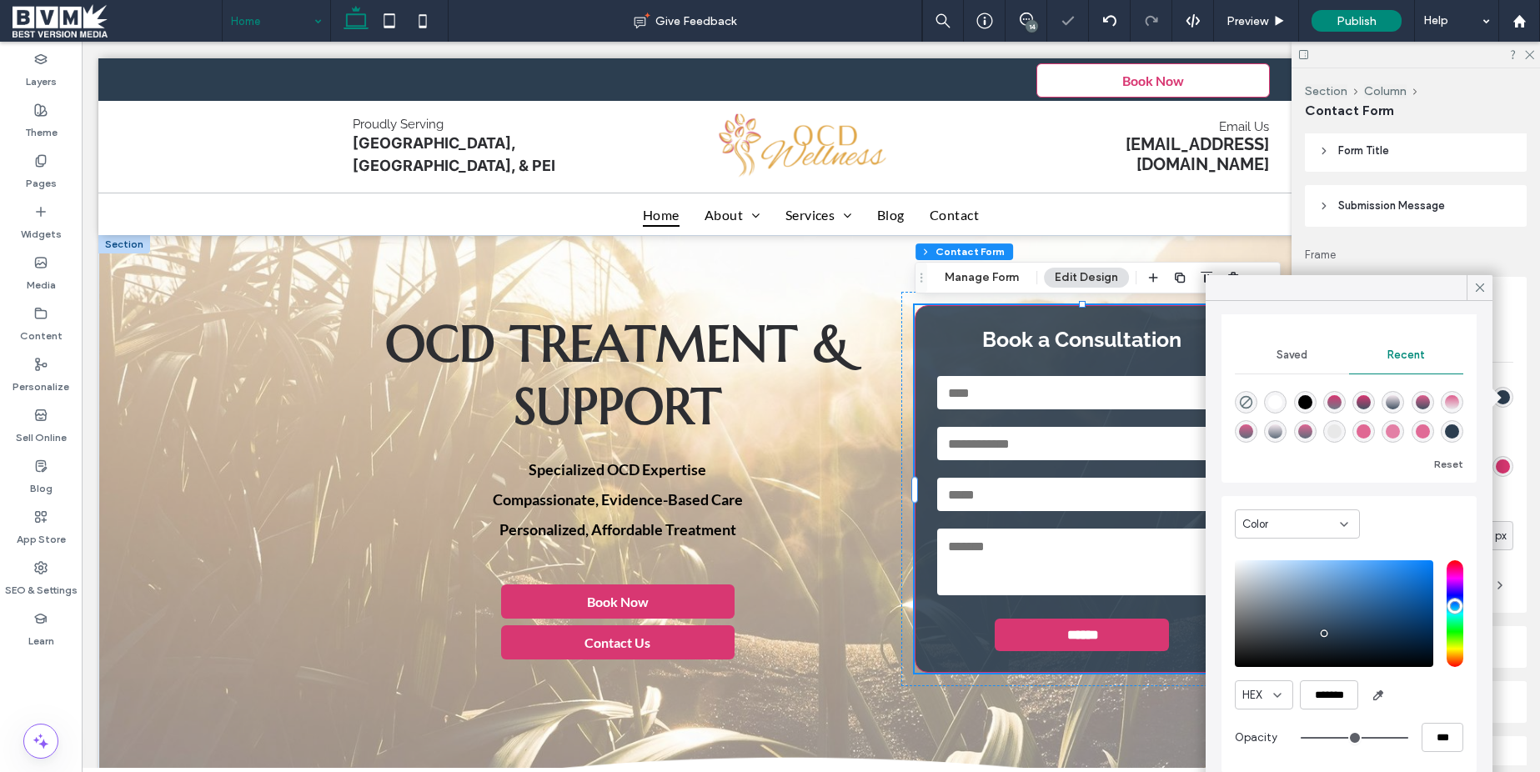
type input "**"
type input "***"
type input "**"
type input "***"
type input "**"
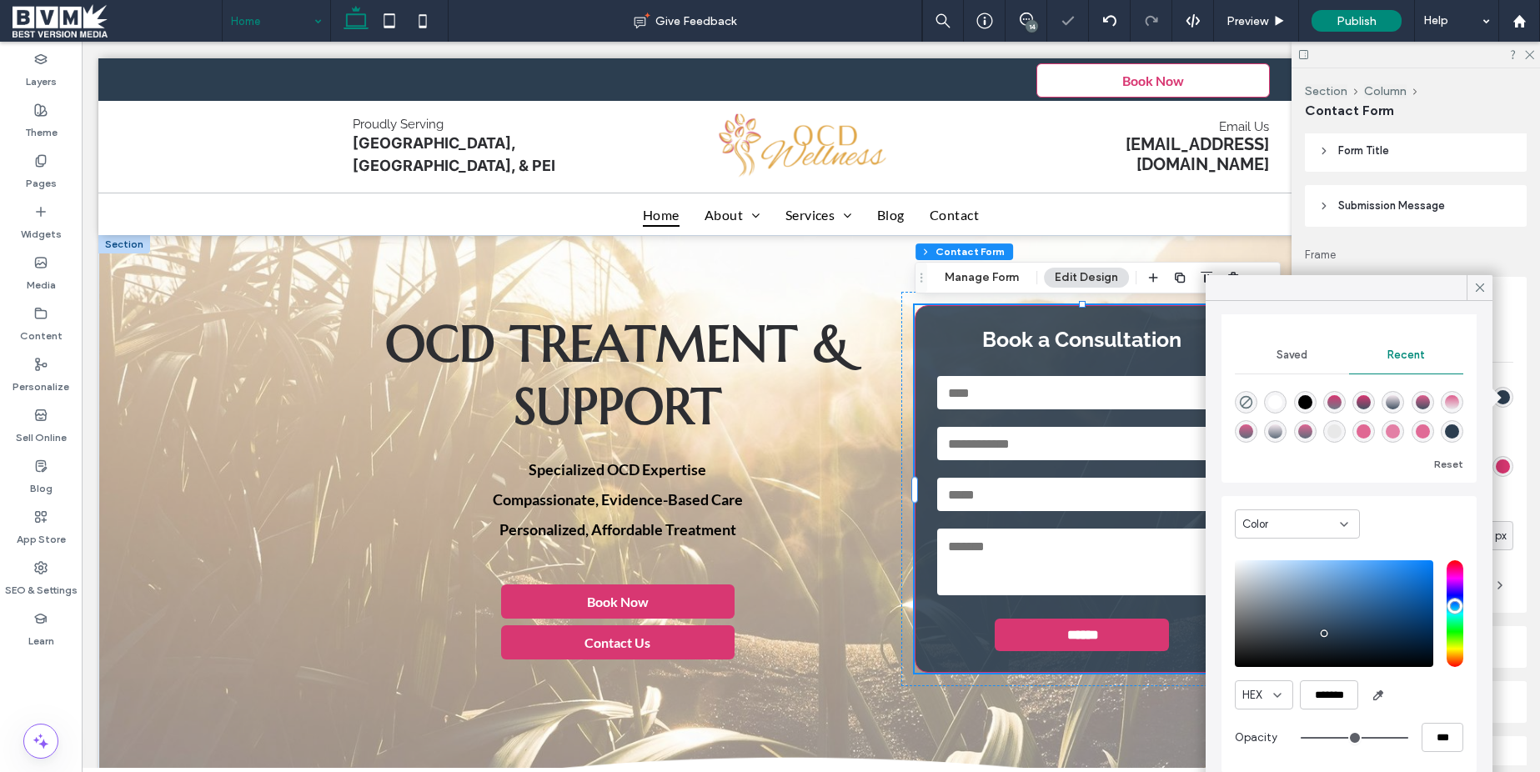
type input "***"
drag, startPoint x: 1392, startPoint y: 734, endPoint x: 1375, endPoint y: 736, distance: 16.8
click at [1375, 737] on input "range" at bounding box center [1355, 738] width 108 height 2
type input "**"
type input "***"
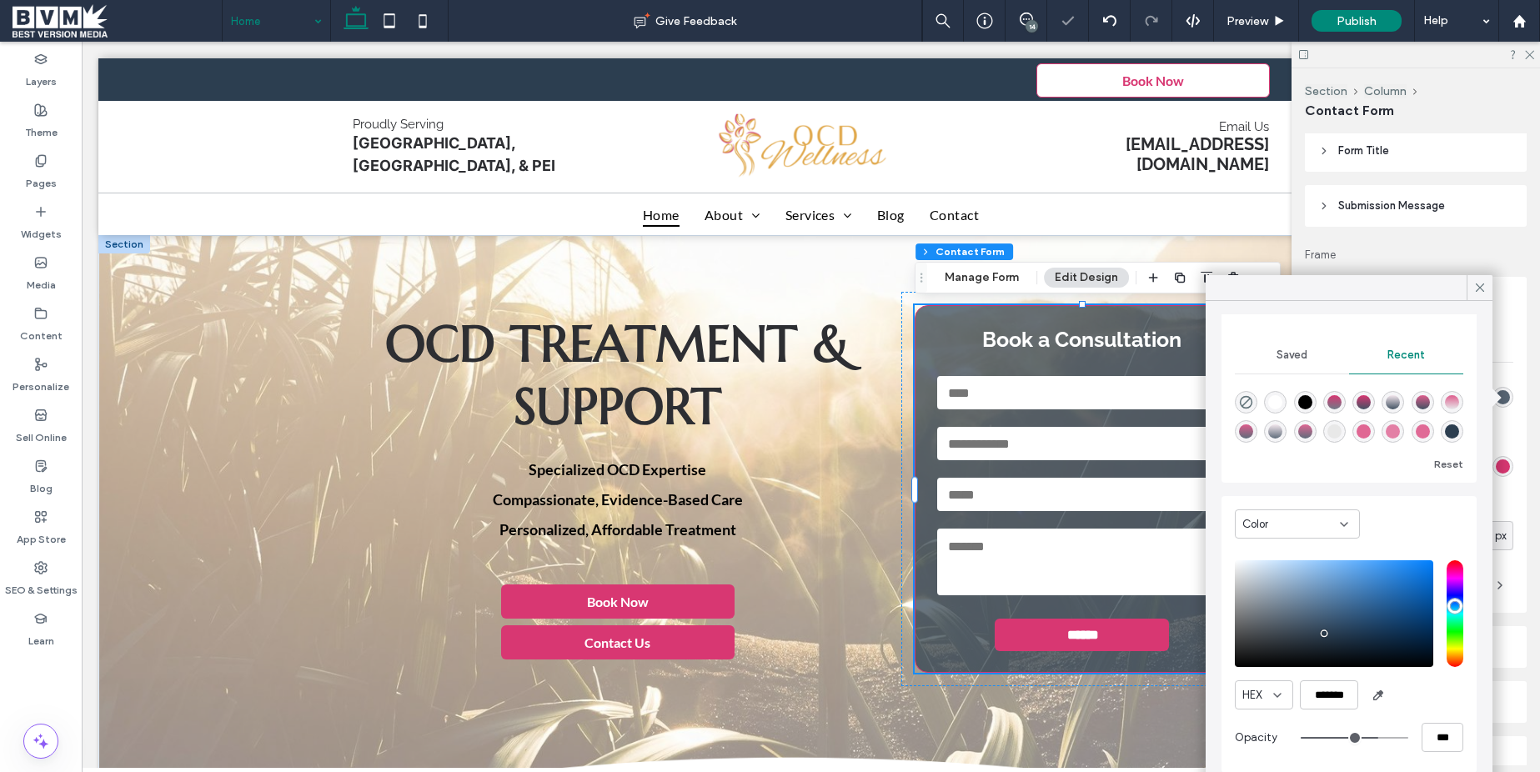
type input "**"
type input "***"
type input "**"
type input "***"
type input "**"
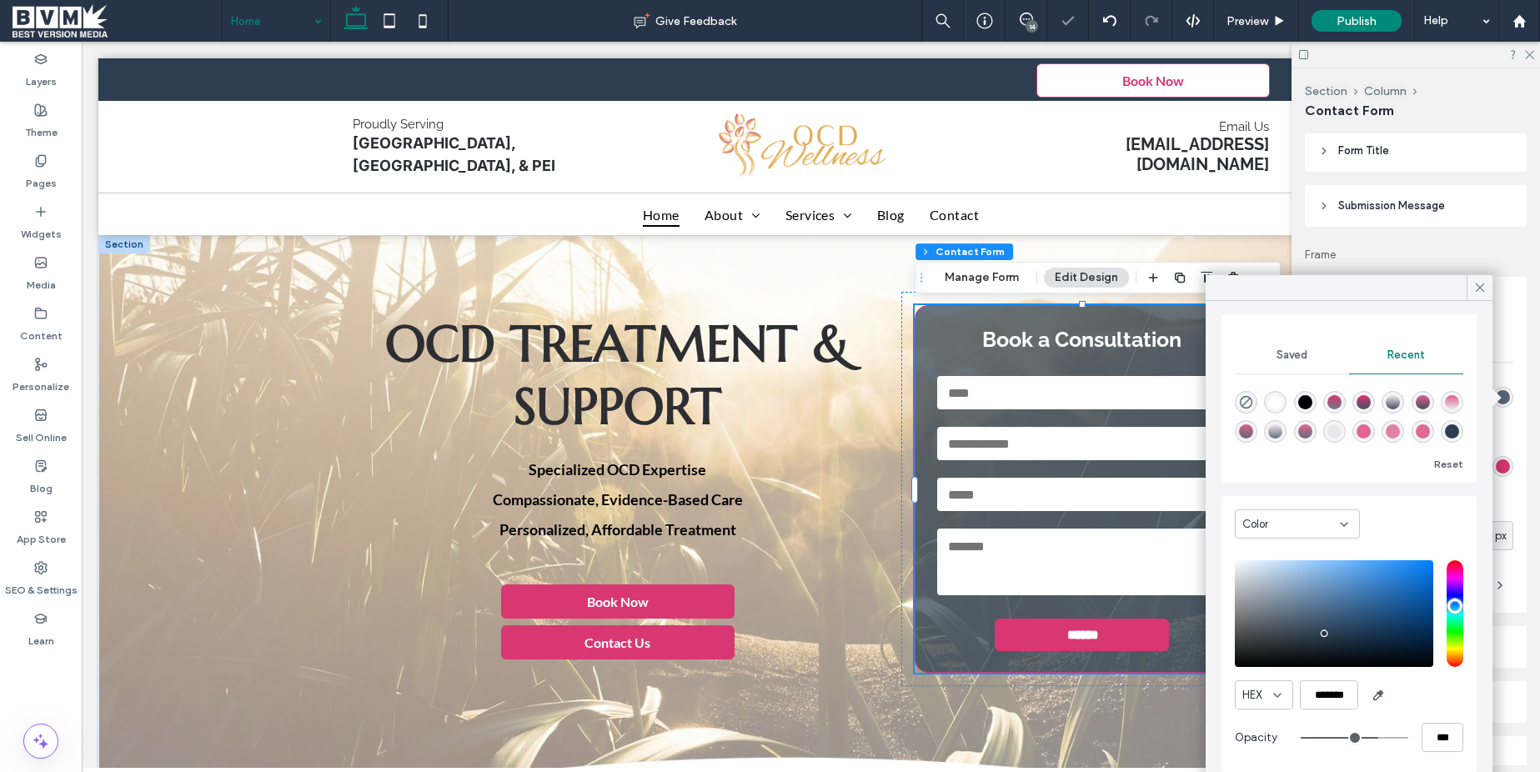
type input "***"
type input "**"
type input "***"
type input "**"
type input "***"
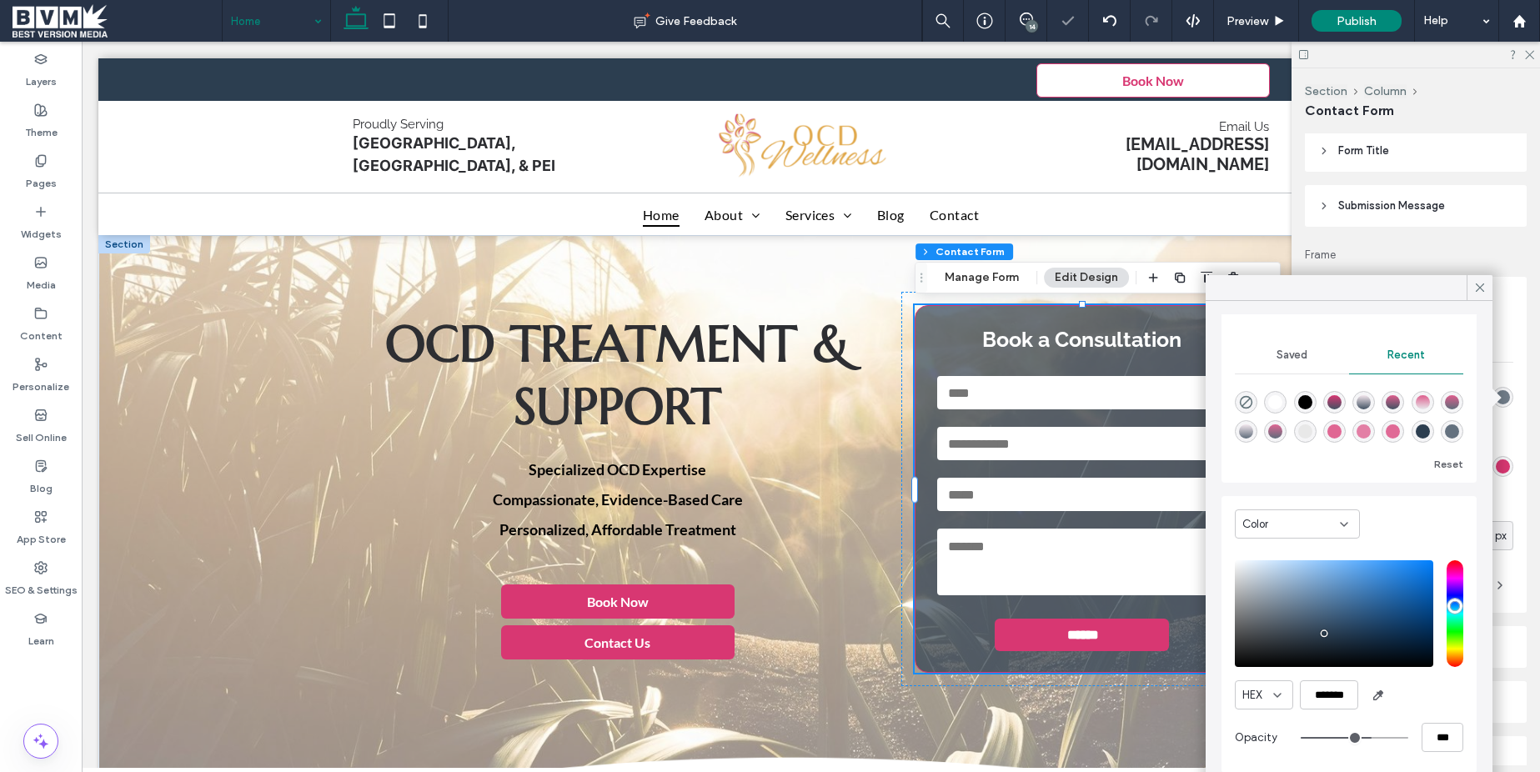
click at [1369, 737] on input "range" at bounding box center [1355, 738] width 108 height 2
type input "**"
type input "***"
type input "**"
type input "***"
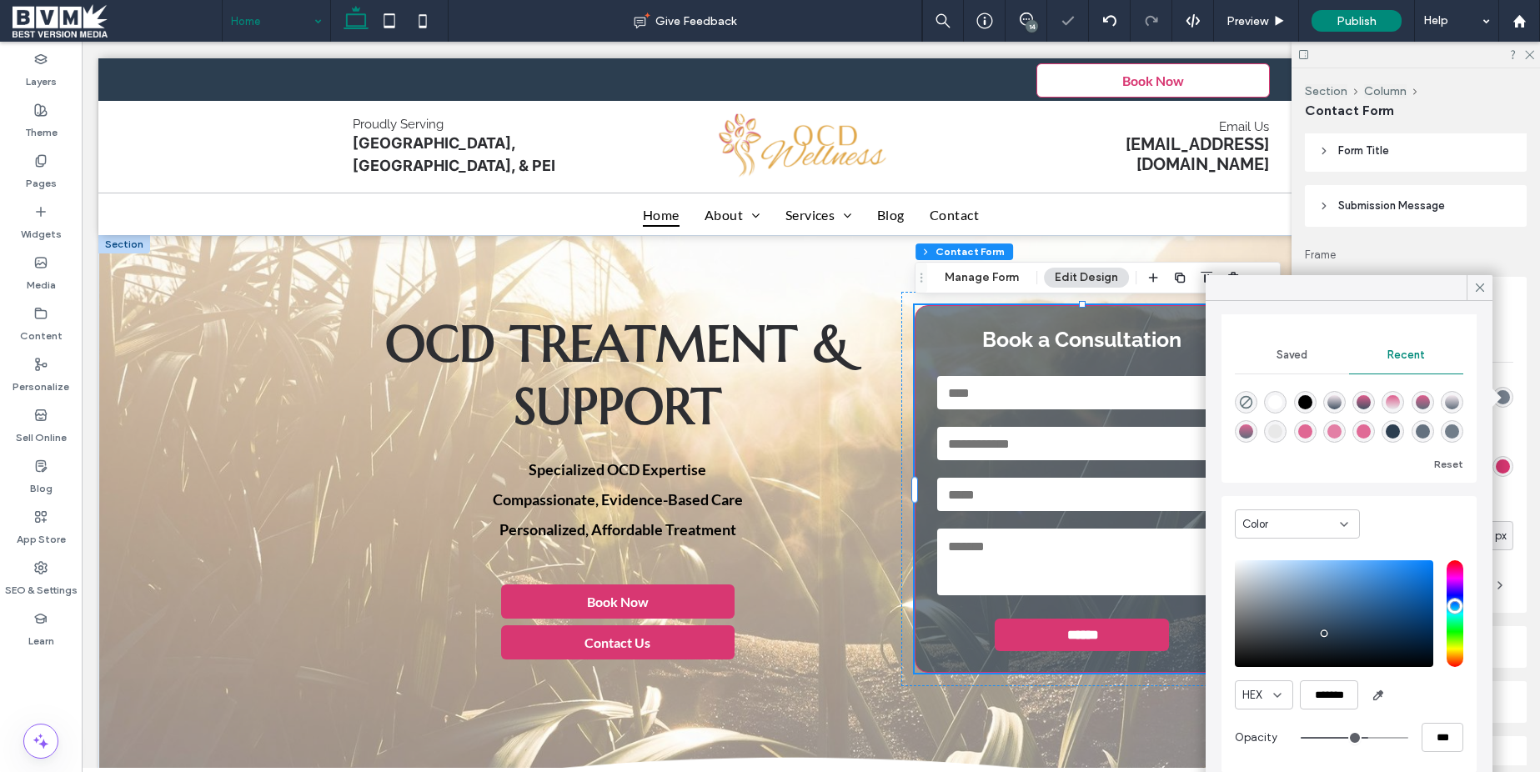
click at [1366, 737] on input "range" at bounding box center [1355, 738] width 108 height 2
click at [1424, 733] on input "***" at bounding box center [1443, 737] width 42 height 29
click at [1424, 734] on input "***" at bounding box center [1443, 737] width 42 height 29
type input "*"
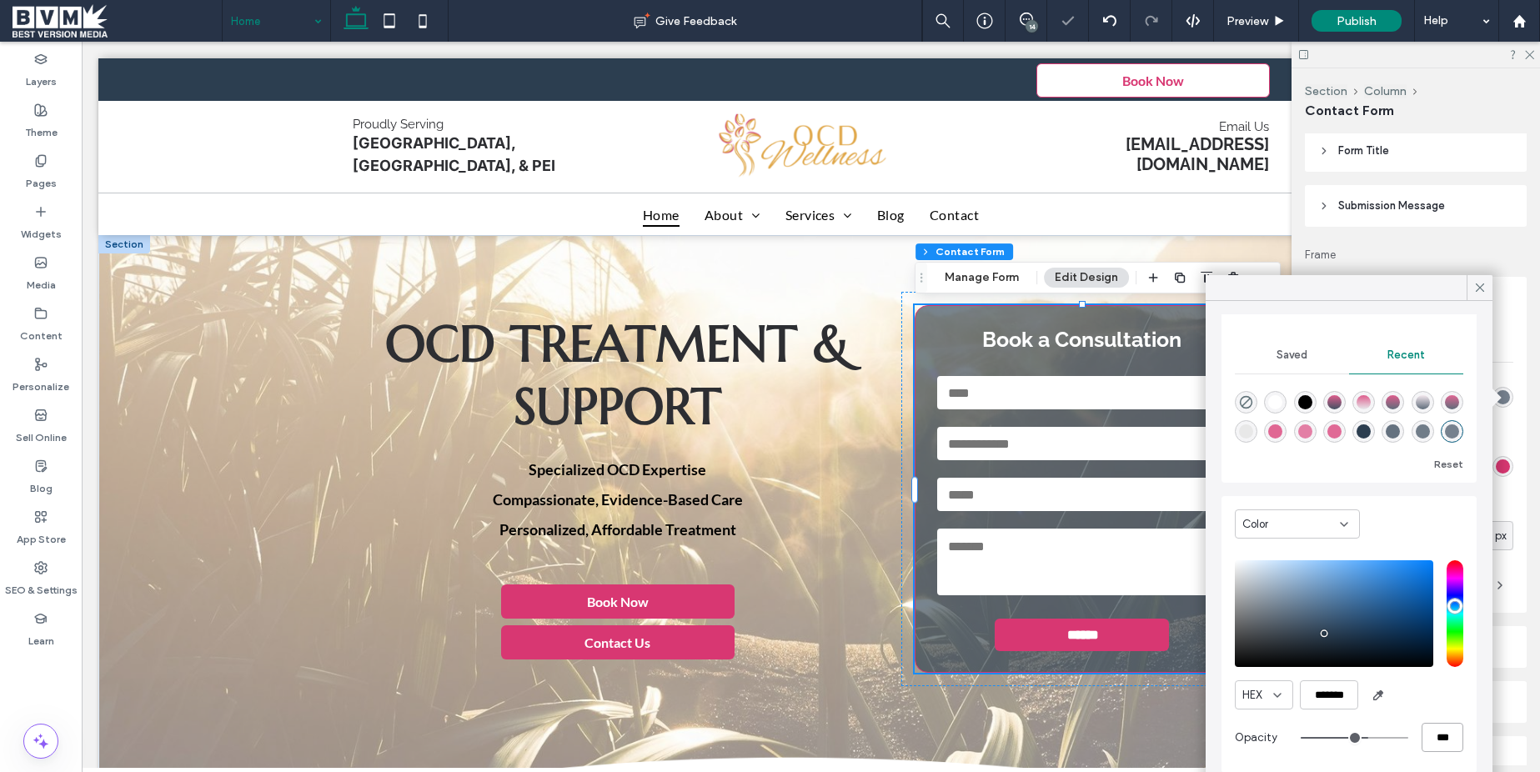
type input "**"
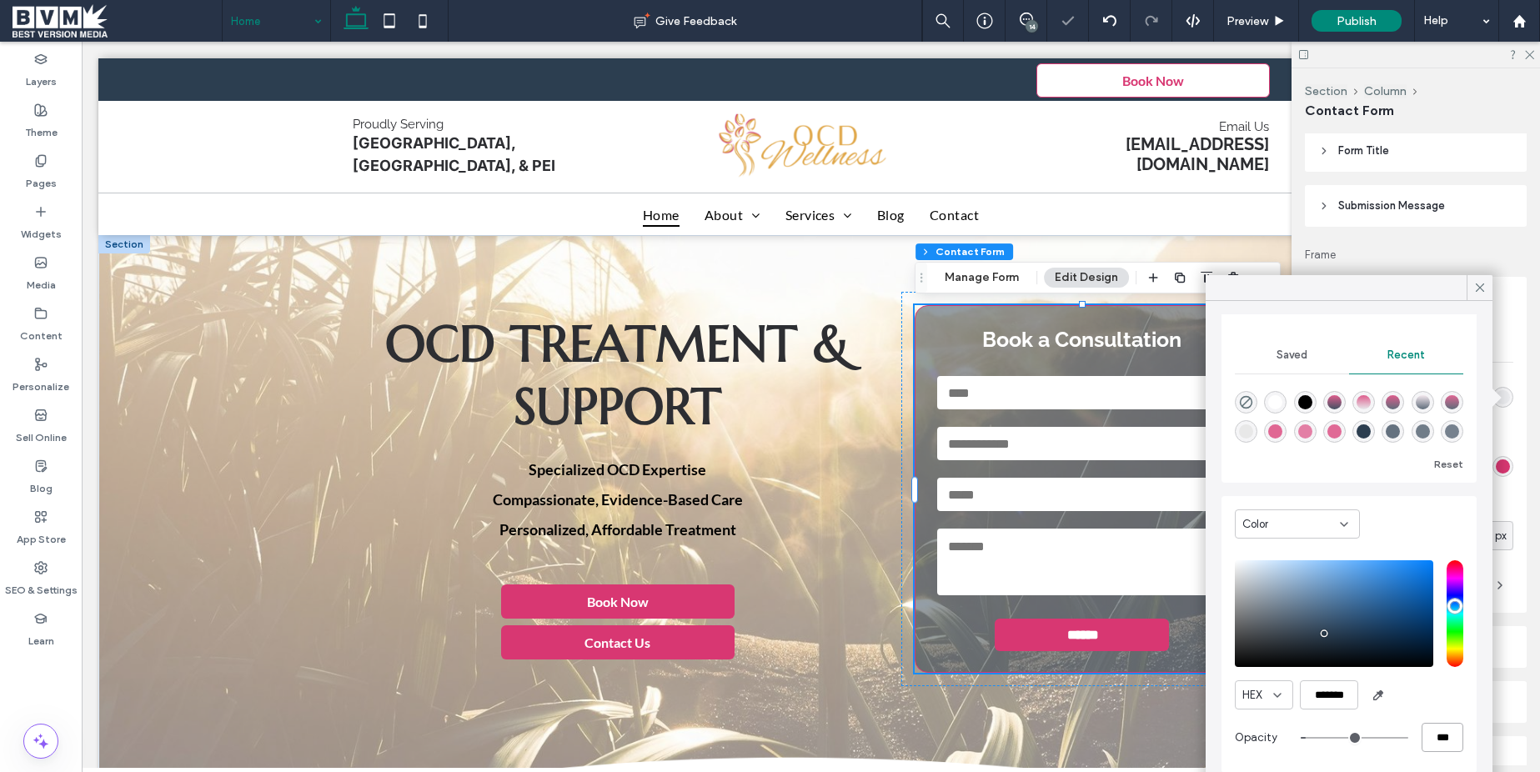
type input "***"
drag, startPoint x: 1483, startPoint y: 290, endPoint x: 1474, endPoint y: 286, distance: 9.3
click at [1483, 290] on use at bounding box center [1480, 288] width 8 height 8
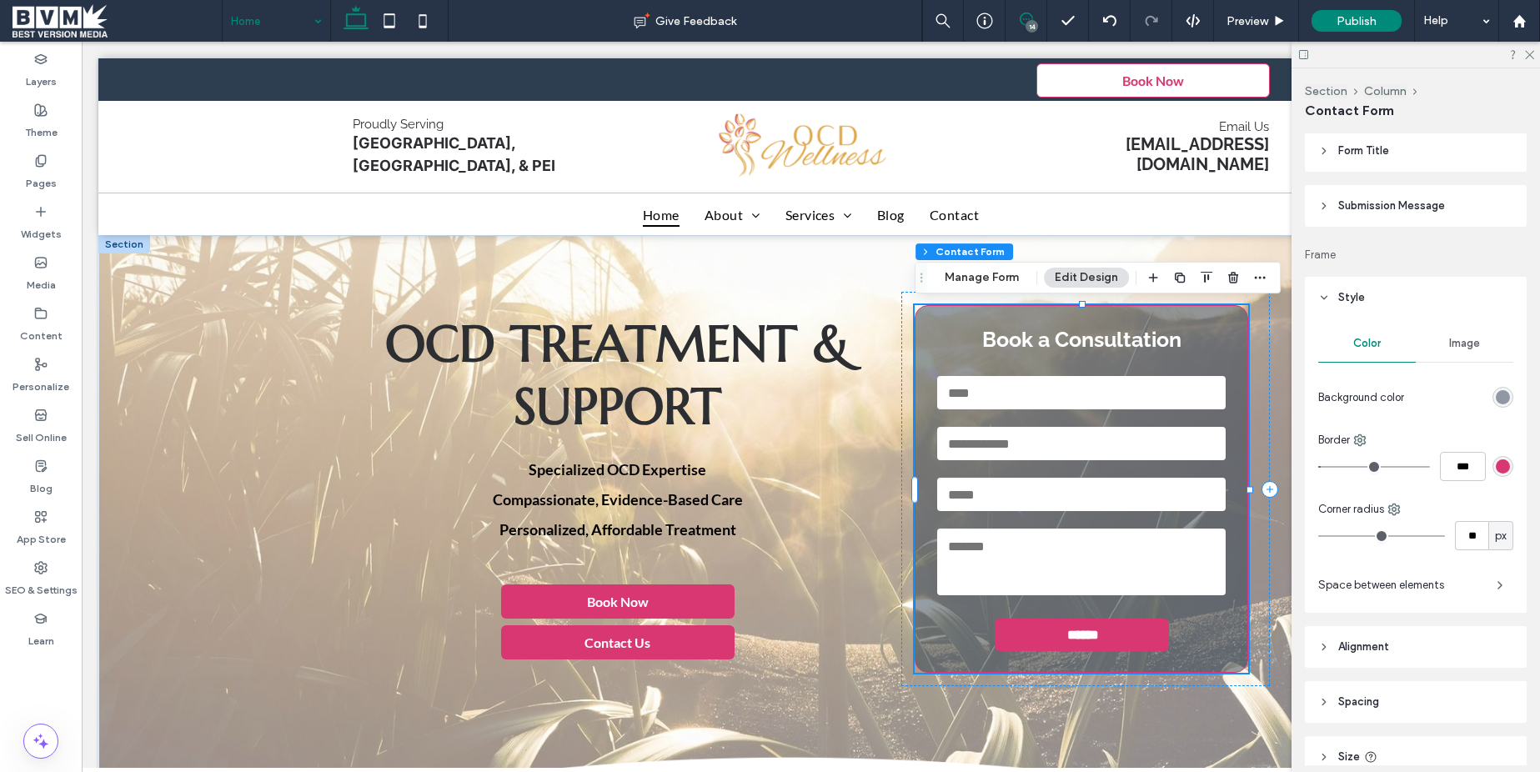
click at [1023, 18] on icon at bounding box center [1026, 19] width 13 height 13
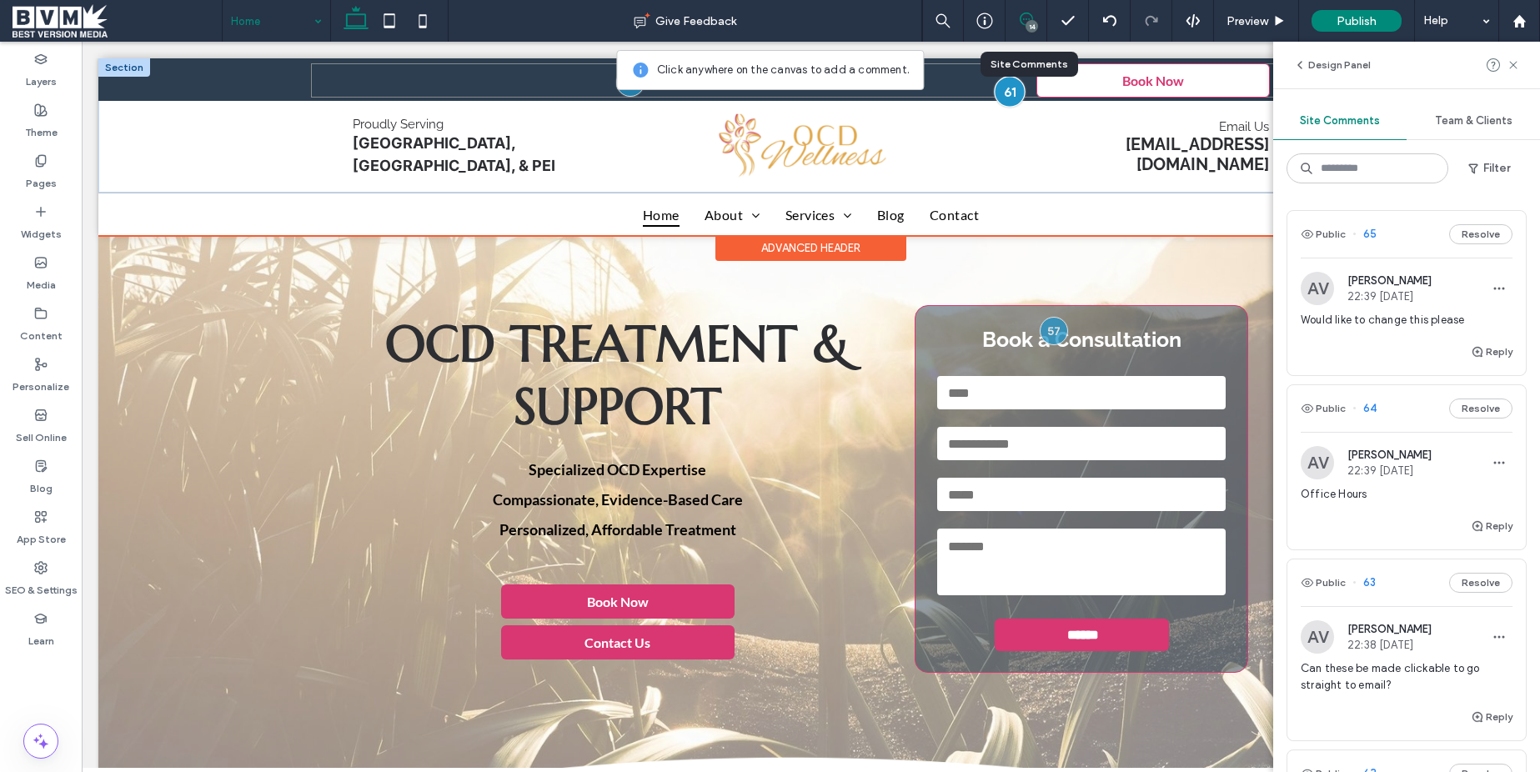
click at [1007, 93] on div at bounding box center [1009, 91] width 31 height 31
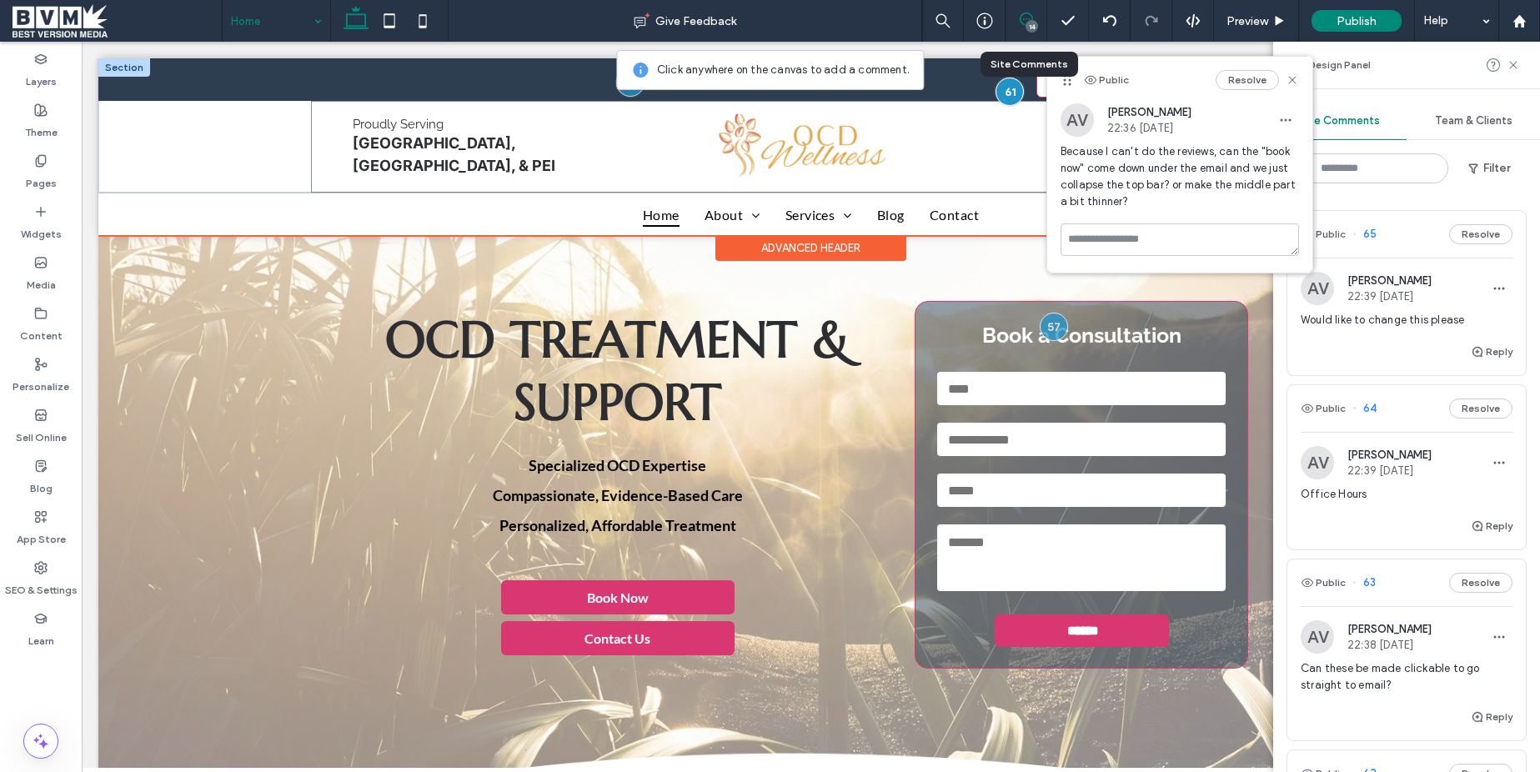
scroll to position [0, 0]
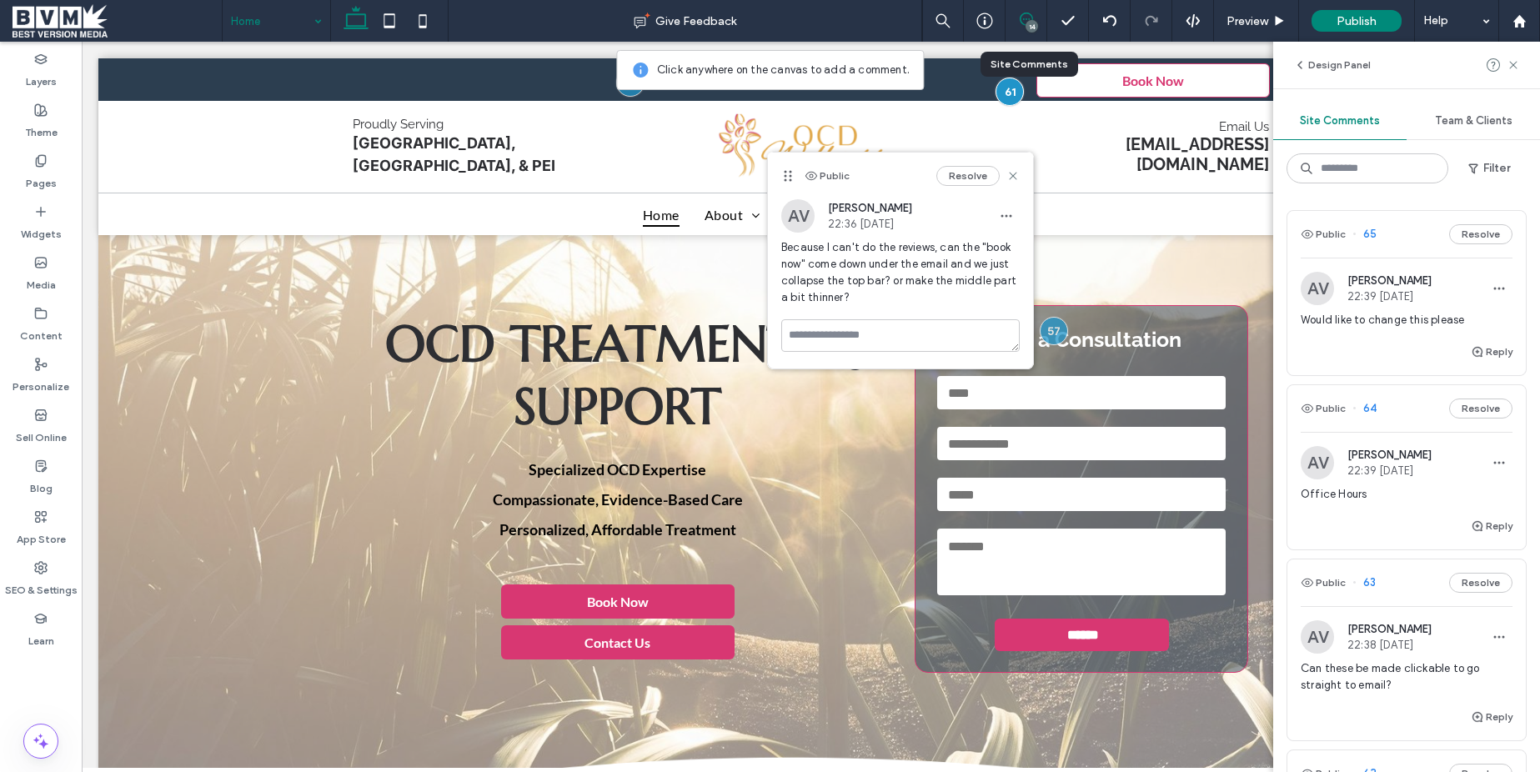
drag, startPoint x: 1070, startPoint y: 83, endPoint x: 806, endPoint y: 219, distance: 296.9
click at [791, 178] on use at bounding box center [788, 176] width 8 height 11
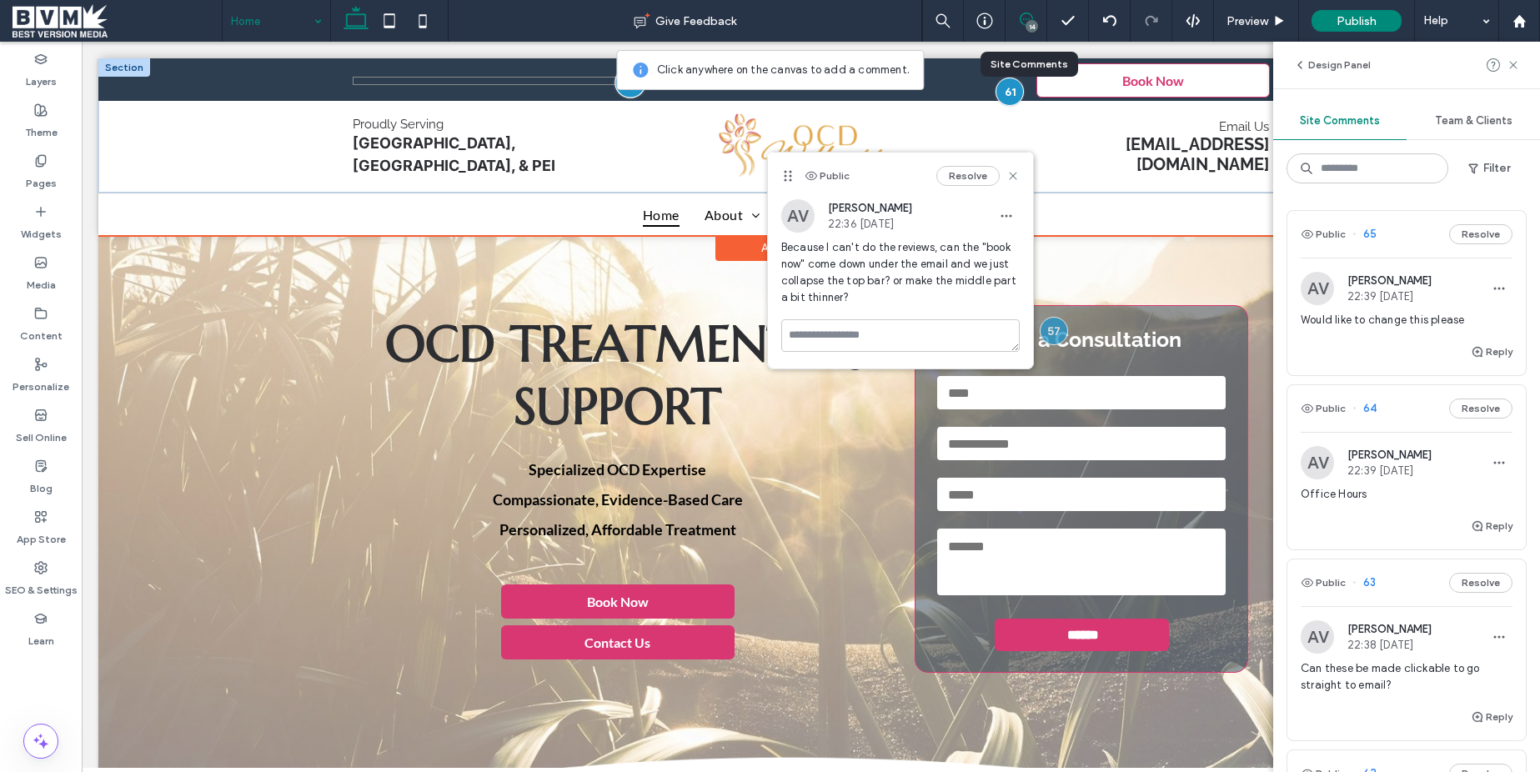
click at [634, 93] on div at bounding box center [630, 82] width 31 height 31
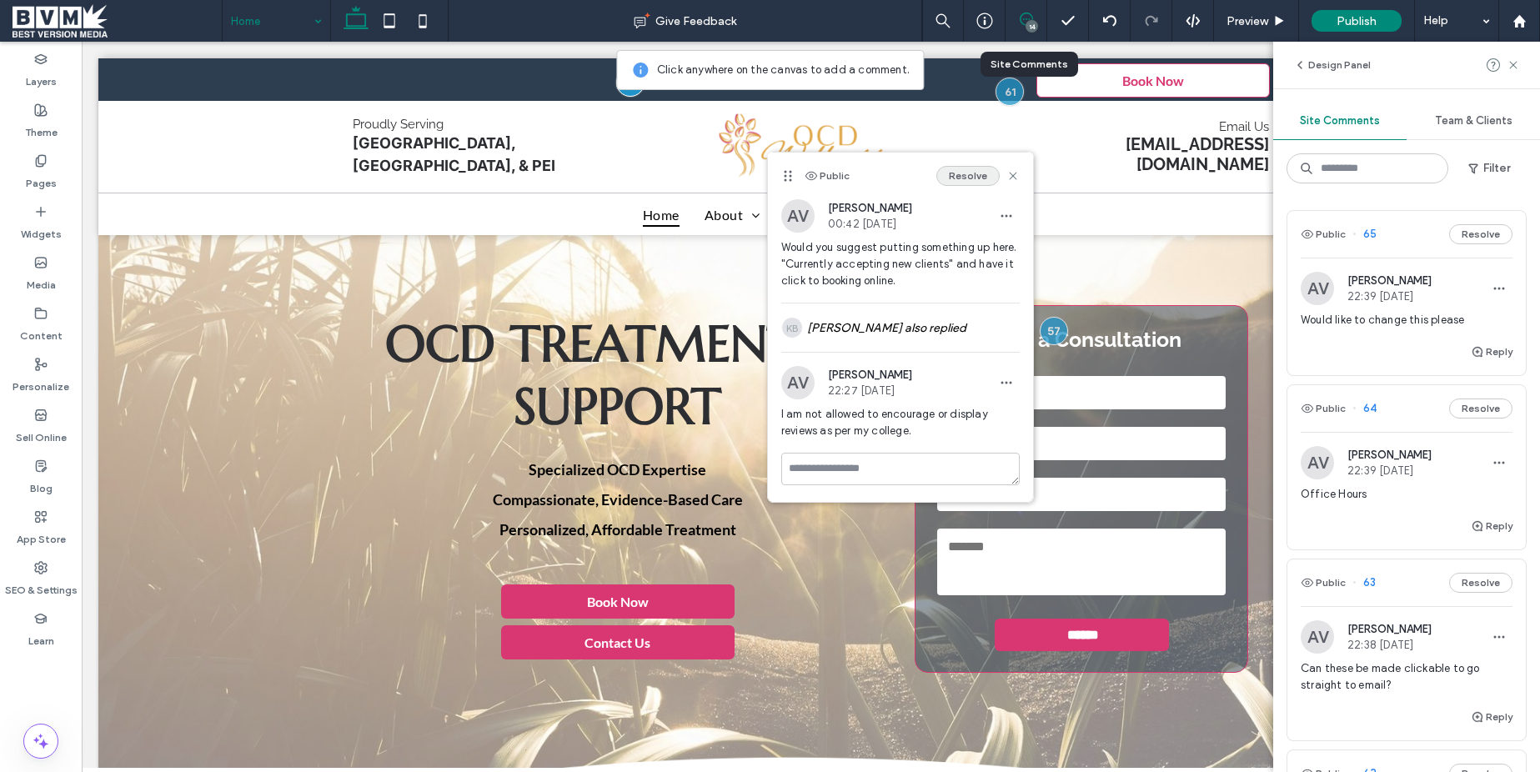
click at [966, 176] on button "Resolve" at bounding box center [968, 176] width 63 height 20
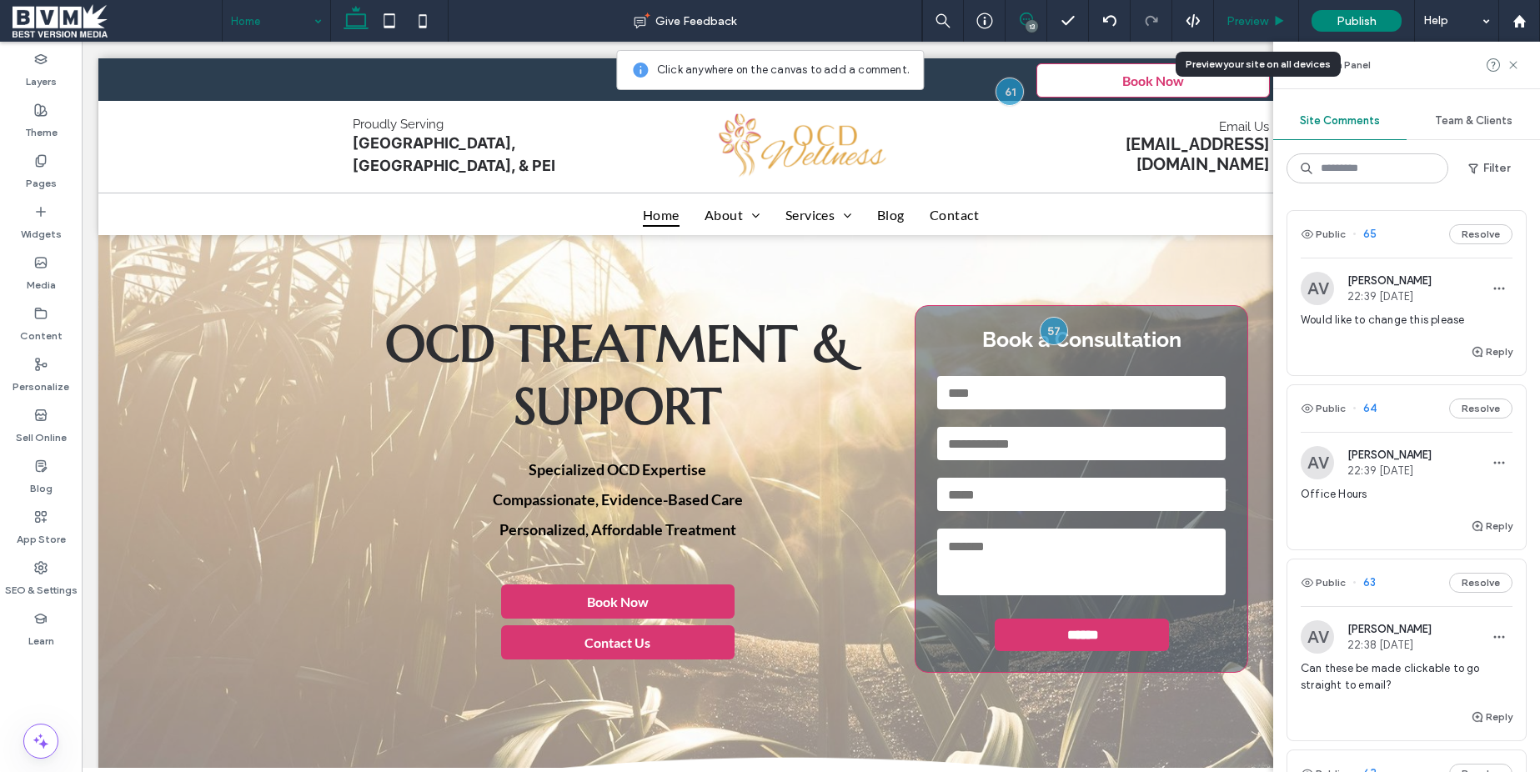
click at [1258, 14] on span "Preview" at bounding box center [1248, 21] width 42 height 14
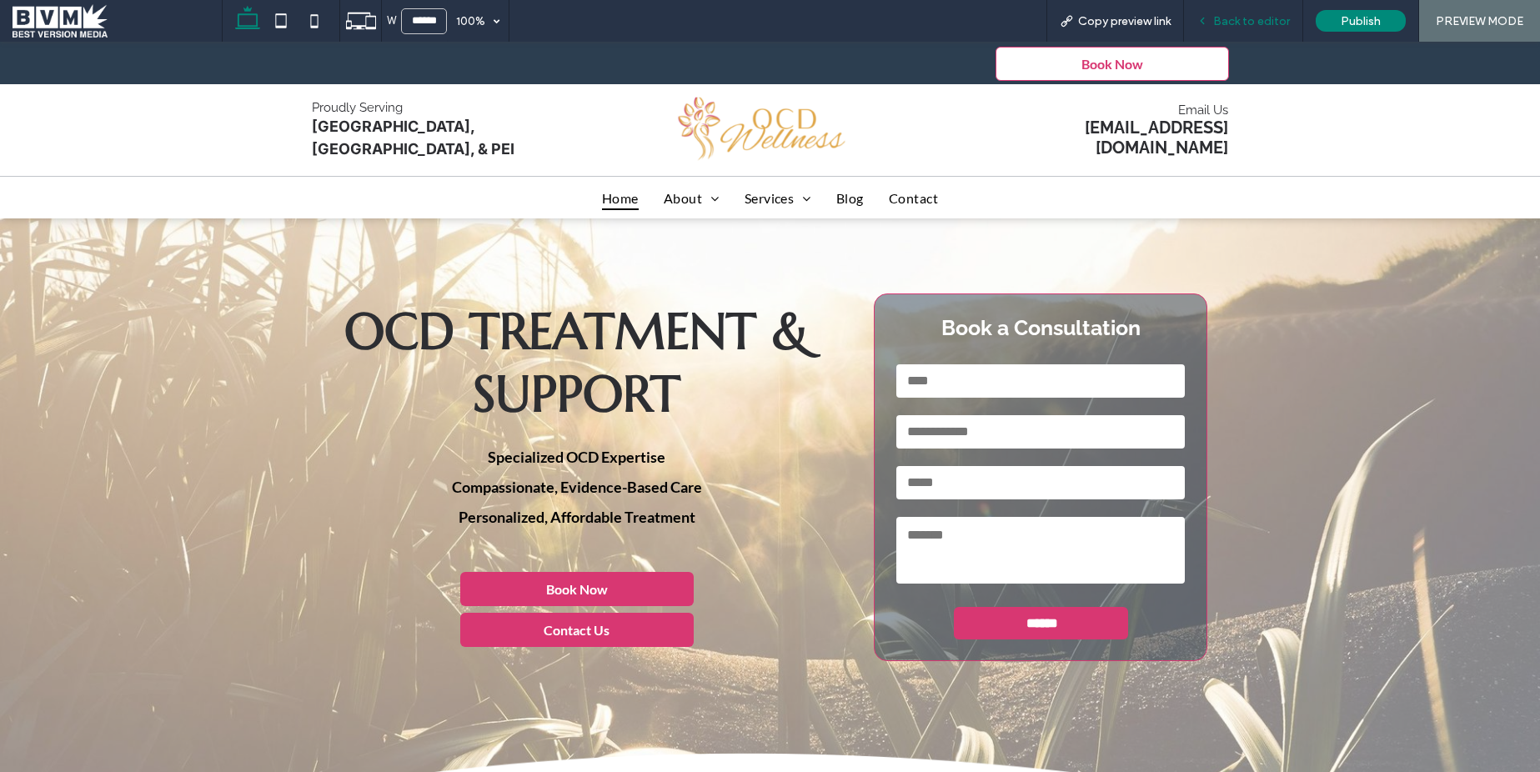
click at [1259, 18] on span "Back to editor" at bounding box center [1251, 21] width 77 height 14
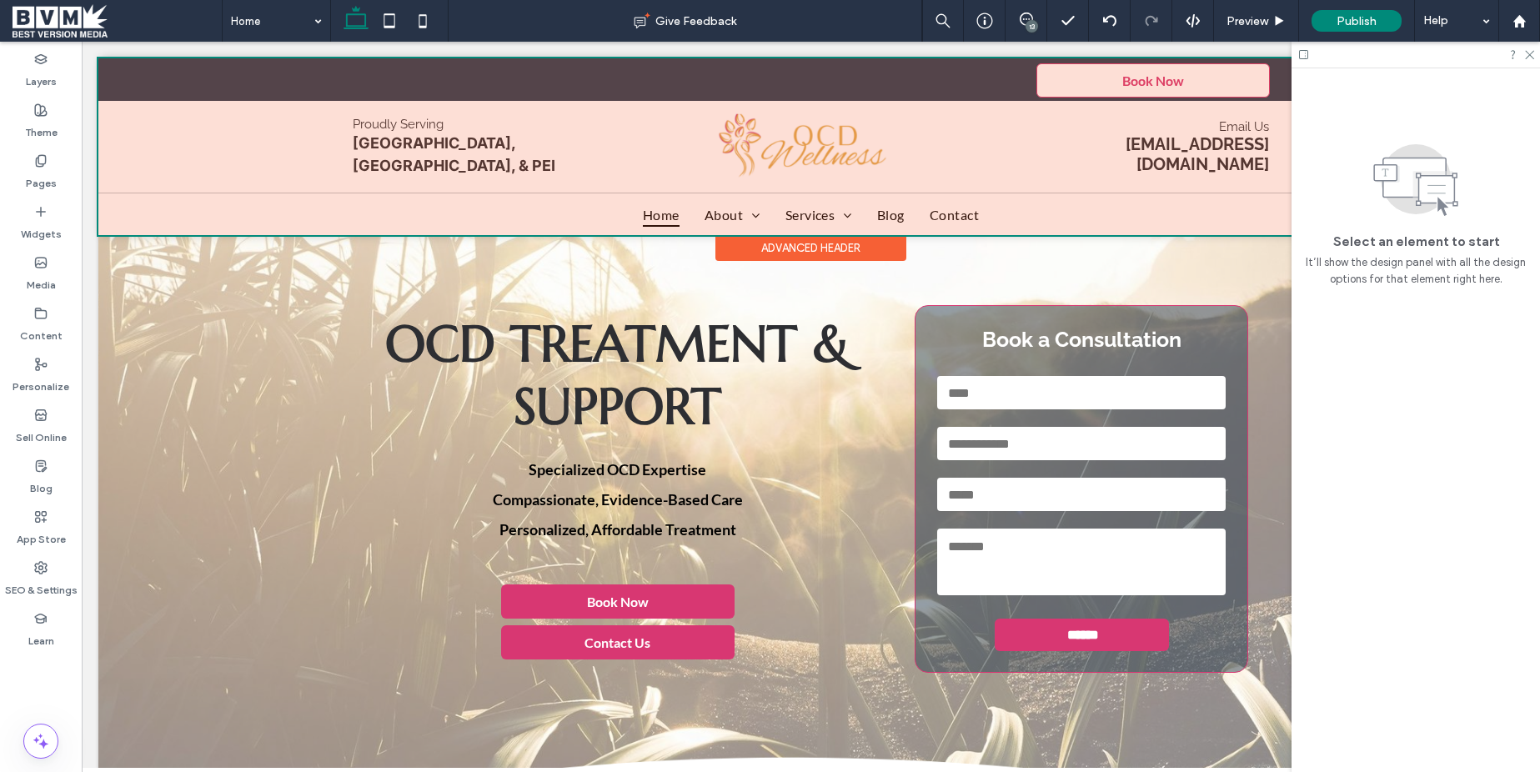
click at [1018, 83] on div at bounding box center [810, 146] width 1425 height 177
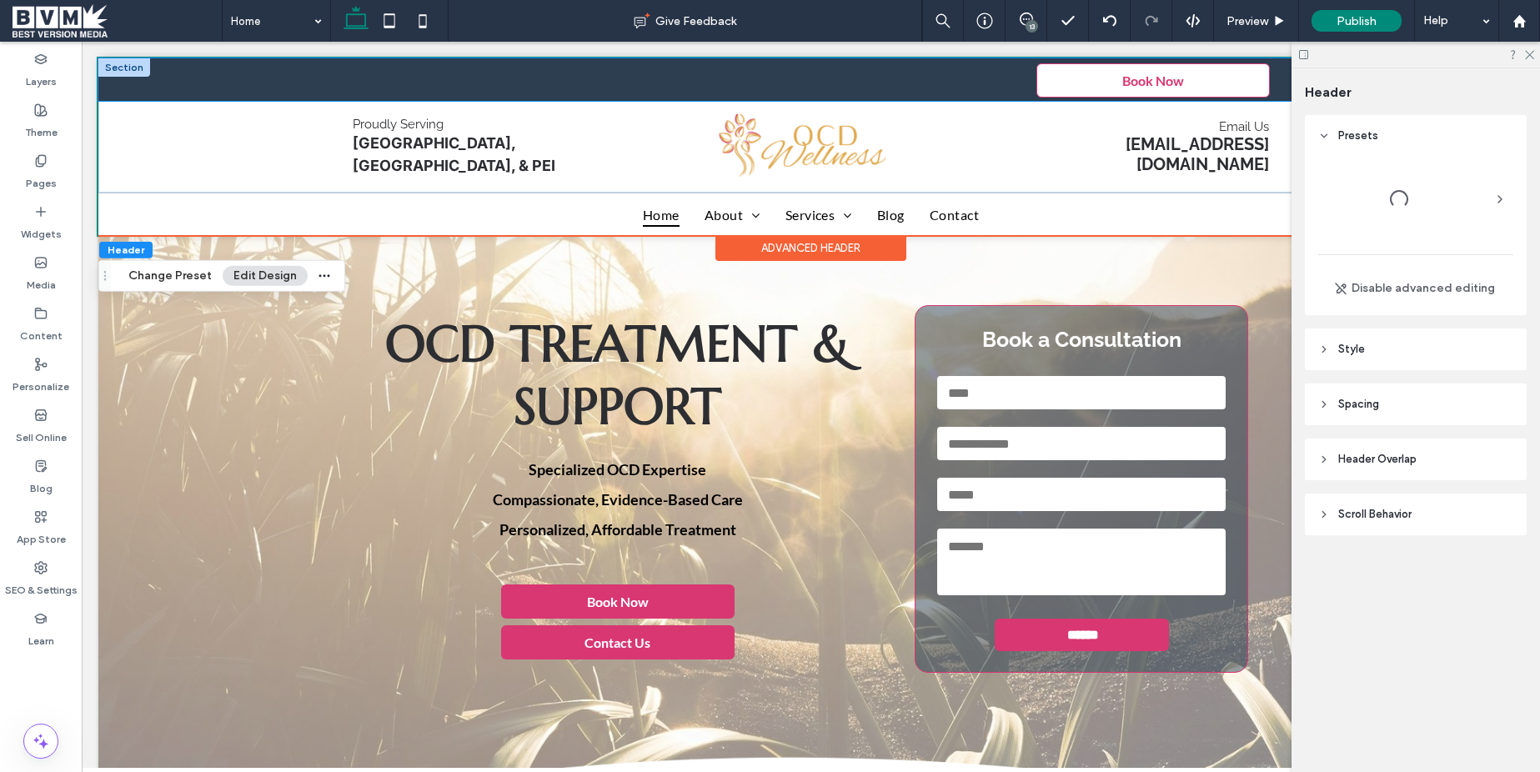
click at [1017, 83] on div "Book Now" at bounding box center [811, 80] width 1001 height 34
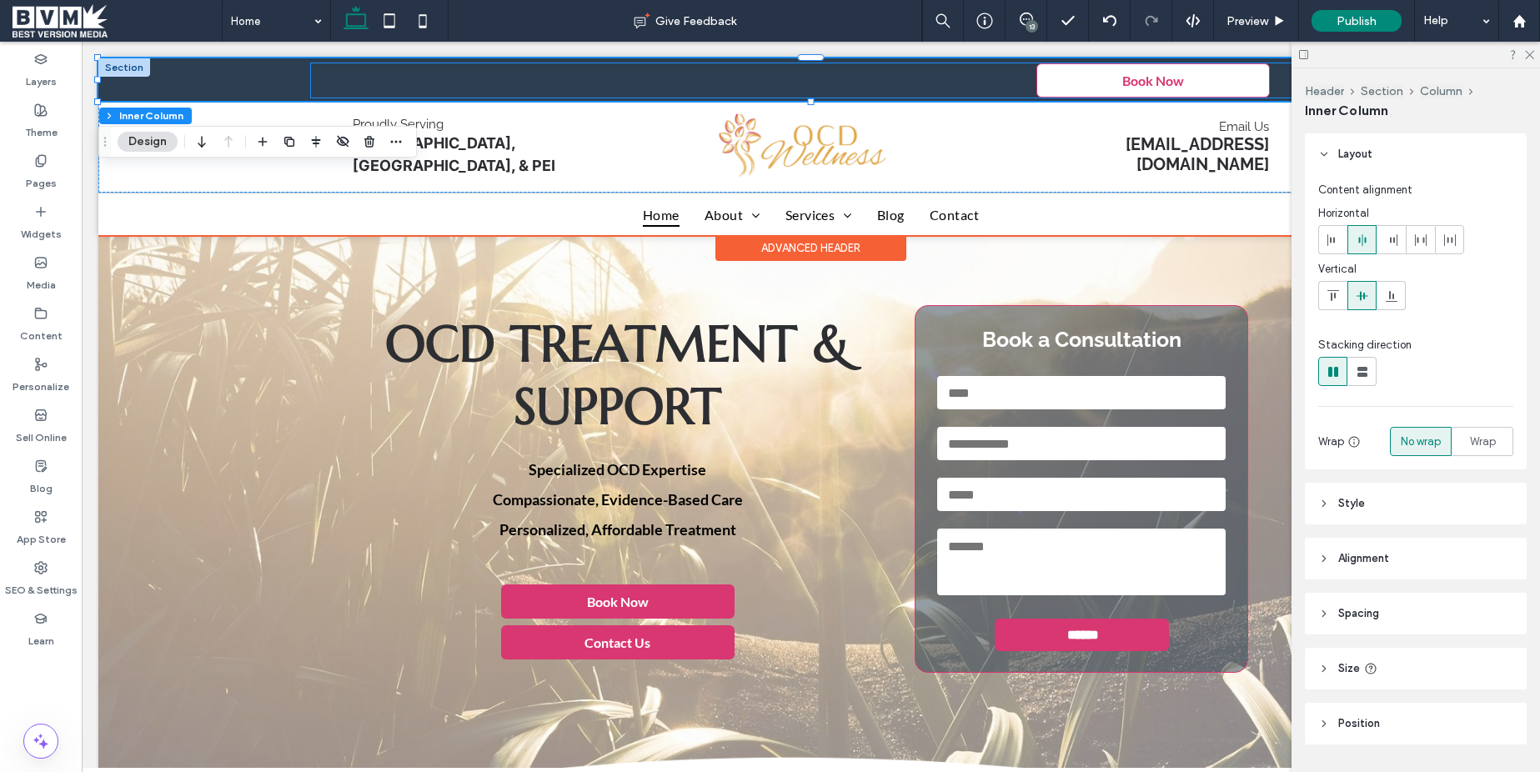
click at [1009, 80] on div "Book Now" at bounding box center [811, 80] width 1001 height 34
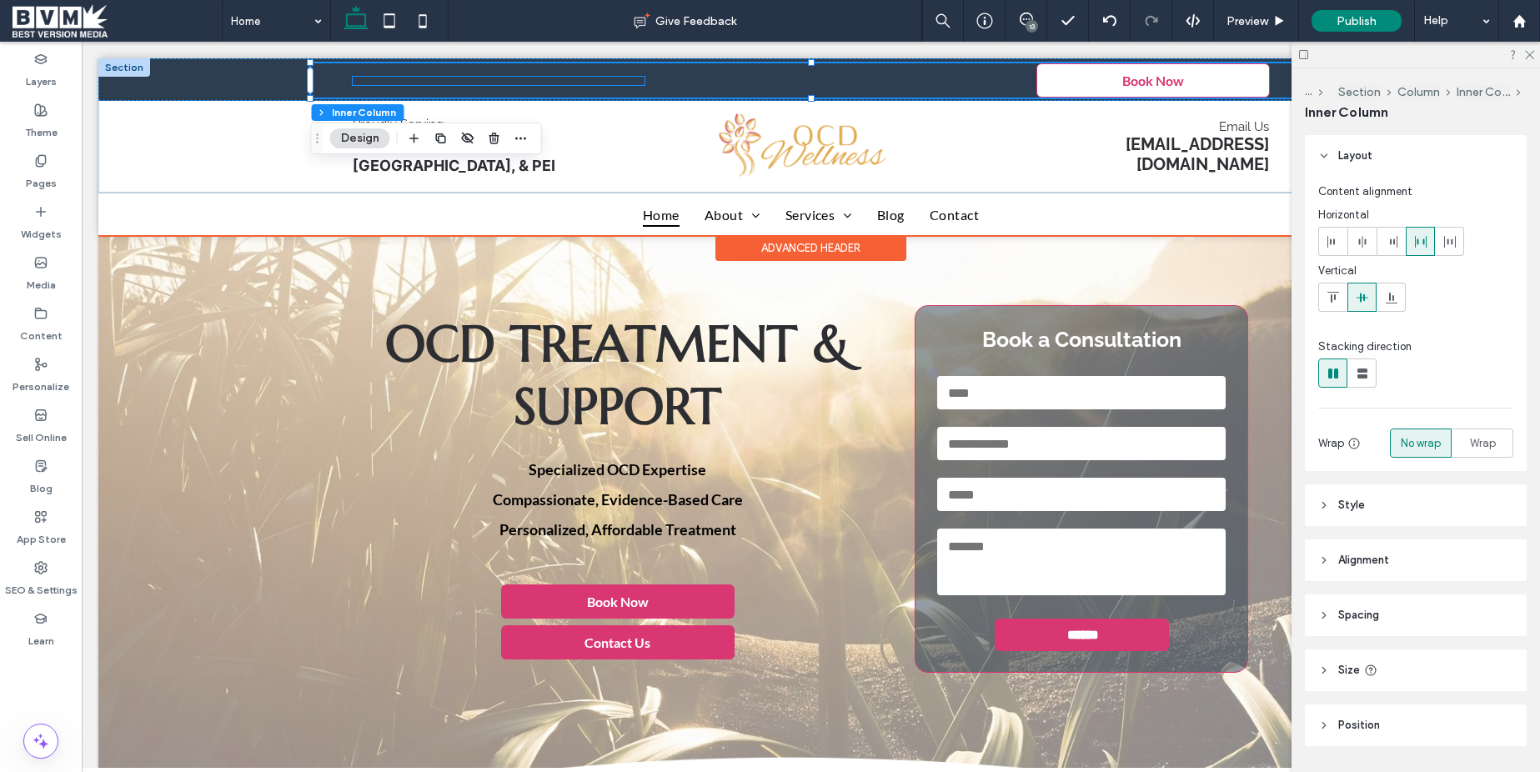
click at [615, 82] on div at bounding box center [499, 81] width 292 height 8
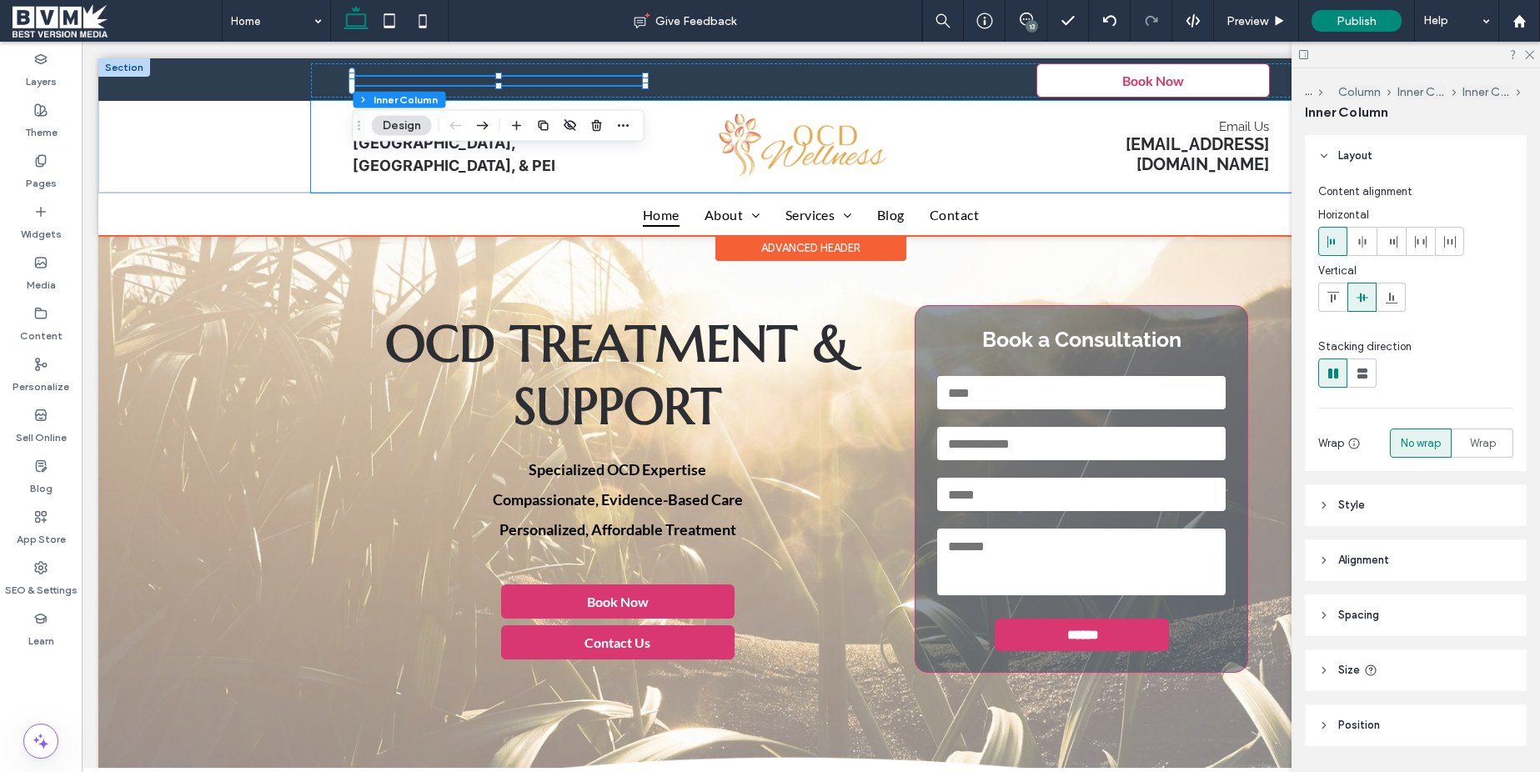
click at [1001, 118] on div "Proudly Serving Ontario, New Brunswick, & PEI Email Us info@ocd-wellness.com" at bounding box center [811, 147] width 1001 height 92
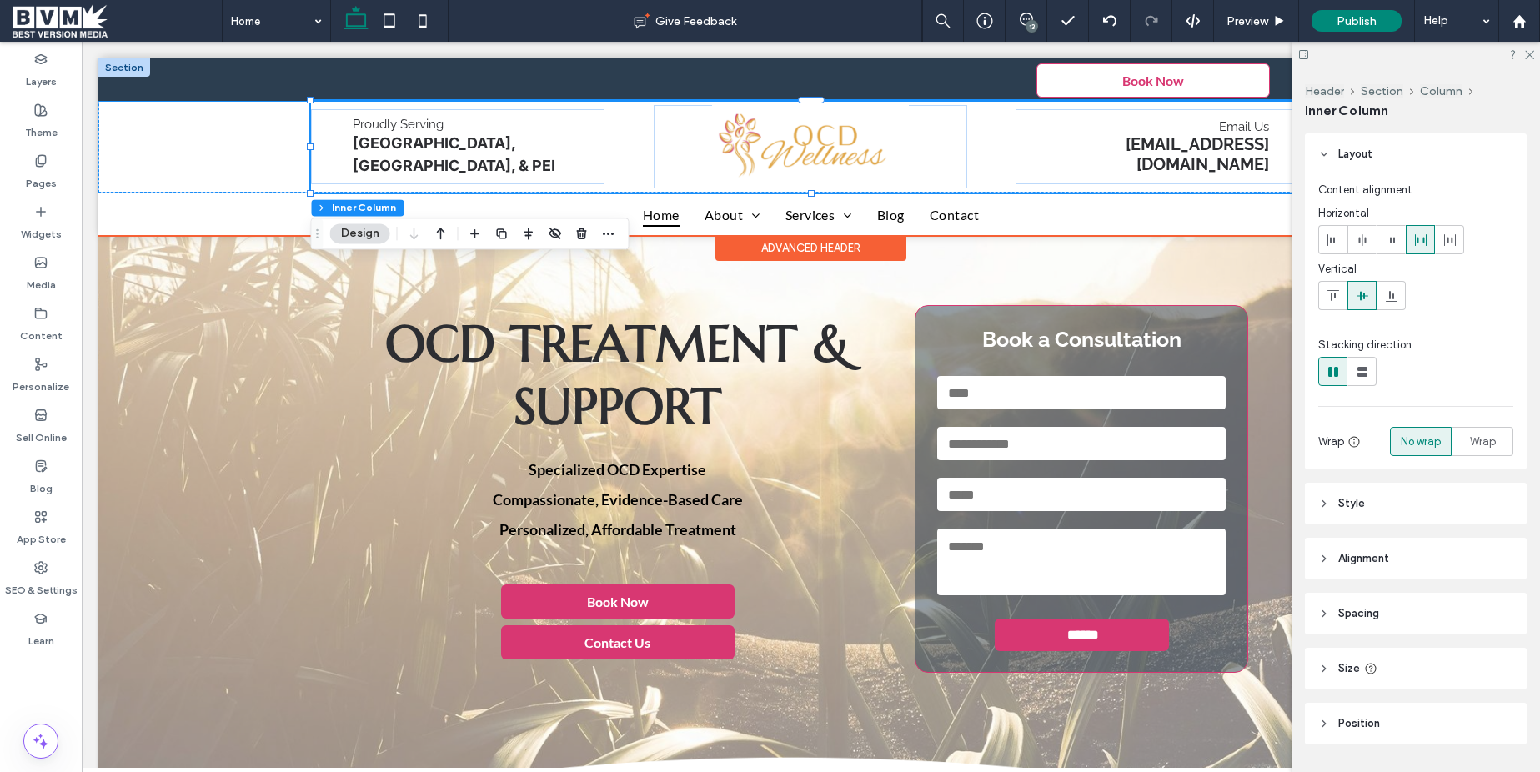
click at [1005, 88] on div "Book Now" at bounding box center [811, 80] width 1001 height 34
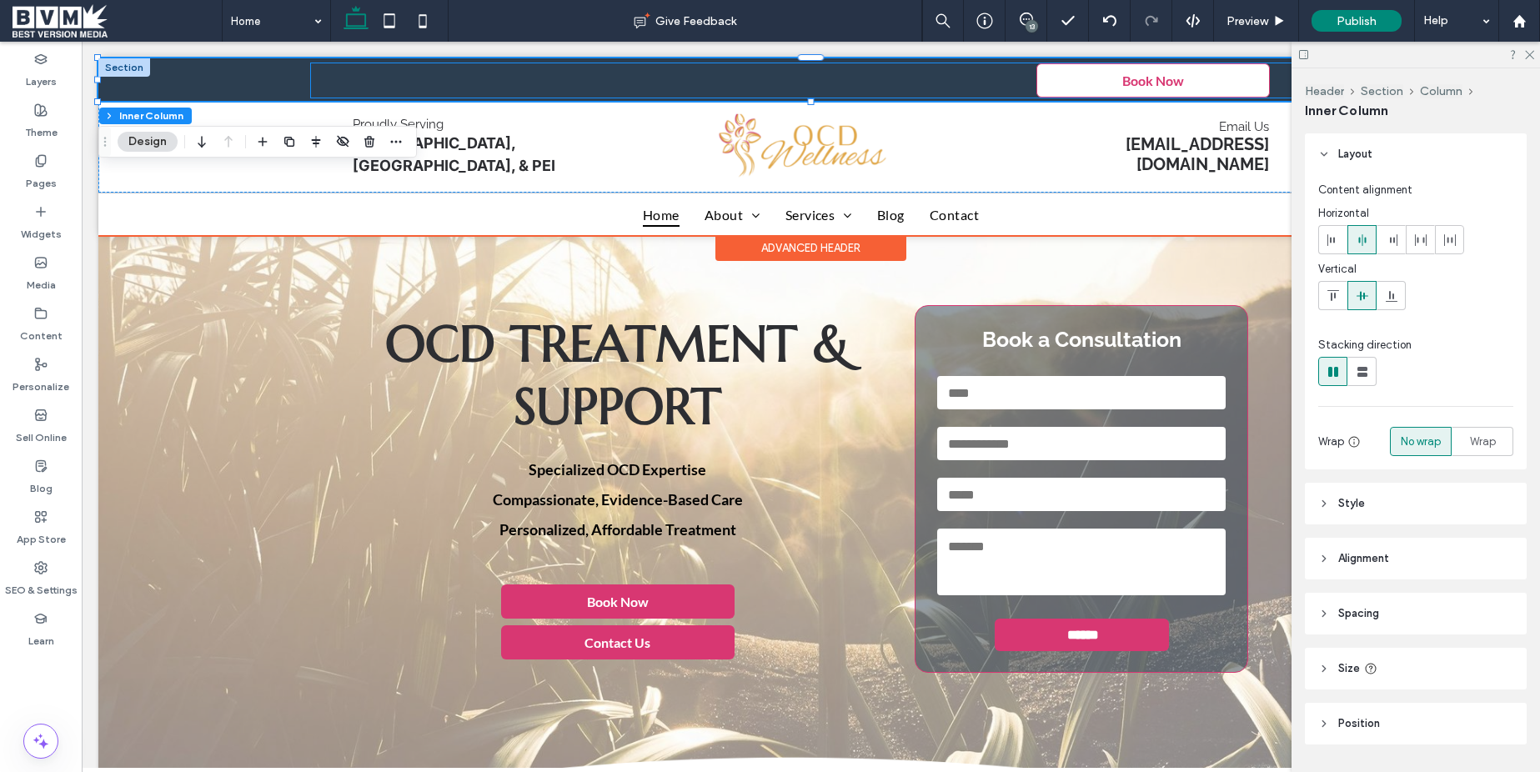
click at [963, 71] on div "Book Now" at bounding box center [811, 80] width 1001 height 34
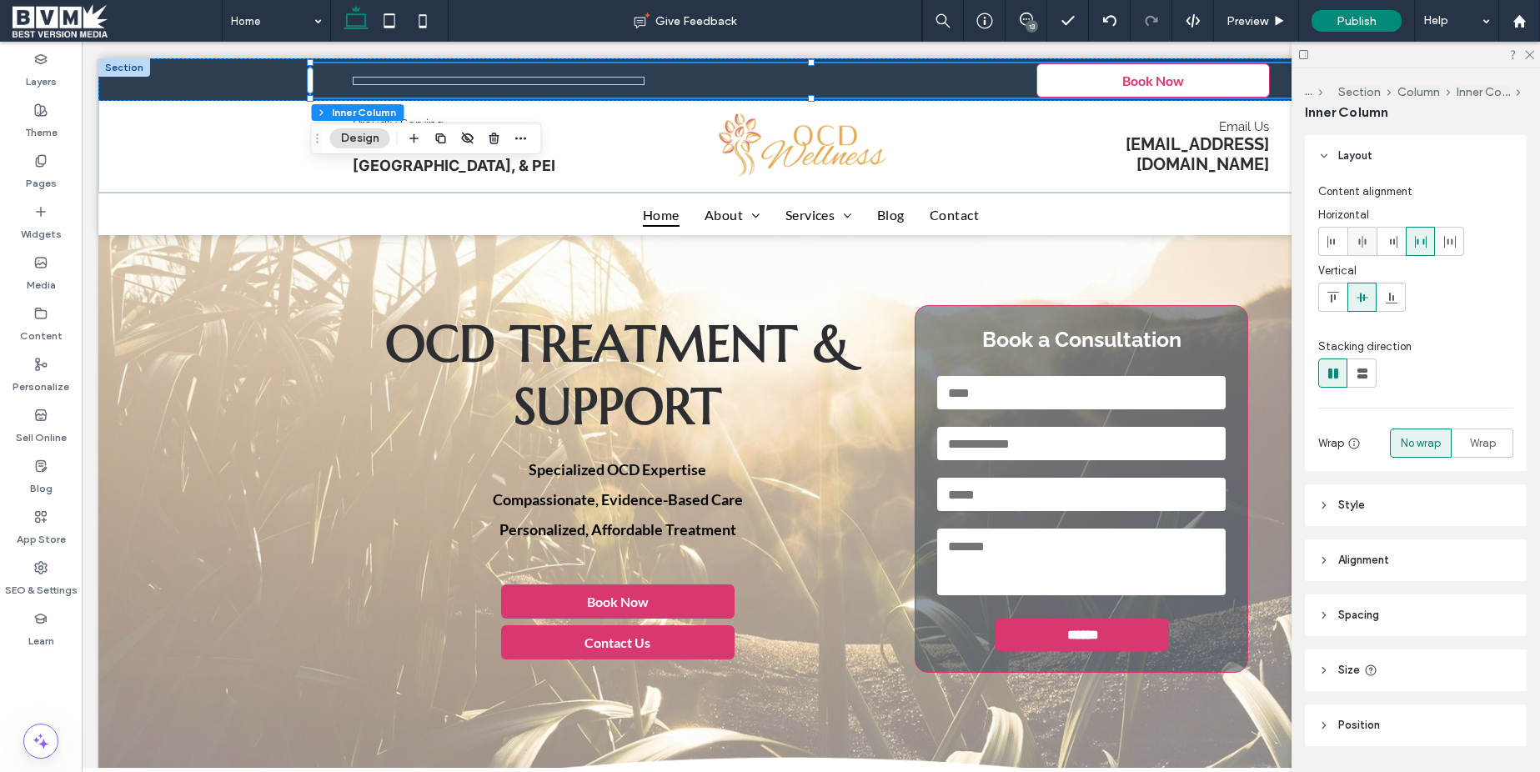
click at [1368, 242] on icon at bounding box center [1362, 241] width 13 height 13
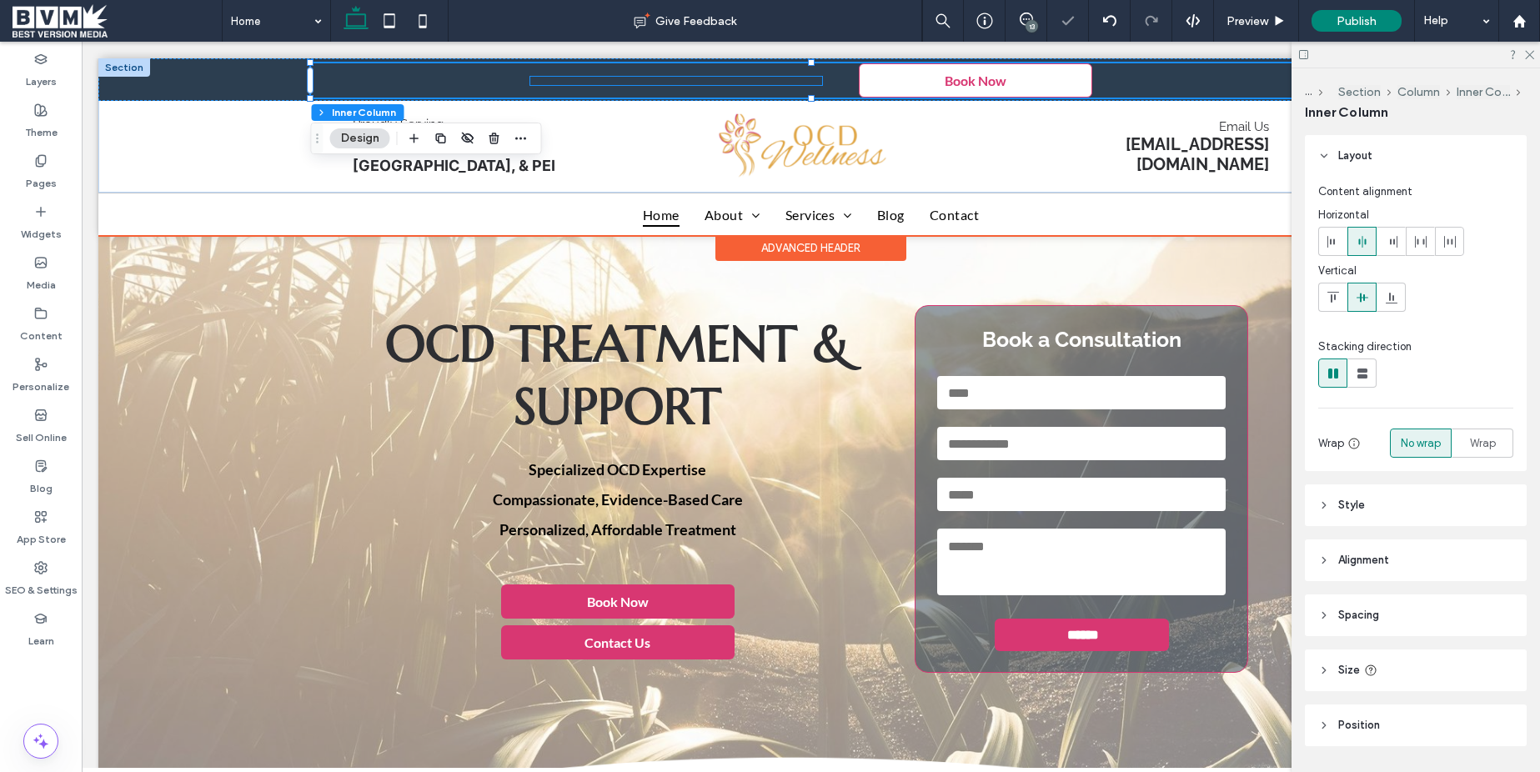
click at [662, 77] on div at bounding box center [676, 77] width 292 height 0
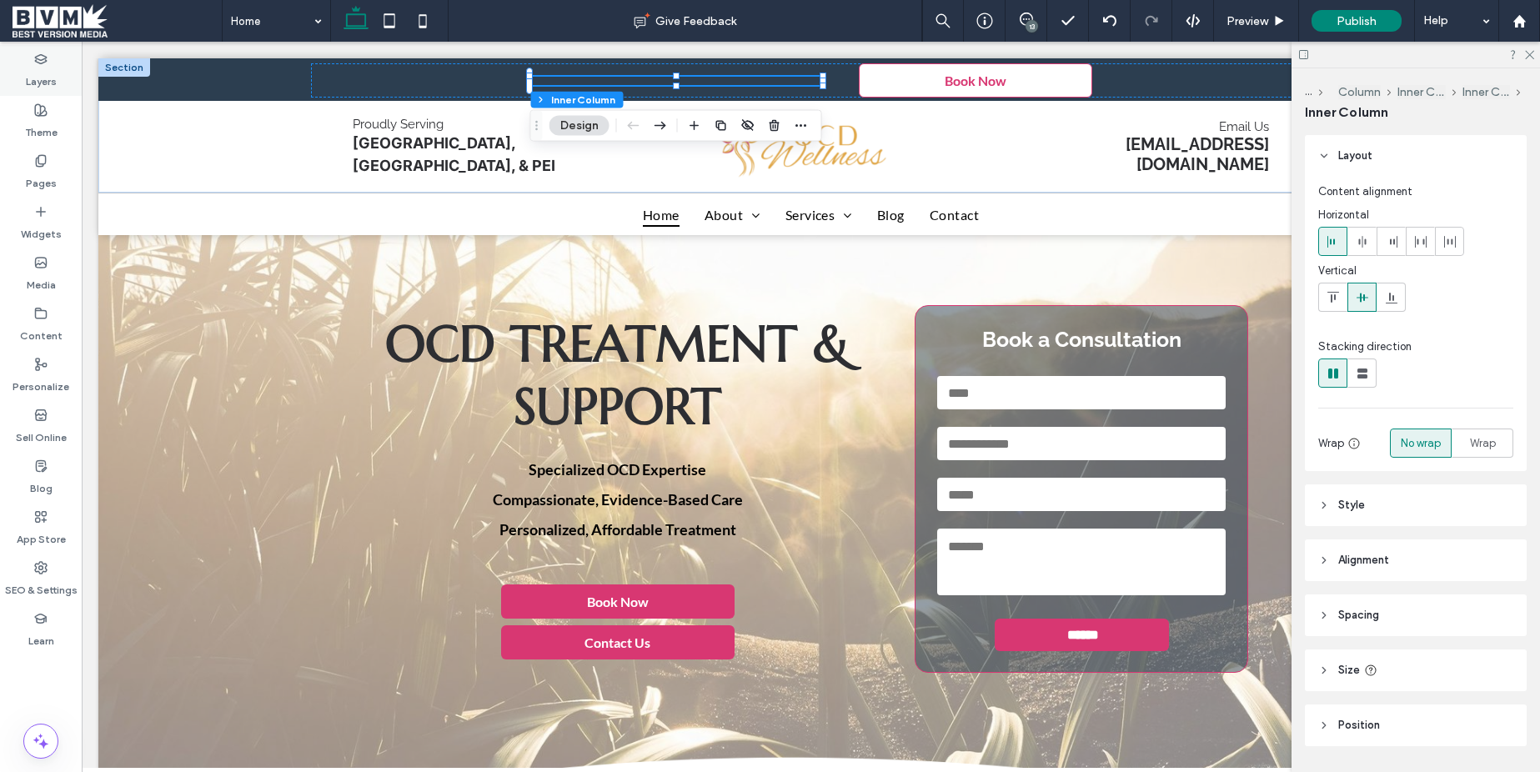
click at [13, 67] on div "Layers" at bounding box center [41, 70] width 82 height 51
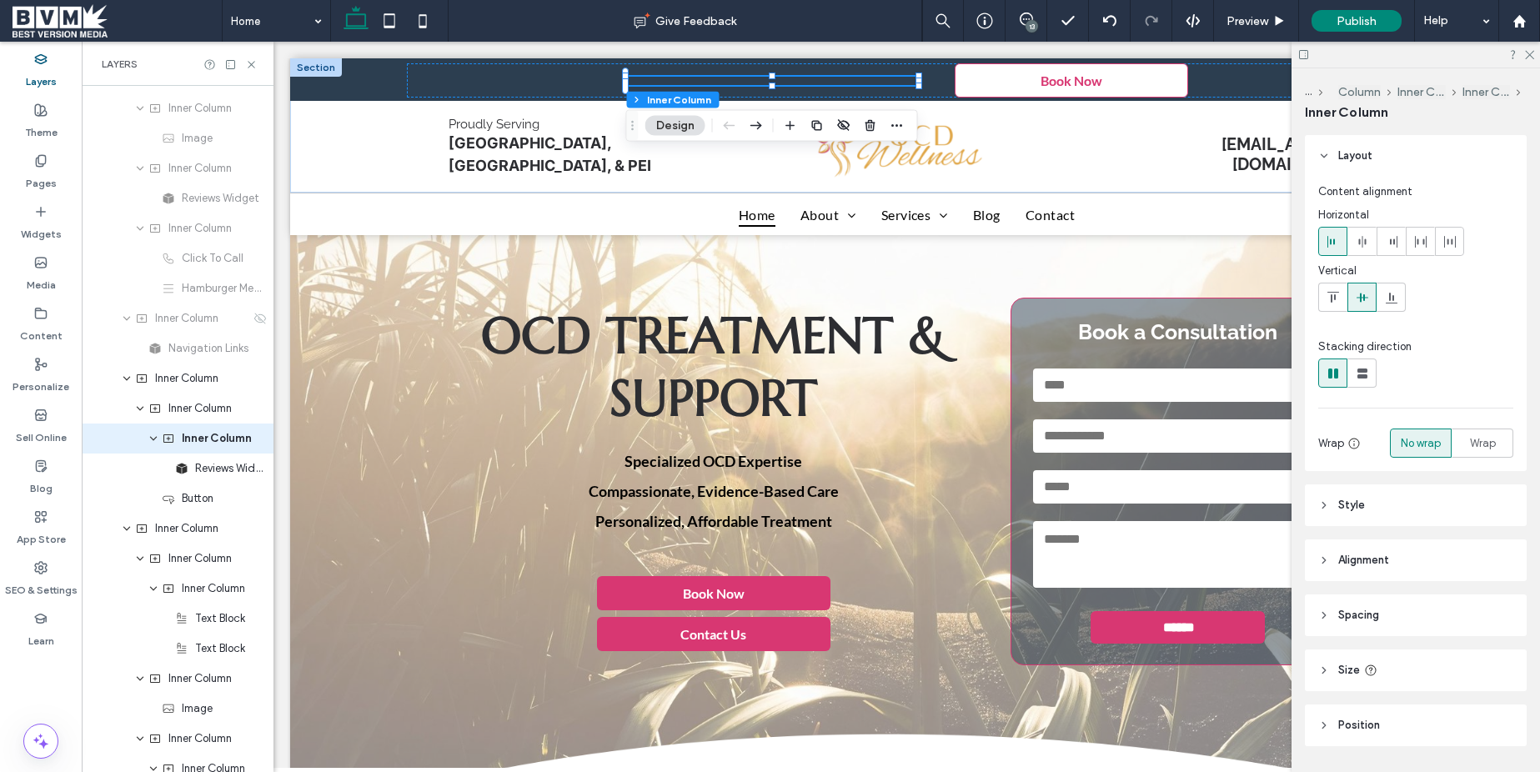
scroll to position [213, 0]
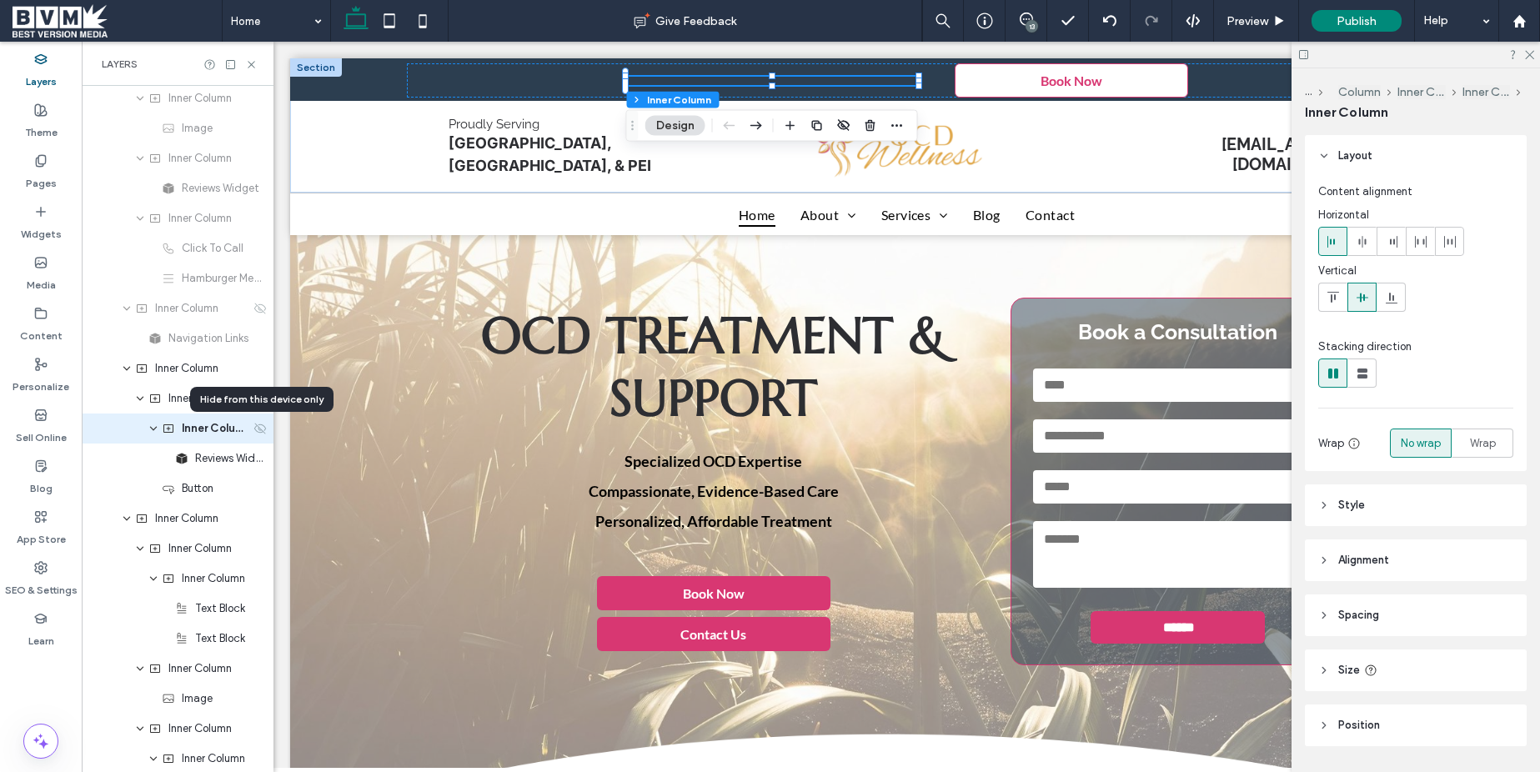
click at [259, 430] on icon at bounding box center [260, 428] width 13 height 13
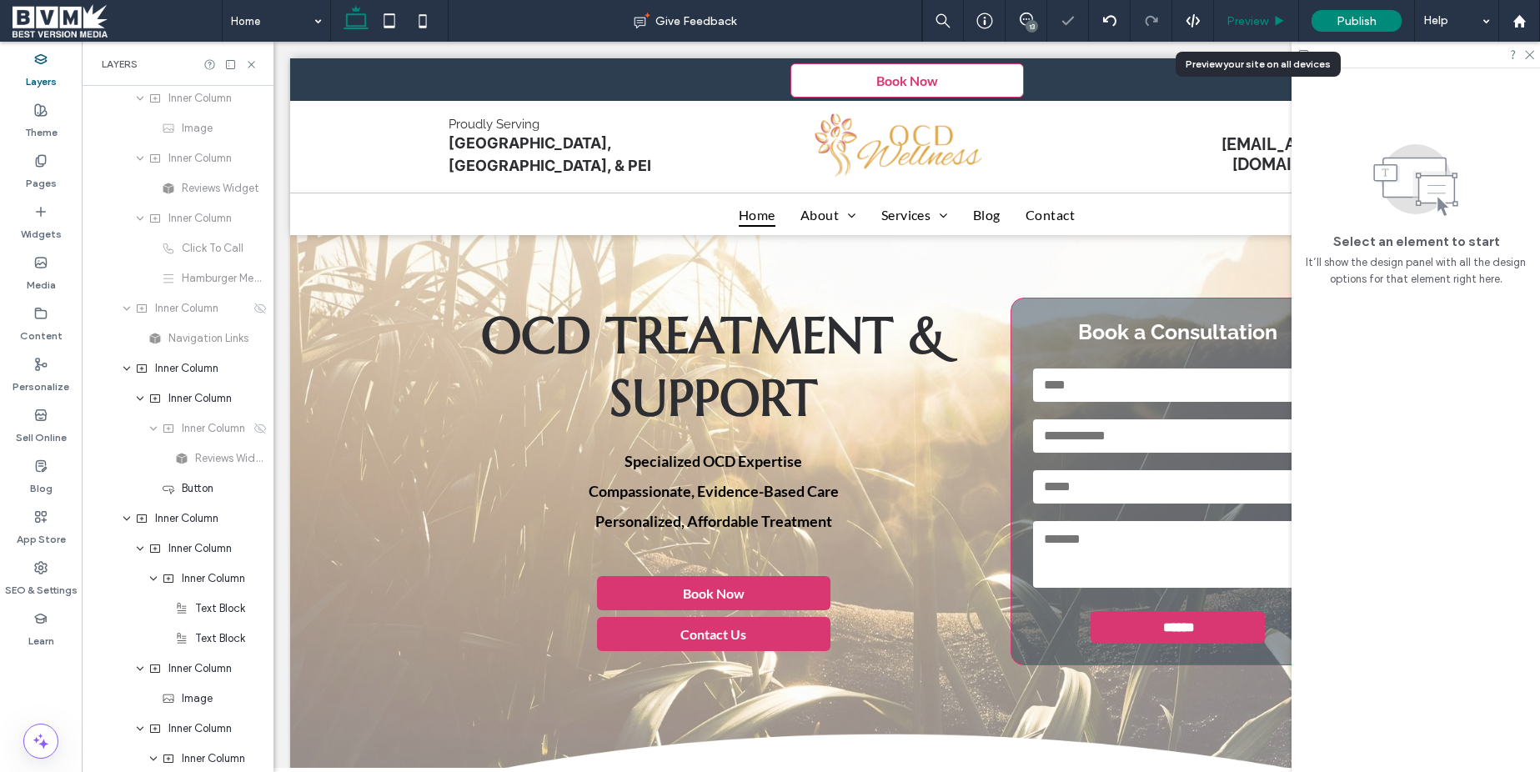
click at [1269, 20] on div "Preview" at bounding box center [1256, 21] width 84 height 14
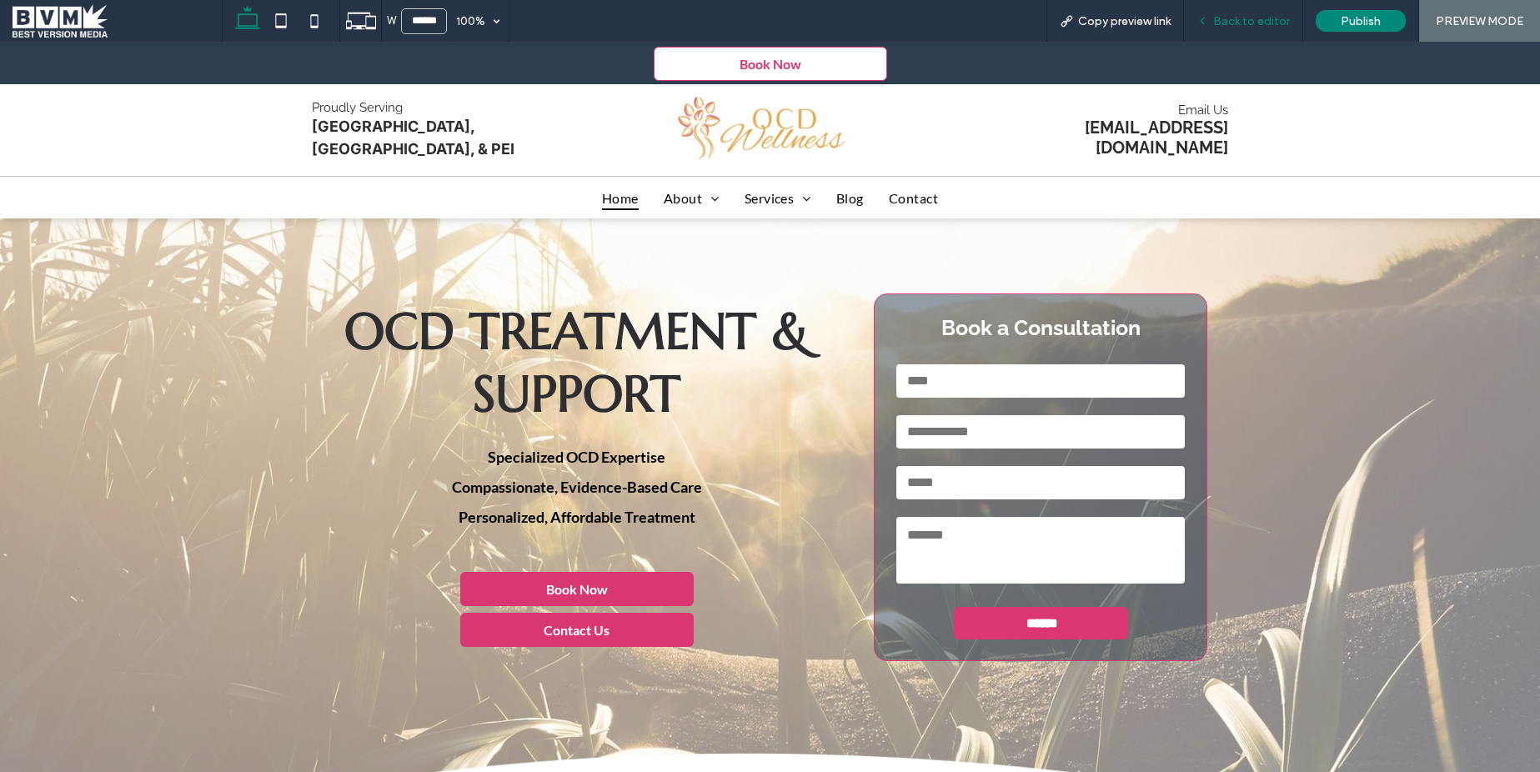
click at [1269, 20] on span "Back to editor" at bounding box center [1251, 21] width 77 height 14
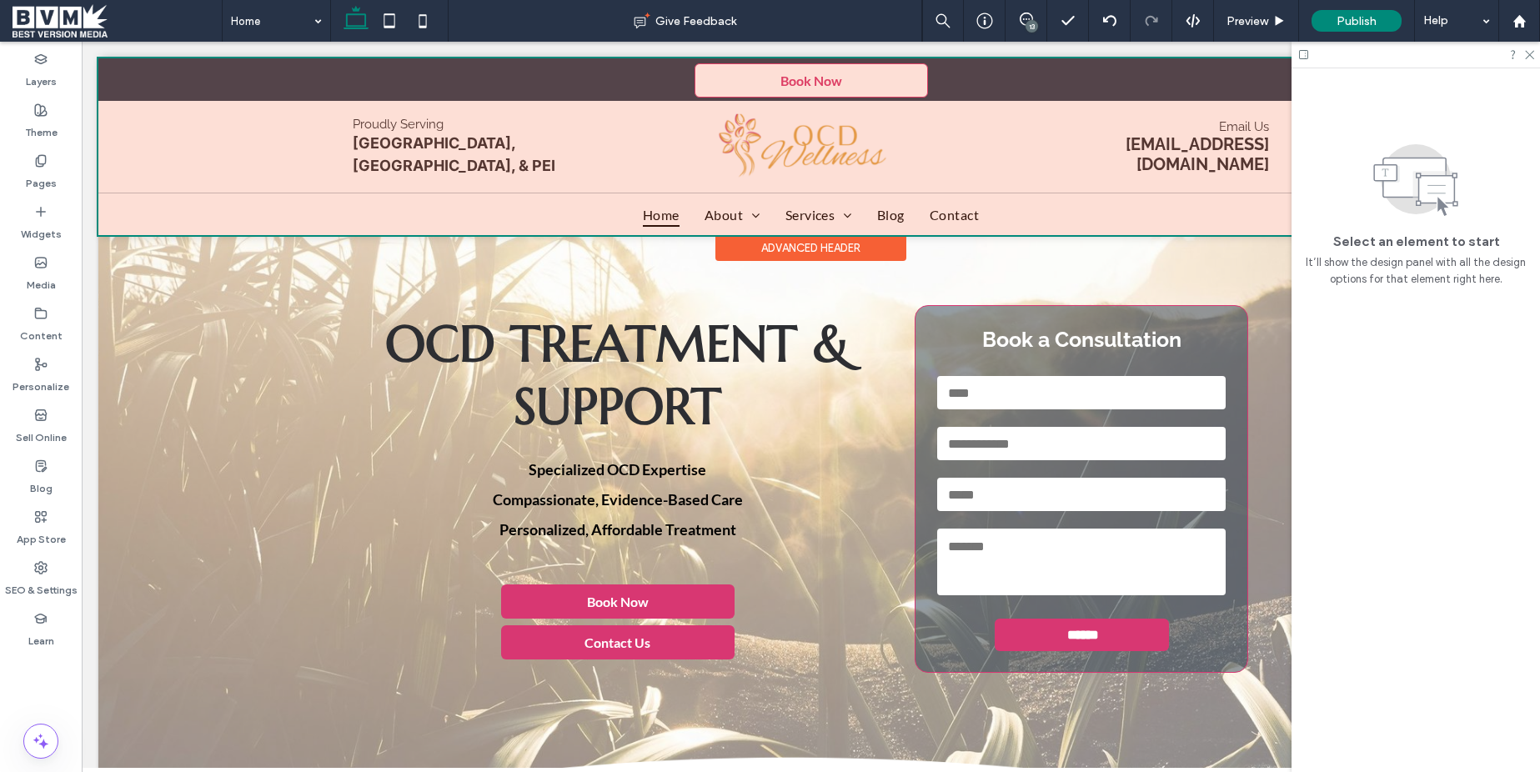
click at [877, 83] on div at bounding box center [810, 146] width 1425 height 177
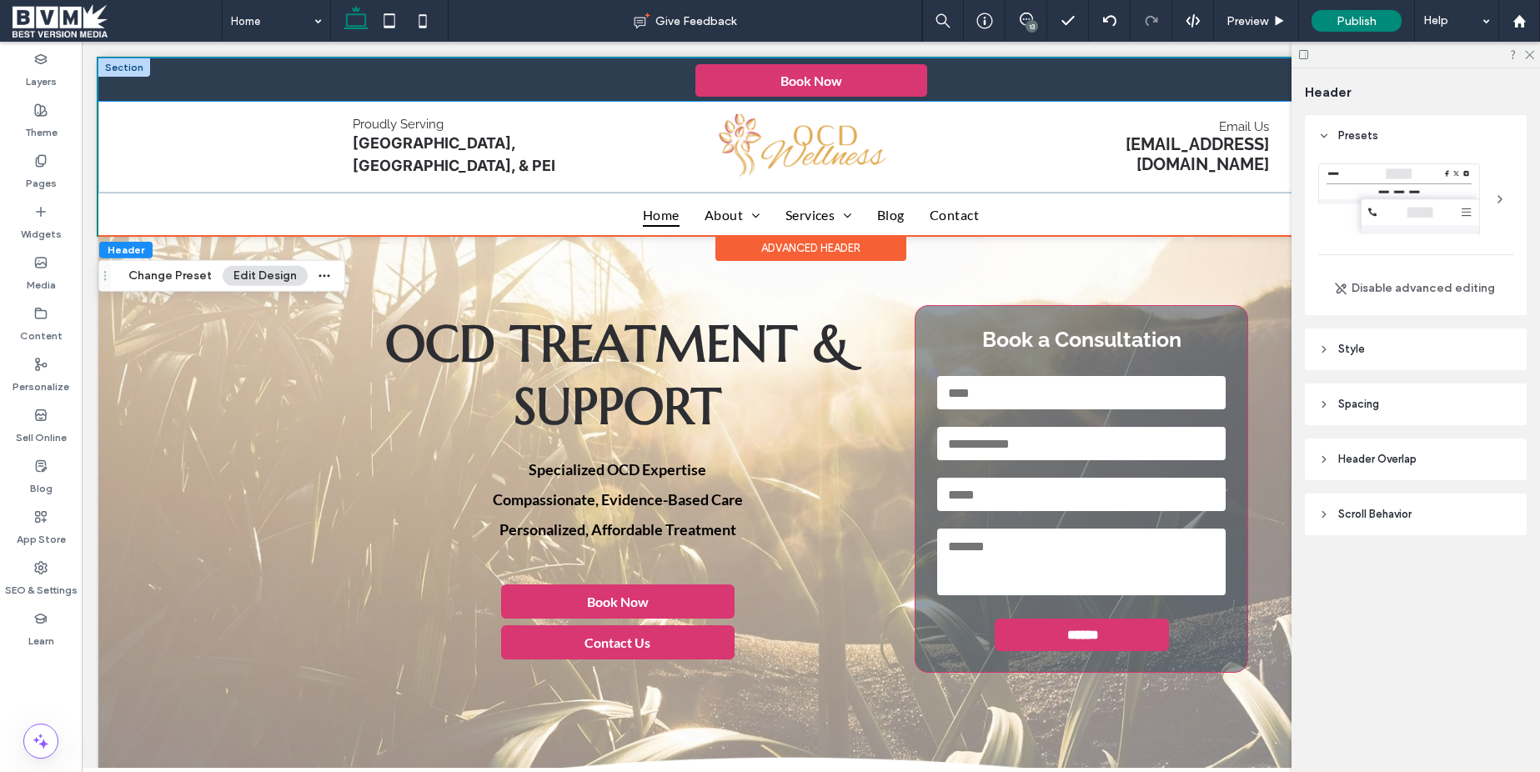
click at [889, 77] on link "Book Now" at bounding box center [812, 80] width 234 height 34
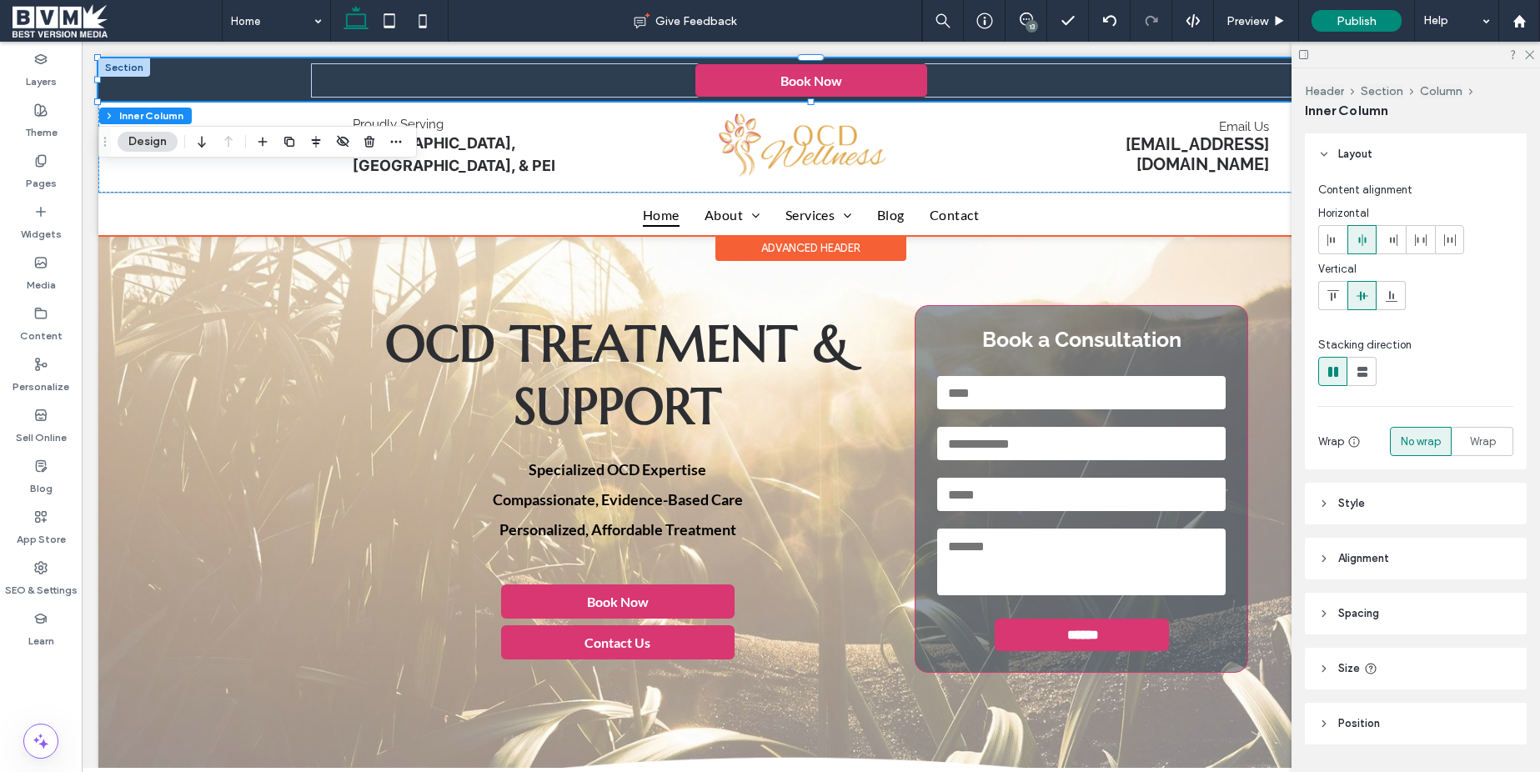
click at [889, 77] on link "Book Now" at bounding box center [812, 80] width 234 height 34
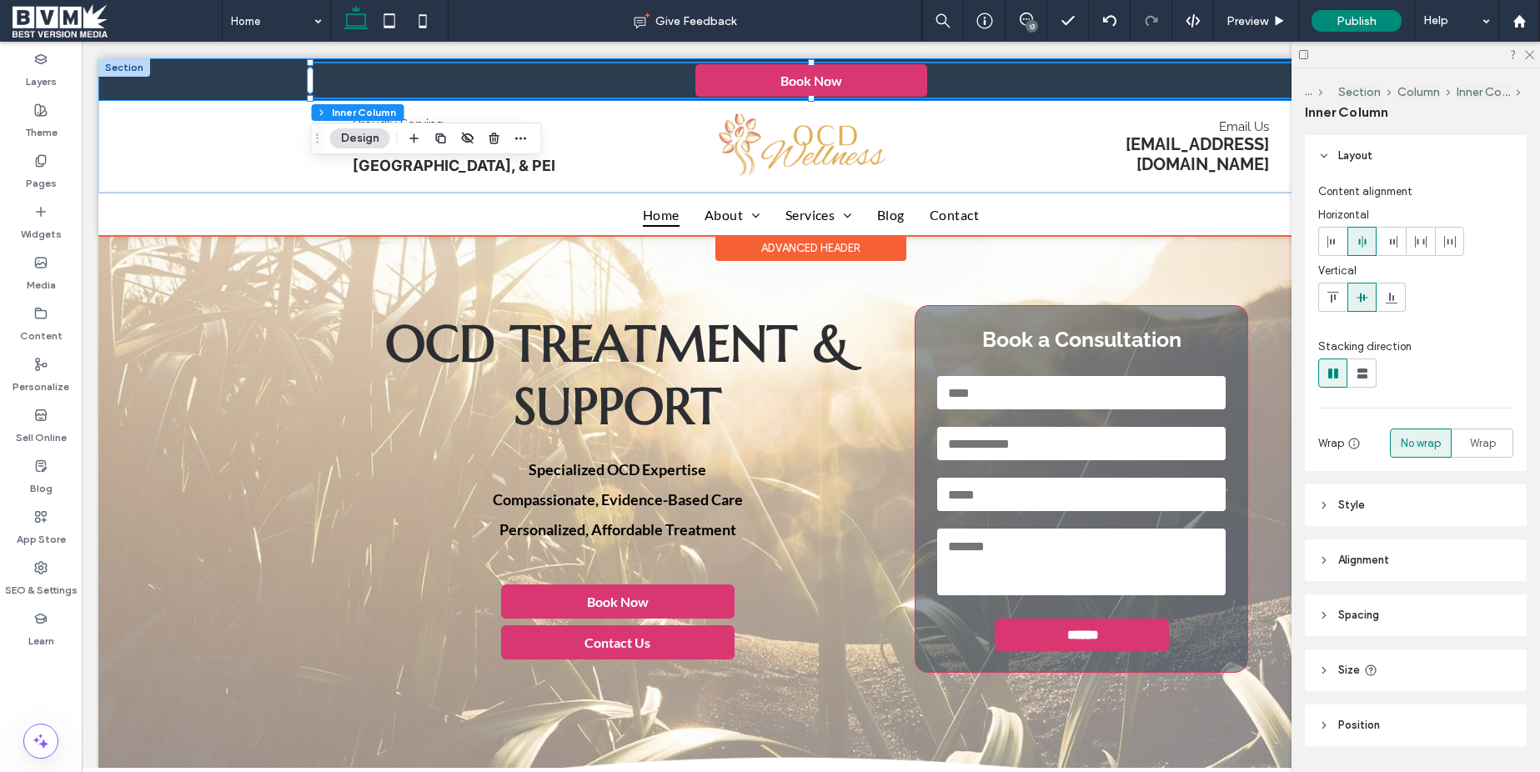
click at [889, 77] on link "Book Now" at bounding box center [812, 80] width 234 height 34
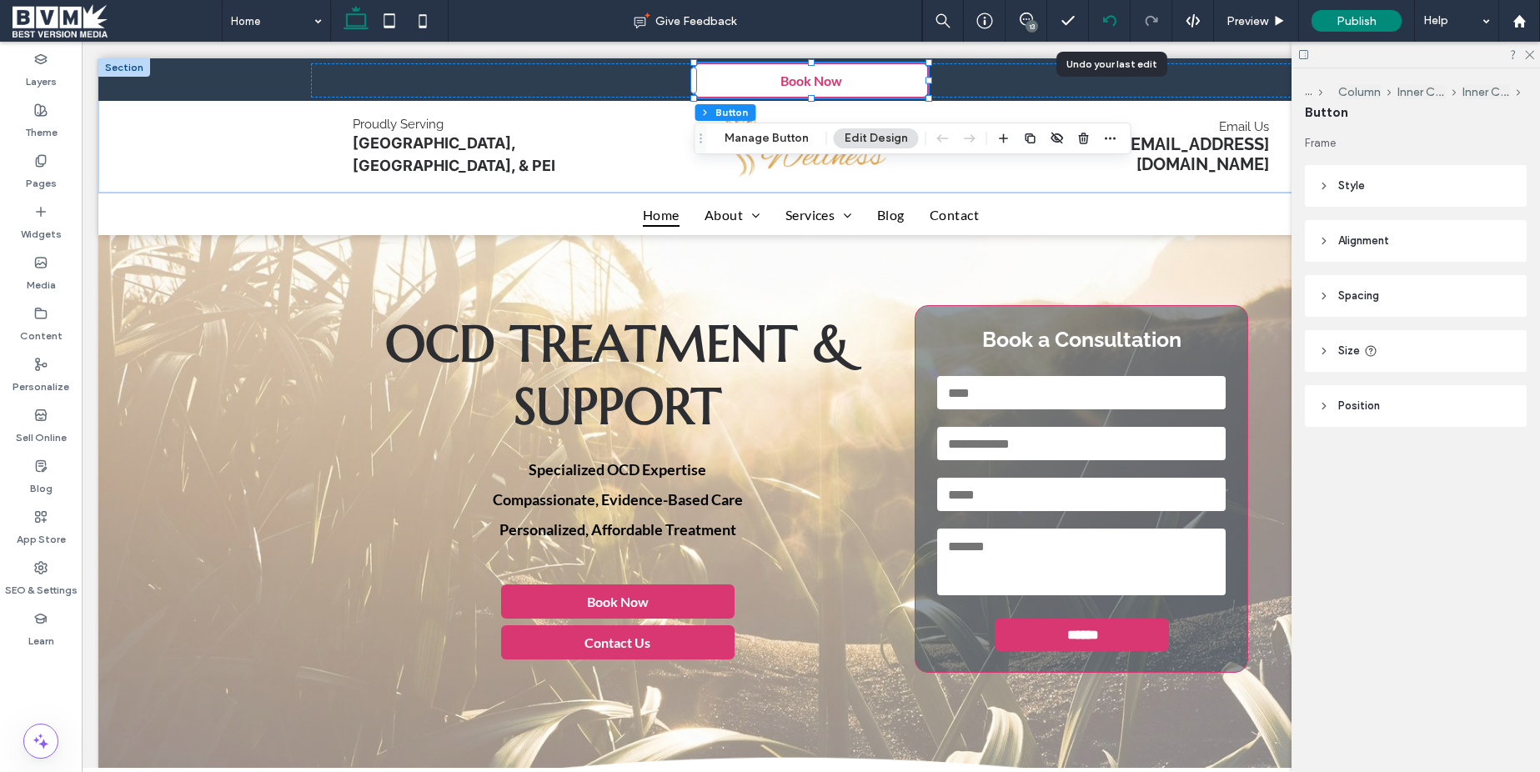
click at [1112, 18] on icon at bounding box center [1109, 20] width 13 height 13
click at [1112, 18] on div at bounding box center [770, 386] width 1540 height 772
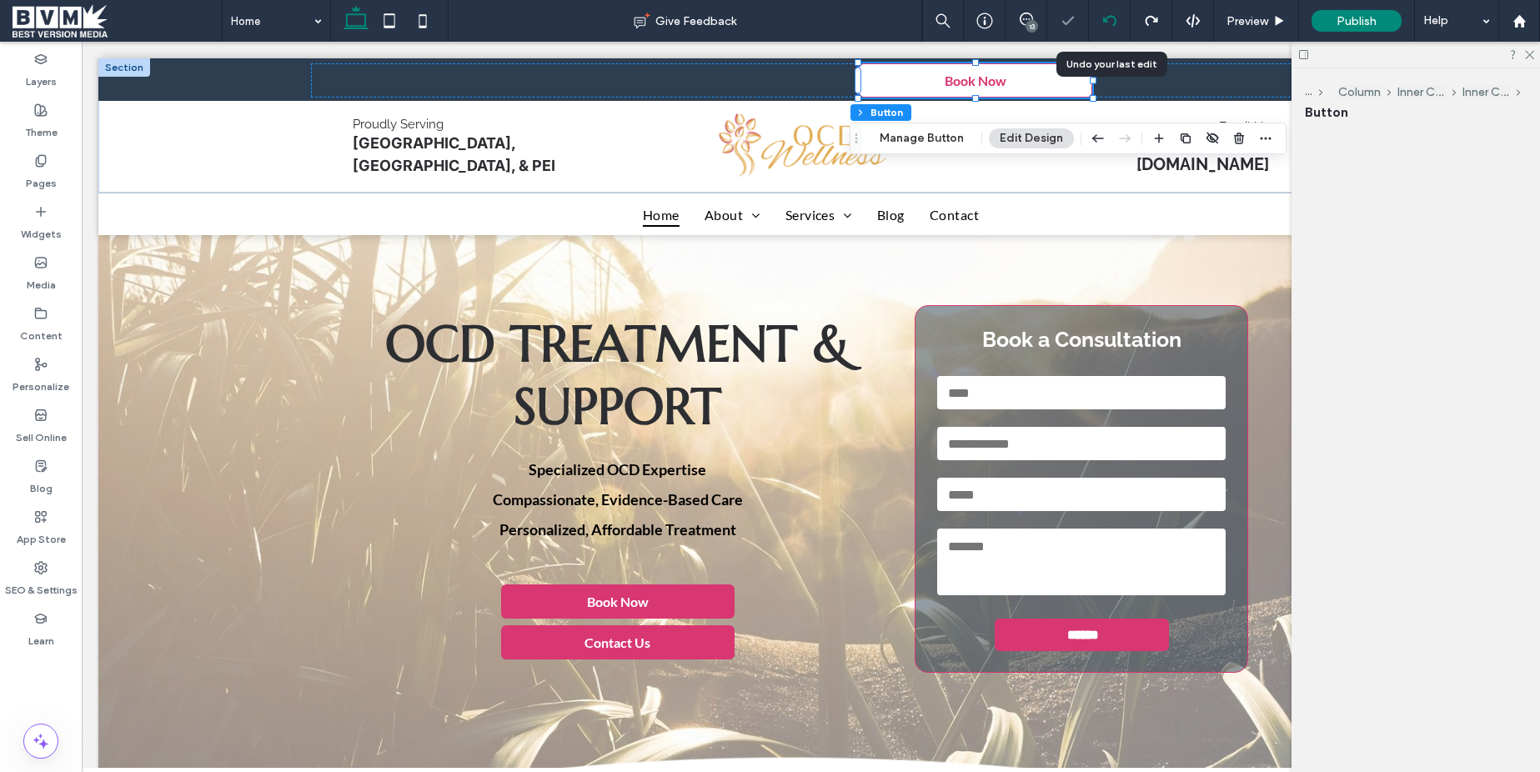
click at [1112, 18] on icon at bounding box center [1109, 20] width 13 height 13
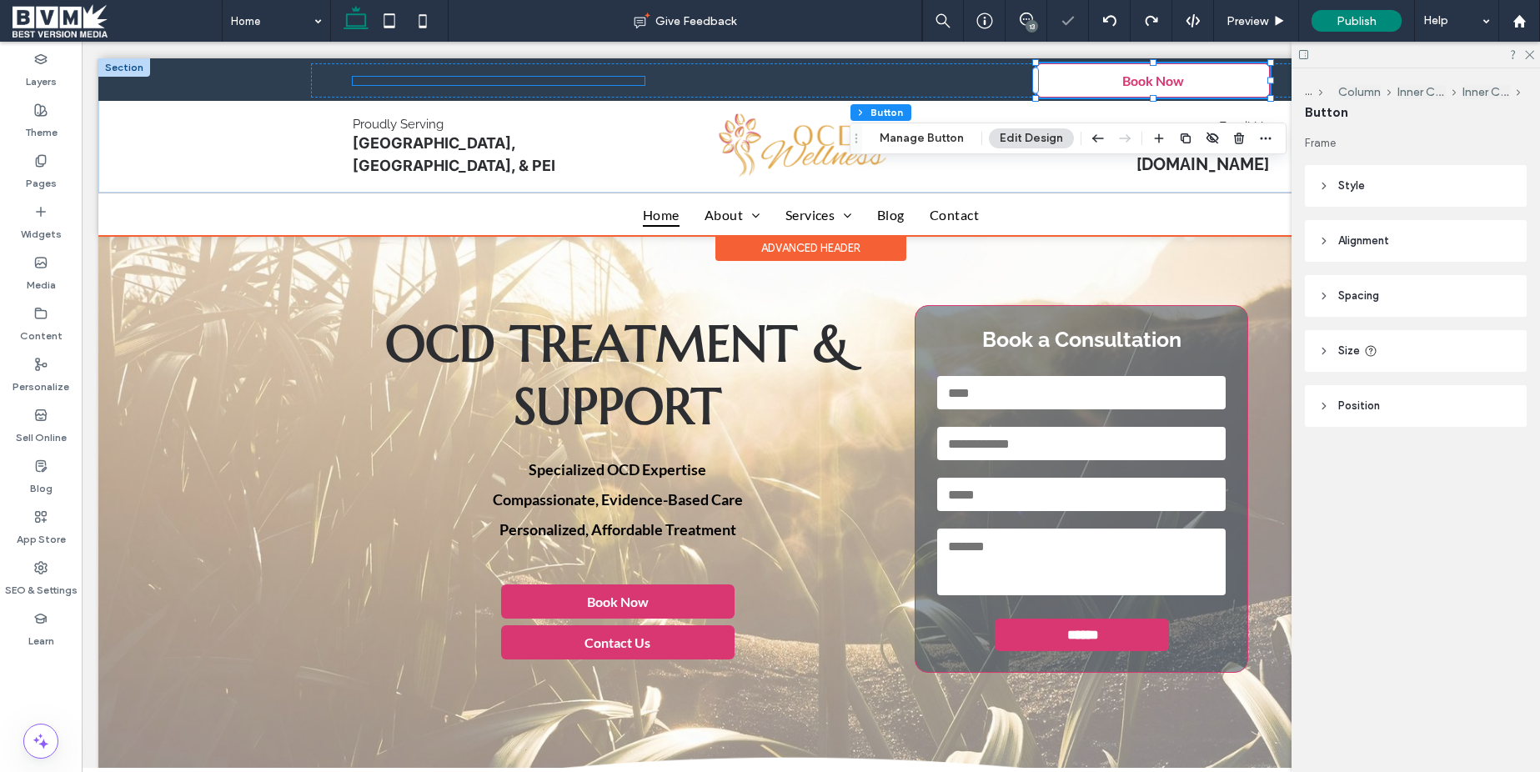
click at [404, 83] on div at bounding box center [499, 81] width 292 height 8
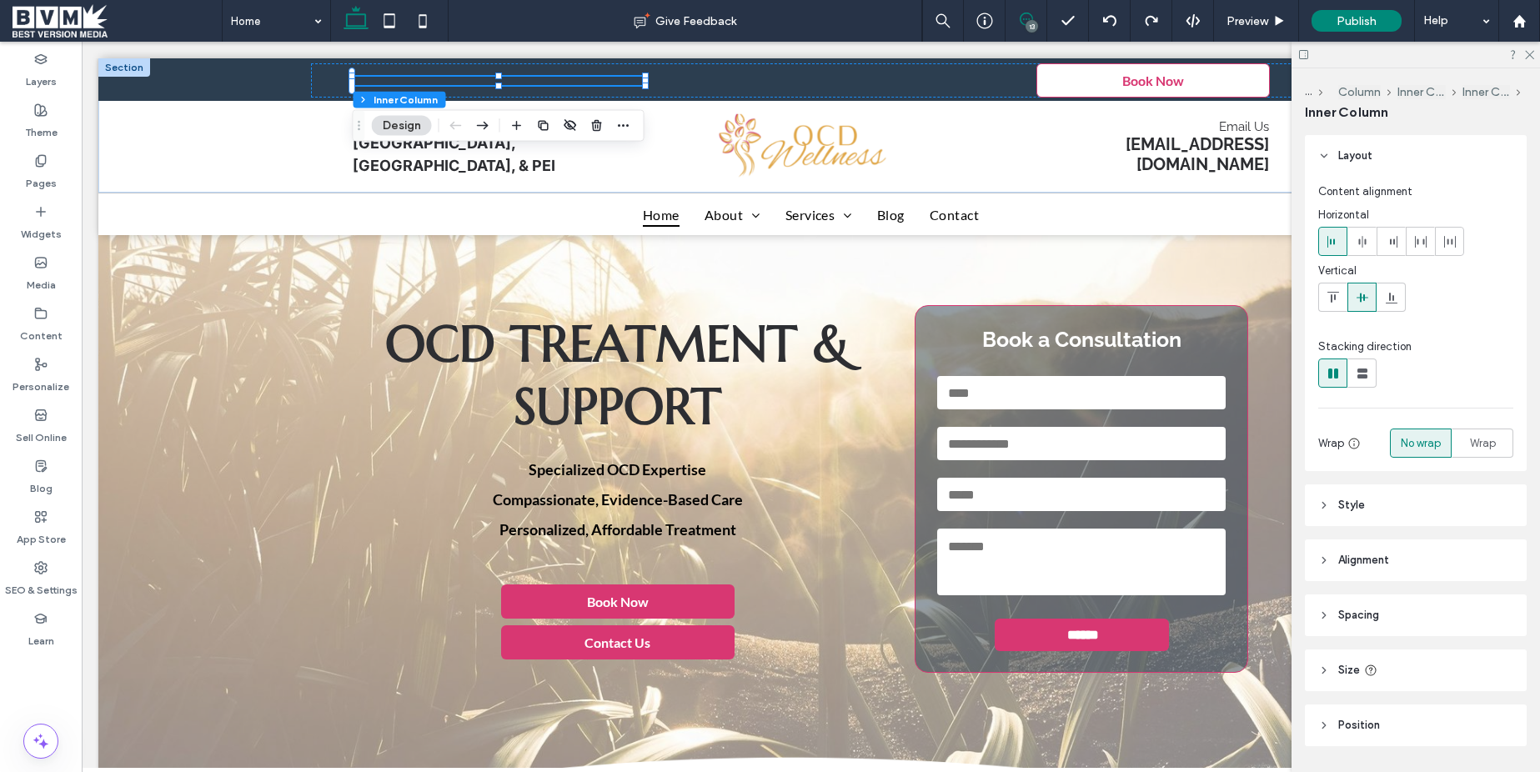
click at [1032, 16] on icon at bounding box center [1026, 19] width 13 height 13
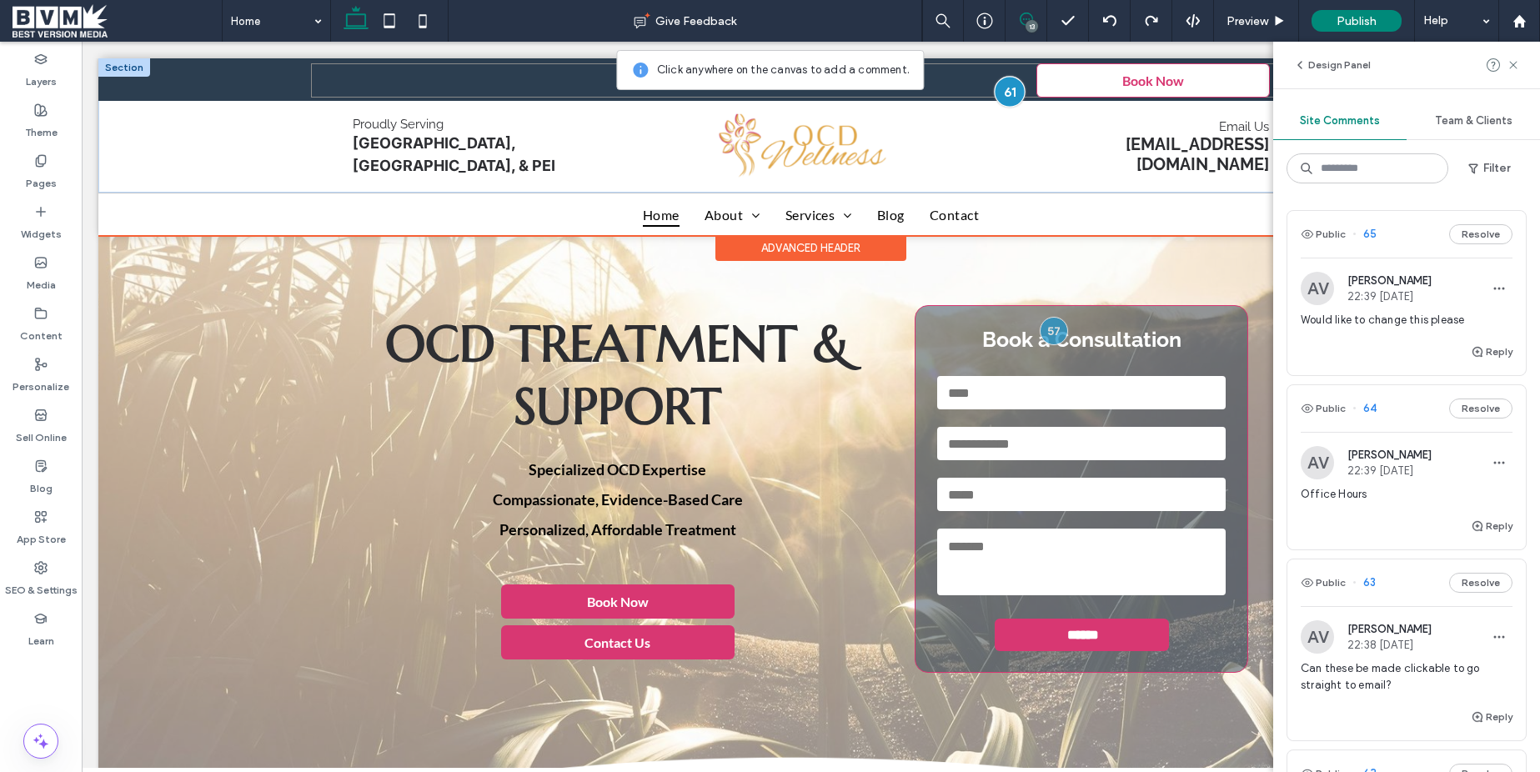
click at [1015, 92] on div at bounding box center [1009, 91] width 31 height 31
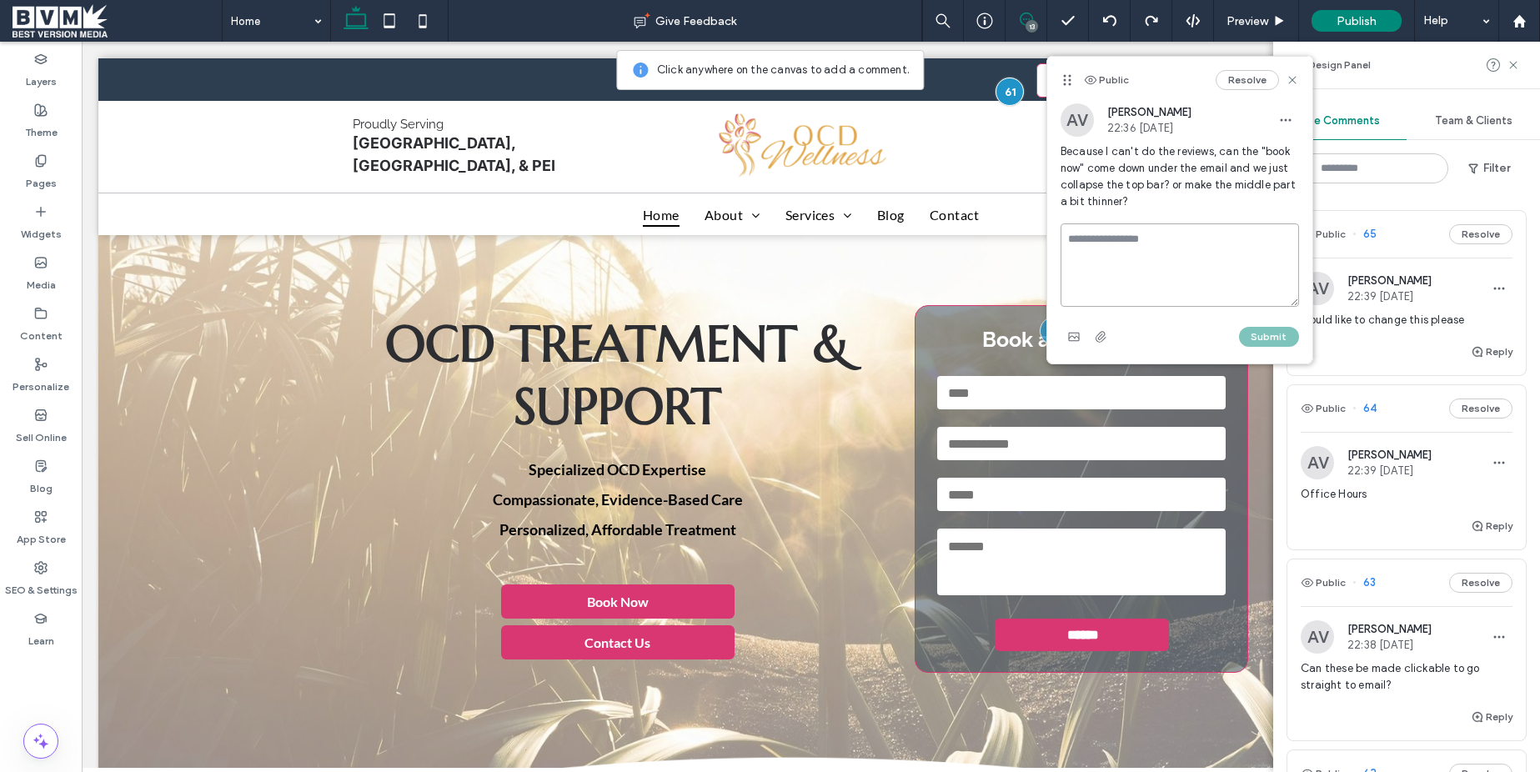
click at [1134, 241] on textarea at bounding box center [1180, 264] width 239 height 83
type textarea "**********"
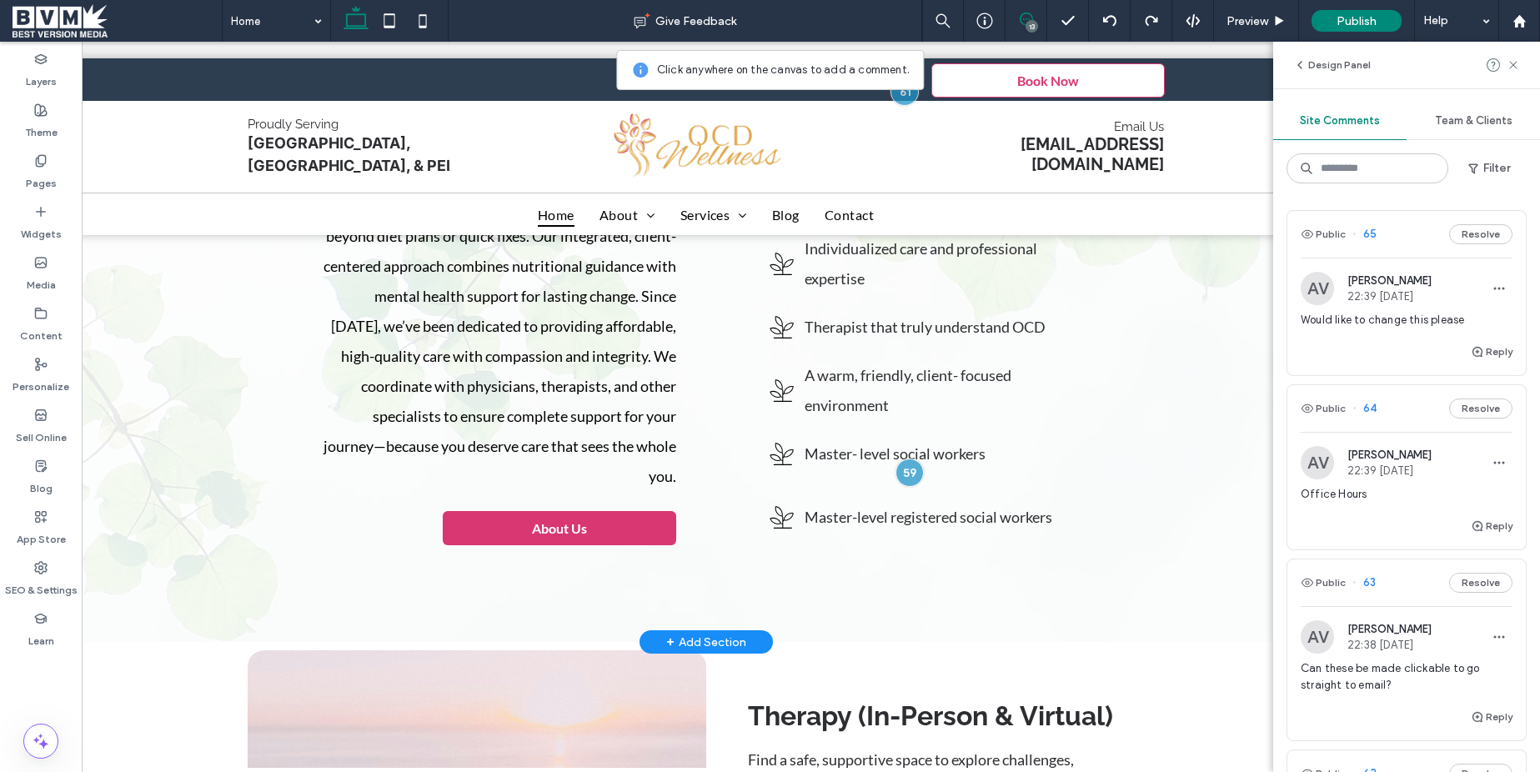
scroll to position [1001, 0]
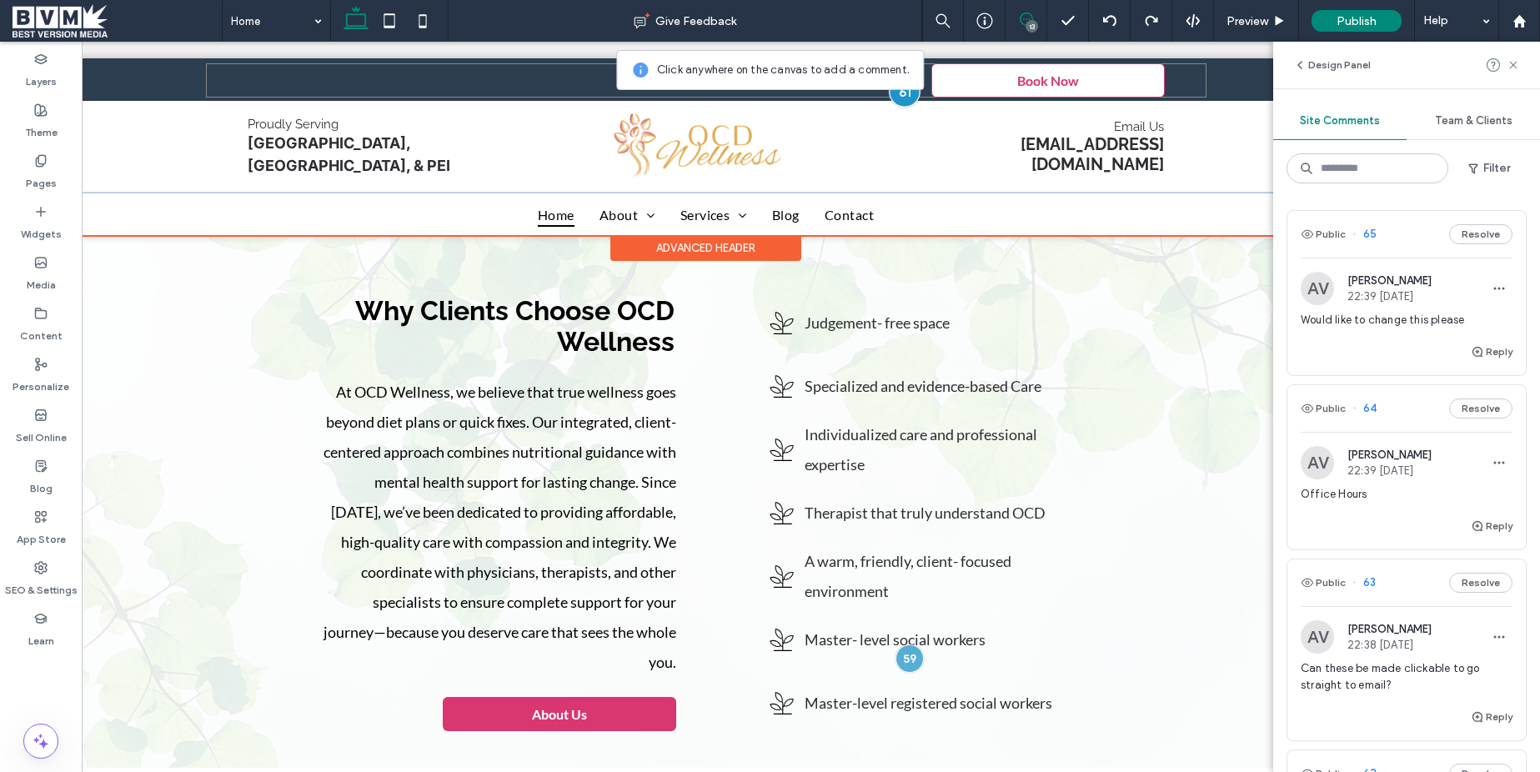
click at [901, 98] on div at bounding box center [904, 91] width 31 height 31
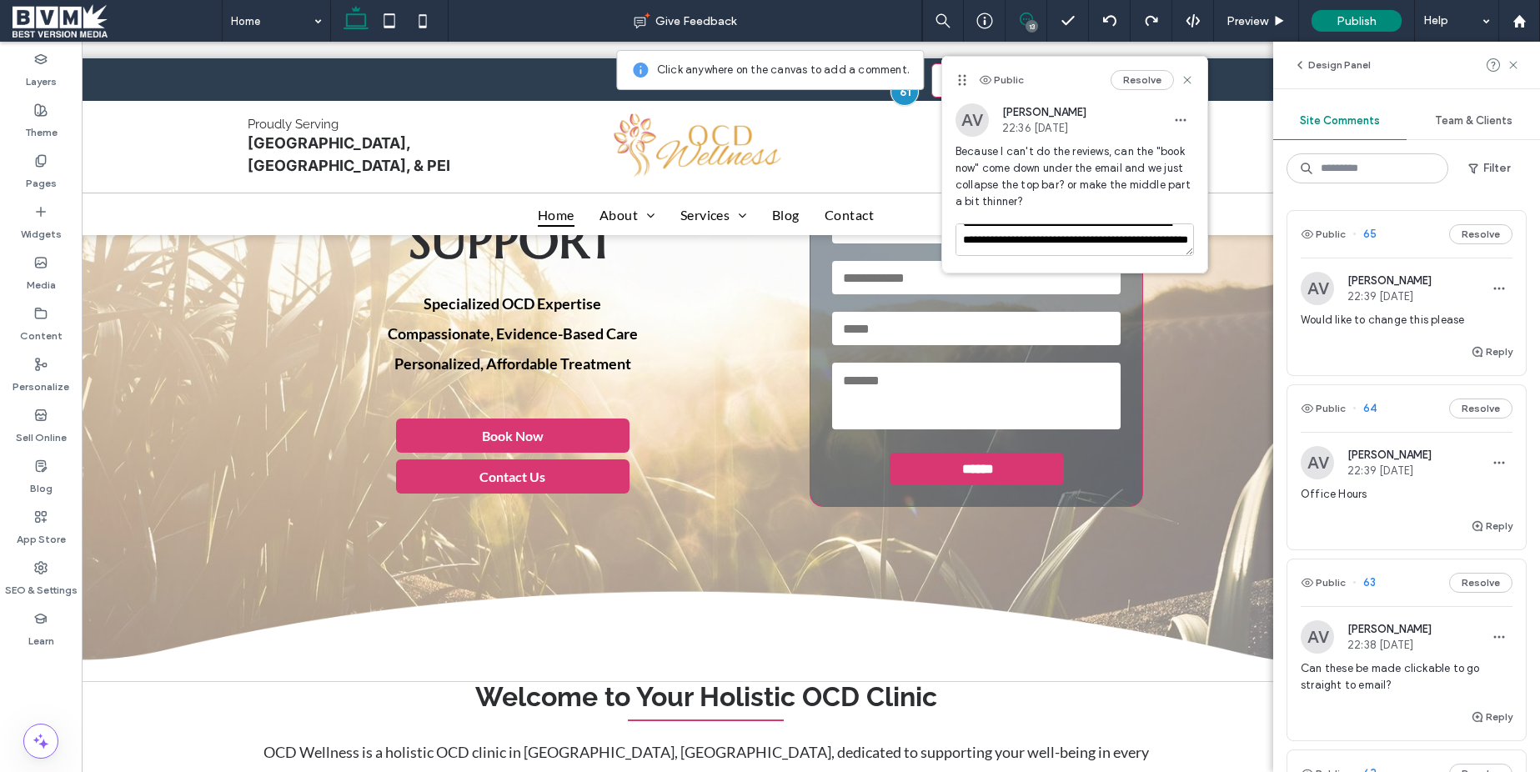
scroll to position [0, 0]
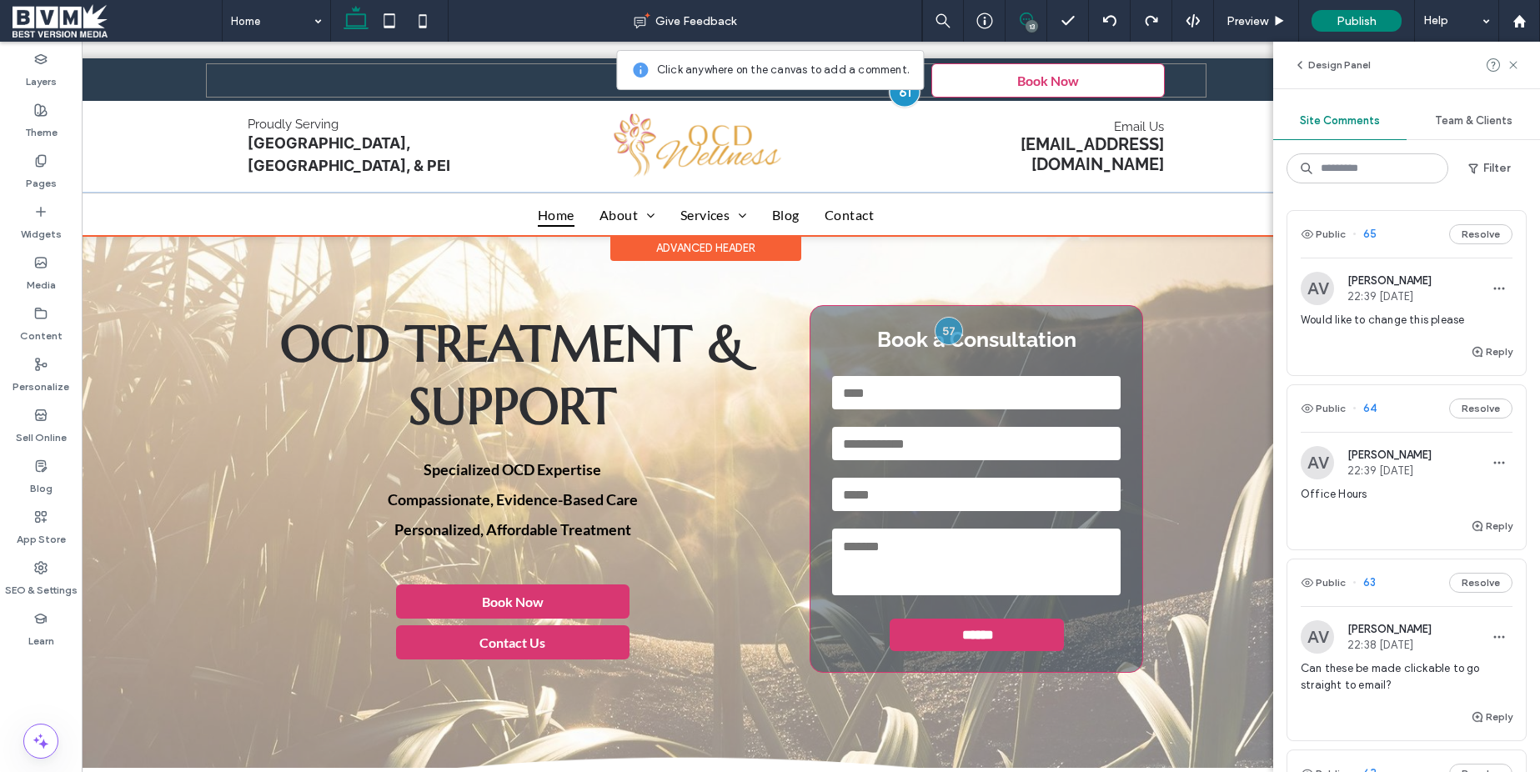
click at [906, 96] on div at bounding box center [904, 91] width 31 height 31
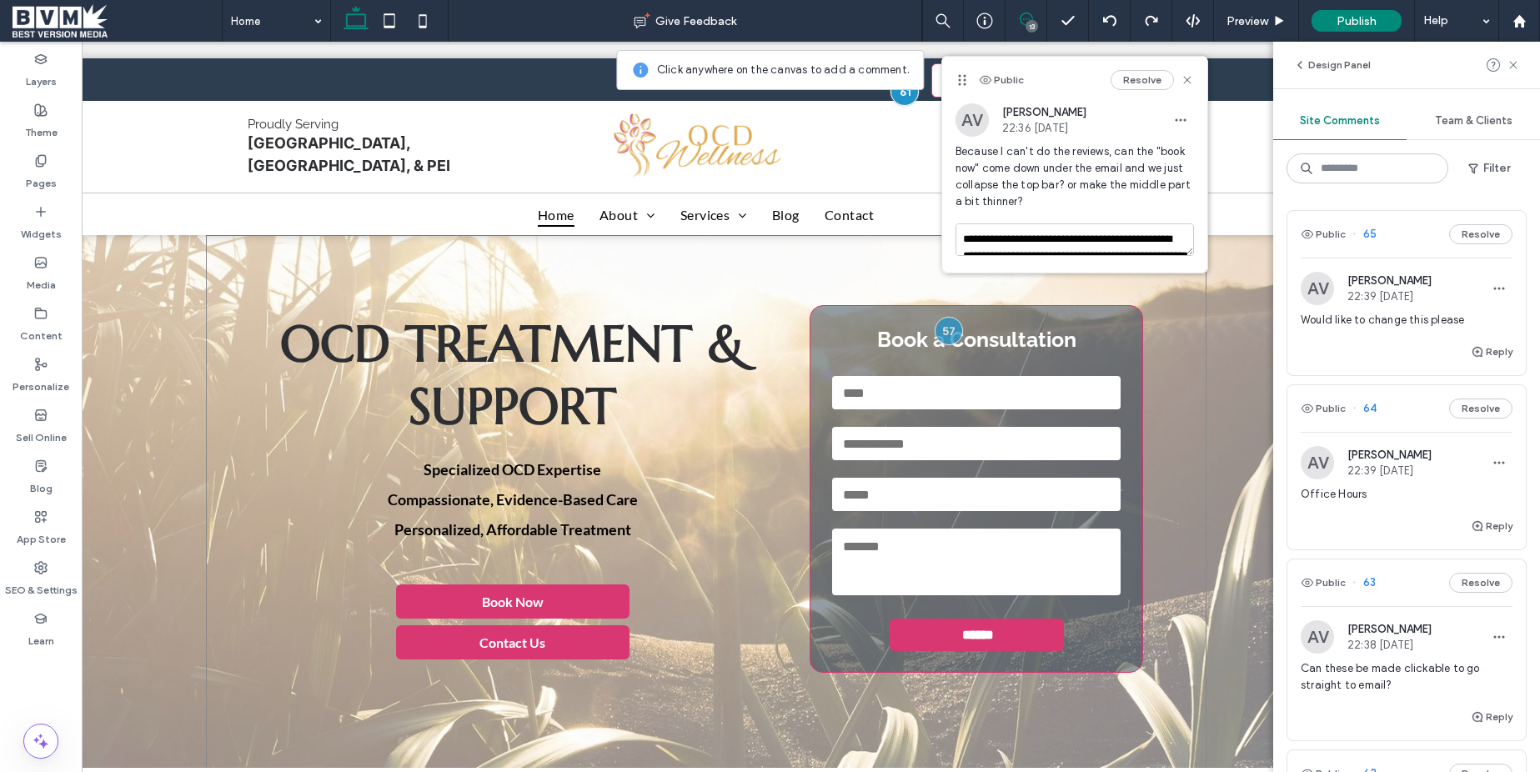
scroll to position [0, 113]
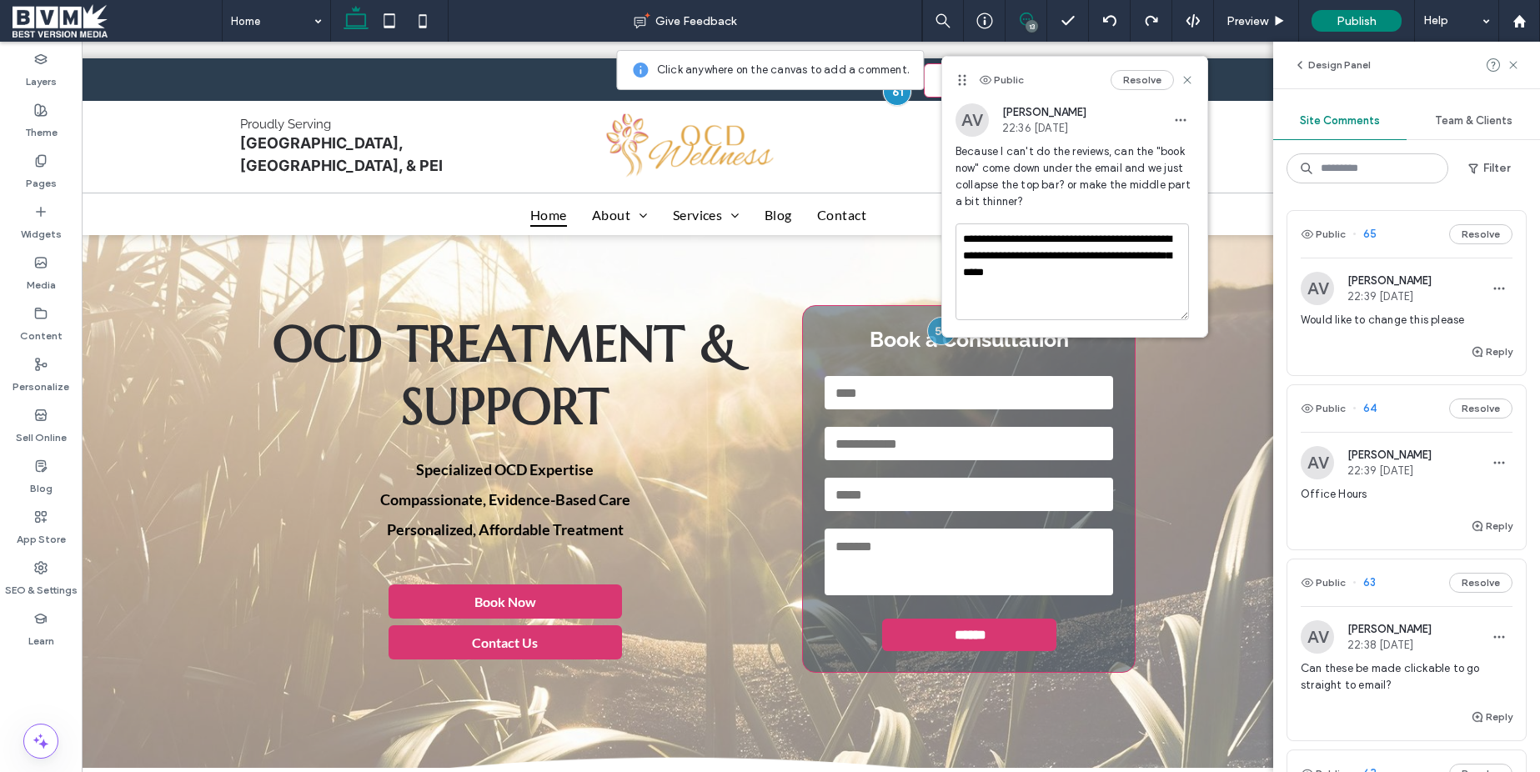
drag, startPoint x: 1190, startPoint y: 254, endPoint x: 1129, endPoint y: 282, distance: 67.2
click at [1185, 318] on textarea "**********" at bounding box center [1073, 271] width 234 height 97
click at [1116, 275] on textarea "**********" at bounding box center [1073, 271] width 234 height 97
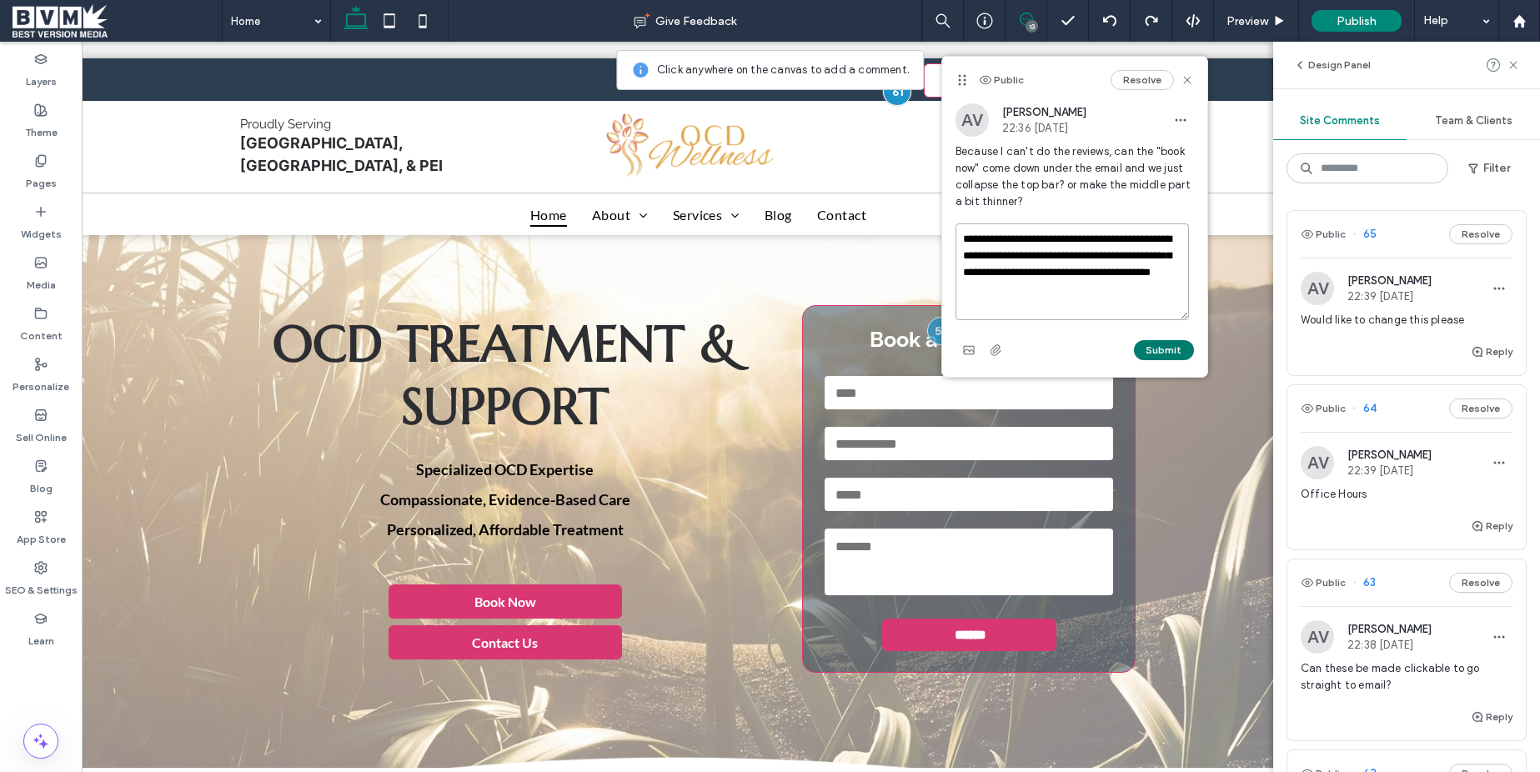
type textarea "**********"
drag, startPoint x: 1160, startPoint y: 351, endPoint x: 1187, endPoint y: 65, distance: 287.3
click at [1160, 350] on button "Submit" at bounding box center [1164, 350] width 60 height 20
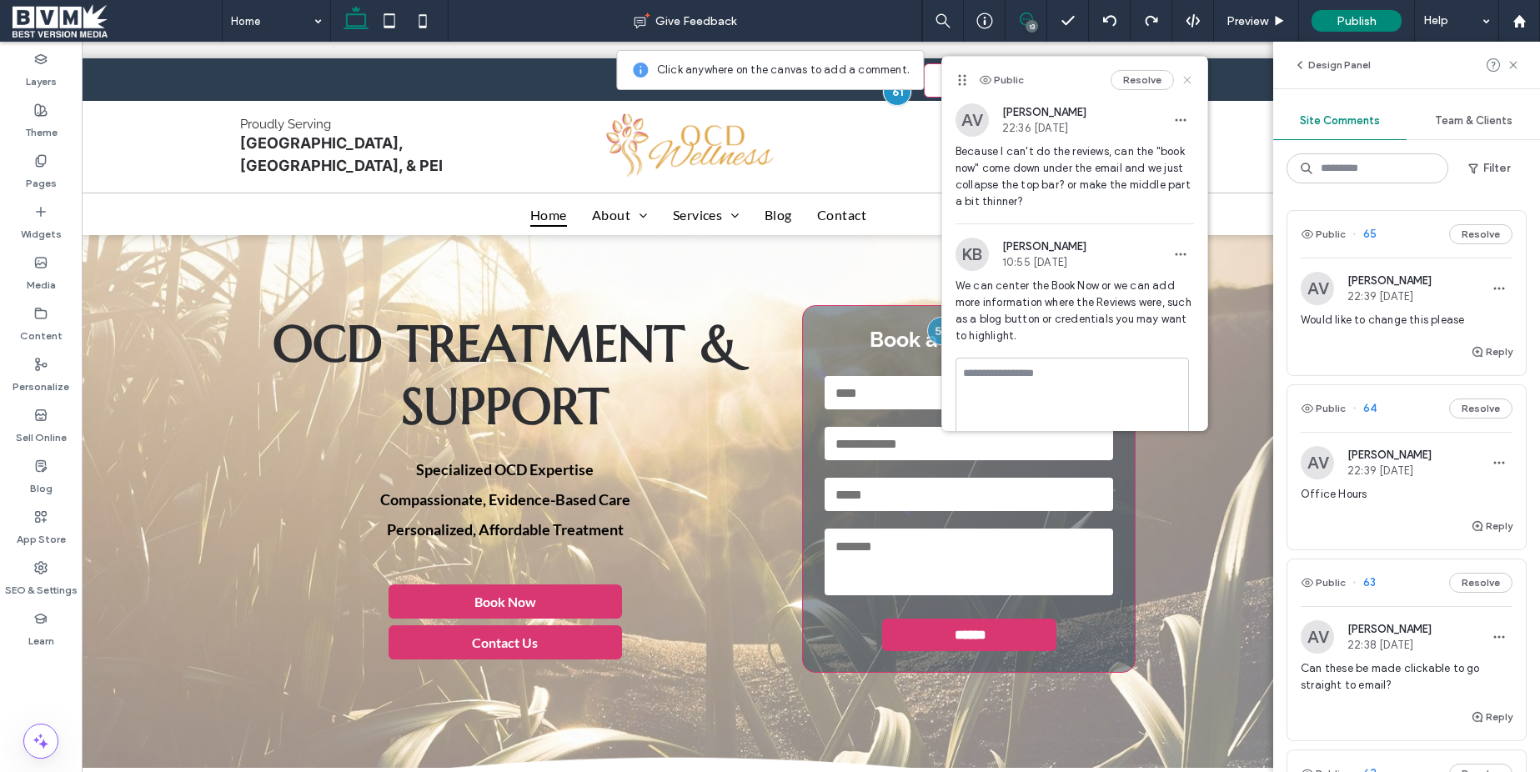
click at [1189, 79] on icon at bounding box center [1187, 79] width 13 height 13
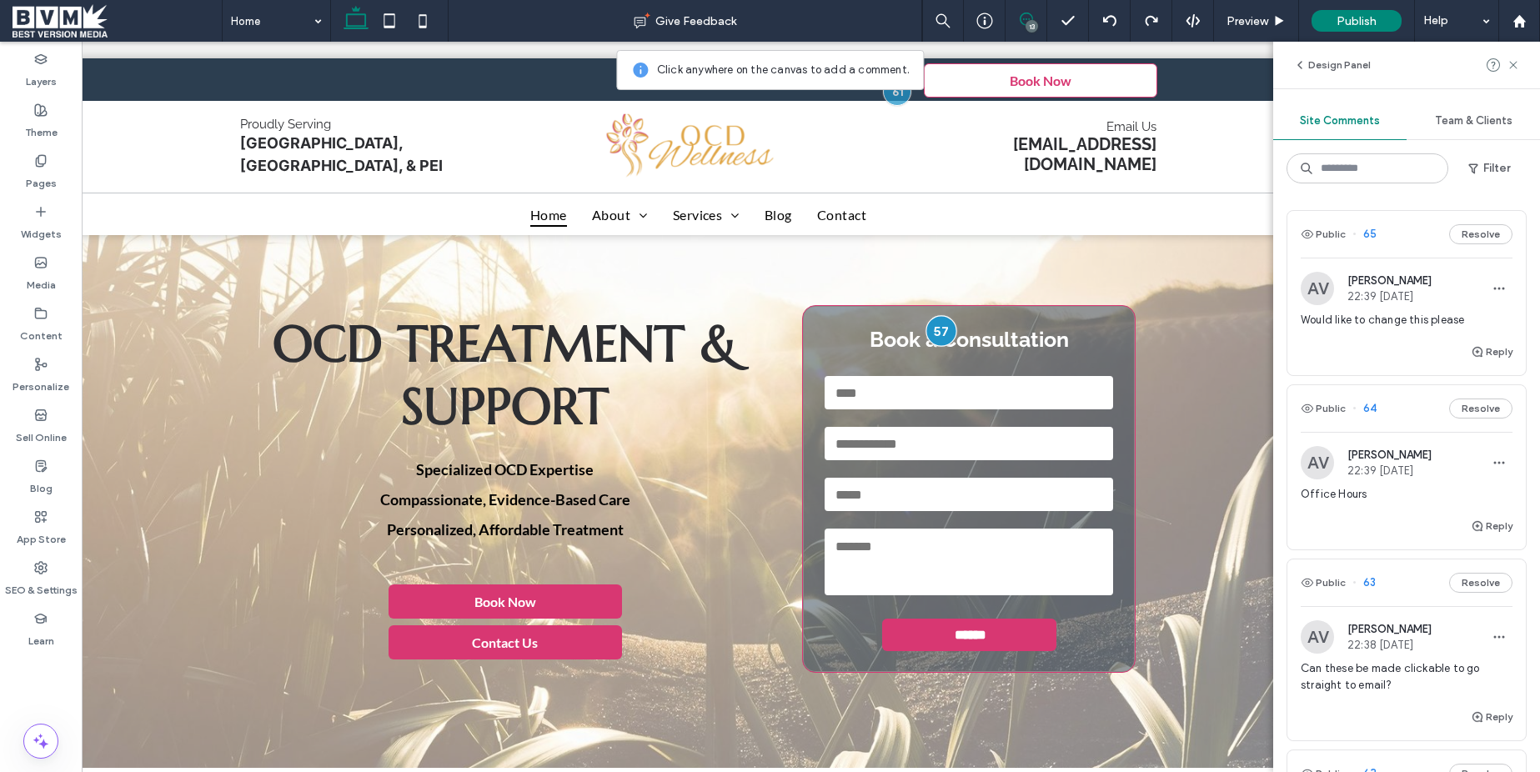
click at [942, 333] on div at bounding box center [941, 331] width 31 height 31
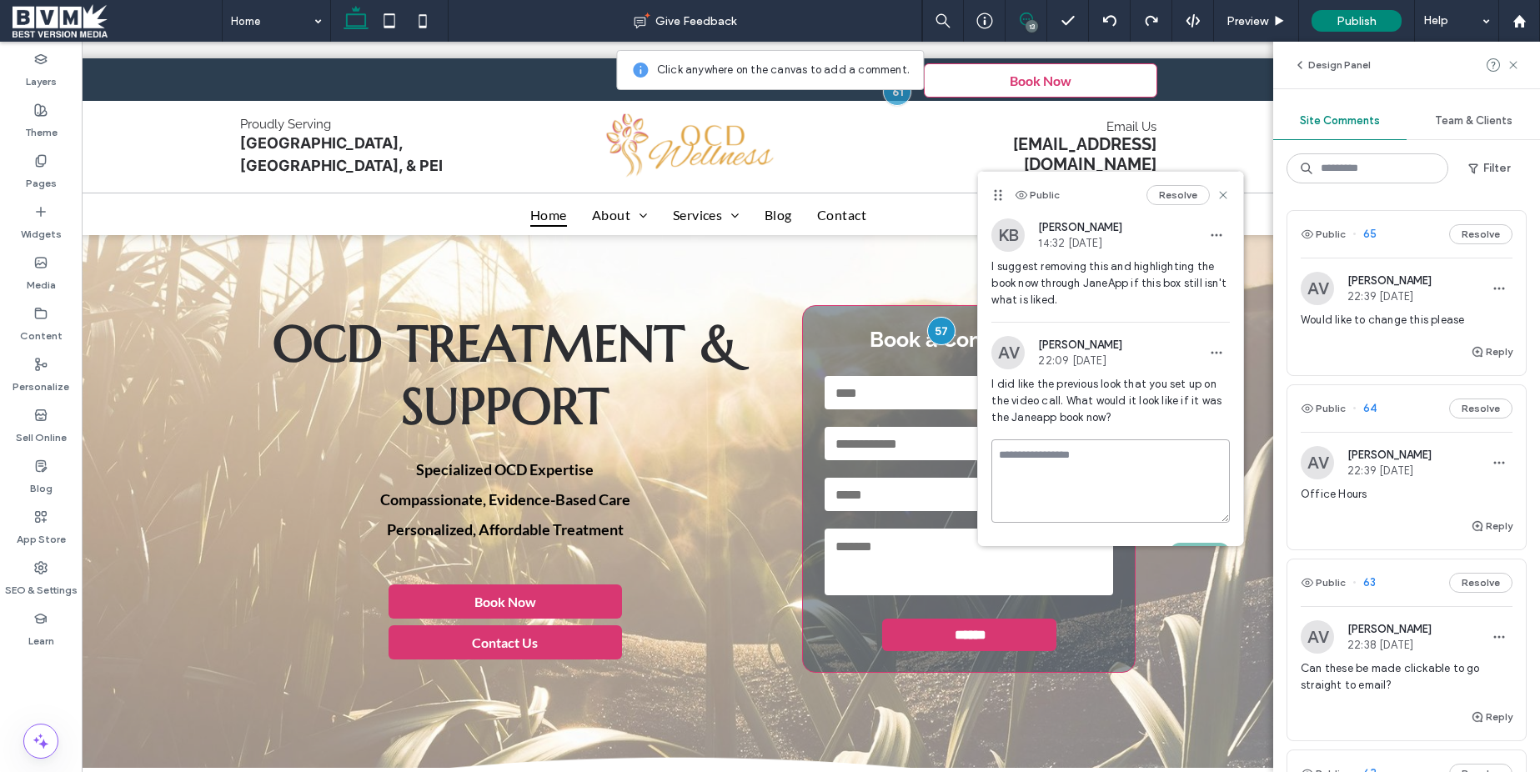
click at [1067, 444] on textarea at bounding box center [1111, 480] width 239 height 83
type textarea "*"
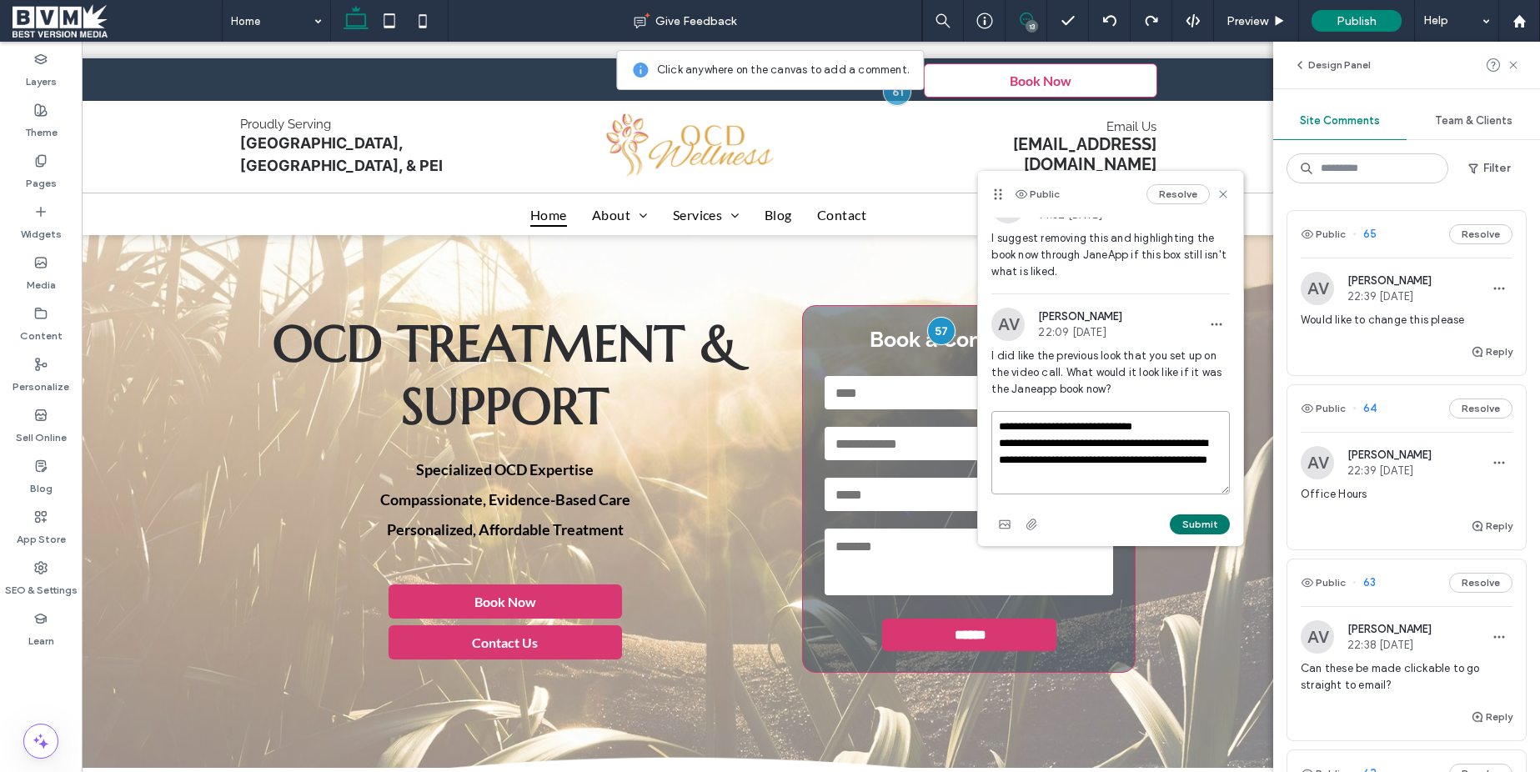
type textarea "**********"
drag, startPoint x: 1197, startPoint y: 526, endPoint x: 1203, endPoint y: 499, distance: 28.1
click at [1197, 526] on button "Submit" at bounding box center [1200, 525] width 60 height 20
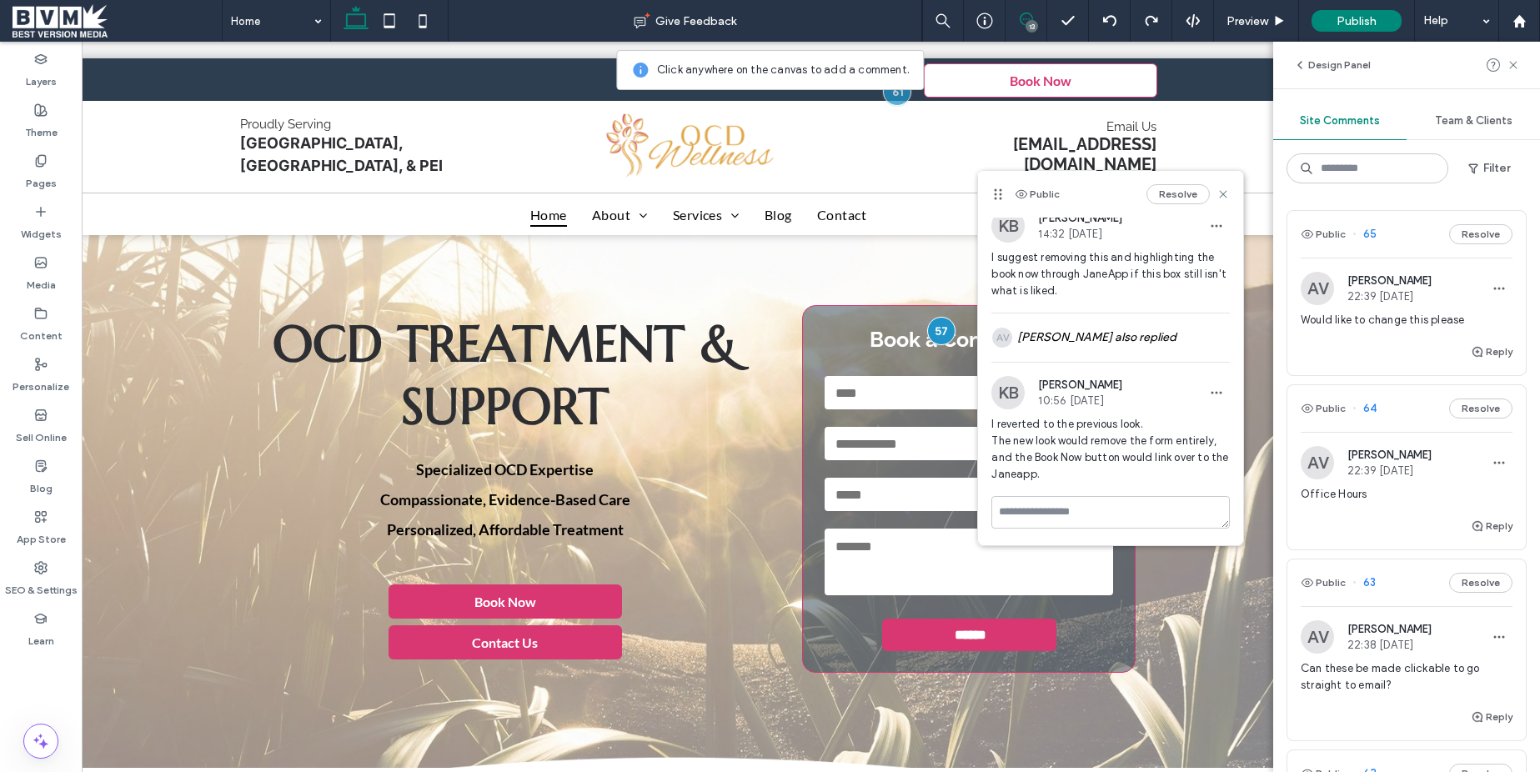
scroll to position [9, 0]
click at [1218, 192] on icon at bounding box center [1223, 194] width 13 height 13
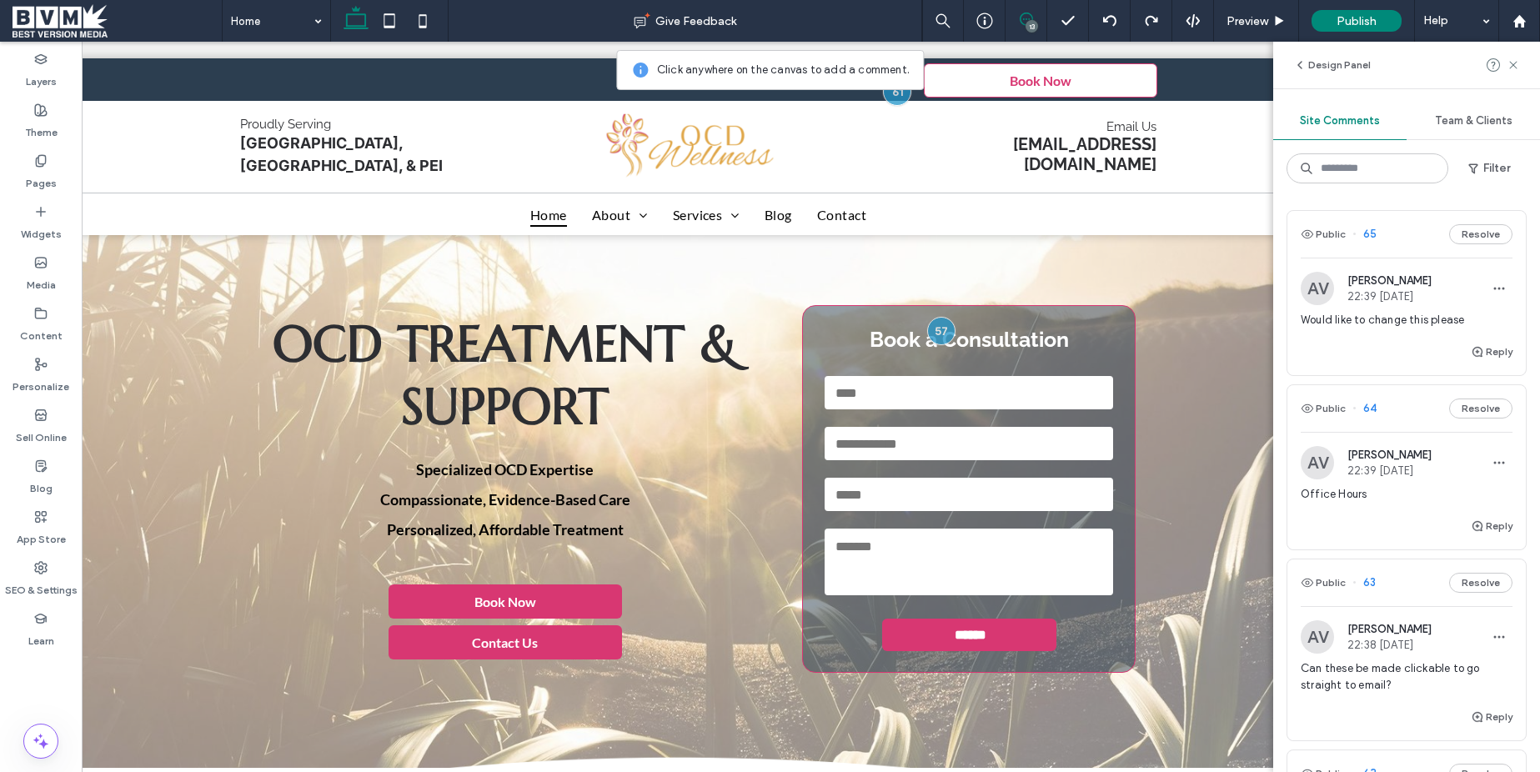
click at [1401, 322] on span "Would like to change this please" at bounding box center [1407, 320] width 212 height 17
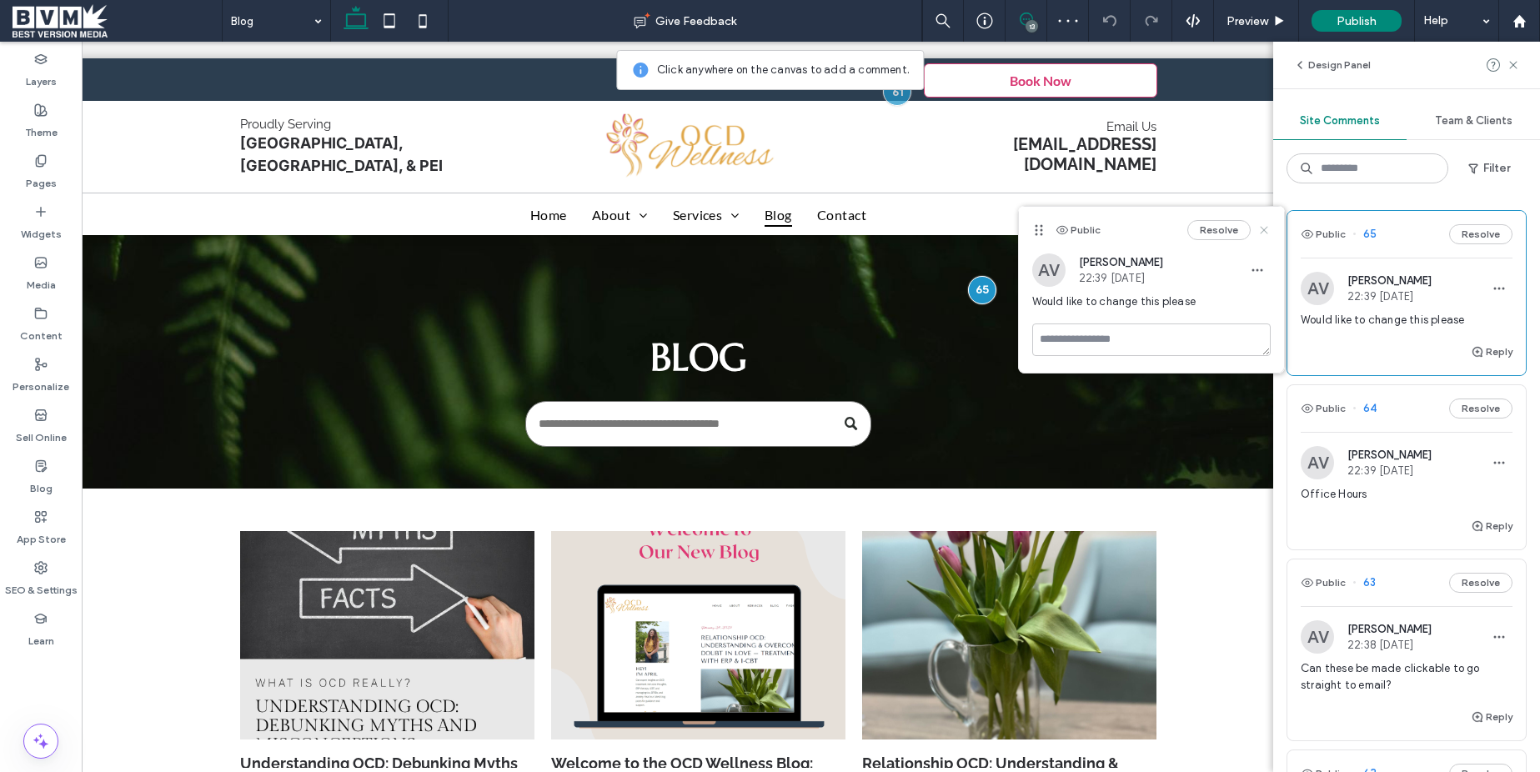
click at [1268, 230] on icon at bounding box center [1264, 229] width 13 height 13
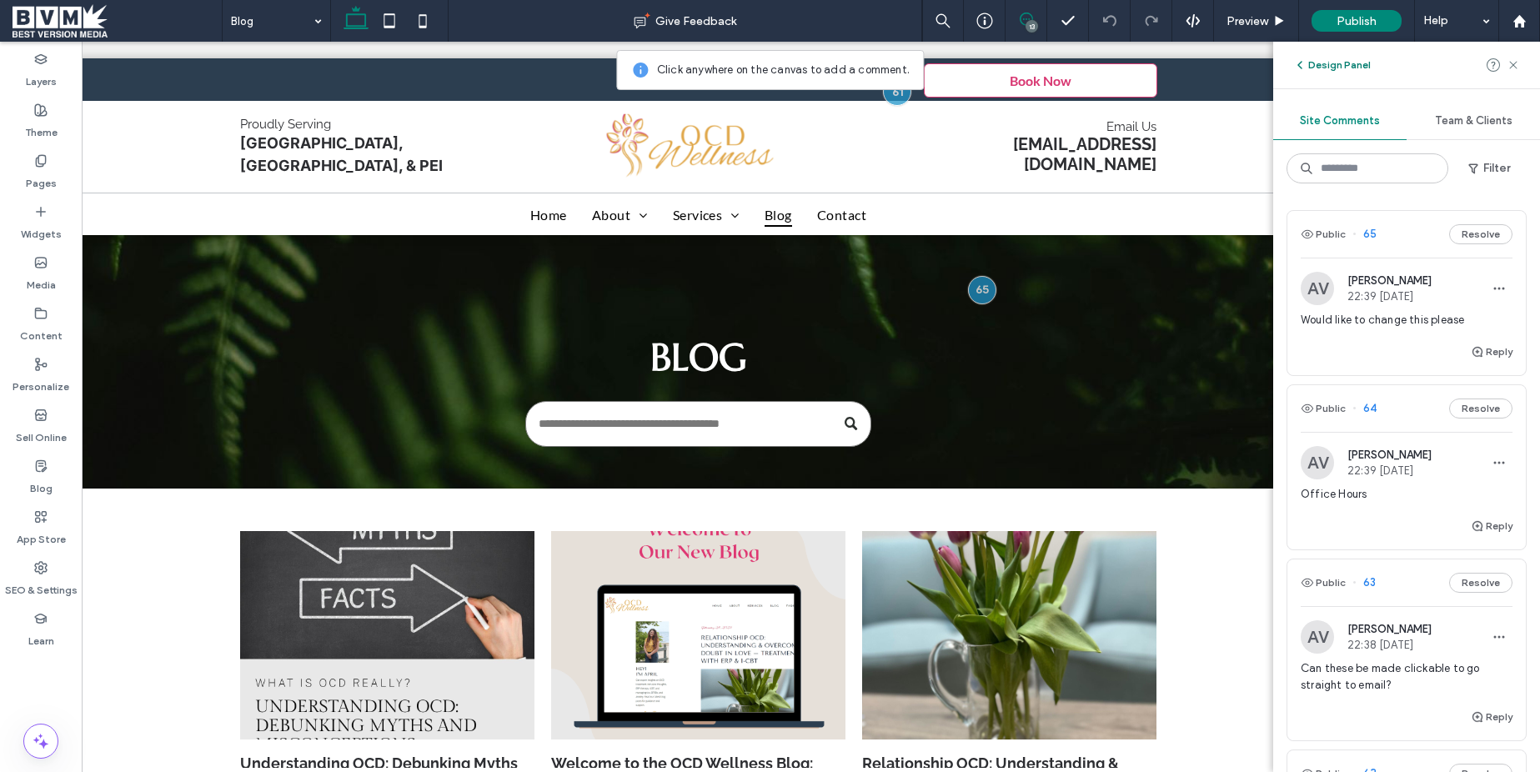
click at [1332, 67] on button "Design Panel" at bounding box center [1332, 65] width 78 height 20
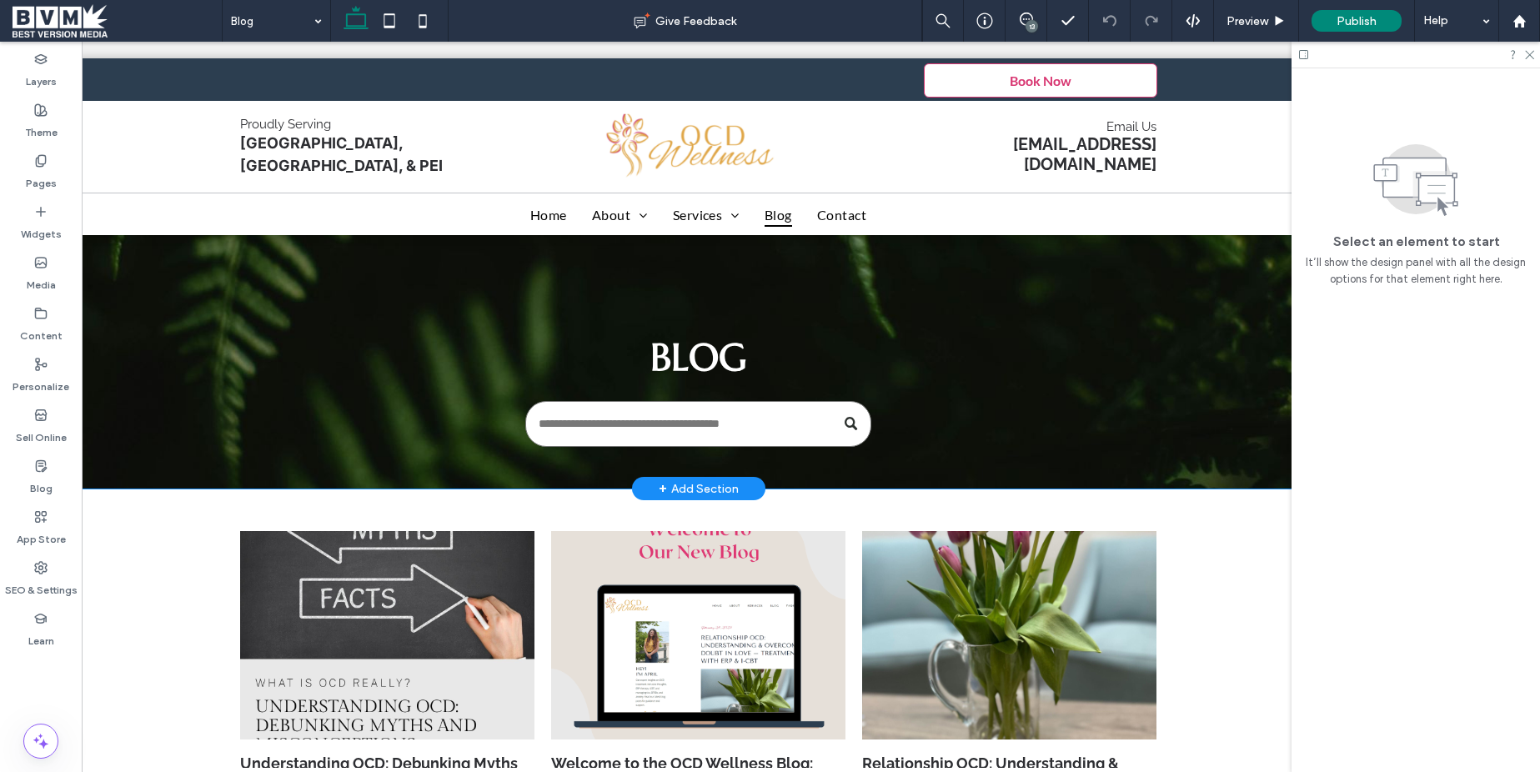
click at [319, 277] on div "Blog" at bounding box center [698, 362] width 1001 height 254
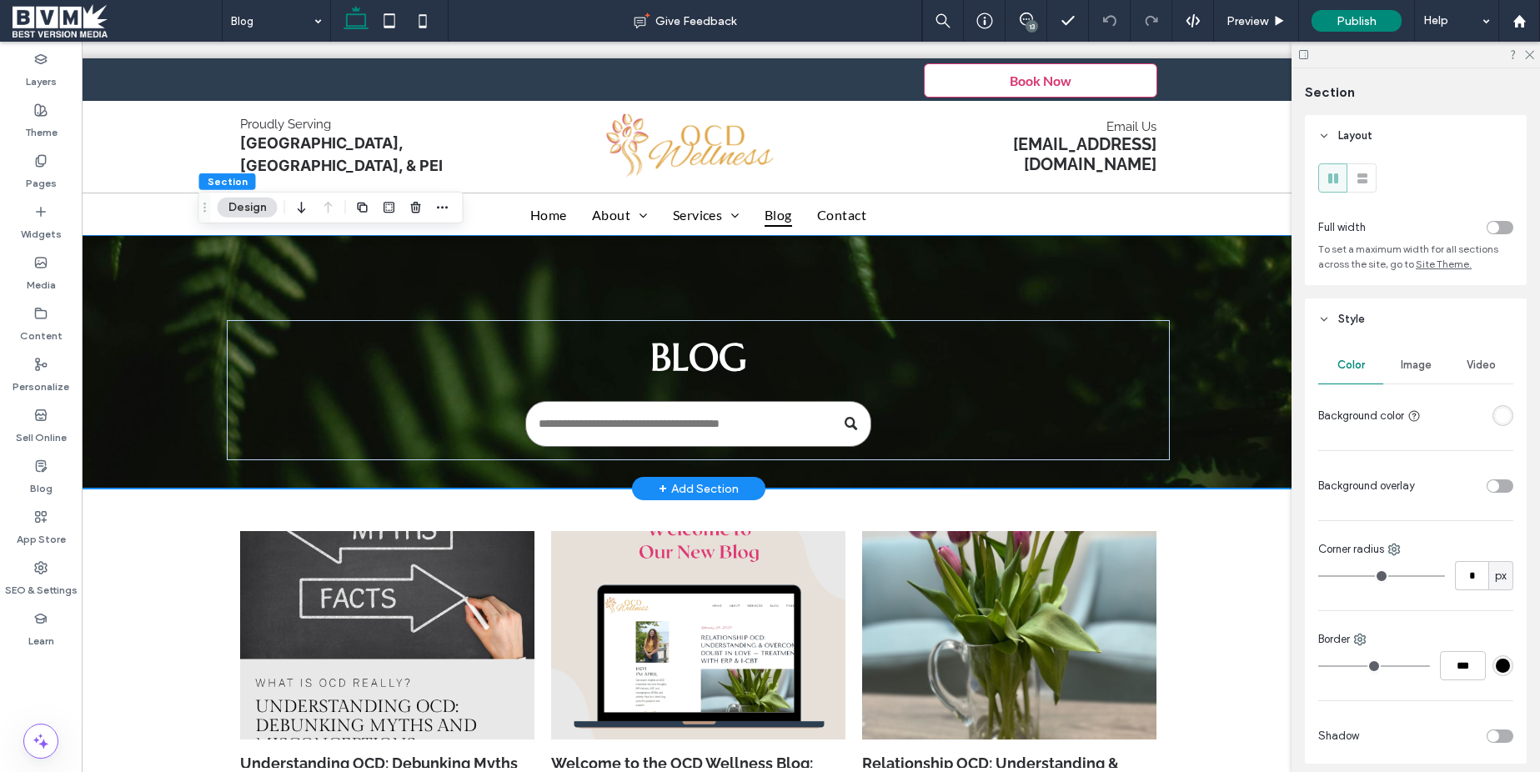
click at [319, 277] on div "Blog" at bounding box center [698, 362] width 1001 height 254
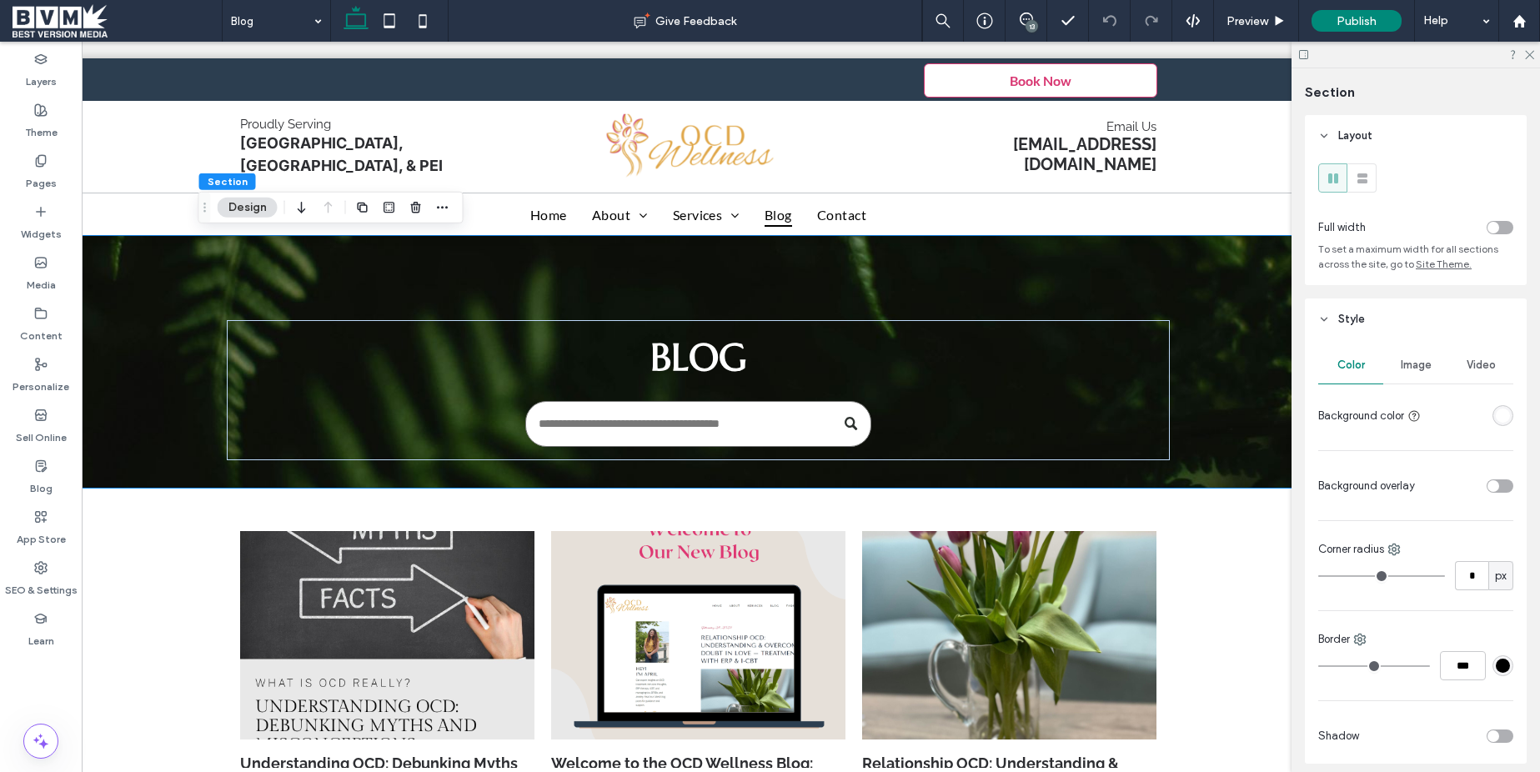
click at [1432, 373] on div "Image" at bounding box center [1416, 365] width 65 height 37
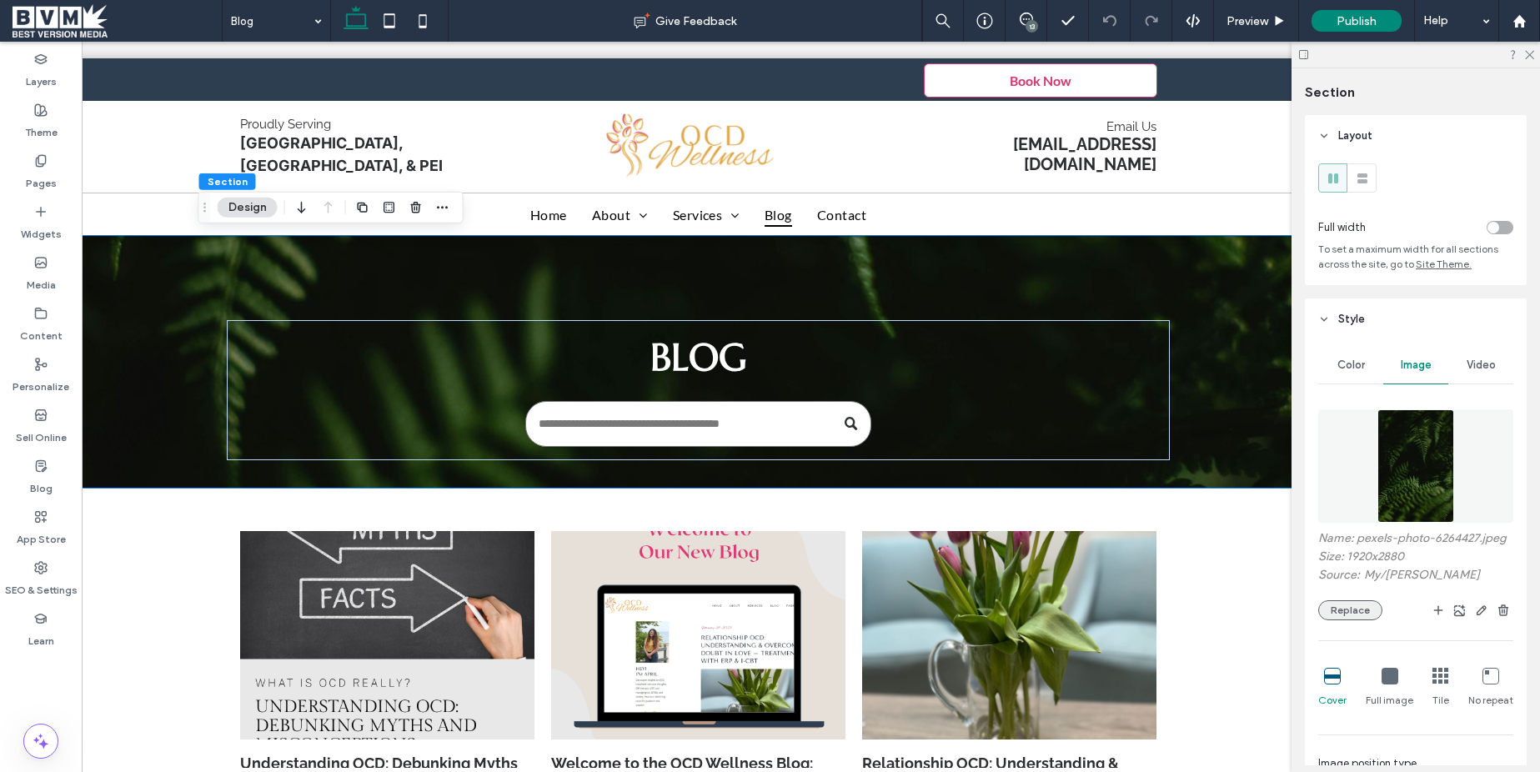
click at [1362, 609] on button "Replace" at bounding box center [1350, 610] width 64 height 20
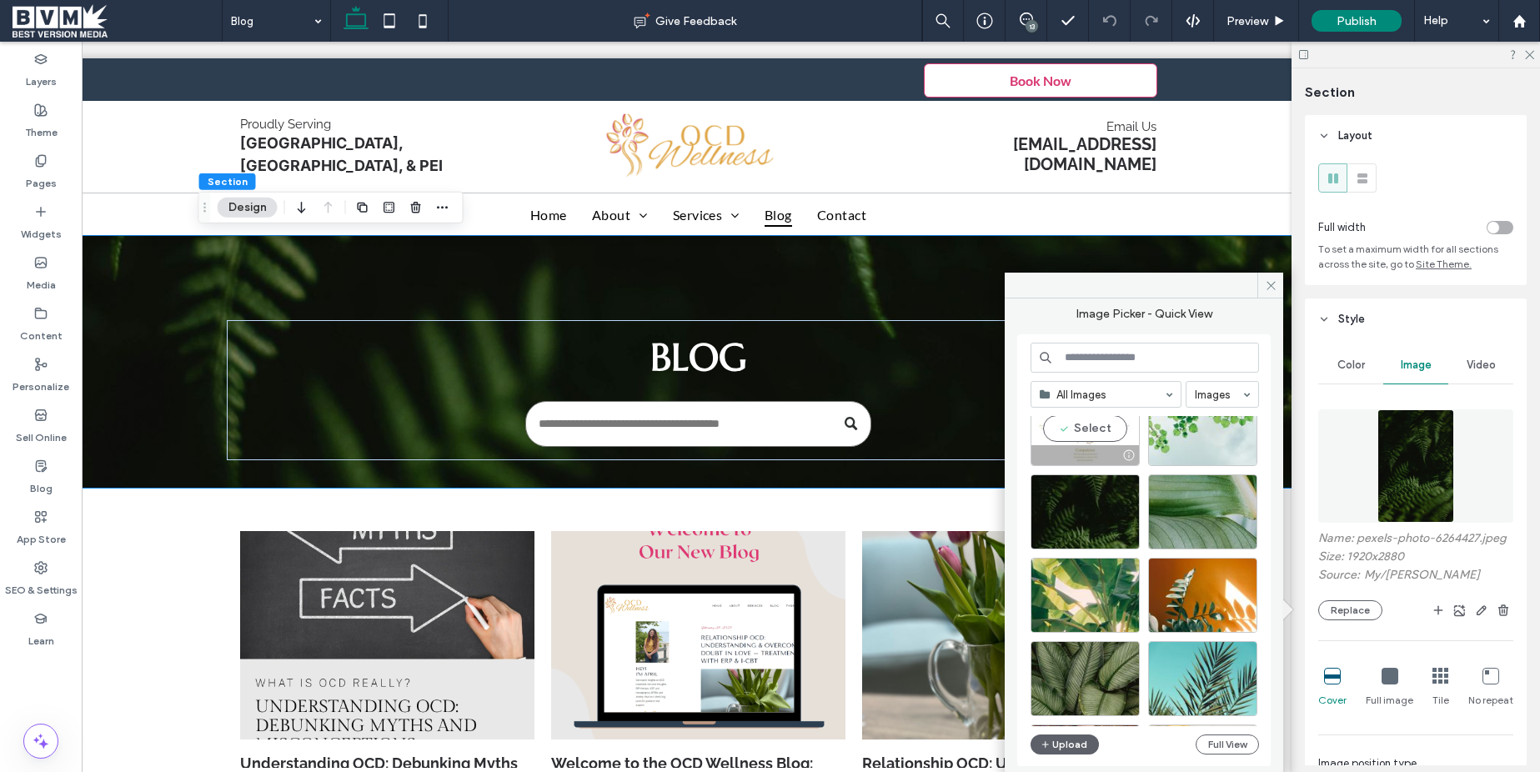
scroll to position [60, 0]
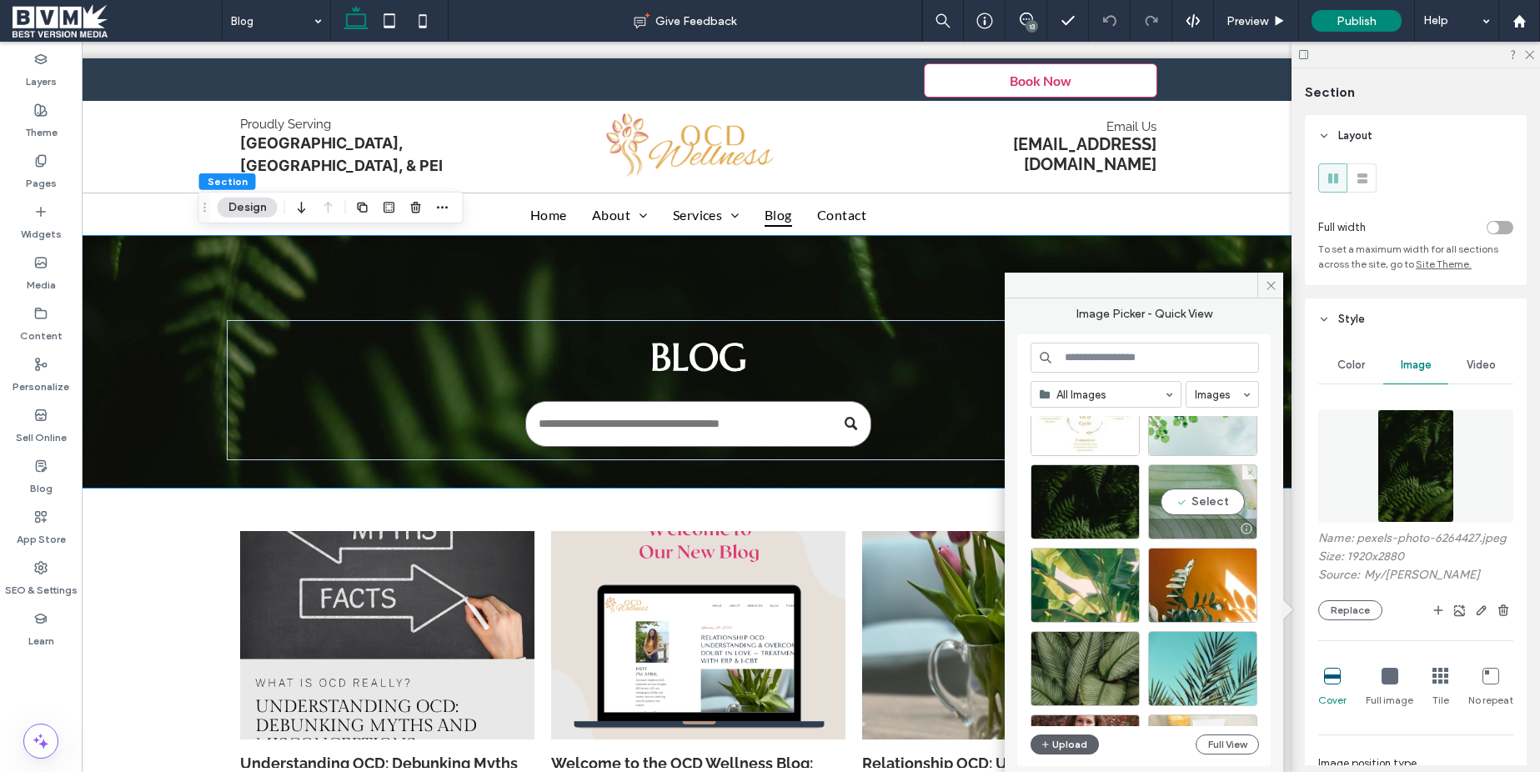
click at [1237, 503] on div "Select" at bounding box center [1202, 502] width 109 height 75
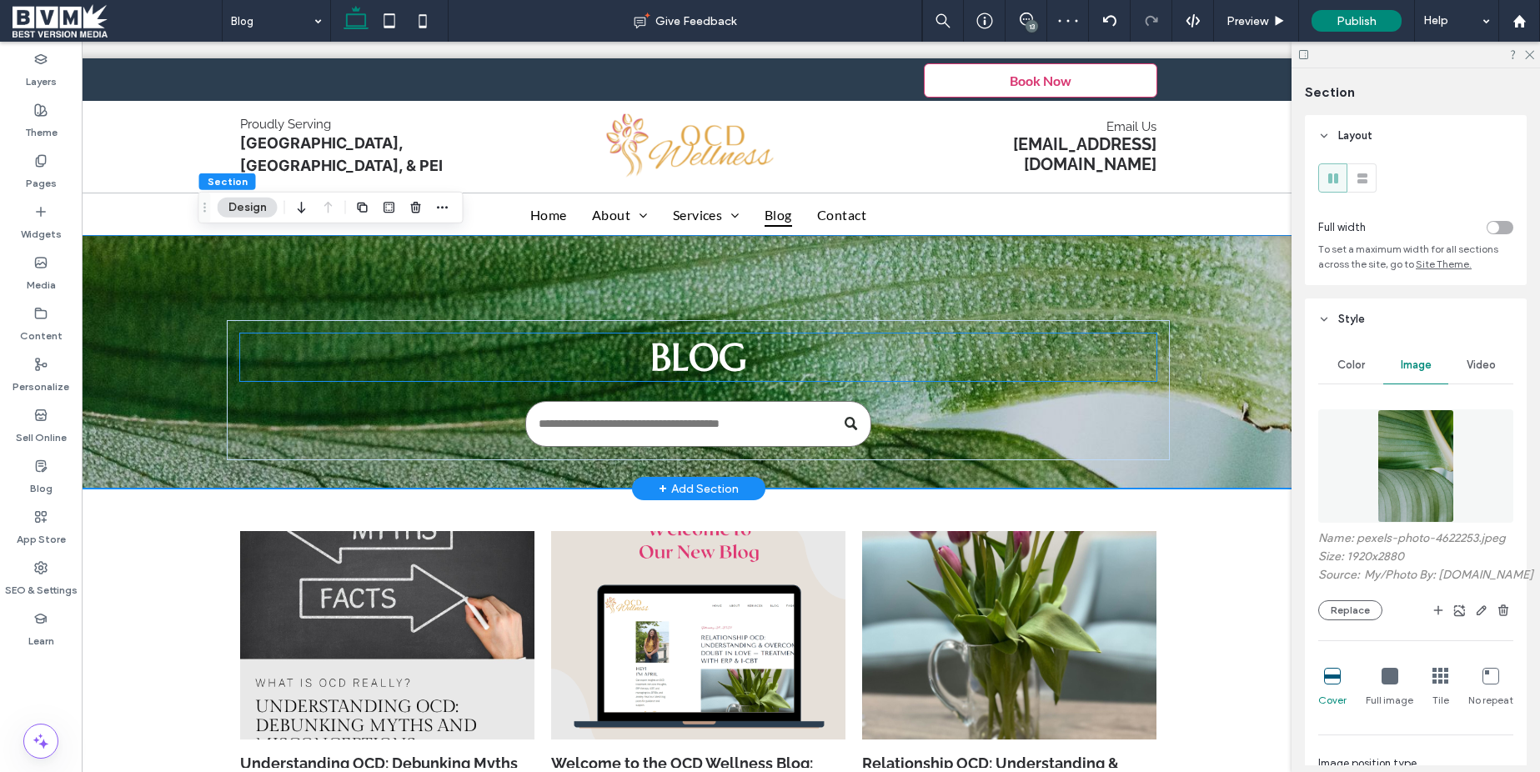
click at [696, 350] on span "Blog" at bounding box center [698, 358] width 96 height 48
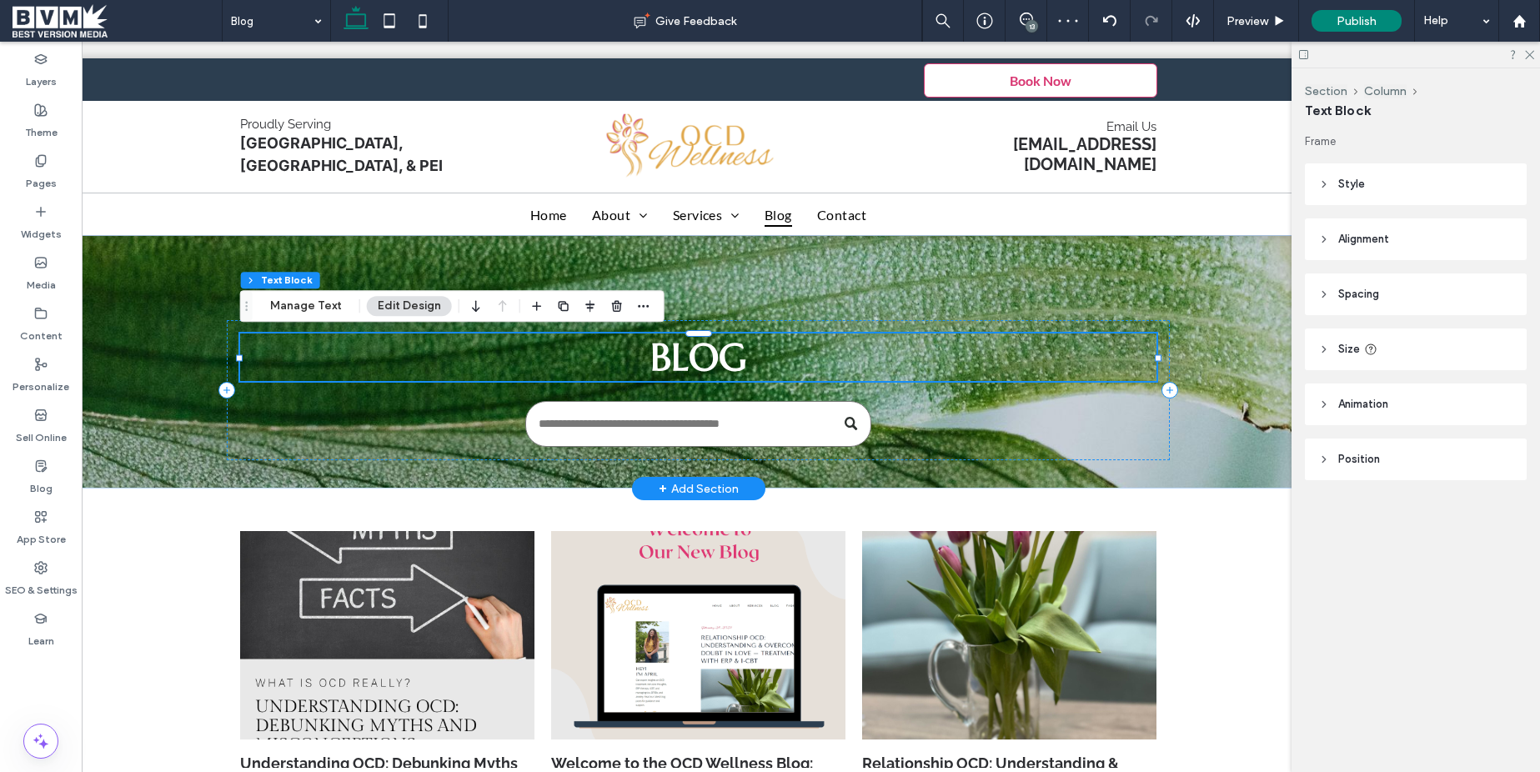
click at [696, 350] on span "Blog" at bounding box center [698, 358] width 96 height 48
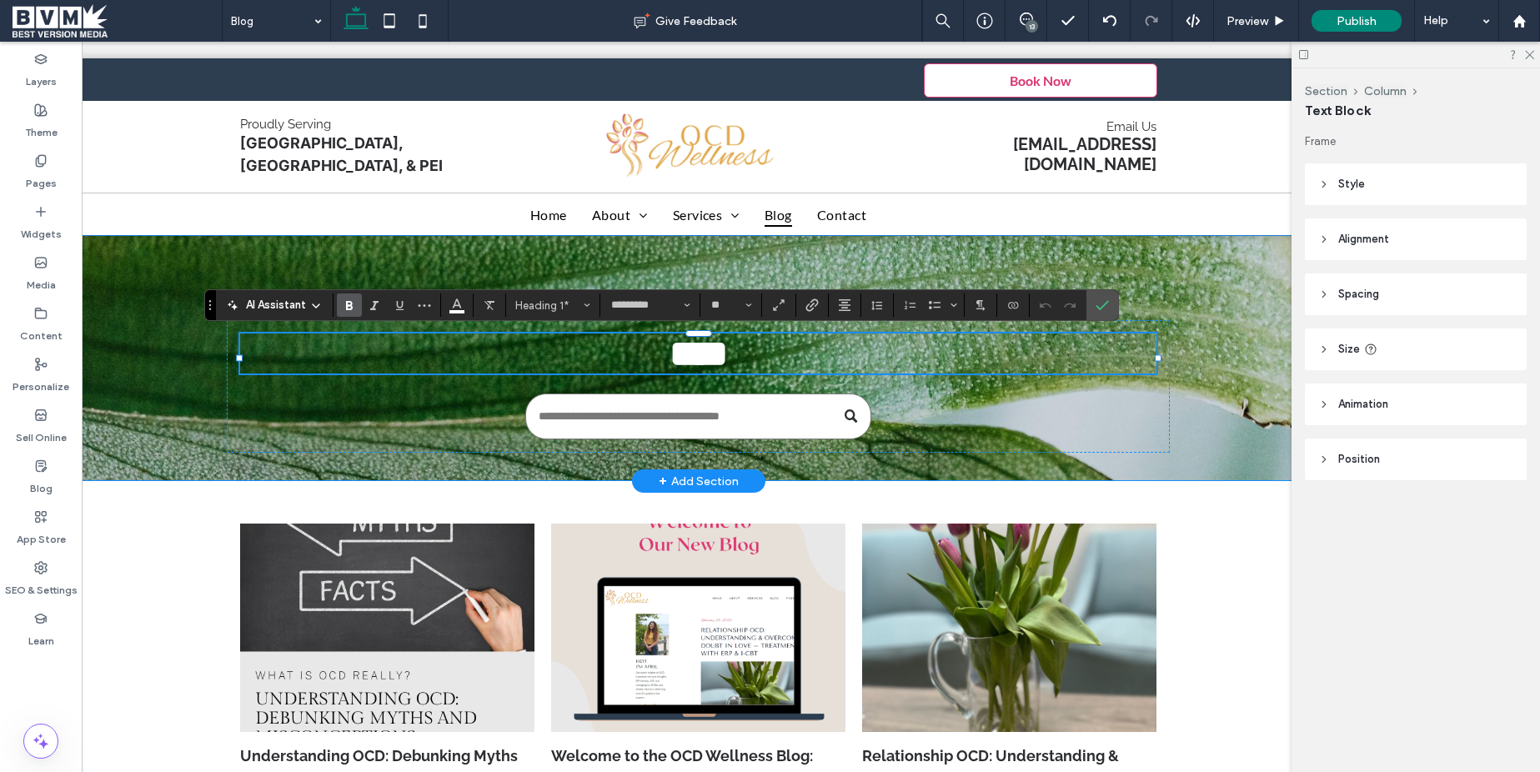
click at [1263, 310] on div "****" at bounding box center [698, 358] width 1425 height 247
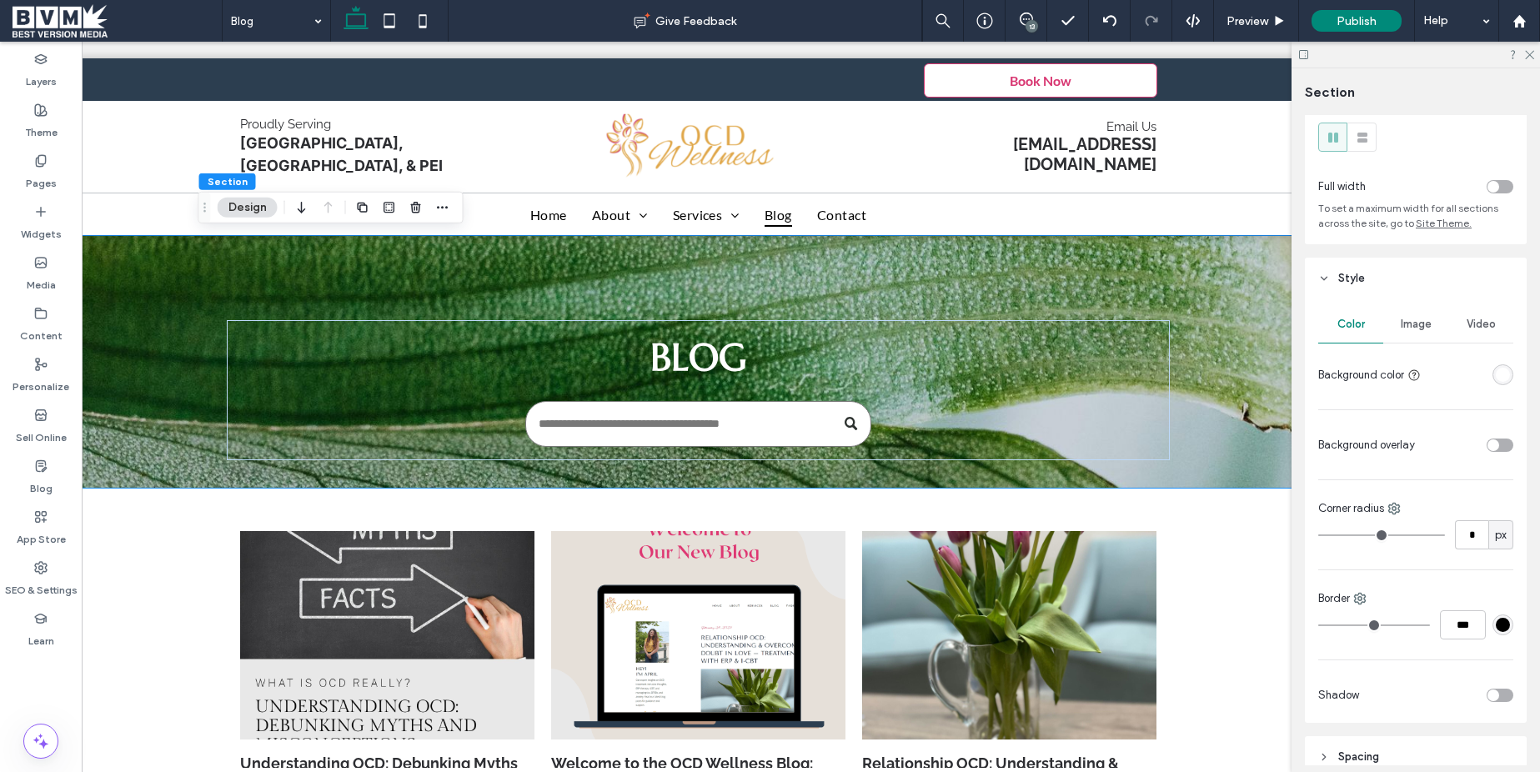
scroll to position [50, 0]
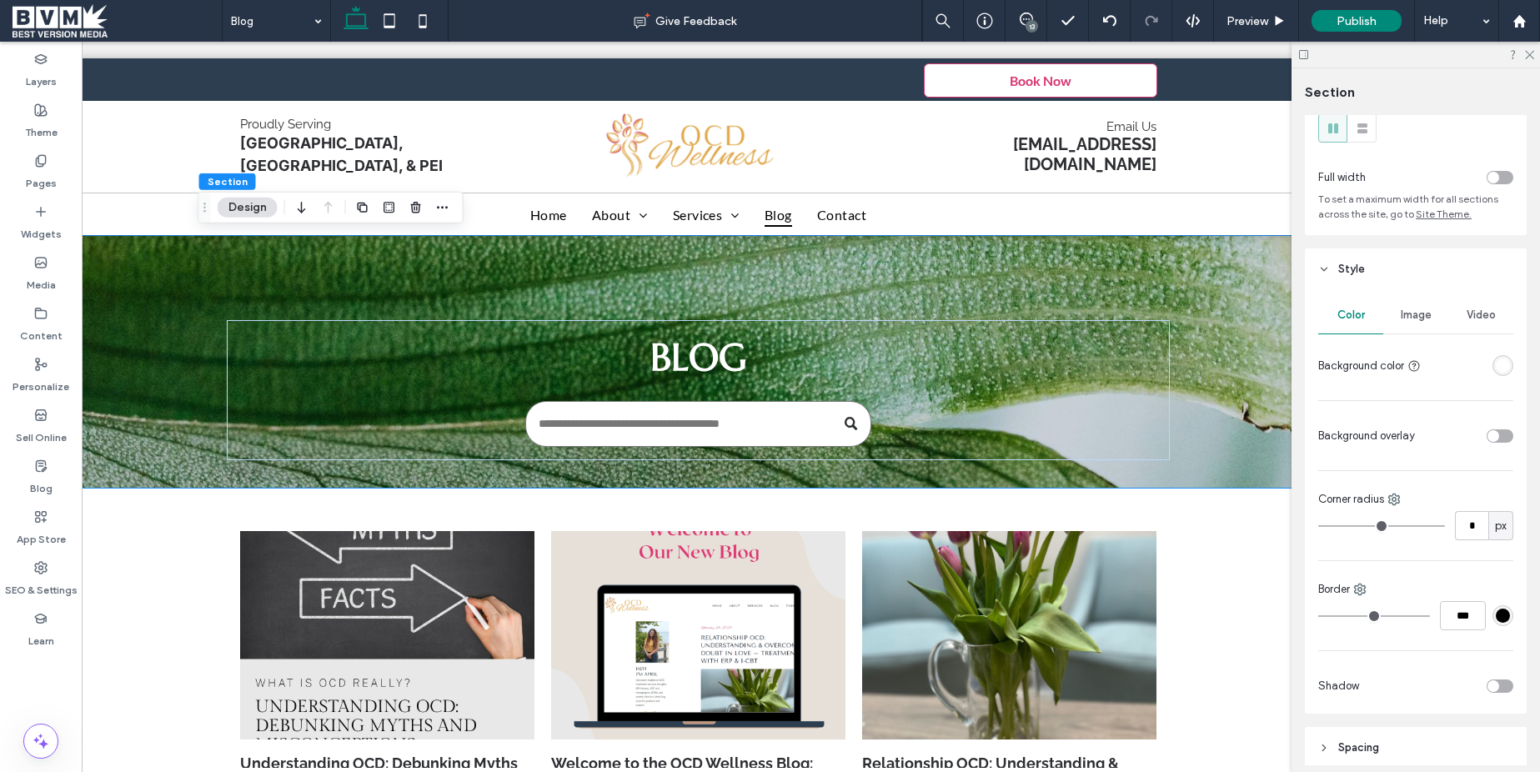
click at [1500, 434] on div "toggle" at bounding box center [1500, 435] width 27 height 13
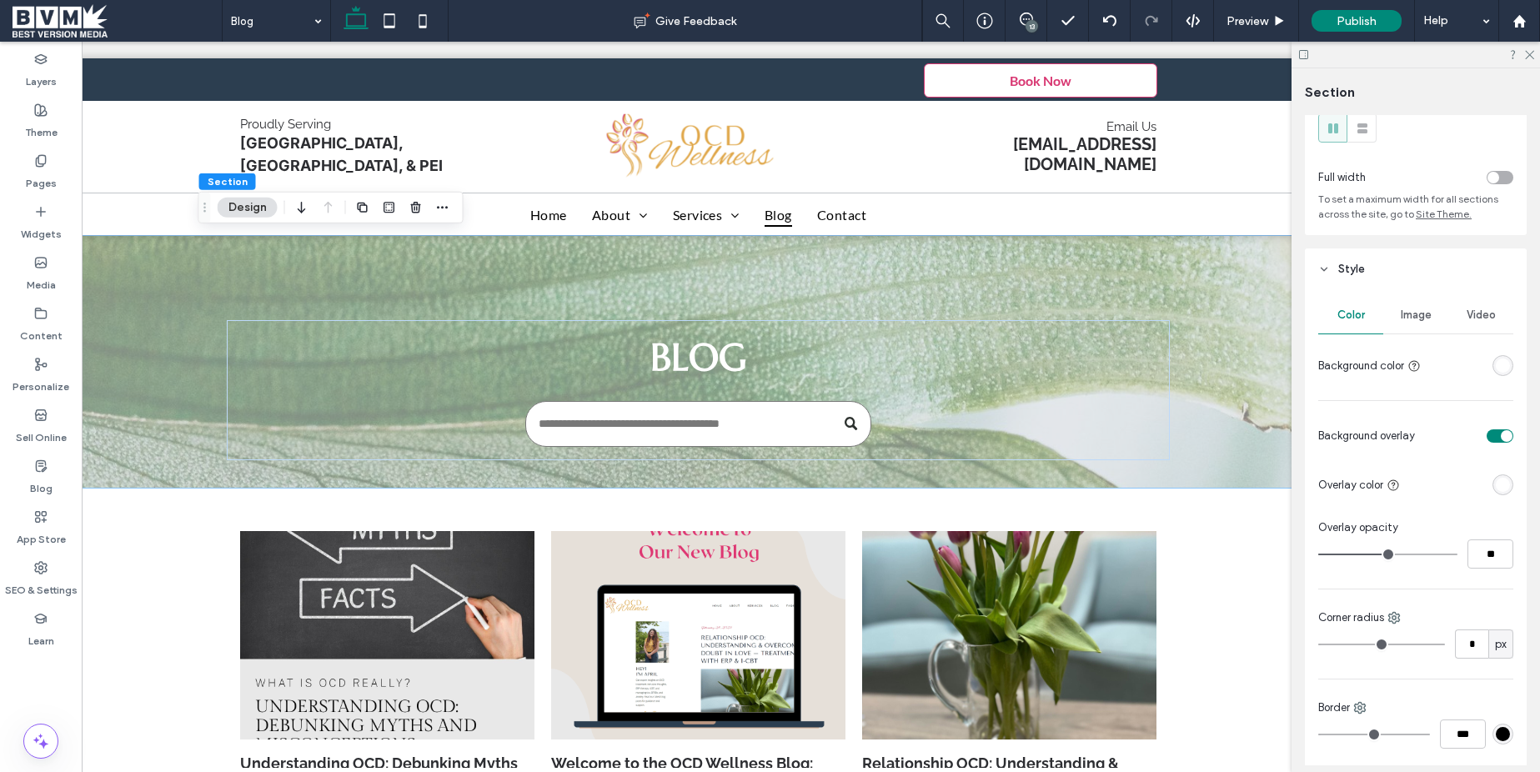
click at [1504, 485] on div "rgba(255, 255, 255, 1)" at bounding box center [1503, 485] width 14 height 14
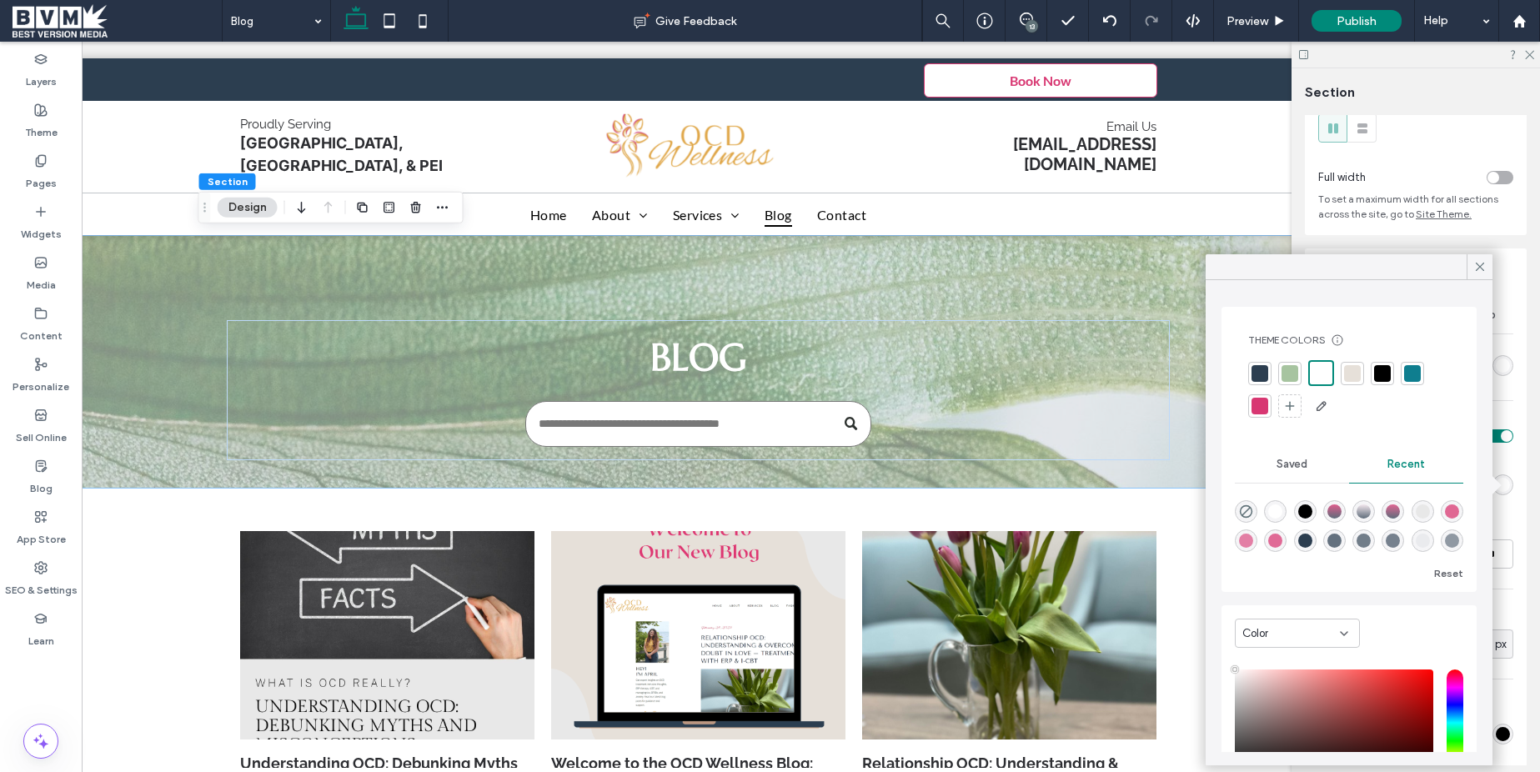
click at [1268, 369] on div at bounding box center [1259, 373] width 23 height 23
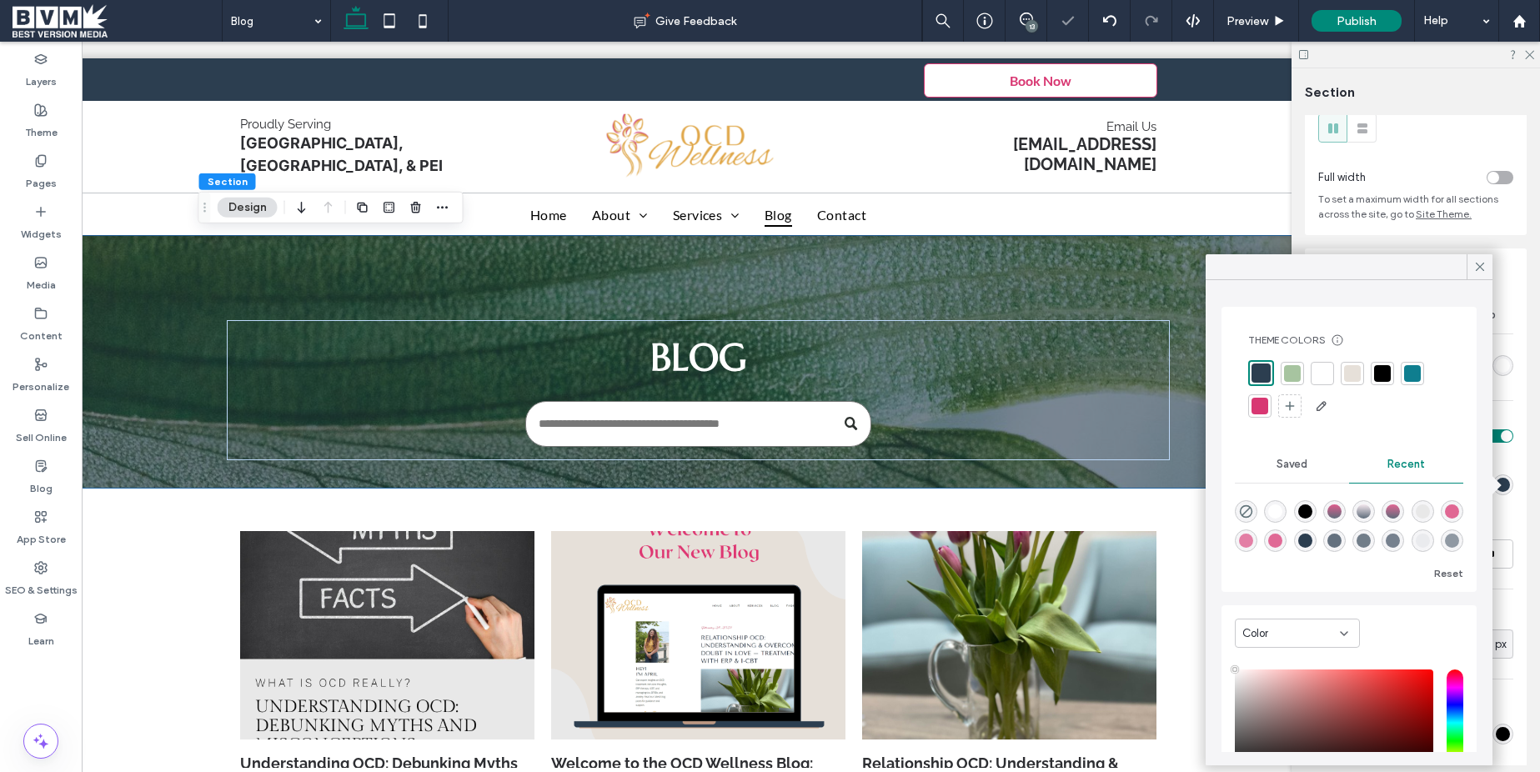
click at [1374, 372] on div at bounding box center [1382, 373] width 17 height 17
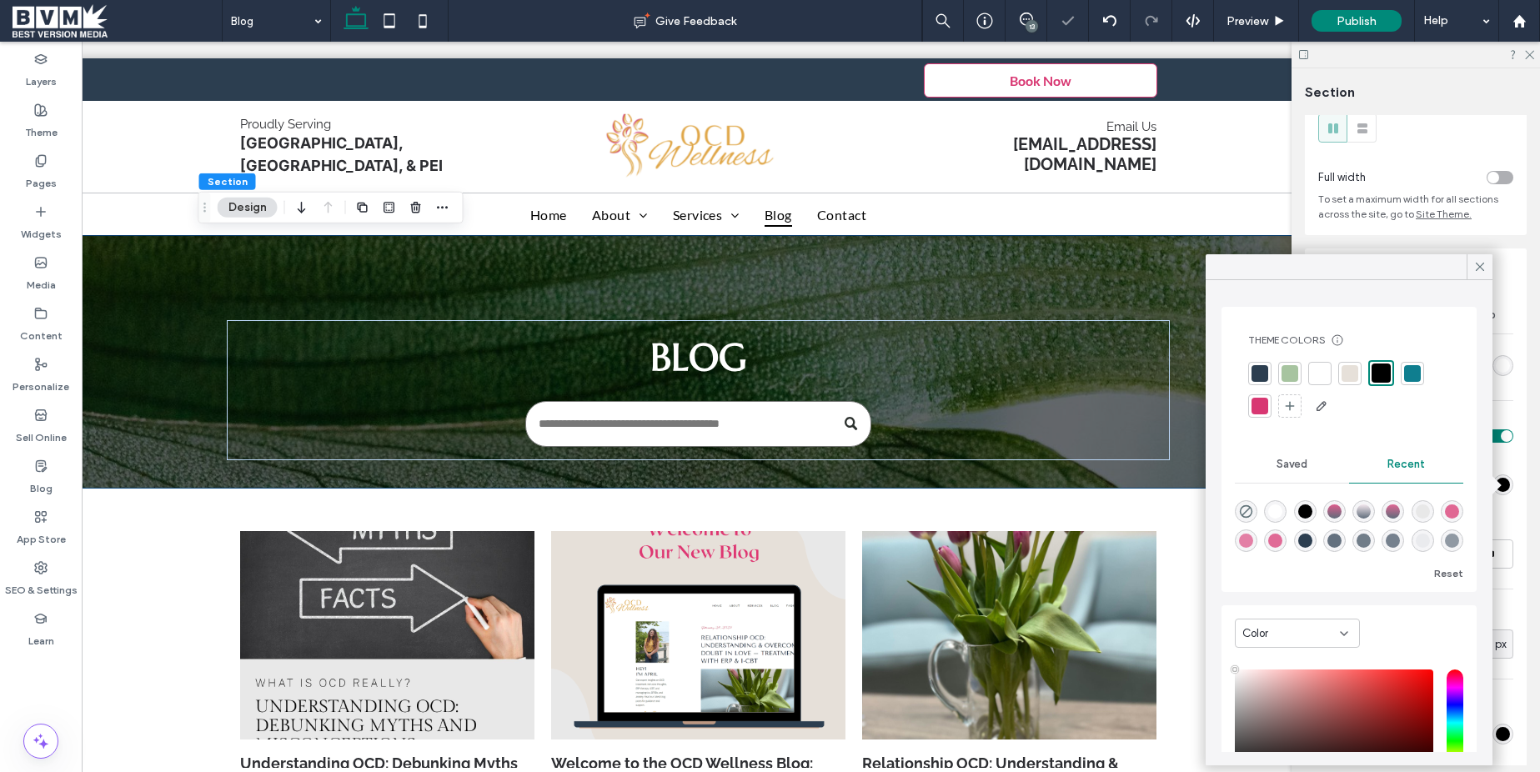
click at [1323, 371] on div at bounding box center [1320, 373] width 17 height 17
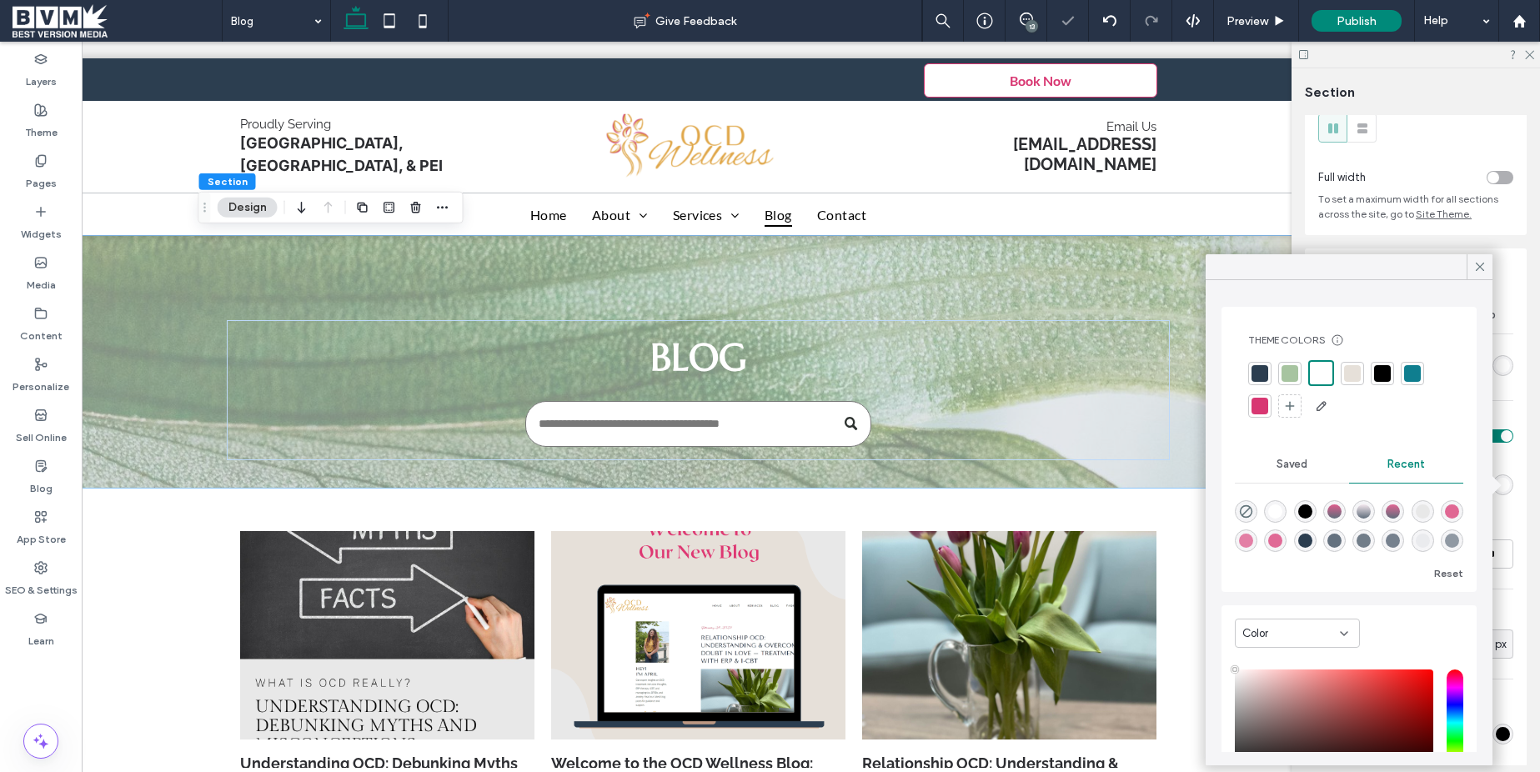
drag, startPoint x: 1473, startPoint y: 269, endPoint x: 1294, endPoint y: 273, distance: 178.5
click at [1473, 269] on icon at bounding box center [1480, 266] width 15 height 15
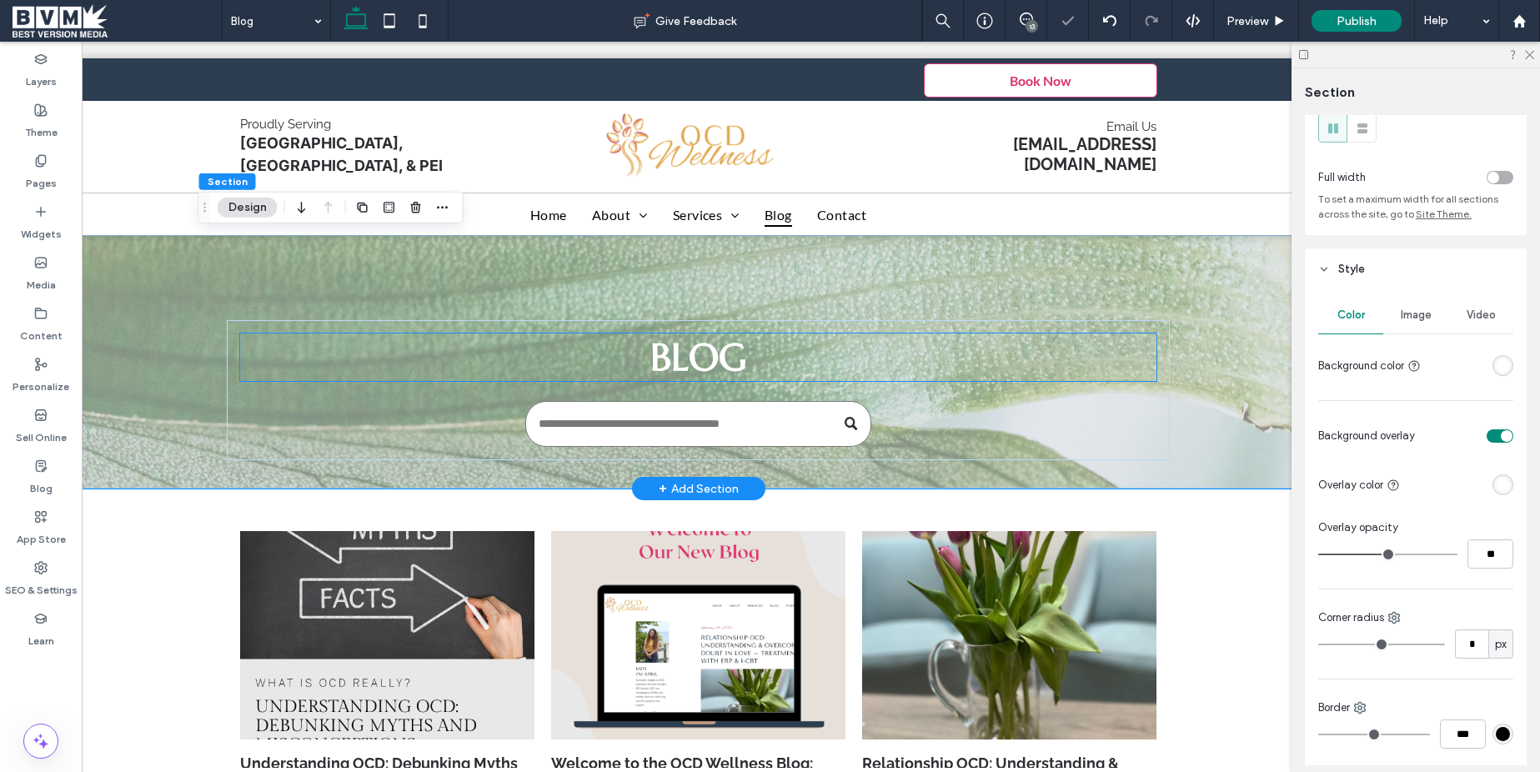
click at [721, 361] on span "Blog" at bounding box center [698, 358] width 96 height 48
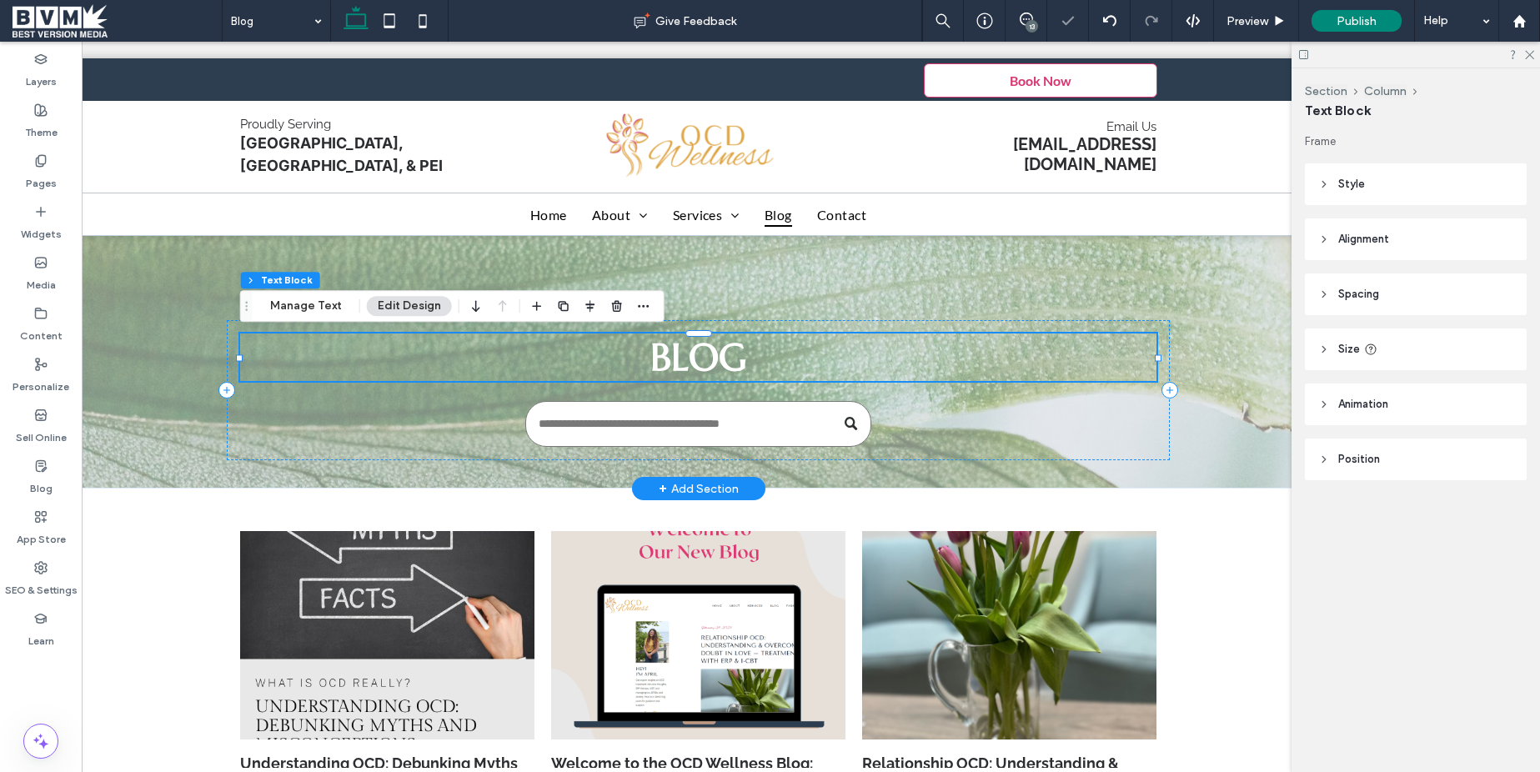
click at [721, 361] on div "Blog" at bounding box center [698, 358] width 917 height 48
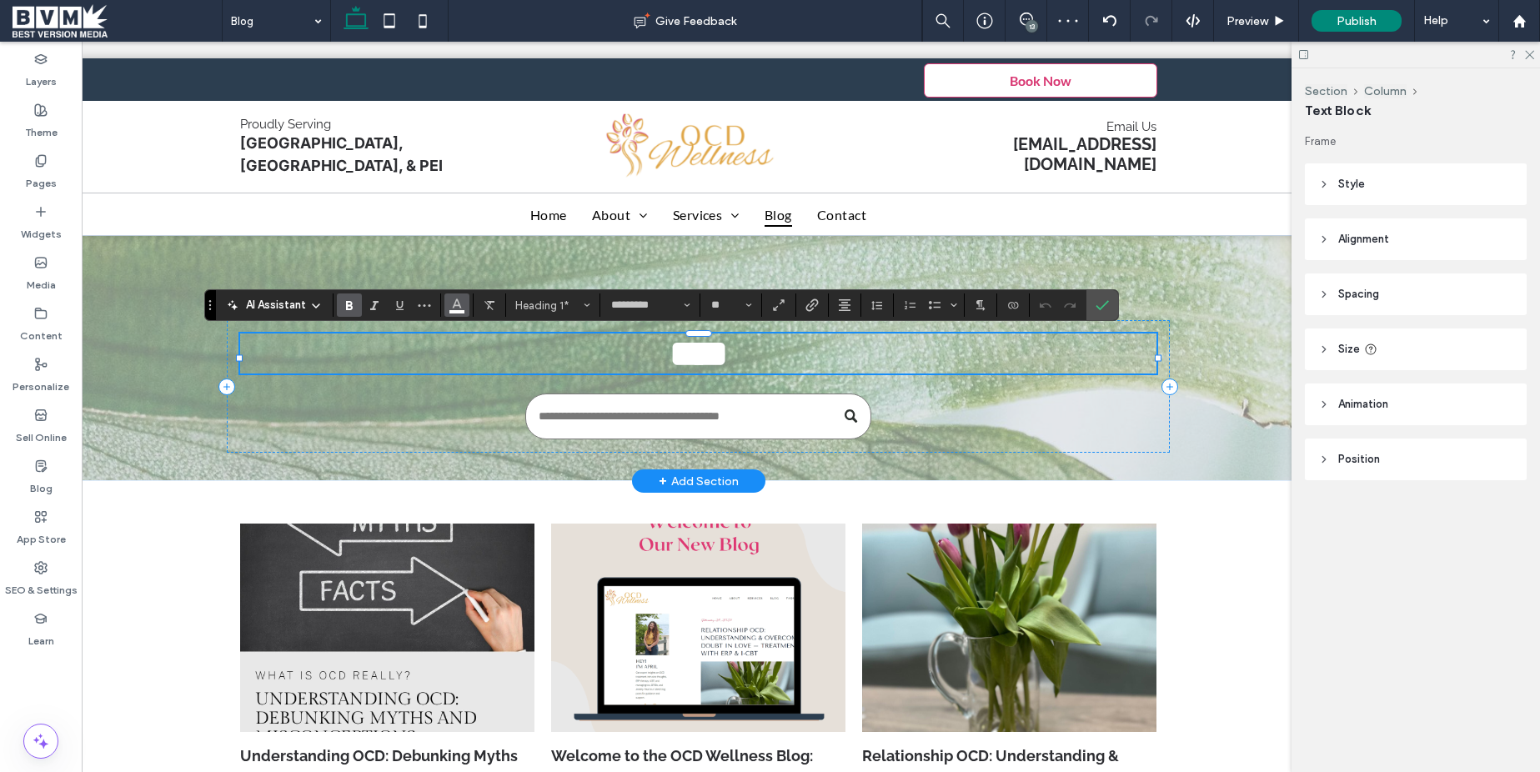
click at [456, 299] on use "Color" at bounding box center [457, 303] width 9 height 9
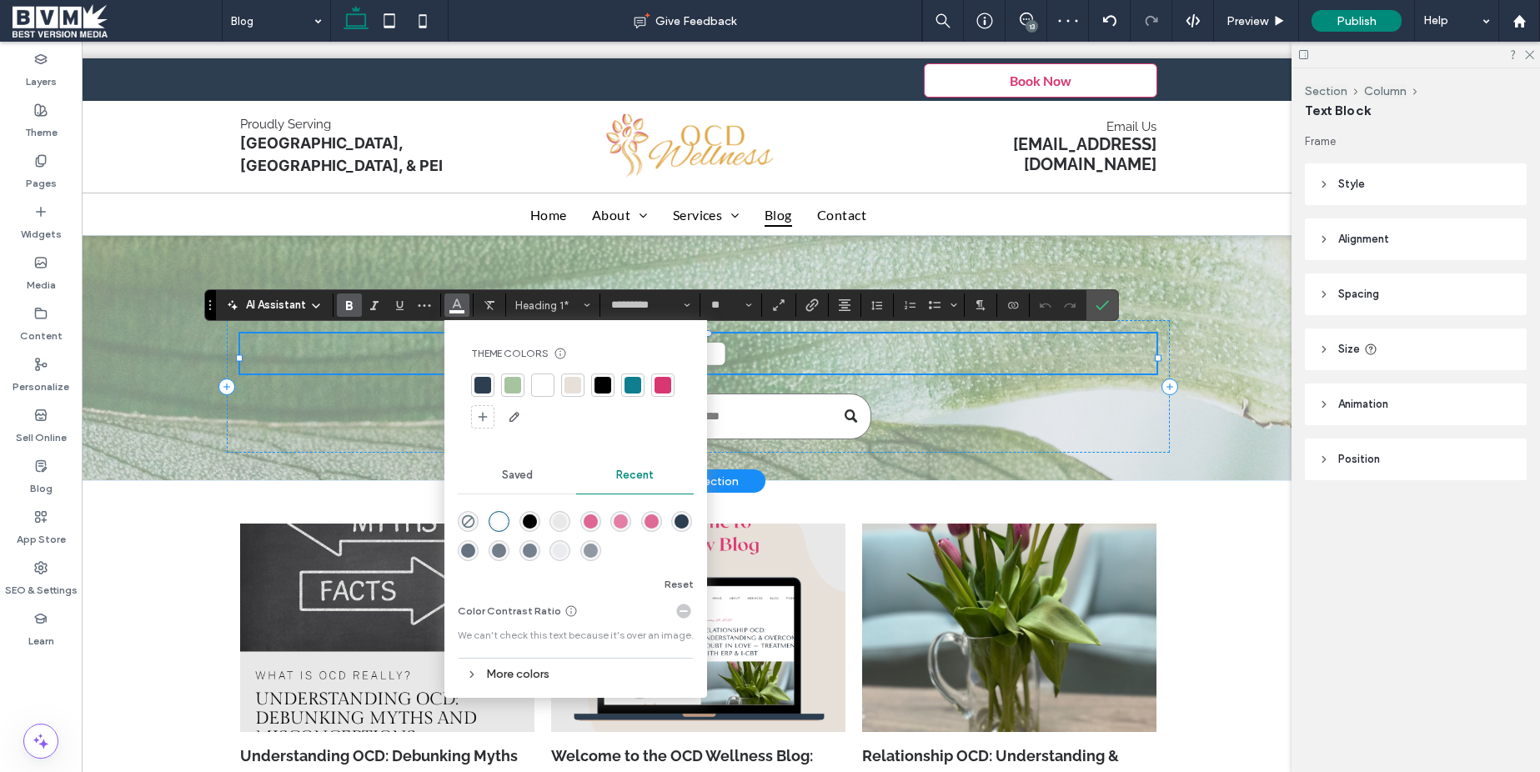
drag, startPoint x: 609, startPoint y: 388, endPoint x: 623, endPoint y: 386, distance: 14.3
click at [609, 388] on div at bounding box center [603, 385] width 17 height 17
click at [1219, 351] on div "****" at bounding box center [698, 358] width 1425 height 247
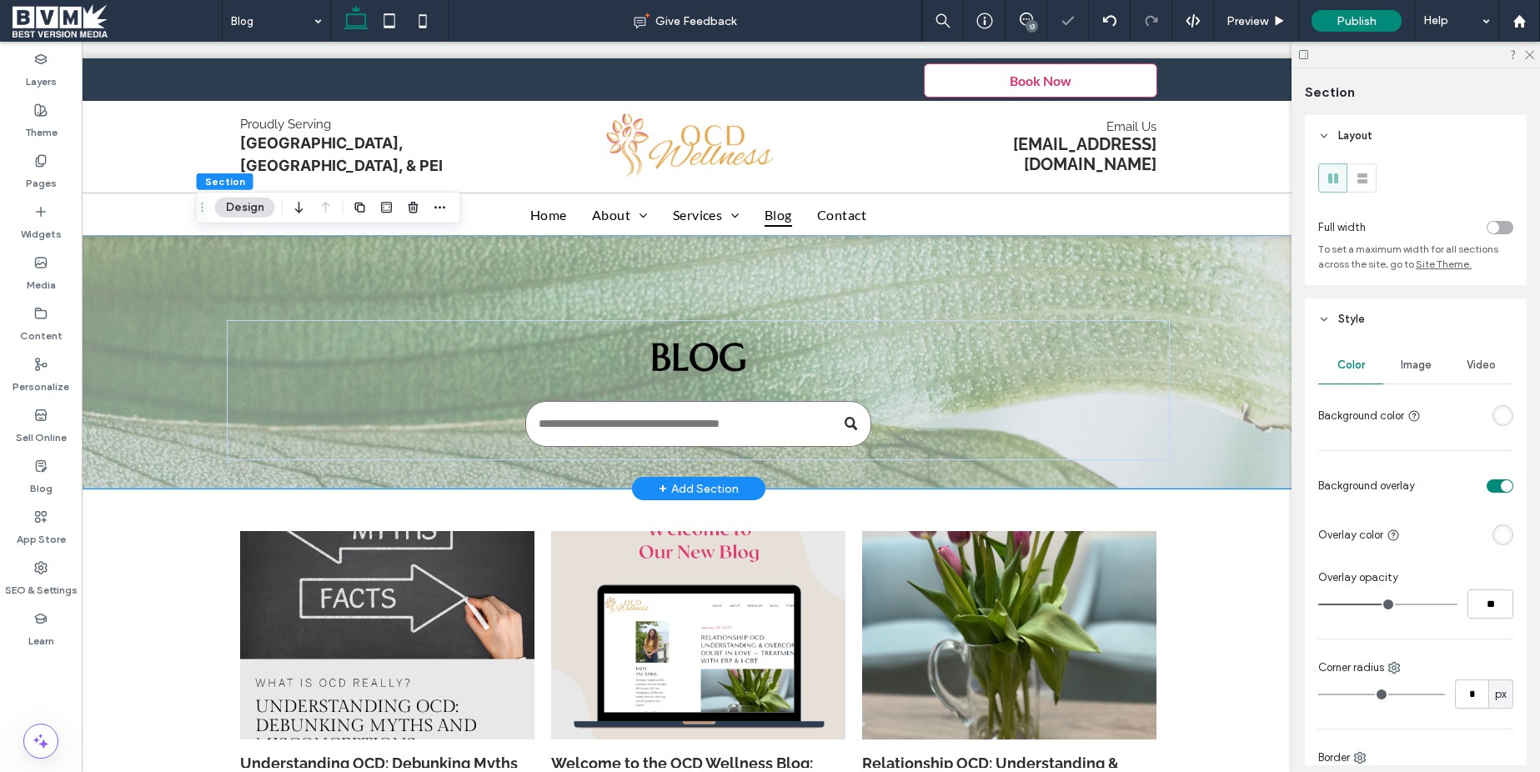
scroll to position [0, 115]
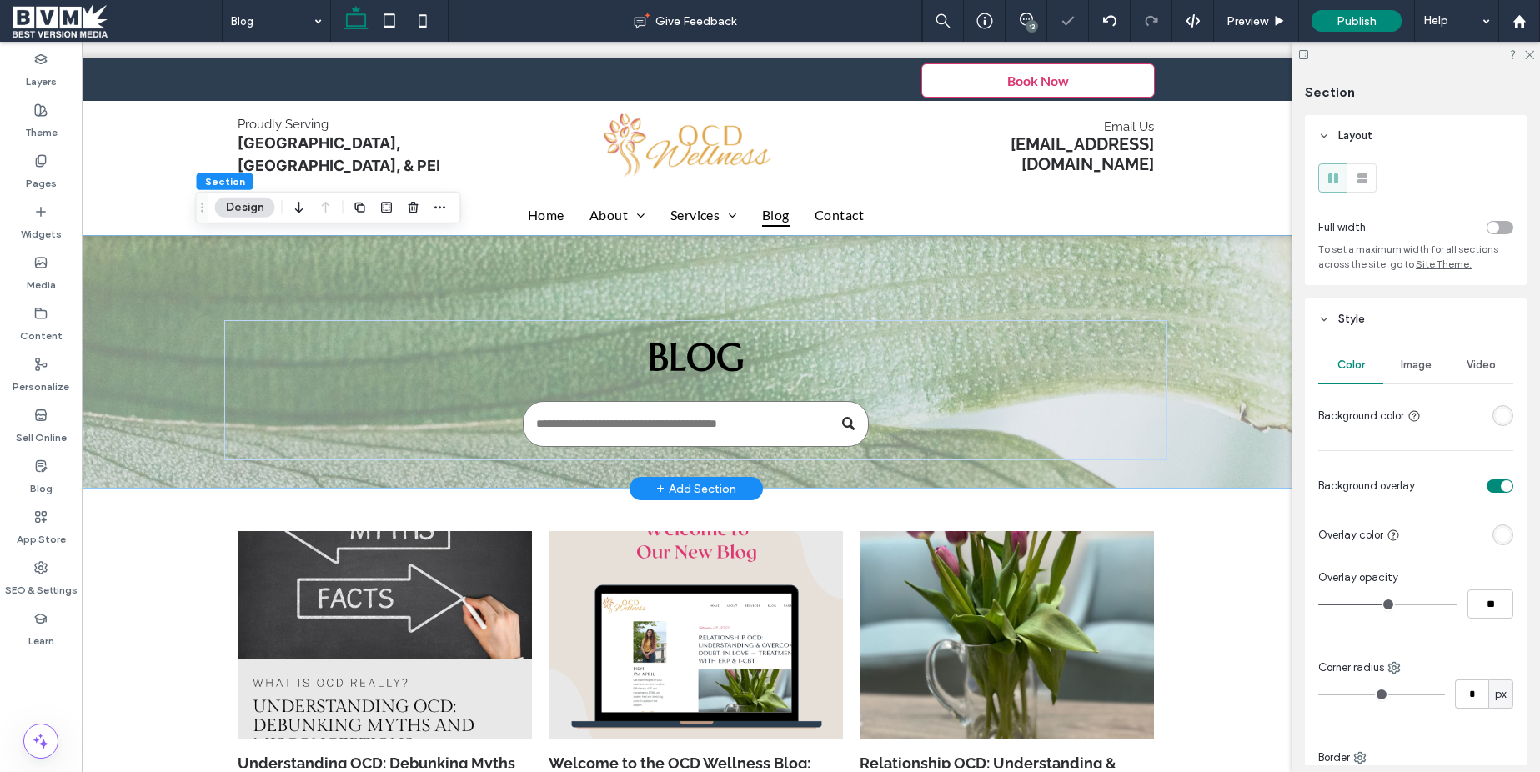
click at [1221, 360] on div "Blog" at bounding box center [695, 362] width 1425 height 254
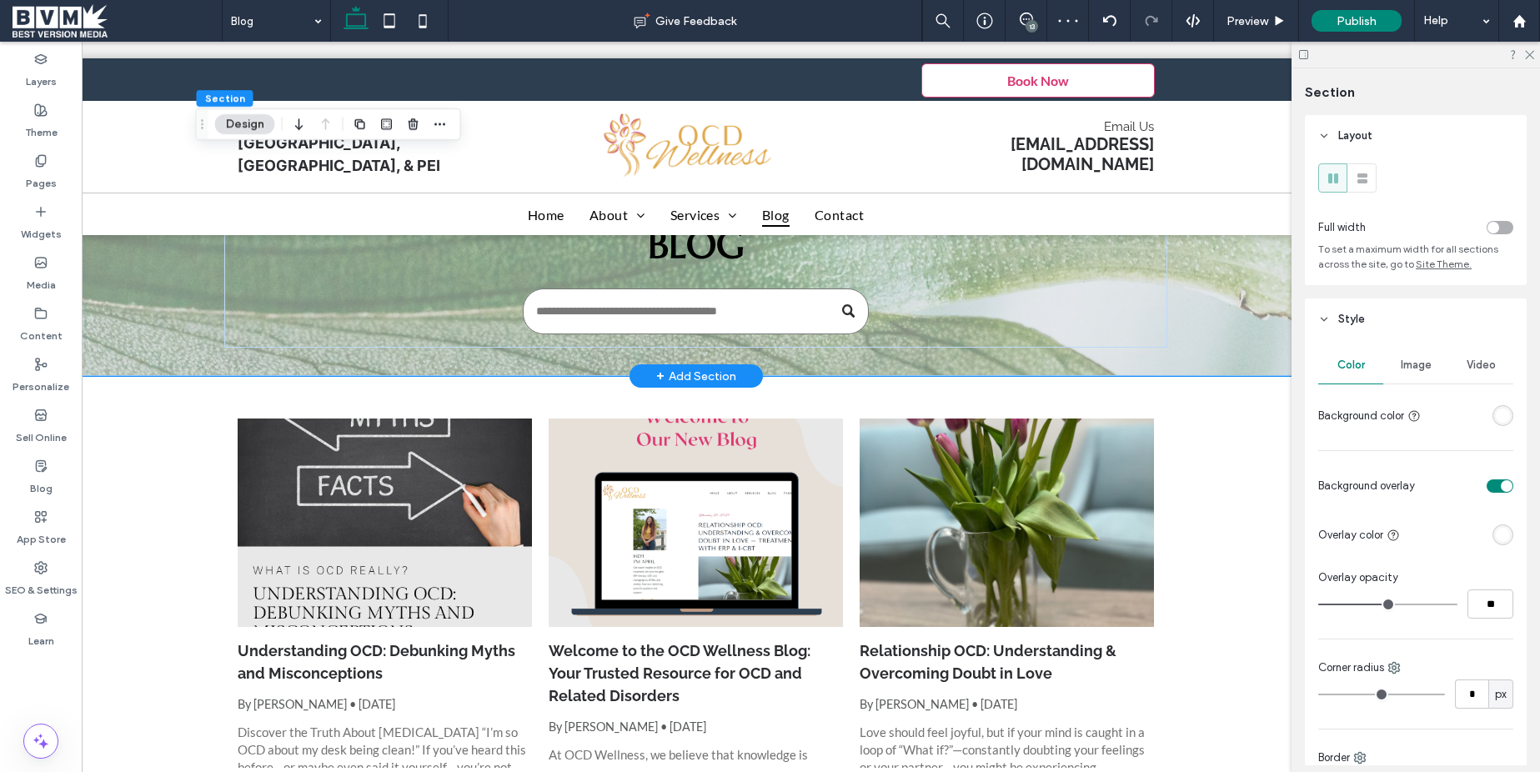
scroll to position [0, 0]
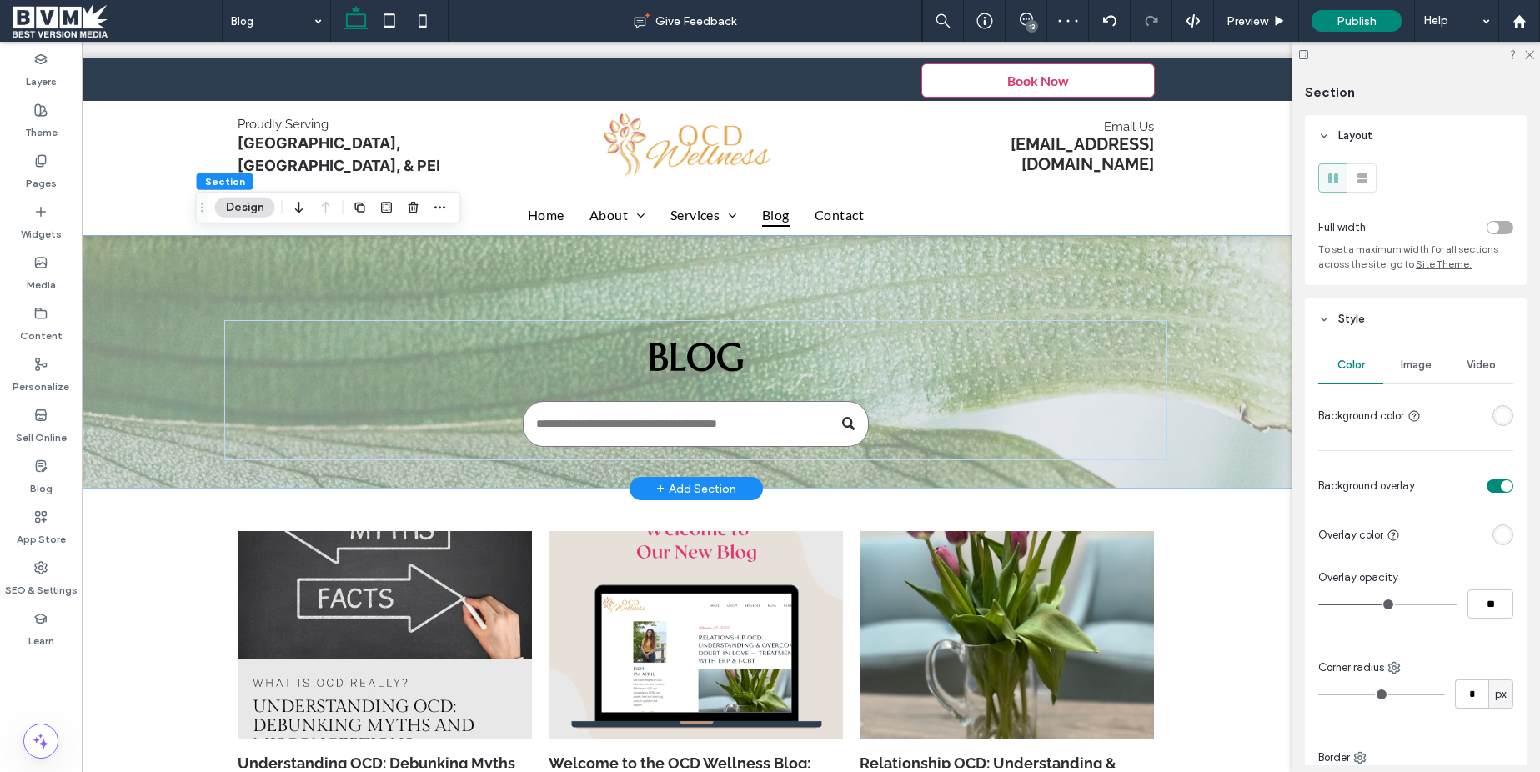
click at [1218, 319] on div "Blog" at bounding box center [695, 362] width 1425 height 254
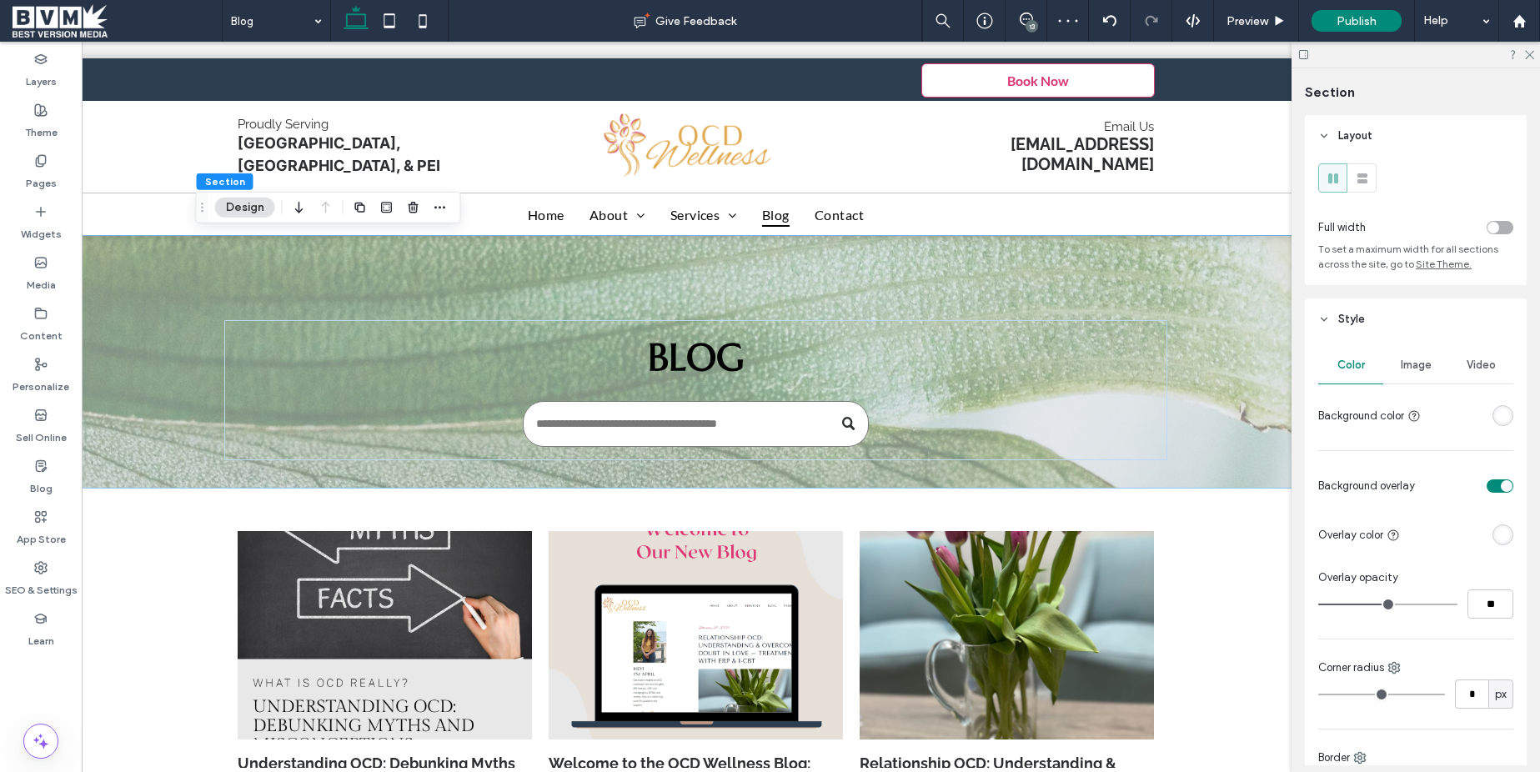
click at [1434, 373] on div "Image" at bounding box center [1416, 365] width 65 height 37
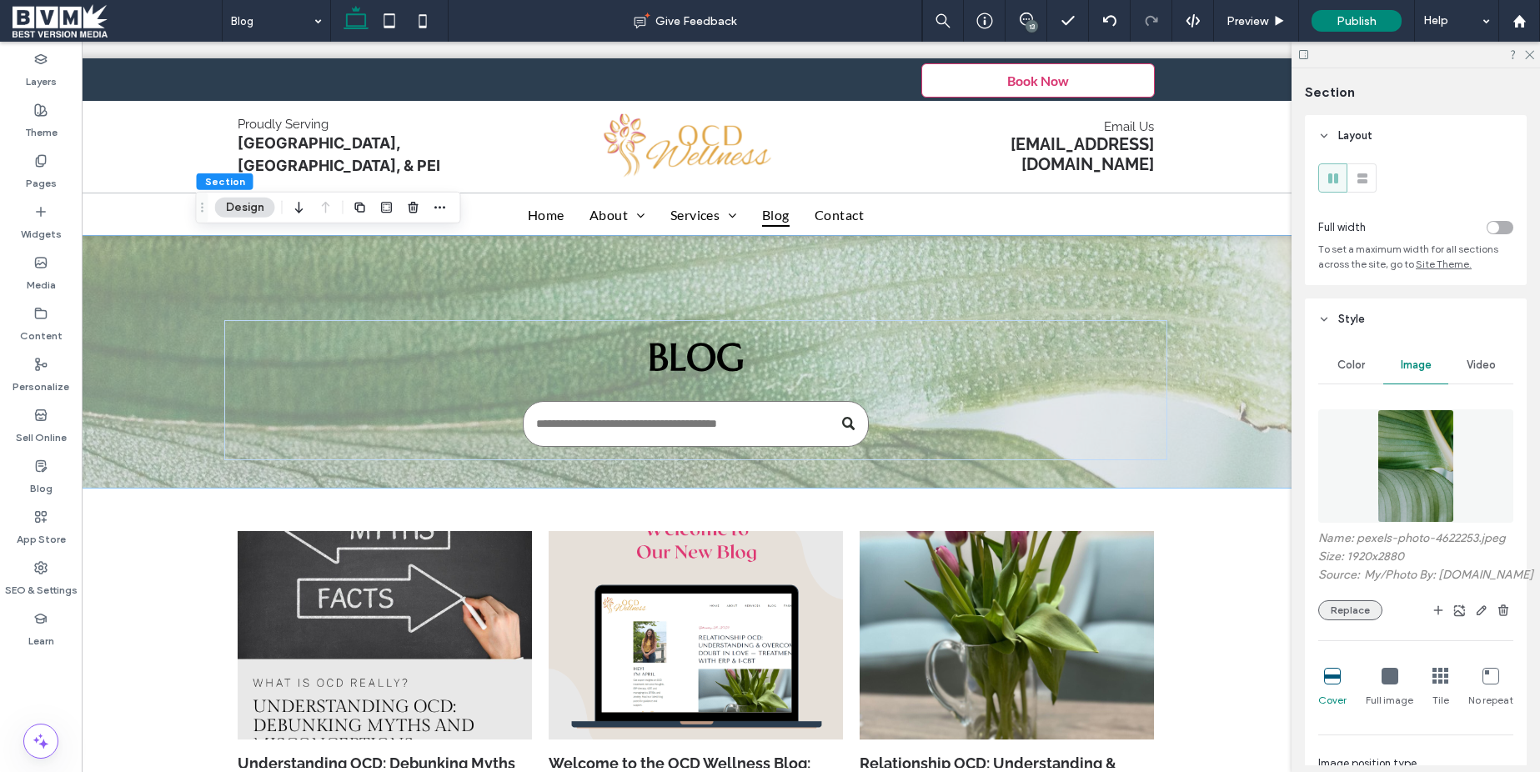
click at [1358, 604] on button "Replace" at bounding box center [1350, 610] width 64 height 20
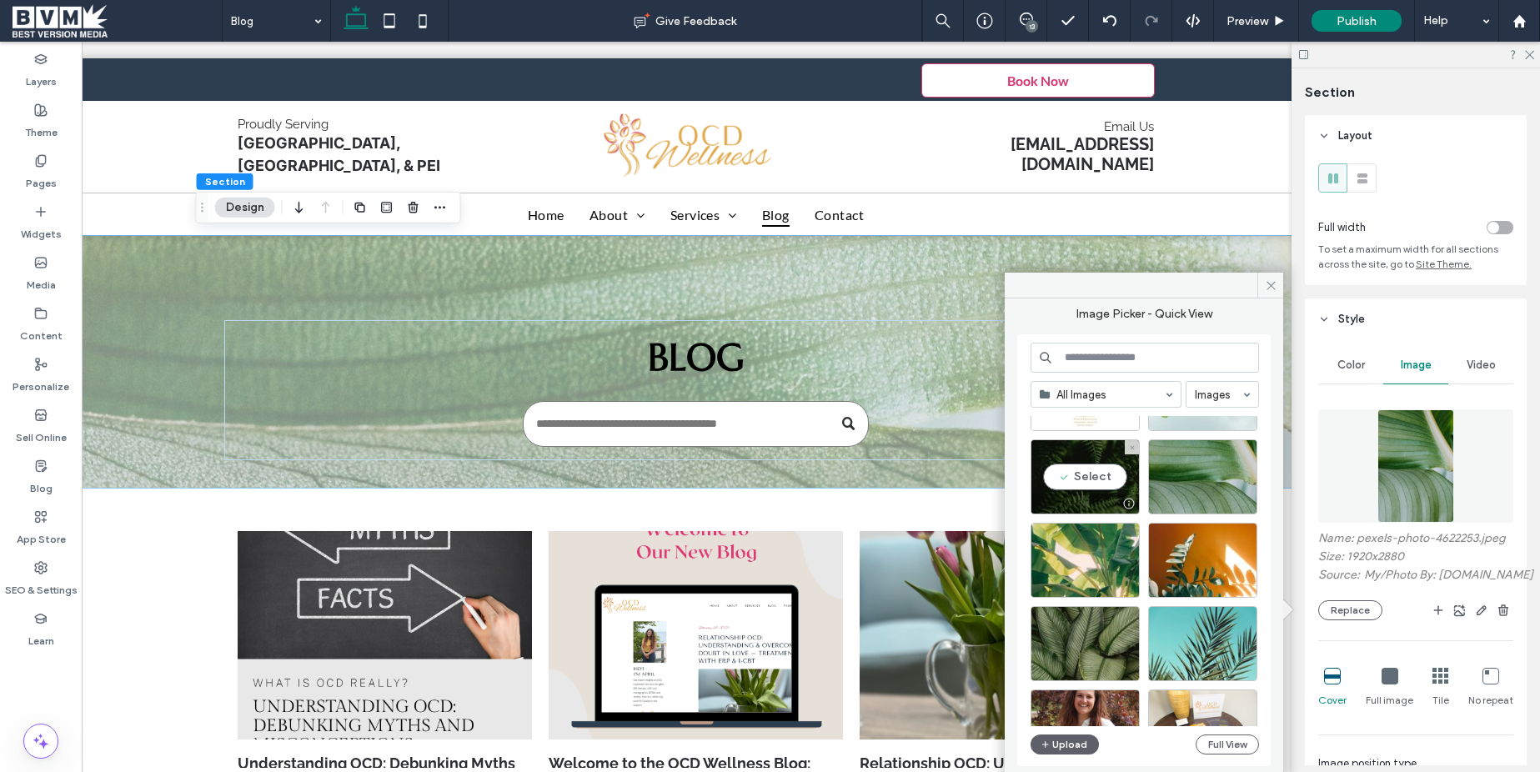
scroll to position [97, 0]
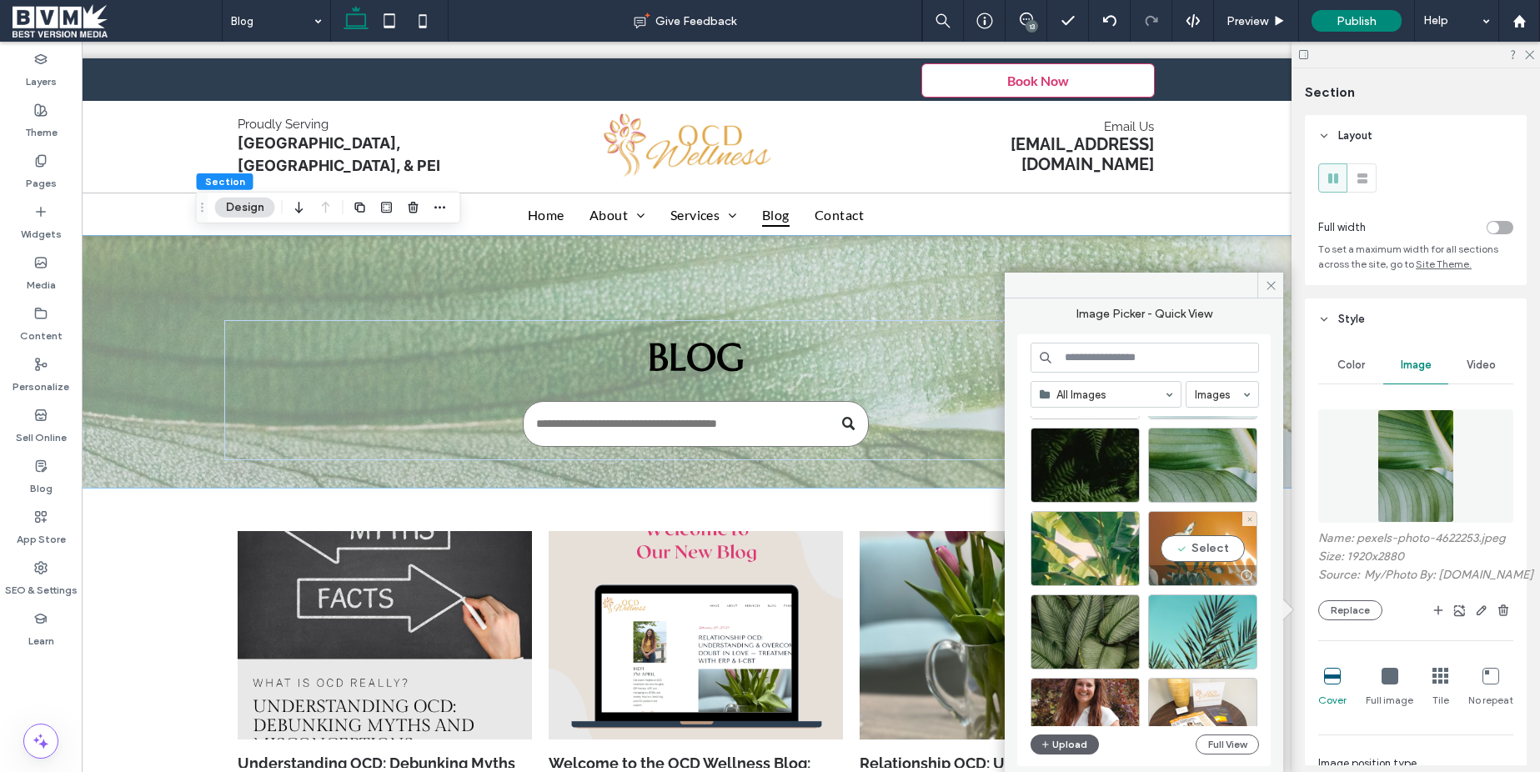
click at [1210, 550] on div "Select" at bounding box center [1202, 548] width 109 height 75
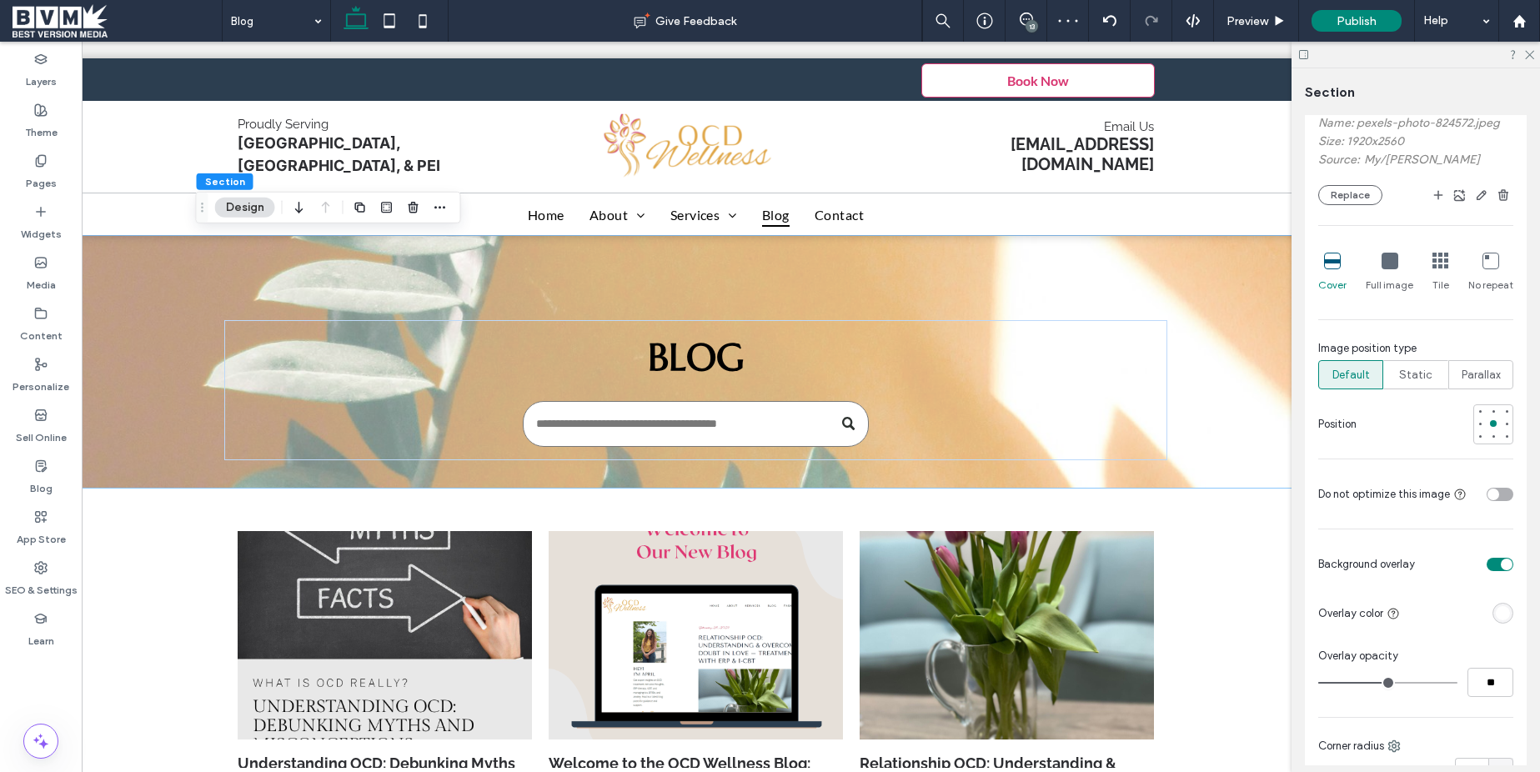
scroll to position [466, 0]
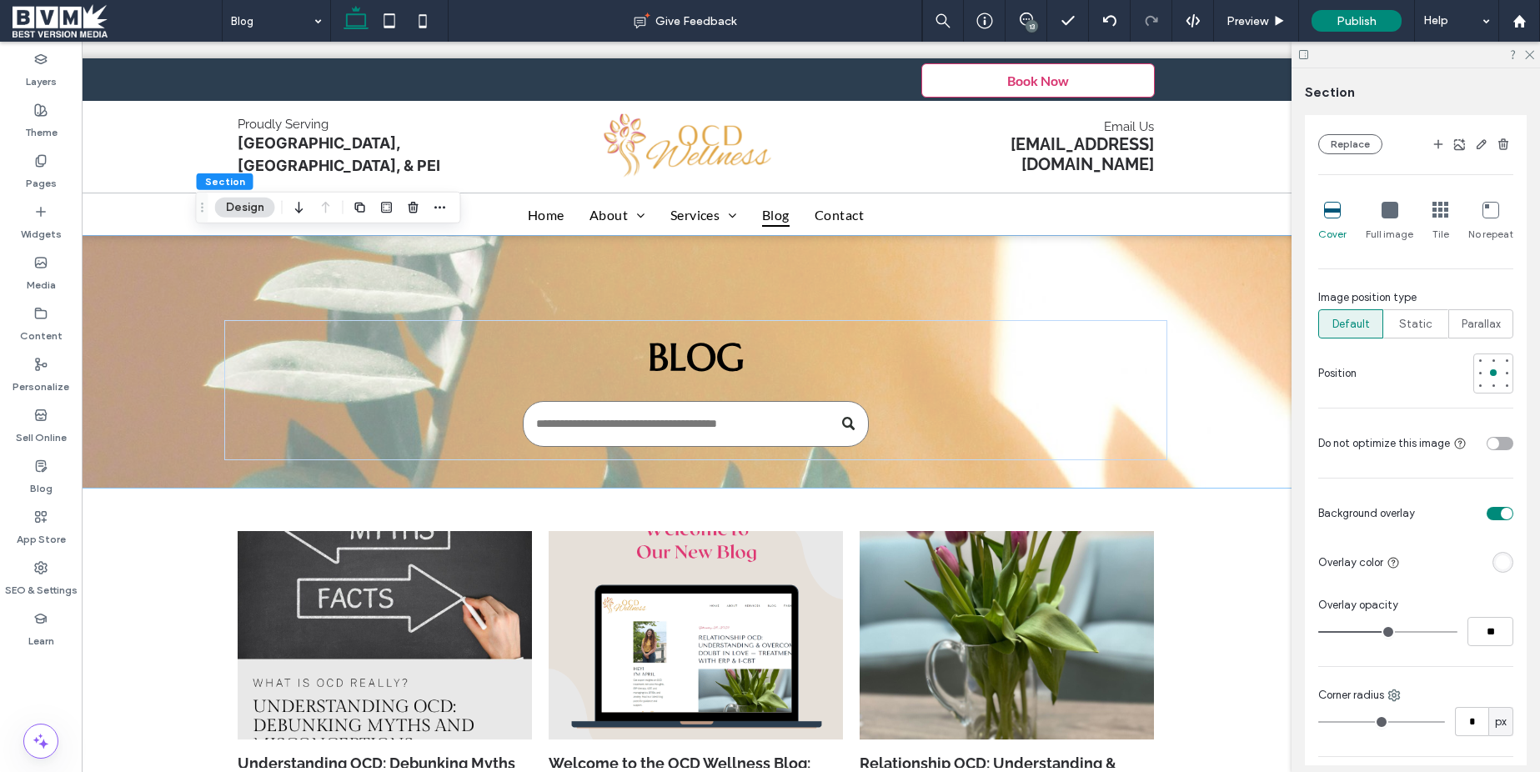
type input "**"
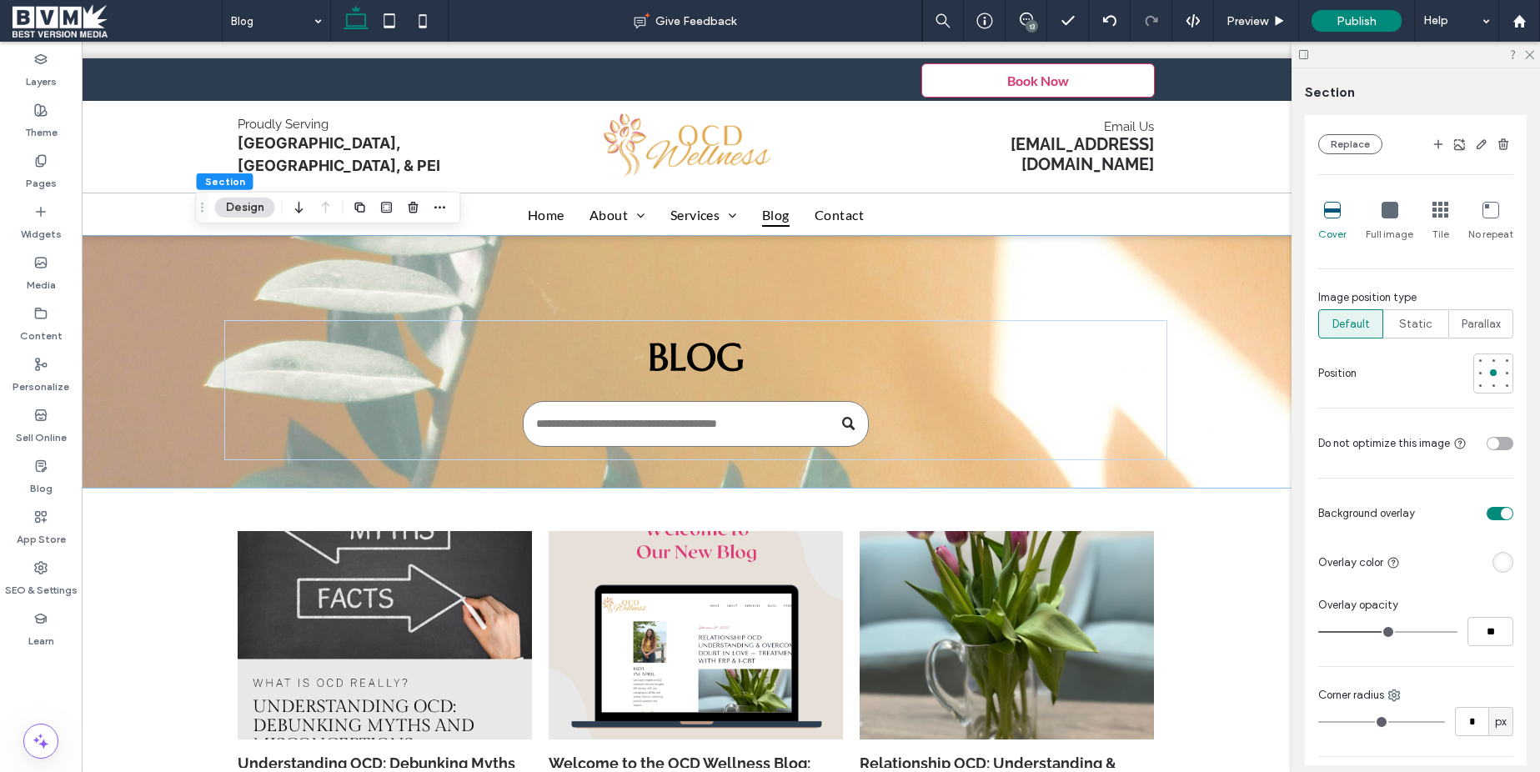
type input "**"
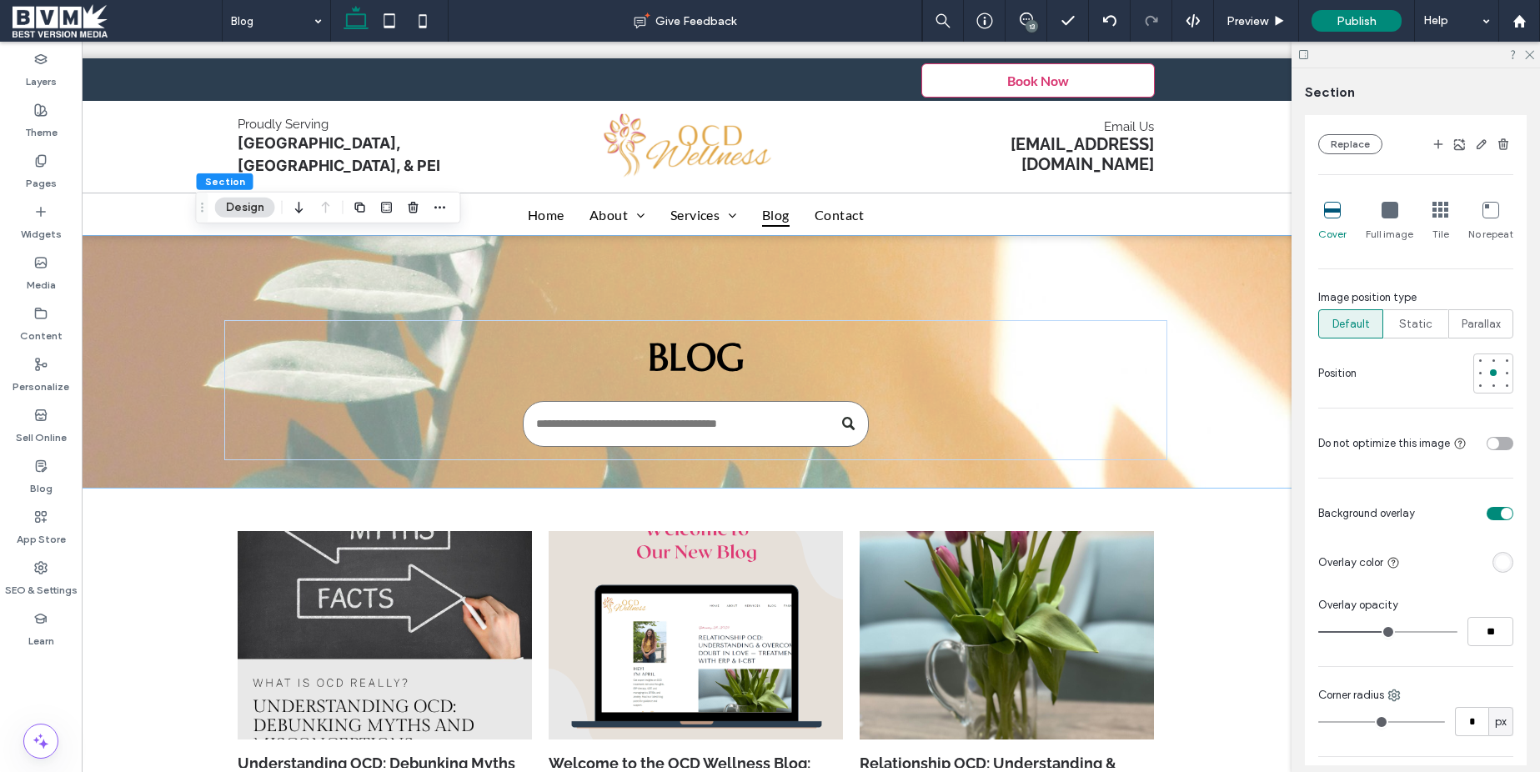
type input "**"
click at [1379, 631] on input "range" at bounding box center [1387, 632] width 139 height 2
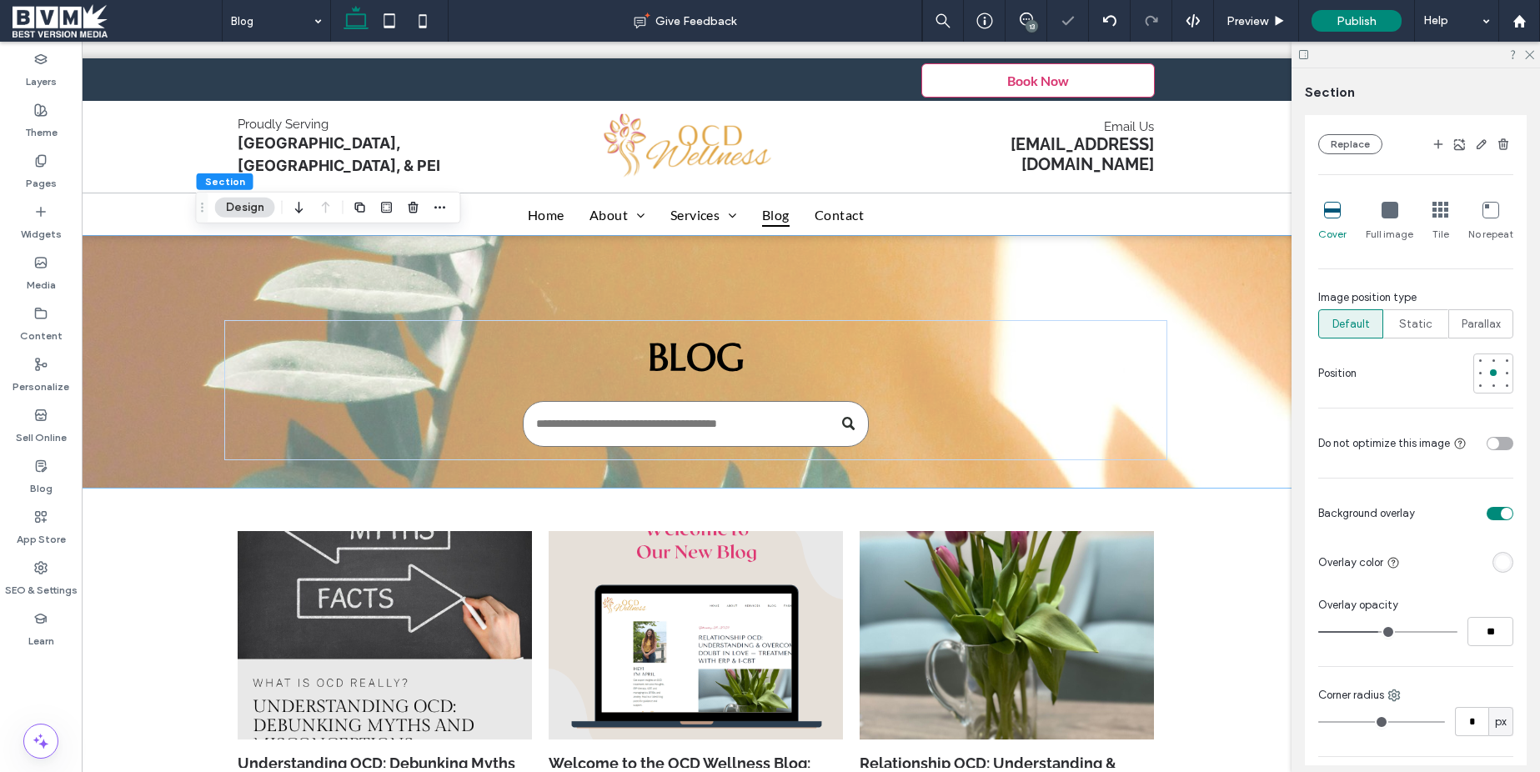
click at [1379, 631] on input "range" at bounding box center [1387, 632] width 139 height 2
type input "**"
click at [1371, 632] on input "range" at bounding box center [1387, 632] width 139 height 2
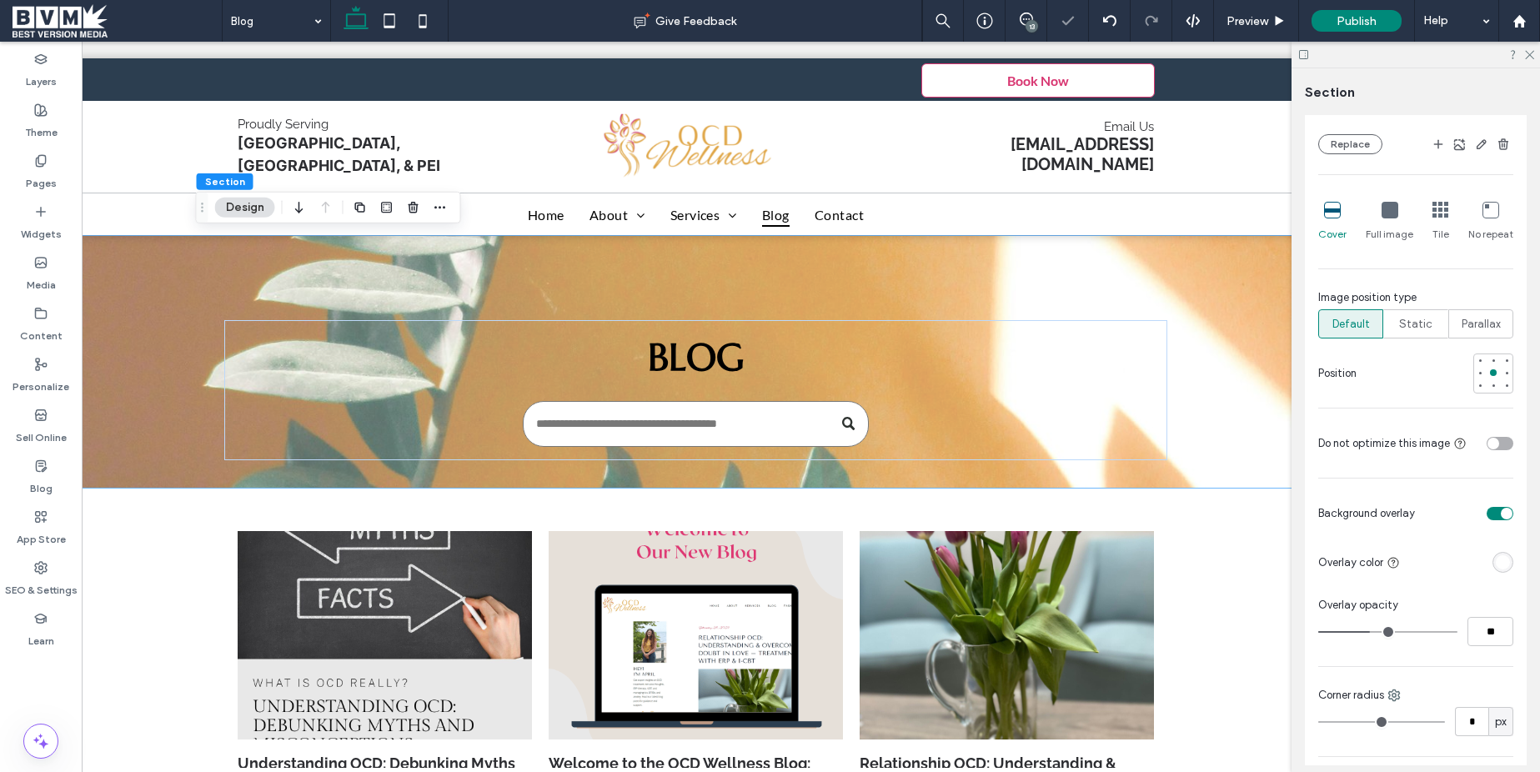
type input "**"
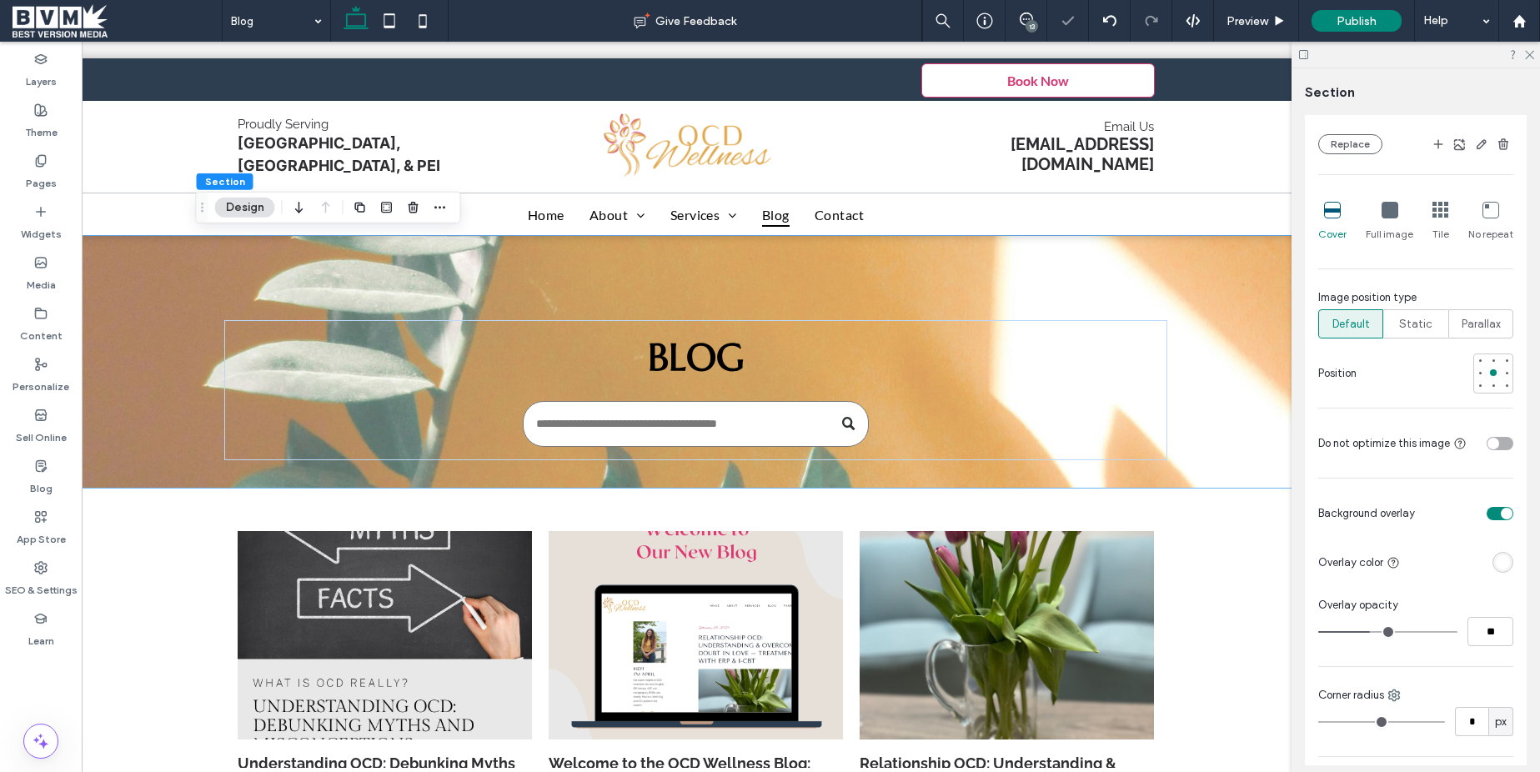
type input "**"
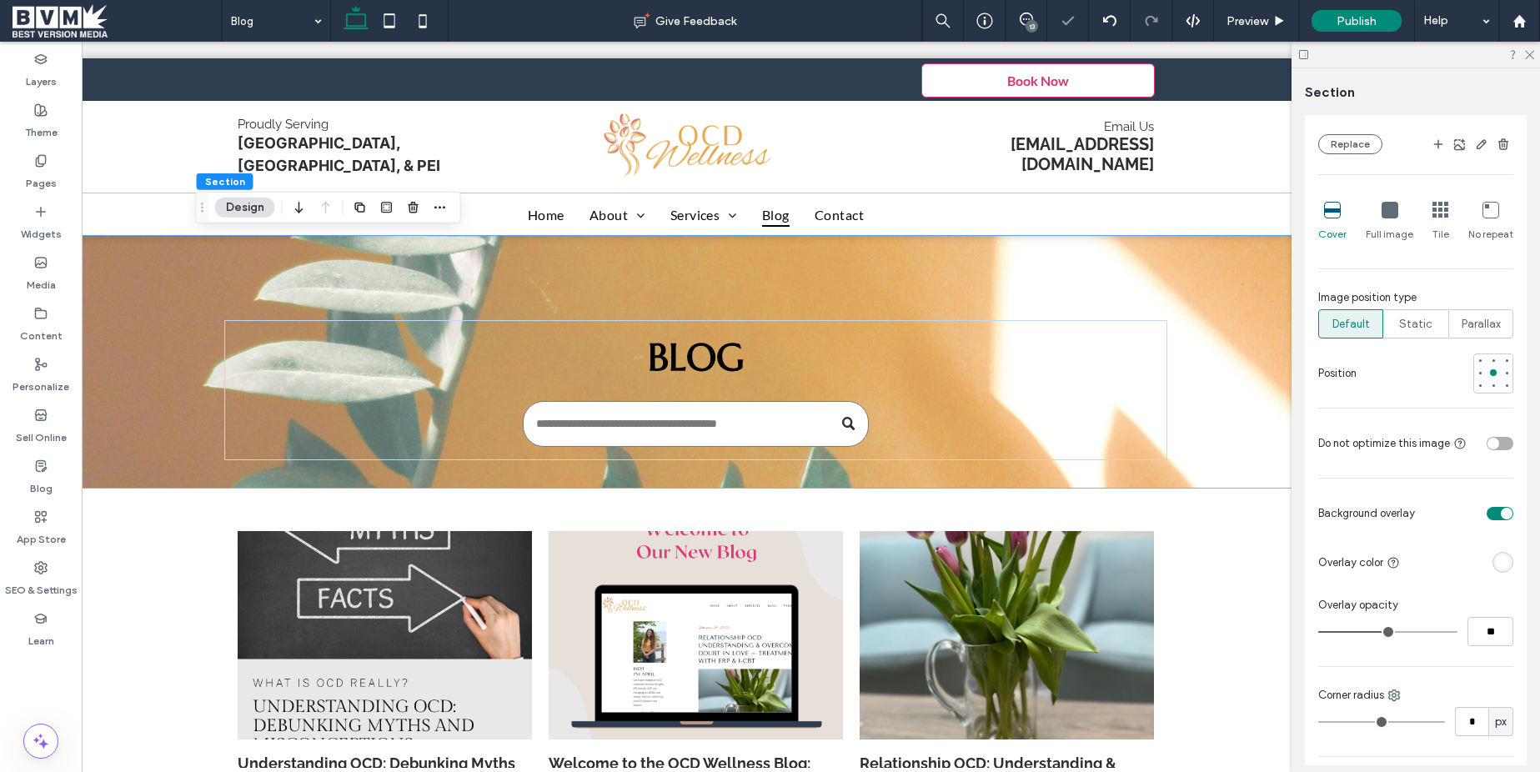
type input "**"
click at [1398, 631] on input "range" at bounding box center [1387, 632] width 139 height 2
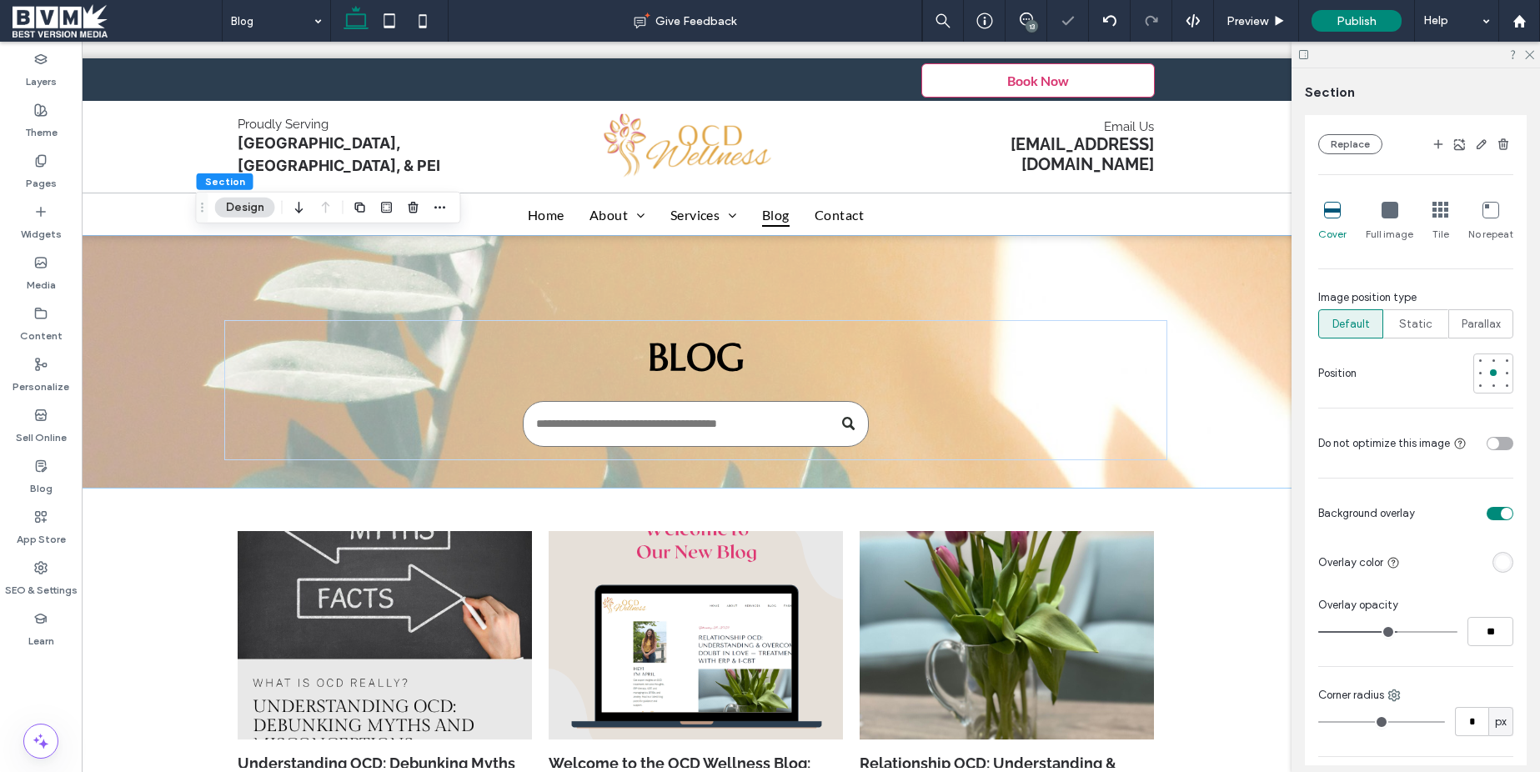
type input "**"
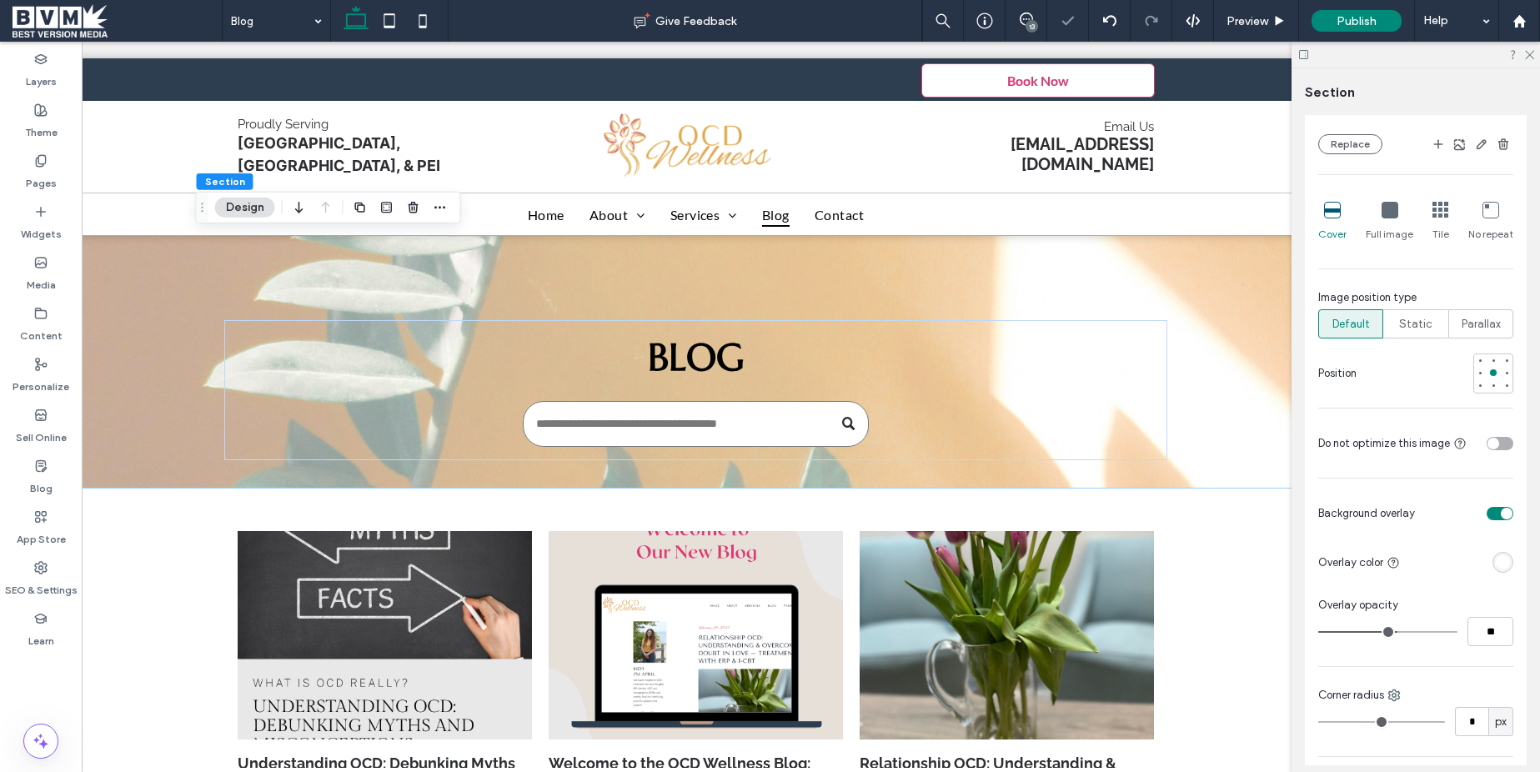
type input "**"
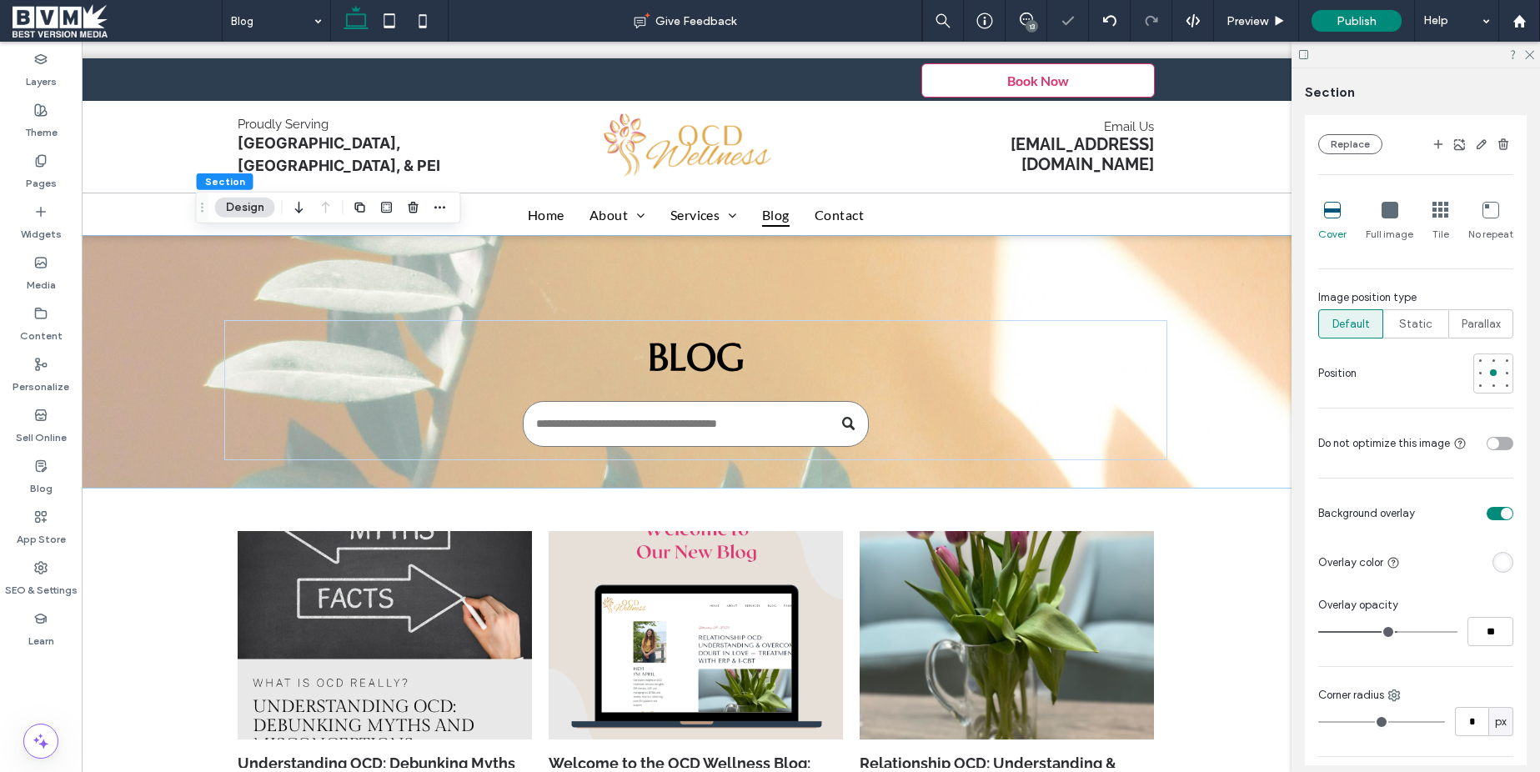
type input "**"
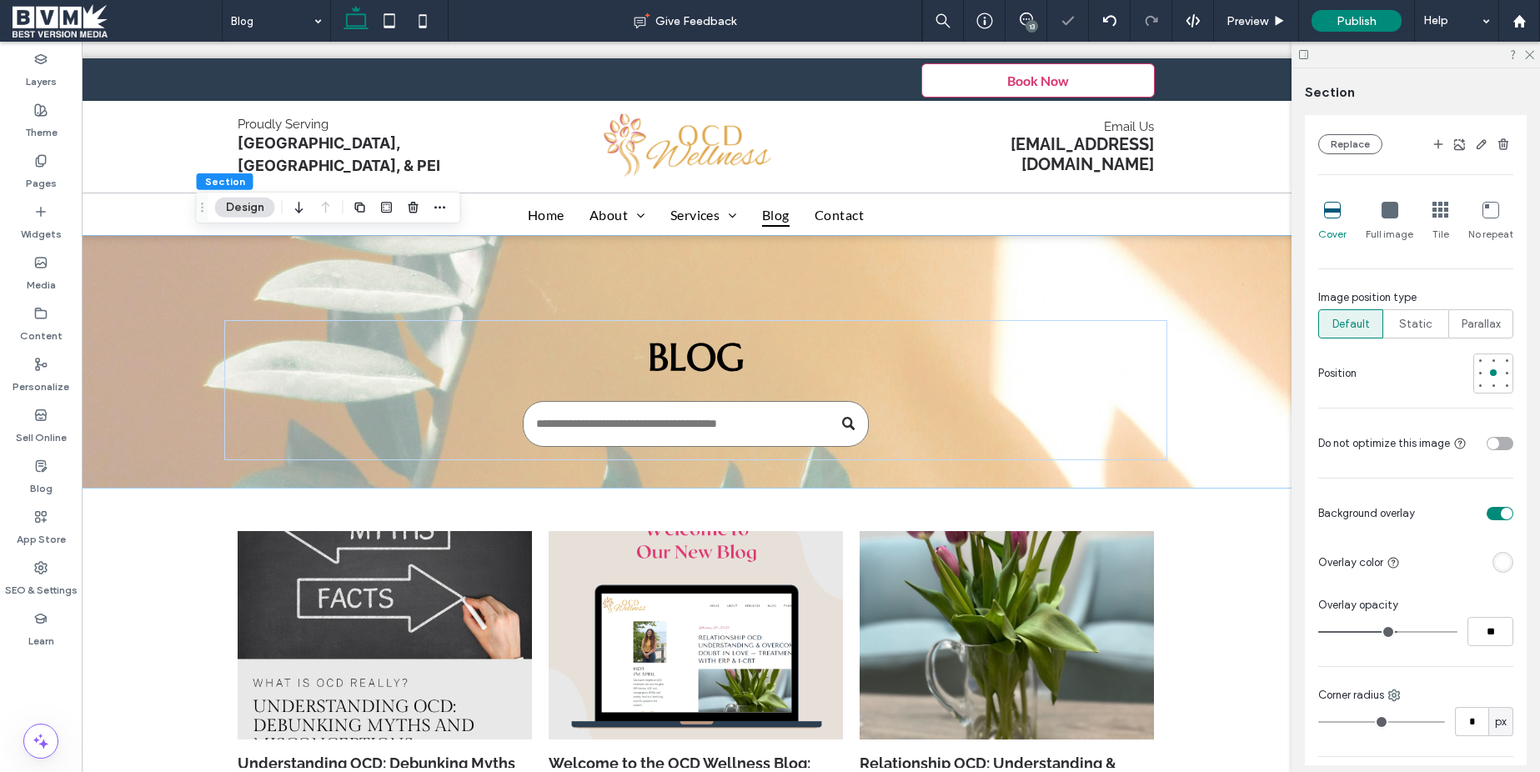
type input "**"
drag, startPoint x: 1398, startPoint y: 630, endPoint x: 1371, endPoint y: 630, distance: 26.7
click at [1371, 631] on input "range" at bounding box center [1387, 632] width 139 height 2
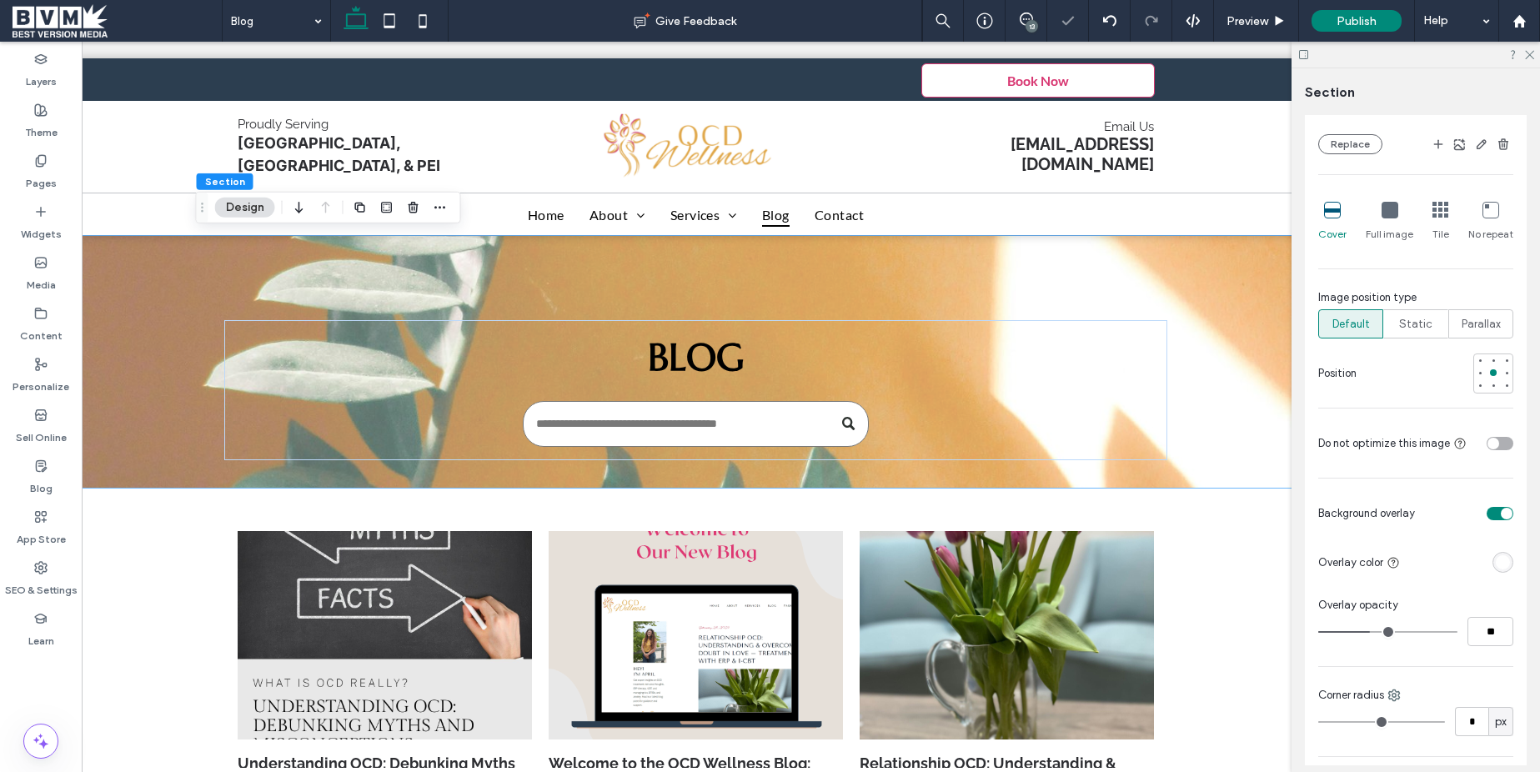
type input "**"
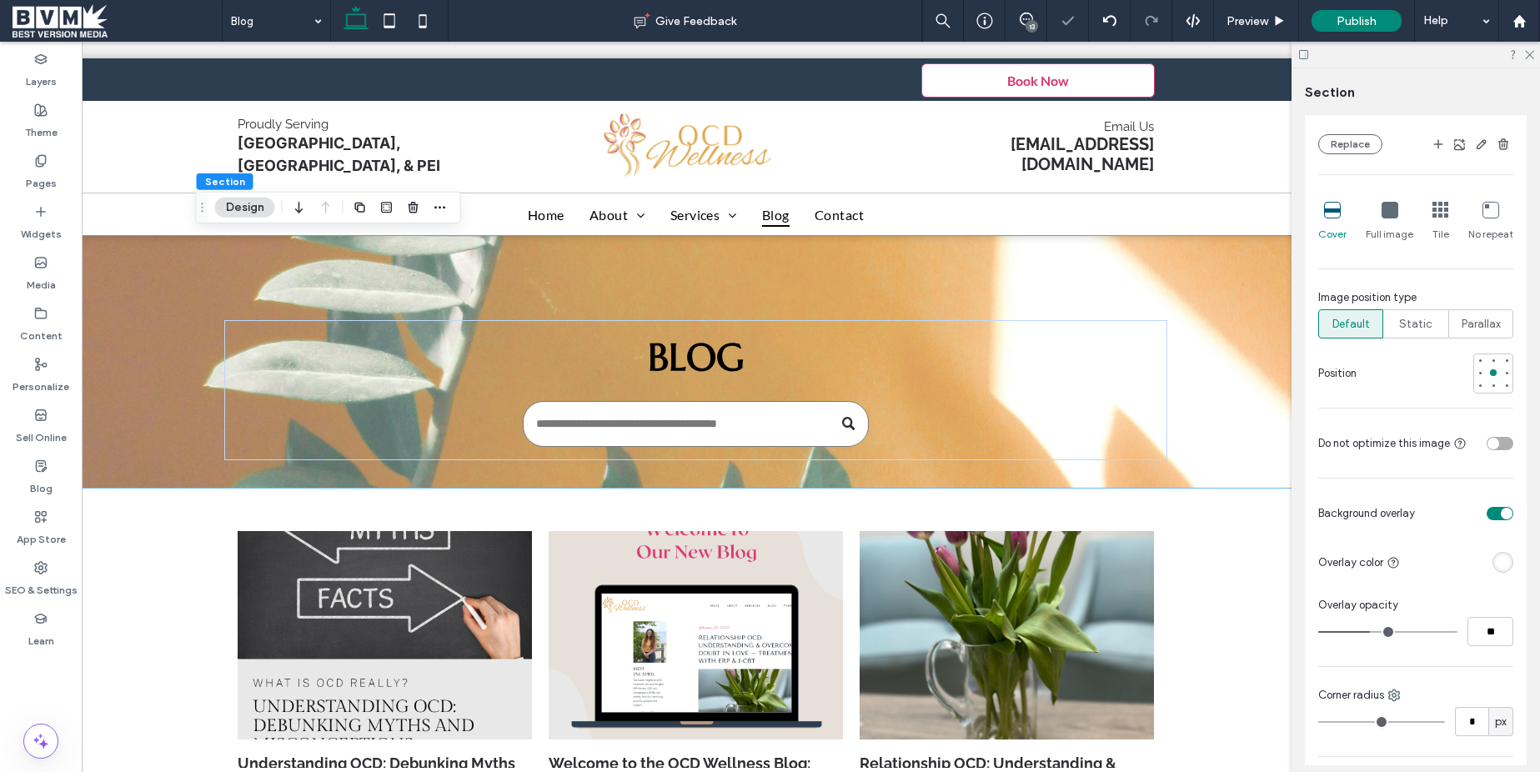
type input "**"
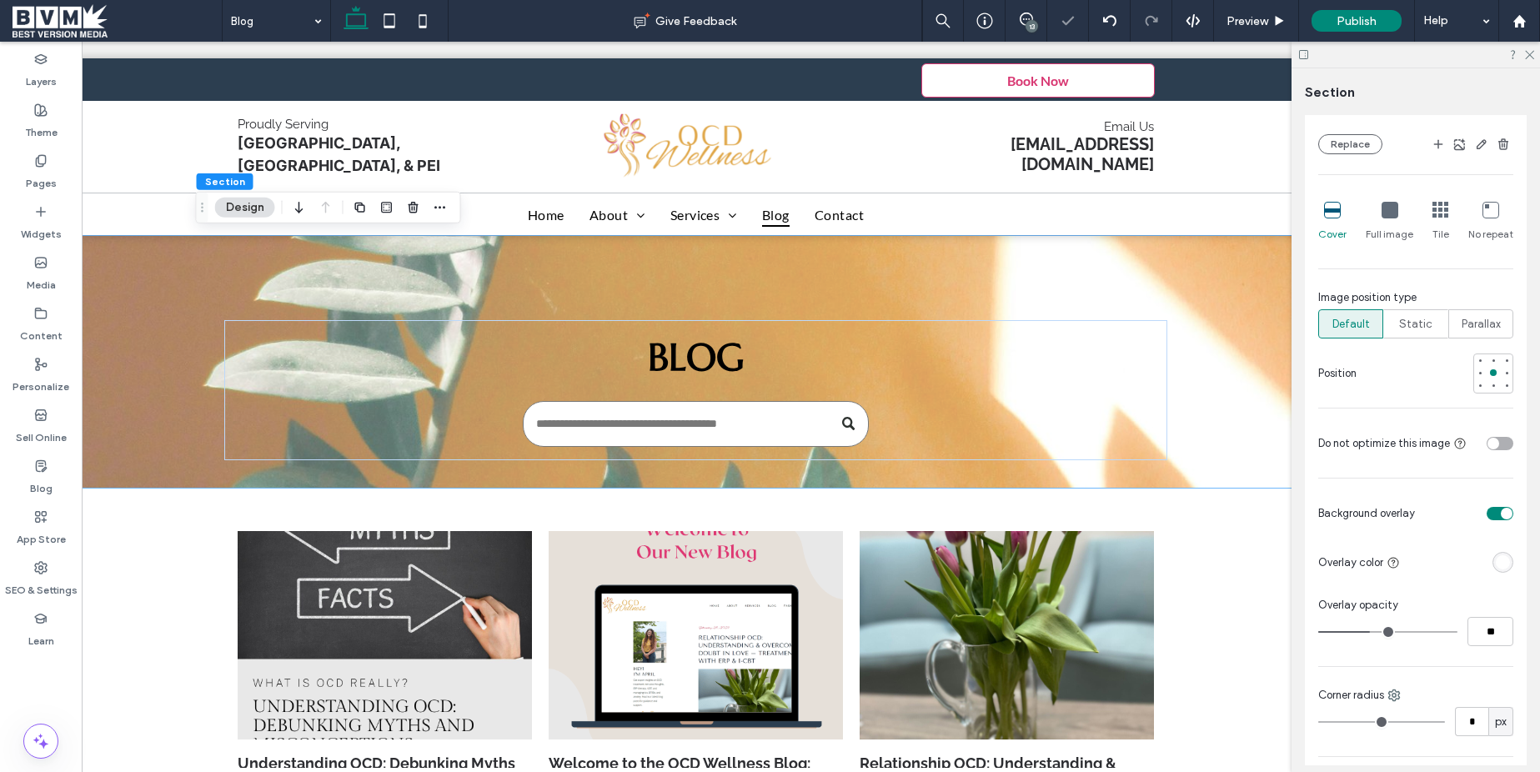
type input "**"
click at [1368, 631] on input "range" at bounding box center [1387, 632] width 139 height 2
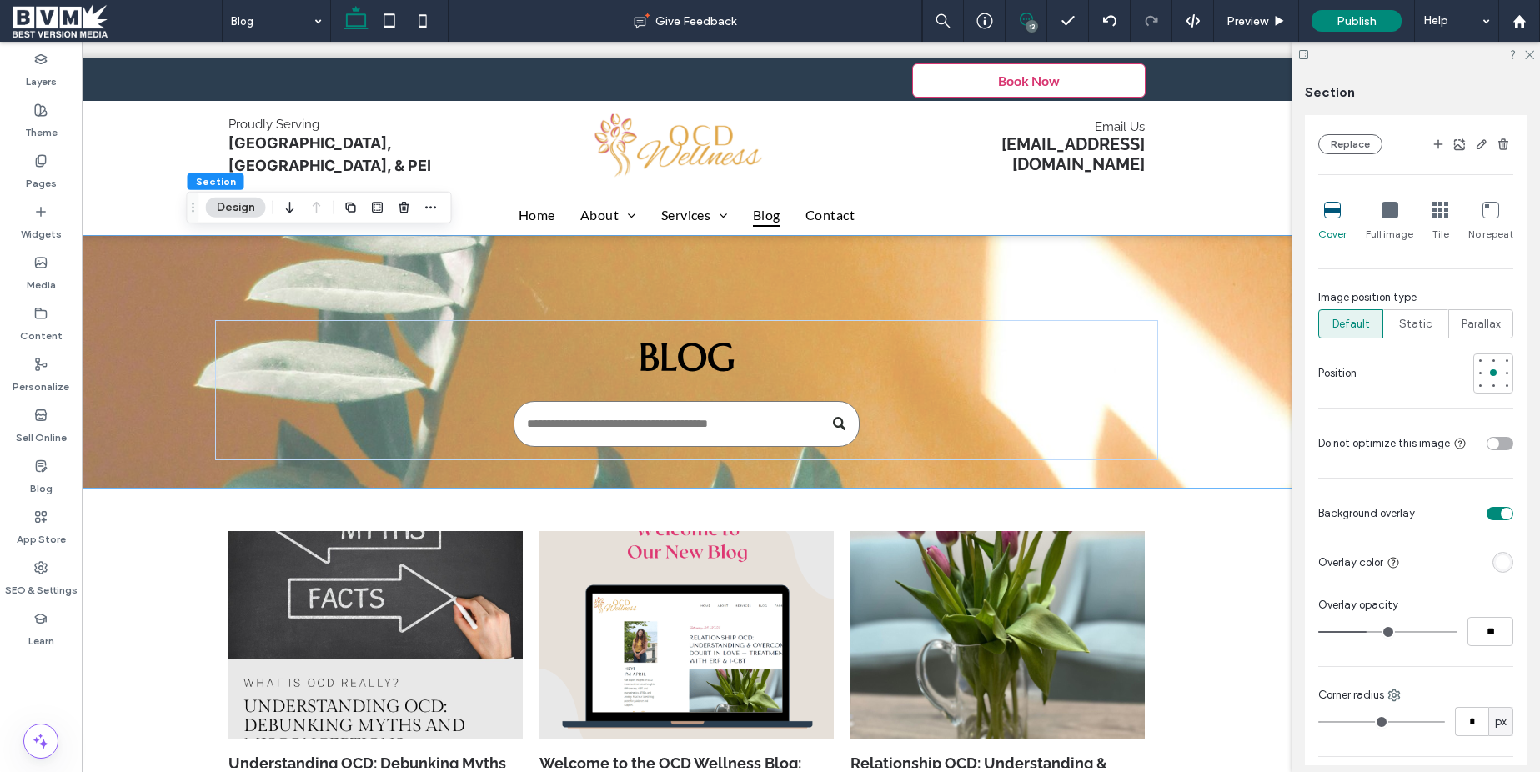
click at [1022, 20] on icon at bounding box center [1026, 19] width 13 height 13
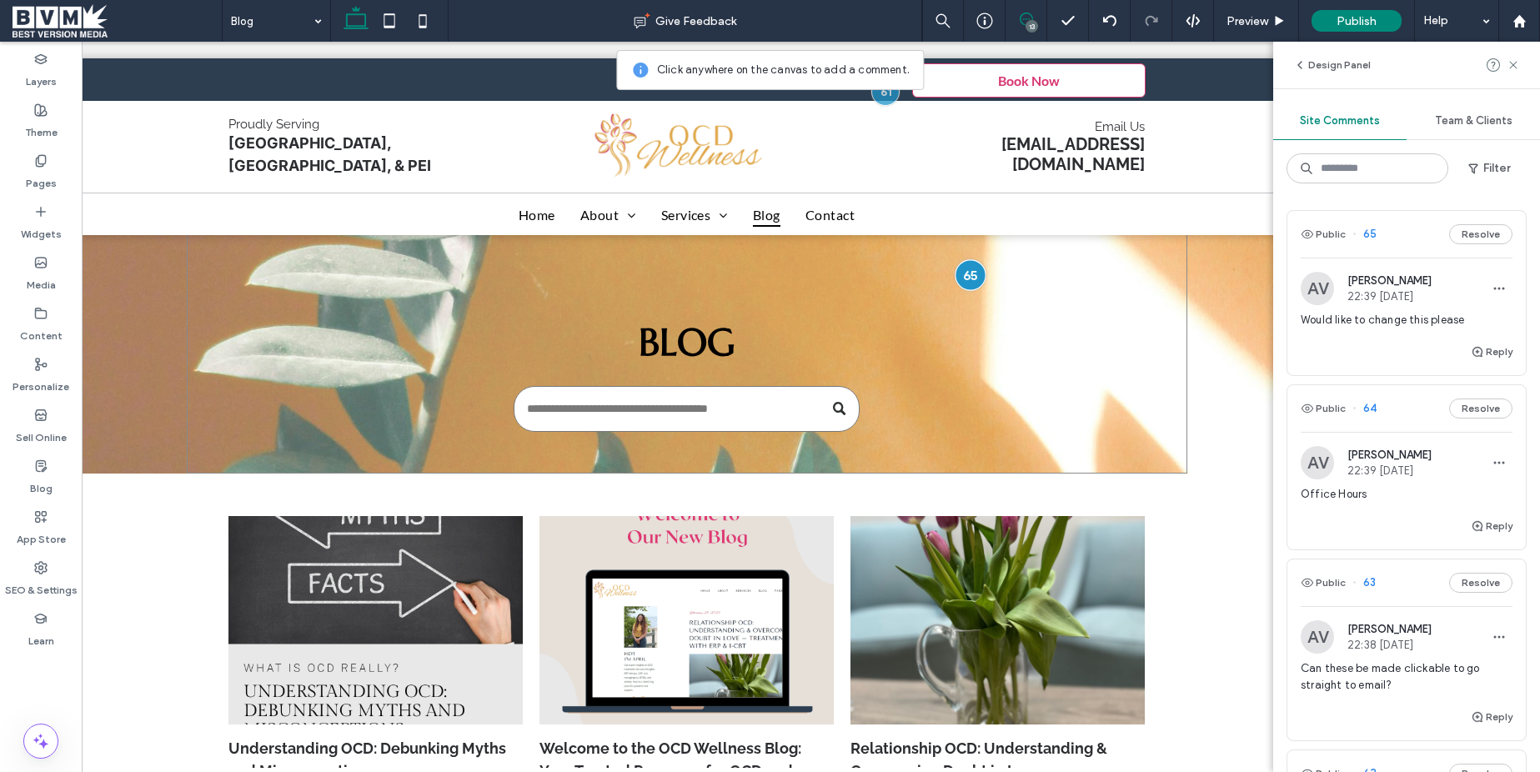
click at [969, 284] on div at bounding box center [970, 274] width 31 height 31
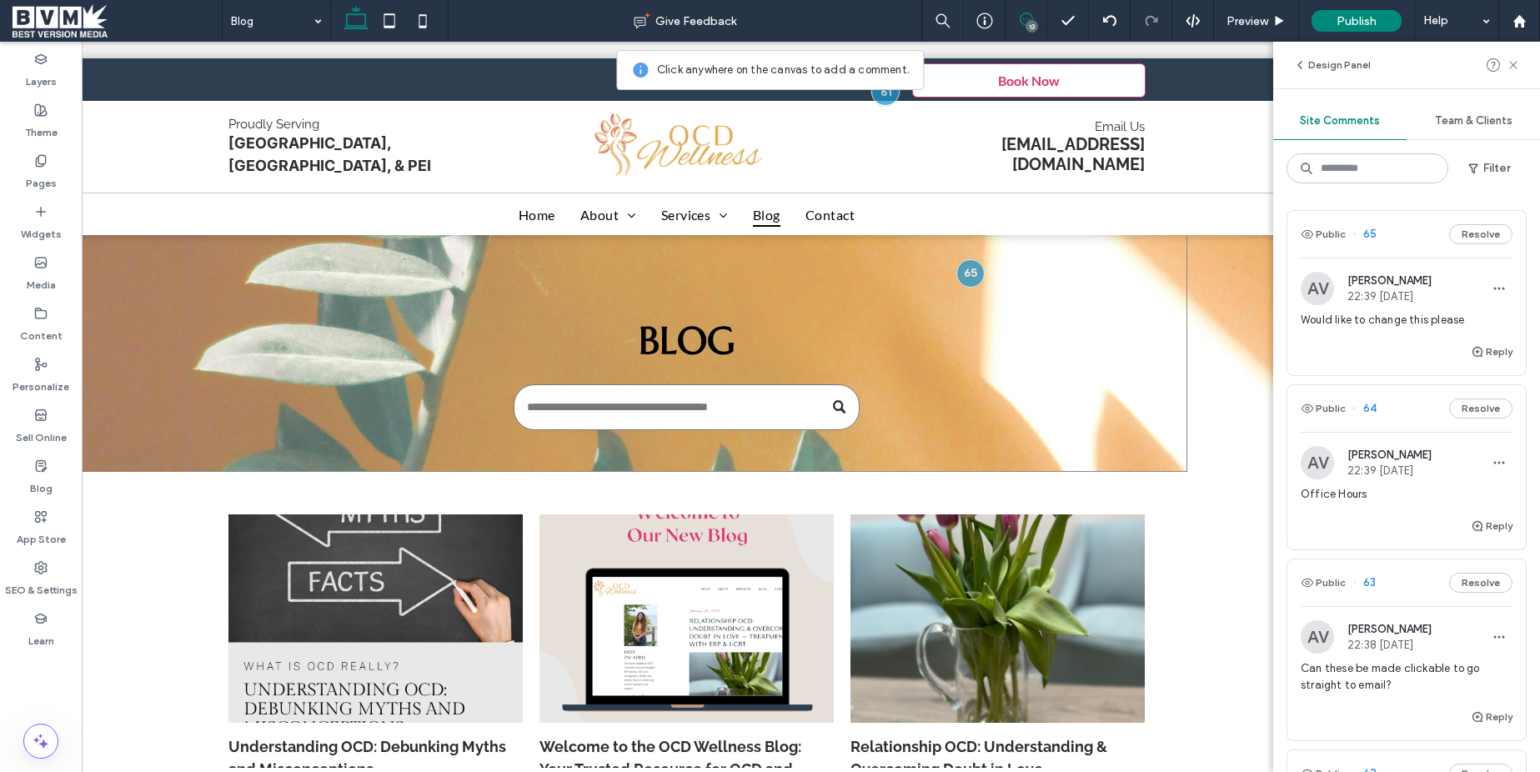
scroll to position [0, 0]
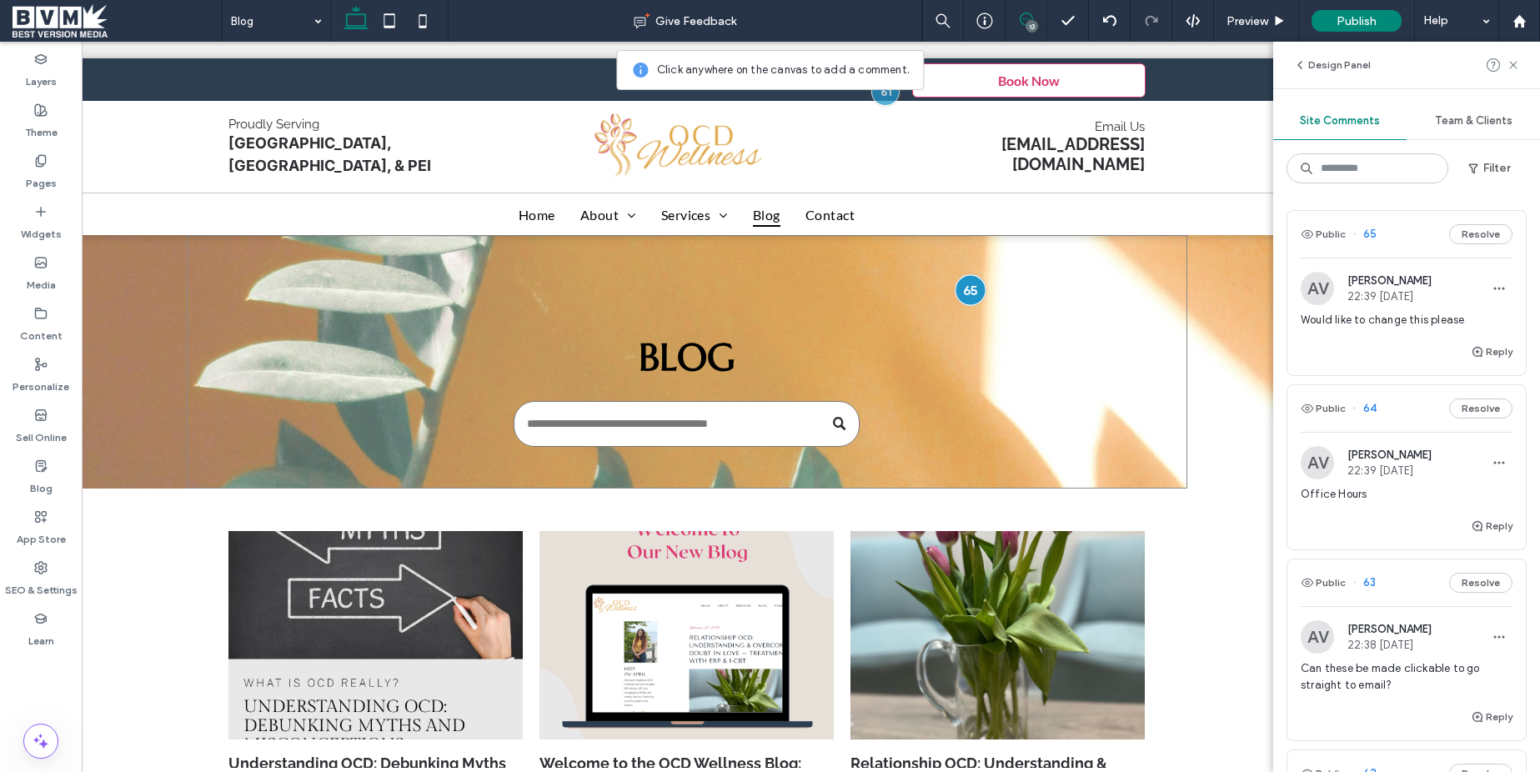
click at [962, 293] on div at bounding box center [970, 289] width 31 height 31
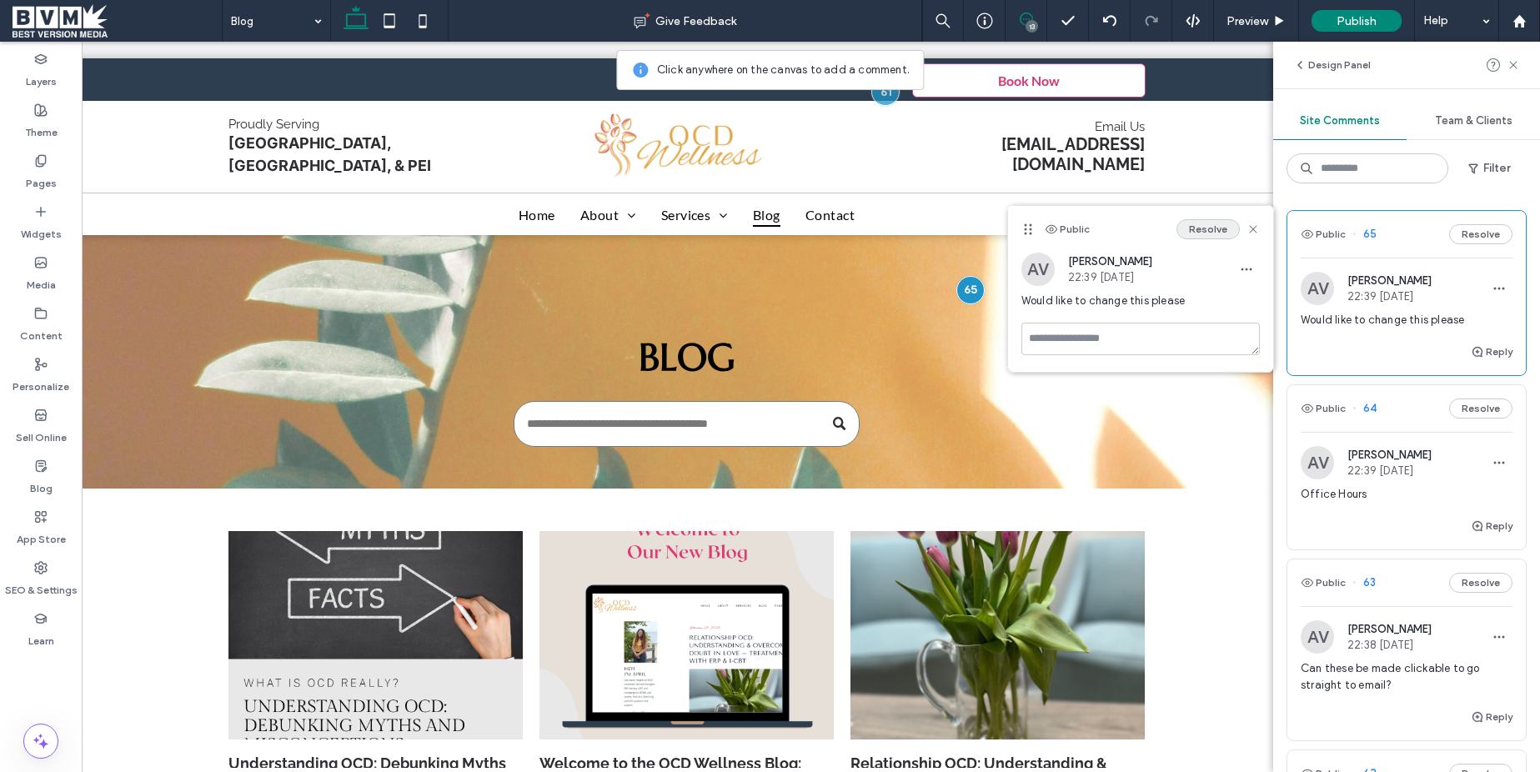
click at [1193, 228] on button "Resolve" at bounding box center [1208, 229] width 63 height 20
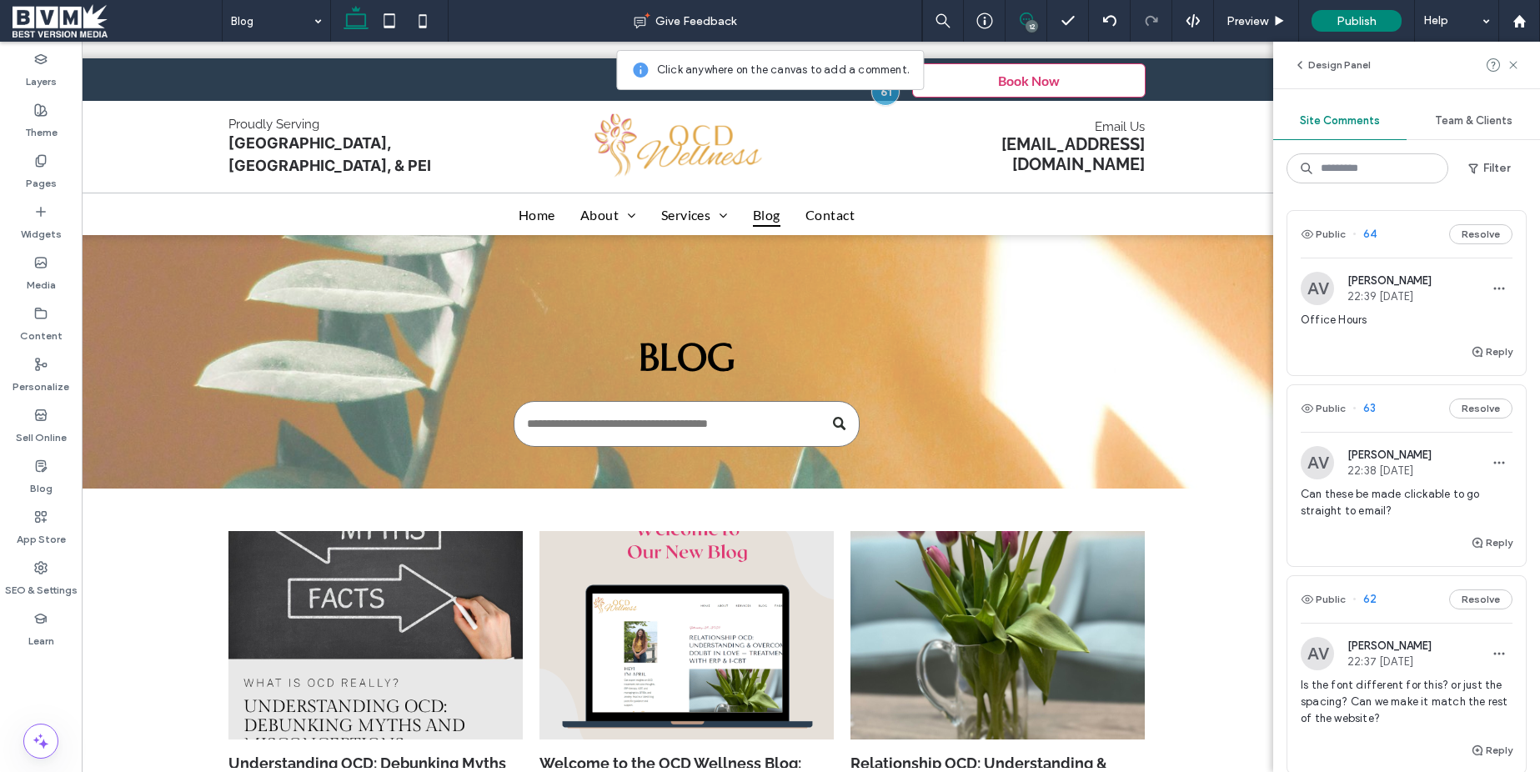
click at [1394, 365] on div "Reply" at bounding box center [1407, 358] width 239 height 33
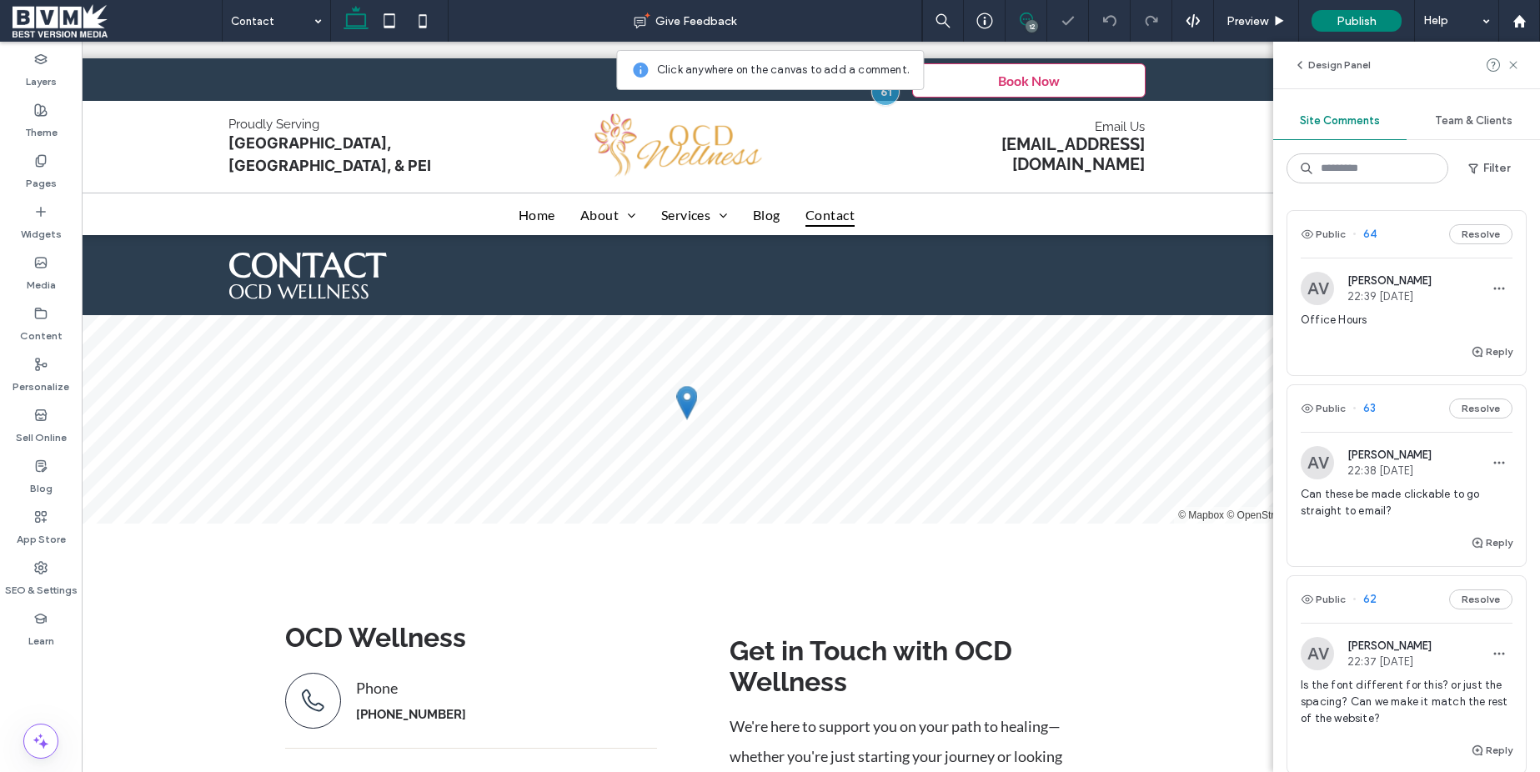
scroll to position [535, 0]
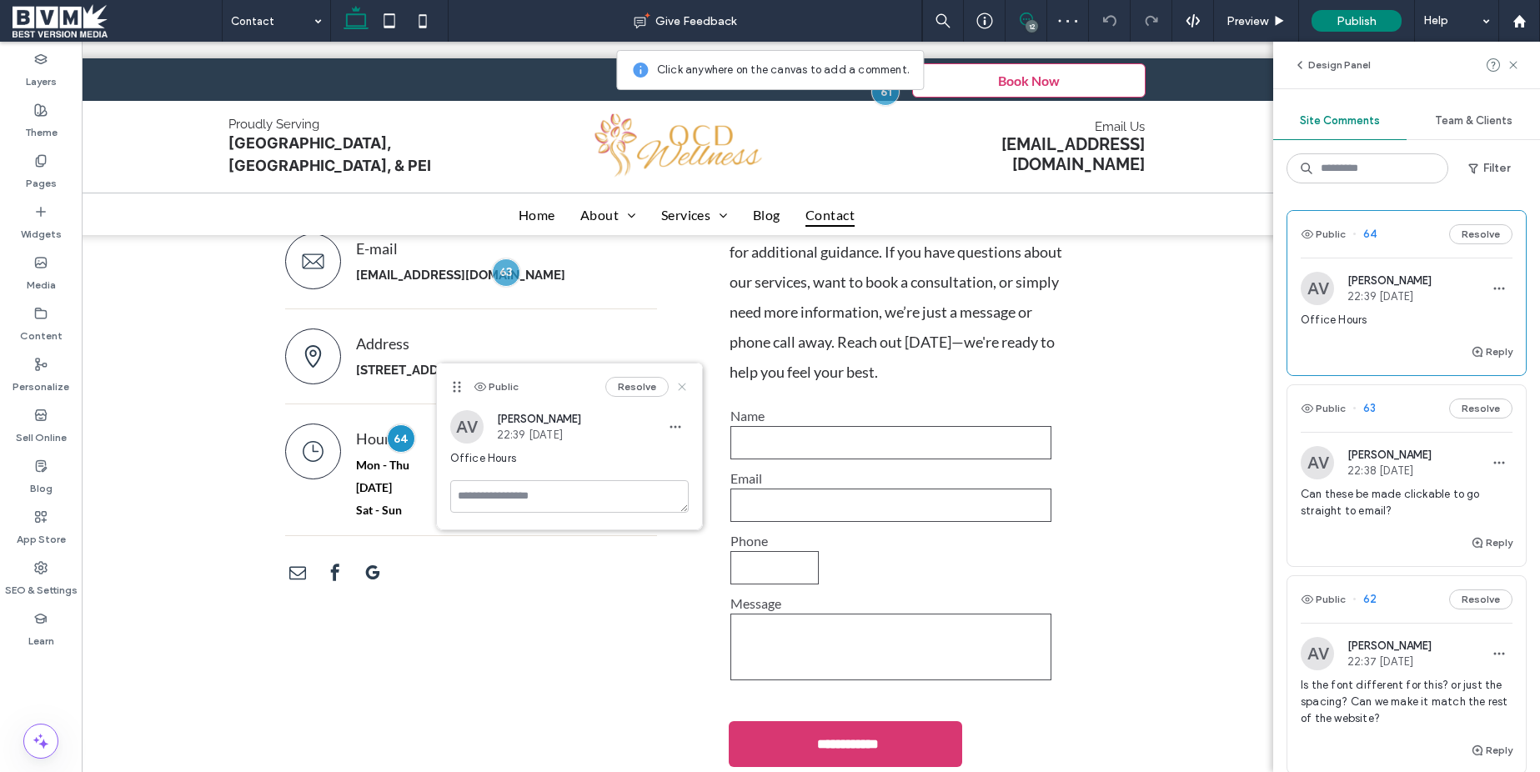
drag, startPoint x: 680, startPoint y: 384, endPoint x: 1234, endPoint y: 8, distance: 670.1
click at [680, 384] on use at bounding box center [682, 387] width 8 height 8
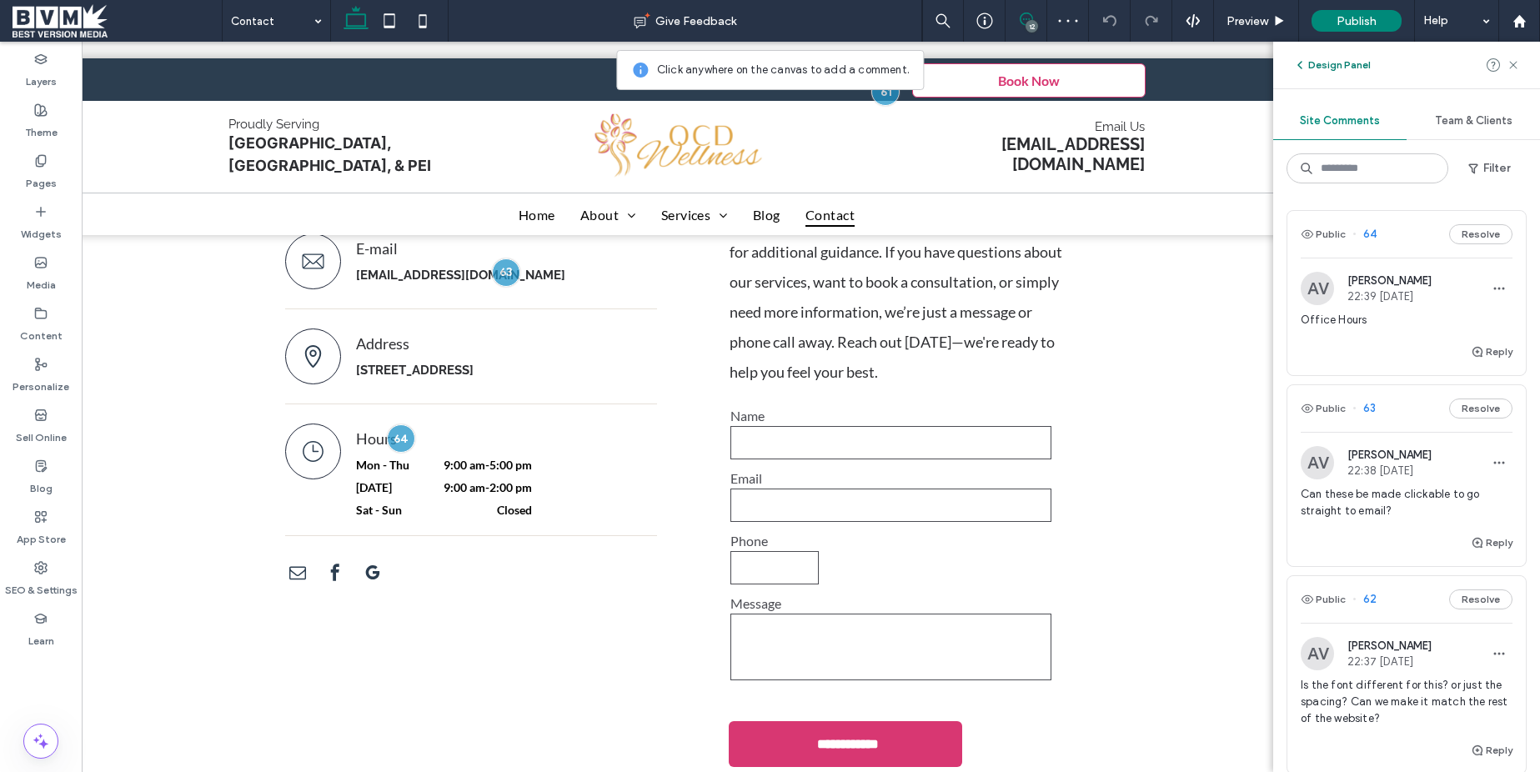
click at [1297, 65] on icon "button" at bounding box center [1299, 64] width 13 height 13
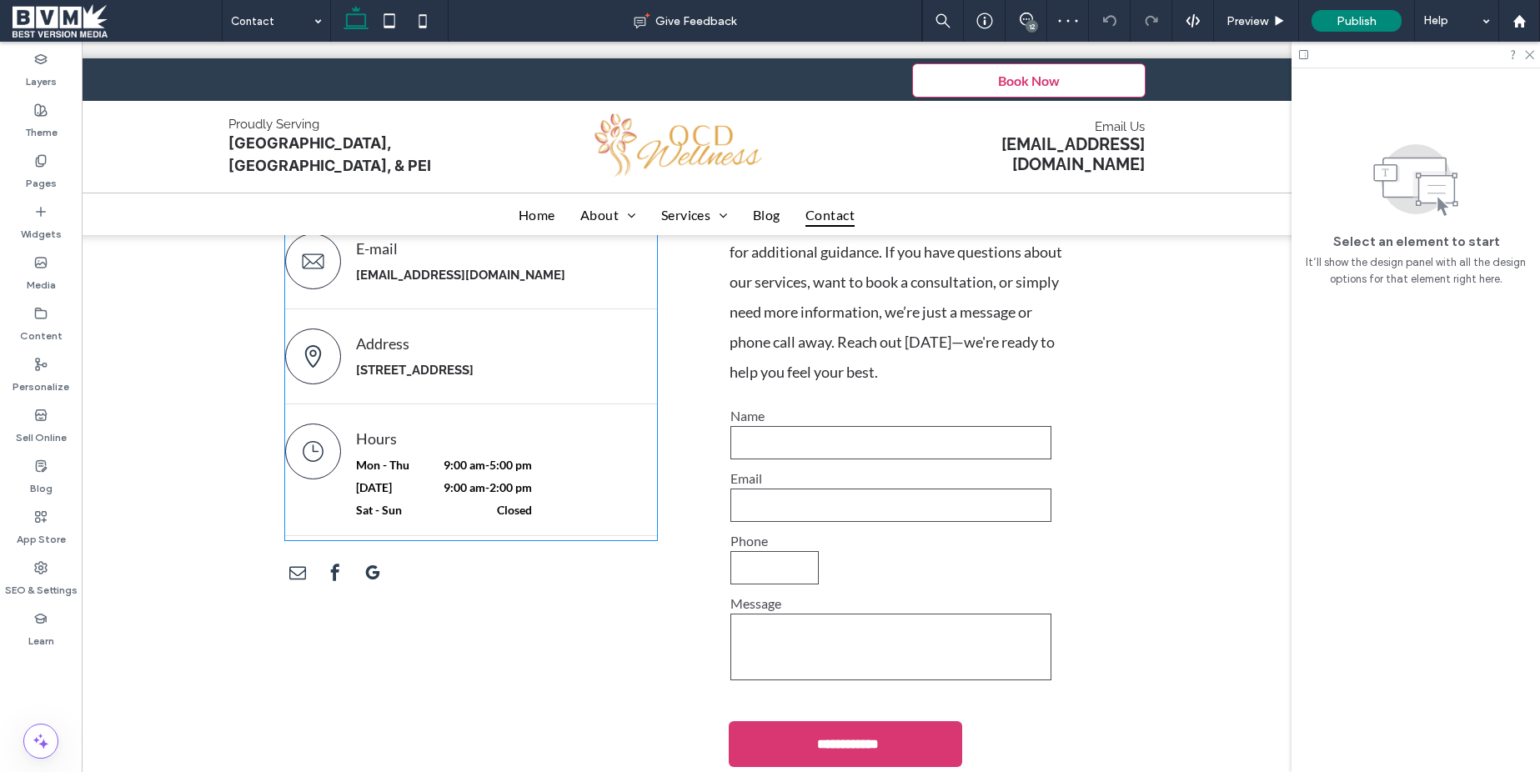
click at [429, 447] on p "Hours" at bounding box center [493, 439] width 274 height 30
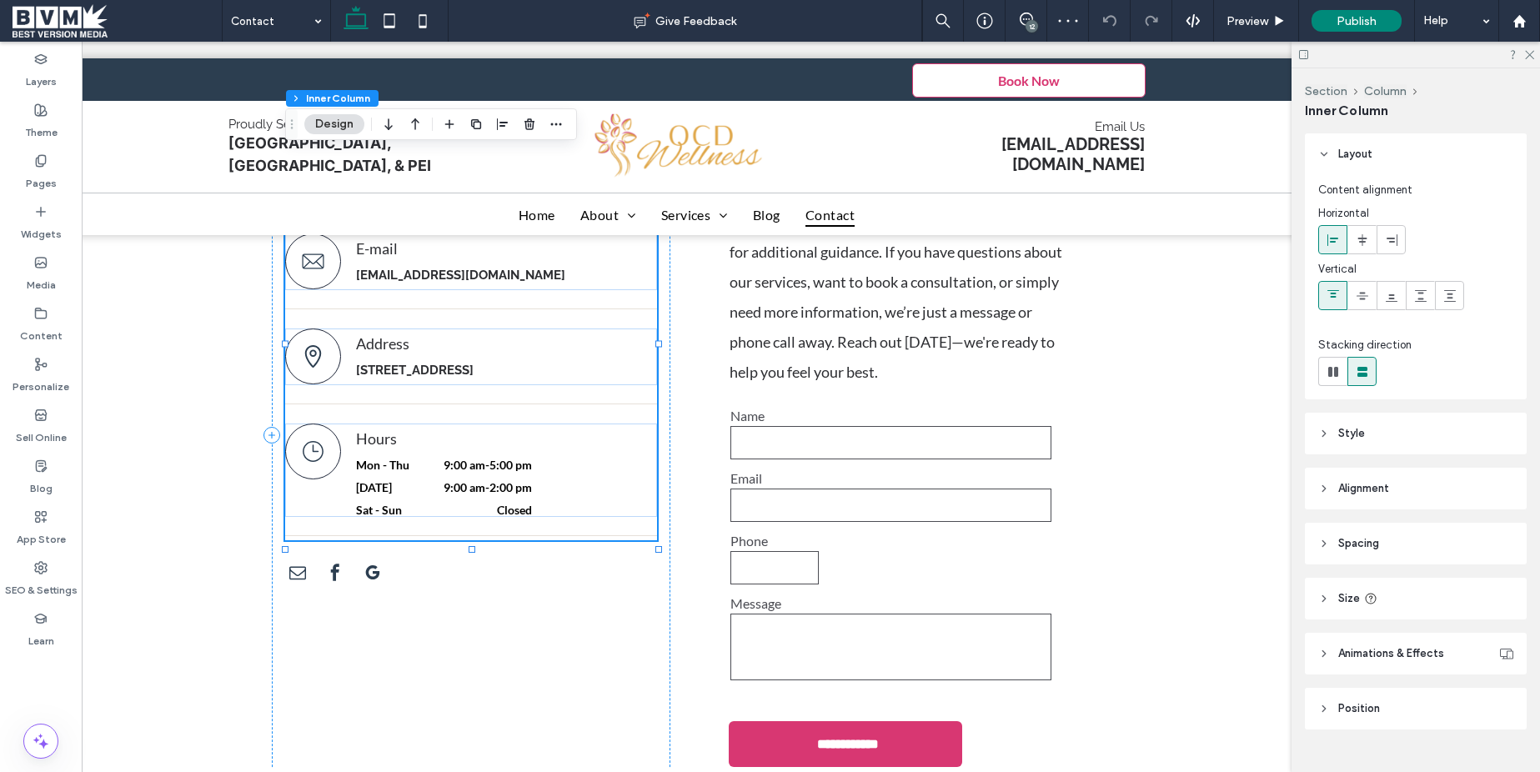
click at [429, 447] on p "Hours" at bounding box center [493, 439] width 274 height 30
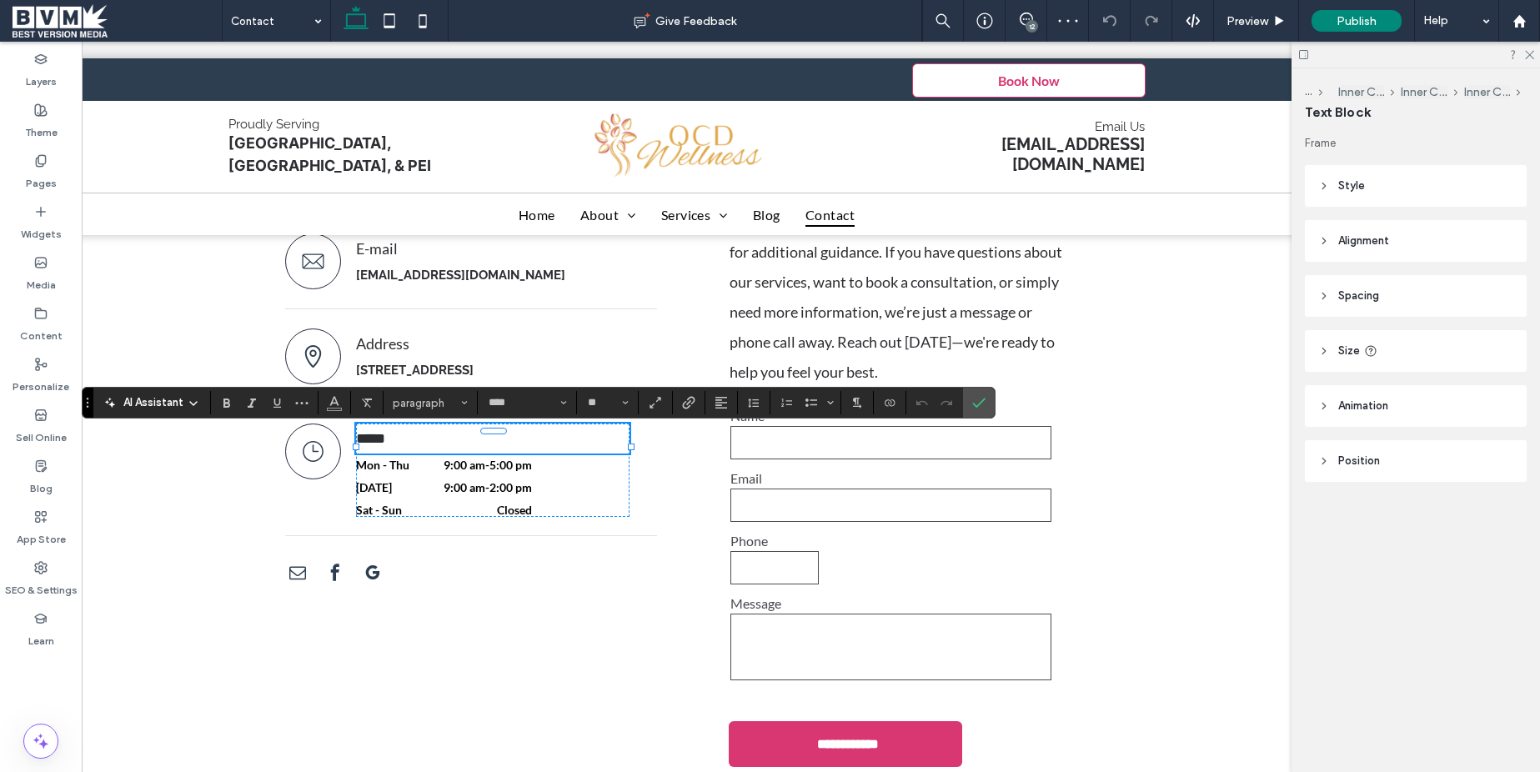
click at [373, 442] on span "*****" at bounding box center [370, 438] width 29 height 15
click at [366, 444] on span "*****" at bounding box center [370, 438] width 29 height 15
click at [1037, 20] on span at bounding box center [1026, 19] width 41 height 13
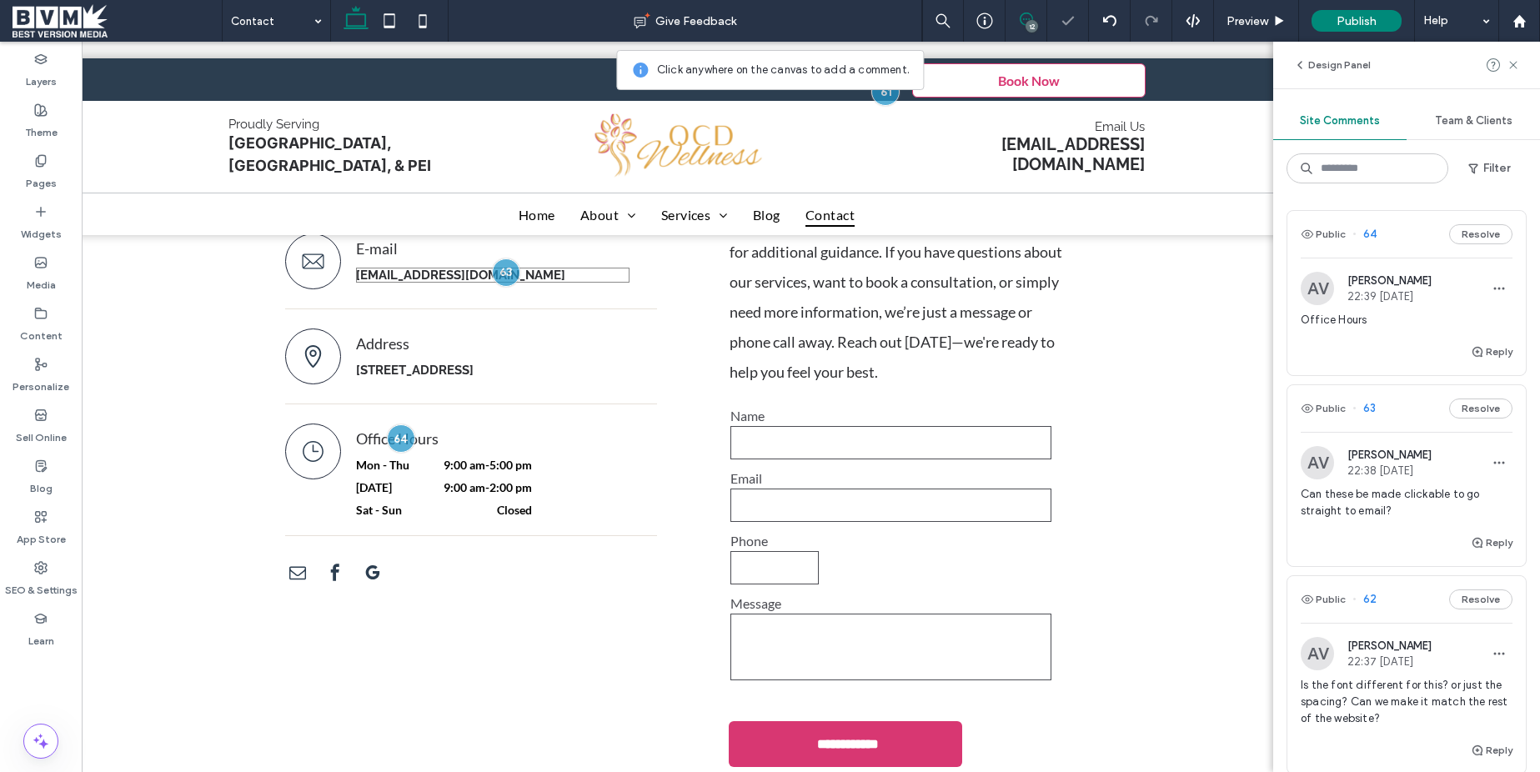
scroll to position [0, 125]
click at [398, 447] on div at bounding box center [399, 438] width 31 height 31
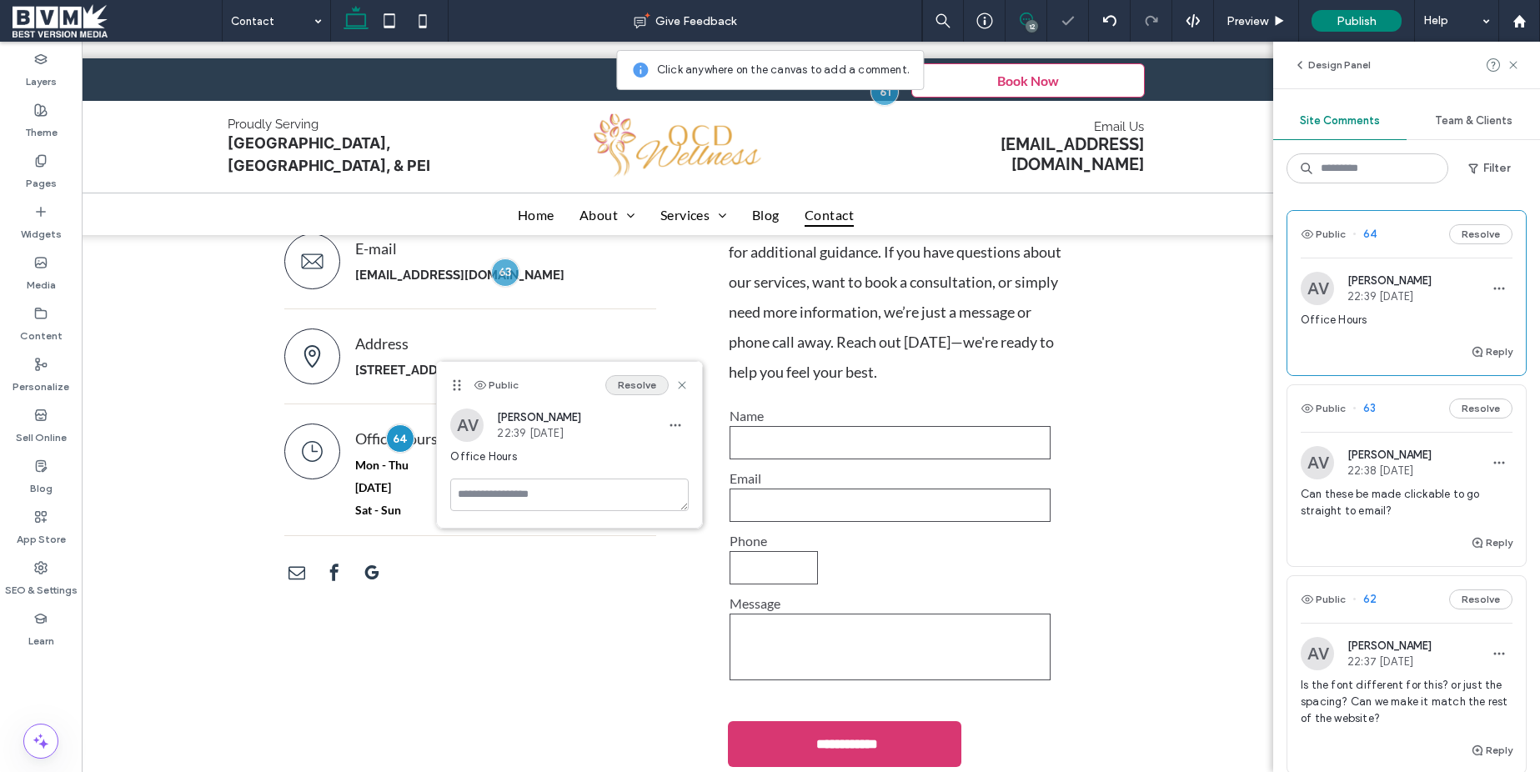
click at [657, 390] on button "Resolve" at bounding box center [636, 385] width 63 height 20
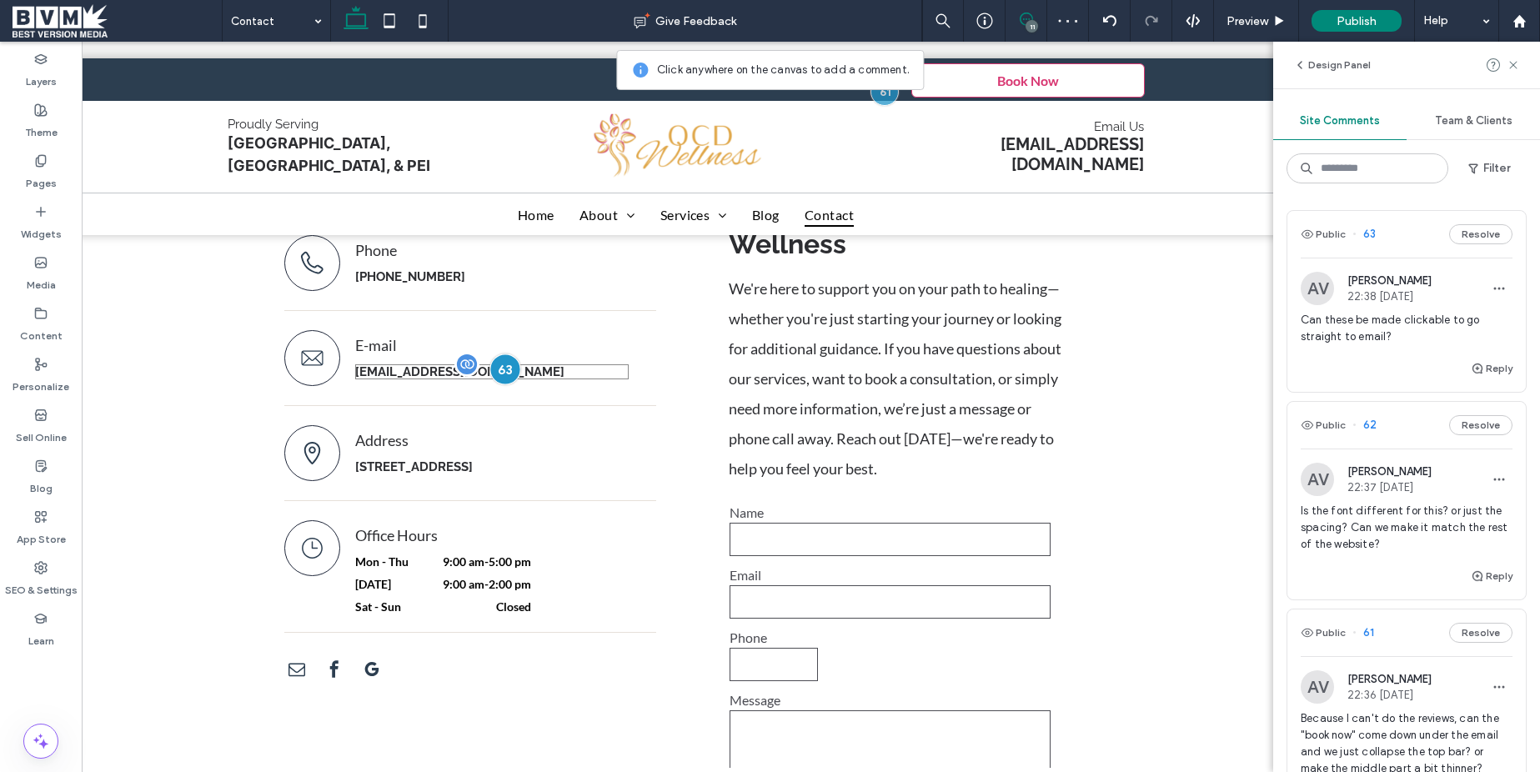
scroll to position [432, 0]
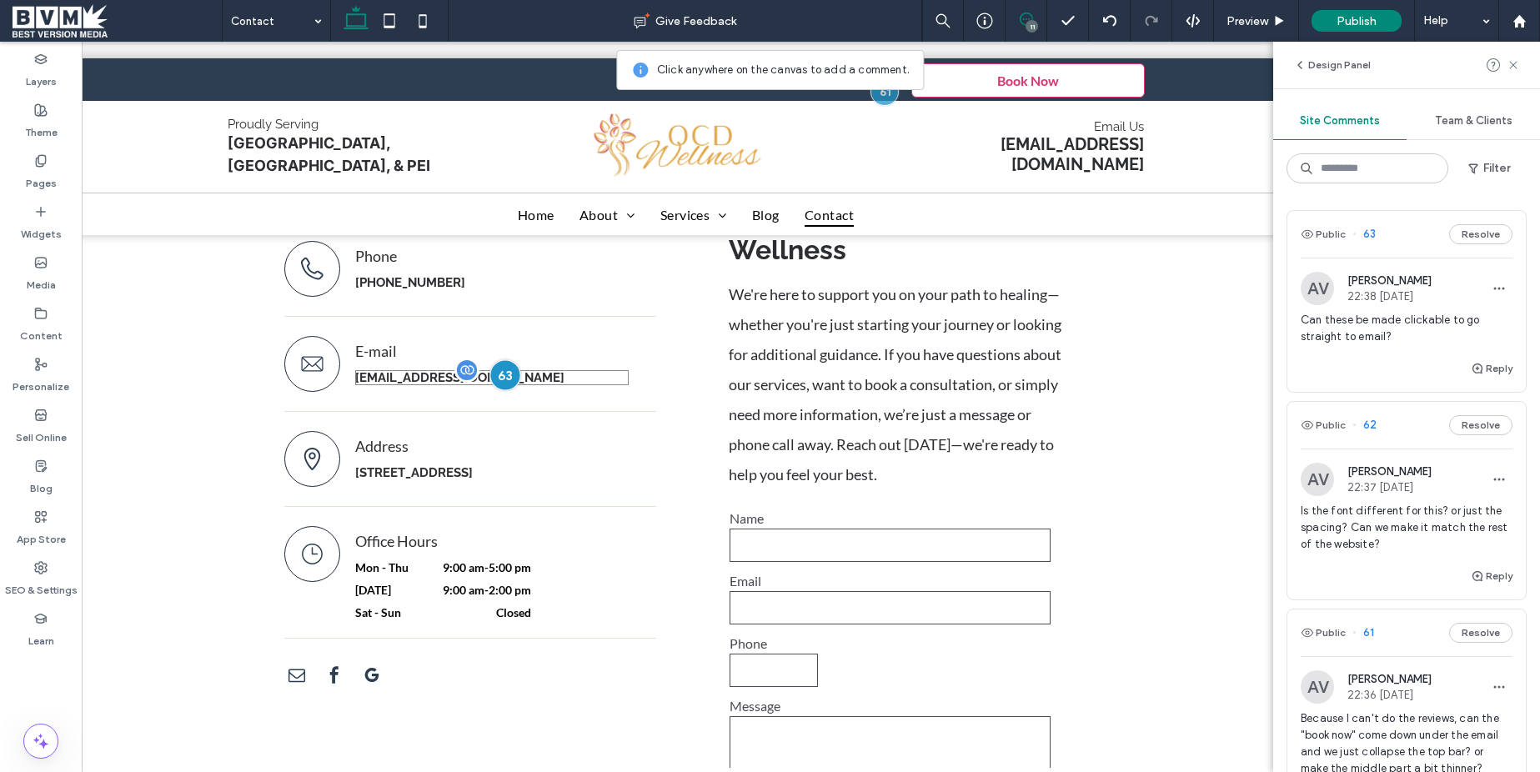
click at [505, 368] on div at bounding box center [505, 374] width 31 height 31
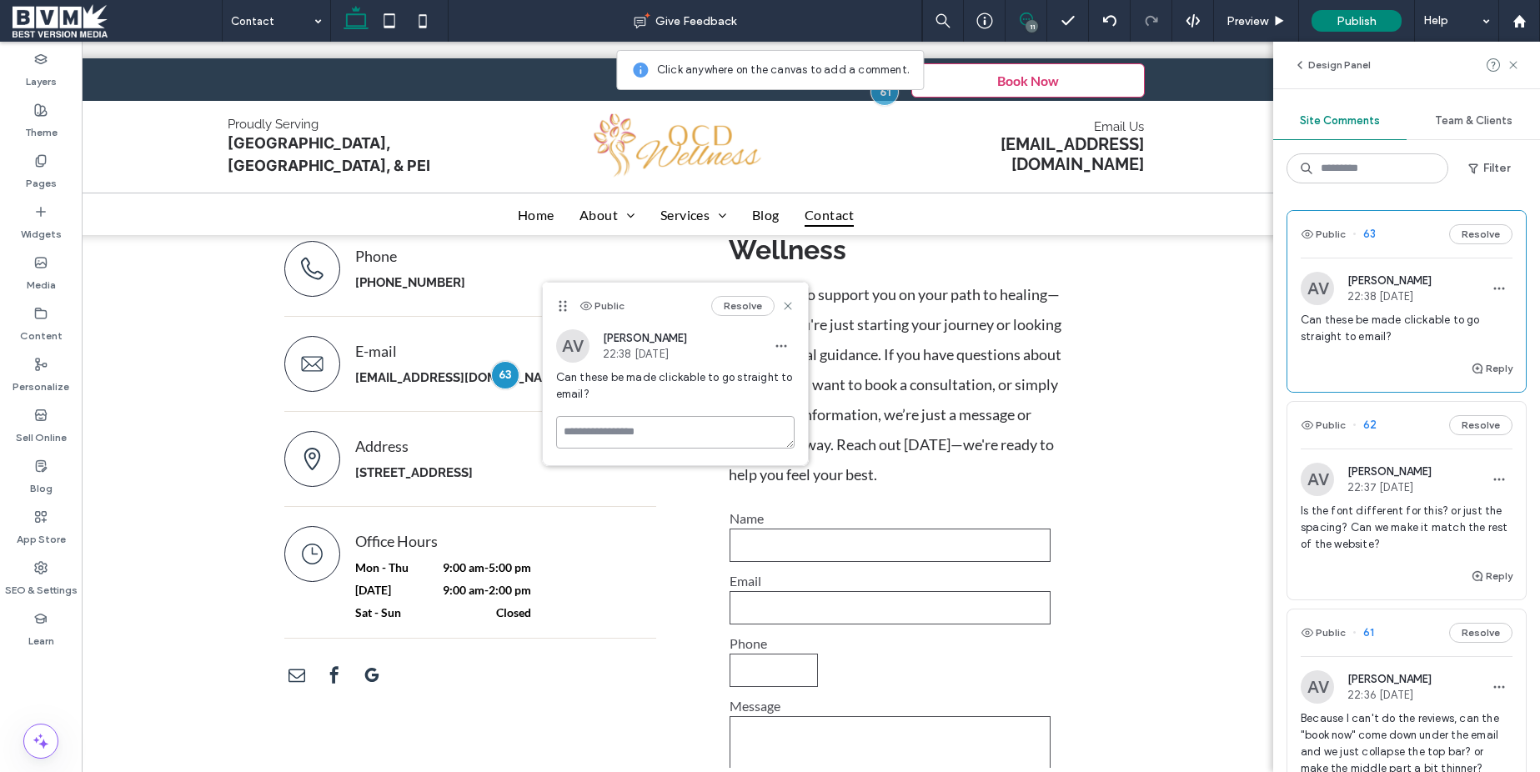
click at [622, 435] on textarea at bounding box center [675, 432] width 239 height 33
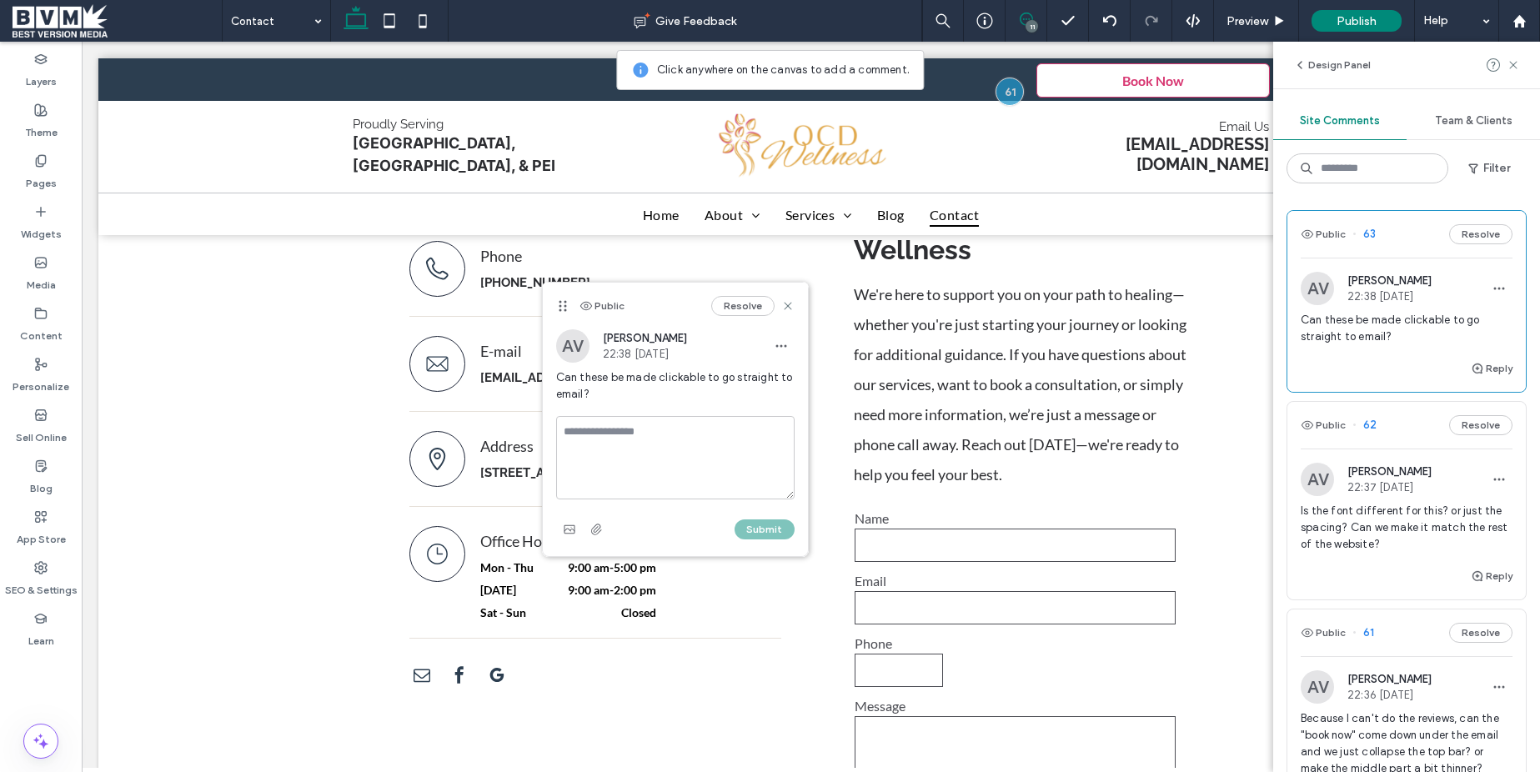
scroll to position [0, 125]
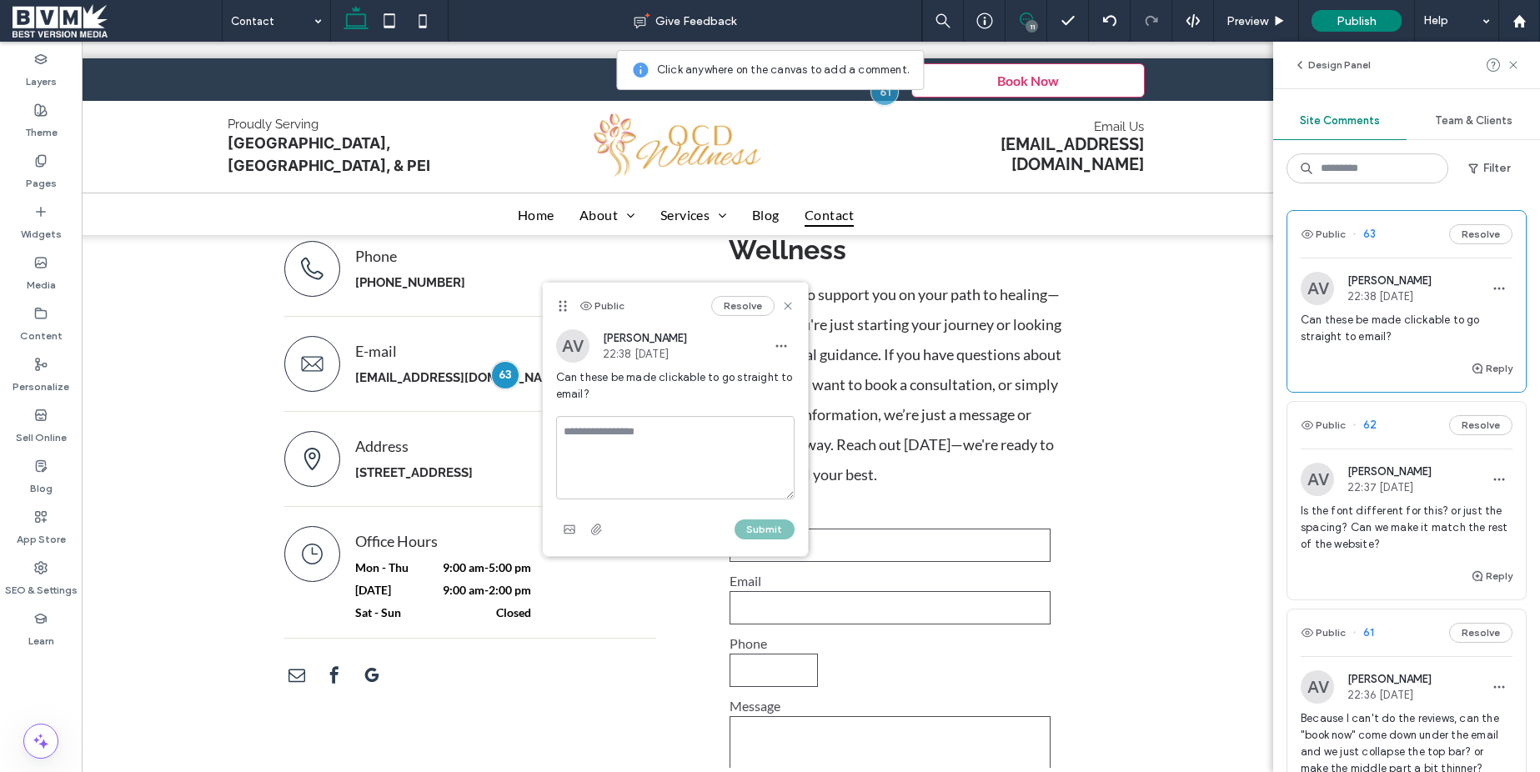
type textarea "*"
type textarea "**********"
click at [753, 527] on button "Submit" at bounding box center [765, 530] width 60 height 20
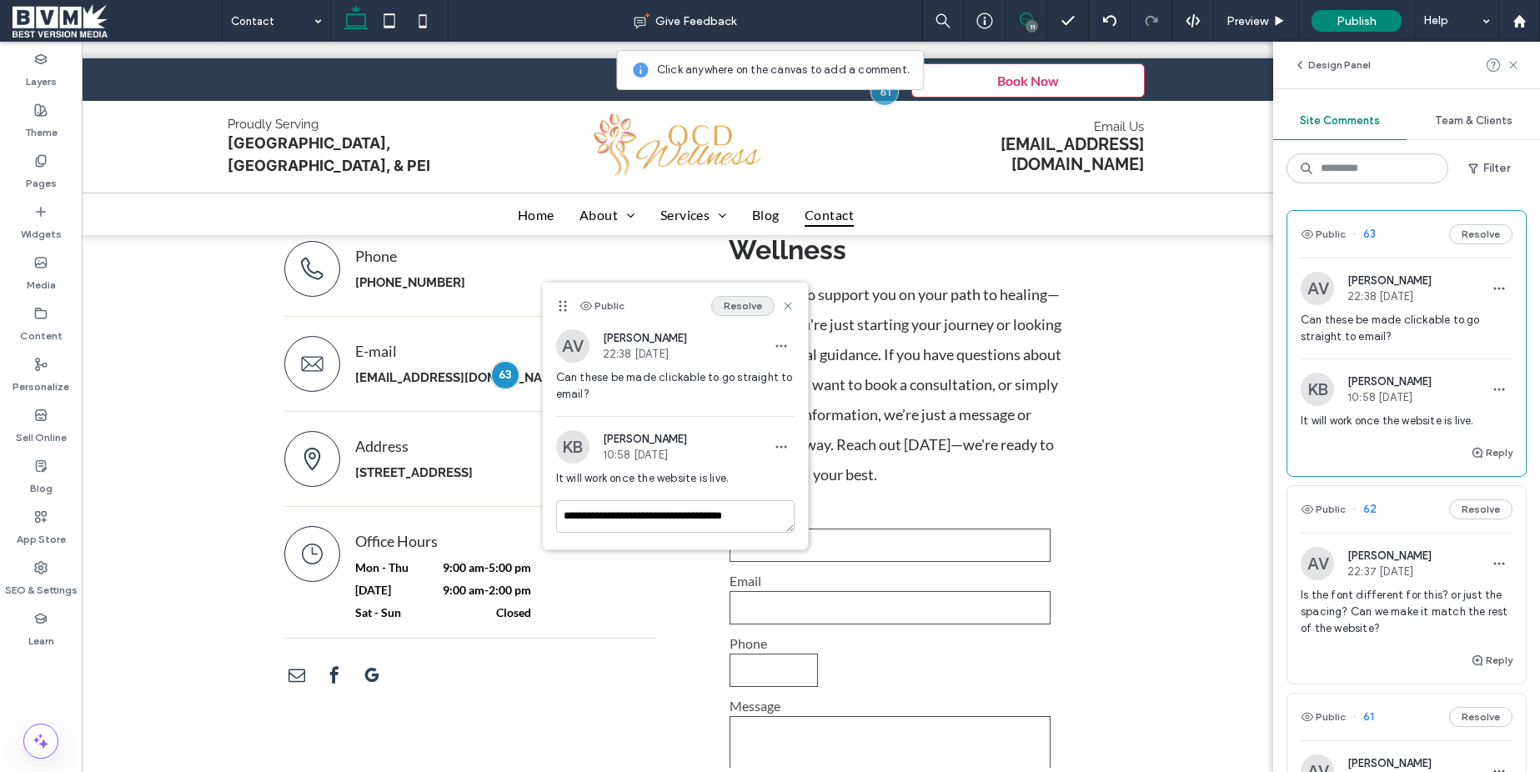
click button "Resolve"
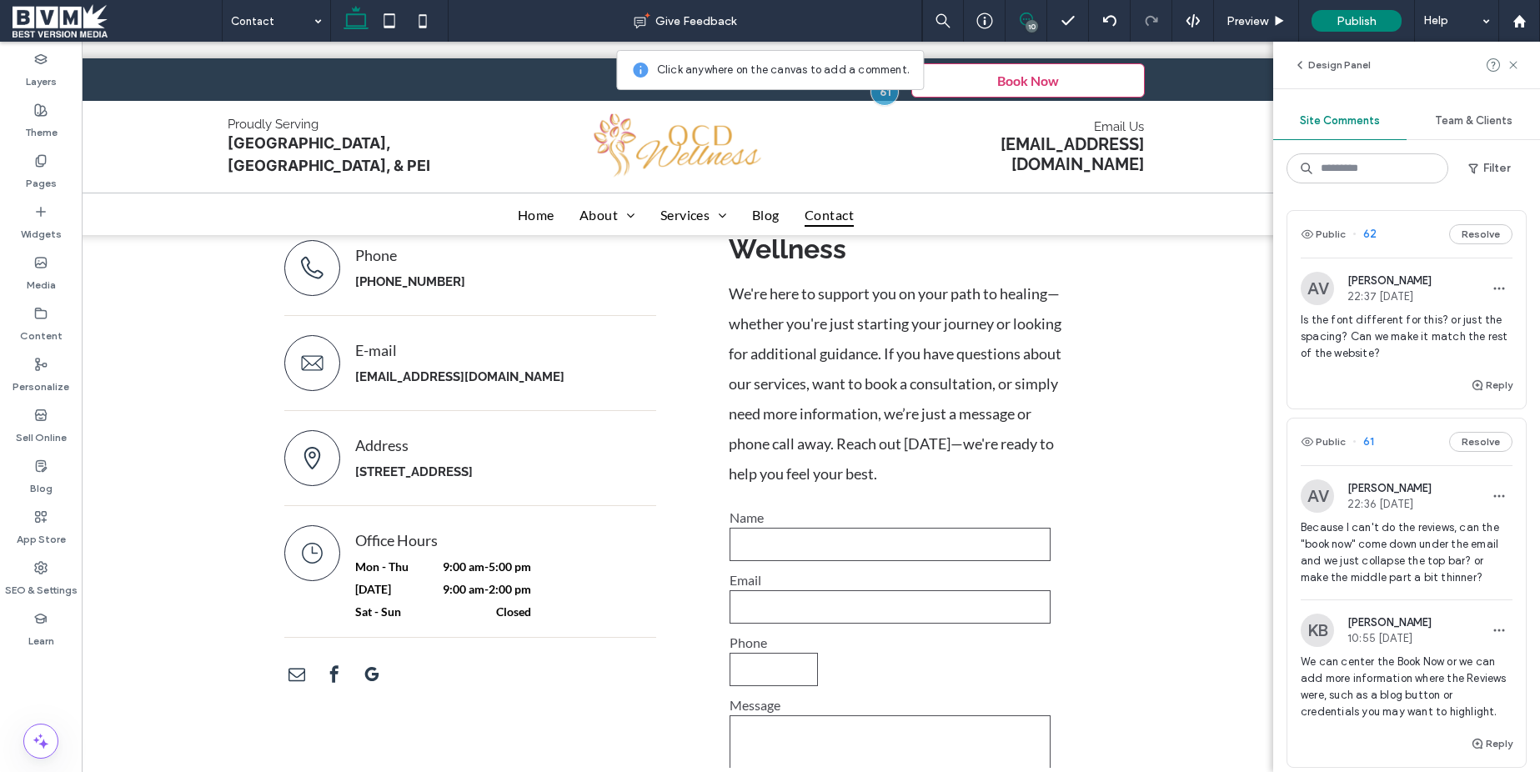
click span "Is the font different for this? or just the spacing? Can we make it match the r…"
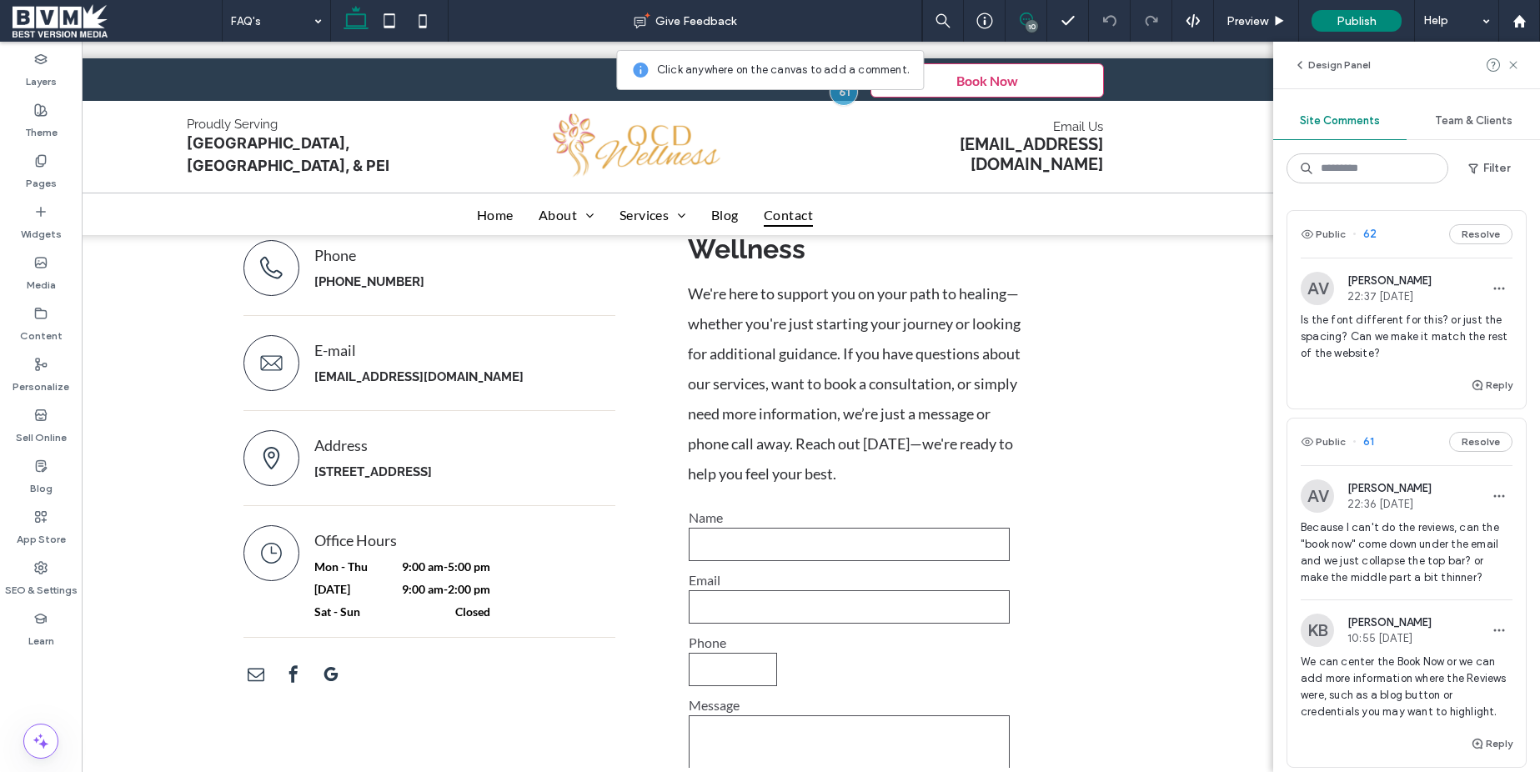
scroll to position [0, 180]
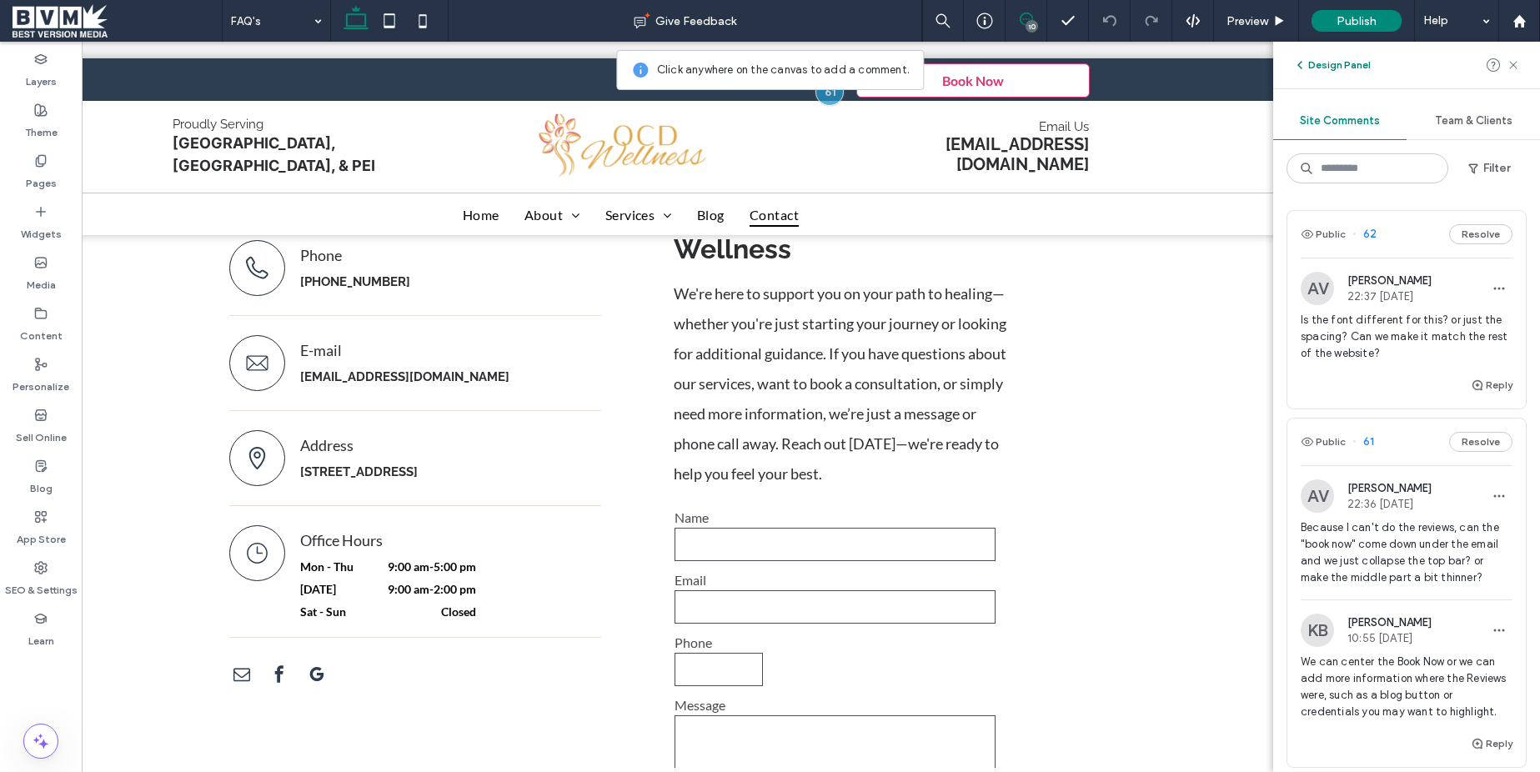
click button "Design Panel"
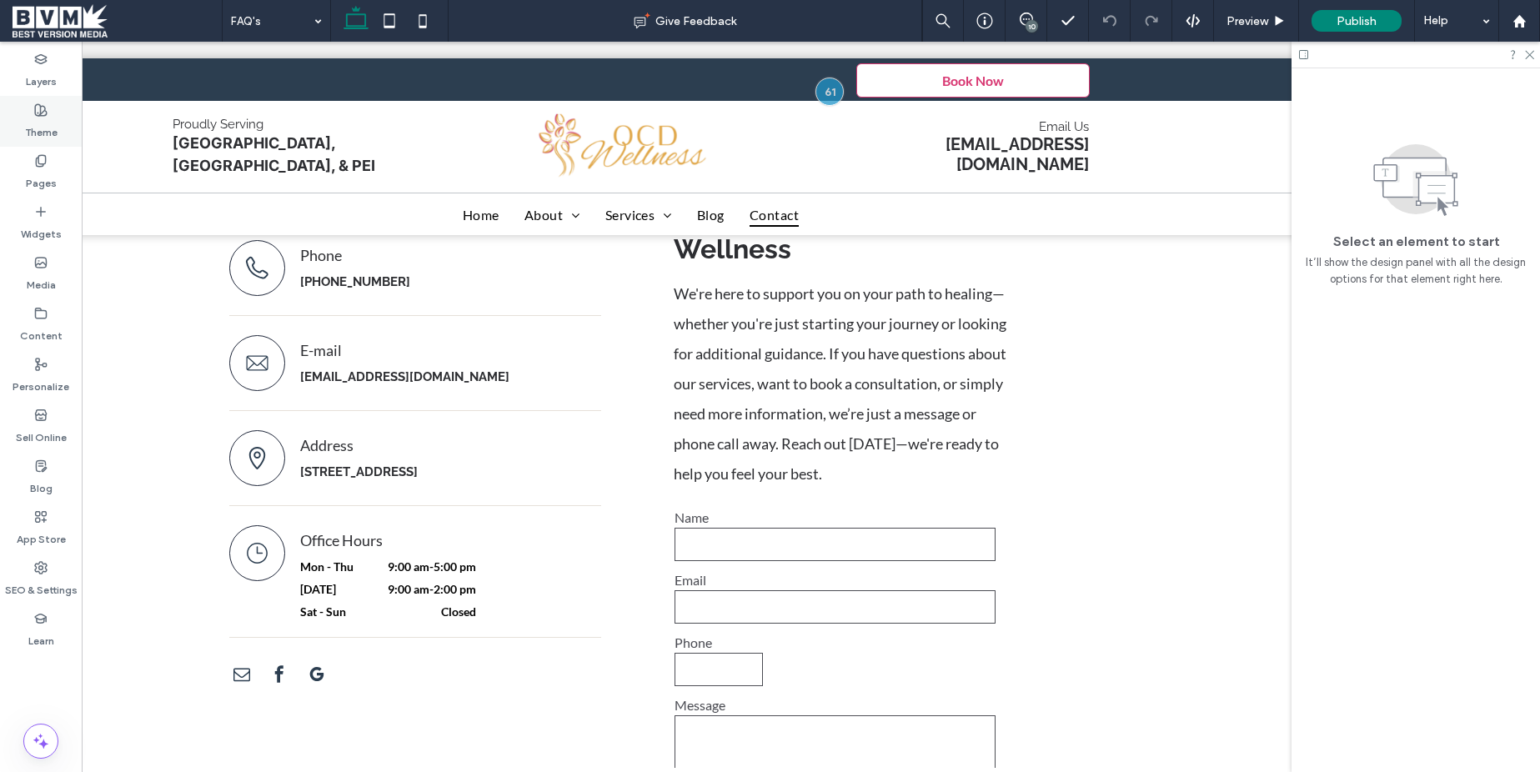
click label "Theme"
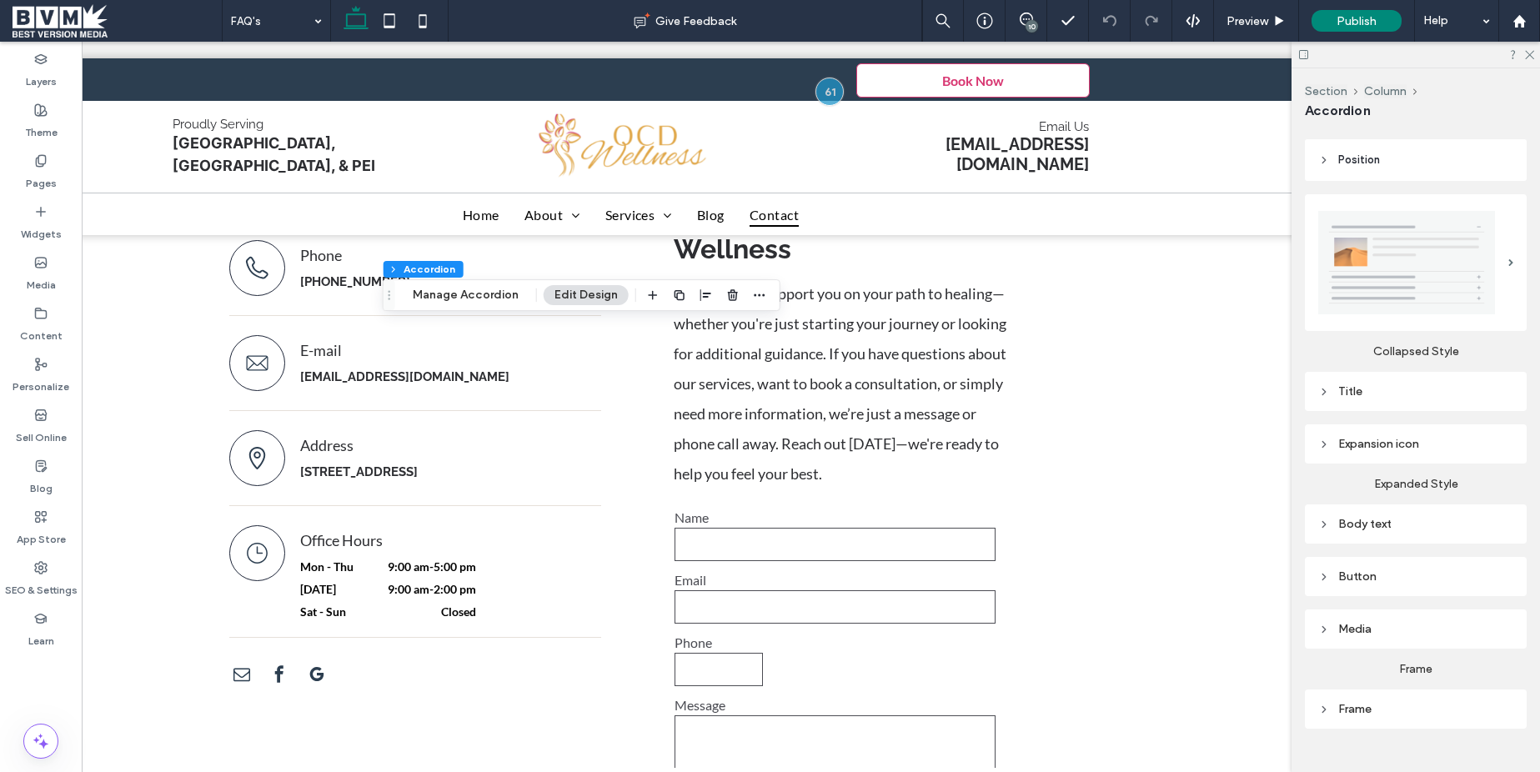
click div "Body text"
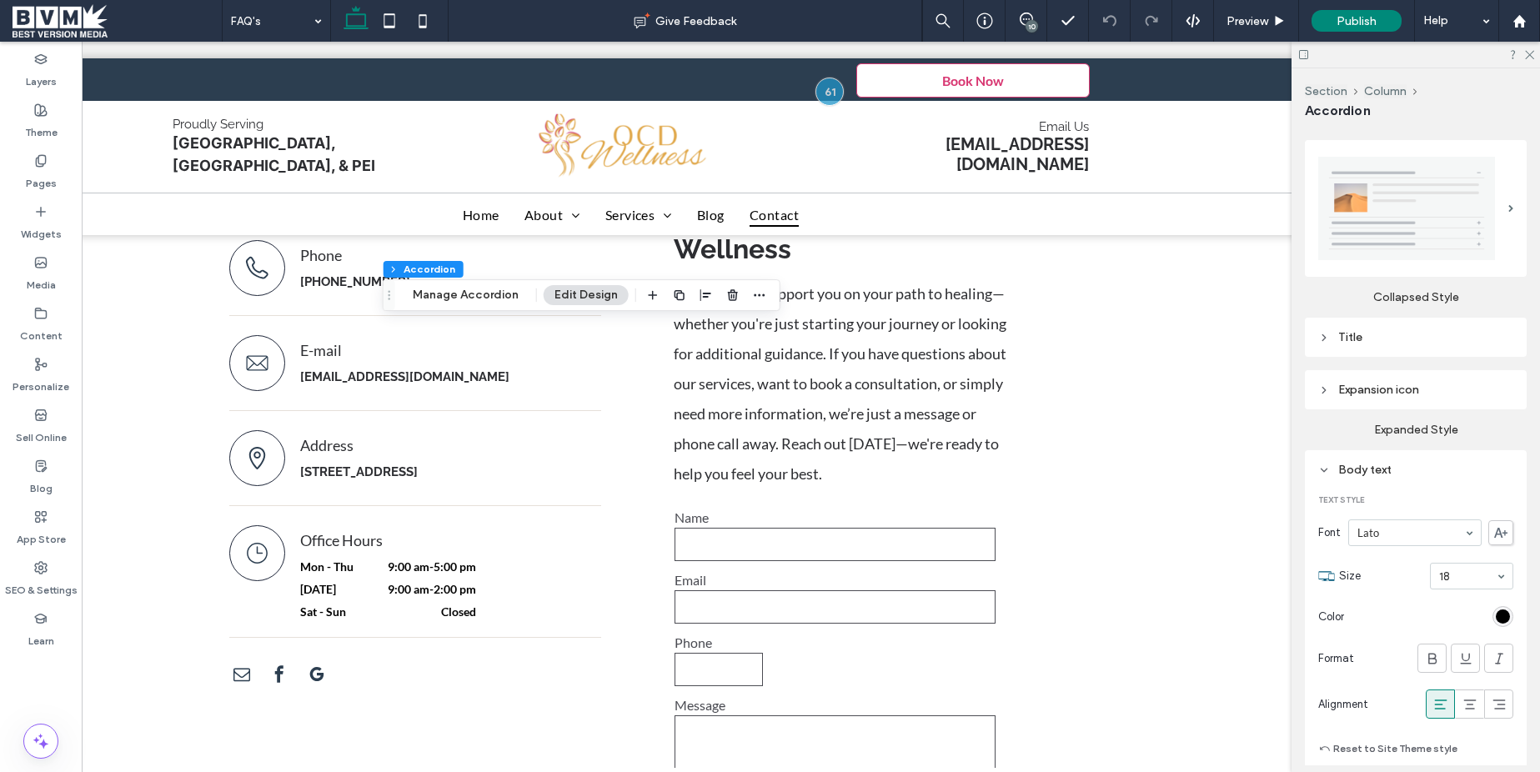
scroll to position [322, 0]
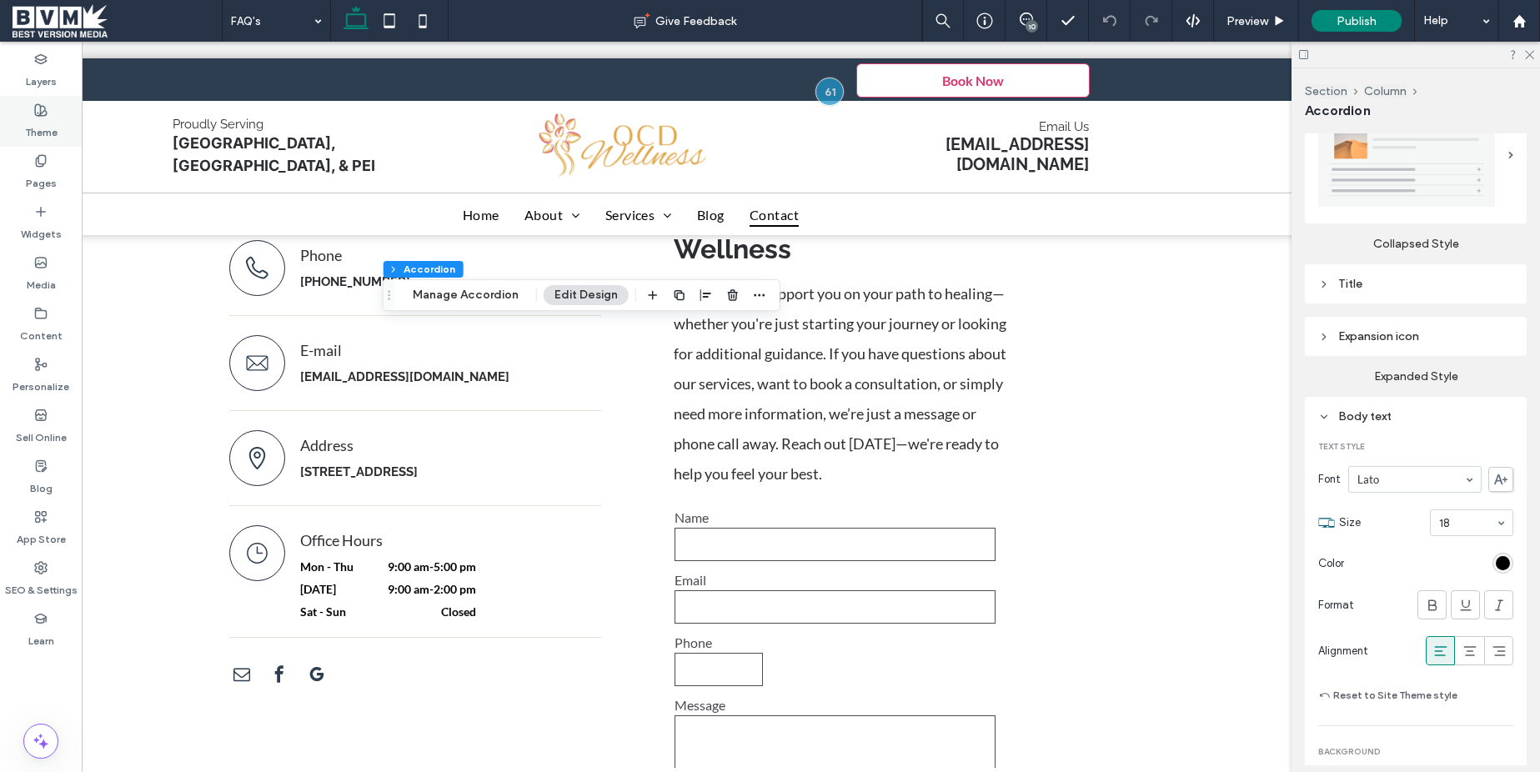
click label "Theme"
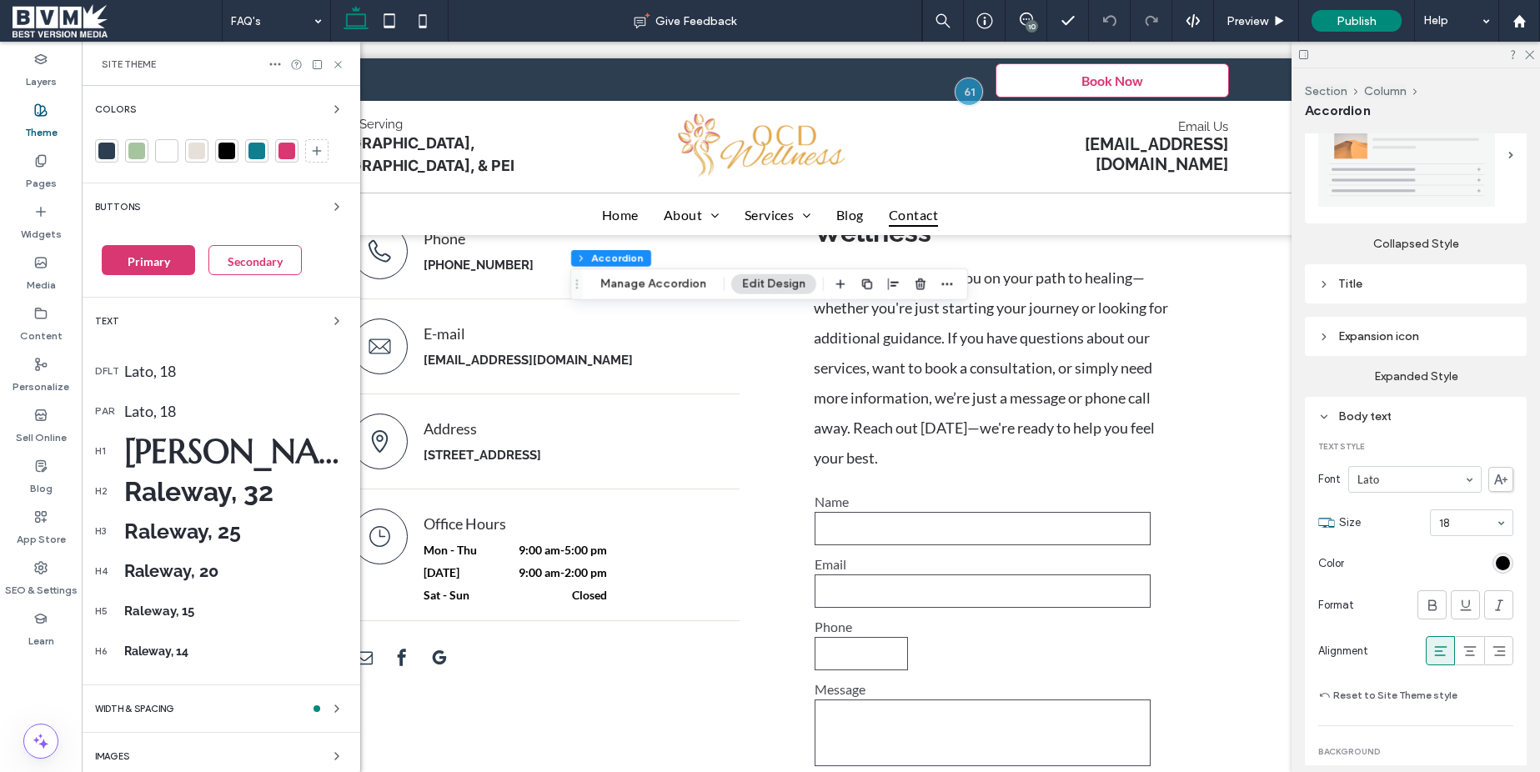
click div "par [PERSON_NAME], 18"
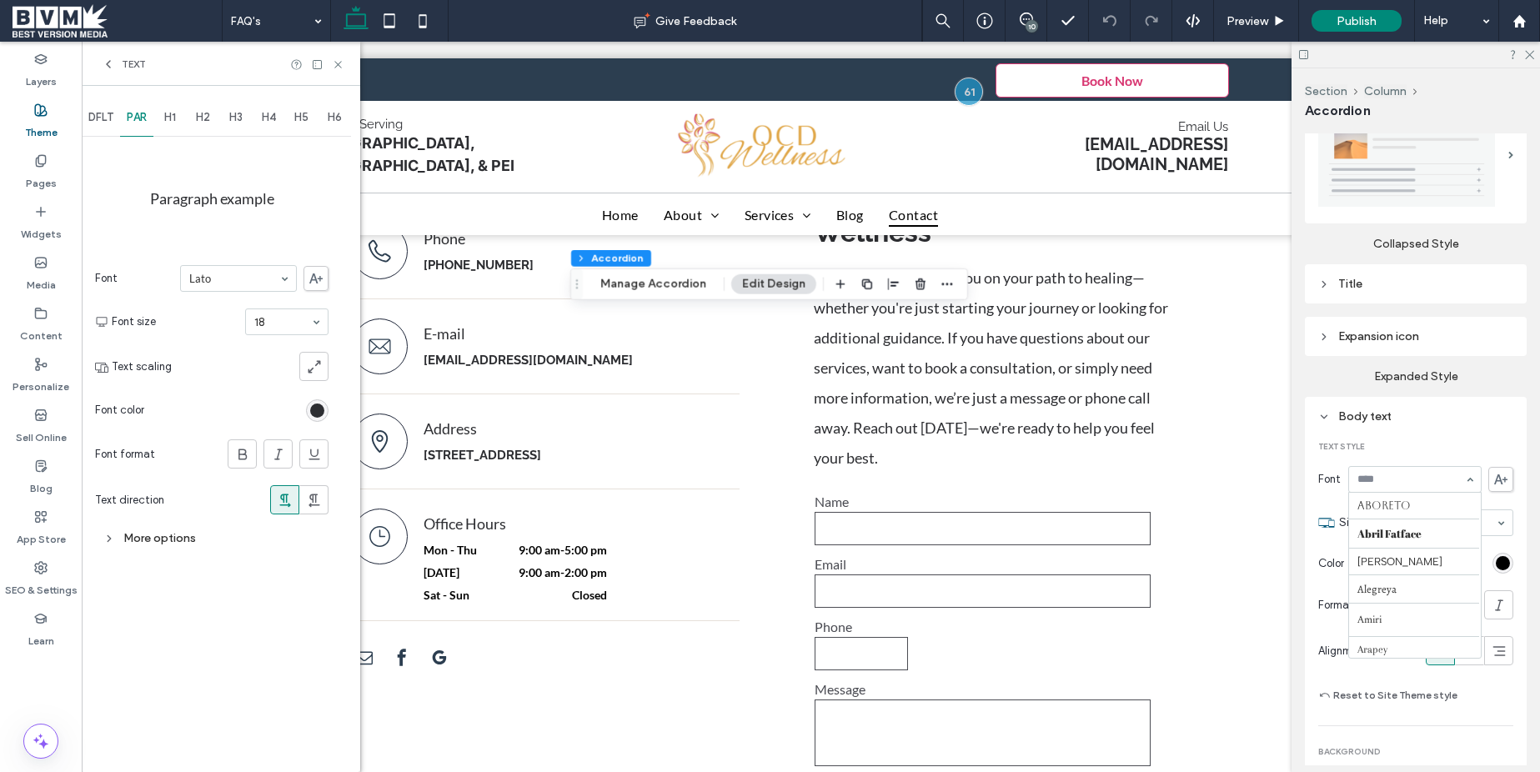
scroll to position [751, 0]
click input
click div "Text Style Font Lato Size 18 Color Format Alignment Reset to Site Theme style B…"
click div "Body text"
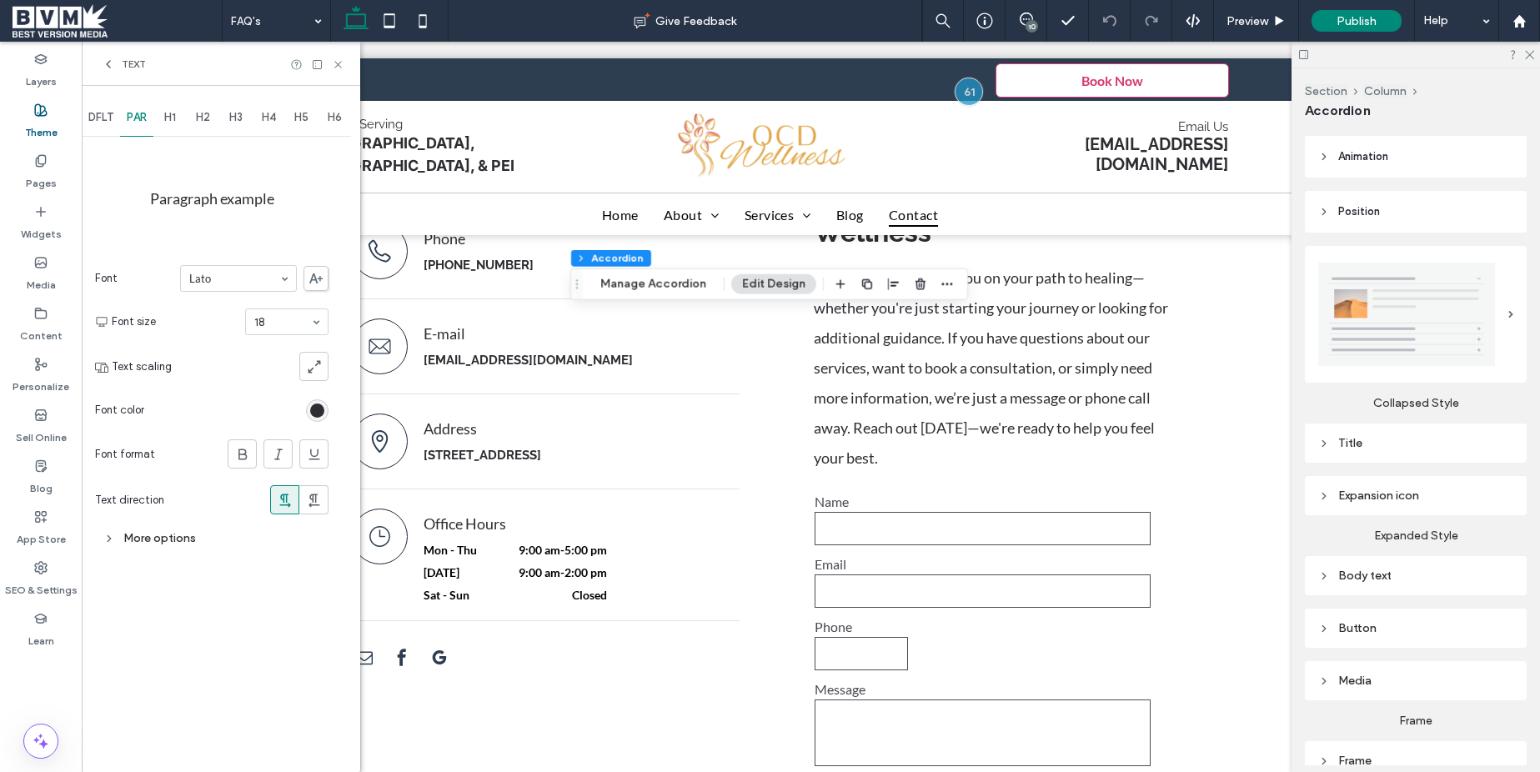
scroll to position [161, 0]
click div "Title"
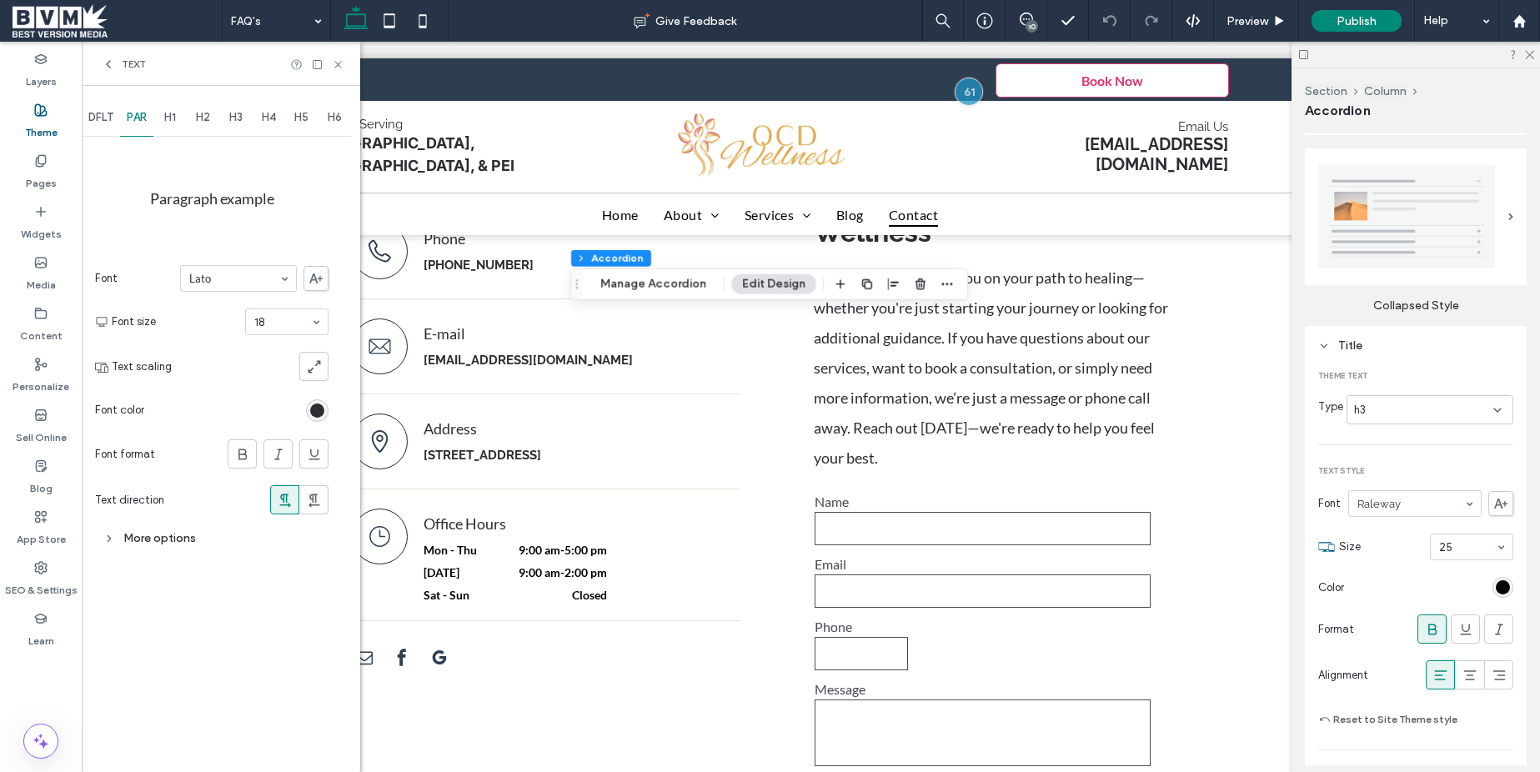
scroll to position [293, 0]
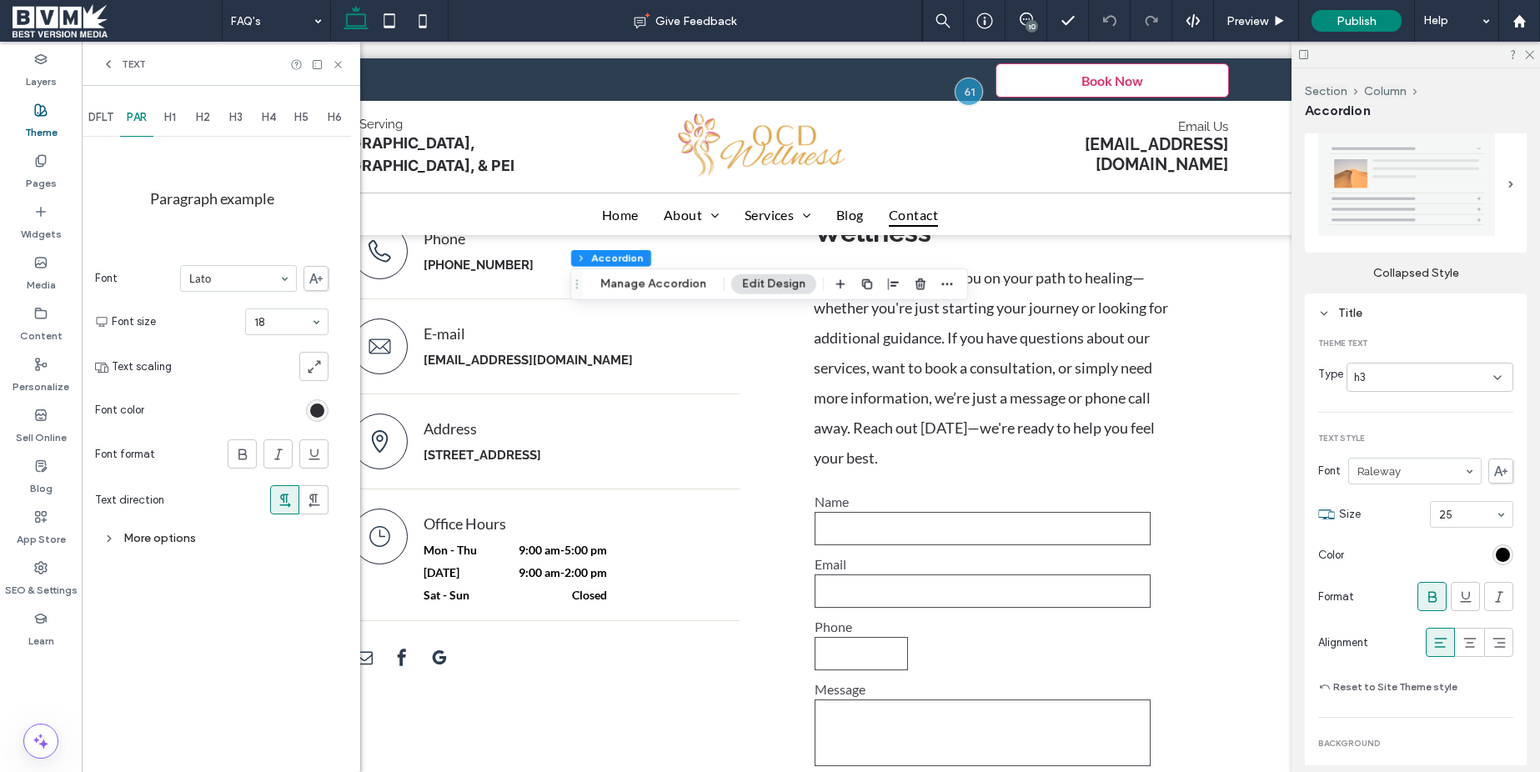
click label "Theme"
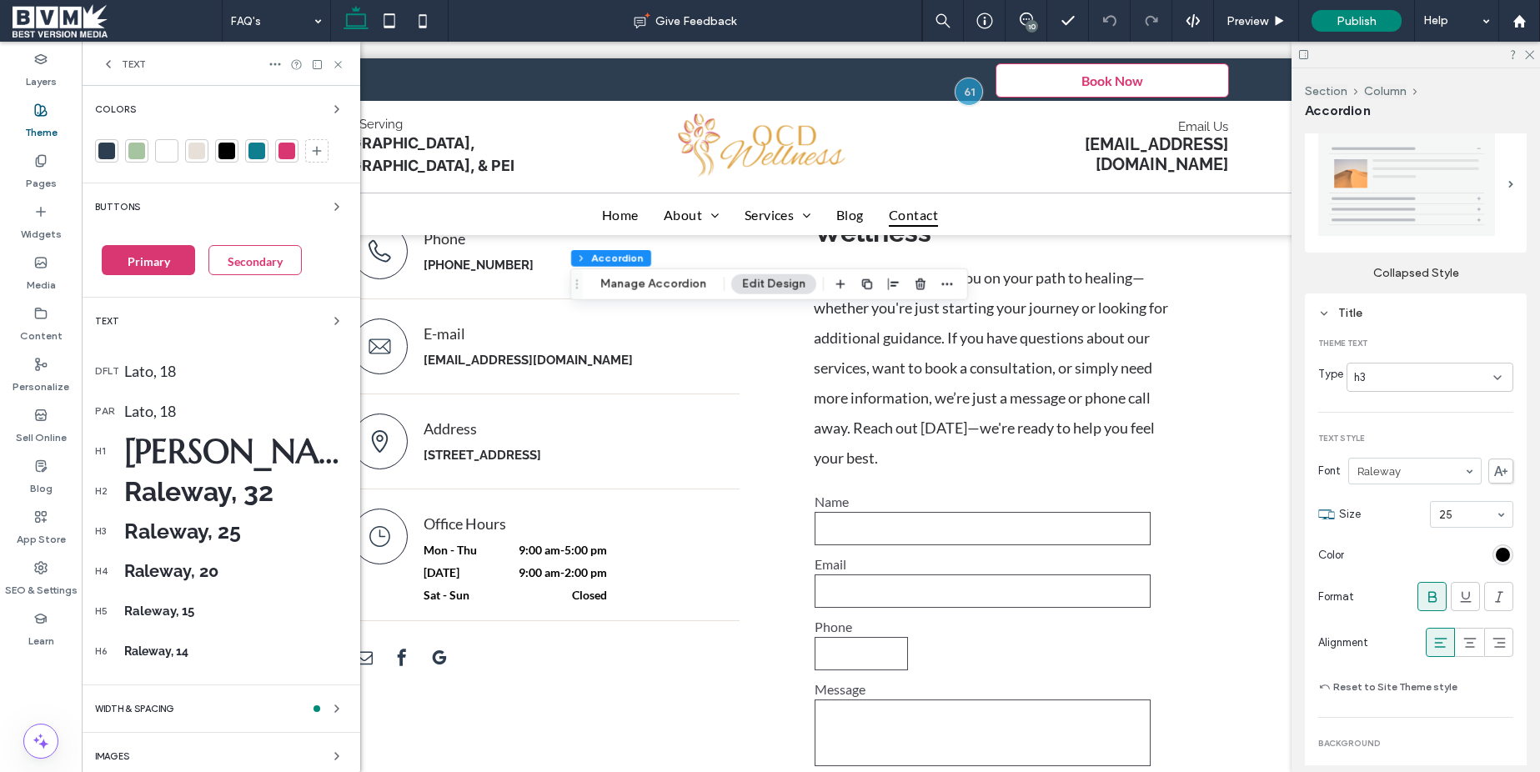
click label "Theme"
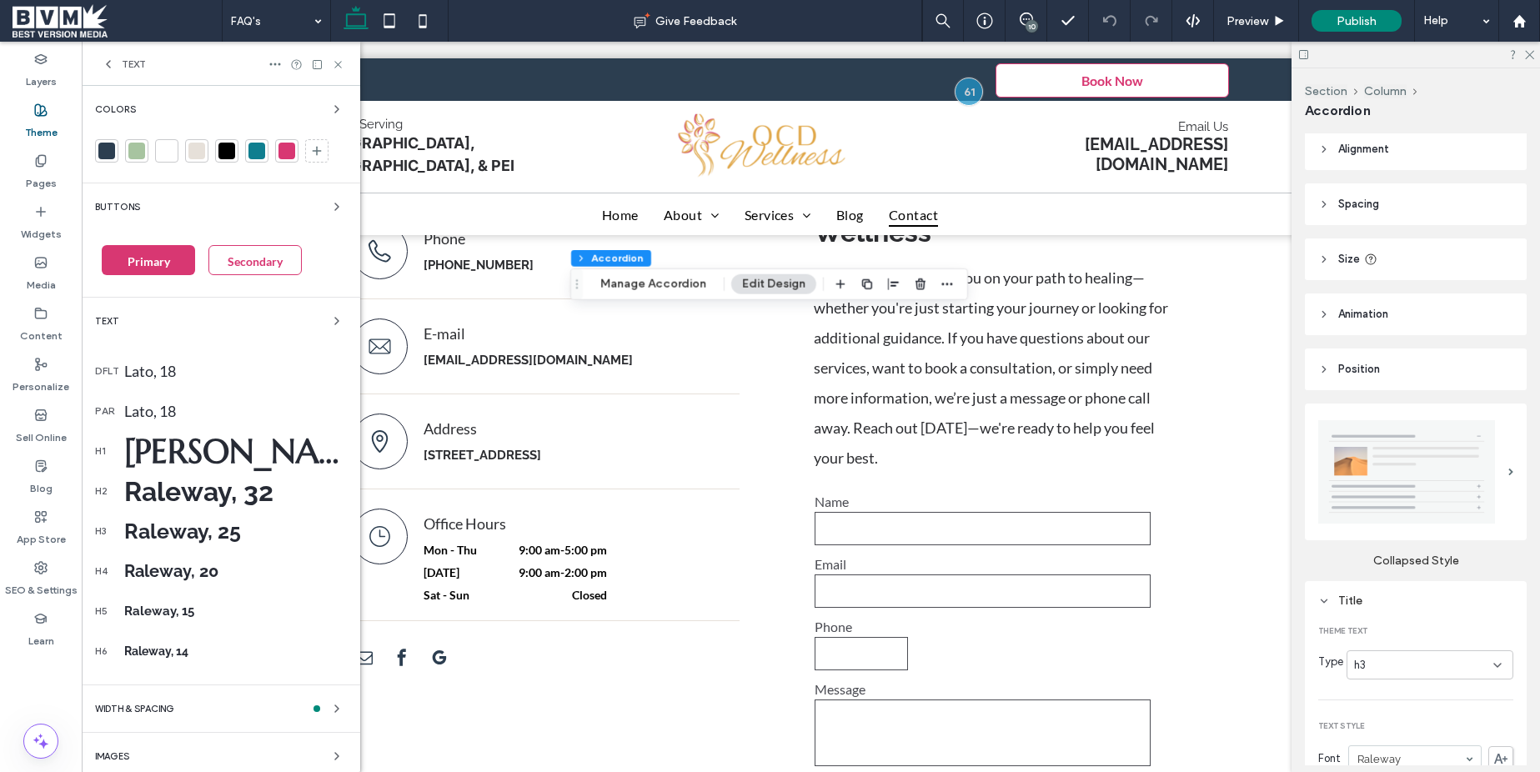
scroll to position [0, 0]
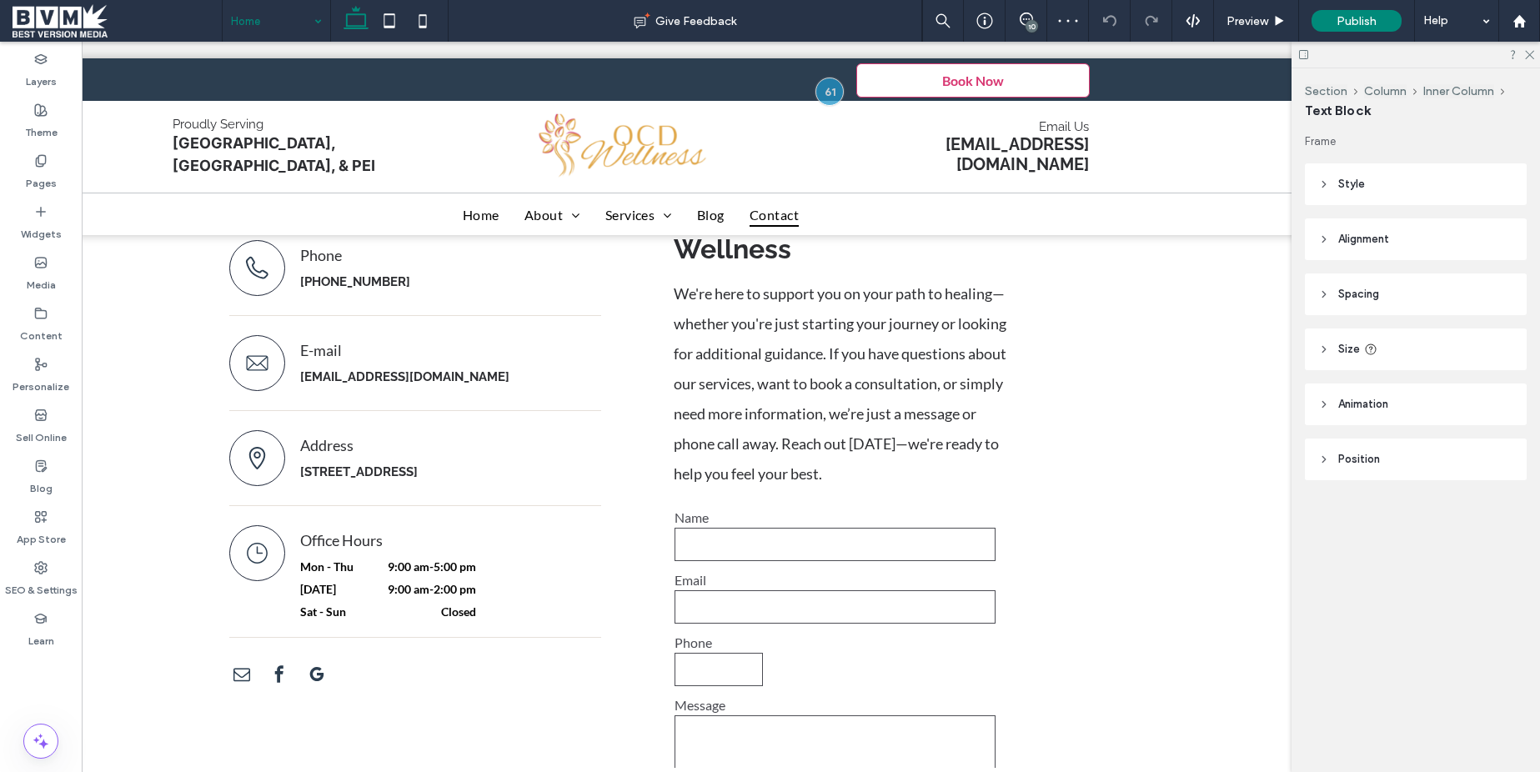
type input "****"
type input "**"
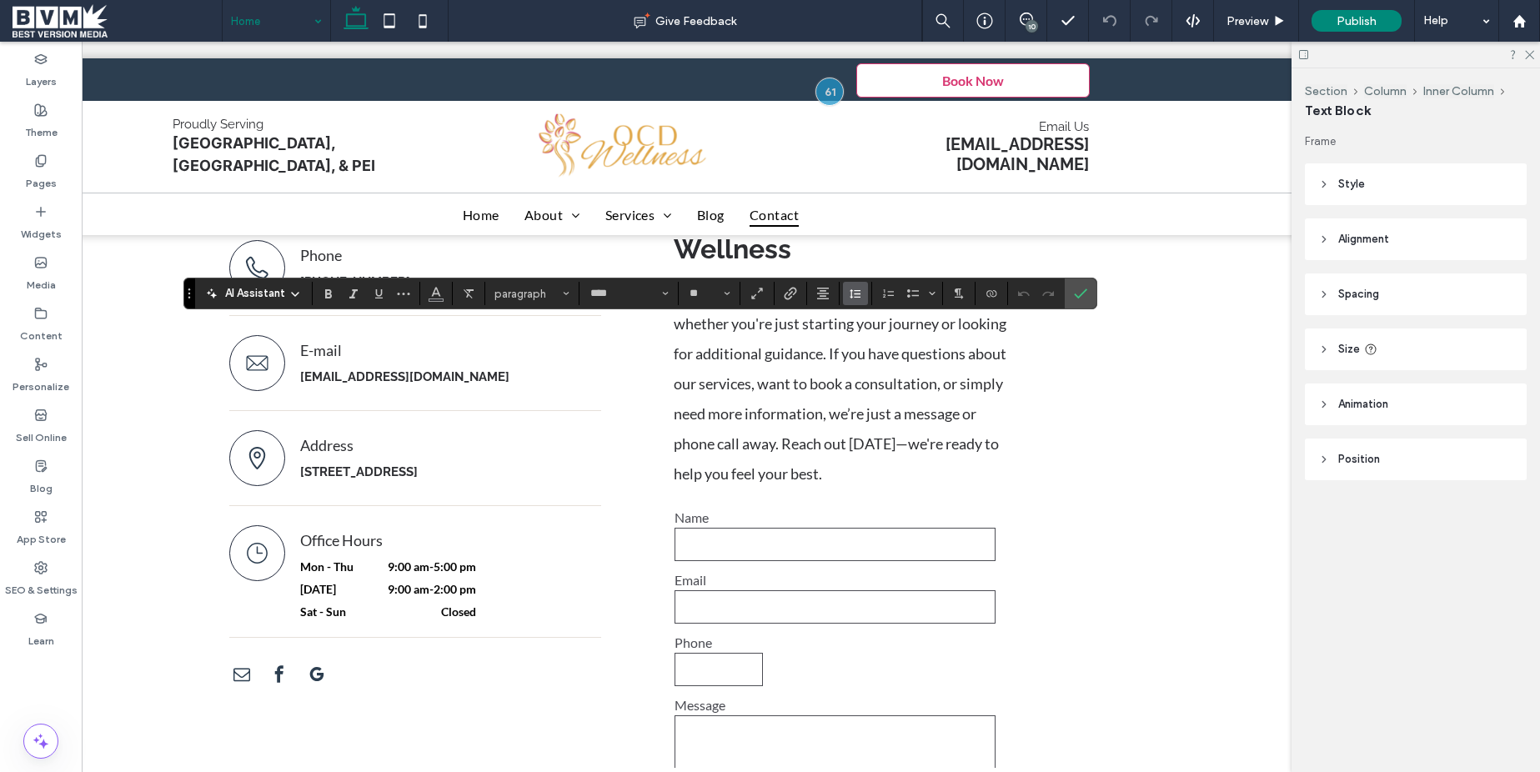
click use "Line Height"
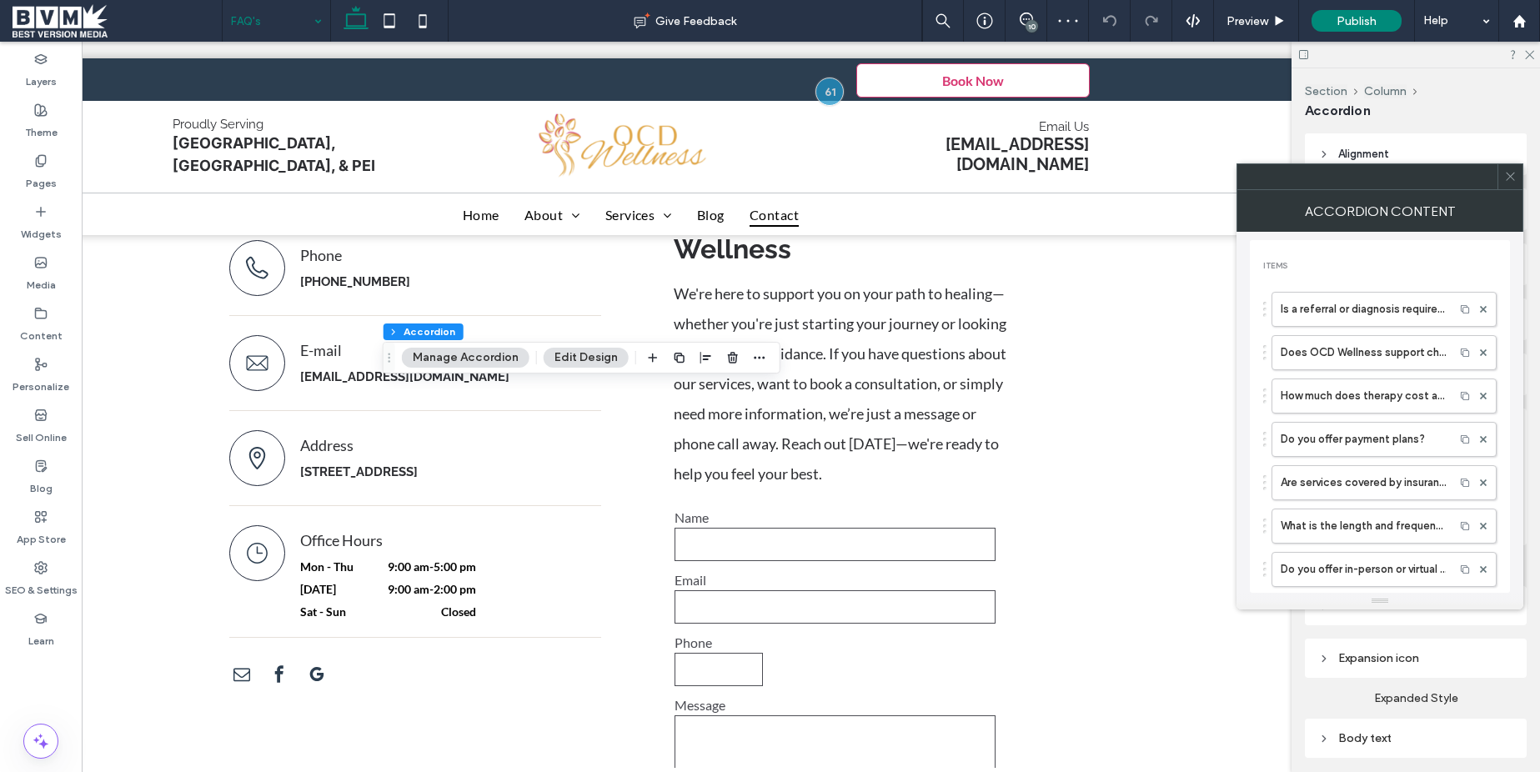
click icon
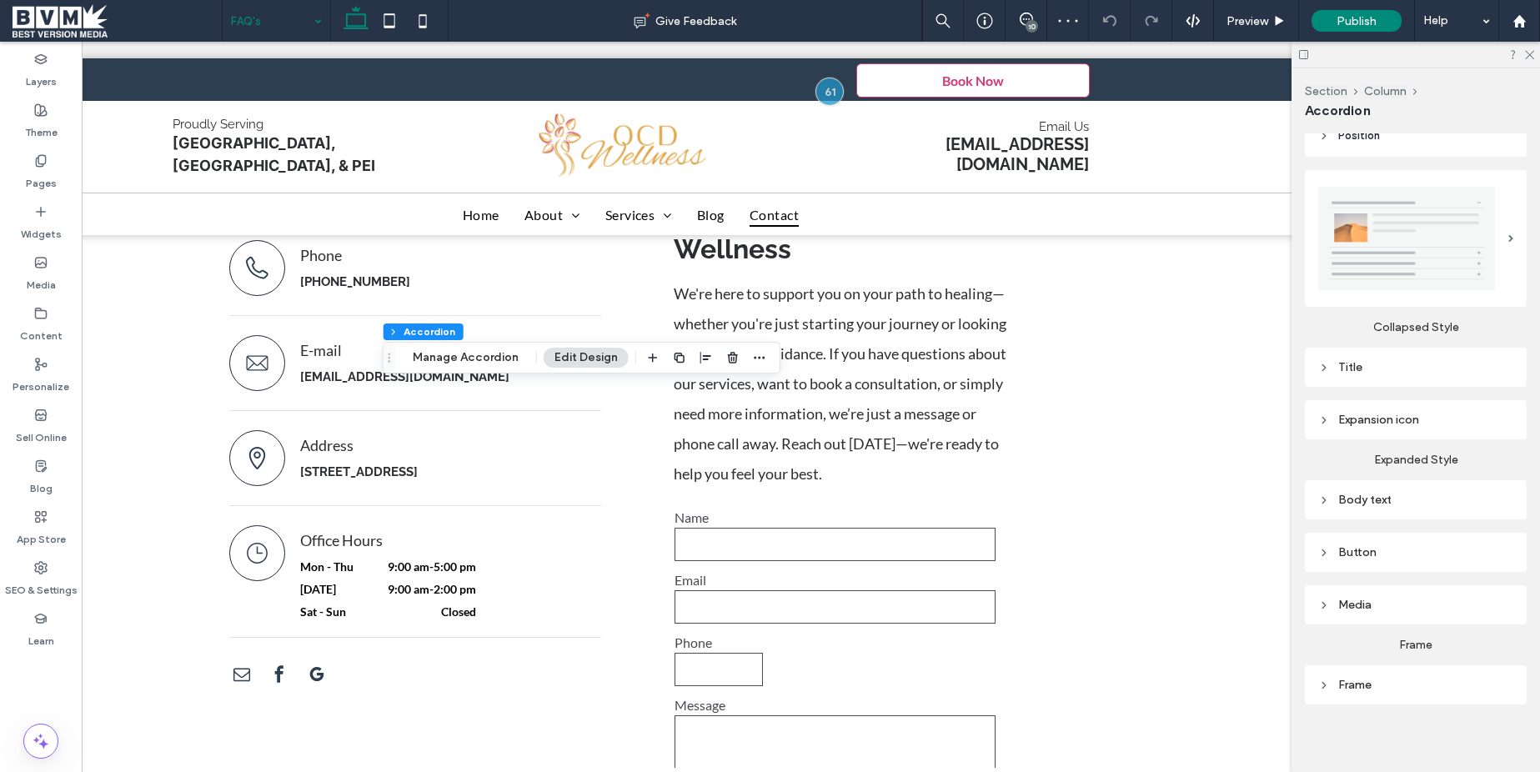
scroll to position [244, 0]
click div "Body text"
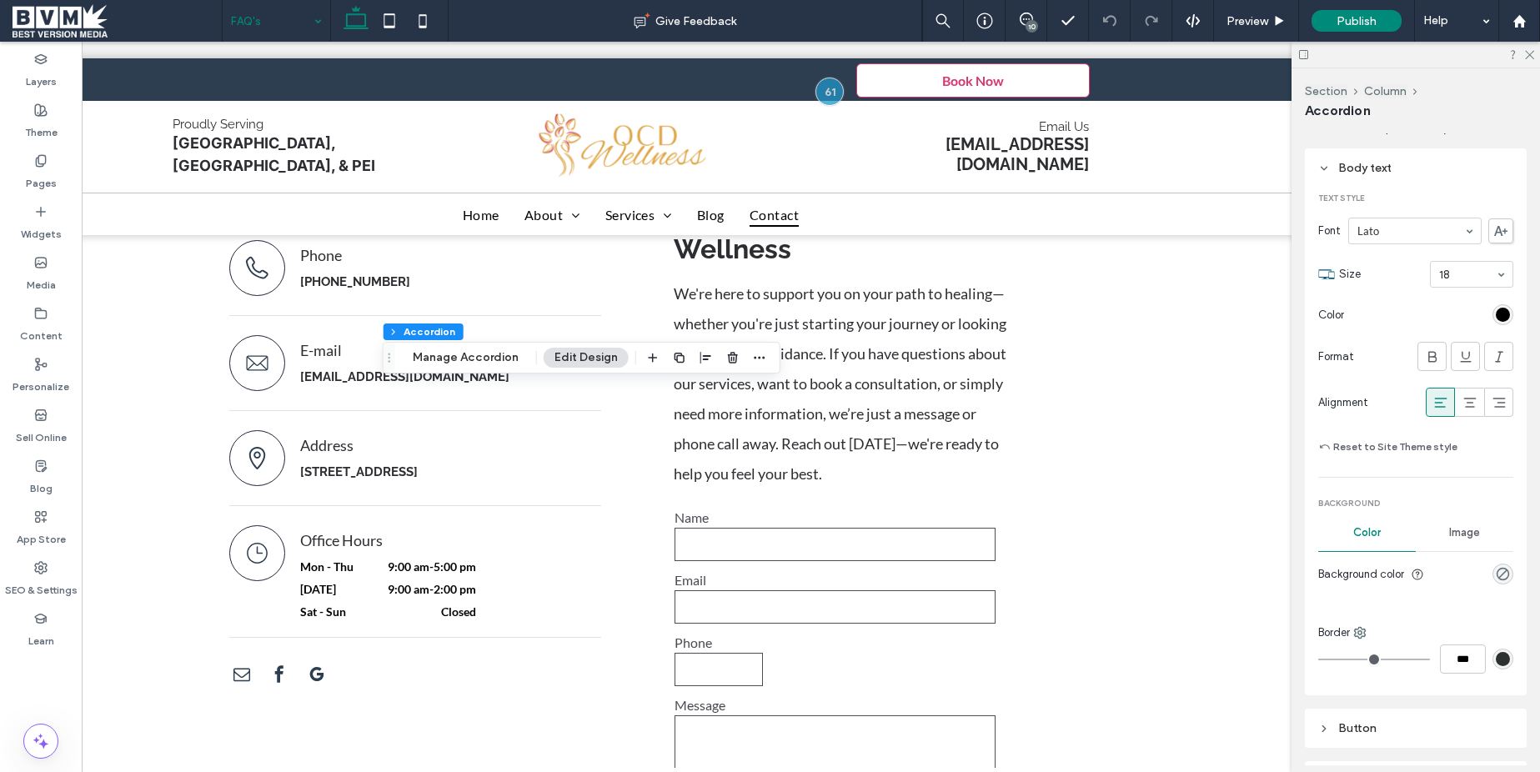
scroll to position [574, 0]
click icon
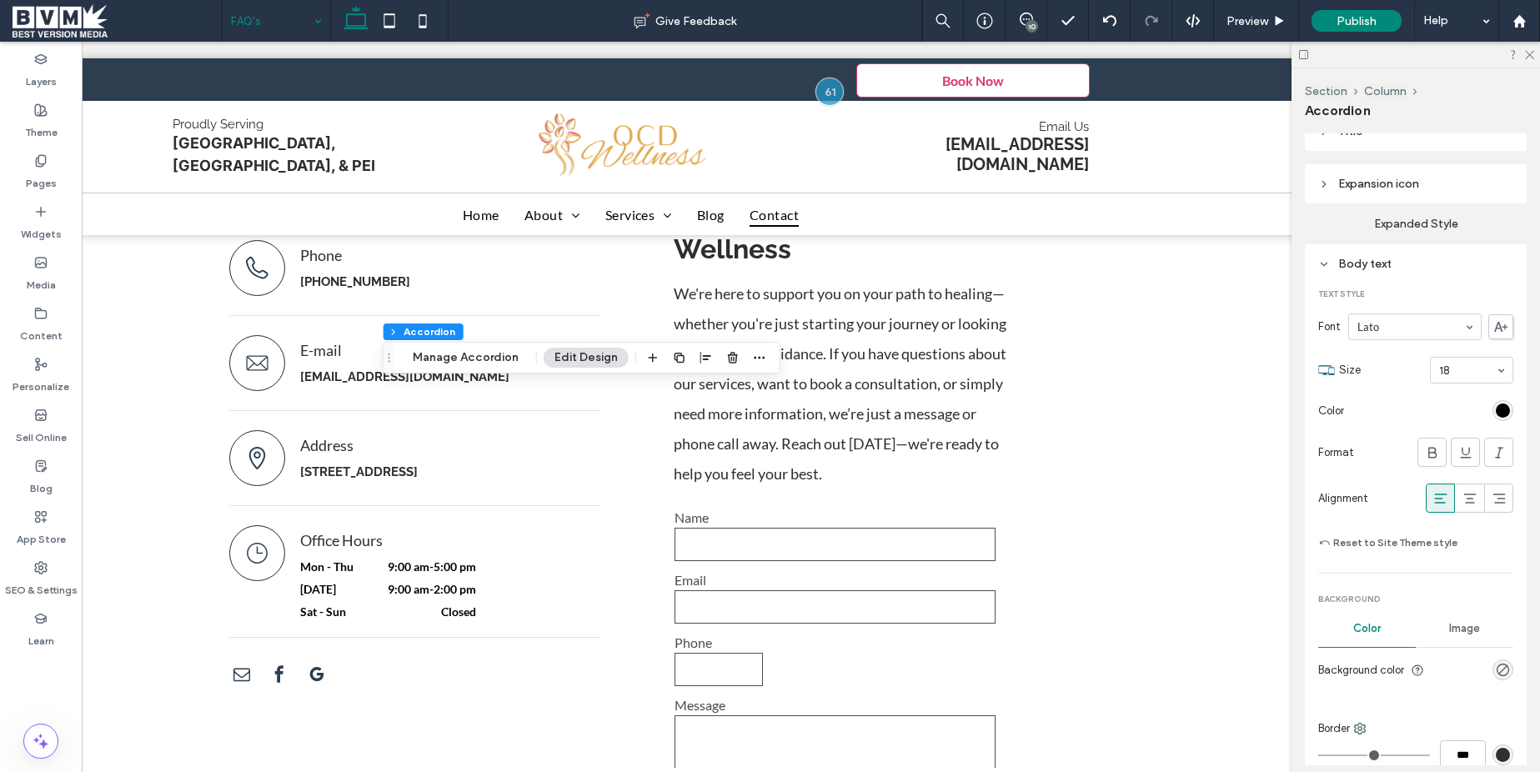
scroll to position [0, 189]
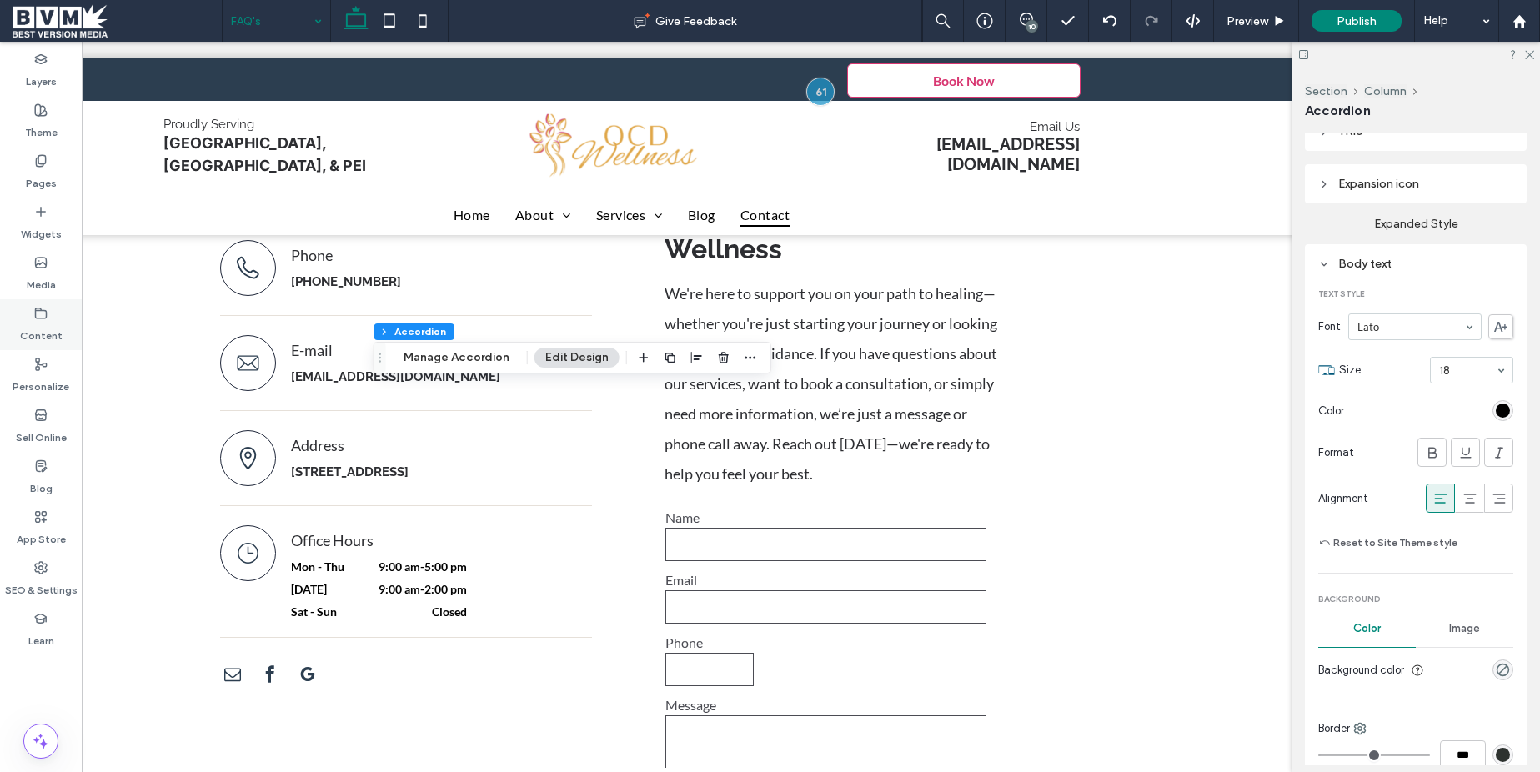
click label "Content"
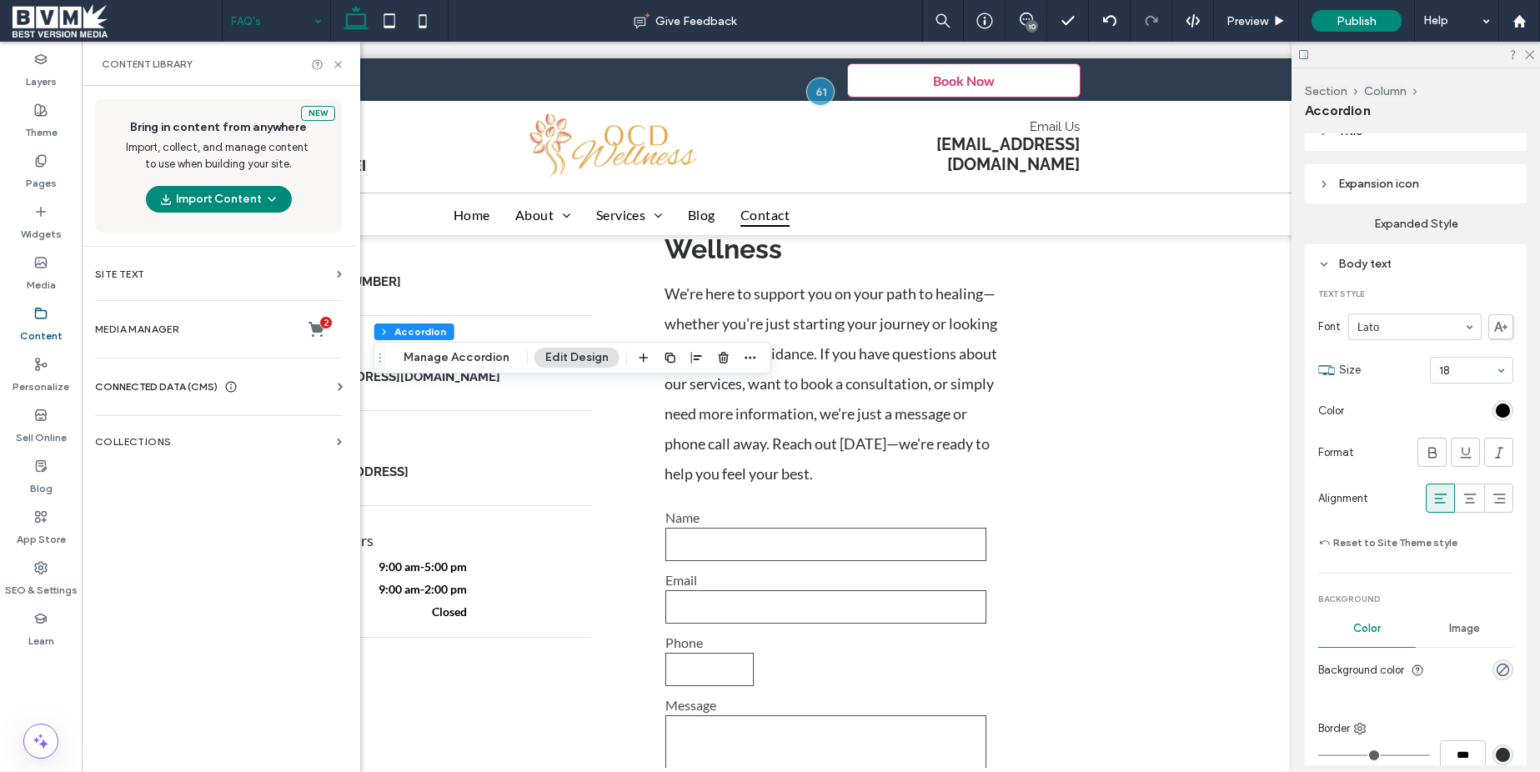
click span "CONNECTED DATA (CMS)"
click label "Business Info"
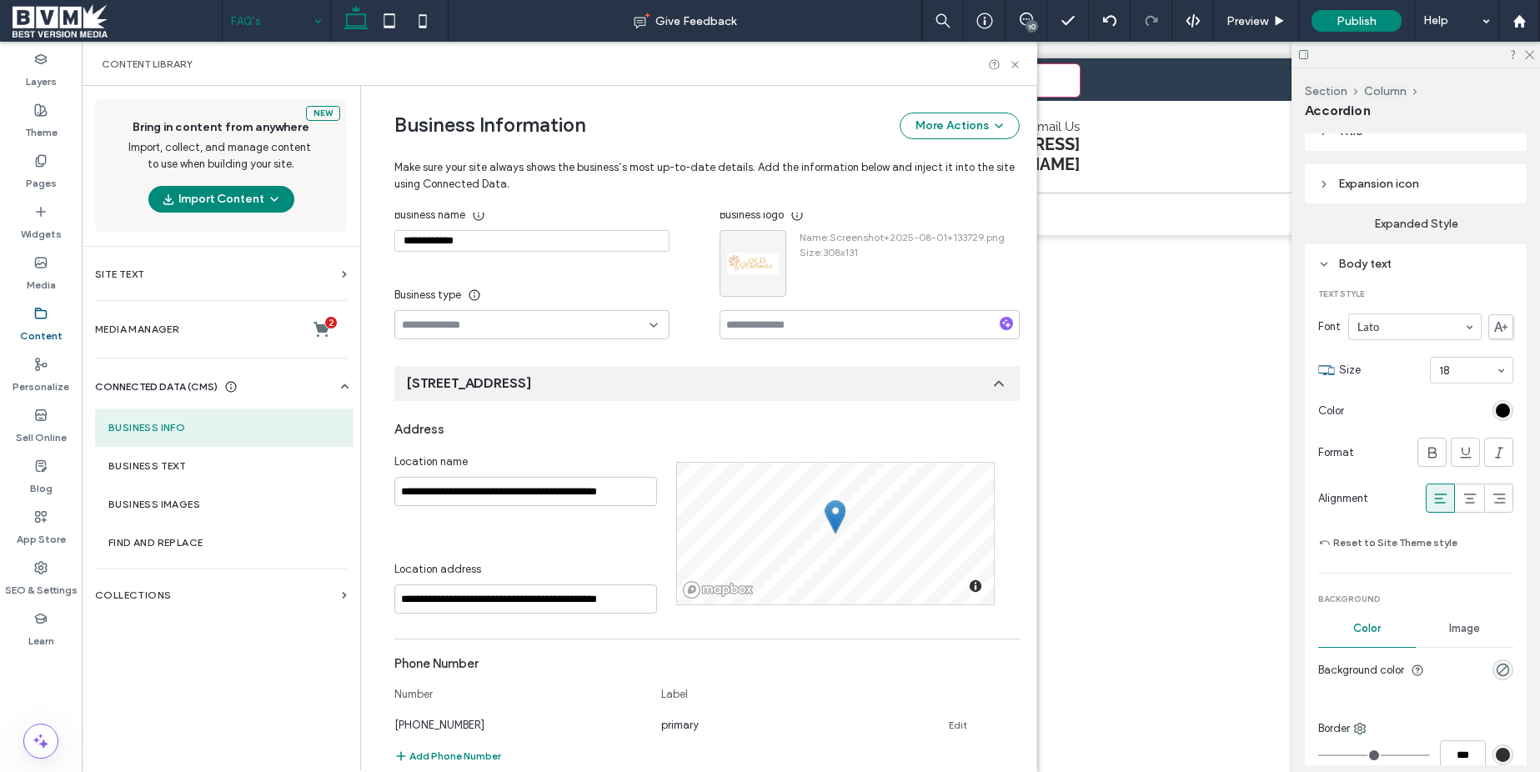
scroll to position [231, 0]
click input "**********"
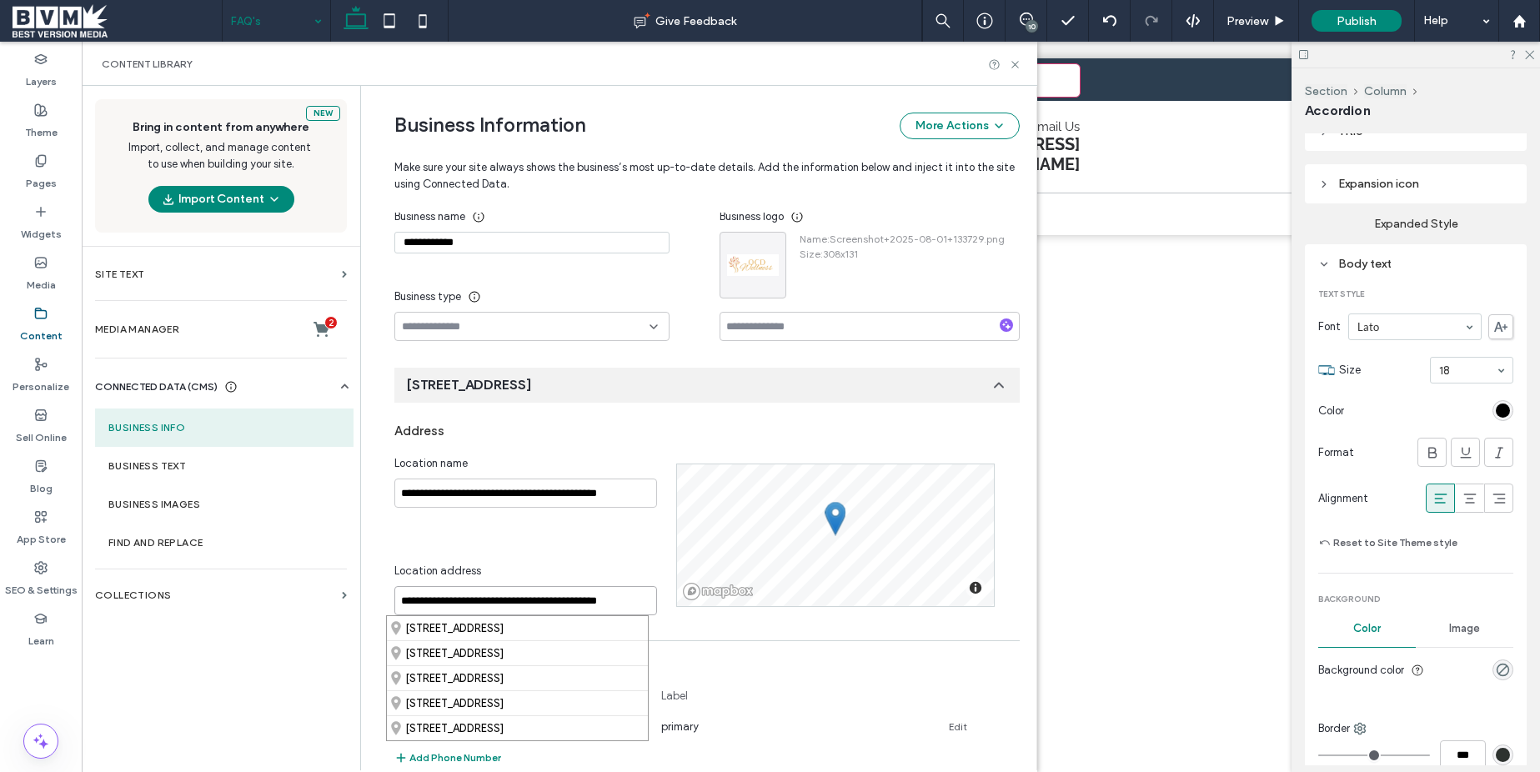
click input "**********"
click div "**********"
